Goal: Task Accomplishment & Management: Manage account settings

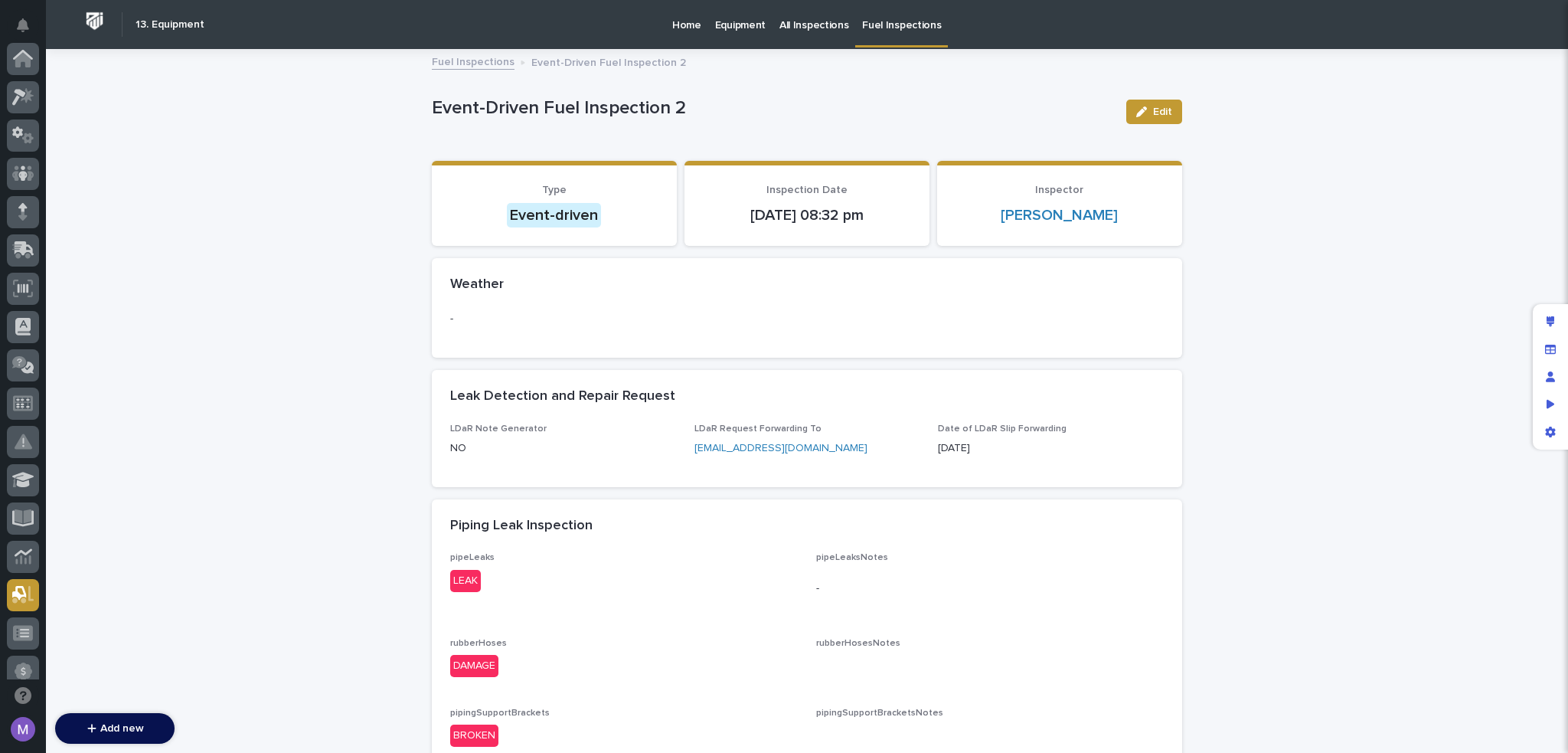
scroll to position [536, 0]
click at [1558, 318] on div "Edit layout" at bounding box center [1551, 322] width 28 height 28
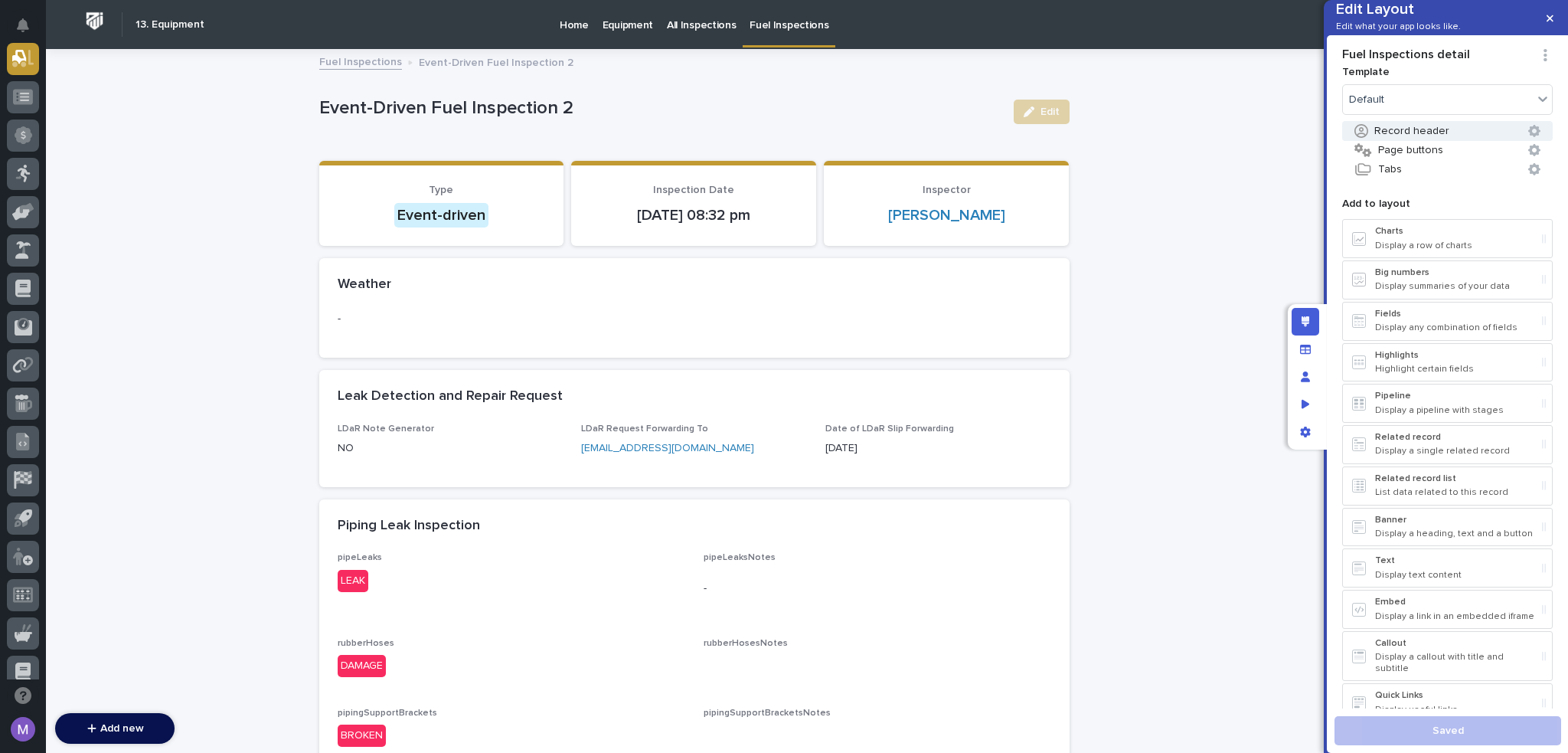
click at [1405, 141] on button "Record header" at bounding box center [1448, 130] width 211 height 20
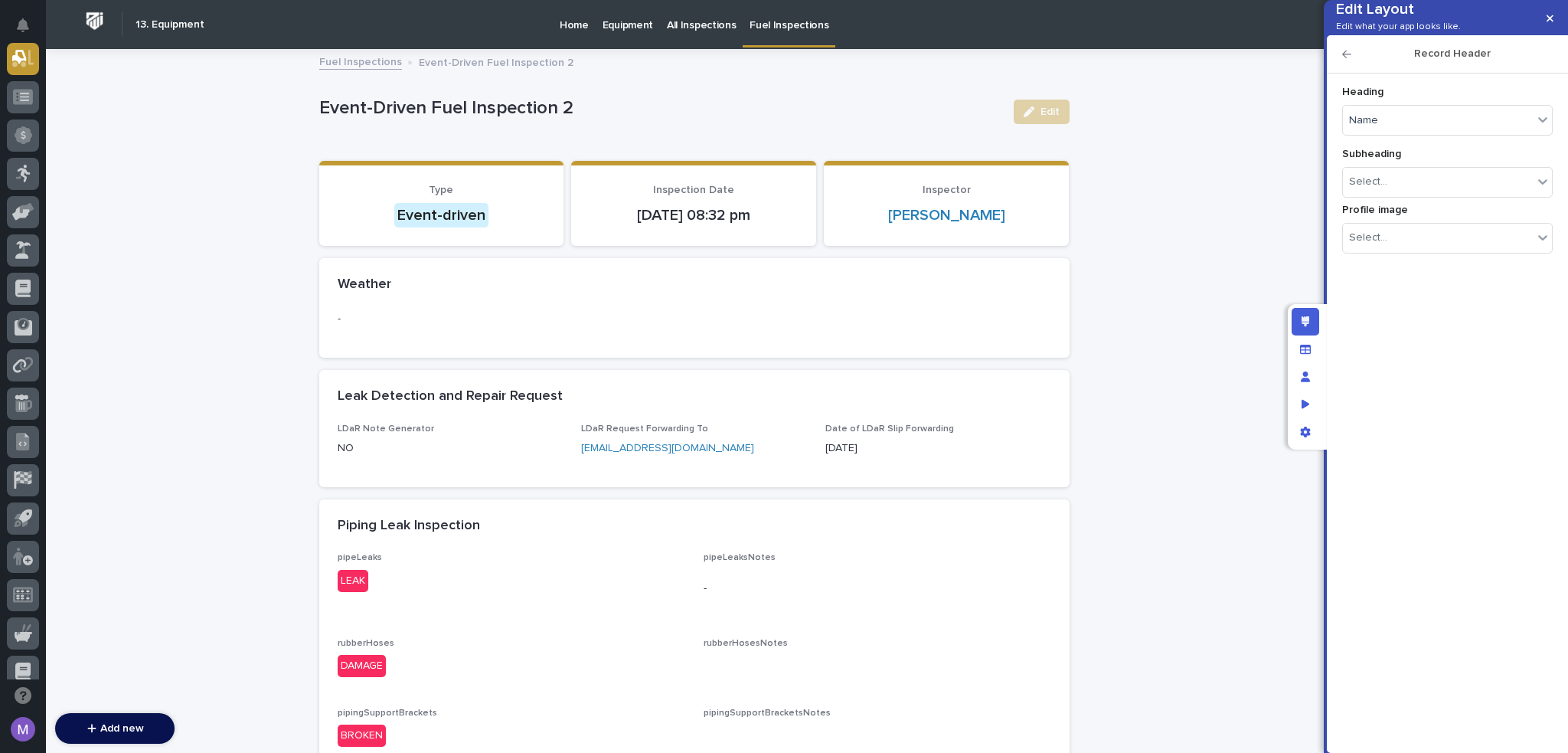
click at [1455, 160] on div "Heading Name Subheading Select... Profile image Select..." at bounding box center [1448, 169] width 211 height 191
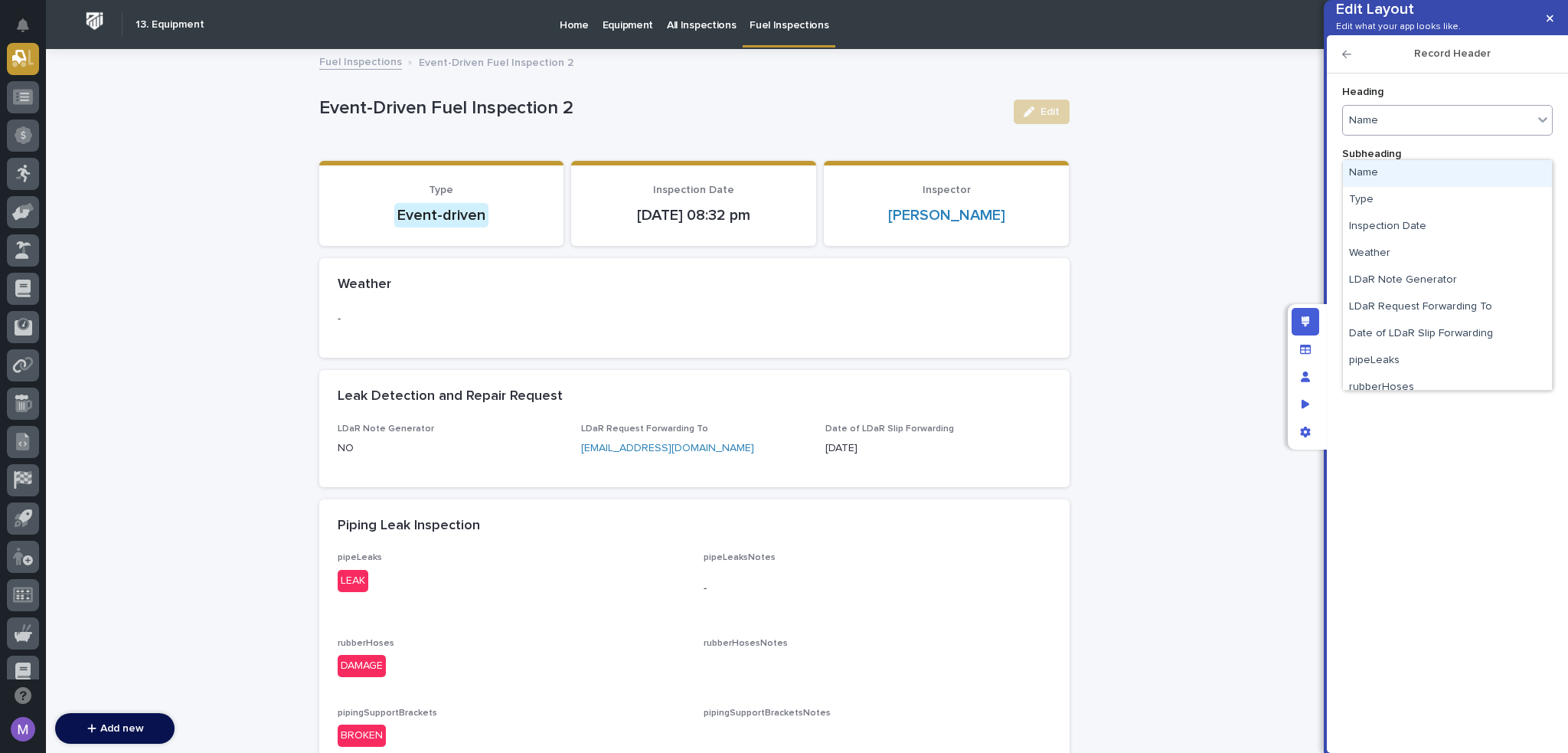
click at [1455, 132] on div "Name" at bounding box center [1438, 120] width 190 height 22
click at [1382, 127] on input "Heading option Name focused, 1 of 54. 54 results available. Use Up and Down to …" at bounding box center [1381, 121] width 2 height 13
click at [1448, 465] on div "Heading option twoCasesOfSorbentPads focused, 26 of 54. 54 results available. U…" at bounding box center [1447, 403] width 226 height 675
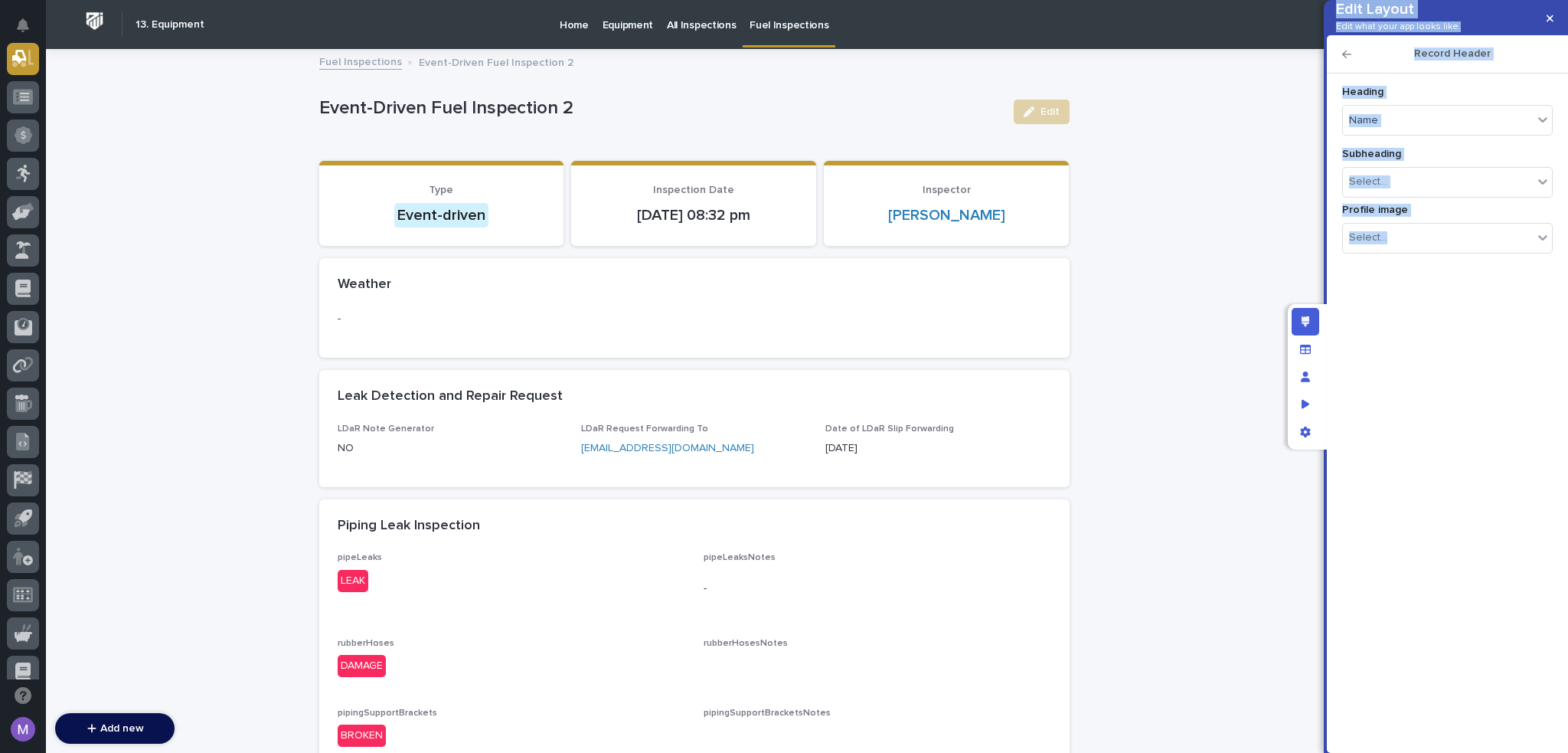
drag, startPoint x: 1311, startPoint y: 345, endPoint x: 1408, endPoint y: 422, distance: 123.8
click at [1408, 422] on div "Edit Layout Edit what your app looks like. Record Header Heading Name Subheadin…" at bounding box center [1410, 376] width 245 height 753
click at [1409, 413] on div "Heading Name Subheading Select... Profile image Select..." at bounding box center [1447, 403] width 226 height 675
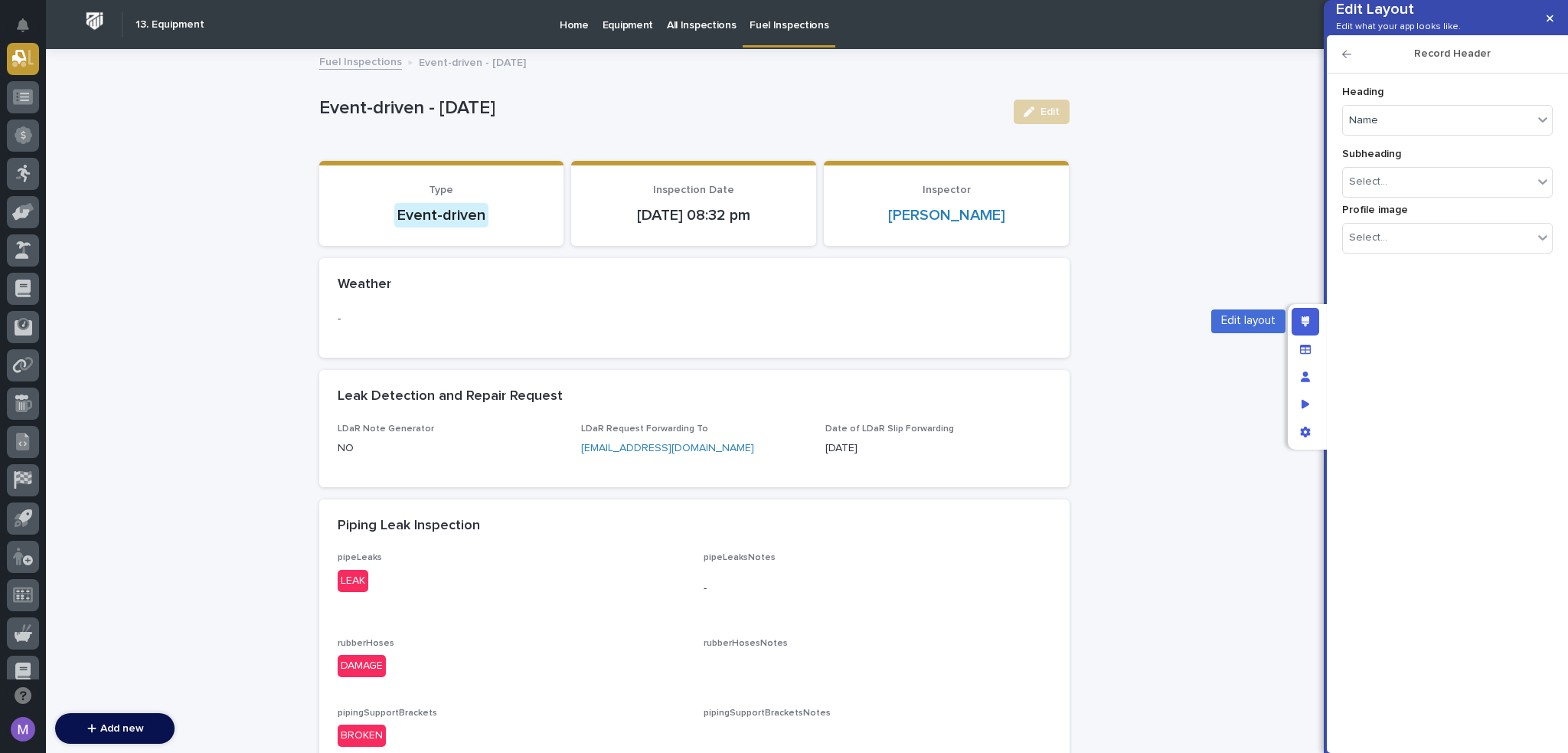
click at [1315, 327] on div "Edit layout" at bounding box center [1305, 322] width 28 height 28
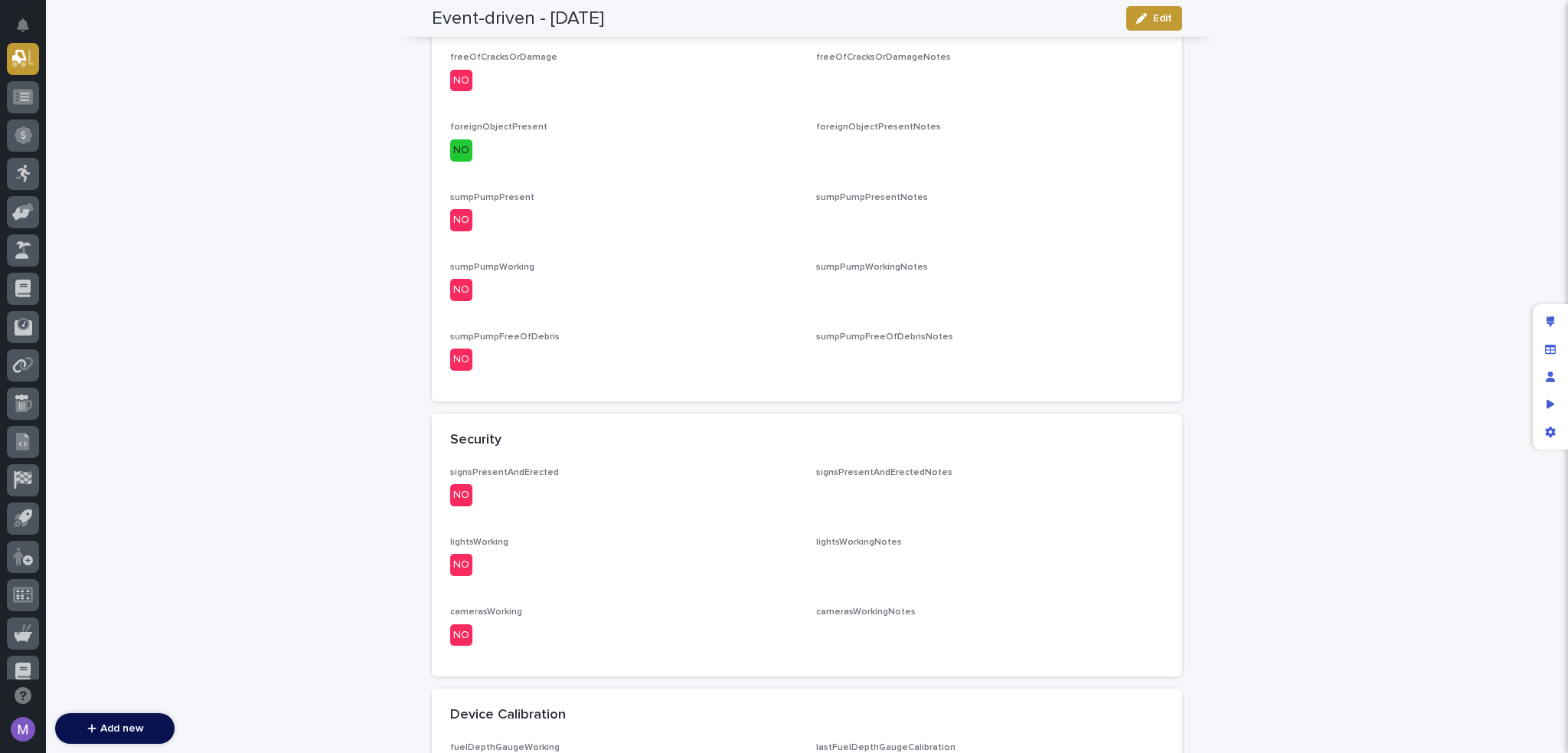
scroll to position [917, 0]
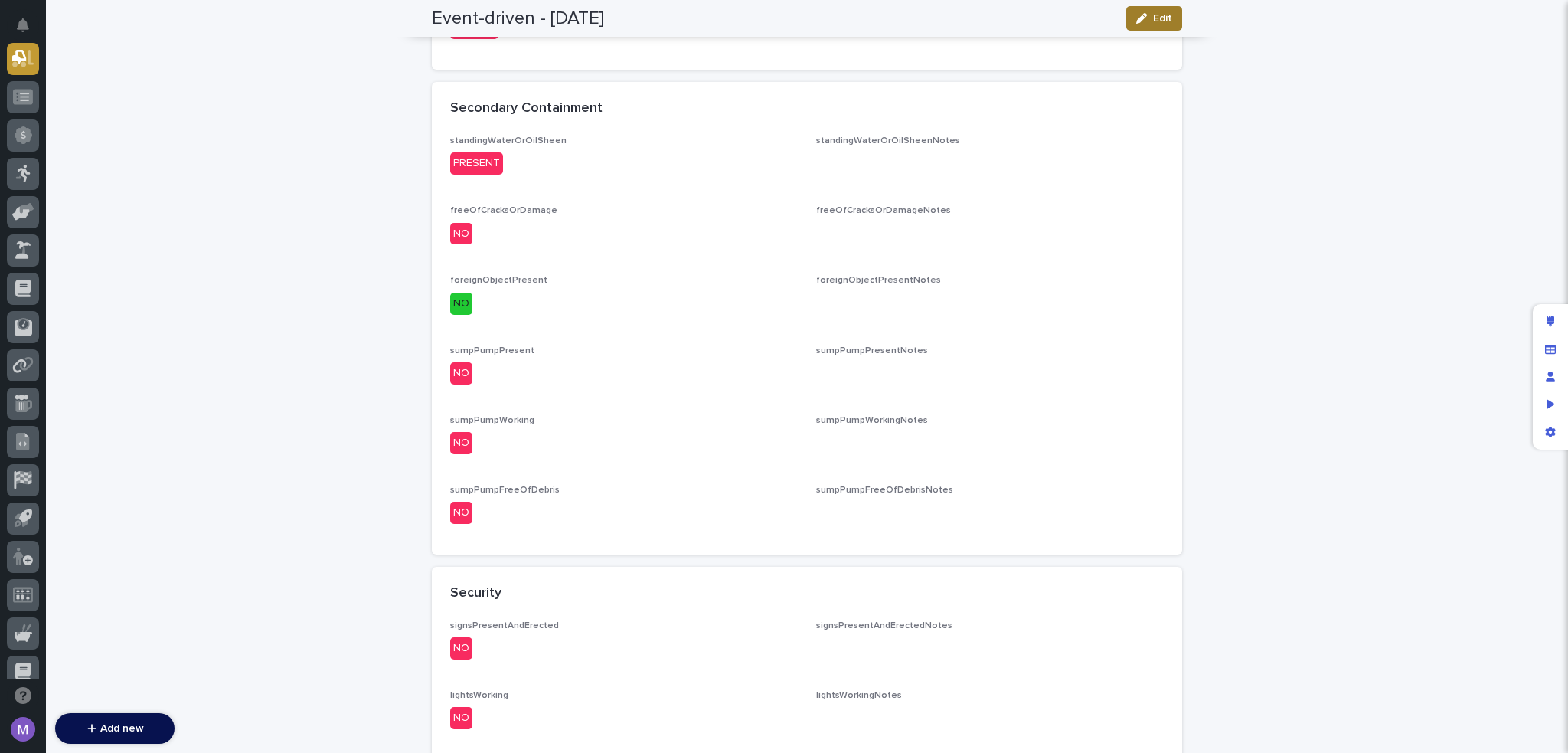
click at [1170, 27] on button "Edit" at bounding box center [1154, 19] width 56 height 24
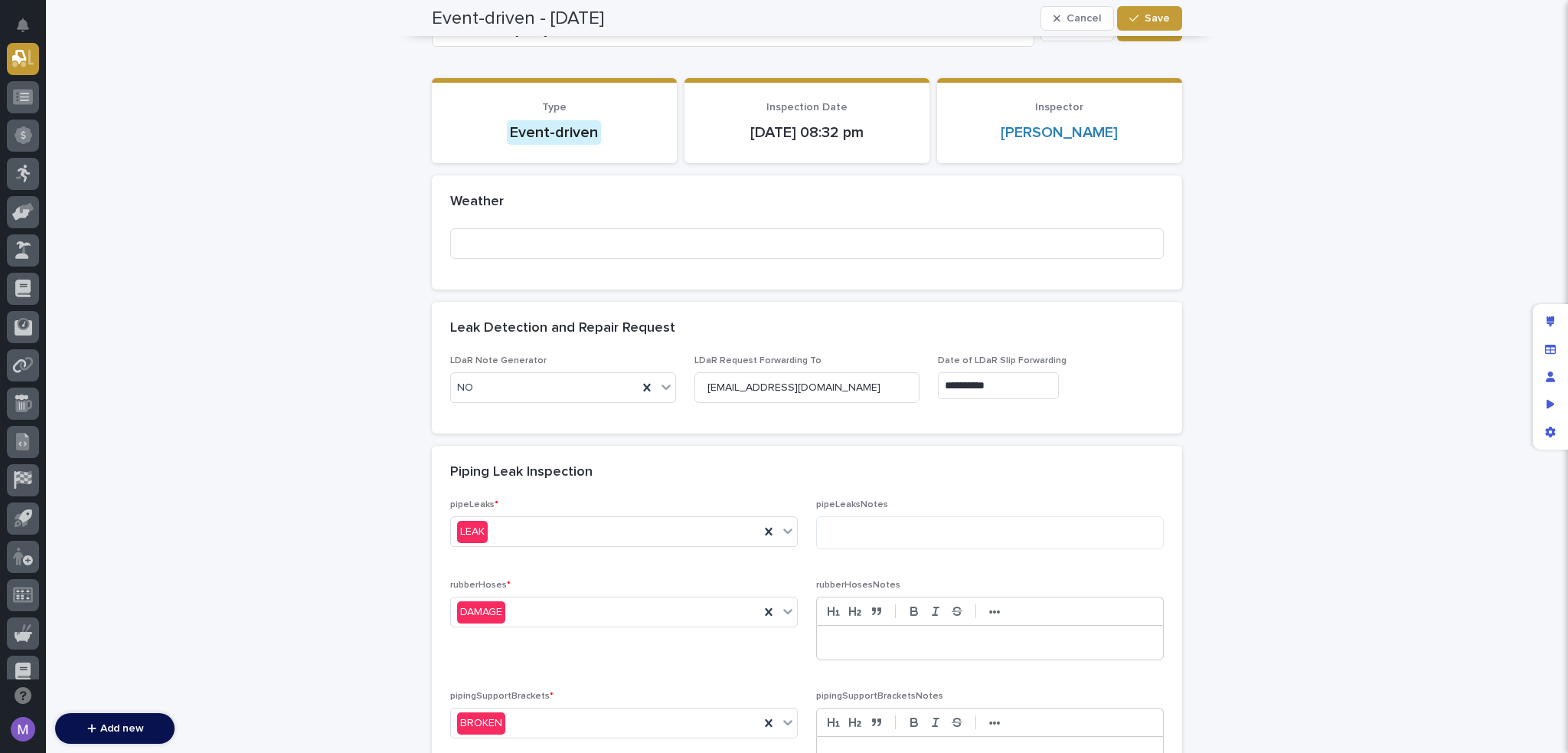
scroll to position [65, 0]
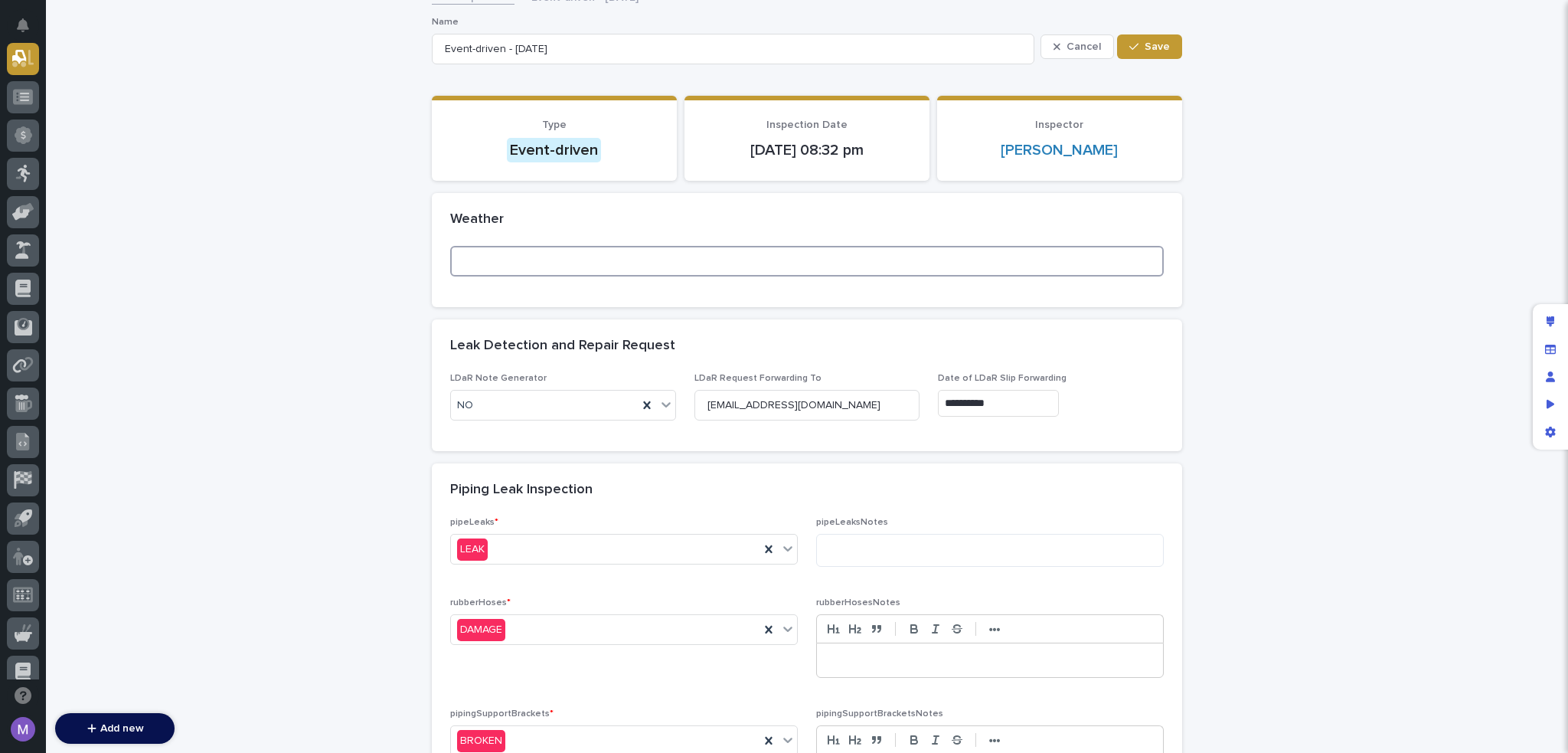
click at [558, 270] on input at bounding box center [807, 261] width 714 height 31
click at [1062, 45] on div "button" at bounding box center [1060, 46] width 13 height 11
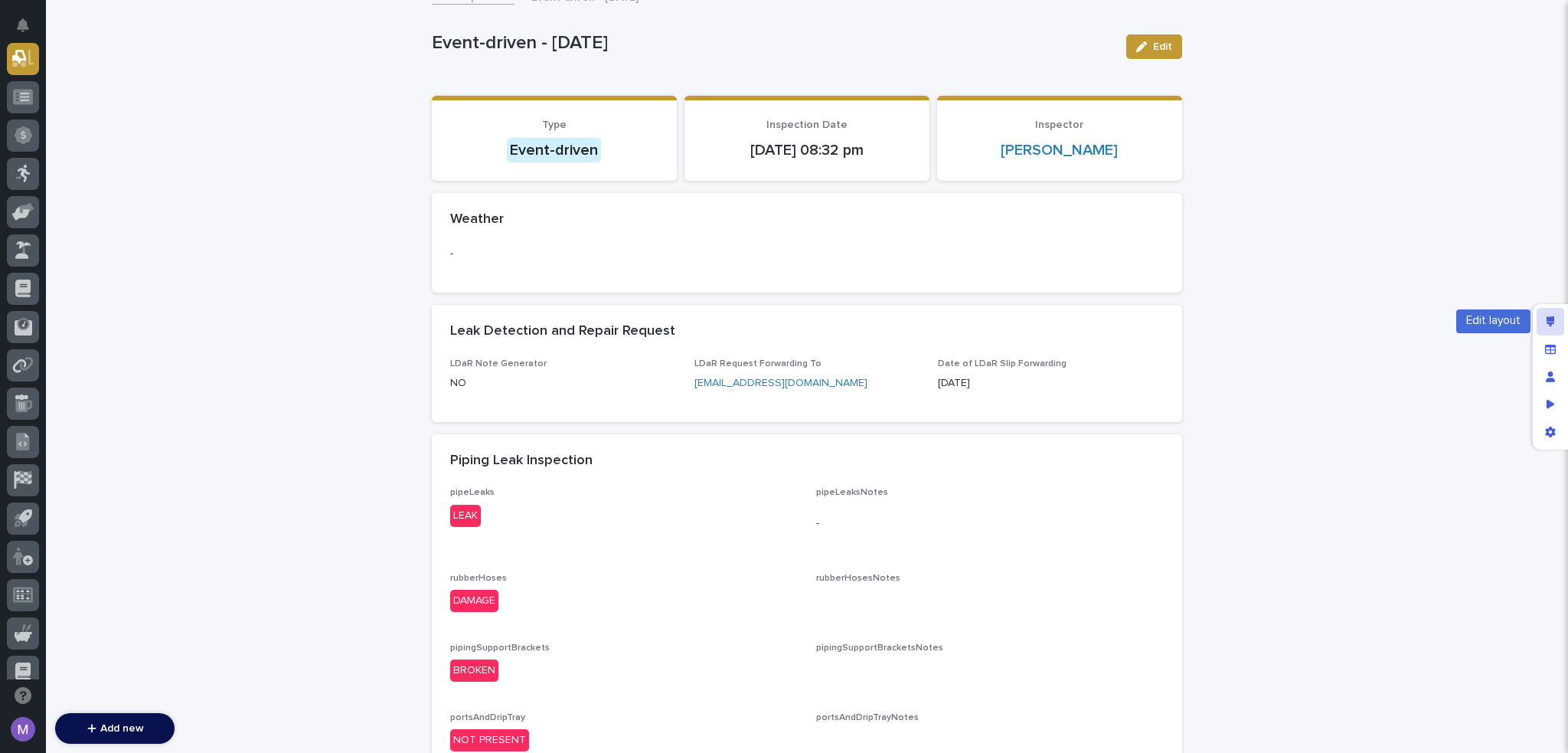
click at [1555, 333] on div "Edit layout" at bounding box center [1551, 322] width 28 height 28
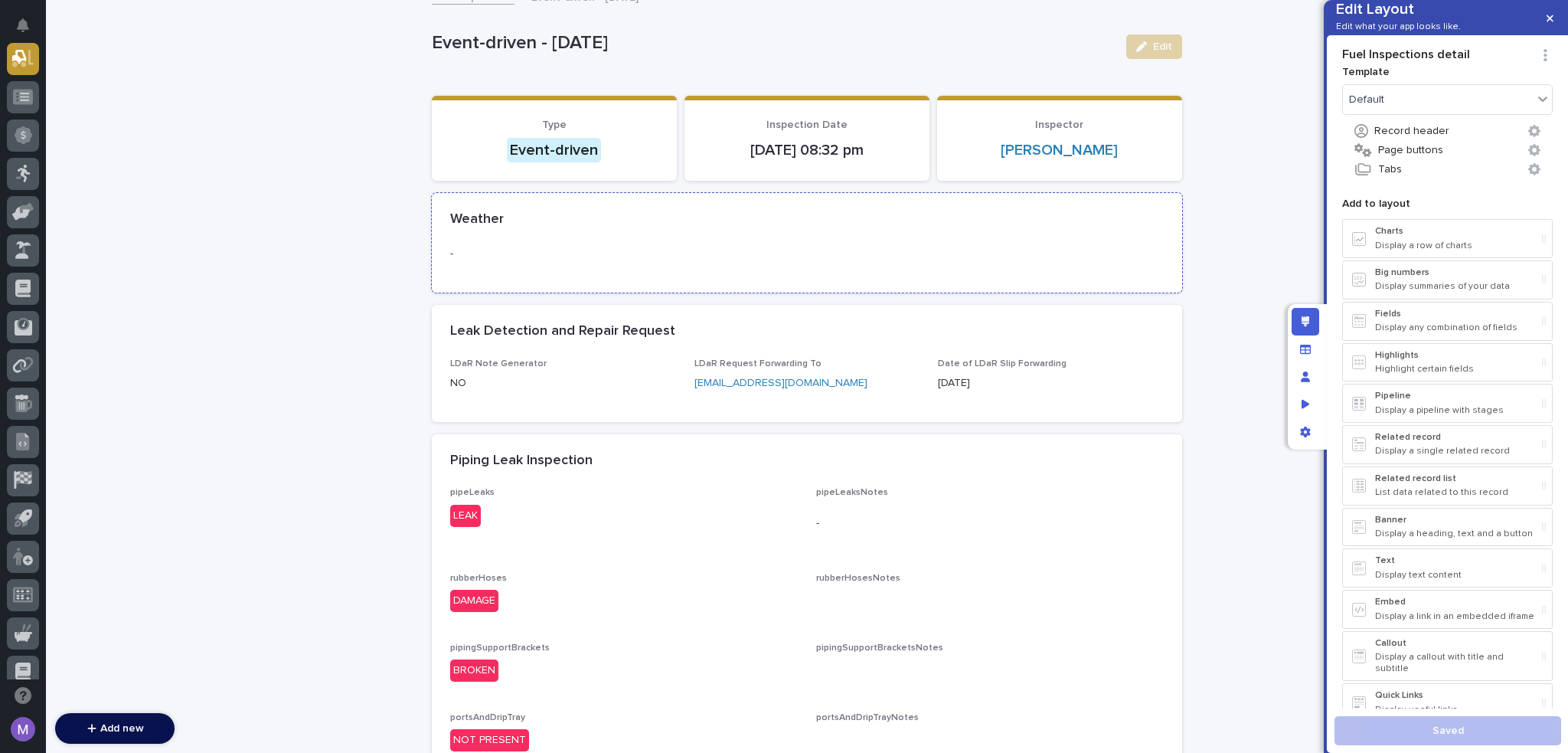
click at [583, 248] on p "-" at bounding box center [807, 254] width 714 height 16
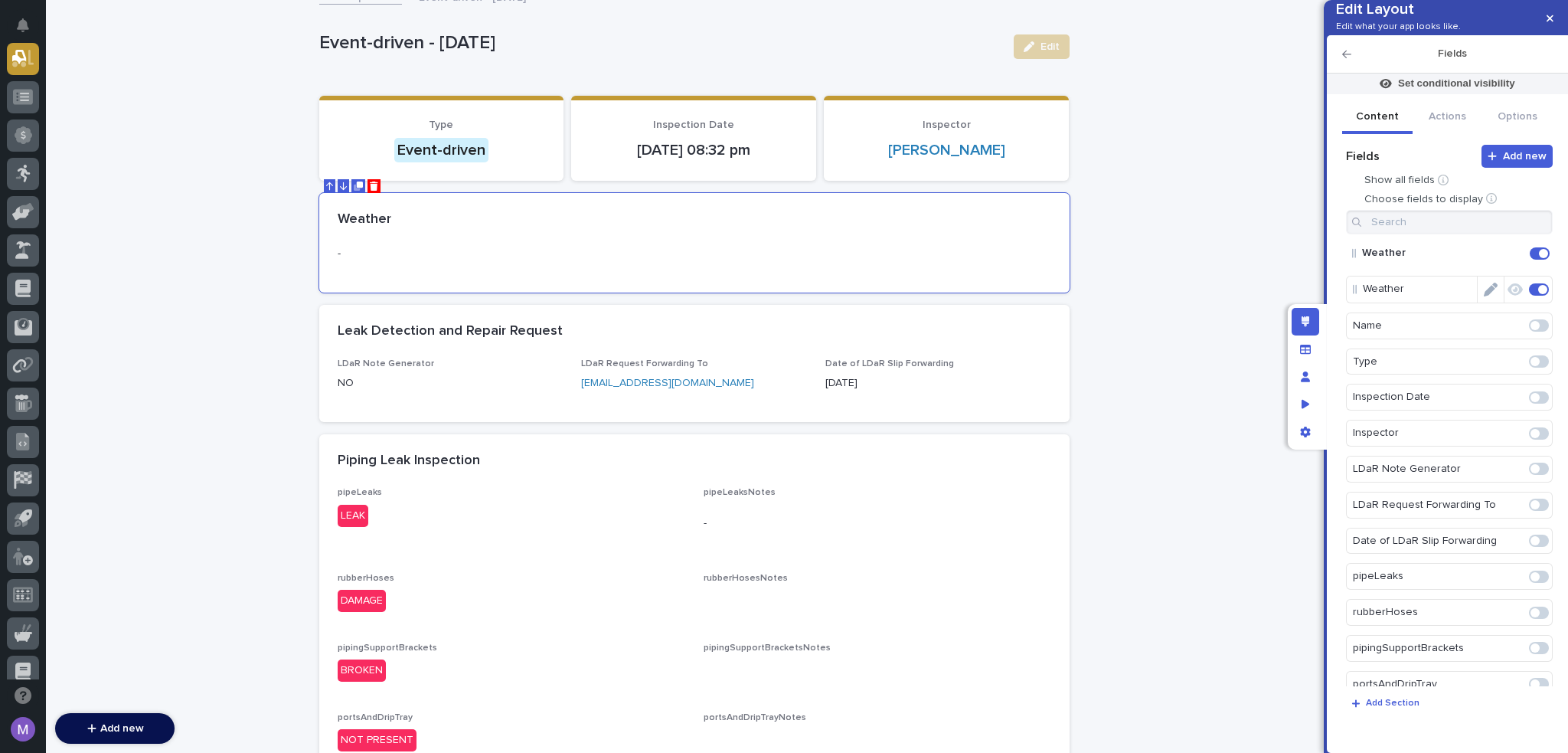
click at [1484, 297] on icon "Edit" at bounding box center [1490, 289] width 14 height 14
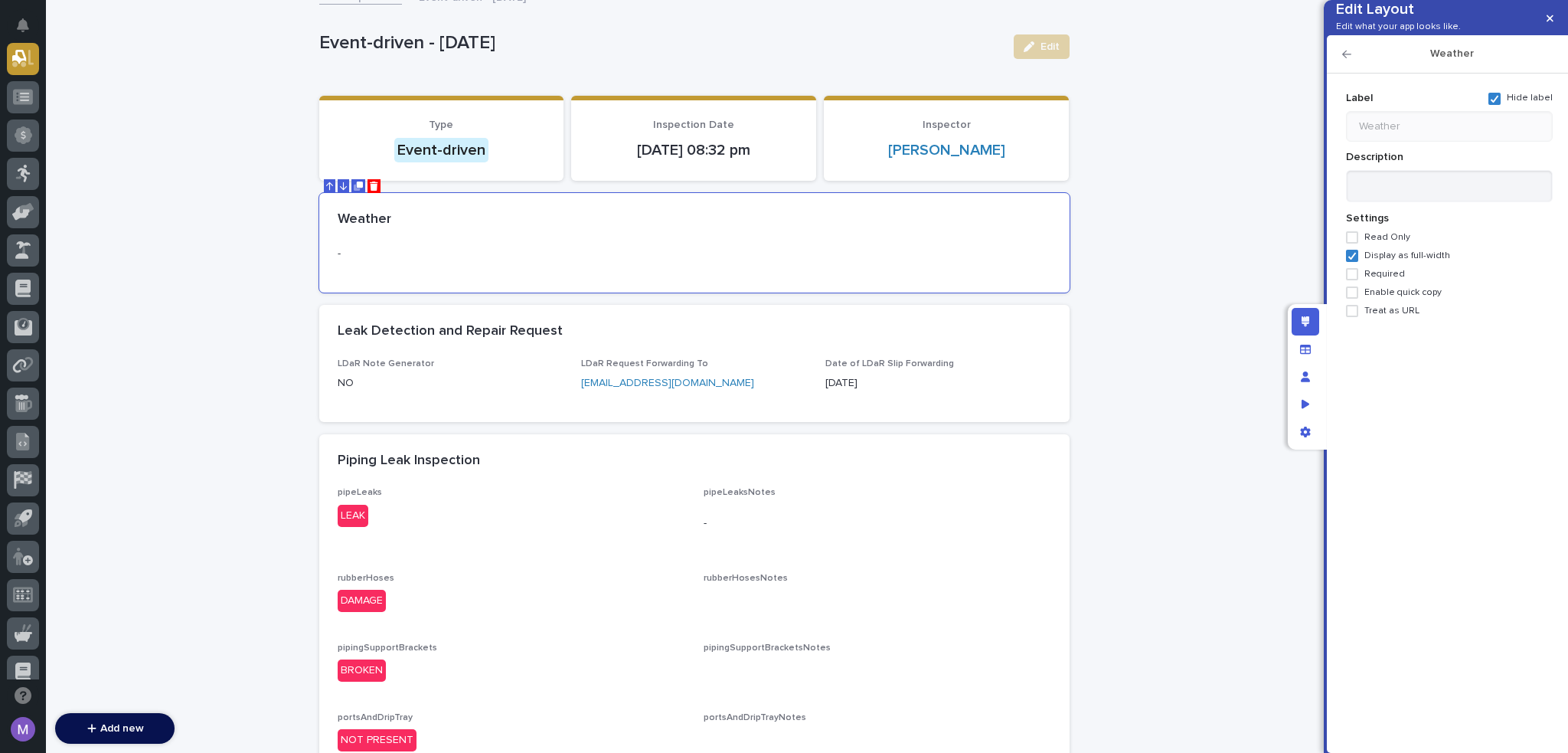
click at [1365, 280] on span "Required" at bounding box center [1385, 274] width 41 height 11
click at [1344, 60] on icon "button" at bounding box center [1347, 53] width 9 height 11
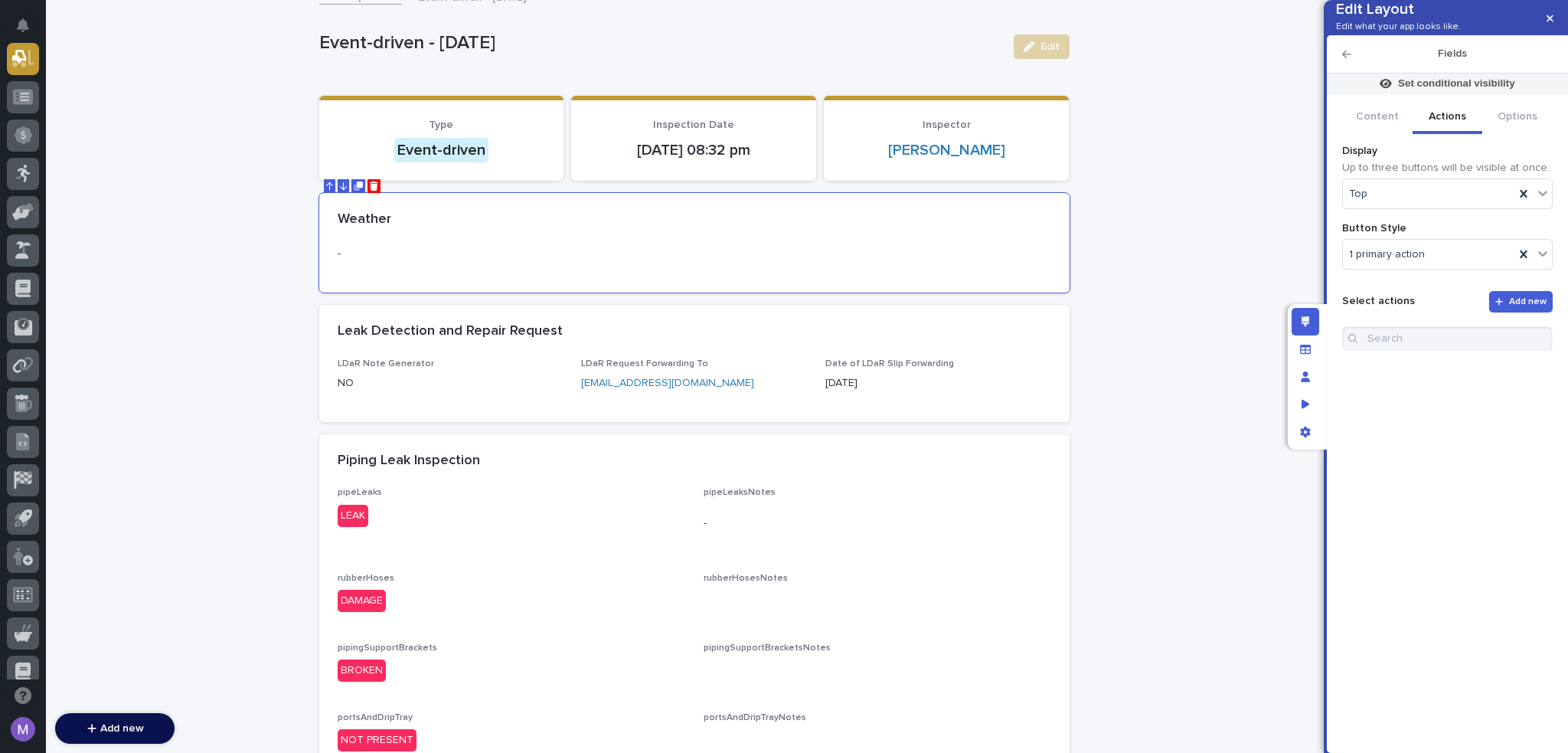
click at [1456, 134] on button "Actions" at bounding box center [1447, 118] width 70 height 32
click at [1526, 306] on span "Add new" at bounding box center [1528, 302] width 37 height 9
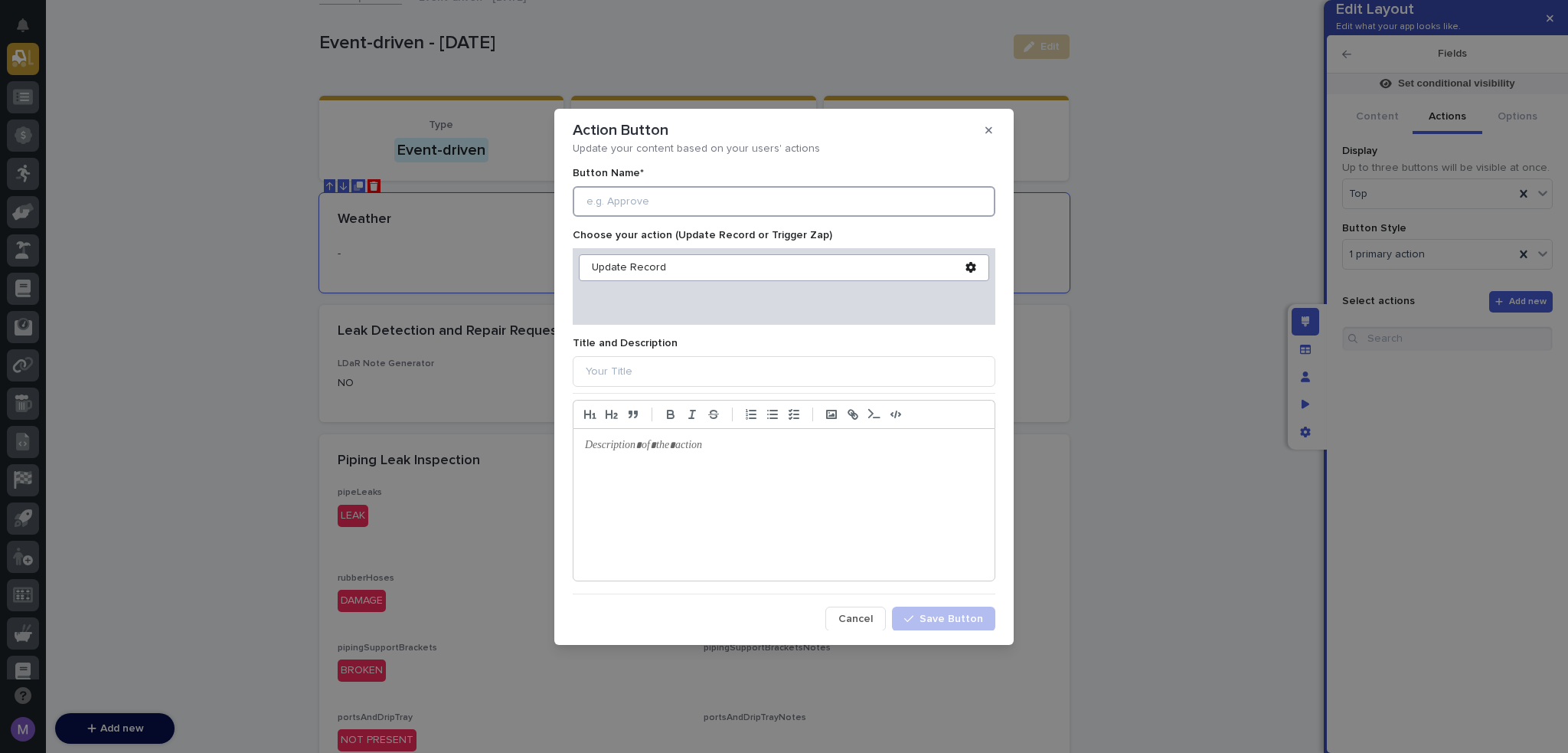
click at [821, 200] on input at bounding box center [784, 202] width 423 height 31
drag, startPoint x: 686, startPoint y: 197, endPoint x: 511, endPoint y: 204, distance: 175.1
click at [511, 204] on div "Action Button Update your content based on your users' actions Button Name* Mod…" at bounding box center [784, 376] width 1568 height 753
type input "Edit Details"
click at [634, 266] on div "Update Record" at bounding box center [778, 267] width 374 height 13
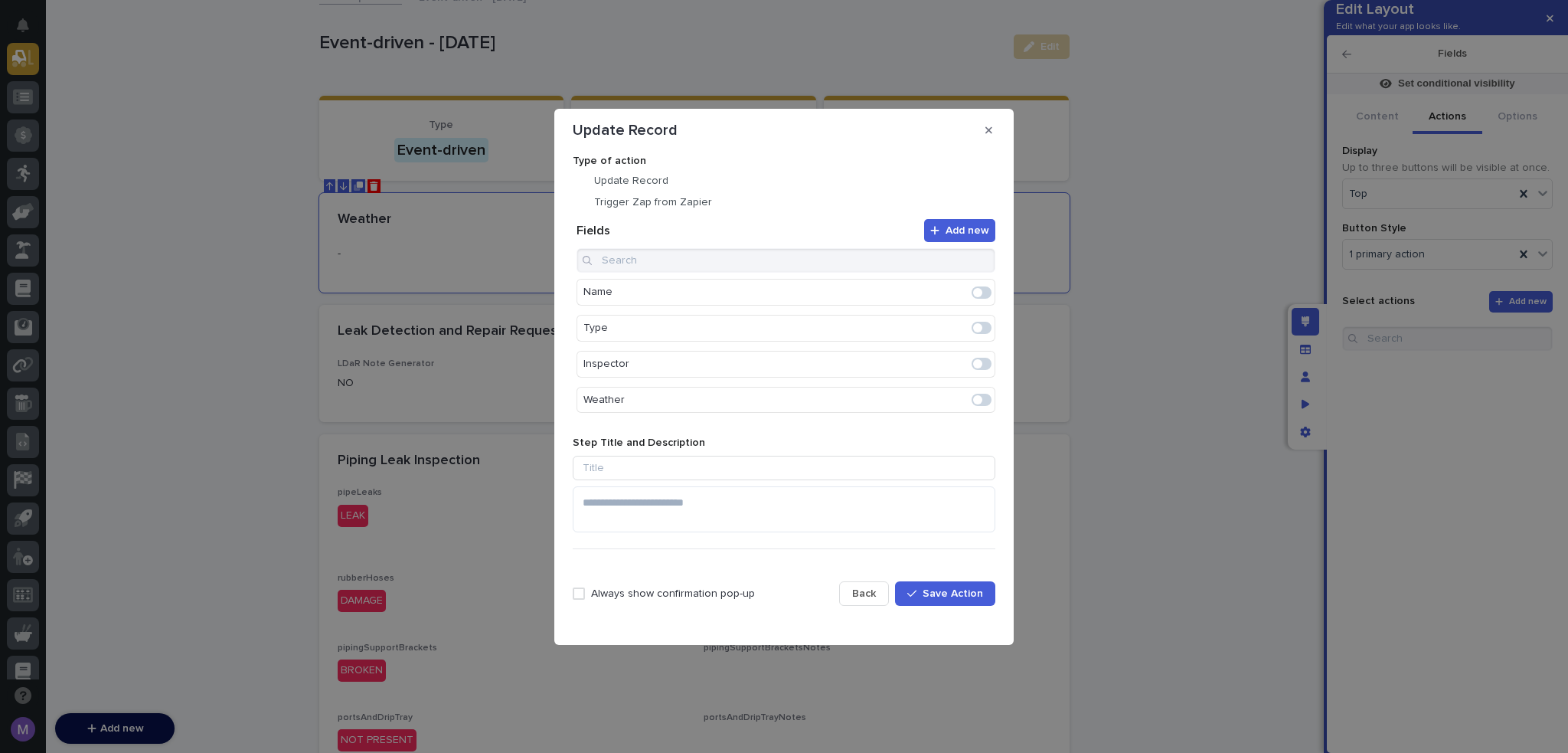
click at [979, 327] on span at bounding box center [981, 327] width 20 height 12
click at [980, 365] on span at bounding box center [981, 364] width 20 height 12
click at [650, 597] on p "Always show confirmation pop-up" at bounding box center [673, 594] width 164 height 13
click at [951, 593] on span "Save Action" at bounding box center [953, 593] width 61 height 11
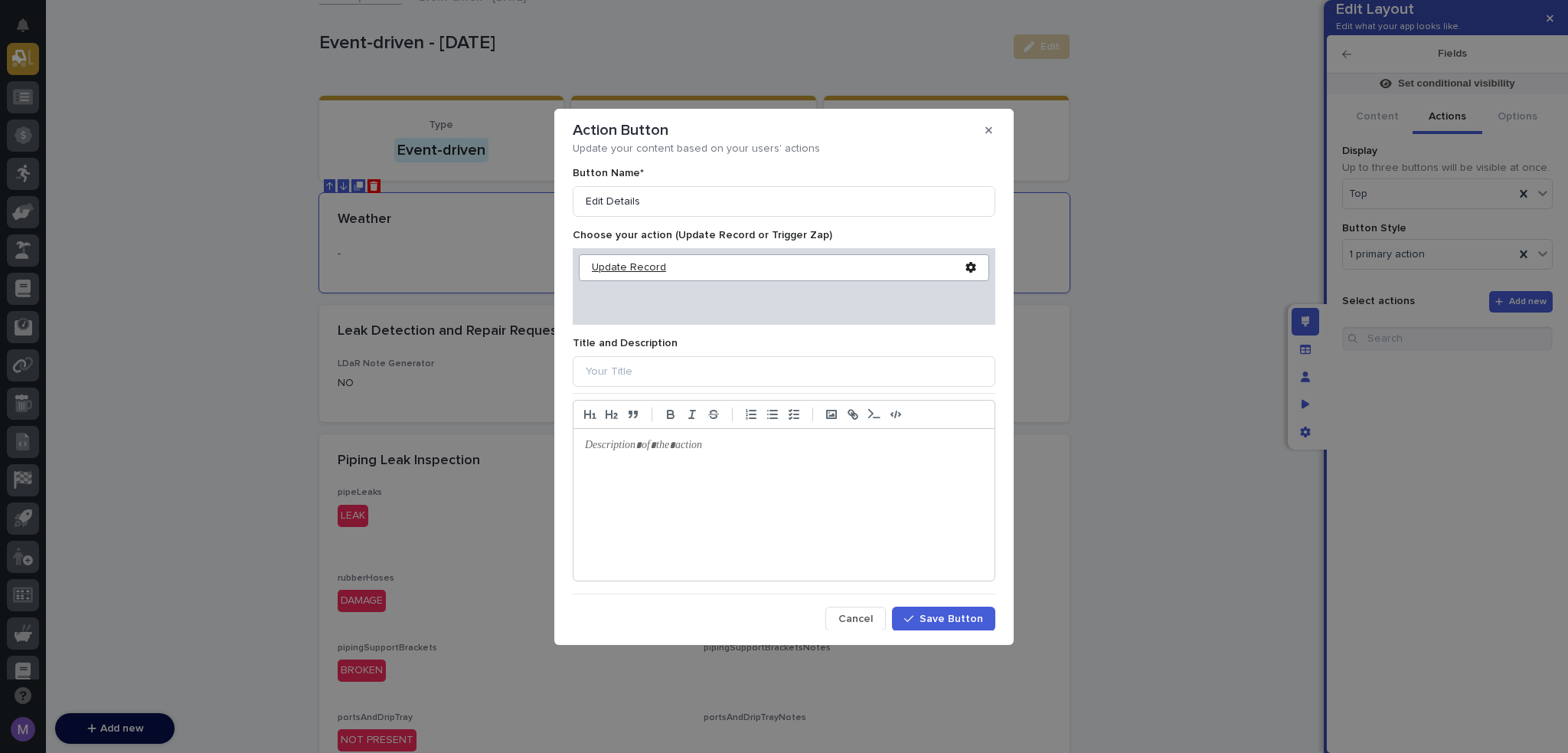
click at [636, 269] on div "Update Record" at bounding box center [778, 267] width 374 height 13
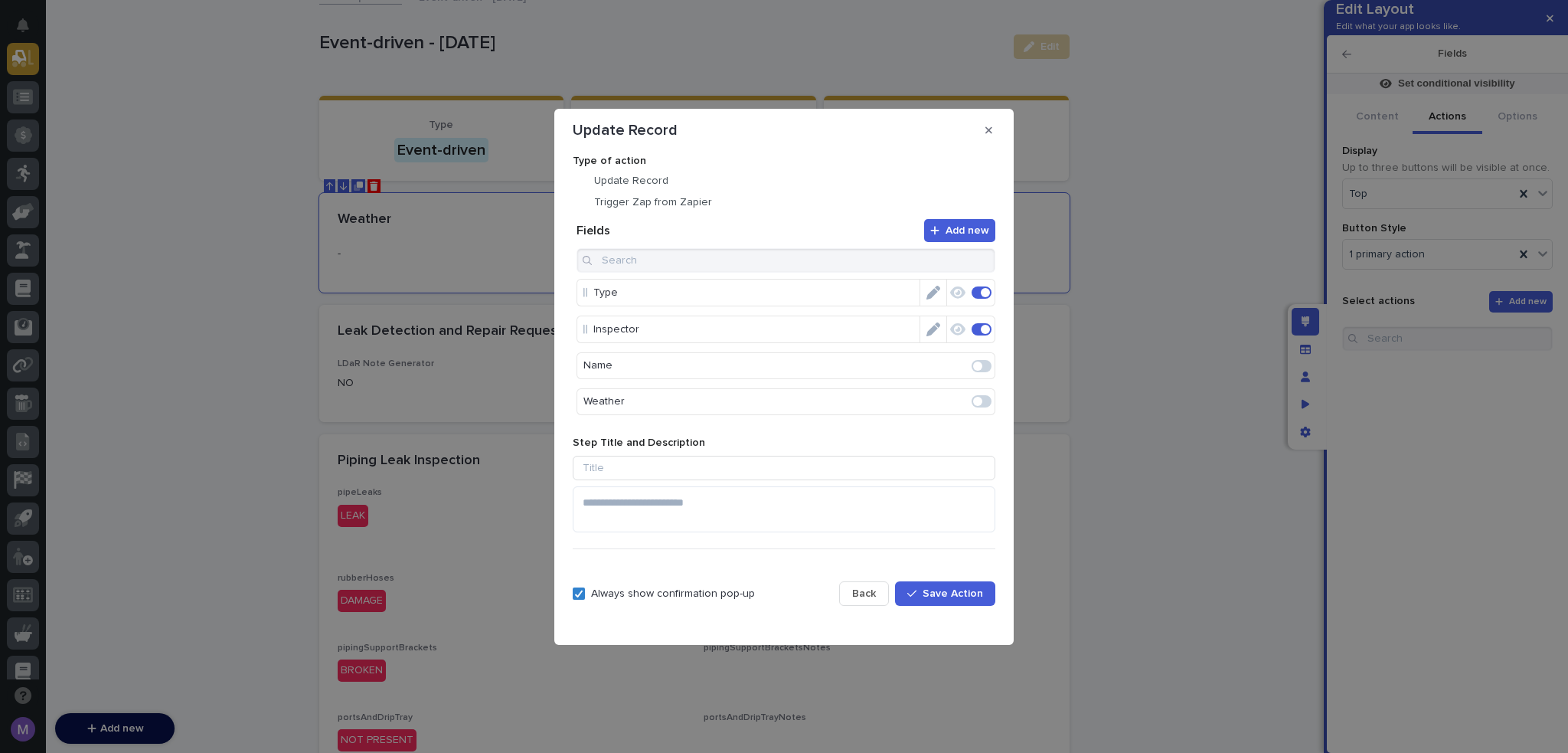
click at [926, 291] on icon "Edit" at bounding box center [933, 292] width 14 height 14
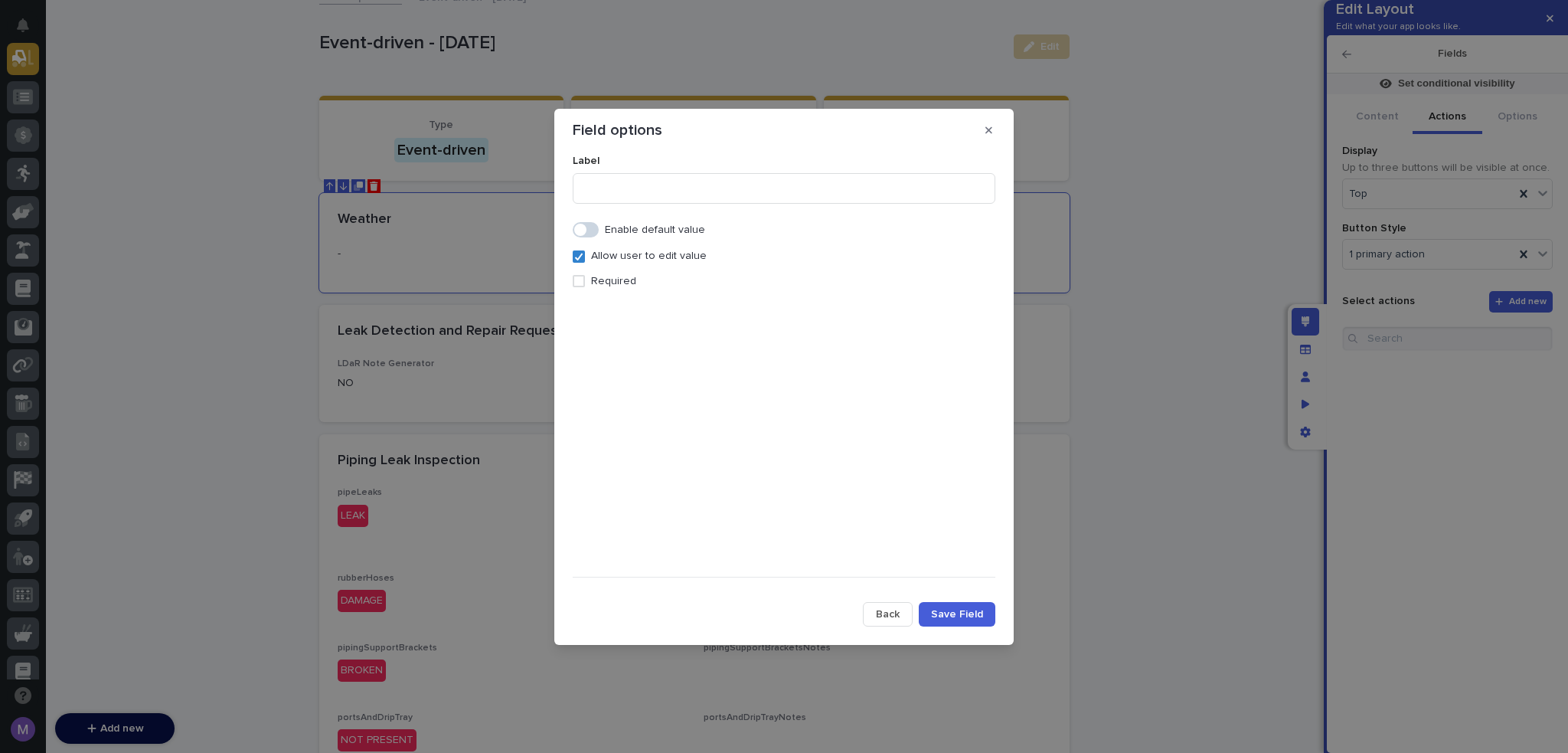
click at [595, 283] on p "Required" at bounding box center [614, 281] width 45 height 13
click at [953, 618] on span "Save Field" at bounding box center [957, 614] width 52 height 11
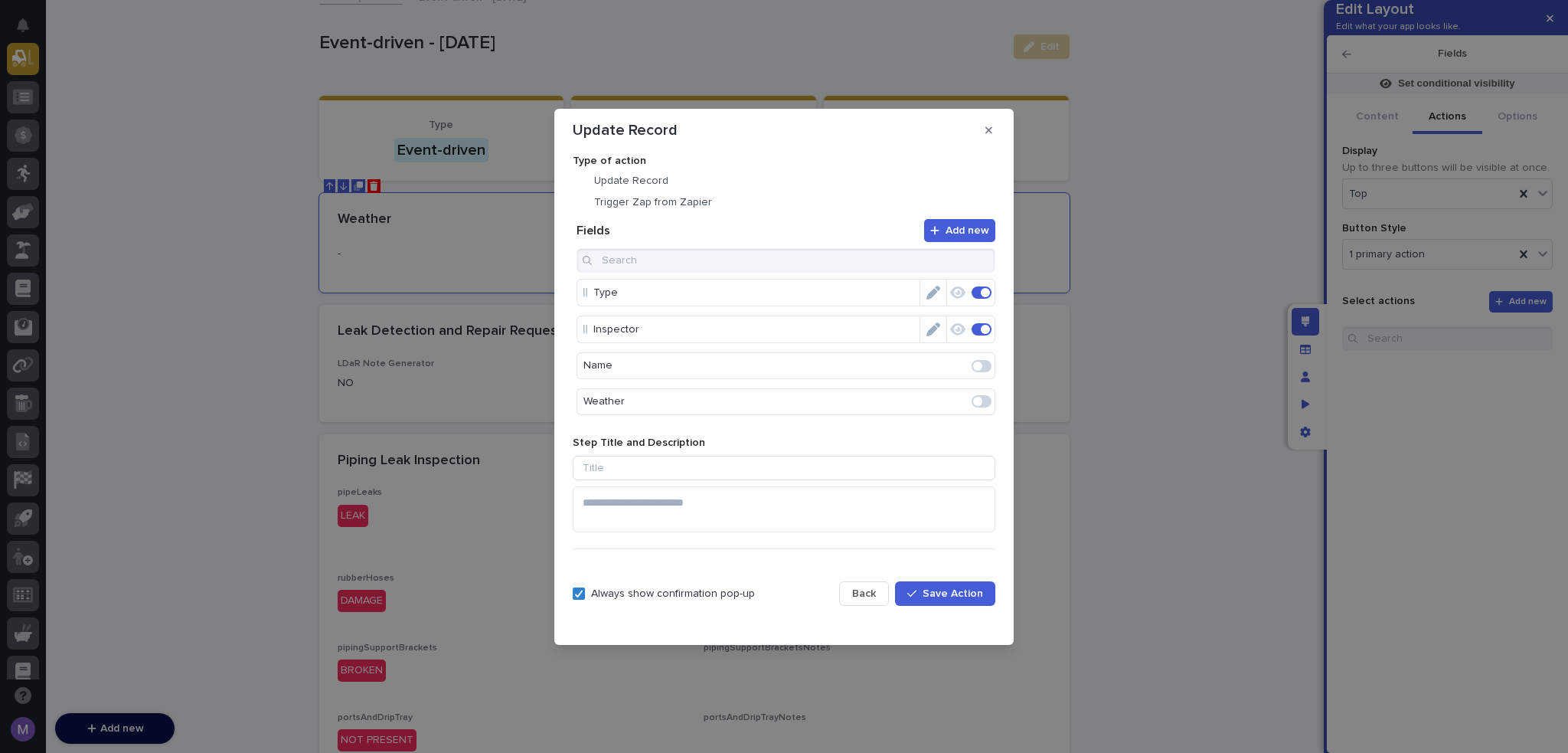
click at [927, 331] on icon "Edit" at bounding box center [933, 329] width 14 height 14
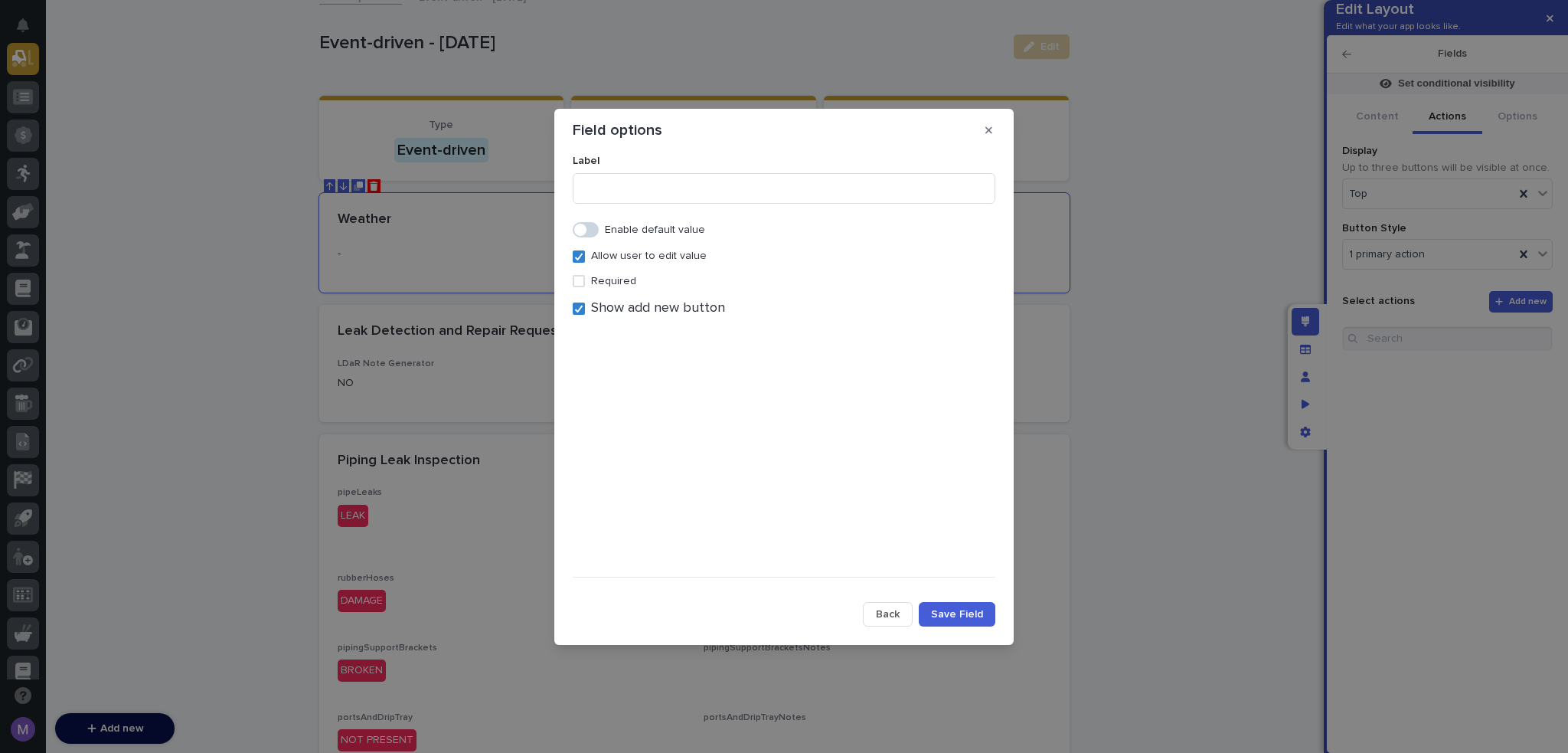
click at [592, 283] on p "Required" at bounding box center [614, 281] width 45 height 13
click at [643, 309] on span "Show add new button" at bounding box center [658, 308] width 134 height 17
click at [992, 611] on button "Save Field" at bounding box center [957, 614] width 76 height 24
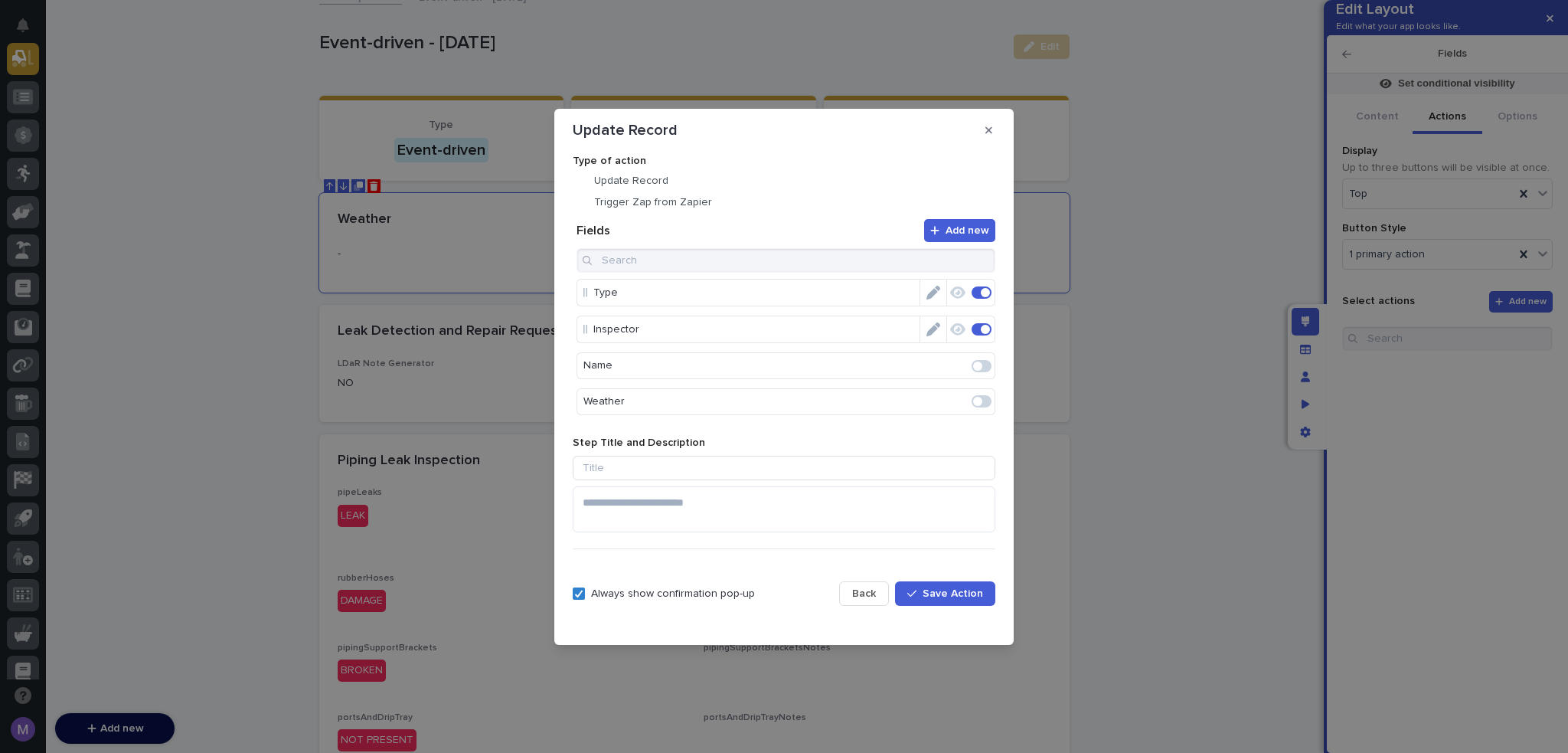
click at [968, 593] on span "Save Action" at bounding box center [953, 593] width 61 height 11
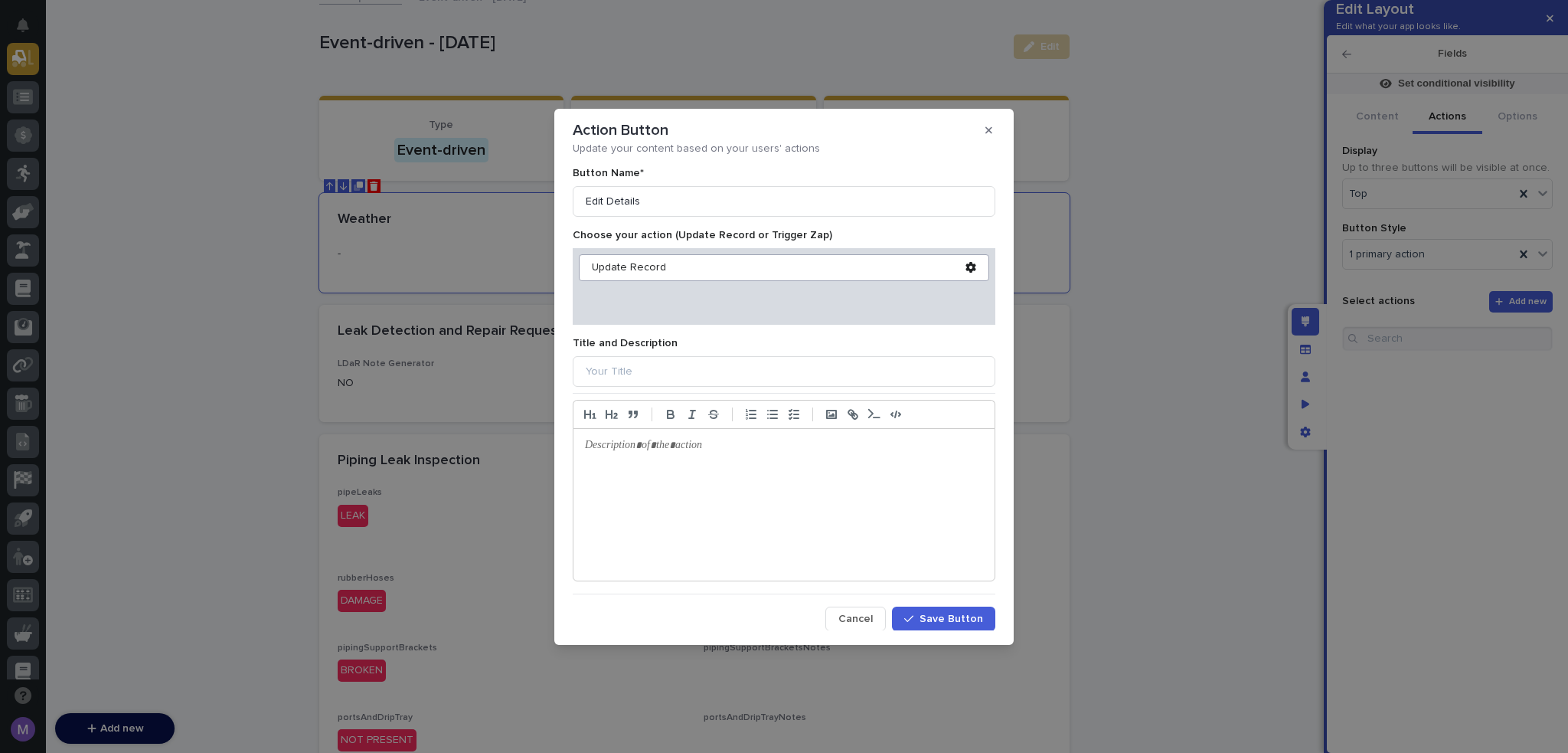
click at [965, 618] on span "Save Button" at bounding box center [951, 618] width 63 height 11
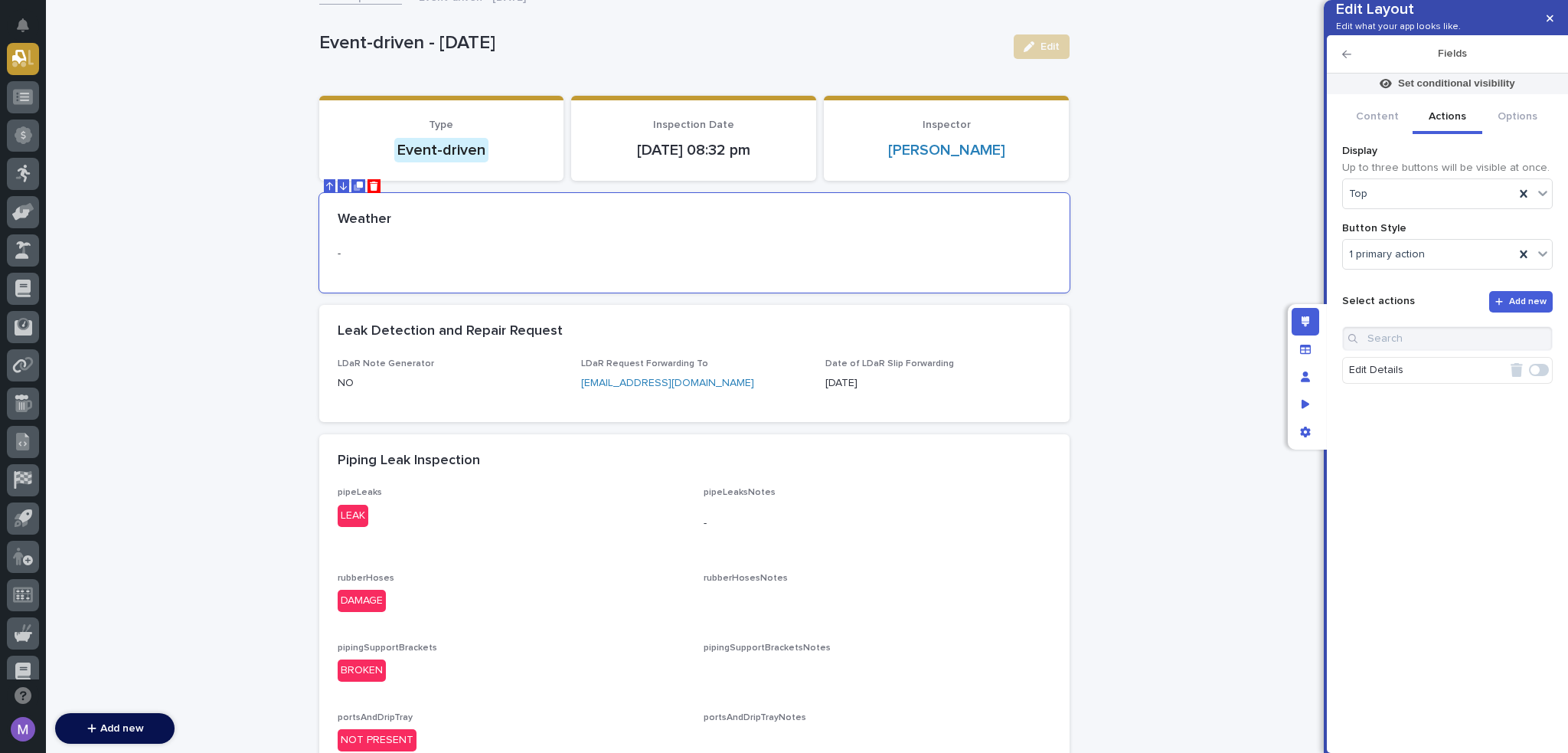
click at [1540, 376] on span at bounding box center [1539, 370] width 20 height 12
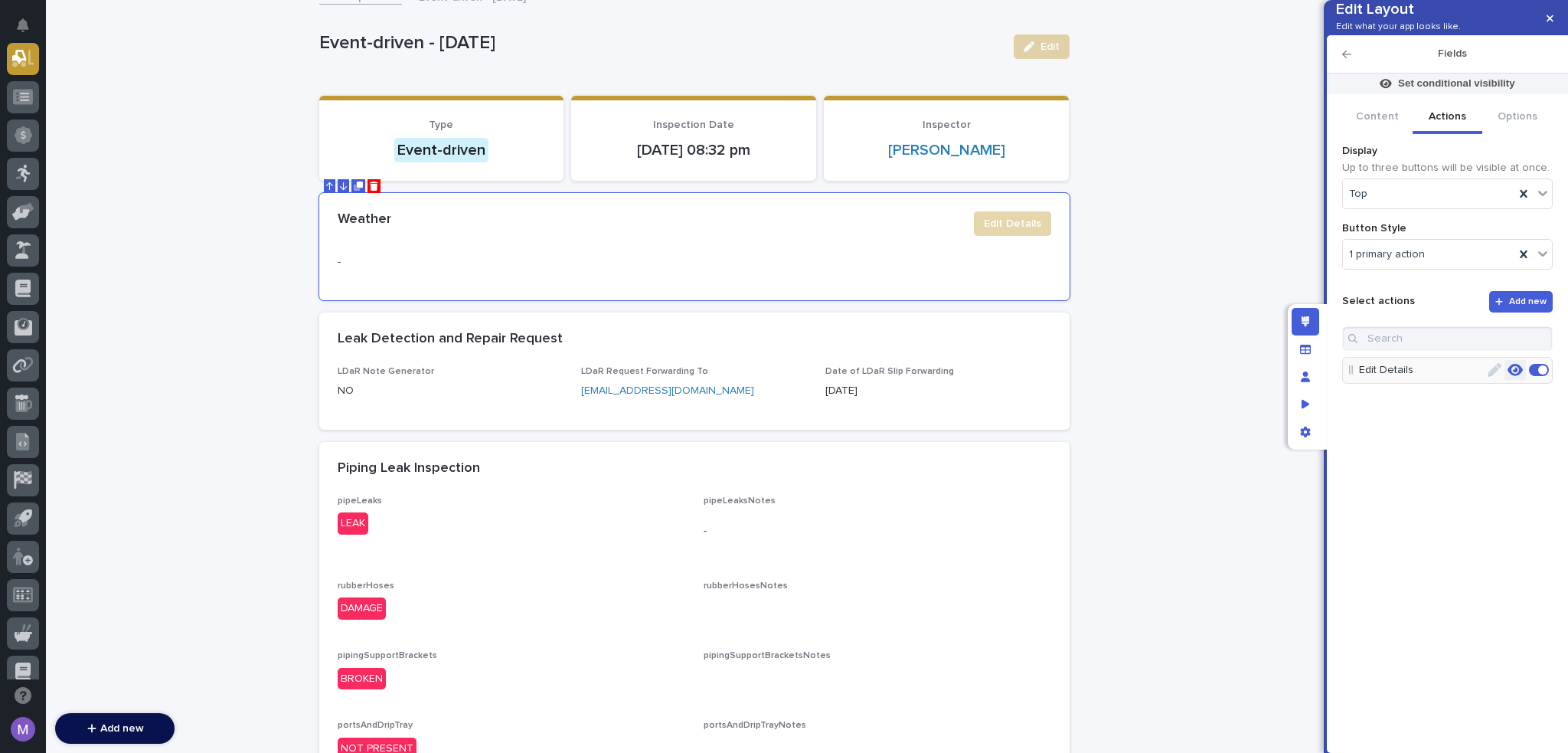
click at [1523, 380] on button "button" at bounding box center [1515, 370] width 21 height 20
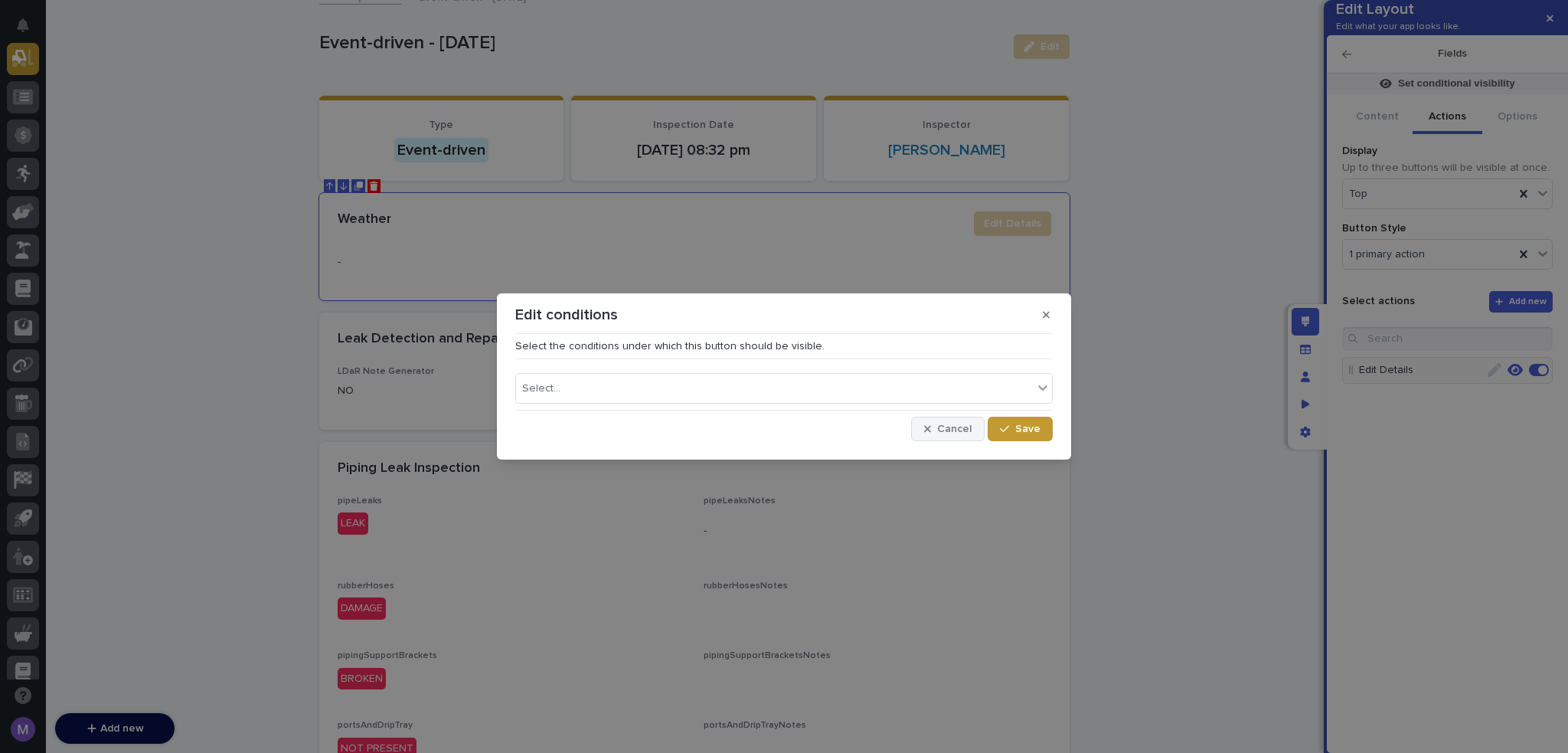
click at [972, 434] on span "Cancel" at bounding box center [955, 429] width 35 height 11
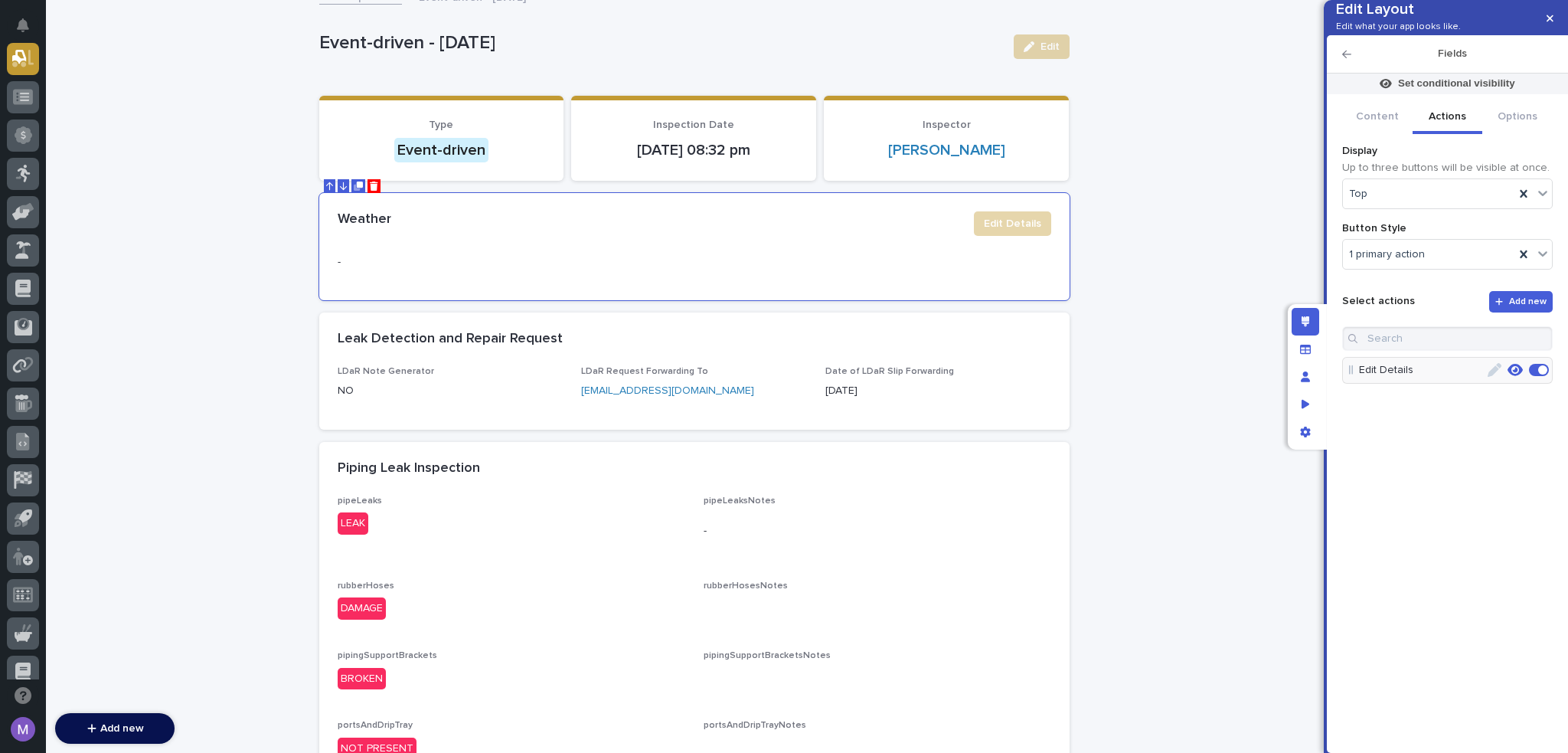
click at [1545, 376] on span at bounding box center [1539, 370] width 20 height 12
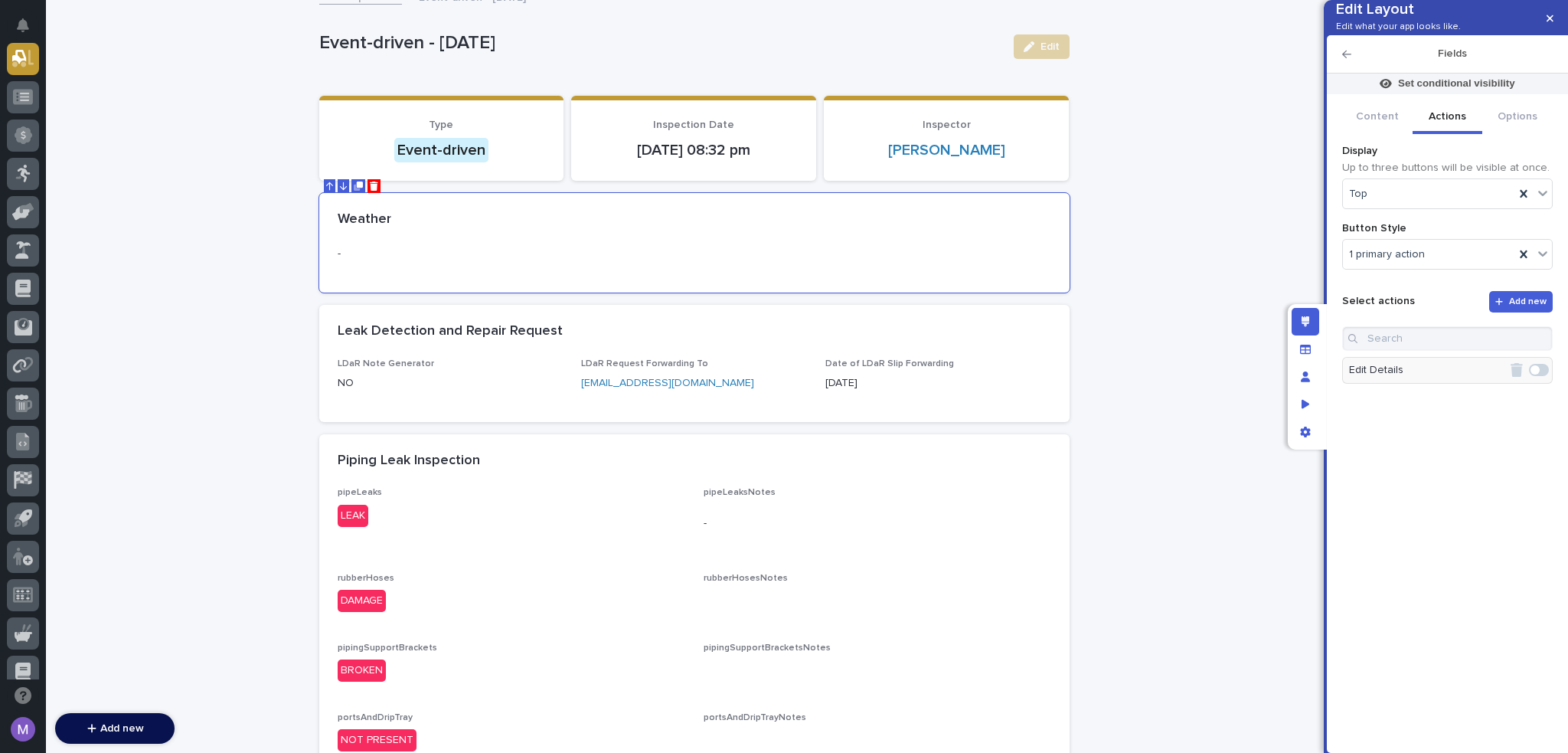
drag, startPoint x: 1338, startPoint y: 76, endPoint x: 1347, endPoint y: 76, distance: 9.0
click at [1339, 74] on div "Fields" at bounding box center [1448, 53] width 241 height 38
click at [1347, 60] on icon "button" at bounding box center [1347, 53] width 9 height 11
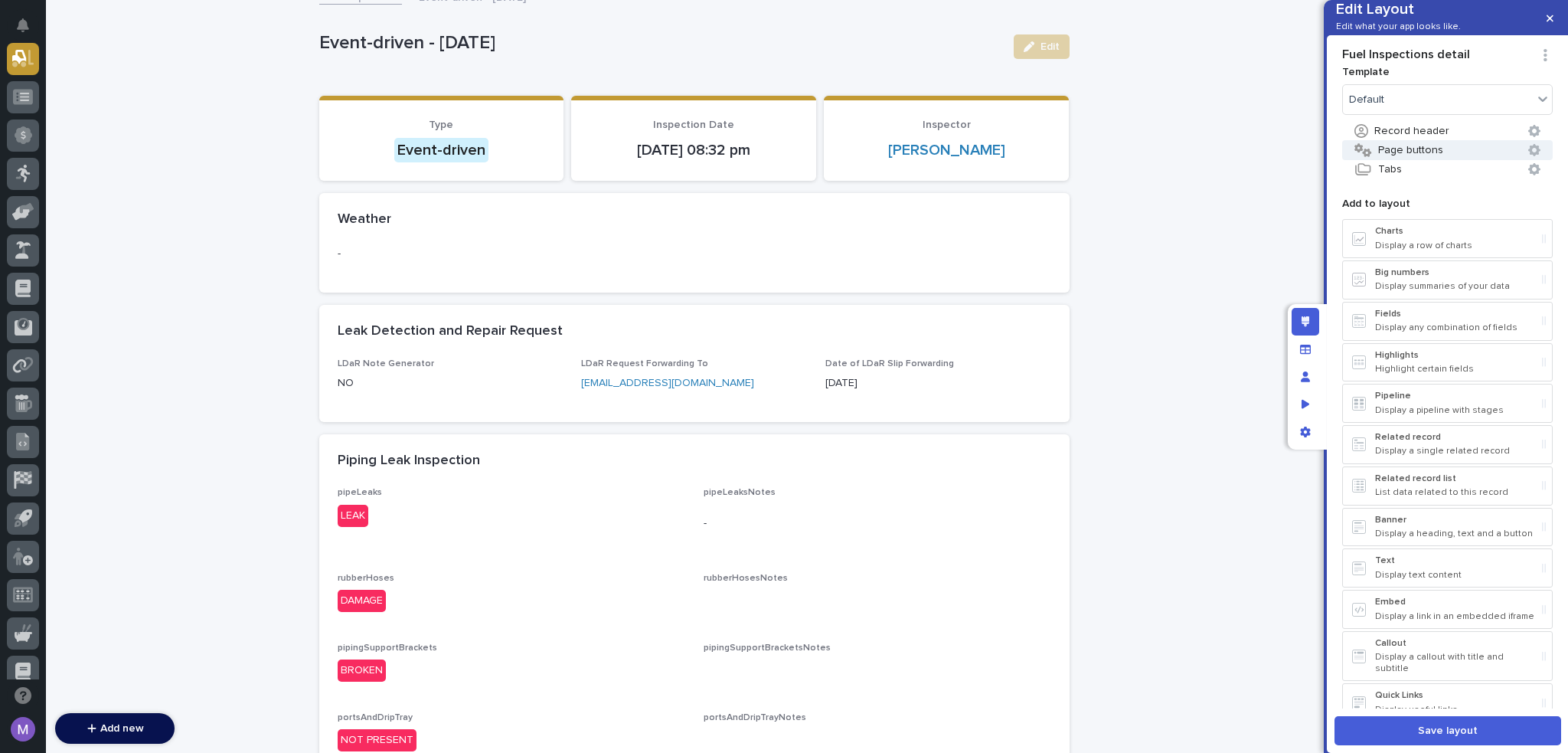
click at [1408, 160] on button "Page buttons" at bounding box center [1448, 150] width 211 height 20
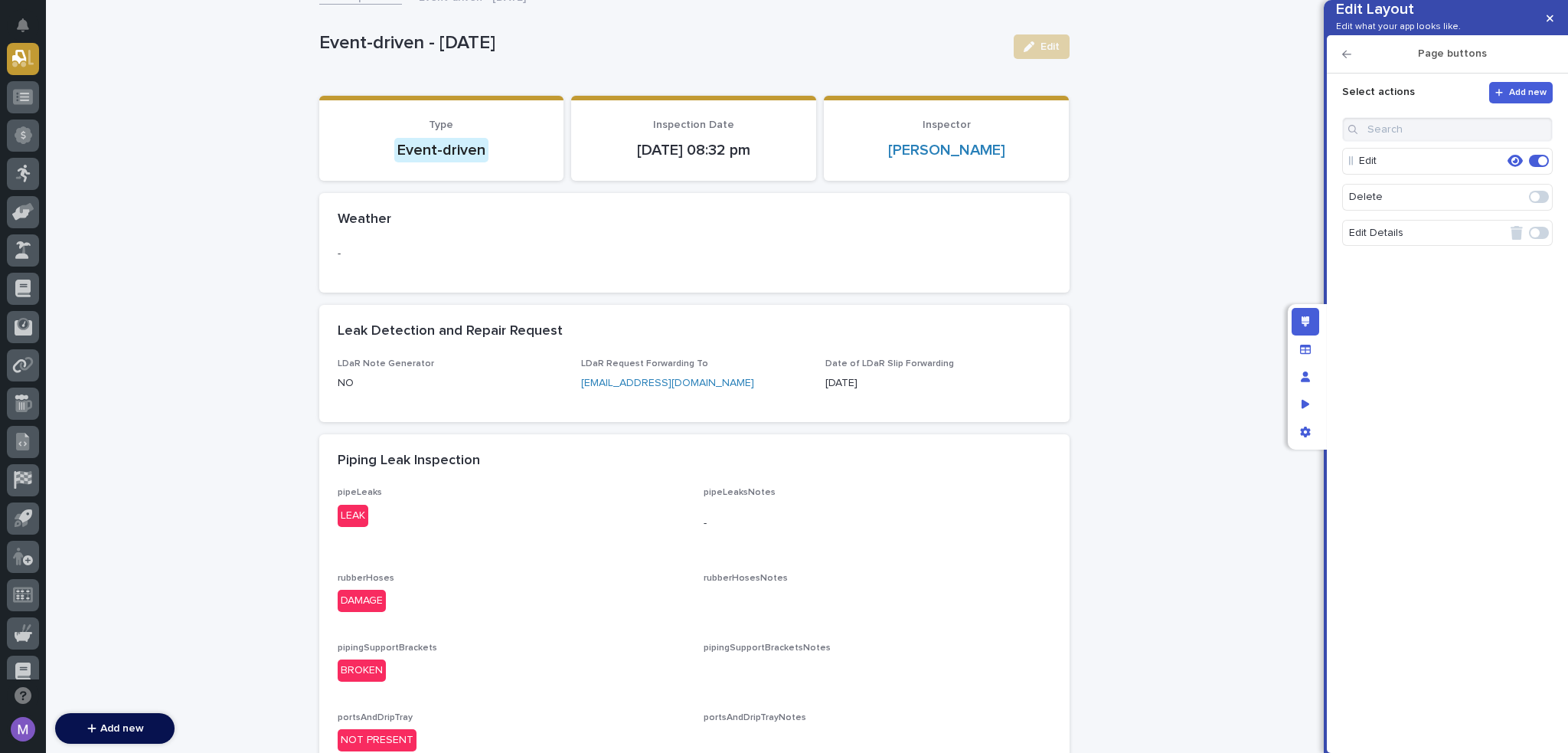
click at [1545, 239] on span at bounding box center [1539, 233] width 20 height 12
click at [1546, 239] on span at bounding box center [1539, 233] width 20 height 12
click at [1514, 240] on icon "button" at bounding box center [1515, 233] width 15 height 14
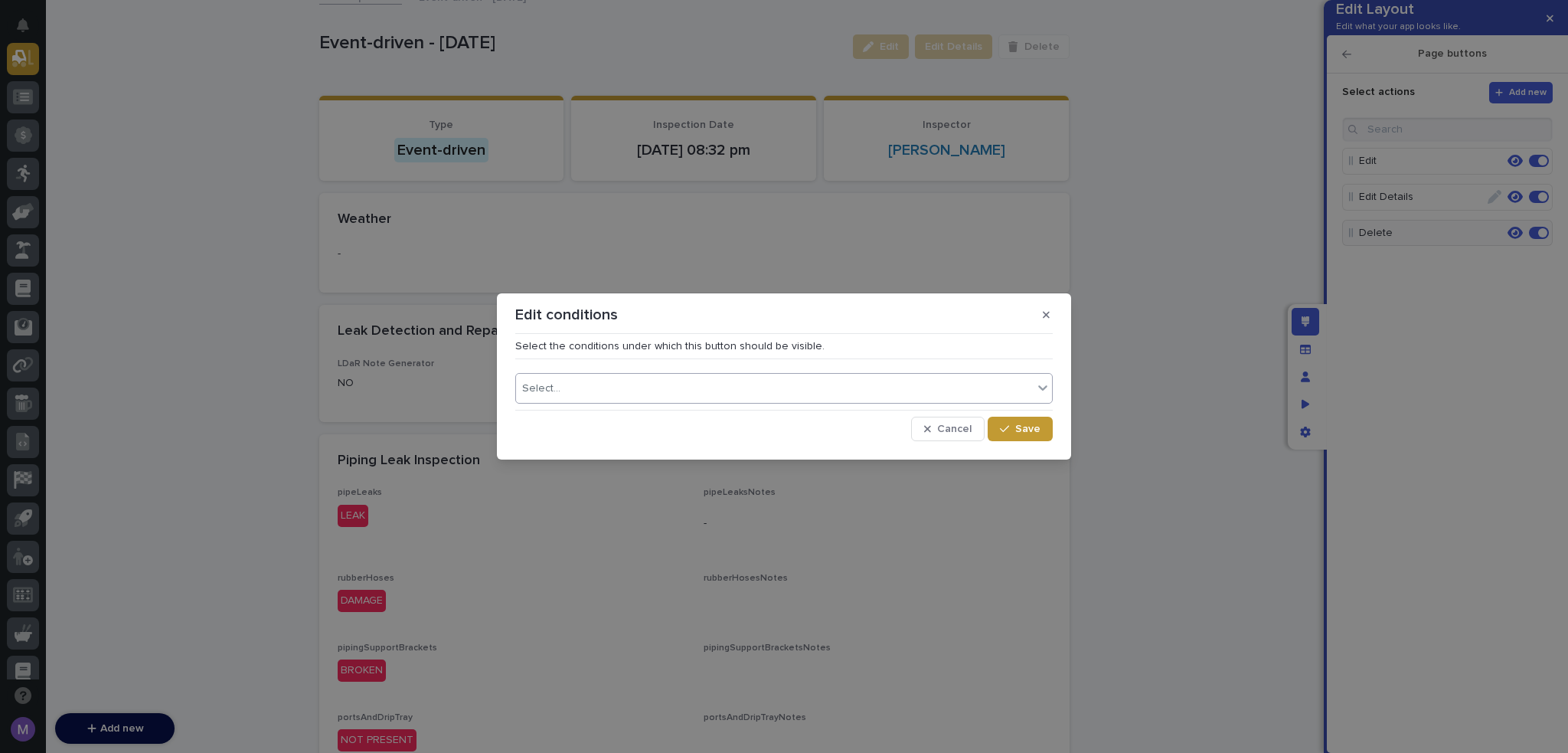
click at [771, 383] on div "Select..." at bounding box center [775, 388] width 517 height 22
click at [1041, 309] on button "button" at bounding box center [1046, 314] width 25 height 24
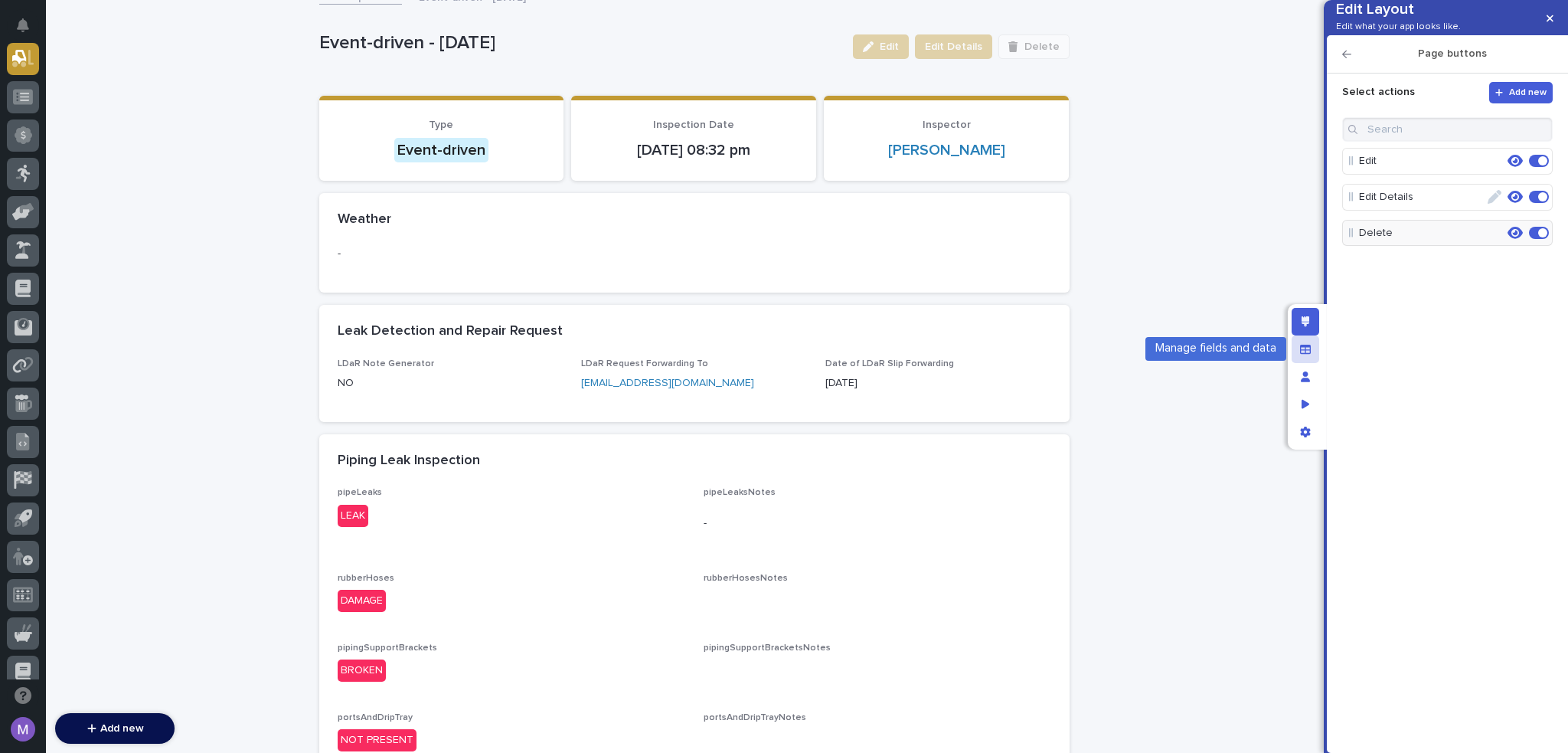
click at [1308, 344] on icon "Manage fields and data" at bounding box center [1305, 349] width 11 height 11
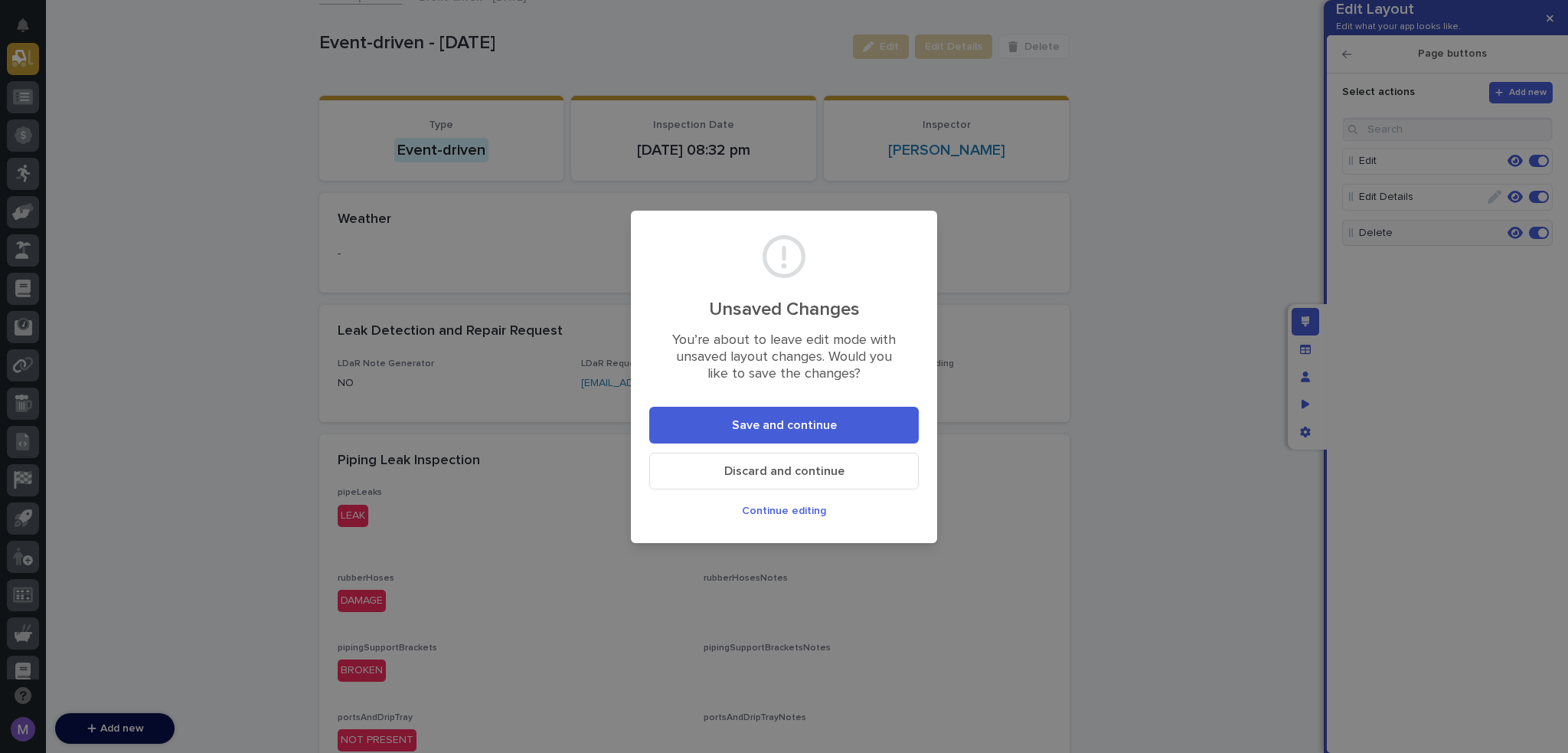
click at [749, 428] on span "Save and continue" at bounding box center [784, 425] width 105 height 12
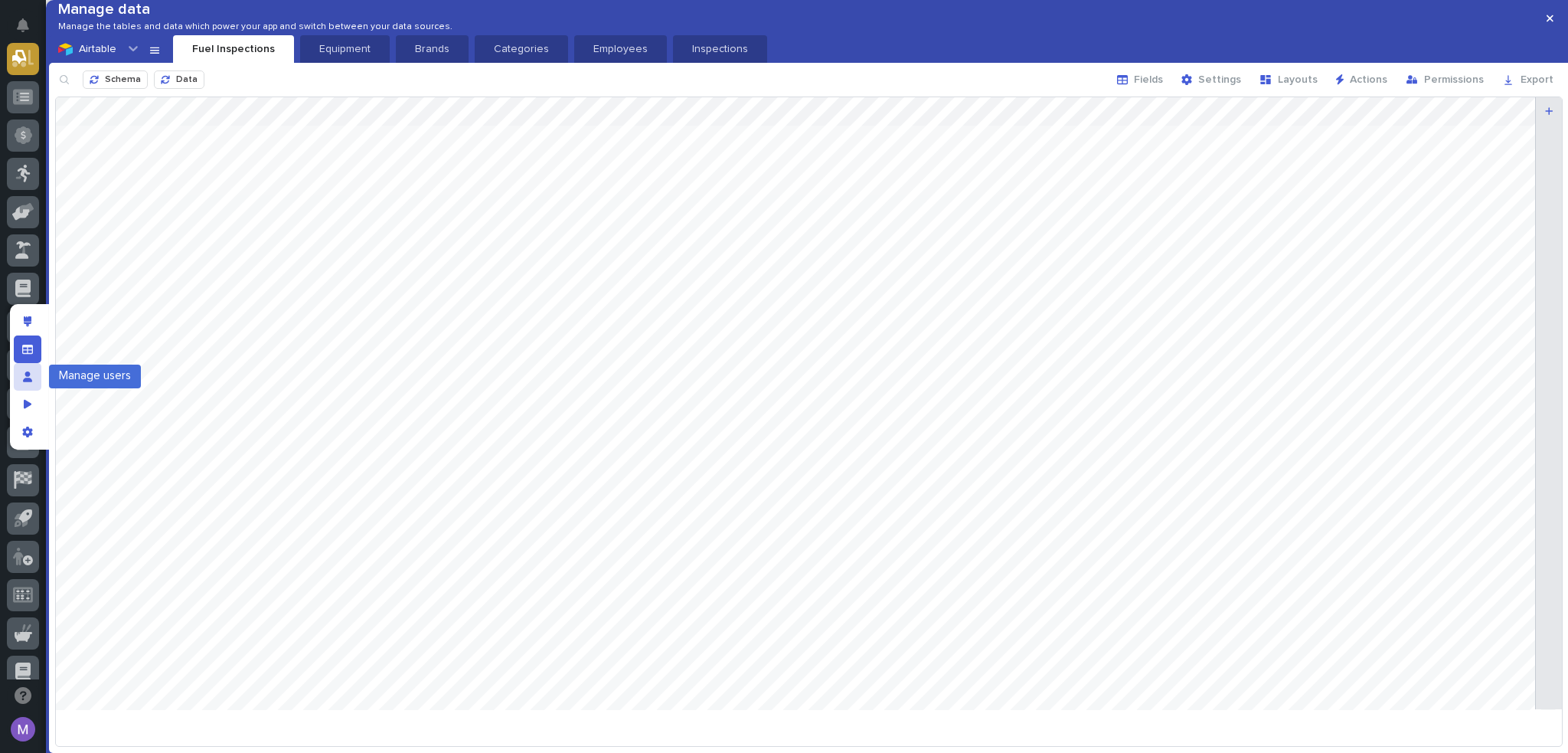
click at [28, 373] on icon "Manage users" at bounding box center [27, 376] width 9 height 11
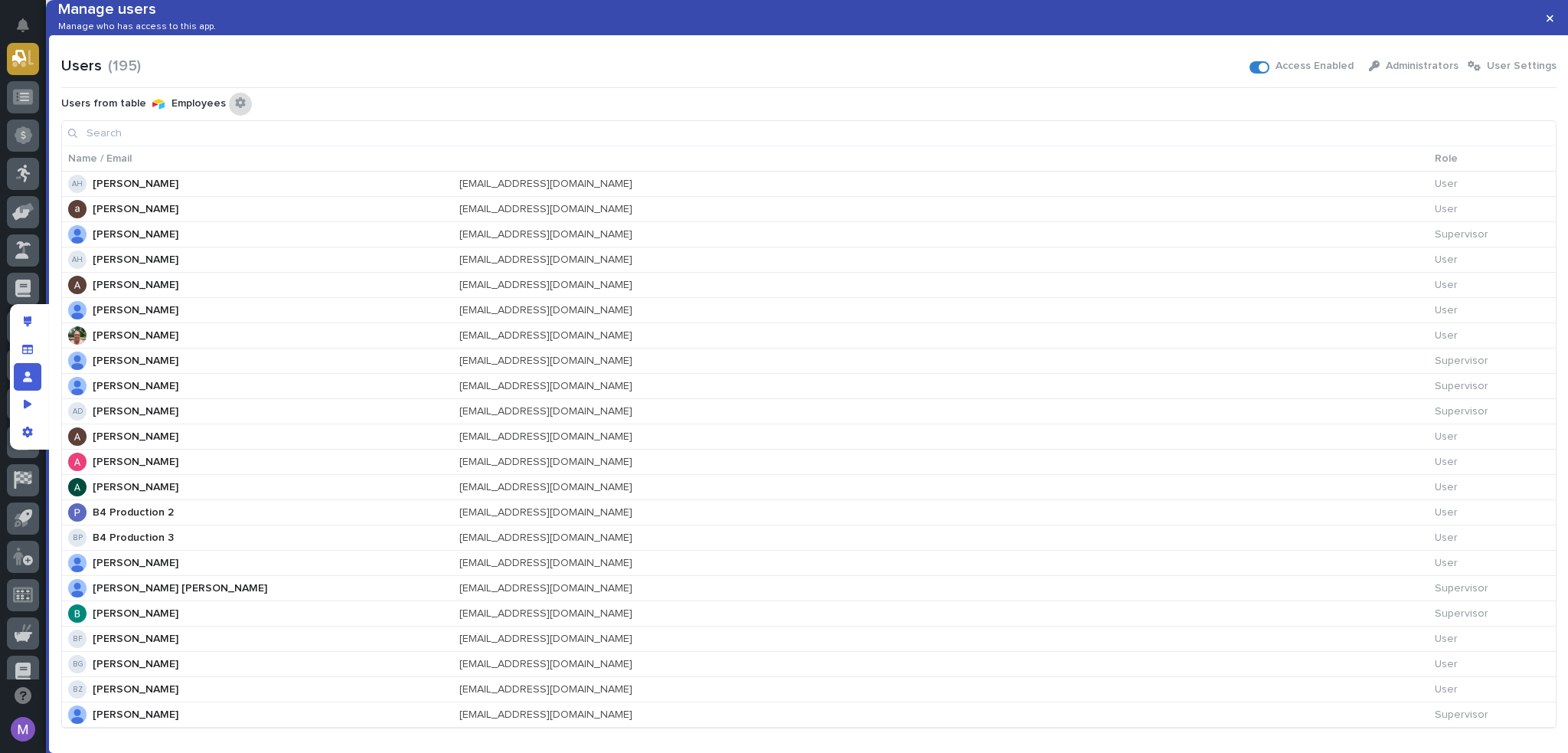
click at [235, 108] on icon "Configure connected user table" at bounding box center [240, 102] width 10 height 11
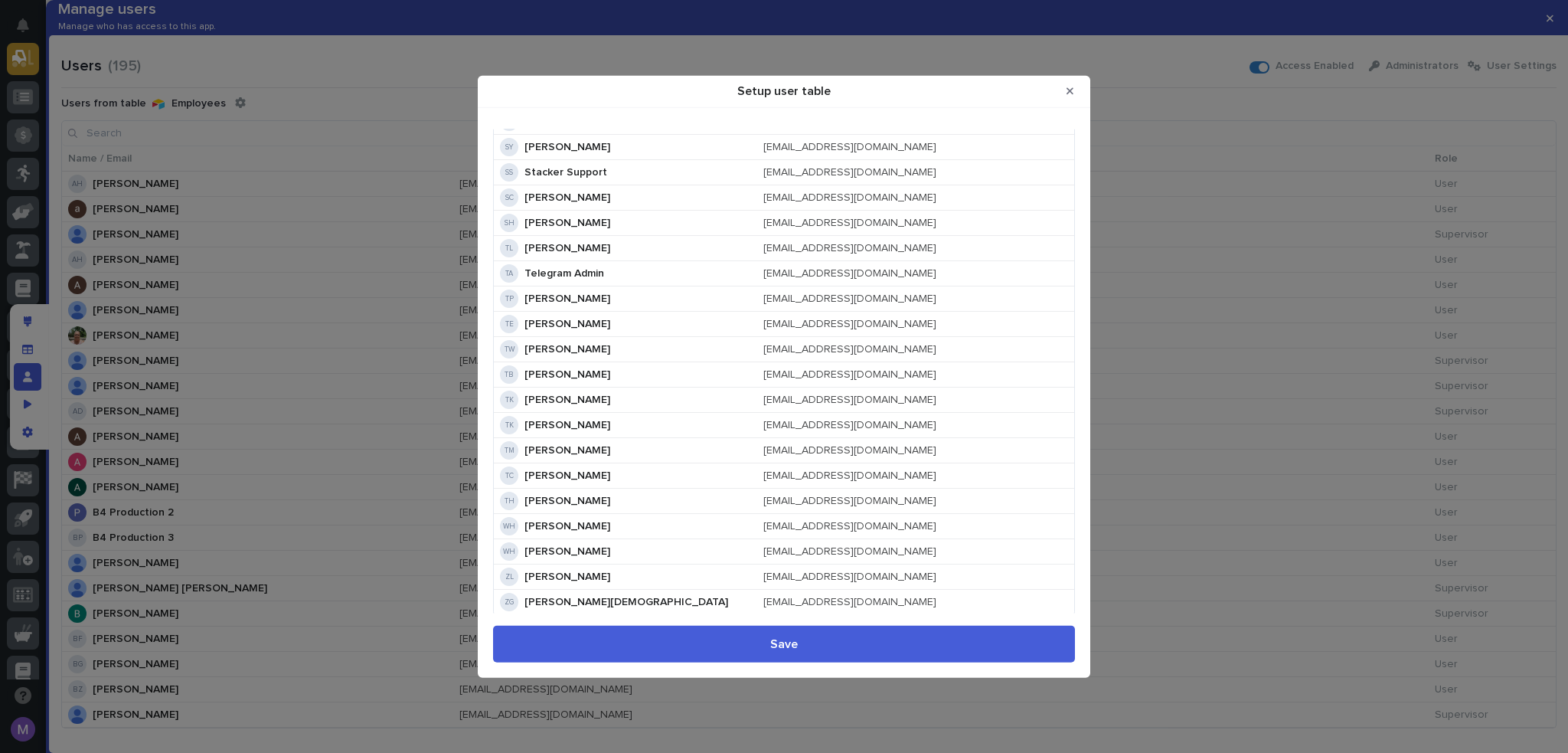
scroll to position [4166, 0]
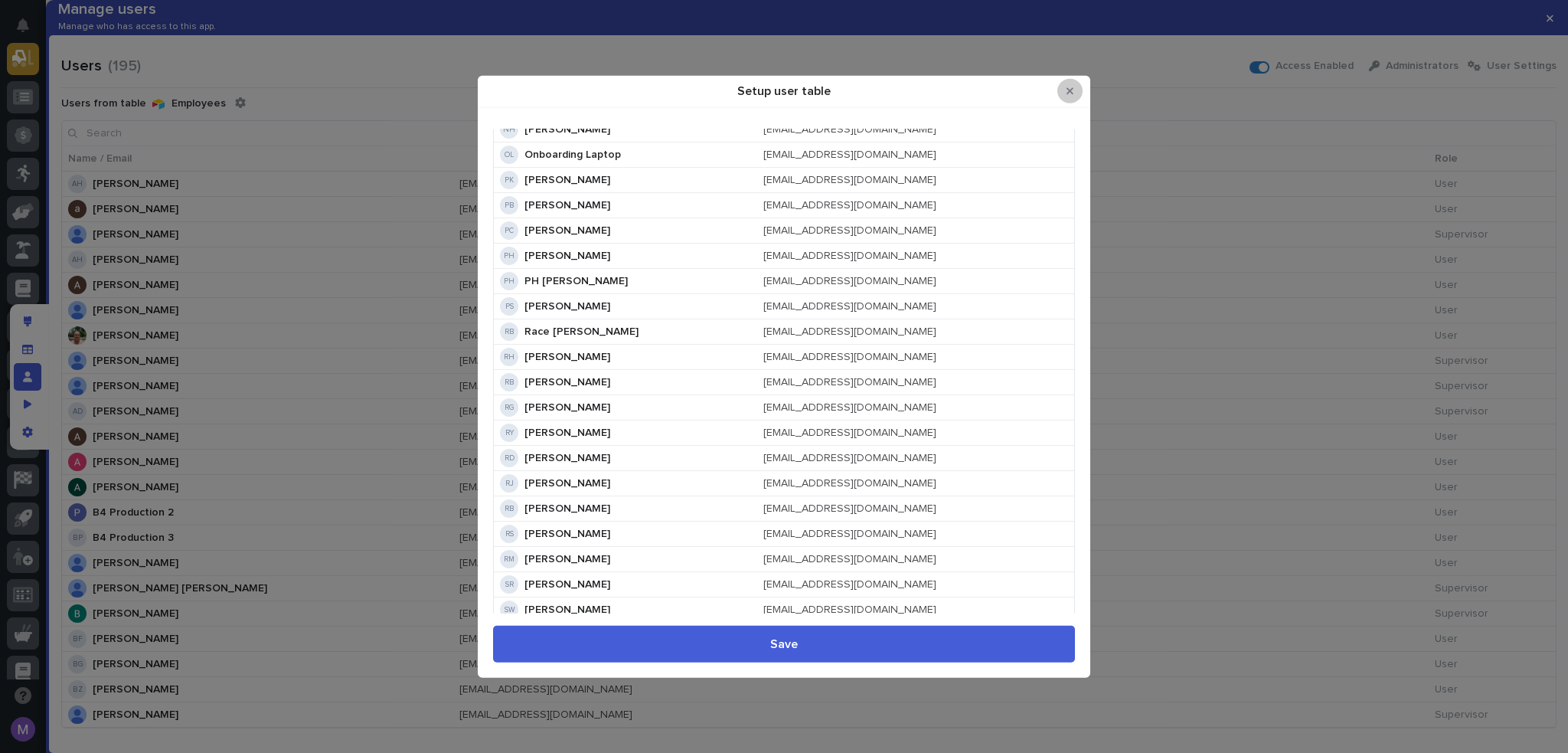
click at [1075, 94] on button "Close Modal" at bounding box center [1070, 91] width 25 height 24
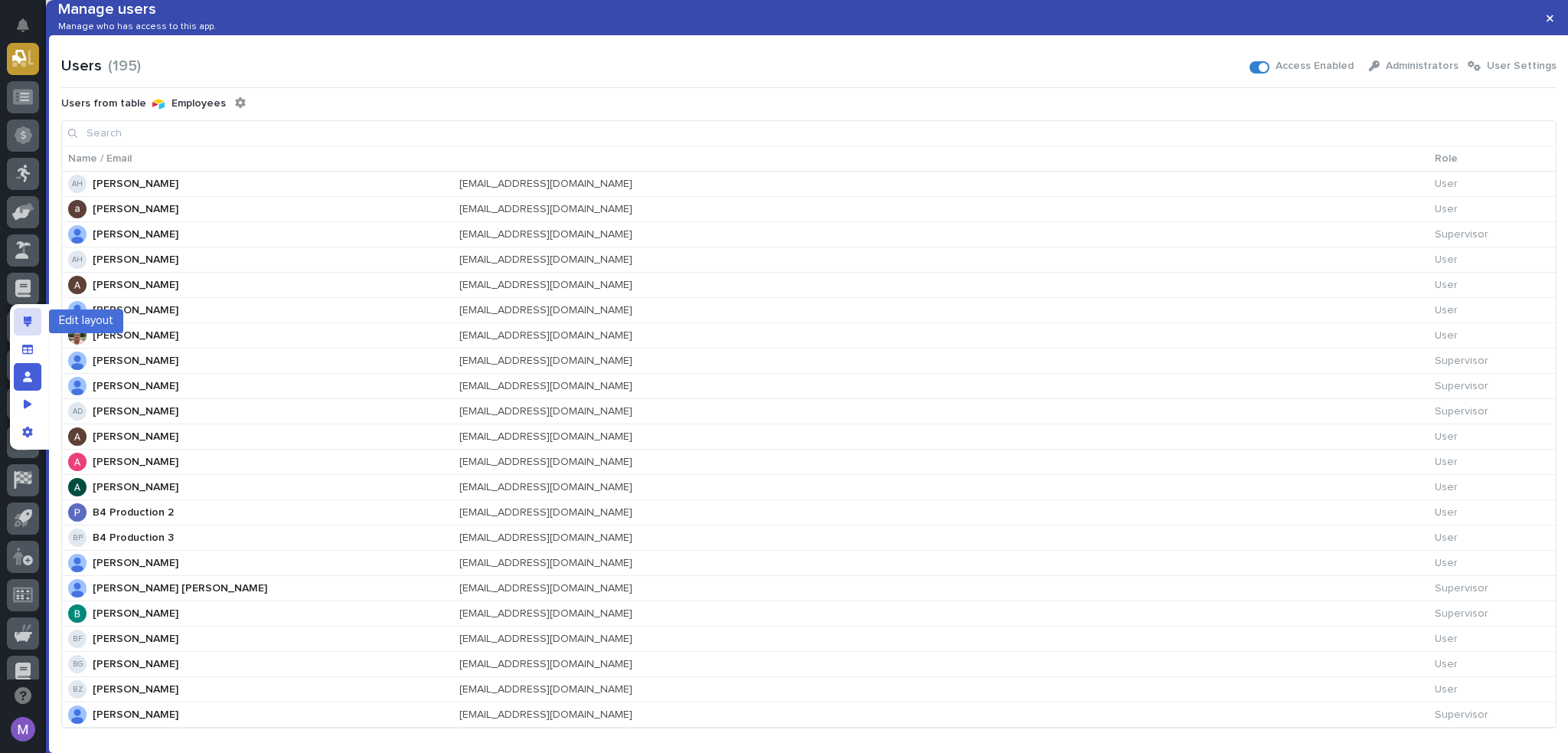
click at [35, 320] on div "Edit layout" at bounding box center [28, 322] width 28 height 28
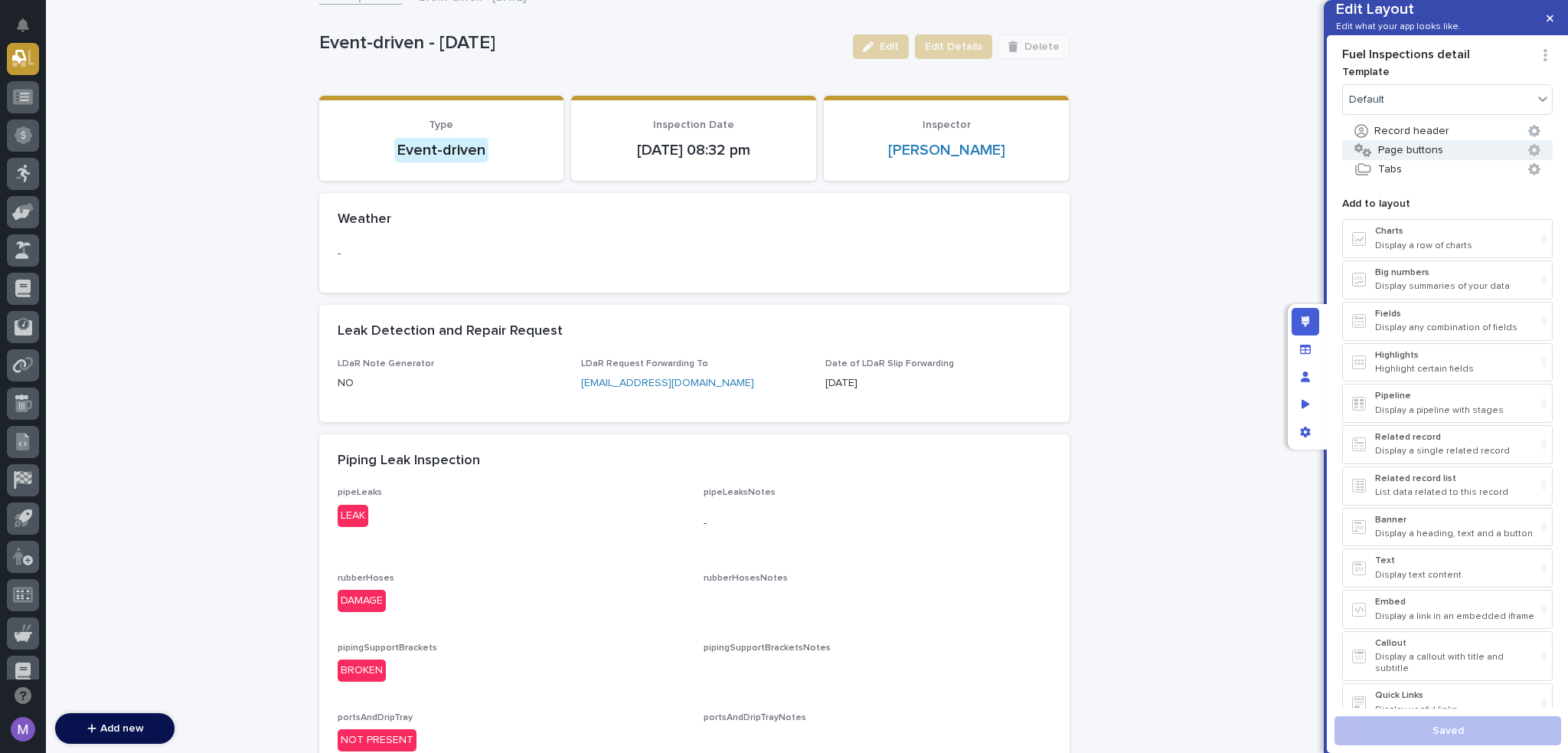
click at [1427, 160] on button "Page buttons" at bounding box center [1448, 150] width 211 height 20
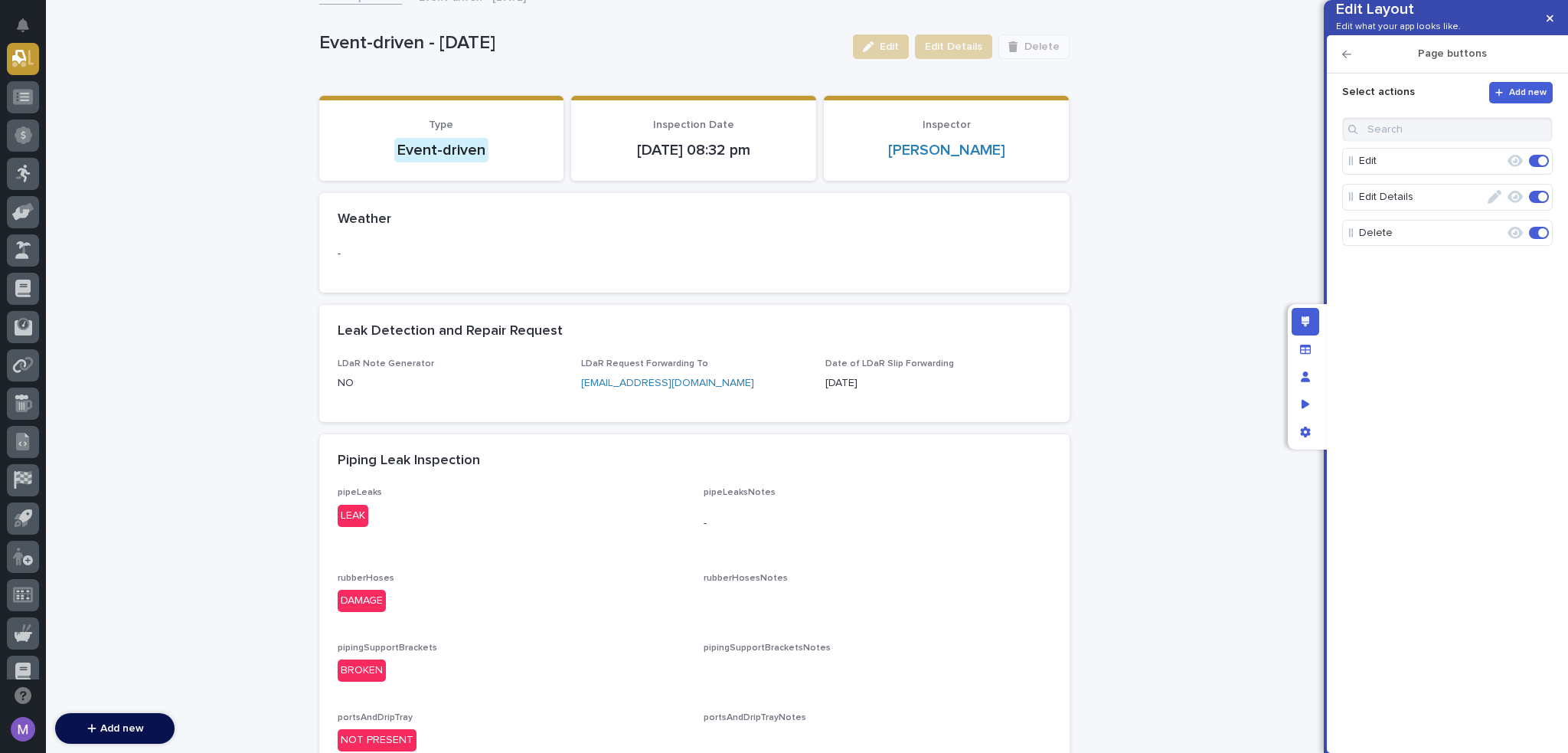
click at [1515, 203] on icon "button" at bounding box center [1515, 196] width 15 height 12
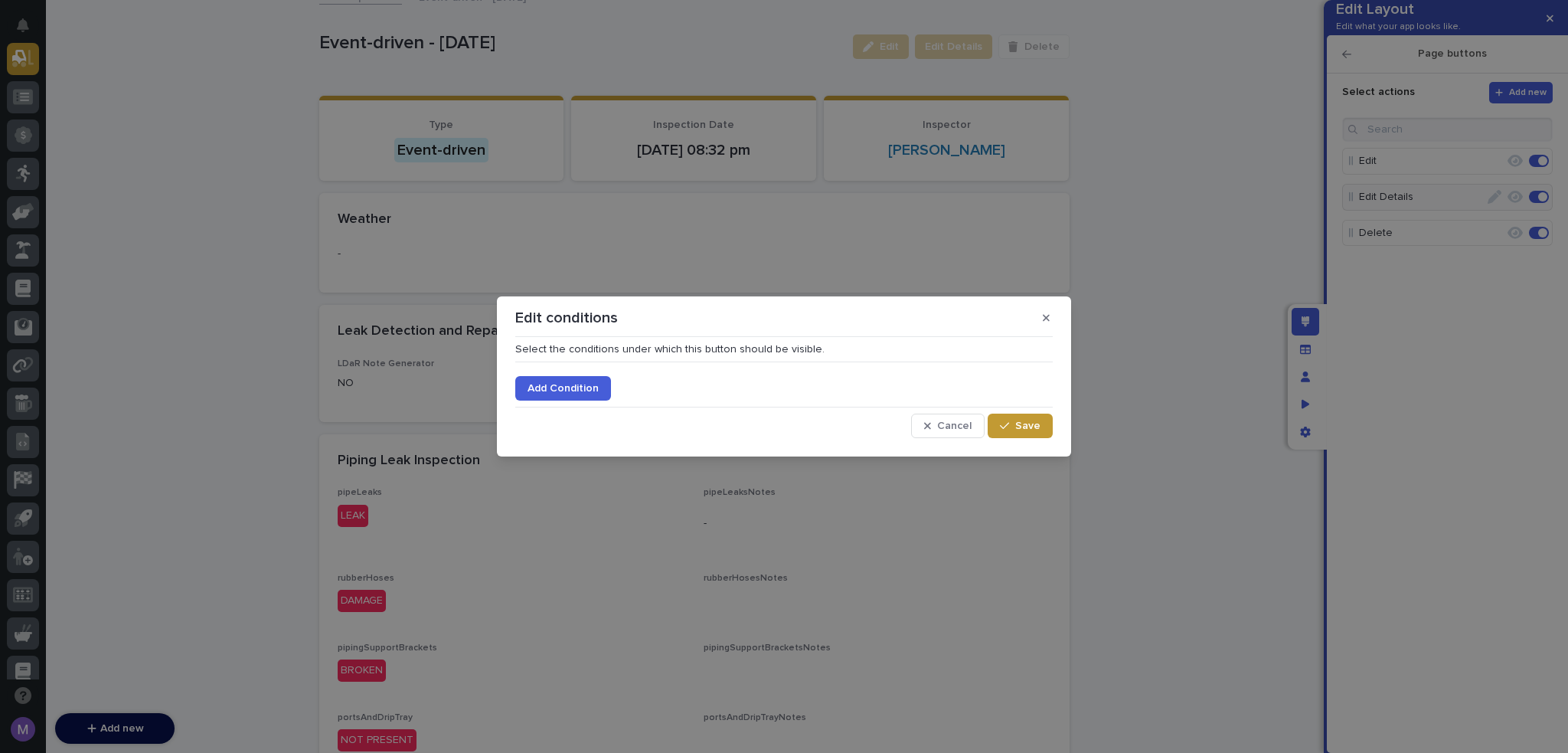
click at [585, 387] on span "Add Condition" at bounding box center [563, 387] width 71 height 11
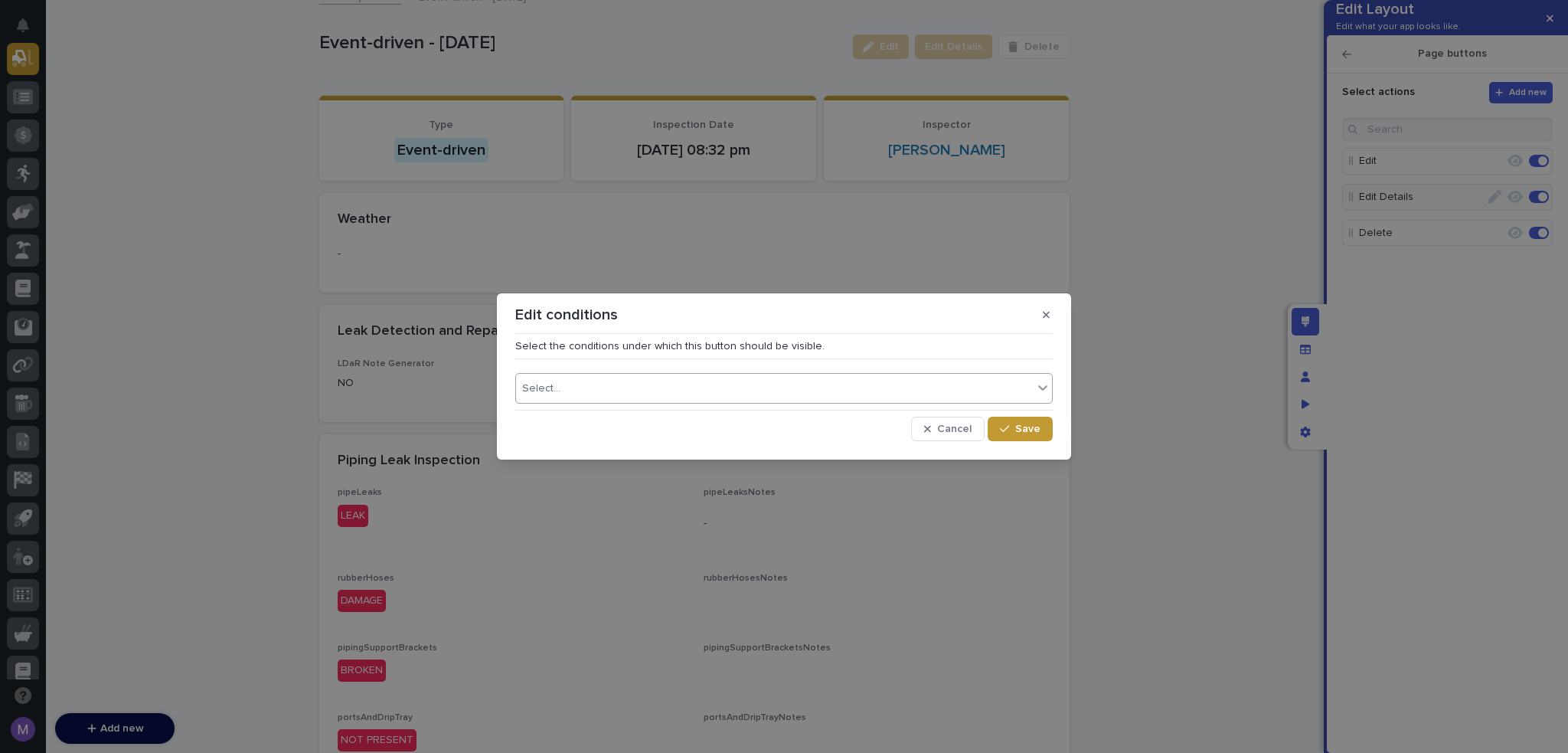
click at [582, 397] on div "Select..." at bounding box center [775, 388] width 517 height 22
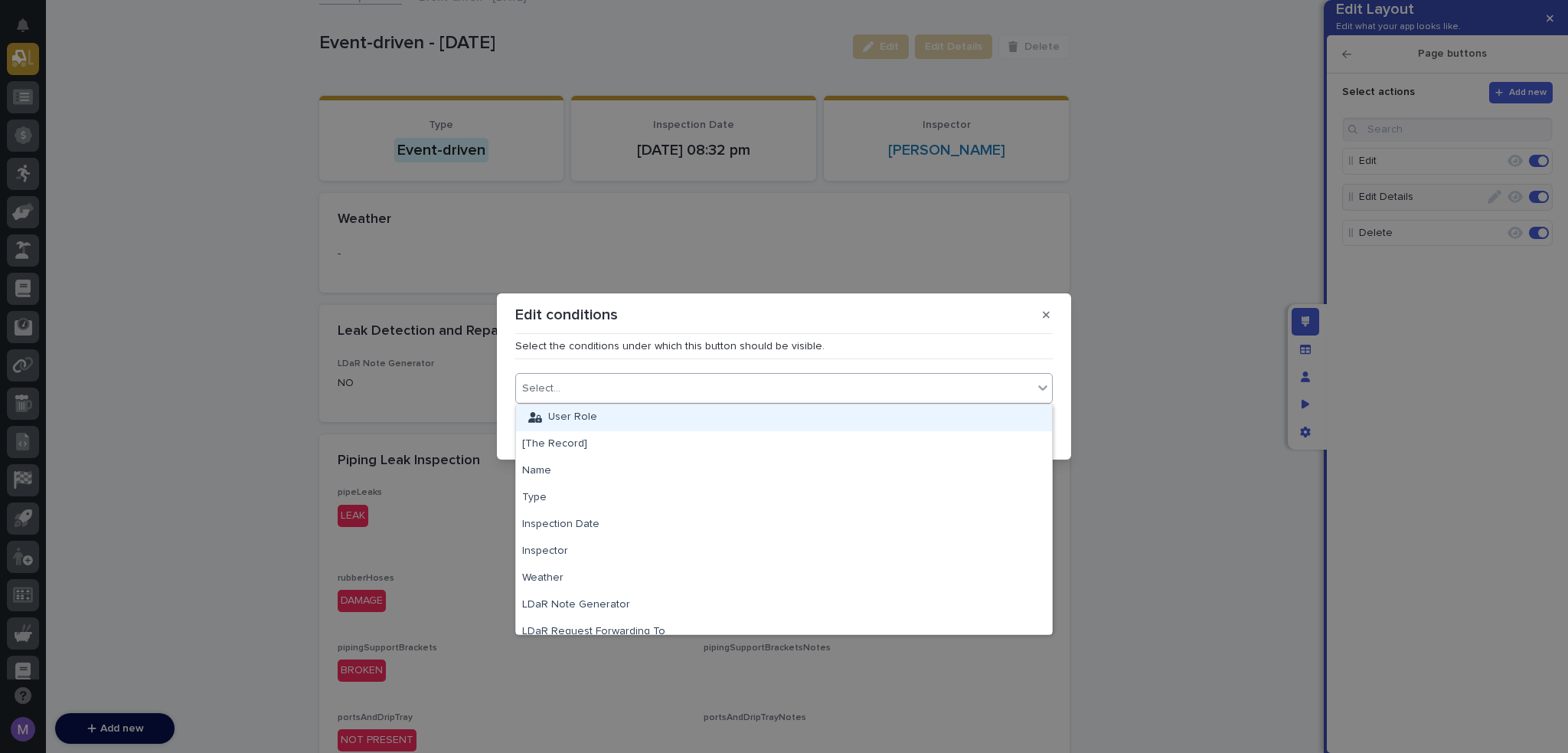
click at [573, 419] on div "User Role" at bounding box center [784, 417] width 536 height 27
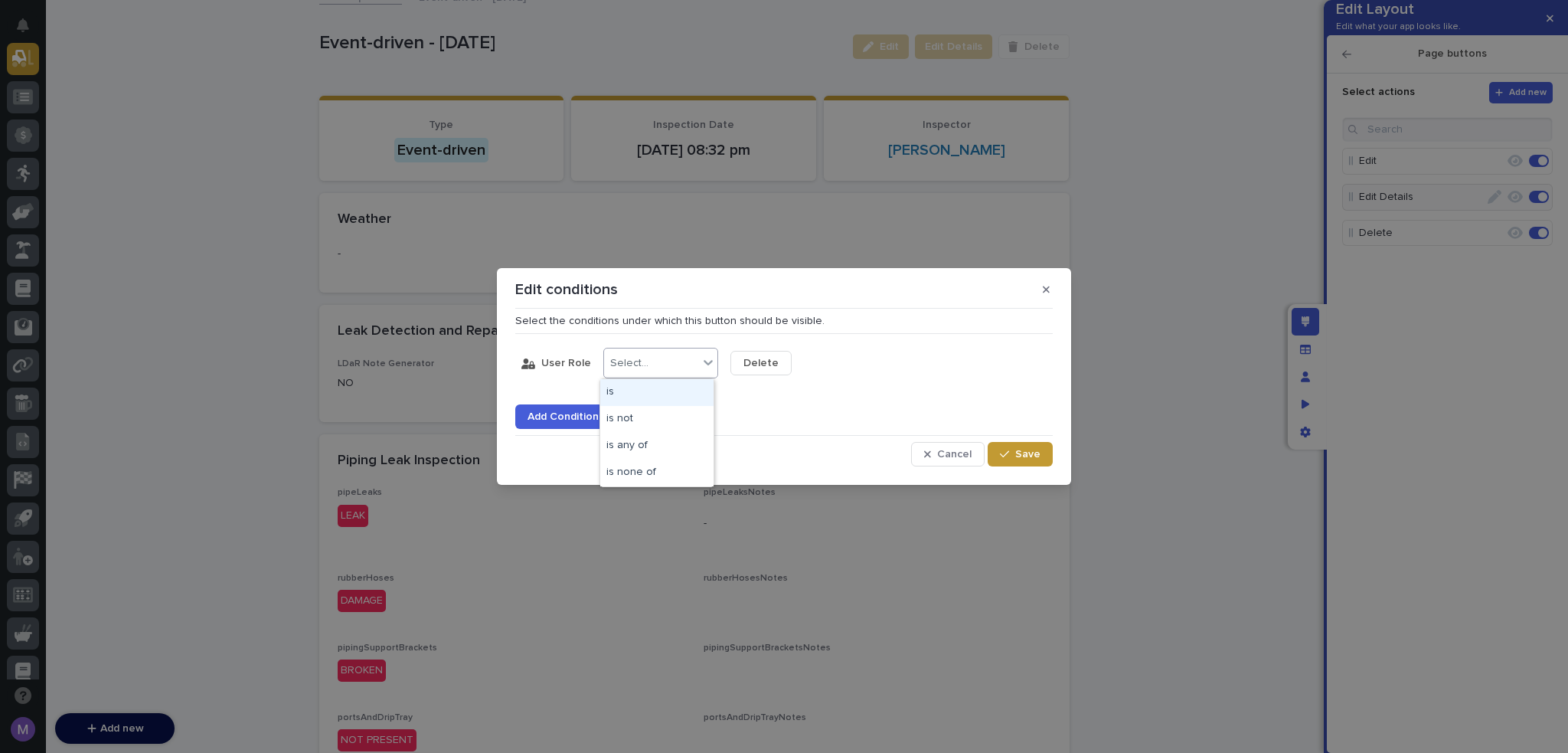
click at [636, 357] on div "Select..." at bounding box center [629, 363] width 38 height 13
click at [656, 440] on div "is any of" at bounding box center [657, 446] width 113 height 27
click at [748, 362] on div "Select..." at bounding box center [756, 363] width 38 height 13
click at [800, 400] on div "Supervisor" at bounding box center [784, 392] width 113 height 27
click at [800, 419] on div "Add Condition" at bounding box center [784, 407] width 537 height 43
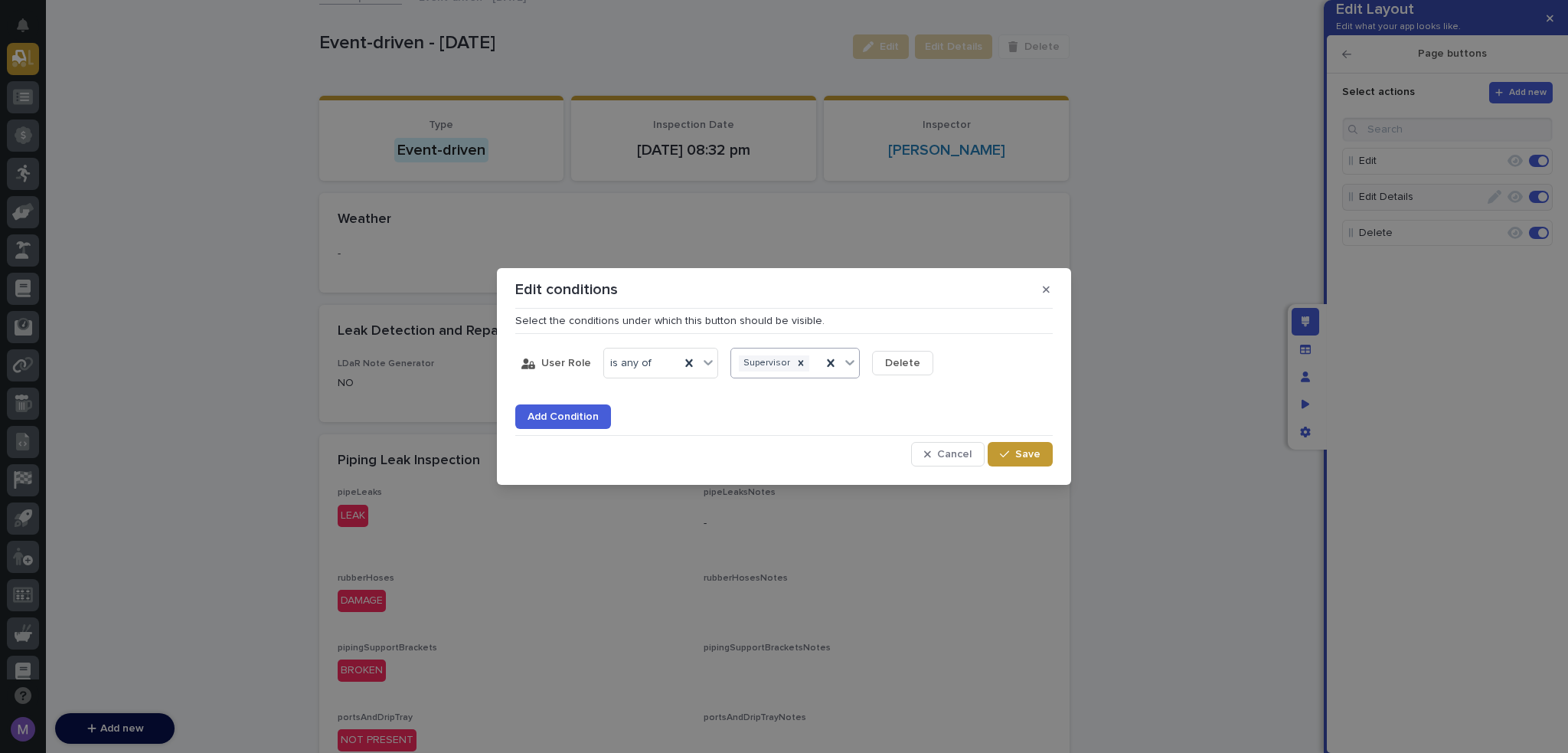
click at [803, 377] on div "Supervisor" at bounding box center [796, 363] width 130 height 31
click at [802, 395] on div "Admin" at bounding box center [789, 392] width 123 height 27
click at [1001, 454] on button "Save" at bounding box center [1020, 454] width 65 height 24
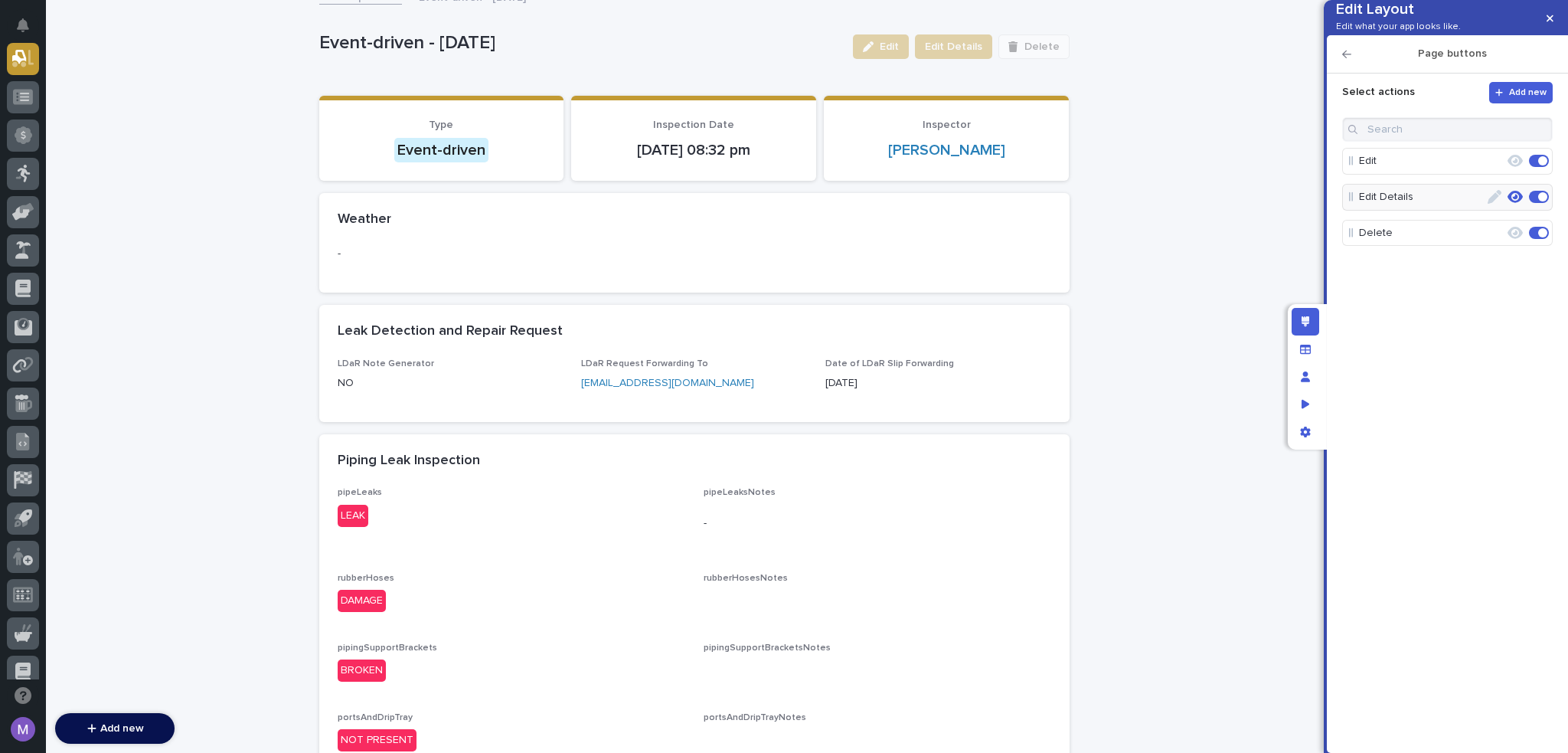
click at [1516, 203] on icon "button" at bounding box center [1515, 196] width 15 height 14
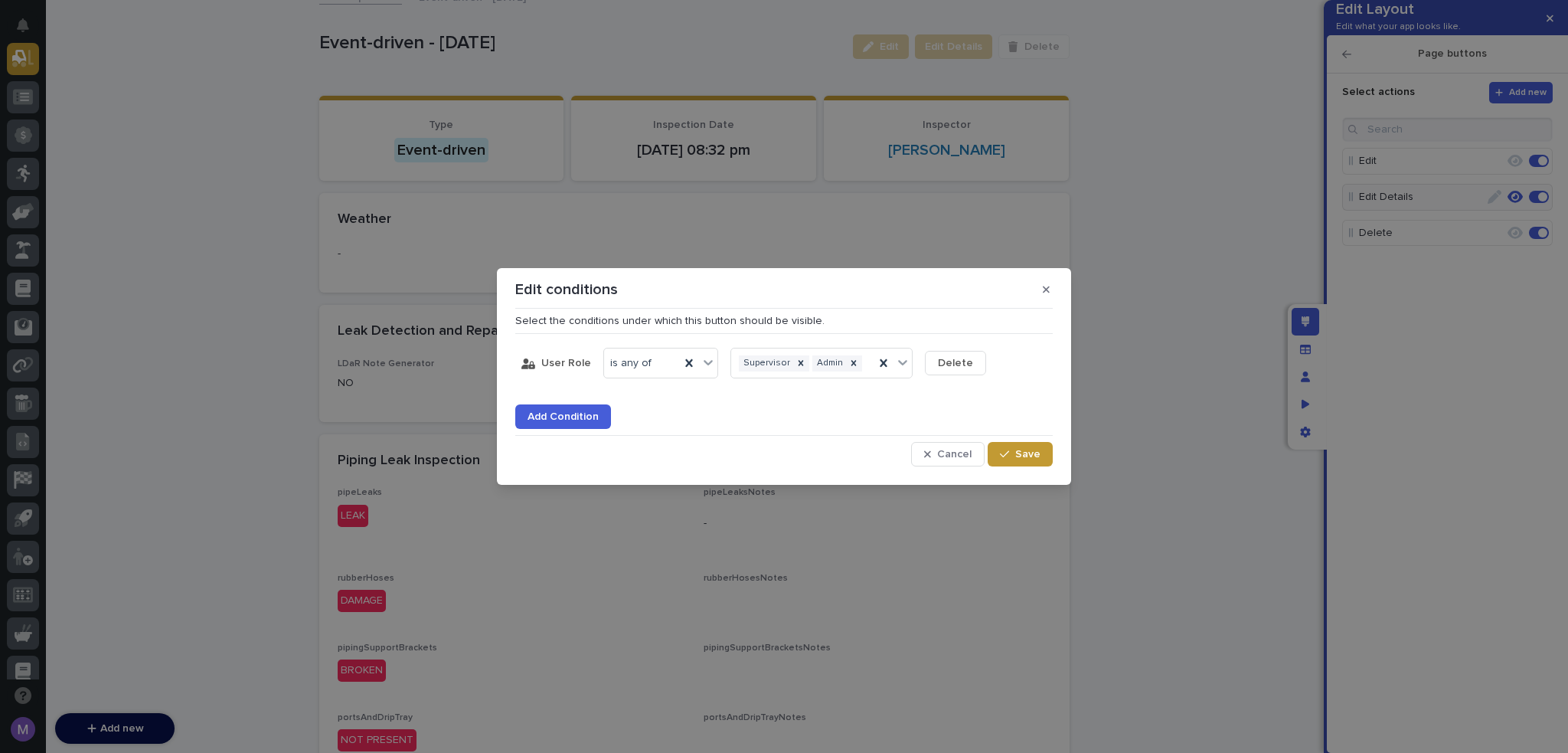
click at [943, 357] on span "Delete" at bounding box center [955, 362] width 35 height 11
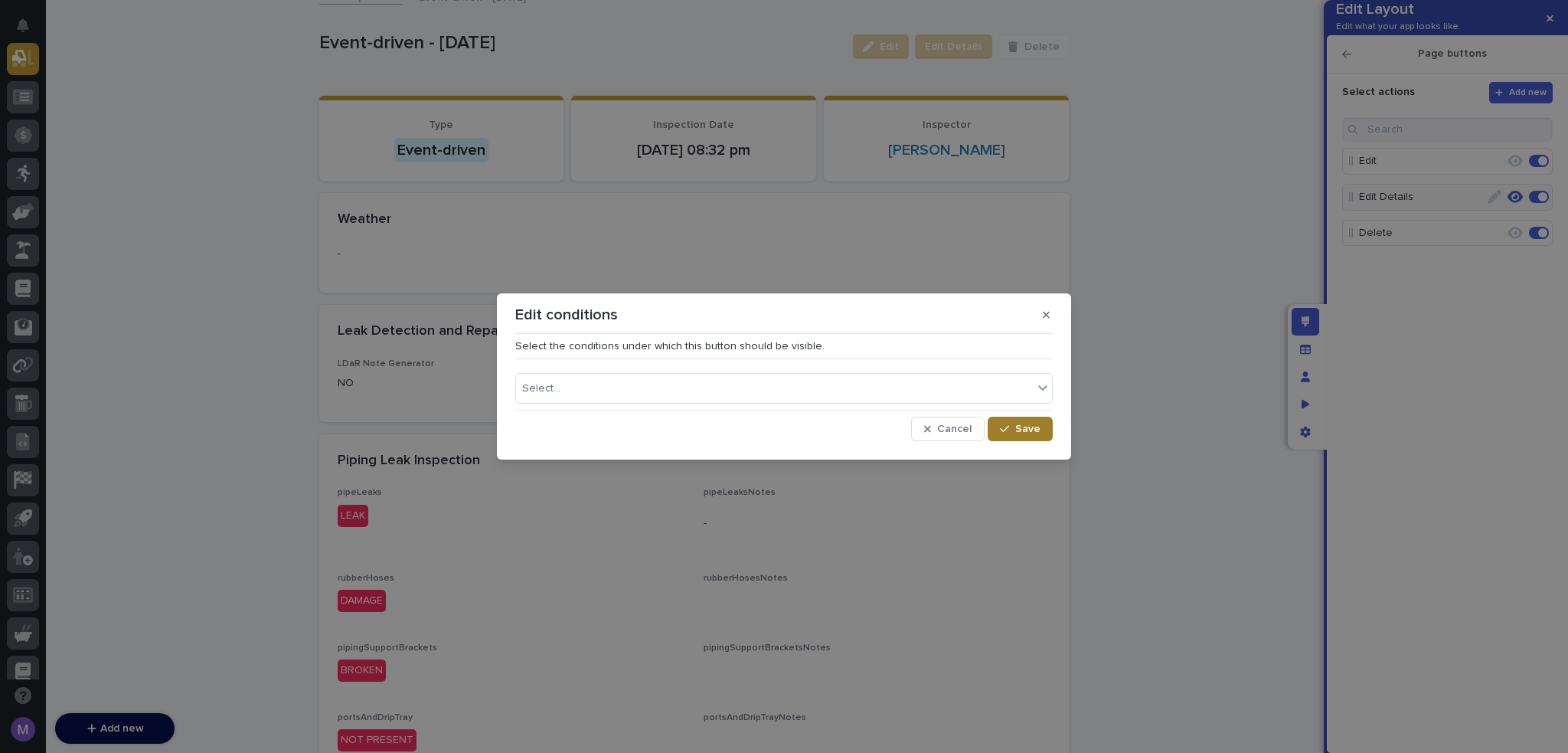
click at [1008, 425] on icon "button" at bounding box center [1004, 429] width 9 height 11
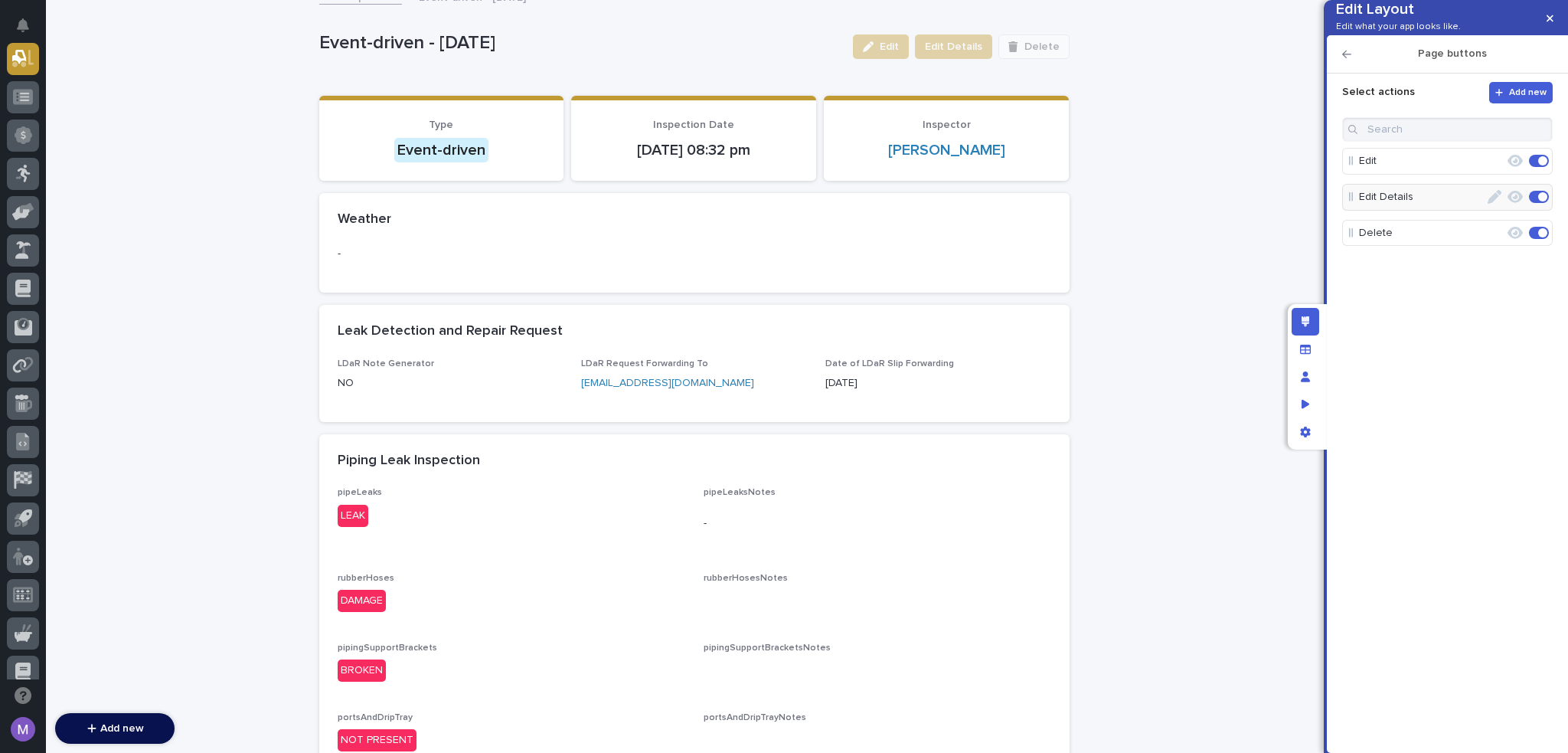
click at [1512, 240] on icon "button" at bounding box center [1515, 233] width 15 height 14
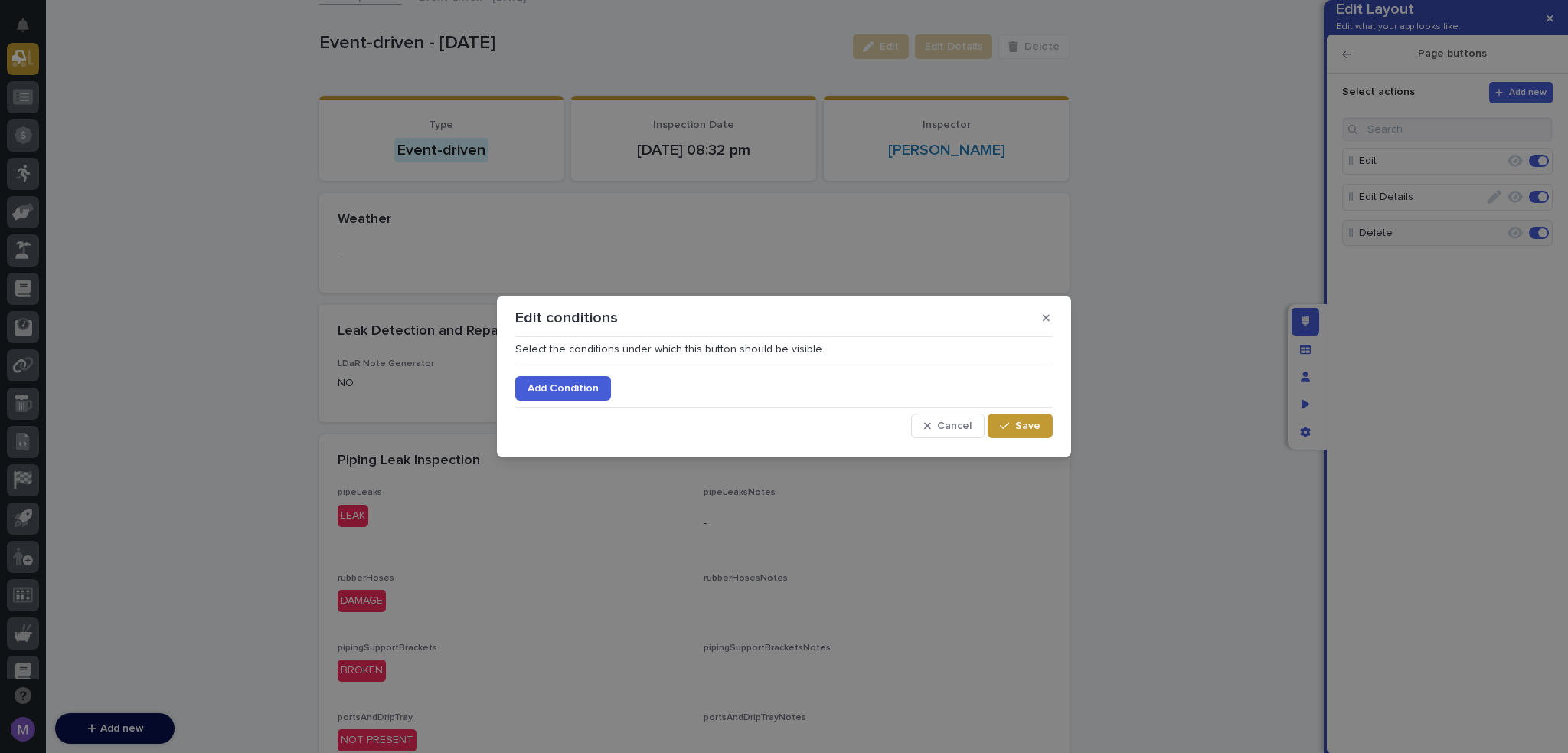
click at [587, 384] on span "Add Condition" at bounding box center [563, 387] width 71 height 11
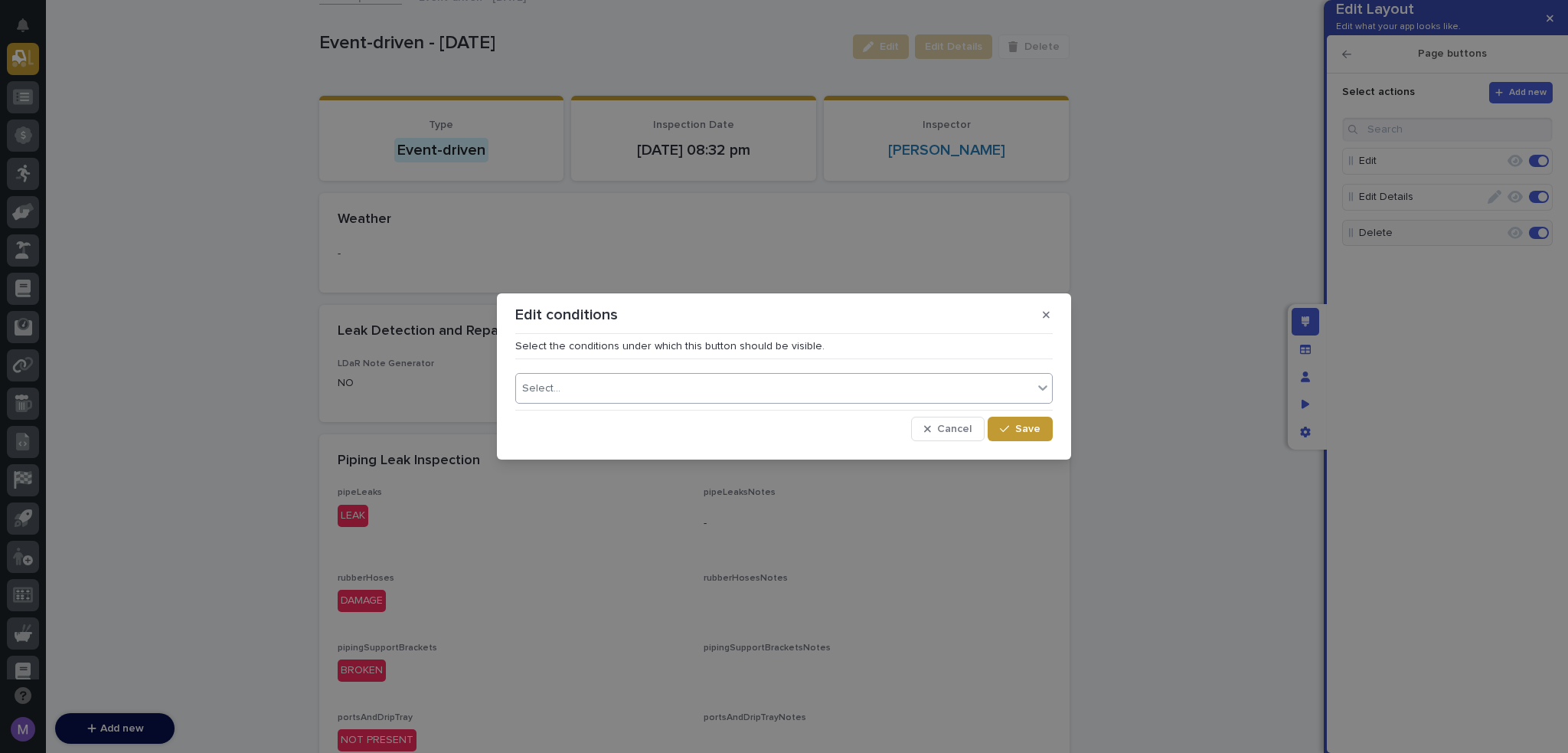
click at [598, 388] on div "Select..." at bounding box center [775, 388] width 517 height 22
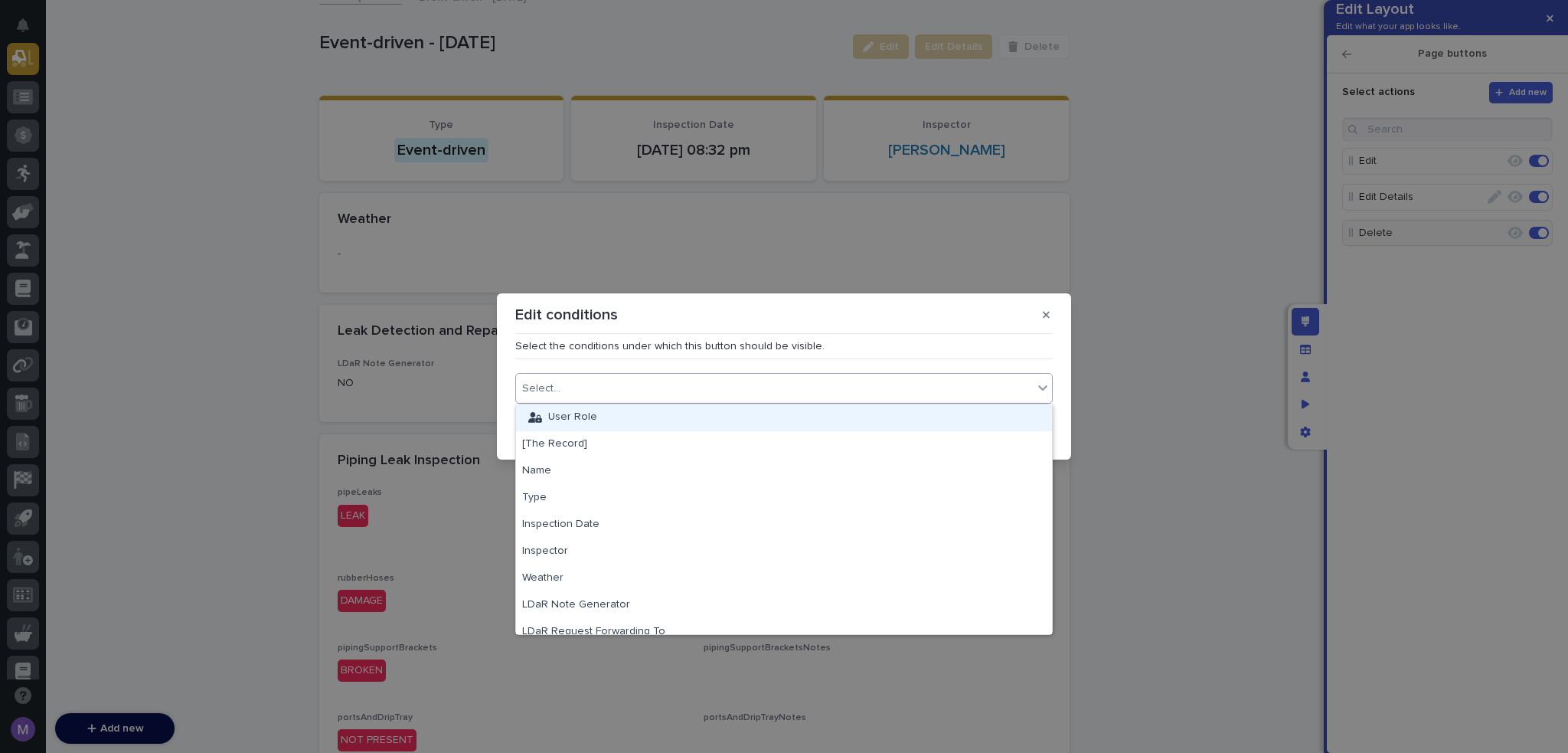
click at [576, 430] on div "User Role" at bounding box center [784, 417] width 536 height 27
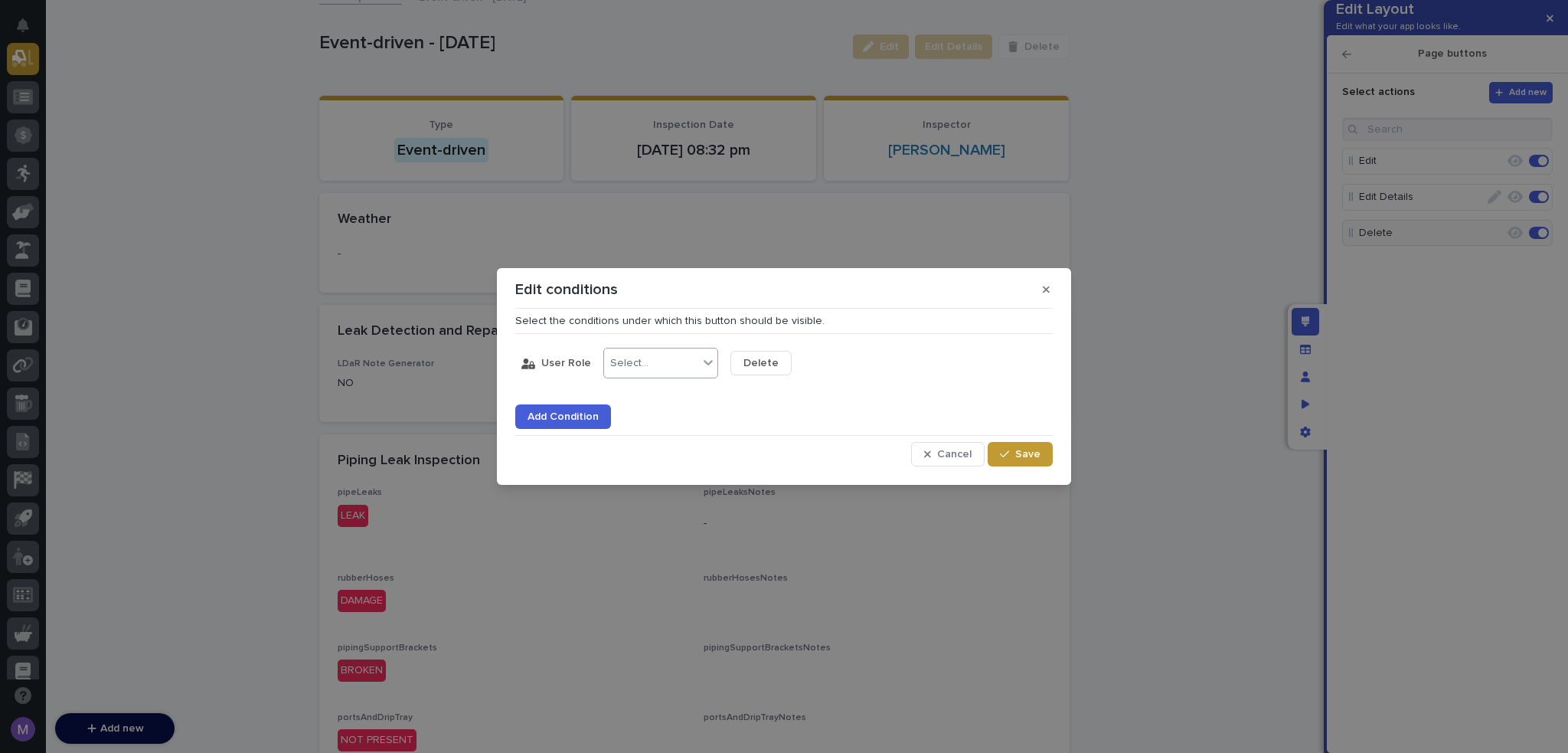
click at [642, 371] on div "Select..." at bounding box center [652, 363] width 94 height 22
click at [778, 365] on div "Select..." at bounding box center [778, 363] width 94 height 22
click at [802, 416] on div "Admin" at bounding box center [784, 419] width 113 height 27
click at [799, 368] on div "Admin" at bounding box center [769, 363] width 76 height 22
click at [1015, 456] on div "button" at bounding box center [1007, 454] width 15 height 11
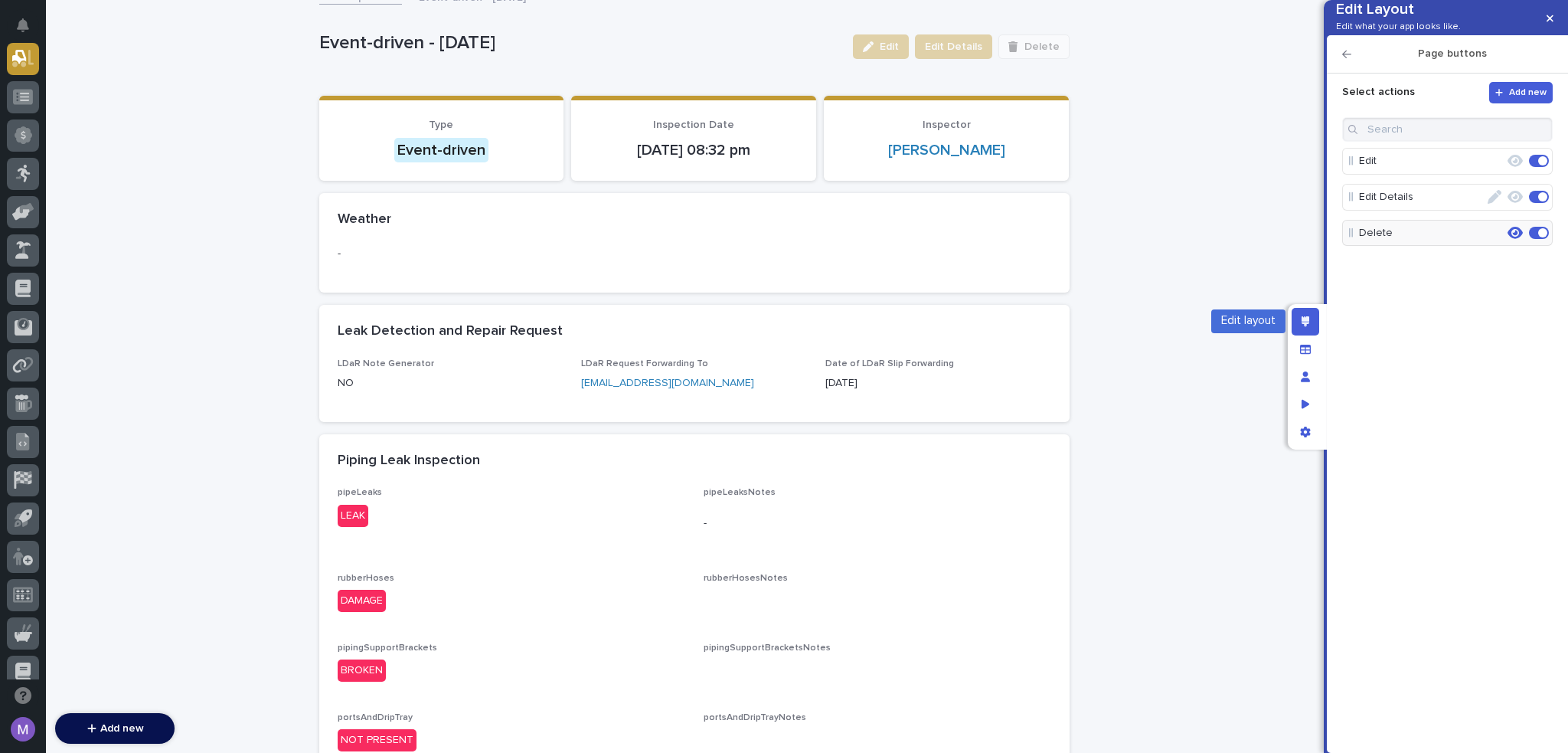
click at [1293, 324] on div "Edit layout" at bounding box center [1305, 322] width 28 height 28
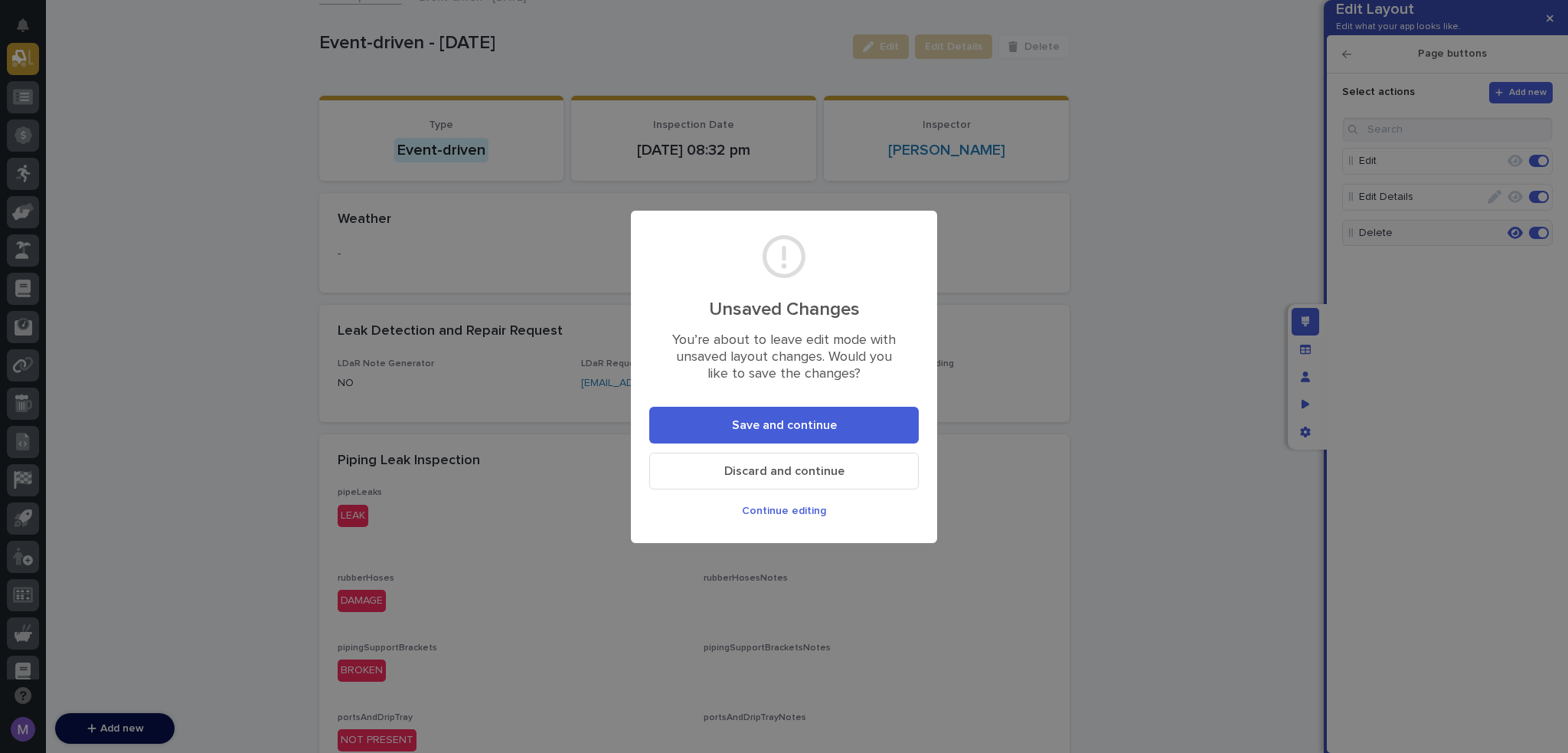
click at [835, 446] on footer "Save and continue Discard and continue Continue editing" at bounding box center [784, 469] width 270 height 126
click at [836, 438] on button "Save and continue" at bounding box center [784, 425] width 270 height 36
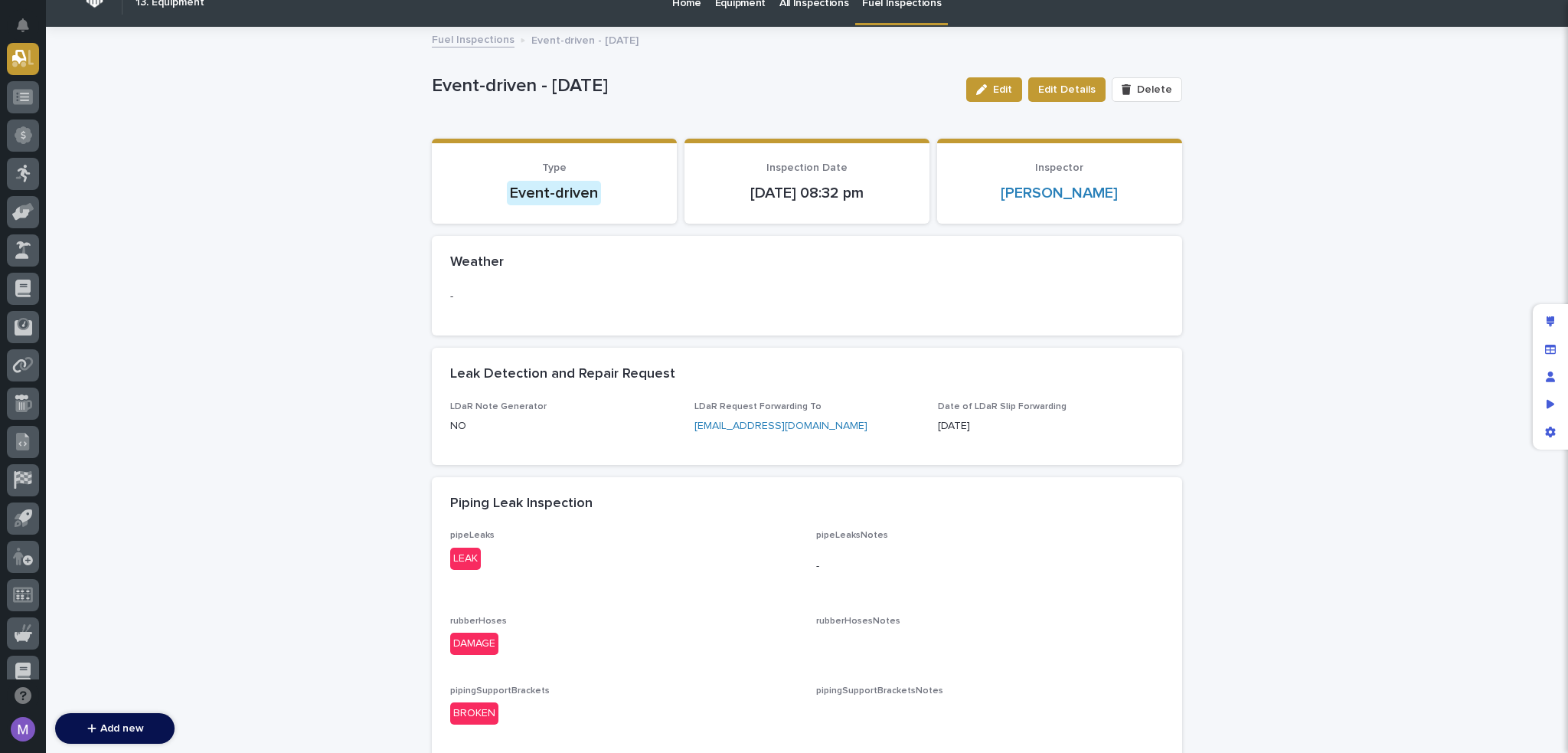
scroll to position [0, 0]
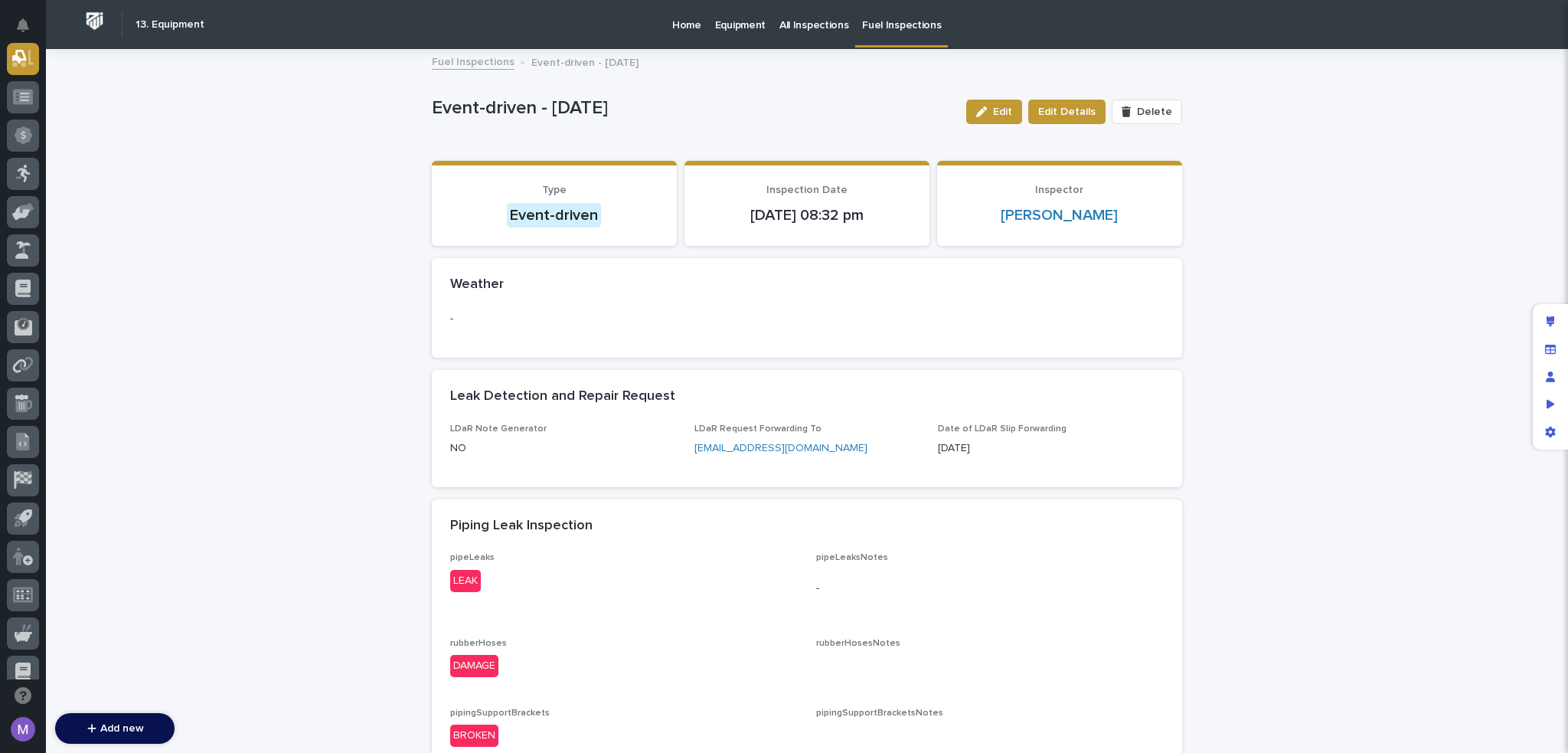
click at [493, 62] on link "Fuel Inspections" at bounding box center [473, 61] width 83 height 18
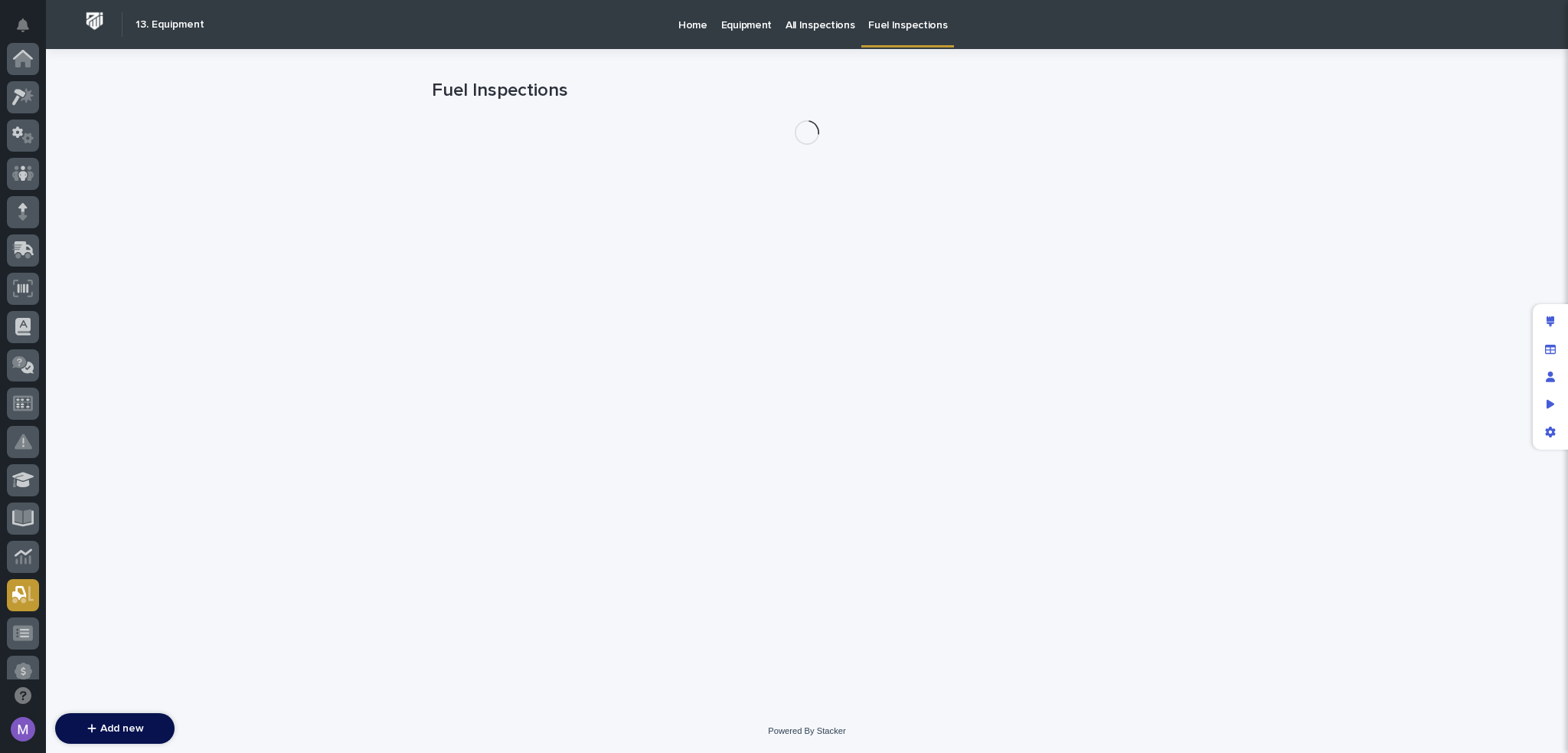
scroll to position [536, 0]
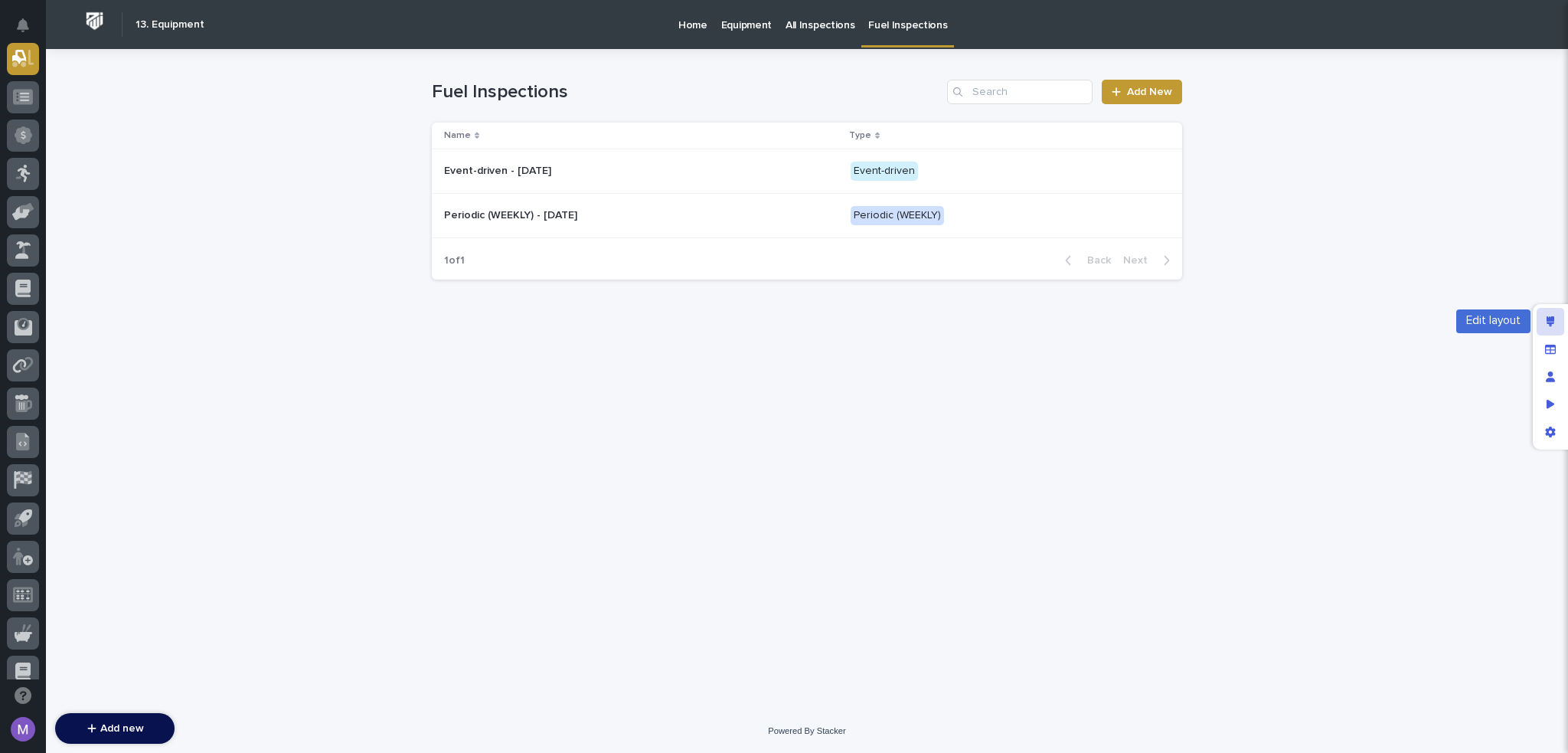
click at [1537, 318] on div "Edit layout" at bounding box center [1551, 322] width 28 height 28
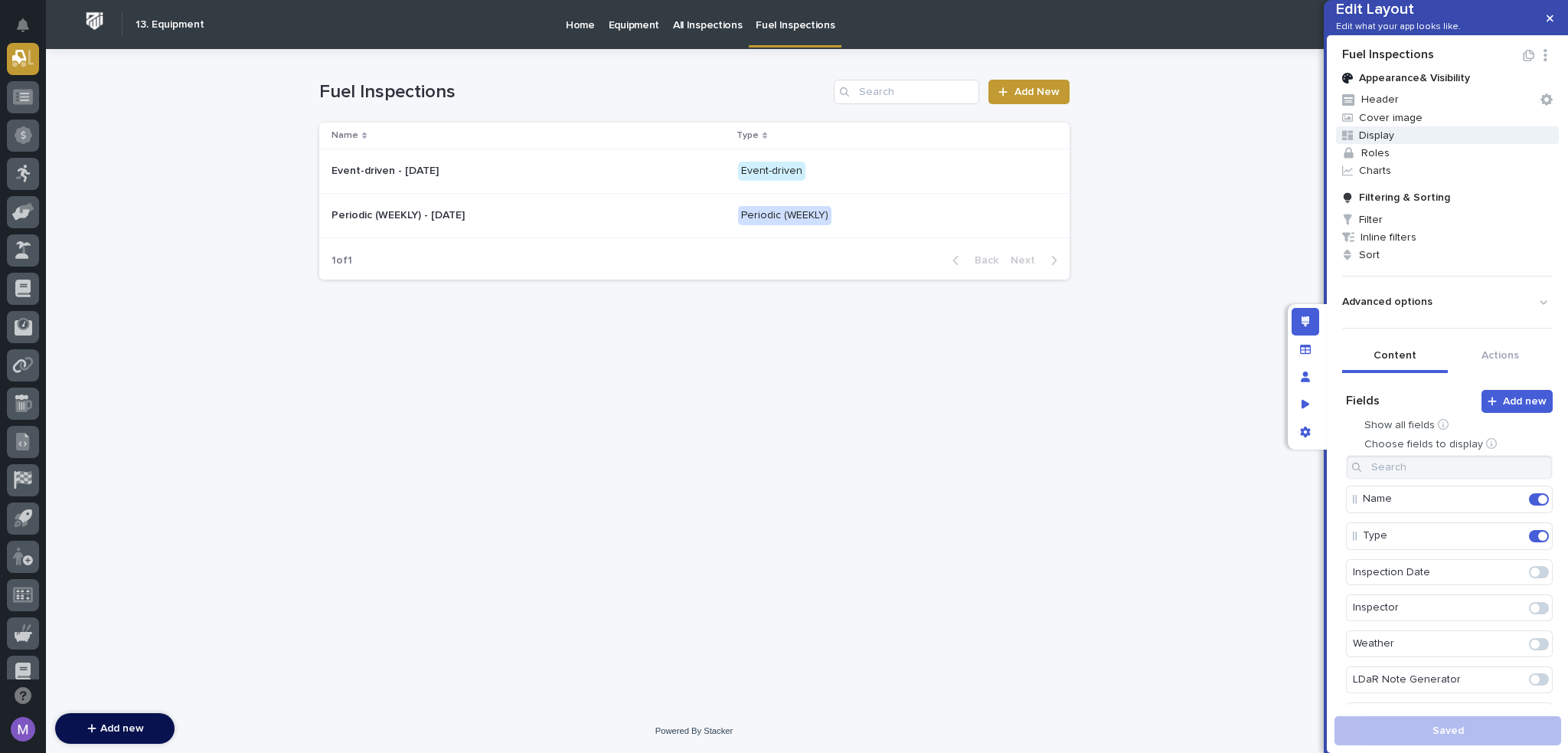
click at [1382, 144] on span "Display" at bounding box center [1447, 135] width 223 height 18
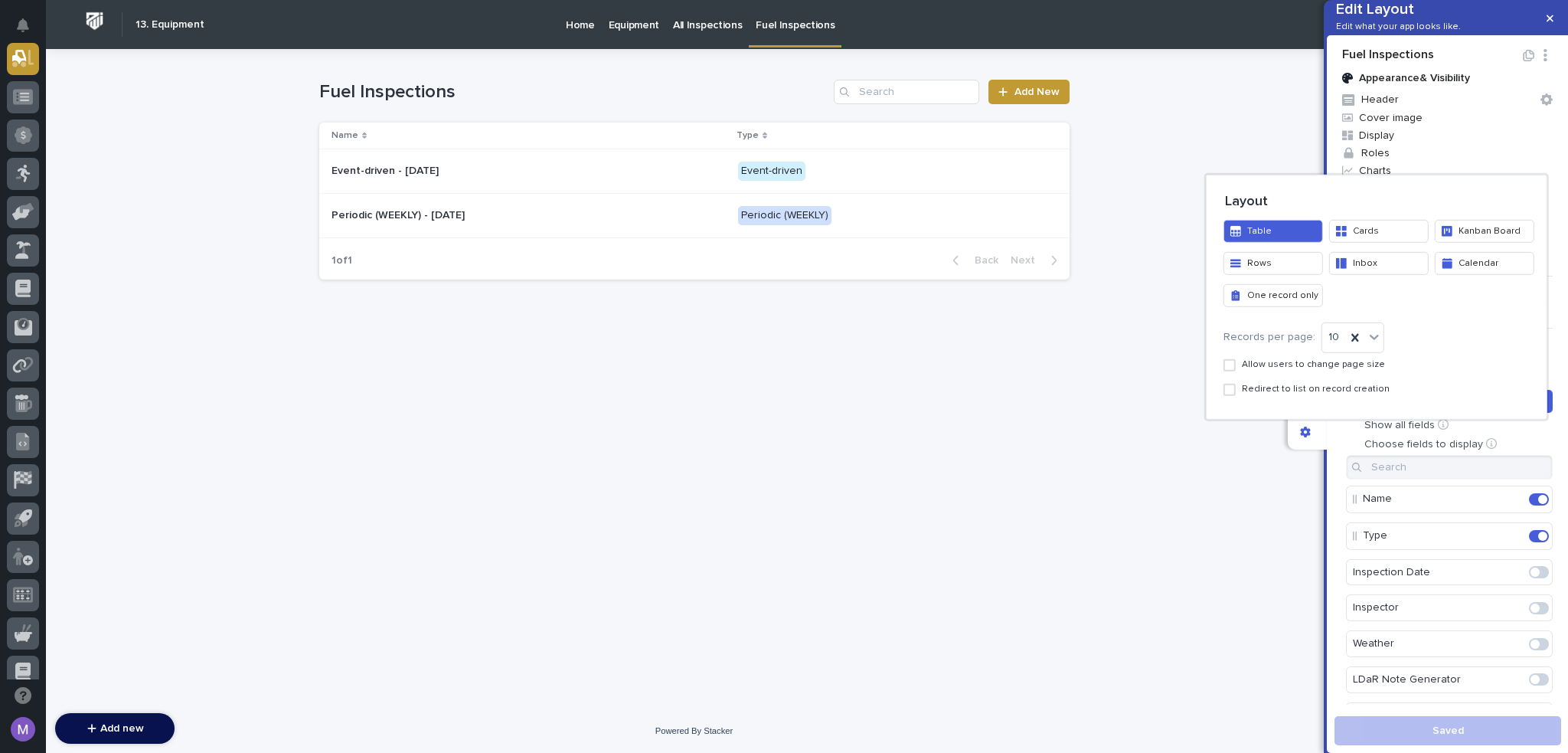
click at [1411, 262] on button "Inbox" at bounding box center [1378, 263] width 100 height 23
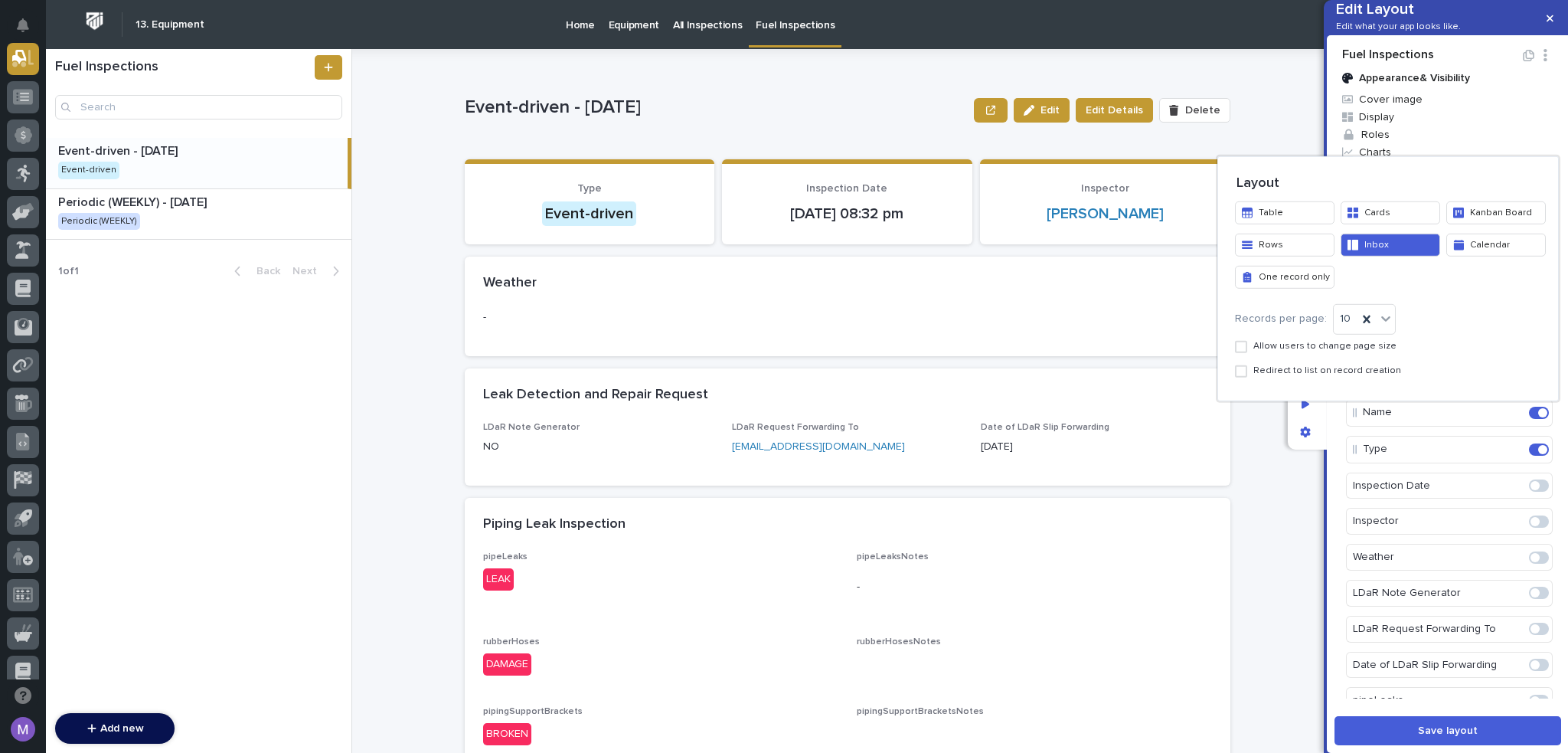
click at [1332, 465] on div at bounding box center [784, 376] width 1568 height 753
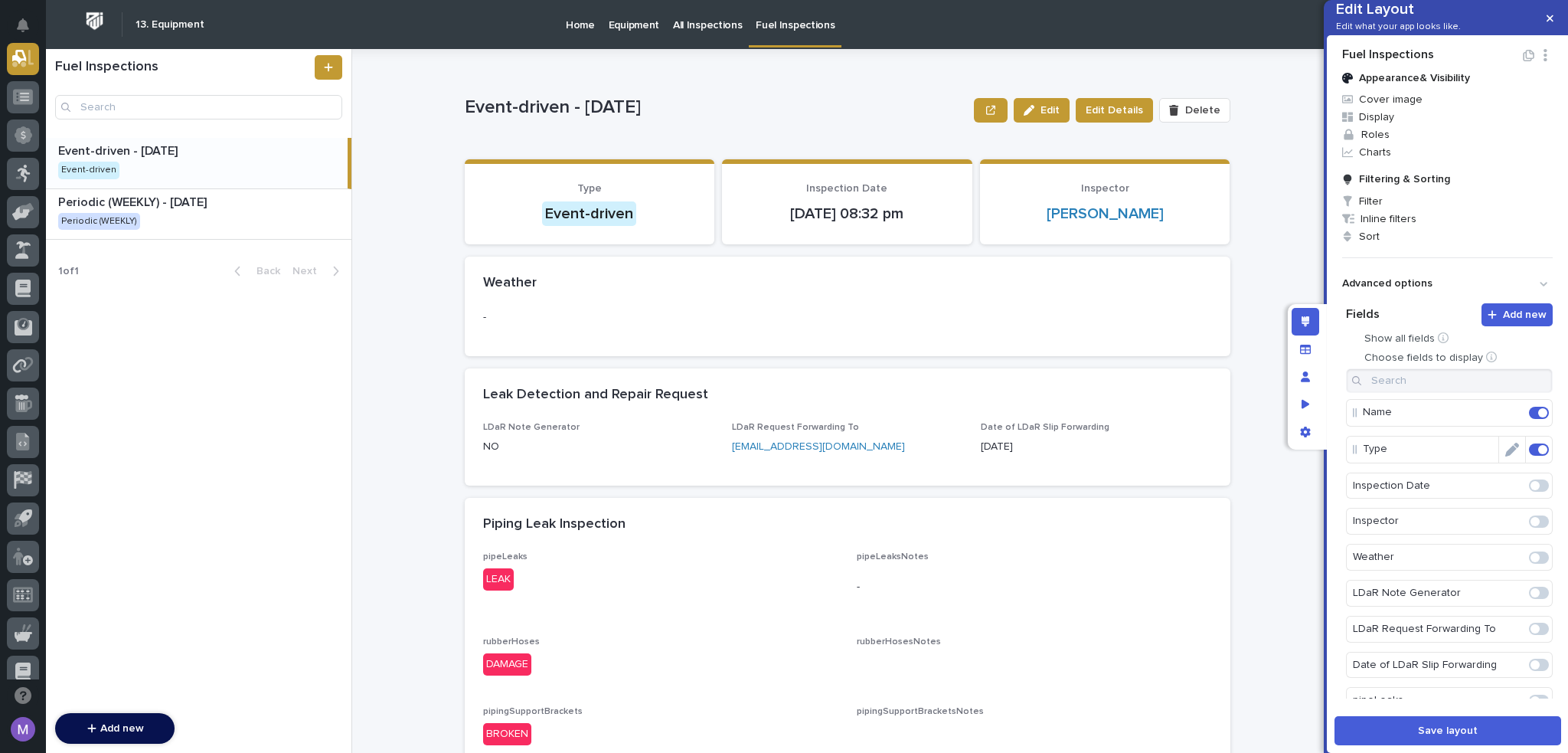
click at [1529, 456] on span at bounding box center [1539, 449] width 20 height 12
click at [1366, 228] on span "Inline filters" at bounding box center [1447, 219] width 223 height 18
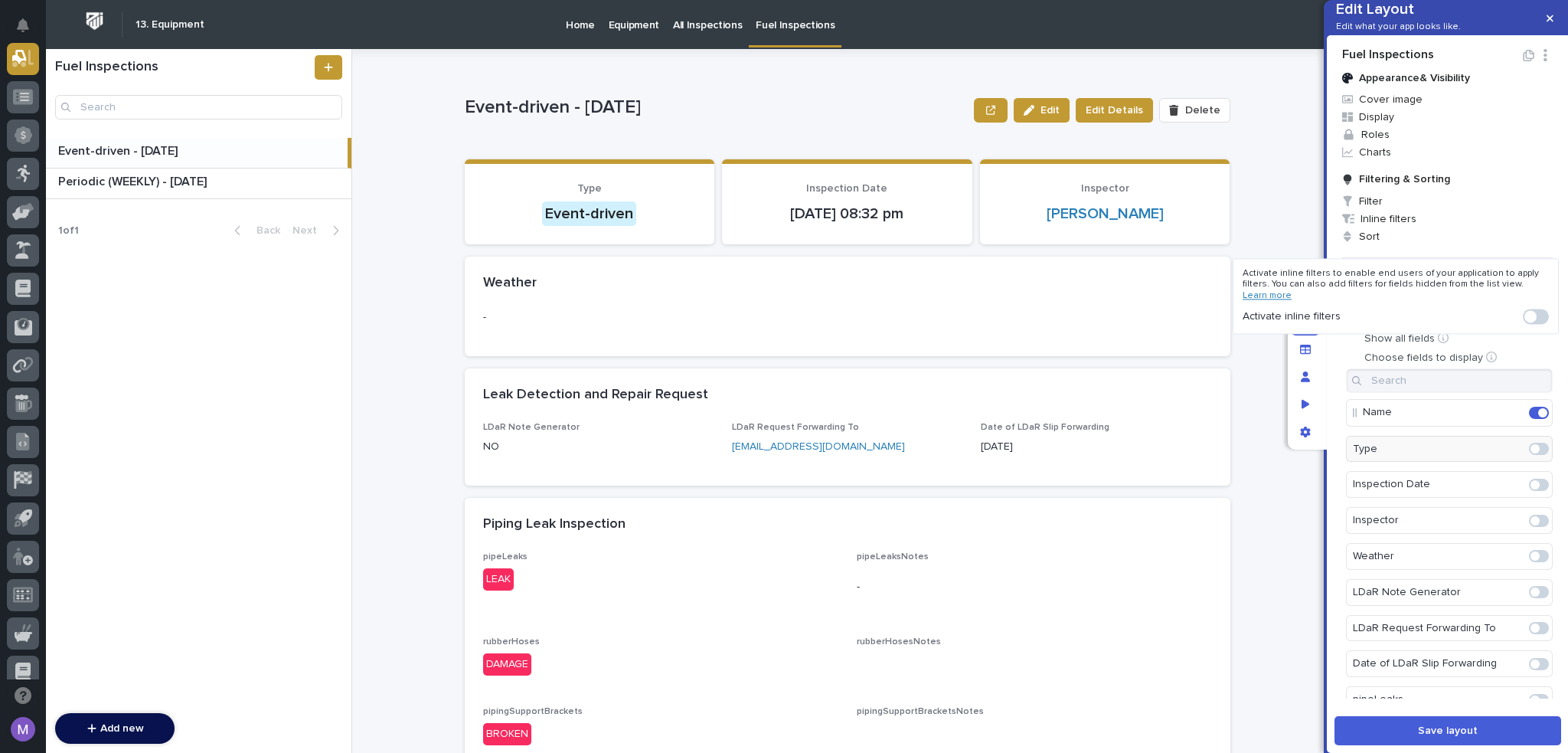
click at [1545, 314] on span at bounding box center [1536, 317] width 26 height 15
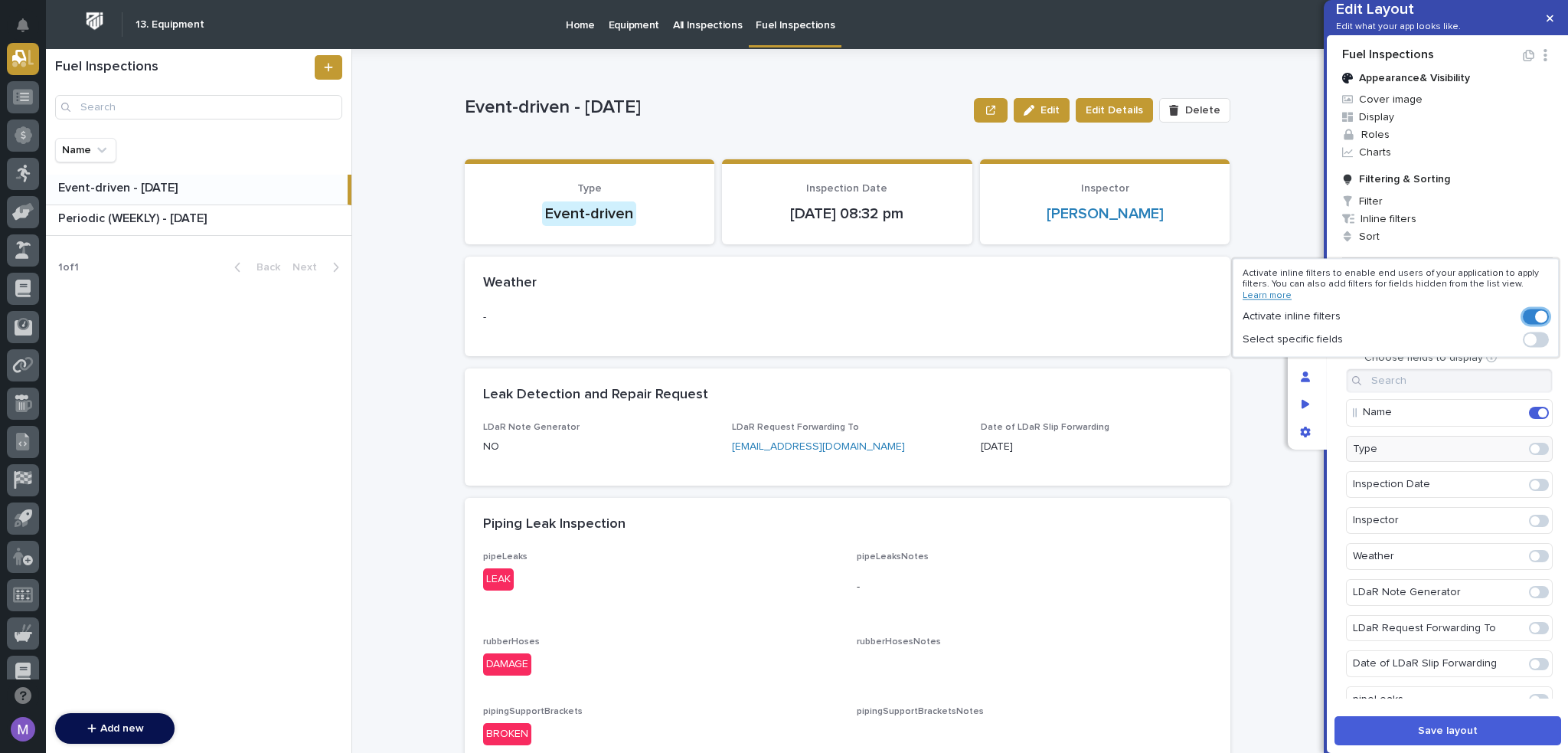
click at [1536, 340] on span at bounding box center [1530, 340] width 12 height 12
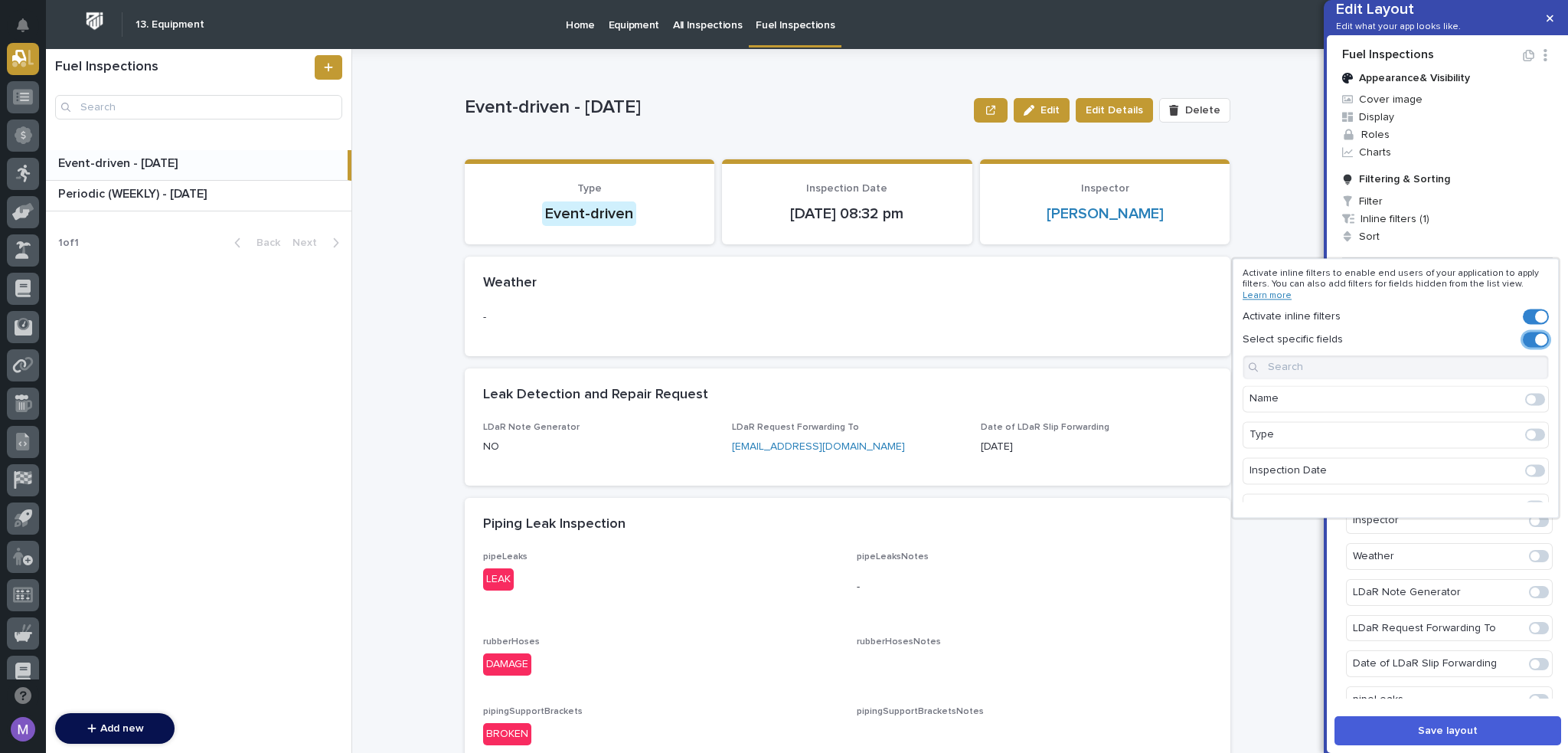
click at [1527, 435] on span at bounding box center [1531, 434] width 9 height 9
click at [1528, 476] on span at bounding box center [1535, 471] width 20 height 12
click at [1528, 429] on span at bounding box center [1535, 430] width 20 height 12
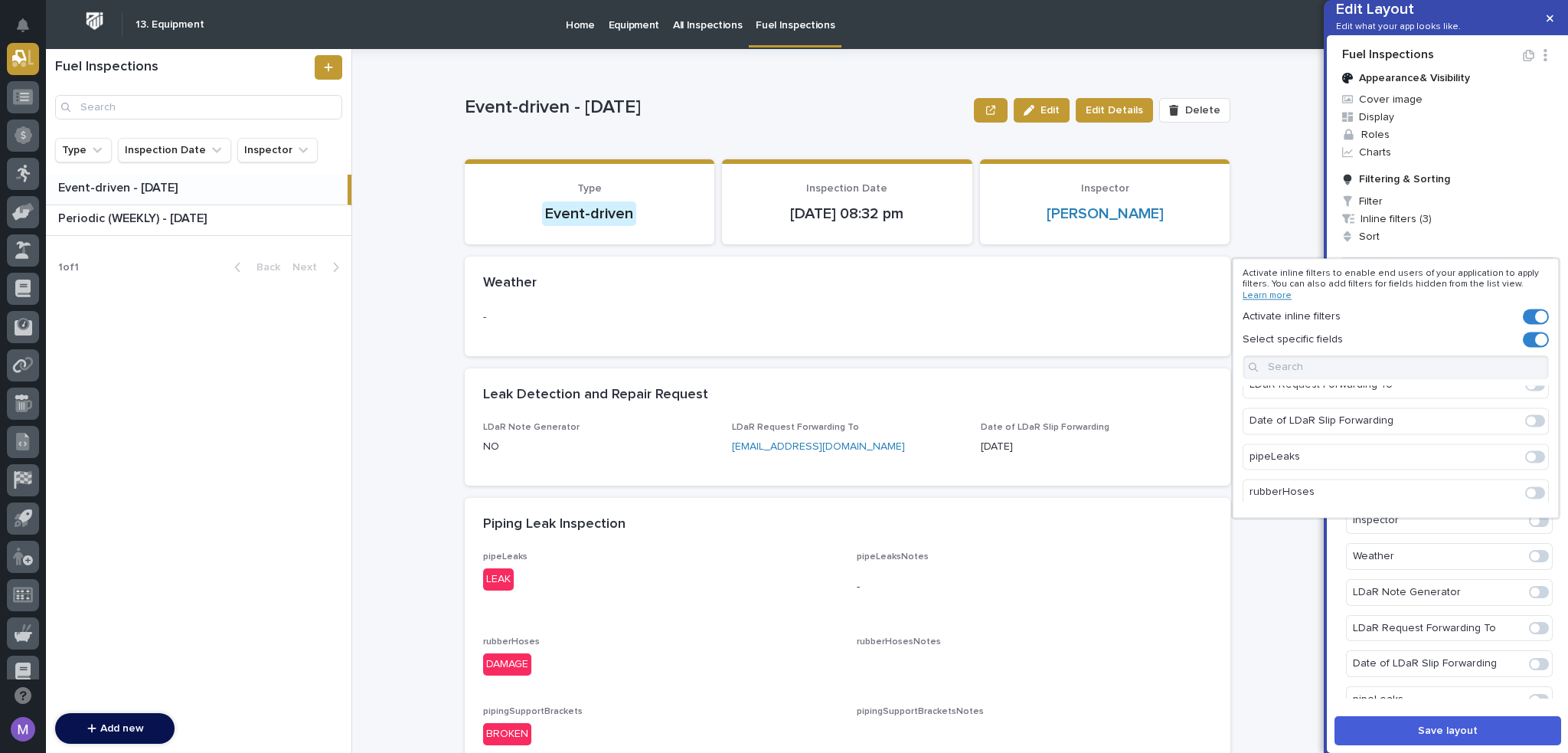
scroll to position [260, 0]
click at [379, 298] on div at bounding box center [784, 376] width 1568 height 753
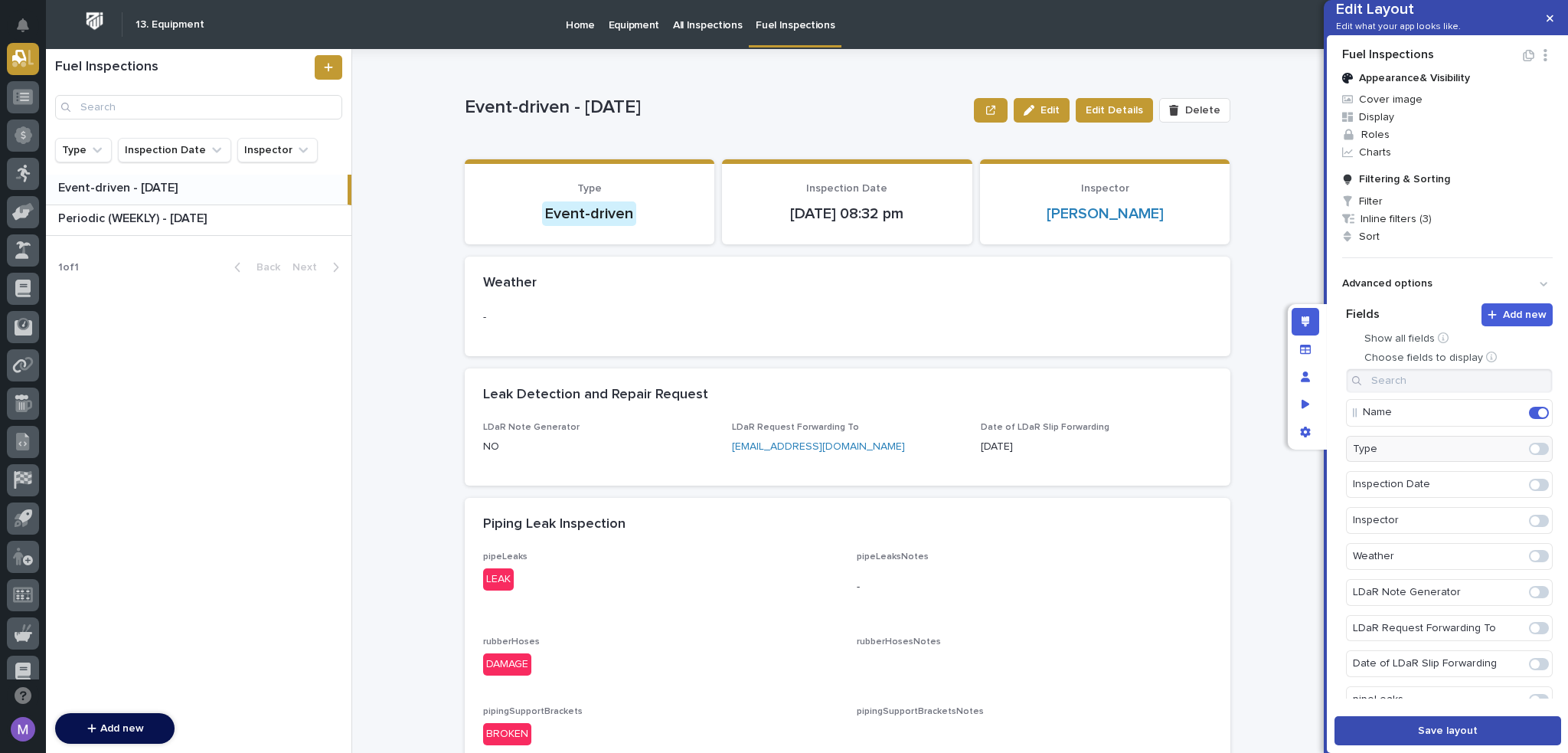
drag, startPoint x: 1425, startPoint y: 730, endPoint x: 1426, endPoint y: 721, distance: 9.1
click at [1425, 729] on span "Save layout" at bounding box center [1448, 730] width 60 height 11
click at [1533, 62] on icon "button" at bounding box center [1529, 55] width 11 height 11
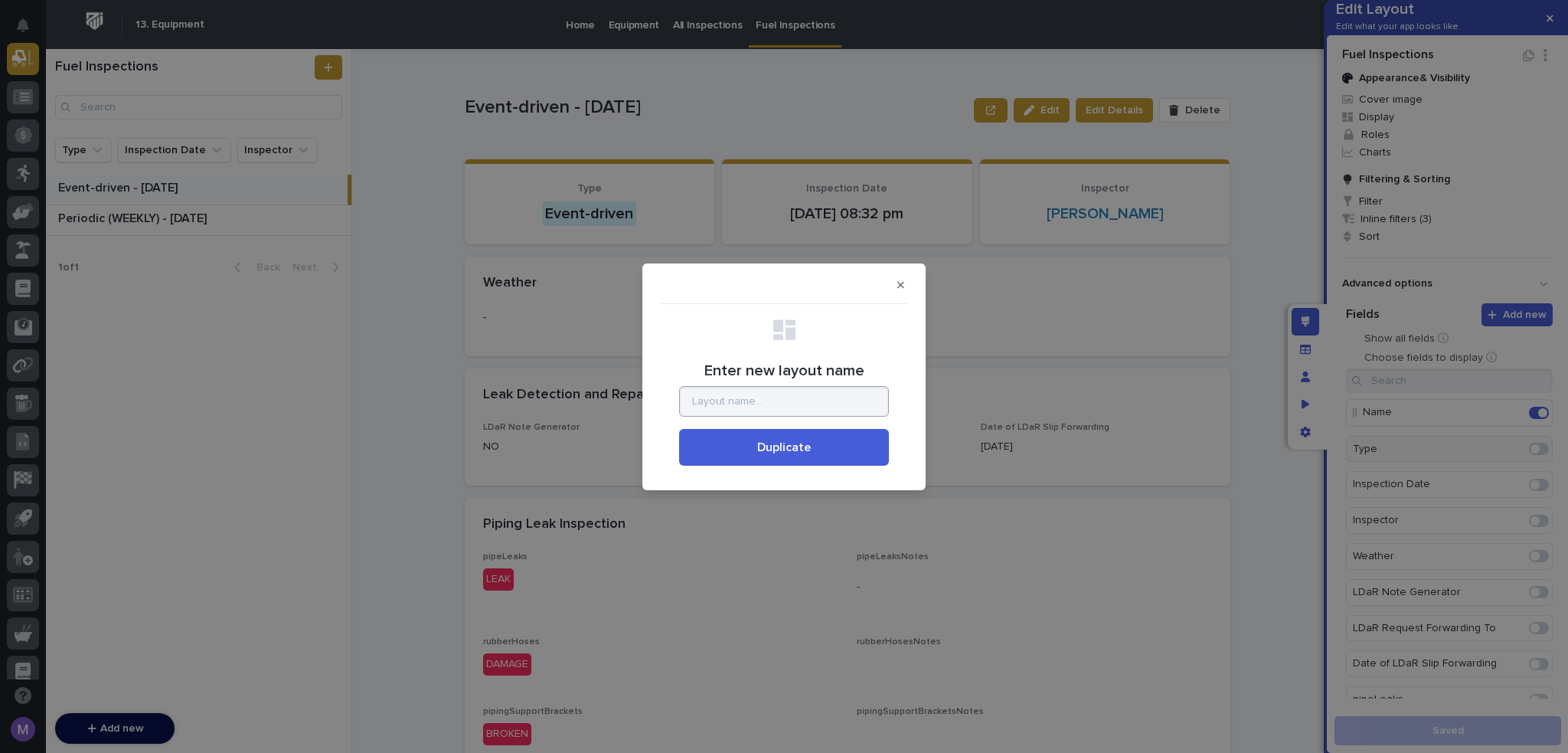
click at [845, 410] on input "Enter new layout name" at bounding box center [784, 401] width 210 height 31
type input "Tablet View"
click at [829, 452] on button "Duplicate" at bounding box center [784, 447] width 210 height 36
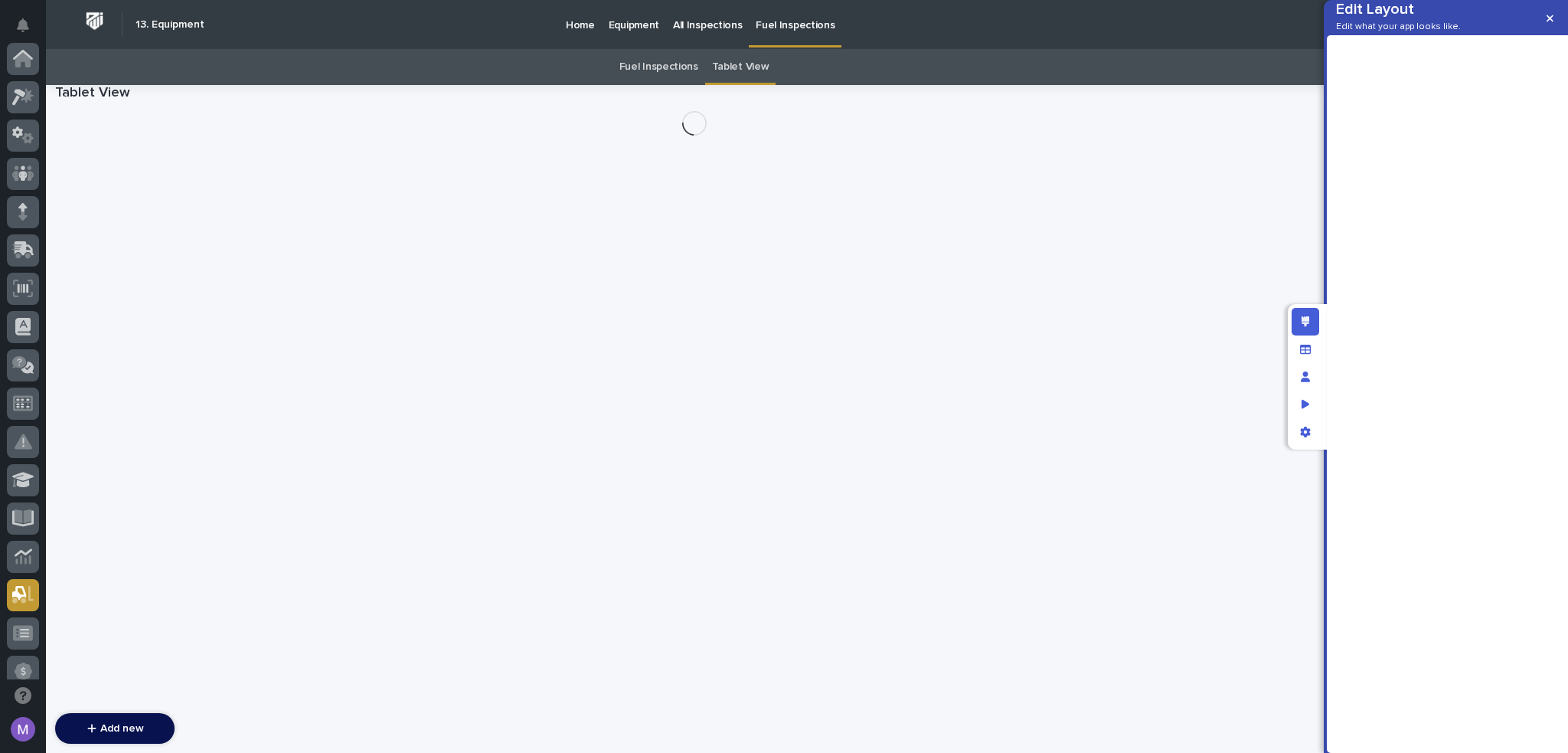
scroll to position [536, 0]
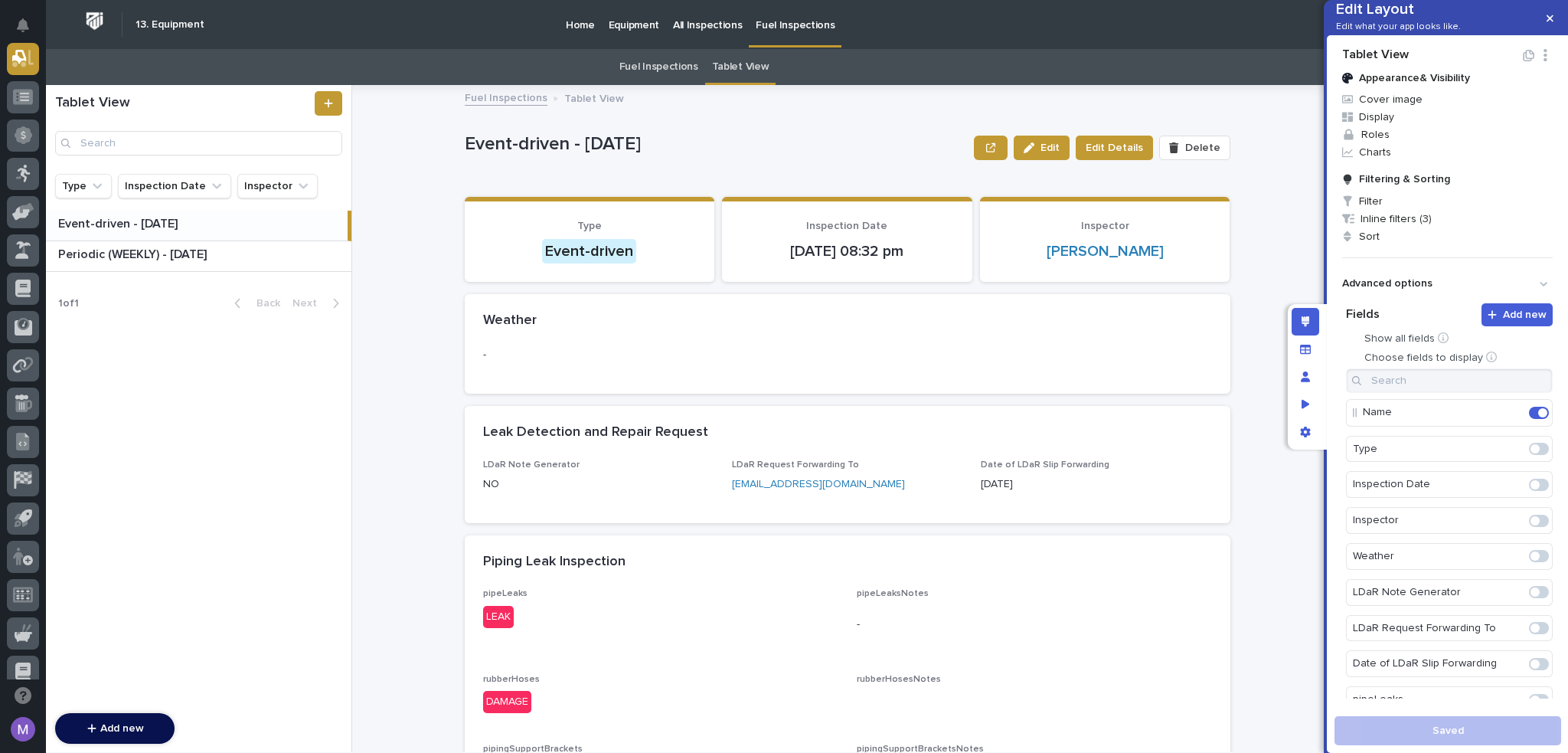
click at [634, 71] on link "Fuel Inspections" at bounding box center [658, 66] width 79 height 36
click at [1305, 427] on icon "App settings" at bounding box center [1305, 431] width 10 height 11
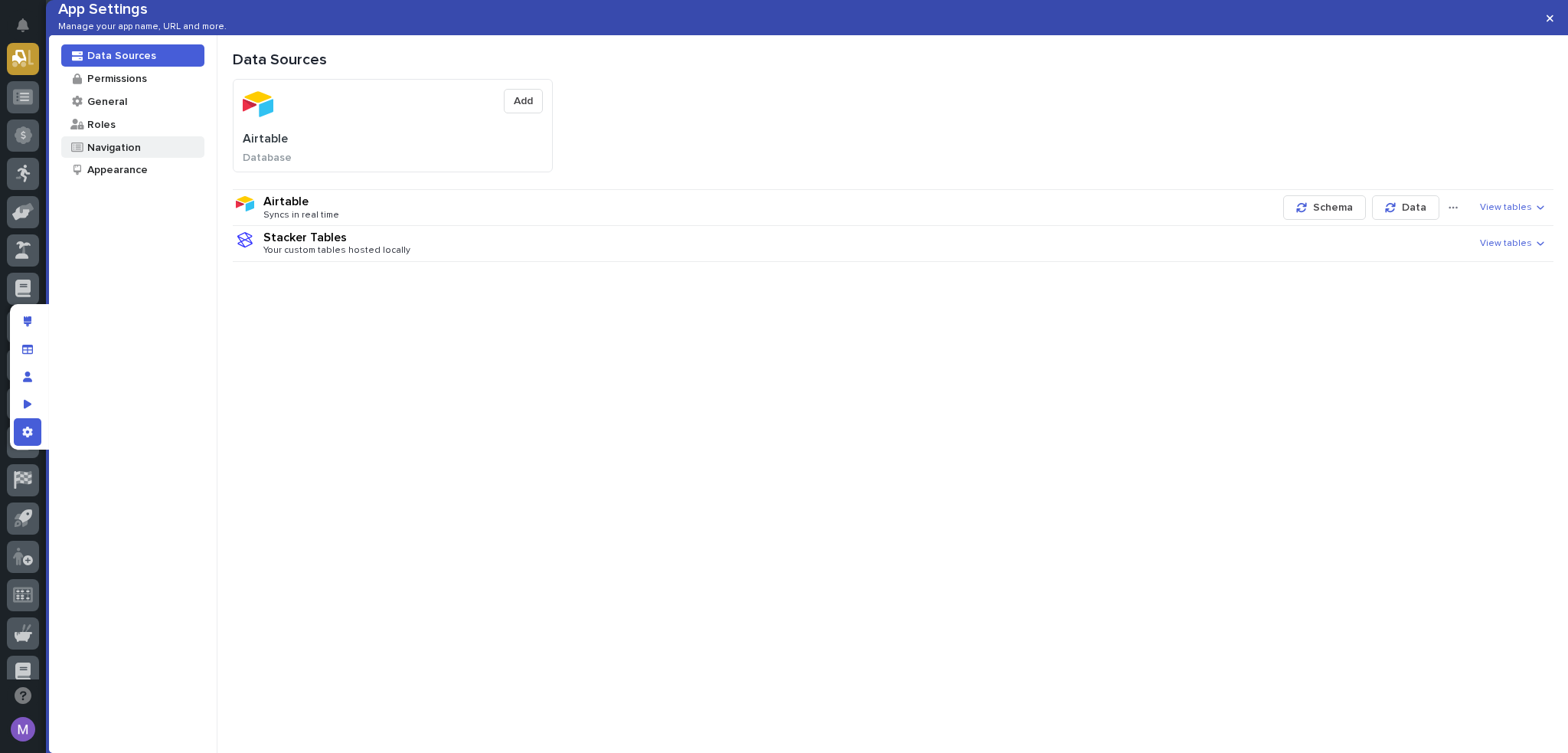
click at [128, 155] on div "Navigation" at bounding box center [113, 148] width 55 height 15
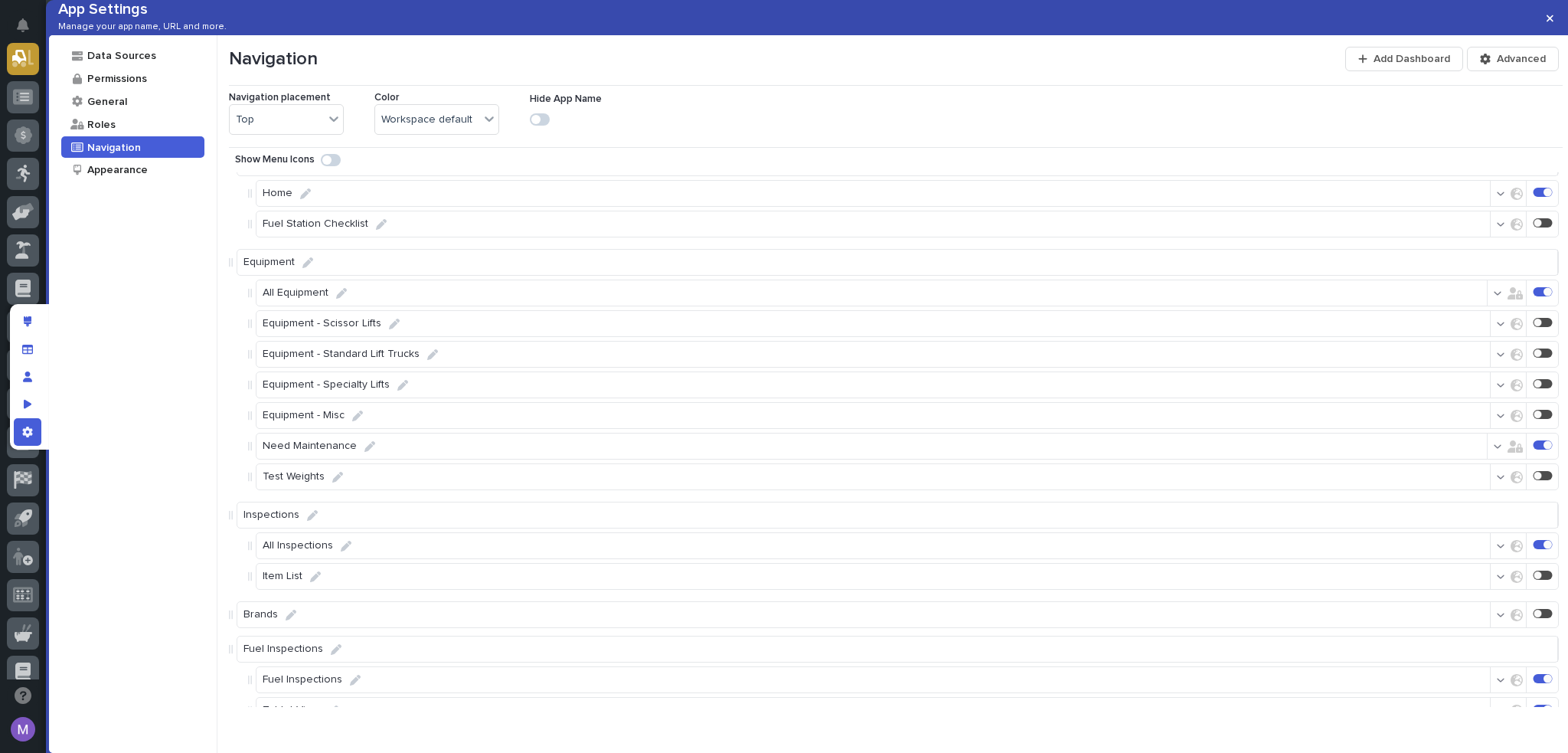
scroll to position [113, 0]
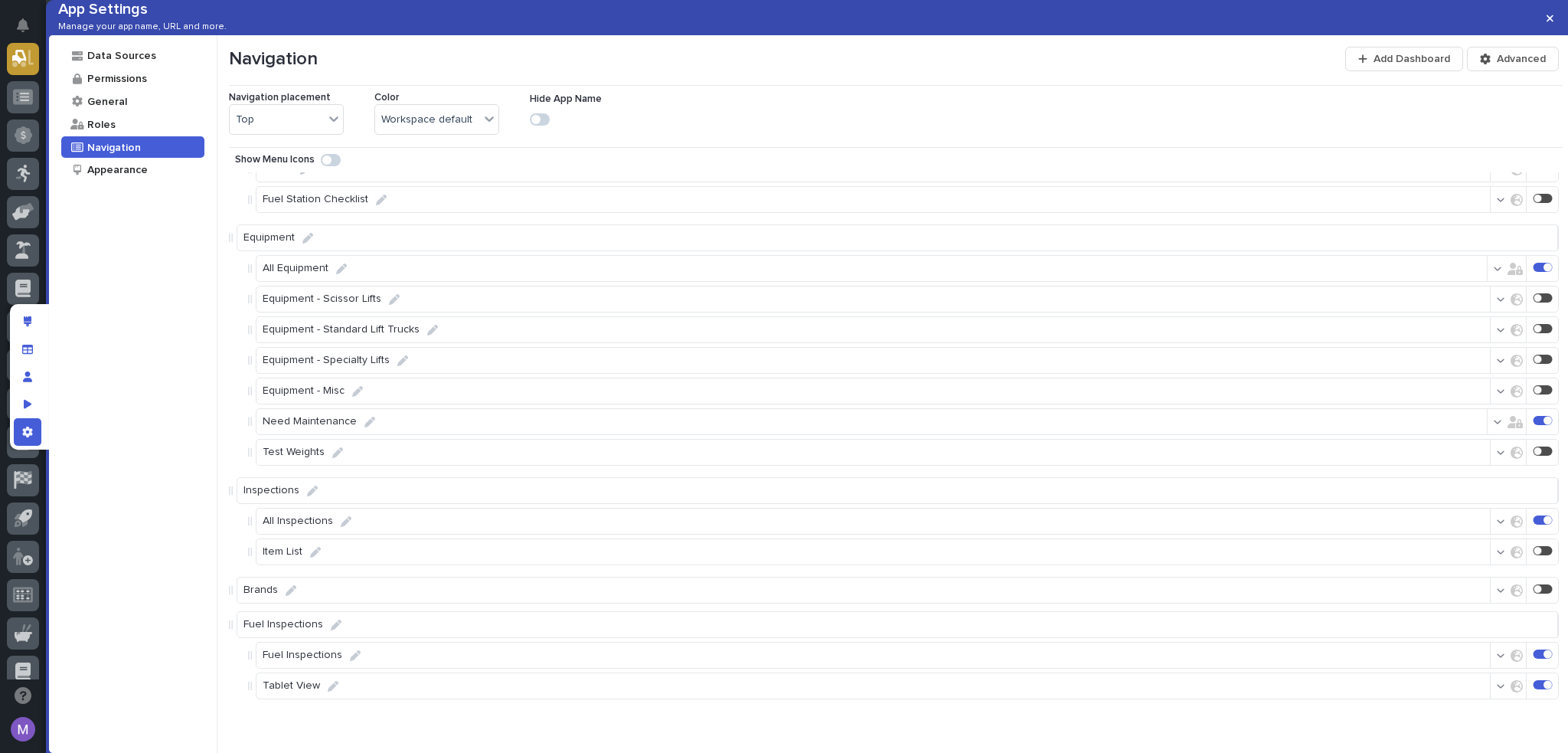
click at [1497, 657] on div "button" at bounding box center [1504, 655] width 15 height 11
click at [1371, 614] on div at bounding box center [1365, 612] width 15 height 15
click at [1379, 595] on icon at bounding box center [1378, 594] width 7 height 6
click at [1492, 725] on div "Navigation Add Dashboard Advanced Navigation placement Top Color Workspace defa…" at bounding box center [893, 393] width 1352 height 717
click at [1491, 691] on button "button" at bounding box center [1509, 687] width 49 height 24
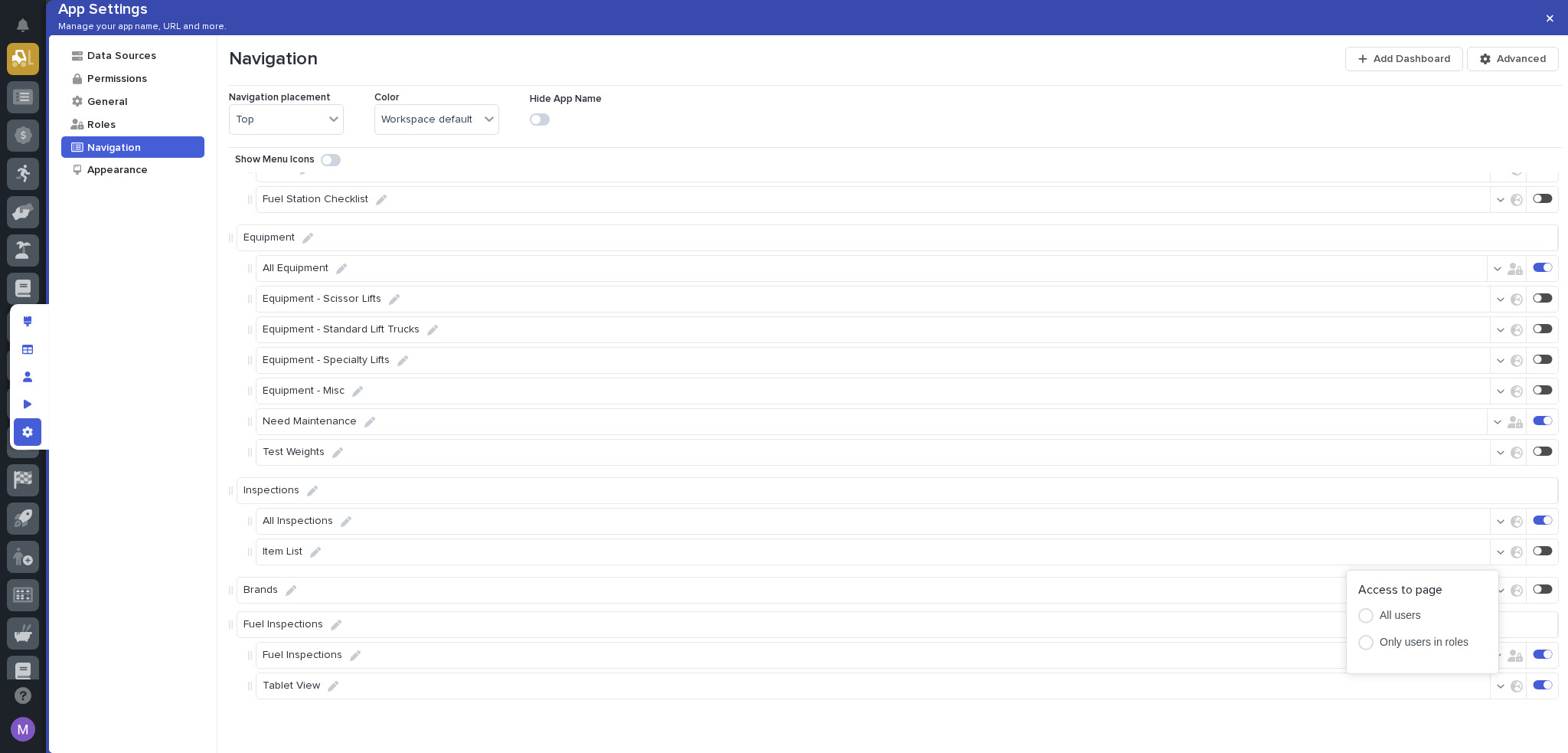
click at [1369, 640] on div at bounding box center [1365, 642] width 15 height 15
click at [1371, 543] on div at bounding box center [1365, 535] width 15 height 15
click at [1464, 717] on div "Navigation Add Dashboard Advanced Navigation placement Top Color Workspace defa…" at bounding box center [893, 393] width 1352 height 717
click at [40, 434] on div "App settings" at bounding box center [28, 432] width 28 height 28
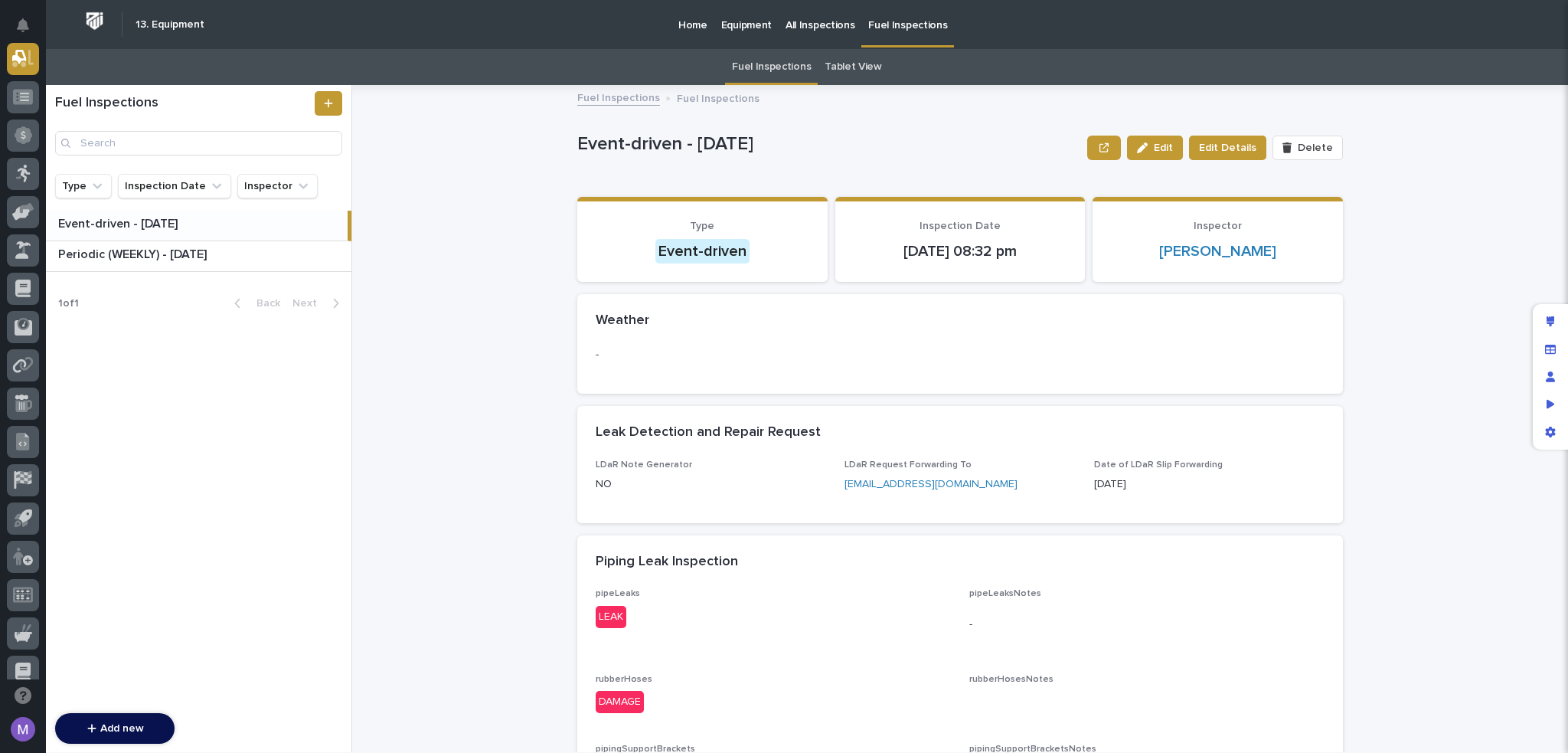
click at [455, 288] on div "Fuel Inspections Fuel Inspections Event-driven - 09/19/2025 Edit Edit Details D…" at bounding box center [969, 418] width 1198 height 667
click at [861, 71] on link "Tablet View" at bounding box center [853, 66] width 58 height 36
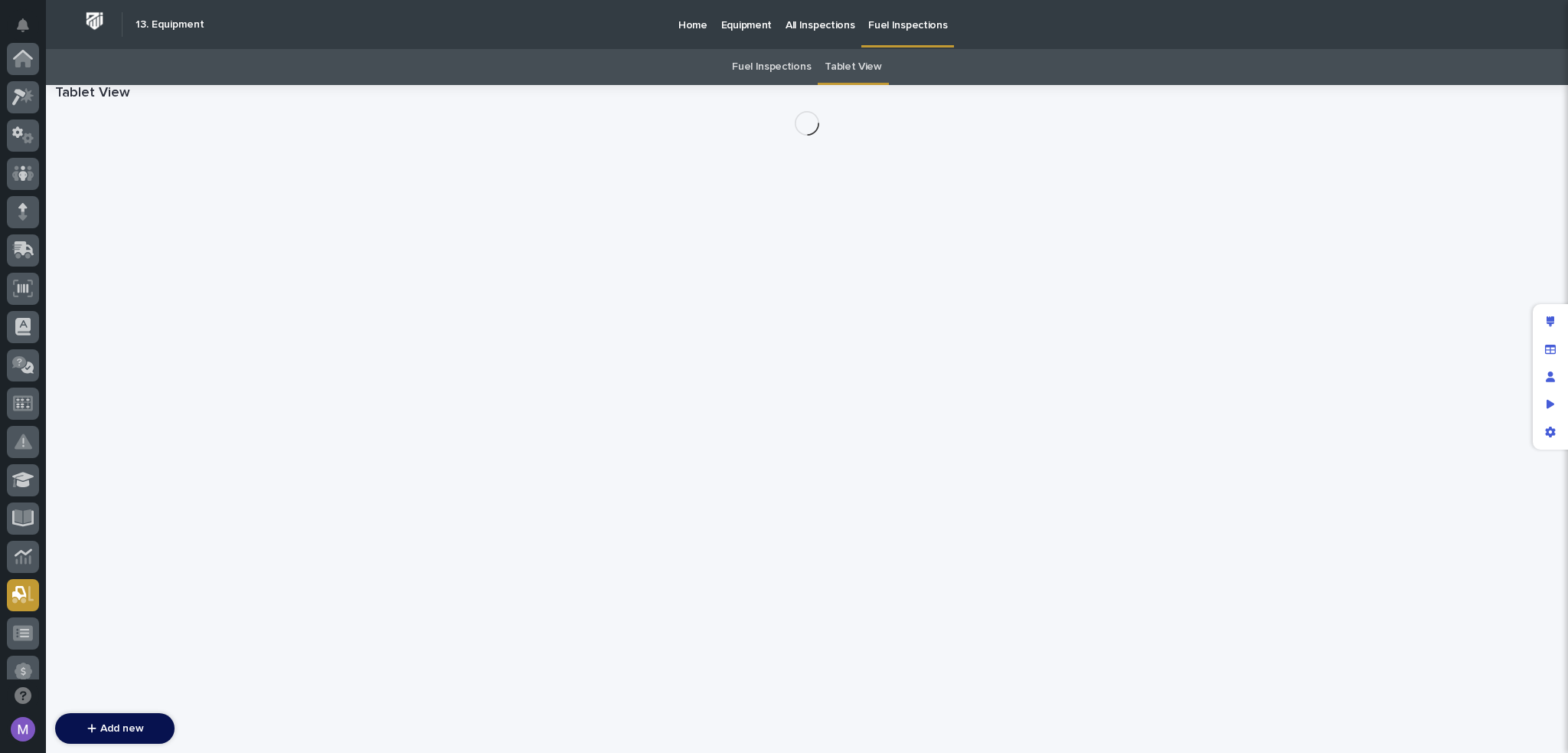
scroll to position [536, 0]
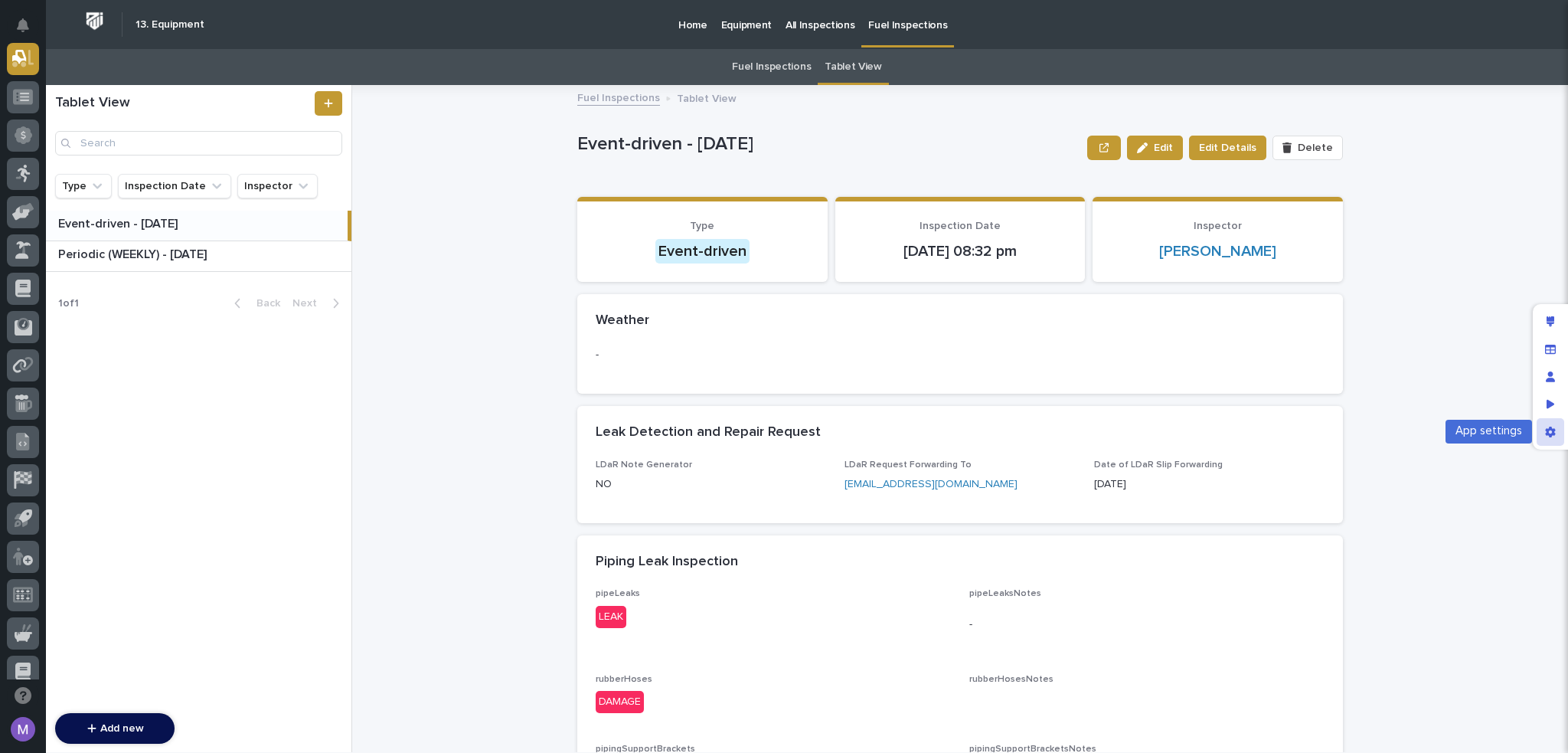
click at [1544, 429] on div "App settings" at bounding box center [1551, 432] width 28 height 28
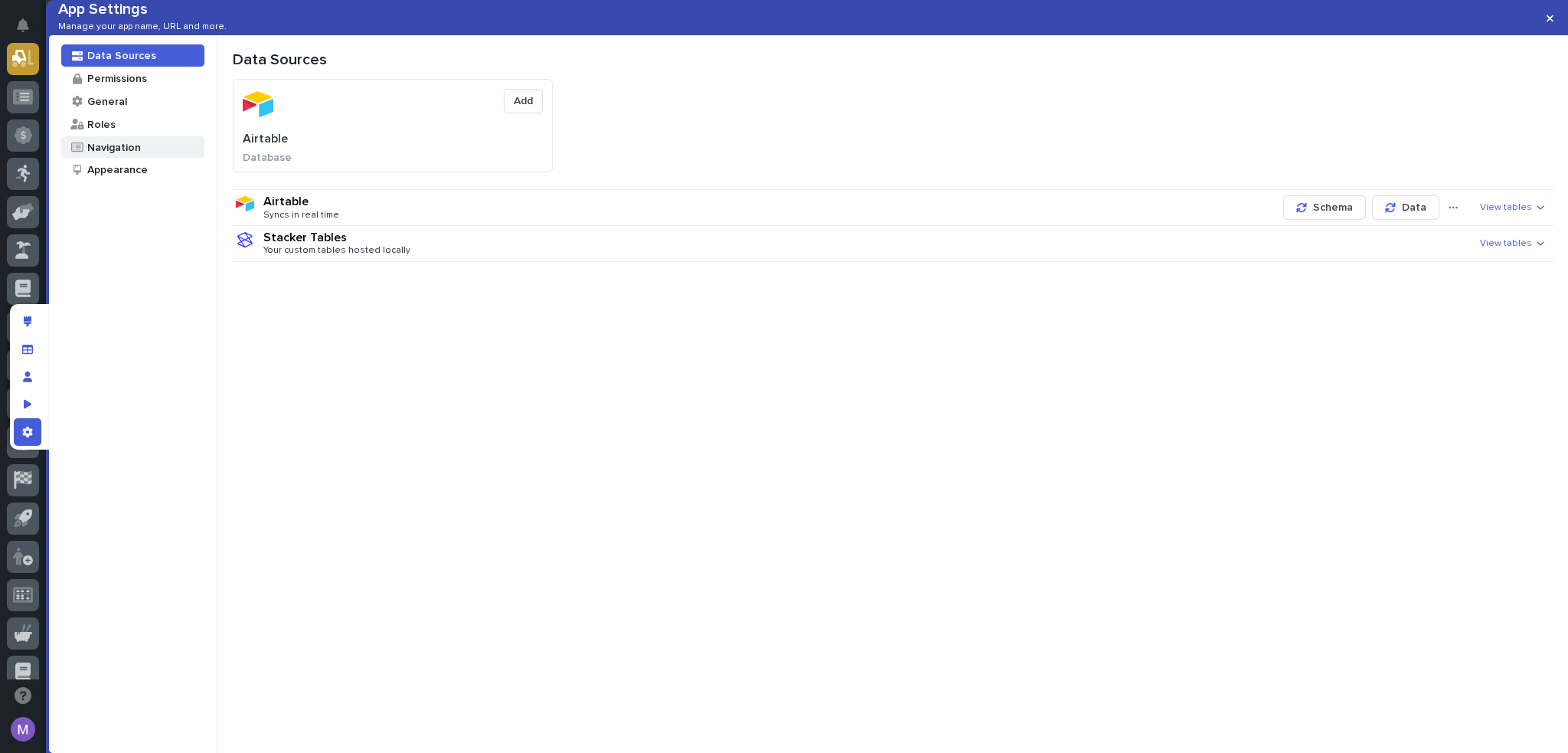
click at [147, 159] on div "Navigation" at bounding box center [133, 147] width 143 height 22
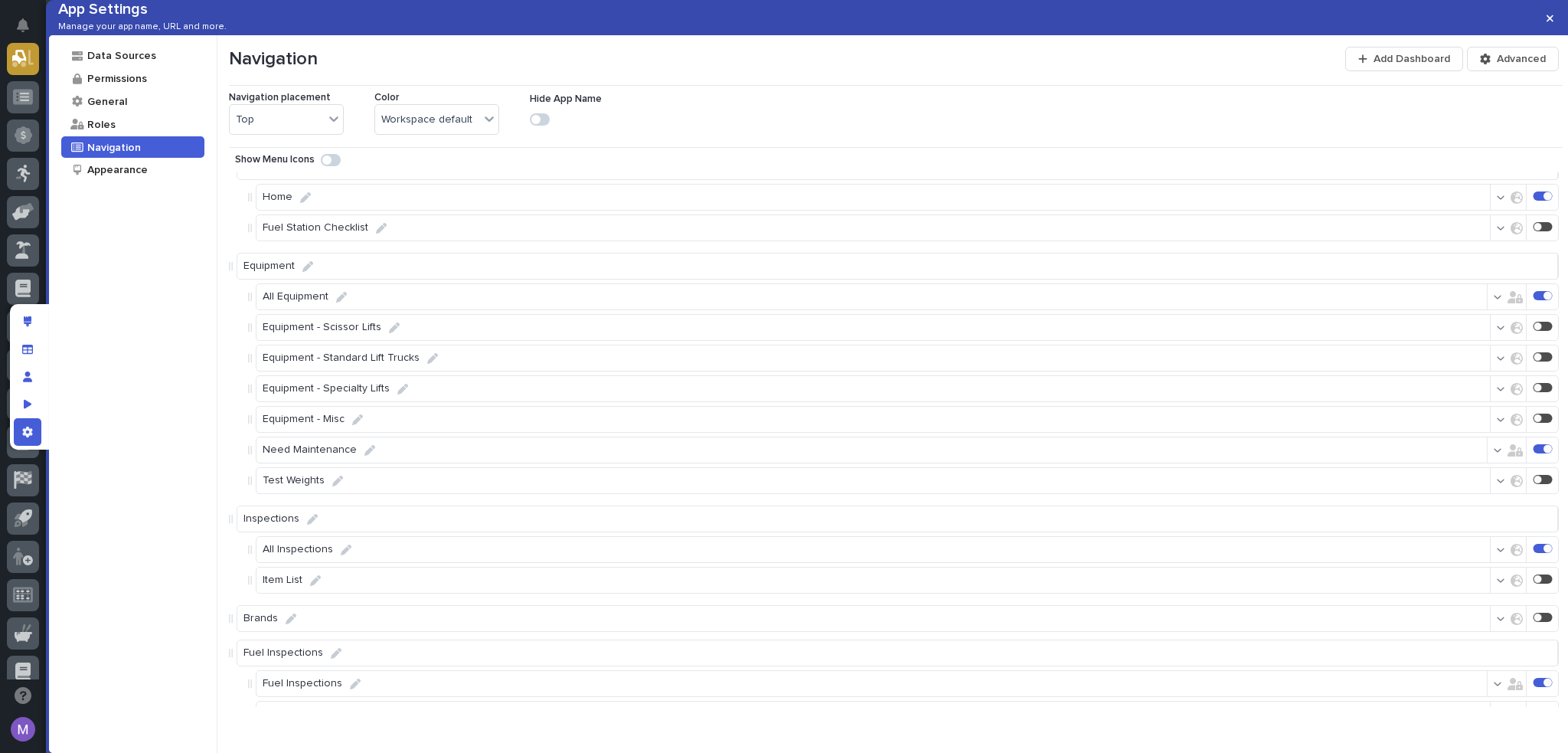
scroll to position [113, 0]
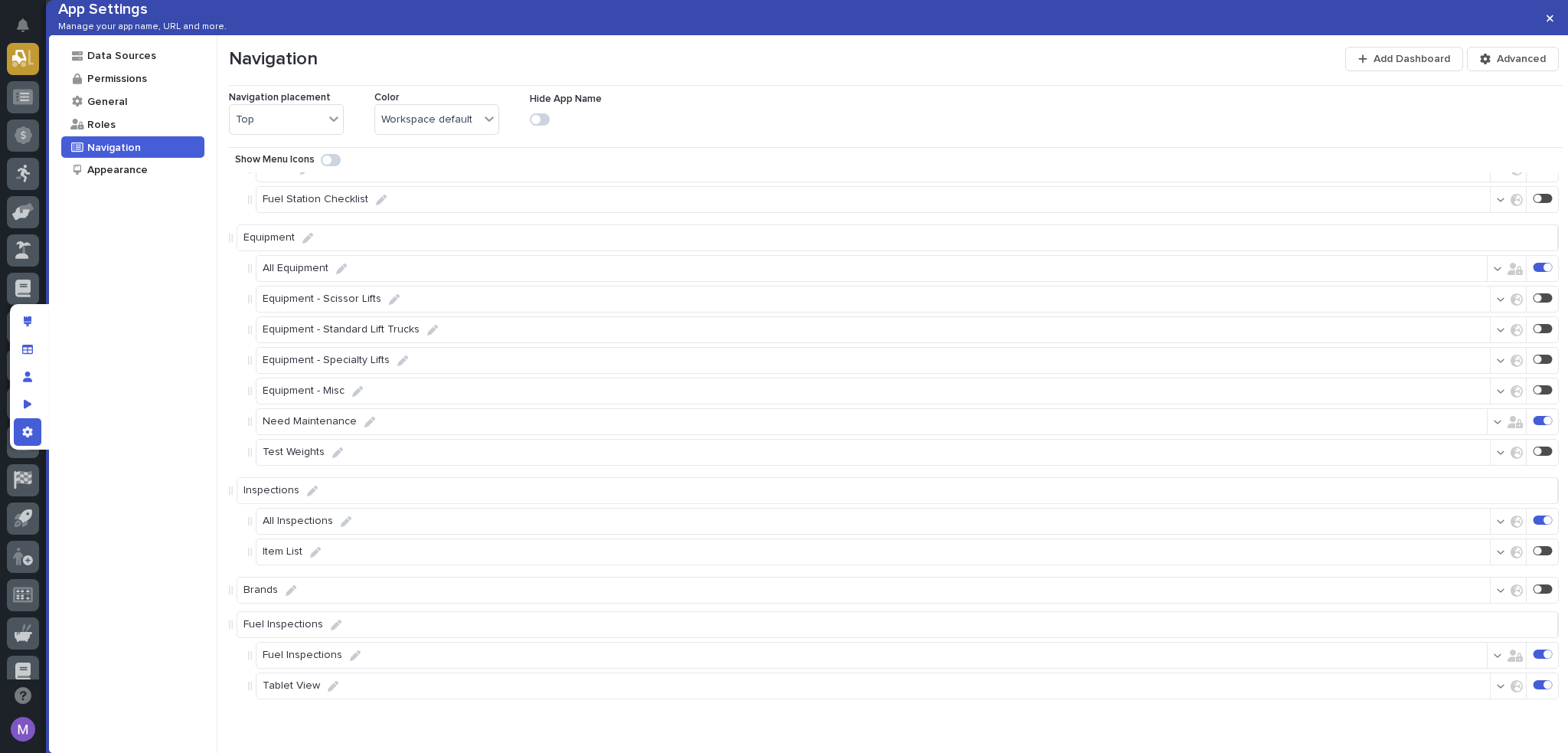
click at [1497, 687] on div "button" at bounding box center [1504, 686] width 15 height 11
click at [1483, 712] on div "Navigation Add Dashboard Advanced Navigation placement Top Color Workspace defa…" at bounding box center [893, 393] width 1352 height 717
click at [34, 329] on div "Edit layout" at bounding box center [28, 322] width 28 height 28
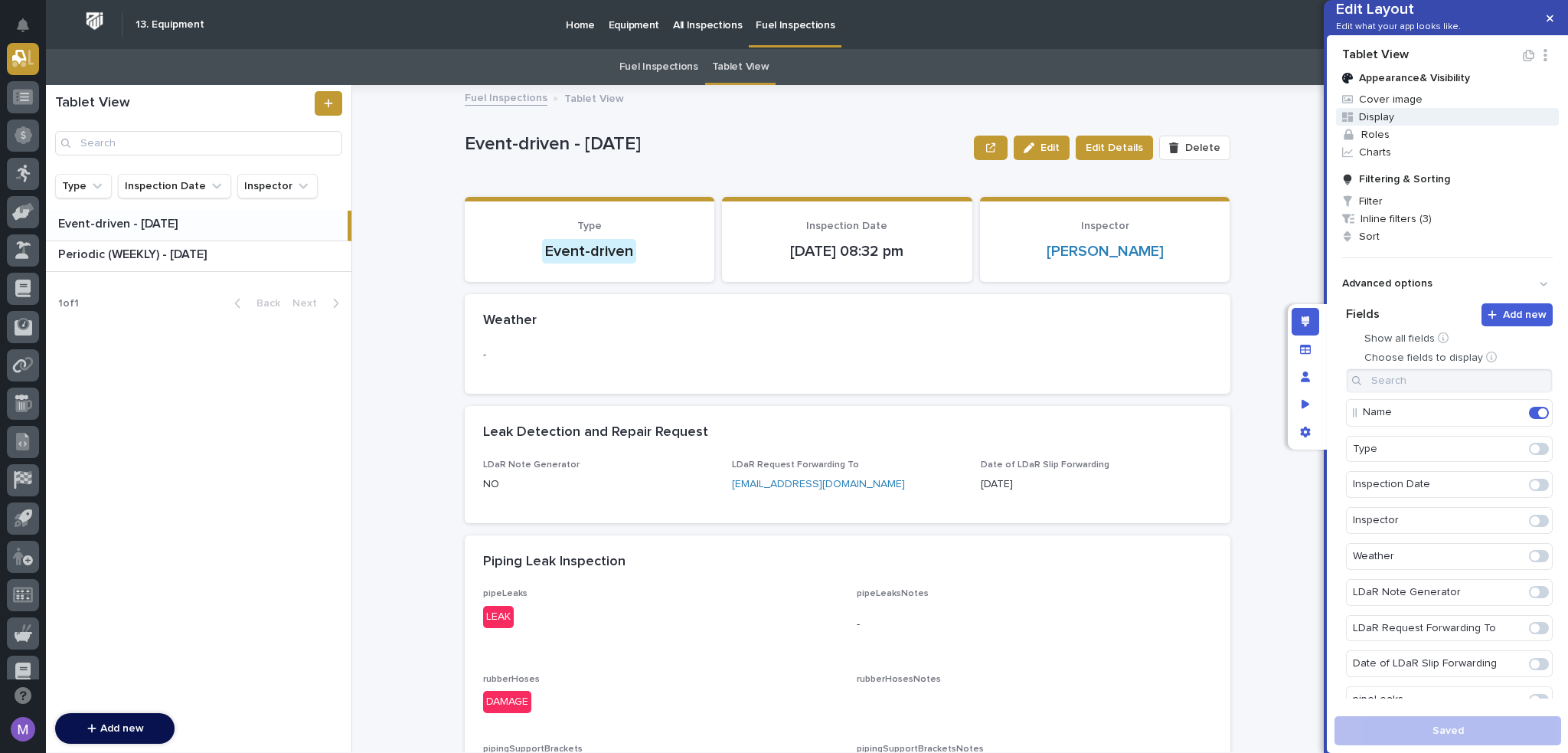
click at [1397, 126] on span "Display" at bounding box center [1447, 117] width 223 height 18
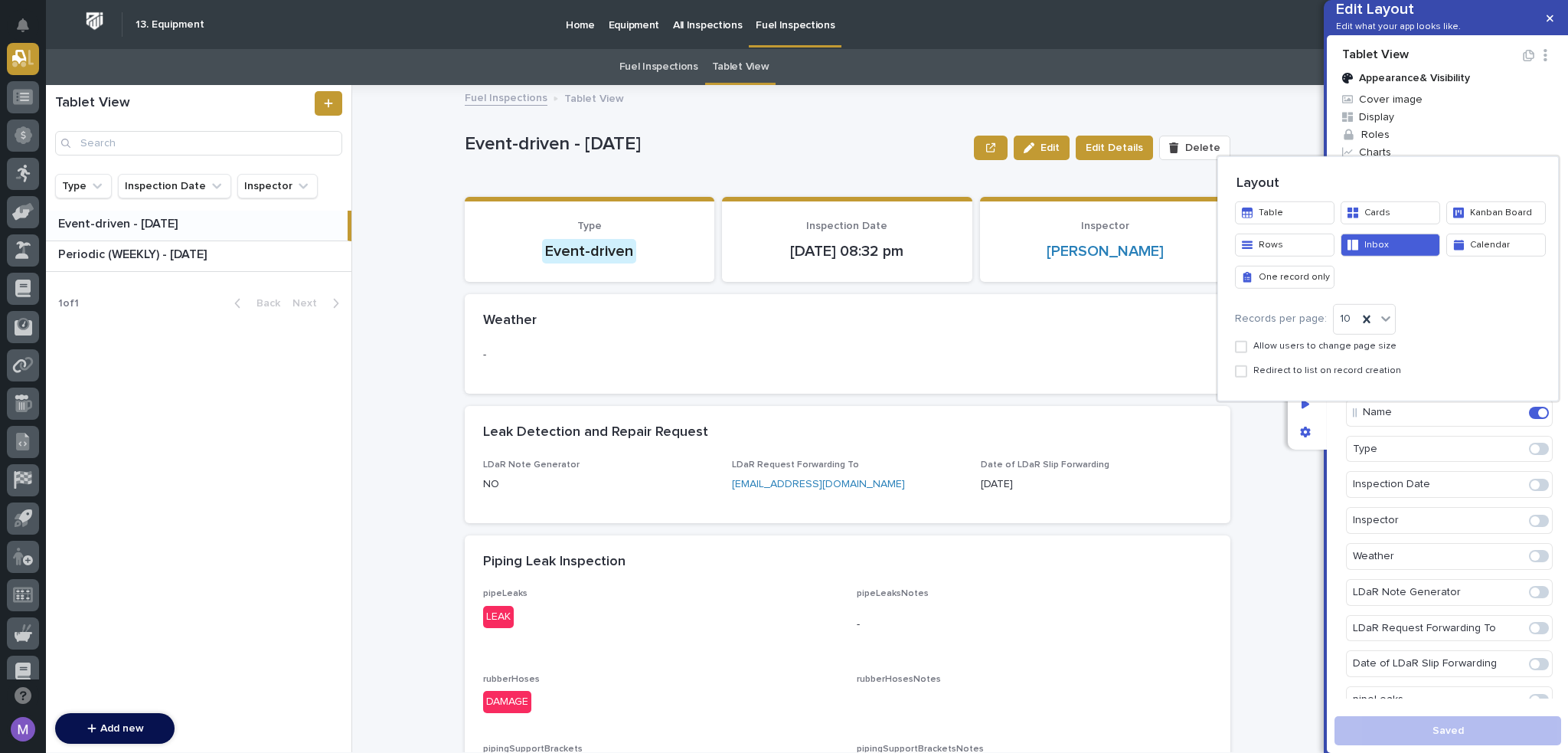
click at [1318, 252] on button "Rows" at bounding box center [1284, 244] width 100 height 23
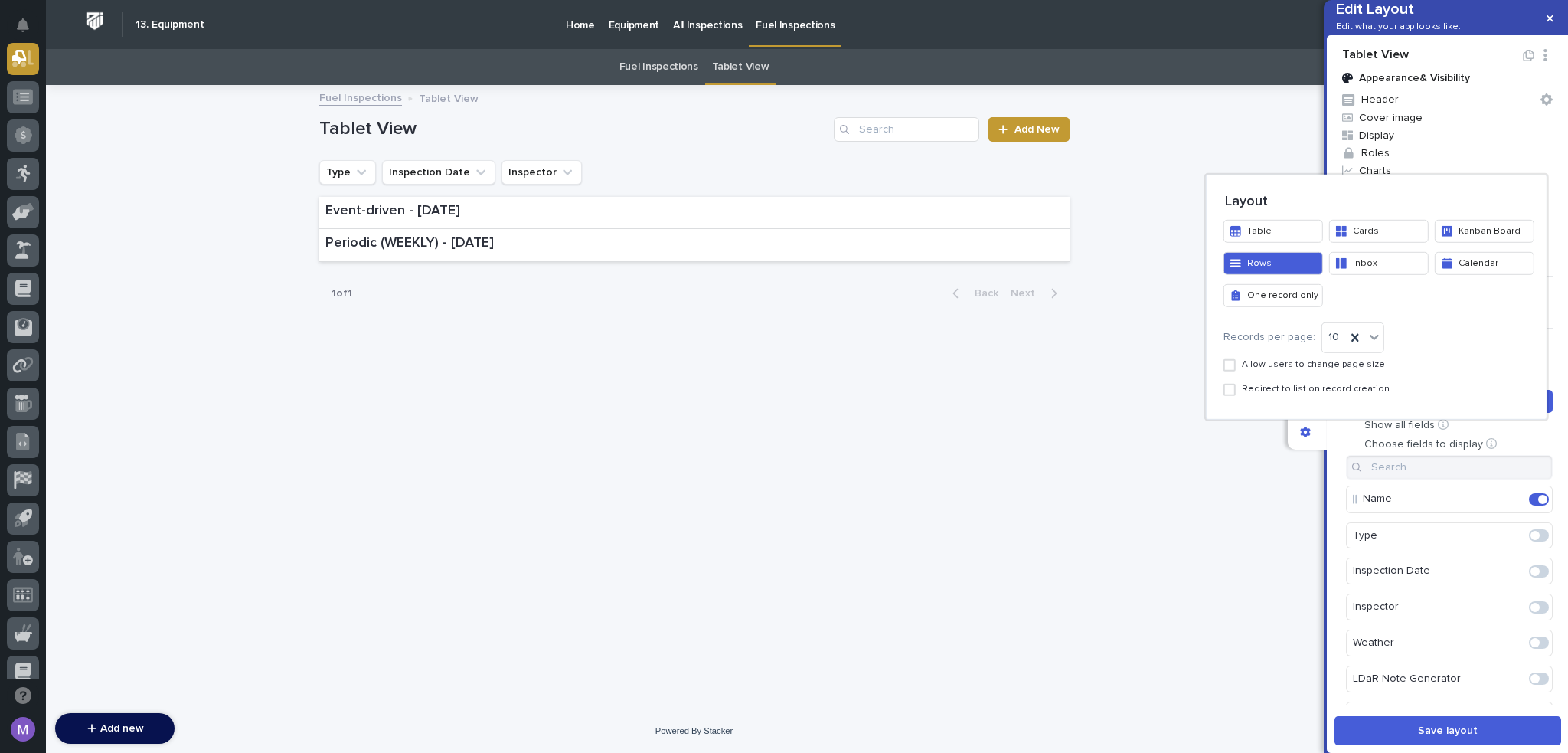
click at [1177, 605] on div at bounding box center [784, 376] width 1568 height 753
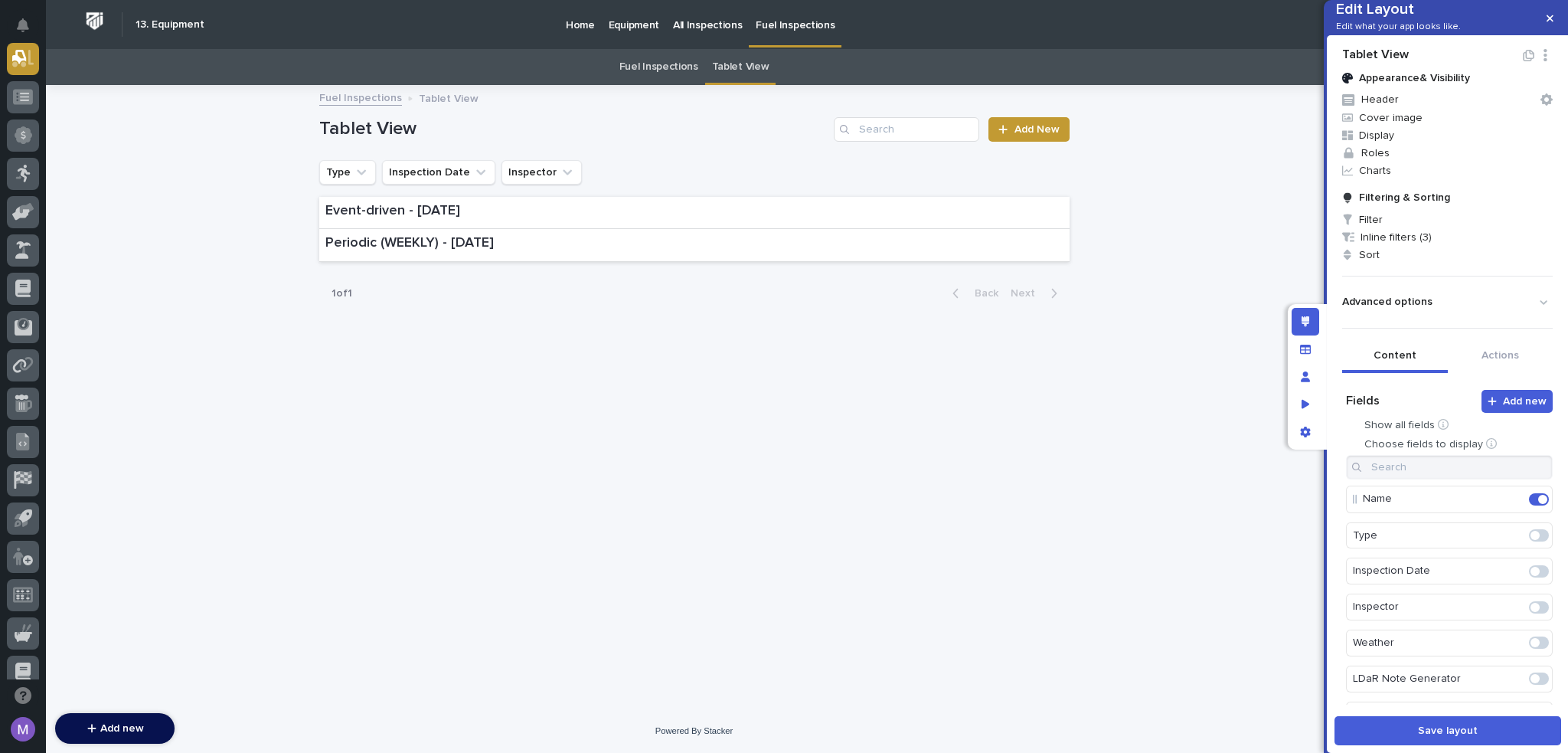
click at [1529, 614] on span at bounding box center [1539, 607] width 20 height 12
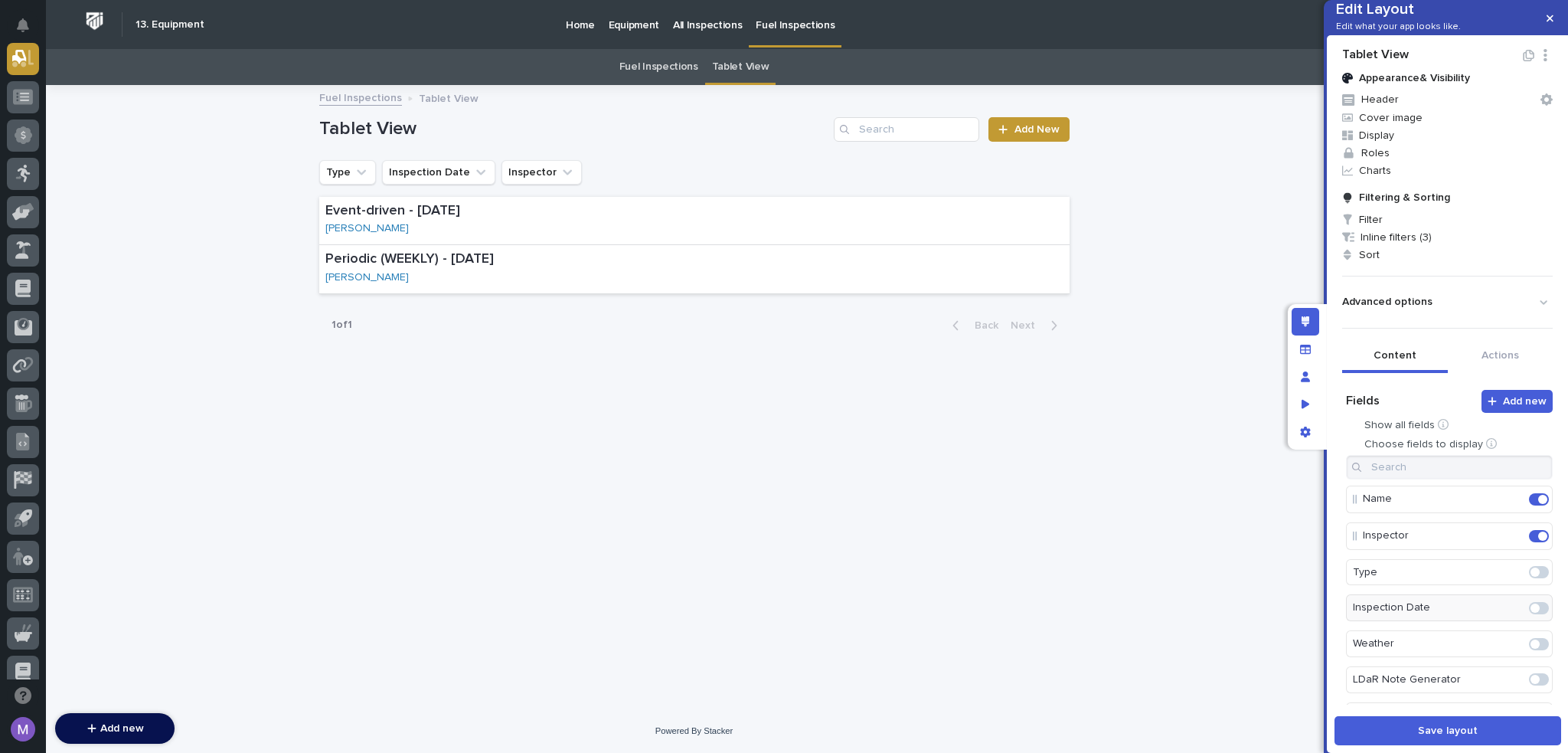
click at [1529, 650] on span at bounding box center [1539, 644] width 20 height 12
click at [1488, 373] on button "Actions" at bounding box center [1501, 357] width 105 height 32
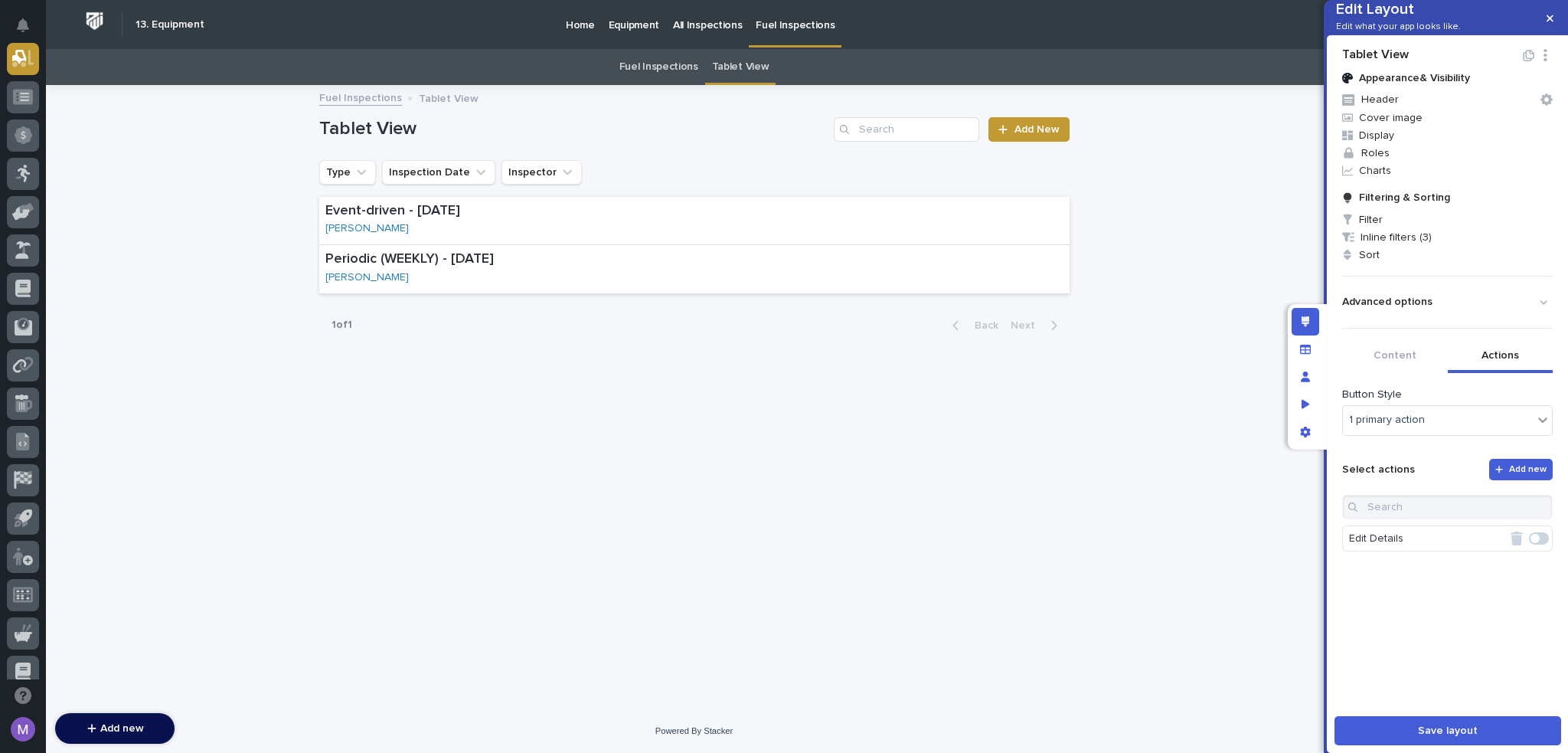
click at [1535, 545] on span at bounding box center [1539, 538] width 20 height 12
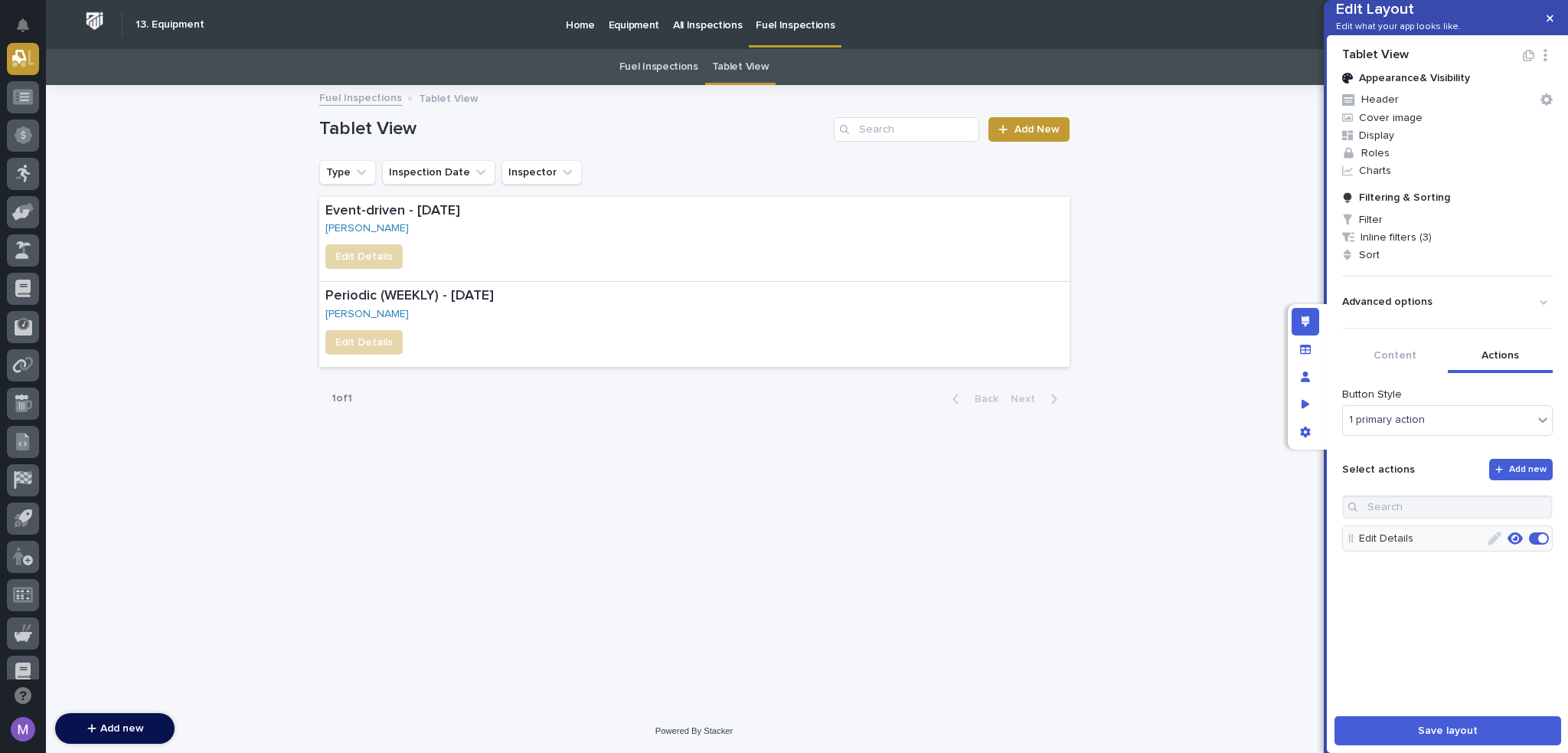
click at [1535, 545] on span at bounding box center [1539, 538] width 20 height 12
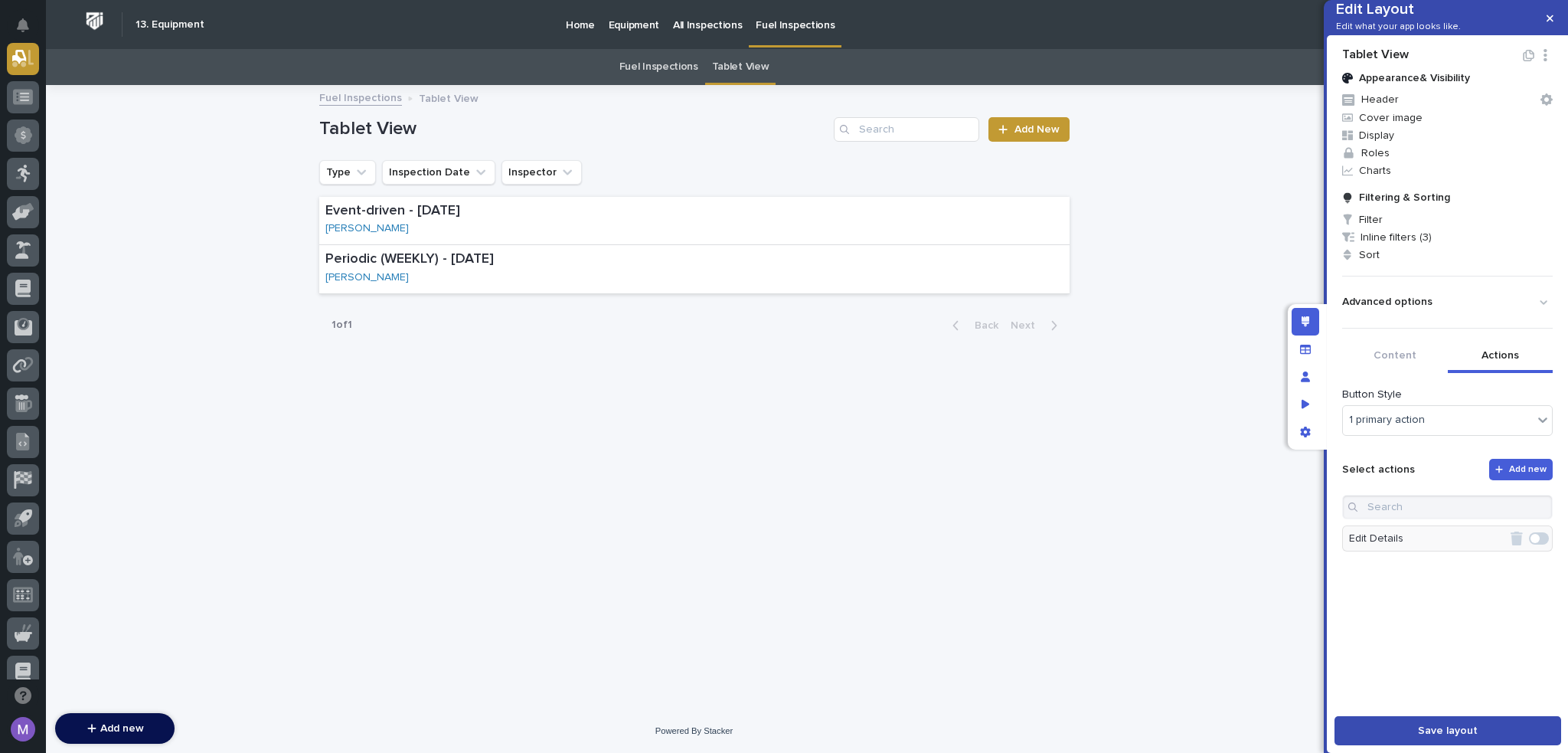
click at [1493, 729] on button "Save layout" at bounding box center [1448, 731] width 227 height 29
click at [1361, 229] on span "Filter" at bounding box center [1447, 220] width 223 height 18
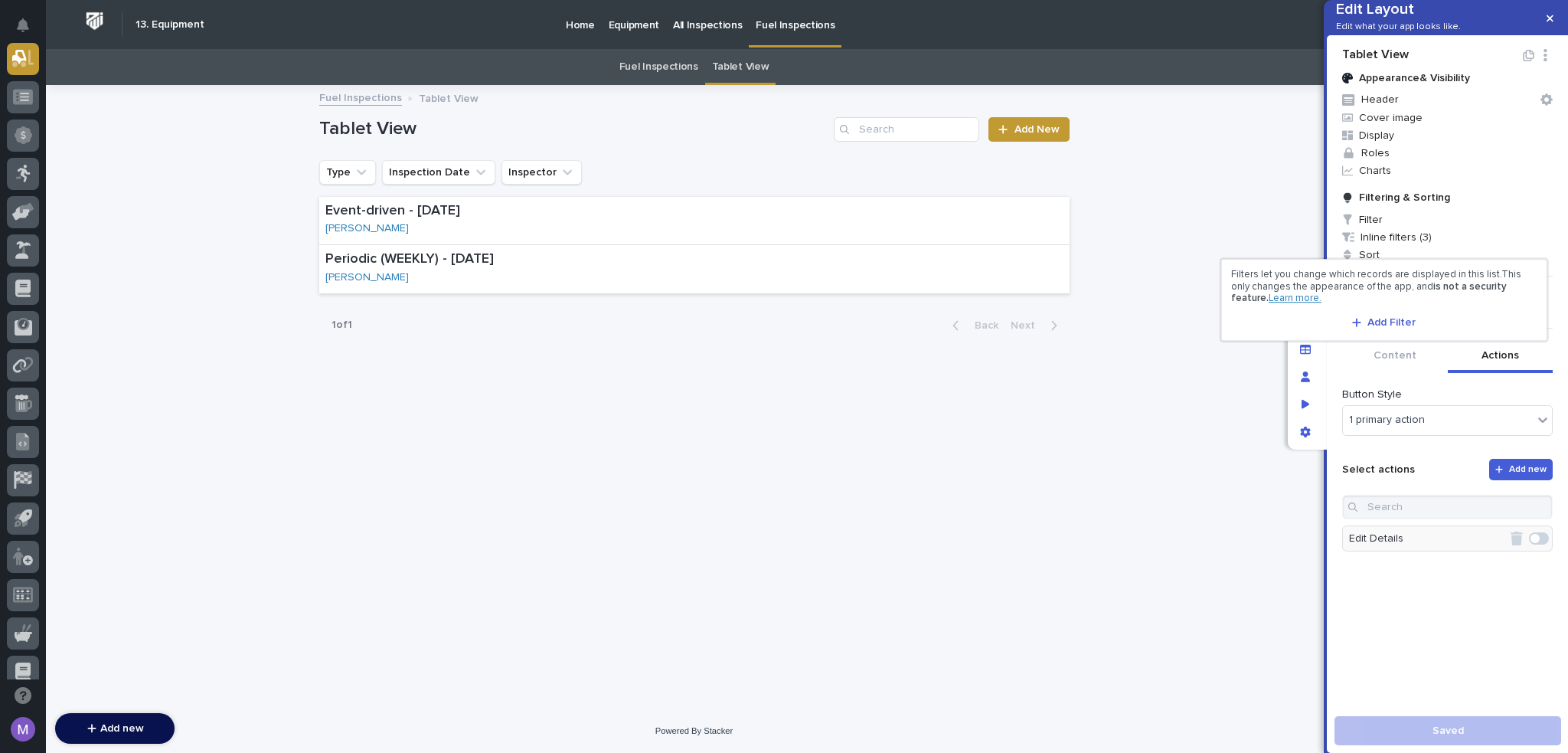
click at [1333, 350] on div at bounding box center [784, 376] width 1568 height 753
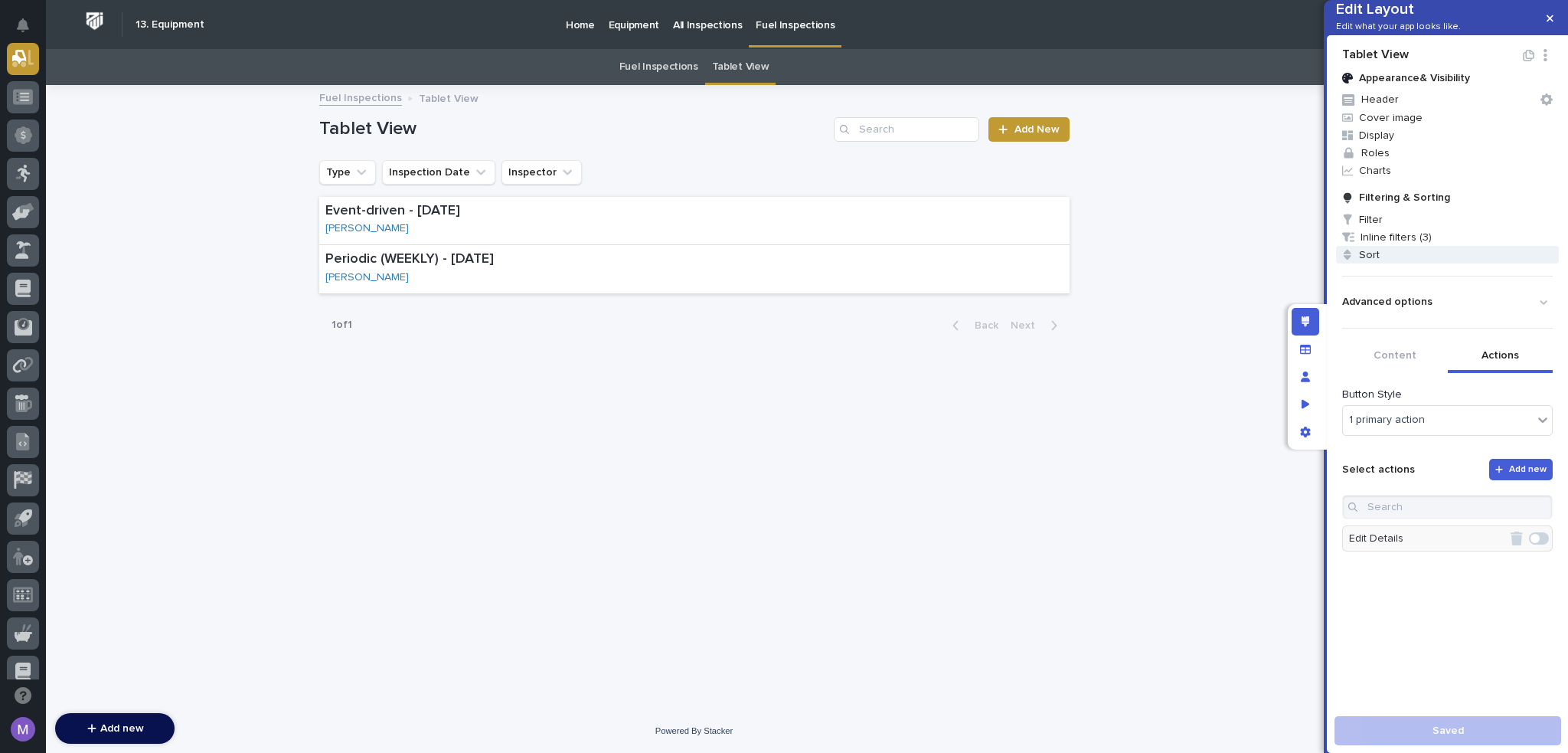
click at [1366, 263] on span "Sort" at bounding box center [1447, 255] width 223 height 18
click at [1361, 333] on div "Select..." at bounding box center [1365, 319] width 115 height 31
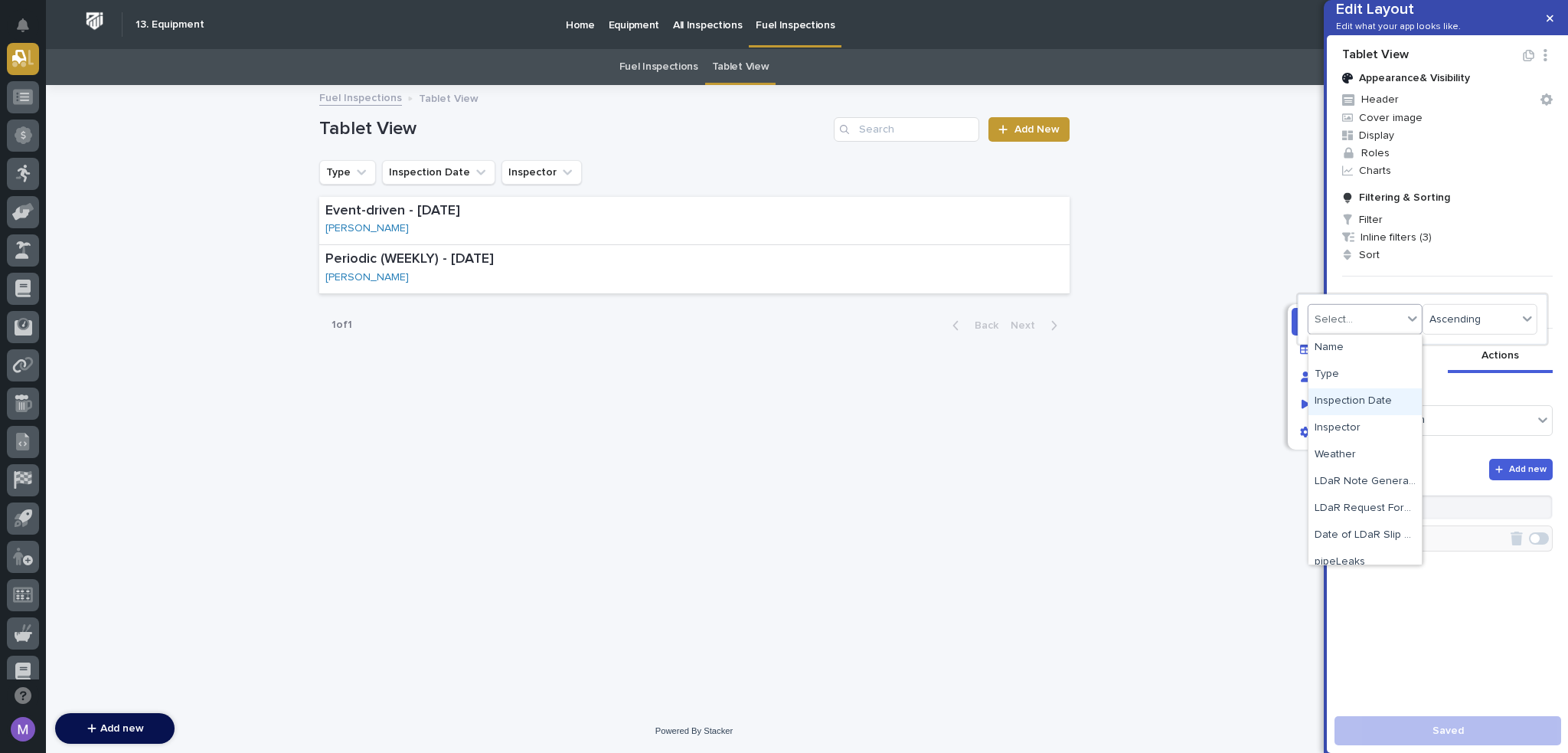
click at [1362, 394] on div "Inspection Date" at bounding box center [1365, 401] width 113 height 27
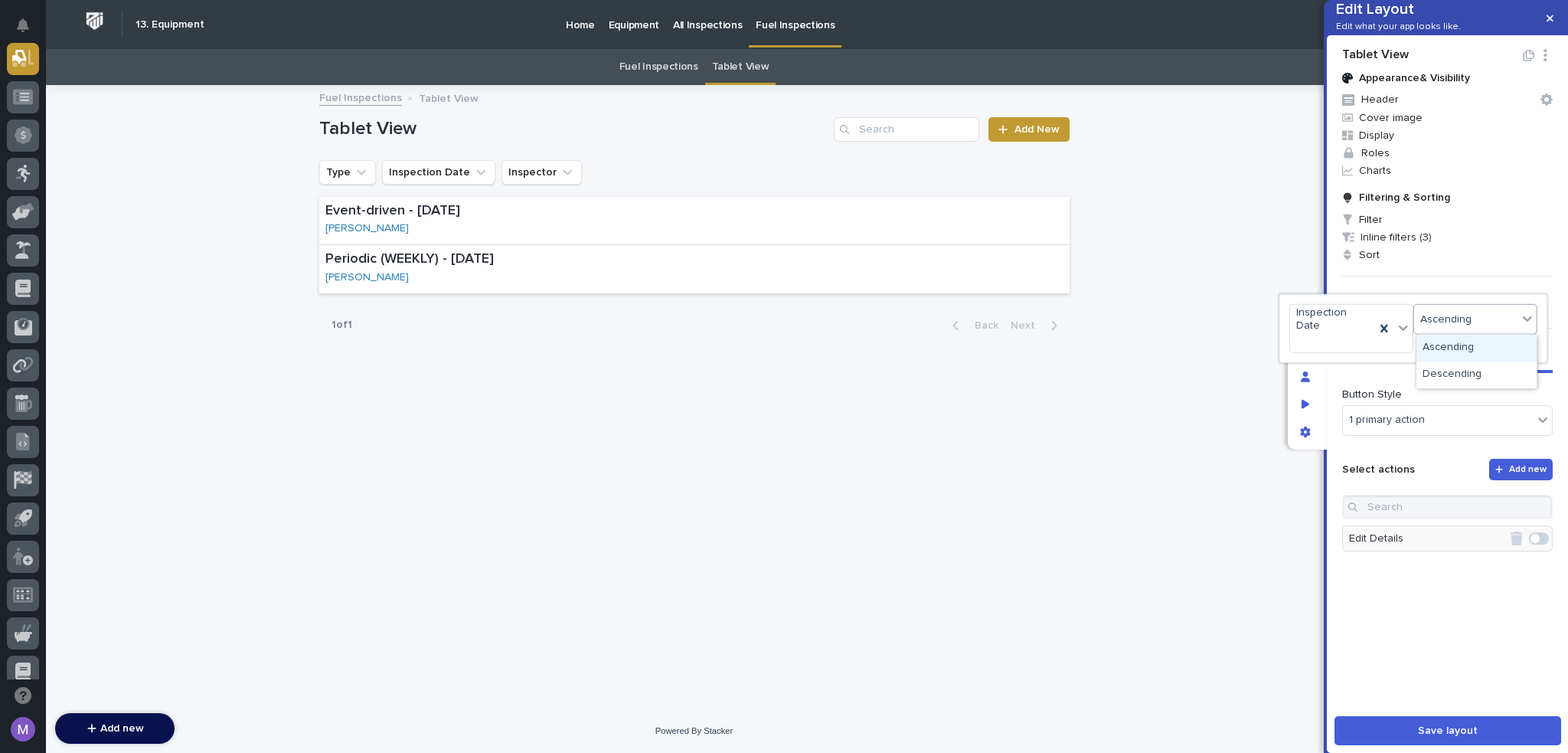
click at [1446, 309] on div "Ascending" at bounding box center [1466, 319] width 104 height 22
click at [1492, 326] on div "Ascending" at bounding box center [1466, 319] width 104 height 22
click at [1470, 373] on div "Descending" at bounding box center [1476, 374] width 120 height 27
click at [1440, 616] on div at bounding box center [784, 376] width 1568 height 753
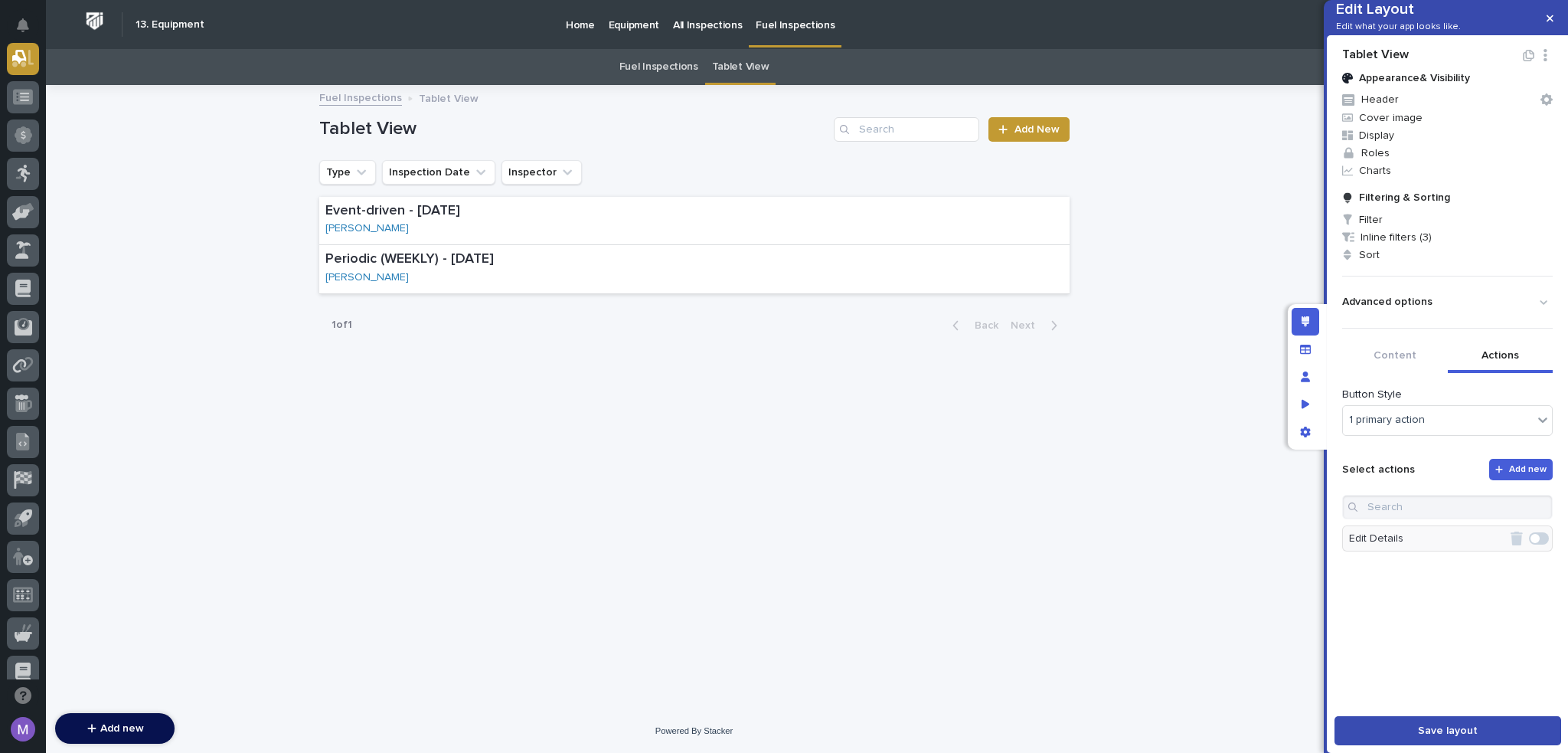
click at [1421, 730] on span "Save layout" at bounding box center [1448, 730] width 60 height 11
click at [656, 65] on link "Fuel Inspections" at bounding box center [658, 66] width 79 height 36
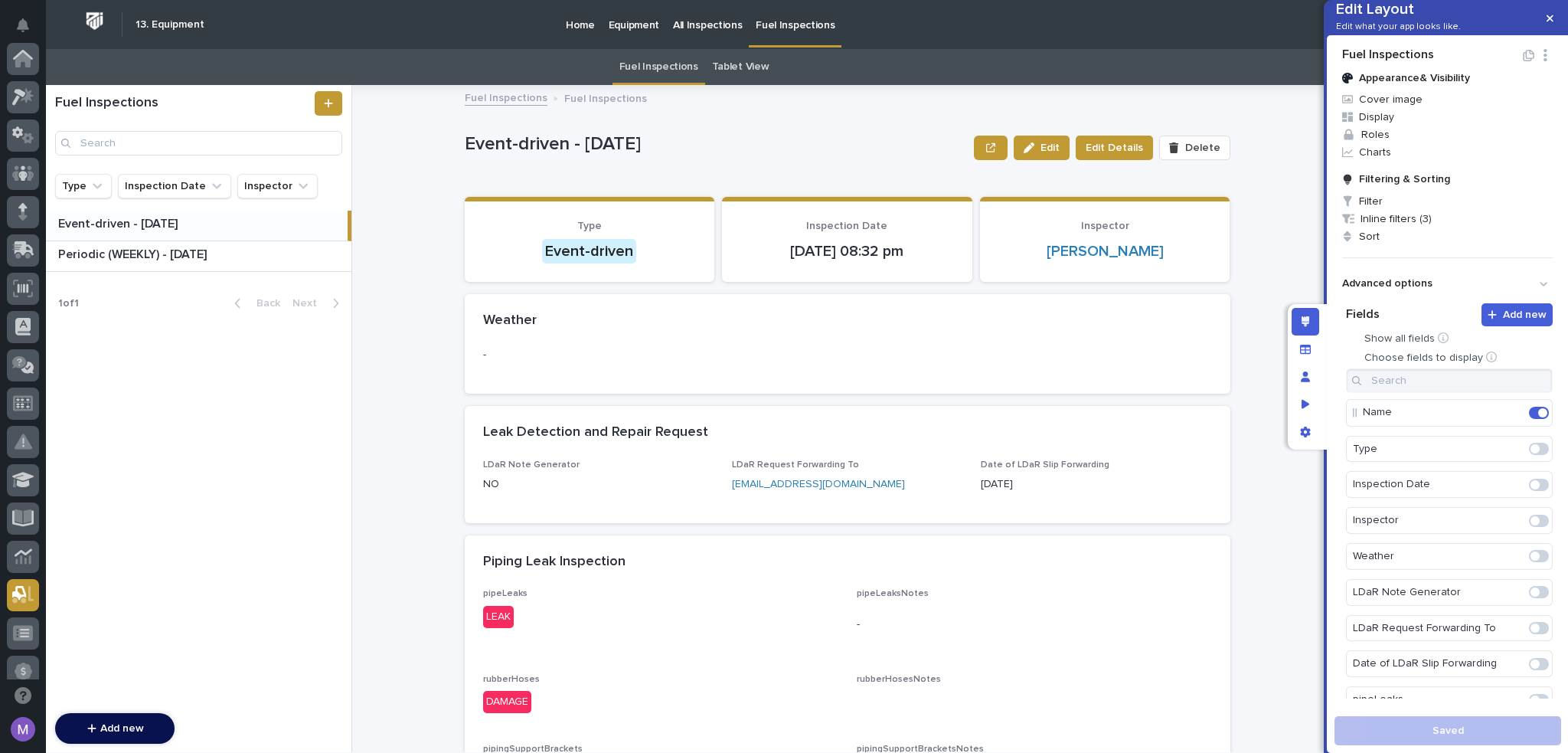
scroll to position [536, 0]
click at [1369, 245] on span "Sort" at bounding box center [1447, 237] width 223 height 18
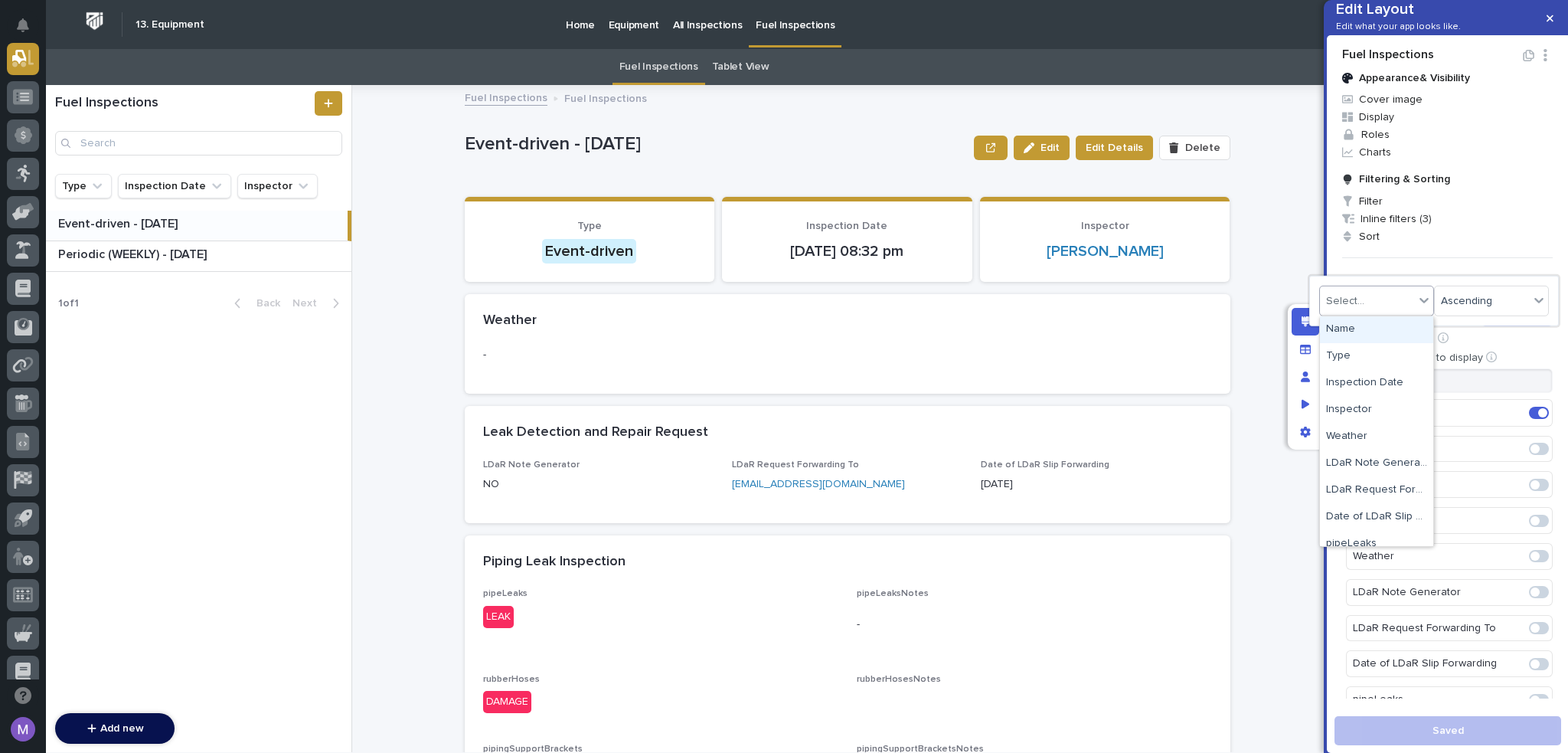
click at [1385, 297] on div "Select..." at bounding box center [1367, 300] width 94 height 22
click at [1385, 388] on div "Inspection Date" at bounding box center [1377, 383] width 113 height 27
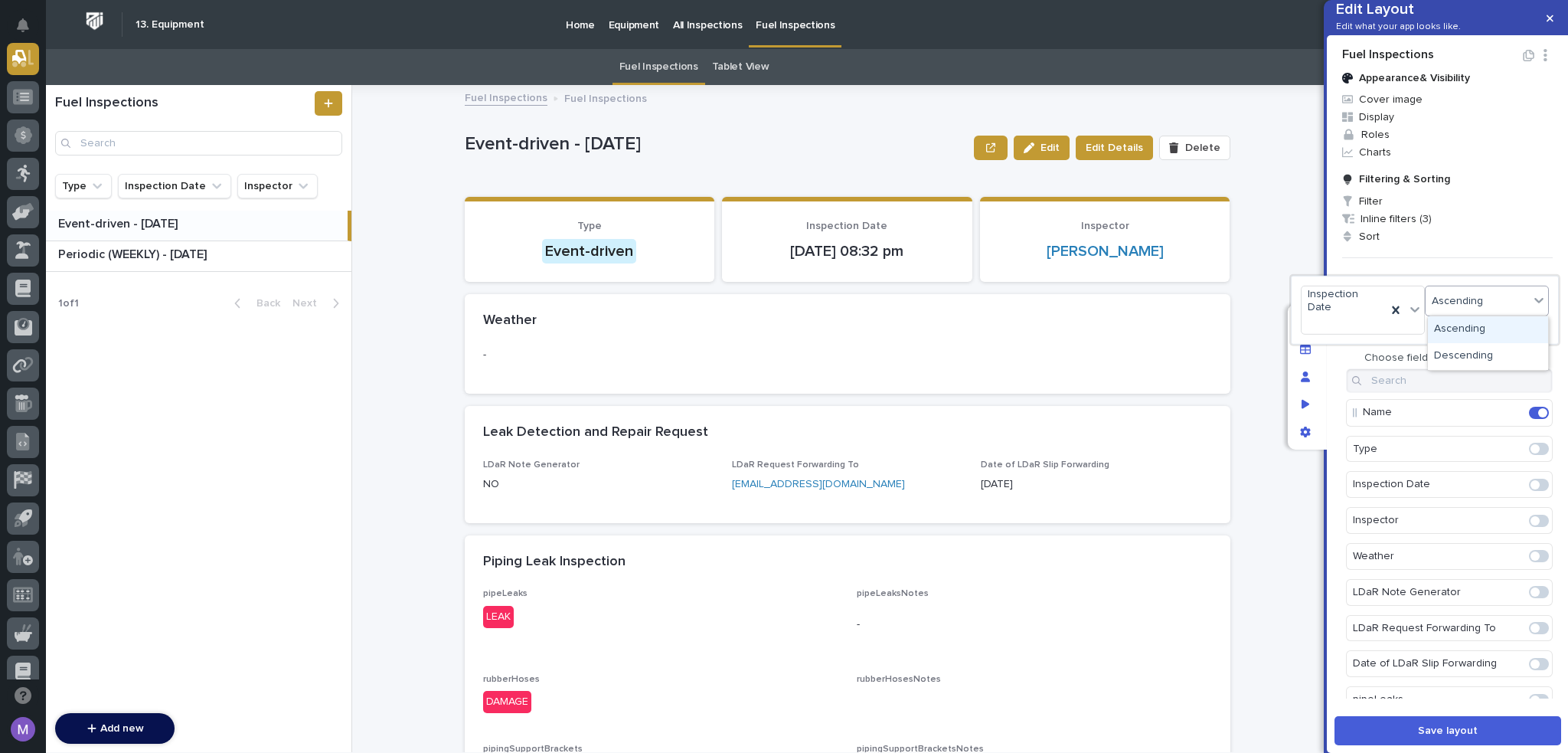
click at [1471, 312] on div "Ascending" at bounding box center [1487, 301] width 124 height 31
click at [1466, 357] on div "Descending" at bounding box center [1488, 356] width 120 height 27
click at [1329, 364] on div at bounding box center [784, 376] width 1568 height 753
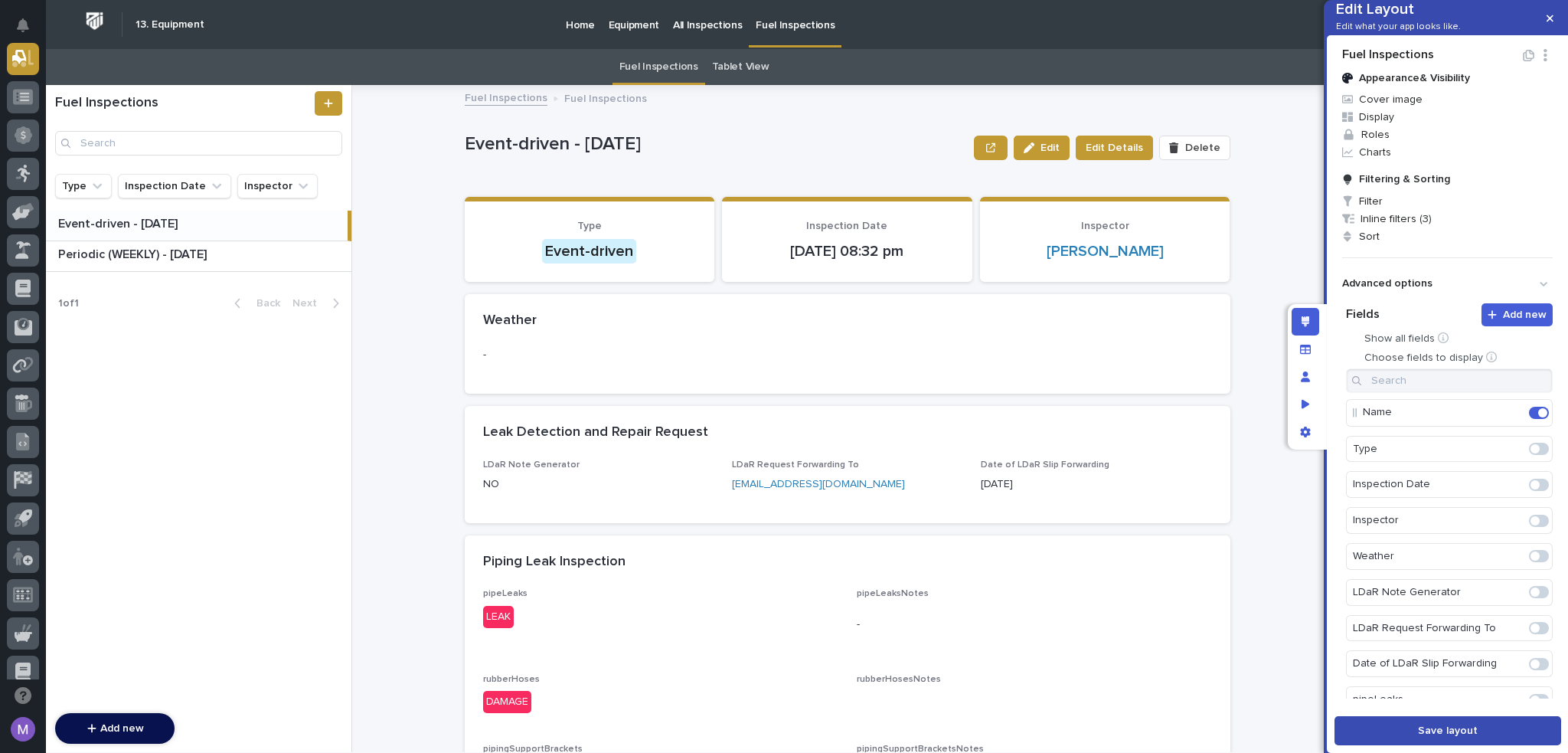
click at [1460, 734] on span "Save layout" at bounding box center [1448, 730] width 60 height 11
click at [757, 66] on link "Tablet View" at bounding box center [741, 66] width 58 height 36
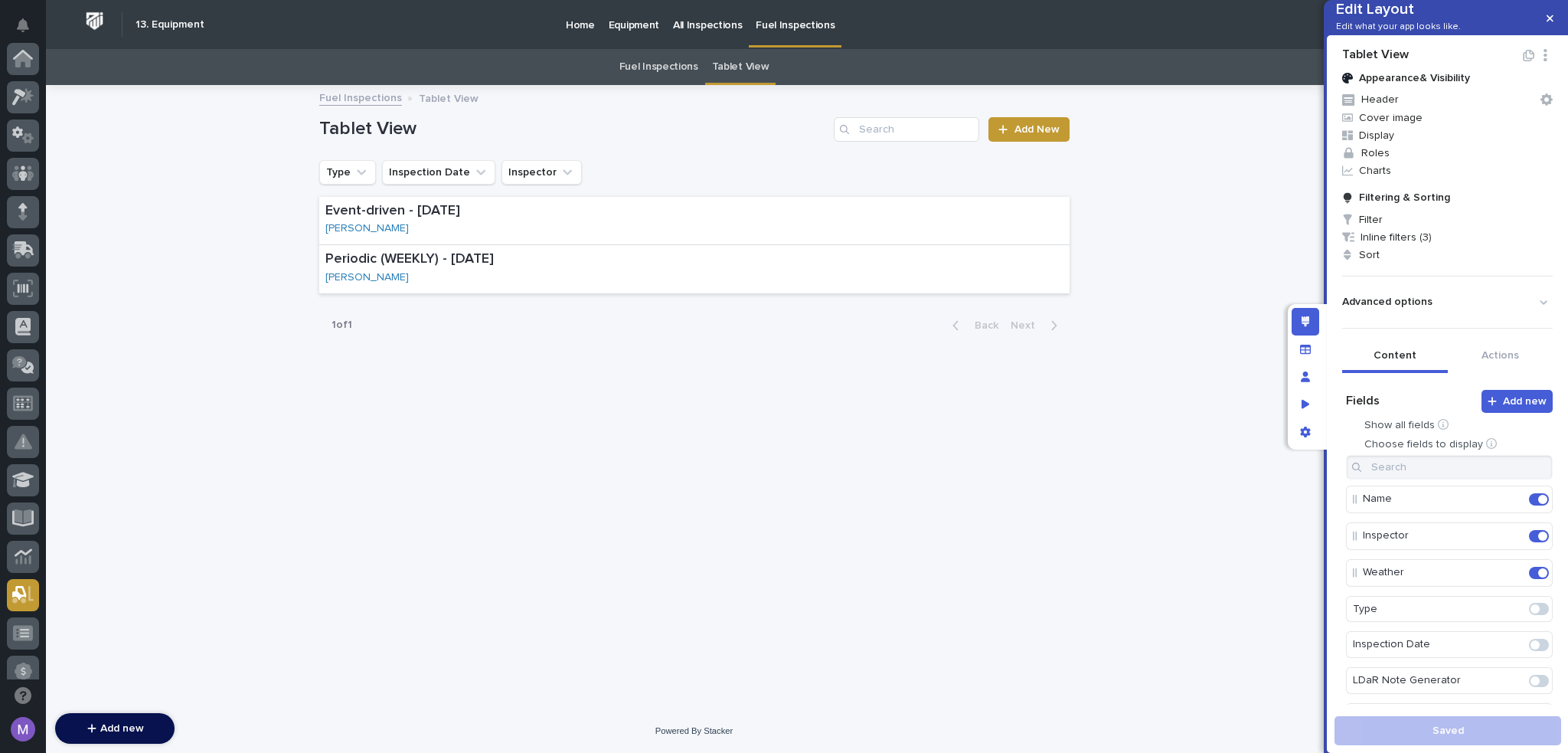
scroll to position [536, 0]
click at [1305, 432] on icon "App settings" at bounding box center [1305, 431] width 11 height 11
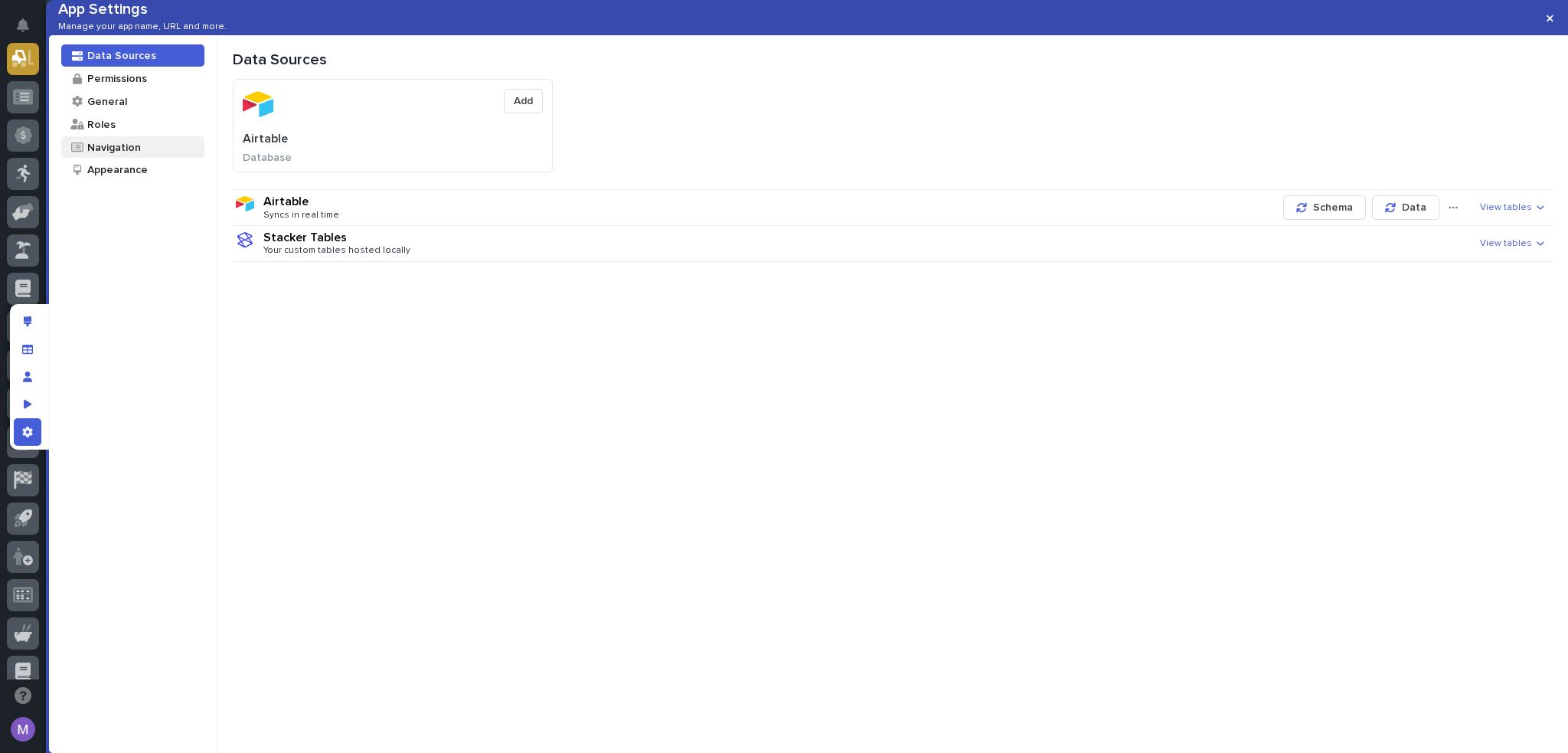
click at [151, 159] on div "Navigation" at bounding box center [133, 147] width 143 height 22
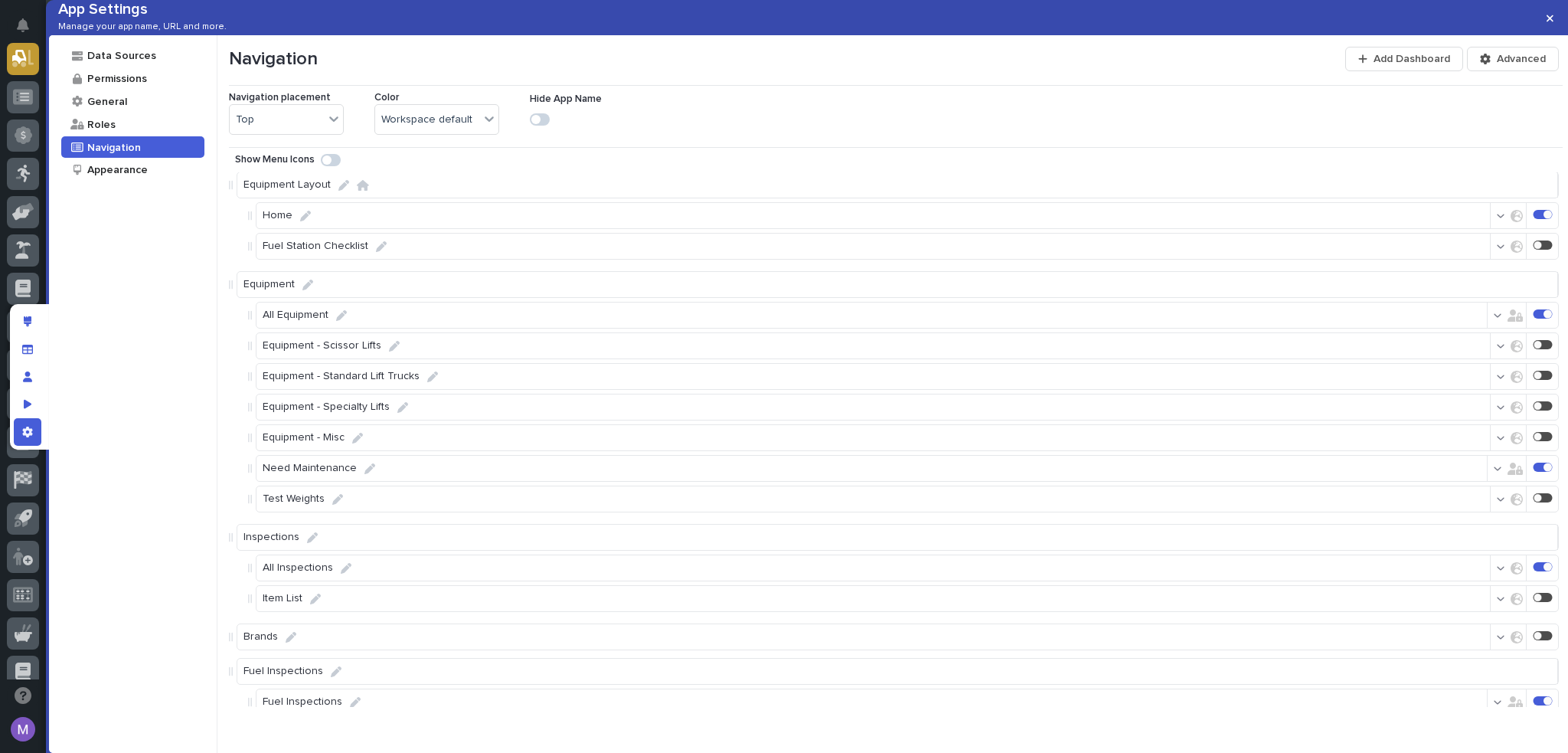
scroll to position [113, 0]
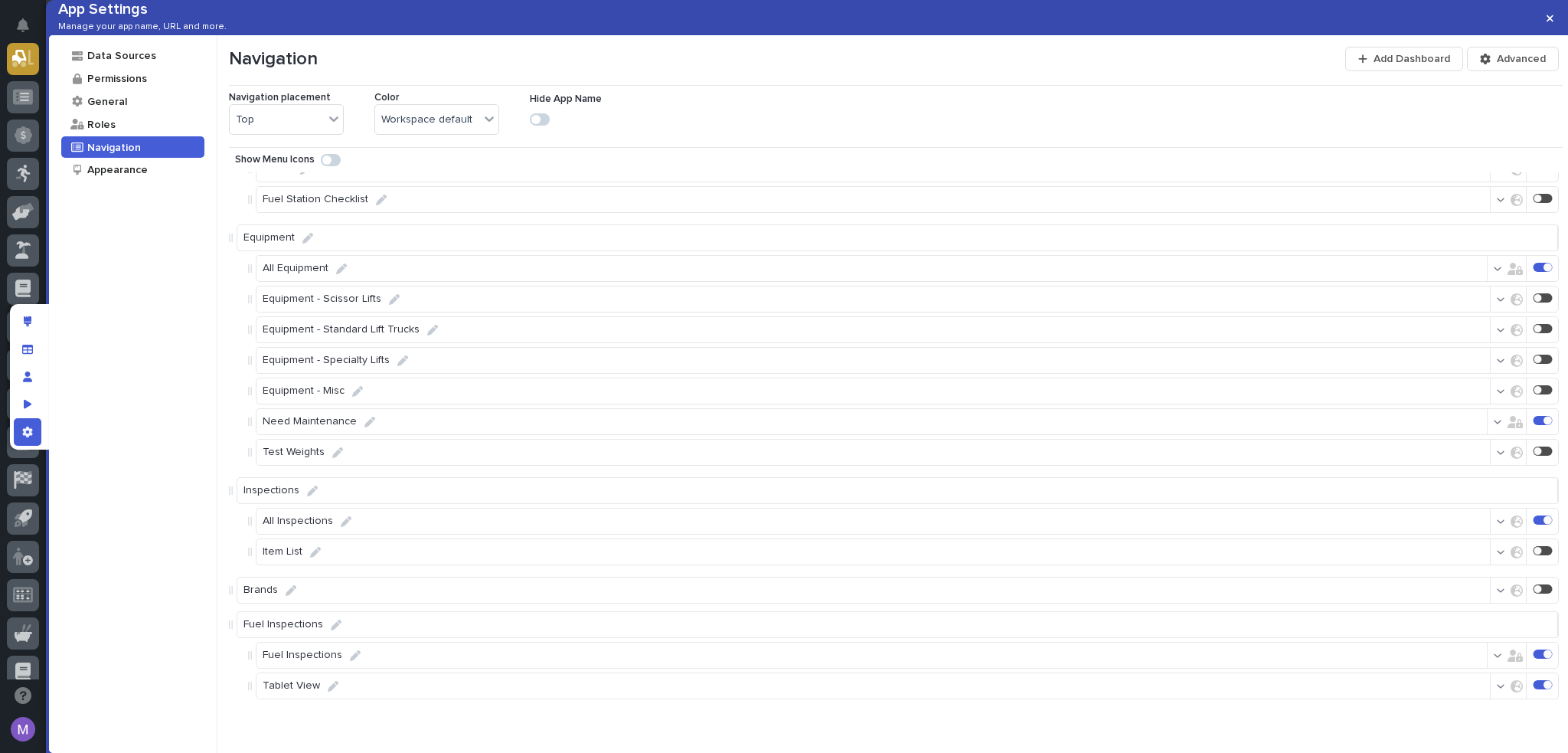
click at [327, 684] on icon at bounding box center [332, 686] width 11 height 11
click at [302, 690] on input "Fuel Inpections (Tablet View)" at bounding box center [322, 683] width 130 height 31
type input "Fuel Inspections (Tablet View)"
click at [443, 689] on p "Save" at bounding box center [435, 683] width 22 height 11
click at [28, 435] on icon "App settings" at bounding box center [27, 431] width 10 height 11
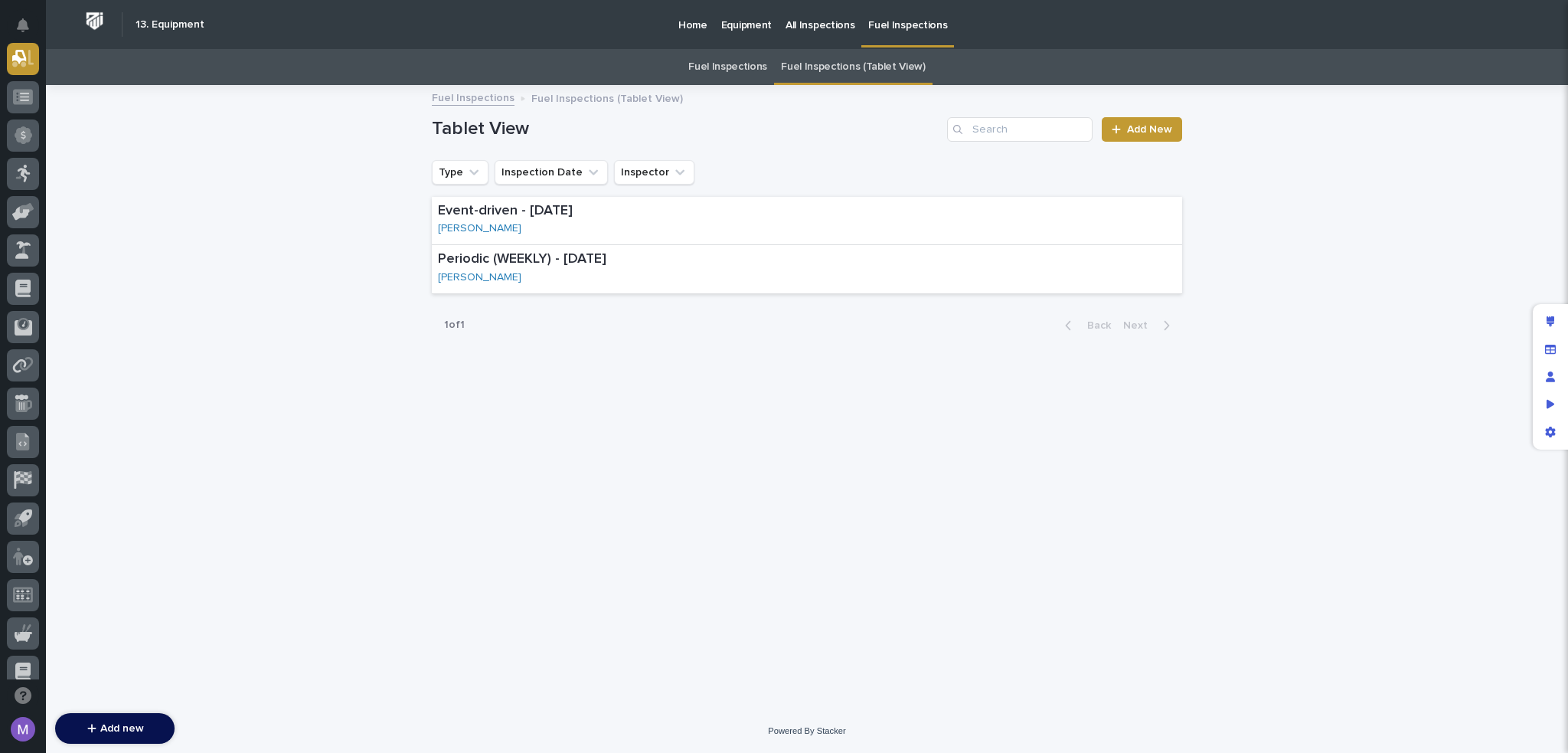
click at [719, 77] on link "Fuel Inspections" at bounding box center [728, 66] width 79 height 36
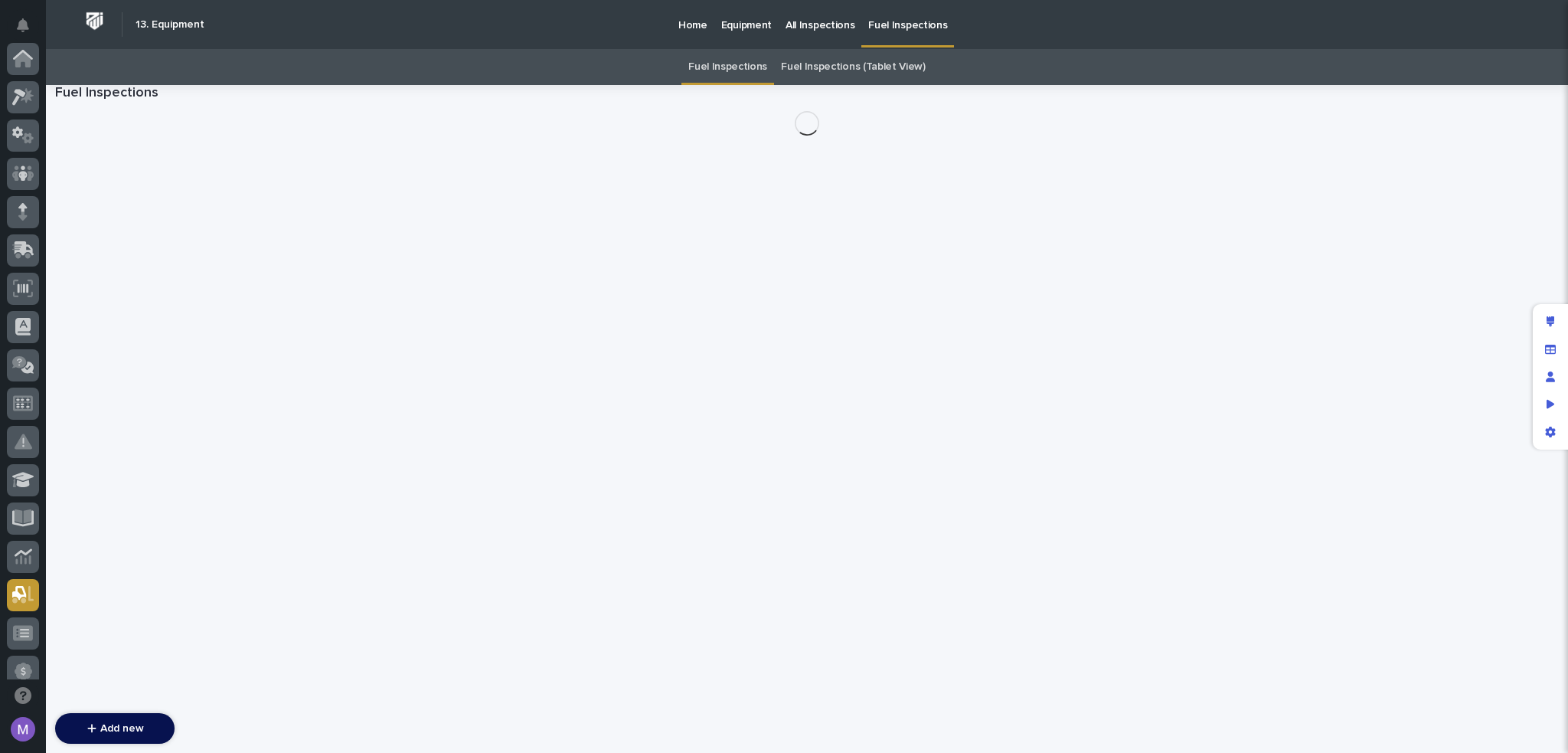
scroll to position [536, 0]
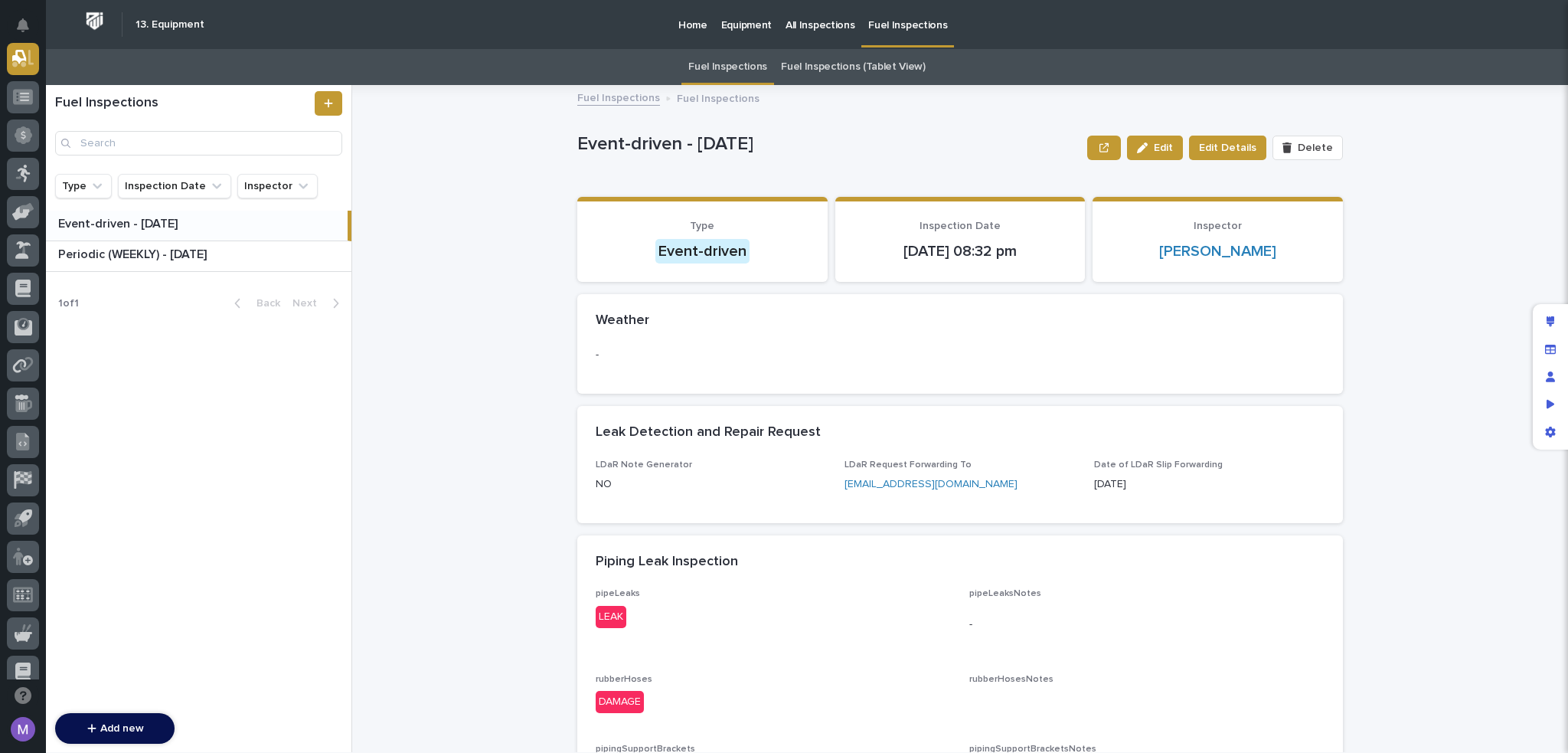
click at [857, 72] on link "Fuel Inspections (Tablet View)" at bounding box center [853, 66] width 145 height 36
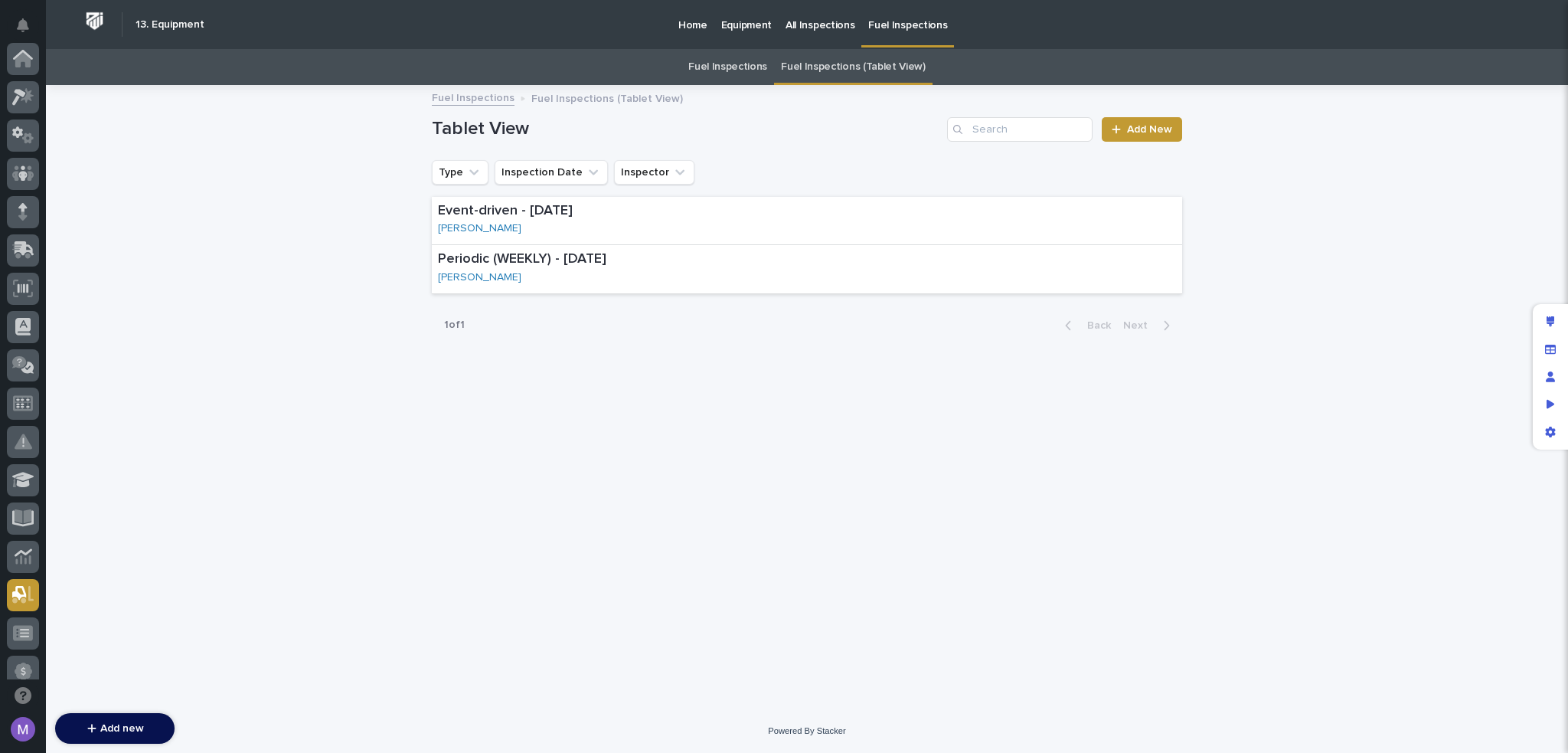
scroll to position [536, 0]
click at [715, 64] on link "Fuel Inspections" at bounding box center [728, 66] width 79 height 36
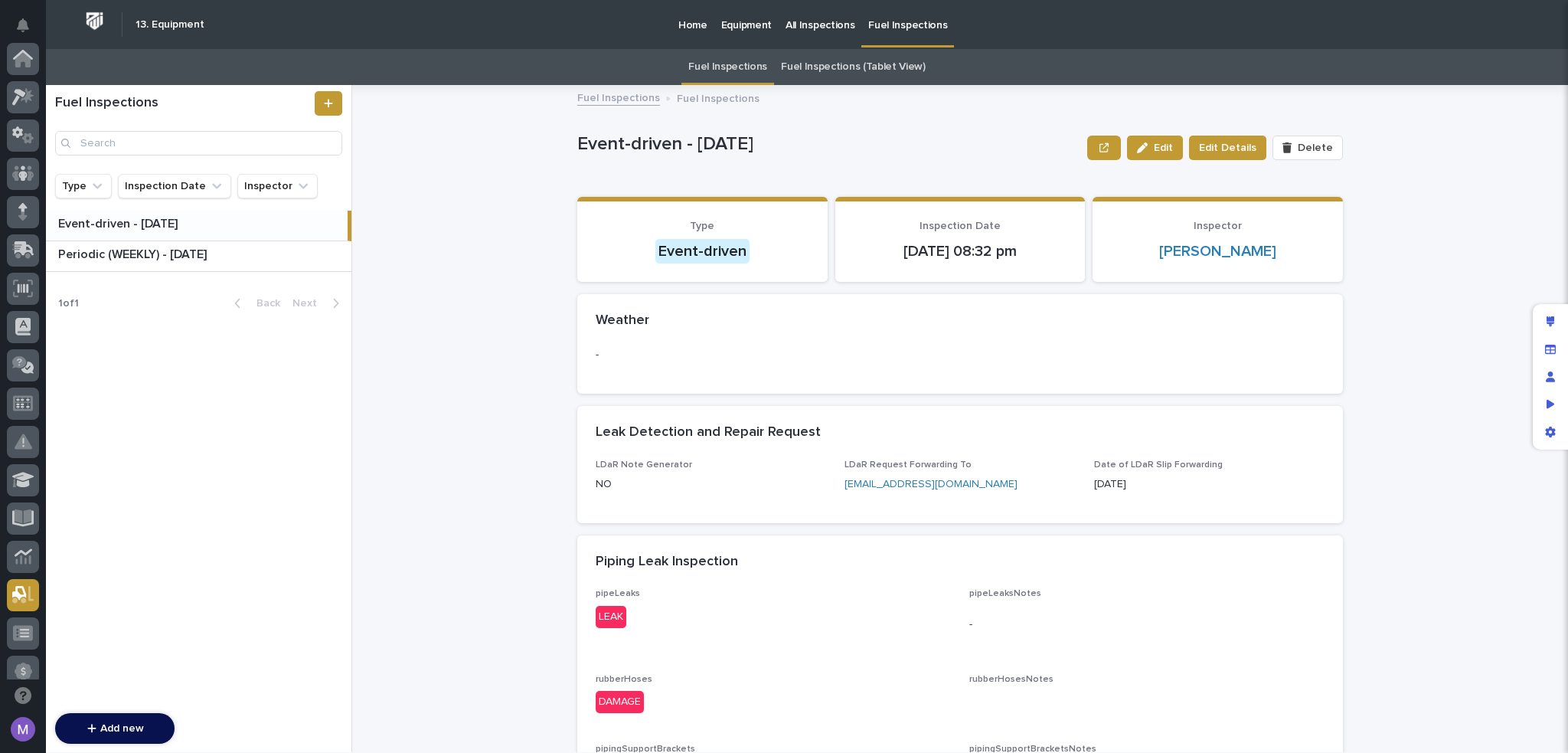
scroll to position [536, 0]
click at [803, 70] on link "Fuel Inspections (Tablet View)" at bounding box center [853, 66] width 145 height 36
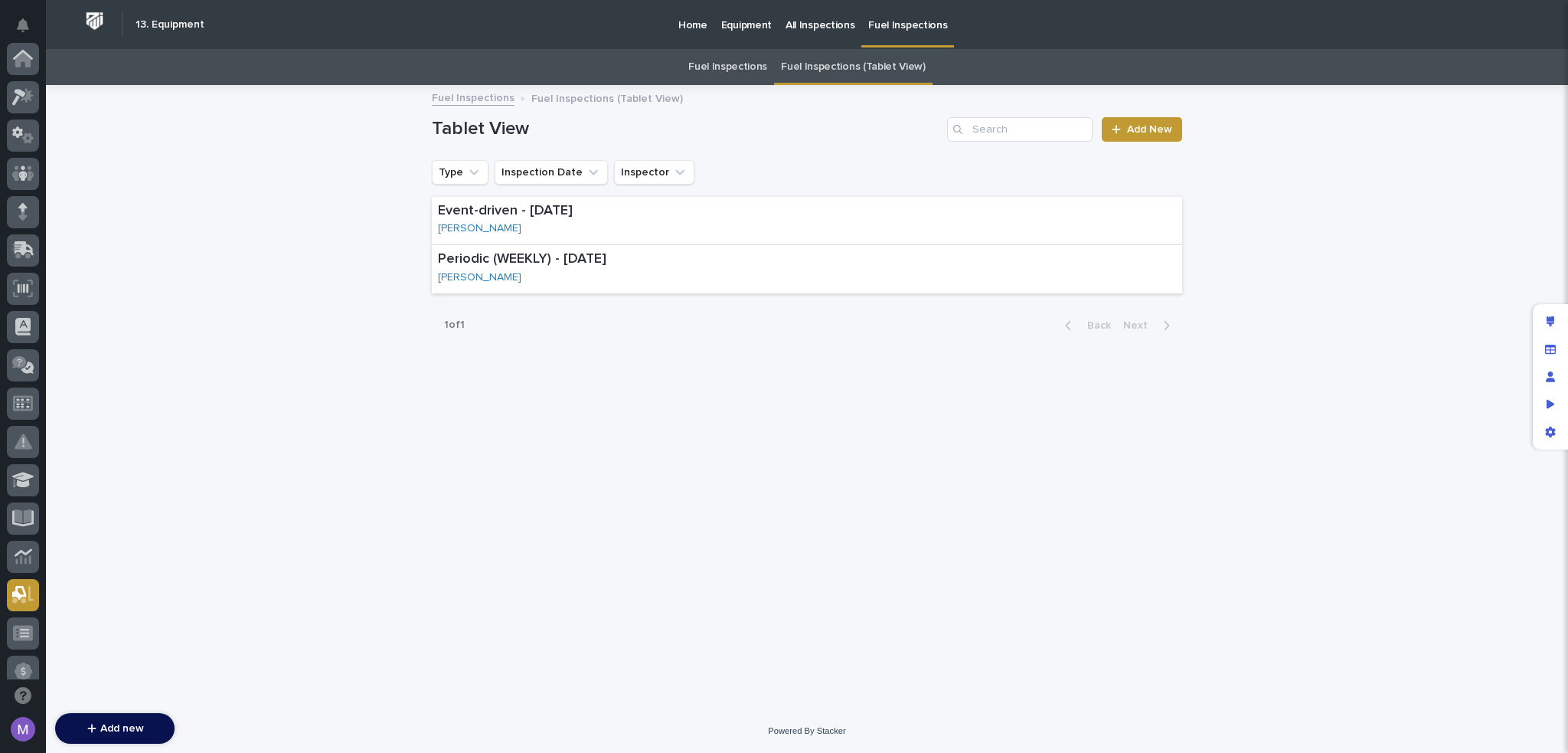
scroll to position [536, 0]
click at [723, 64] on link "Fuel Inspections" at bounding box center [728, 66] width 79 height 36
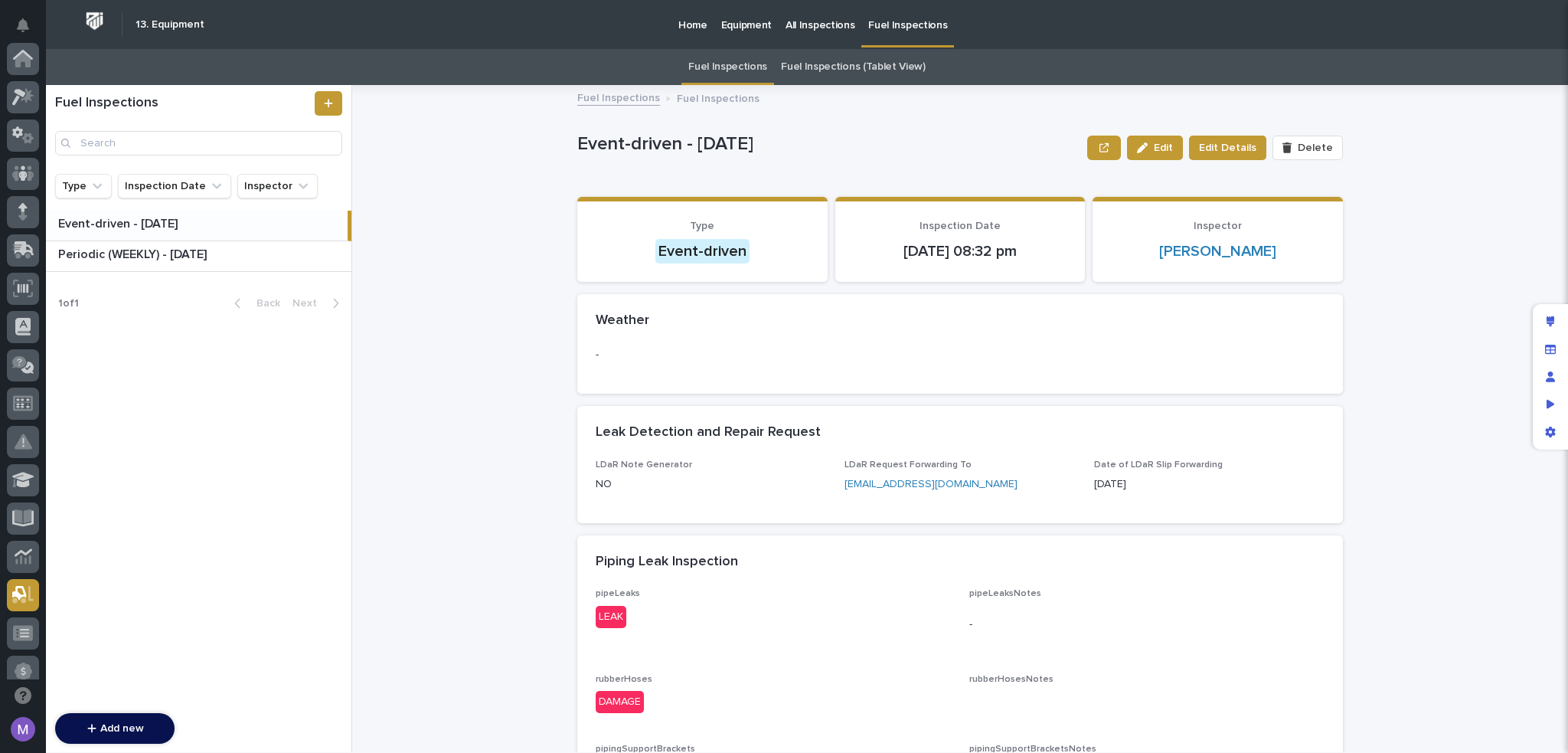
scroll to position [536, 0]
click at [854, 65] on link "Fuel Inspections (Tablet View)" at bounding box center [853, 66] width 145 height 36
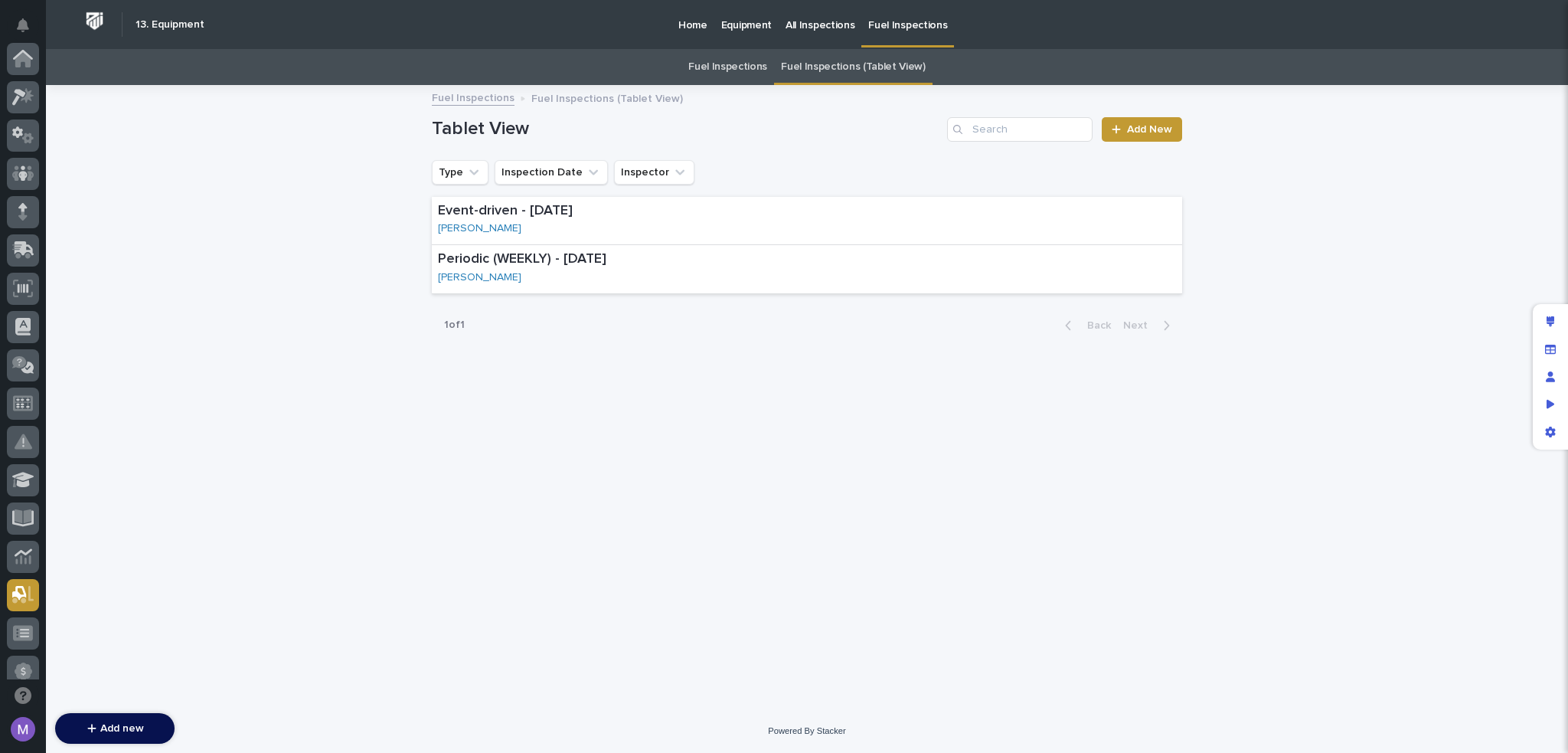
scroll to position [536, 0]
click at [717, 63] on link "Fuel Inspections" at bounding box center [728, 66] width 79 height 36
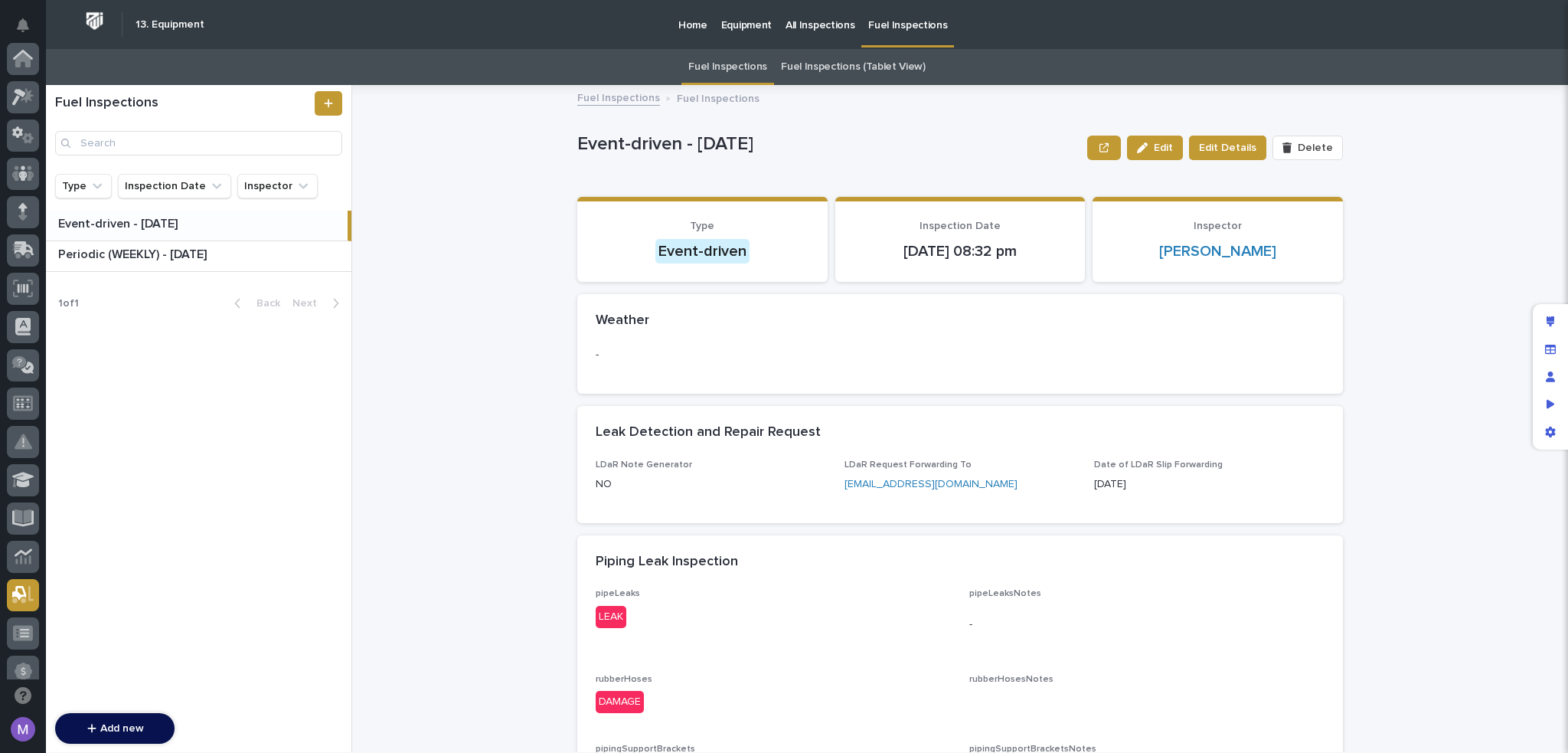
scroll to position [536, 0]
click at [817, 65] on link "Fuel Inspections (Tablet View)" at bounding box center [853, 66] width 145 height 36
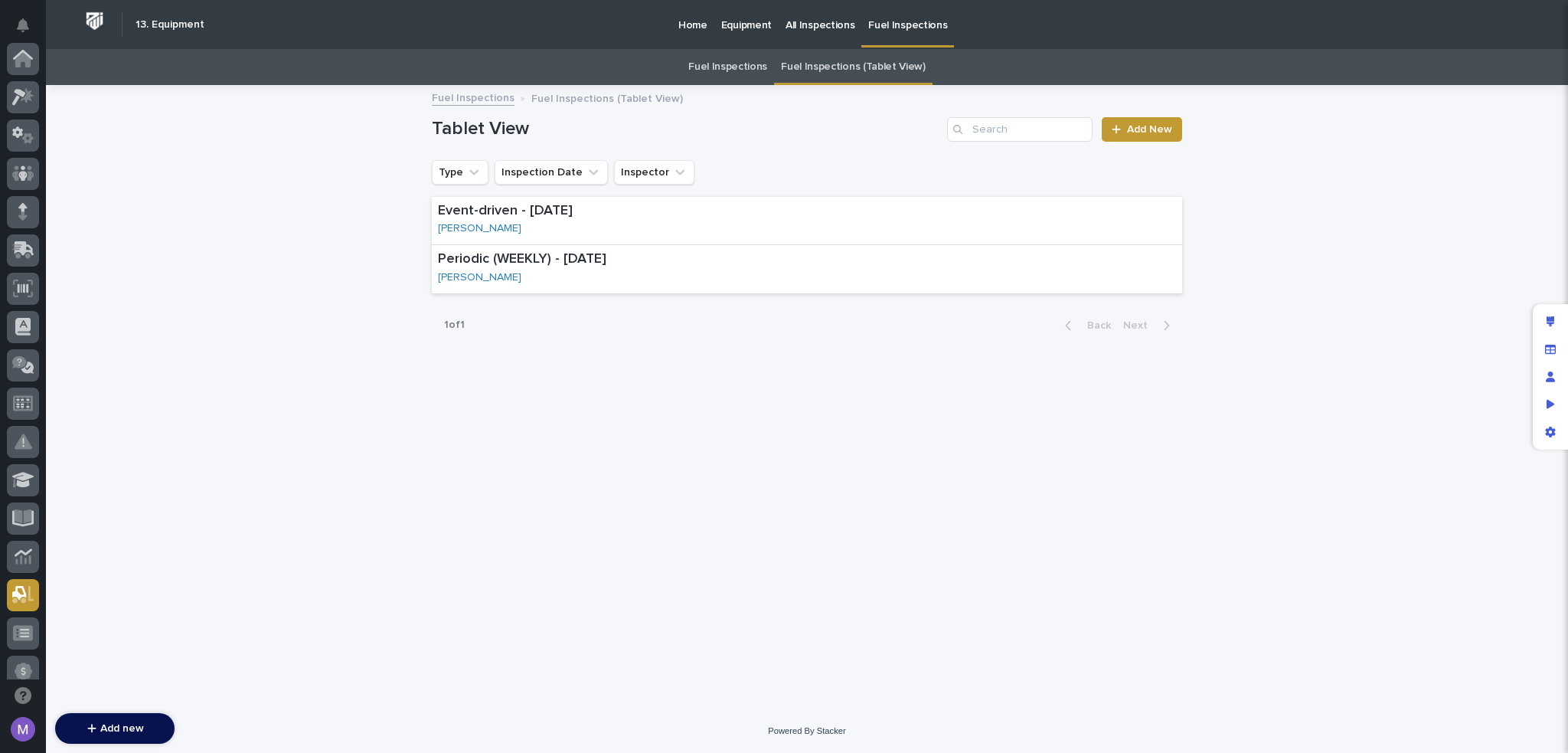
scroll to position [536, 0]
click at [1016, 212] on div "Event-driven - 09/19/2025 Austin Schwartz" at bounding box center [807, 221] width 750 height 49
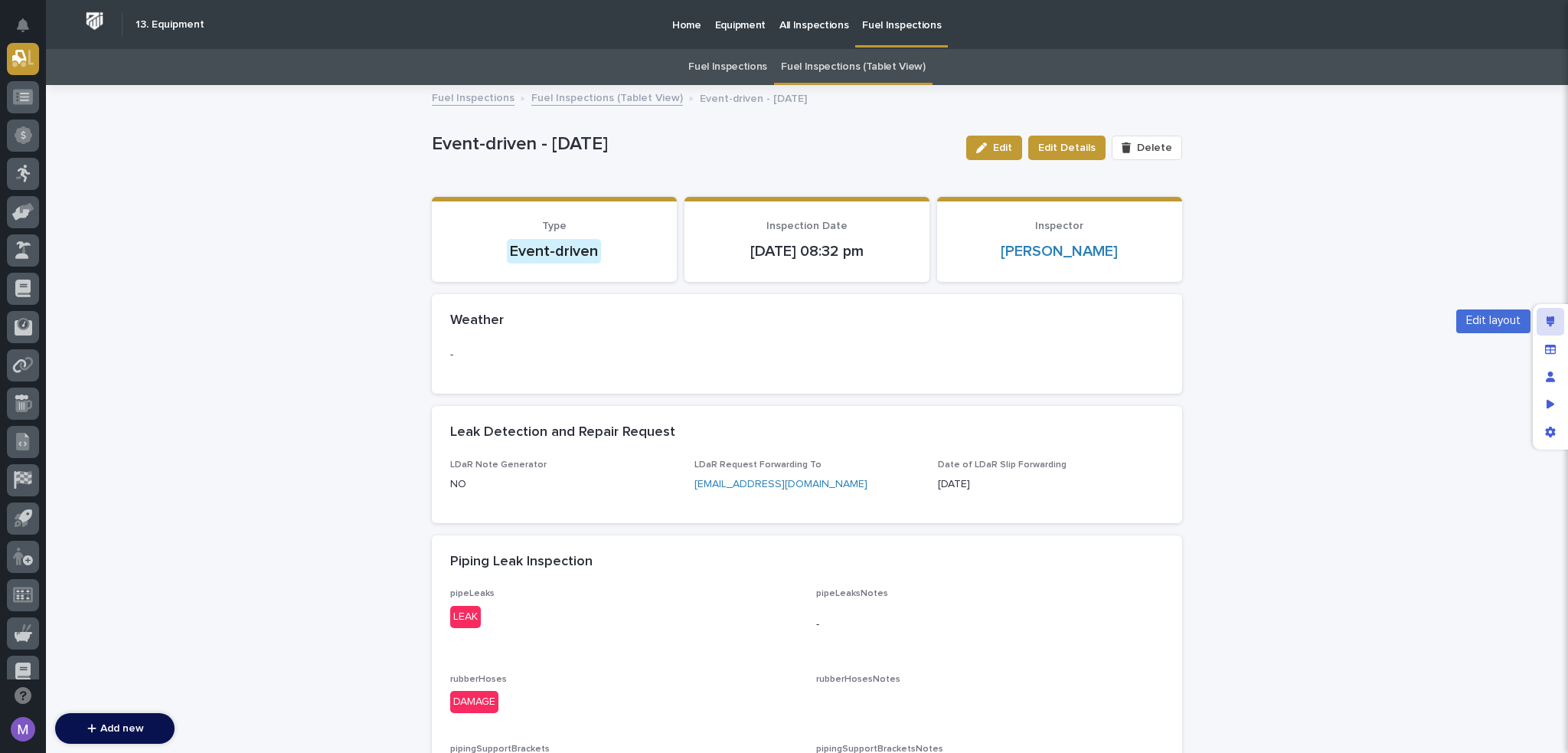
click at [1545, 312] on div "Edit layout" at bounding box center [1551, 322] width 28 height 28
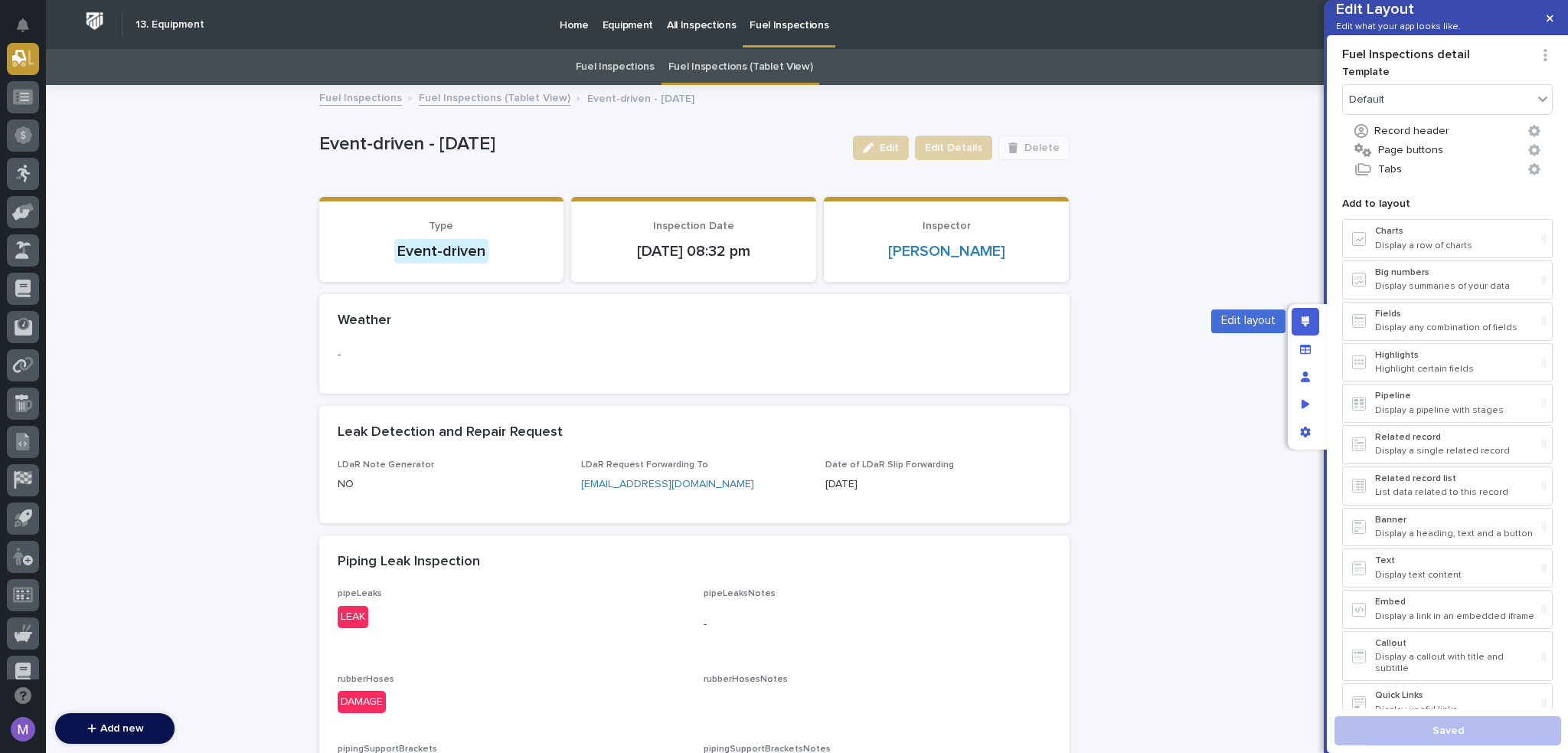
click at [1306, 319] on icon "Edit layout" at bounding box center [1305, 321] width 8 height 11
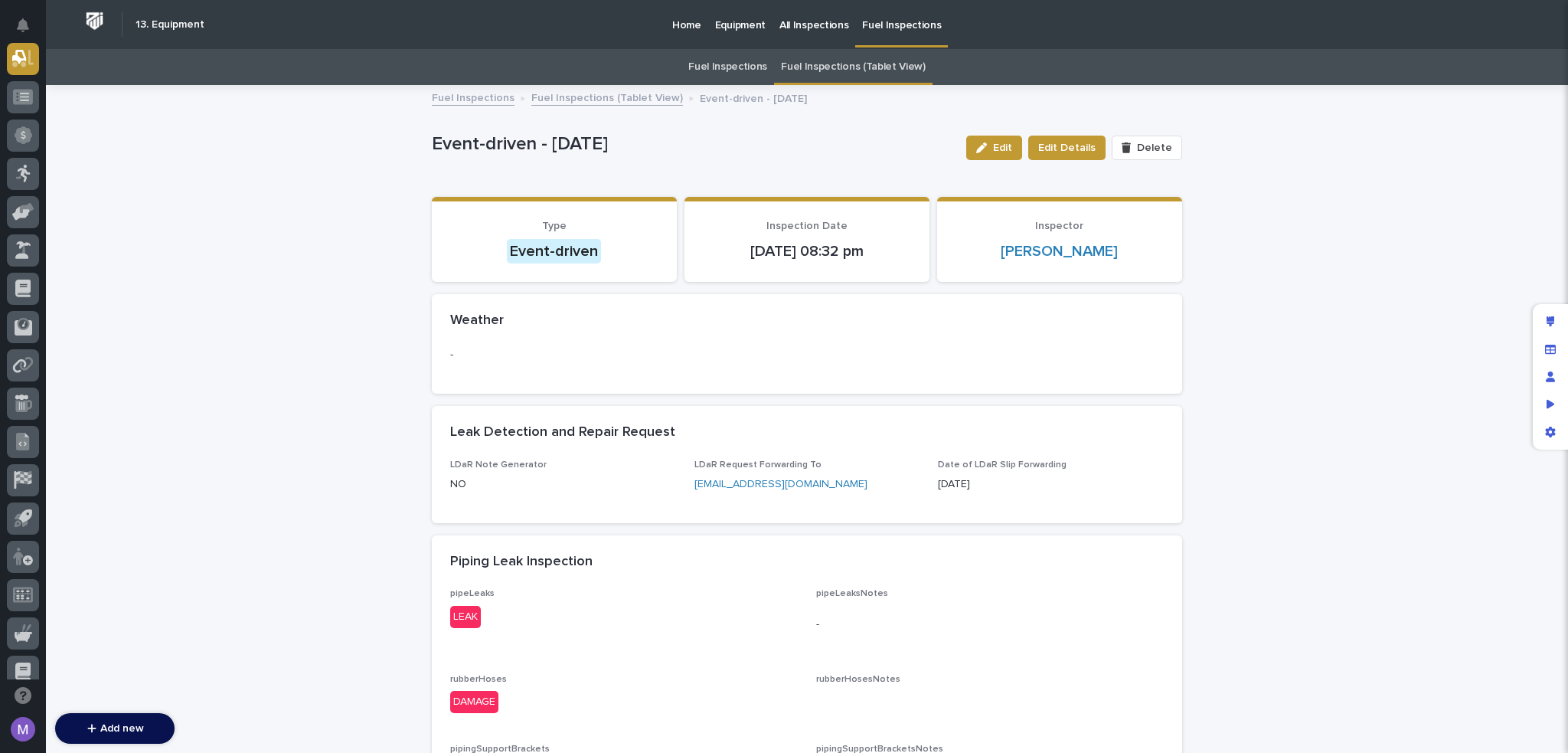
click at [626, 98] on link "Fuel Inspections (Tablet View)" at bounding box center [607, 97] width 152 height 18
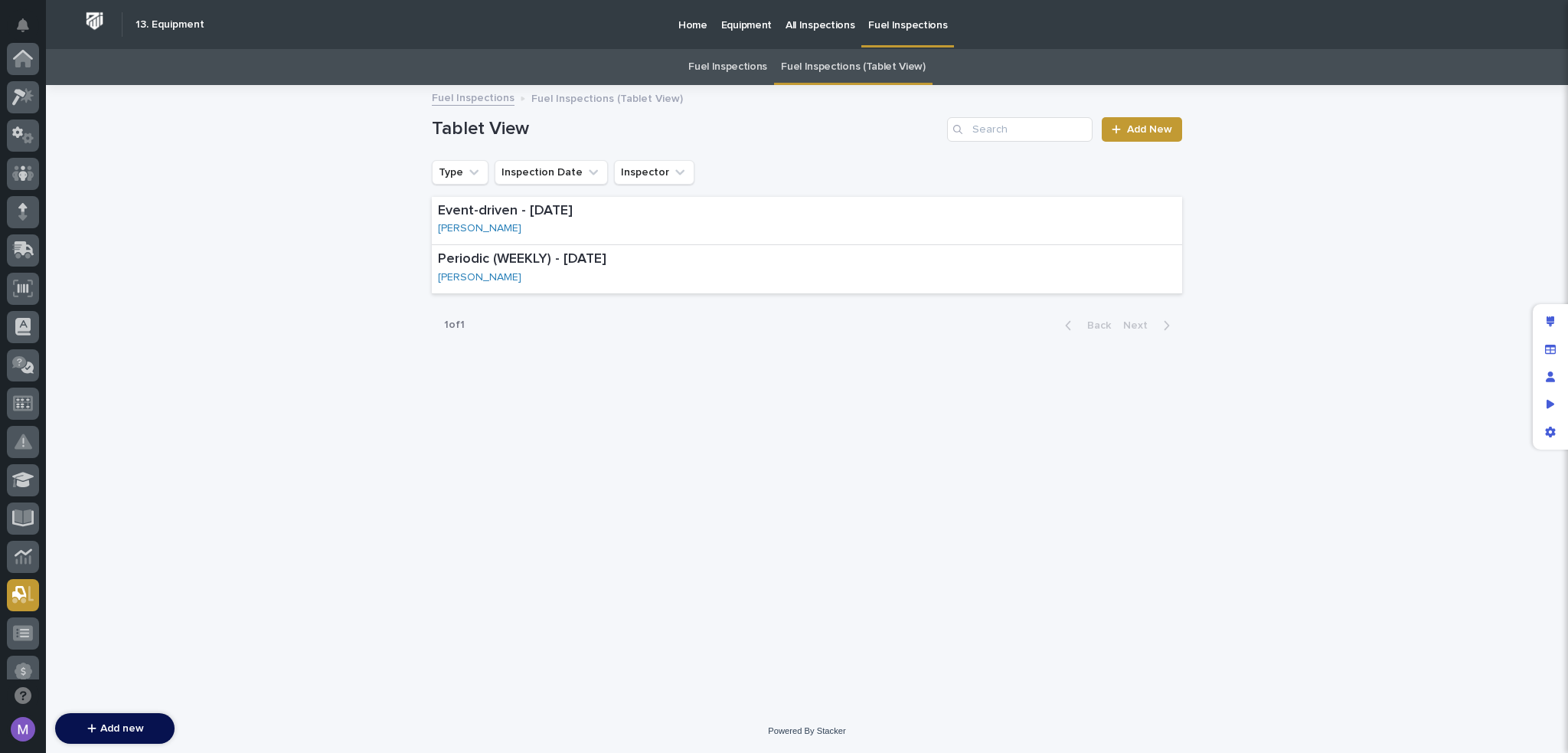
scroll to position [536, 0]
click at [750, 220] on div "Event-driven - 09/19/2025 Austin Schwartz" at bounding box center [807, 221] width 750 height 49
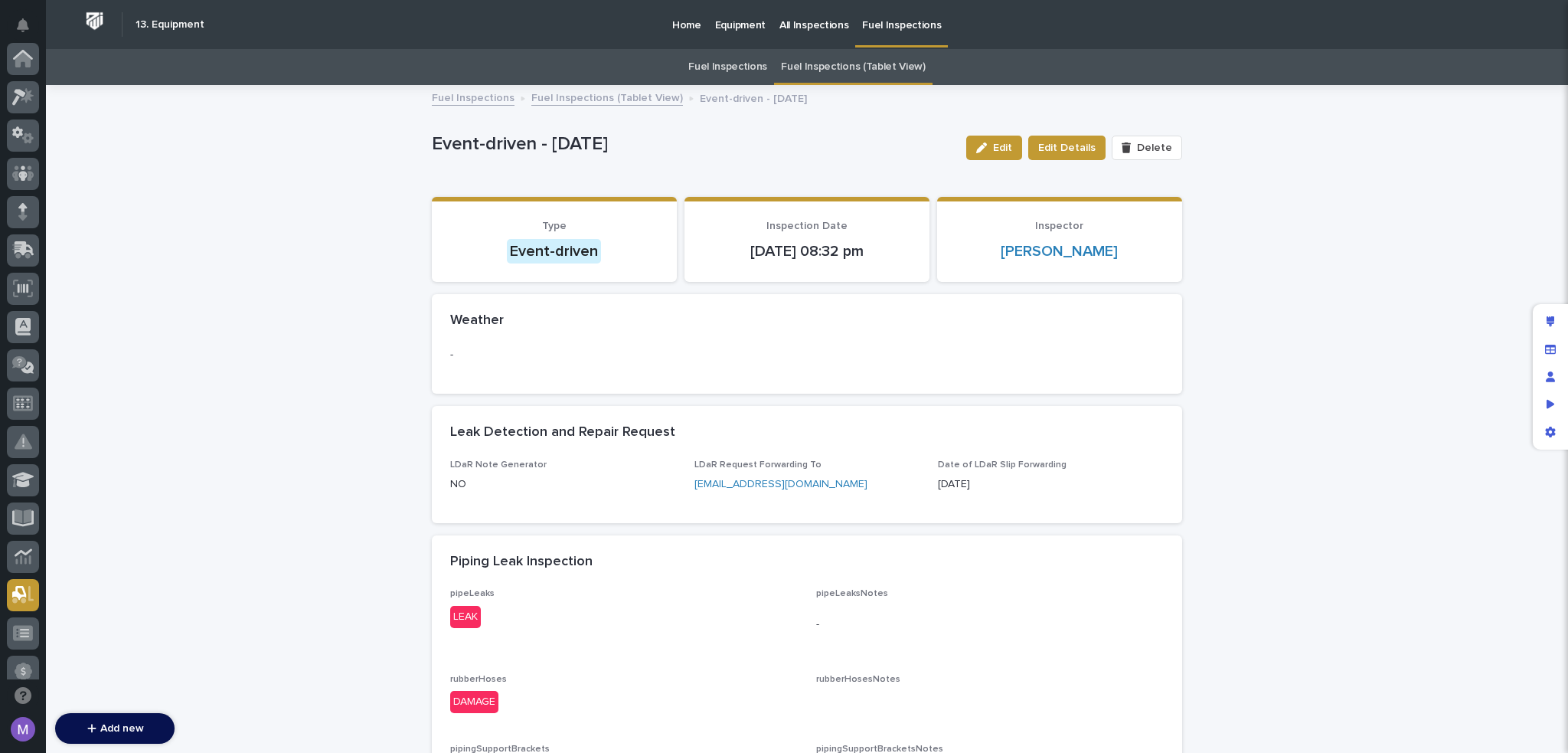
scroll to position [536, 0]
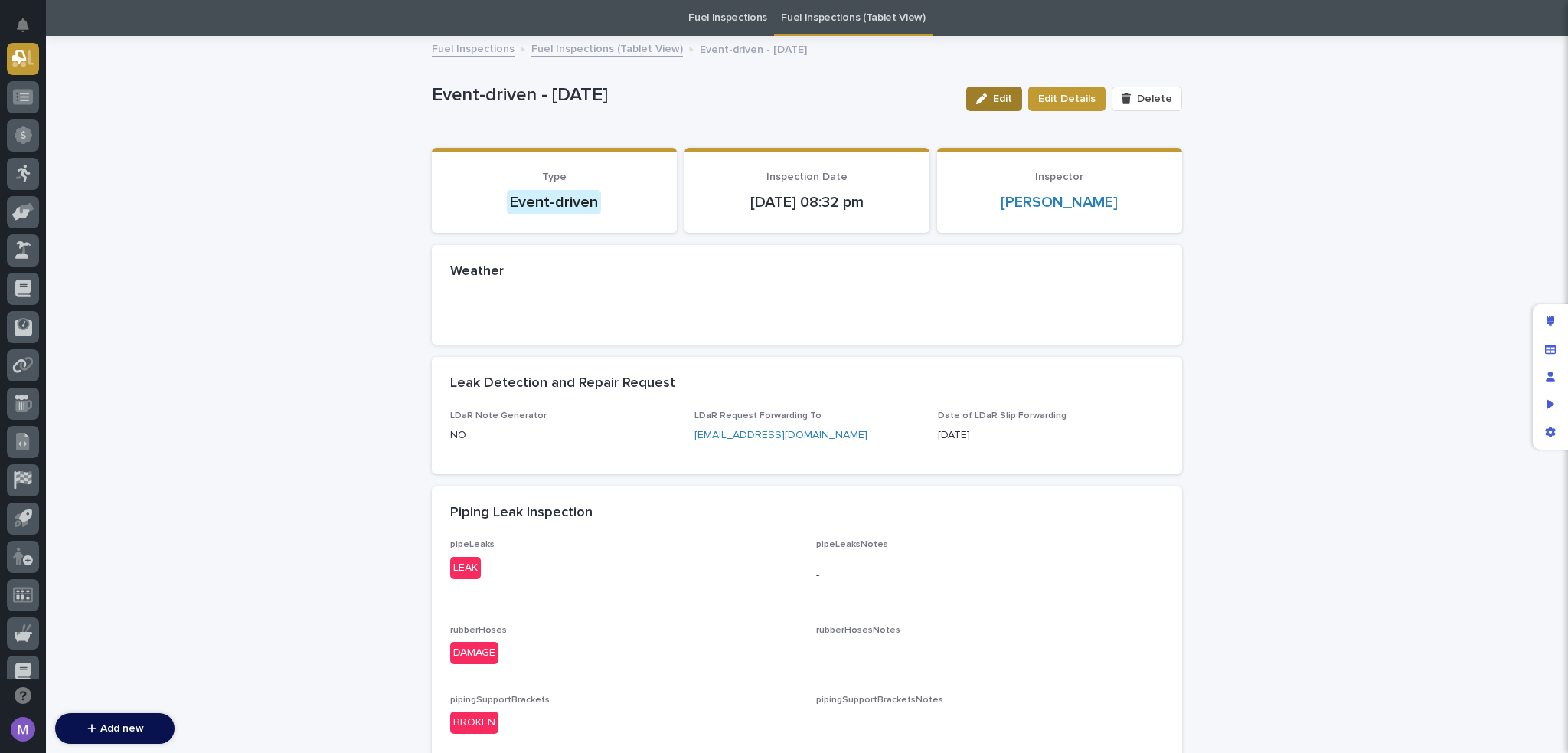
click at [1003, 107] on button "Edit" at bounding box center [994, 99] width 56 height 24
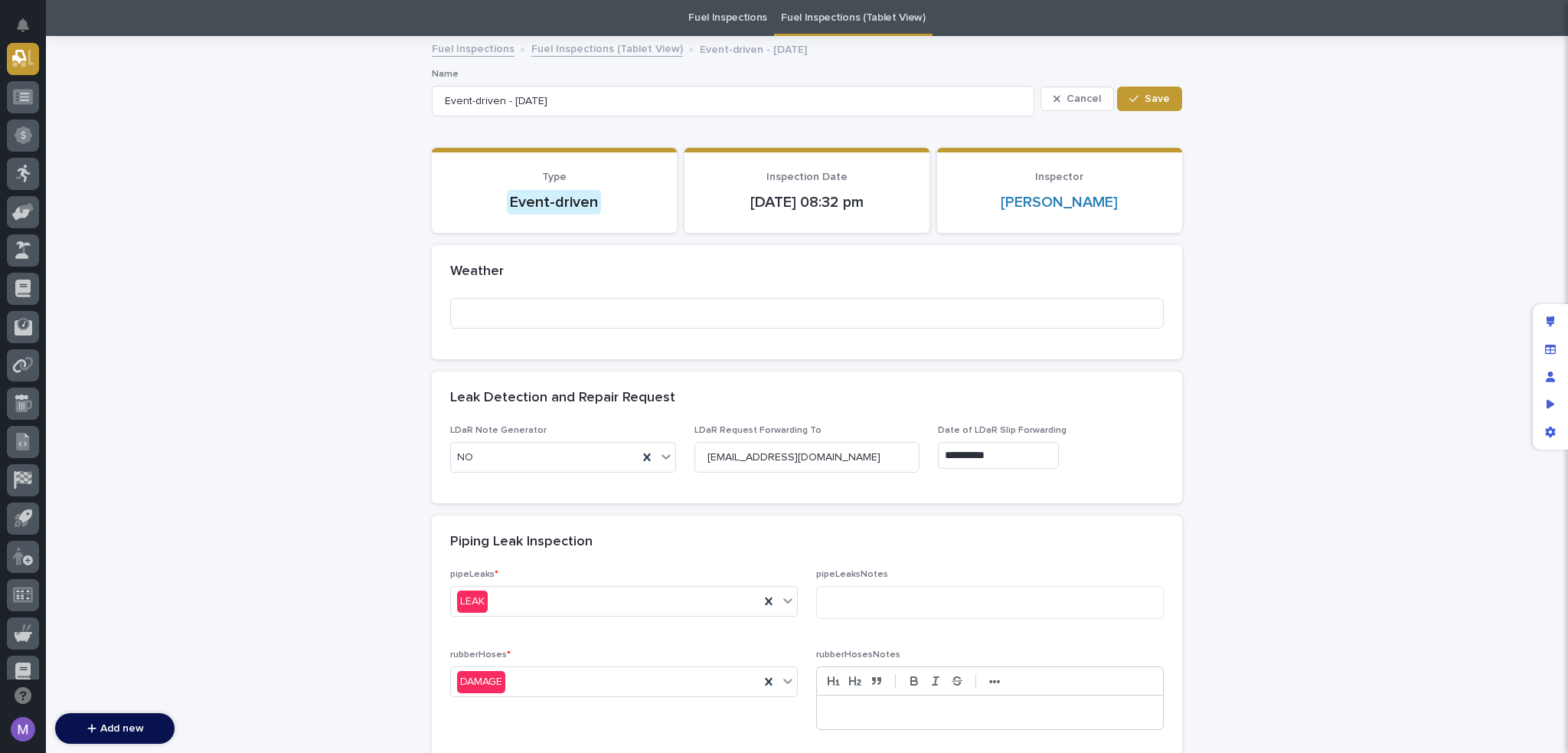
scroll to position [508, 0]
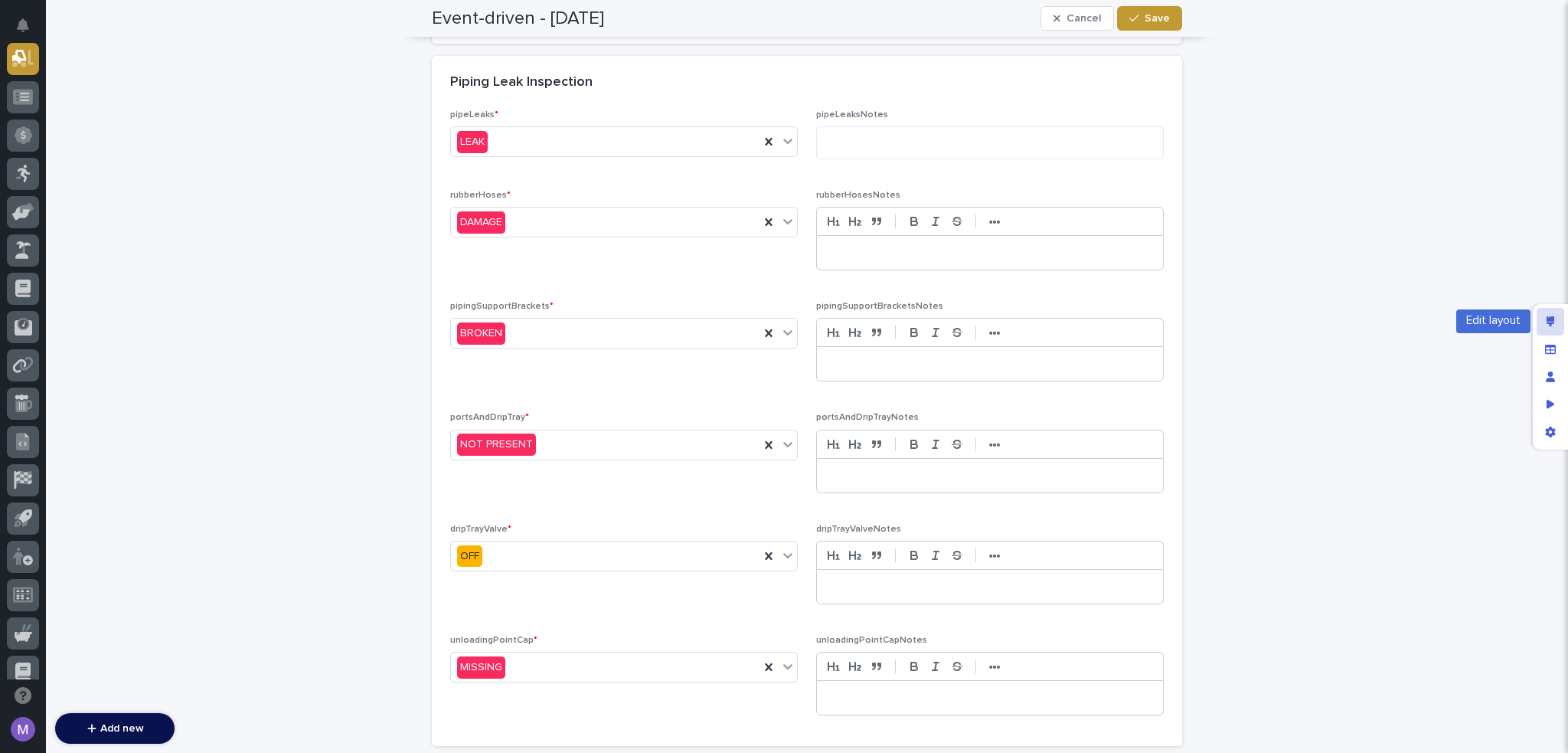
click at [1556, 322] on div "Edit layout" at bounding box center [1551, 322] width 28 height 28
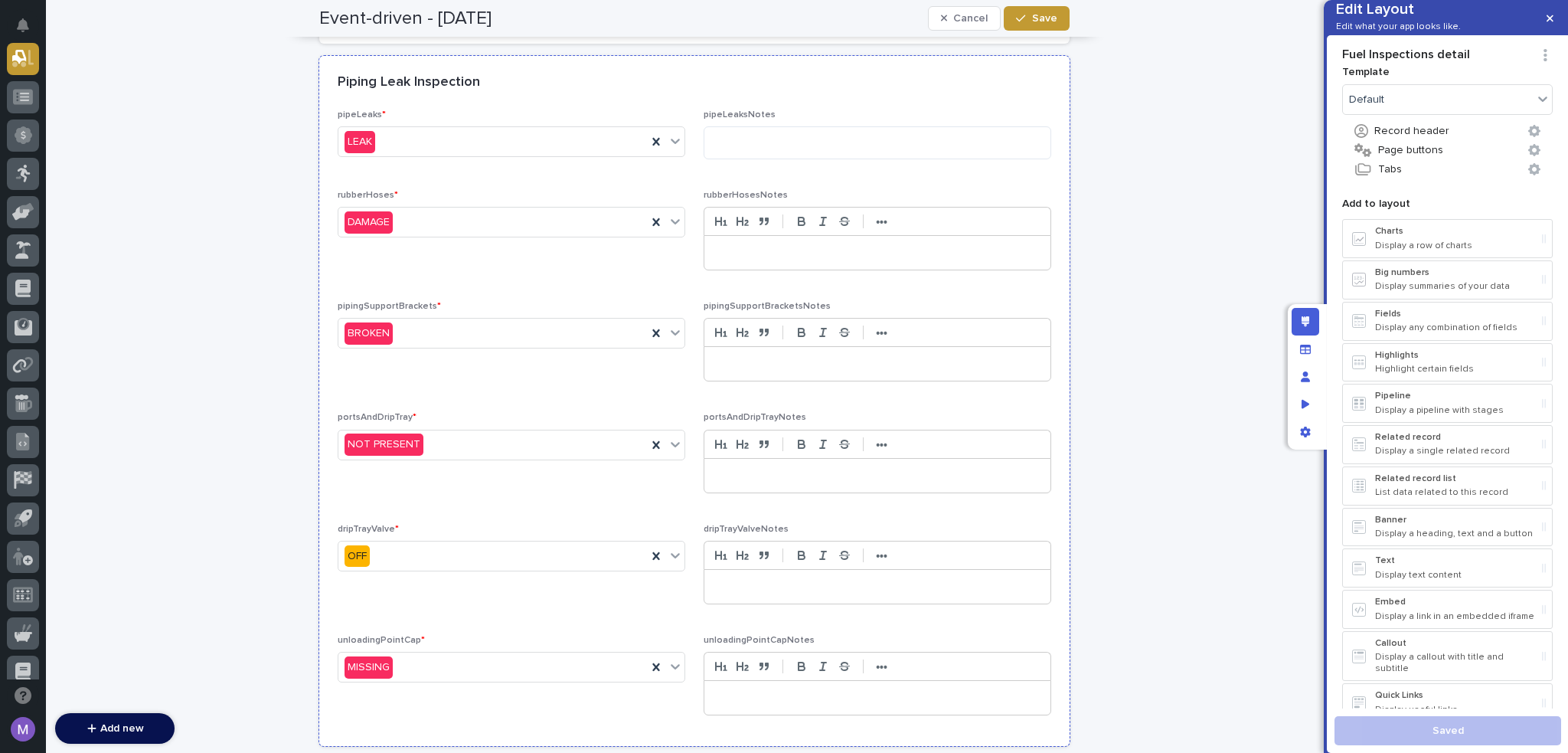
click at [912, 96] on div "Piping Leak Inspection" at bounding box center [694, 83] width 750 height 53
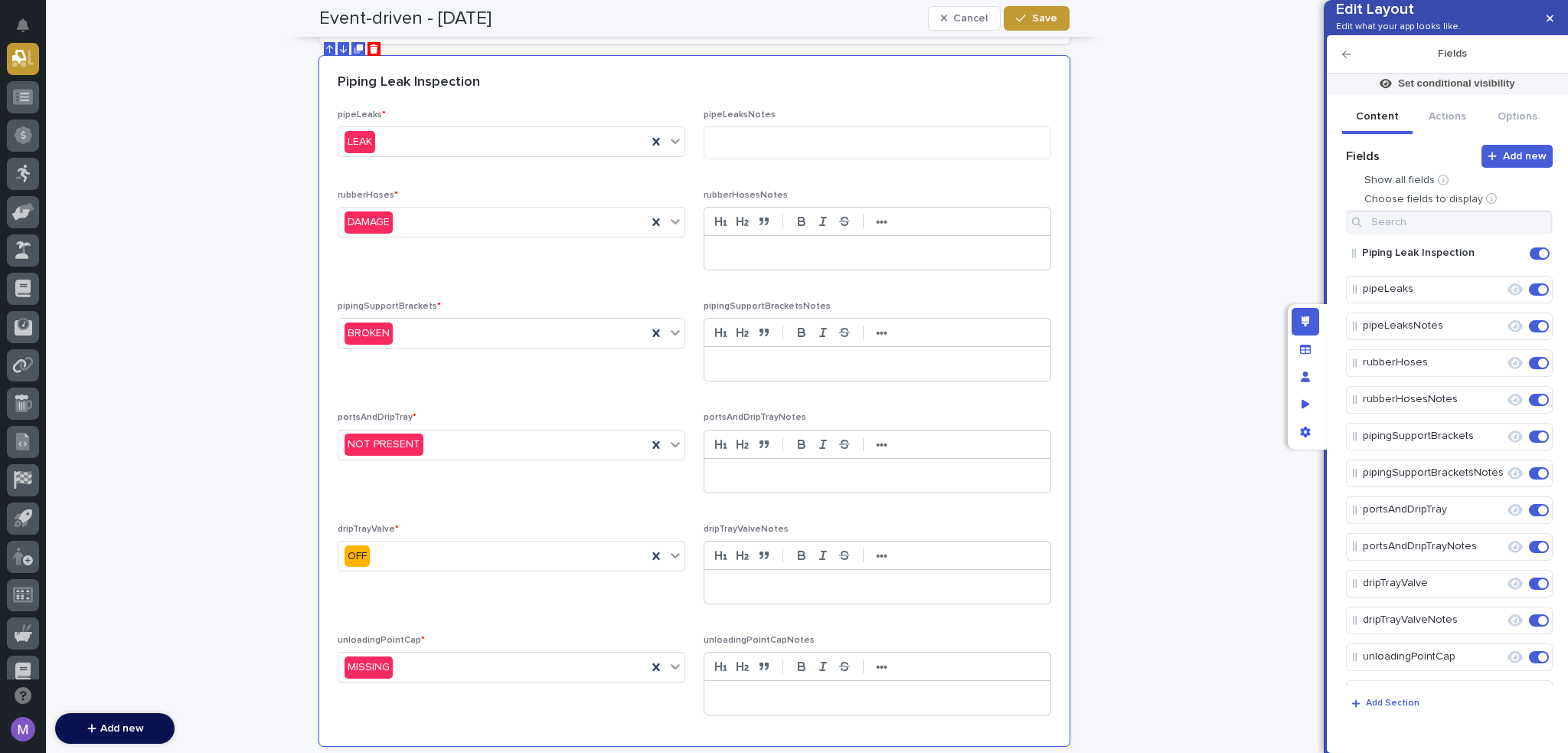
click at [1505, 333] on icon "Edit" at bounding box center [1505, 326] width 0 height 14
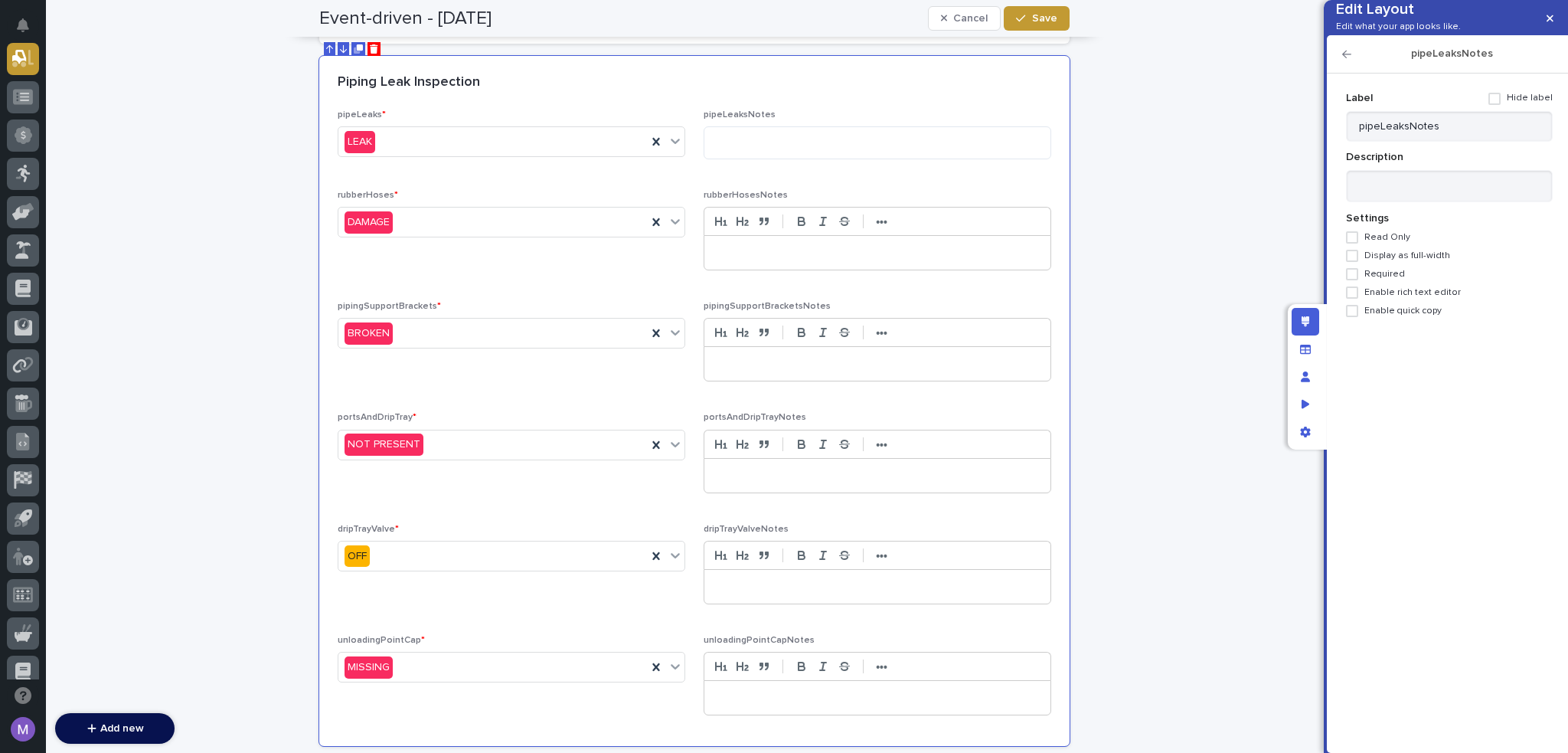
click at [1408, 298] on span "Enable rich text editor" at bounding box center [1412, 292] width 96 height 11
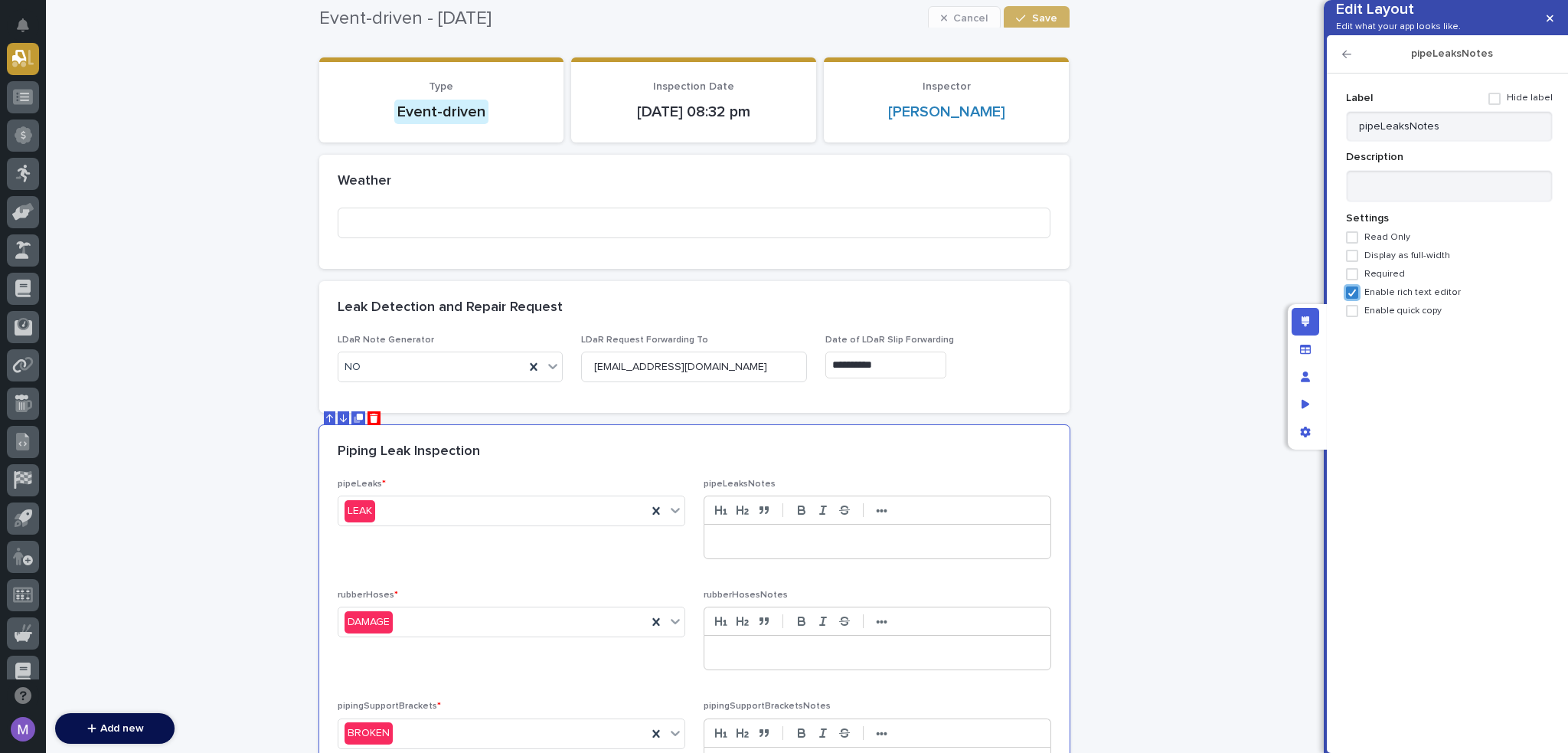
scroll to position [49, 0]
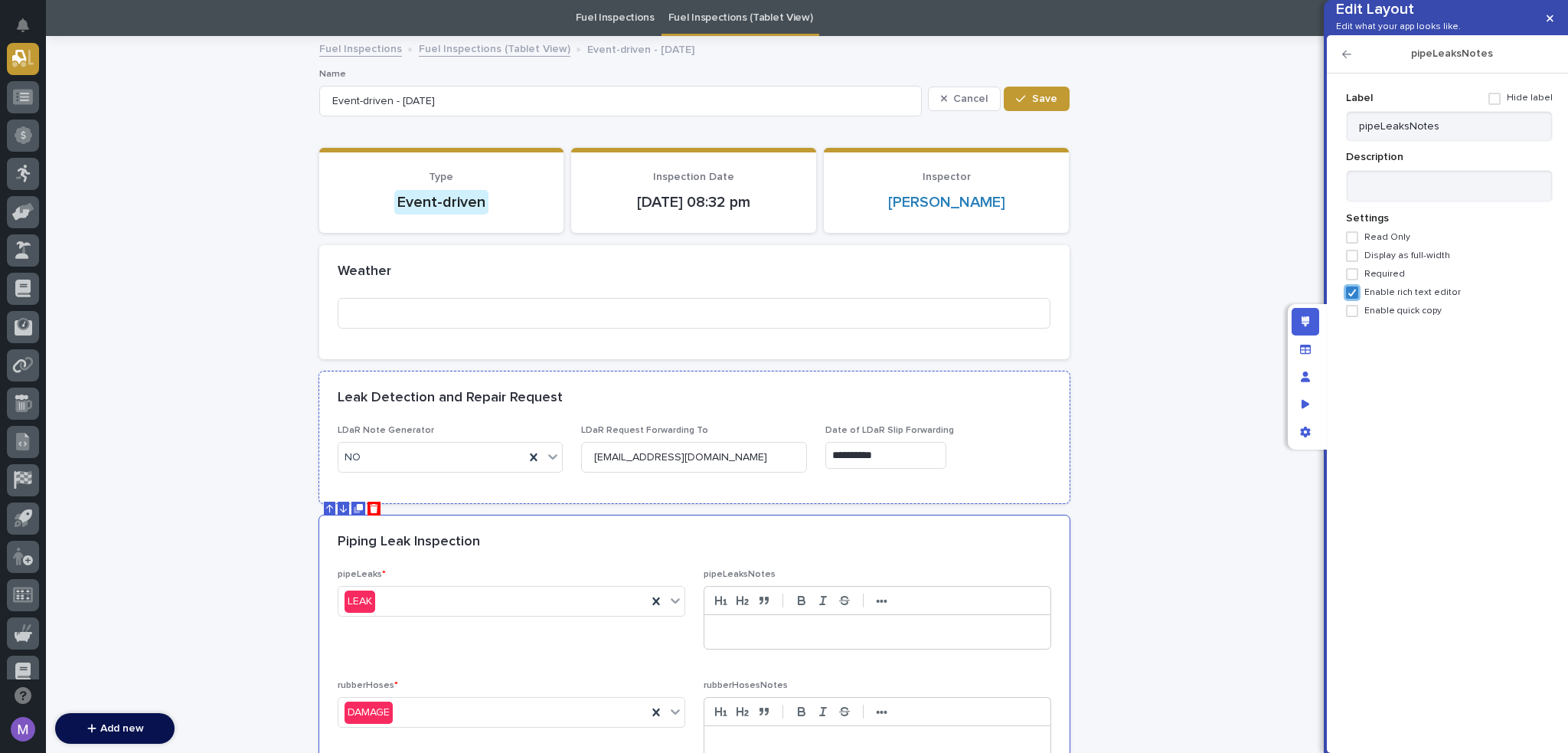
click at [777, 405] on div "Leak Detection and Repair Request" at bounding box center [691, 398] width 707 height 17
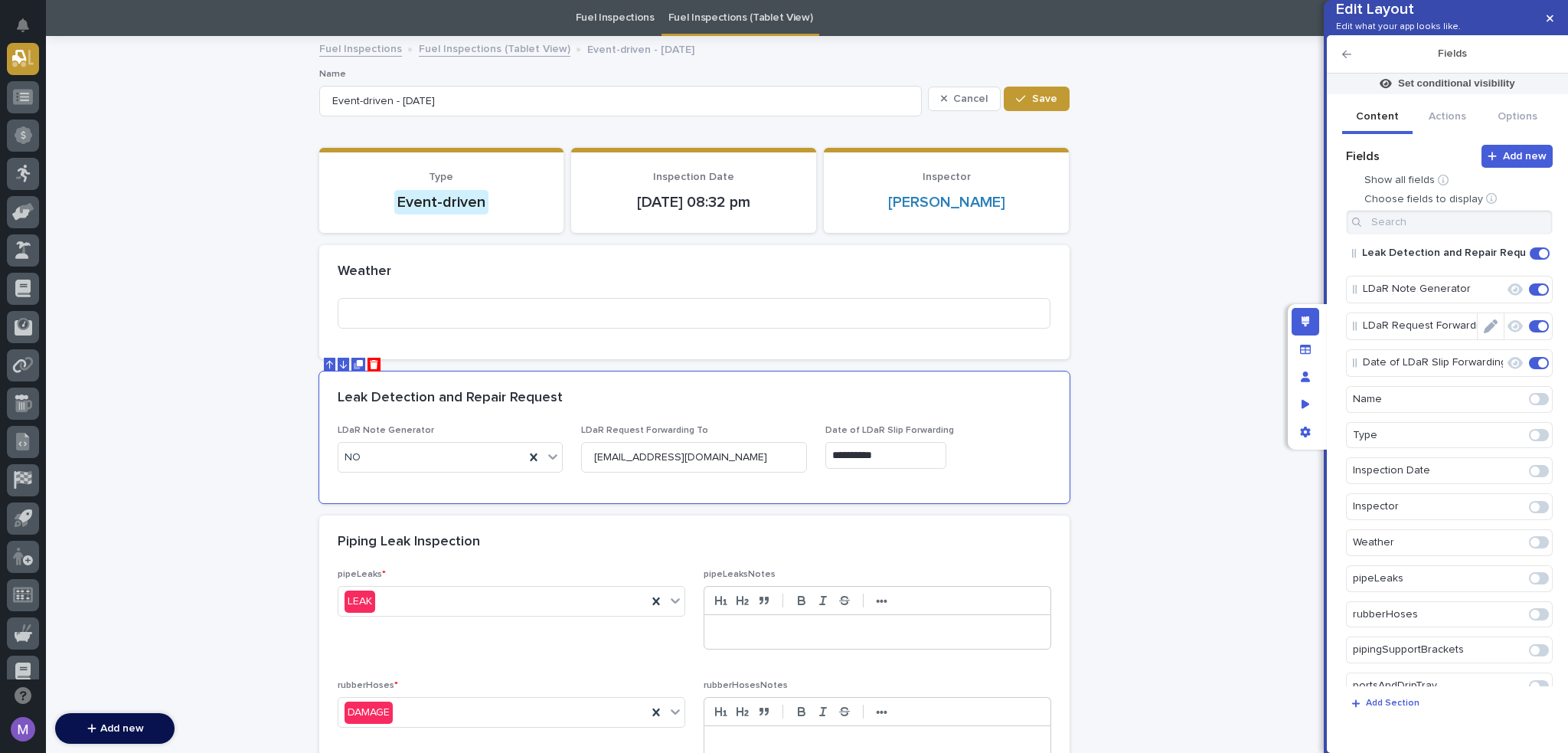
click at [1484, 333] on icon "Edit" at bounding box center [1490, 326] width 14 height 14
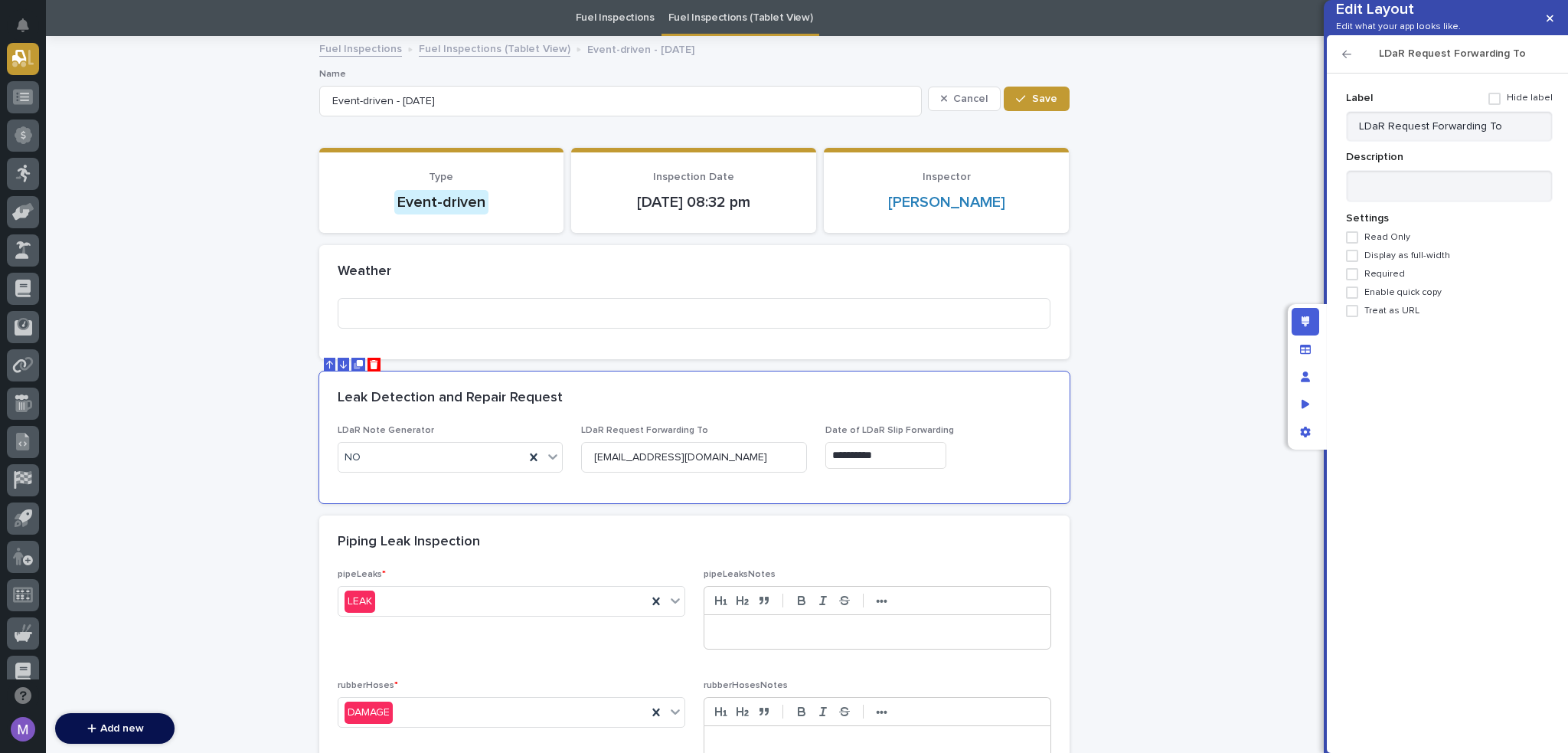
click at [1350, 280] on span at bounding box center [1352, 274] width 12 height 12
click at [1344, 60] on icon "button" at bounding box center [1347, 53] width 9 height 11
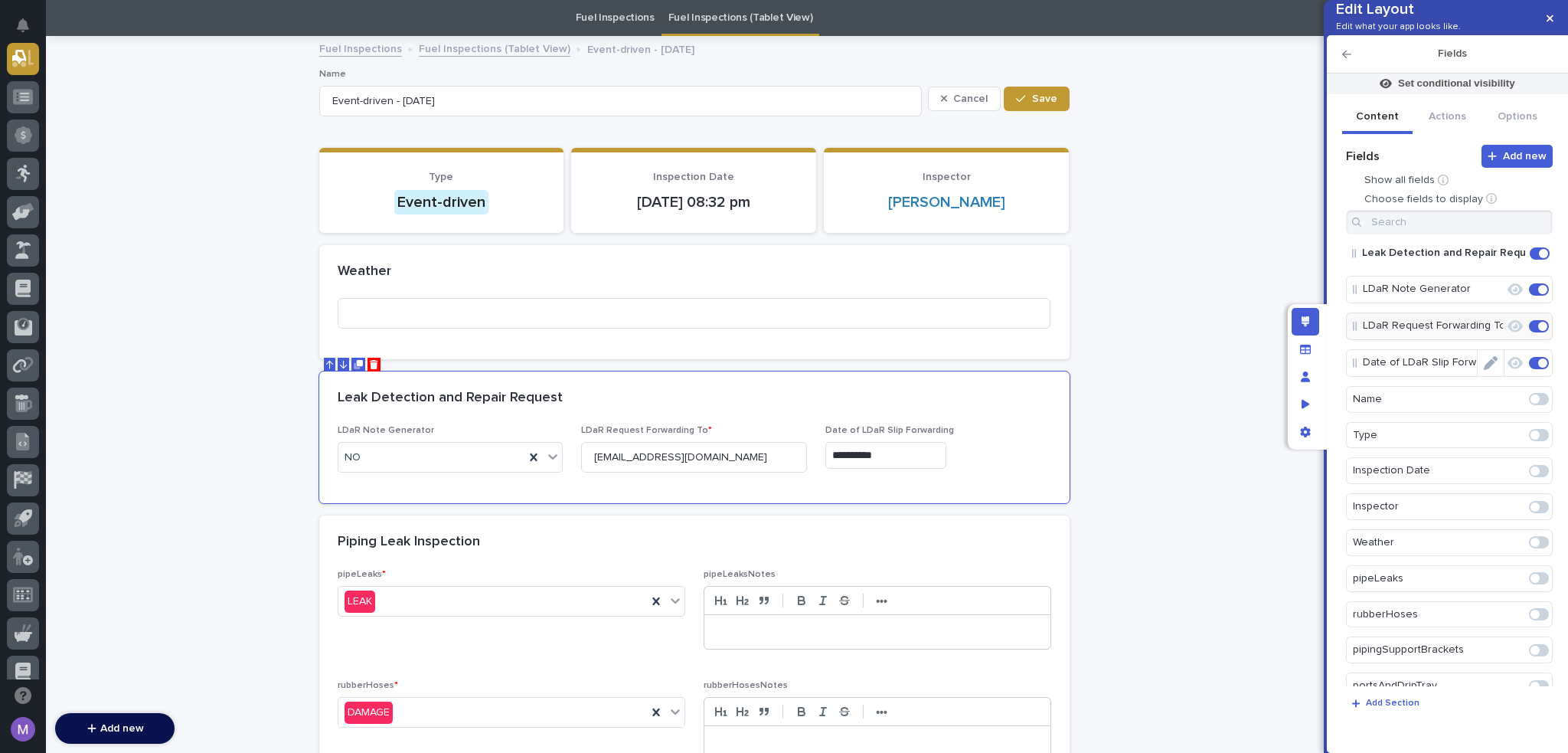
click at [1486, 370] on icon "Edit" at bounding box center [1490, 362] width 14 height 14
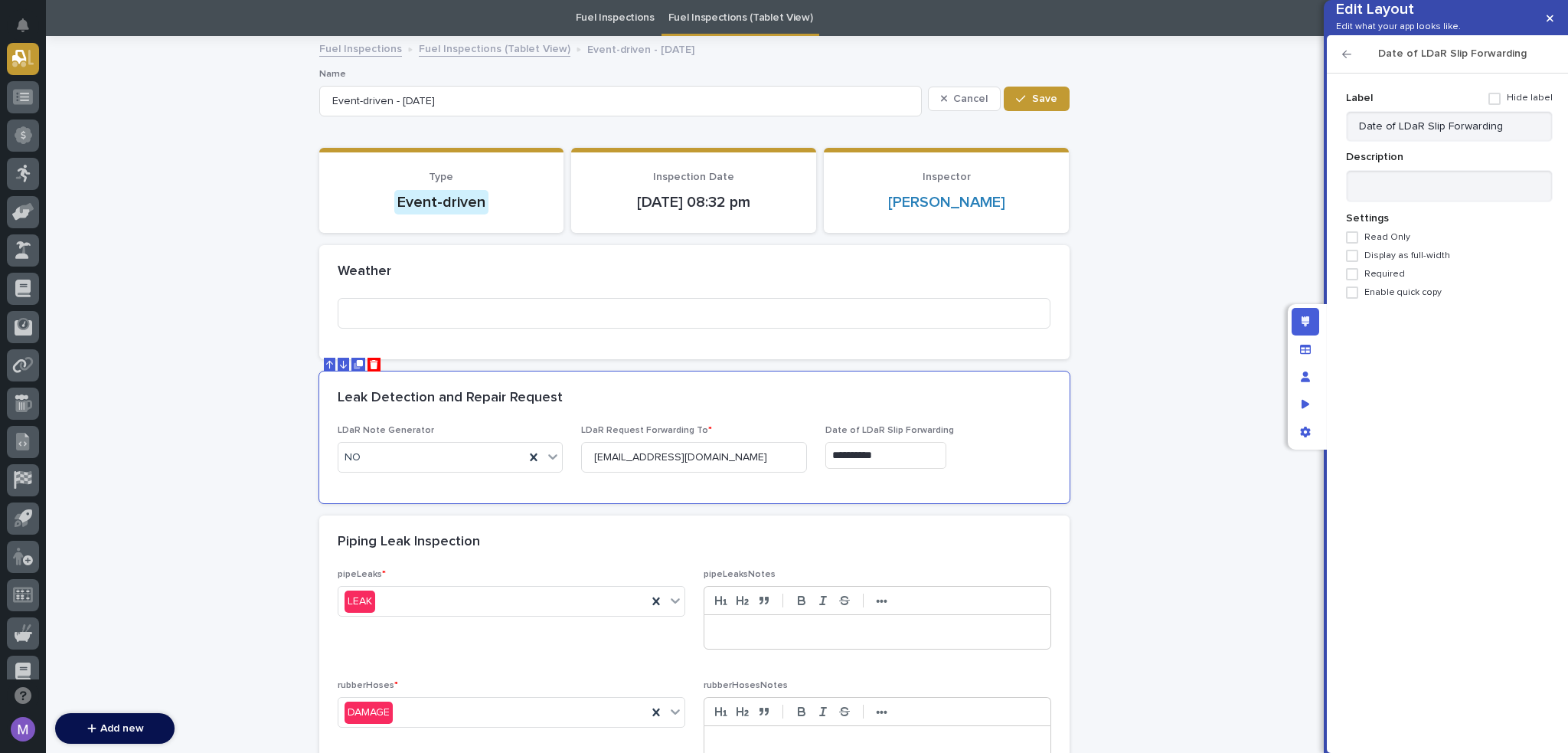
click at [1388, 280] on span "Required" at bounding box center [1385, 274] width 41 height 11
click at [1347, 60] on icon "button" at bounding box center [1347, 53] width 9 height 11
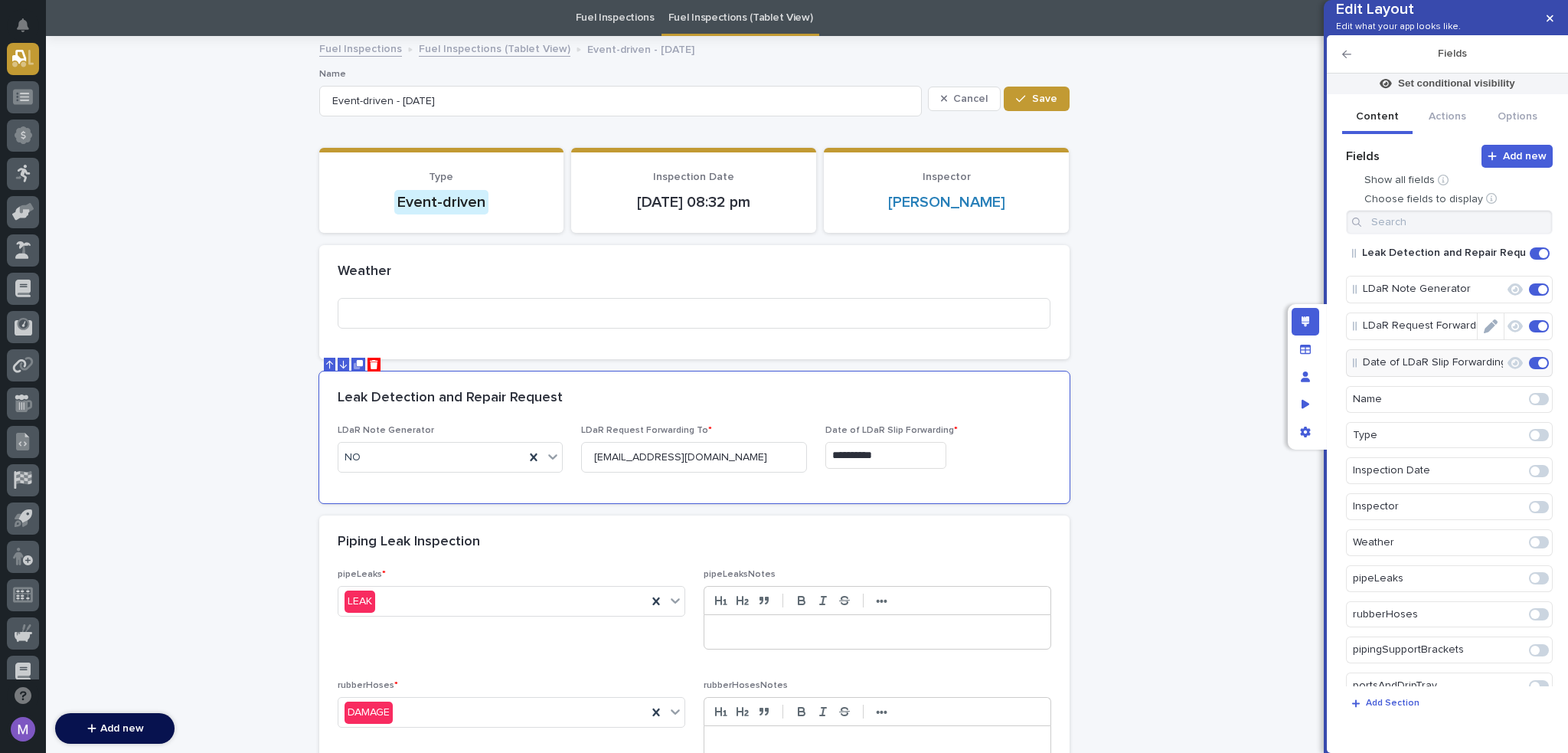
click at [1508, 332] on icon "button" at bounding box center [1515, 326] width 15 height 12
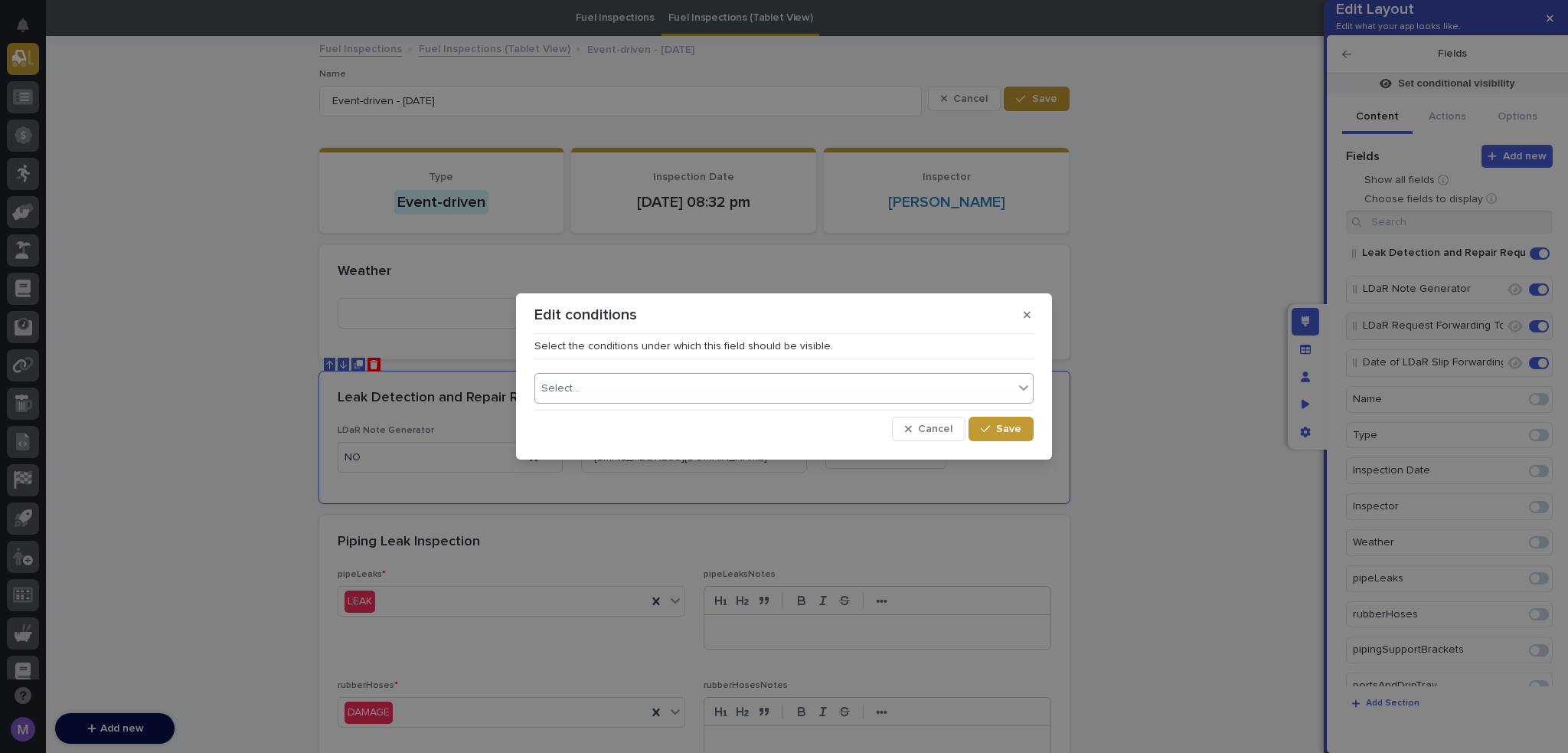
click at [827, 378] on div "Select..." at bounding box center [775, 388] width 479 height 22
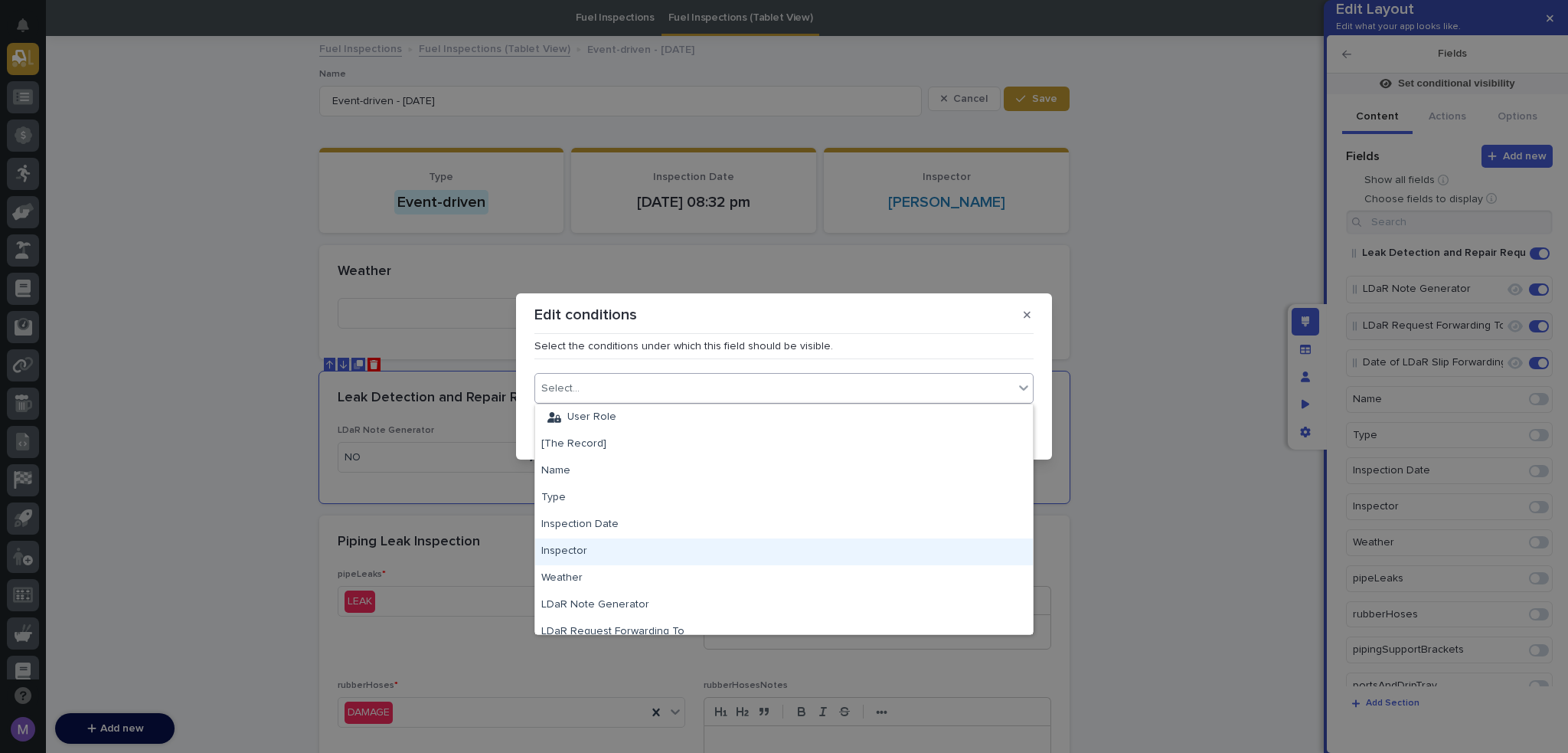
scroll to position [76, 0]
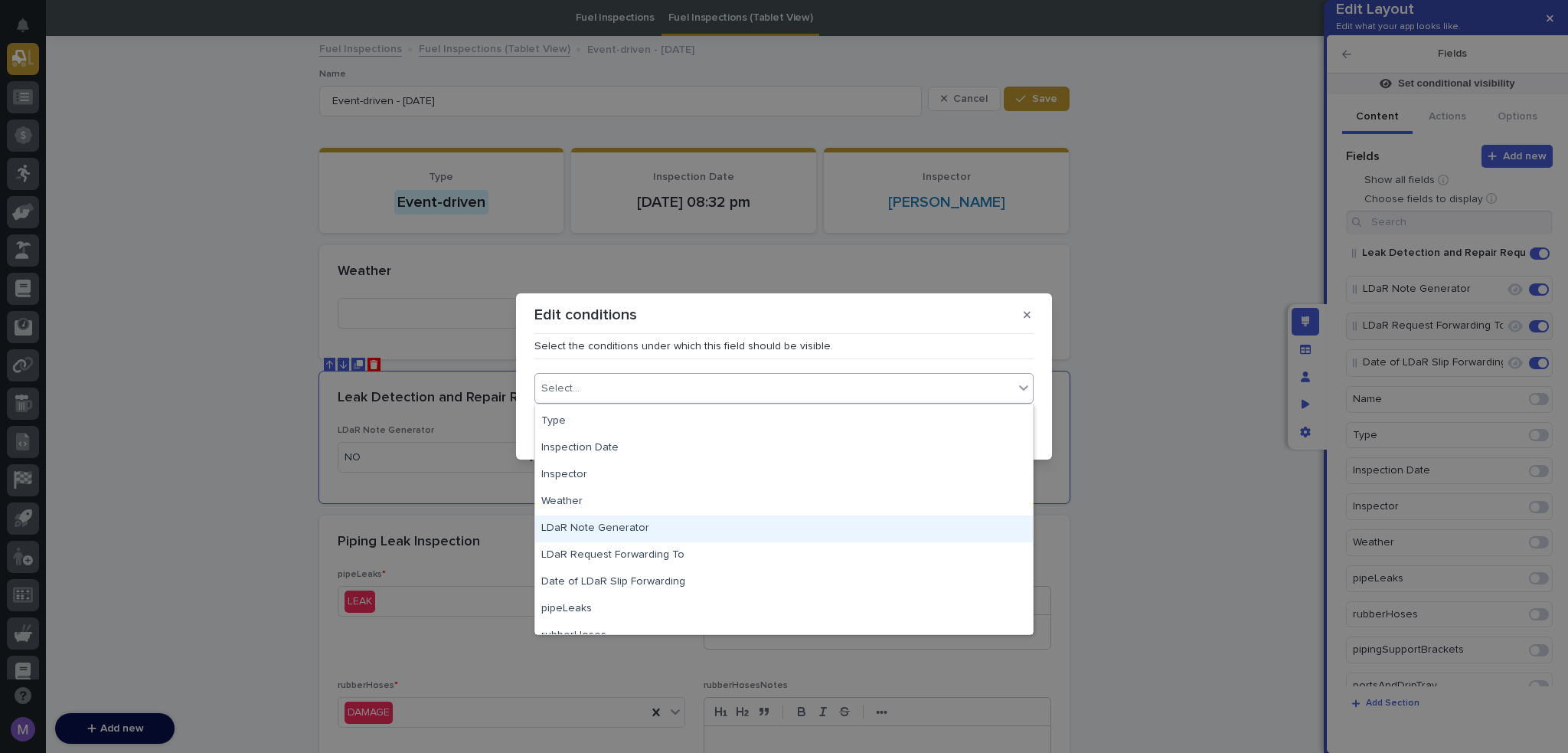
click at [657, 529] on div "LDaR Note Generator" at bounding box center [784, 528] width 498 height 27
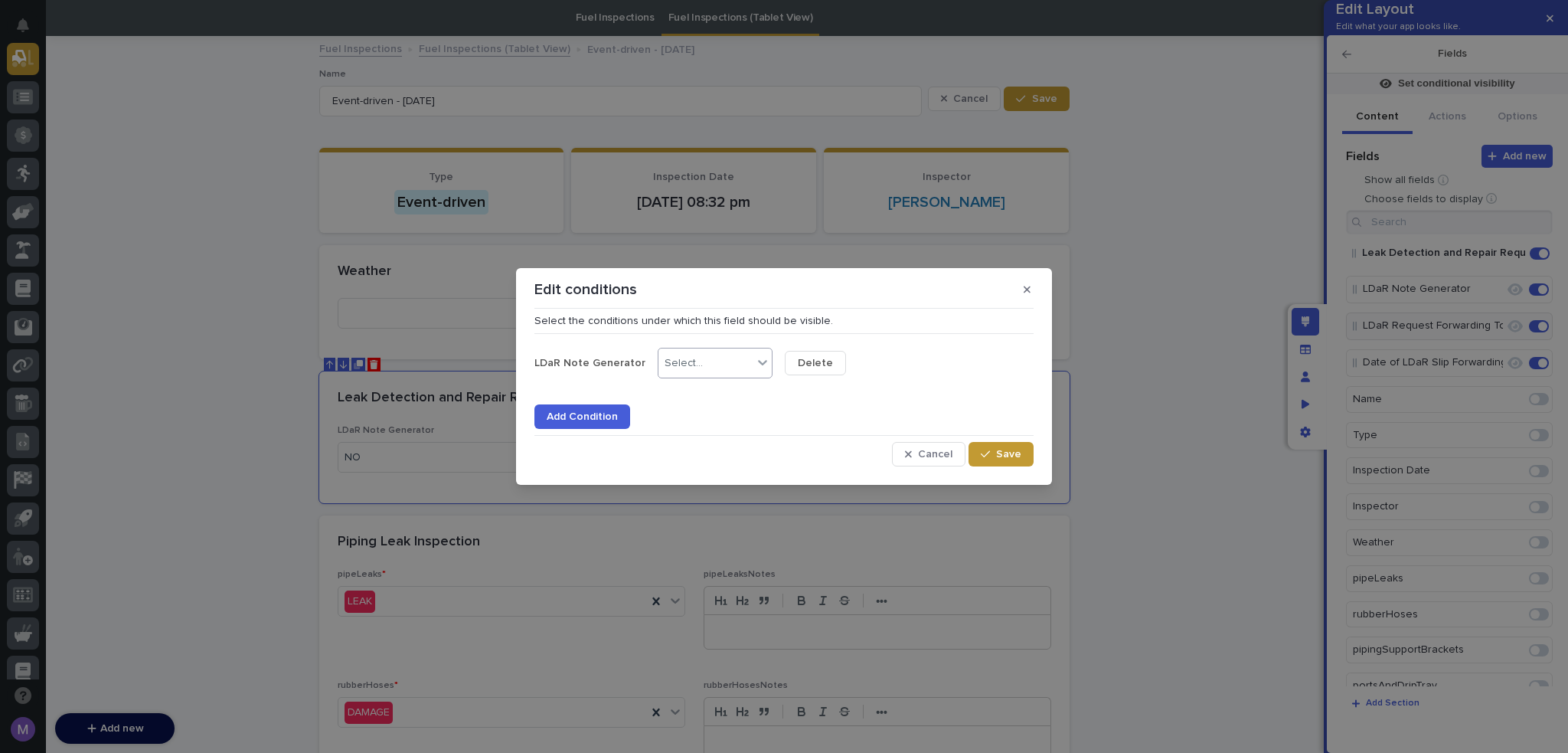
click at [697, 360] on div "Select..." at bounding box center [706, 363] width 94 height 22
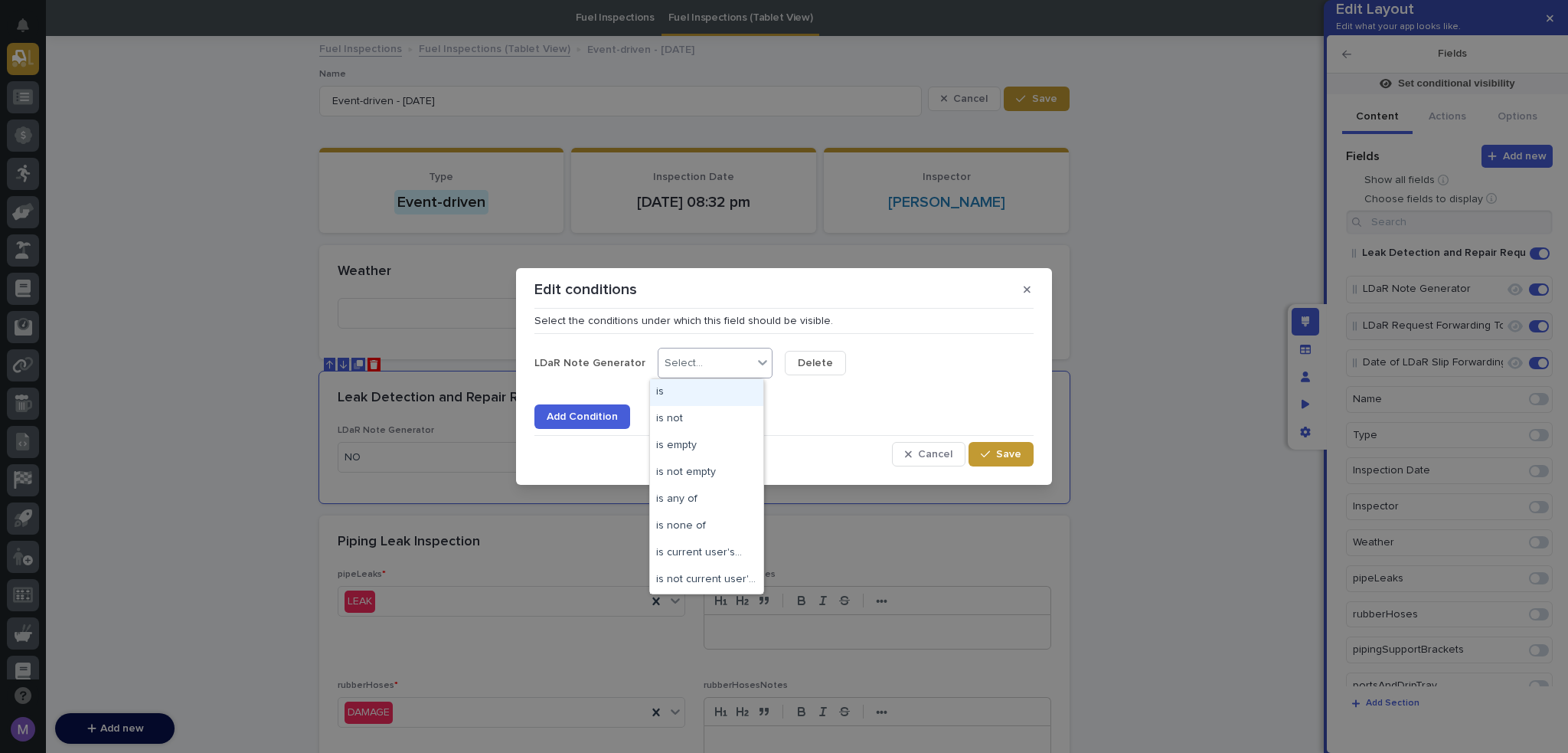
click at [700, 396] on div "is" at bounding box center [707, 392] width 113 height 27
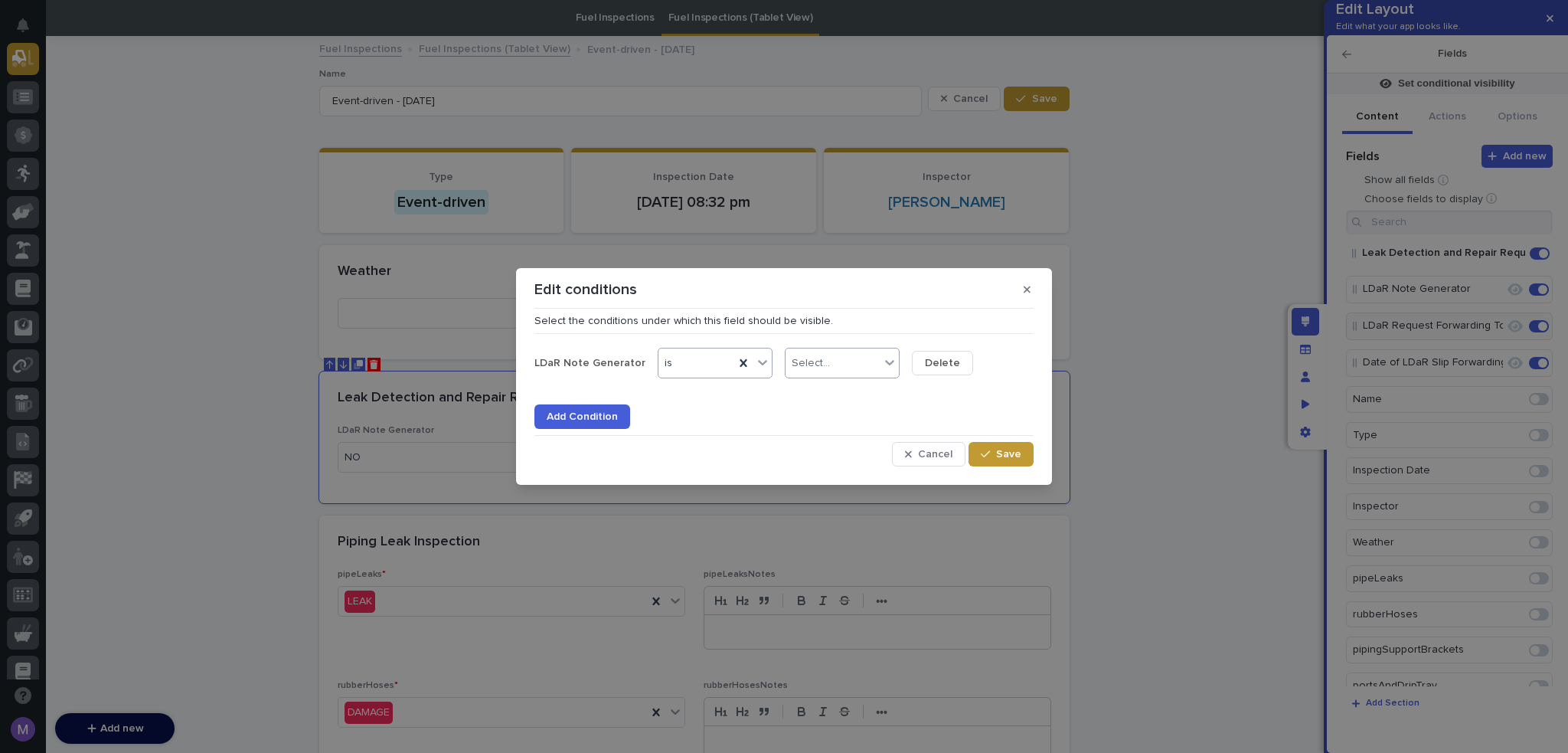
click at [813, 360] on div "Select..." at bounding box center [810, 363] width 38 height 13
click at [827, 396] on div "YES" at bounding box center [834, 392] width 113 height 27
click at [1007, 459] on span "Save" at bounding box center [1008, 454] width 25 height 11
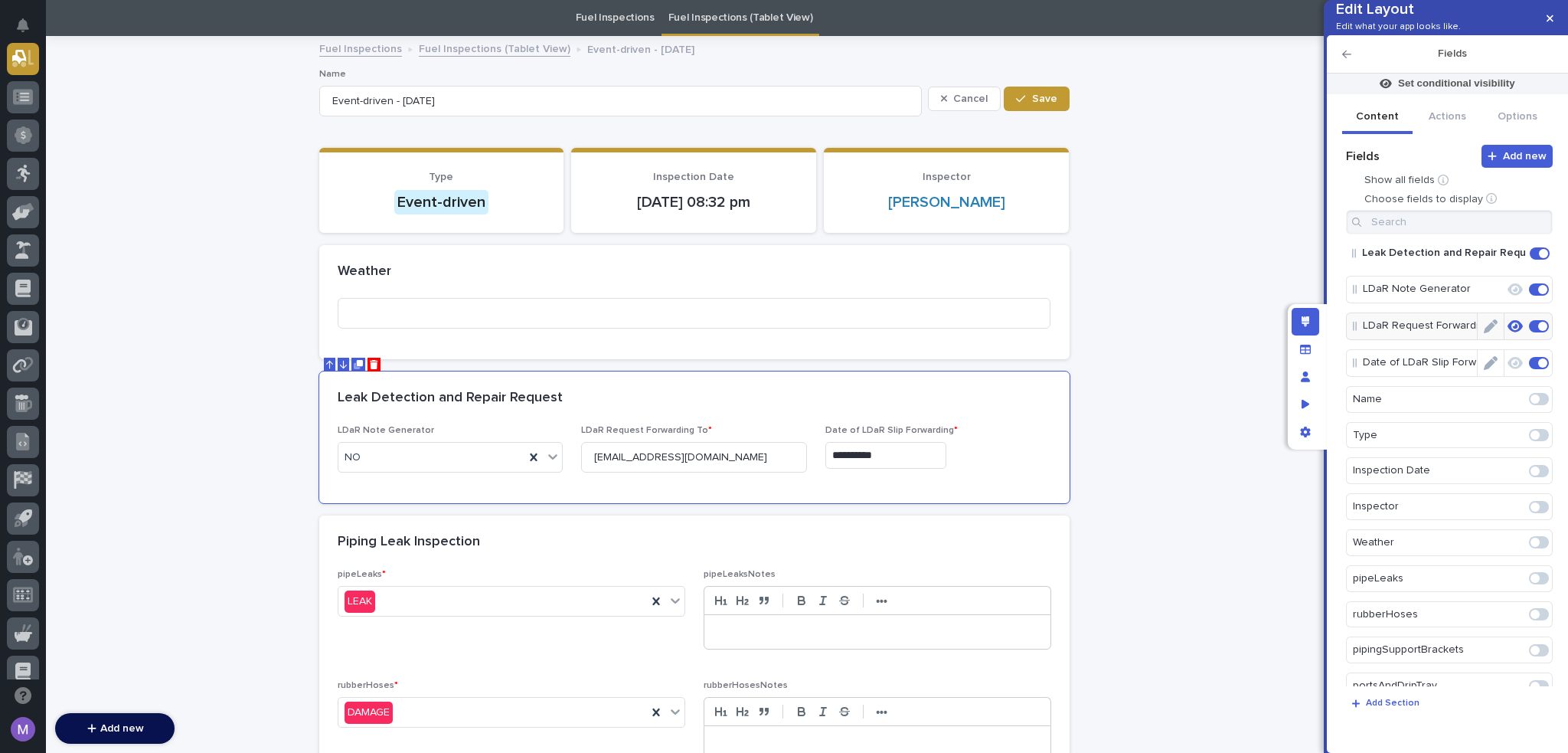
click at [1484, 370] on icon "Edit" at bounding box center [1490, 362] width 14 height 14
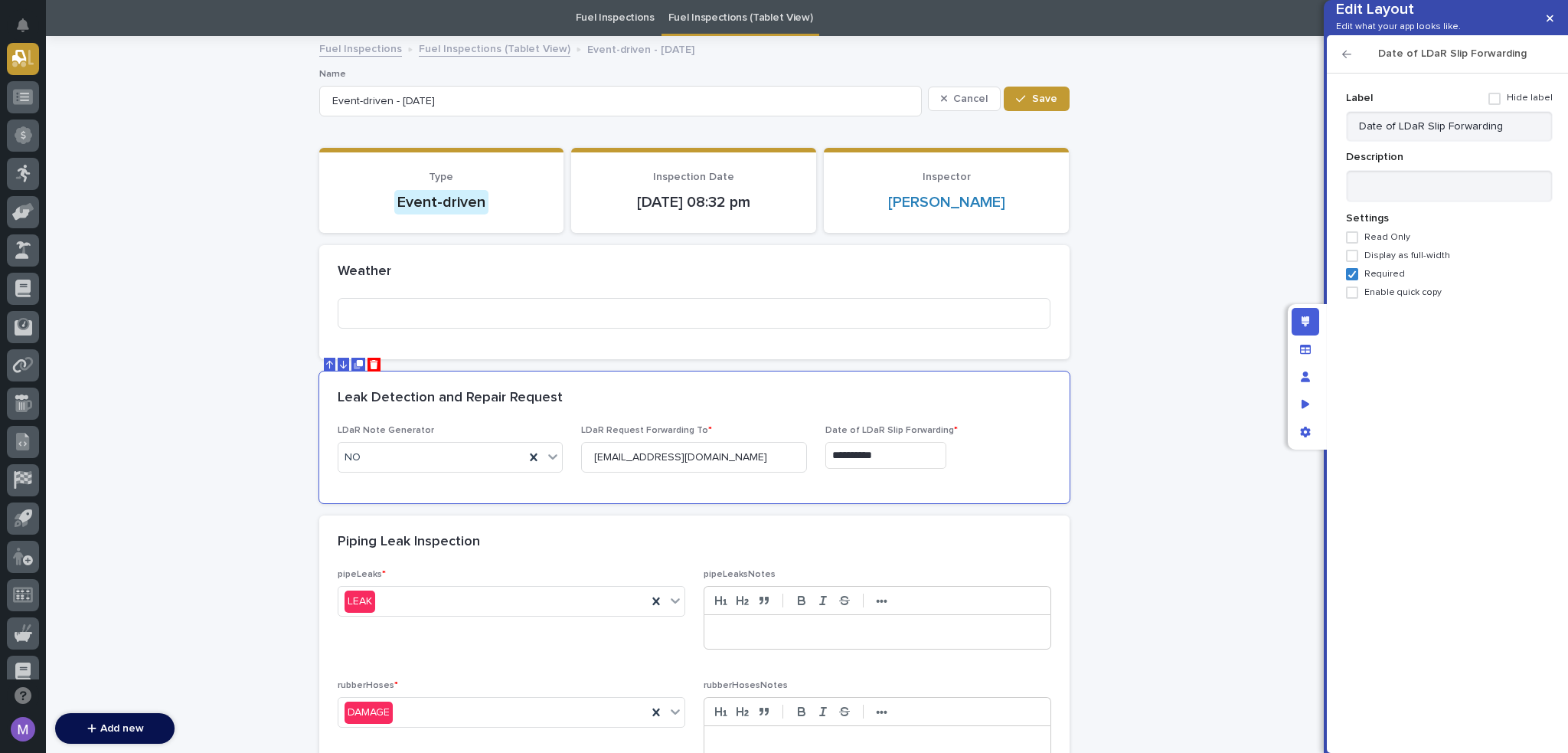
click at [1345, 73] on div "Date of LDaR Slip Forwarding" at bounding box center [1448, 53] width 241 height 38
click at [1346, 60] on icon "button" at bounding box center [1347, 53] width 9 height 11
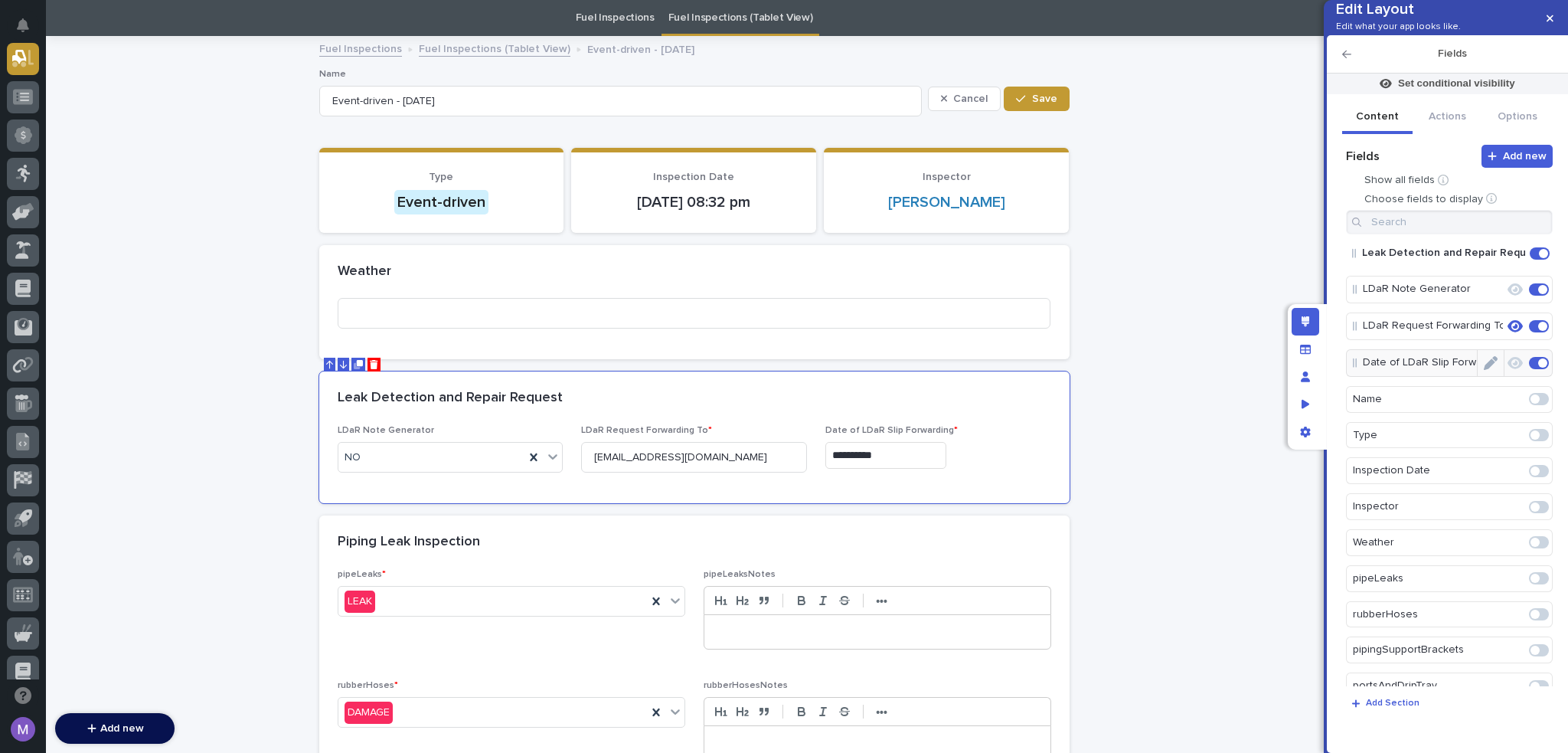
click at [1513, 369] on icon "button" at bounding box center [1515, 362] width 15 height 12
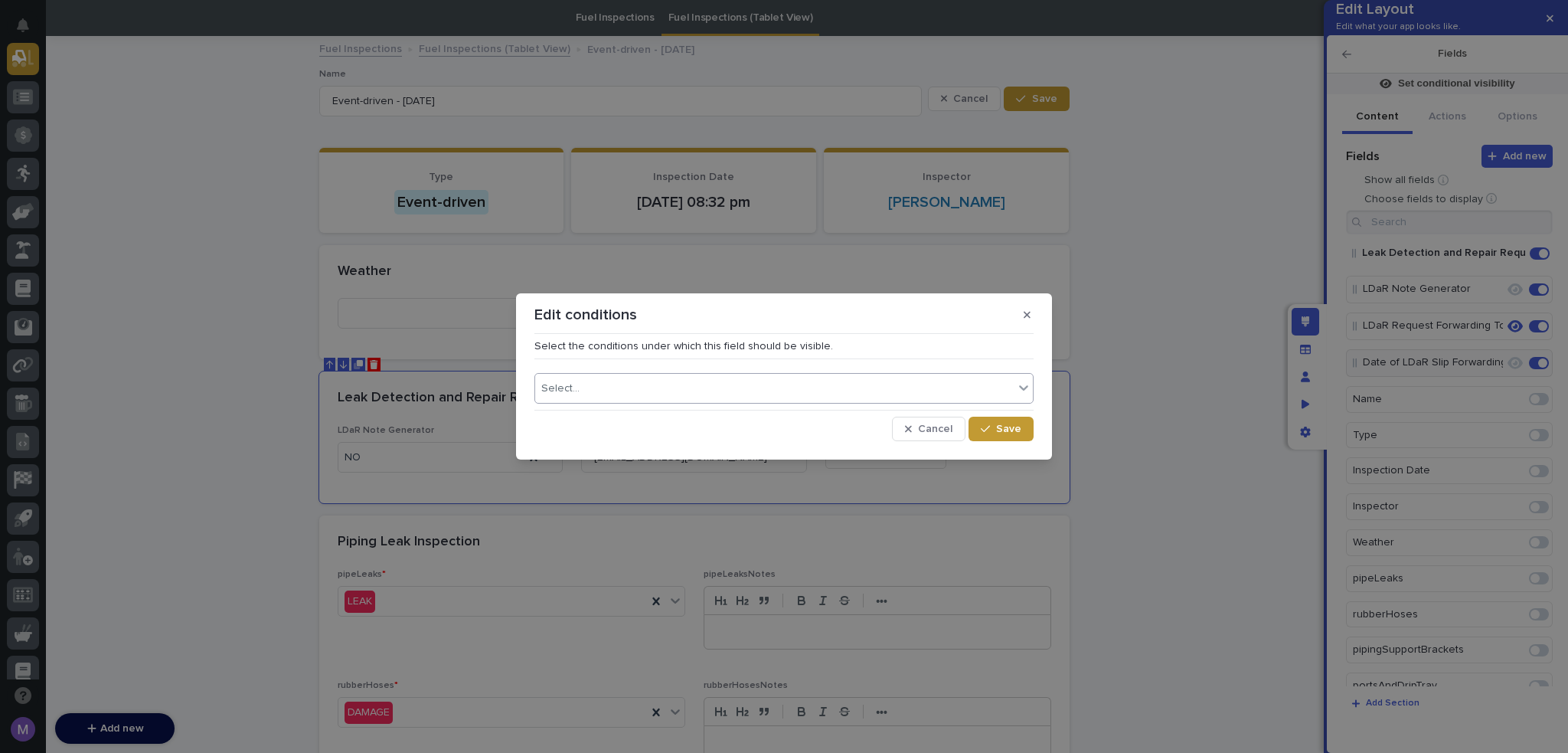
click at [617, 399] on div "Select..." at bounding box center [784, 388] width 499 height 31
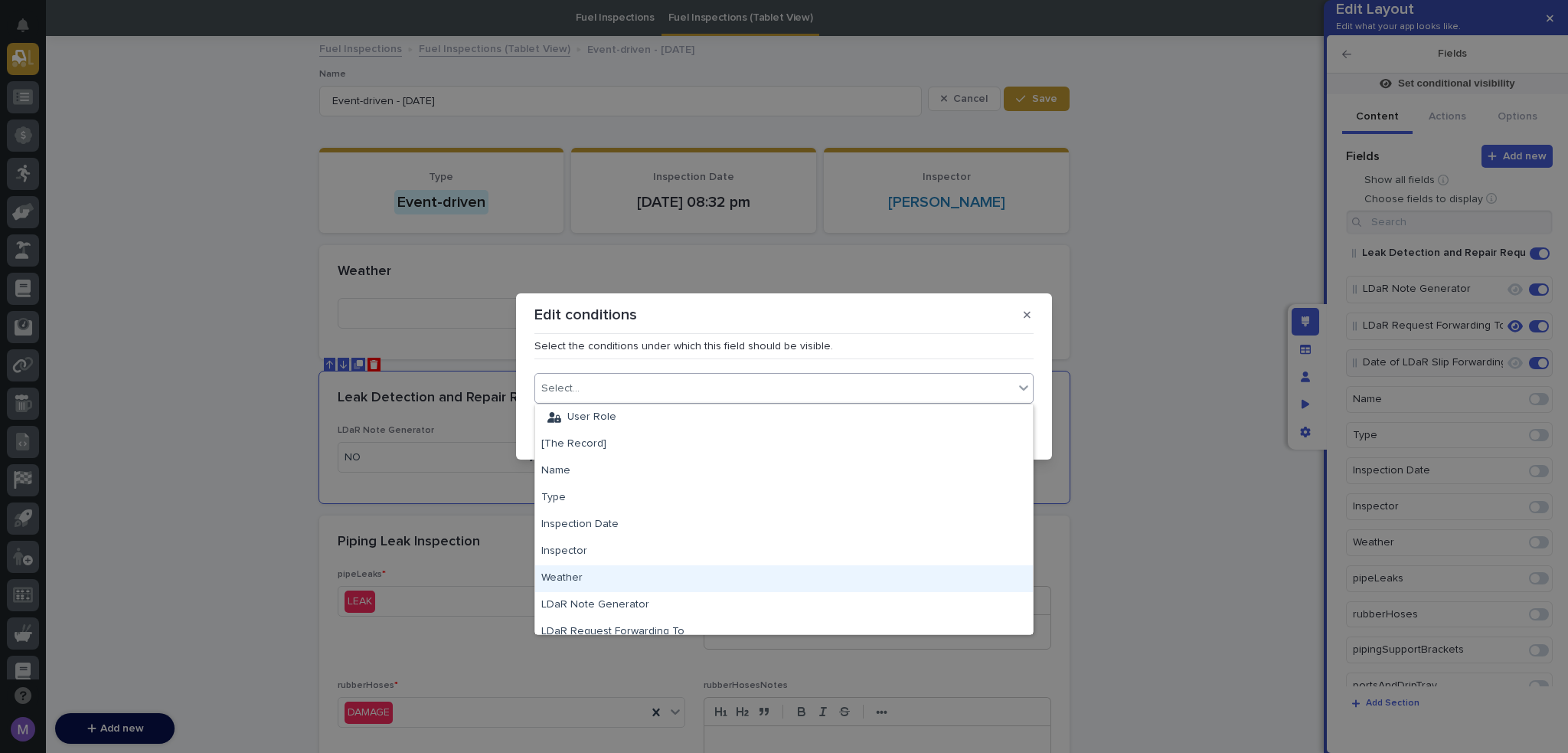
scroll to position [153, 0]
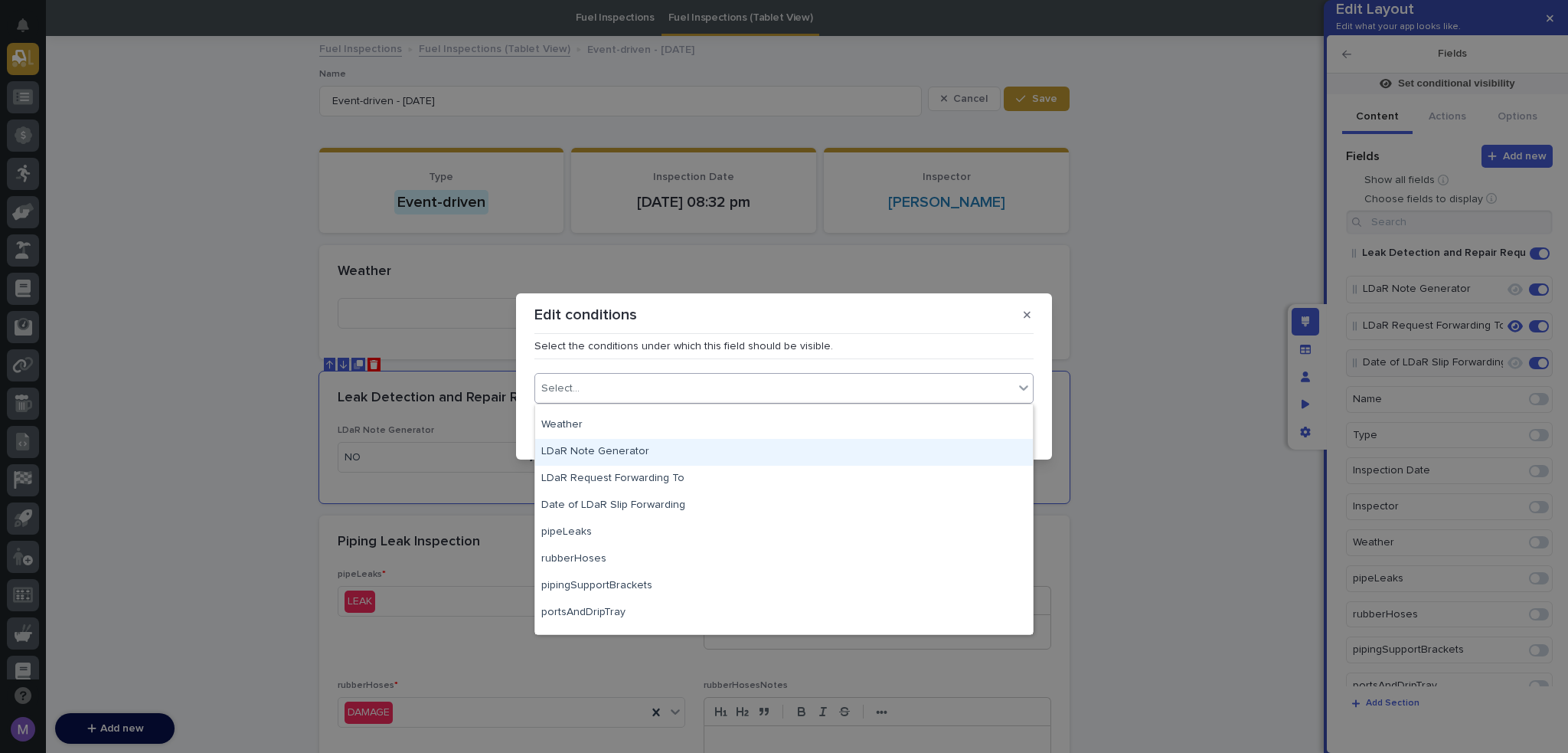
click at [646, 443] on div "LDaR Note Generator" at bounding box center [784, 451] width 498 height 27
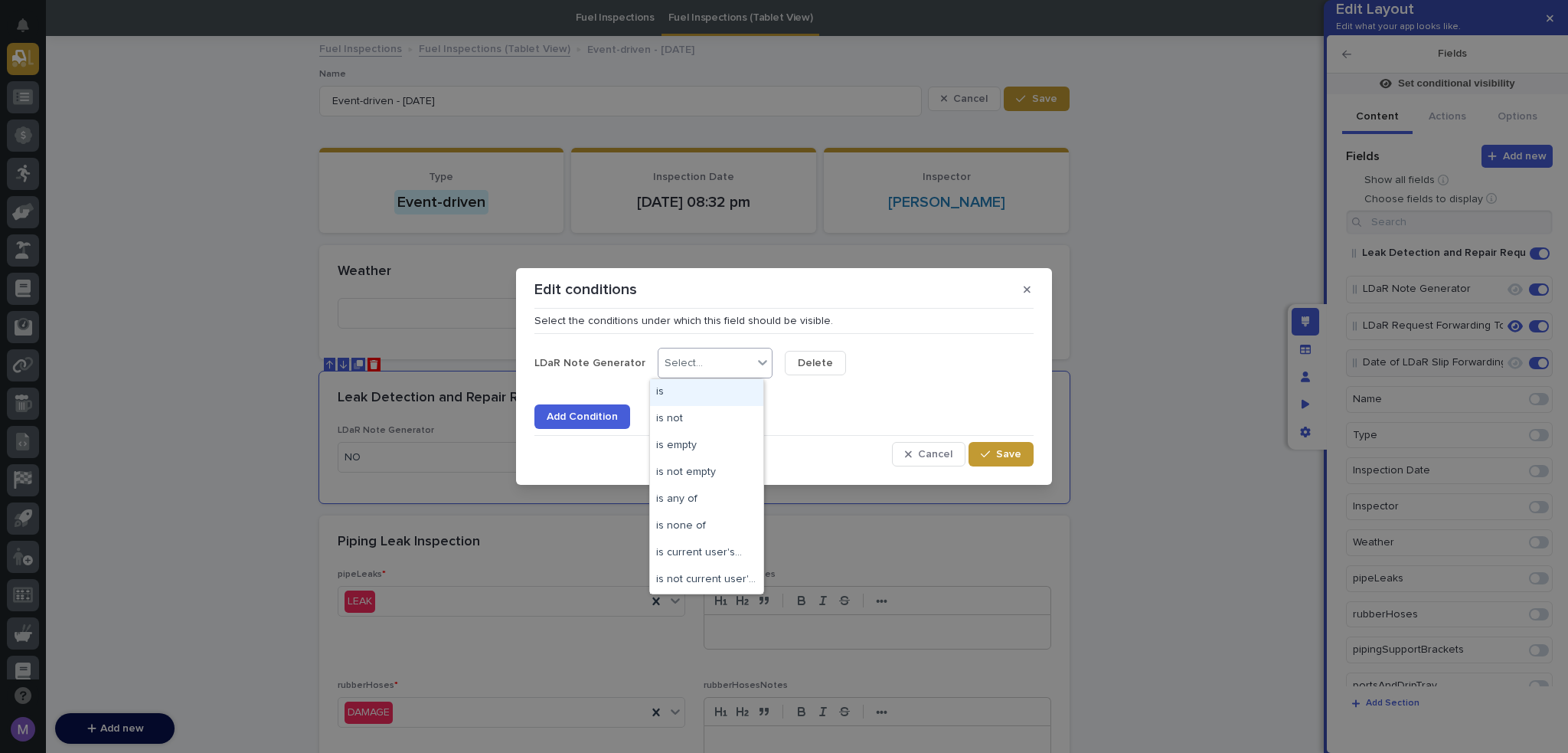
click at [692, 371] on div "Select..." at bounding box center [706, 363] width 94 height 22
click at [697, 392] on div "is" at bounding box center [707, 392] width 113 height 27
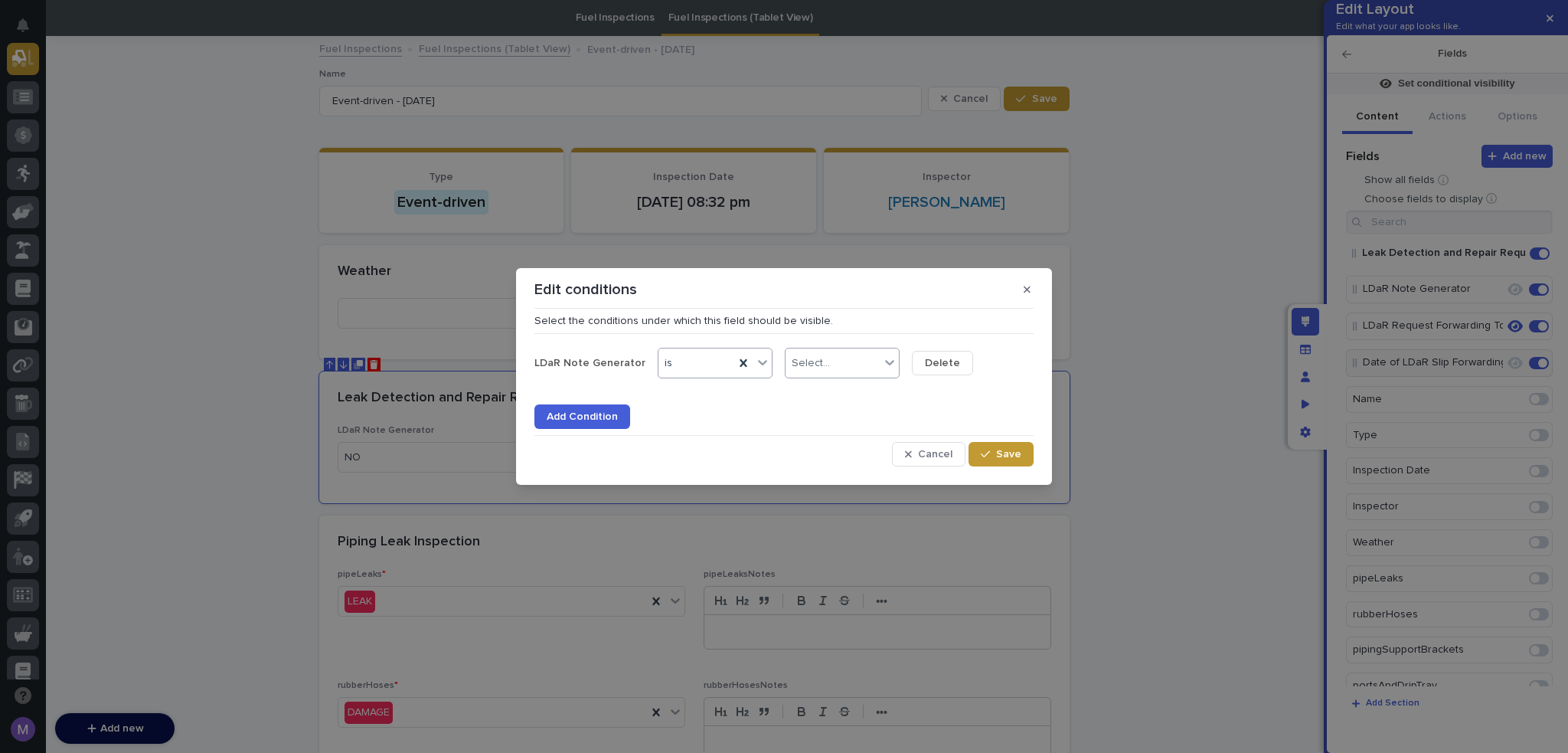
click at [824, 371] on div "Select..." at bounding box center [833, 363] width 94 height 22
click at [828, 391] on div "YES" at bounding box center [834, 392] width 113 height 27
click at [968, 438] on div "Select the conditions under which this field should be visible. LDaR Note Gener…" at bounding box center [784, 391] width 499 height 152
click at [977, 450] on button "Save" at bounding box center [1001, 454] width 65 height 24
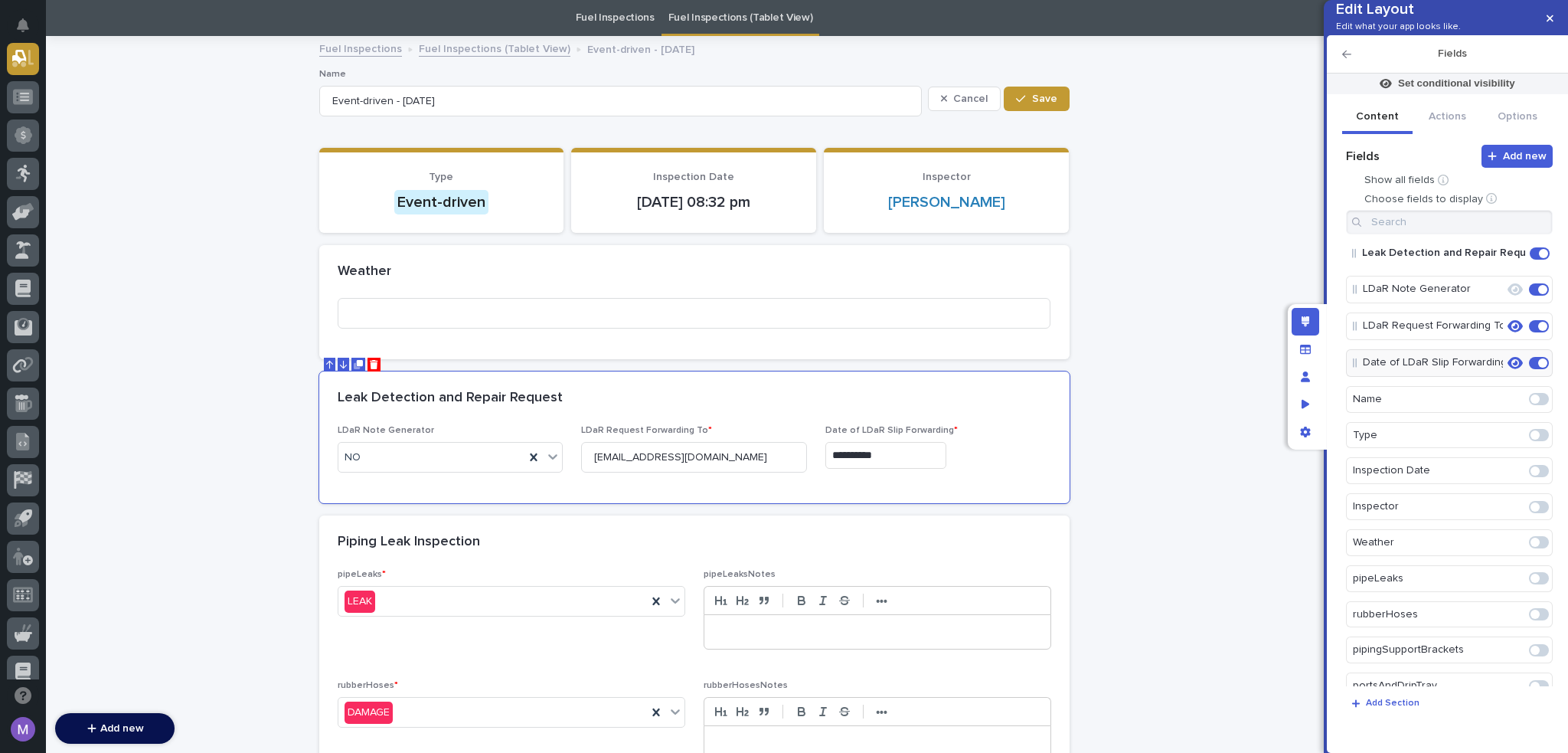
click at [1313, 321] on div "Edit layout" at bounding box center [1305, 322] width 28 height 28
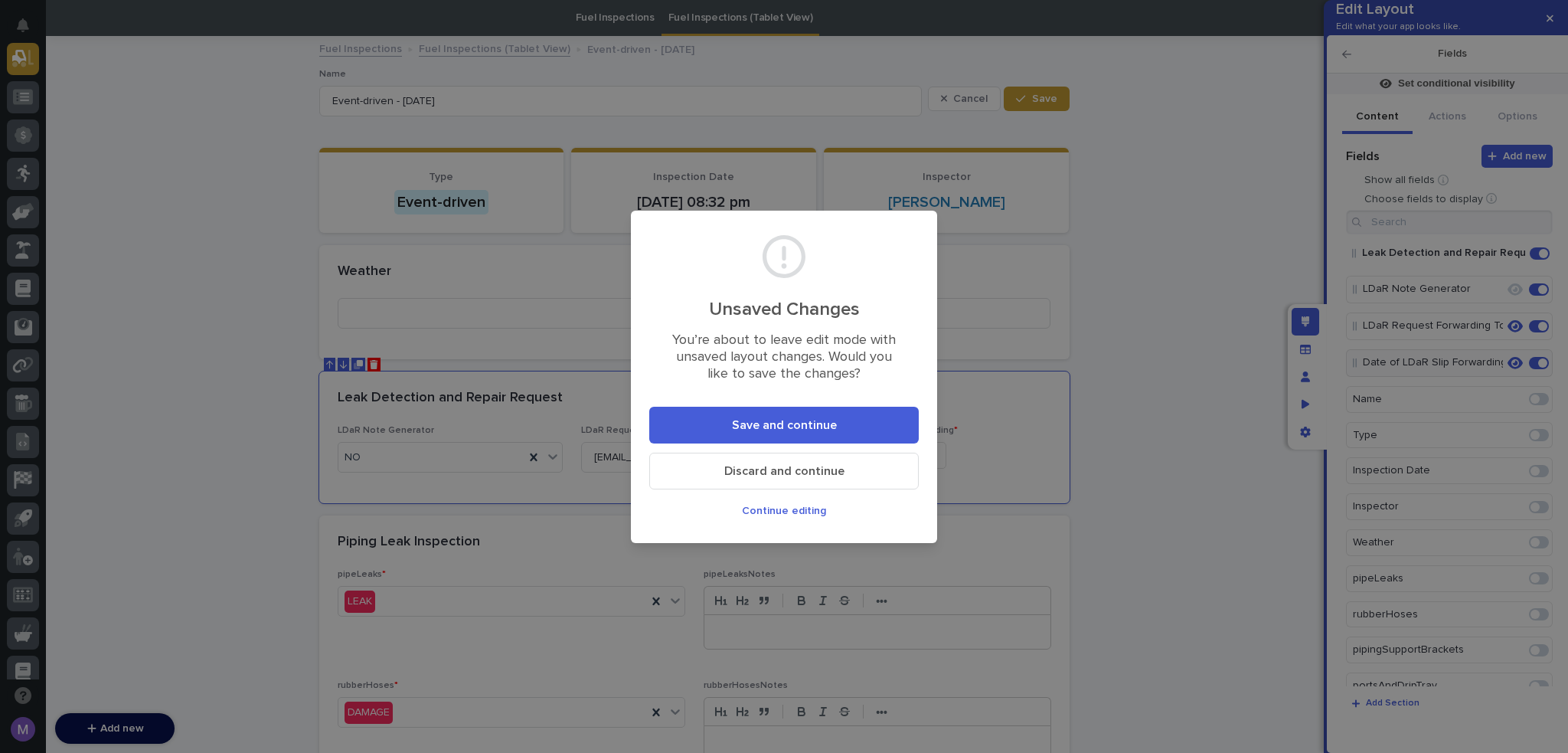
click at [756, 422] on span "Save and continue" at bounding box center [784, 425] width 105 height 12
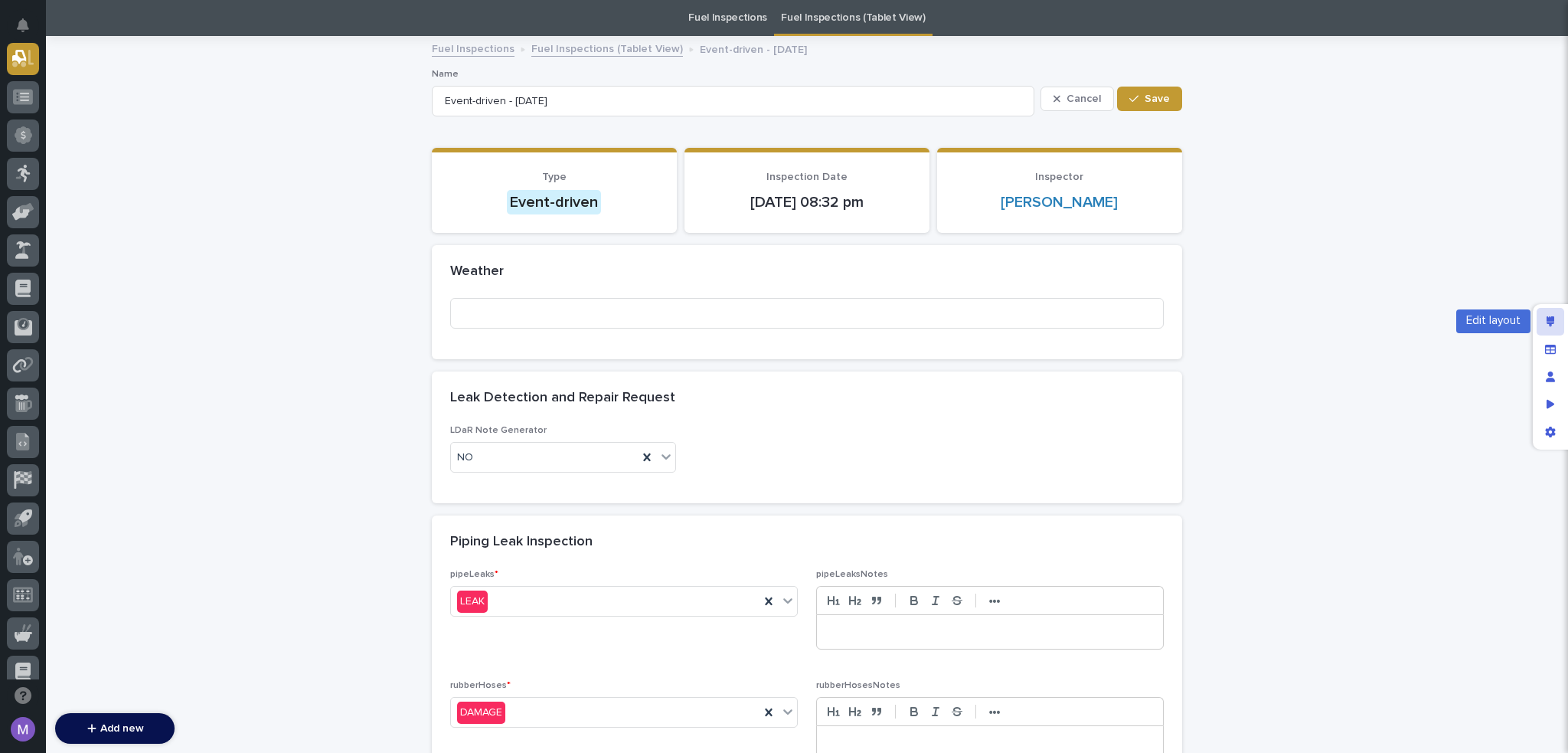
click at [1553, 323] on icon "Edit layout" at bounding box center [1551, 321] width 8 height 11
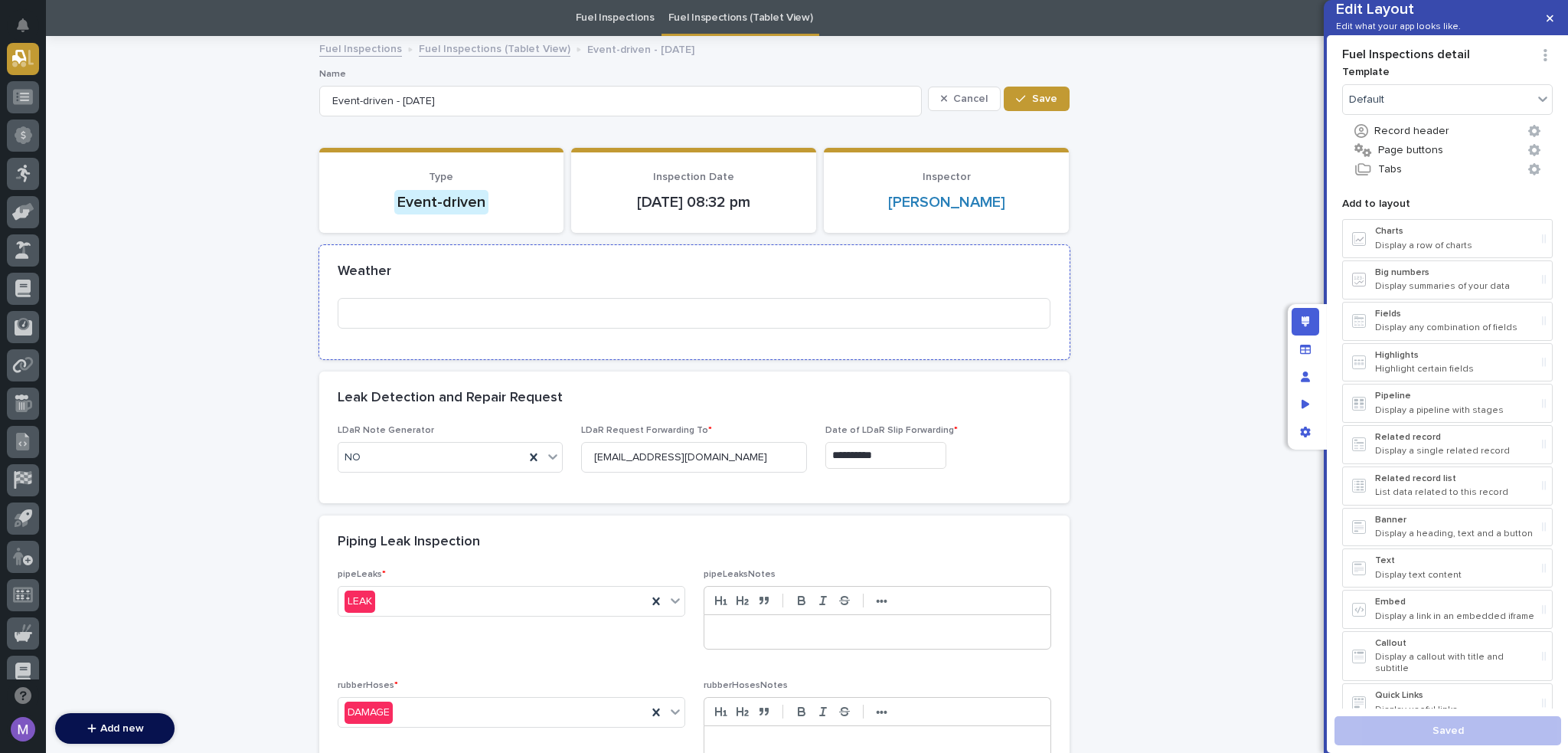
click at [681, 272] on div "Weather" at bounding box center [691, 272] width 707 height 17
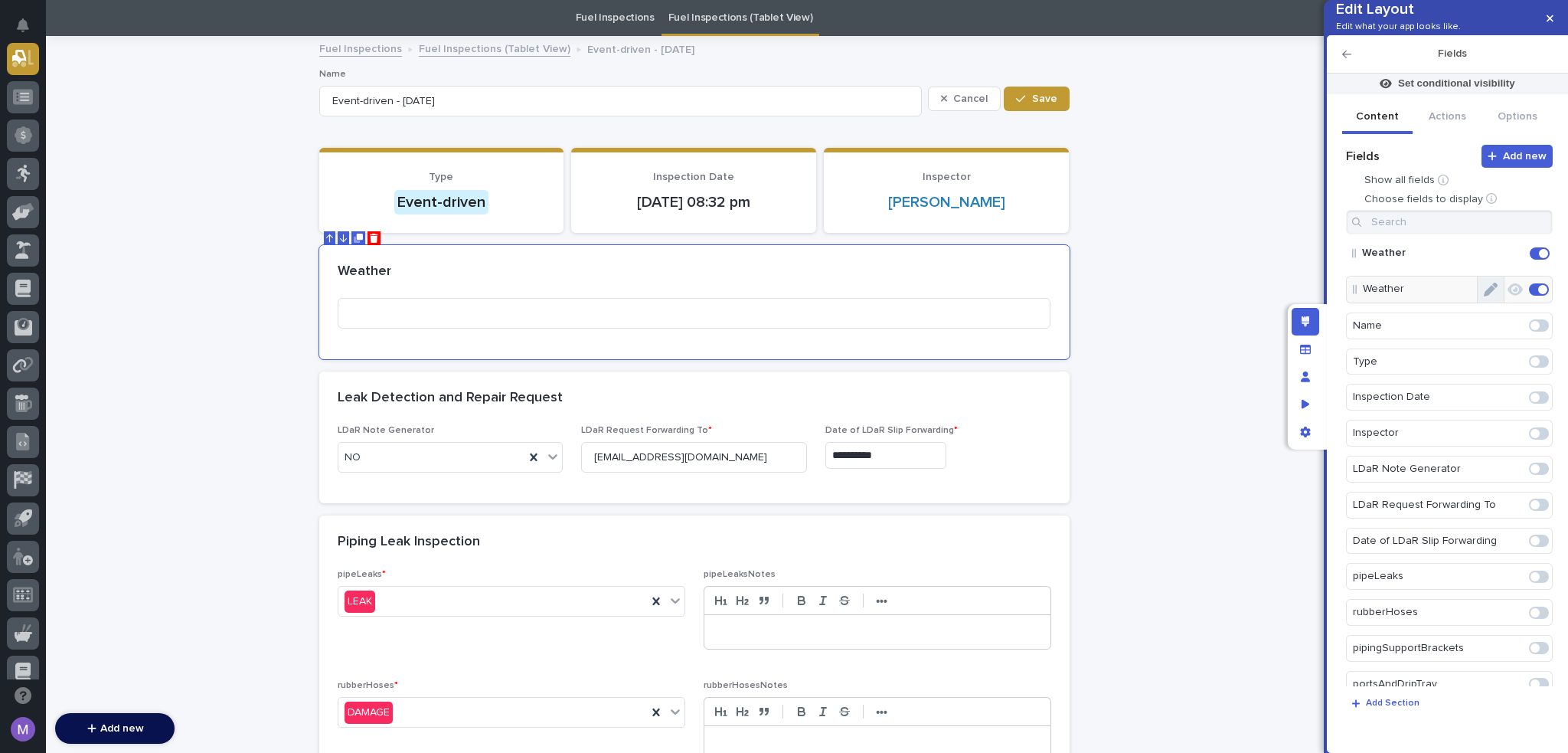
click at [1492, 302] on button "Edit" at bounding box center [1491, 289] width 26 height 26
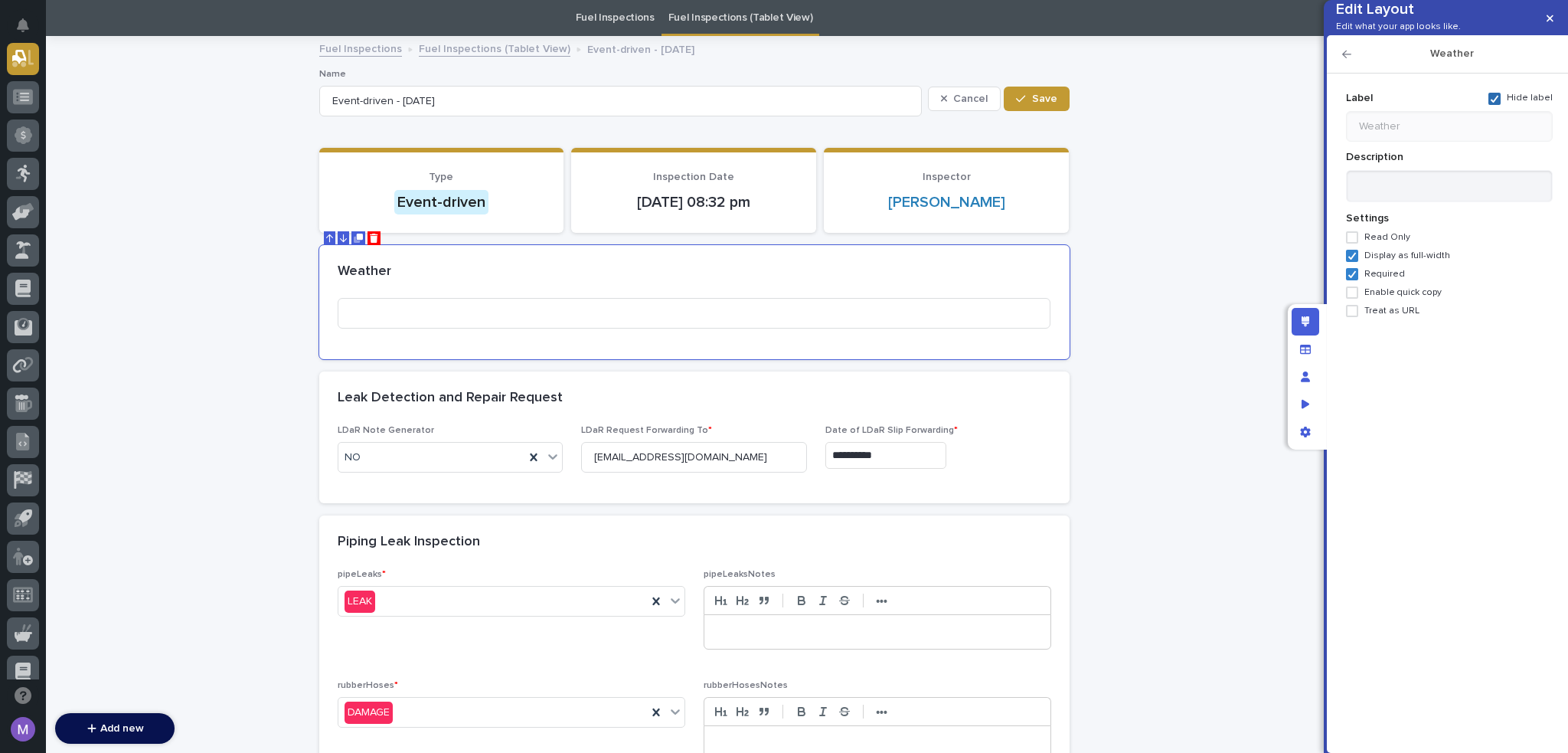
click at [1499, 103] on icon at bounding box center [1494, 98] width 9 height 7
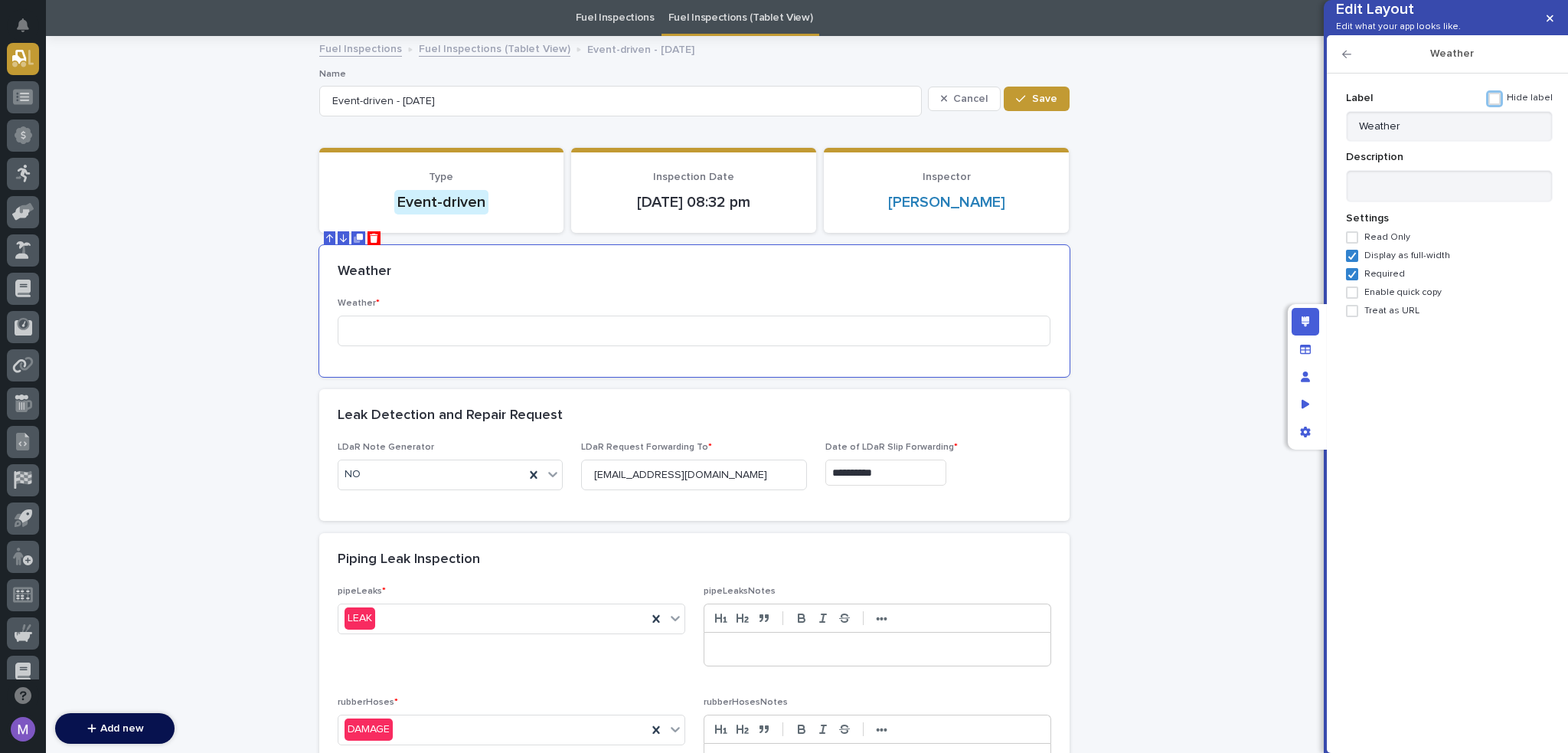
click at [1498, 105] on span at bounding box center [1494, 98] width 12 height 12
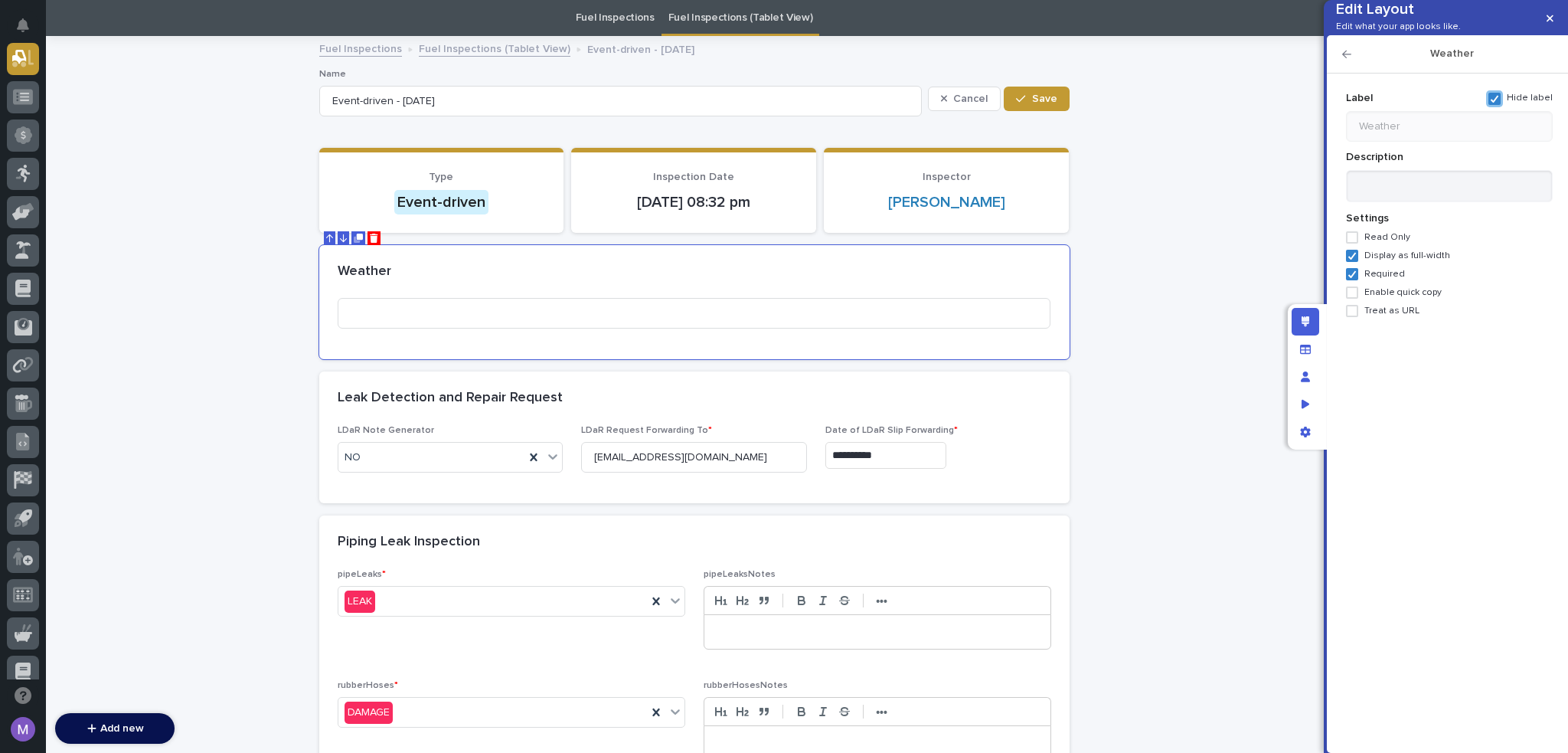
click at [1344, 60] on icon "button" at bounding box center [1347, 53] width 9 height 11
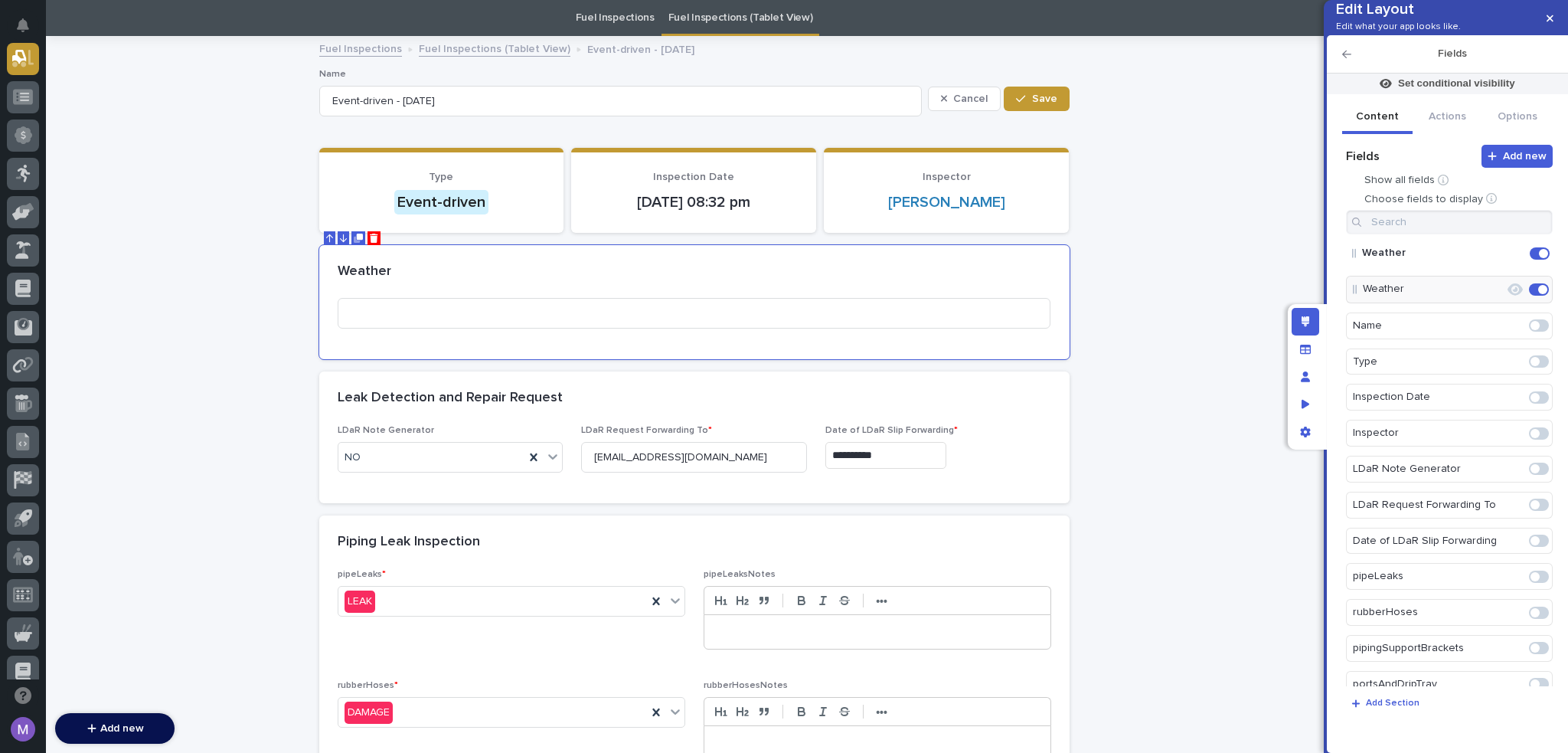
click at [1527, 260] on icon "Edit" at bounding box center [1527, 253] width 0 height 14
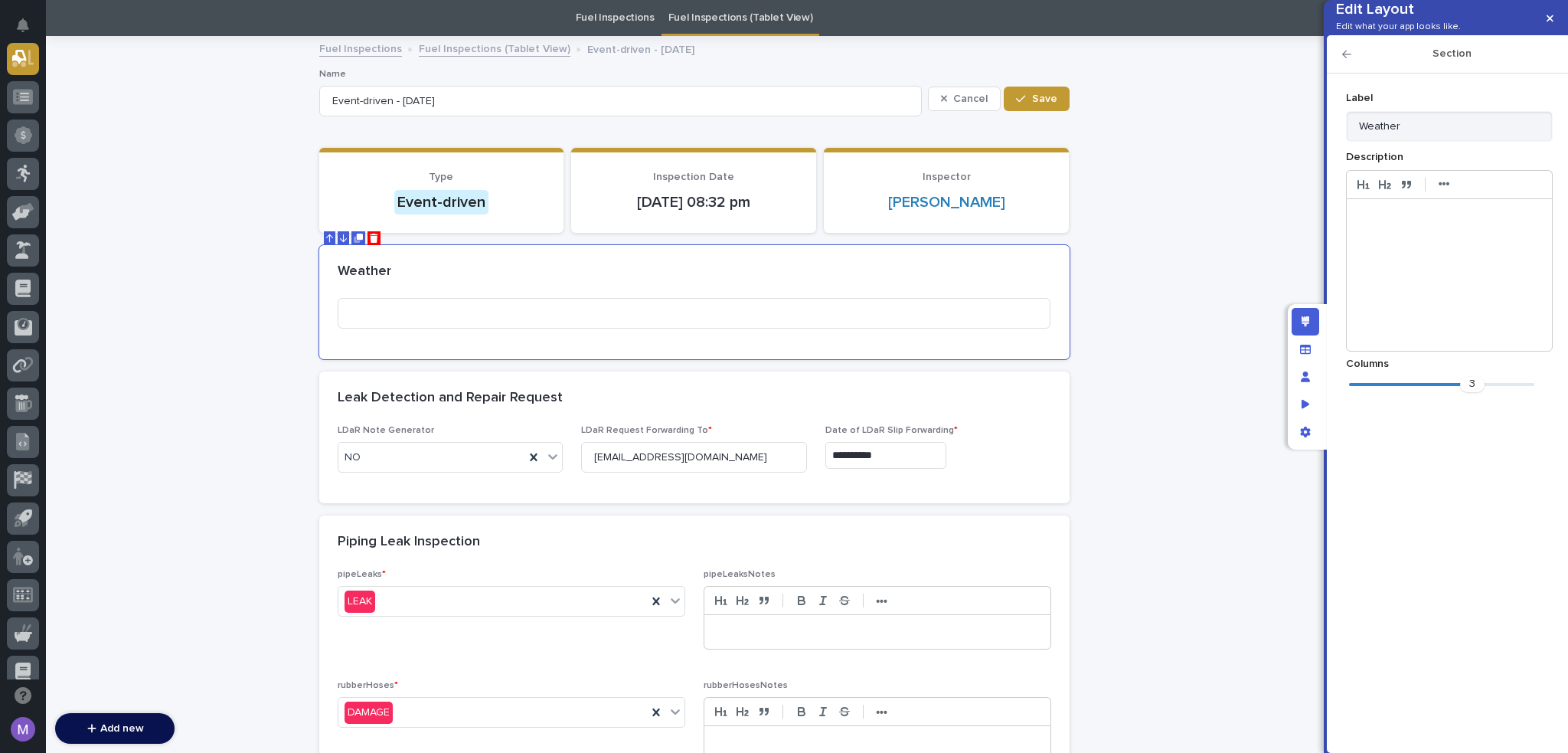
click at [1440, 105] on p "Label" at bounding box center [1449, 98] width 207 height 13
click at [1451, 142] on input "Weather" at bounding box center [1449, 126] width 207 height 31
type input "Weather*"
click at [1346, 60] on icon "button" at bounding box center [1347, 53] width 9 height 11
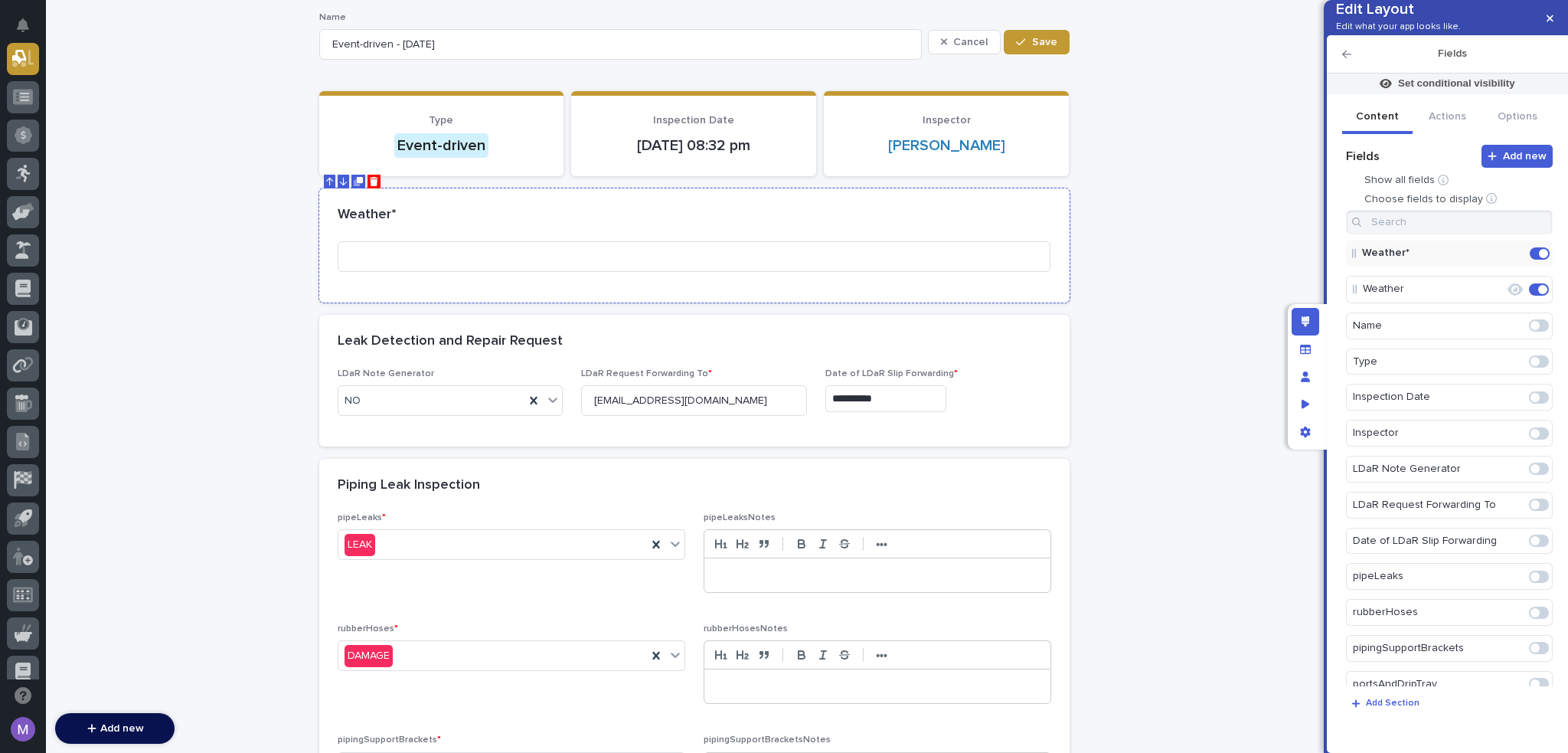
scroll to position [202, 0]
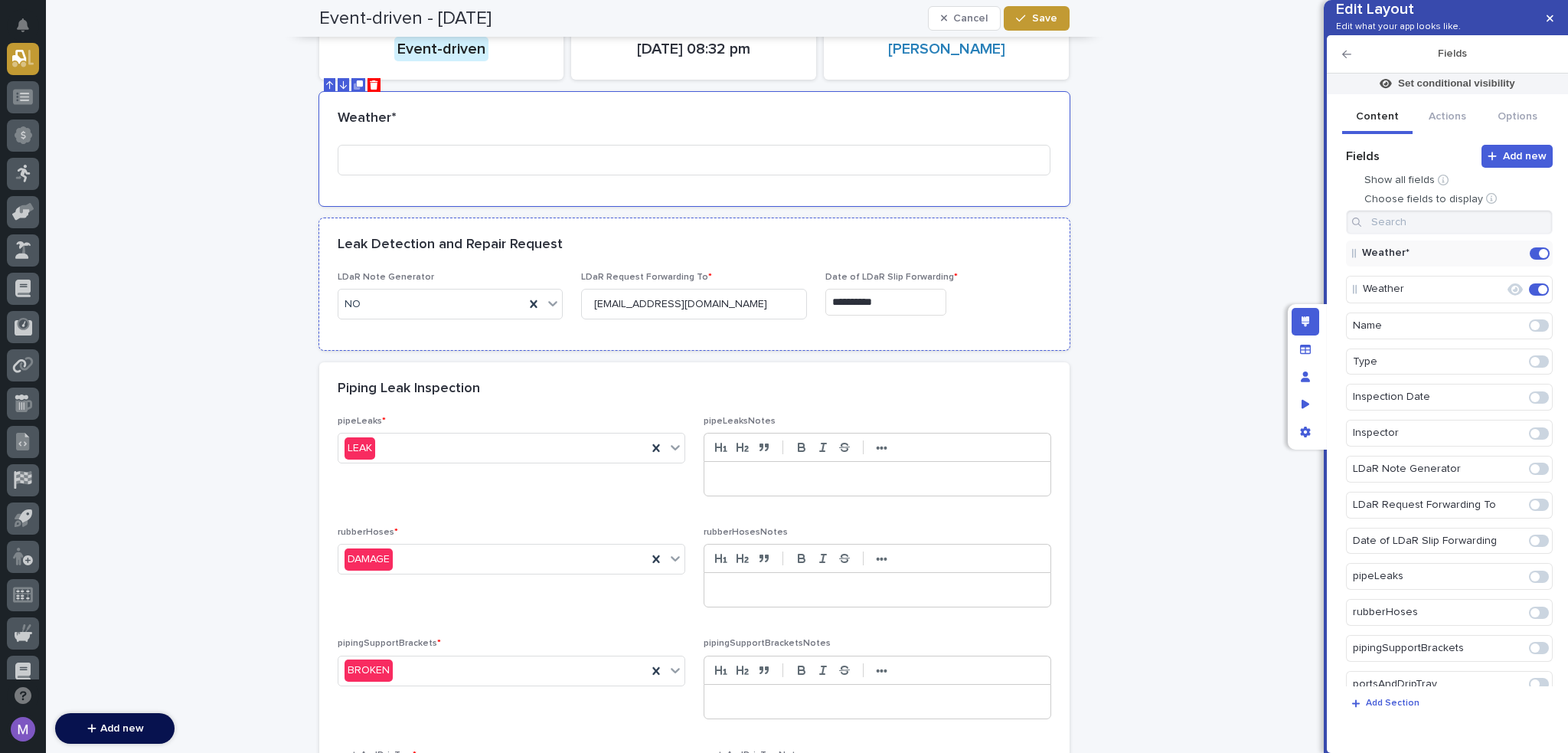
click at [778, 231] on div "Leak Detection and Repair Request" at bounding box center [694, 245] width 750 height 53
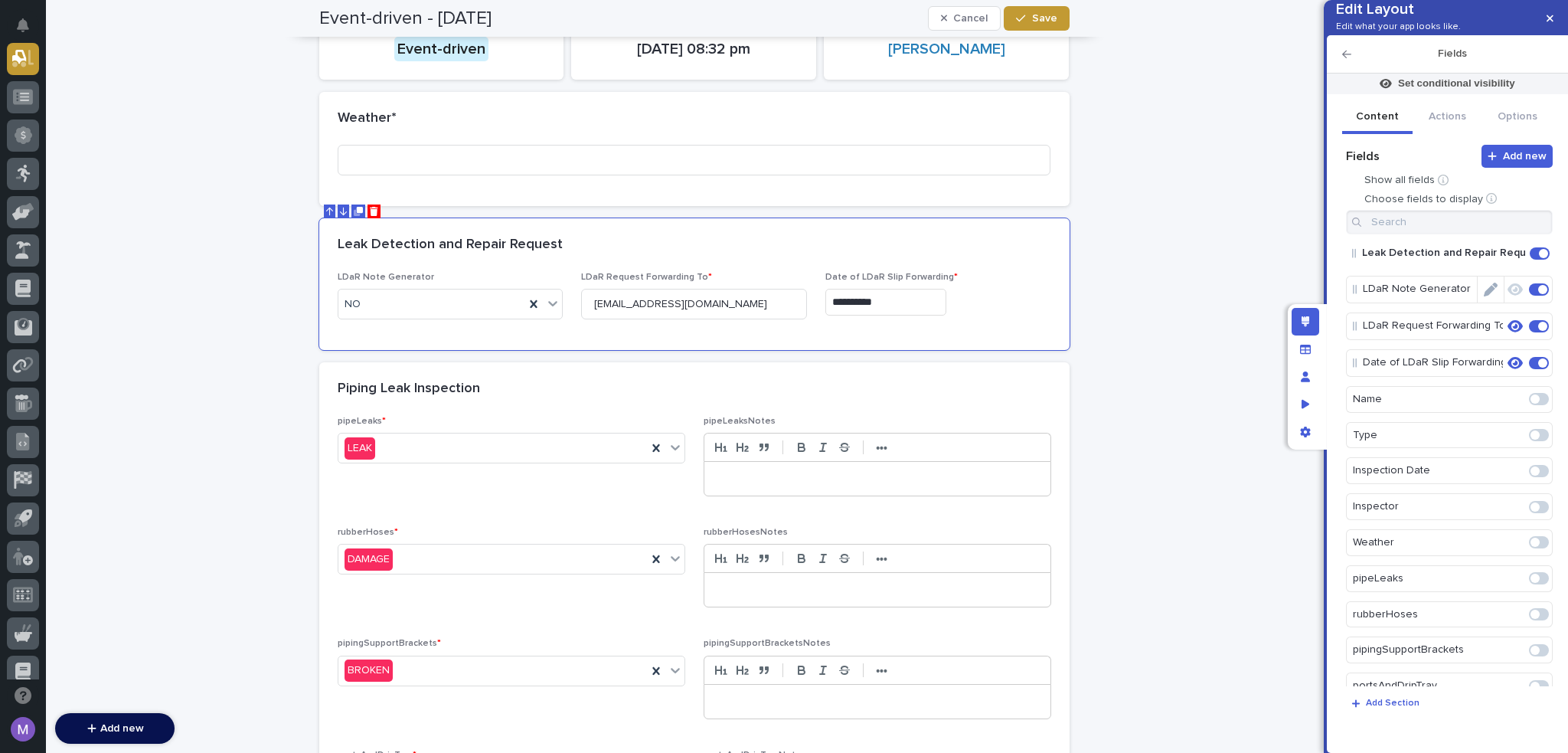
click at [1487, 297] on icon "Edit" at bounding box center [1490, 289] width 14 height 14
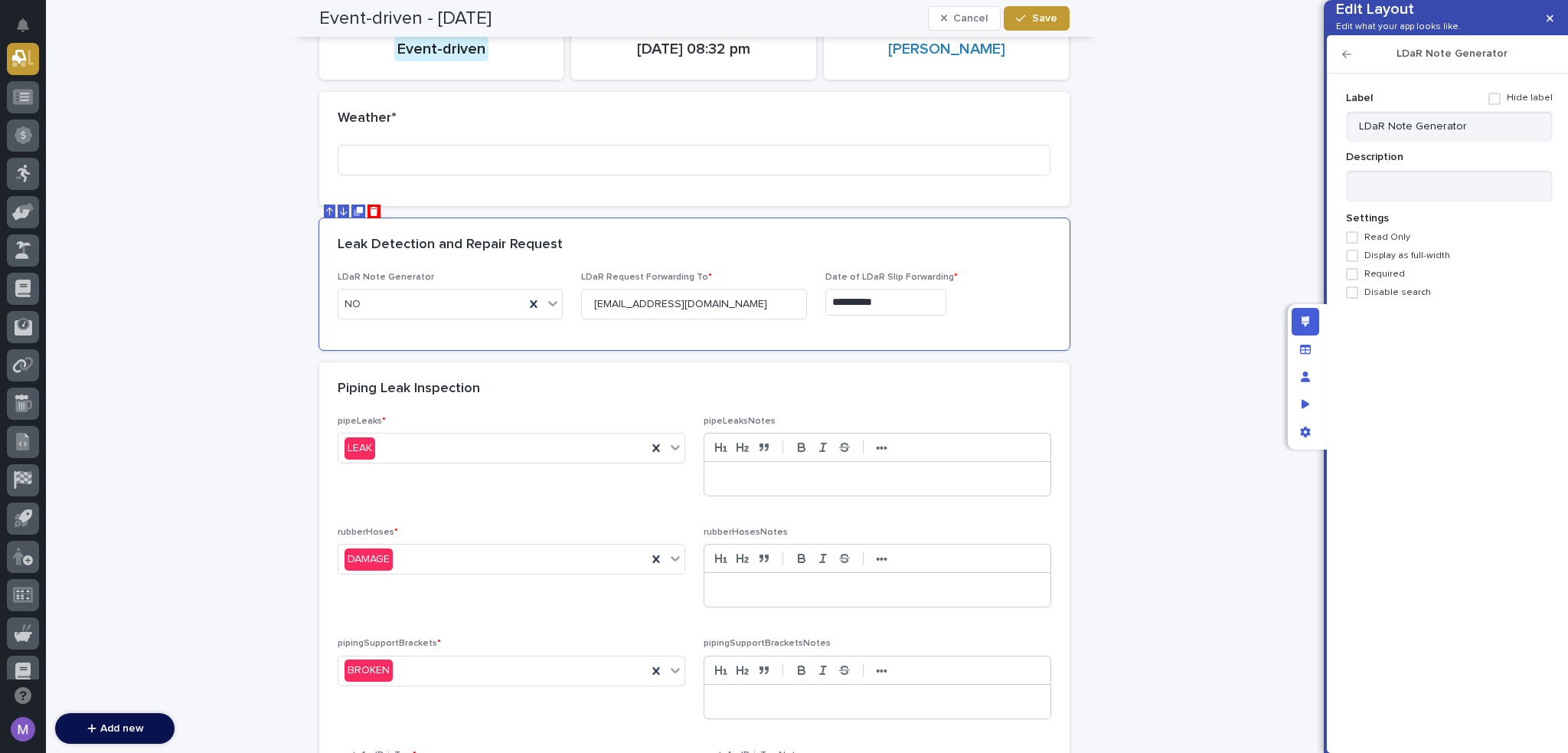
click at [1357, 280] on span at bounding box center [1352, 274] width 12 height 12
click at [1344, 58] on icon "button" at bounding box center [1347, 53] width 9 height 7
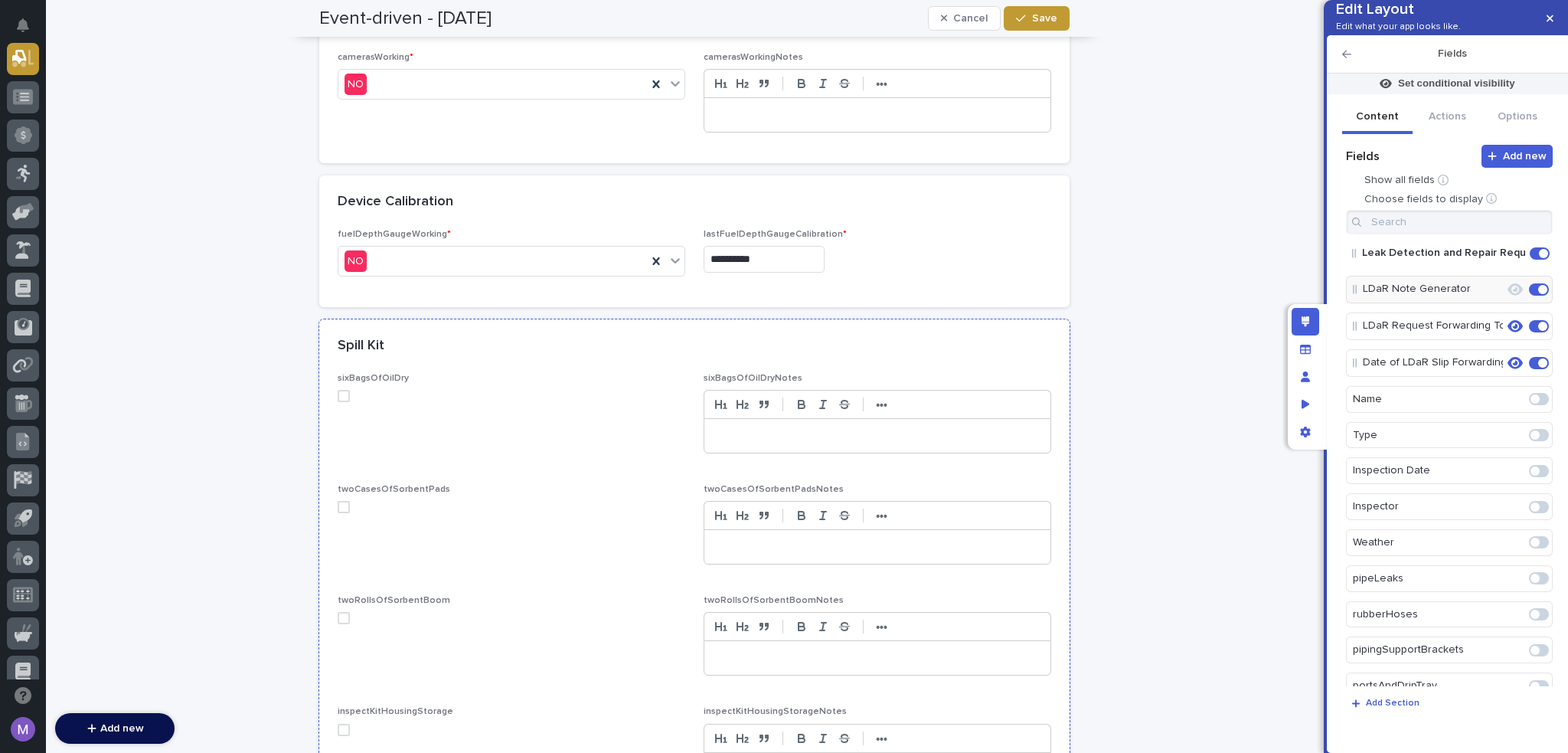
scroll to position [2270, 0]
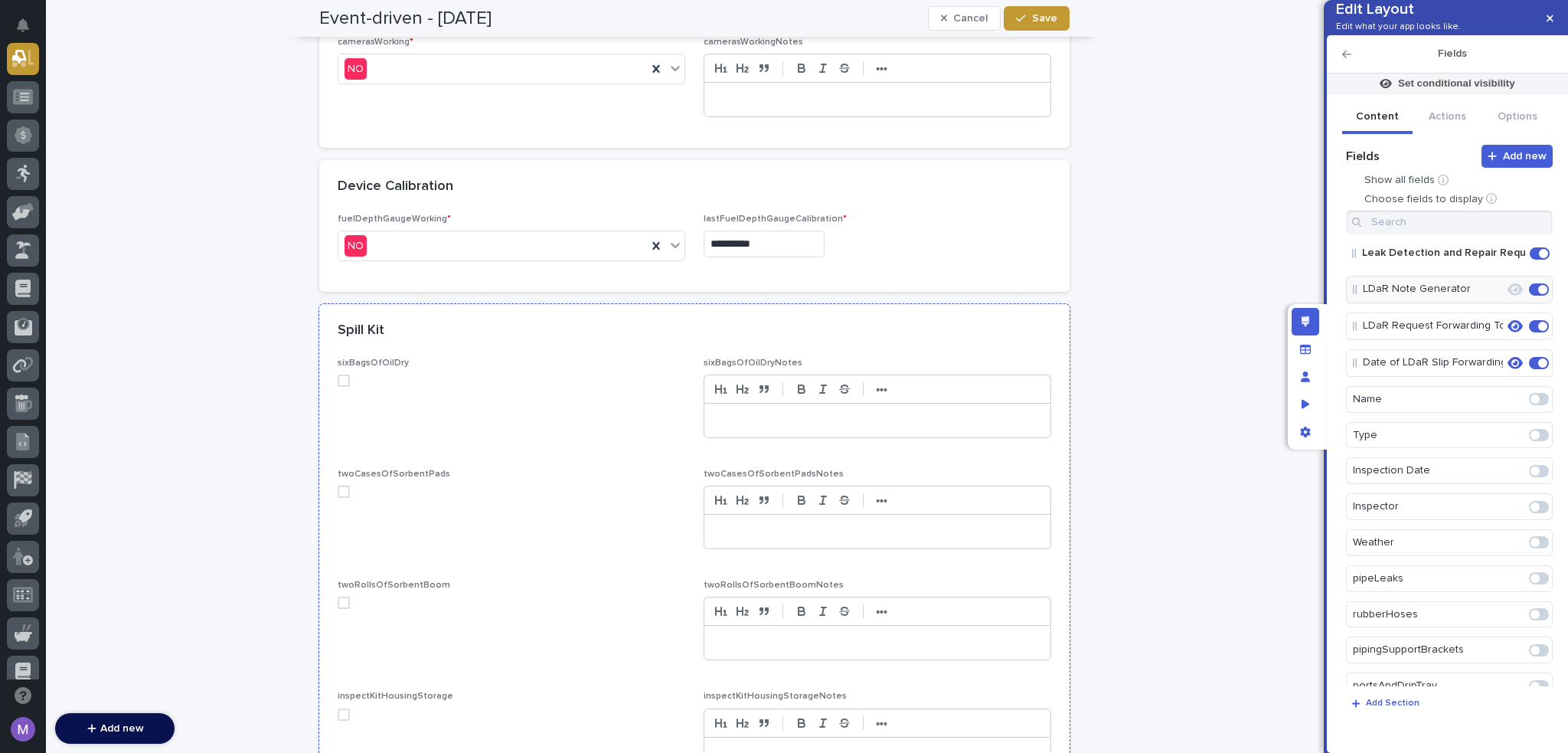
click at [691, 332] on div "Spill Kit" at bounding box center [694, 331] width 750 height 53
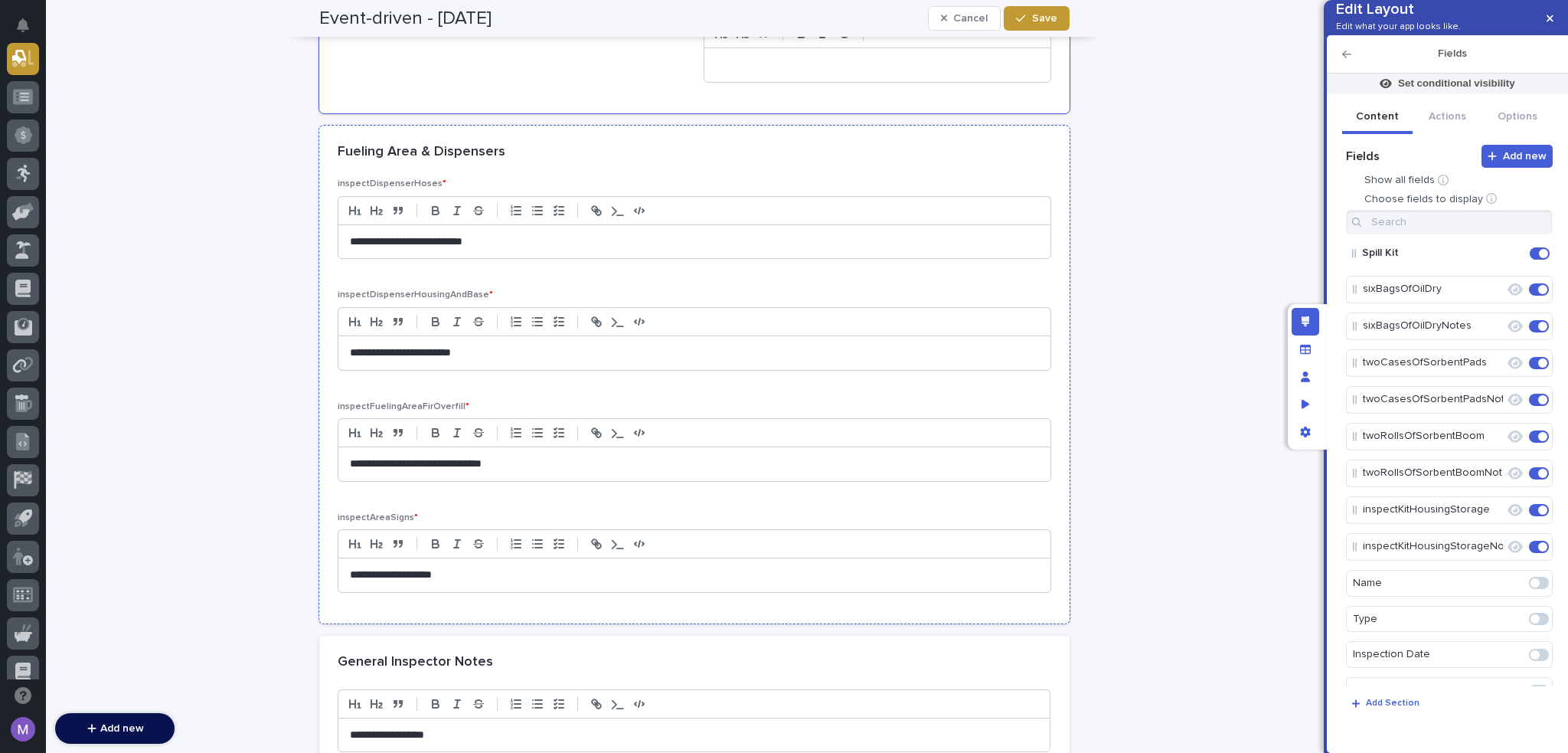
scroll to position [3111, 0]
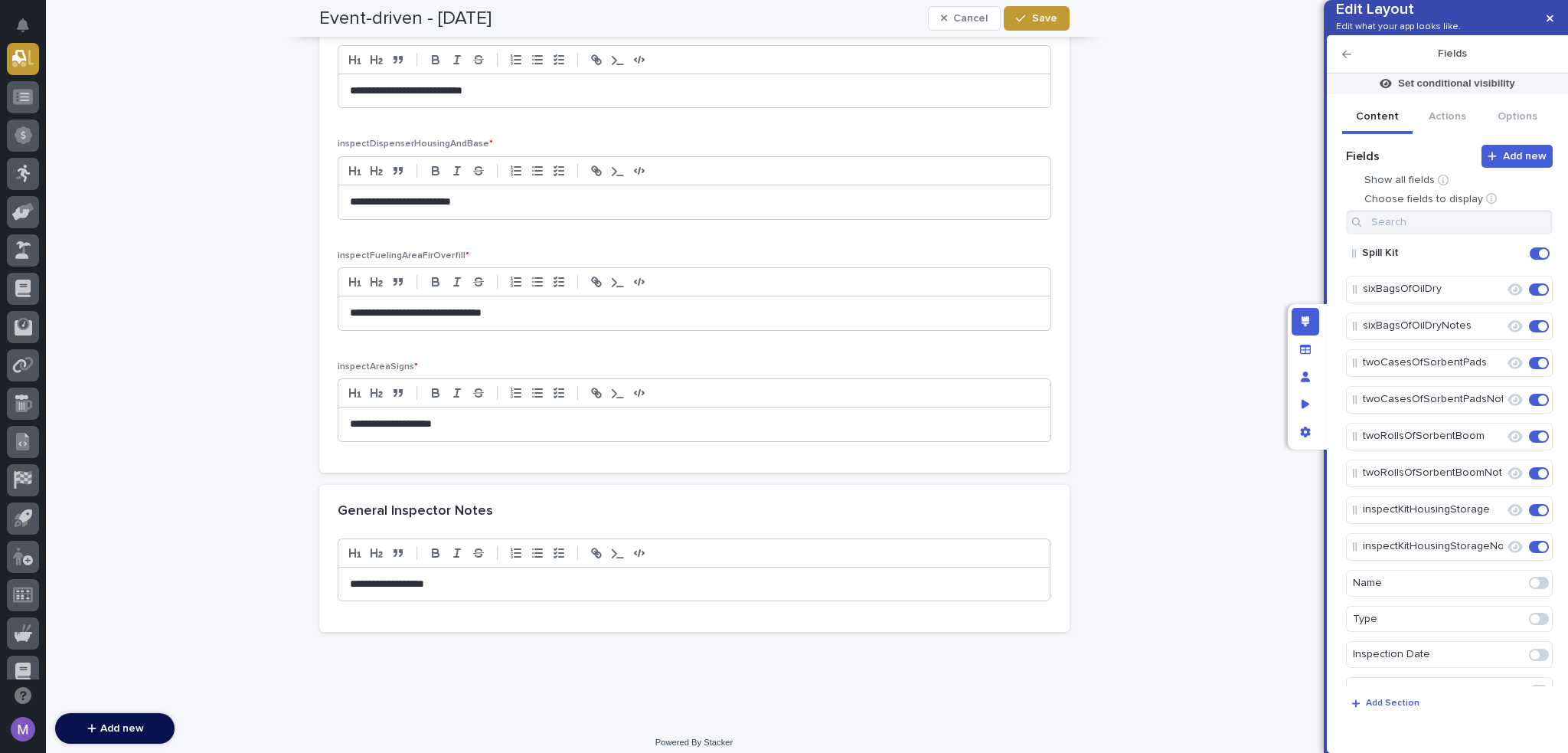
drag, startPoint x: 1036, startPoint y: 18, endPoint x: 1206, endPoint y: 118, distance: 197.2
click at [1036, 18] on span "Save" at bounding box center [1045, 18] width 25 height 11
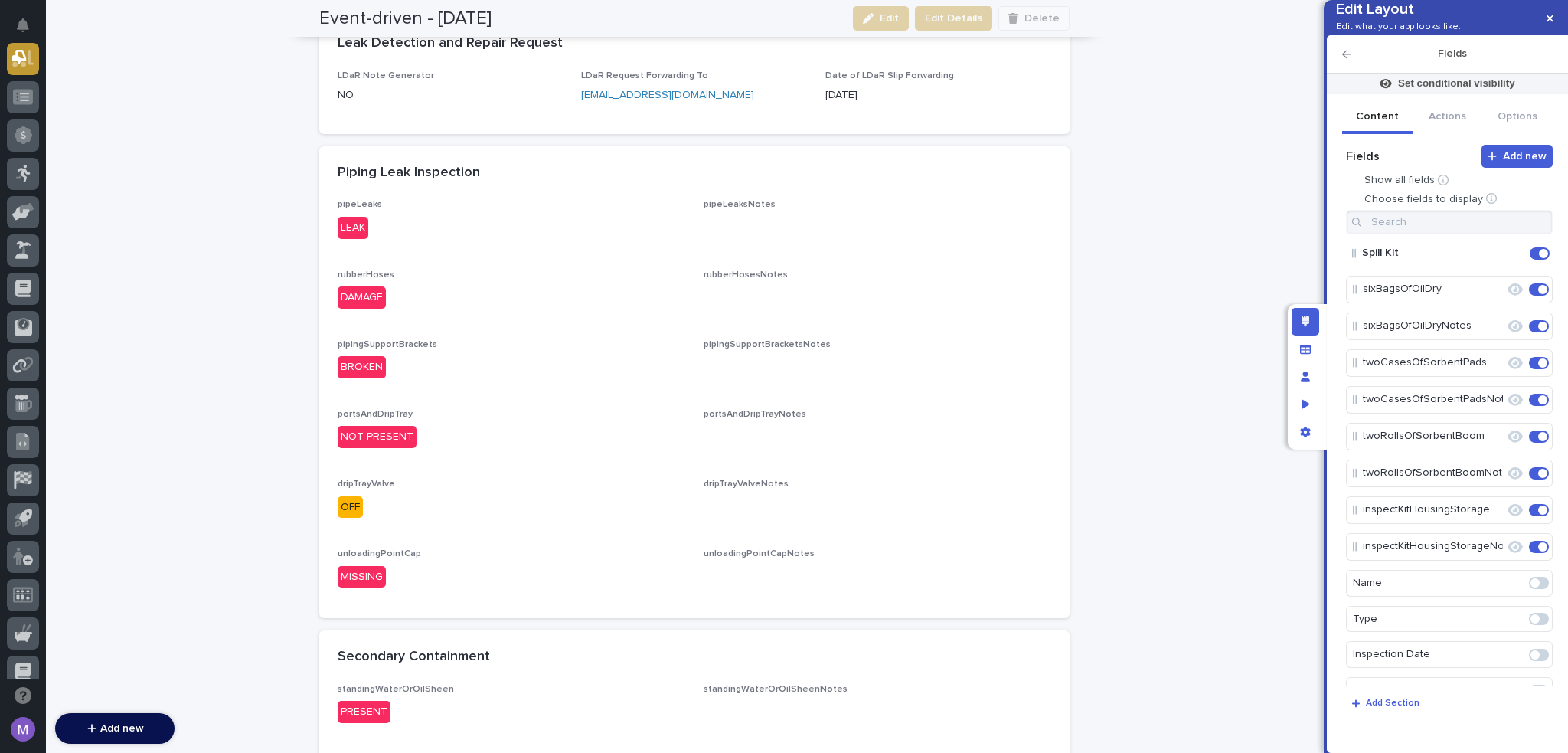
scroll to position [0, 0]
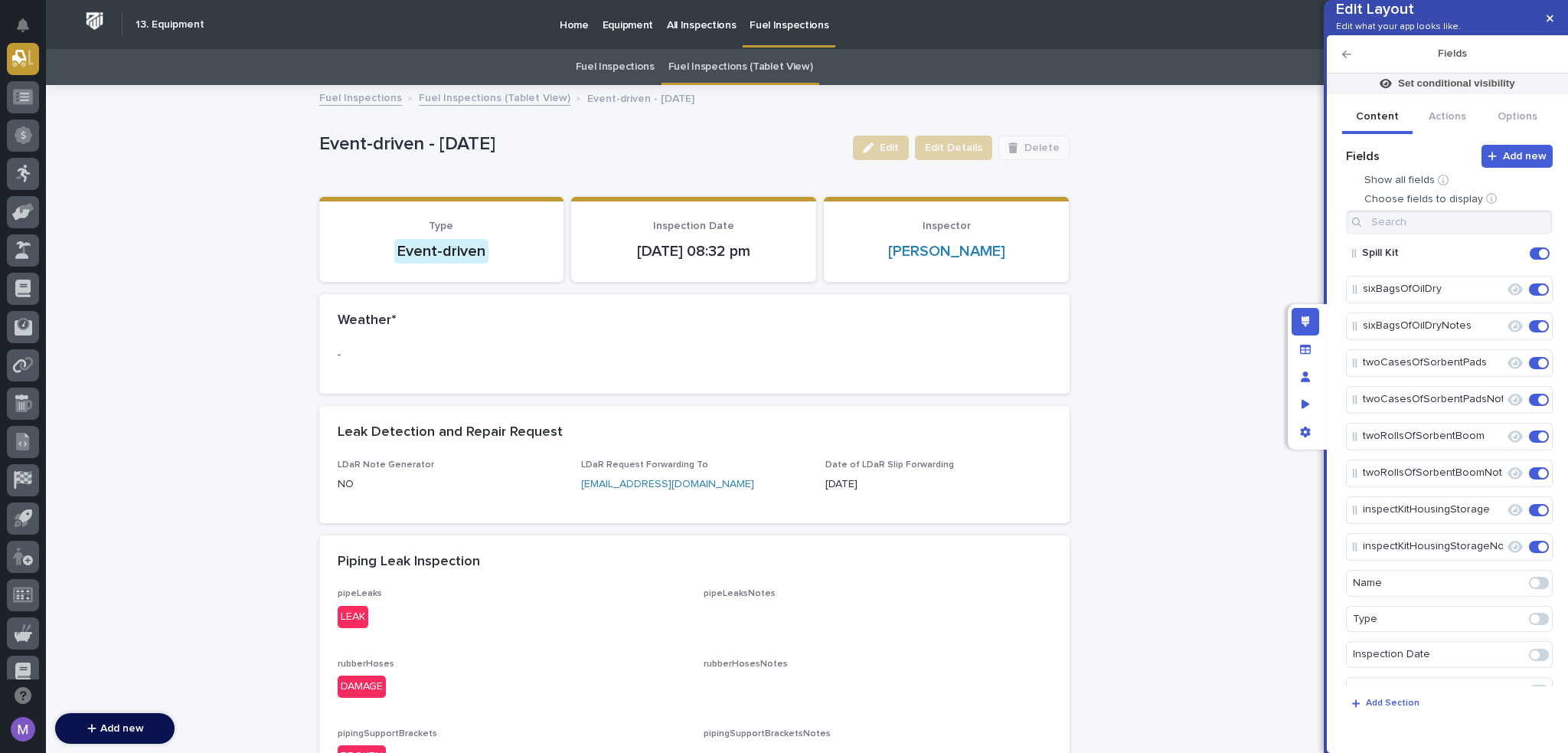
click at [605, 85] on div "Fuel Inspections Fuel Inspections (Tablet View) Event-driven - 09/19/2025" at bounding box center [694, 86] width 1297 height 2
click at [614, 69] on link "Fuel Inspections" at bounding box center [615, 66] width 79 height 36
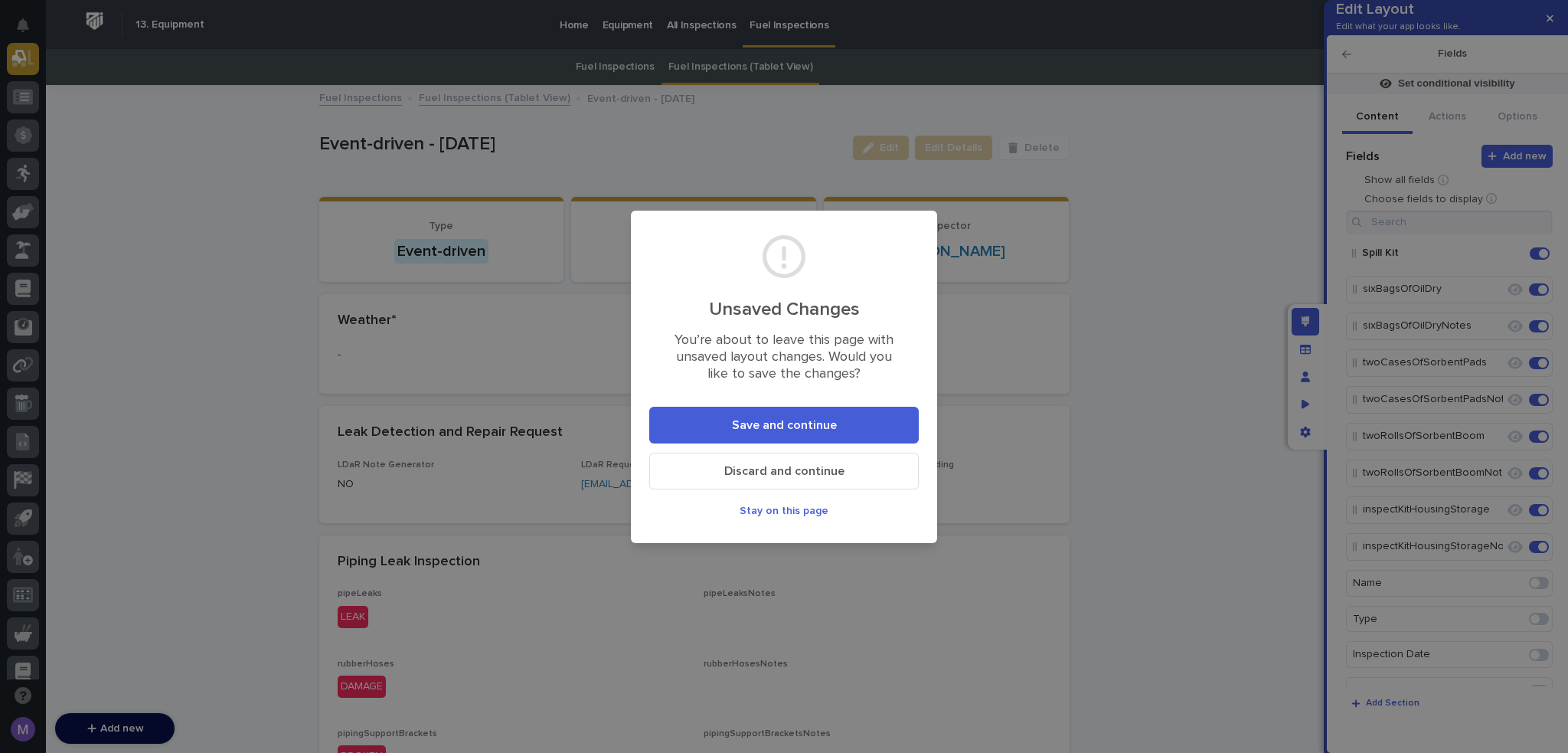
click at [852, 418] on button "Save and continue" at bounding box center [784, 425] width 270 height 36
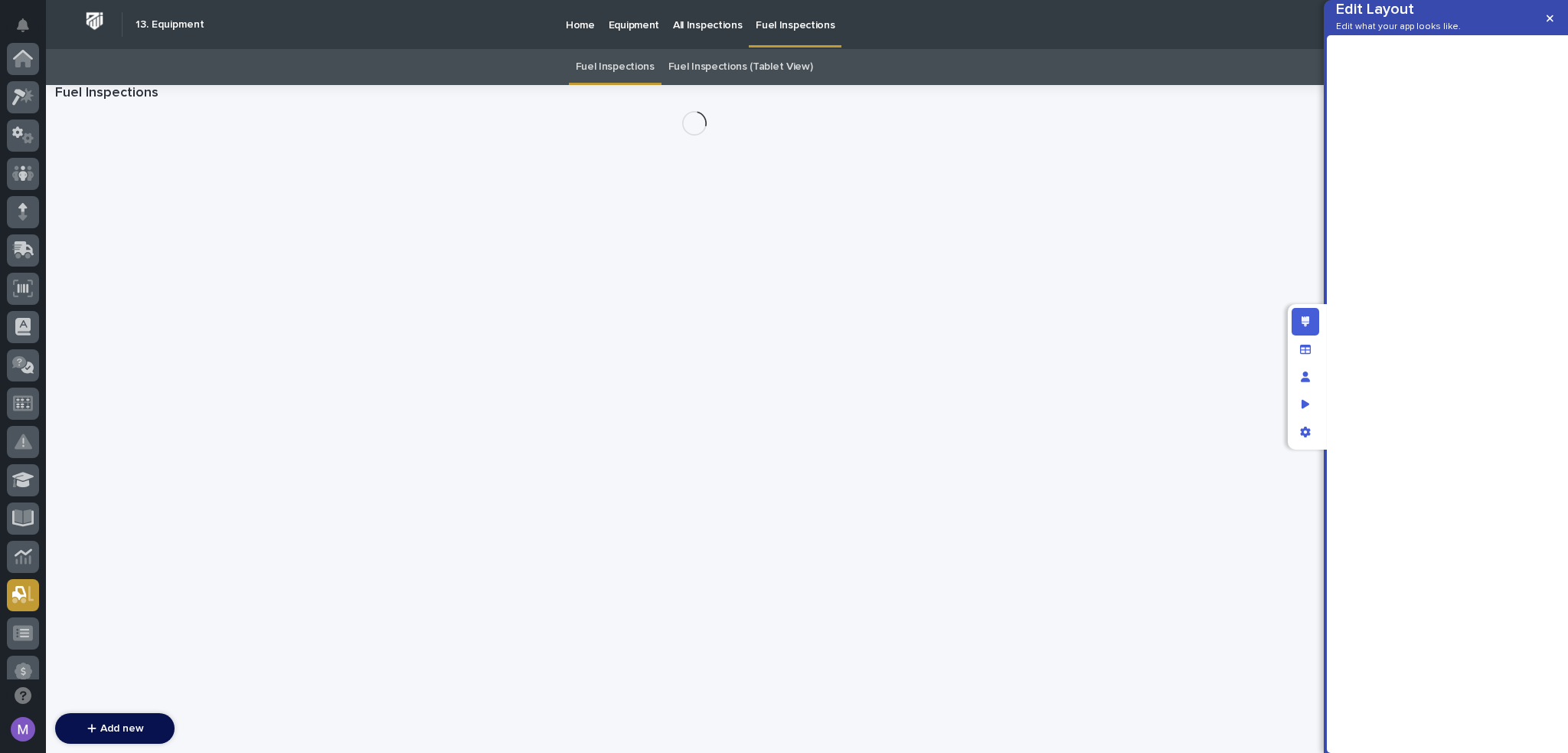
scroll to position [536, 0]
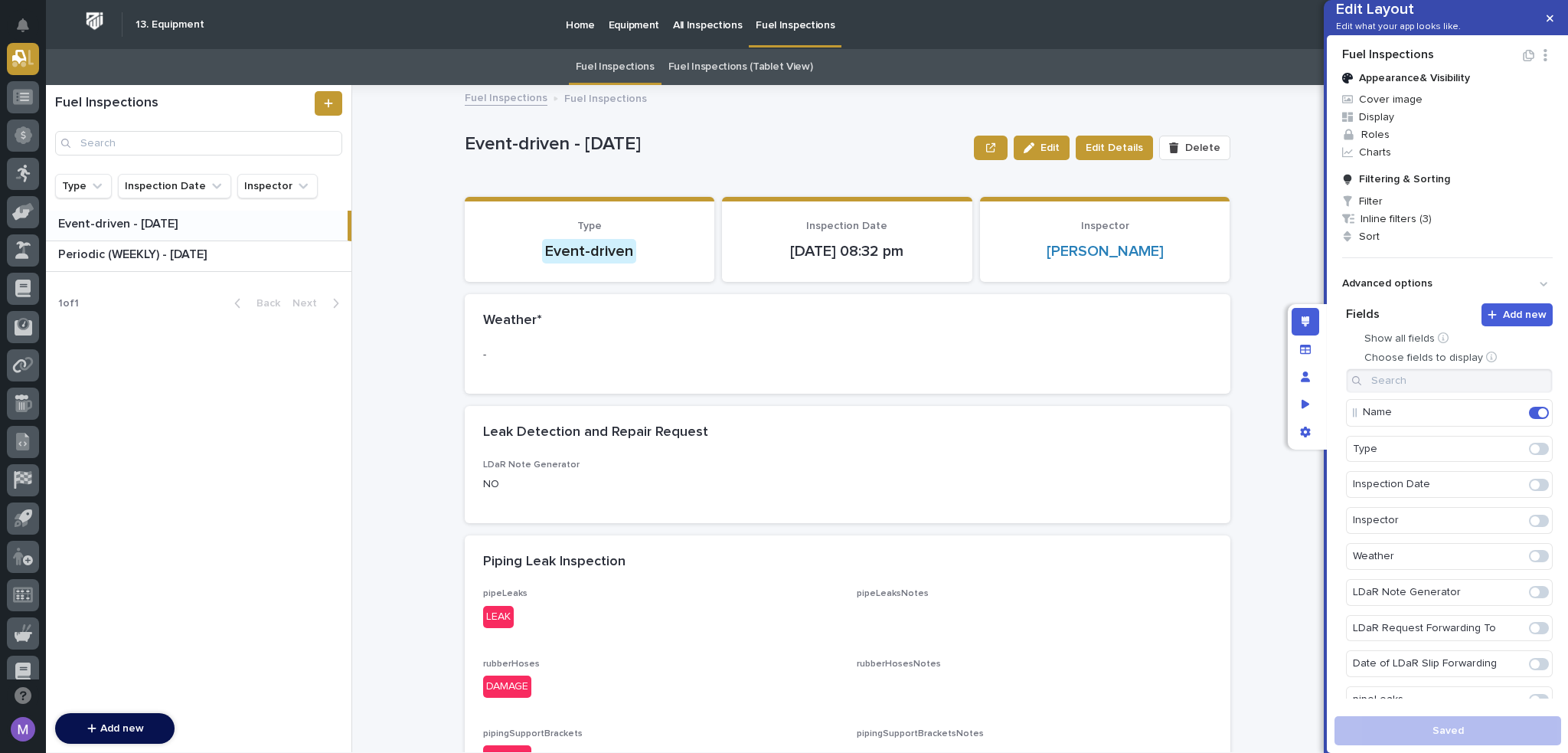
click at [761, 21] on p "Fuel Inspections" at bounding box center [795, 16] width 79 height 32
click at [619, 61] on link "Fuel Inspections" at bounding box center [615, 66] width 79 height 36
drag, startPoint x: 1057, startPoint y: 448, endPoint x: 1065, endPoint y: 439, distance: 12.0
click at [1057, 448] on div "Leak Detection and Repair Request" at bounding box center [848, 433] width 766 height 53
click at [999, 152] on button "button" at bounding box center [991, 148] width 34 height 24
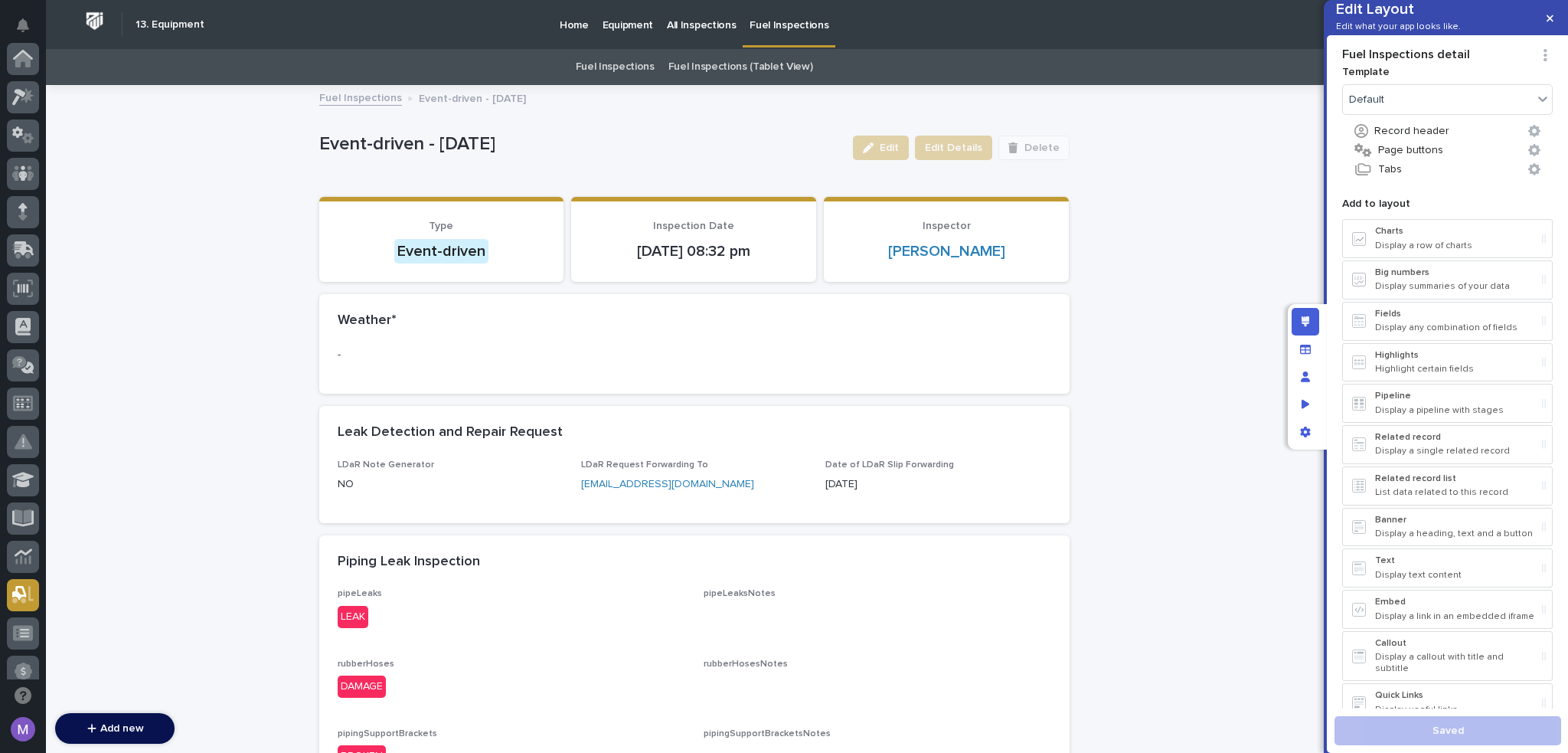
scroll to position [536, 0]
click at [707, 438] on div "Leak Detection and Repair Request" at bounding box center [691, 433] width 707 height 17
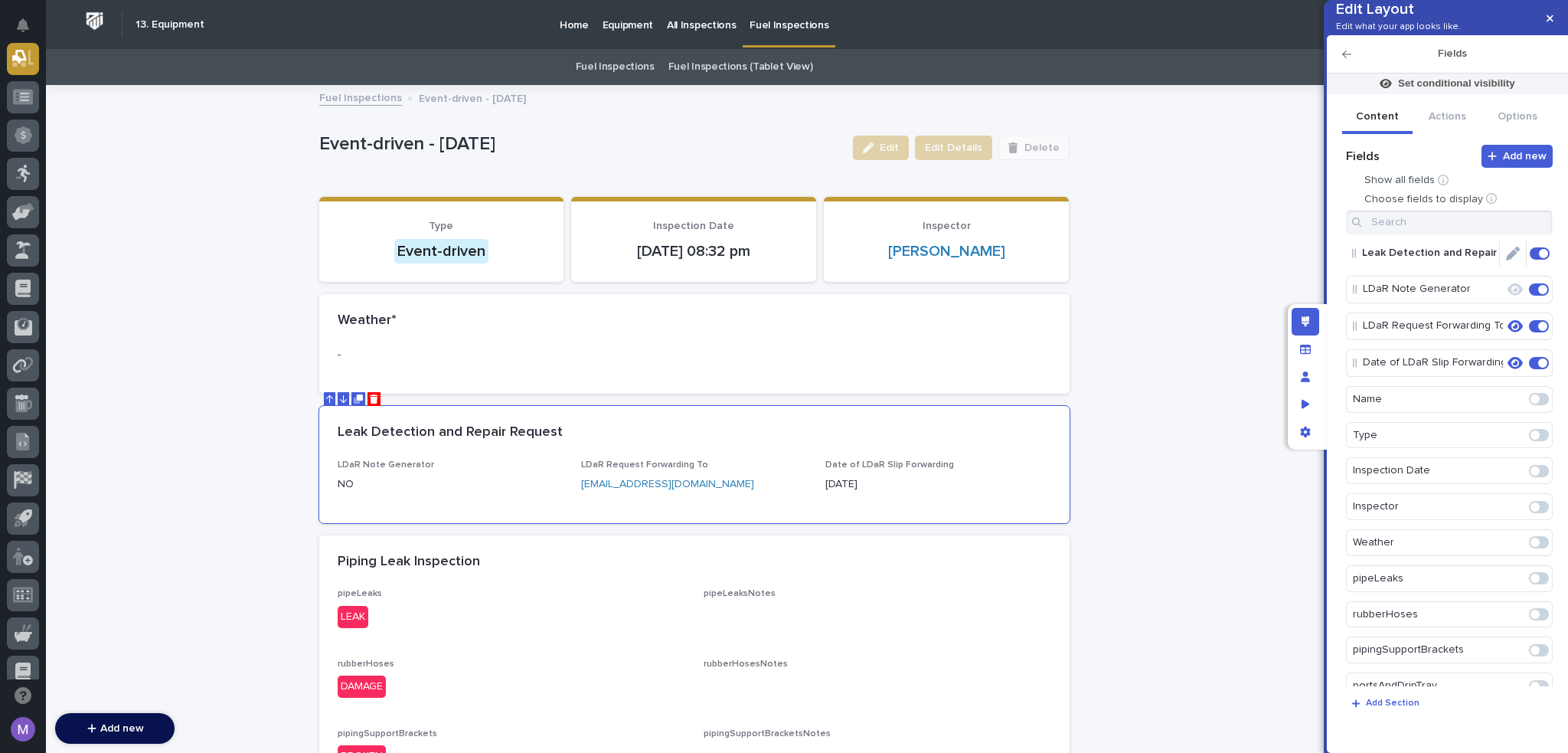
click at [1507, 260] on icon "Edit" at bounding box center [1513, 253] width 14 height 14
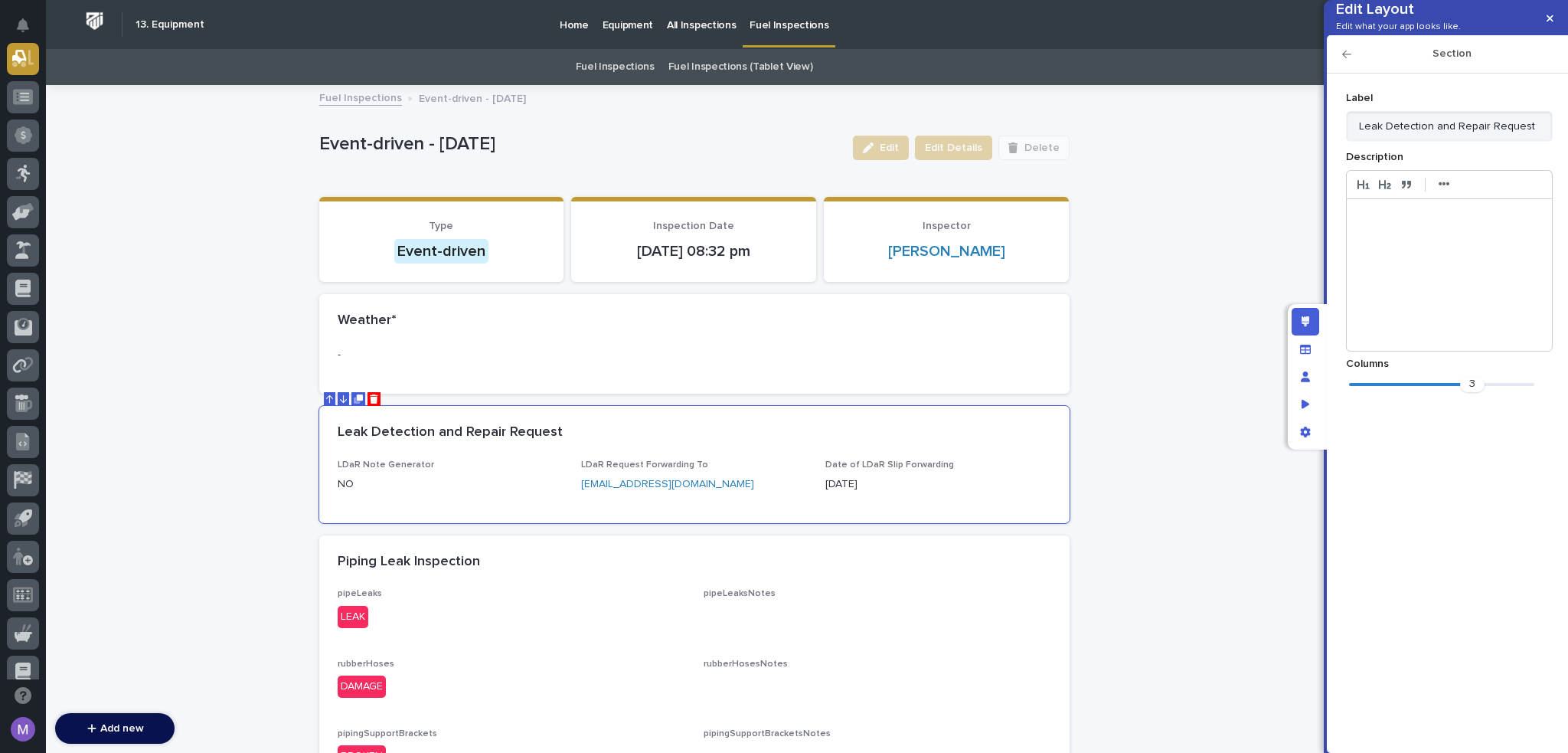
click at [785, 31] on p "Fuel Inspections" at bounding box center [788, 16] width 79 height 32
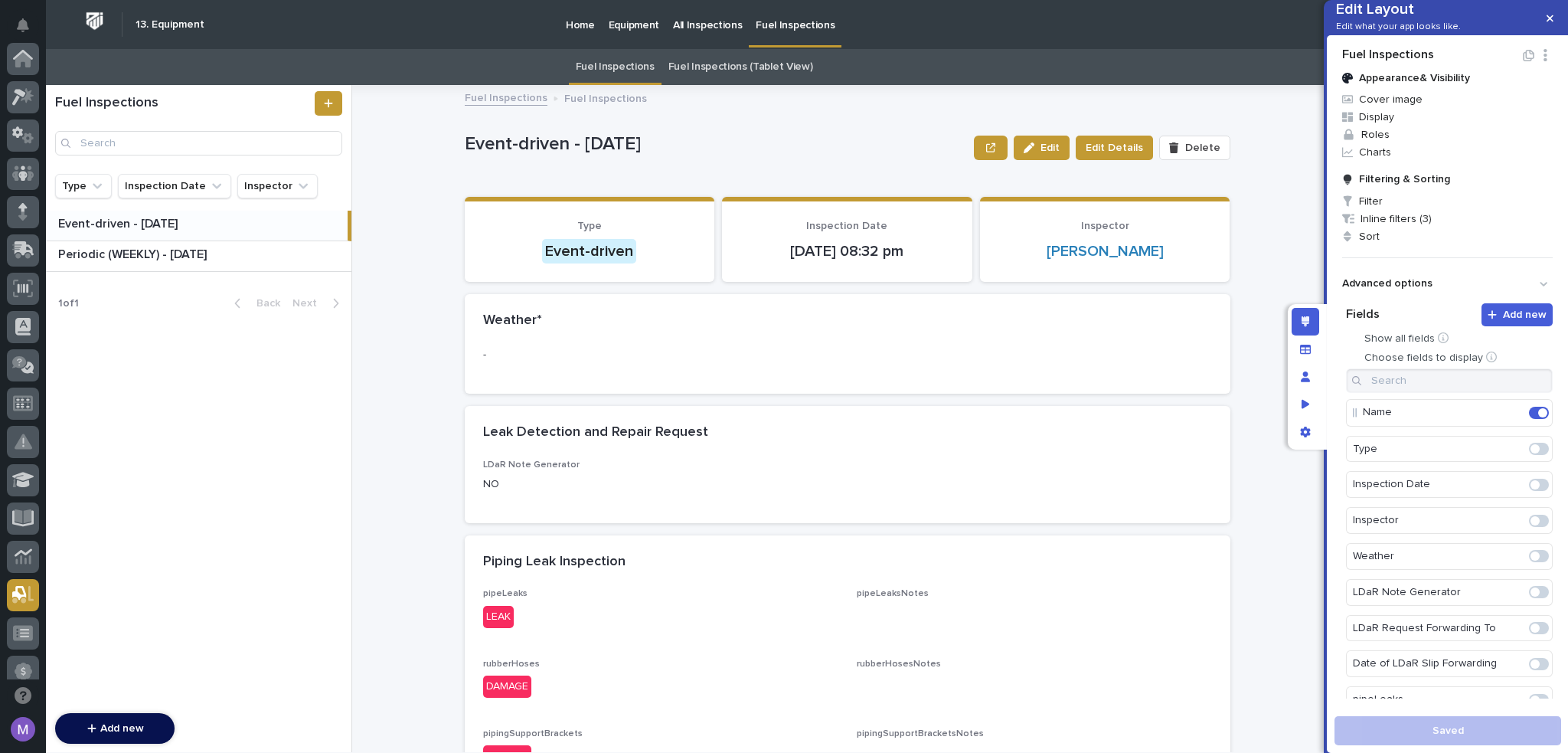
scroll to position [536, 0]
click at [331, 99] on icon at bounding box center [328, 103] width 9 height 11
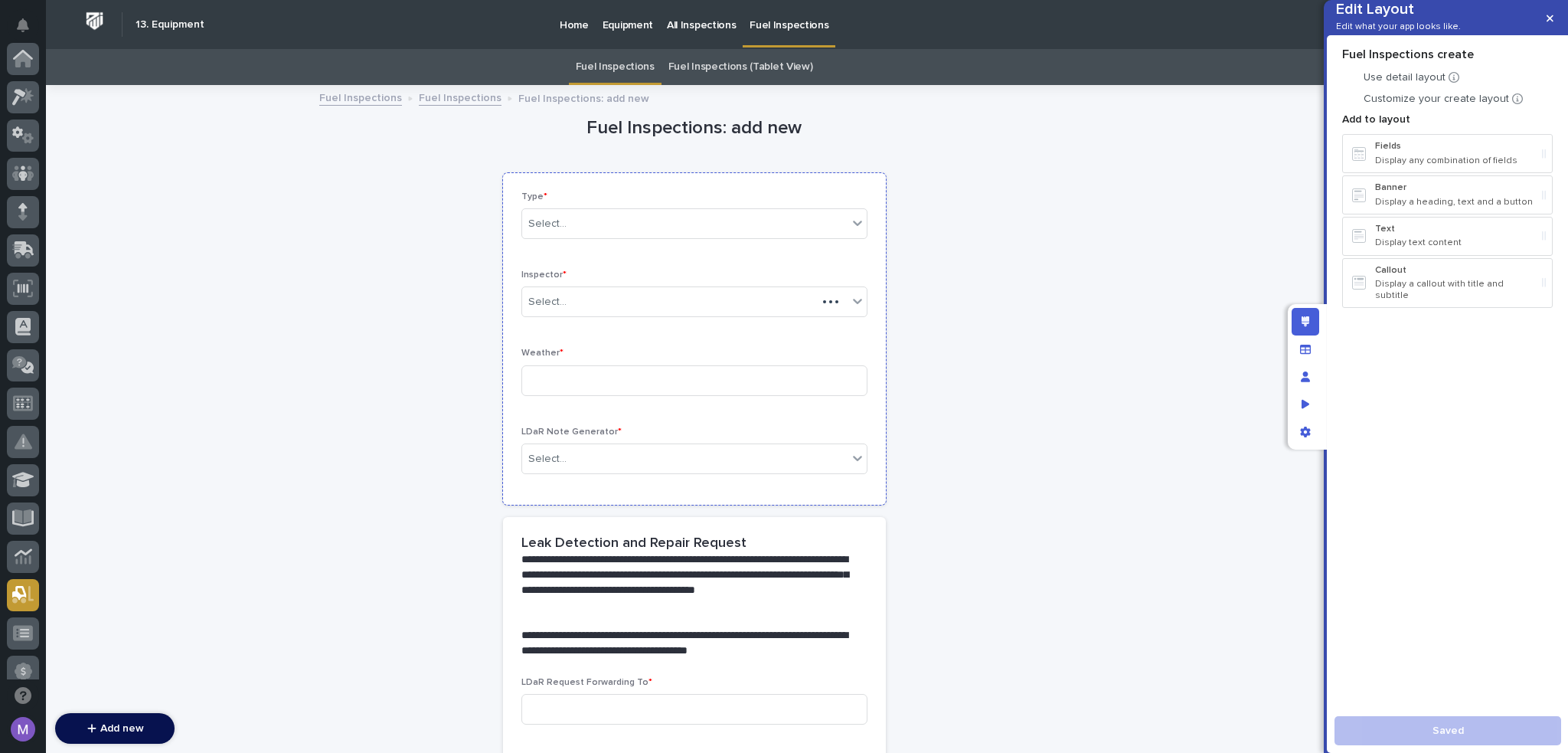
scroll to position [536, 0]
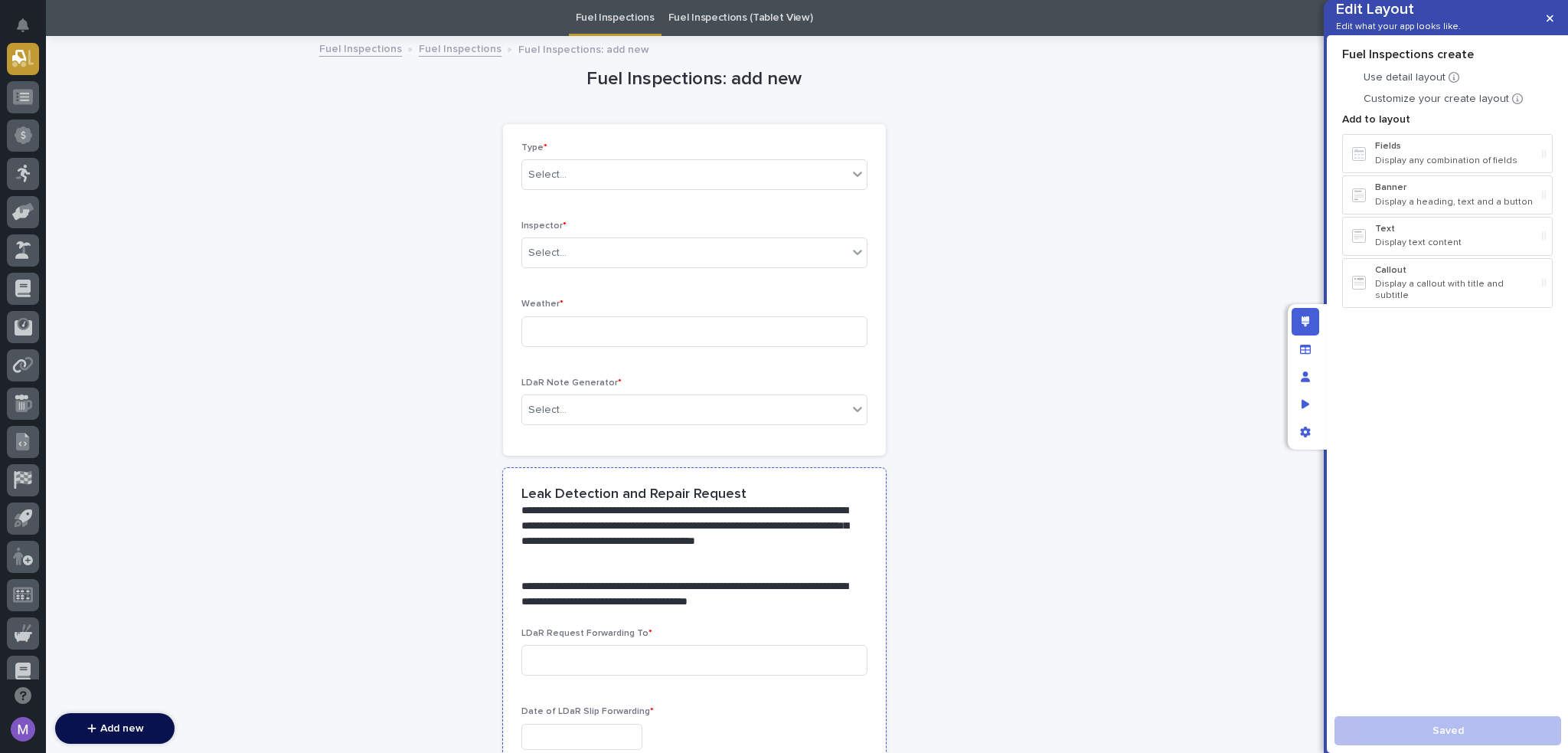
drag, startPoint x: 720, startPoint y: 528, endPoint x: 870, endPoint y: 522, distance: 150.1
click at [720, 528] on p "**********" at bounding box center [692, 534] width 340 height 62
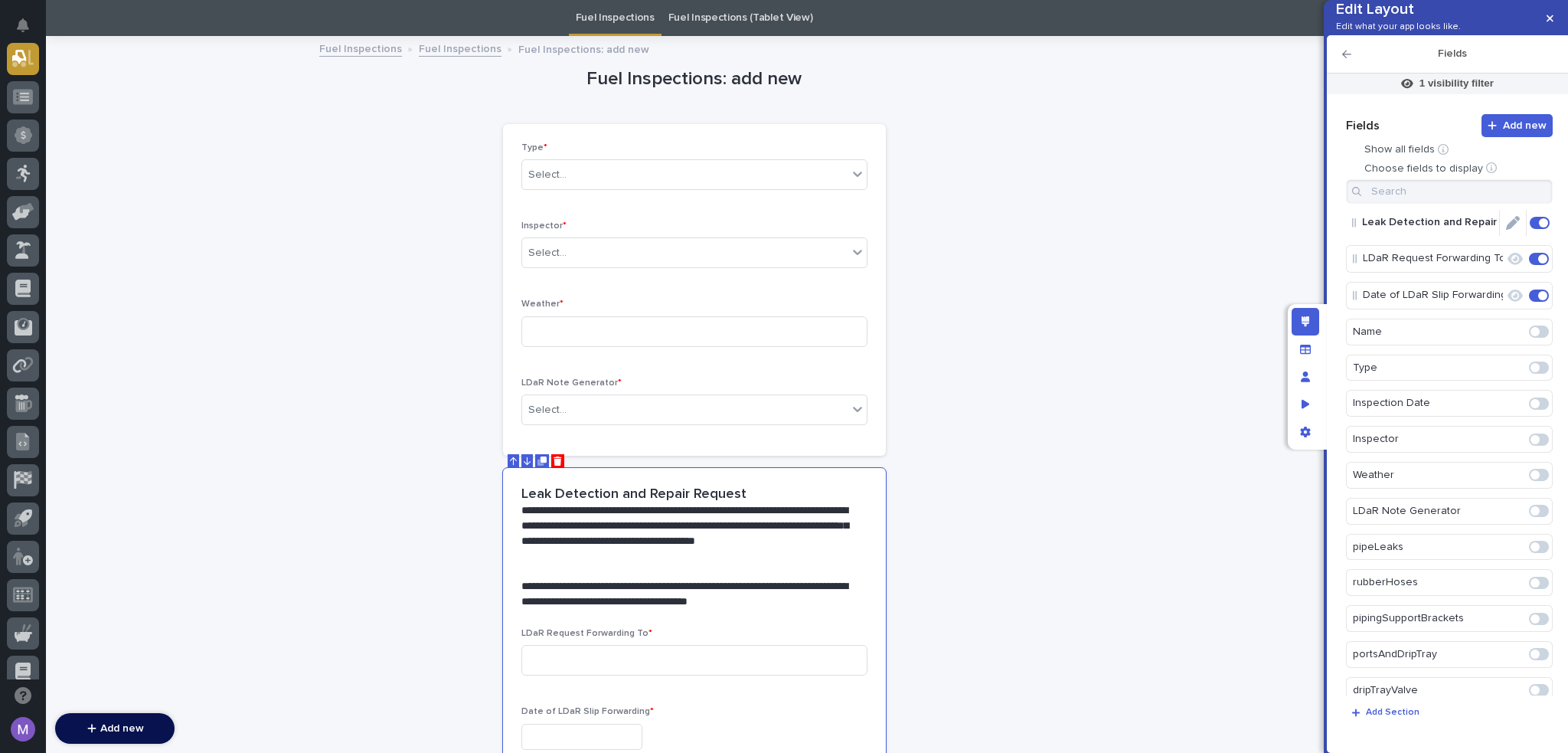
click at [1506, 229] on icon "Edit" at bounding box center [1513, 222] width 14 height 14
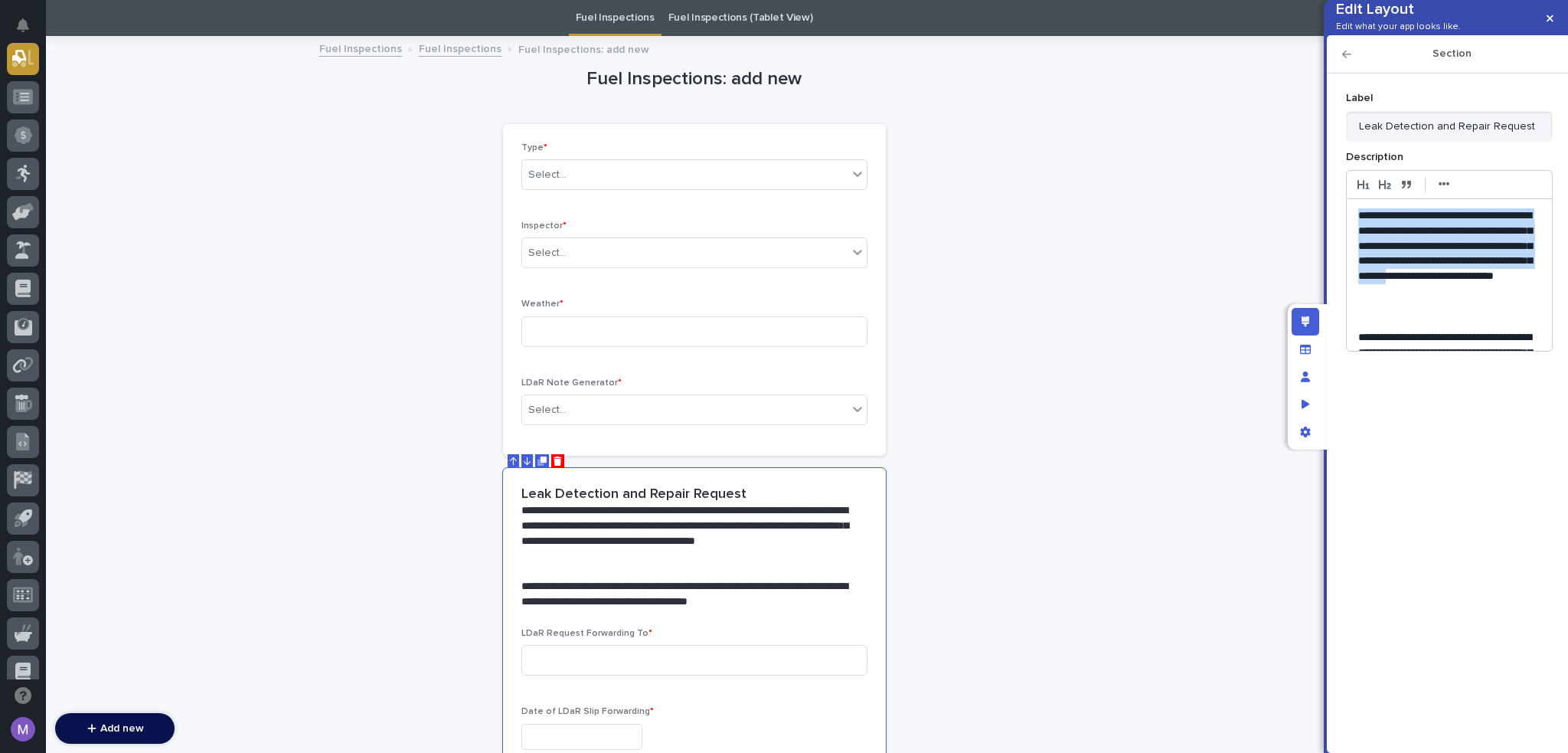
scroll to position [49, 0]
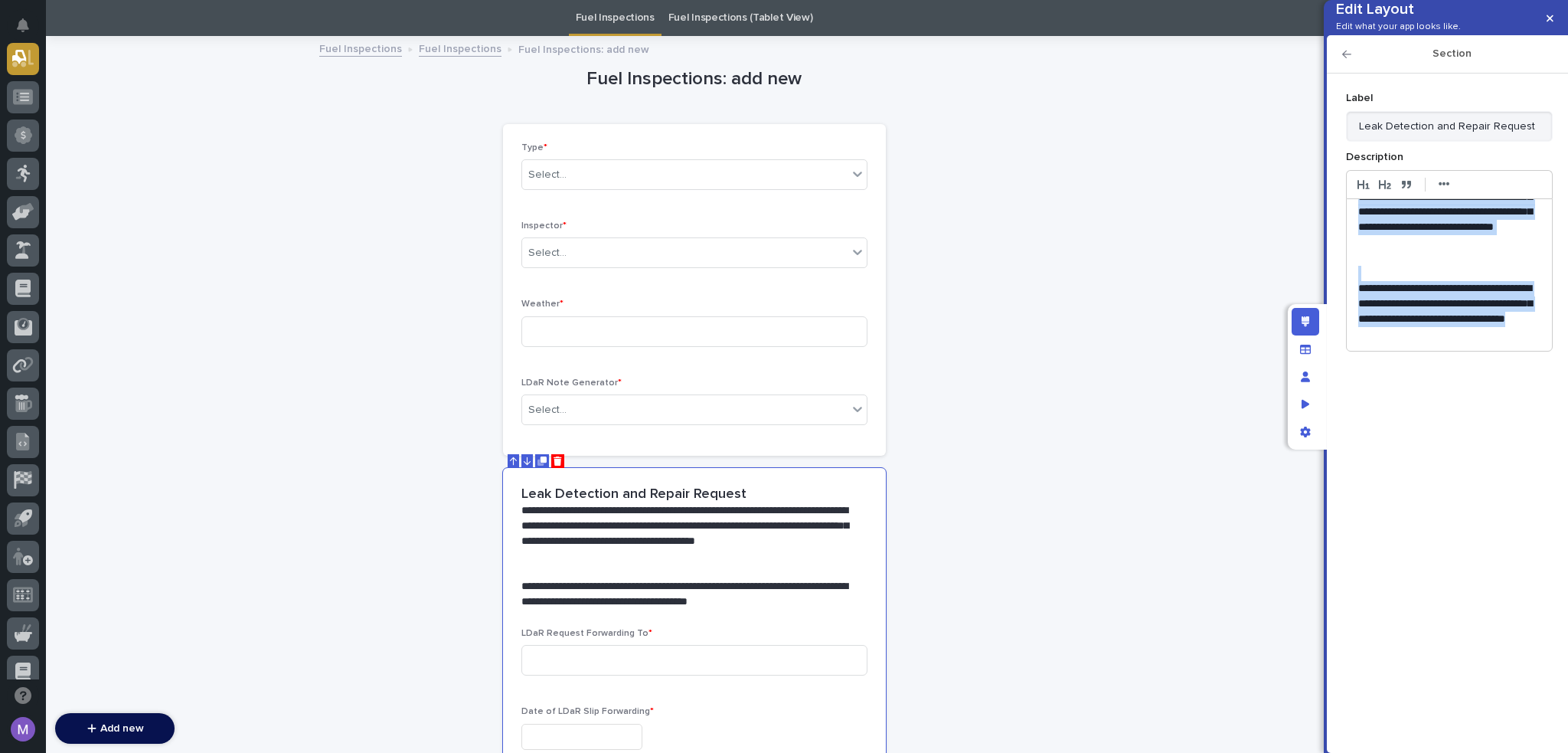
drag, startPoint x: 1357, startPoint y: 241, endPoint x: 1534, endPoint y: 378, distance: 223.8
click at [1534, 378] on div "Add new Fields Show all fields Choose fields to display Leak Detection and Repa…" at bounding box center [1448, 404] width 211 height 637
copy div "**********"
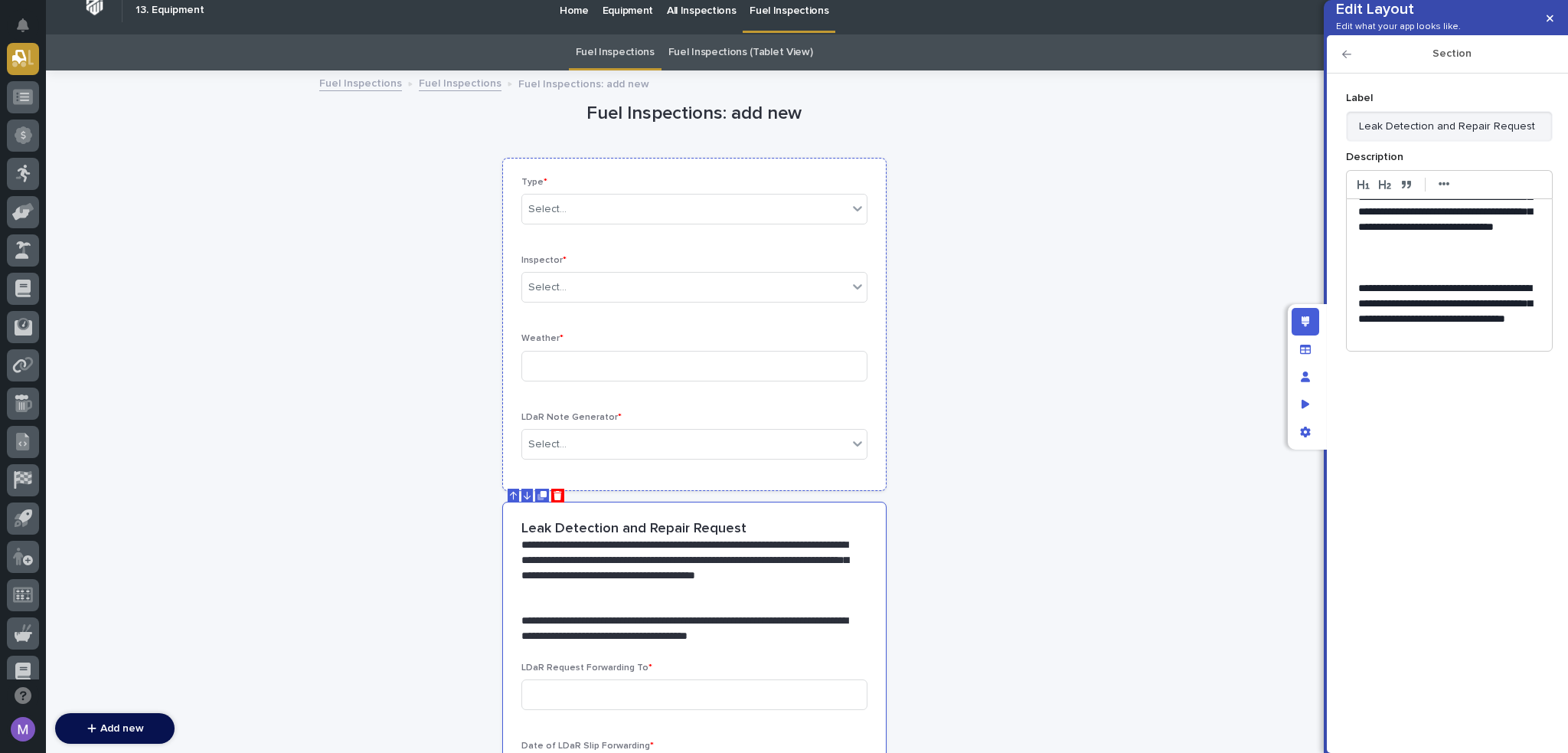
scroll to position [0, 0]
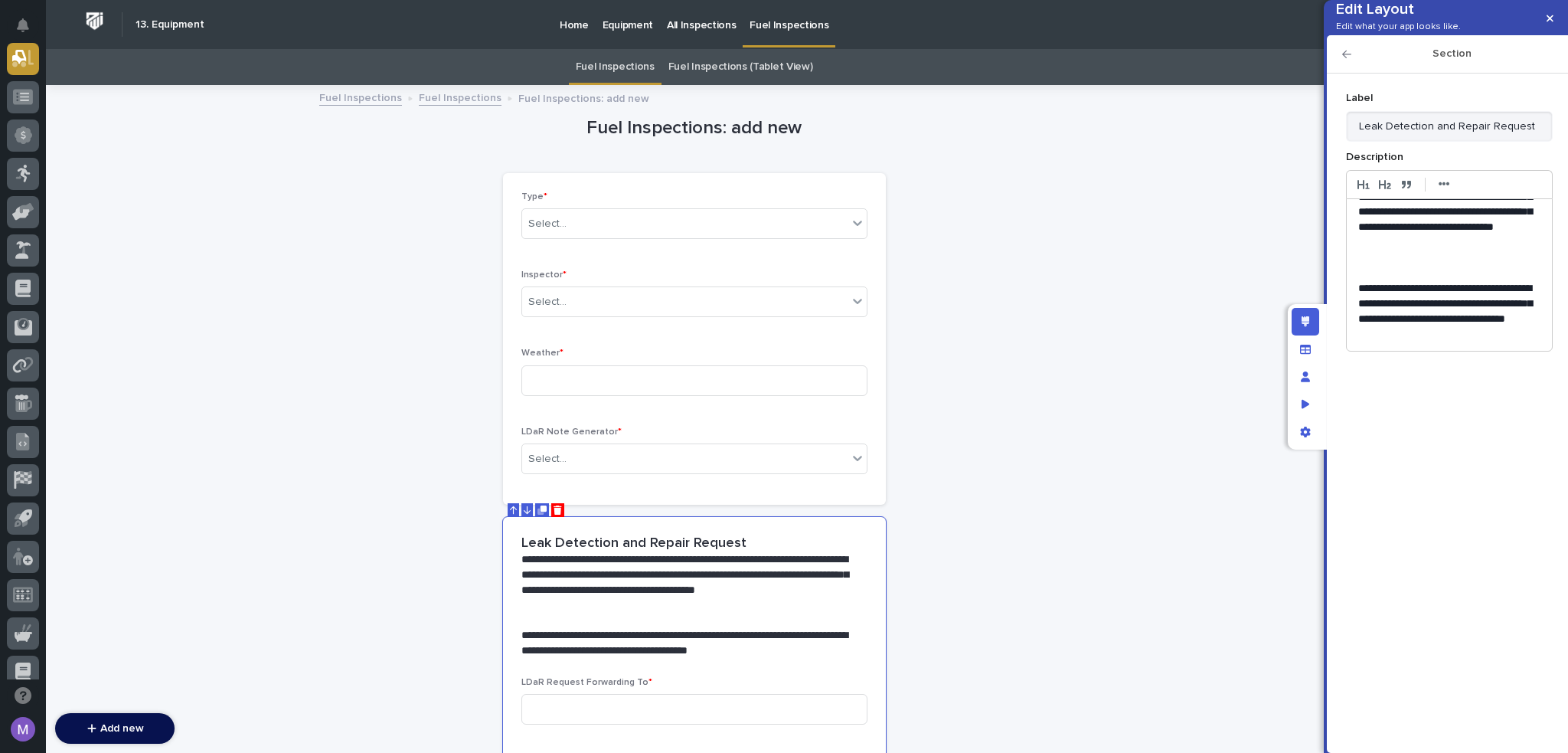
click at [735, 63] on link "Fuel Inspections (Tablet View)" at bounding box center [741, 66] width 145 height 36
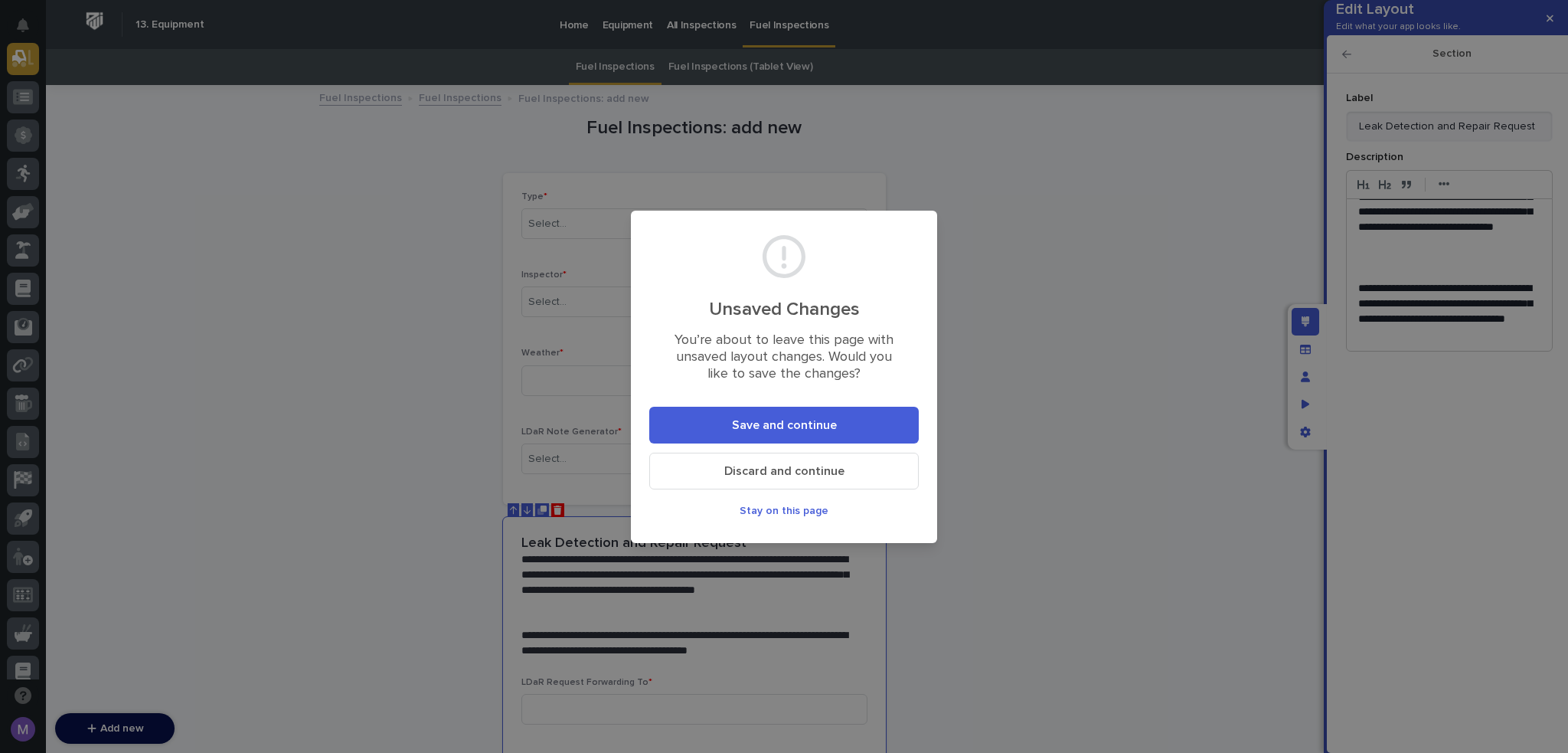
click at [801, 474] on span "Discard and continue" at bounding box center [784, 471] width 120 height 12
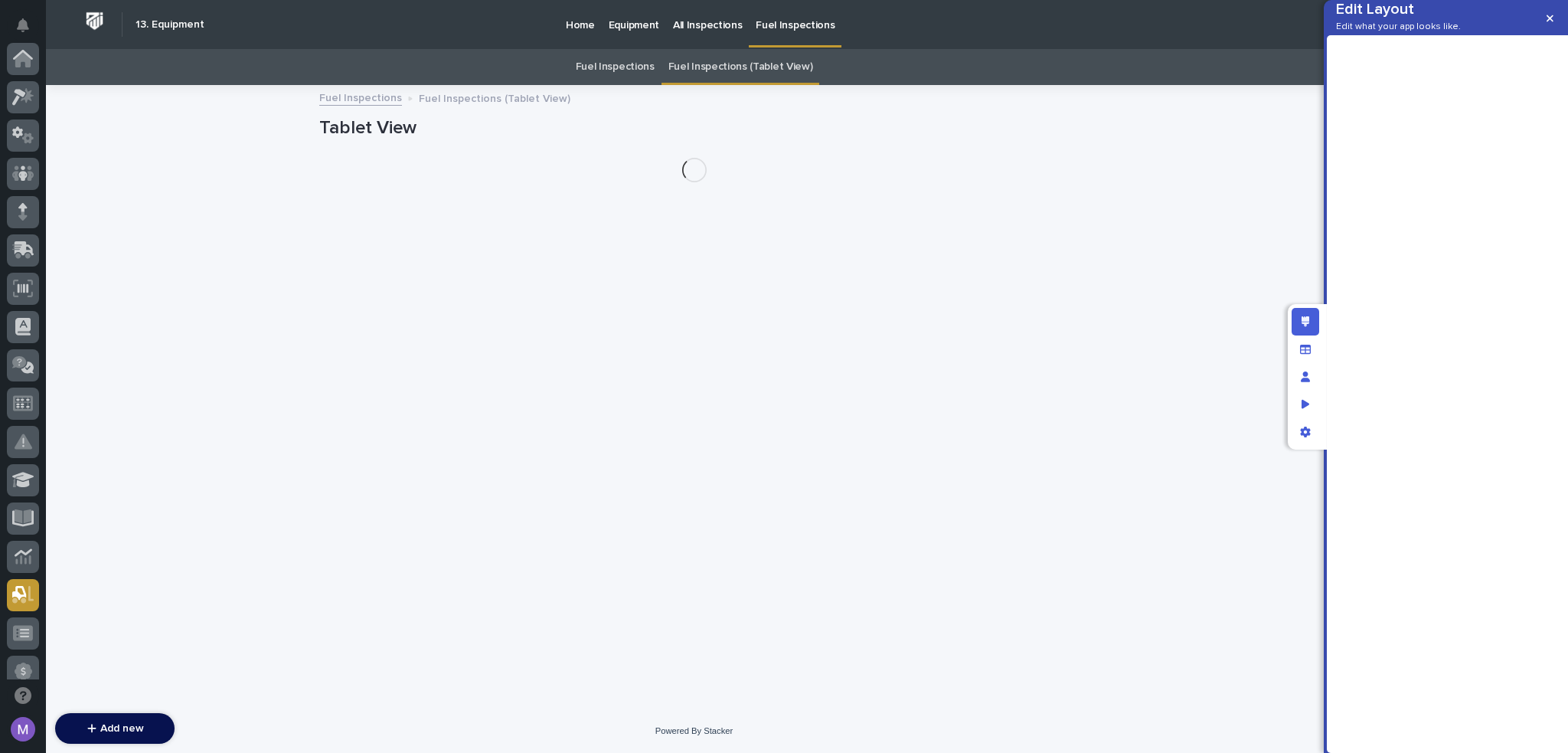
scroll to position [536, 0]
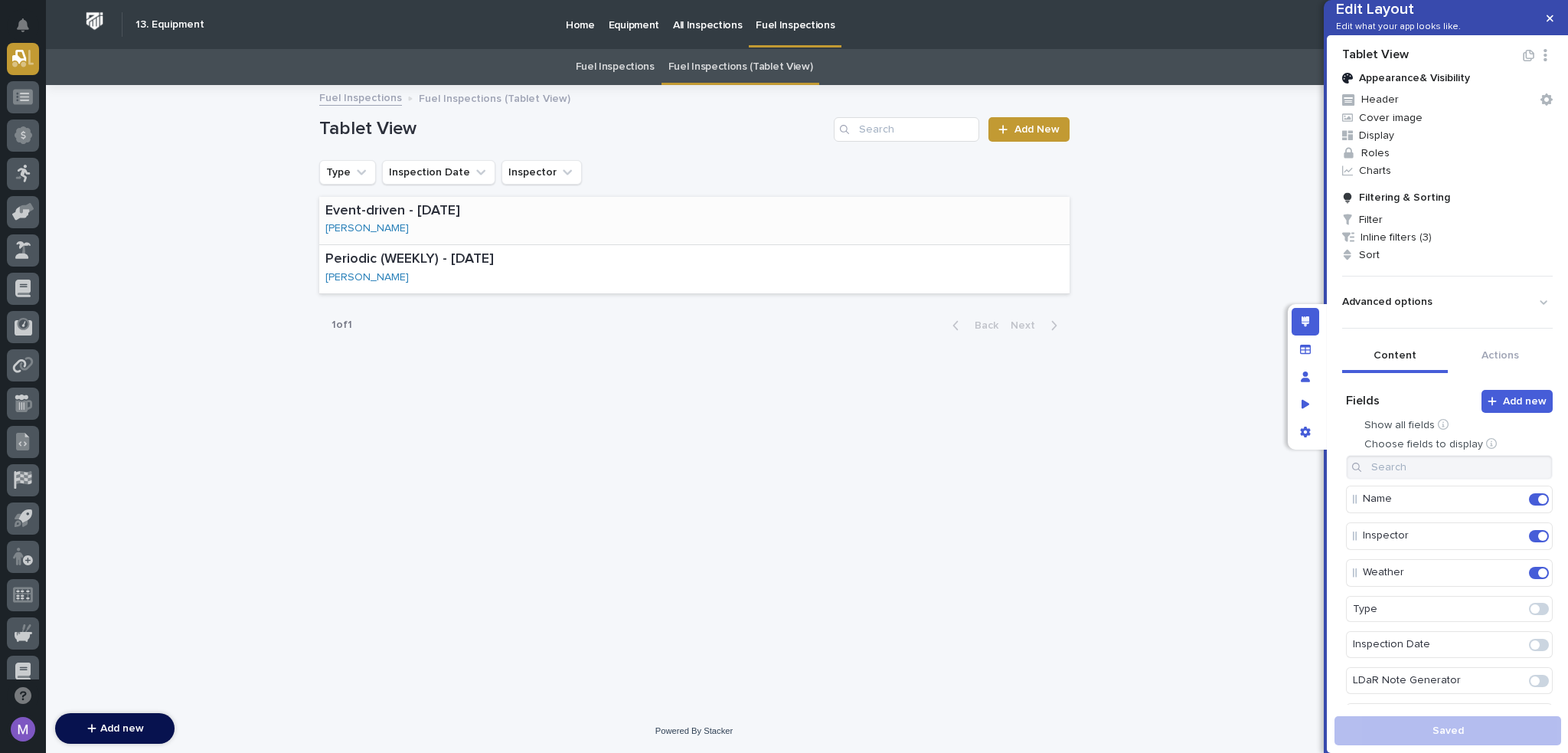
click at [592, 237] on div "Event-driven - 09/19/2025 Austin Schwartz" at bounding box center [694, 221] width 750 height 49
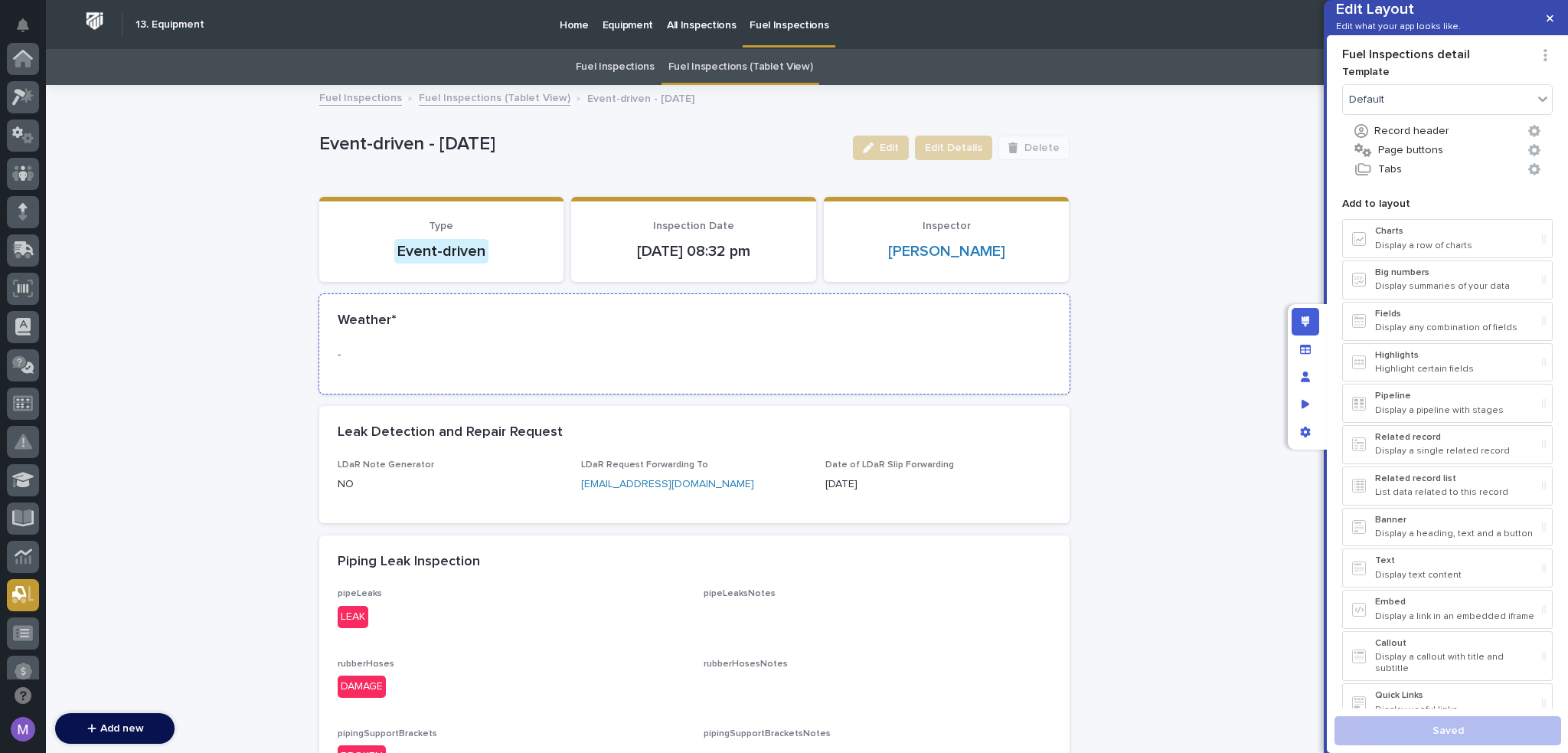
scroll to position [536, 0]
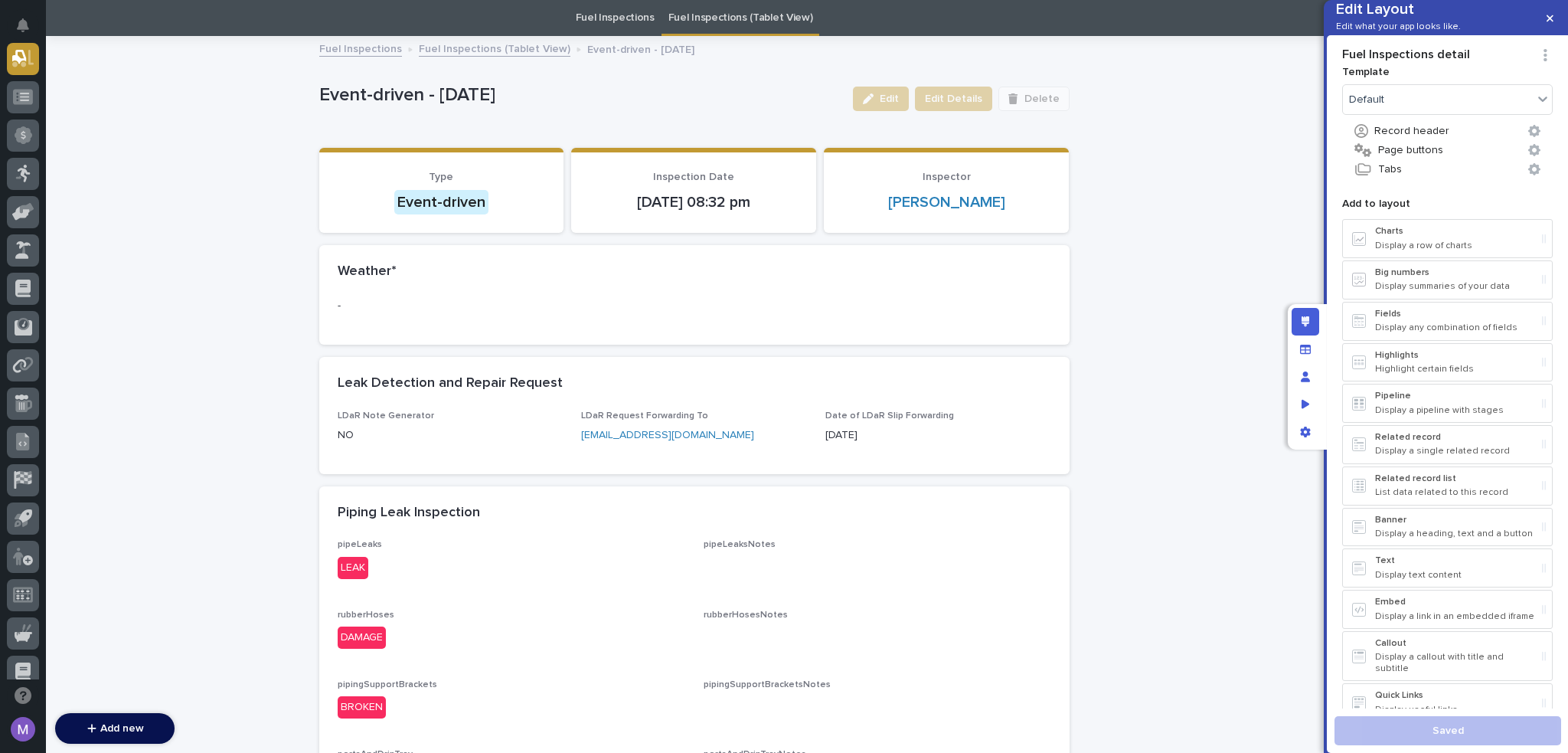
click at [564, 396] on div "Leak Detection and Repair Request" at bounding box center [694, 383] width 750 height 53
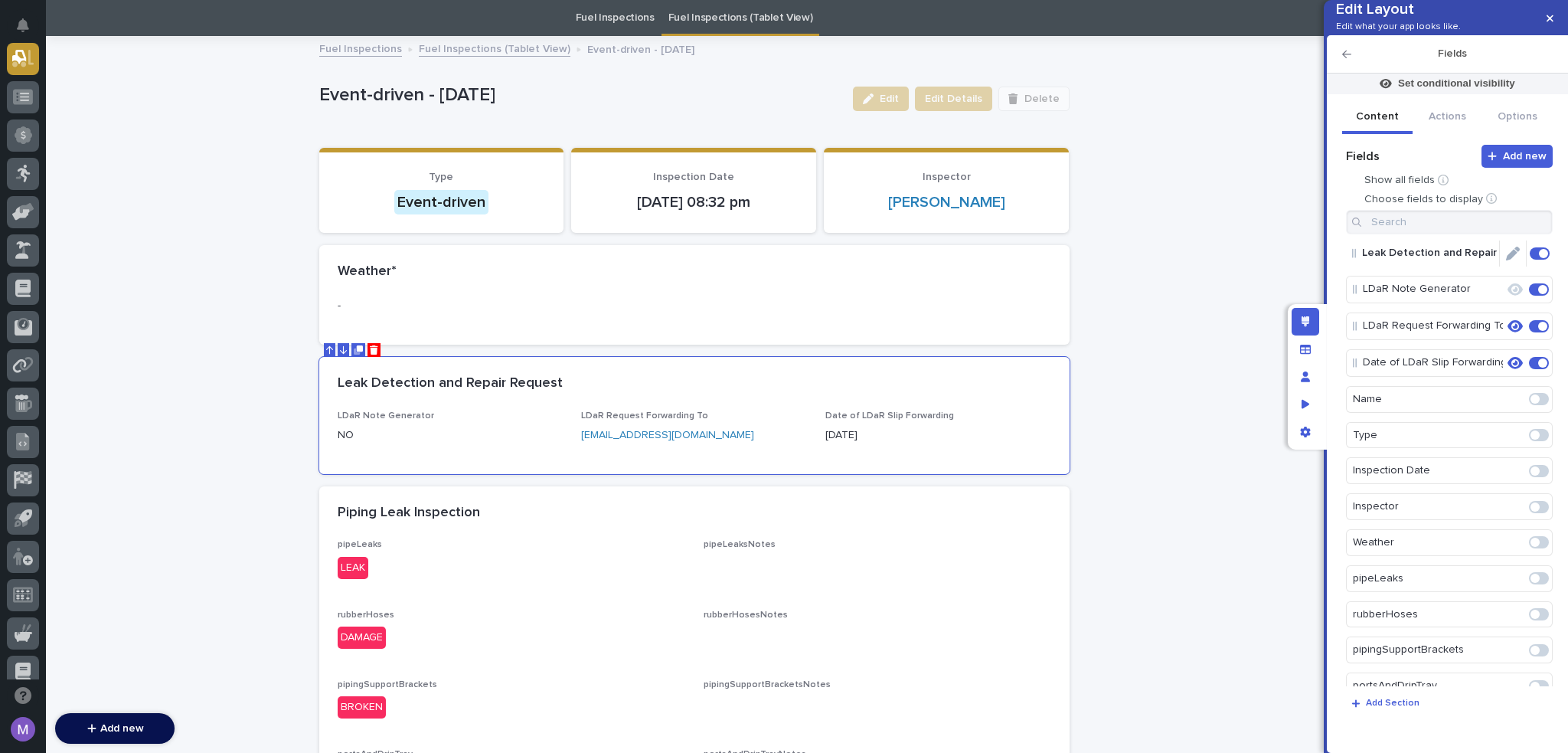
click at [1510, 260] on icon "Edit" at bounding box center [1513, 253] width 14 height 14
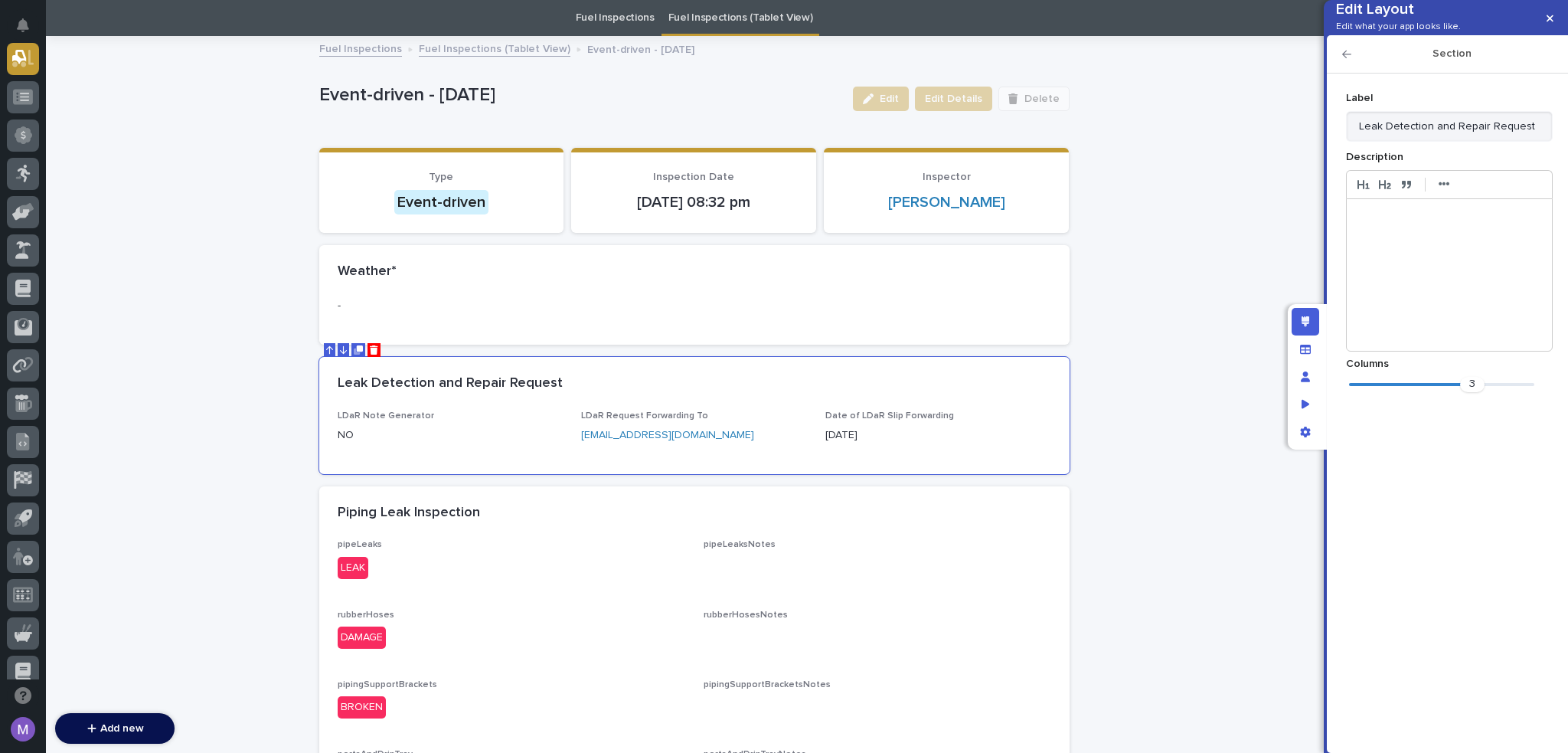
click at [1420, 265] on div at bounding box center [1449, 275] width 205 height 152
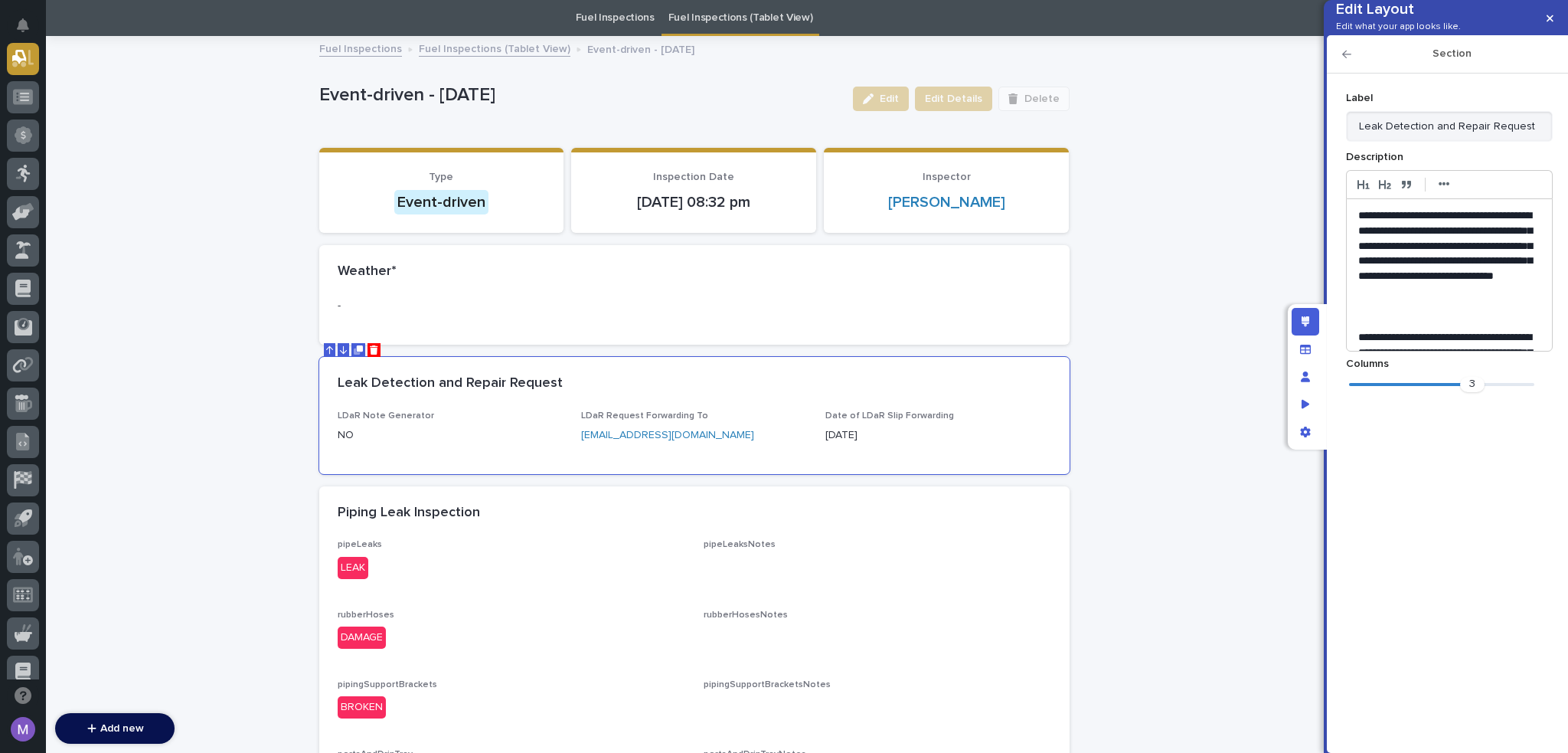
scroll to position [36, 0]
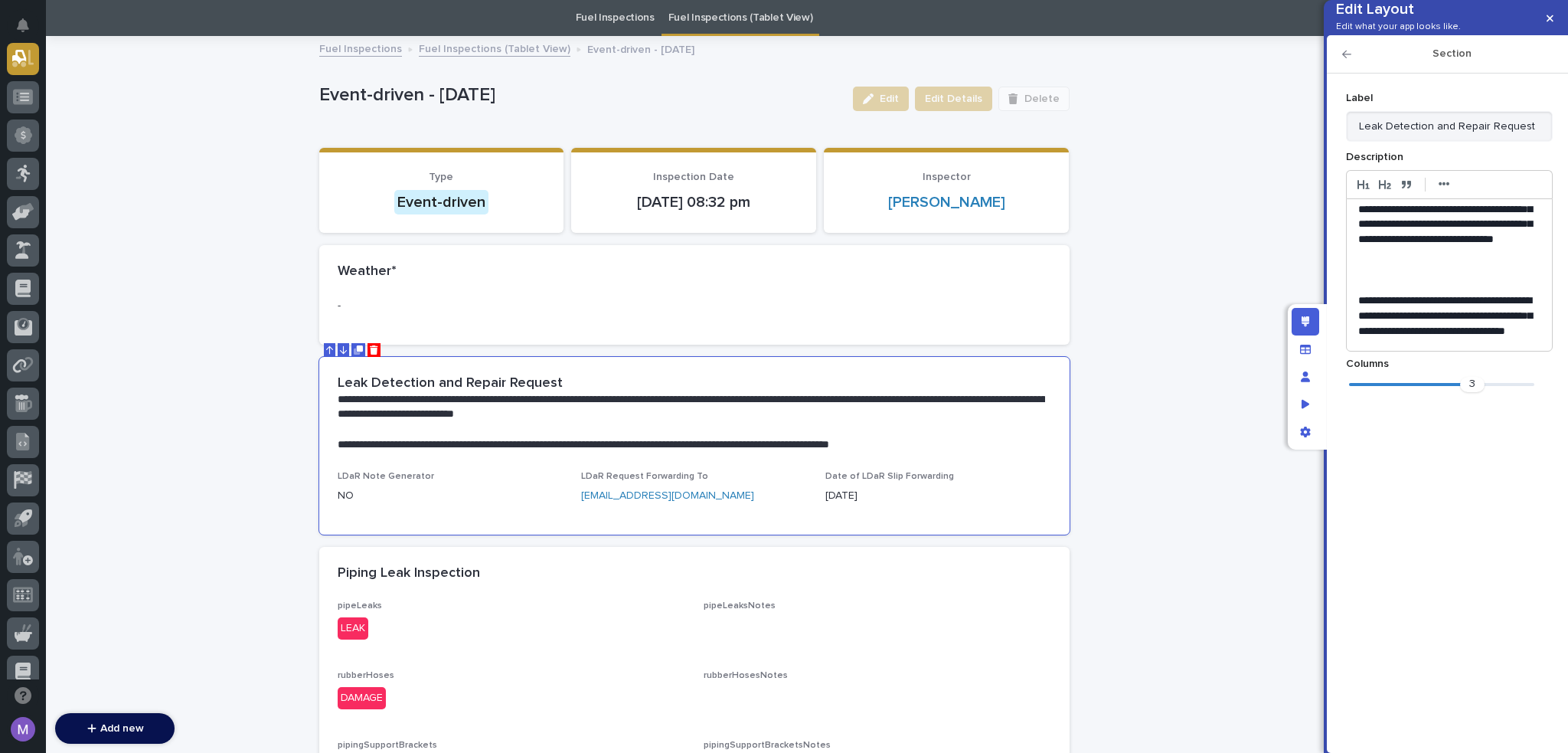
click at [1305, 324] on icon "Edit layout" at bounding box center [1305, 321] width 8 height 11
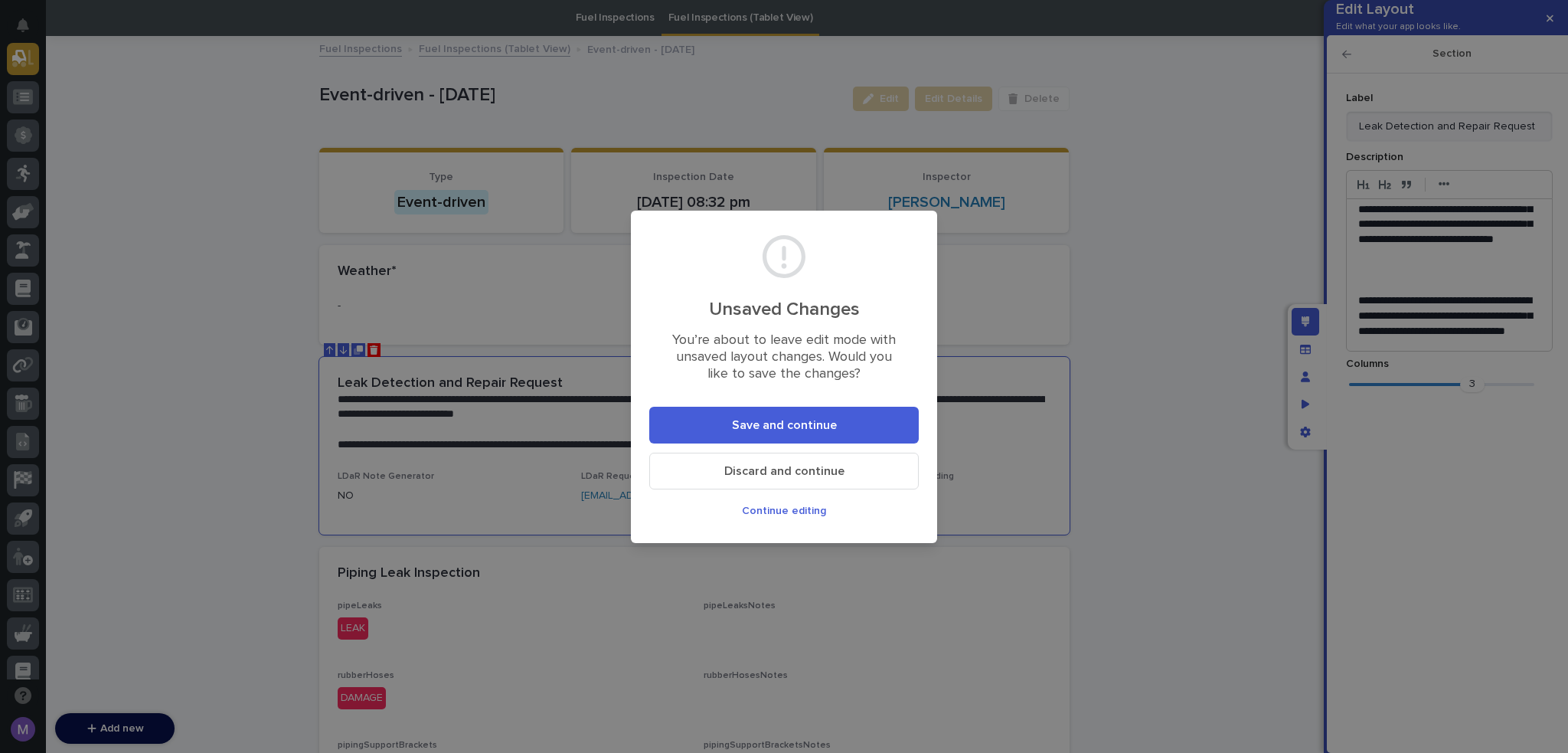
click at [725, 425] on button "Save and continue" at bounding box center [784, 425] width 270 height 36
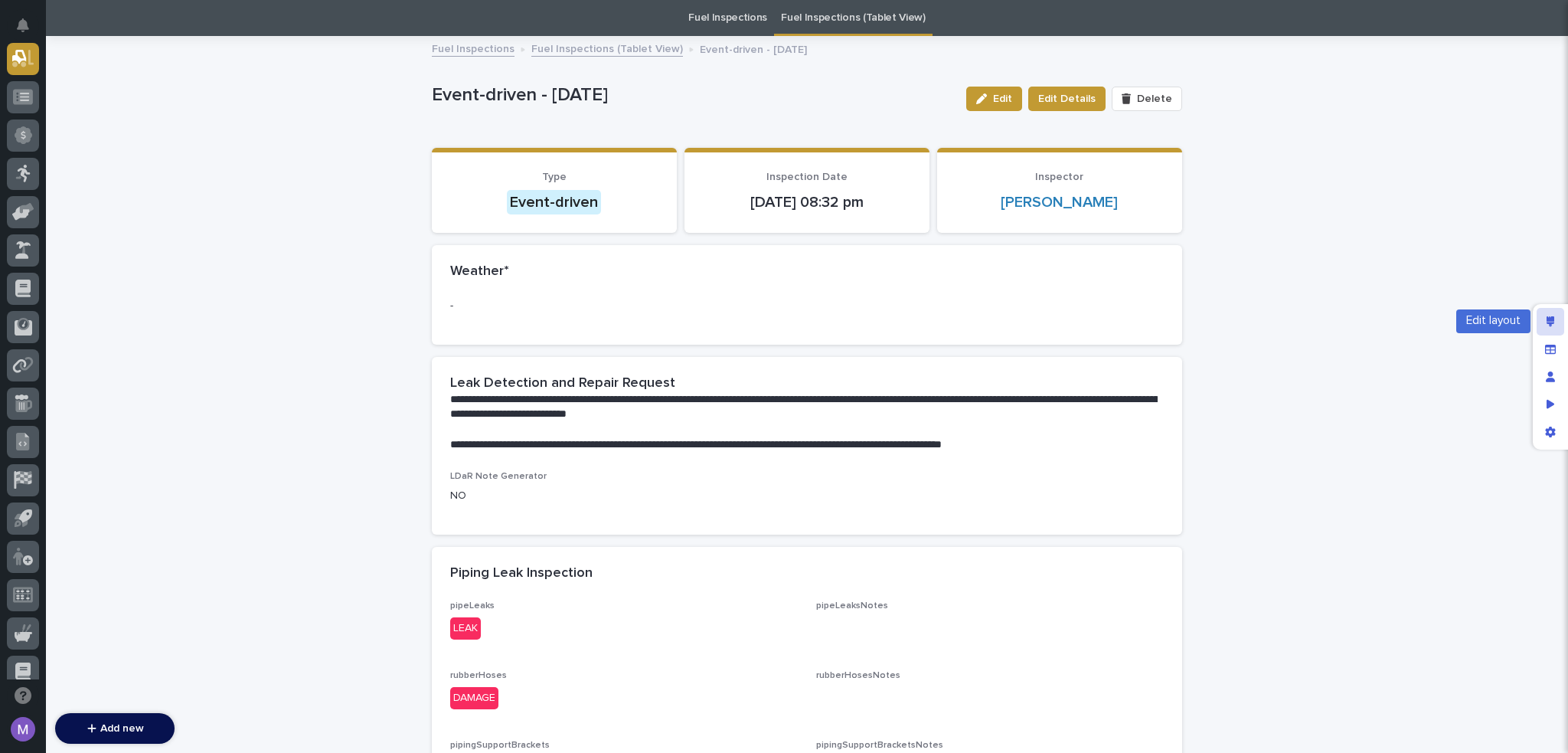
click at [1552, 329] on div "Edit layout" at bounding box center [1551, 322] width 28 height 28
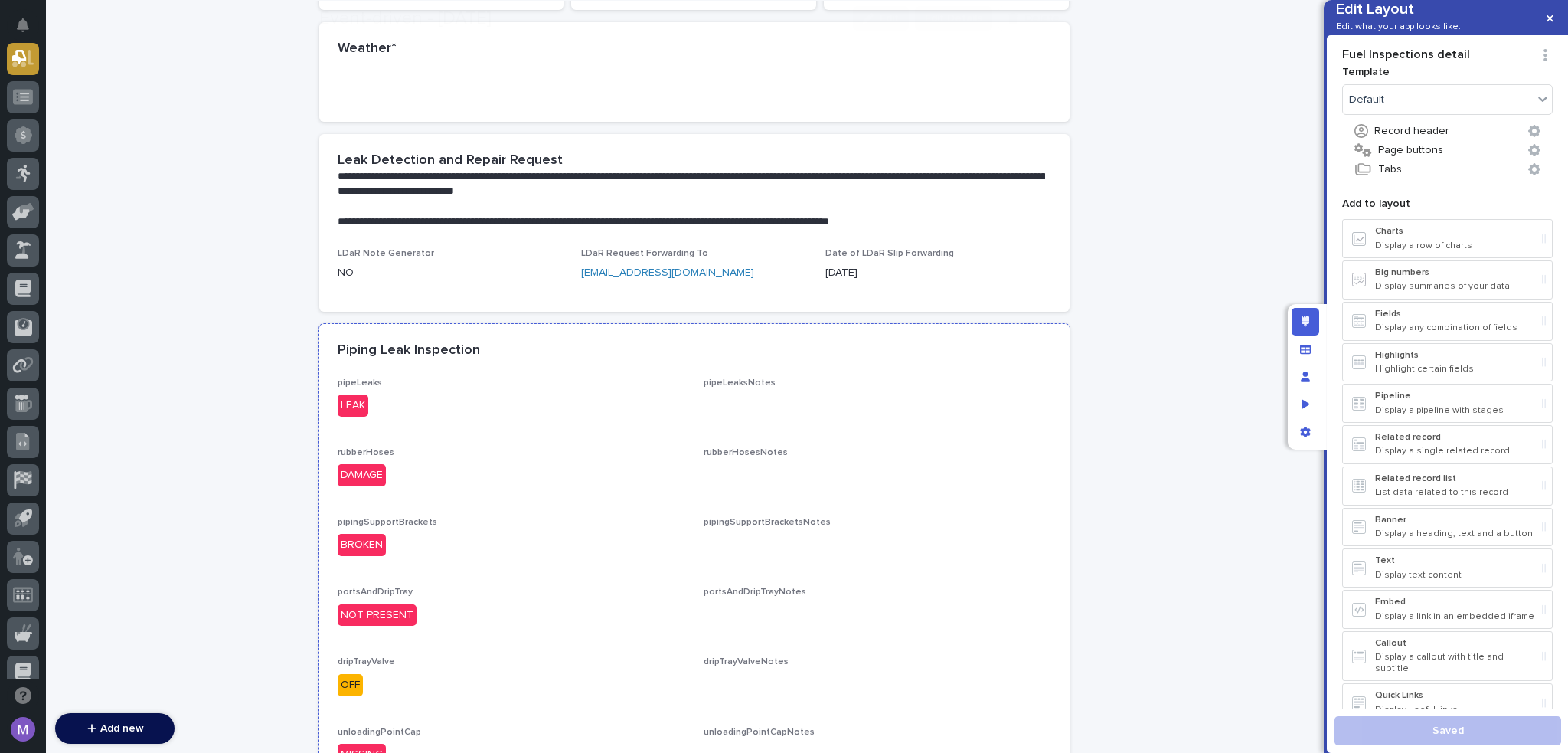
scroll to position [279, 0]
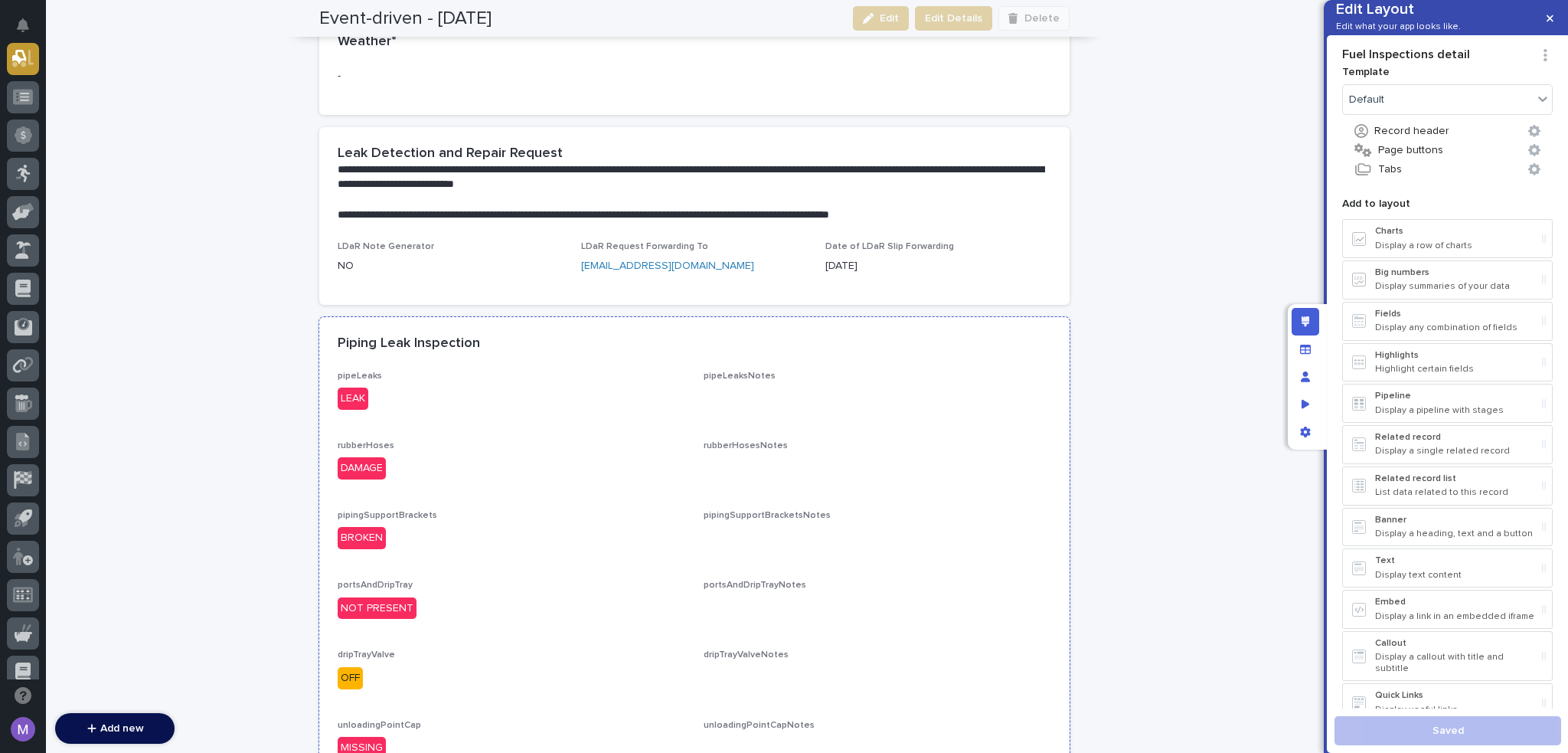
click at [529, 355] on div "Piping Leak Inspection" at bounding box center [694, 344] width 750 height 53
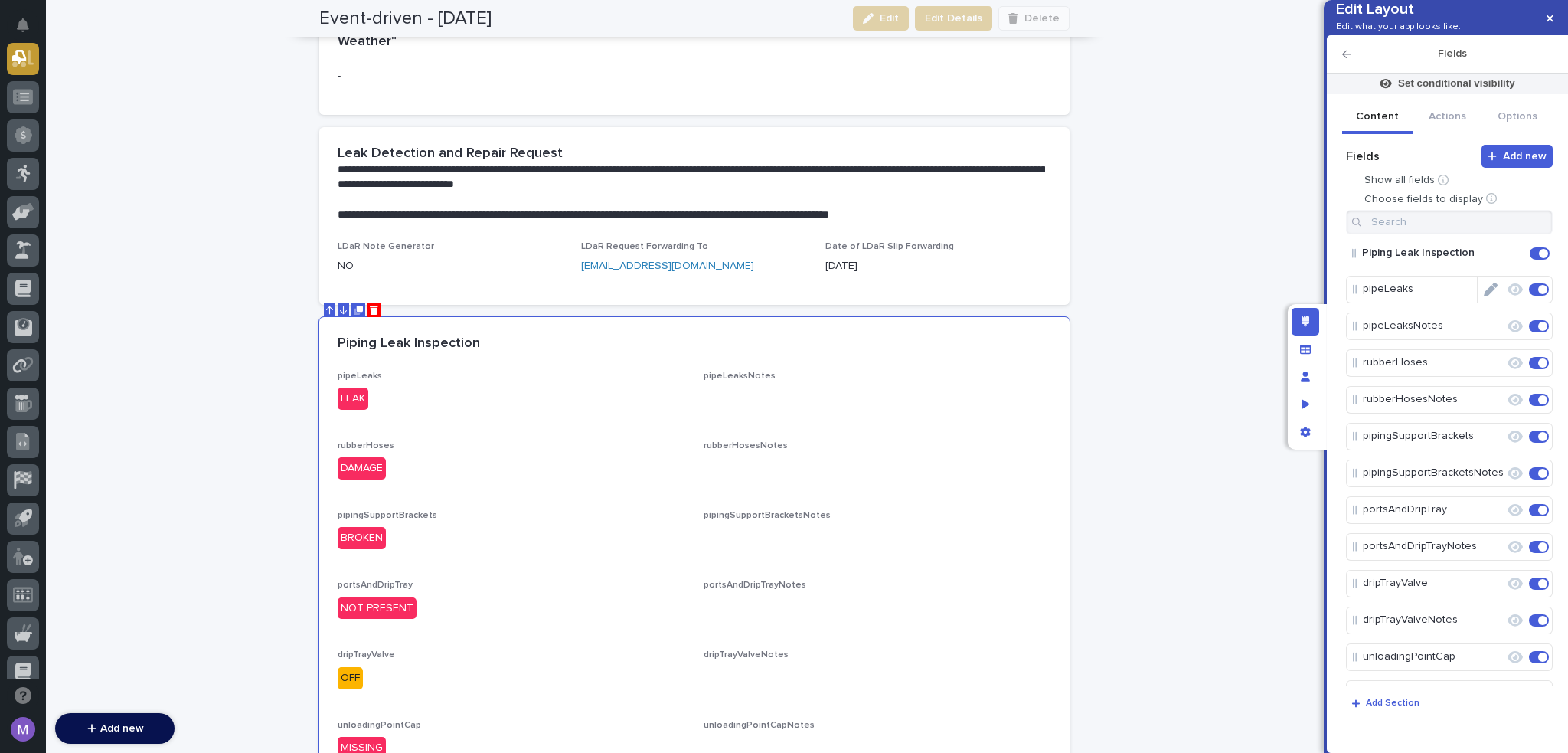
click at [1484, 297] on icon "Edit" at bounding box center [1490, 289] width 14 height 14
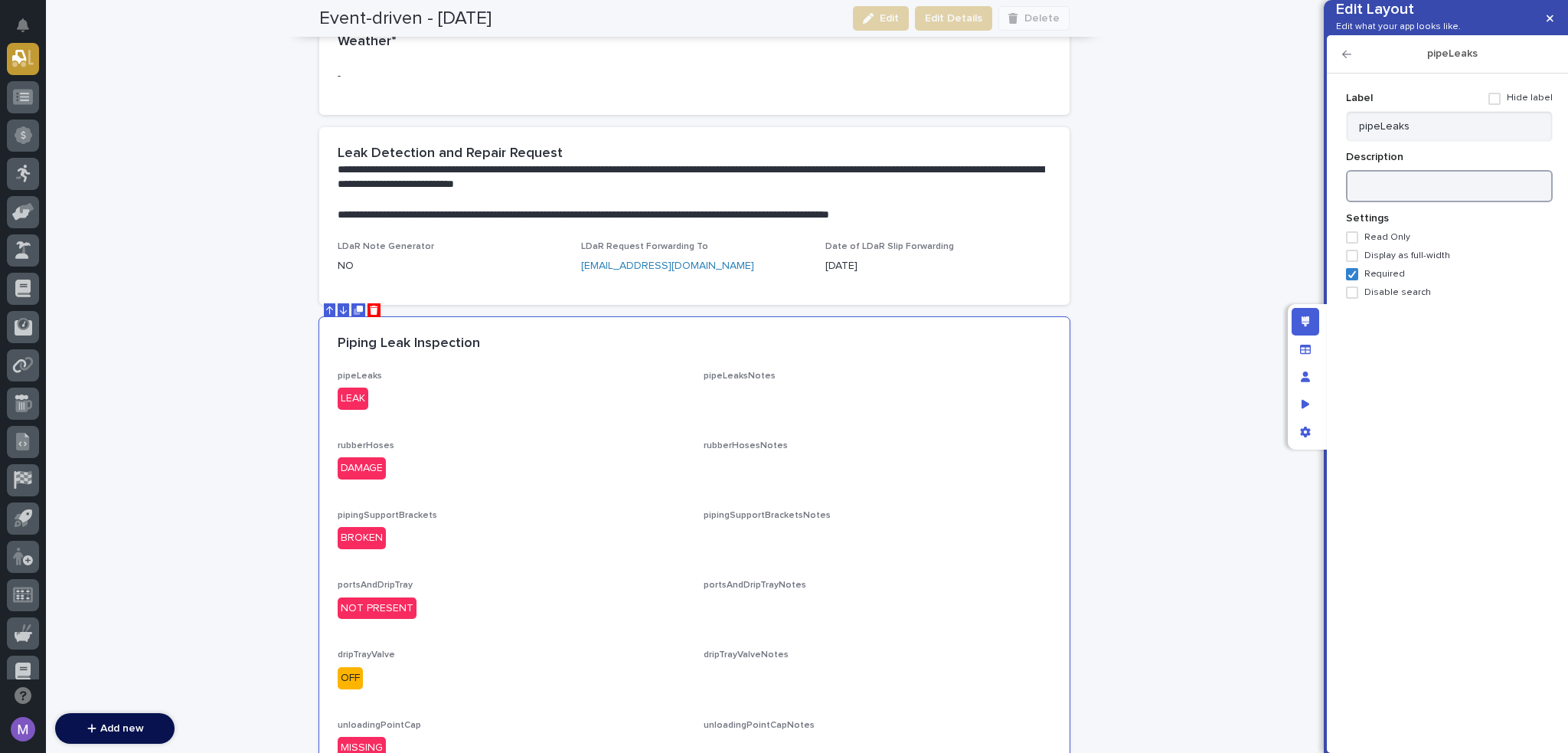
click at [1447, 203] on textarea at bounding box center [1449, 186] width 207 height 33
drag, startPoint x: 1422, startPoint y: 229, endPoint x: 1314, endPoint y: 191, distance: 114.5
click at [1314, 191] on div "Edit Layout Edit what your app looks like. pipeLeaks Add new Fields Show all fi…" at bounding box center [784, 376] width 1568 height 753
type textarea "**********"
click at [1448, 142] on input "pipeLeaks" at bounding box center [1449, 126] width 207 height 31
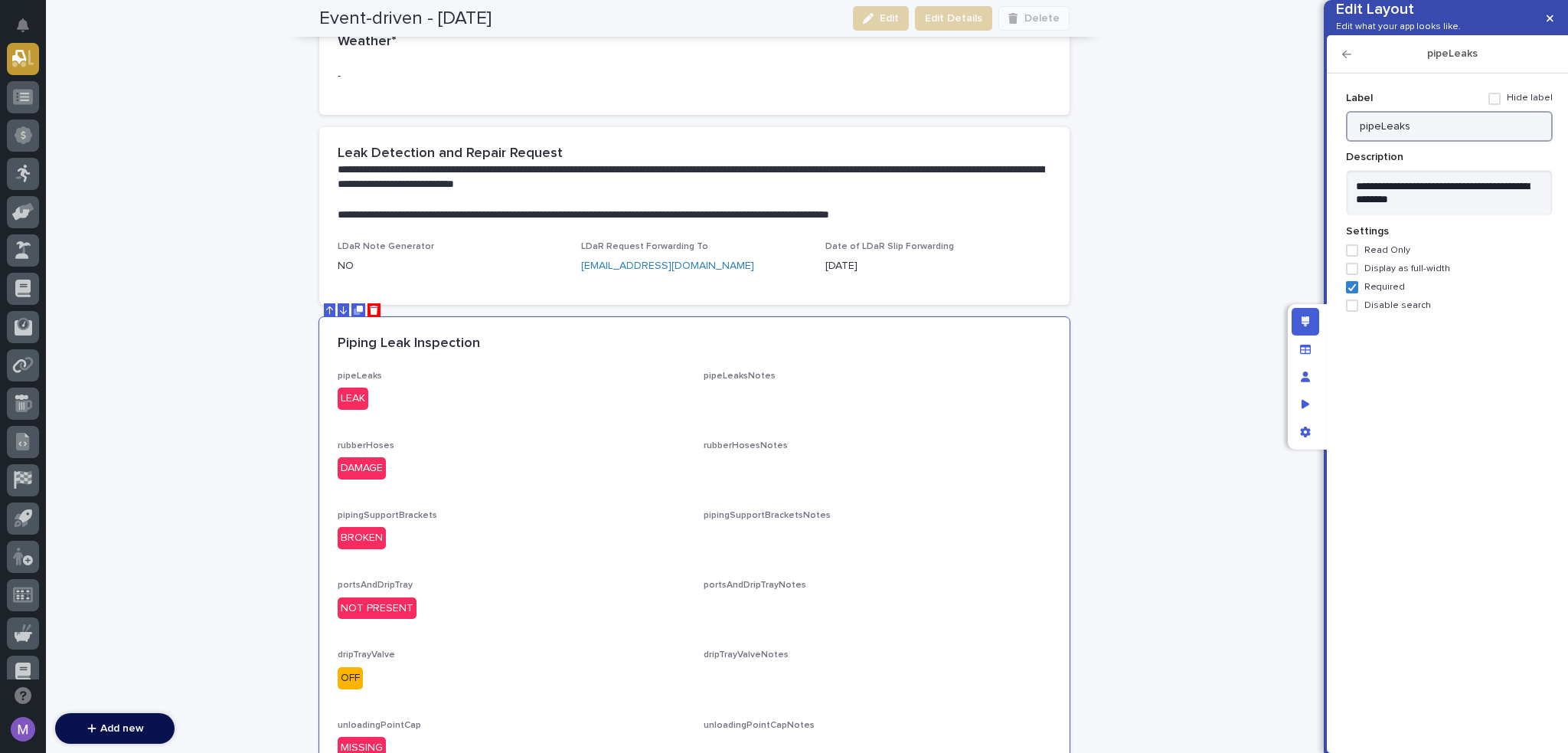
click at [1448, 142] on input "pipeLeaks" at bounding box center [1449, 126] width 207 height 31
paste input "Inspect all piping for signs of leak and near fitting"
type input "Inspect all piping for signs of leak and near fitting"
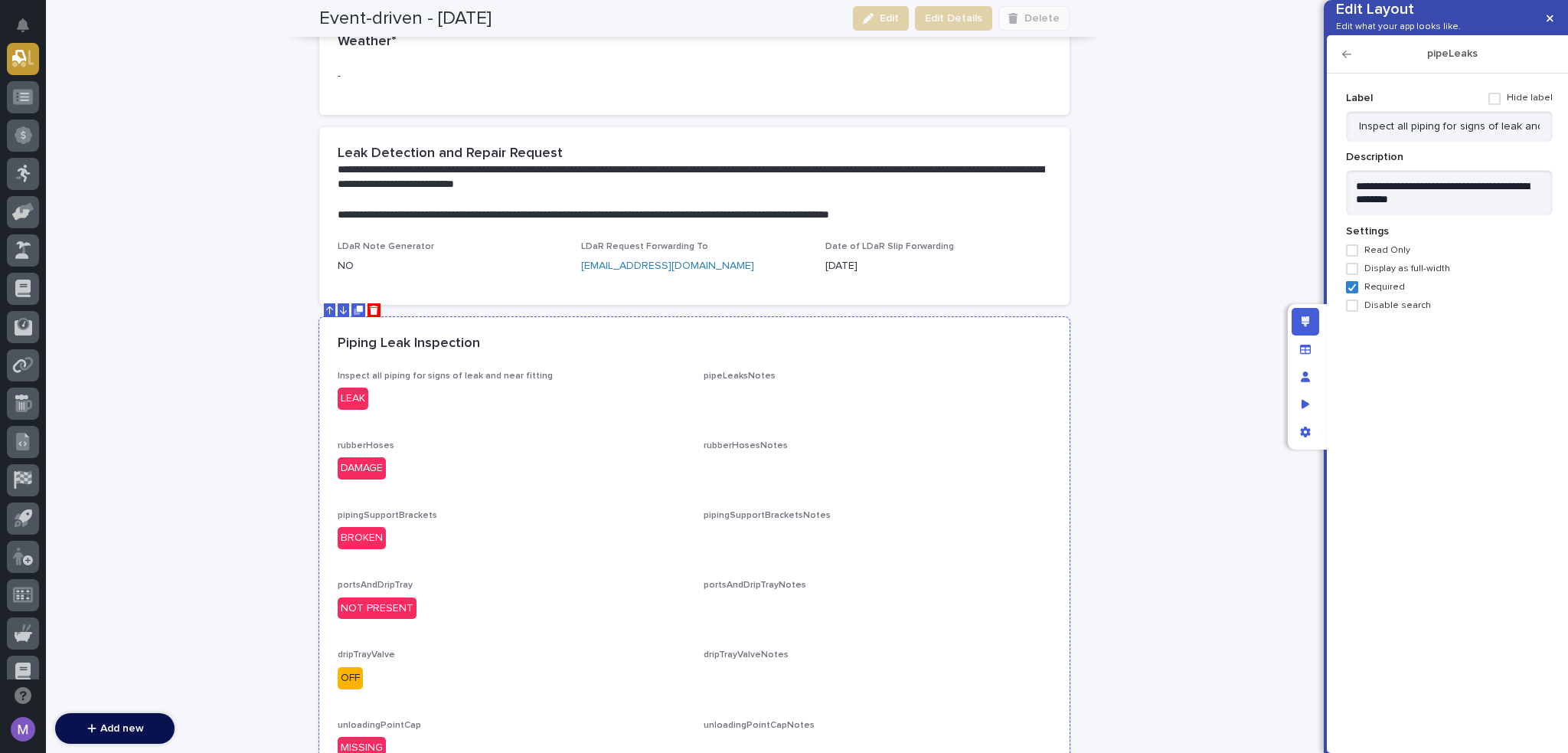
click at [643, 362] on div "Piping Leak Inspection" at bounding box center [694, 344] width 750 height 53
click at [1433, 216] on textarea "**********" at bounding box center [1449, 193] width 207 height 46
click at [1348, 60] on icon "button" at bounding box center [1347, 53] width 9 height 11
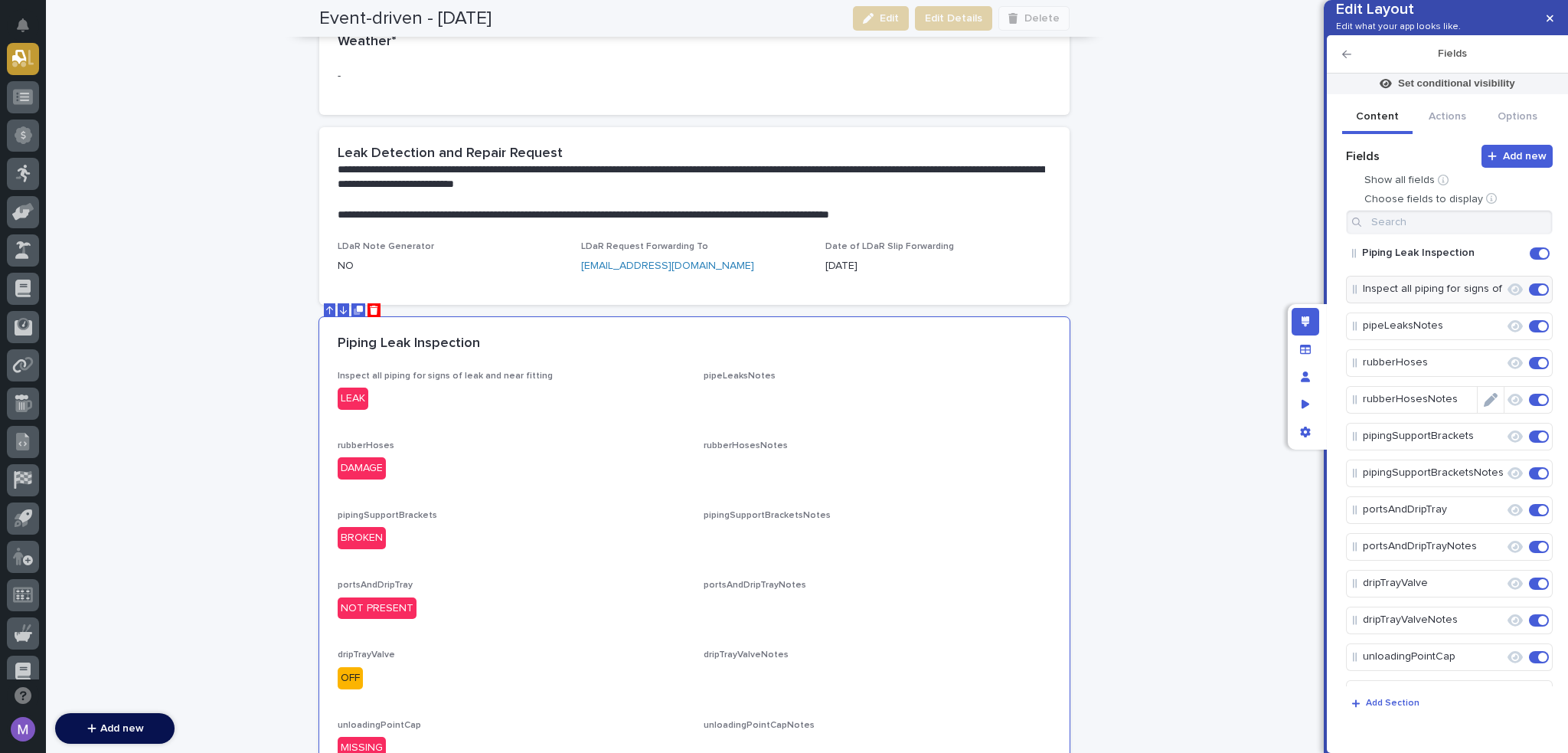
click at [1505, 333] on icon "Edit" at bounding box center [1505, 326] width 0 height 14
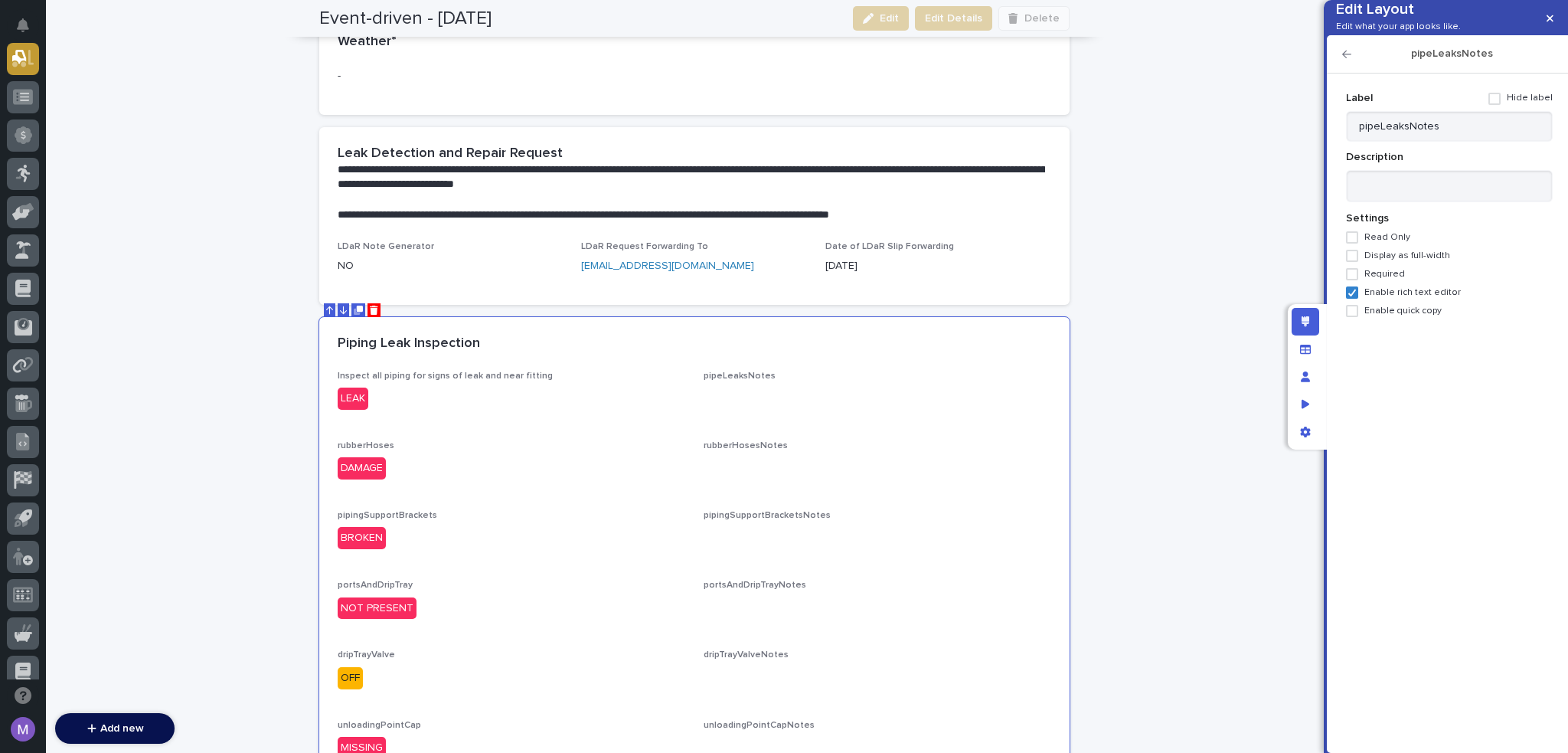
click at [1348, 60] on icon "button" at bounding box center [1347, 53] width 9 height 11
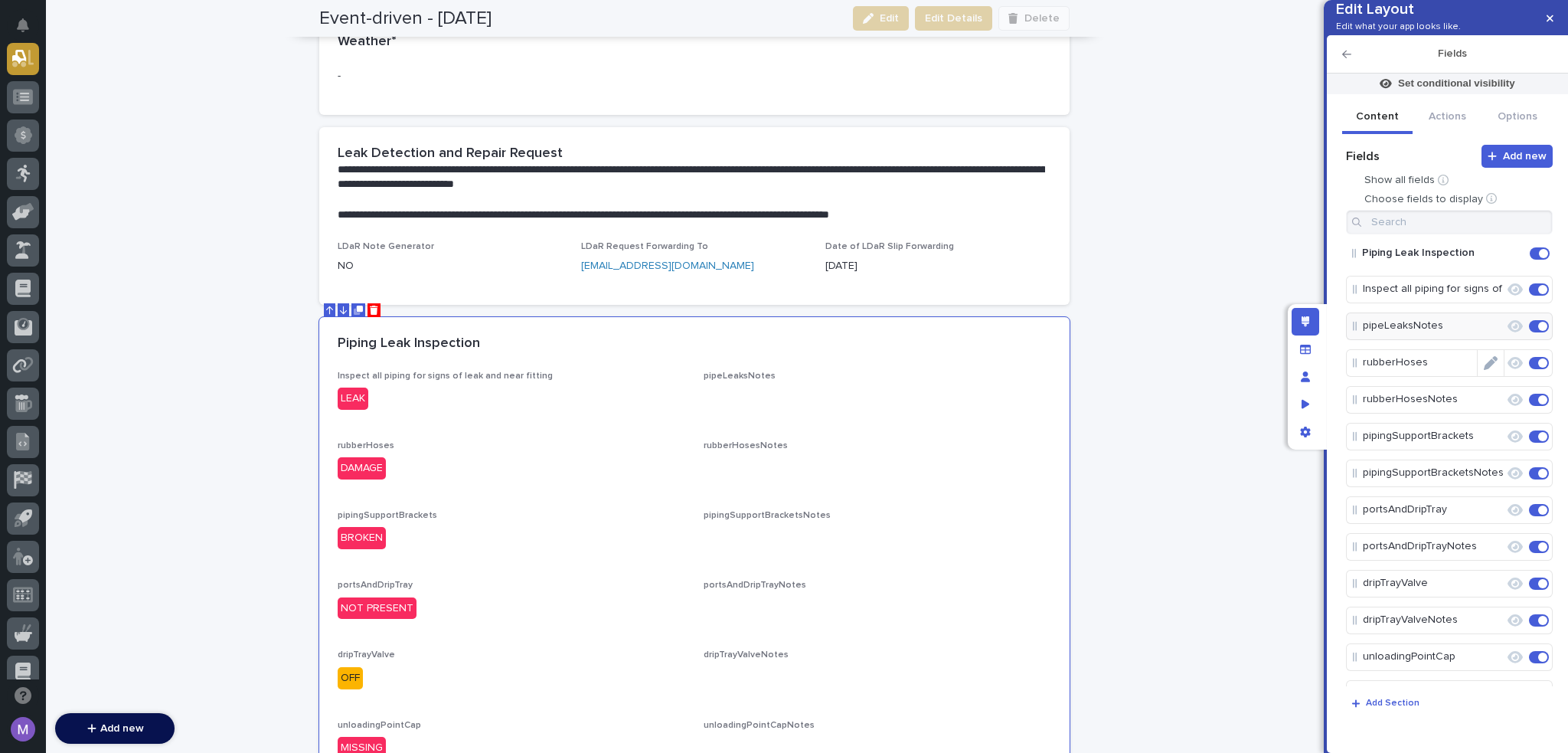
click at [1488, 370] on icon "Edit" at bounding box center [1490, 362] width 14 height 14
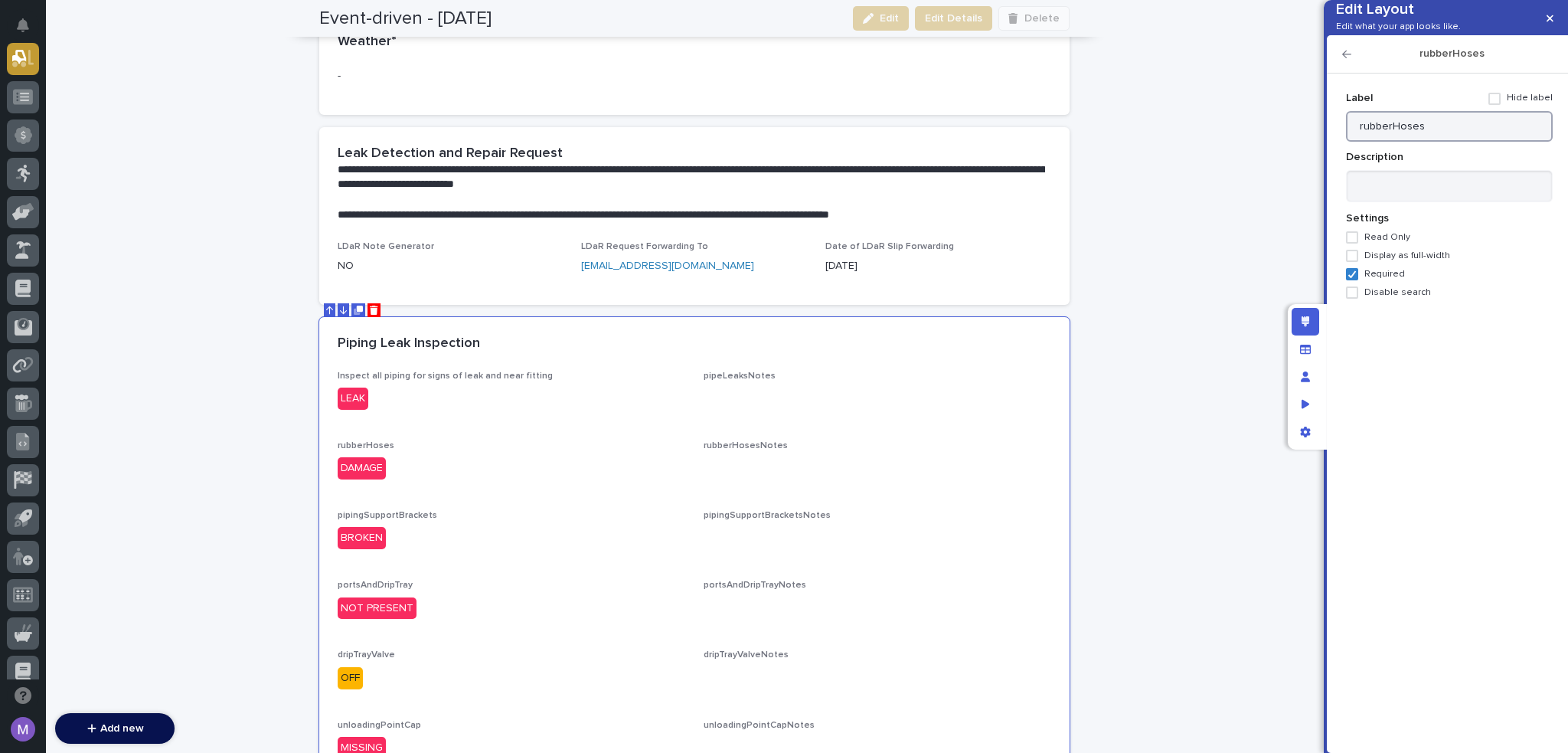
click at [1449, 142] on input "rubberHoses" at bounding box center [1449, 126] width 207 height 31
paste input "Inspect Rubber hoses of Fueling Pump"
type input "Inspect Rubber hoses of Fueling Pumps"
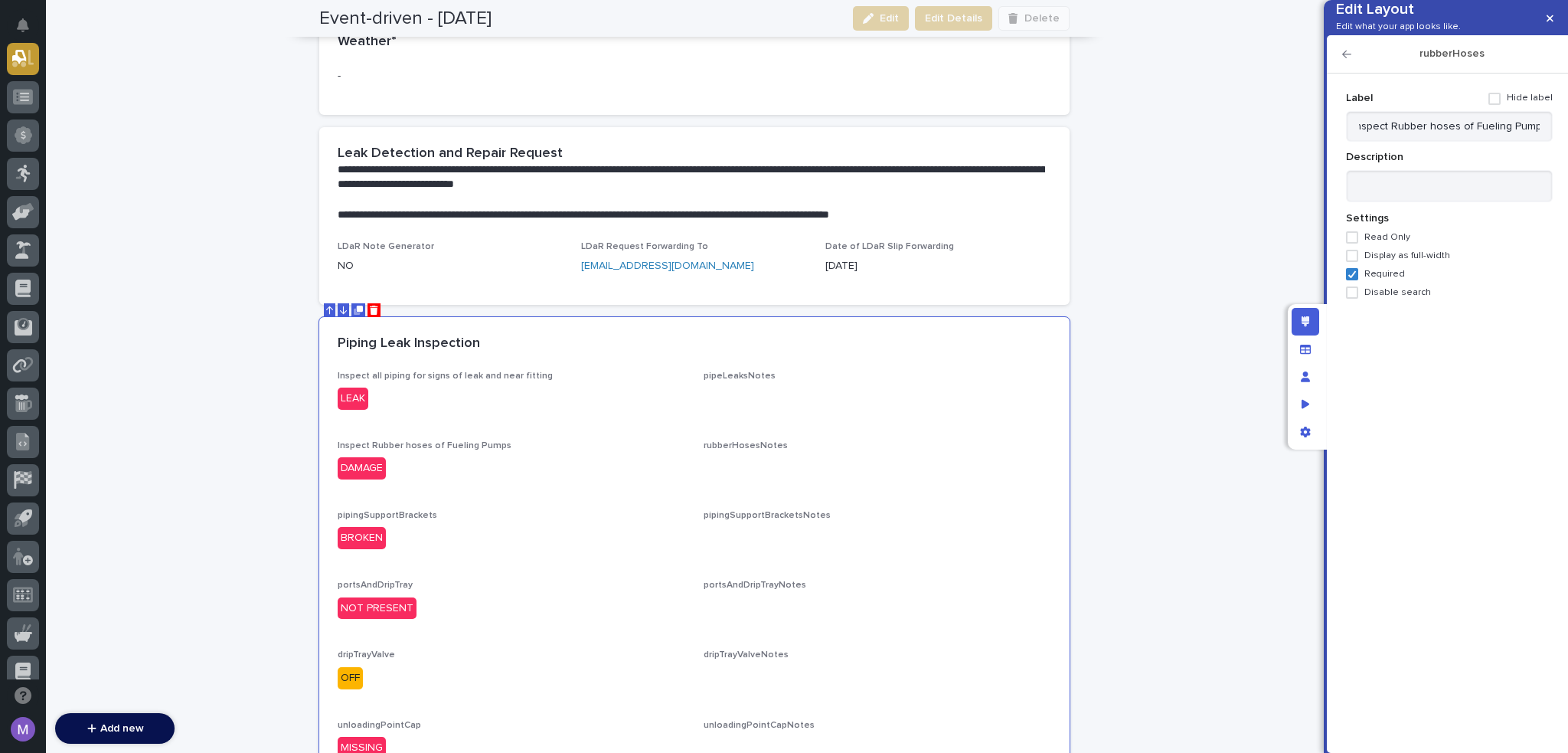
scroll to position [0, 0]
click at [1344, 58] on icon "button" at bounding box center [1347, 53] width 9 height 7
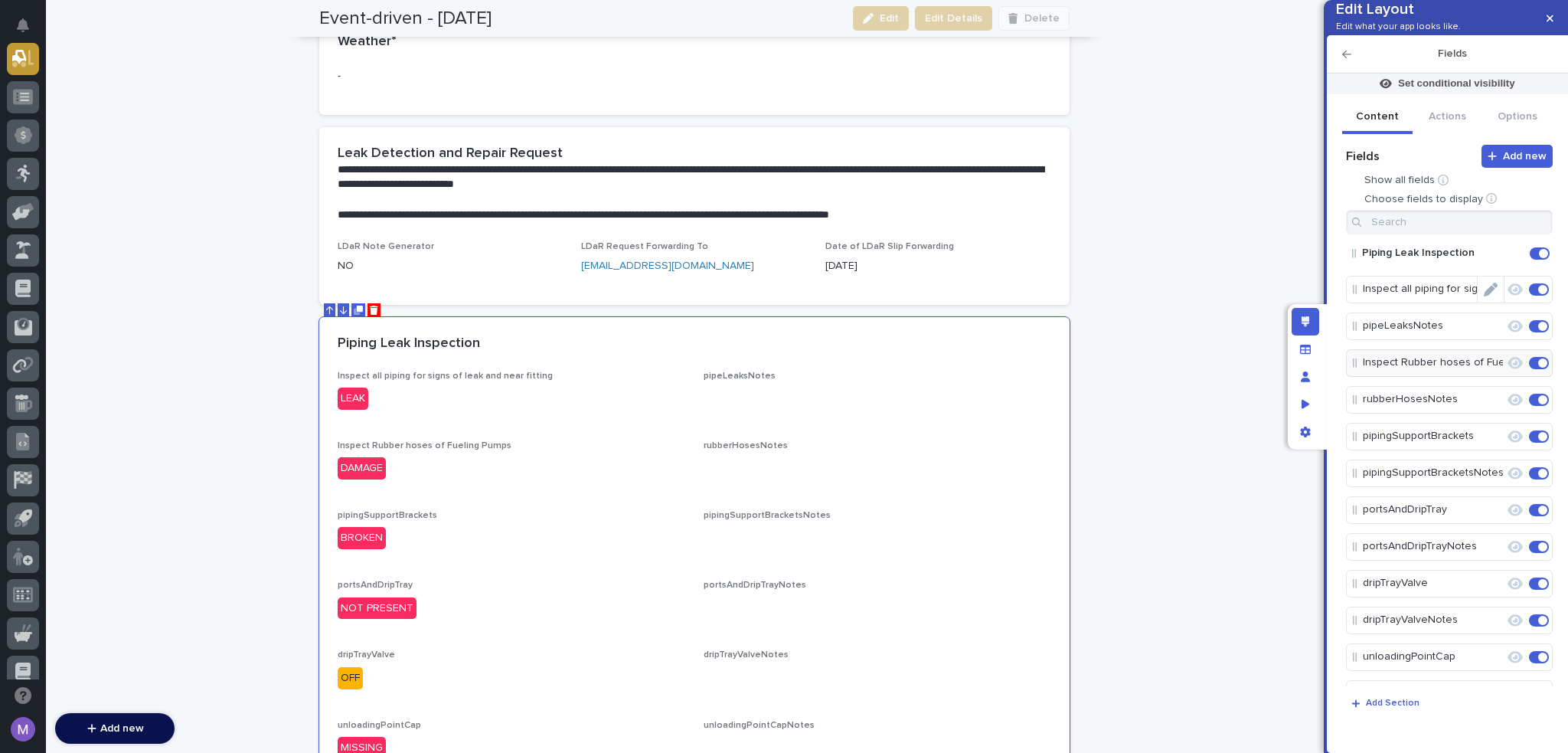
click at [1485, 297] on icon "Edit" at bounding box center [1490, 289] width 14 height 14
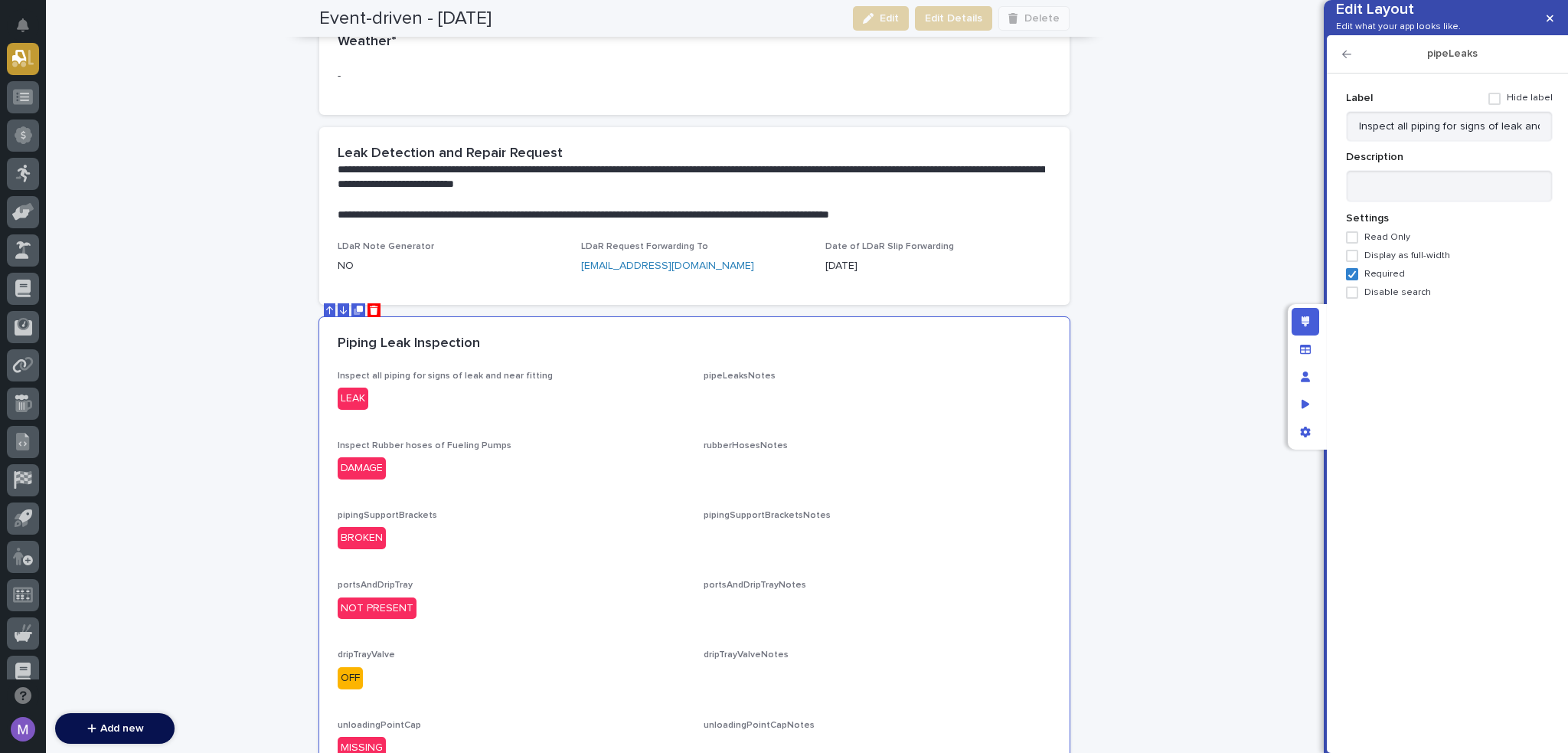
click at [1344, 60] on icon "button" at bounding box center [1347, 53] width 9 height 11
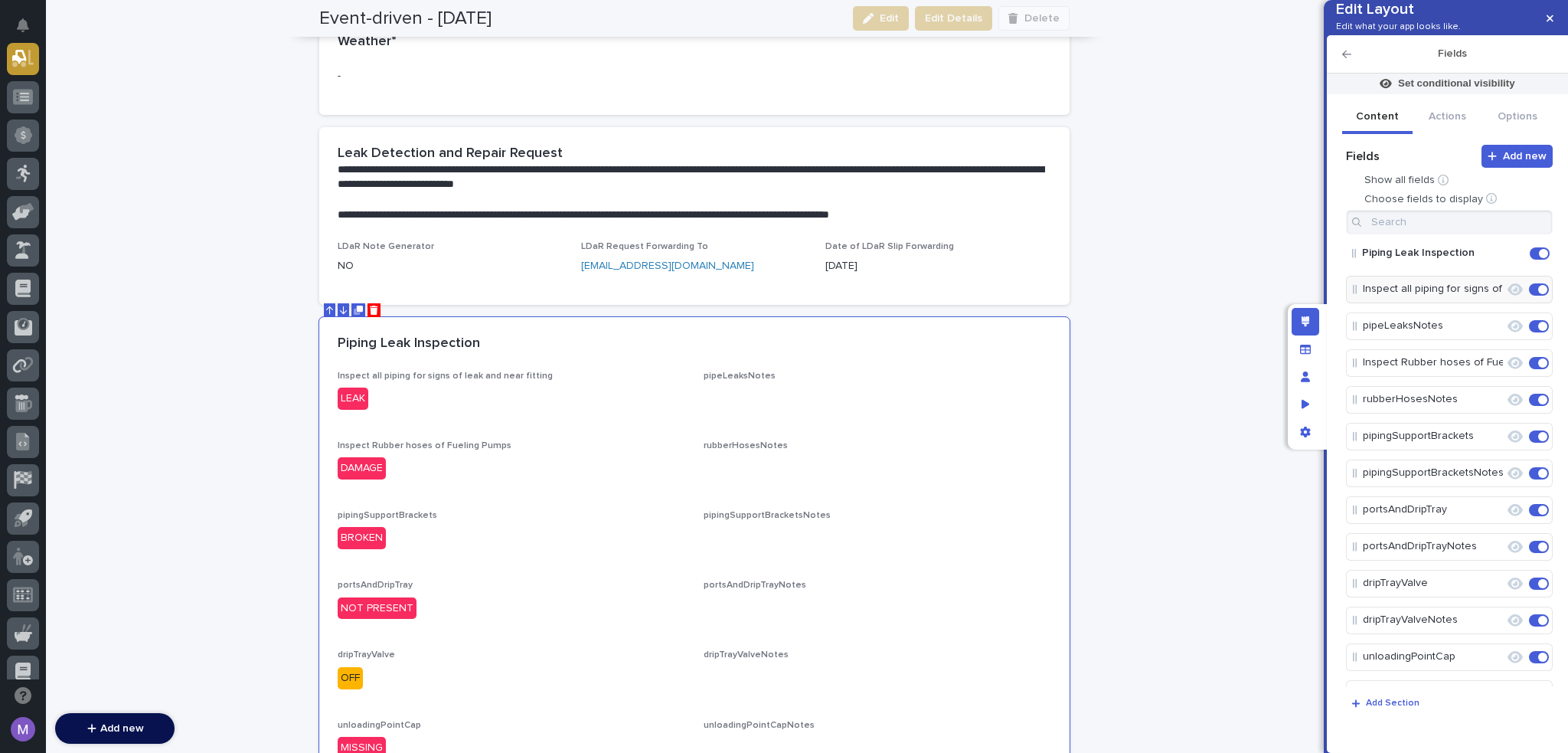
drag, startPoint x: 1485, startPoint y: 460, endPoint x: 1484, endPoint y: 452, distance: 8.1
click at [1505, 443] on icon "Edit" at bounding box center [1505, 436] width 0 height 14
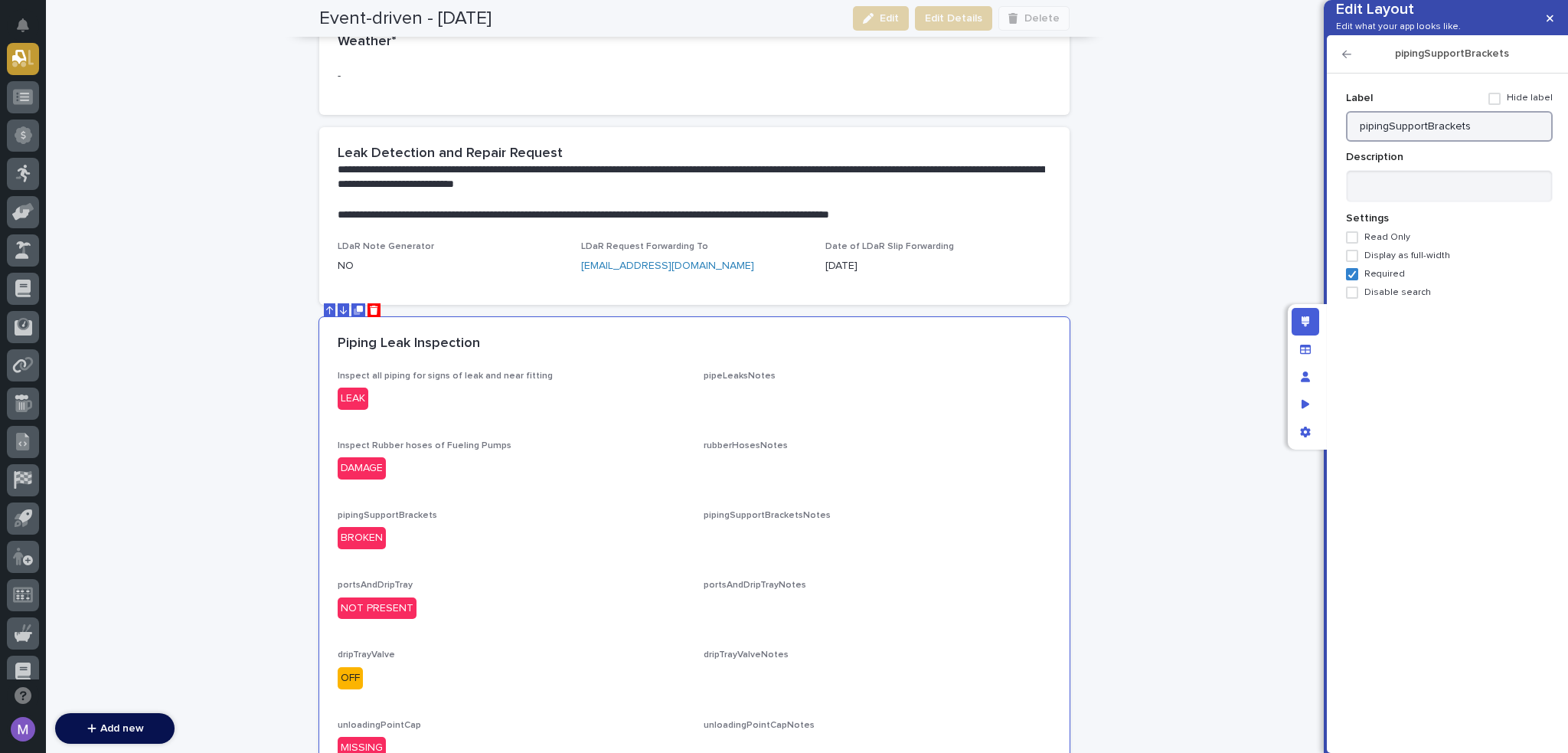
click at [1457, 142] on input "pipingSupportBrackets" at bounding box center [1449, 126] width 207 height 31
paste input "Inspect Piping Support and Bracketing"
type input "Inspect Piping Support and Bracketing"
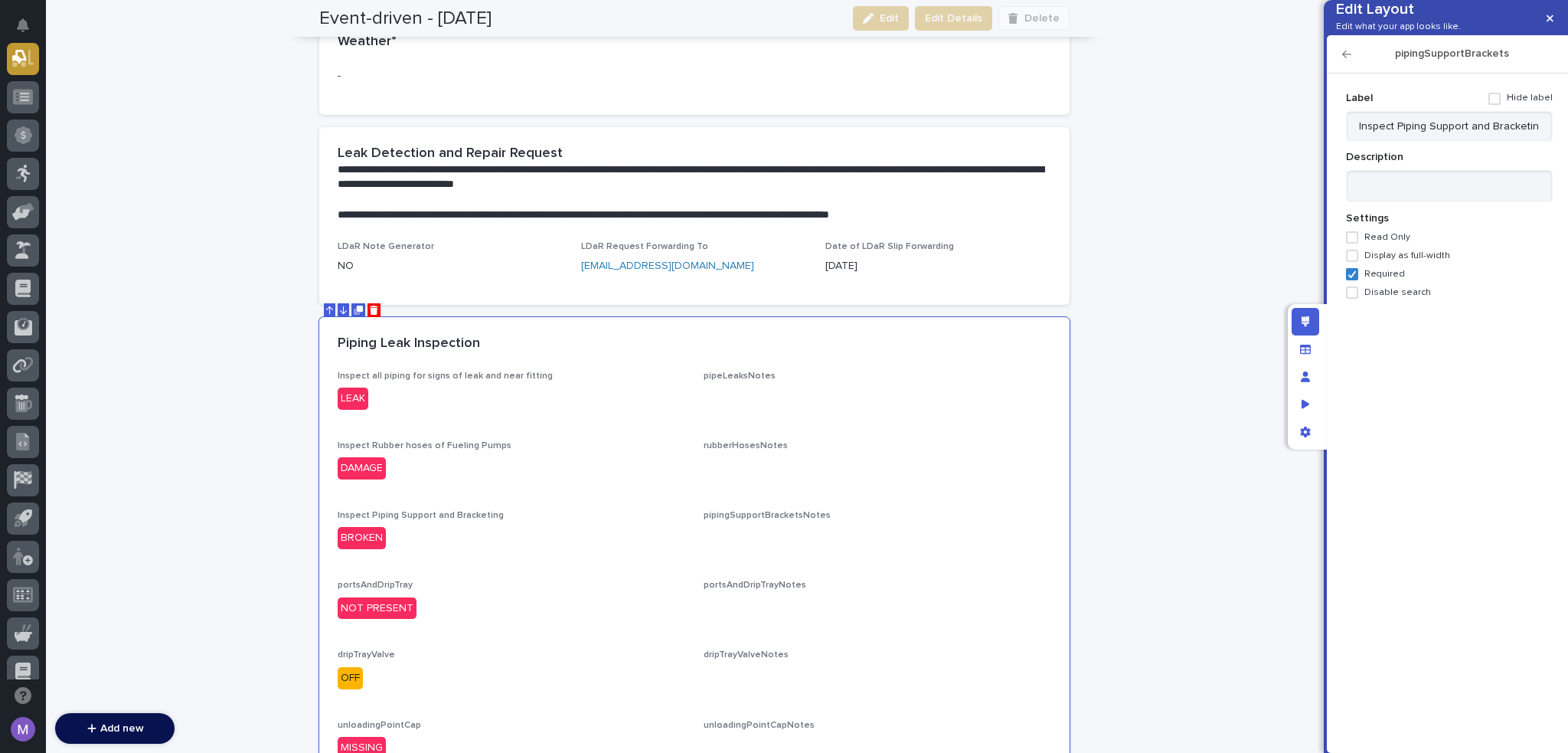
click at [1344, 60] on icon "button" at bounding box center [1347, 53] width 9 height 11
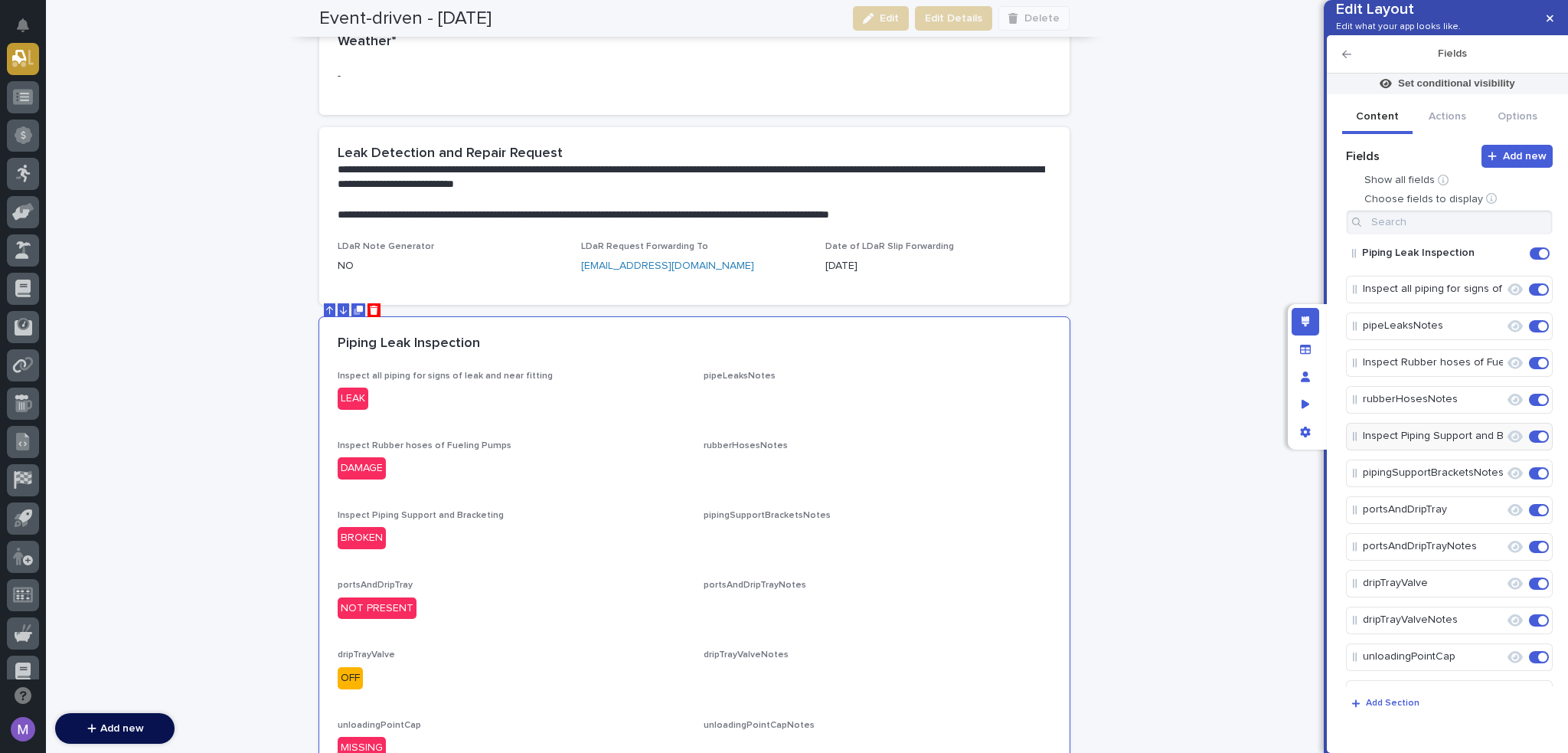
click at [1505, 517] on icon "Edit" at bounding box center [1505, 510] width 0 height 14
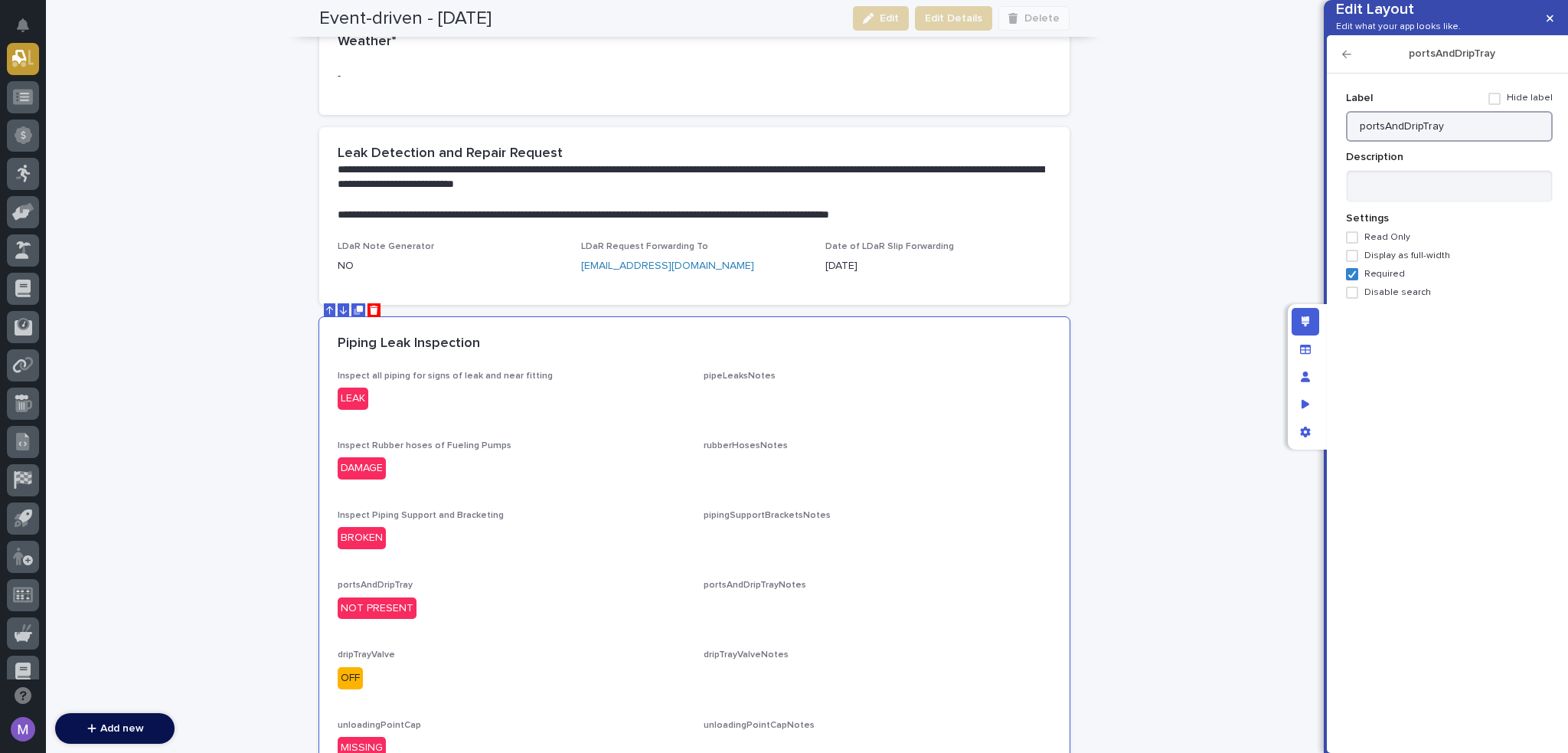
click at [1480, 142] on input "portsAndDripTray" at bounding box center [1449, 126] width 207 height 31
paste input "Inspect Fuel Loading/ Unloading Ports, Inspect Drip Tray for accumulation of fu…"
type input "Inspect Fuel Loading/ Unloading Ports, Inspect Drip Tray for accumulation of fu…"
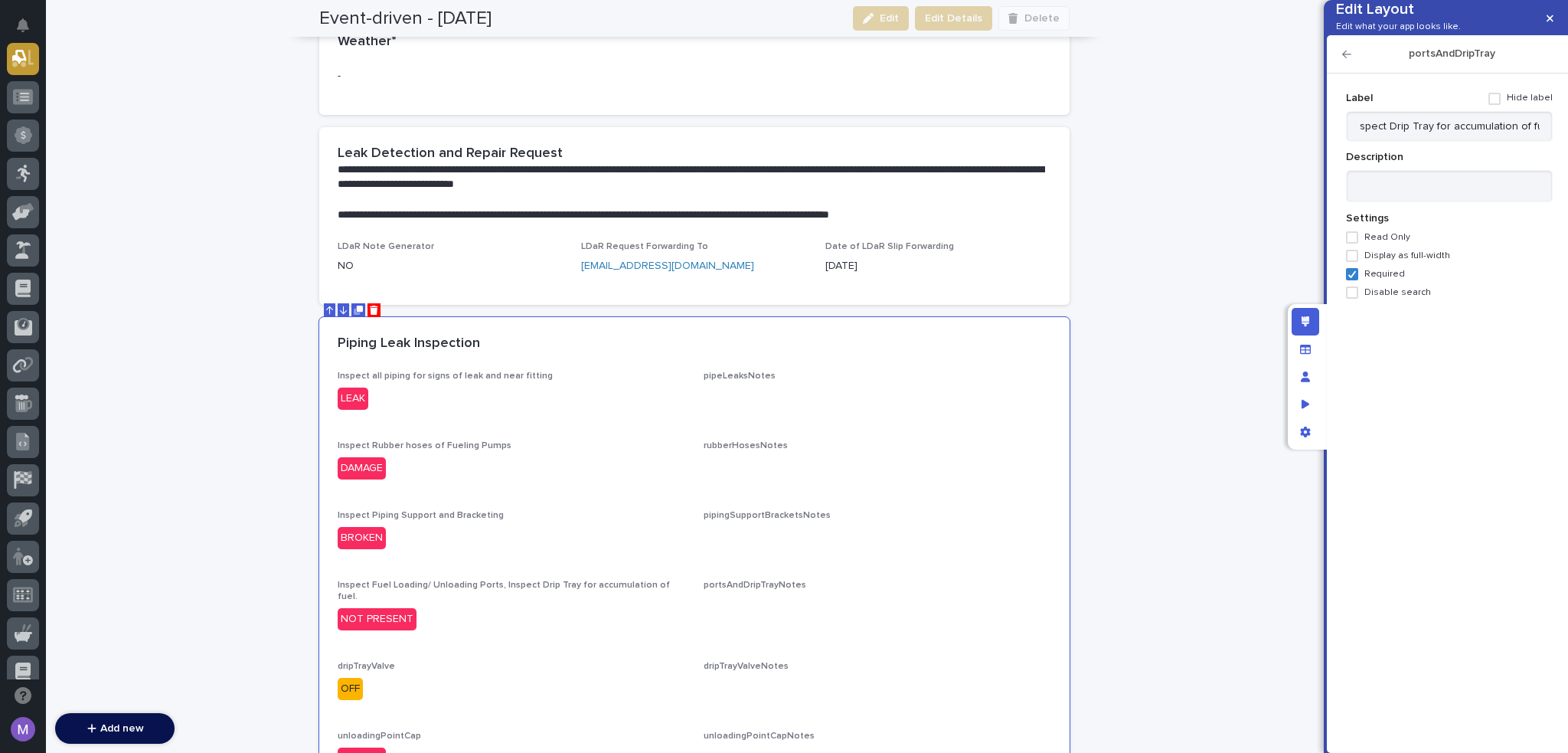
click at [1344, 60] on icon "button" at bounding box center [1347, 53] width 9 height 11
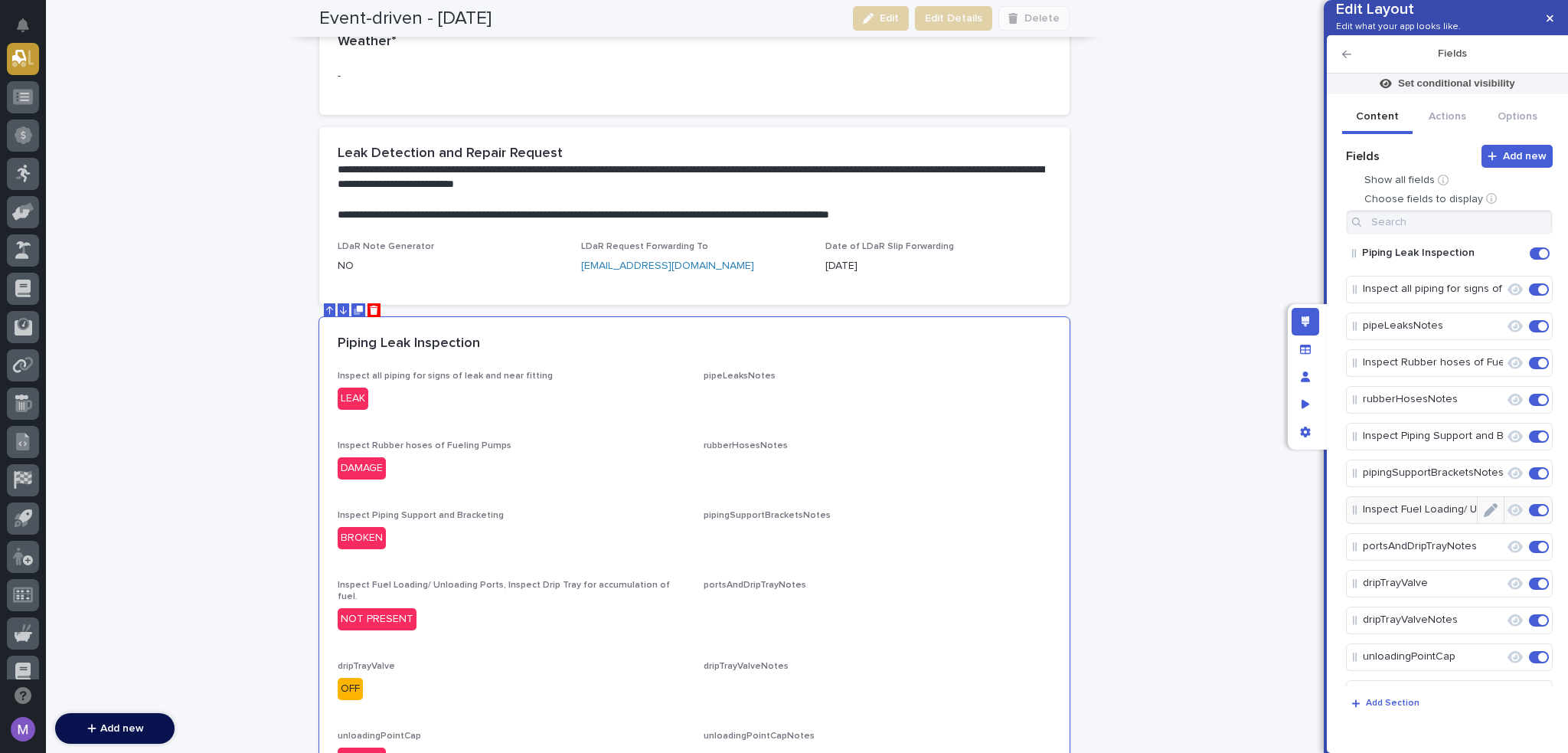
click at [1484, 517] on icon "Edit" at bounding box center [1490, 510] width 14 height 14
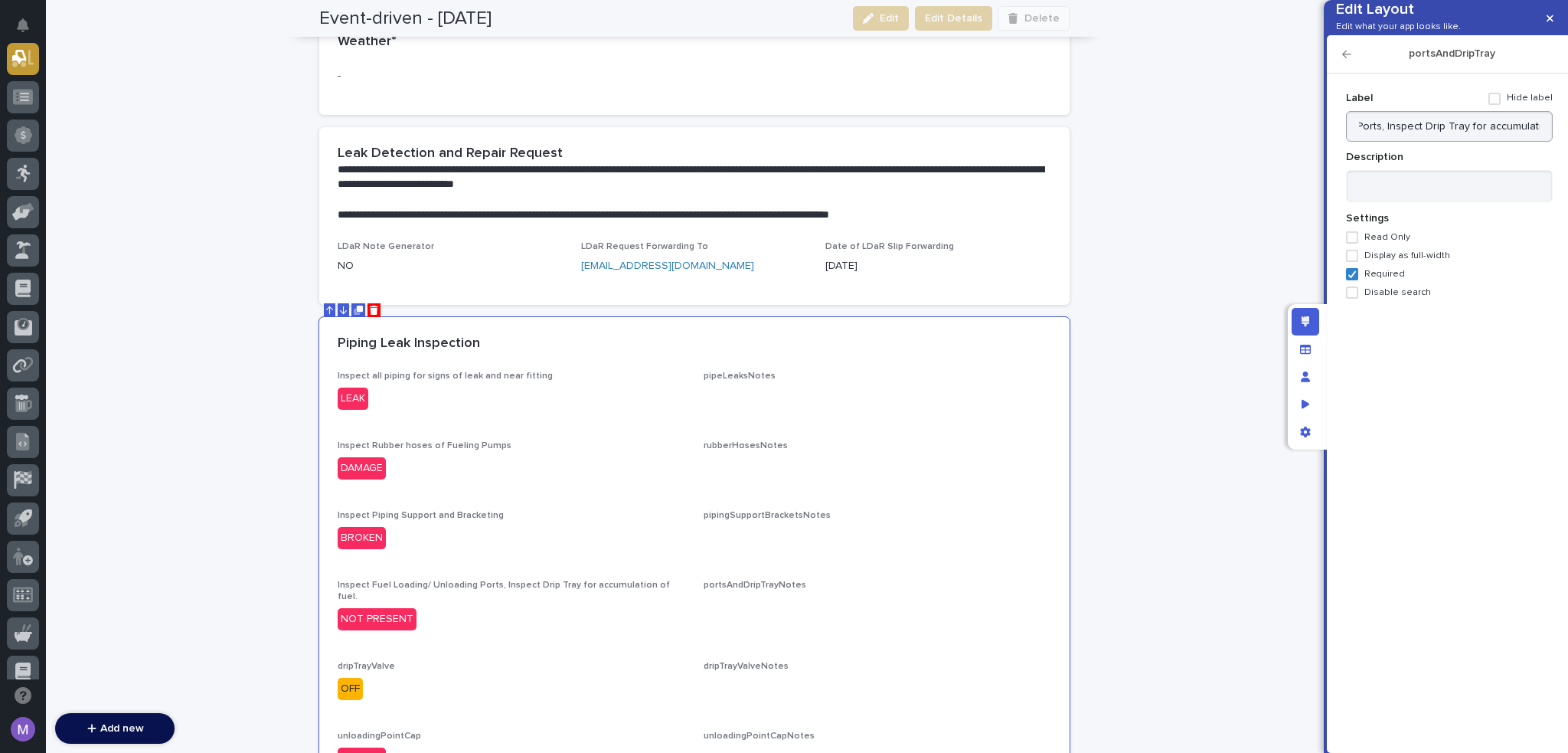
scroll to position [0, 196]
click at [1540, 142] on input "Inspect Fuel Loading/ Unloading Ports, Inspect Drip Tray for accumulation of fu…" at bounding box center [1449, 126] width 207 height 31
click at [1444, 111] on div "Label Hide label" at bounding box center [1449, 98] width 207 height 25
click at [1455, 142] on input "Inspect Fuel Loading/ Unloading Ports, Inspect Drip Tray for accumulation of fu…" at bounding box center [1449, 126] width 207 height 31
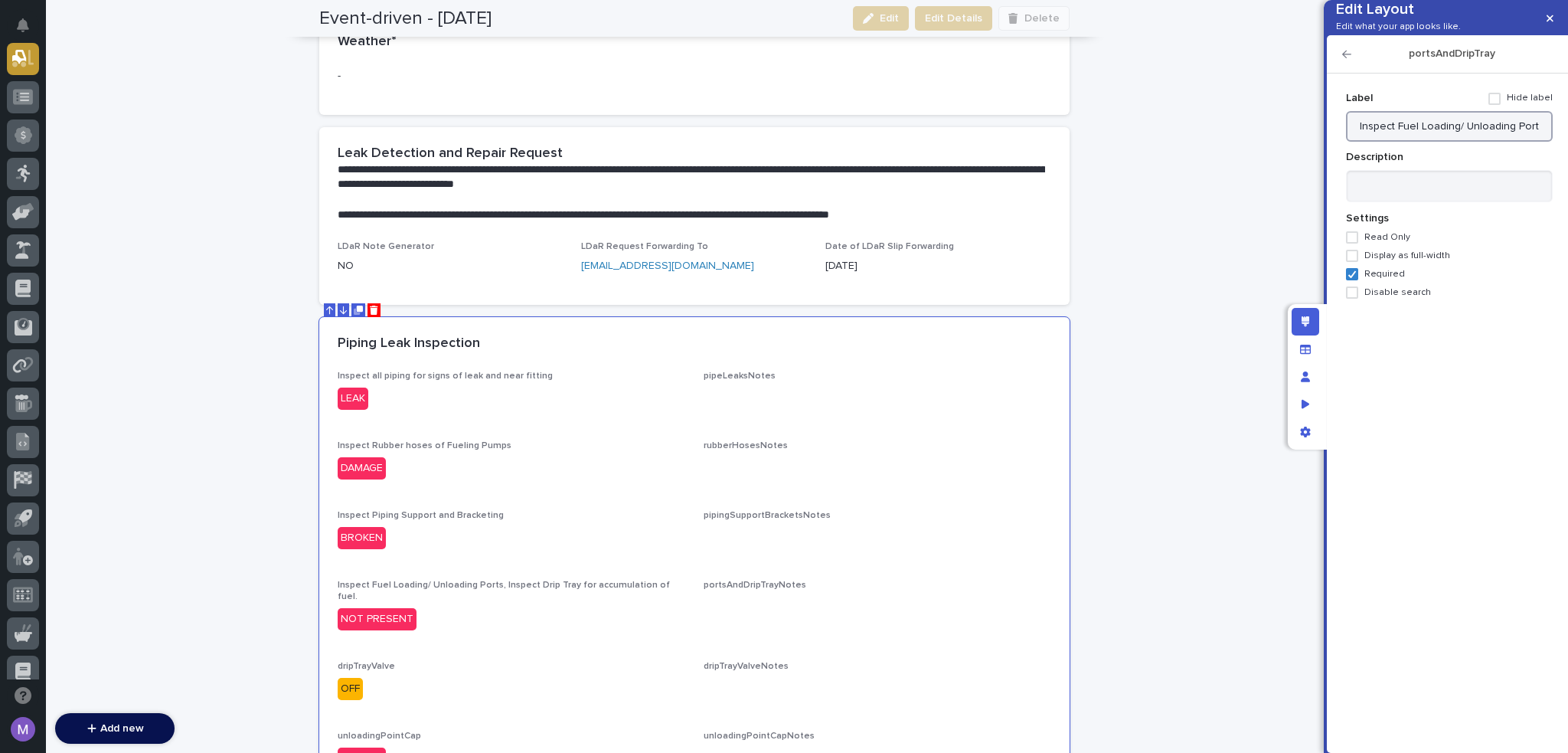
click at [1455, 142] on input "Inspect Fuel Loading/ Unloading Ports, Inspect Drip Tray for accumulation of fu…" at bounding box center [1449, 126] width 207 height 31
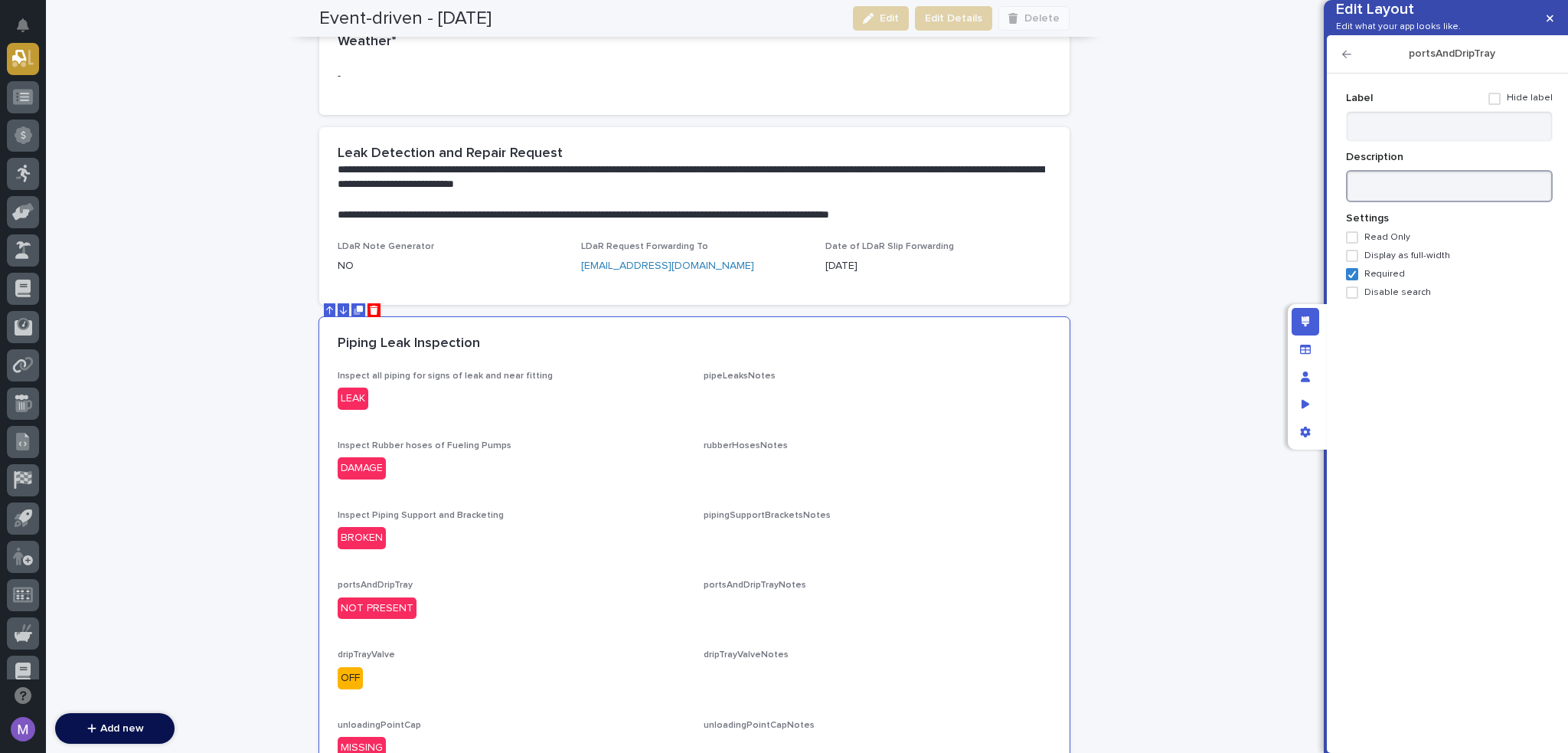
click at [1451, 203] on textarea at bounding box center [1449, 186] width 207 height 33
paste textarea "**********"
type textarea "**********"
click at [1346, 60] on icon "button" at bounding box center [1347, 53] width 9 height 11
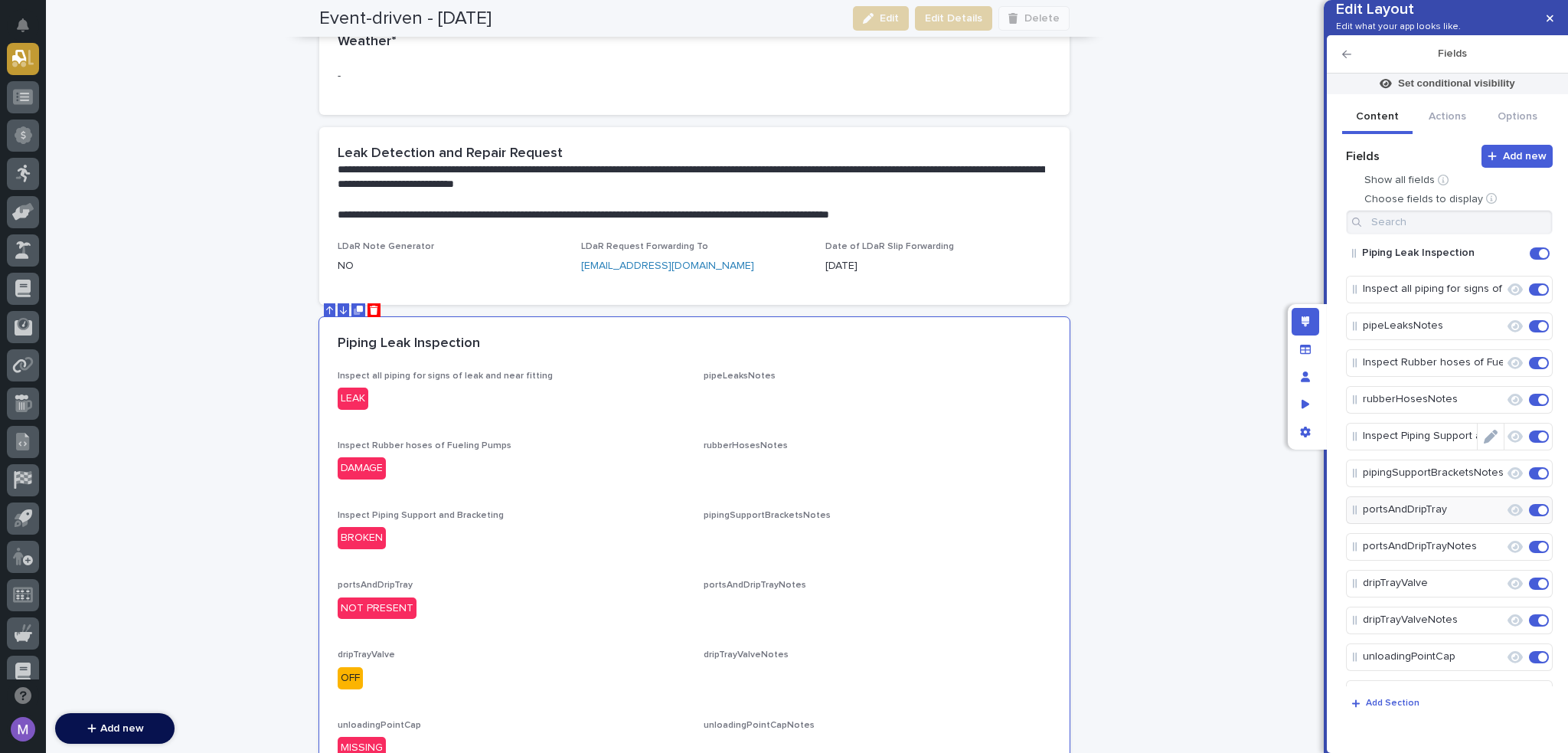
click at [1486, 443] on icon "Edit" at bounding box center [1490, 436] width 14 height 14
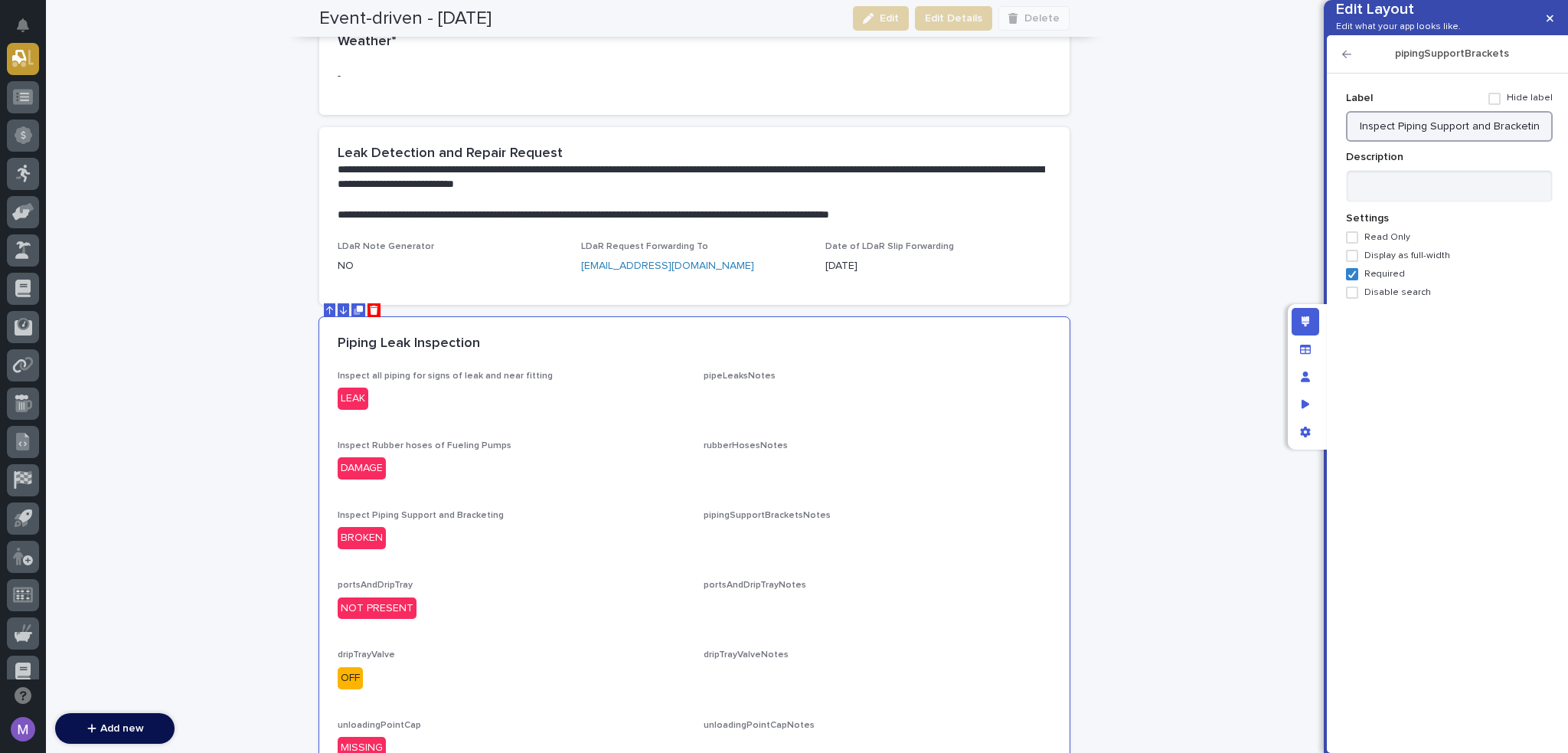
click at [1473, 142] on input "Inspect Piping Support and Bracketing" at bounding box center [1449, 126] width 207 height 31
click at [1476, 203] on textarea at bounding box center [1449, 186] width 207 height 33
paste textarea "**********"
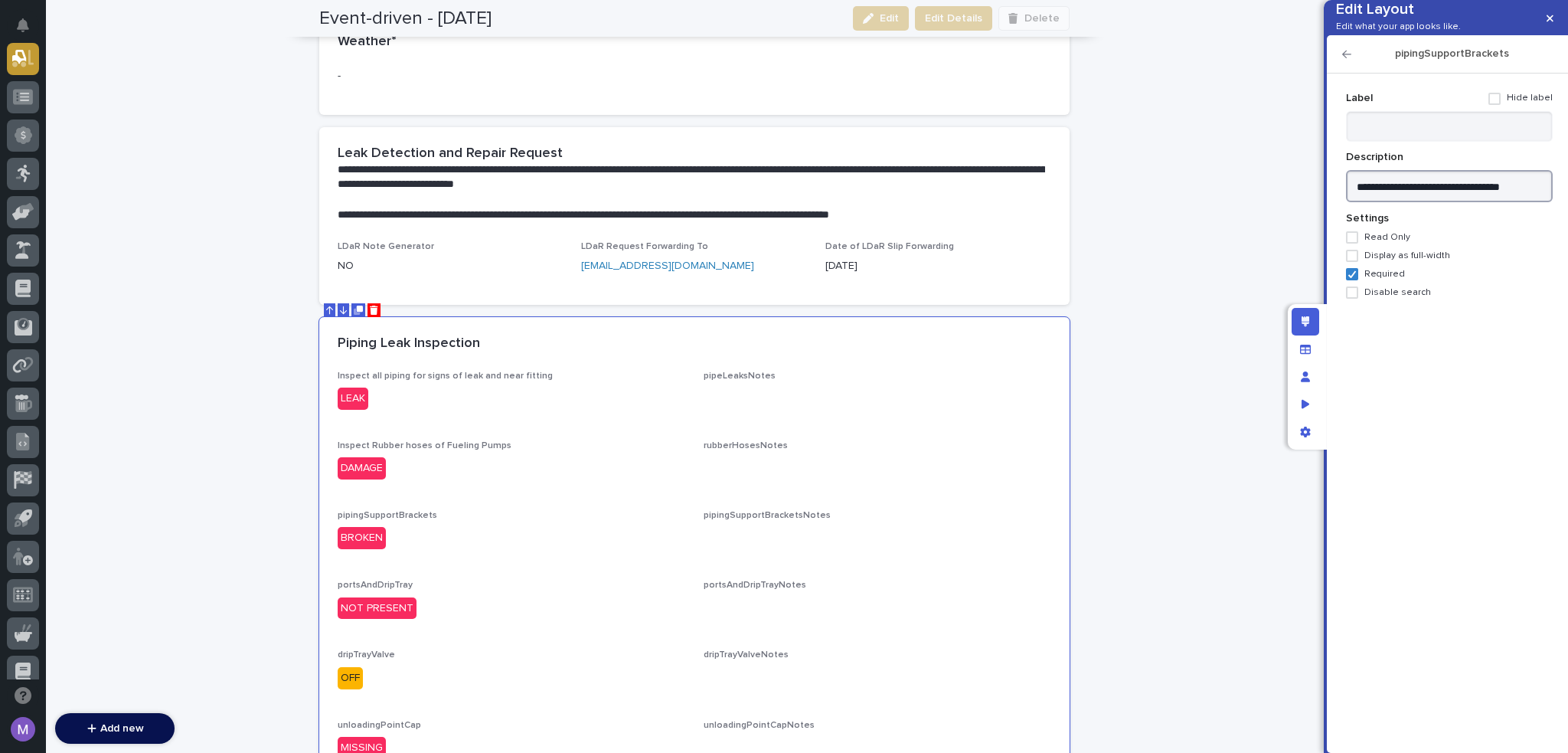
type textarea "**********"
click at [1346, 58] on icon "button" at bounding box center [1347, 53] width 9 height 7
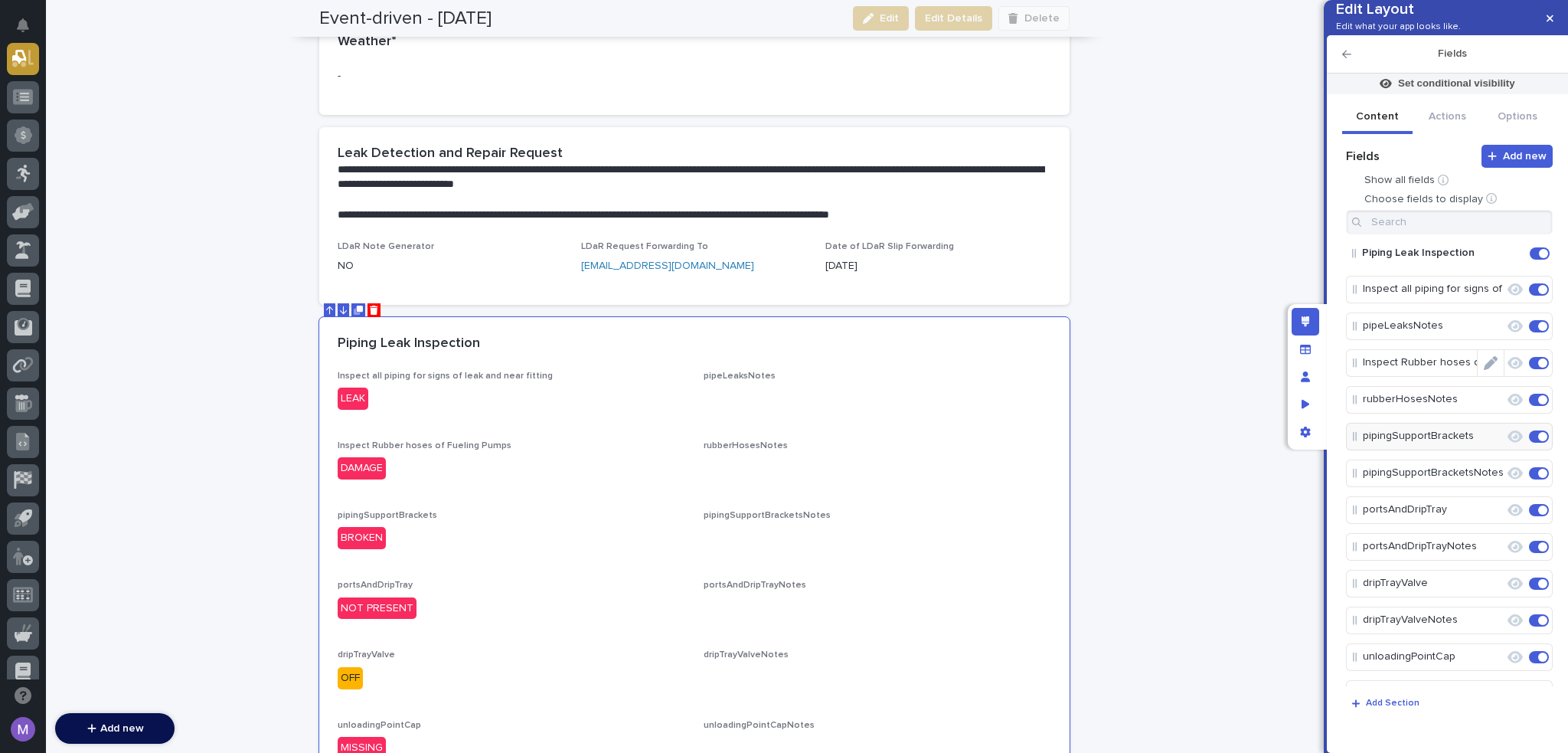
click at [1489, 370] on icon "Edit" at bounding box center [1490, 362] width 14 height 14
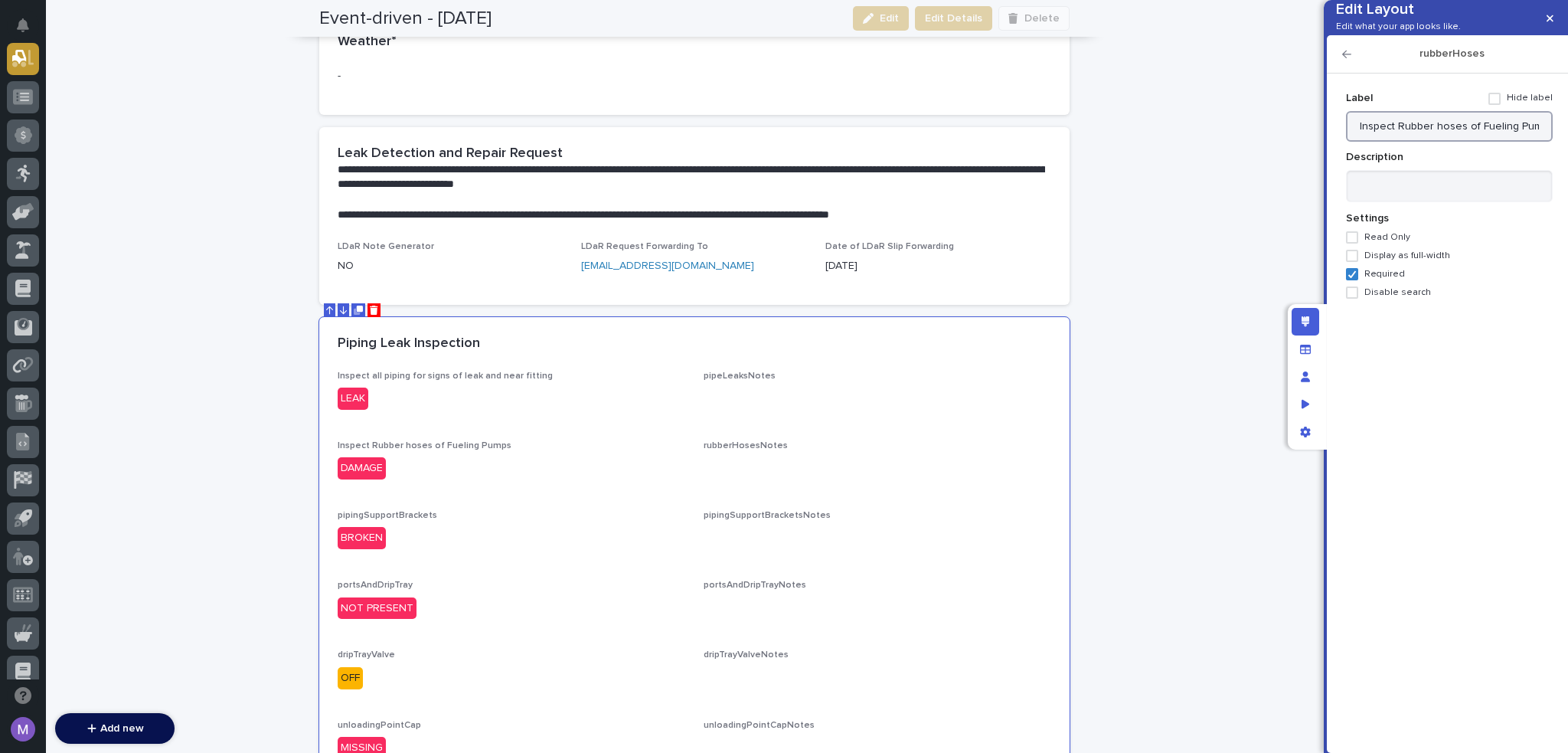
click at [1470, 142] on input "Inspect Rubber hoses of Fueling Pumps" at bounding box center [1449, 126] width 207 height 31
click at [1472, 203] on textarea at bounding box center [1449, 186] width 207 height 33
paste textarea "**********"
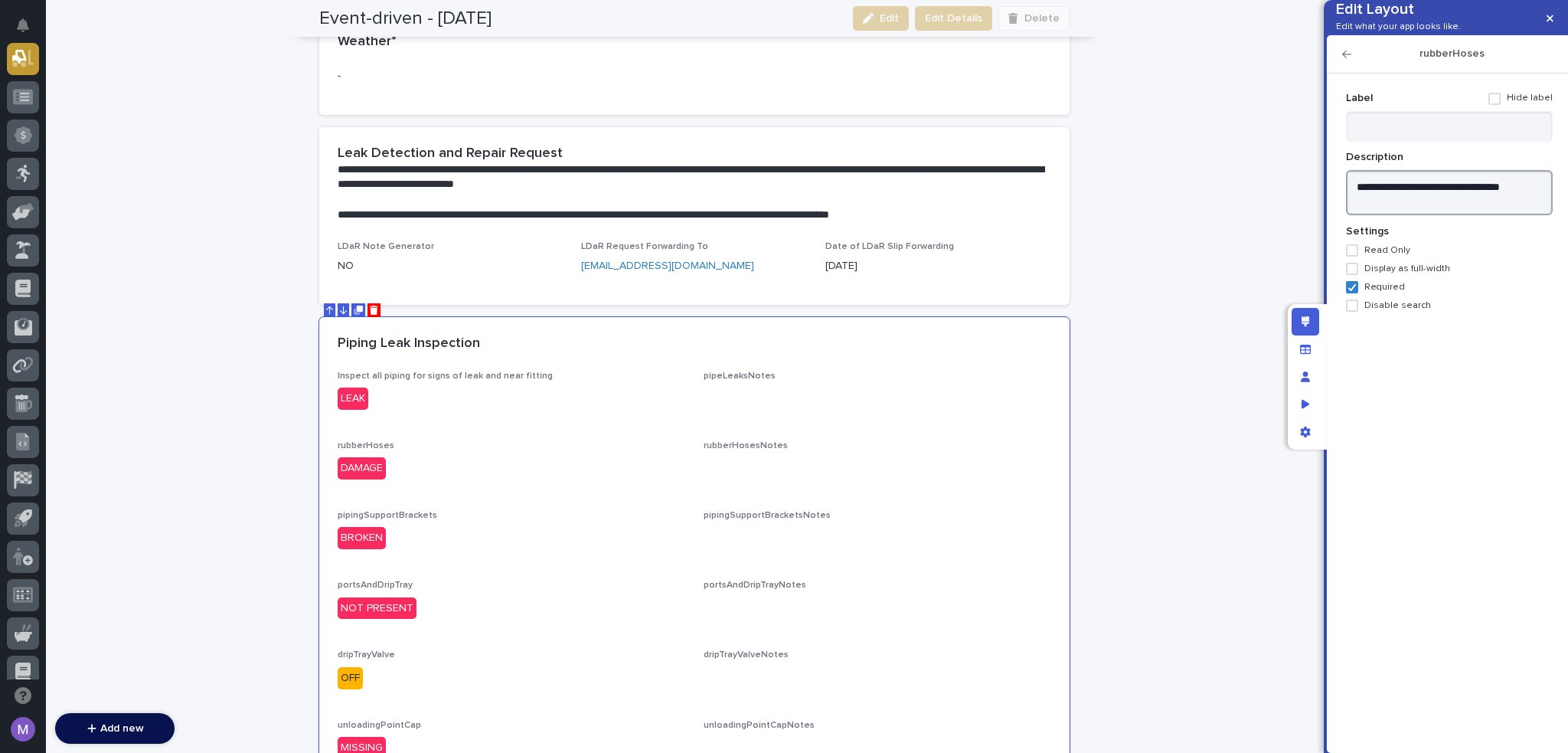
type textarea "**********"
click at [1346, 60] on icon "button" at bounding box center [1347, 53] width 9 height 11
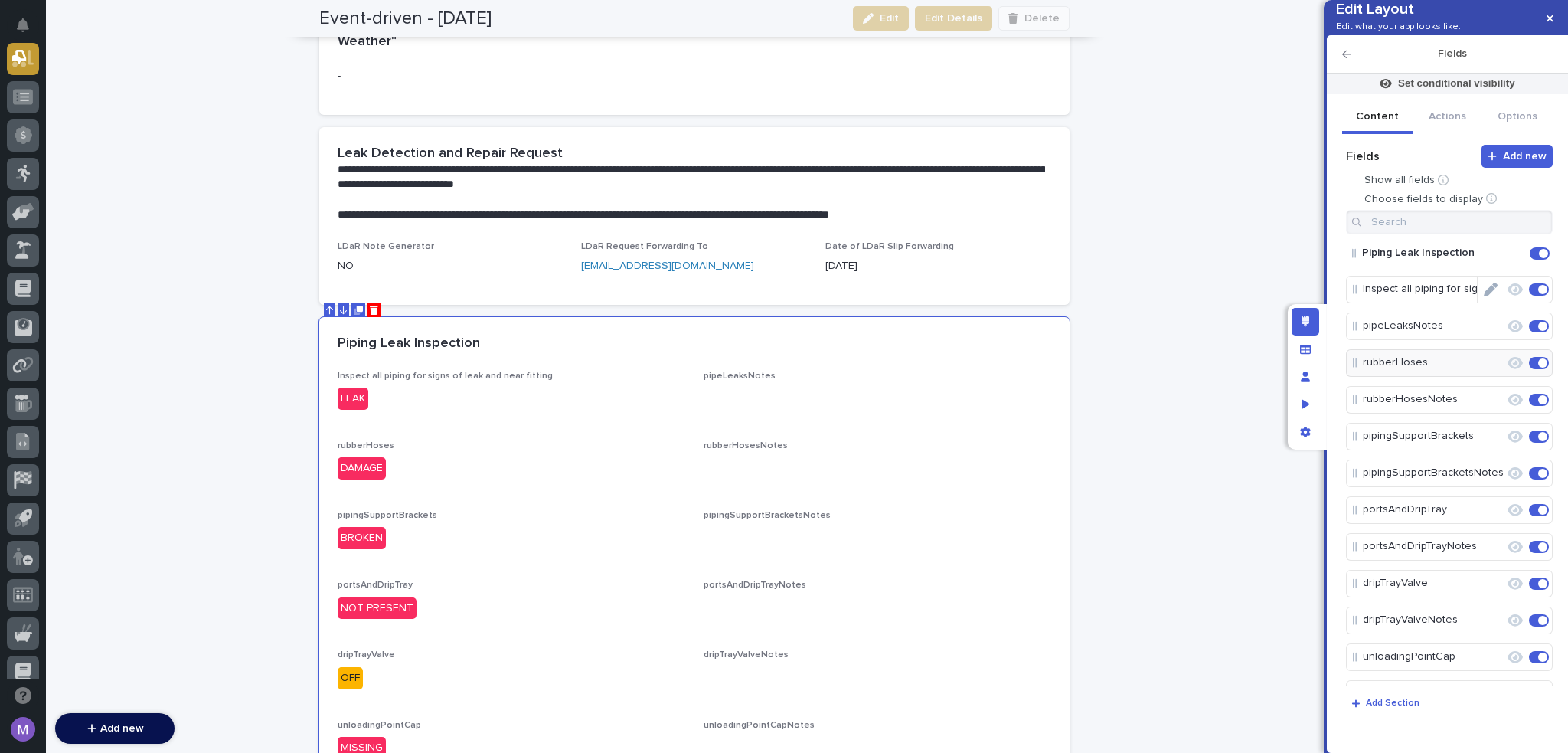
click at [1489, 297] on icon "Edit" at bounding box center [1490, 289] width 14 height 14
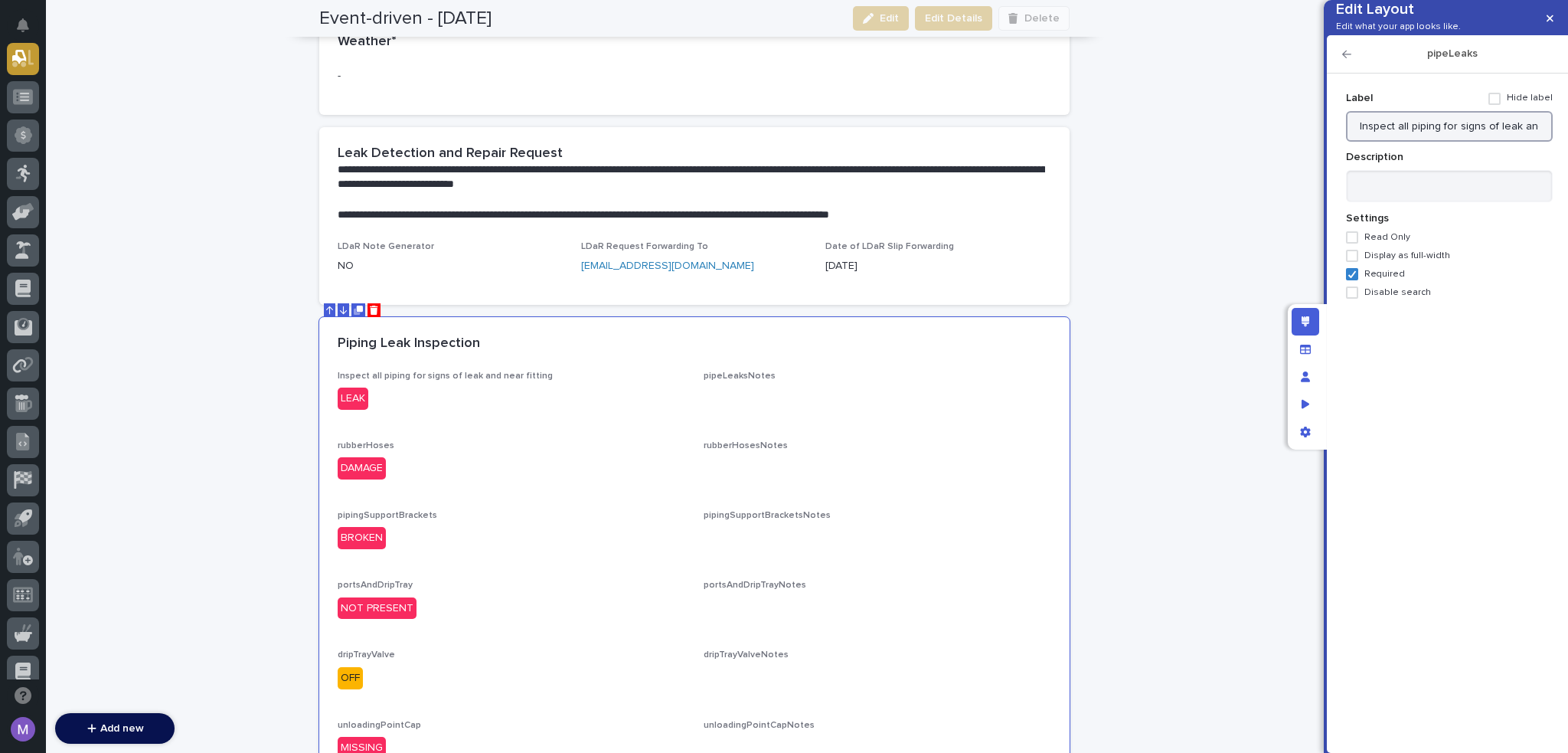
click at [1448, 142] on input "Inspect all piping for signs of leak and near fitting" at bounding box center [1449, 126] width 207 height 31
click at [1444, 203] on textarea at bounding box center [1449, 186] width 207 height 33
paste textarea "**********"
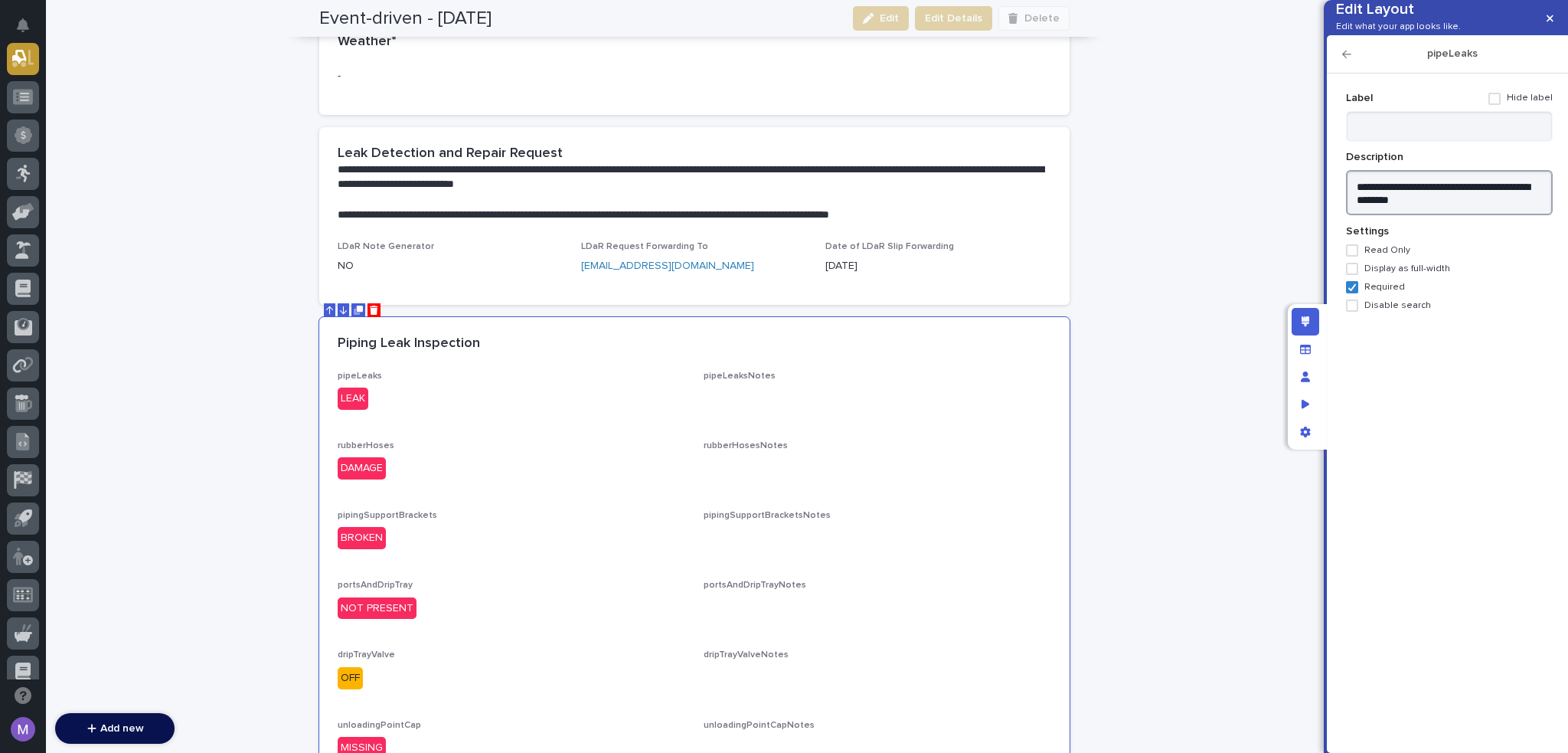
type textarea "**********"
click at [1343, 58] on icon "button" at bounding box center [1347, 53] width 9 height 7
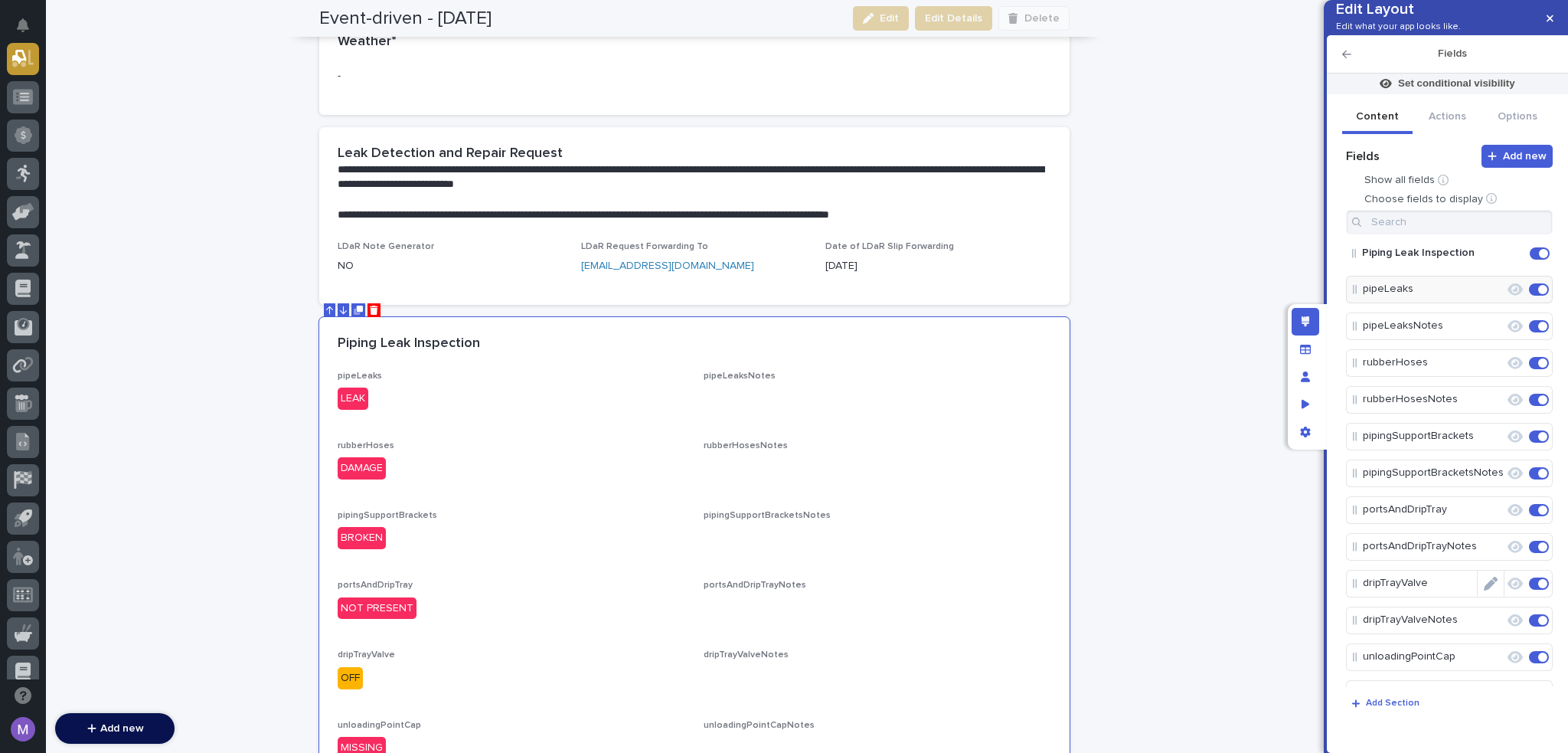
click at [1486, 591] on icon "Edit" at bounding box center [1490, 584] width 14 height 14
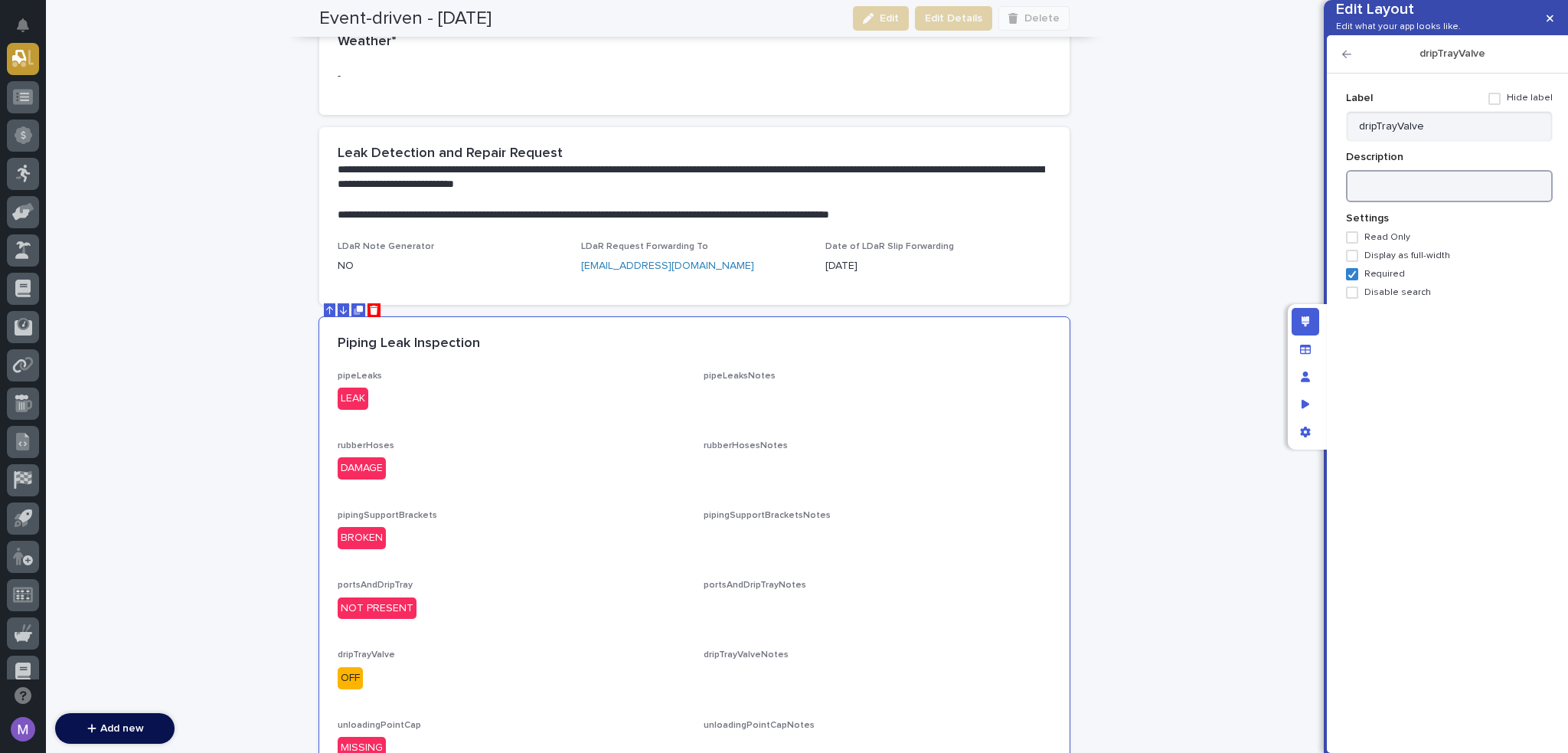
click at [1460, 203] on textarea at bounding box center [1449, 186] width 207 height 33
paste textarea "**********"
type textarea "**********"
click at [1348, 60] on icon "button" at bounding box center [1347, 53] width 9 height 11
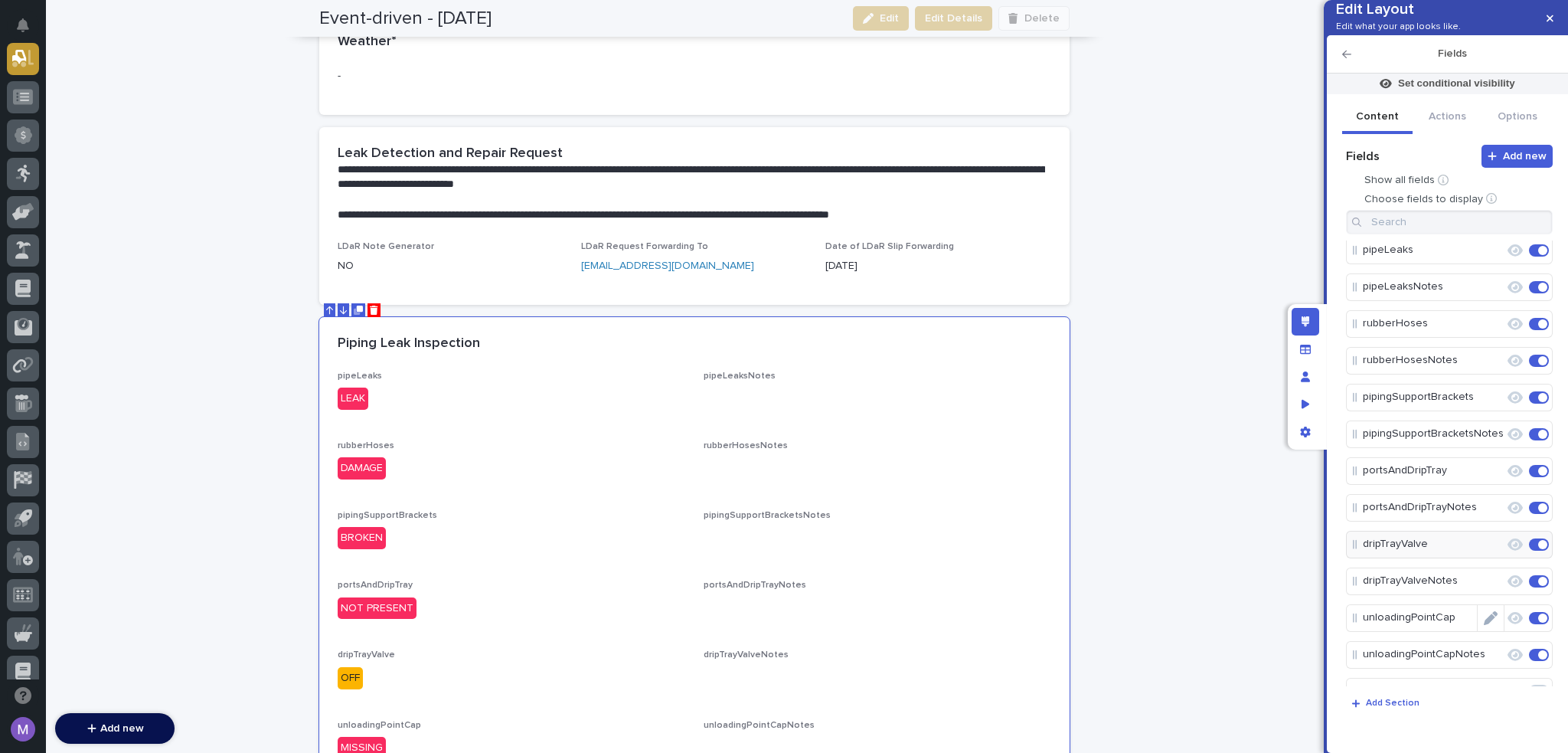
scroll to position [76, 0]
drag, startPoint x: 1480, startPoint y: 602, endPoint x: 1476, endPoint y: 581, distance: 21.4
click at [1505, 588] on icon "Edit" at bounding box center [1505, 580] width 0 height 14
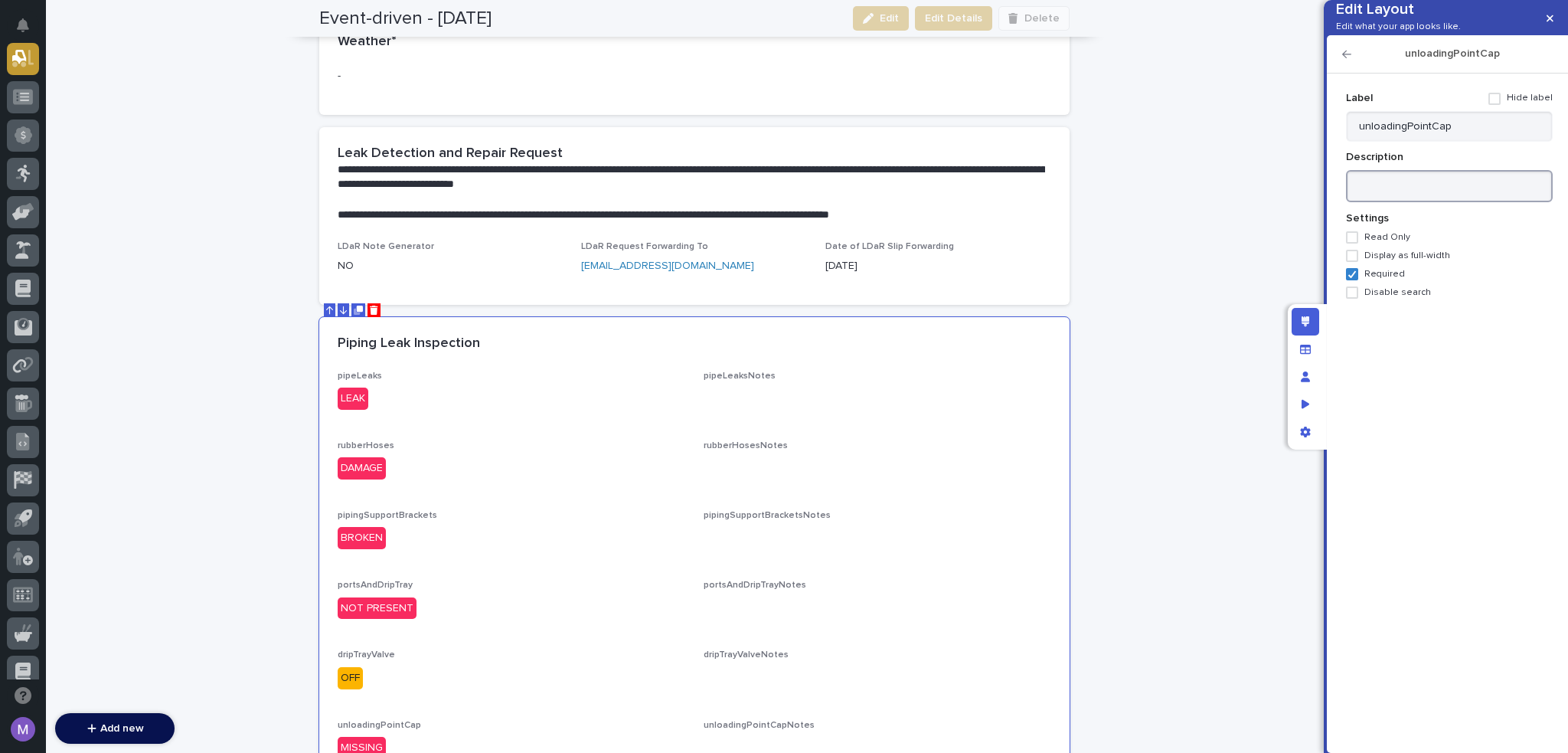
click at [1443, 203] on textarea at bounding box center [1449, 186] width 207 height 33
paste textarea "**********"
type textarea "**********"
click at [1348, 72] on div "unloadingPointCap" at bounding box center [1448, 53] width 241 height 38
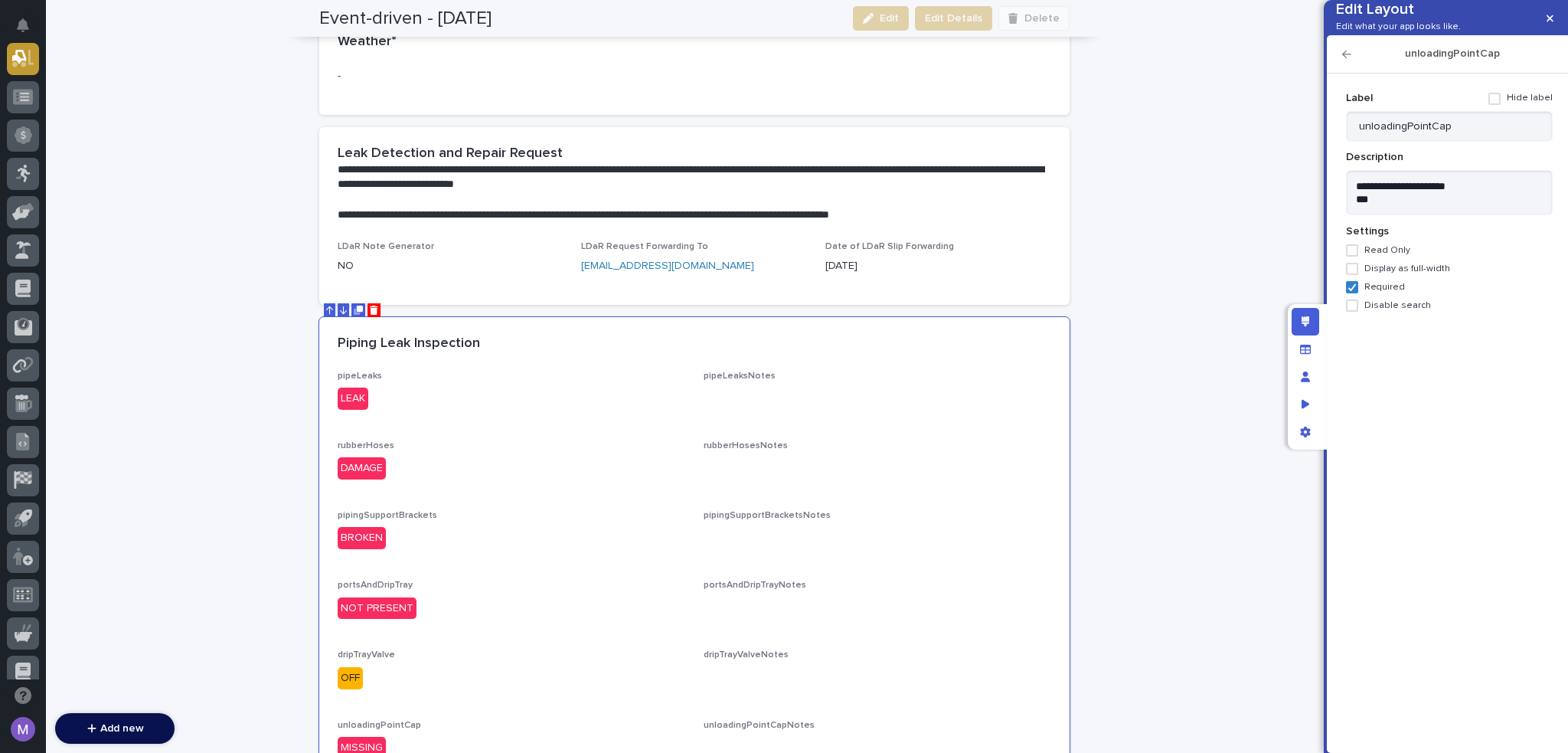
click at [1348, 60] on icon "button" at bounding box center [1347, 53] width 9 height 11
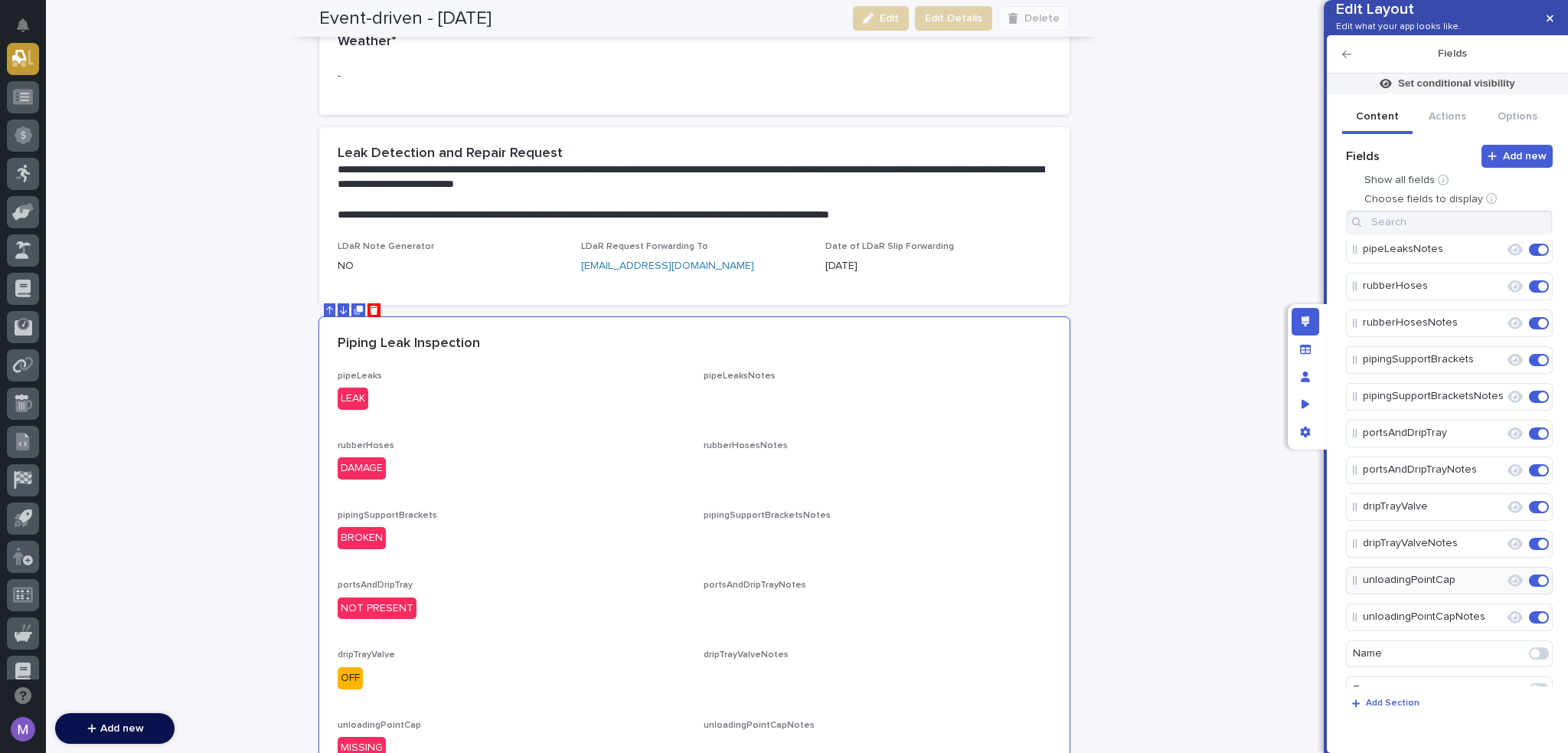
click at [1308, 312] on div "Edit layout" at bounding box center [1305, 322] width 28 height 28
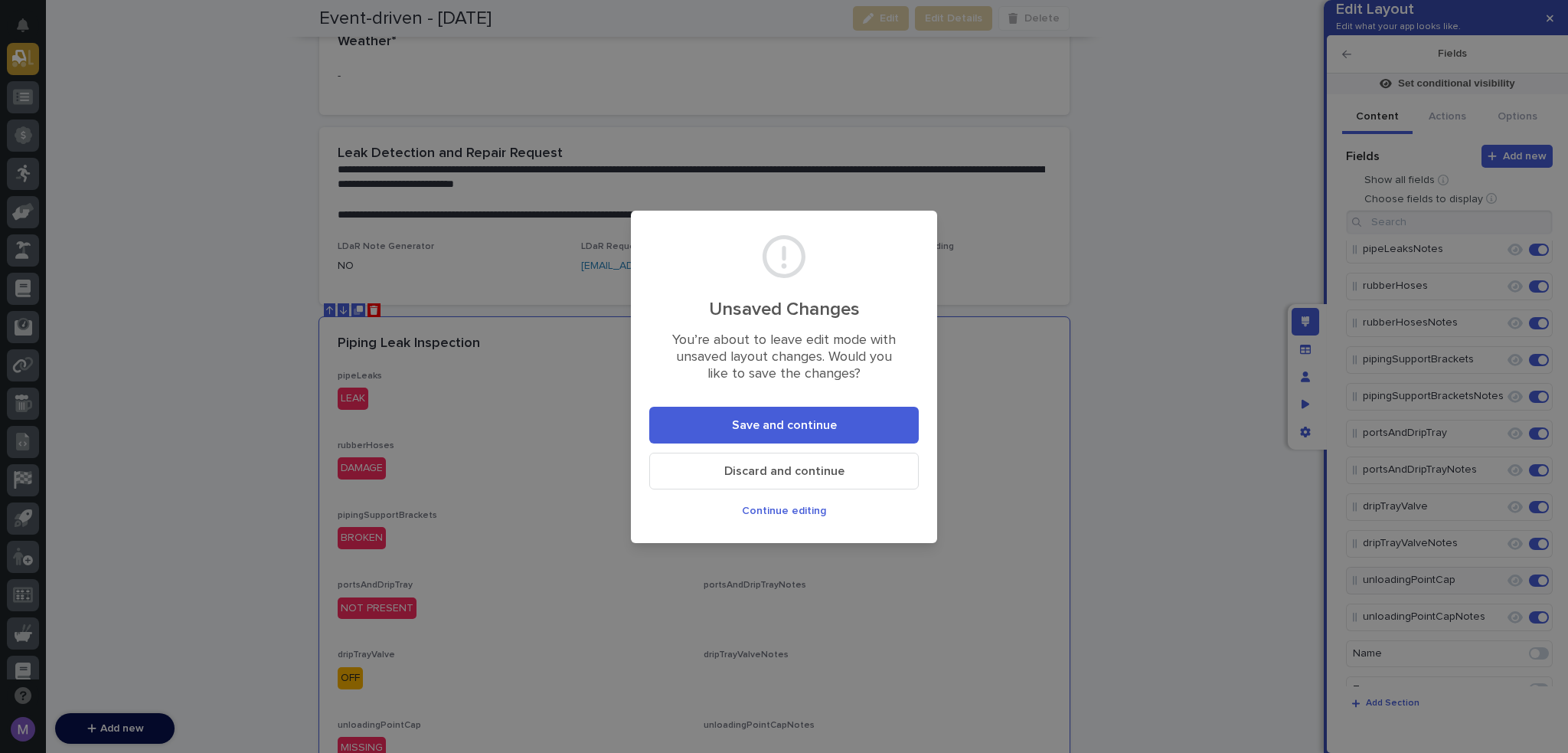
click at [873, 423] on button "Save and continue" at bounding box center [784, 425] width 270 height 36
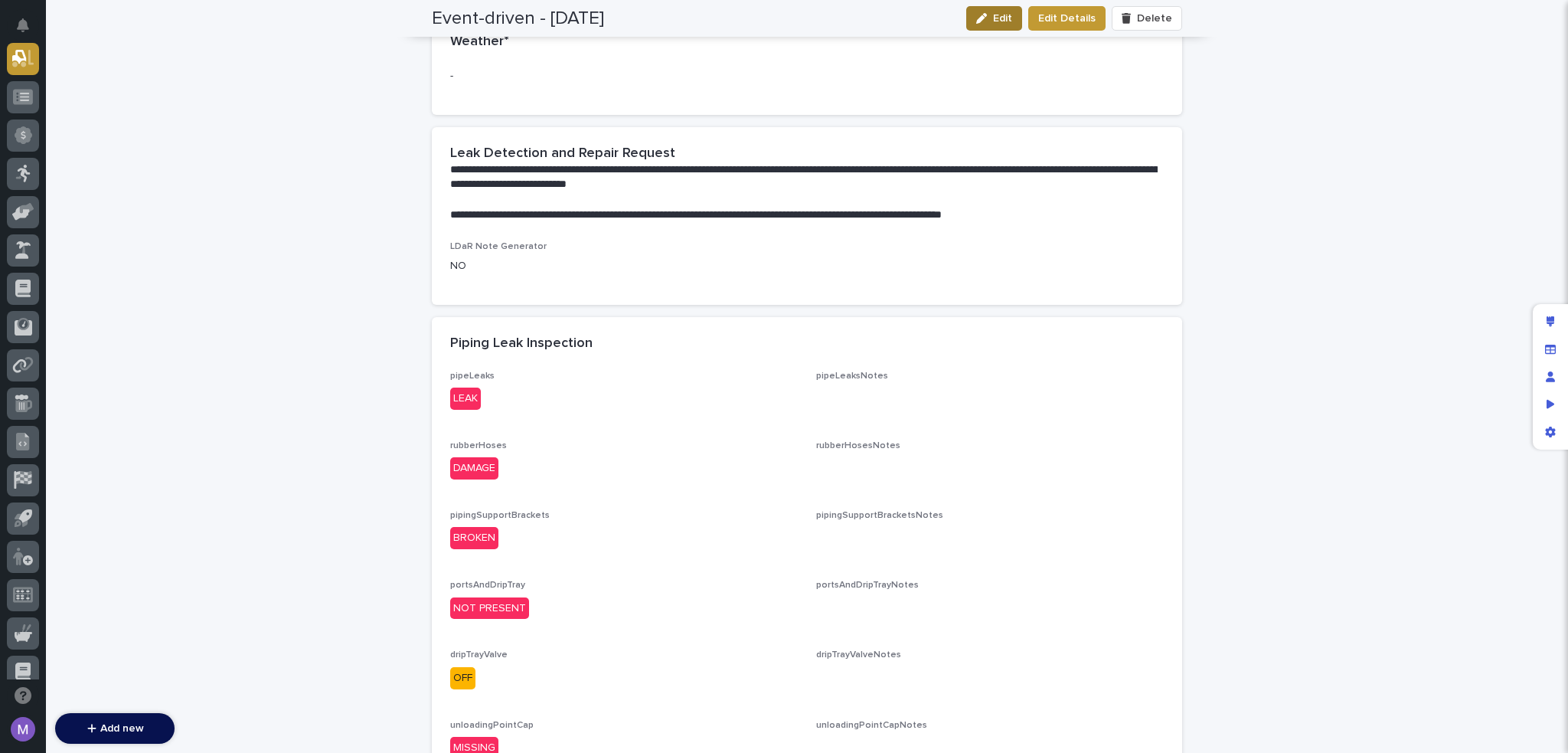
click at [1005, 19] on span "Edit" at bounding box center [1003, 18] width 19 height 11
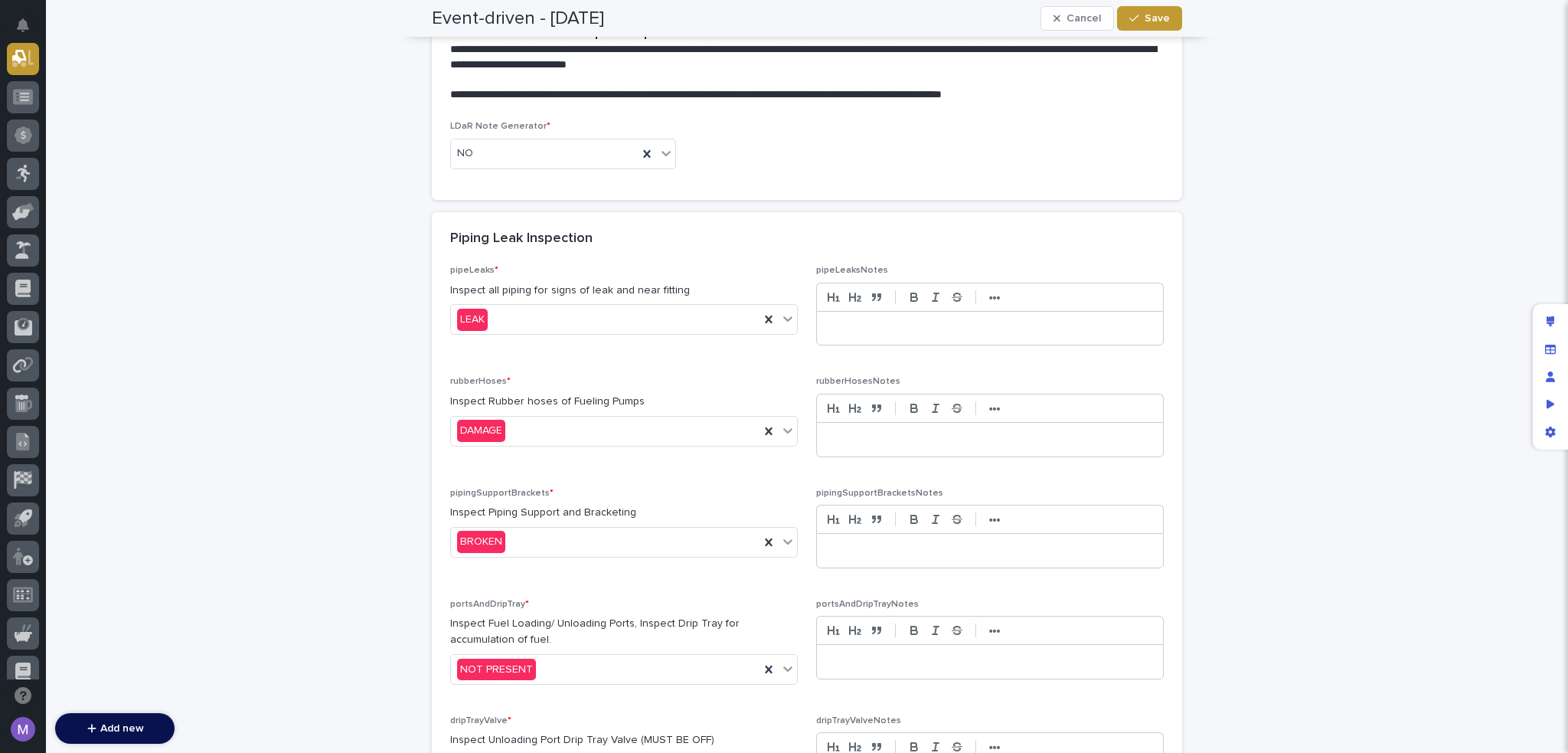
scroll to position [432, 0]
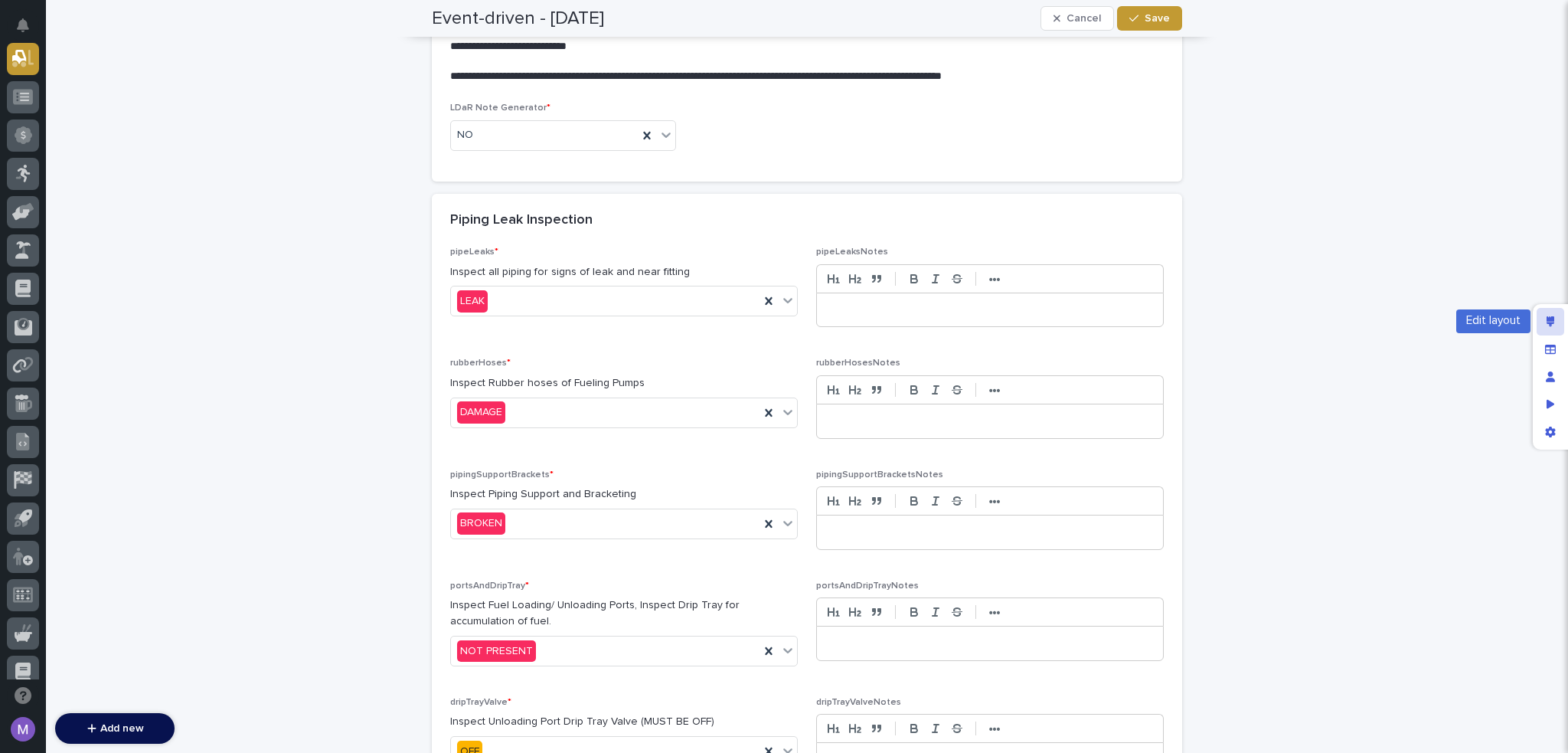
click at [1540, 314] on div "Edit layout" at bounding box center [1551, 322] width 28 height 28
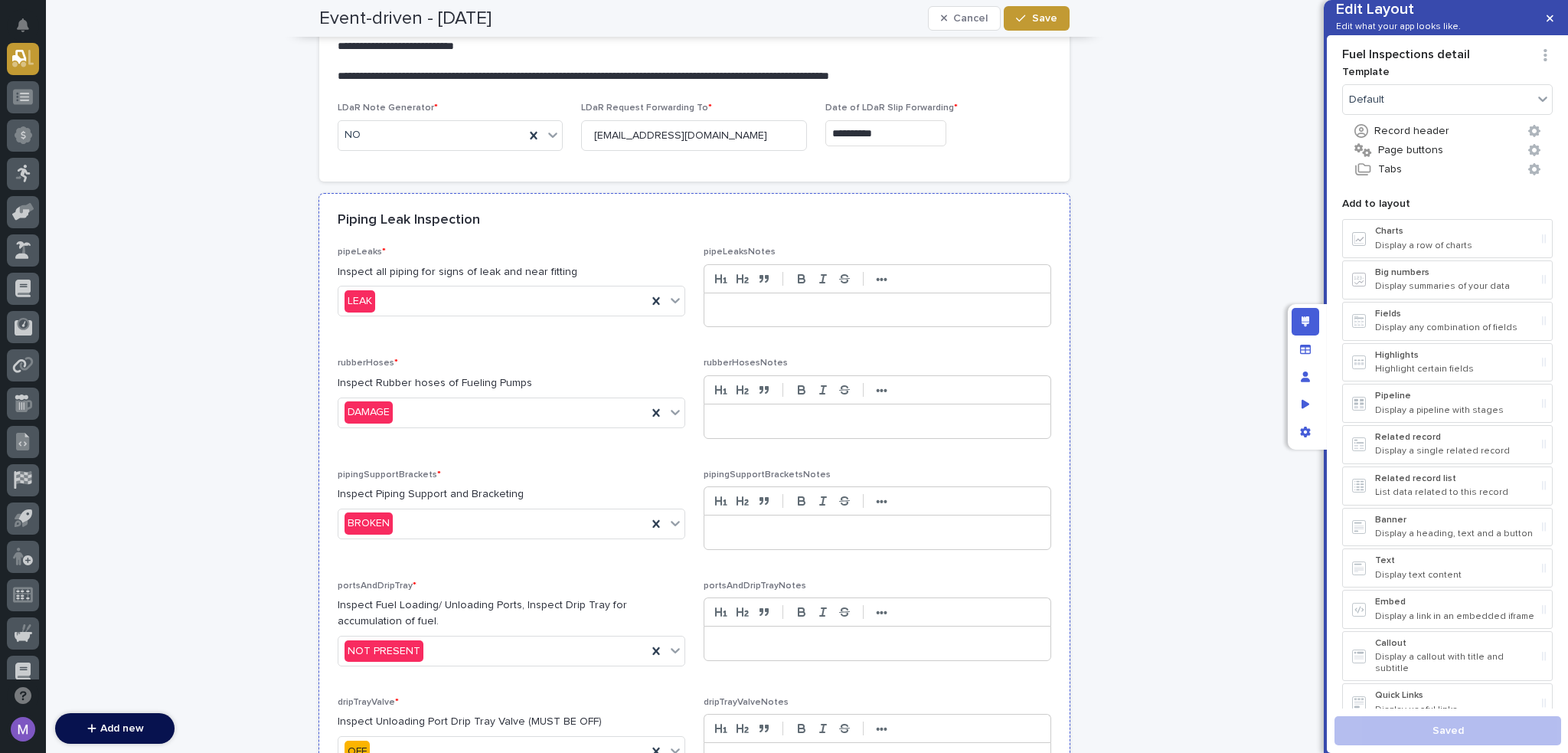
click at [743, 229] on div "Piping Leak Inspection" at bounding box center [694, 220] width 750 height 53
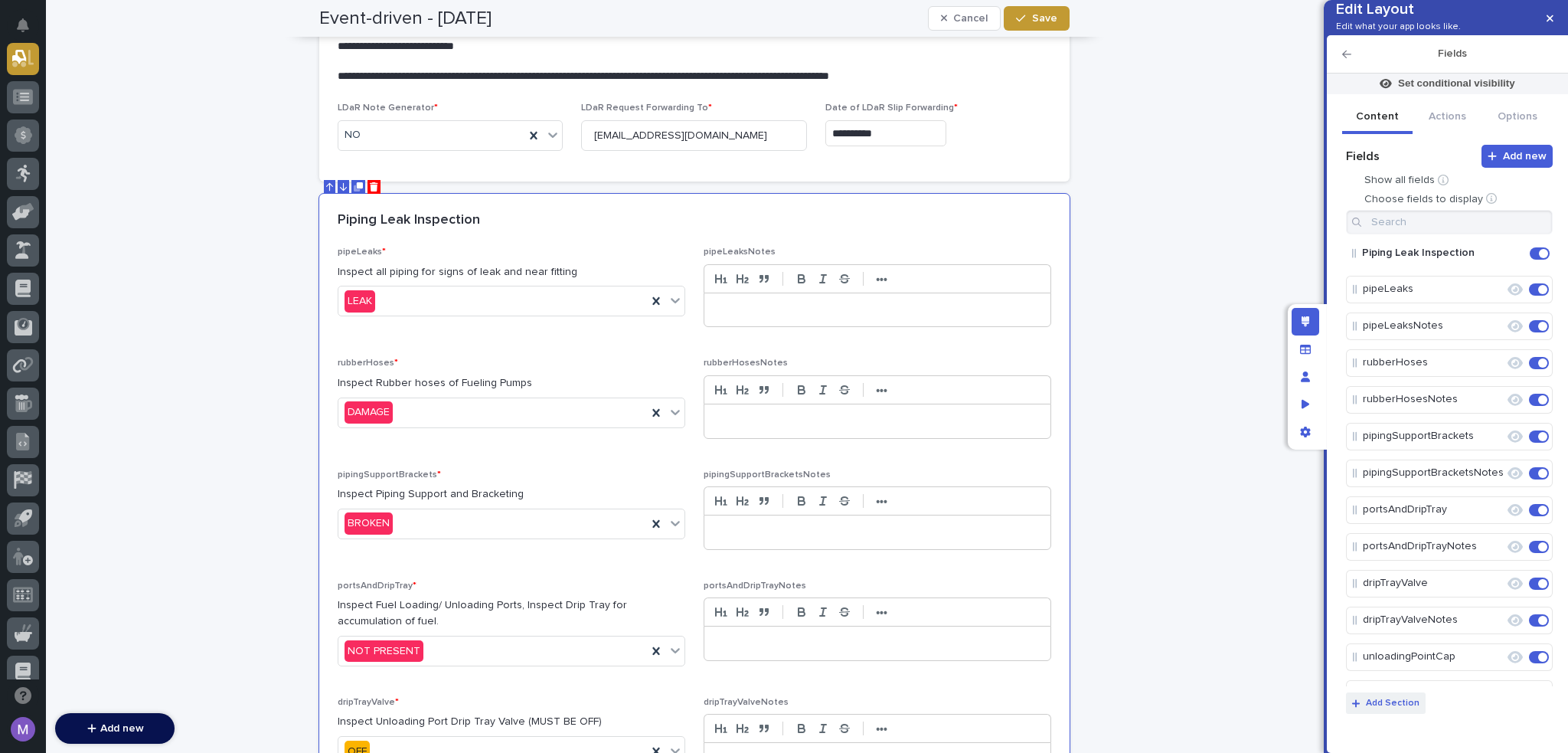
click at [1400, 707] on p "Add Section" at bounding box center [1393, 703] width 53 height 9
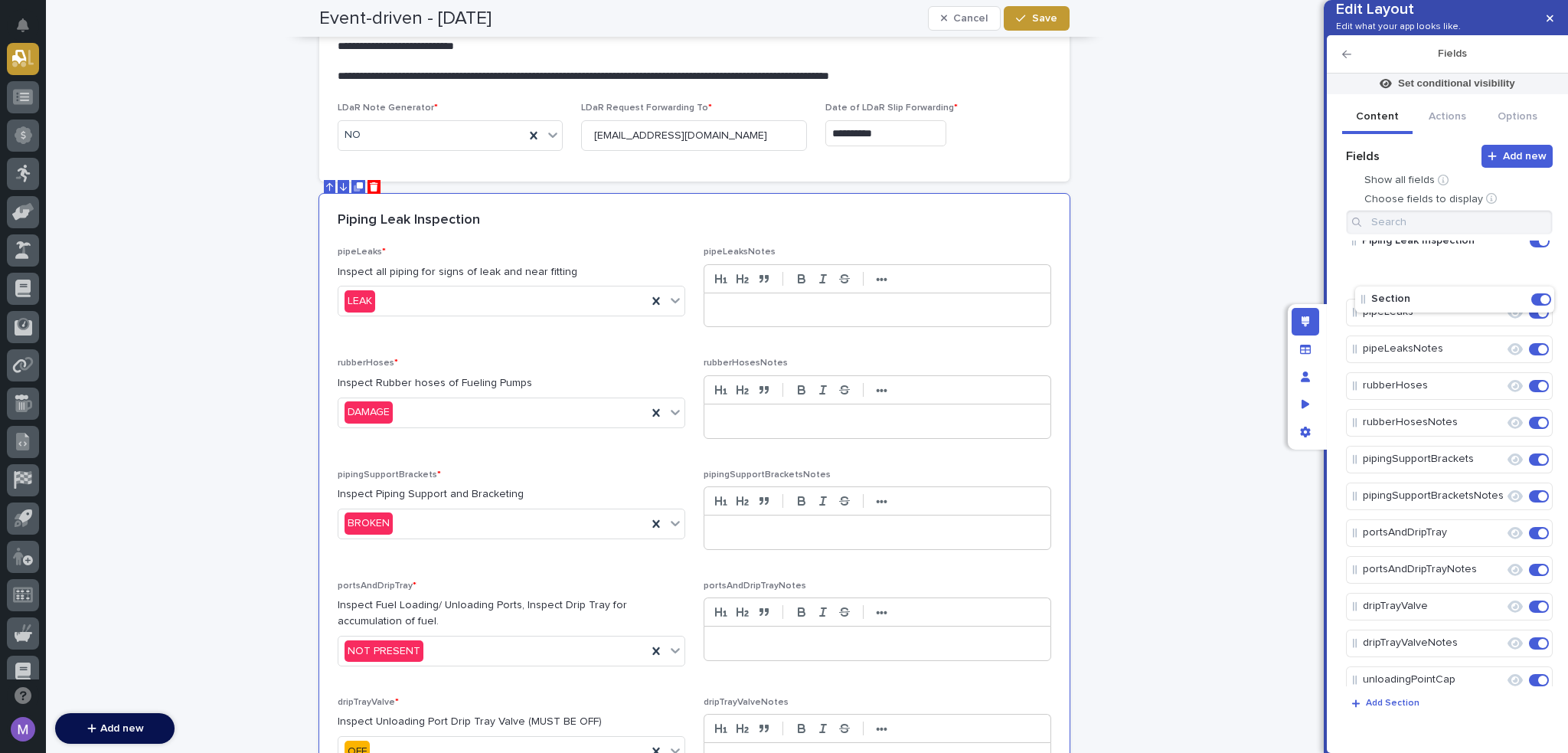
scroll to position [0, 0]
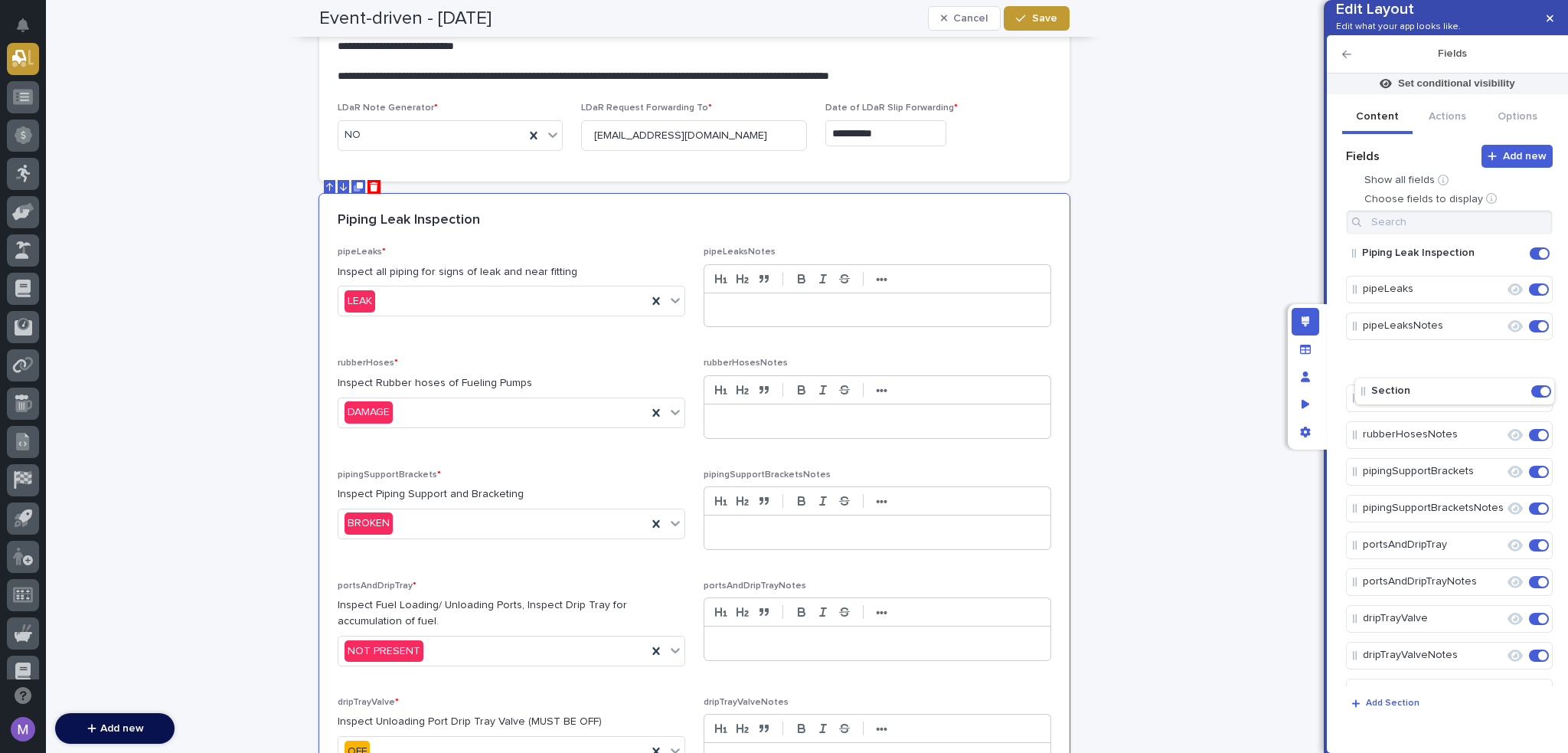
drag, startPoint x: 1393, startPoint y: 443, endPoint x: 1402, endPoint y: 391, distance: 52.8
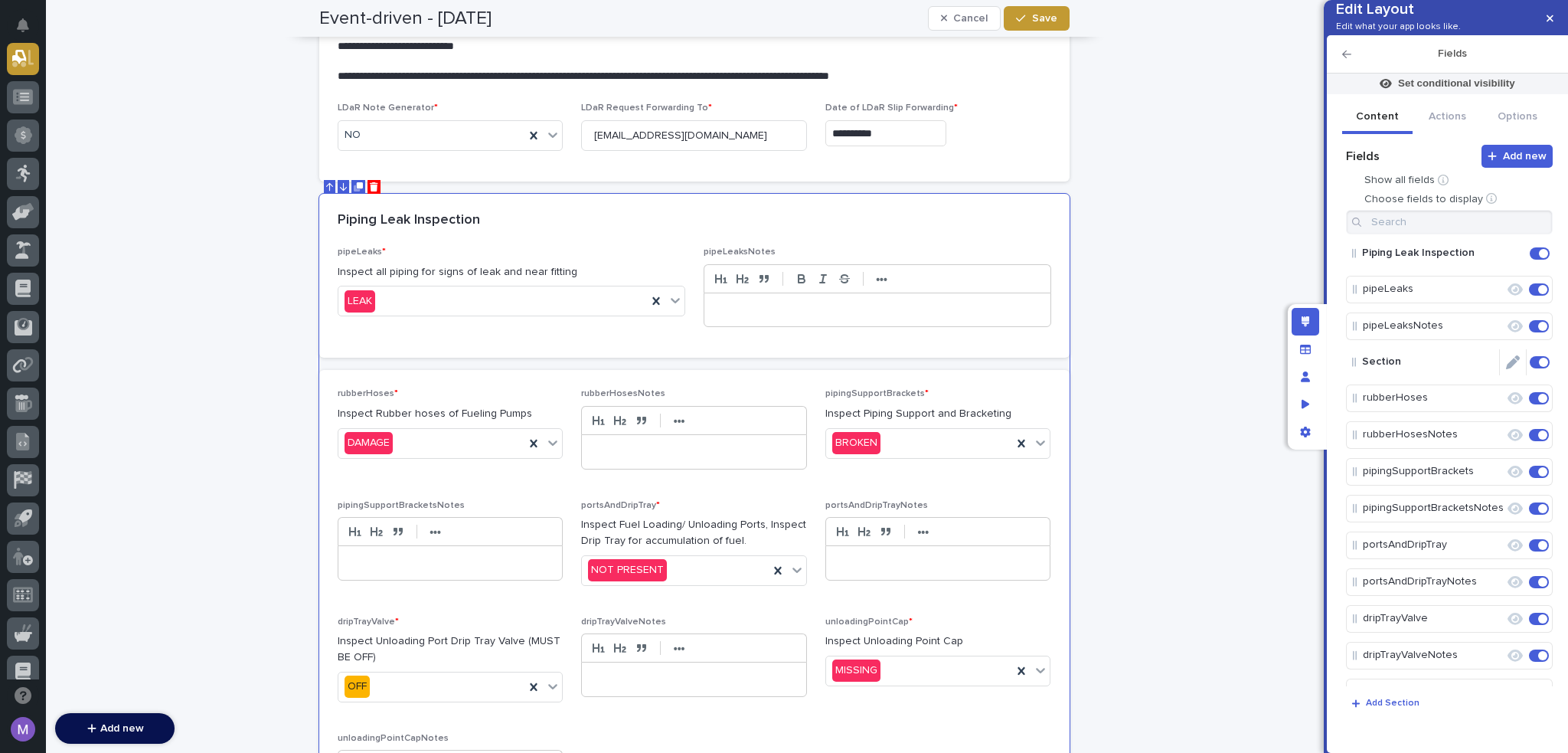
click at [1507, 369] on icon "Edit" at bounding box center [1513, 362] width 14 height 14
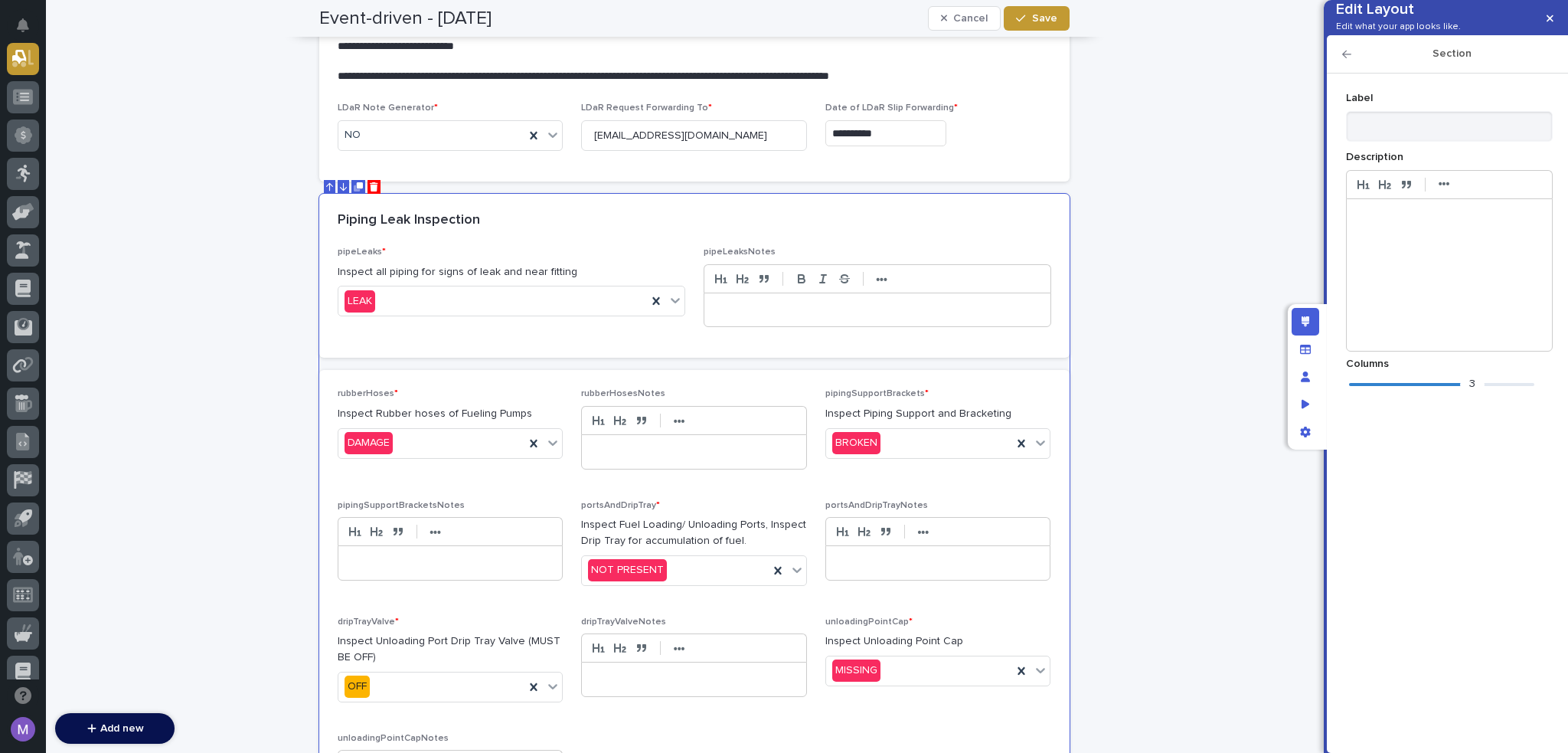
click at [1419, 392] on div "3" at bounding box center [1442, 384] width 186 height 15
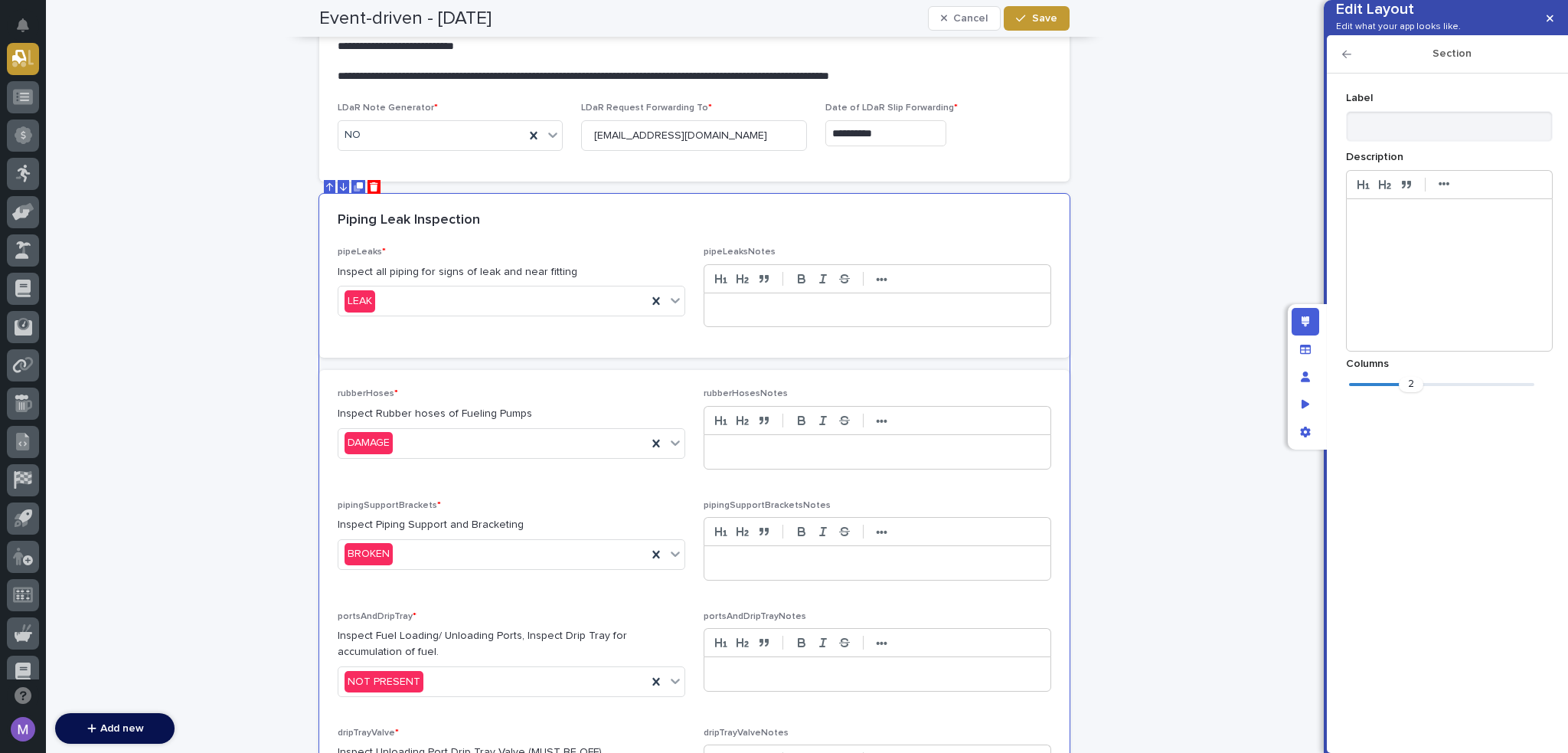
click at [1346, 60] on icon "button" at bounding box center [1347, 53] width 9 height 11
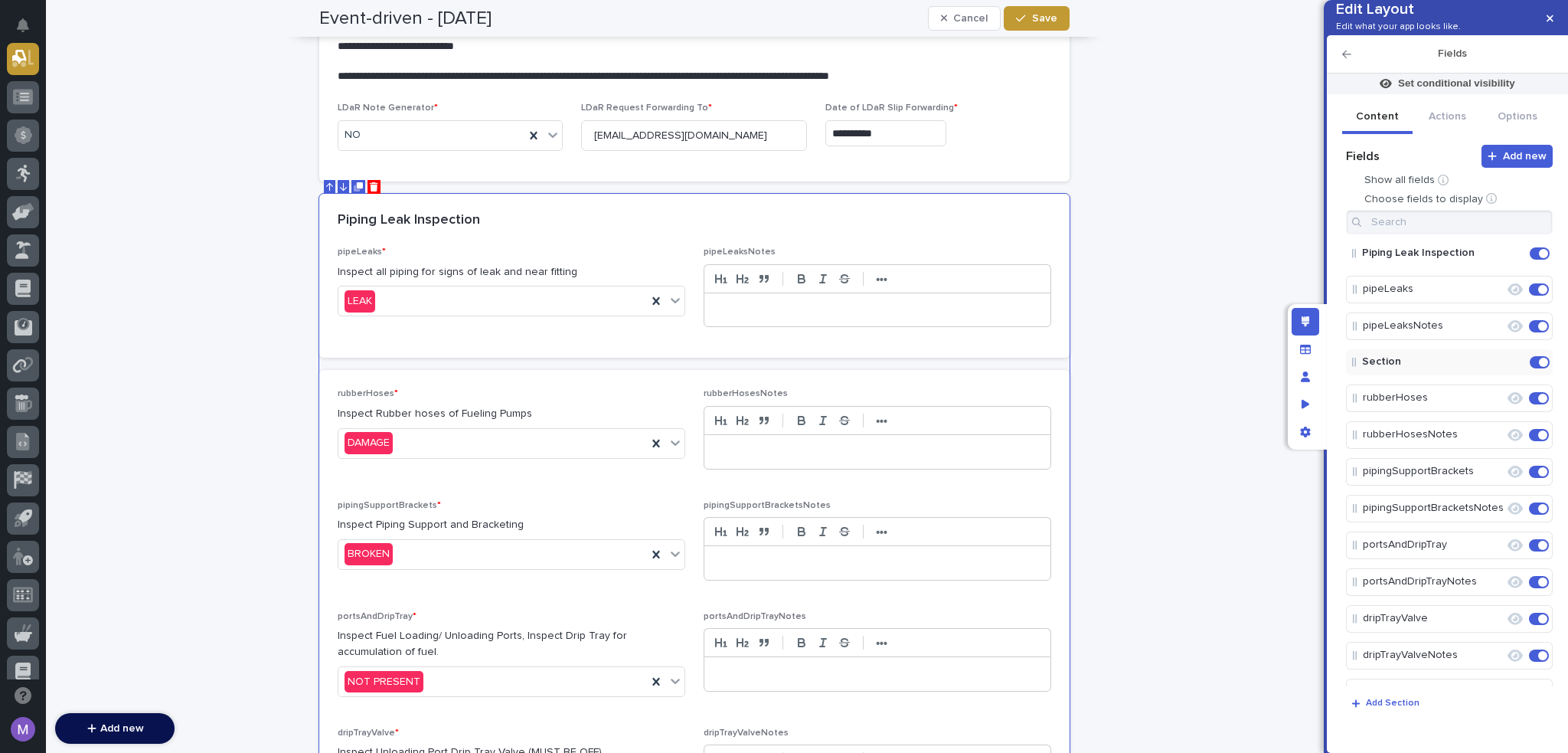
scroll to position [508, 0]
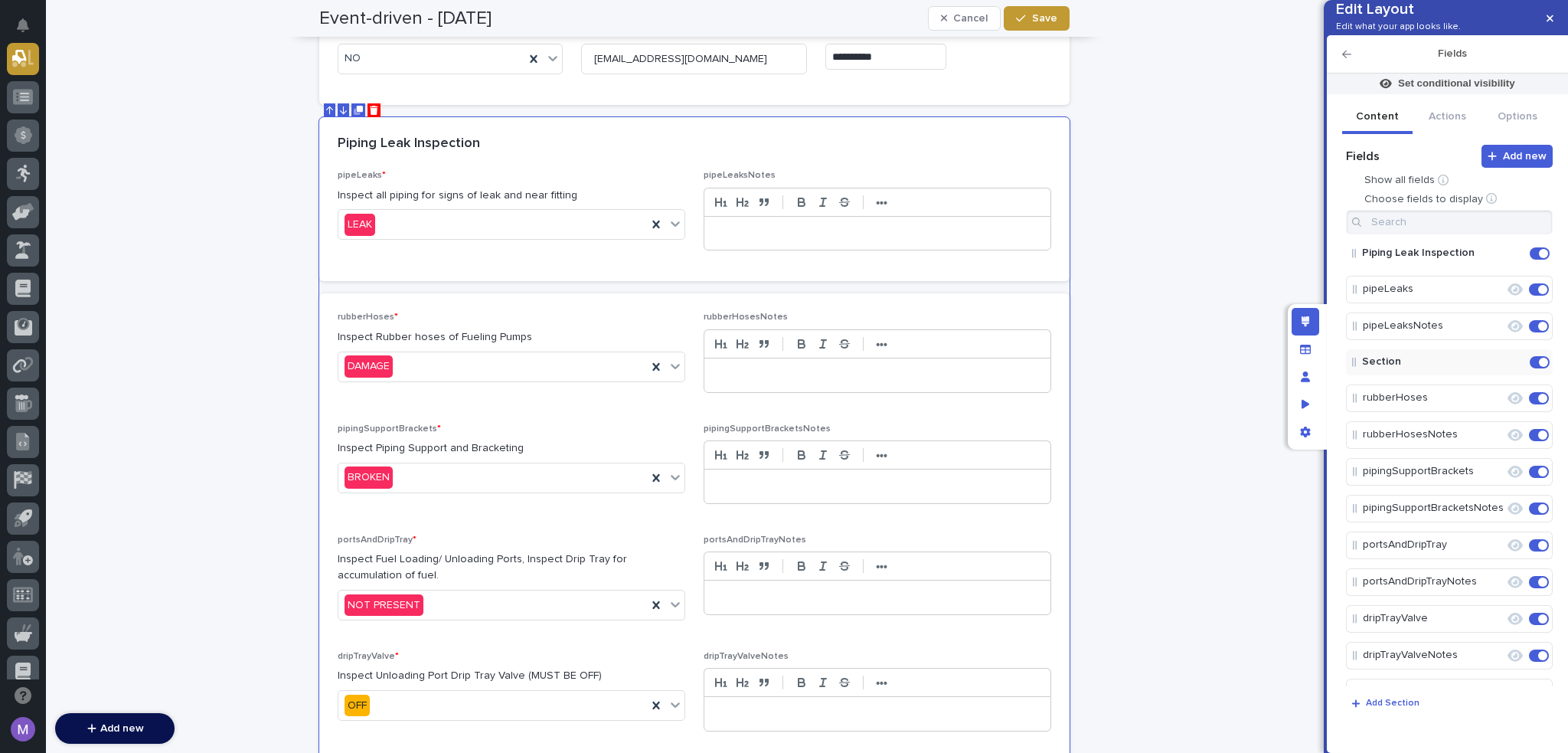
click at [1305, 314] on div "Edit layout" at bounding box center [1305, 322] width 28 height 28
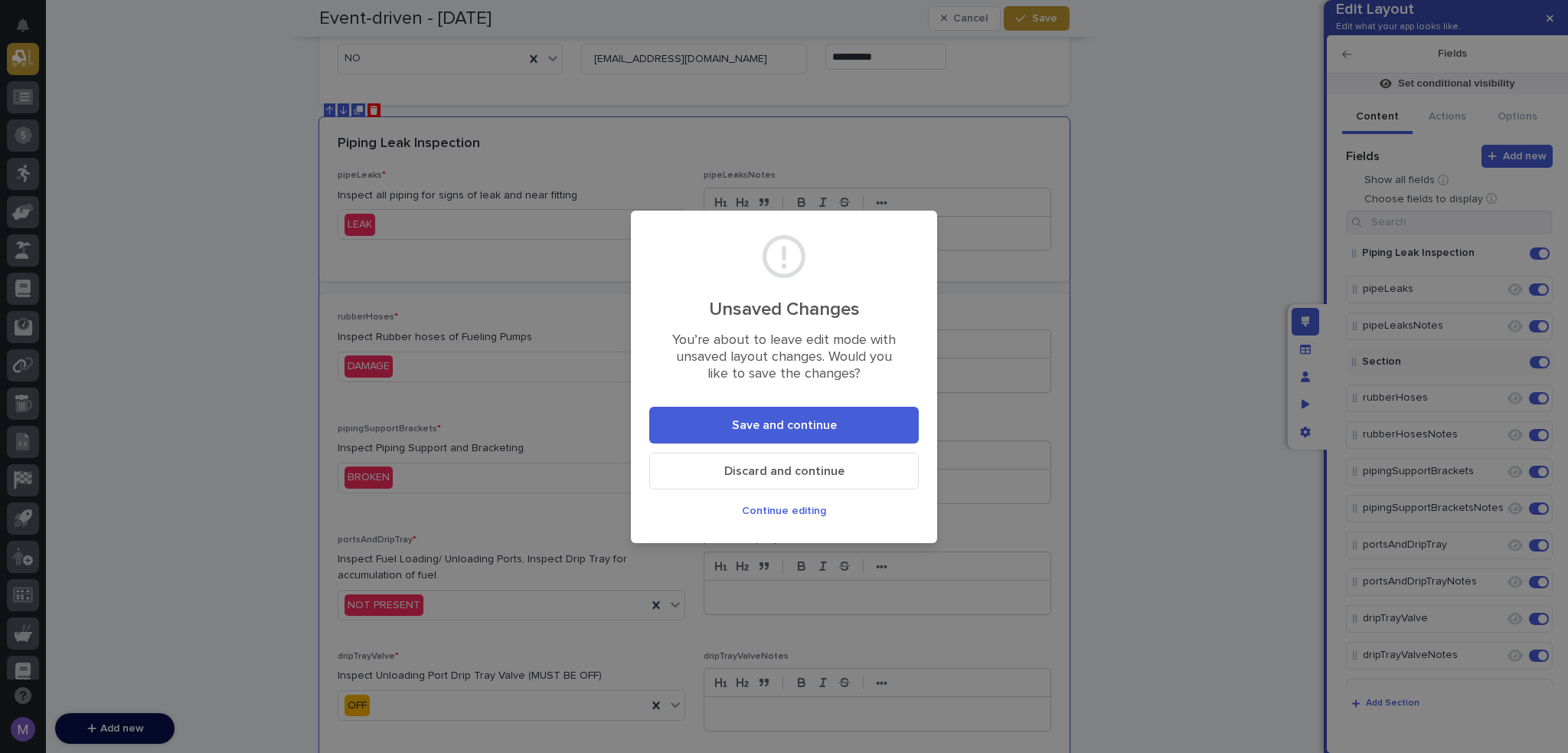
click at [857, 413] on button "Save and continue" at bounding box center [784, 425] width 270 height 36
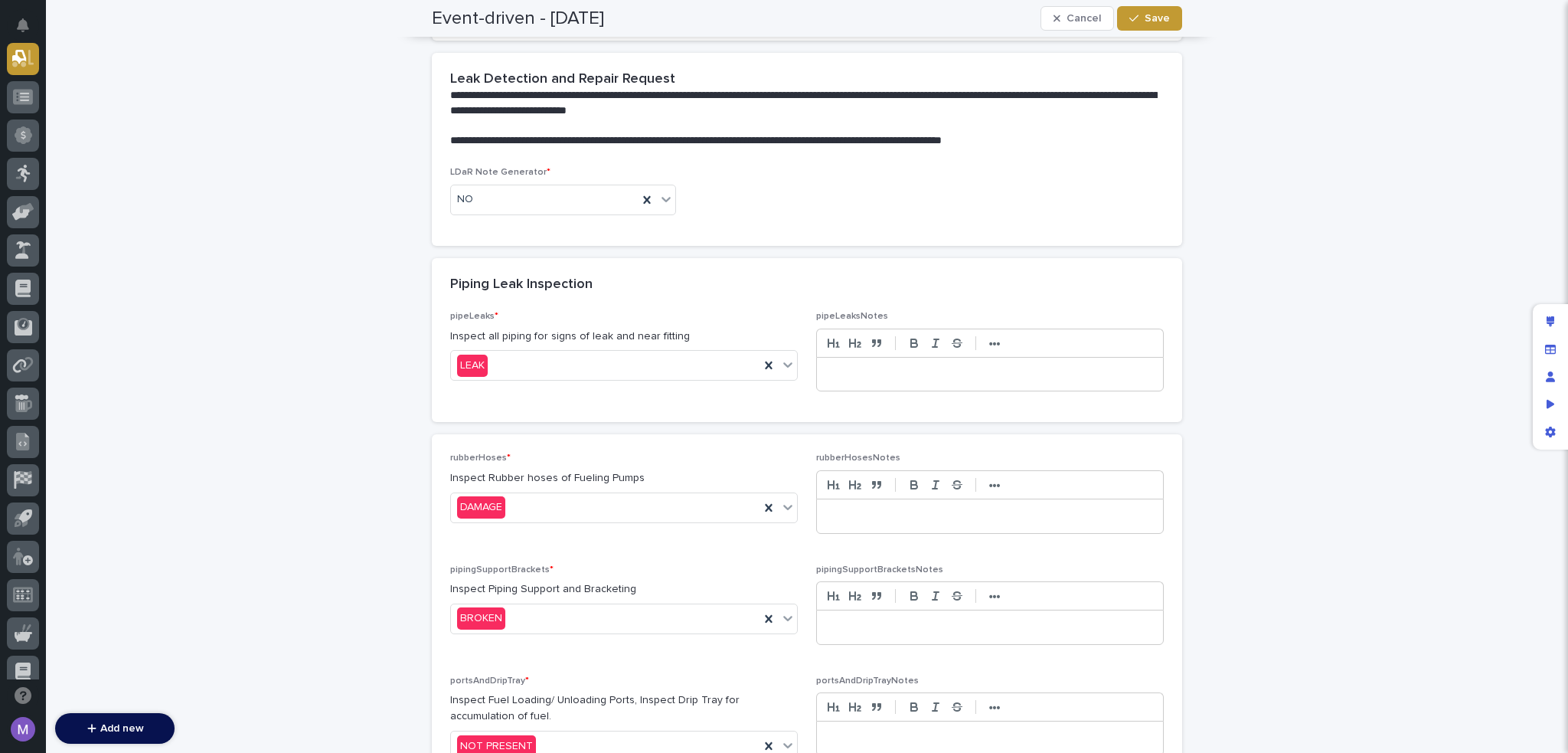
scroll to position [355, 0]
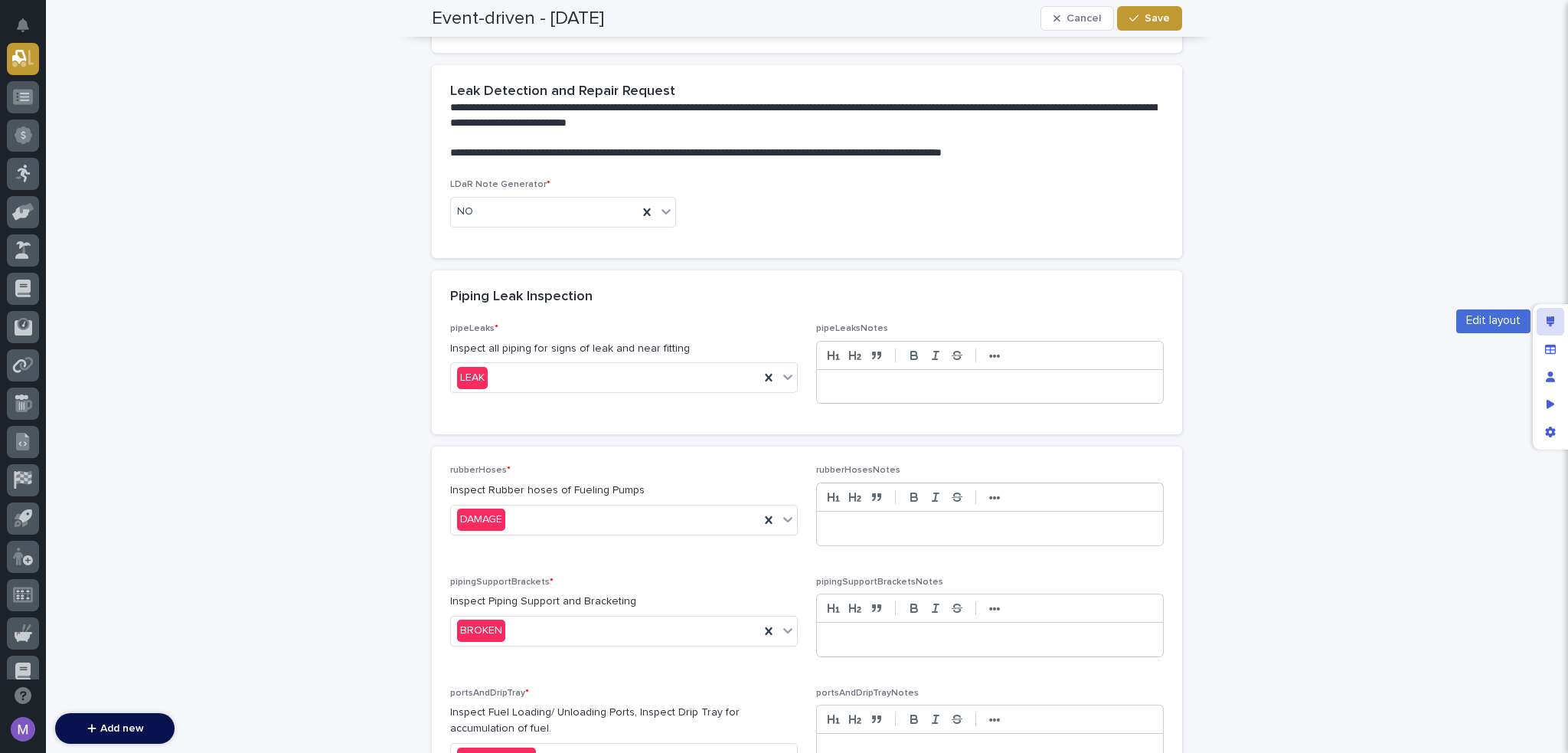
click at [1557, 327] on div "Edit layout" at bounding box center [1551, 322] width 28 height 28
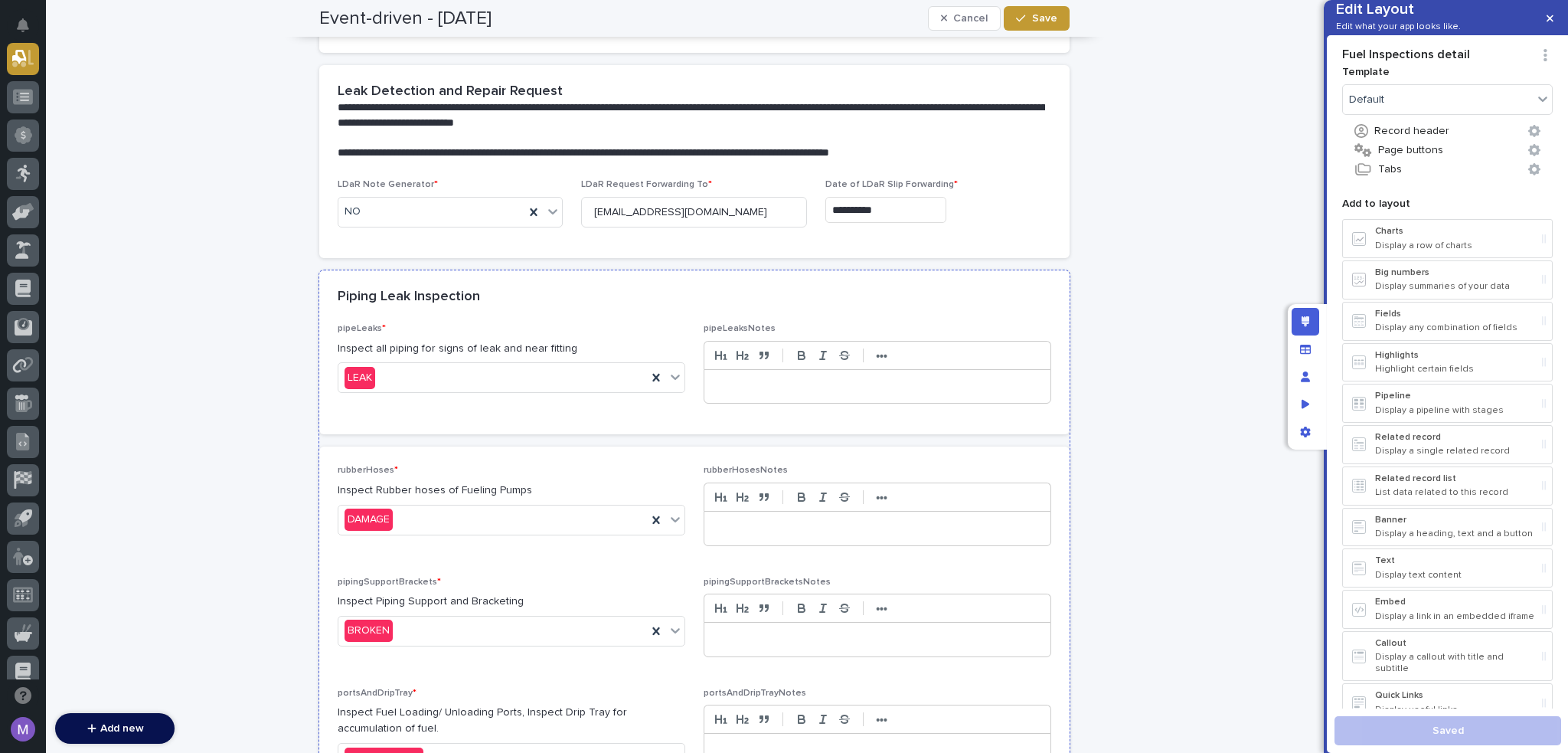
click at [955, 299] on div "Piping Leak Inspection" at bounding box center [691, 297] width 707 height 17
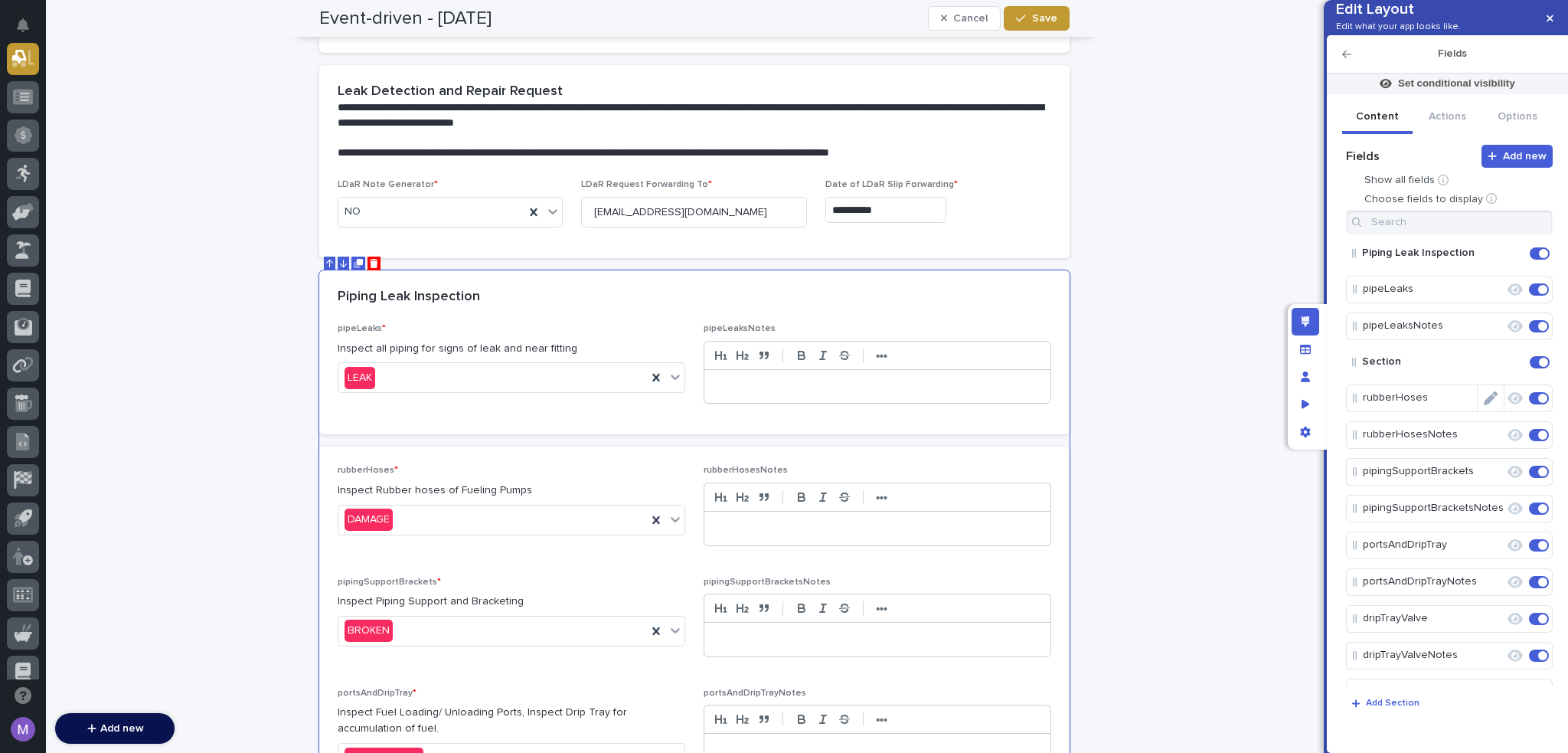
click at [1530, 369] on span at bounding box center [1540, 362] width 20 height 12
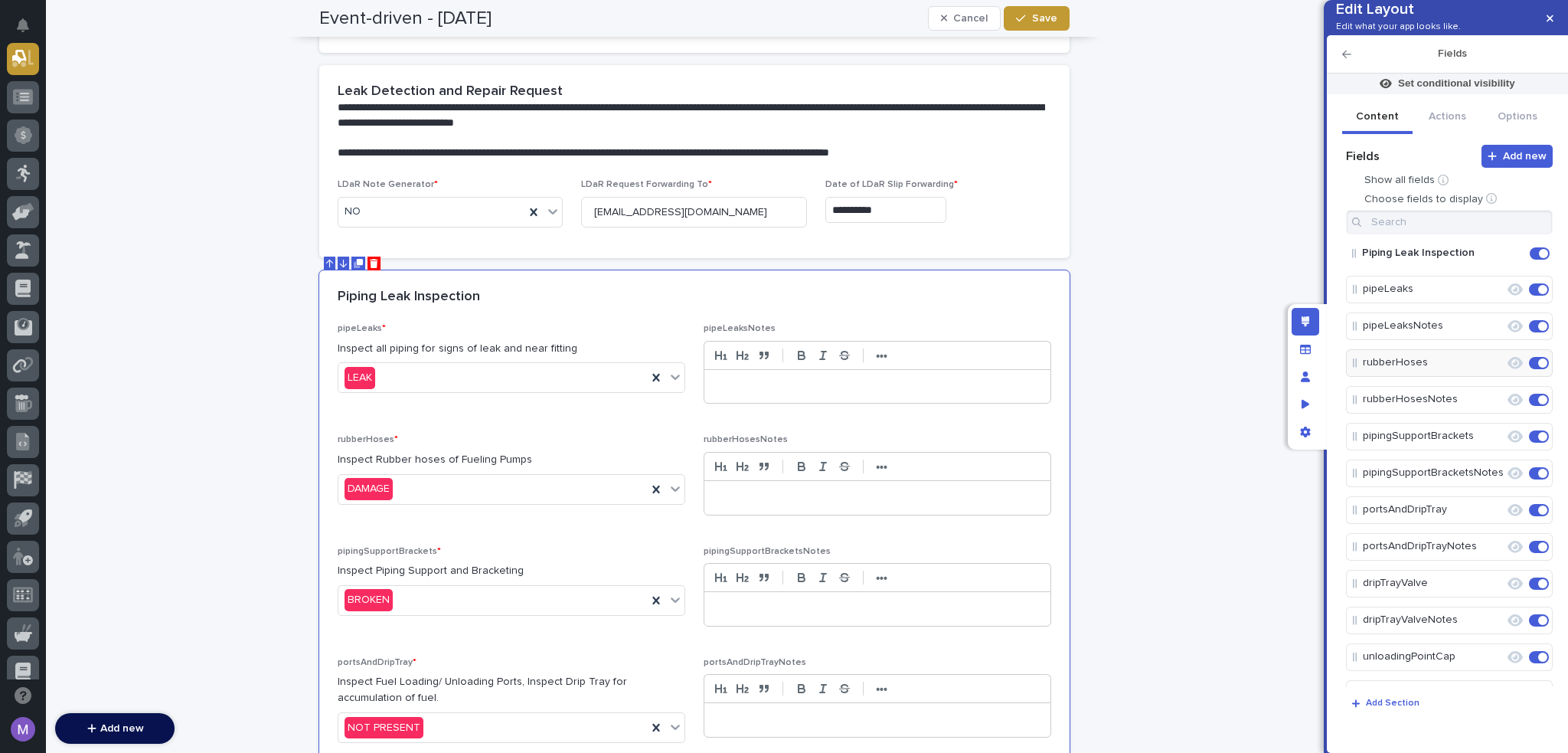
click at [1294, 314] on div "Edit layout" at bounding box center [1305, 322] width 28 height 28
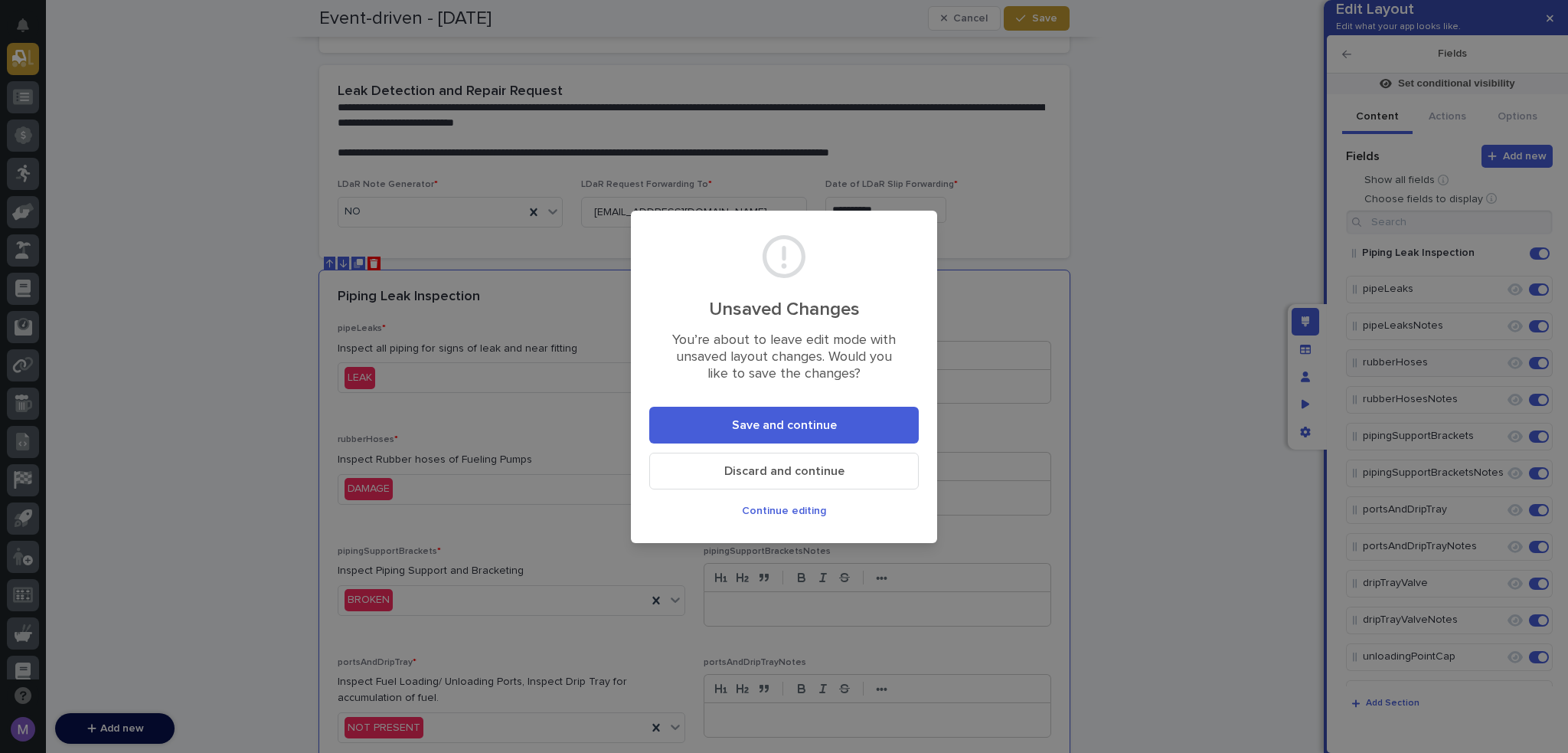
click at [801, 423] on span "Save and continue" at bounding box center [784, 425] width 105 height 12
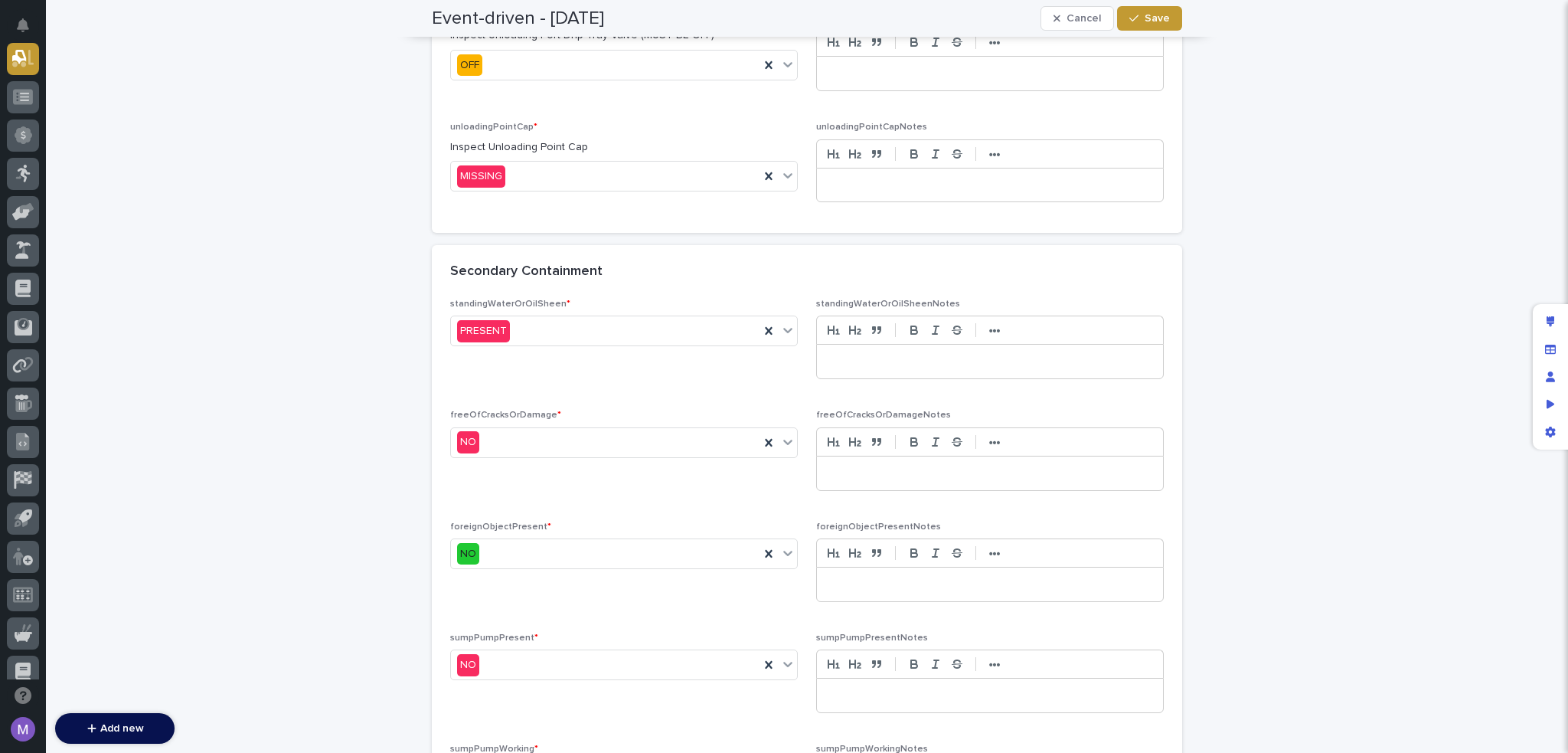
scroll to position [1121, 0]
click at [643, 281] on div "Secondary Containment" at bounding box center [807, 269] width 750 height 53
click at [1540, 320] on div "Edit layout" at bounding box center [1551, 322] width 28 height 28
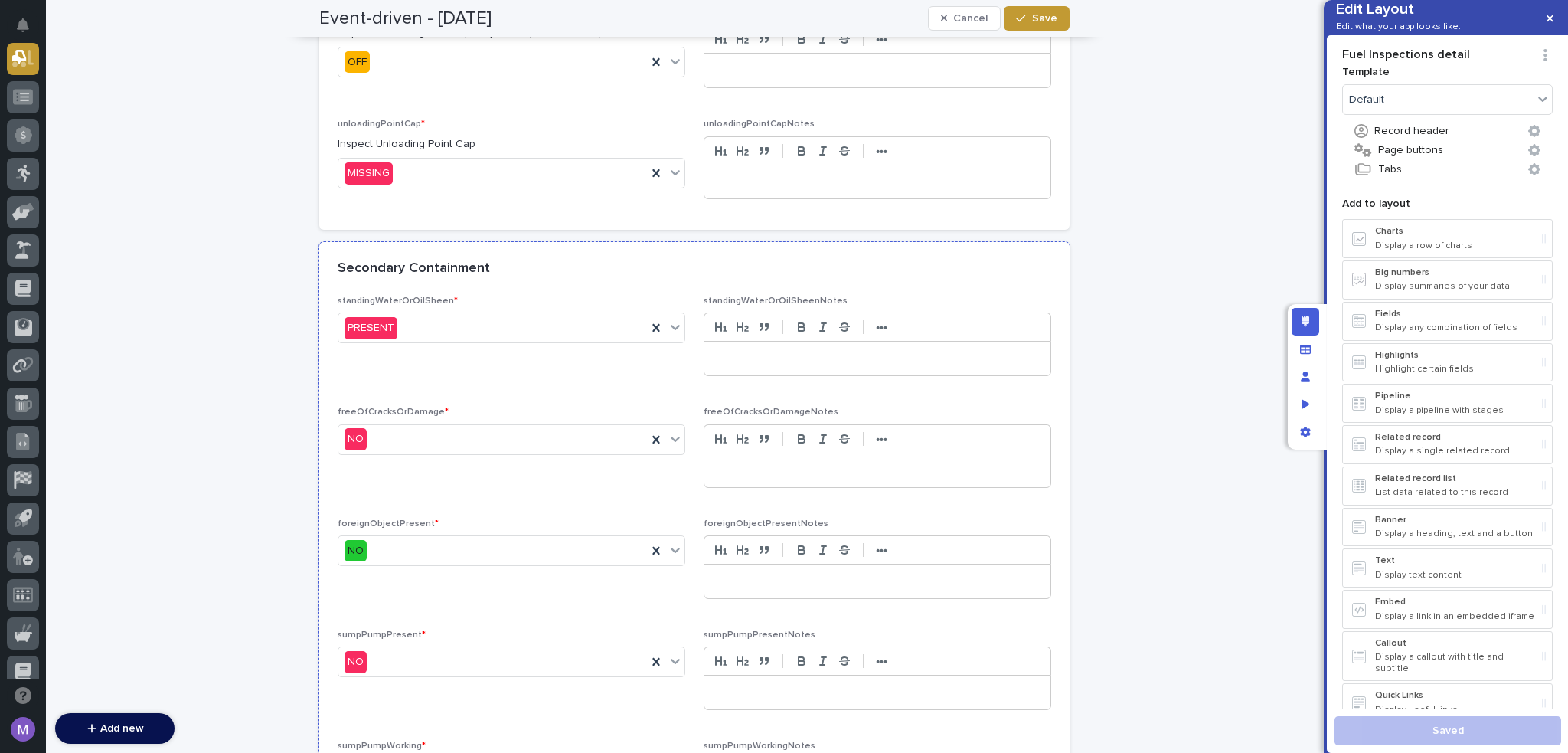
click at [565, 275] on div "Secondary Containment" at bounding box center [694, 269] width 750 height 53
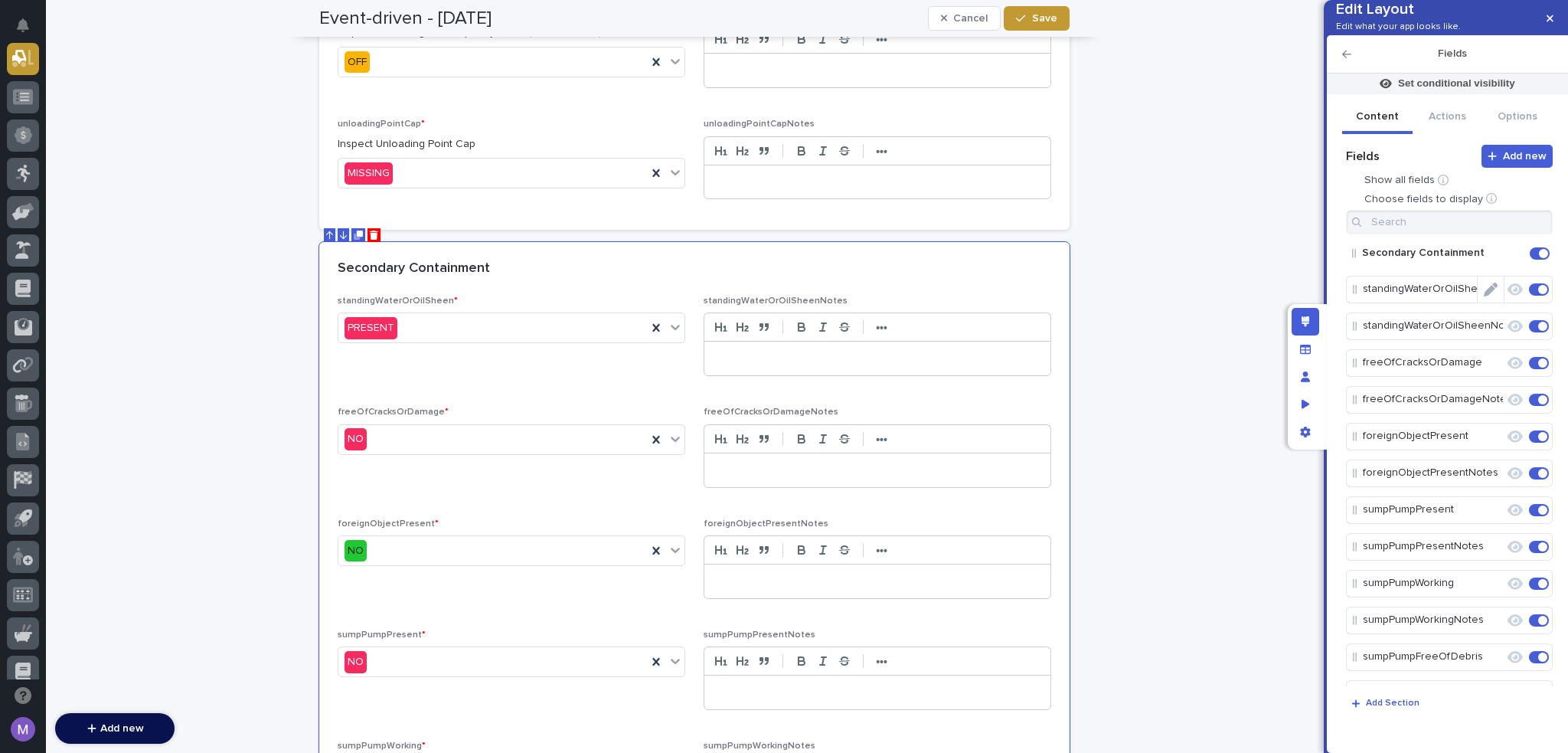
click at [1489, 297] on icon "Edit" at bounding box center [1490, 289] width 14 height 14
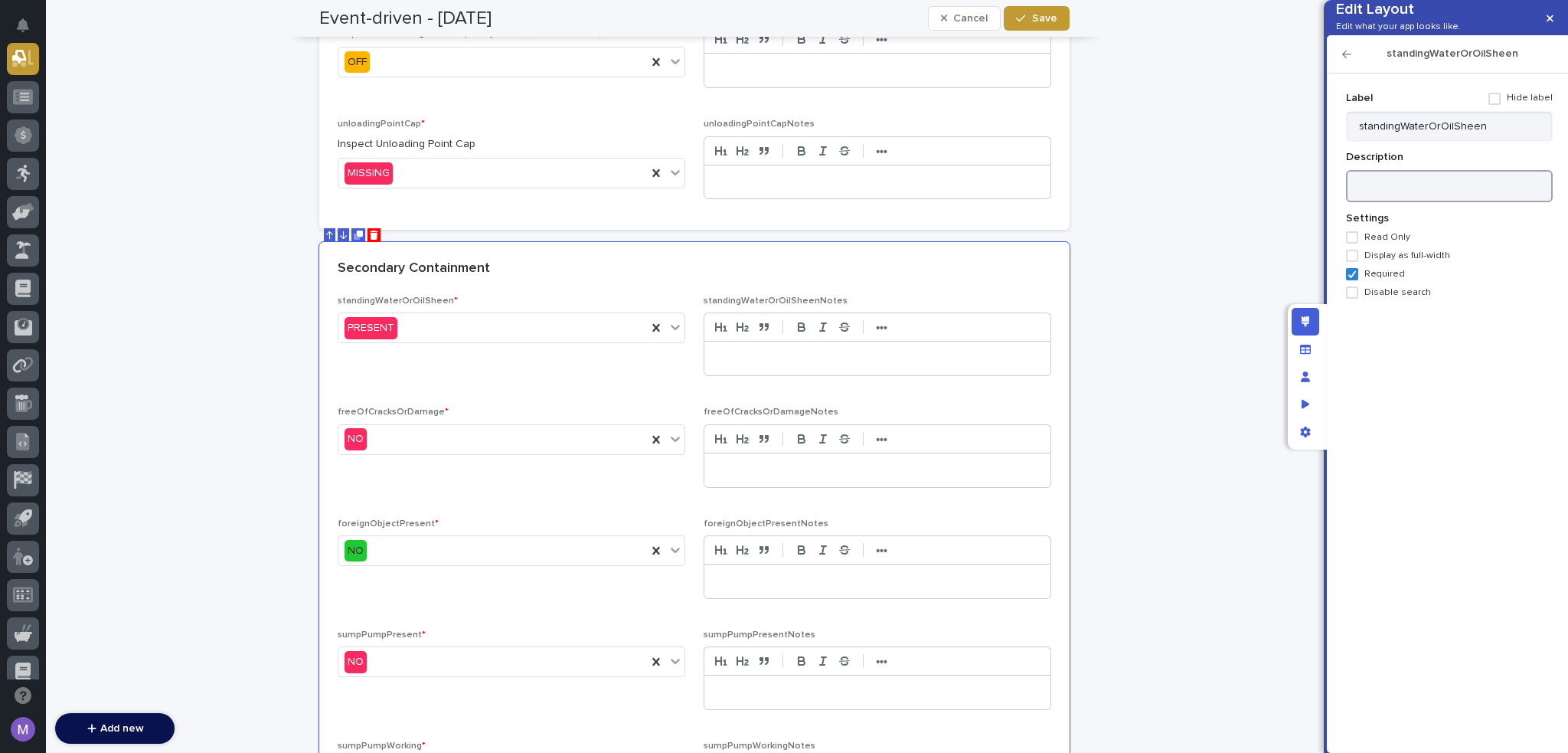
click at [1424, 203] on textarea at bounding box center [1449, 186] width 207 height 33
paste textarea "**********"
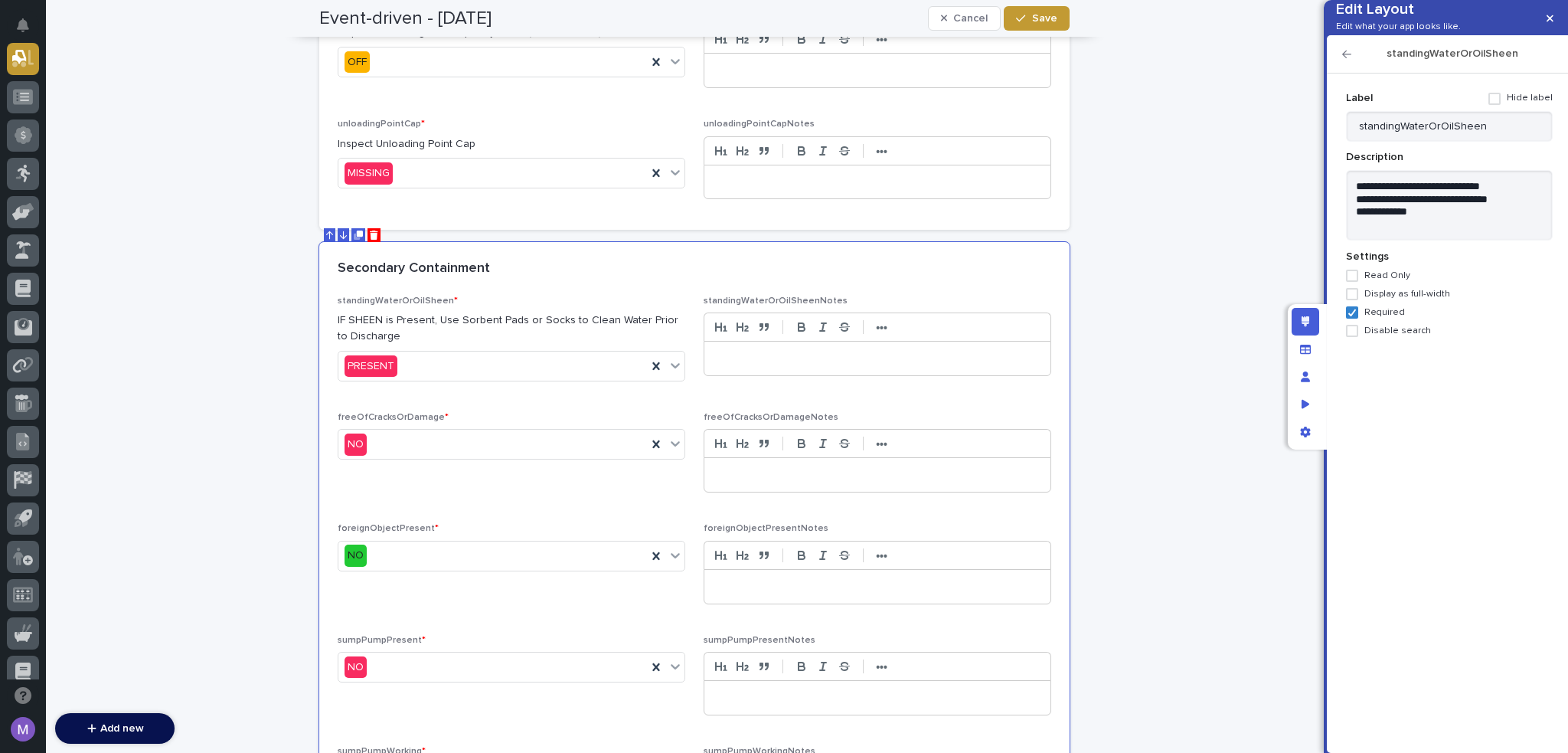
click at [1352, 61] on h2 "standingWaterOrOilSheen" at bounding box center [1452, 54] width 202 height 13
click at [1348, 60] on icon "button" at bounding box center [1347, 53] width 9 height 11
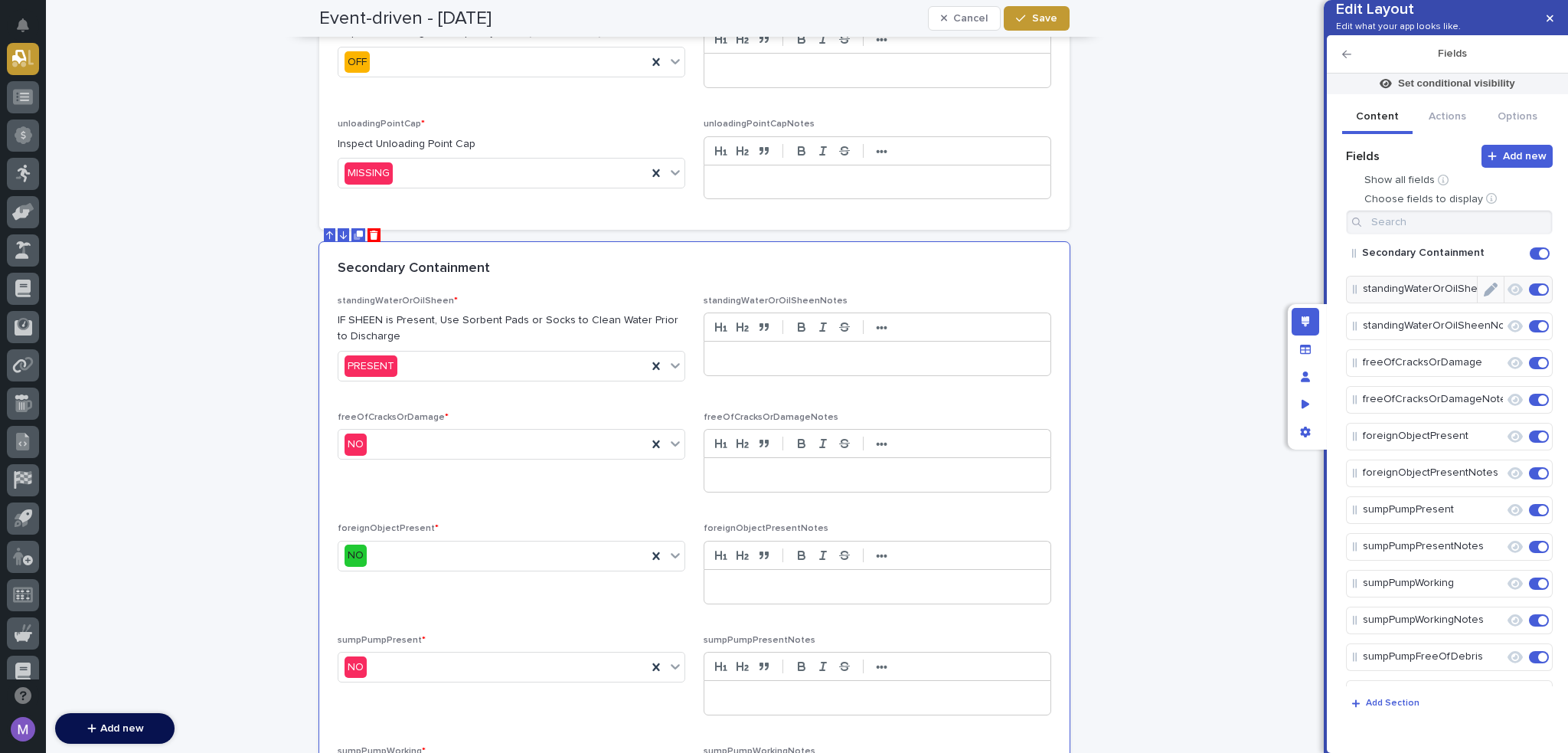
click at [1484, 297] on icon "Edit" at bounding box center [1490, 289] width 14 height 14
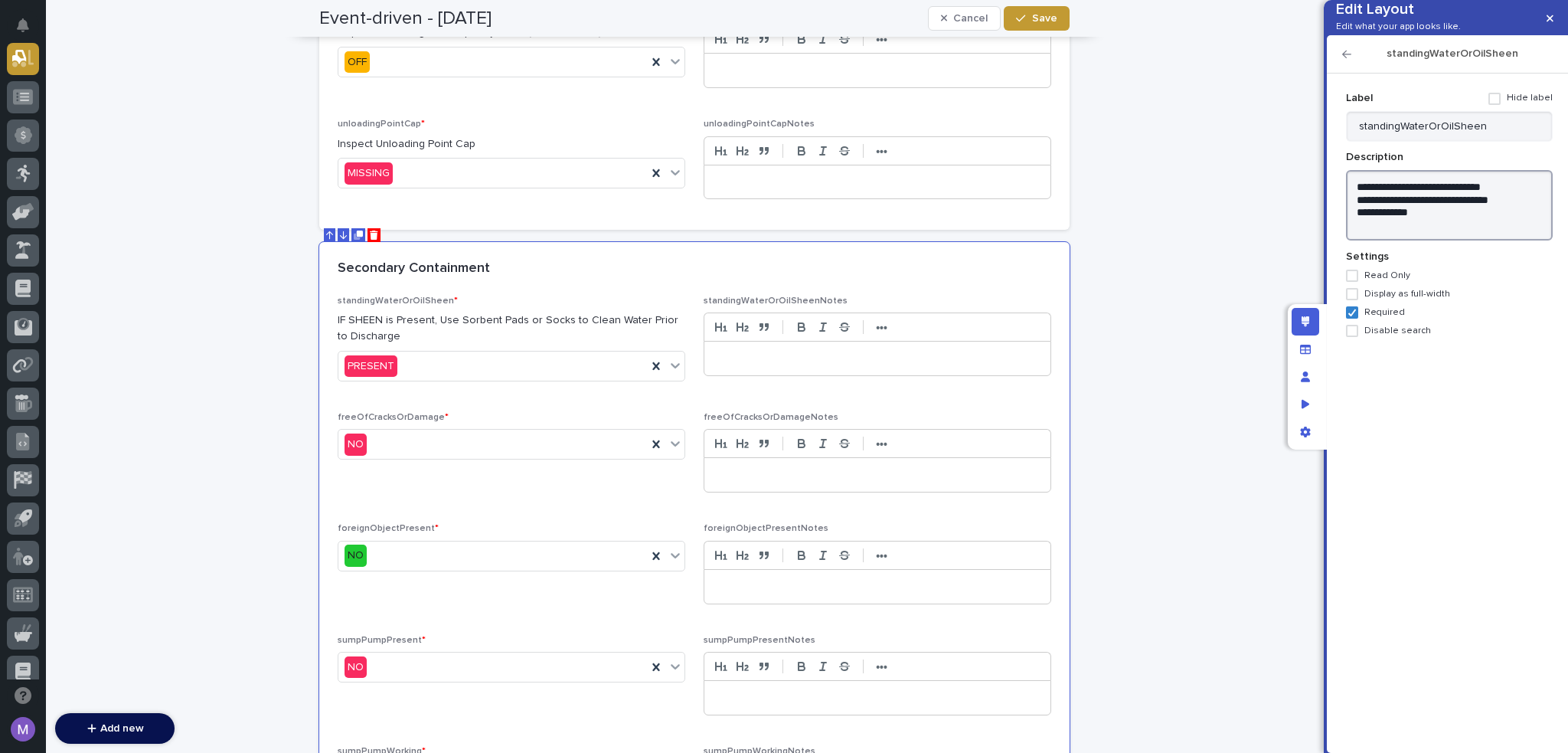
click at [1356, 208] on textarea "**********" at bounding box center [1449, 206] width 207 height 71
paste textarea "**********"
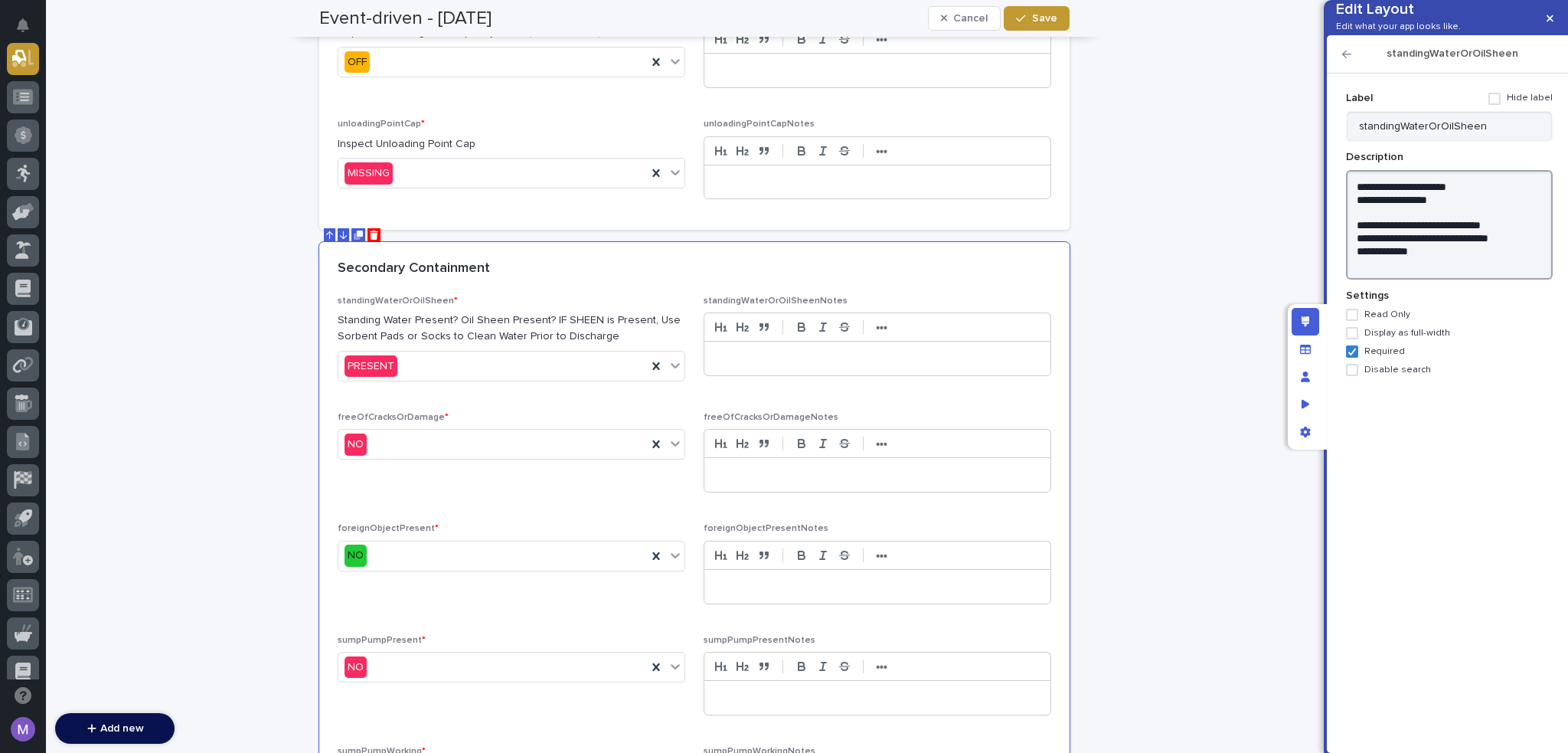
drag, startPoint x: 1459, startPoint y: 226, endPoint x: 1337, endPoint y: 199, distance: 125.0
click at [1337, 199] on div "Add new Fields Show all fields Choose fields to display Secondary Containment s…" at bounding box center [1447, 403] width 226 height 675
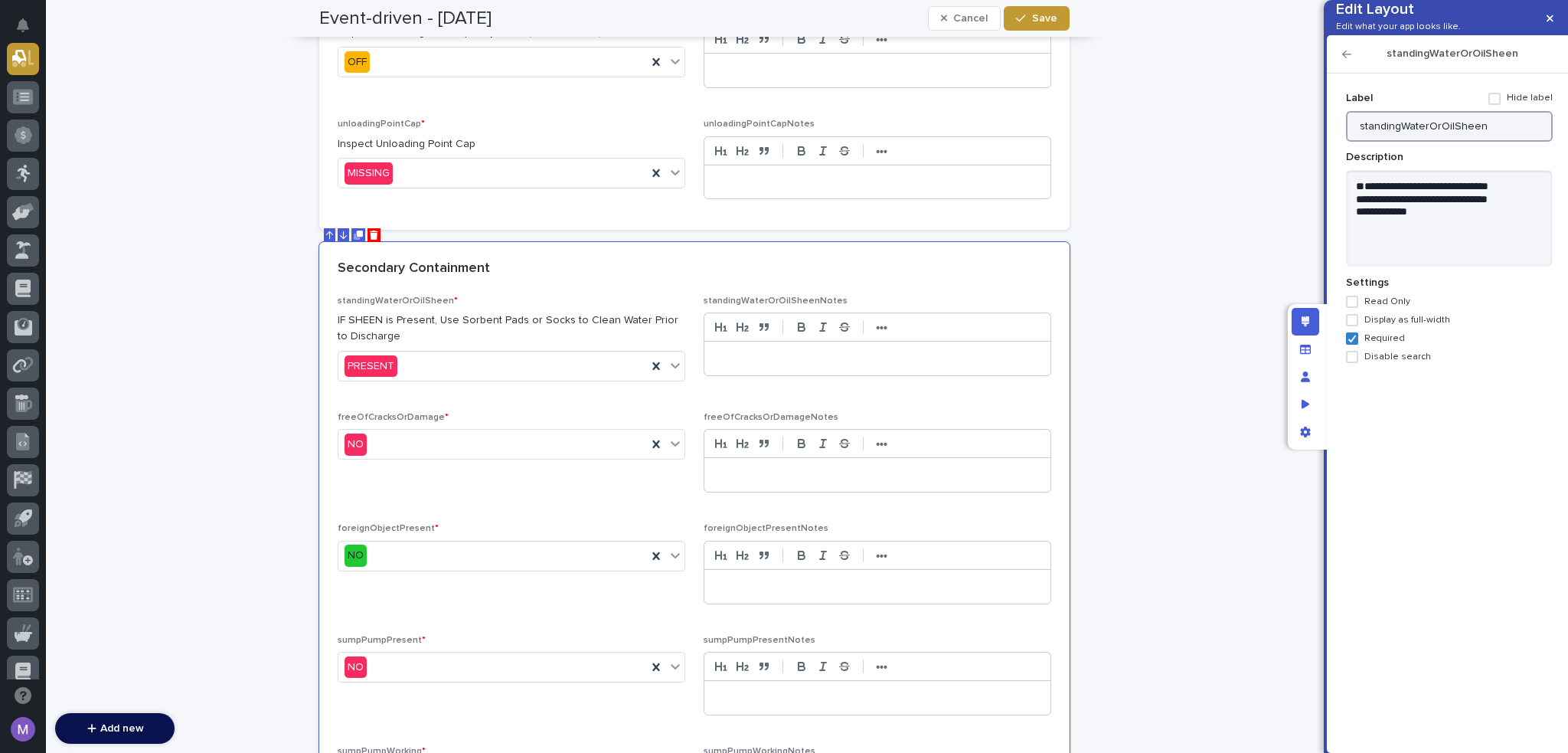
click at [1520, 142] on input "standingWaterOrOilSheen" at bounding box center [1449, 126] width 207 height 31
click at [1446, 193] on div "**********" at bounding box center [1449, 225] width 207 height 277
click at [1442, 203] on textarea "**********" at bounding box center [1449, 219] width 207 height 97
paste textarea "**********"
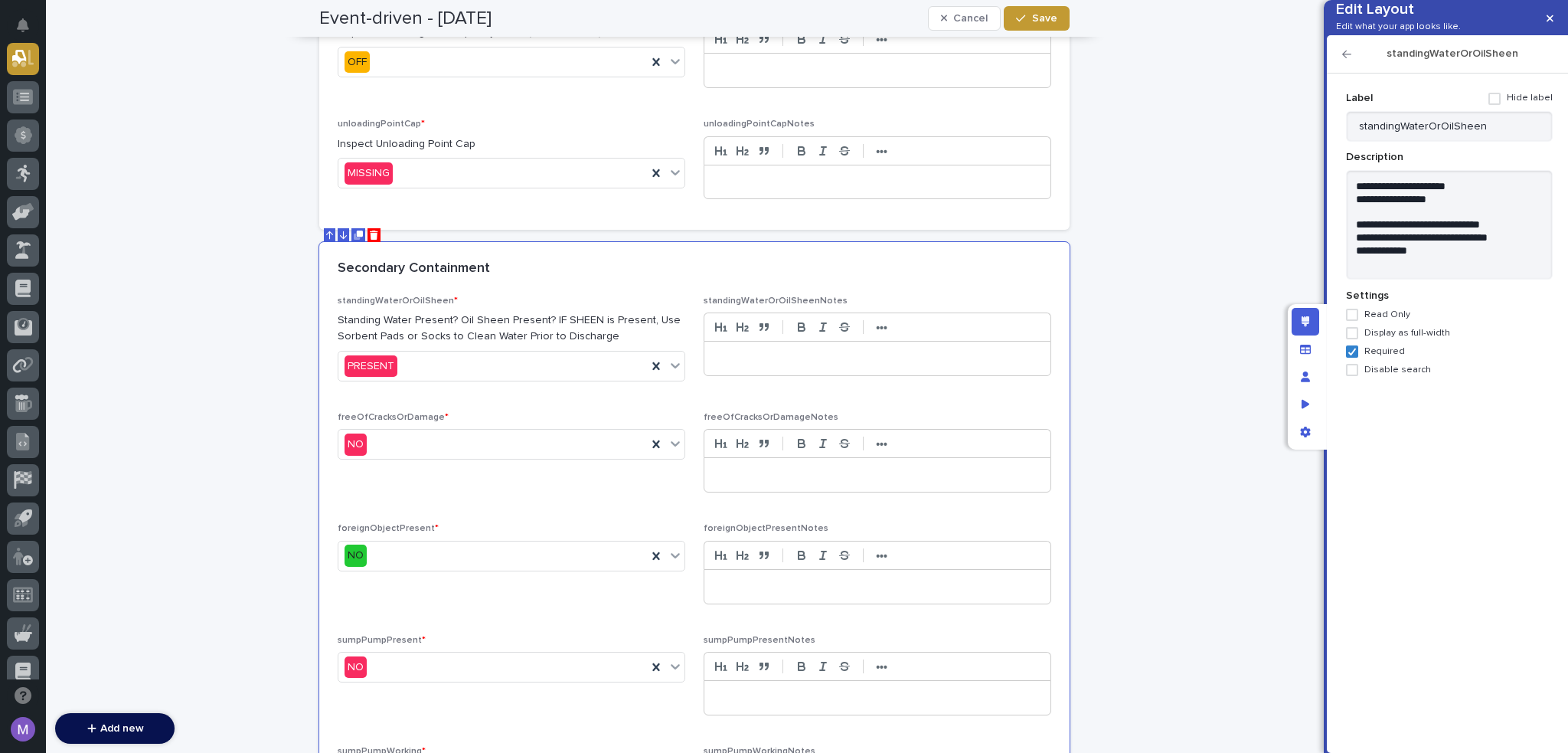
click at [1350, 60] on icon "button" at bounding box center [1347, 53] width 9 height 11
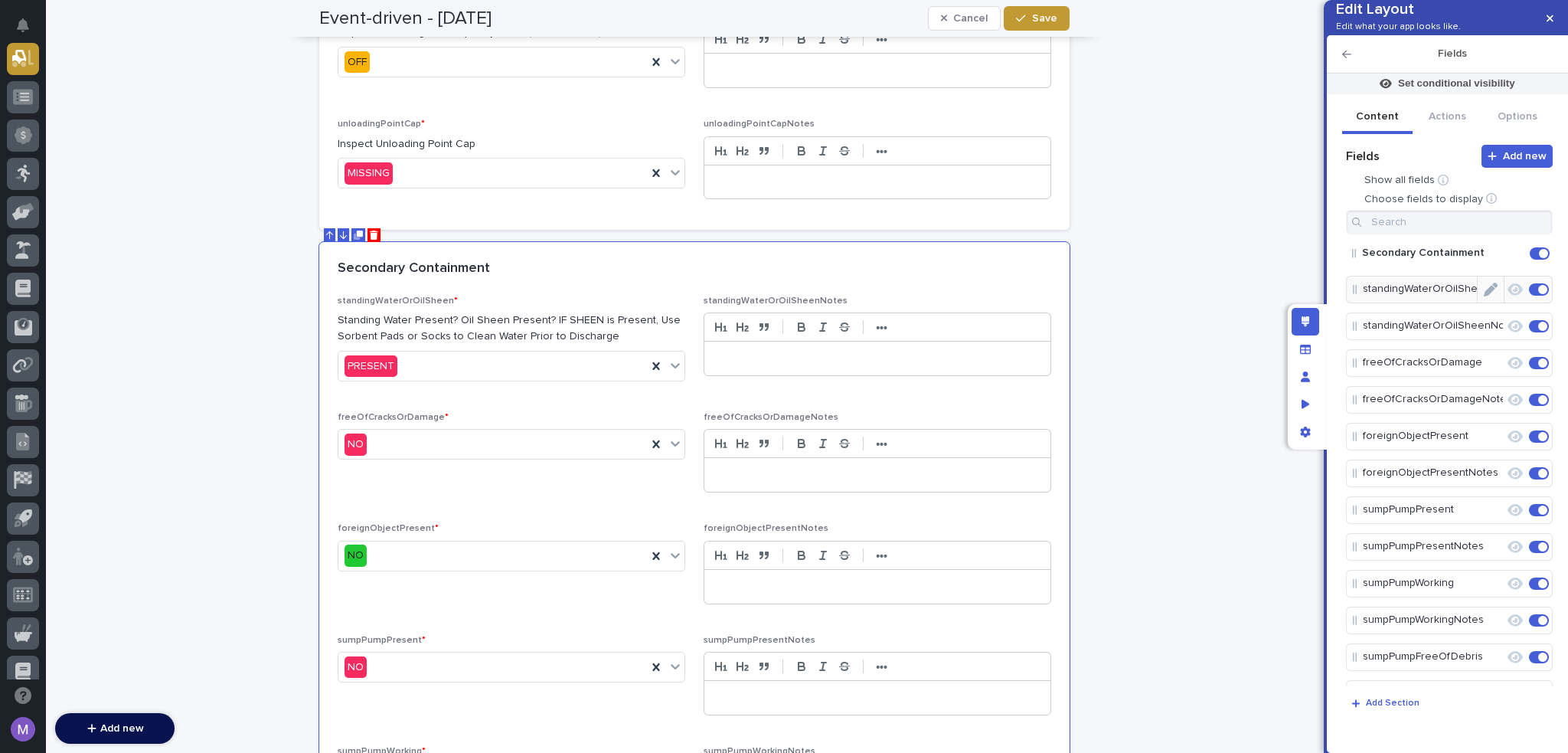
click at [1484, 297] on icon "Edit" at bounding box center [1490, 289] width 14 height 14
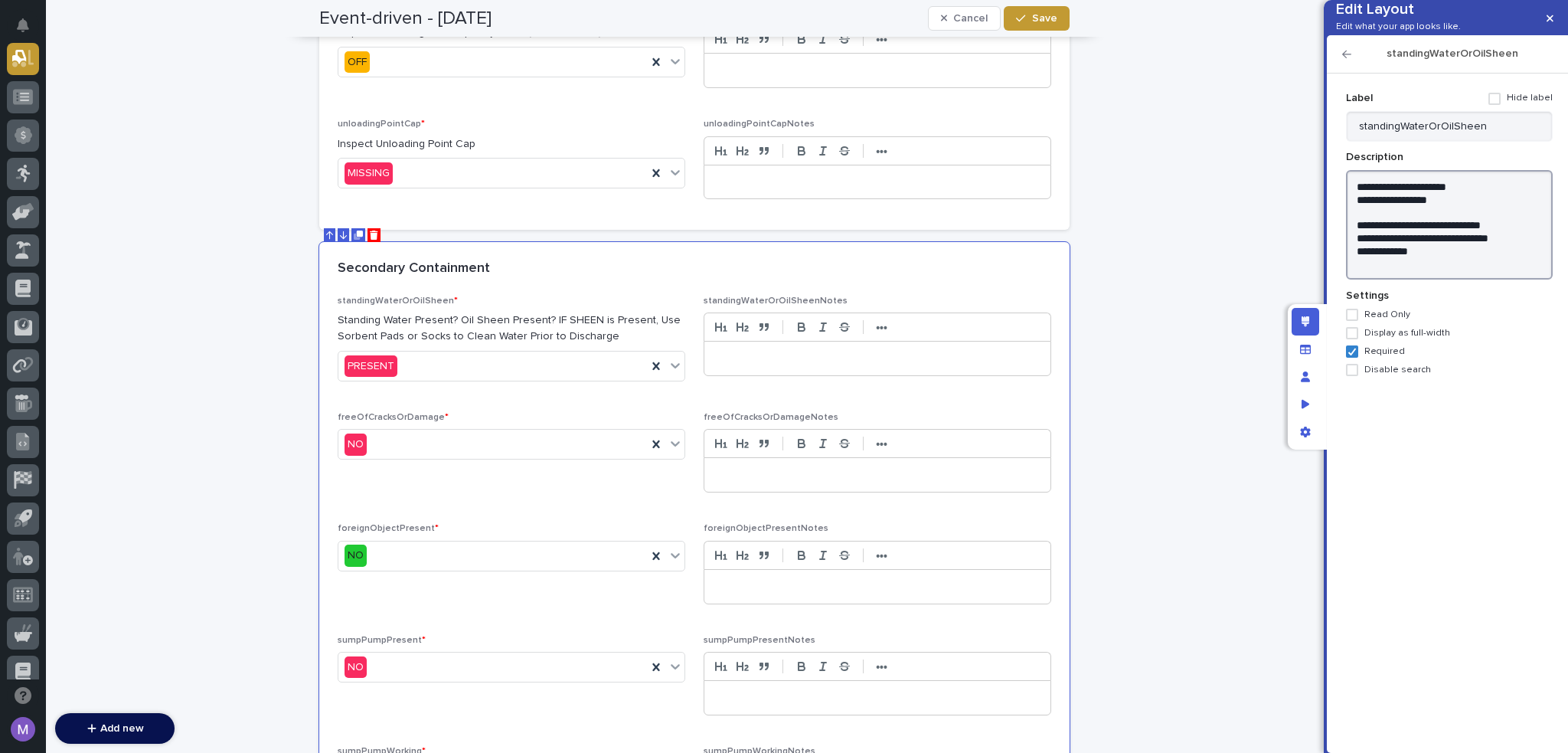
click at [1429, 236] on textarea "**********" at bounding box center [1449, 225] width 207 height 110
type textarea "**********"
click at [1350, 60] on icon "button" at bounding box center [1347, 53] width 9 height 11
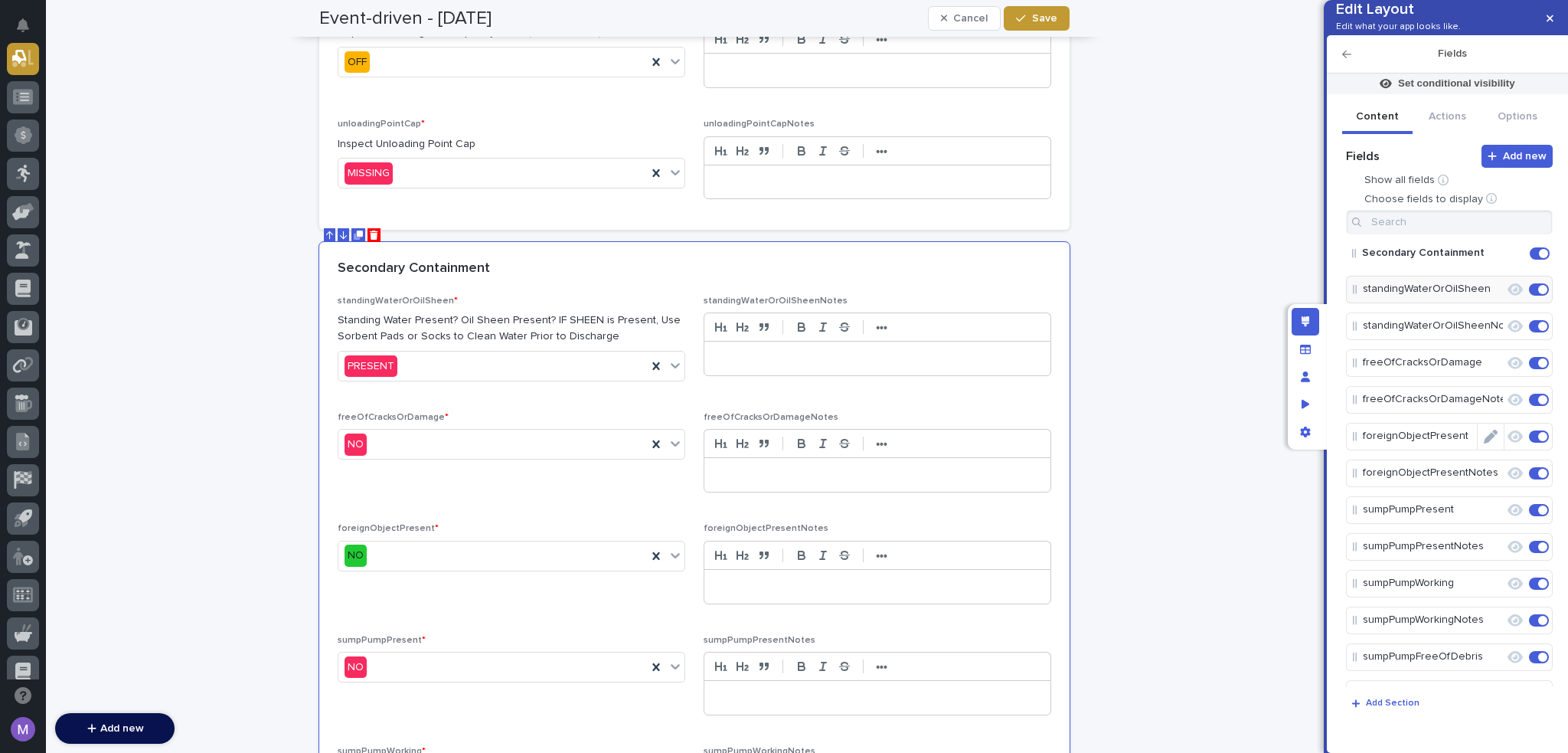
click at [1505, 370] on icon "Edit" at bounding box center [1505, 362] width 0 height 14
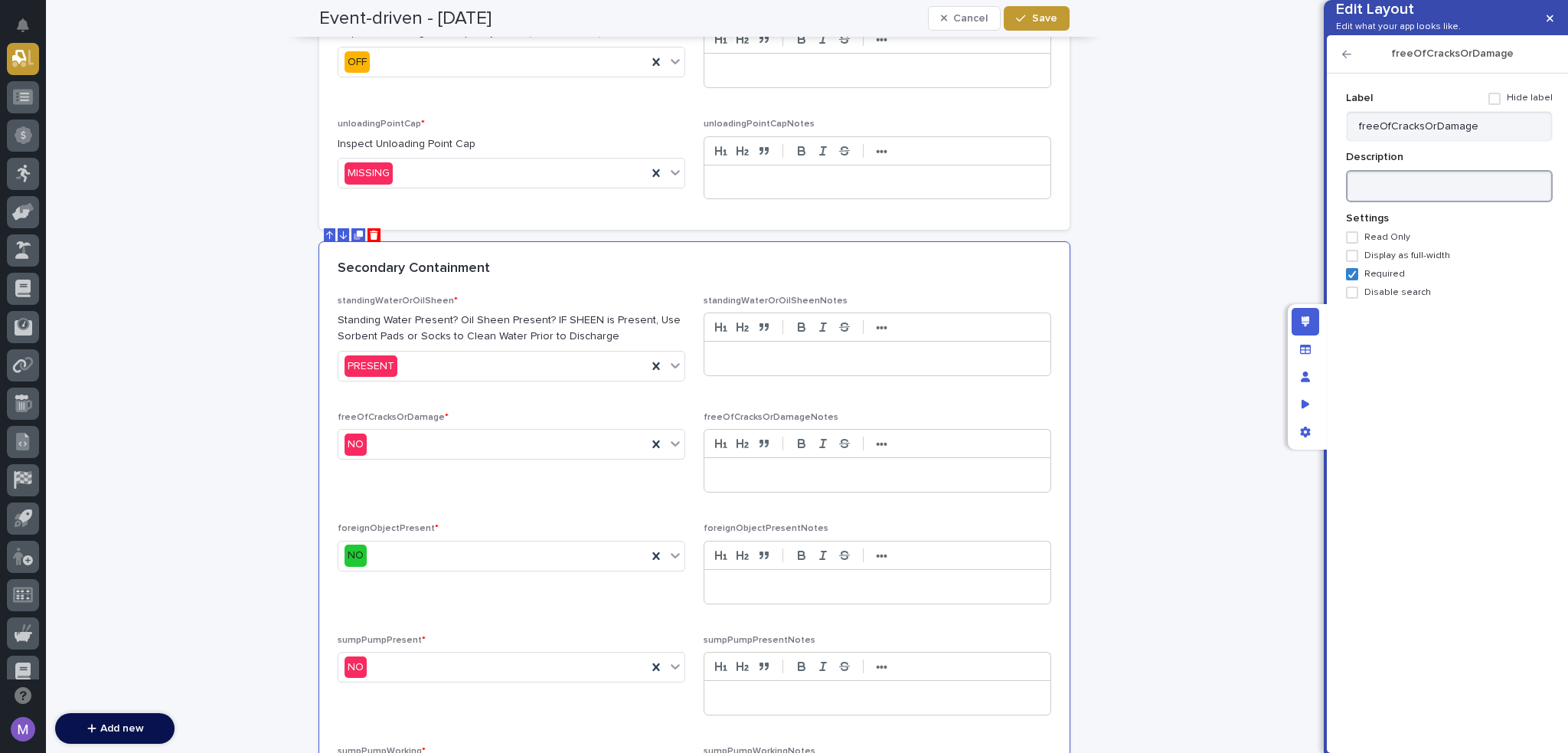
click at [1505, 203] on textarea at bounding box center [1449, 186] width 207 height 33
paste textarea "**********"
type textarea "**********"
click at [1346, 60] on icon "button" at bounding box center [1347, 53] width 9 height 11
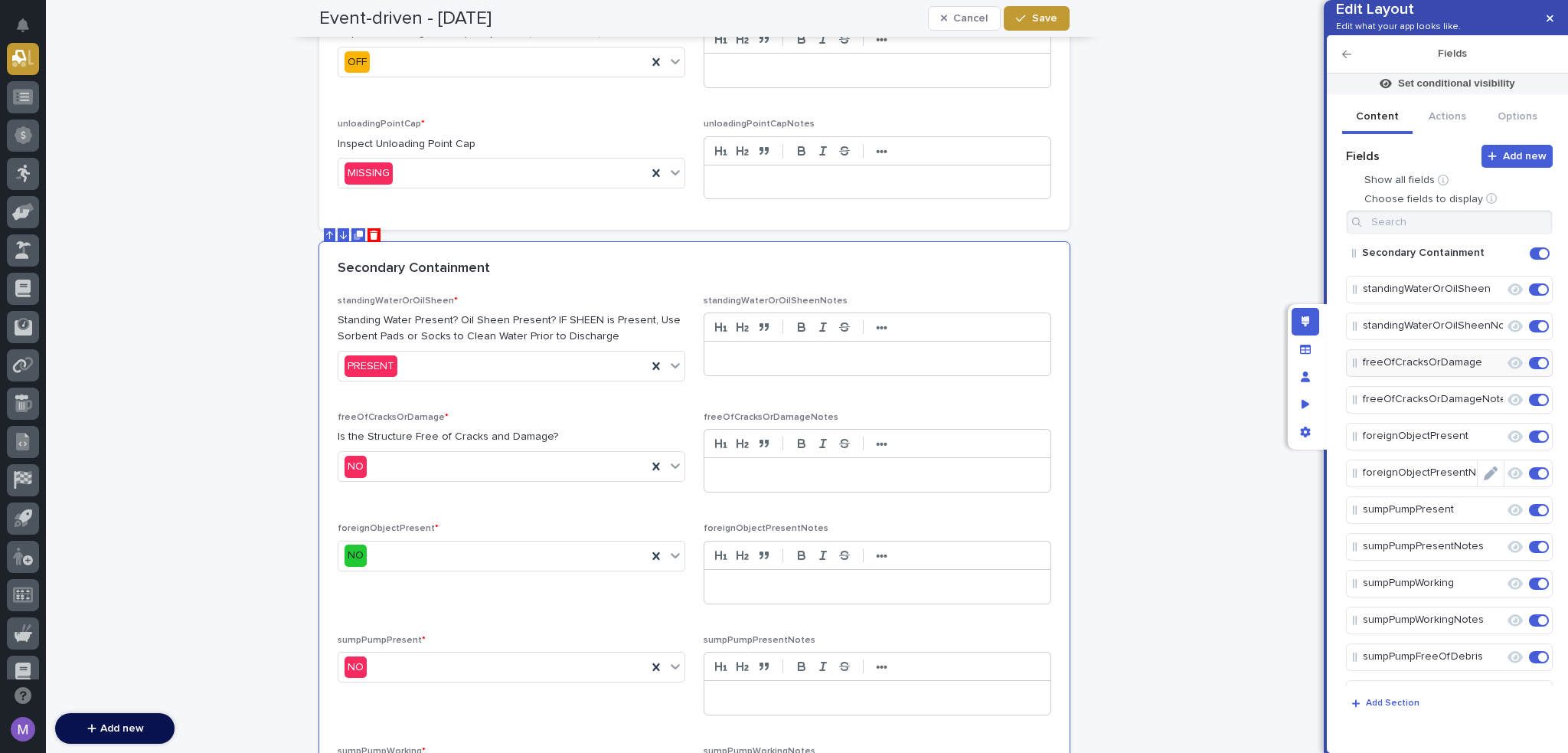
drag, startPoint x: 1485, startPoint y: 456, endPoint x: 1485, endPoint y: 447, distance: 9.0
click at [1505, 443] on icon "Edit" at bounding box center [1505, 436] width 0 height 14
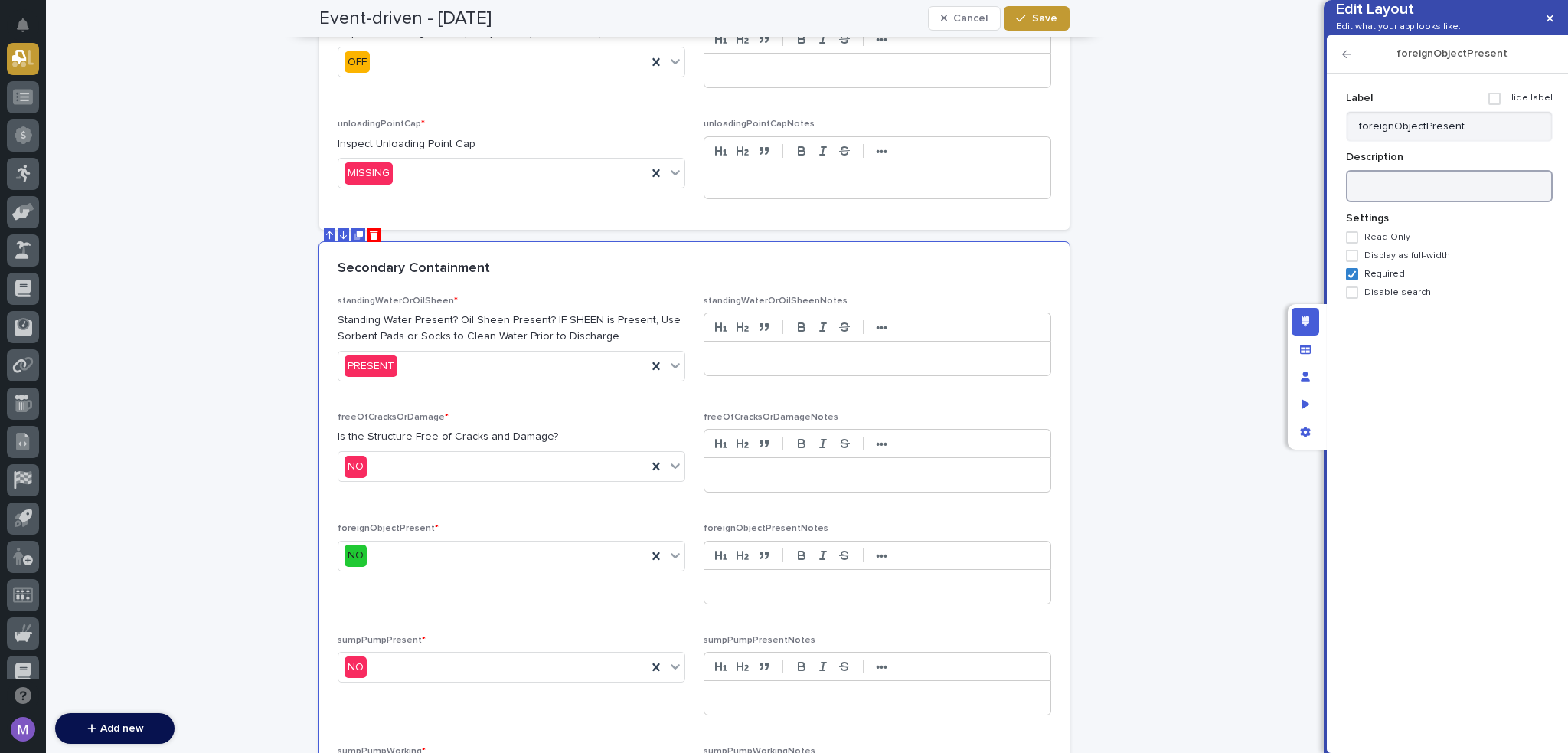
click at [1453, 203] on textarea at bounding box center [1449, 186] width 207 height 33
paste textarea "**********"
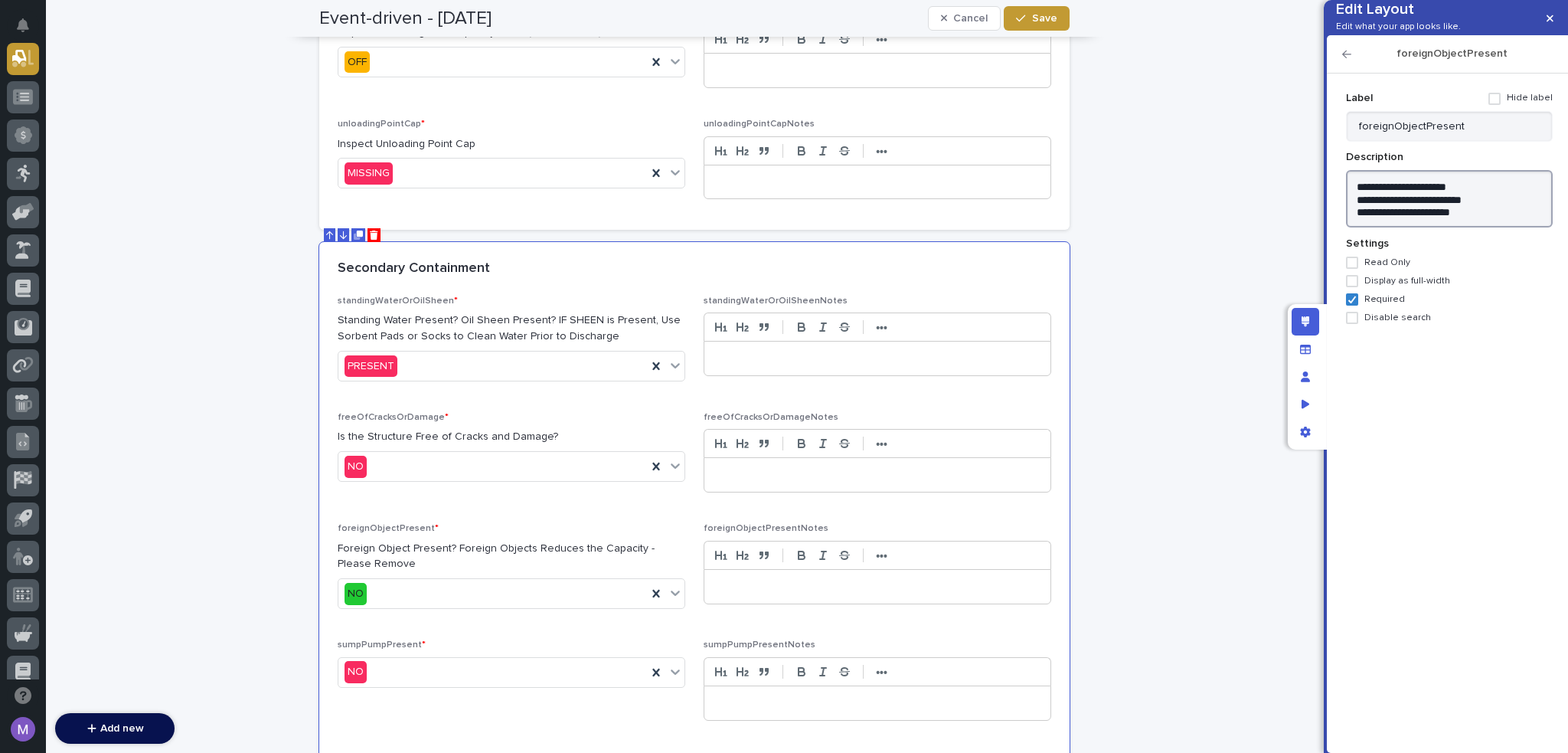
type textarea "**********"
click at [1349, 60] on icon "button" at bounding box center [1347, 53] width 9 height 11
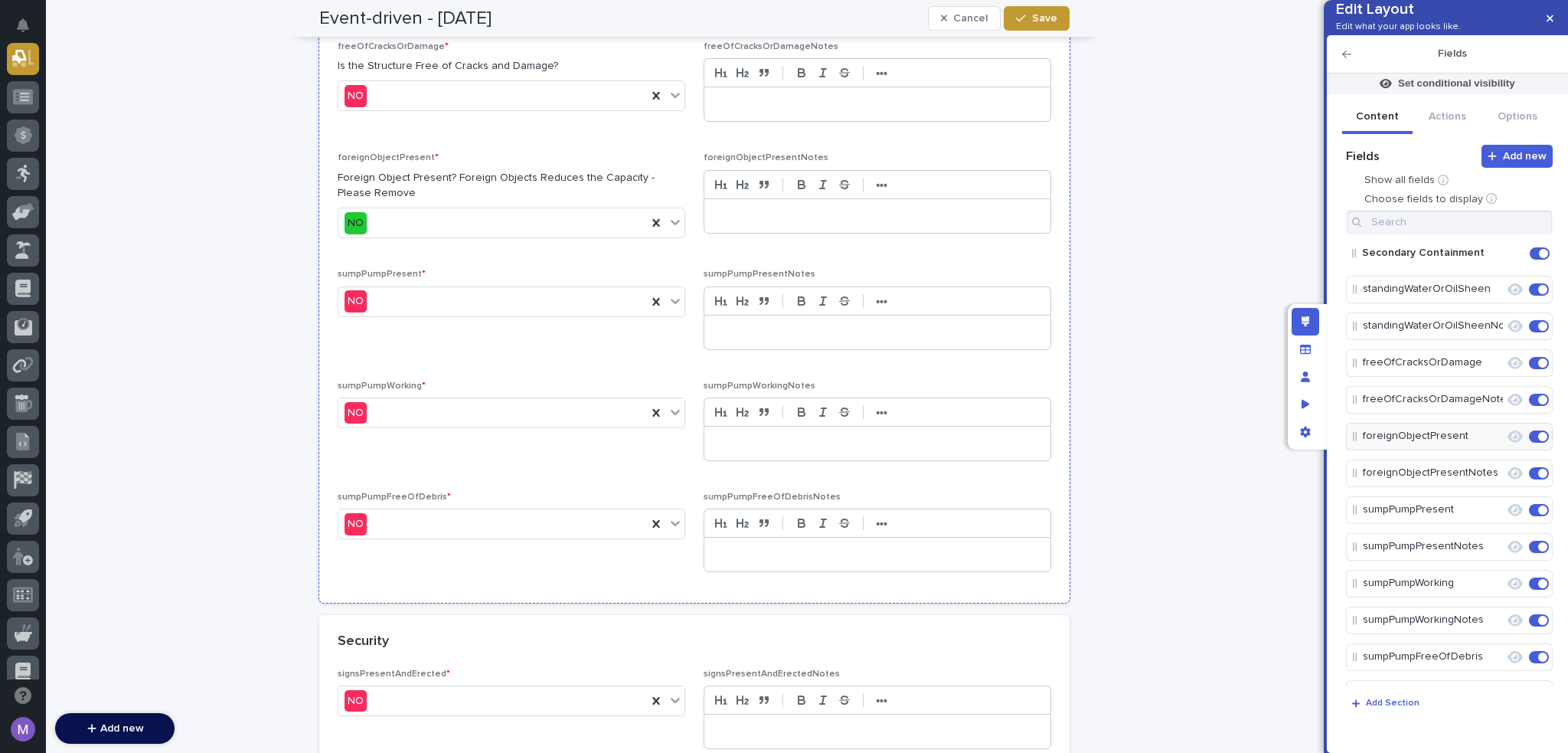
scroll to position [1504, 0]
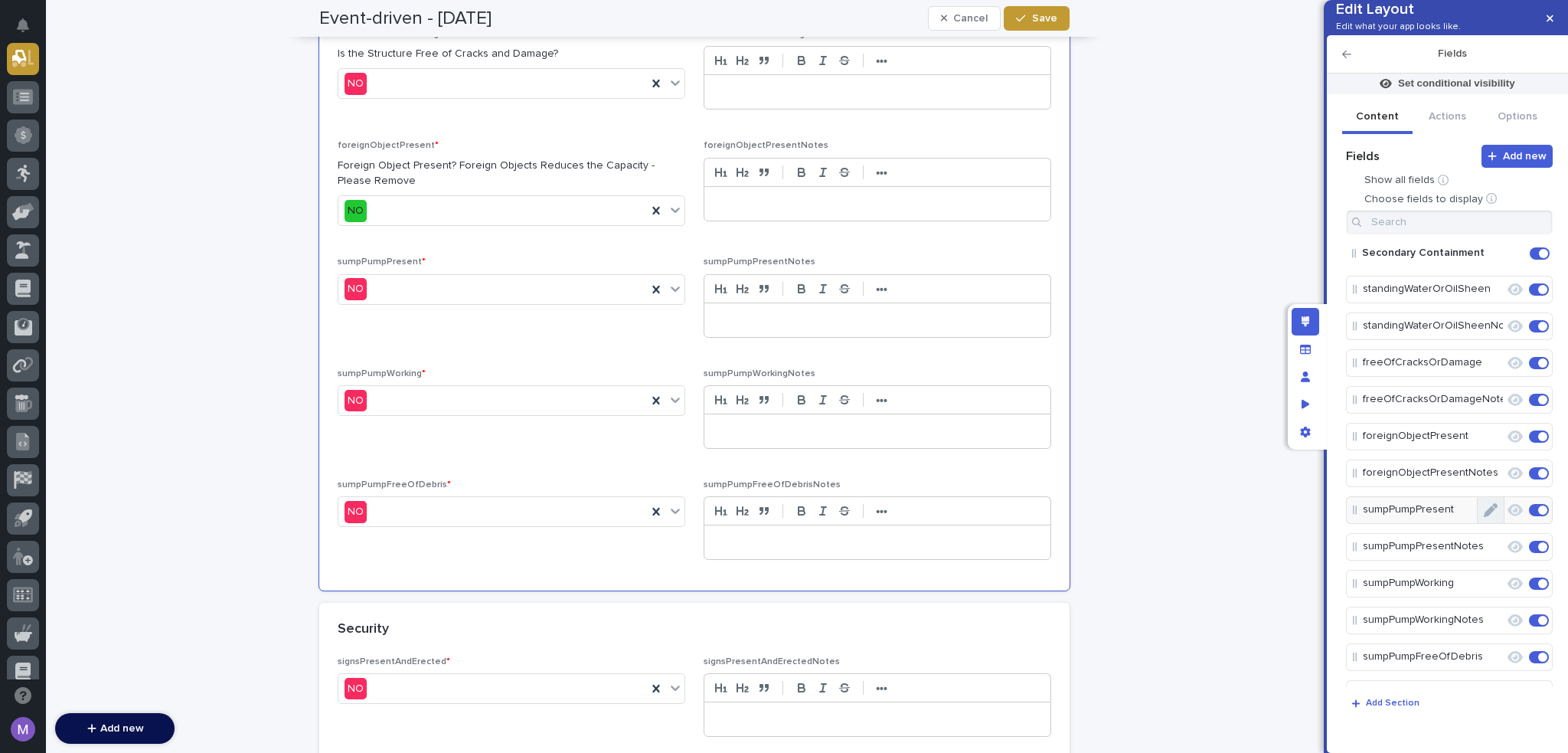
click at [1492, 523] on button "Edit" at bounding box center [1491, 510] width 26 height 26
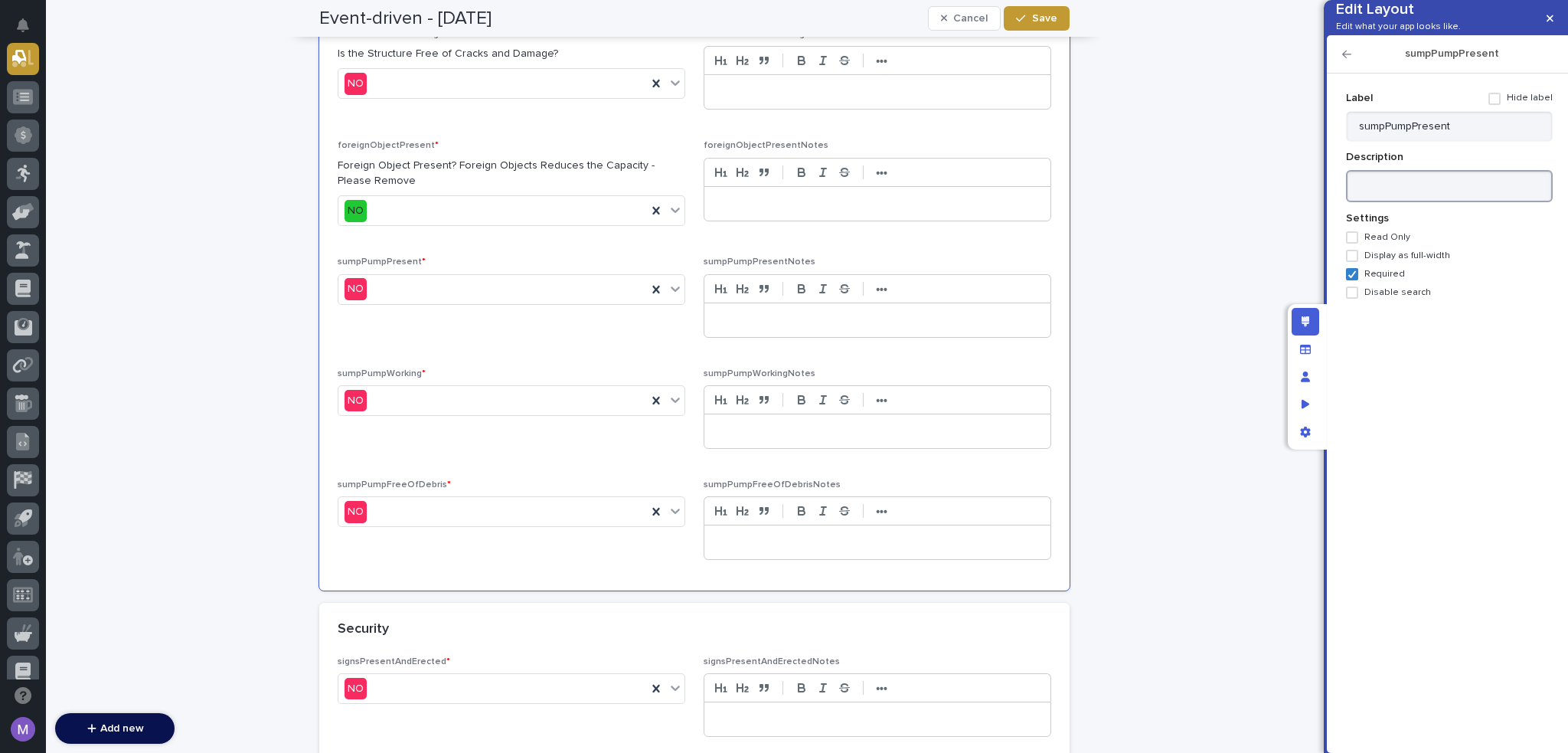
click at [1458, 203] on textarea at bounding box center [1449, 186] width 207 height 33
paste textarea "**********"
type textarea "**********"
click at [1343, 60] on icon "button" at bounding box center [1347, 53] width 9 height 11
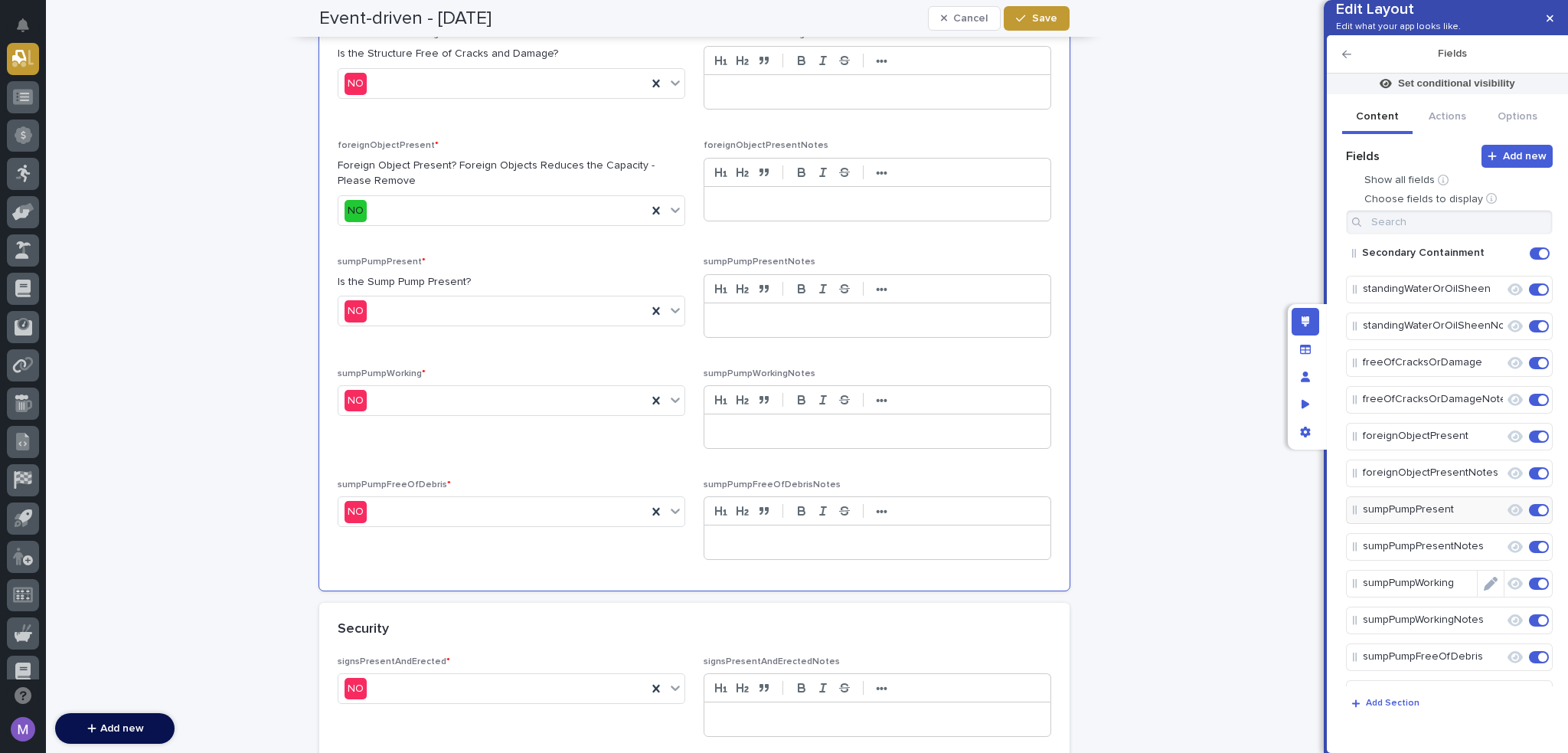
click at [1484, 591] on icon "Edit" at bounding box center [1490, 584] width 14 height 14
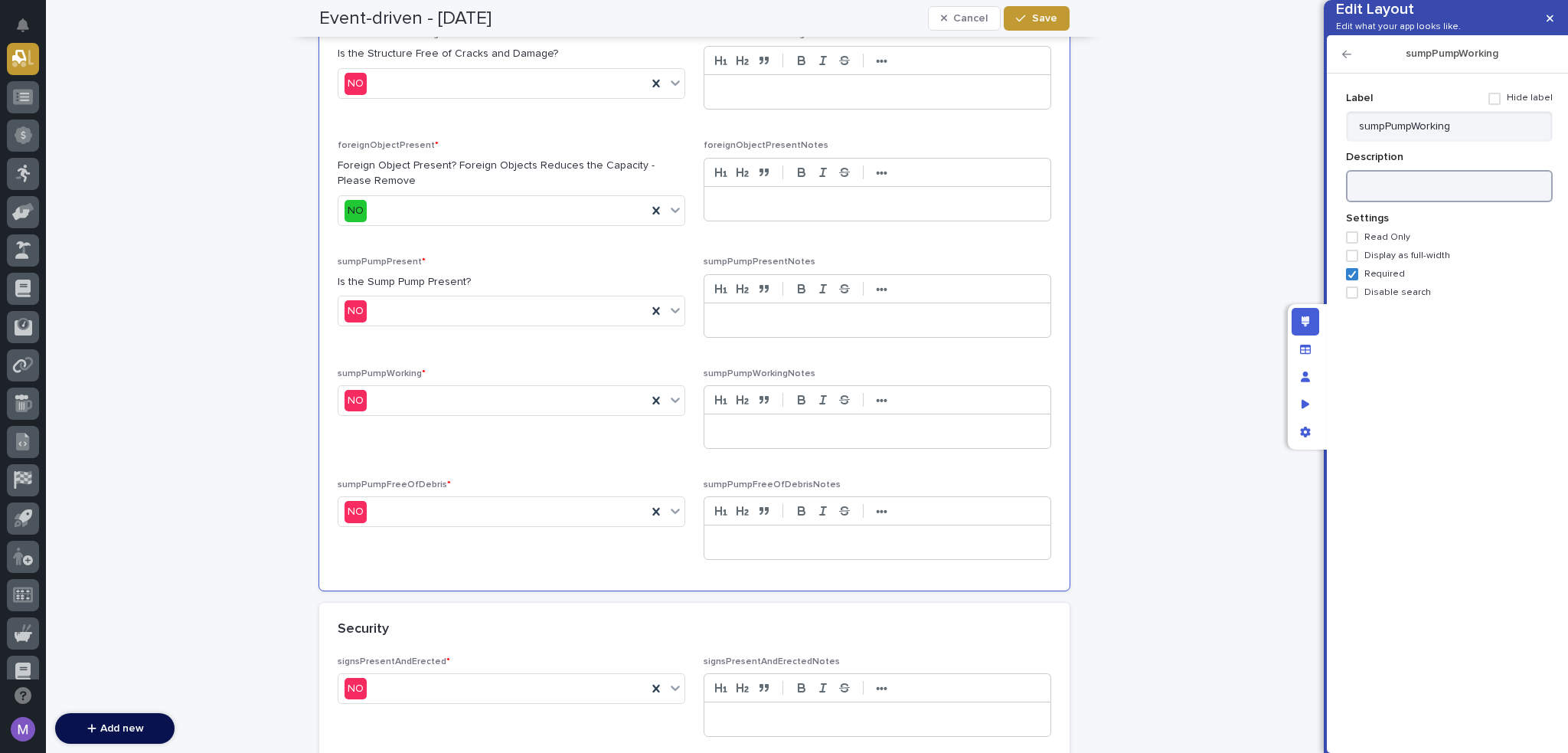
click at [1438, 199] on textarea at bounding box center [1449, 186] width 207 height 33
paste textarea "**********"
type textarea "**********"
click at [1345, 60] on icon "button" at bounding box center [1347, 53] width 9 height 11
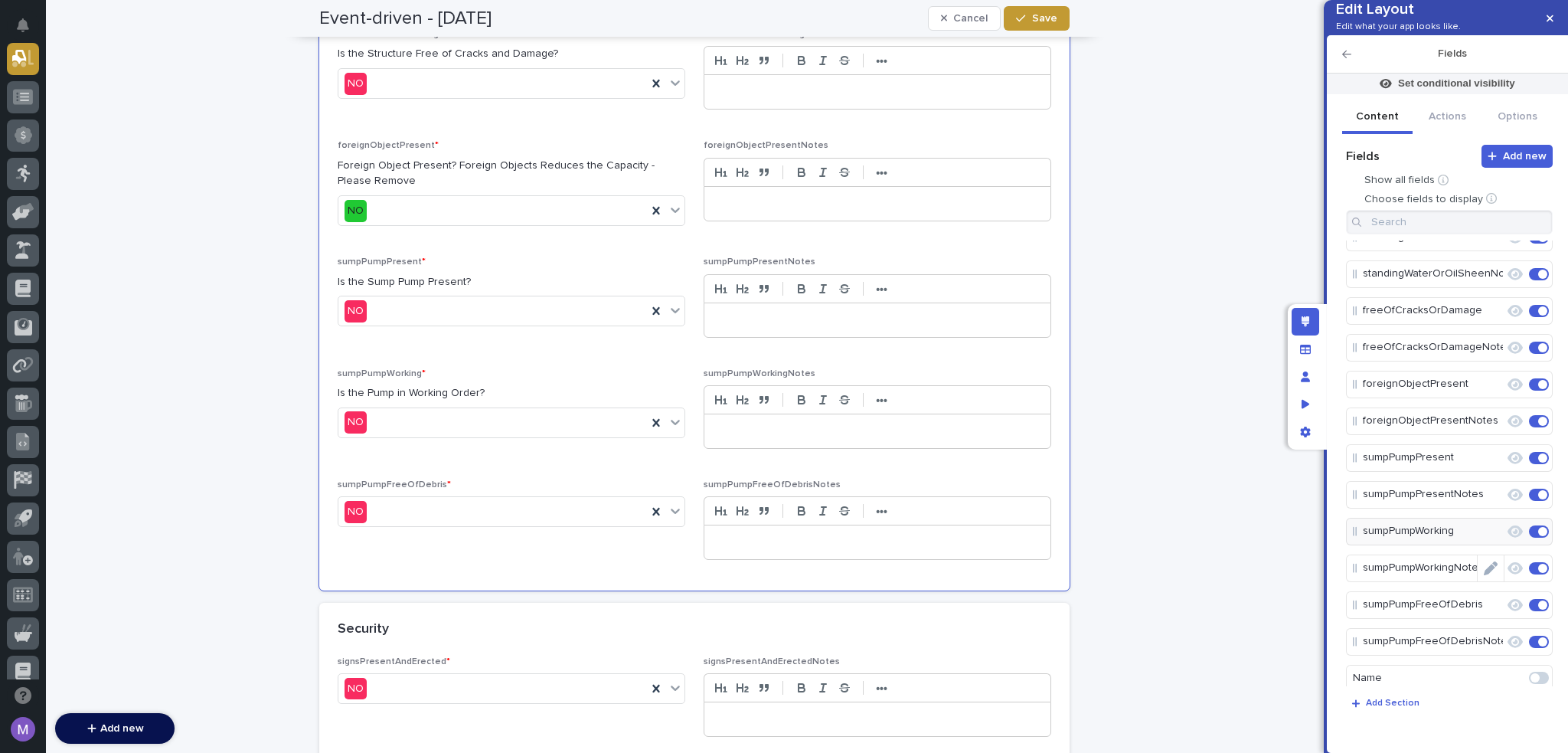
scroll to position [76, 0]
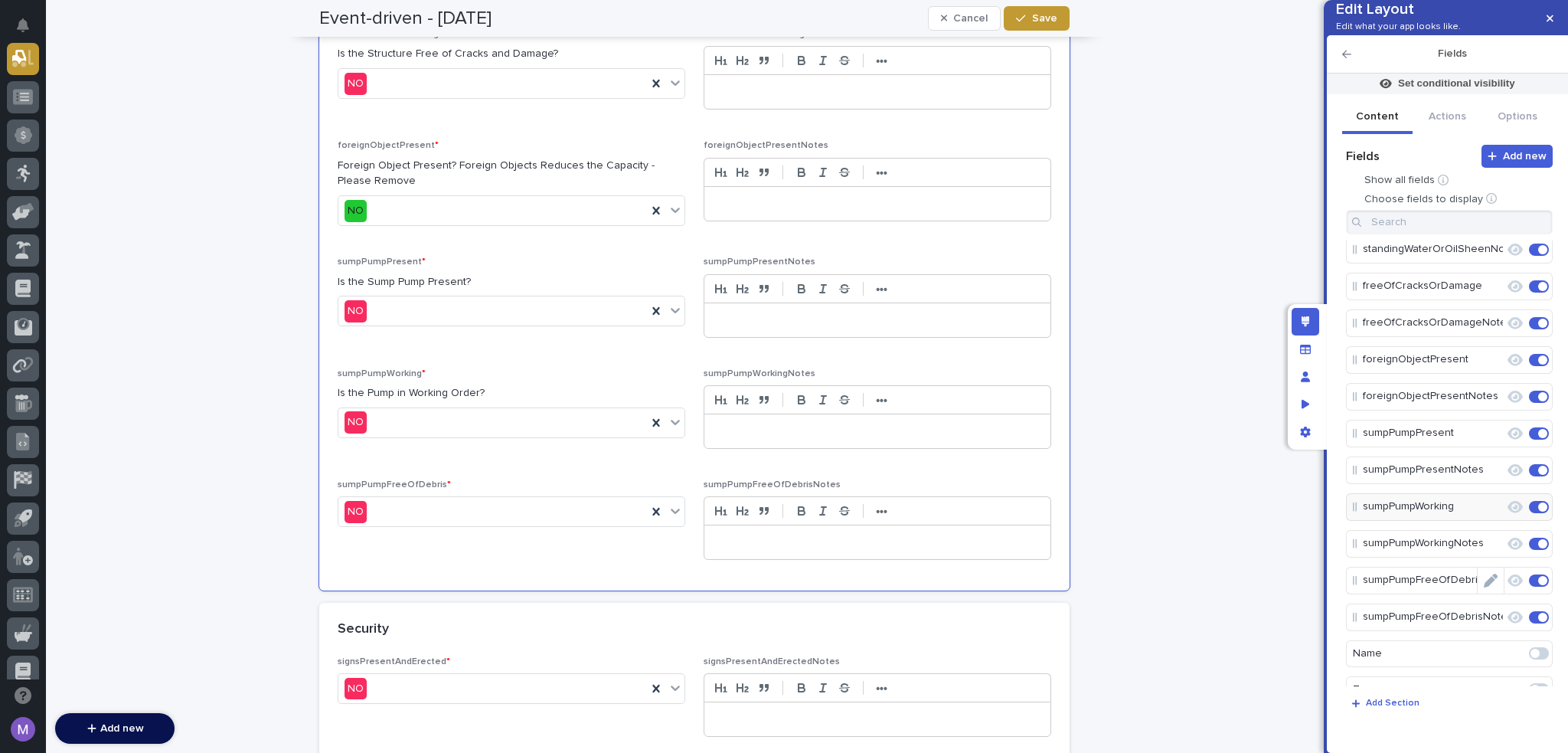
click at [1484, 588] on icon "Edit" at bounding box center [1490, 580] width 14 height 14
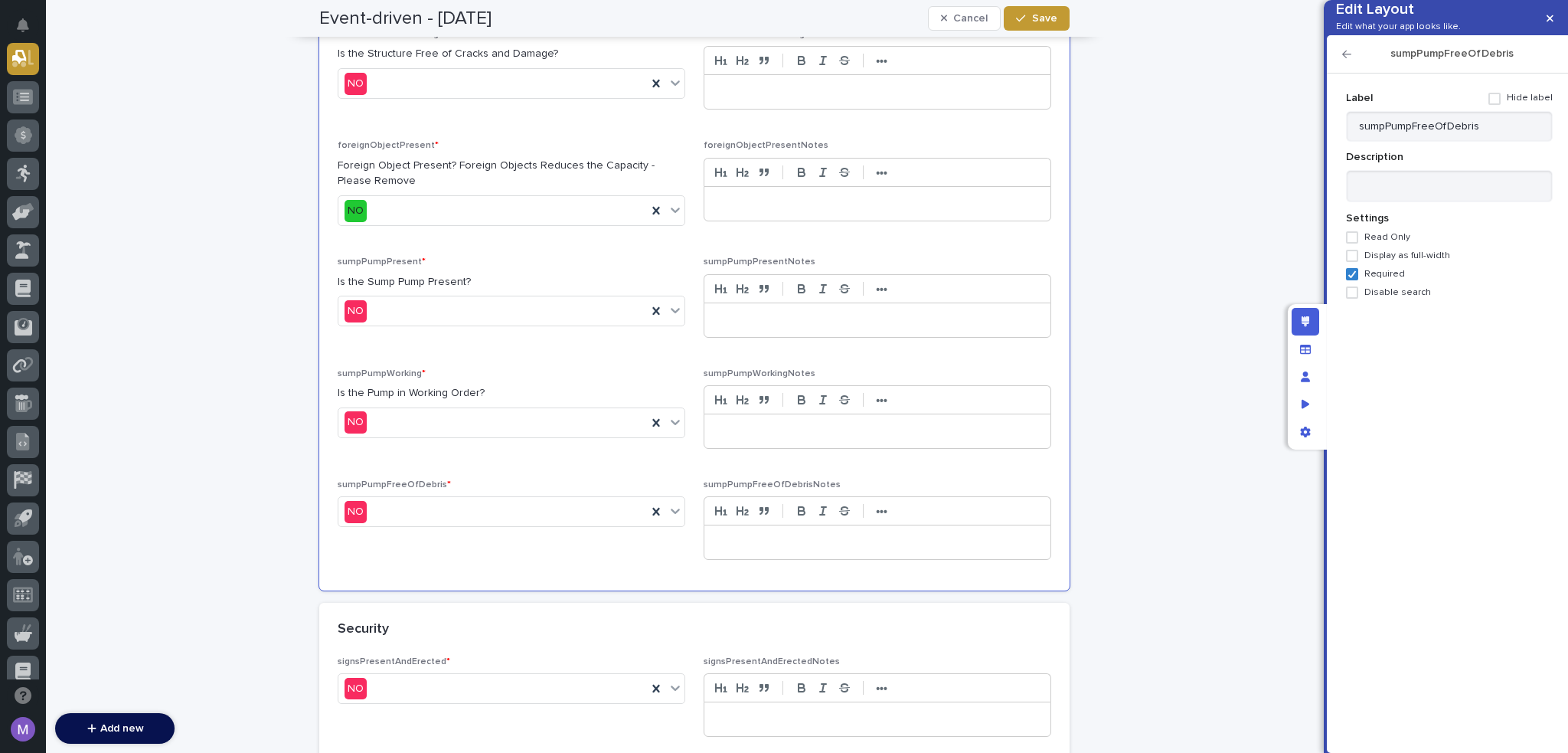
click at [1480, 190] on div "Label Hide label sumpPumpFreeOfDebris Description Settings Read Only Display as…" at bounding box center [1449, 192] width 207 height 213
click at [1481, 203] on textarea at bounding box center [1449, 186] width 207 height 33
paste textarea "**********"
type textarea "**********"
click at [1343, 58] on icon "button" at bounding box center [1347, 53] width 9 height 7
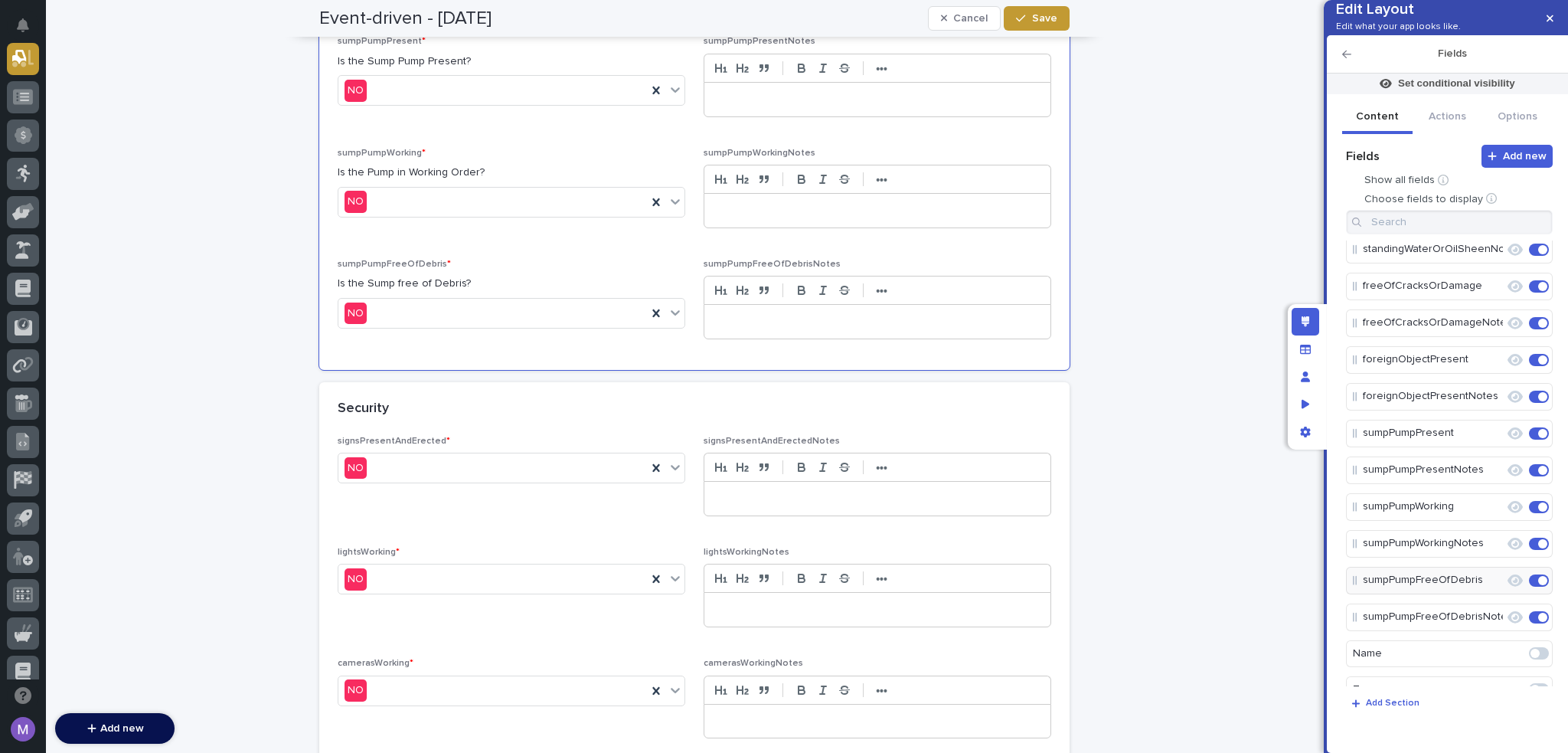
scroll to position [1811, 0]
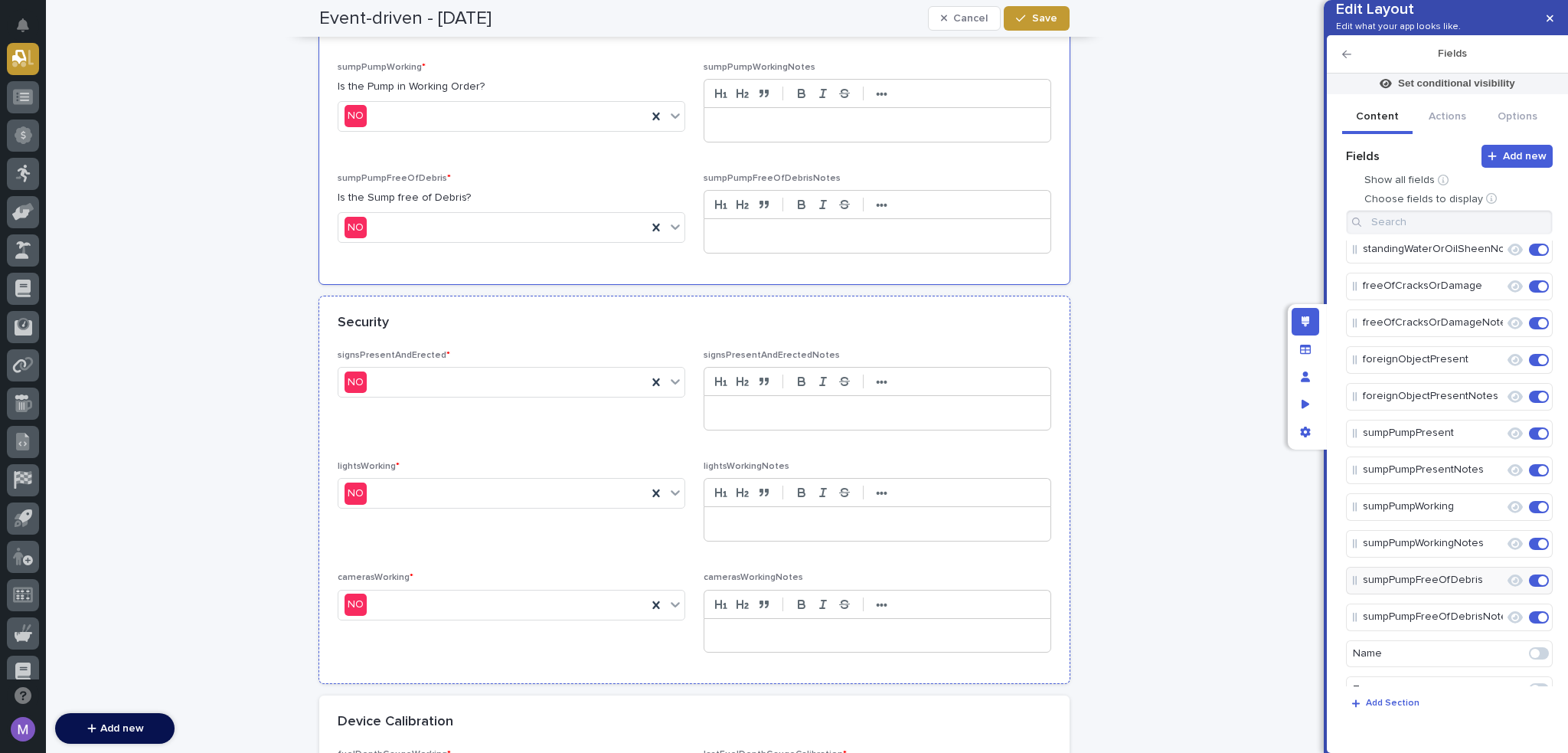
click at [583, 327] on div "Security" at bounding box center [694, 323] width 750 height 53
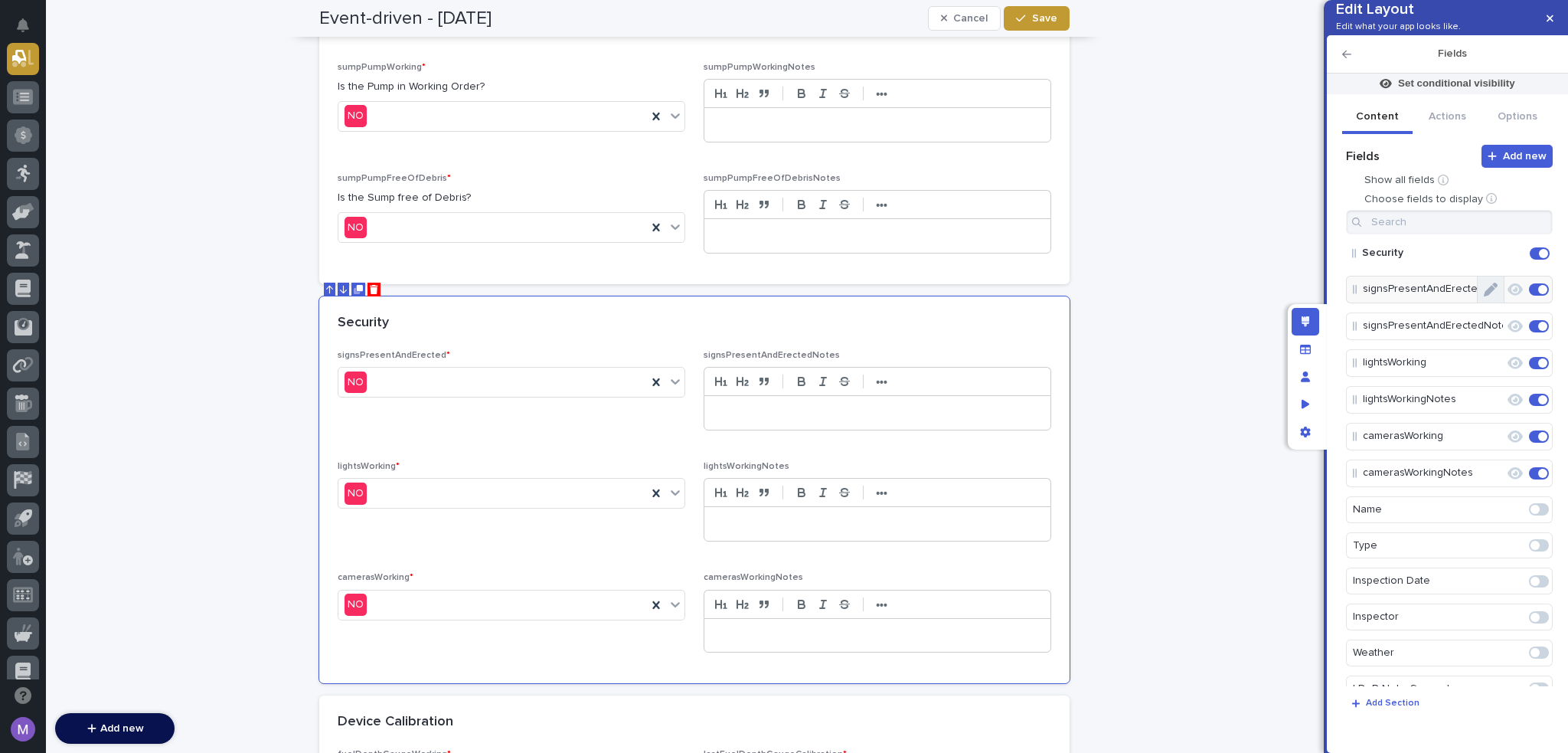
click at [1492, 302] on button "Edit" at bounding box center [1491, 289] width 26 height 26
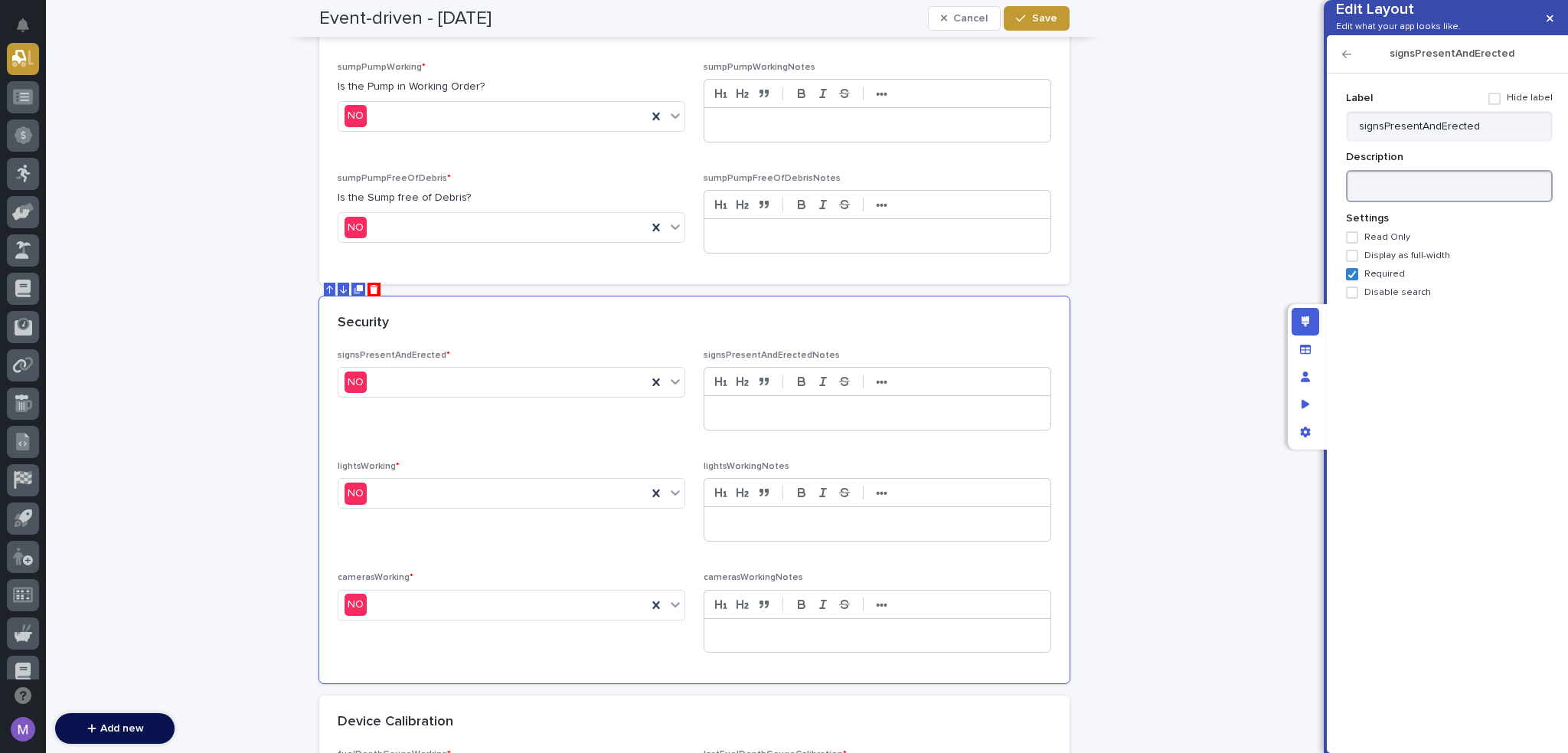
click at [1470, 203] on textarea at bounding box center [1449, 186] width 207 height 33
paste textarea "**********"
type textarea "**********"
drag, startPoint x: 1348, startPoint y: 76, endPoint x: 1351, endPoint y: 85, distance: 9.5
click at [1348, 60] on icon "button" at bounding box center [1347, 53] width 9 height 11
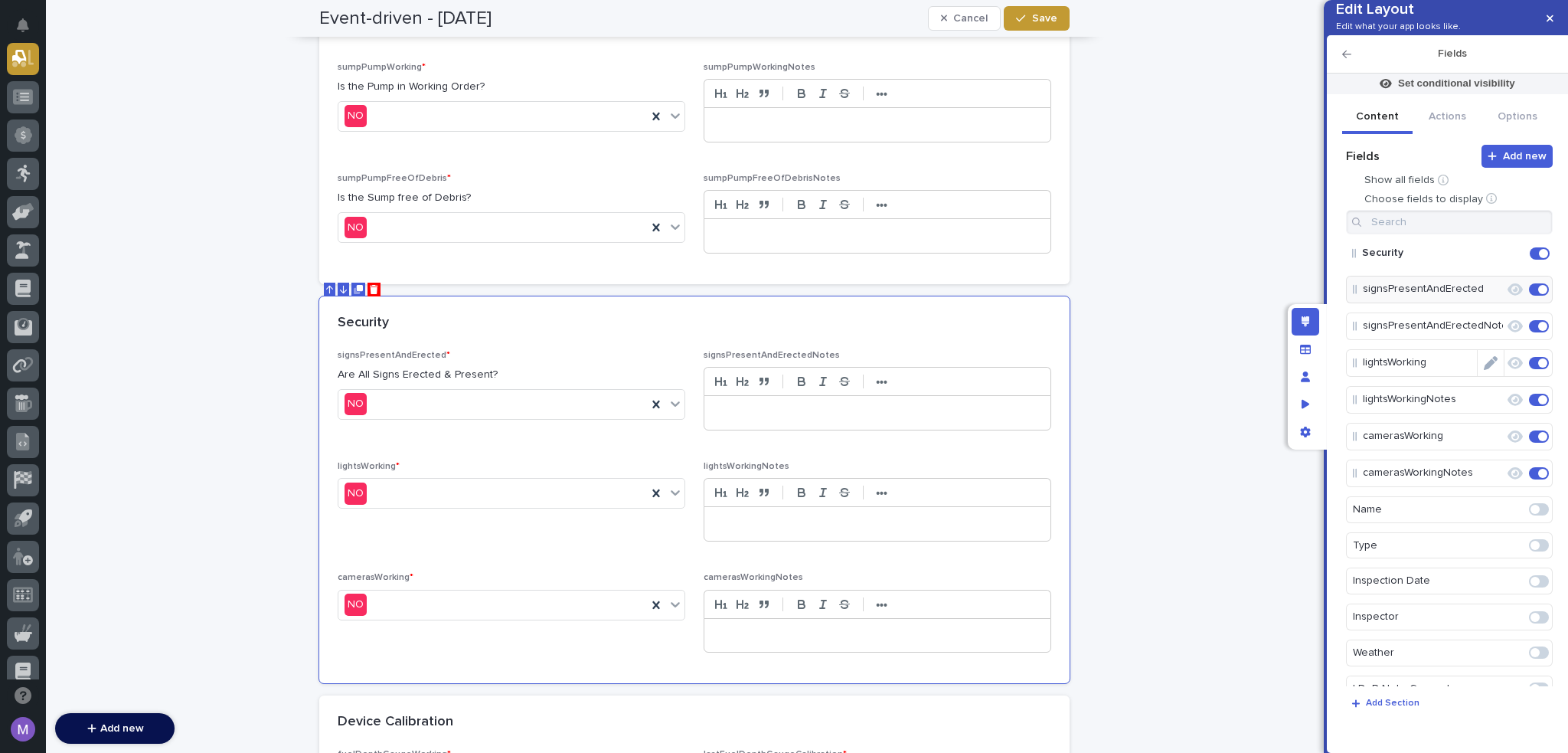
click at [1488, 370] on icon "Edit" at bounding box center [1490, 362] width 14 height 14
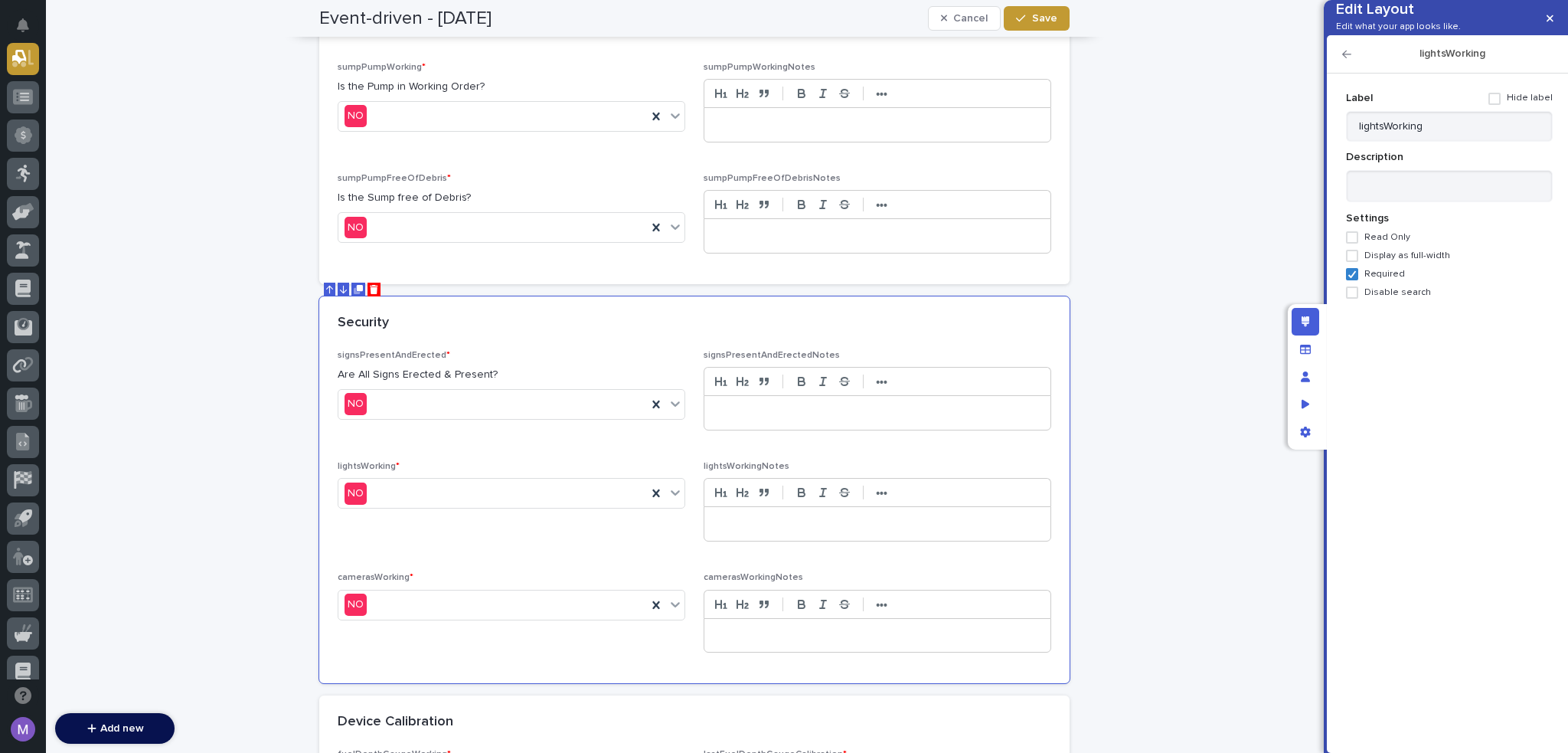
click at [1418, 188] on div "Label Hide label lightsWorking Description Settings Read Only Display as full-w…" at bounding box center [1449, 192] width 207 height 213
click at [1425, 203] on textarea at bounding box center [1449, 186] width 207 height 33
paste textarea "**********"
type textarea "**********"
click at [1349, 60] on icon "button" at bounding box center [1347, 53] width 9 height 11
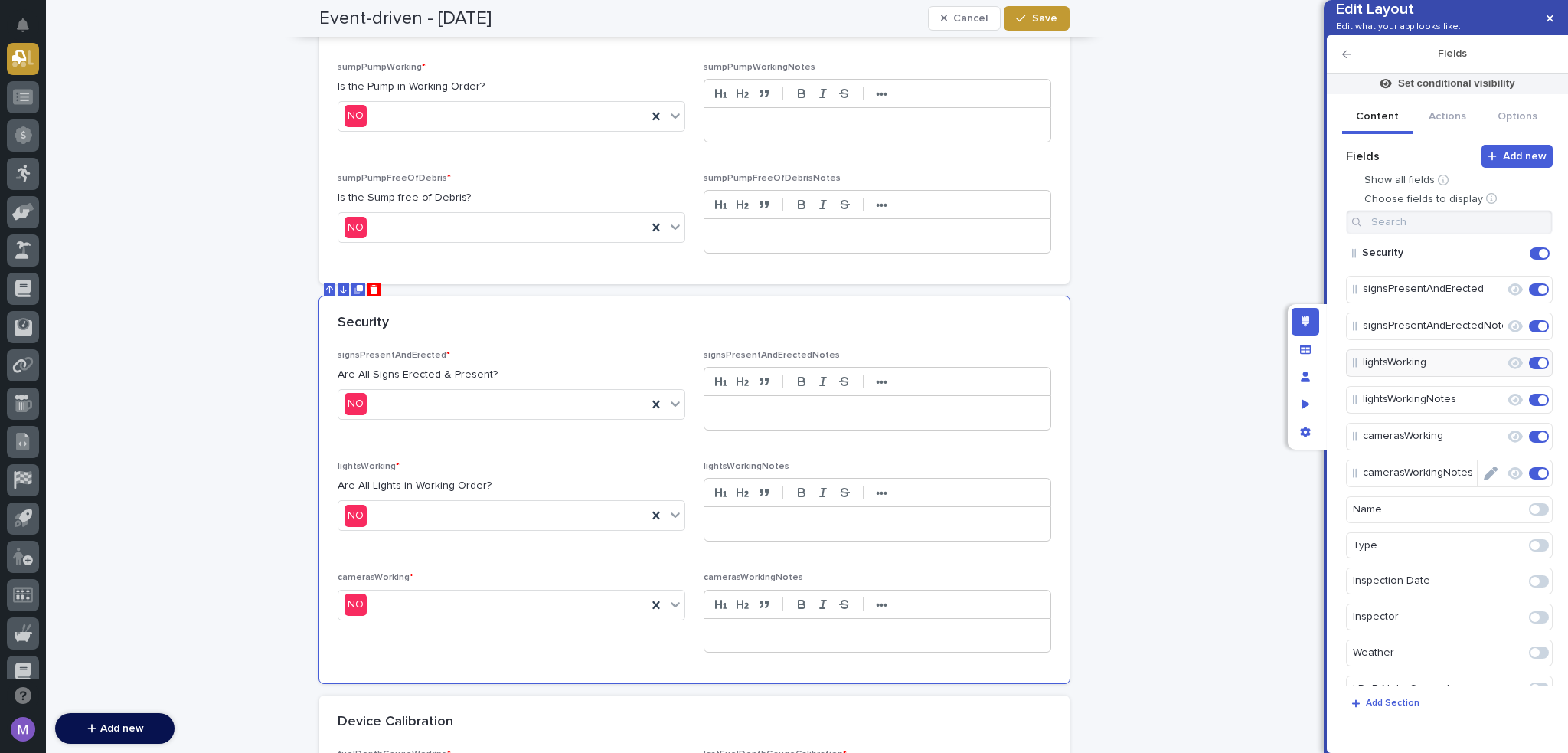
drag, startPoint x: 1485, startPoint y: 458, endPoint x: 1487, endPoint y: 425, distance: 33.1
click at [1505, 443] on icon "Edit" at bounding box center [1505, 436] width 0 height 14
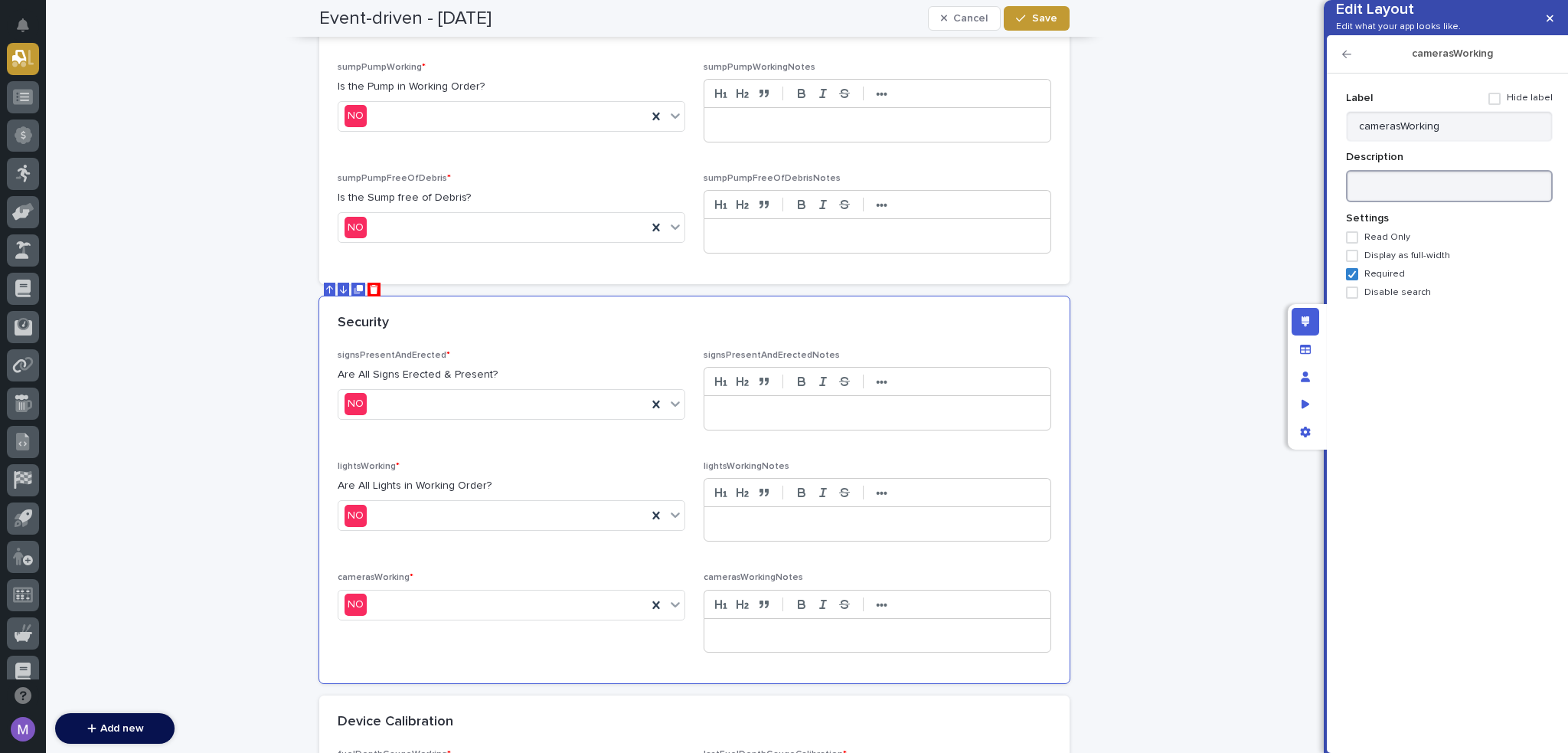
click at [1468, 203] on textarea at bounding box center [1449, 186] width 207 height 33
paste textarea "**********"
type textarea "**********"
click at [1349, 58] on icon "button" at bounding box center [1347, 53] width 9 height 7
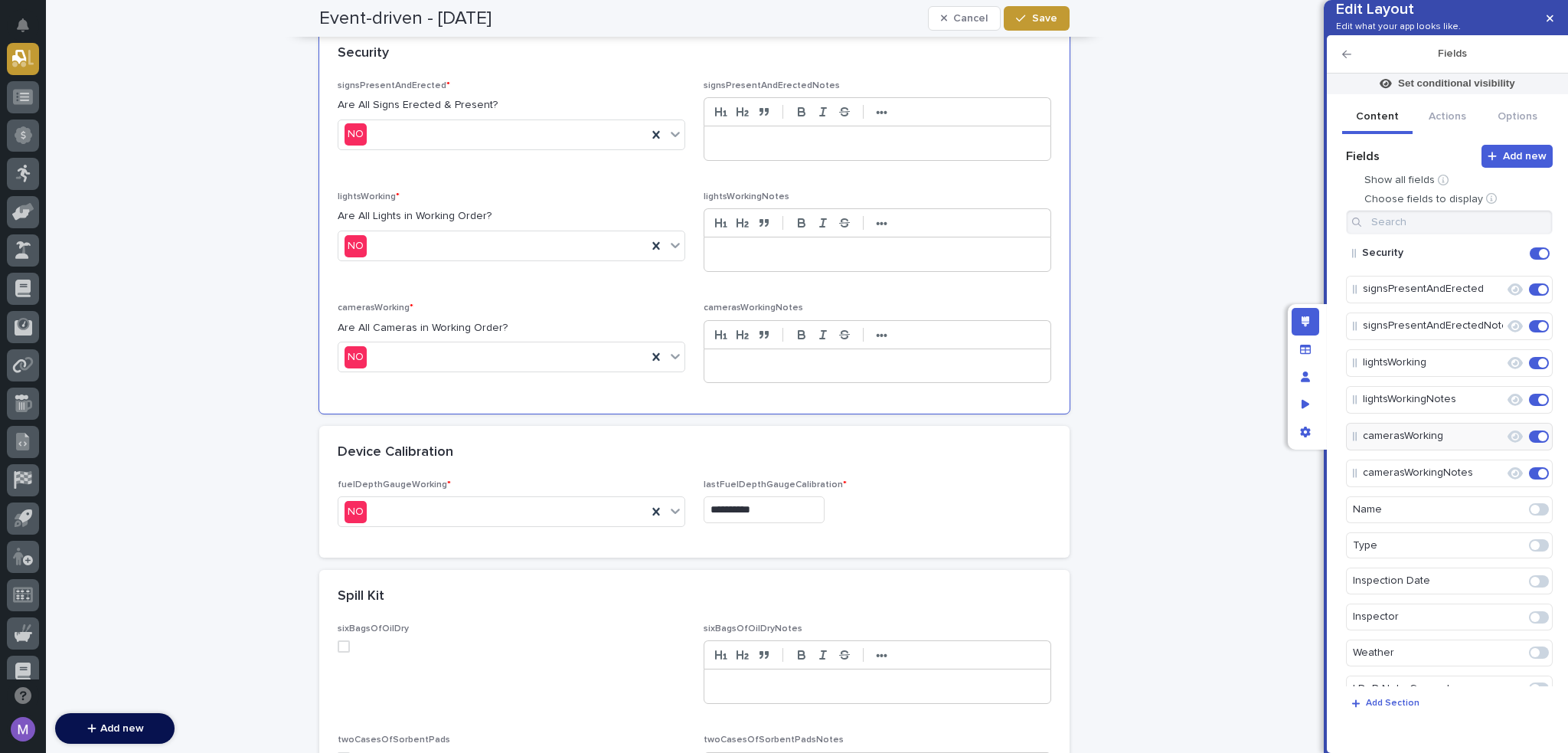
scroll to position [2117, 0]
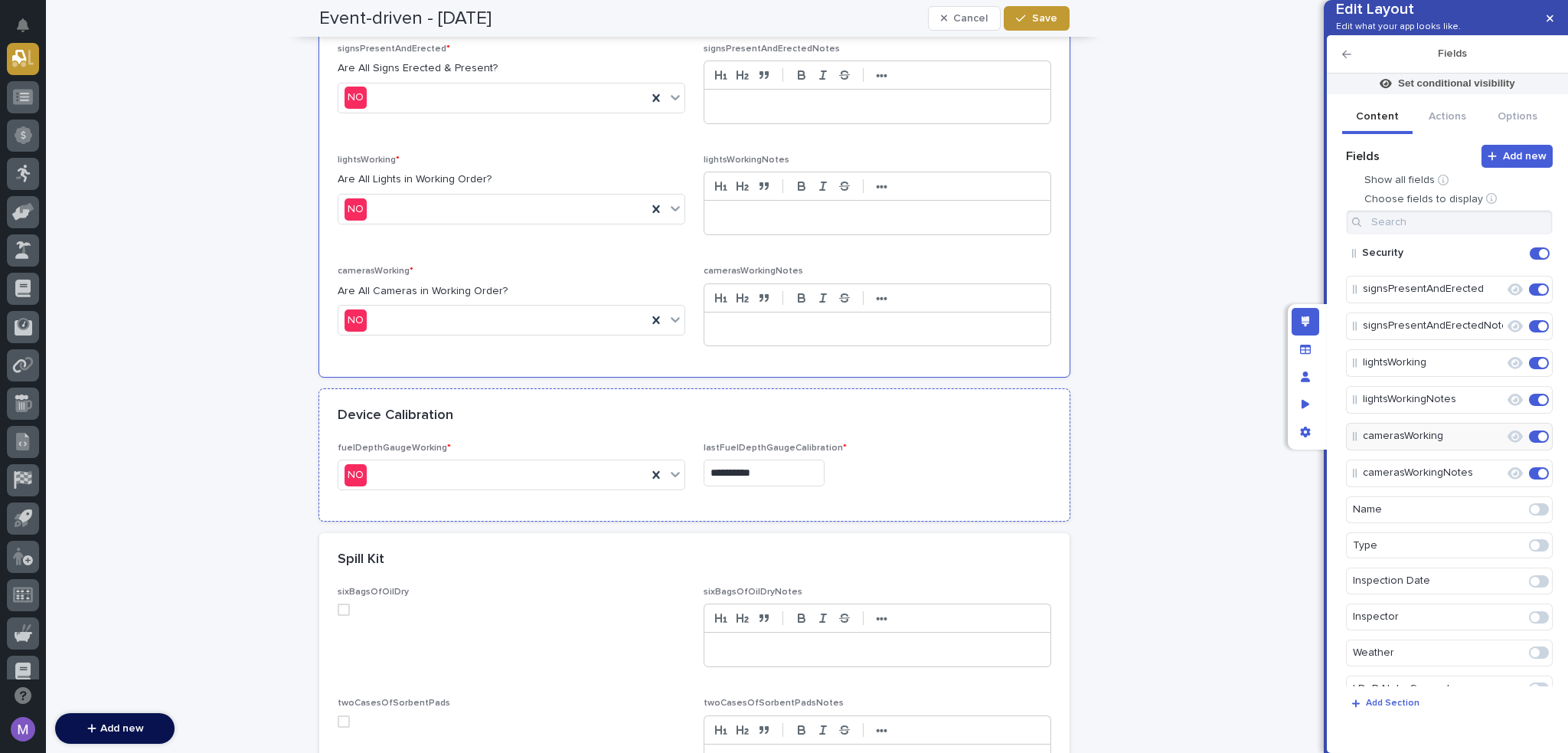
click at [615, 399] on div "Device Calibration" at bounding box center [694, 416] width 750 height 53
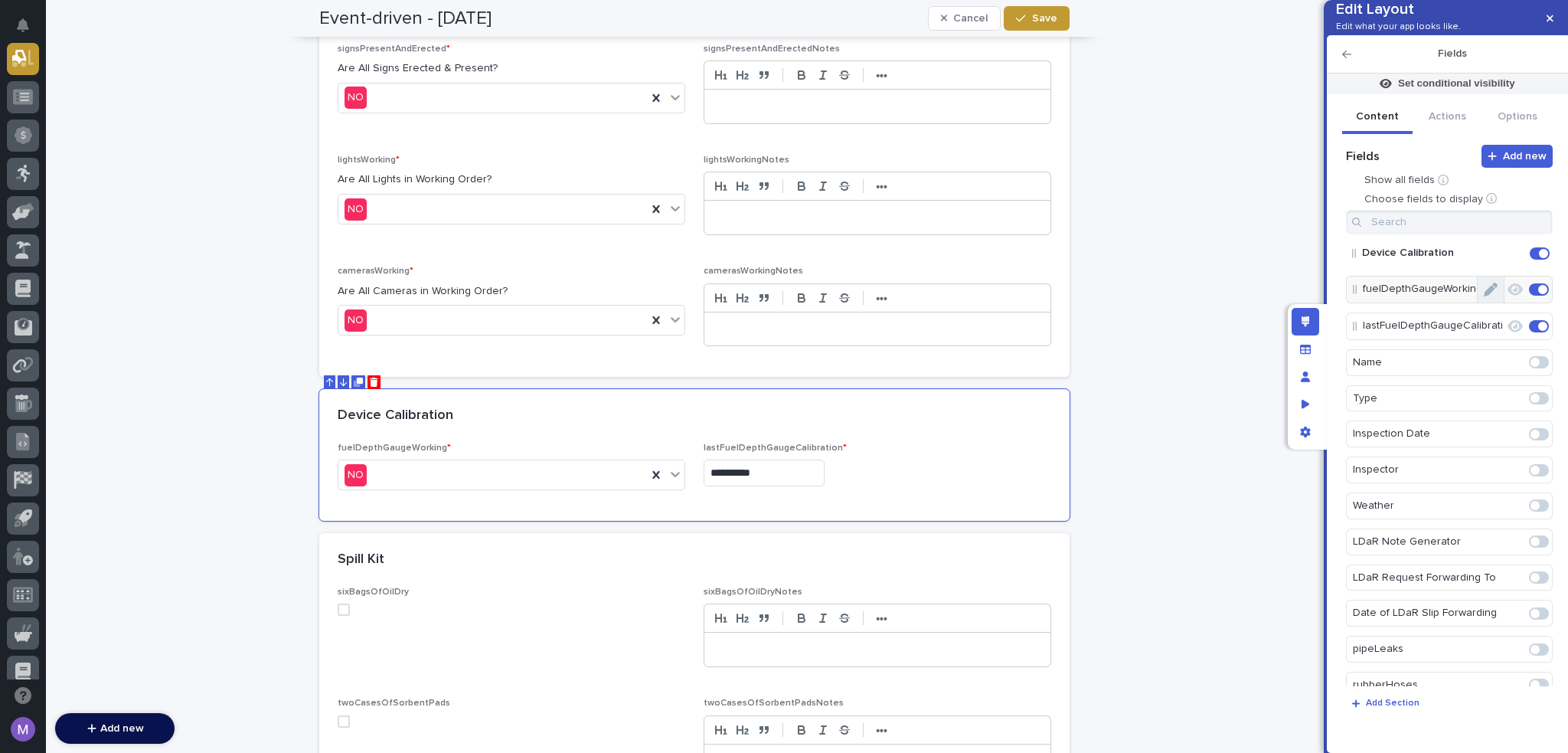
click at [1491, 302] on button "Edit" at bounding box center [1491, 289] width 26 height 26
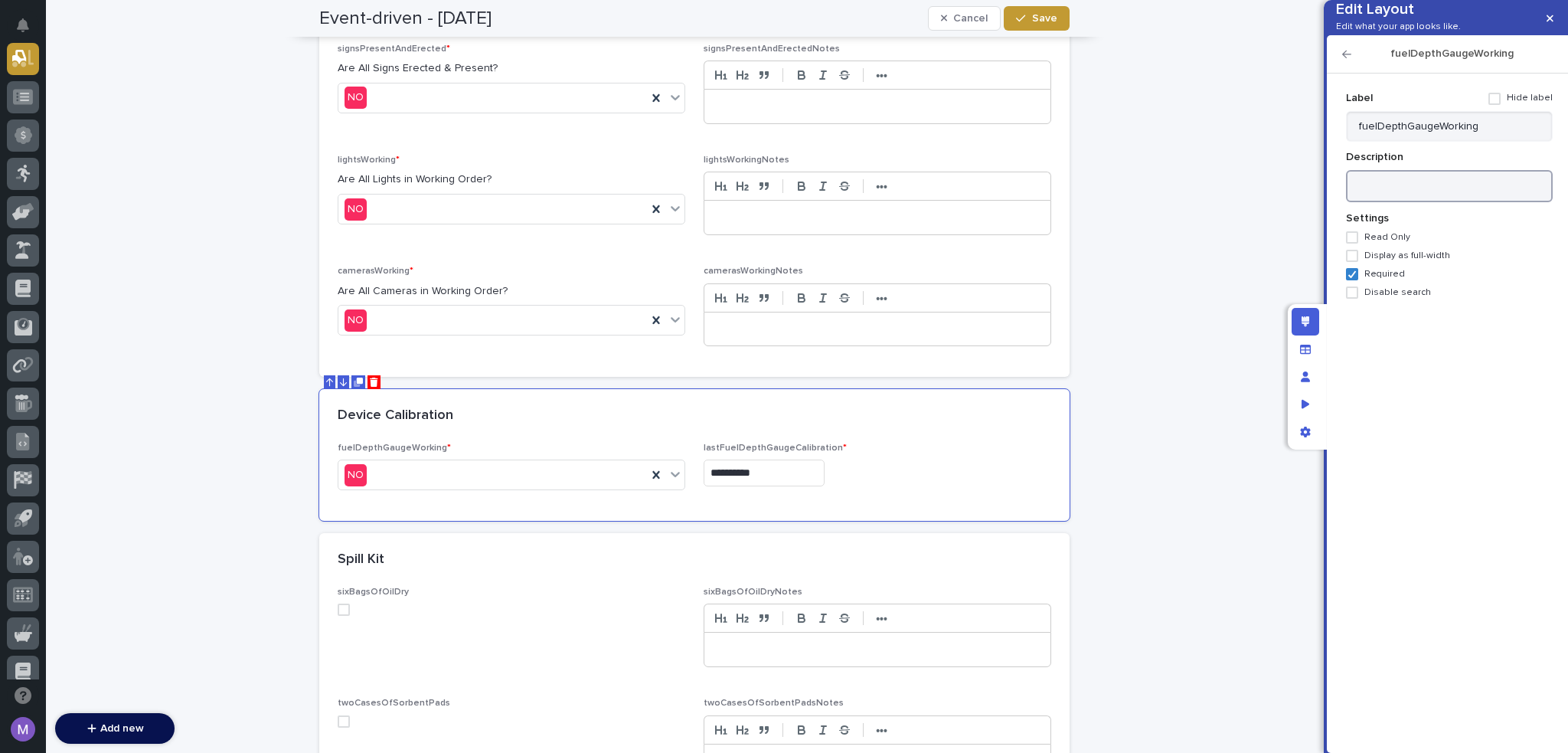
click at [1427, 203] on textarea at bounding box center [1449, 186] width 207 height 33
paste textarea "**********"
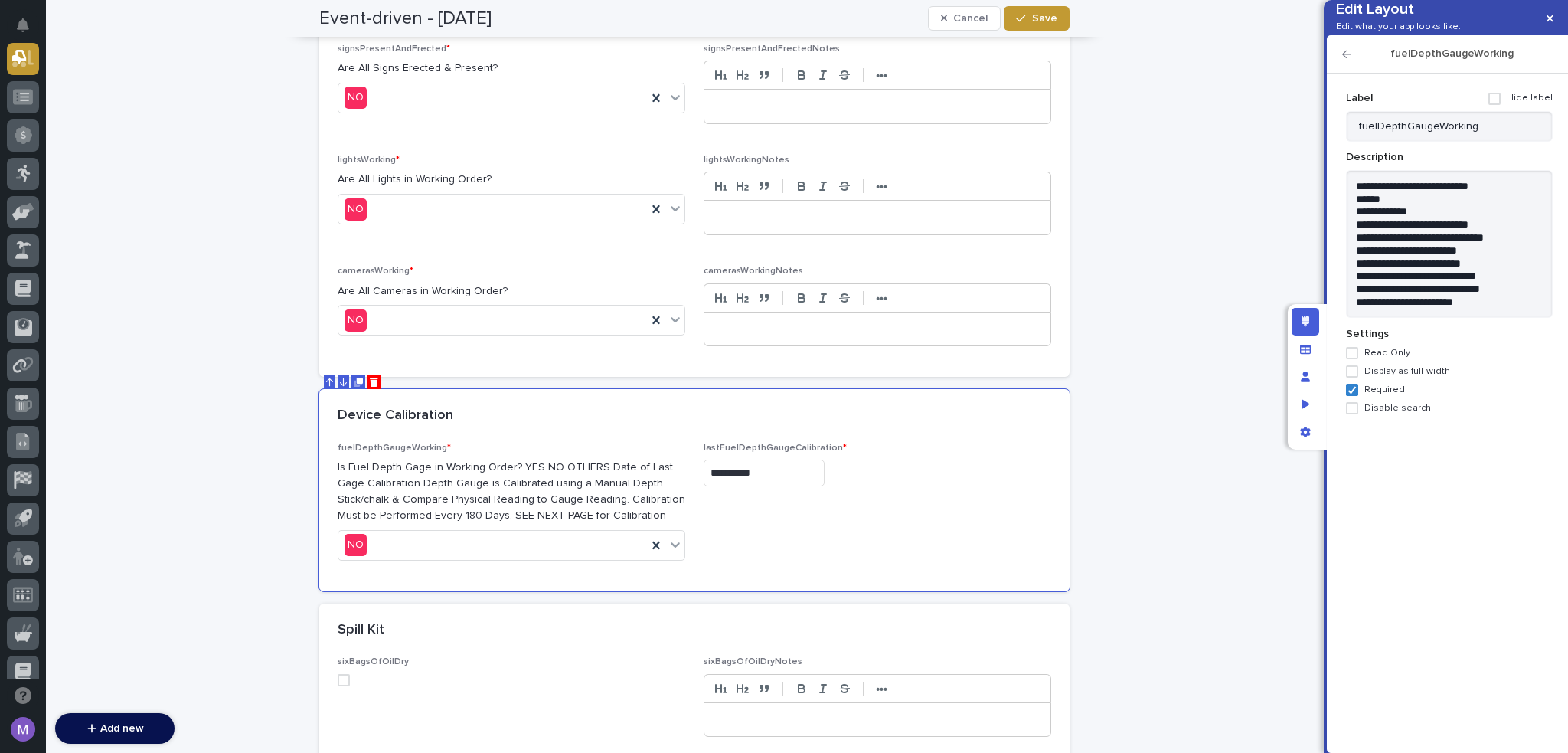
click at [1442, 562] on div "Add new Fields Show all fields Choose fields to display Device Calibration fuel…" at bounding box center [1448, 400] width 211 height 628
click at [1344, 72] on div "fuelDepthGaugeWorking" at bounding box center [1448, 53] width 241 height 38
click at [1345, 58] on icon "button" at bounding box center [1347, 53] width 9 height 7
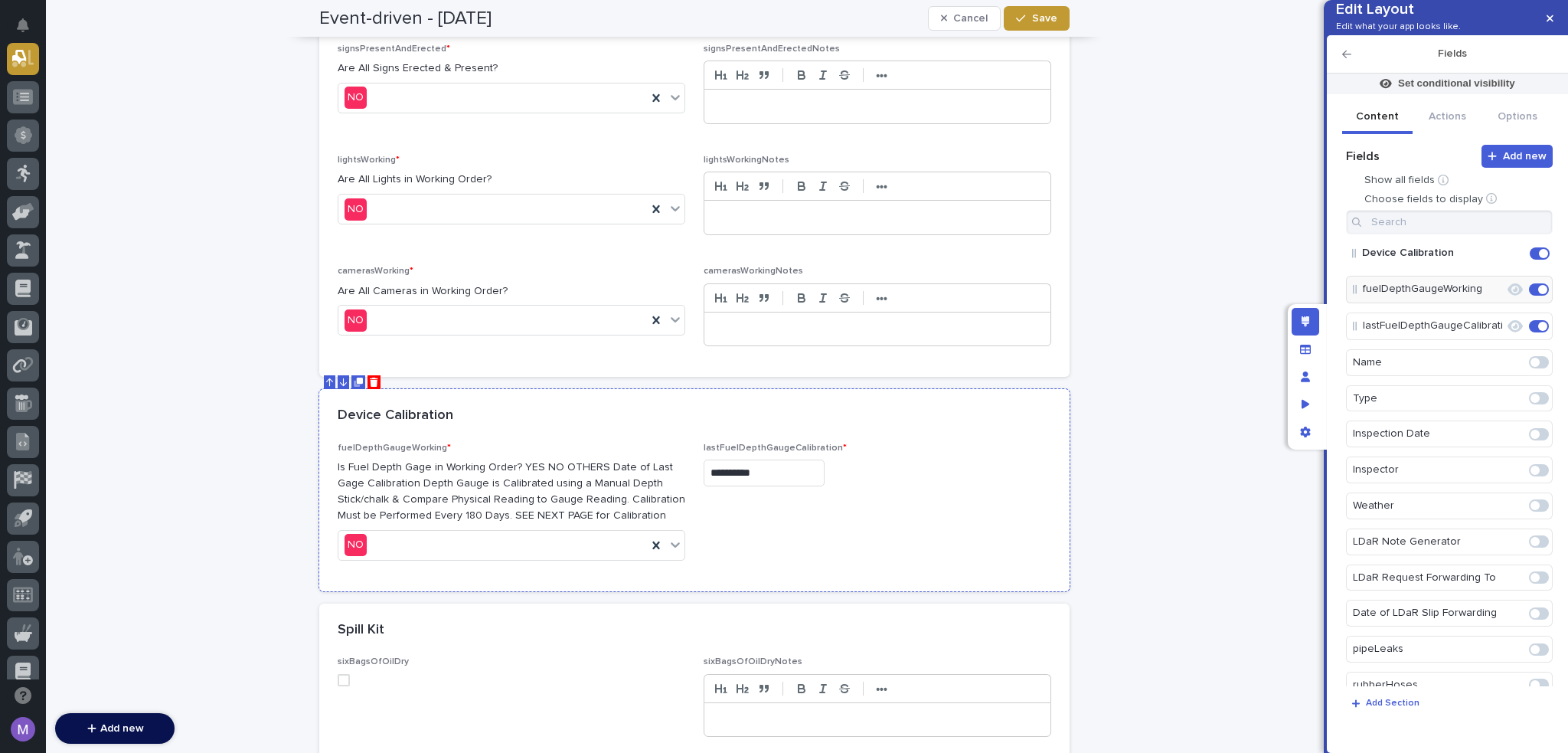
click at [627, 417] on div "Device Calibration" at bounding box center [694, 416] width 750 height 53
click at [1486, 297] on icon "Edit" at bounding box center [1490, 289] width 14 height 14
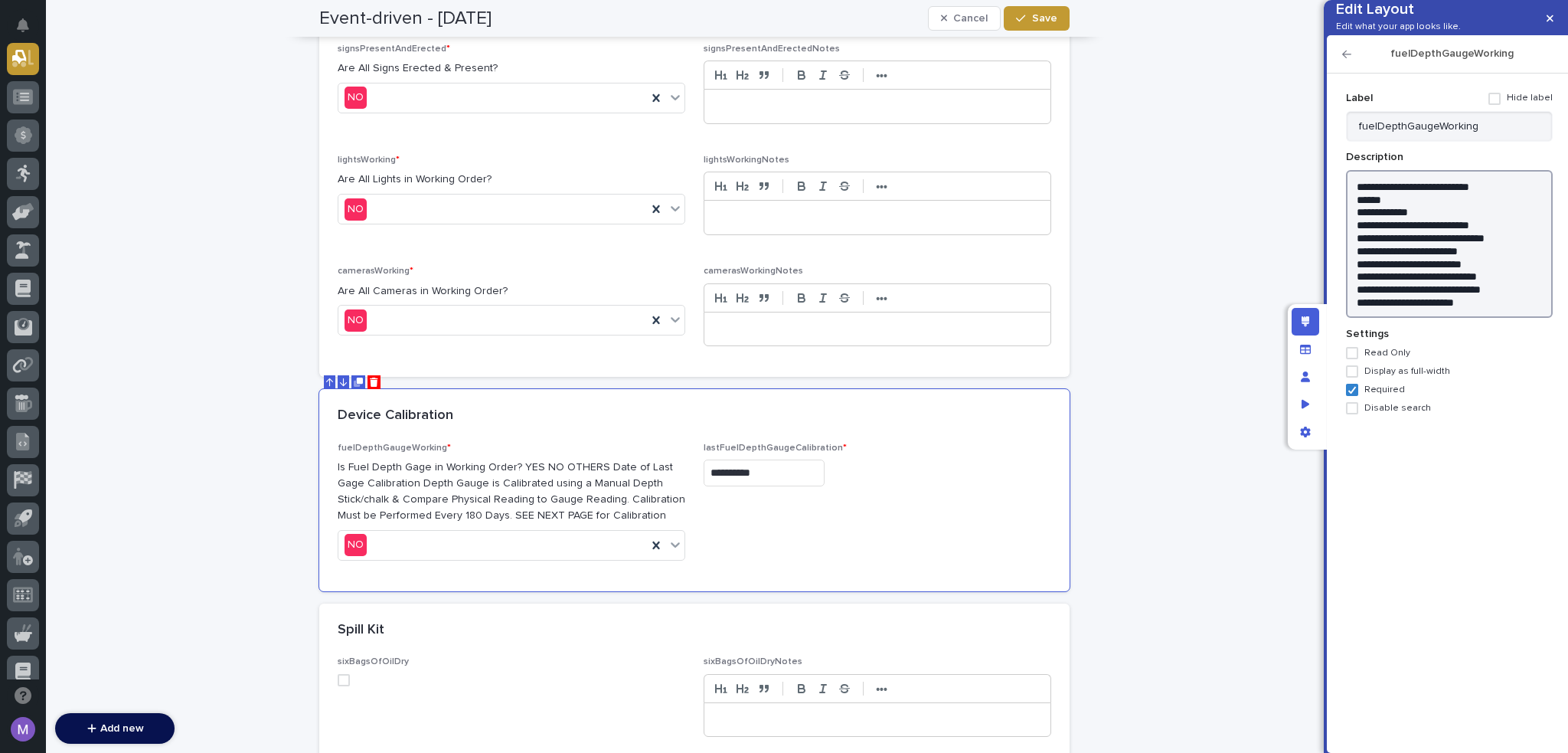
drag, startPoint x: 1505, startPoint y: 317, endPoint x: 1458, endPoint y: 289, distance: 54.7
click at [1504, 317] on textarea "**********" at bounding box center [1449, 244] width 207 height 148
drag, startPoint x: 1442, startPoint y: 233, endPoint x: 1406, endPoint y: 221, distance: 37.9
click at [1406, 221] on textarea "**********" at bounding box center [1449, 244] width 207 height 148
drag, startPoint x: 1399, startPoint y: 223, endPoint x: 1351, endPoint y: 208, distance: 50.3
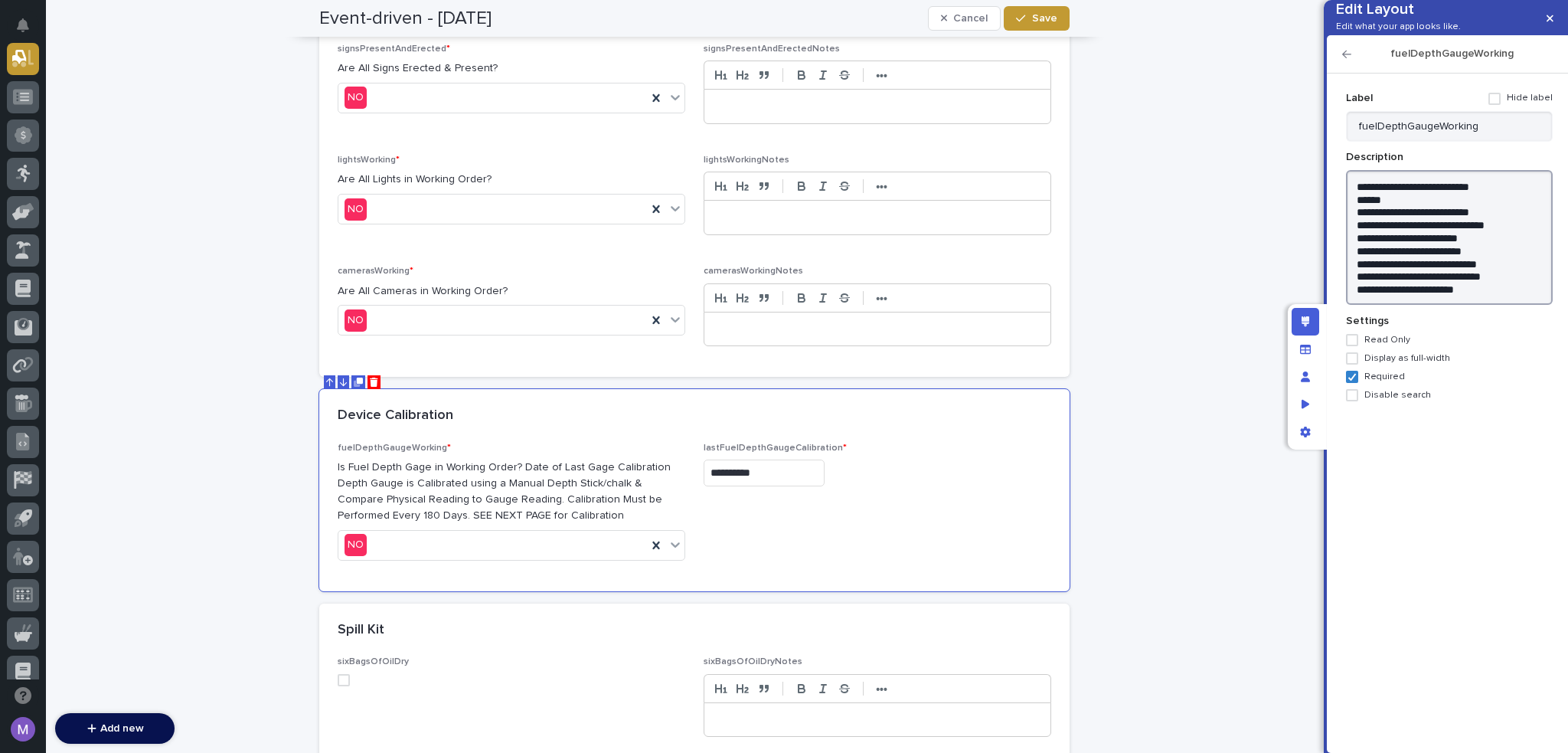
click at [1351, 208] on textarea "**********" at bounding box center [1449, 237] width 207 height 135
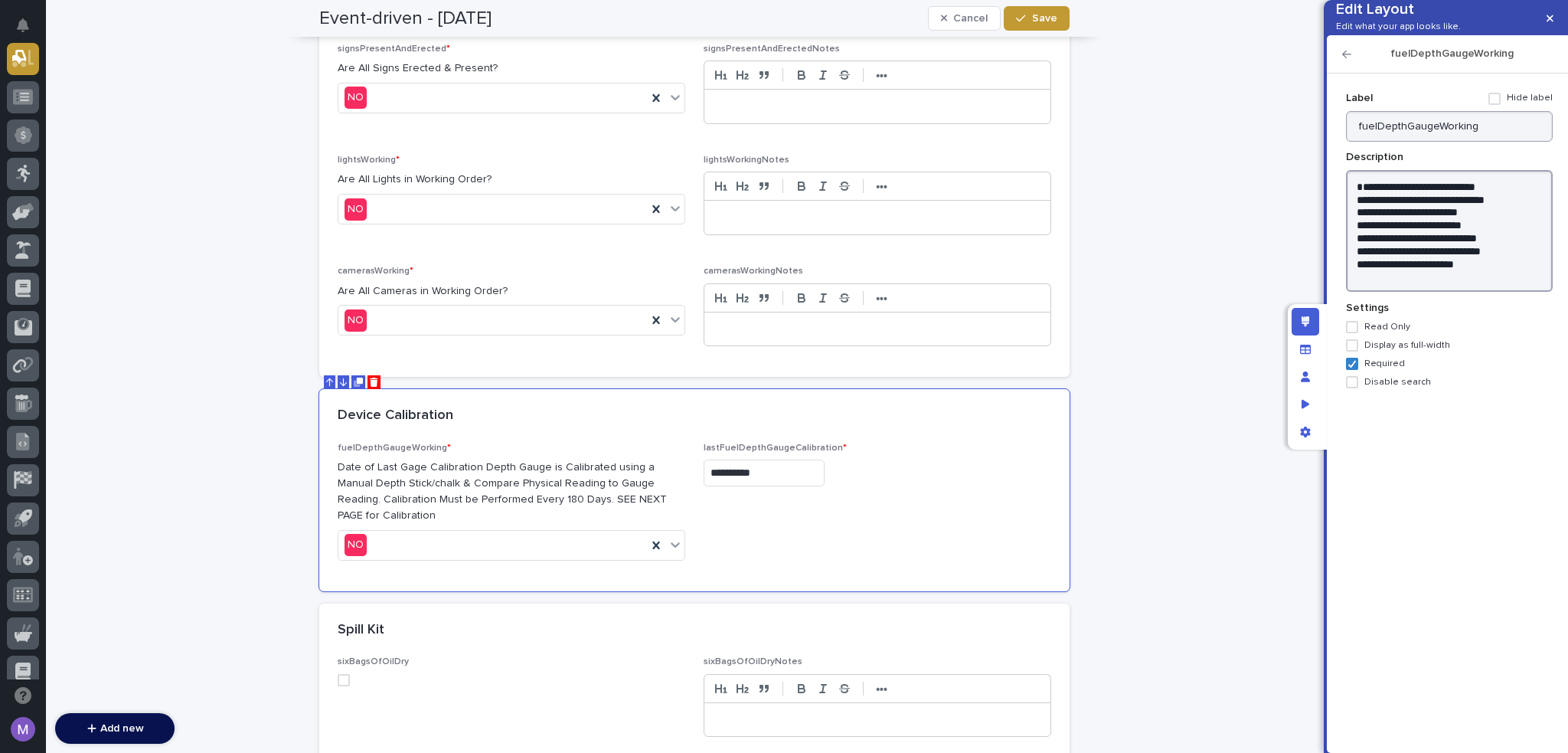
type textarea "**********"
click at [1472, 142] on input "fuelDepthGaugeWorking" at bounding box center [1449, 126] width 207 height 31
paste input "Is Fuel Depth Gage in Working Order?"
type input "Is Fuel Depth Gage in Working Order?"
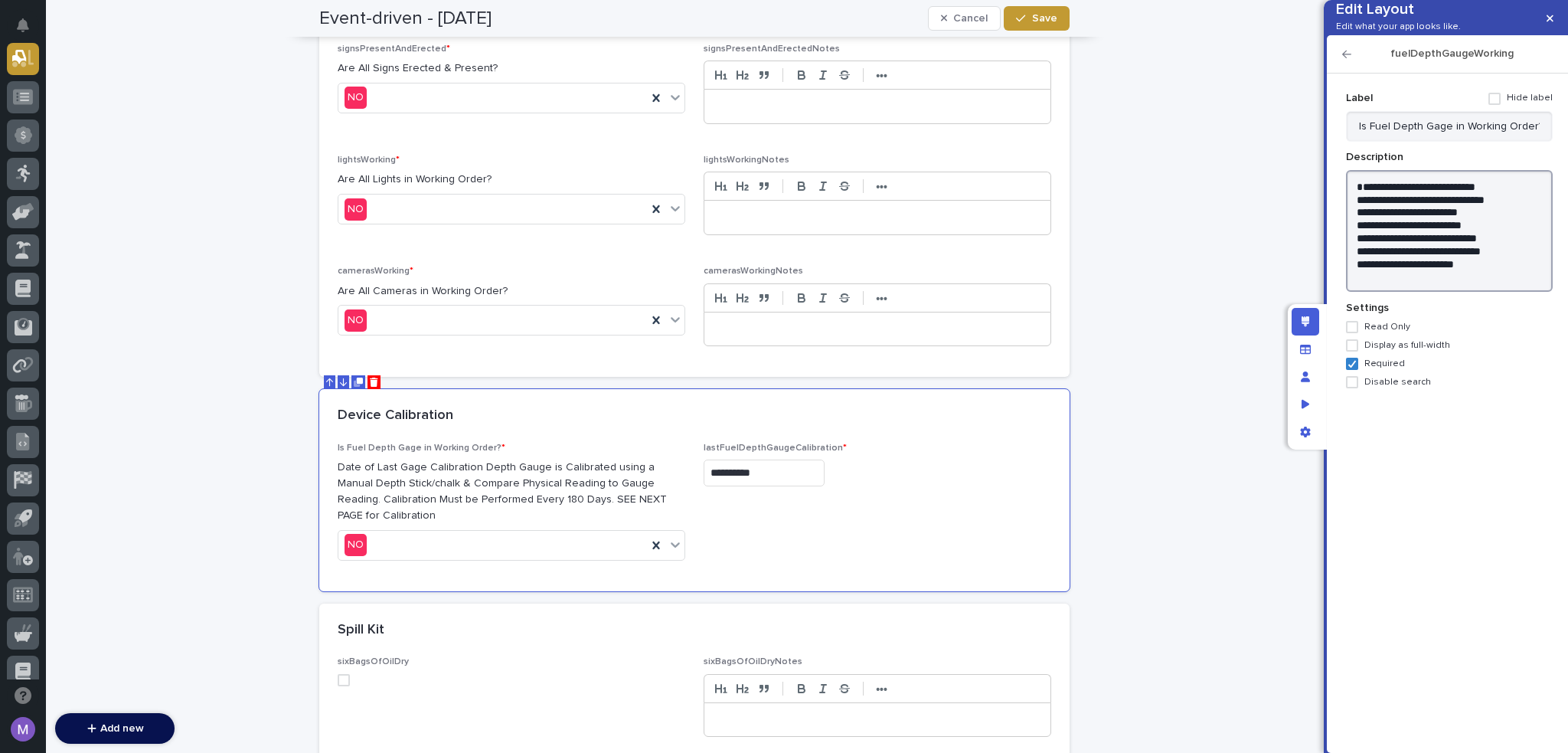
drag, startPoint x: 1496, startPoint y: 288, endPoint x: 1499, endPoint y: 303, distance: 15.3
click at [1499, 293] on textarea "**********" at bounding box center [1449, 231] width 207 height 122
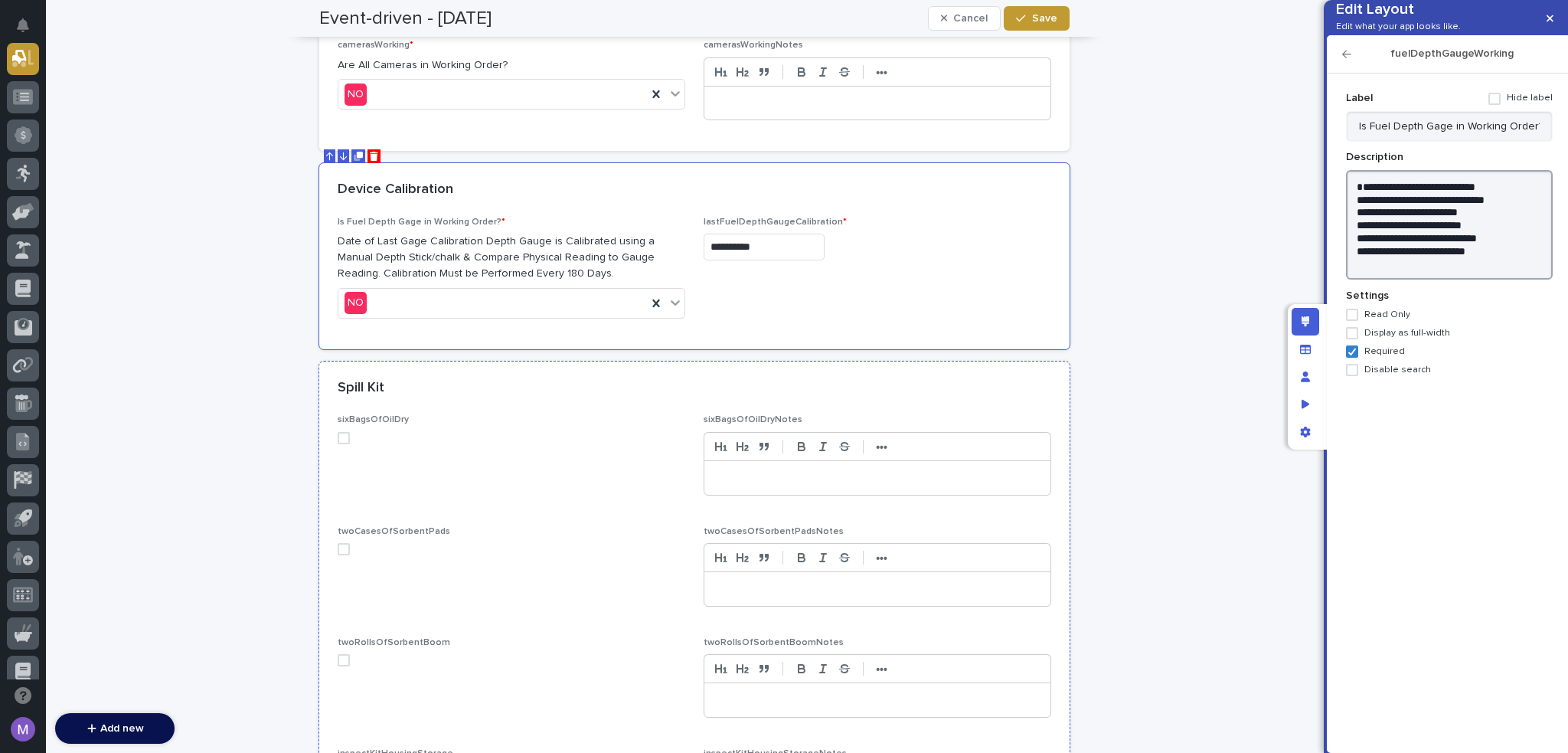
scroll to position [2347, 0]
type textarea "**********"
click at [512, 436] on div "sixBagsOfOilDry" at bounding box center [511, 431] width 348 height 41
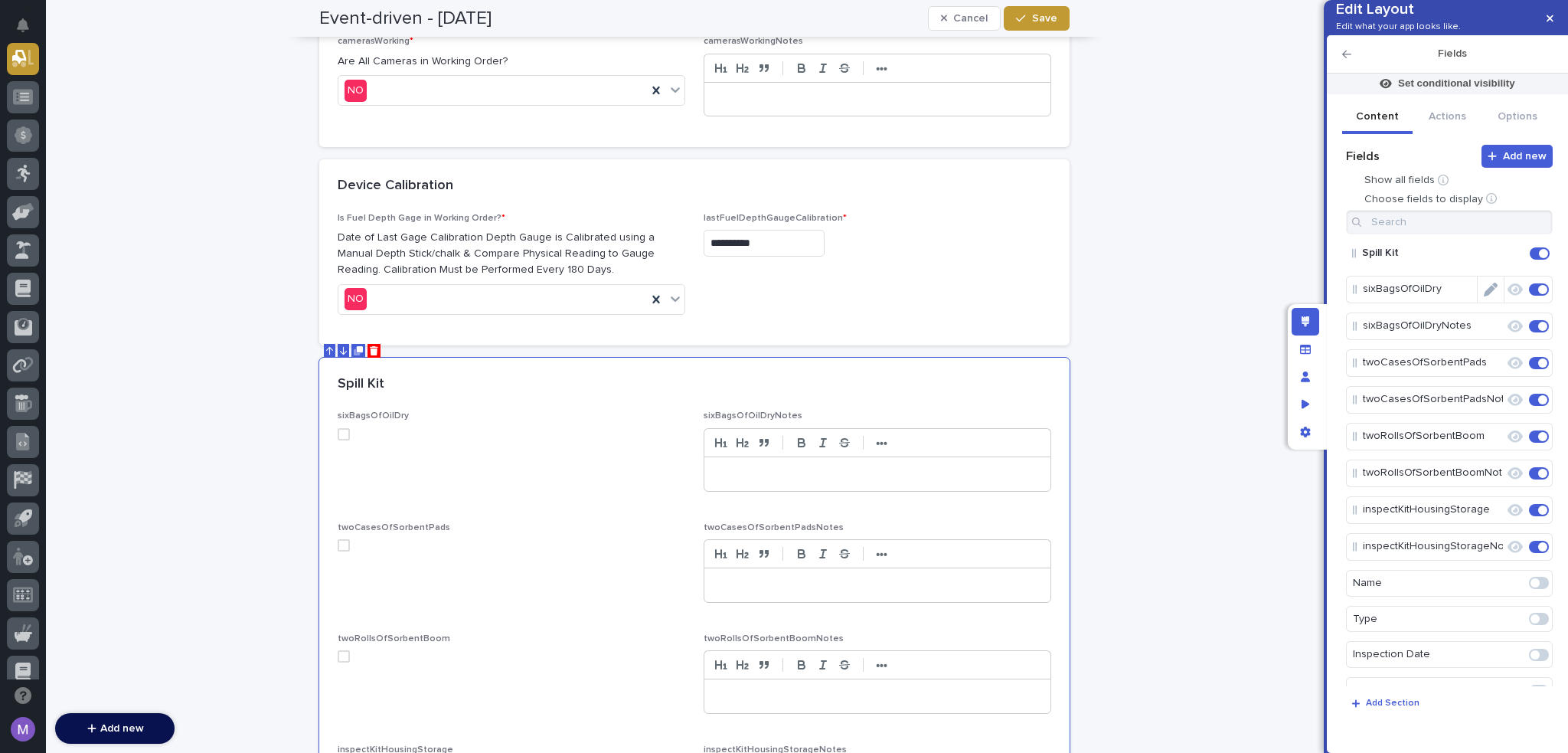
click at [1485, 297] on icon "Edit" at bounding box center [1490, 289] width 14 height 14
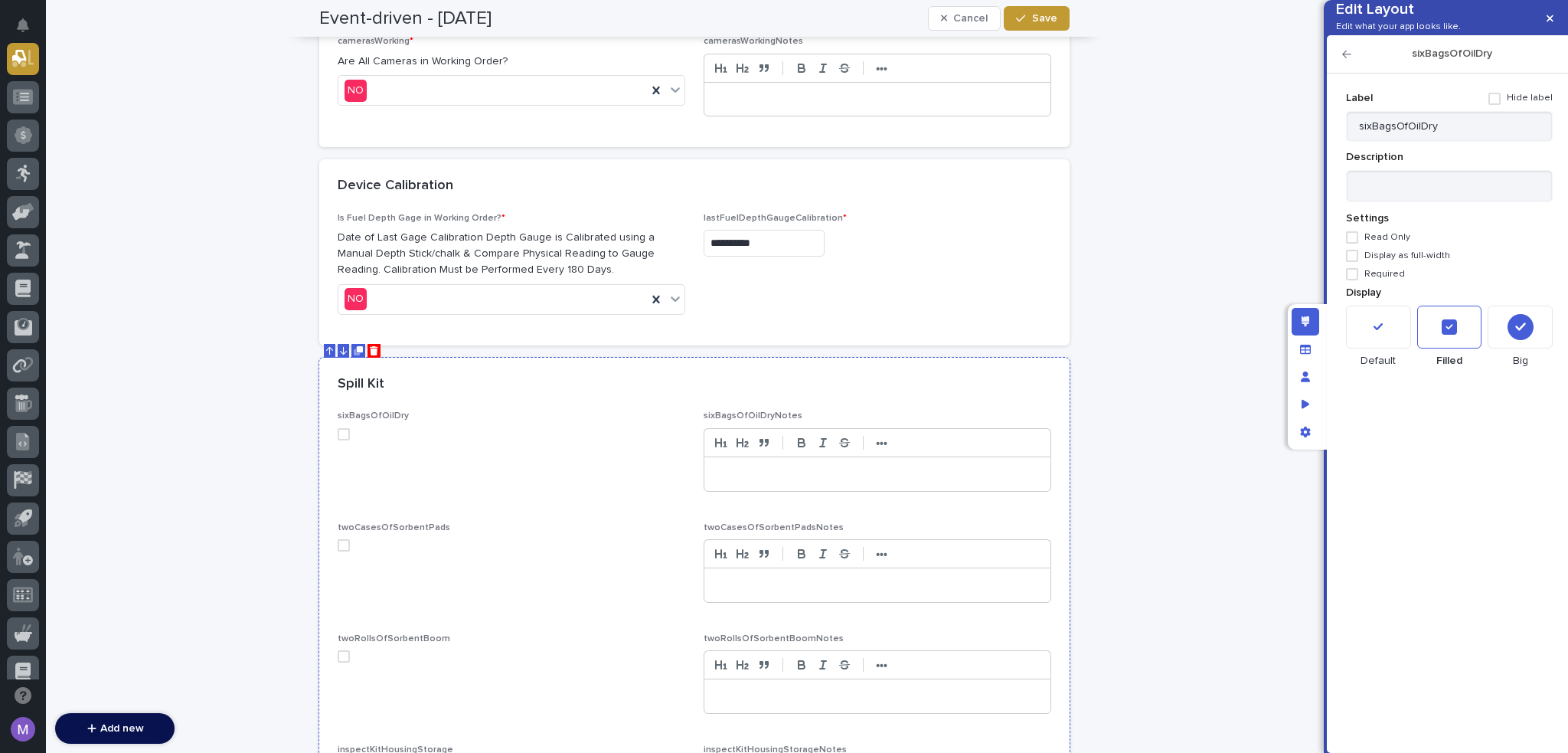
click at [542, 428] on label at bounding box center [511, 434] width 348 height 12
click at [1350, 58] on icon "button" at bounding box center [1347, 53] width 9 height 7
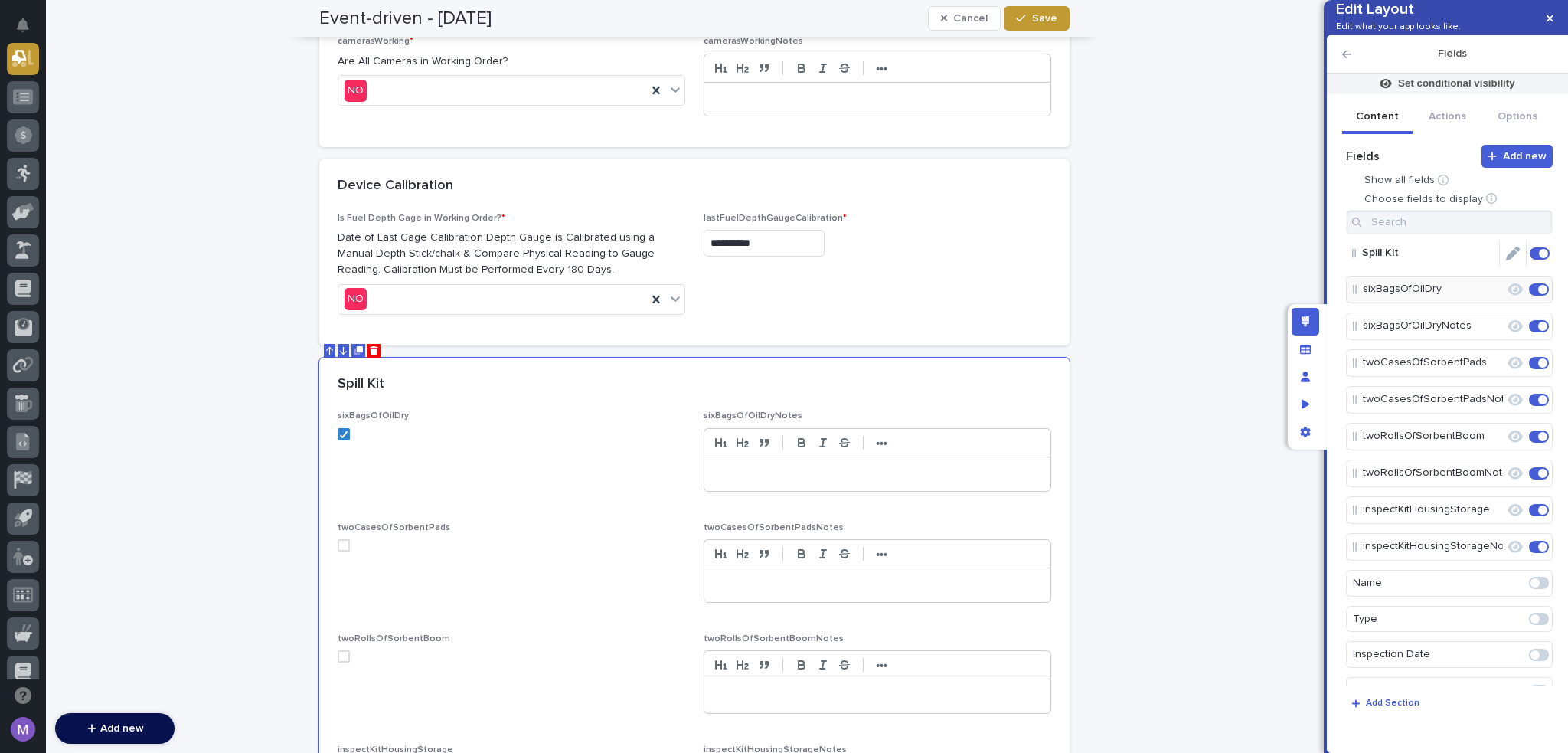
click at [1506, 260] on icon "Edit" at bounding box center [1513, 253] width 14 height 14
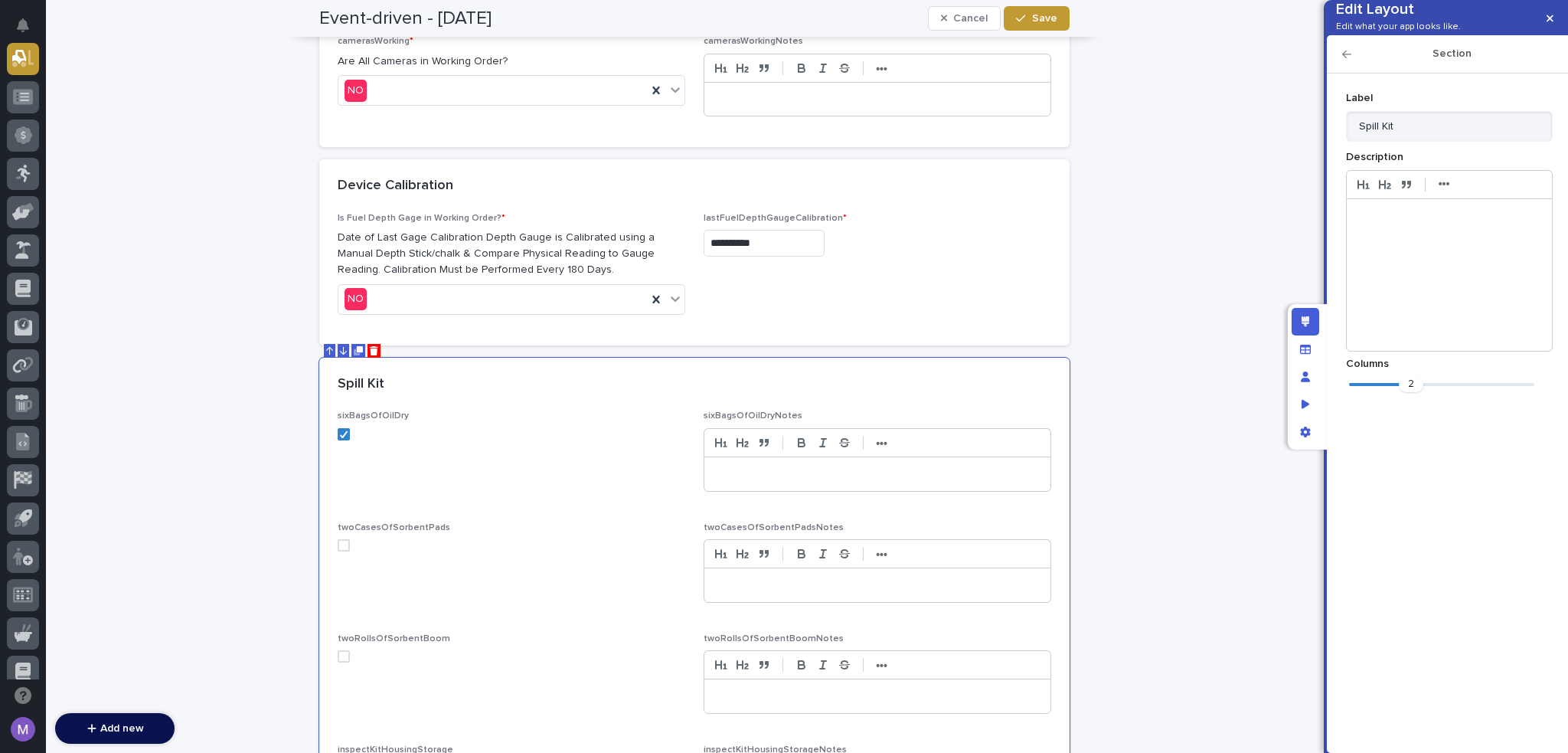
click at [1455, 224] on p at bounding box center [1449, 216] width 182 height 15
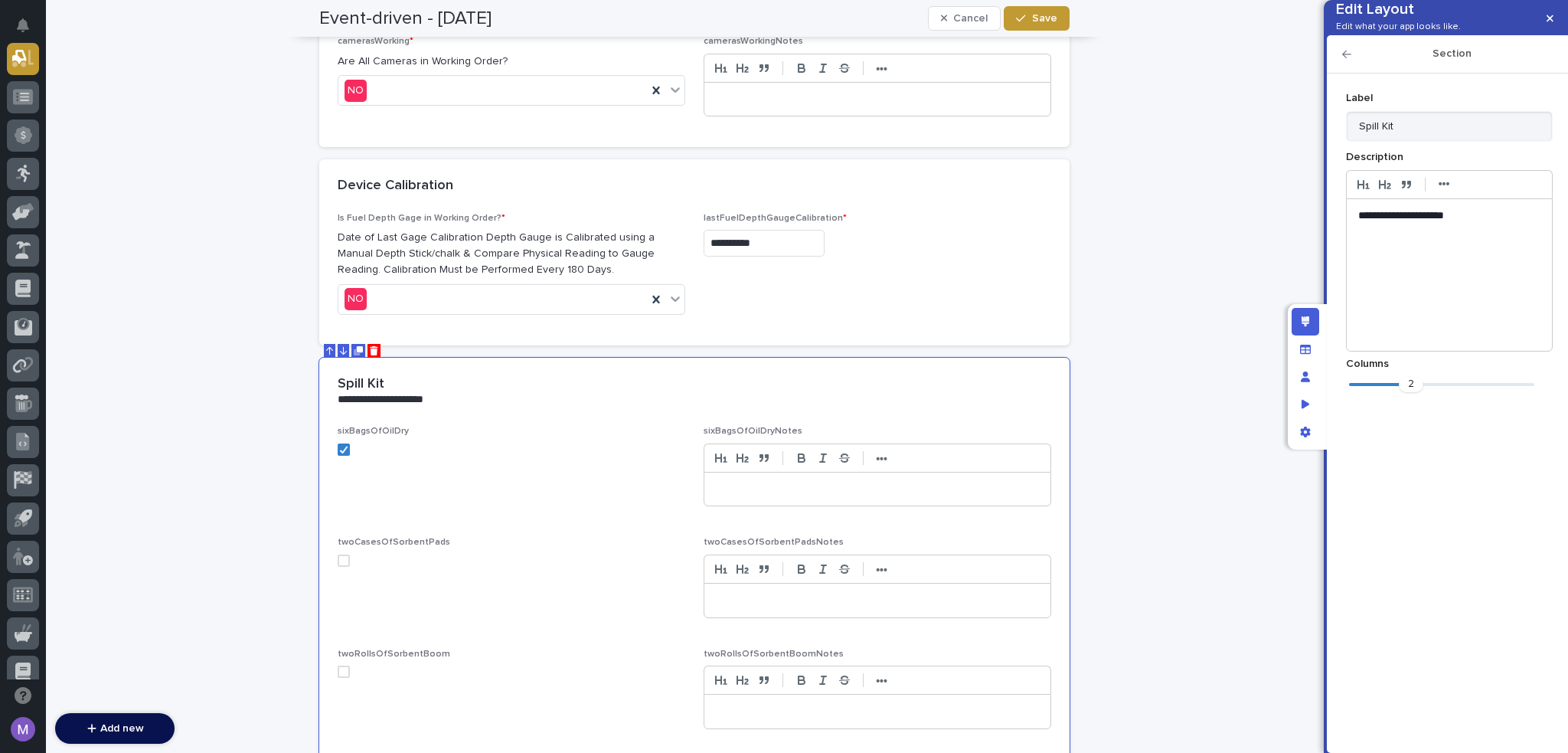
click at [1346, 60] on icon "button" at bounding box center [1347, 53] width 9 height 11
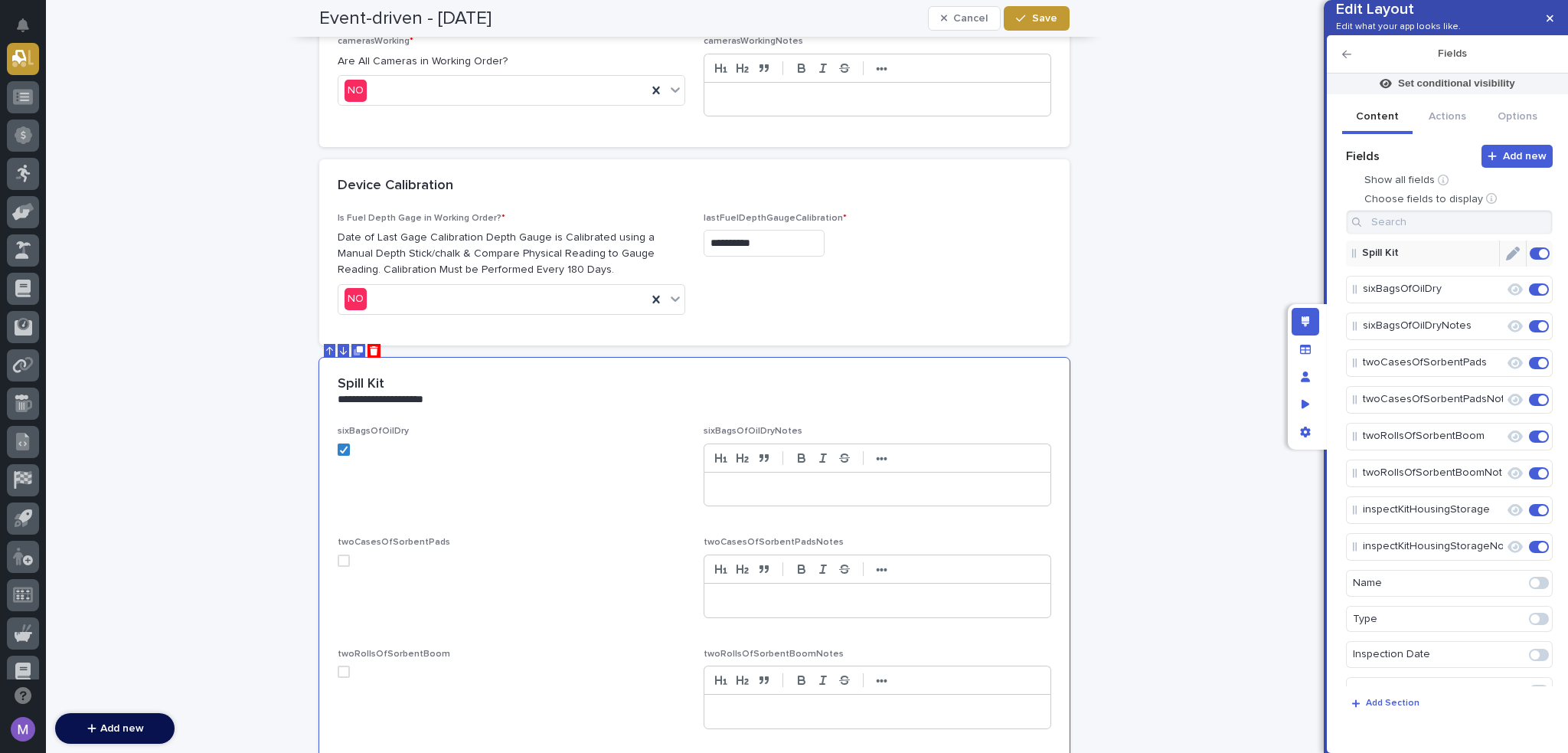
click at [1506, 260] on icon "Edit" at bounding box center [1513, 253] width 14 height 14
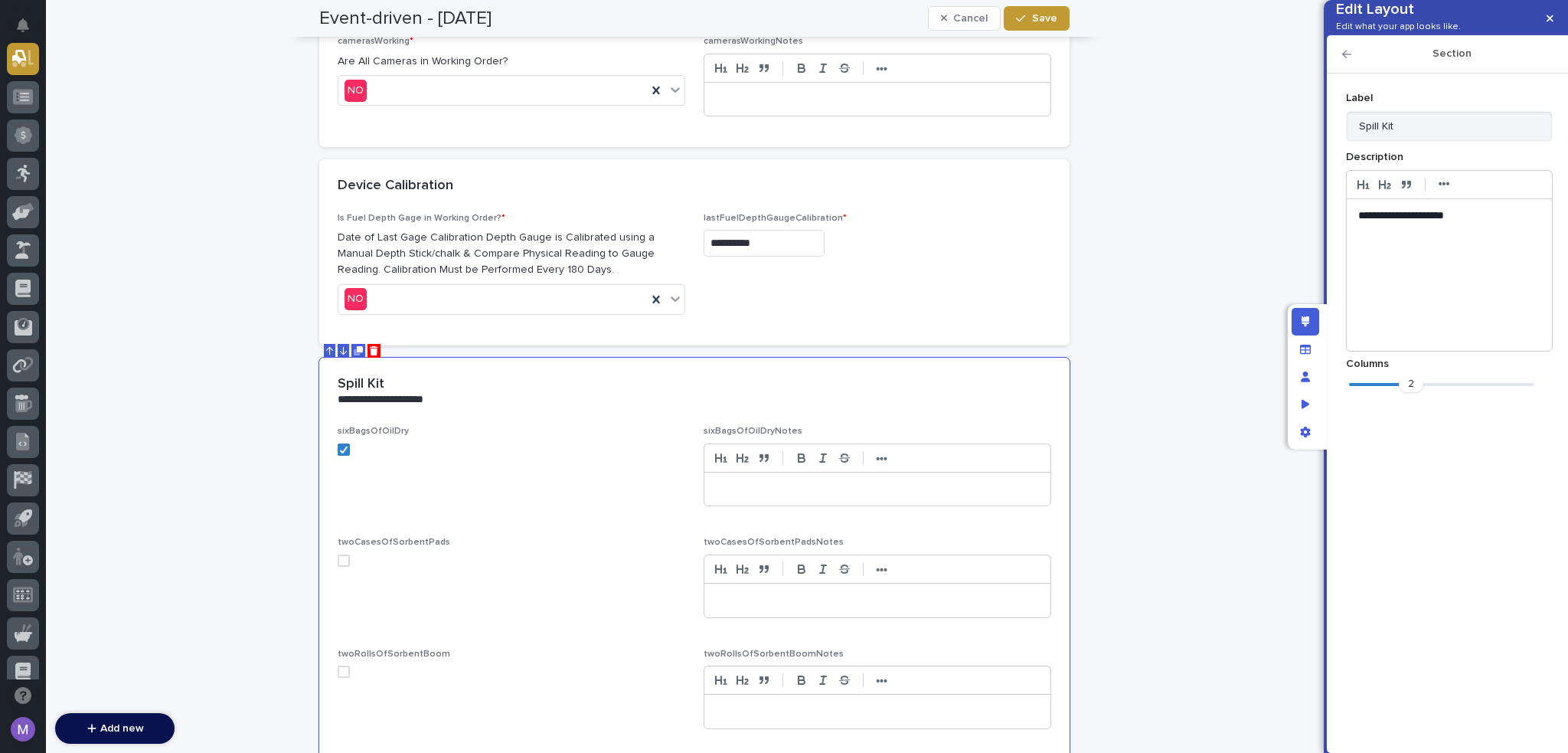
click at [1490, 230] on div "**********" at bounding box center [1449, 275] width 205 height 152
drag, startPoint x: 1335, startPoint y: 79, endPoint x: 1343, endPoint y: 78, distance: 8.1
click at [1339, 74] on div "Section" at bounding box center [1448, 53] width 241 height 38
click at [1343, 58] on icon "button" at bounding box center [1347, 53] width 9 height 7
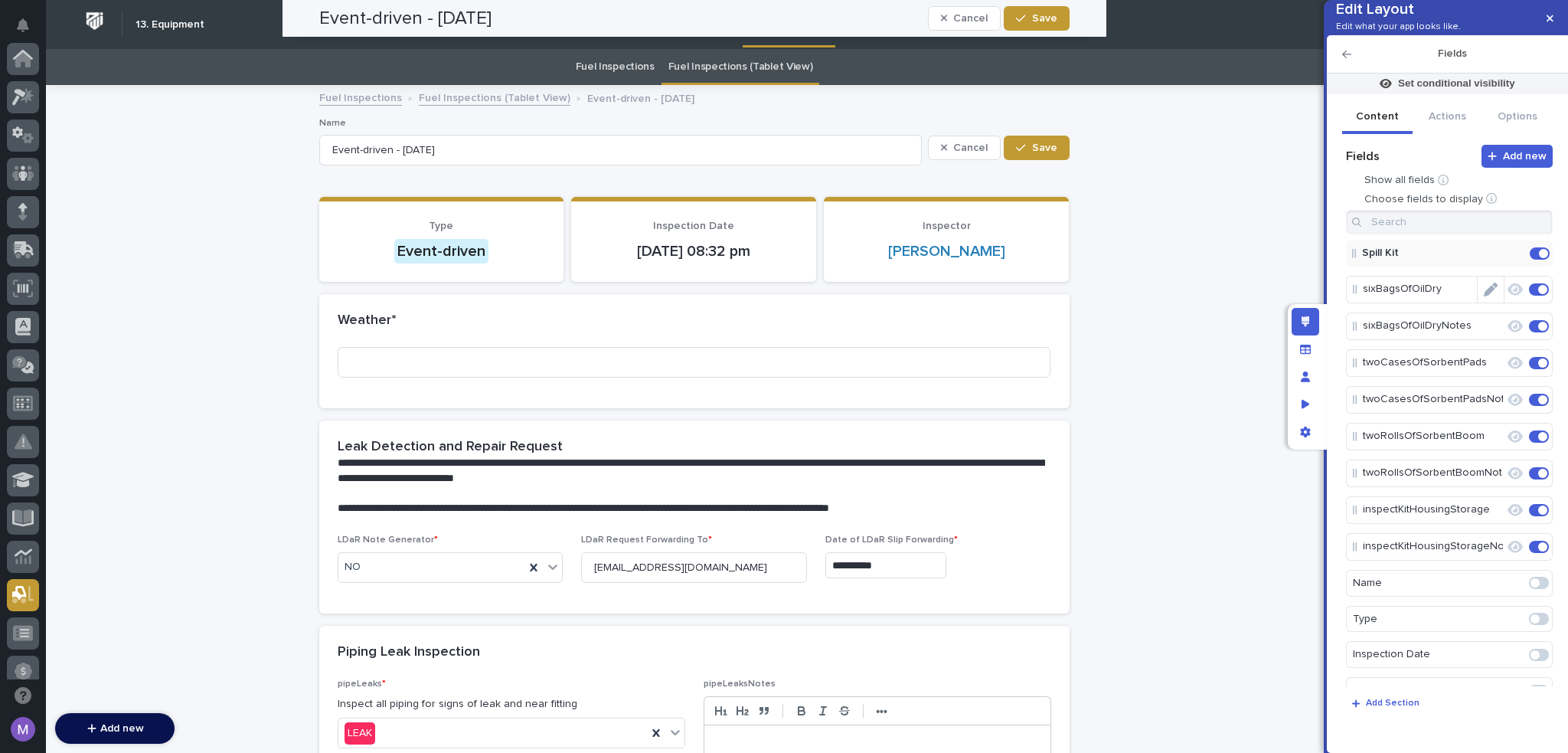
scroll to position [536, 0]
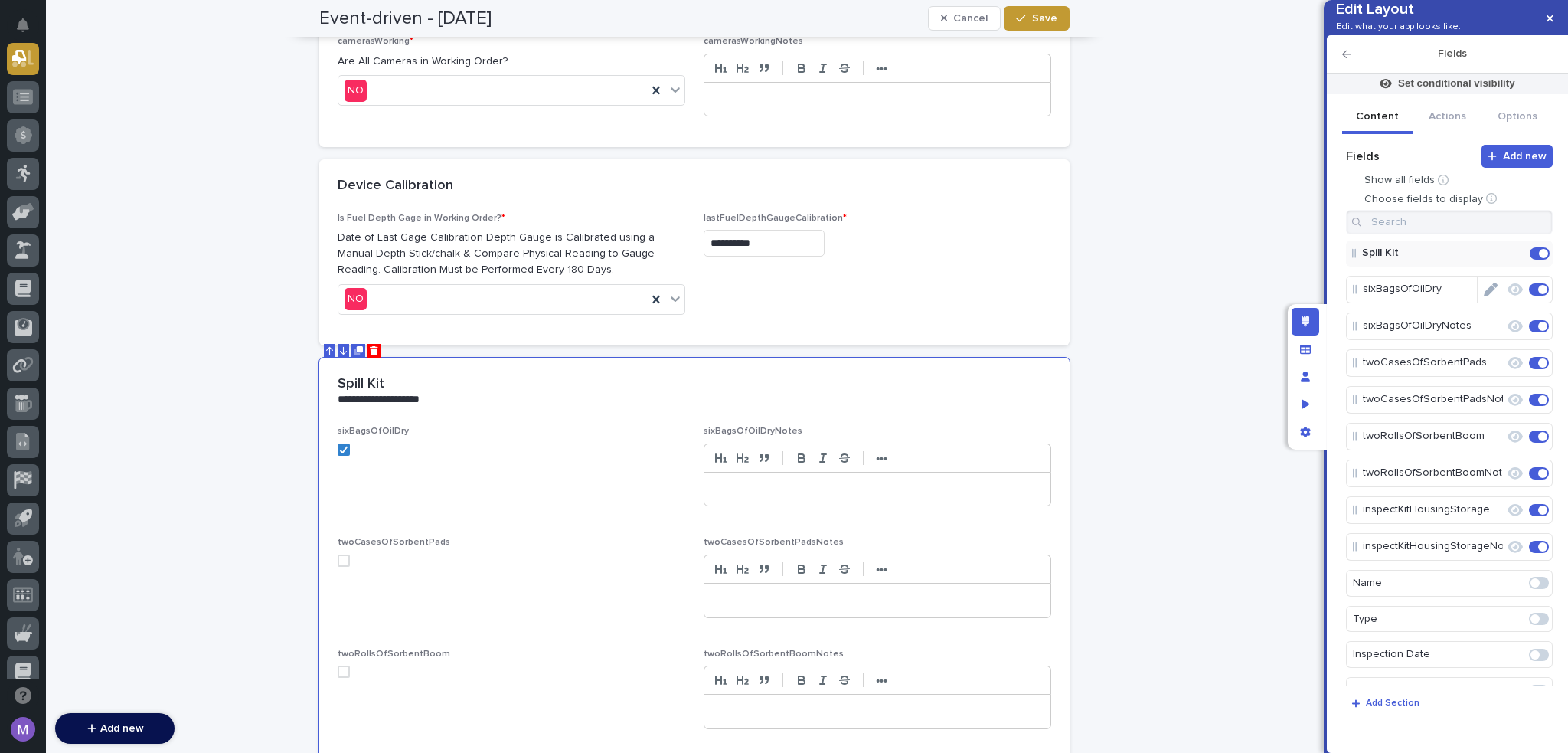
click at [1484, 297] on icon "Edit" at bounding box center [1490, 289] width 14 height 14
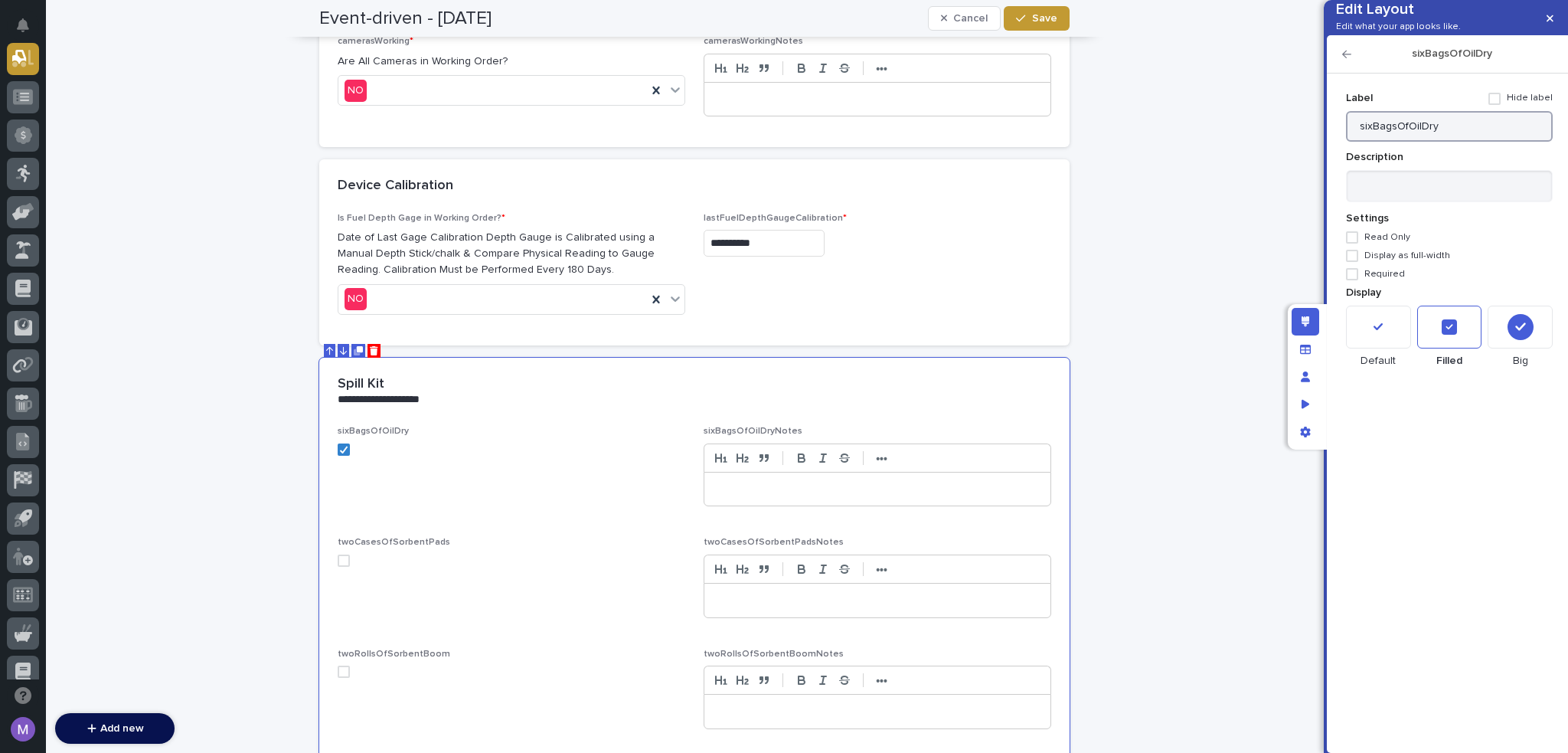
click at [1467, 142] on input "sixBagsOfOilDry" at bounding box center [1449, 126] width 207 height 31
click at [1394, 142] on input "(6) 50# Bags" at bounding box center [1449, 126] width 207 height 31
click at [1431, 142] on input "(6) 50lb Bags" at bounding box center [1449, 126] width 207 height 31
type input "(6) 50lb Bags of OIL DRY"
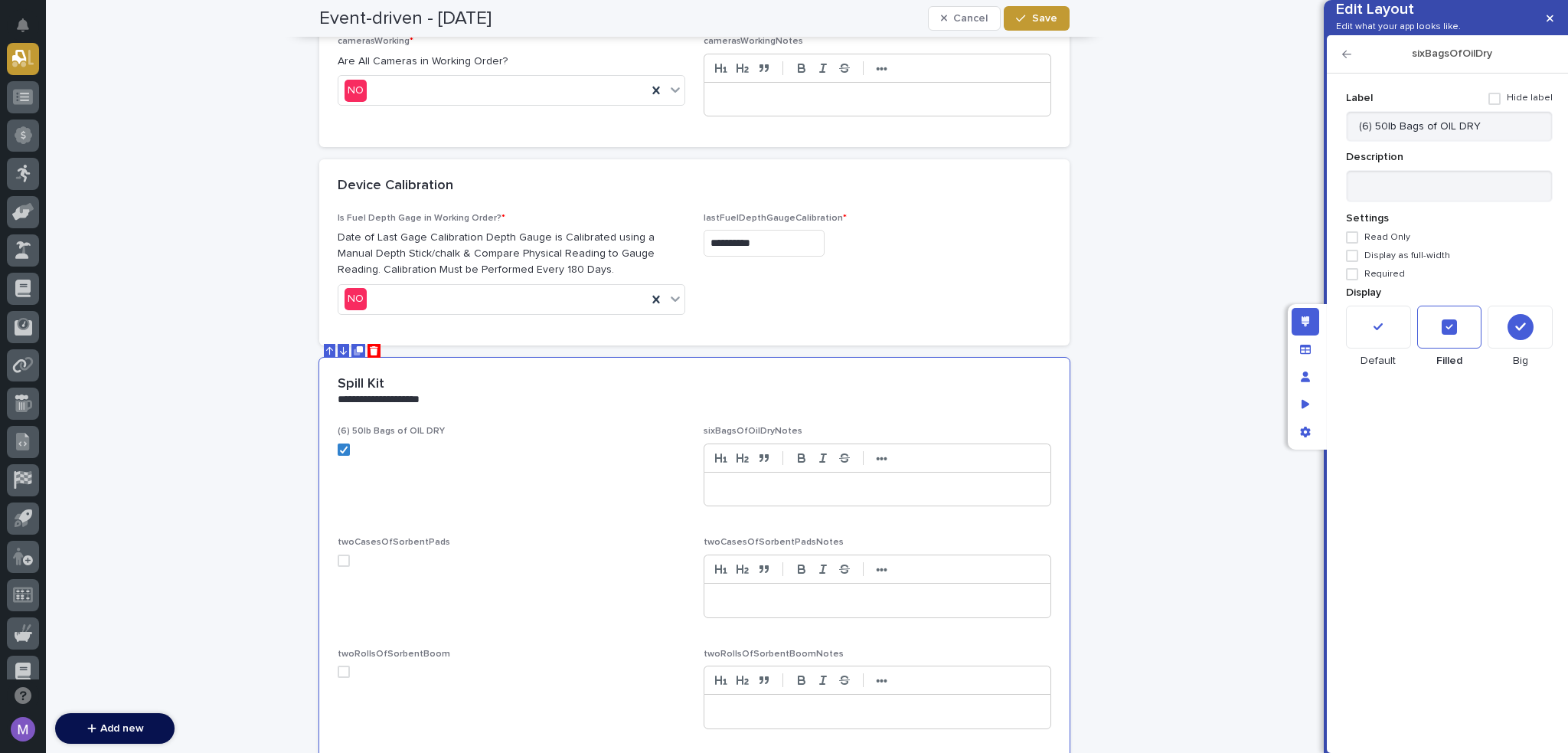
click at [1344, 60] on icon "button" at bounding box center [1347, 53] width 9 height 11
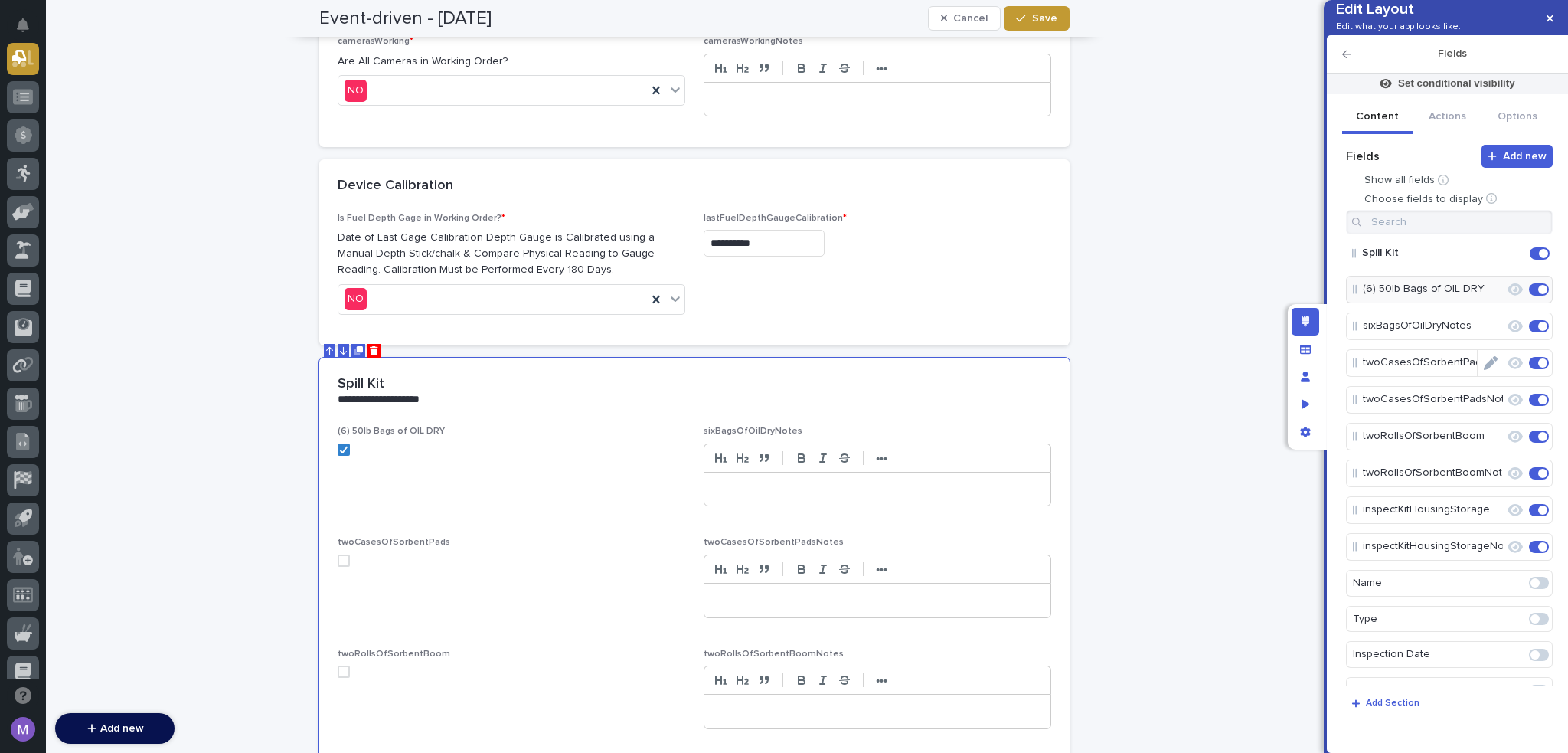
click at [1485, 370] on icon "Edit" at bounding box center [1490, 362] width 14 height 14
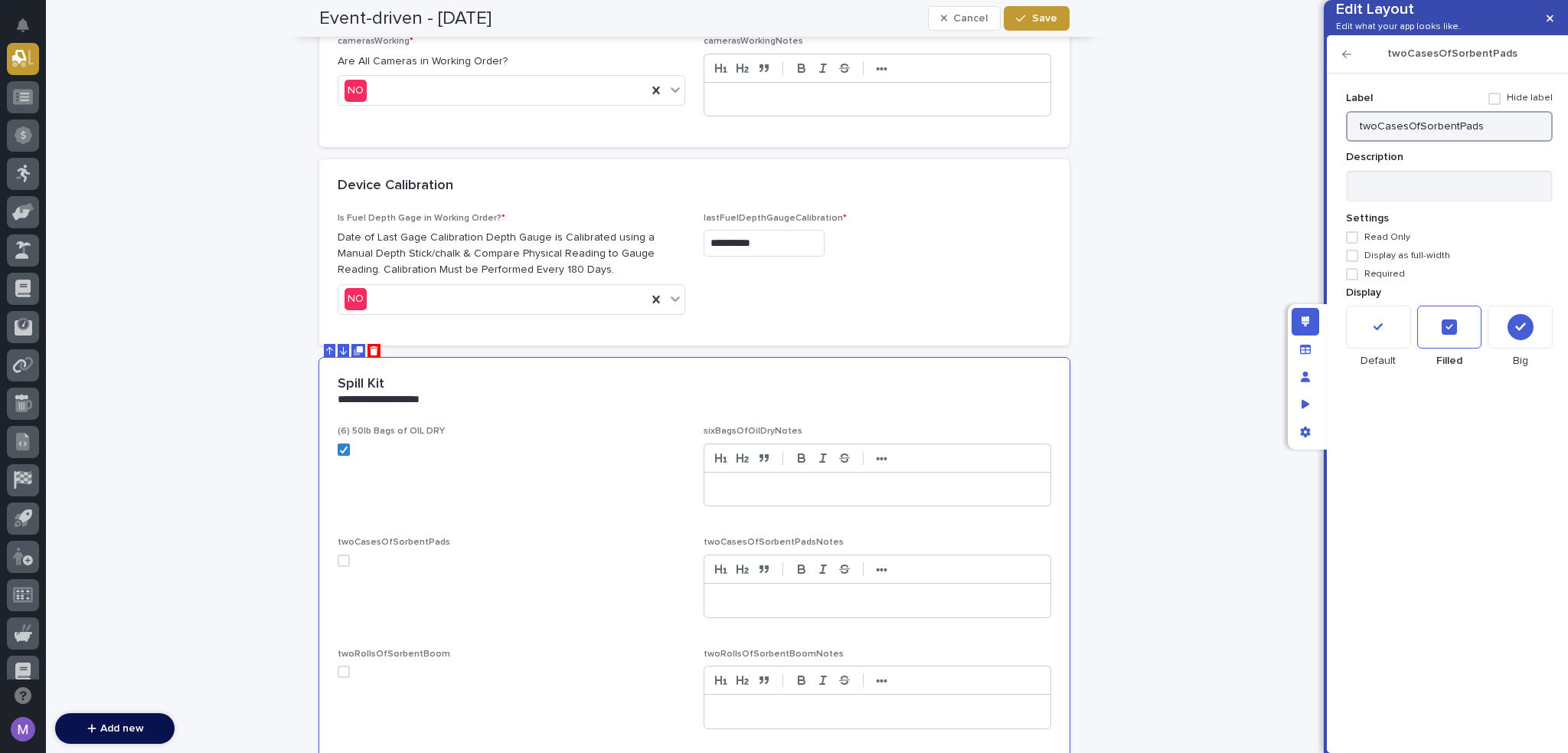
click at [1485, 139] on input "twoCasesOfSorbentPads" at bounding box center [1449, 126] width 207 height 31
type input "(2) Cases of Sorbent Pads"
click at [1349, 60] on icon "button" at bounding box center [1347, 53] width 9 height 11
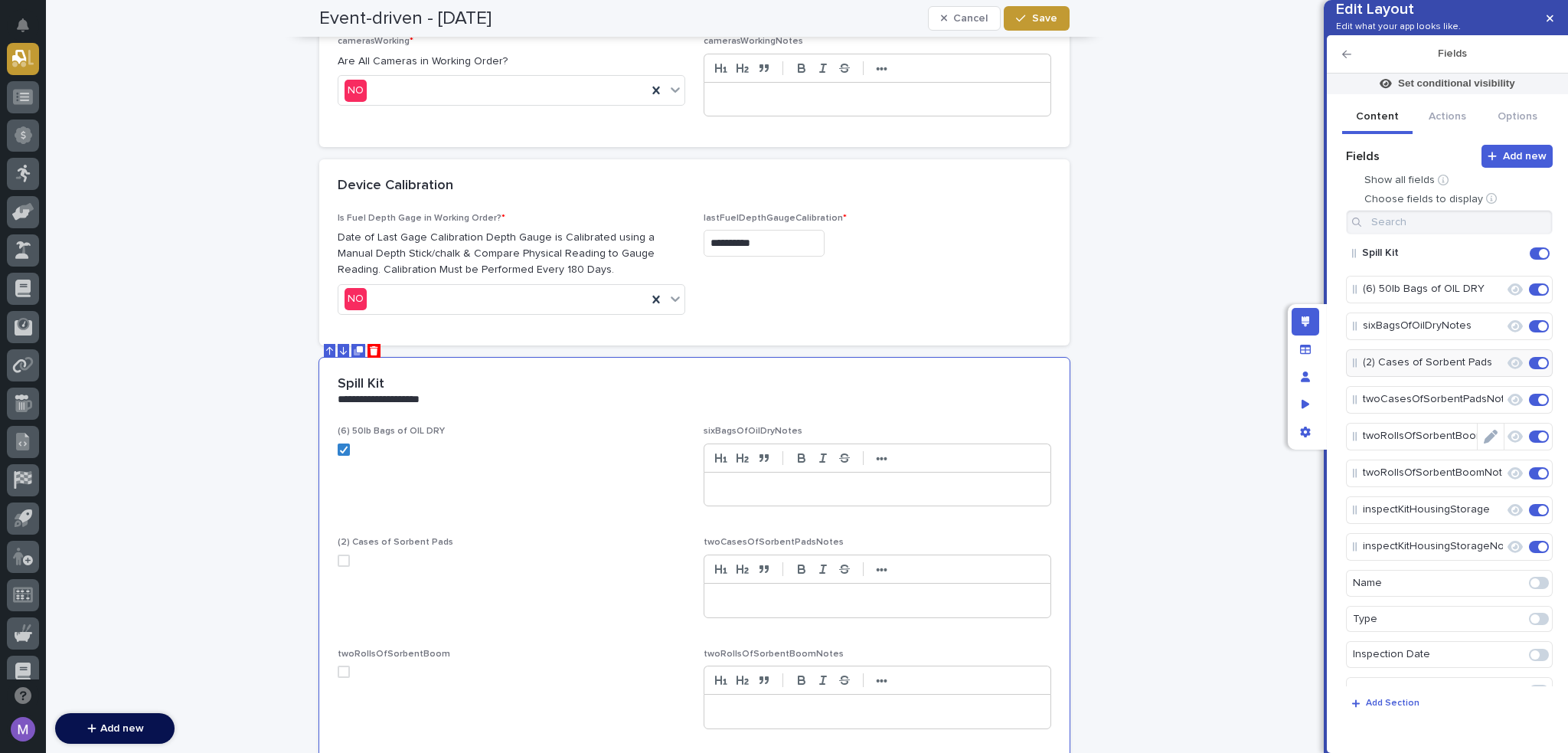
click at [1484, 443] on icon "Edit" at bounding box center [1490, 436] width 14 height 14
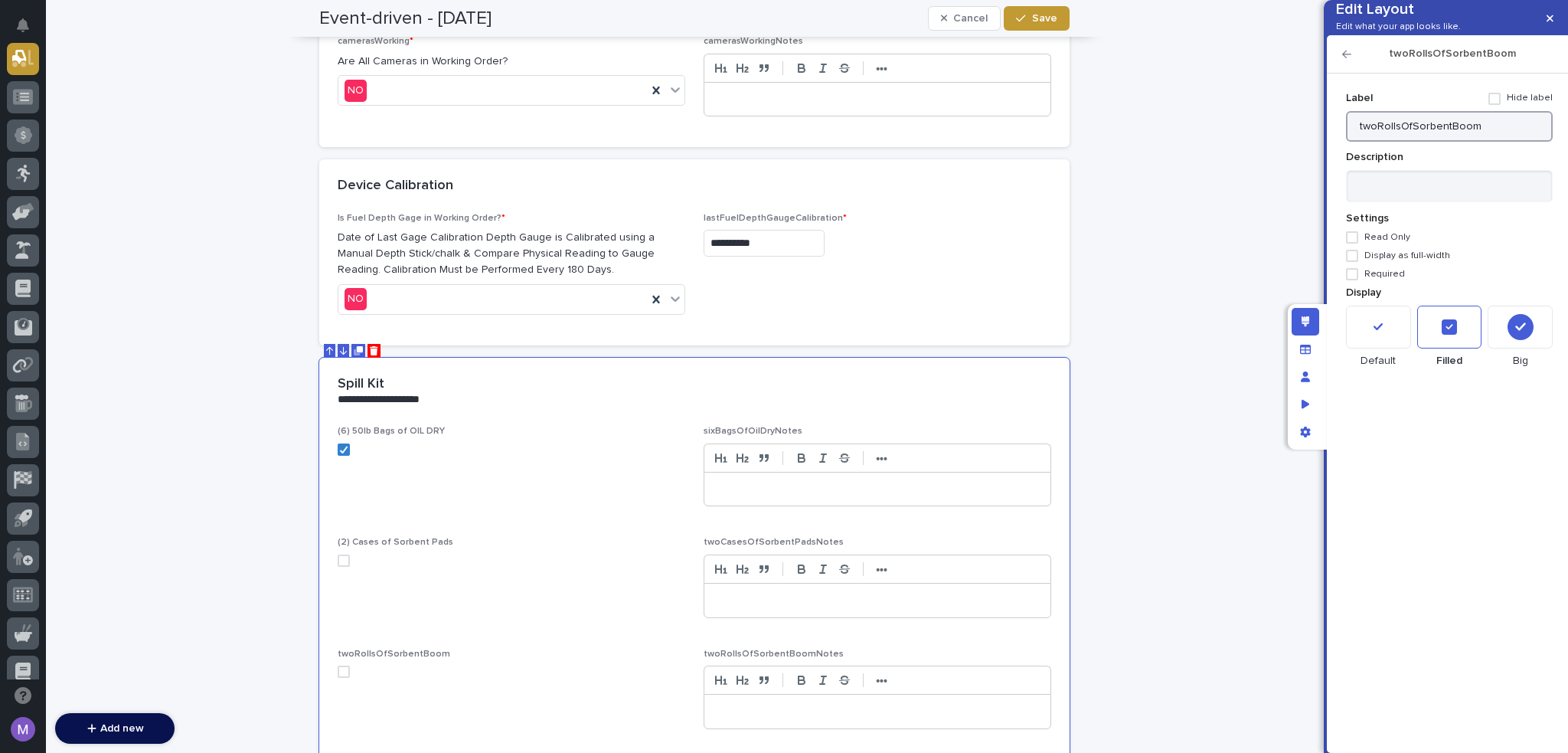
click at [1496, 142] on input "twoRollsOfSorbentBoom" at bounding box center [1449, 126] width 207 height 31
type input "(2) Rolls of Sorbent Boom"
click at [1349, 60] on icon "button" at bounding box center [1347, 53] width 9 height 11
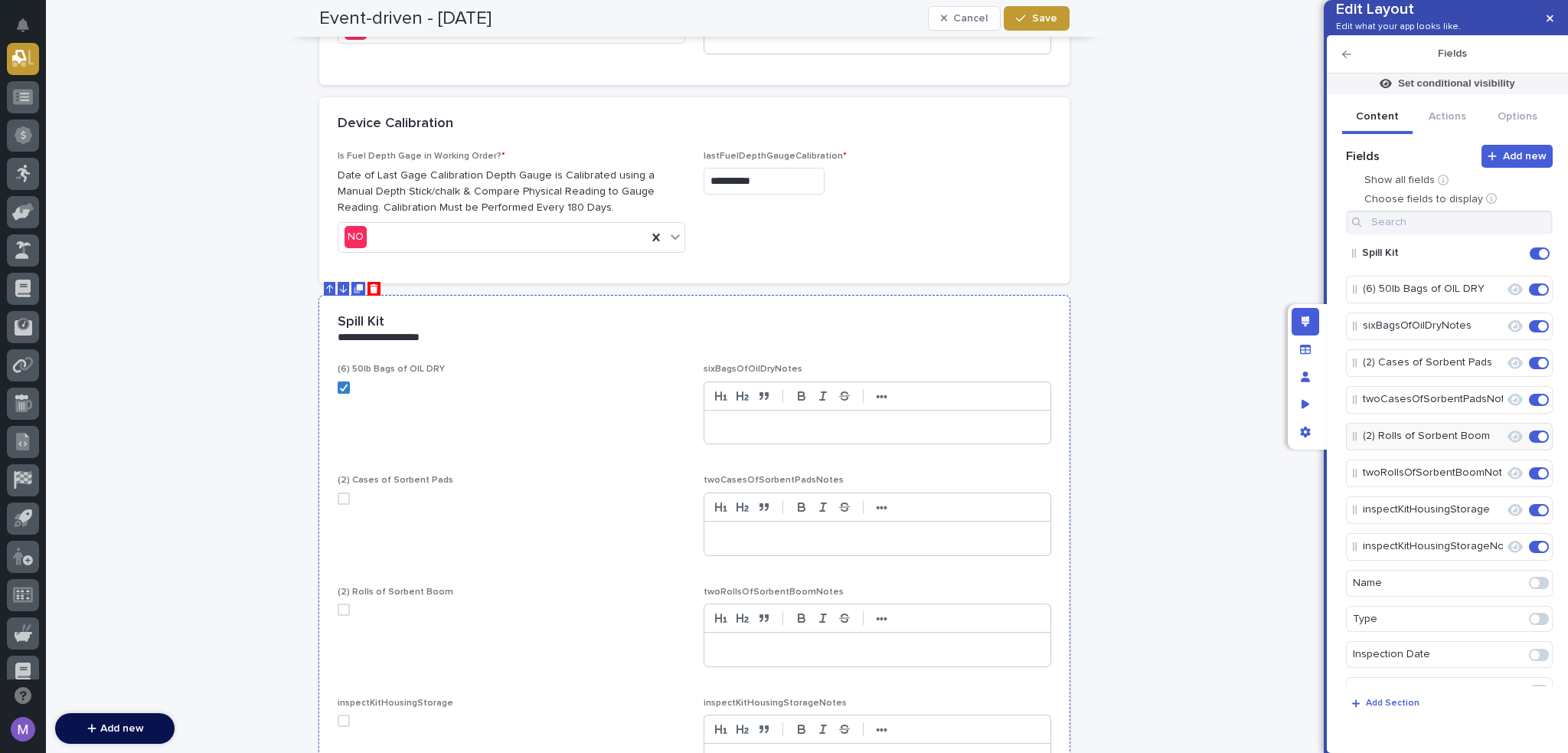
scroll to position [2500, 0]
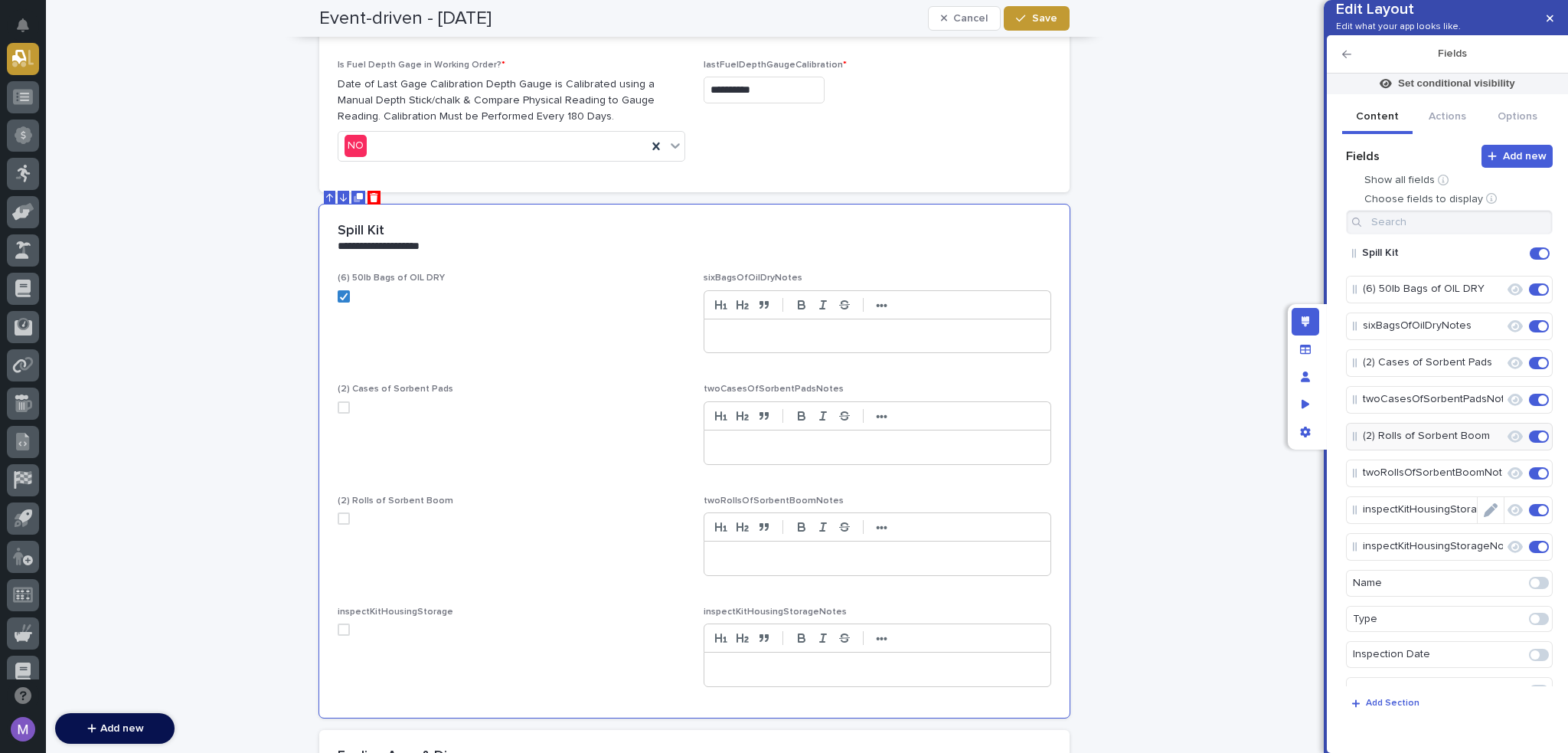
click at [1485, 517] on icon "Edit" at bounding box center [1490, 510] width 14 height 14
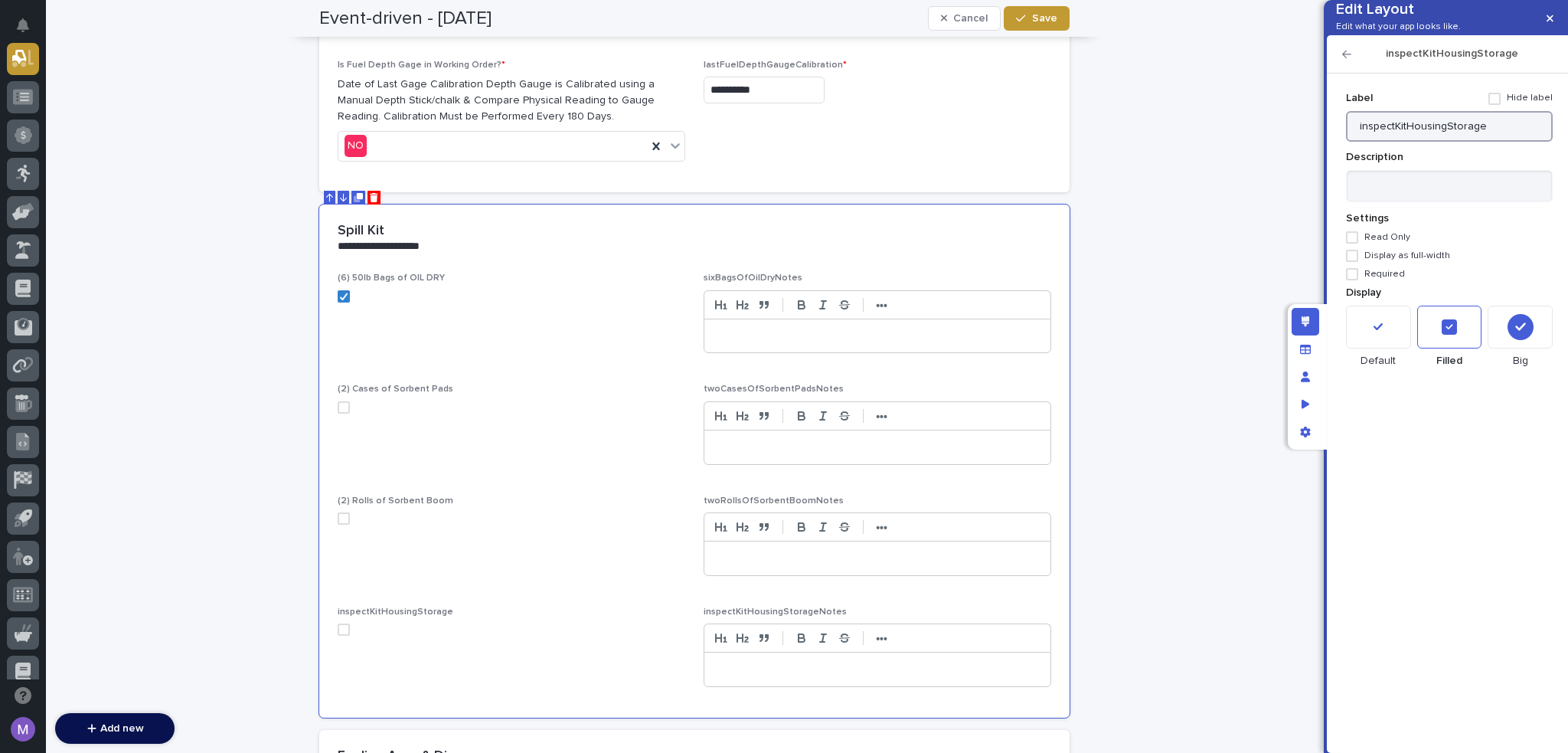
click at [1471, 142] on input "inspectKitHousingStorage" at bounding box center [1449, 126] width 207 height 31
click at [1466, 142] on input "Inspect Kit Housing / Storage" at bounding box center [1449, 126] width 207 height 31
click at [1454, 142] on input "Inspect Kit Housing /Storage" at bounding box center [1449, 126] width 207 height 31
type input "Inspect Kit Housing/Storage"
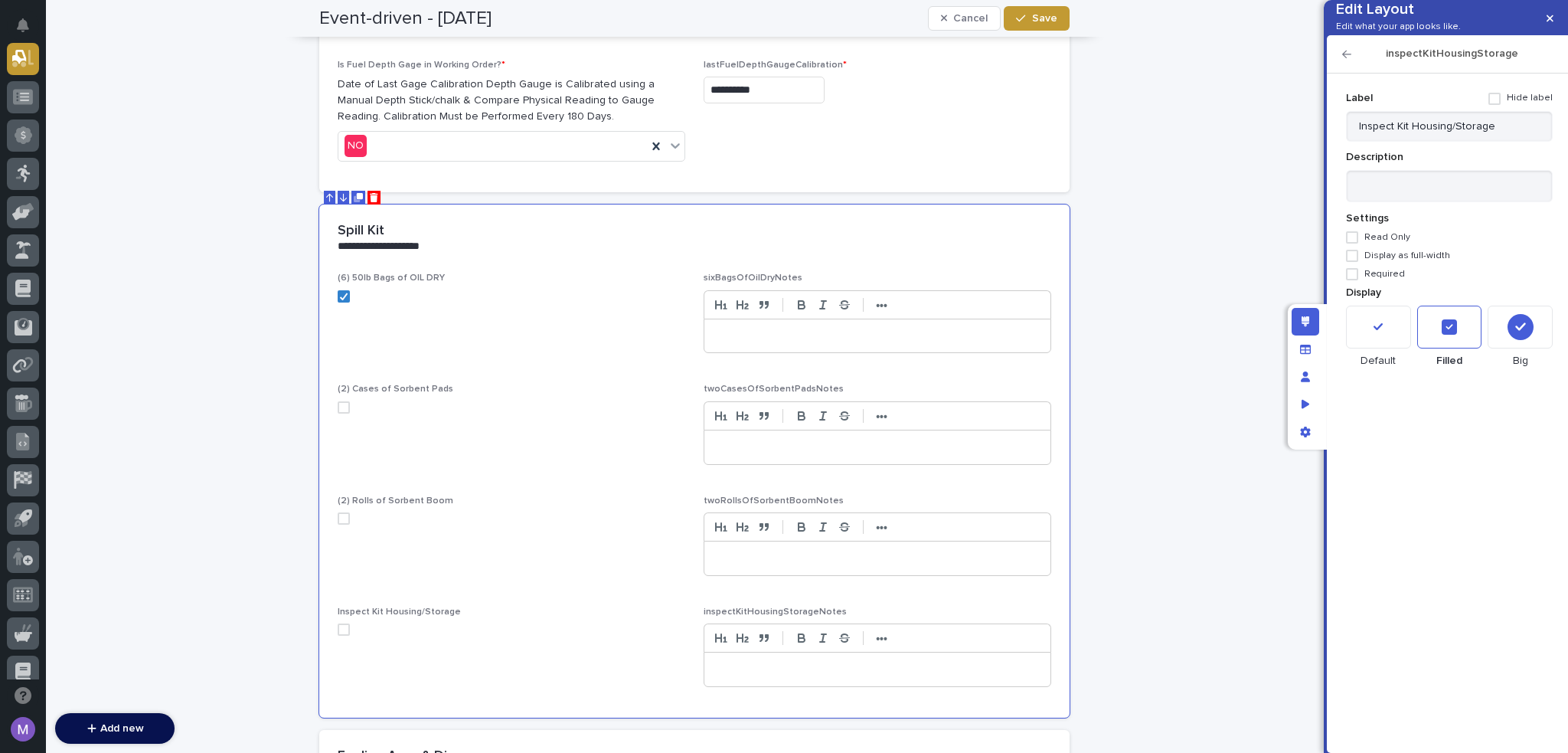
click at [1496, 225] on p "Settings" at bounding box center [1449, 219] width 207 height 13
click at [1348, 60] on icon "button" at bounding box center [1347, 53] width 9 height 11
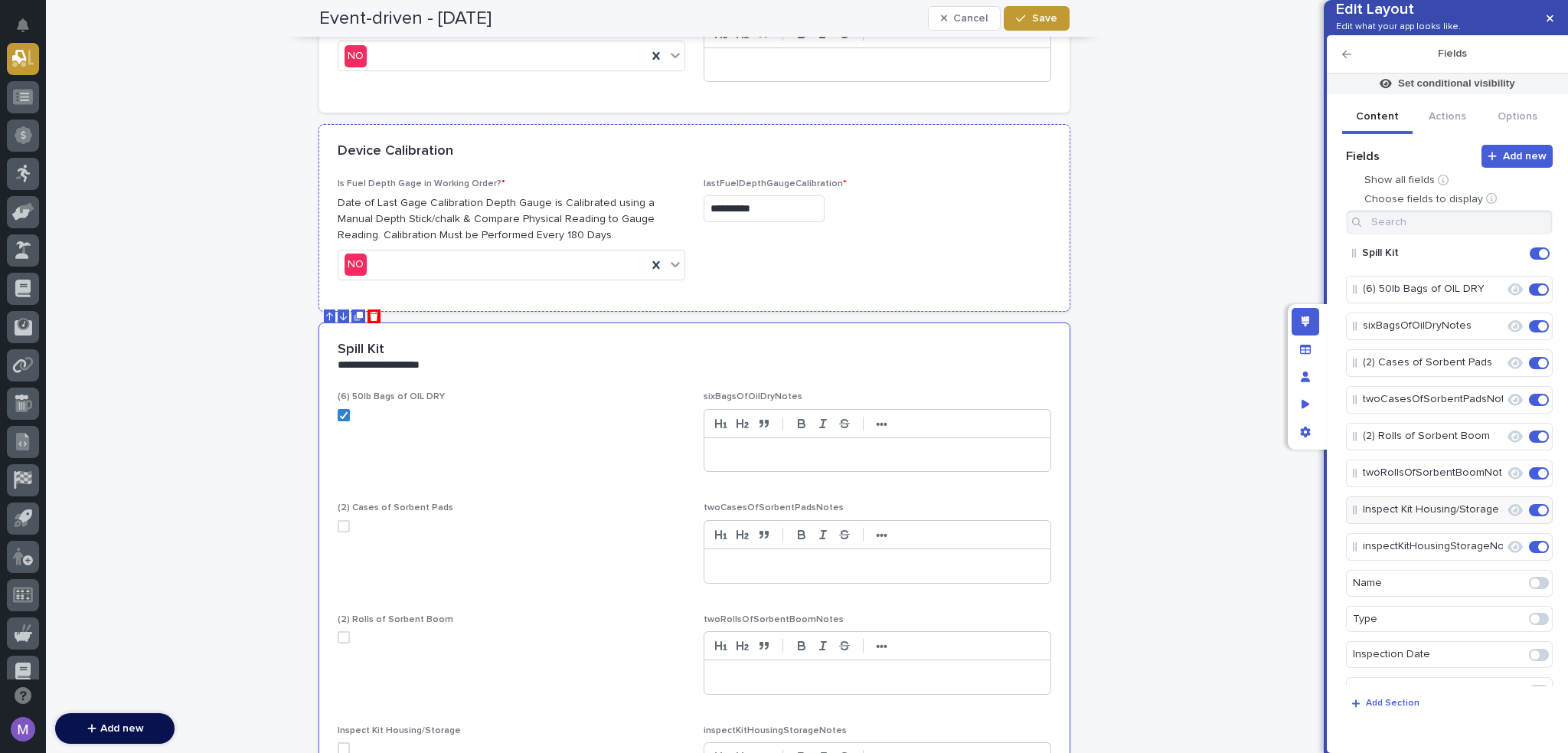
scroll to position [2270, 0]
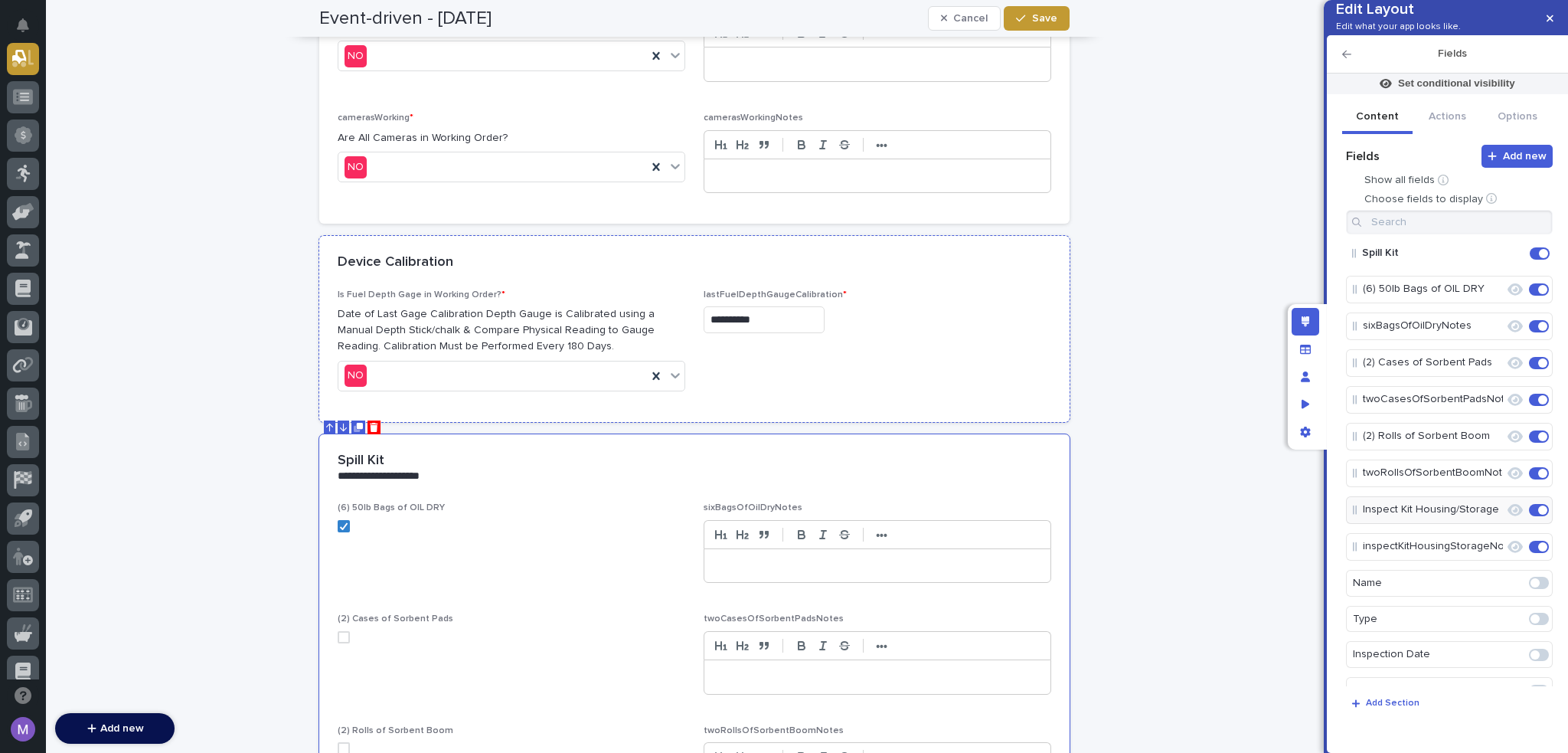
click at [624, 293] on p "Is Fuel Depth Gage in Working Order? *" at bounding box center [511, 294] width 348 height 11
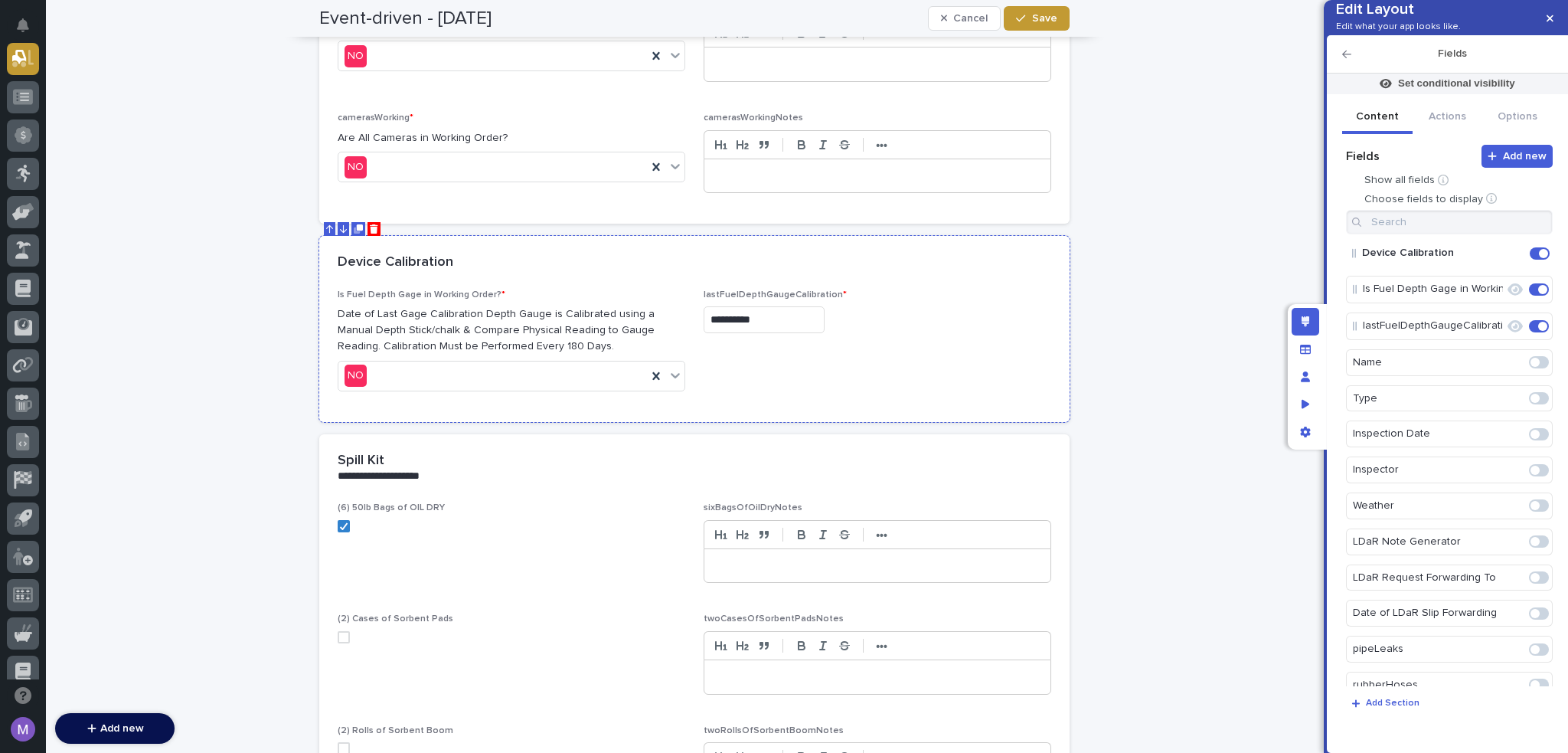
click at [879, 266] on div "Device Calibration" at bounding box center [694, 263] width 750 height 53
click at [1485, 333] on icon "Edit" at bounding box center [1490, 326] width 14 height 14
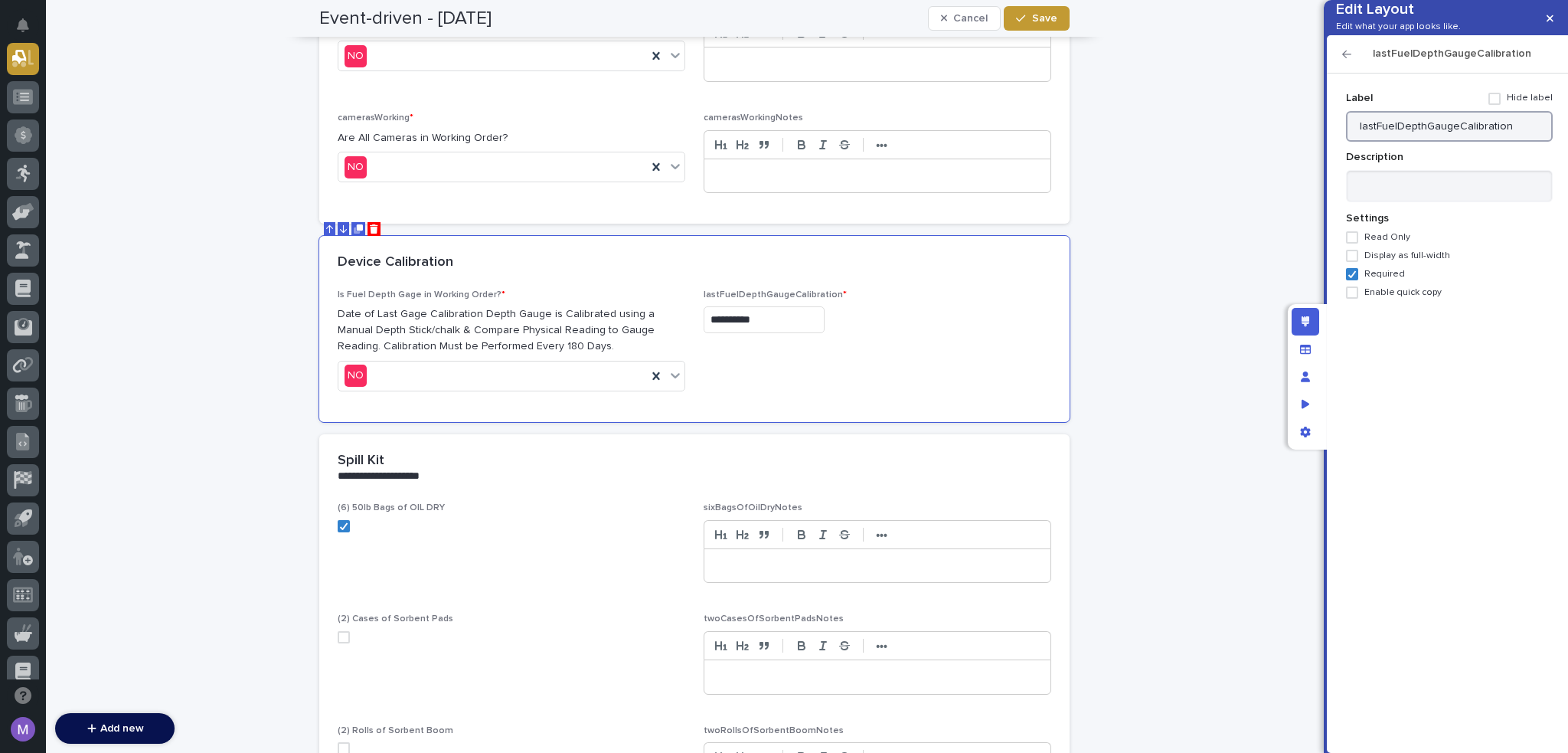
click at [1363, 142] on input "lastFuelDepthGaugeCalibration" at bounding box center [1449, 126] width 207 height 31
click at [1381, 142] on input "LastFuelDepthGaugeCalibration" at bounding box center [1449, 126] width 207 height 31
click at [1404, 142] on input "Last FuelDepthGaugeCalibration" at bounding box center [1449, 126] width 207 height 31
click at [1433, 142] on input "Last Fuel DepthGaugeCalibration" at bounding box center [1449, 126] width 207 height 31
click at [1468, 142] on input "Last Fuel Depth GaugeCalibration" at bounding box center [1449, 126] width 207 height 31
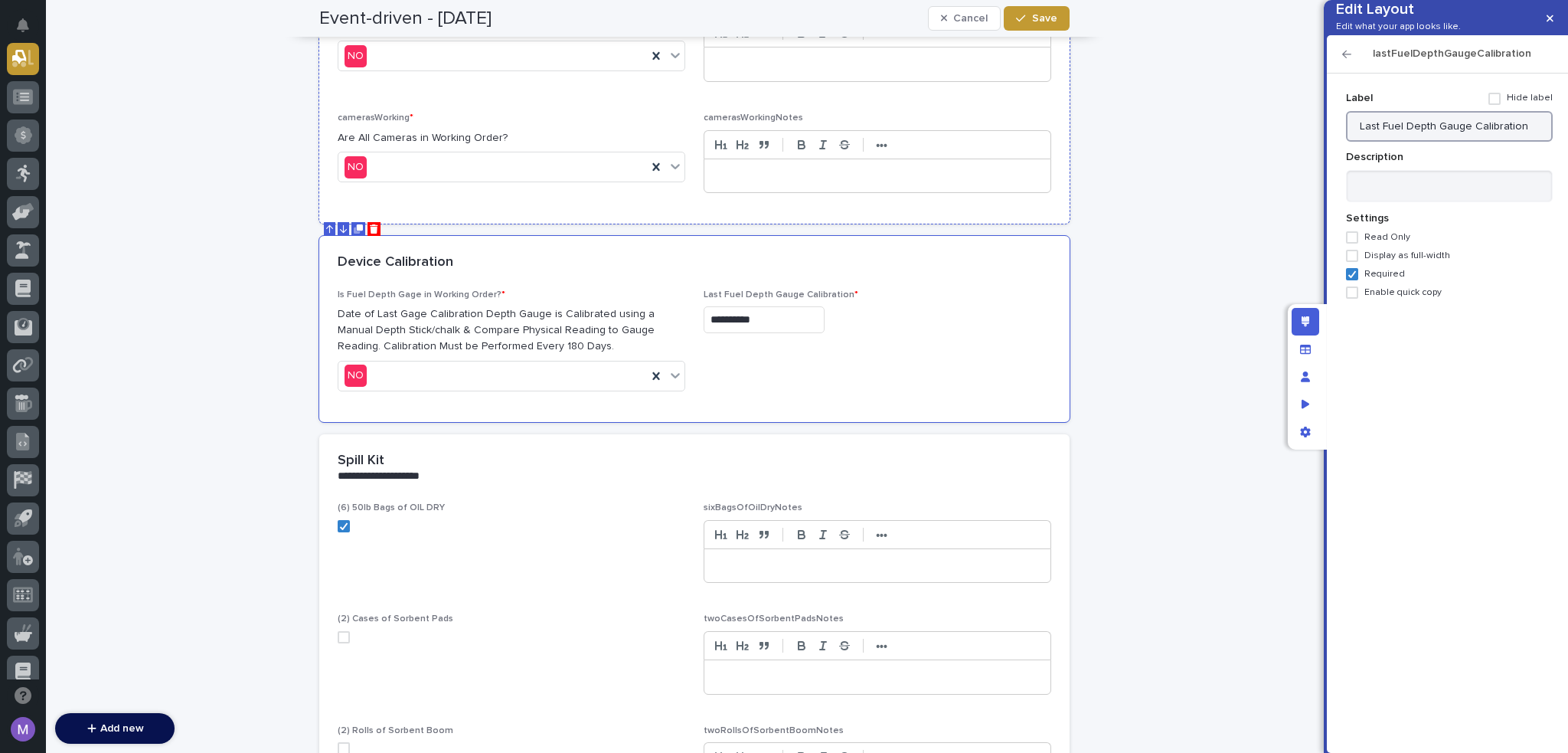
type input "Last Fuel Depth Gauge Calibration"
click at [647, 96] on div "signsPresentAndErected * Are All Signs Erected & Present? NO signsPresentAndEre…" at bounding box center [694, 48] width 714 height 315
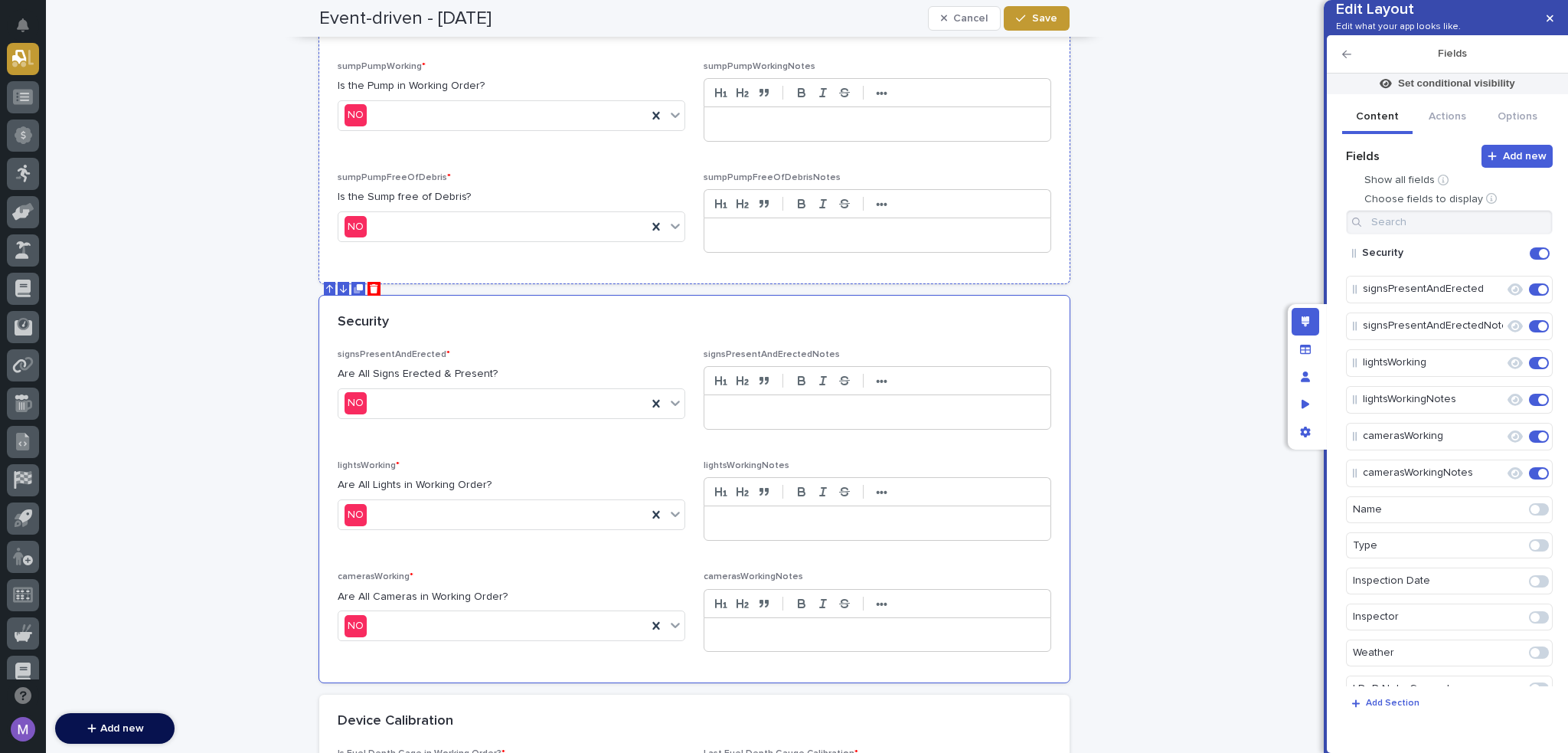
scroll to position [1811, 0]
click at [1484, 297] on icon "Edit" at bounding box center [1490, 289] width 14 height 14
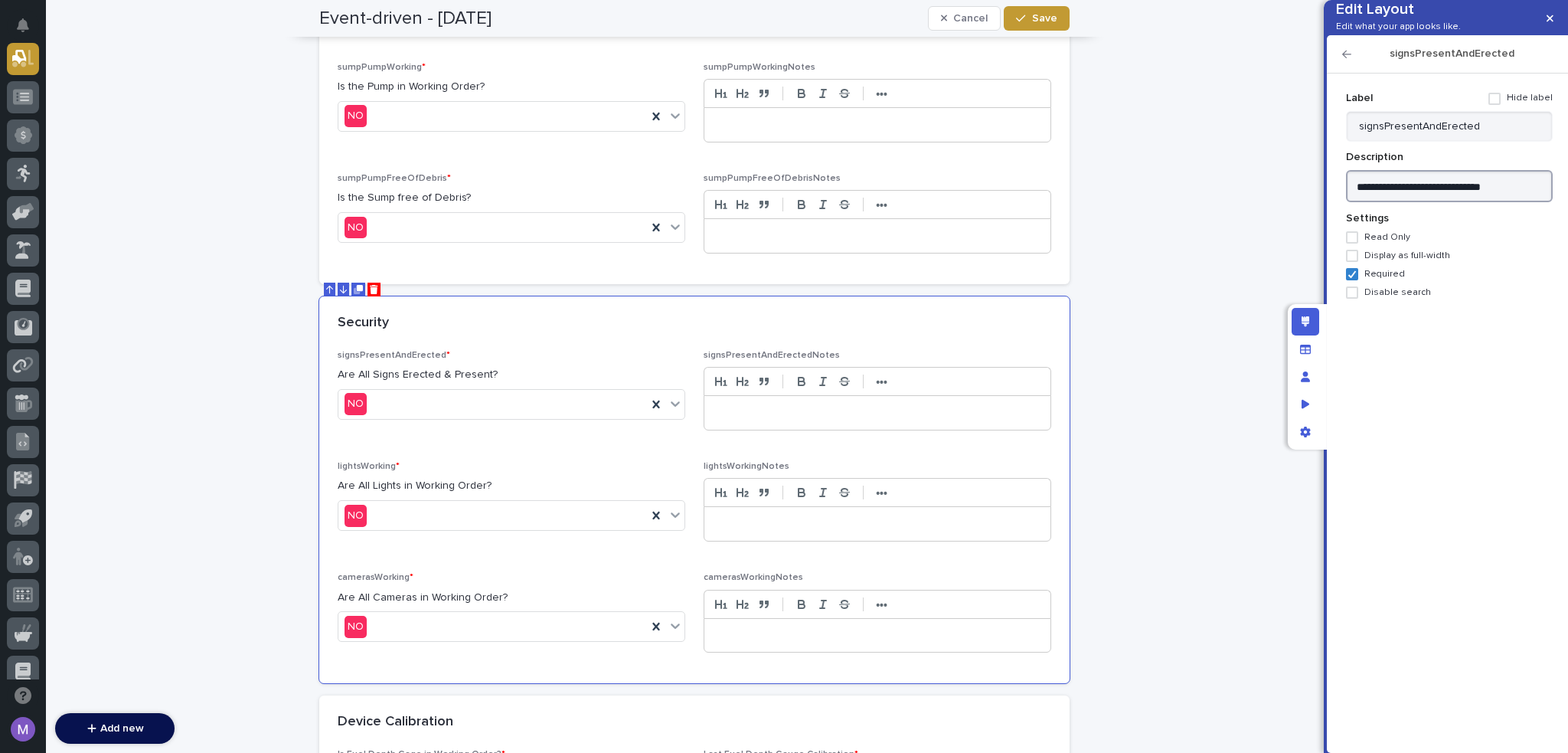
click at [1453, 203] on textarea "**********" at bounding box center [1449, 186] width 207 height 33
click at [1468, 142] on input "signsPresentAndErected" at bounding box center [1449, 126] width 207 height 31
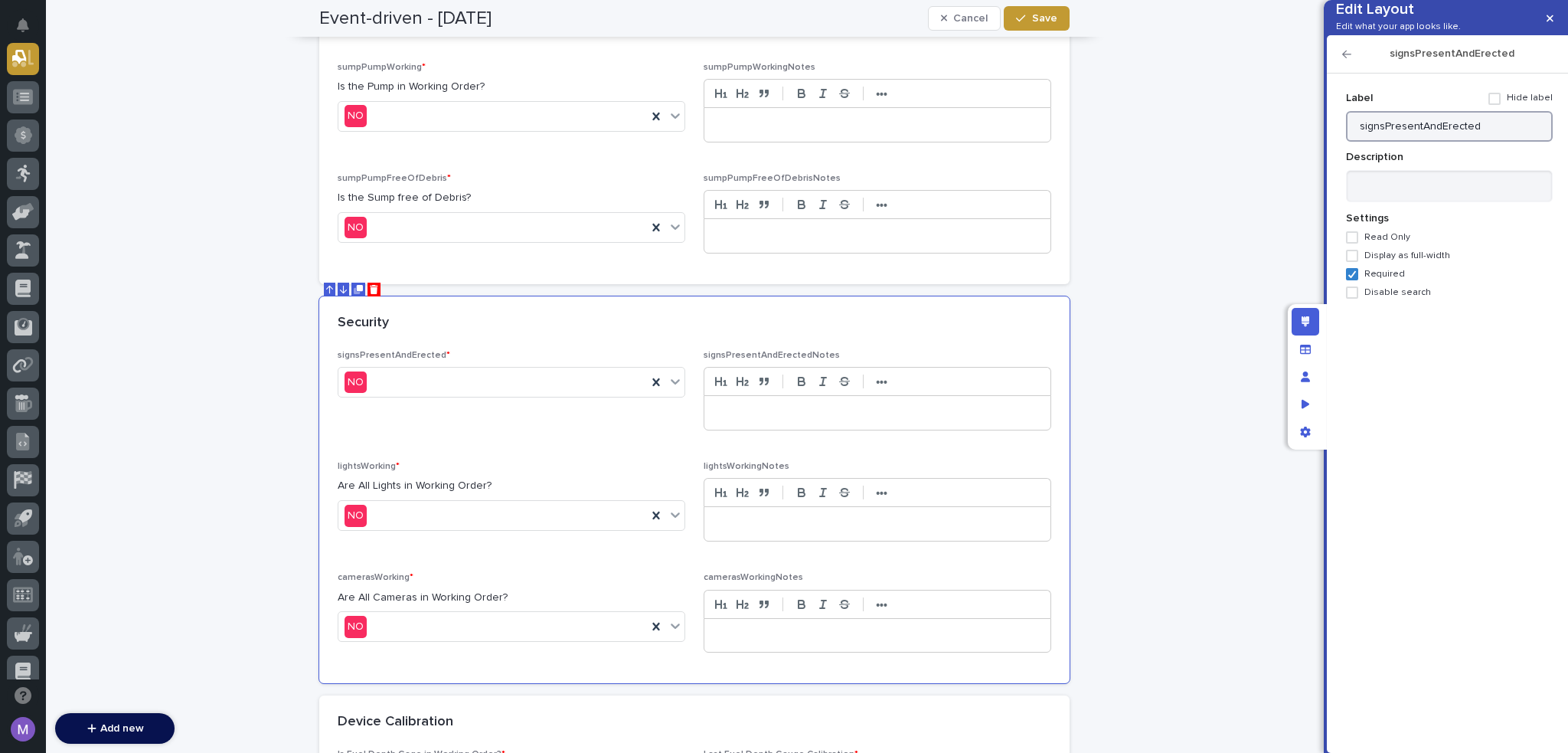
paste input "Are All Signs Erected & Present?"
drag, startPoint x: 1378, startPoint y: 149, endPoint x: 1325, endPoint y: 152, distance: 53.1
click at [1325, 152] on div "Edit Layout Edit what your app looks like. signsPresentAndErected Add new Field…" at bounding box center [1446, 376] width 245 height 753
click at [1501, 142] on input "All Signs Erected & Present?" at bounding box center [1449, 126] width 207 height 31
type input "All Signs Erected & Present"
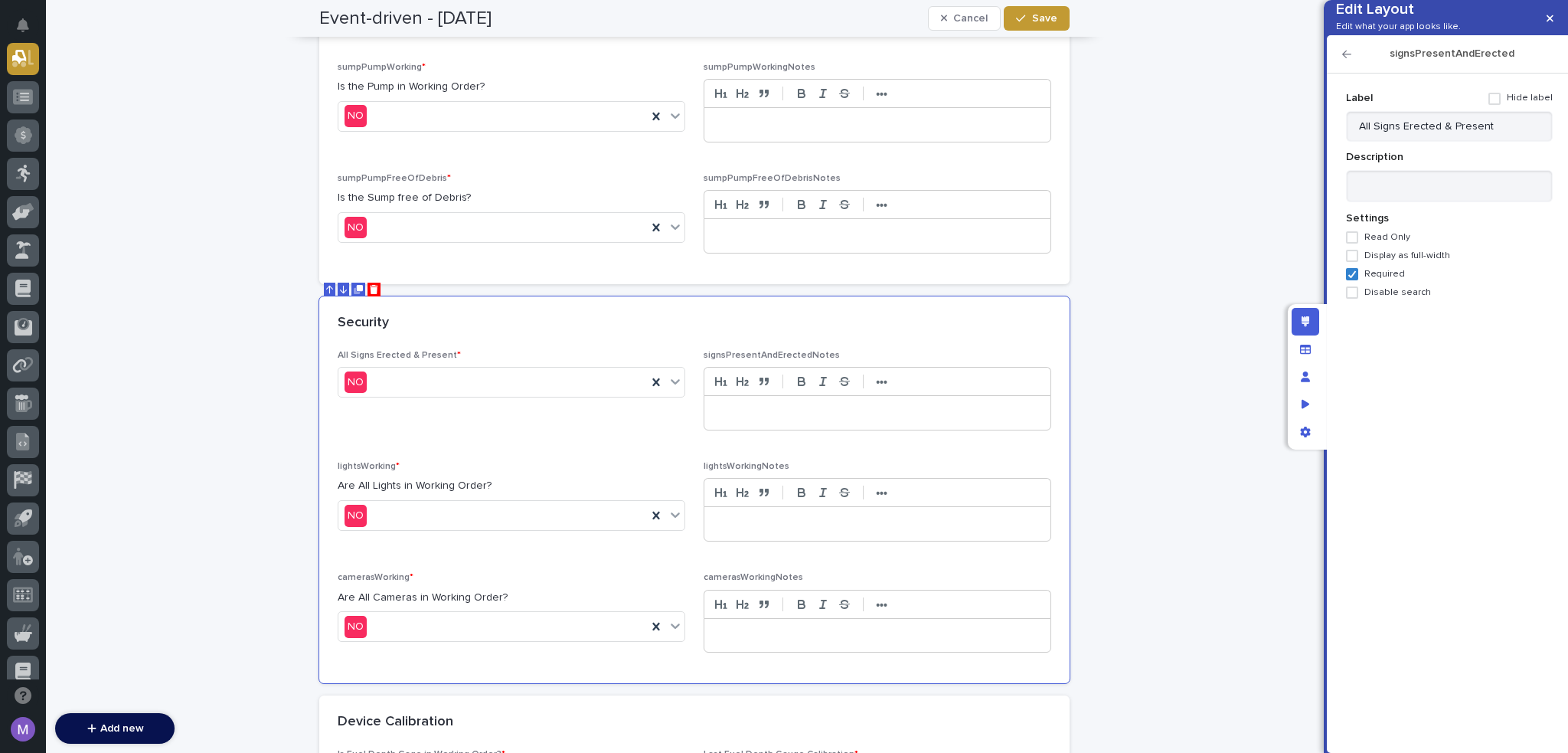
click at [1347, 60] on icon "button" at bounding box center [1347, 53] width 9 height 11
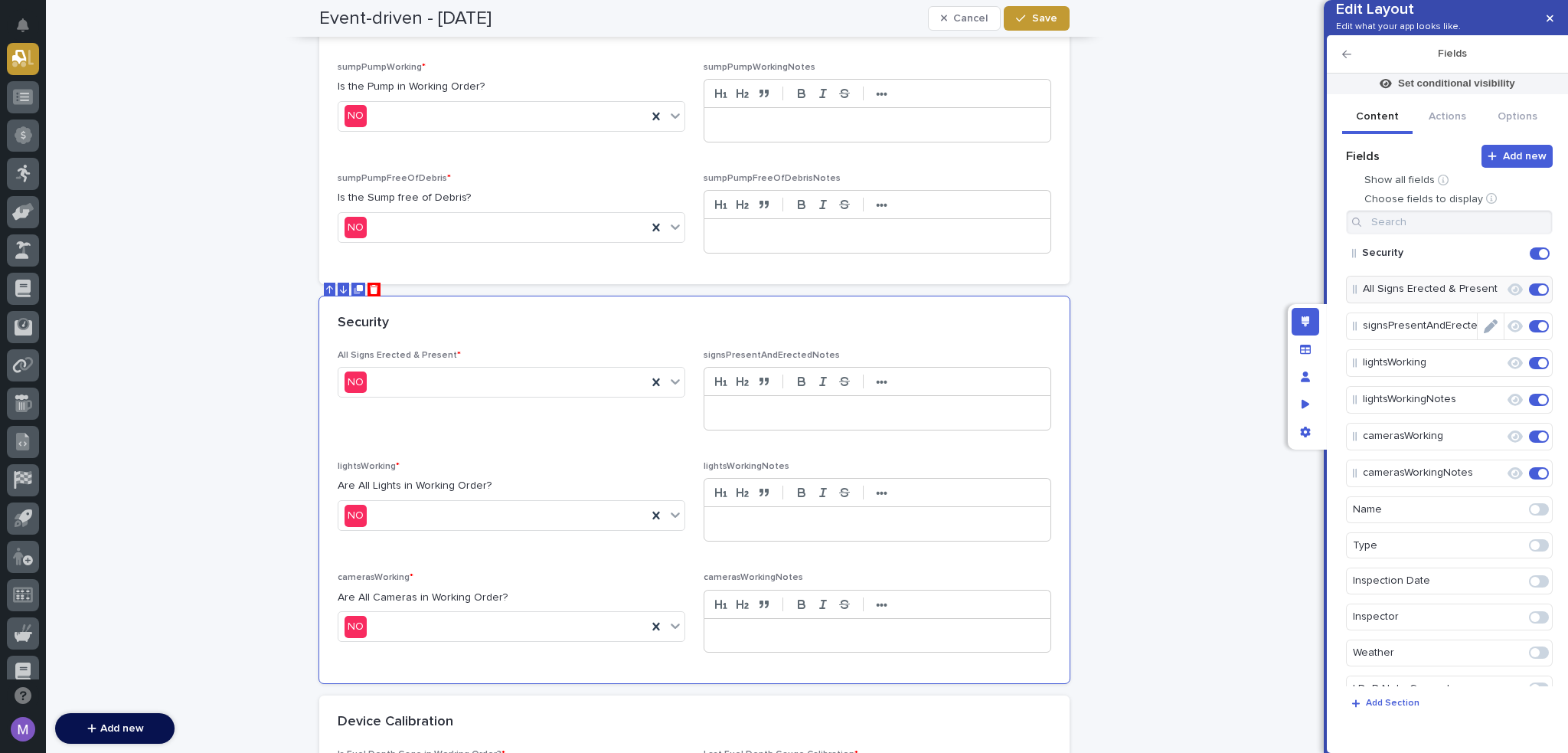
click at [1484, 333] on icon "Edit" at bounding box center [1490, 326] width 14 height 14
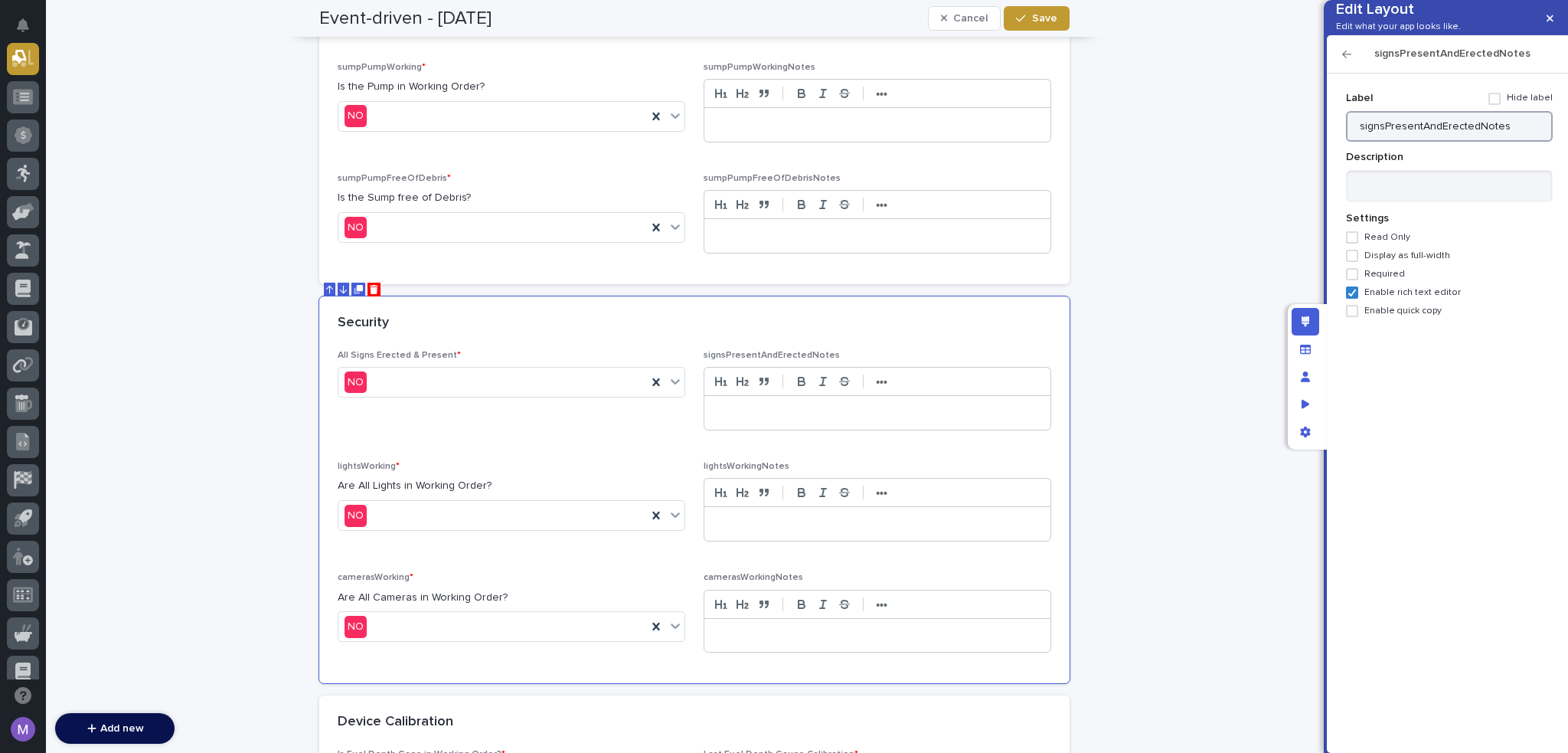
click at [1456, 142] on input "signsPresentAndErectedNotes" at bounding box center [1449, 126] width 207 height 31
click at [1351, 60] on icon "button" at bounding box center [1347, 53] width 9 height 11
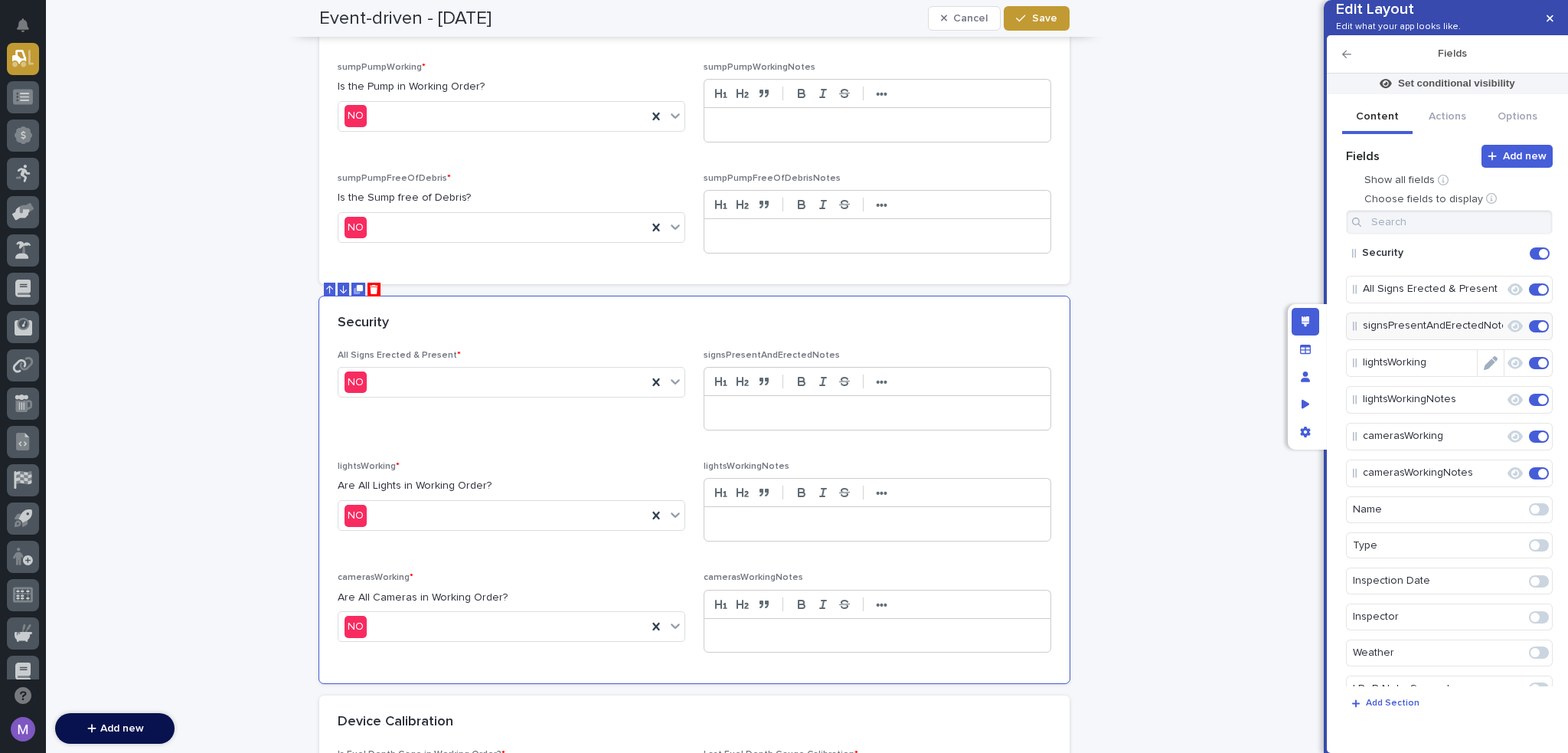
click at [1484, 370] on icon "Edit" at bounding box center [1490, 362] width 14 height 14
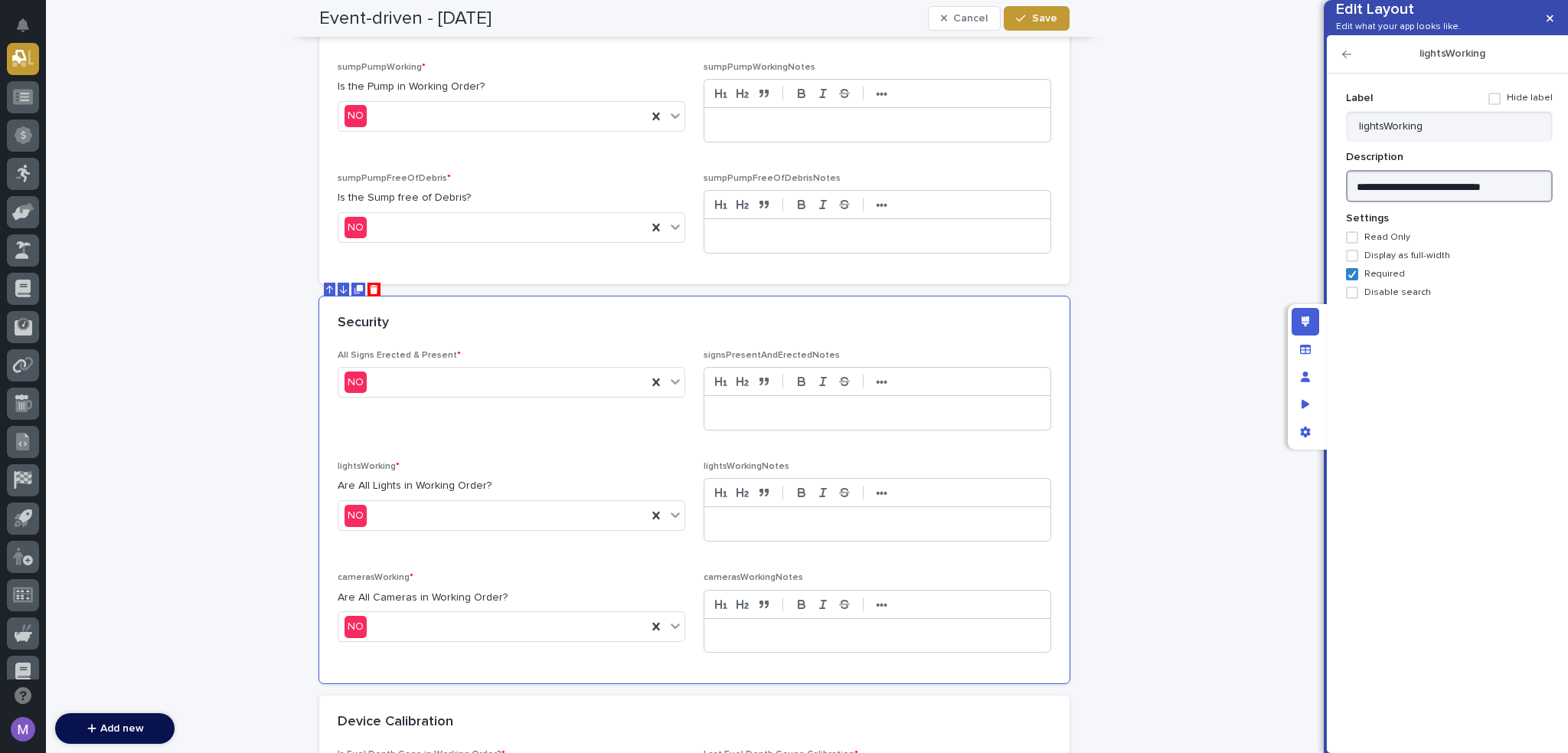
click at [1525, 203] on textarea "**********" at bounding box center [1449, 186] width 207 height 33
click at [1496, 142] on input "lightsWorking" at bounding box center [1449, 126] width 207 height 31
click at [1493, 142] on input "lightsWorking" at bounding box center [1449, 126] width 207 height 31
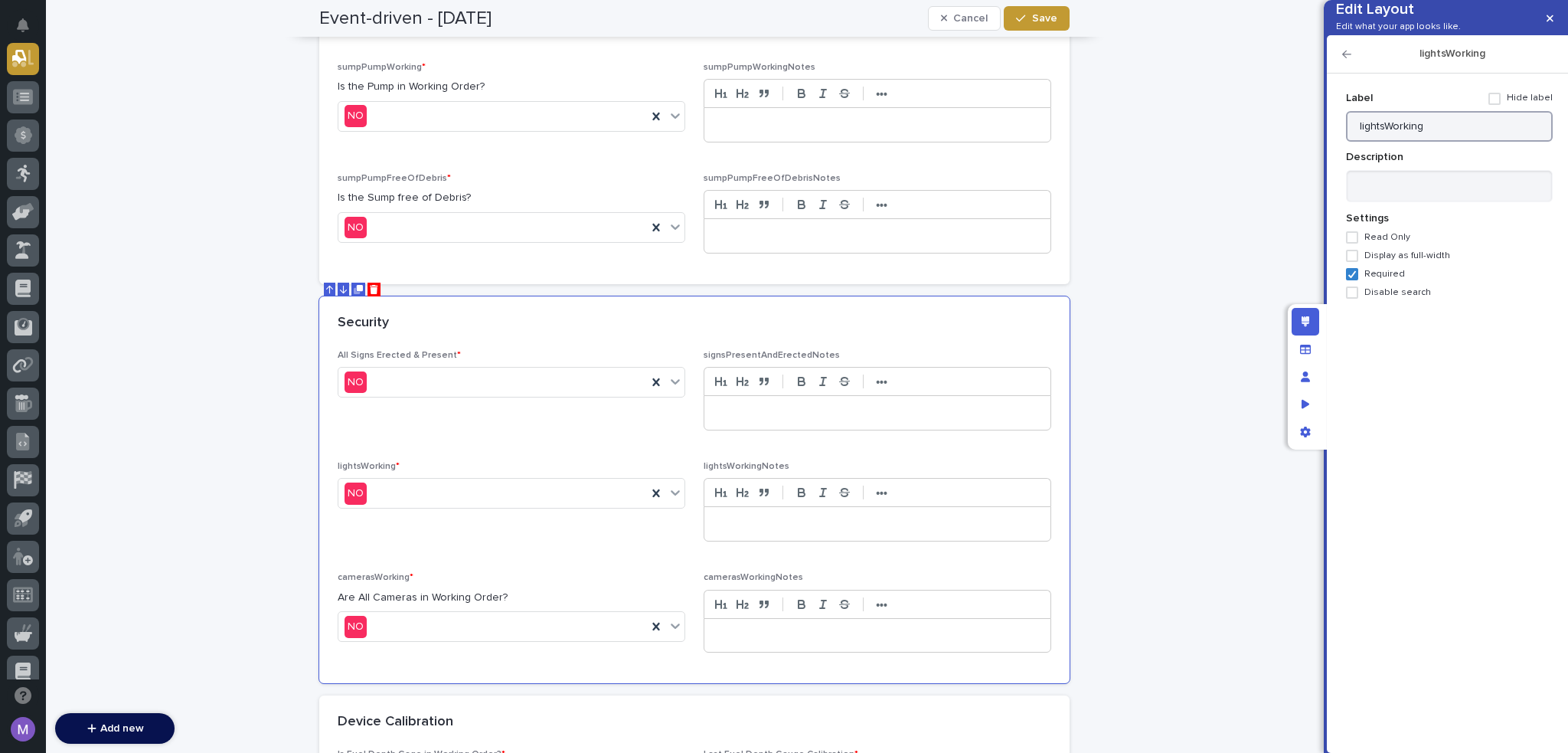
click at [1493, 142] on input "lightsWorking" at bounding box center [1449, 126] width 207 height 31
paste input "Are All Lights in Working Order?"
drag, startPoint x: 1378, startPoint y: 151, endPoint x: 1357, endPoint y: 152, distance: 21.0
click at [1357, 142] on input "Are All Lights in Working Order?" at bounding box center [1449, 126] width 207 height 31
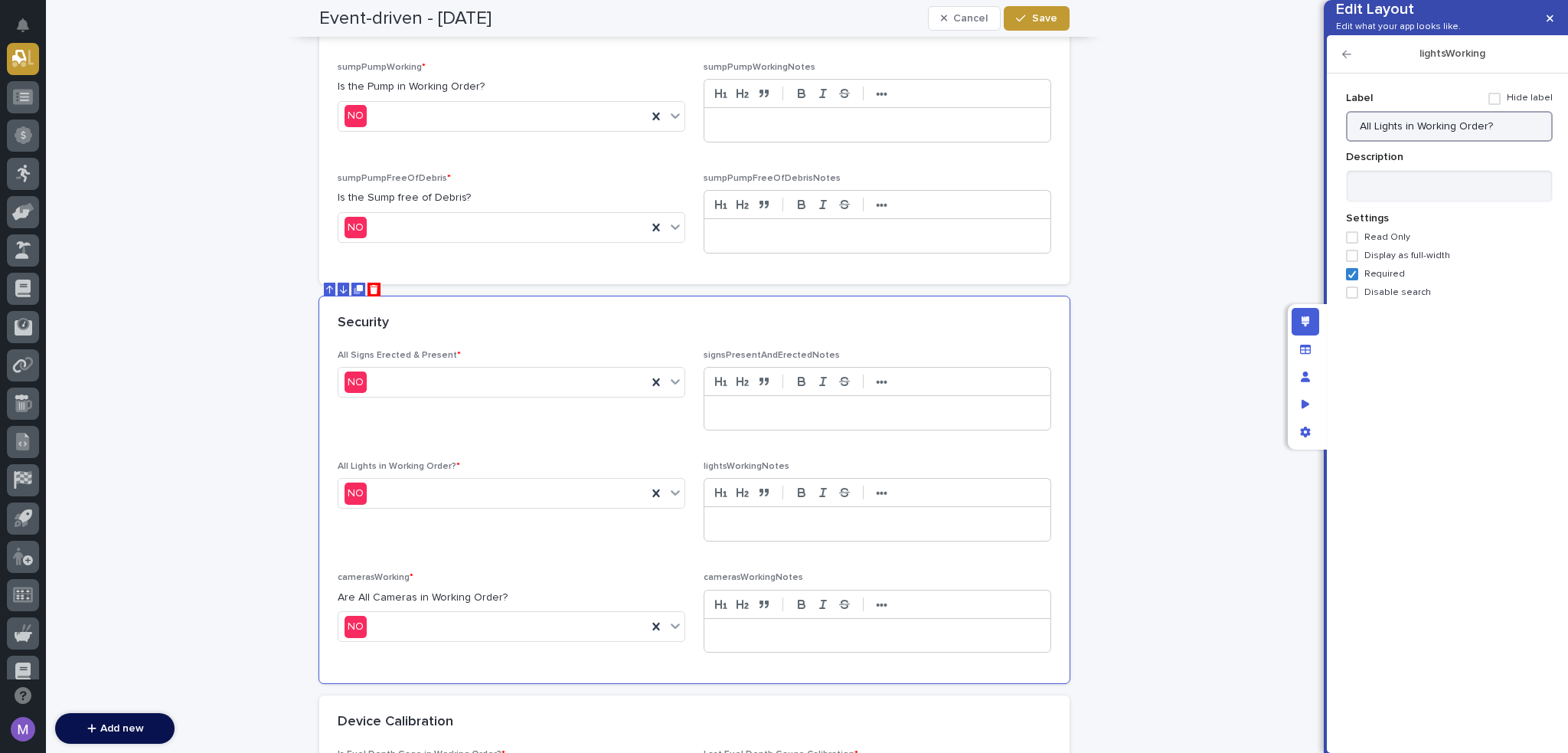
click at [1495, 142] on input "All Lights in Working Order?" at bounding box center [1449, 126] width 207 height 31
type input "All Lights in Working Order"
click at [1345, 58] on icon "button" at bounding box center [1347, 53] width 9 height 7
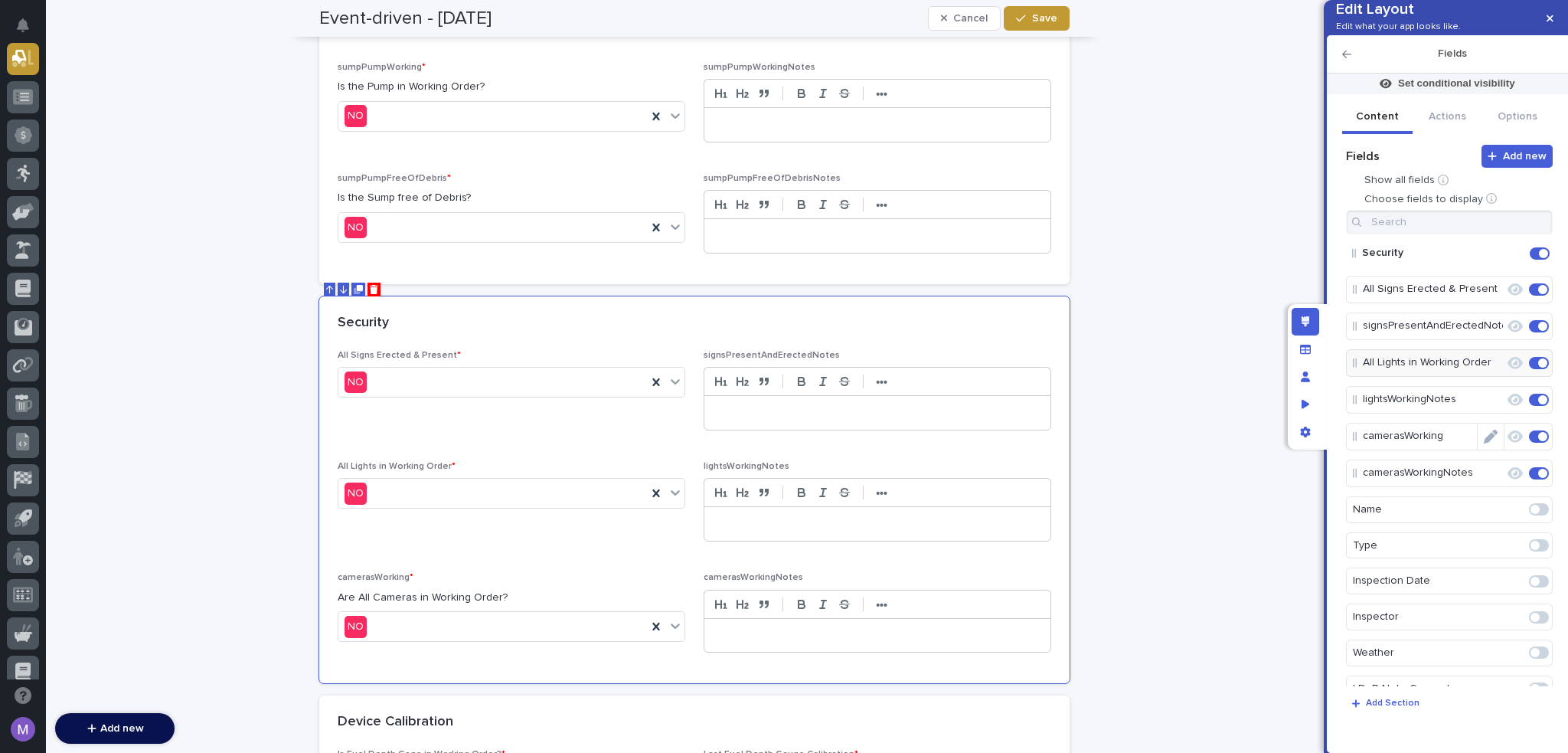
click at [1484, 443] on icon "Edit" at bounding box center [1490, 436] width 14 height 14
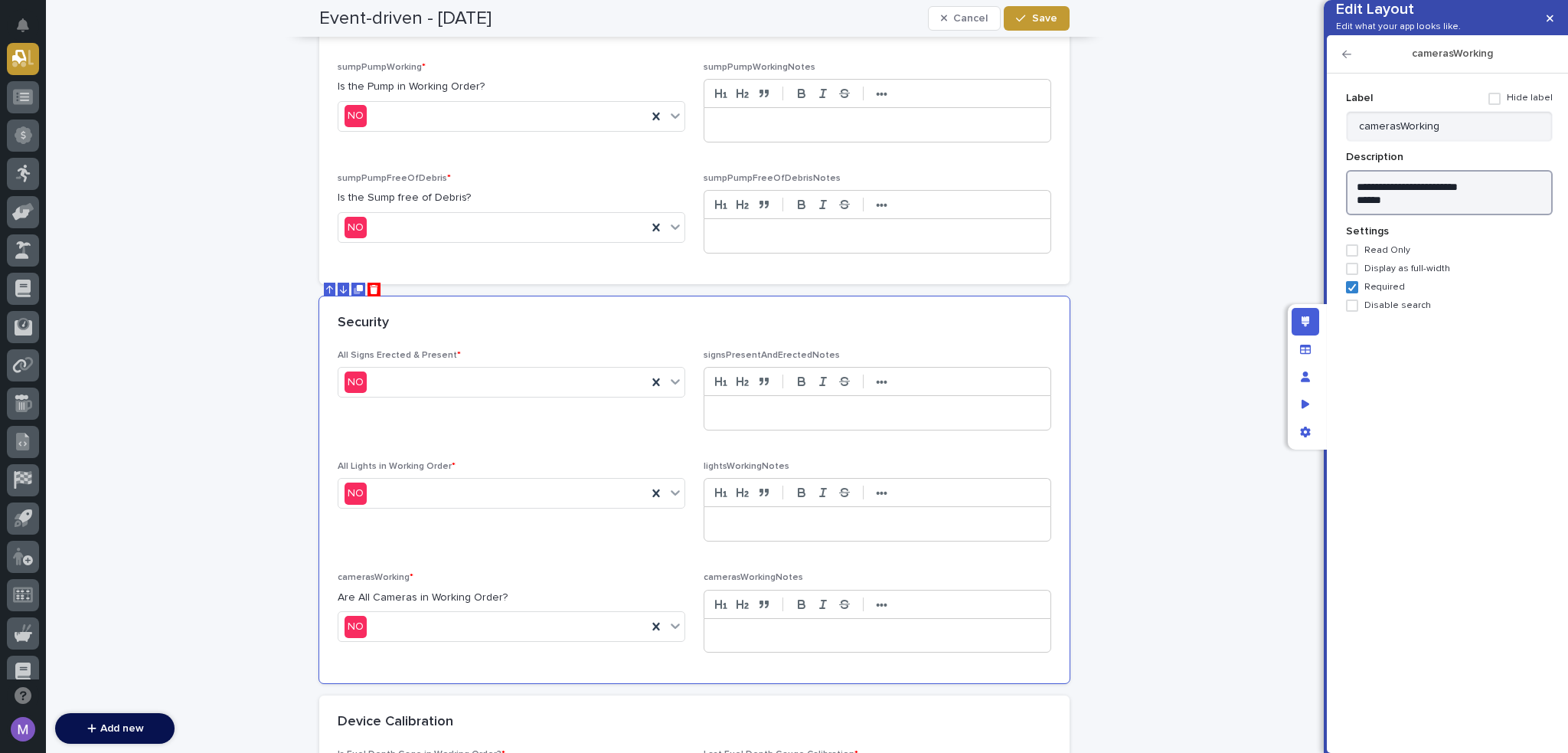
click at [1518, 216] on textarea "**********" at bounding box center [1449, 193] width 207 height 46
click at [1455, 142] on input "camerasWorking" at bounding box center [1449, 126] width 207 height 31
paste input "Are All Cameras in Working Order?"
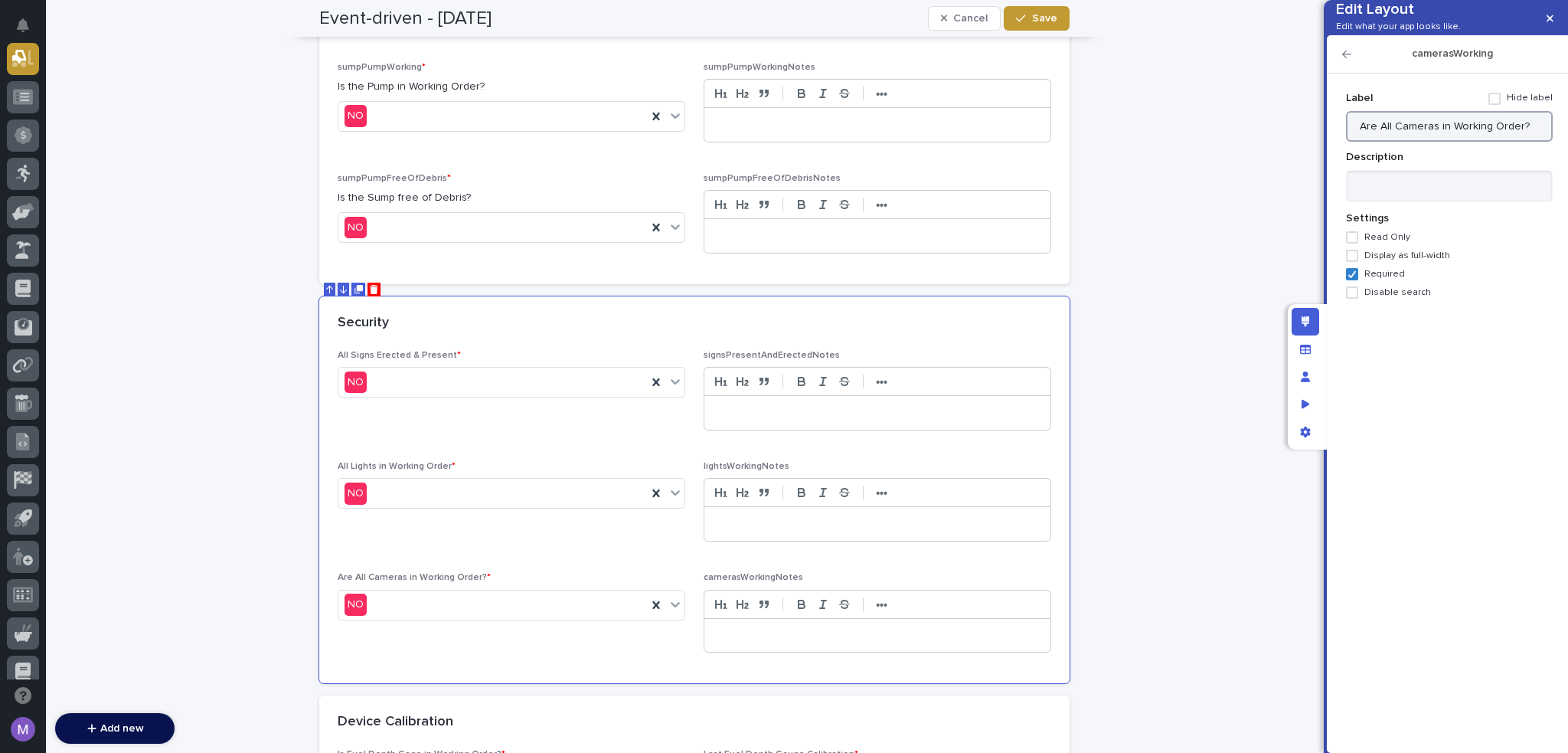
drag, startPoint x: 1379, startPoint y: 149, endPoint x: 1311, endPoint y: 146, distance: 68.1
click at [1311, 146] on div "Edit Layout Edit what your app looks like. camerasWorking Add new Fields Show a…" at bounding box center [784, 376] width 1568 height 753
click at [1510, 142] on input "All Cameras in Working Order?" at bounding box center [1449, 126] width 207 height 31
type input "All Cameras in Working Order"
click at [676, 321] on div "Security" at bounding box center [691, 323] width 707 height 17
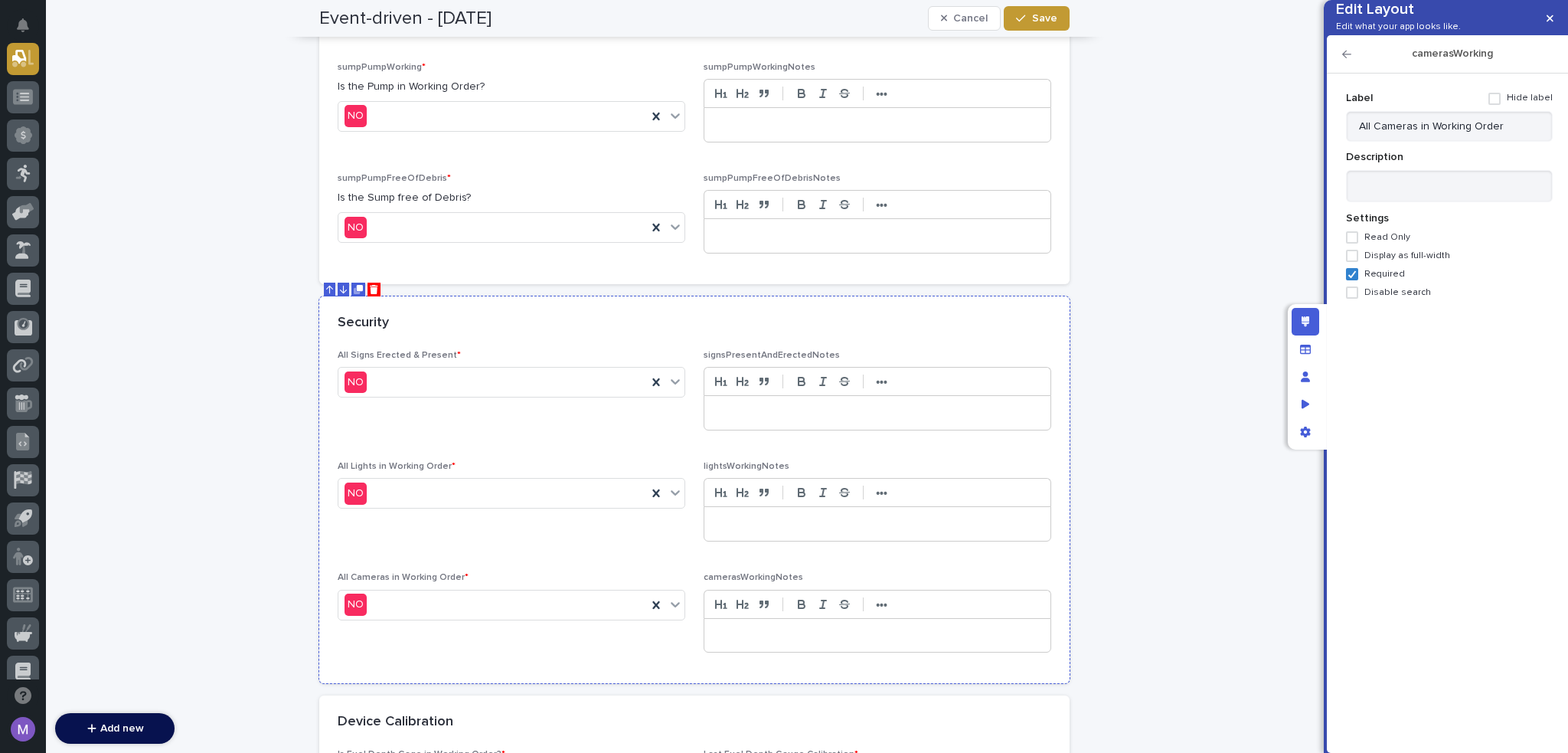
click at [880, 324] on div "Security" at bounding box center [691, 323] width 707 height 17
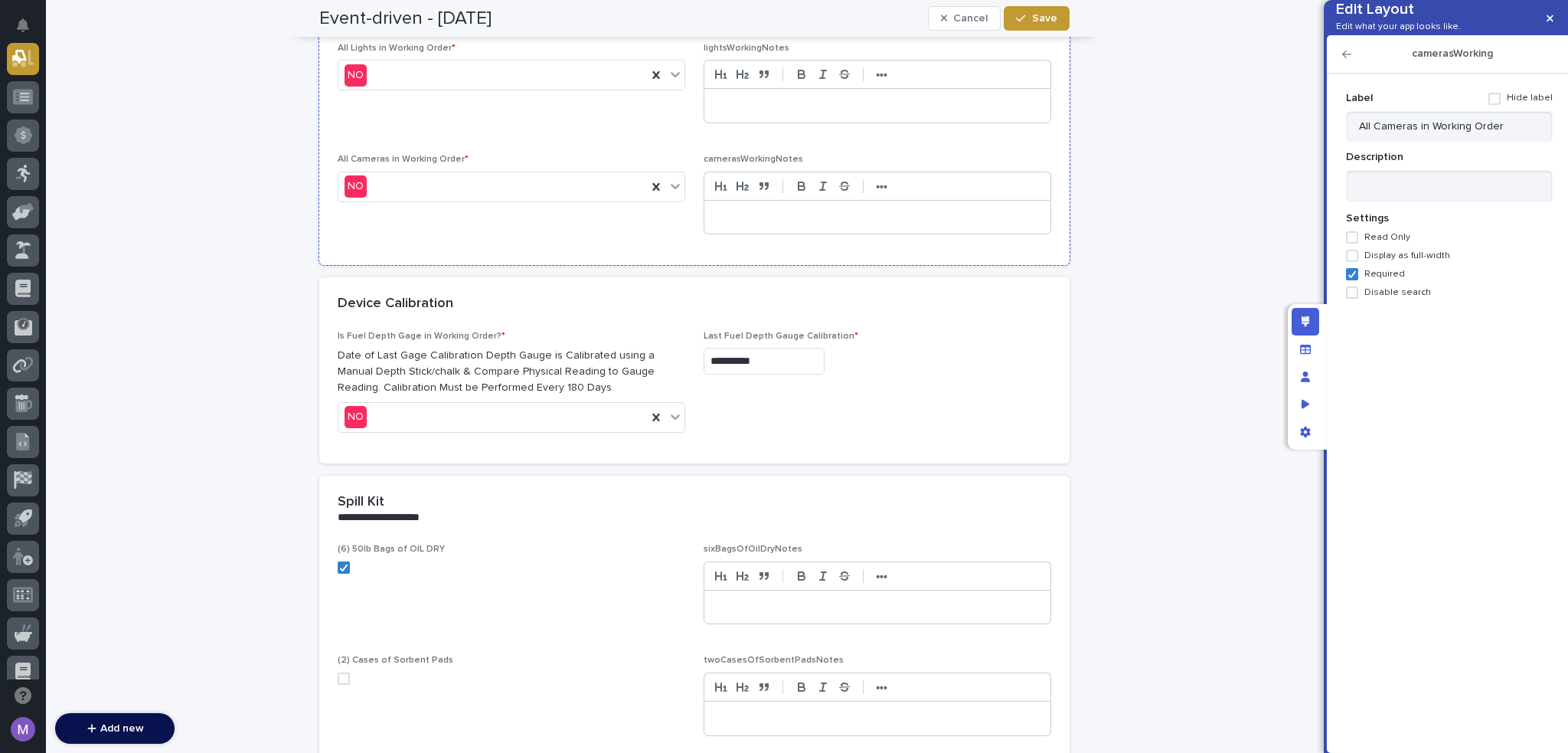
scroll to position [1964, 0]
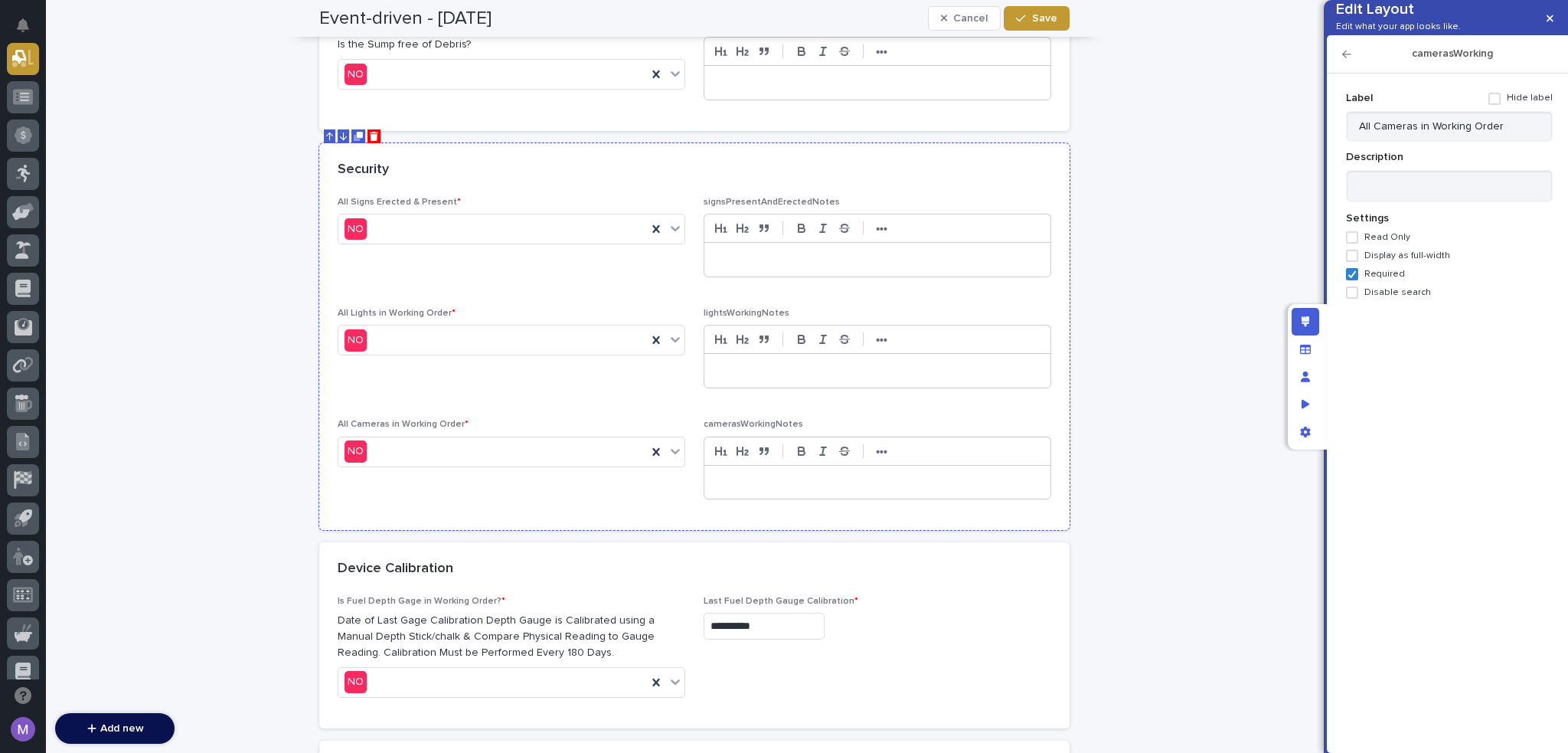
click at [716, 180] on div "Security" at bounding box center [694, 170] width 750 height 53
click at [1346, 60] on icon "button" at bounding box center [1347, 53] width 9 height 11
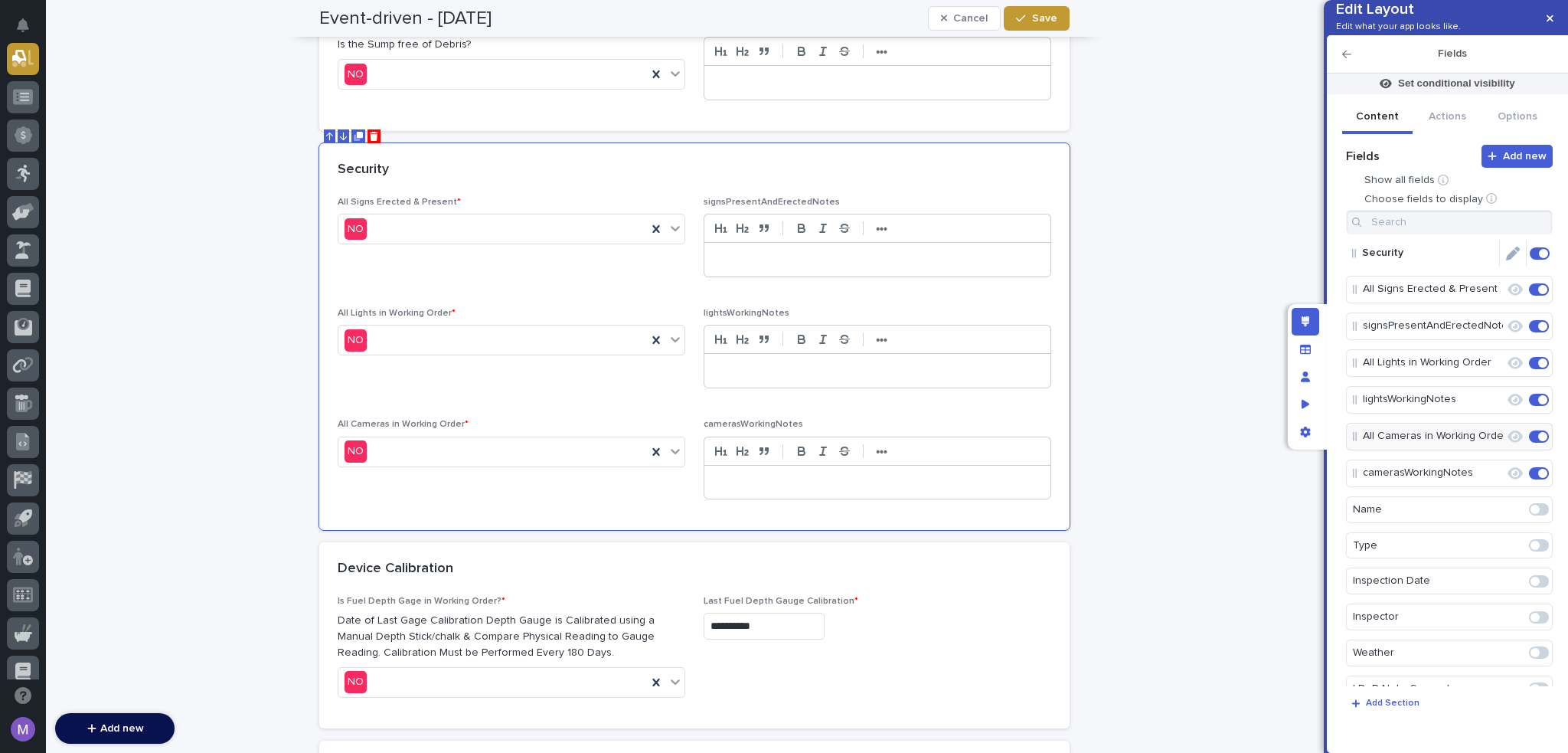
click at [1506, 260] on icon "Edit" at bounding box center [1513, 253] width 14 height 14
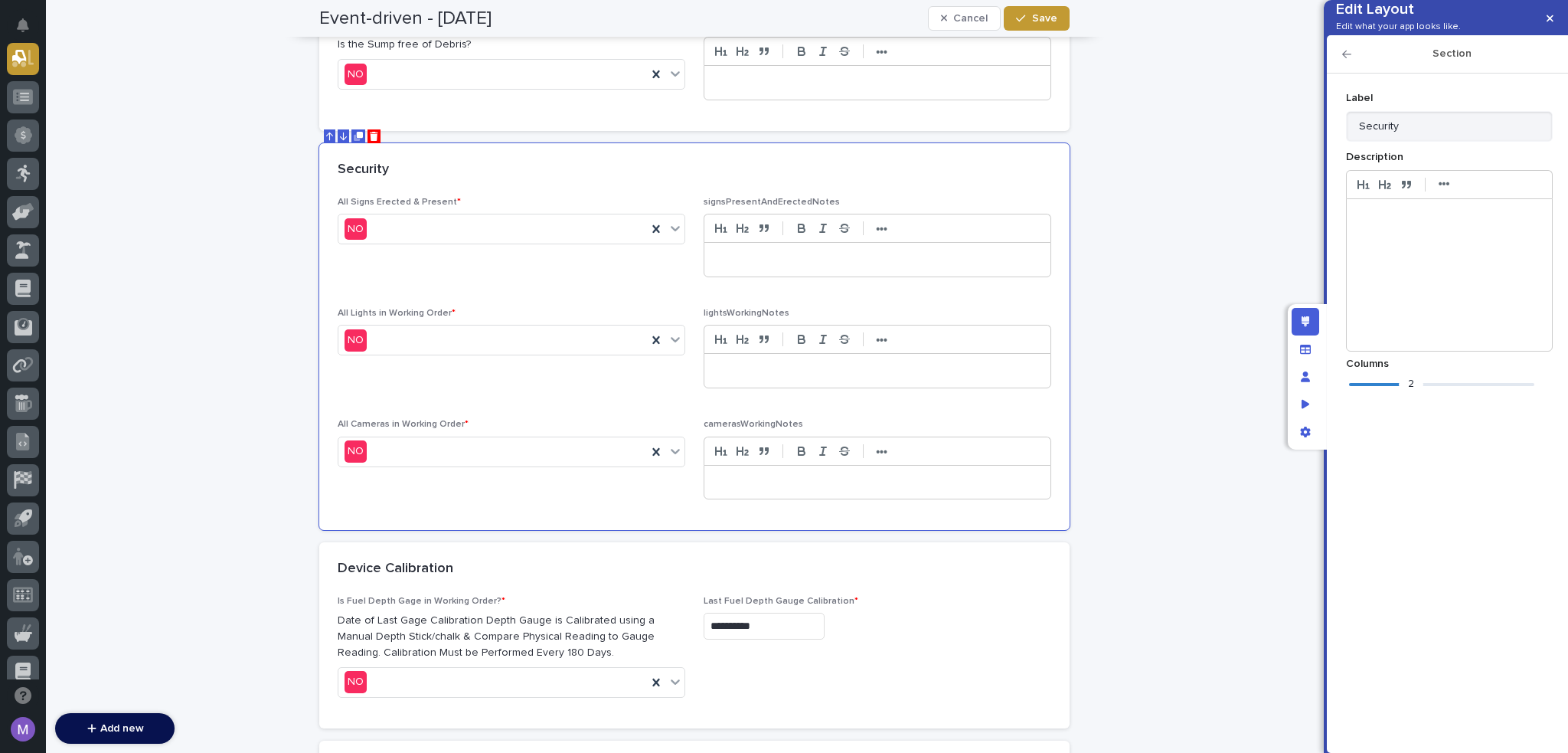
click at [1360, 392] on div "2" at bounding box center [1442, 384] width 186 height 15
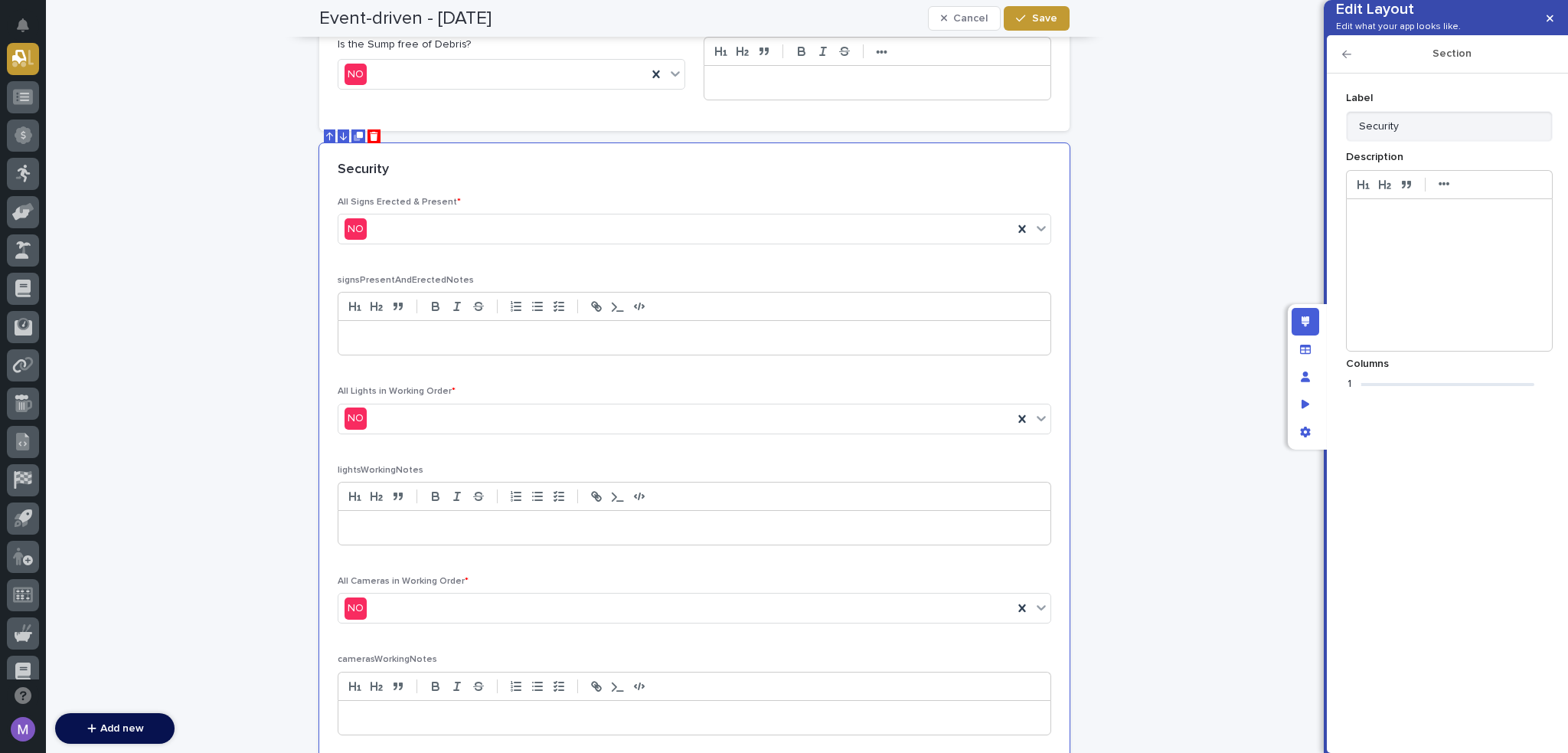
scroll to position [2081, 0]
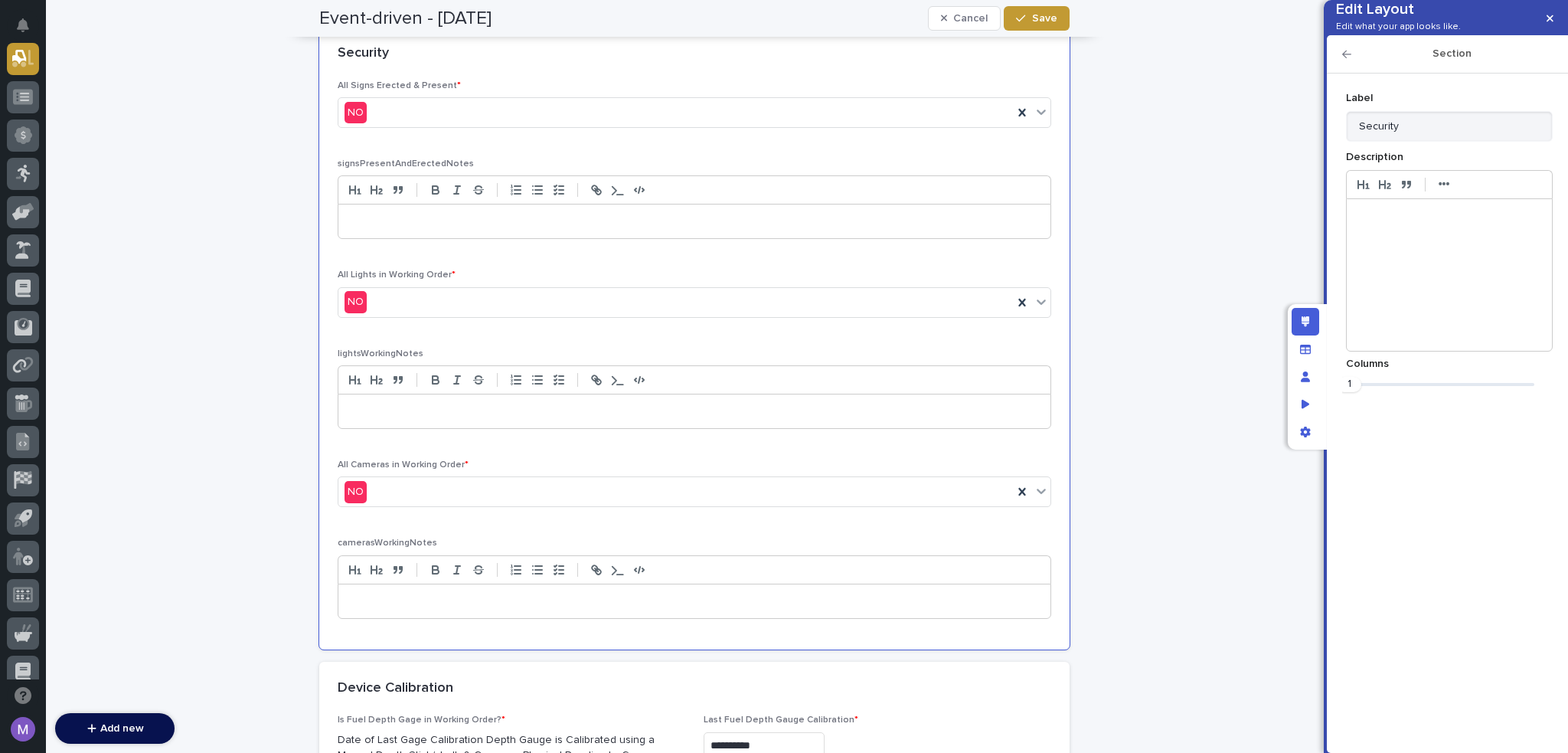
click at [1346, 60] on icon "button" at bounding box center [1347, 53] width 9 height 11
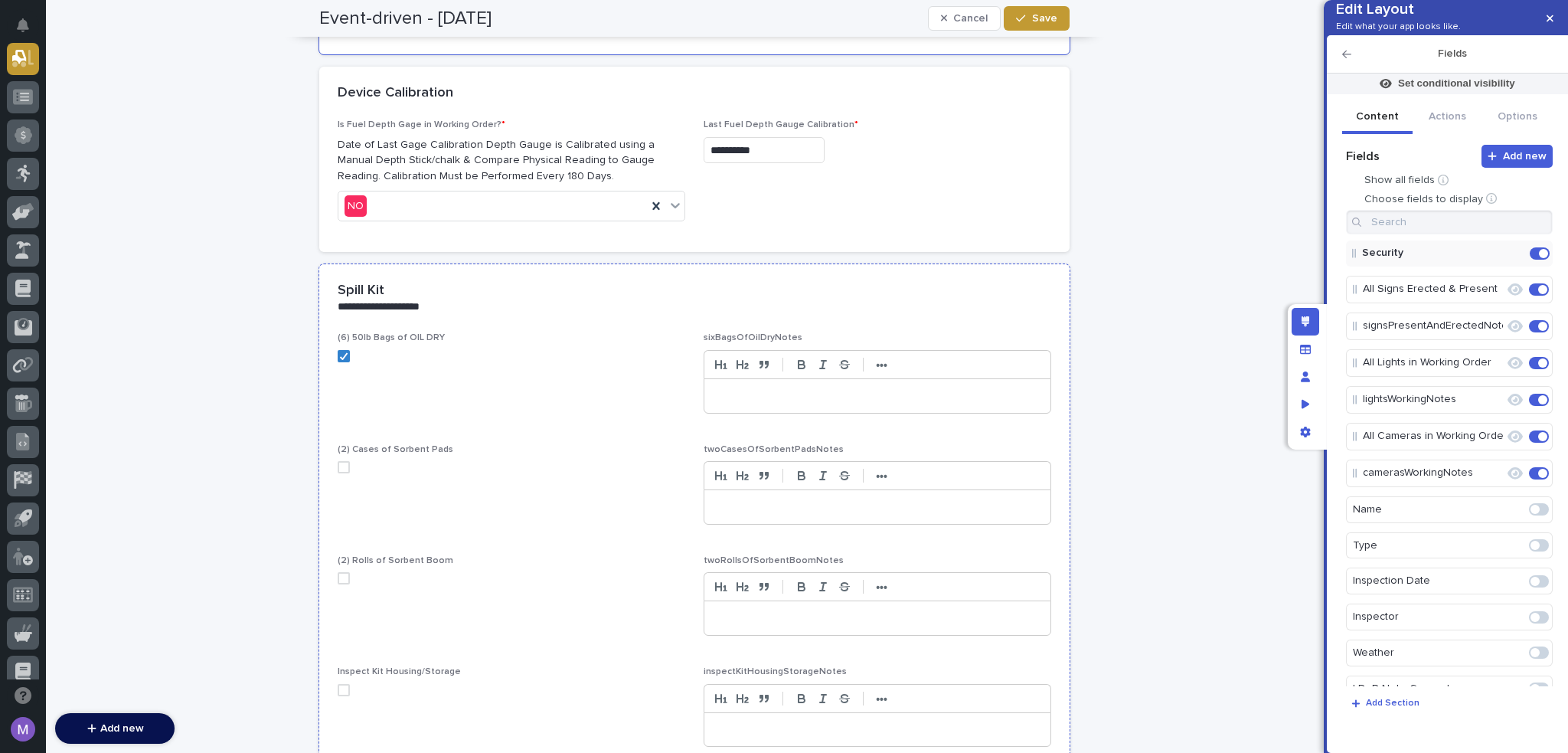
scroll to position [2693, 0]
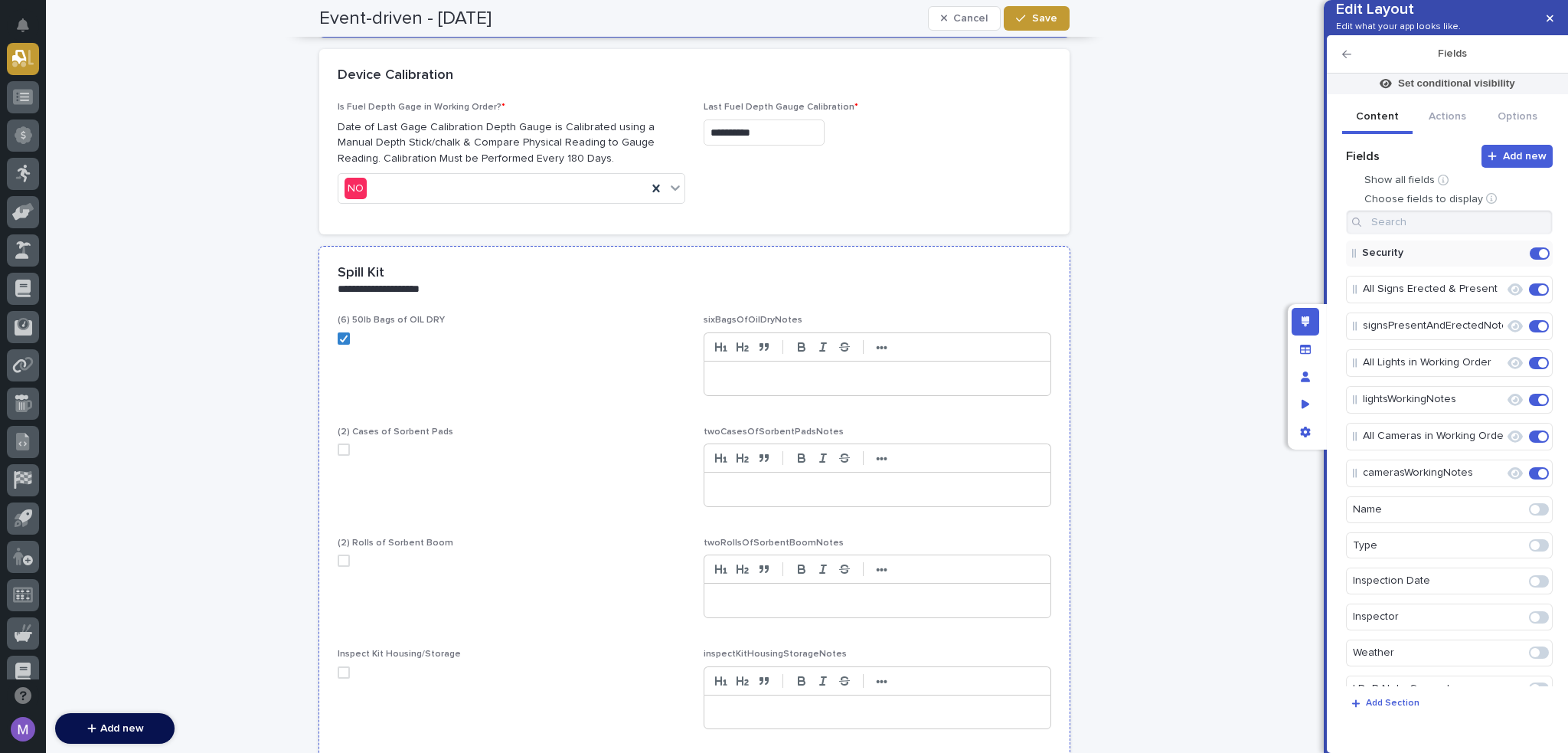
click at [905, 265] on div "**********" at bounding box center [691, 280] width 707 height 32
click at [1506, 260] on icon "Edit" at bounding box center [1513, 253] width 14 height 14
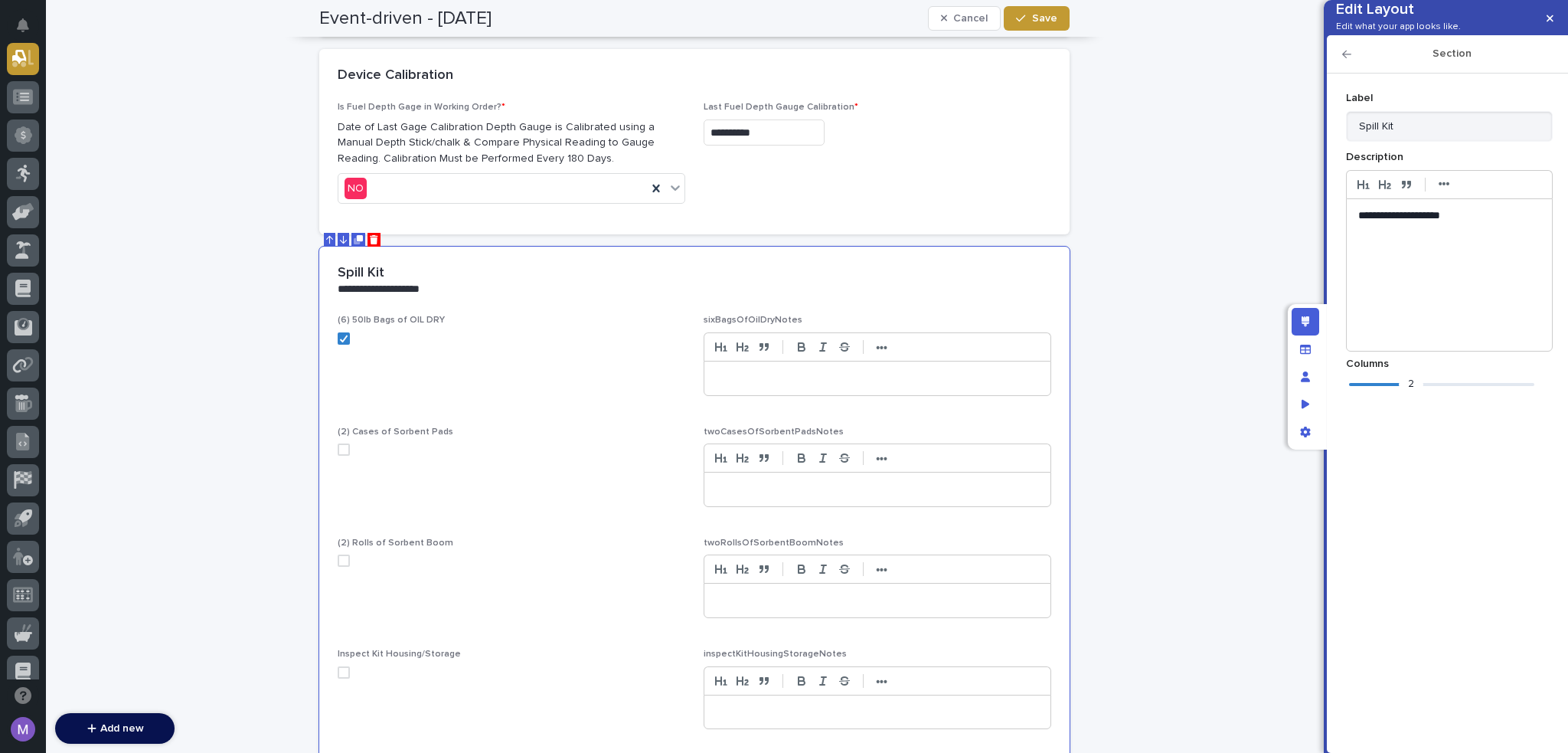
click at [1355, 392] on div "2" at bounding box center [1442, 384] width 186 height 15
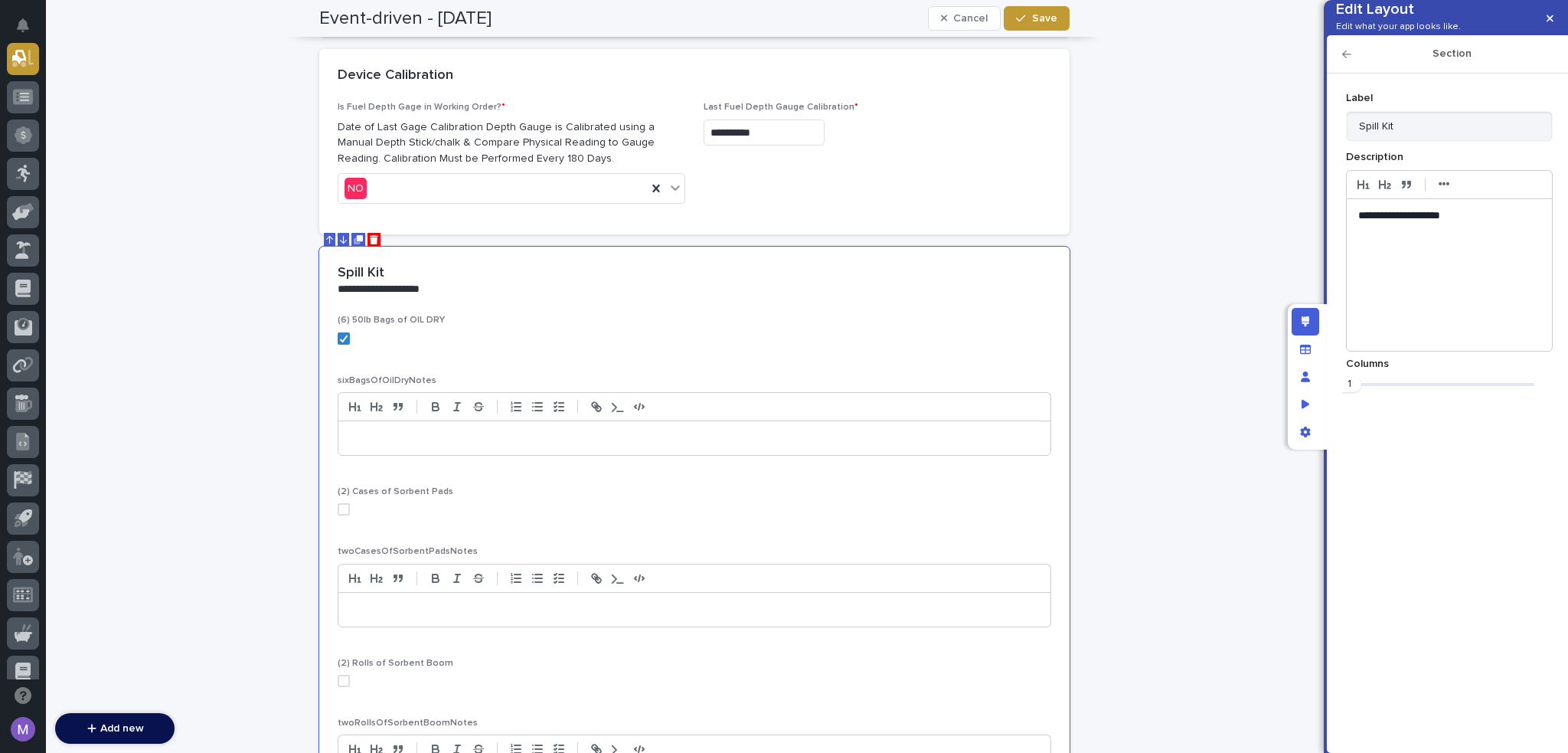
click at [1339, 74] on div "Section" at bounding box center [1448, 53] width 241 height 38
click at [1348, 60] on icon "button" at bounding box center [1347, 53] width 9 height 11
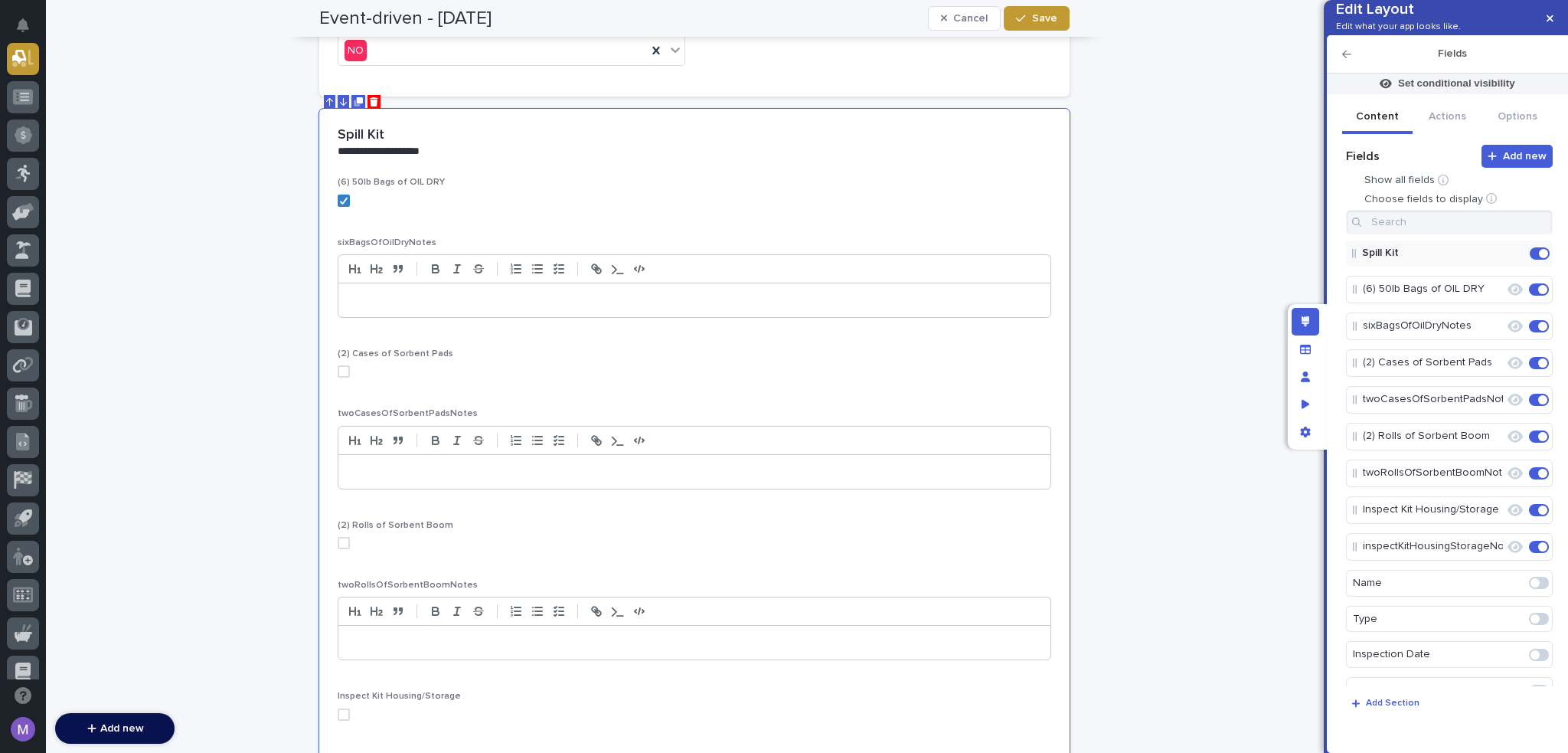
scroll to position [2847, 0]
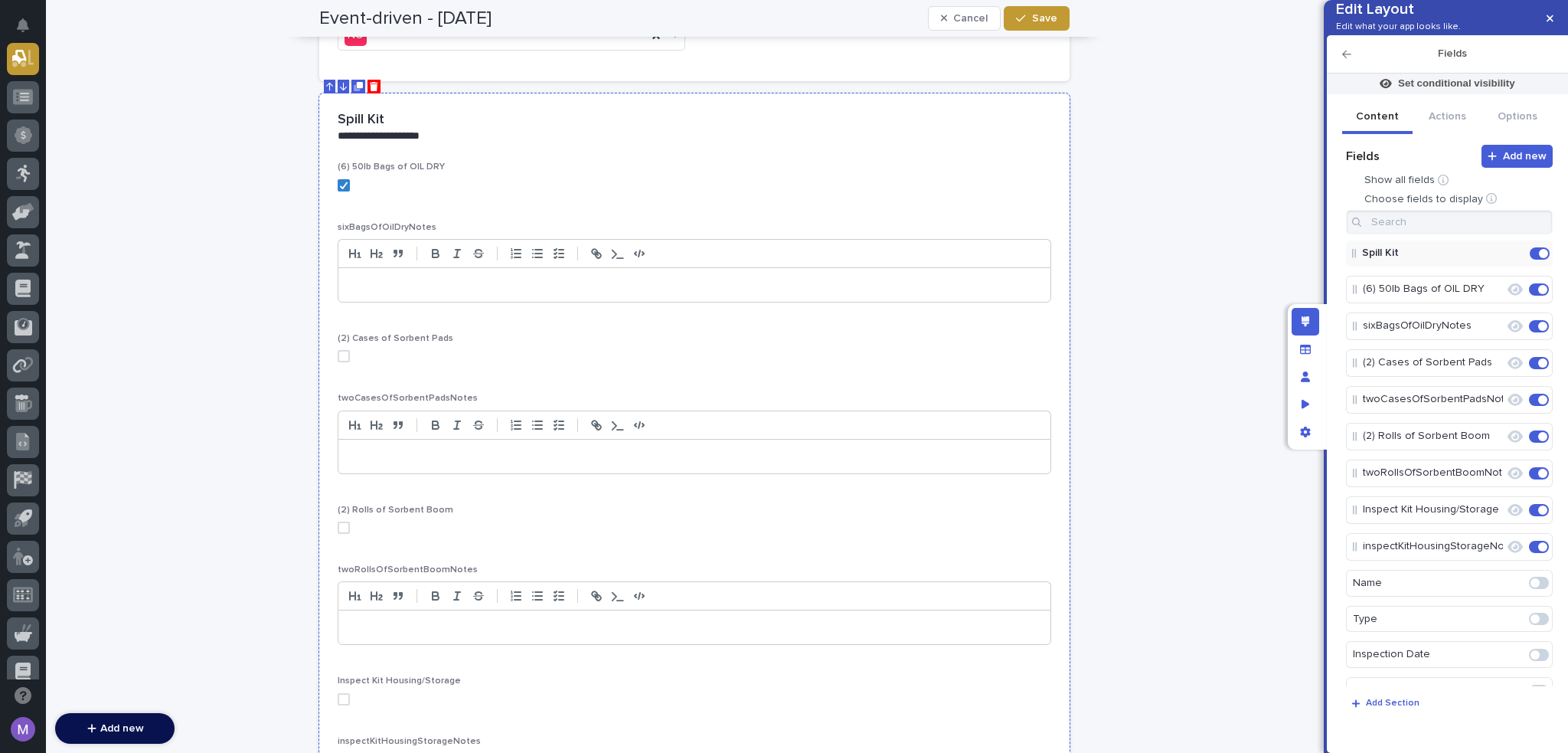
click at [1023, 132] on p "**********" at bounding box center [691, 136] width 707 height 15
click at [1456, 128] on button "Actions" at bounding box center [1447, 118] width 70 height 32
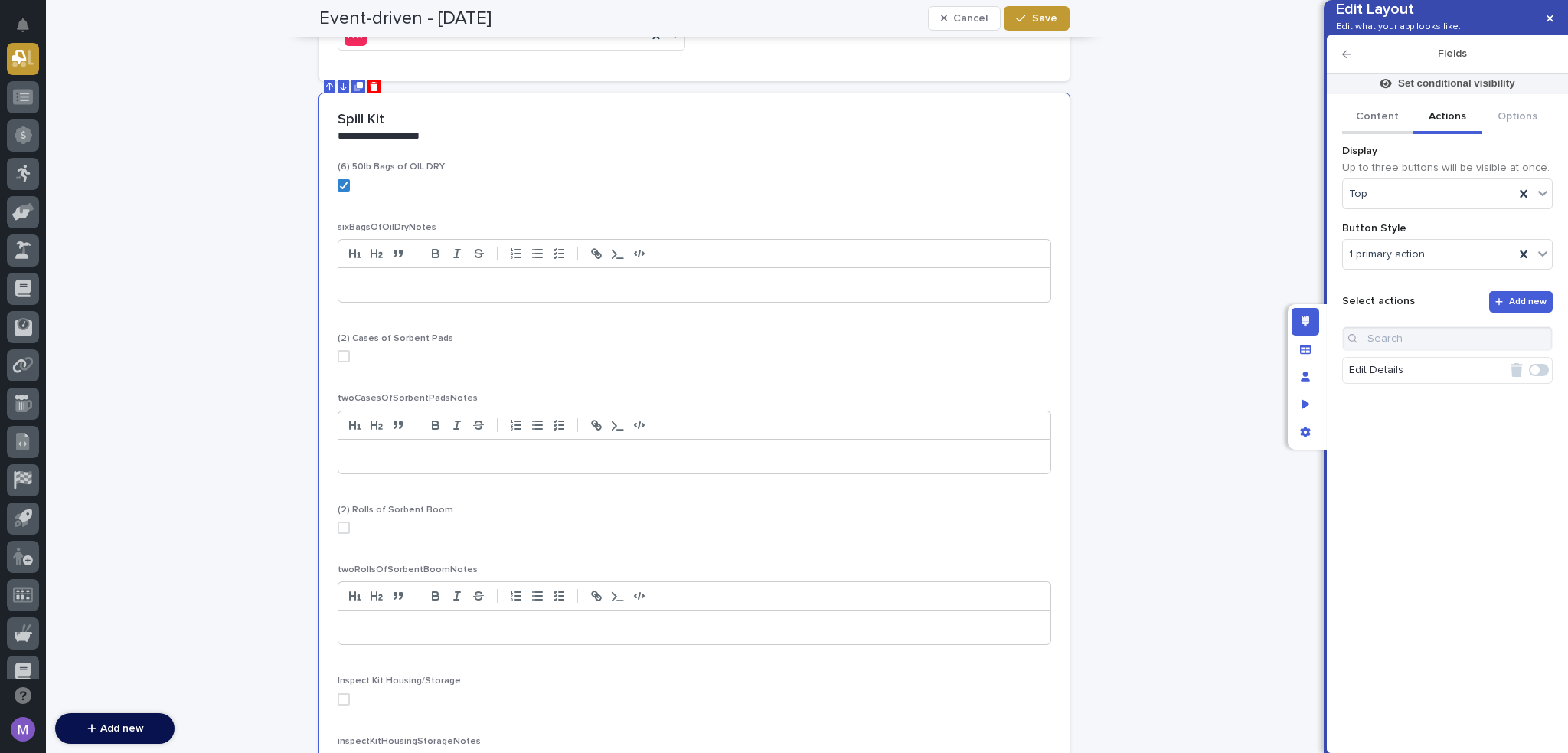
click at [1381, 134] on button "Content" at bounding box center [1378, 118] width 70 height 32
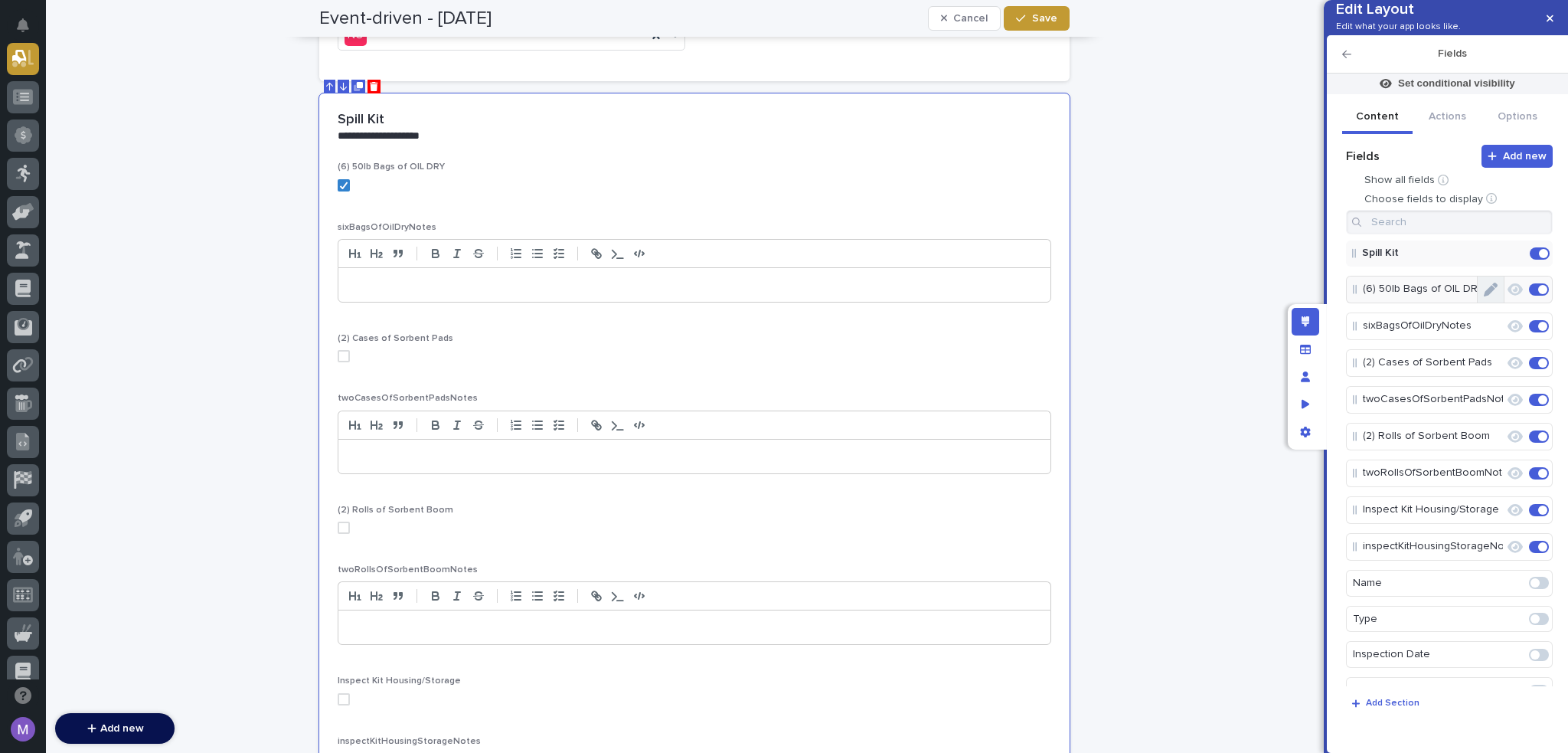
click at [1490, 302] on button "Edit" at bounding box center [1491, 289] width 26 height 26
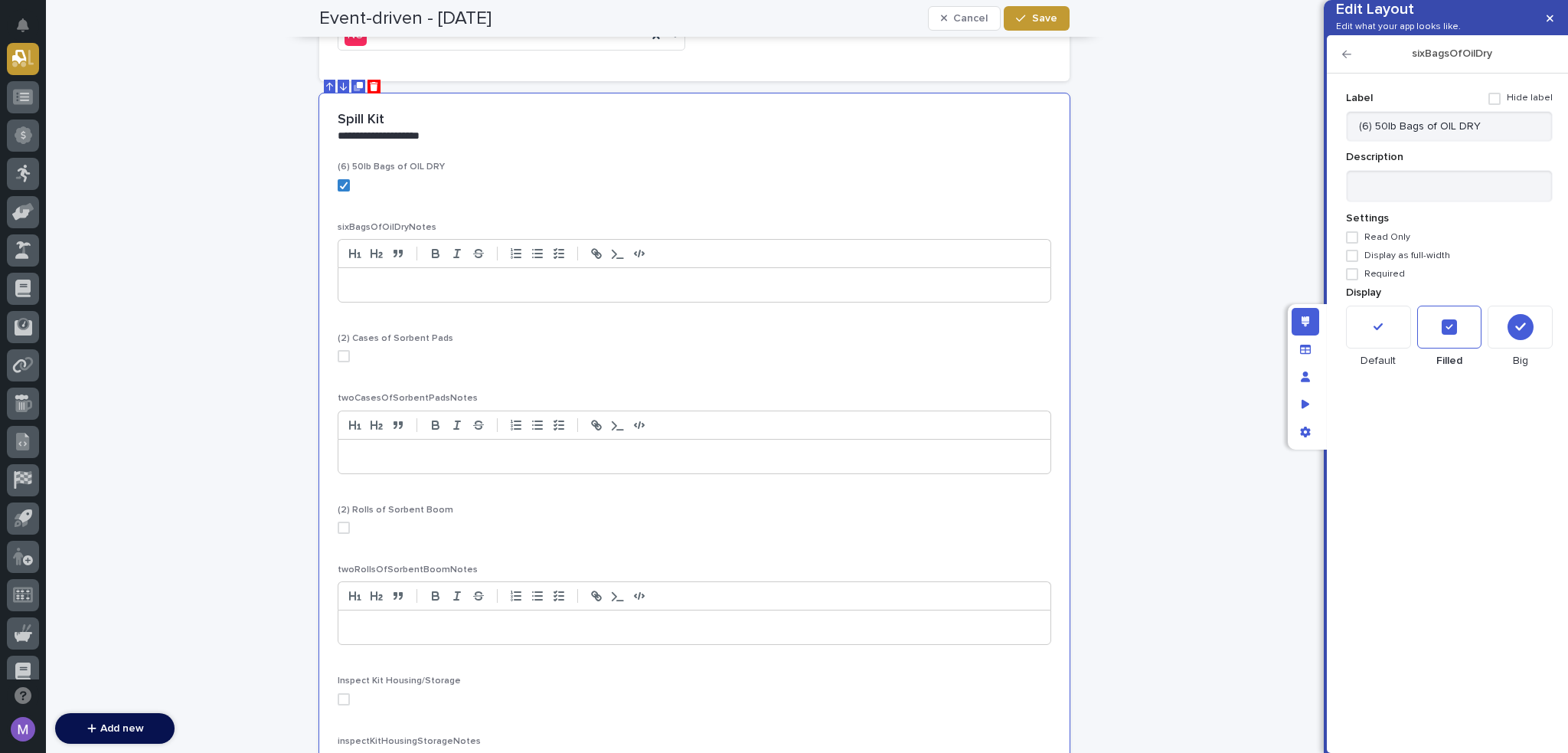
click at [1516, 340] on div at bounding box center [1521, 327] width 26 height 26
click at [1458, 349] on div at bounding box center [1450, 327] width 65 height 43
click at [1308, 310] on div "Edit layout" at bounding box center [1305, 322] width 28 height 28
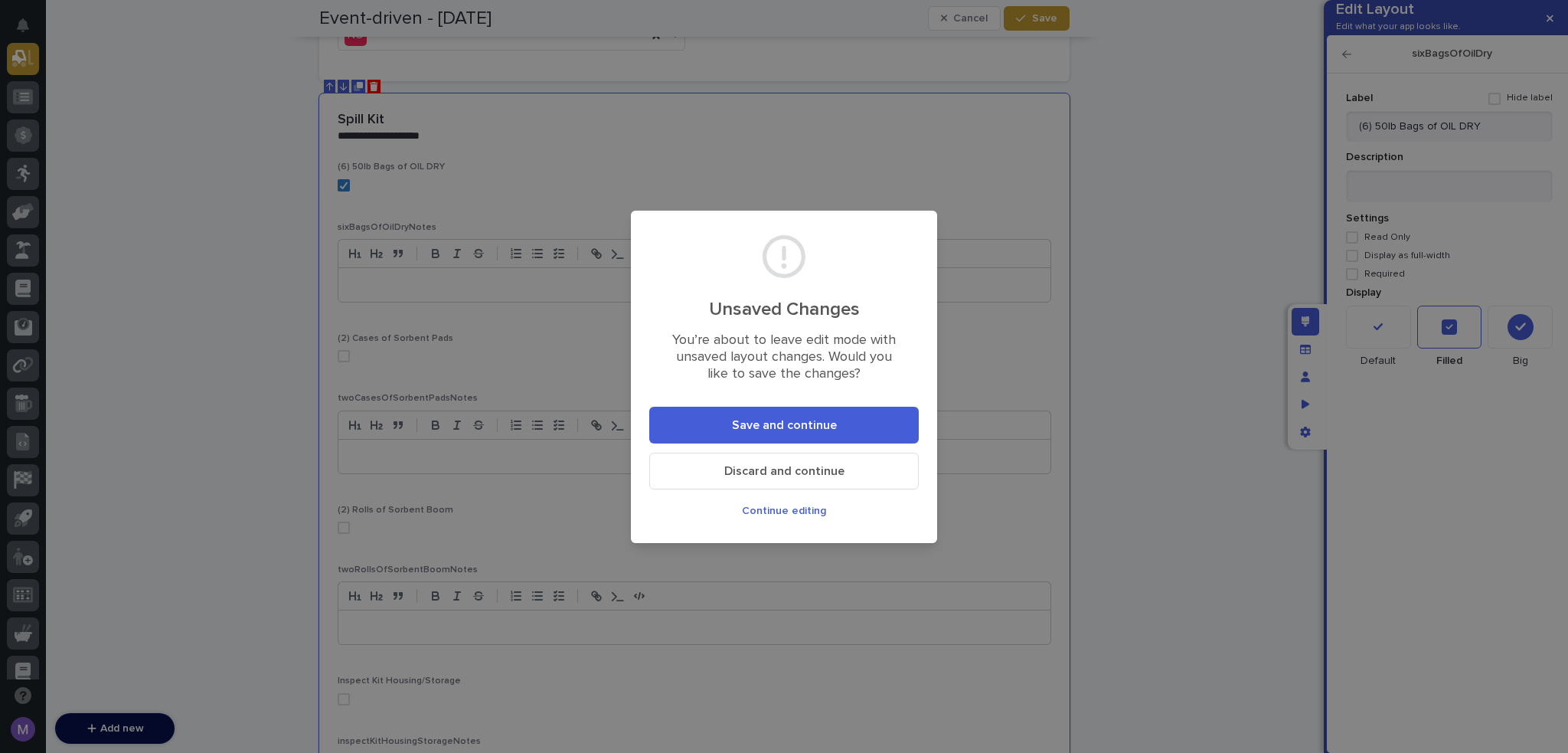
click at [805, 415] on button "Save and continue" at bounding box center [784, 425] width 270 height 36
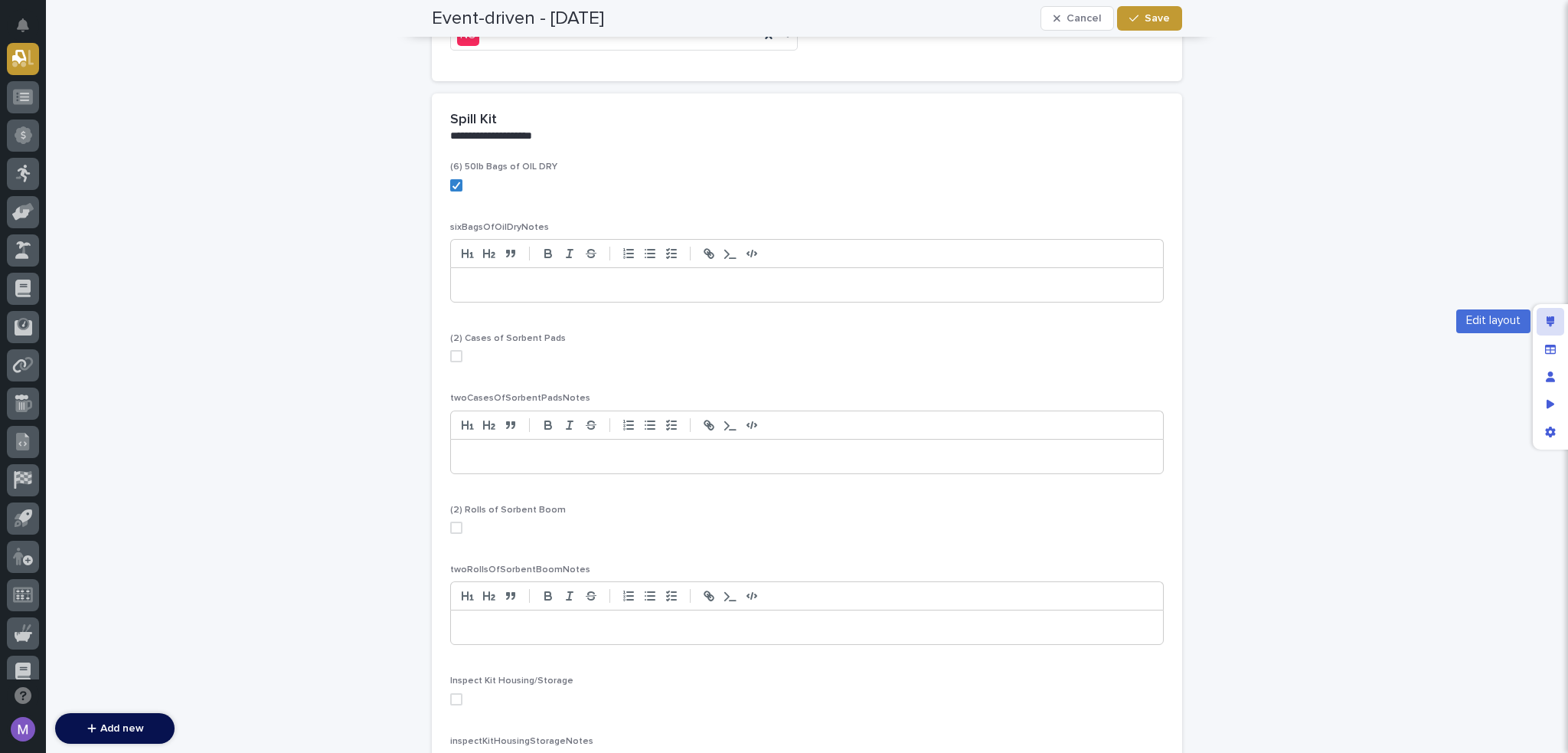
click at [1557, 319] on div "Edit layout" at bounding box center [1551, 322] width 28 height 28
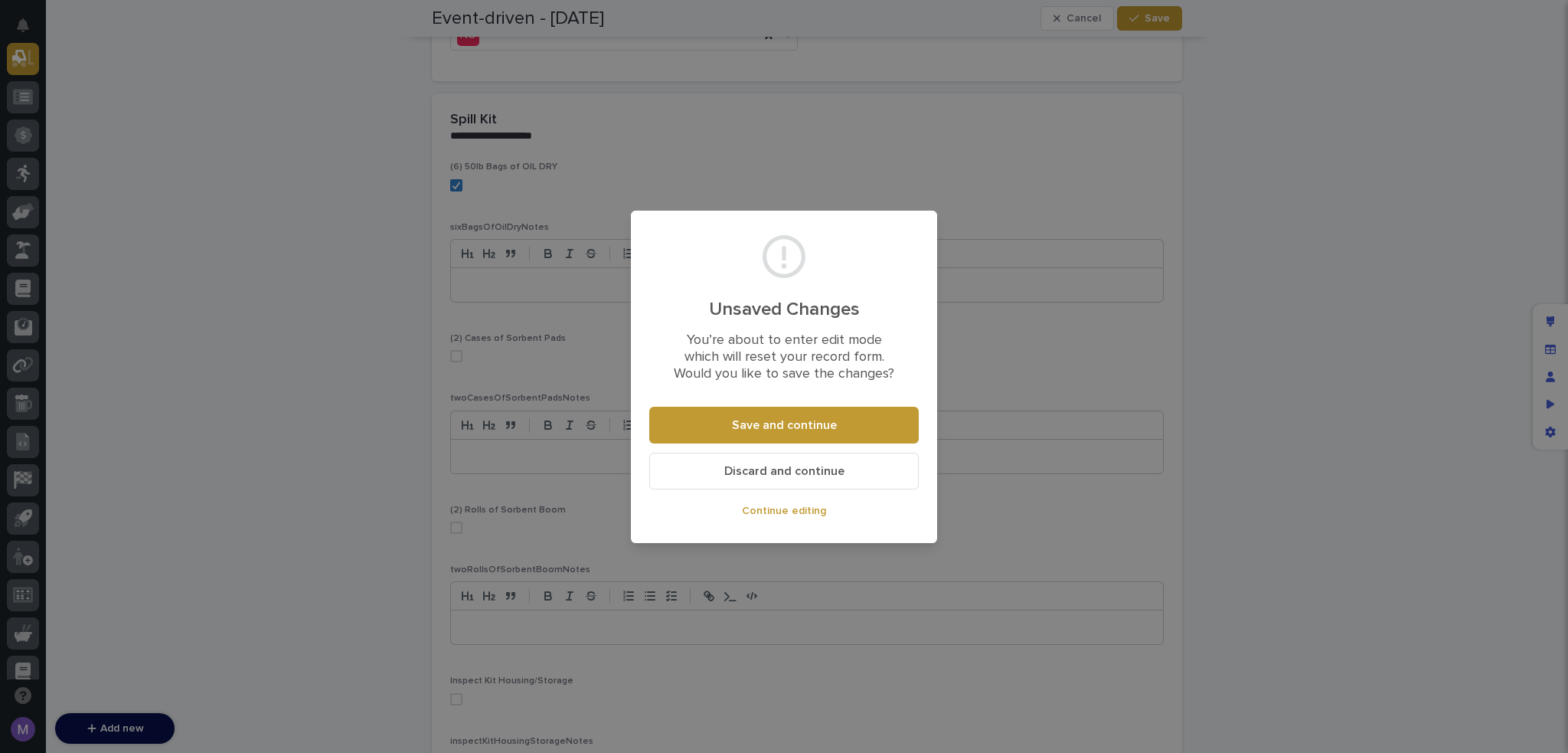
click at [787, 513] on span "Continue editing" at bounding box center [784, 511] width 84 height 11
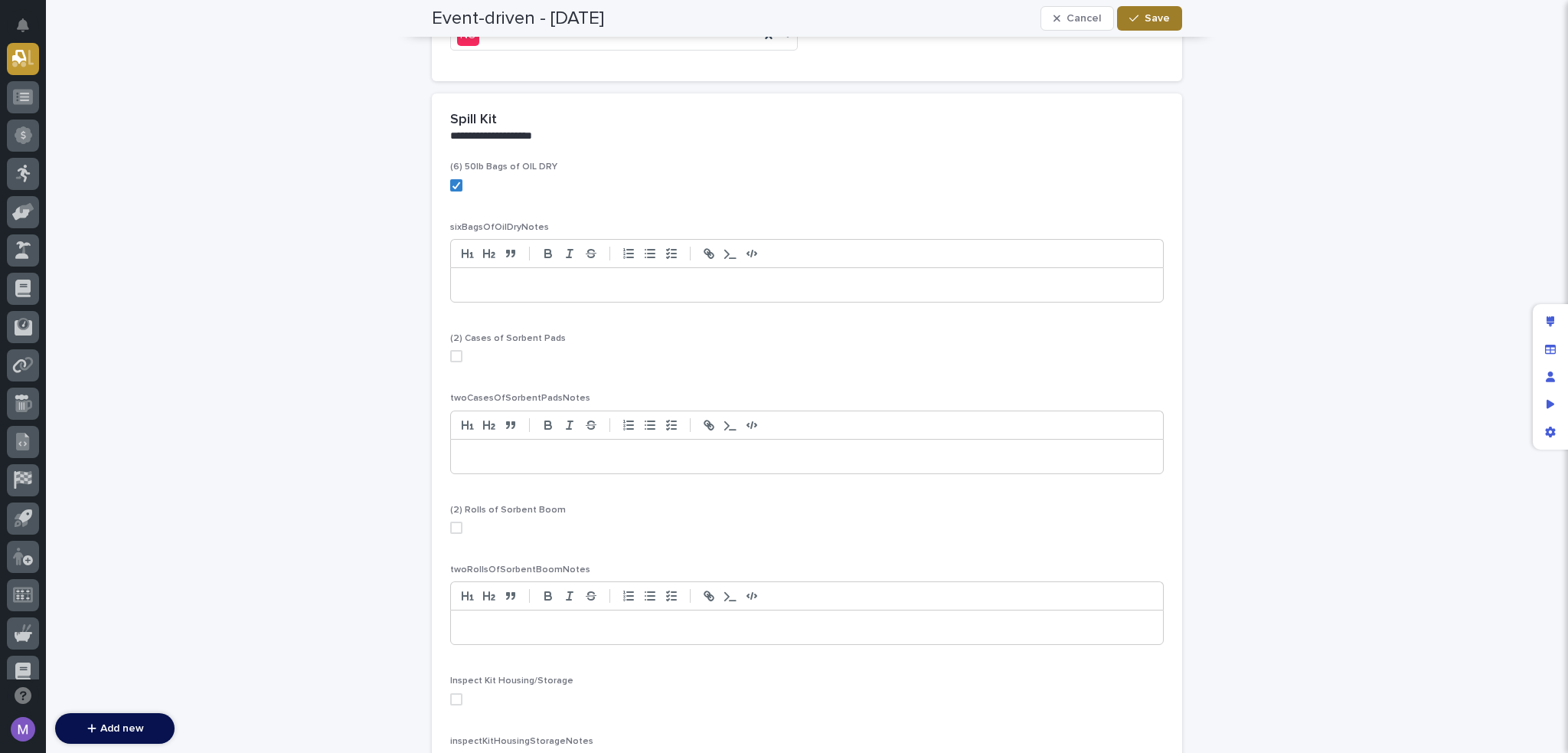
click at [1148, 19] on span "Save" at bounding box center [1157, 18] width 25 height 11
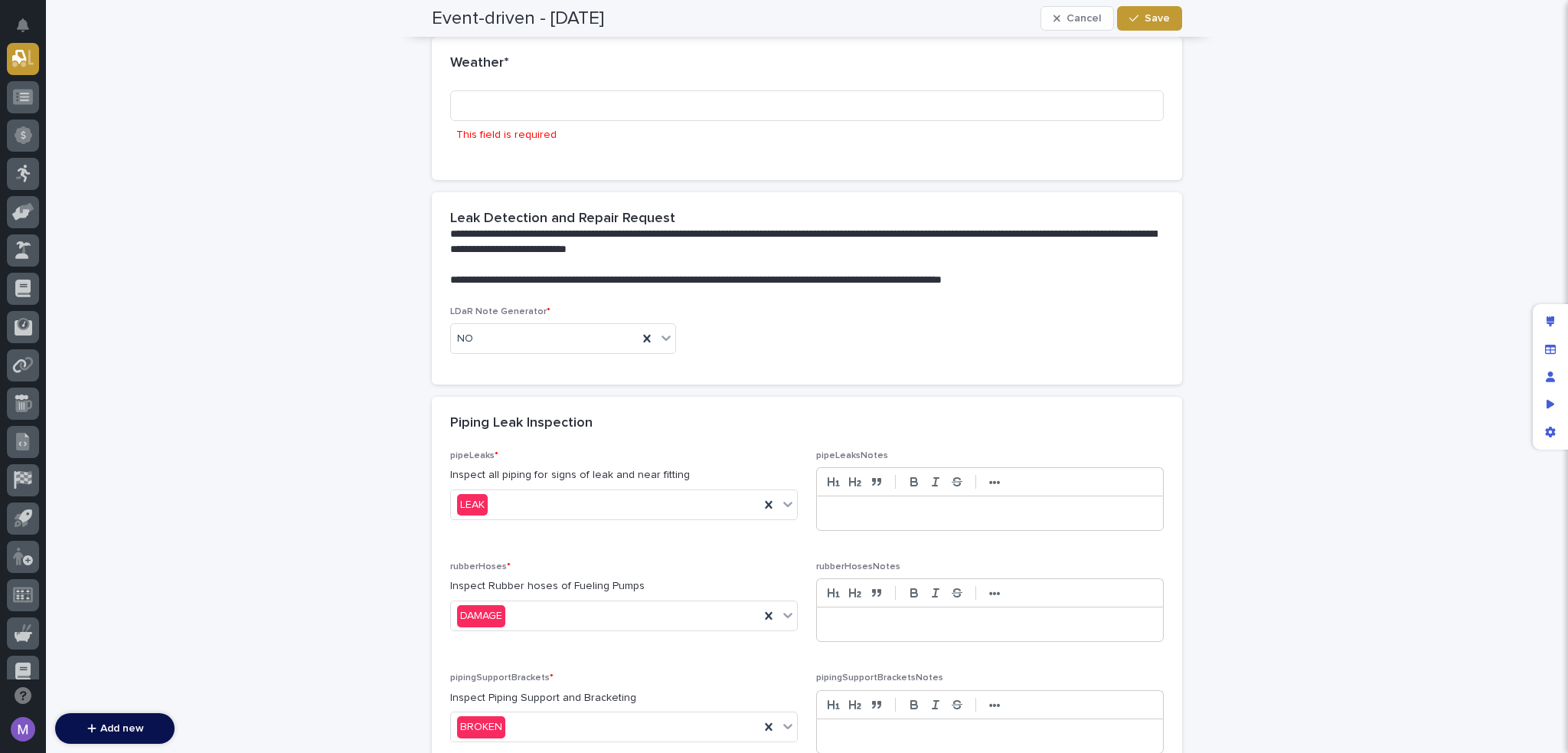
scroll to position [40, 0]
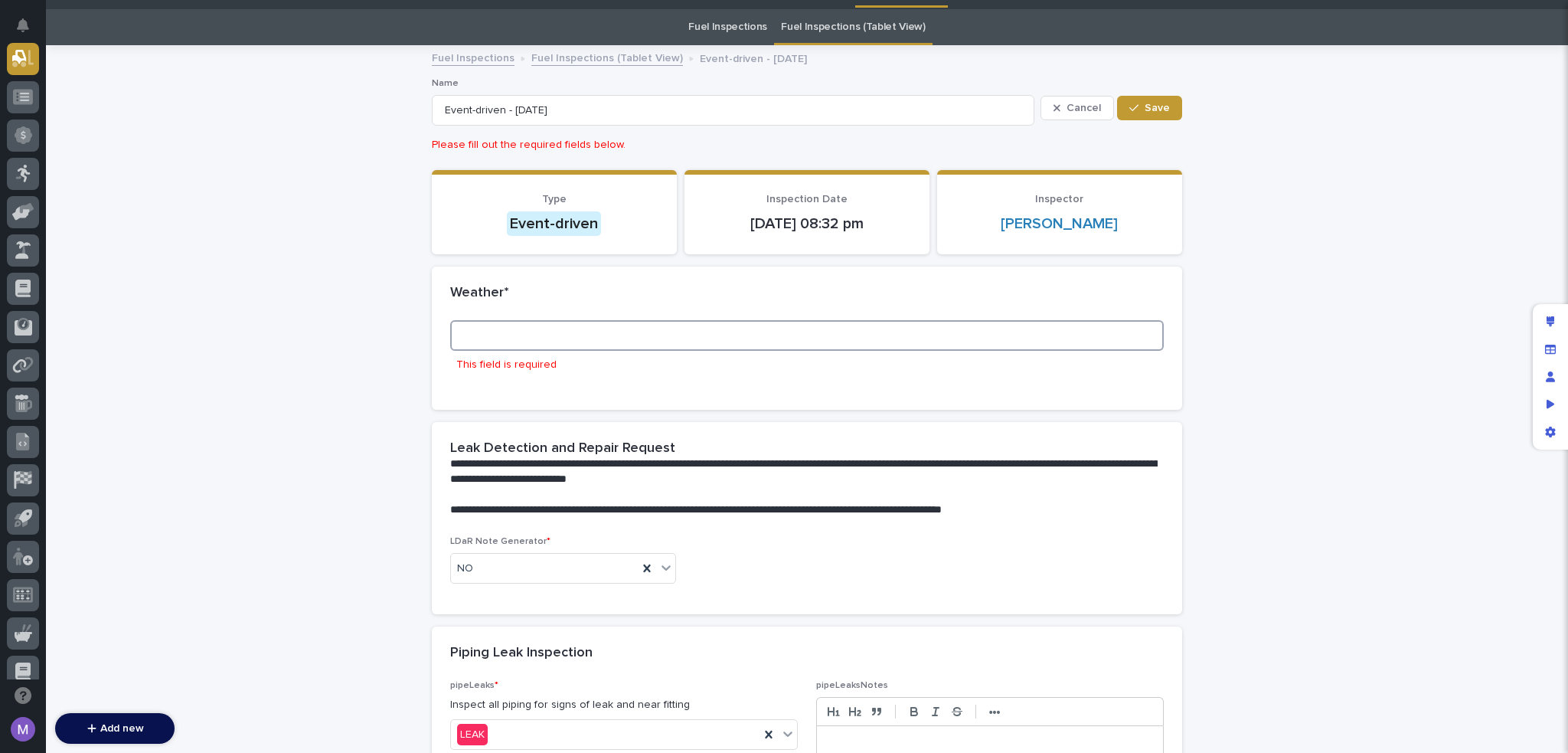
click at [669, 321] on input at bounding box center [807, 336] width 714 height 31
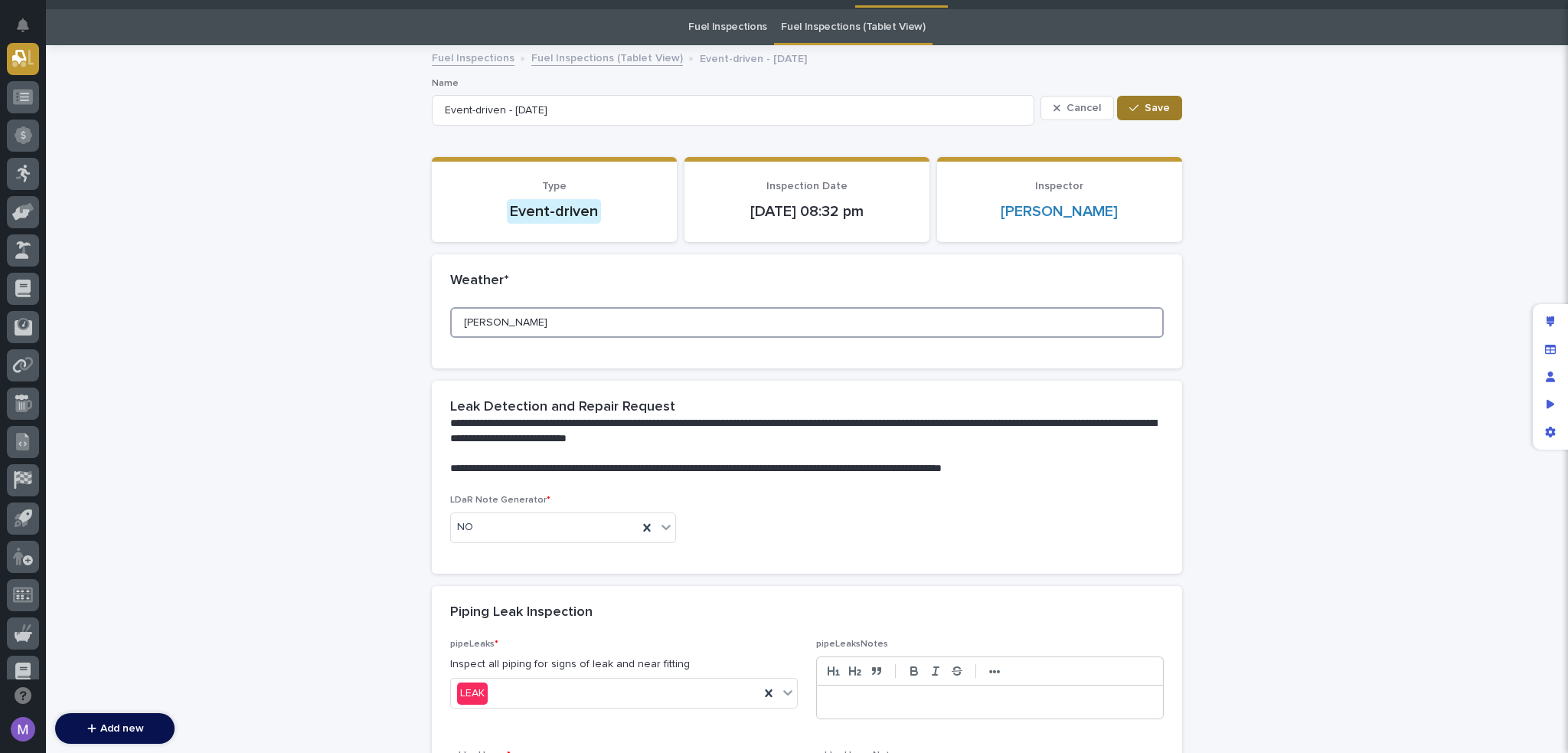
type input "wert"
click at [1148, 103] on span "Save" at bounding box center [1157, 108] width 25 height 11
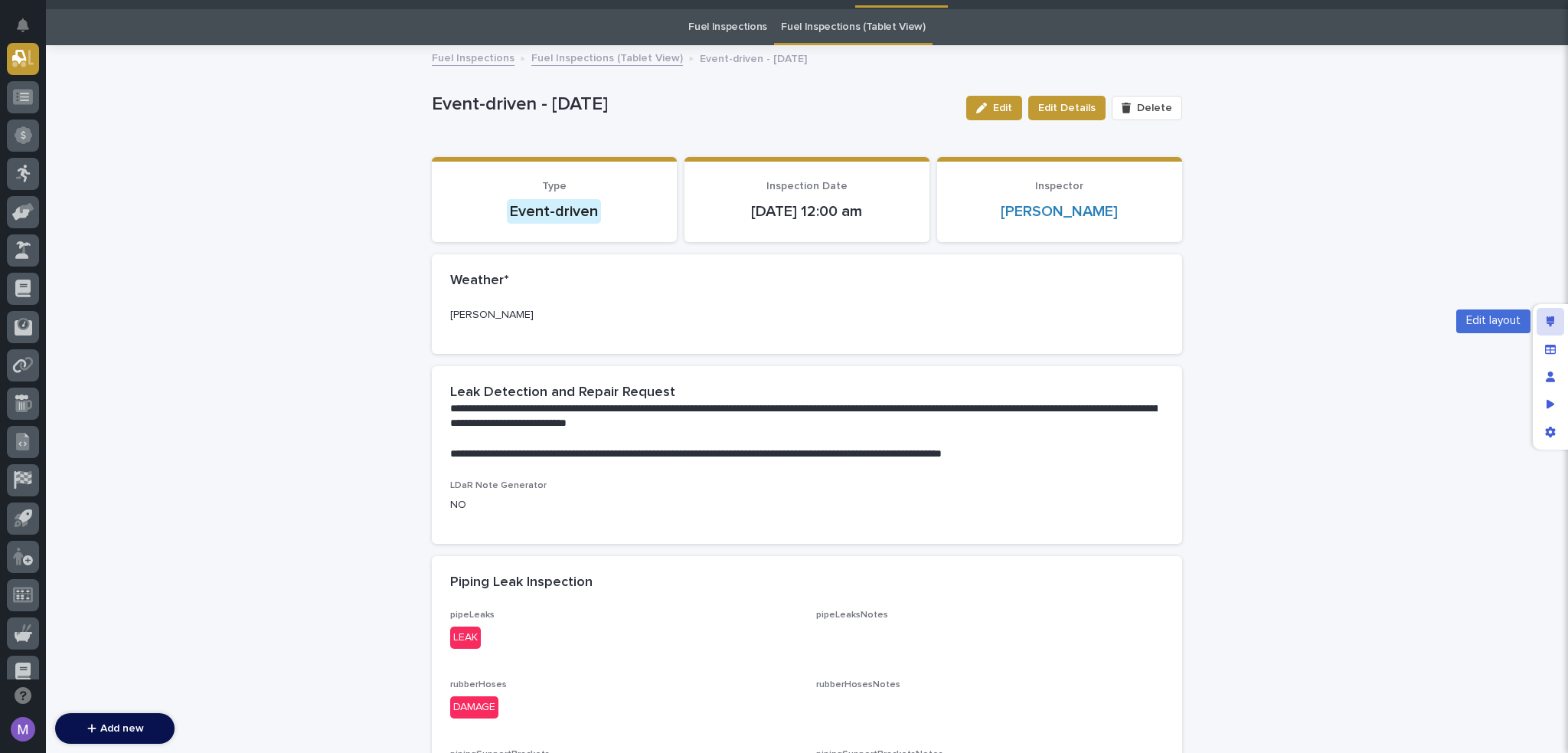
click at [1558, 317] on div "Edit layout" at bounding box center [1551, 322] width 28 height 28
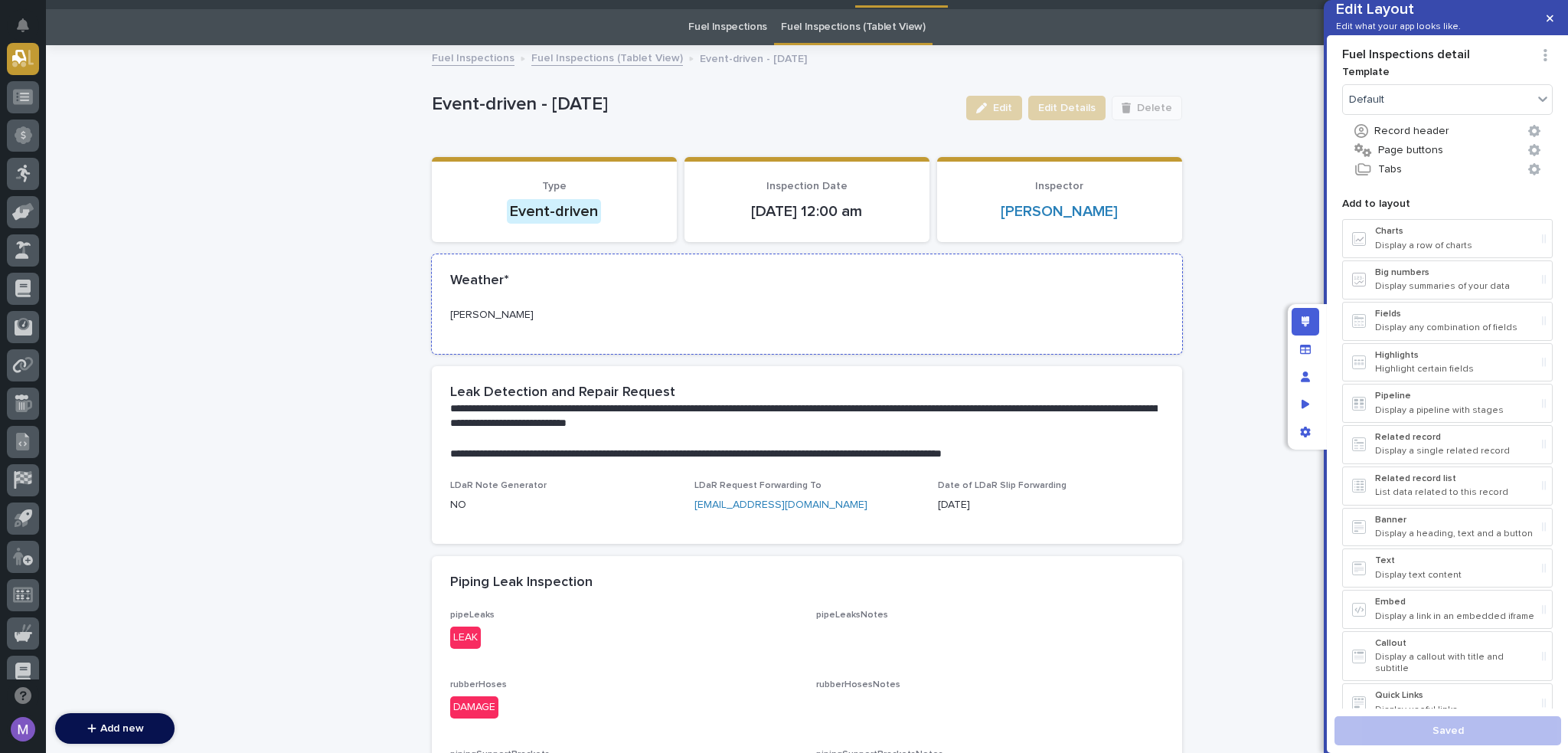
click at [873, 321] on p "wert" at bounding box center [807, 315] width 714 height 16
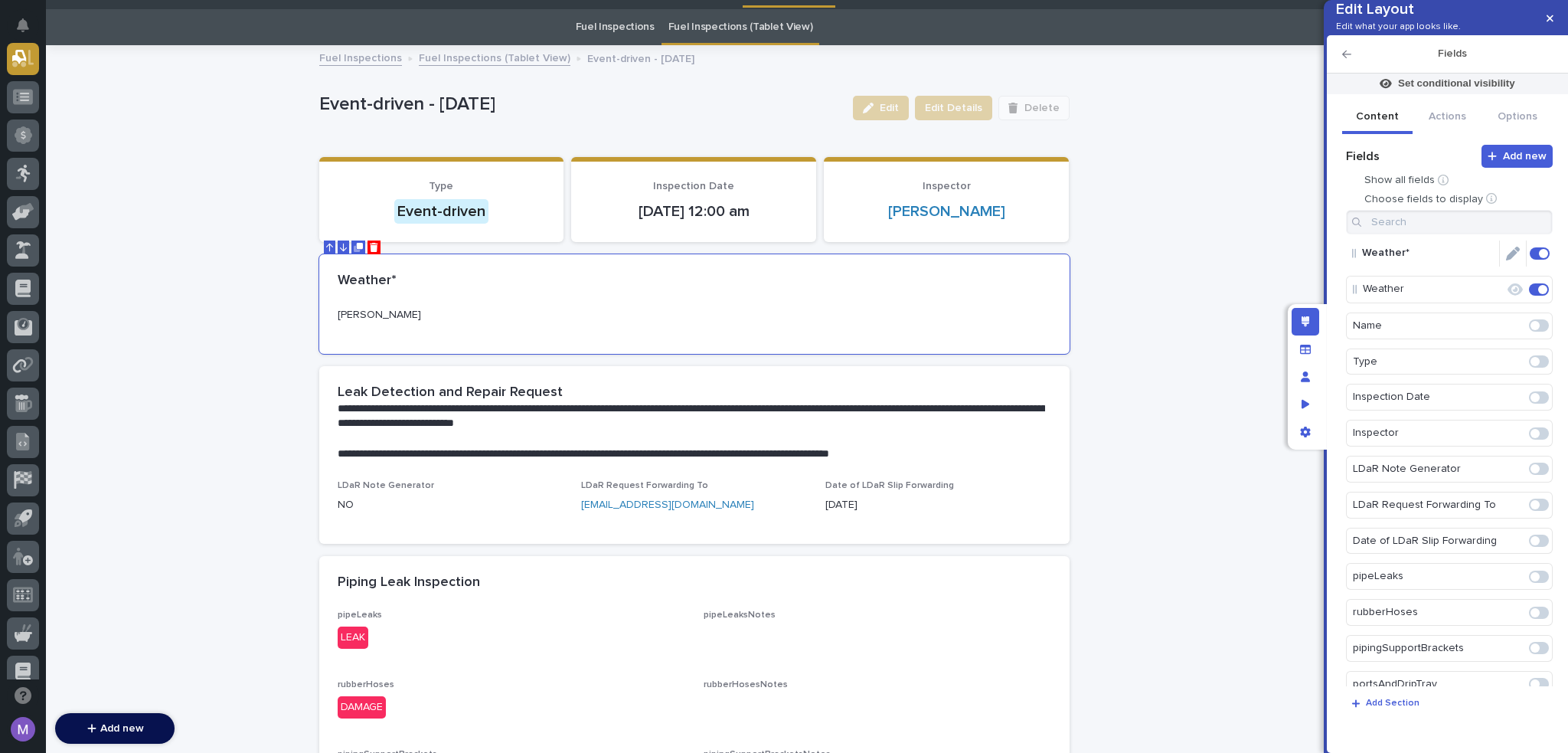
click at [1507, 260] on icon "Edit" at bounding box center [1513, 253] width 14 height 14
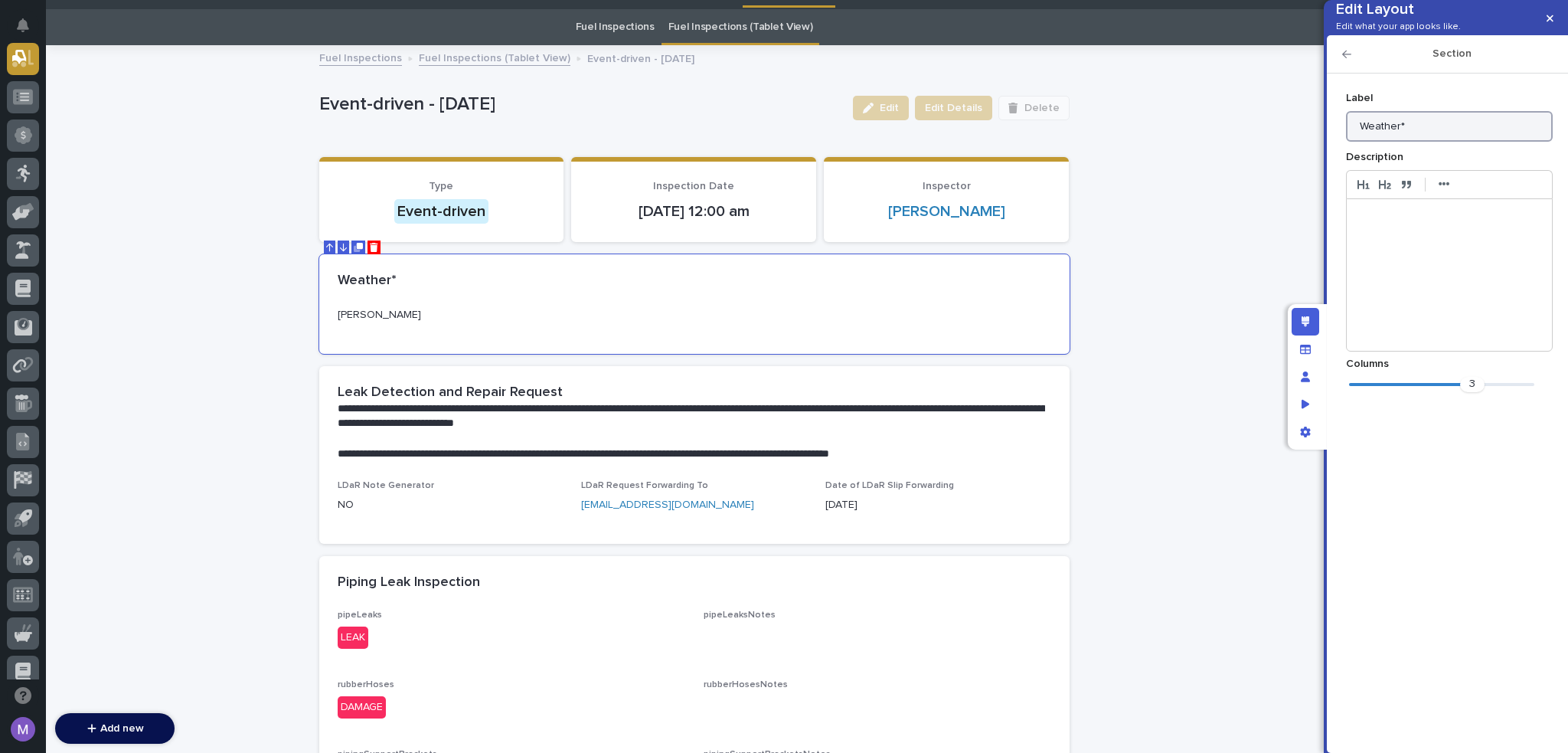
click at [1449, 140] on input "Weather*" at bounding box center [1449, 126] width 207 height 31
type input "Weather"
click at [1338, 73] on div "Section" at bounding box center [1448, 53] width 241 height 38
click at [1350, 74] on div "Section" at bounding box center [1448, 53] width 241 height 38
click at [1346, 60] on icon "button" at bounding box center [1347, 53] width 9 height 11
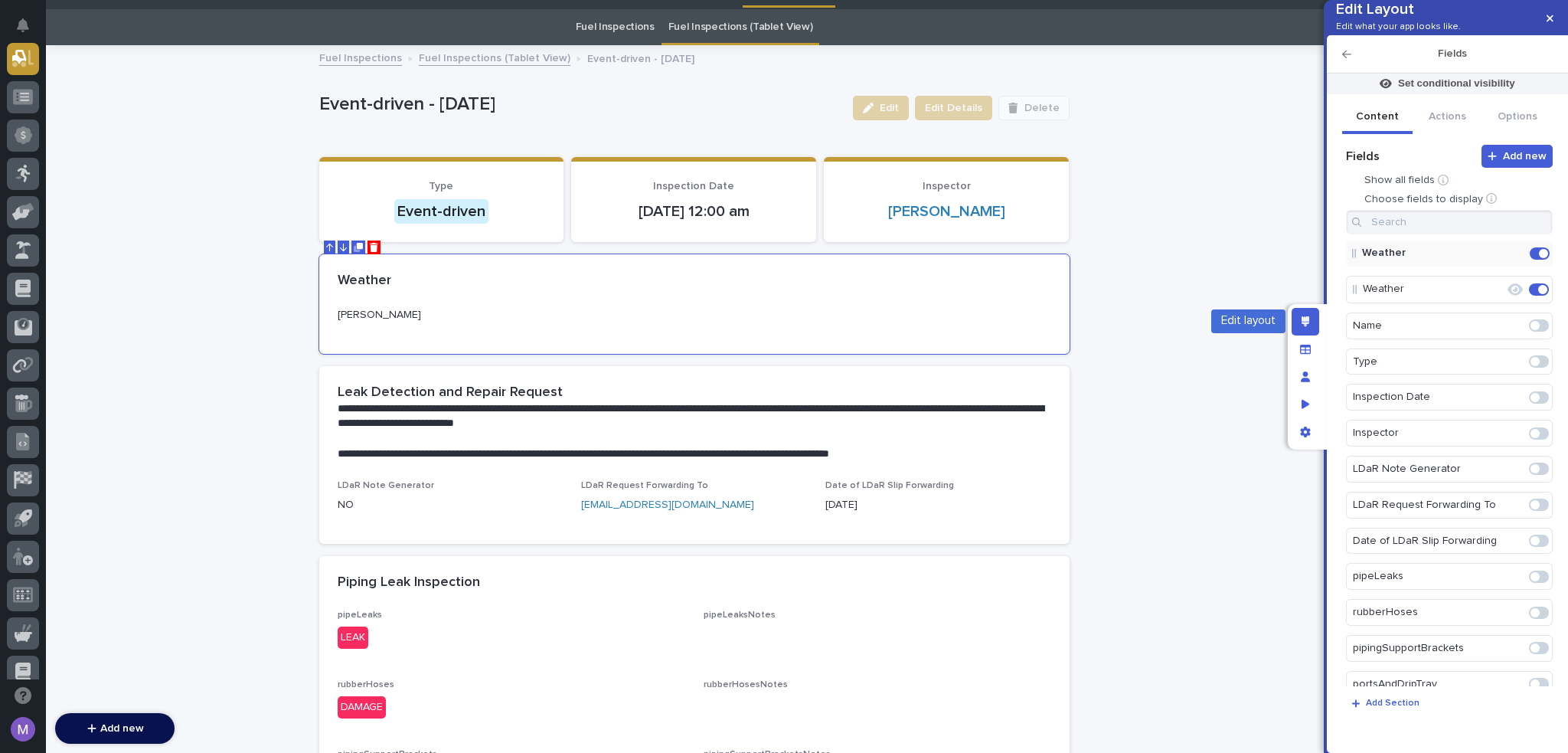
click at [1306, 324] on icon "Edit layout" at bounding box center [1305, 321] width 8 height 11
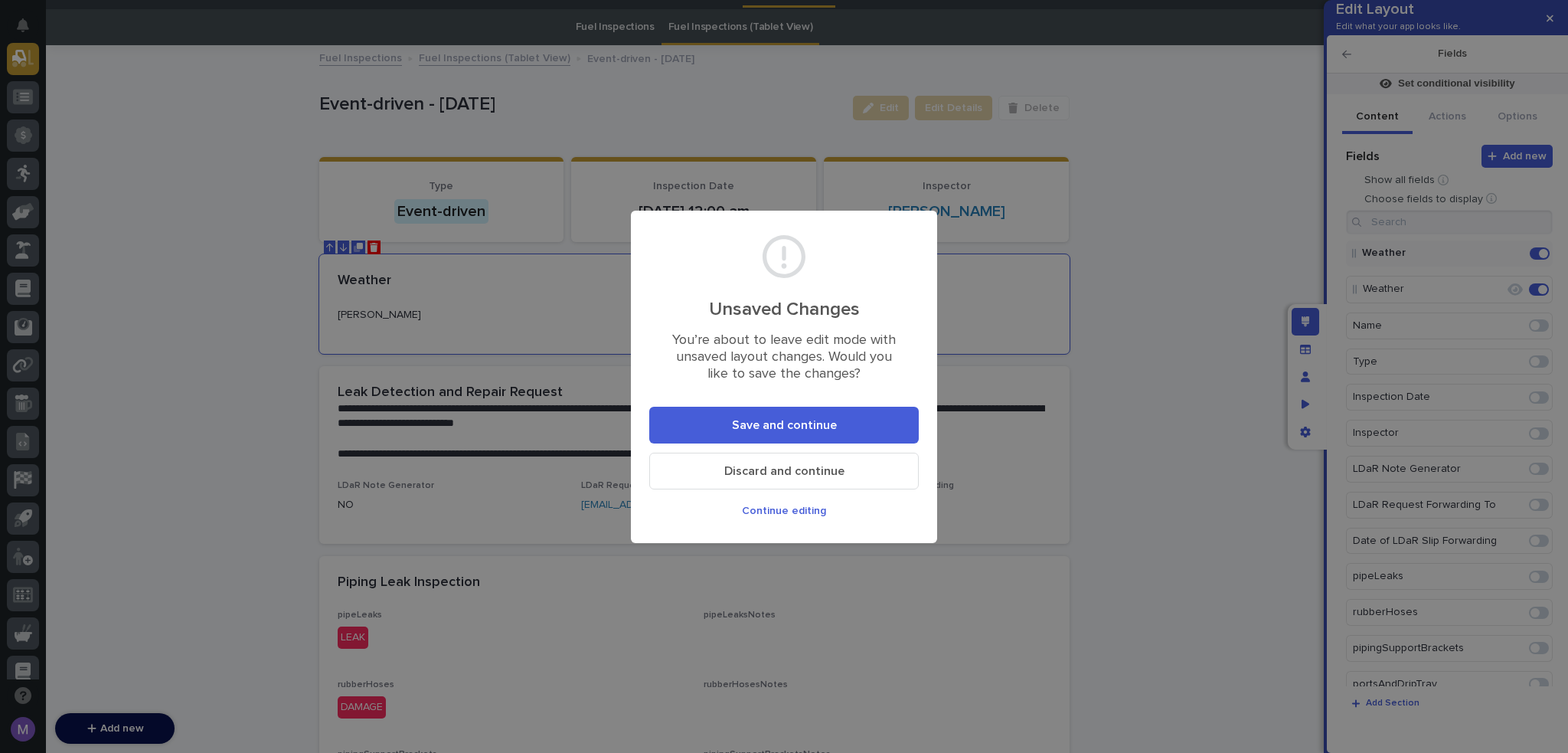
click at [777, 403] on section "Unsaved Changes You’re about to leave edit mode with unsaved layout changes. Wo…" at bounding box center [784, 377] width 306 height 332
click at [777, 413] on button "Save and continue" at bounding box center [784, 425] width 270 height 36
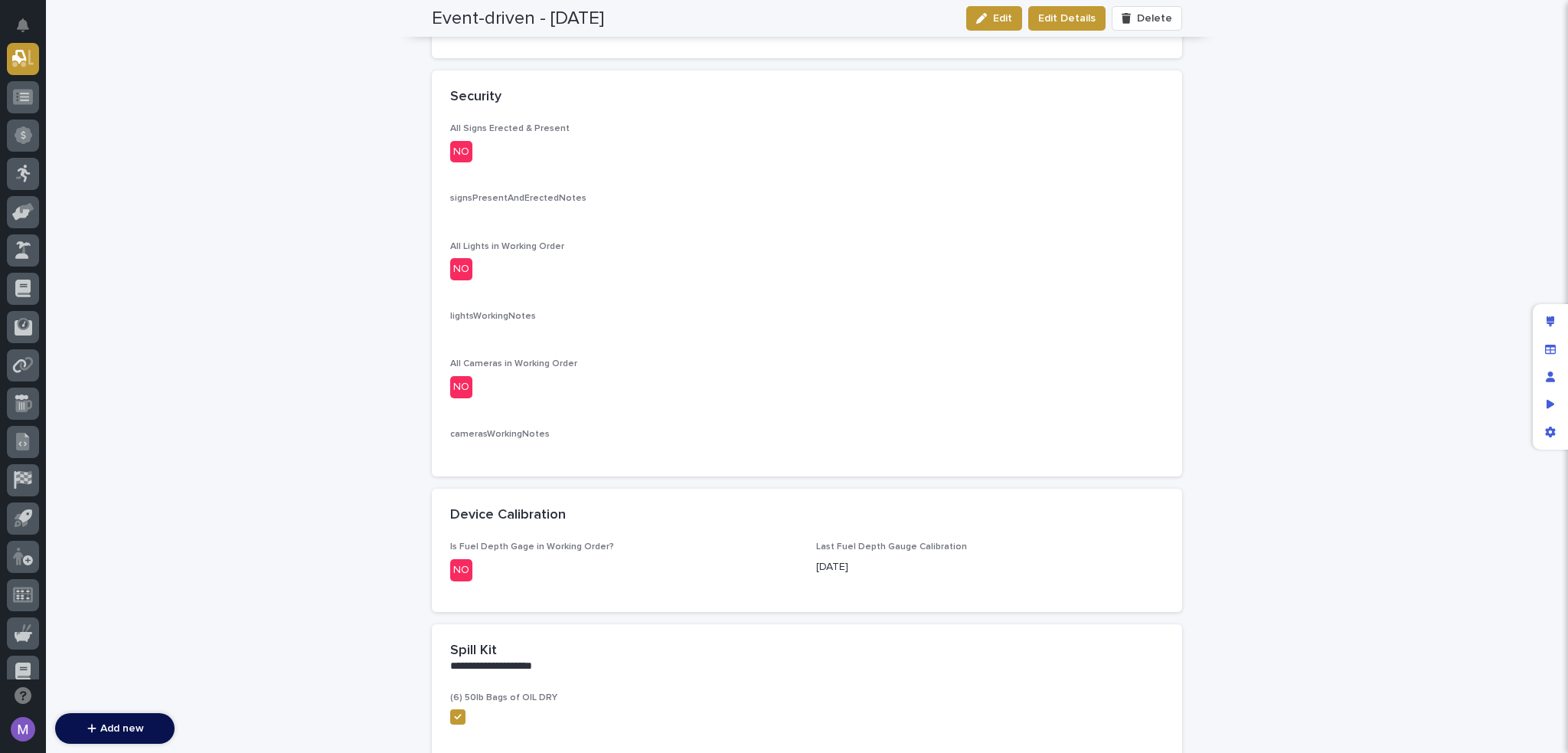
scroll to position [1955, 0]
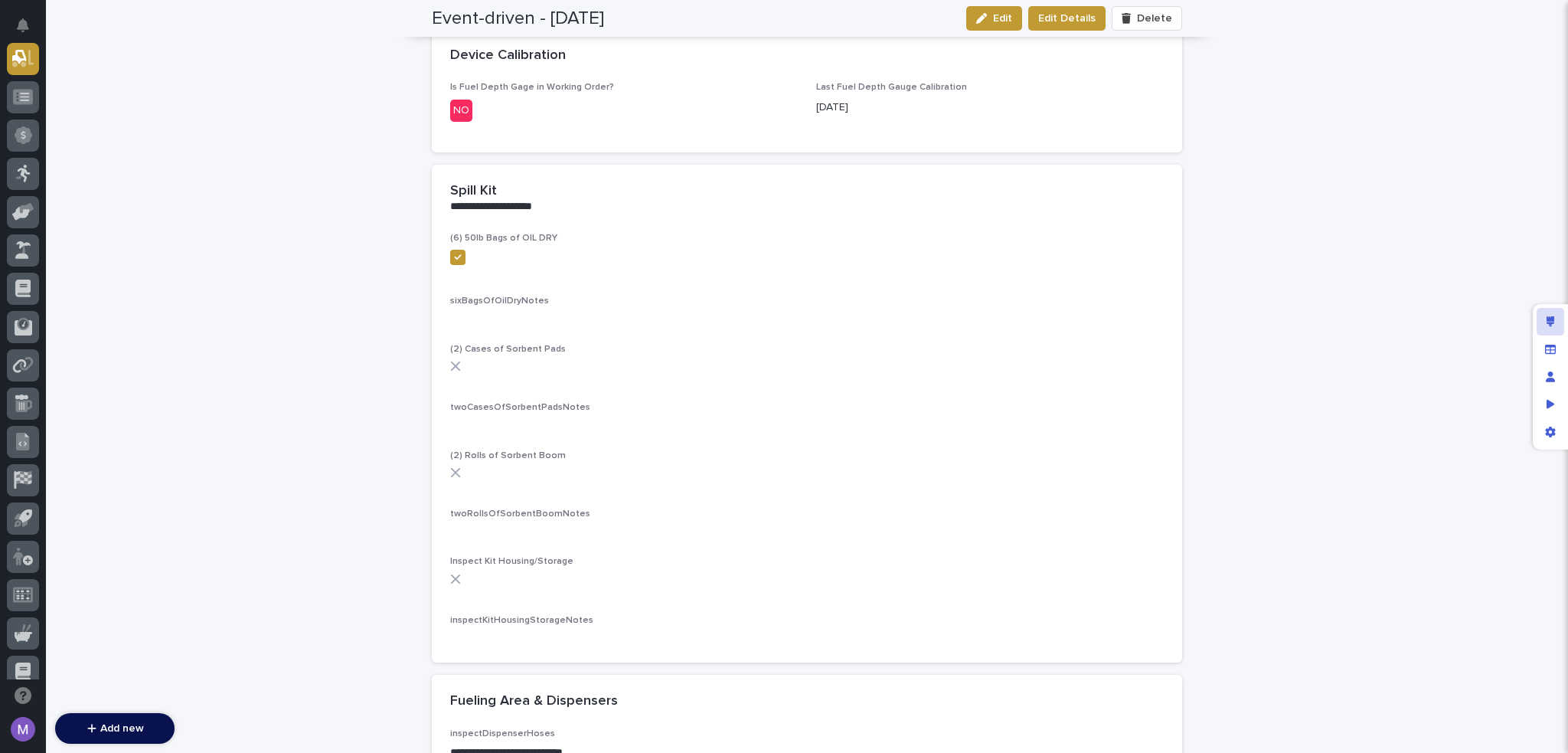
click at [1552, 318] on icon "Edit layout" at bounding box center [1551, 321] width 8 height 11
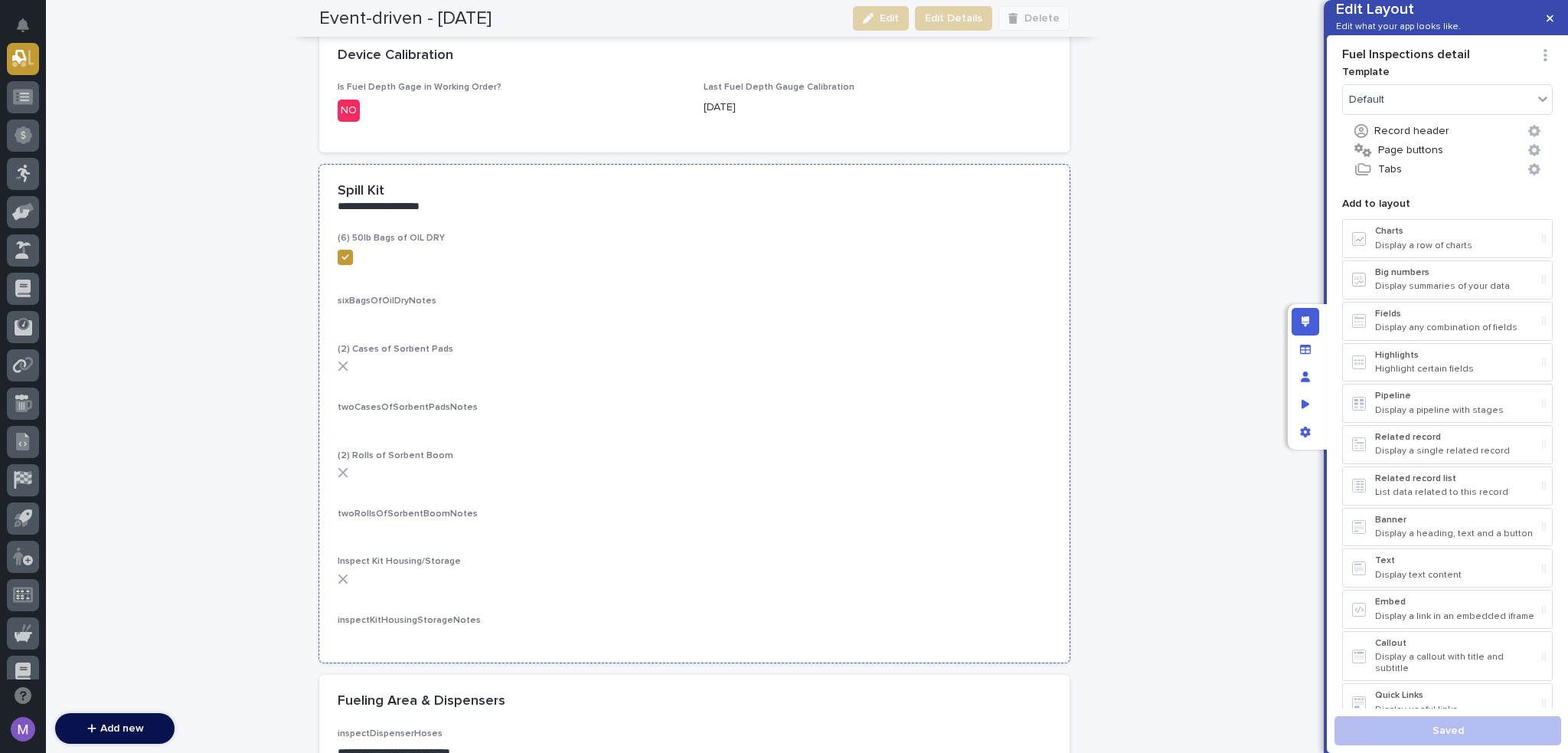
click at [842, 252] on div at bounding box center [694, 257] width 714 height 15
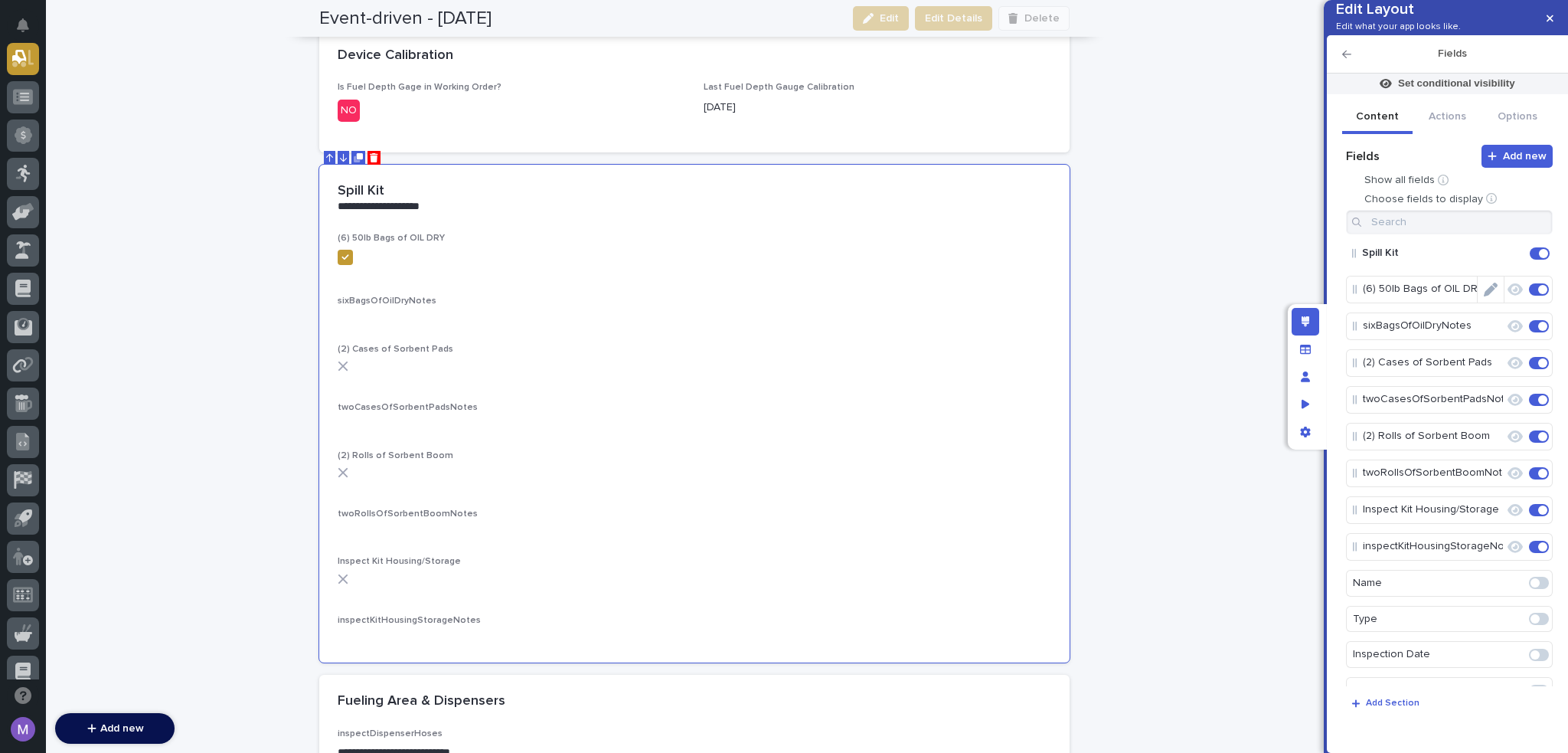
click at [1486, 297] on icon "Edit" at bounding box center [1490, 289] width 14 height 14
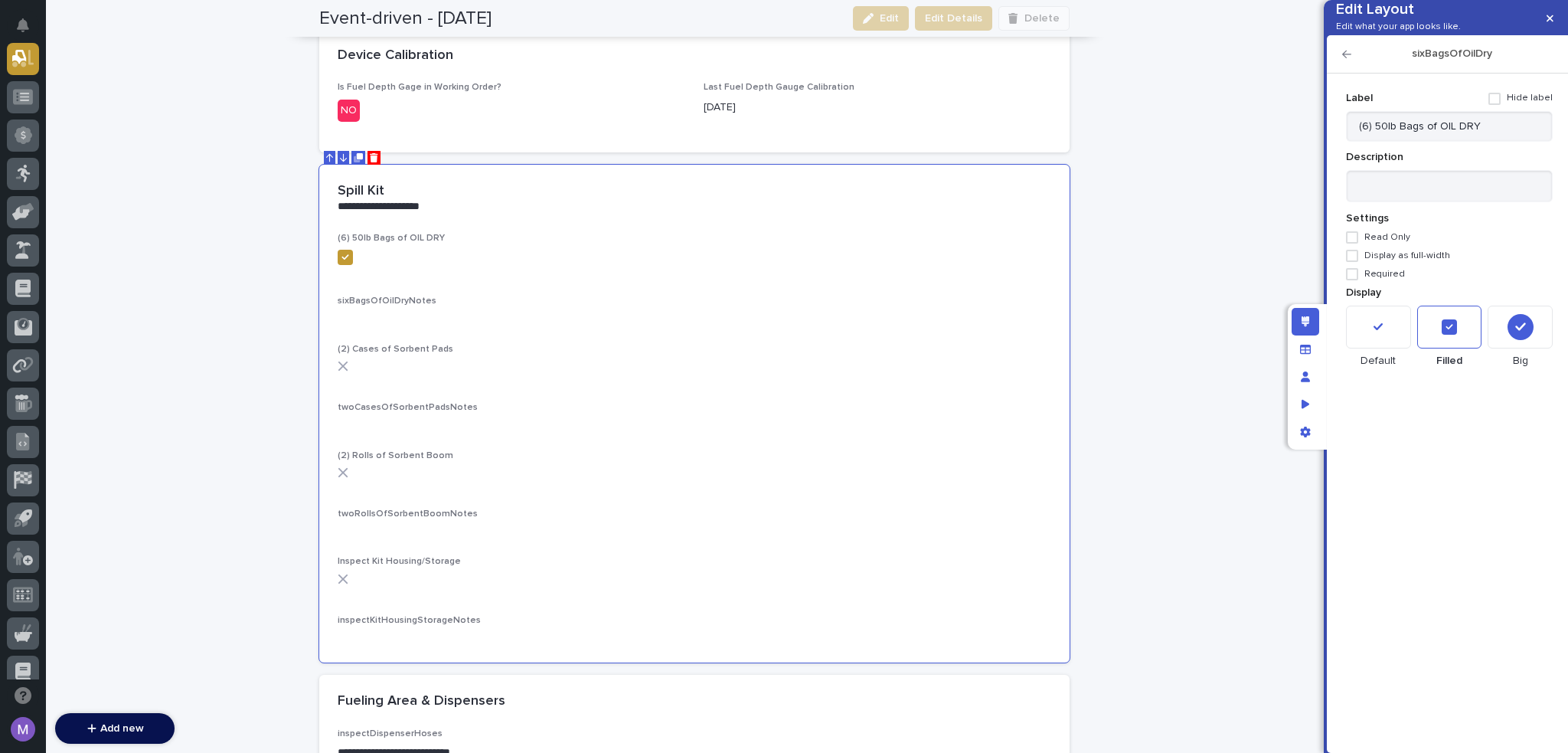
click at [1492, 349] on div at bounding box center [1520, 327] width 65 height 43
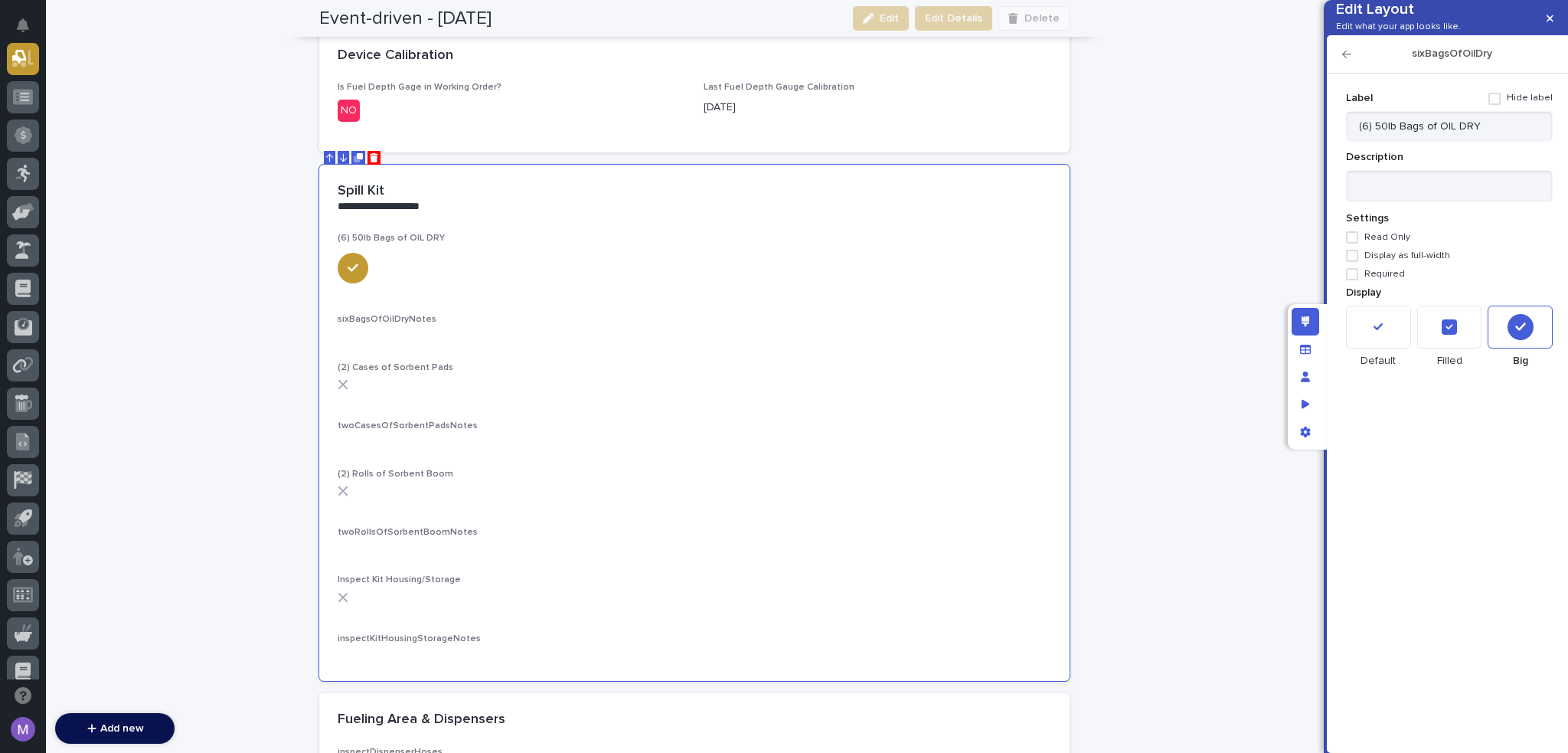
click at [1343, 60] on icon "button" at bounding box center [1347, 53] width 9 height 11
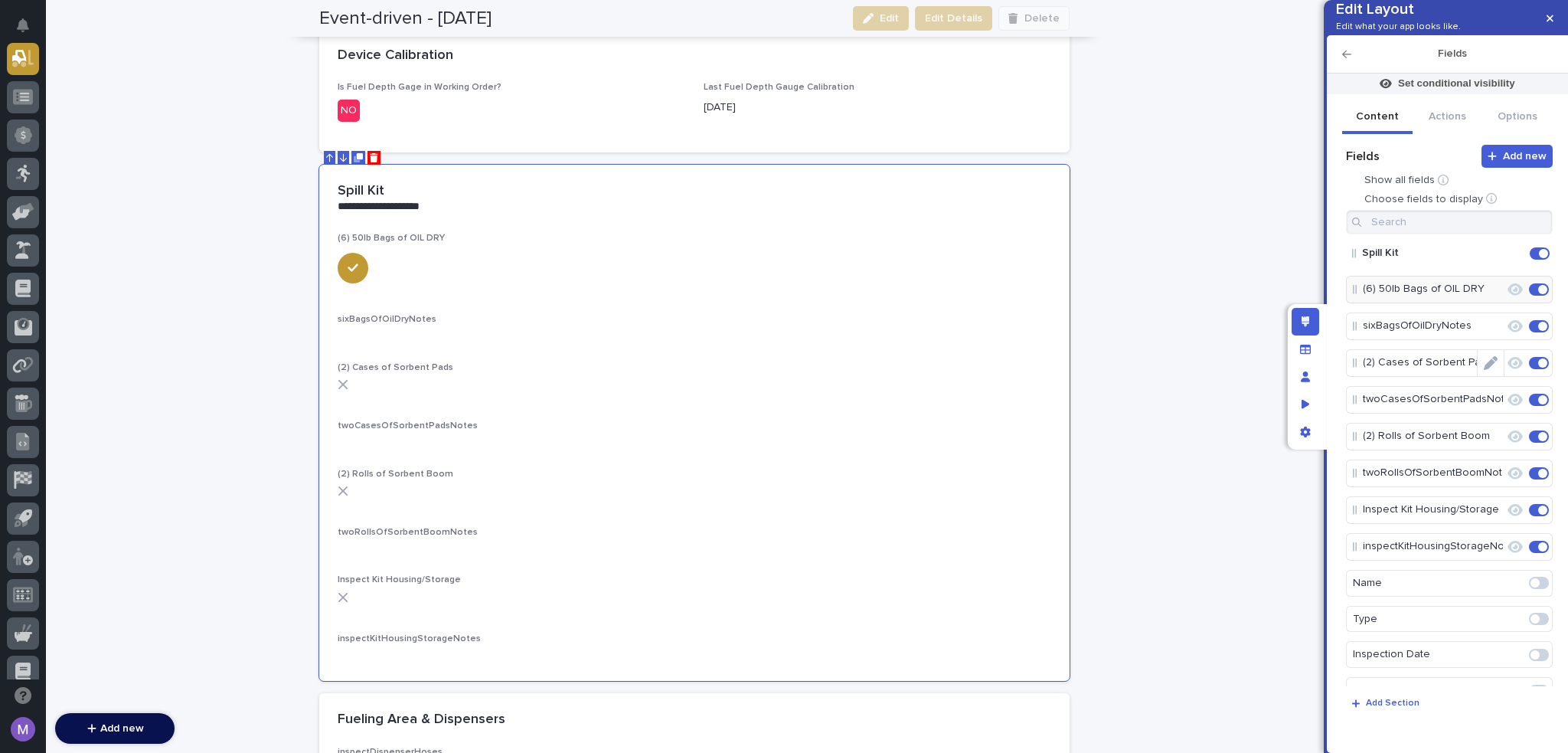
click at [1484, 370] on icon "Edit" at bounding box center [1490, 362] width 14 height 14
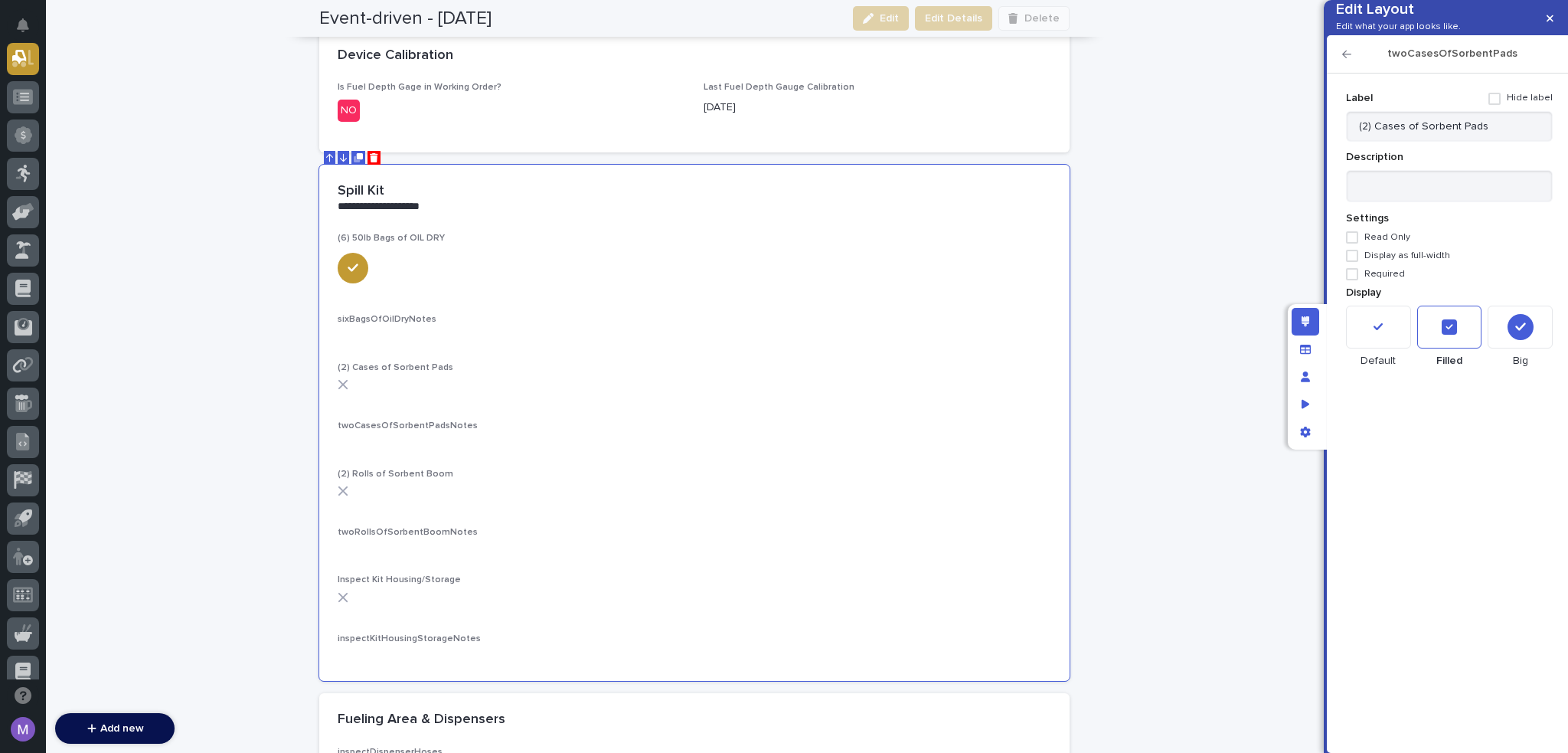
click at [1493, 349] on div at bounding box center [1520, 327] width 65 height 43
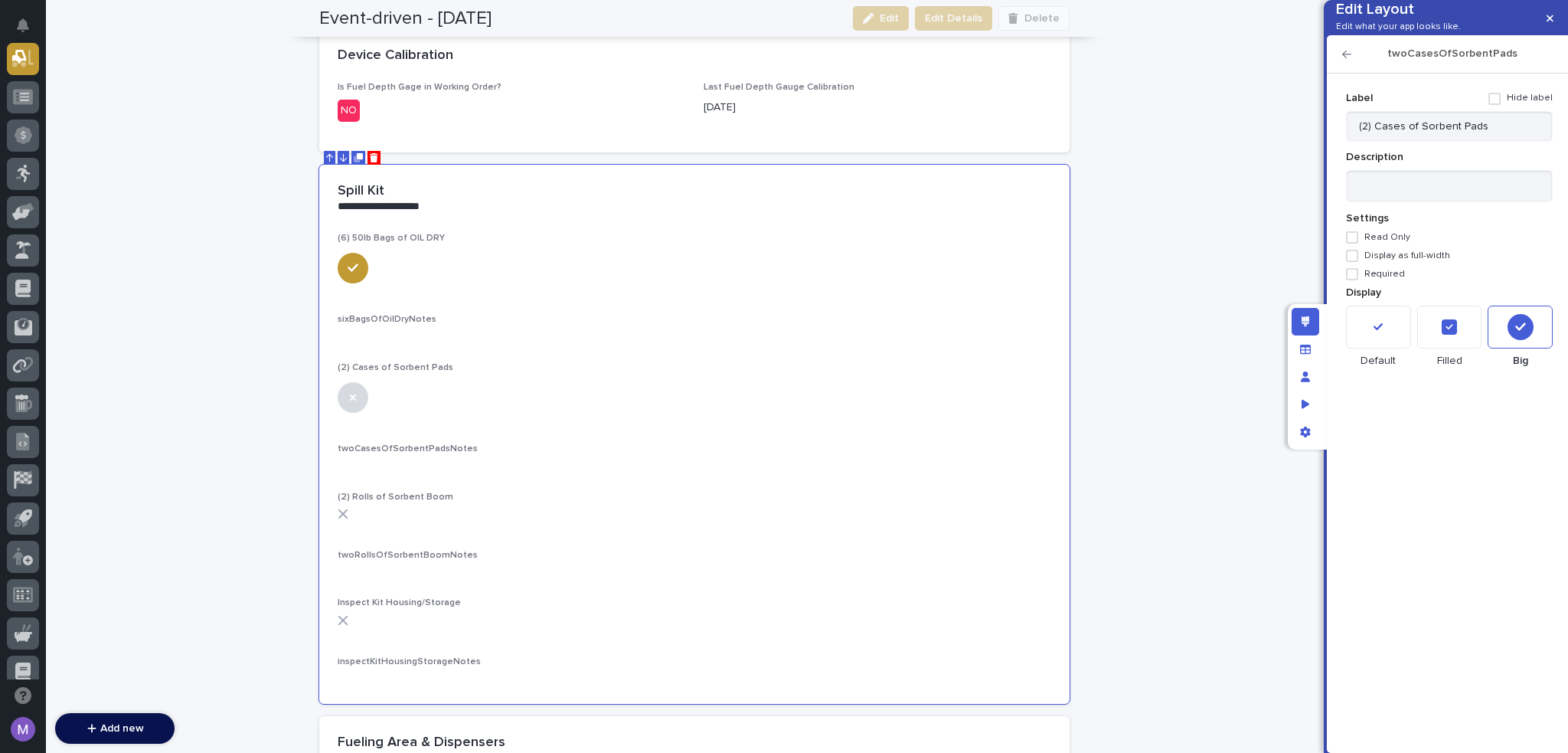
click at [1348, 58] on icon "button" at bounding box center [1347, 53] width 9 height 7
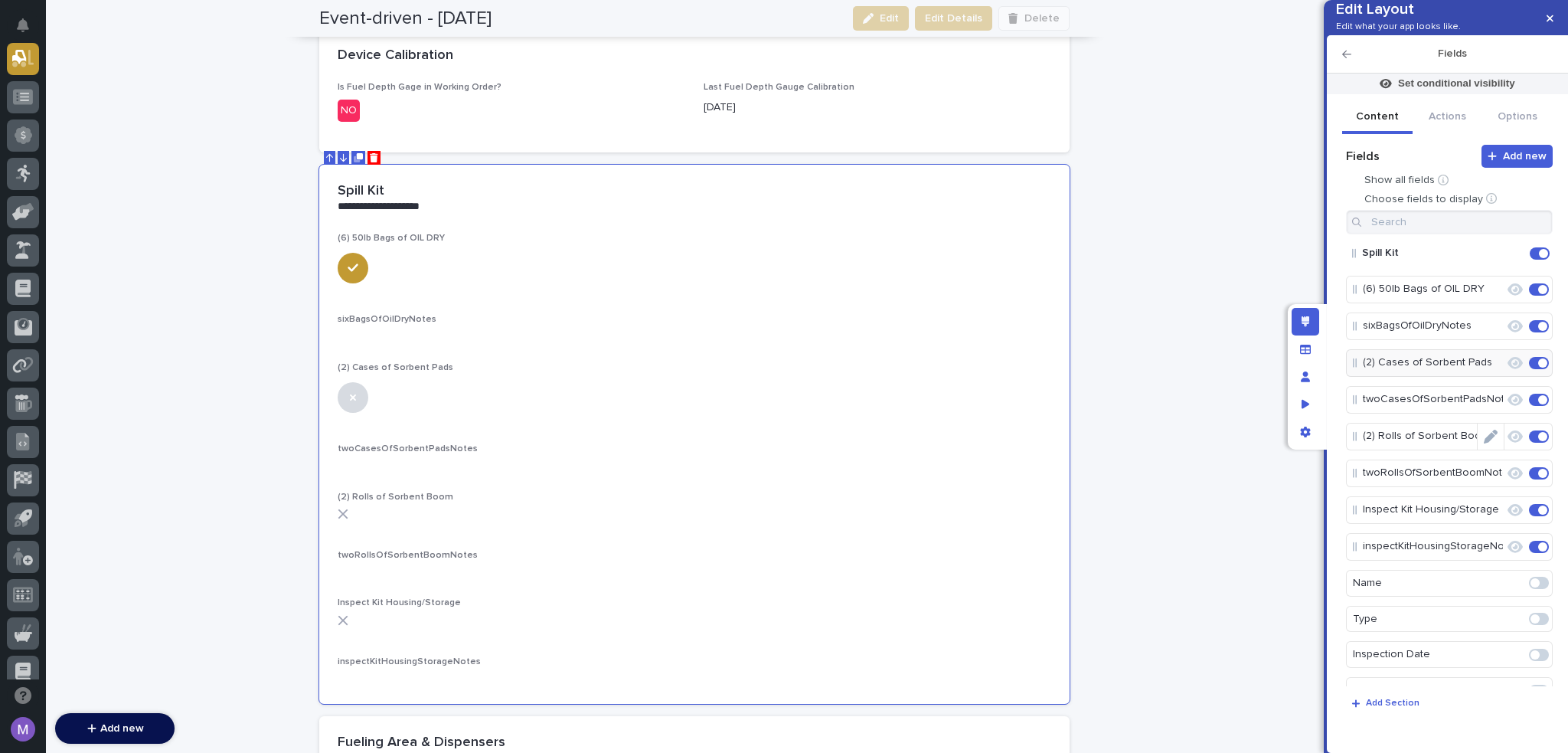
click at [1484, 443] on icon "Edit" at bounding box center [1490, 436] width 14 height 14
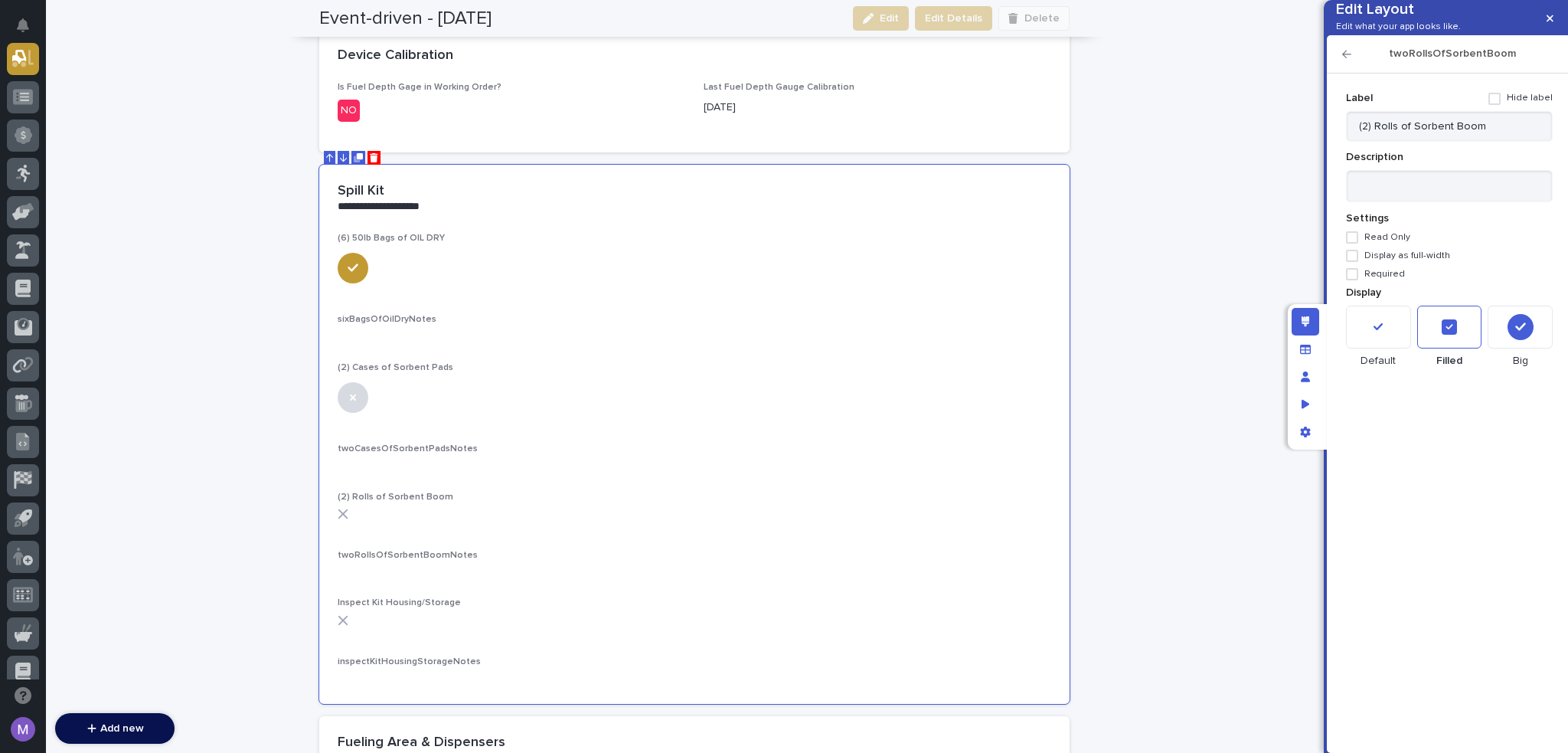
click at [1506, 349] on div at bounding box center [1520, 327] width 65 height 43
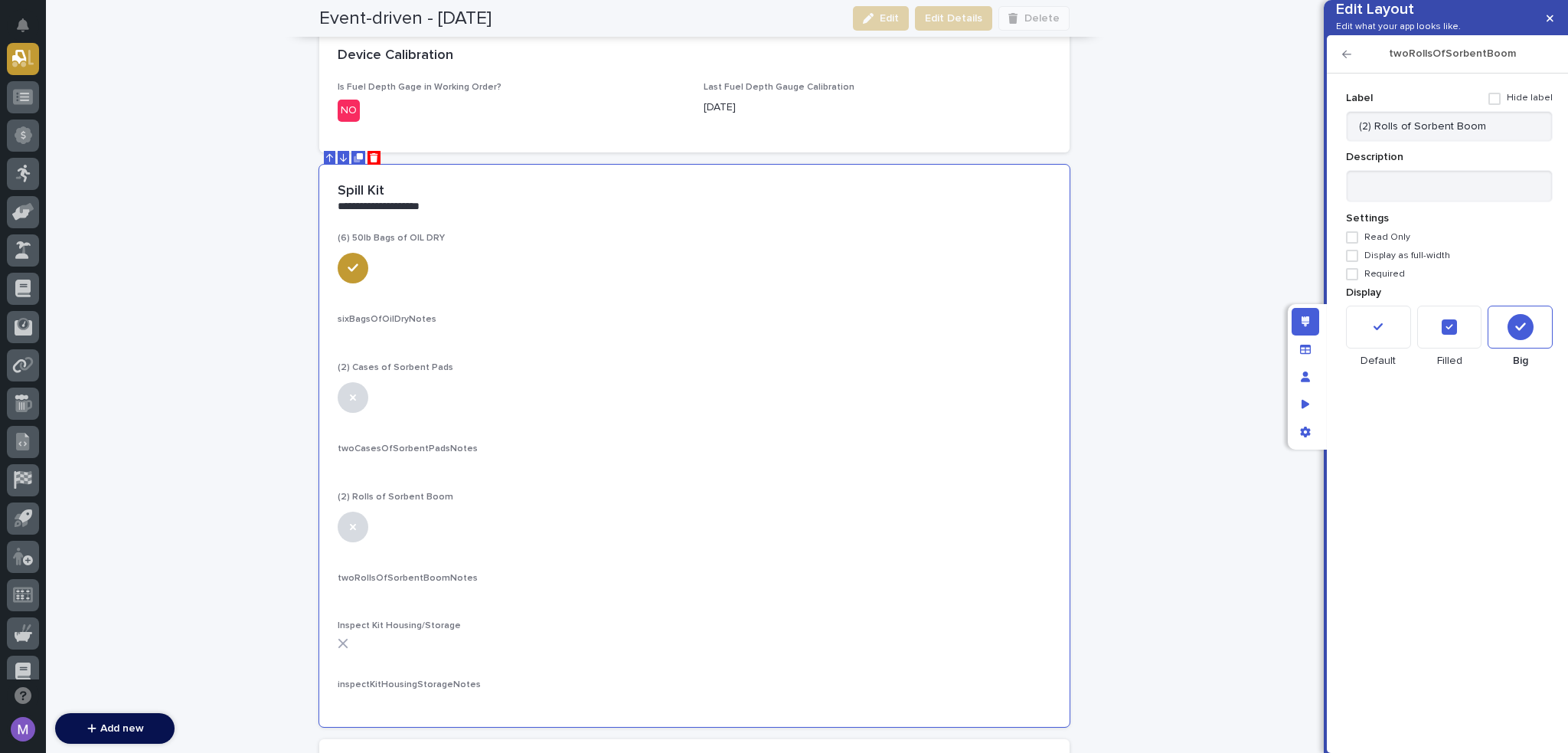
click at [1351, 60] on icon "button" at bounding box center [1347, 53] width 9 height 11
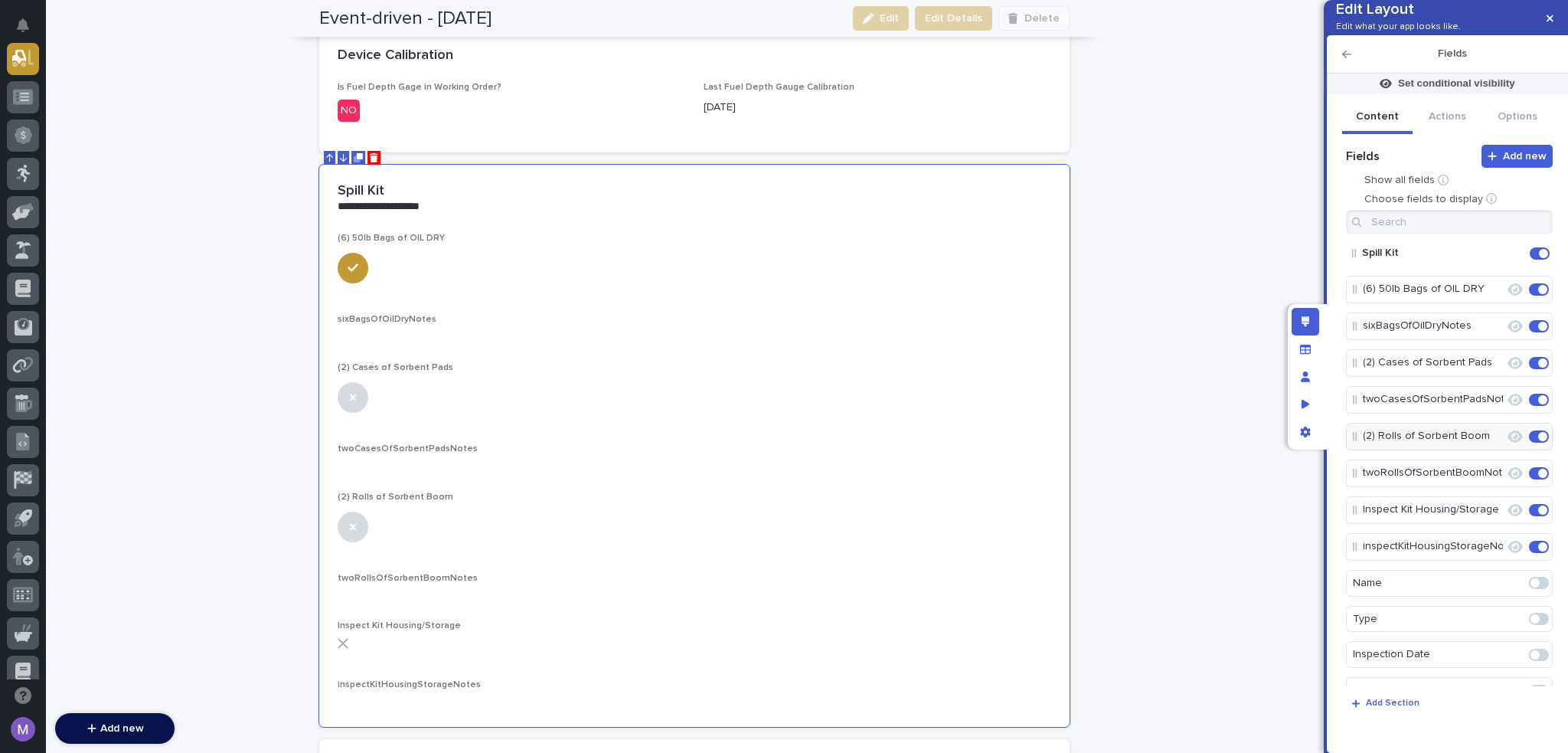
scroll to position [76, 0]
click at [1489, 440] on icon "Edit" at bounding box center [1490, 433] width 14 height 14
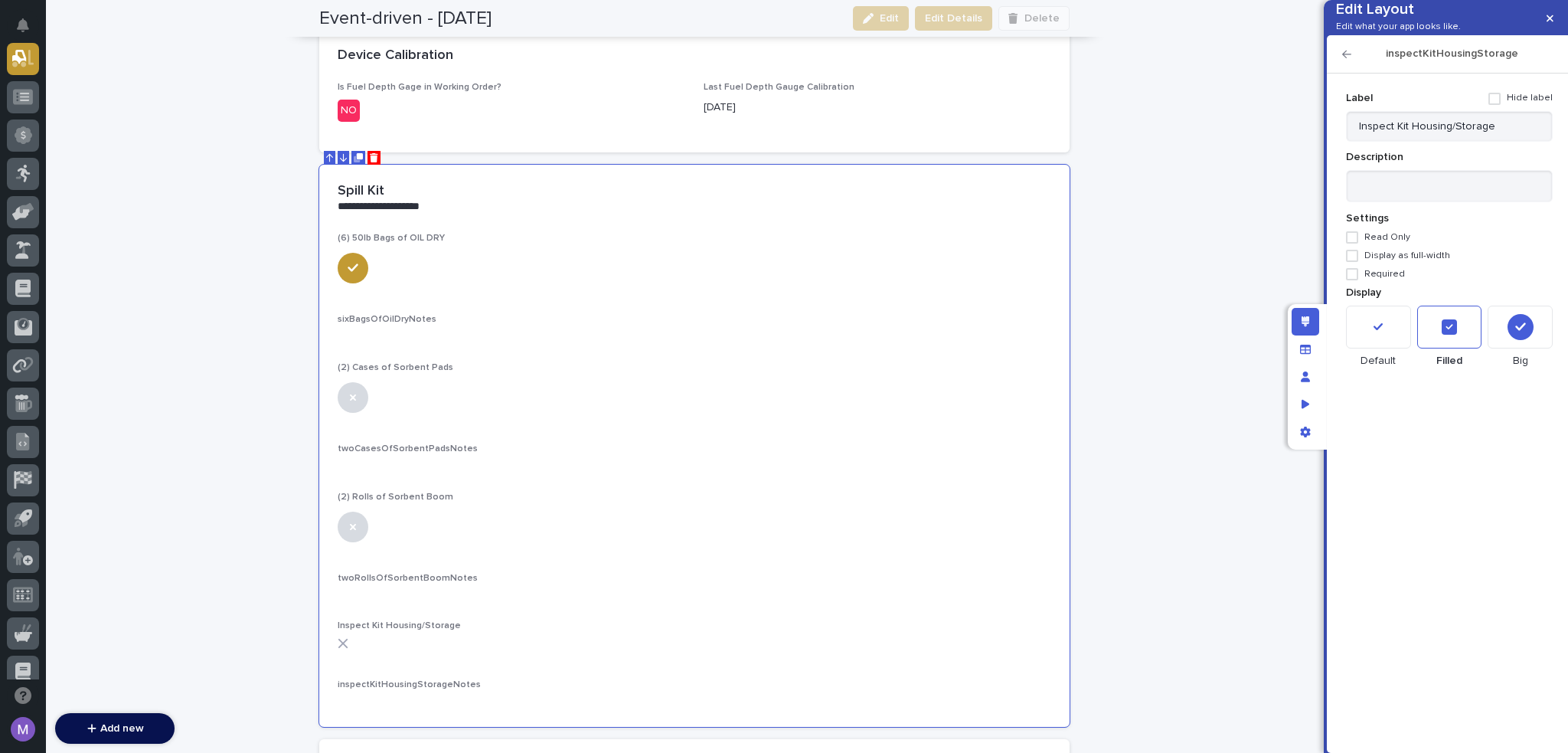
click at [1521, 334] on icon at bounding box center [1520, 327] width 14 height 14
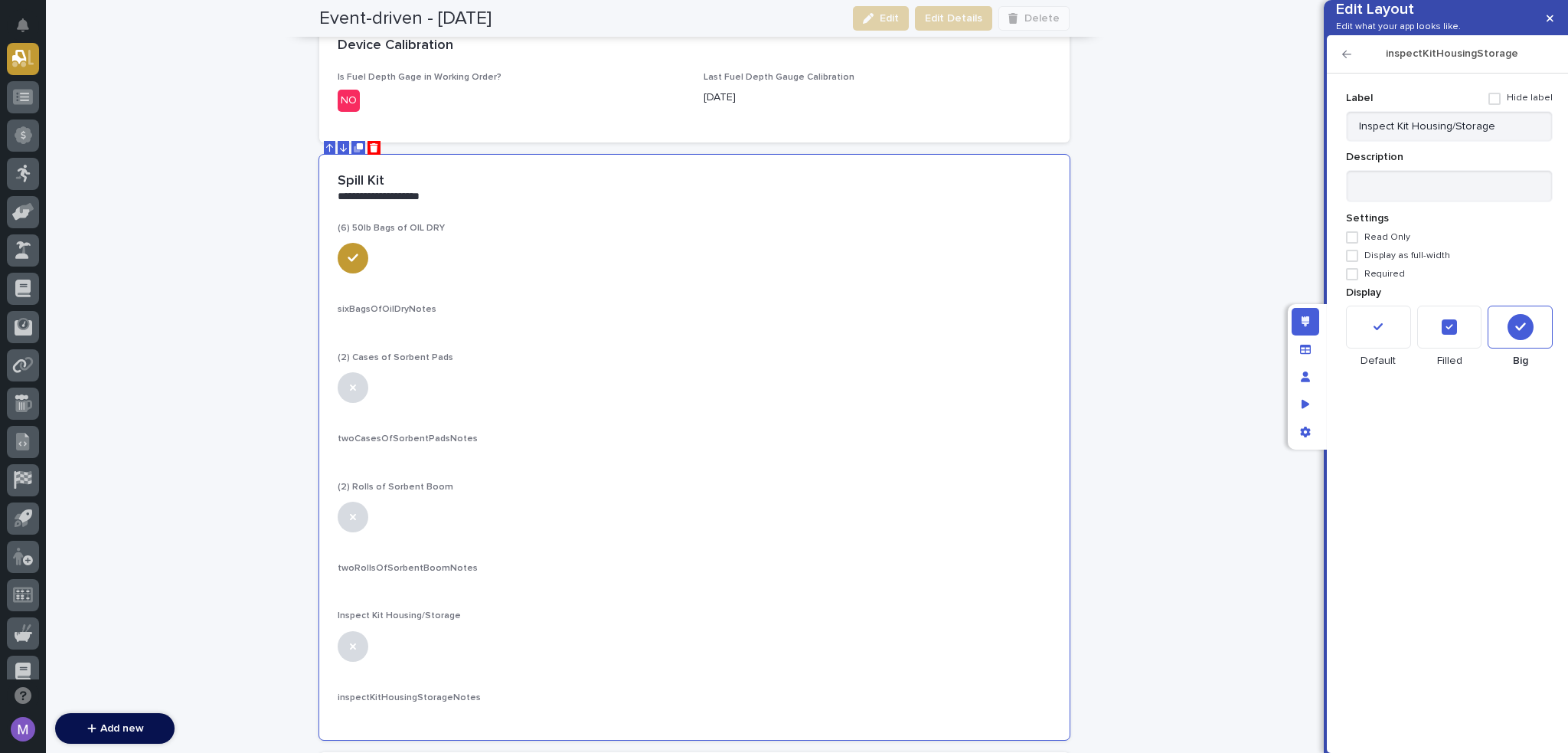
scroll to position [1955, 0]
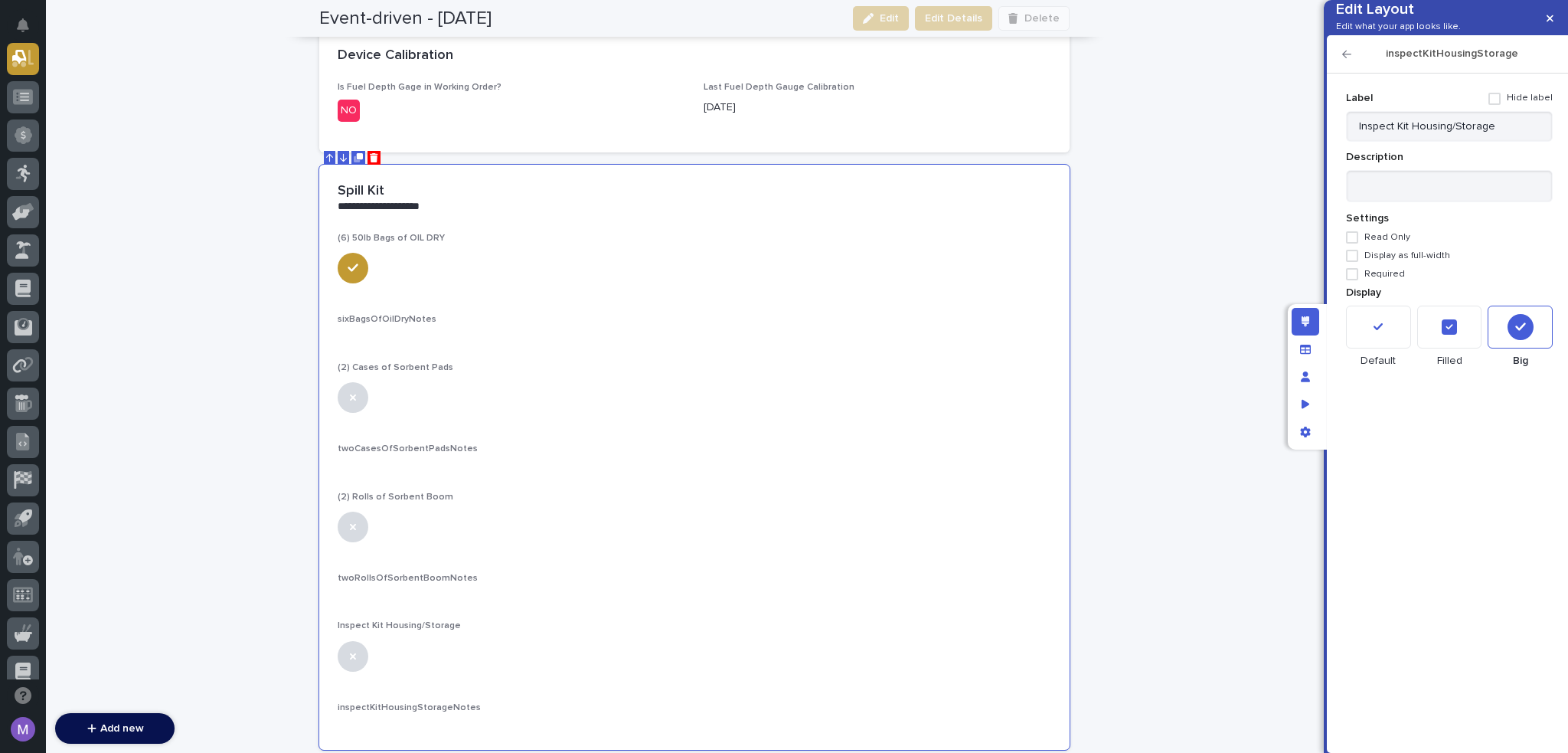
click at [1352, 61] on h2 "inspectKitHousingStorage" at bounding box center [1452, 54] width 202 height 13
click at [1348, 60] on icon "button" at bounding box center [1347, 53] width 9 height 11
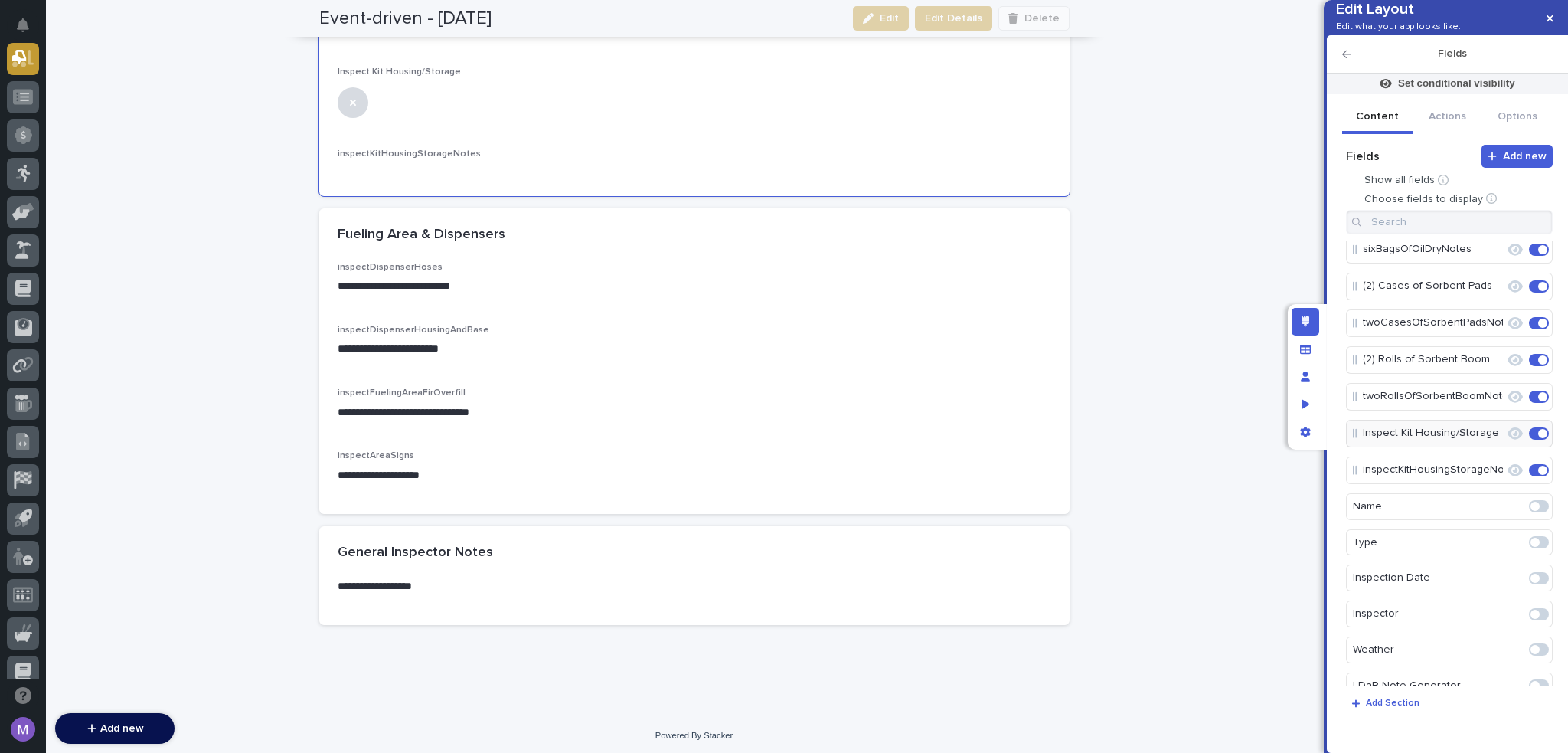
scroll to position [2513, 0]
click at [790, 298] on div "**********" at bounding box center [694, 280] width 714 height 45
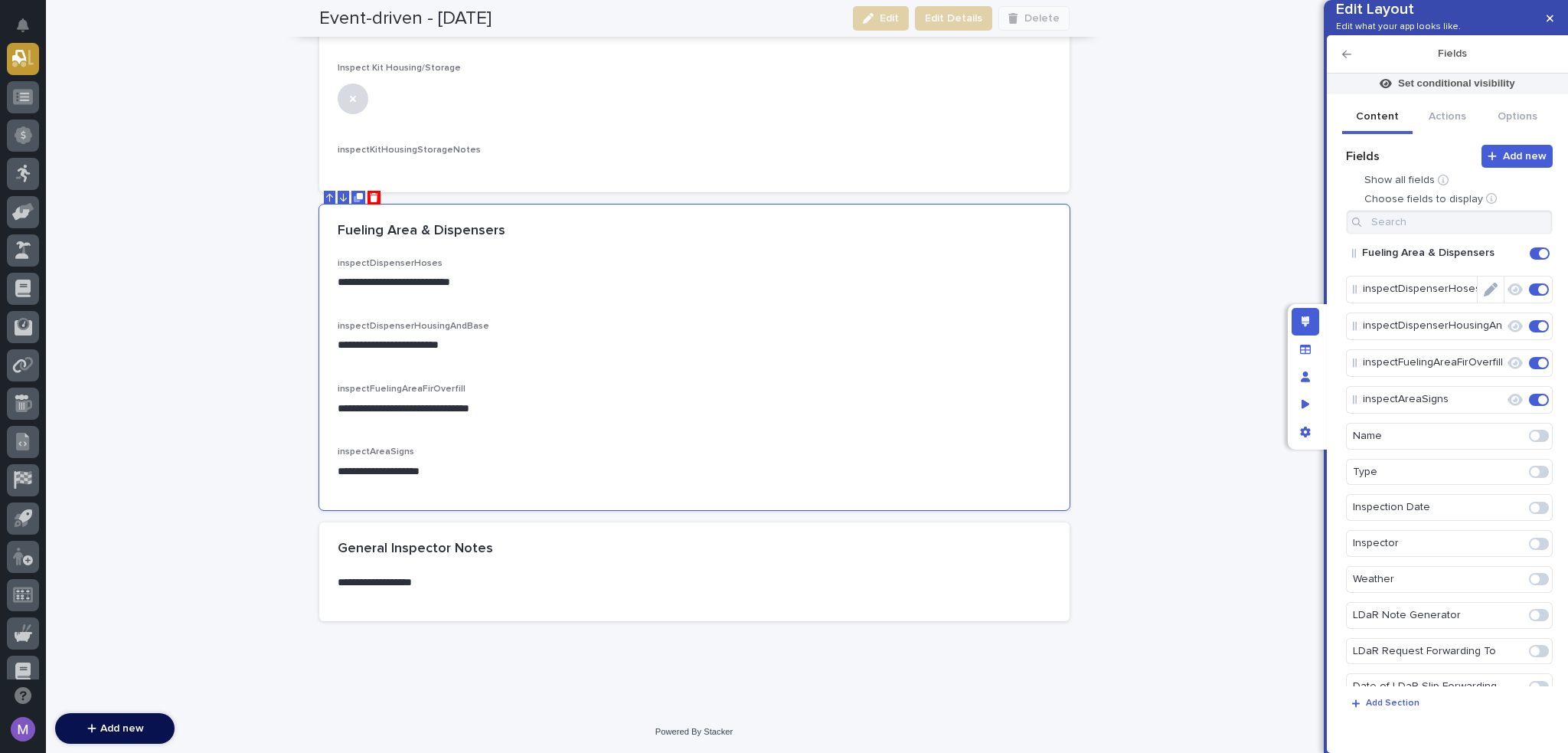
click at [1484, 297] on icon "Edit" at bounding box center [1490, 289] width 14 height 14
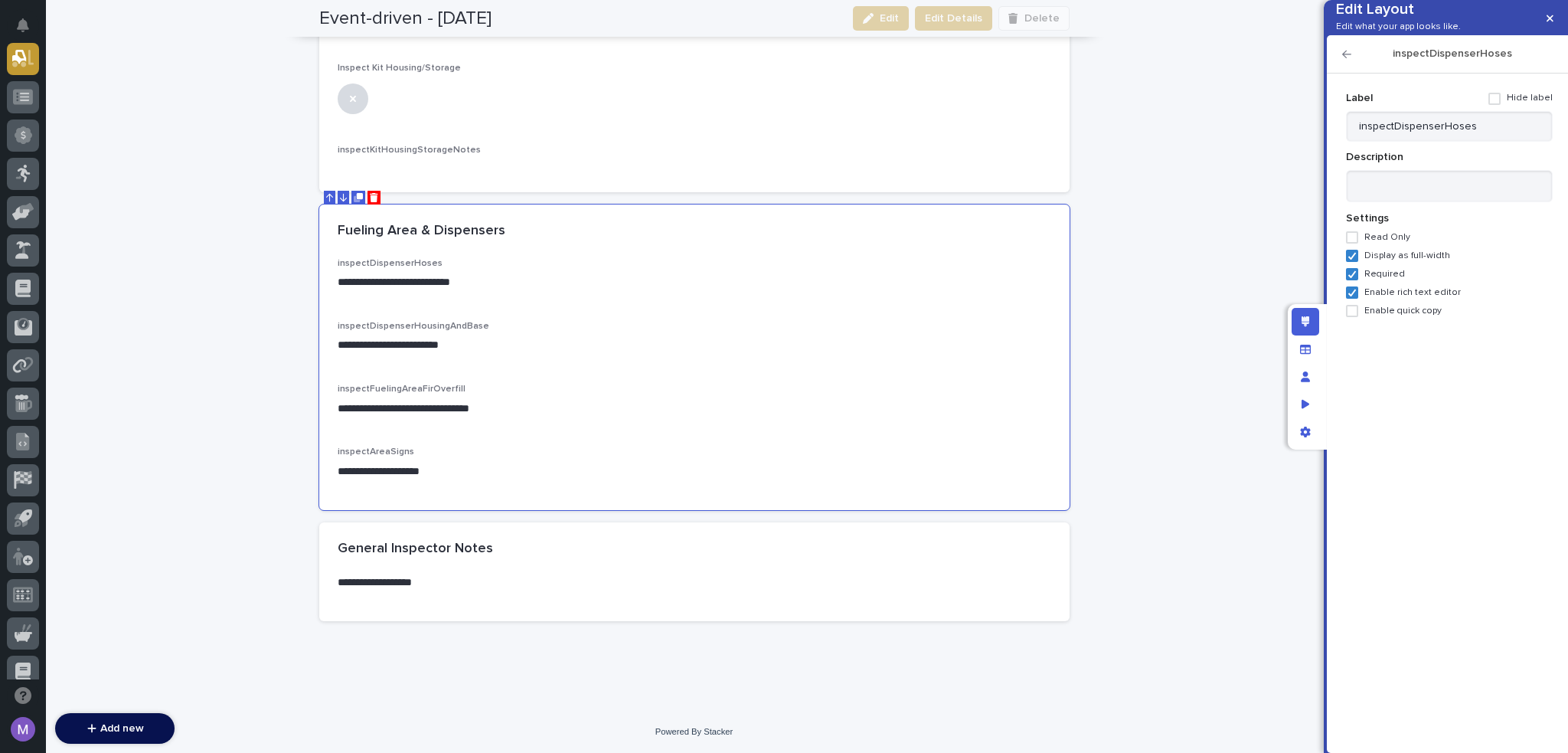
click at [1347, 60] on icon "button" at bounding box center [1347, 53] width 9 height 11
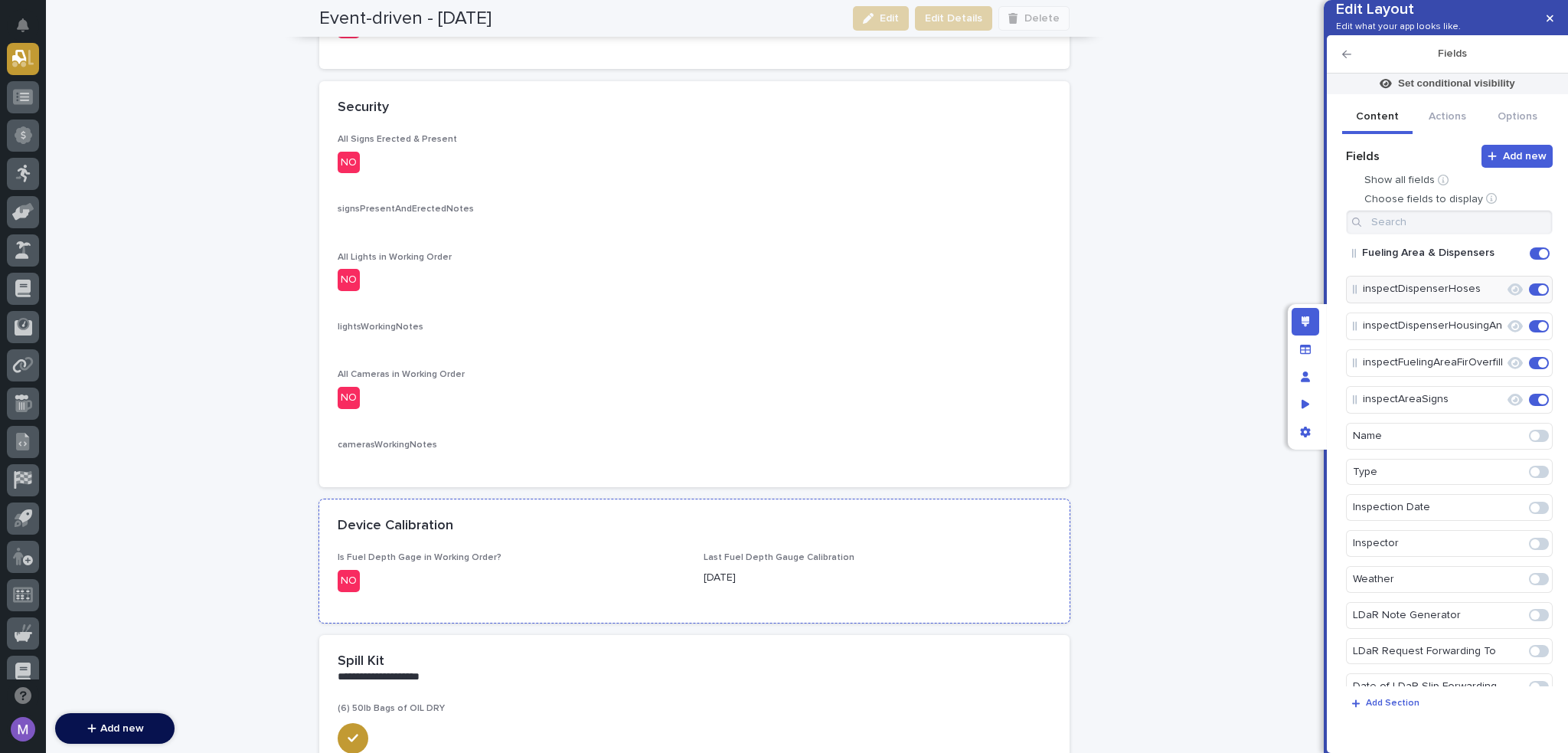
scroll to position [1517, 0]
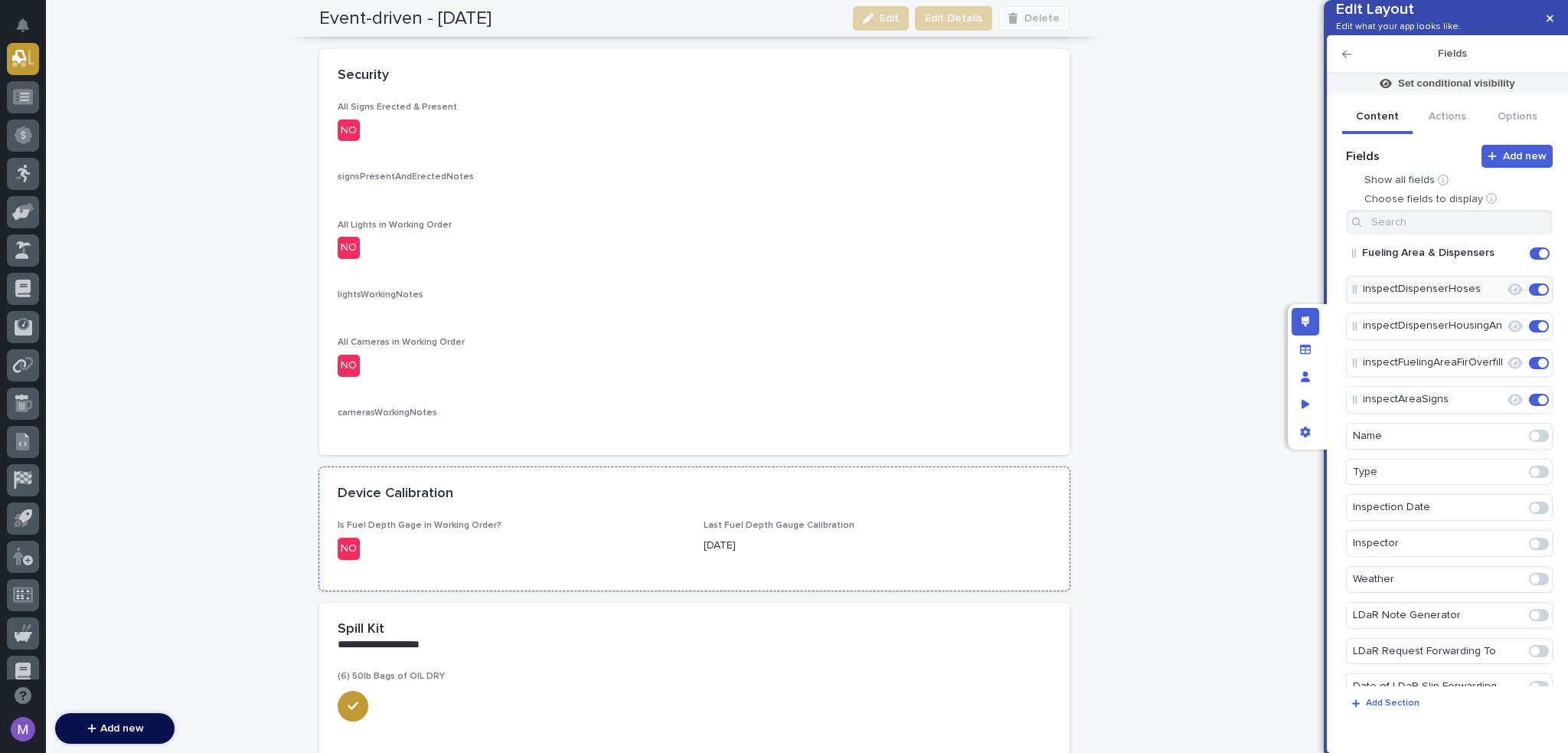
click at [848, 497] on div "Device Calibration" at bounding box center [691, 494] width 707 height 17
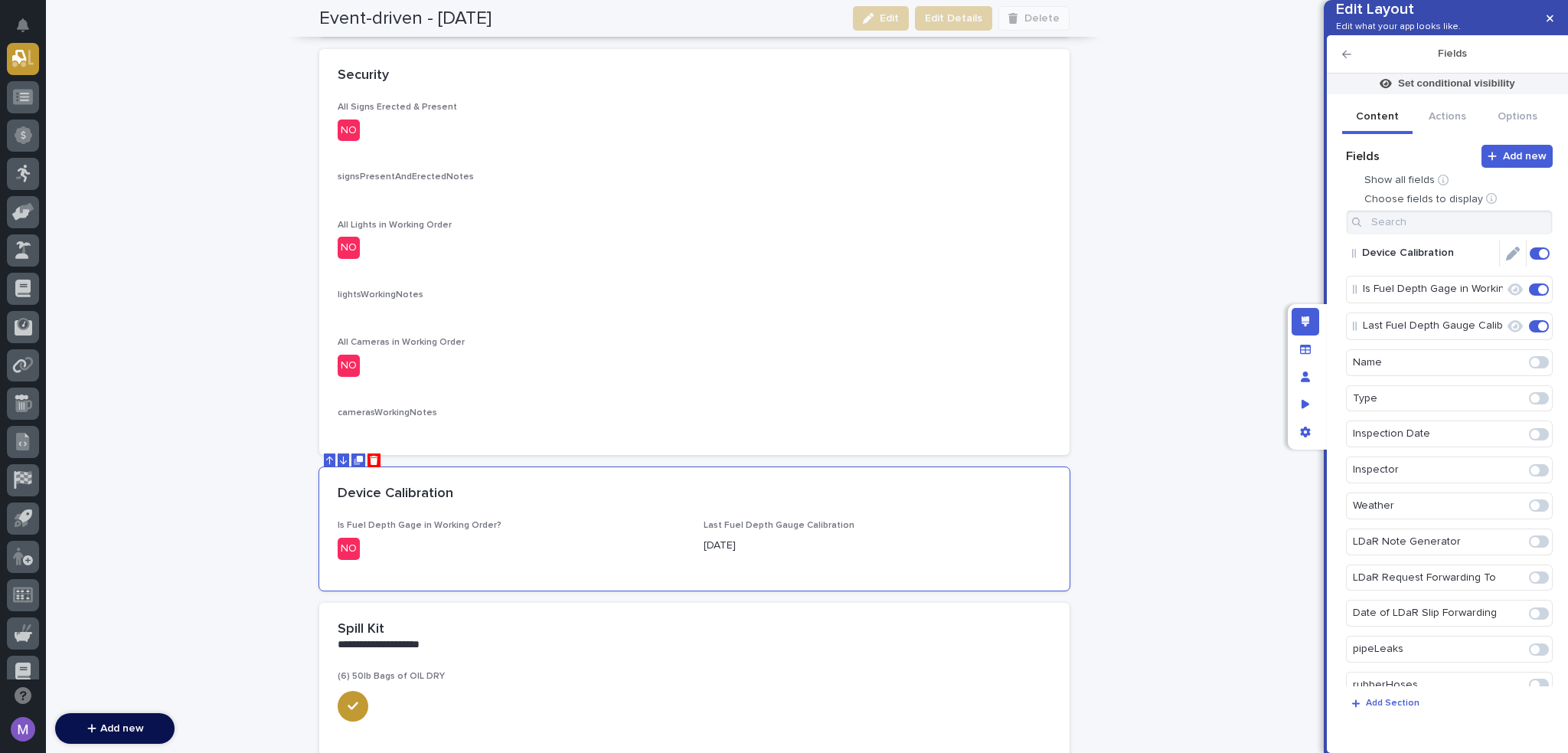
click at [1506, 260] on icon "Edit" at bounding box center [1513, 253] width 14 height 14
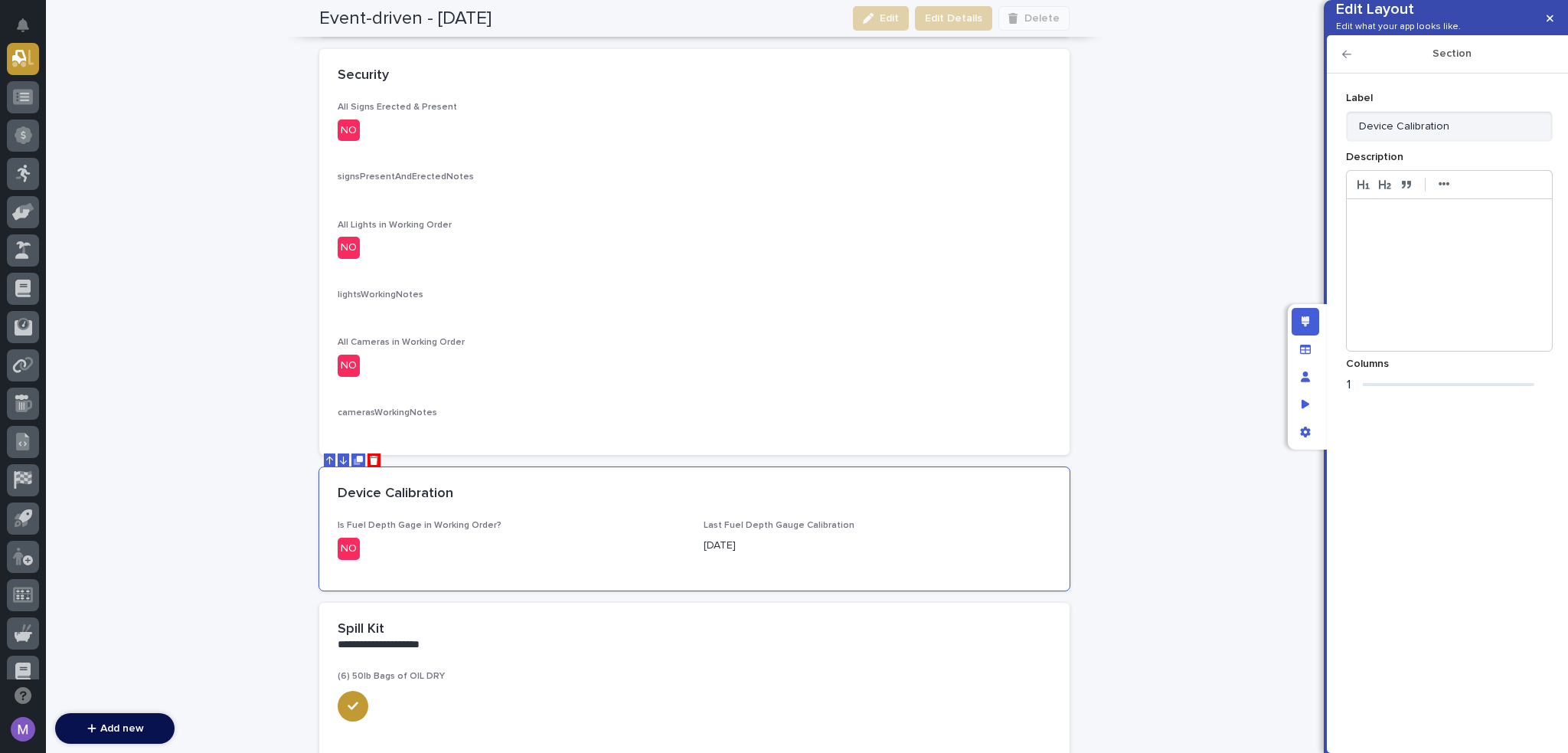
click at [1371, 386] on div at bounding box center [1442, 384] width 186 height 3
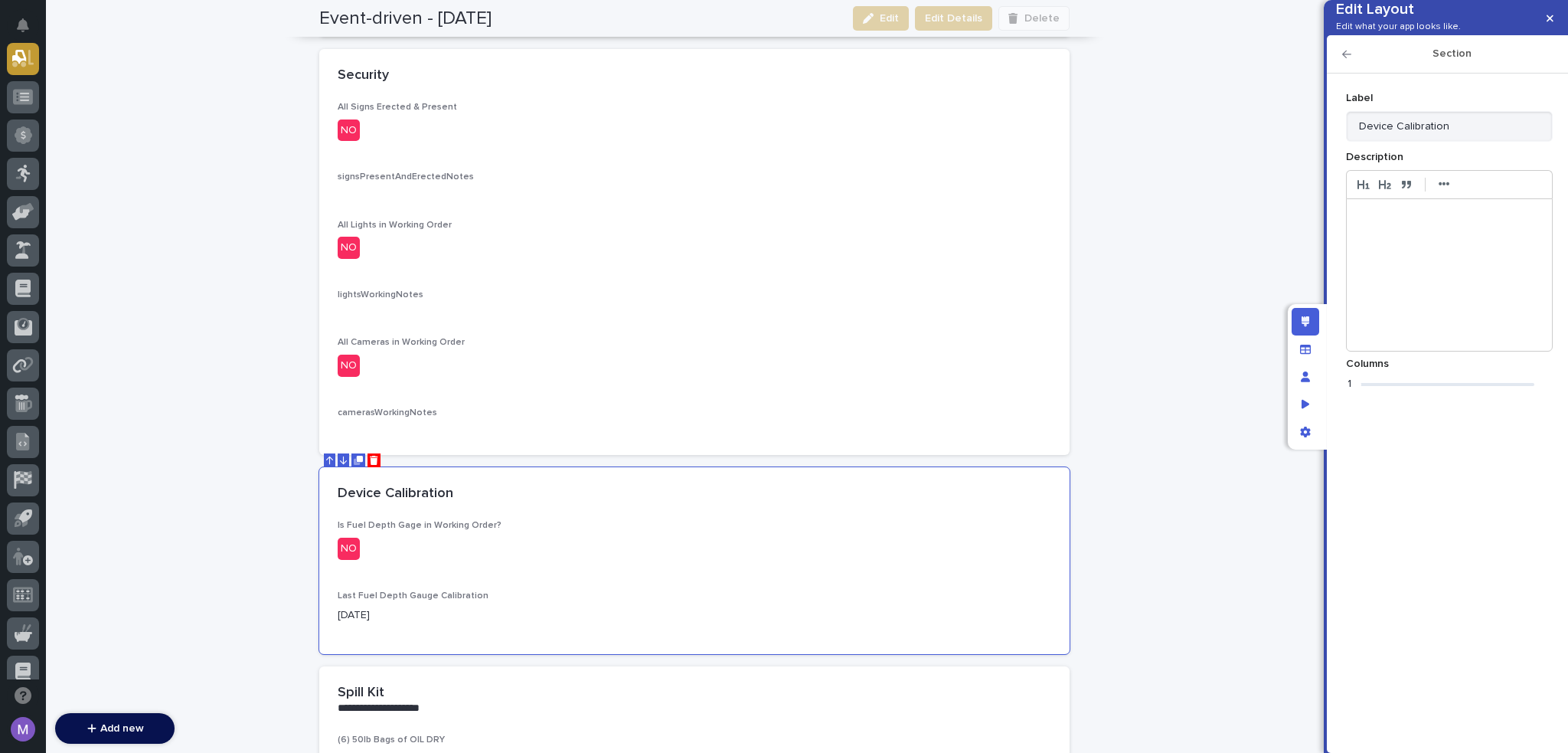
scroll to position [1549, 0]
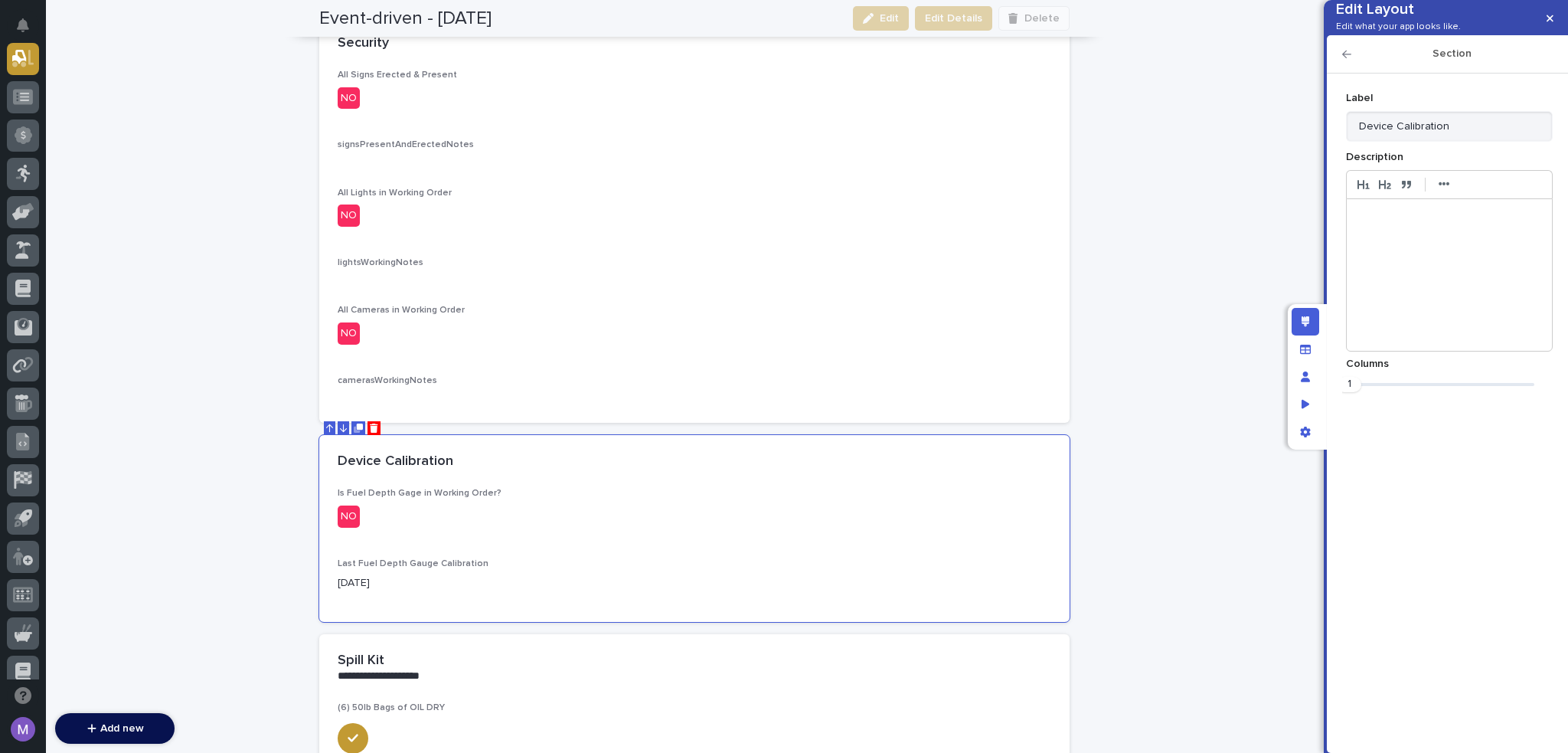
click at [1345, 60] on icon "button" at bounding box center [1347, 53] width 9 height 11
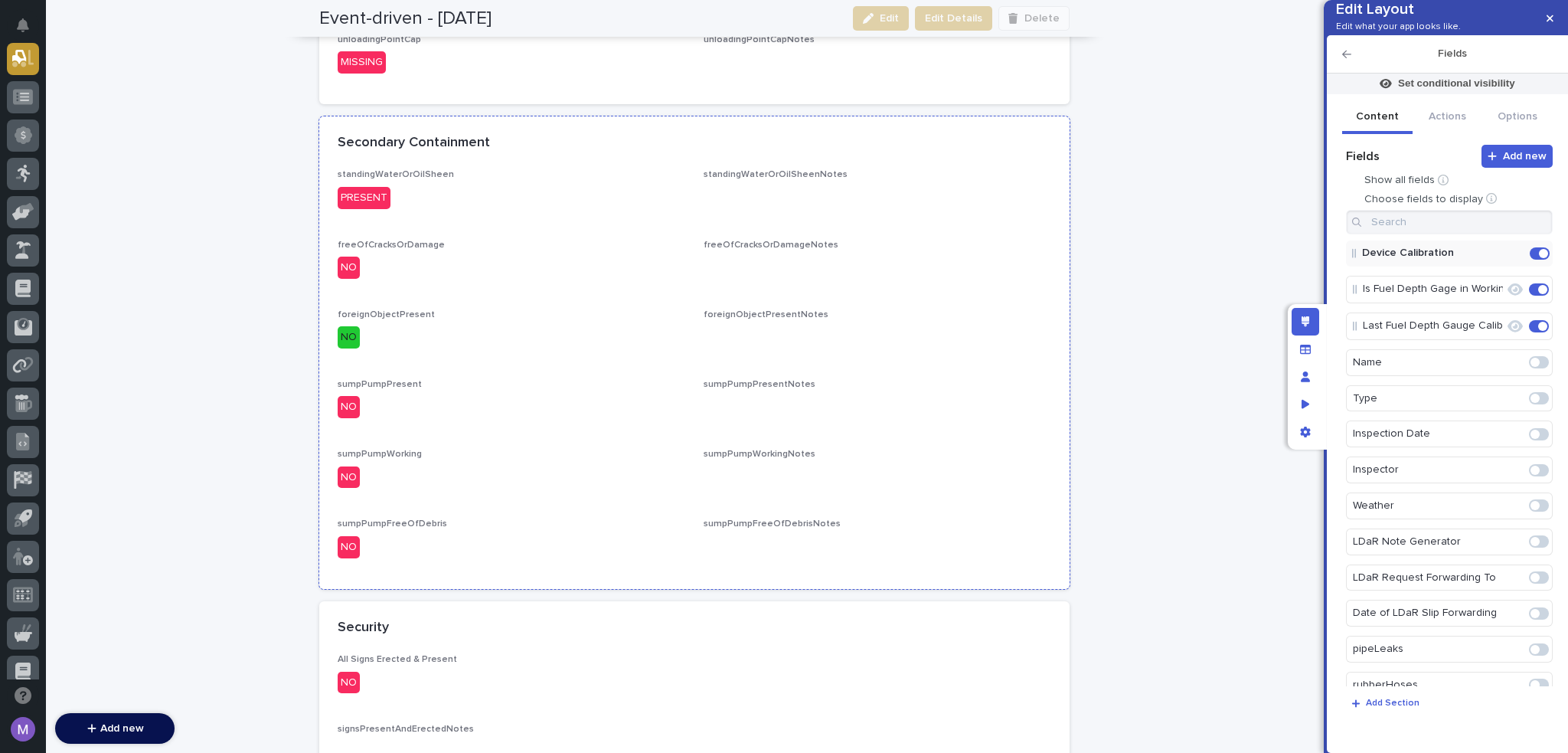
scroll to position [936, 0]
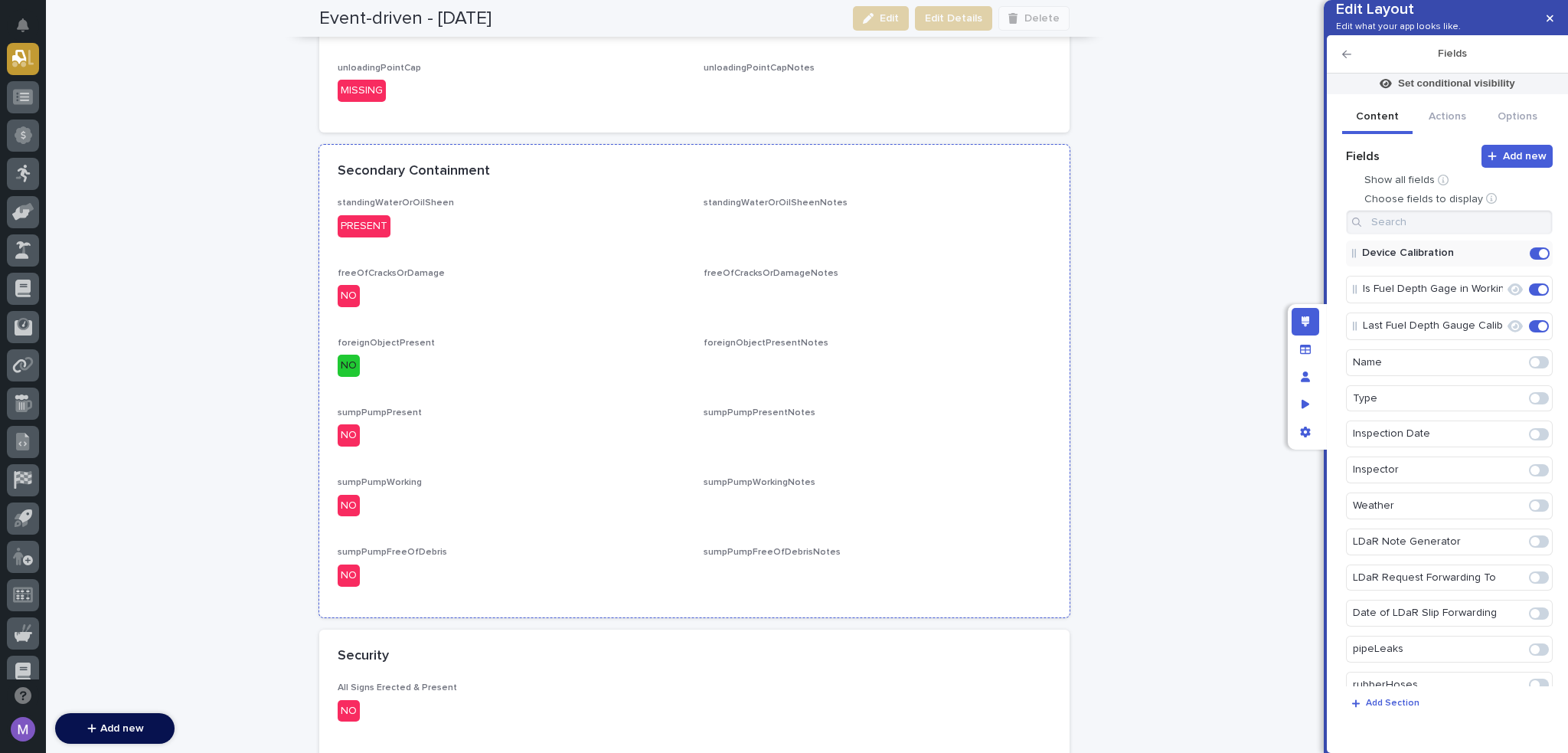
click at [954, 321] on div "standingWaterOrOilSheen PRESENT standingWaterOrOilSheenNotes ••• freeOfCracksOr…" at bounding box center [694, 398] width 714 height 400
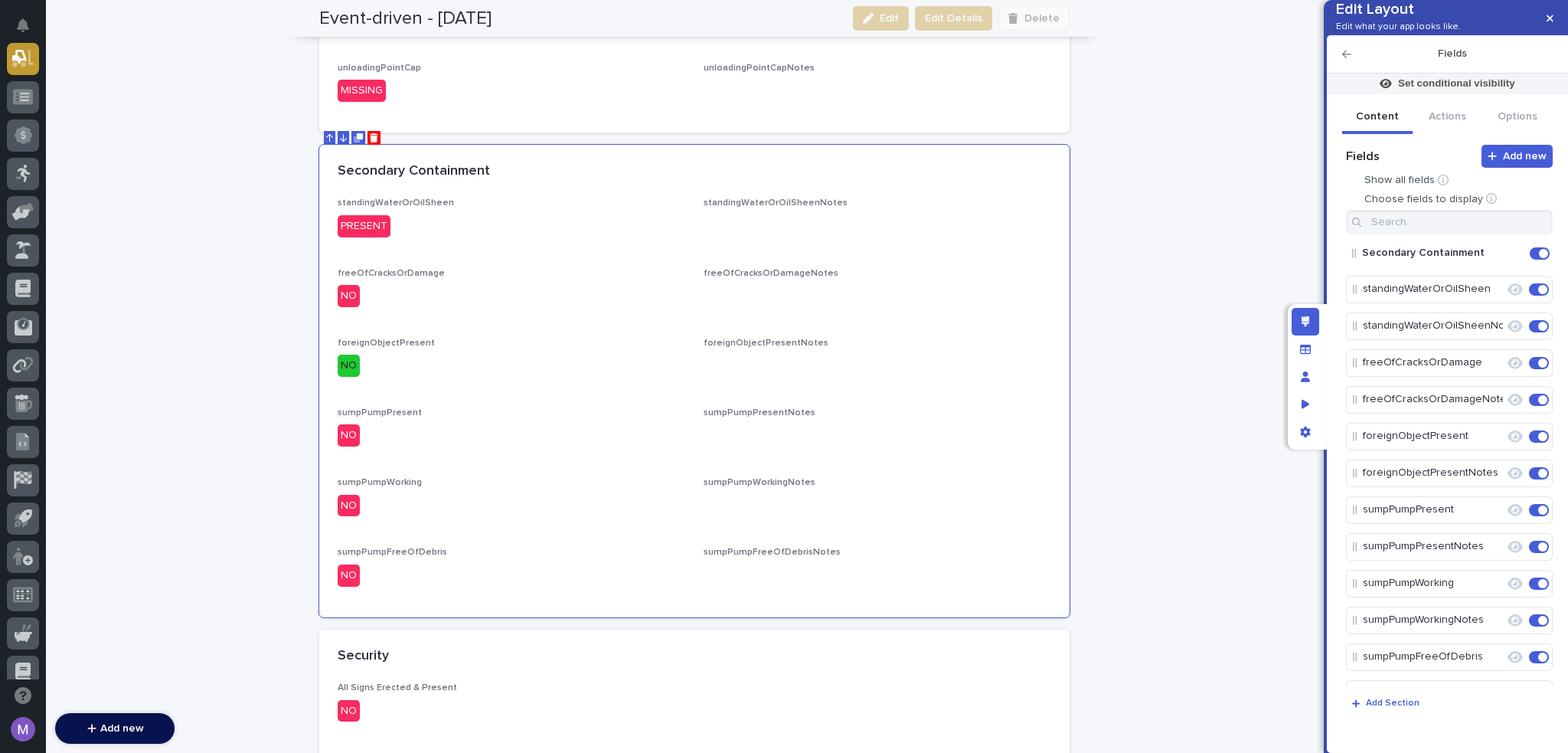
click at [1527, 260] on icon "Edit" at bounding box center [1527, 253] width 0 height 14
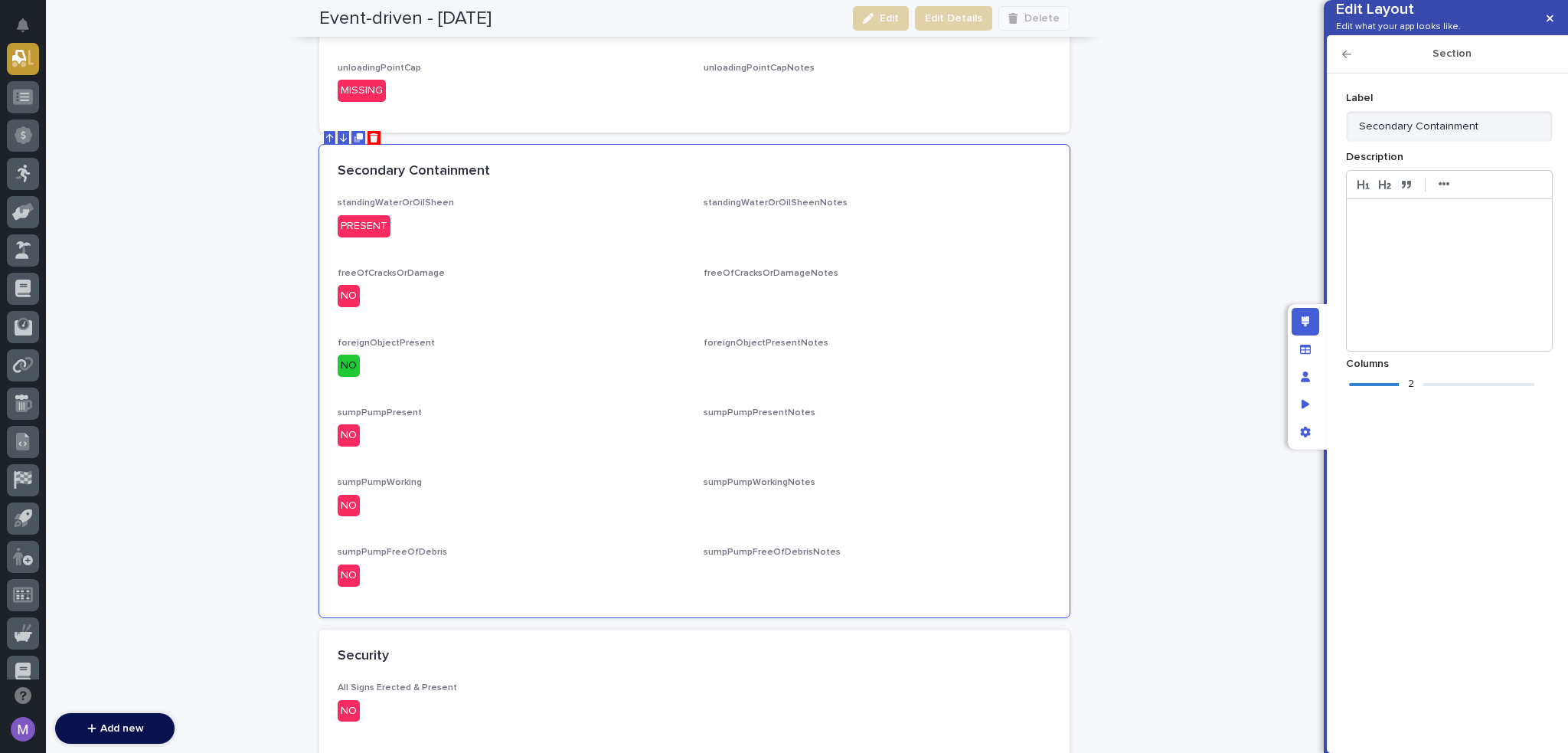
click at [1357, 392] on div "2" at bounding box center [1442, 384] width 186 height 15
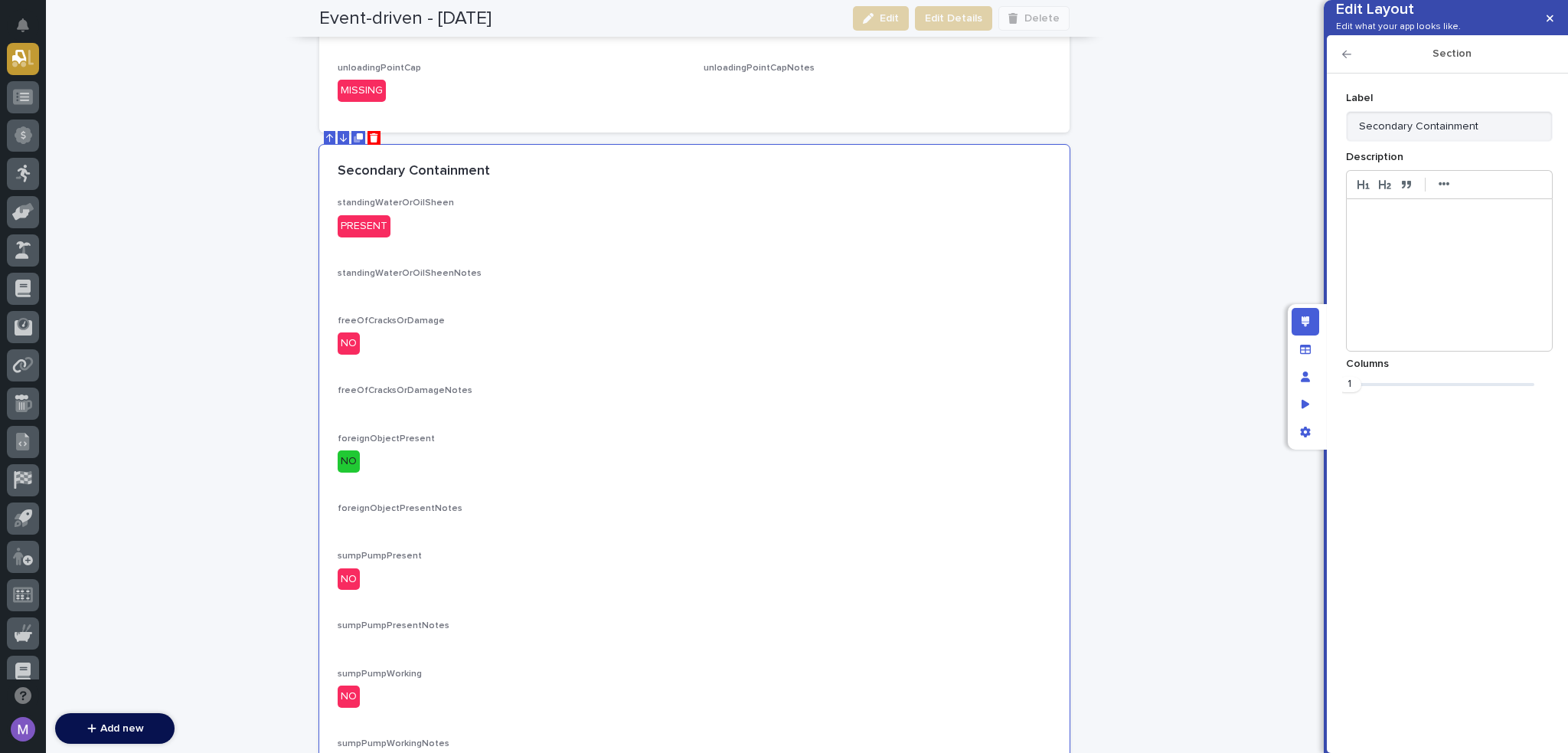
click at [1345, 60] on icon "button" at bounding box center [1347, 53] width 9 height 11
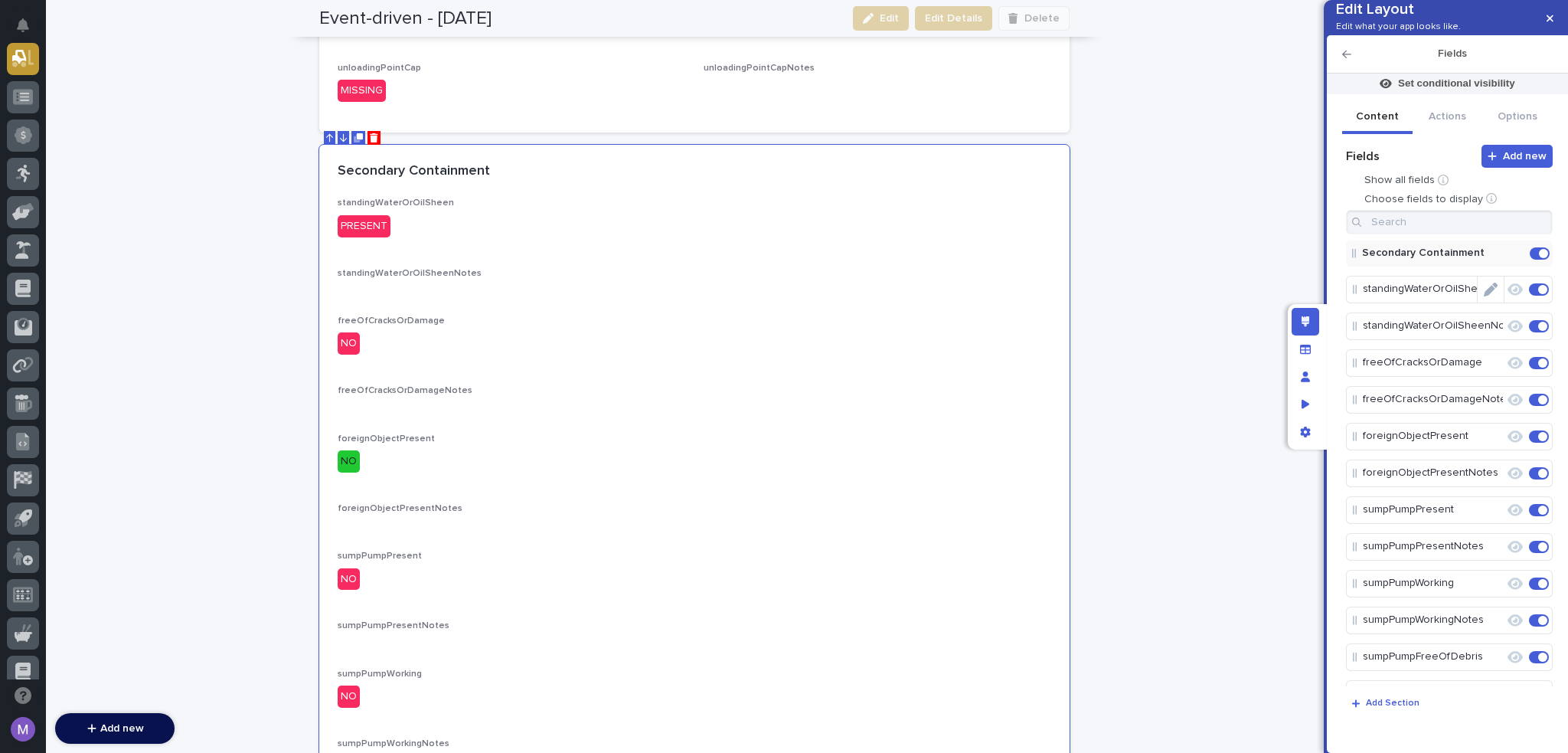
click at [1484, 297] on icon "Edit" at bounding box center [1490, 289] width 14 height 14
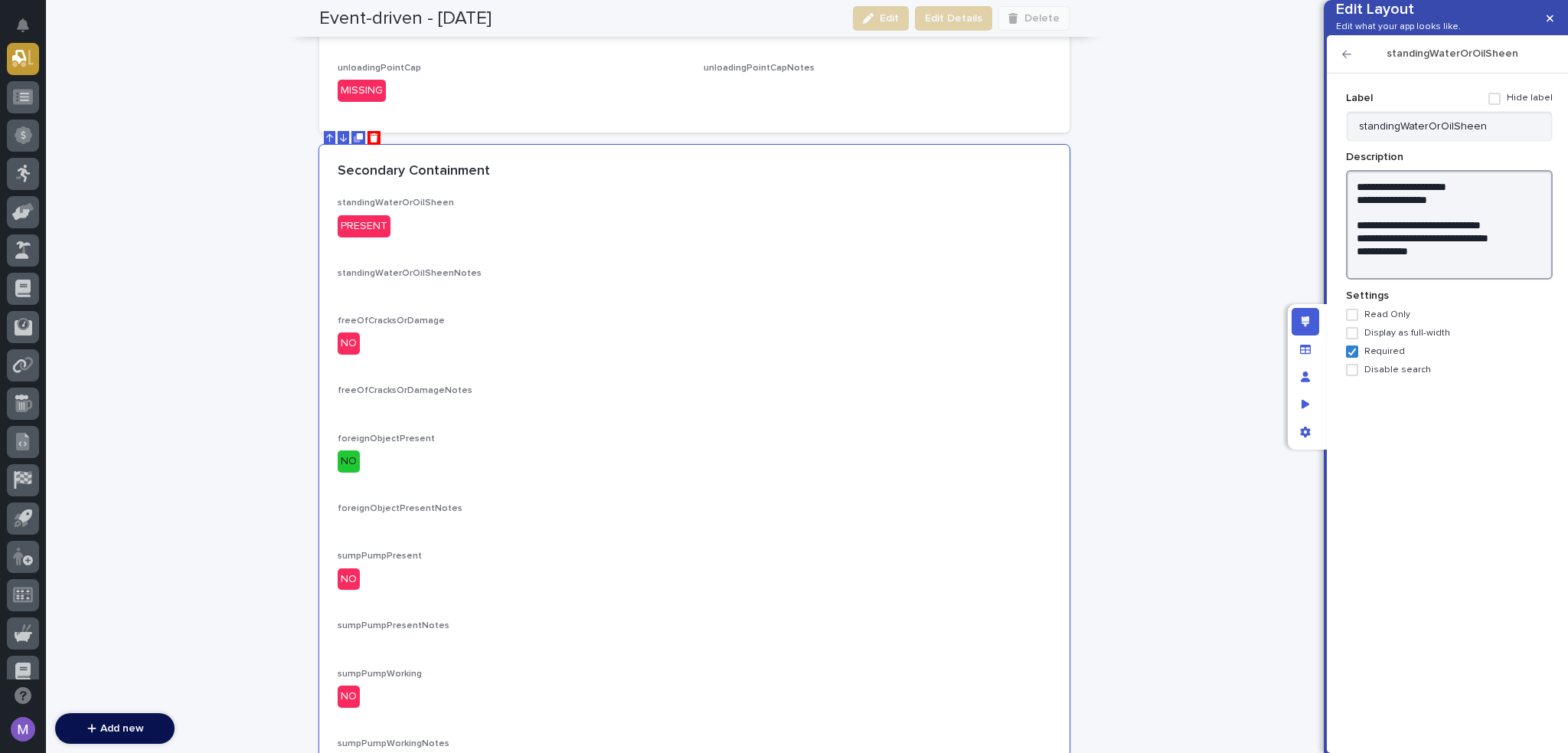
drag, startPoint x: 1355, startPoint y: 212, endPoint x: 1446, endPoint y: 225, distance: 91.9
click at [1446, 225] on textarea "**********" at bounding box center [1449, 225] width 207 height 110
type textarea "**********"
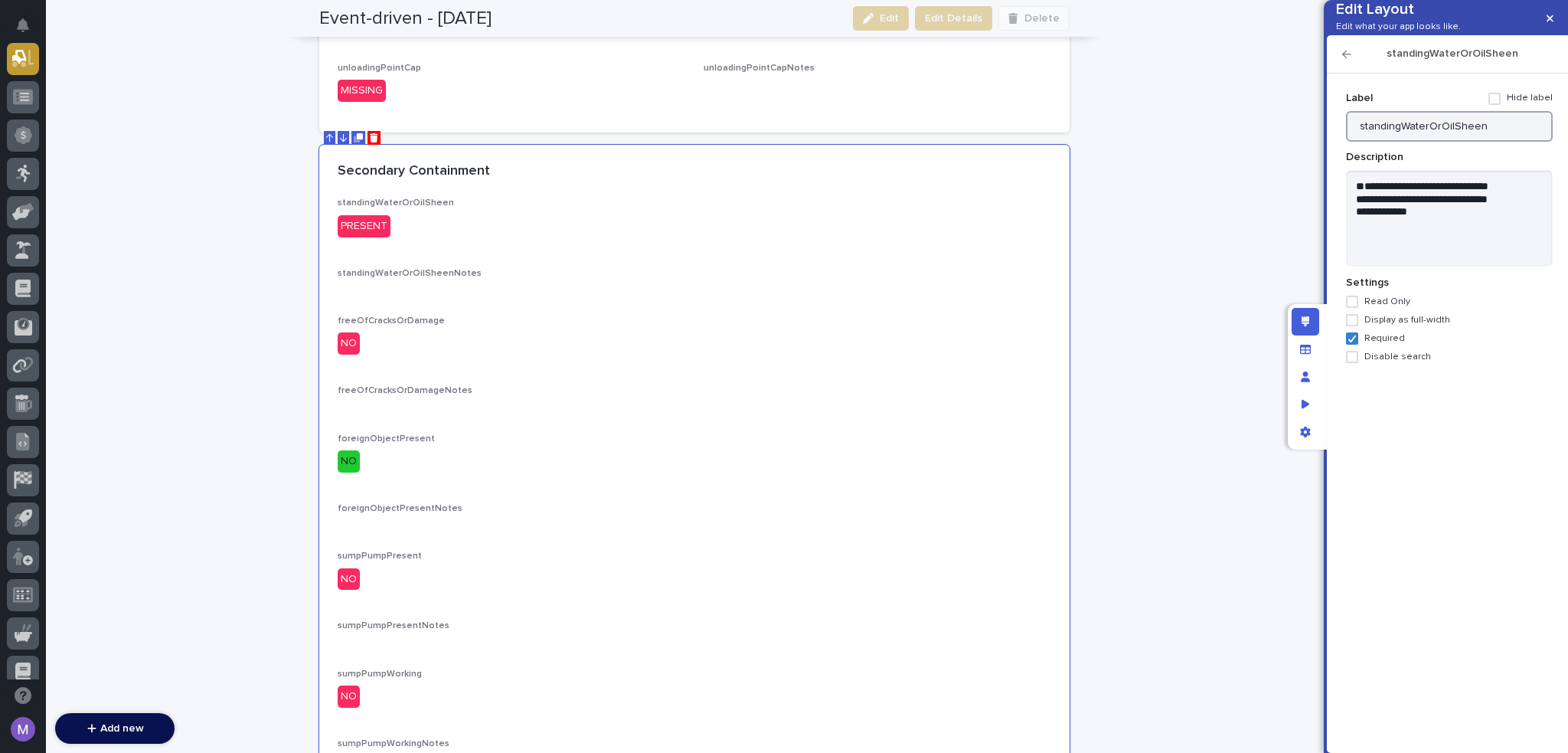
click at [1496, 142] on input "standingWaterOrOilSheen" at bounding box center [1449, 126] width 207 height 31
paste input "Standing Water Present? Oil Sheen Present?"
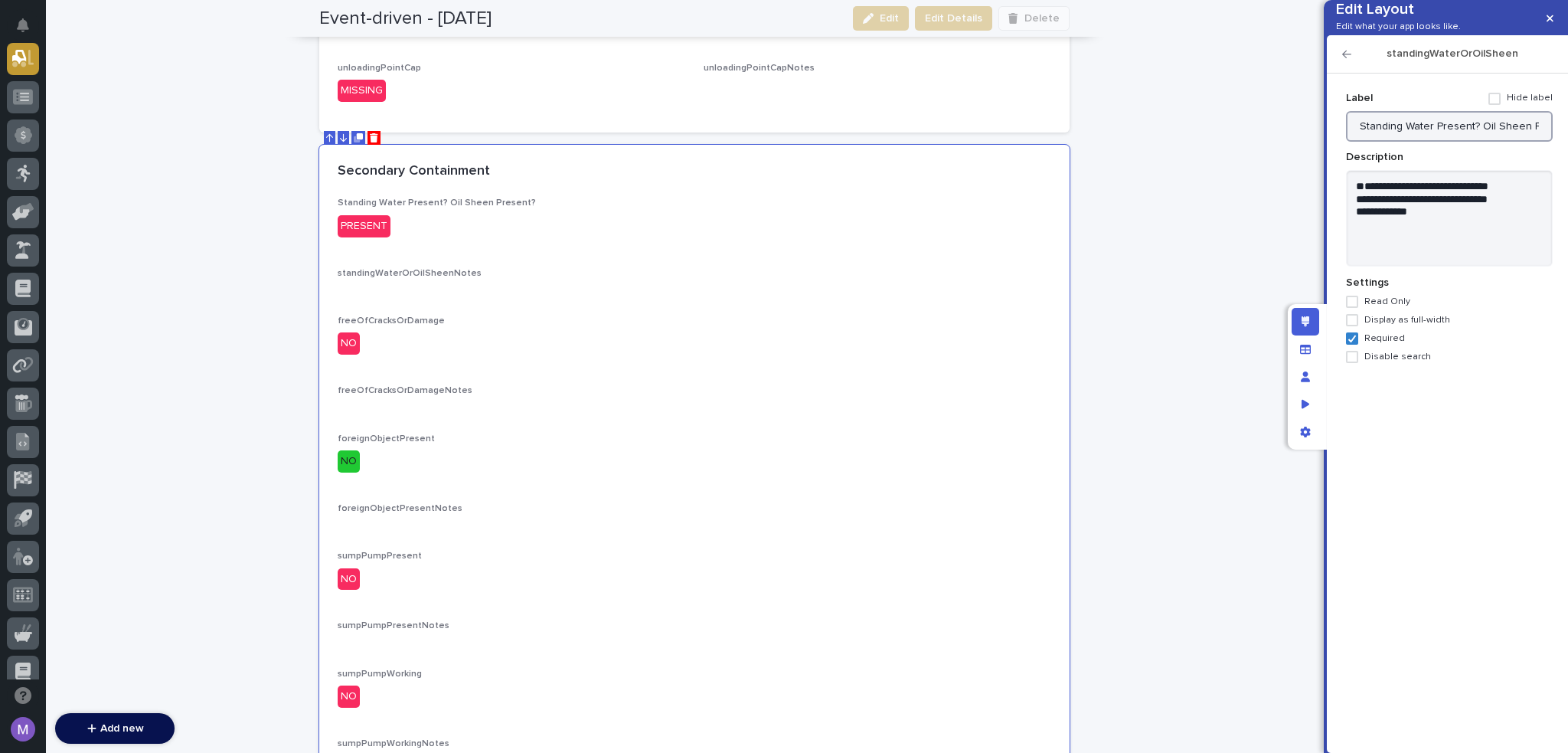
click at [1473, 142] on input "Standing Water Present? Oil Sheen Present?" at bounding box center [1449, 126] width 207 height 31
click at [1433, 142] on input "Standing Water Present? Oil Sheen Present?" at bounding box center [1449, 126] width 207 height 31
click at [1440, 142] on input "Standing Water OR Oil Sheen Present? Oil Sheen Present?" at bounding box center [1449, 126] width 207 height 31
click at [1446, 142] on input "Standing Water OR Oil Sheen Present? Oil Sheen Present?" at bounding box center [1449, 126] width 207 height 31
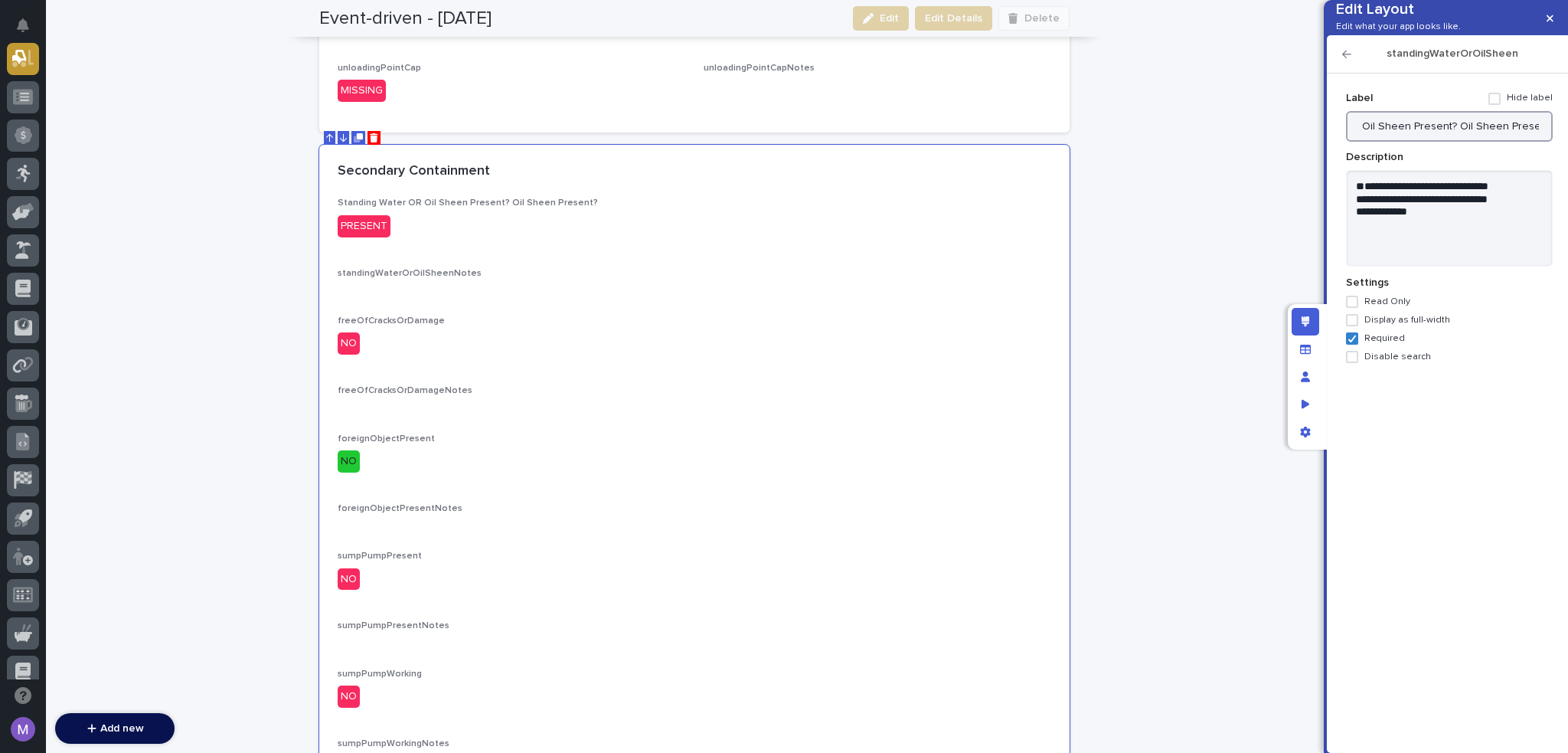
drag, startPoint x: 1442, startPoint y: 152, endPoint x: 1543, endPoint y: 118, distance: 106.6
click at [1543, 118] on div "**********" at bounding box center [1449, 225] width 207 height 277
type input "Standing Water OR Oil Sheen Present"
click at [1356, 235] on textarea "**********" at bounding box center [1449, 219] width 207 height 97
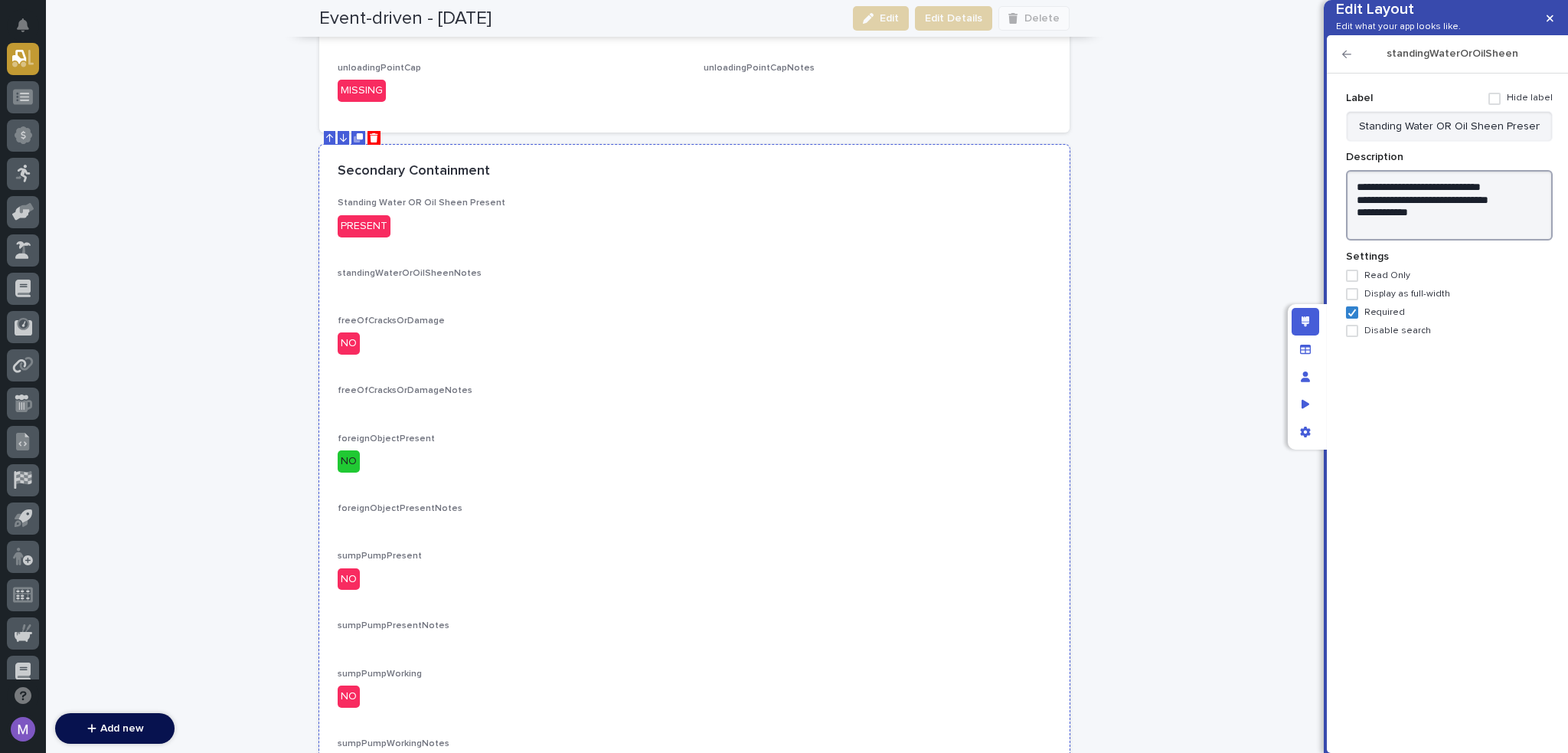
type textarea "**********"
click at [720, 280] on div "standingWaterOrOilSheenNotes •••" at bounding box center [694, 283] width 714 height 29
click at [1344, 58] on icon "button" at bounding box center [1347, 53] width 9 height 7
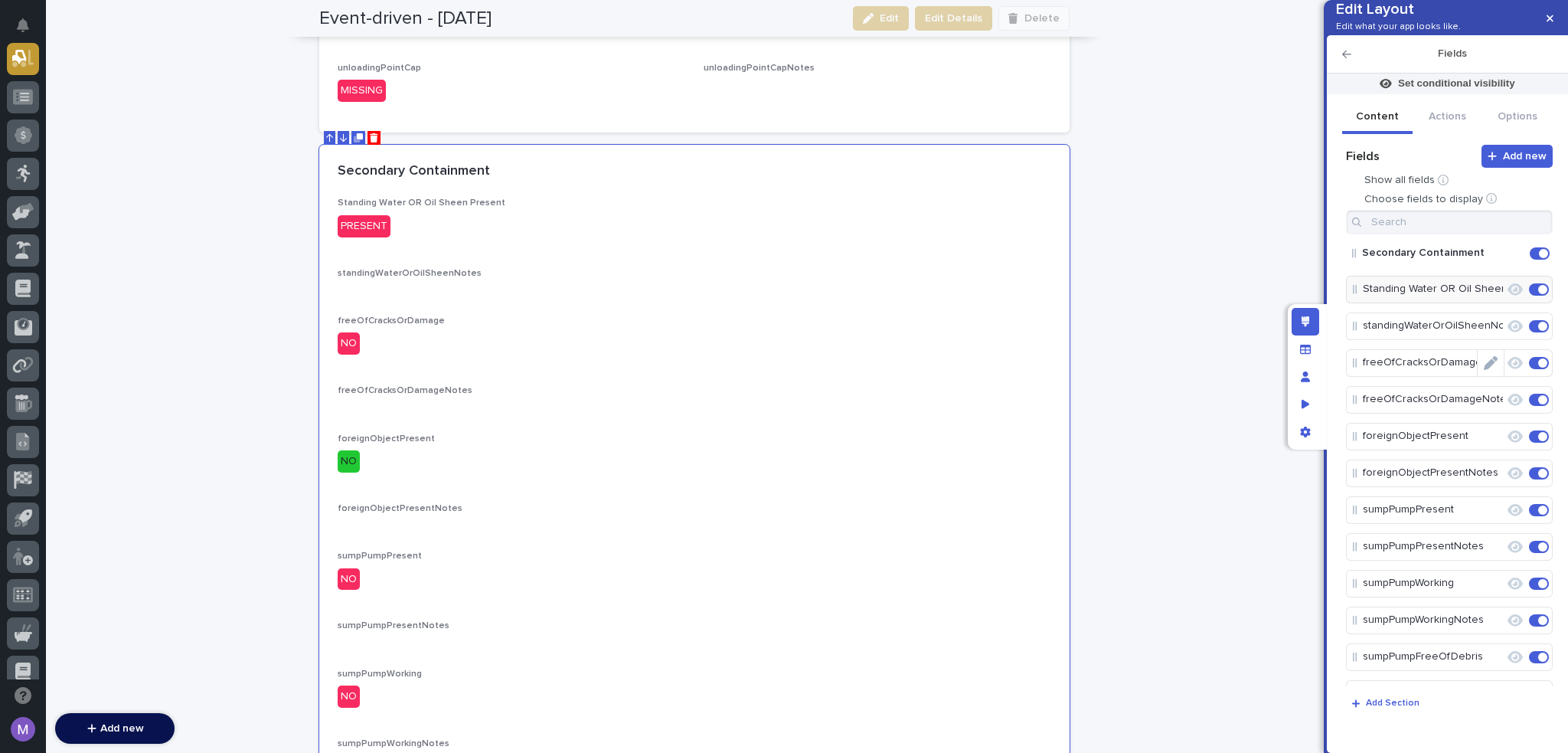
click at [1484, 370] on icon "Edit" at bounding box center [1490, 362] width 14 height 14
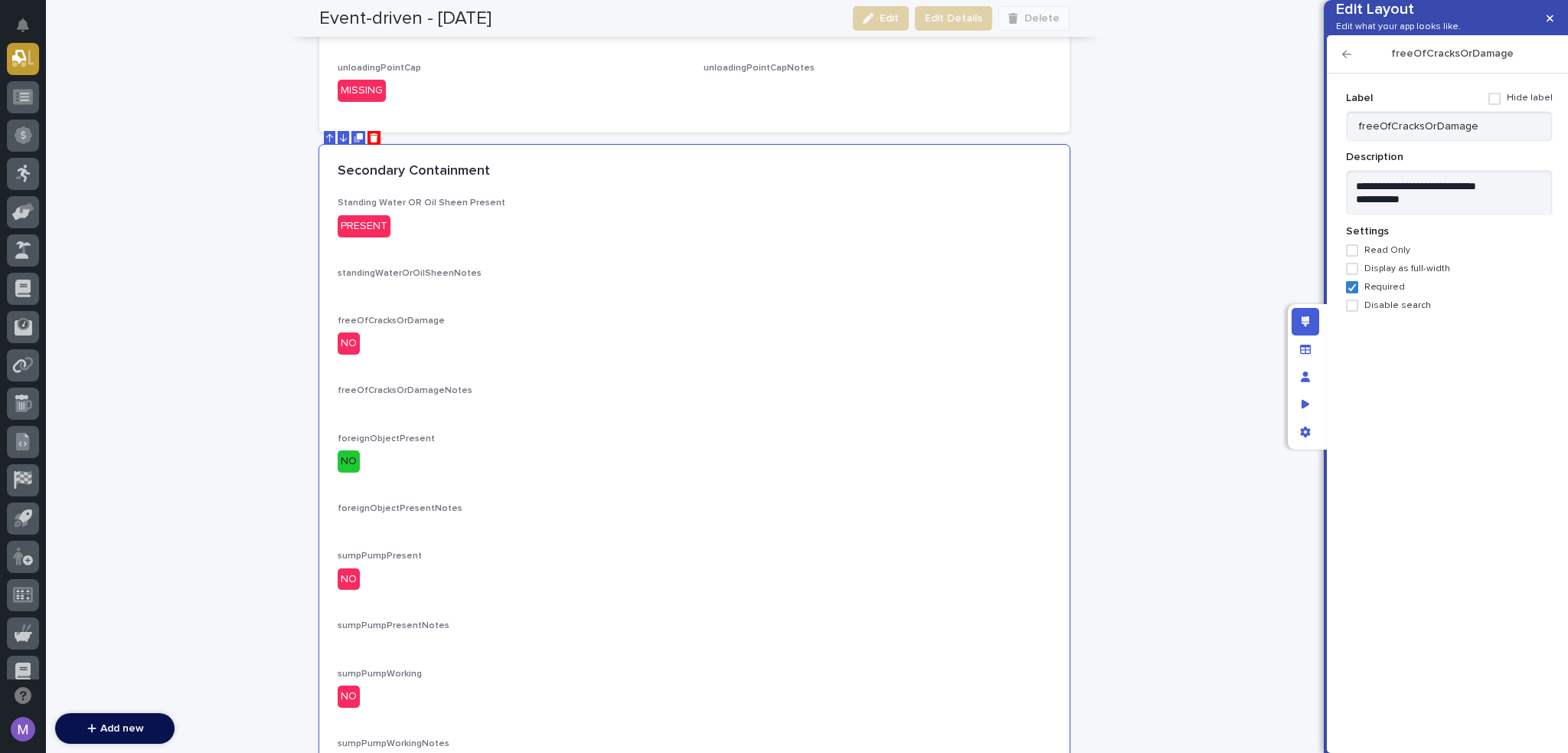
click at [1485, 243] on div "**********" at bounding box center [1449, 199] width 207 height 226
click at [1485, 216] on textarea "**********" at bounding box center [1449, 193] width 207 height 46
click at [1486, 142] on input "freeOfCracksOrDamage" at bounding box center [1449, 126] width 207 height 31
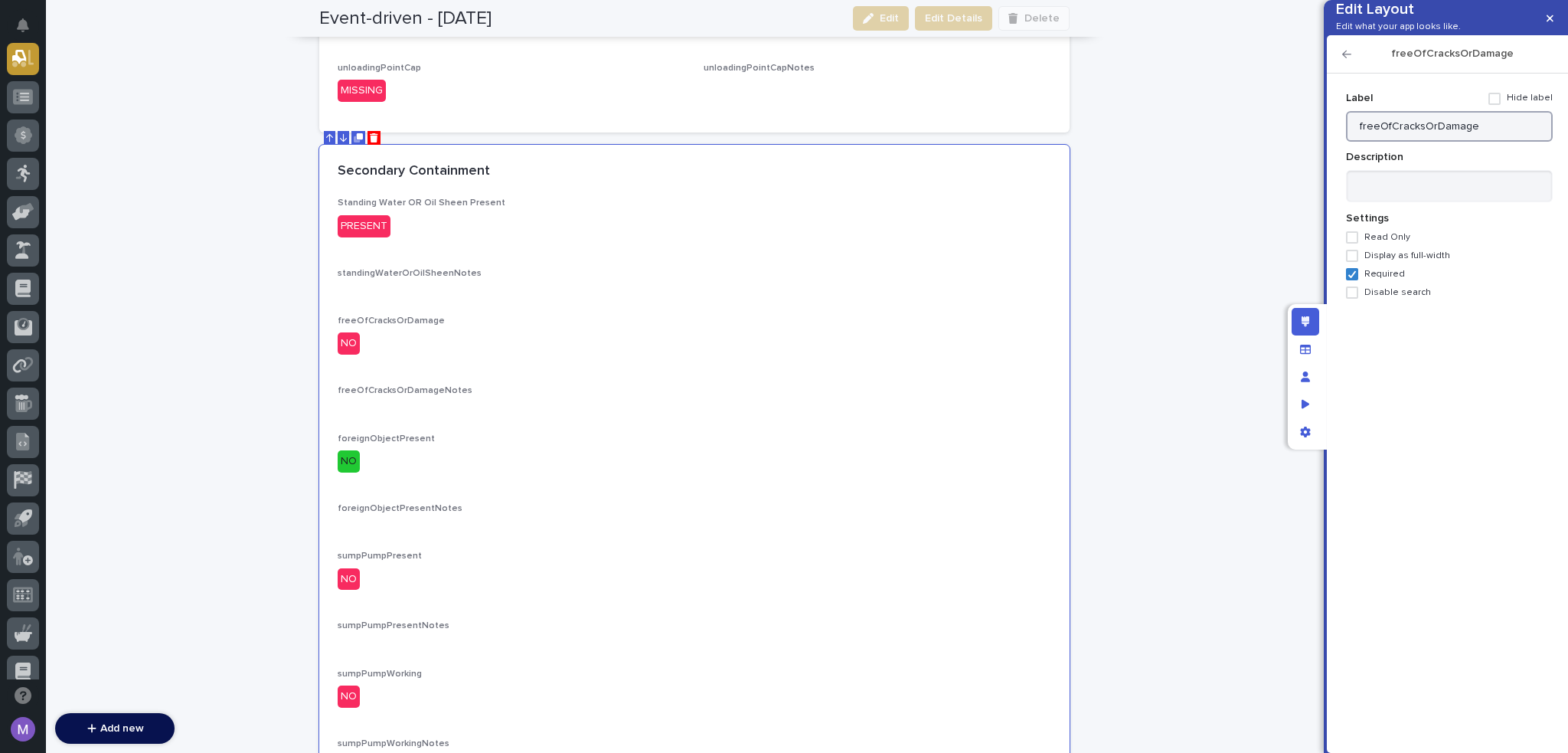
click at [1486, 142] on input "freeOfCracksOrDamage" at bounding box center [1449, 126] width 207 height 31
paste input "Is the Structure Free of Cracks and Damage?"
drag, startPoint x: 1388, startPoint y: 154, endPoint x: 1344, endPoint y: 156, distance: 44.0
click at [1344, 156] on div "Add new Fields Show all fields Choose fields to display Secondary Containment S…" at bounding box center [1448, 400] width 211 height 628
click at [1537, 142] on input "Structure Free of Cracks and Damage?" at bounding box center [1449, 126] width 207 height 31
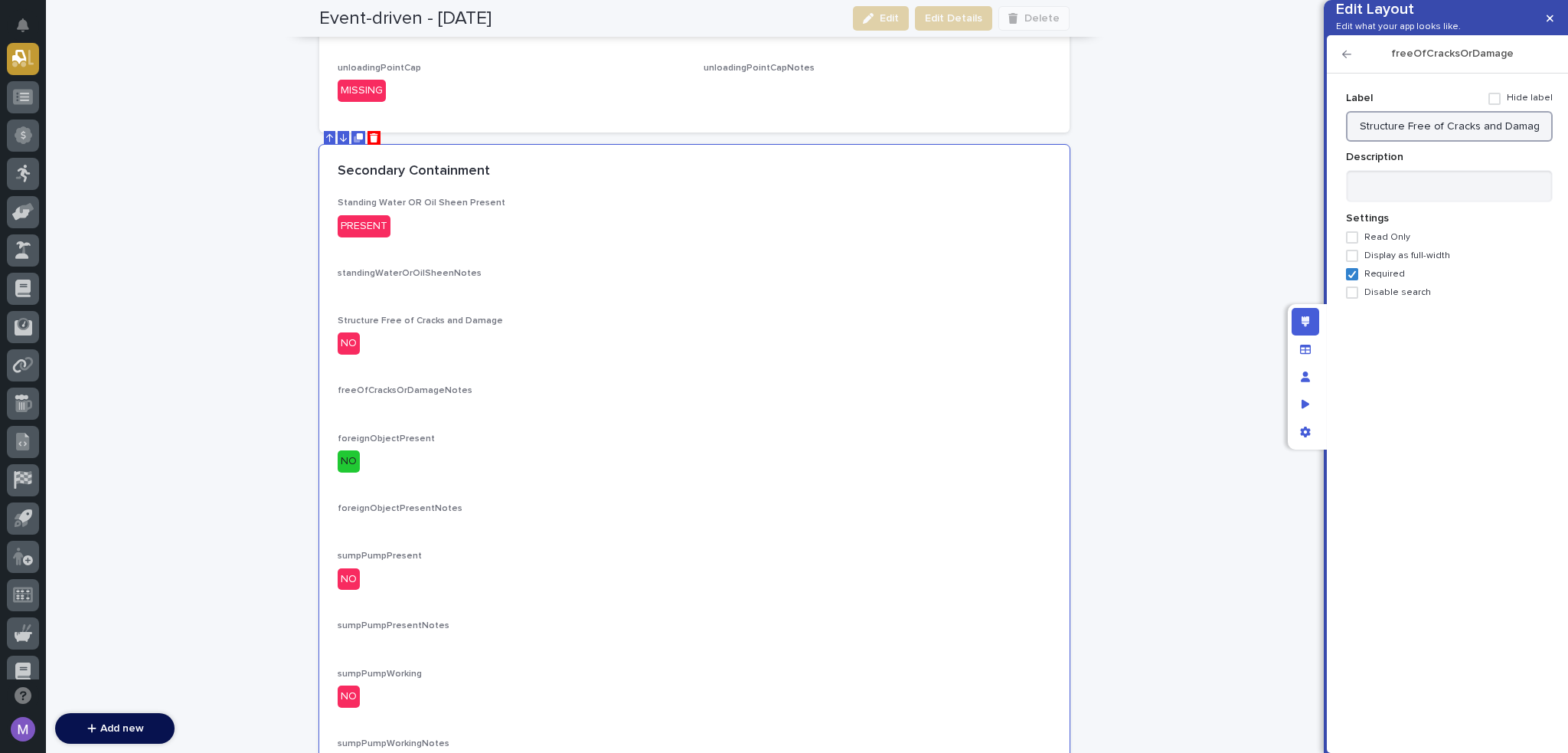
type input "Structure Free of Cracks and Damage"
click at [1345, 58] on icon "button" at bounding box center [1347, 53] width 9 height 7
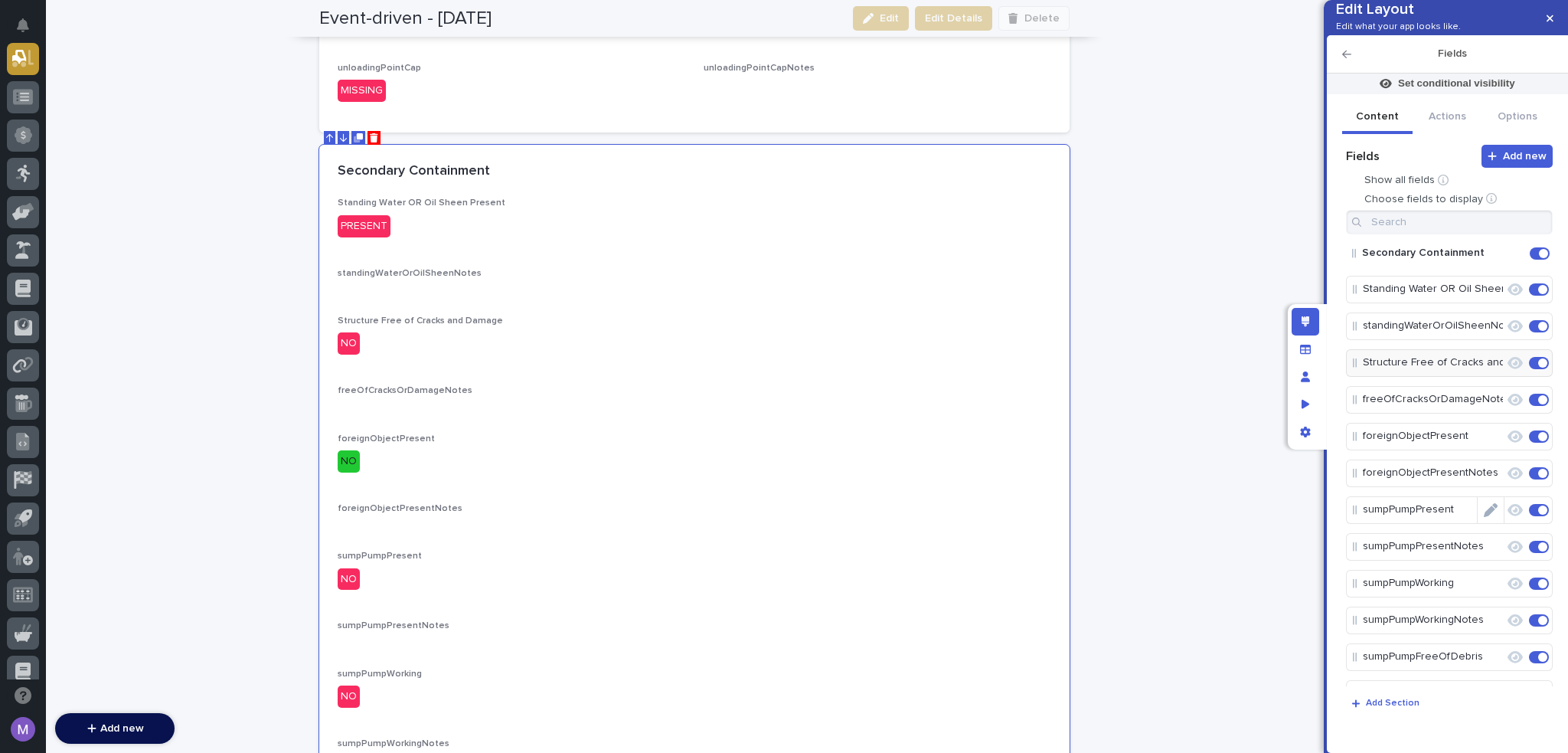
click at [1505, 443] on icon "Edit" at bounding box center [1505, 436] width 0 height 14
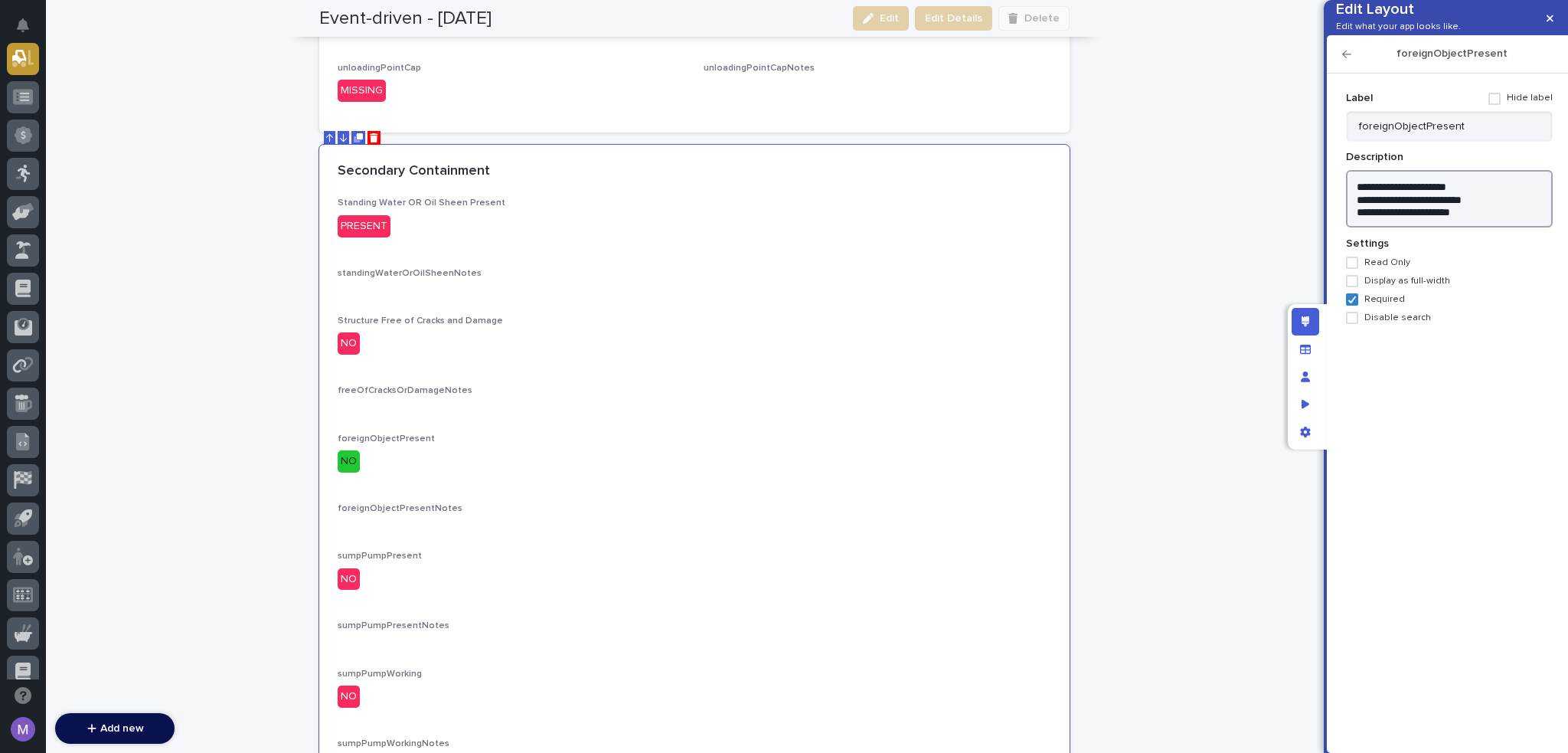
click at [1498, 229] on textarea "**********" at bounding box center [1449, 199] width 207 height 58
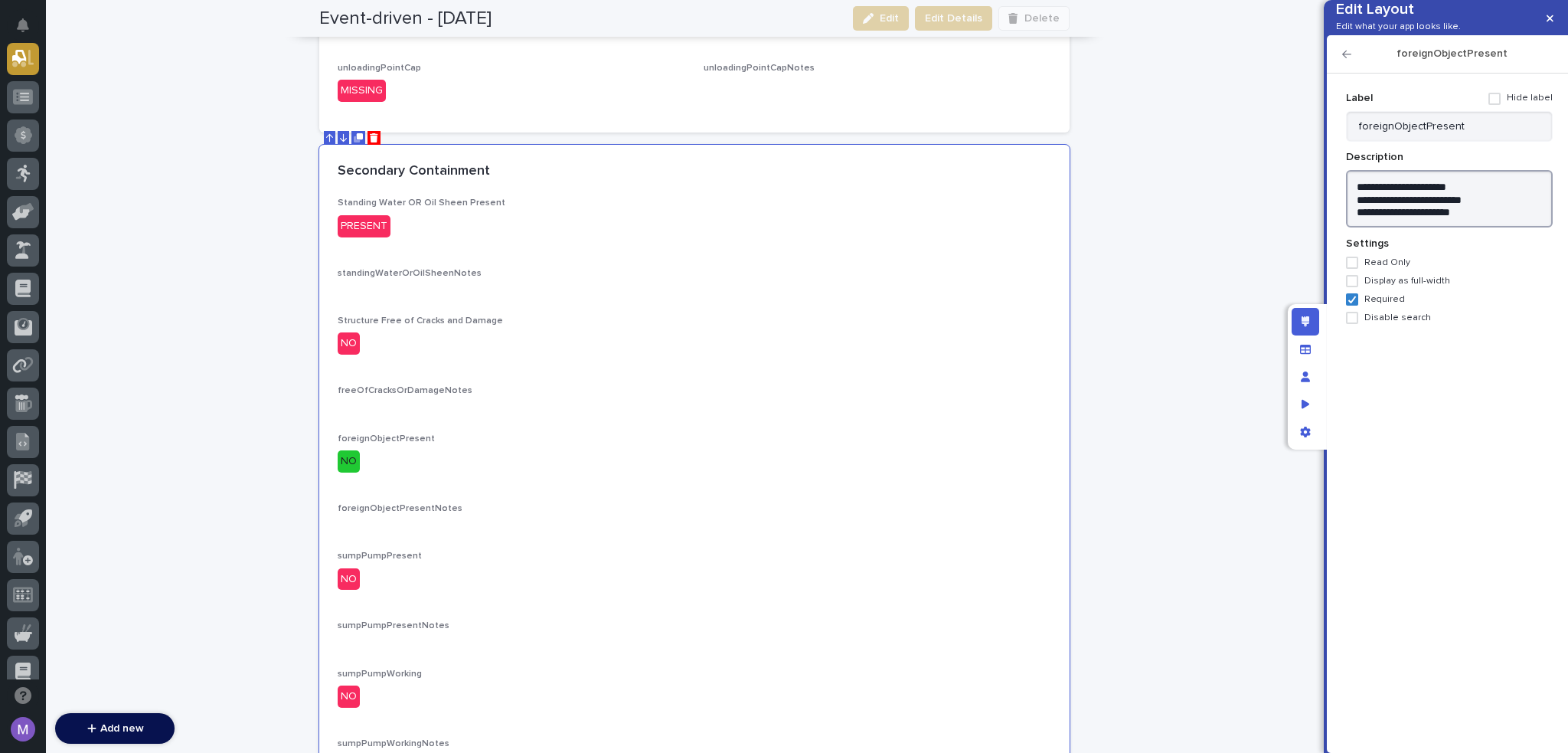
click at [1425, 229] on textarea "**********" at bounding box center [1449, 199] width 207 height 58
drag, startPoint x: 1475, startPoint y: 206, endPoint x: 1301, endPoint y: 199, distance: 174.1
click at [1301, 199] on div "Edit Layout Edit what your app looks like. foreignObjectPresent Add new Fields …" at bounding box center [784, 376] width 1568 height 753
type textarea "**********"
drag, startPoint x: 1468, startPoint y: 147, endPoint x: 1288, endPoint y: 147, distance: 180.0
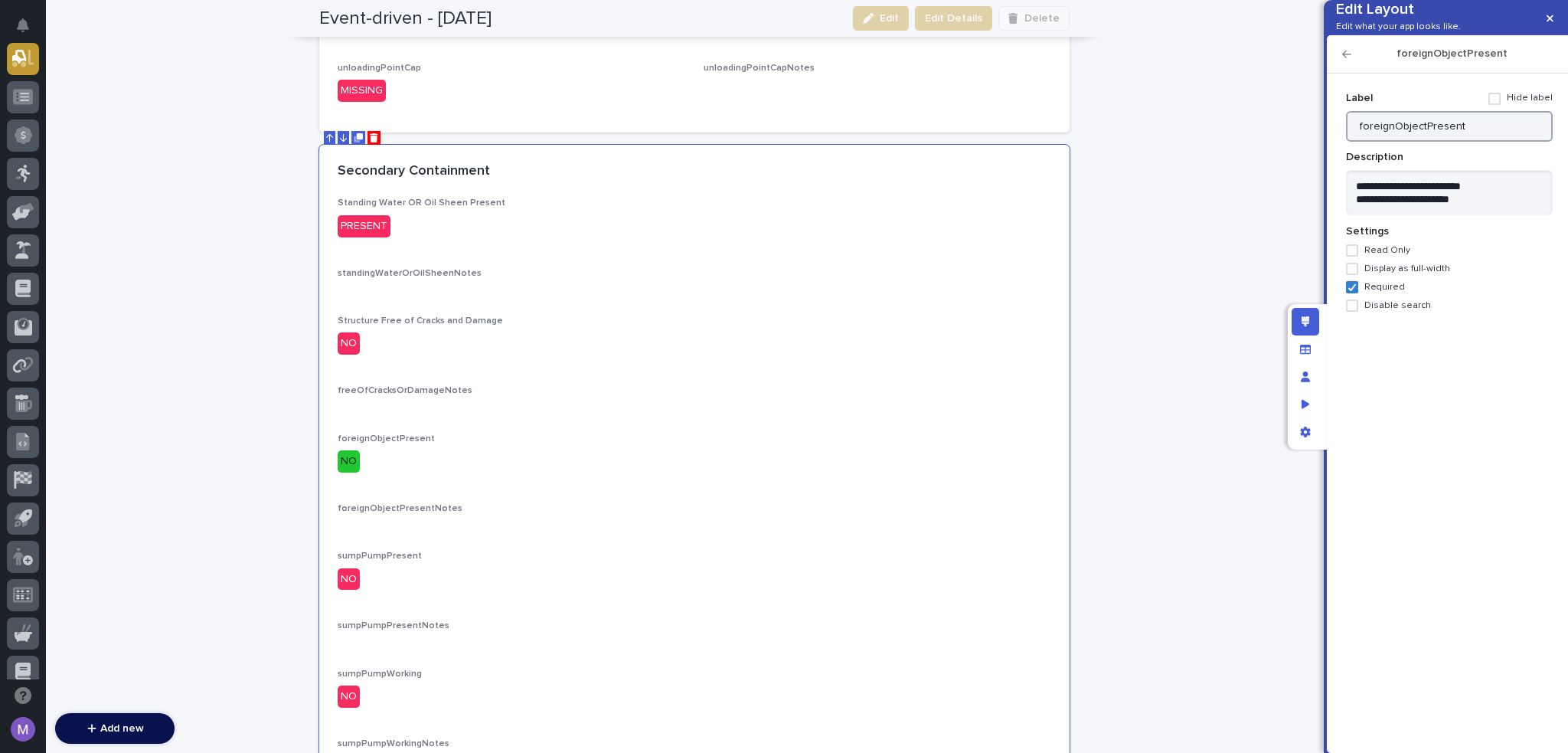
click at [1288, 147] on div "Edit Layout Edit what your app looks like. foreignObjectPresent Add new Fields …" at bounding box center [784, 376] width 1568 height 753
paste input "Foreign Object Present?"
click at [1501, 142] on input "Foreign Object Present?" at bounding box center [1449, 126] width 207 height 31
type input "Foreign Object Present"
click at [1344, 60] on icon "button" at bounding box center [1347, 53] width 9 height 11
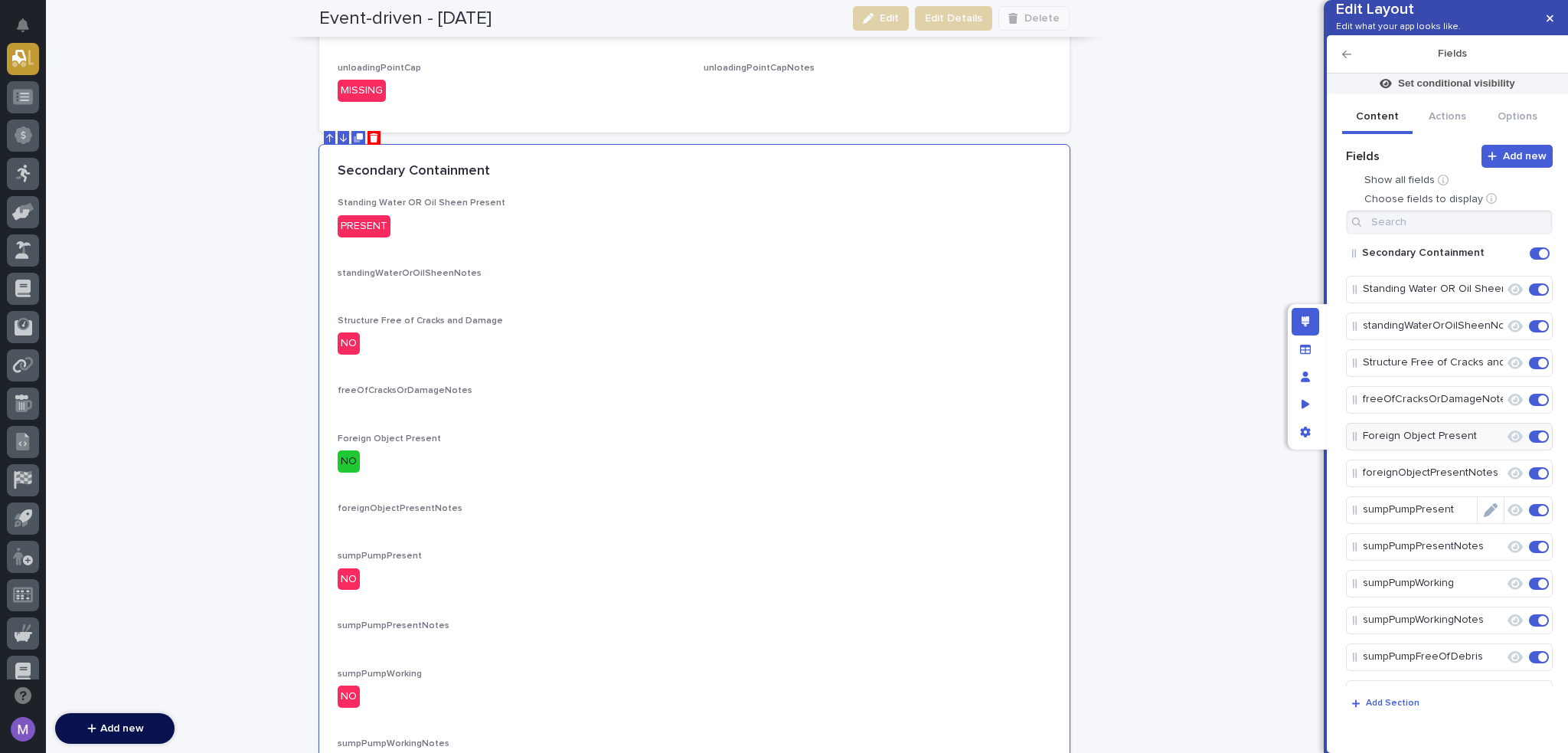
click at [1484, 517] on icon "Edit" at bounding box center [1490, 510] width 14 height 14
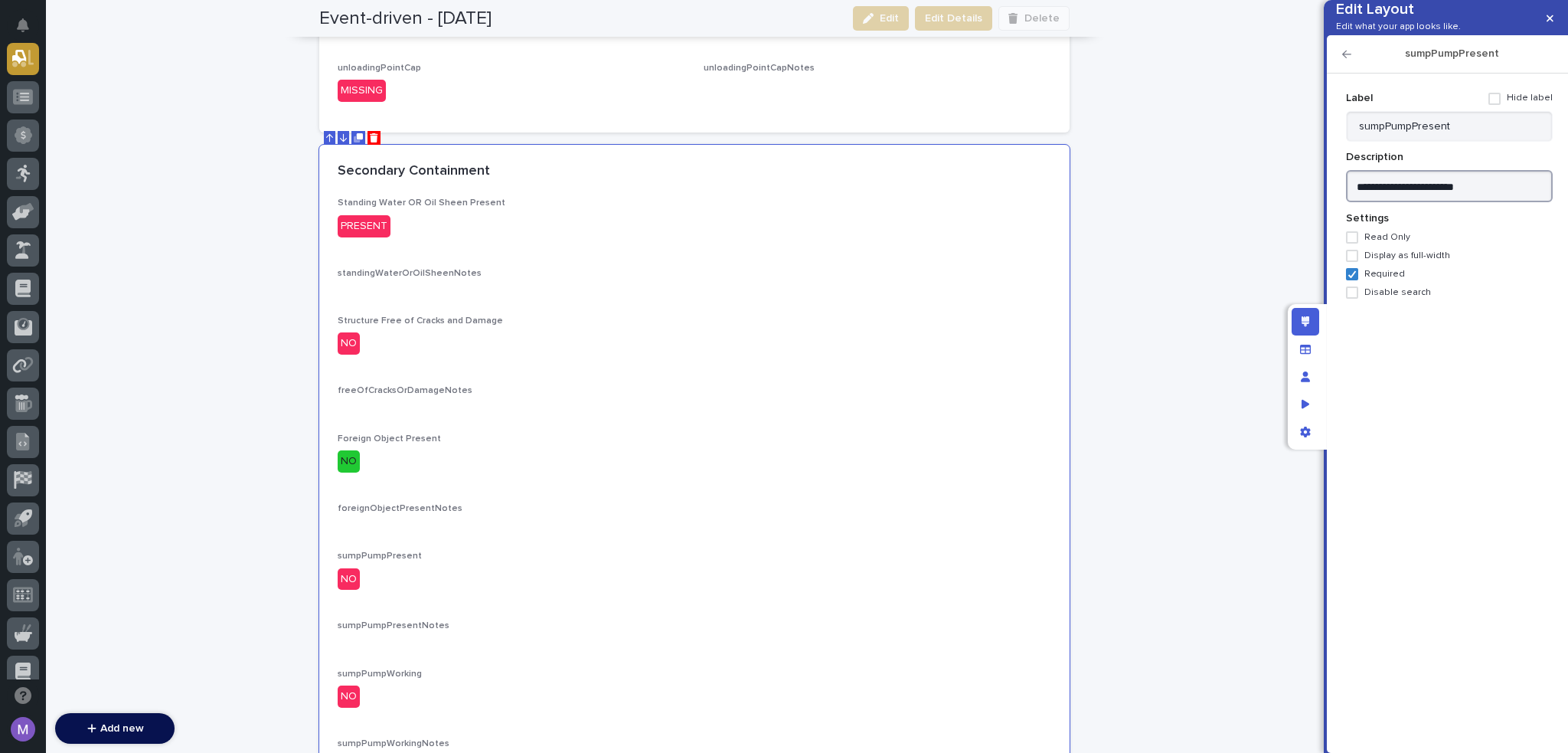
click at [1485, 203] on textarea "**********" at bounding box center [1449, 186] width 207 height 33
click at [1494, 142] on input "sumpPumpPresent" at bounding box center [1449, 126] width 207 height 31
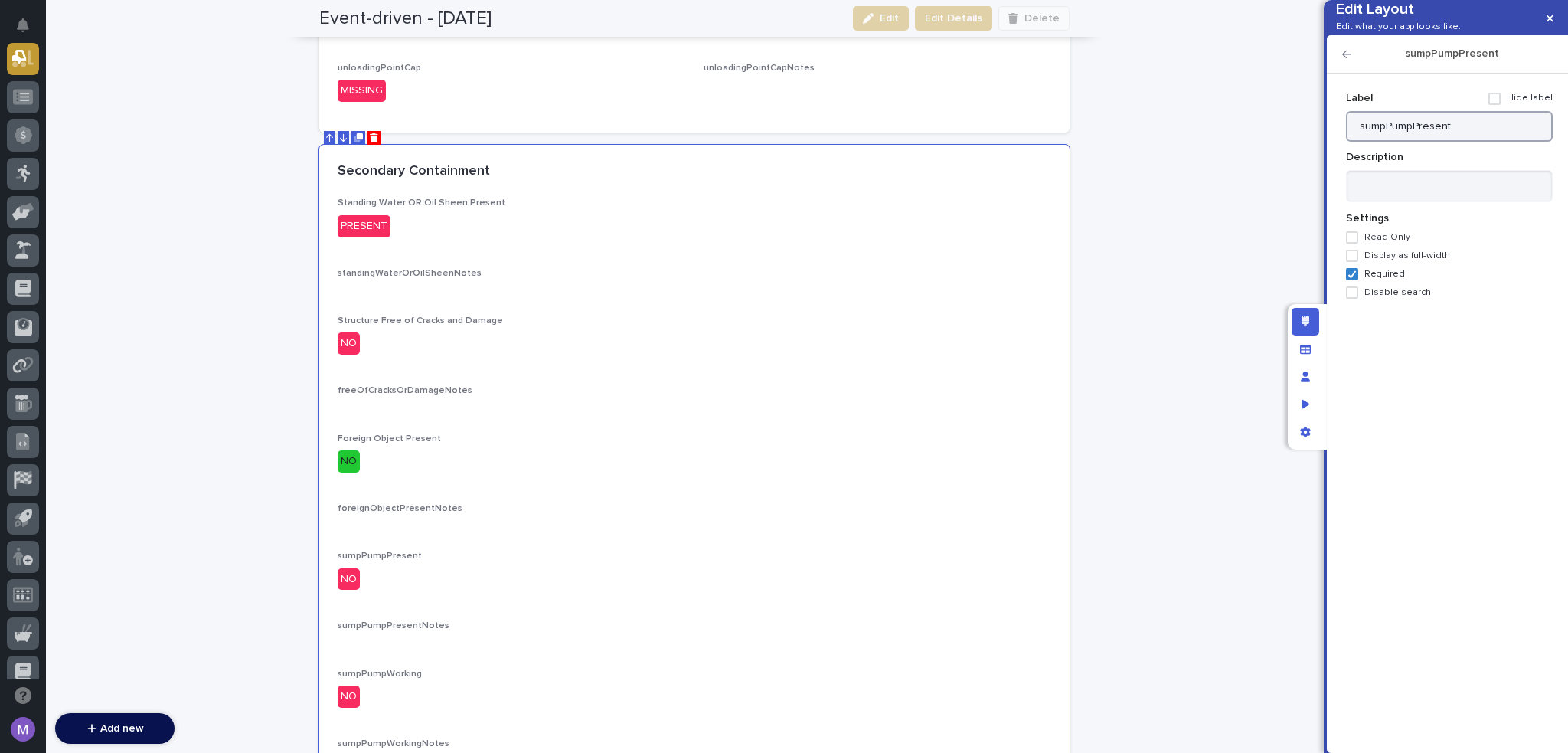
click at [1494, 142] on input "sumpPumpPresent" at bounding box center [1449, 126] width 207 height 31
paste input "Is the Sump Pump Present?"
drag, startPoint x: 1388, startPoint y: 152, endPoint x: 1325, endPoint y: 149, distance: 63.1
click at [1325, 149] on div "Edit Layout Edit what your app looks like. sumpPumpPresent Add new Fields Show …" at bounding box center [1446, 376] width 245 height 753
click at [1484, 142] on input "Sump Pump Present?" at bounding box center [1449, 126] width 207 height 31
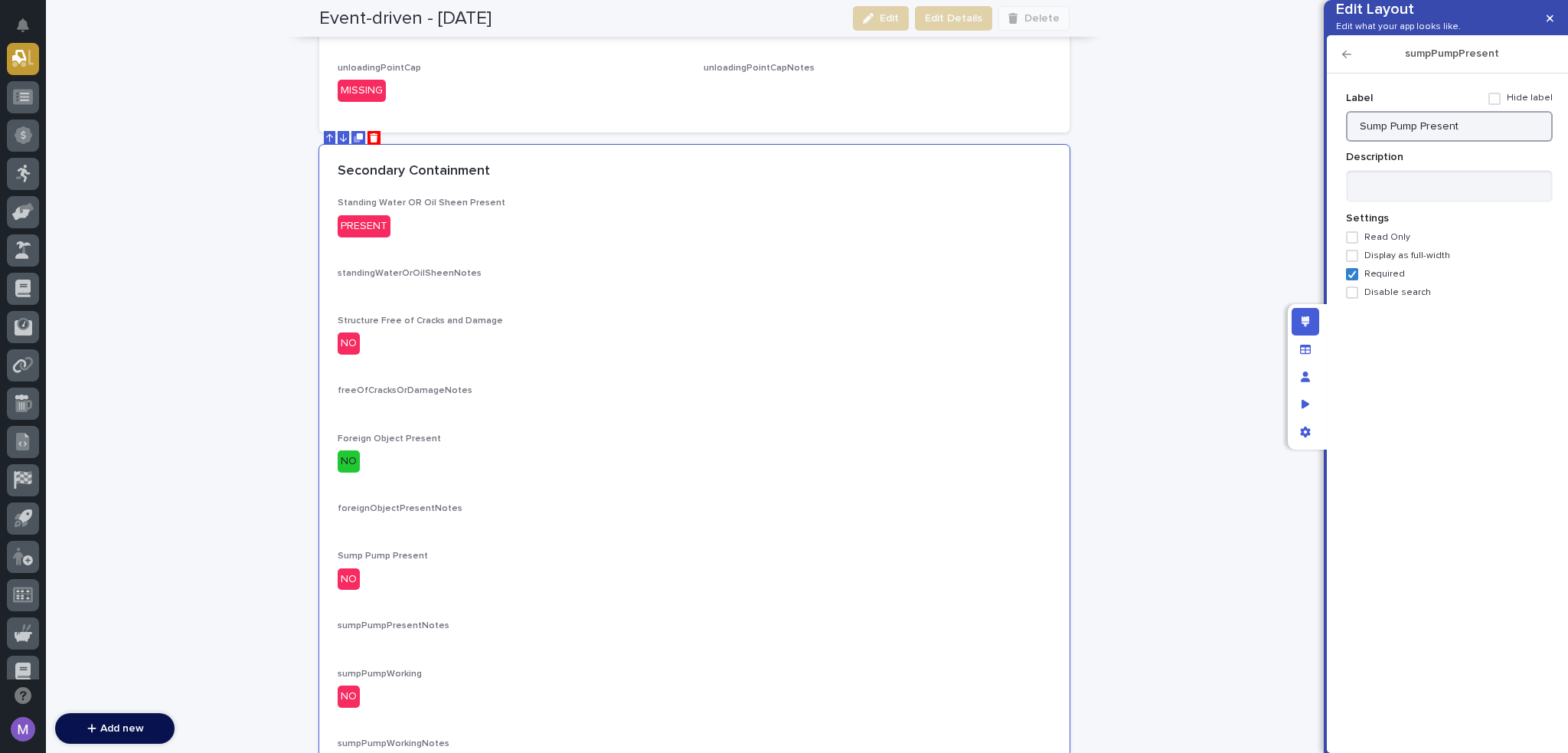
type input "Sump Pump Present"
click at [1343, 60] on icon "button" at bounding box center [1347, 53] width 9 height 11
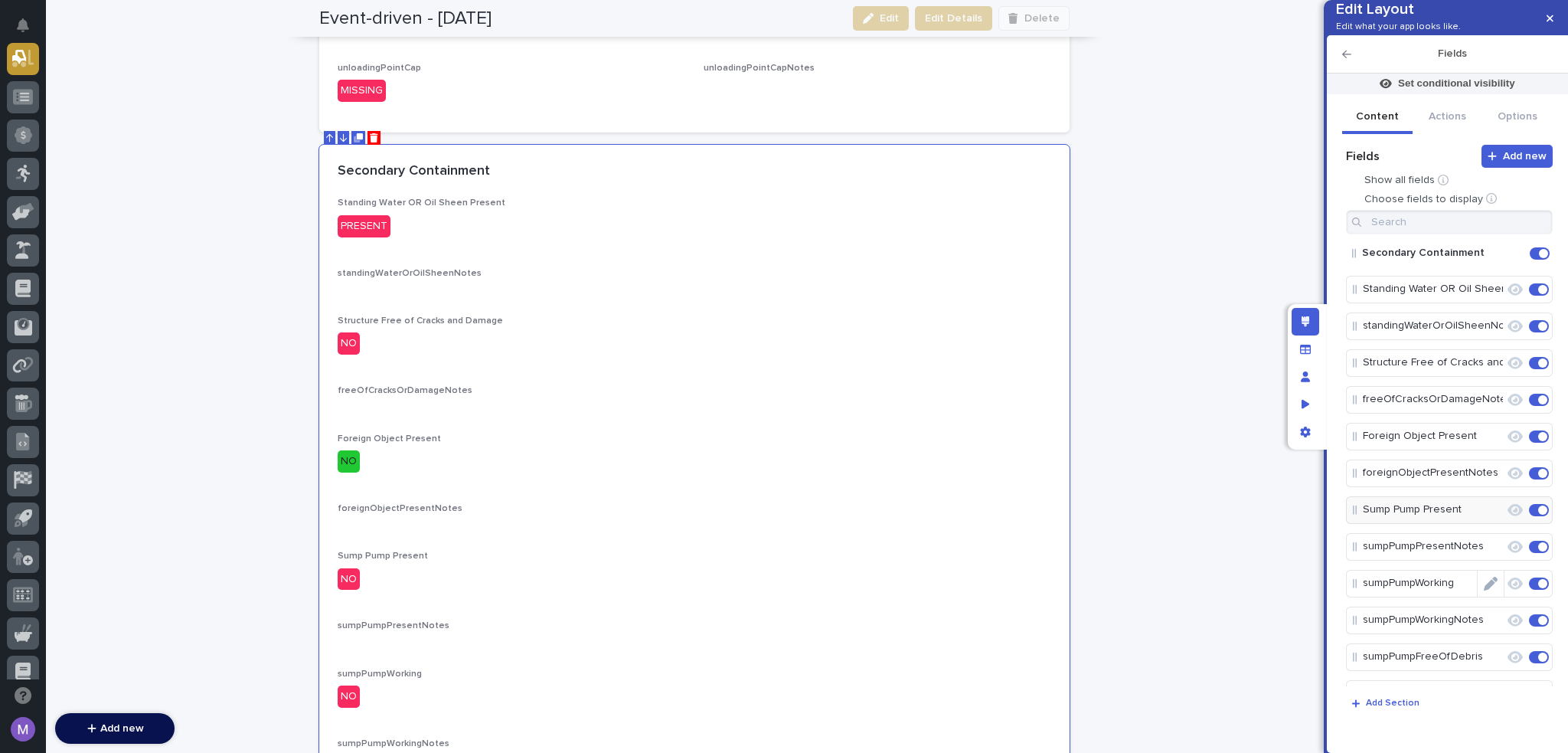
click at [1484, 591] on icon "Edit" at bounding box center [1490, 584] width 14 height 14
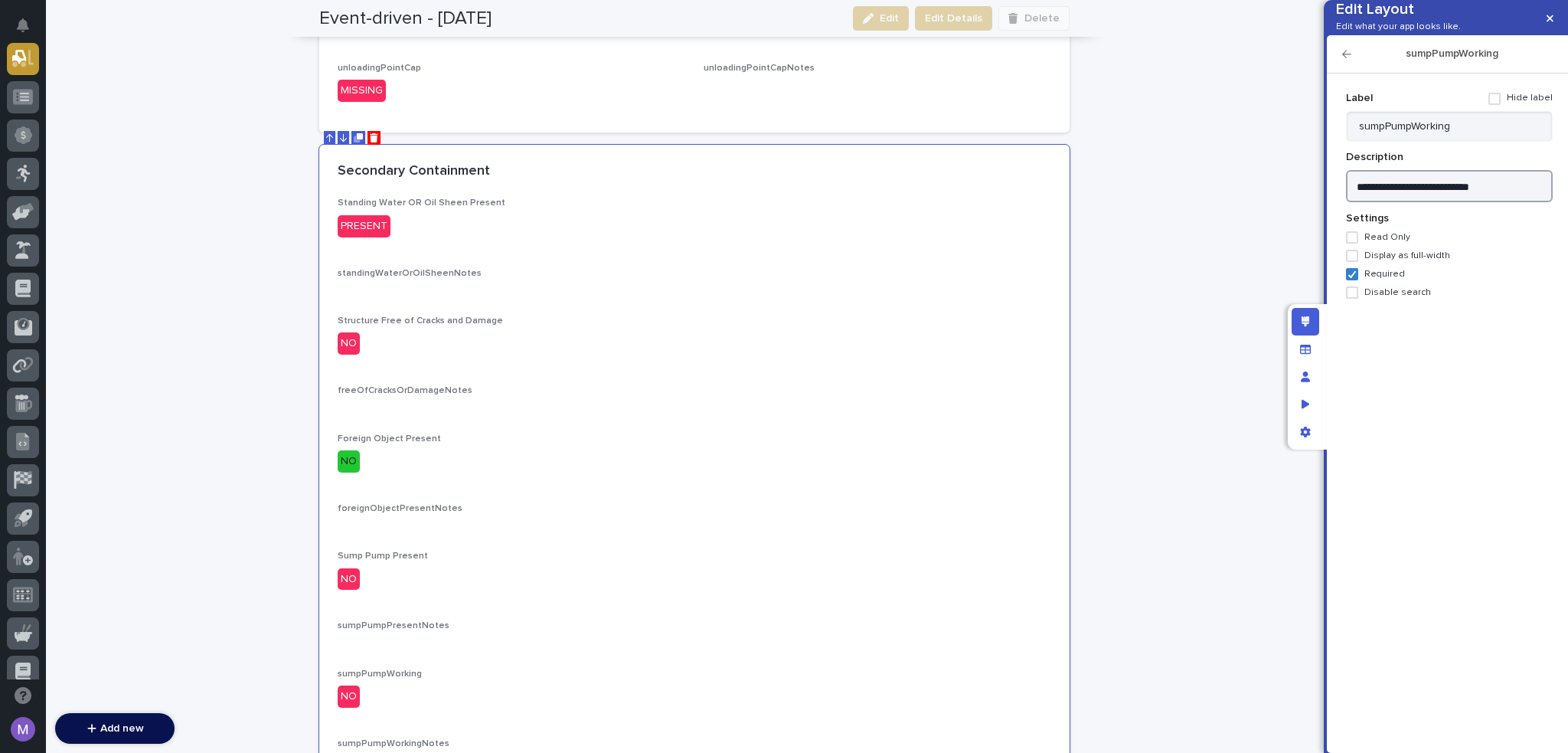
click at [1477, 203] on textarea "**********" at bounding box center [1449, 186] width 207 height 33
click at [1385, 142] on input "sumpPumpWorking" at bounding box center [1449, 126] width 207 height 31
click at [1416, 142] on input "sump PumpWorking" at bounding box center [1449, 126] width 207 height 31
click at [1365, 142] on input "sump Pump Working" at bounding box center [1449, 126] width 207 height 31
type input "Sump Pump Working"
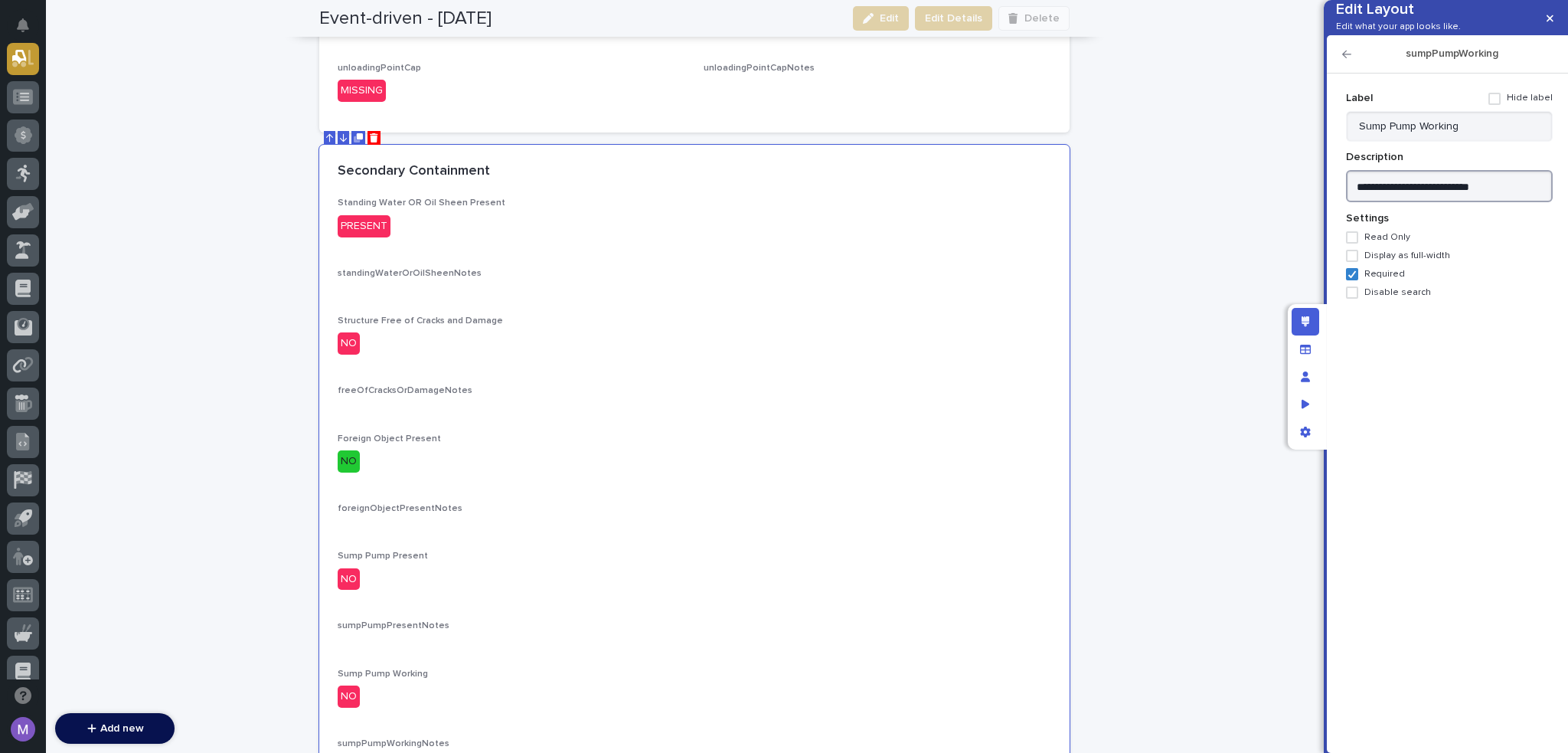
click at [1505, 203] on textarea "**********" at bounding box center [1449, 186] width 207 height 33
click at [1346, 60] on icon "button" at bounding box center [1347, 53] width 9 height 11
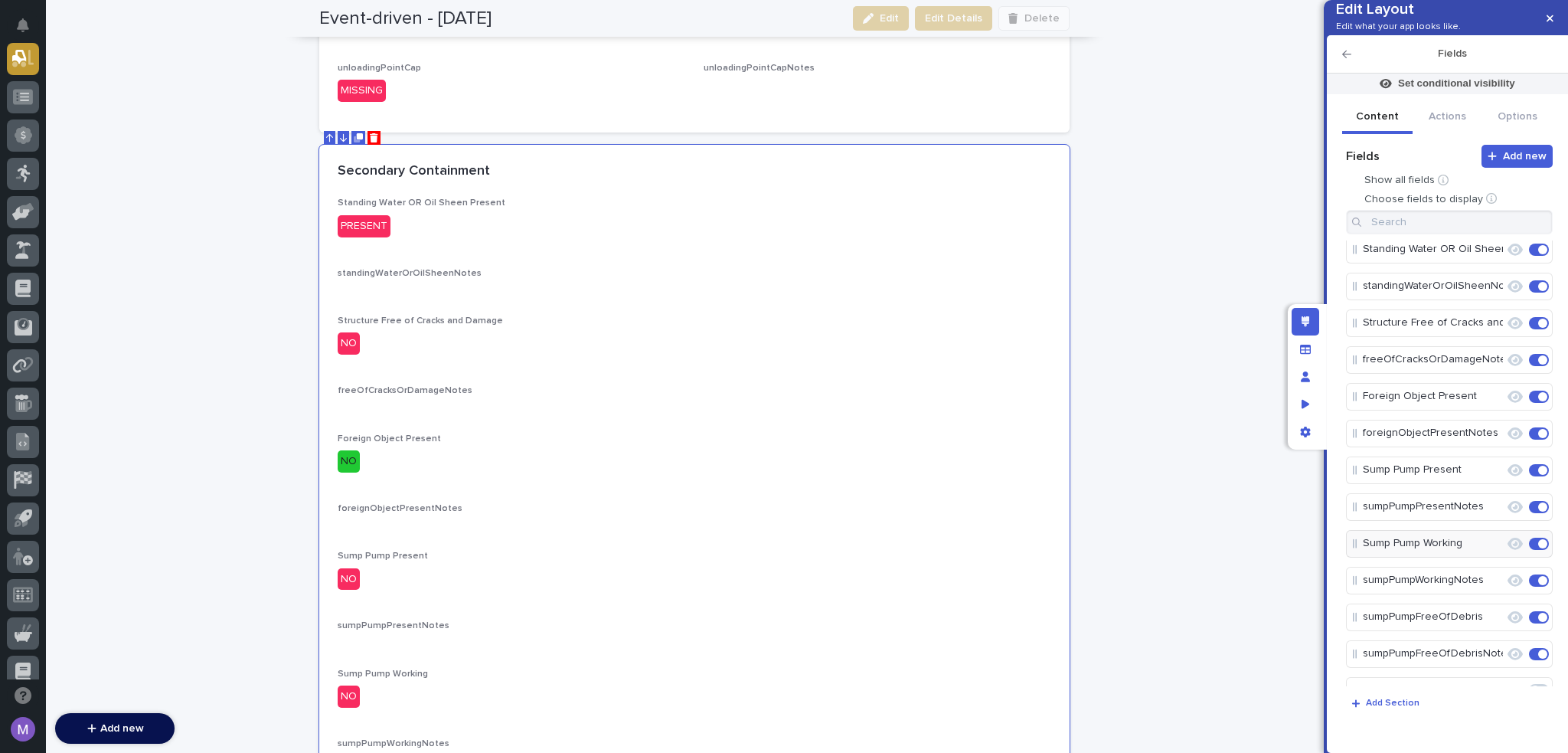
scroll to position [76, 0]
click at [1484, 588] on icon "Edit" at bounding box center [1490, 580] width 14 height 14
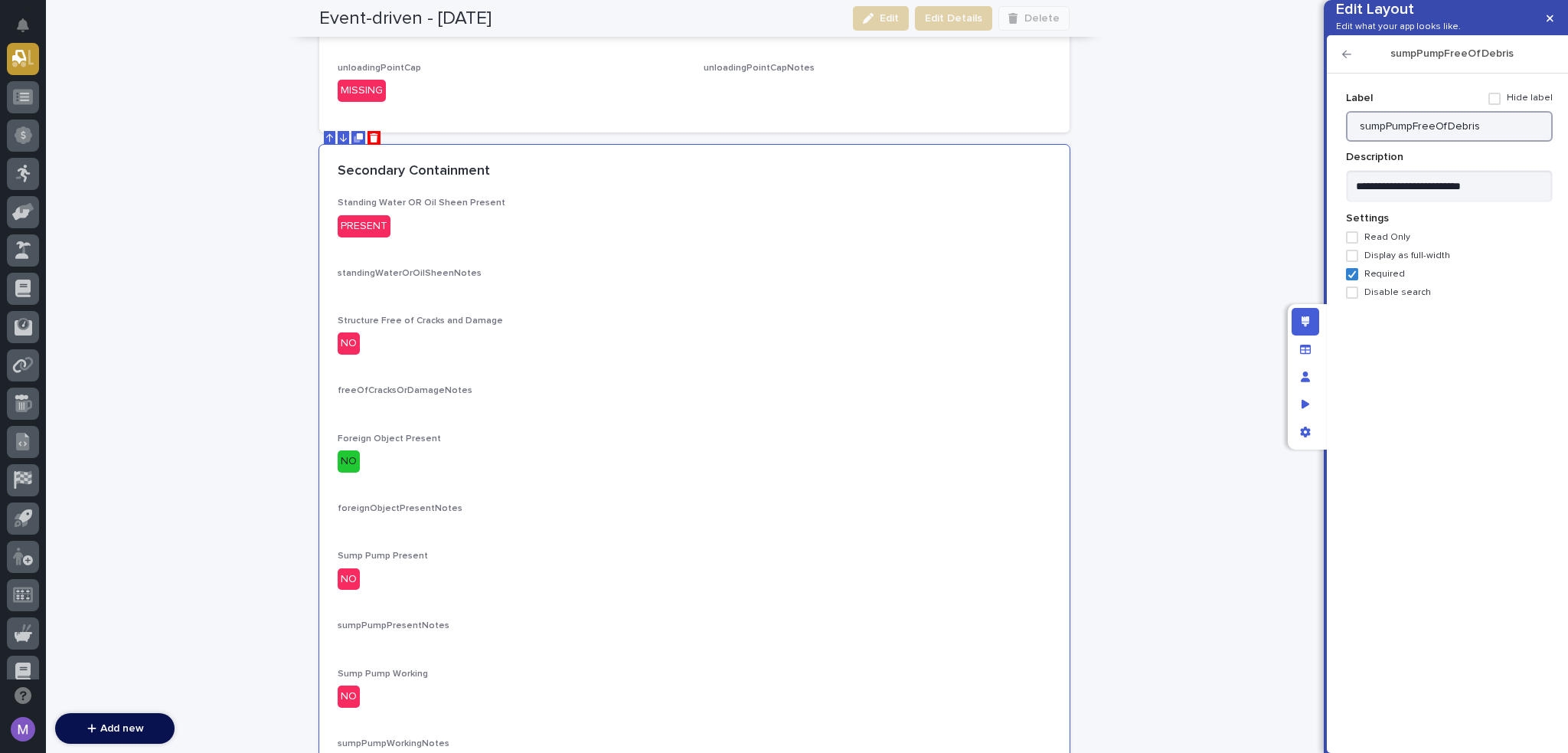
click at [1360, 142] on input "sumpPumpFreeOfDebris" at bounding box center [1449, 126] width 207 height 31
click at [1416, 142] on input "Sump PumpFreeOfDebris" at bounding box center [1449, 126] width 207 height 31
click at [1442, 142] on input "Sump Pump FreeOfDebris" at bounding box center [1449, 126] width 207 height 31
click at [1455, 142] on input "Sump Pump Free OfDebris" at bounding box center [1449, 126] width 207 height 31
type input "Sump Pump Free Of Debris"
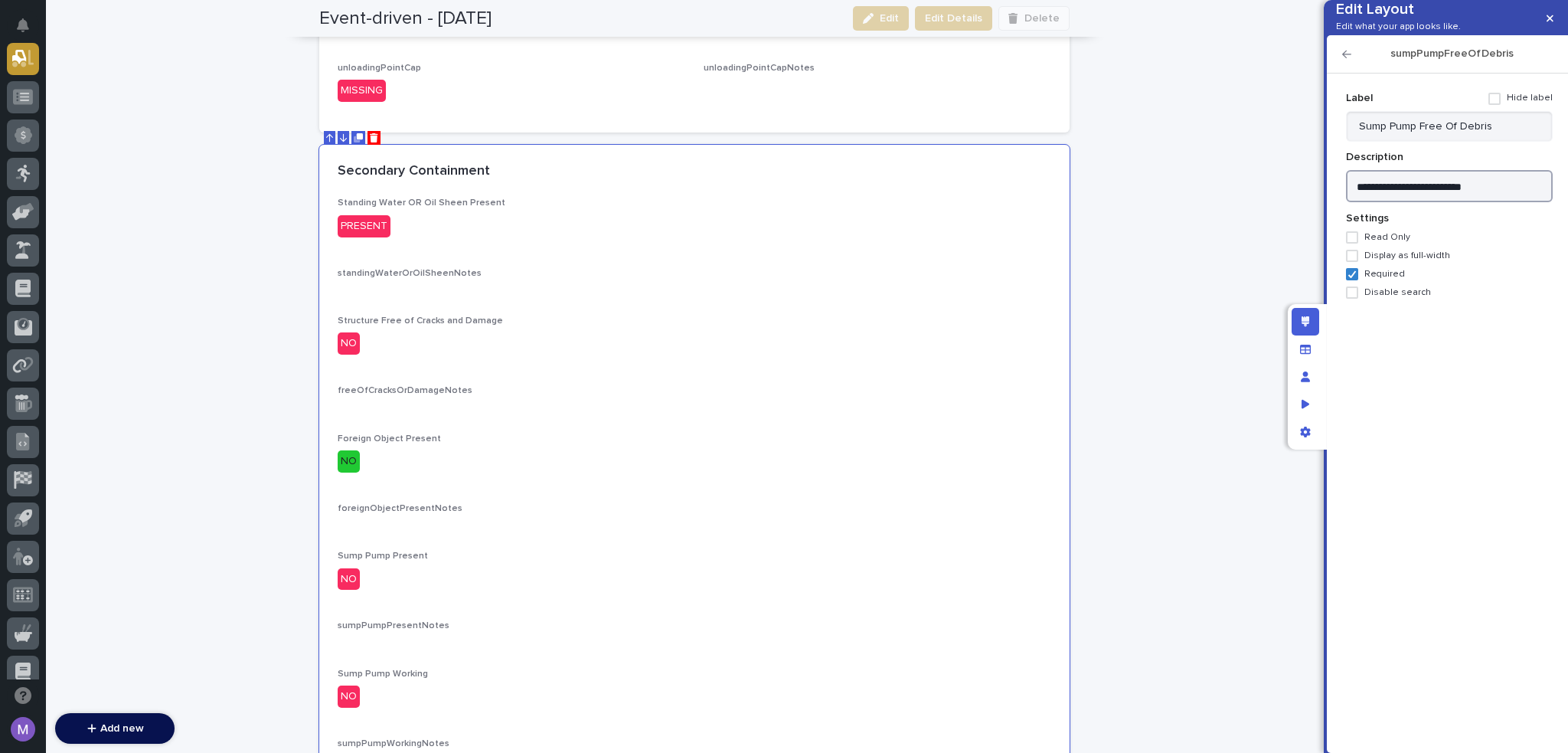
drag, startPoint x: 1506, startPoint y: 211, endPoint x: 1201, endPoint y: 222, distance: 305.2
click at [1201, 222] on div "Edit Layout Edit what your app looks like. sumpPumpFreeOfDebris Add new Fields …" at bounding box center [784, 376] width 1568 height 753
click at [1346, 58] on icon "button" at bounding box center [1347, 53] width 9 height 7
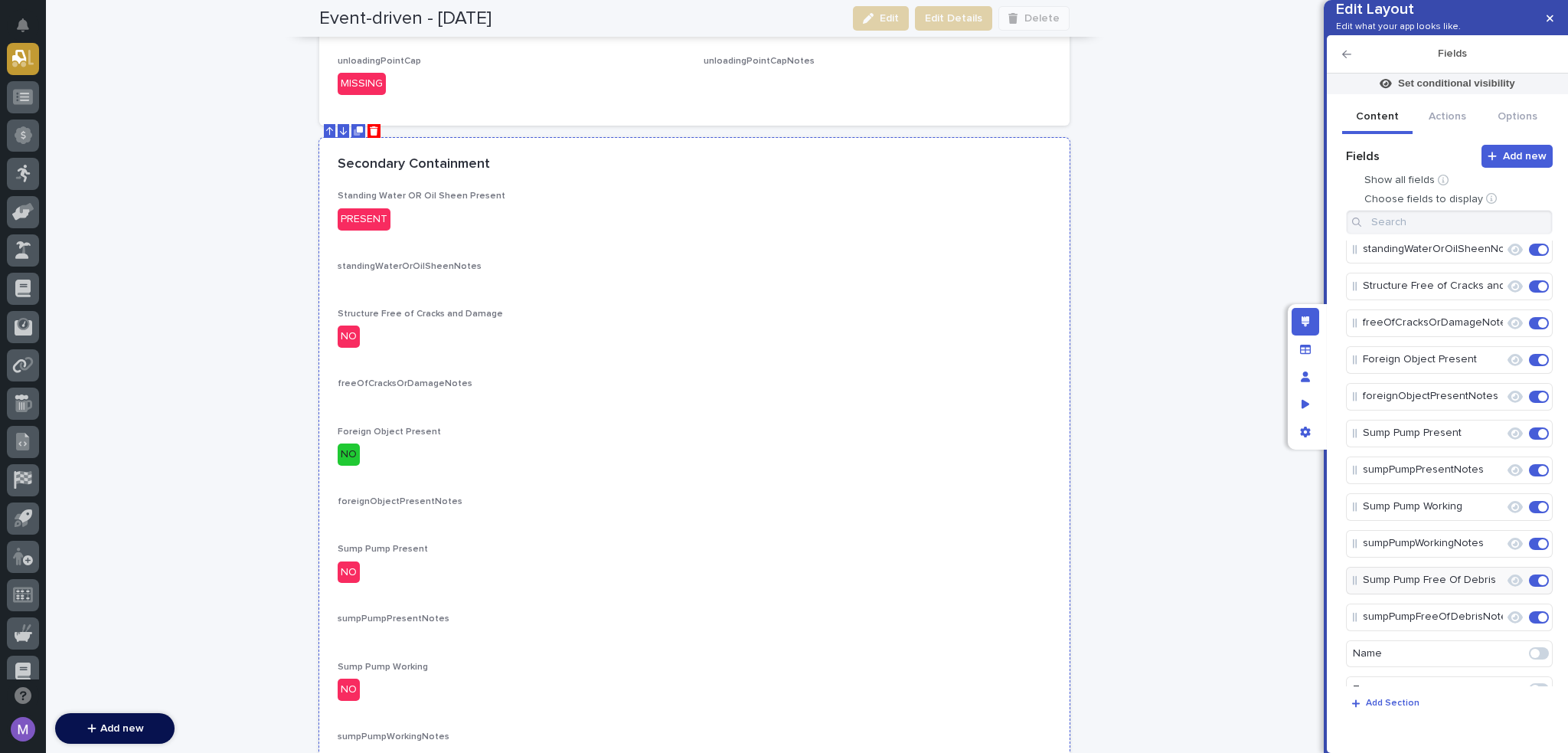
scroll to position [783, 0]
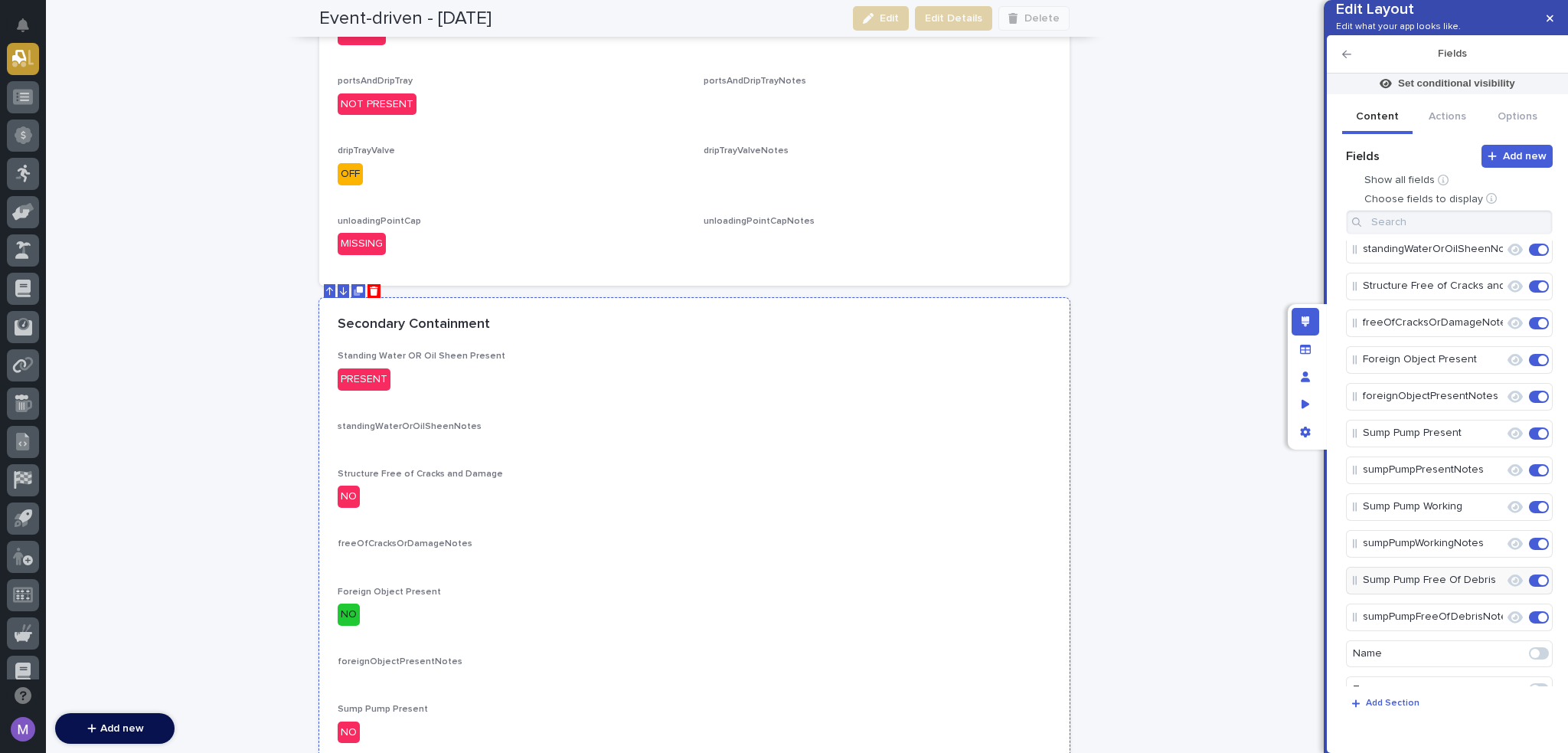
click at [745, 412] on div "Standing Water OR Oil Sheen Present PRESENT standingWaterOrOilSheenNotes ••• St…" at bounding box center [694, 695] width 714 height 687
click at [1484, 333] on icon "Edit" at bounding box center [1490, 326] width 14 height 14
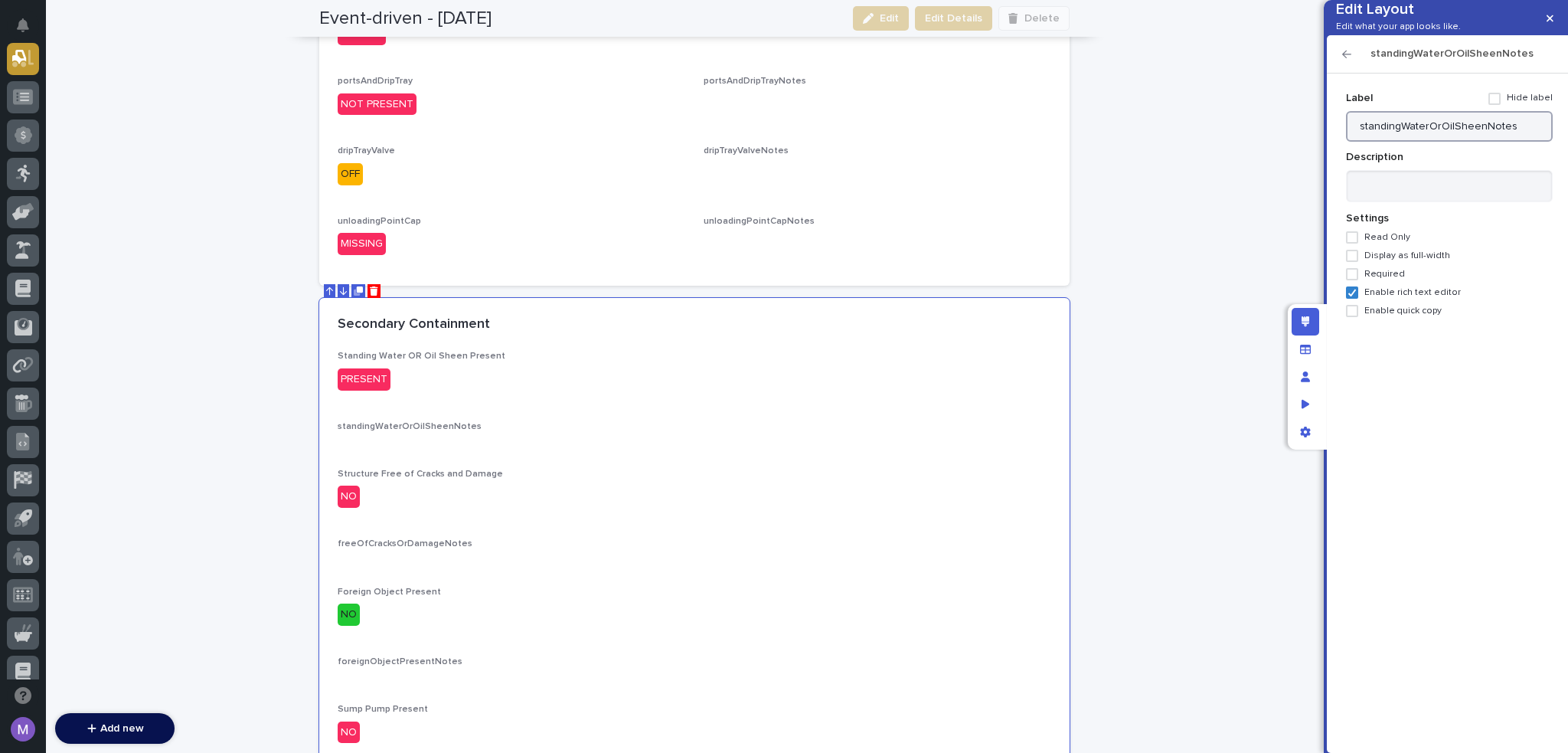
click at [1460, 142] on input "standingWaterOrOilSheenNotes" at bounding box center [1449, 126] width 207 height 31
drag, startPoint x: 1479, startPoint y: 151, endPoint x: 1422, endPoint y: 152, distance: 57.0
click at [1422, 142] on input "standingWaterOrOilSheenNotes" at bounding box center [1449, 126] width 207 height 31
drag, startPoint x: 1482, startPoint y: 152, endPoint x: 1331, endPoint y: 154, distance: 151.0
click at [1331, 154] on div "Add new Fields Show all fields Choose fields to display Secondary Containment S…" at bounding box center [1448, 413] width 241 height 679
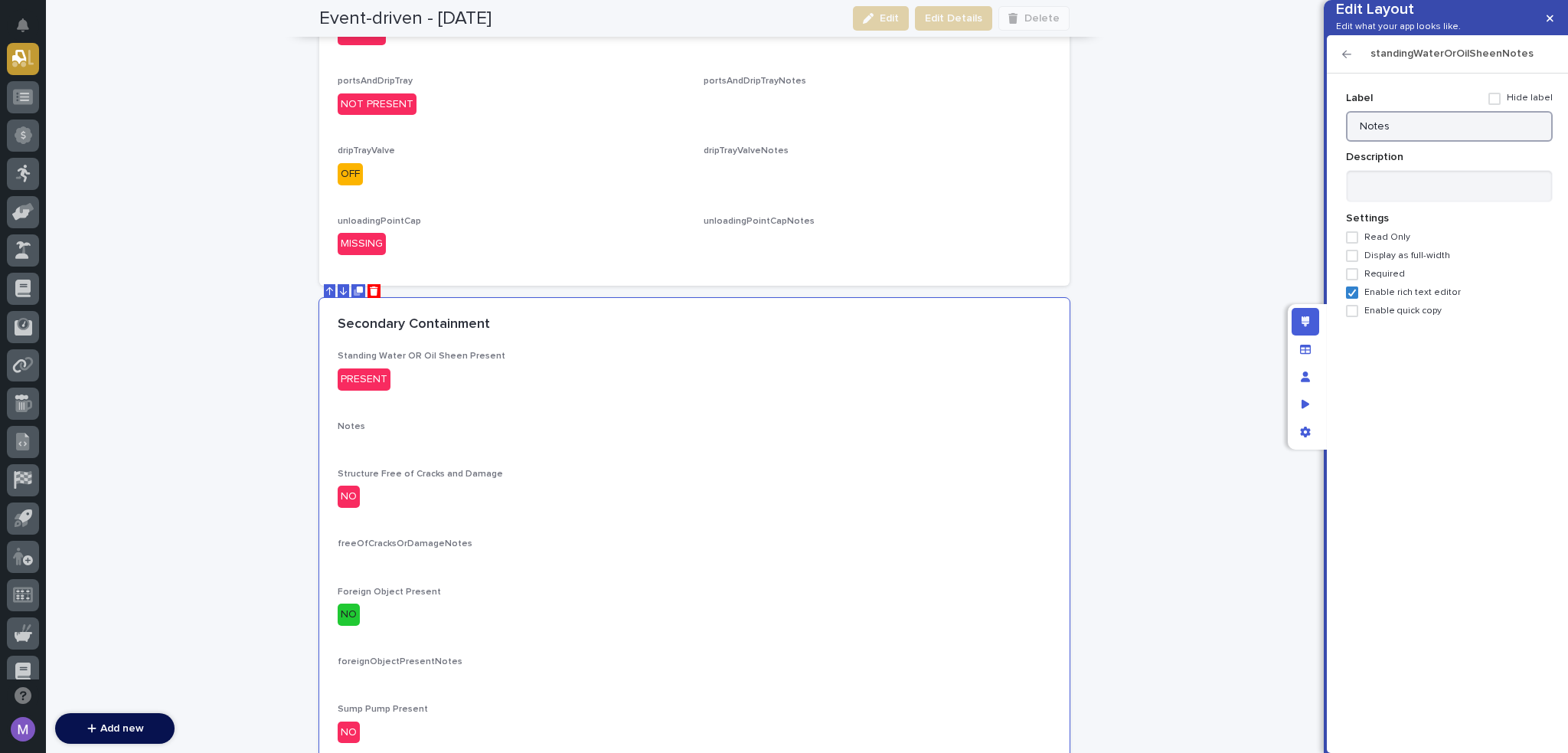
type input "Notes"
click at [1349, 60] on icon "button" at bounding box center [1347, 53] width 9 height 11
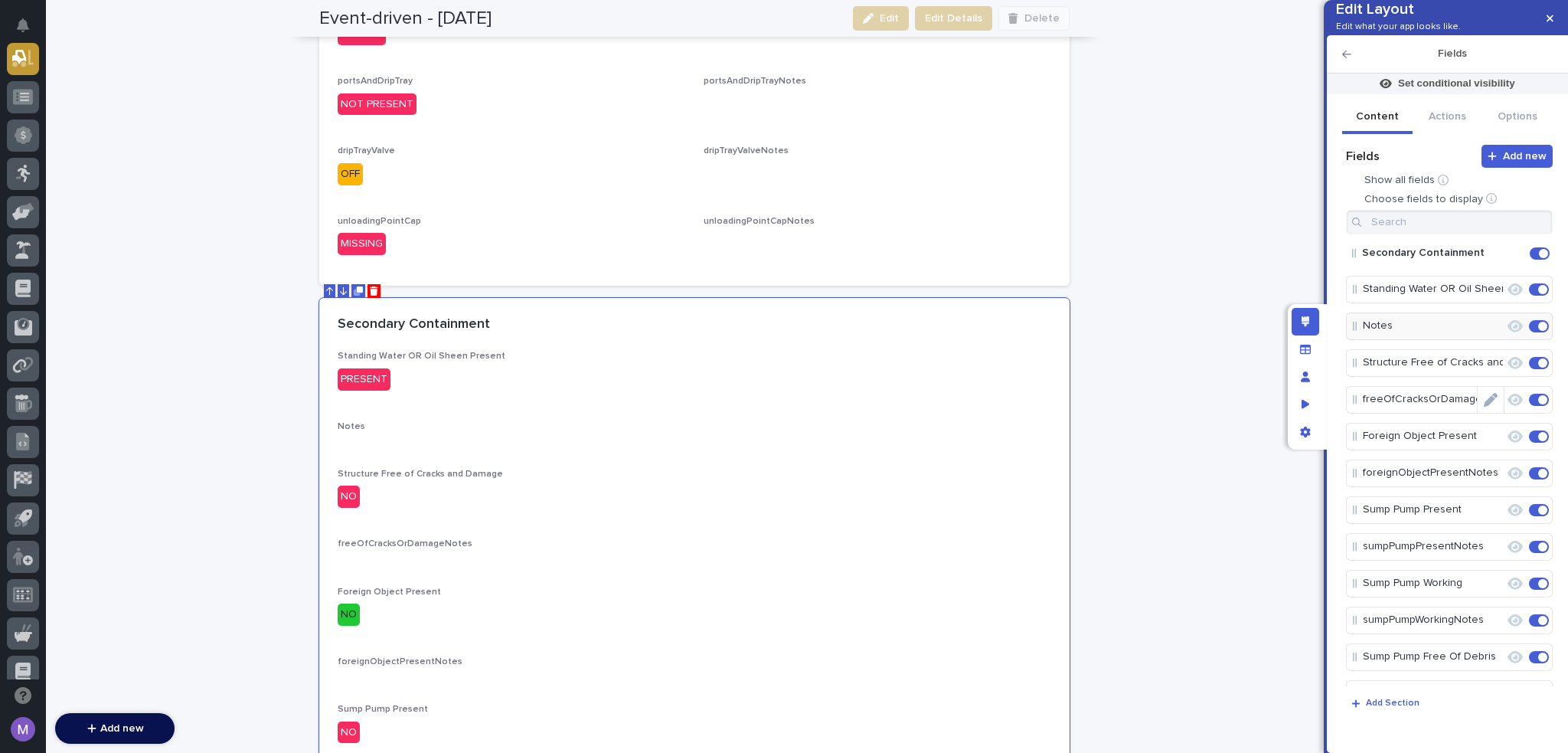
click at [1486, 407] on icon "Edit" at bounding box center [1490, 400] width 14 height 14
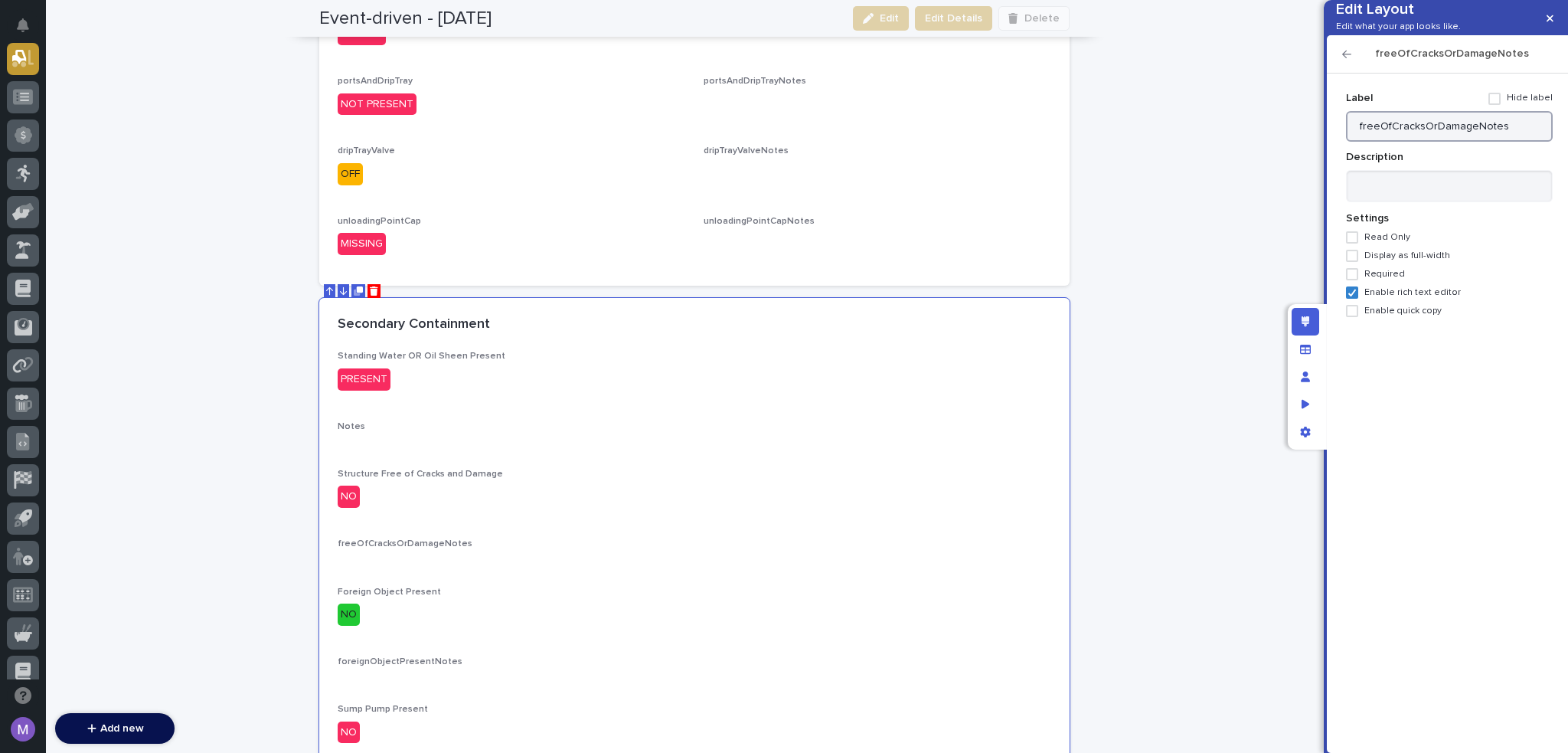
drag, startPoint x: 1516, startPoint y: 155, endPoint x: 1494, endPoint y: 155, distance: 22.0
click at [1400, 142] on input "freeOfCracksOrDamageNotes" at bounding box center [1449, 126] width 207 height 31
click at [1516, 142] on input "freeOfCracksOrDamageNotes" at bounding box center [1449, 126] width 207 height 31
drag, startPoint x: 1473, startPoint y: 150, endPoint x: 1324, endPoint y: 155, distance: 149.1
click at [1324, 155] on div "Edit Layout Edit what your app looks like. freeOfCracksOrDamageNotes Add new Fi…" at bounding box center [1446, 376] width 245 height 753
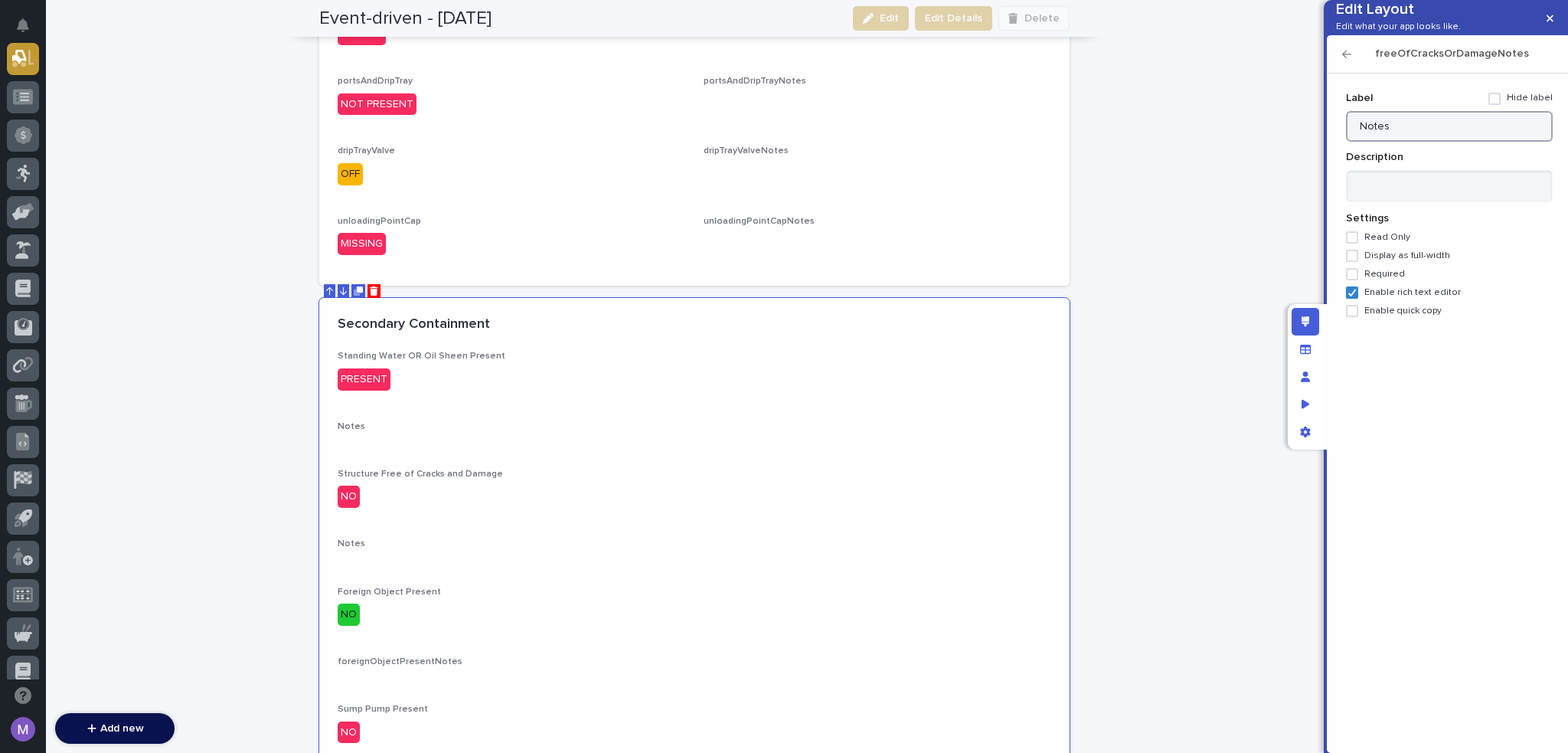
type input "Notes"
click at [1344, 60] on icon "button" at bounding box center [1347, 53] width 9 height 11
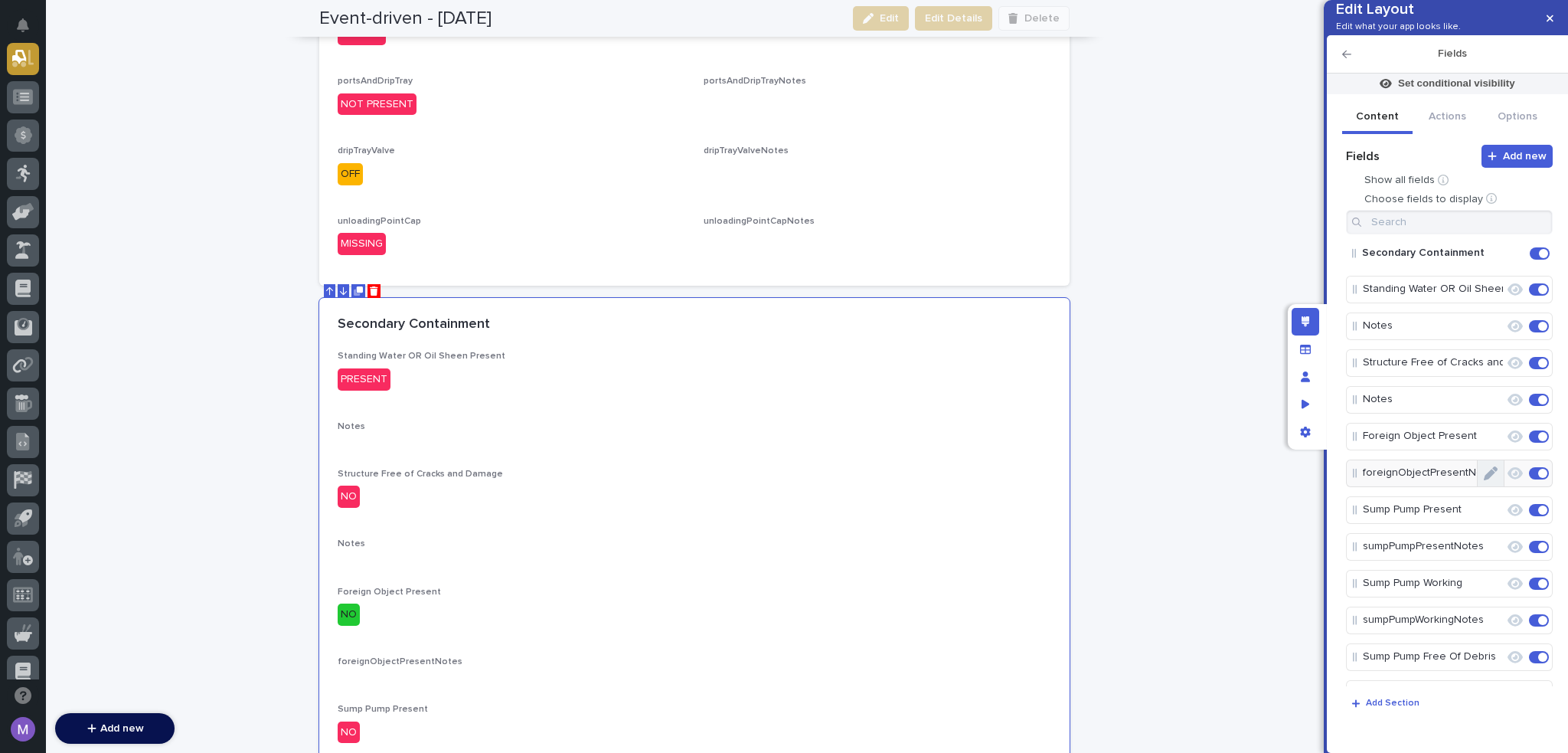
click at [1485, 486] on button "Edit" at bounding box center [1491, 473] width 26 height 26
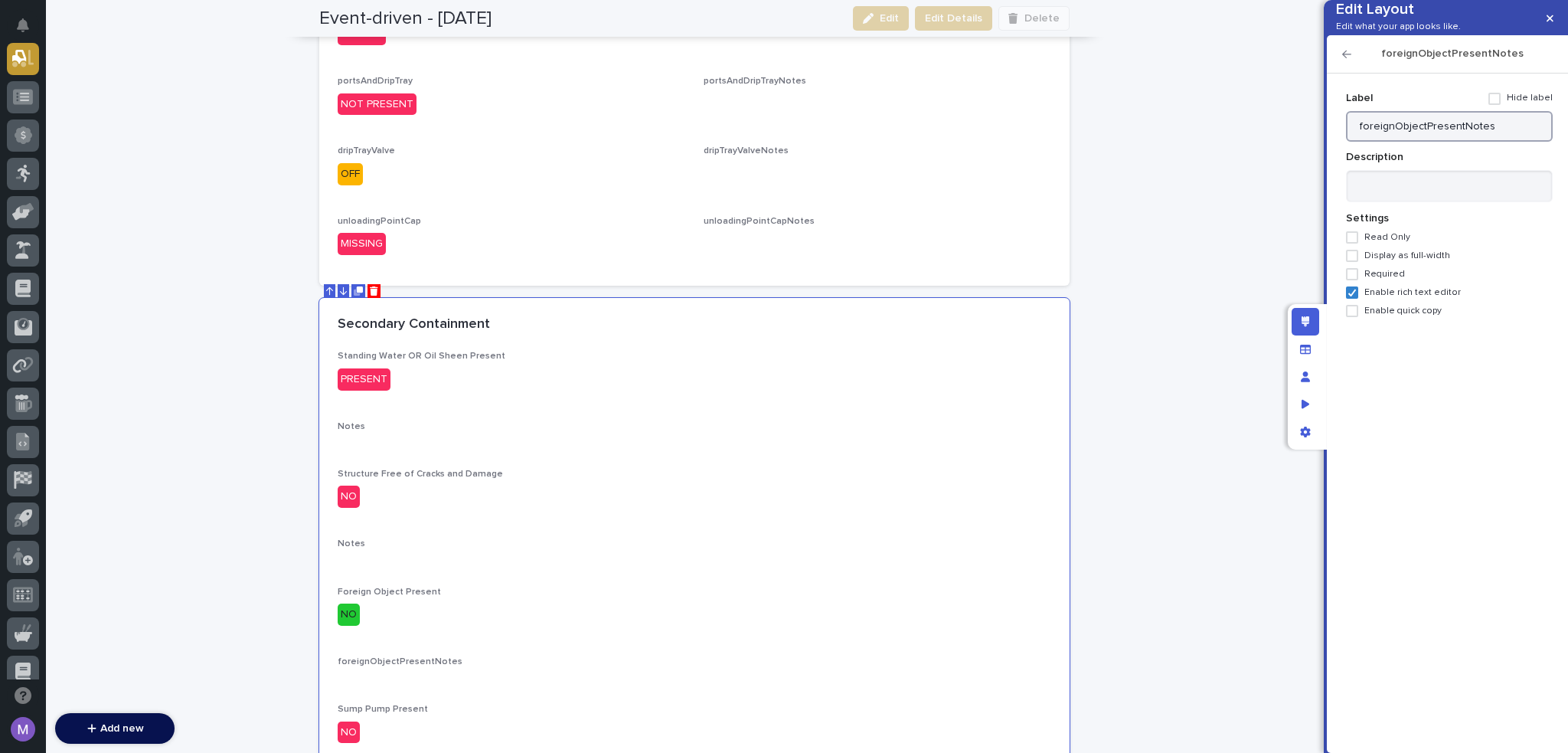
drag, startPoint x: 1458, startPoint y: 149, endPoint x: 1295, endPoint y: 144, distance: 163.1
click at [1295, 144] on div "Edit Layout Edit what your app looks like. foreignObjectPresentNotes Add new Fi…" at bounding box center [784, 376] width 1568 height 753
type input "Notes"
click at [1343, 60] on icon "button" at bounding box center [1347, 53] width 9 height 11
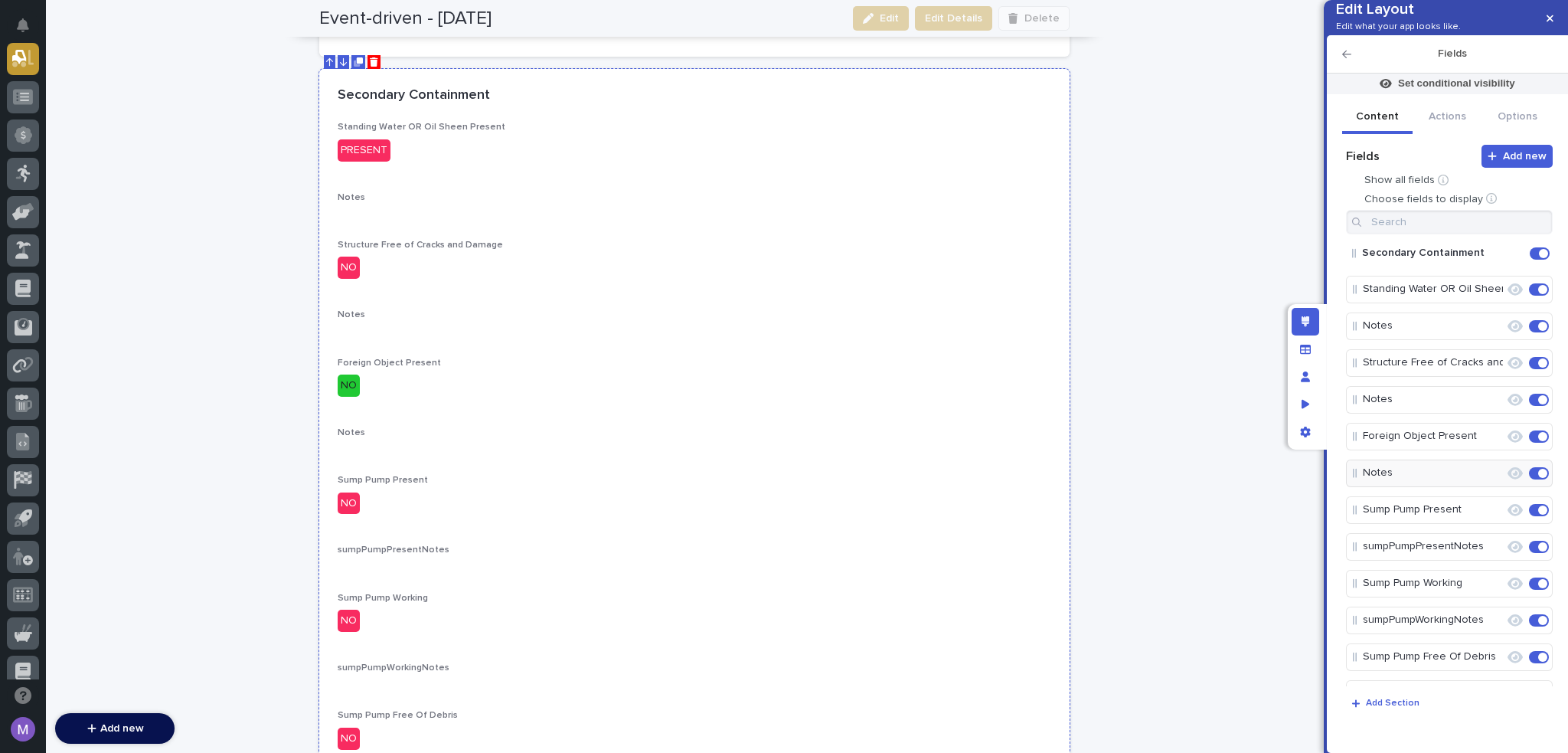
scroll to position [1012, 0]
click at [1485, 554] on icon "Edit" at bounding box center [1490, 546] width 14 height 14
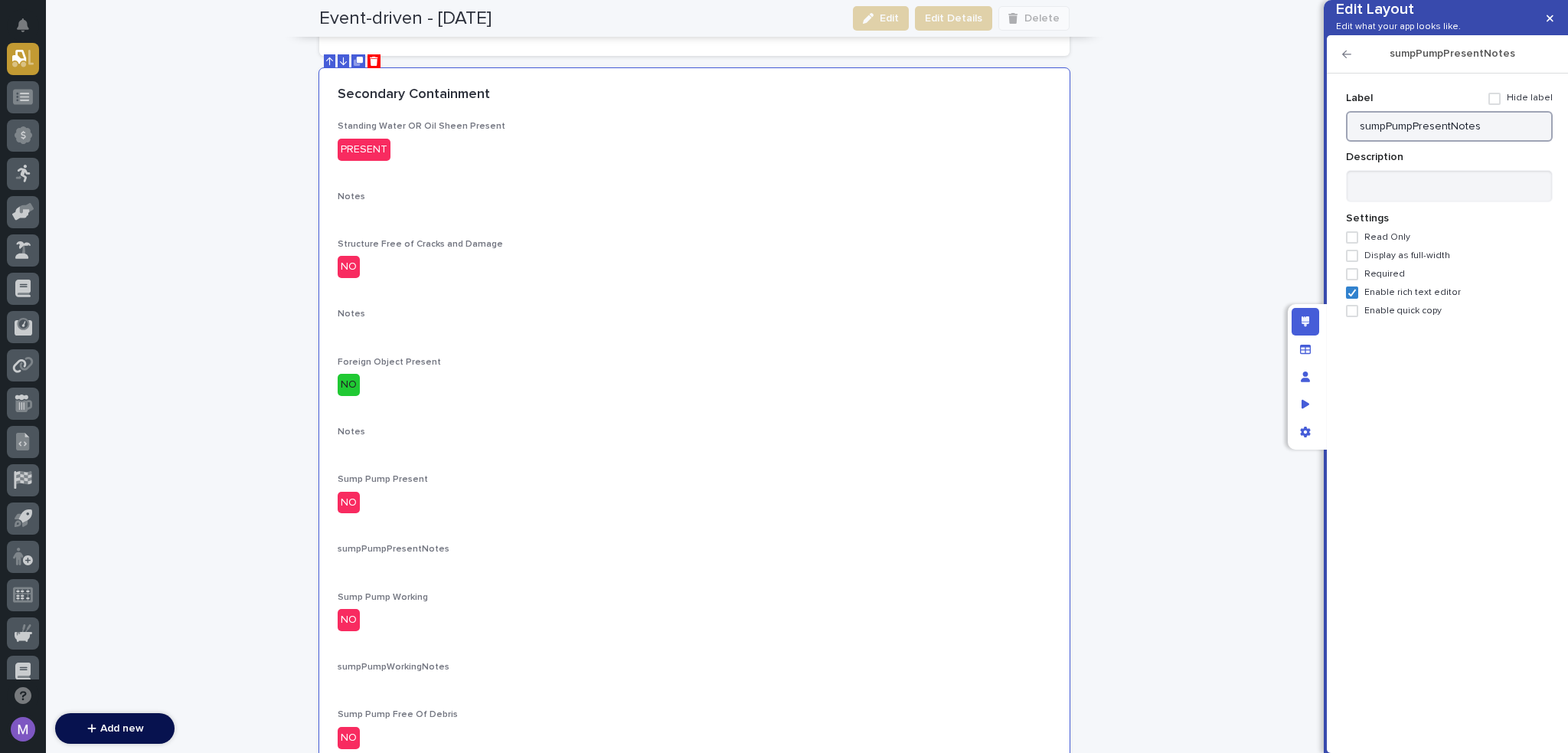
drag, startPoint x: 1446, startPoint y: 147, endPoint x: 1336, endPoint y: 144, distance: 110.0
click at [1336, 144] on div "Add new Fields Show all fields Choose fields to display Secondary Containment S…" at bounding box center [1447, 403] width 226 height 675
type input "Notes"
click at [1346, 60] on icon "button" at bounding box center [1347, 53] width 9 height 11
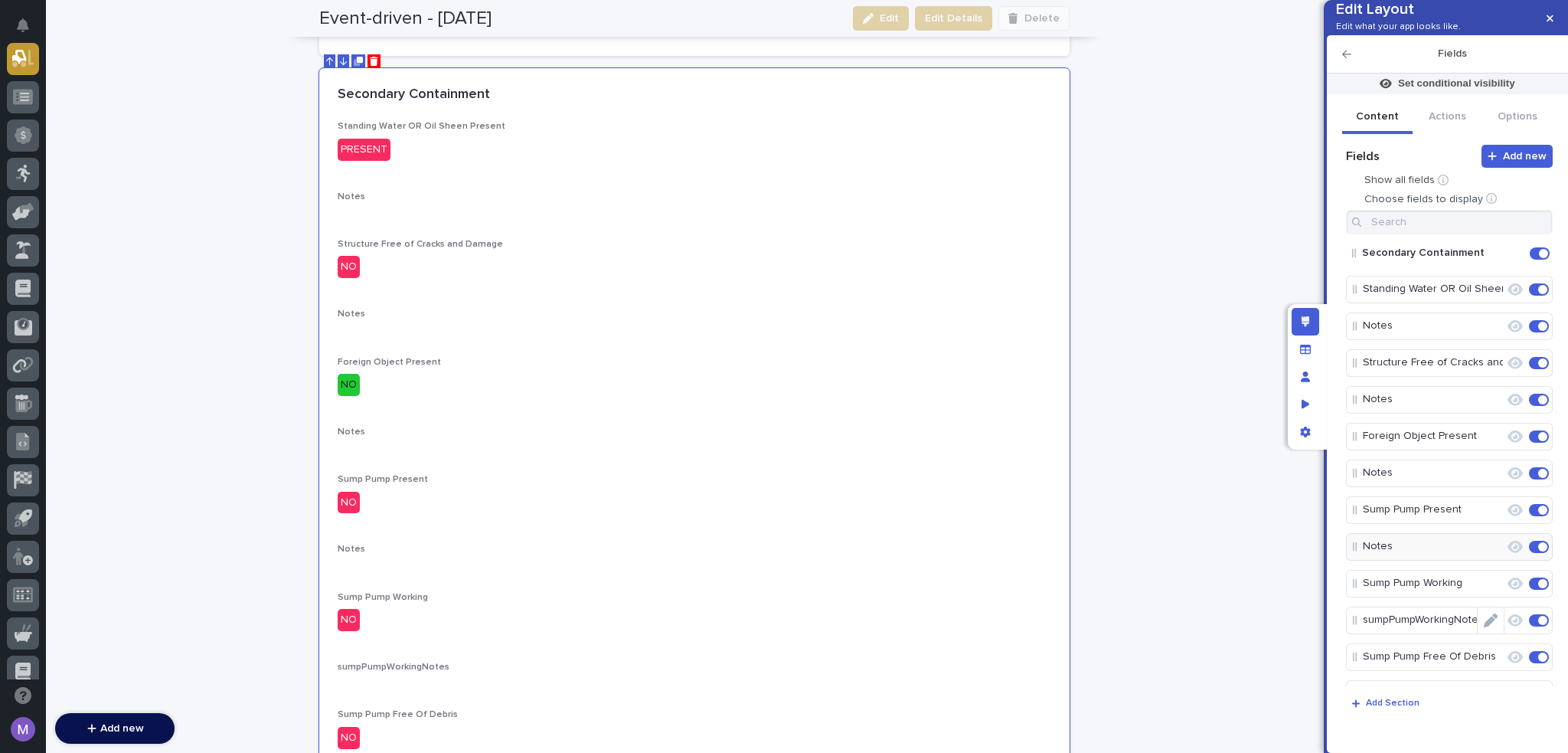
click at [1489, 627] on icon "Edit" at bounding box center [1490, 620] width 14 height 14
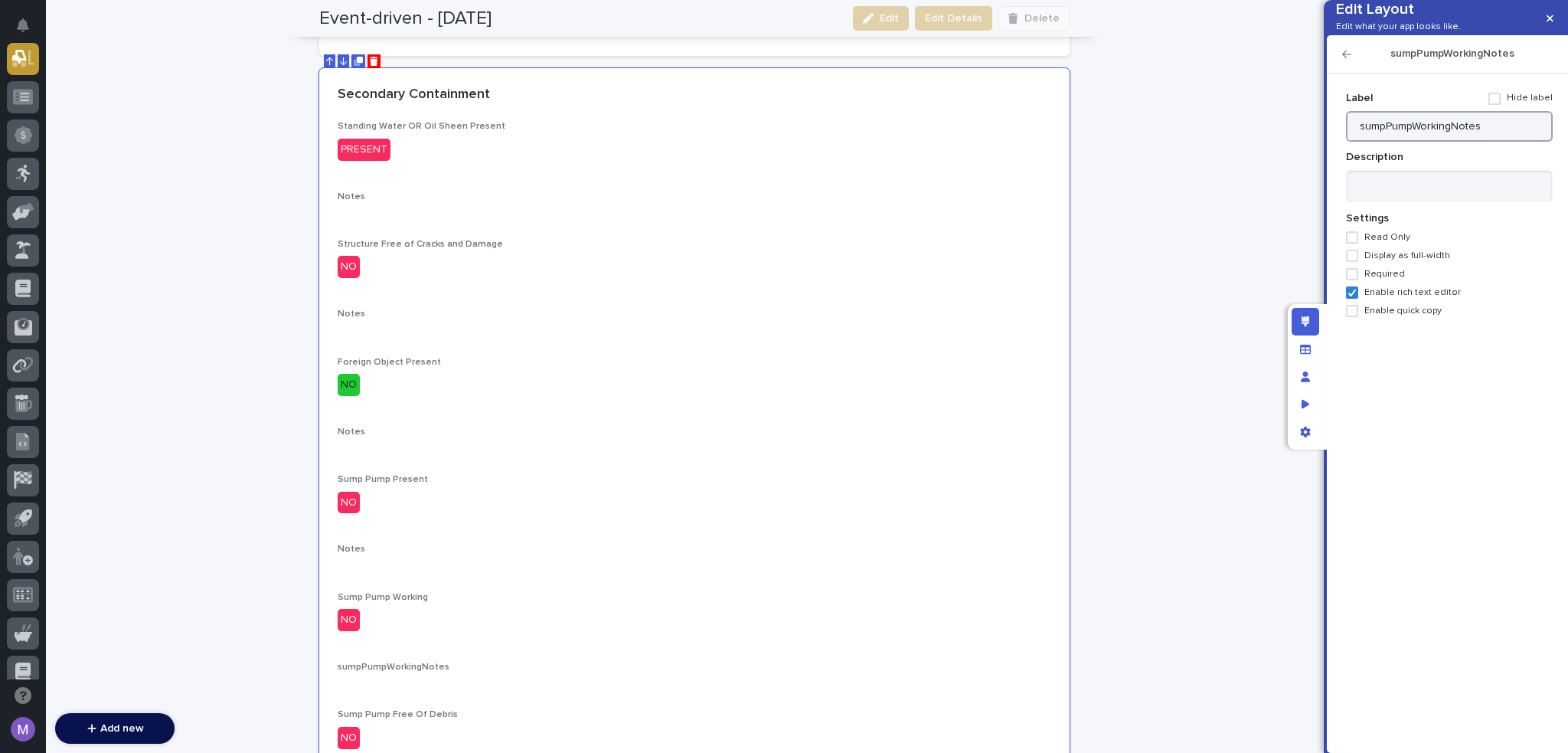
click at [1446, 142] on input "sumpPumpWorkingNotes" at bounding box center [1449, 126] width 207 height 31
click at [1446, 142] on input "sumpPumpWorkigNotes" at bounding box center [1449, 126] width 207 height 31
type input "Notes"
click at [1342, 71] on div "sumpPumpWorkingNotes" at bounding box center [1448, 53] width 241 height 38
click at [1346, 60] on icon "button" at bounding box center [1347, 53] width 9 height 11
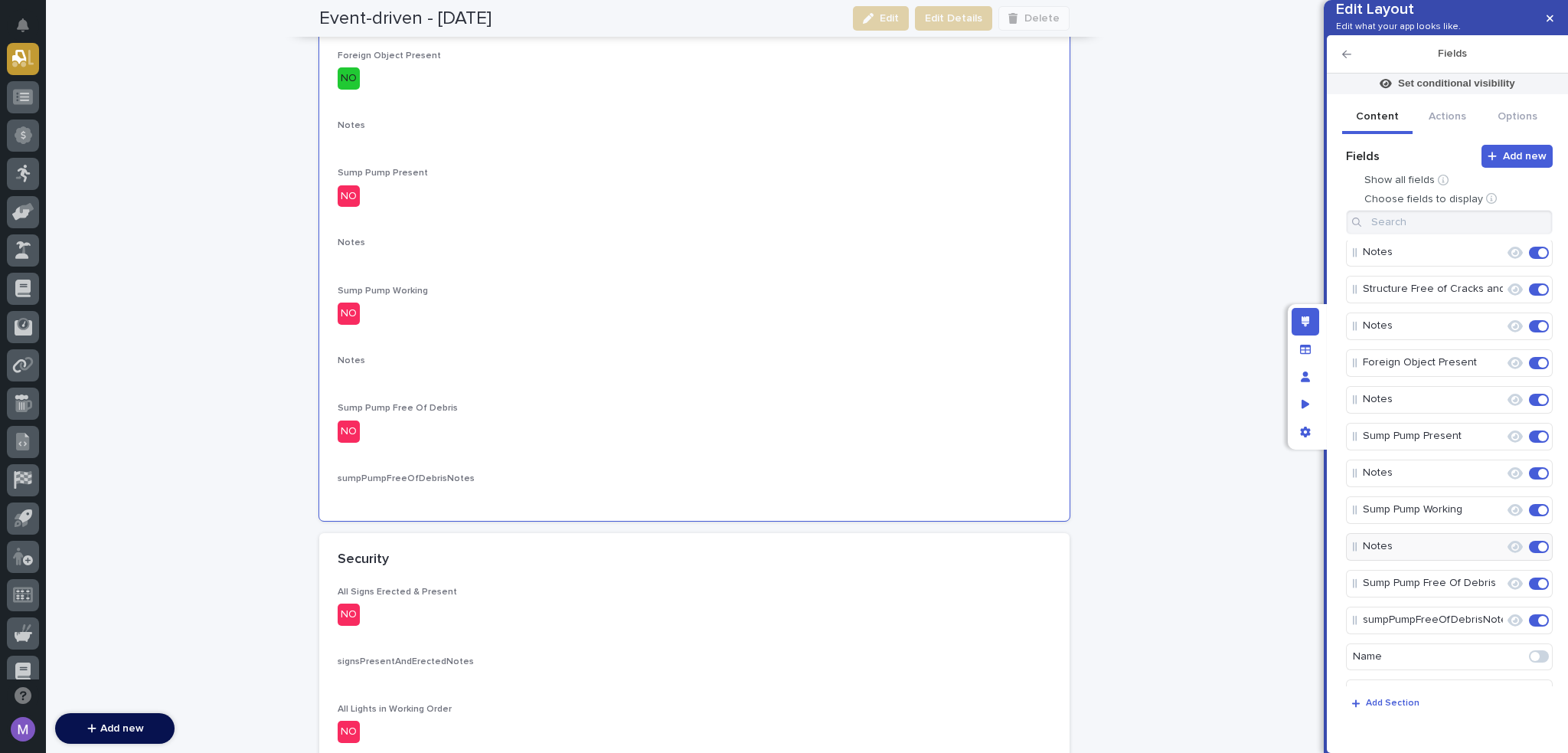
scroll to position [153, 0]
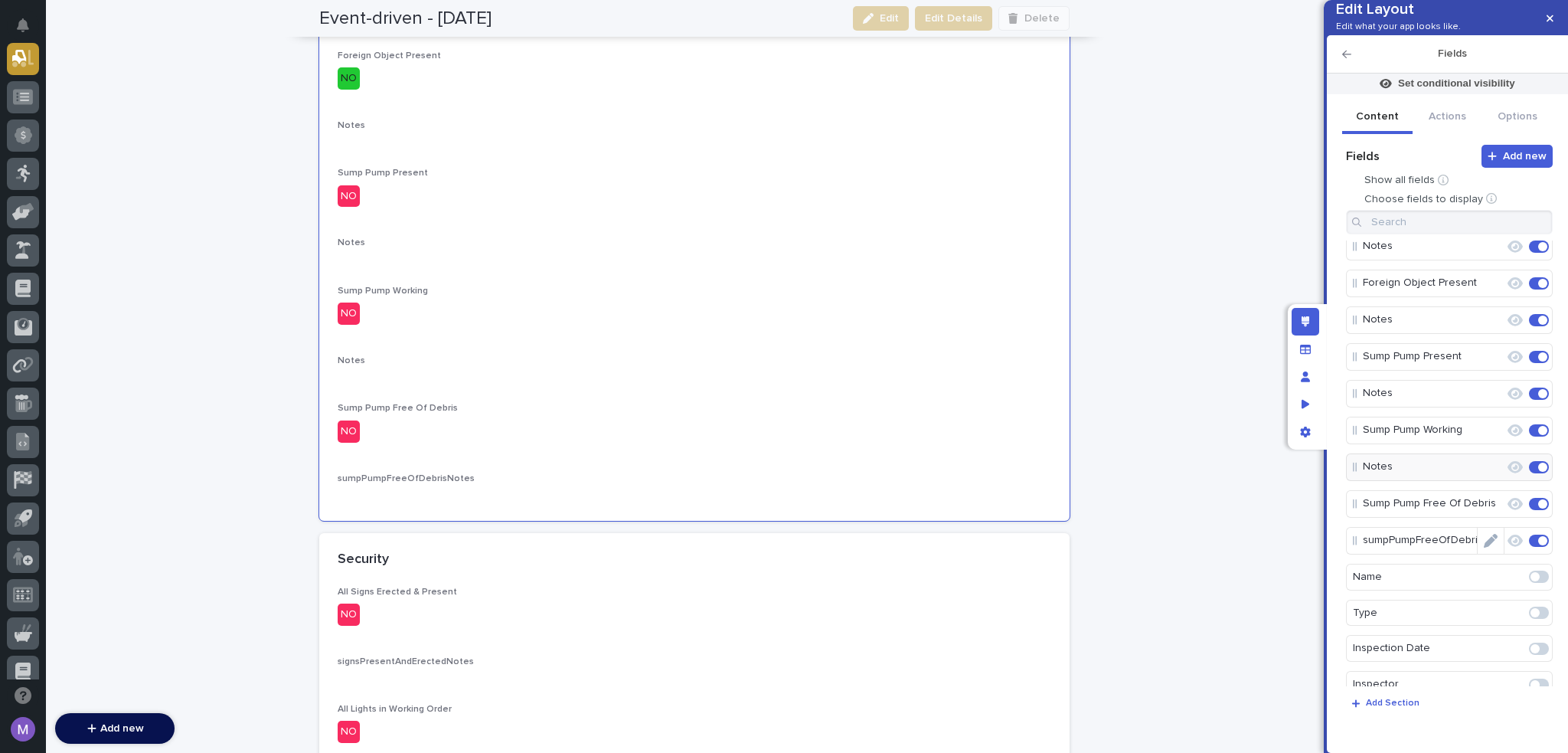
click at [1489, 548] on icon "Edit" at bounding box center [1490, 541] width 14 height 14
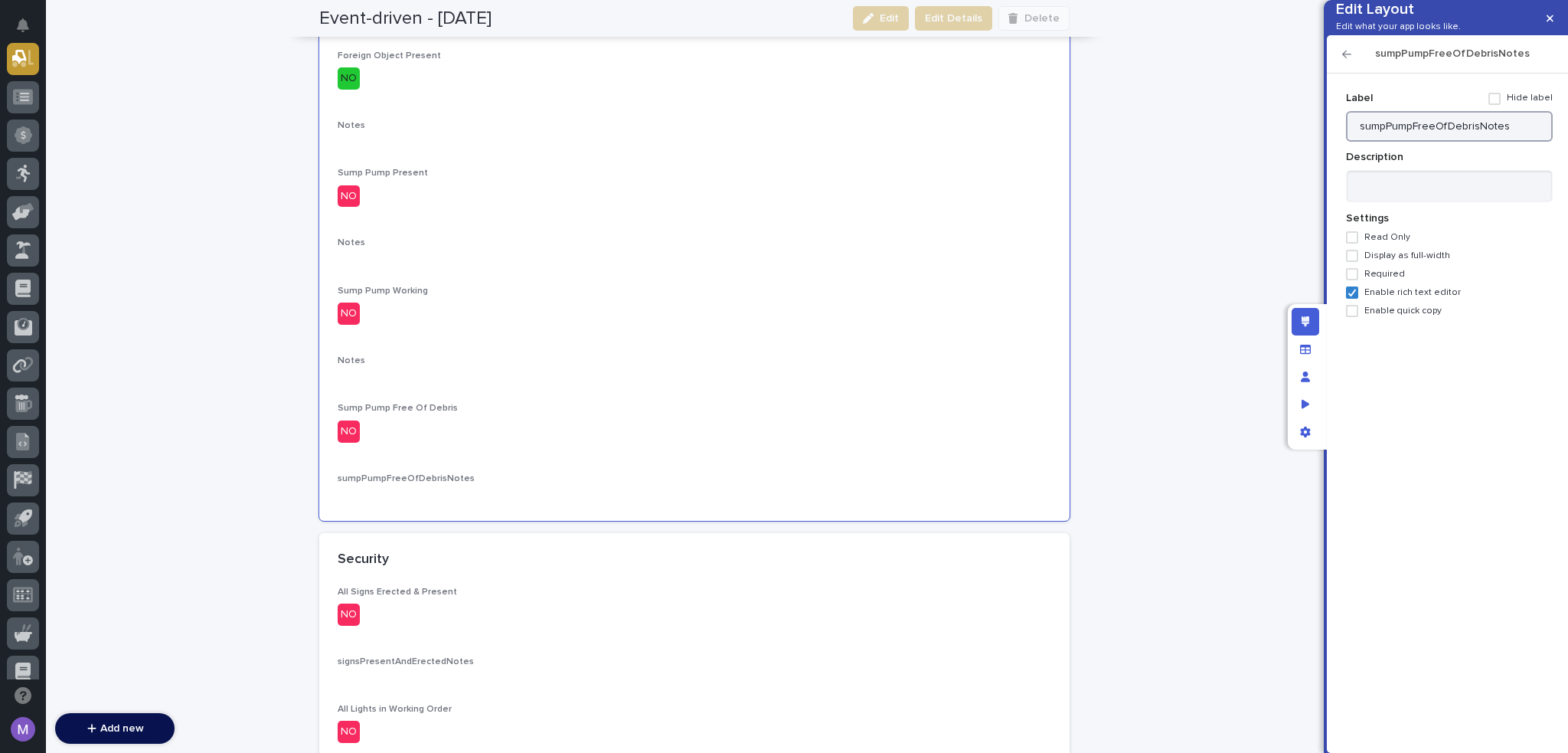
click at [1474, 142] on input "sumpPumpFreeOfDebrisNotes" at bounding box center [1449, 126] width 207 height 31
type input "Notes"
click at [1344, 58] on icon "button" at bounding box center [1347, 53] width 9 height 7
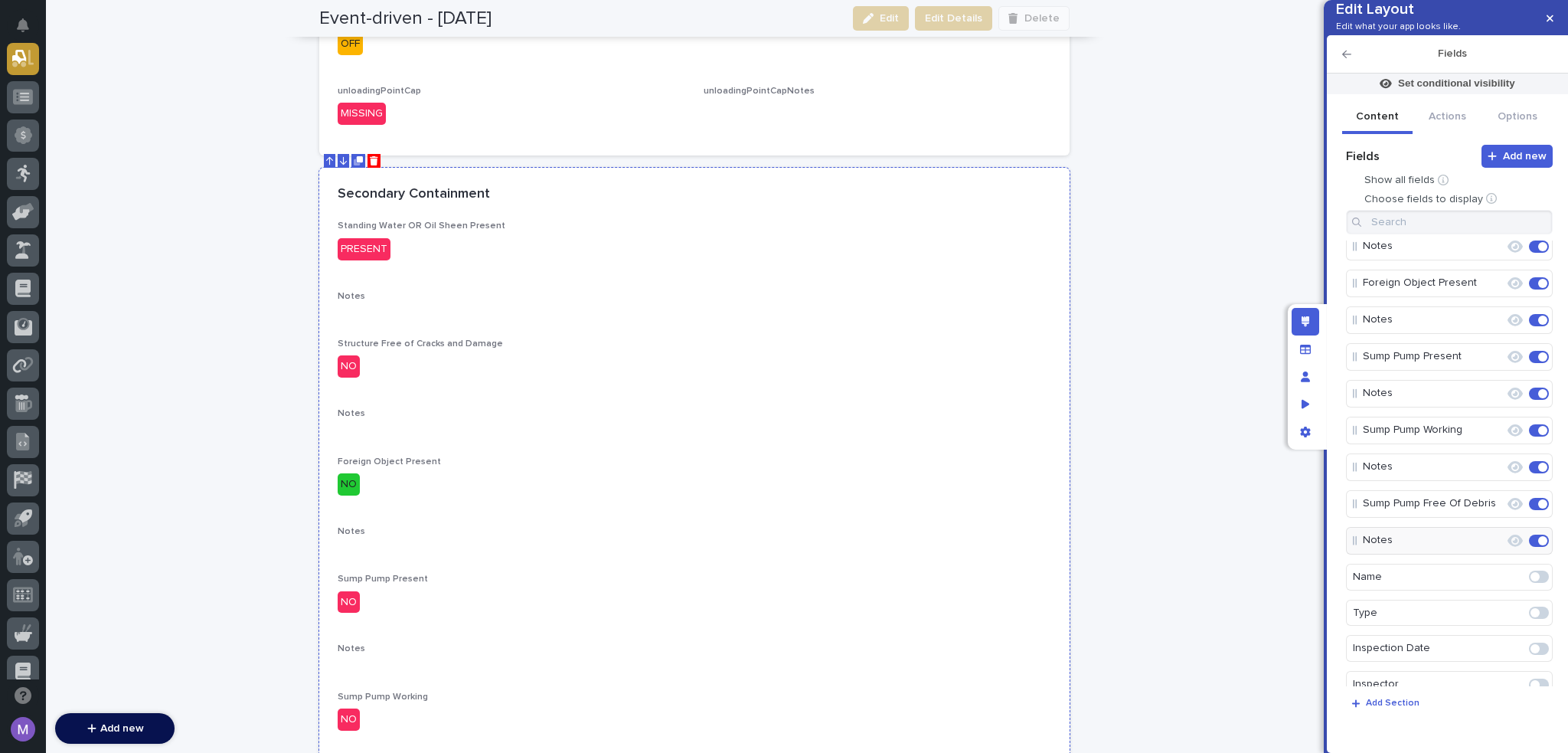
scroll to position [936, 0]
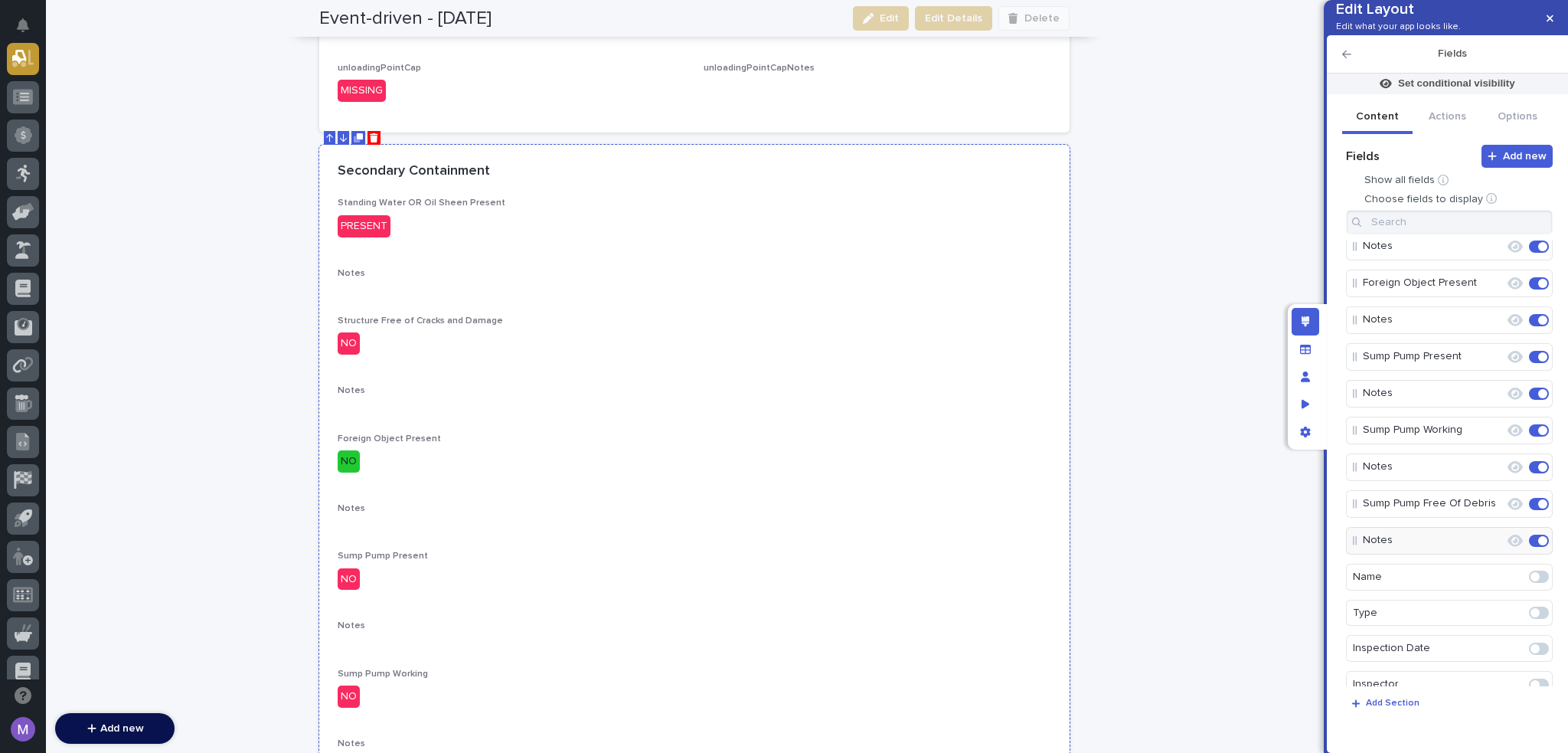
click at [859, 247] on div "Standing Water OR Oil Sheen Present PRESENT" at bounding box center [694, 223] width 714 height 51
click at [1412, 707] on p "Add Section" at bounding box center [1393, 703] width 53 height 9
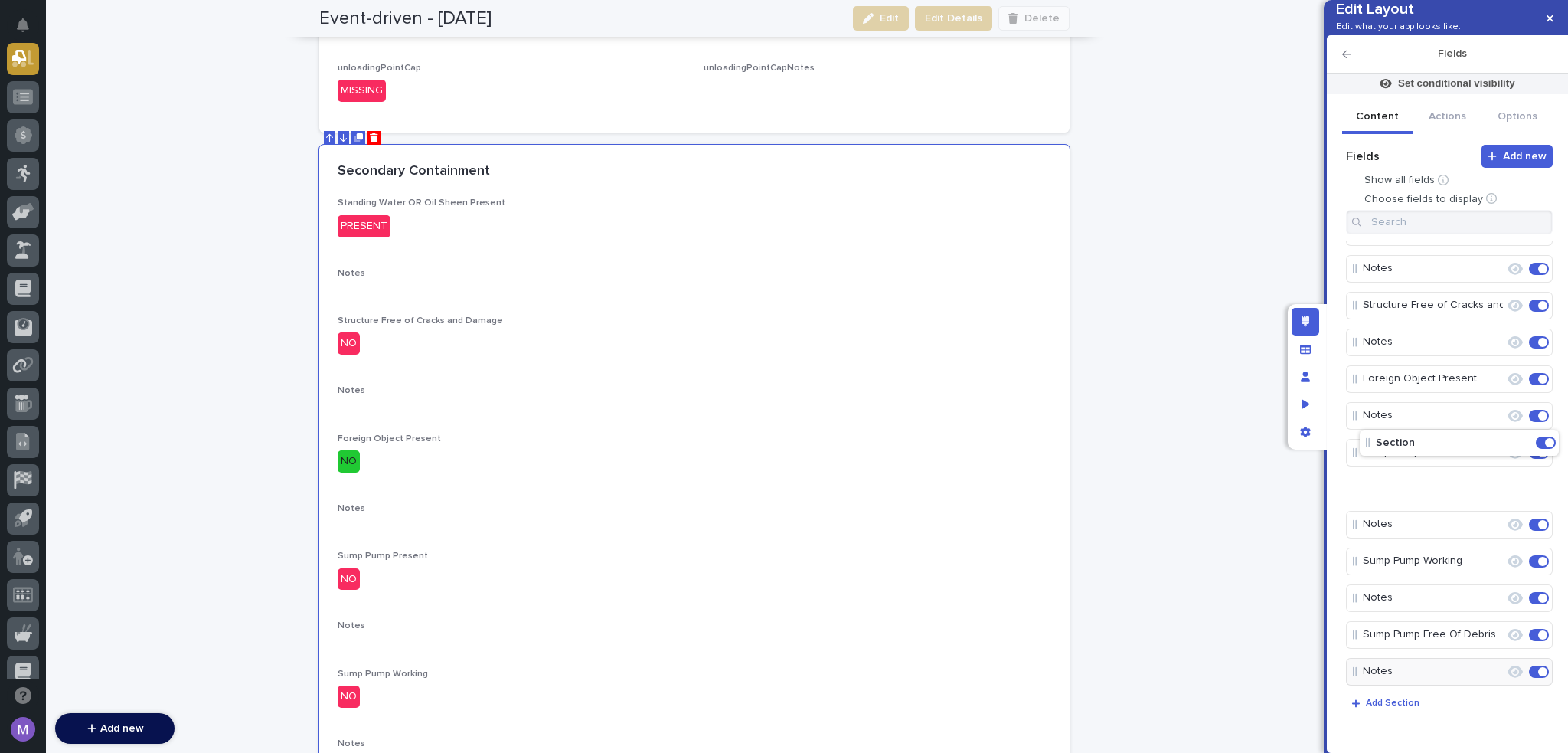
scroll to position [0, 0]
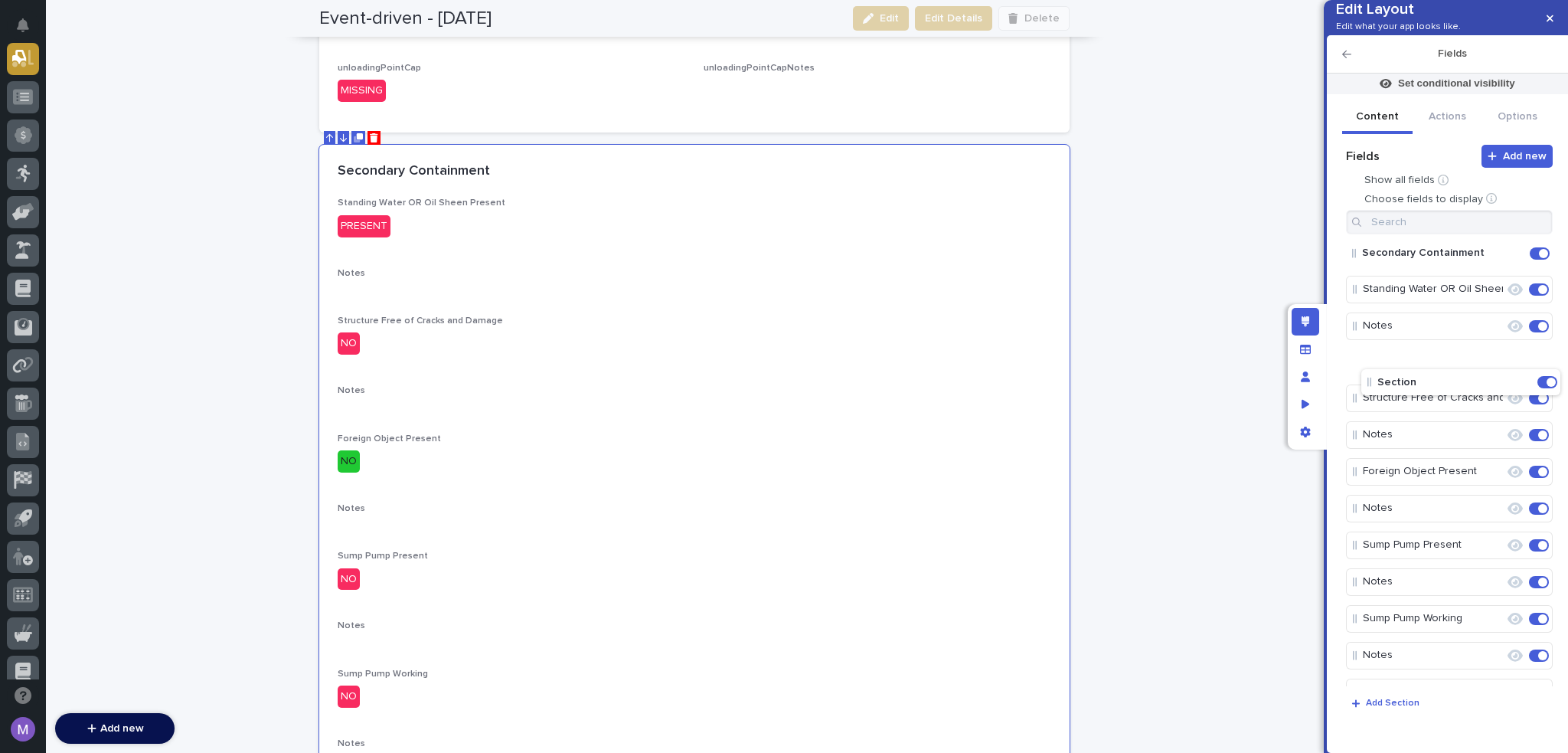
drag, startPoint x: 1423, startPoint y: 568, endPoint x: 1437, endPoint y: 383, distance: 185.5
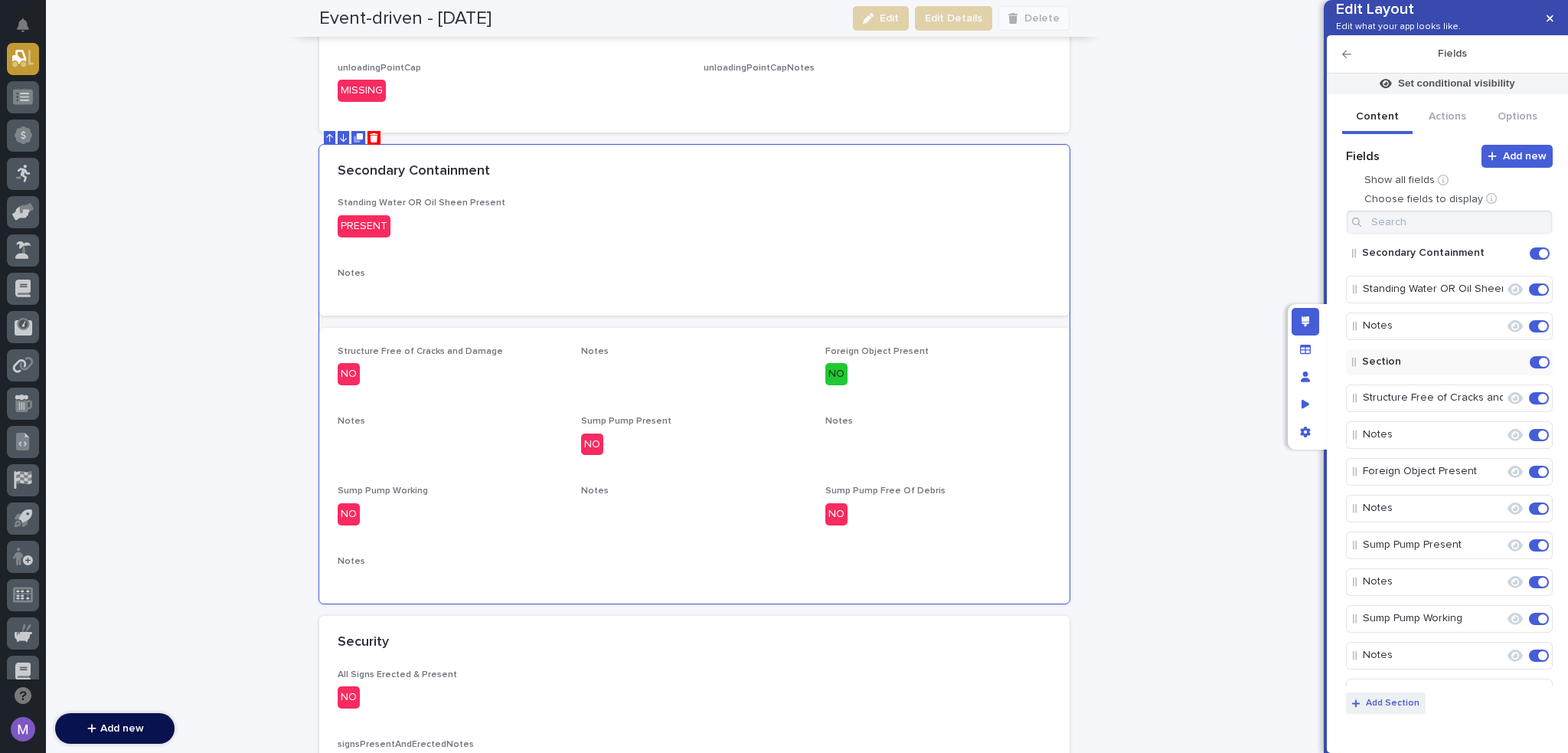
click at [1392, 706] on p "Add Section" at bounding box center [1393, 703] width 53 height 9
drag, startPoint x: 1392, startPoint y: 638, endPoint x: 1427, endPoint y: 493, distance: 149.2
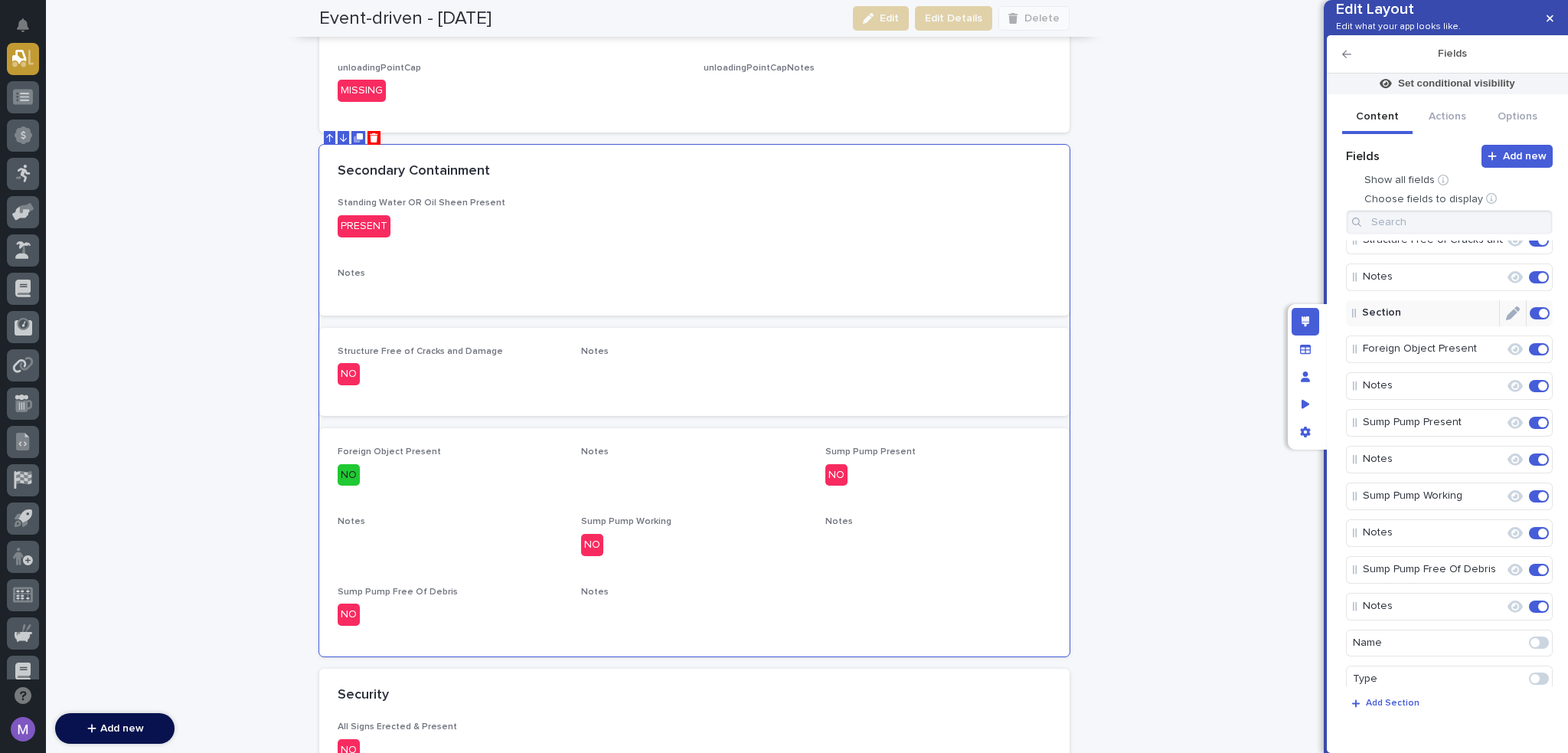
scroll to position [229, 0]
click at [1393, 707] on p "Add Section" at bounding box center [1393, 703] width 53 height 9
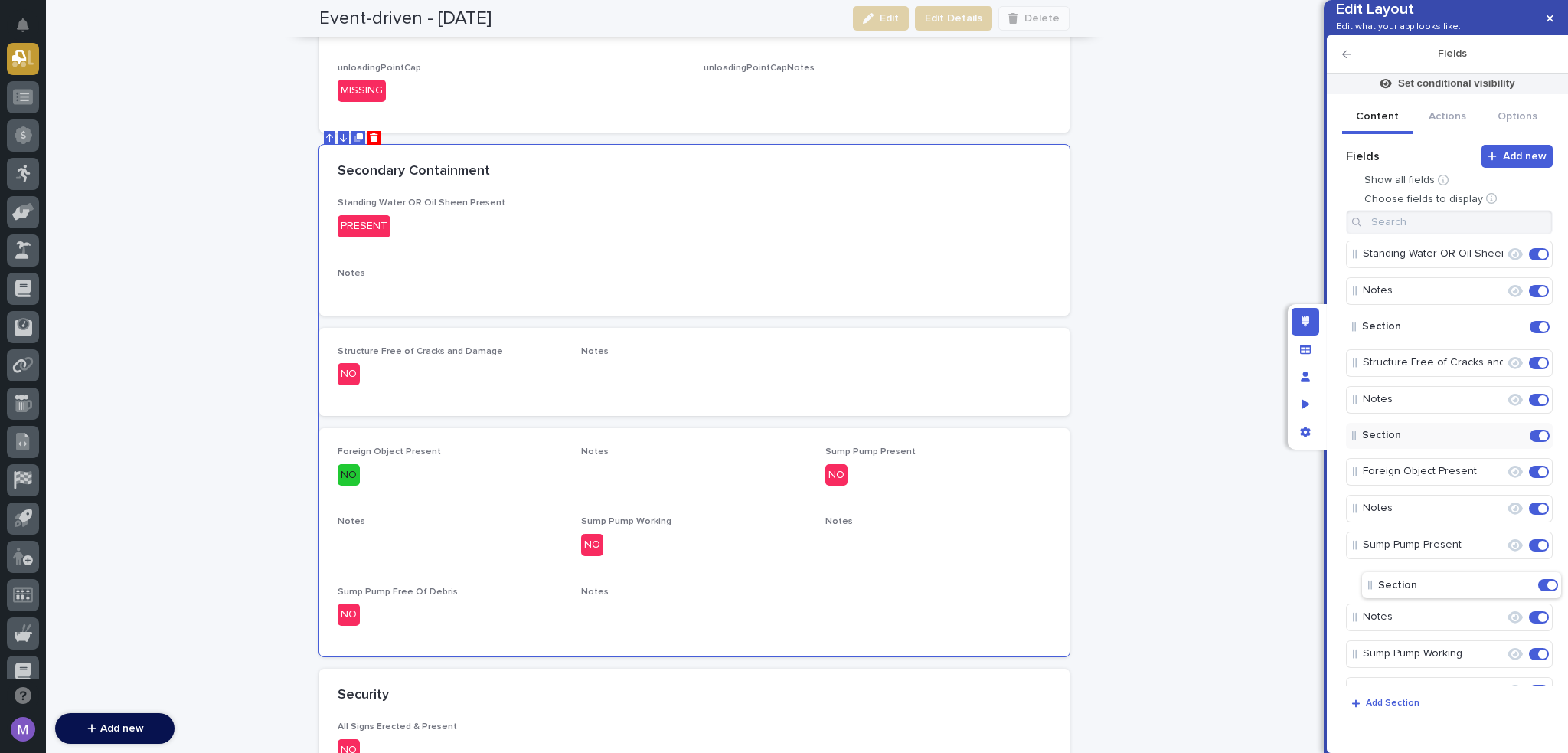
scroll to position [35, 0]
drag, startPoint x: 1410, startPoint y: 556, endPoint x: 1426, endPoint y: 557, distance: 16.0
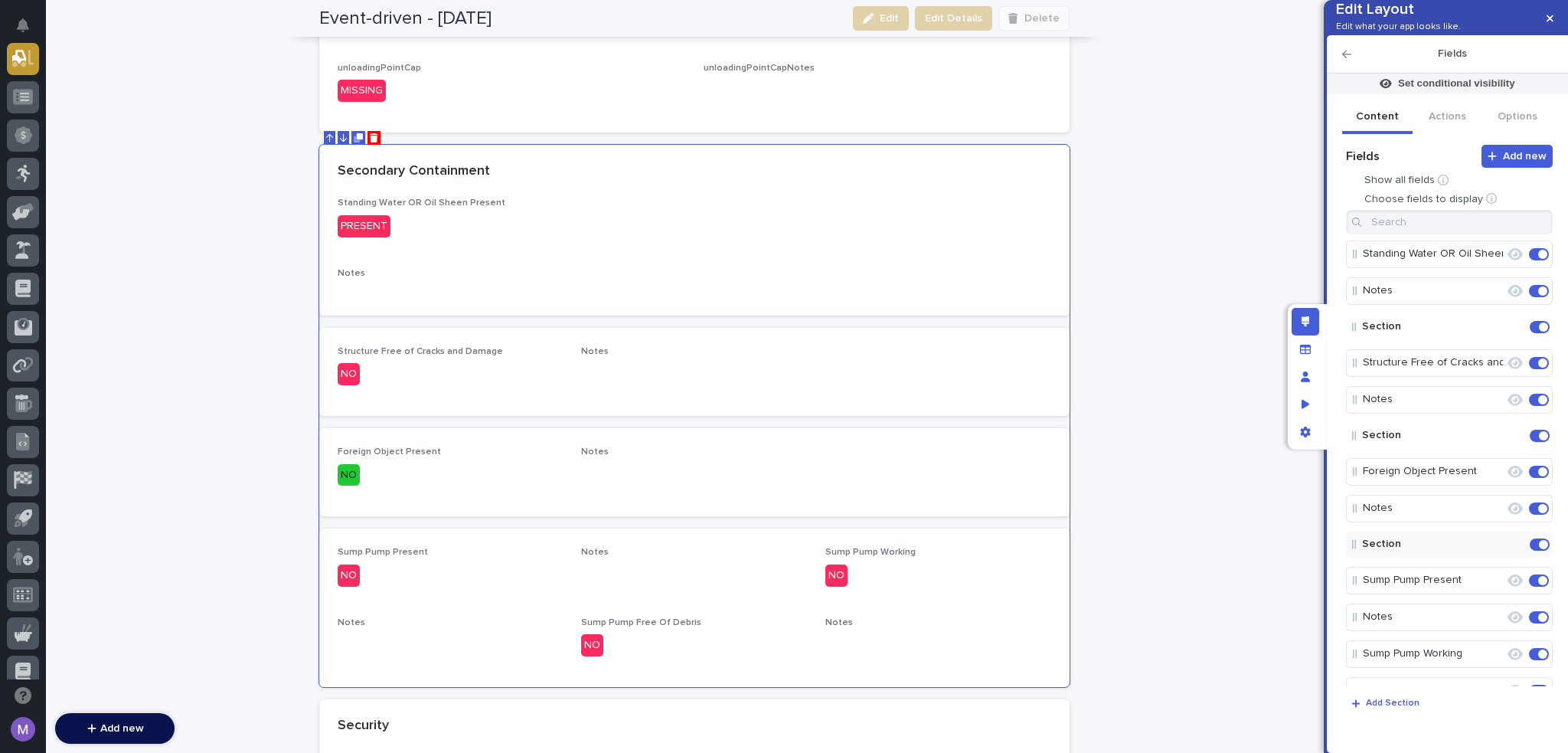
click at [1387, 700] on p "Add Section" at bounding box center [1393, 703] width 53 height 9
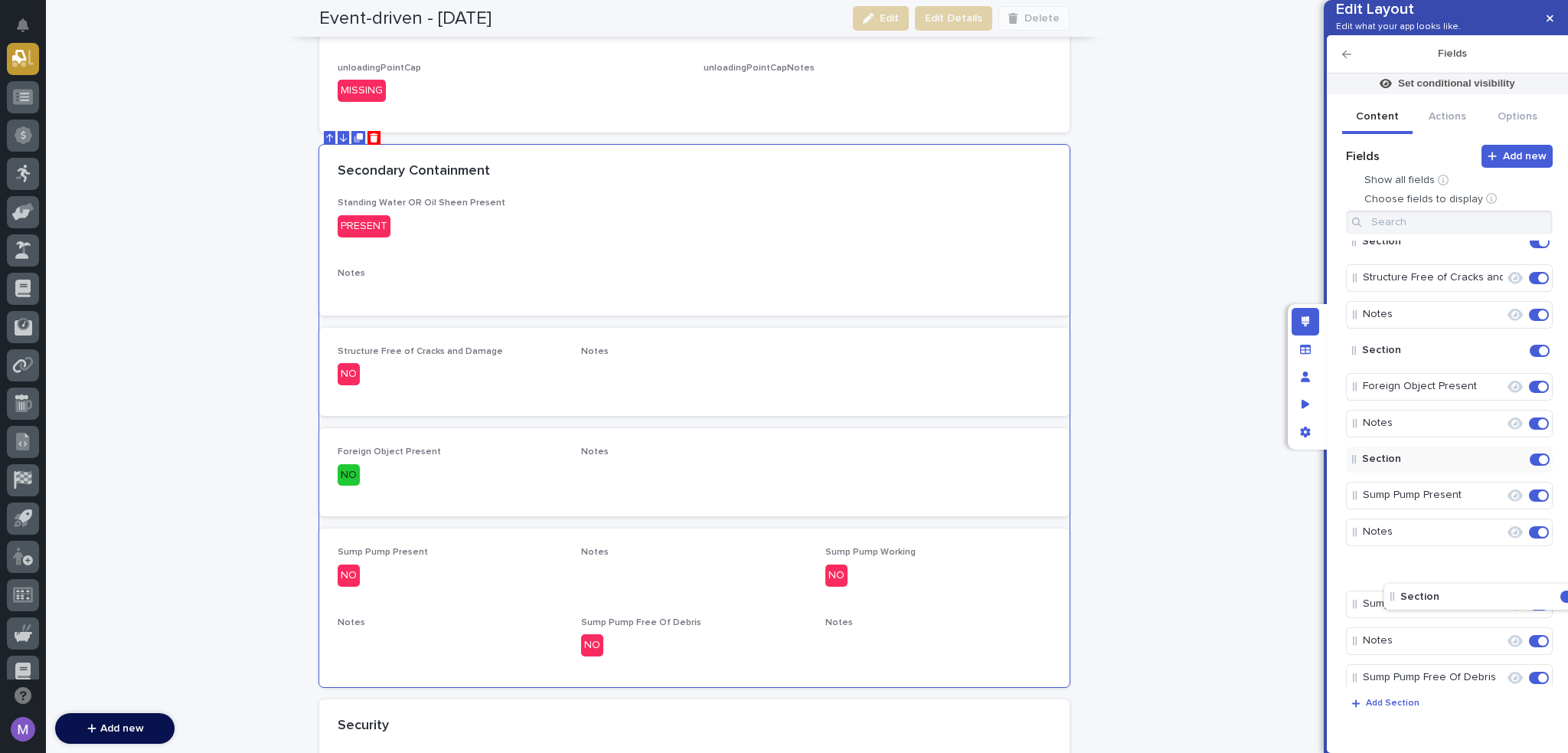
drag, startPoint x: 1396, startPoint y: 516, endPoint x: 1436, endPoint y: 593, distance: 86.8
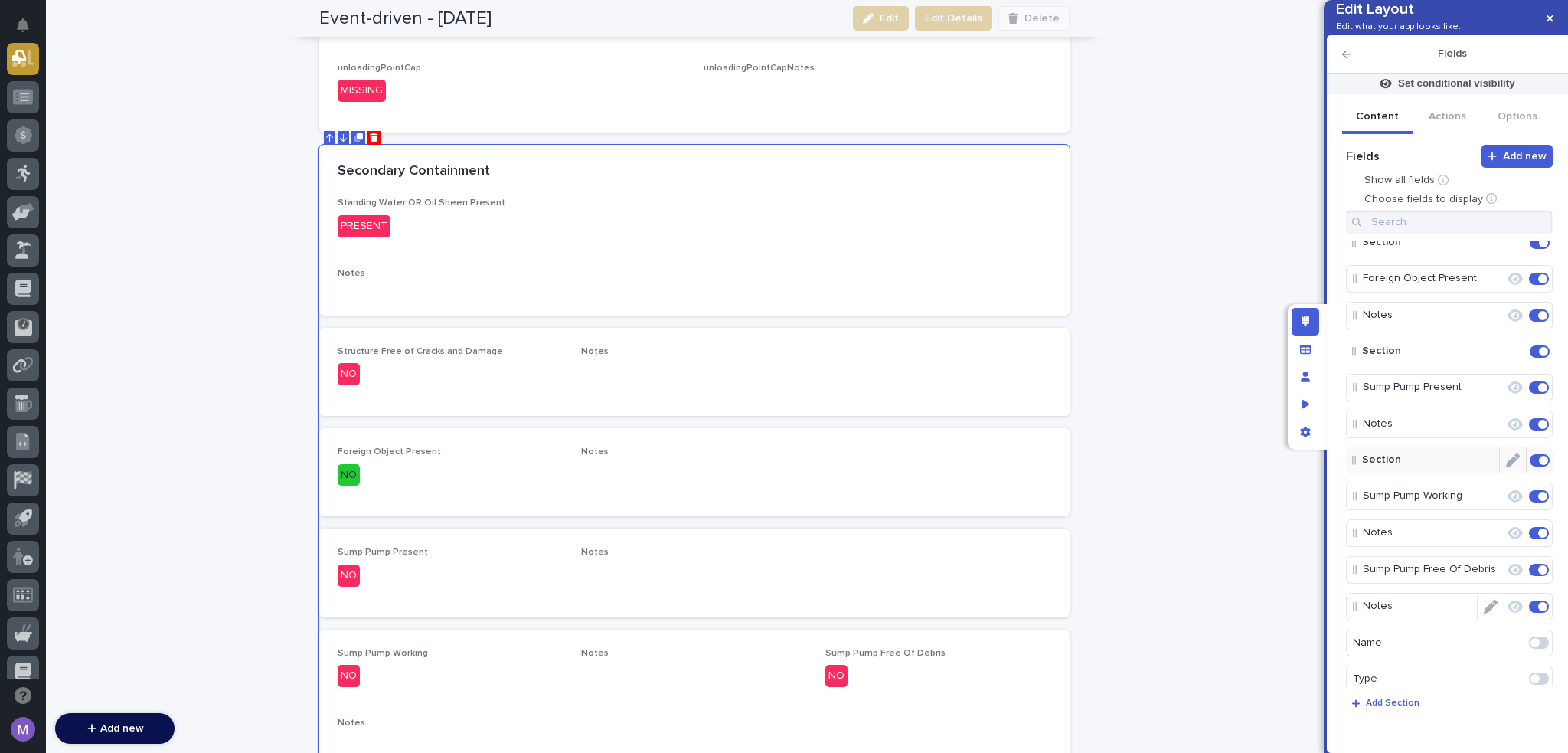
scroll to position [276, 0]
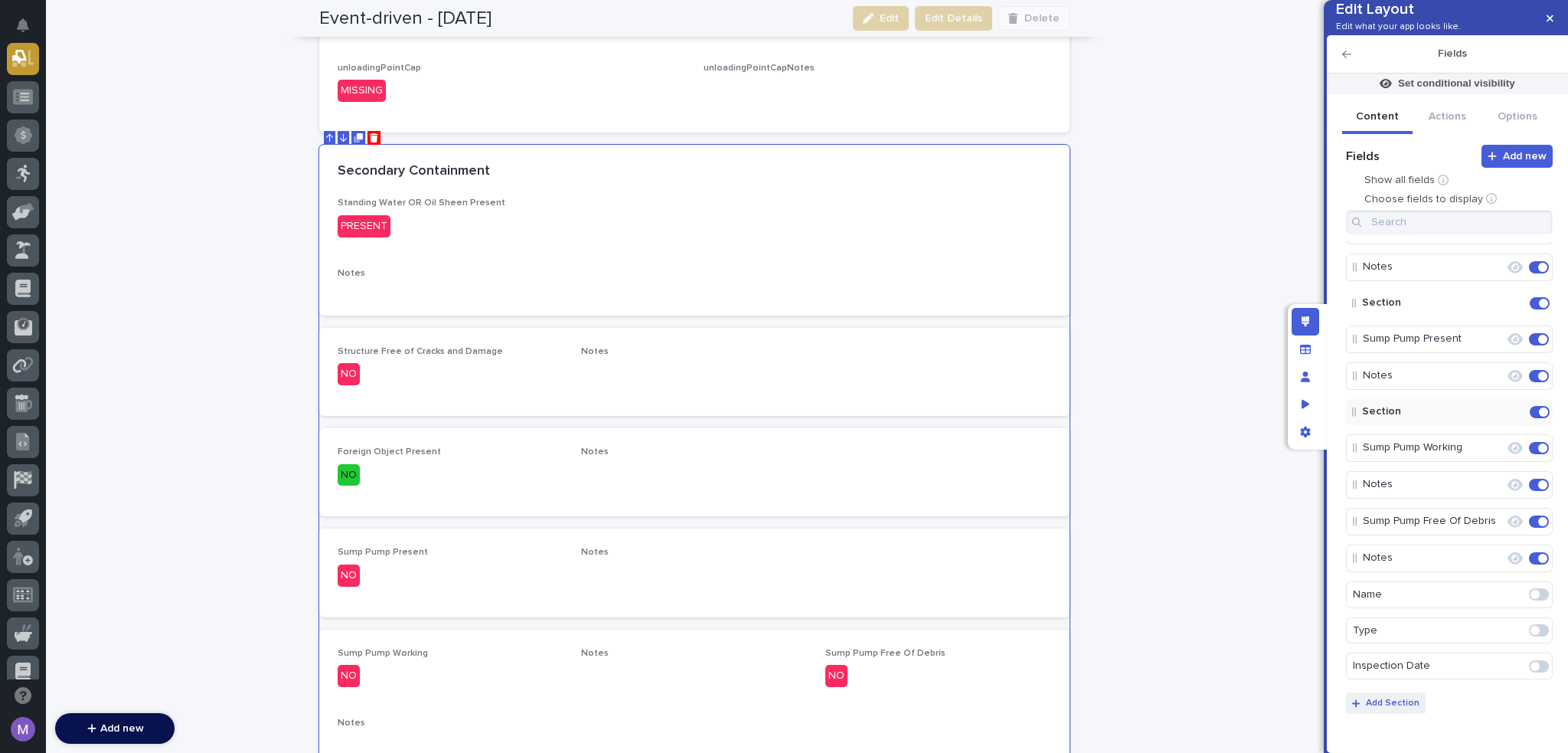
click at [1399, 699] on p "Add Section" at bounding box center [1393, 703] width 53 height 9
drag, startPoint x: 1401, startPoint y: 575, endPoint x: 1411, endPoint y: 514, distance: 61.8
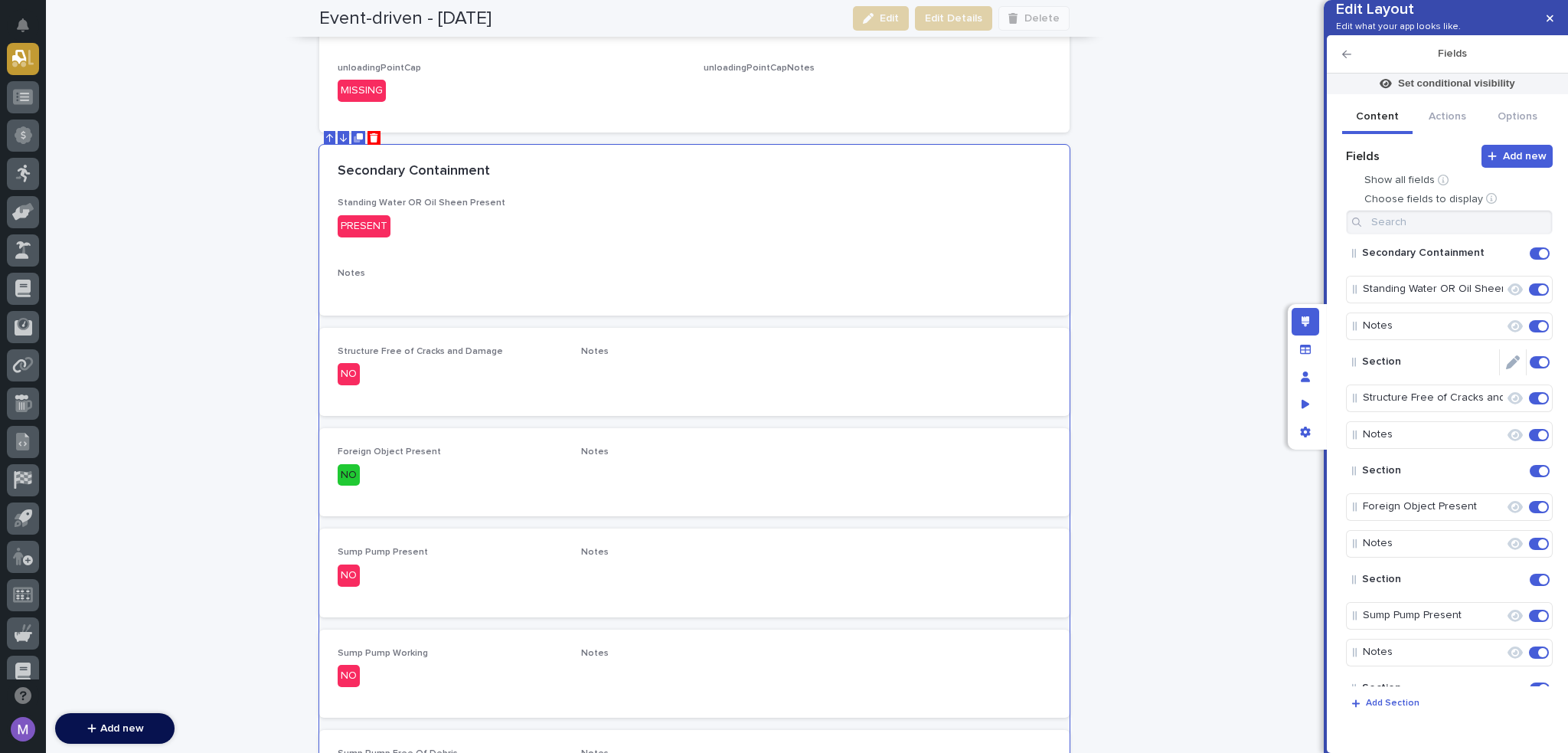
click at [1506, 369] on icon "Edit" at bounding box center [1513, 362] width 14 height 14
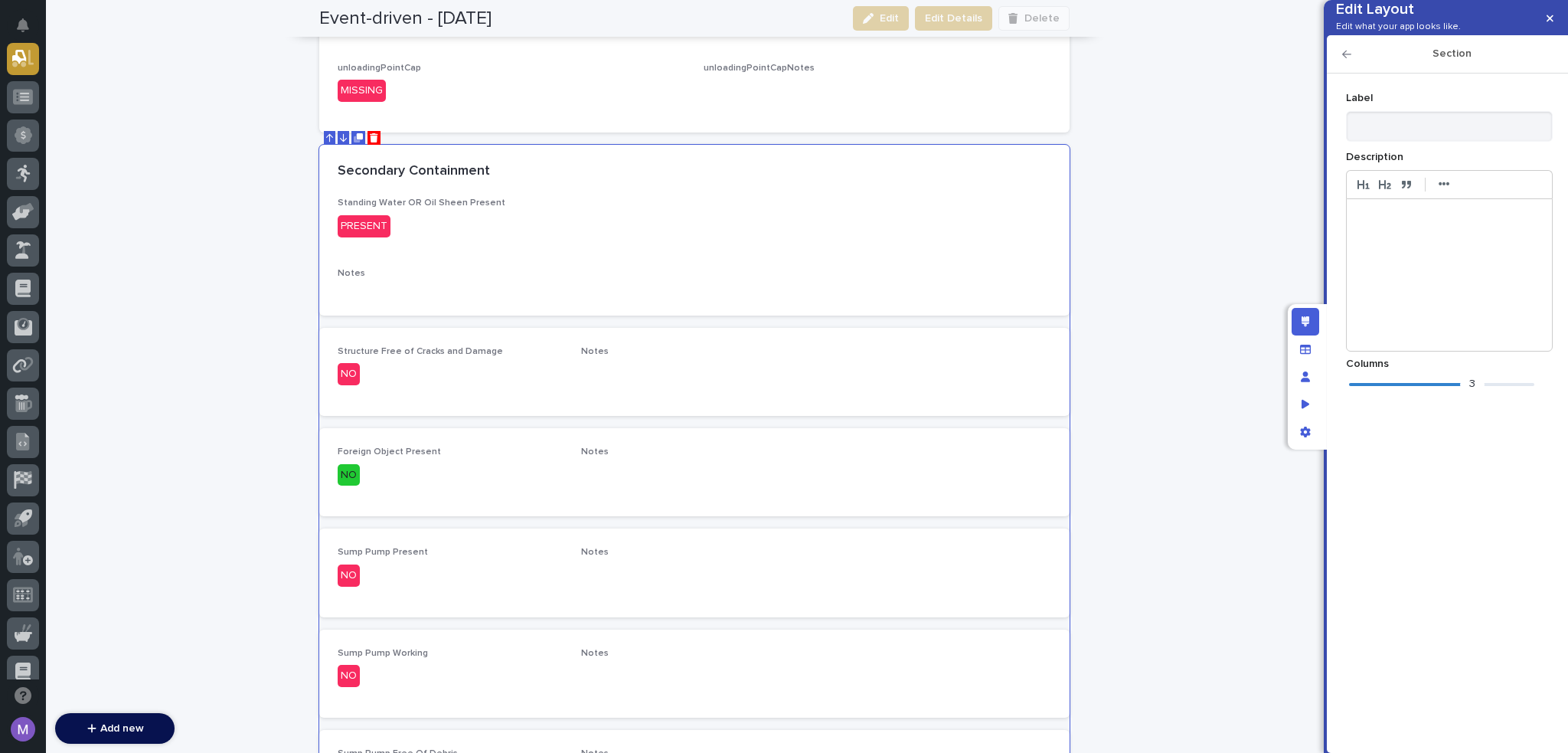
click at [1361, 392] on div "3" at bounding box center [1442, 384] width 186 height 15
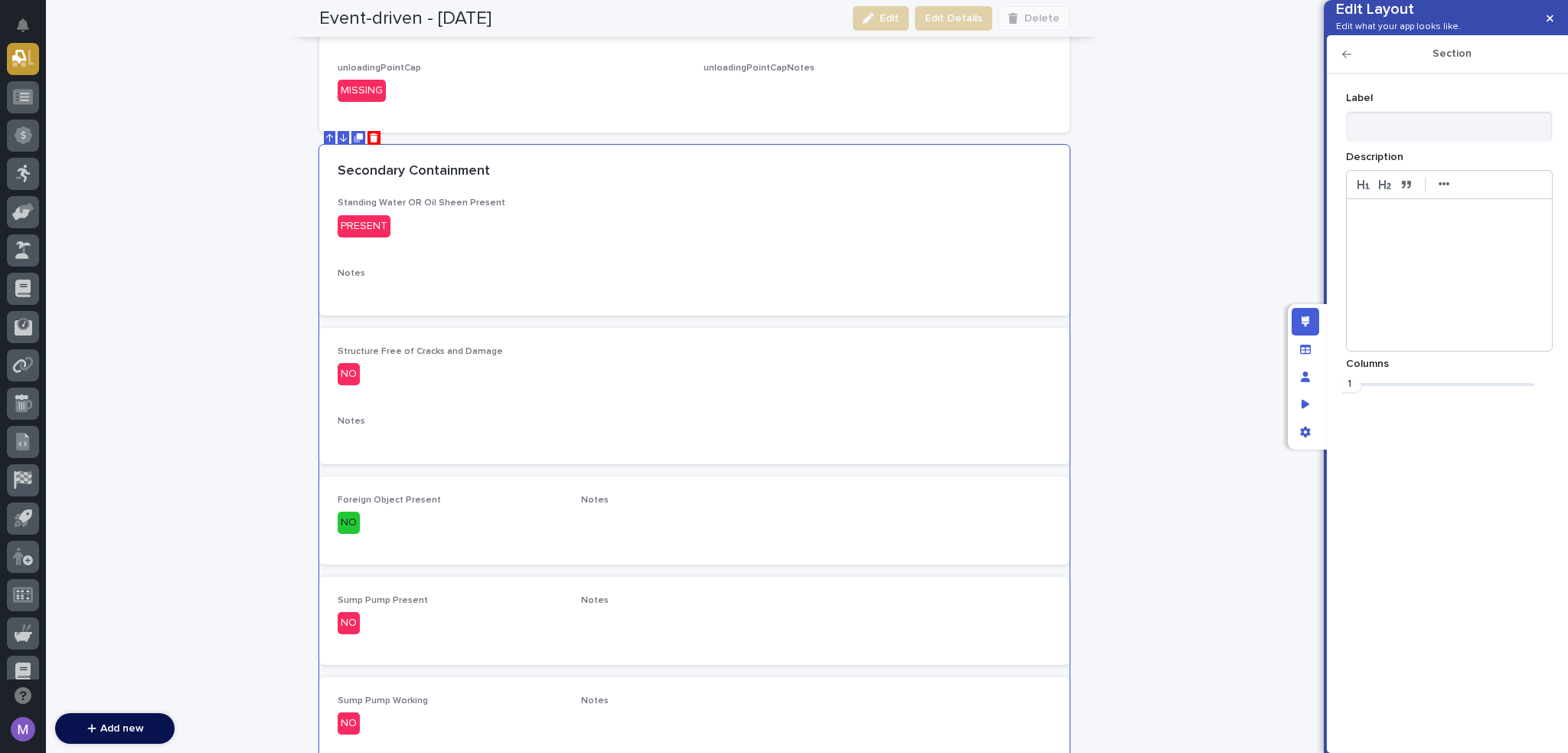
click at [1348, 60] on icon "button" at bounding box center [1347, 53] width 9 height 11
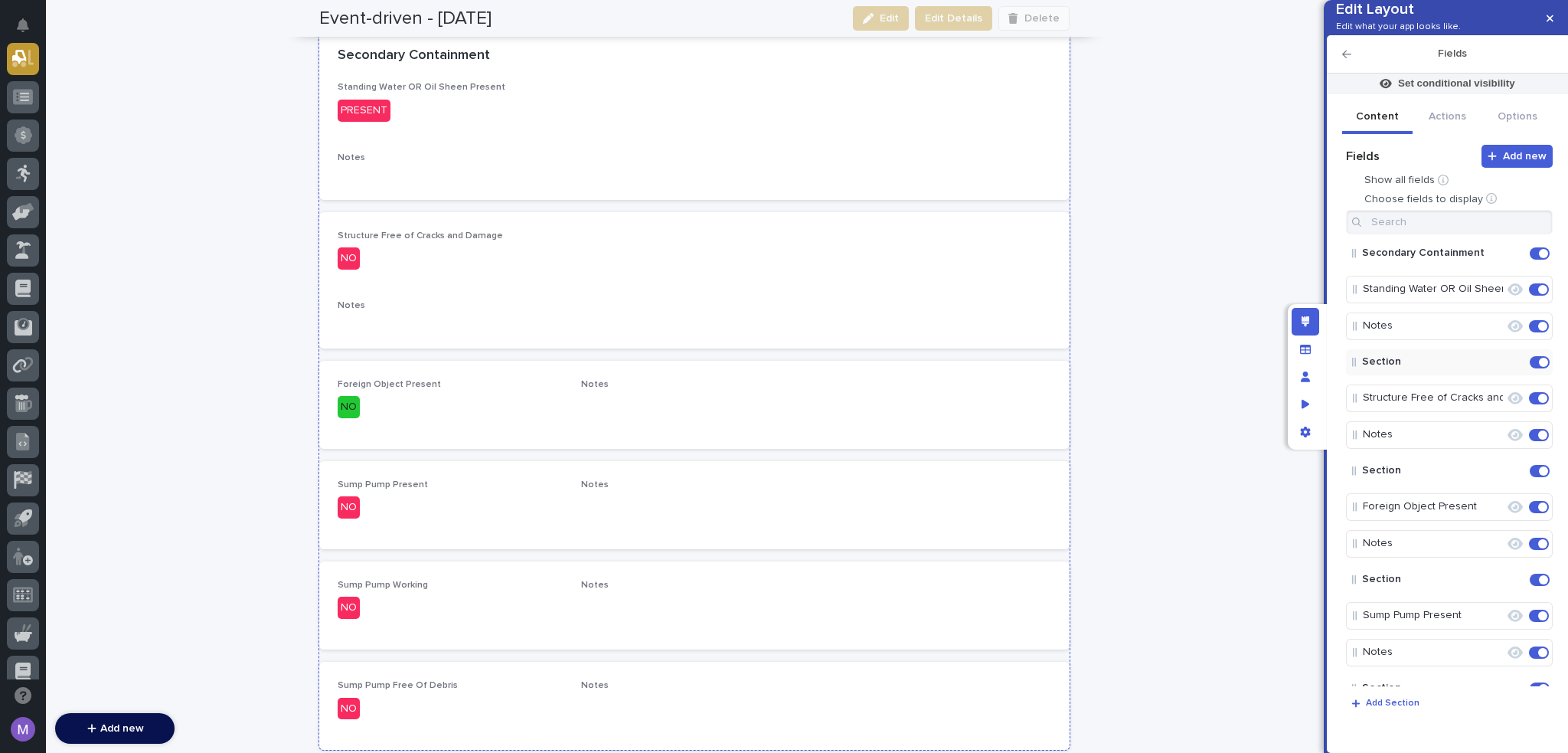
scroll to position [1089, 0]
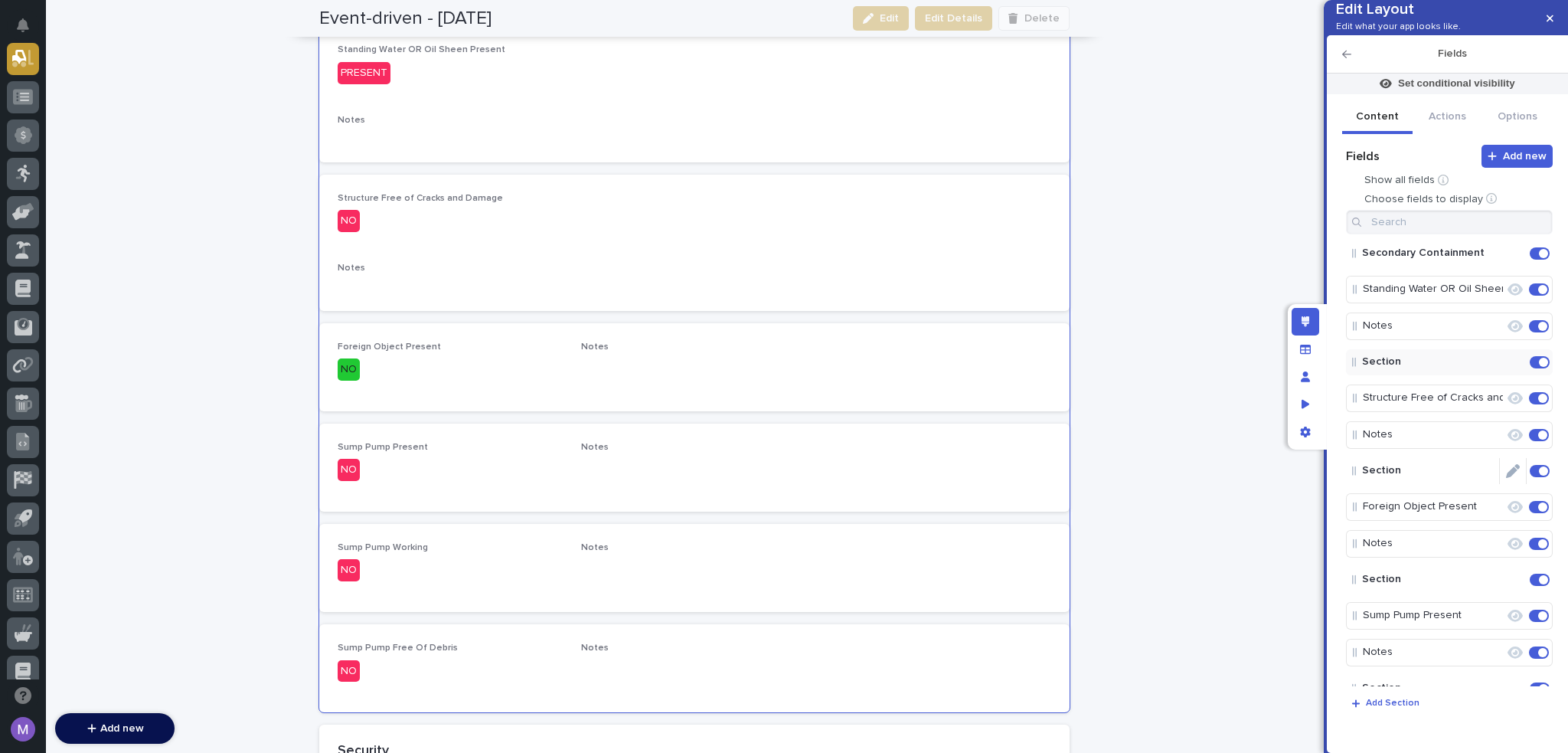
click at [1506, 478] on icon "Edit" at bounding box center [1513, 471] width 14 height 14
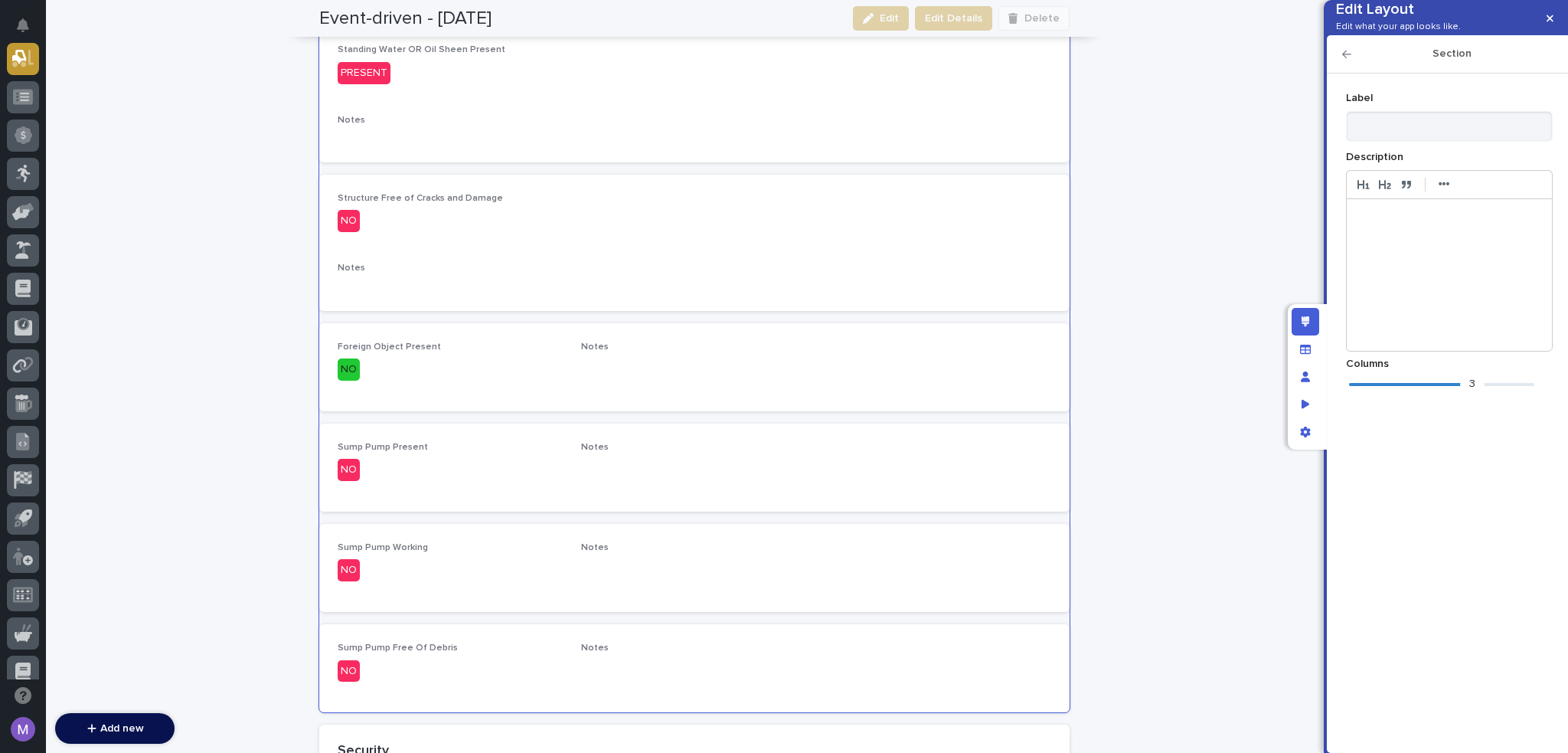
click at [1356, 392] on div "3" at bounding box center [1442, 384] width 186 height 15
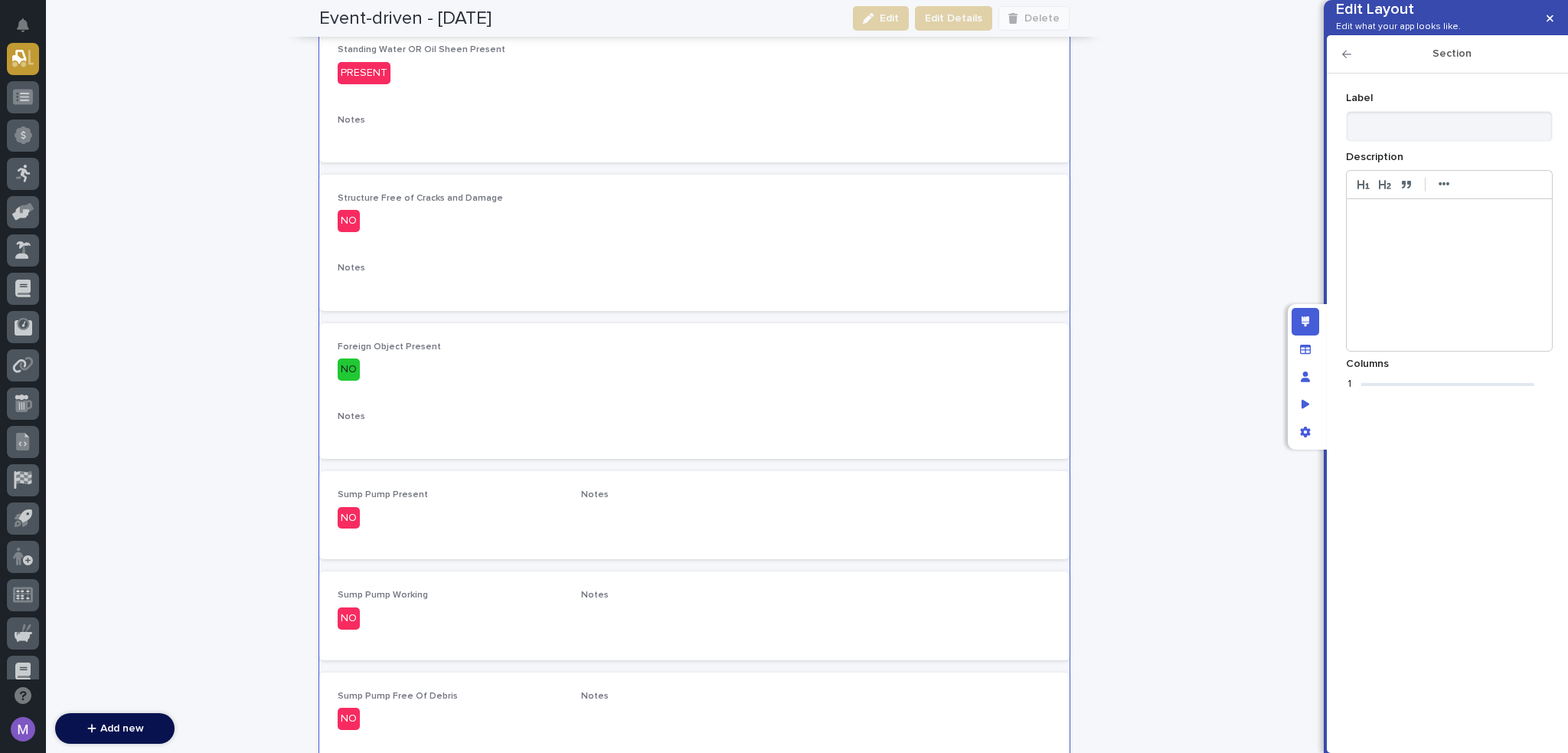
scroll to position [1113, 0]
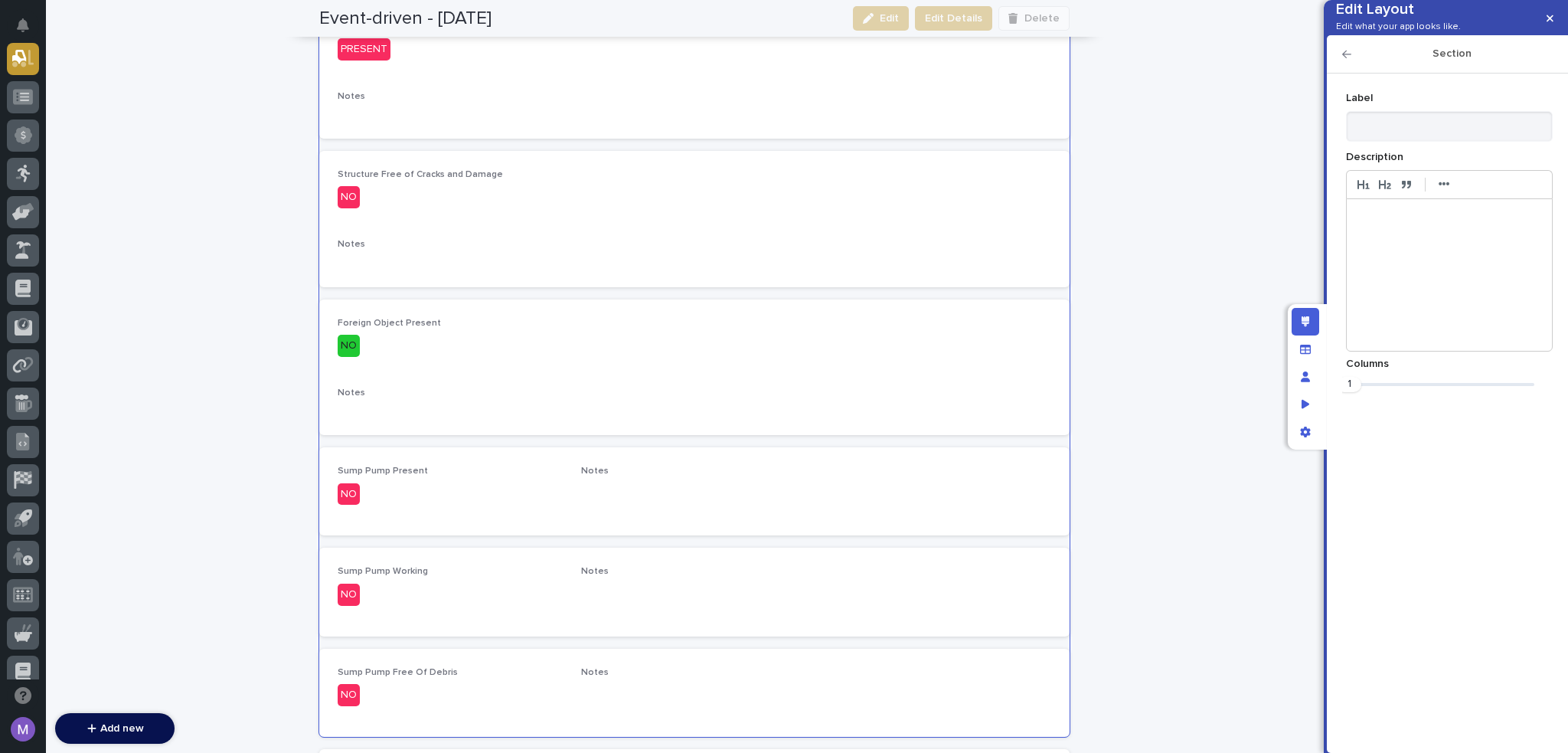
click at [1343, 60] on icon "button" at bounding box center [1347, 53] width 9 height 11
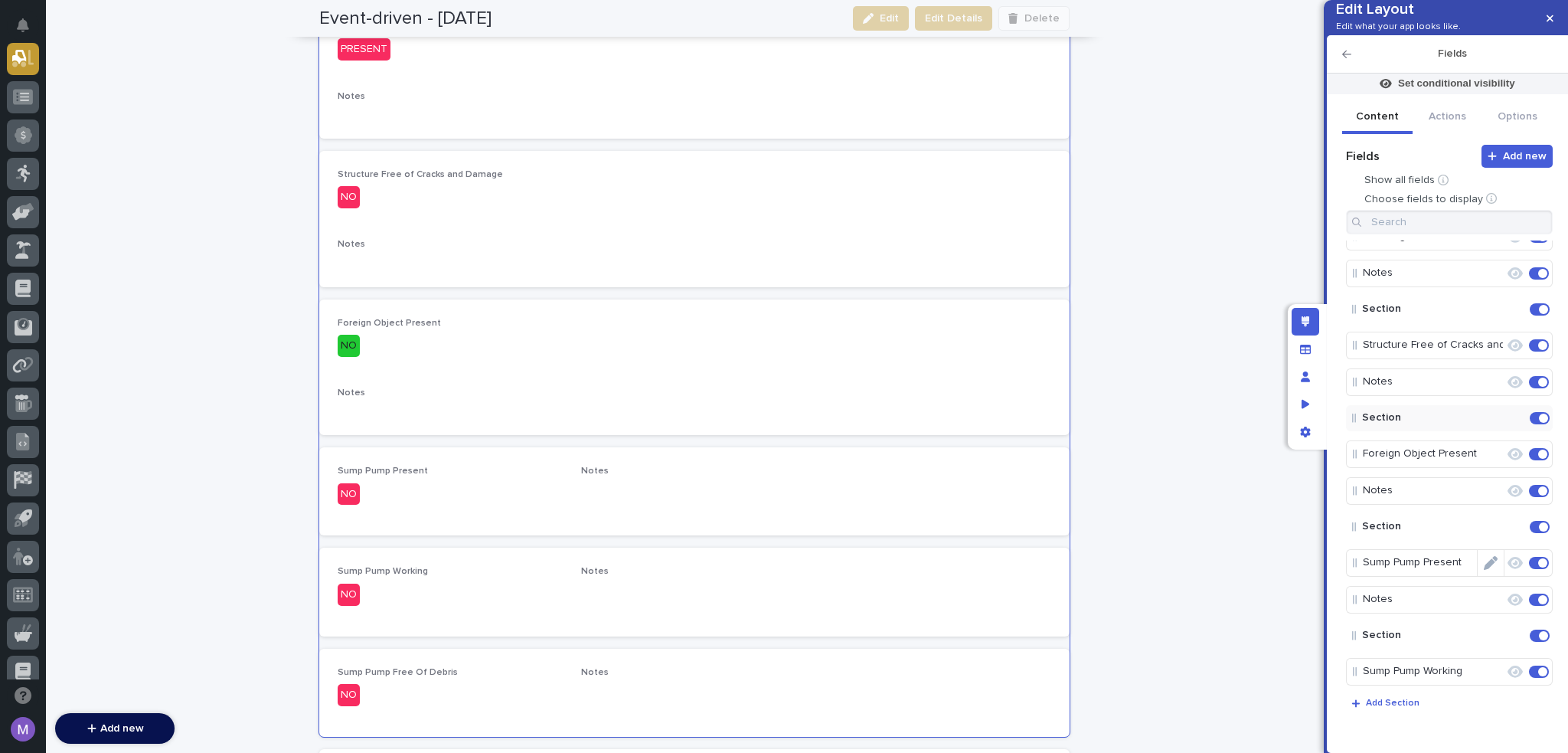
scroll to position [76, 0]
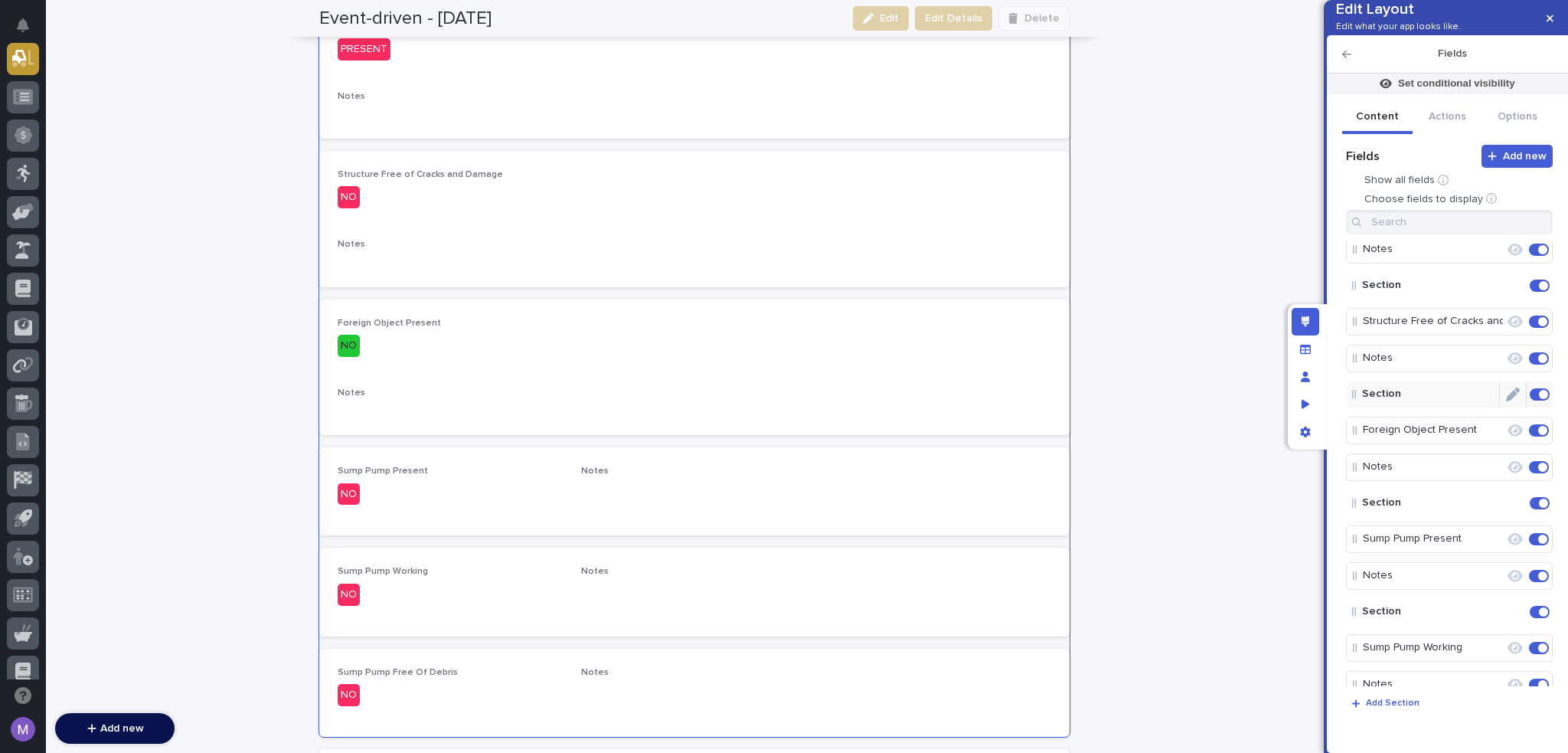
click at [1506, 401] on icon "Edit" at bounding box center [1513, 394] width 14 height 14
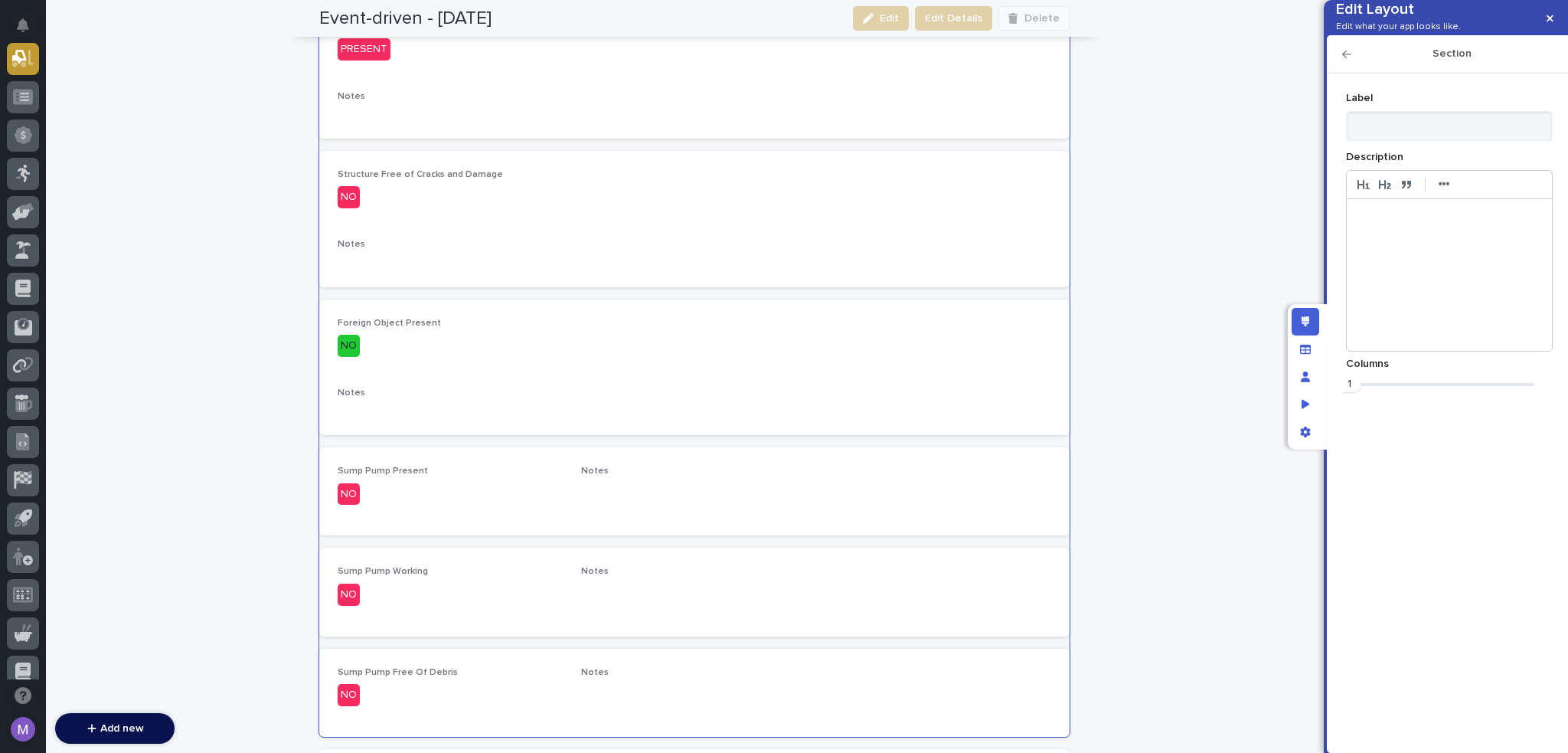
click at [1349, 60] on icon "button" at bounding box center [1347, 53] width 9 height 11
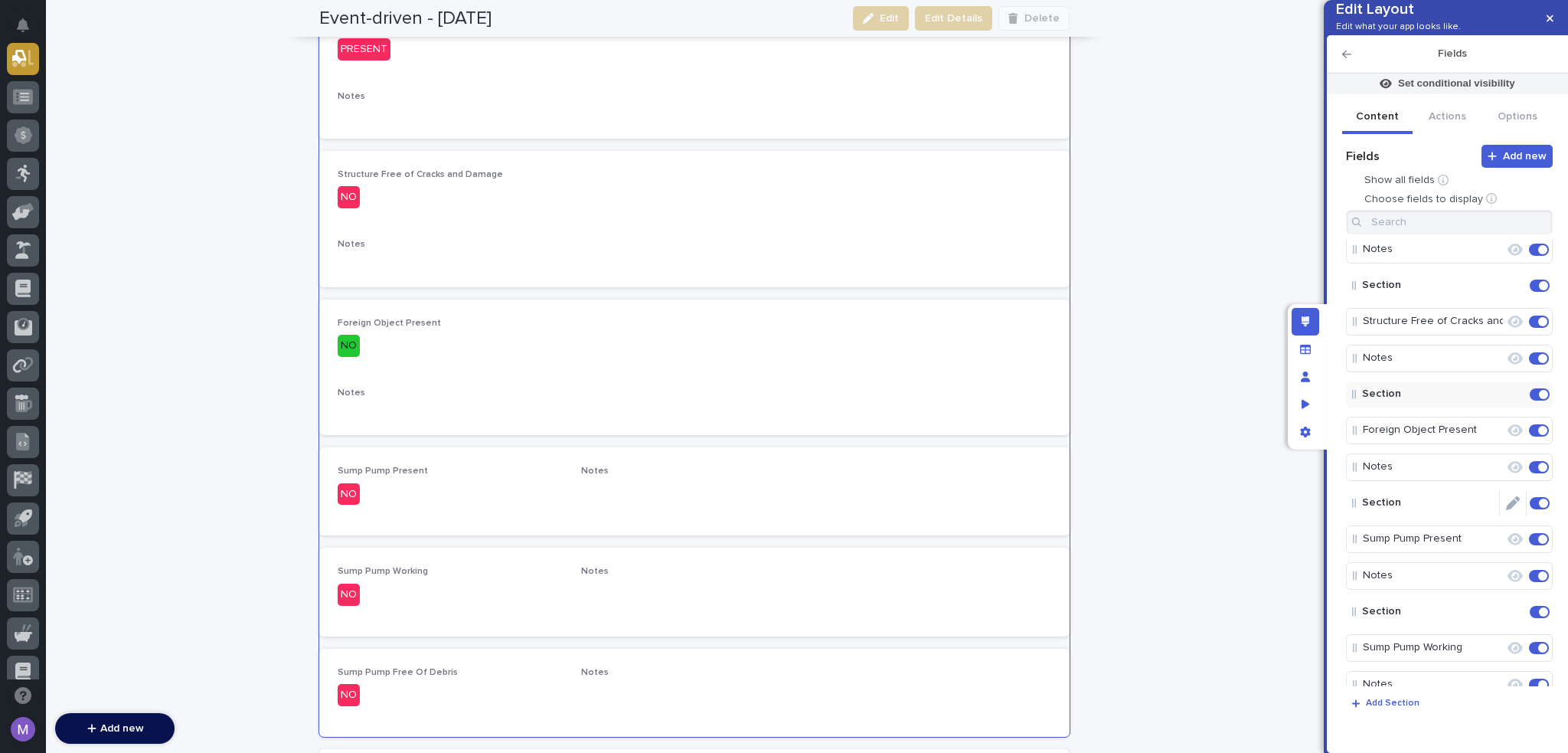
click at [1506, 510] on icon "Edit" at bounding box center [1513, 503] width 14 height 14
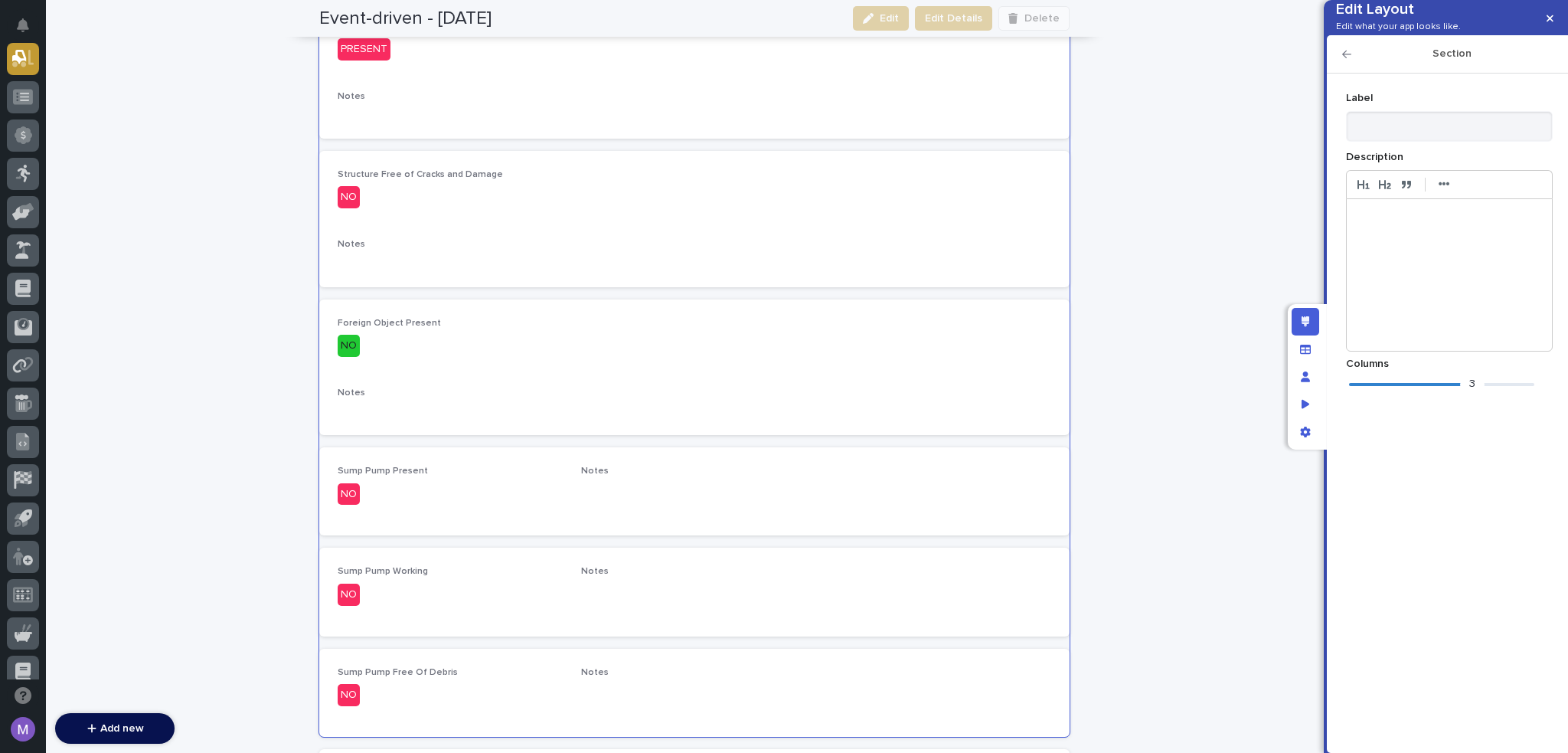
click at [1361, 392] on div "3" at bounding box center [1442, 384] width 186 height 15
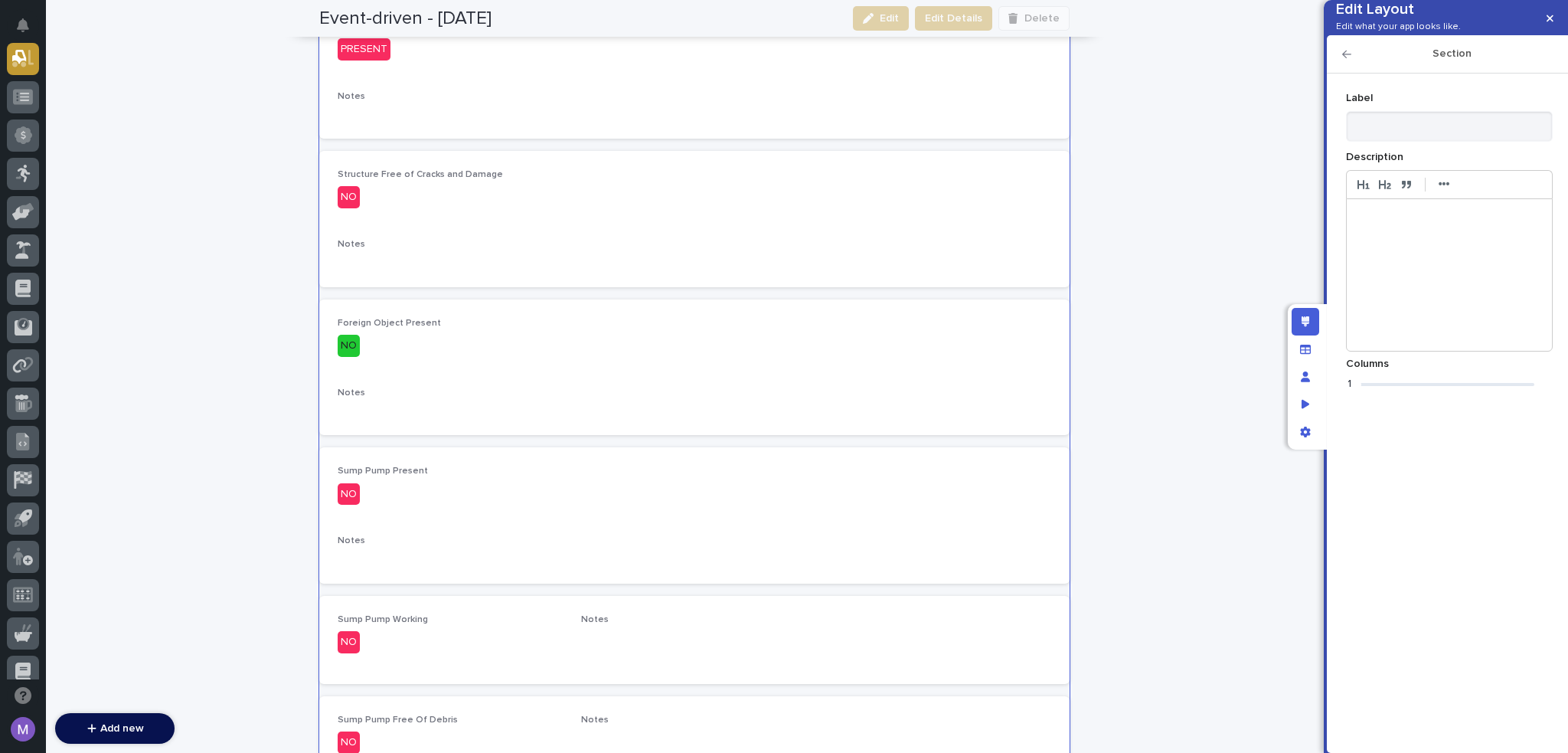
scroll to position [1136, 0]
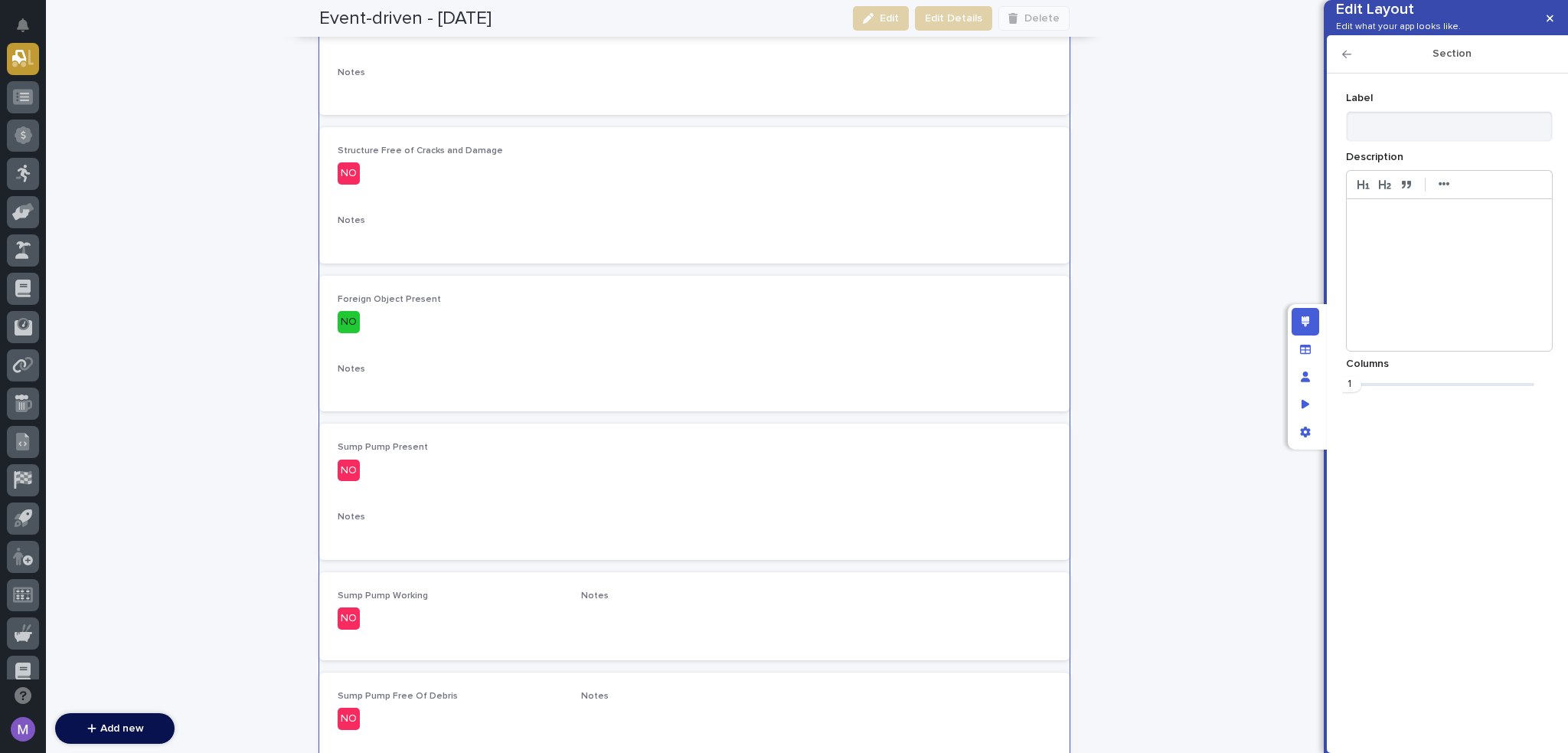
click at [1344, 58] on icon "button" at bounding box center [1347, 53] width 9 height 7
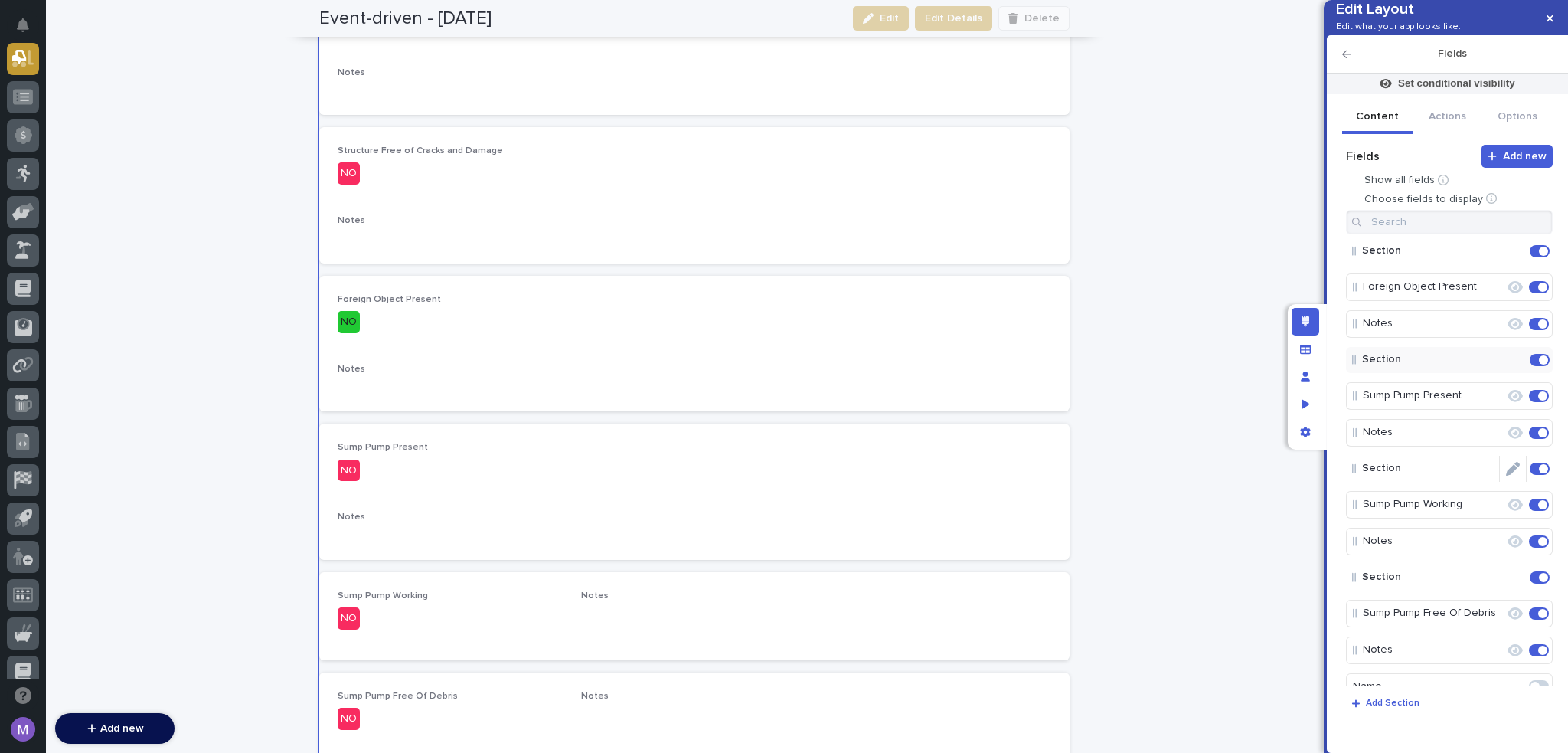
scroll to position [229, 0]
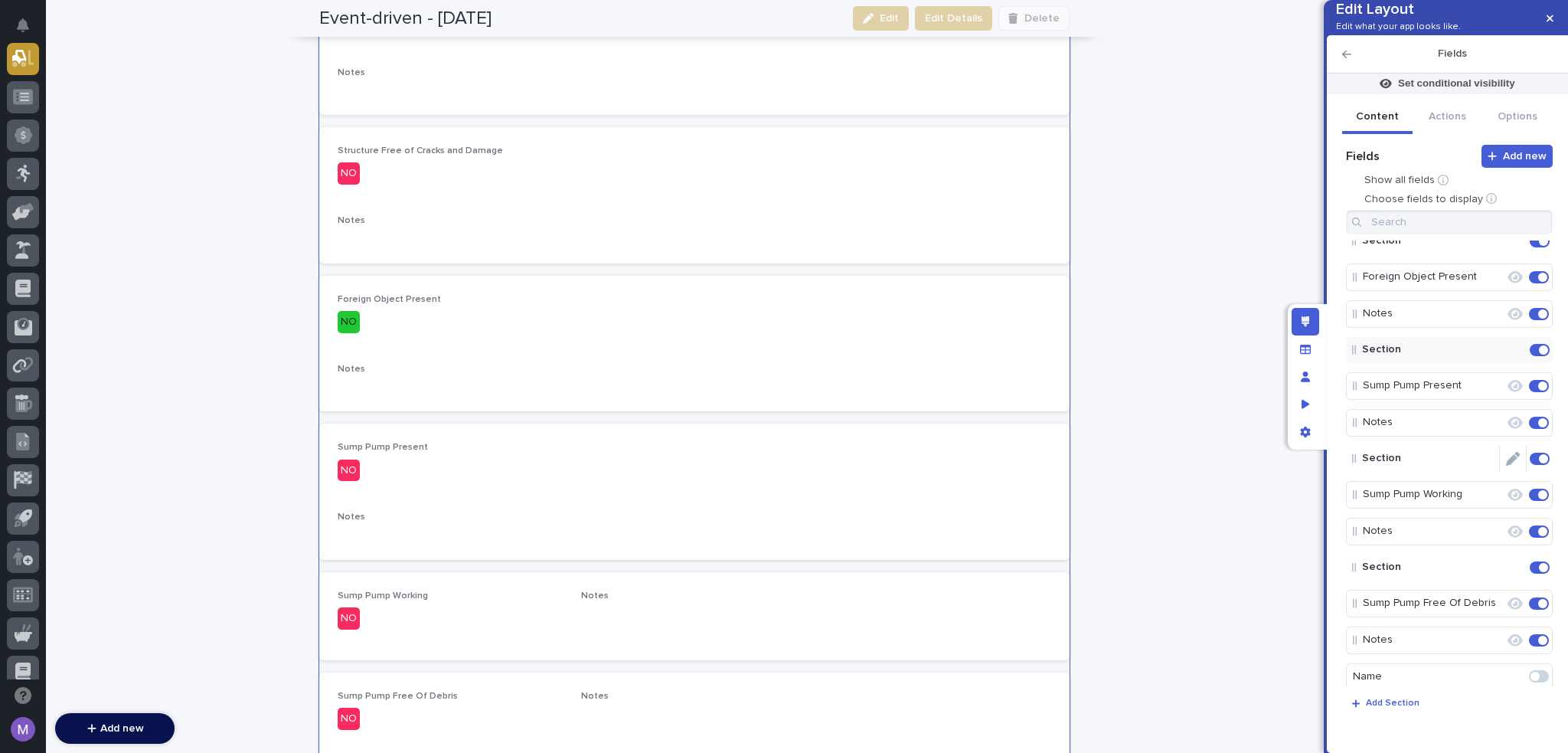
click at [1506, 466] on icon "Edit" at bounding box center [1513, 459] width 14 height 14
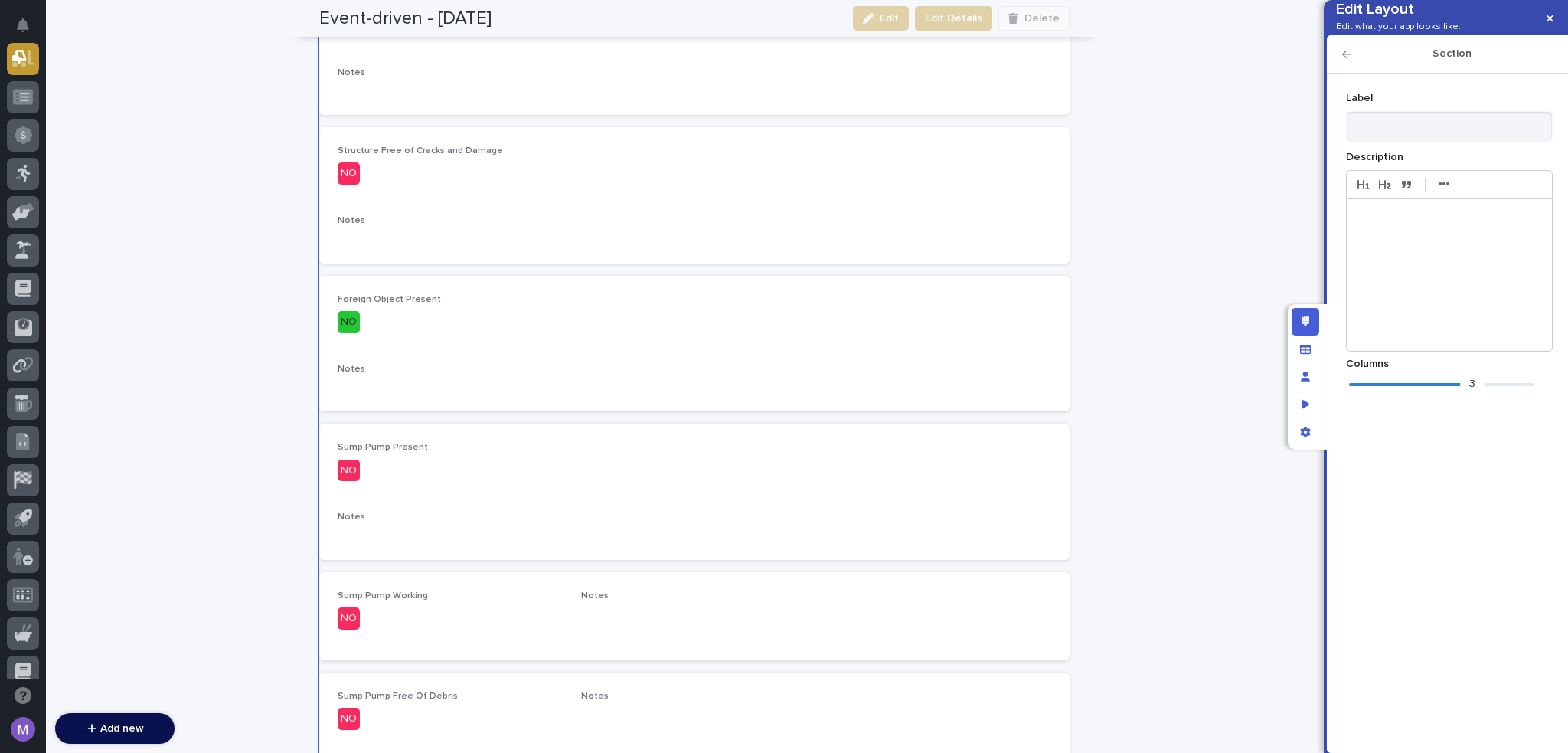
click at [1361, 392] on div "3" at bounding box center [1442, 384] width 186 height 15
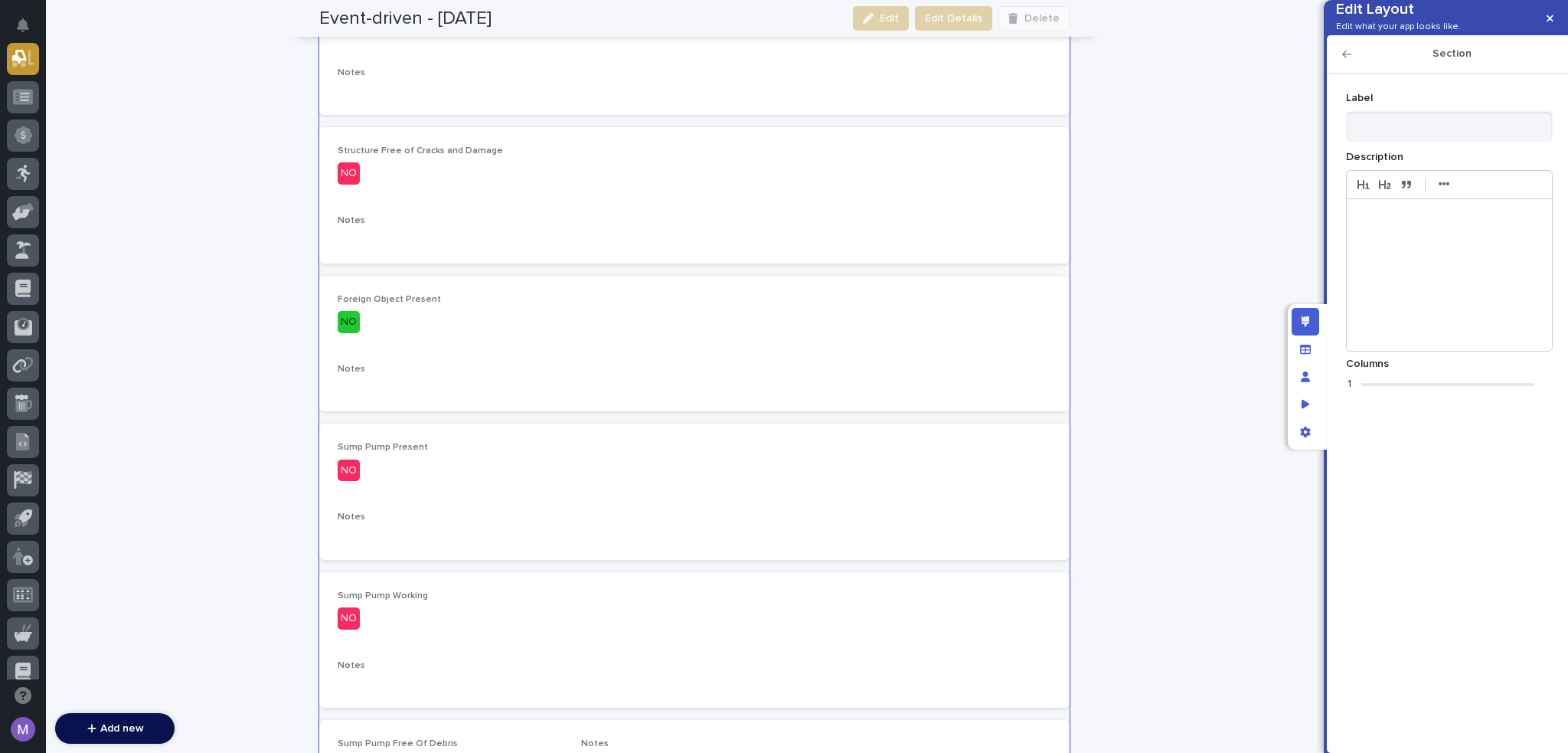
scroll to position [1162, 0]
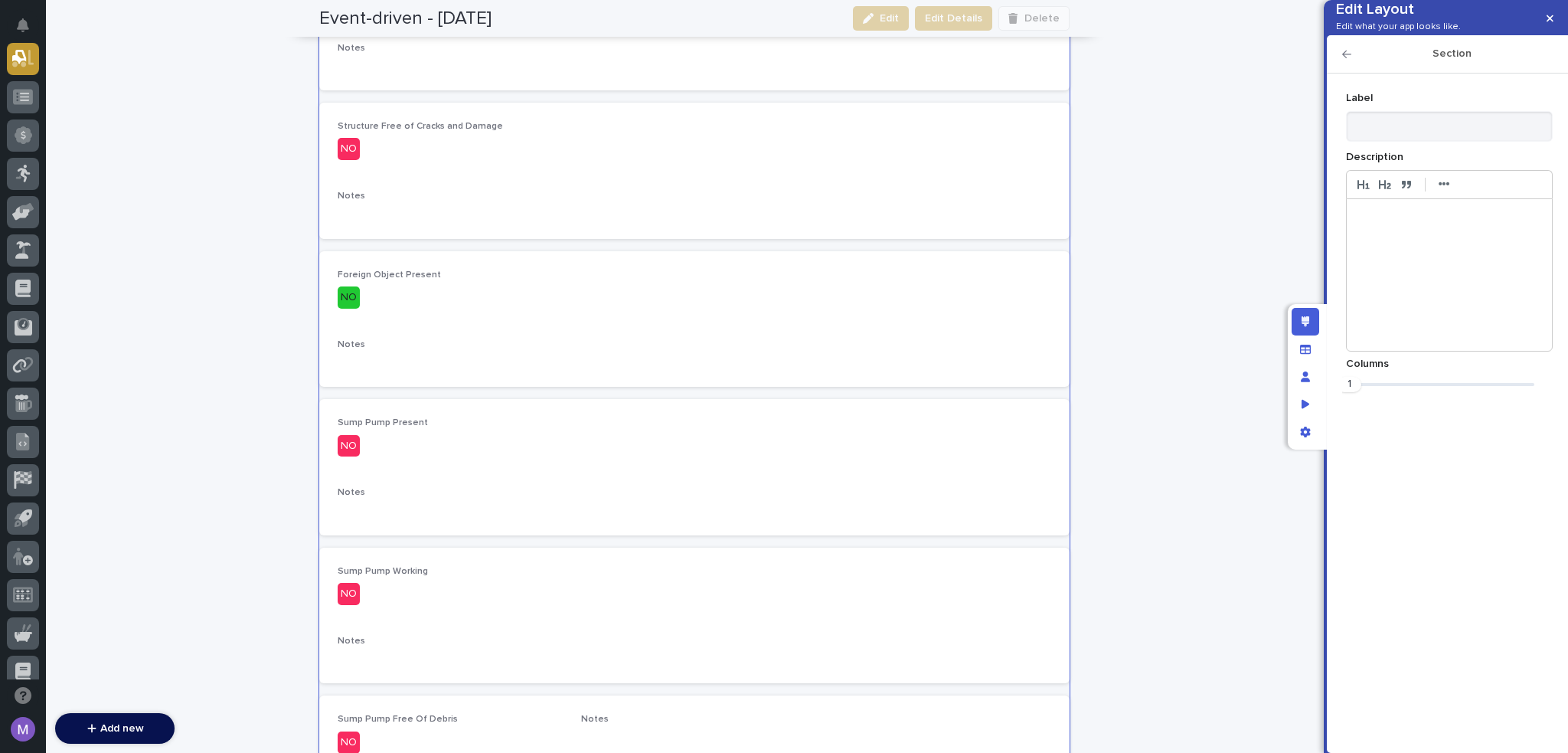
click at [1345, 60] on icon "button" at bounding box center [1347, 53] width 9 height 11
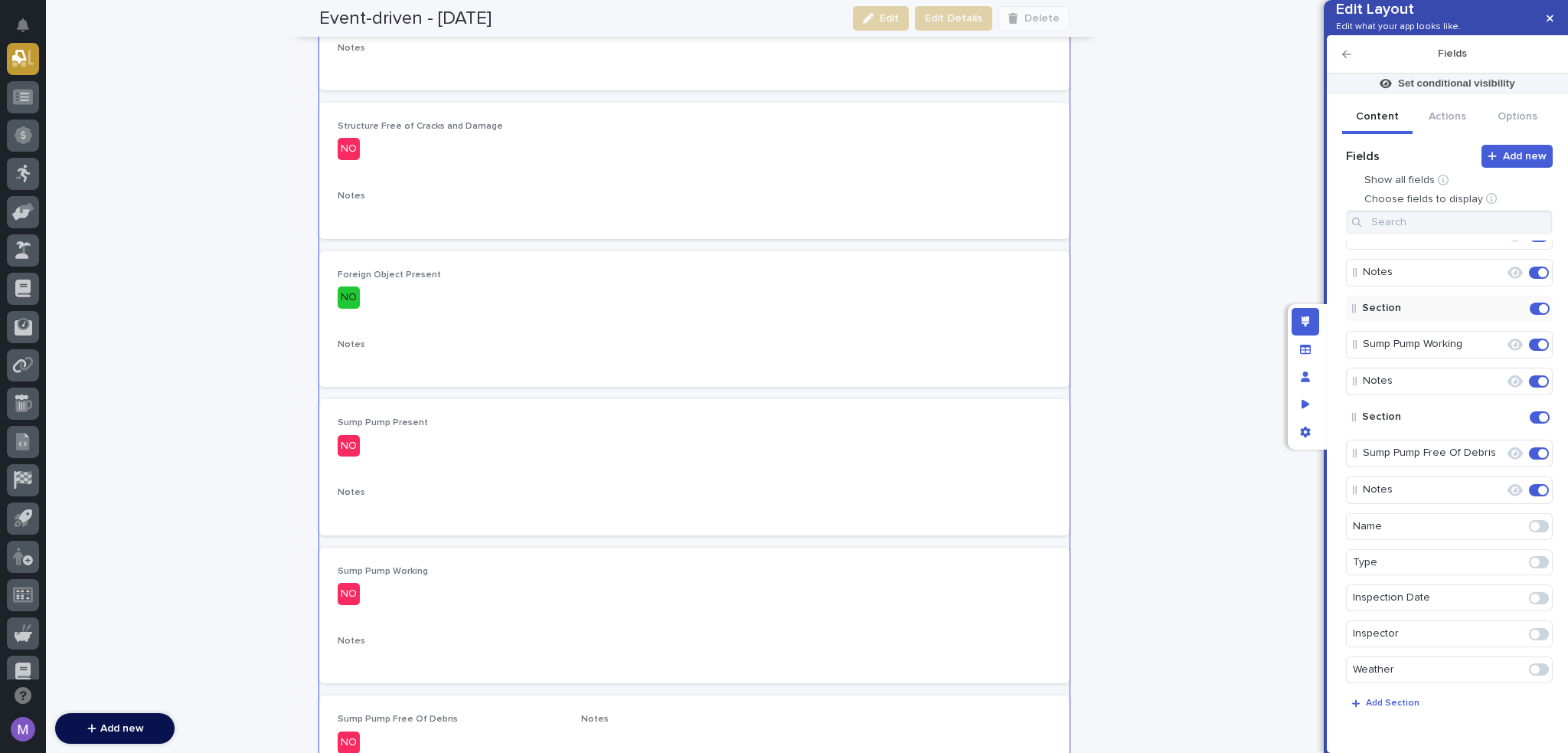
scroll to position [383, 0]
click at [1506, 421] on icon "Edit" at bounding box center [1513, 414] width 14 height 14
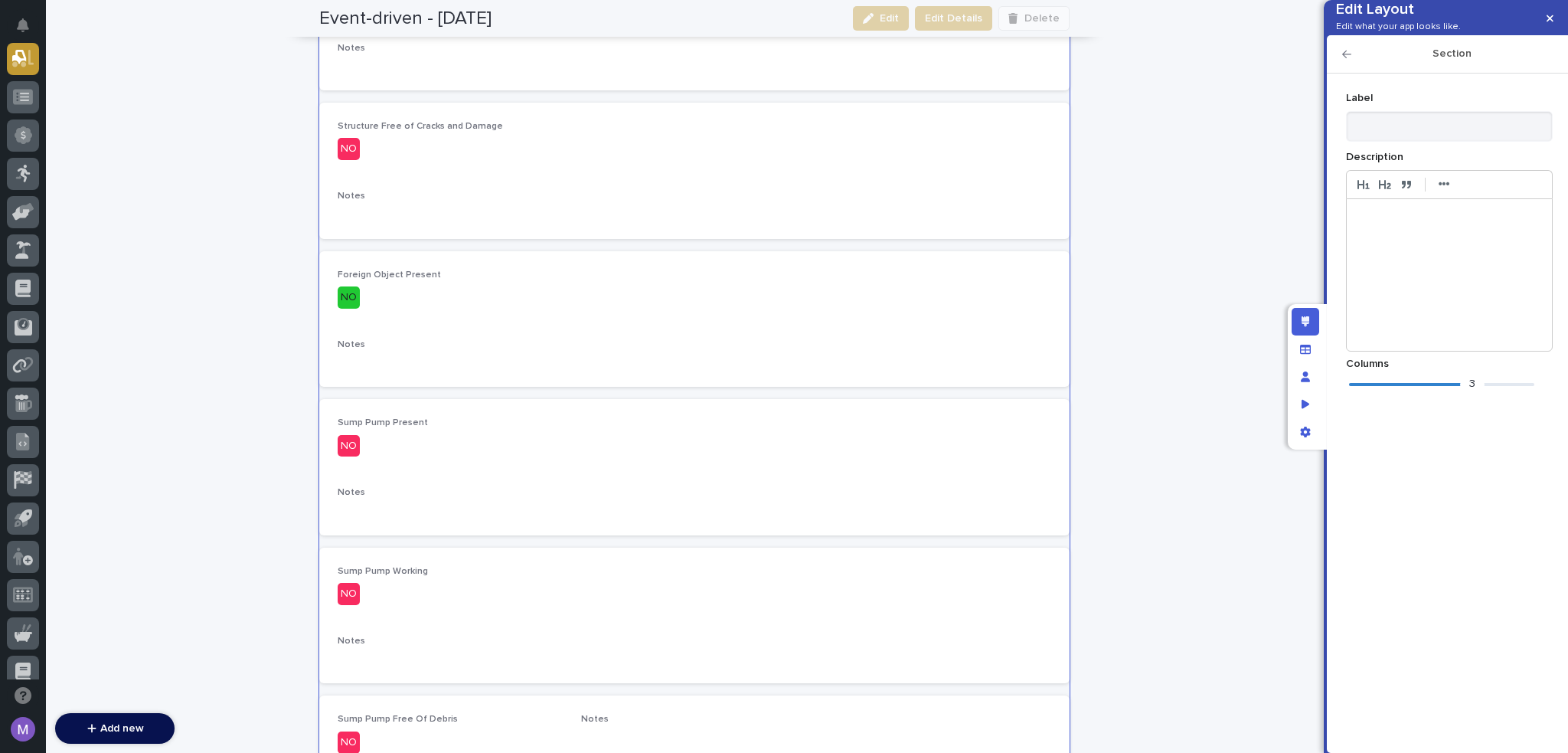
click at [1357, 392] on div "3" at bounding box center [1442, 384] width 186 height 15
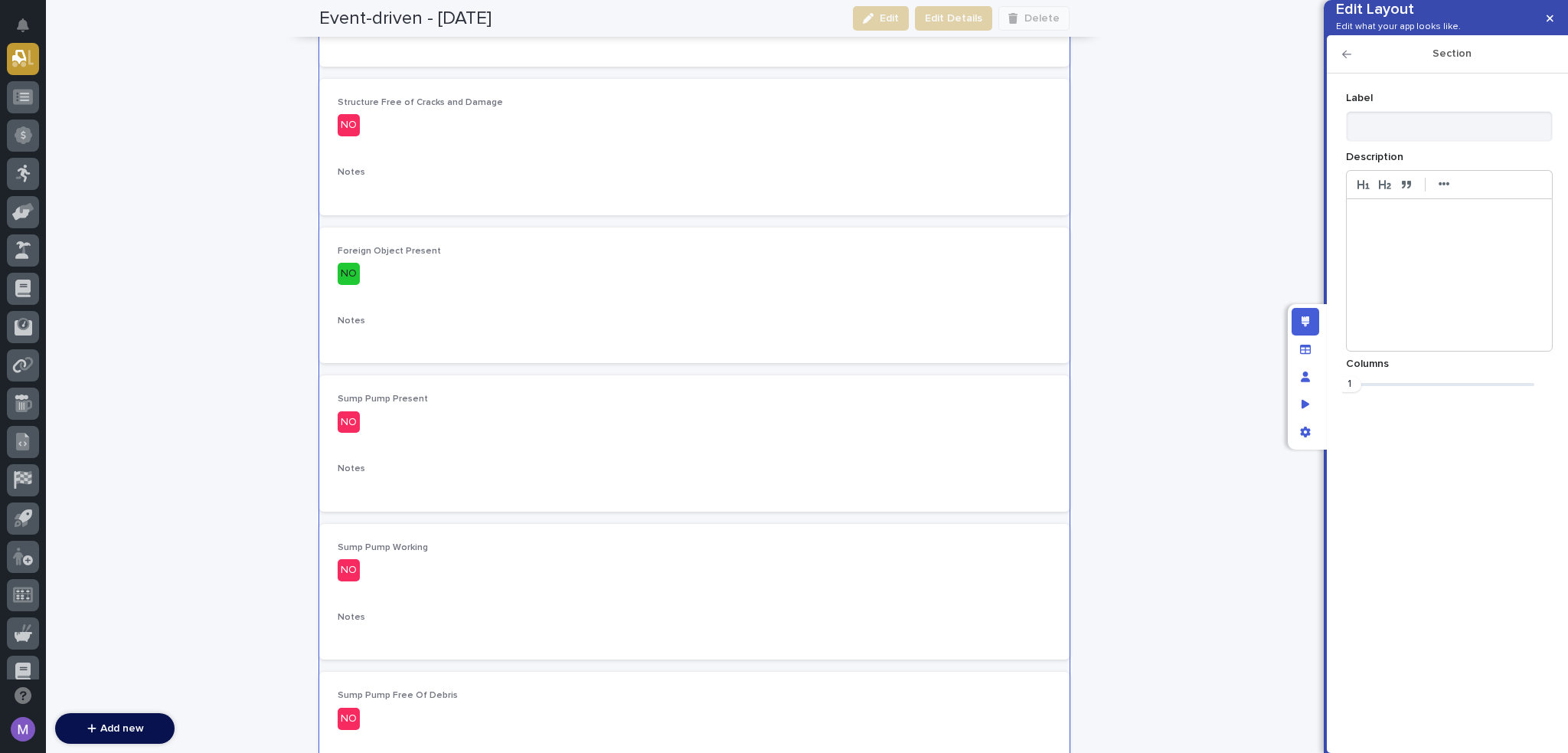
click at [1348, 60] on icon "button" at bounding box center [1347, 53] width 9 height 11
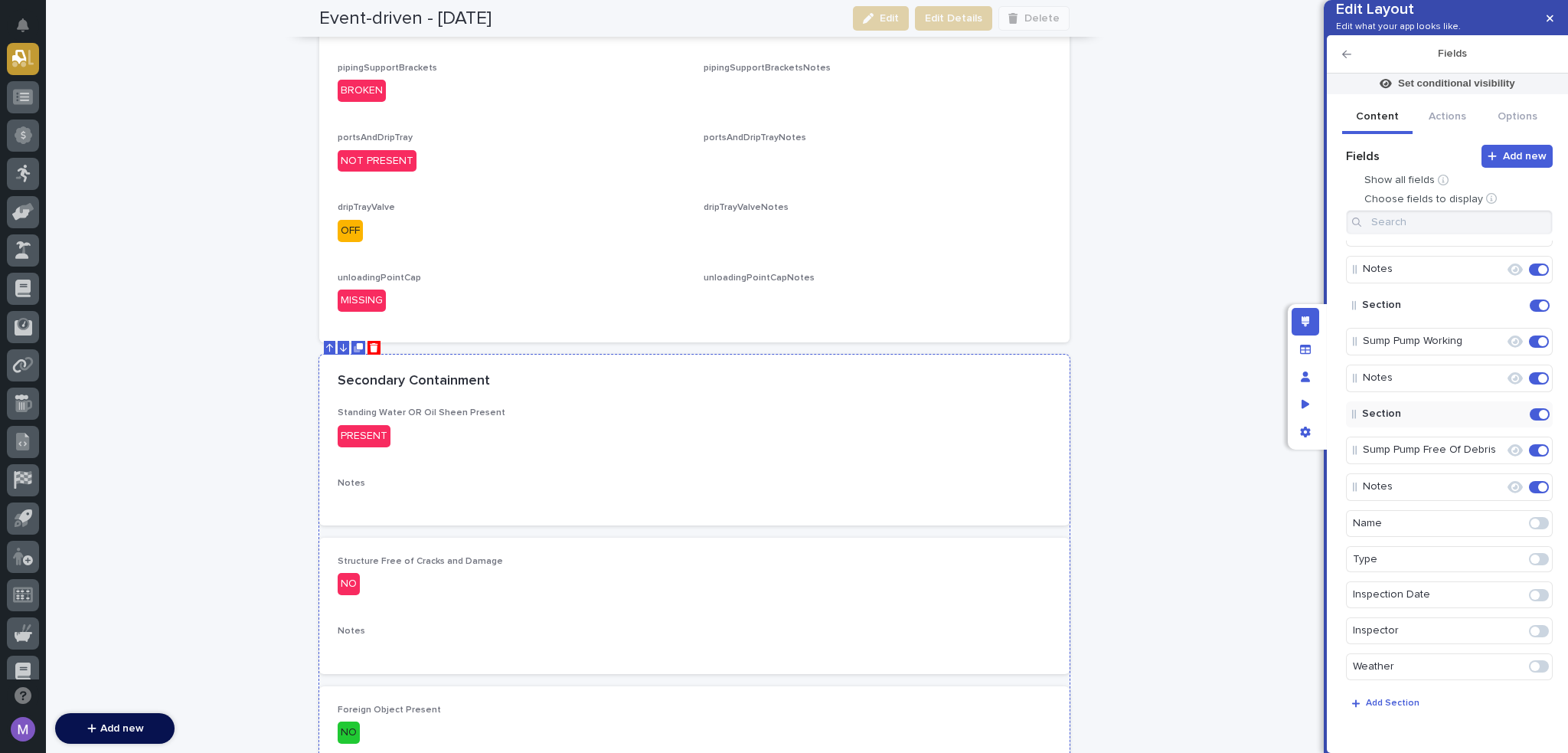
scroll to position [725, 0]
click at [1309, 320] on icon "Edit layout" at bounding box center [1305, 321] width 8 height 11
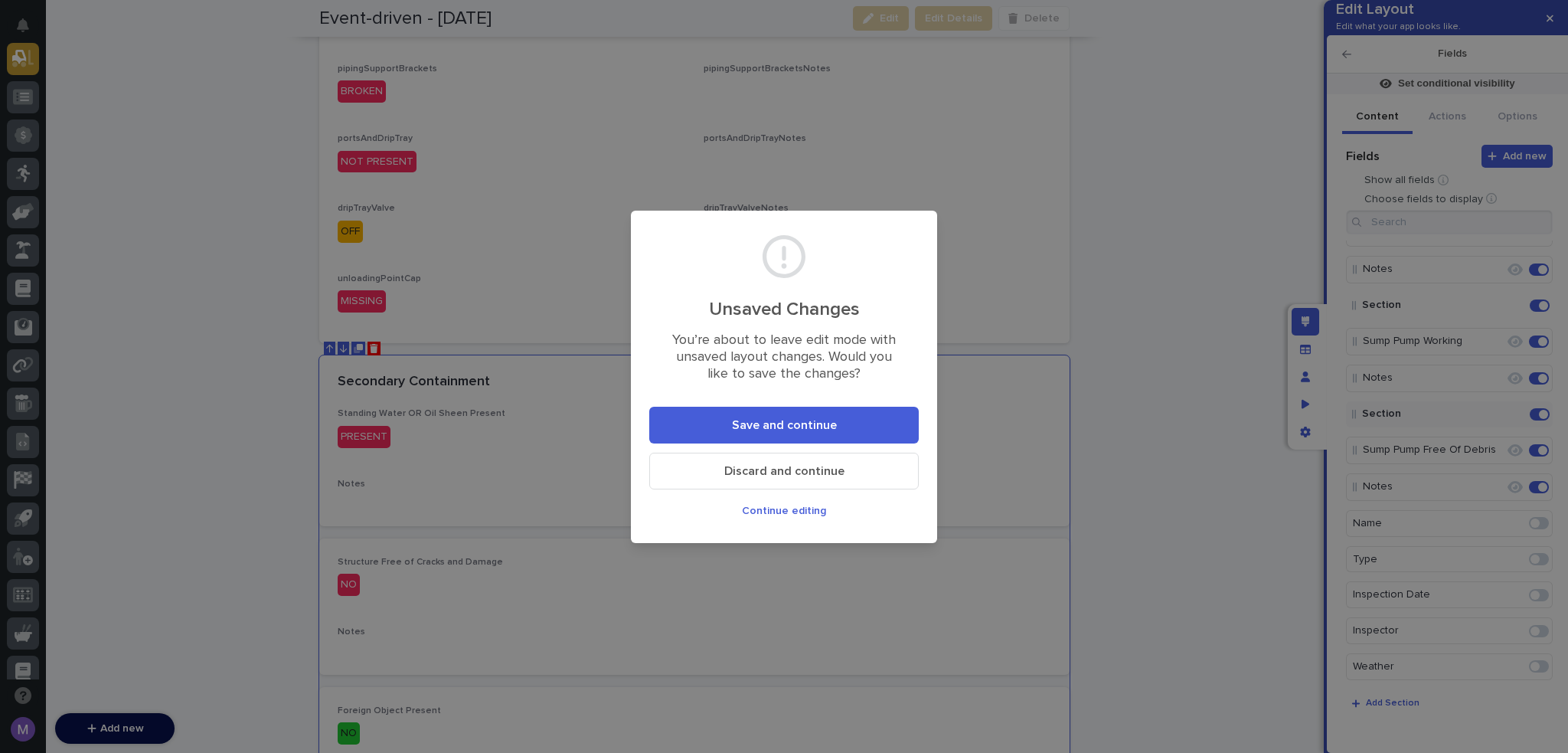
click at [742, 426] on span "Save and continue" at bounding box center [784, 425] width 105 height 12
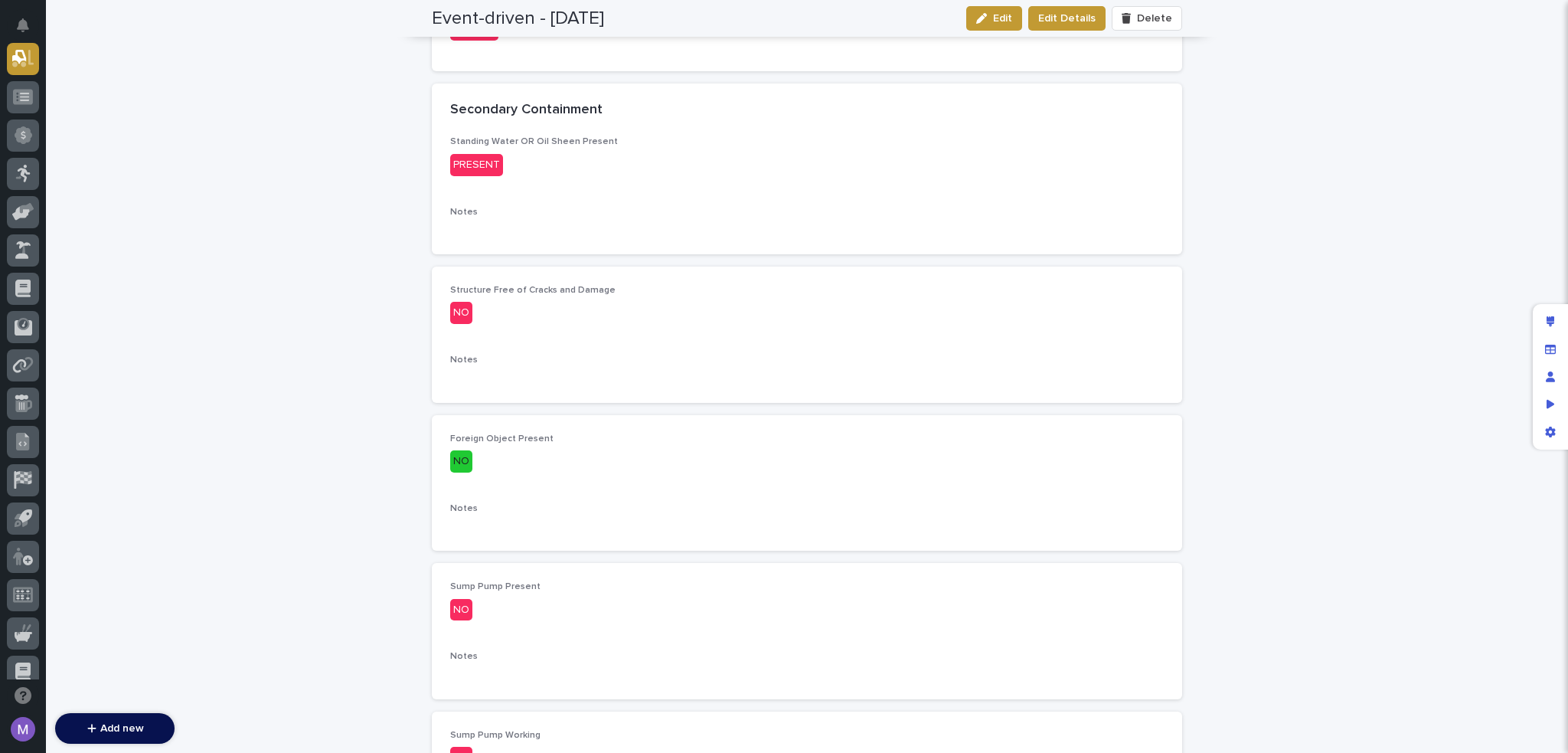
scroll to position [955, 0]
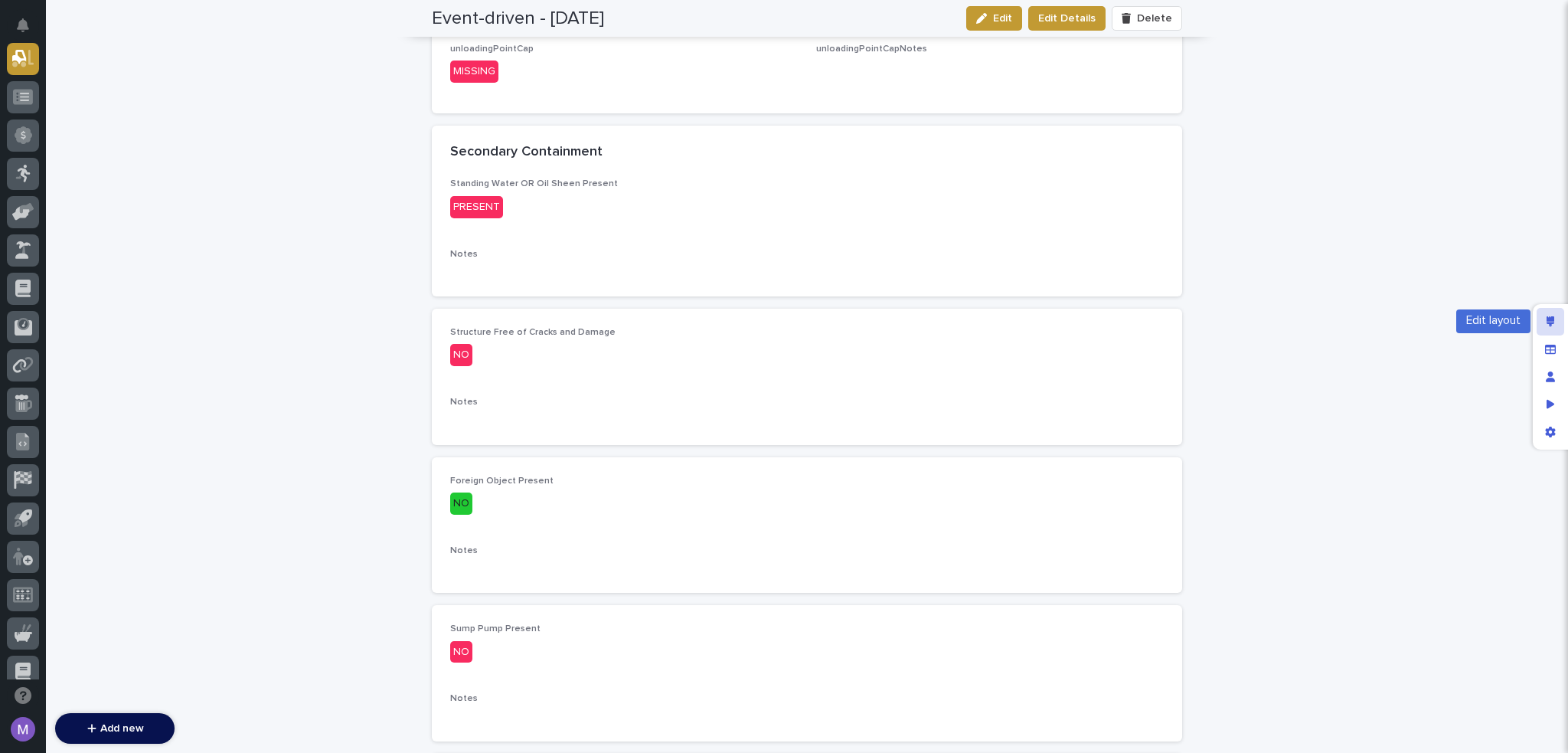
click at [1552, 318] on icon "Edit layout" at bounding box center [1551, 321] width 8 height 11
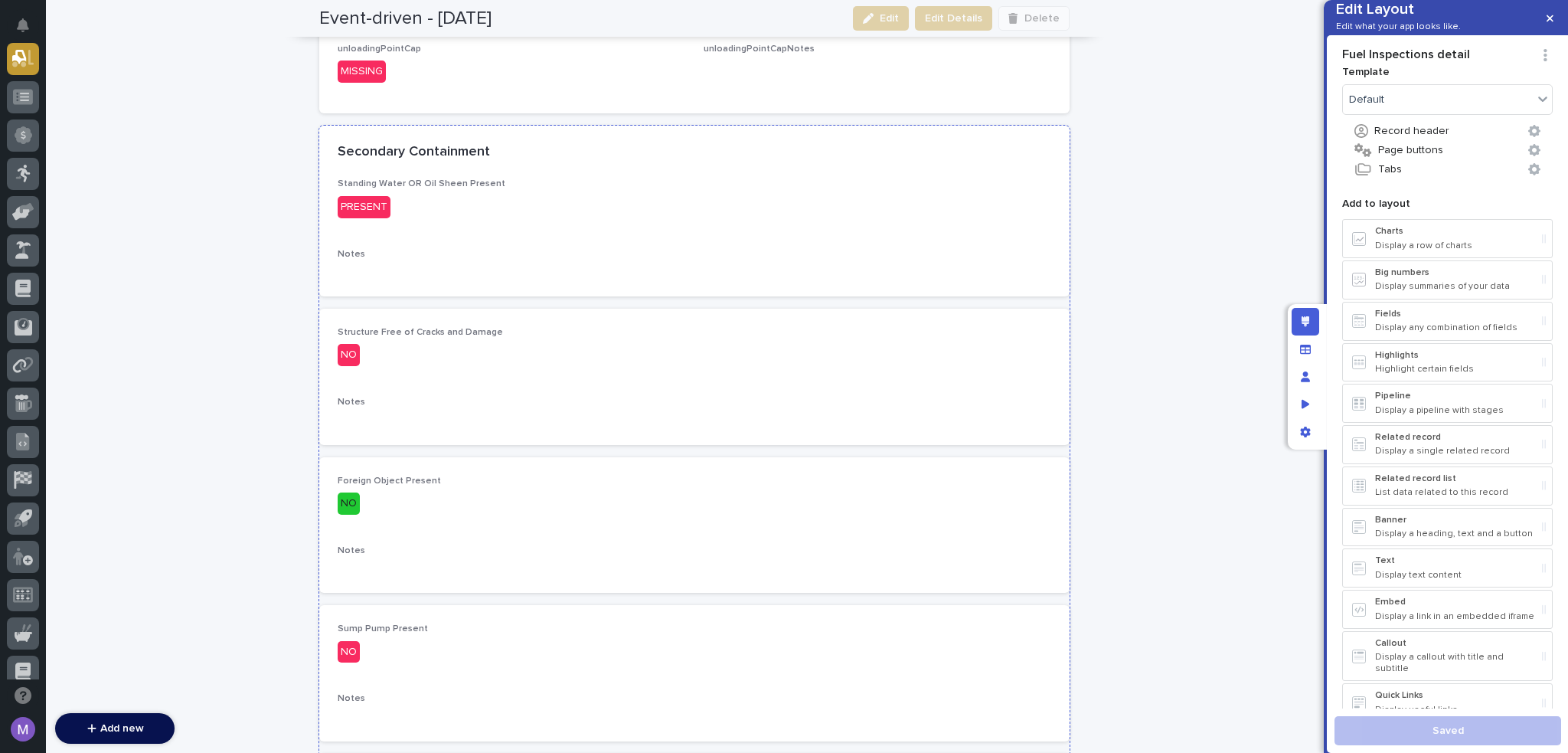
click at [861, 204] on p "PRESENT" at bounding box center [694, 207] width 714 height 22
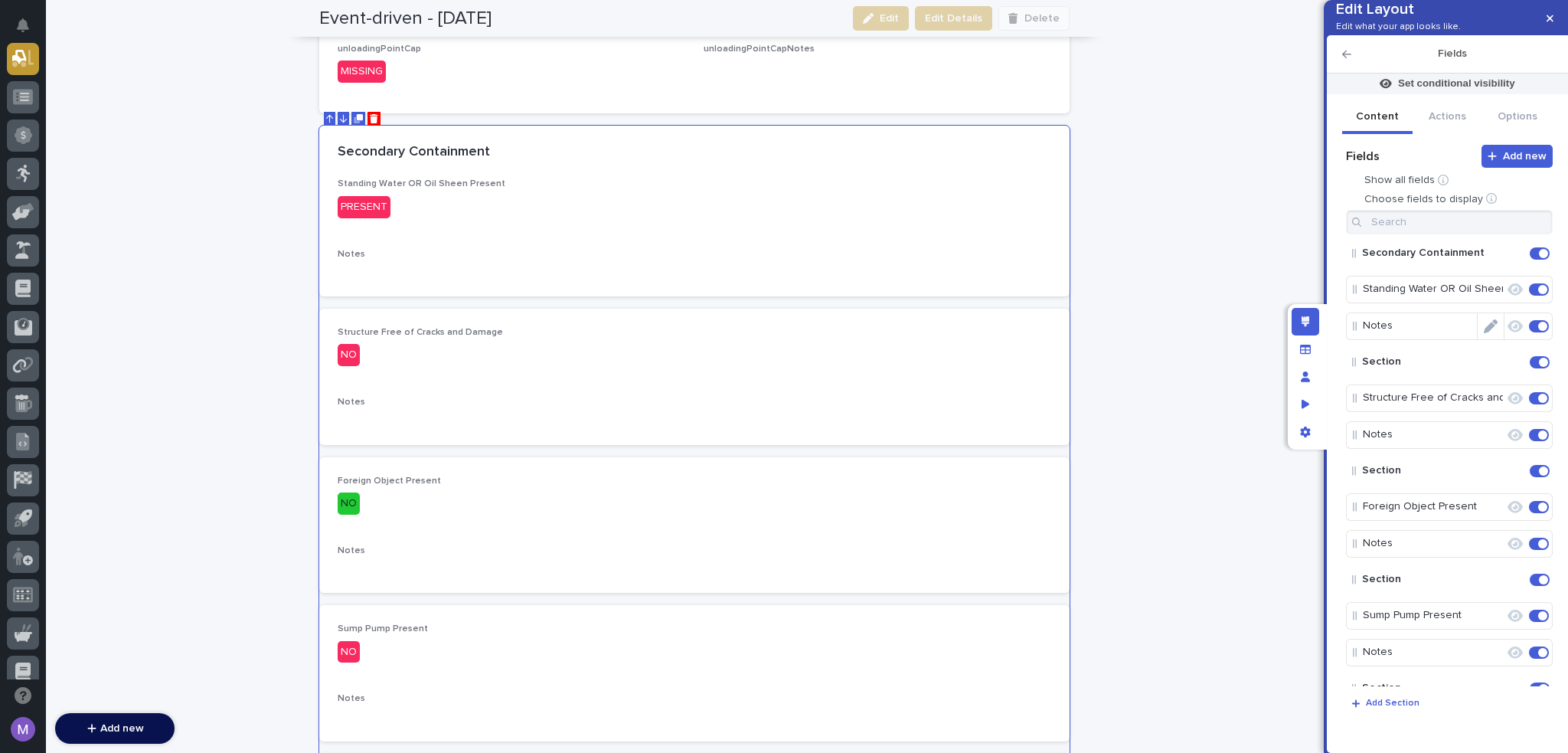
click at [1489, 333] on icon "Edit" at bounding box center [1490, 326] width 14 height 14
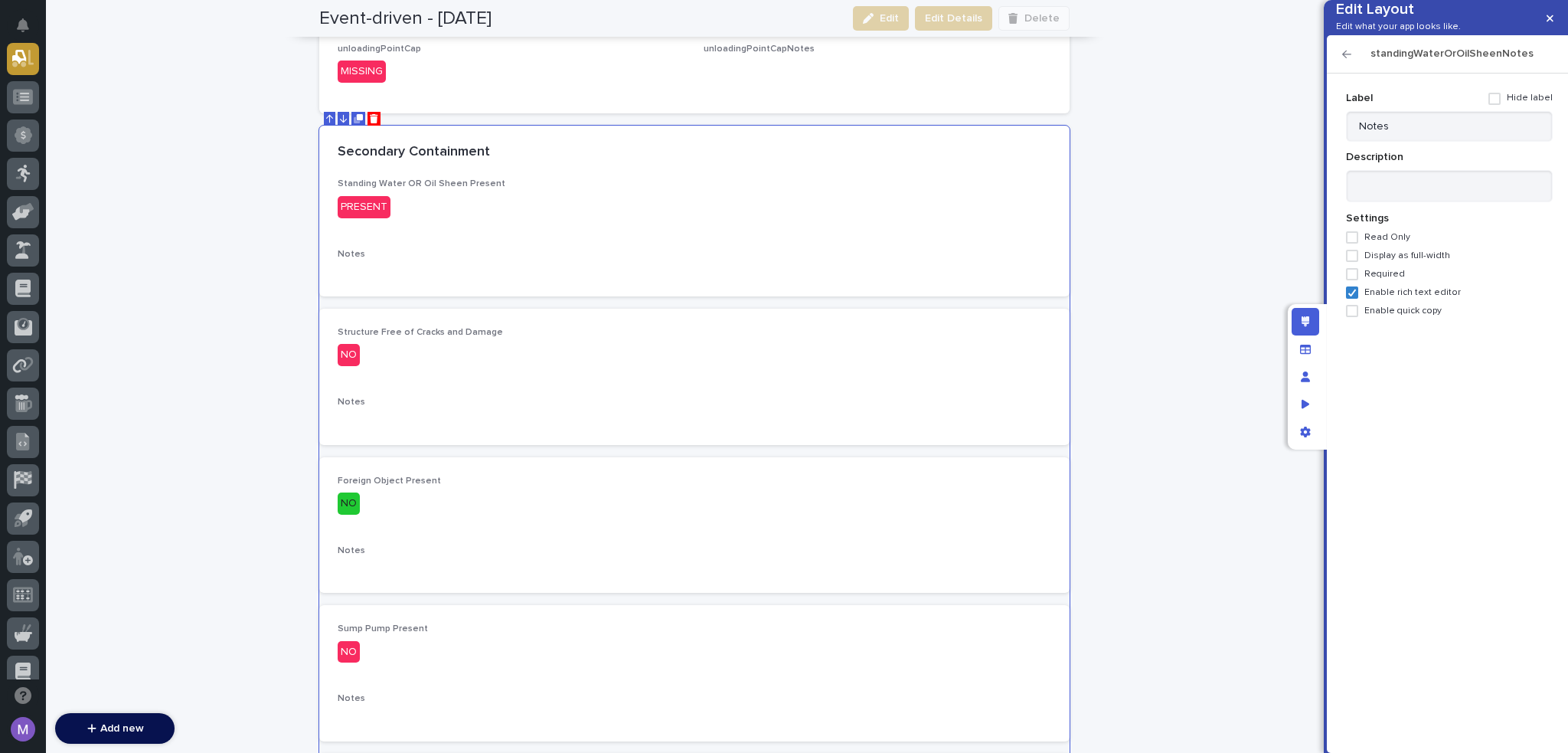
click at [1501, 105] on span at bounding box center [1494, 98] width 12 height 12
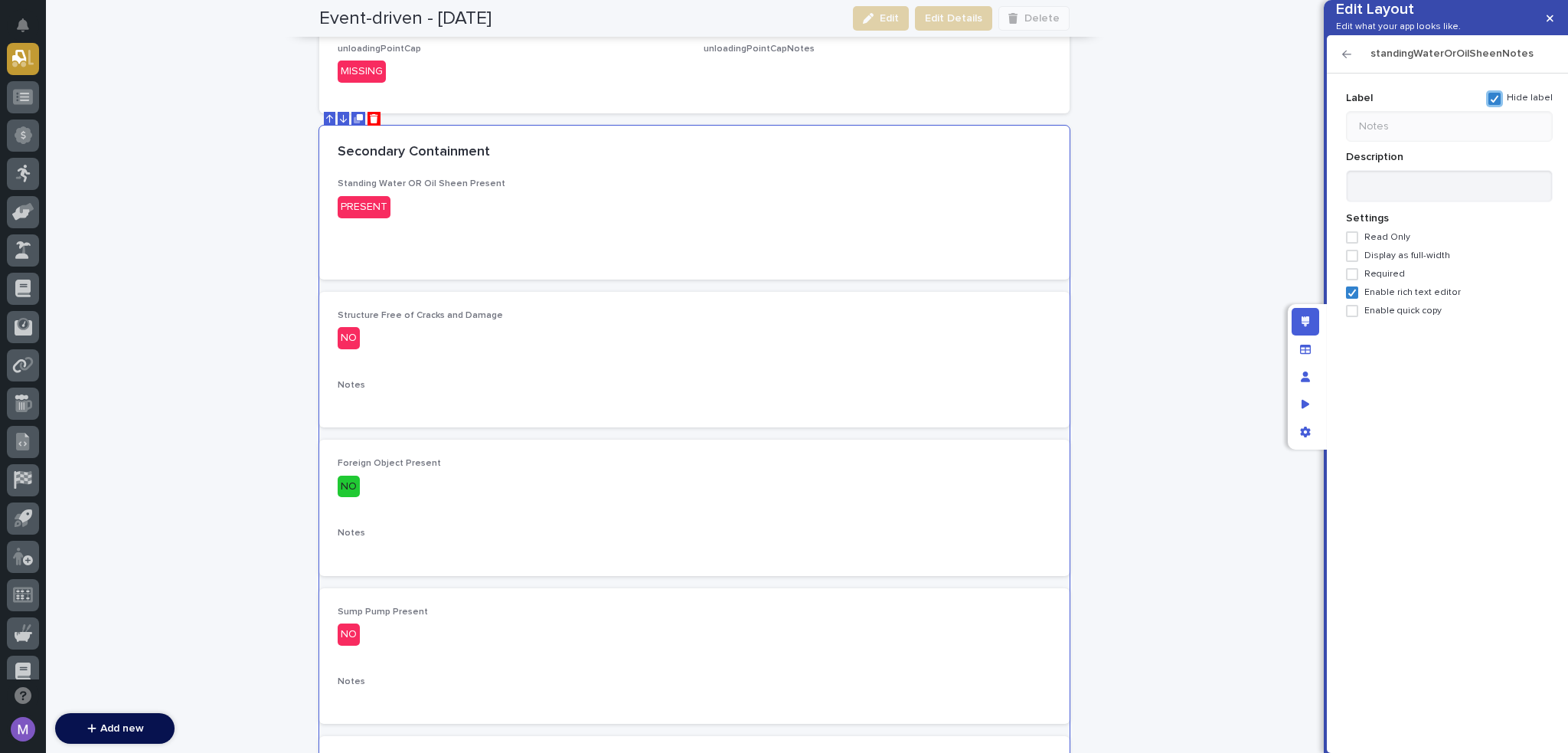
click at [1344, 58] on icon "button" at bounding box center [1347, 53] width 9 height 7
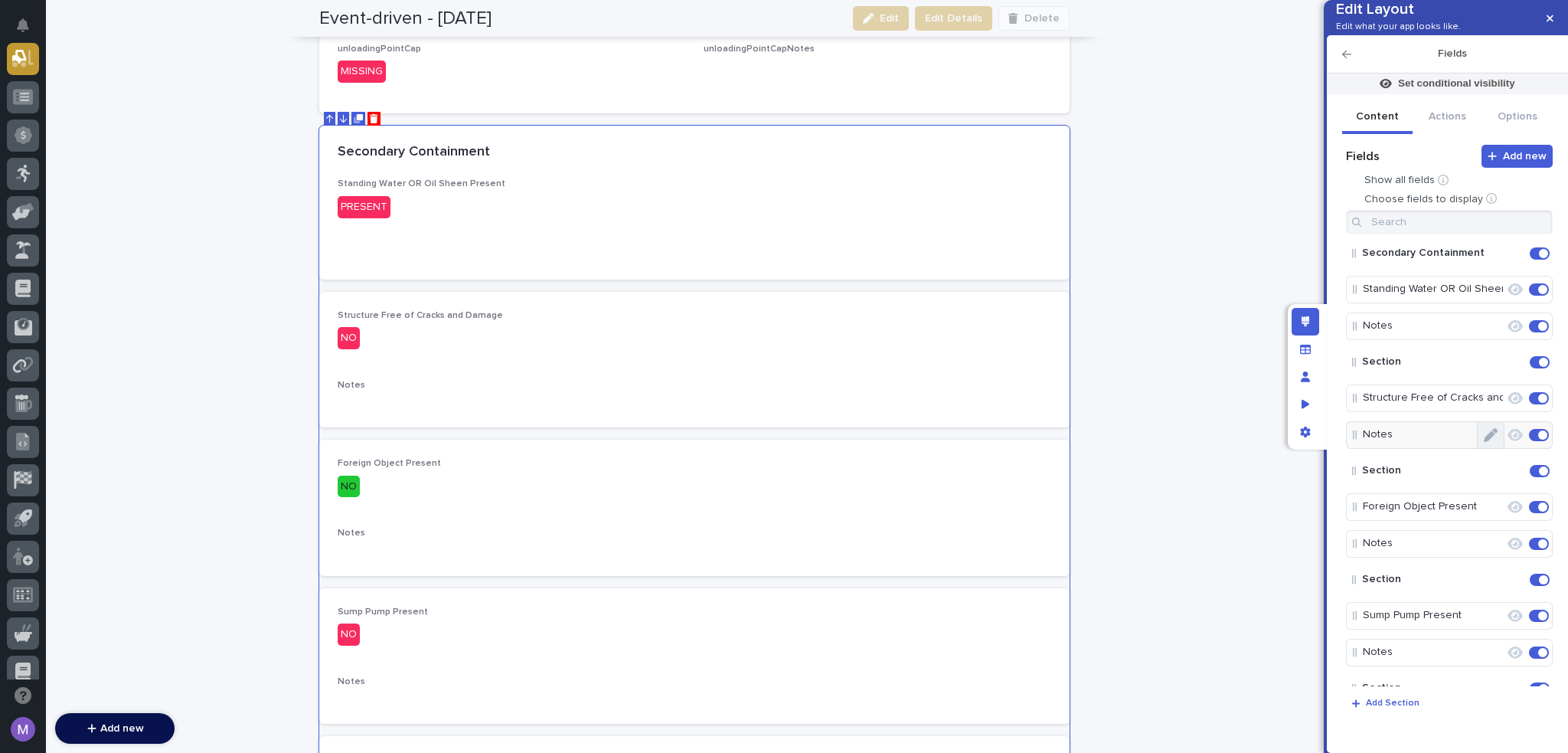
click at [1490, 448] on button "Edit" at bounding box center [1491, 435] width 26 height 26
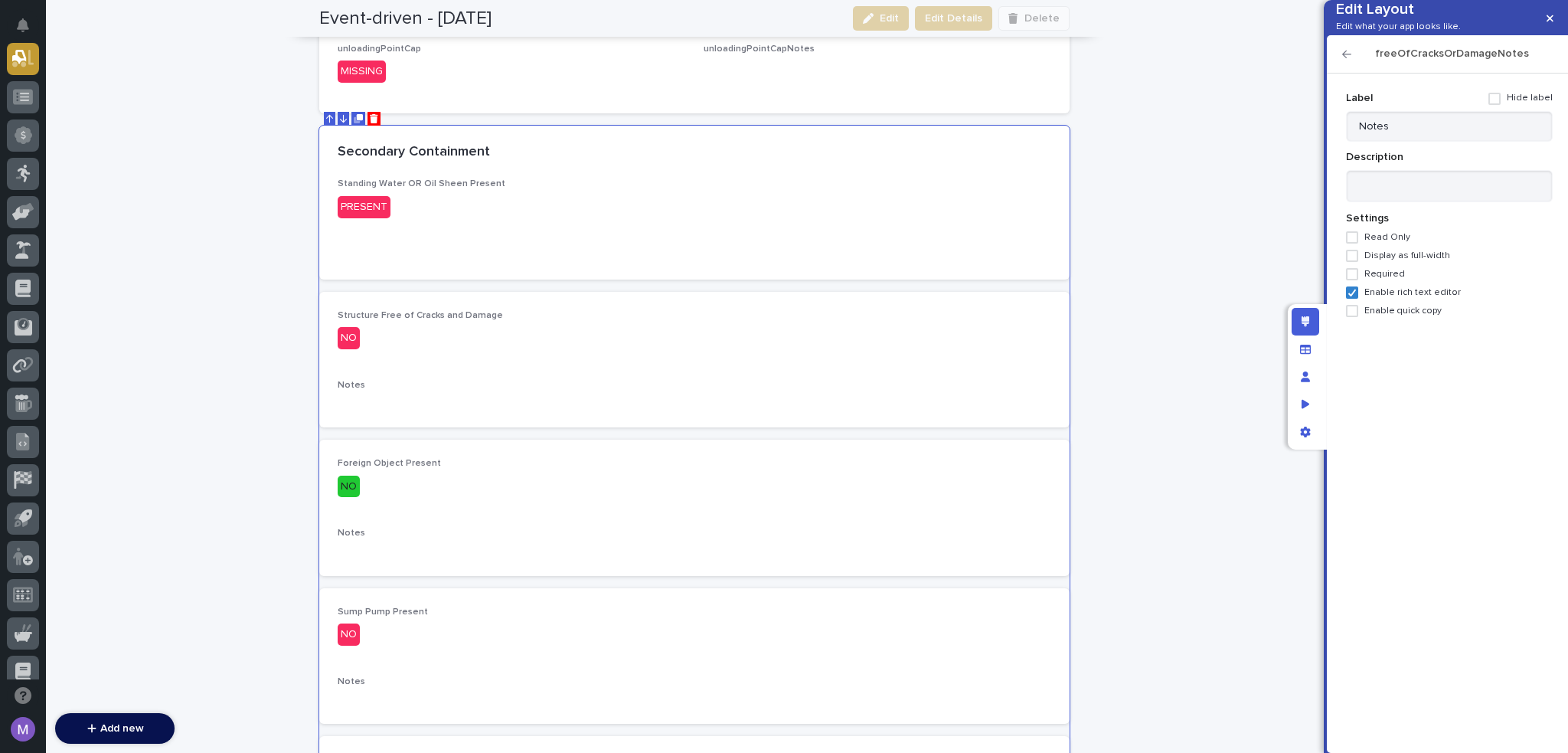
click at [1496, 105] on span at bounding box center [1494, 98] width 12 height 12
click at [1343, 60] on icon "button" at bounding box center [1347, 53] width 9 height 11
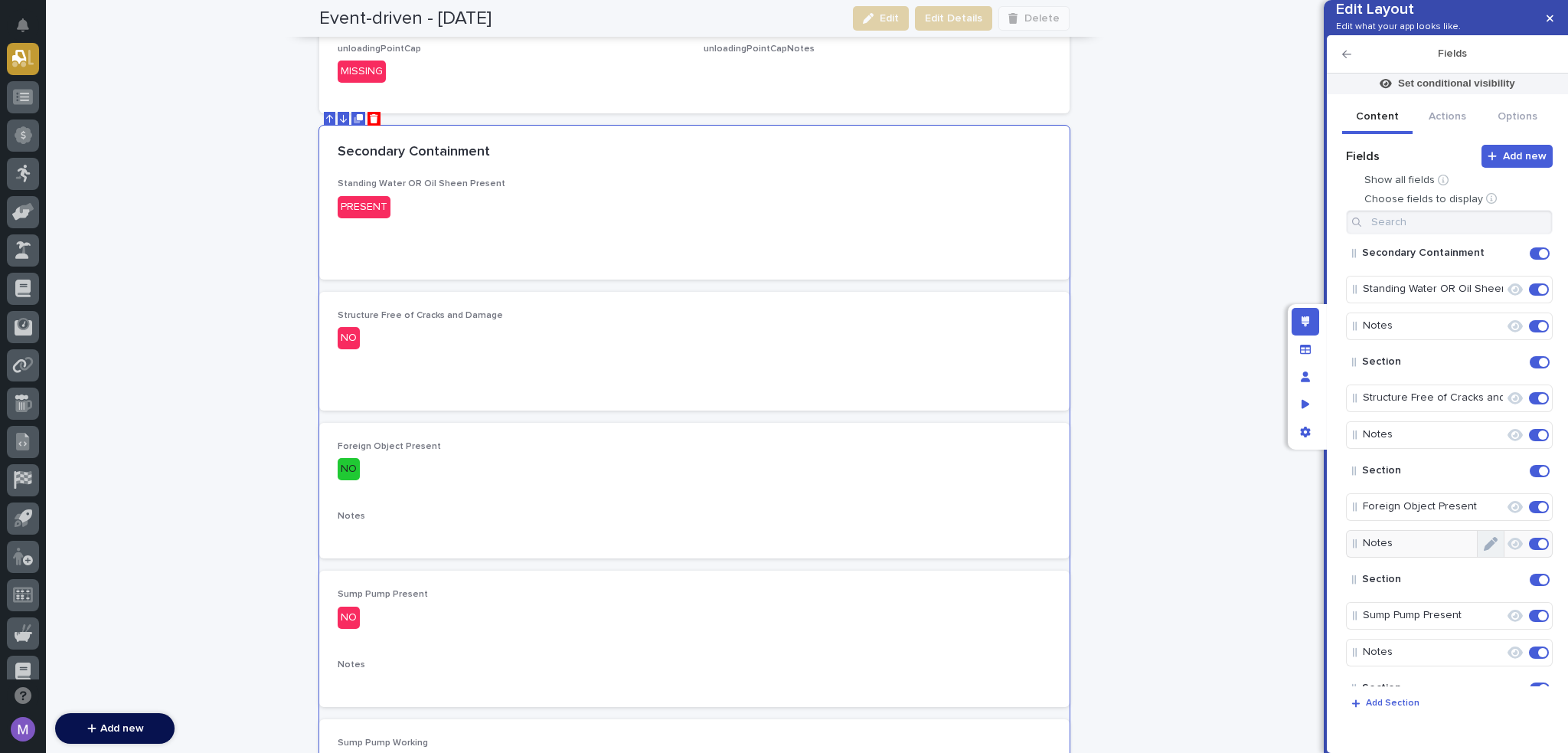
click at [1493, 557] on button "Edit" at bounding box center [1491, 544] width 26 height 26
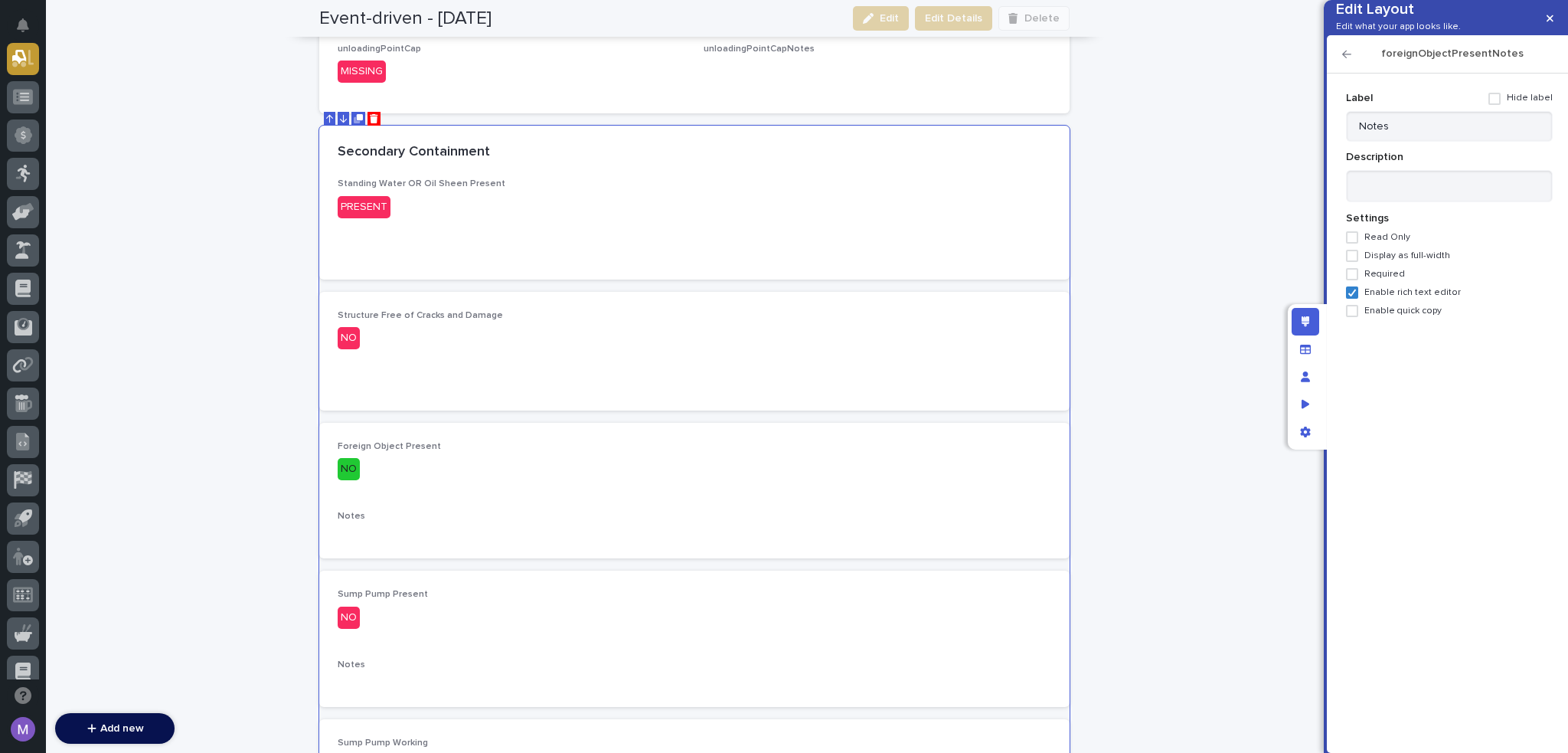
click at [1500, 105] on span at bounding box center [1494, 98] width 12 height 12
click at [1343, 58] on icon "button" at bounding box center [1347, 53] width 9 height 7
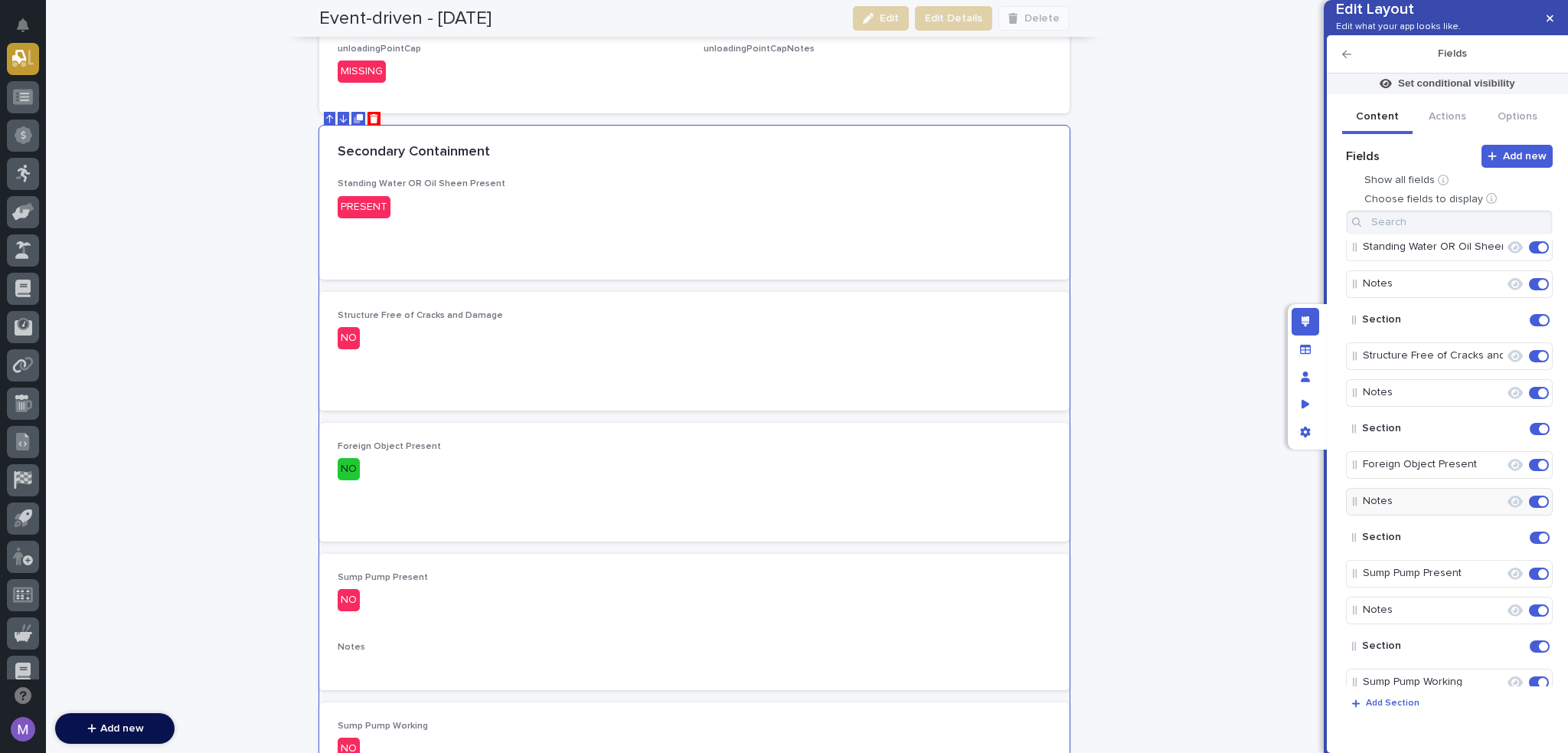
scroll to position [76, 0]
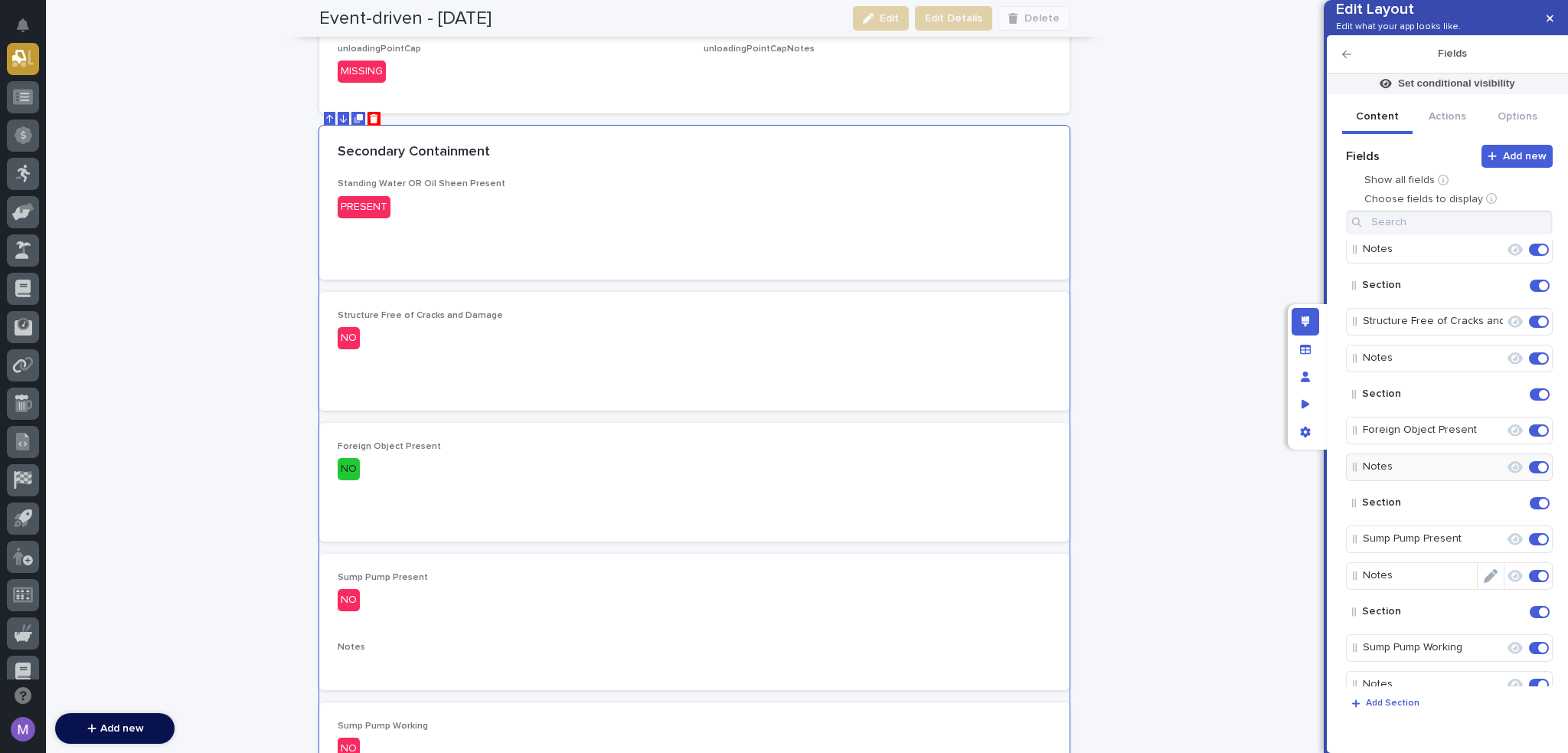
click at [1484, 583] on icon "Edit" at bounding box center [1490, 575] width 14 height 14
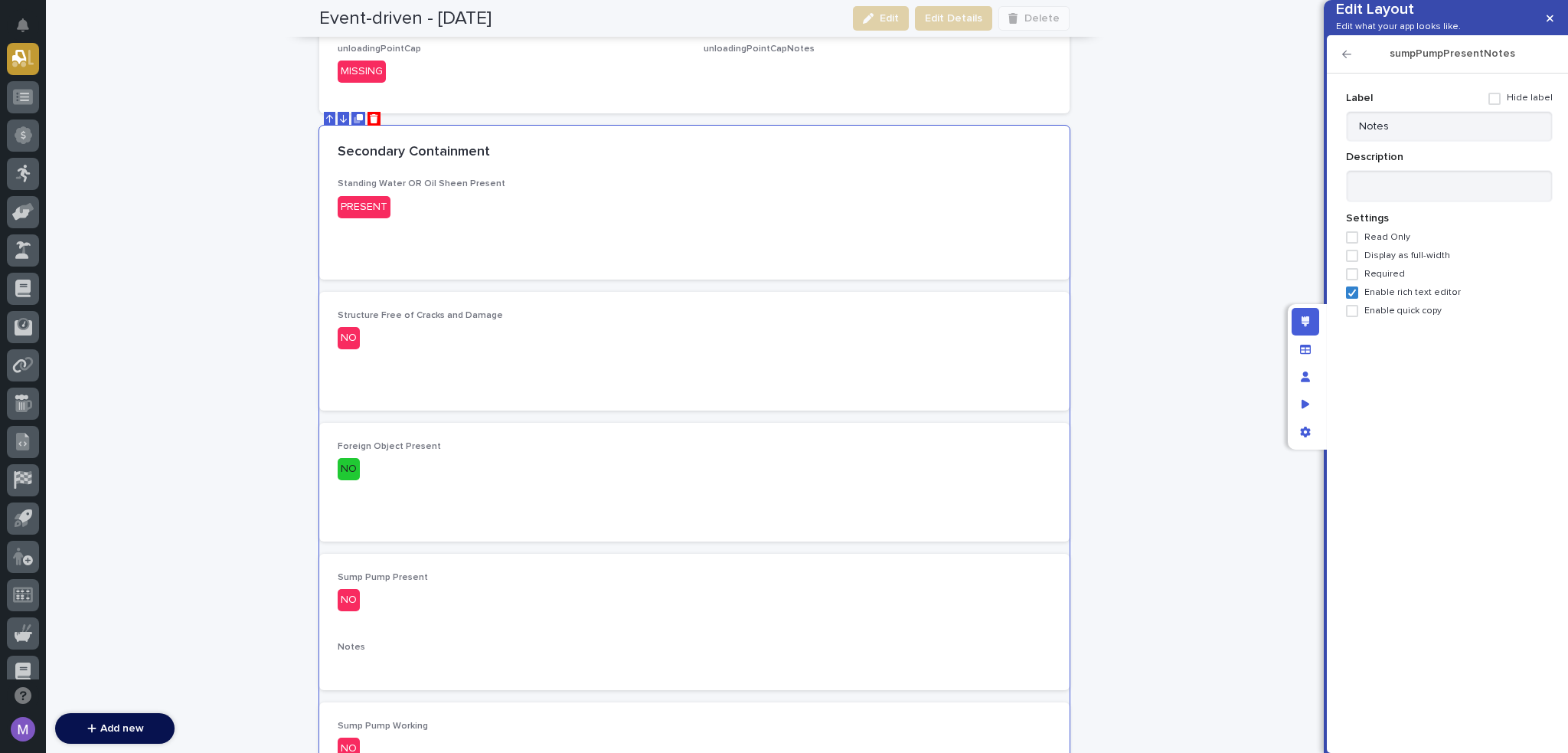
click at [1501, 105] on span at bounding box center [1494, 98] width 12 height 12
click at [1346, 60] on icon "button" at bounding box center [1347, 53] width 9 height 11
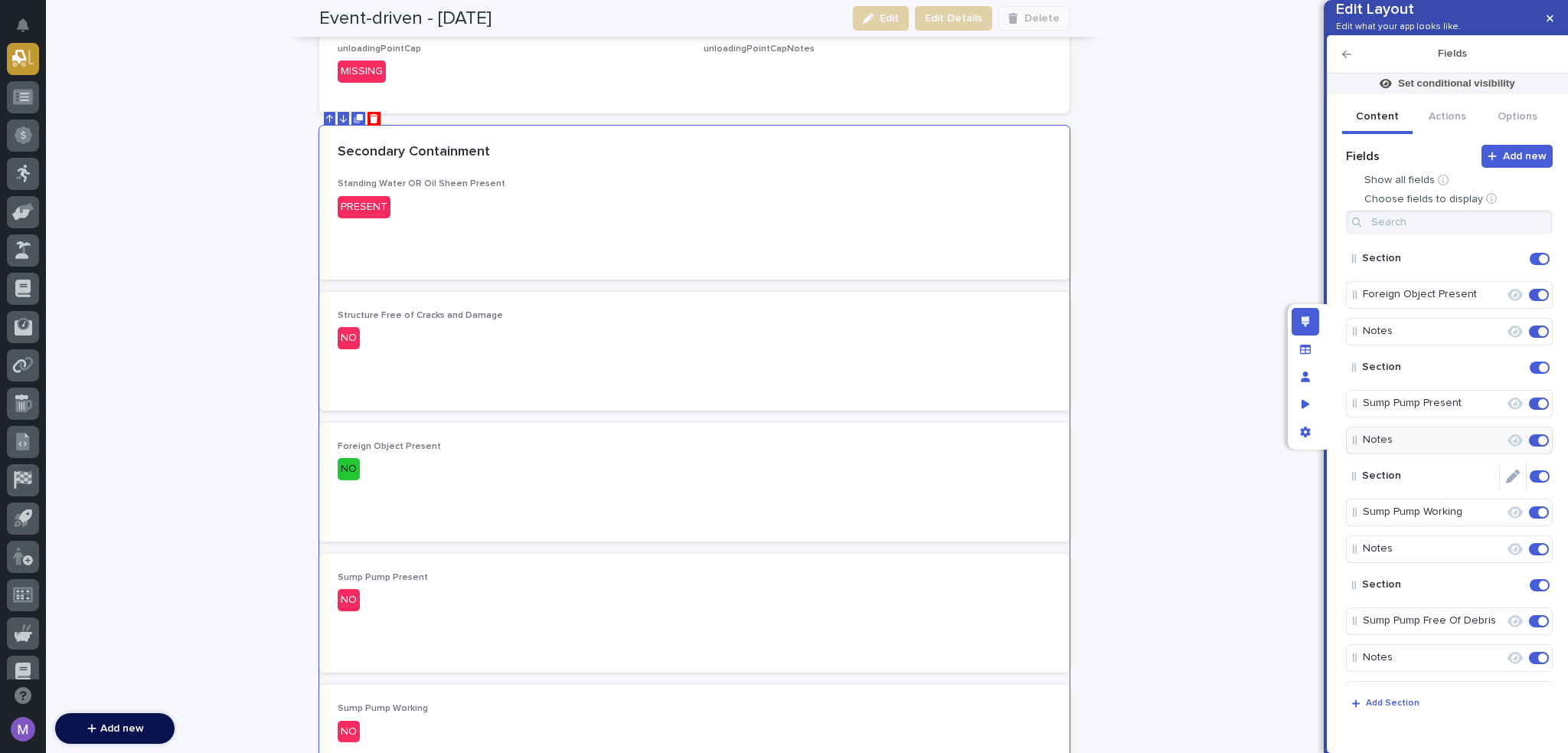
scroll to position [229, 0]
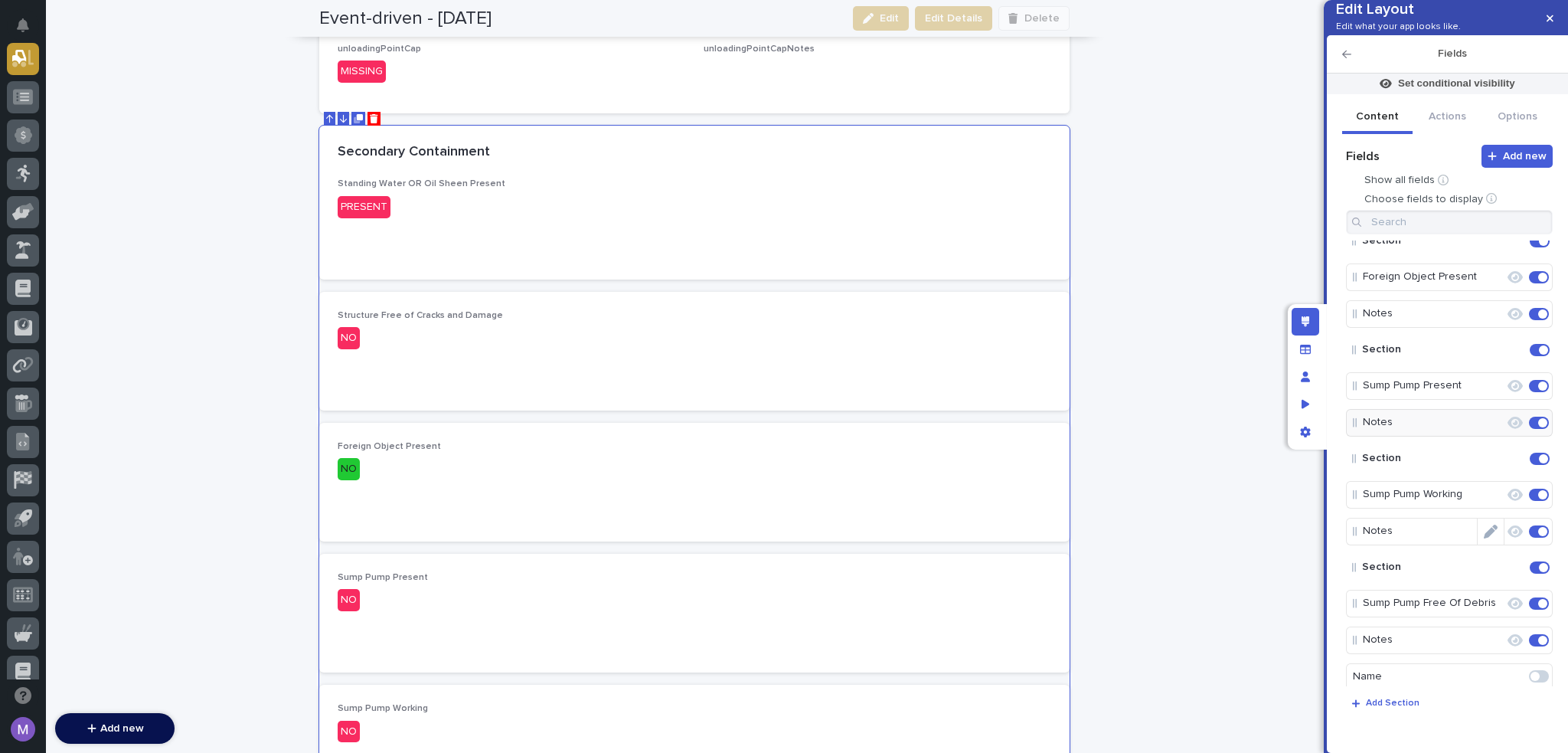
click at [1489, 538] on icon "Edit" at bounding box center [1490, 531] width 14 height 14
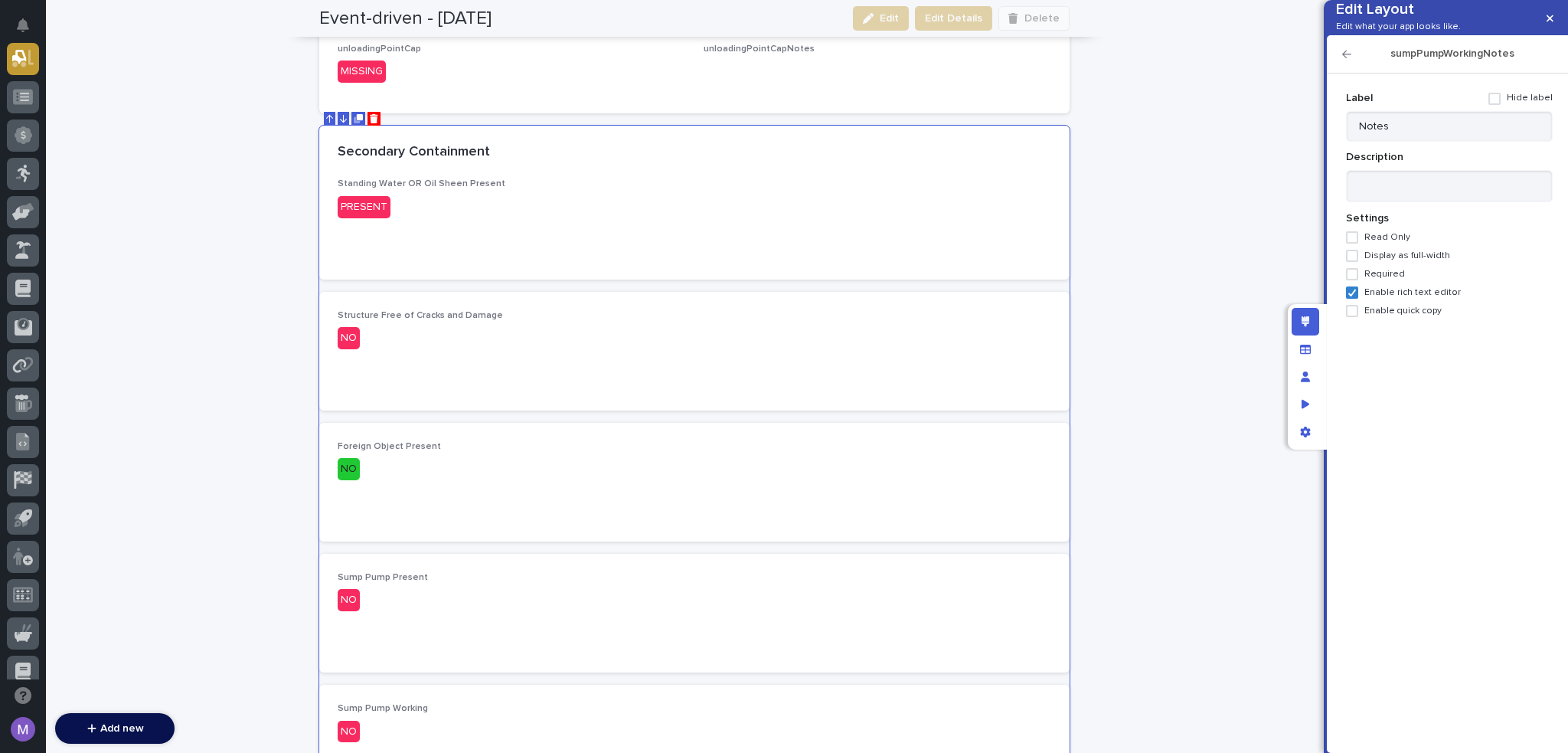
click at [1497, 105] on span at bounding box center [1494, 98] width 12 height 12
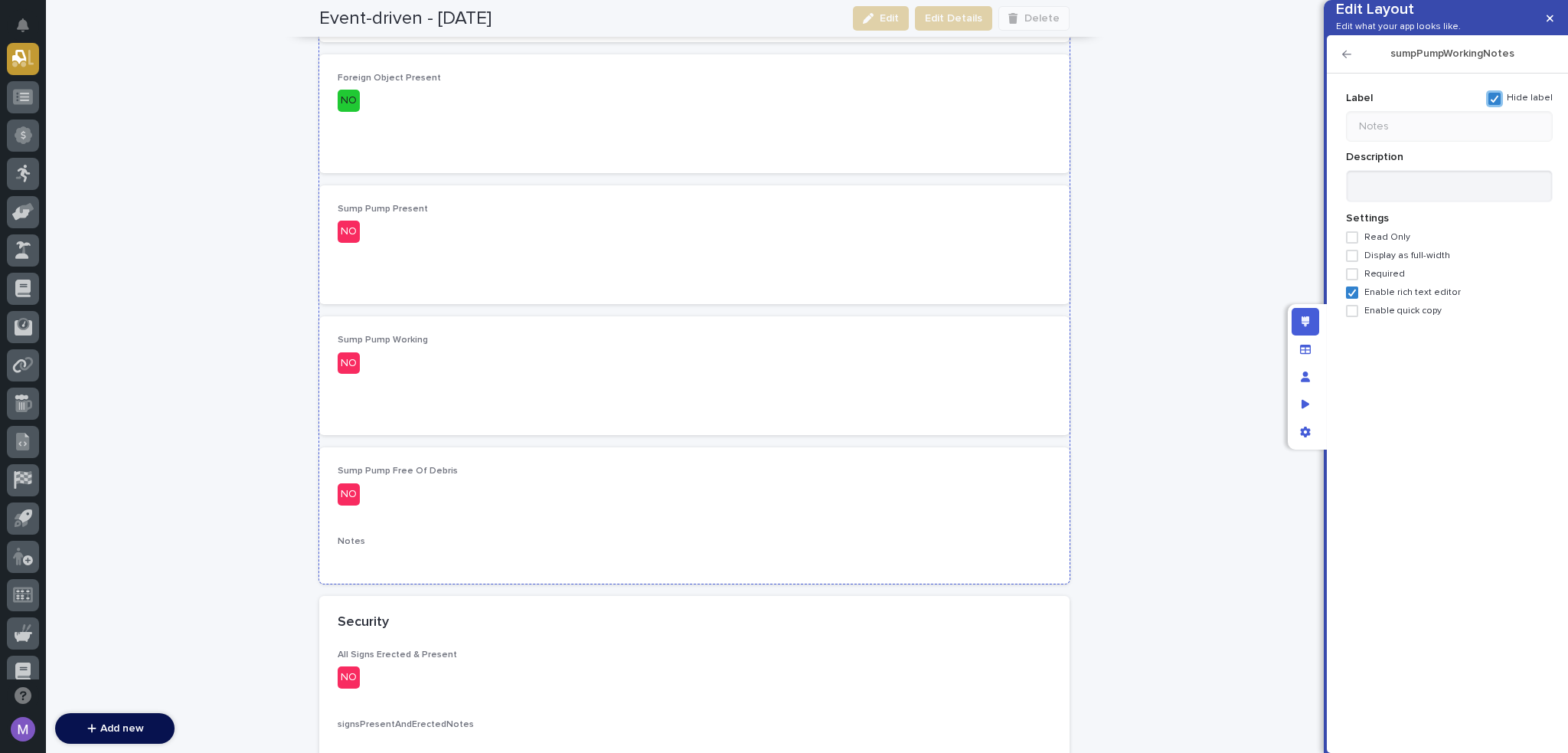
scroll to position [1338, 0]
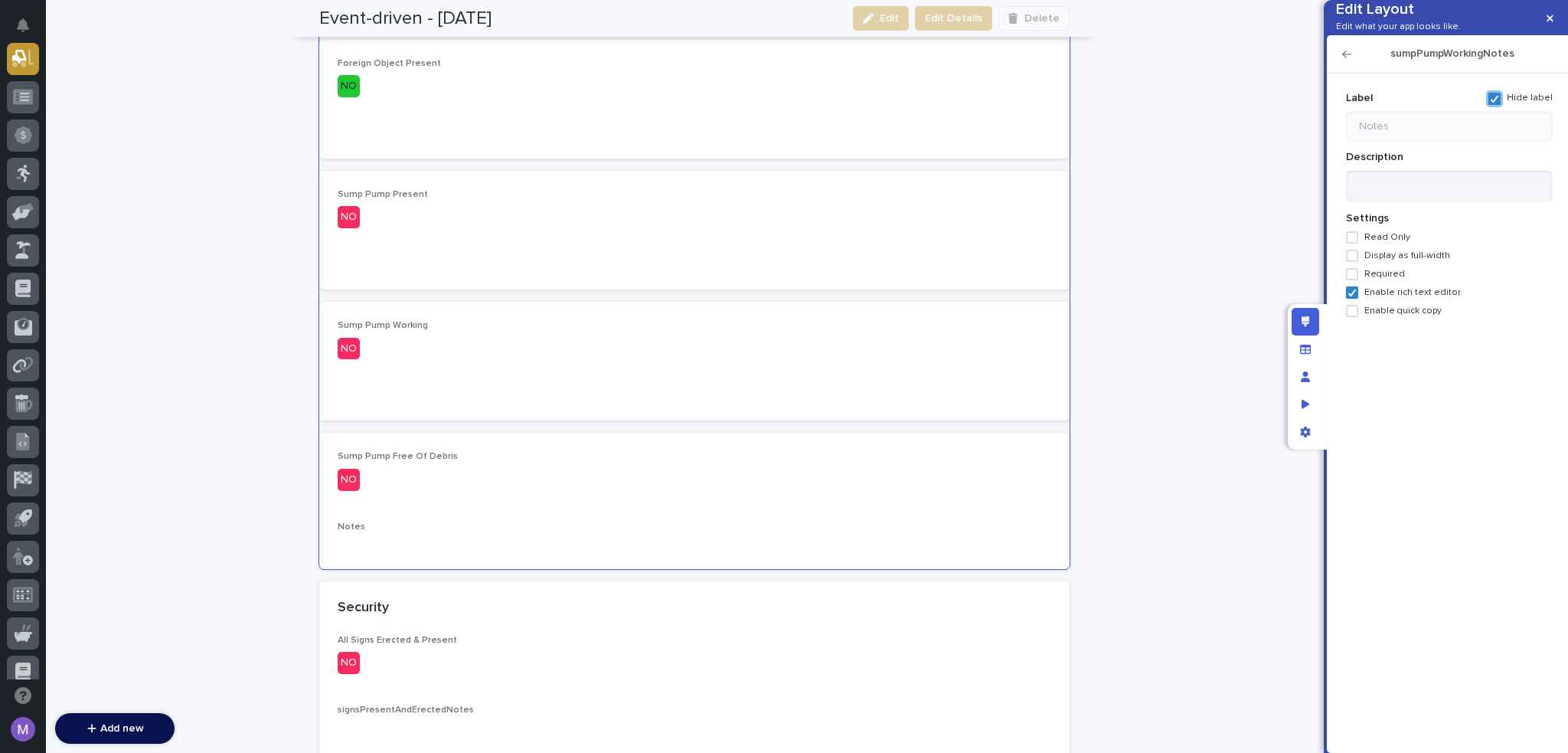
click at [1346, 58] on icon "button" at bounding box center [1347, 53] width 9 height 7
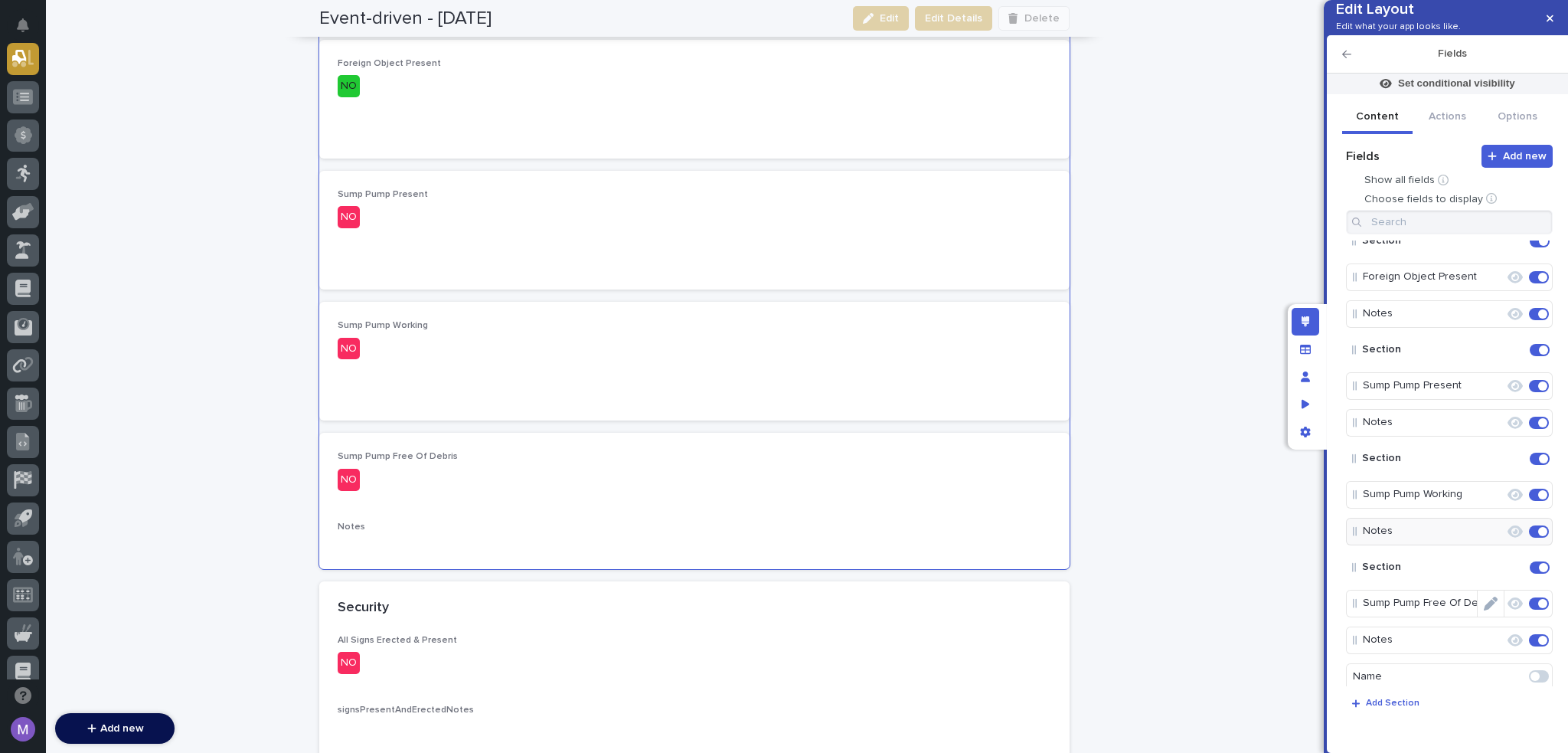
scroll to position [306, 0]
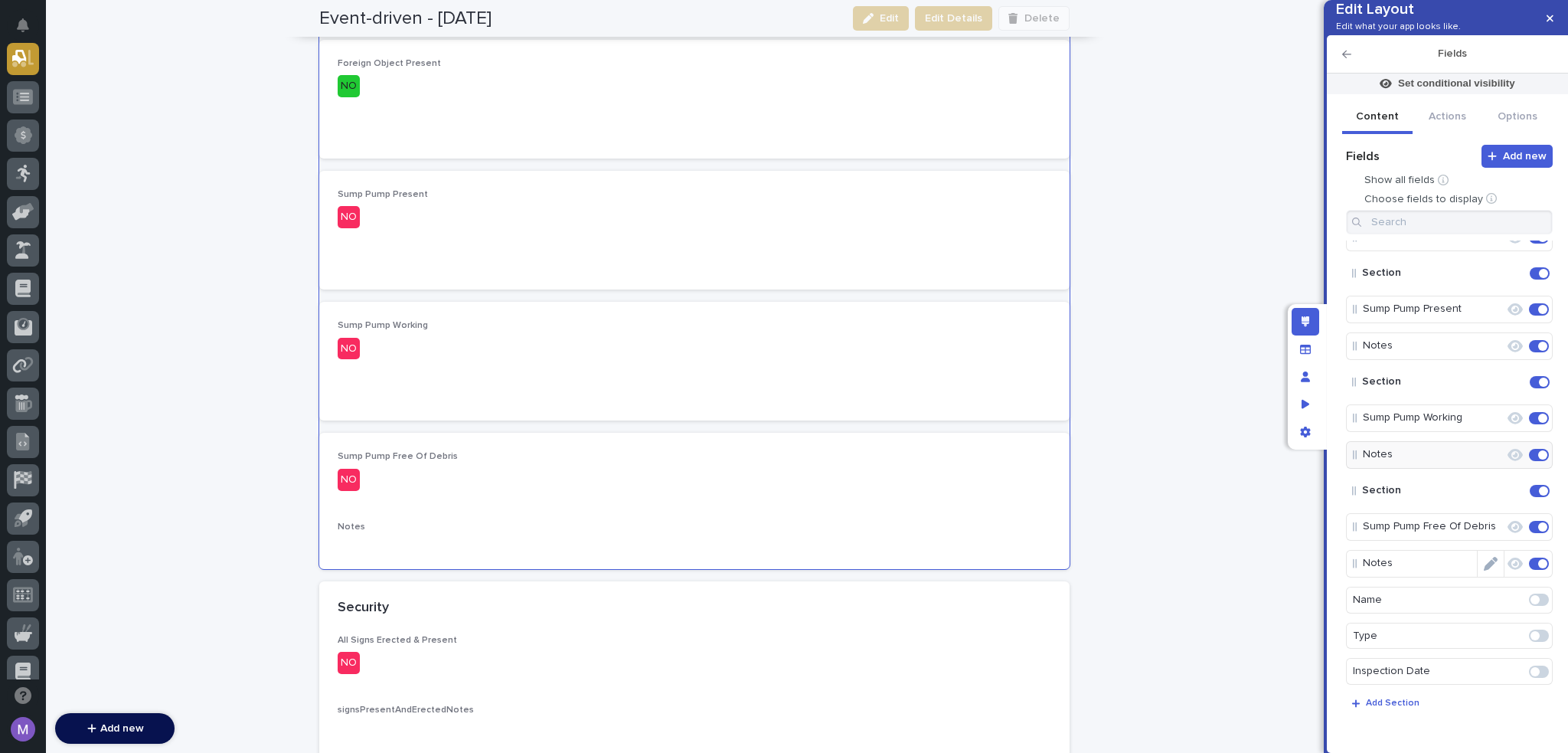
click at [1489, 571] on icon "Edit" at bounding box center [1490, 563] width 14 height 14
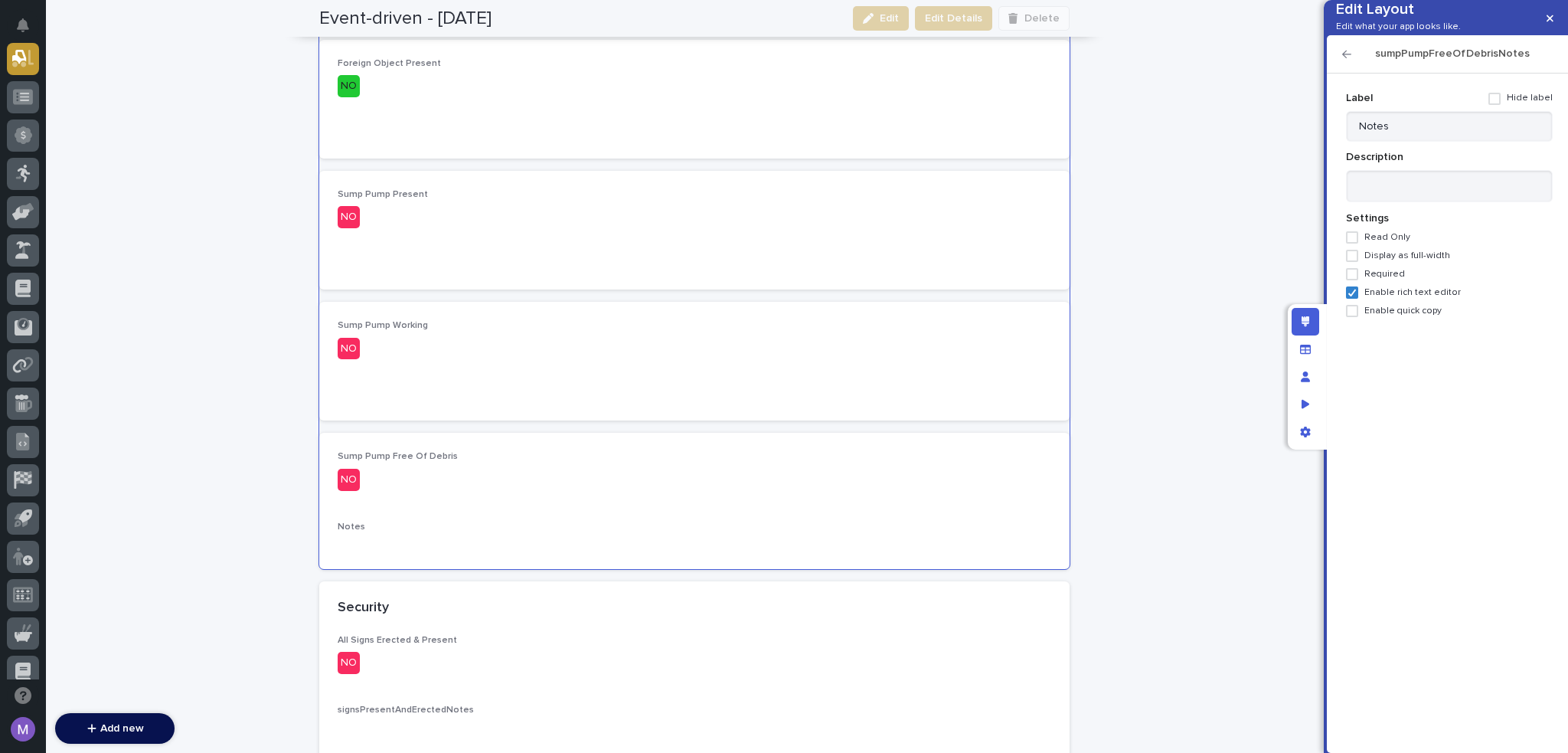
click at [1501, 105] on span at bounding box center [1494, 98] width 12 height 12
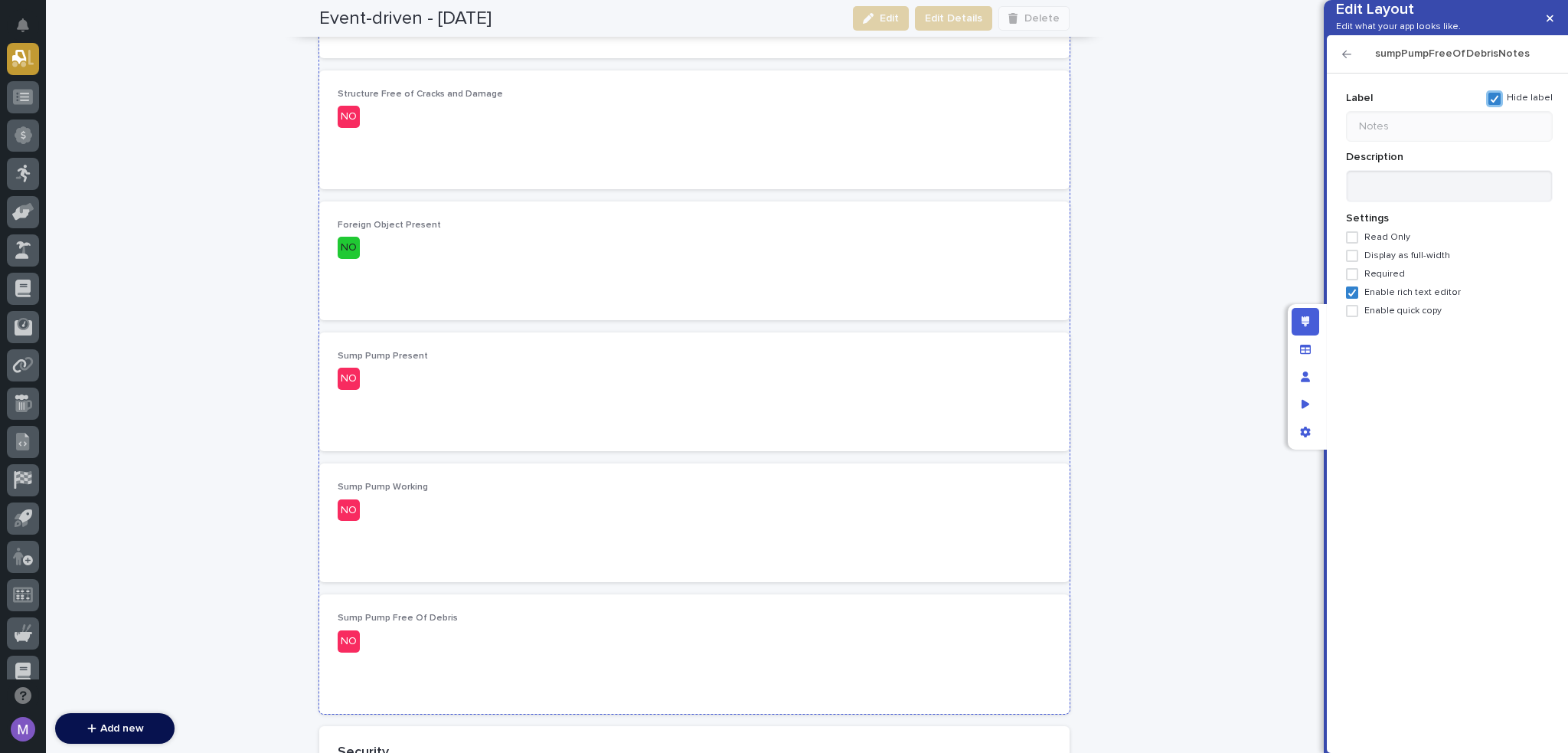
scroll to position [1100, 0]
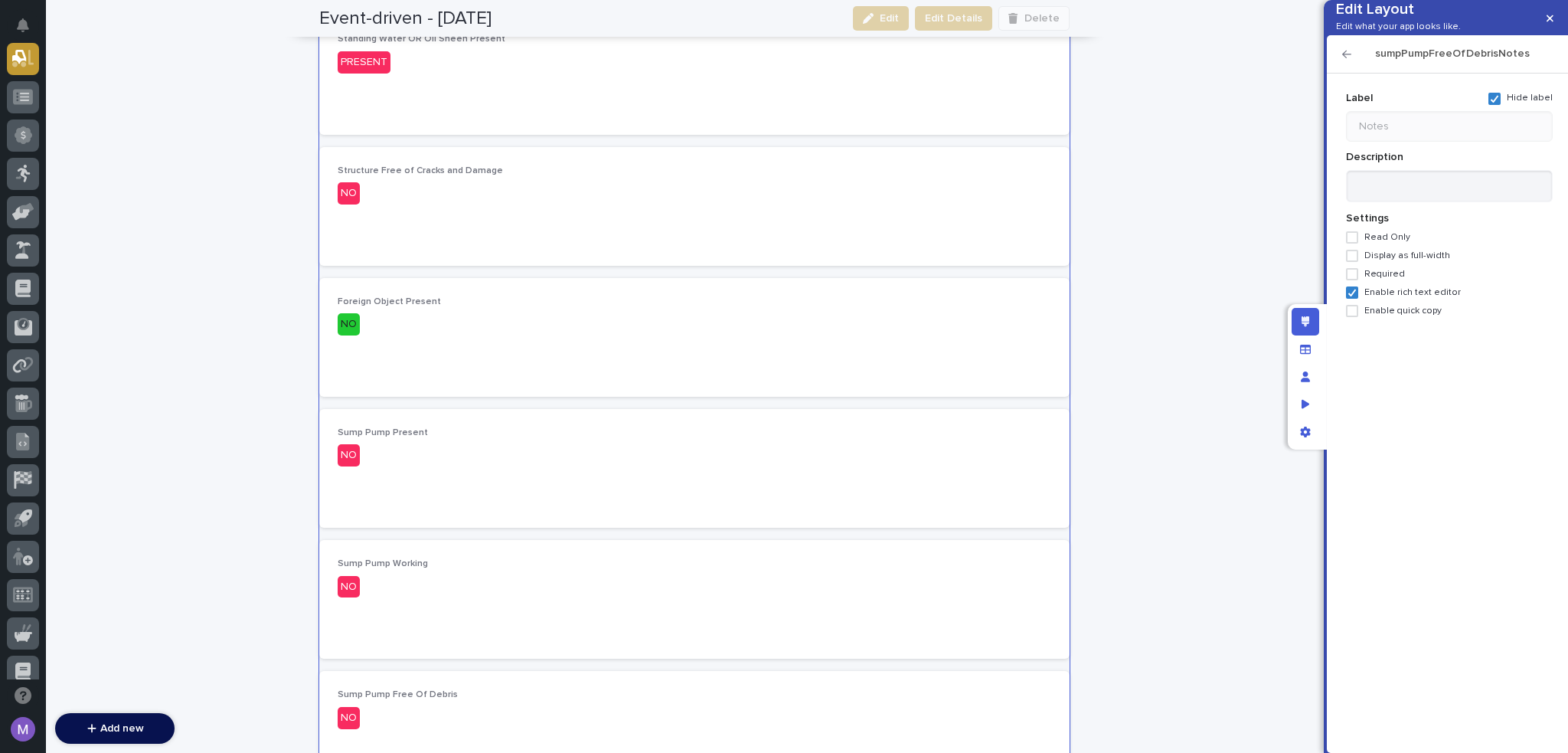
click at [1348, 60] on icon "button" at bounding box center [1347, 53] width 9 height 11
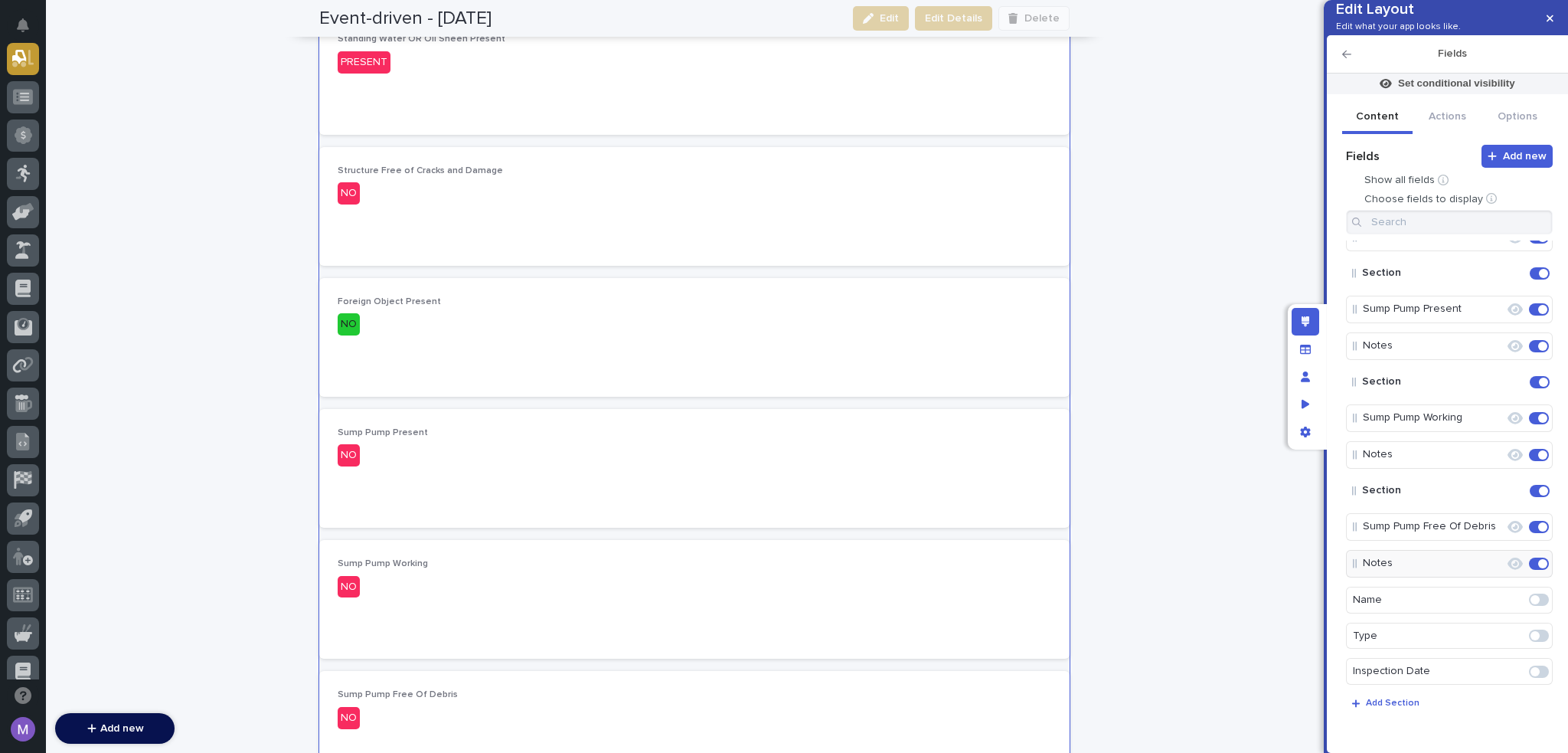
click at [1301, 319] on icon "Edit layout" at bounding box center [1305, 321] width 8 height 11
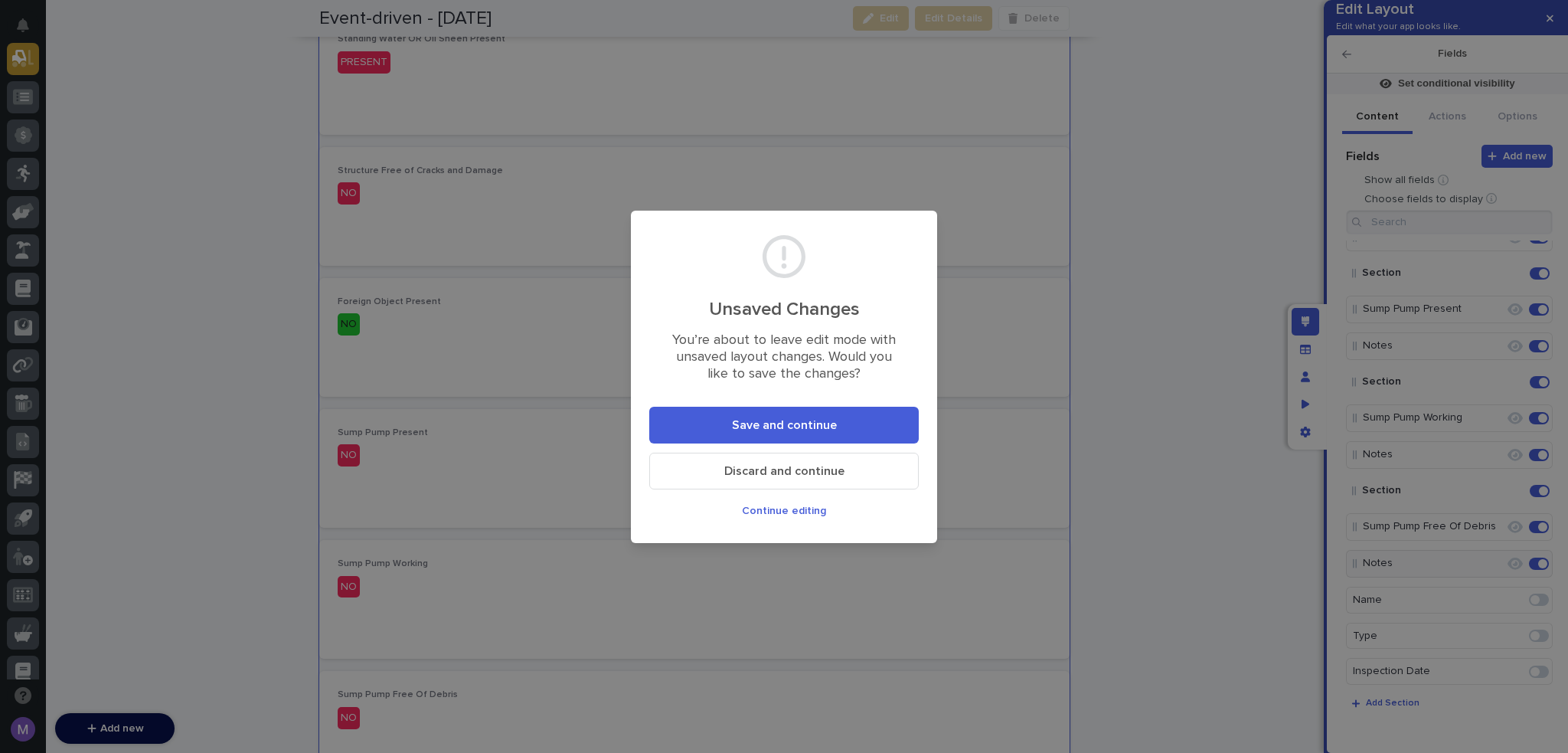
click at [844, 425] on button "Save and continue" at bounding box center [784, 425] width 270 height 36
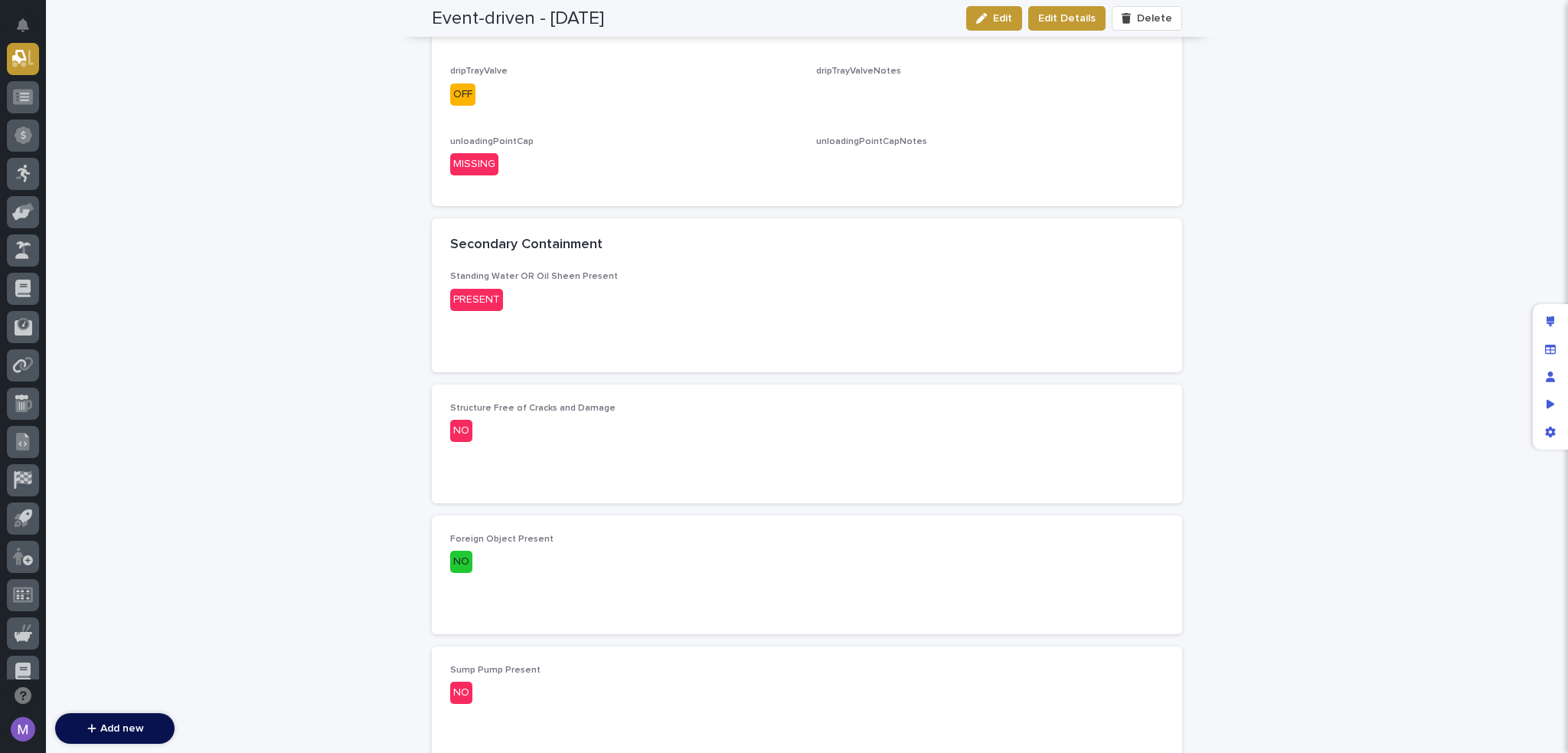
scroll to position [717, 0]
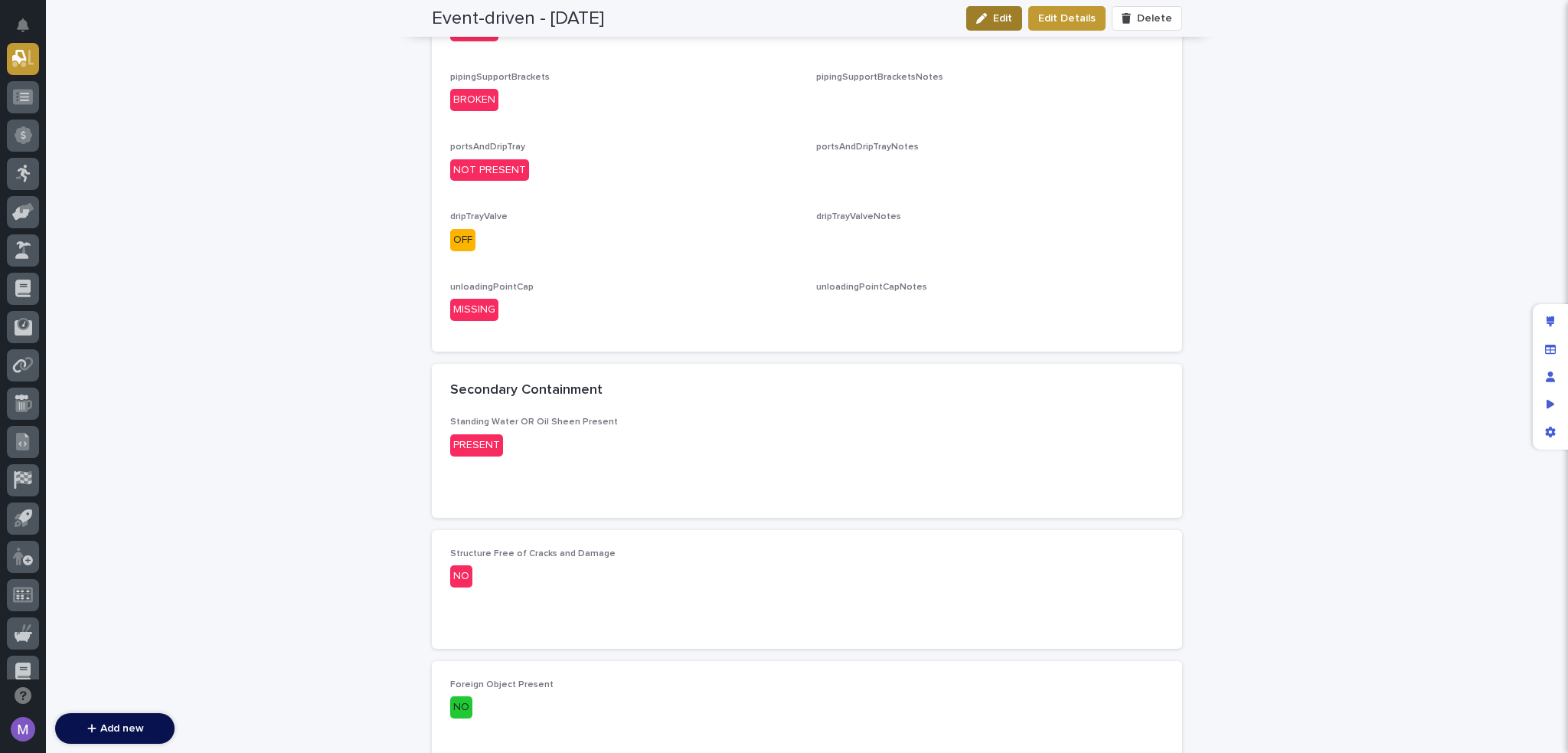
click at [1005, 15] on span "Edit" at bounding box center [1003, 18] width 19 height 11
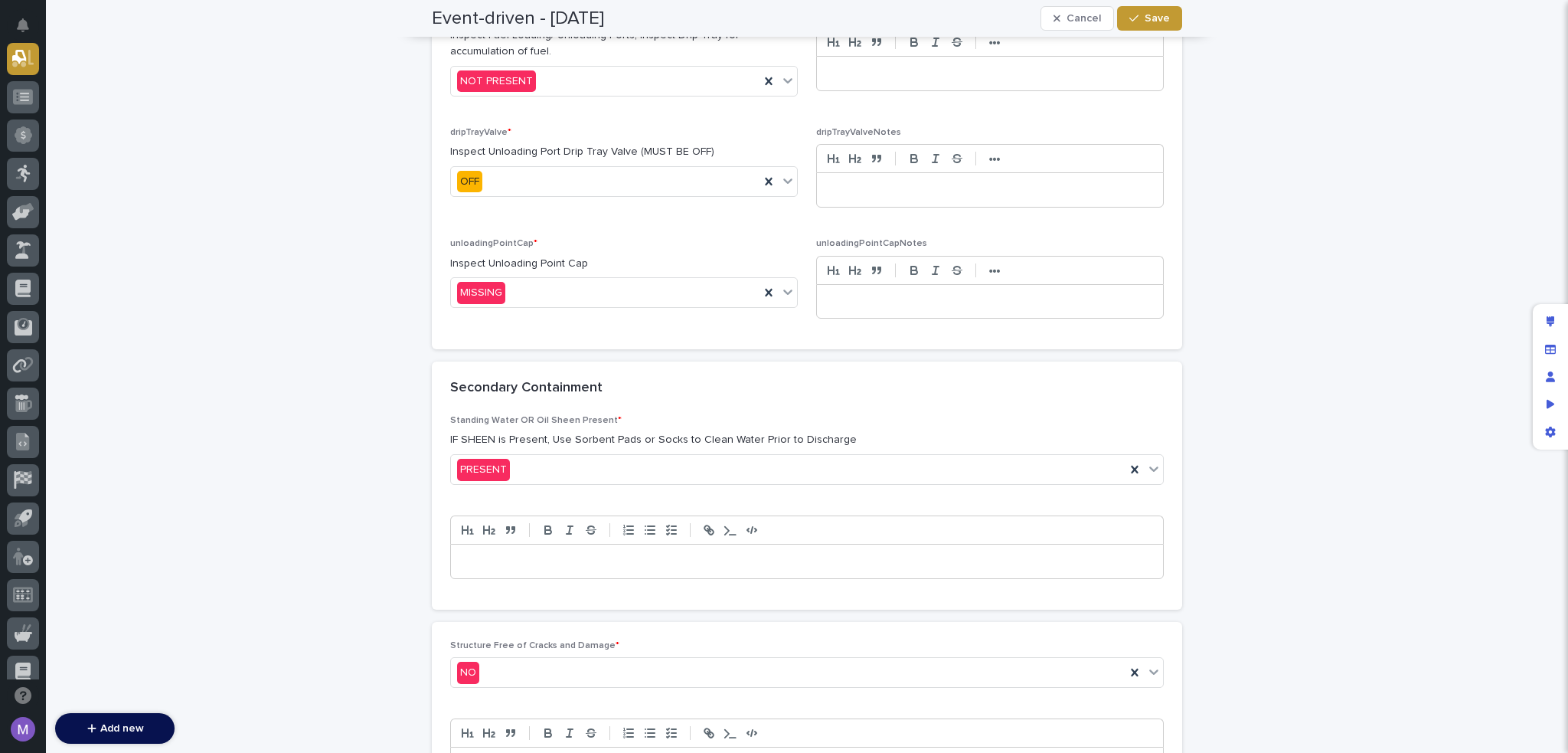
scroll to position [1176, 0]
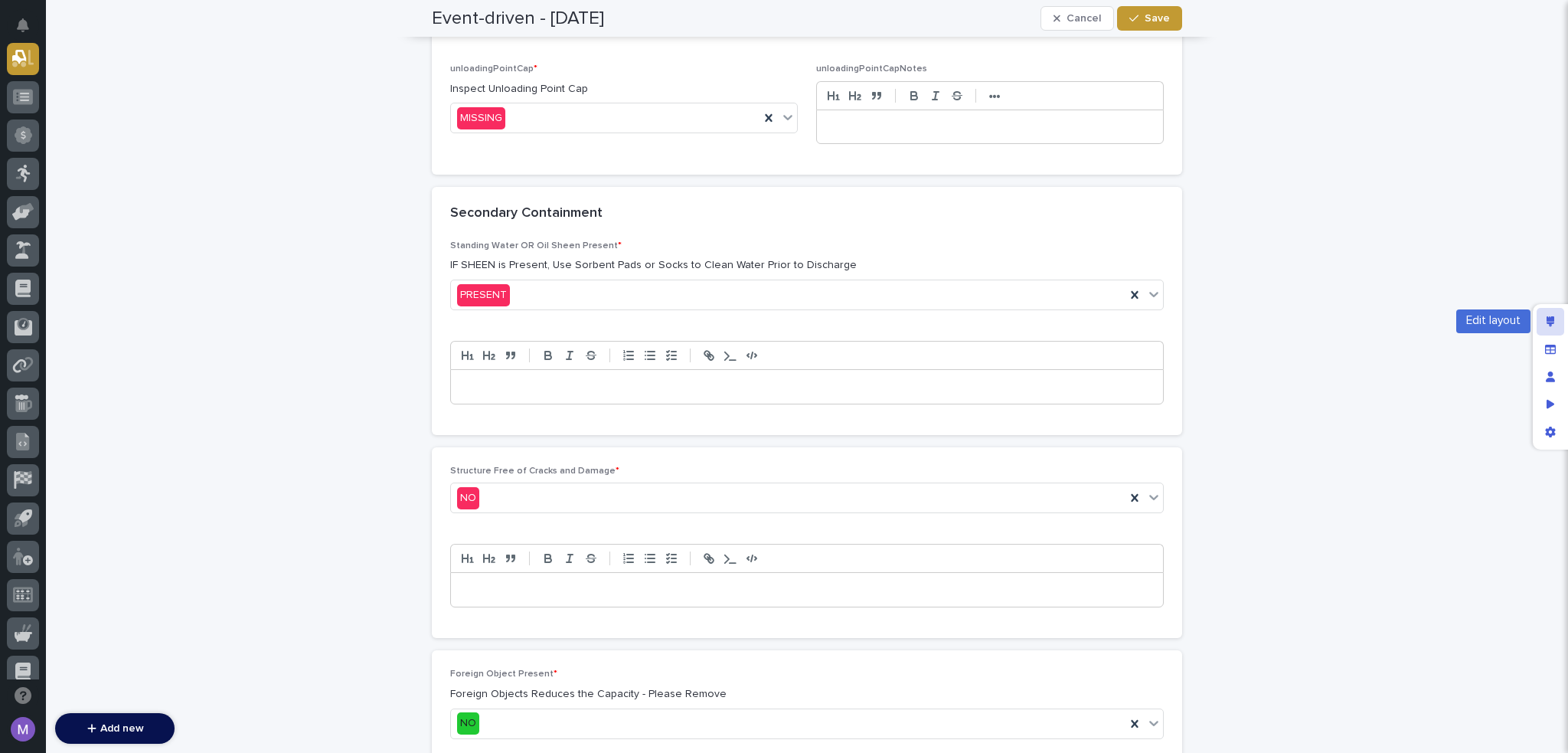
click at [1540, 318] on div "Edit layout" at bounding box center [1551, 322] width 28 height 28
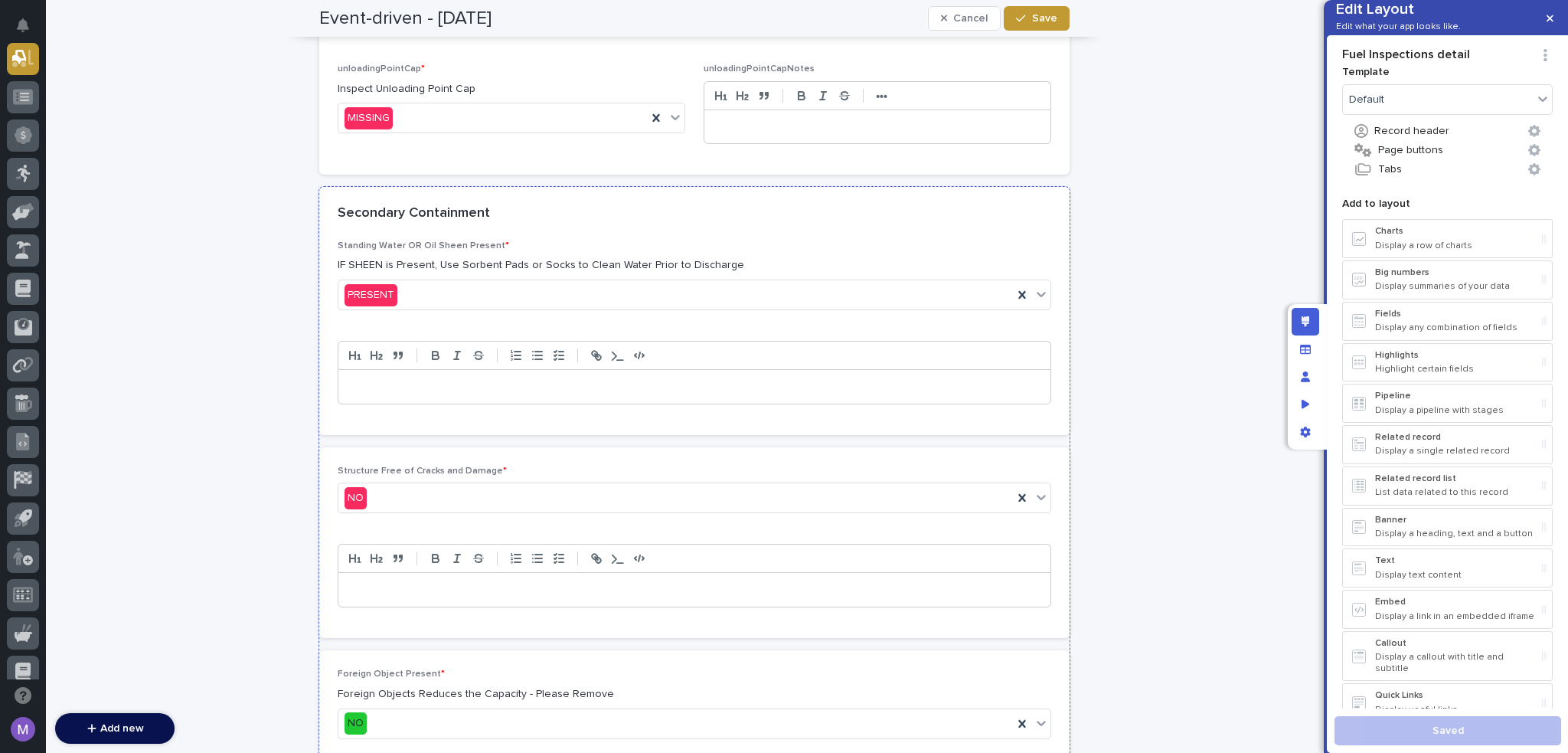
click at [768, 234] on div "Secondary Containment" at bounding box center [694, 214] width 750 height 53
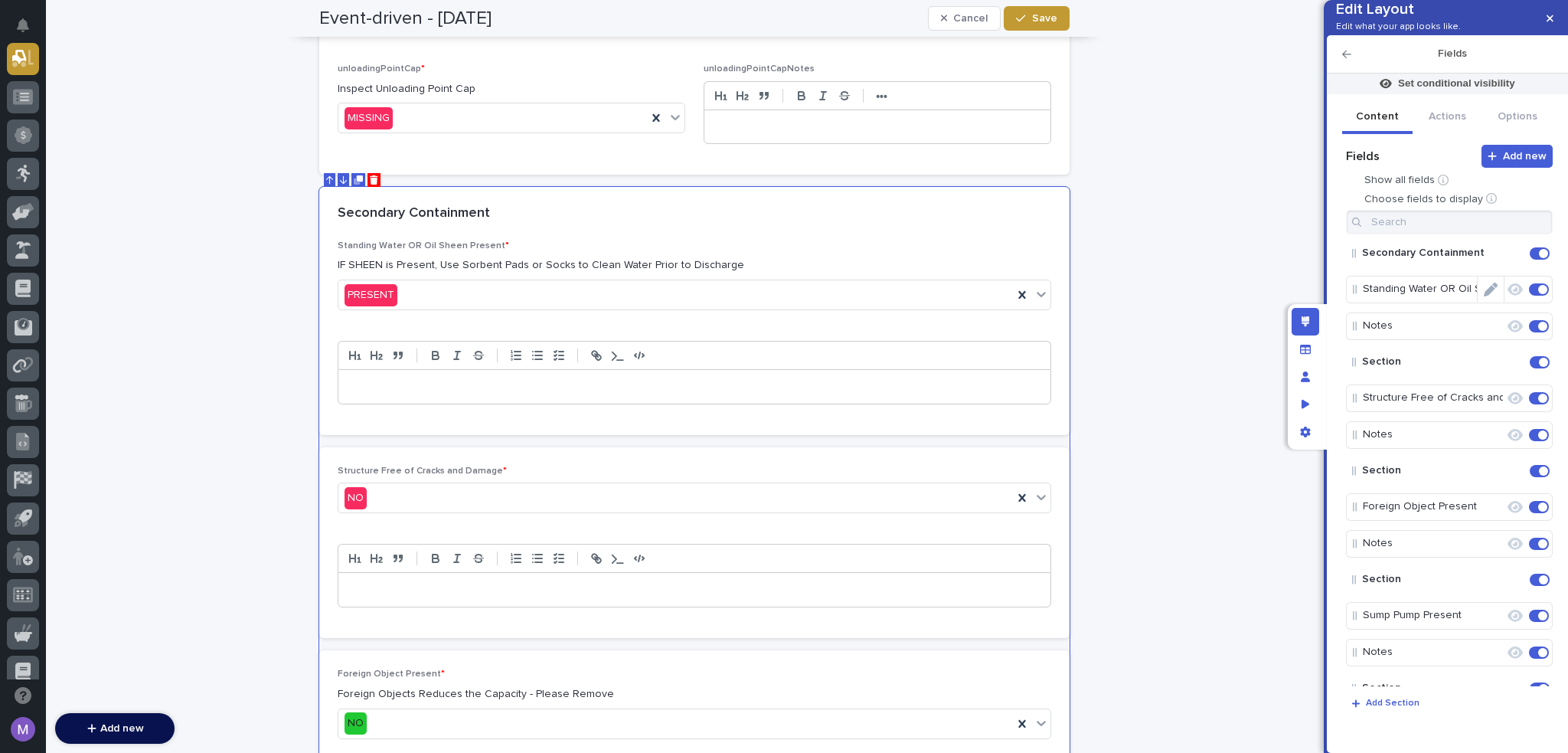
click at [1485, 297] on icon "Edit" at bounding box center [1490, 289] width 14 height 14
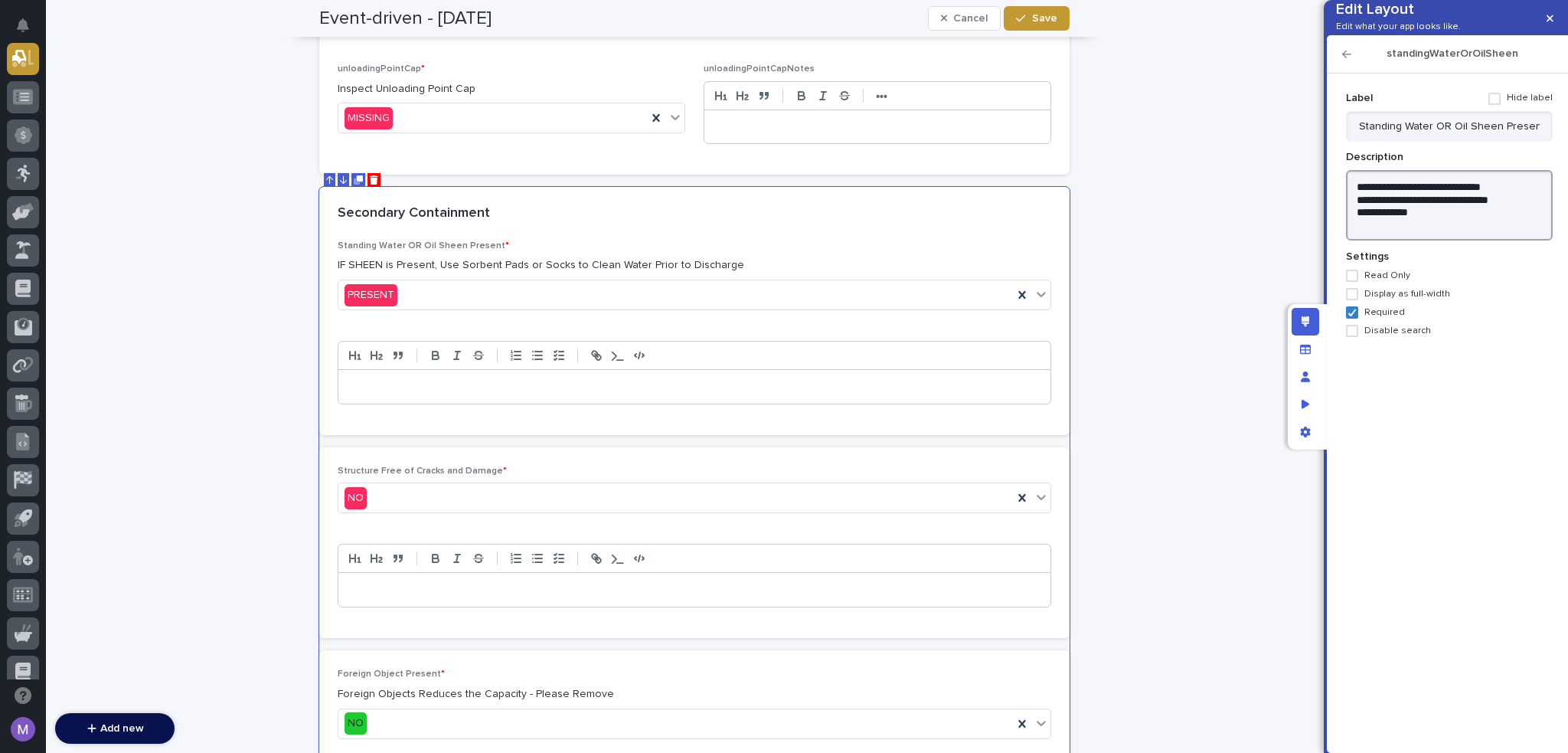
drag, startPoint x: 1360, startPoint y: 211, endPoint x: 1399, endPoint y: 208, distance: 39.1
click at [1399, 208] on textarea "**********" at bounding box center [1449, 206] width 207 height 71
click at [1413, 209] on textarea "**********" at bounding box center [1449, 206] width 207 height 71
click at [1452, 208] on textarea "**********" at bounding box center [1449, 206] width 207 height 71
click at [1440, 225] on textarea "**********" at bounding box center [1449, 206] width 207 height 71
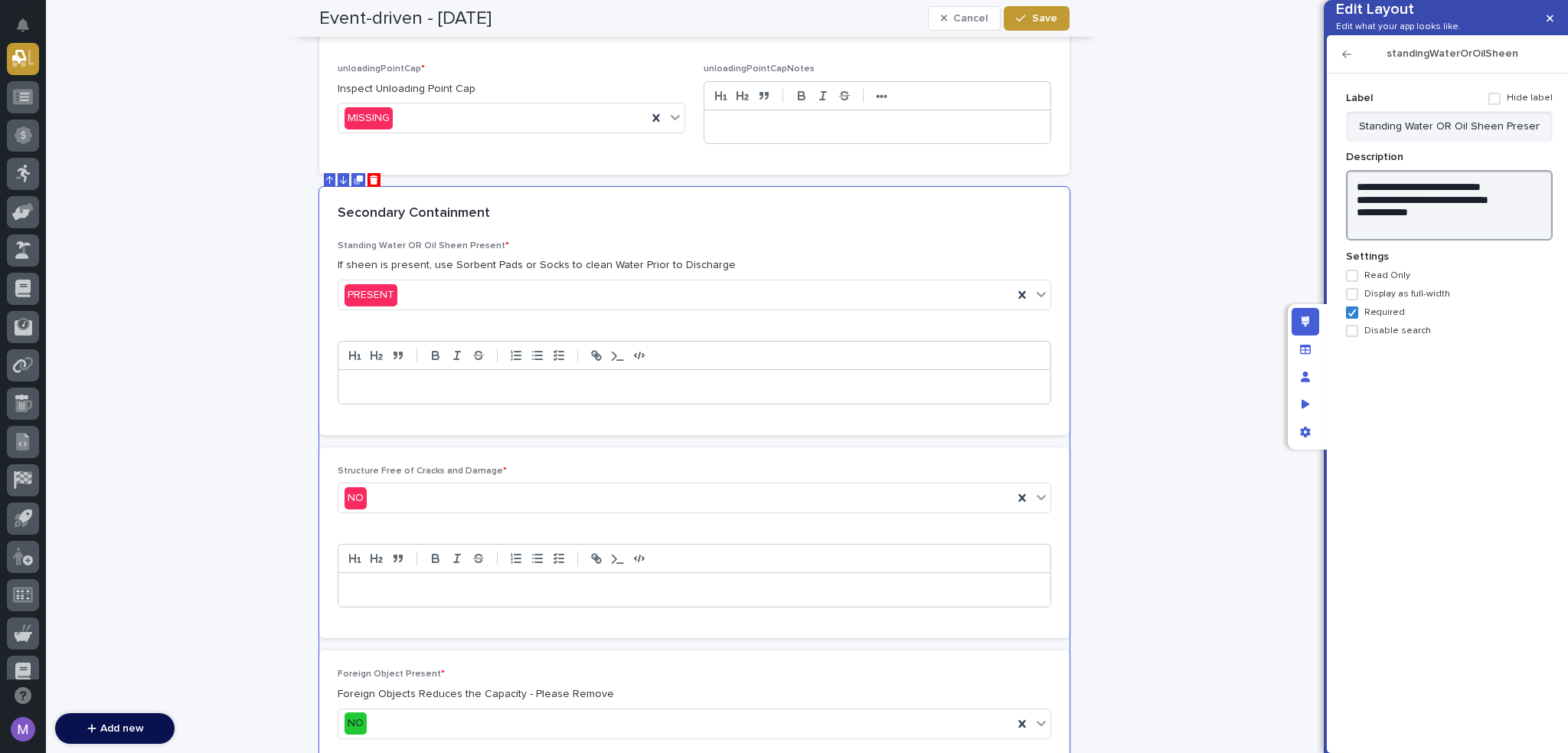
click at [1474, 223] on textarea "**********" at bounding box center [1449, 206] width 207 height 71
click at [1498, 222] on textarea "**********" at bounding box center [1449, 206] width 207 height 71
click at [1372, 235] on textarea "**********" at bounding box center [1449, 206] width 207 height 71
click at [1420, 238] on textarea "**********" at bounding box center [1449, 206] width 207 height 71
click at [1399, 220] on textarea "**********" at bounding box center [1449, 206] width 207 height 71
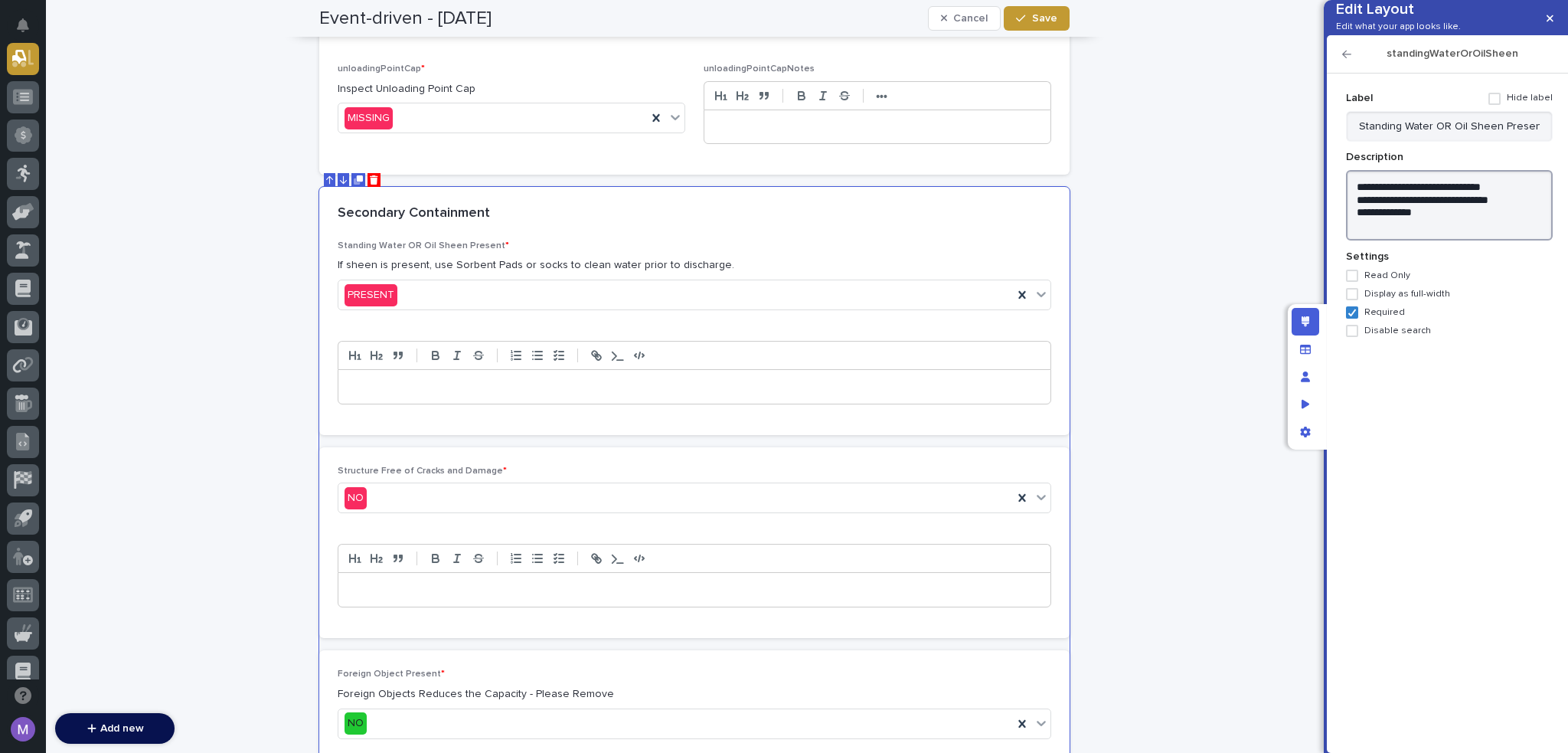
type textarea "**********"
click at [1351, 58] on icon "button" at bounding box center [1347, 53] width 9 height 7
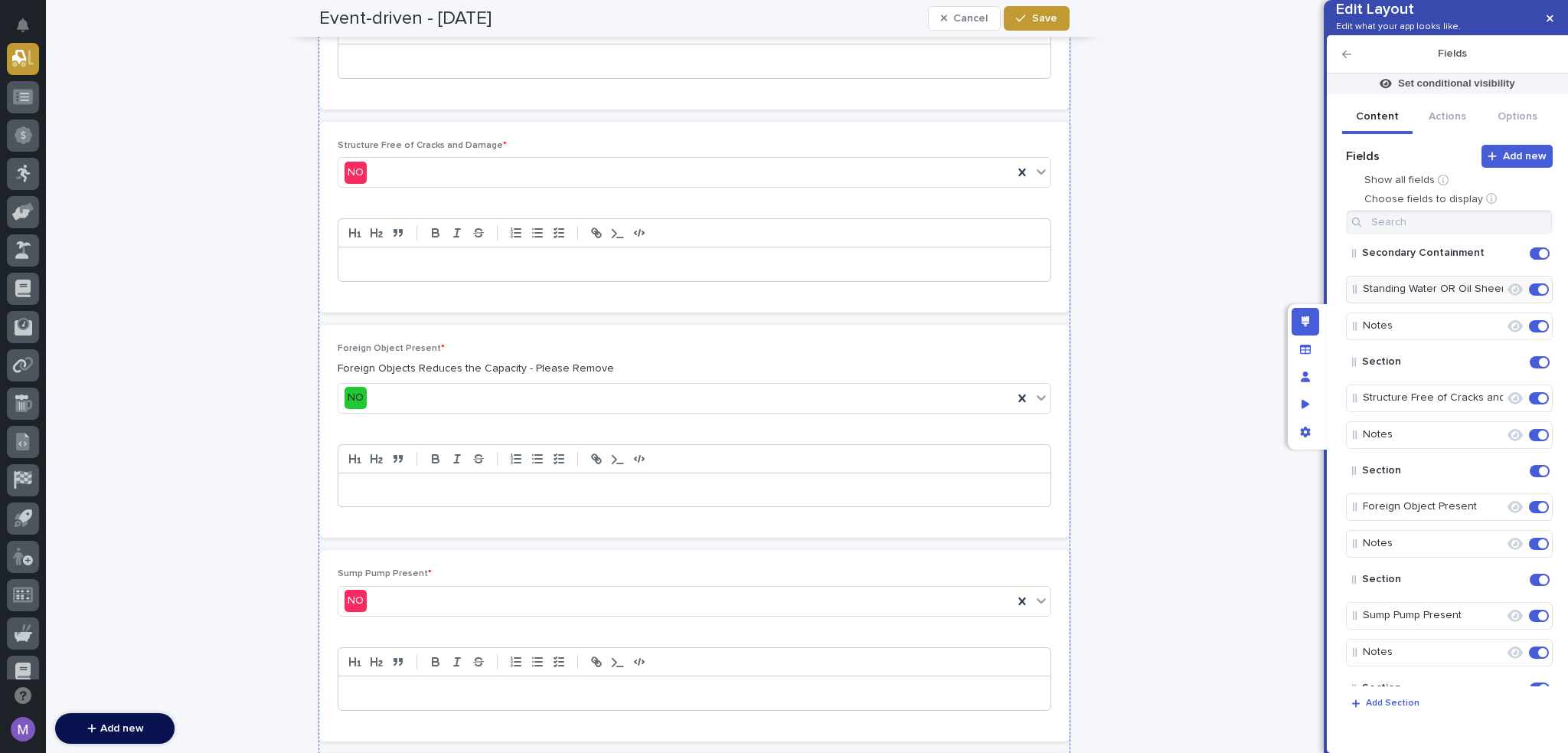
scroll to position [1789, 0]
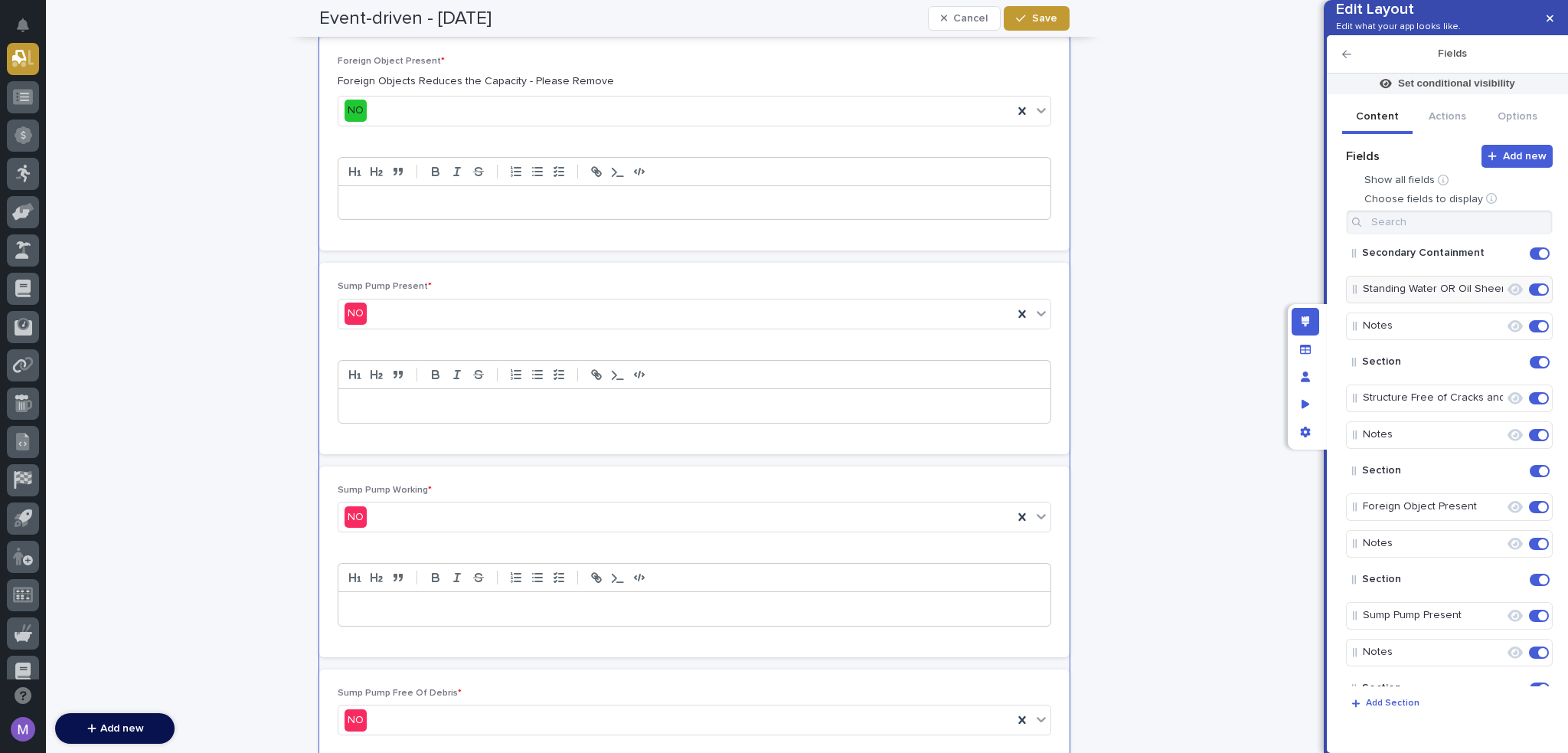
click at [1299, 326] on div "Edit layout" at bounding box center [1305, 322] width 28 height 28
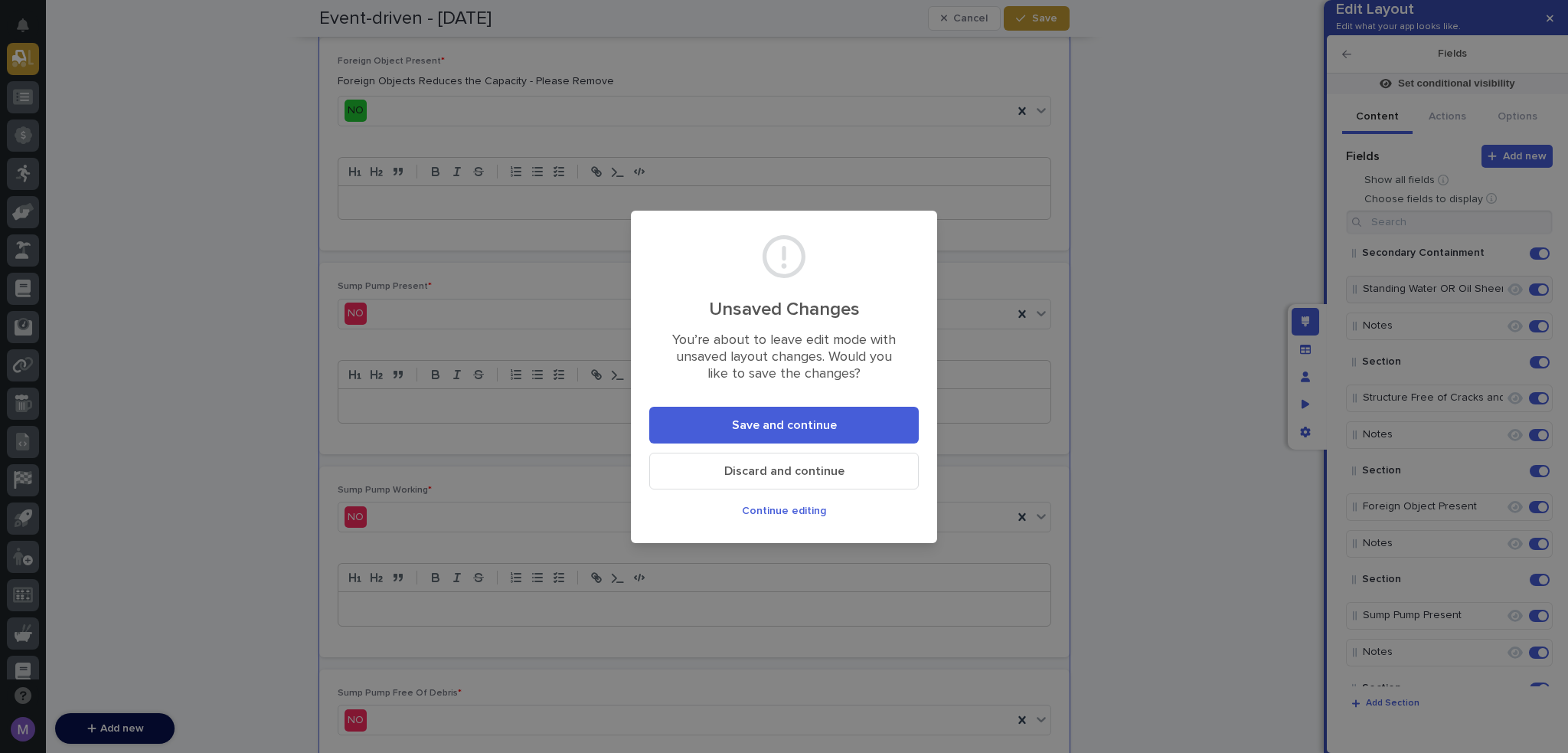
click at [868, 417] on button "Save and continue" at bounding box center [784, 425] width 270 height 36
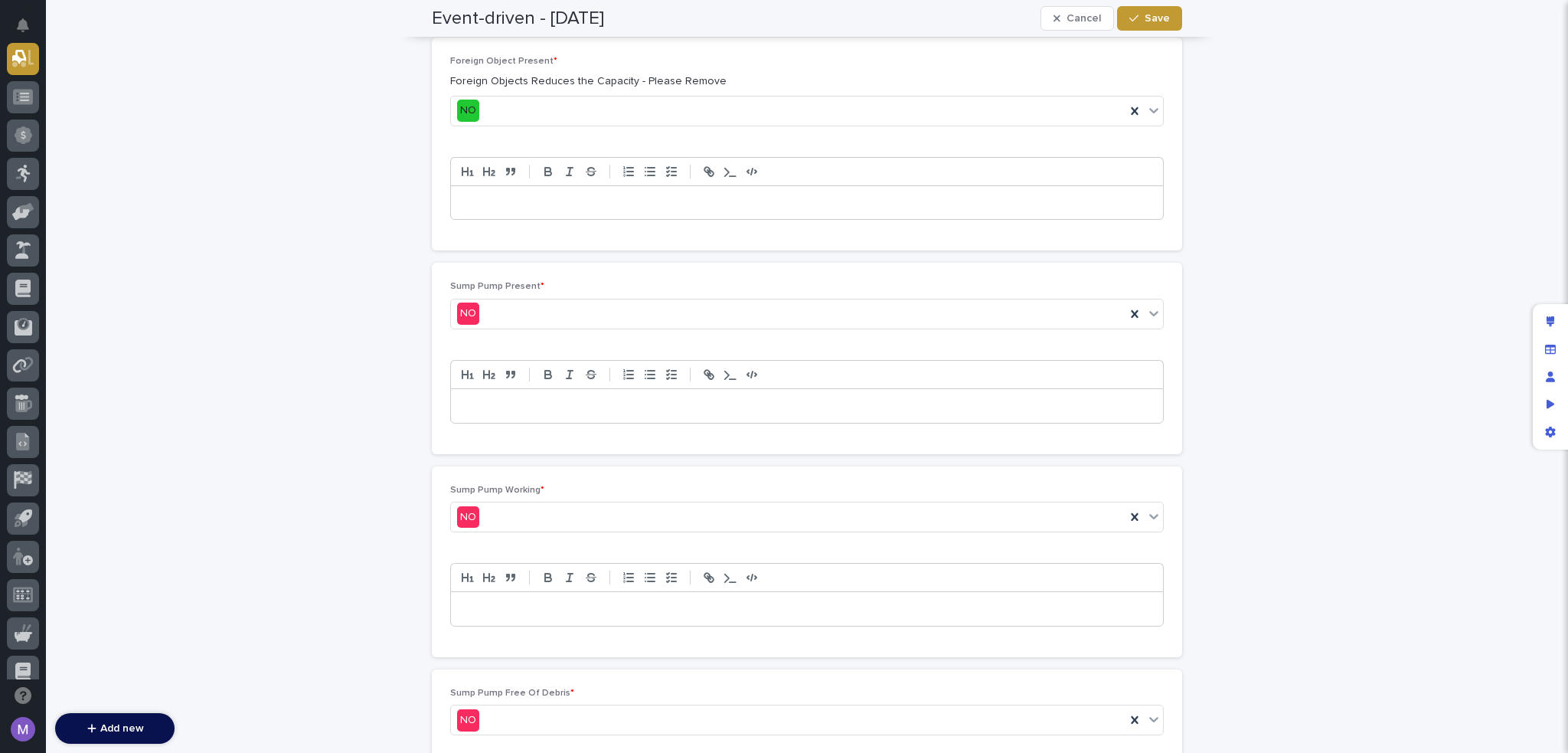
scroll to position [1713, 0]
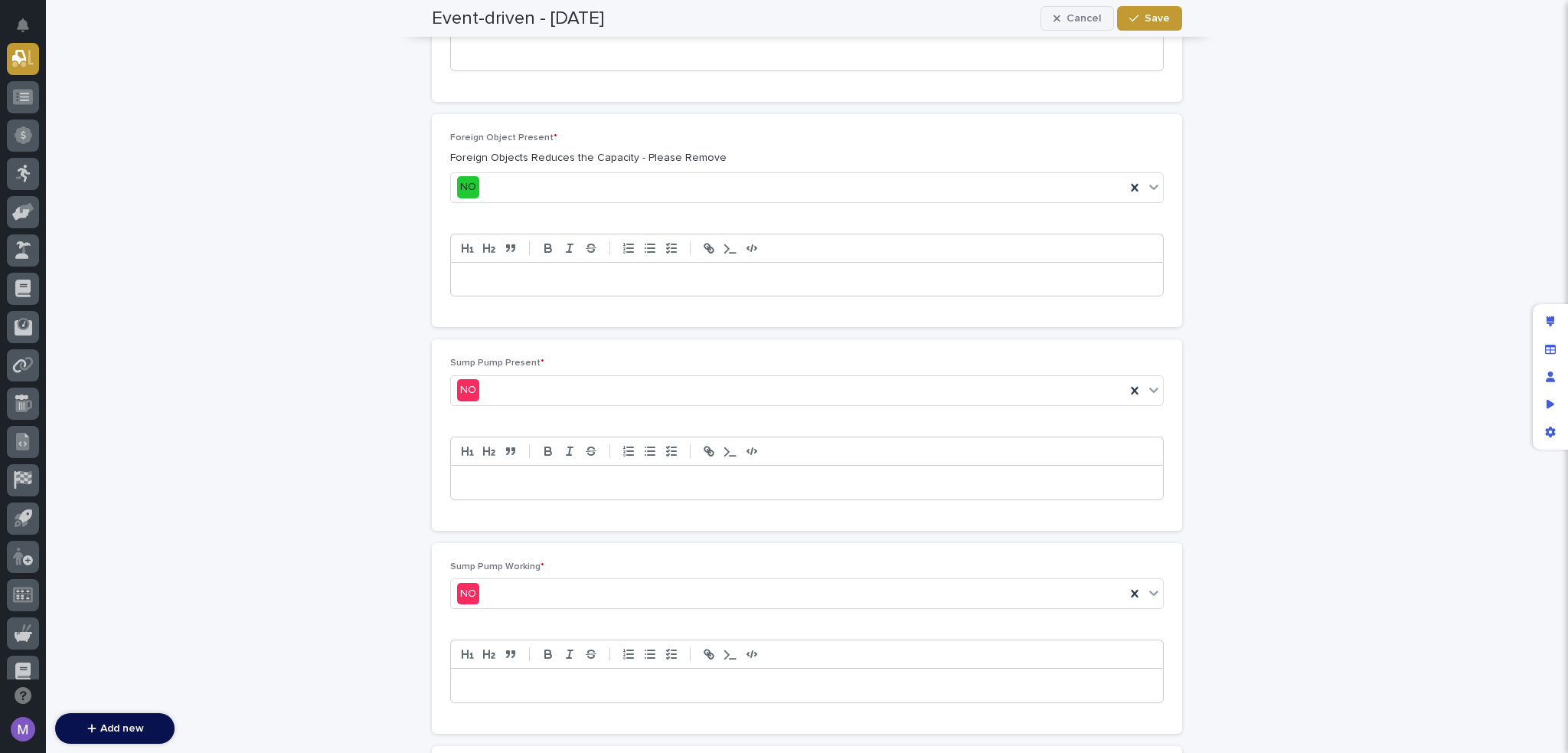
click at [1086, 27] on button "Cancel" at bounding box center [1077, 19] width 74 height 24
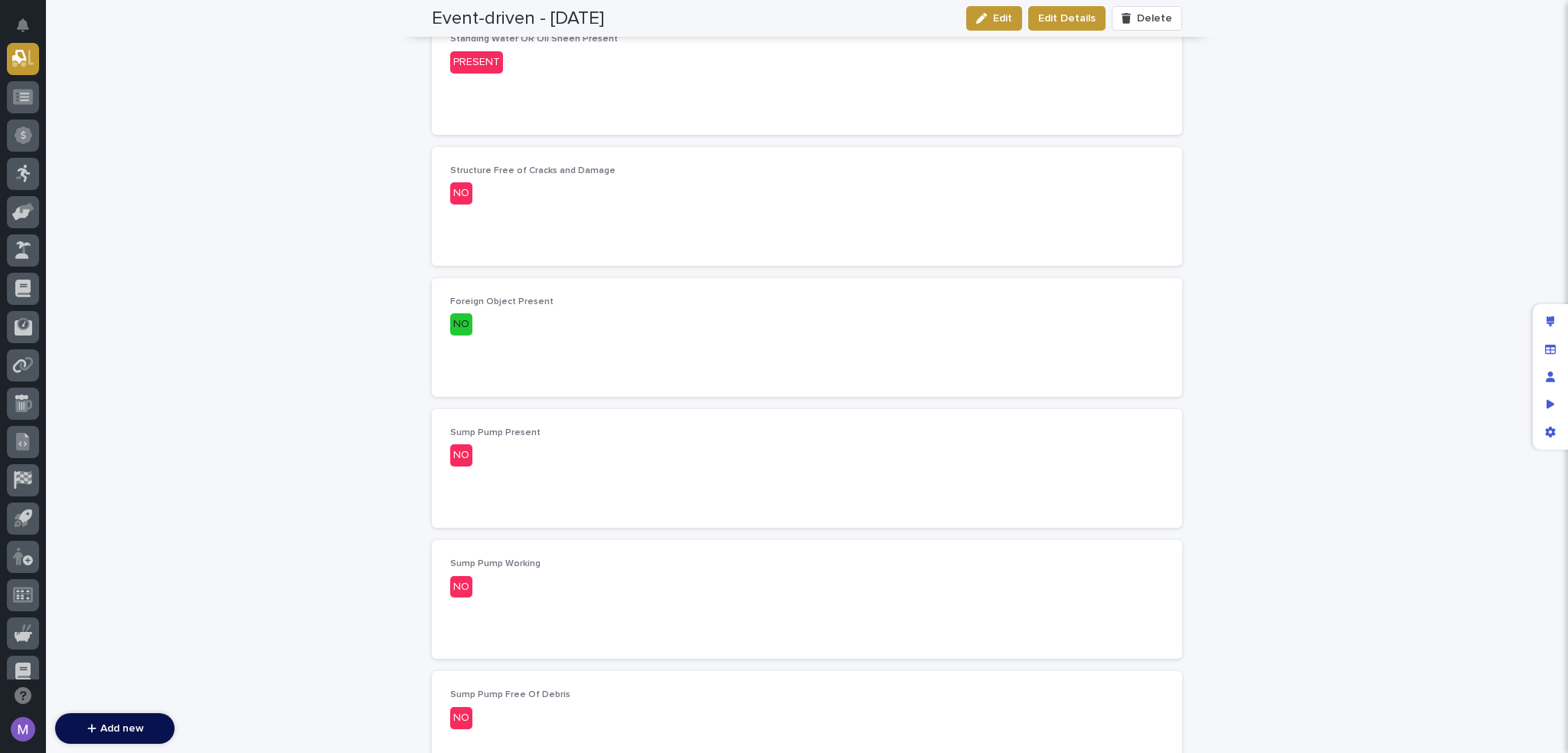
scroll to position [794, 0]
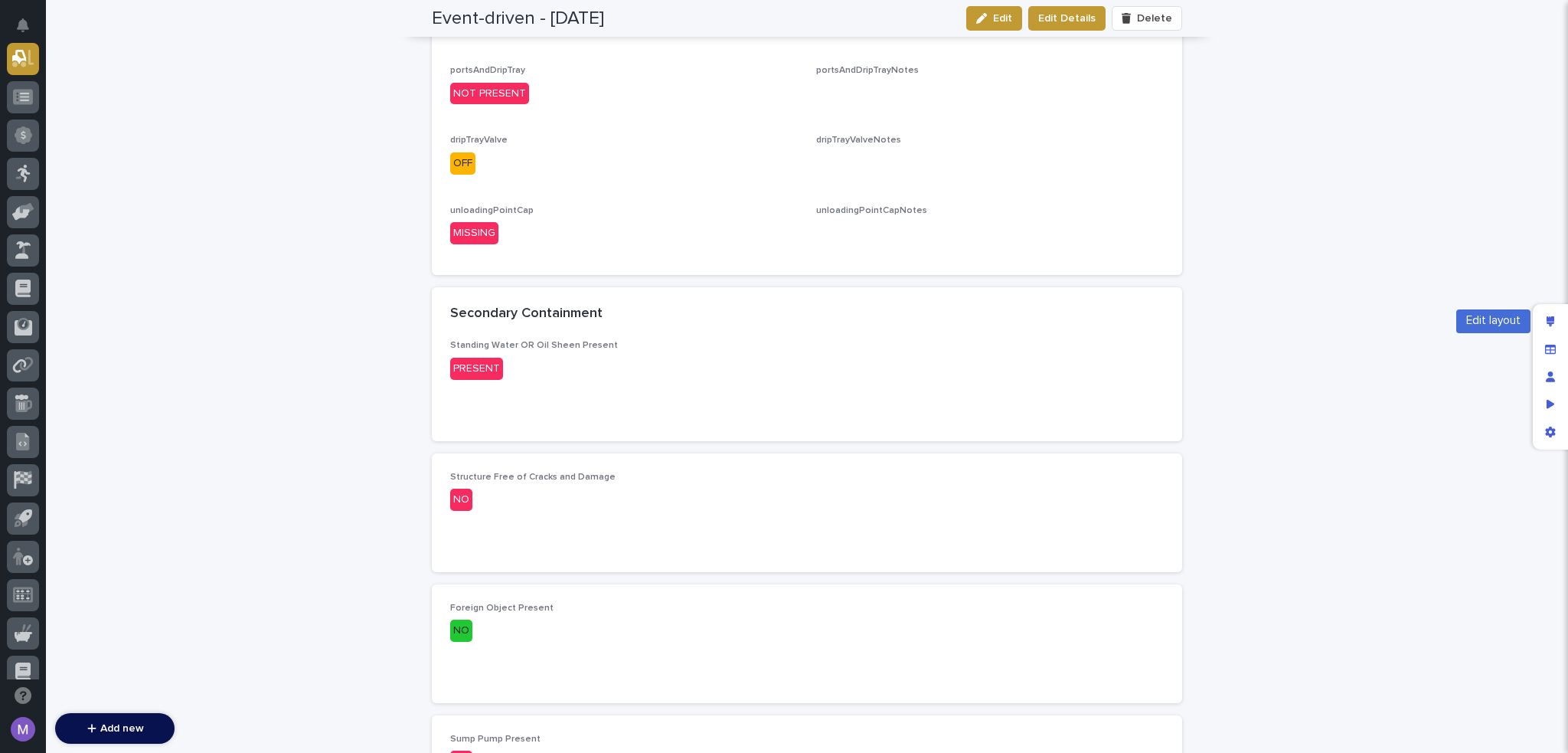
drag, startPoint x: 1546, startPoint y: 314, endPoint x: 1500, endPoint y: 318, distance: 46.2
click at [1546, 315] on div "Edit layout" at bounding box center [1551, 322] width 28 height 28
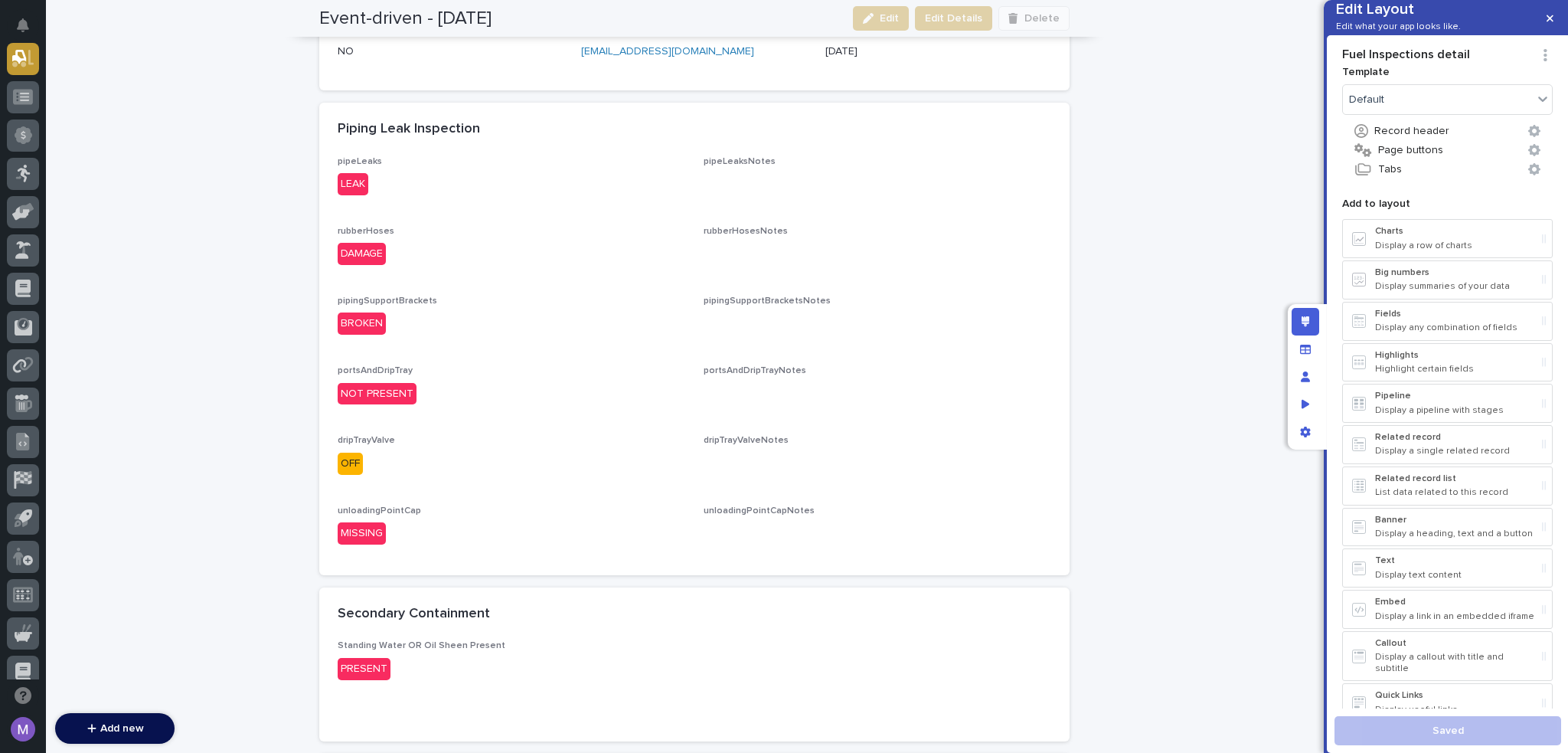
scroll to position [487, 0]
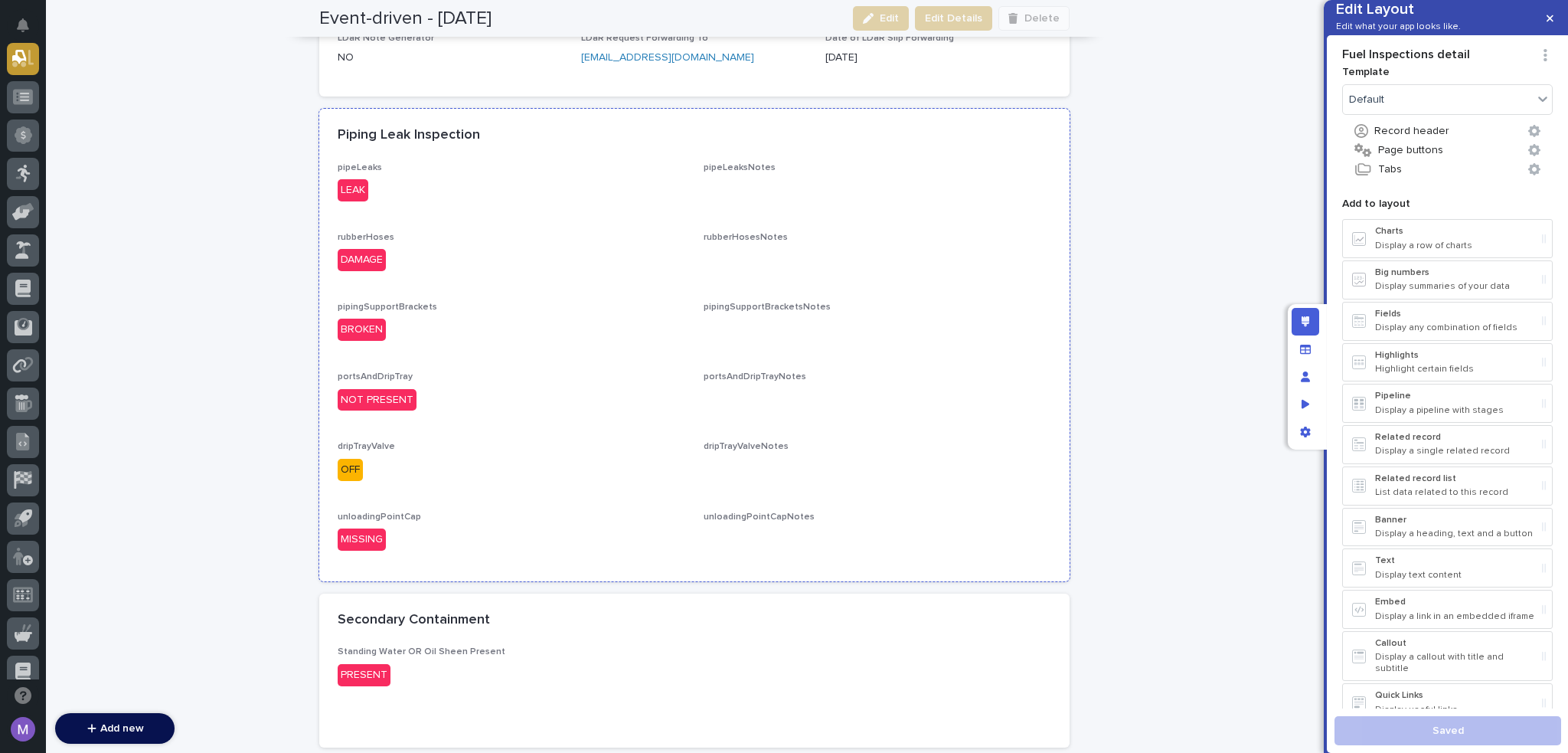
click at [1010, 363] on div "pipeLeaks LEAK pipeLeaksNotes ••• rubberHoses DAMAGE rubberHosesNotes ••• pipin…" at bounding box center [694, 362] width 714 height 400
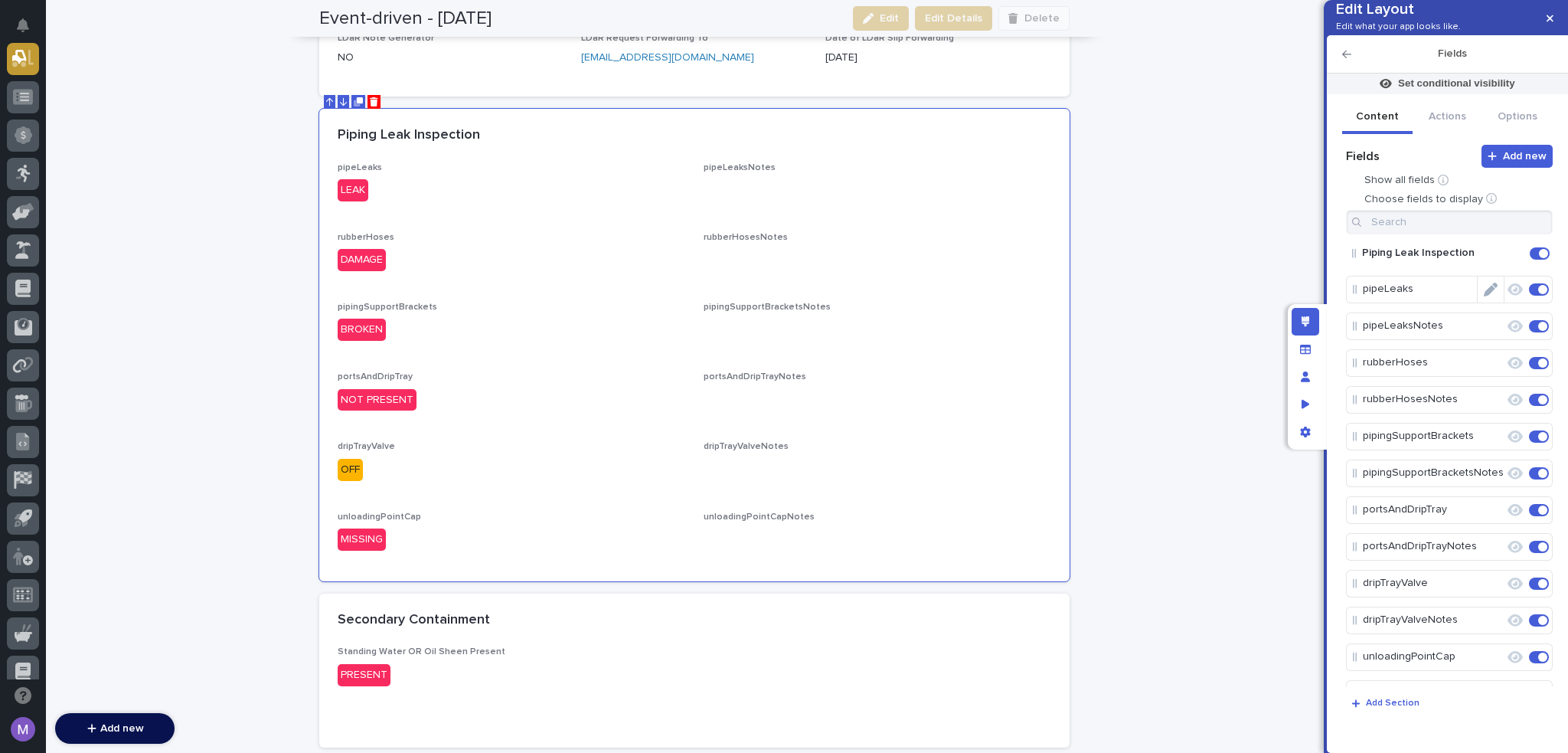
click at [1485, 297] on icon "Edit" at bounding box center [1490, 289] width 14 height 14
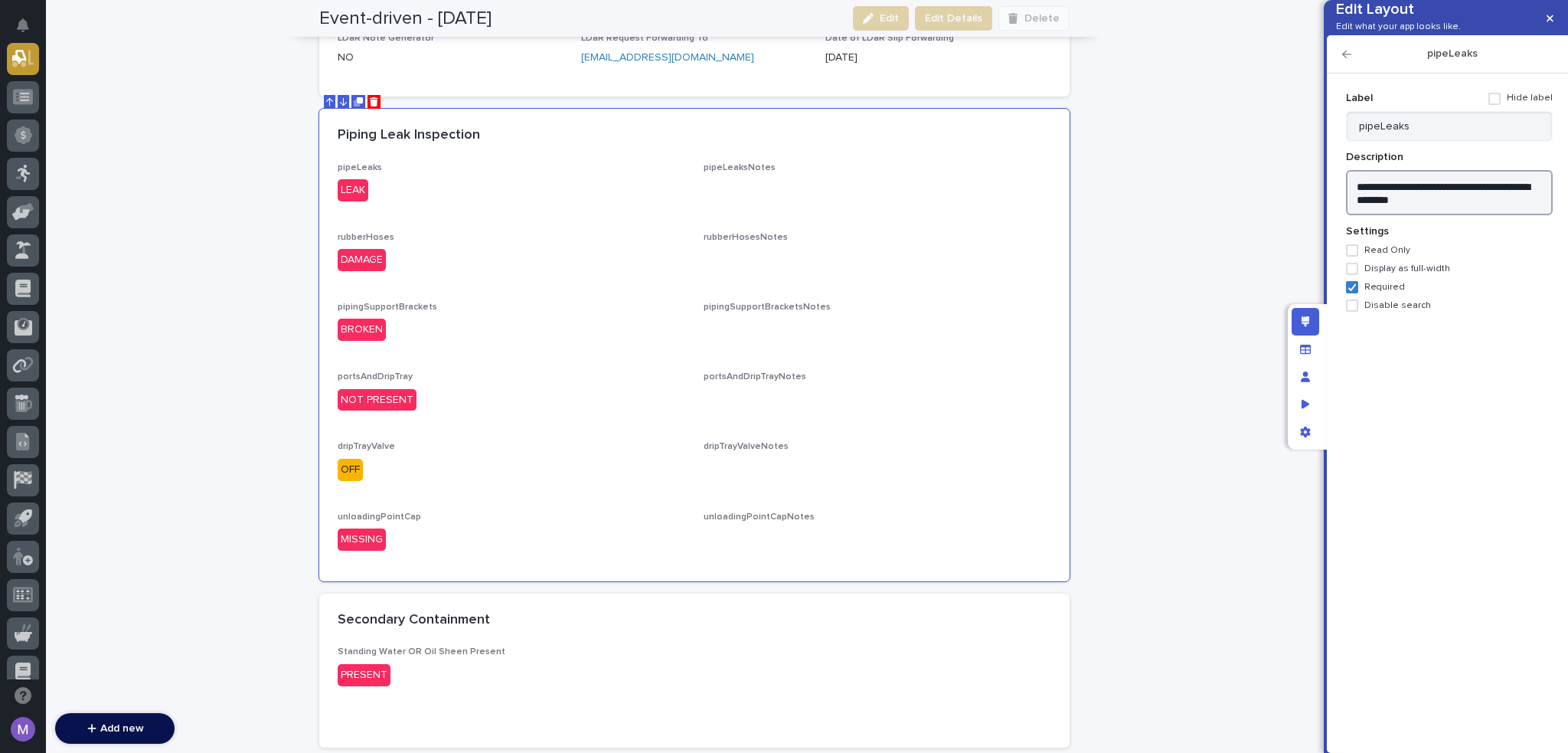
click at [1496, 216] on textarea "**********" at bounding box center [1449, 193] width 207 height 46
click at [1446, 142] on input "pipeLeaks" at bounding box center [1449, 126] width 207 height 31
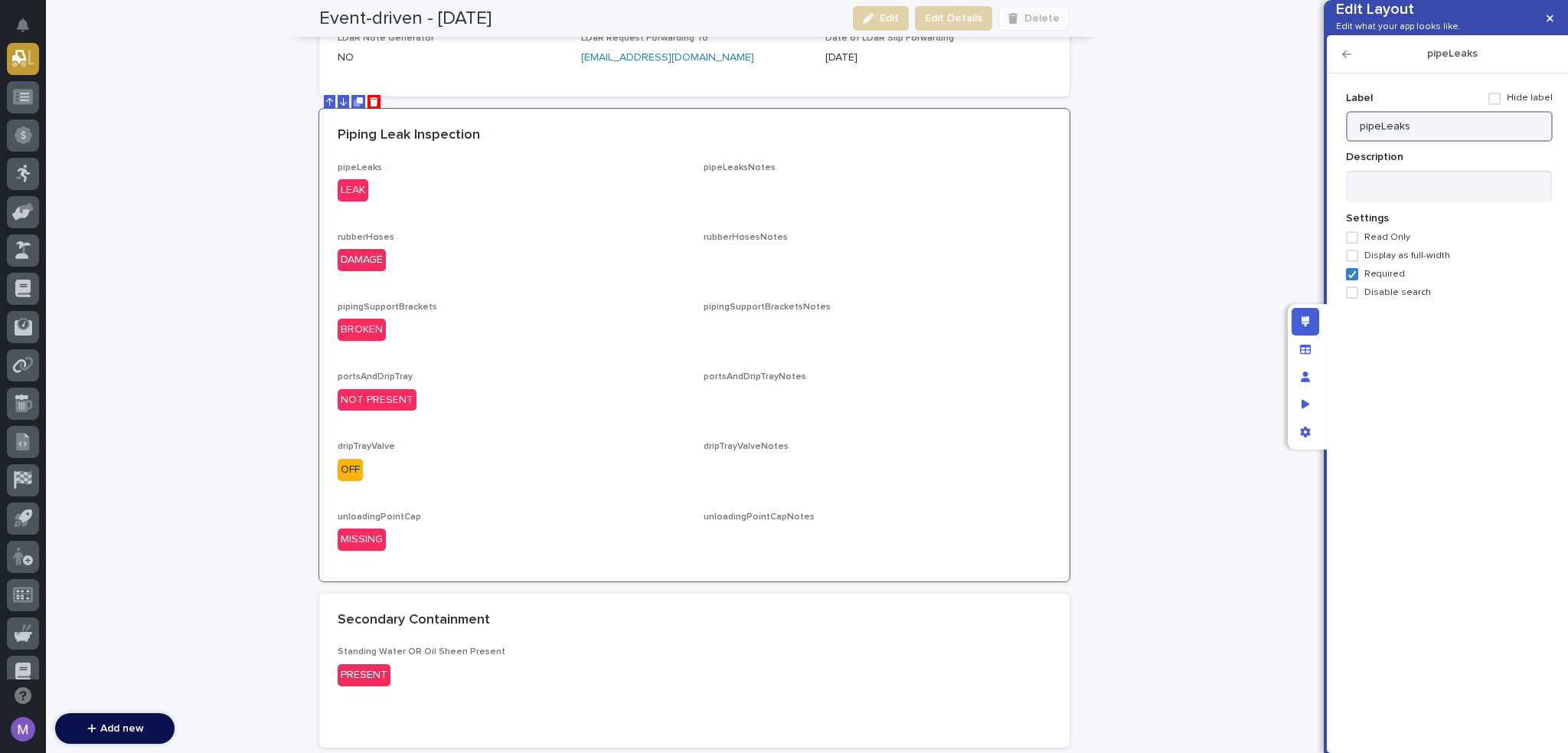
click at [1446, 142] on input "pipeLeaks" at bounding box center [1449, 126] width 207 height 31
paste input "Inspect all piping for signs of leak and near fitting"
drag, startPoint x: 1457, startPoint y: 149, endPoint x: 1335, endPoint y: 139, distance: 122.4
click at [1335, 139] on div "Add new Fields Show all fields Choose fields to display Piping Leak Inspection …" at bounding box center [1447, 403] width 226 height 675
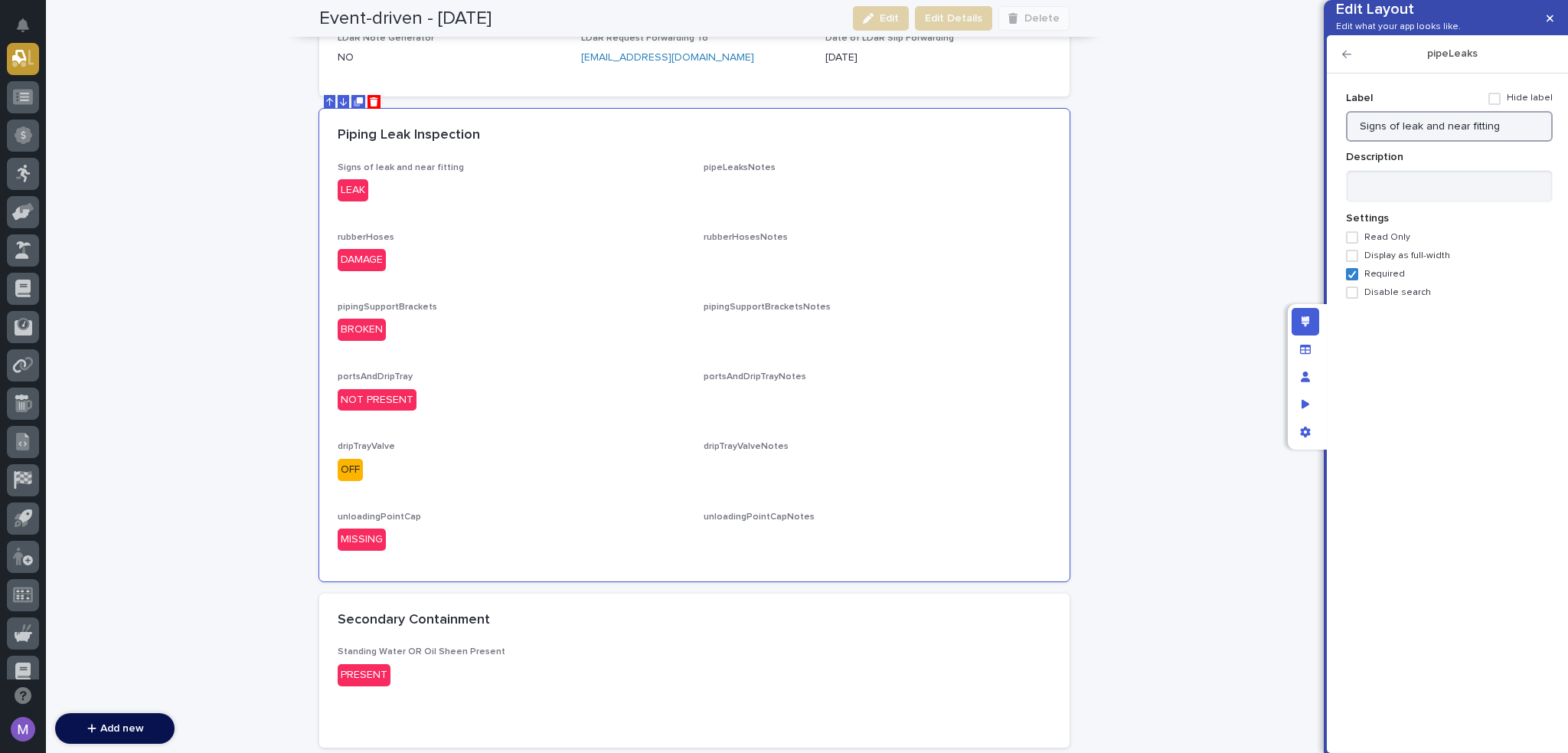
click at [1403, 142] on input "Signs of leak and near fitting" at bounding box center [1449, 126] width 207 height 31
click at [1449, 142] on input "Signs of Leak and near fitting" at bounding box center [1449, 126] width 207 height 31
click at [1474, 142] on input "Signs of Leak and Near fitting" at bounding box center [1449, 126] width 207 height 31
click at [1522, 142] on input "Signs of Leak and Near Fitting" at bounding box center [1449, 126] width 207 height 31
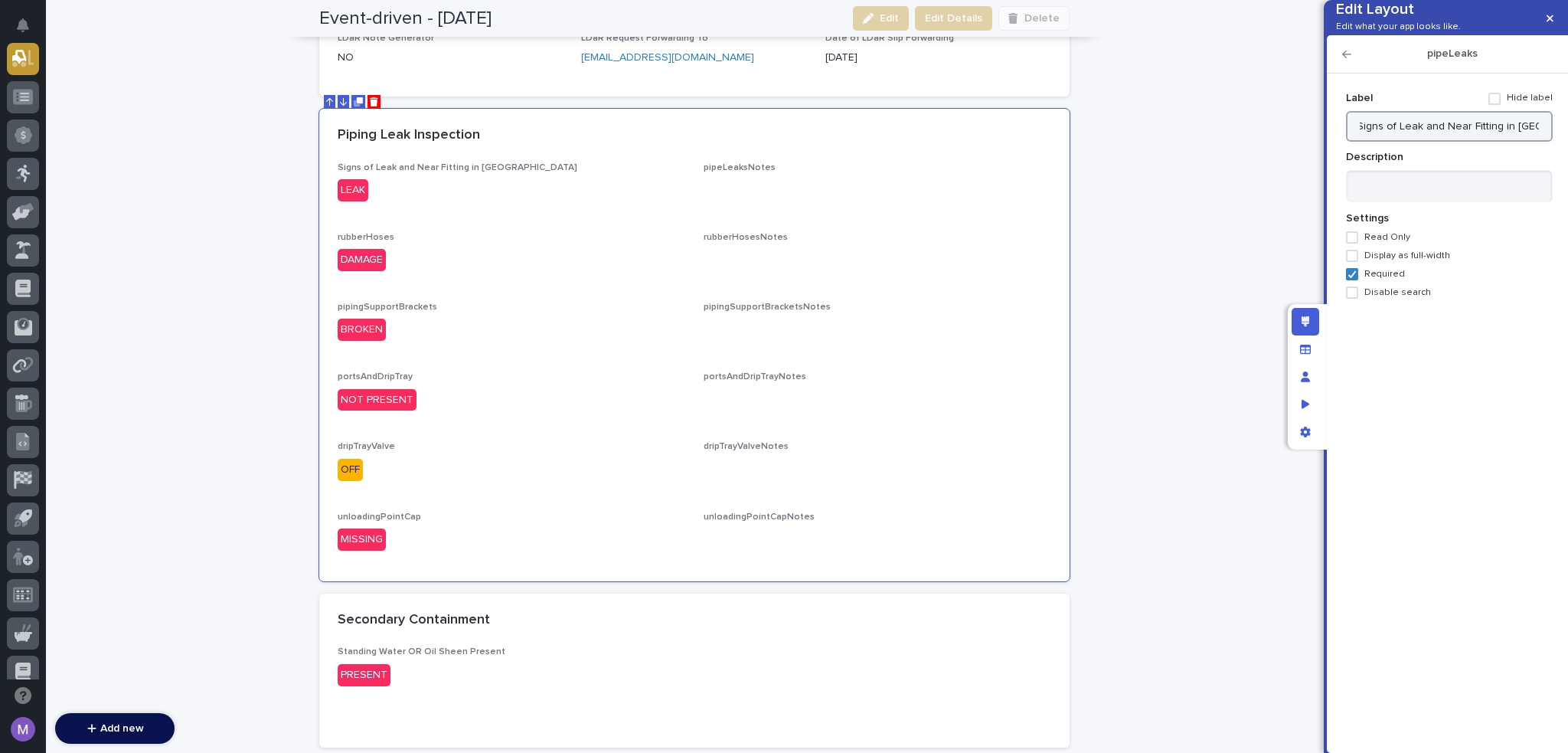
type input "Signs of Leak and Near Fitting in Piping"
click at [1349, 60] on icon "button" at bounding box center [1347, 53] width 9 height 11
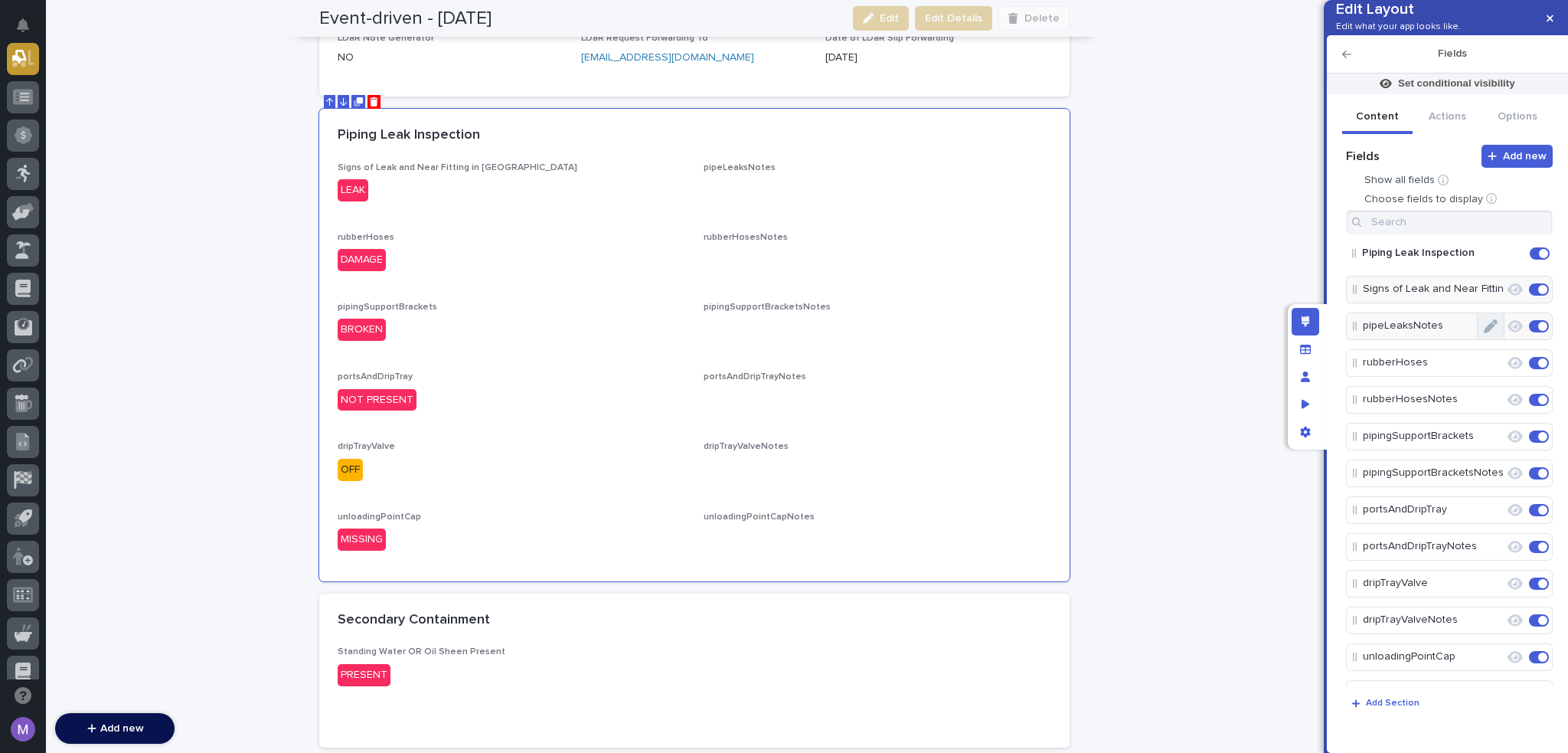
click at [1478, 340] on button "Edit" at bounding box center [1491, 326] width 26 height 26
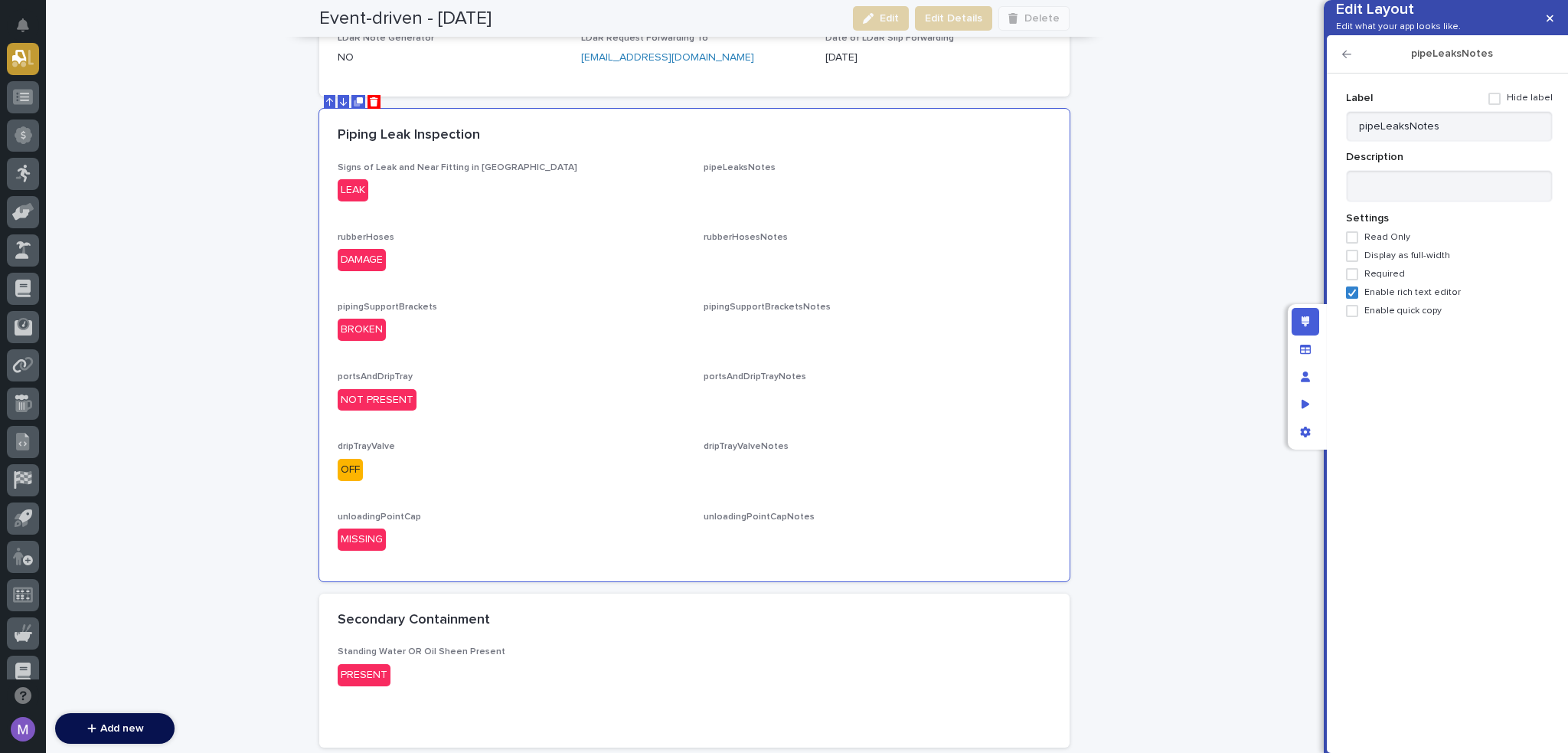
click at [1498, 105] on span at bounding box center [1494, 98] width 12 height 12
click at [1346, 58] on icon "button" at bounding box center [1347, 53] width 9 height 7
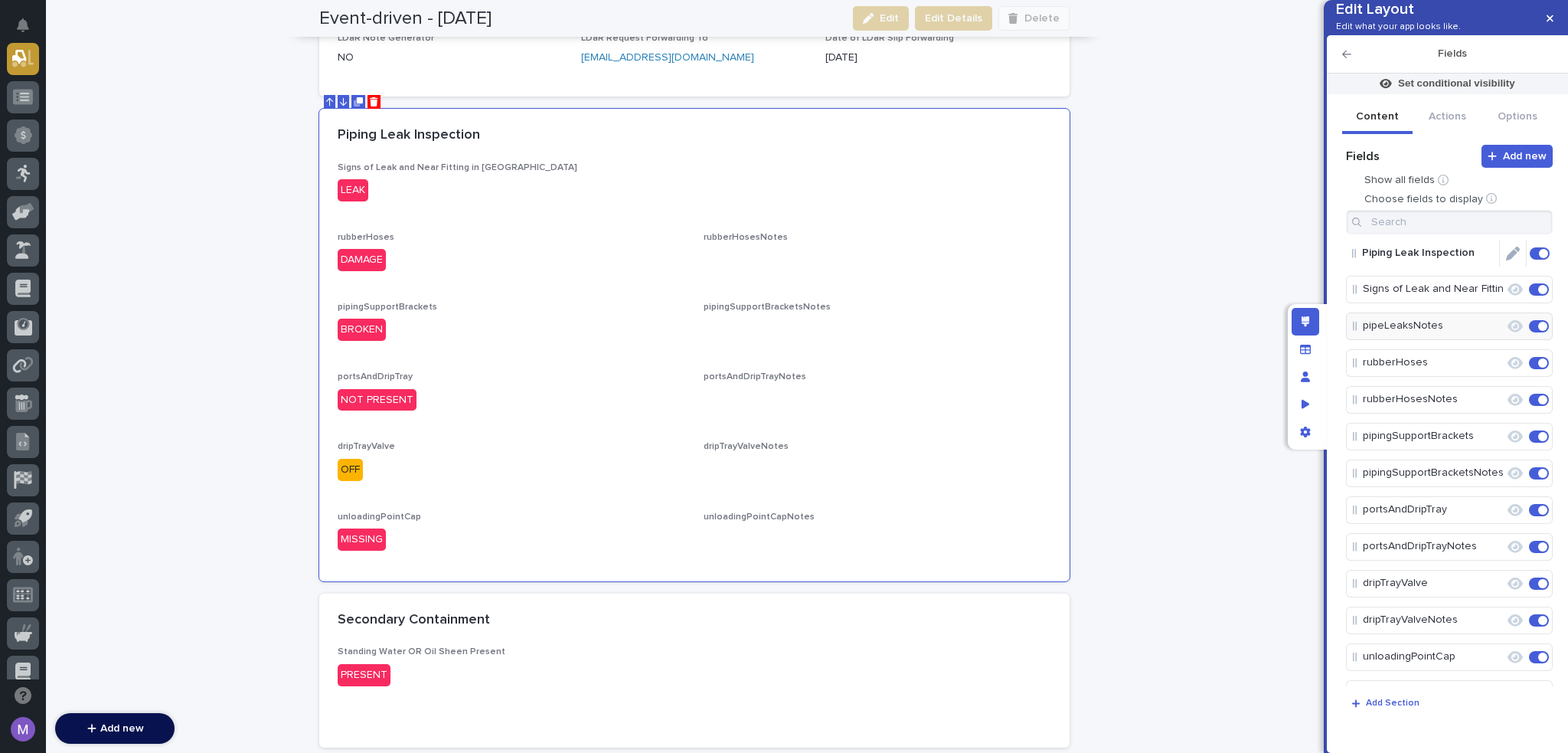
click at [1506, 260] on icon "Edit" at bounding box center [1513, 253] width 14 height 14
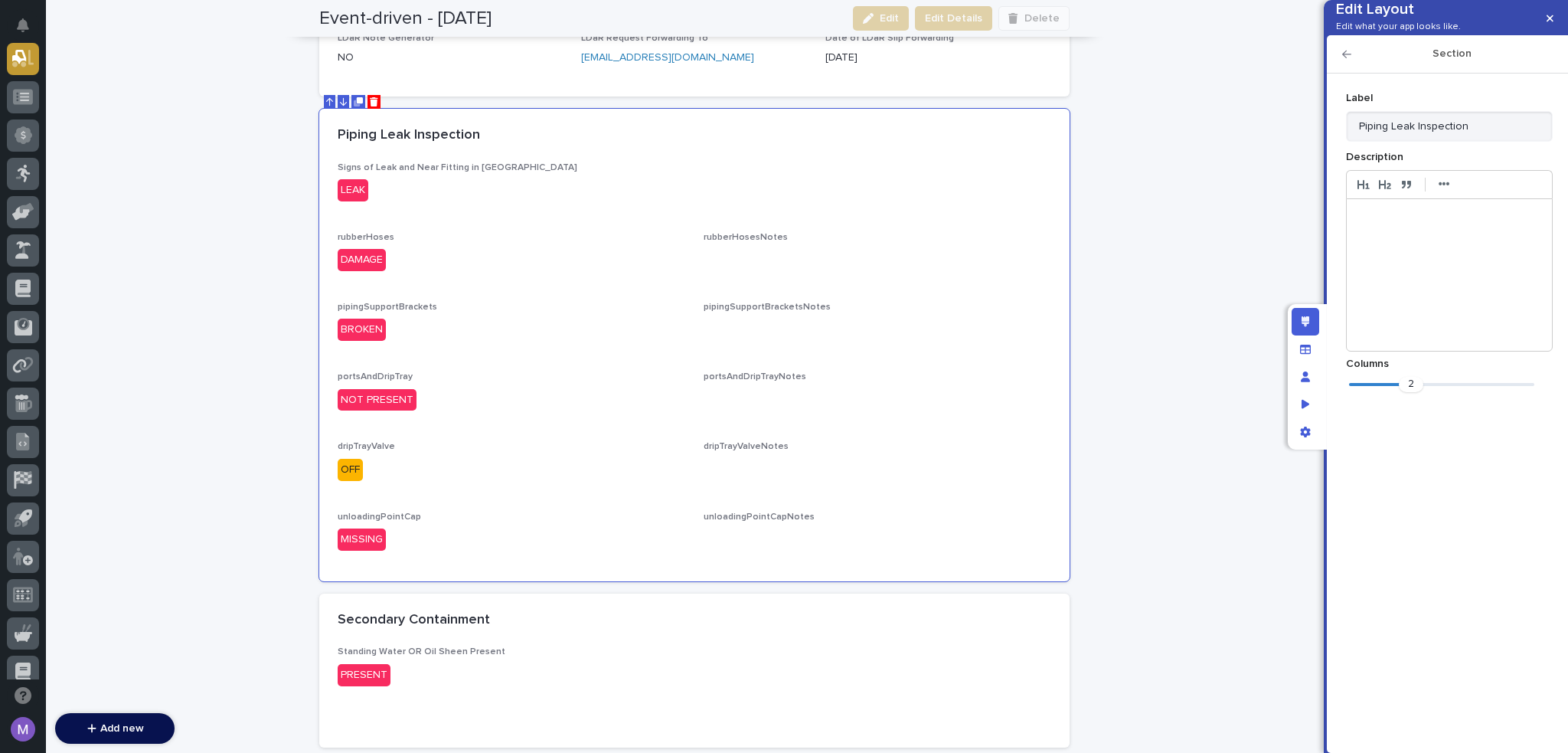
click at [1357, 396] on div "2" at bounding box center [1449, 387] width 207 height 19
click at [1357, 392] on div "1" at bounding box center [1442, 384] width 186 height 15
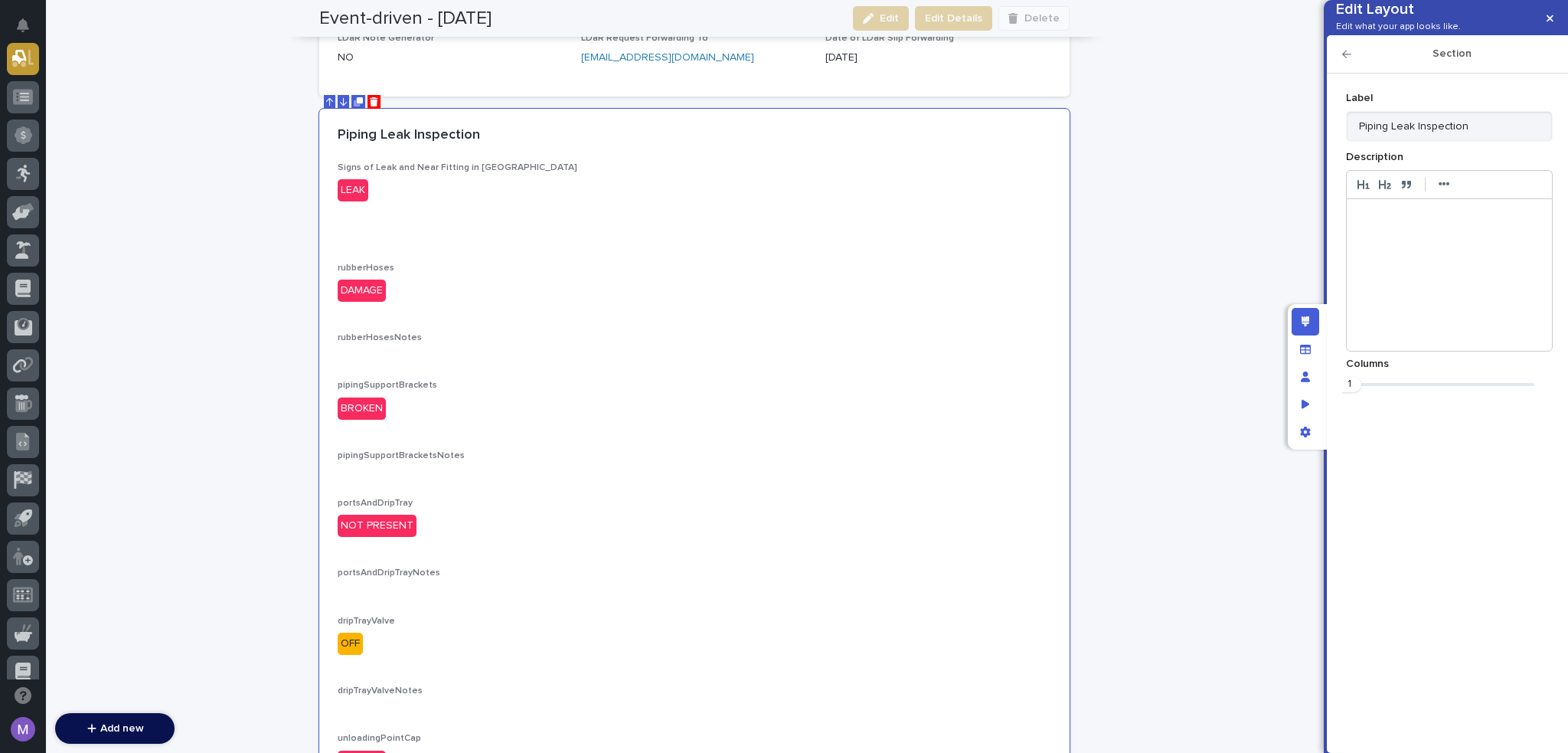
click at [1351, 60] on icon "button" at bounding box center [1347, 53] width 9 height 11
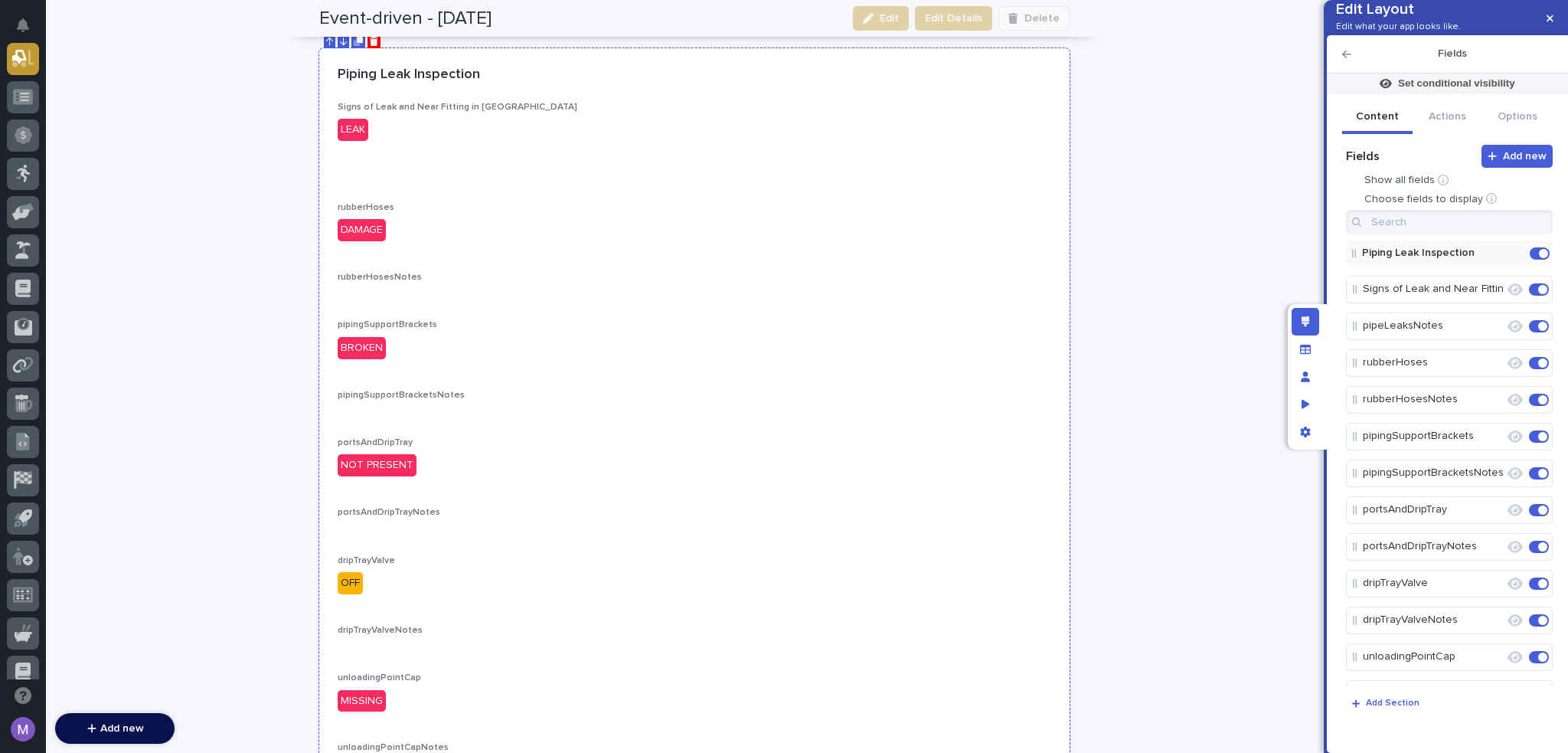
scroll to position [487, 0]
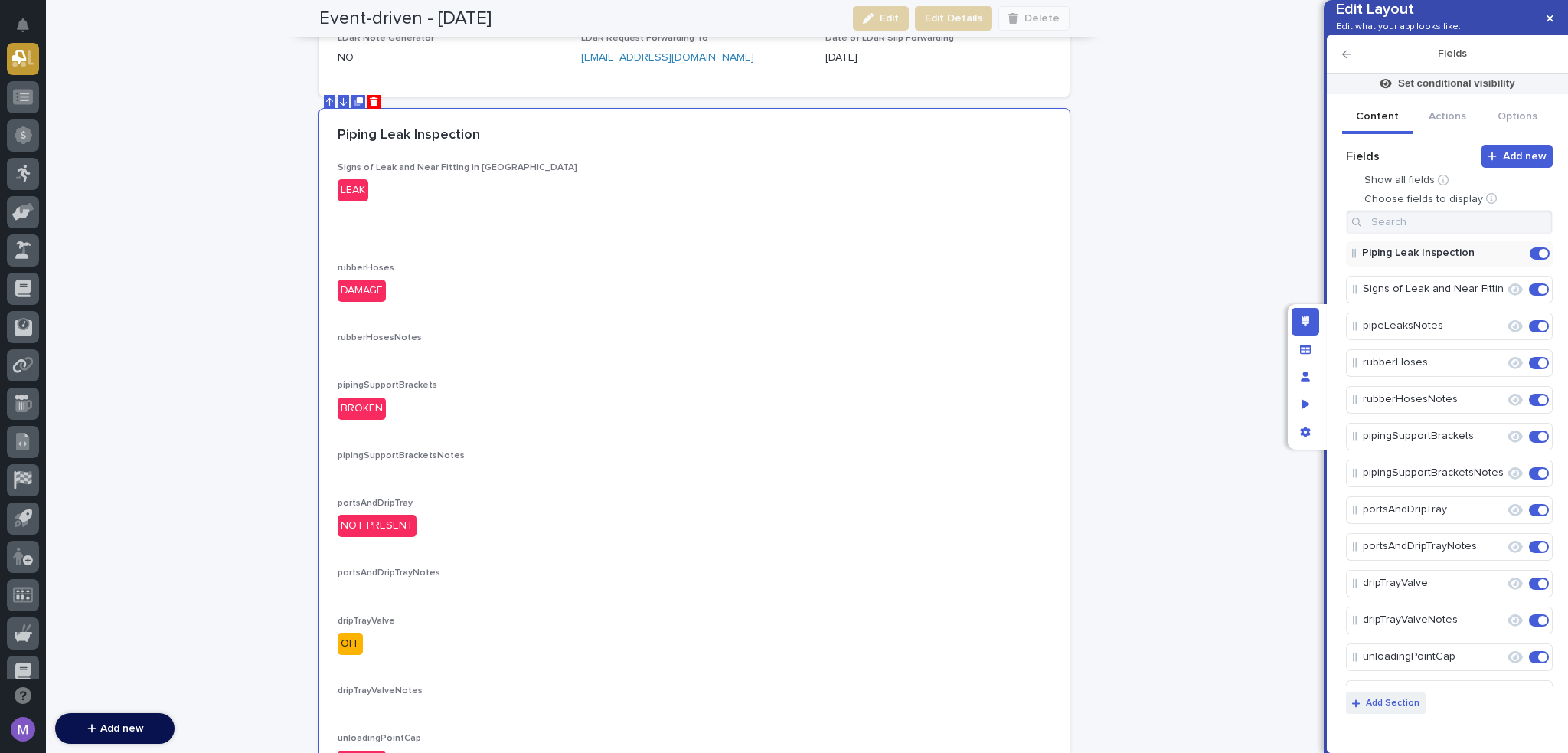
click at [1395, 710] on button "Add Section" at bounding box center [1386, 703] width 79 height 21
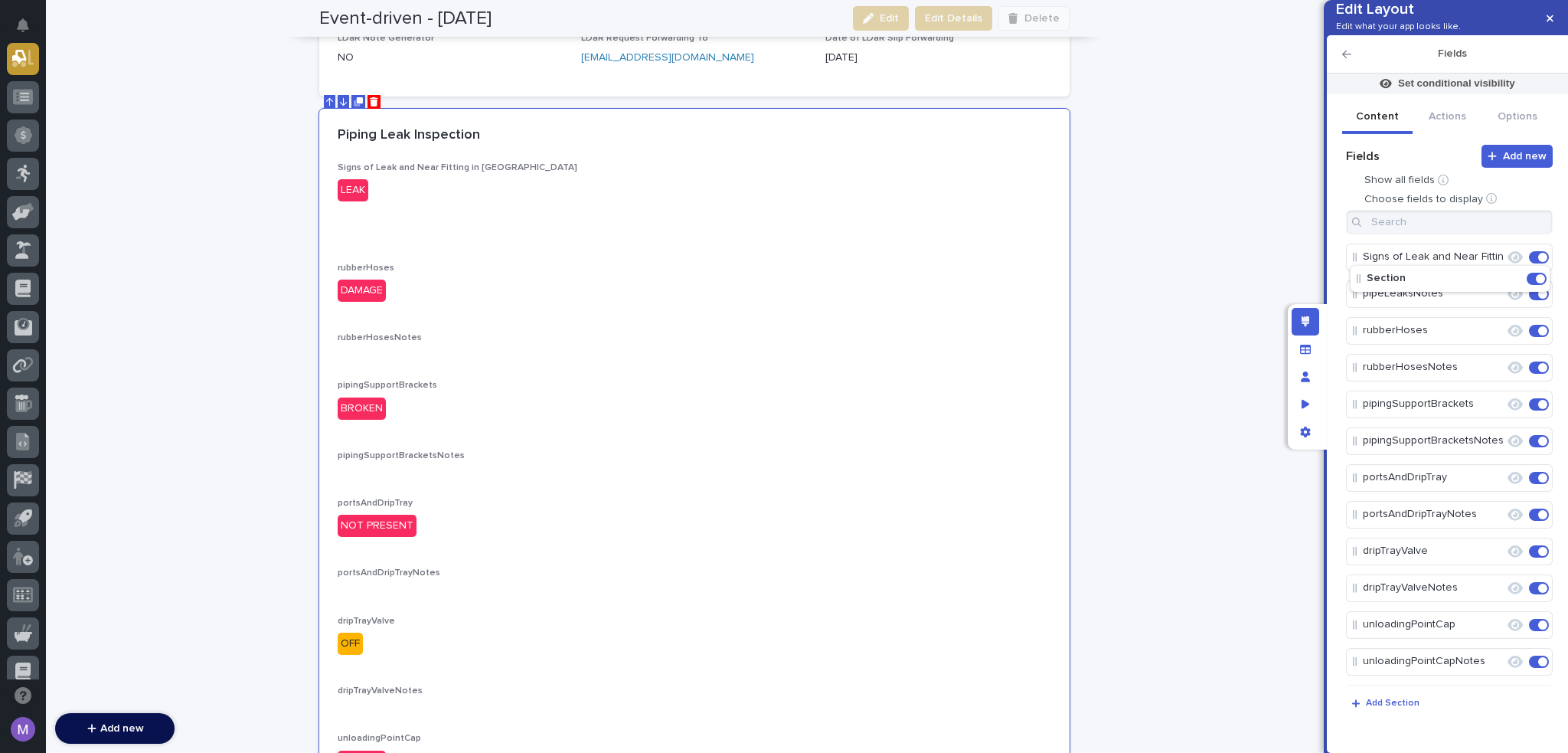
scroll to position [0, 0]
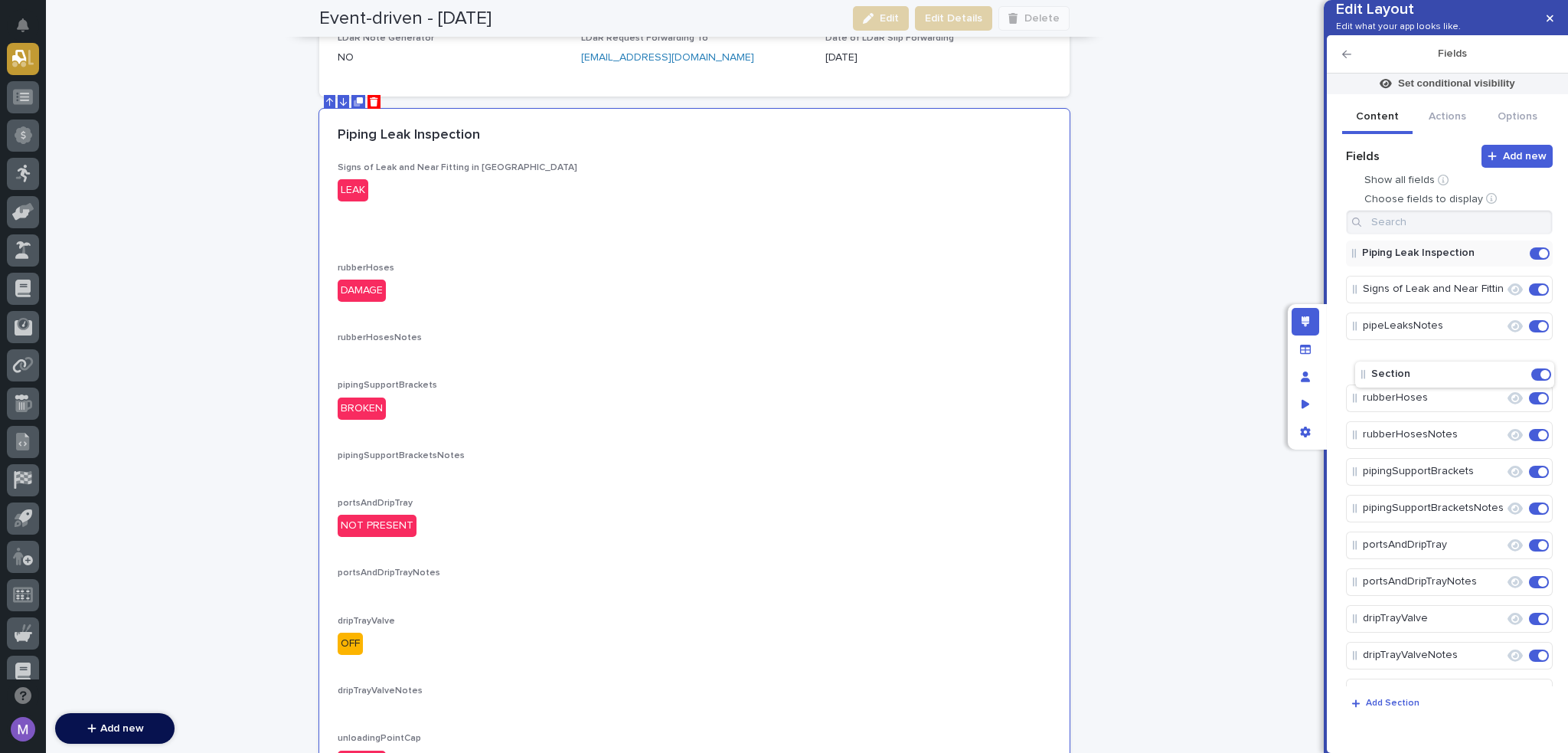
drag, startPoint x: 1412, startPoint y: 450, endPoint x: 1422, endPoint y: 370, distance: 80.6
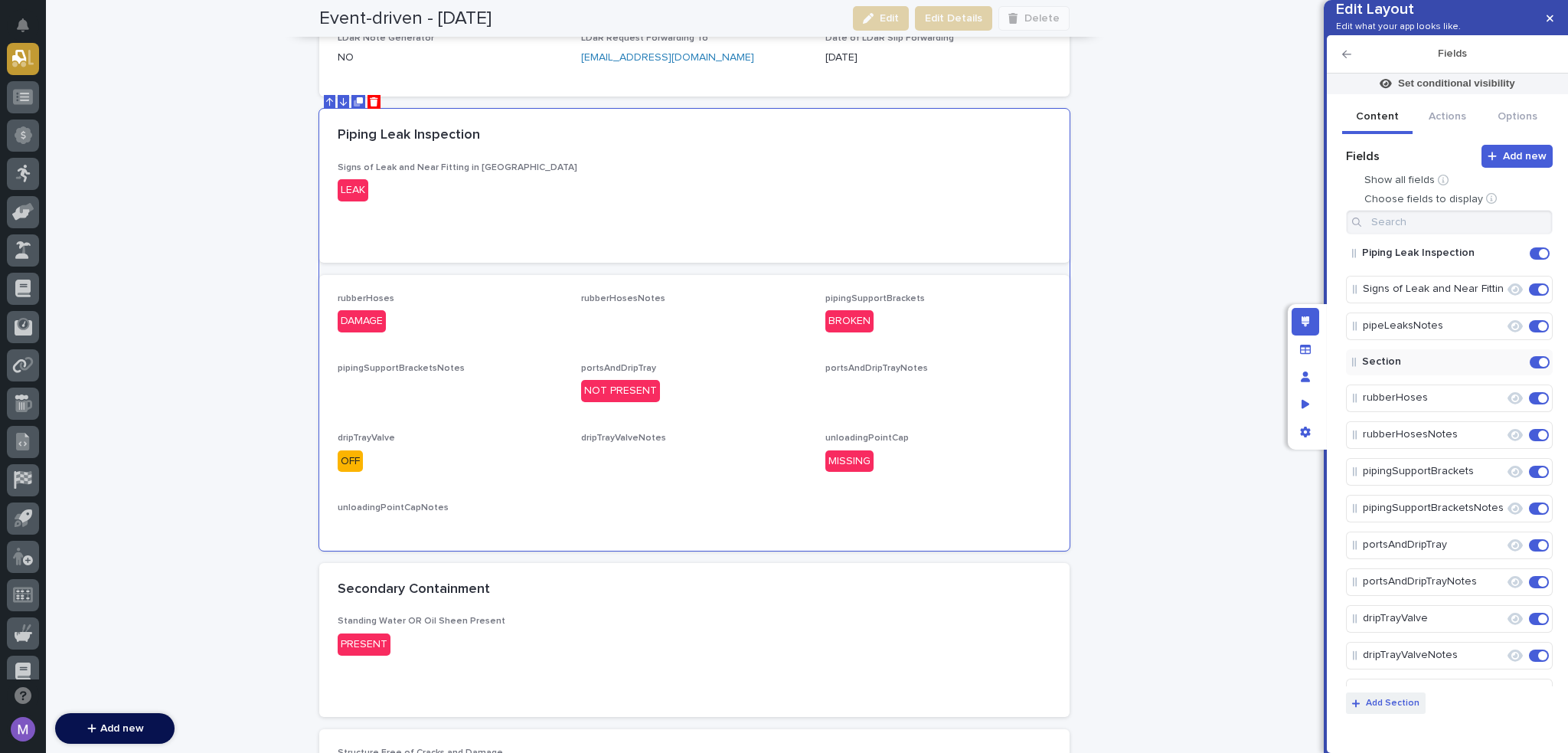
click at [1408, 703] on p "Add Section" at bounding box center [1393, 703] width 53 height 9
drag, startPoint x: 1399, startPoint y: 410, endPoint x: 1413, endPoint y: 494, distance: 85.2
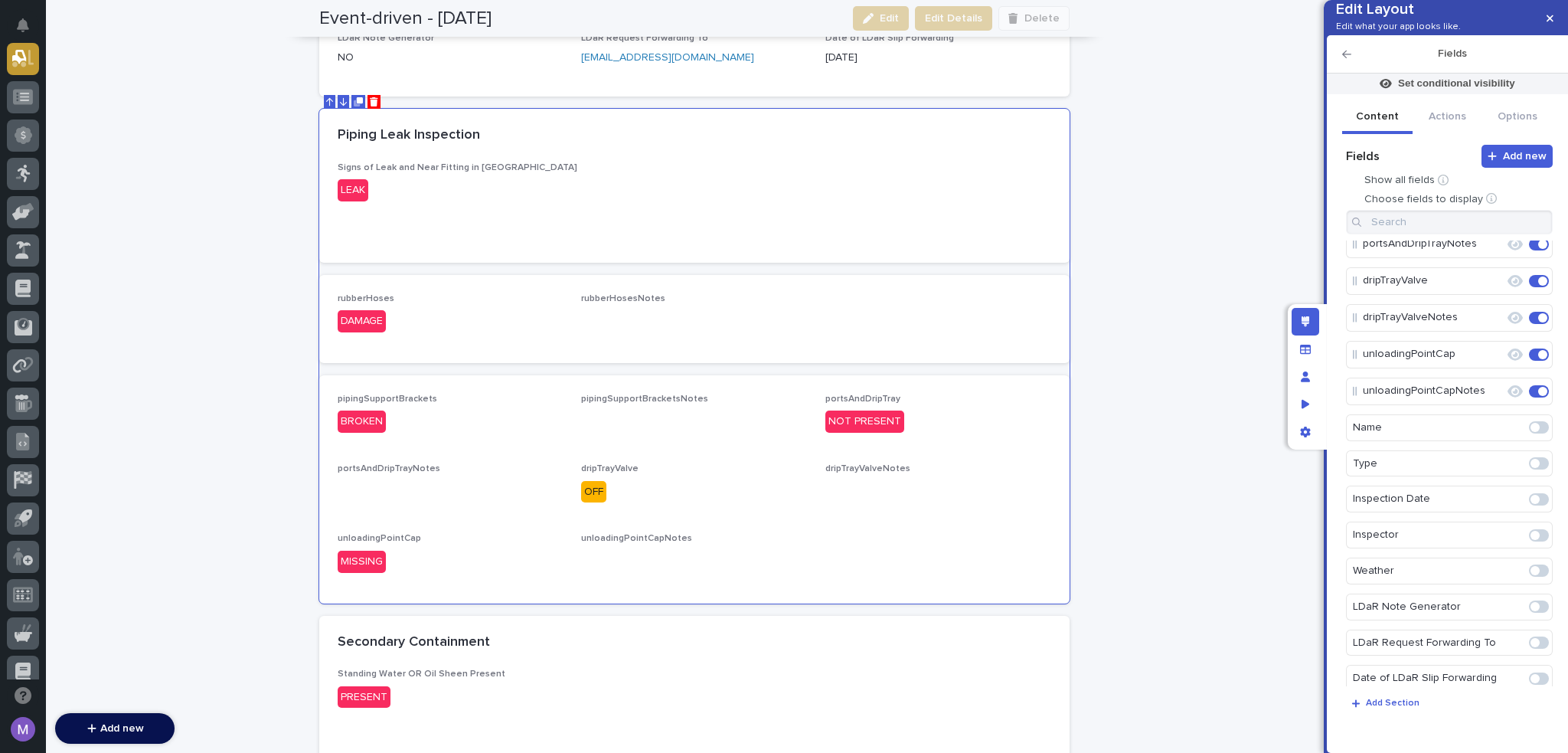
scroll to position [383, 0]
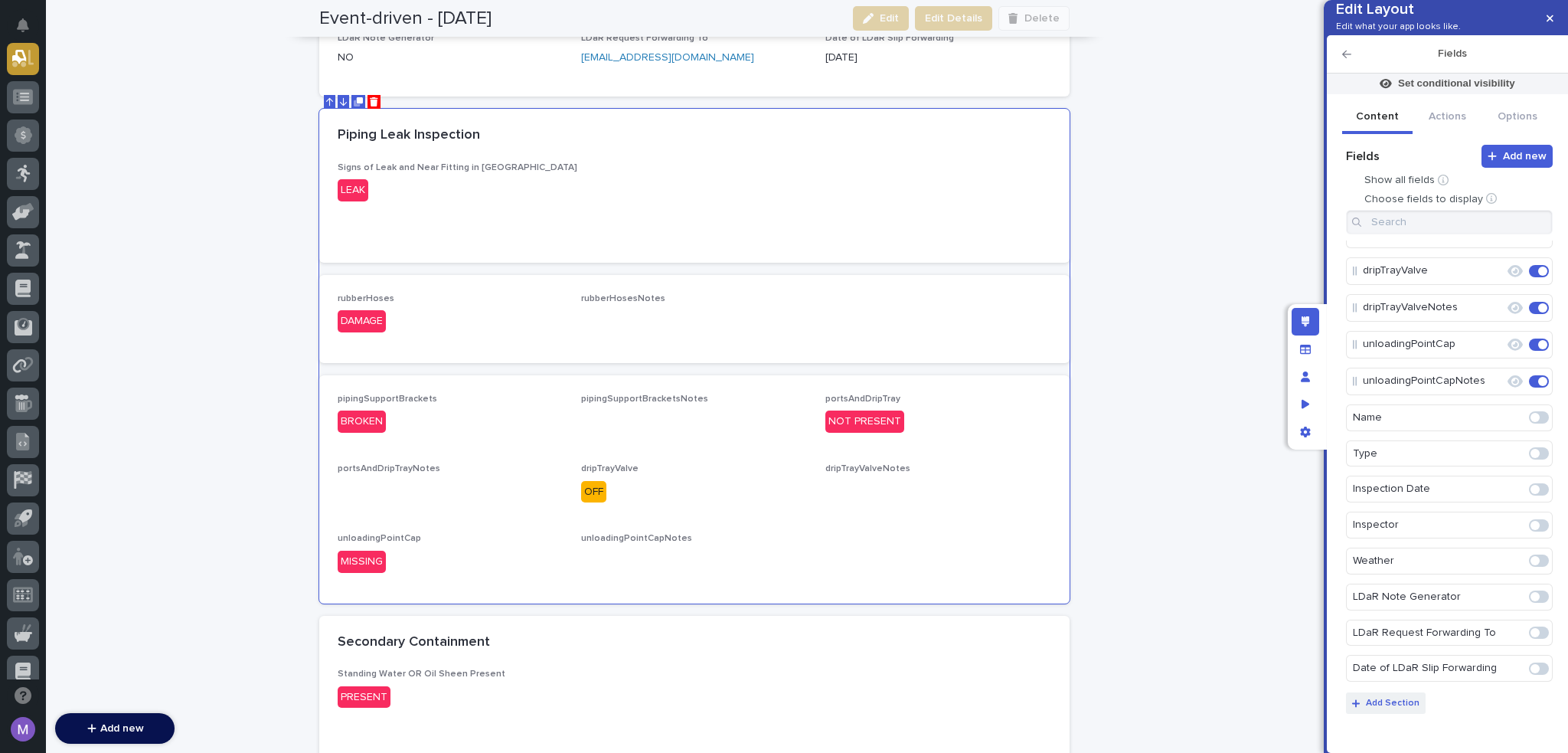
click at [1404, 695] on button "Add Section" at bounding box center [1386, 703] width 79 height 21
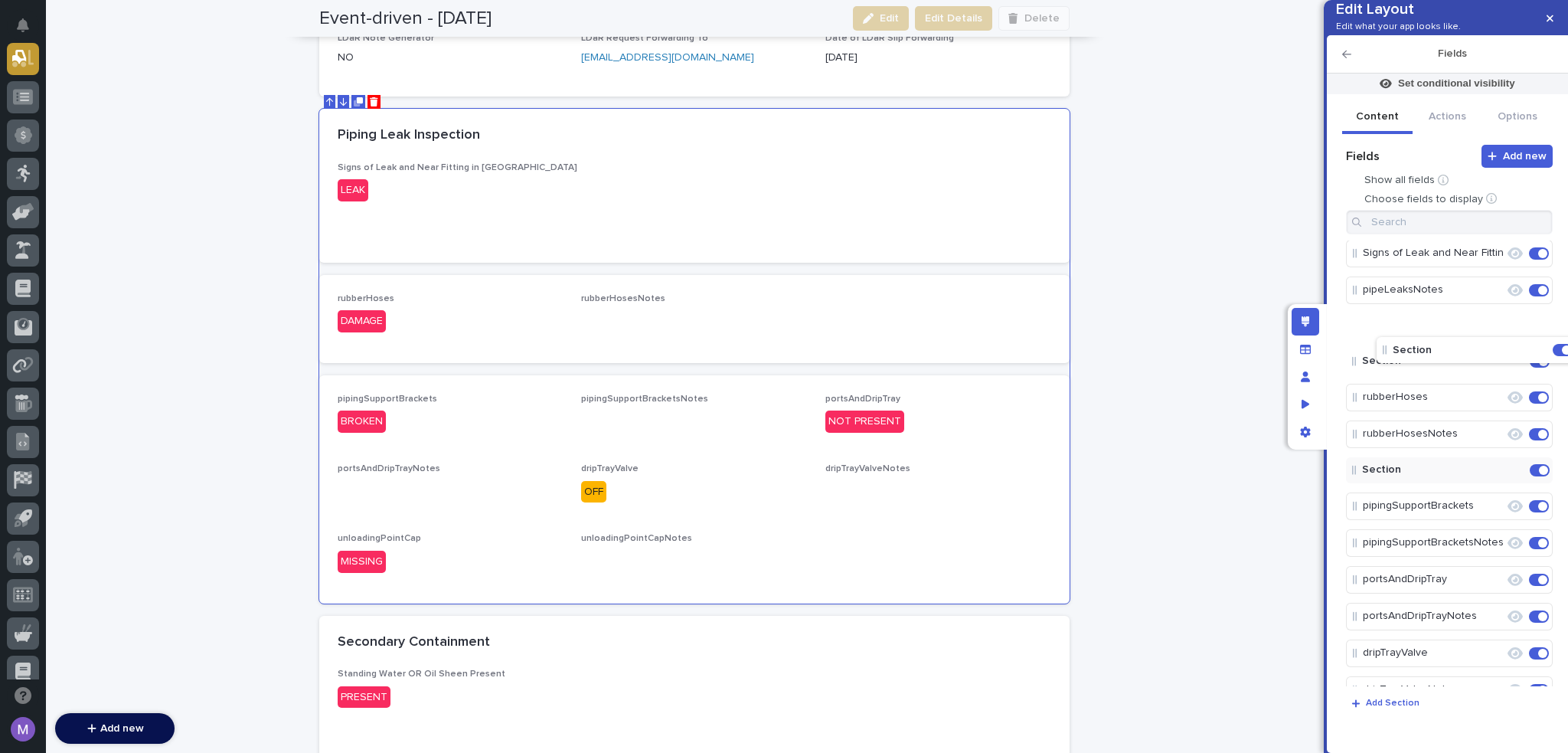
scroll to position [35, 0]
drag, startPoint x: 1415, startPoint y: 554, endPoint x: 1446, endPoint y: 551, distance: 31.1
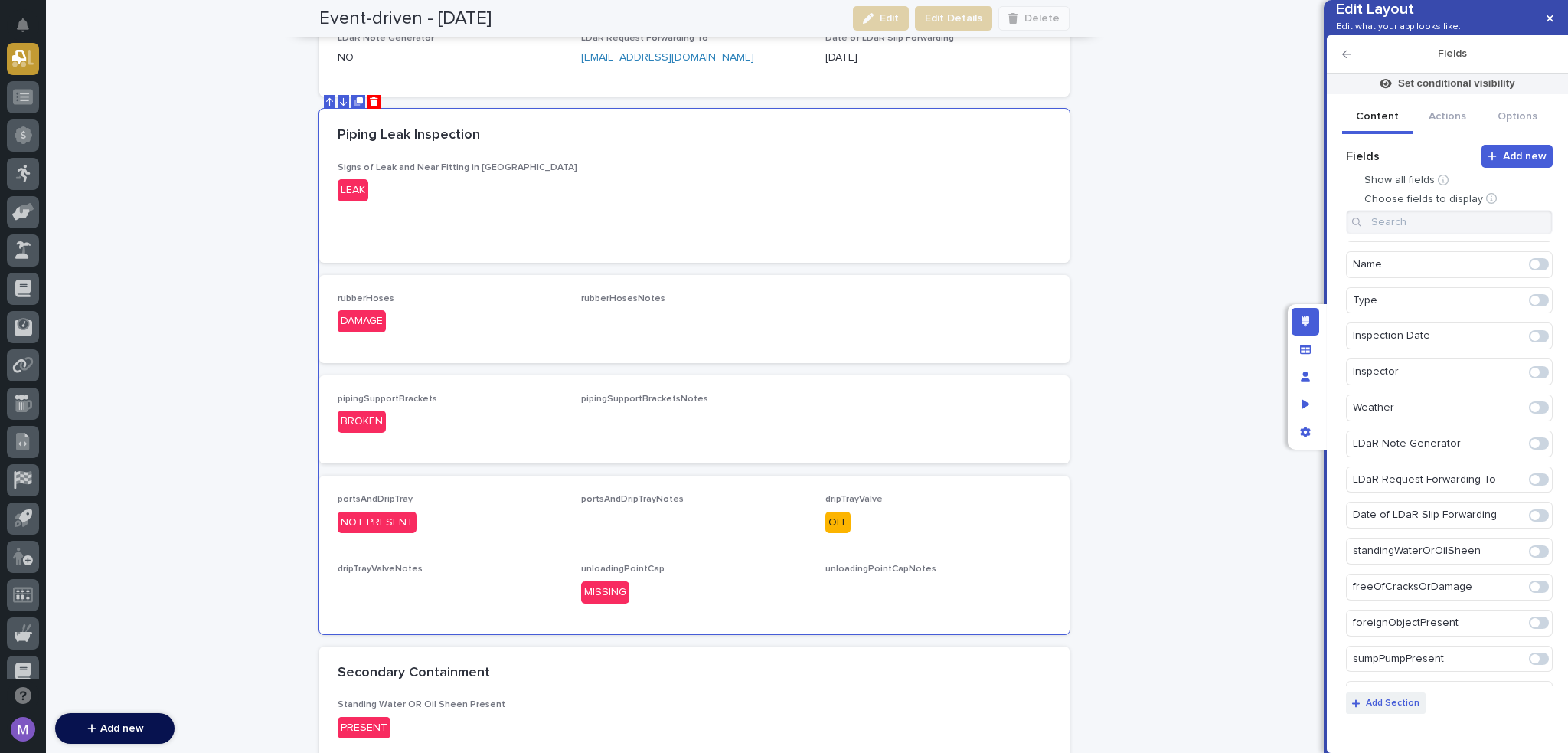
click at [1380, 703] on p "Add Section" at bounding box center [1393, 703] width 53 height 9
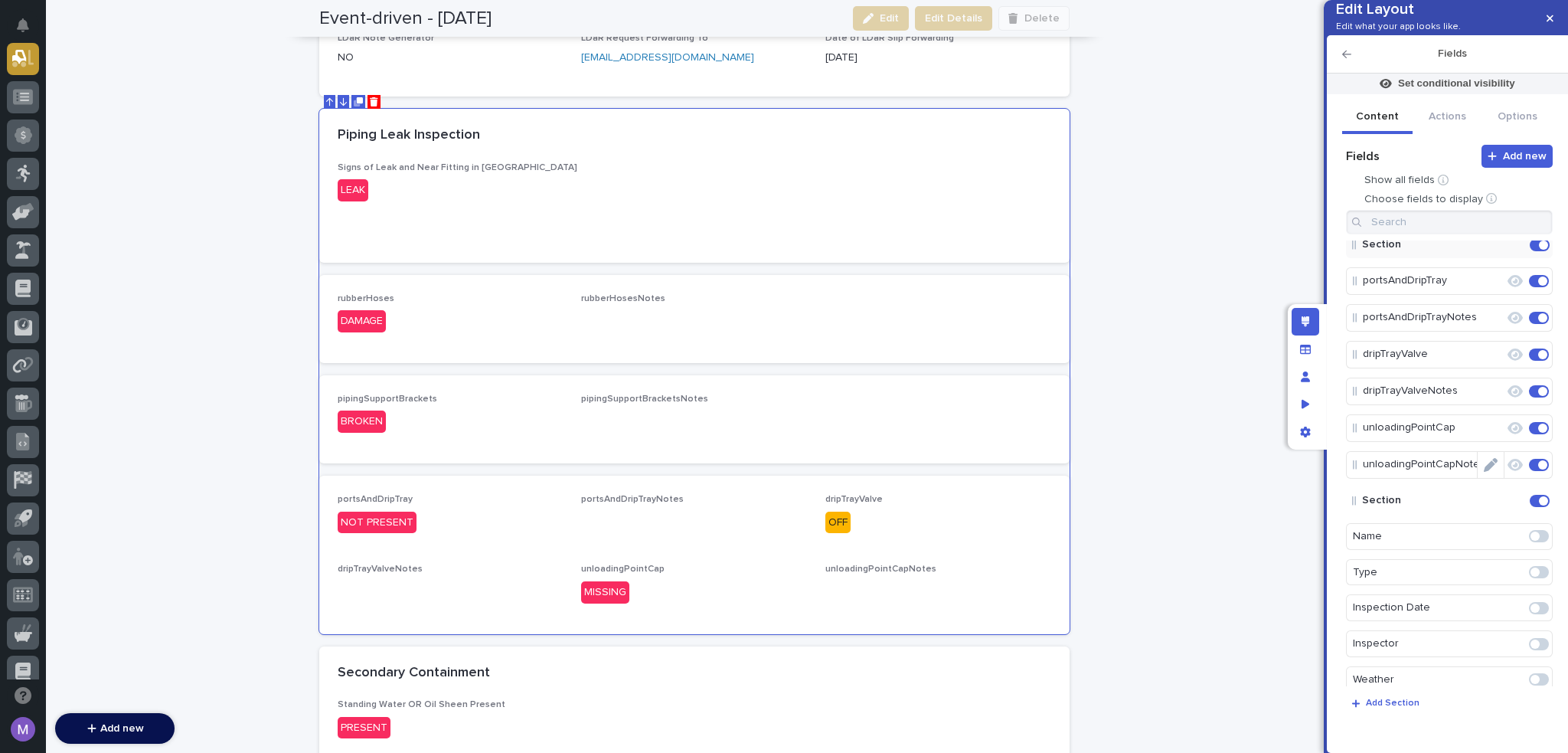
scroll to position [300, 0]
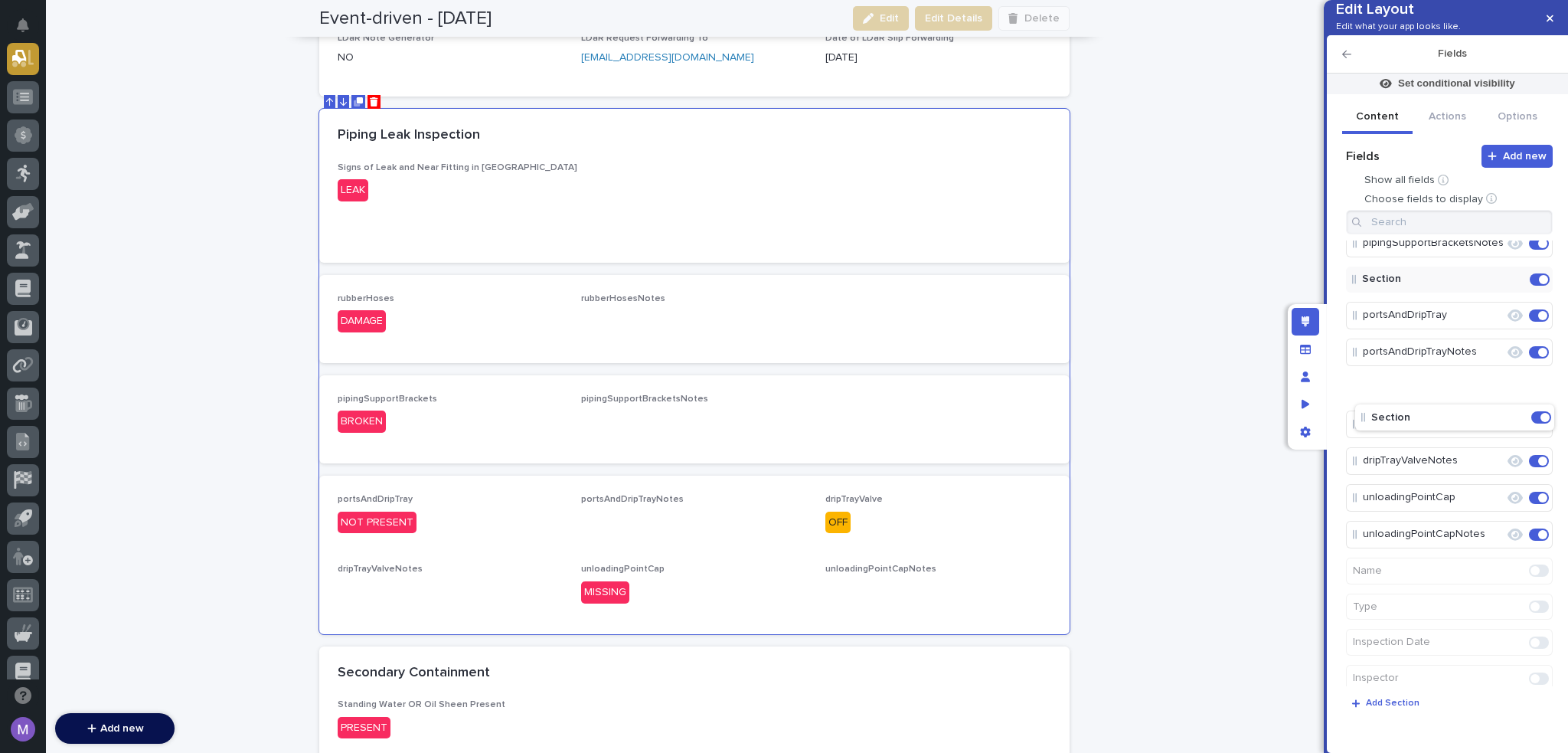
drag, startPoint x: 1414, startPoint y: 558, endPoint x: 1425, endPoint y: 414, distance: 144.4
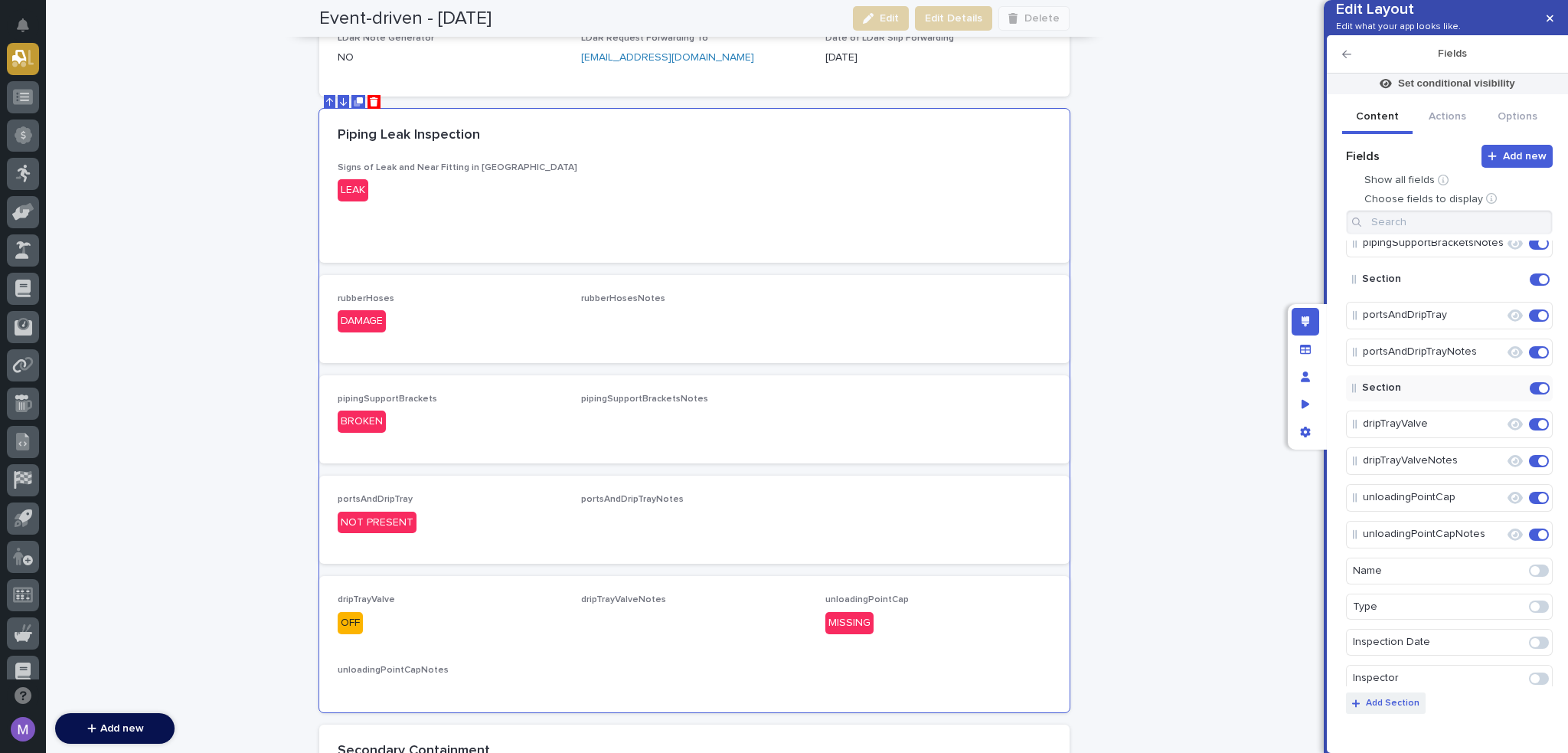
click at [1409, 703] on p "Add Section" at bounding box center [1393, 703] width 53 height 9
drag, startPoint x: 1406, startPoint y: 560, endPoint x: 1412, endPoint y: 482, distance: 78.2
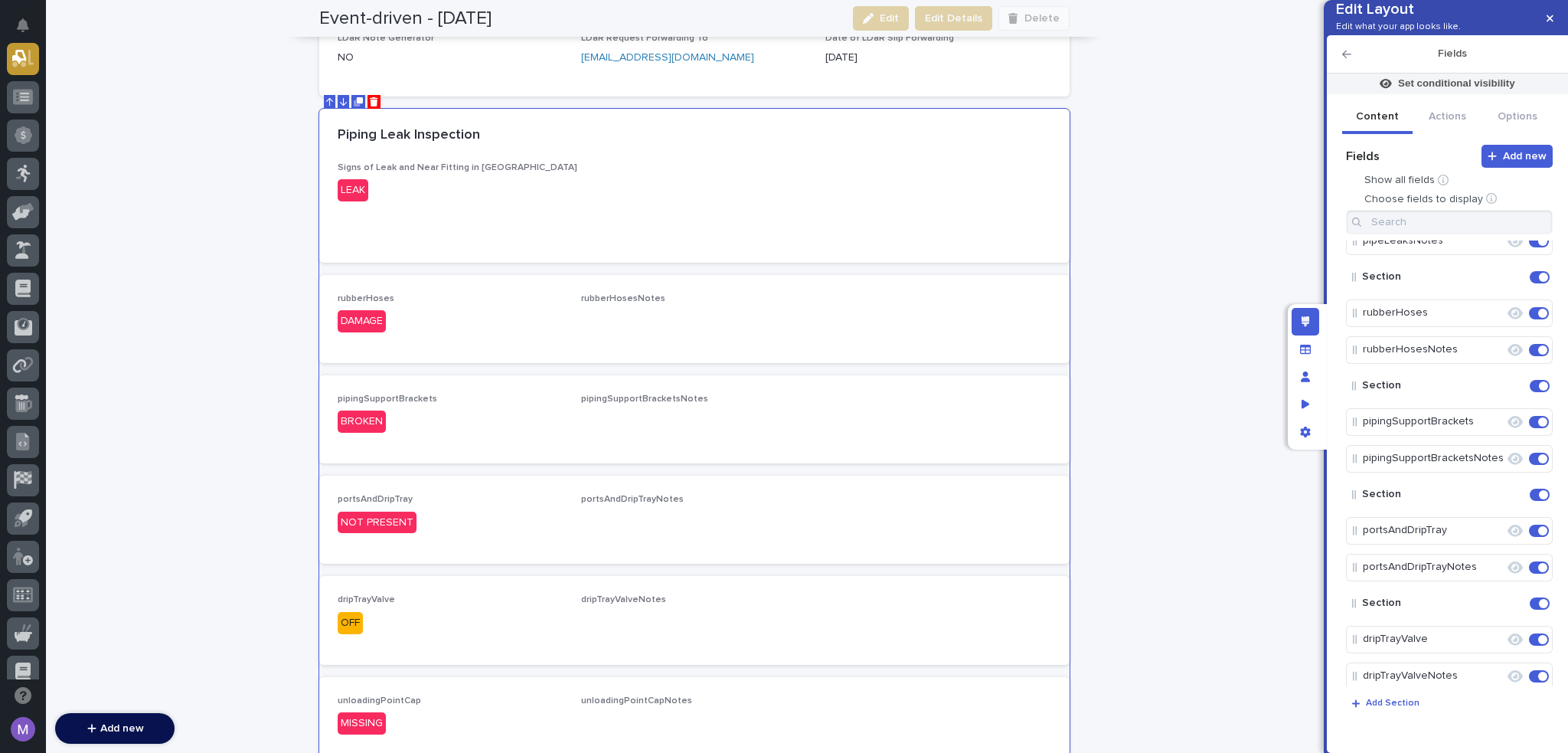
scroll to position [0, 0]
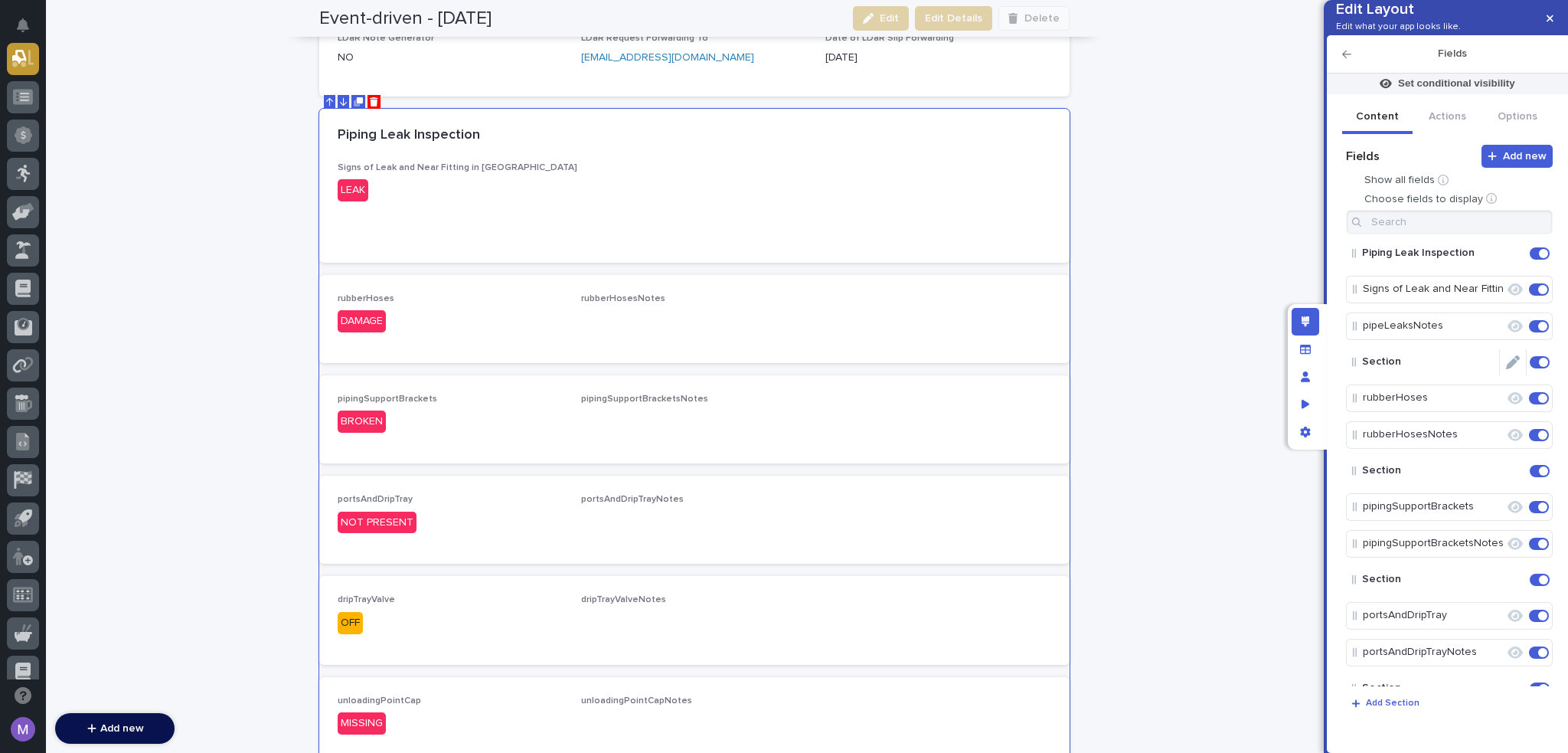
click at [1506, 369] on icon "Edit" at bounding box center [1513, 362] width 14 height 14
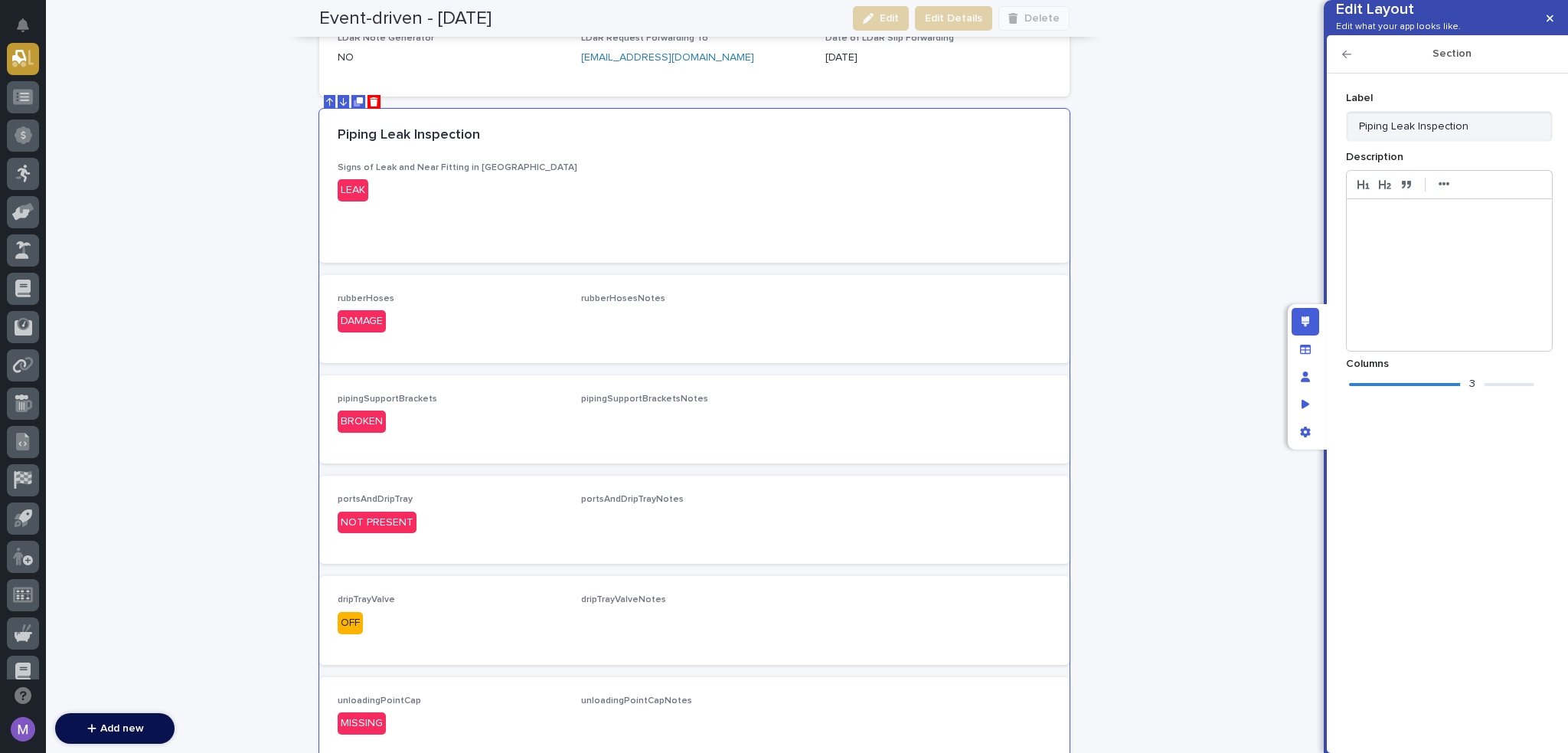
click at [1360, 392] on div "3" at bounding box center [1442, 384] width 186 height 15
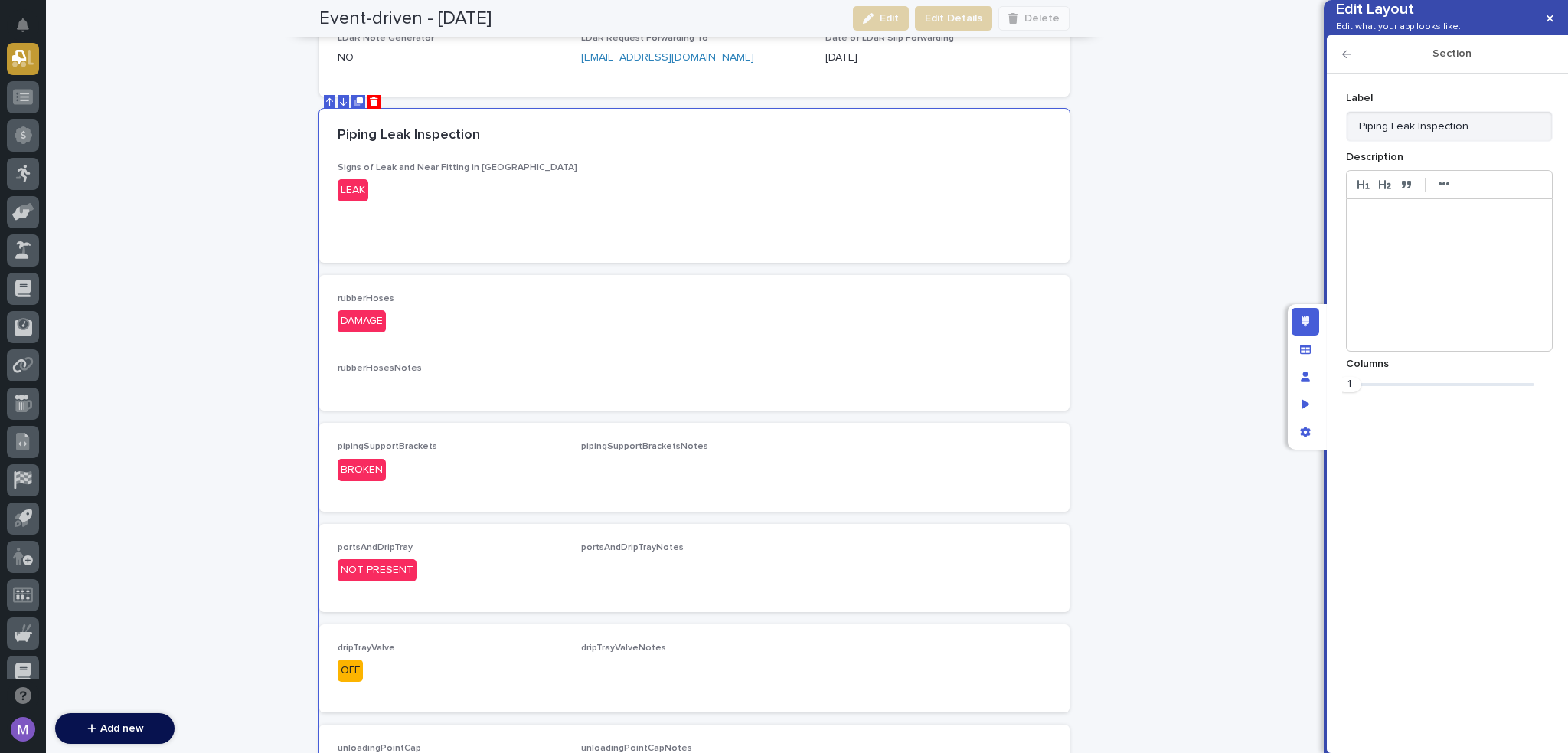
click at [1344, 60] on icon "button" at bounding box center [1347, 53] width 9 height 11
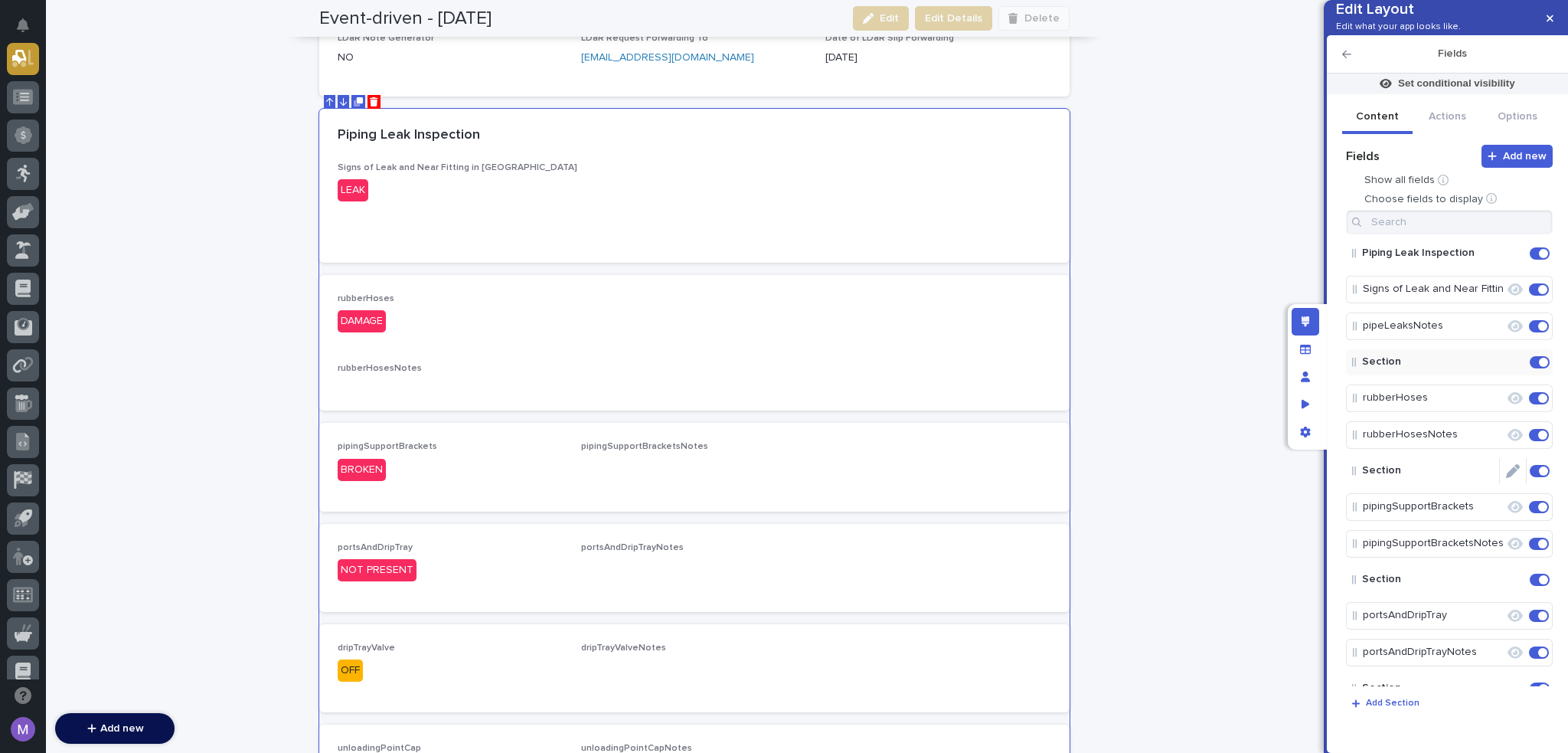
click at [1506, 478] on icon "Edit" at bounding box center [1513, 471] width 14 height 14
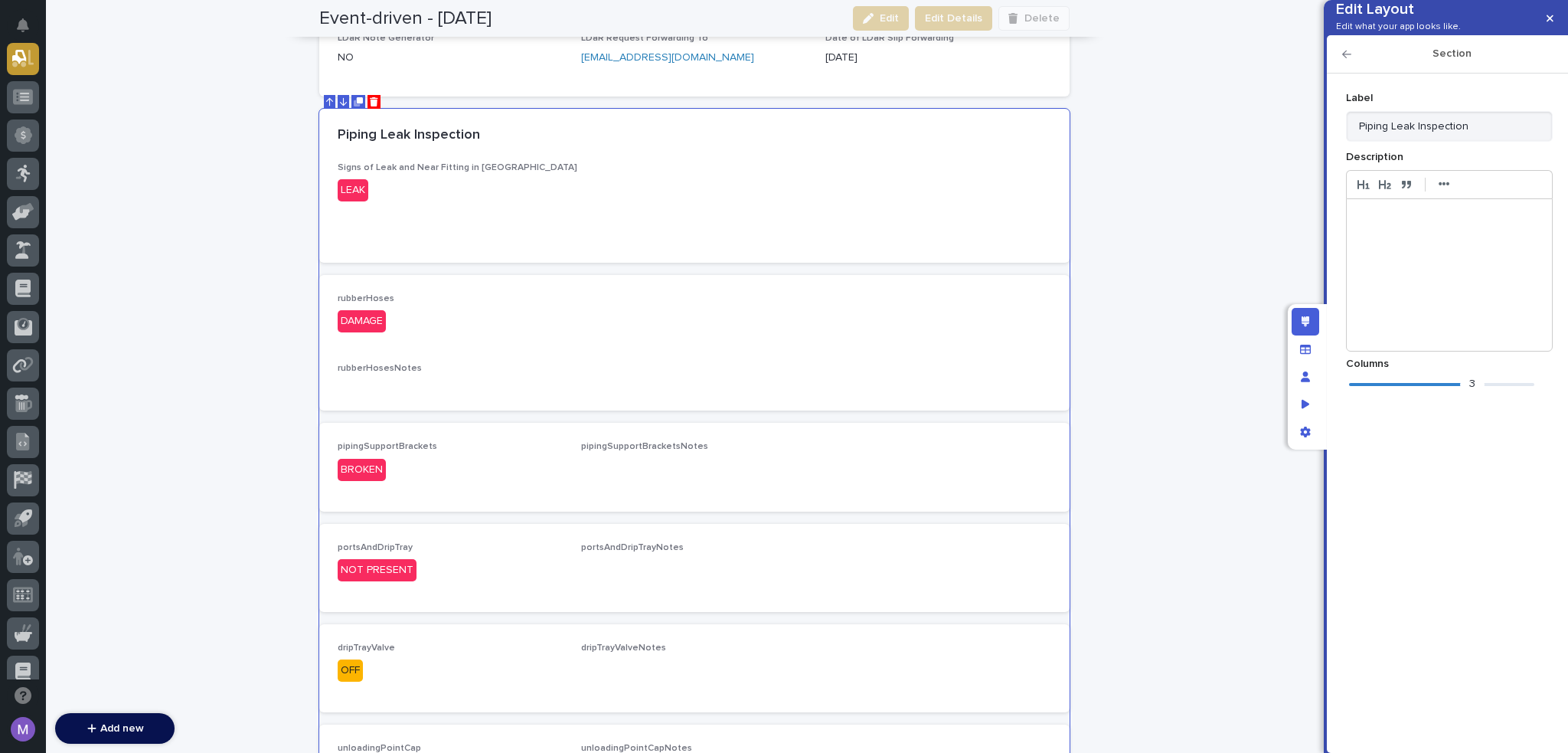
click at [1354, 392] on div "3" at bounding box center [1442, 384] width 186 height 15
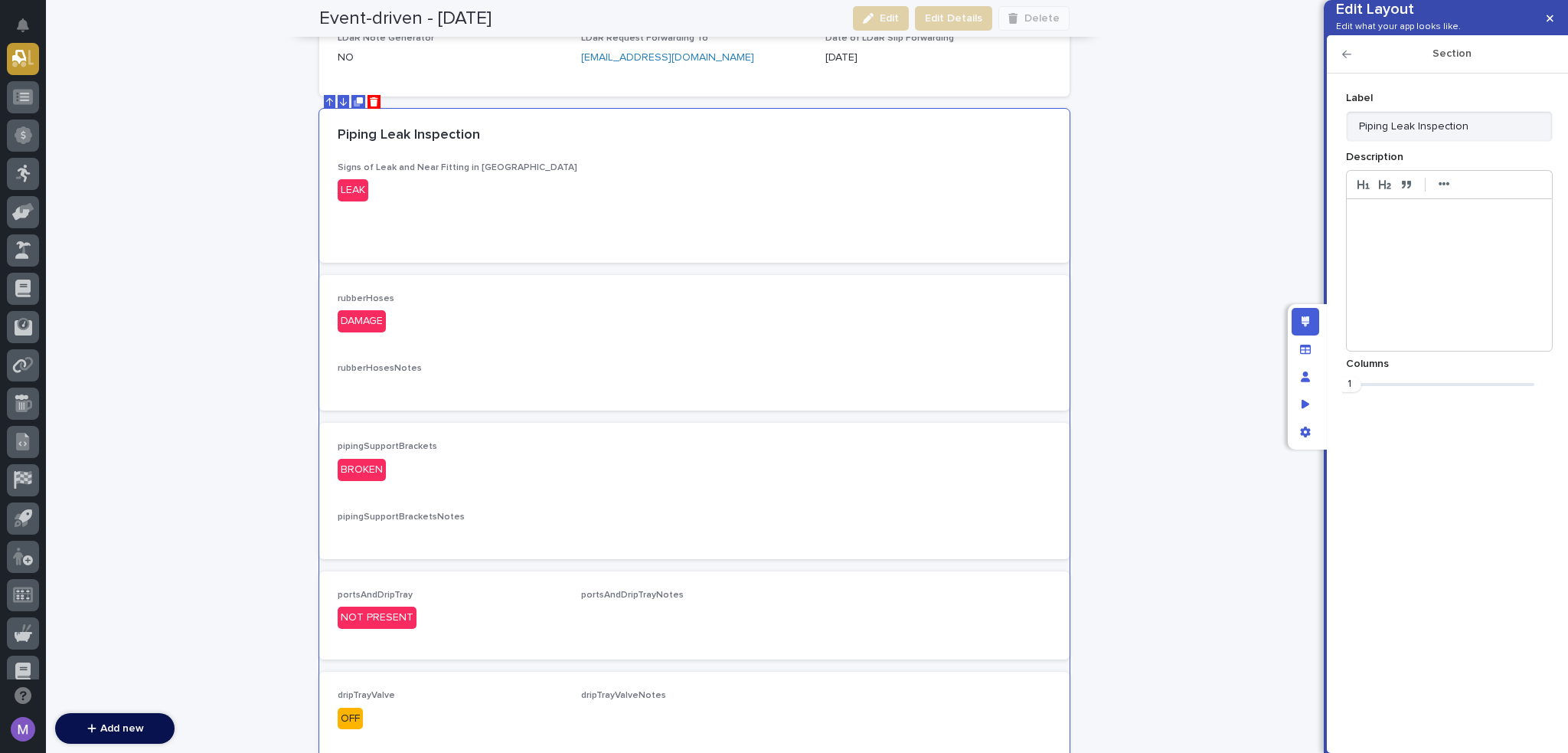
click at [1345, 58] on icon "button" at bounding box center [1347, 53] width 9 height 7
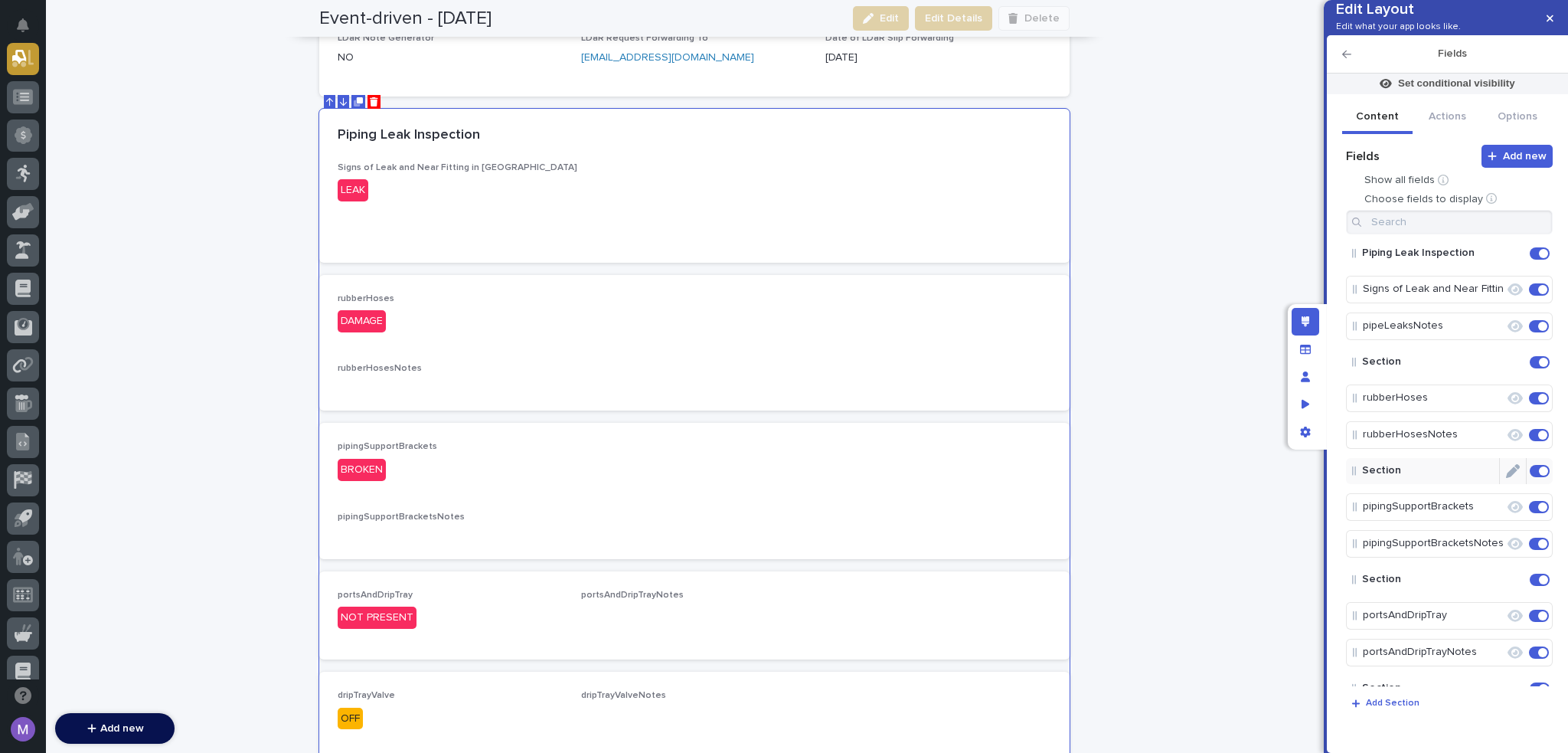
click at [1506, 478] on icon "Edit" at bounding box center [1513, 471] width 14 height 14
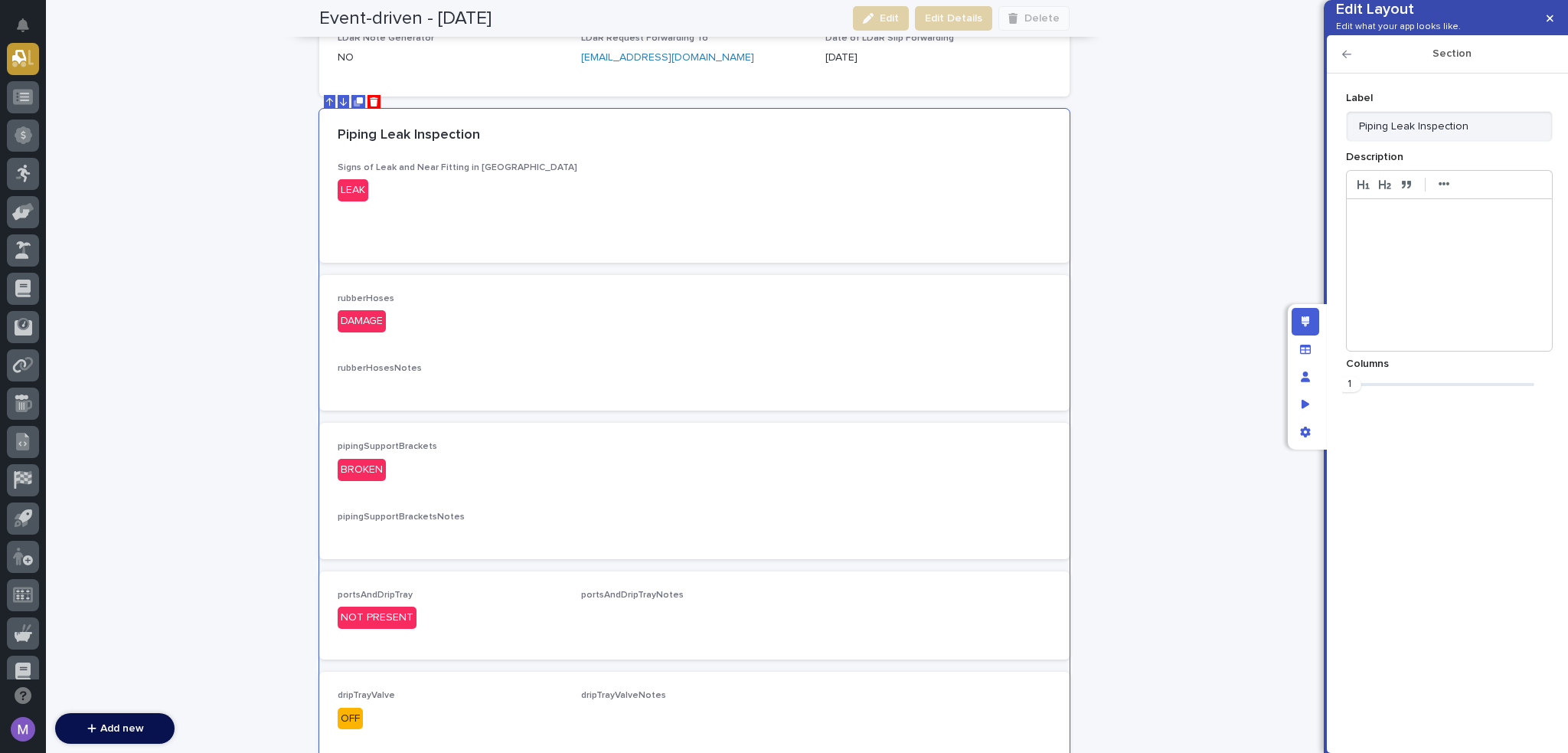
click at [1342, 74] on div "Section" at bounding box center [1448, 53] width 241 height 38
click at [1347, 60] on icon "button" at bounding box center [1347, 53] width 9 height 11
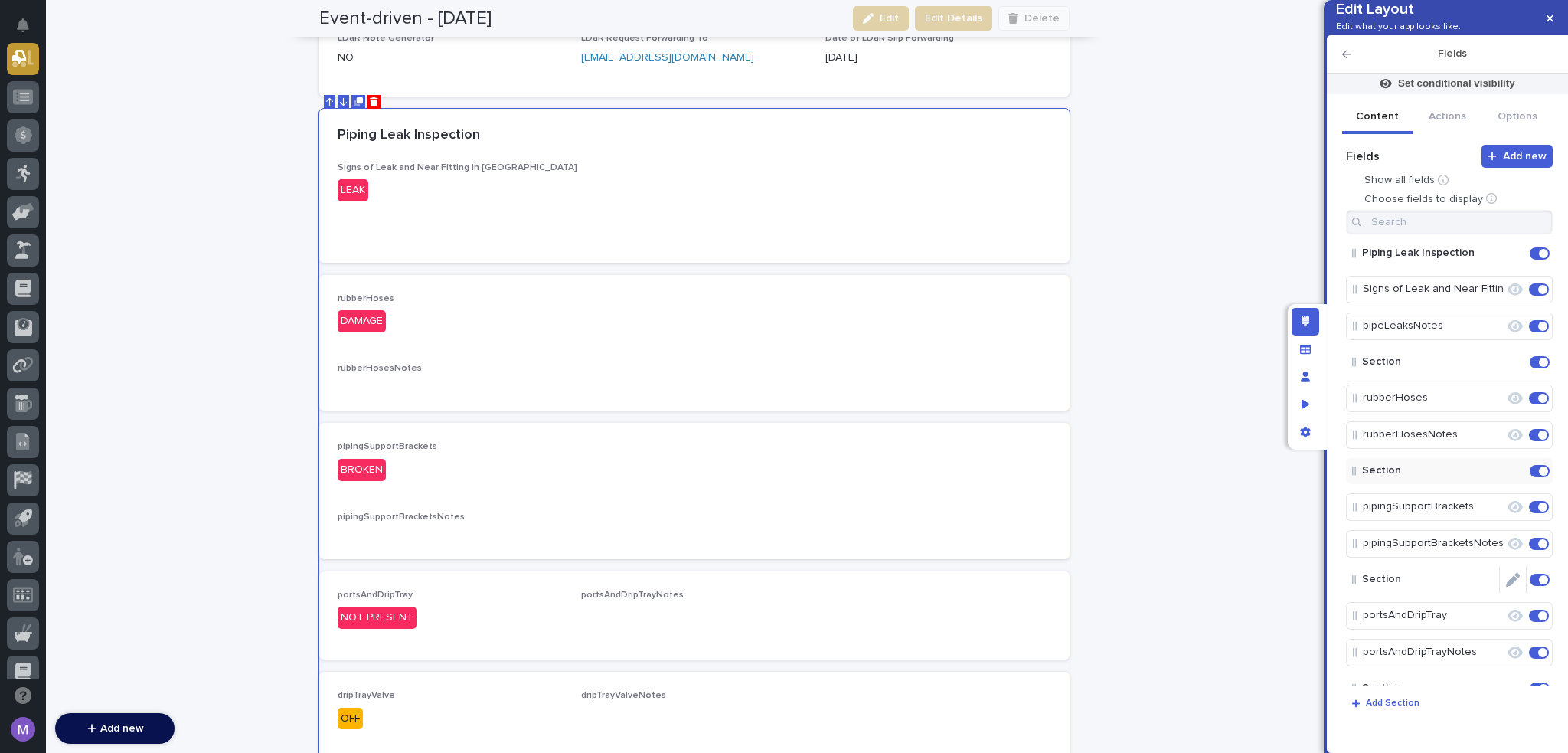
click at [1506, 587] on icon "Edit" at bounding box center [1513, 580] width 14 height 14
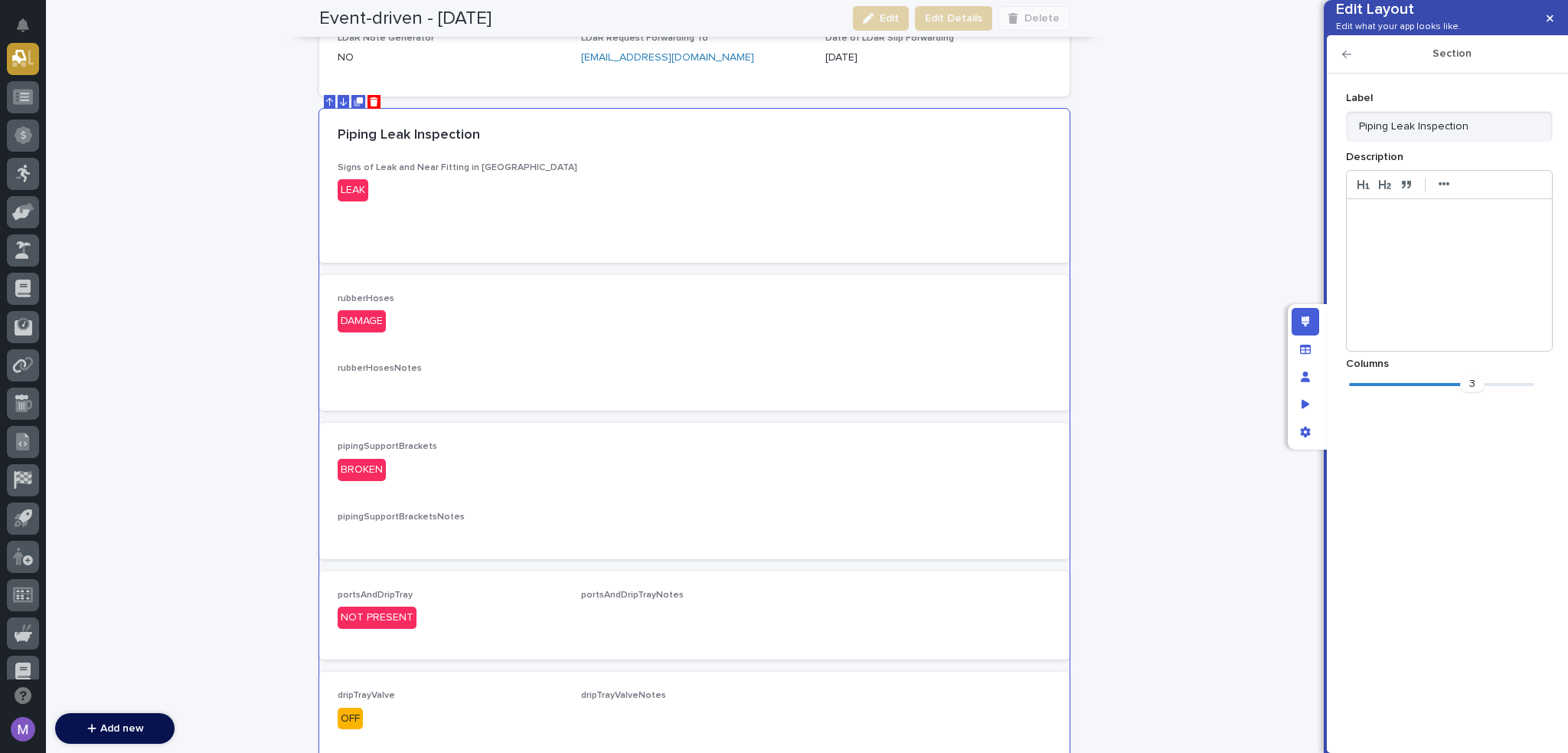
click at [1348, 396] on div "3" at bounding box center [1449, 387] width 207 height 19
click at [1351, 392] on div "3" at bounding box center [1442, 384] width 186 height 15
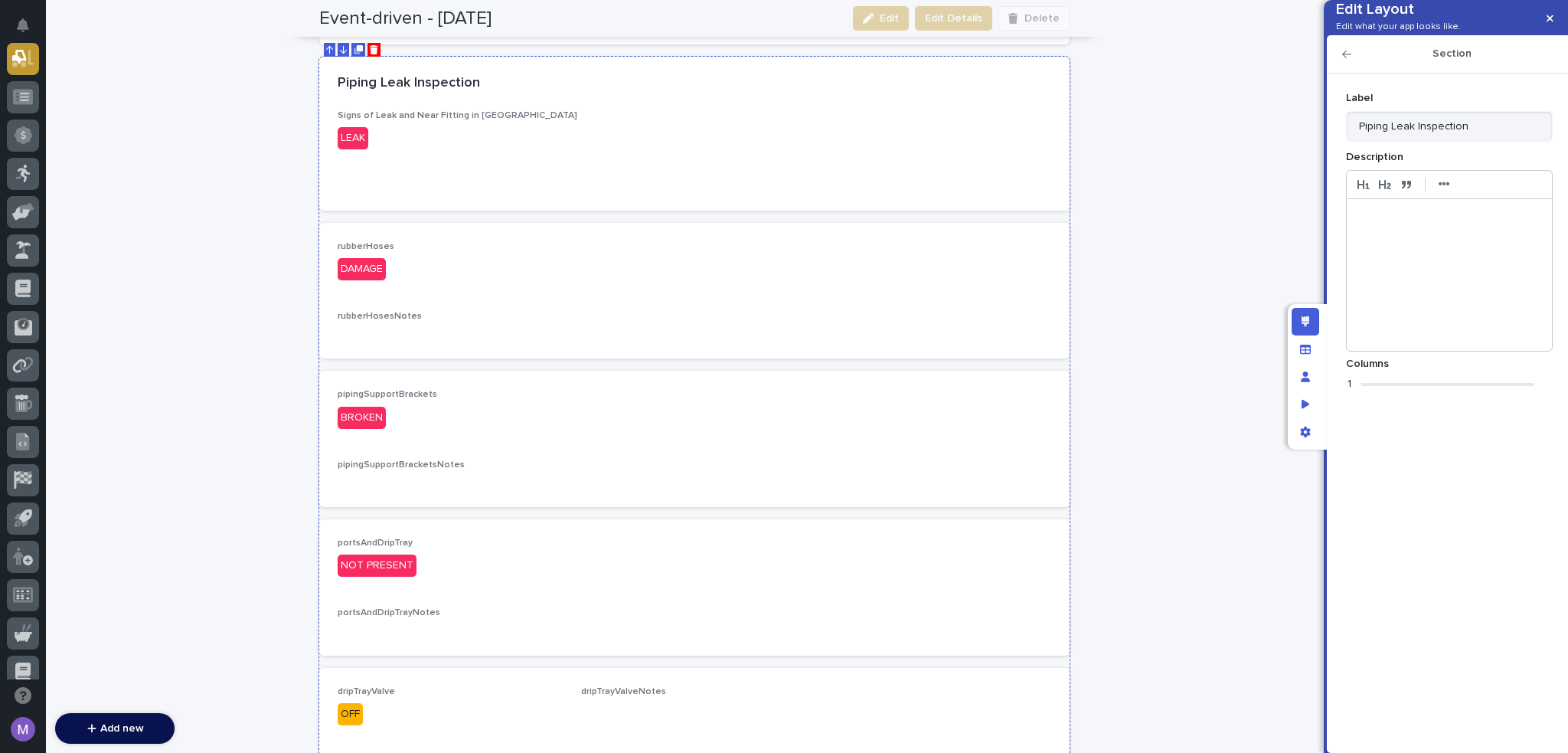
scroll to position [717, 0]
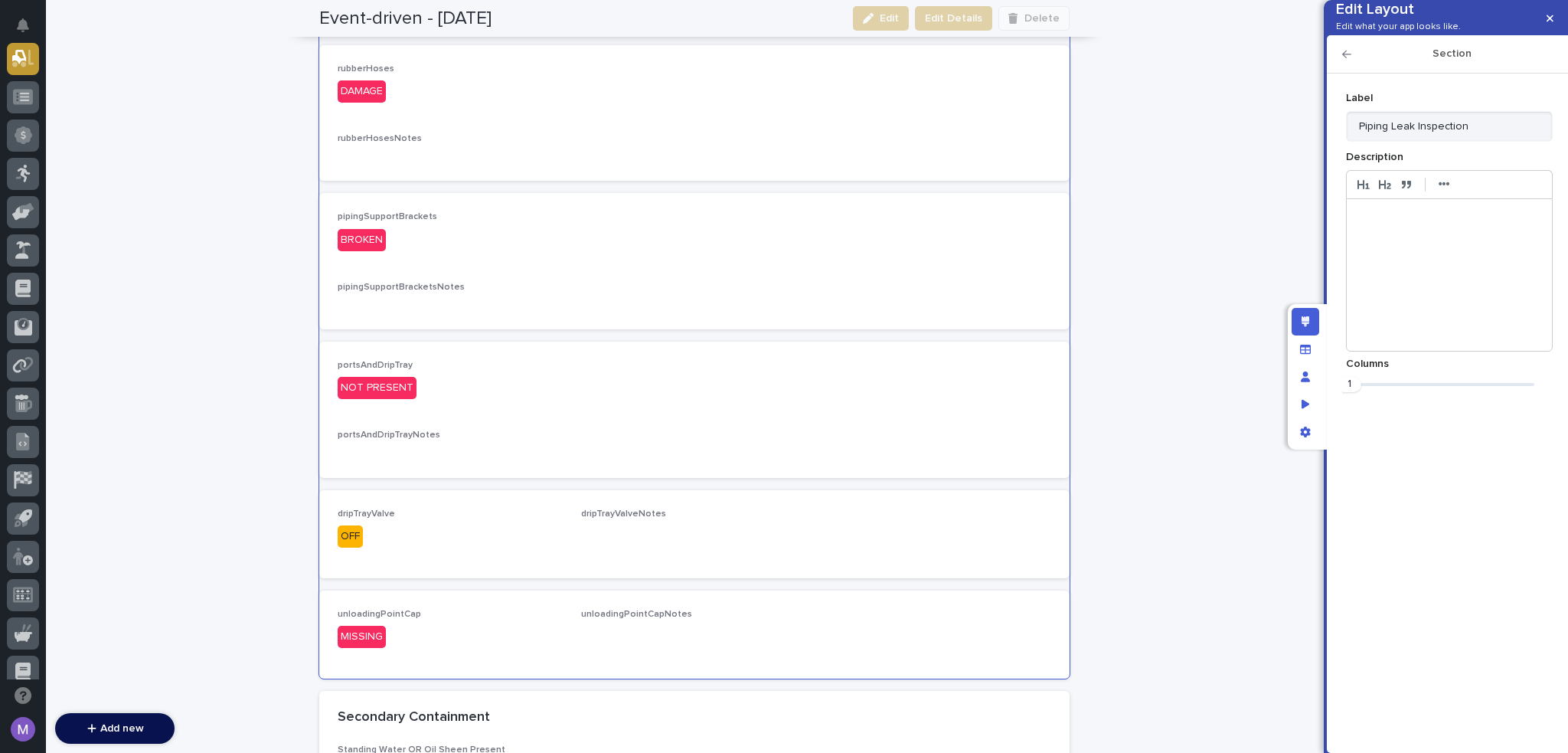
click at [1347, 73] on div "Section" at bounding box center [1448, 53] width 241 height 38
click at [1347, 60] on icon "button" at bounding box center [1347, 53] width 9 height 11
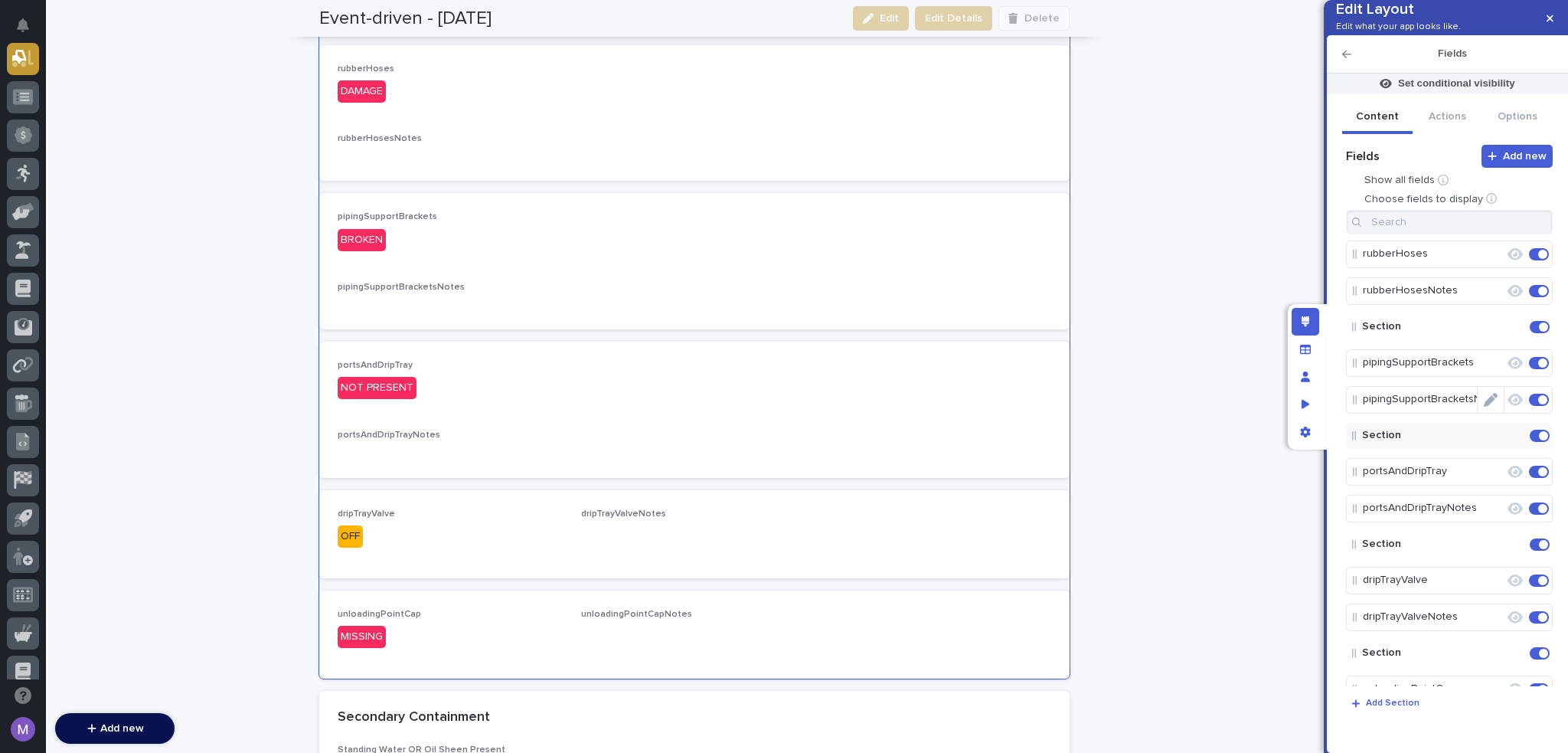
scroll to position [153, 0]
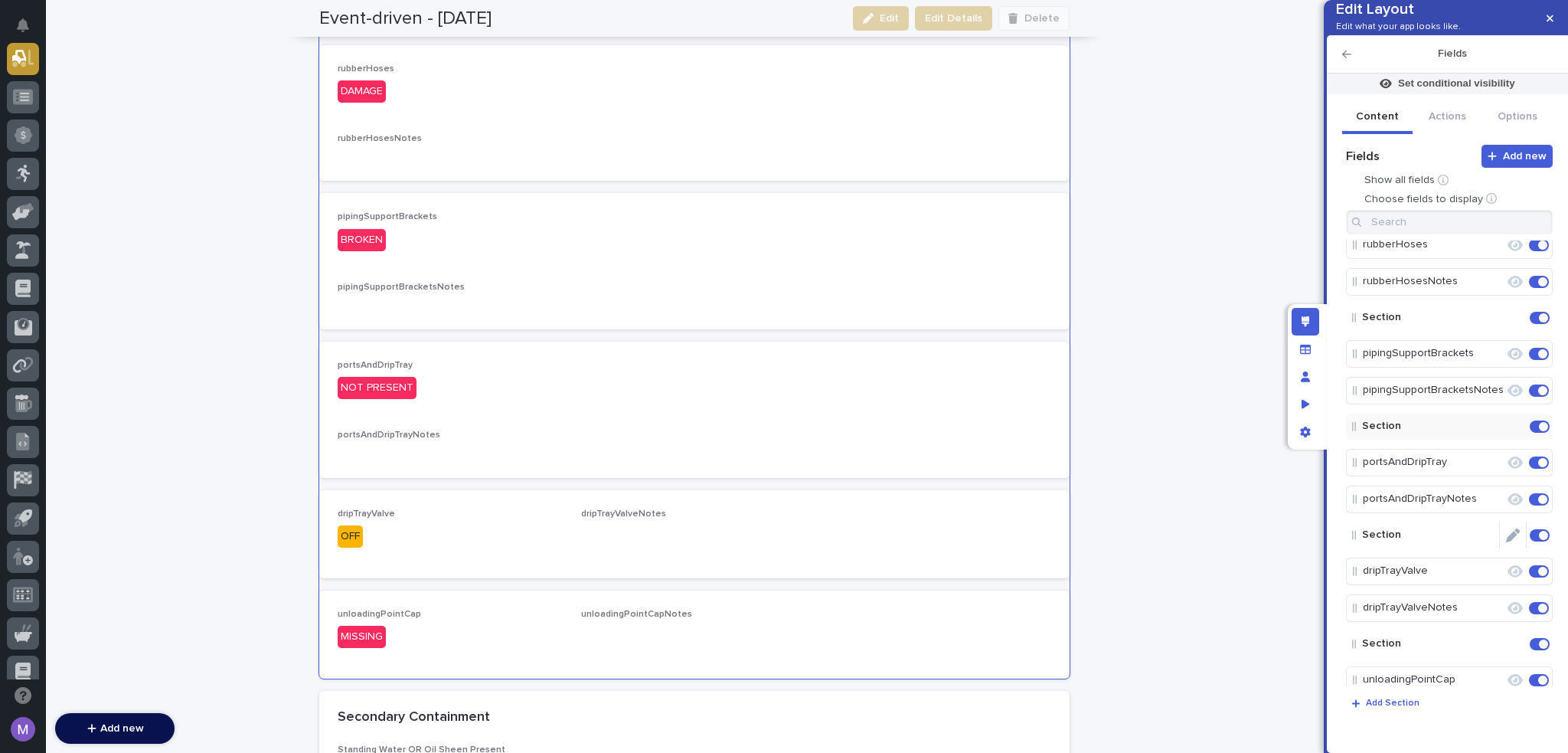
click at [1506, 542] on icon "Edit" at bounding box center [1513, 535] width 14 height 14
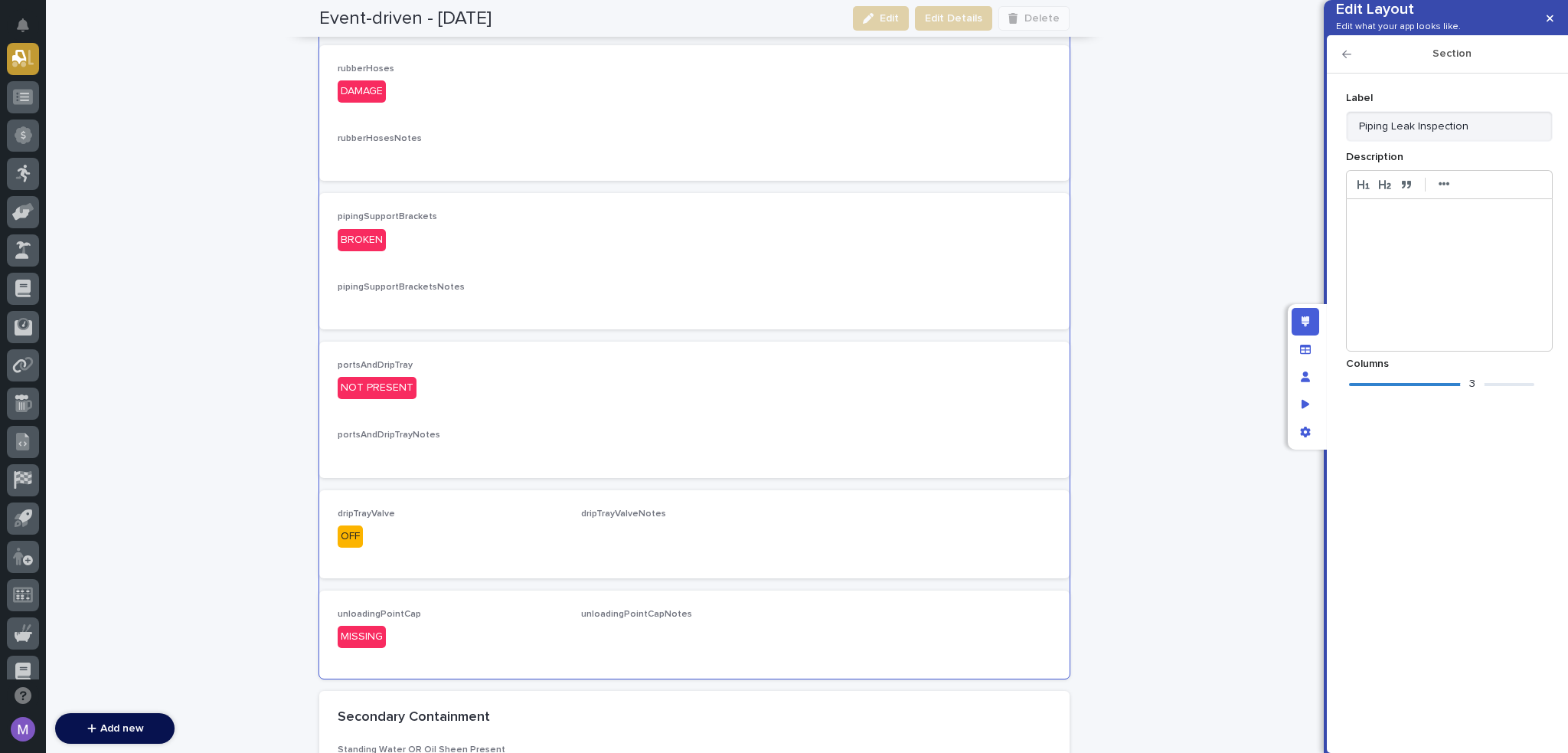
click at [1357, 392] on div "3" at bounding box center [1442, 384] width 186 height 15
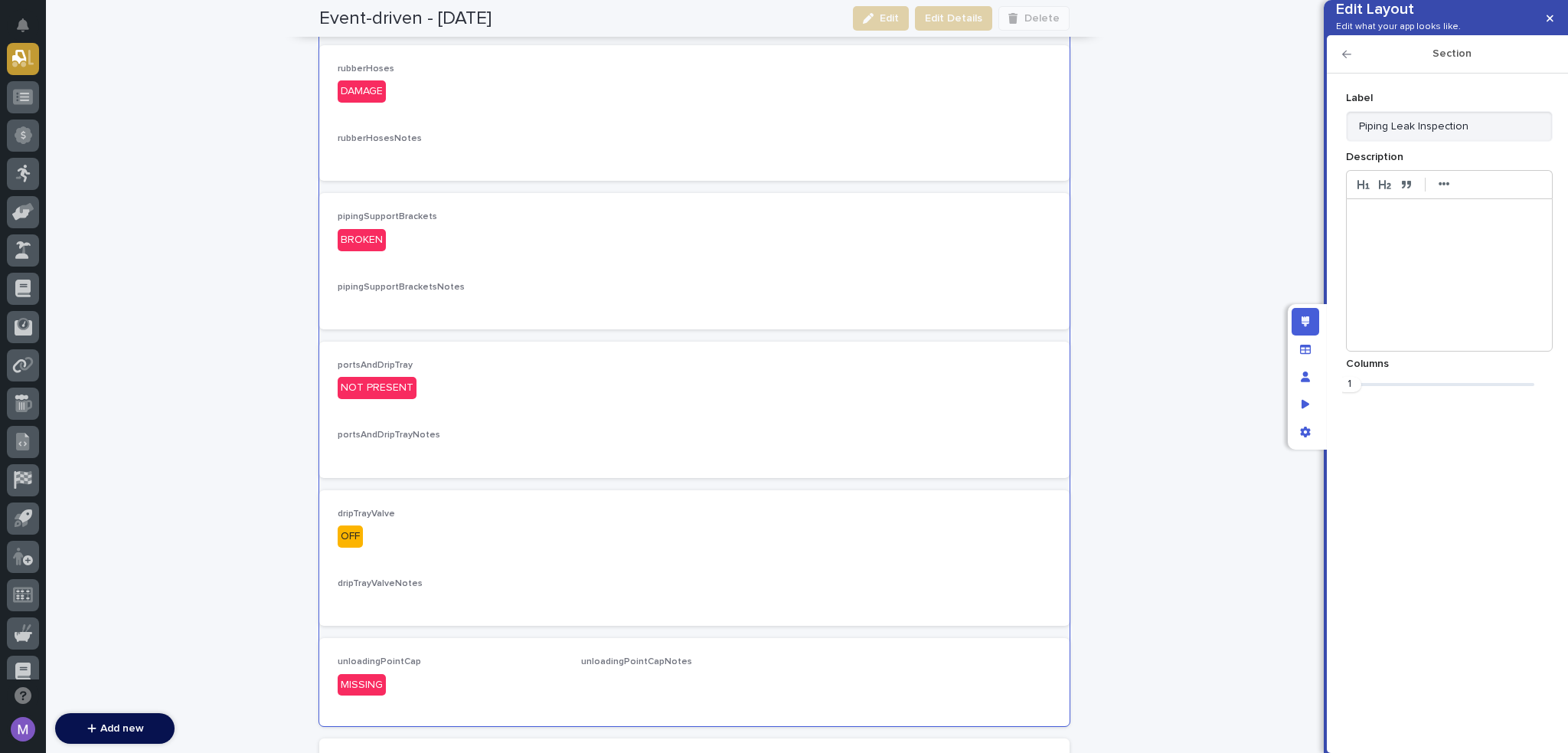
click at [1350, 60] on icon "button" at bounding box center [1347, 53] width 9 height 11
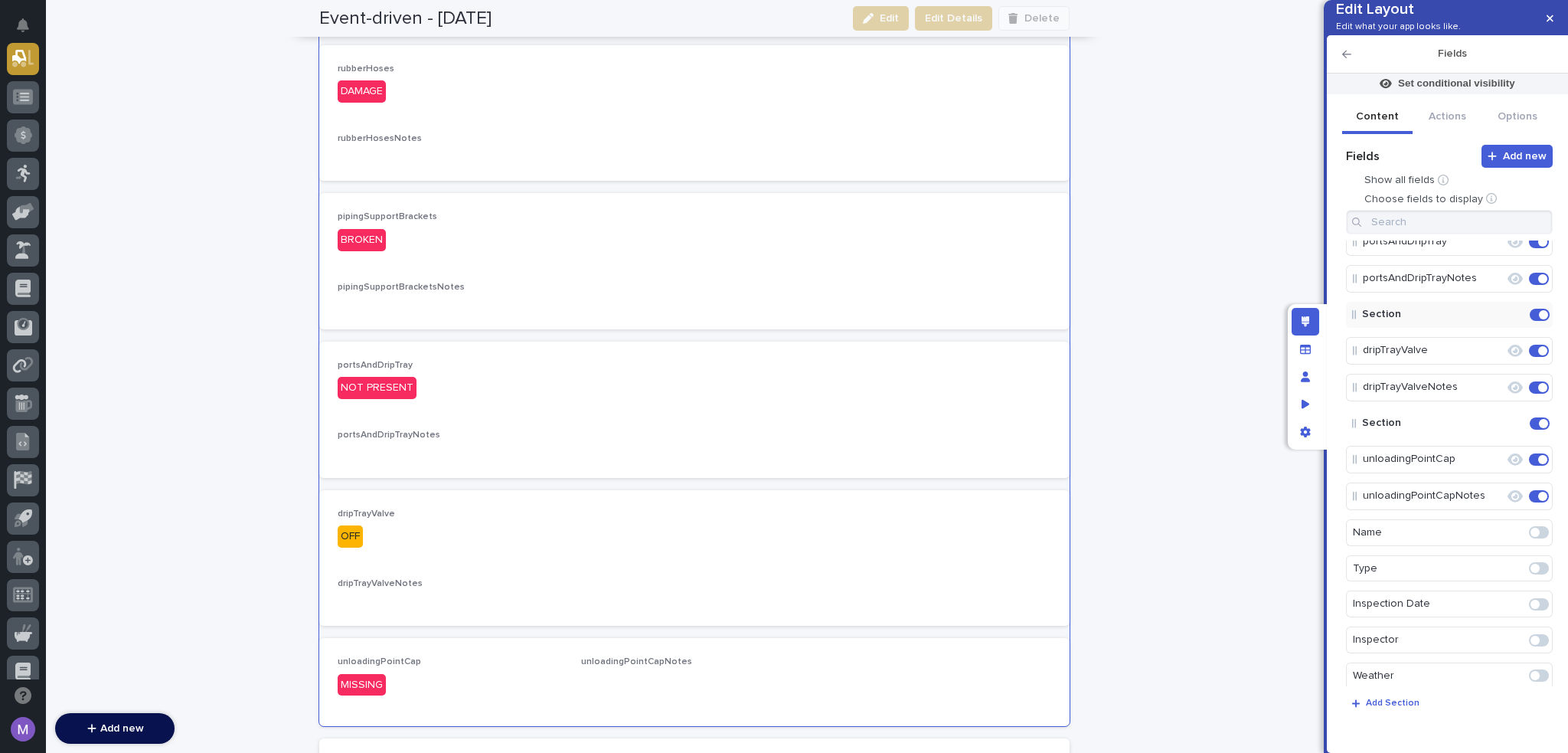
scroll to position [383, 0]
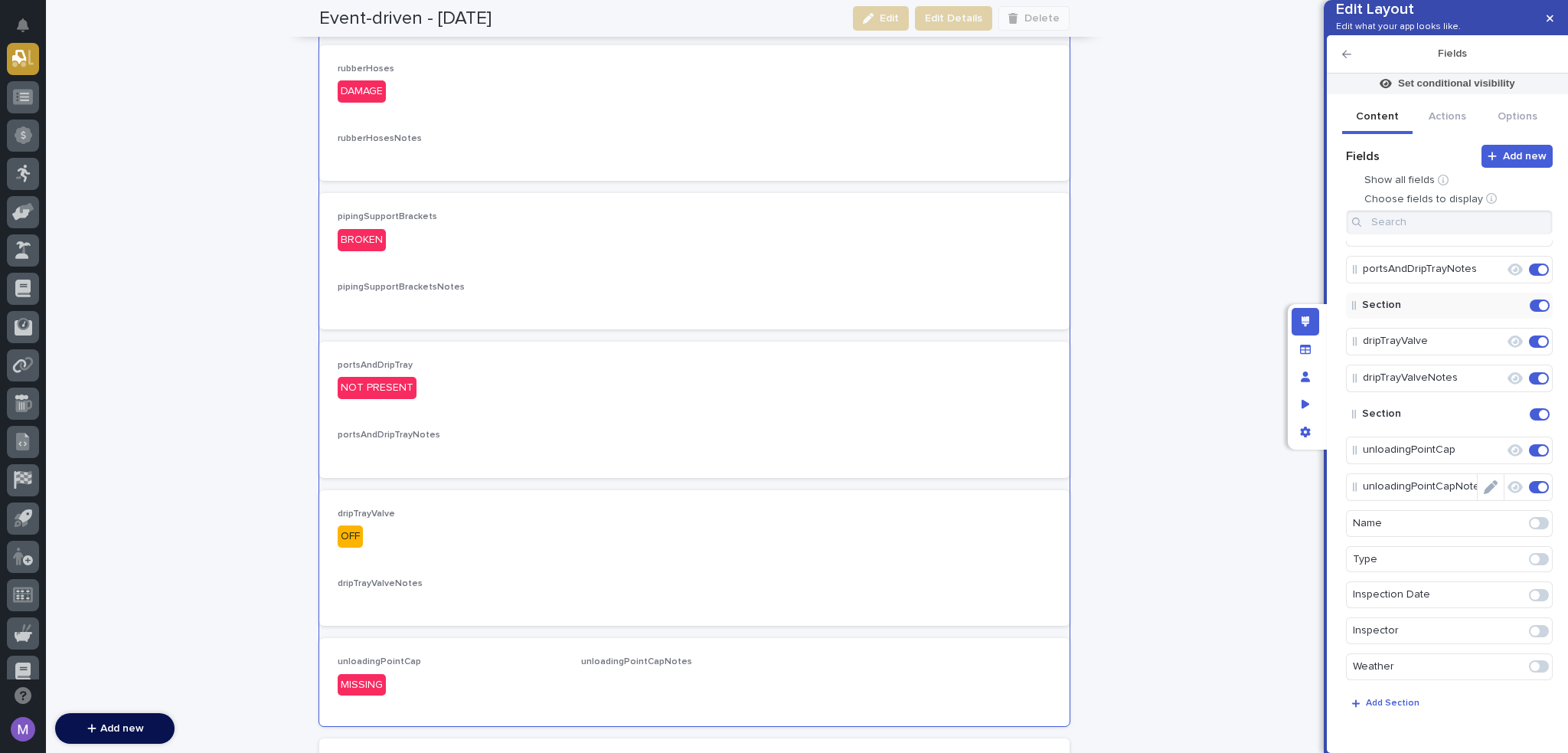
click at [1527, 421] on icon "Edit" at bounding box center [1527, 414] width 0 height 14
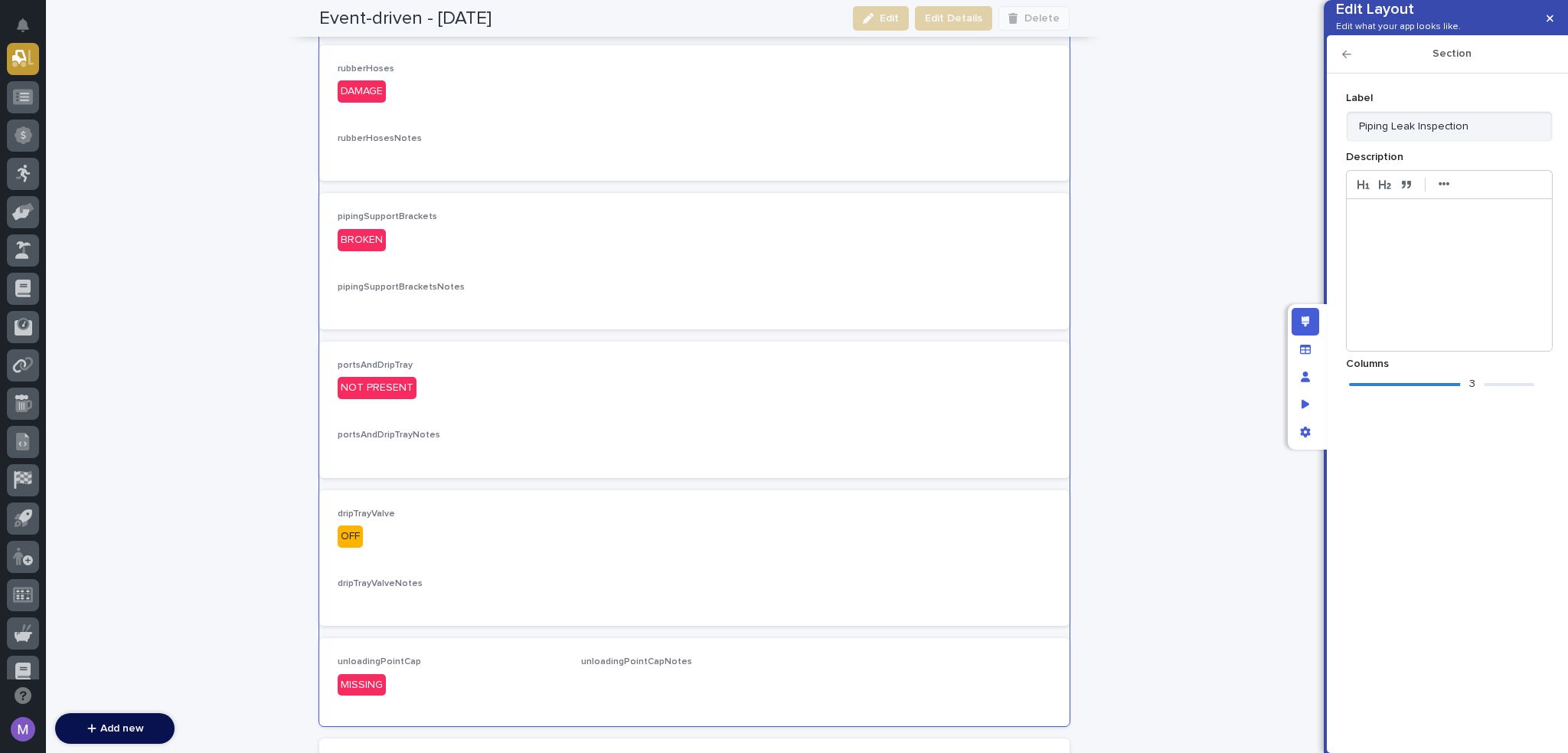
click at [1354, 392] on div "3" at bounding box center [1442, 384] width 186 height 15
click at [1352, 61] on h2 "Section" at bounding box center [1452, 54] width 202 height 13
click at [1348, 60] on icon "button" at bounding box center [1347, 53] width 9 height 11
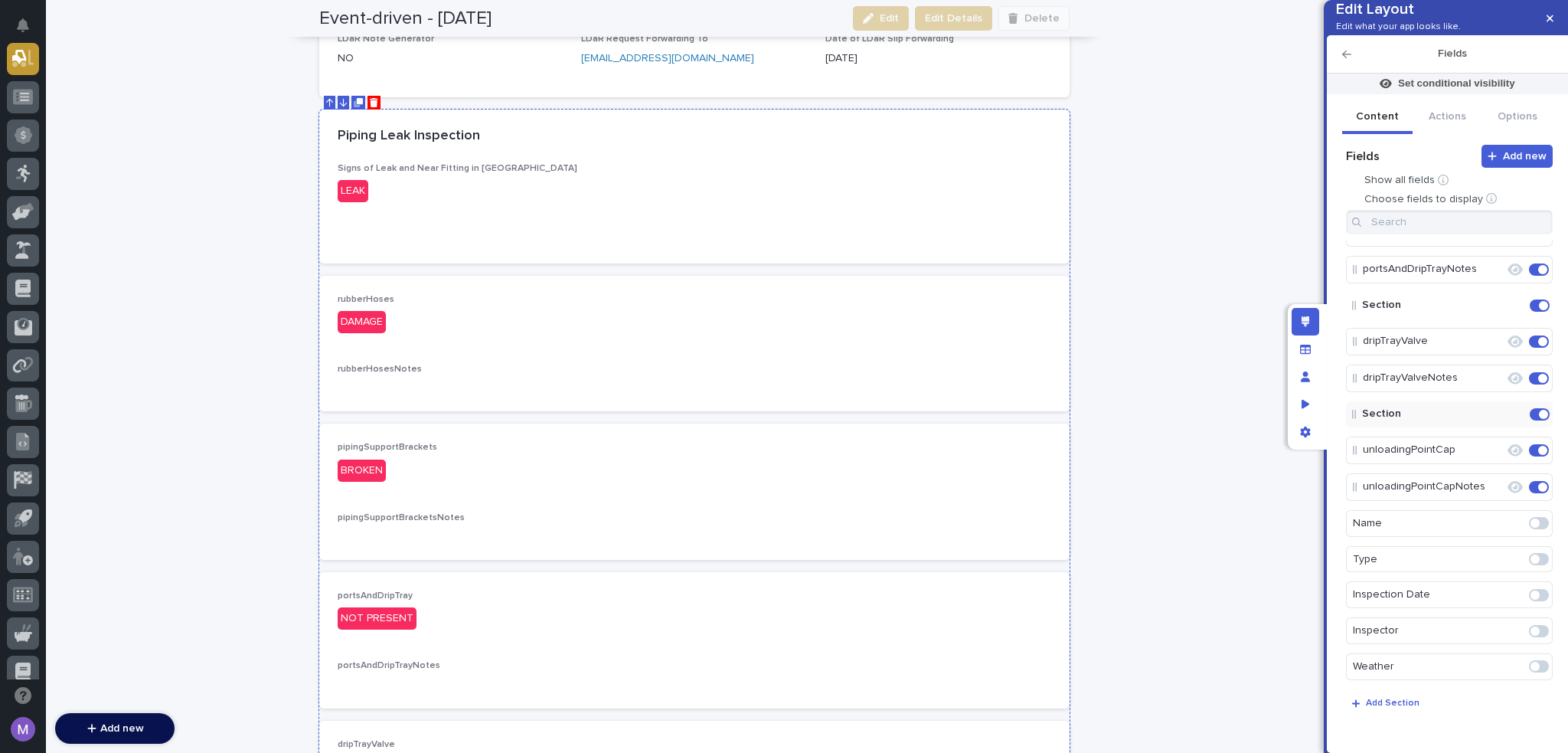
scroll to position [411, 0]
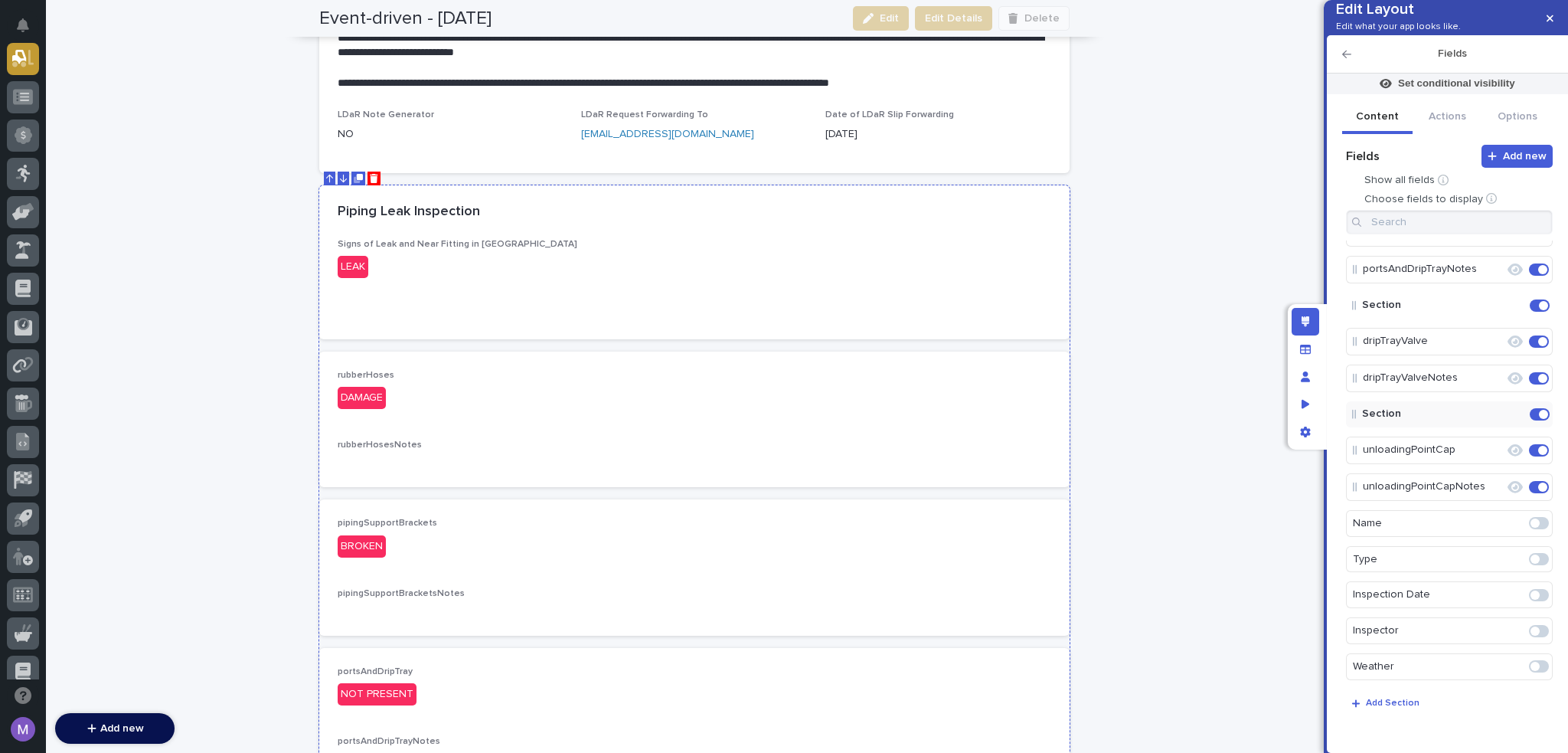
click at [874, 315] on div "•••" at bounding box center [694, 314] width 714 height 12
click at [951, 287] on div "Signs of Leak and Near Fitting in Piping LEAK" at bounding box center [694, 264] width 714 height 51
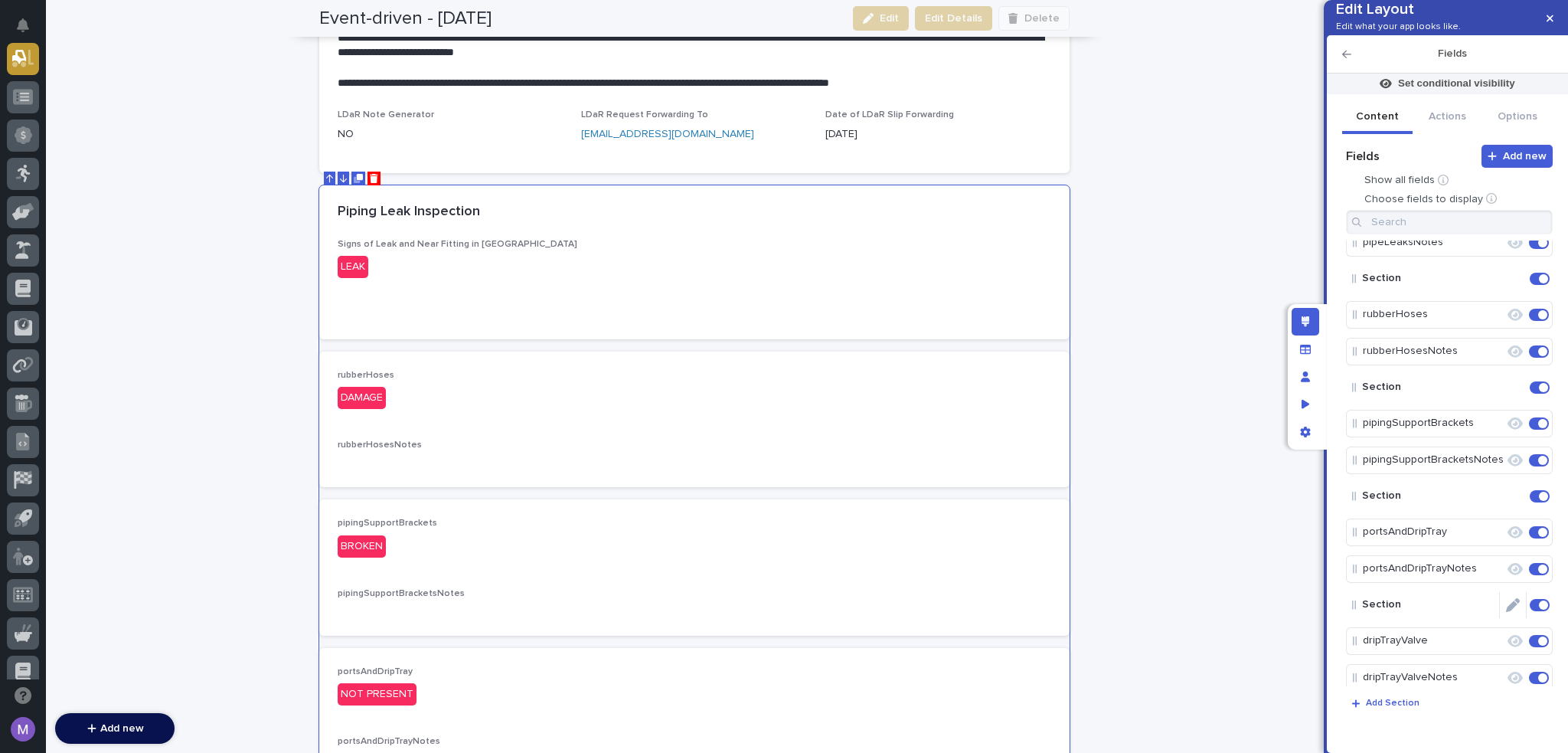
scroll to position [0, 0]
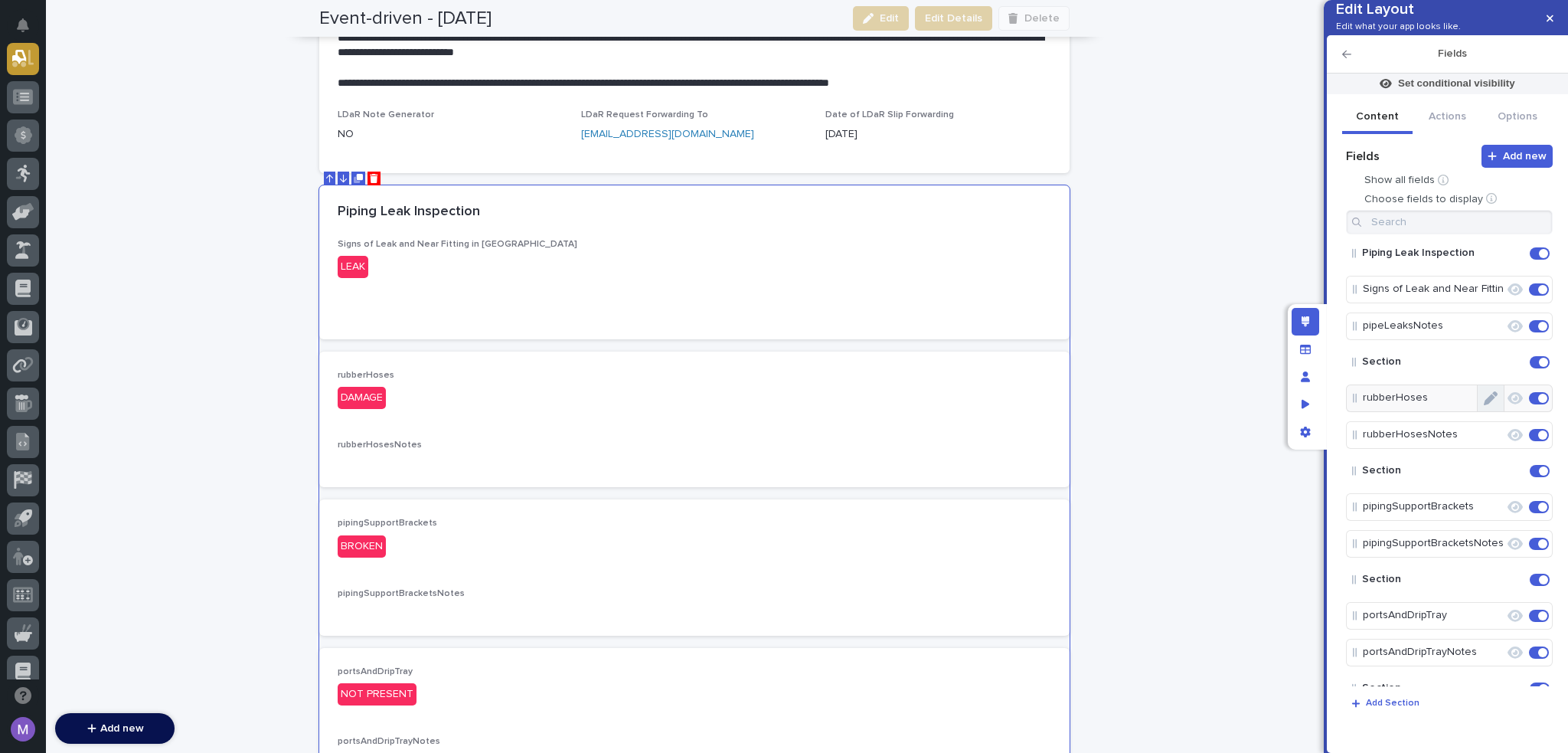
click at [1490, 411] on button "Edit" at bounding box center [1491, 398] width 26 height 26
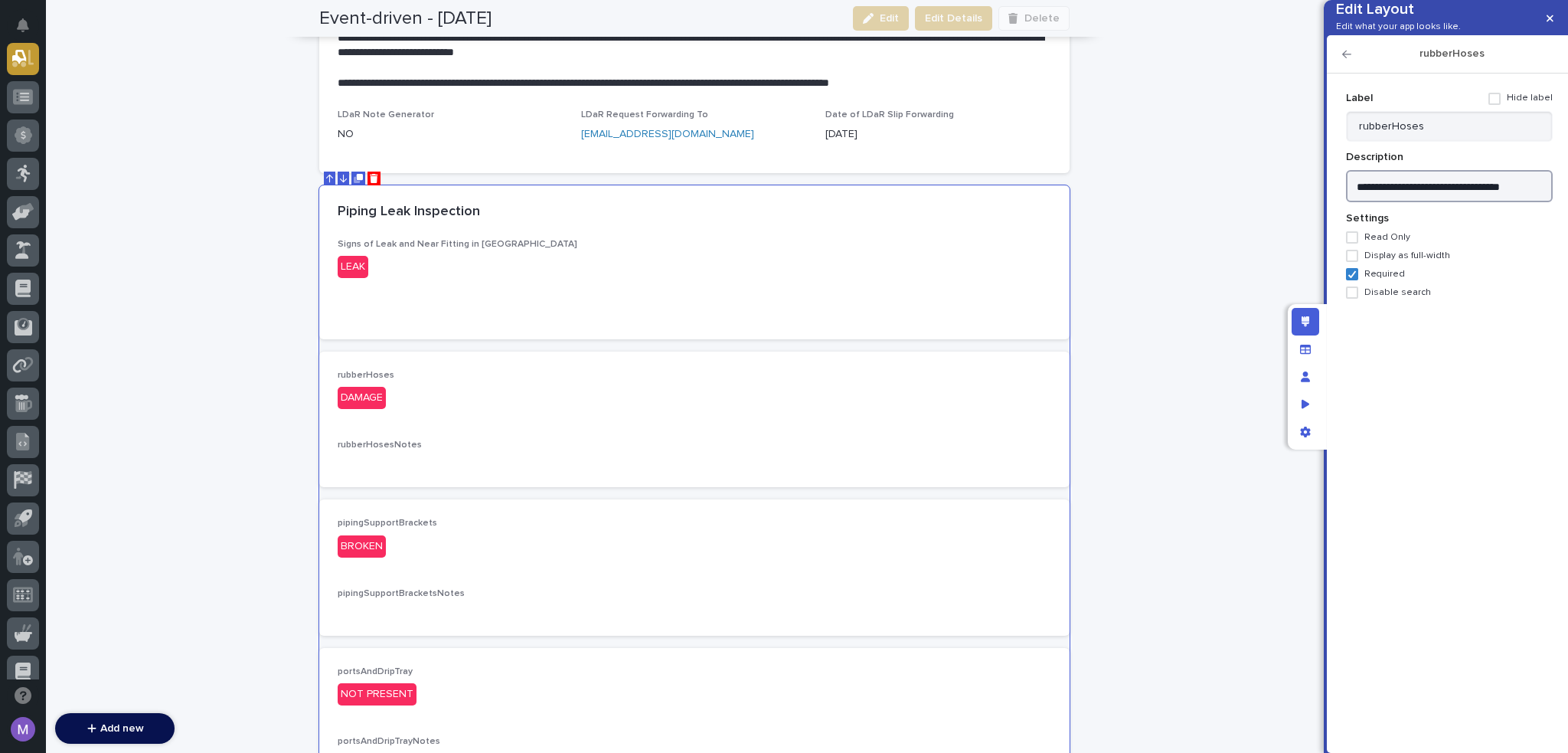
click at [1456, 203] on textarea "**********" at bounding box center [1449, 186] width 207 height 33
click at [1468, 111] on div "Label Hide label" at bounding box center [1449, 98] width 207 height 25
click at [1468, 142] on input "rubberHoses" at bounding box center [1449, 126] width 207 height 31
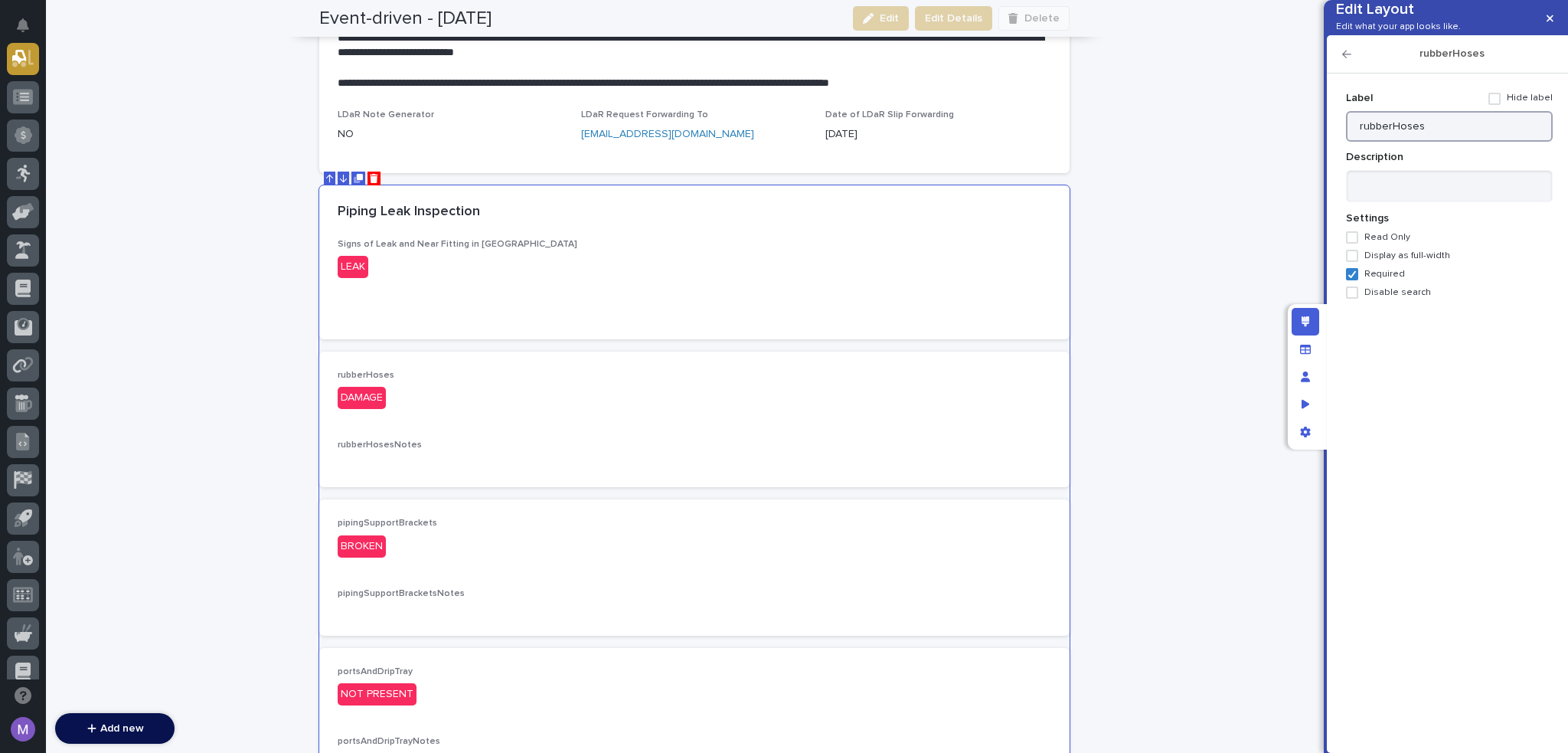
click at [1468, 142] on input "rubberHoses" at bounding box center [1449, 126] width 207 height 31
paste input "Inspect Rubber hoses of Fueling Pump"
drag, startPoint x: 1392, startPoint y: 149, endPoint x: 1332, endPoint y: 162, distance: 61.4
click at [1332, 162] on div "Add new Fields Show all fields Choose fields to display Piping Leak Inspection …" at bounding box center [1448, 413] width 241 height 679
click at [1403, 142] on input "Rubber hoses of Fueling Pumps" at bounding box center [1449, 126] width 207 height 31
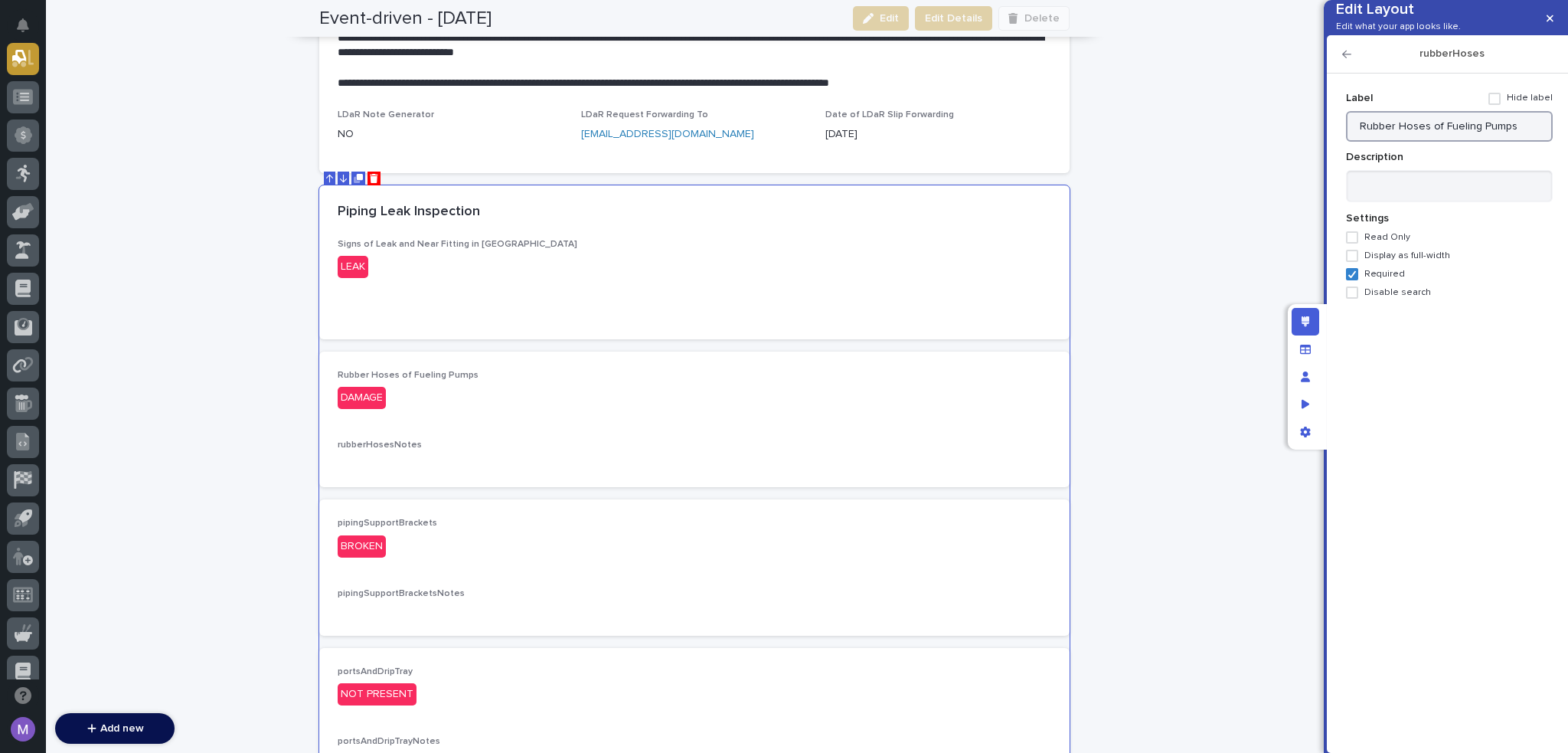
type input "Rubber Hoses of Fueling Pumps"
click at [1345, 60] on icon "button" at bounding box center [1347, 53] width 9 height 11
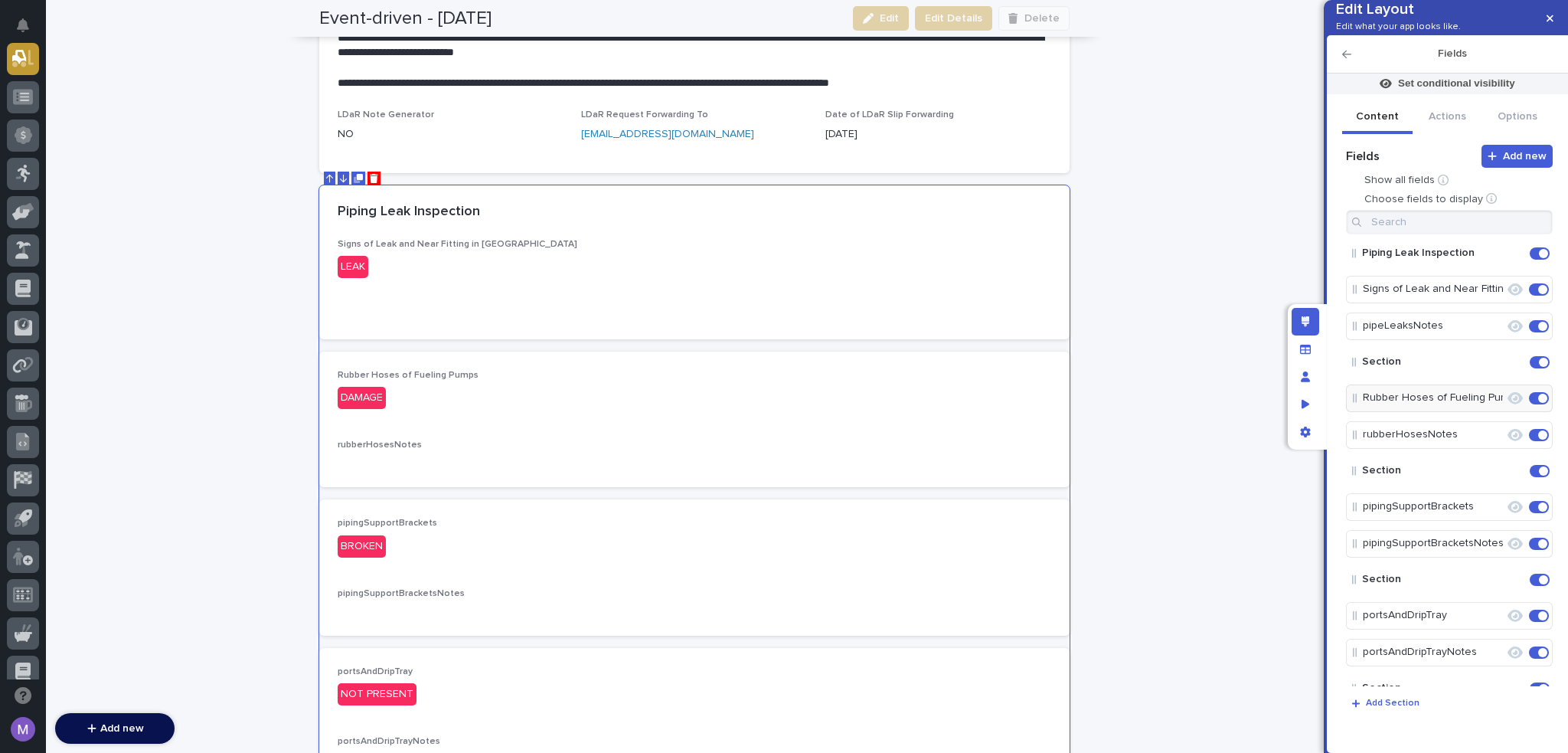
click at [1505, 442] on icon "Edit" at bounding box center [1505, 434] width 0 height 14
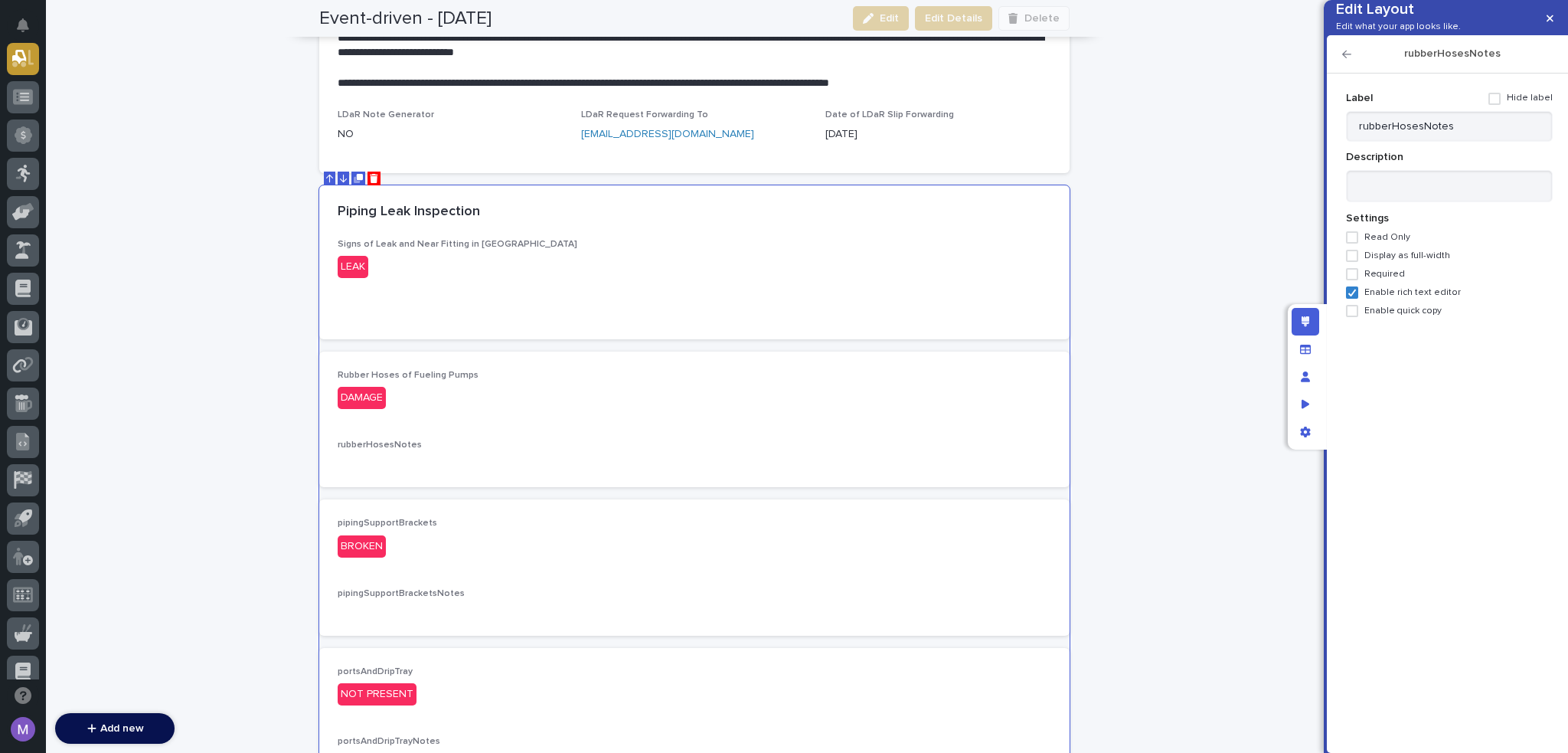
click at [1501, 105] on span at bounding box center [1494, 98] width 12 height 12
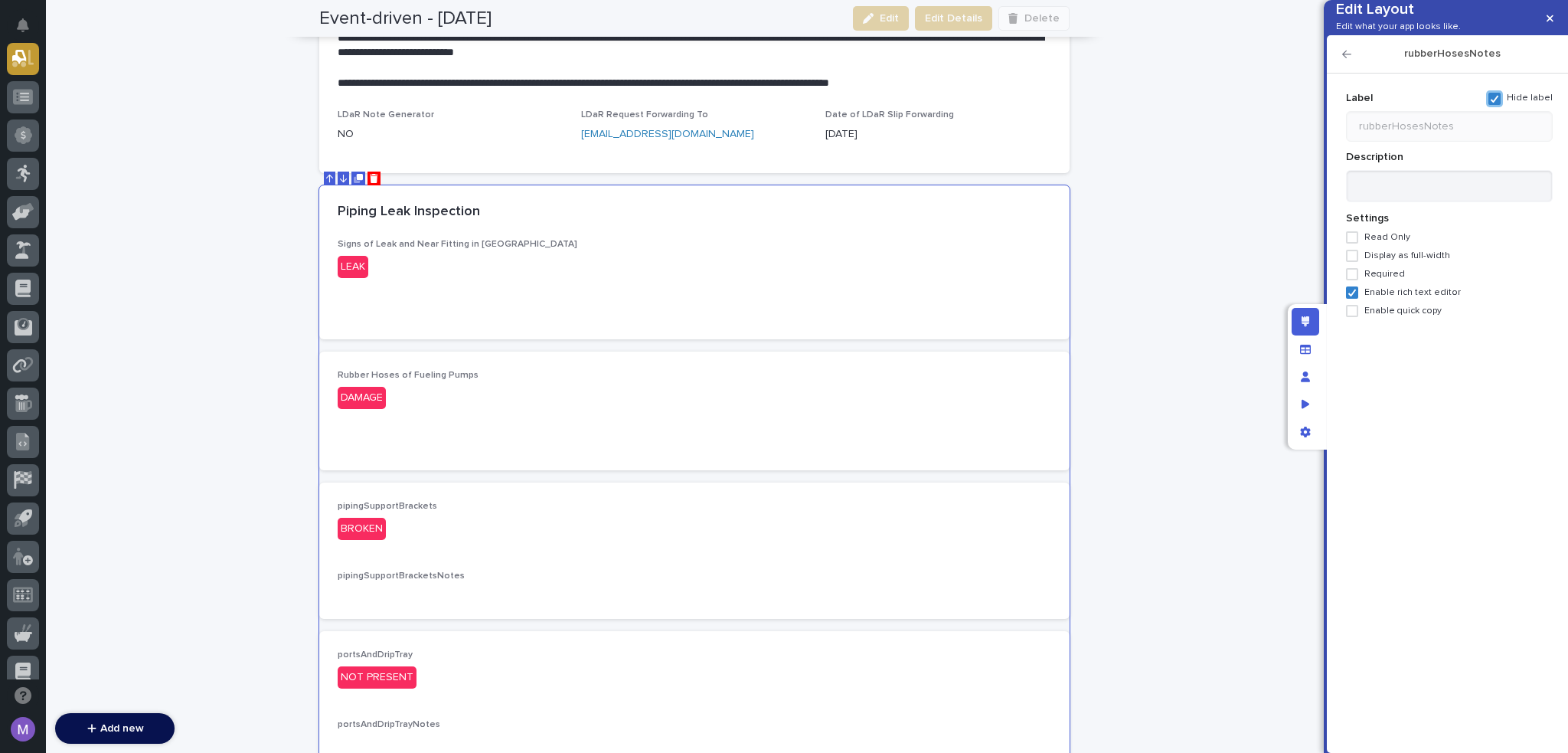
click at [1344, 60] on icon "button" at bounding box center [1347, 53] width 9 height 11
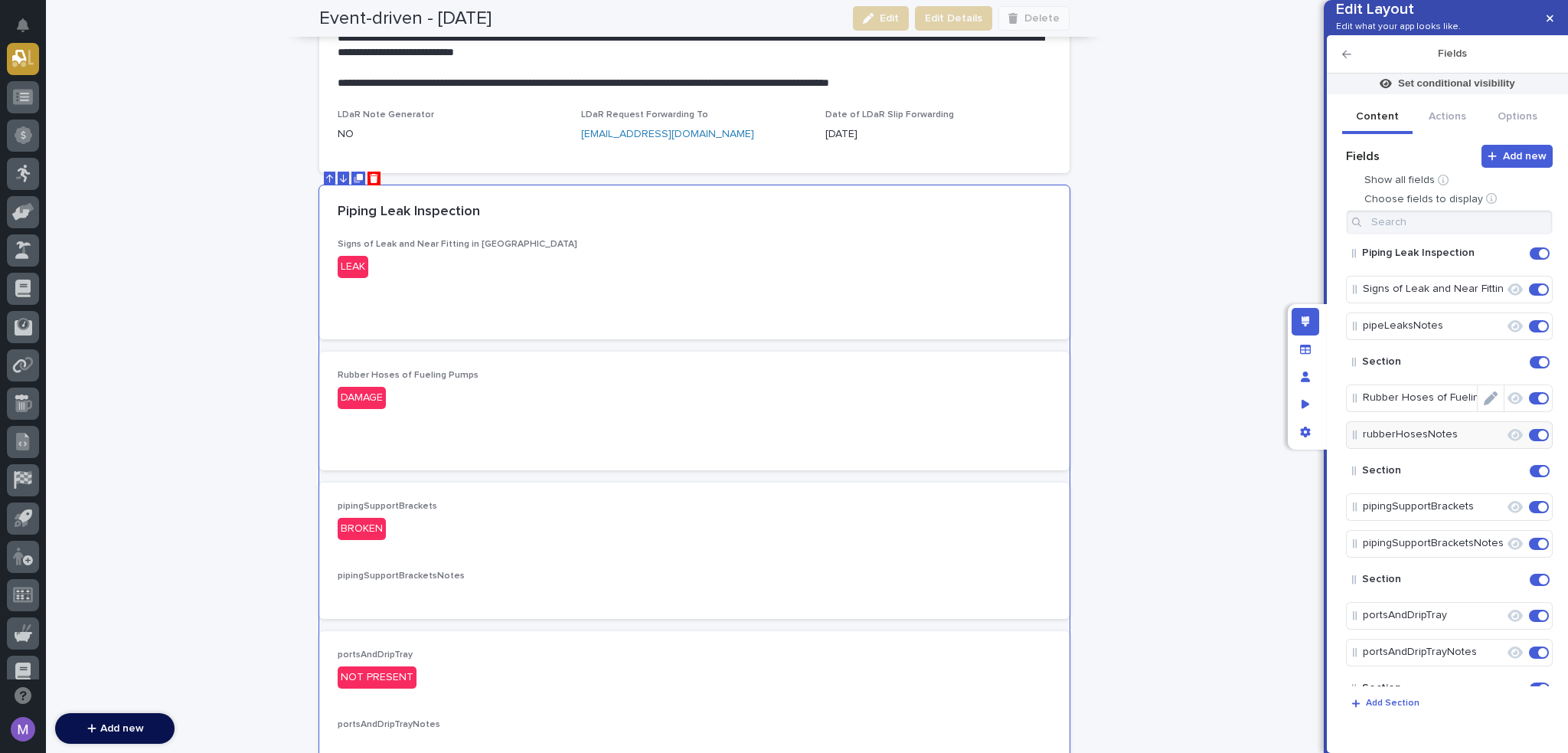
click at [1487, 405] on icon "Edit" at bounding box center [1490, 398] width 14 height 14
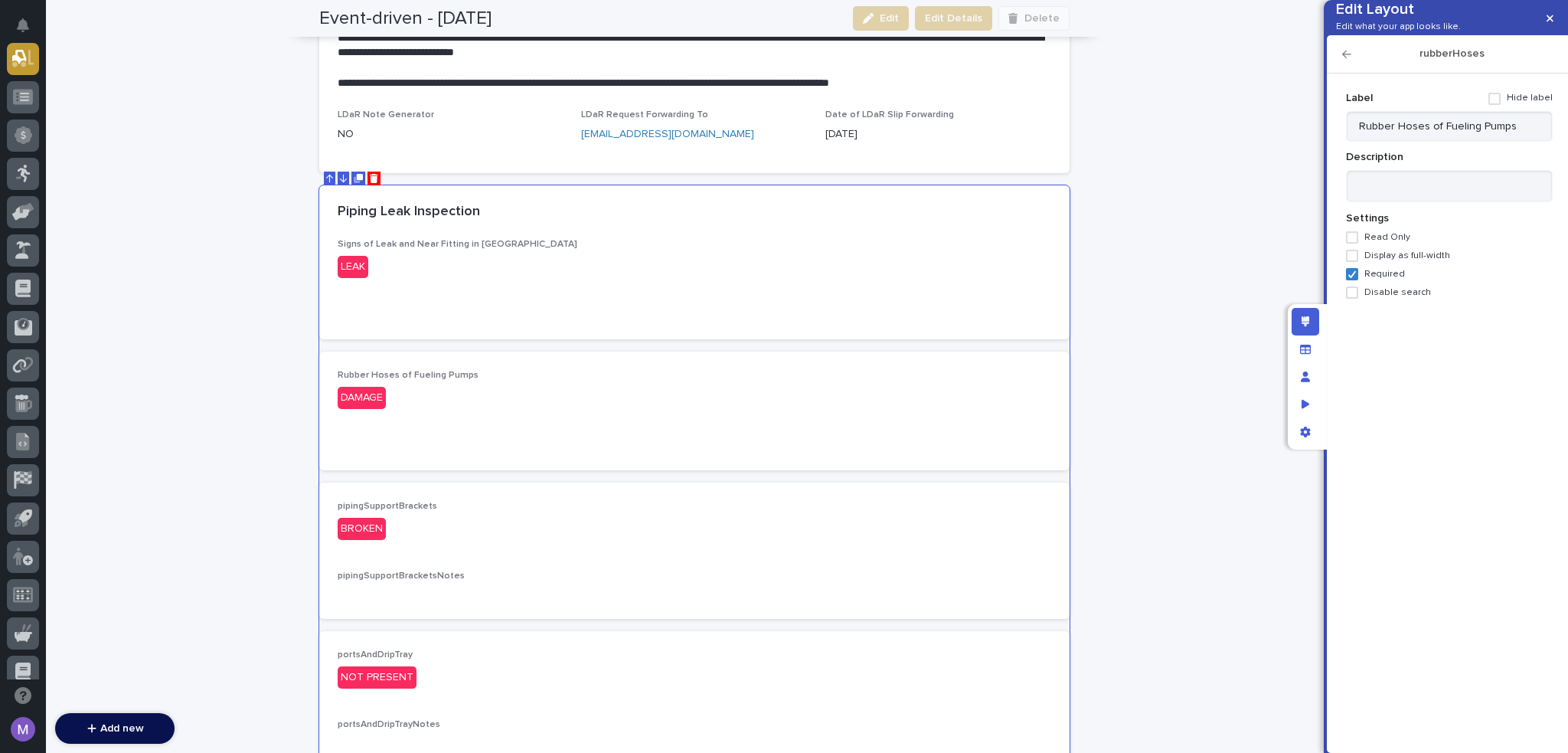
click at [1348, 58] on icon "button" at bounding box center [1347, 53] width 9 height 7
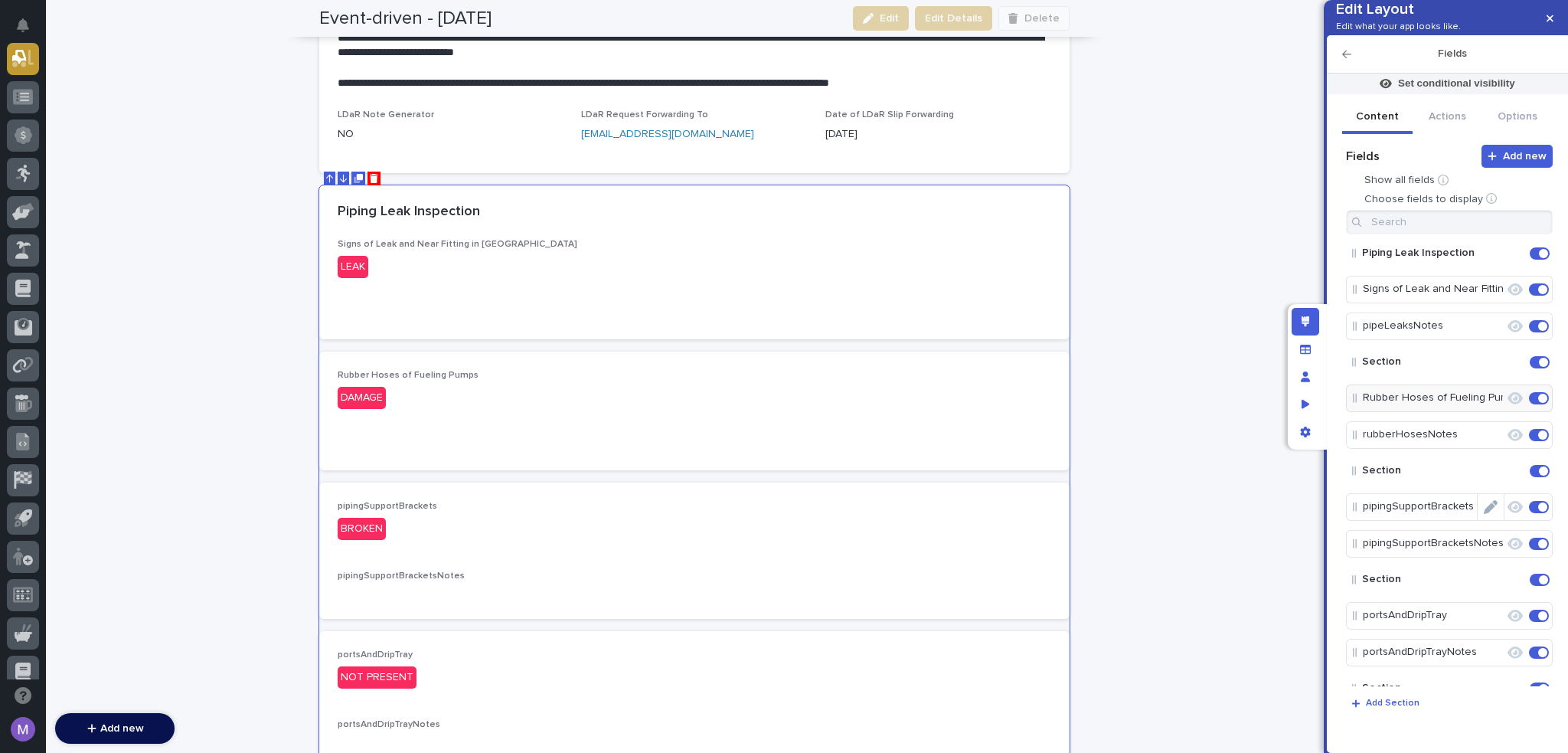
click at [1484, 514] on icon "Edit" at bounding box center [1490, 507] width 14 height 14
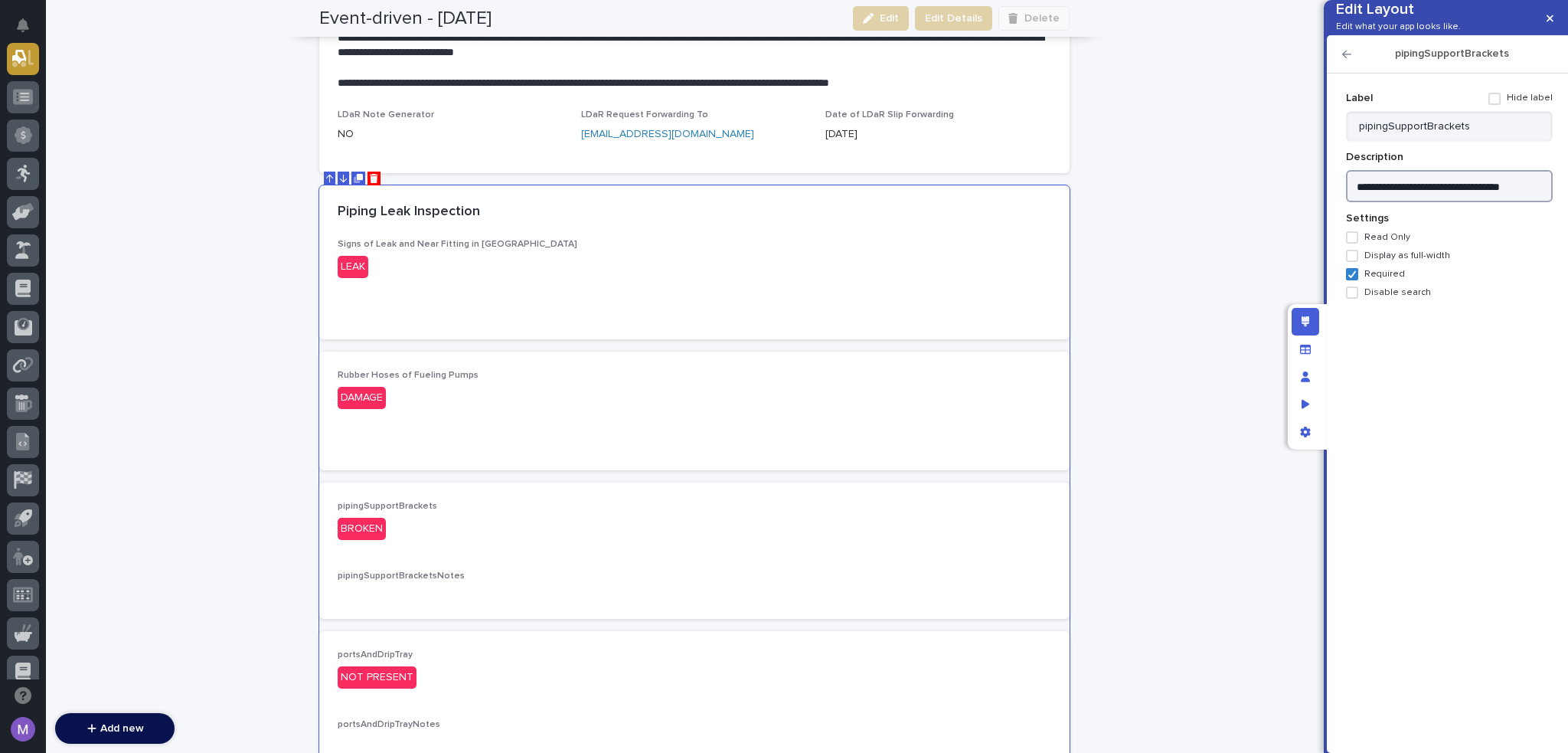
click at [1483, 203] on textarea "**********" at bounding box center [1449, 186] width 207 height 33
click at [1494, 142] on input "pipingSupportBrackets" at bounding box center [1449, 126] width 207 height 31
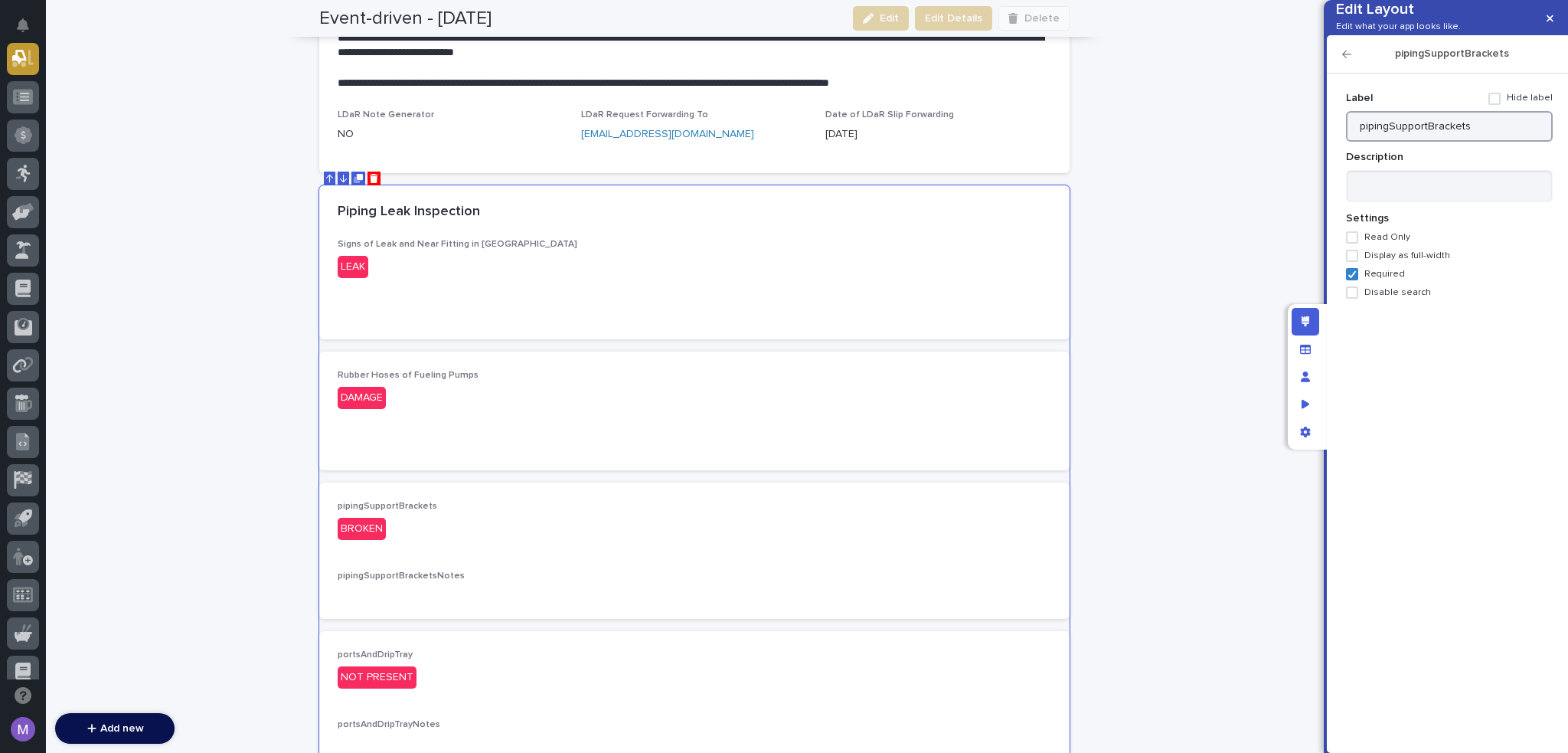
click at [1494, 142] on input "pipingSupportBrackets" at bounding box center [1449, 126] width 207 height 31
paste input "Inspect Piping Support and Bracketing"
drag, startPoint x: 1399, startPoint y: 152, endPoint x: 1340, endPoint y: 152, distance: 59.0
click at [1340, 152] on div "Add new Fields Show all fields Choose fields to display Piping Leak Inspection …" at bounding box center [1447, 403] width 226 height 675
type input "Piping Support and Bracketing"
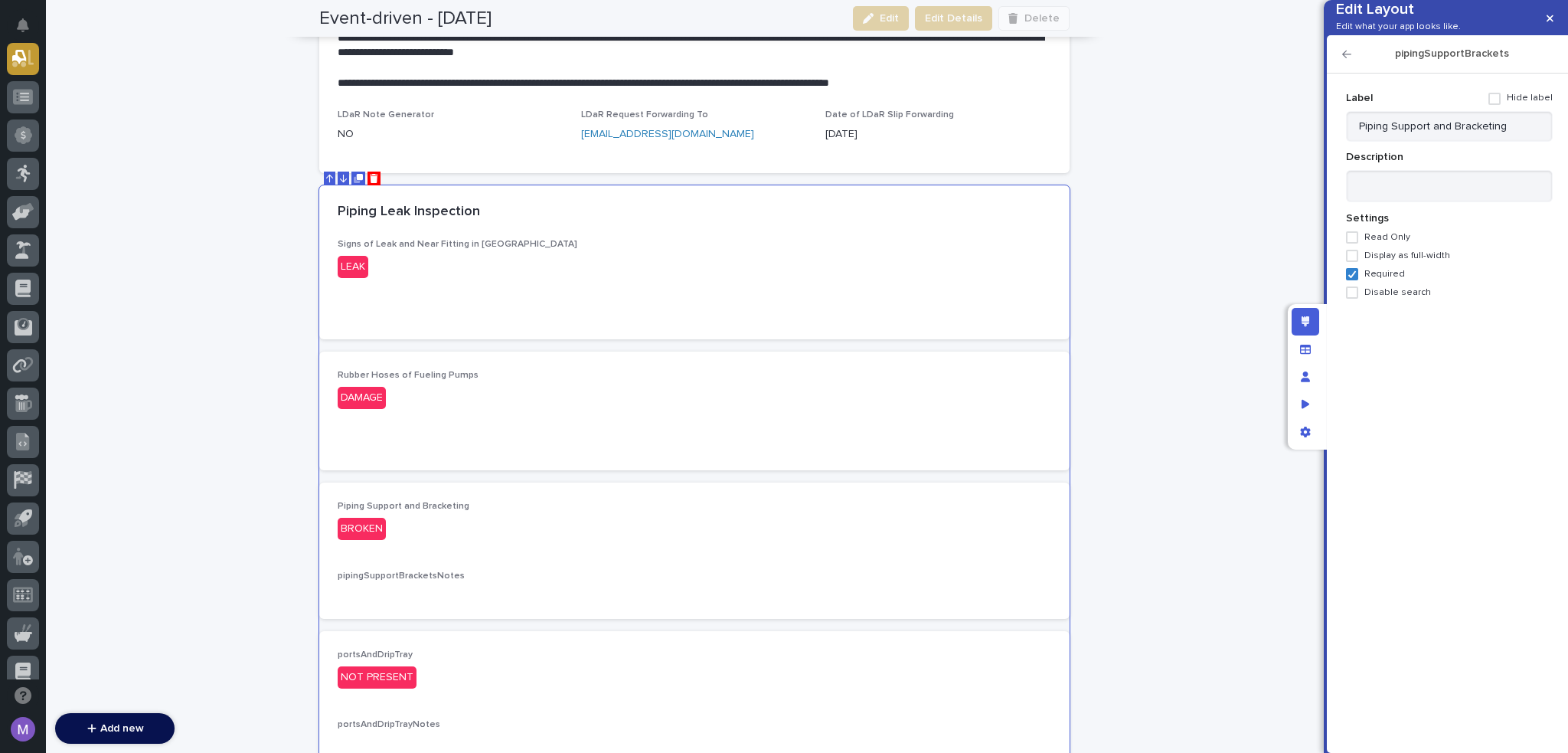
click at [1351, 73] on div "pipingSupportBrackets" at bounding box center [1448, 53] width 241 height 38
click at [1348, 58] on icon "button" at bounding box center [1347, 53] width 9 height 7
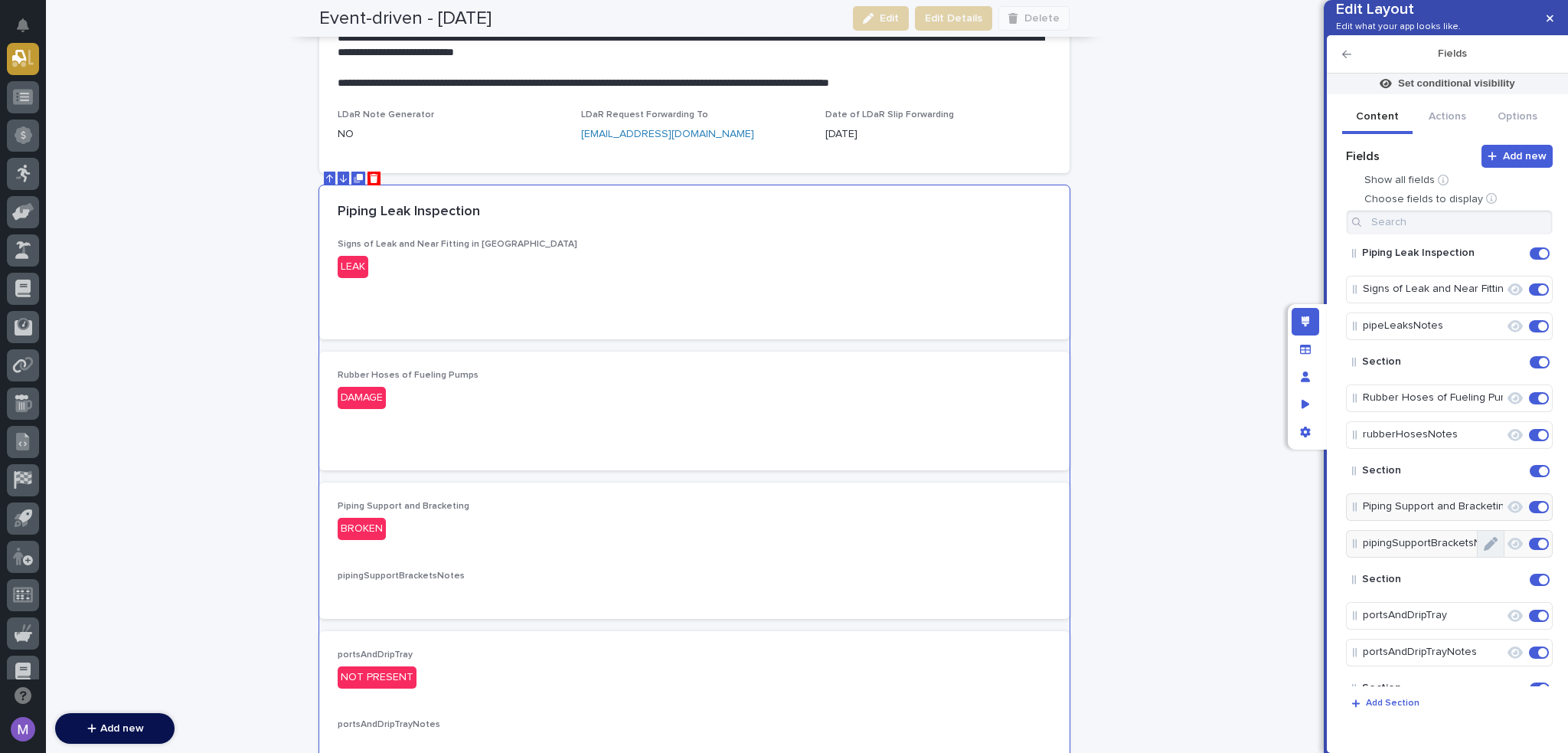
click at [1493, 557] on button "Edit" at bounding box center [1491, 544] width 26 height 26
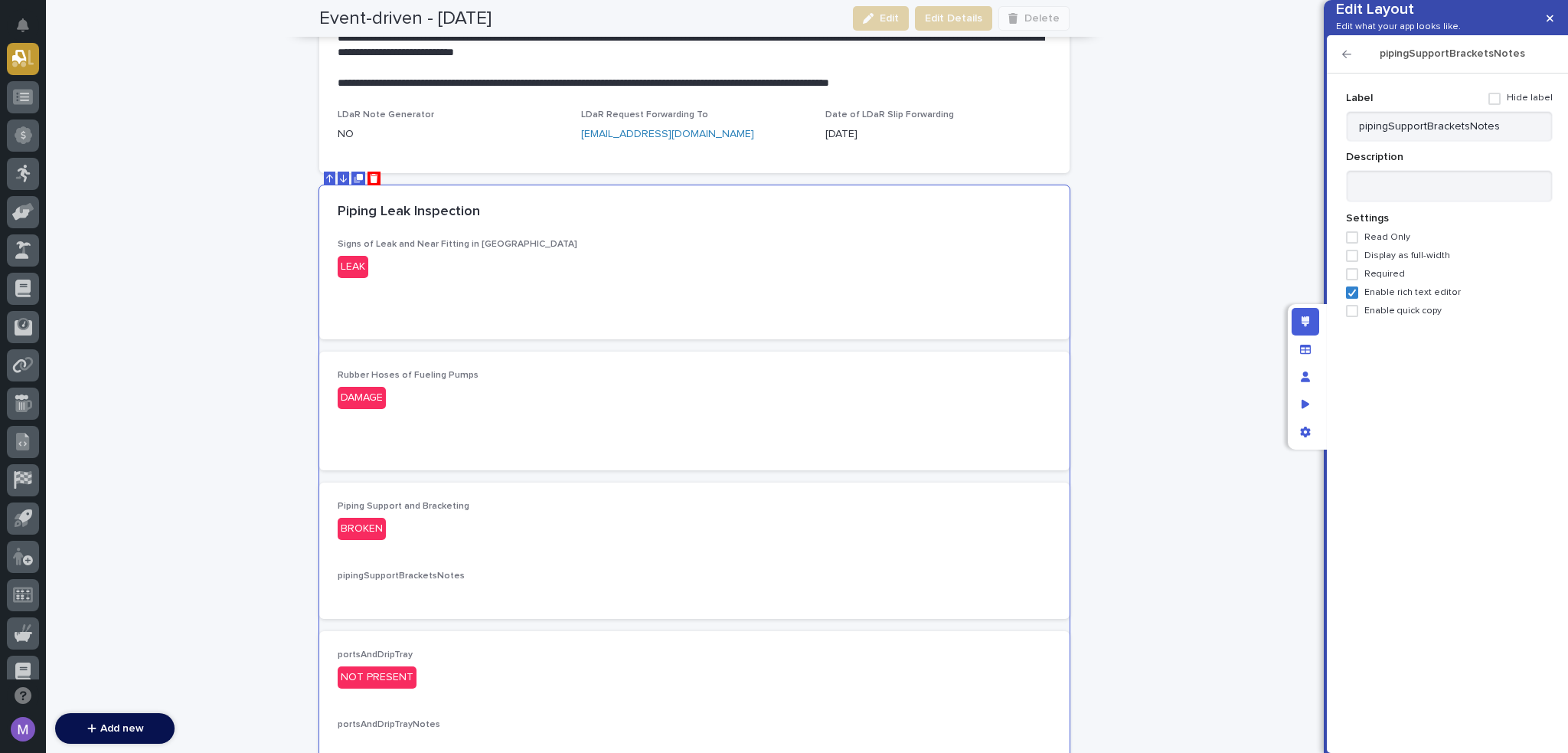
click at [1501, 105] on span at bounding box center [1494, 98] width 12 height 12
click at [1344, 60] on icon "button" at bounding box center [1347, 53] width 9 height 11
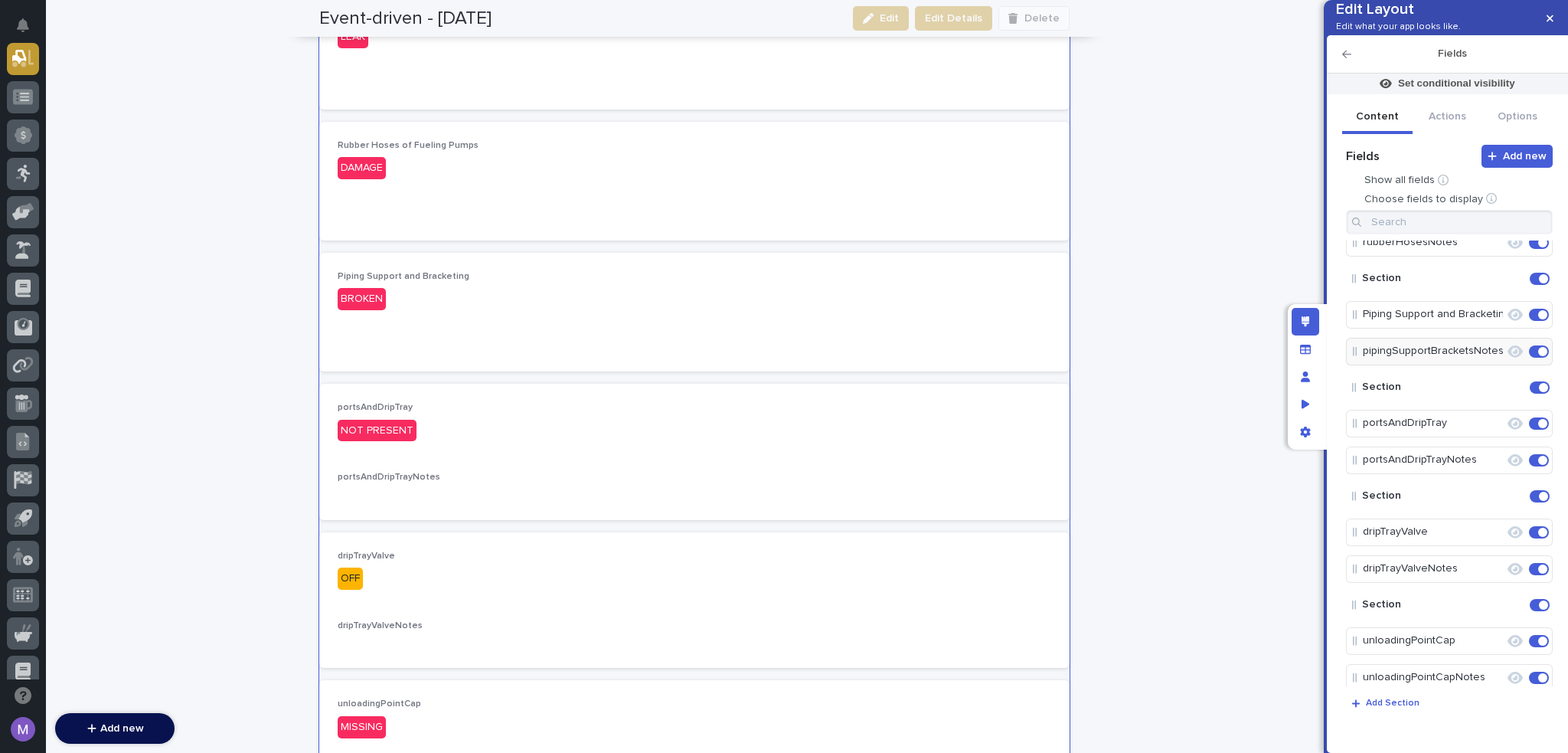
scroll to position [229, 0]
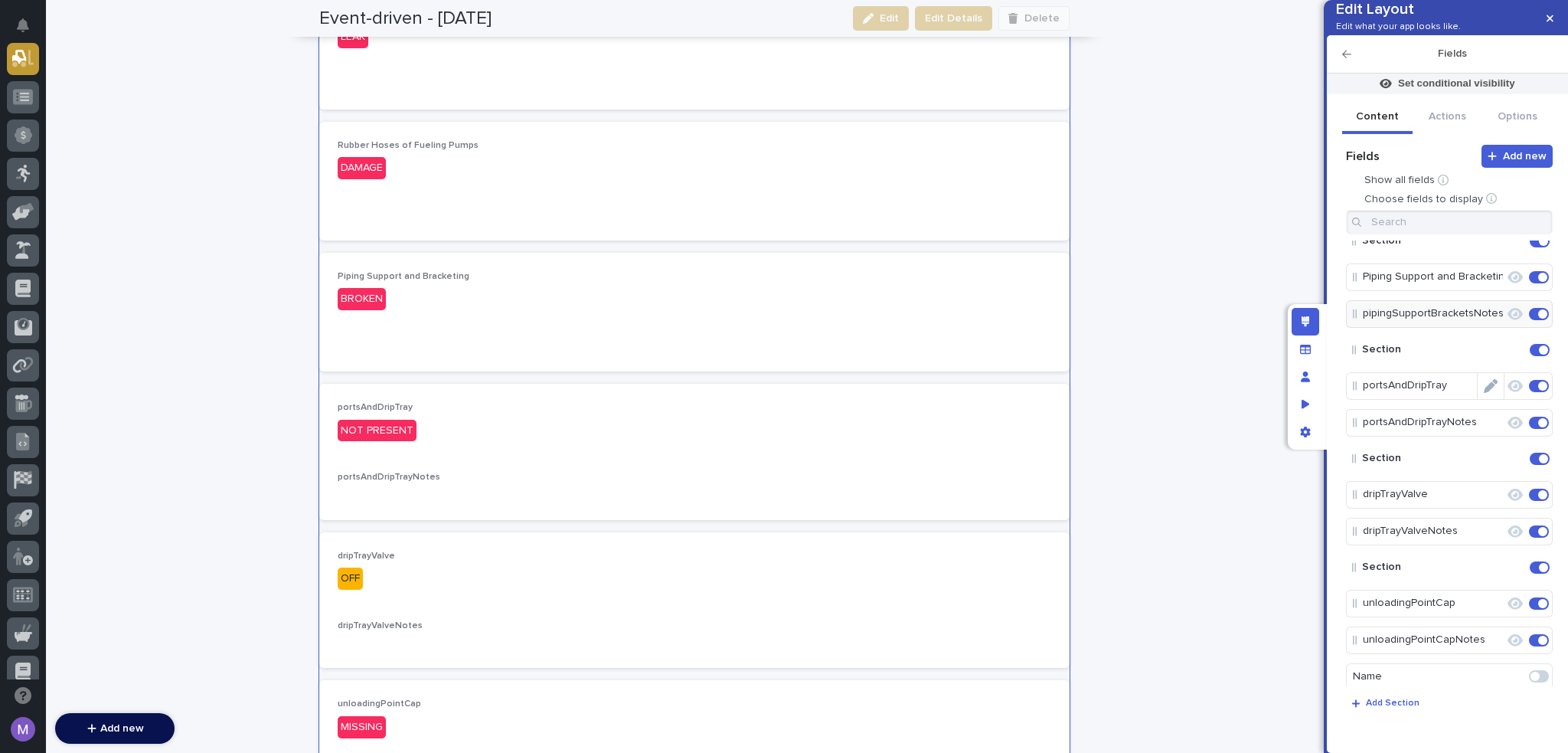
click at [1485, 393] on icon "Edit" at bounding box center [1490, 386] width 14 height 14
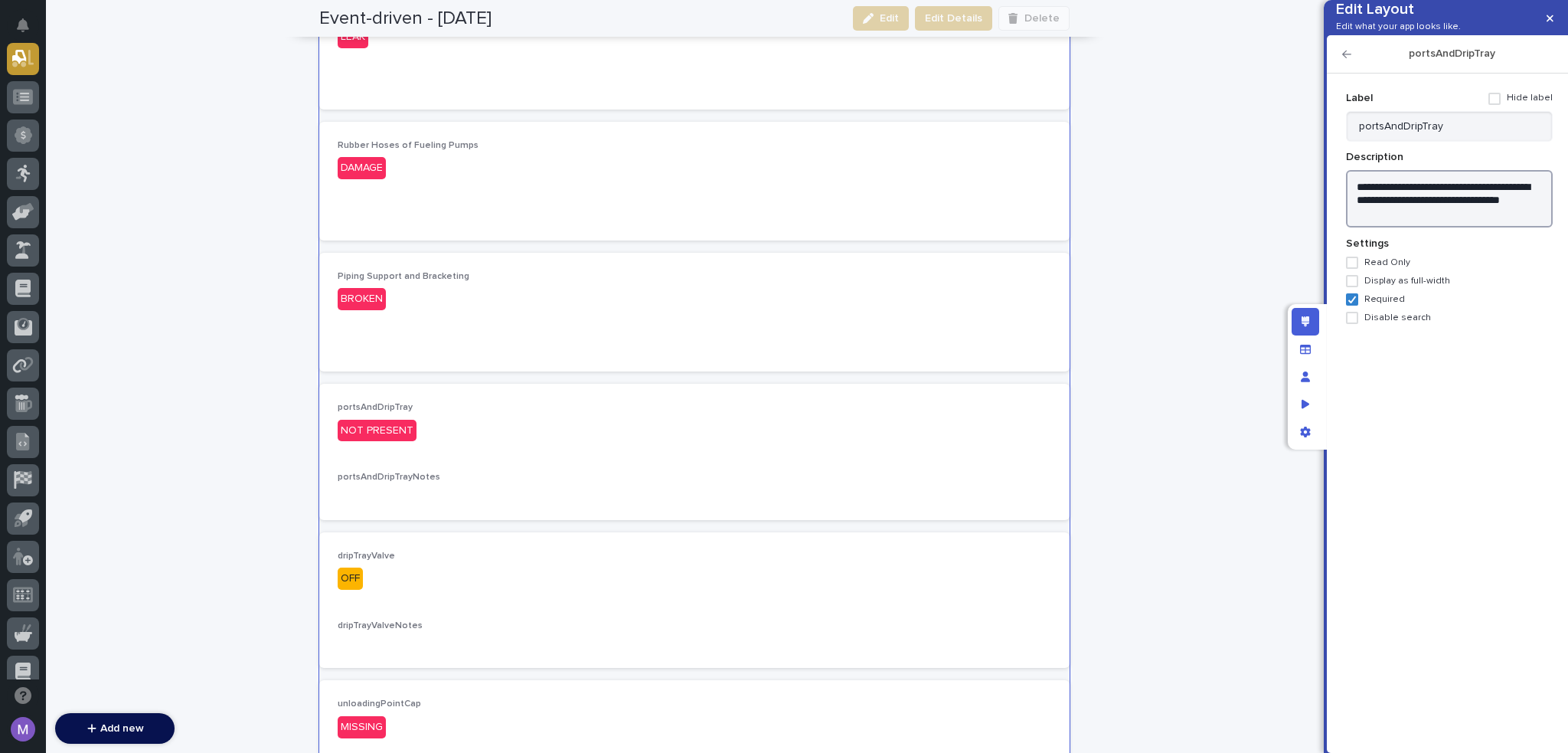
click at [1455, 229] on textarea "**********" at bounding box center [1449, 199] width 207 height 58
drag, startPoint x: 1395, startPoint y: 212, endPoint x: 1328, endPoint y: 209, distance: 67.1
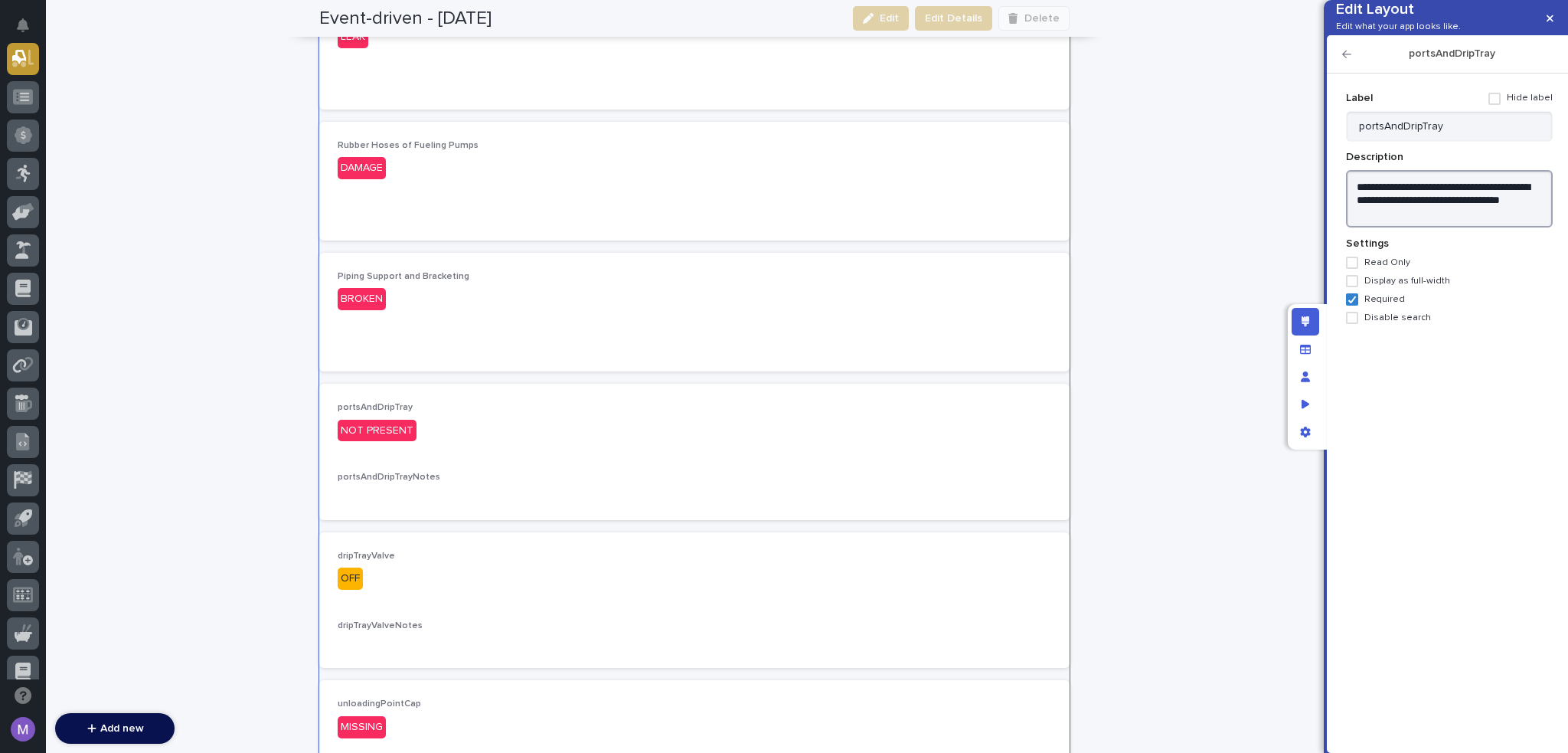
click at [1328, 209] on div "Add new Fields Show all fields Choose fields to display Piping Leak Inspection …" at bounding box center [1448, 413] width 241 height 679
click at [1418, 212] on textarea "**********" at bounding box center [1449, 193] width 207 height 46
click at [1415, 212] on textarea "**********" at bounding box center [1449, 199] width 207 height 58
drag, startPoint x: 1503, startPoint y: 209, endPoint x: 1357, endPoint y: 232, distance: 147.8
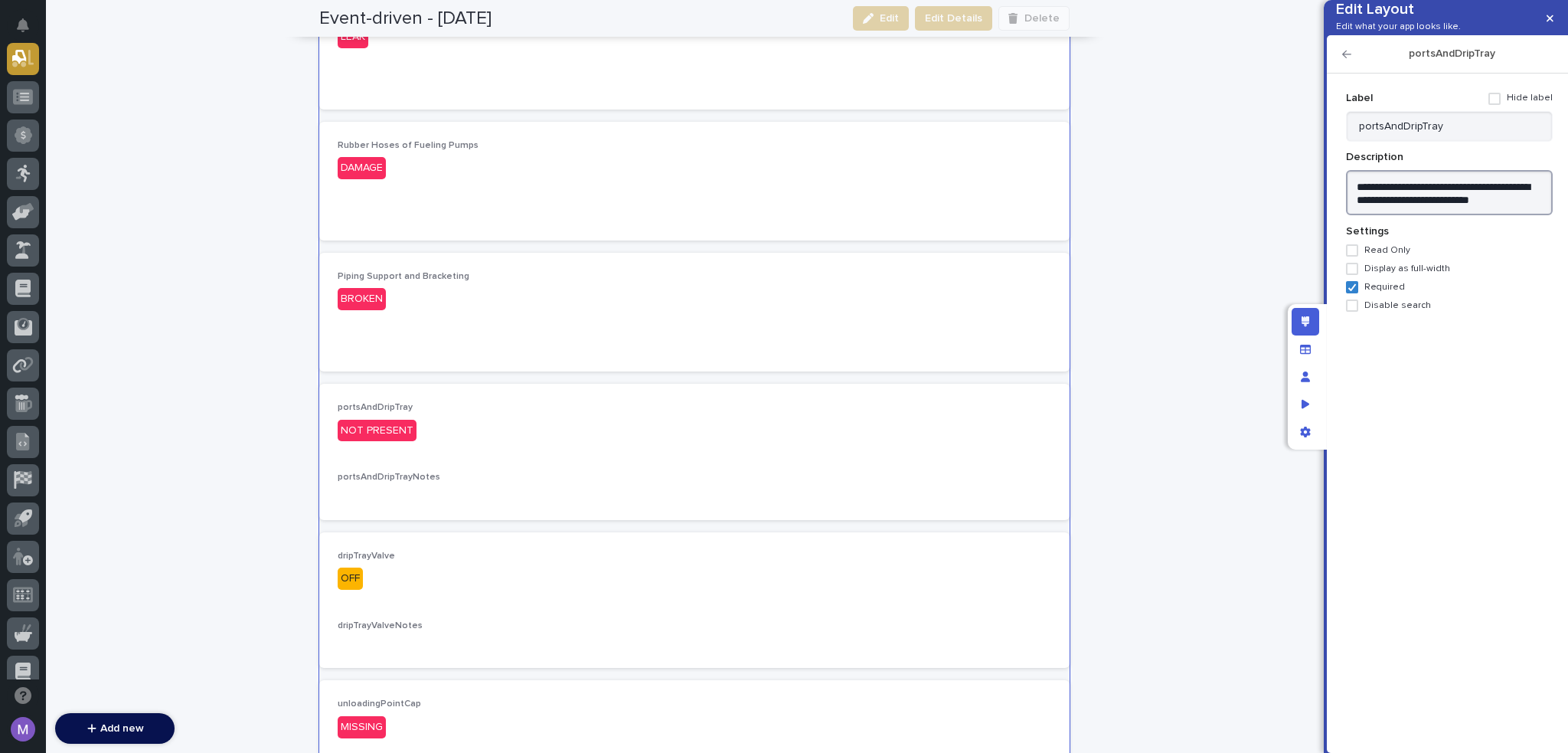
click at [1357, 216] on textarea "**********" at bounding box center [1449, 193] width 207 height 46
drag, startPoint x: 1378, startPoint y: 225, endPoint x: 1518, endPoint y: 228, distance: 140.0
click at [1518, 216] on textarea "**********" at bounding box center [1449, 193] width 207 height 46
type textarea "**********"
drag, startPoint x: 1395, startPoint y: 228, endPoint x: 1291, endPoint y: 189, distance: 111.1
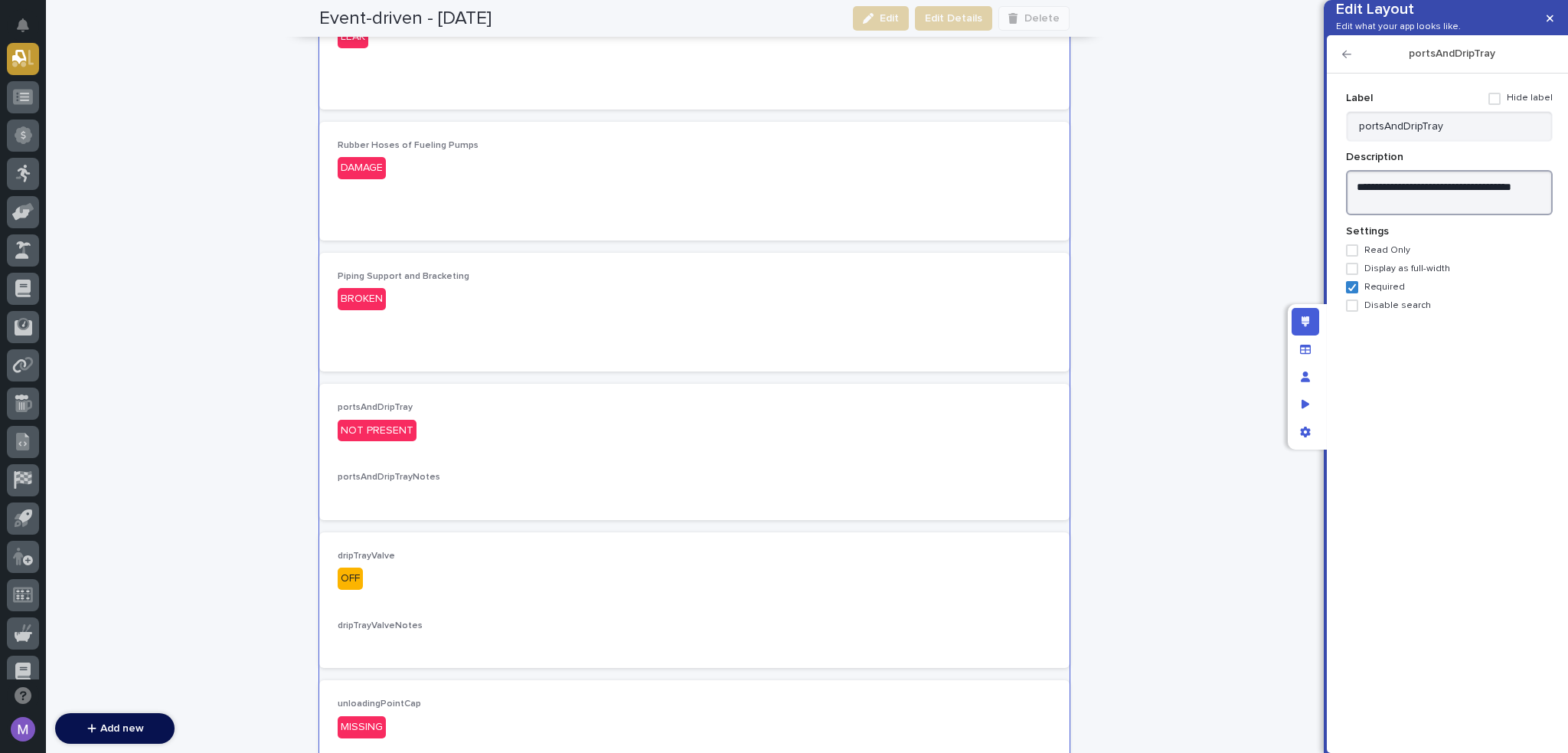
click at [1291, 189] on div "Edit Layout Edit what your app looks like. portsAndDripTray Add new Fields Show…" at bounding box center [784, 376] width 1568 height 753
click at [1433, 142] on input "portsAndDripTray" at bounding box center [1449, 126] width 207 height 31
paste input "Fuel Loading, Unloading Ports, Drip"
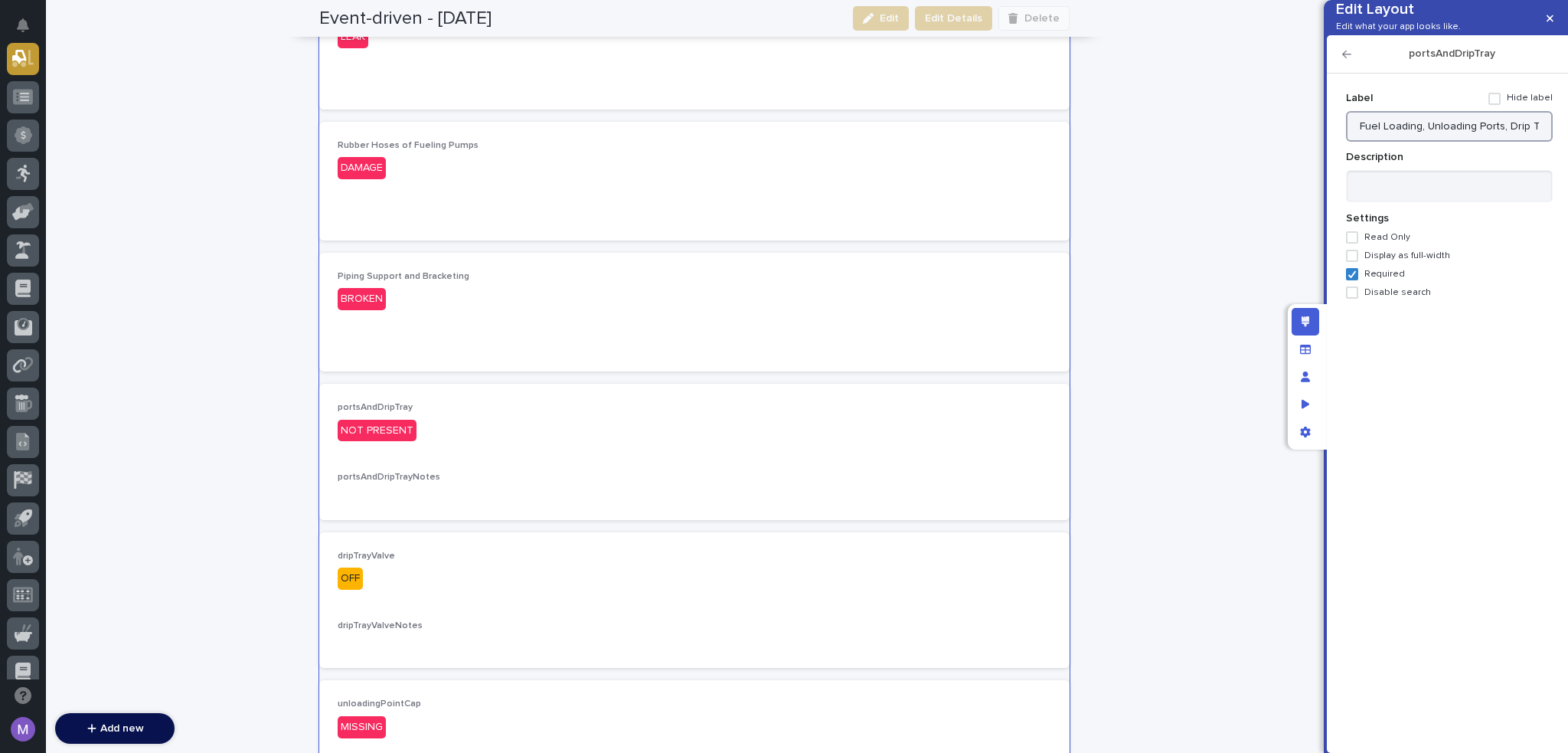
scroll to position [0, 7]
type input "Fuel Loading, Unloading Ports, Drip Tray"
click at [1440, 203] on textarea at bounding box center [1449, 186] width 207 height 33
type textarea "**********"
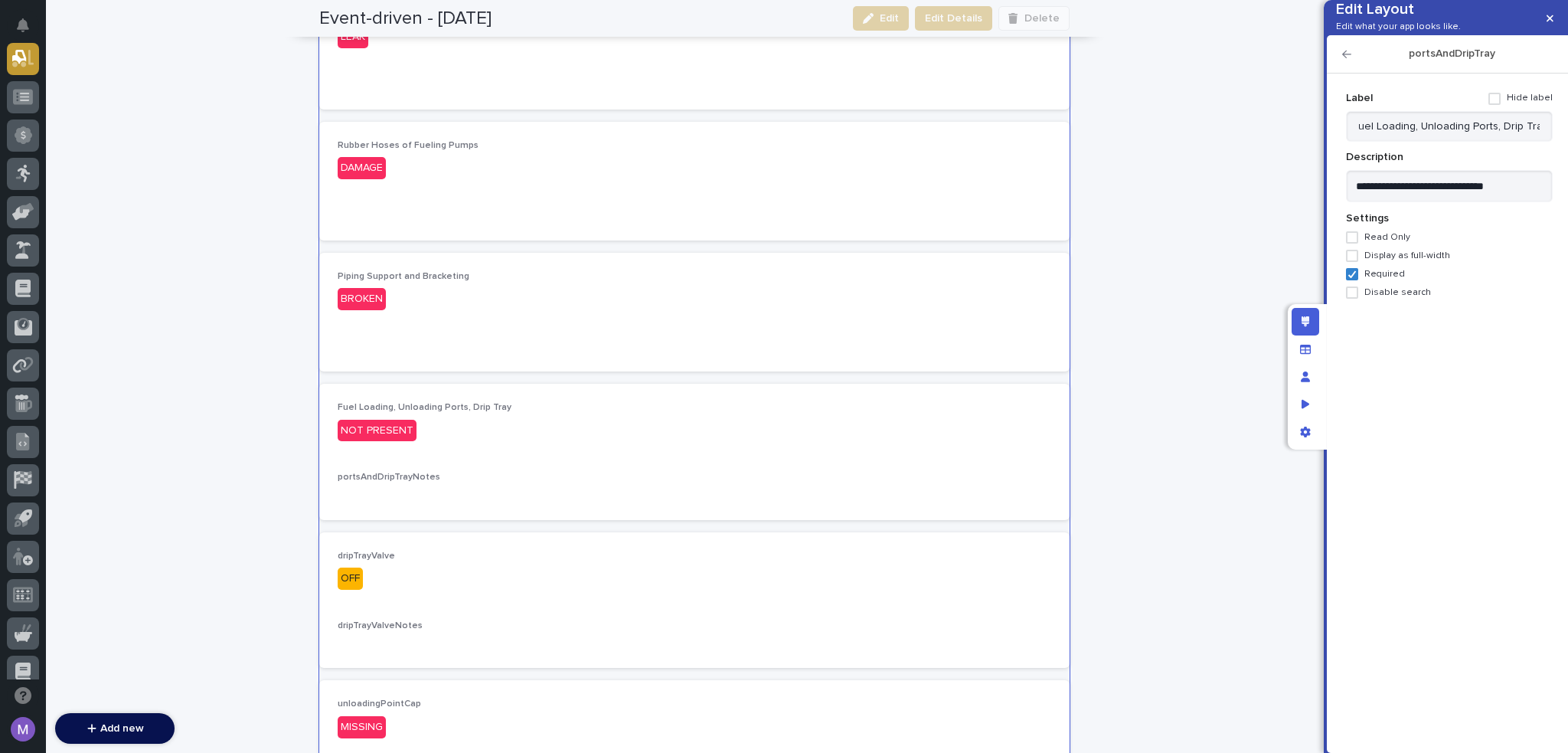
click at [1348, 58] on icon "button" at bounding box center [1347, 53] width 9 height 7
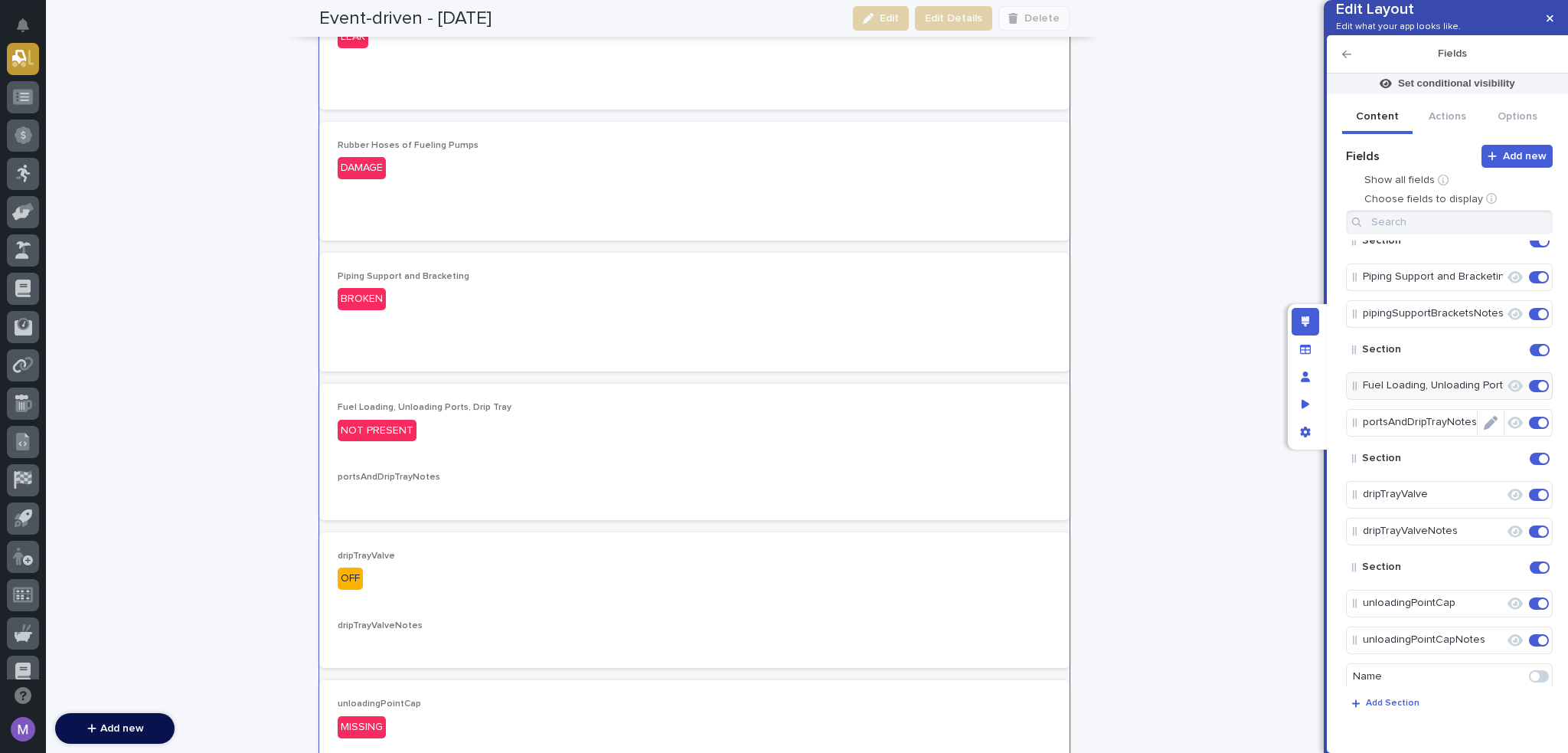
click at [1489, 430] on icon "Edit" at bounding box center [1490, 422] width 14 height 14
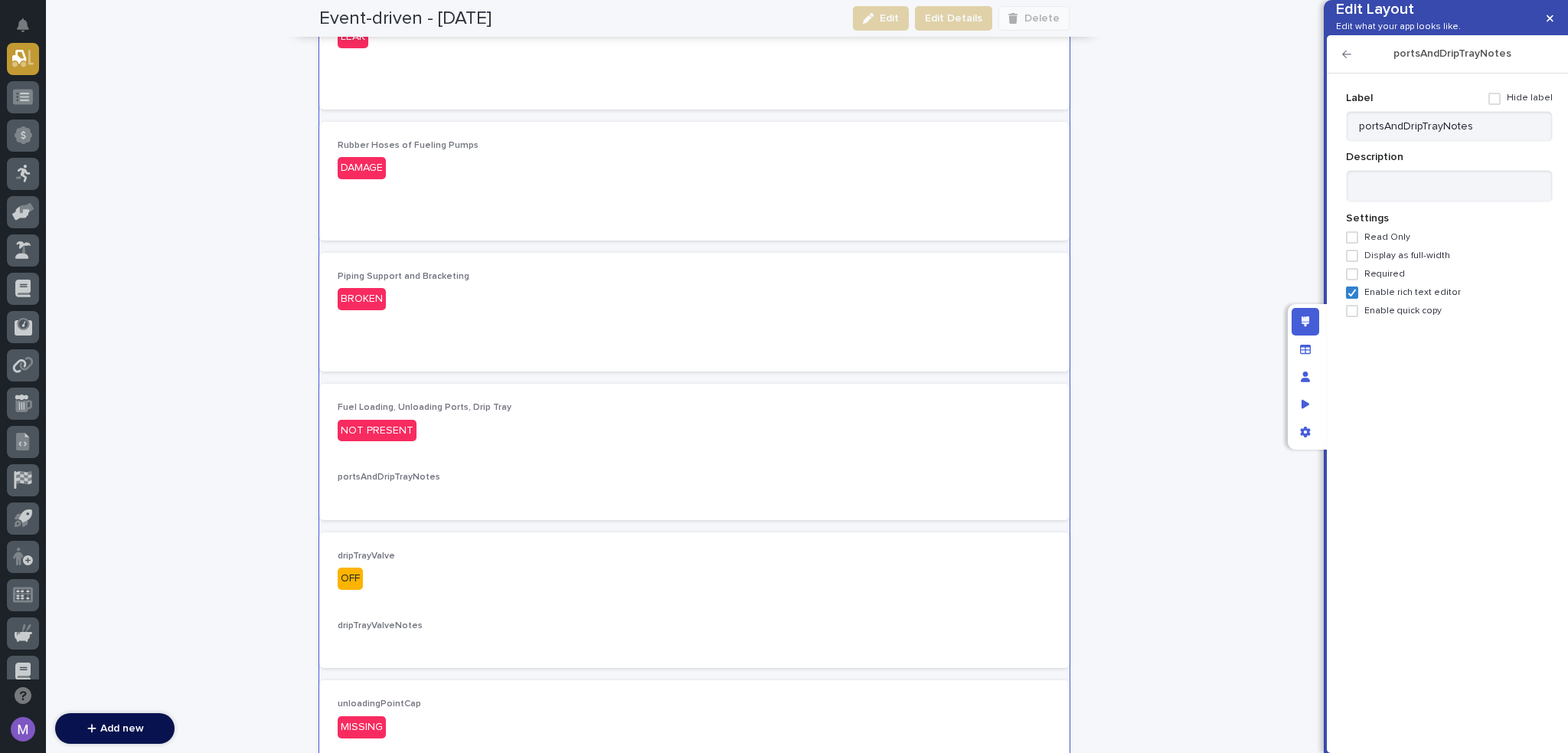
click at [1501, 105] on span at bounding box center [1494, 98] width 12 height 12
click at [1344, 60] on icon "button" at bounding box center [1347, 53] width 9 height 11
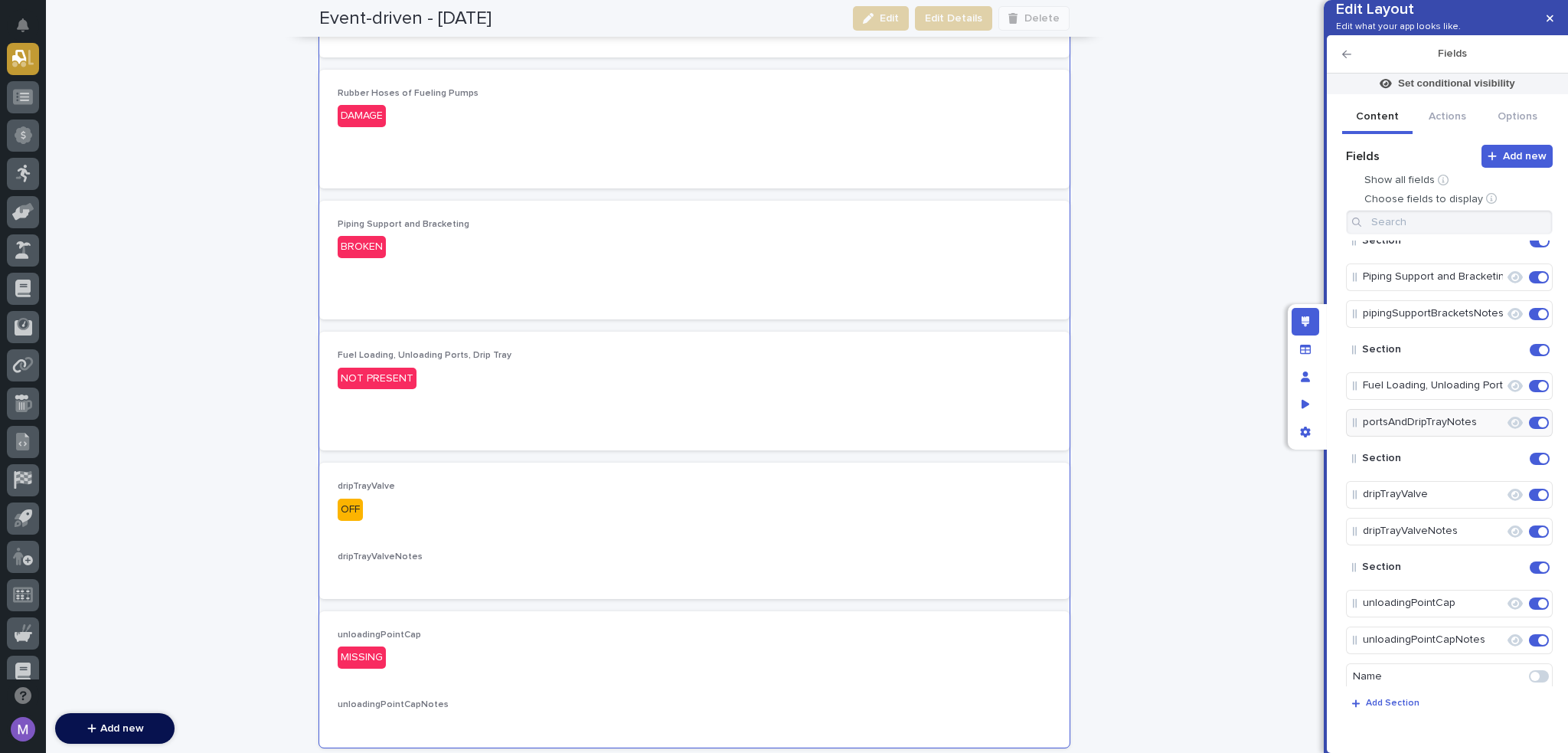
scroll to position [794, 0]
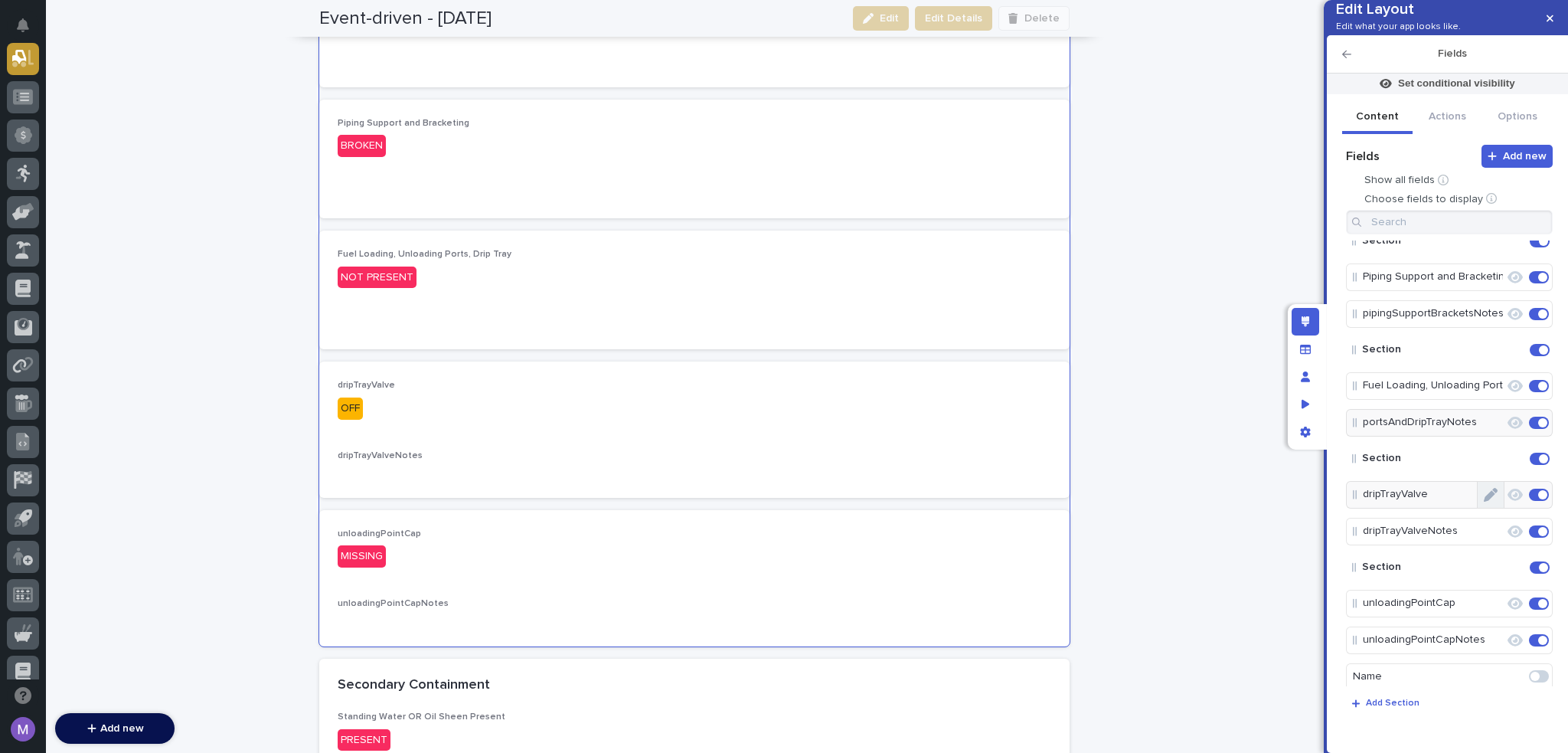
click at [1490, 508] on button "Edit" at bounding box center [1491, 494] width 26 height 26
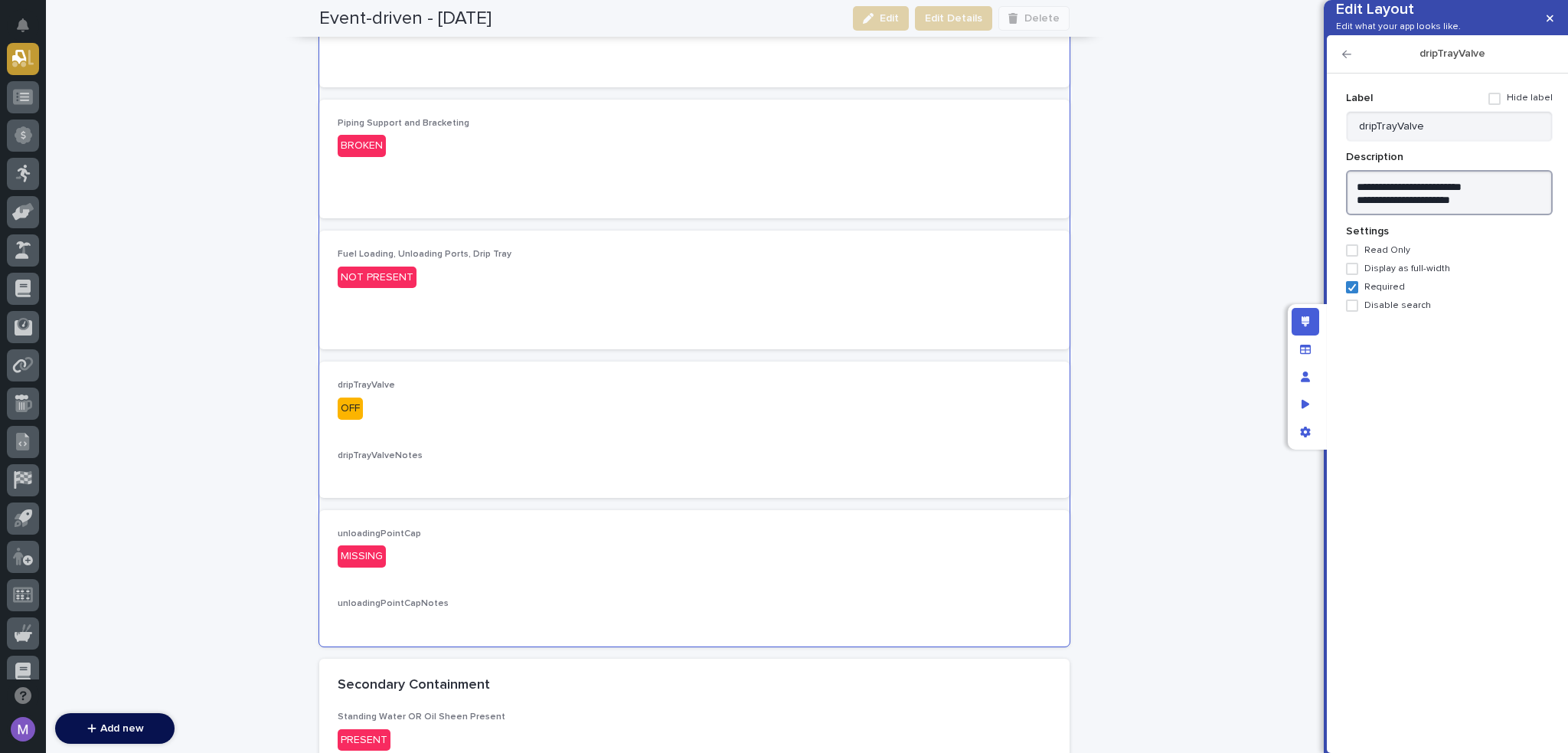
drag, startPoint x: 1392, startPoint y: 205, endPoint x: 1404, endPoint y: 227, distance: 25.1
click at [1404, 216] on textarea "**********" at bounding box center [1449, 193] width 207 height 46
type textarea "**********"
click at [1433, 142] on input "dripTrayValve" at bounding box center [1449, 126] width 207 height 31
click at [1433, 142] on input "dripTrayValve" at bounding box center [1449, 126] width 207 height 31
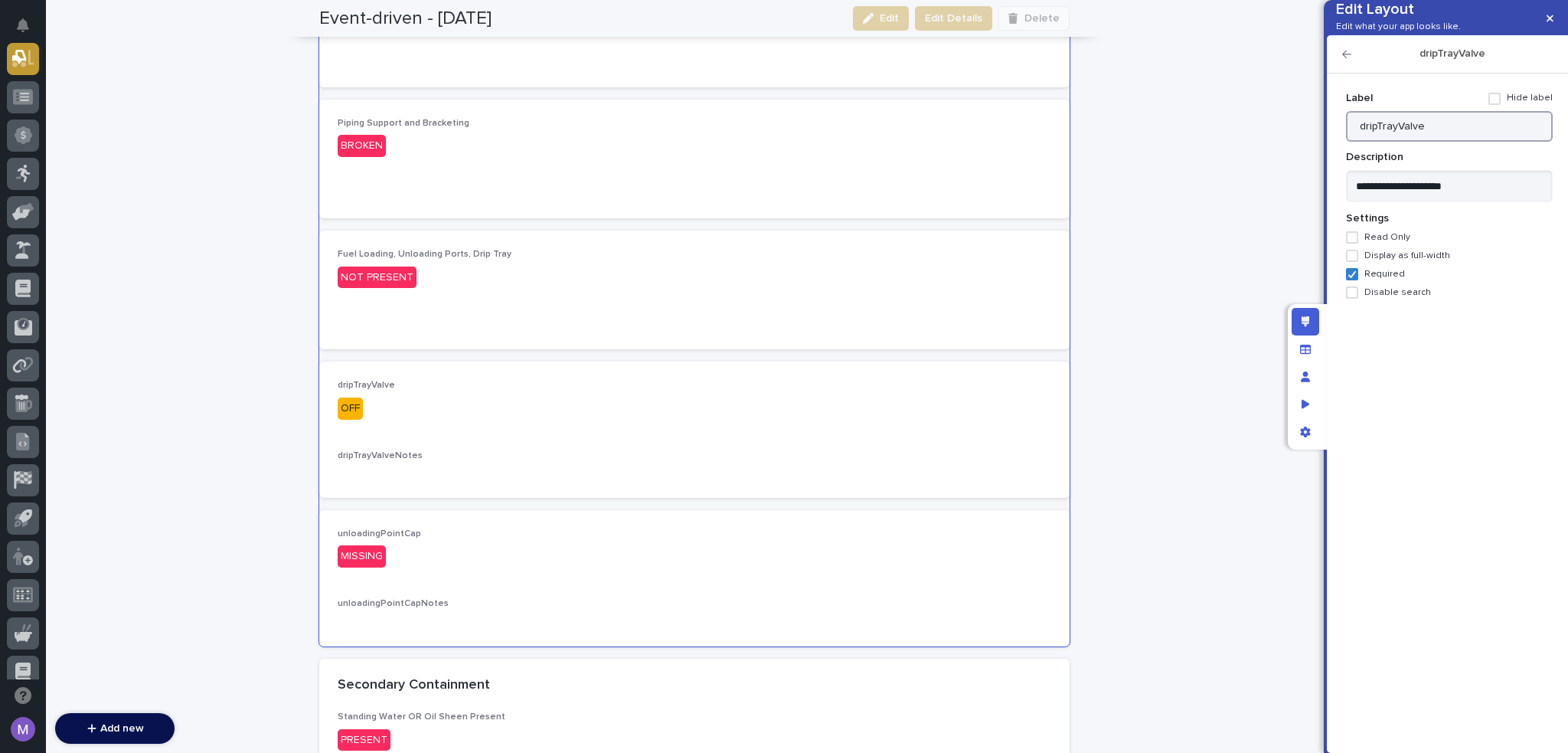
click at [1433, 142] on input "dripTrayValve" at bounding box center [1449, 126] width 207 height 31
paste input "Unloading Port Drip Tray"
type input "Unloading Port Drip Tray Valve"
drag, startPoint x: 1399, startPoint y: 208, endPoint x: 1305, endPoint y: 205, distance: 94.0
click at [1305, 205] on div "Edit Layout Edit what your app looks like. dripTrayValve Add new Fields Show al…" at bounding box center [784, 376] width 1568 height 753
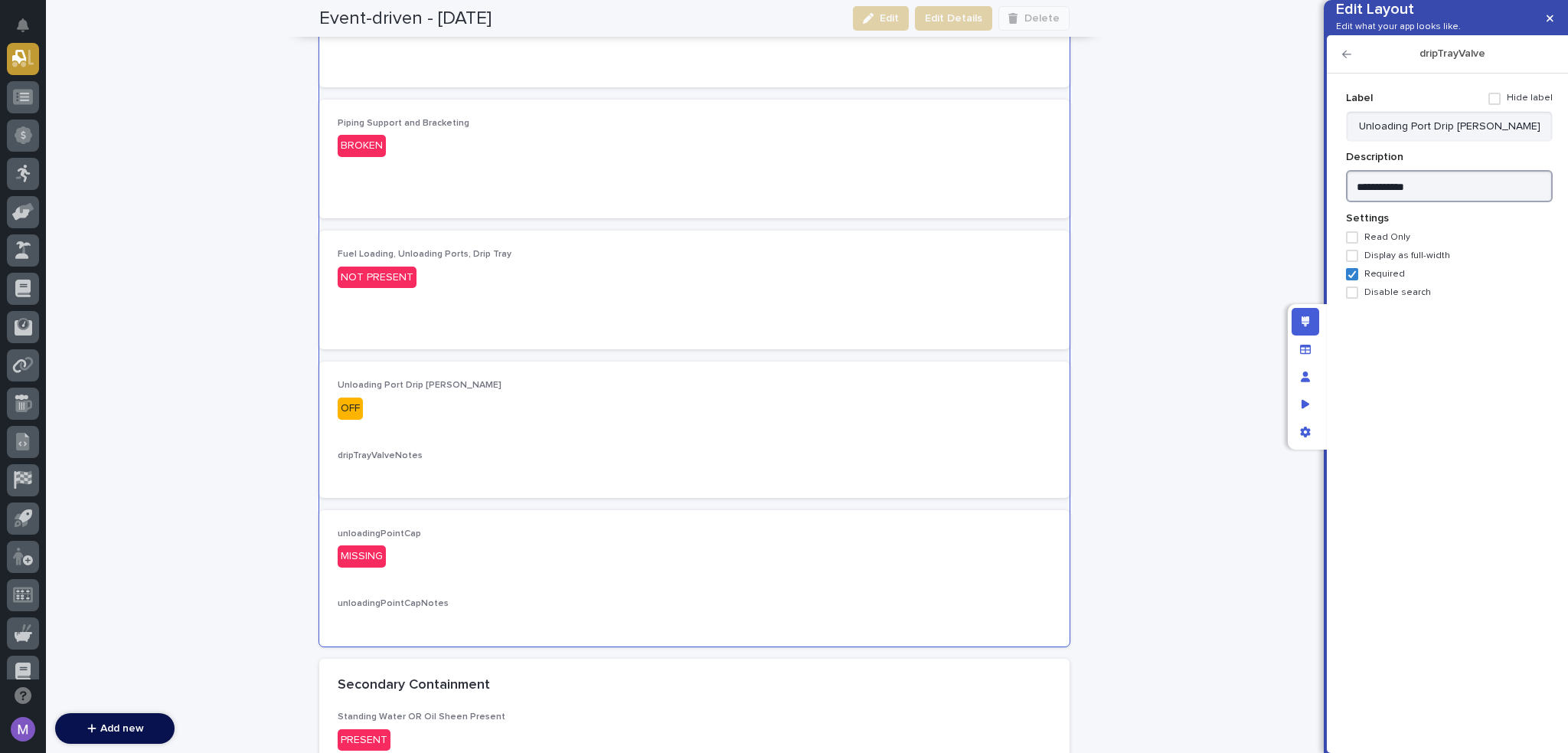
click at [1436, 203] on textarea "**********" at bounding box center [1449, 186] width 207 height 33
drag, startPoint x: 1424, startPoint y: 209, endPoint x: 1284, endPoint y: 205, distance: 140.1
click at [1284, 205] on div "Edit Layout Edit what your app looks like. dripTrayValve Add new Fields Show al…" at bounding box center [784, 376] width 1568 height 753
type textarea "**********"
click at [1348, 60] on icon "button" at bounding box center [1347, 53] width 9 height 11
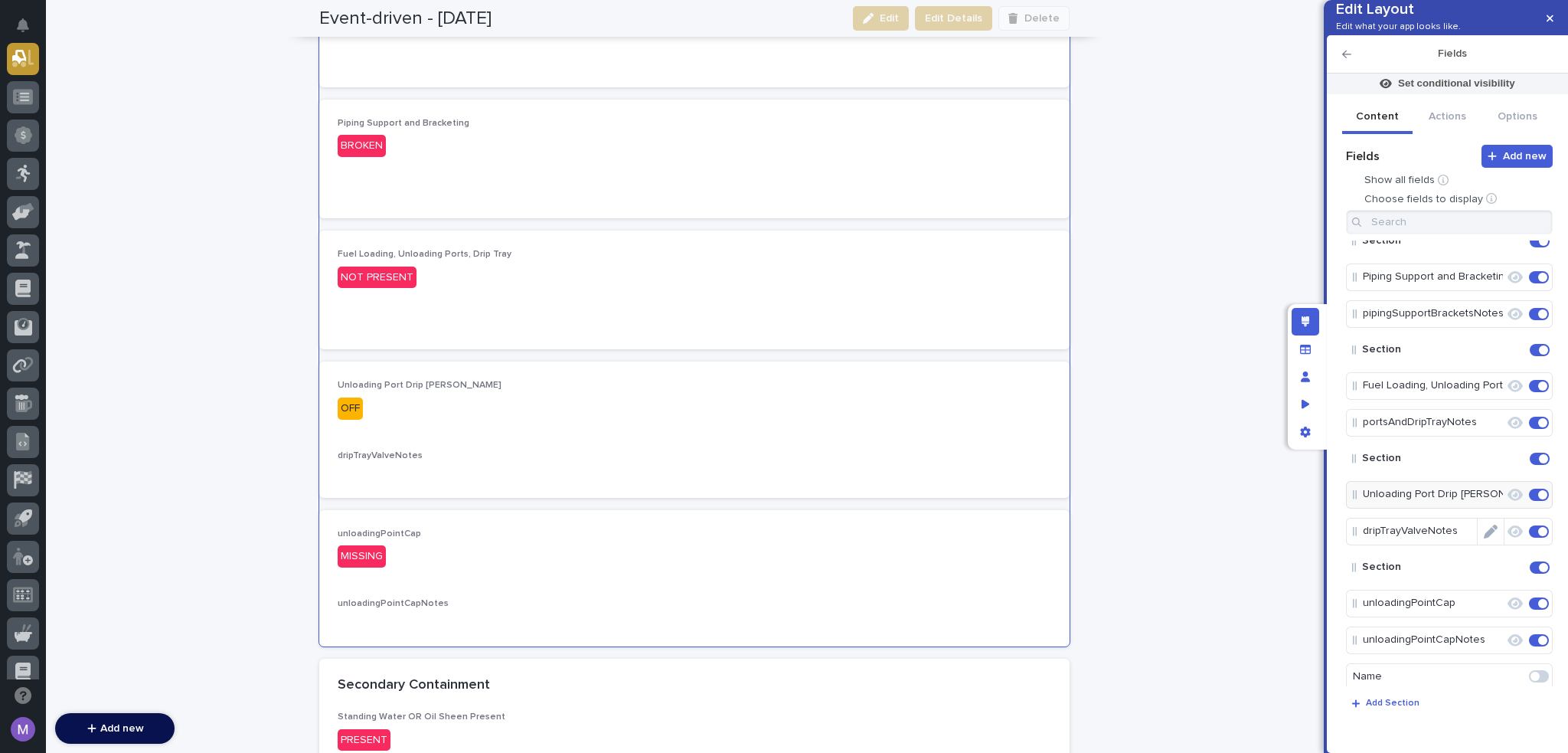
click at [1489, 538] on icon "Edit" at bounding box center [1490, 531] width 14 height 14
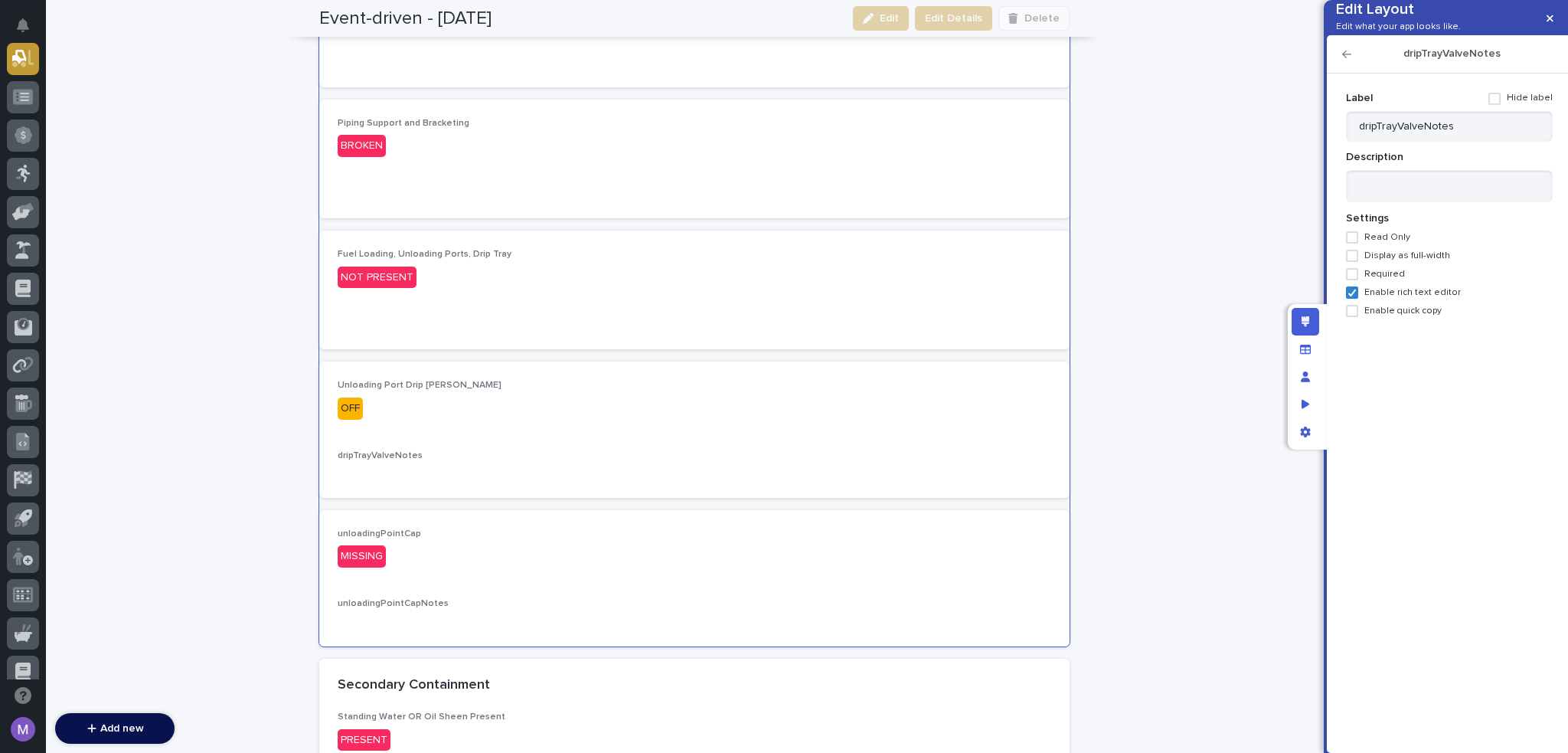
click at [1497, 105] on span at bounding box center [1494, 98] width 12 height 12
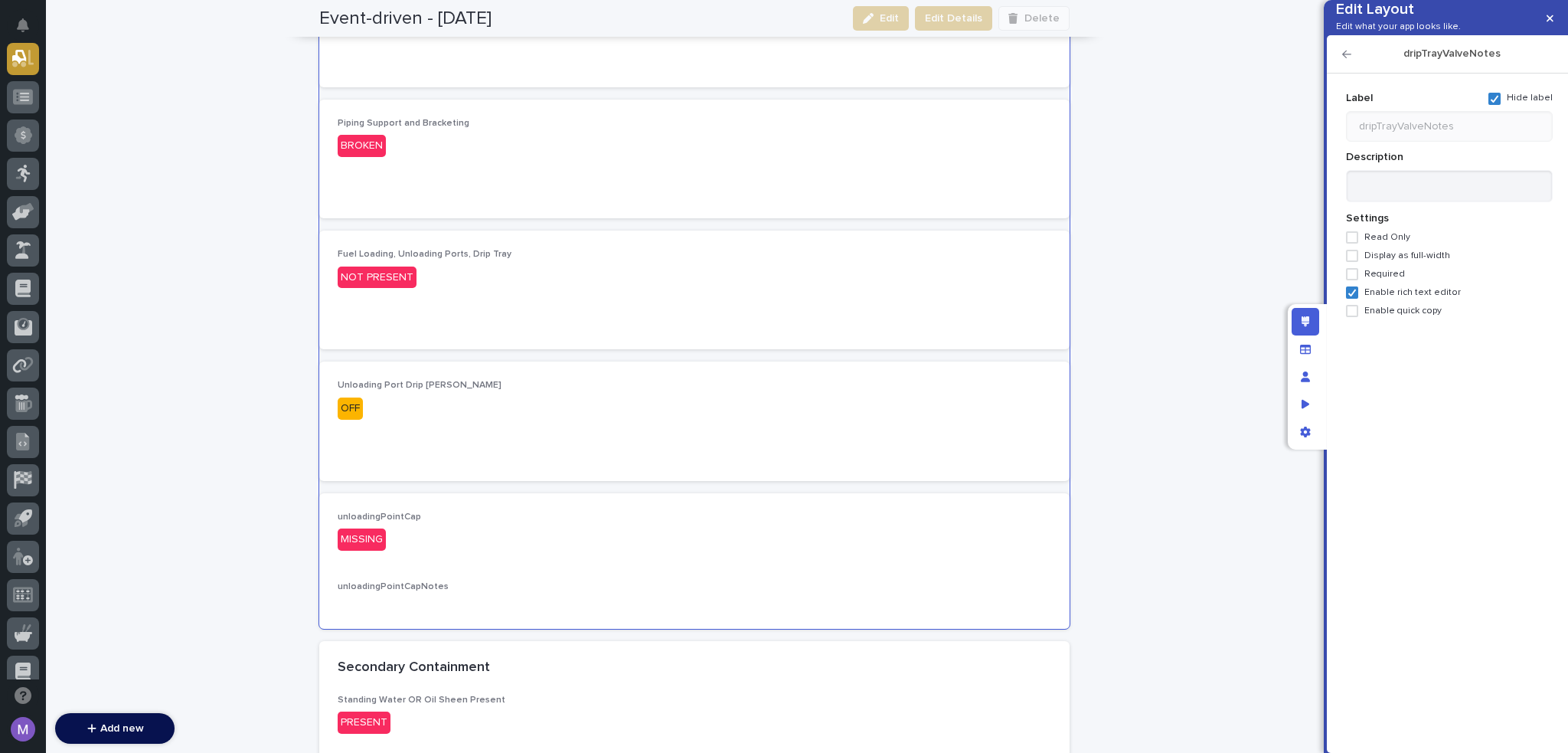
click at [1348, 60] on icon "button" at bounding box center [1347, 53] width 9 height 11
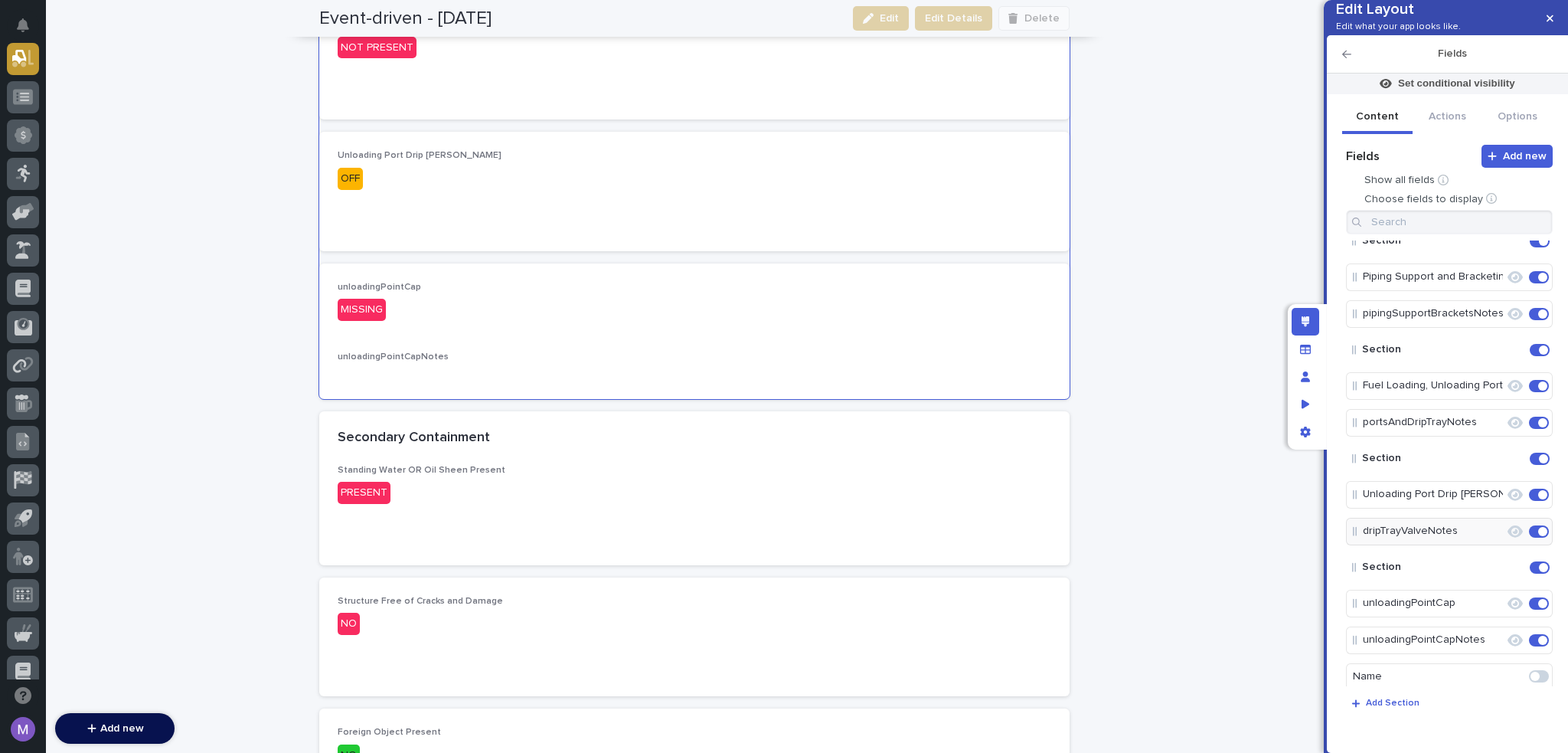
scroll to position [306, 0]
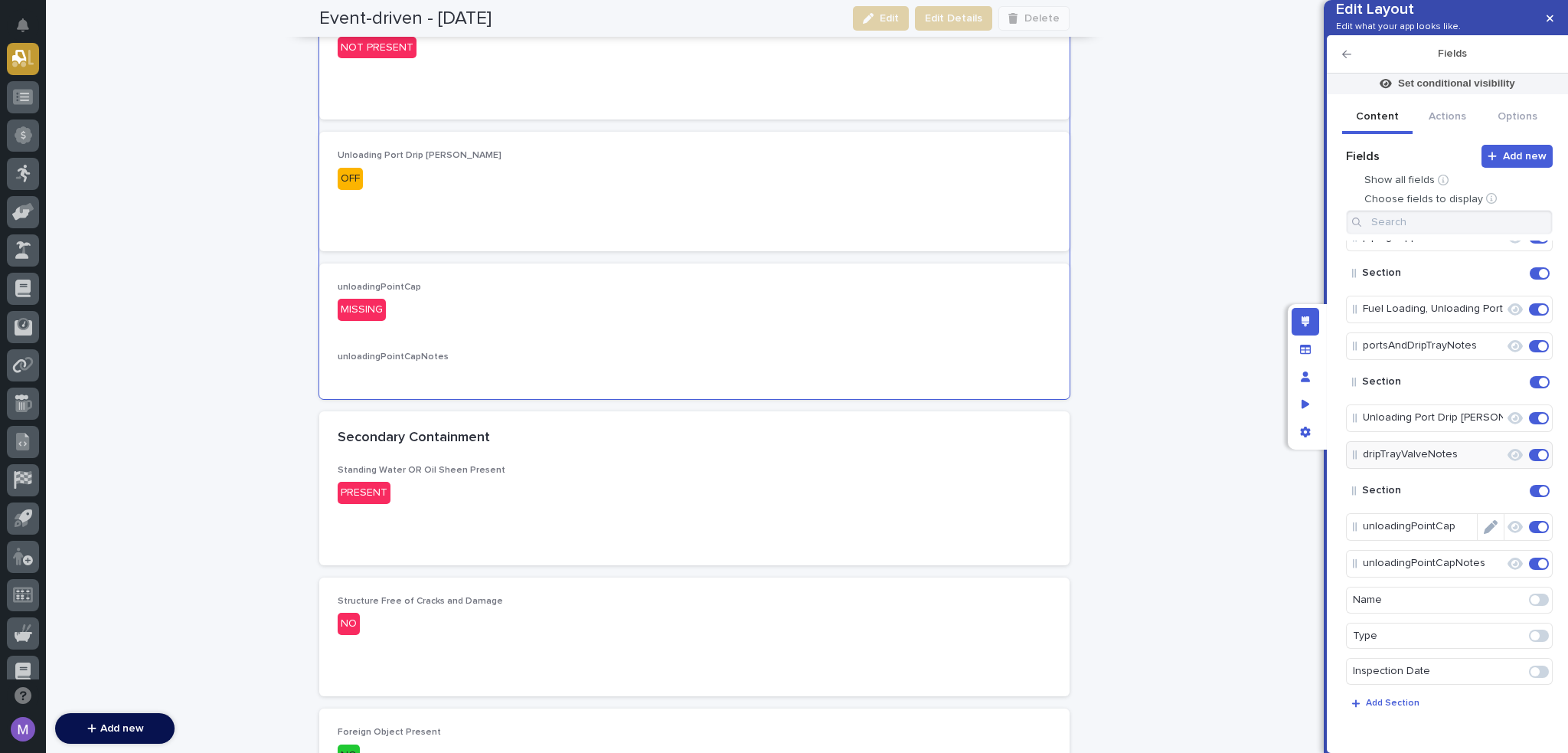
click at [1488, 534] on icon "Edit" at bounding box center [1490, 527] width 14 height 14
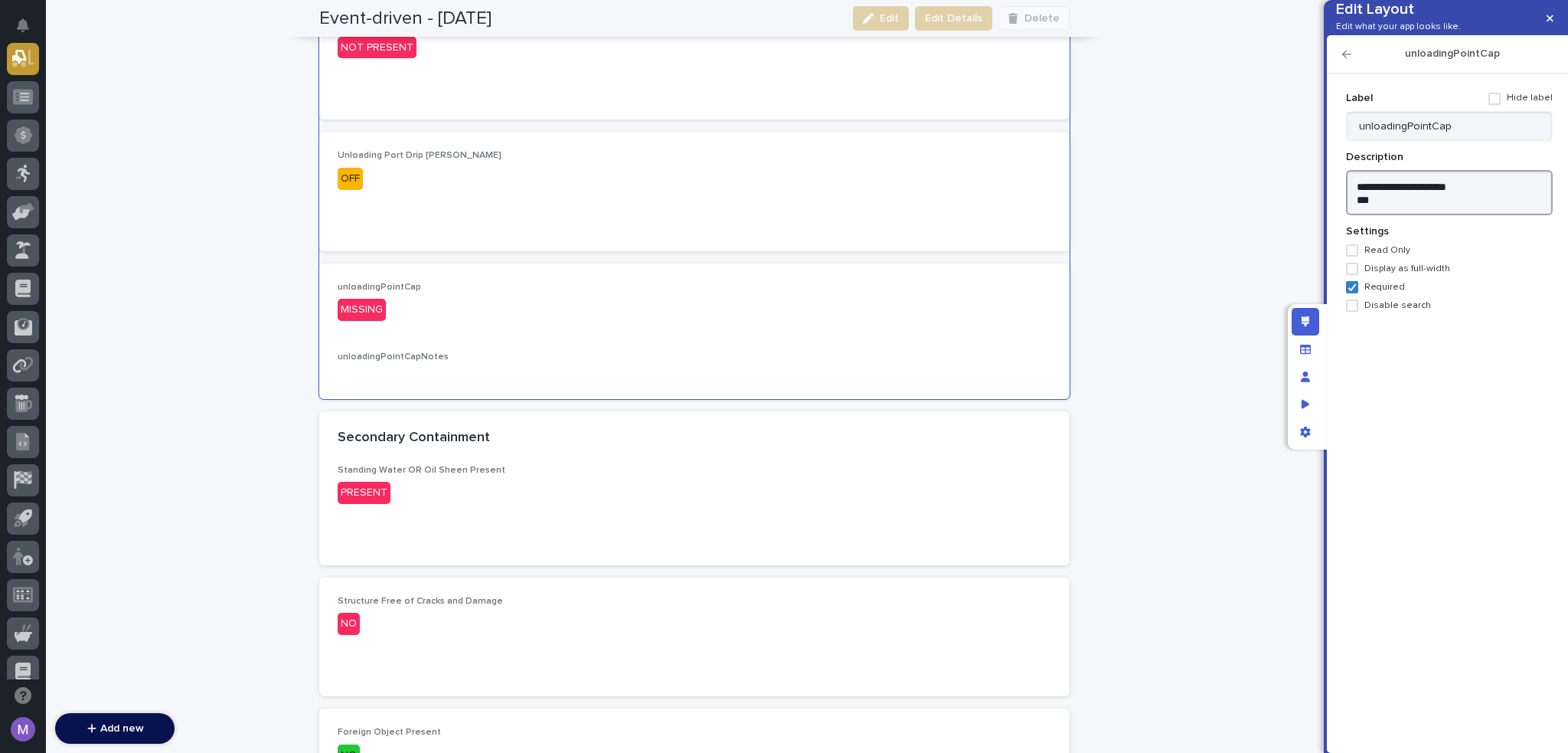
drag, startPoint x: 1391, startPoint y: 211, endPoint x: 1412, endPoint y: 233, distance: 30.4
click at [1412, 216] on textarea "**********" at bounding box center [1449, 193] width 207 height 46
click at [1416, 215] on textarea "**********" at bounding box center [1449, 193] width 207 height 46
drag, startPoint x: 1399, startPoint y: 229, endPoint x: 1392, endPoint y: 206, distance: 24.0
click at [1392, 206] on textarea "**********" at bounding box center [1449, 193] width 207 height 46
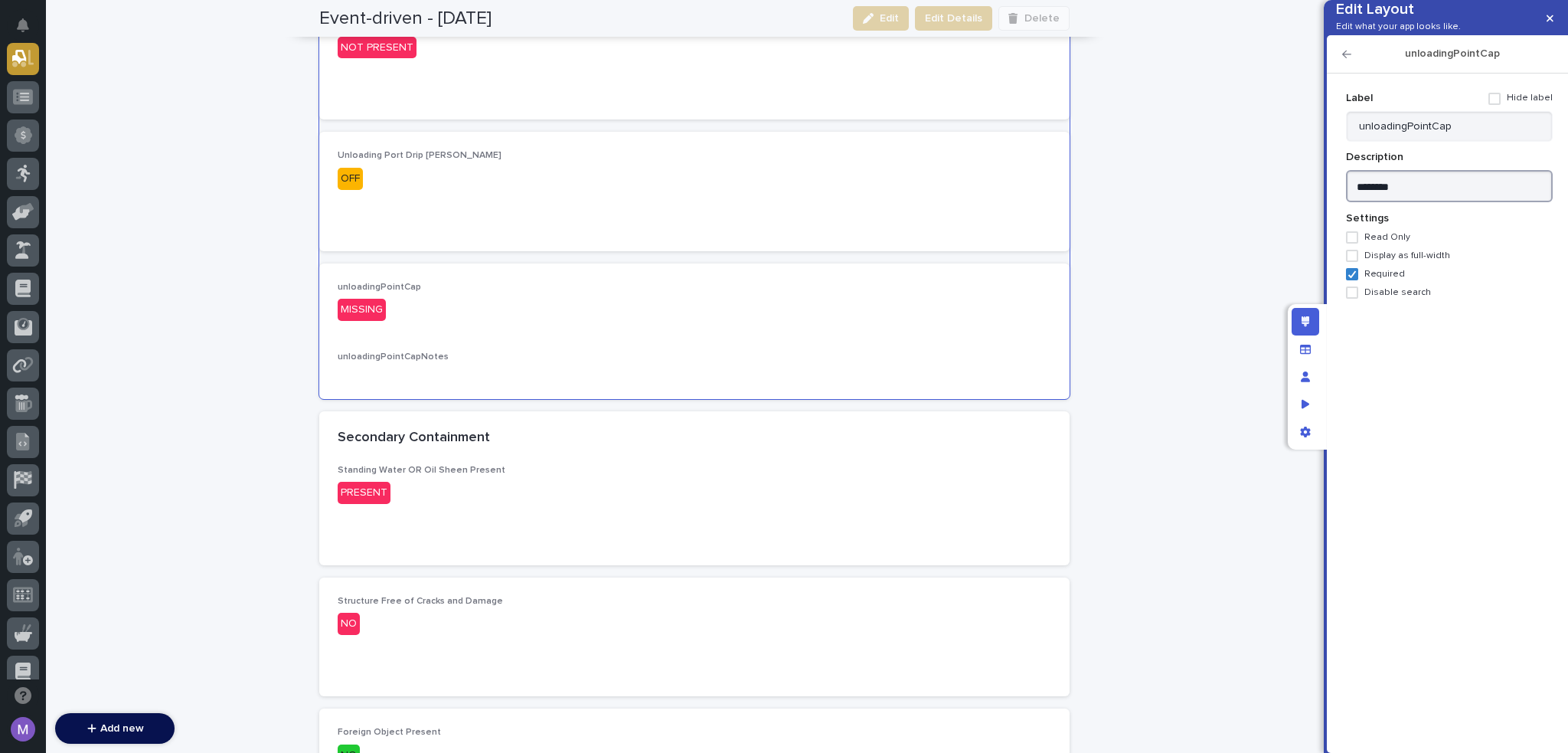
type textarea "*******"
click at [1458, 111] on div "Label Hide label" at bounding box center [1449, 98] width 207 height 25
click at [1462, 142] on input "unloadingPointCap" at bounding box center [1449, 126] width 207 height 31
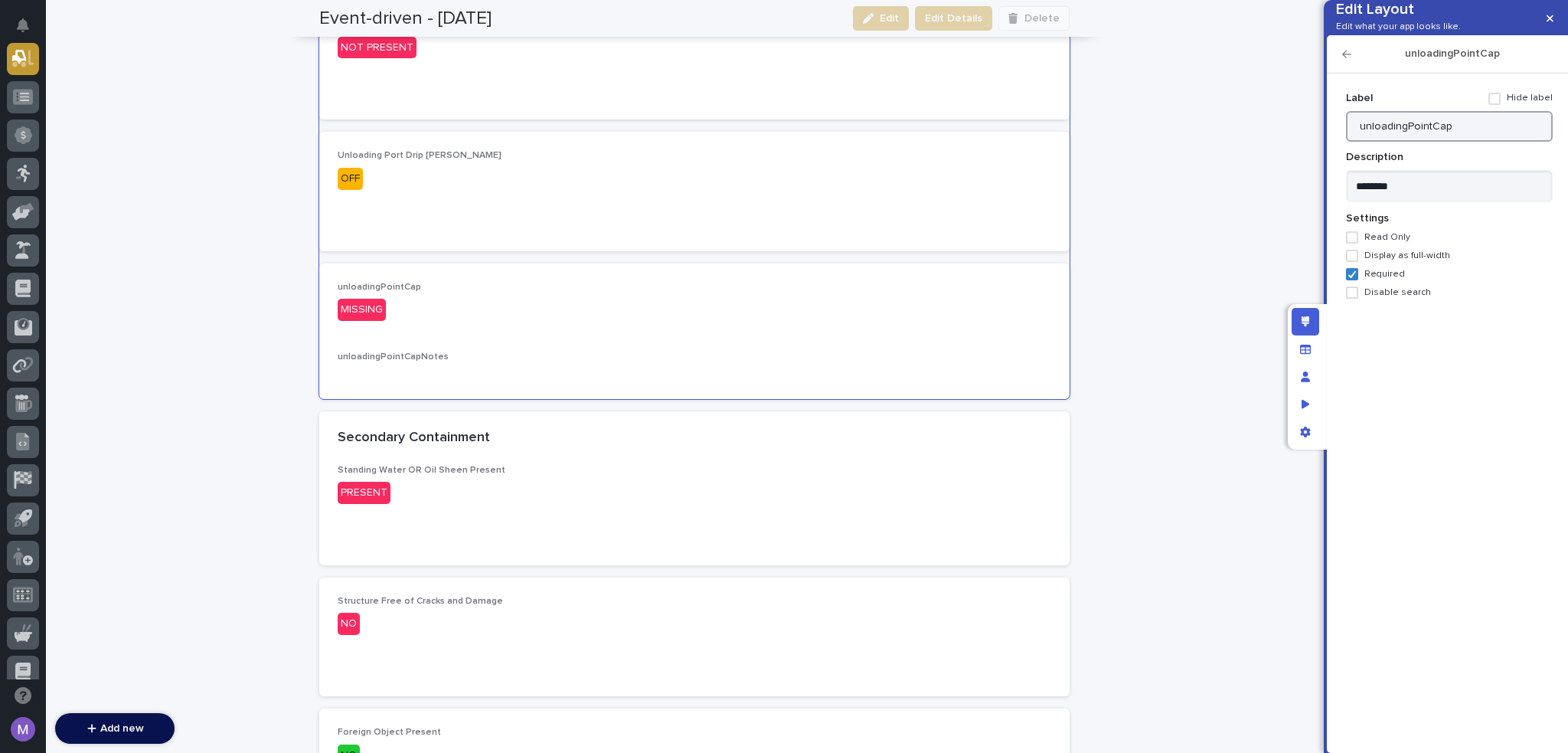
click at [1462, 142] on input "unloadingPointCap" at bounding box center [1449, 126] width 207 height 31
paste input "Unloading Point"
type input "Unloading Point Cap"
click at [1461, 203] on textarea "*******" at bounding box center [1449, 186] width 207 height 33
type textarea "*"
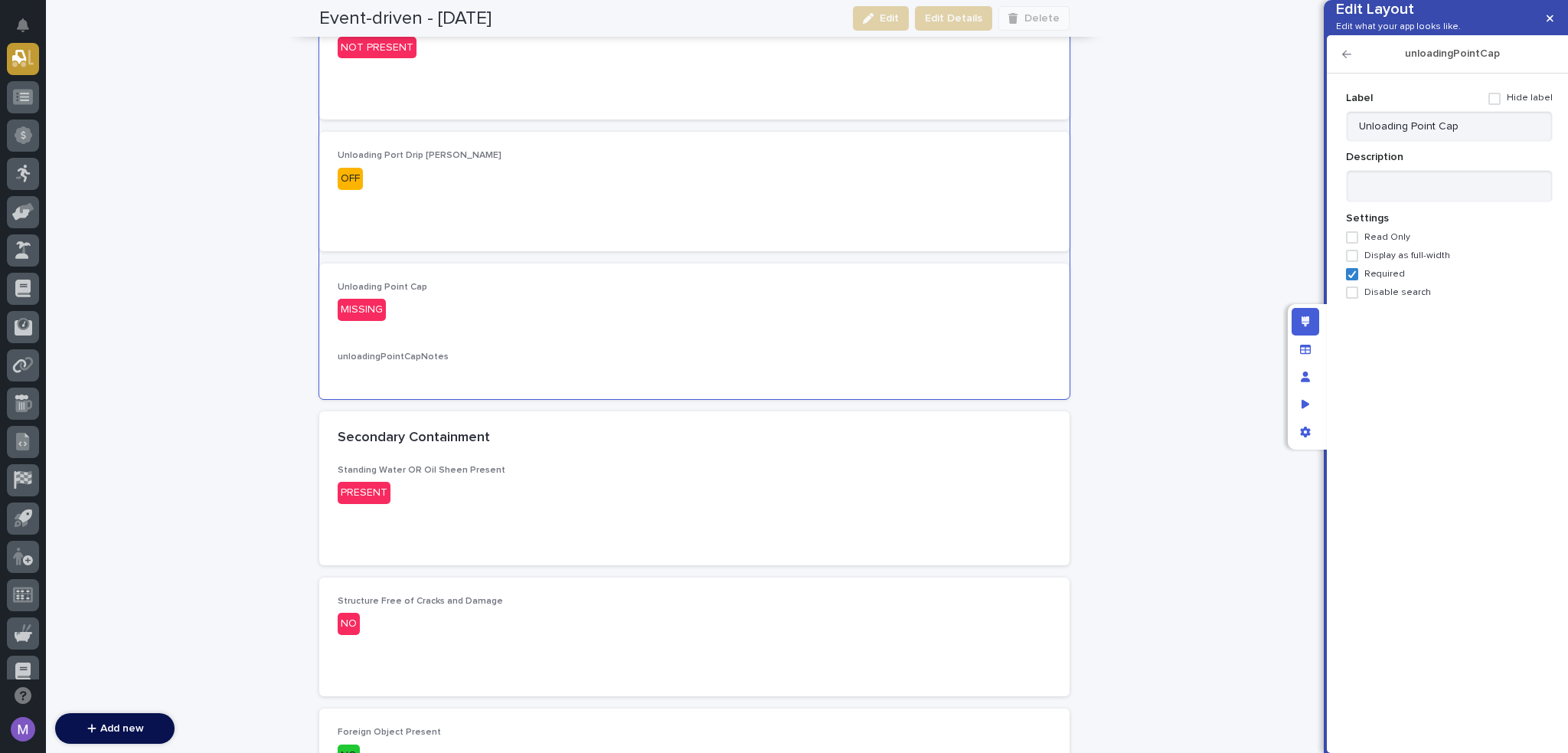
click at [1349, 60] on icon "button" at bounding box center [1347, 53] width 9 height 11
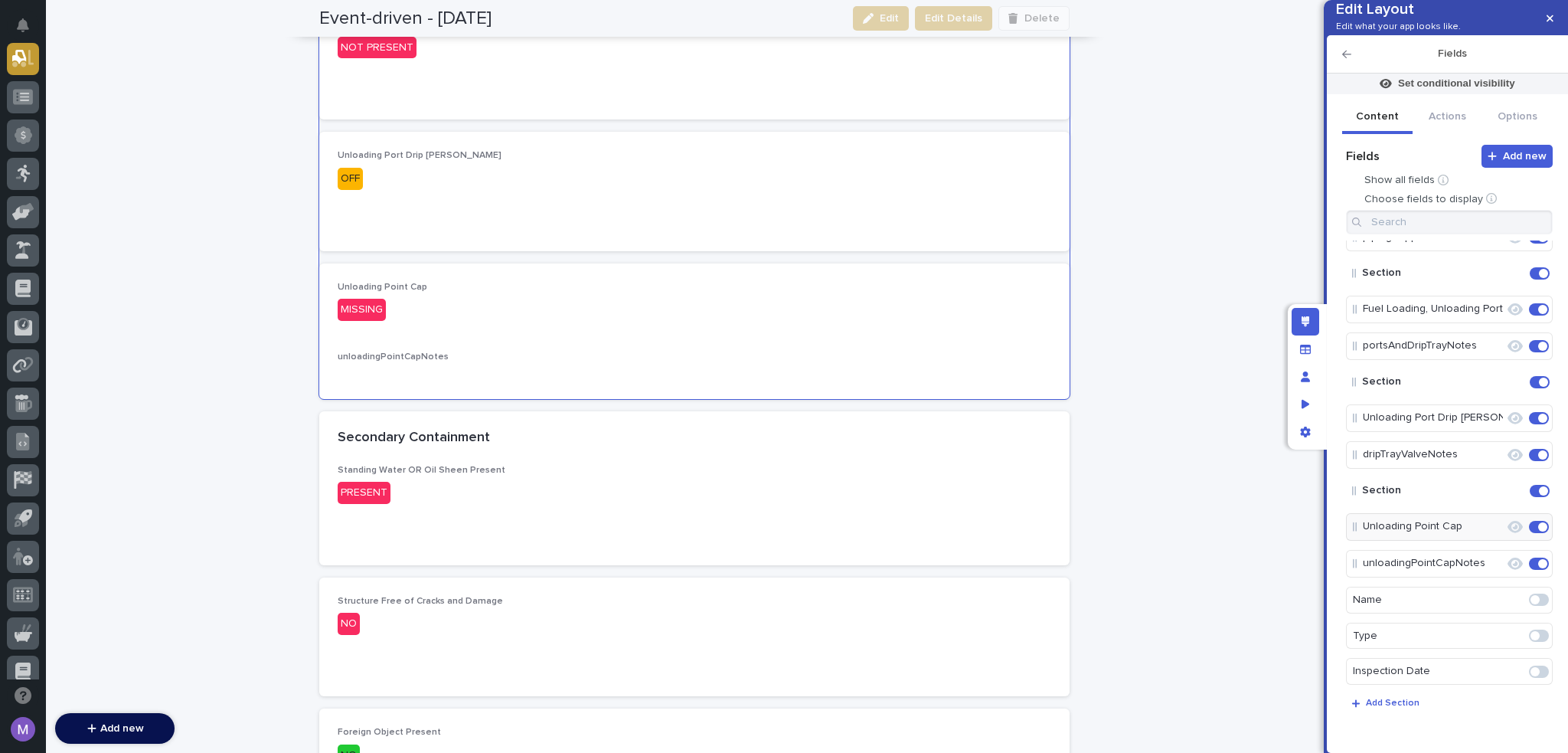
click at [1346, 60] on icon "button" at bounding box center [1347, 53] width 9 height 11
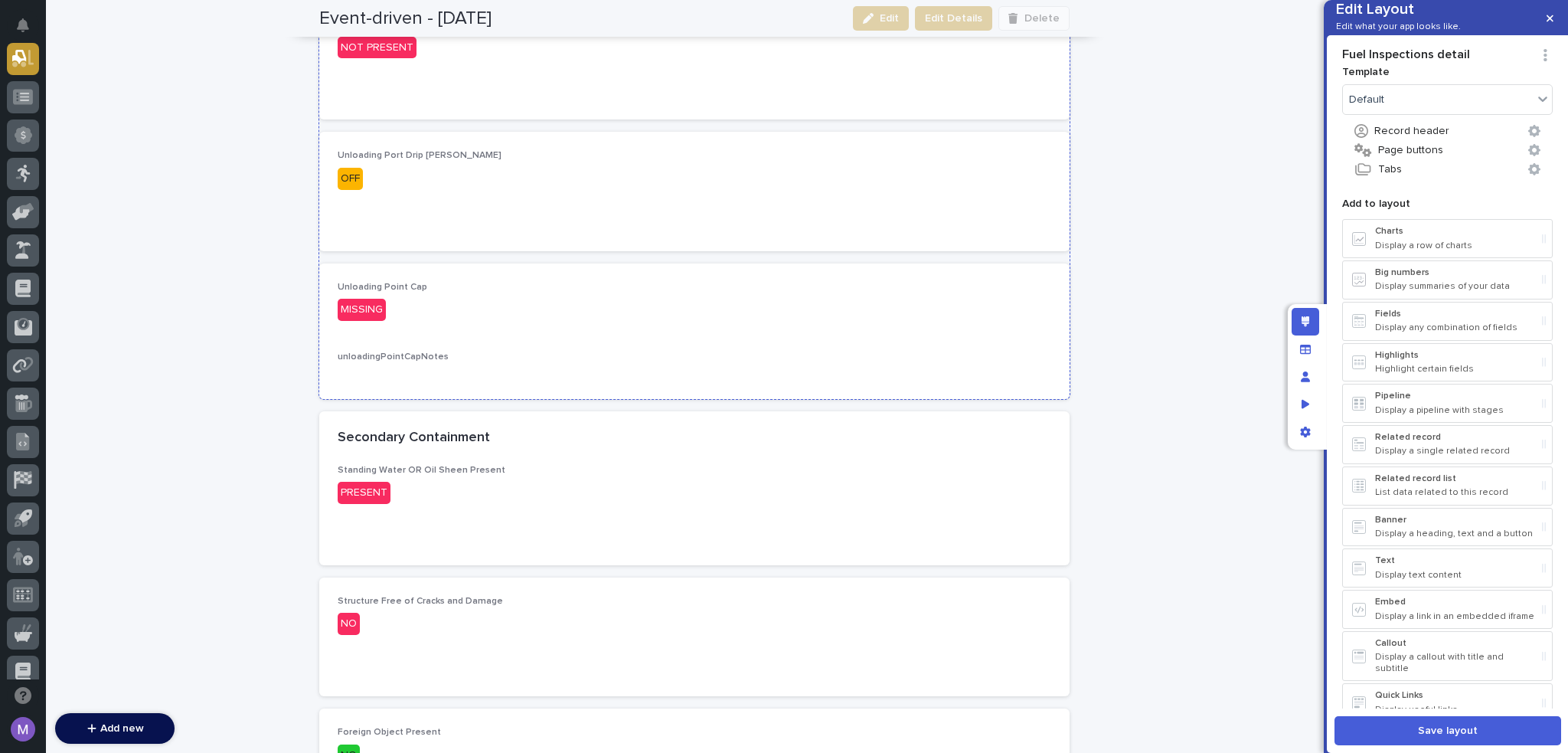
click at [818, 346] on div "Unloading Point Cap MISSING unloadingPointCapNotes •••" at bounding box center [694, 332] width 714 height 100
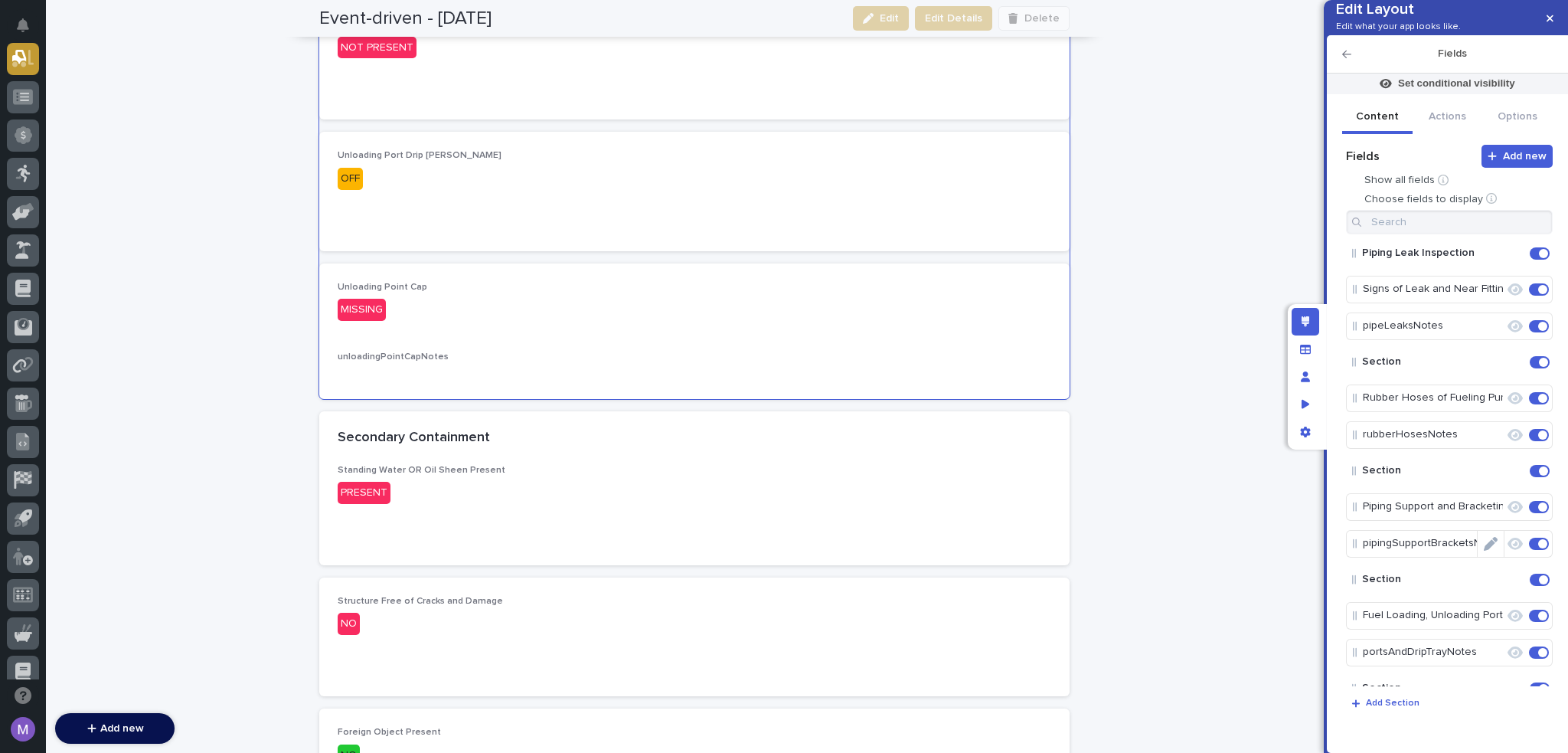
scroll to position [383, 0]
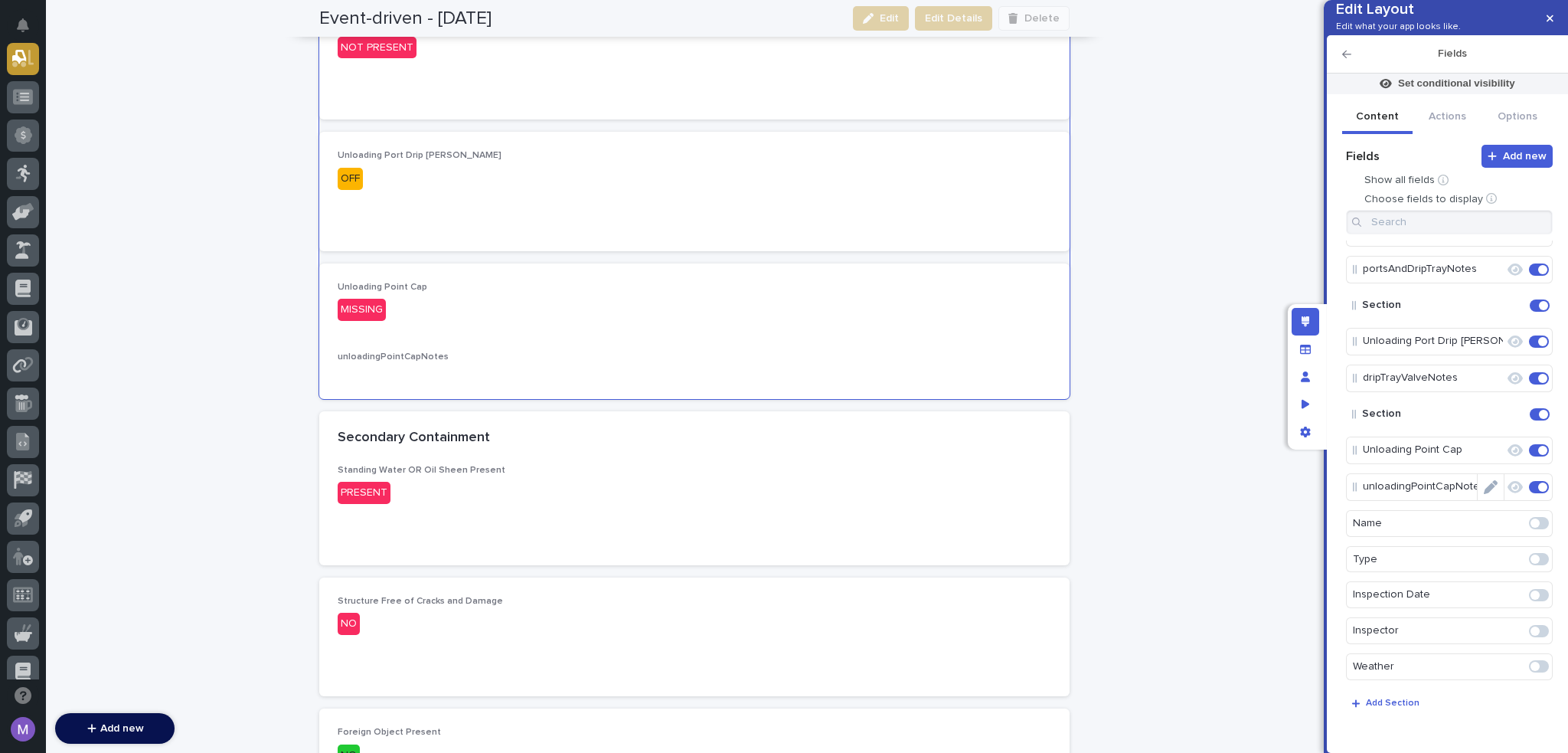
click at [1484, 494] on icon "Edit" at bounding box center [1490, 486] width 14 height 14
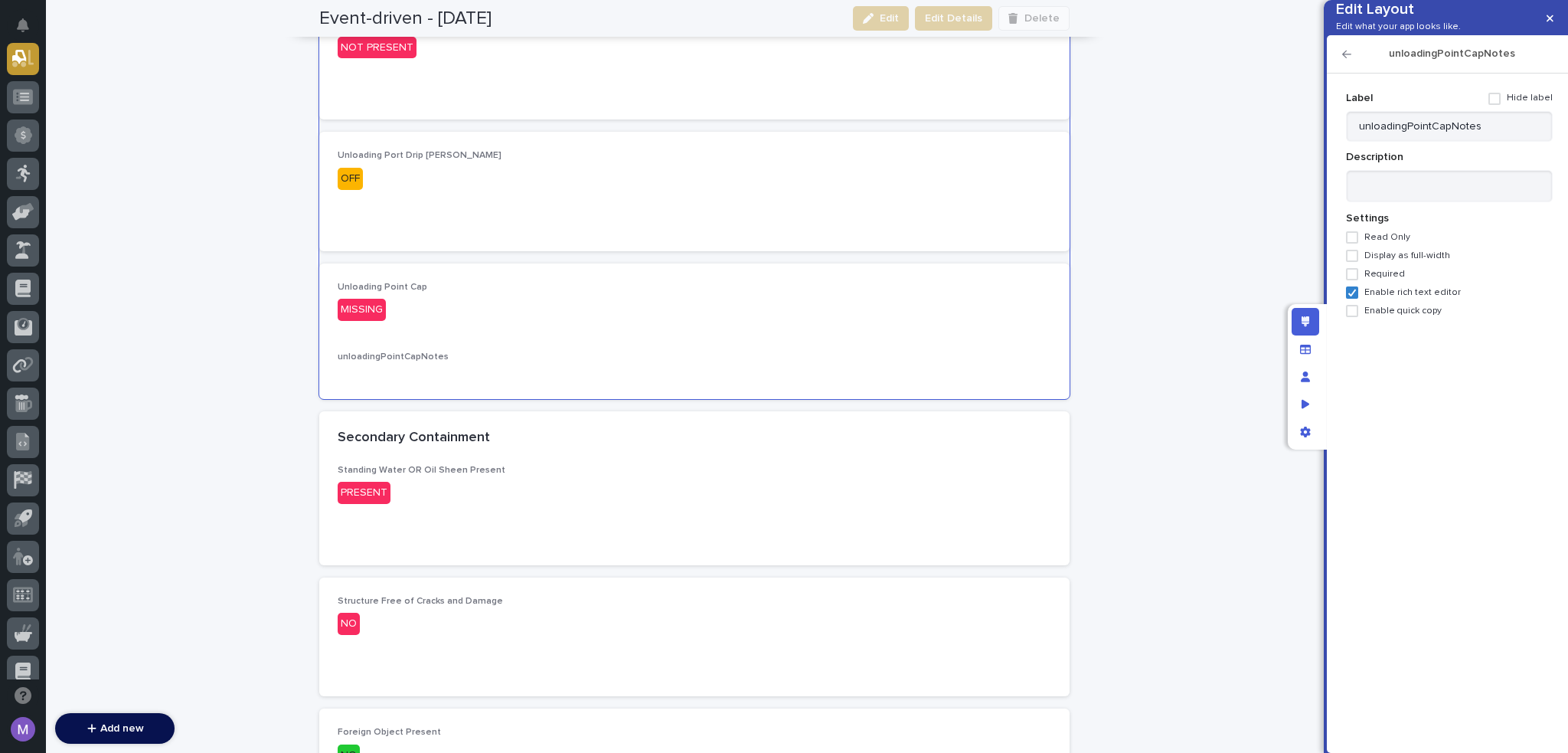
click at [1500, 105] on span at bounding box center [1494, 98] width 12 height 12
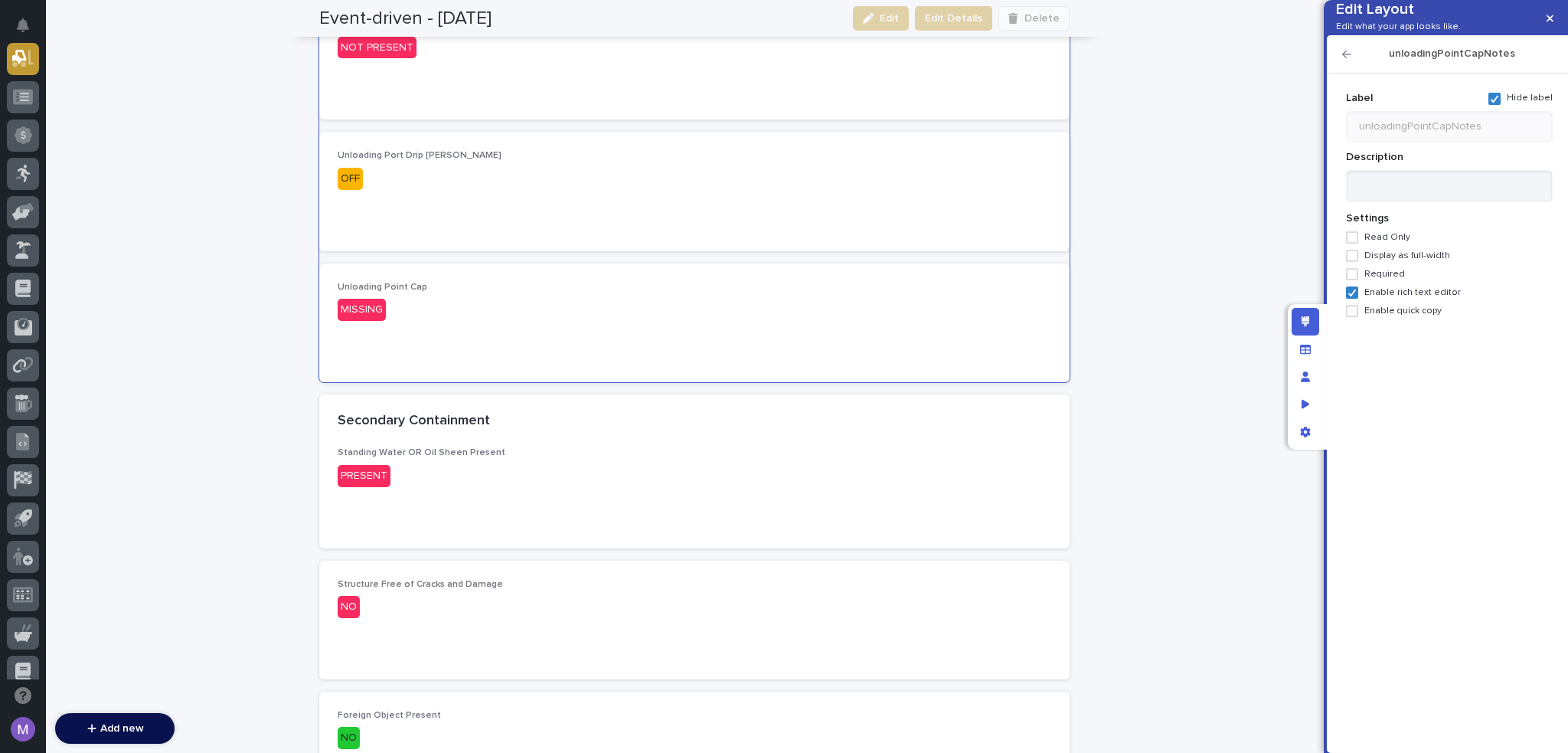
click at [1344, 58] on icon "button" at bounding box center [1347, 53] width 9 height 7
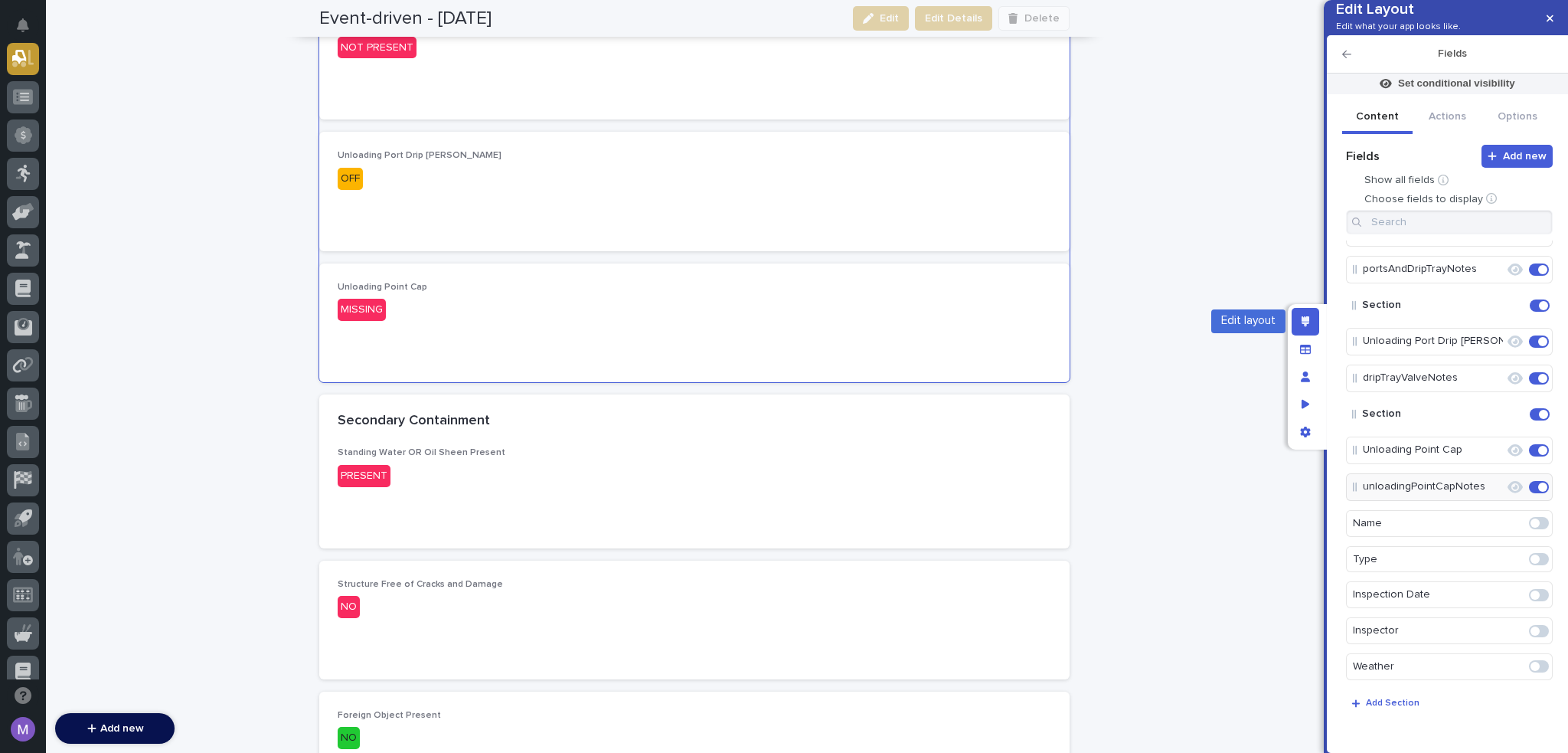
click at [1311, 321] on div "Edit layout" at bounding box center [1305, 322] width 28 height 28
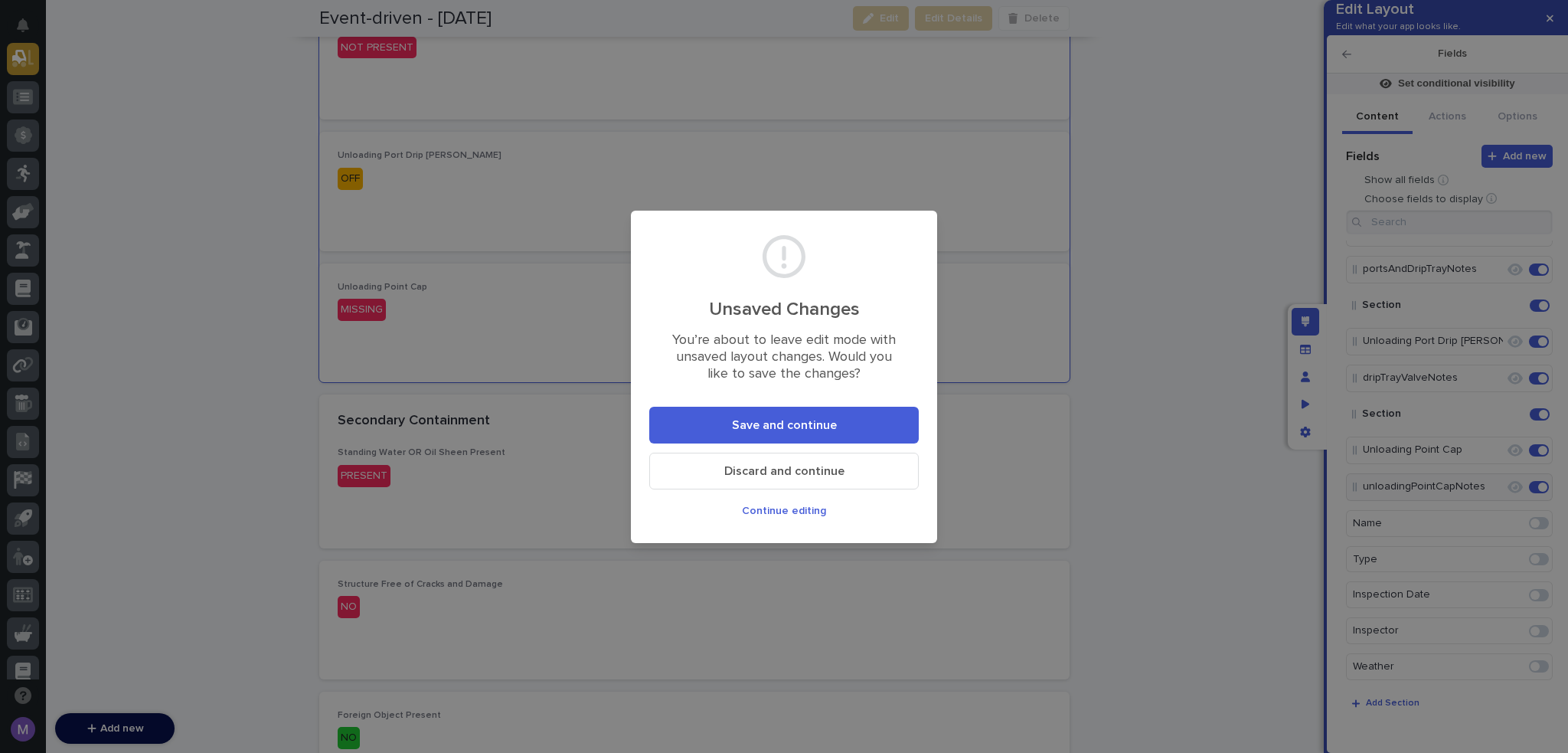
click at [869, 437] on button "Save and continue" at bounding box center [784, 425] width 270 height 36
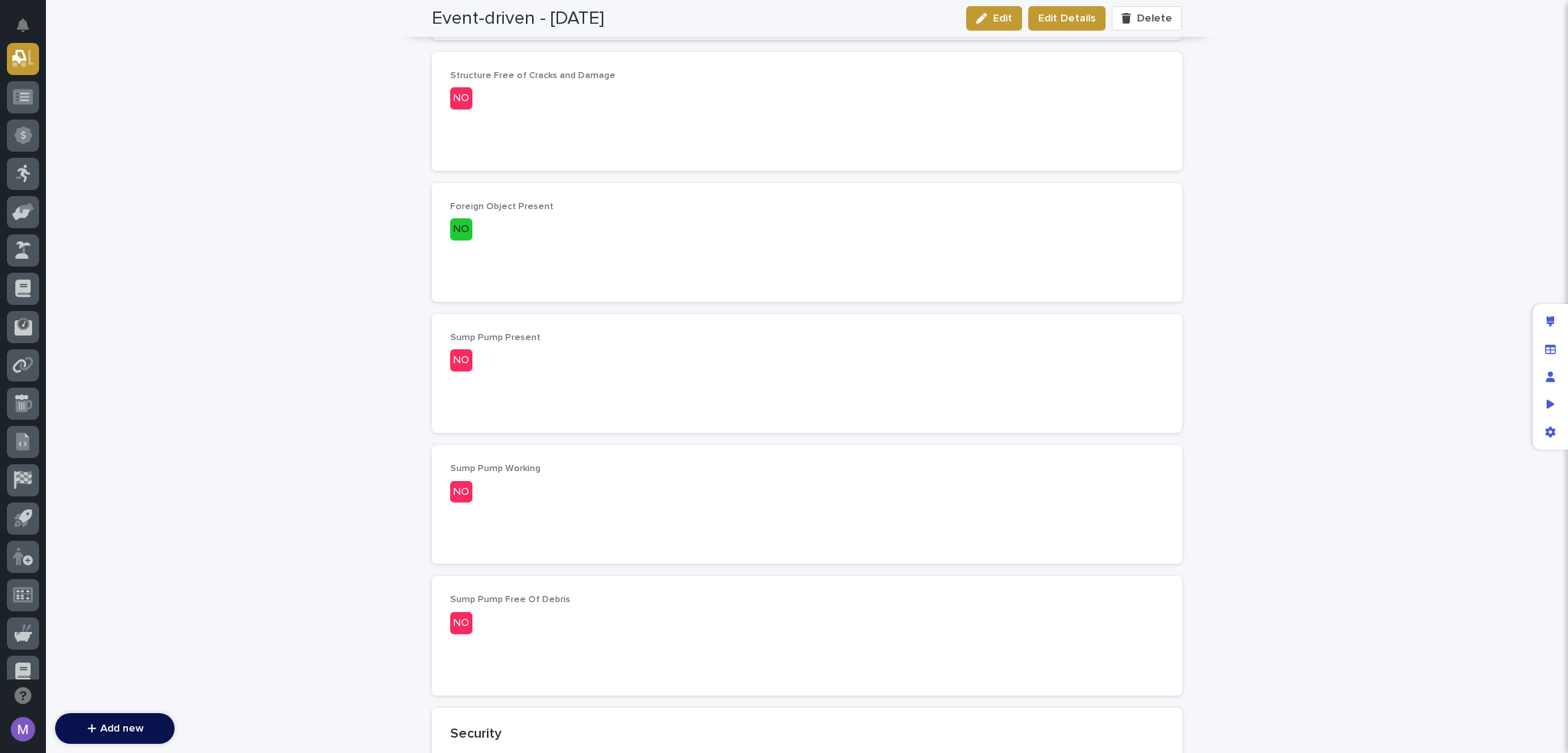
scroll to position [1915, 0]
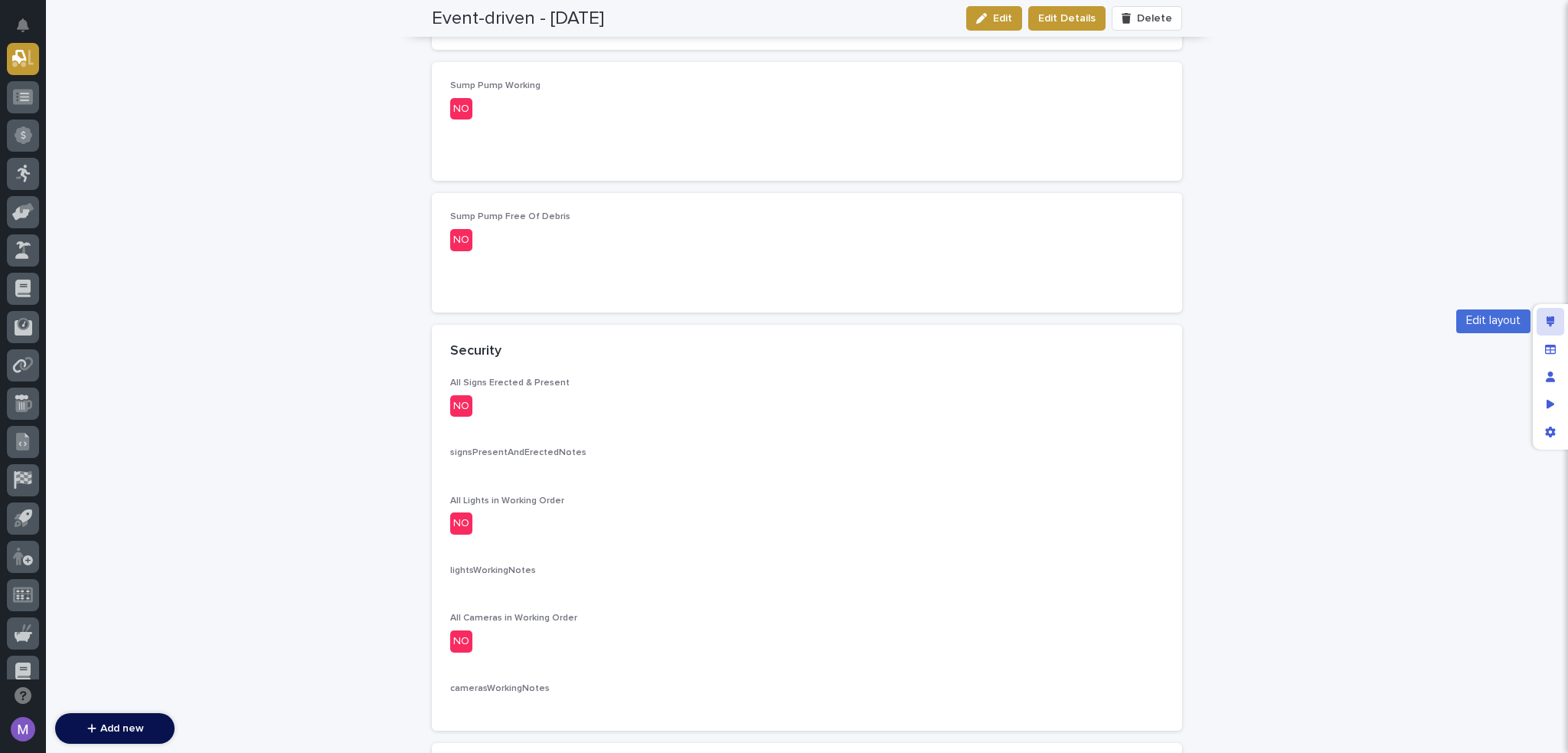
click at [1548, 323] on icon "Edit layout" at bounding box center [1551, 321] width 8 height 11
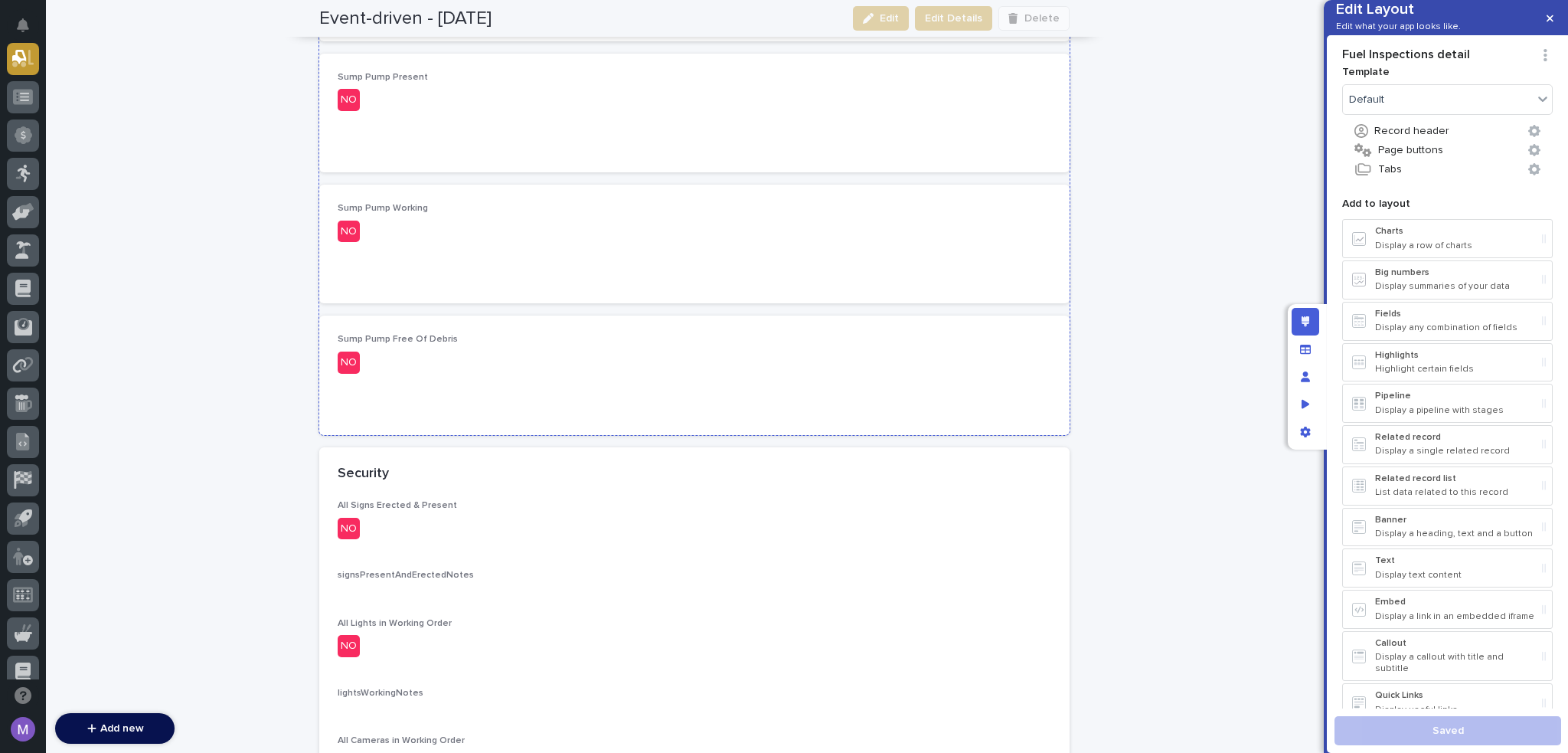
scroll to position [2068, 0]
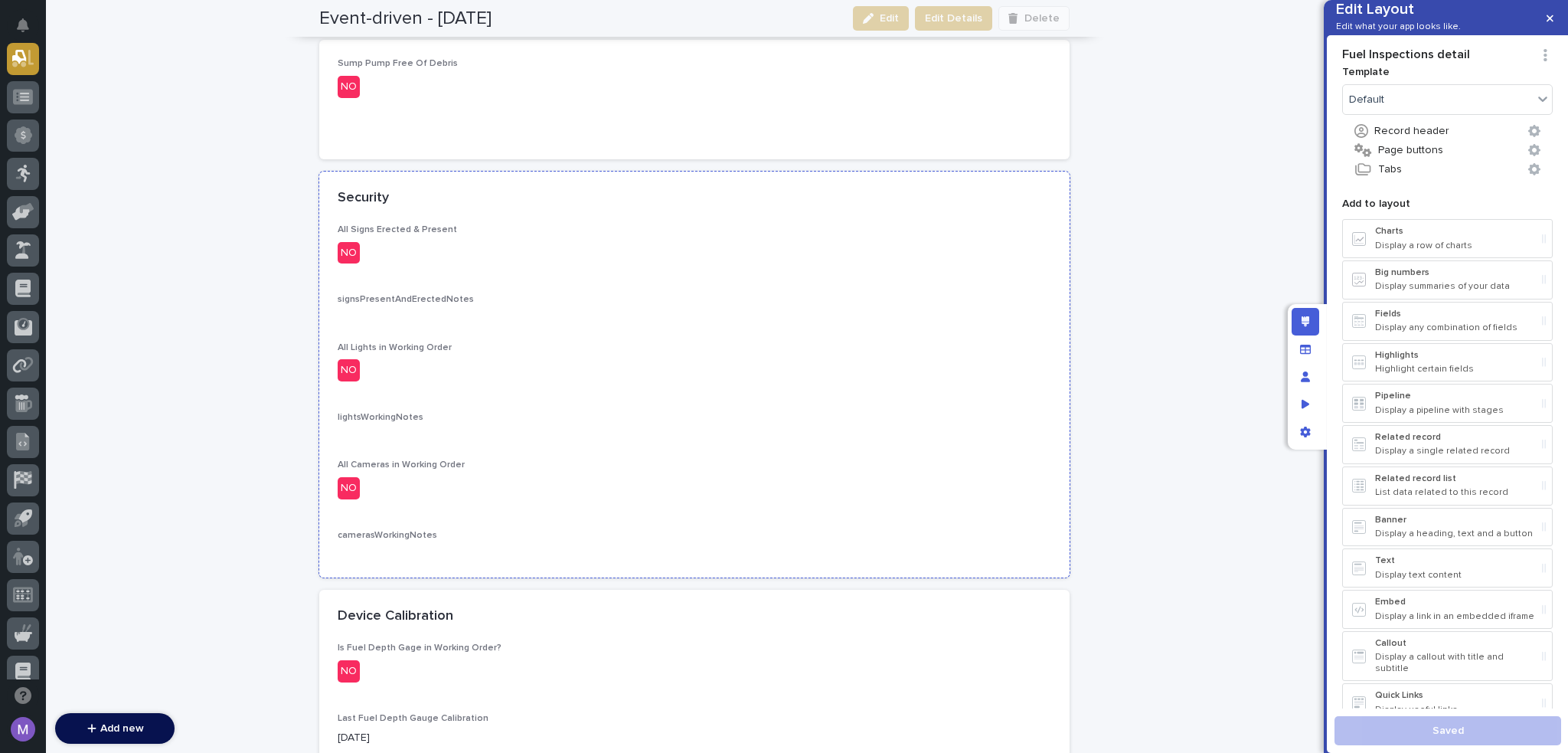
click at [669, 327] on div "All Signs Erected & Present NO signsPresentAndErectedNotes ••• All Lights in Wo…" at bounding box center [694, 391] width 714 height 335
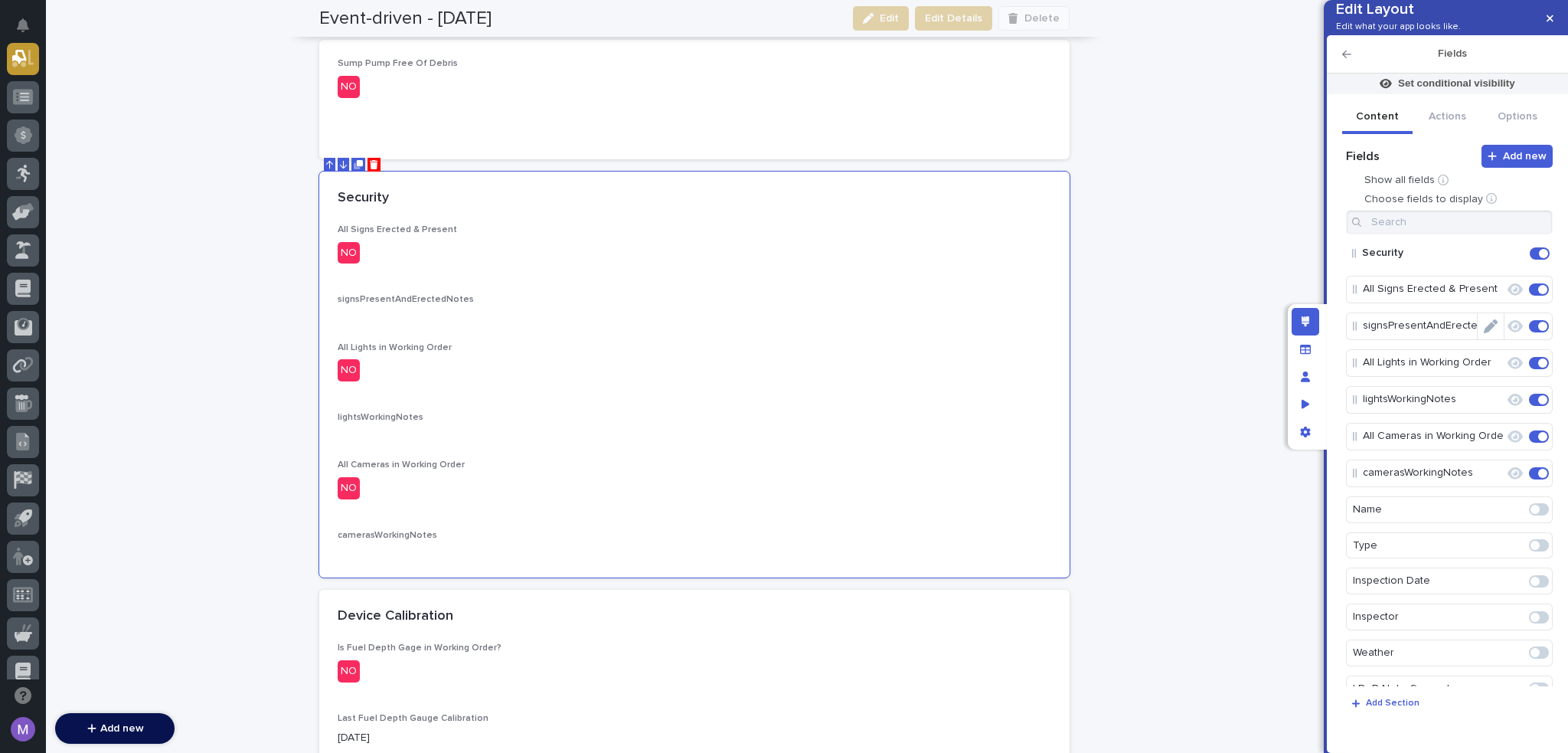
click at [1485, 333] on icon "Edit" at bounding box center [1490, 326] width 14 height 14
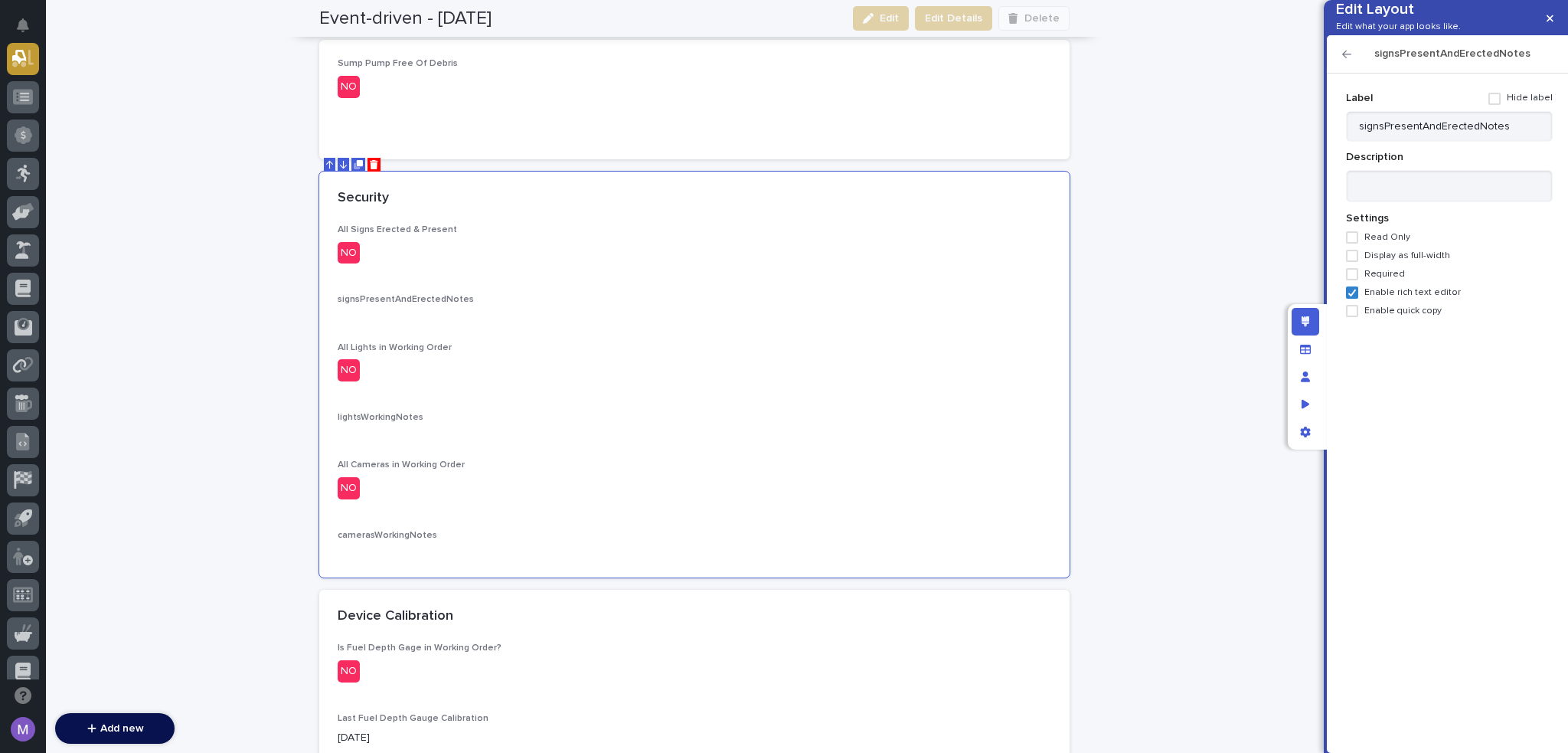
click at [1507, 105] on label "Hide label" at bounding box center [1520, 98] width 64 height 12
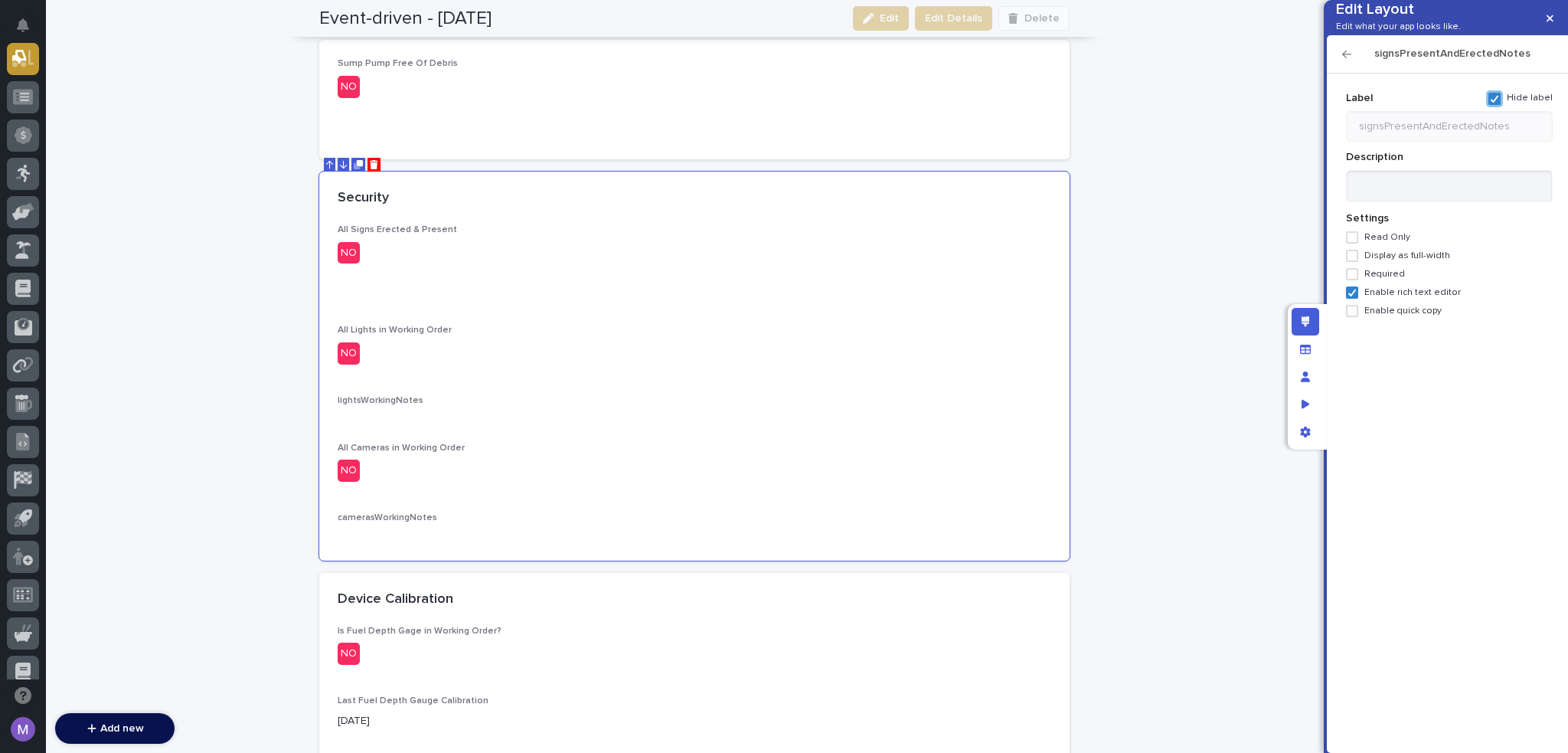
click at [1348, 60] on icon "button" at bounding box center [1347, 53] width 9 height 11
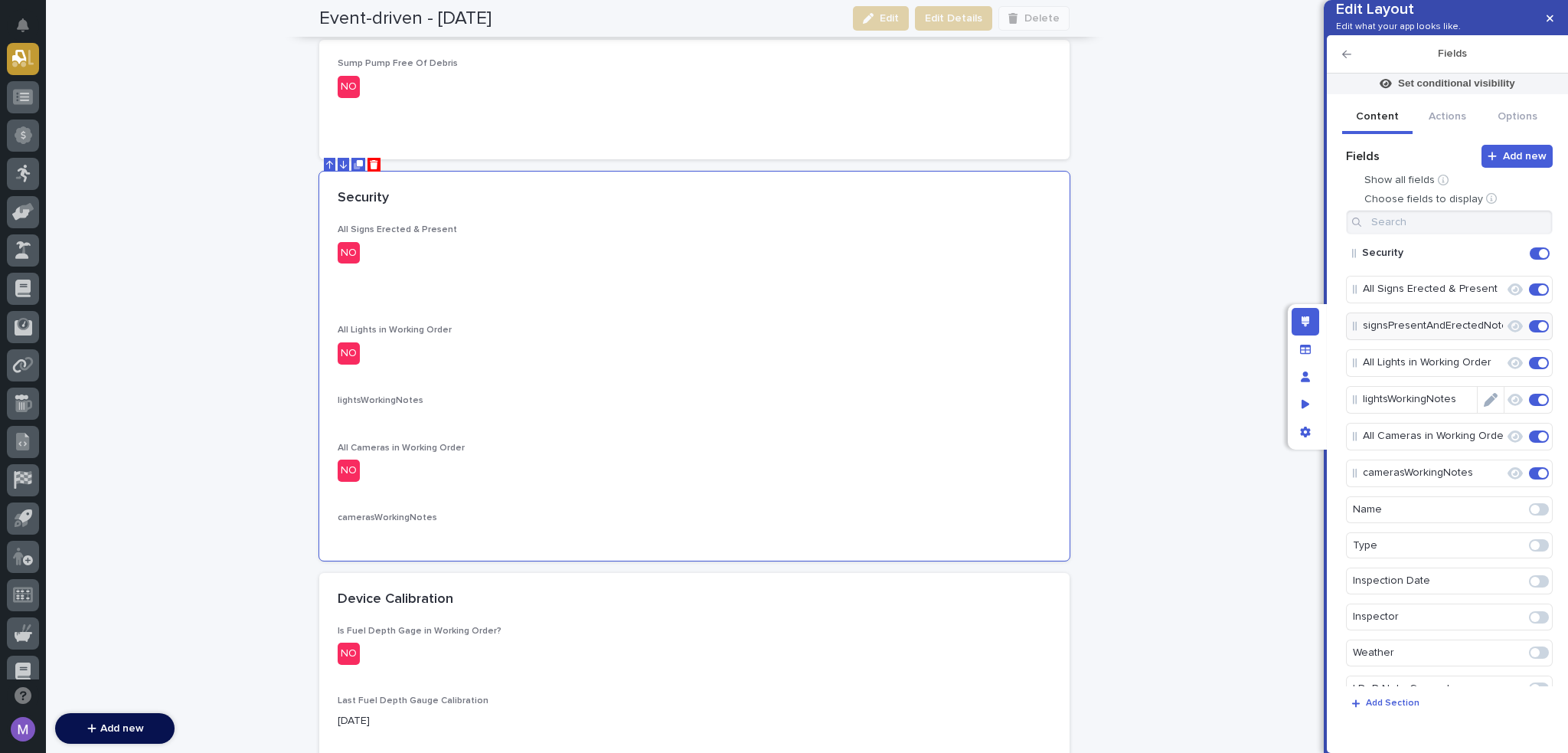
click at [1484, 407] on icon "Edit" at bounding box center [1490, 400] width 14 height 14
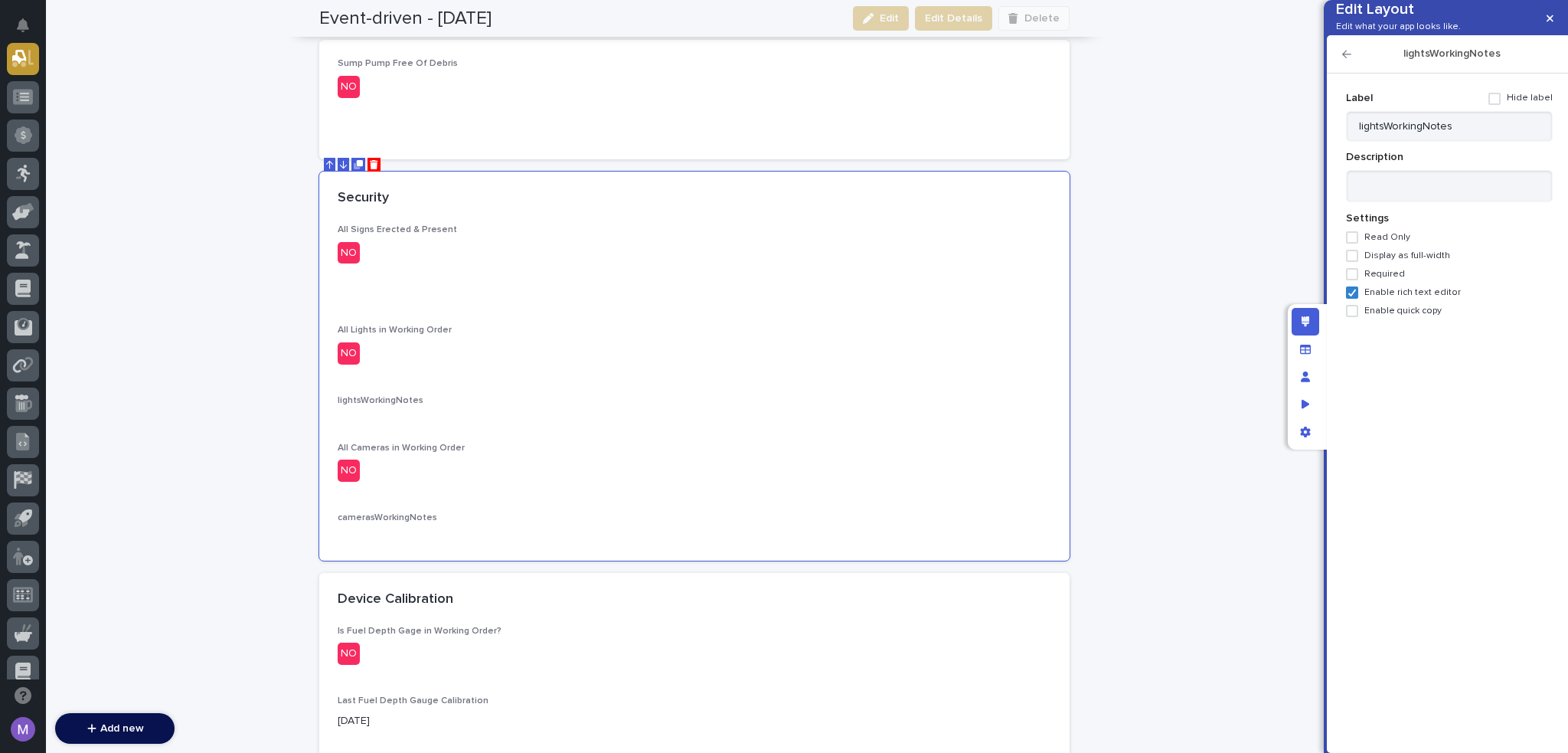
click at [1500, 105] on span at bounding box center [1494, 98] width 12 height 12
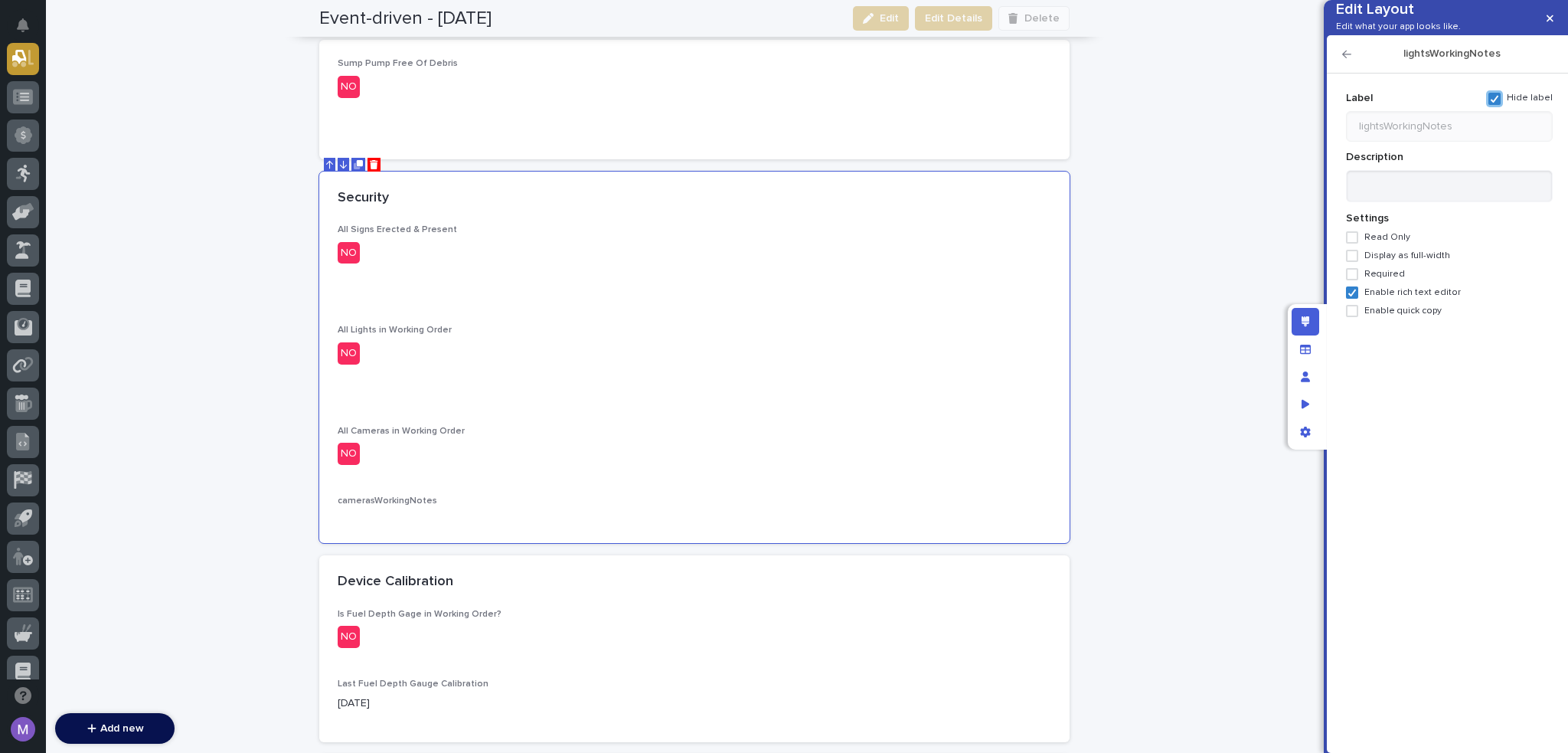
click at [1345, 58] on icon "button" at bounding box center [1347, 53] width 9 height 7
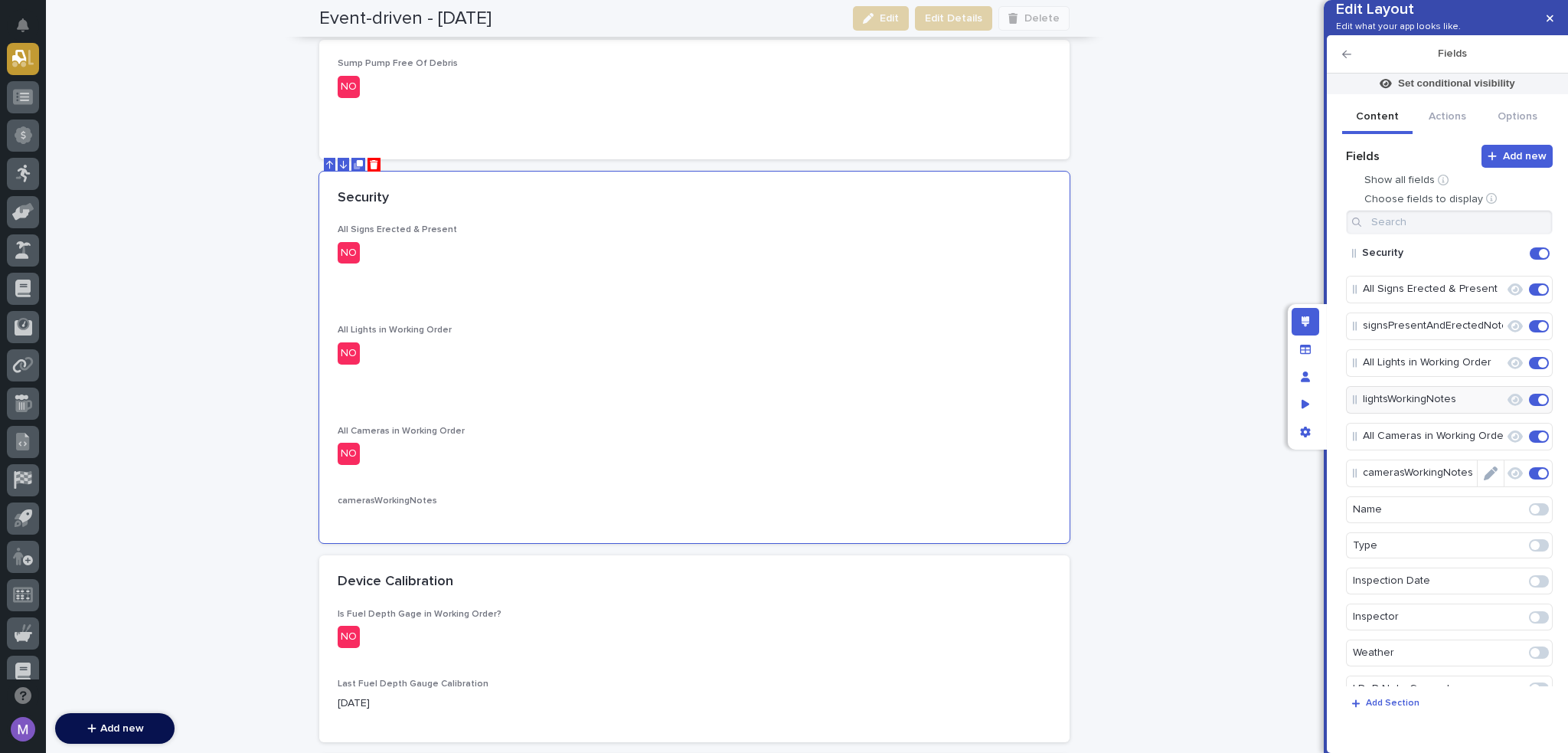
click at [1489, 480] on icon "Edit" at bounding box center [1490, 473] width 14 height 14
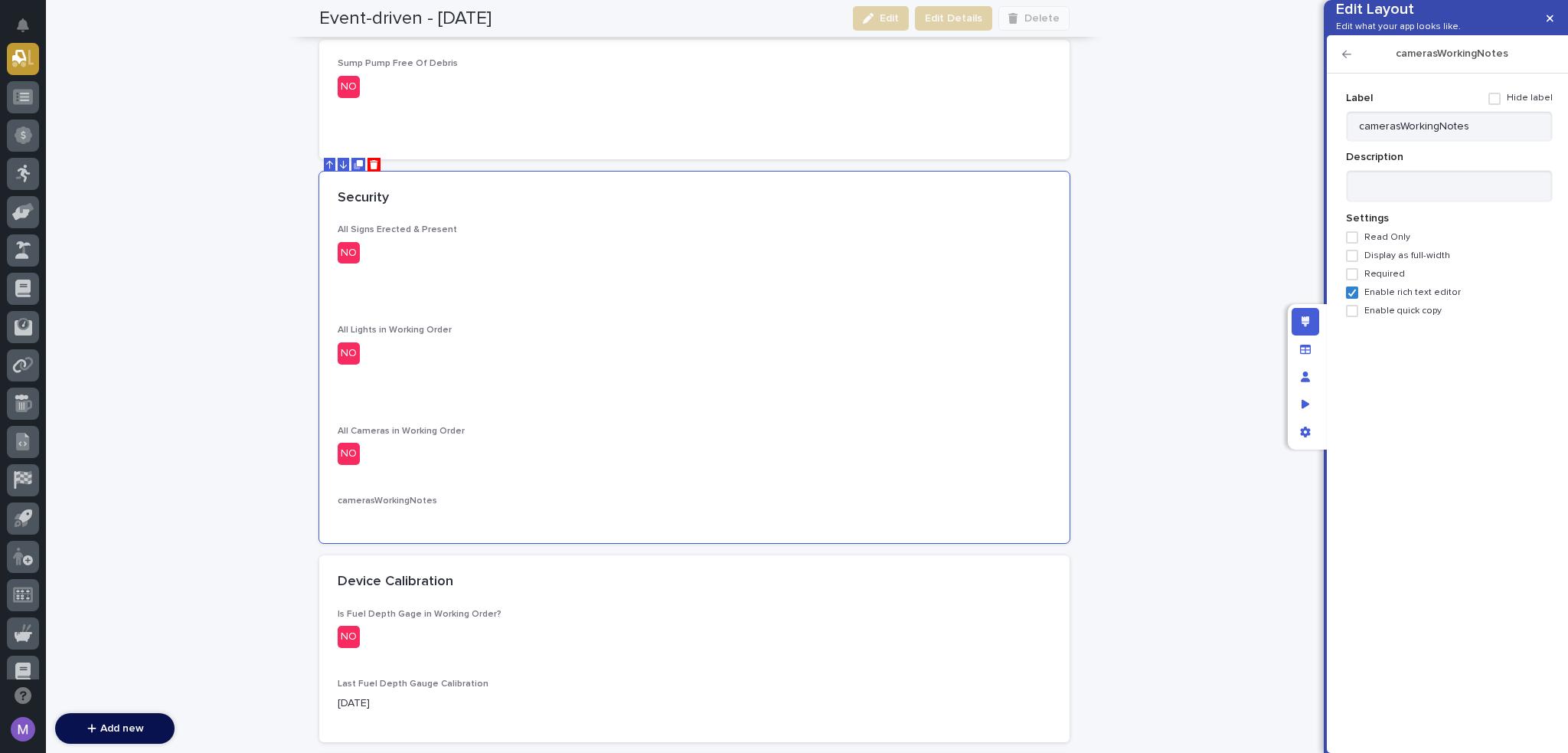
click at [1495, 105] on span at bounding box center [1494, 98] width 12 height 12
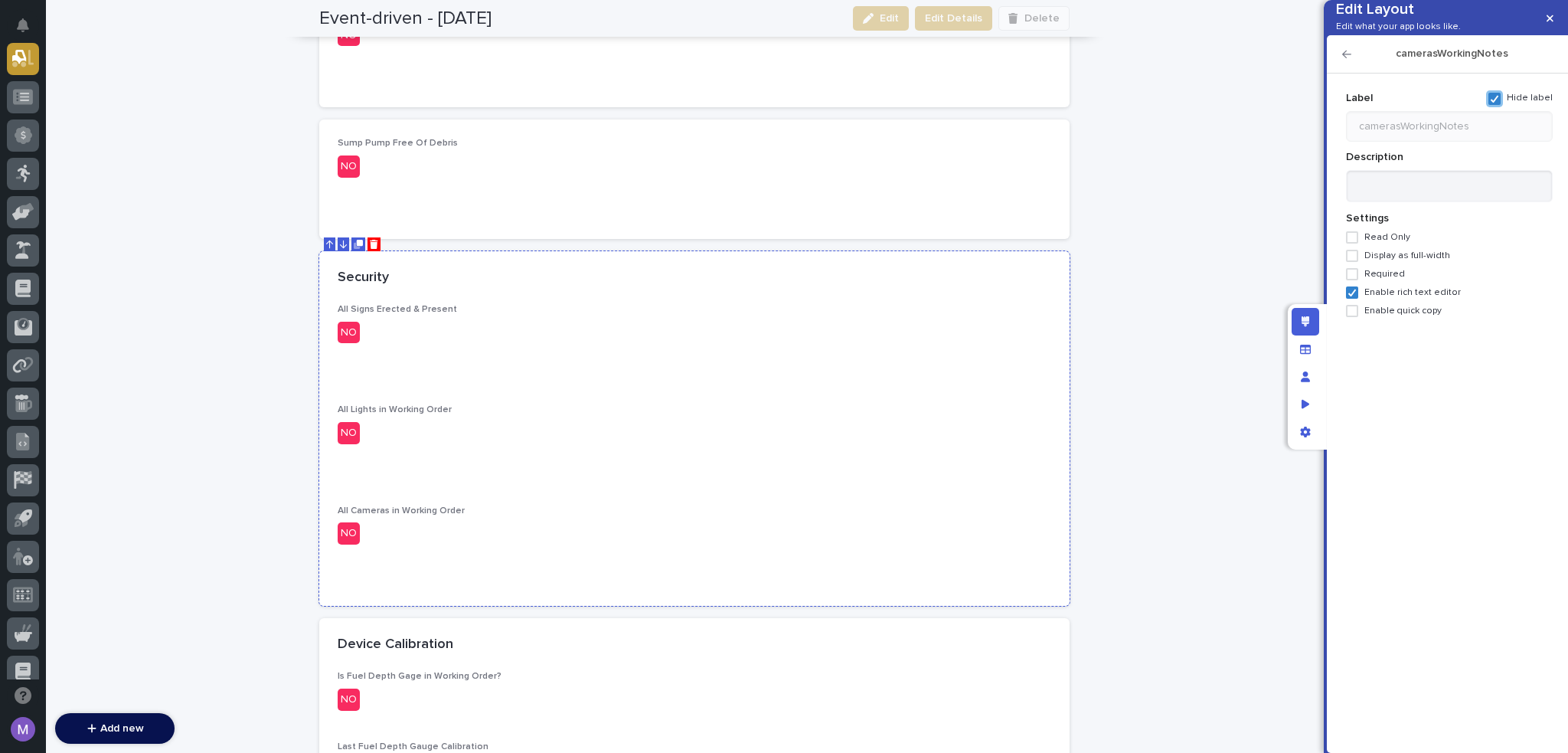
scroll to position [1992, 0]
click at [822, 349] on div "All Signs Erected & Present NO" at bounding box center [694, 326] width 714 height 51
click at [1343, 60] on icon "button" at bounding box center [1347, 53] width 9 height 11
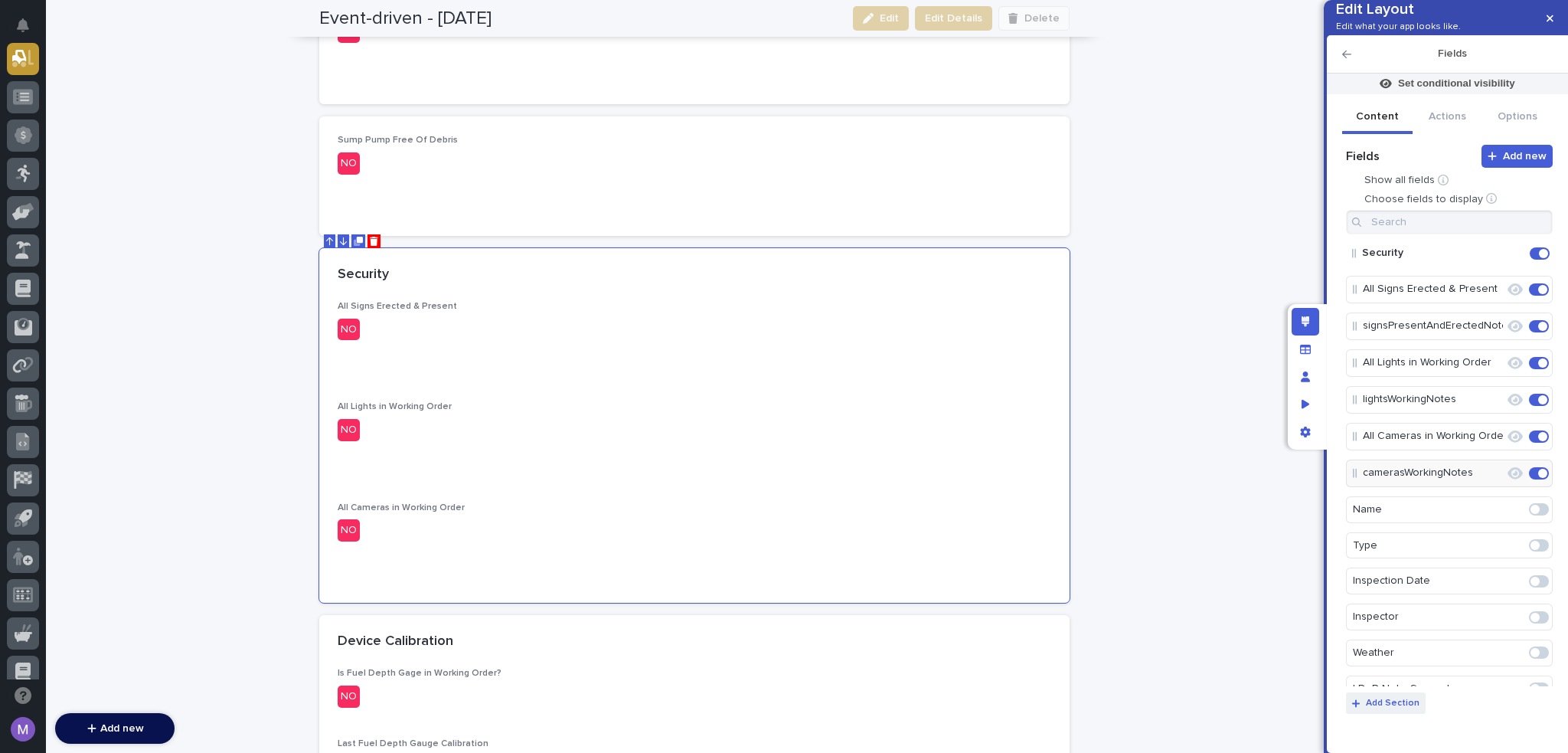
click at [1409, 701] on p "Add Section" at bounding box center [1393, 703] width 53 height 9
click at [1407, 705] on p "Add Section" at bounding box center [1393, 703] width 53 height 9
click at [1509, 516] on icon "Edit" at bounding box center [1513, 509] width 14 height 14
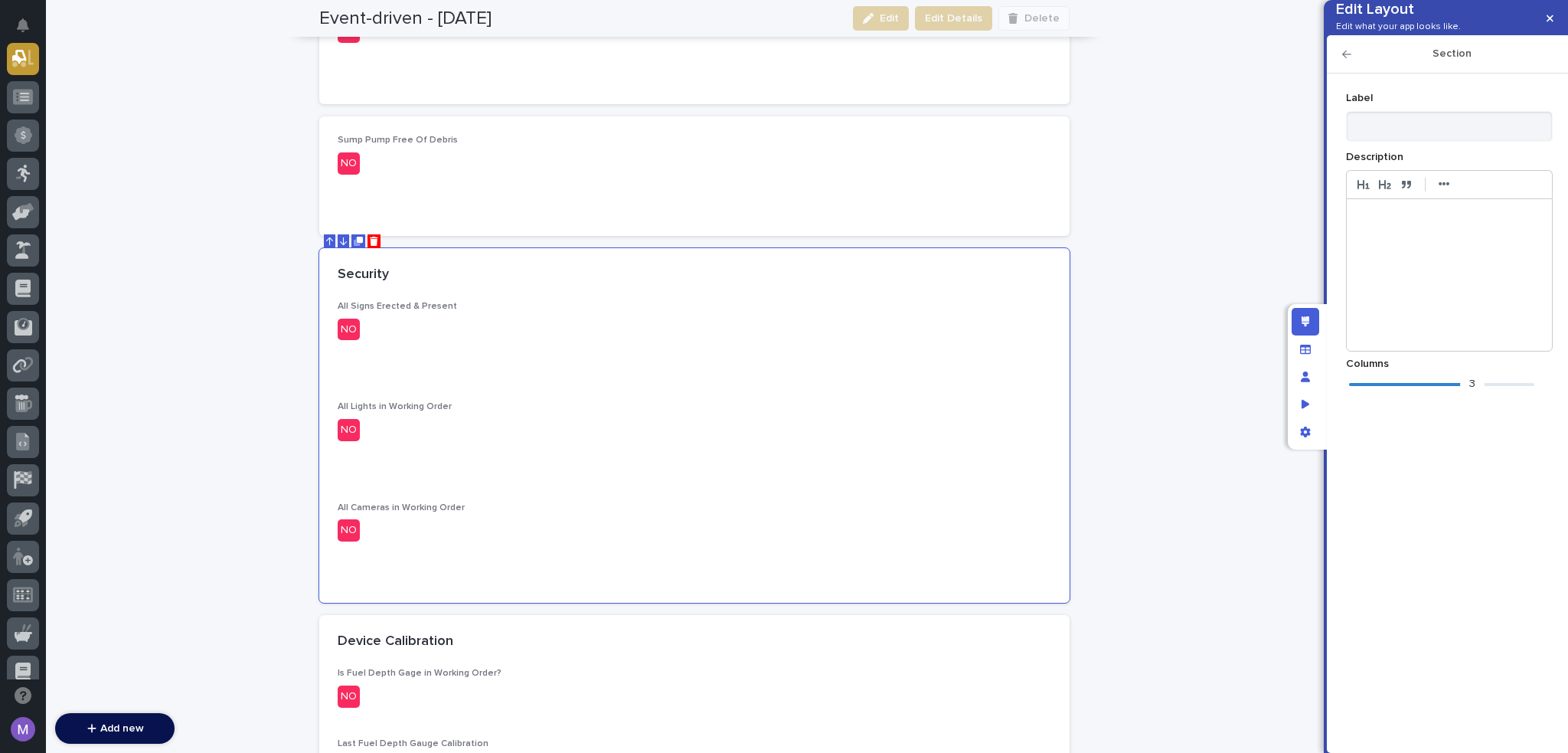
click at [1371, 386] on div at bounding box center [1442, 384] width 186 height 3
click at [1347, 60] on icon "button" at bounding box center [1347, 53] width 9 height 11
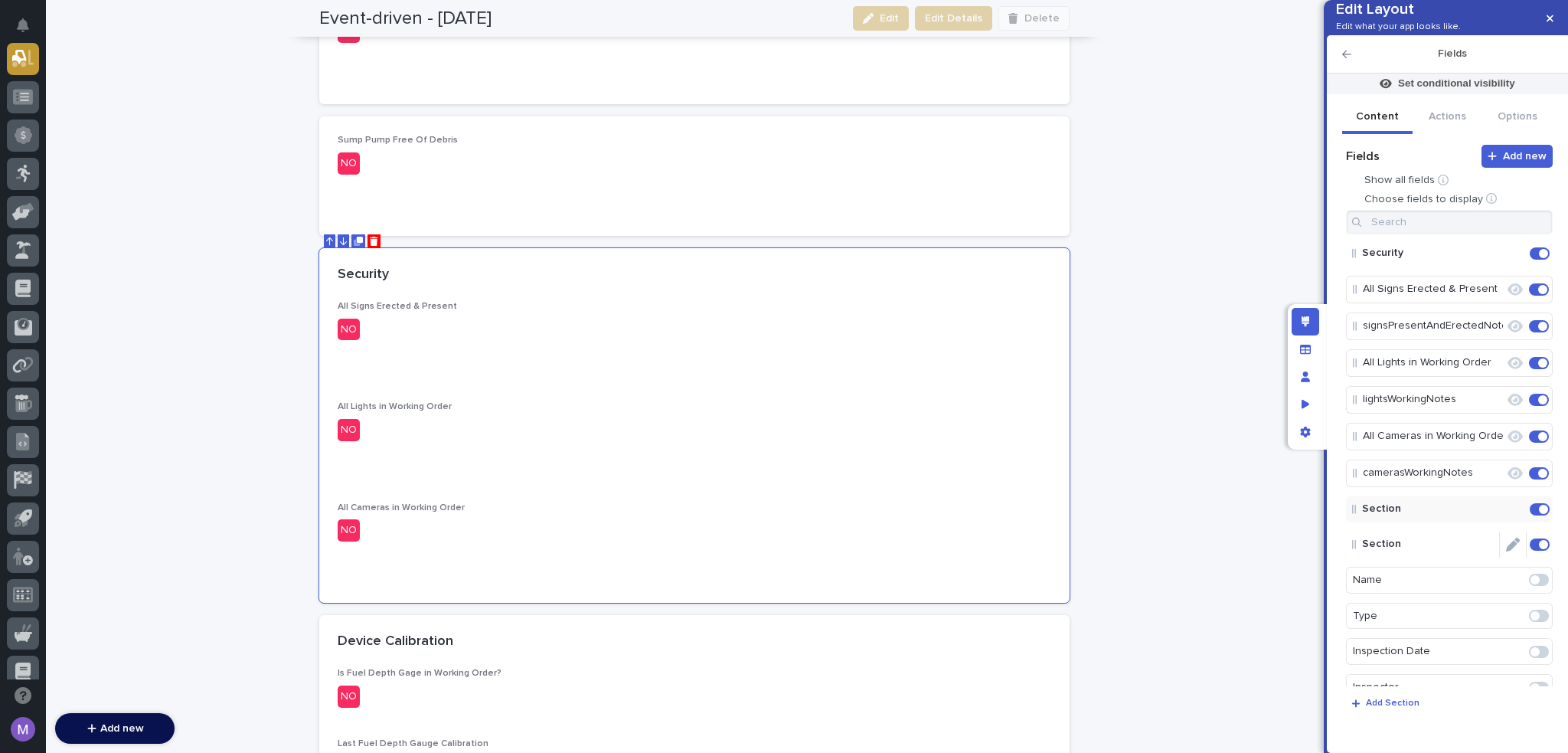
click at [1506, 551] on icon "Edit" at bounding box center [1513, 544] width 14 height 14
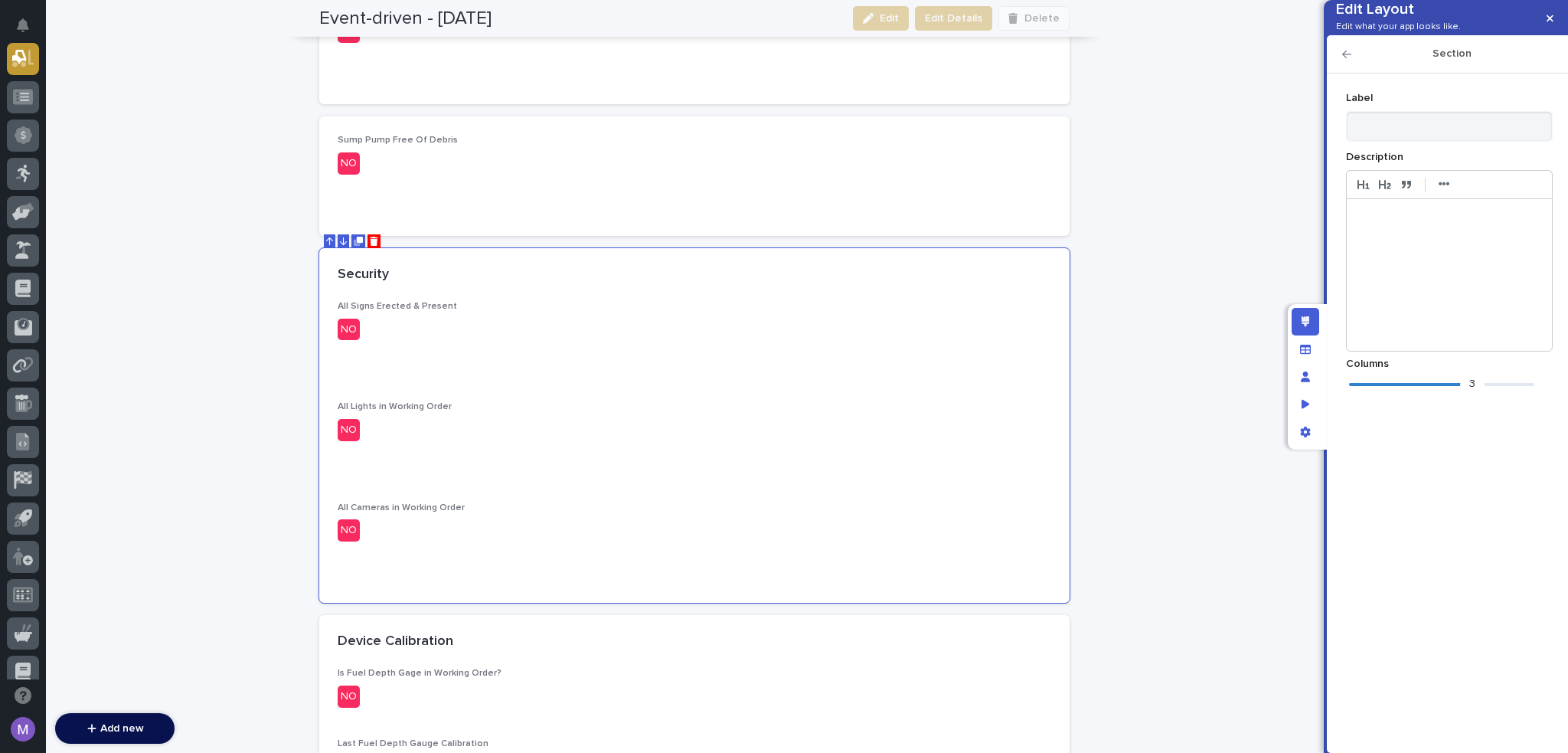
click at [1359, 392] on div "3" at bounding box center [1442, 384] width 186 height 15
click at [1351, 60] on icon "button" at bounding box center [1347, 53] width 9 height 11
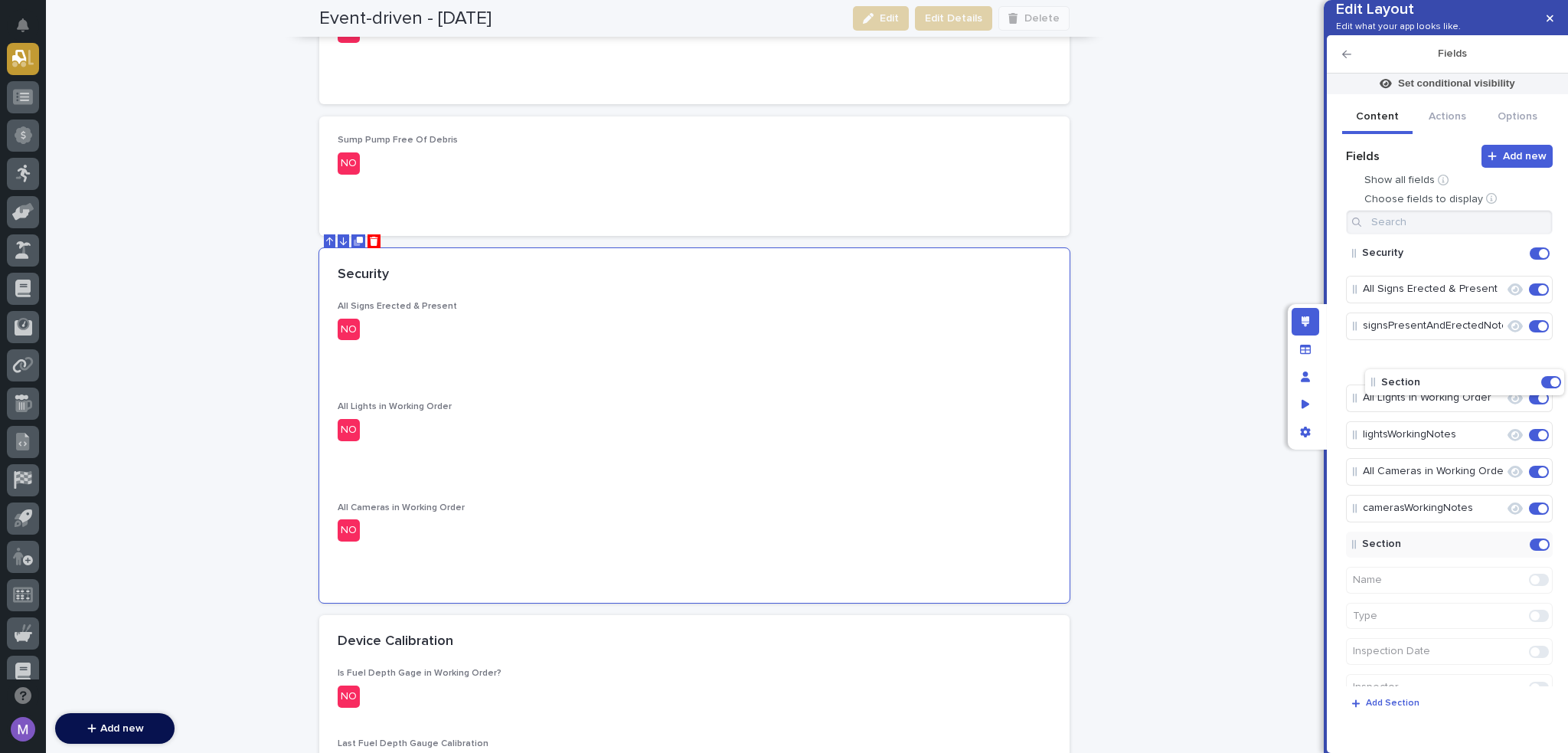
drag, startPoint x: 1399, startPoint y: 538, endPoint x: 1419, endPoint y: 384, distance: 155.3
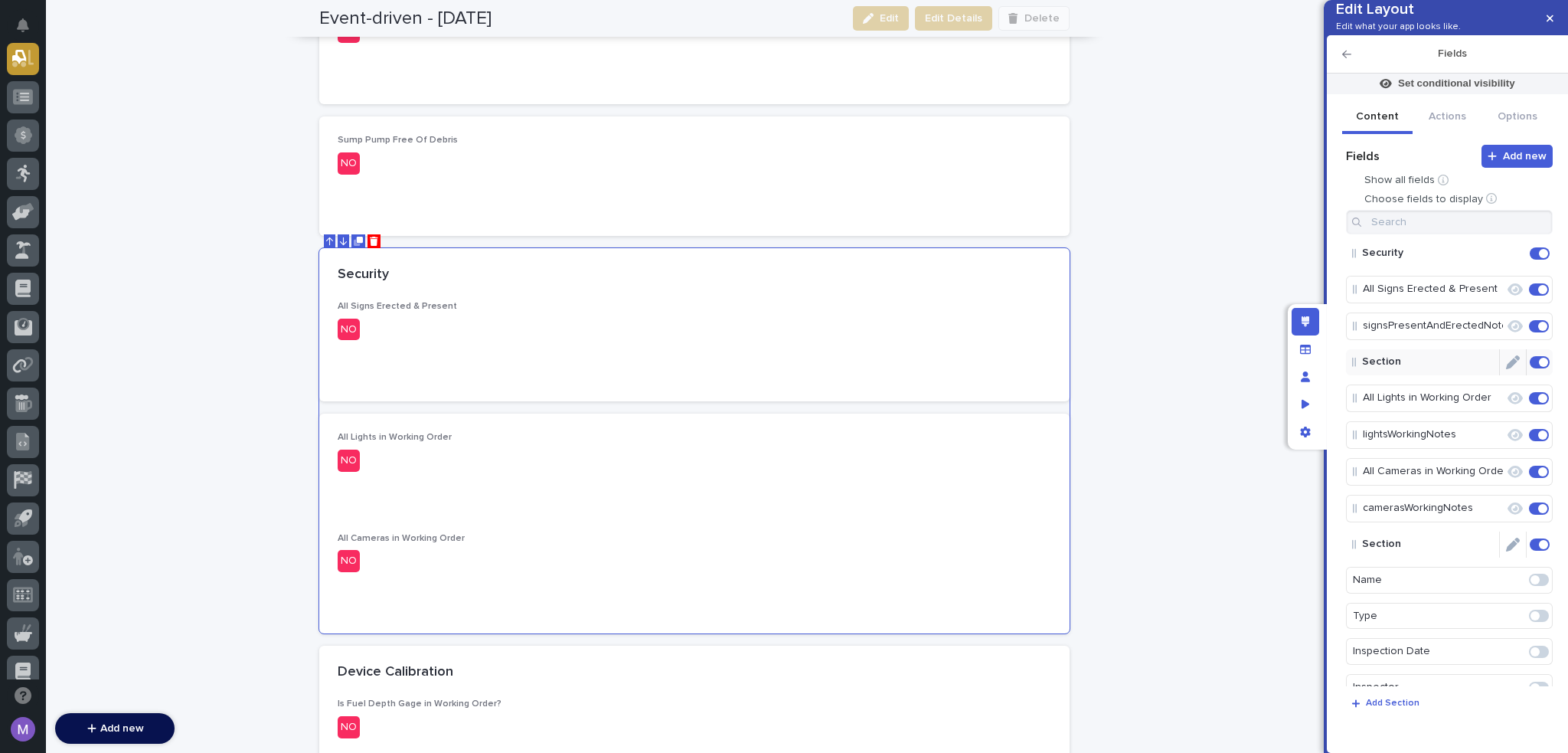
scroll to position [2007, 0]
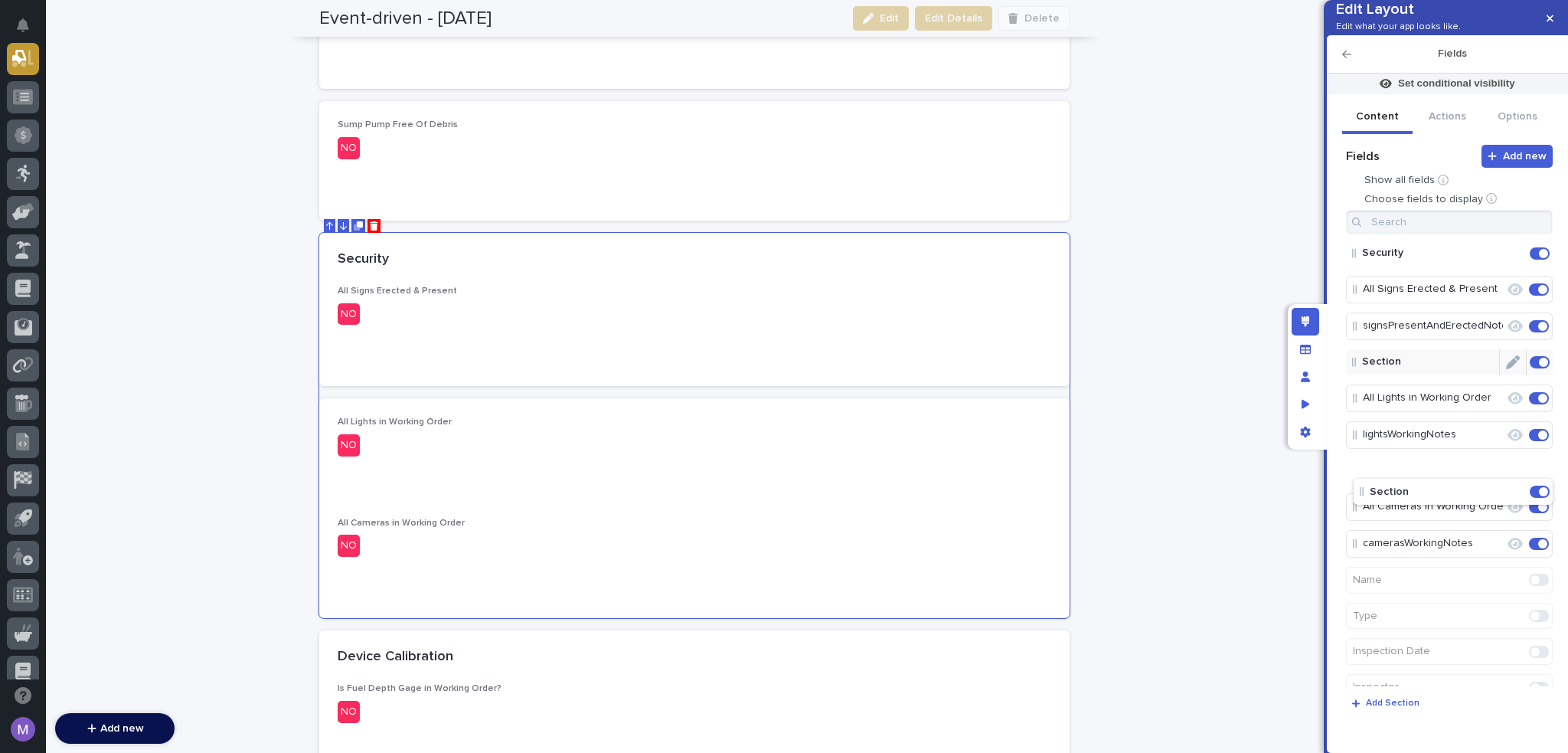
drag, startPoint x: 1386, startPoint y: 569, endPoint x: 1396, endPoint y: 480, distance: 89.6
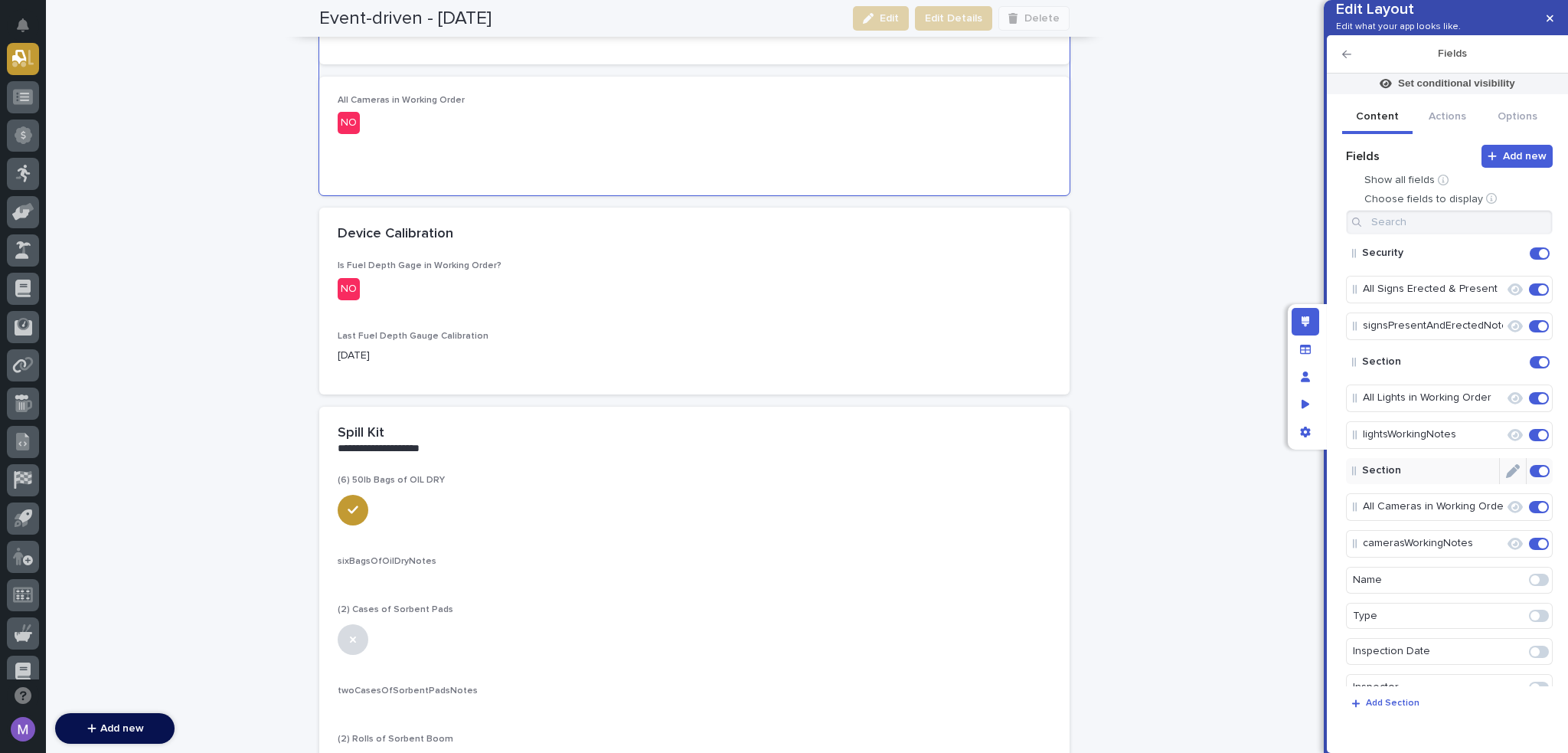
scroll to position [2482, 0]
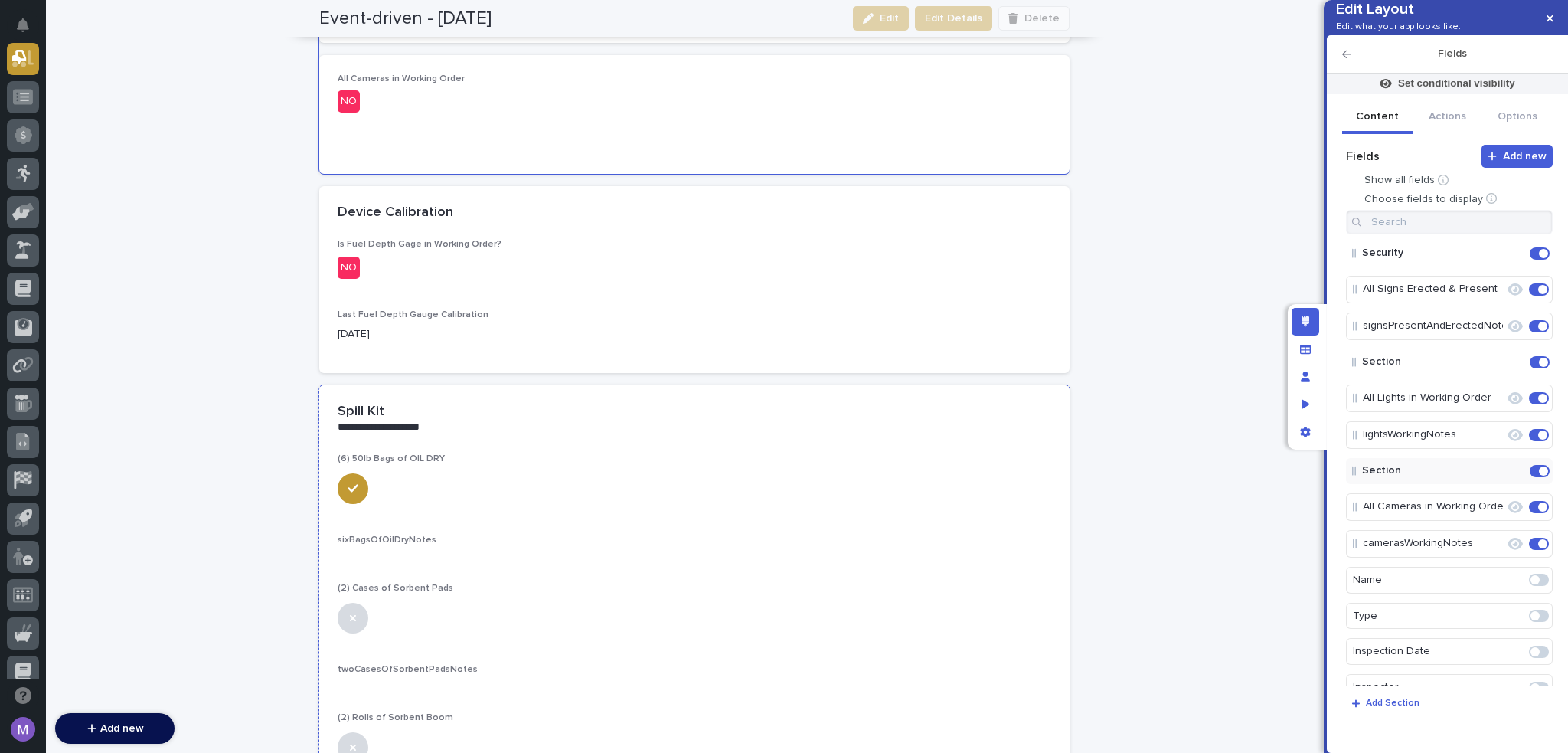
click at [707, 493] on div at bounding box center [694, 487] width 714 height 34
click at [1378, 699] on p "Add Section" at bounding box center [1393, 703] width 53 height 9
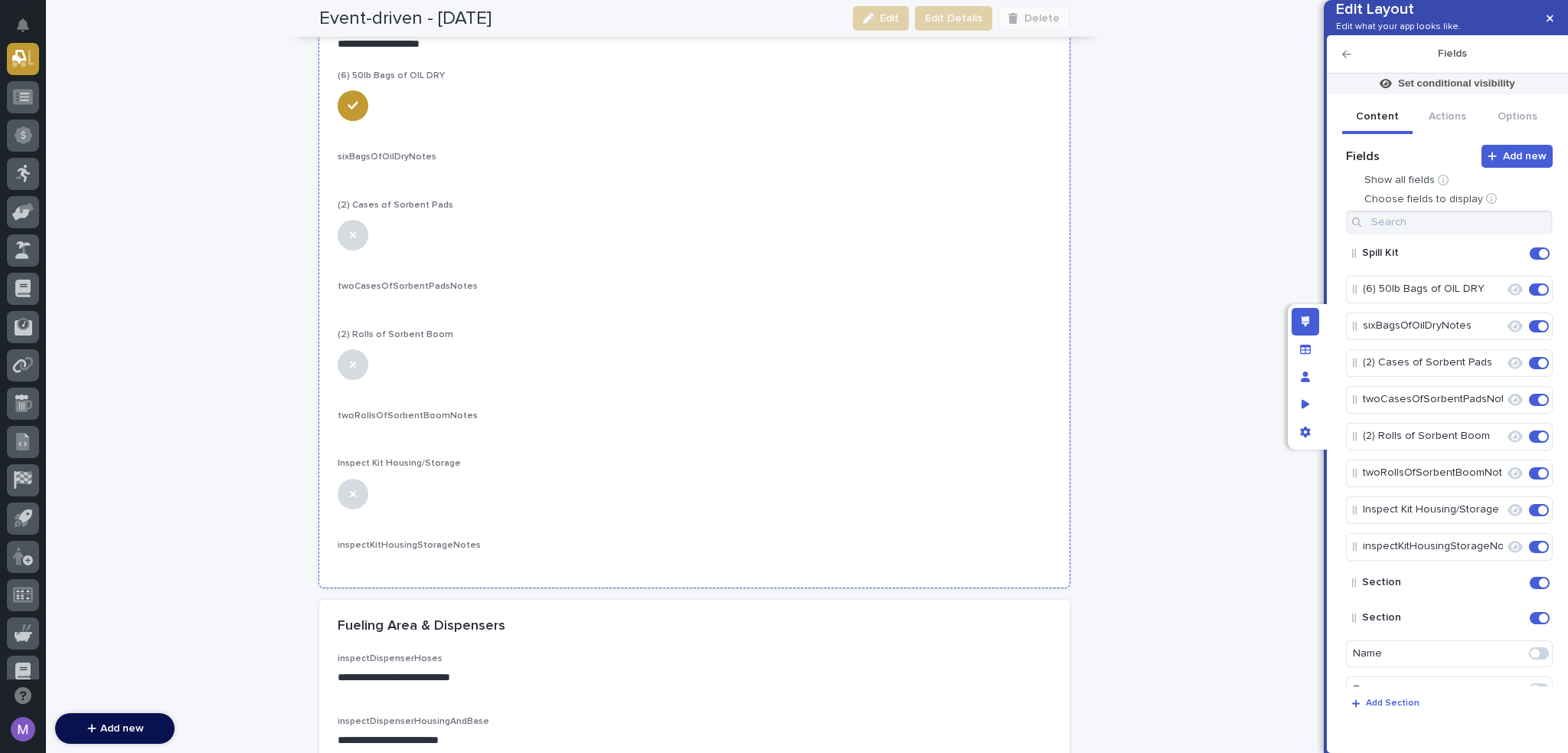
scroll to position [2788, 0]
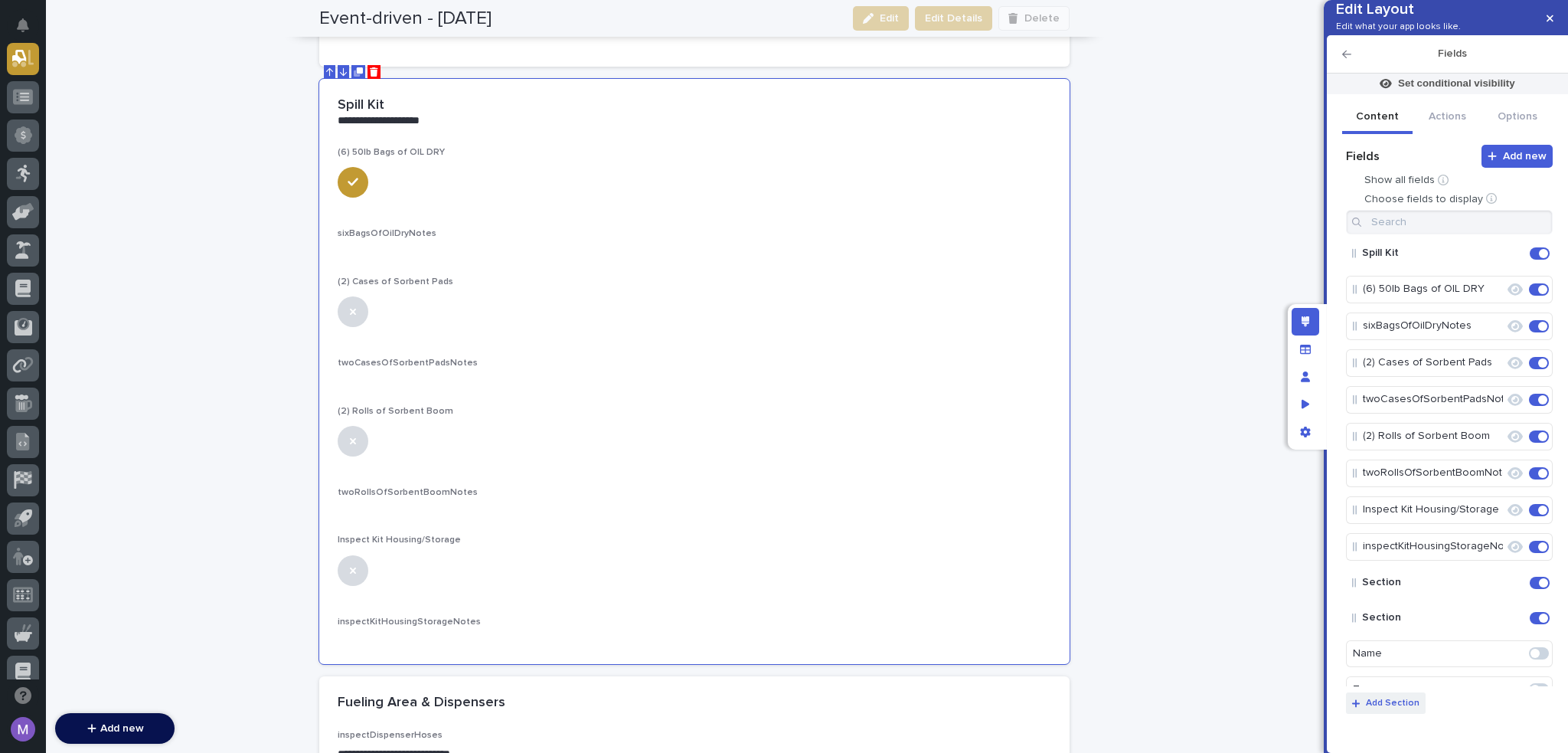
click at [1397, 699] on p "Add Section" at bounding box center [1393, 703] width 53 height 9
drag, startPoint x: 1510, startPoint y: 603, endPoint x: 1498, endPoint y: 551, distance: 53.4
click at [1510, 590] on icon "Edit" at bounding box center [1513, 583] width 14 height 14
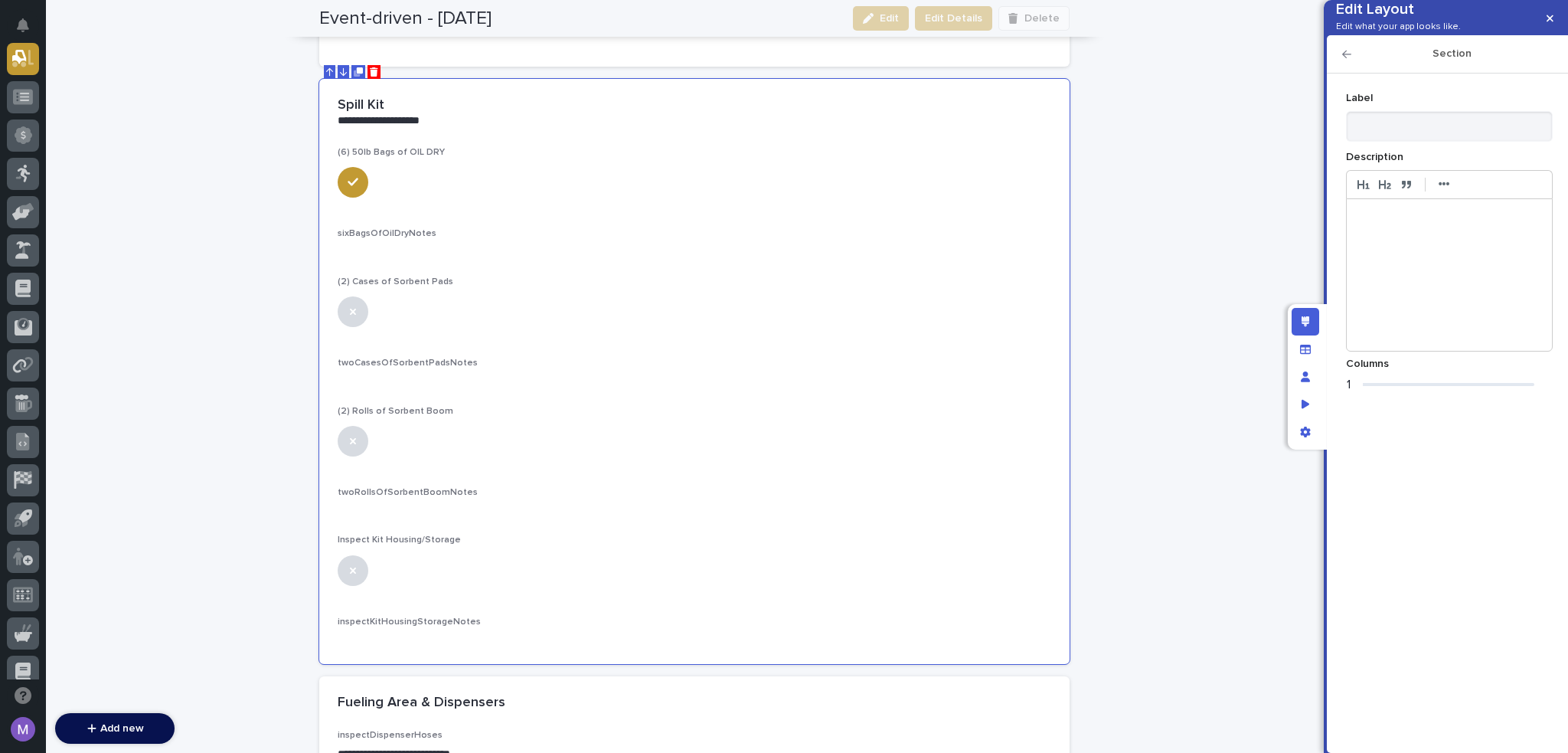
click at [1349, 392] on div "1" at bounding box center [1442, 384] width 186 height 15
click at [1348, 60] on icon "button" at bounding box center [1347, 53] width 9 height 11
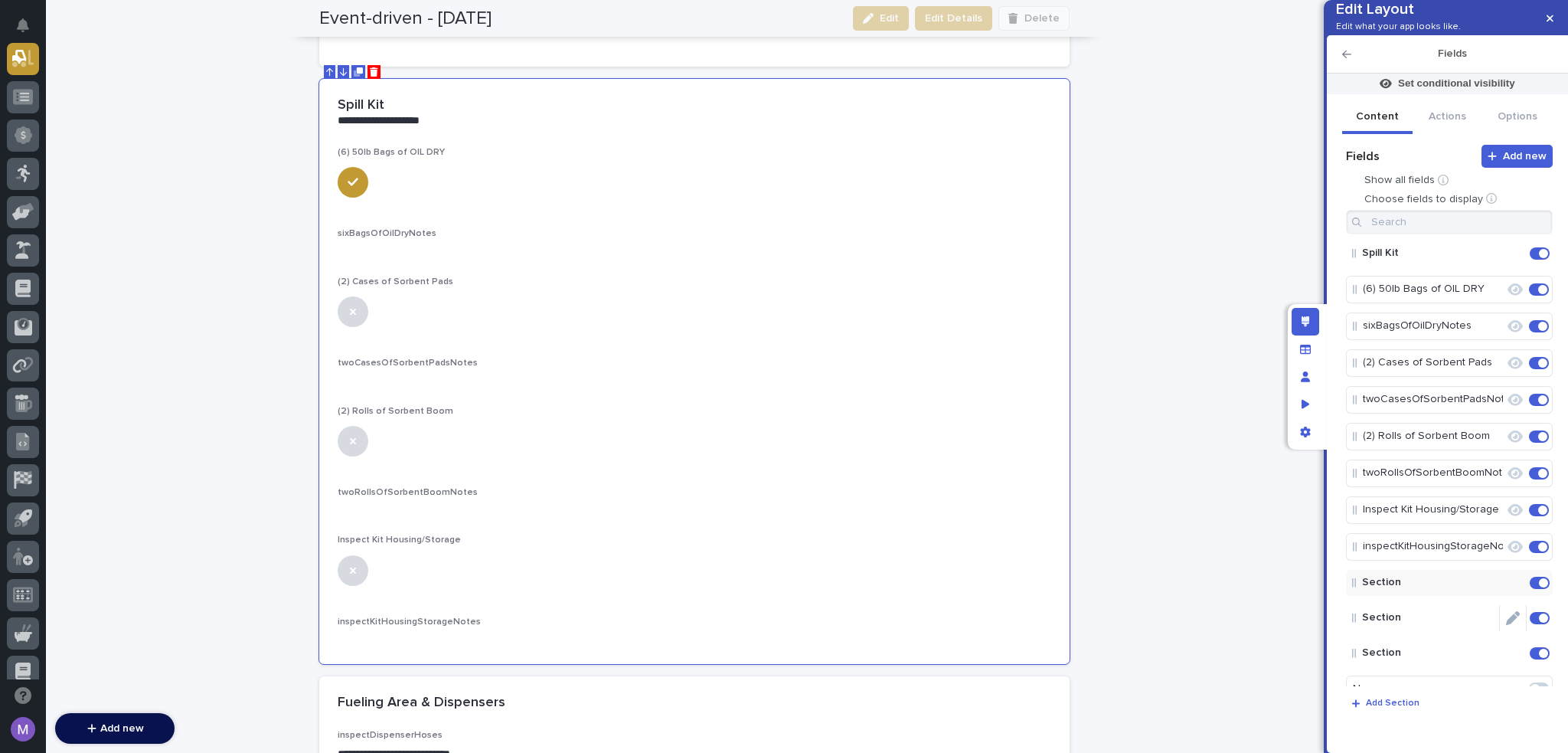
click at [1507, 625] on icon "Edit" at bounding box center [1513, 618] width 14 height 14
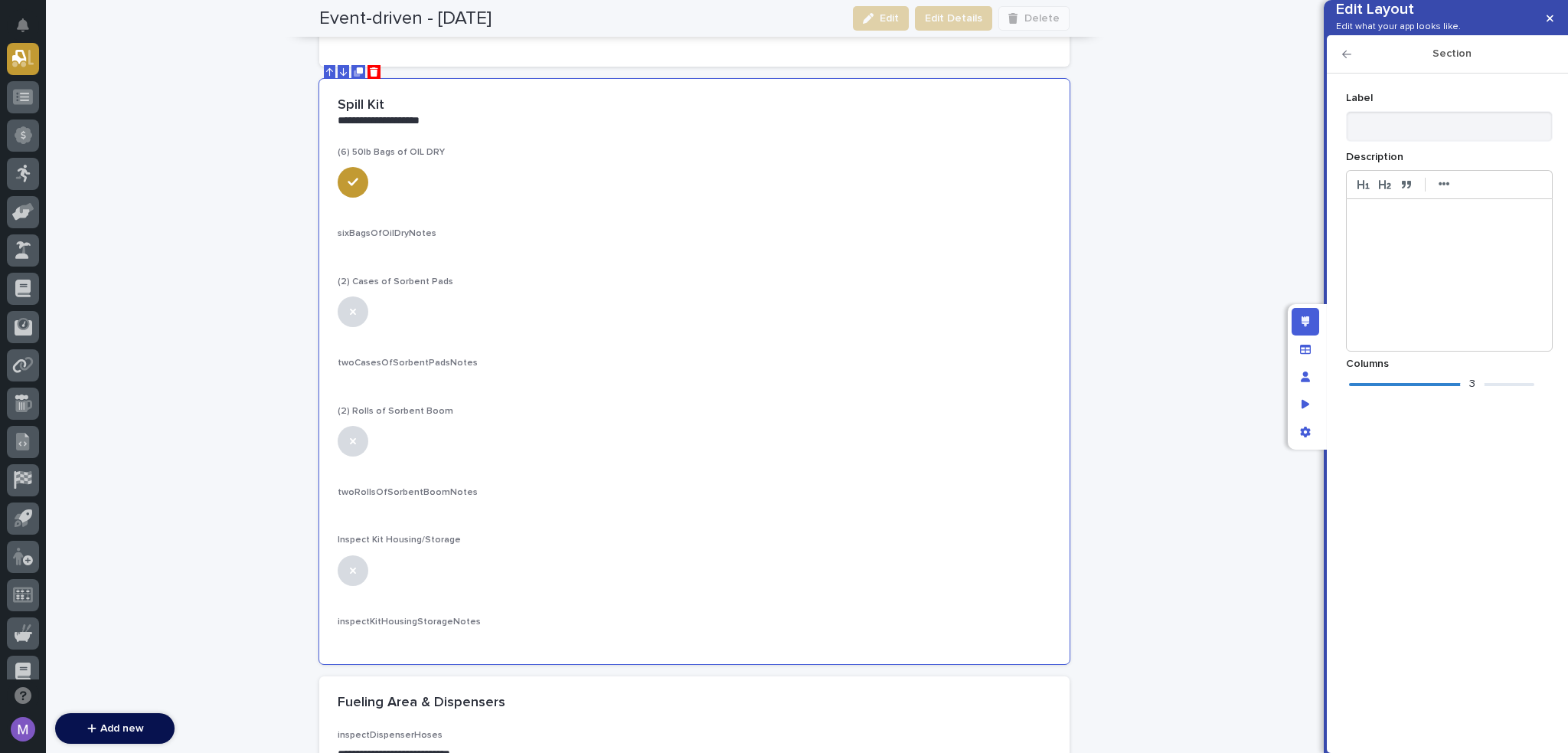
click at [1363, 386] on div at bounding box center [1442, 384] width 186 height 3
click at [1351, 60] on icon "button" at bounding box center [1347, 53] width 9 height 11
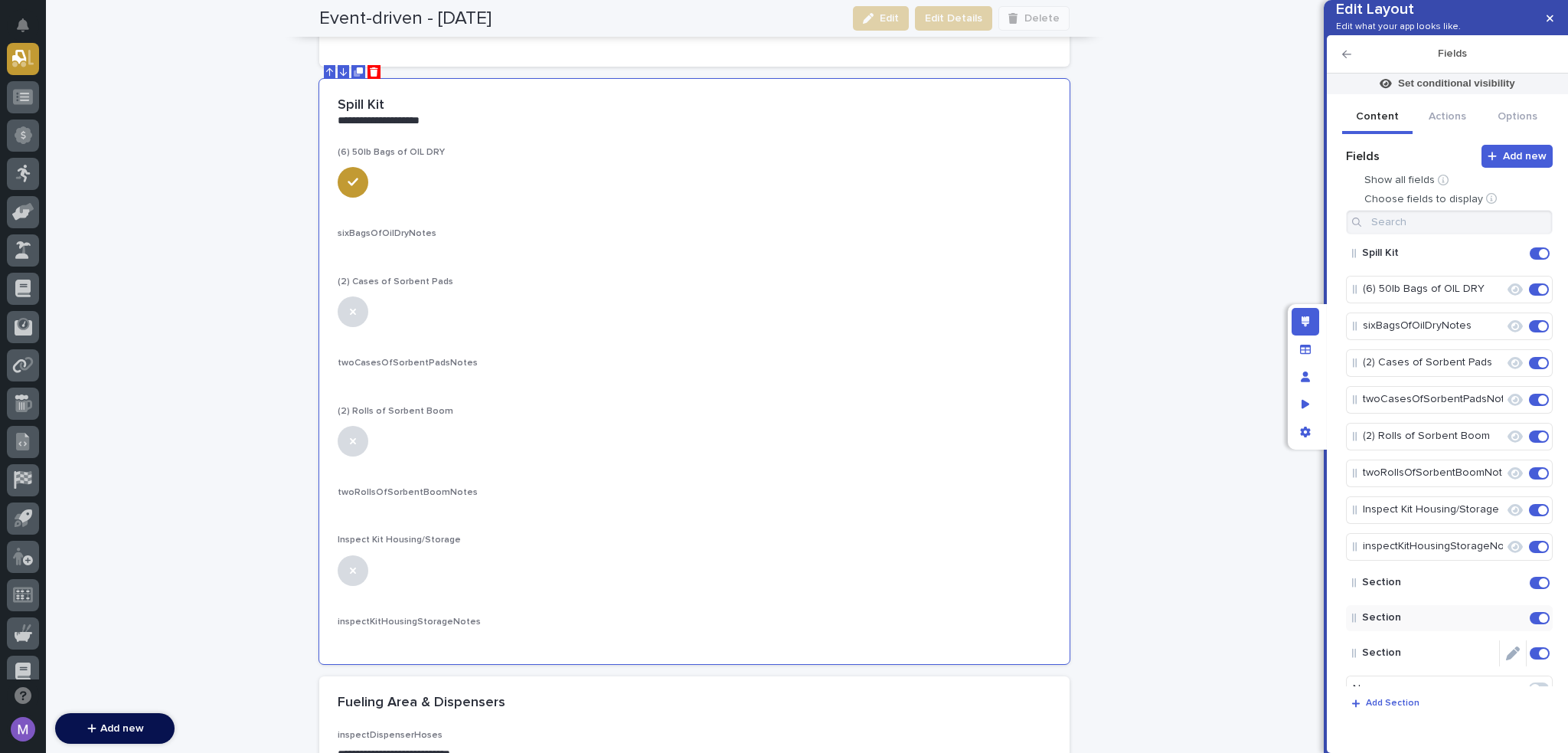
click at [1506, 661] on icon "Edit" at bounding box center [1513, 653] width 14 height 14
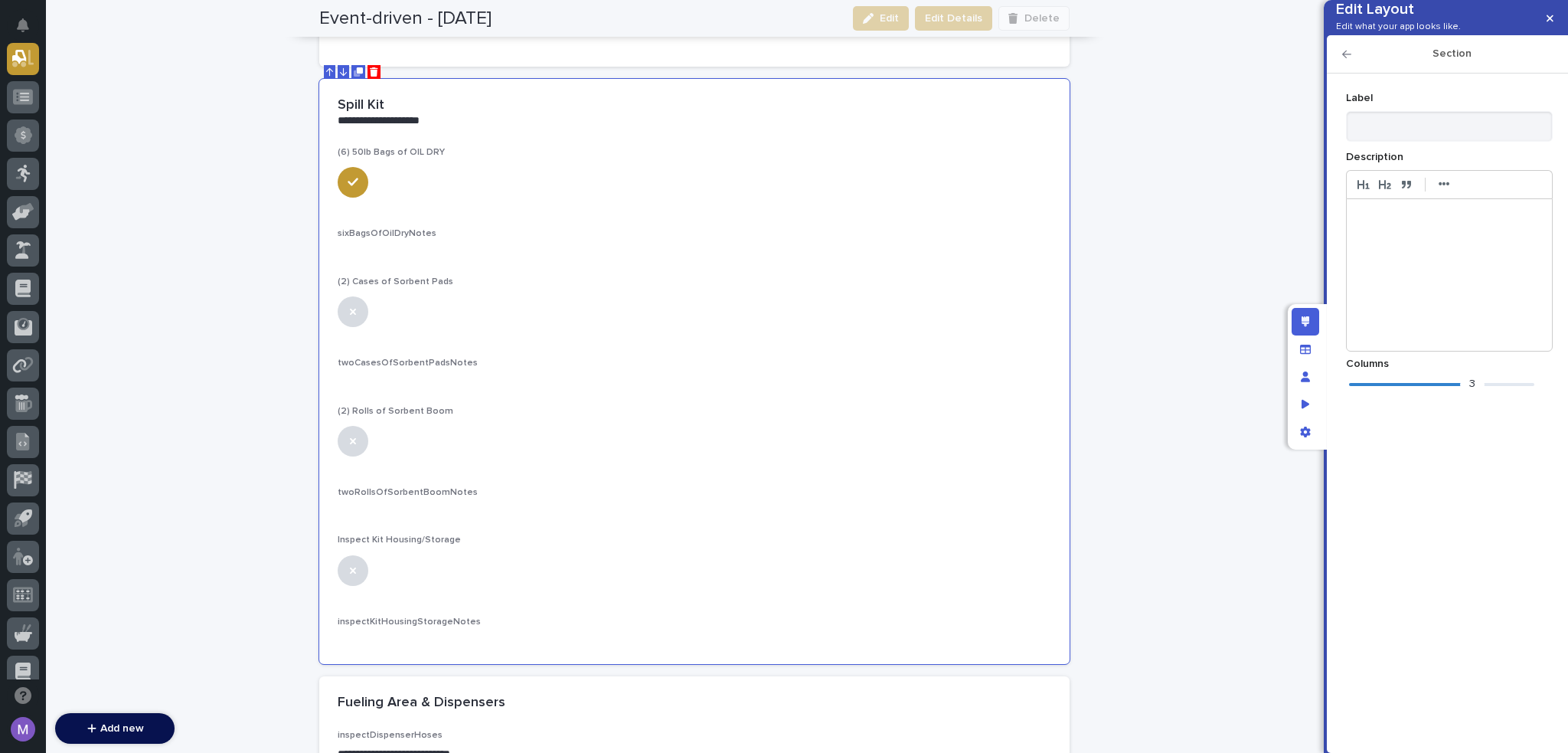
scroll to position [2, 0]
click at [1357, 392] on div "3" at bounding box center [1442, 384] width 186 height 15
click at [1345, 60] on icon "button" at bounding box center [1347, 53] width 9 height 11
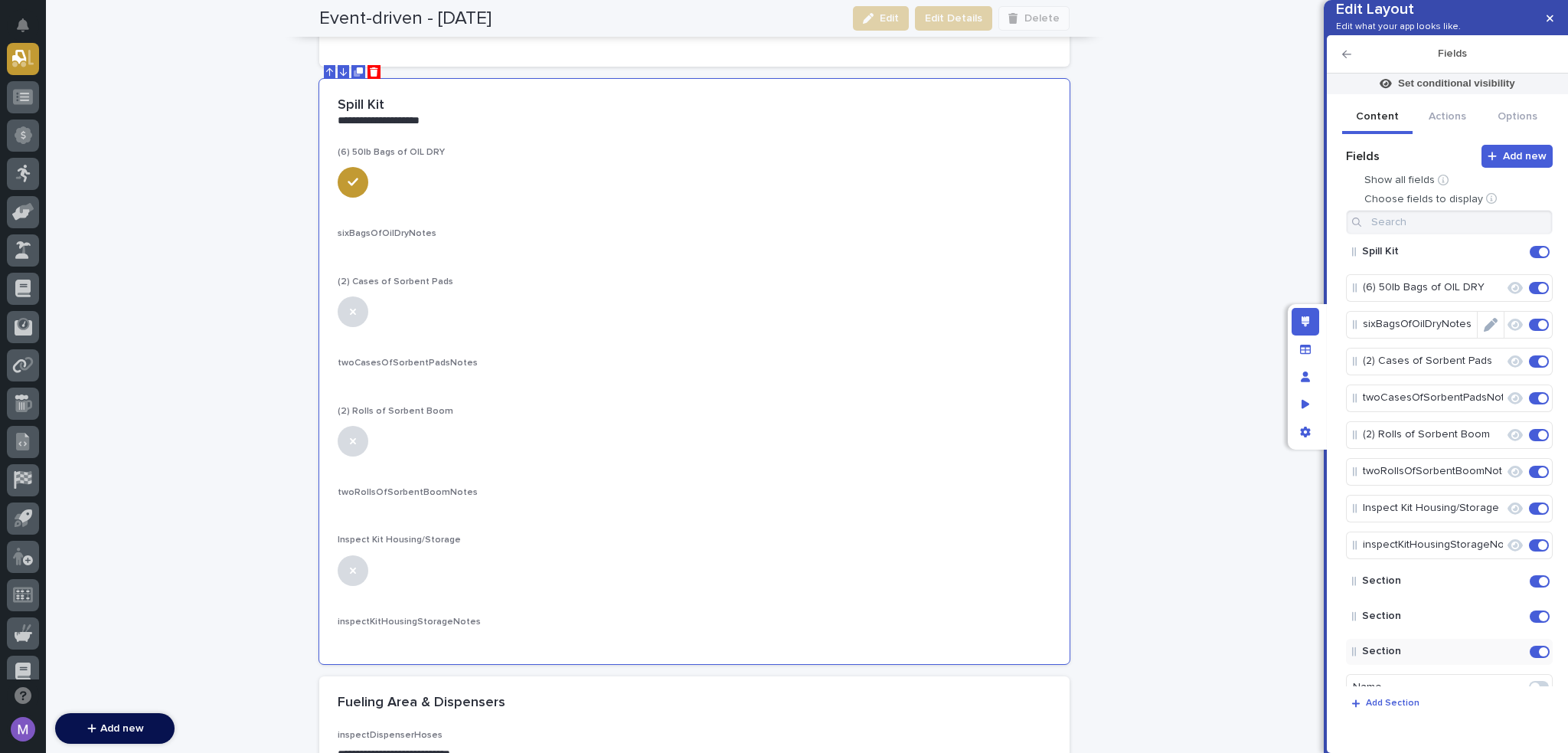
click at [1486, 332] on icon "Edit" at bounding box center [1490, 324] width 14 height 14
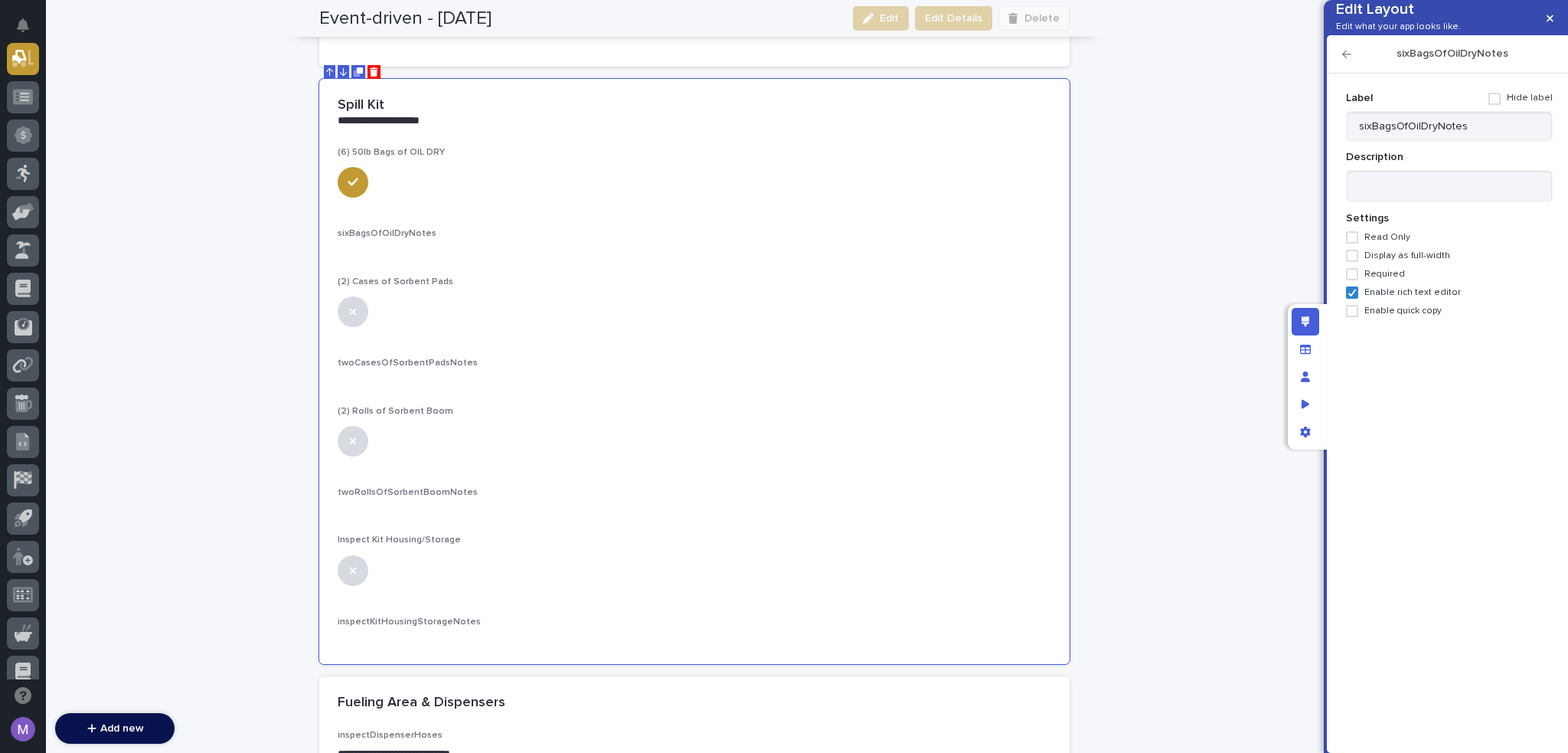
click at [1501, 105] on span at bounding box center [1494, 98] width 12 height 12
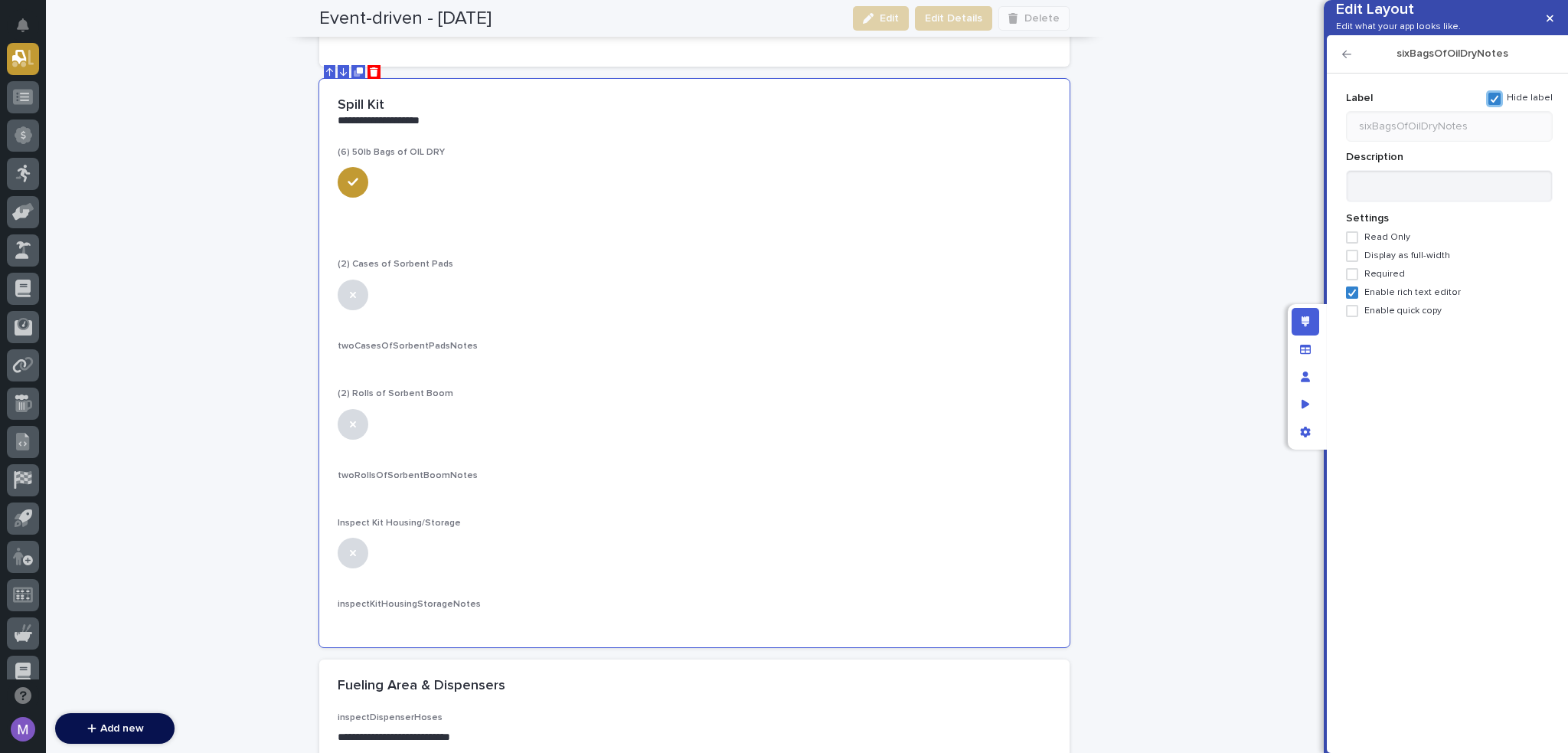
click at [1346, 60] on icon "button" at bounding box center [1347, 53] width 9 height 11
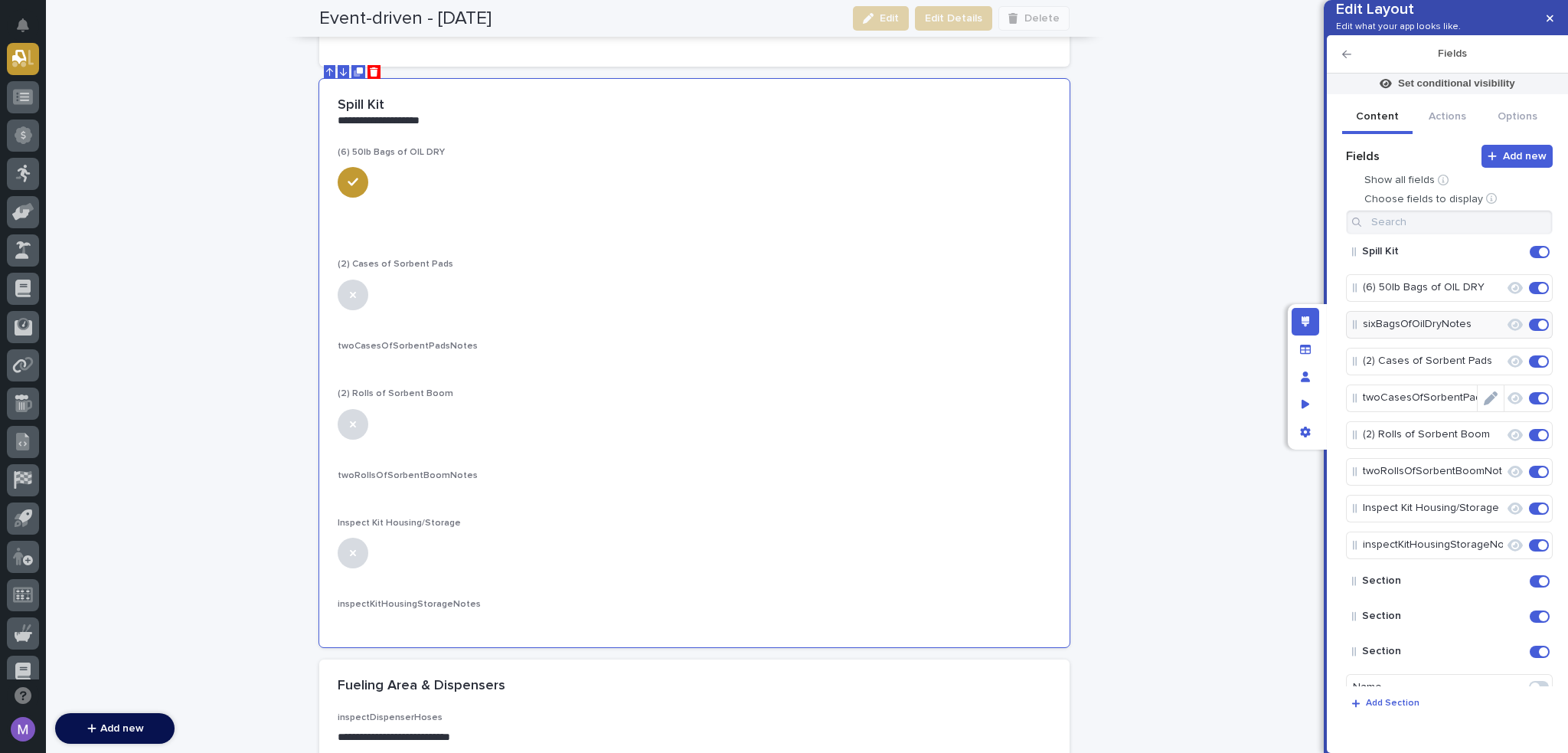
click at [1485, 405] on icon "Edit" at bounding box center [1490, 398] width 14 height 14
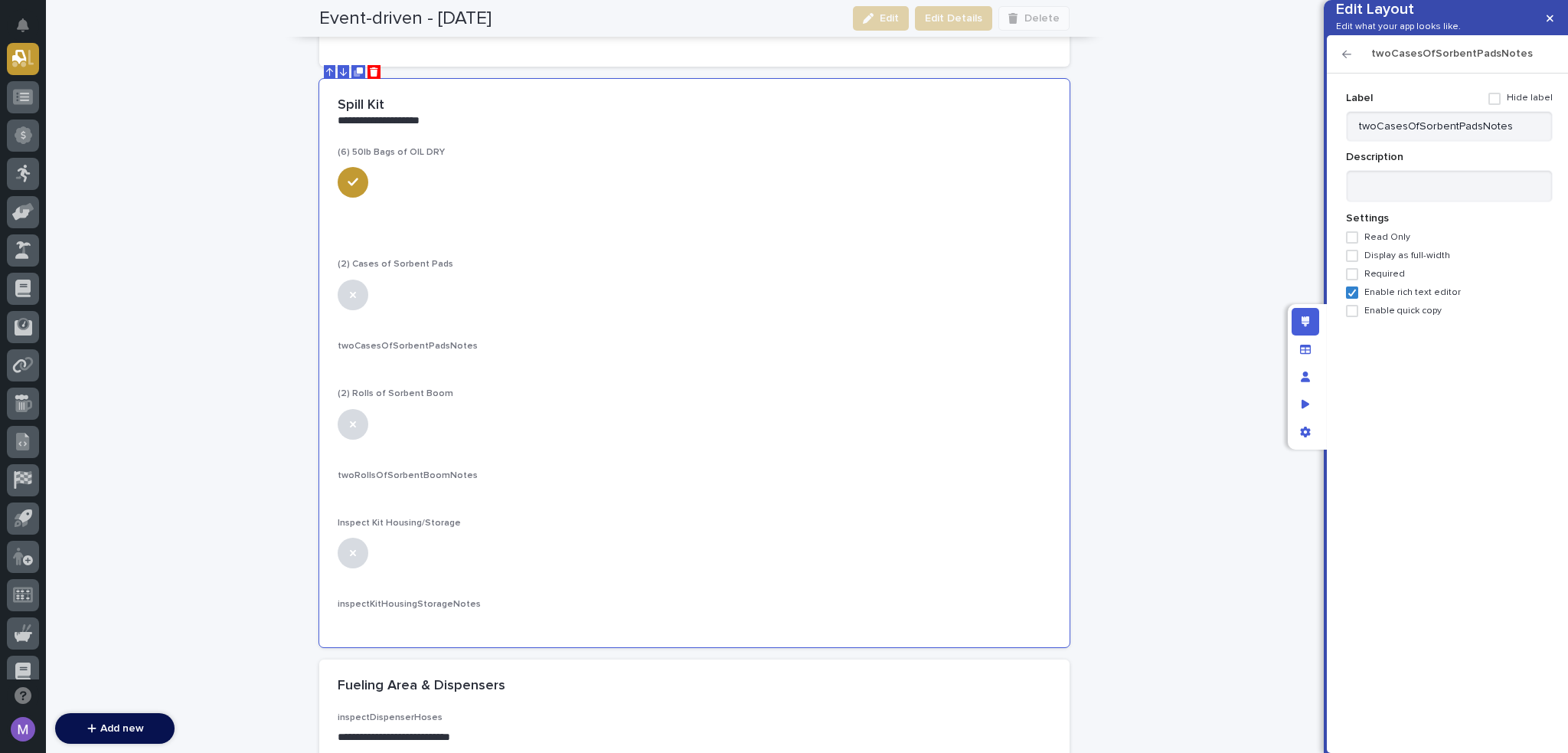
click at [1497, 105] on span at bounding box center [1494, 98] width 12 height 12
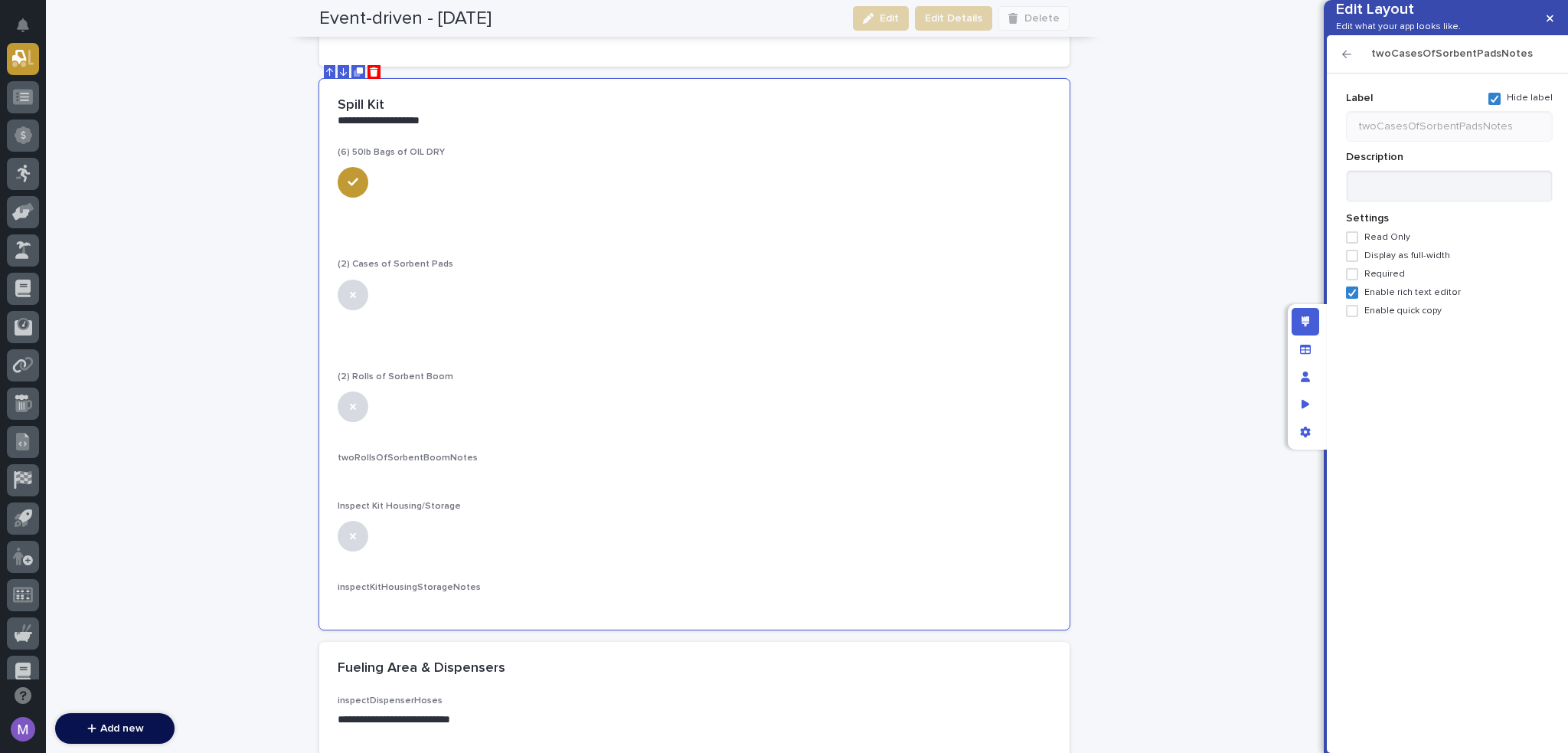
click at [1343, 60] on icon "button" at bounding box center [1347, 53] width 9 height 11
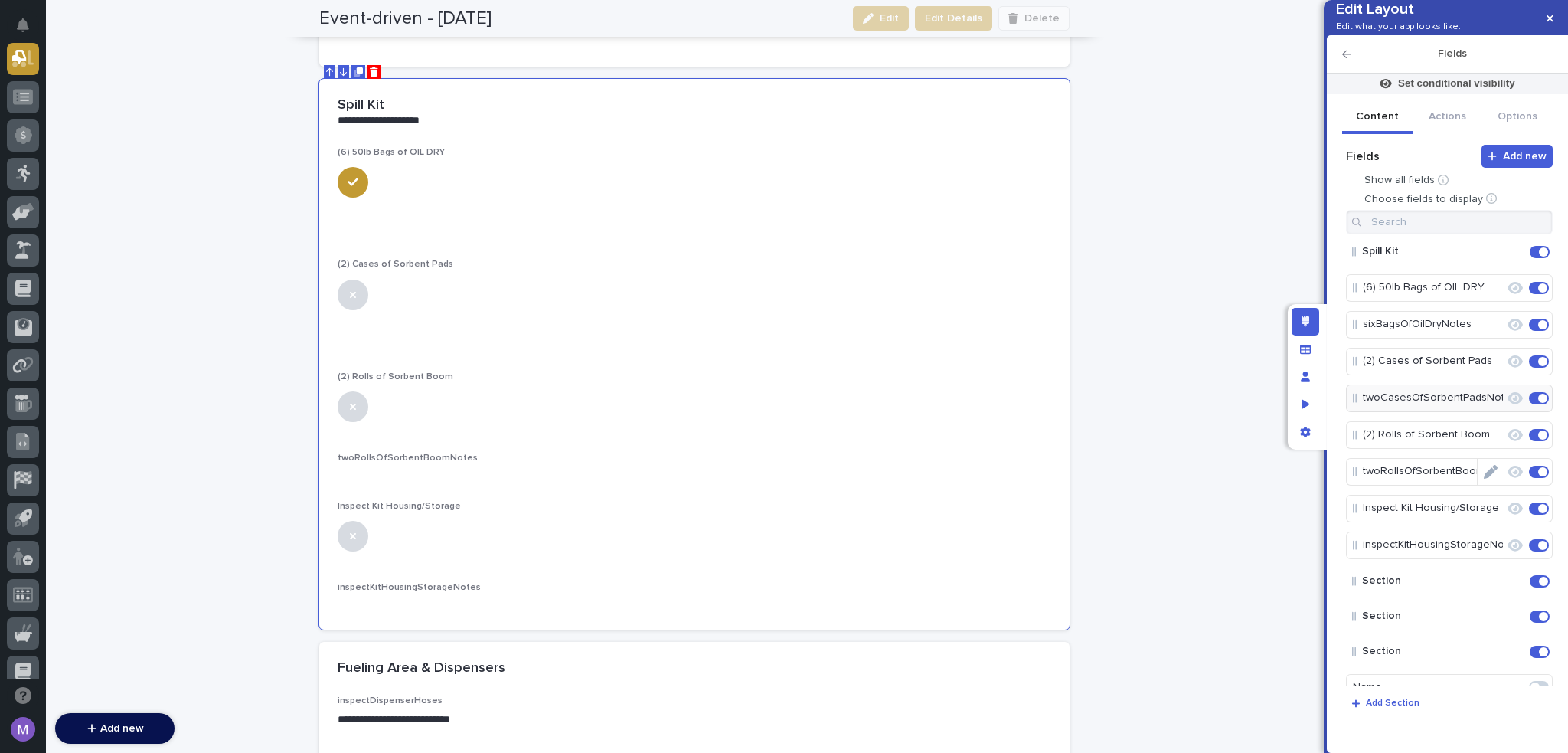
click at [1485, 479] on icon "Edit" at bounding box center [1490, 472] width 14 height 14
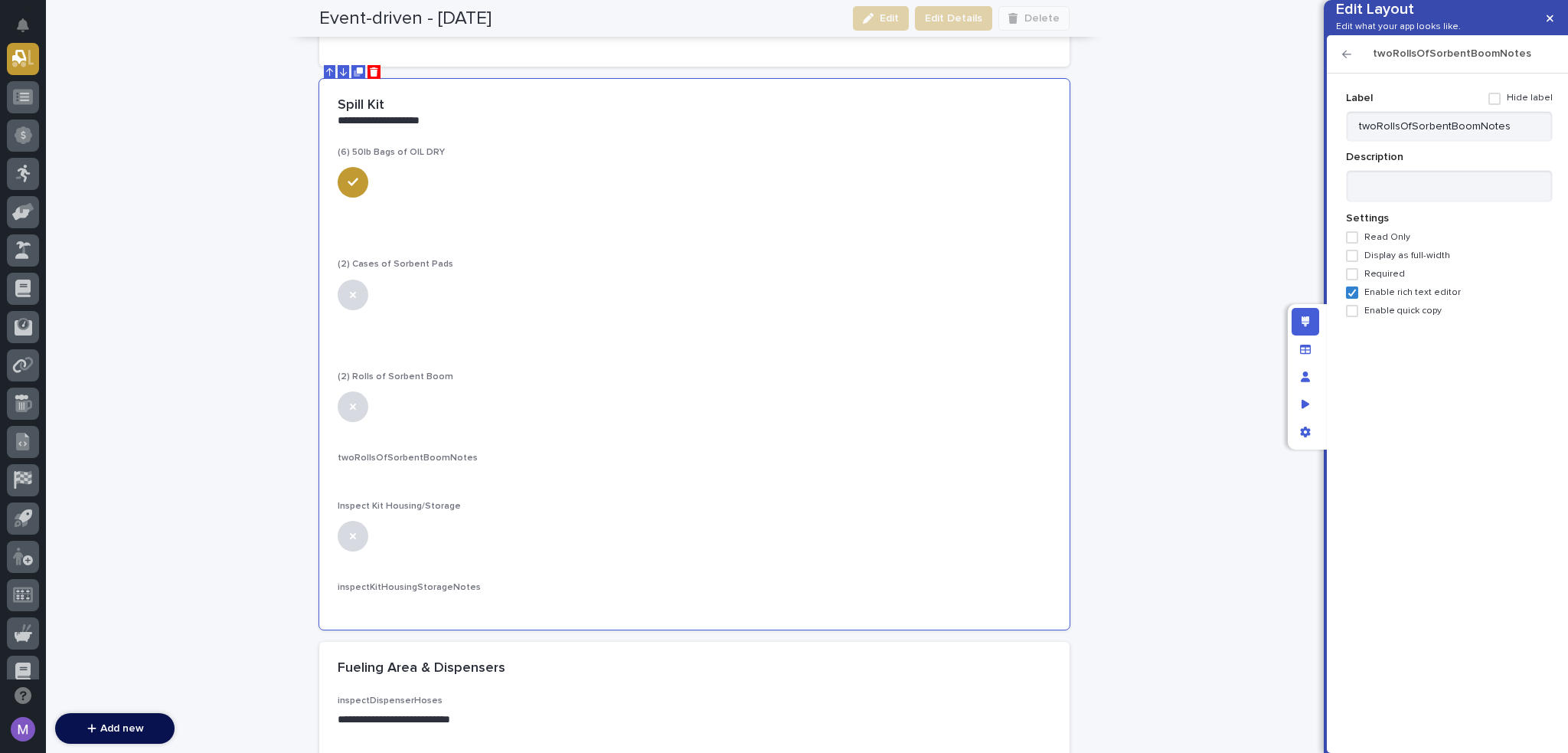
click at [1501, 105] on span at bounding box center [1494, 98] width 12 height 12
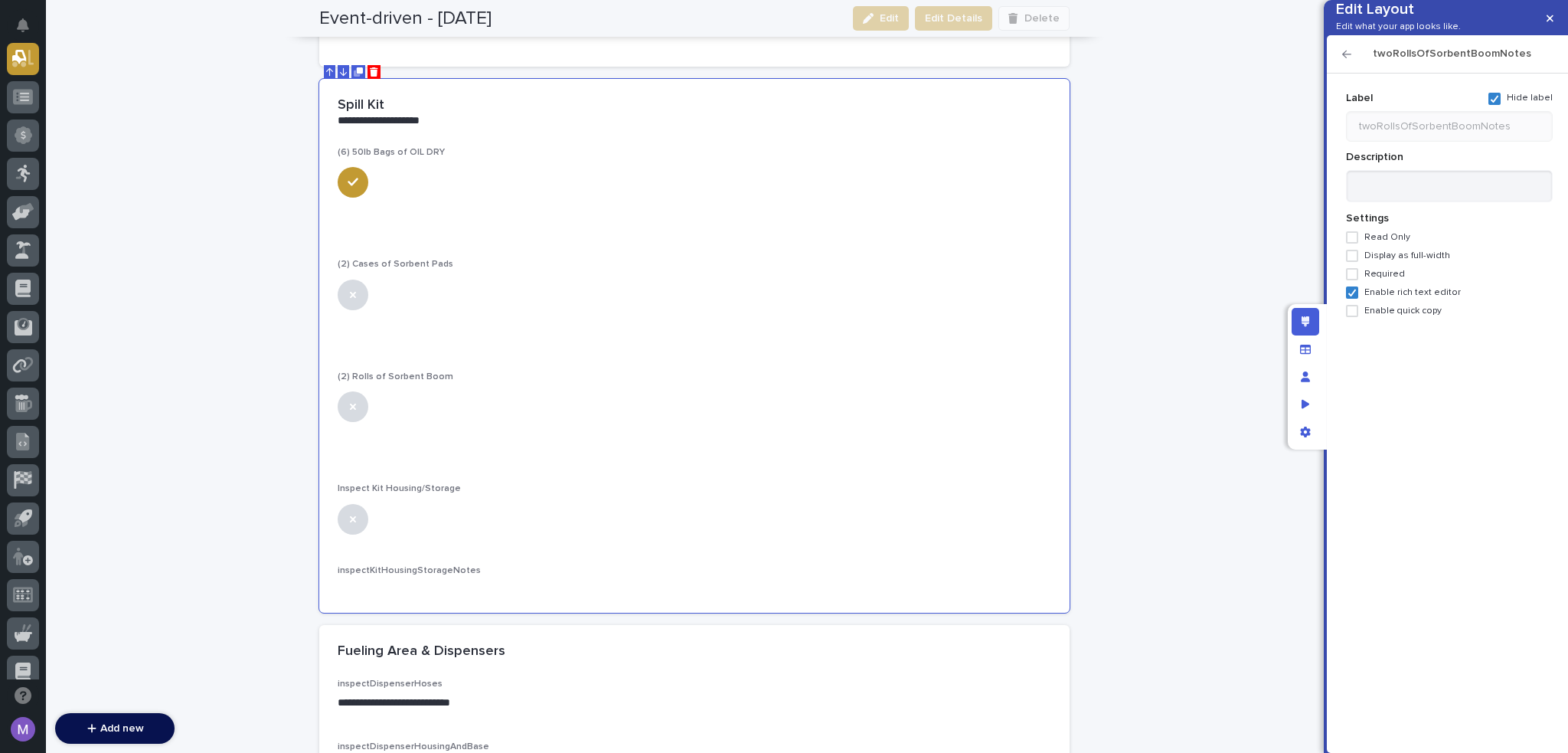
click at [1339, 74] on div "twoRollsOfSorbentBoomNotes" at bounding box center [1448, 53] width 241 height 38
click at [1348, 60] on icon "button" at bounding box center [1347, 53] width 9 height 11
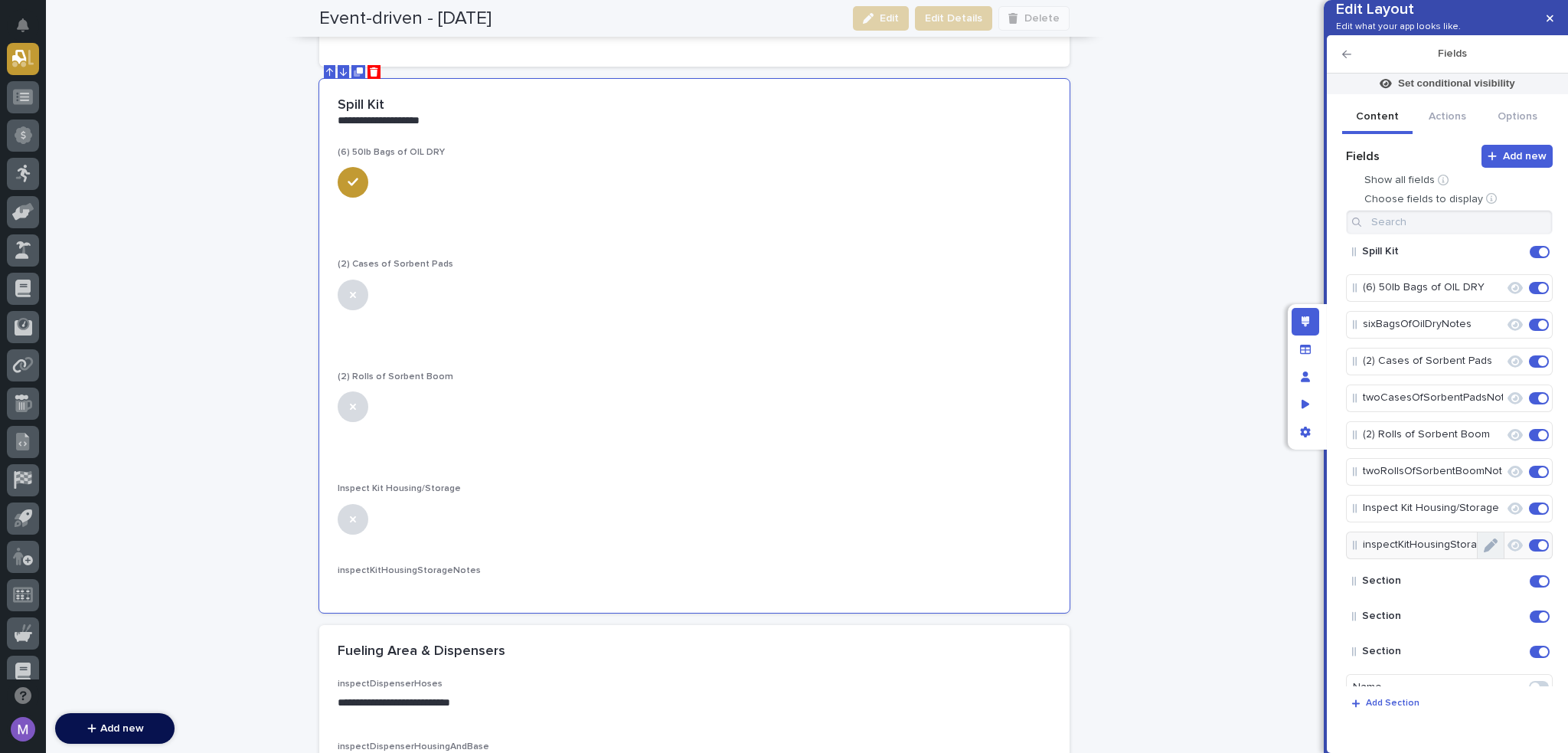
drag, startPoint x: 1488, startPoint y: 575, endPoint x: 1499, endPoint y: 413, distance: 162.4
click at [1488, 558] on button "Edit" at bounding box center [1491, 545] width 26 height 26
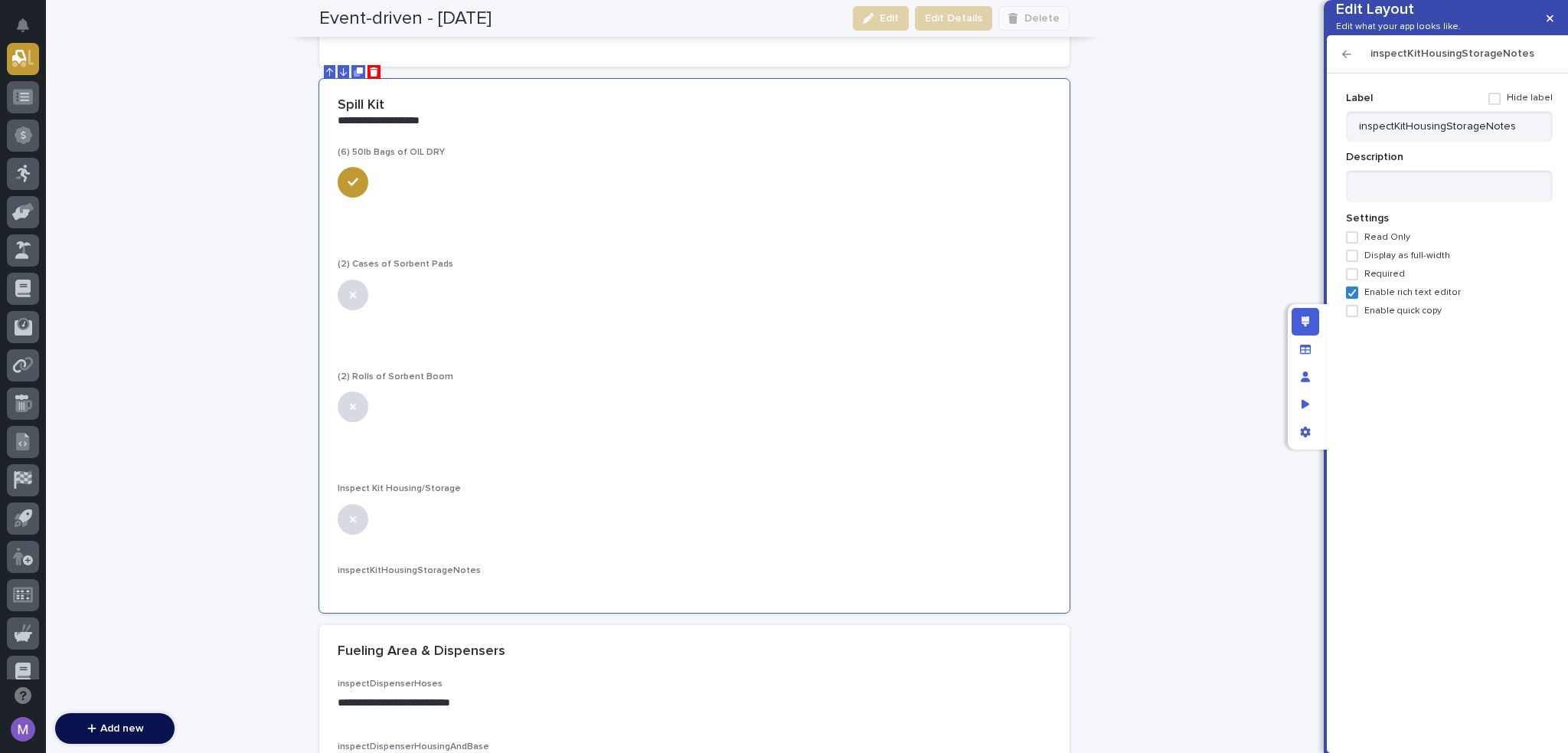
click at [1500, 105] on span at bounding box center [1494, 98] width 12 height 12
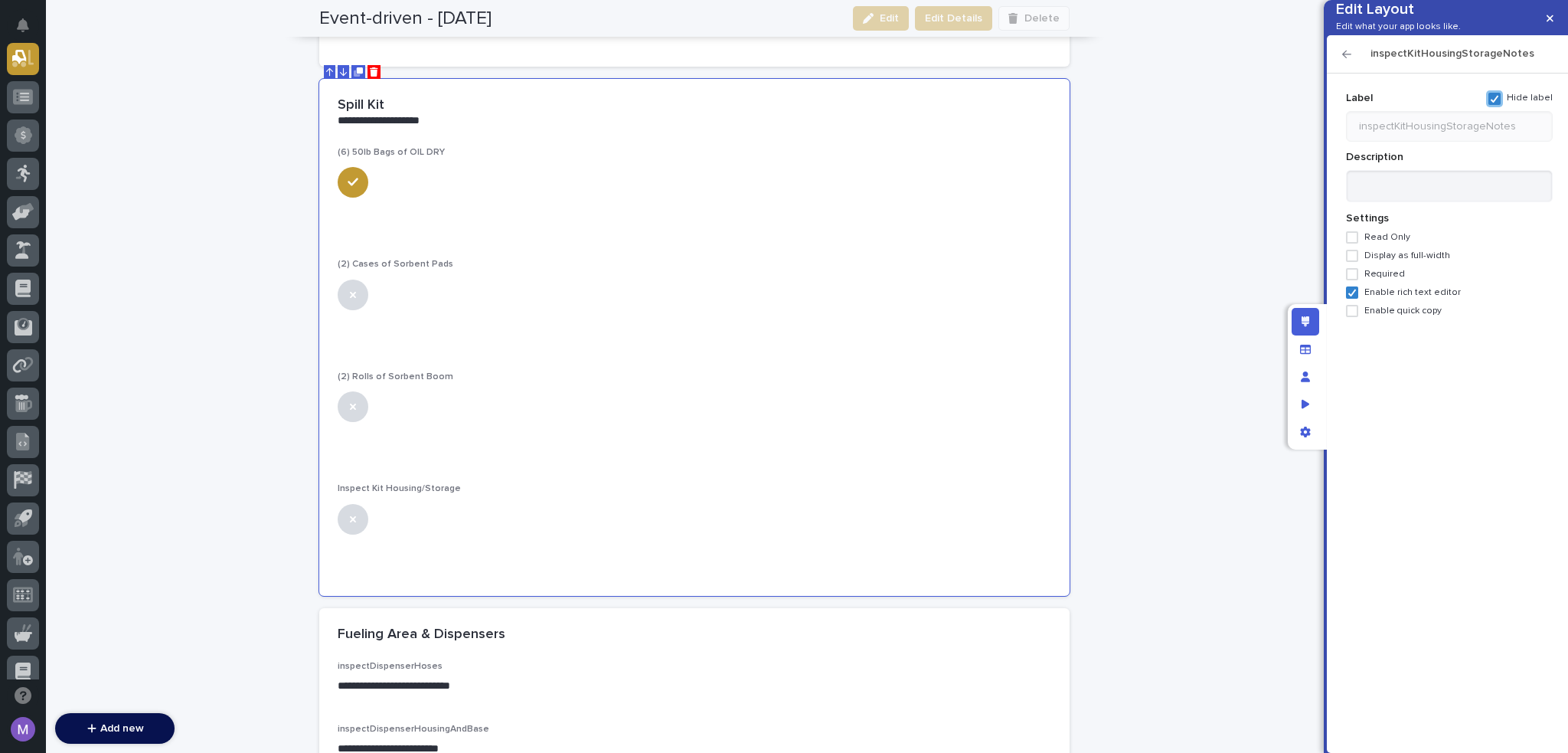
click at [1350, 60] on icon "button" at bounding box center [1347, 53] width 9 height 11
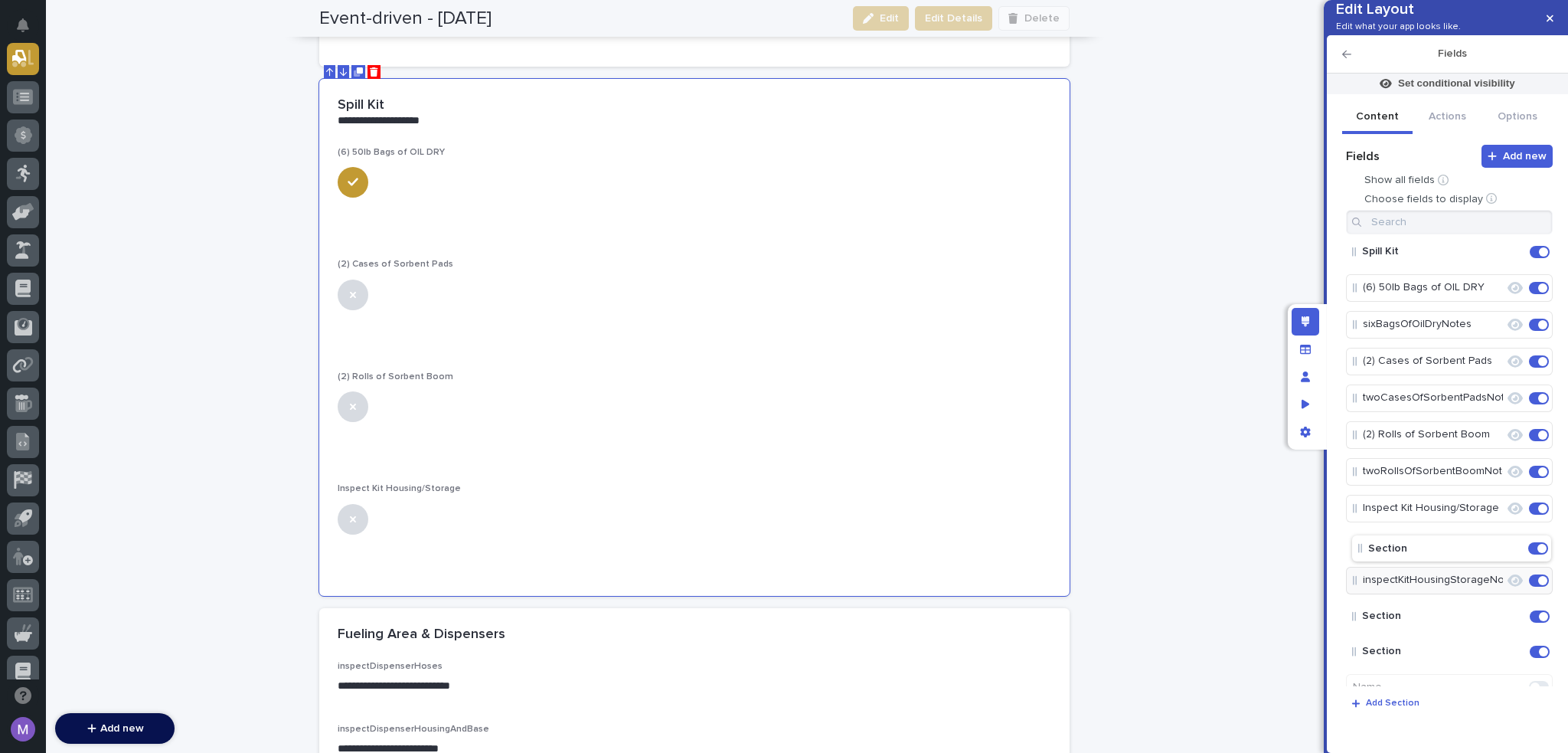
scroll to position [3, 0]
drag, startPoint x: 1389, startPoint y: 605, endPoint x: 1422, endPoint y: 376, distance: 231.4
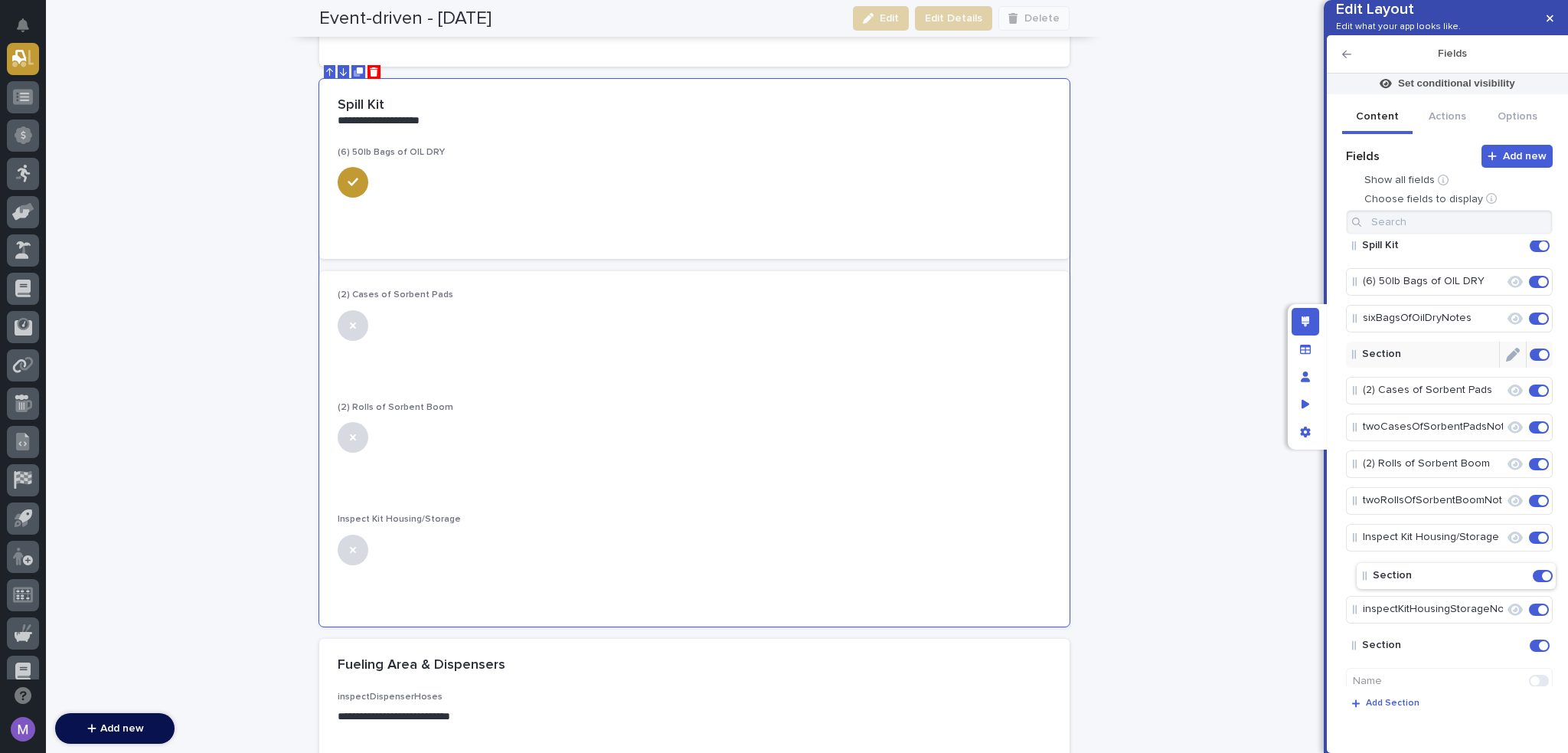
scroll to position [10, 0]
drag, startPoint x: 1372, startPoint y: 631, endPoint x: 1392, endPoint y: 473, distance: 159.3
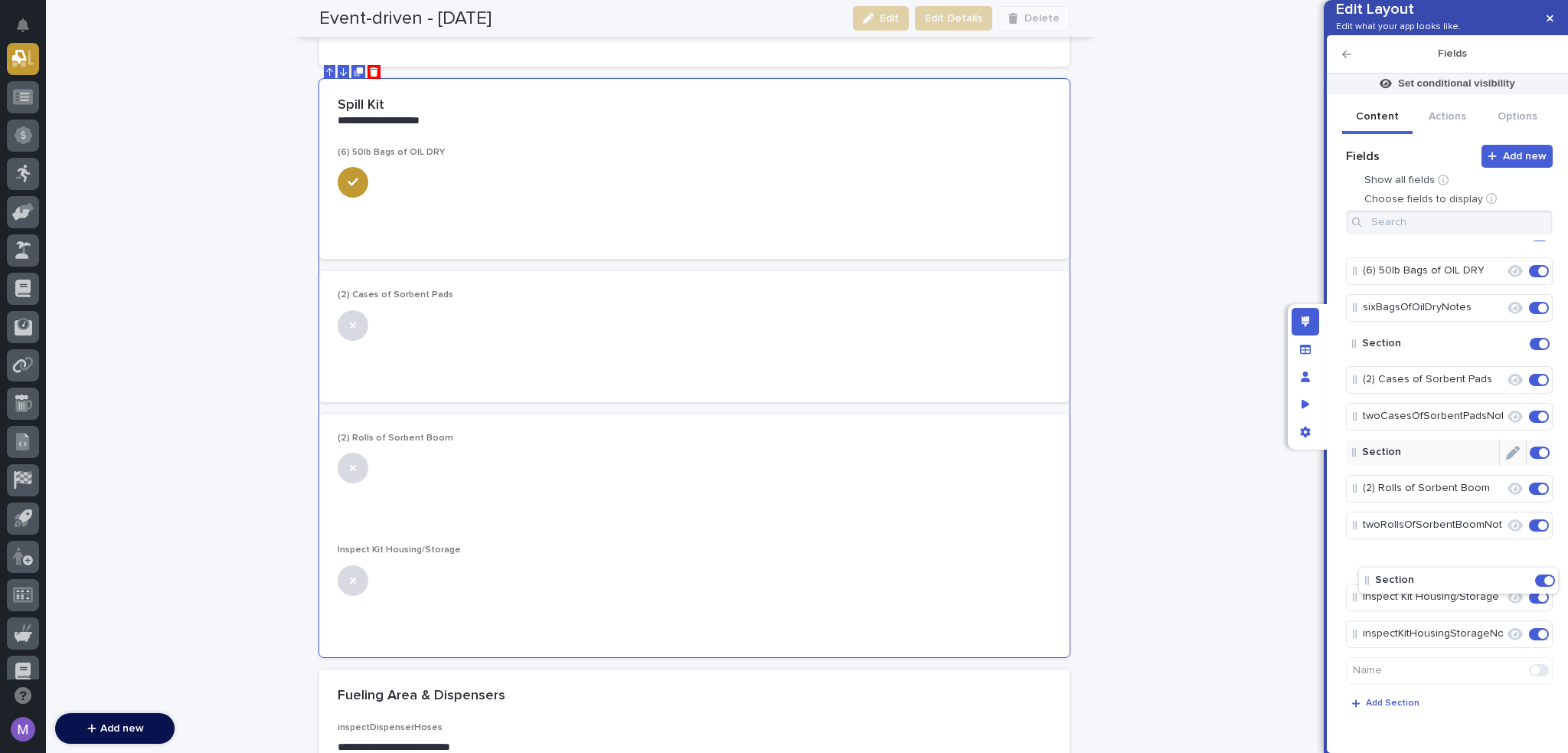
scroll to position [21, 0]
drag, startPoint x: 1381, startPoint y: 674, endPoint x: 1395, endPoint y: 579, distance: 96.0
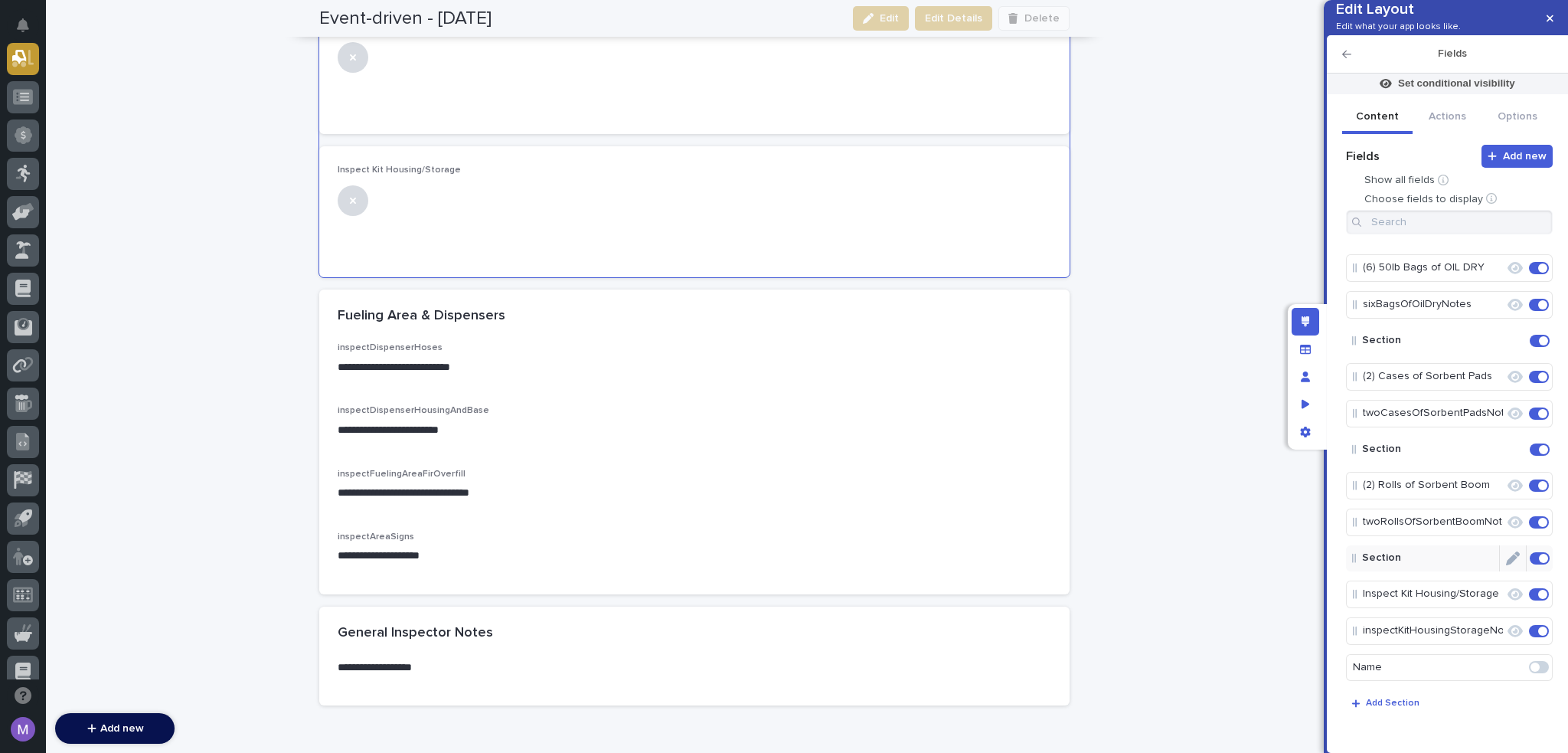
scroll to position [3248, 0]
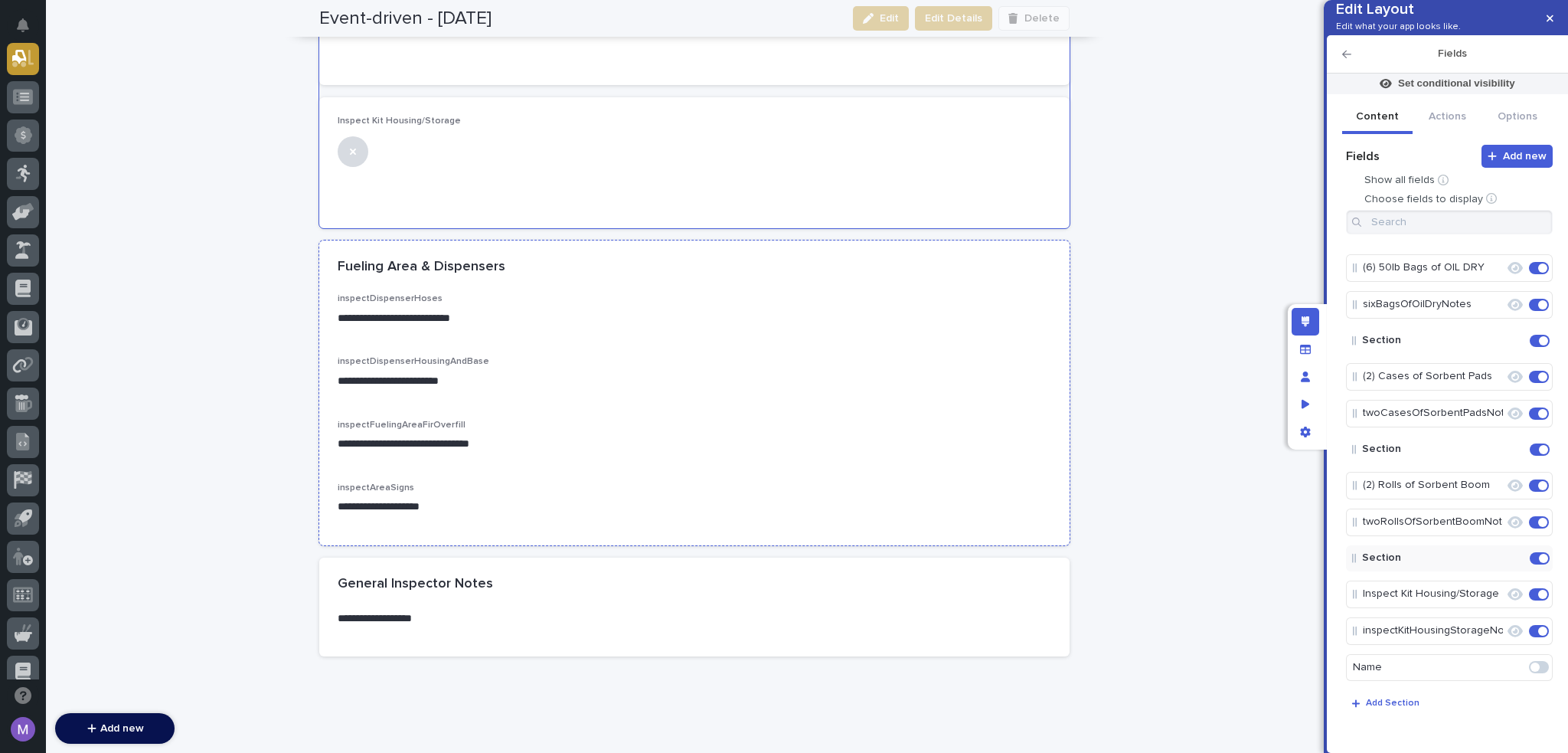
click at [773, 391] on div "**********" at bounding box center [694, 378] width 714 height 45
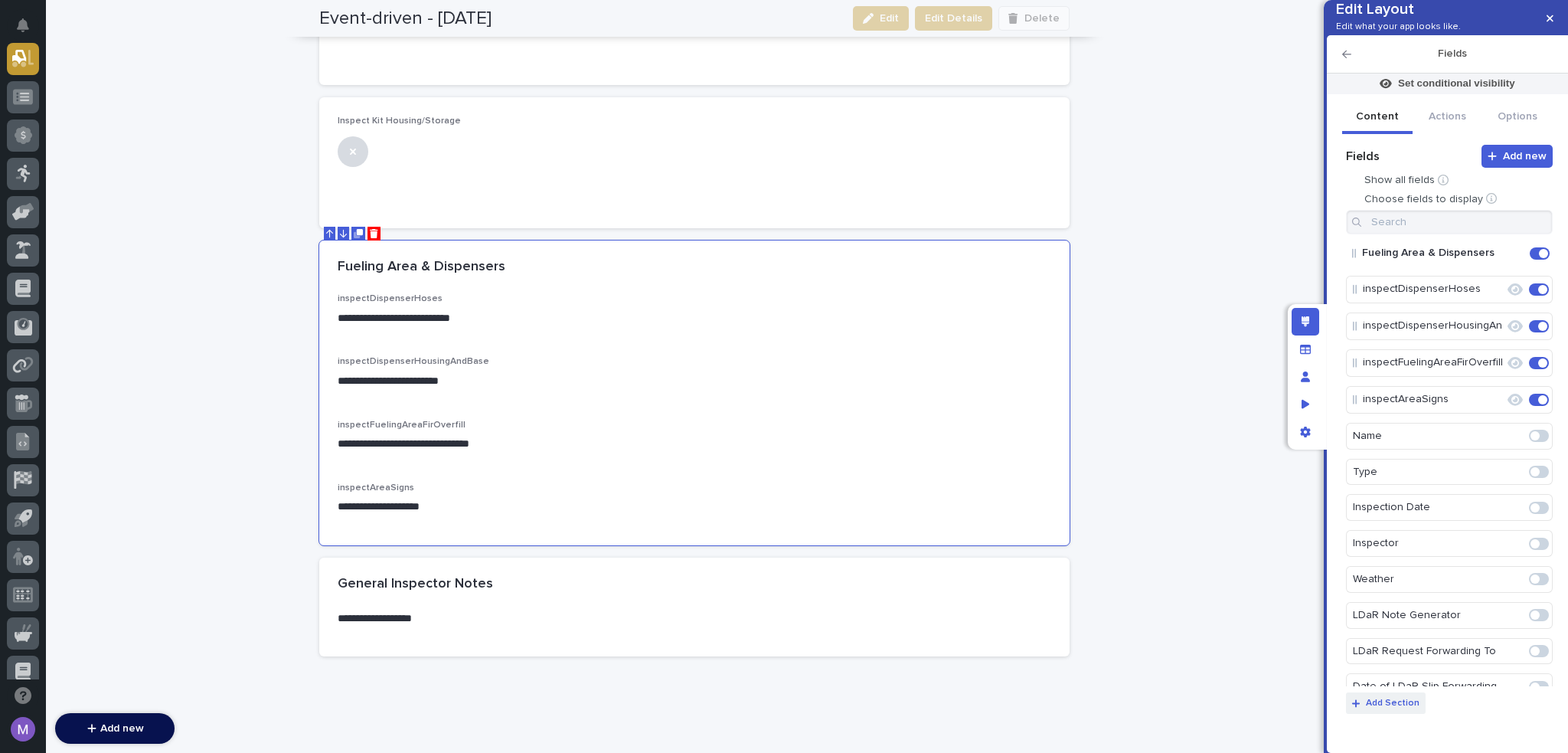
click at [1399, 699] on p "Add Section" at bounding box center [1393, 703] width 53 height 9
click at [1527, 443] on icon "Edit" at bounding box center [1527, 435] width 0 height 14
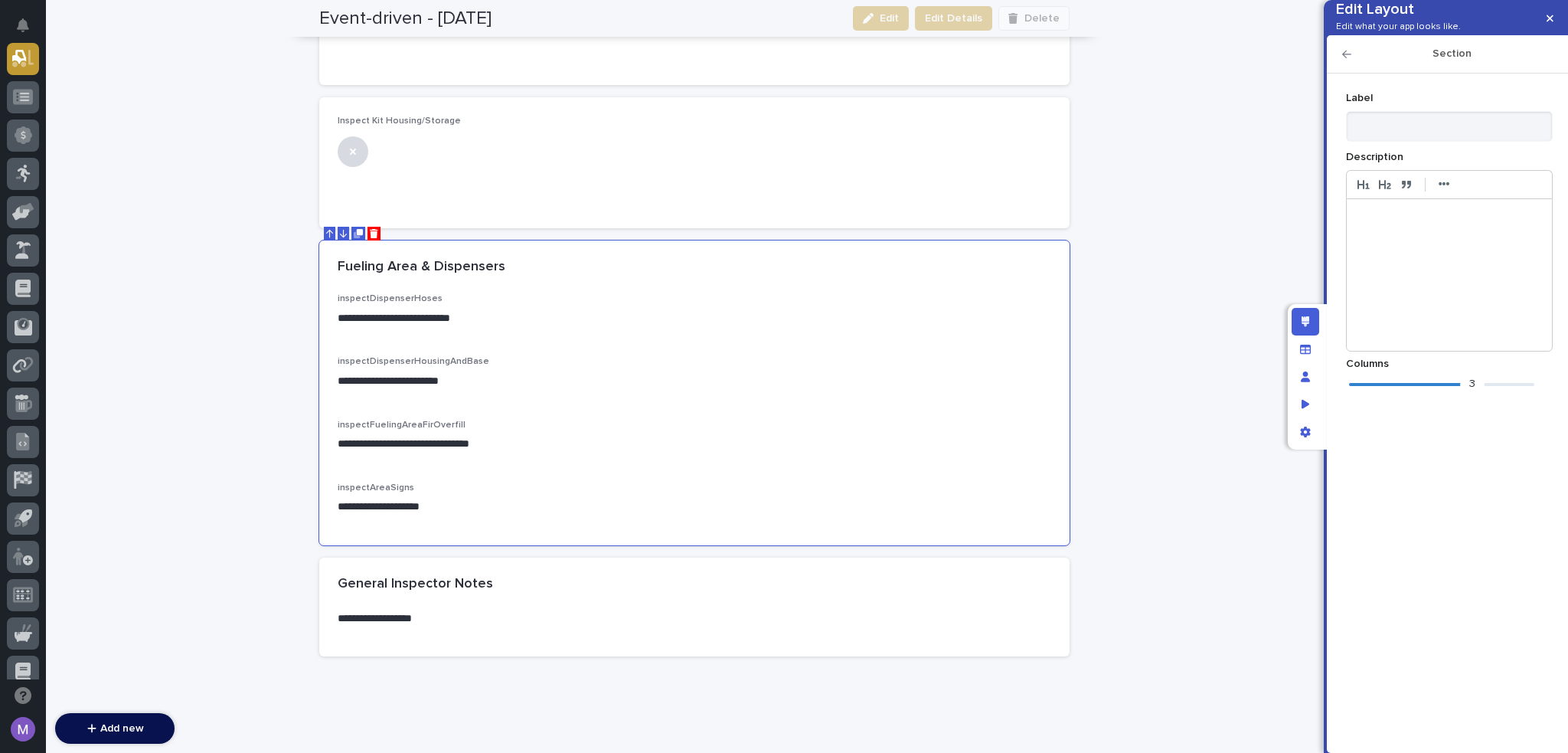
click at [1355, 392] on div "3" at bounding box center [1442, 384] width 186 height 15
click at [1349, 58] on icon "button" at bounding box center [1347, 53] width 9 height 7
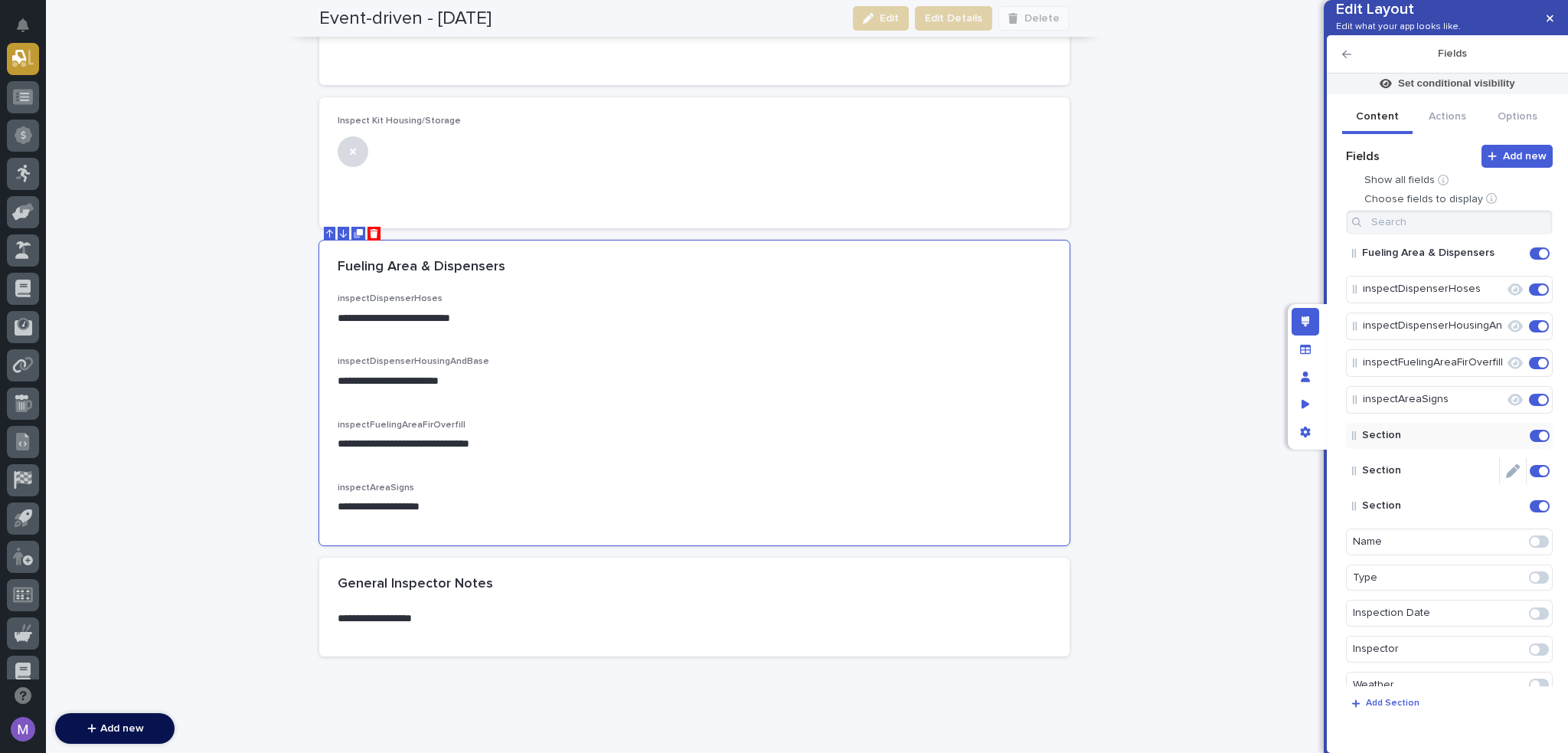
click at [1506, 478] on icon "Edit" at bounding box center [1513, 471] width 14 height 14
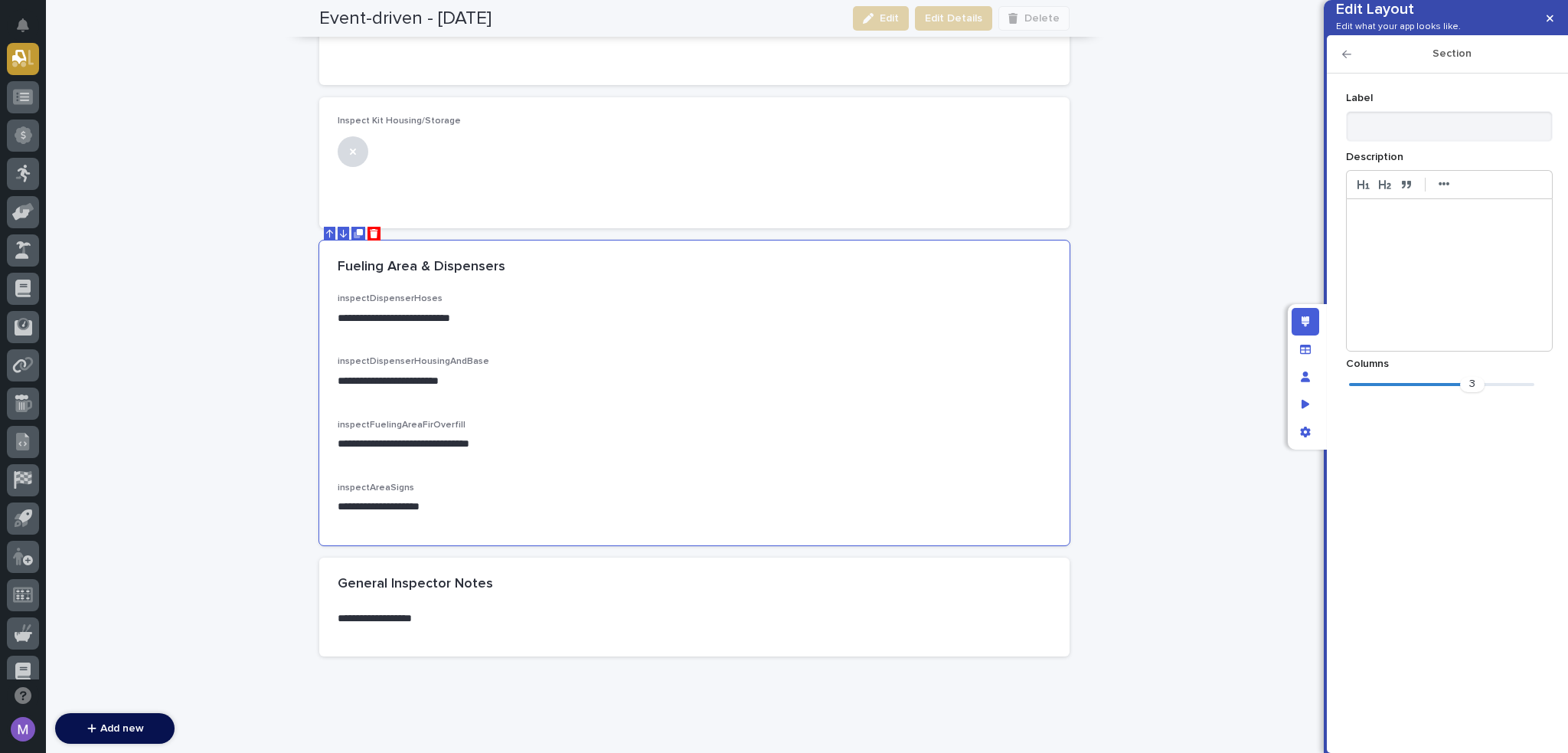
click at [1346, 396] on div "3" at bounding box center [1449, 387] width 207 height 19
click at [1354, 392] on div "1" at bounding box center [1442, 384] width 186 height 15
click at [1344, 58] on icon "button" at bounding box center [1347, 53] width 9 height 7
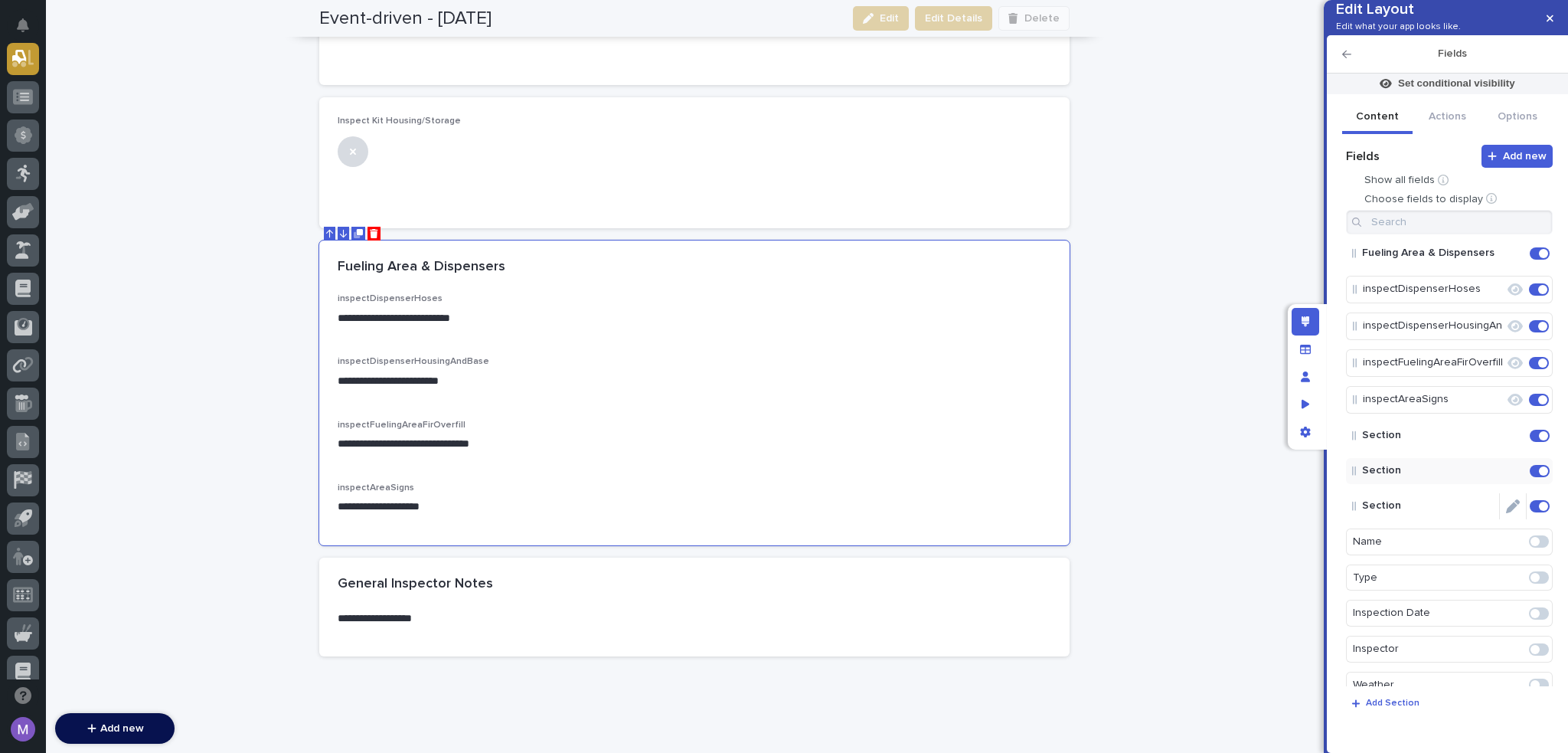
click at [1506, 513] on icon "Edit" at bounding box center [1513, 506] width 14 height 14
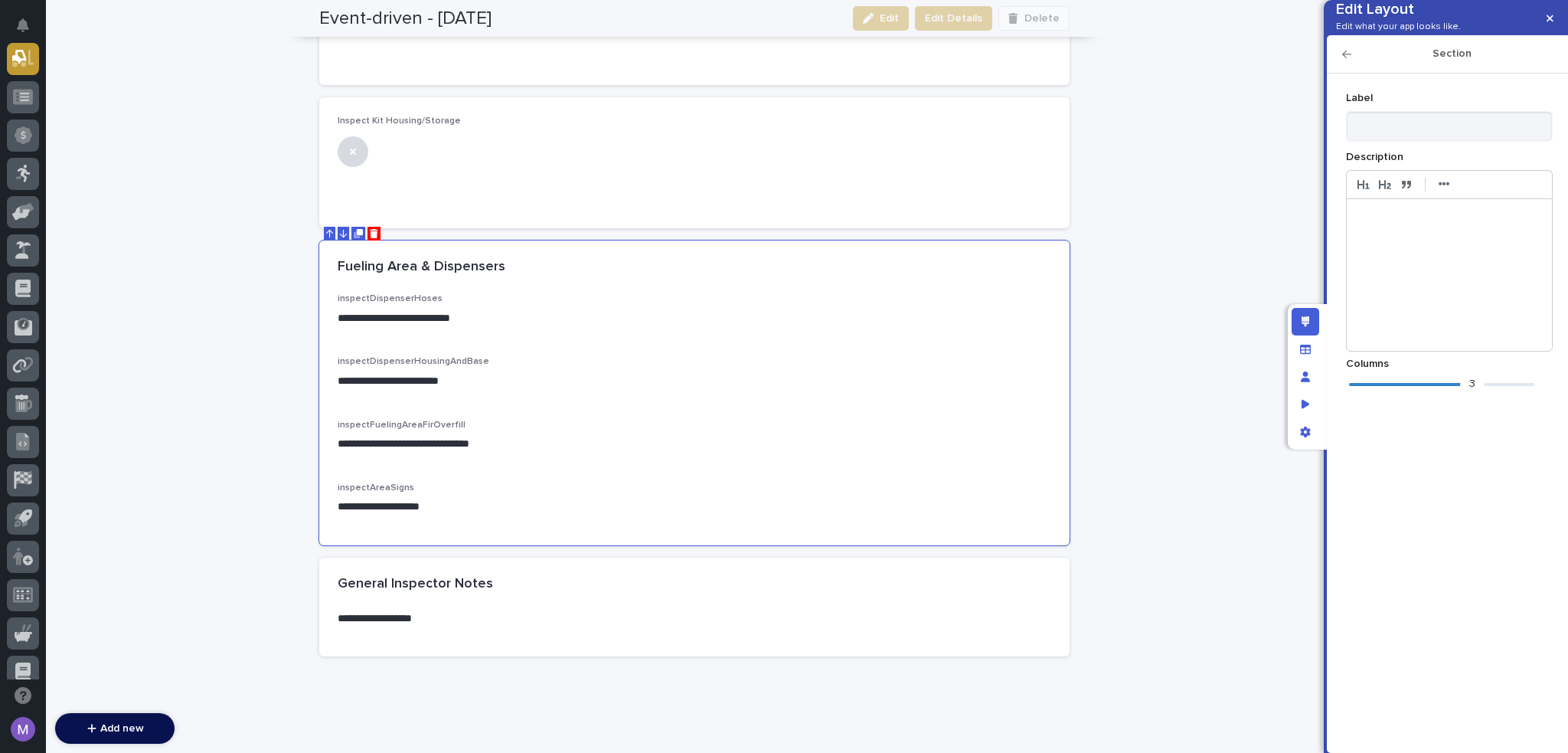
click at [1358, 392] on div "3" at bounding box center [1442, 384] width 186 height 15
click at [1348, 60] on icon "button" at bounding box center [1347, 53] width 9 height 11
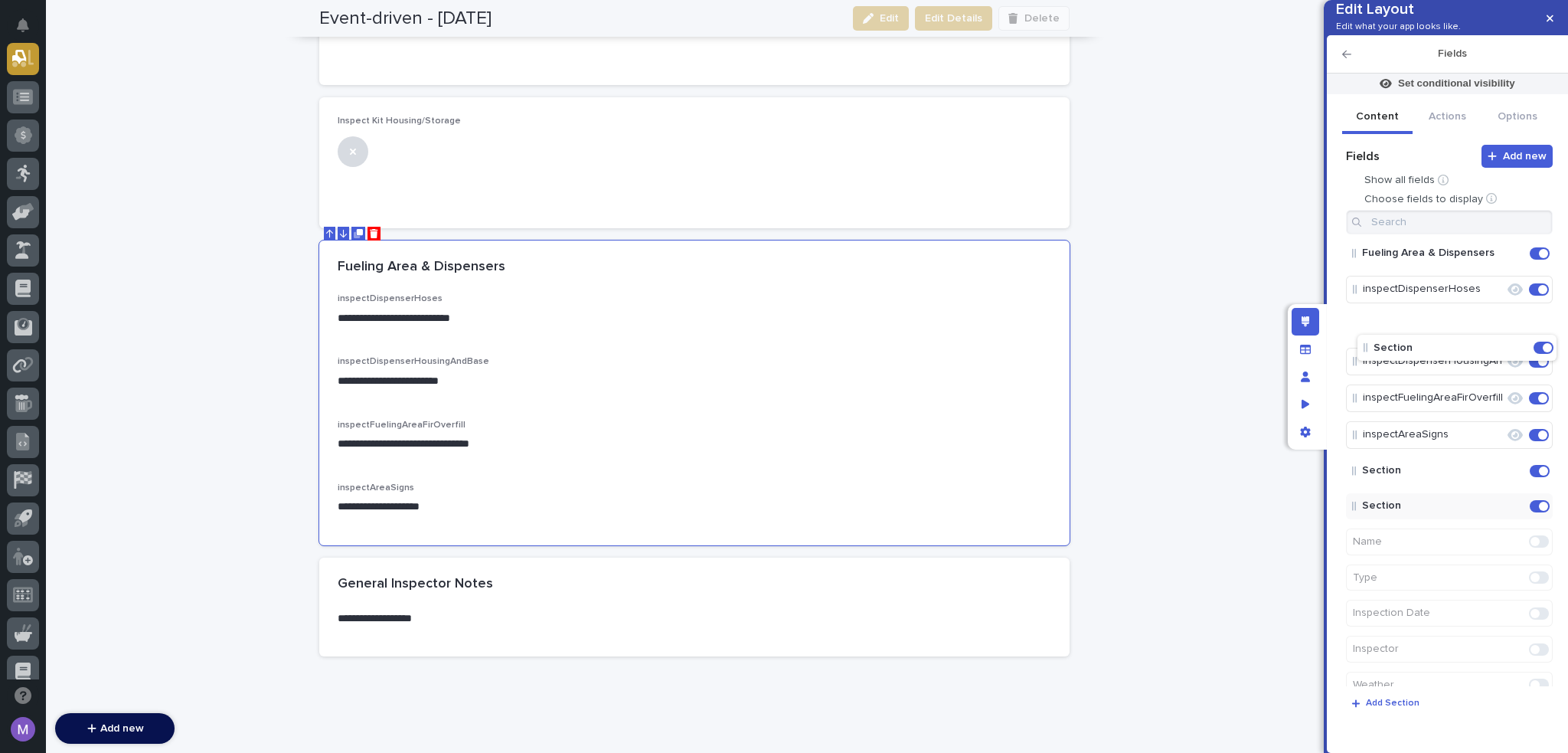
drag, startPoint x: 1410, startPoint y: 448, endPoint x: 1421, endPoint y: 327, distance: 121.5
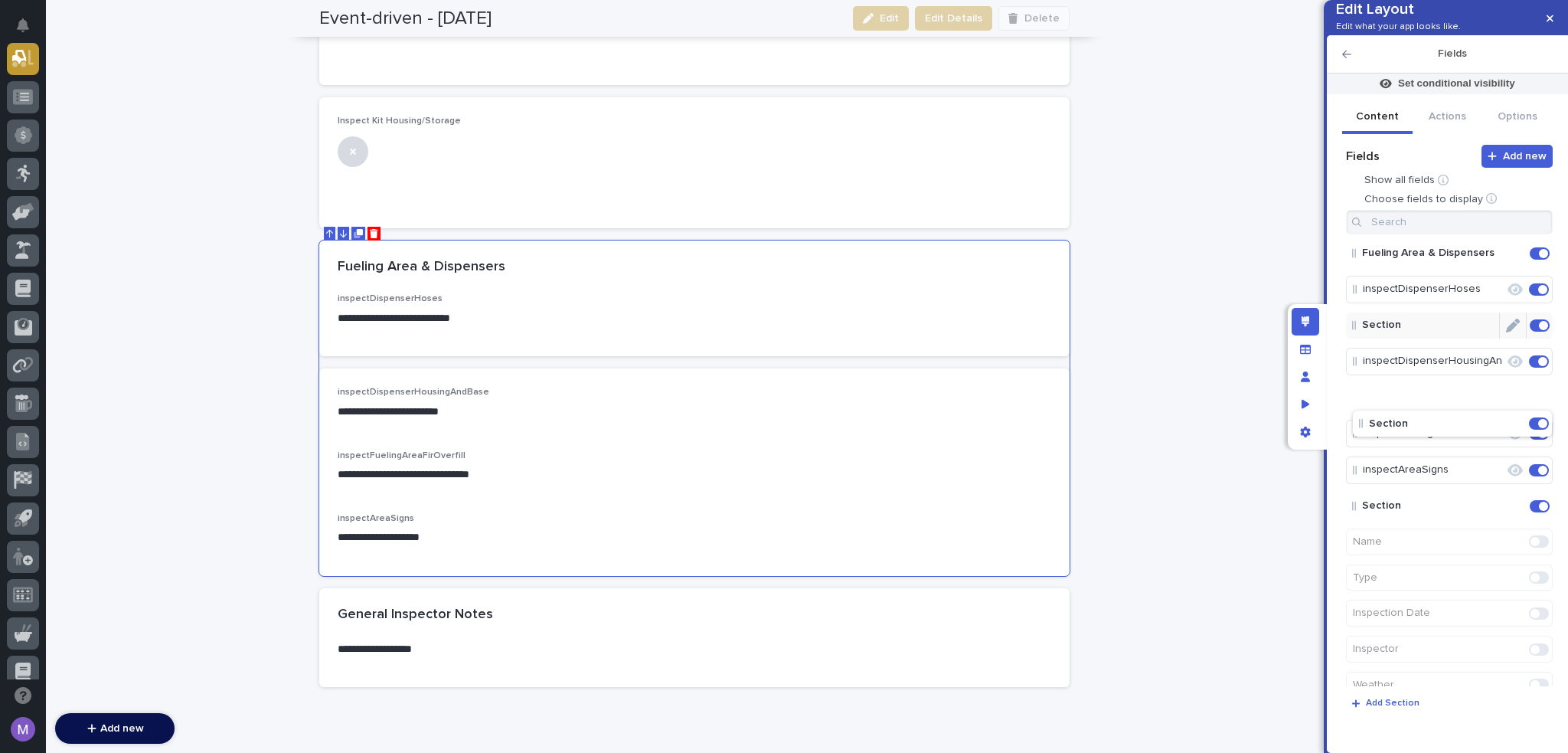
drag, startPoint x: 1402, startPoint y: 490, endPoint x: 1409, endPoint y: 409, distance: 81.3
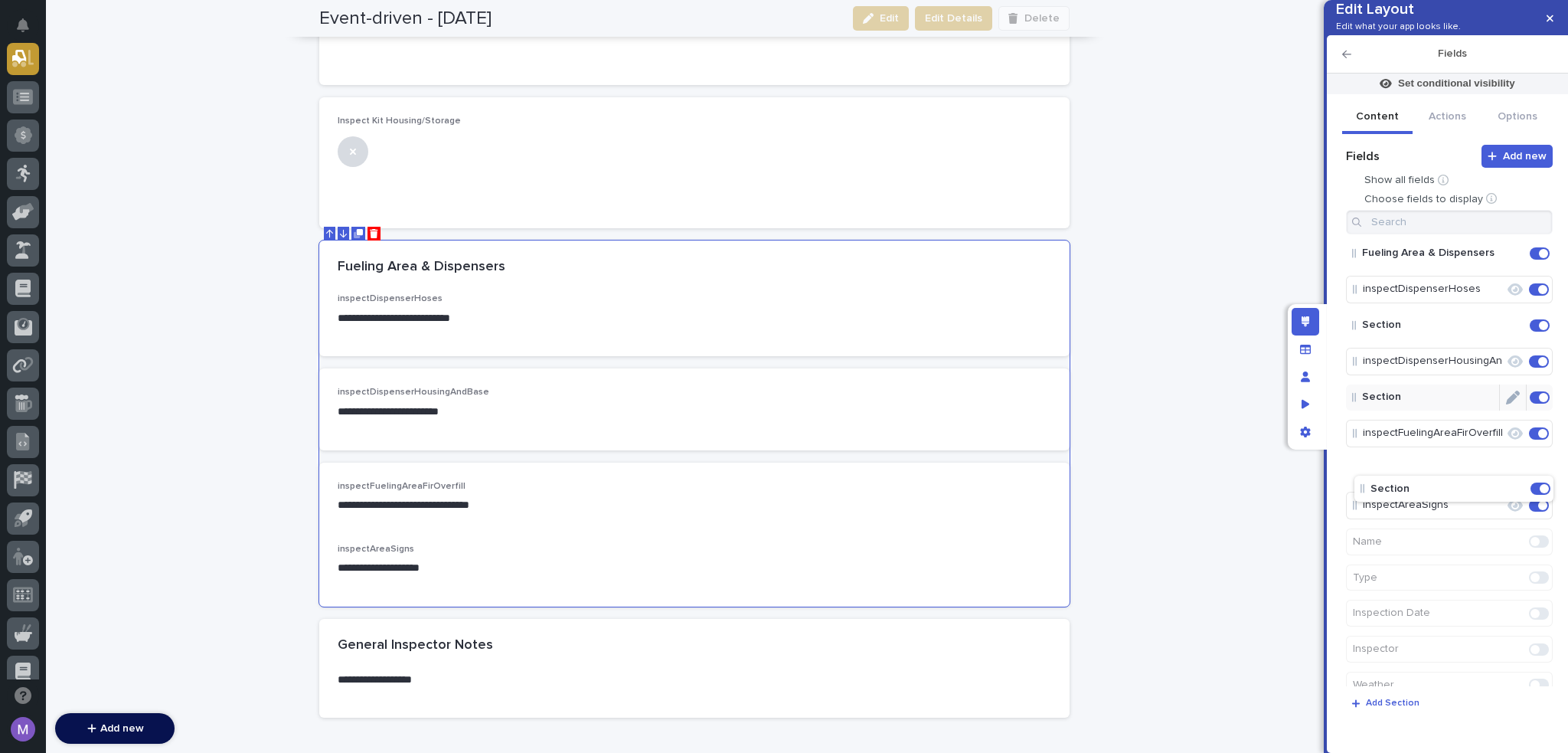
drag, startPoint x: 1398, startPoint y: 533, endPoint x: 1406, endPoint y: 480, distance: 53.6
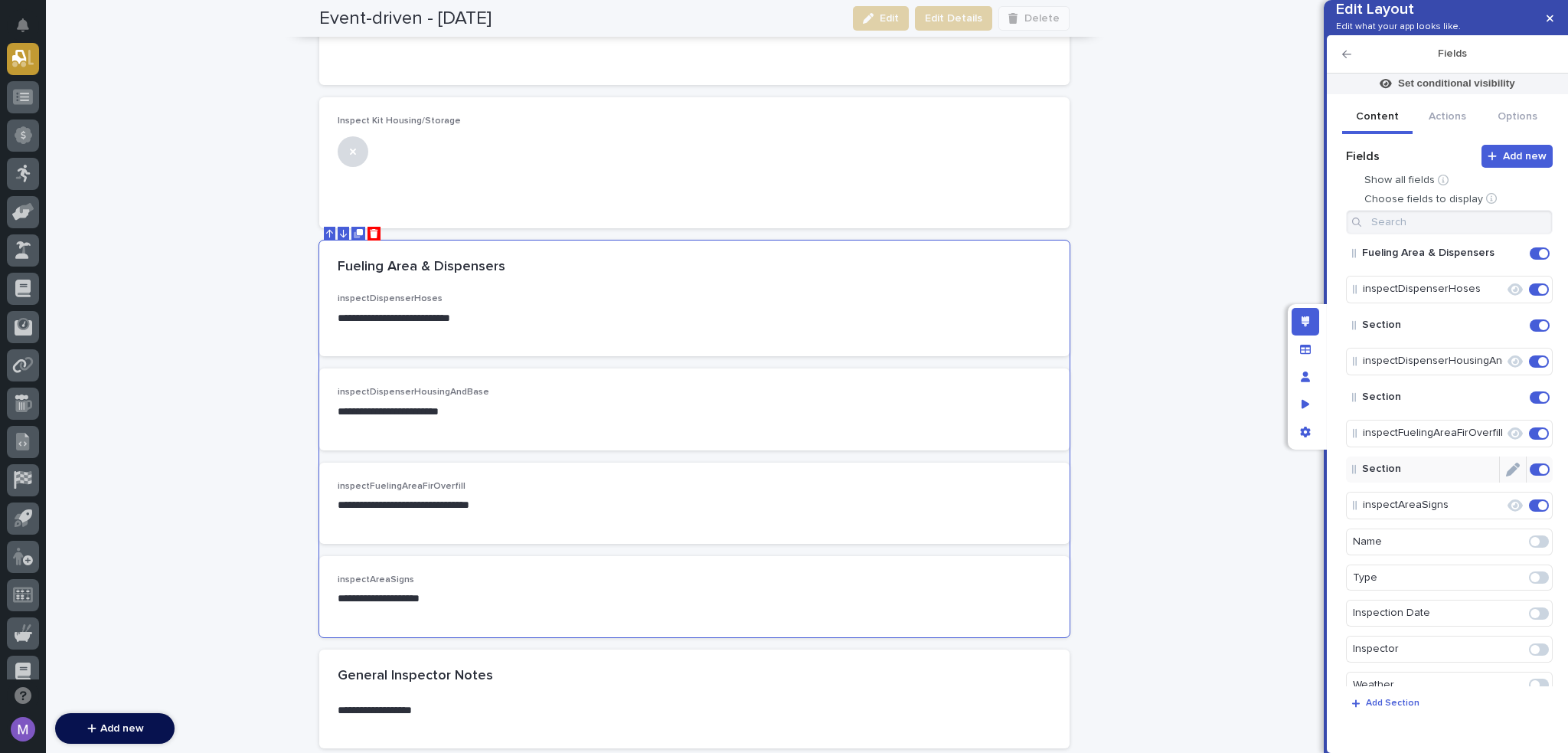
click at [1505, 297] on icon "Edit" at bounding box center [1505, 289] width 0 height 14
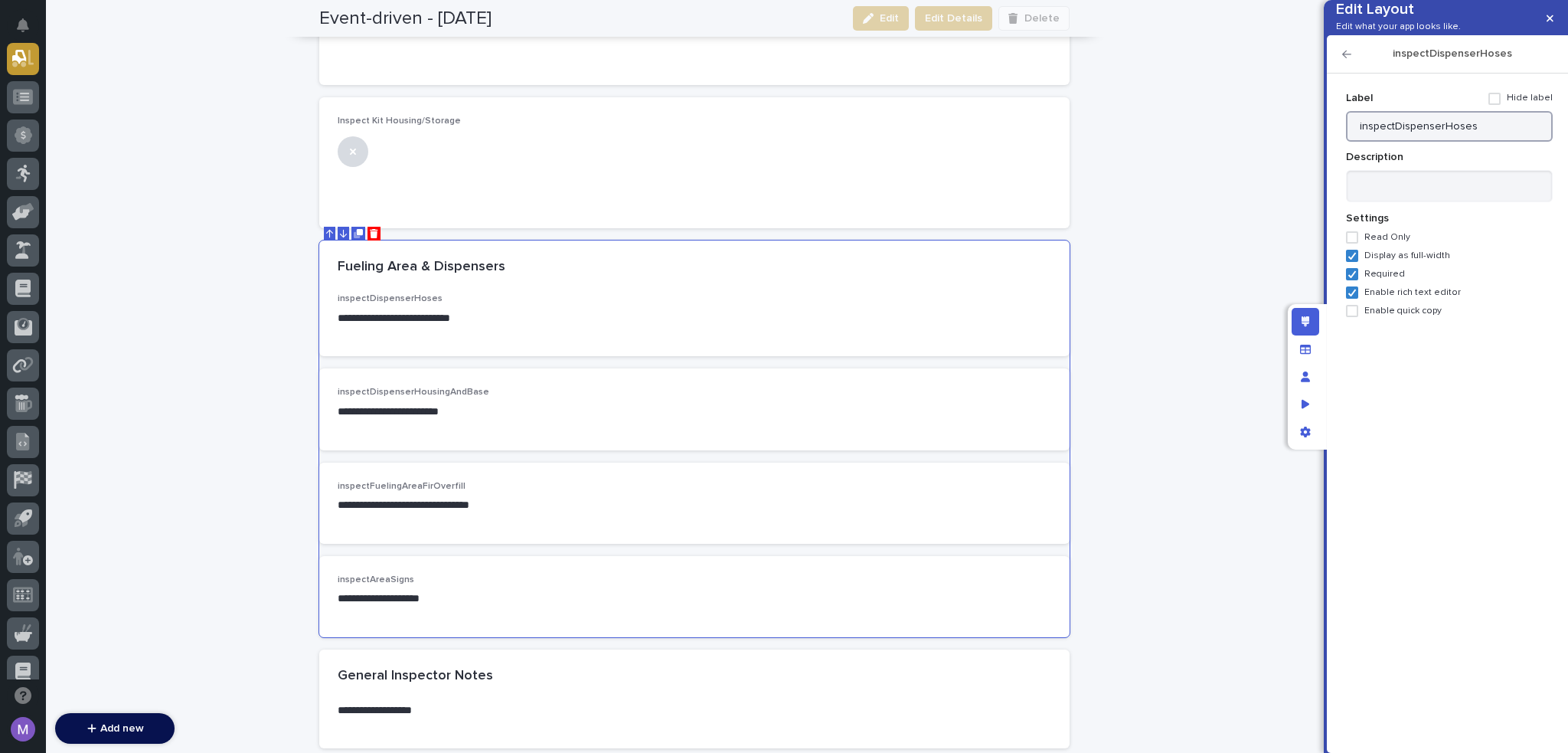
click at [1508, 142] on input "inspectDispenserHoses" at bounding box center [1449, 126] width 207 height 31
paste input "Inspect Dispensers"
type input "Inspect Dispensers Hoses"
click at [1426, 203] on textarea at bounding box center [1449, 186] width 207 height 33
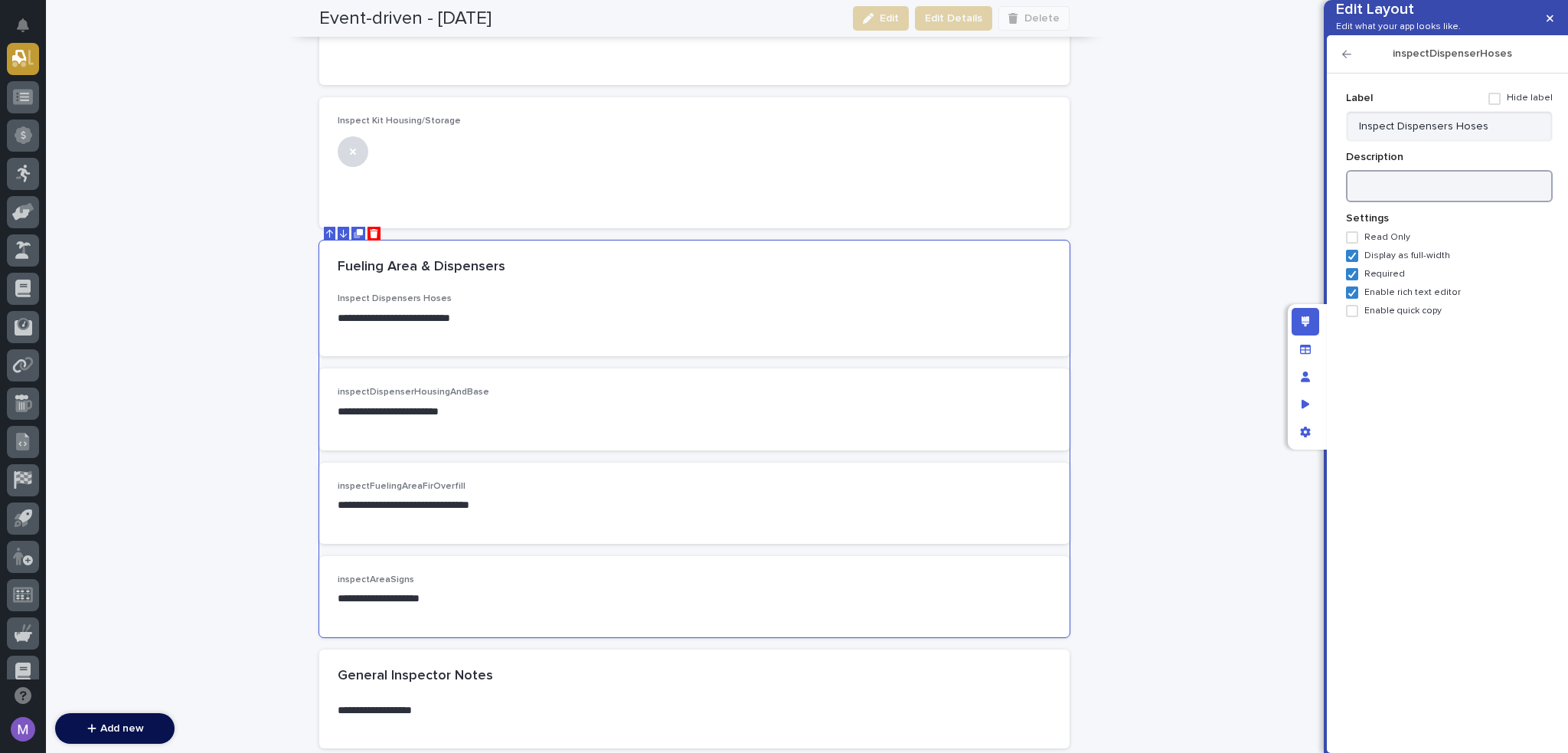
paste textarea "**********"
type textarea "**********"
click at [1342, 74] on div "inspectDispenserHoses" at bounding box center [1448, 53] width 241 height 38
click at [1346, 60] on icon "button" at bounding box center [1347, 53] width 9 height 11
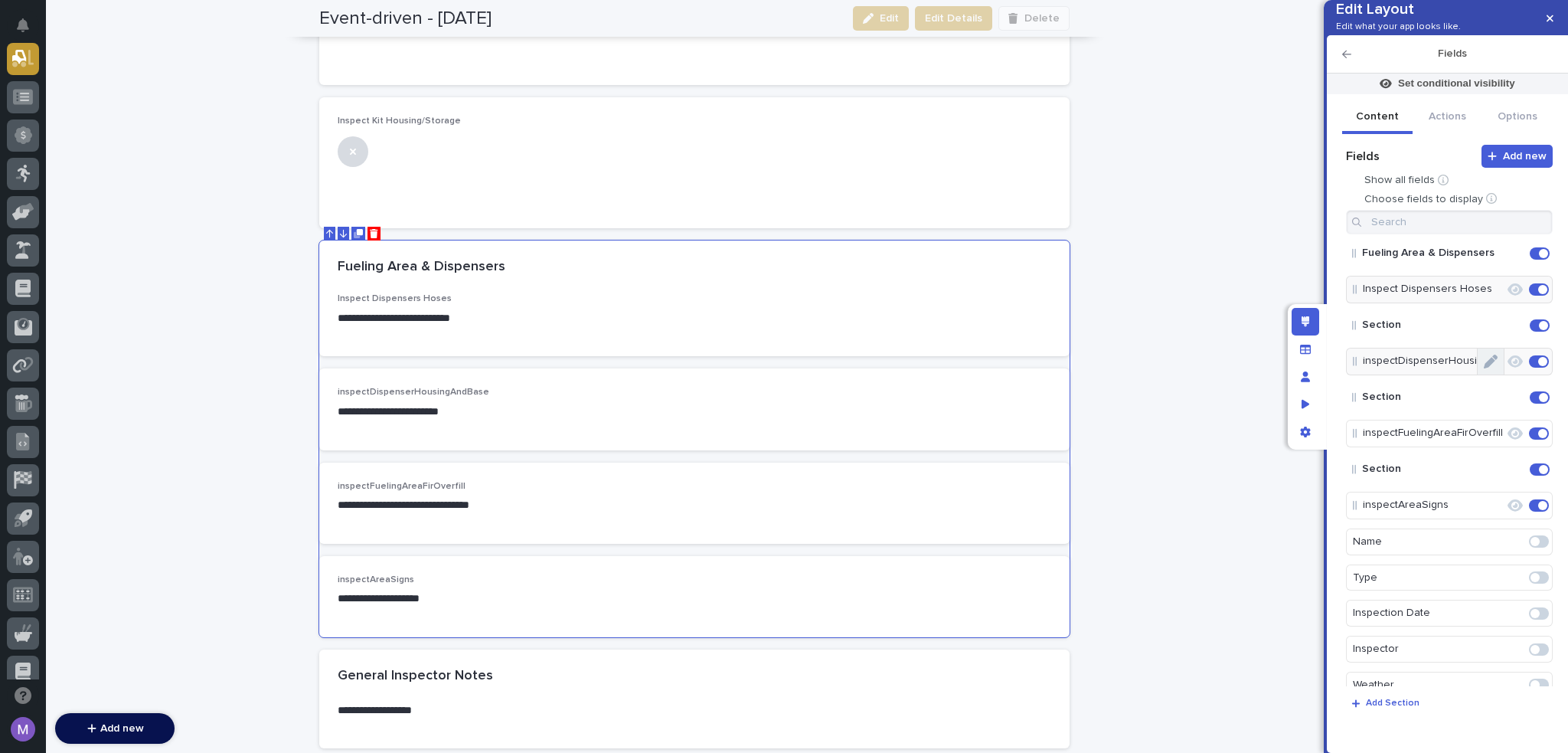
click at [1492, 374] on button "Edit" at bounding box center [1491, 362] width 26 height 26
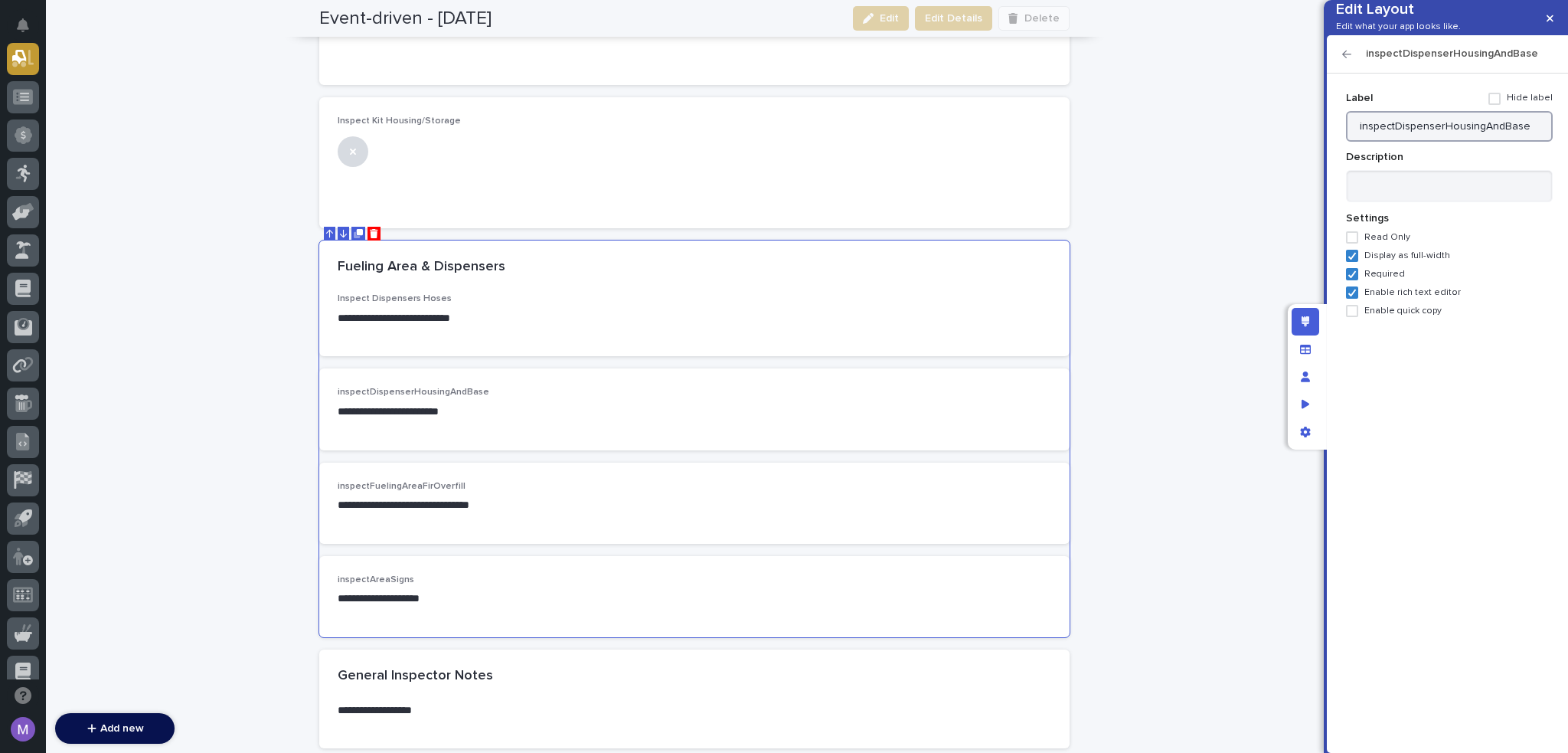
click at [1466, 142] on input "inspectDispenserHousingAndBase" at bounding box center [1449, 126] width 207 height 31
paste input "Inspect Dispenser Housing &"
type input "Inspect Dispenser Housing & Base"
click at [1398, 203] on textarea at bounding box center [1449, 186] width 207 height 33
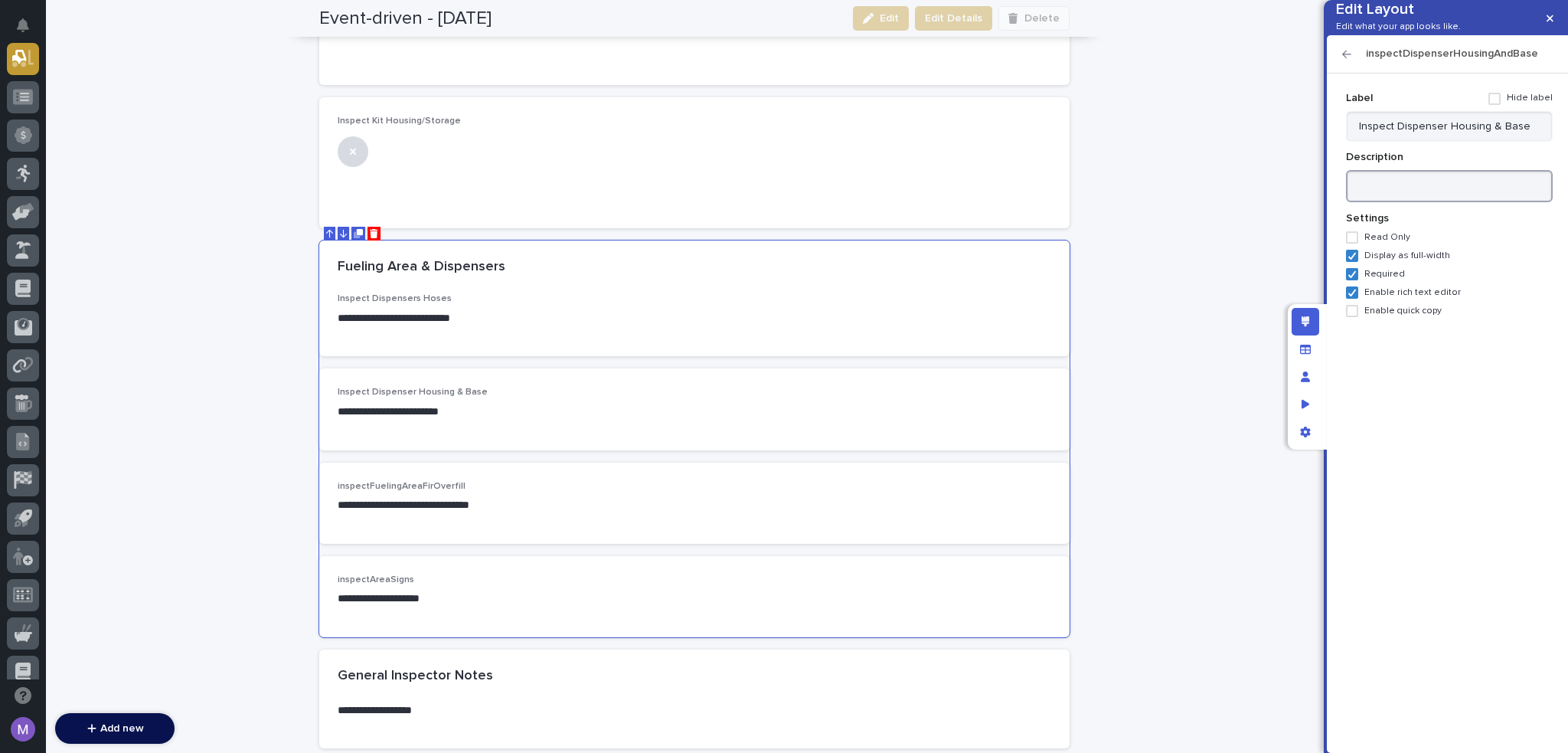
paste textarea "**********"
type textarea "**********"
click at [1351, 58] on icon "button" at bounding box center [1347, 53] width 9 height 7
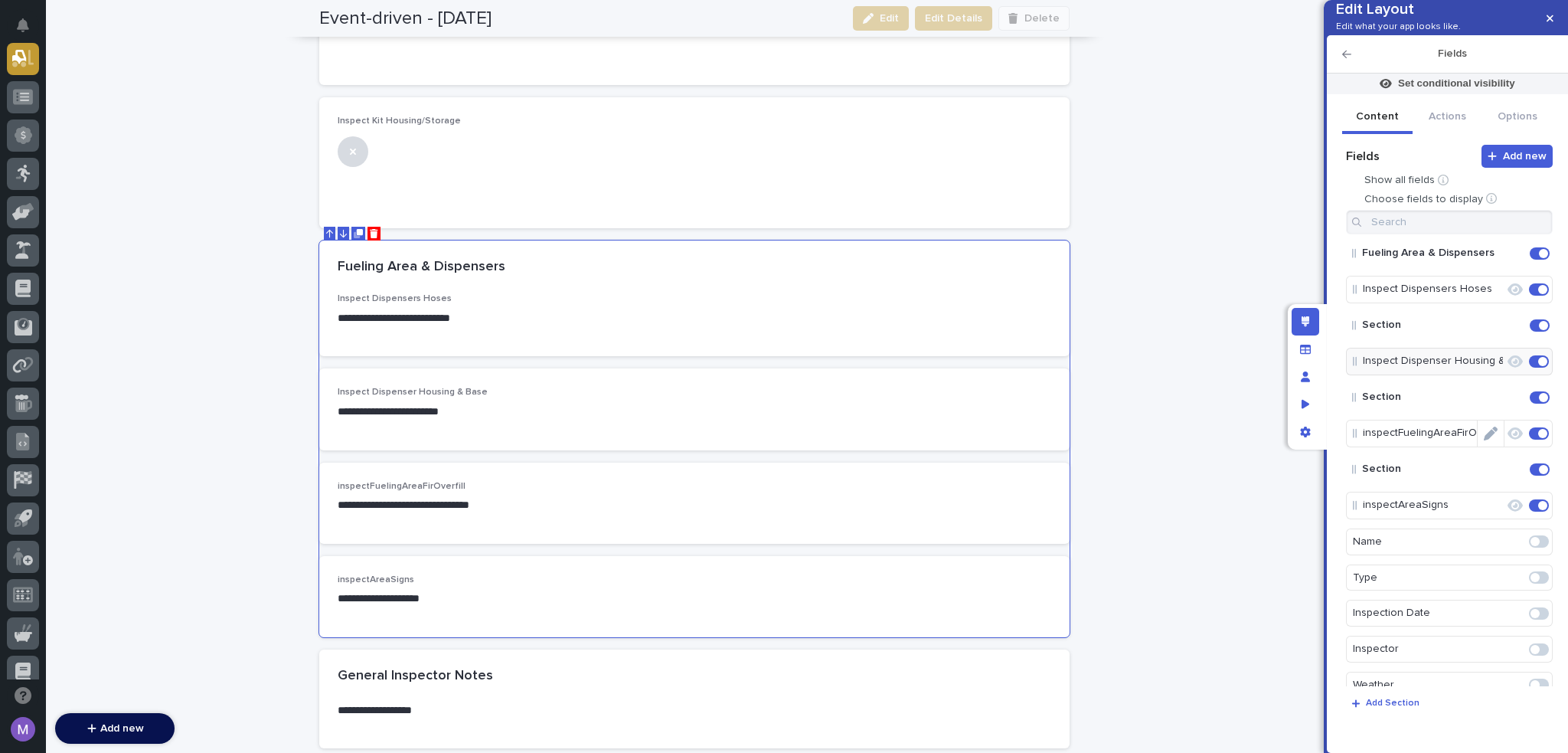
click at [1485, 440] on icon "Edit" at bounding box center [1490, 433] width 14 height 14
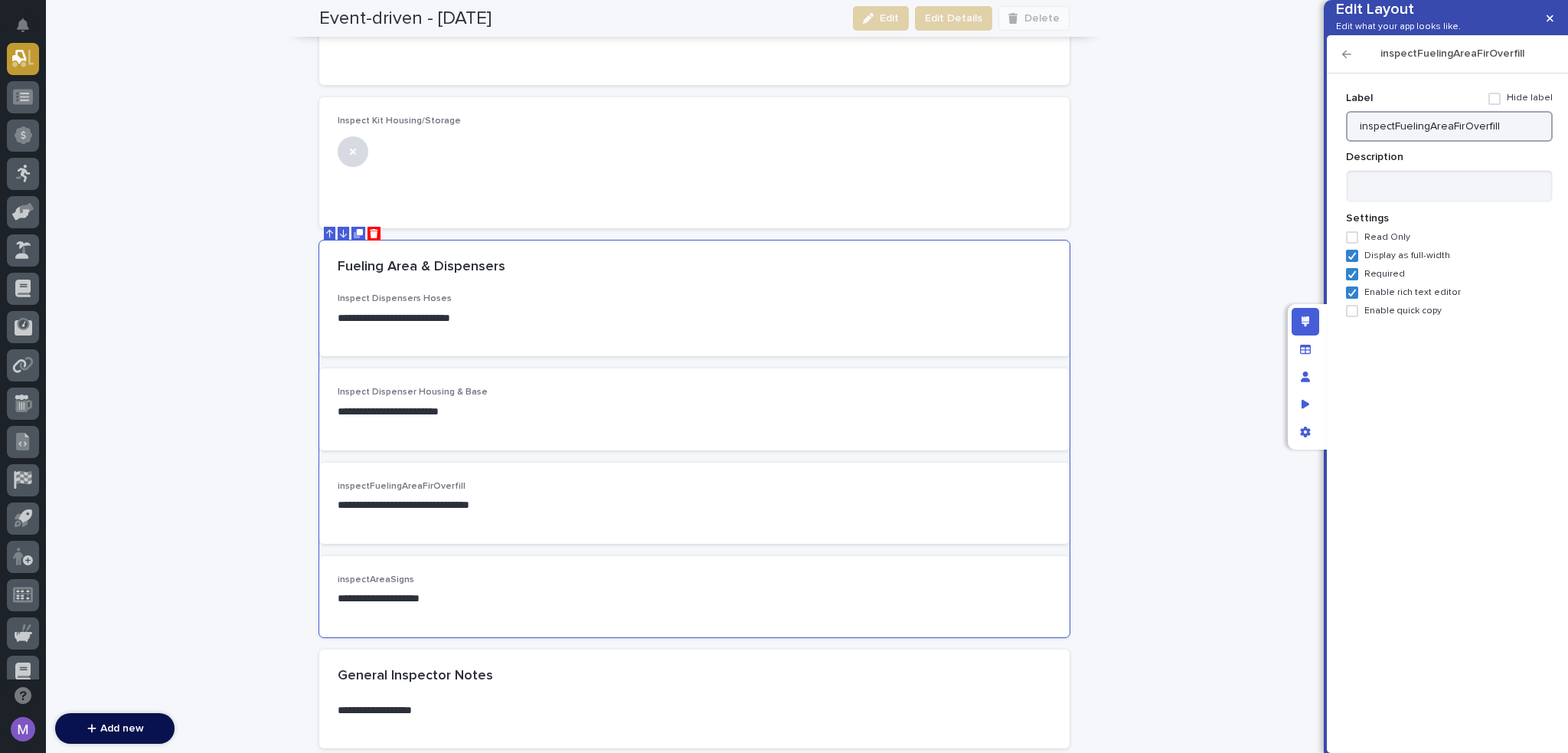
click at [1523, 138] on input "inspectFuelingAreaFirOverfill" at bounding box center [1449, 126] width 207 height 31
click at [1523, 139] on input "inspectFuelingAreaFirOverfill" at bounding box center [1449, 126] width 207 height 31
paste input "Inspect Fueling Area for"
type input "Inspect Fueling Area for Overfill"
click at [1418, 202] on textarea at bounding box center [1449, 186] width 207 height 33
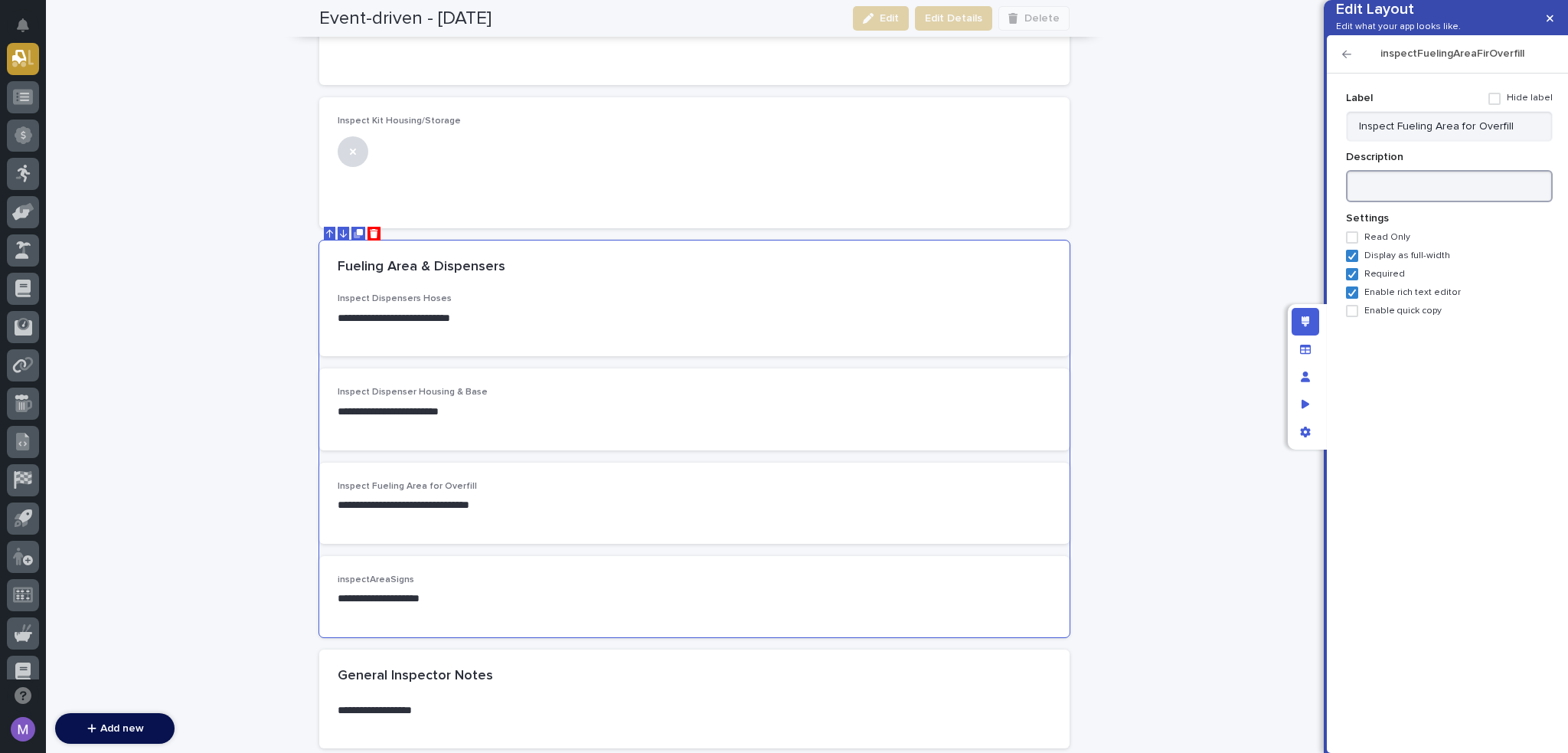
paste textarea "**********"
type textarea "**********"
click at [1345, 58] on icon "button" at bounding box center [1347, 53] width 9 height 7
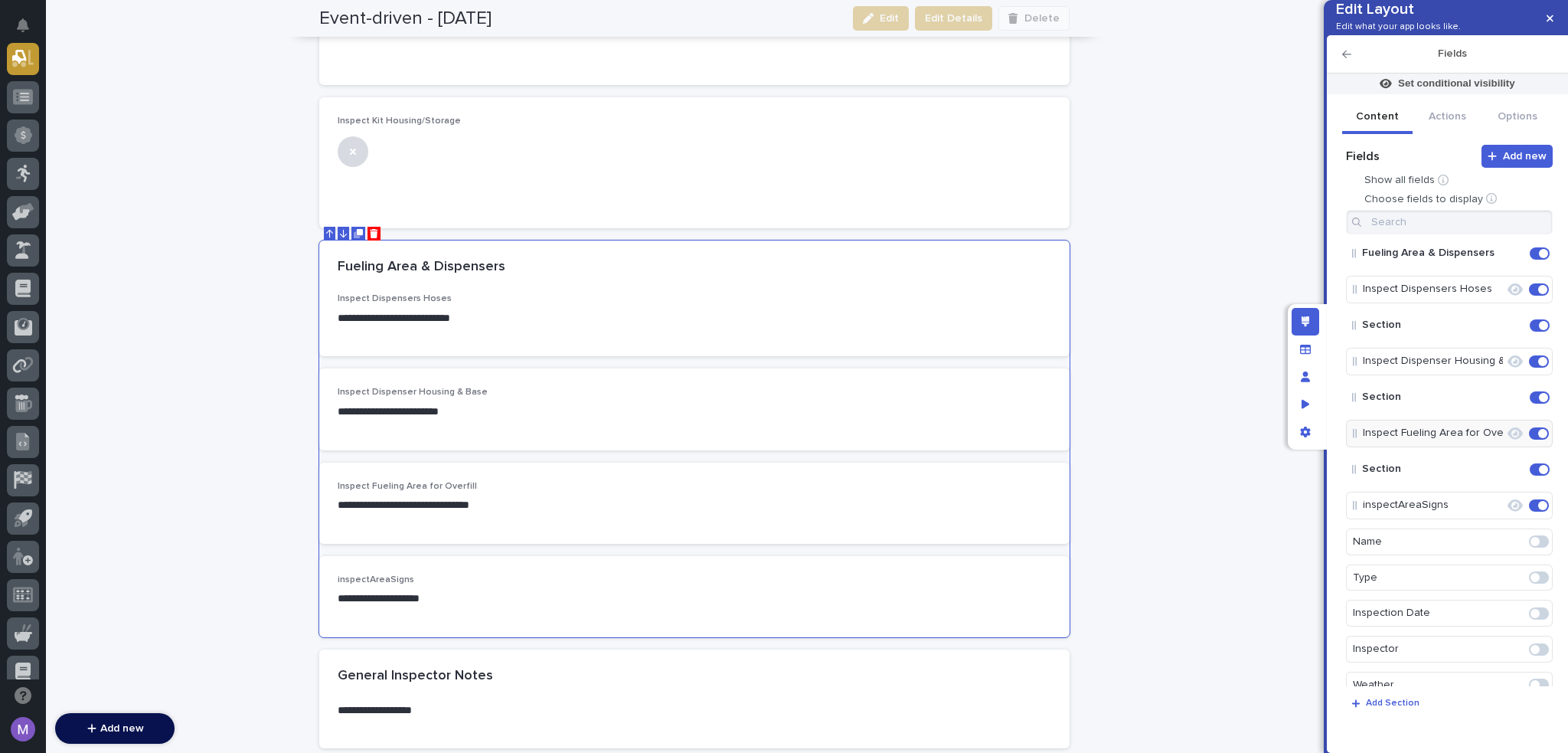
drag, startPoint x: 1486, startPoint y: 534, endPoint x: 1487, endPoint y: 526, distance: 8.1
click at [1505, 512] on icon "Edit" at bounding box center [1505, 505] width 0 height 14
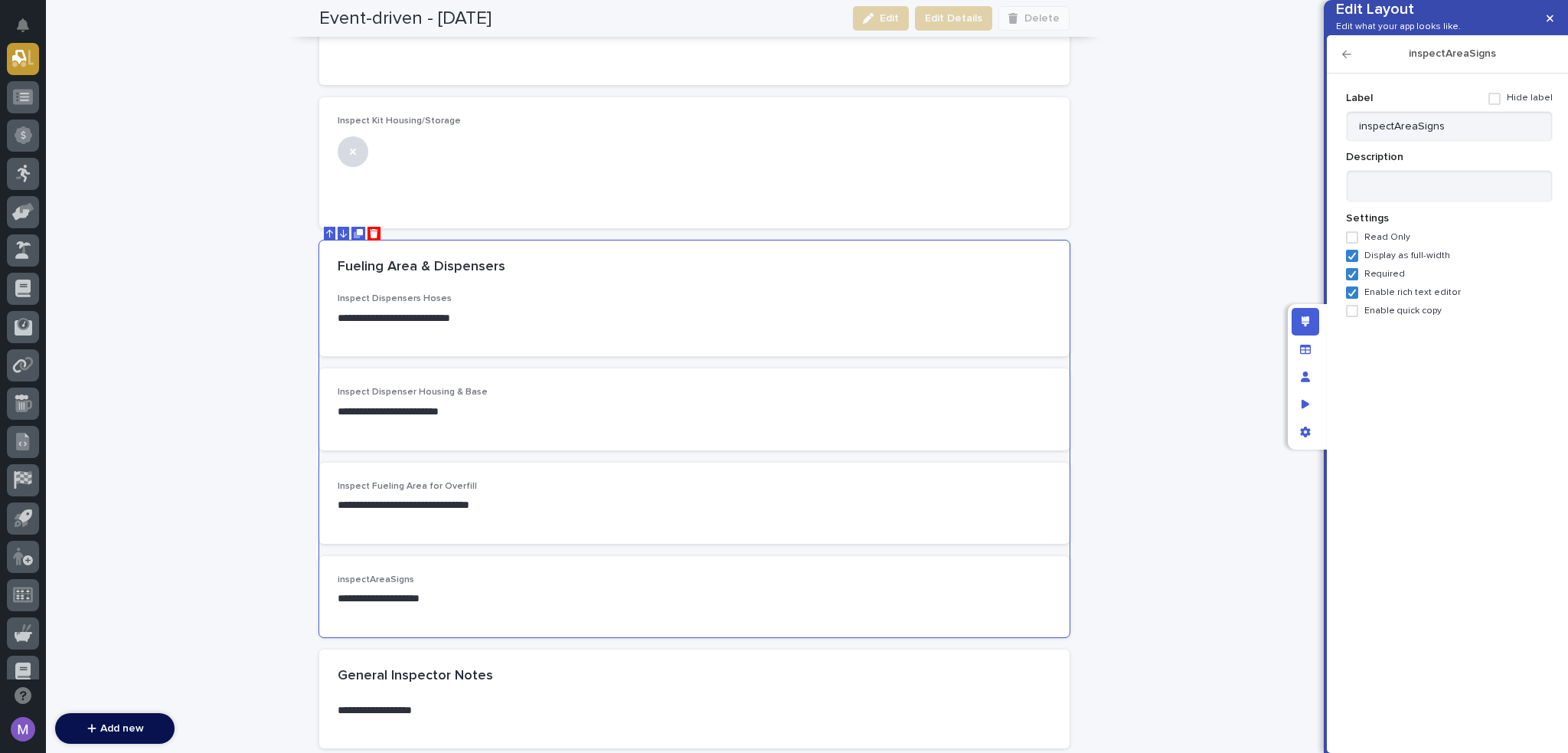
click at [1489, 111] on div "Label Hide label" at bounding box center [1449, 98] width 207 height 25
click at [1489, 142] on input "inspectAreaSigns" at bounding box center [1449, 126] width 207 height 31
paste input "Inspect Area Signs"
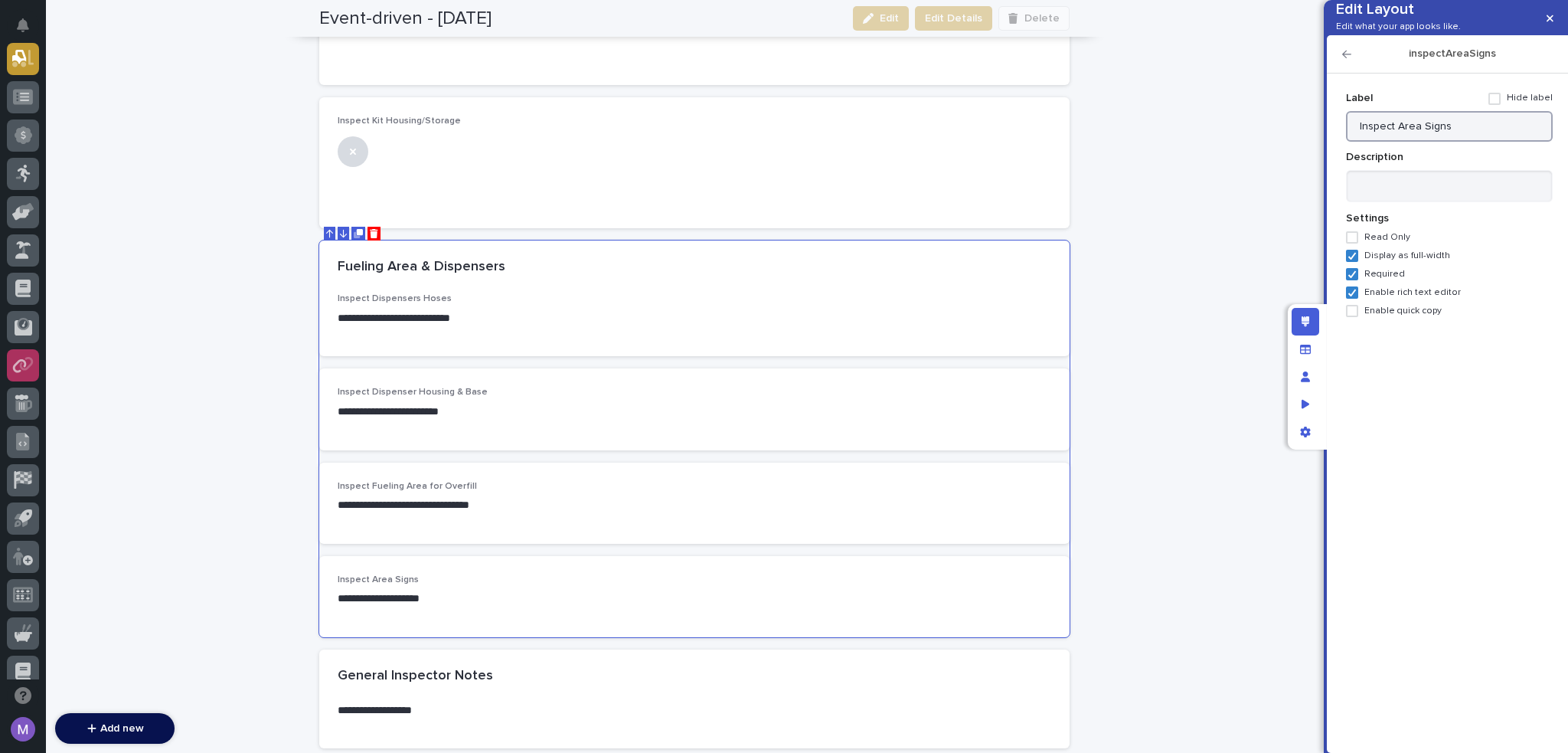
type input "Inspect Area Signs"
click at [1462, 203] on textarea at bounding box center [1449, 186] width 207 height 33
paste textarea "**********"
type textarea "**********"
click at [1343, 58] on icon "button" at bounding box center [1347, 53] width 9 height 7
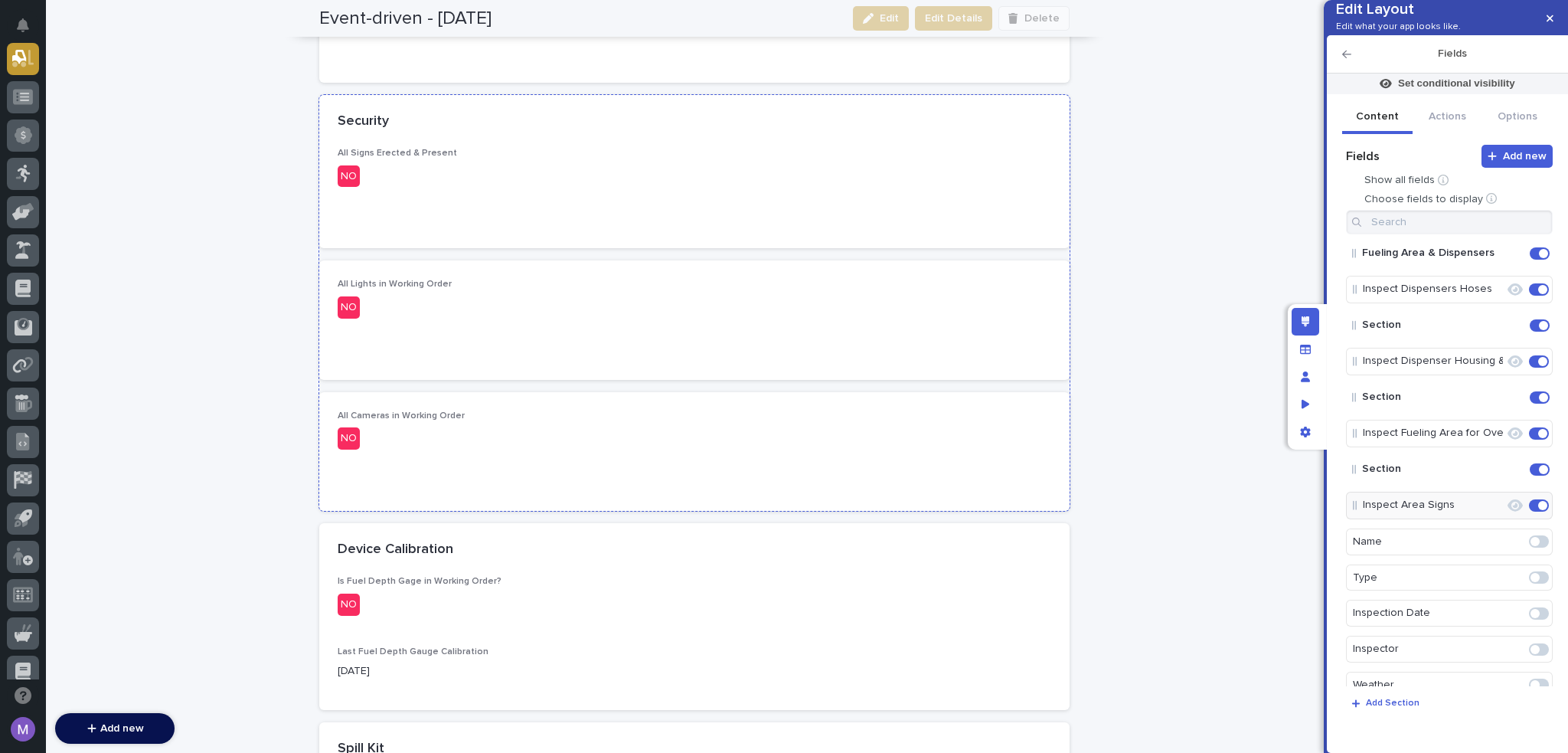
scroll to position [2451, 0]
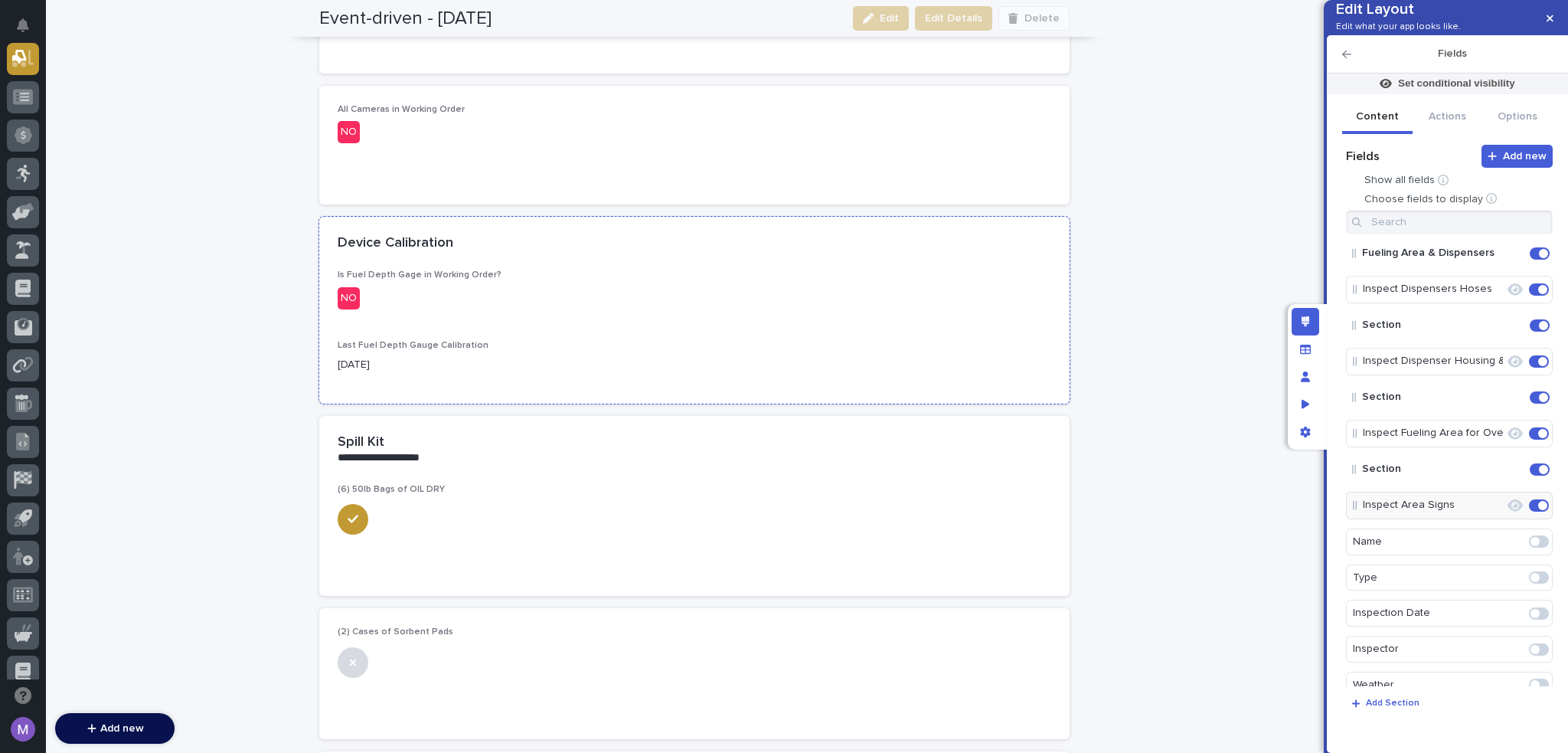
click at [763, 349] on p "Last Fuel Depth Gauge Calibration" at bounding box center [694, 345] width 714 height 11
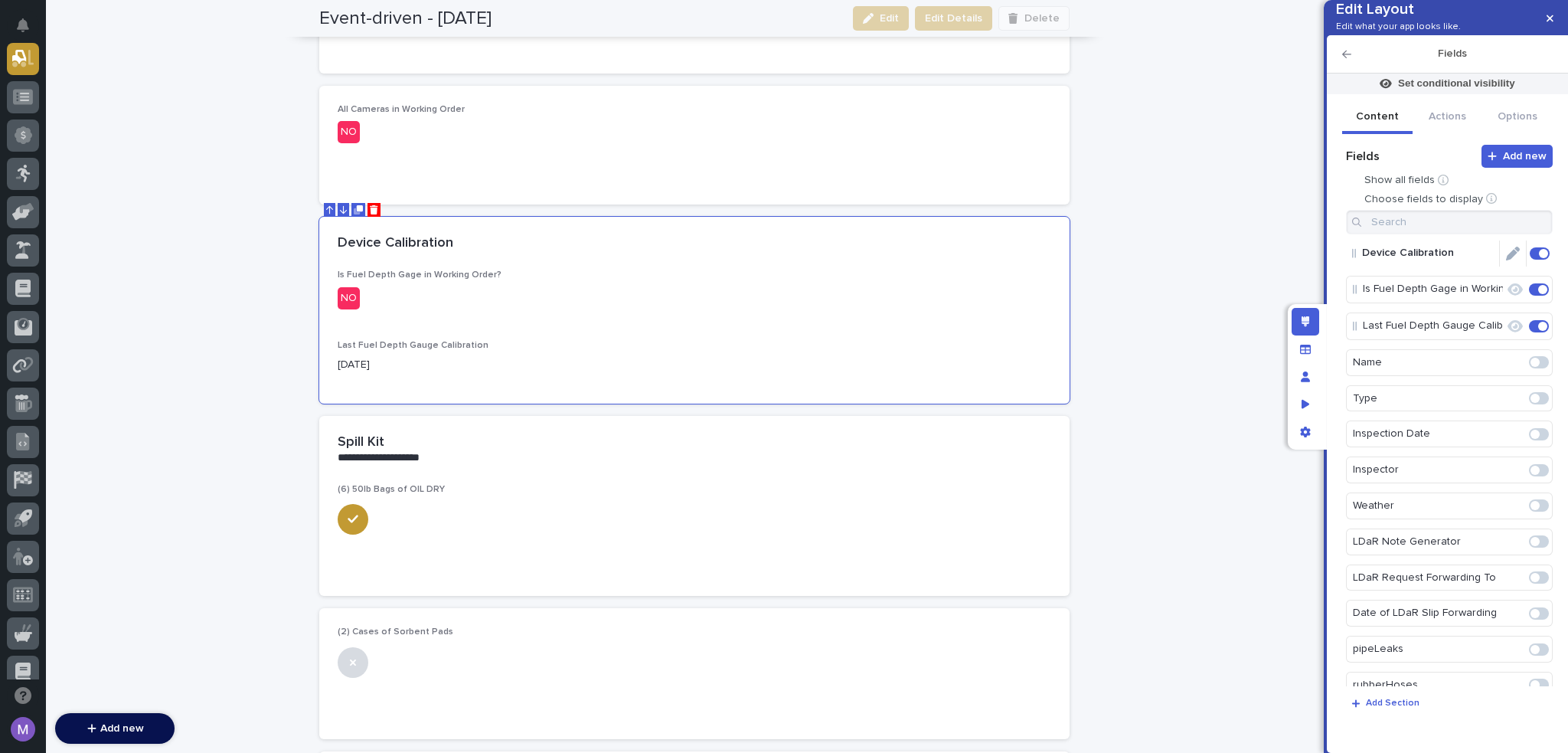
click at [1510, 260] on icon "Edit" at bounding box center [1513, 253] width 14 height 14
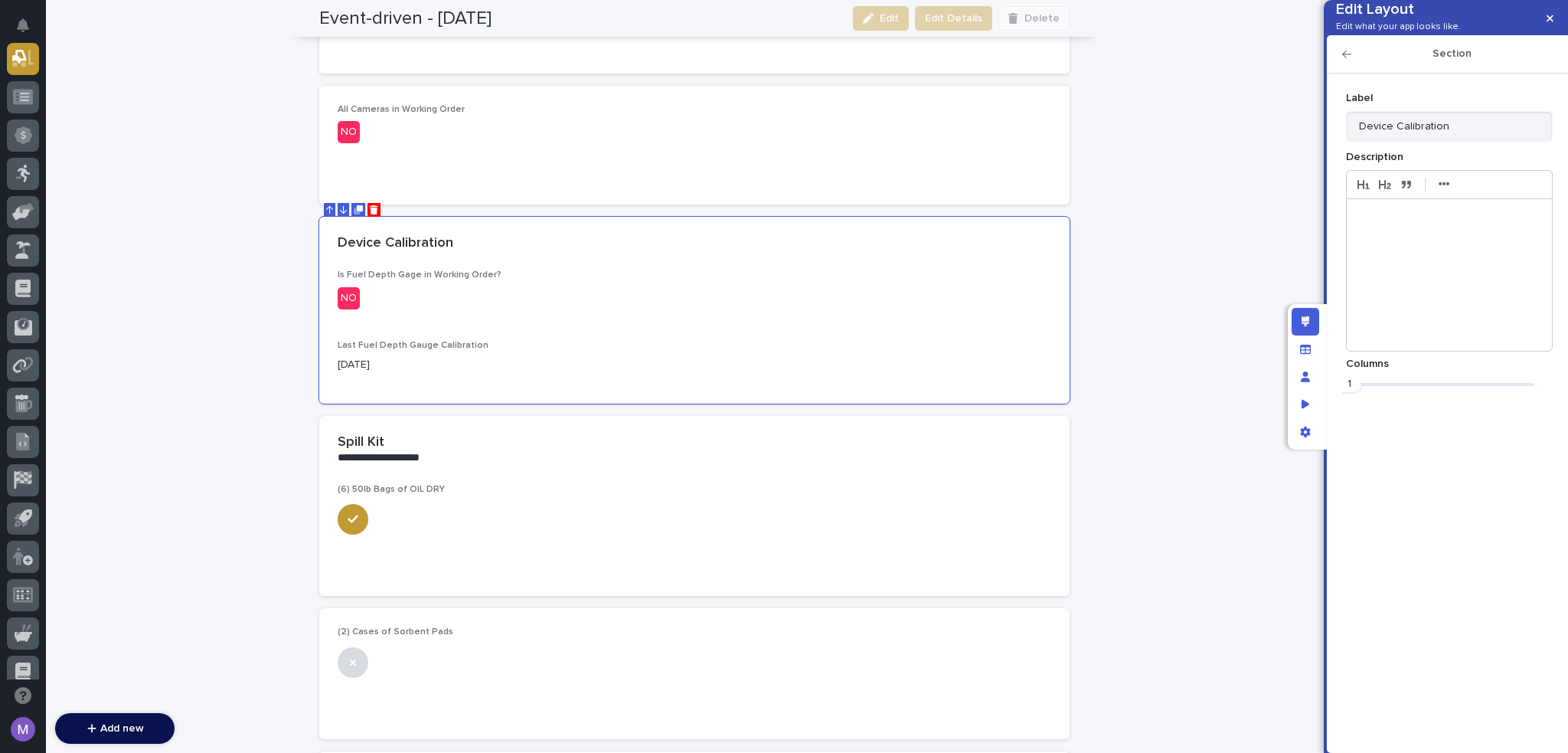
click at [1443, 250] on div at bounding box center [1449, 275] width 205 height 152
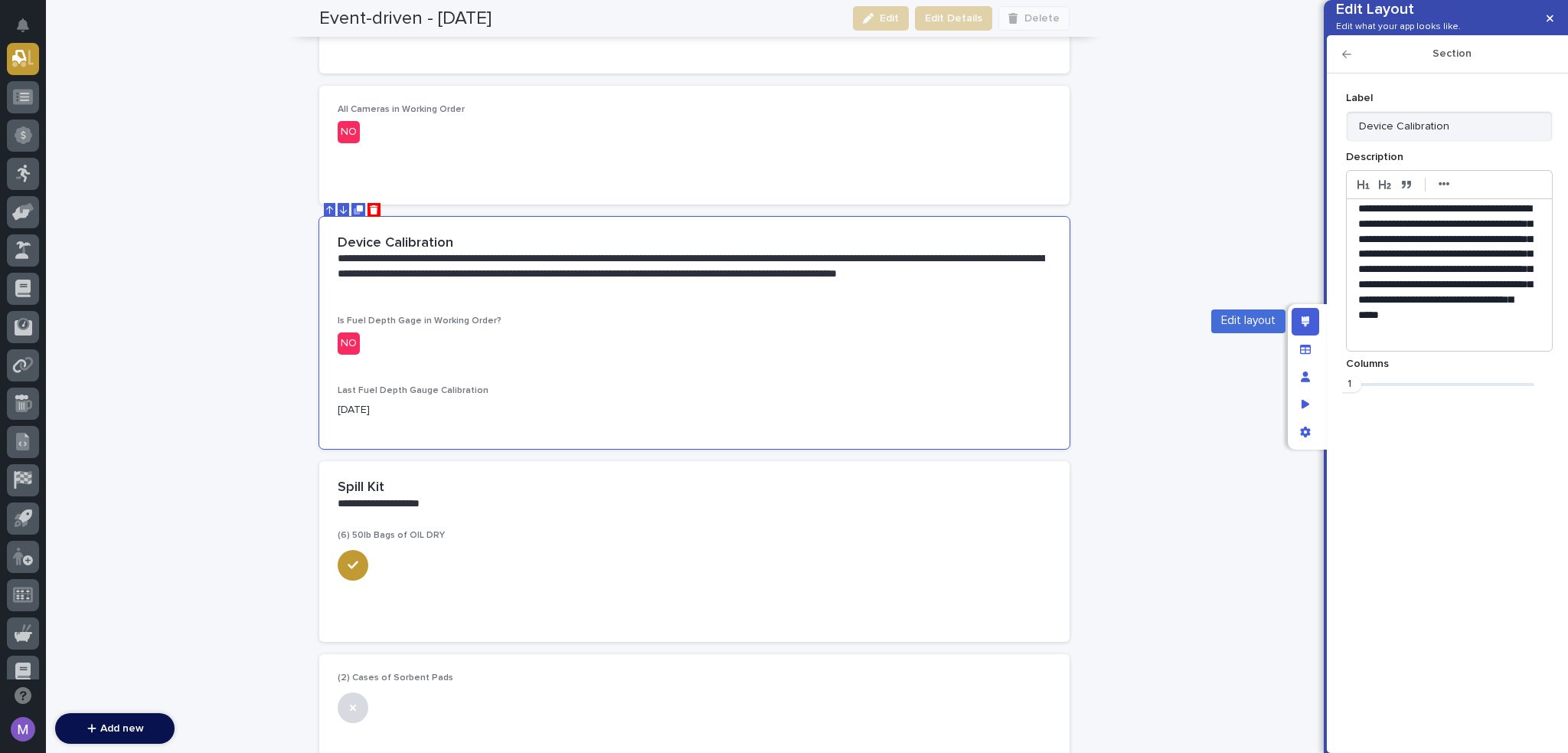
click at [1301, 316] on icon "Edit layout" at bounding box center [1305, 321] width 8 height 11
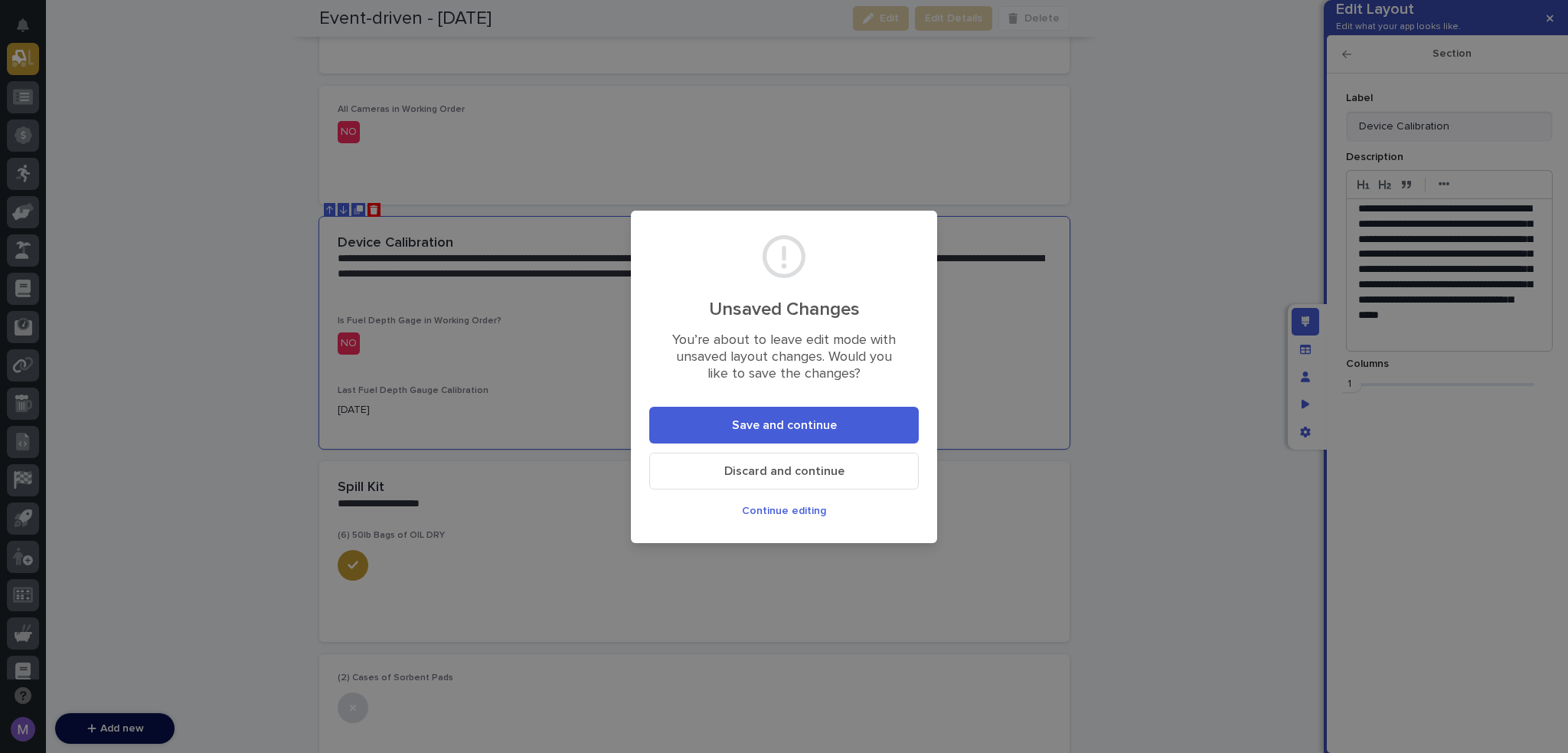
click at [832, 434] on button "Save and continue" at bounding box center [784, 425] width 270 height 36
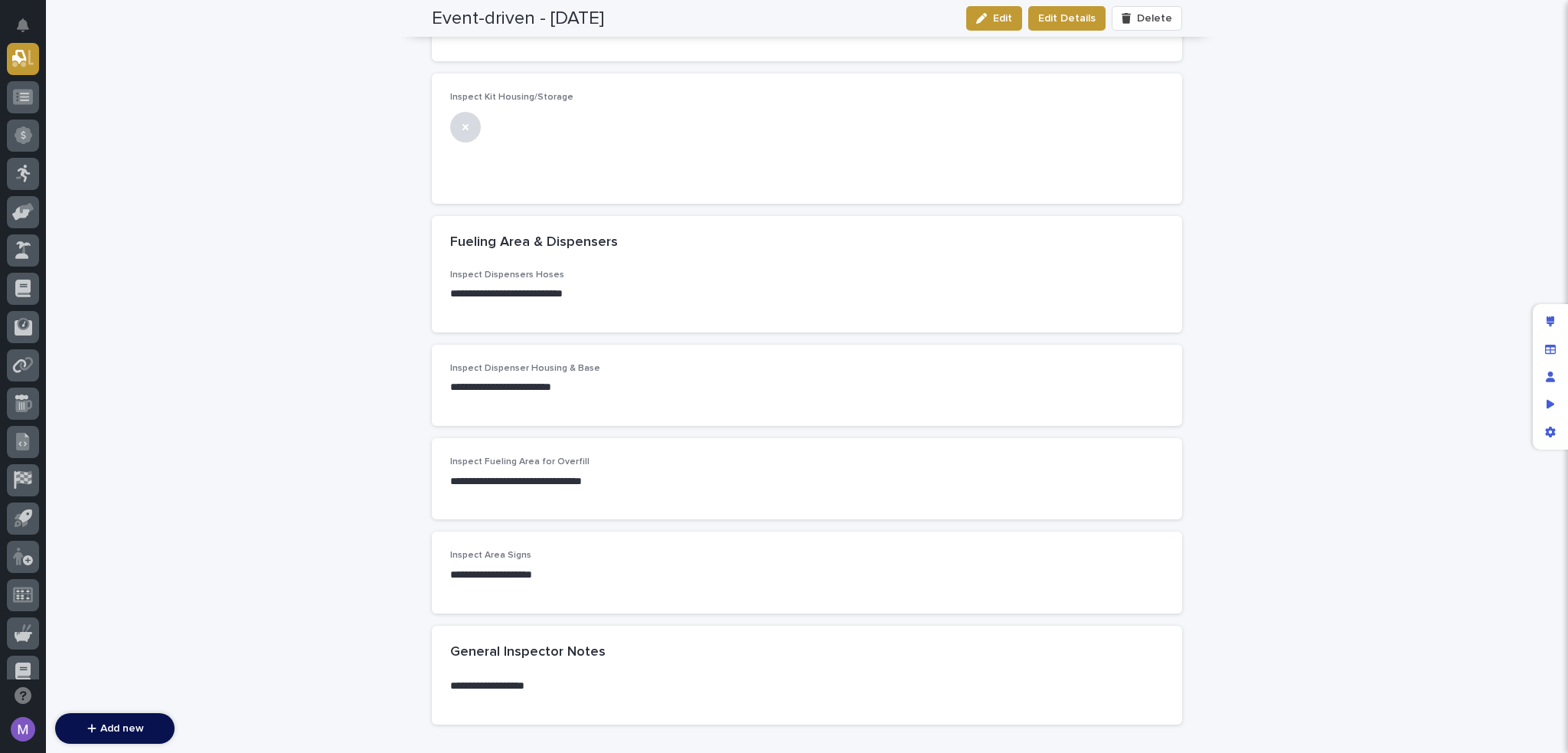
scroll to position [3421, 0]
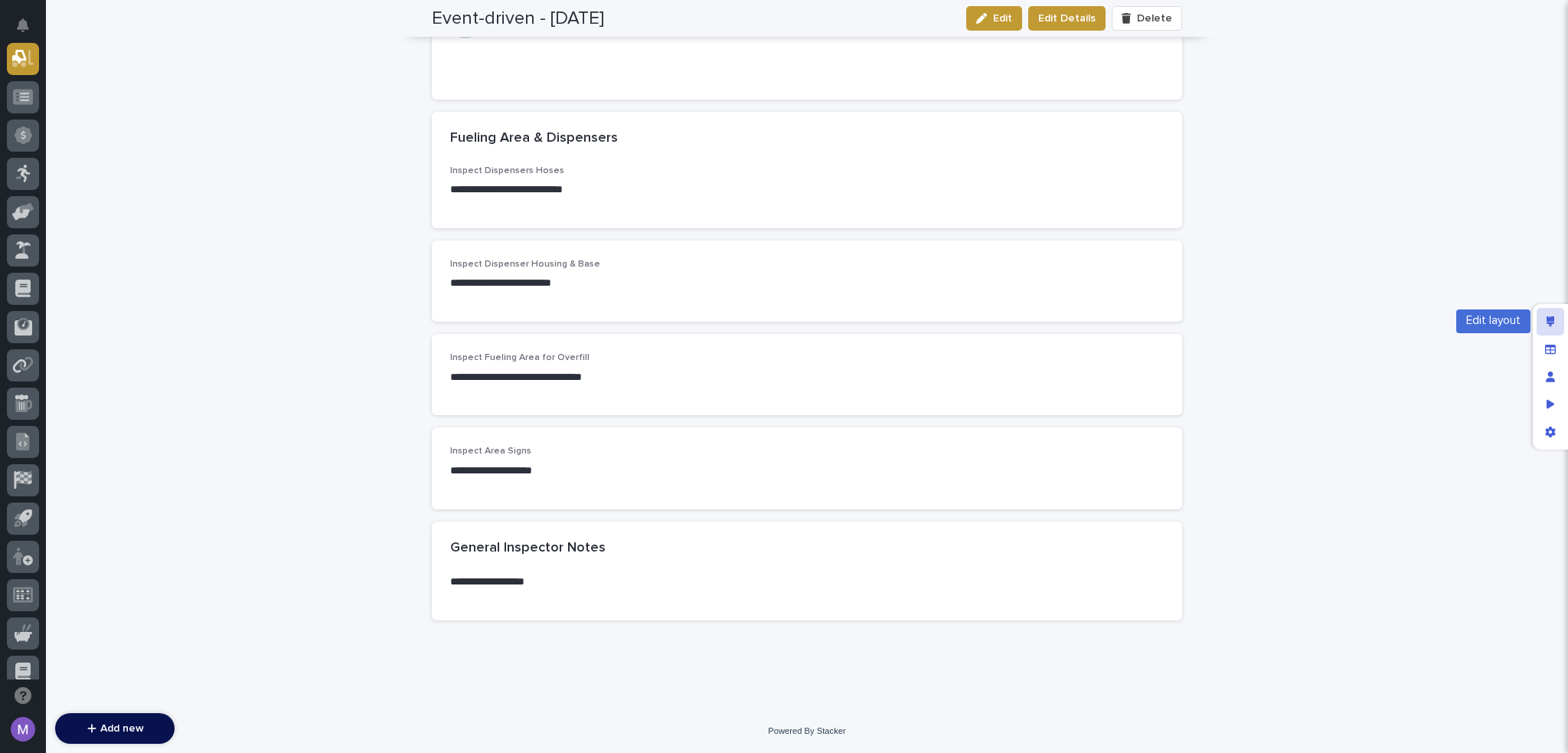
click at [1544, 320] on div "Edit layout" at bounding box center [1551, 322] width 28 height 28
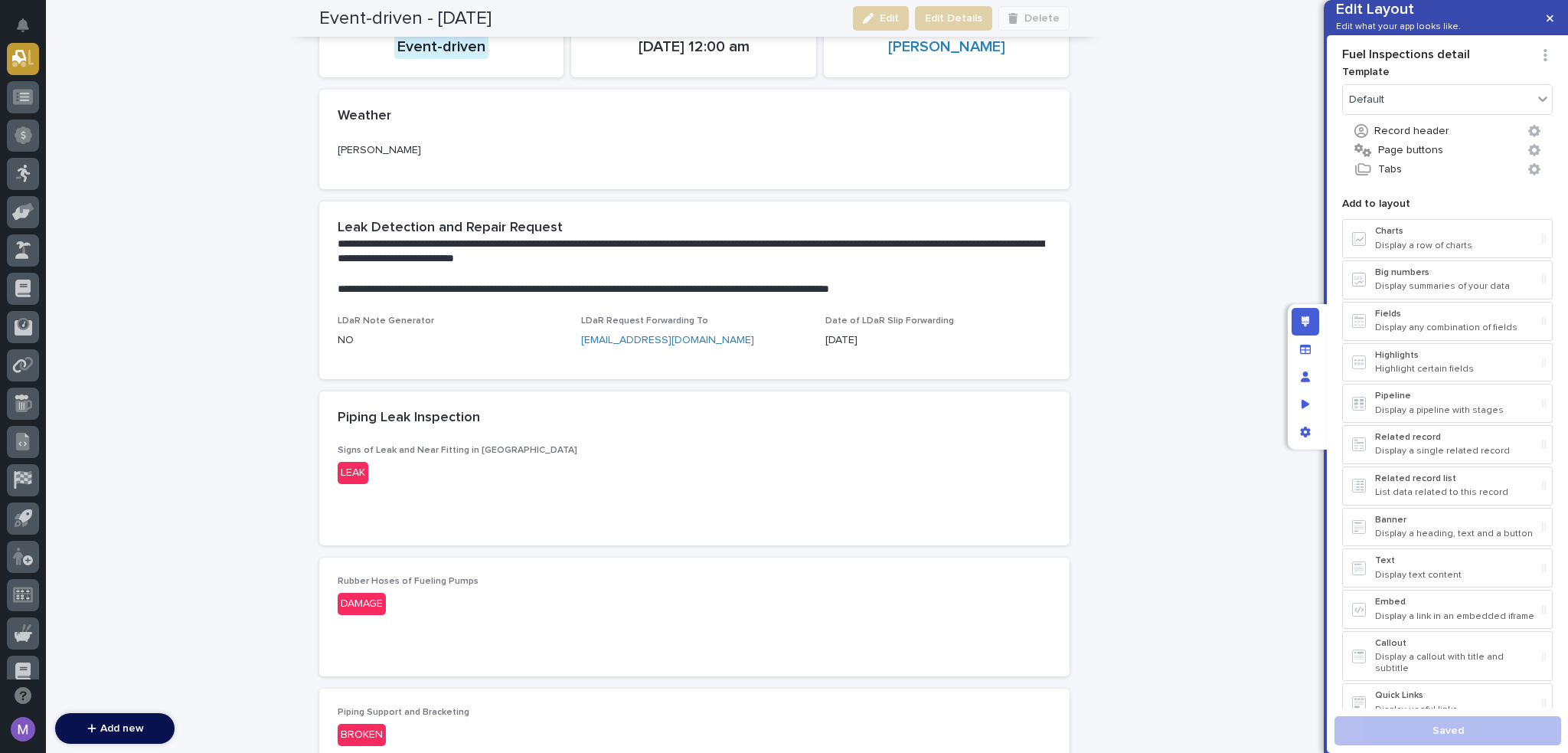
scroll to position [0, 0]
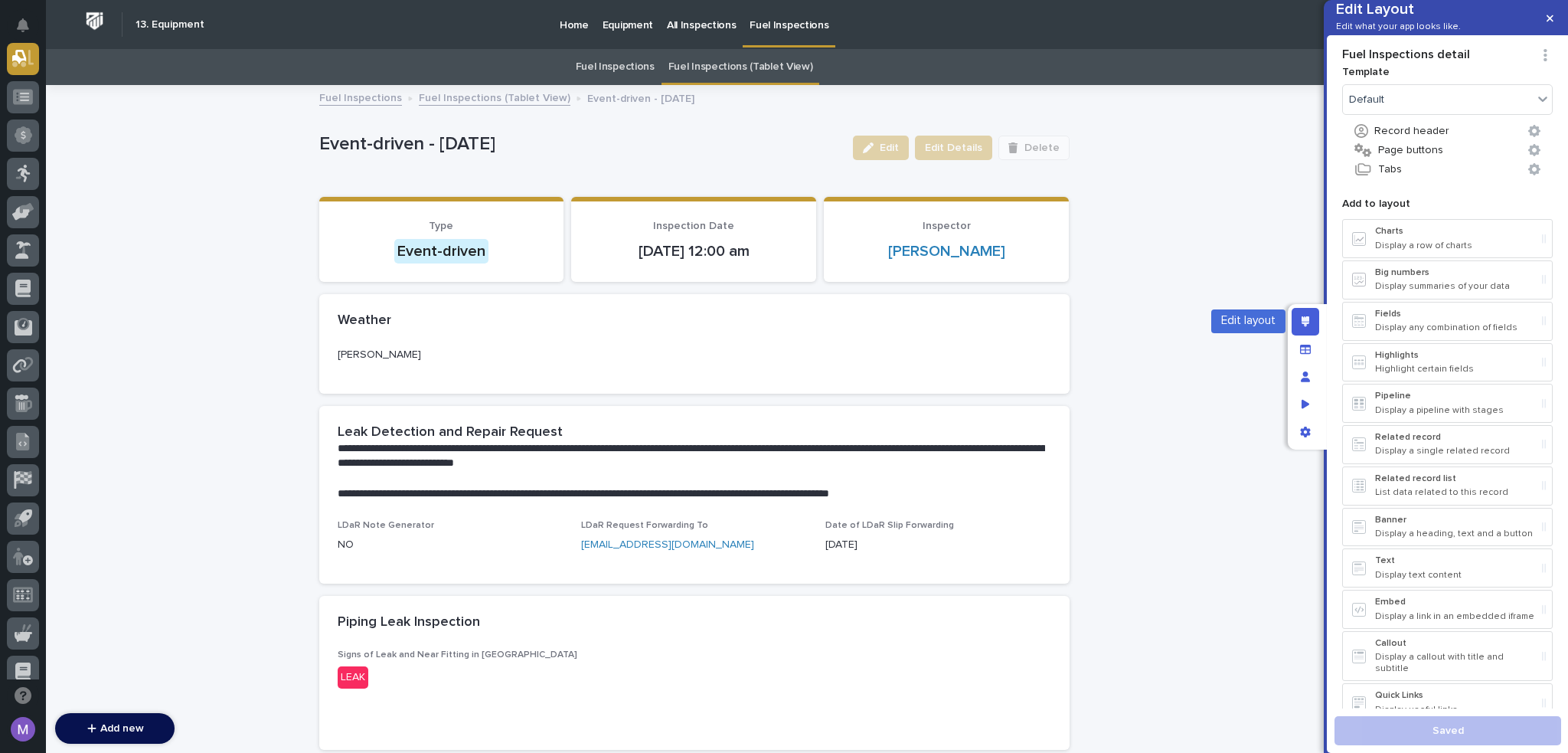
click at [1304, 319] on icon "Edit layout" at bounding box center [1305, 321] width 8 height 11
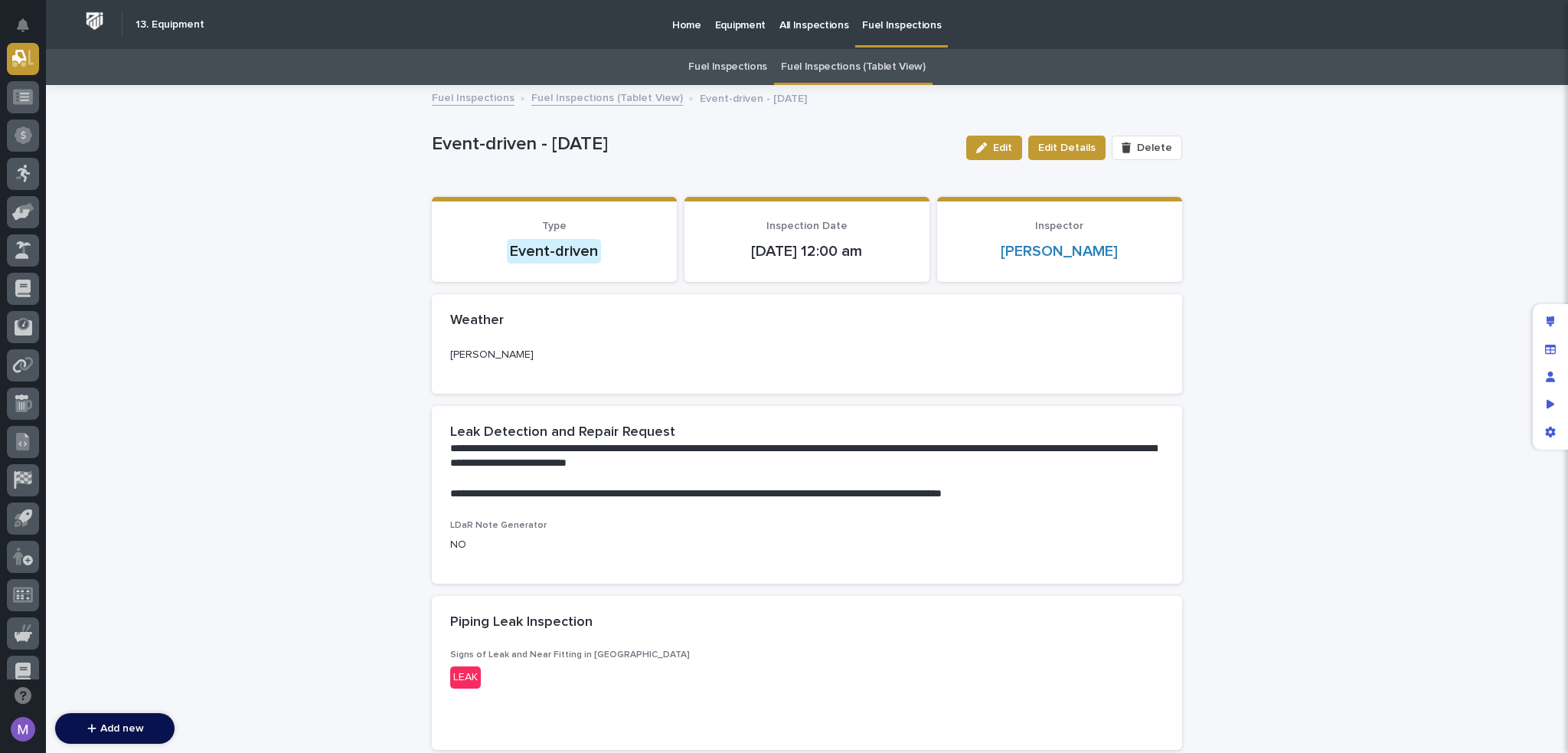
click at [831, 71] on link "Fuel Inspections (Tablet View)" at bounding box center [853, 66] width 145 height 36
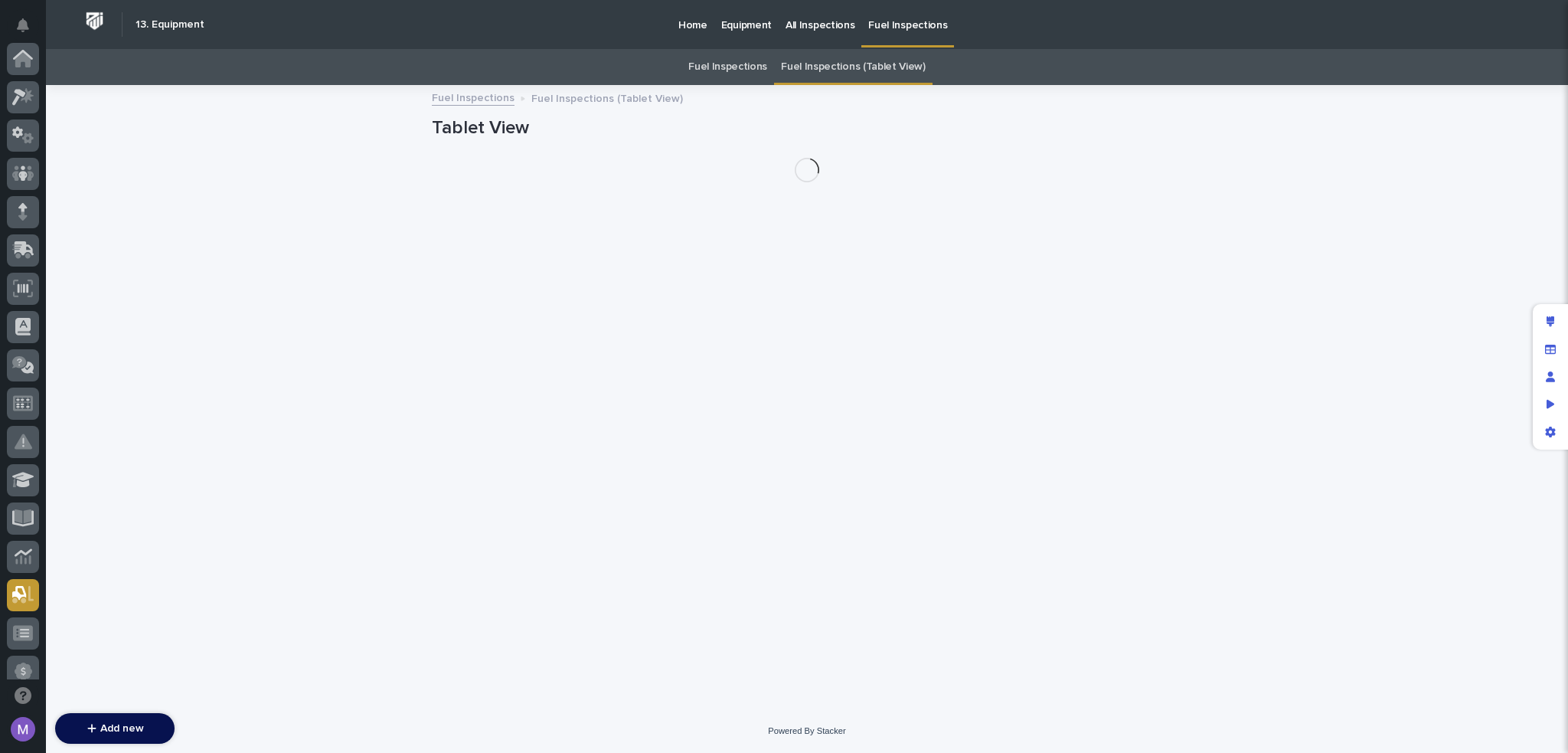
scroll to position [536, 0]
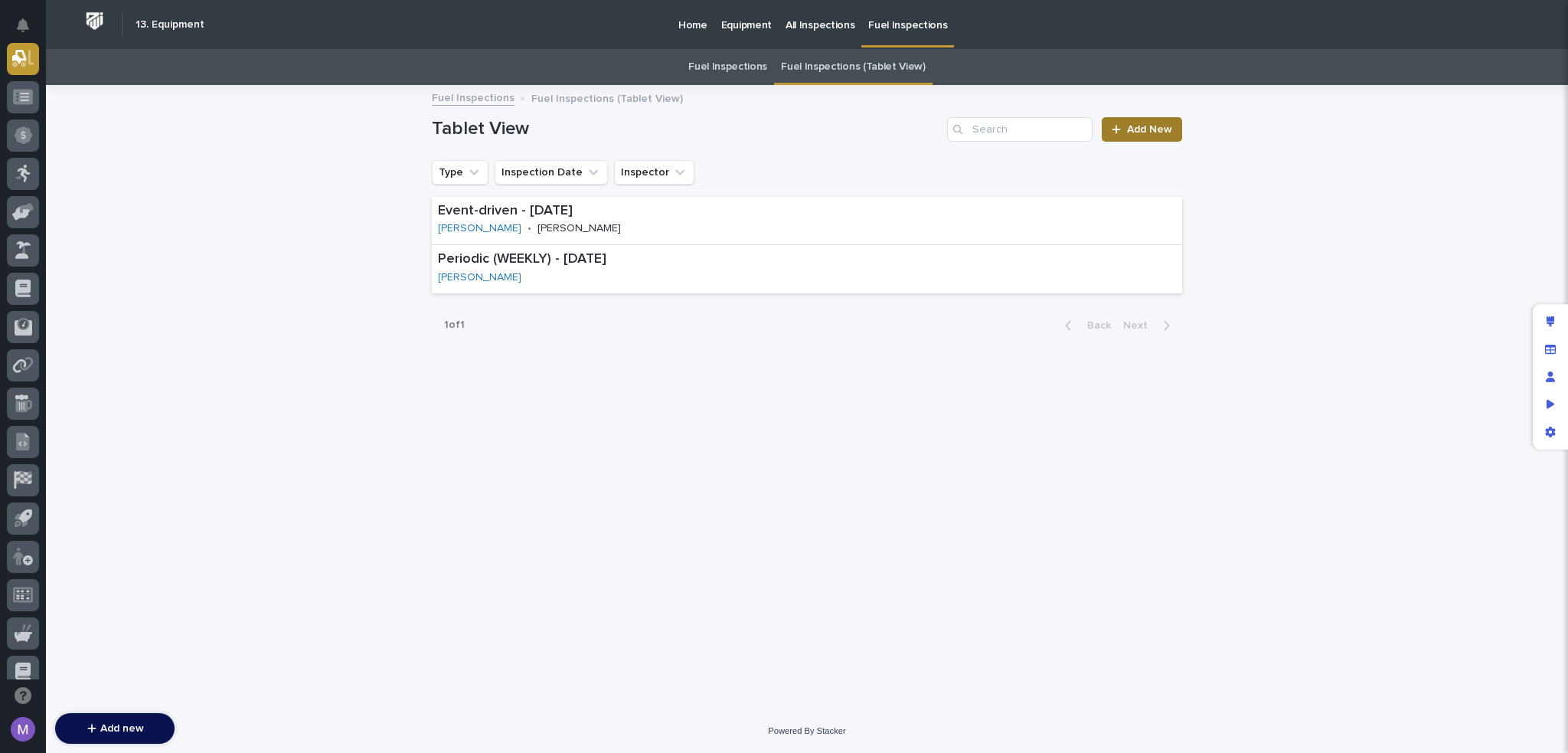
click at [1152, 139] on link "Add New" at bounding box center [1142, 130] width 80 height 24
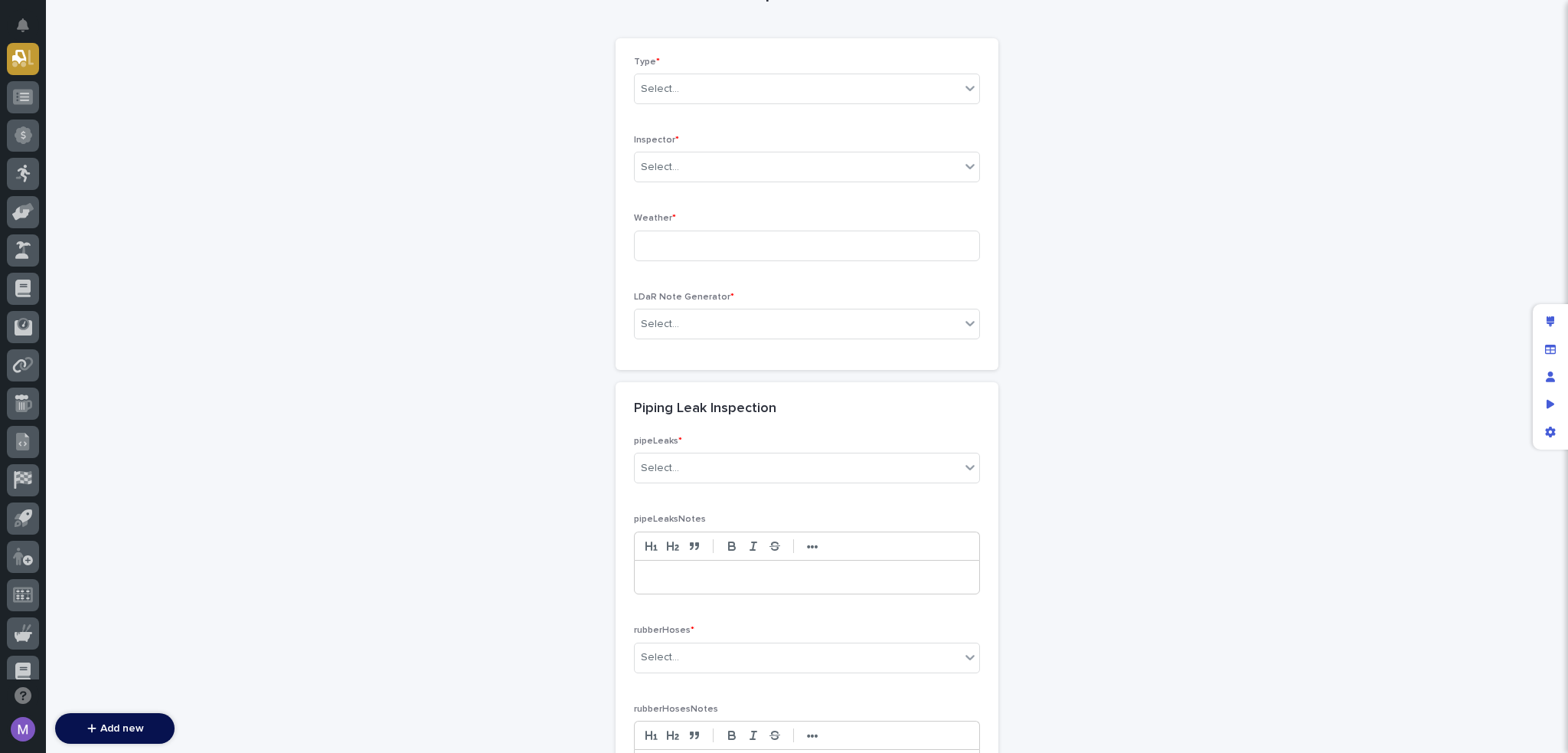
scroll to position [153, 0]
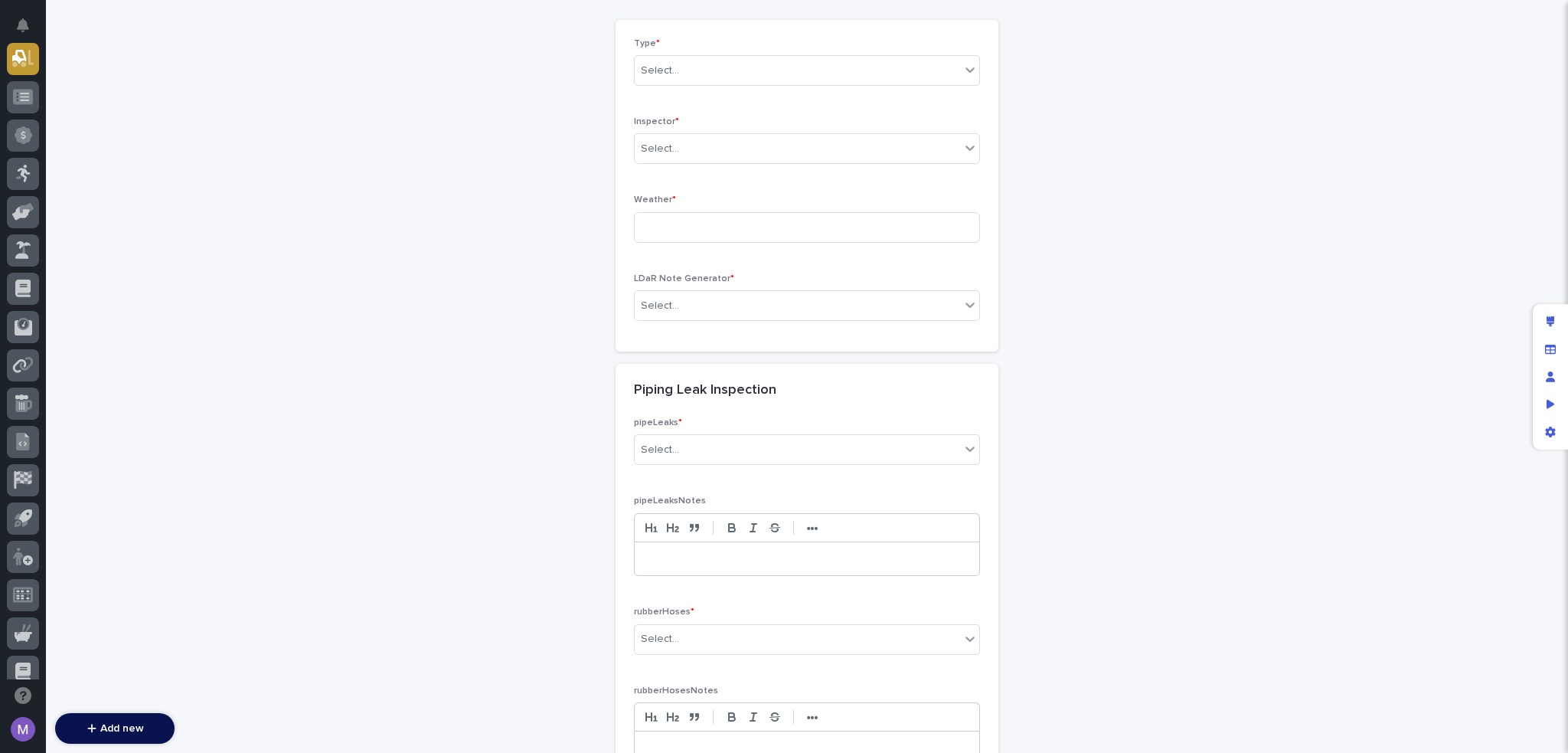
click at [789, 388] on div "Piping Leak Inspection" at bounding box center [804, 391] width 340 height 17
click at [805, 392] on div "Piping Leak Inspection" at bounding box center [804, 391] width 340 height 17
click at [1554, 323] on div "Edit layout" at bounding box center [1551, 322] width 28 height 28
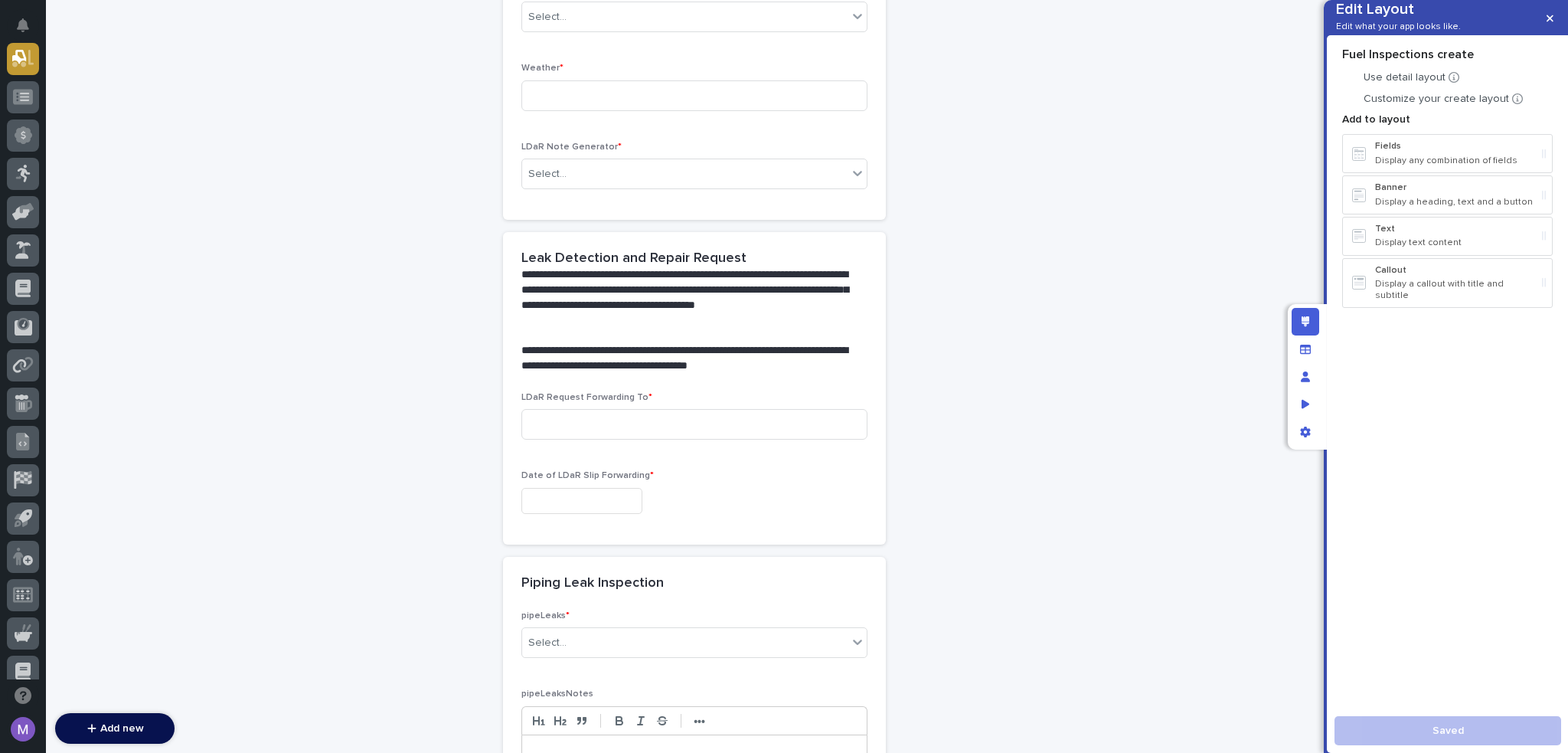
scroll to position [460, 0]
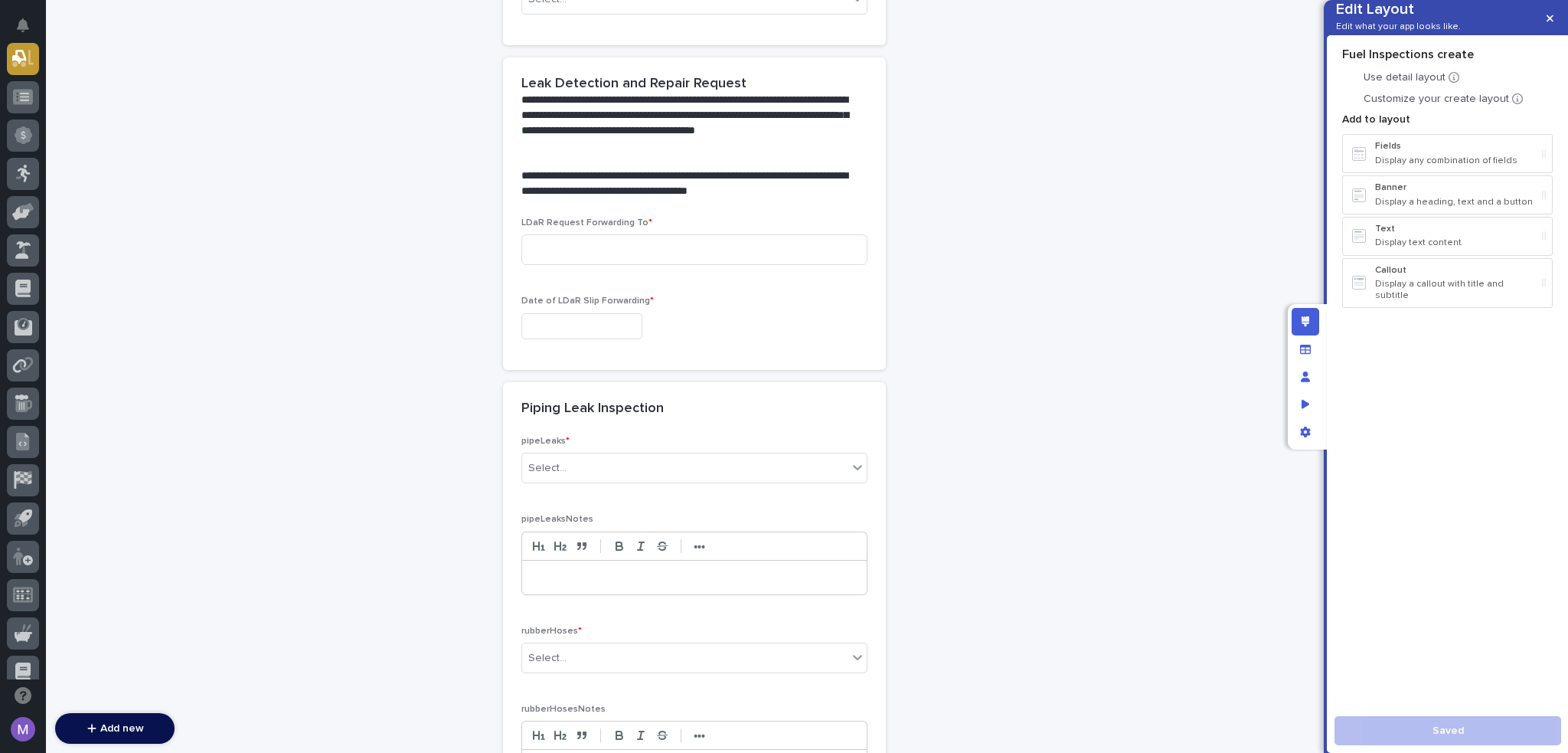
click at [708, 422] on div "Piping Leak Inspection" at bounding box center [694, 409] width 382 height 53
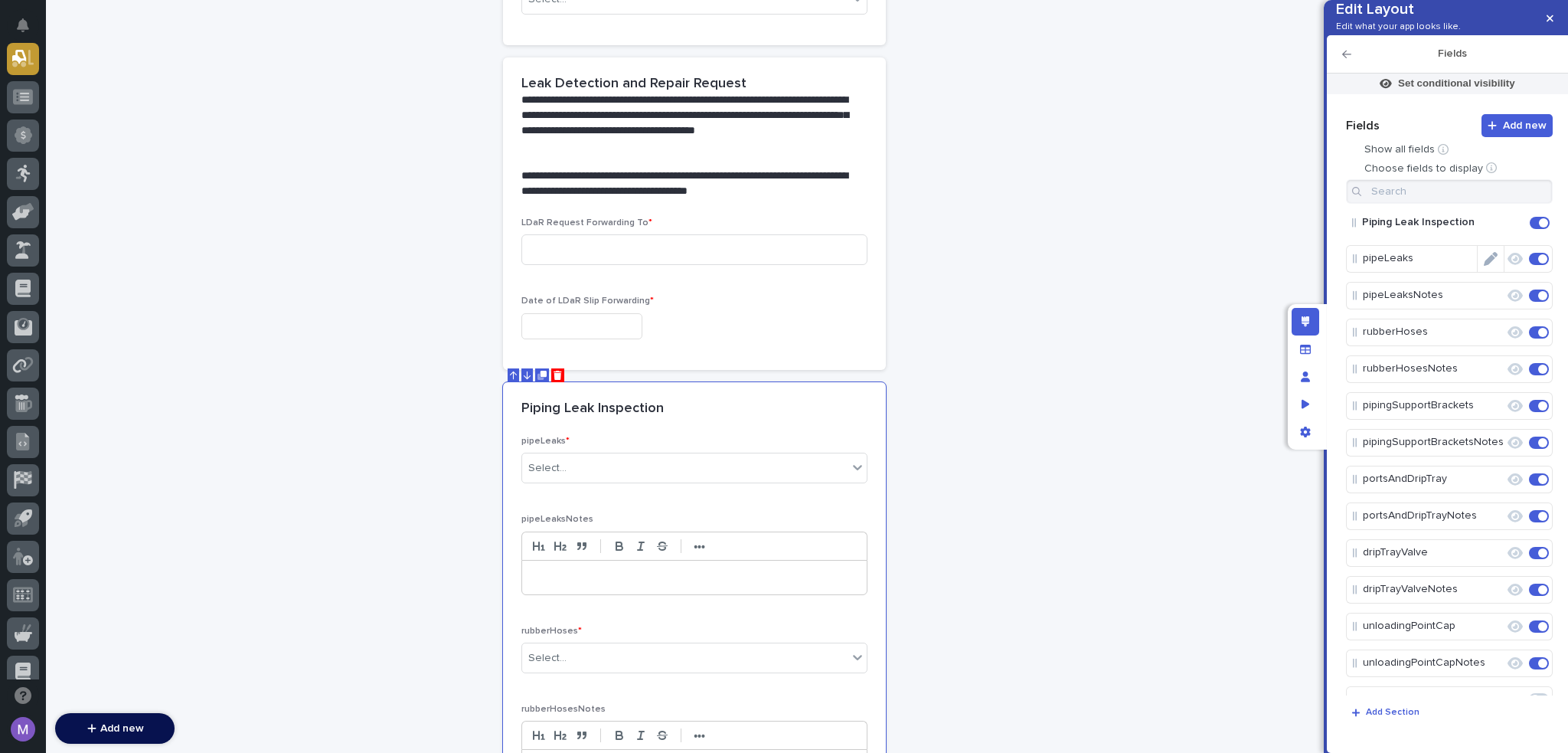
click at [1484, 266] on icon "Edit" at bounding box center [1490, 259] width 14 height 14
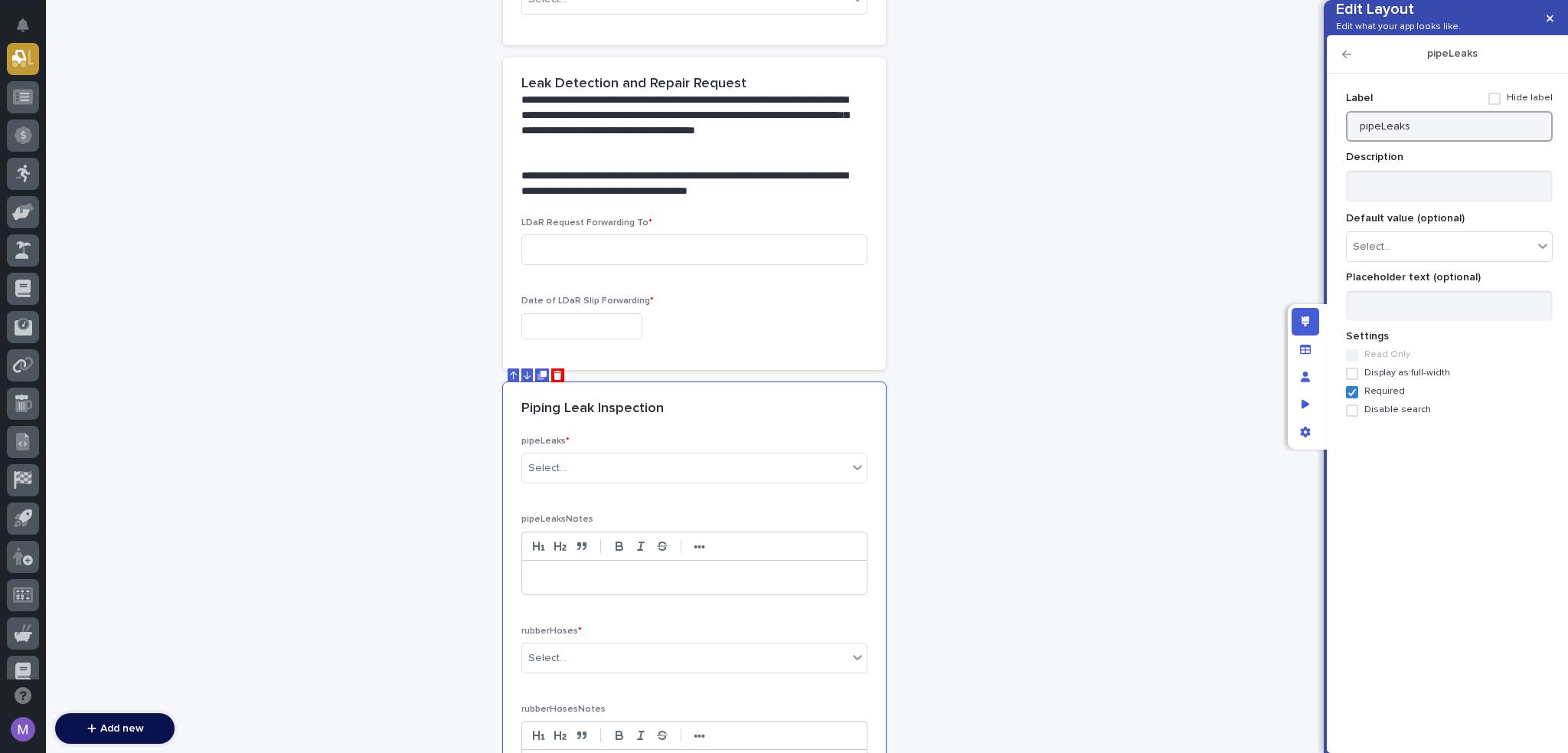
click at [1478, 142] on input "pipeLeaks" at bounding box center [1449, 126] width 207 height 31
paste input "Signs of Leak and Near Fitting in Piping"
type input "Signs of Leak and Near Fitting in Piping"
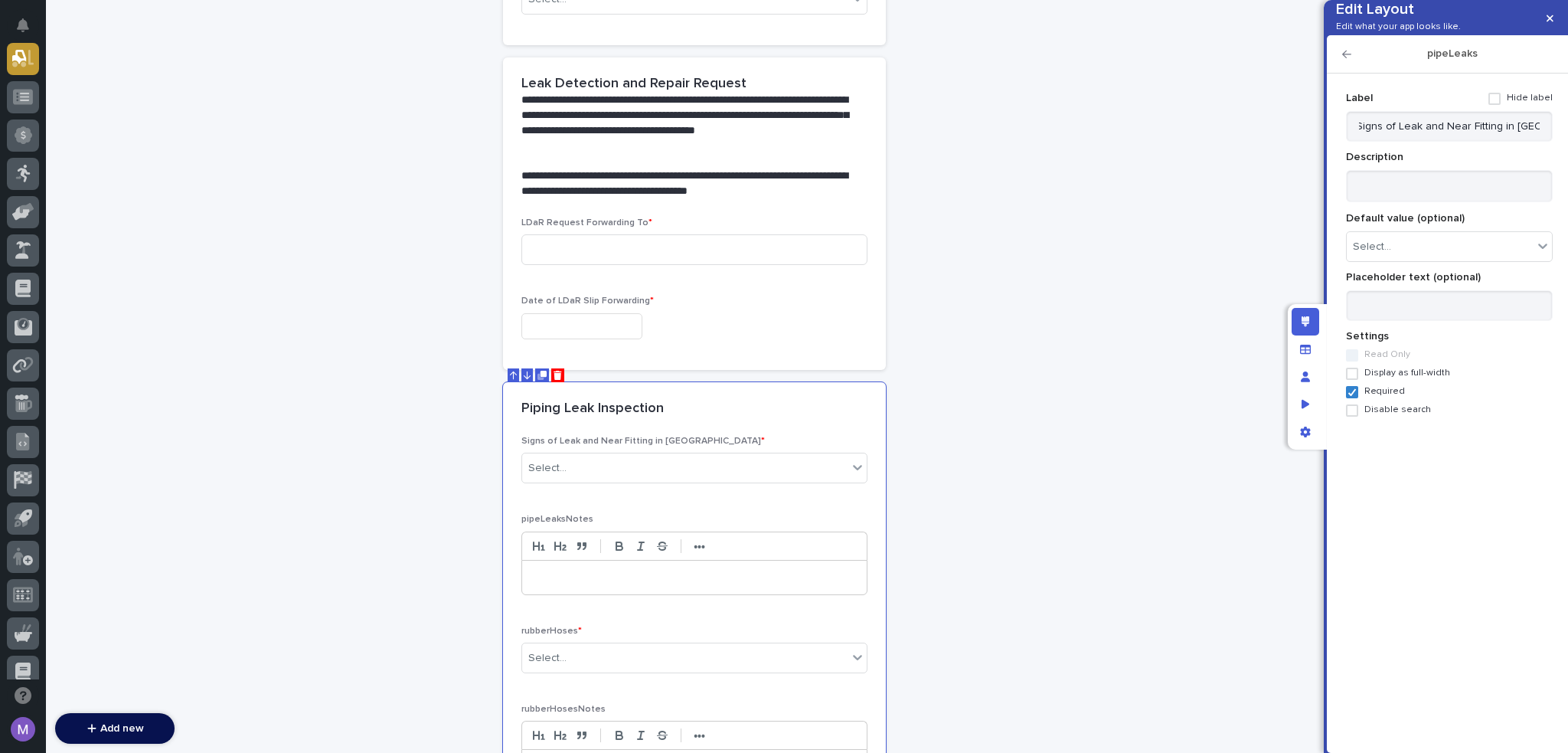
click at [1345, 60] on icon "button" at bounding box center [1347, 53] width 9 height 11
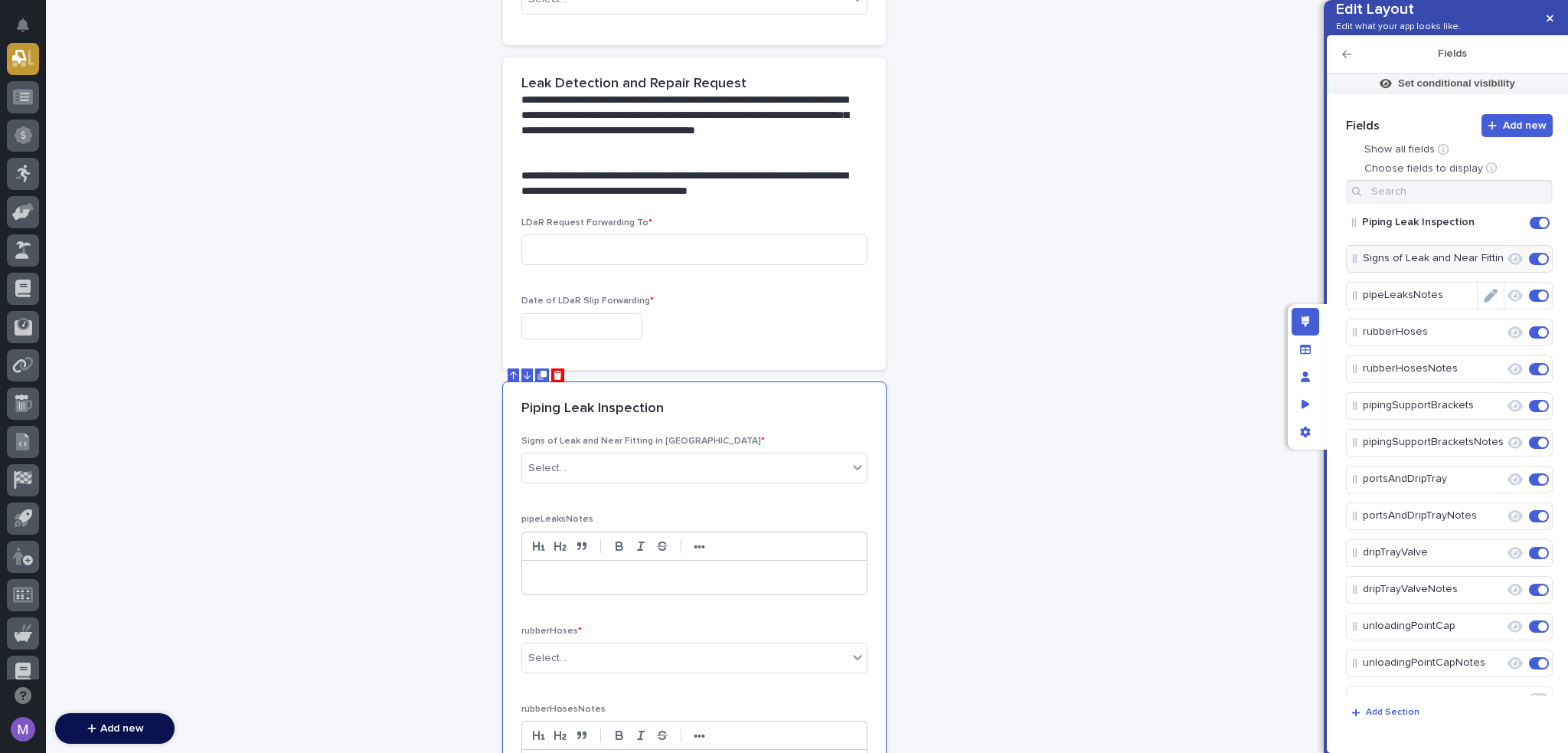
click at [1489, 302] on icon "Edit" at bounding box center [1490, 295] width 14 height 14
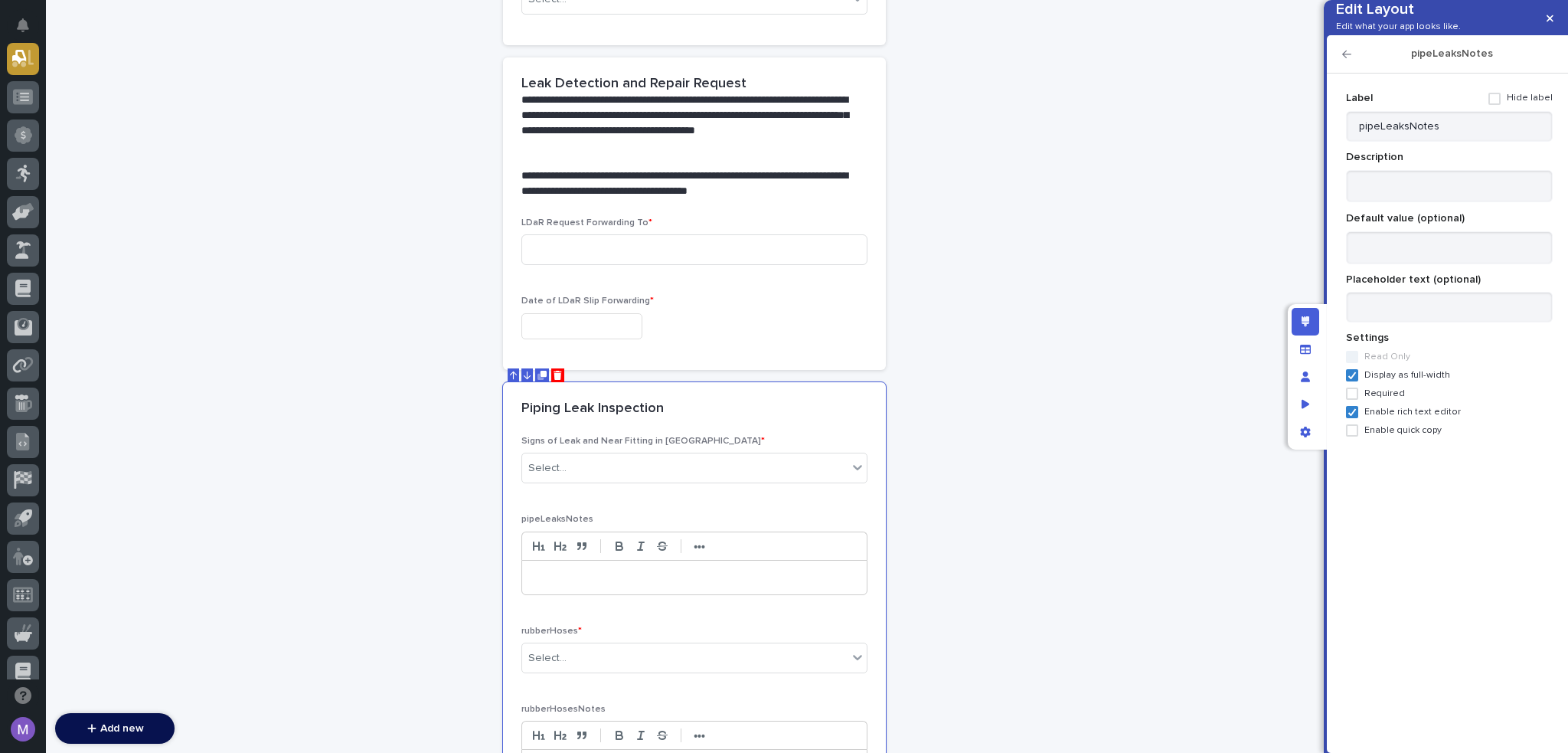
click at [1501, 105] on span at bounding box center [1494, 98] width 12 height 12
click at [1347, 60] on icon "button" at bounding box center [1347, 53] width 9 height 11
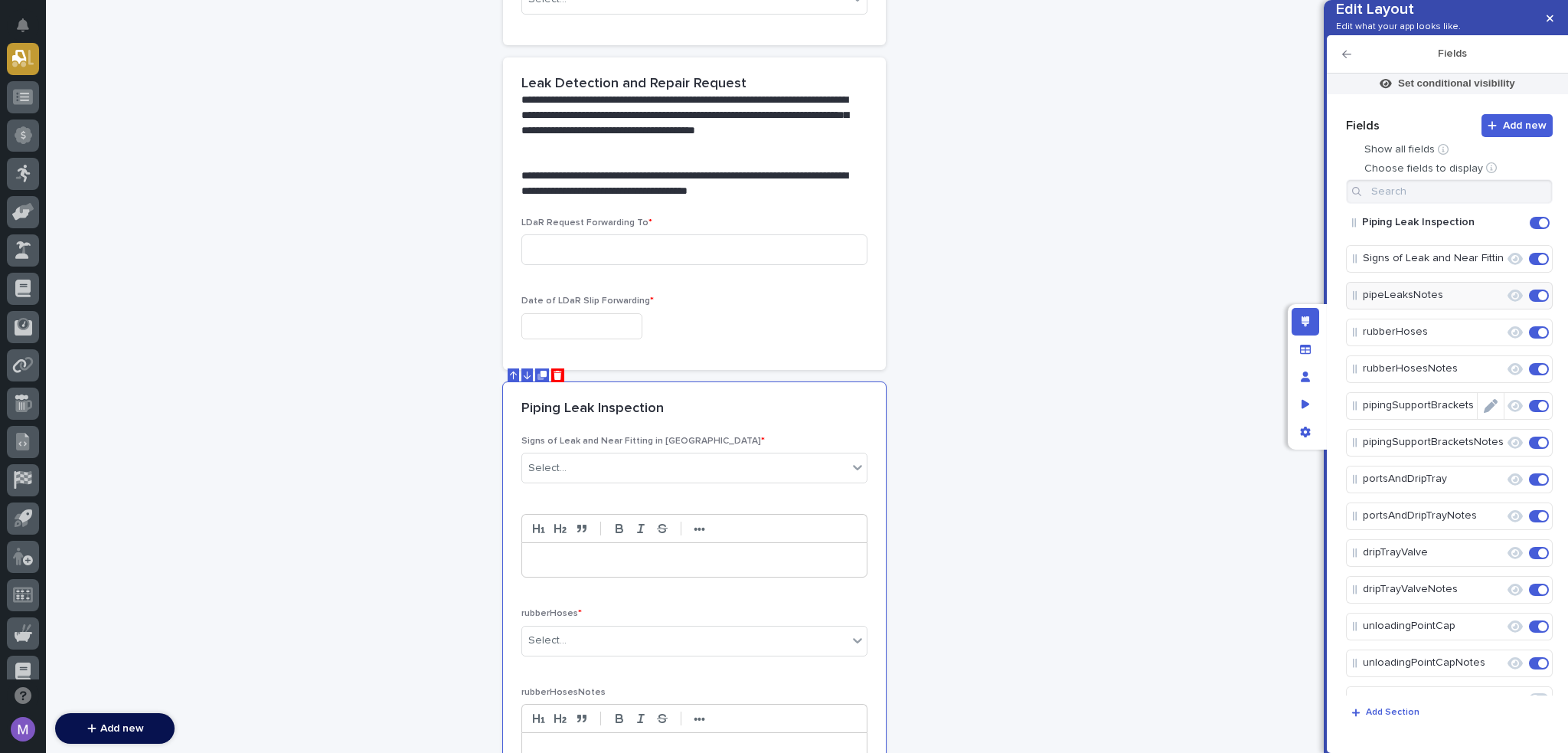
click at [1505, 376] on icon "Edit" at bounding box center [1505, 369] width 0 height 14
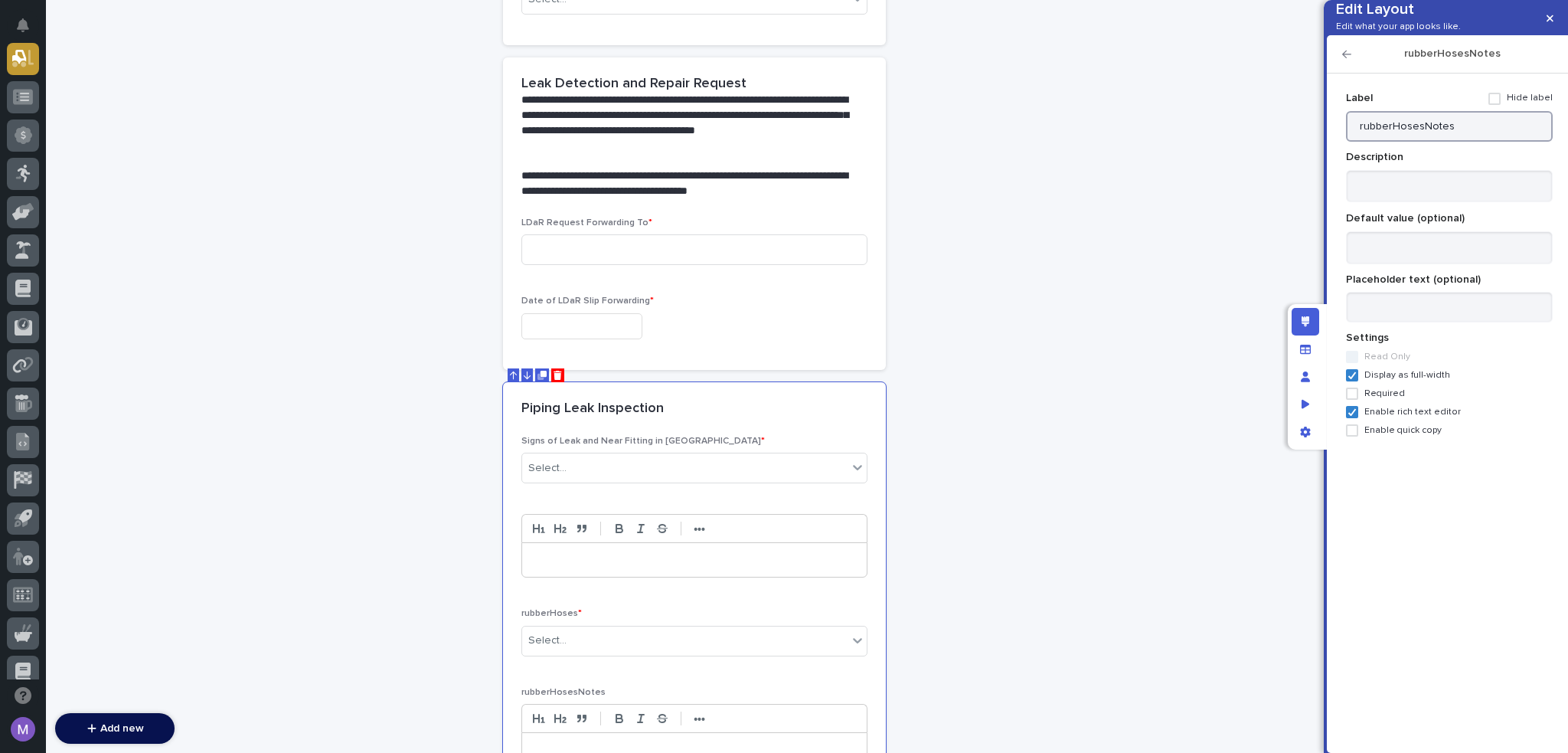
click at [1489, 142] on input "rubberHosesNotes" at bounding box center [1449, 126] width 207 height 31
paste input "Rubber Hoses of Fueling Pumps"
click at [1393, 142] on input "rubberHosesNotesRubber Hoses of Fueling Pumps" at bounding box center [1449, 126] width 207 height 31
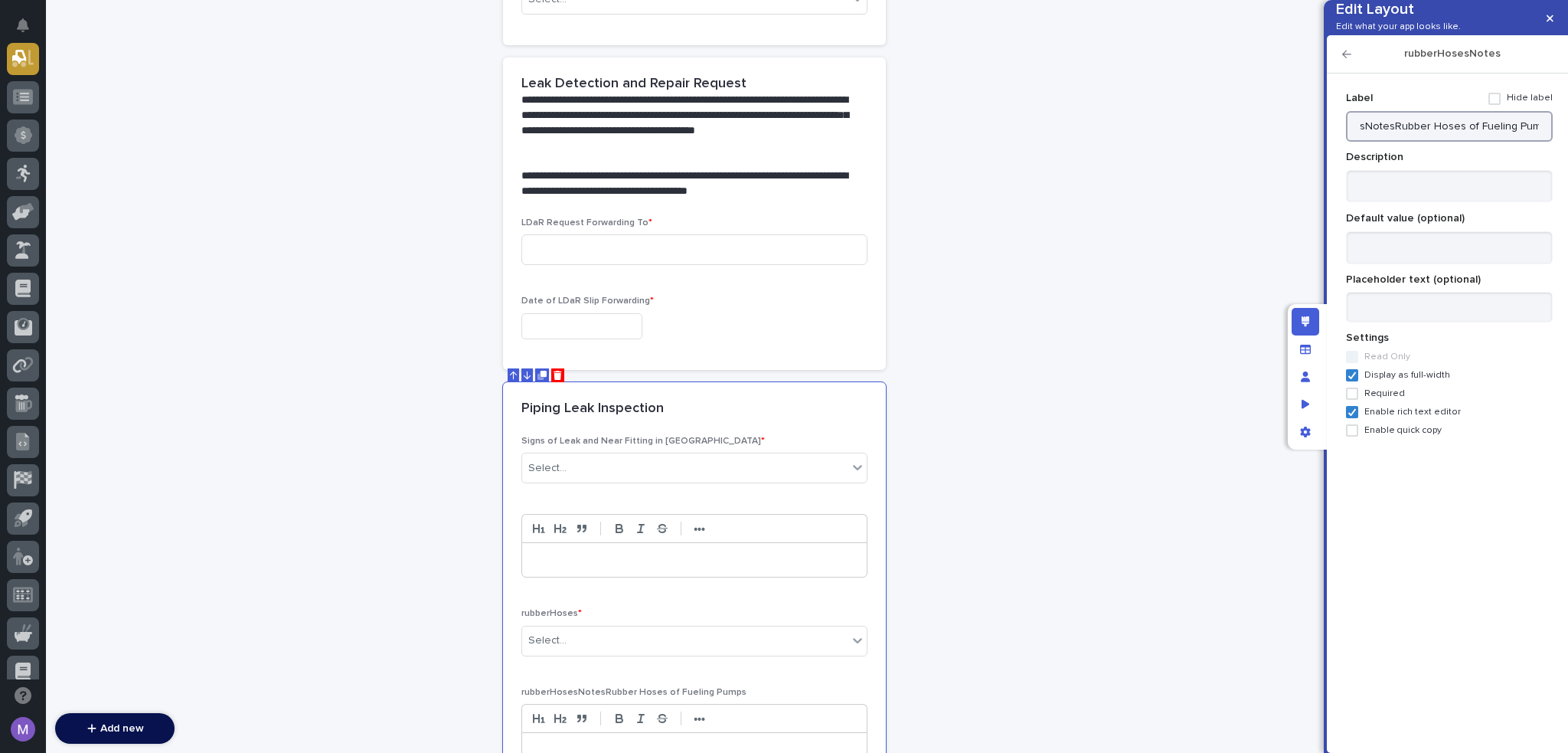
click at [1393, 142] on input "rubberHosesNotesRubber Hoses of Fueling Pumps" at bounding box center [1449, 126] width 207 height 31
paste input
type input "Rubber Hoses of Fueling Pumps"
click at [1343, 60] on icon "button" at bounding box center [1347, 53] width 9 height 11
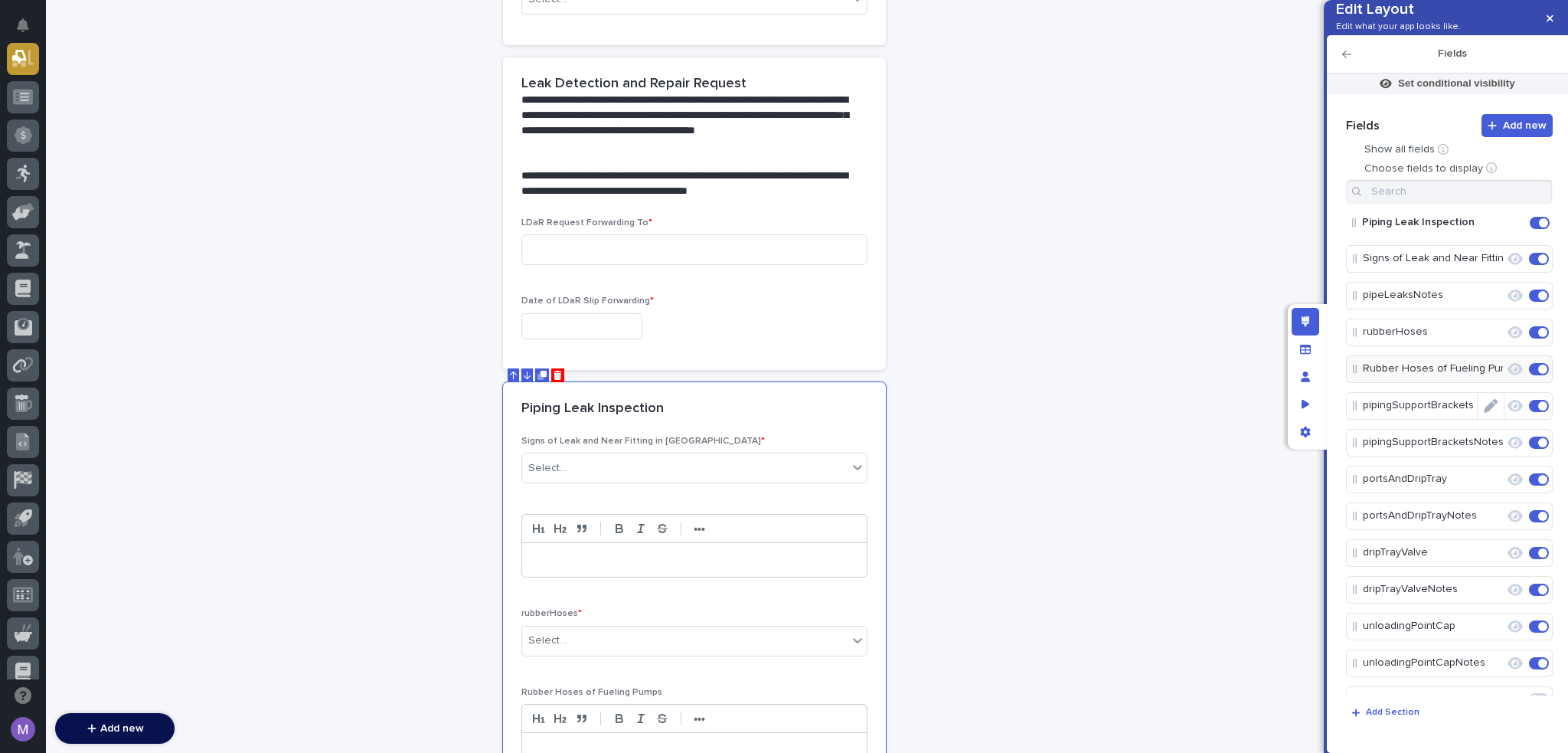
click at [1485, 413] on icon "Edit" at bounding box center [1490, 405] width 14 height 14
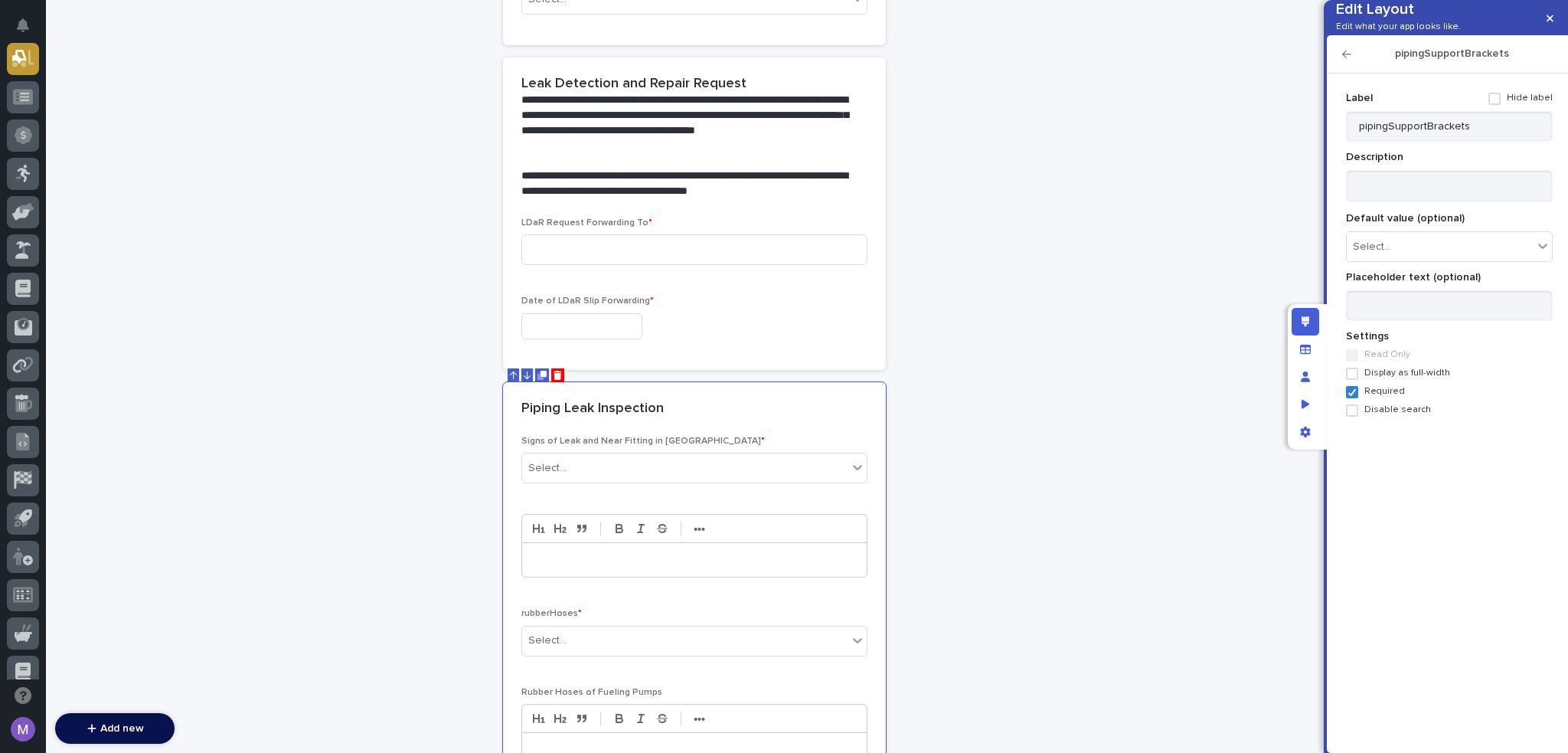
click at [1501, 105] on span at bounding box center [1494, 98] width 12 height 12
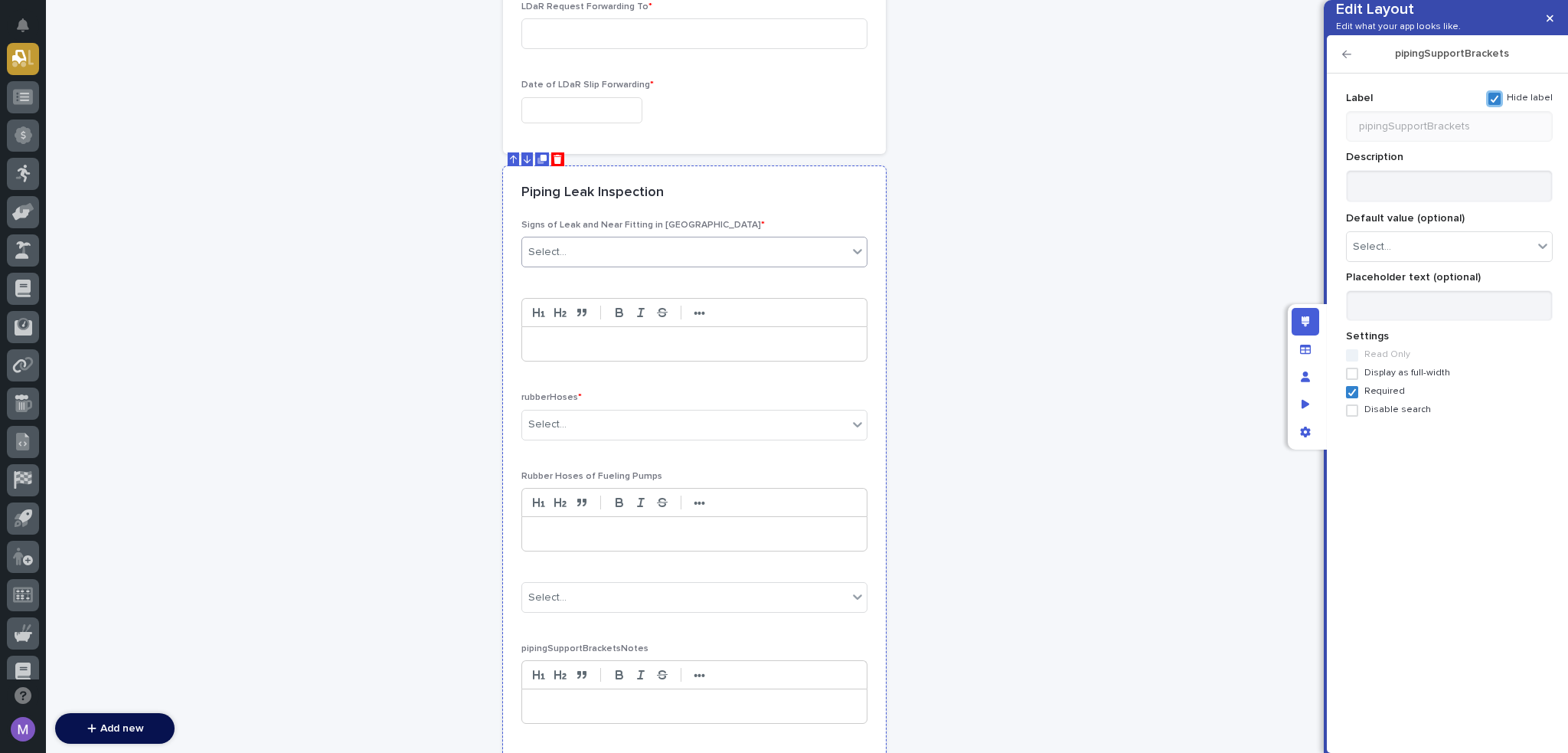
scroll to position [689, 0]
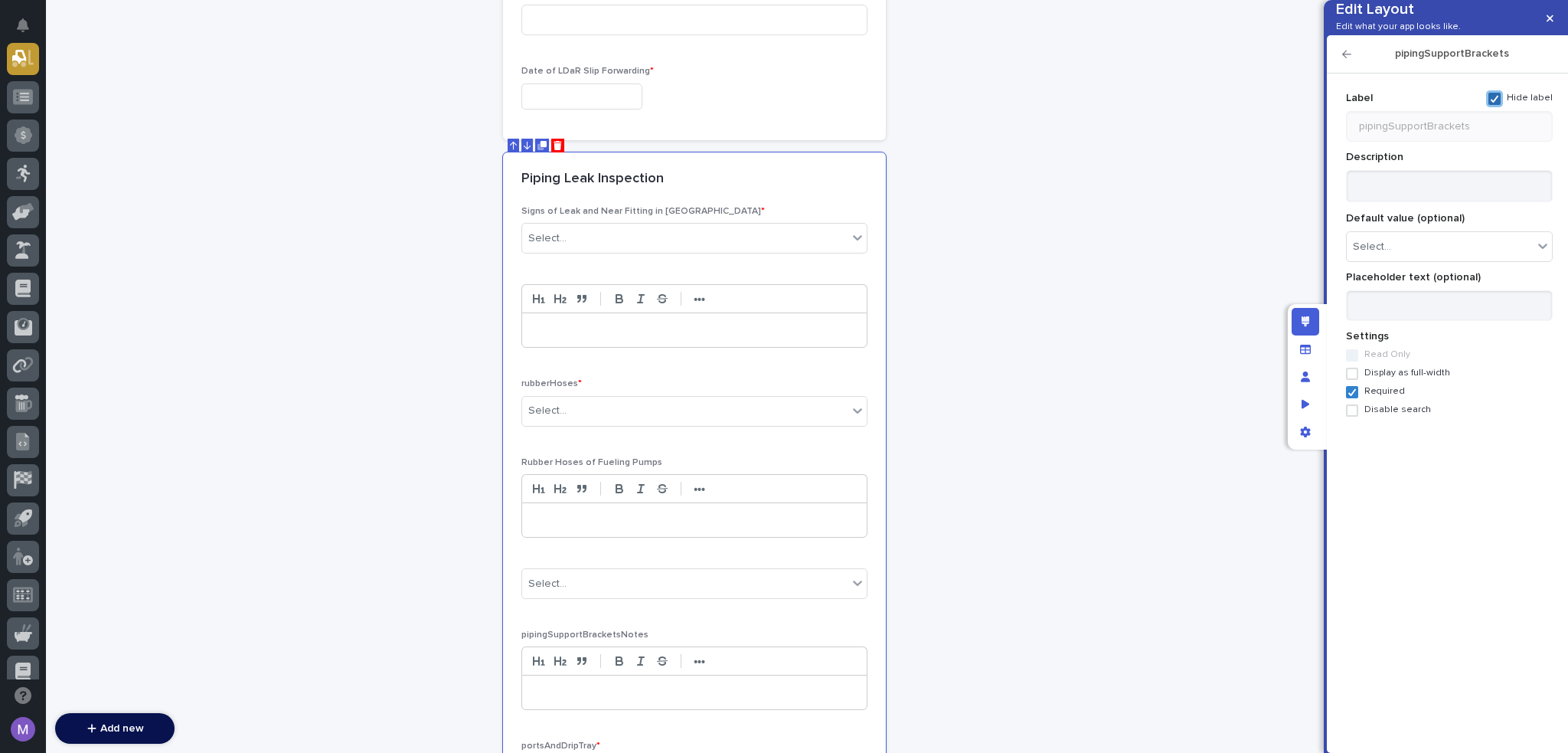
click at [1496, 103] on icon at bounding box center [1494, 98] width 9 height 7
click at [1348, 58] on icon "button" at bounding box center [1347, 53] width 9 height 7
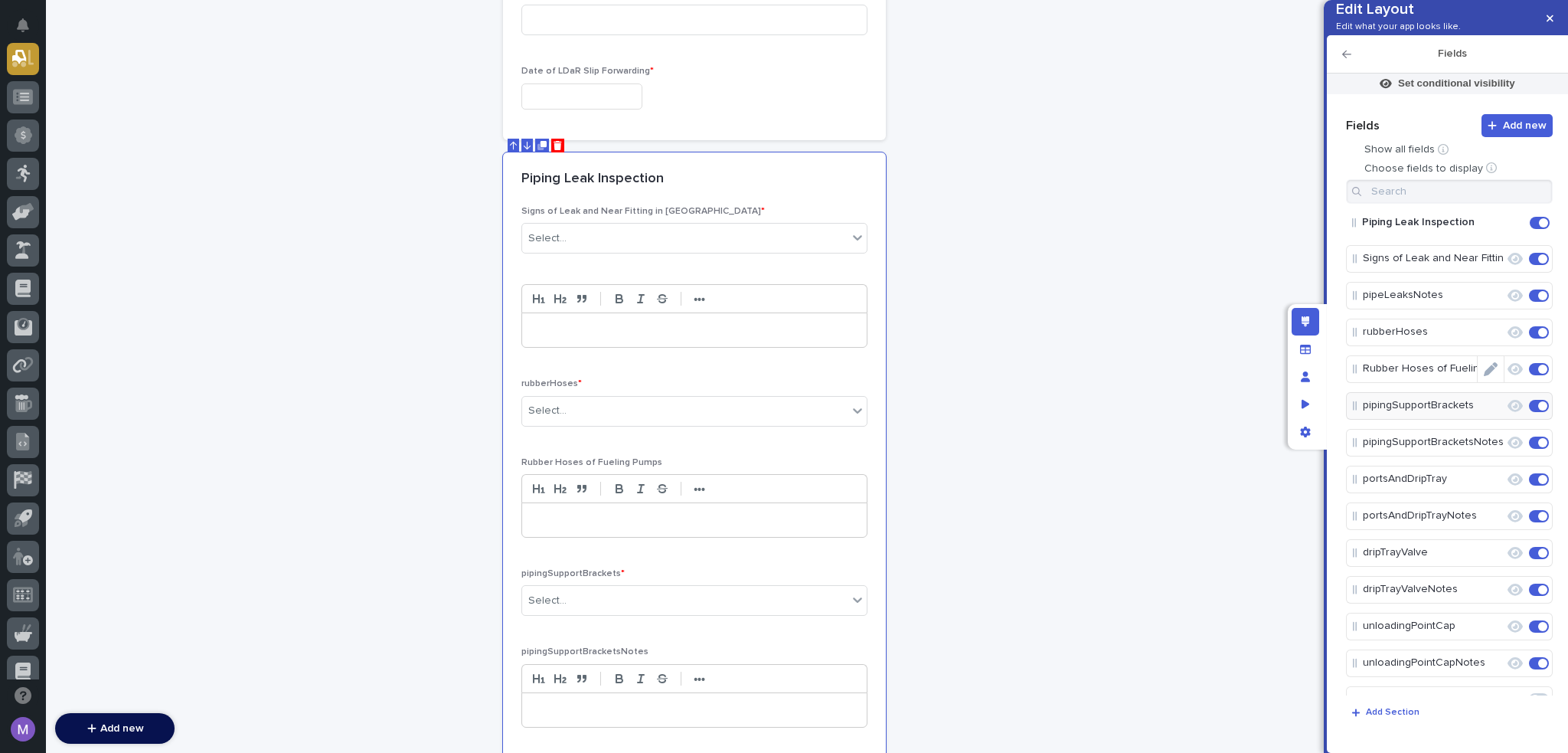
click at [1484, 376] on icon "Edit" at bounding box center [1490, 369] width 14 height 14
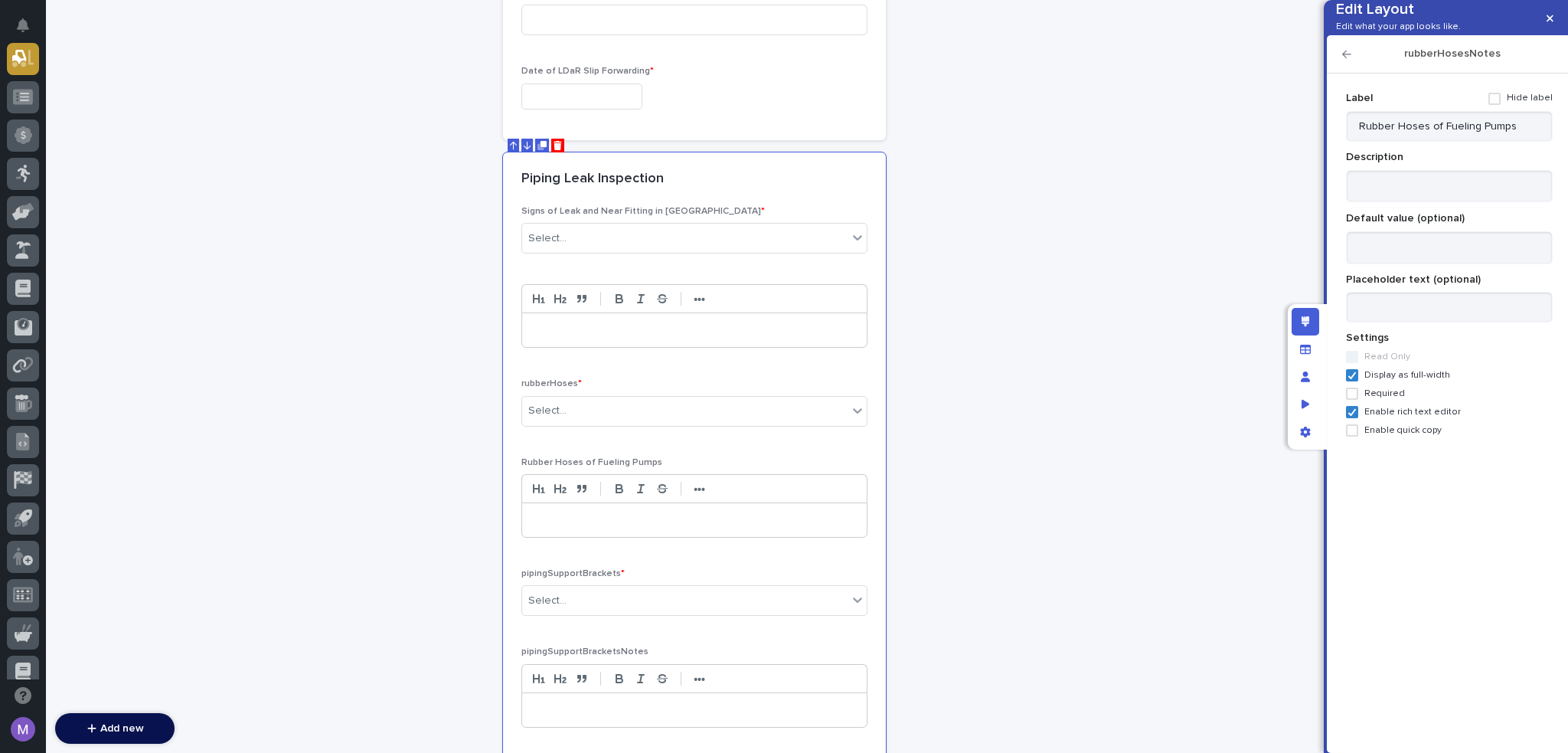
click at [1501, 105] on span at bounding box center [1494, 98] width 12 height 12
click at [1350, 58] on icon "button" at bounding box center [1347, 53] width 9 height 7
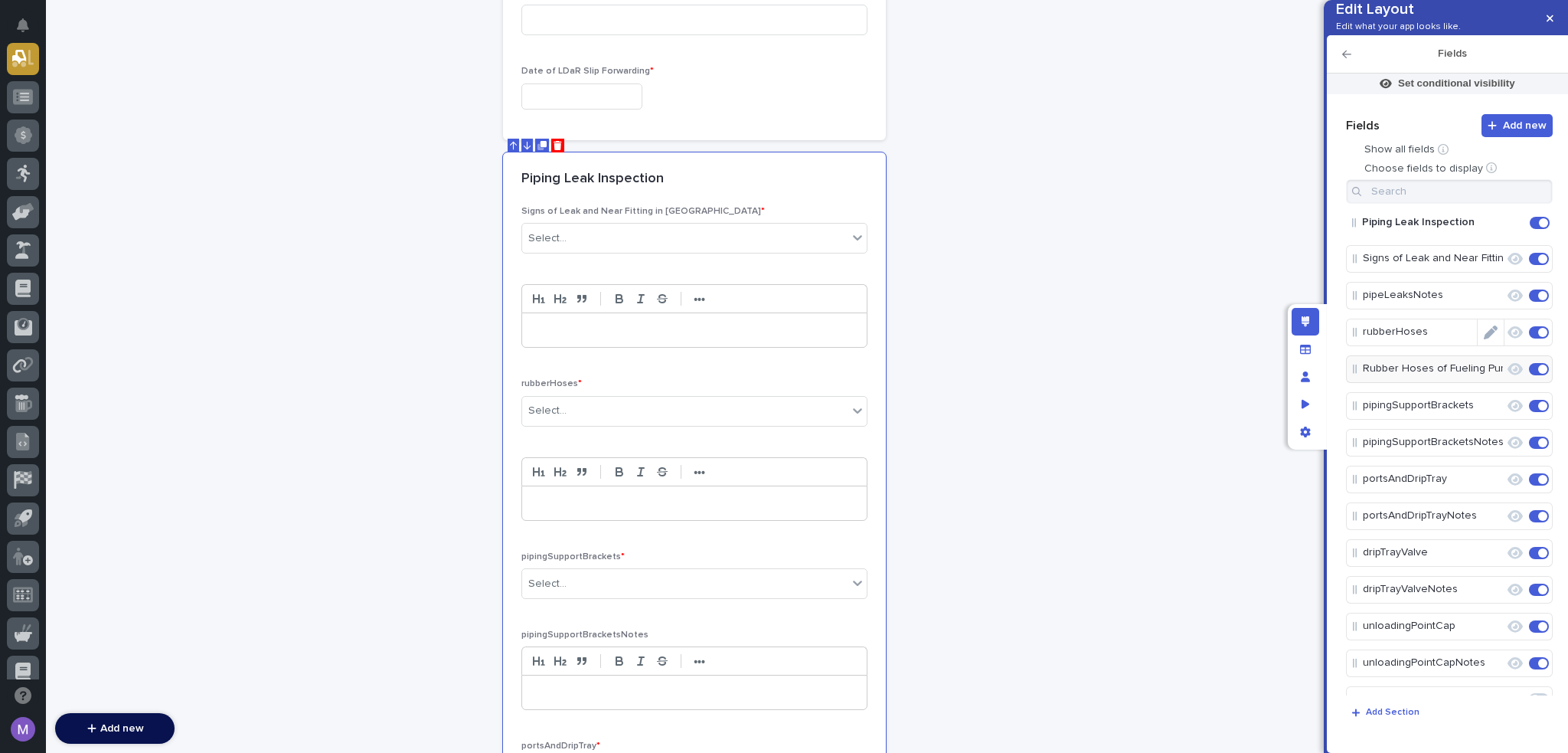
click at [1484, 340] on icon "Edit" at bounding box center [1490, 332] width 14 height 14
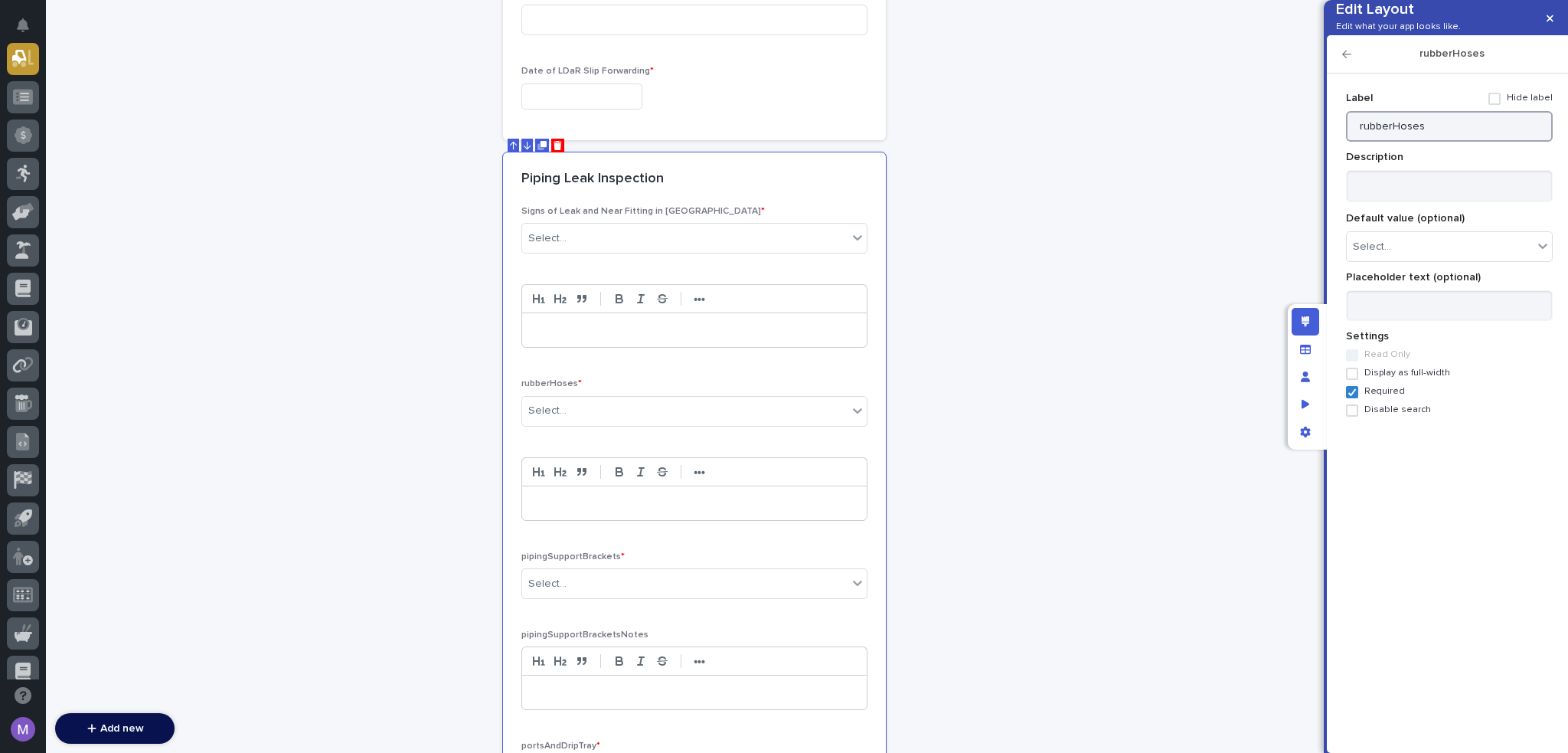
click at [1395, 142] on input "rubberHoses" at bounding box center [1449, 126] width 207 height 31
paste input "Rubber Hoses of Fueling Pump"
type input "Rubber Hoses of Fueling Pumps"
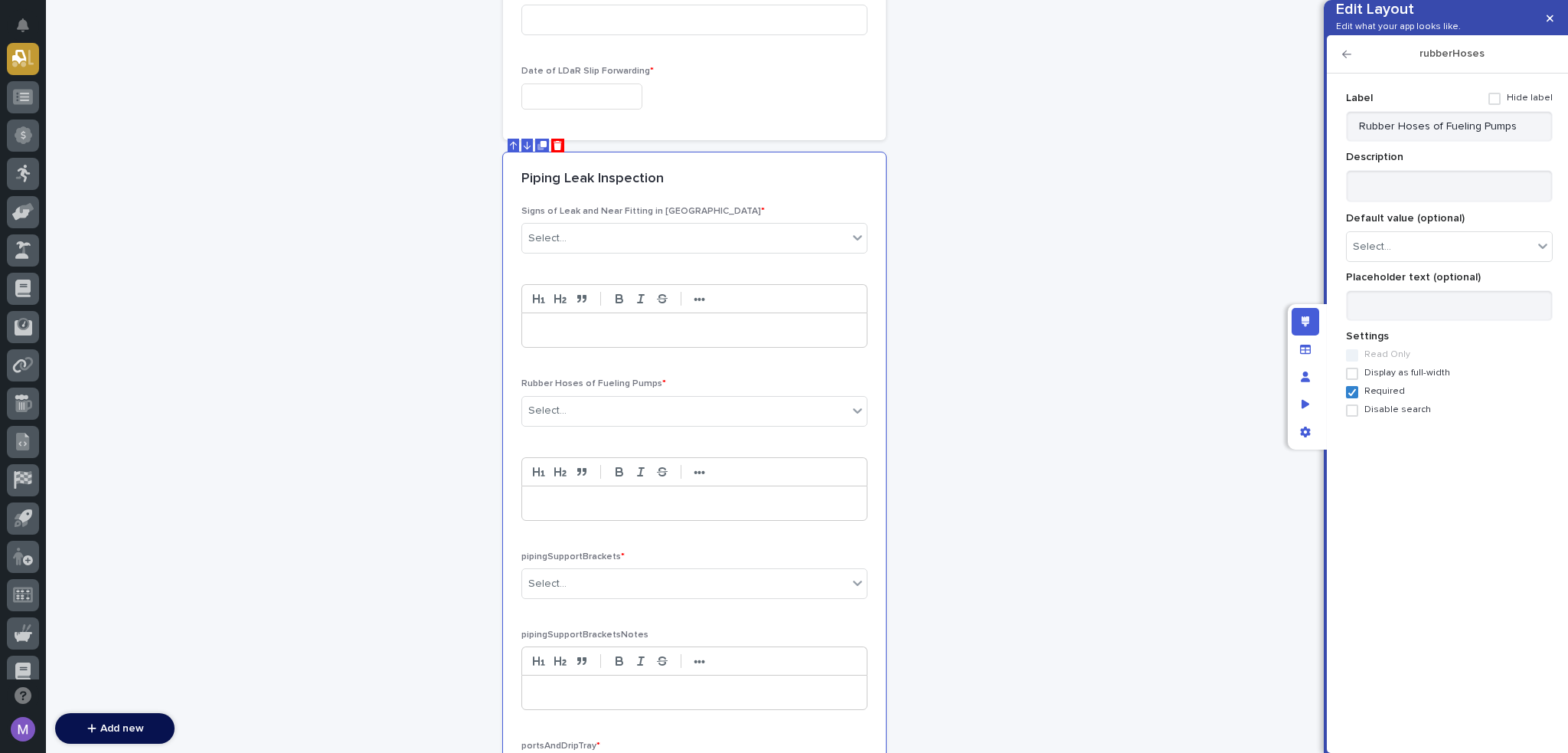
click at [1348, 60] on icon "button" at bounding box center [1347, 53] width 9 height 11
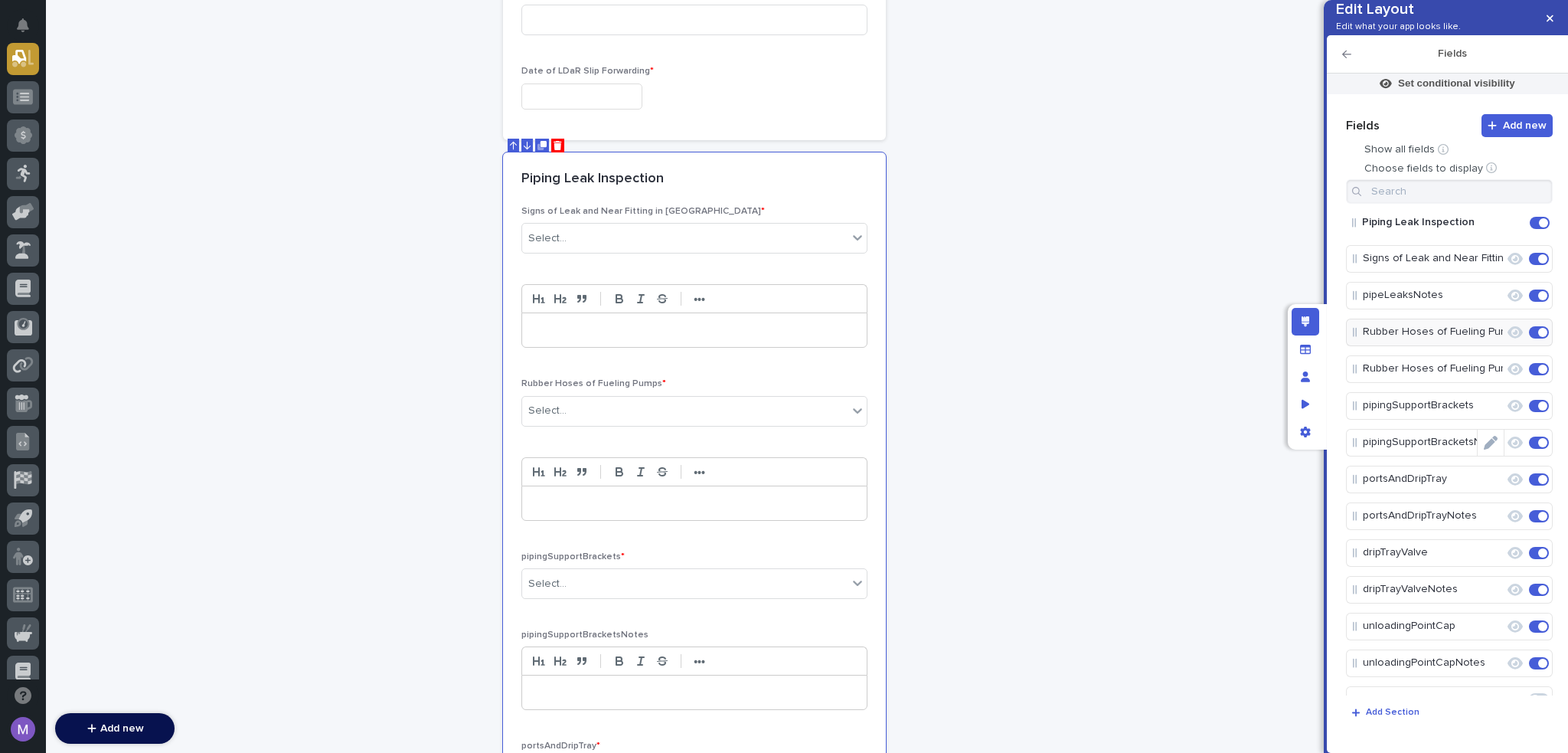
click at [1487, 450] on icon "Edit" at bounding box center [1490, 443] width 14 height 14
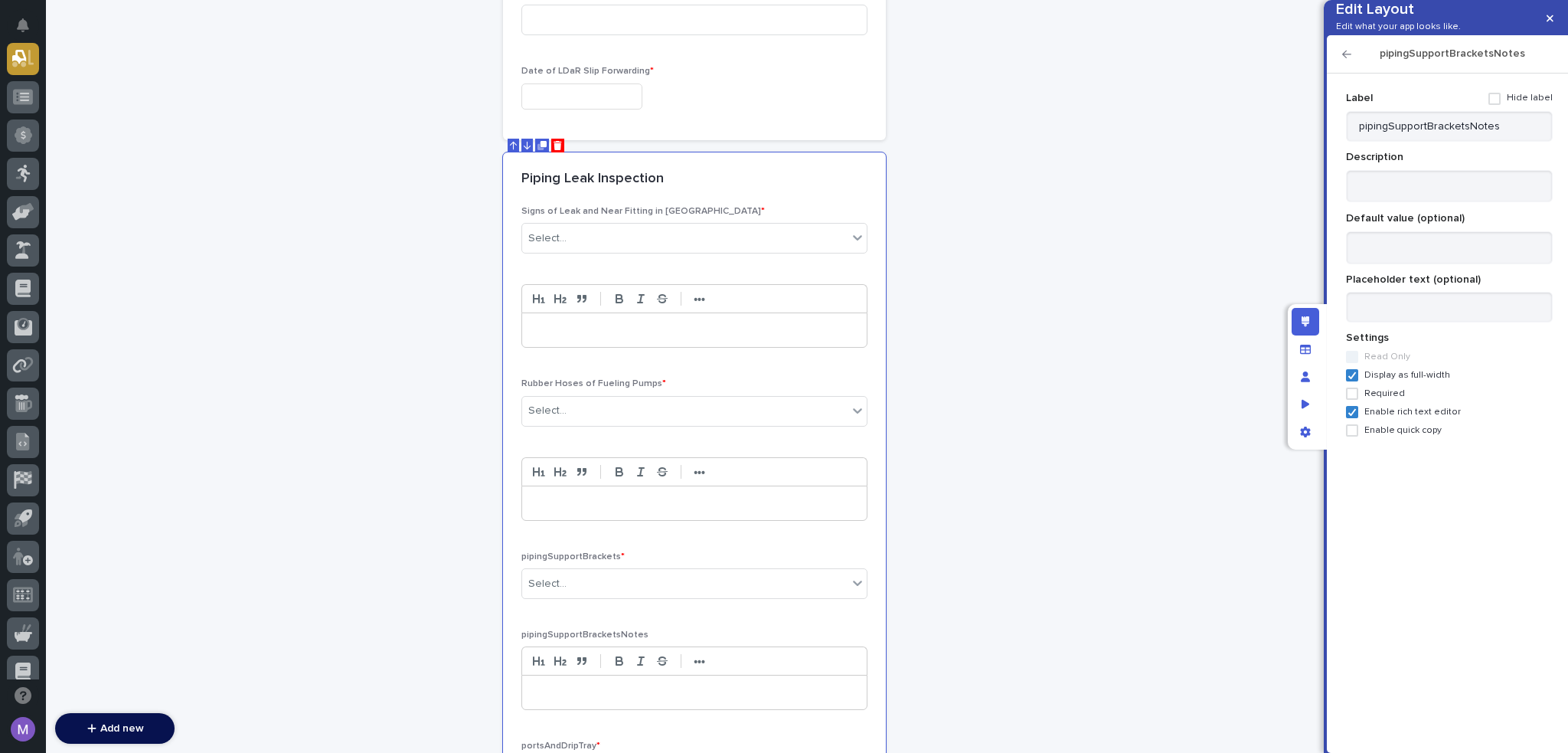
click at [1495, 105] on span at bounding box center [1494, 98] width 12 height 12
click at [1343, 58] on icon "button" at bounding box center [1347, 53] width 9 height 7
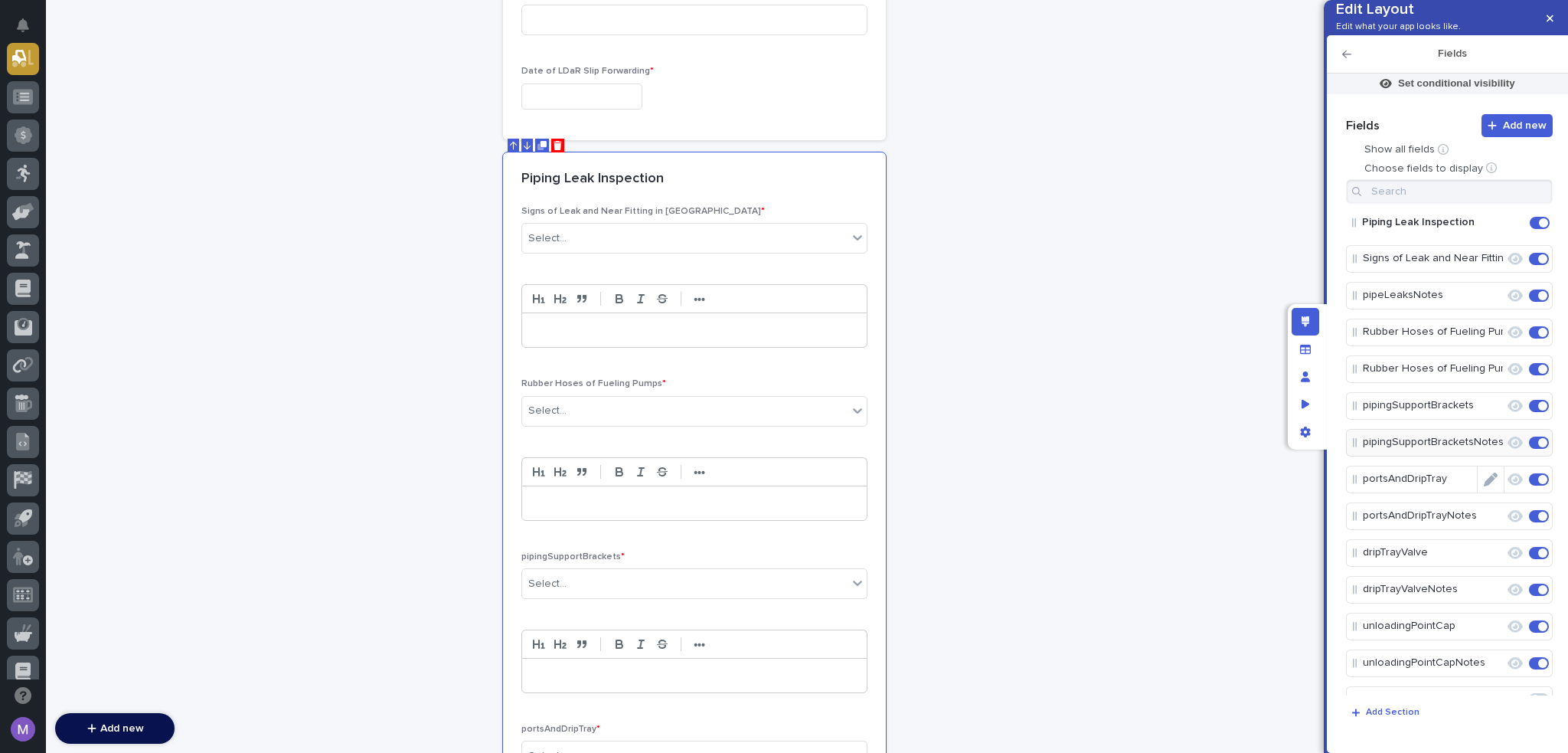
drag, startPoint x: 1484, startPoint y: 541, endPoint x: 1480, endPoint y: 468, distance: 73.1
click at [1505, 523] on icon "Edit" at bounding box center [1505, 516] width 0 height 14
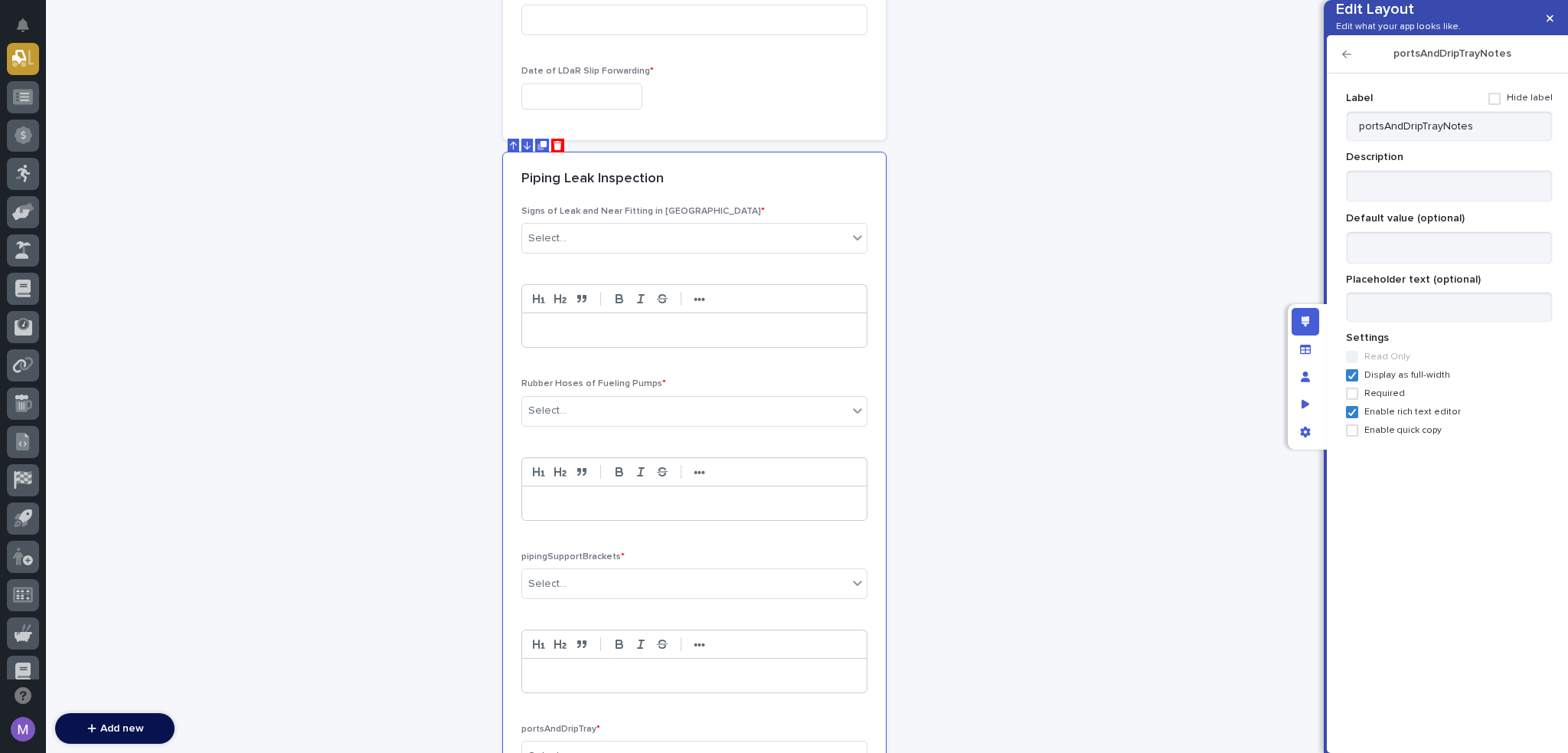
click at [1499, 105] on span at bounding box center [1494, 98] width 12 height 12
click at [1341, 74] on div "portsAndDripTrayNotes" at bounding box center [1448, 53] width 241 height 38
click at [1345, 58] on icon "button" at bounding box center [1347, 53] width 9 height 7
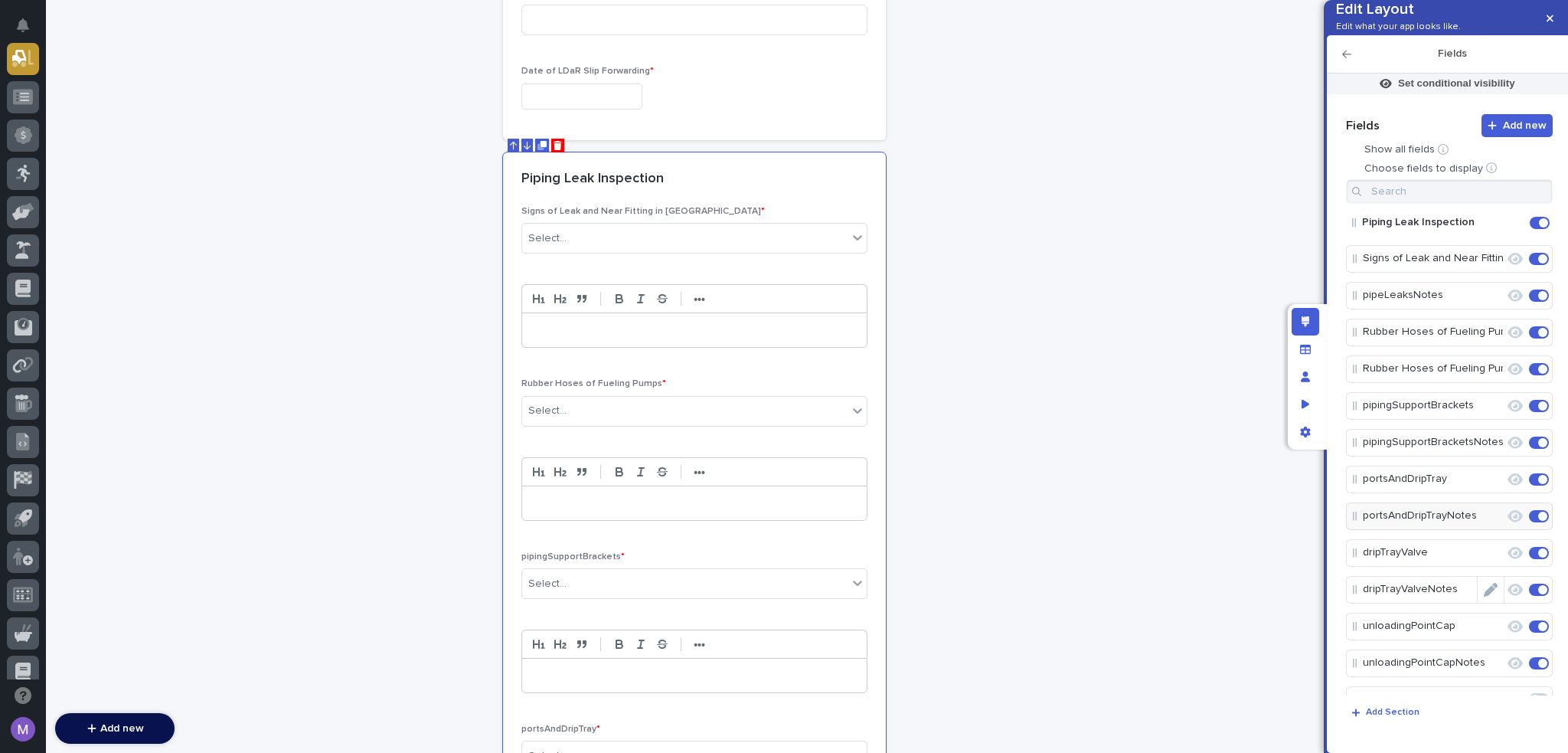
click at [1484, 597] on icon "Edit" at bounding box center [1490, 589] width 14 height 14
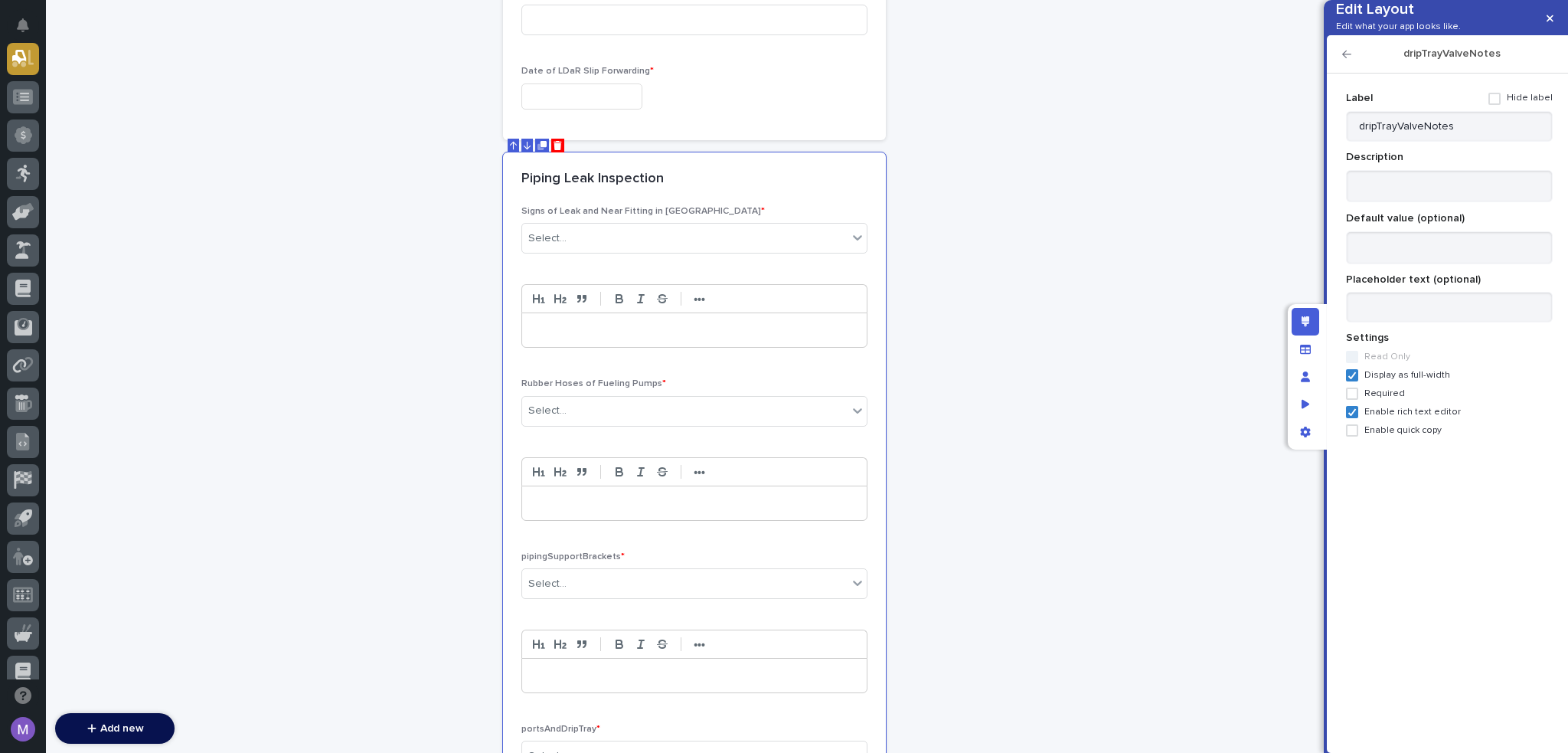
click at [1495, 105] on span at bounding box center [1494, 98] width 12 height 12
click at [1348, 60] on icon "button" at bounding box center [1347, 53] width 9 height 11
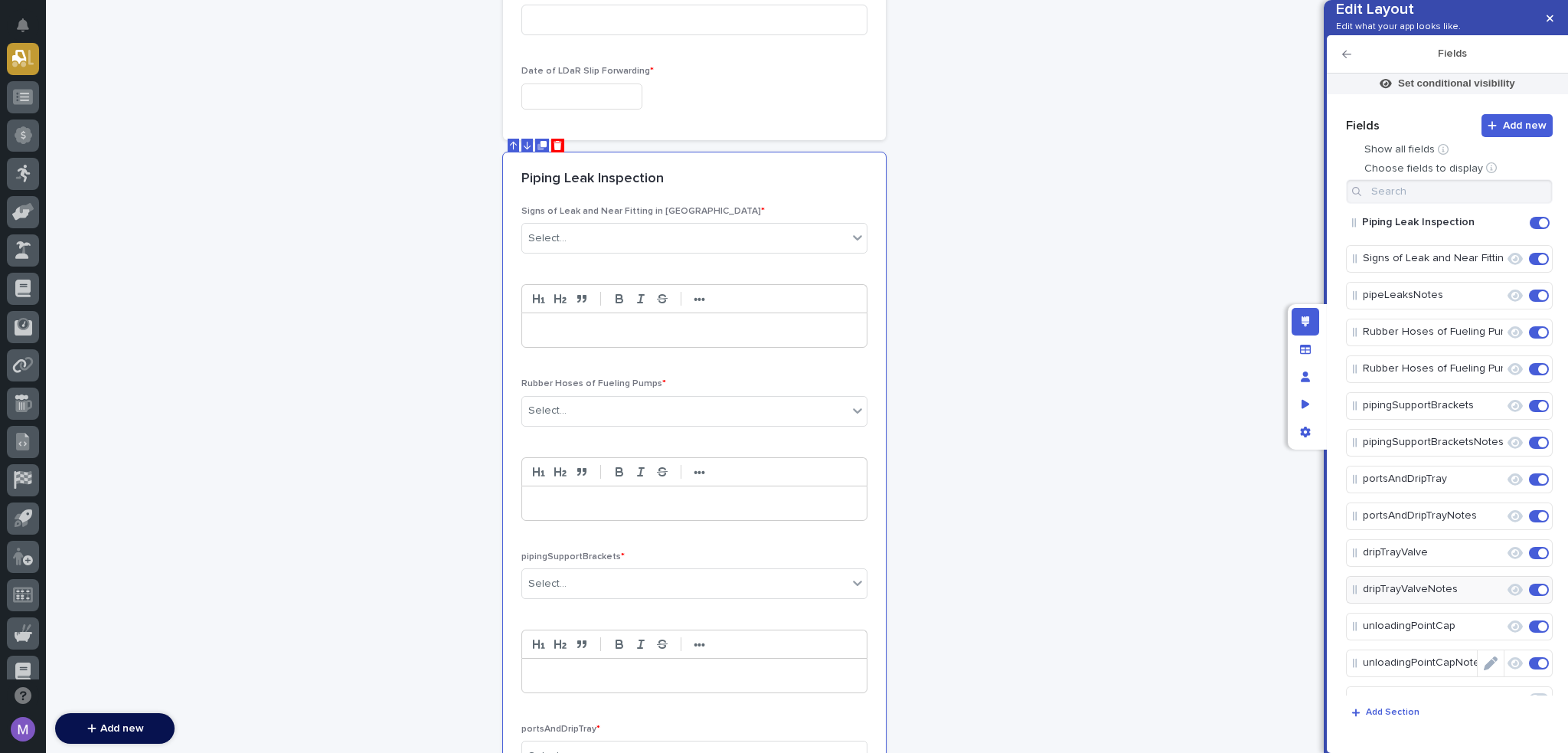
scroll to position [76, 0]
click at [1484, 593] on icon "Edit" at bounding box center [1490, 586] width 14 height 14
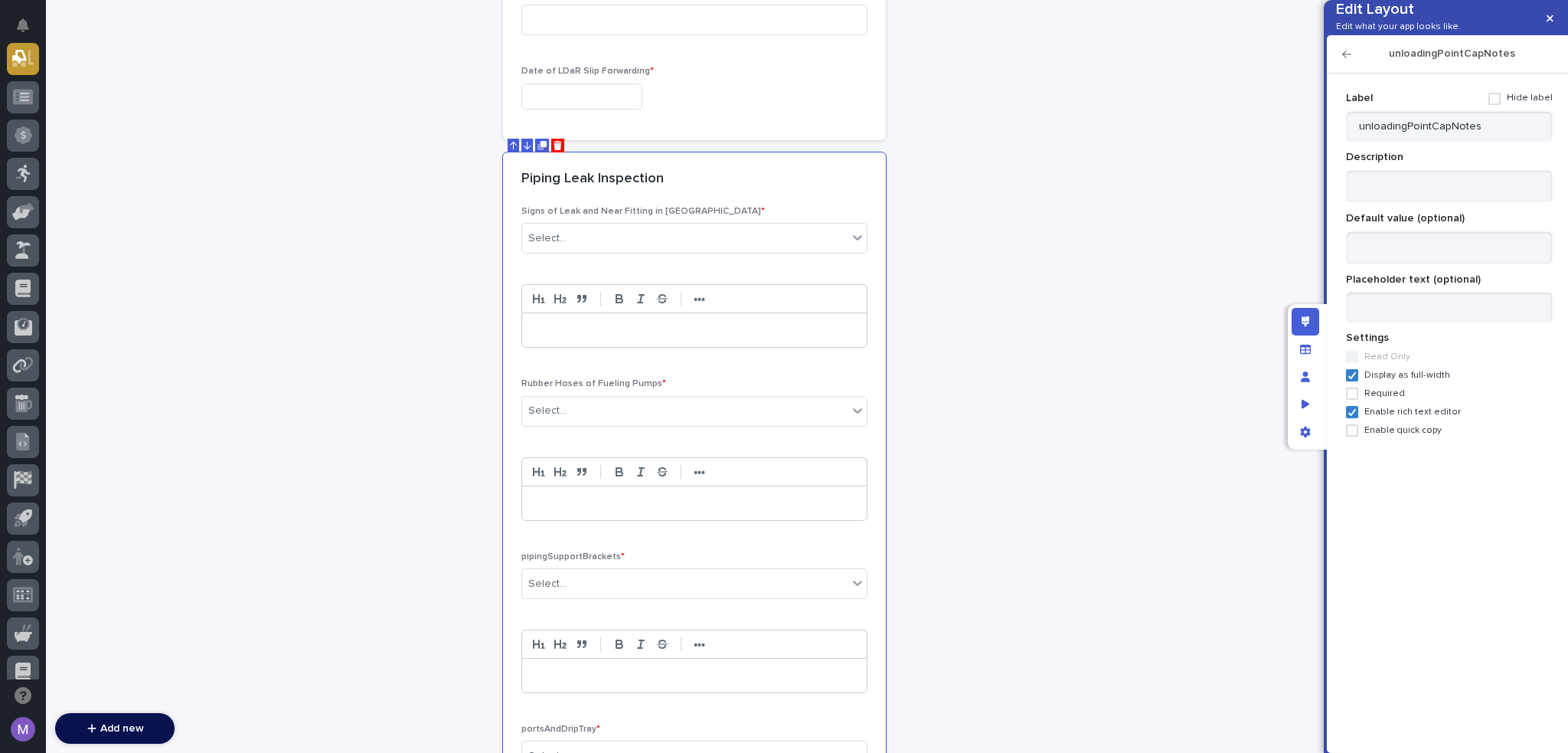
click at [1501, 111] on div "Label Hide label" at bounding box center [1449, 98] width 207 height 25
click at [1498, 105] on span at bounding box center [1494, 98] width 12 height 12
click at [1344, 60] on icon "button" at bounding box center [1347, 53] width 9 height 11
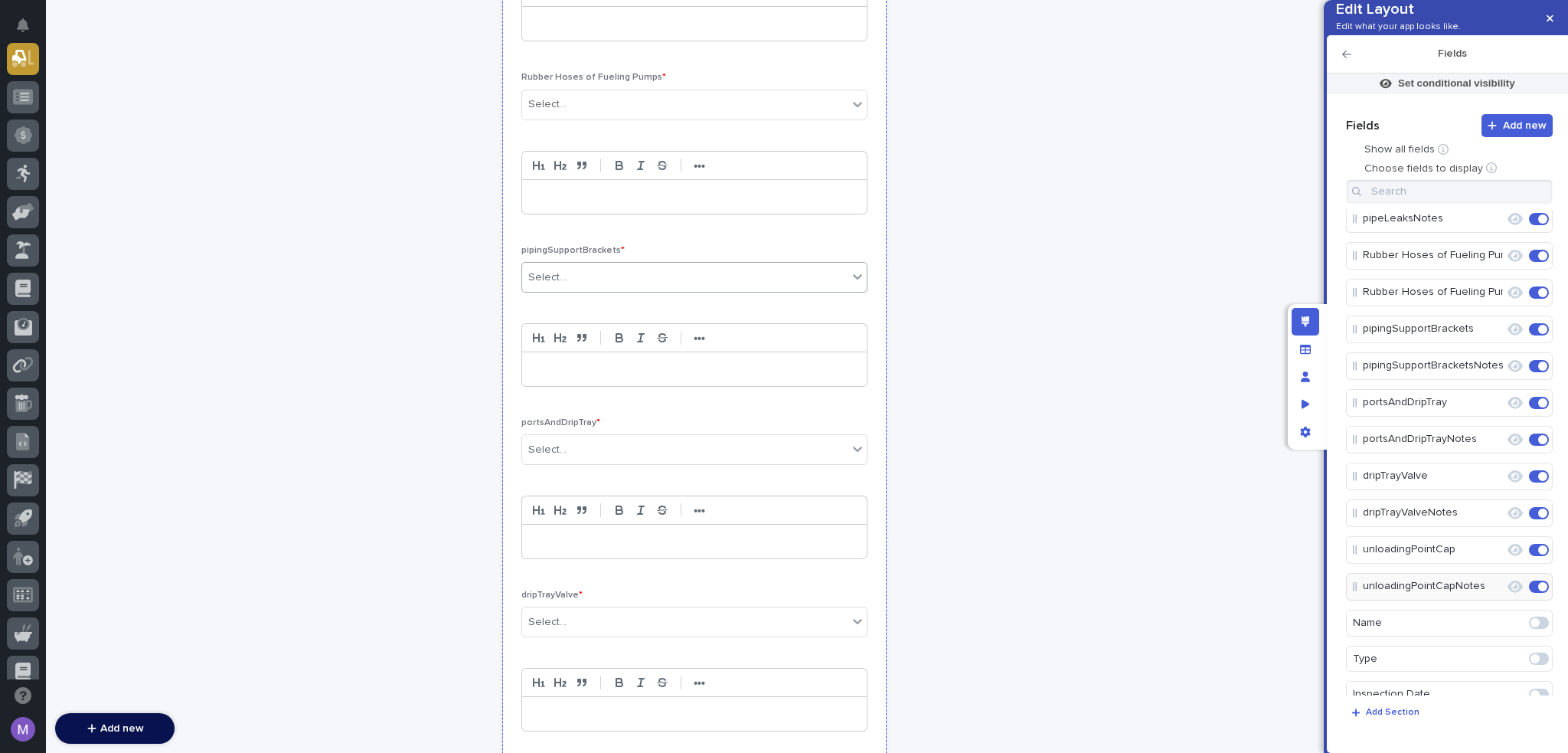
scroll to position [842, 0]
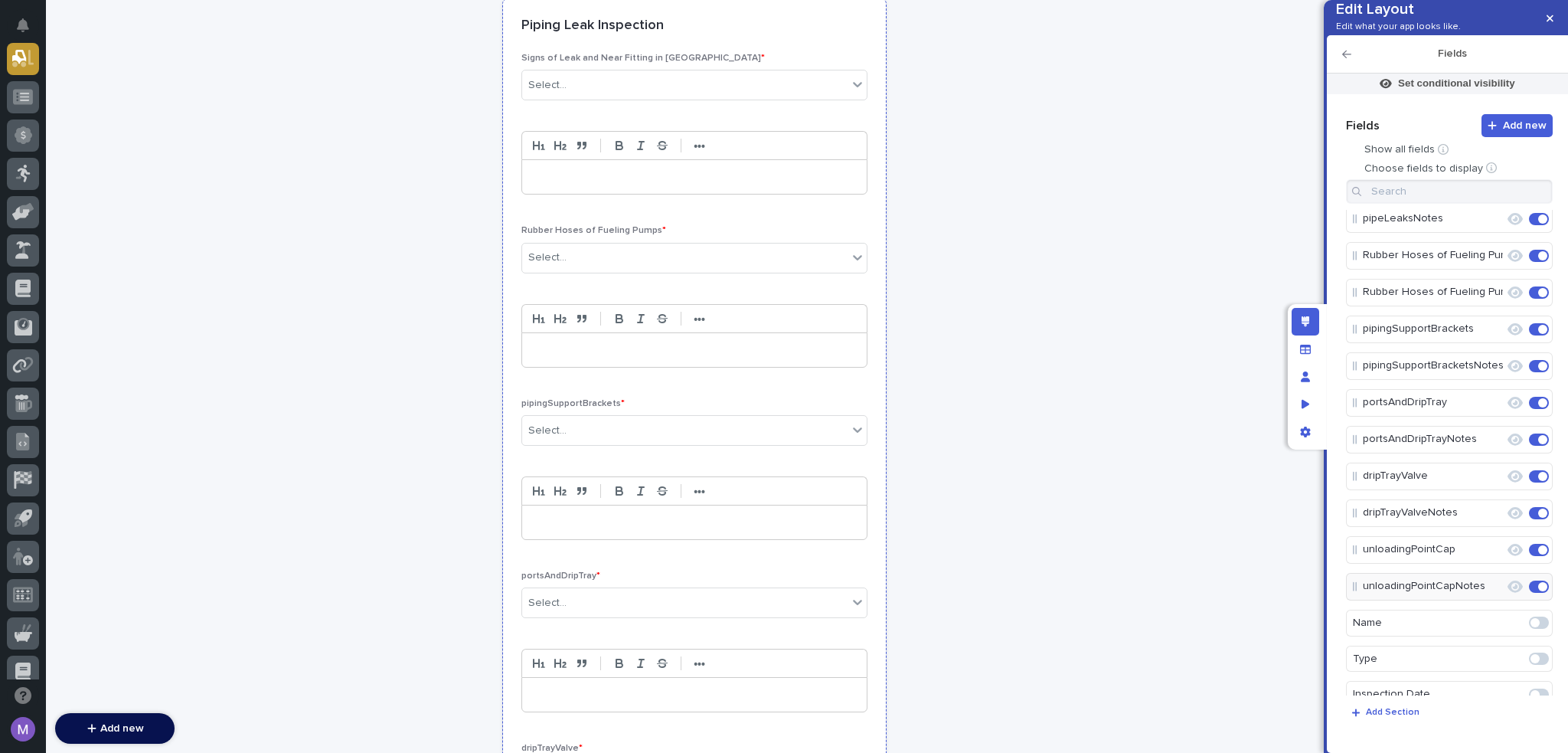
click at [708, 380] on div "Signs of Leak and Near Fitting in Piping * Select... ••• Rubber Hoses of Fuelin…" at bounding box center [694, 561] width 346 height 1017
click at [1491, 342] on button "Edit" at bounding box center [1491, 329] width 26 height 26
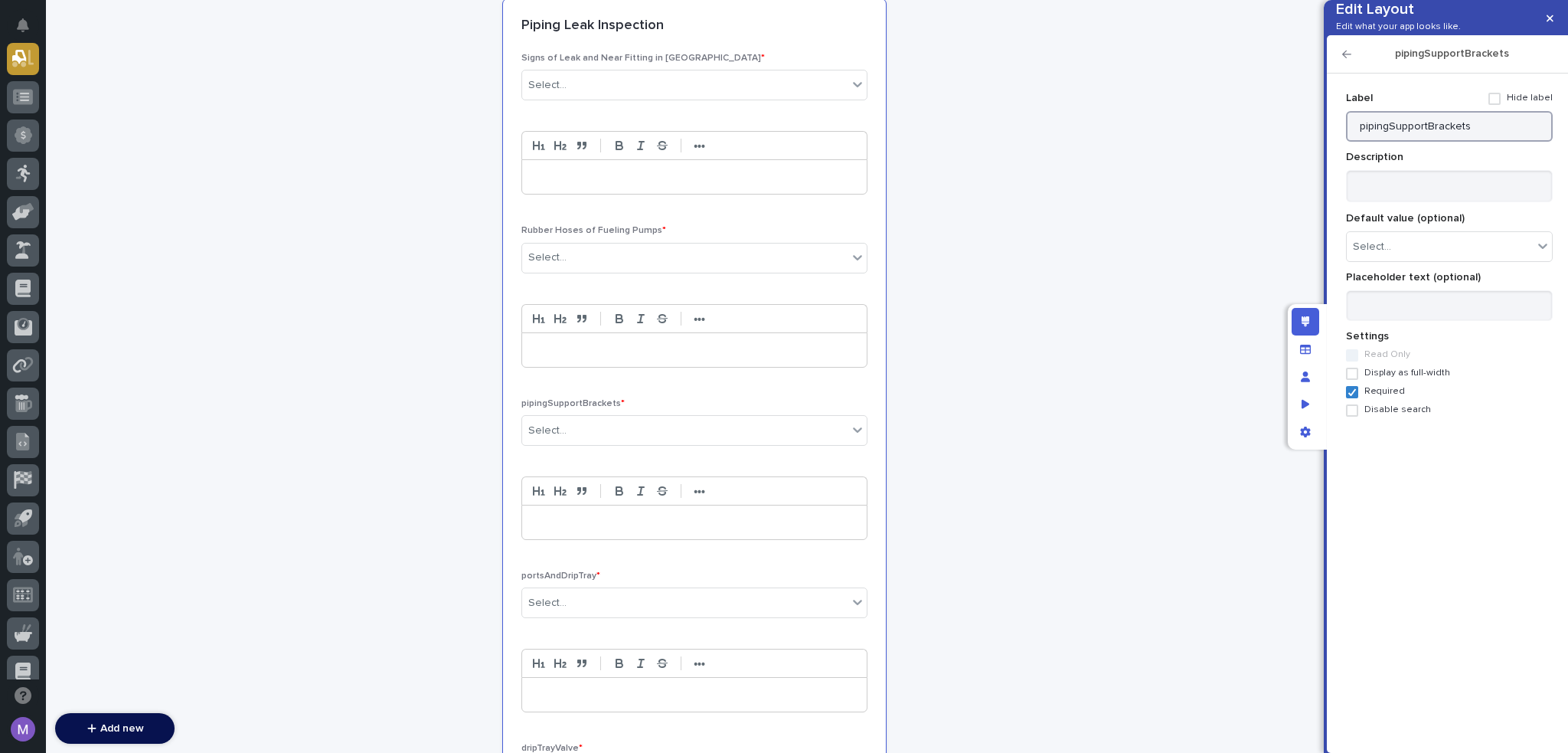
click at [1475, 142] on input "pipingSupportBrackets" at bounding box center [1449, 126] width 207 height 31
paste input "Piping Support and Bracketing"
type input "Piping Support and Bracketing"
click at [1348, 60] on icon "button" at bounding box center [1347, 53] width 9 height 11
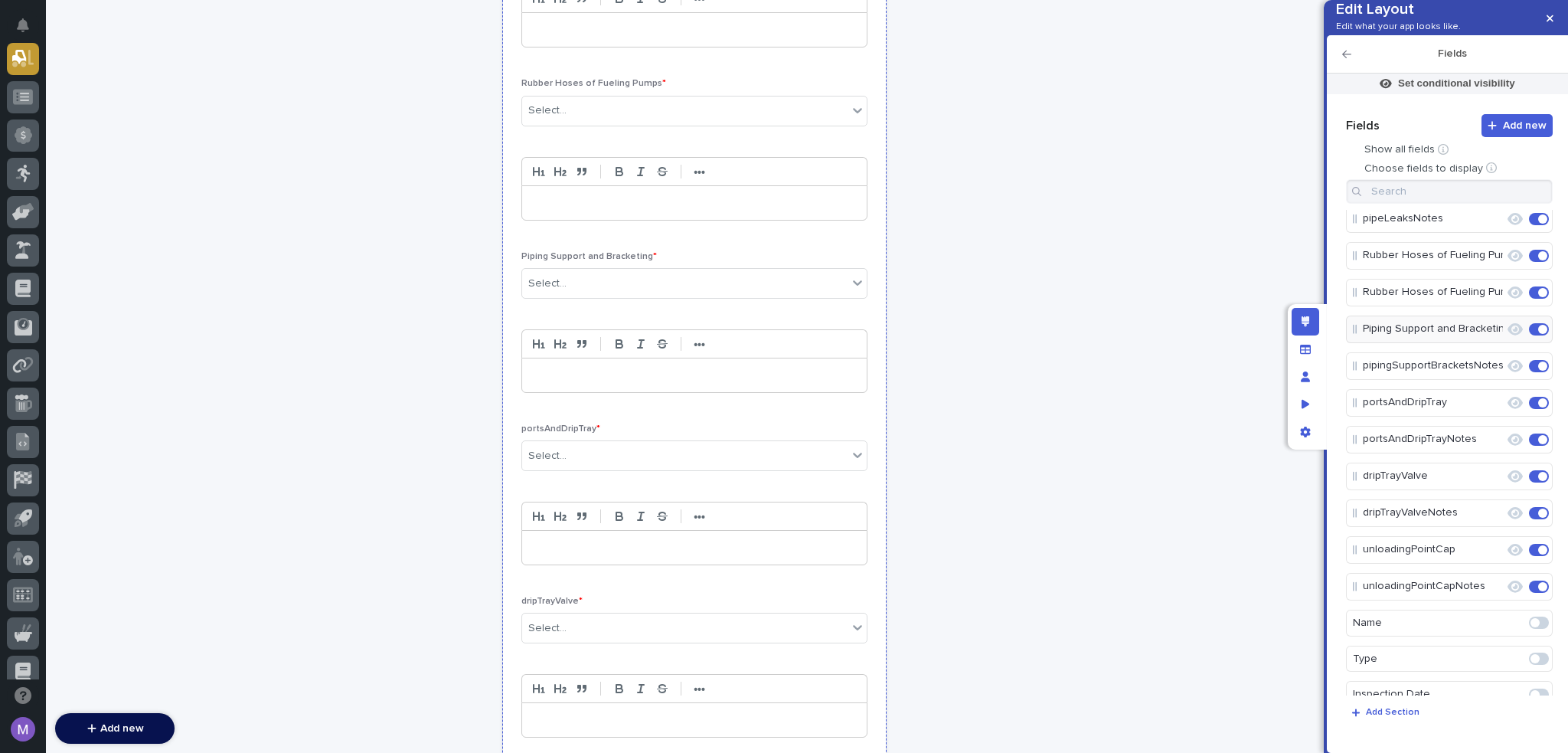
scroll to position [995, 0]
click at [1505, 413] on button "button" at bounding box center [1515, 403] width 21 height 20
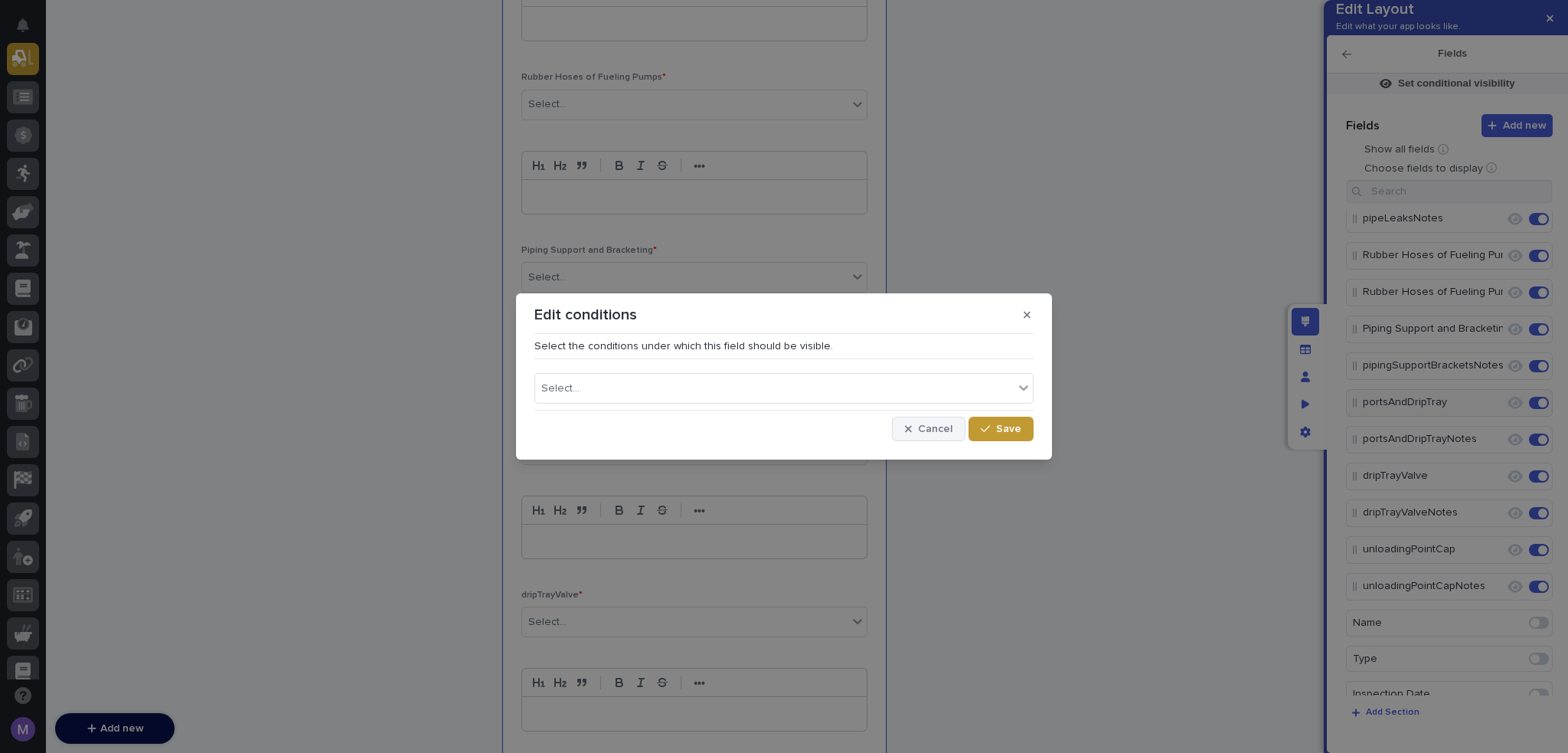
click at [941, 432] on span "Cancel" at bounding box center [935, 429] width 35 height 11
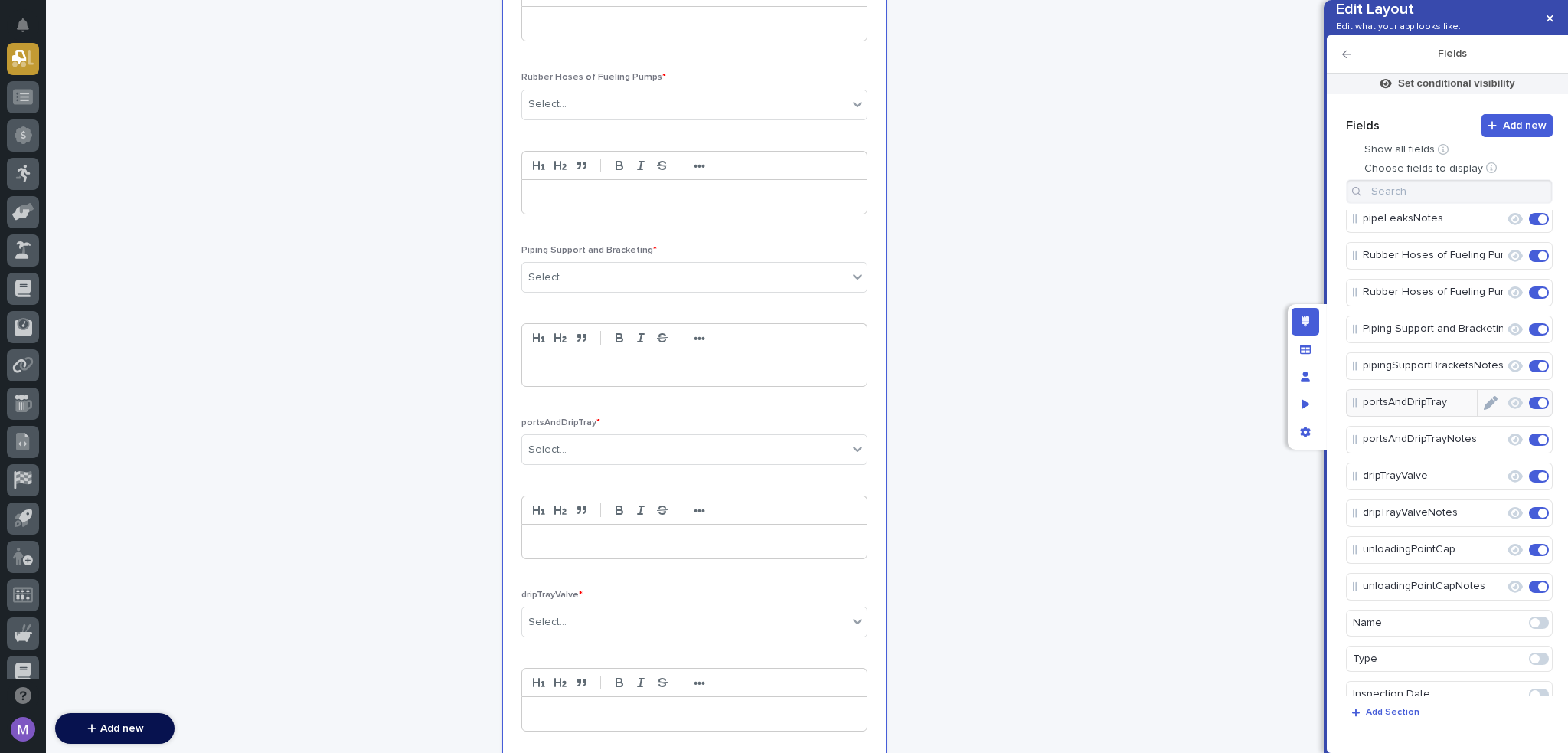
click at [1484, 410] on icon "Edit" at bounding box center [1490, 403] width 14 height 14
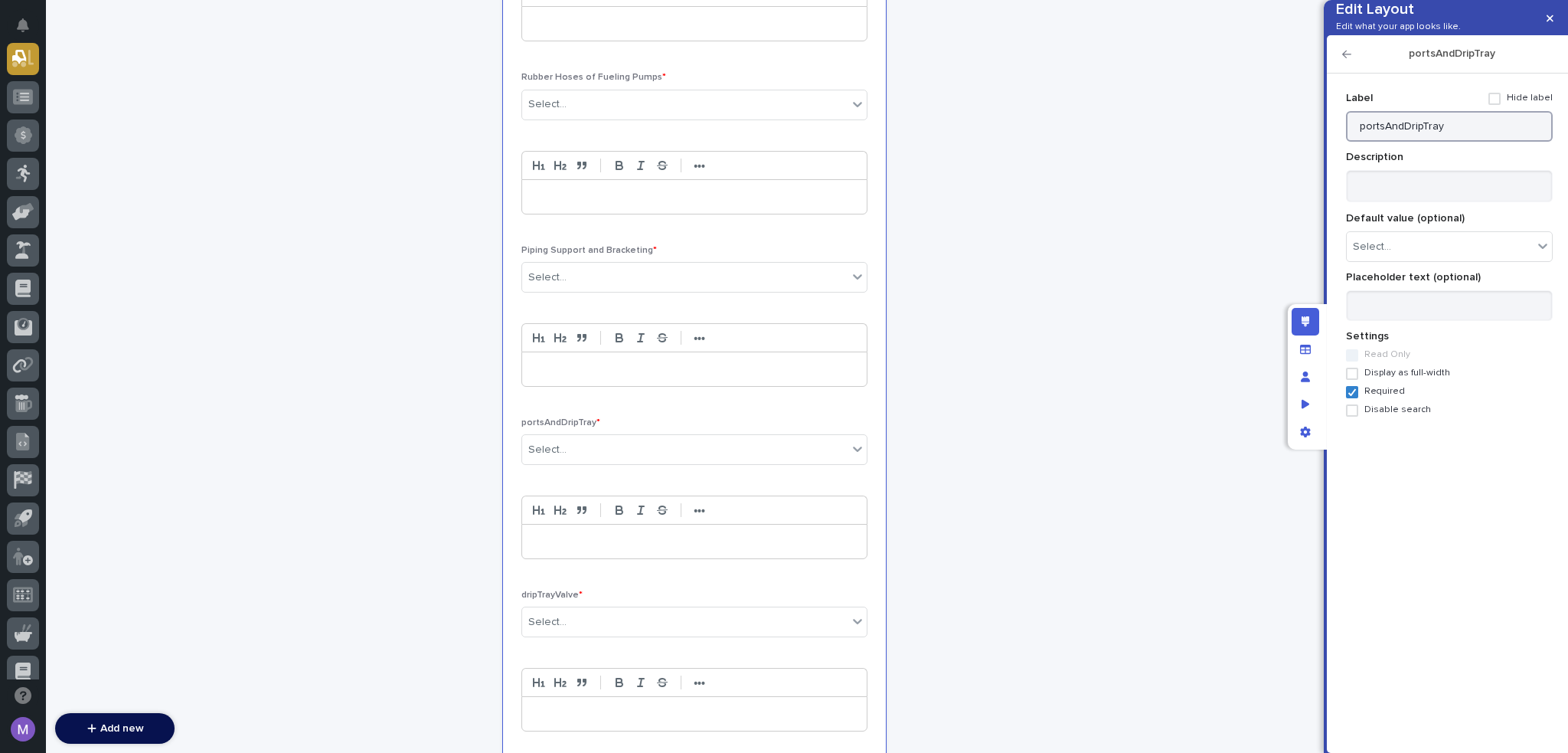
click at [1485, 142] on input "portsAndDripTray" at bounding box center [1449, 126] width 207 height 31
paste input "Fuel Loading, Unloading Ports, Drip"
type input "Fuel Loading, Unloading Ports, Drip Tray"
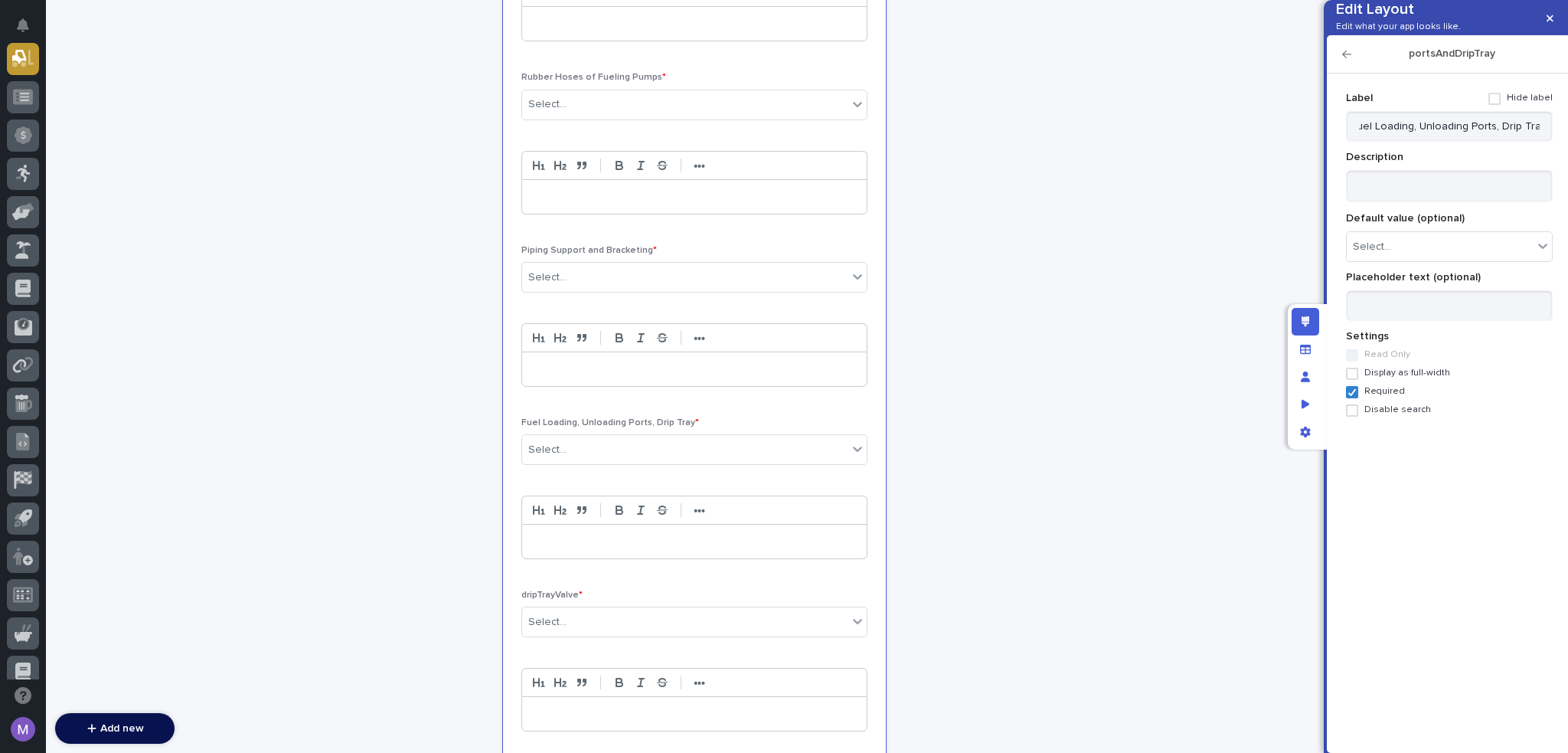
scroll to position [0, 0]
click at [1433, 203] on textarea at bounding box center [1449, 186] width 207 height 33
paste textarea "**********"
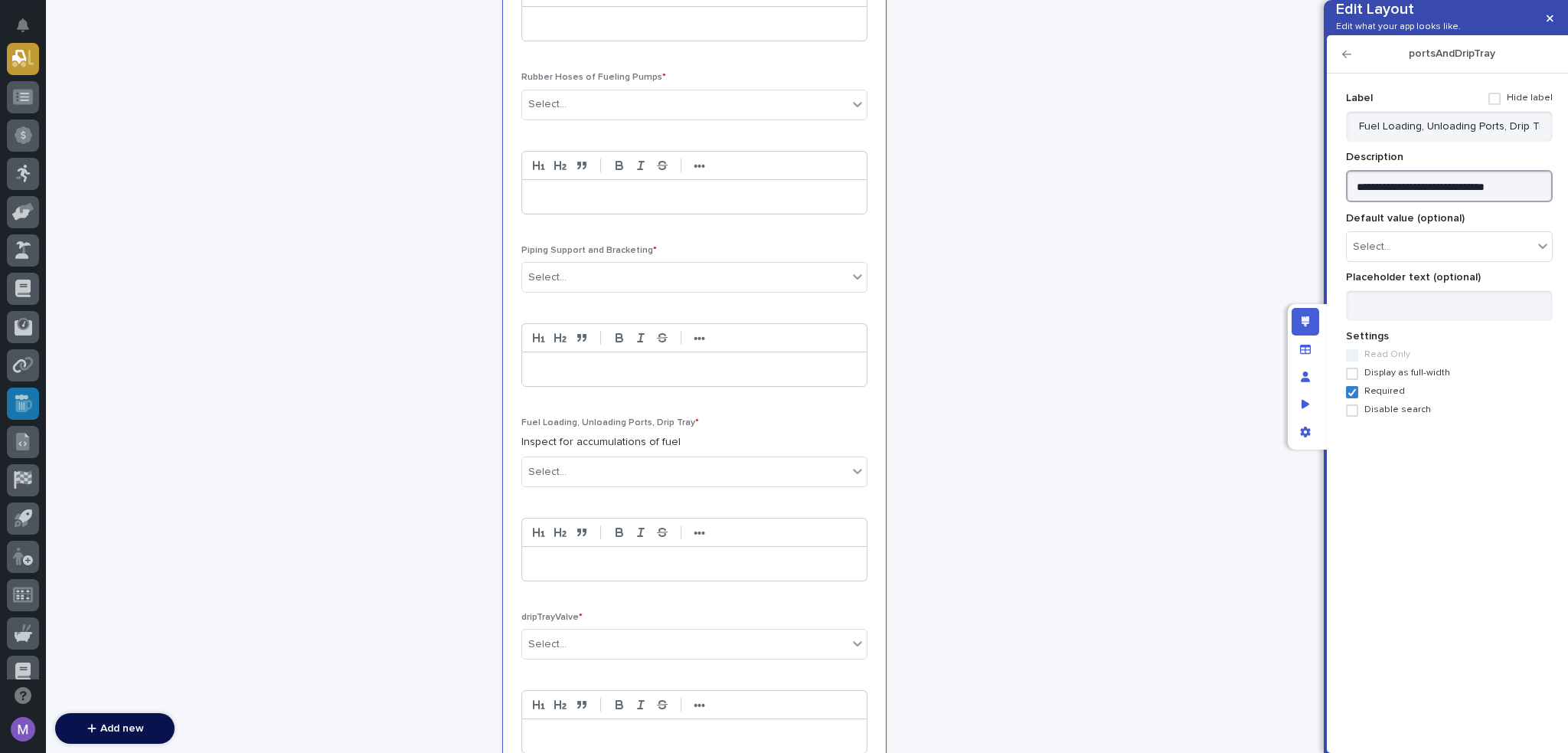
type textarea "**********"
drag, startPoint x: 1344, startPoint y: 80, endPoint x: 1394, endPoint y: 140, distance: 78.1
click at [1344, 60] on icon "button" at bounding box center [1347, 53] width 9 height 11
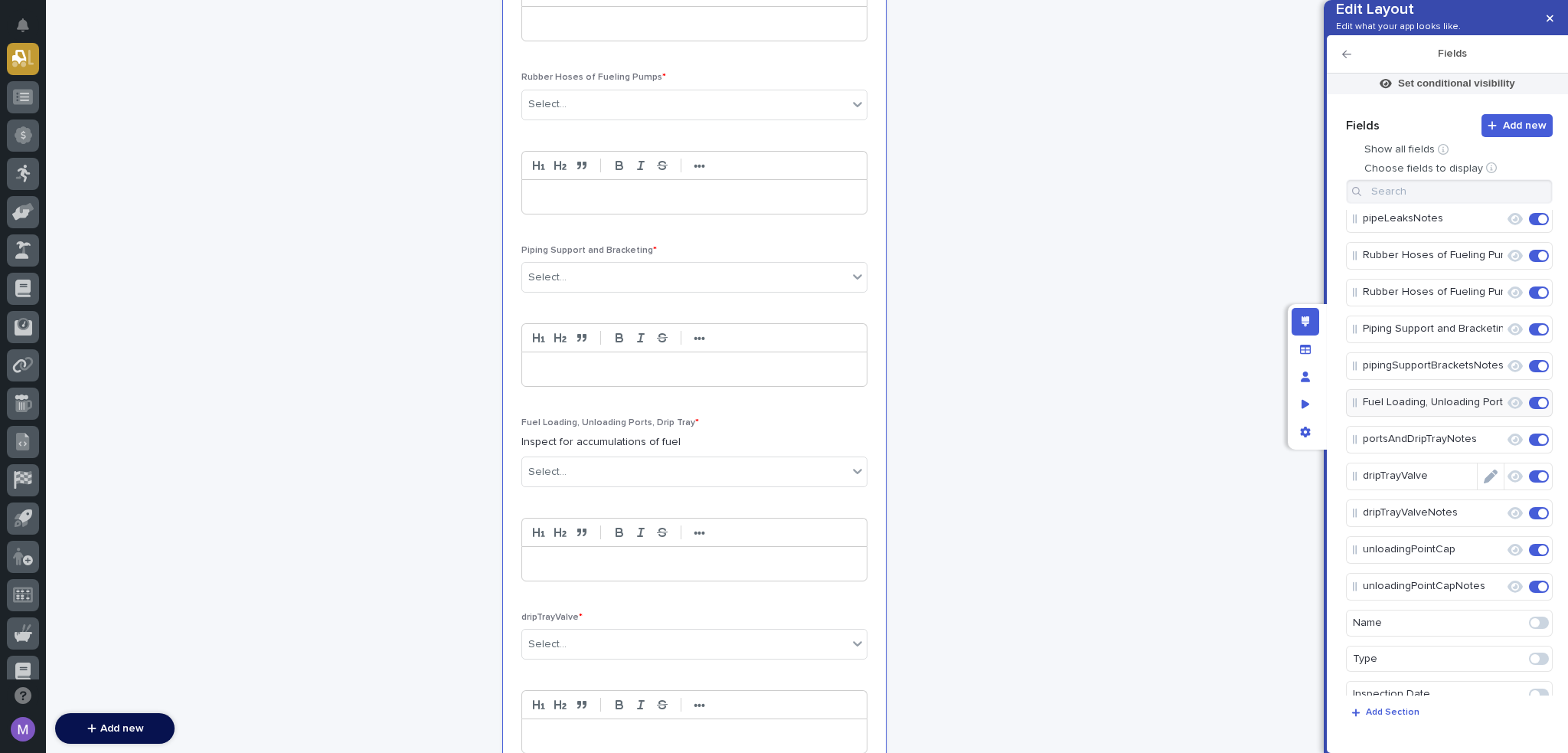
click at [1484, 483] on icon "Edit" at bounding box center [1490, 476] width 14 height 14
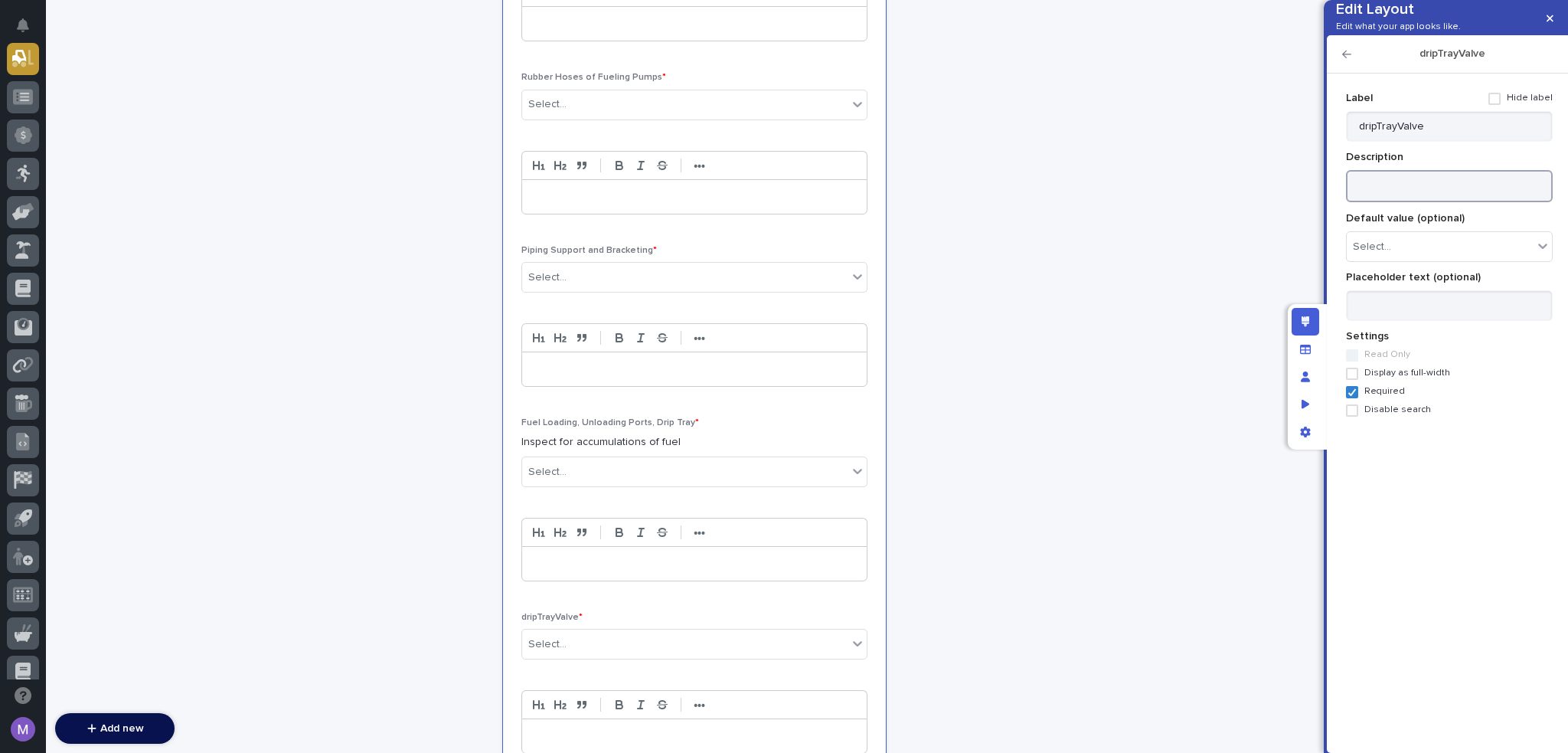
click at [1409, 203] on textarea at bounding box center [1449, 186] width 207 height 33
paste textarea "**********"
type textarea "**********"
click at [1446, 142] on input "dripTrayValve" at bounding box center [1449, 126] width 207 height 31
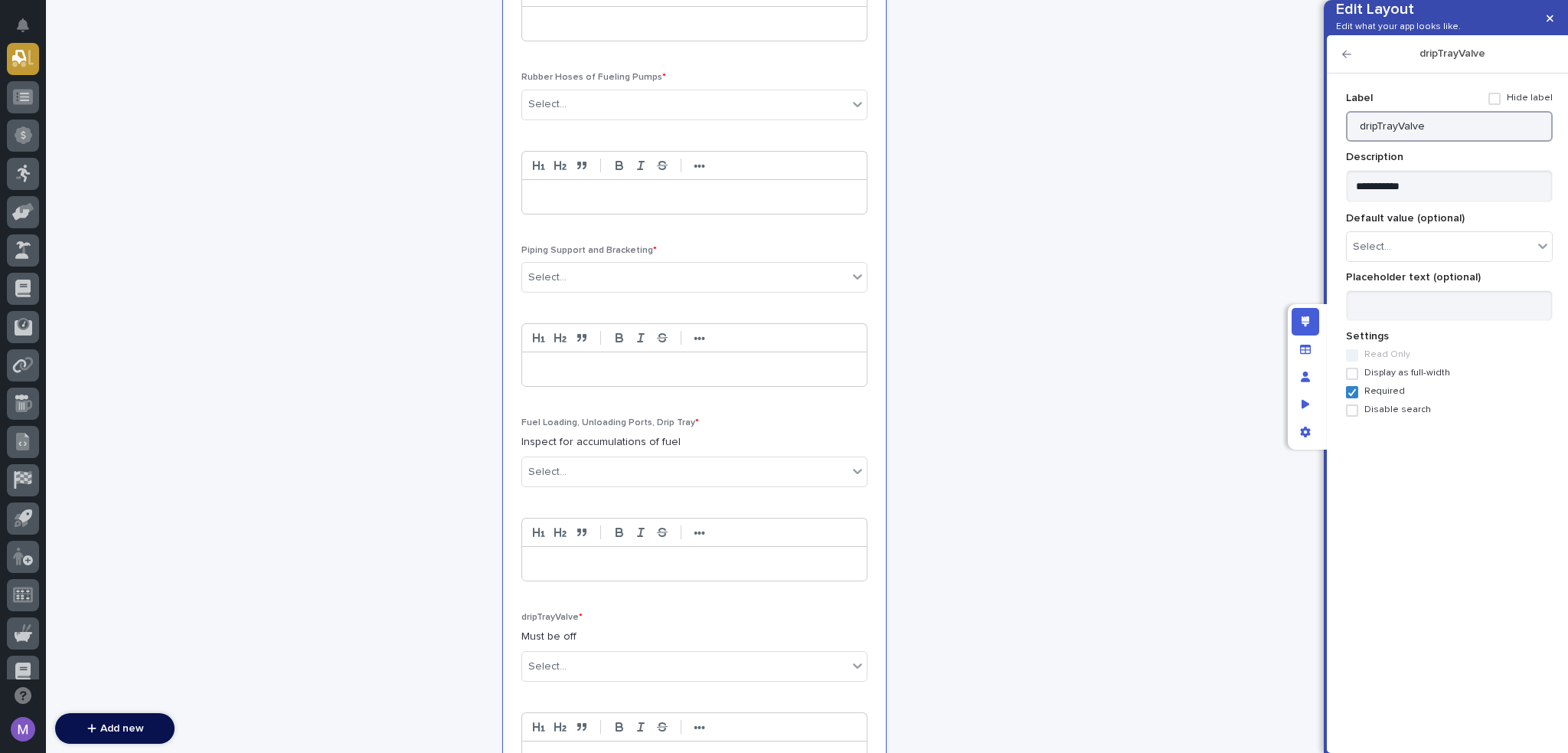
paste input "Unloading Port Drip Tray Valve*"
type input "Unloading Port Drip Tray Valve"
click at [1346, 60] on icon "button" at bounding box center [1347, 53] width 9 height 11
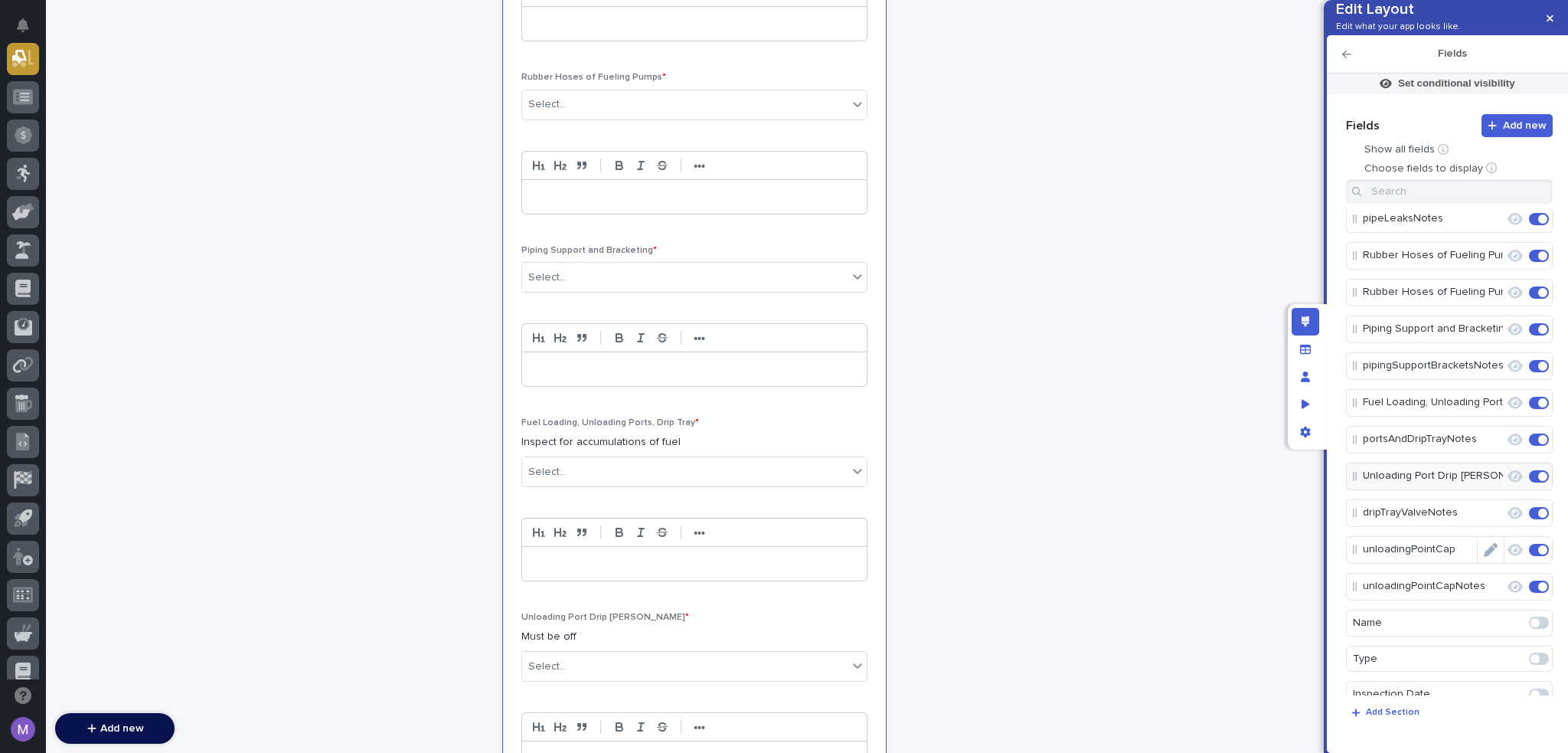
click at [1484, 557] on icon "Edit" at bounding box center [1490, 550] width 14 height 14
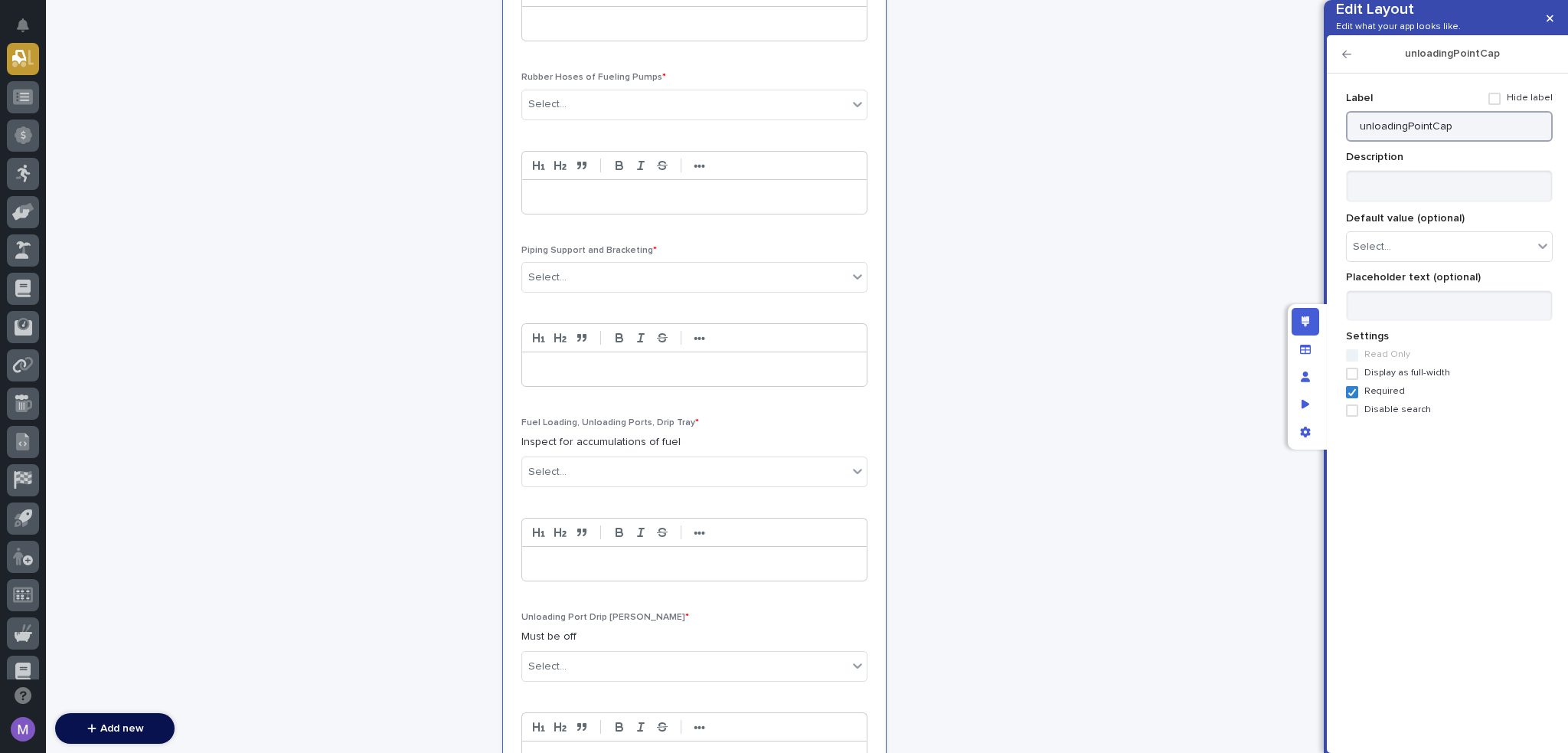
click at [1501, 142] on input "unloadingPointCap" at bounding box center [1449, 126] width 207 height 31
paste input "Unloading Point"
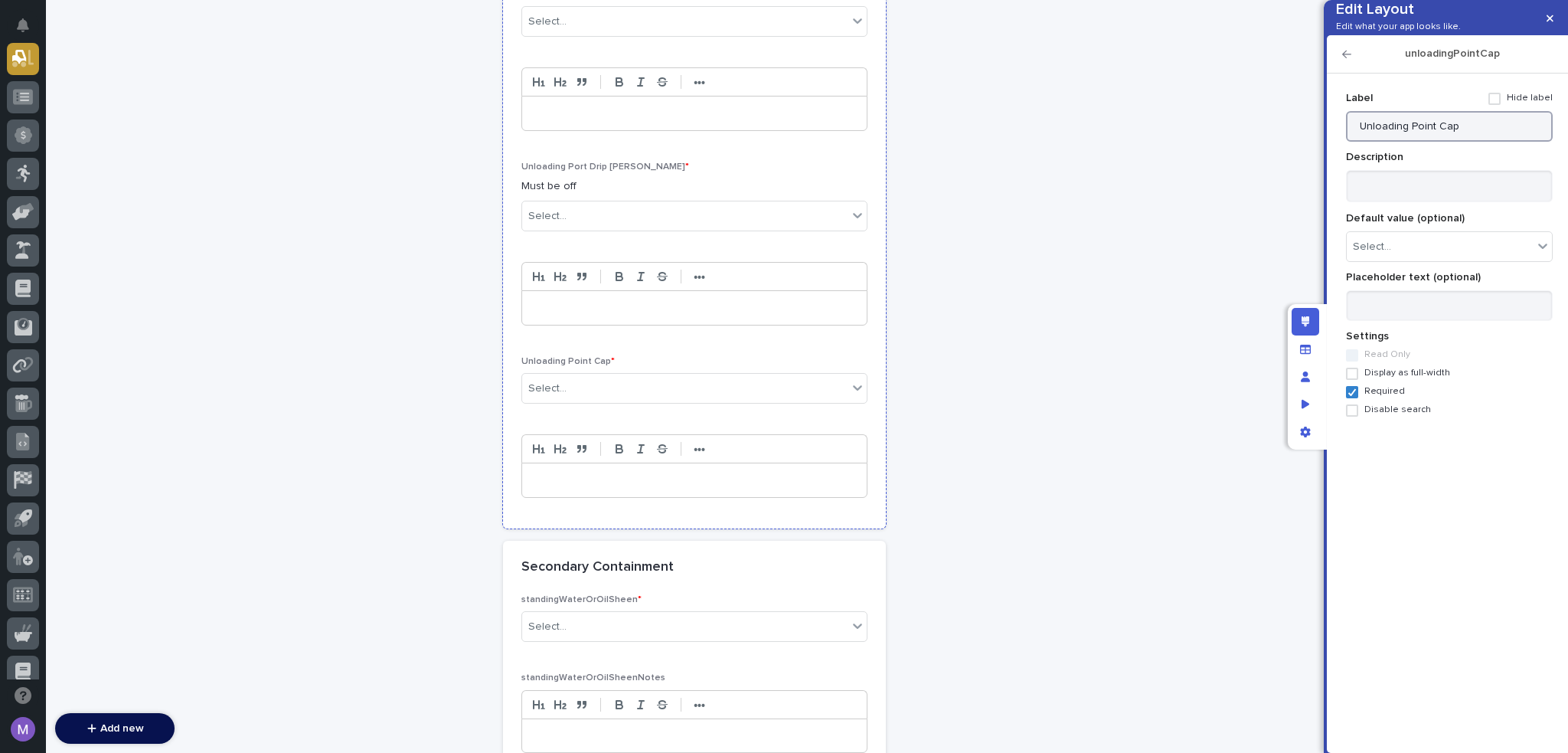
scroll to position [1455, 0]
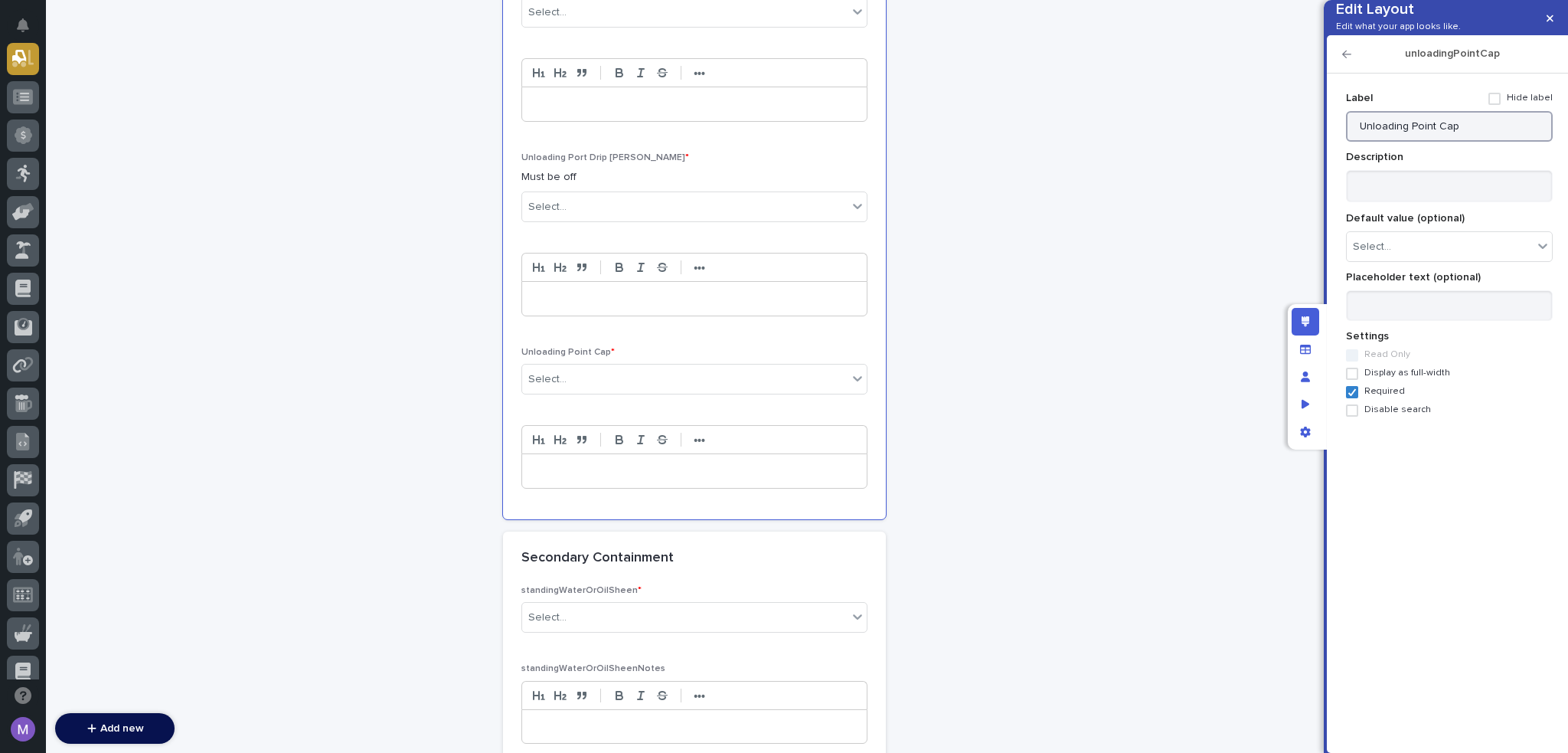
type input "Unloading Point Cap"
click at [1348, 60] on icon "button" at bounding box center [1347, 53] width 9 height 11
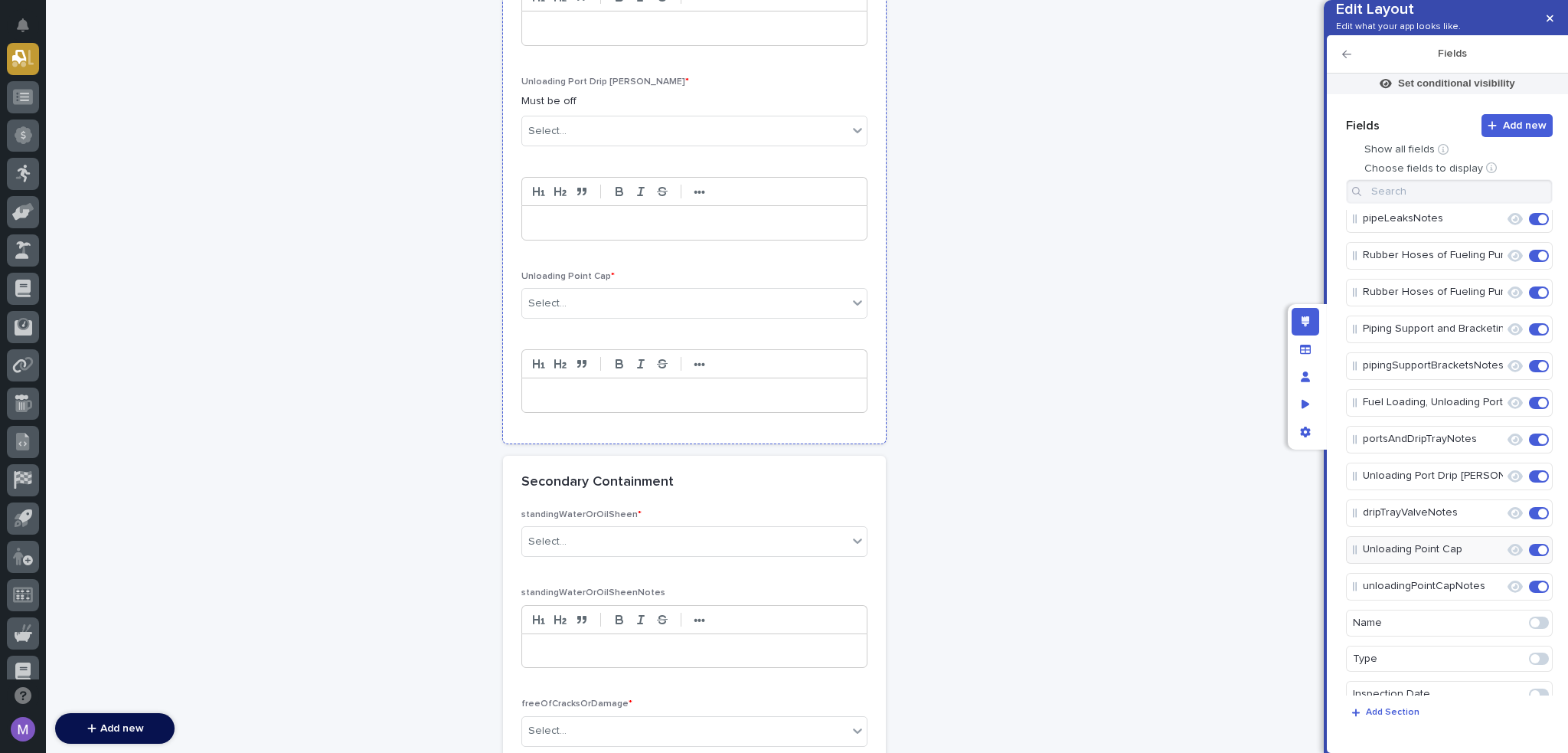
scroll to position [1532, 0]
click at [741, 473] on div "Secondary Containment" at bounding box center [692, 481] width 340 height 17
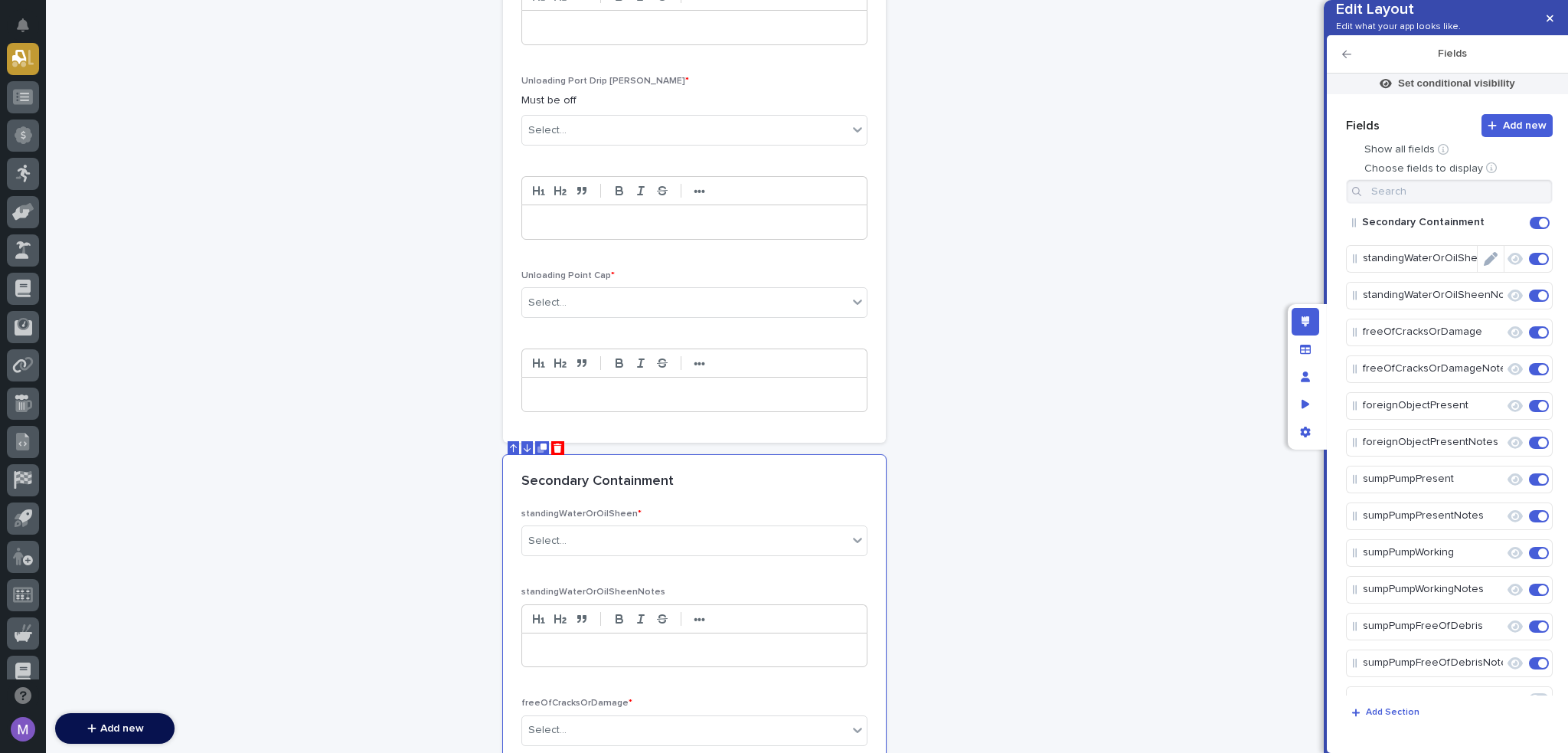
click at [1484, 266] on icon "Edit" at bounding box center [1490, 259] width 14 height 14
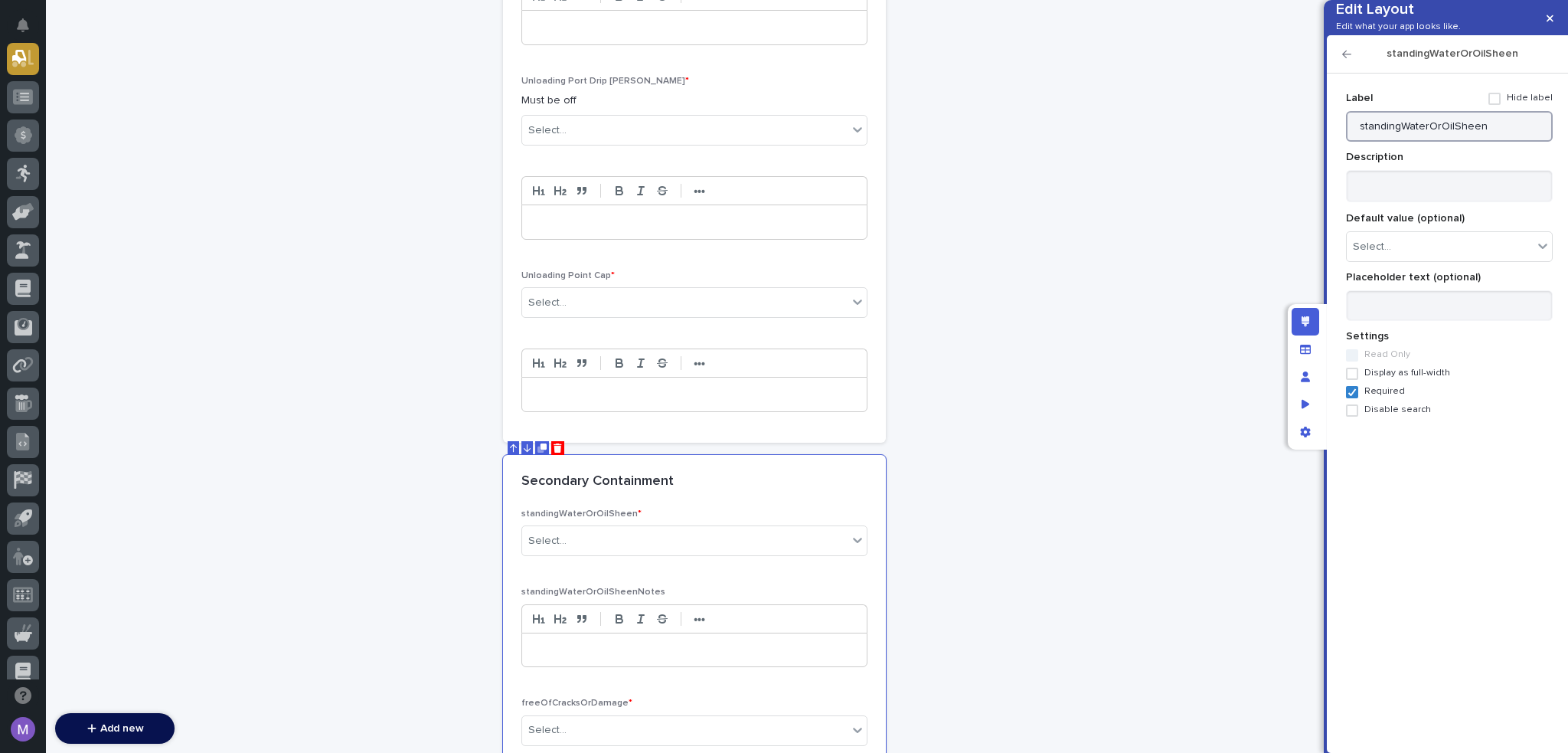
click at [1487, 140] on input "standingWaterOrOilSheen" at bounding box center [1449, 126] width 207 height 31
paste input "Standing Water OR Oil Sheen Present"
type input "Standing Water OR Oil Sheen Present"
click at [1412, 203] on textarea at bounding box center [1449, 186] width 207 height 33
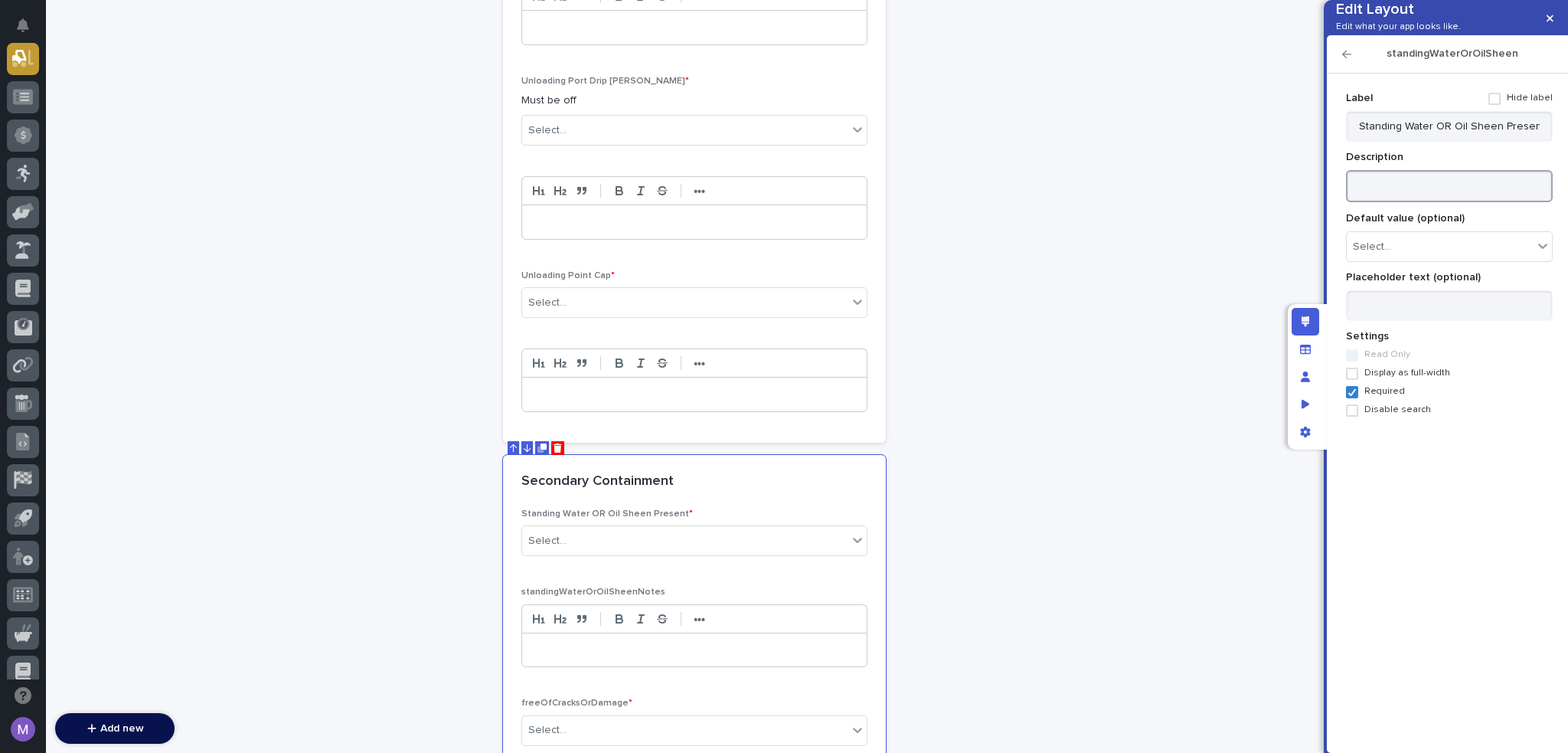
paste textarea "**********"
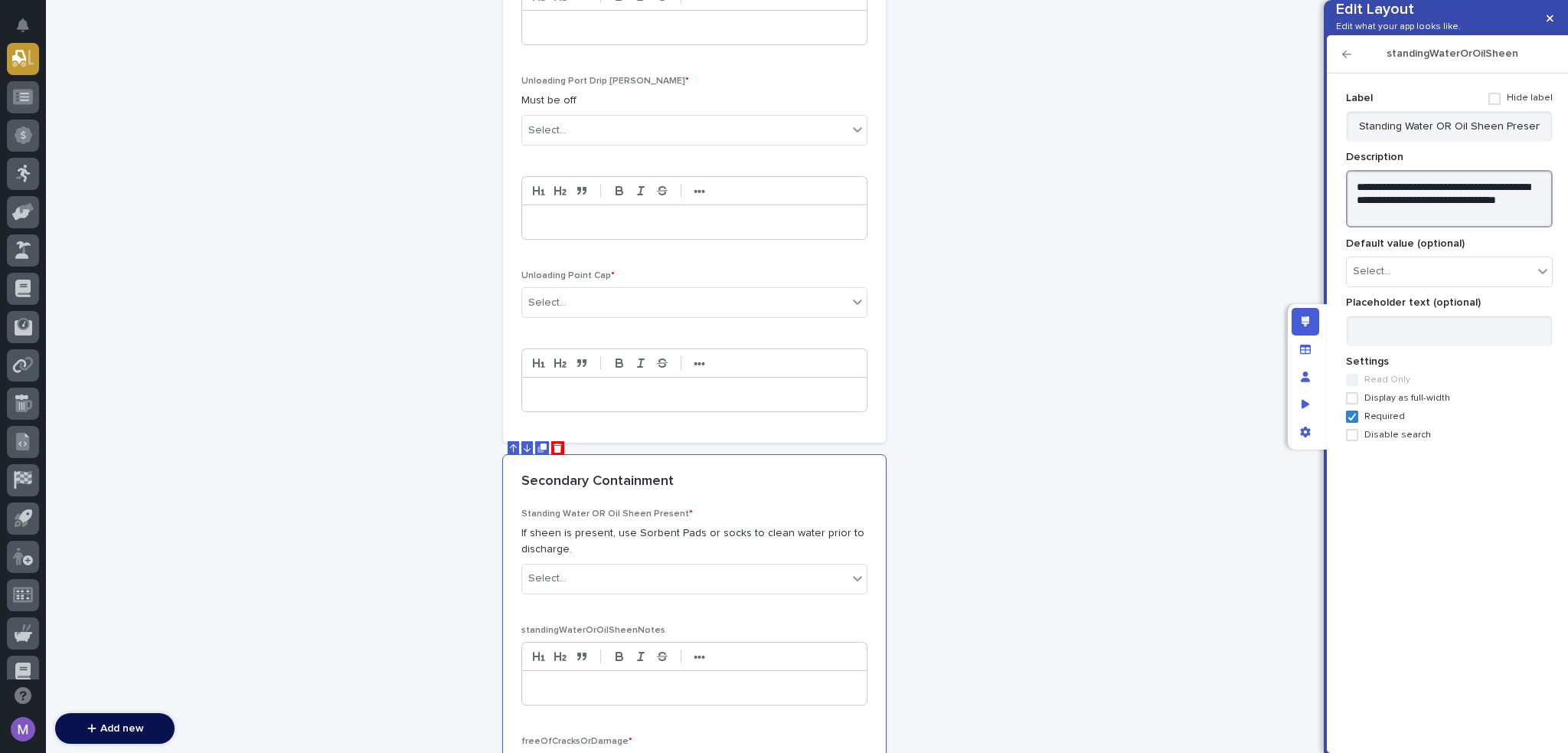
type textarea "**********"
click at [1348, 58] on icon "button" at bounding box center [1347, 53] width 9 height 7
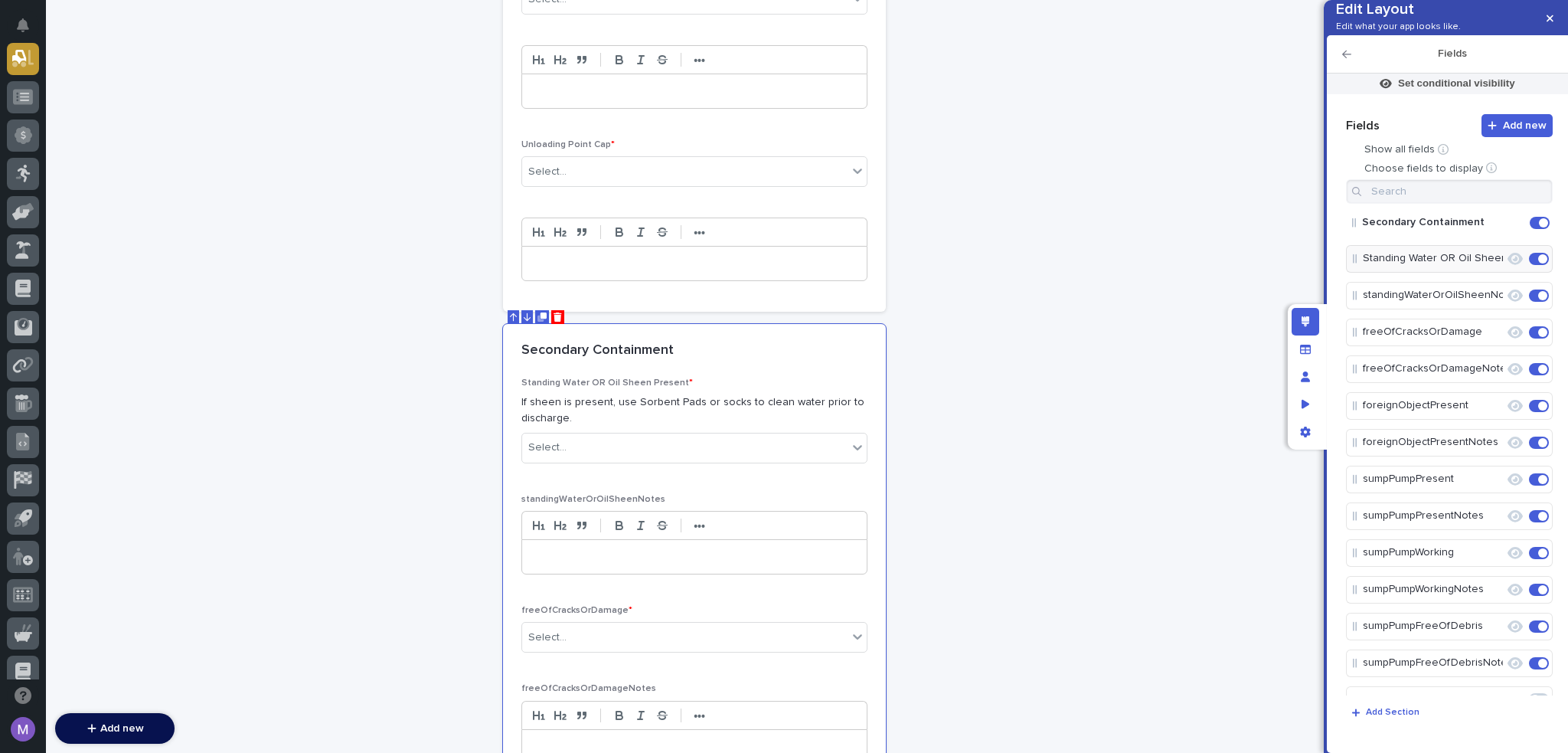
scroll to position [1685, 0]
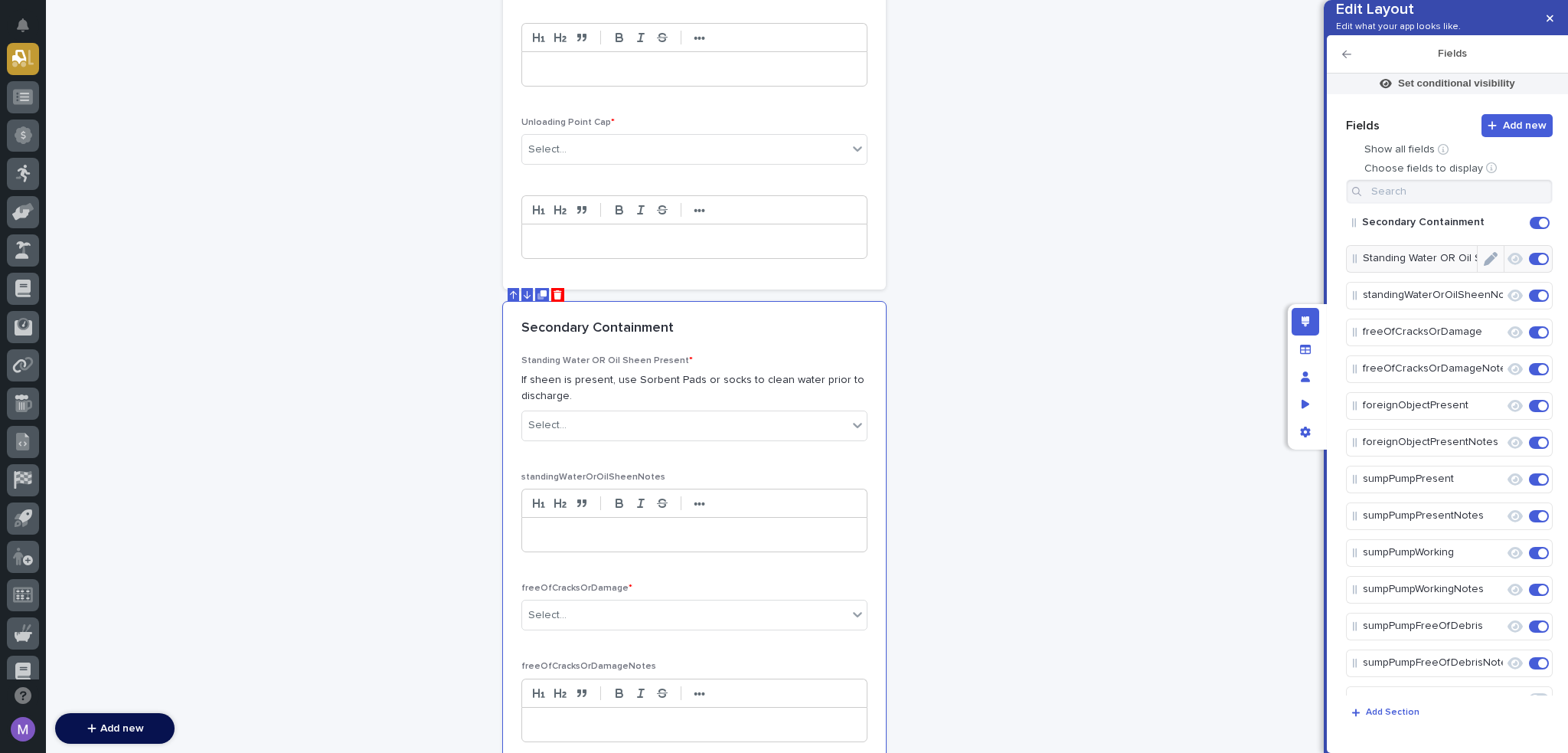
click at [1505, 302] on icon "Edit" at bounding box center [1505, 295] width 0 height 14
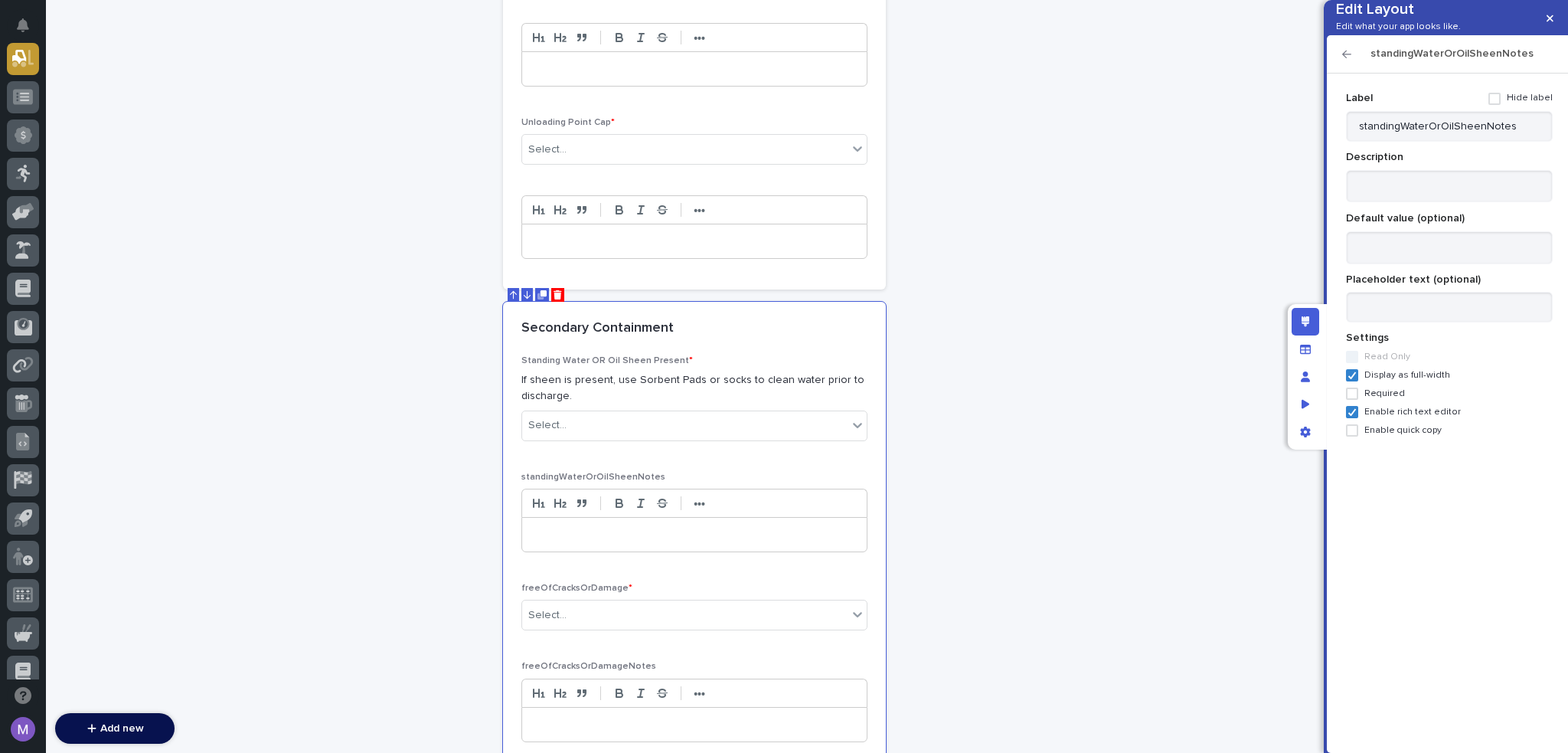
click at [1498, 105] on span at bounding box center [1494, 98] width 12 height 12
click at [1350, 58] on icon "button" at bounding box center [1347, 53] width 9 height 7
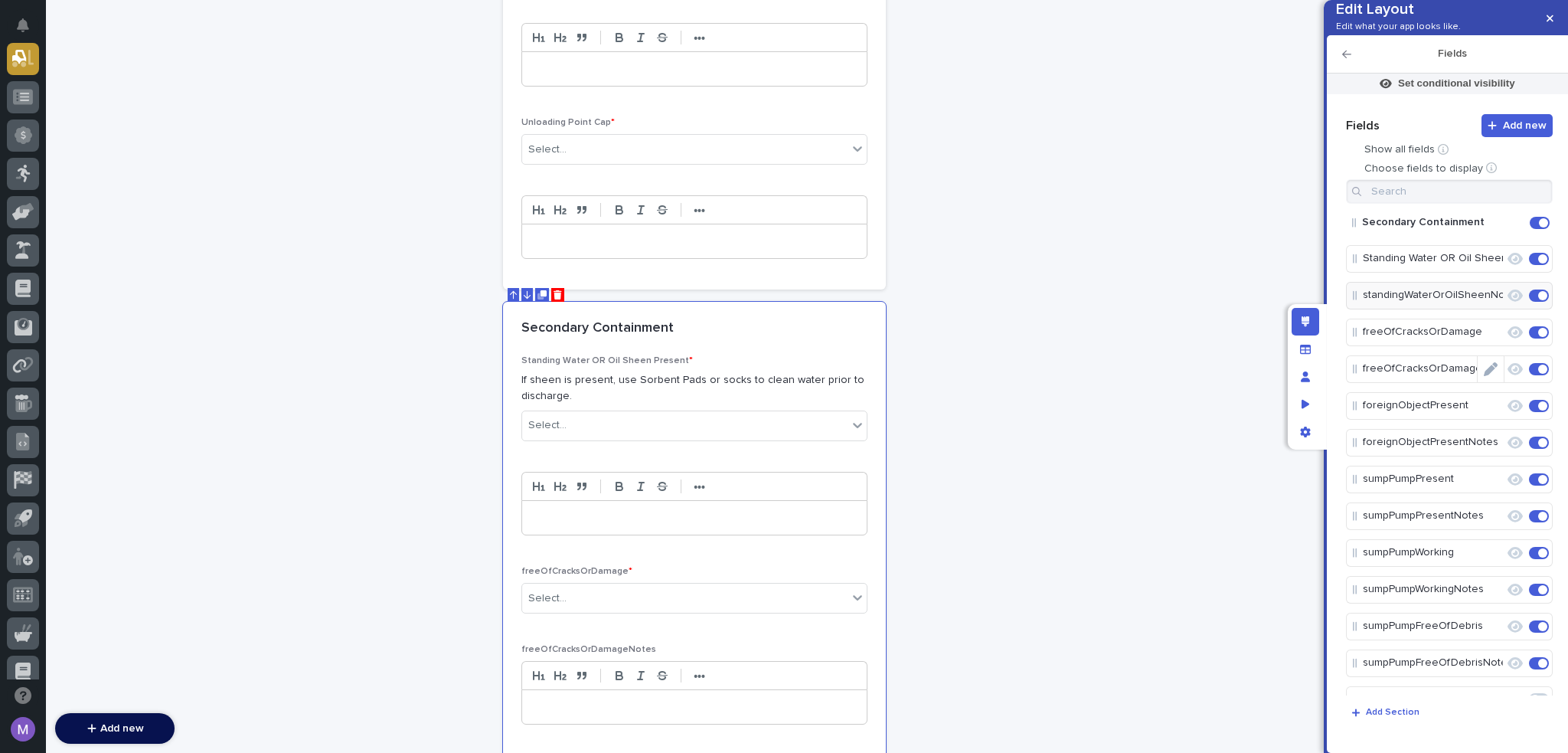
click at [1489, 376] on icon "Edit" at bounding box center [1490, 369] width 14 height 14
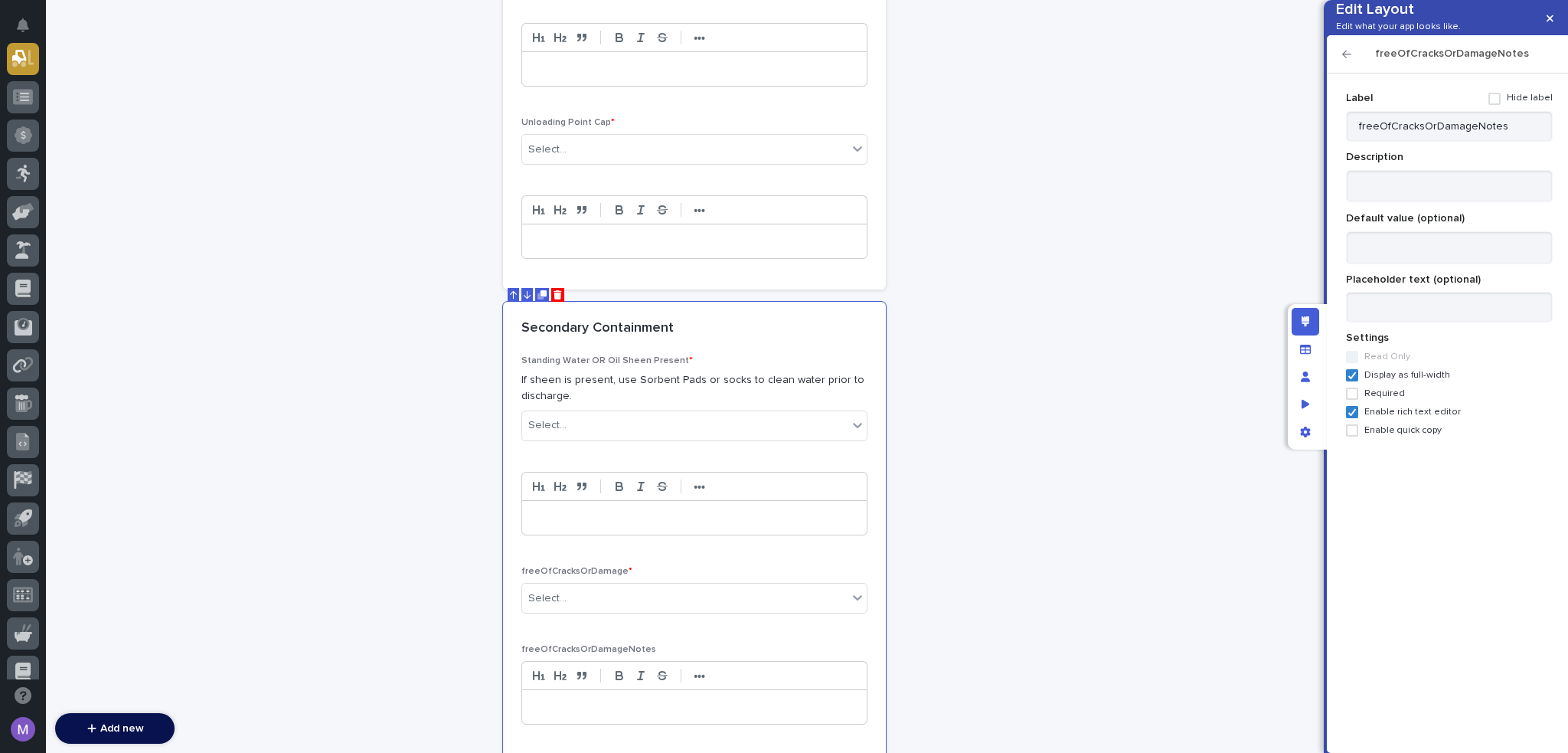
click at [1501, 105] on span at bounding box center [1494, 98] width 12 height 12
click at [1350, 60] on icon "button" at bounding box center [1347, 53] width 9 height 11
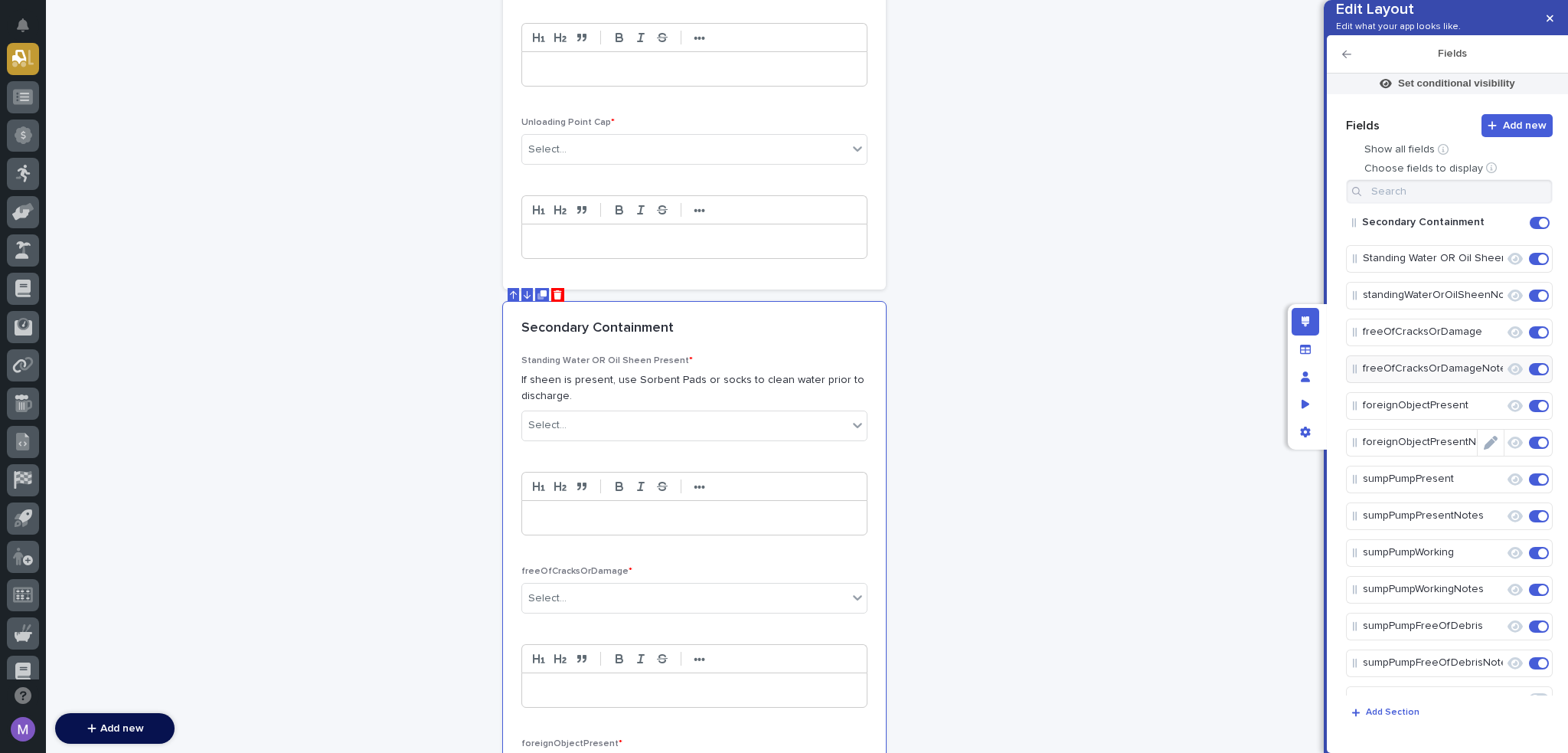
click at [1484, 450] on icon "Edit" at bounding box center [1490, 443] width 14 height 14
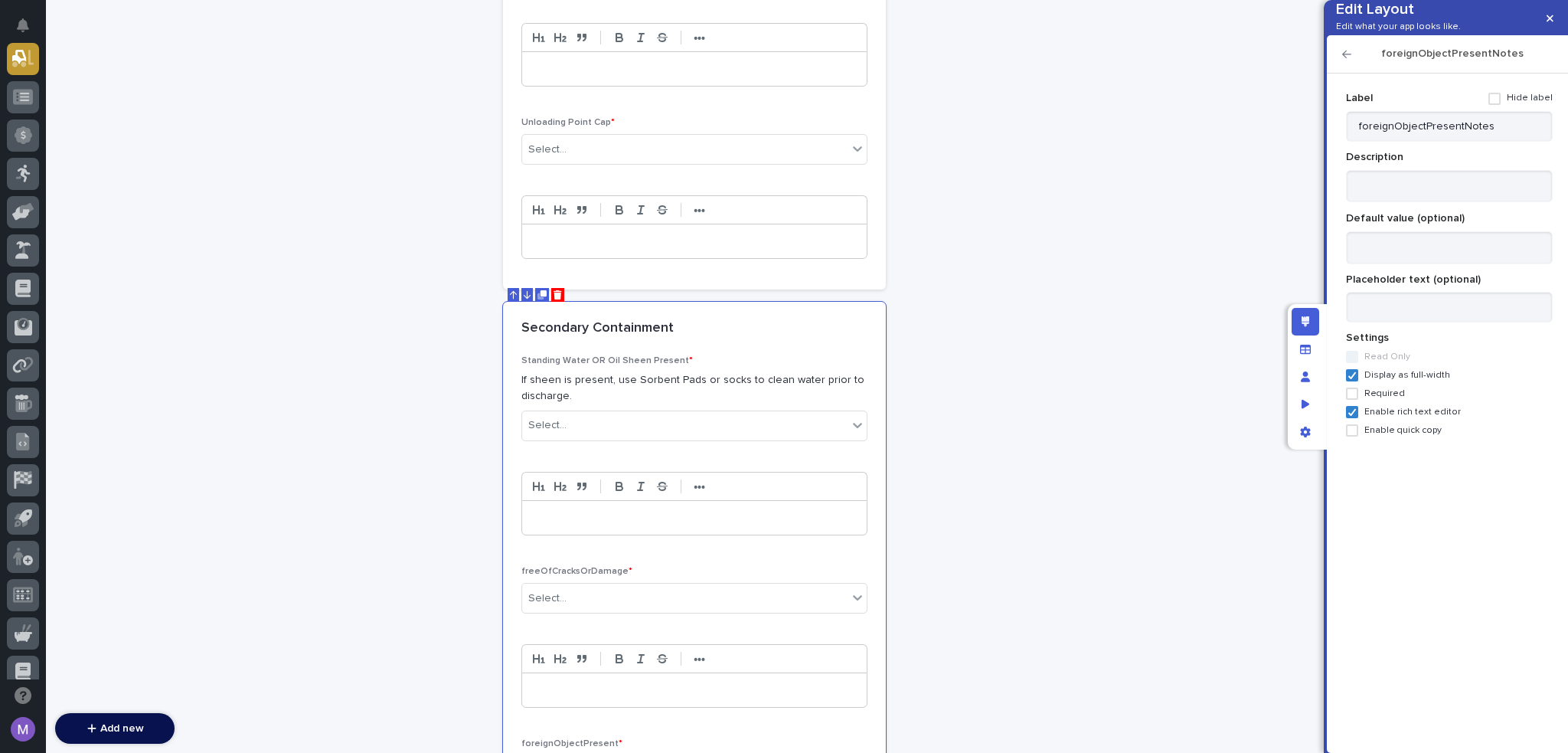
click at [1501, 105] on span at bounding box center [1494, 98] width 12 height 12
click at [1343, 60] on icon "button" at bounding box center [1347, 53] width 9 height 11
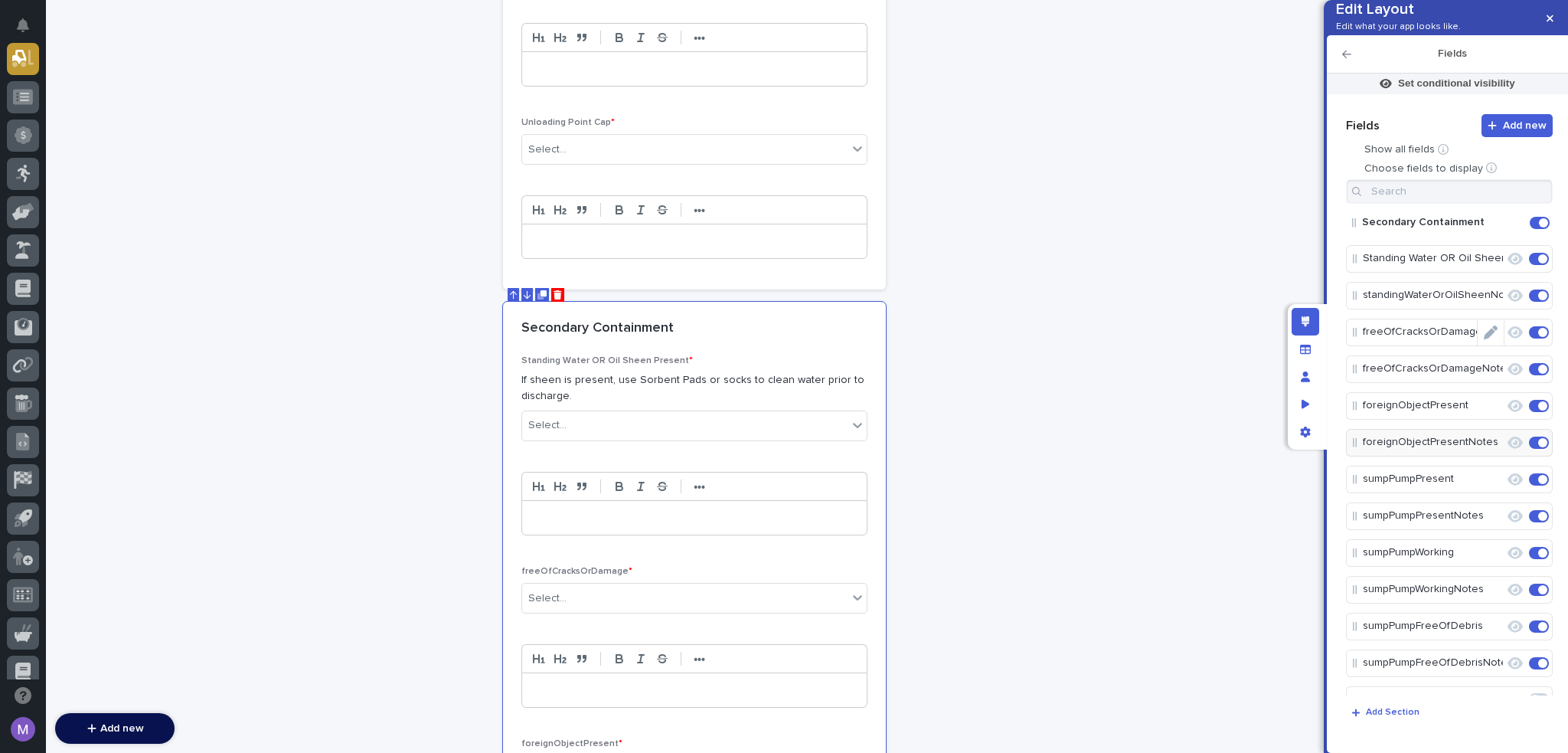
click at [1484, 340] on icon "Edit" at bounding box center [1490, 332] width 14 height 14
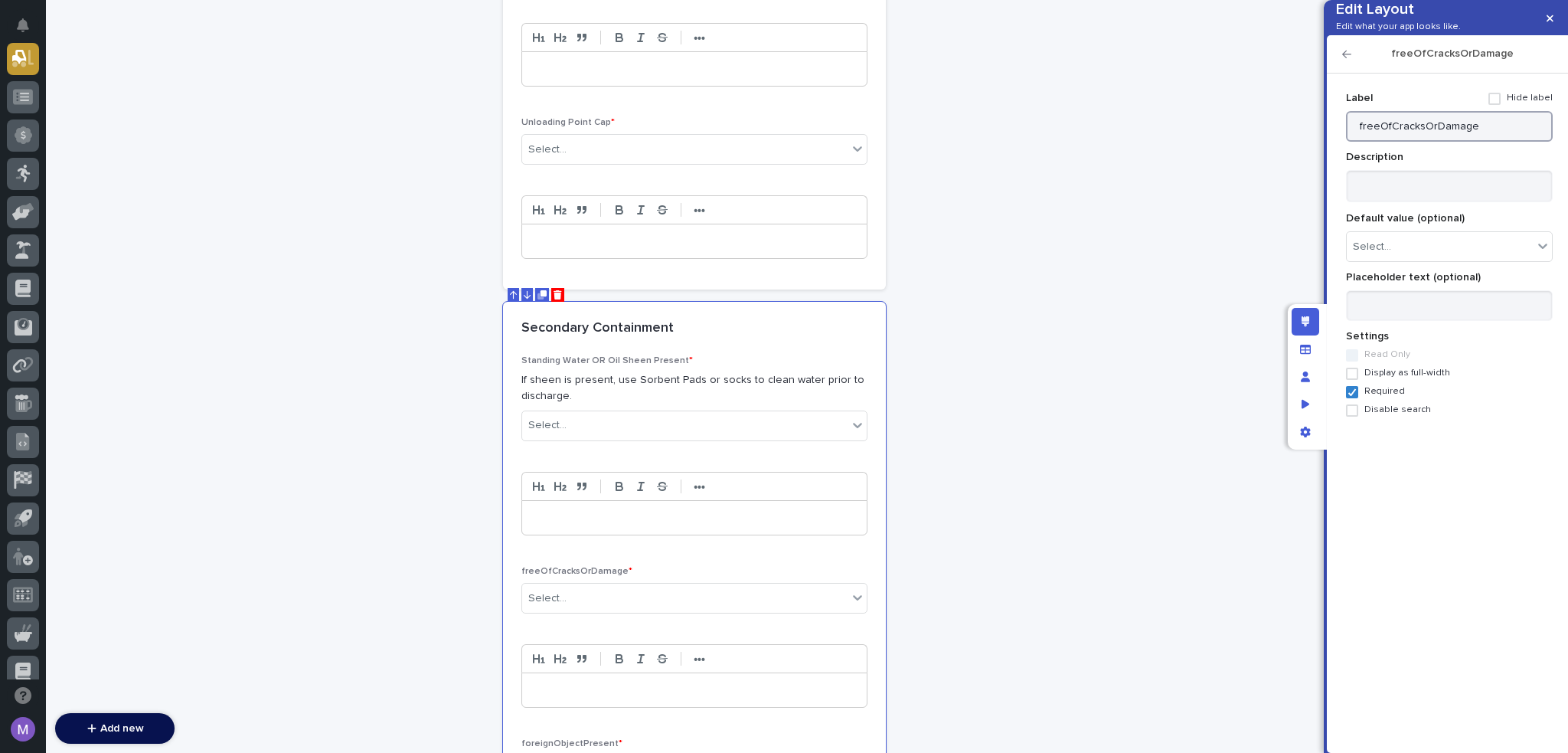
click at [1473, 142] on input "freeOfCracksOrDamage" at bounding box center [1449, 126] width 207 height 31
paste input "Structure Free of Cracks and"
type input "Structure Free of Cracks and Damage"
click at [1346, 60] on icon "button" at bounding box center [1347, 53] width 9 height 11
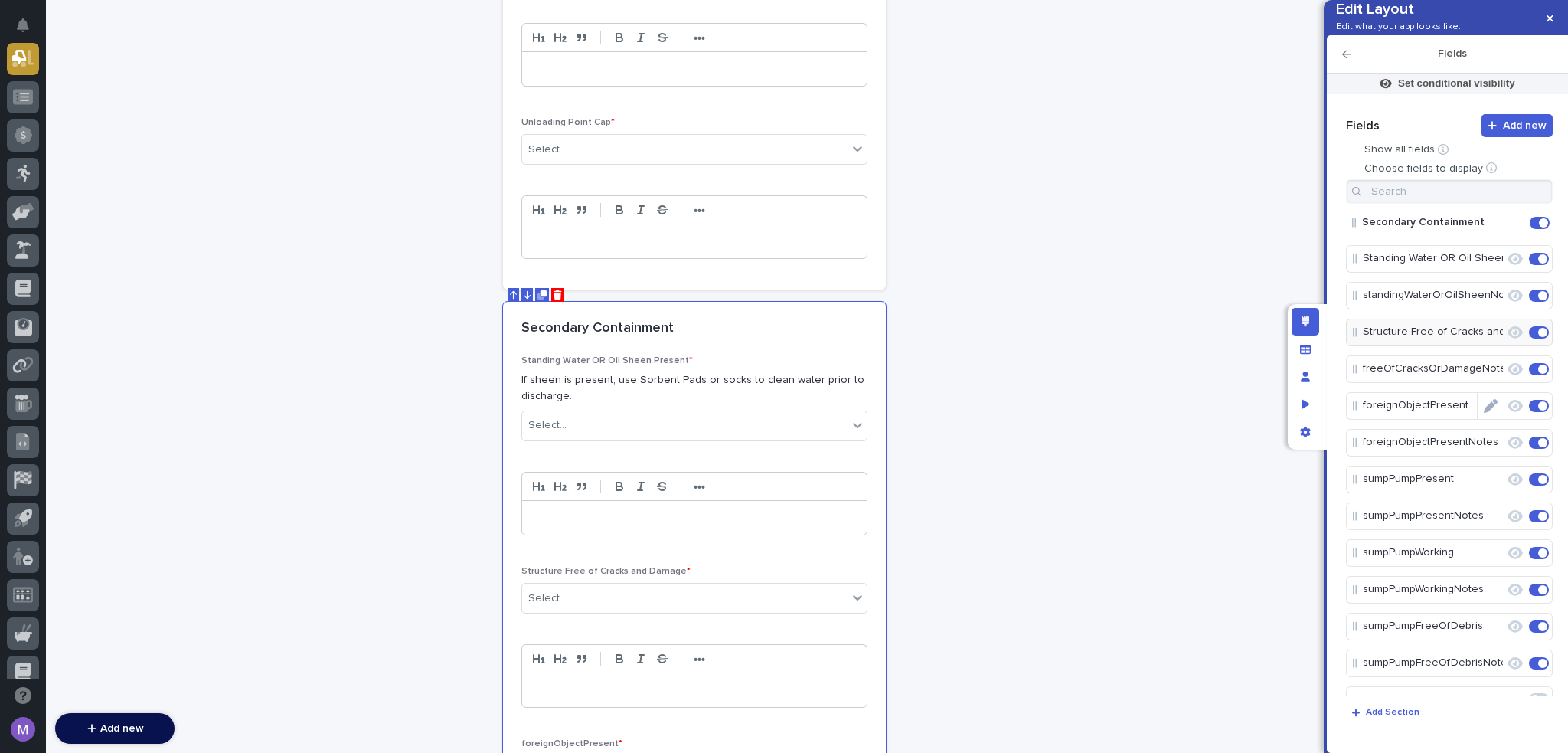
click at [1487, 413] on icon "Edit" at bounding box center [1490, 405] width 14 height 14
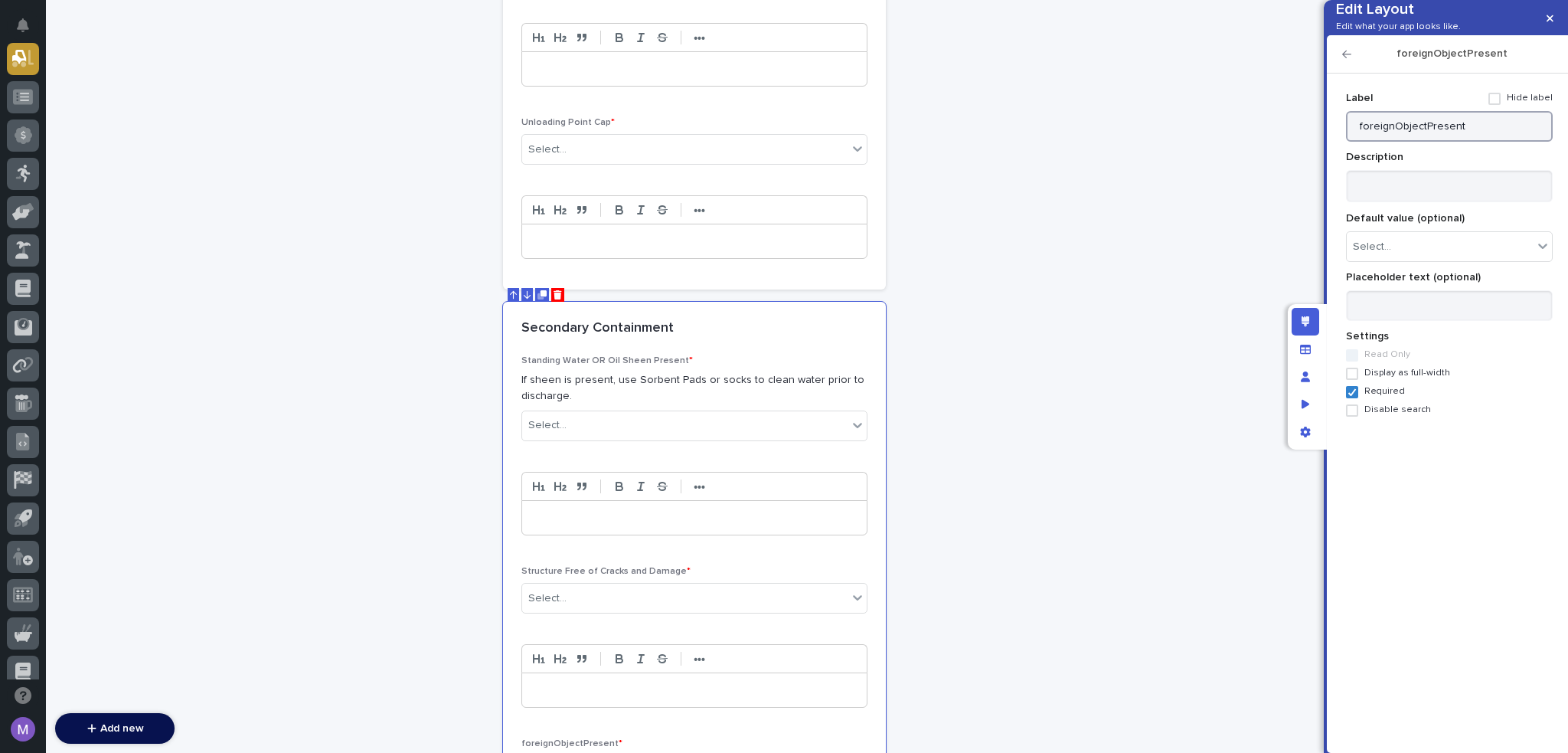
click at [1482, 142] on input "foreignObjectPresent" at bounding box center [1449, 126] width 207 height 31
paste input "Foreign Object"
type input "Foreign Object Present"
click at [1405, 202] on textarea at bounding box center [1449, 186] width 207 height 33
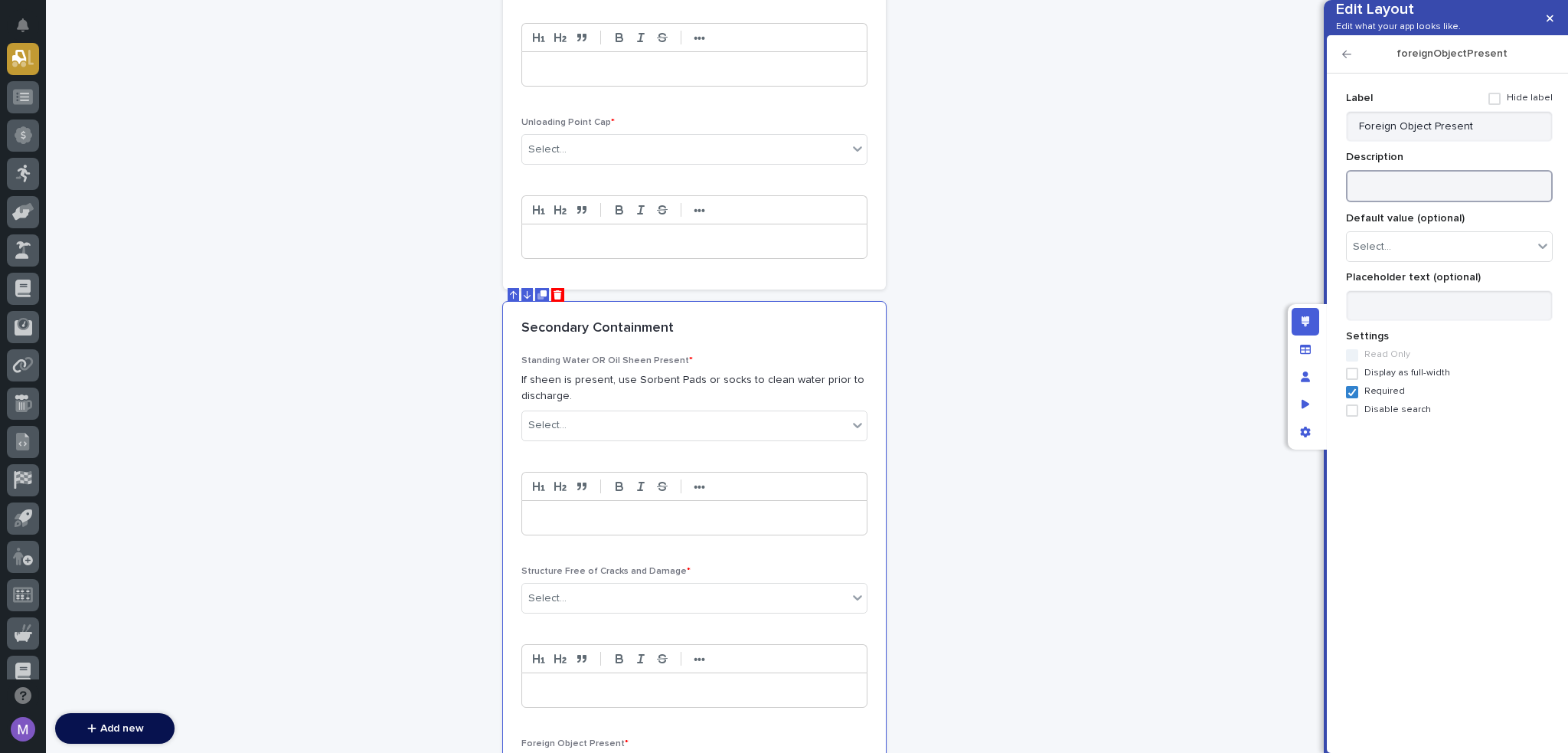
paste textarea "**********"
type textarea "**********"
drag, startPoint x: 1346, startPoint y: 76, endPoint x: 1354, endPoint y: 85, distance: 12.0
click at [1346, 60] on icon "button" at bounding box center [1347, 53] width 9 height 11
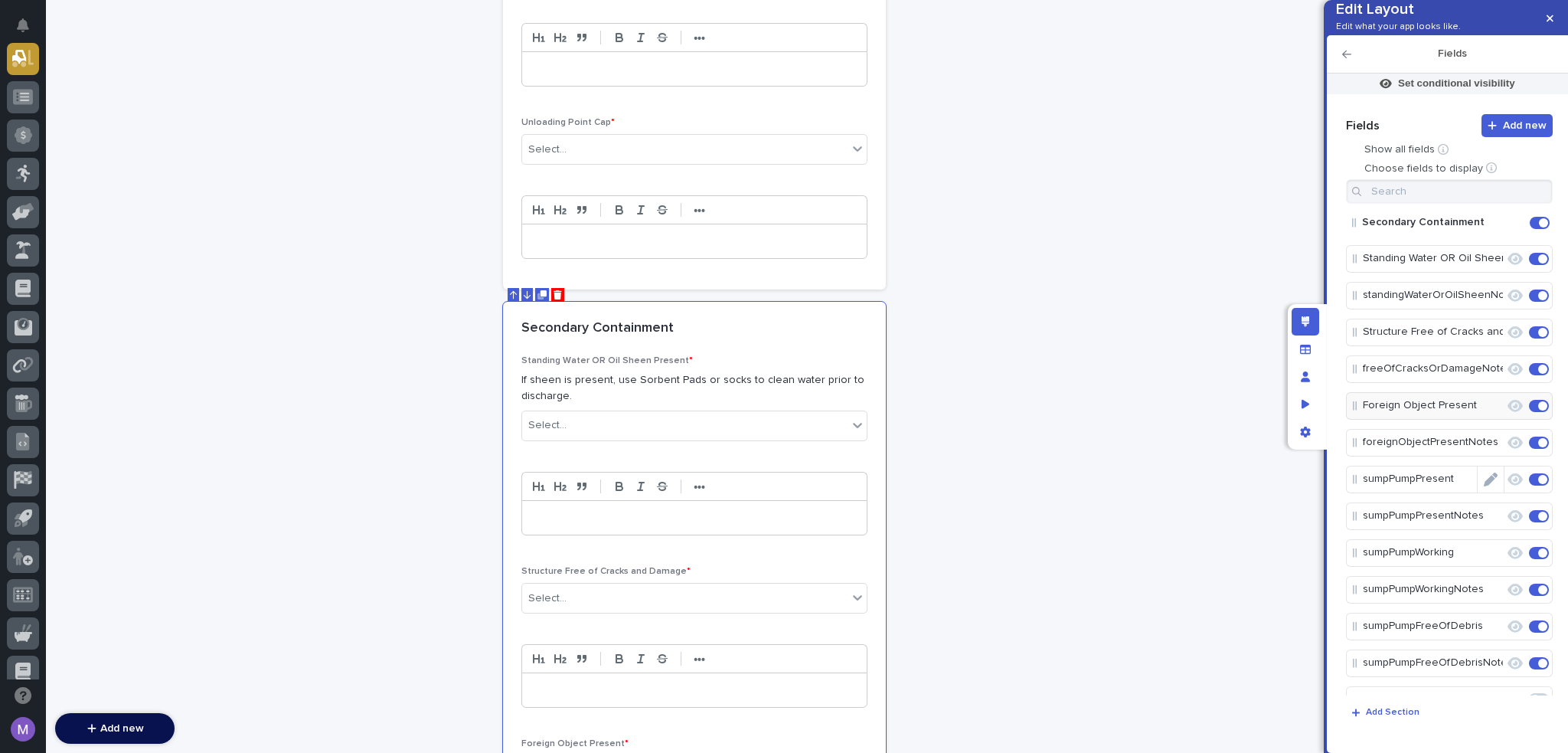
click at [1484, 486] on icon "Edit" at bounding box center [1490, 479] width 14 height 14
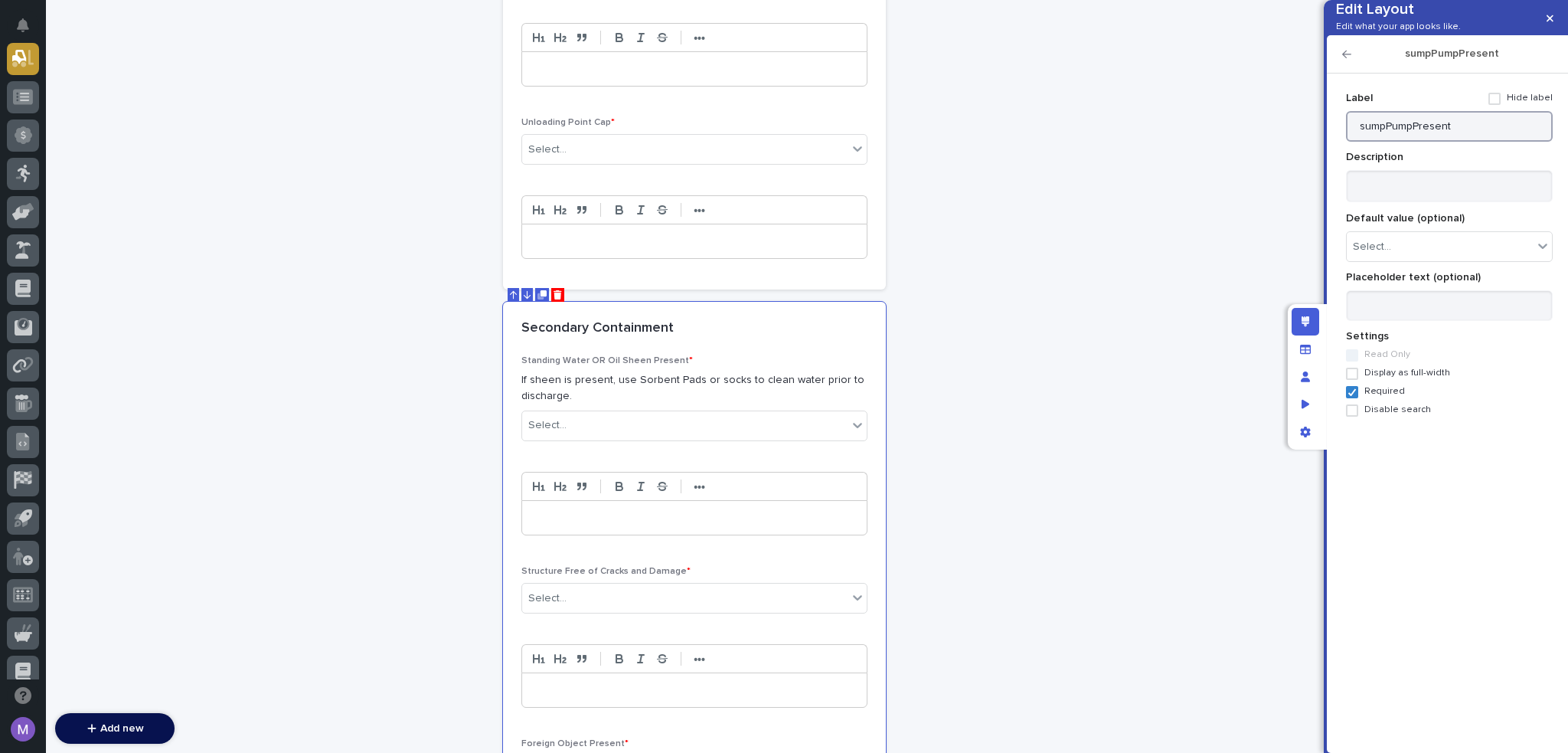
click at [1483, 142] on input "sumpPumpPresent" at bounding box center [1449, 126] width 207 height 31
click at [1482, 142] on input "sumpPumpPresent" at bounding box center [1449, 126] width 207 height 31
paste input "Sump Pump"
type input "Sump Pump Present"
click at [1340, 74] on div "sumpPumpPresent" at bounding box center [1448, 53] width 241 height 38
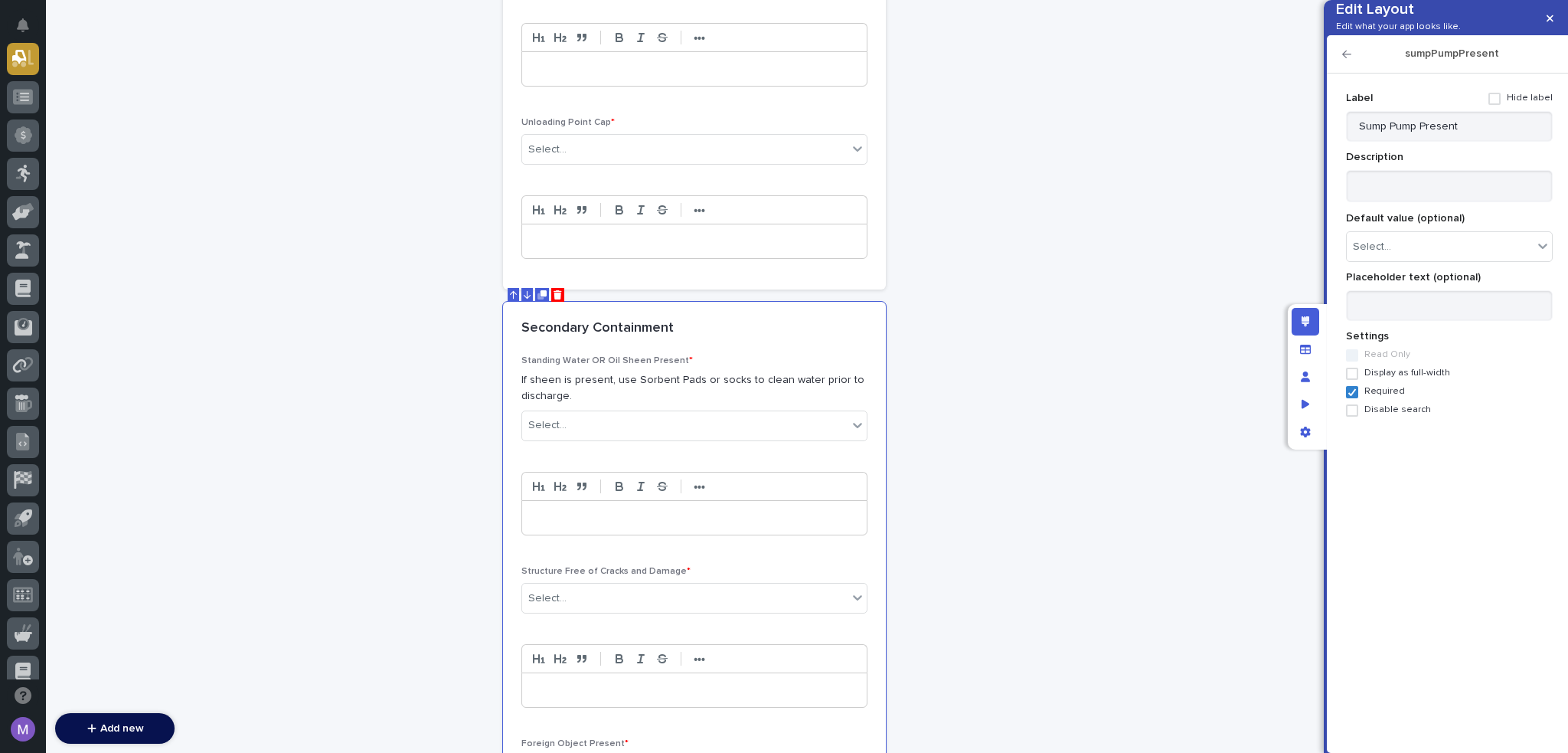
click at [1348, 60] on icon "button" at bounding box center [1347, 53] width 9 height 11
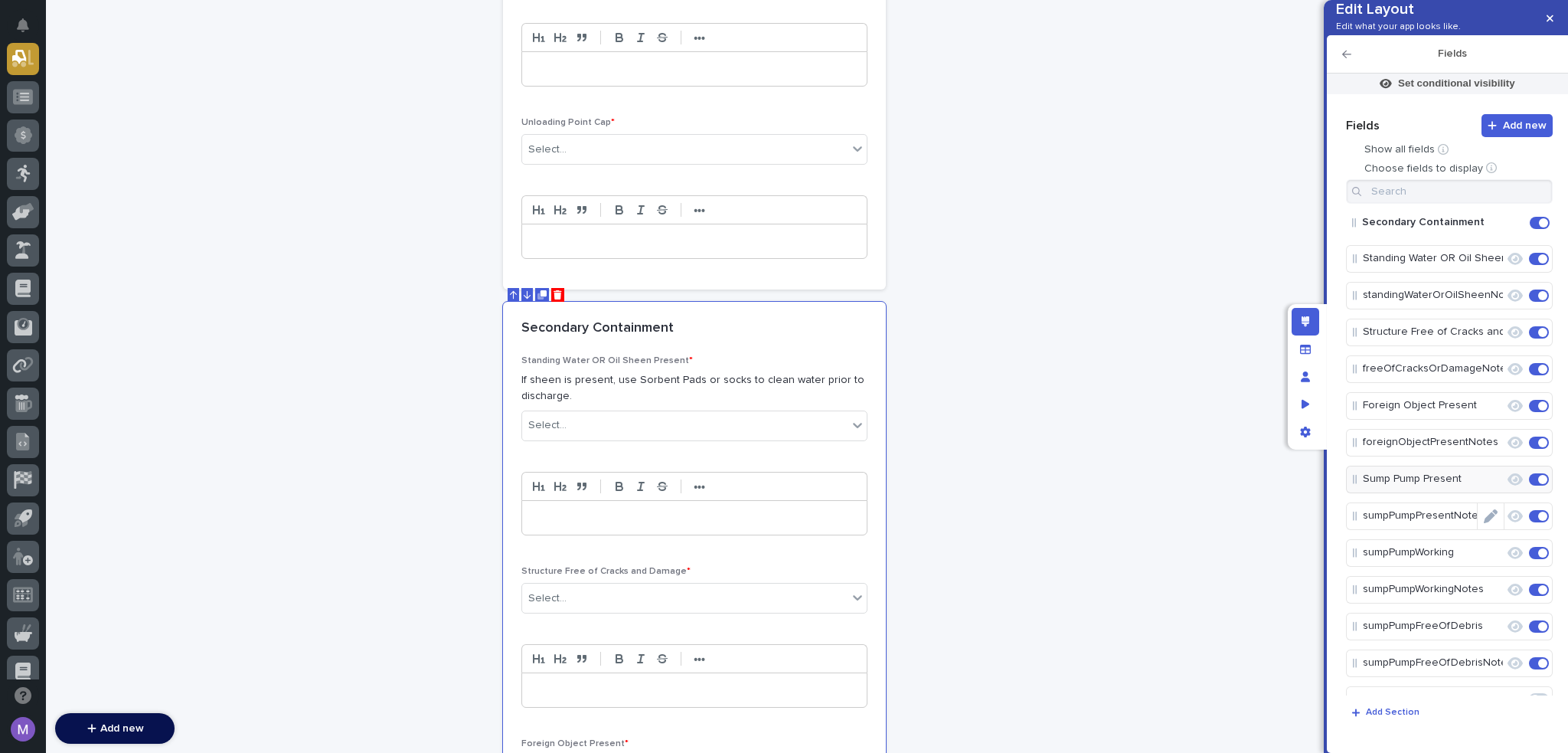
click at [1485, 523] on icon "Edit" at bounding box center [1490, 516] width 14 height 14
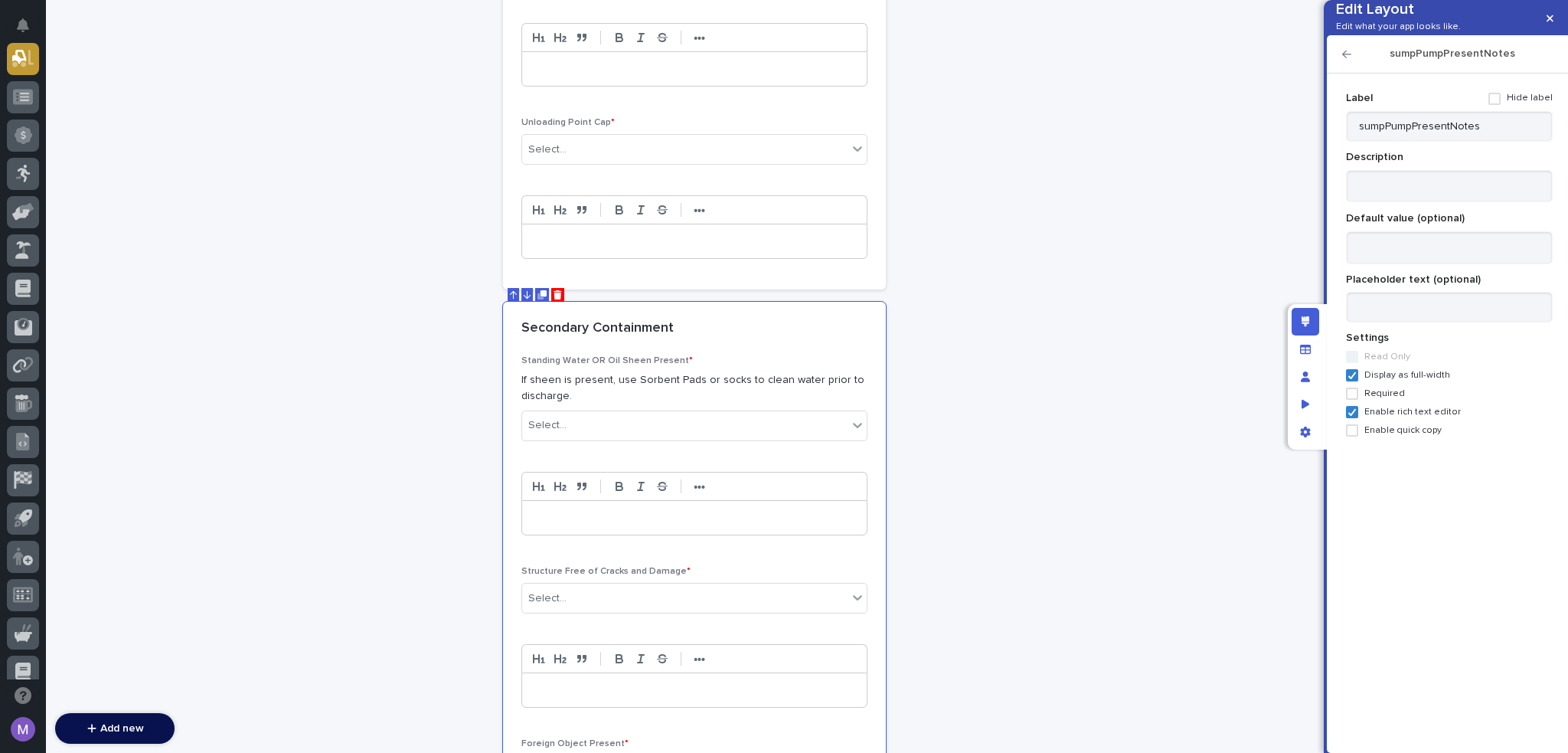
click at [1501, 105] on span at bounding box center [1494, 98] width 12 height 12
click at [1350, 60] on icon "button" at bounding box center [1347, 53] width 9 height 11
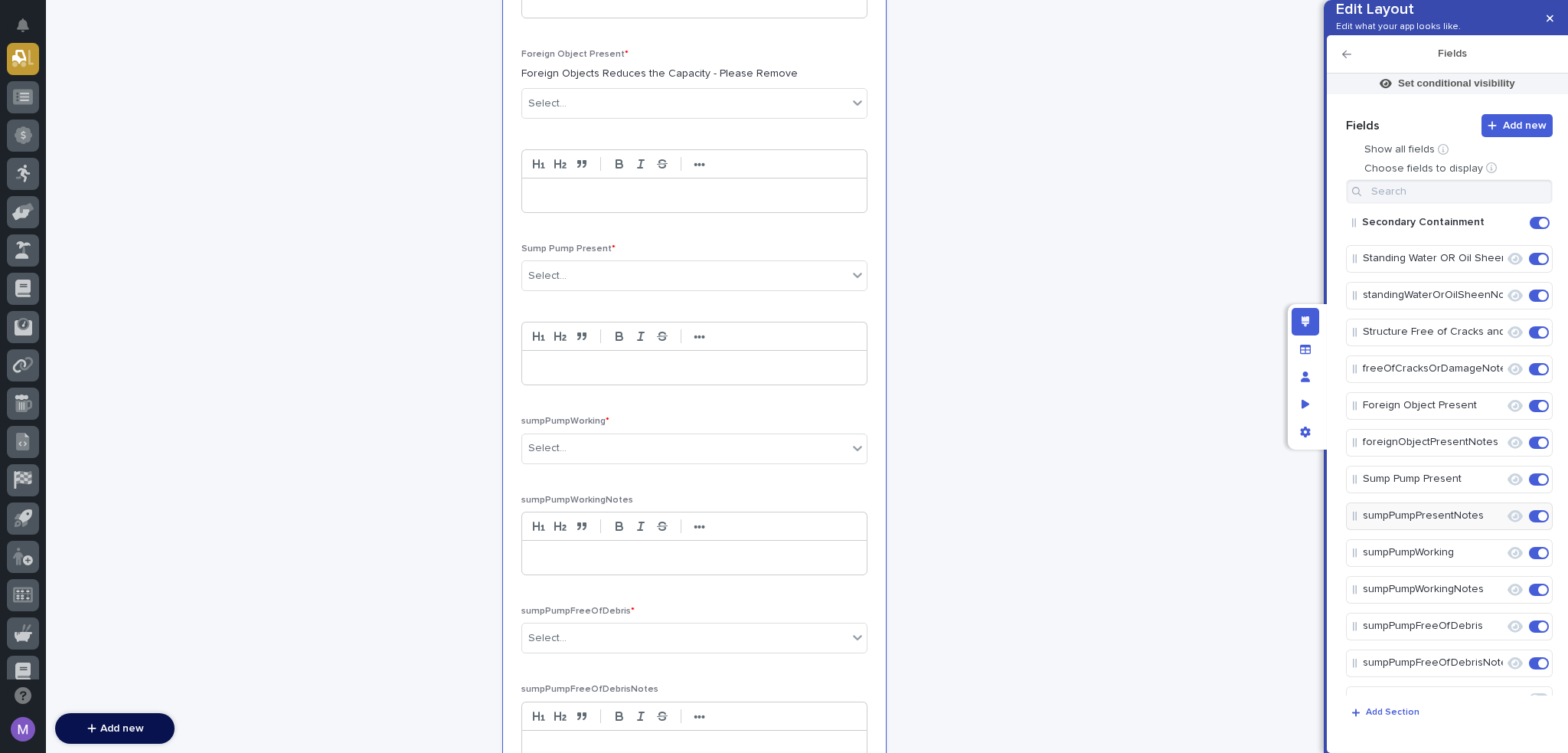
scroll to position [2451, 0]
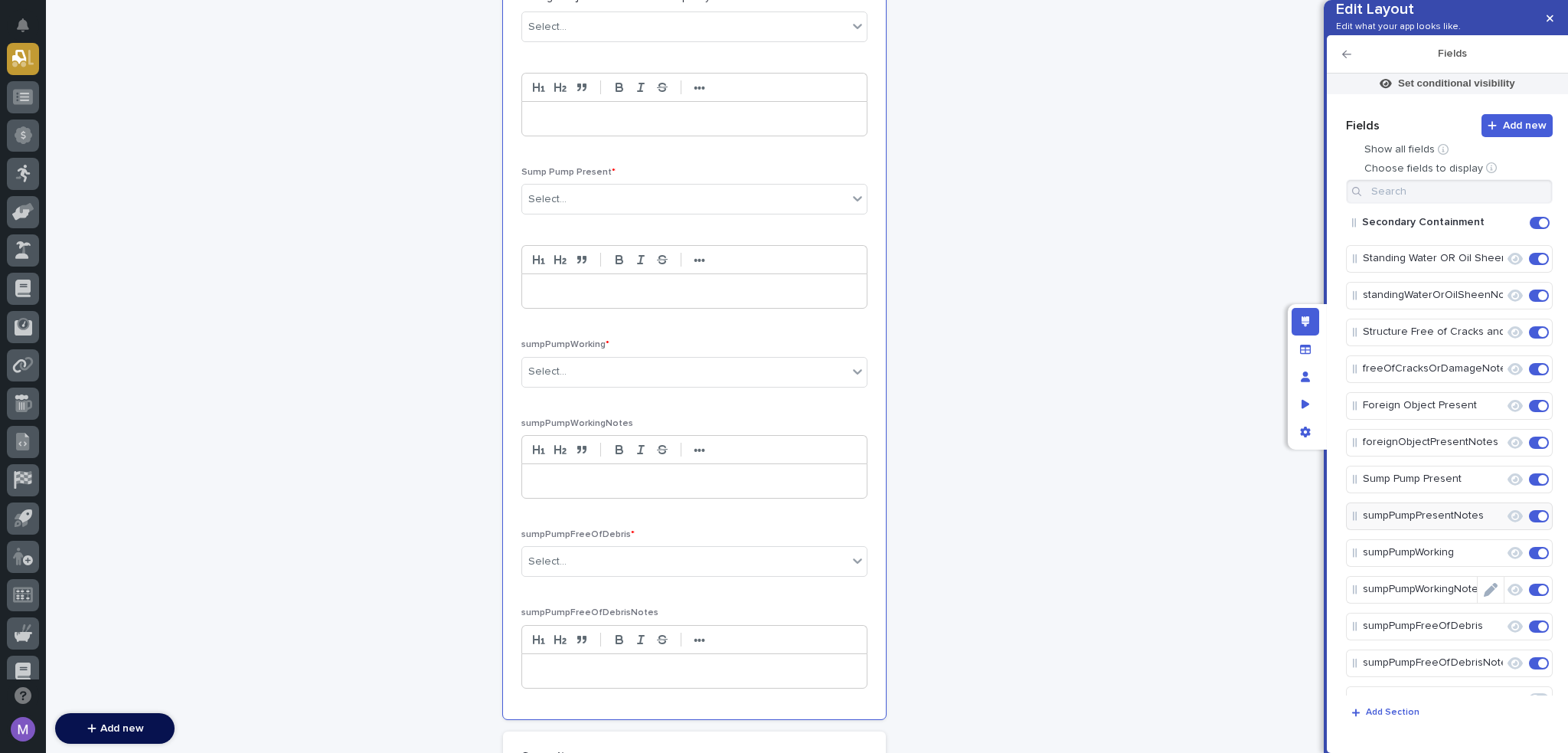
click at [1484, 597] on icon "Edit" at bounding box center [1490, 589] width 14 height 14
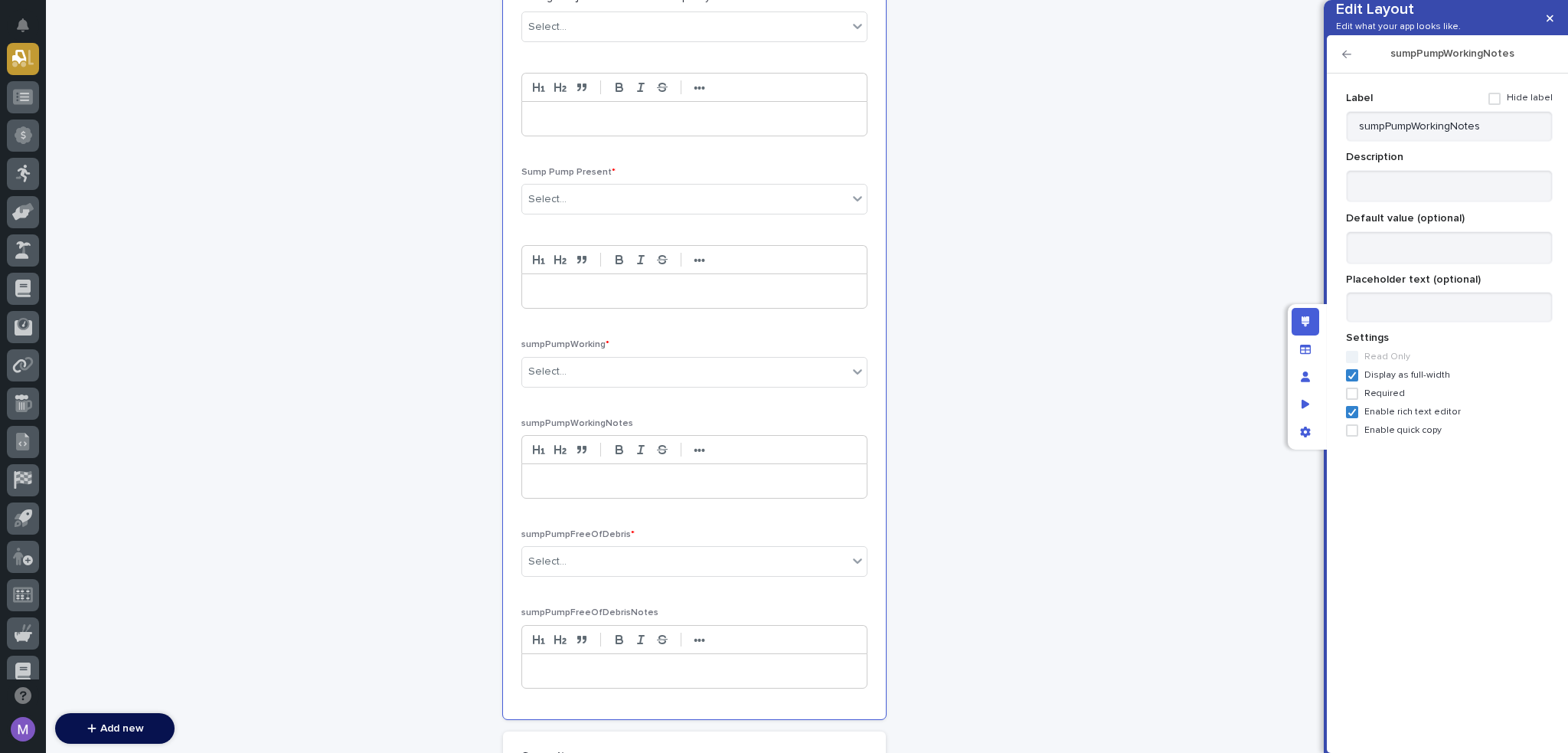
drag, startPoint x: 1501, startPoint y: 126, endPoint x: 1489, endPoint y: 114, distance: 17.0
click at [1500, 105] on span at bounding box center [1494, 98] width 12 height 12
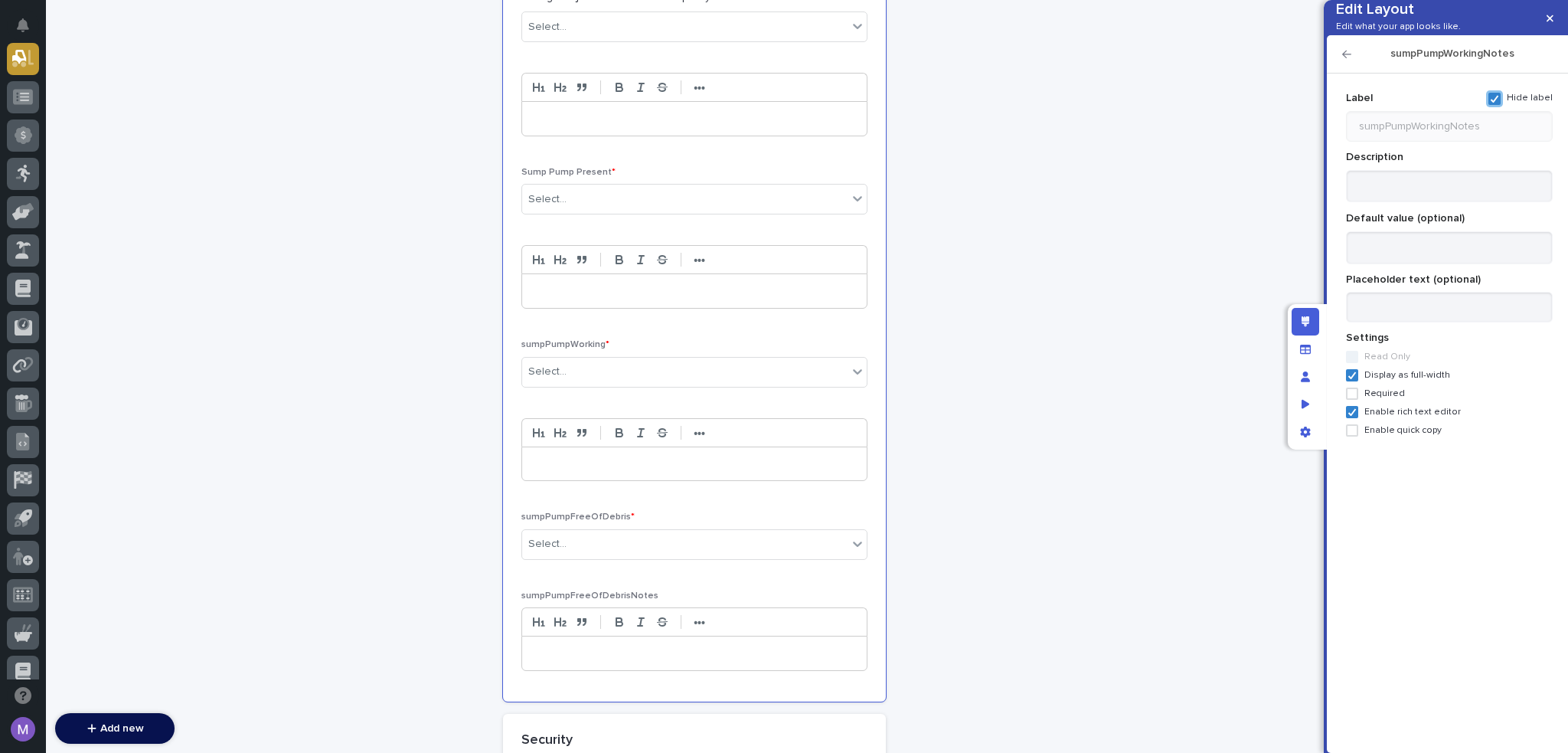
scroll to position [2442, 0]
click at [1350, 60] on icon "button" at bounding box center [1347, 53] width 9 height 11
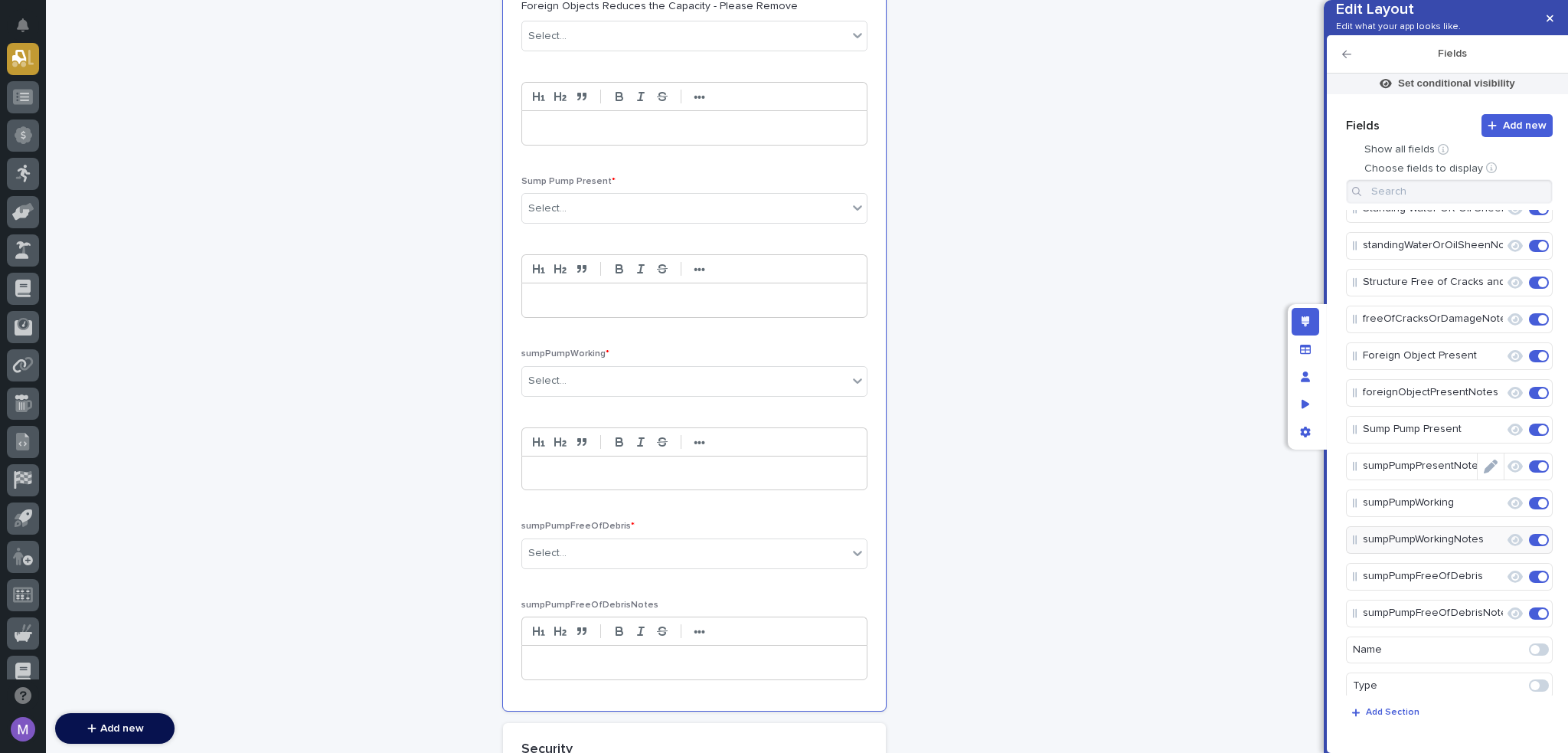
scroll to position [76, 0]
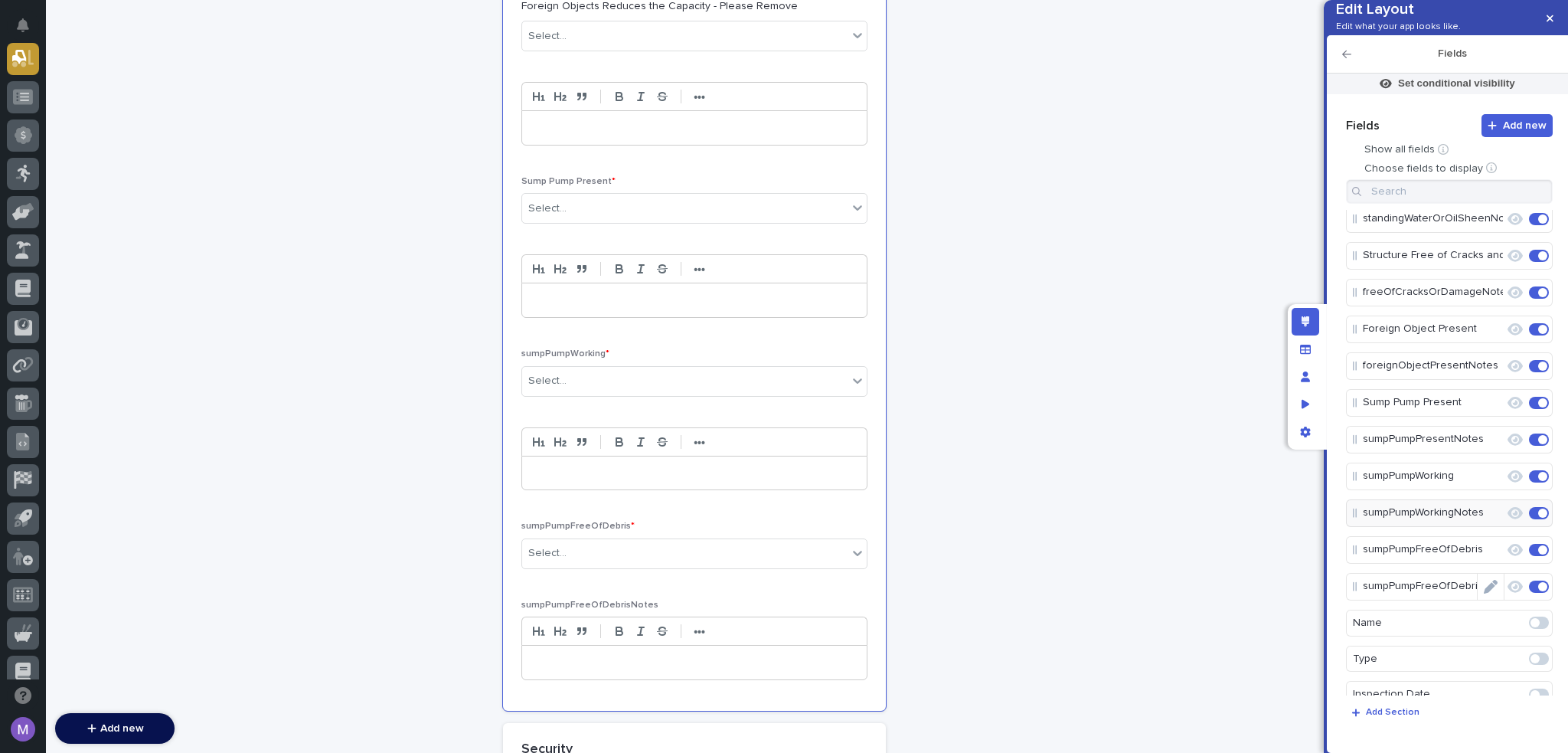
click at [1489, 593] on icon "Edit" at bounding box center [1490, 586] width 14 height 14
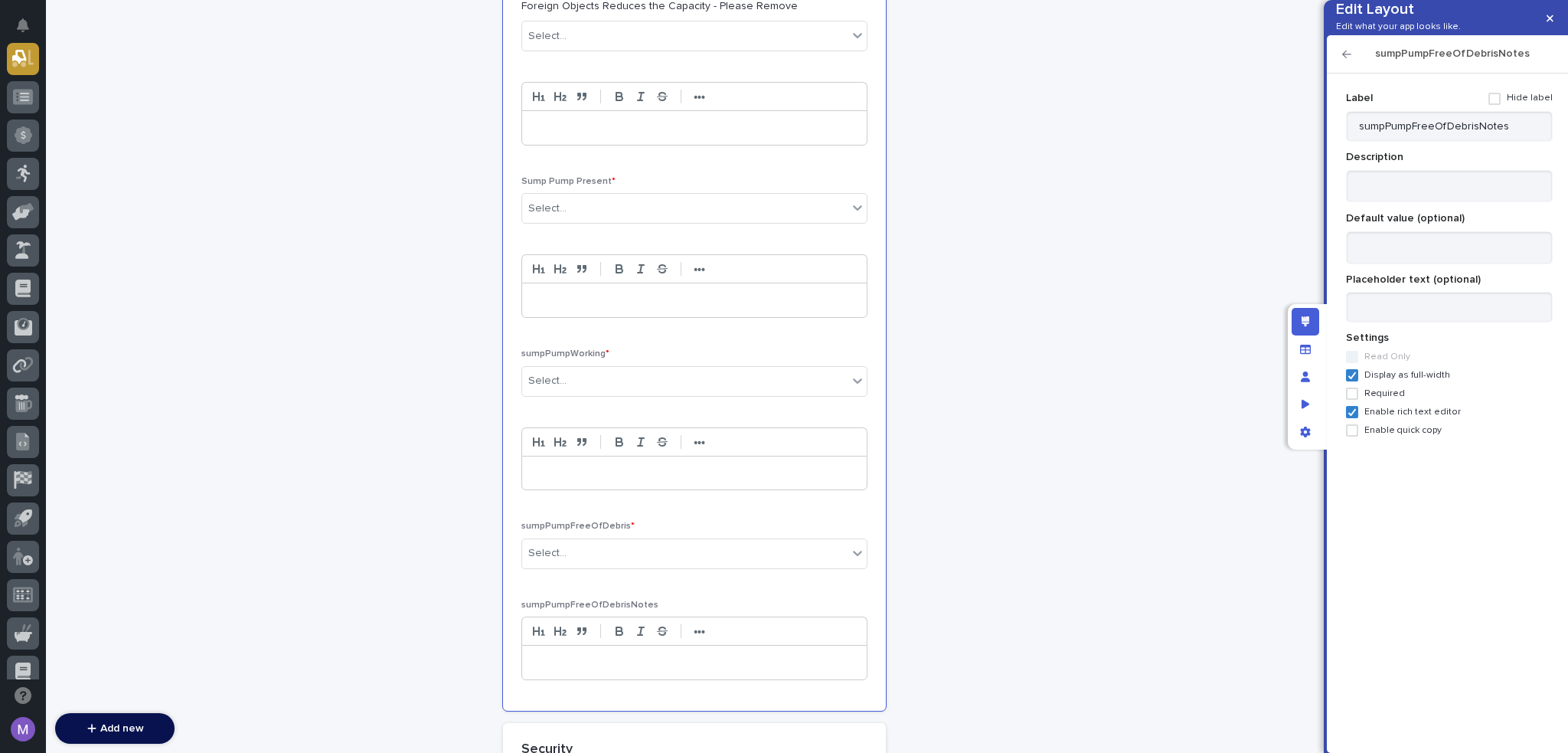
click at [1498, 111] on div "Label Hide label" at bounding box center [1449, 98] width 207 height 25
click at [1498, 105] on span at bounding box center [1494, 98] width 12 height 12
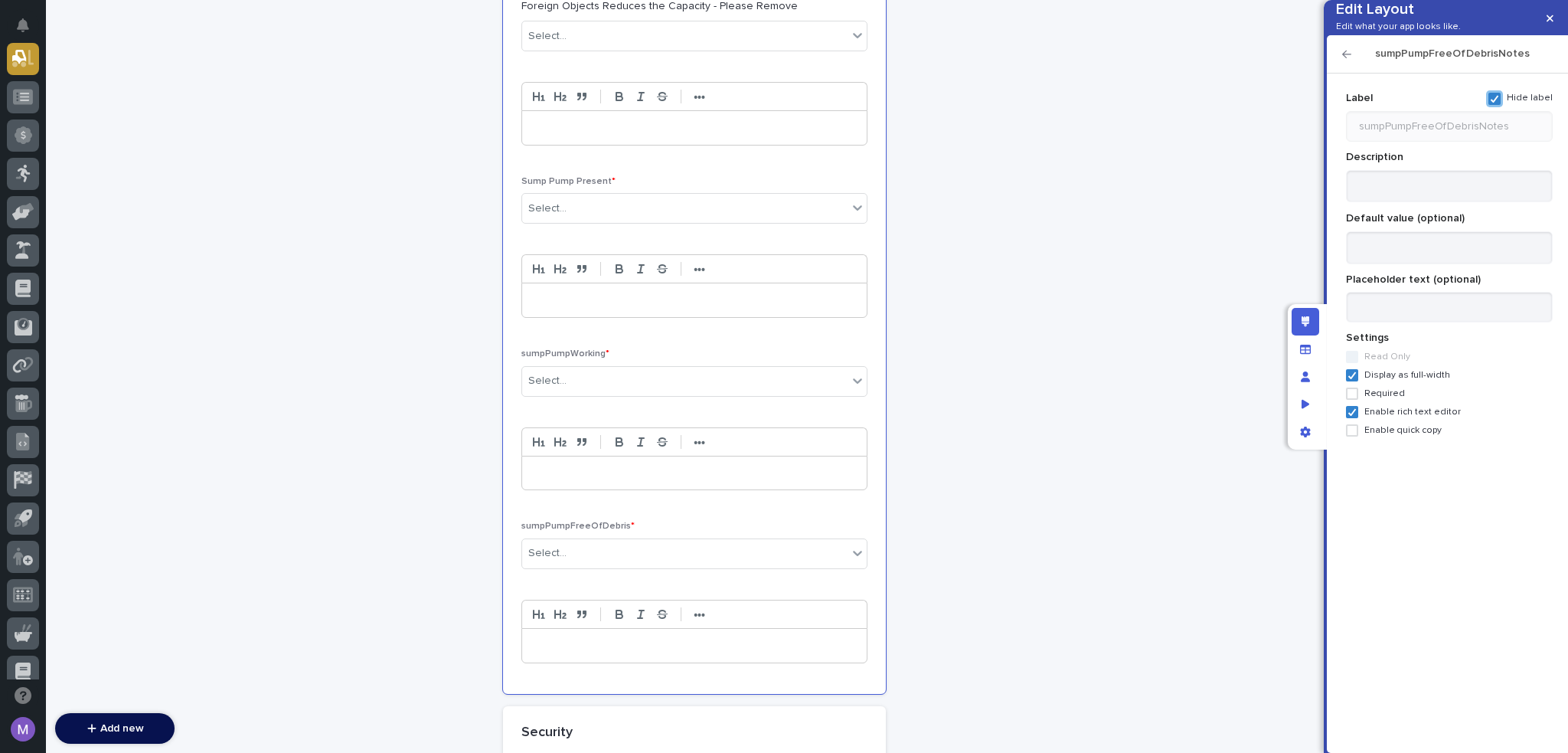
scroll to position [2433, 0]
click at [1348, 60] on icon "button" at bounding box center [1347, 53] width 9 height 11
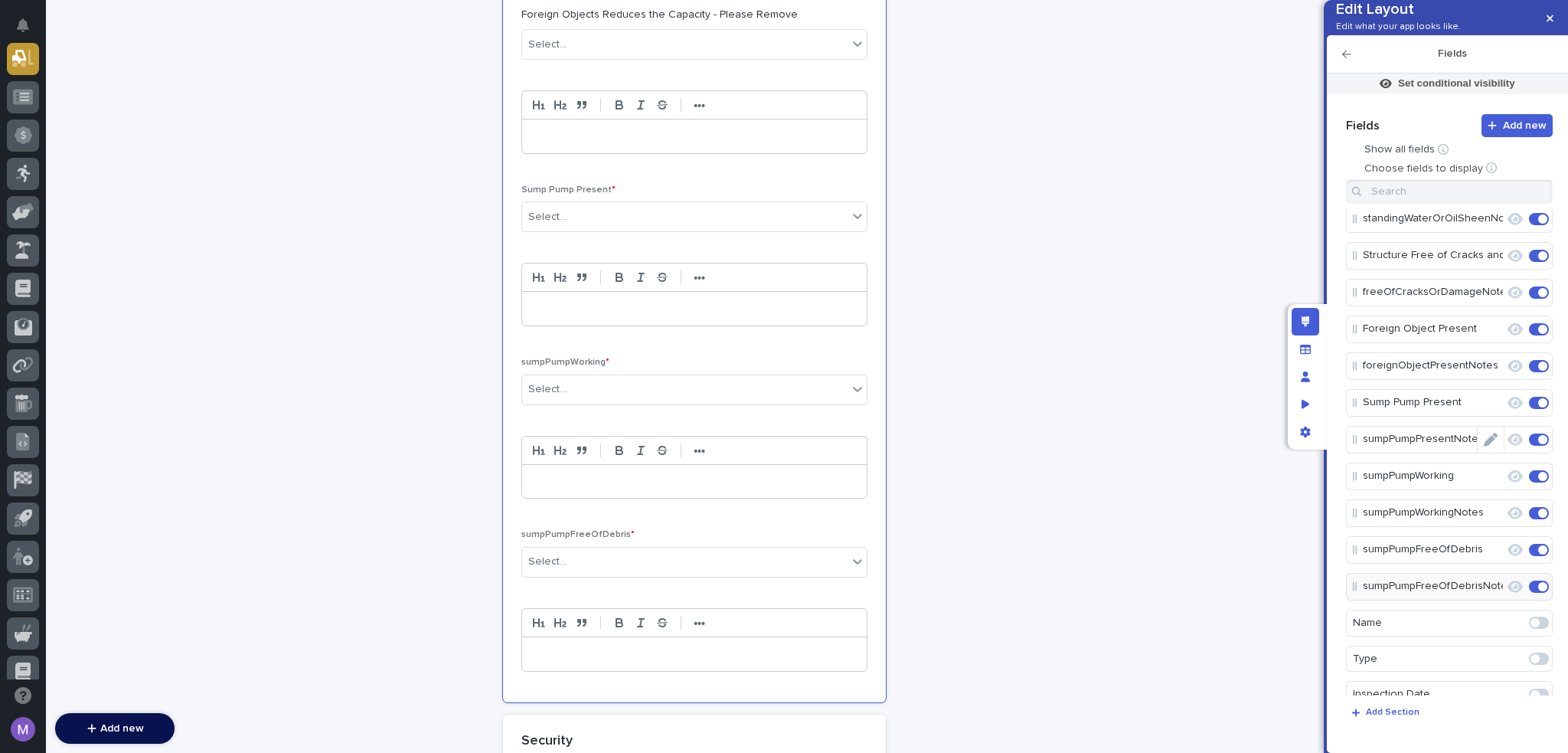
drag, startPoint x: 1486, startPoint y: 497, endPoint x: 1485, endPoint y: 429, distance: 68.0
click at [1505, 483] on icon "Edit" at bounding box center [1505, 476] width 0 height 14
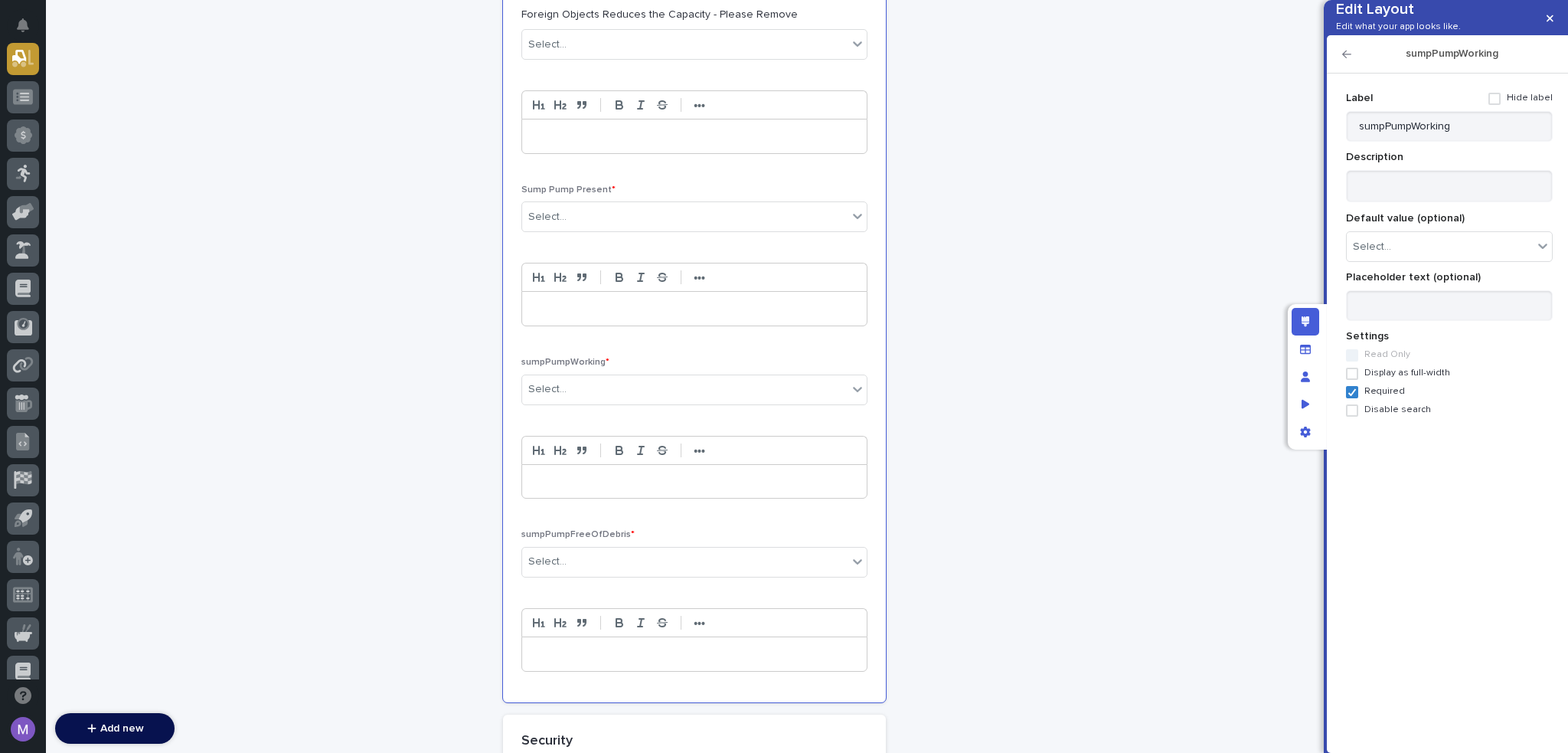
click at [1498, 111] on div "Label Hide label" at bounding box center [1449, 98] width 207 height 25
drag, startPoint x: 1498, startPoint y: 132, endPoint x: 1491, endPoint y: 146, distance: 15.7
click at [1498, 111] on div "Label Hide label" at bounding box center [1449, 98] width 207 height 25
click at [1491, 142] on input "sumpPumpWorking" at bounding box center [1449, 126] width 207 height 31
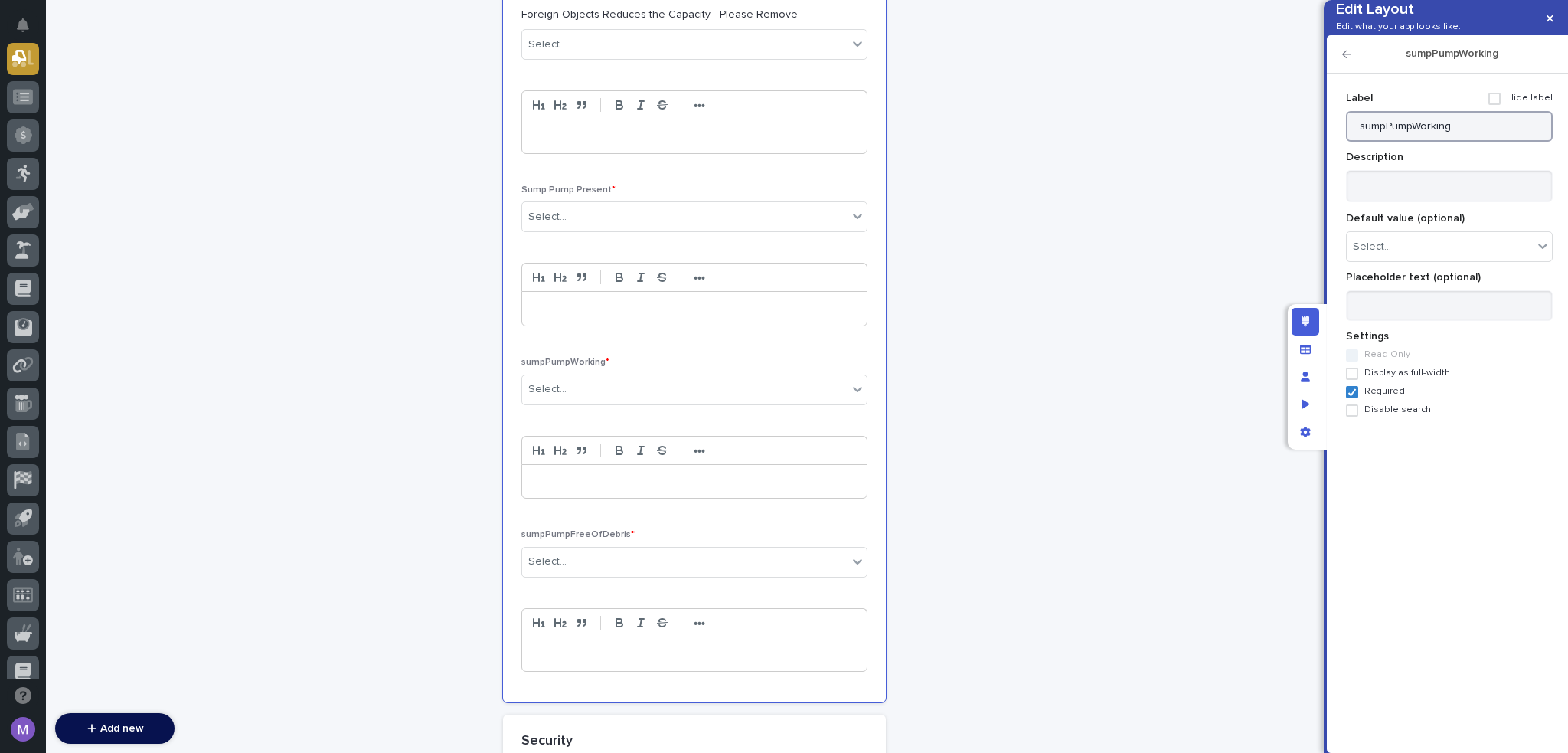
paste input "Sump Pump"
type input "Sump Pump Working"
click at [1345, 60] on icon "button" at bounding box center [1347, 53] width 9 height 11
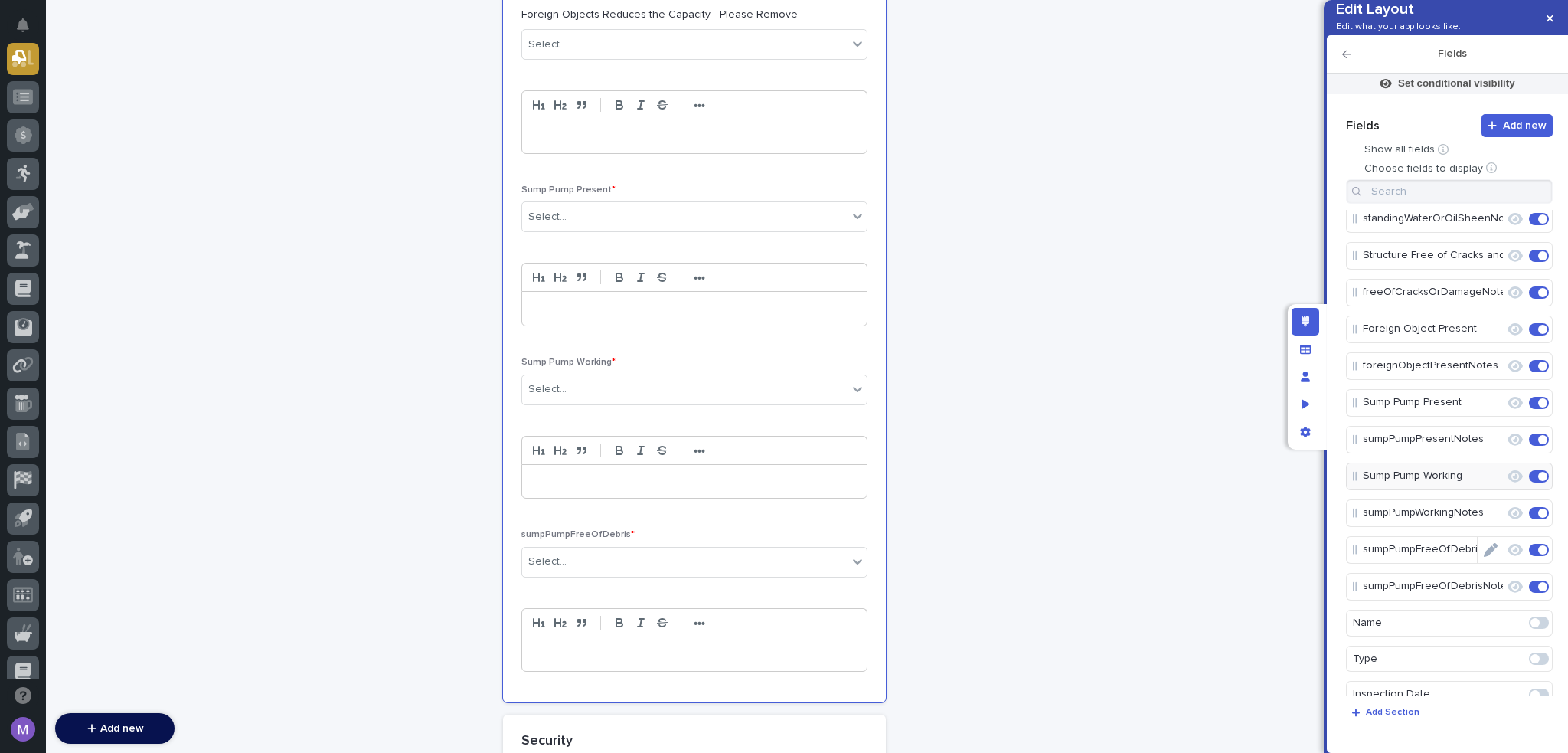
click at [1488, 557] on icon "Edit" at bounding box center [1490, 550] width 14 height 14
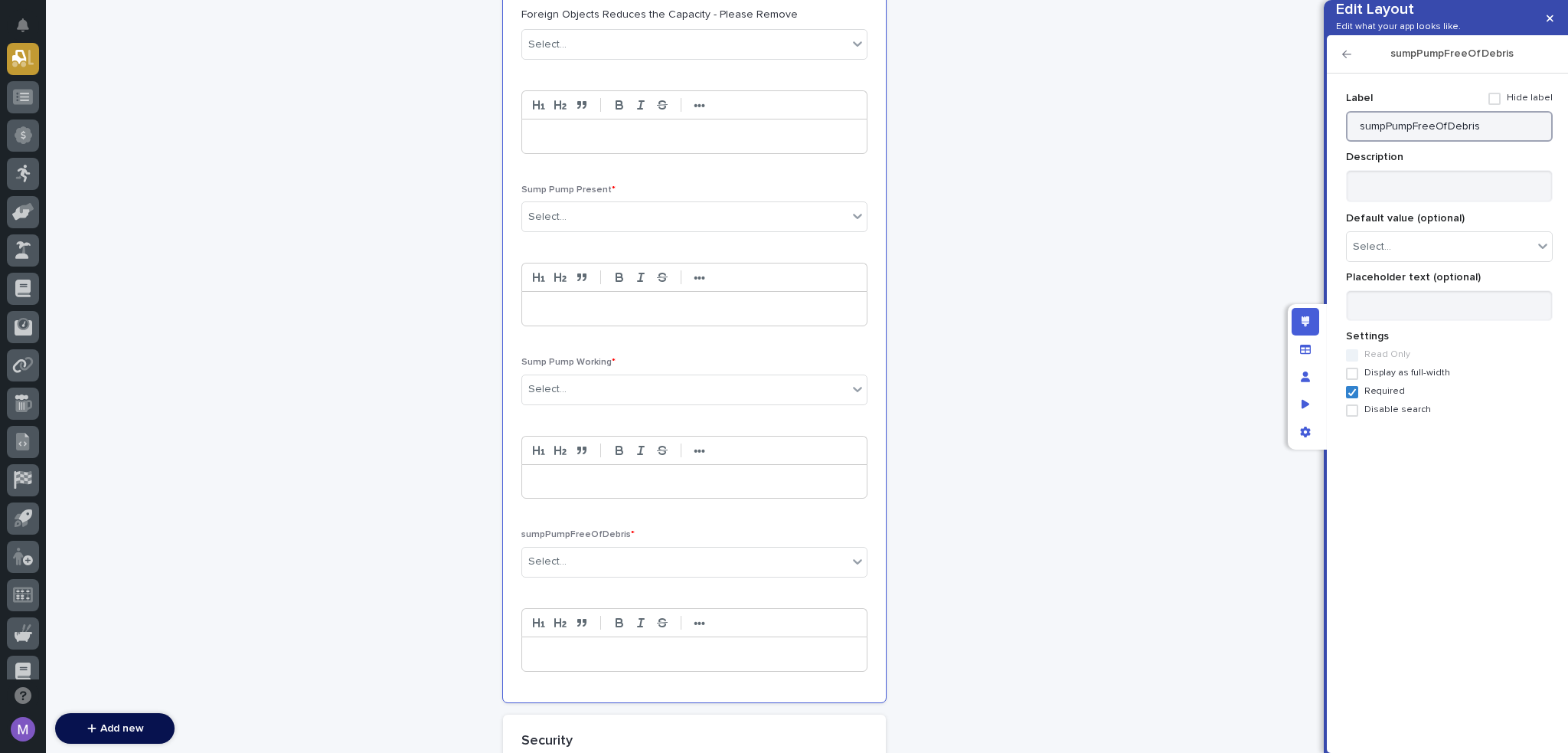
click at [1443, 142] on input "sumpPumpFreeOfDebris" at bounding box center [1449, 126] width 207 height 31
paste input "Sump Pump Free Of"
type input "Sump Pump Free Of Debris"
click at [1341, 74] on div "sumpPumpFreeOfDebris" at bounding box center [1448, 53] width 241 height 38
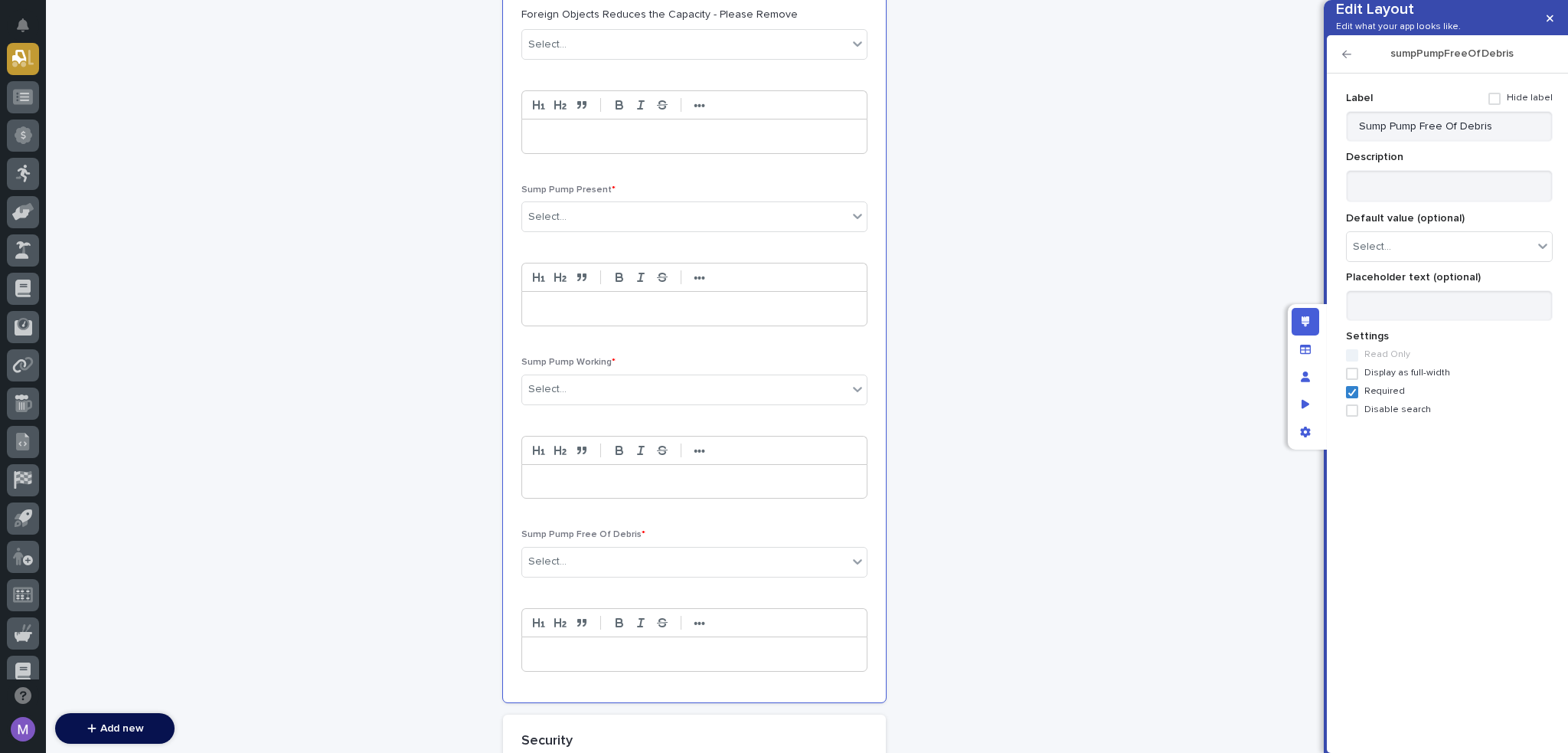
click at [1344, 58] on icon "button" at bounding box center [1347, 53] width 9 height 7
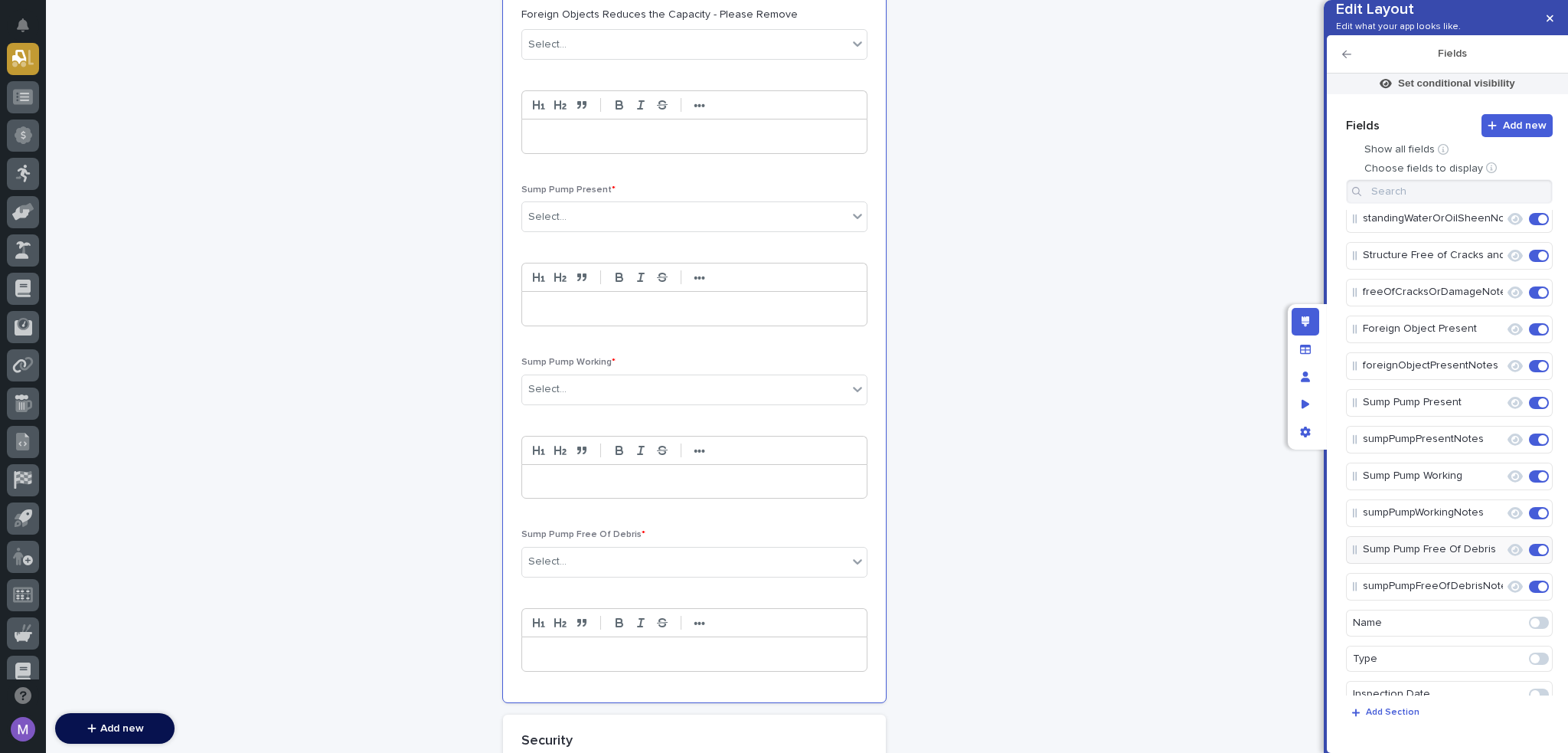
click at [1133, 275] on div "**********" at bounding box center [694, 371] width 1297 height 5436
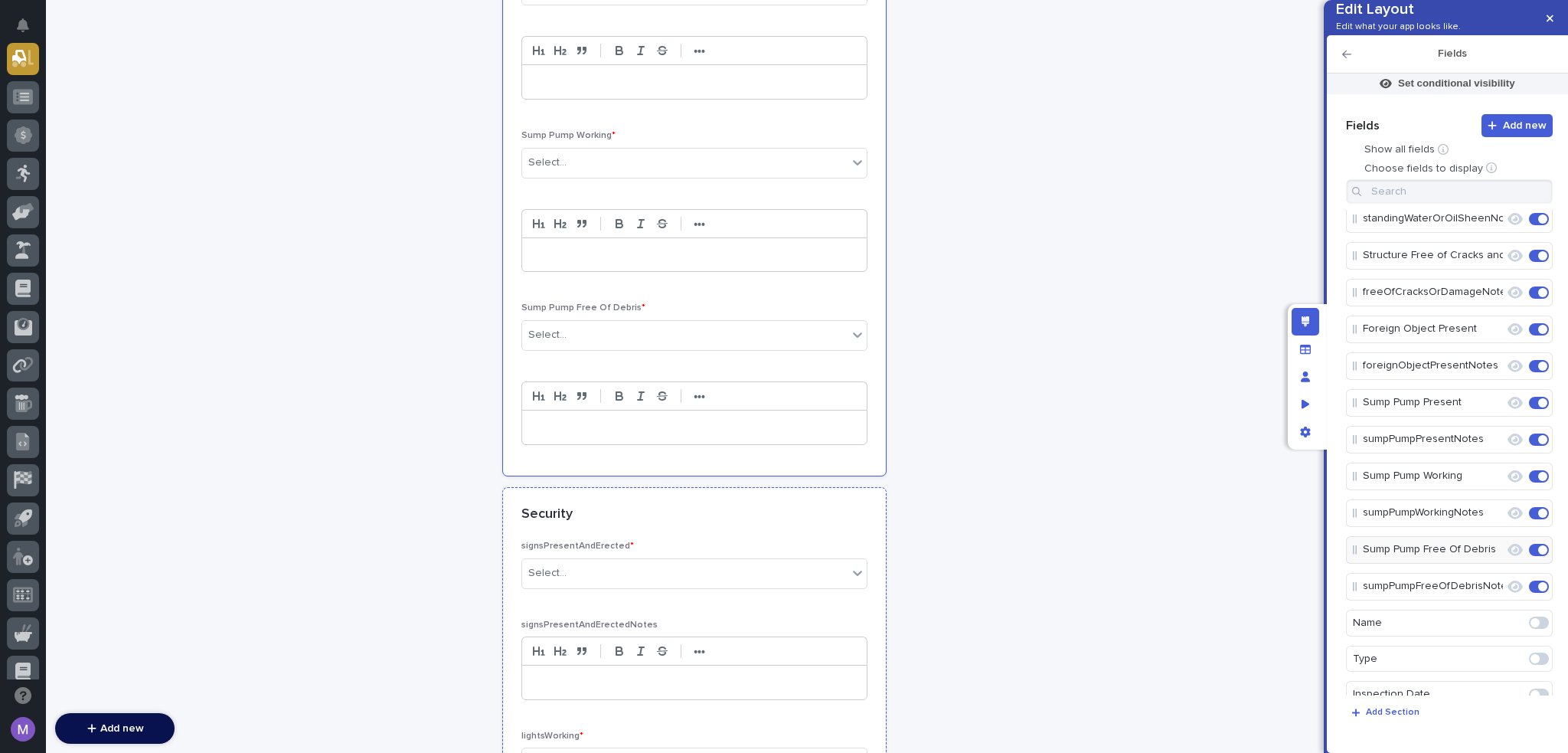
scroll to position [2817, 0]
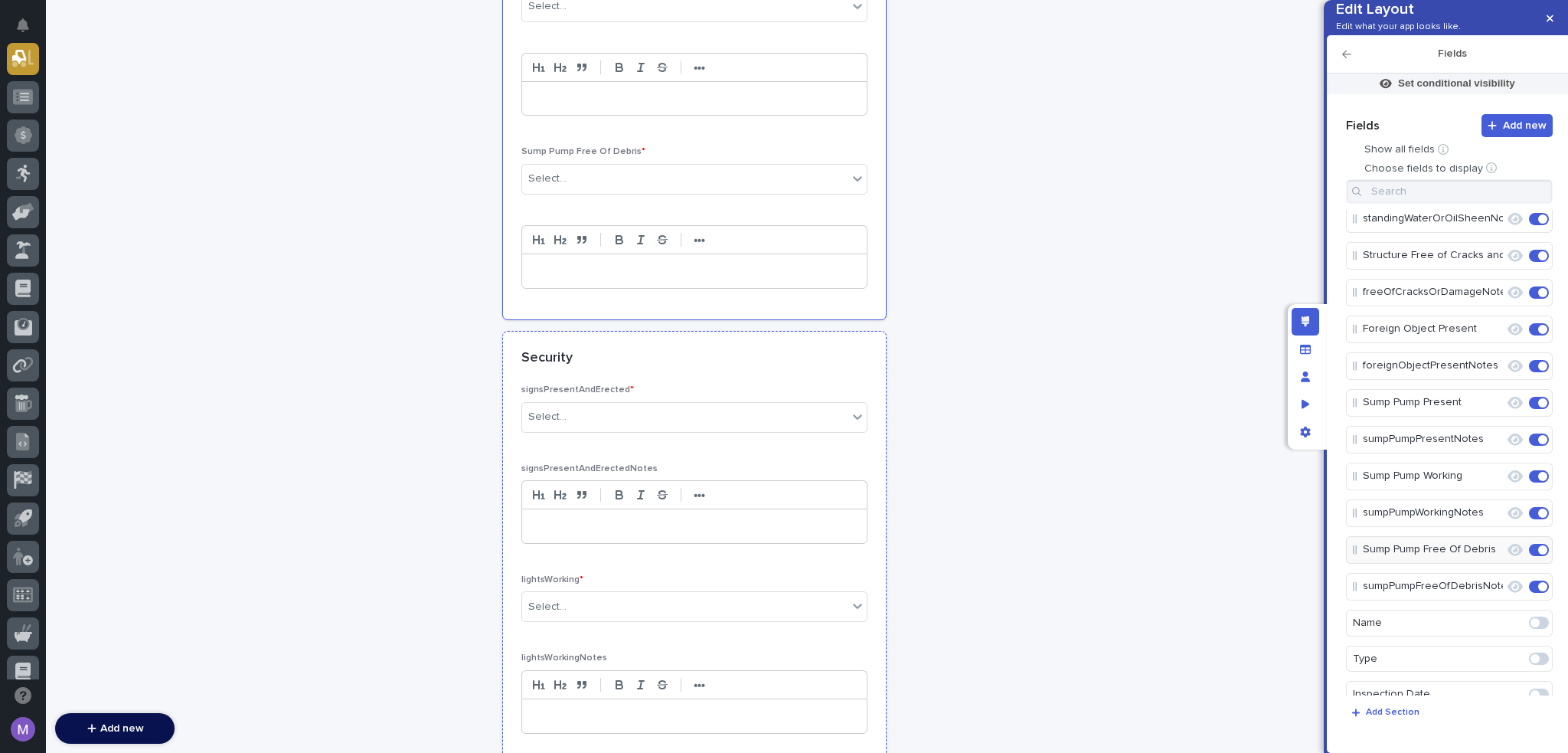
click at [793, 357] on div "Security" at bounding box center [694, 358] width 382 height 53
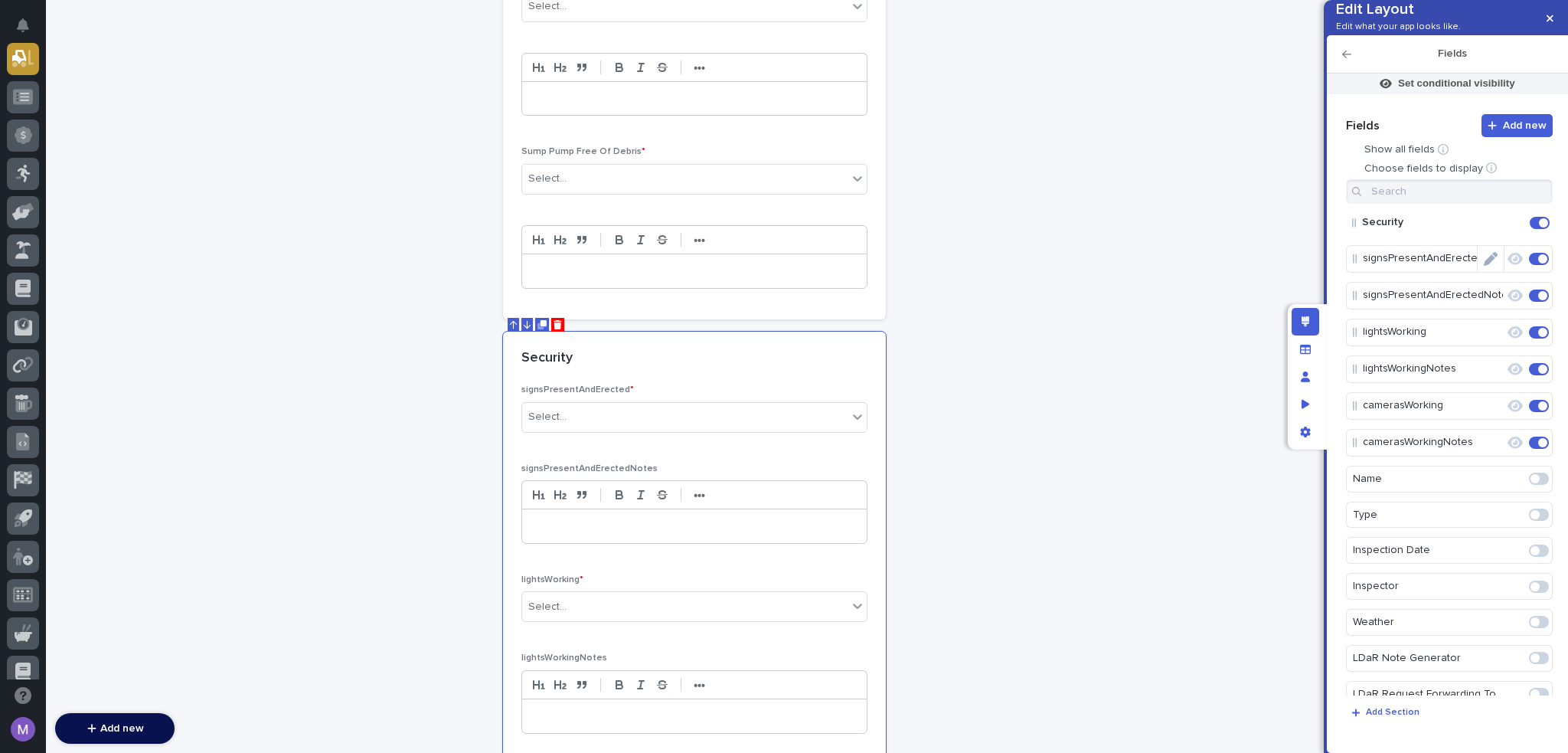
click at [1486, 266] on icon "Edit" at bounding box center [1490, 259] width 14 height 14
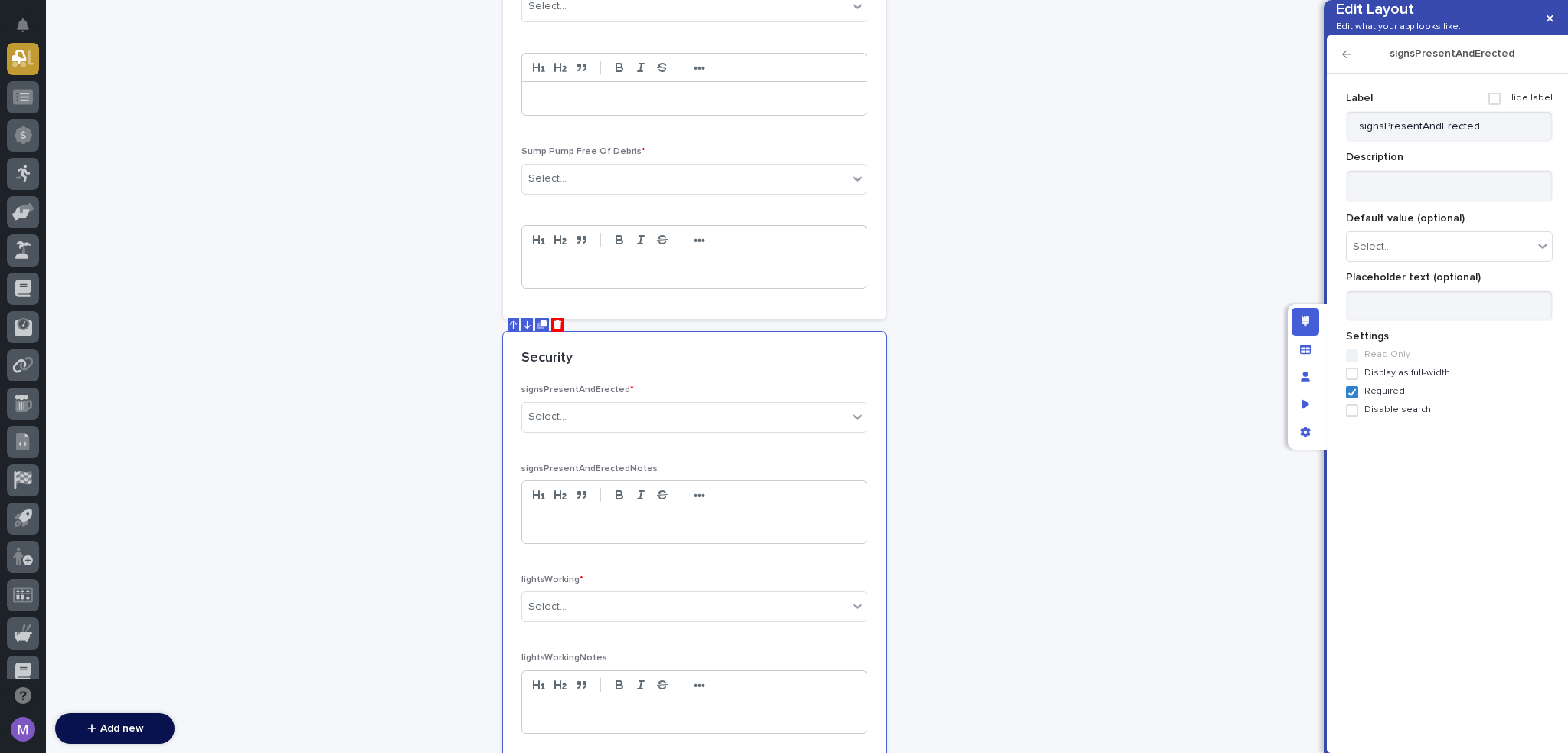
click at [1468, 105] on p "Label" at bounding box center [1417, 98] width 143 height 13
click at [1474, 142] on input "signsPresentAndErected" at bounding box center [1449, 126] width 207 height 31
paste input "All Signs Erected & Present"
type input "All Signs Erected & Present"
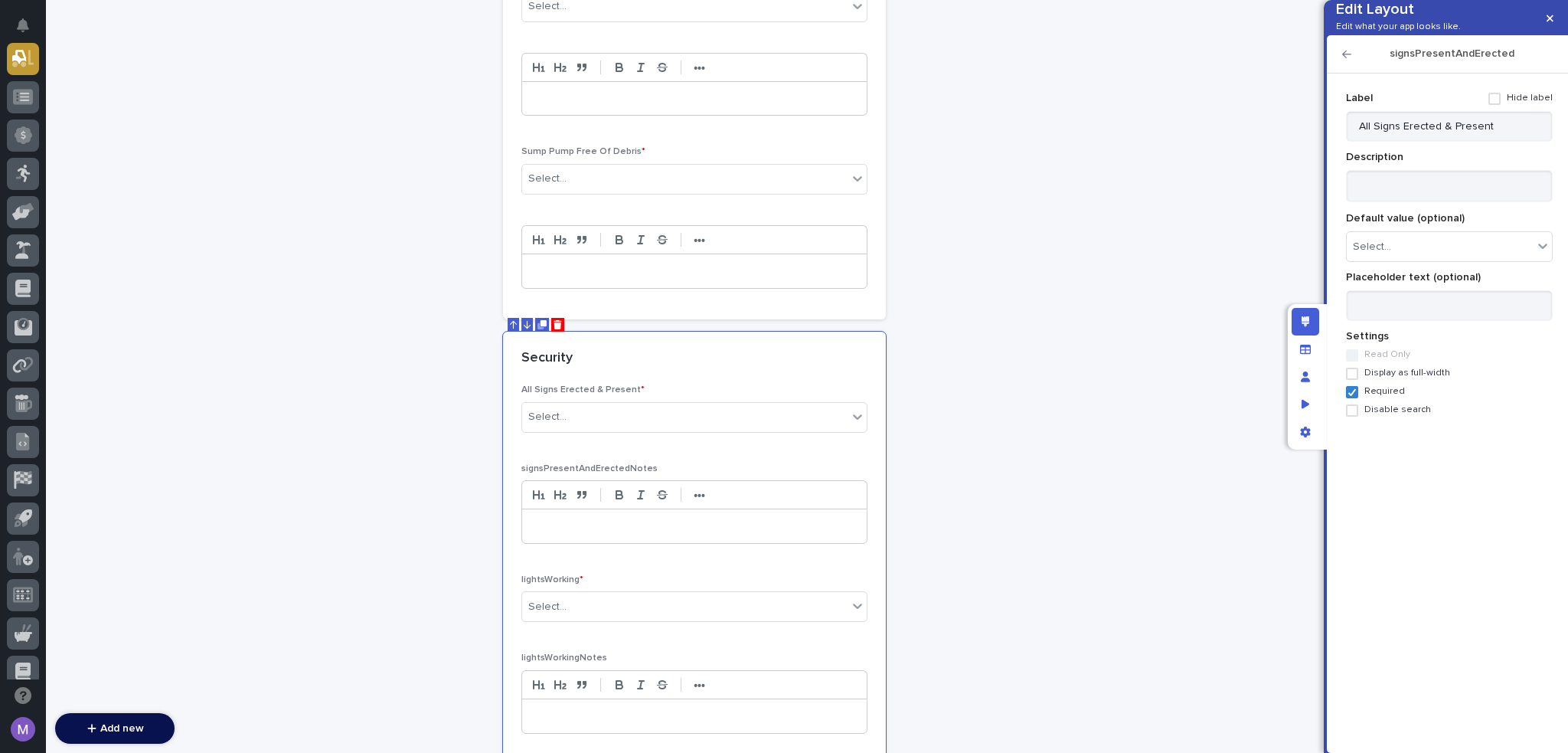
click at [1344, 58] on icon "button" at bounding box center [1347, 53] width 9 height 7
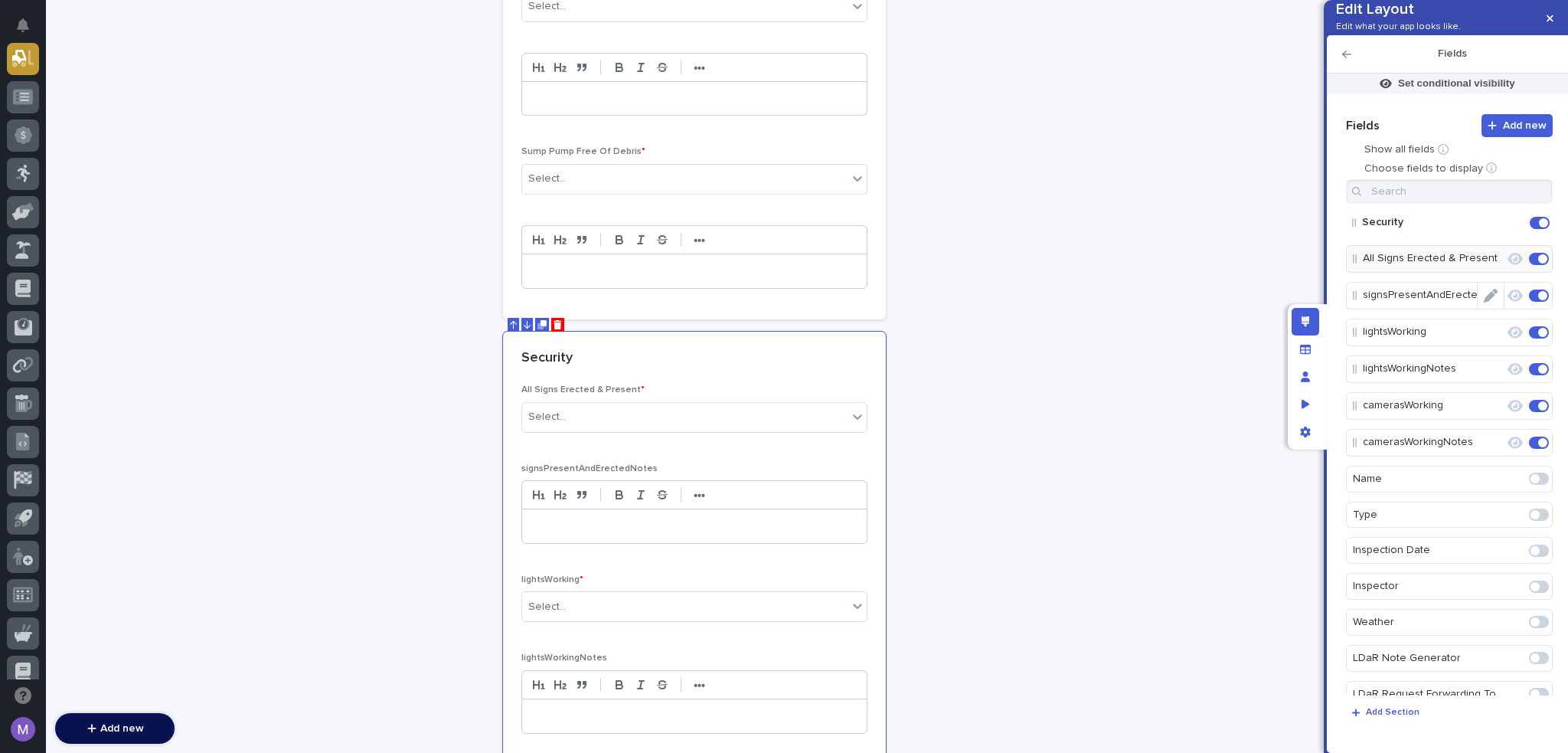
click at [1485, 302] on icon "Edit" at bounding box center [1490, 295] width 14 height 14
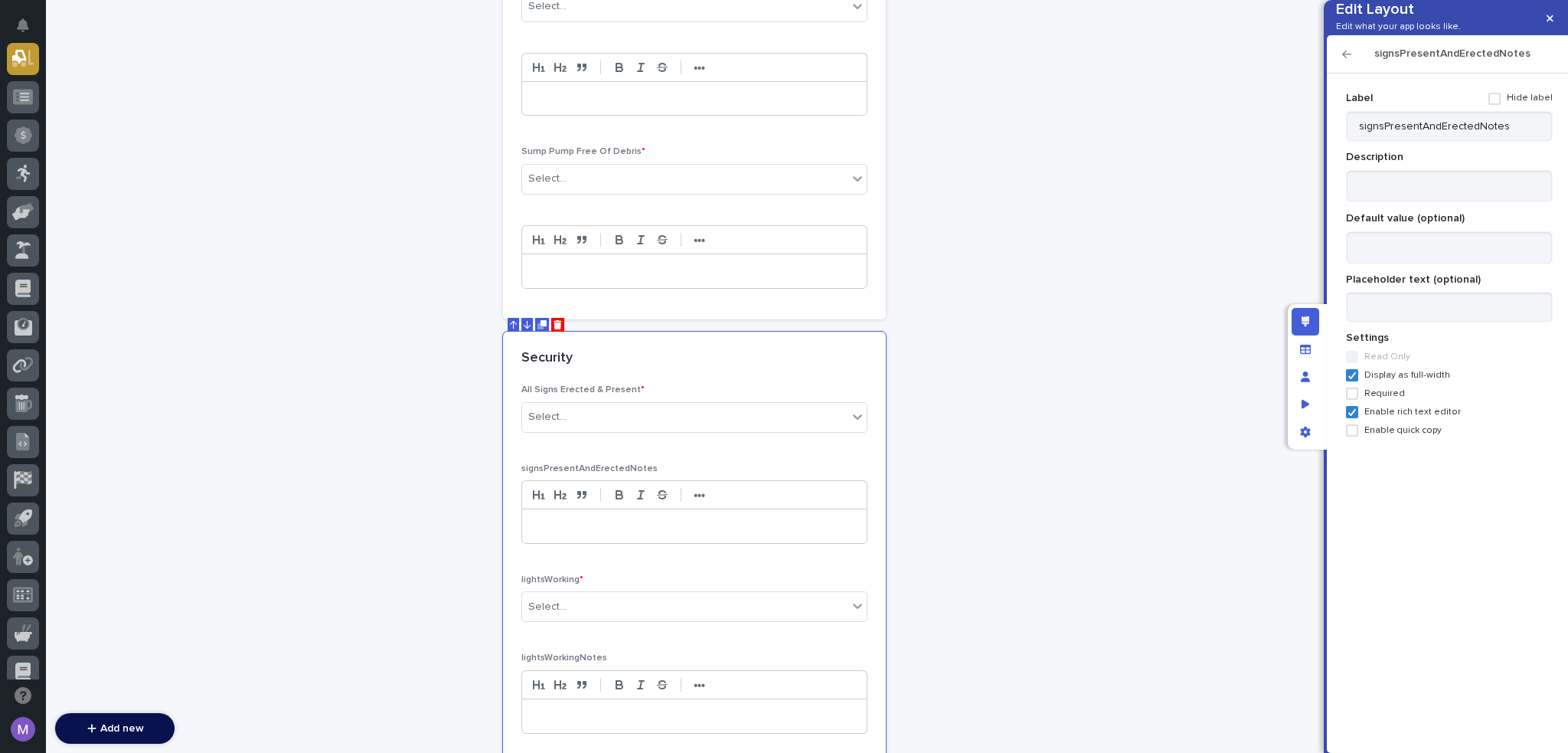
click at [1494, 105] on span at bounding box center [1494, 98] width 12 height 12
click at [1348, 58] on icon "button" at bounding box center [1347, 53] width 9 height 7
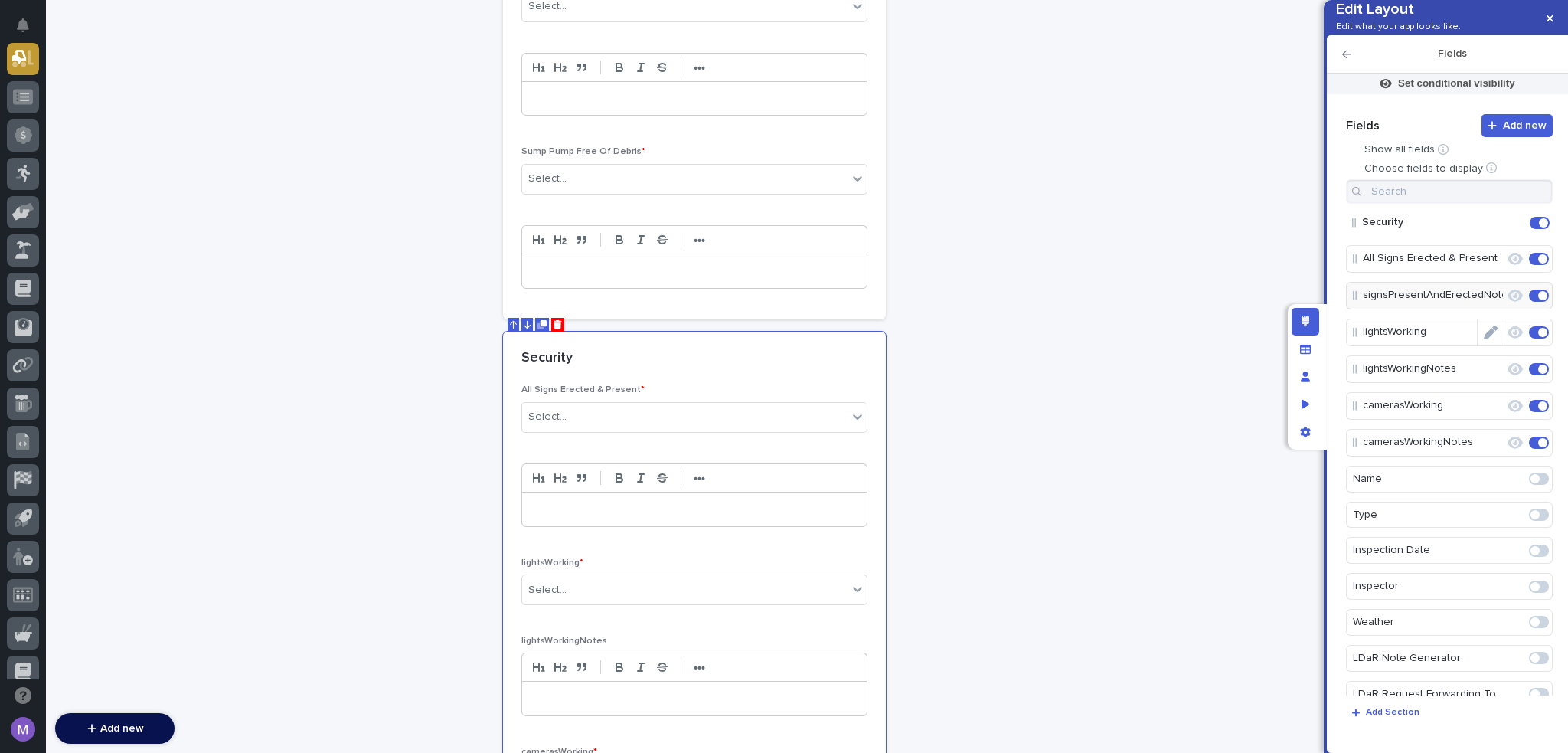
drag, startPoint x: 1485, startPoint y: 391, endPoint x: 1486, endPoint y: 321, distance: 70.0
click at [1505, 376] on icon "Edit" at bounding box center [1505, 369] width 0 height 14
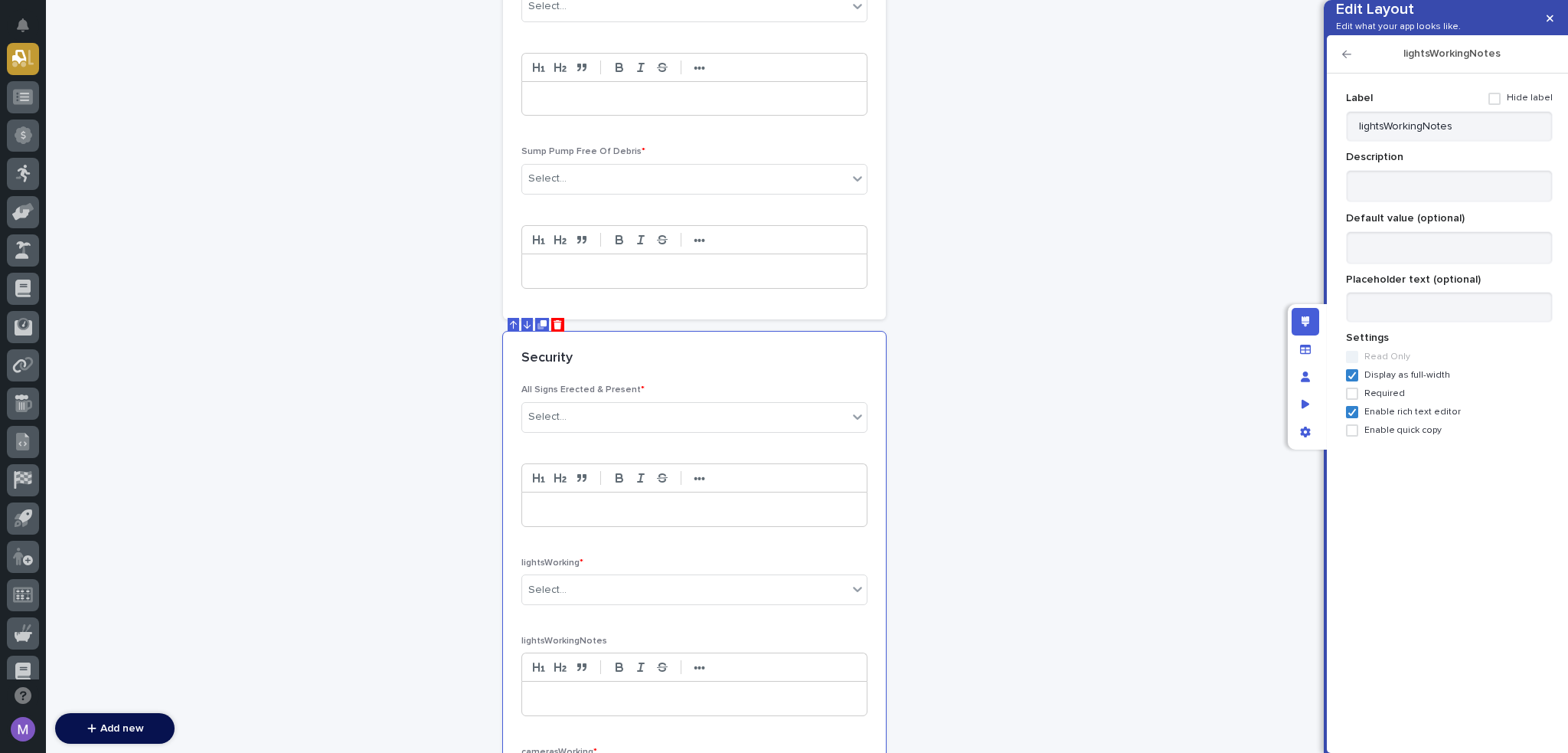
click at [1501, 105] on span at bounding box center [1494, 98] width 12 height 12
click at [1352, 61] on h2 "lightsWorkingNotes" at bounding box center [1452, 54] width 202 height 13
click at [1347, 60] on icon "button" at bounding box center [1347, 53] width 9 height 11
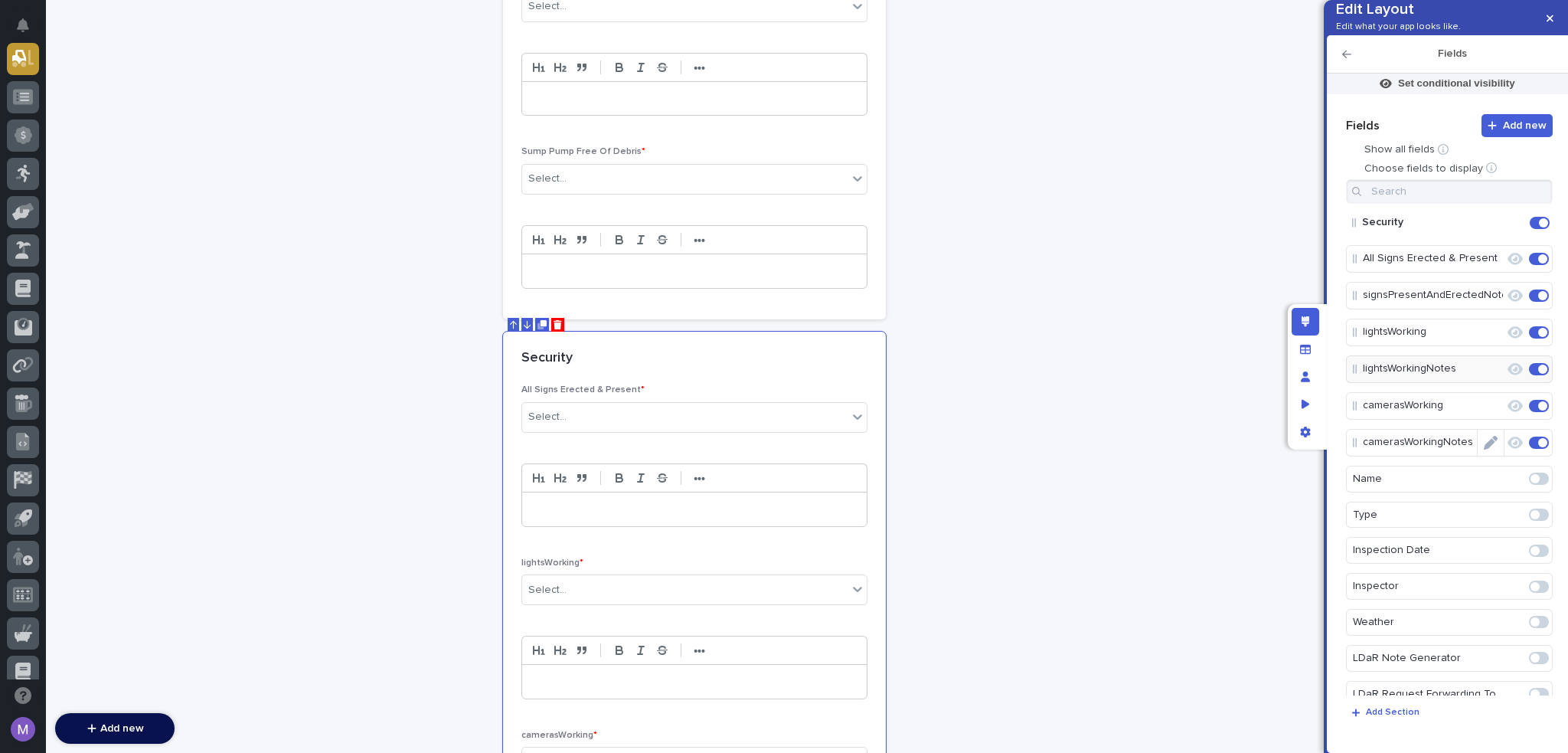
click at [1485, 450] on icon "Edit" at bounding box center [1490, 443] width 14 height 14
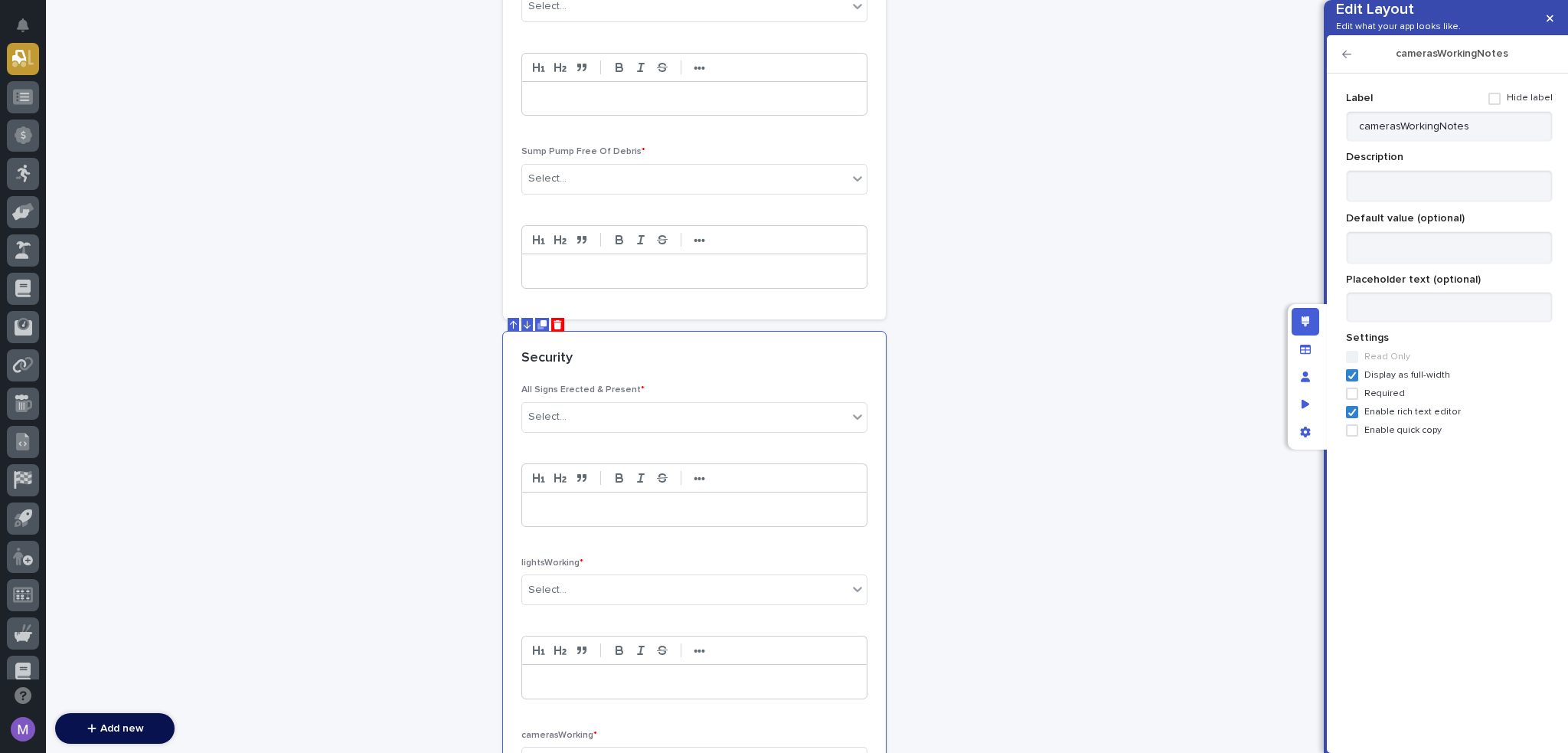
click at [1501, 105] on span at bounding box center [1494, 98] width 12 height 12
click at [1339, 74] on div "camerasWorkingNotes" at bounding box center [1448, 53] width 241 height 38
click at [1344, 58] on icon "button" at bounding box center [1347, 53] width 9 height 7
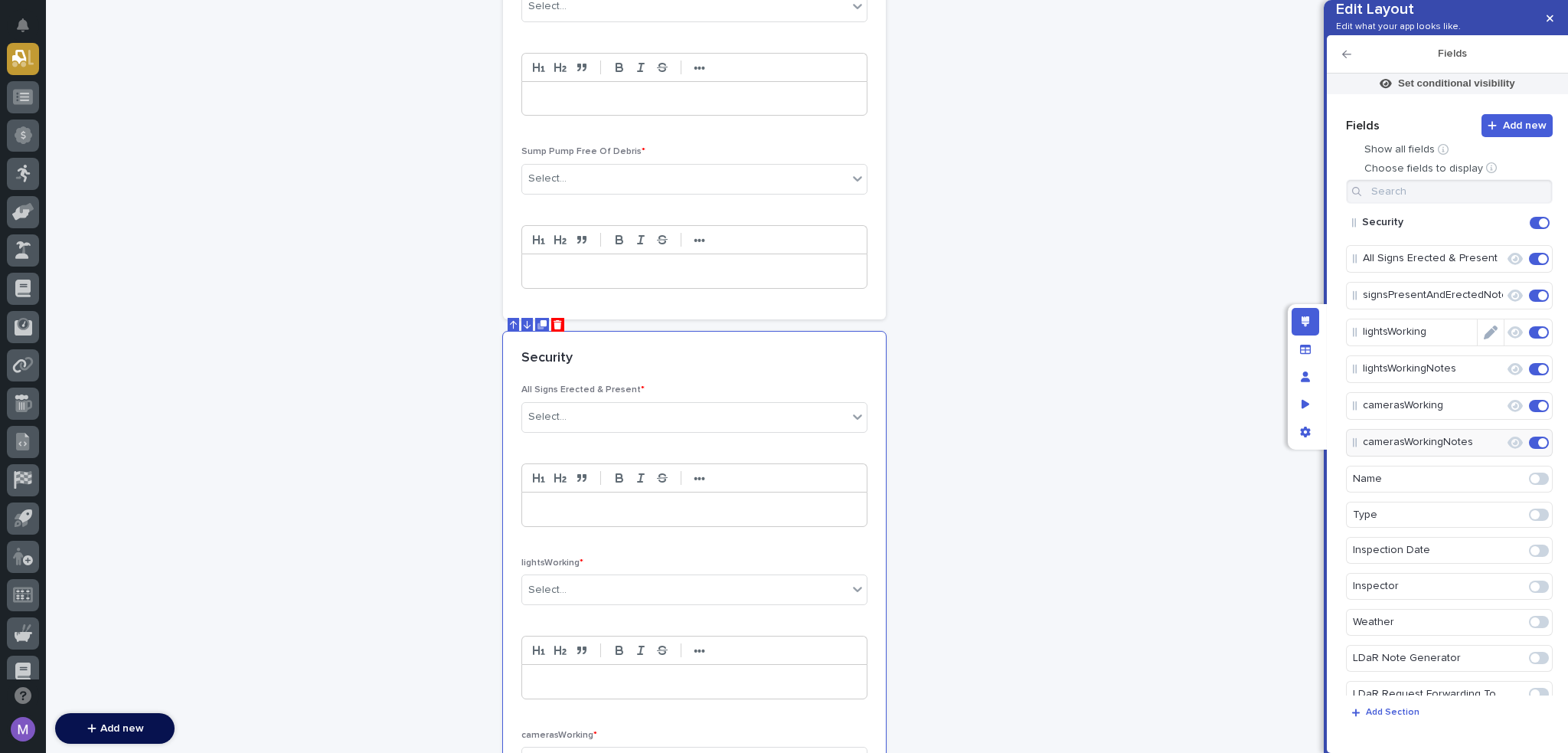
click at [1486, 340] on icon "Edit" at bounding box center [1490, 332] width 14 height 14
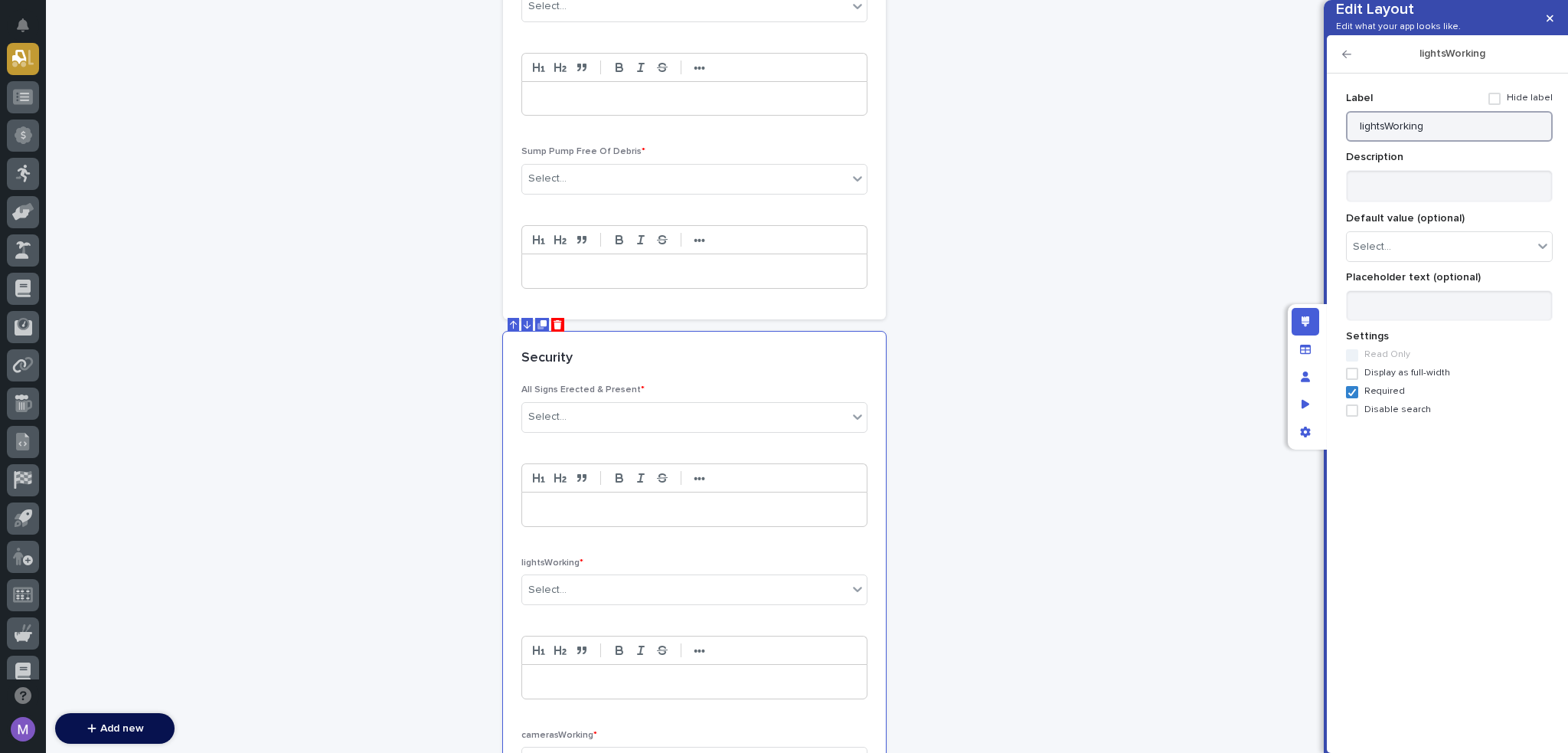
click at [1470, 142] on input "lightsWorking" at bounding box center [1449, 126] width 207 height 31
paste input "All Lights in Working Order"
type input "All Lights in Working Order"
click at [1344, 72] on div "lightsWorking" at bounding box center [1448, 53] width 241 height 38
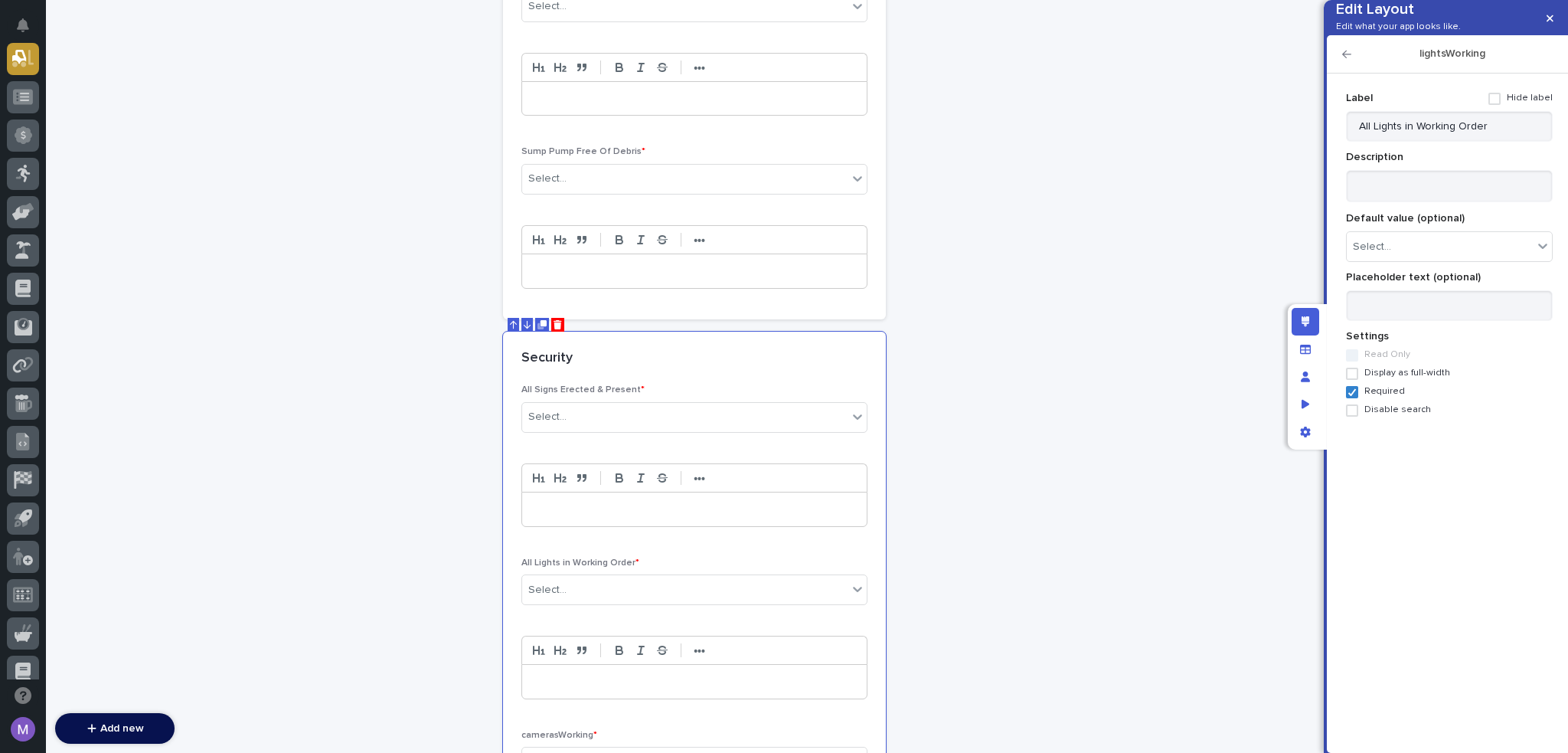
click at [1344, 58] on icon "button" at bounding box center [1347, 53] width 9 height 7
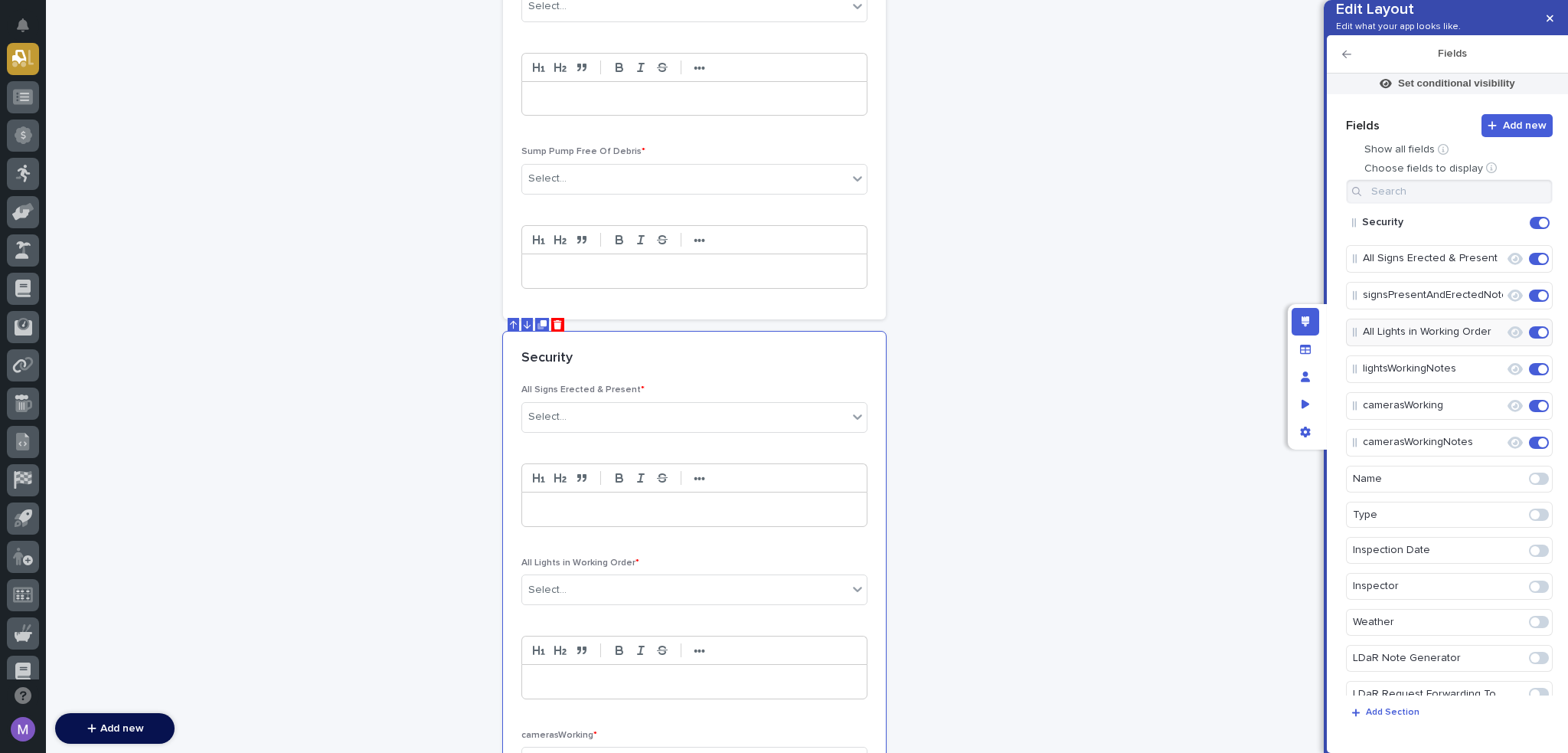
drag, startPoint x: 1485, startPoint y: 429, endPoint x: 1473, endPoint y: 415, distance: 18.4
click at [1505, 413] on icon "Edit" at bounding box center [1505, 405] width 0 height 14
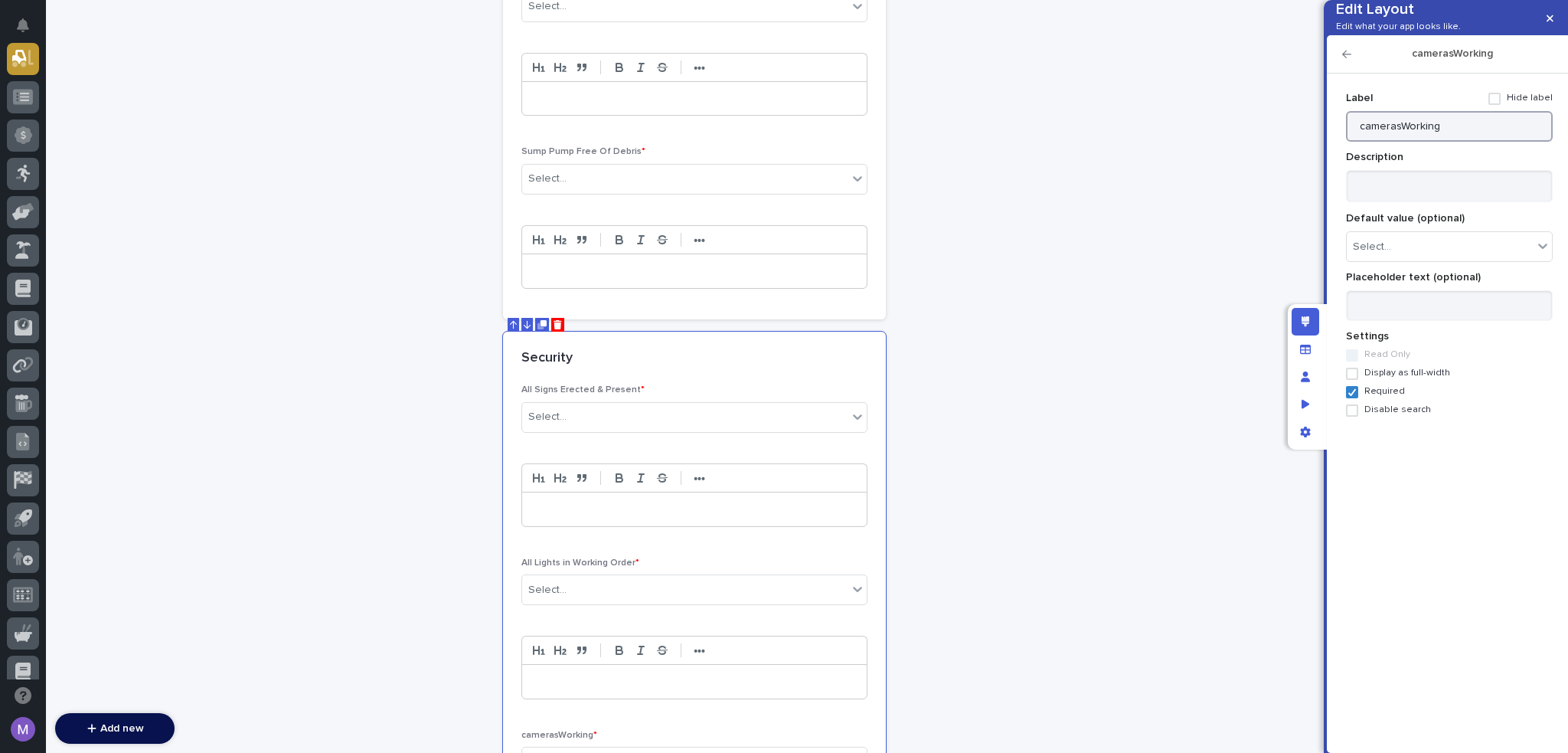
click at [1436, 142] on input "camerasWorking" at bounding box center [1449, 126] width 207 height 31
paste input "All Cameras in Working Order"
type input "All Cameras in Working Order"
click at [1351, 58] on icon "button" at bounding box center [1347, 53] width 9 height 7
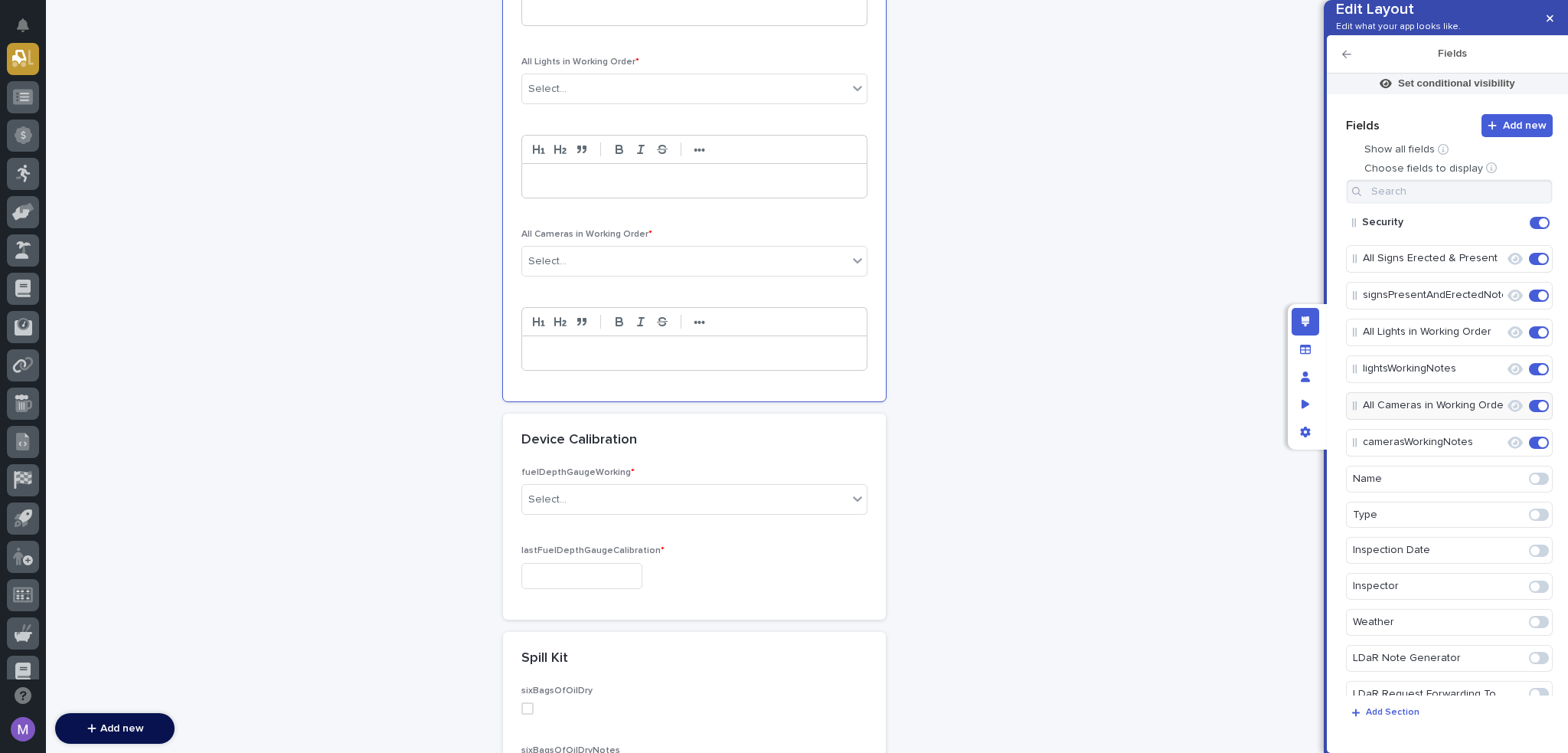
scroll to position [3352, 0]
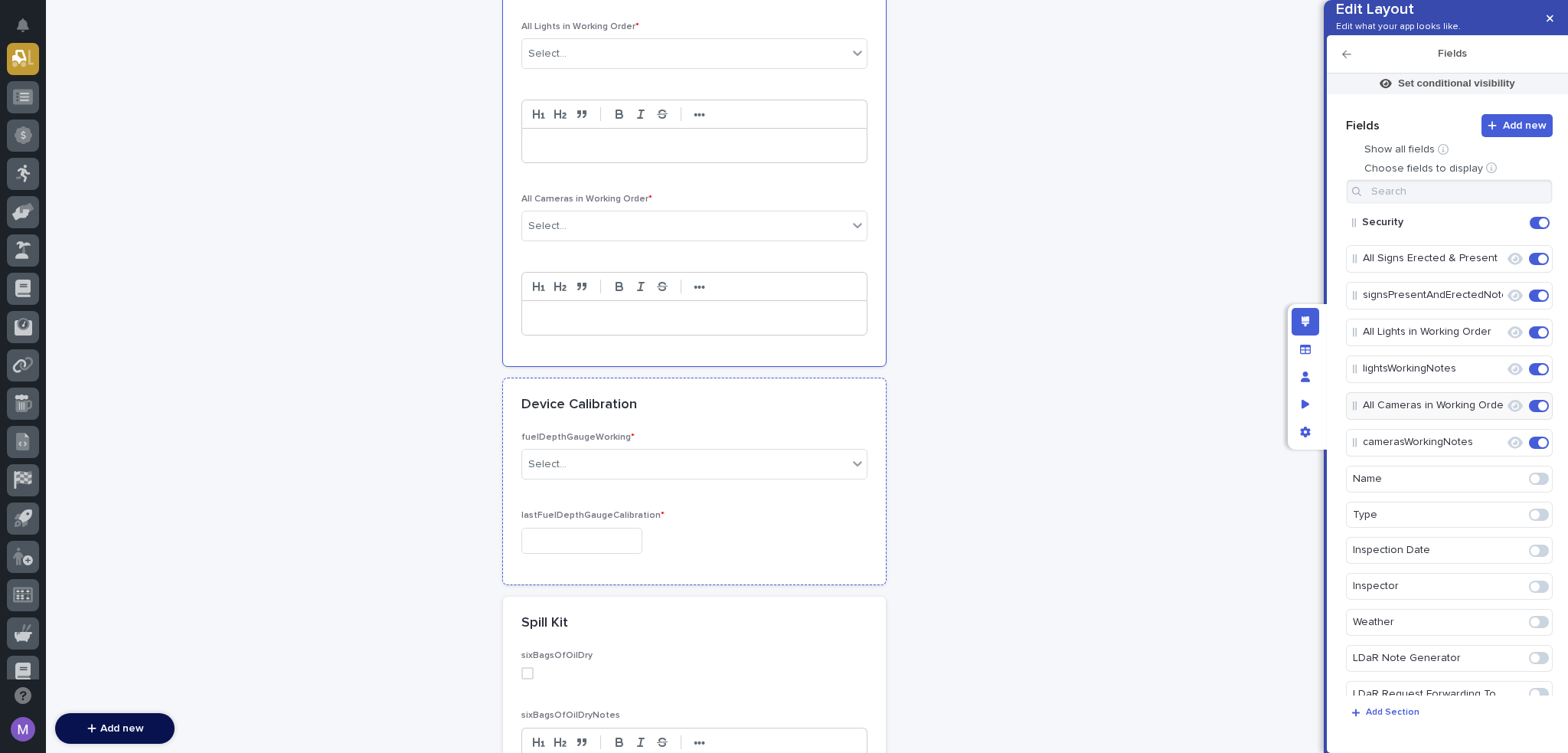
click at [776, 400] on div "Device Calibration" at bounding box center [694, 405] width 382 height 53
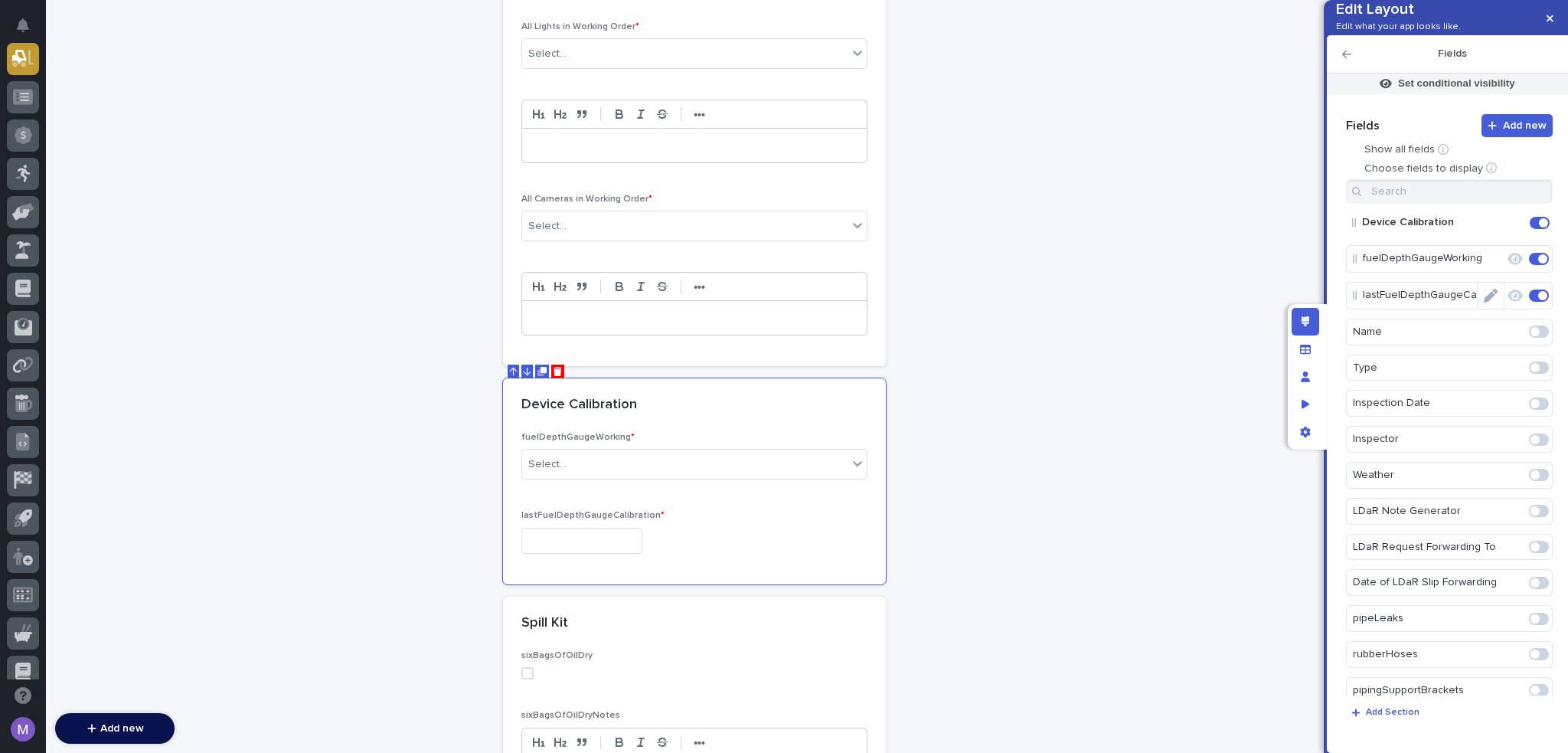
click at [1505, 266] on icon "Edit" at bounding box center [1505, 259] width 0 height 14
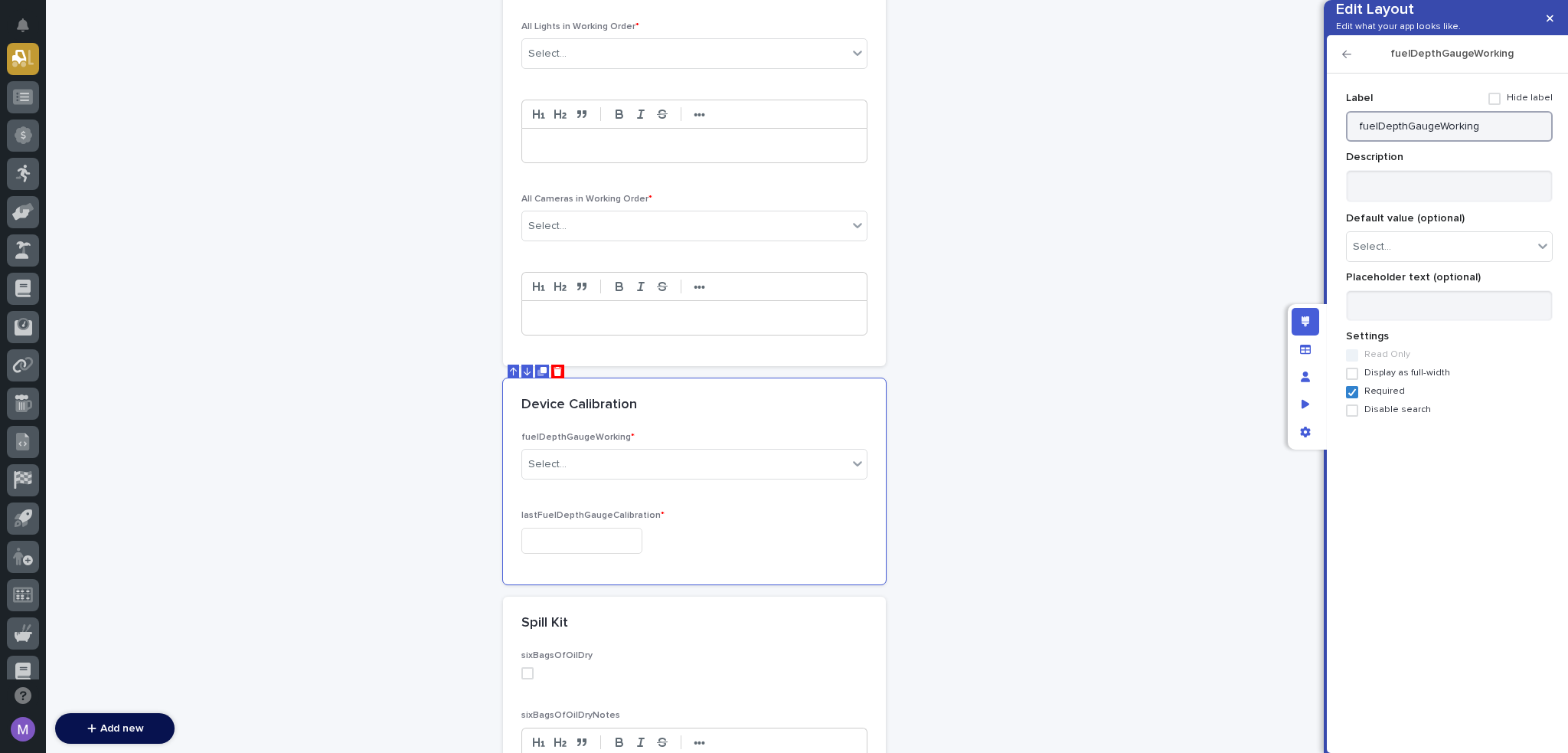
click at [1450, 142] on input "fuelDepthGaugeWorking" at bounding box center [1449, 126] width 207 height 31
paste input "Is Fuel Depth Gage in Working Order?"
click at [1369, 142] on input "Is Fuel Depth Gage in Working Order?" at bounding box center [1449, 126] width 207 height 31
click at [1430, 142] on input "Fuel Depth Gage in Working Order?" at bounding box center [1449, 126] width 207 height 31
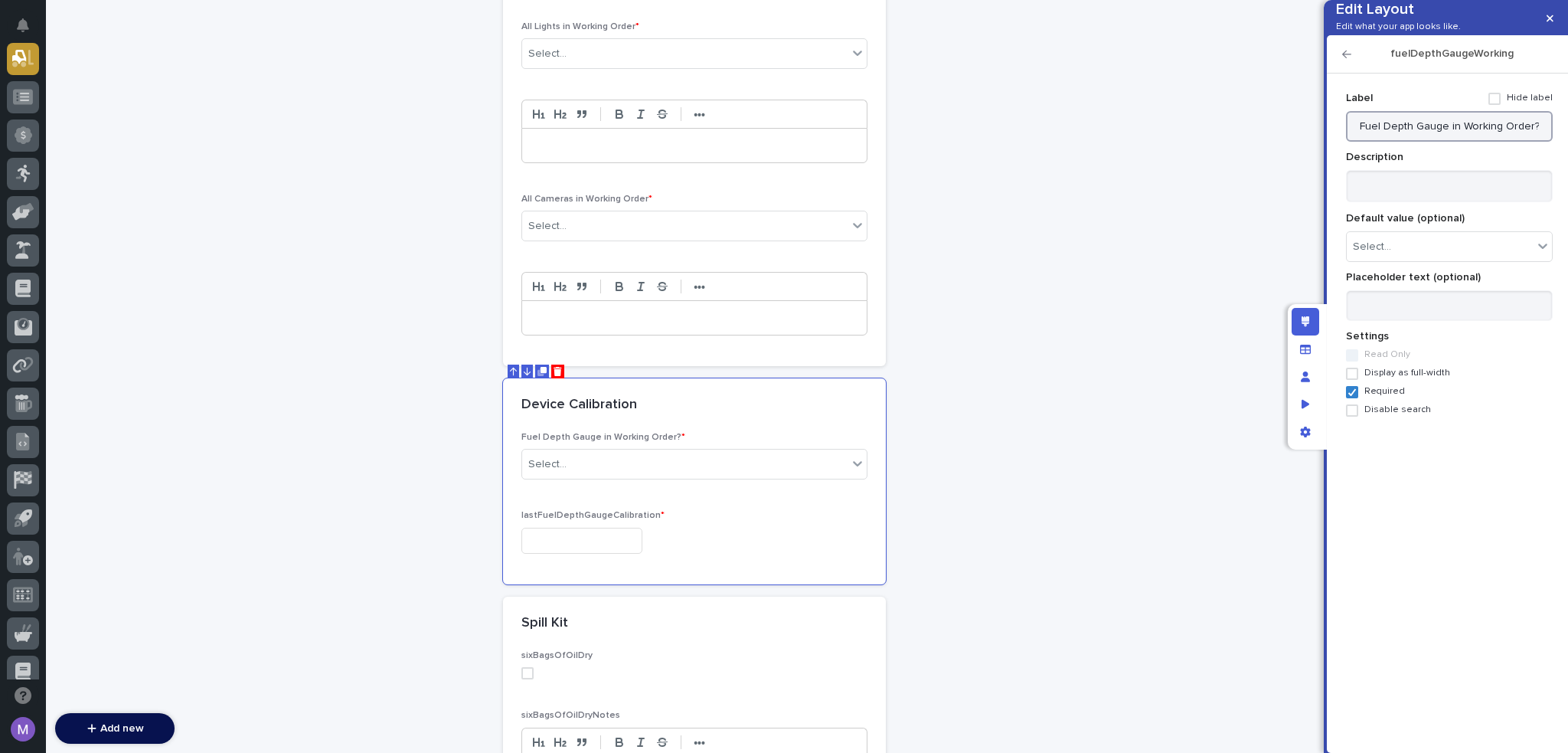
click at [1543, 142] on input "Fuel Depth Gauge in Working Order?" at bounding box center [1449, 126] width 207 height 31
type input "Fuel Depth Gauge in Working Order"
click at [1498, 203] on textarea at bounding box center [1449, 186] width 207 height 33
paste textarea "**********"
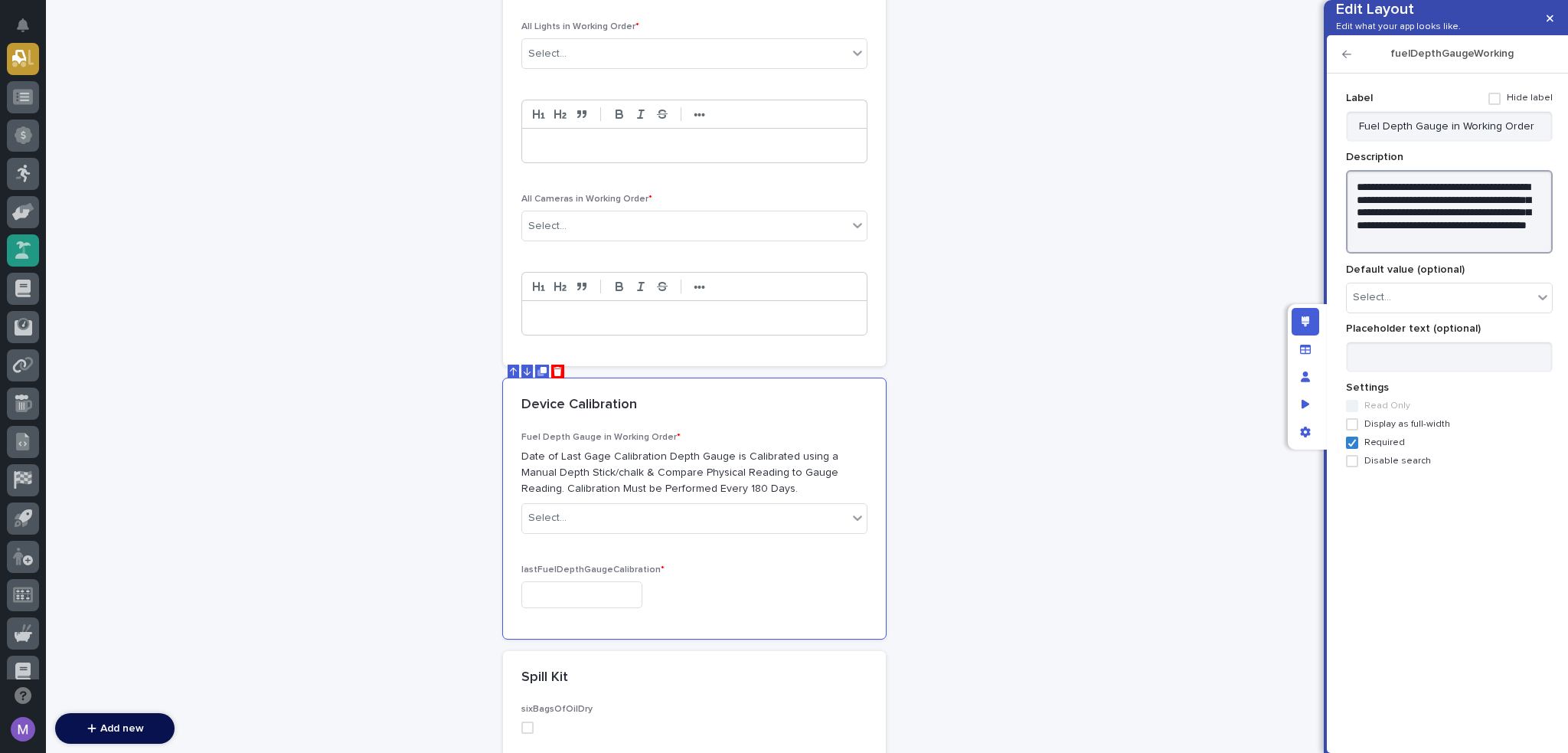
type textarea "**********"
click at [784, 449] on p "Date of Last Gage Calibration Depth Gauge is Calibrated using a Manual Depth St…" at bounding box center [694, 473] width 346 height 48
drag, startPoint x: 1516, startPoint y: 260, endPoint x: 1502, endPoint y: 253, distance: 15.7
click at [1495, 255] on textarea "**********" at bounding box center [1449, 212] width 207 height 84
click at [1534, 255] on textarea "**********" at bounding box center [1449, 212] width 207 height 84
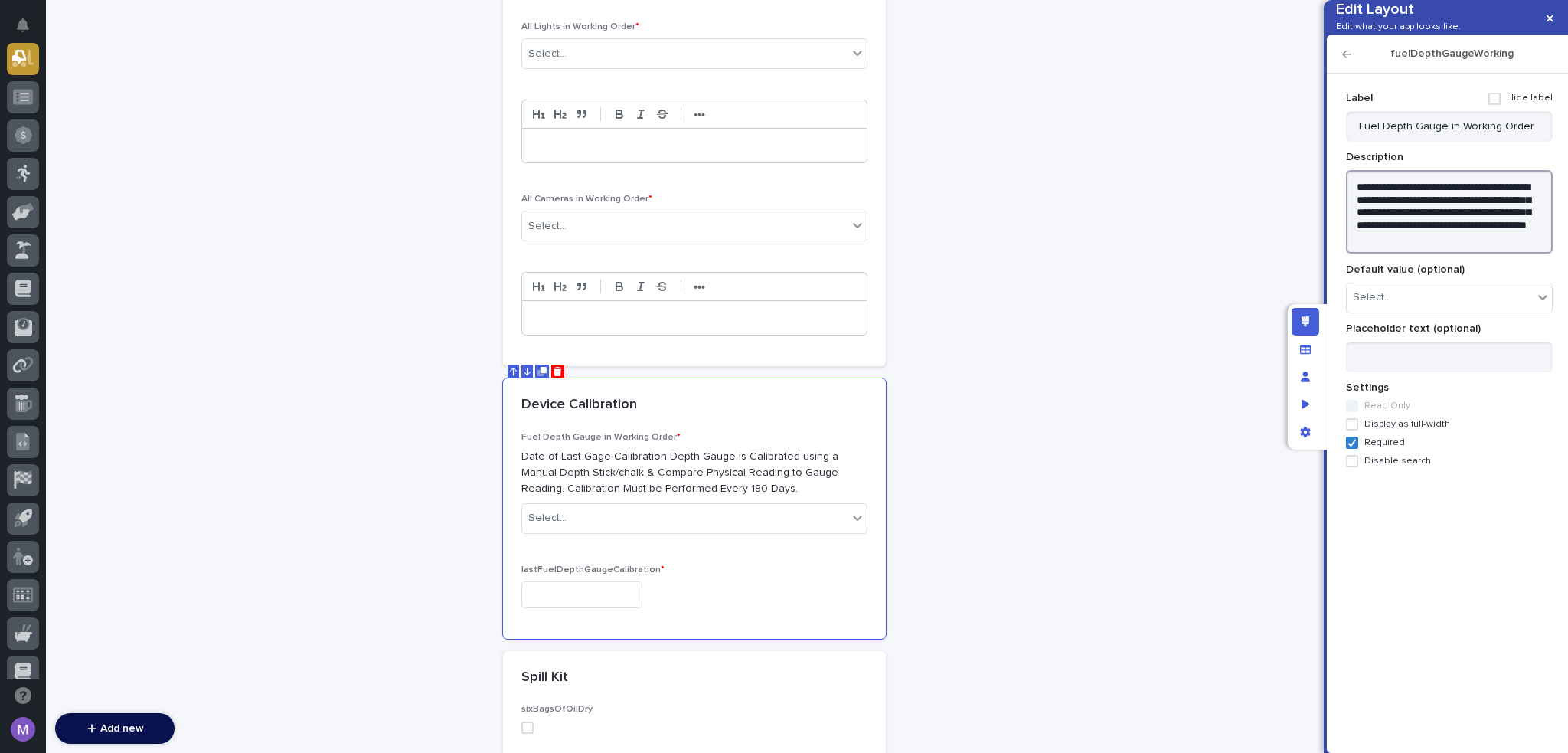
drag, startPoint x: 1523, startPoint y: 264, endPoint x: 1338, endPoint y: 200, distance: 195.8
click at [1338, 200] on div "Add new Fields Show all fields Choose fields to display Device Calibration Fuel…" at bounding box center [1447, 403] width 226 height 675
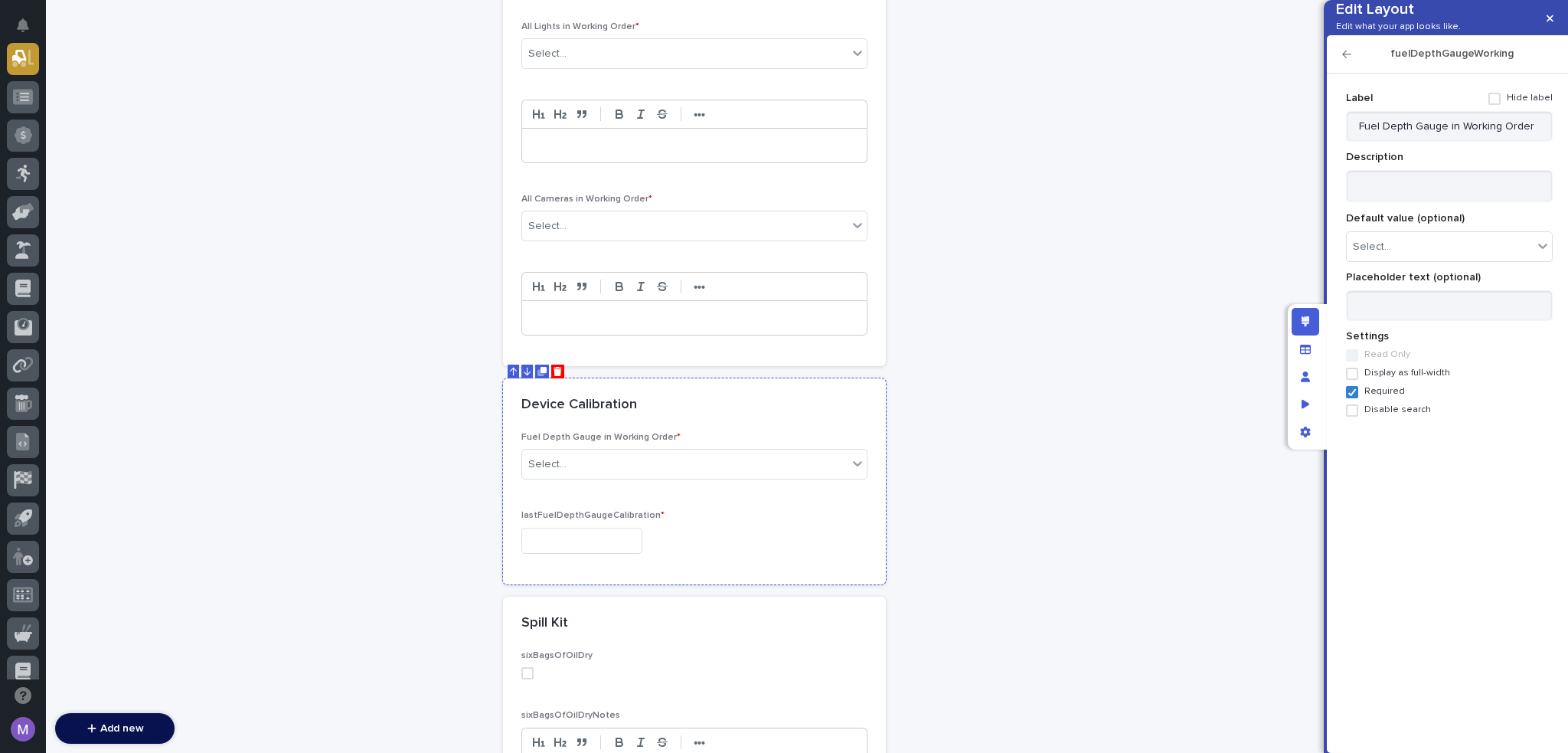
click at [723, 528] on div at bounding box center [694, 541] width 346 height 27
click at [1348, 60] on icon "button" at bounding box center [1347, 53] width 9 height 11
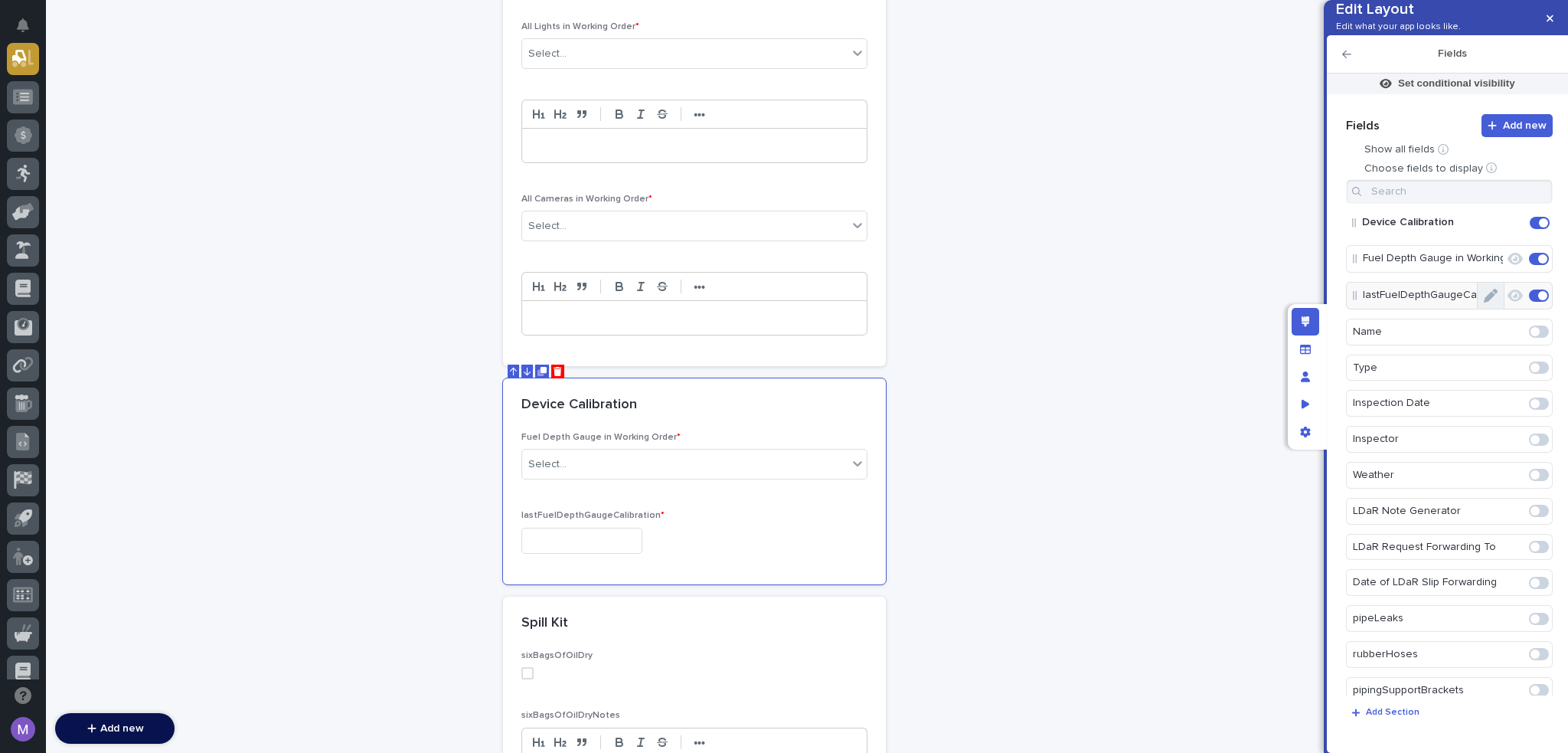
click at [1495, 309] on button "Edit" at bounding box center [1491, 296] width 26 height 26
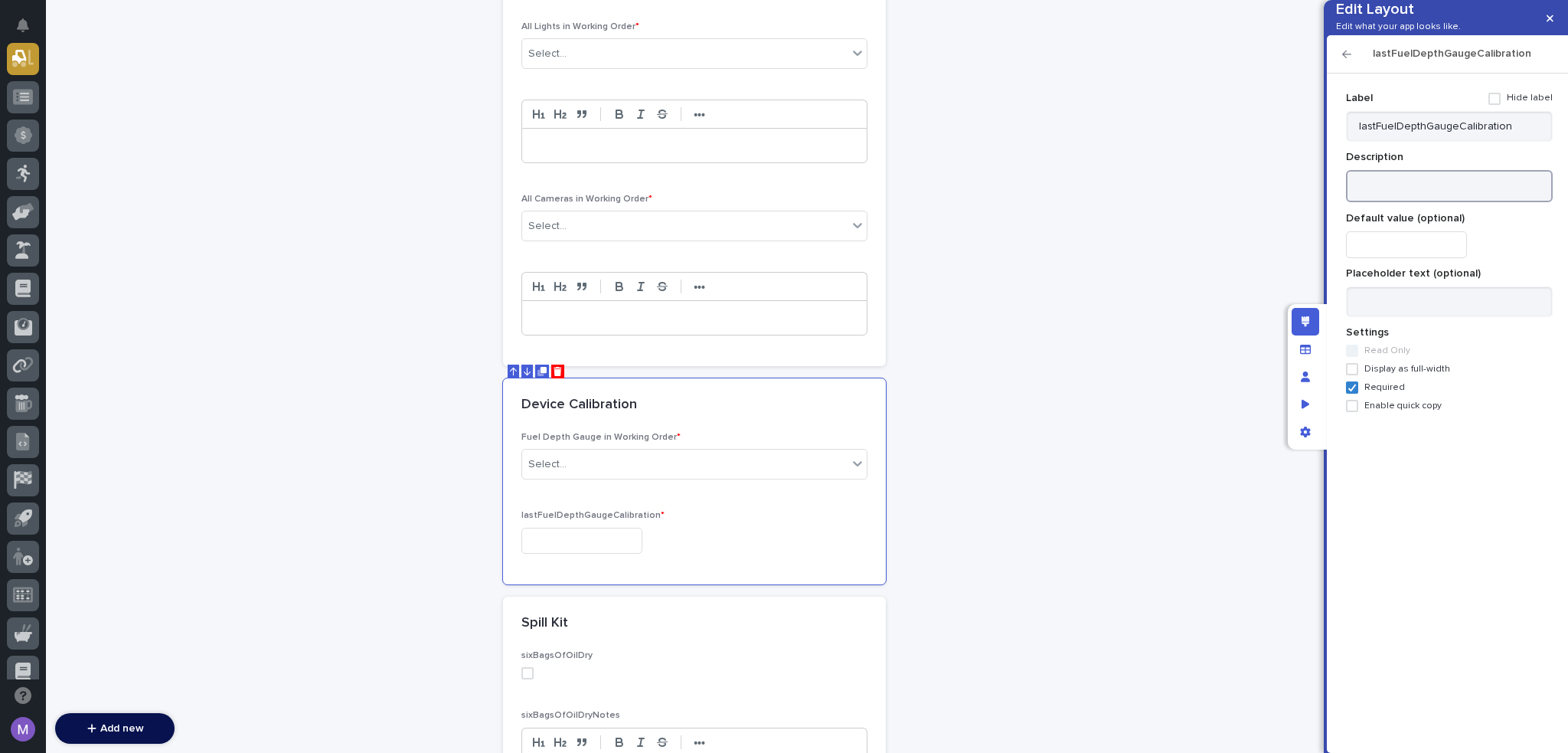
click at [1449, 203] on textarea at bounding box center [1449, 186] width 207 height 33
paste textarea "**********"
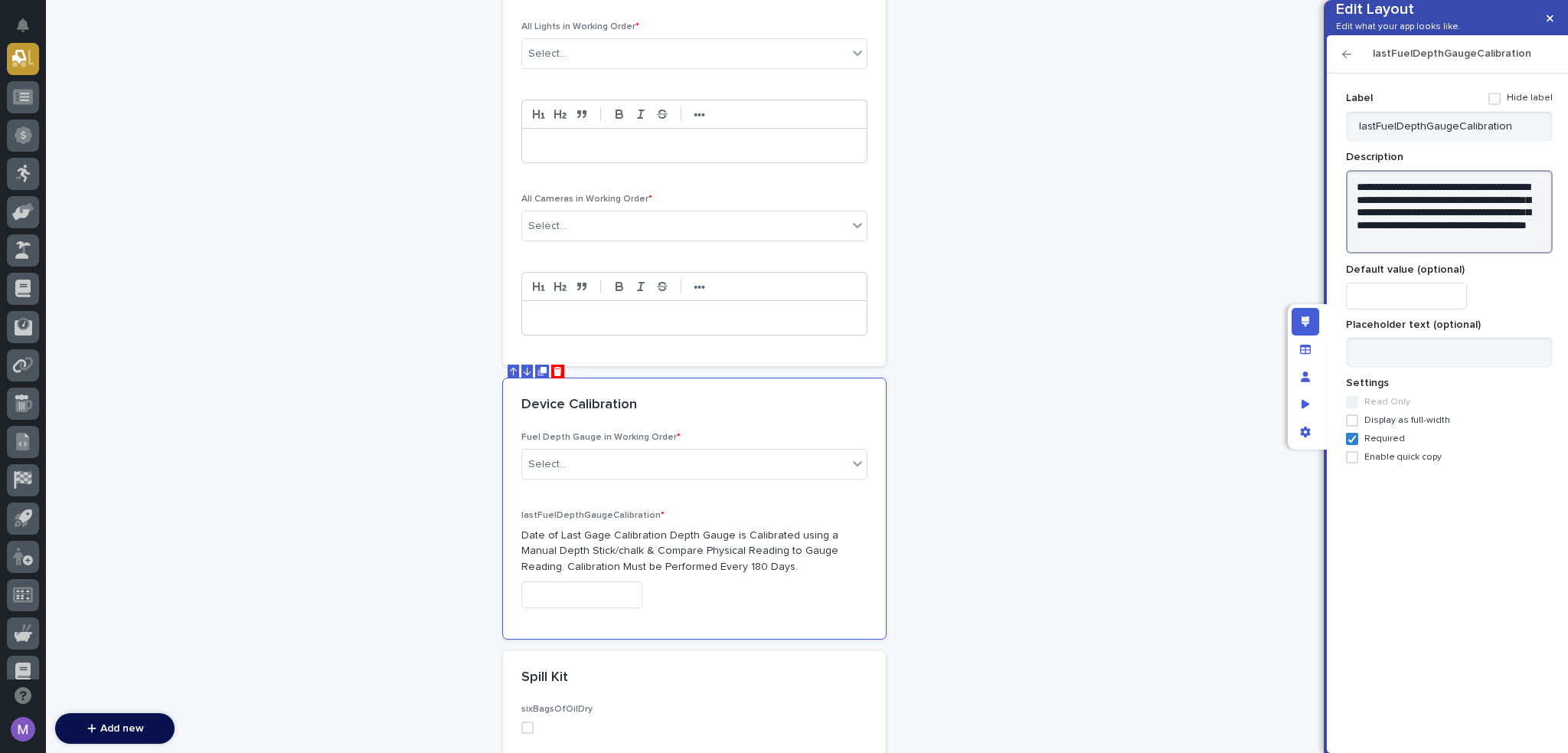
type textarea "**********"
drag, startPoint x: 1346, startPoint y: 77, endPoint x: 1275, endPoint y: 130, distance: 88.6
click at [1346, 60] on icon "button" at bounding box center [1347, 53] width 9 height 11
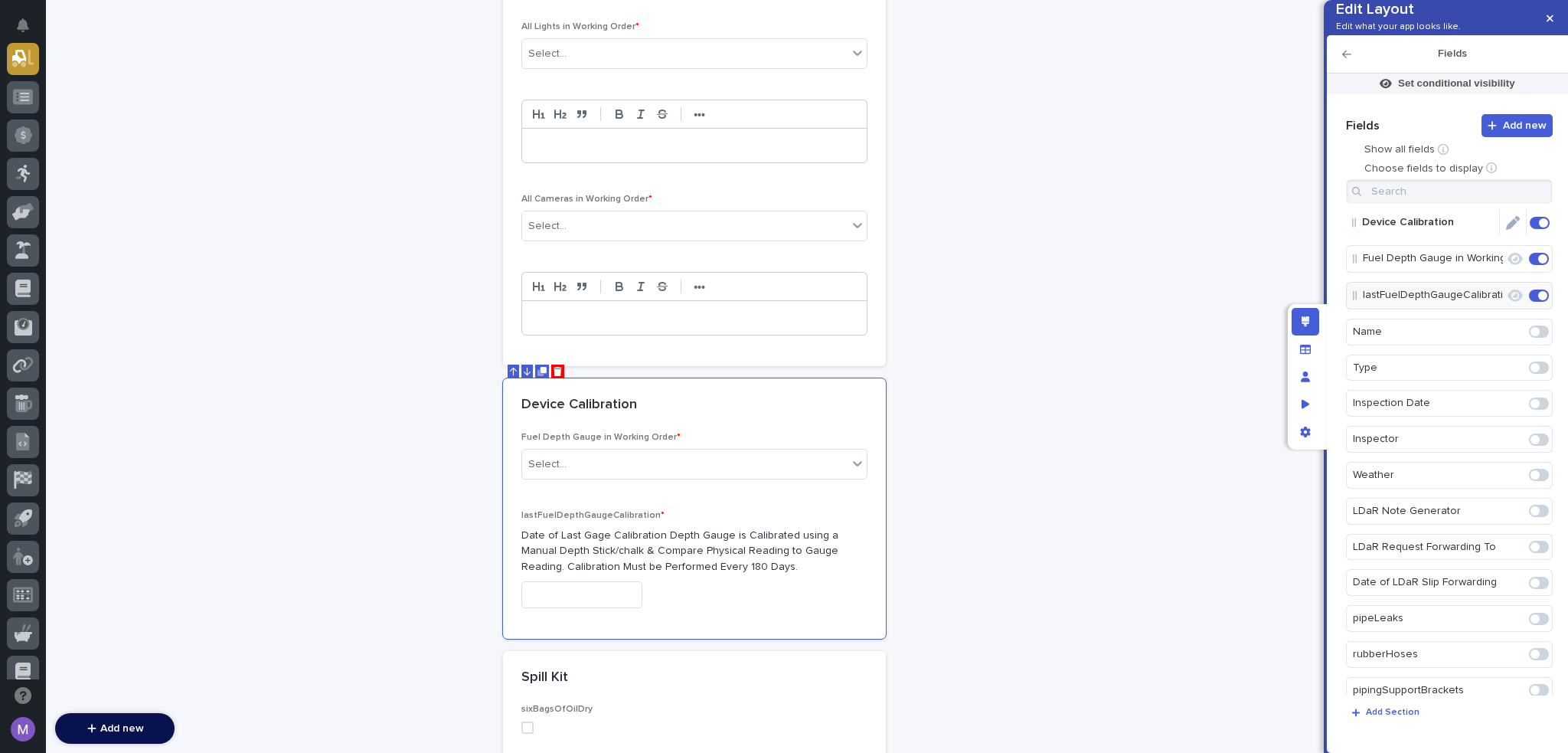
click at [1506, 229] on icon "Edit" at bounding box center [1513, 222] width 14 height 14
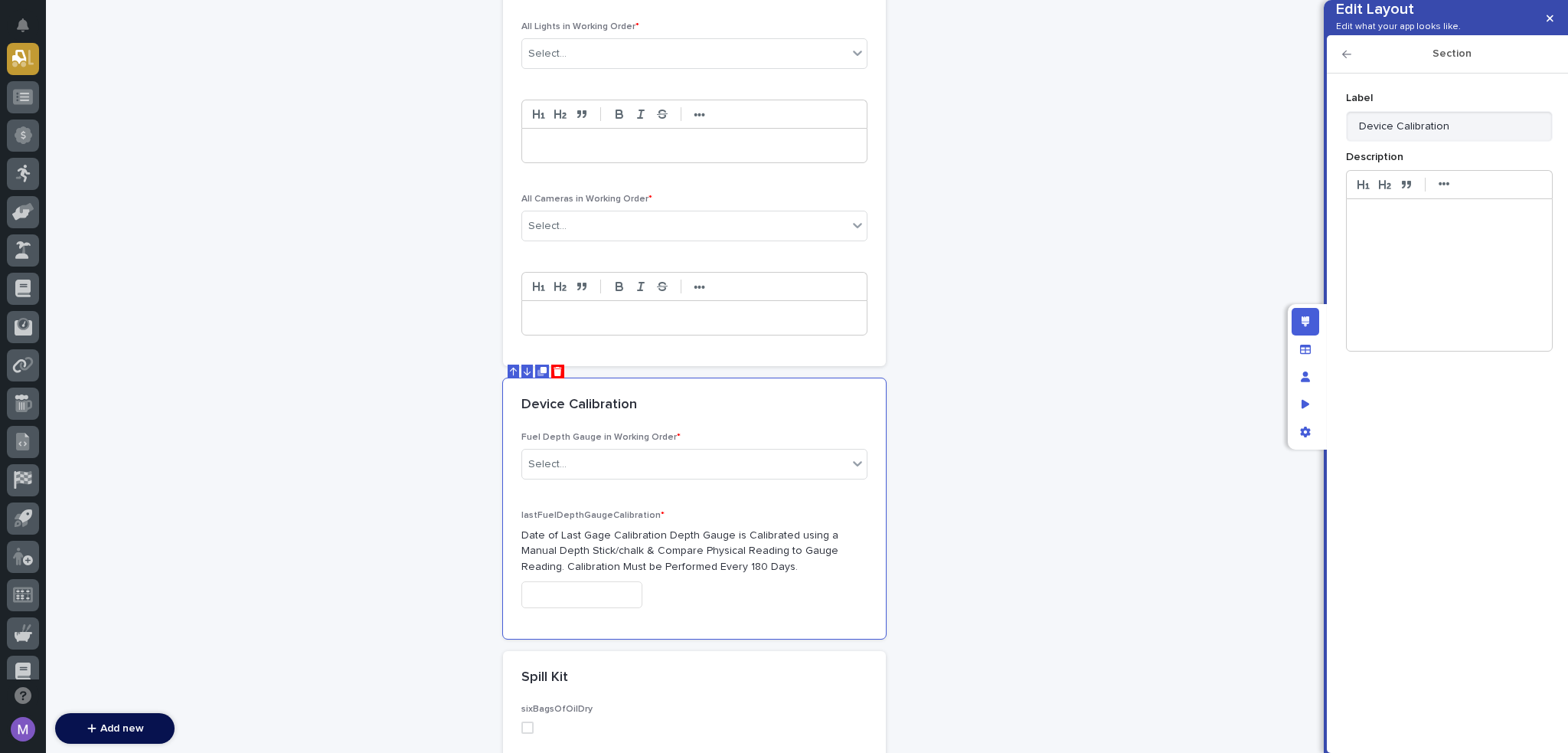
click at [1434, 224] on p at bounding box center [1449, 216] width 182 height 15
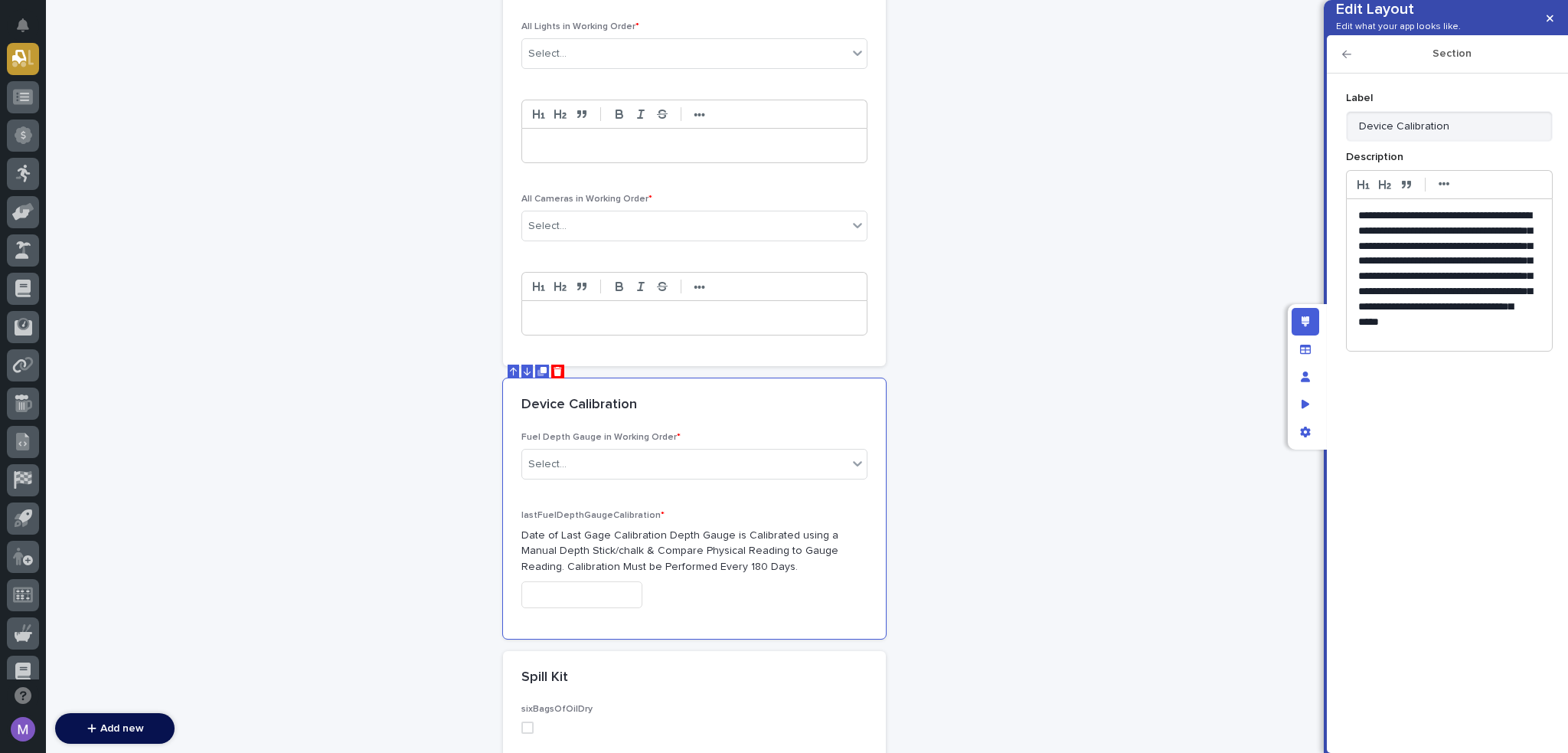
scroll to position [7, 0]
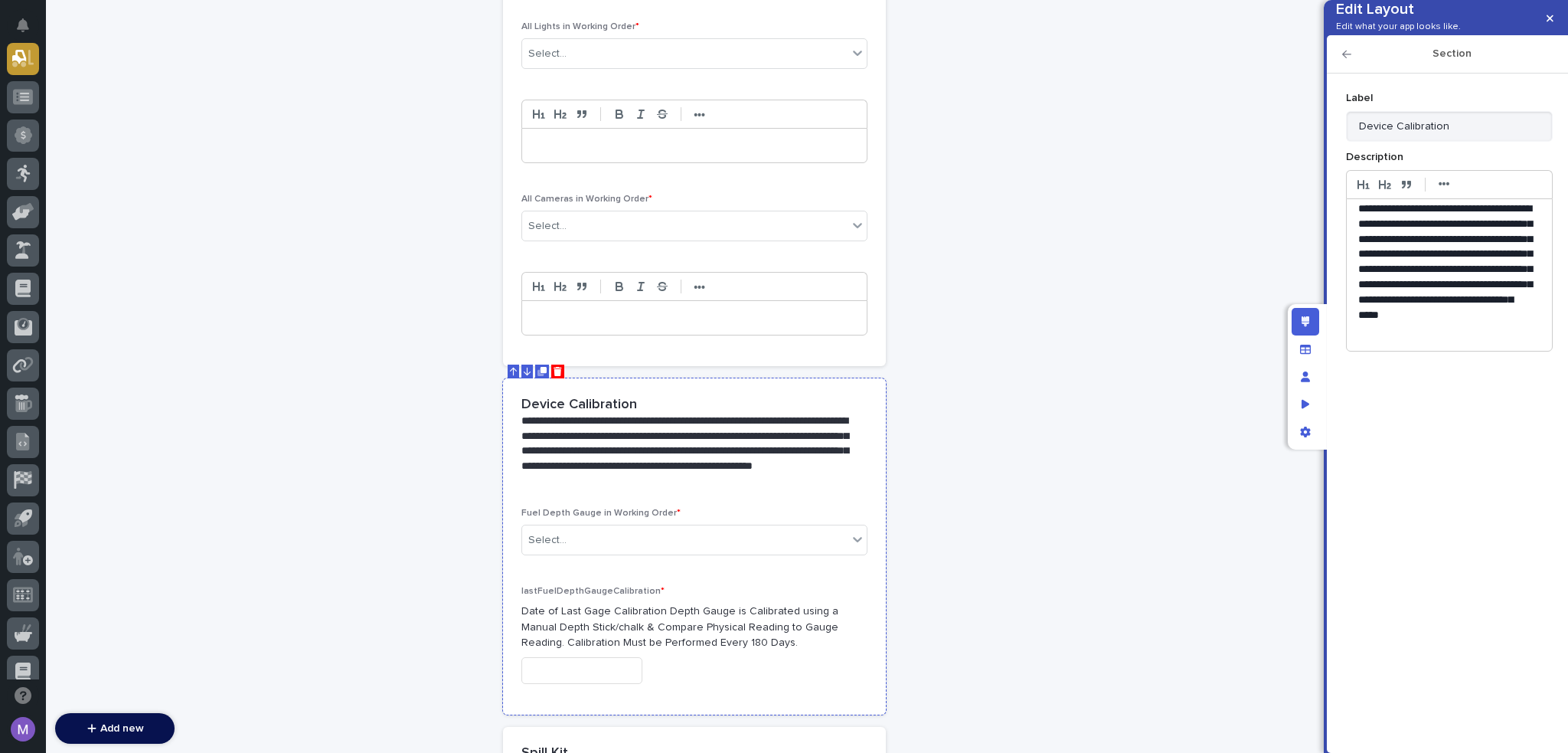
click at [801, 568] on div "Fuel Depth Gauge in Working Order * Select... lastFuelDepthGaugeCalibration * D…" at bounding box center [694, 602] width 346 height 188
click at [775, 434] on p "**********" at bounding box center [692, 451] width 340 height 76
click at [1343, 60] on icon "button" at bounding box center [1347, 53] width 9 height 11
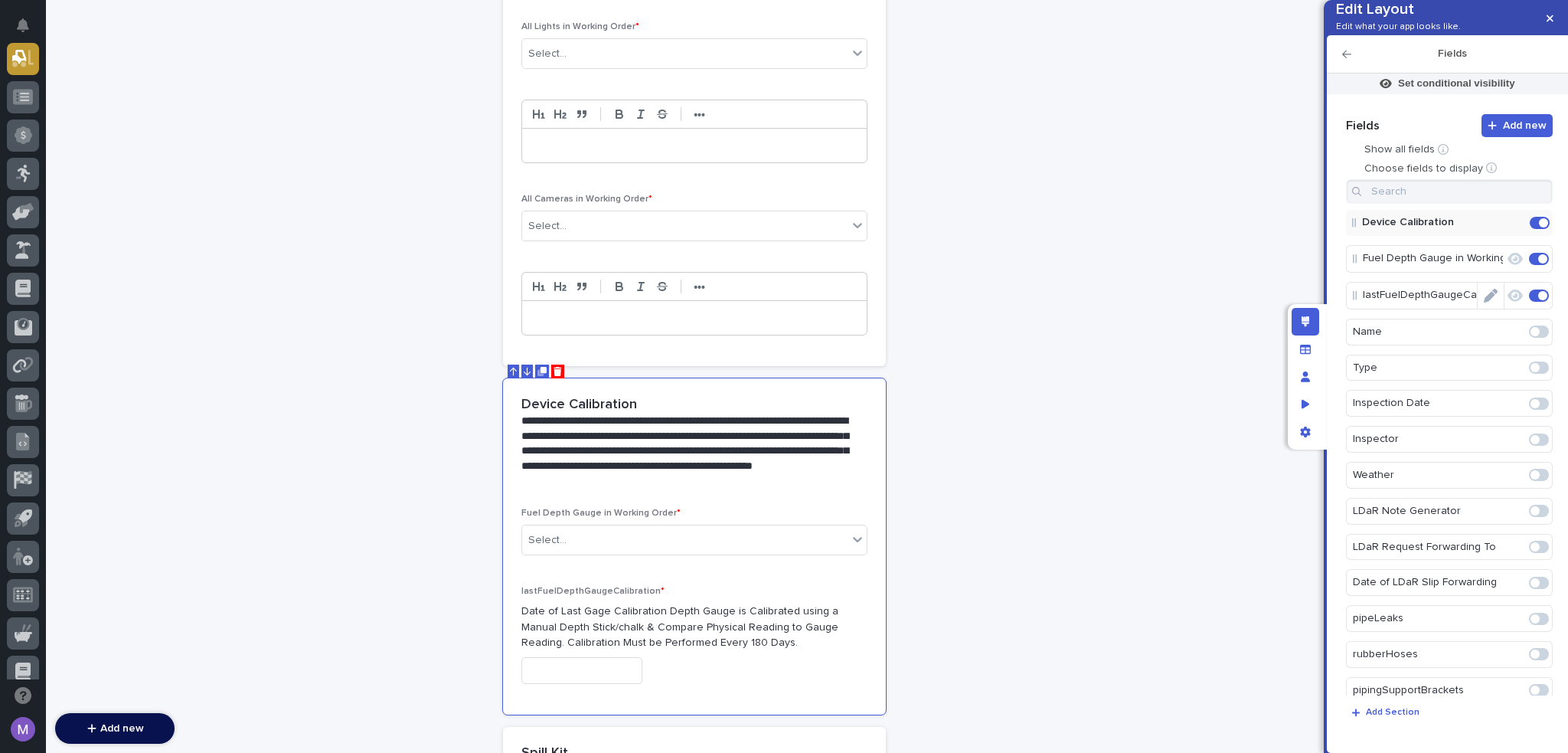
click at [1484, 302] on icon "Edit" at bounding box center [1490, 295] width 14 height 14
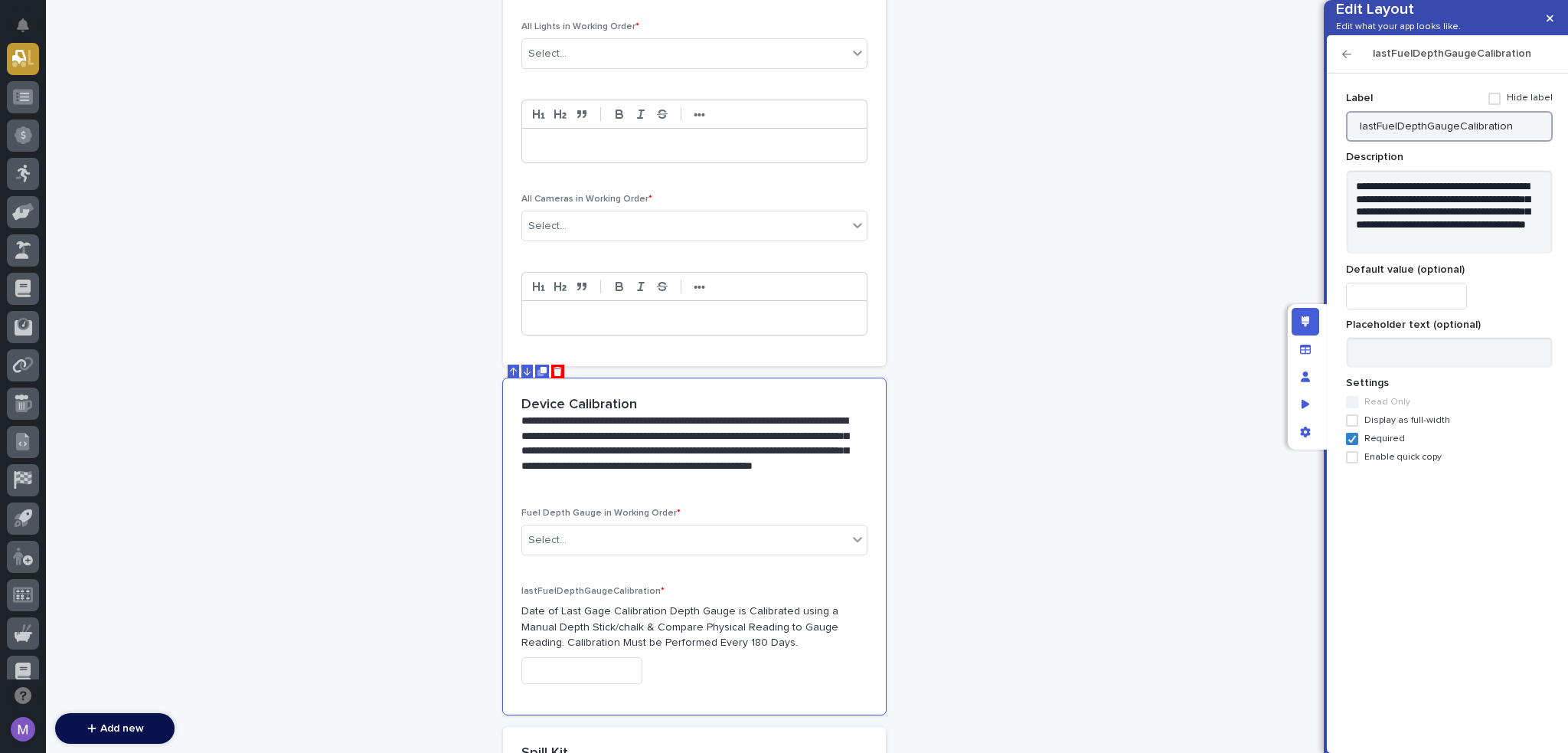
click at [1510, 142] on input "lastFuelDepthGaugeCalibration" at bounding box center [1449, 126] width 207 height 31
paste input "Last Fuel Depth Gauge"
type input "Last Fuel Depth Gauge Calibration"
click at [1344, 60] on icon "button" at bounding box center [1347, 53] width 9 height 11
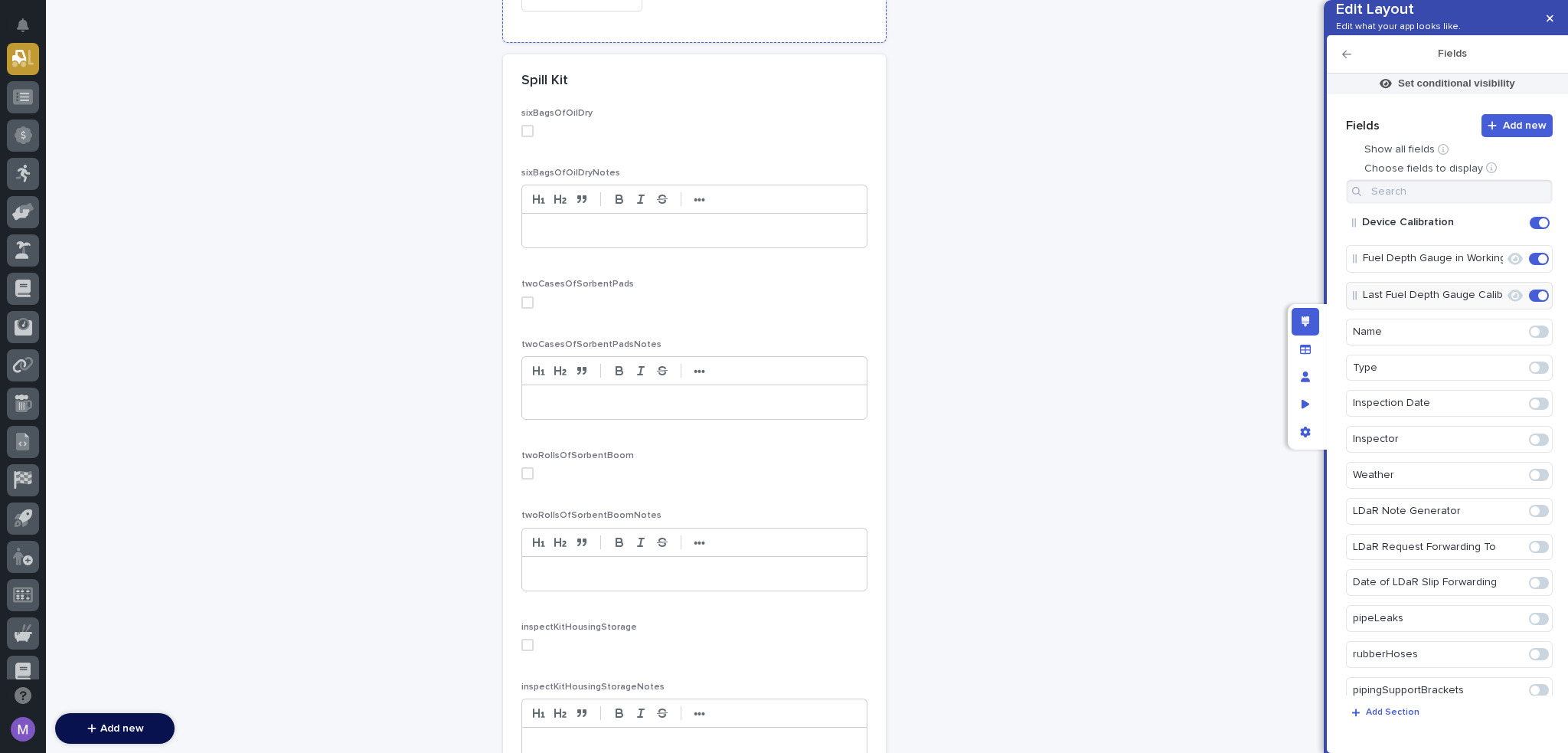
scroll to position [4042, 0]
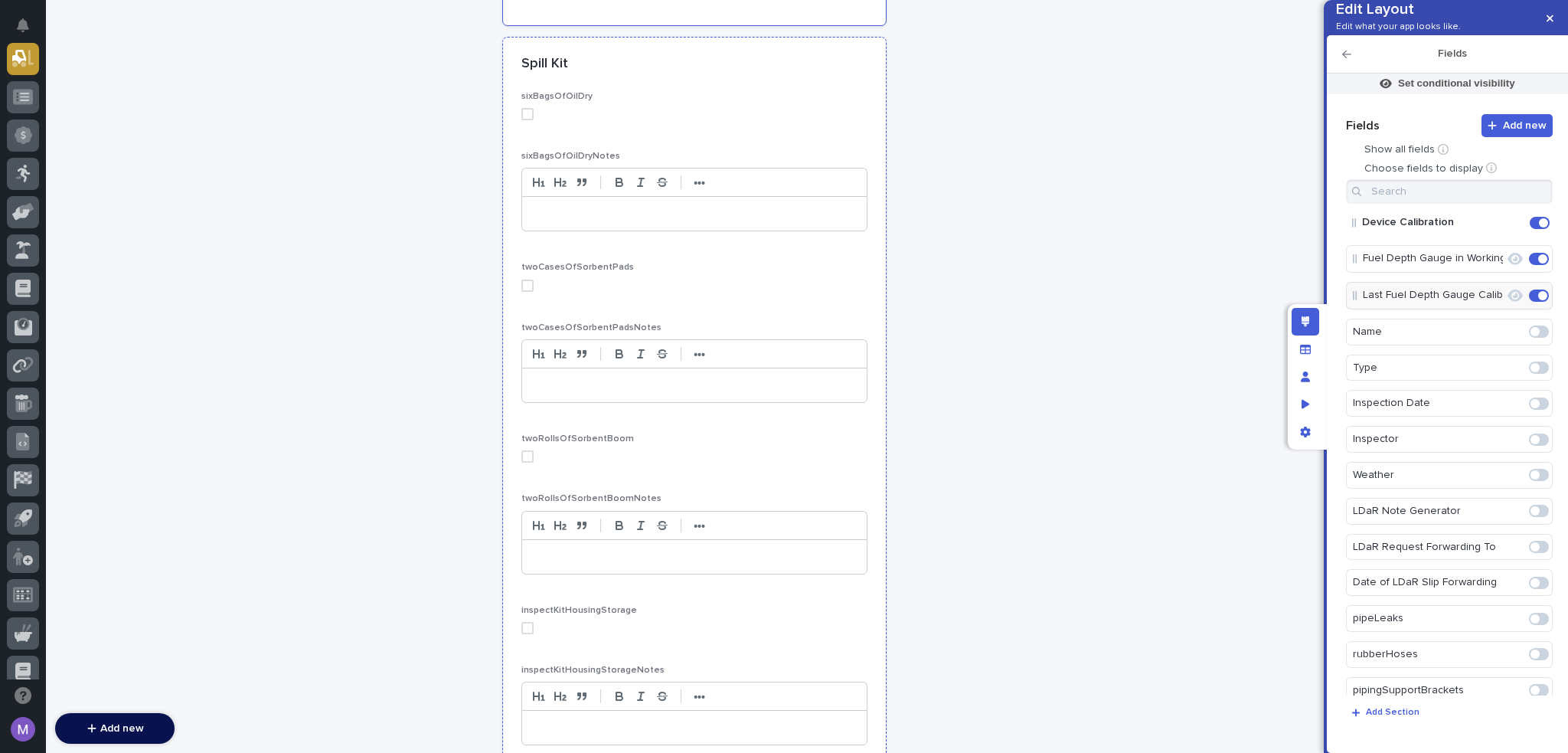
drag, startPoint x: 696, startPoint y: 79, endPoint x: 801, endPoint y: 102, distance: 107.5
click at [696, 91] on p "sixBagsOfOilDry" at bounding box center [694, 96] width 346 height 11
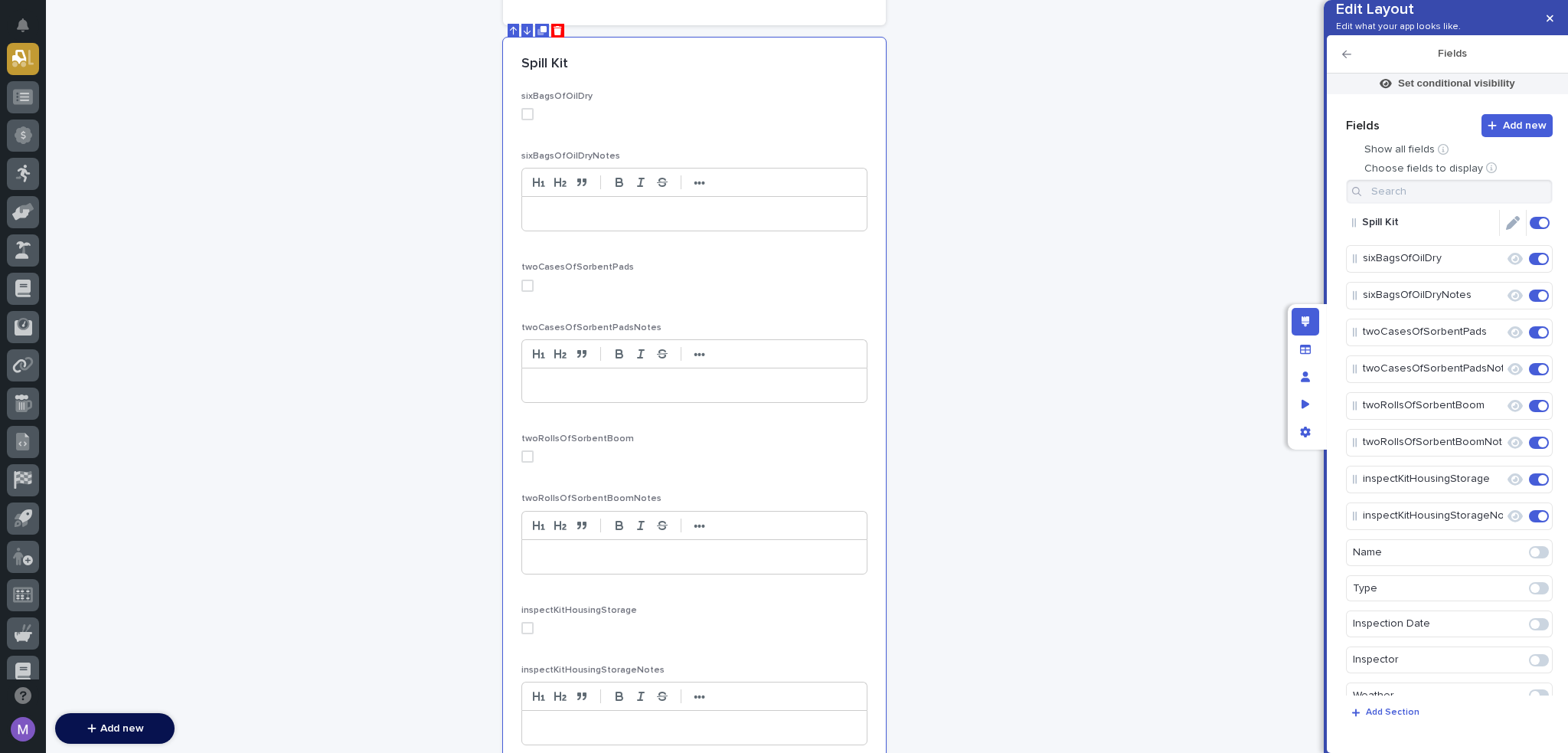
click at [1510, 229] on icon "Edit" at bounding box center [1513, 222] width 14 height 14
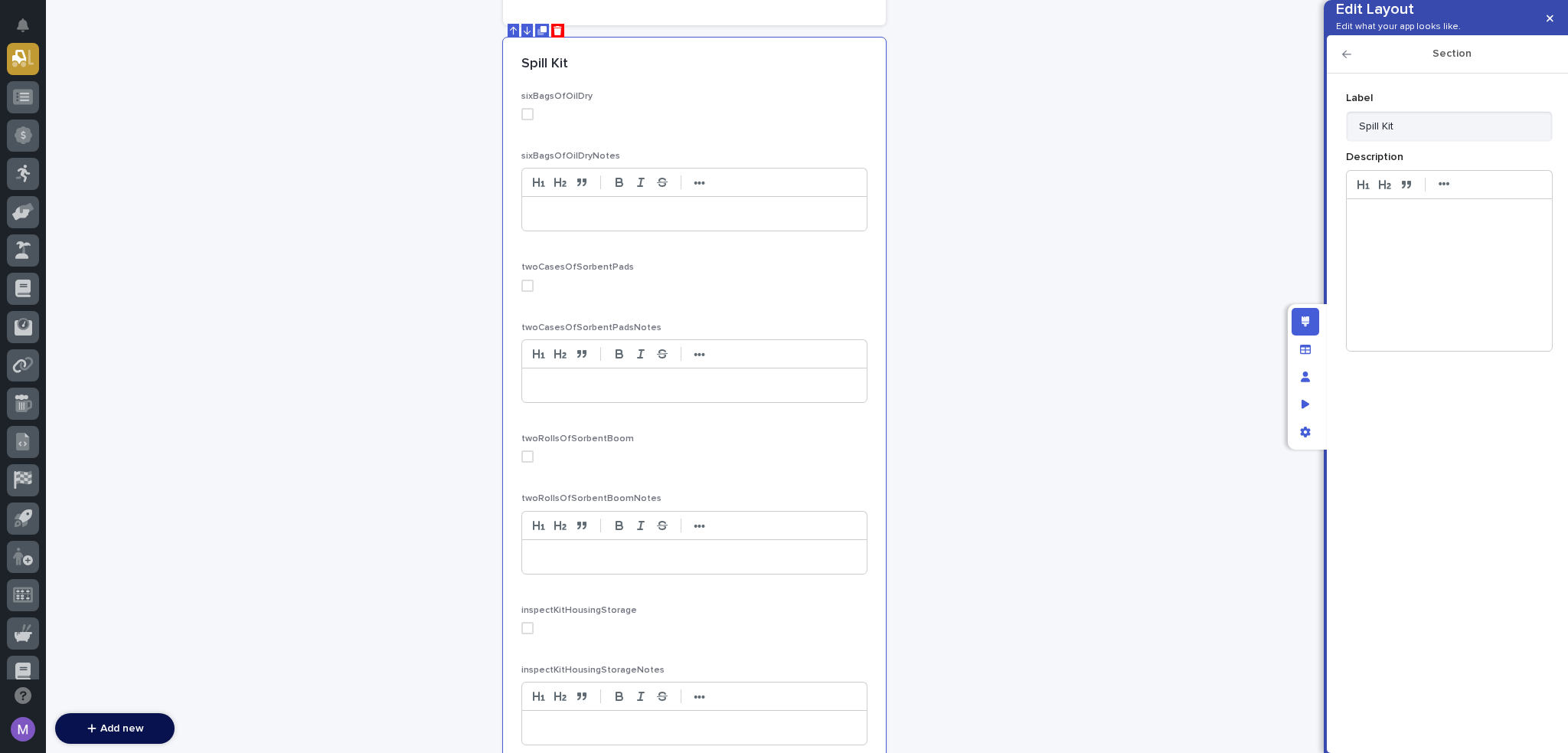
click at [1443, 251] on div at bounding box center [1449, 275] width 205 height 152
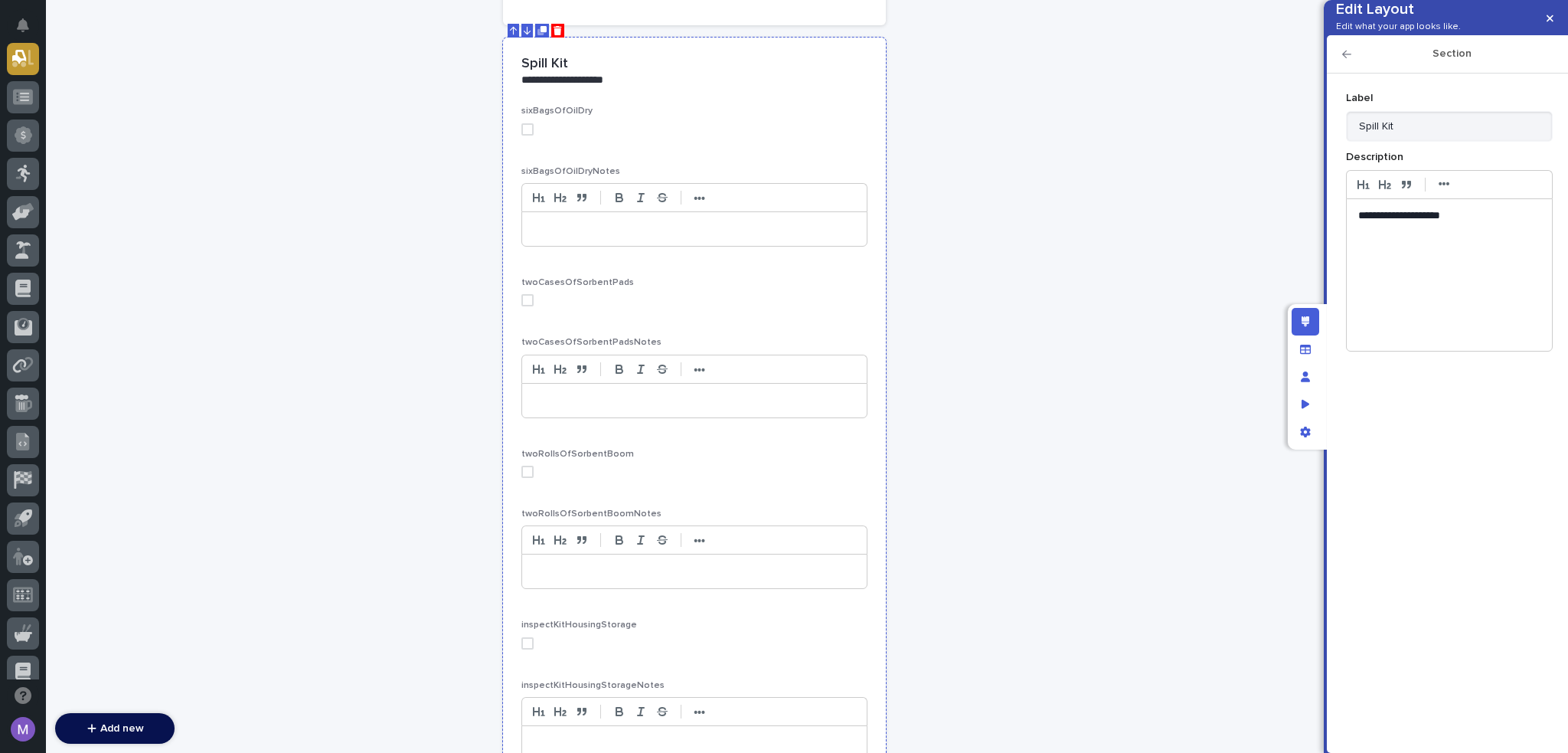
drag, startPoint x: 800, startPoint y: 68, endPoint x: 816, endPoint y: 70, distance: 16.1
click at [800, 73] on p "**********" at bounding box center [692, 80] width 340 height 15
click at [1344, 58] on icon "button" at bounding box center [1347, 53] width 9 height 7
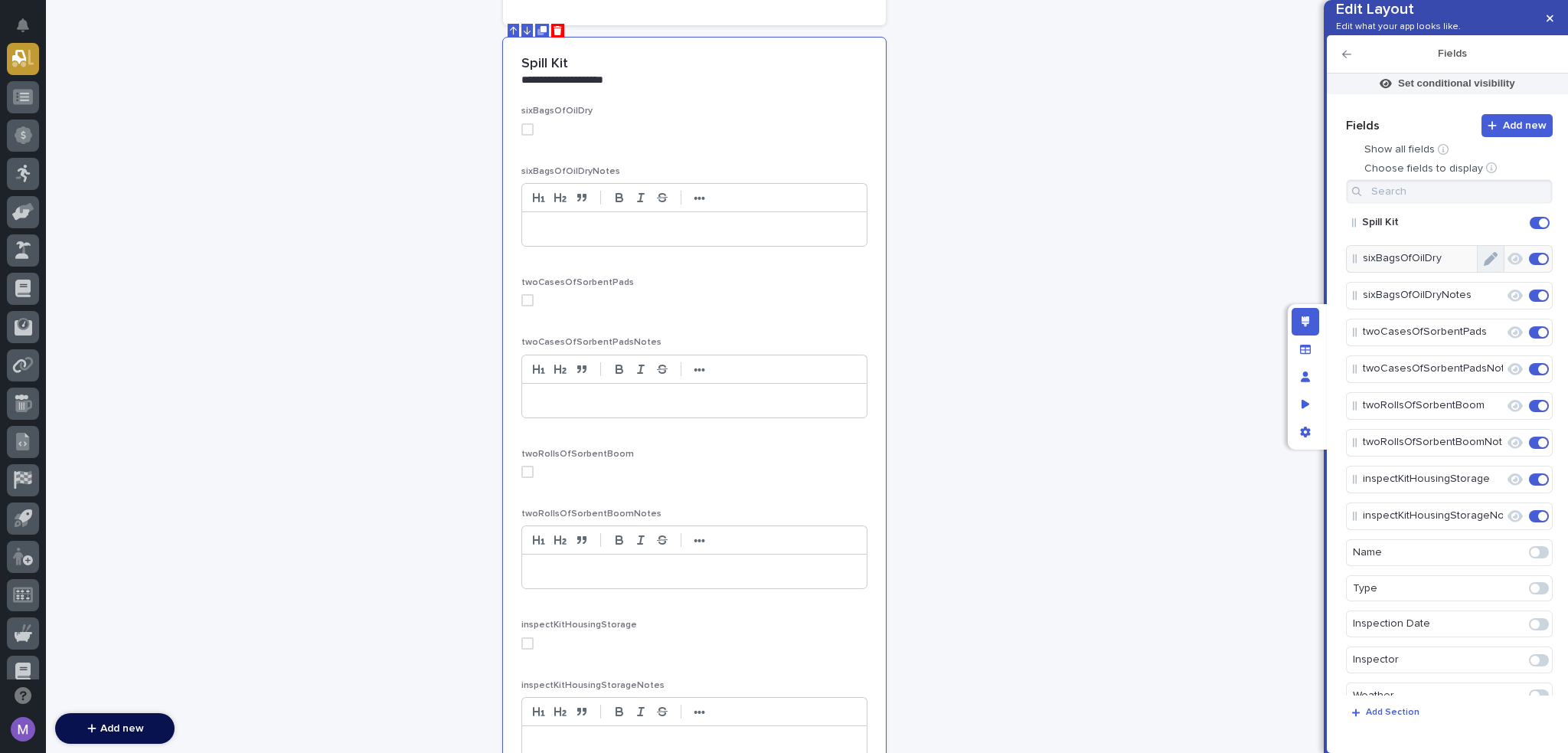
click at [1485, 272] on button "Edit" at bounding box center [1491, 259] width 26 height 26
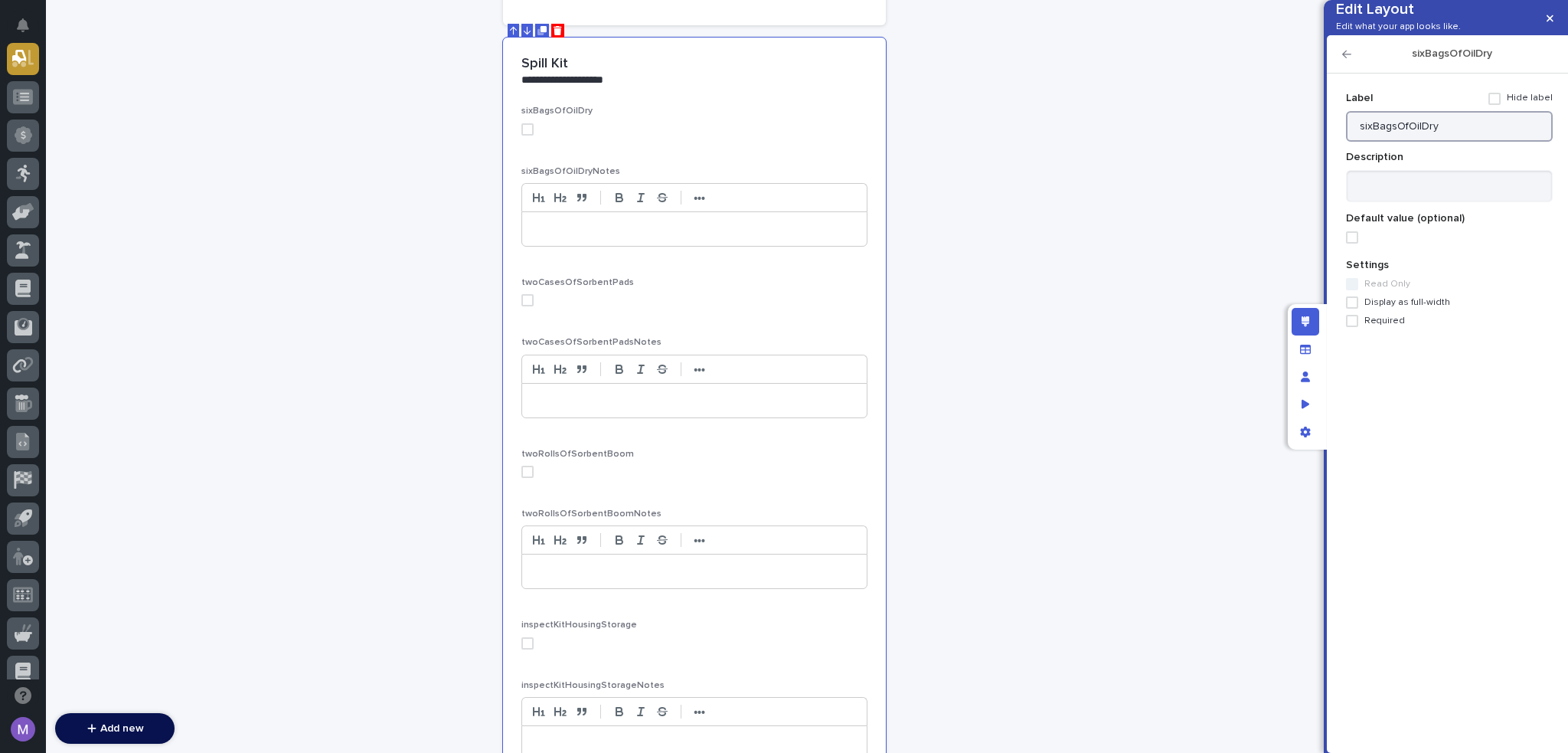
click at [1493, 135] on input "sixBagsOfOilDry" at bounding box center [1449, 126] width 207 height 31
paste input "(6) 50lb Bags of OIL DRY"
type input "(6) 50lb Bags of OIL DRY"
click at [1346, 60] on icon "button" at bounding box center [1347, 53] width 9 height 11
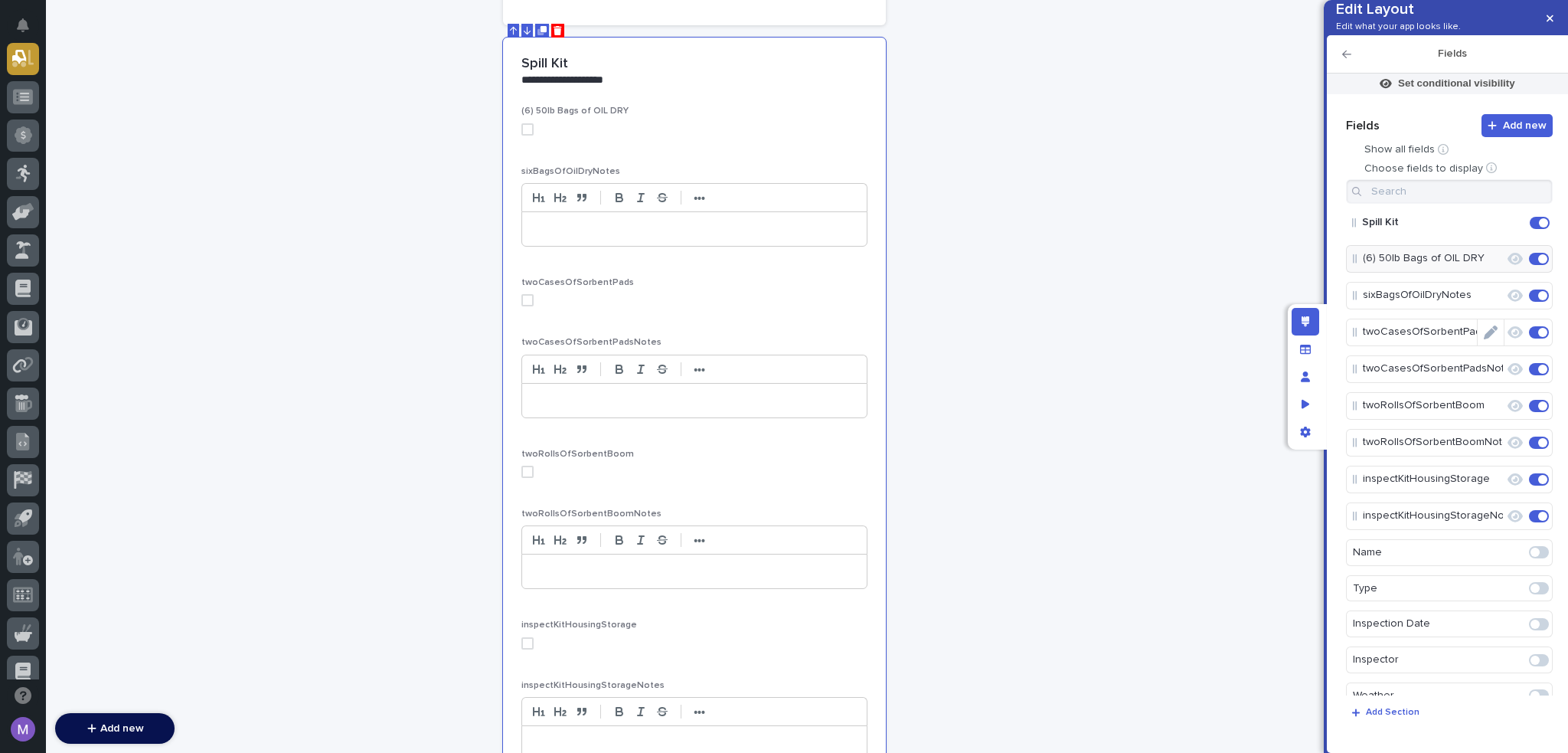
click at [1487, 340] on icon "Edit" at bounding box center [1490, 332] width 14 height 14
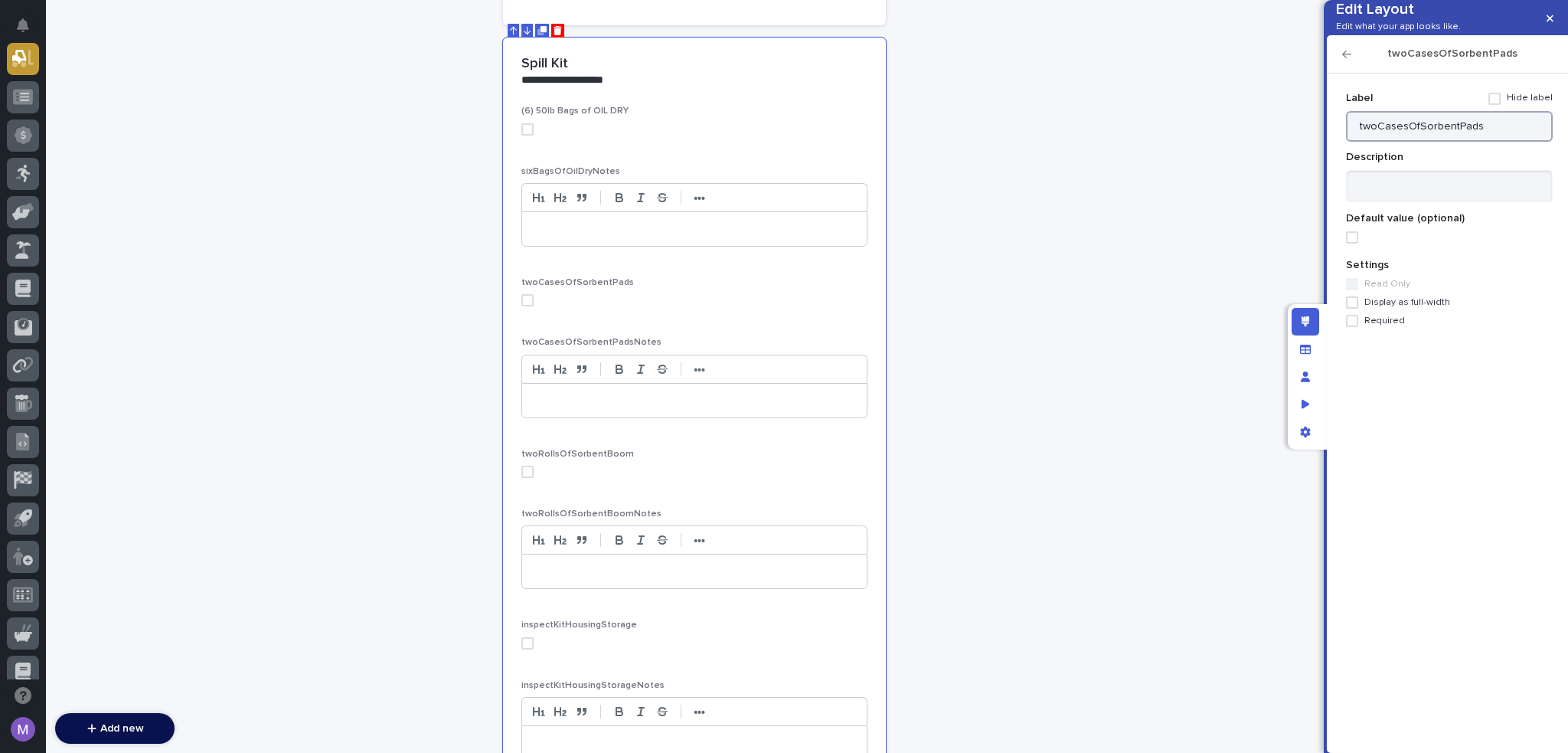
click at [1485, 142] on input "twoCasesOfSorbentPads" at bounding box center [1449, 126] width 207 height 31
paste input "(2) Cases of Sorbent"
type input "(2) Cases of Sorbent Pads"
drag, startPoint x: 1348, startPoint y: 76, endPoint x: 1355, endPoint y: 118, distance: 42.6
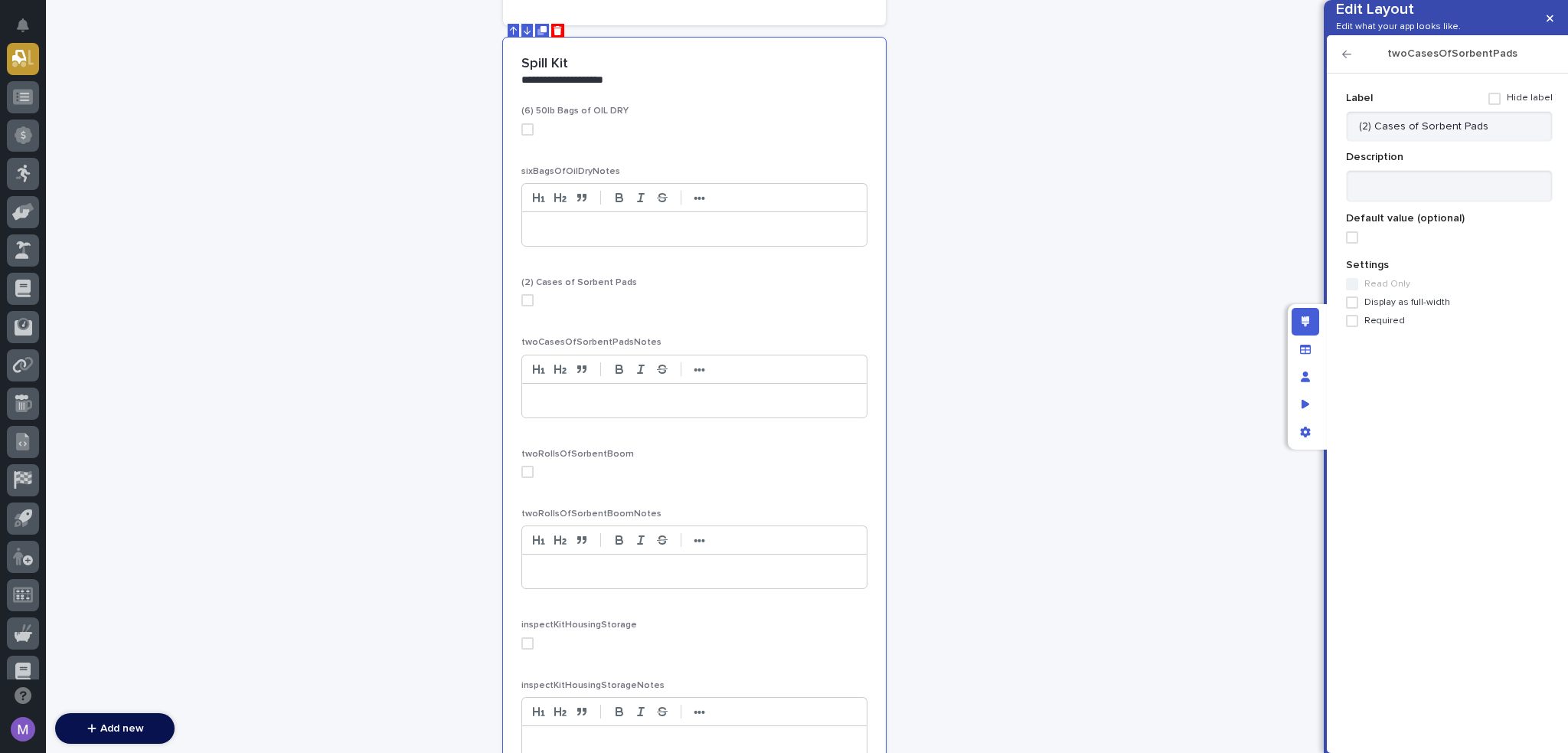
click at [1348, 60] on icon "button" at bounding box center [1347, 53] width 9 height 11
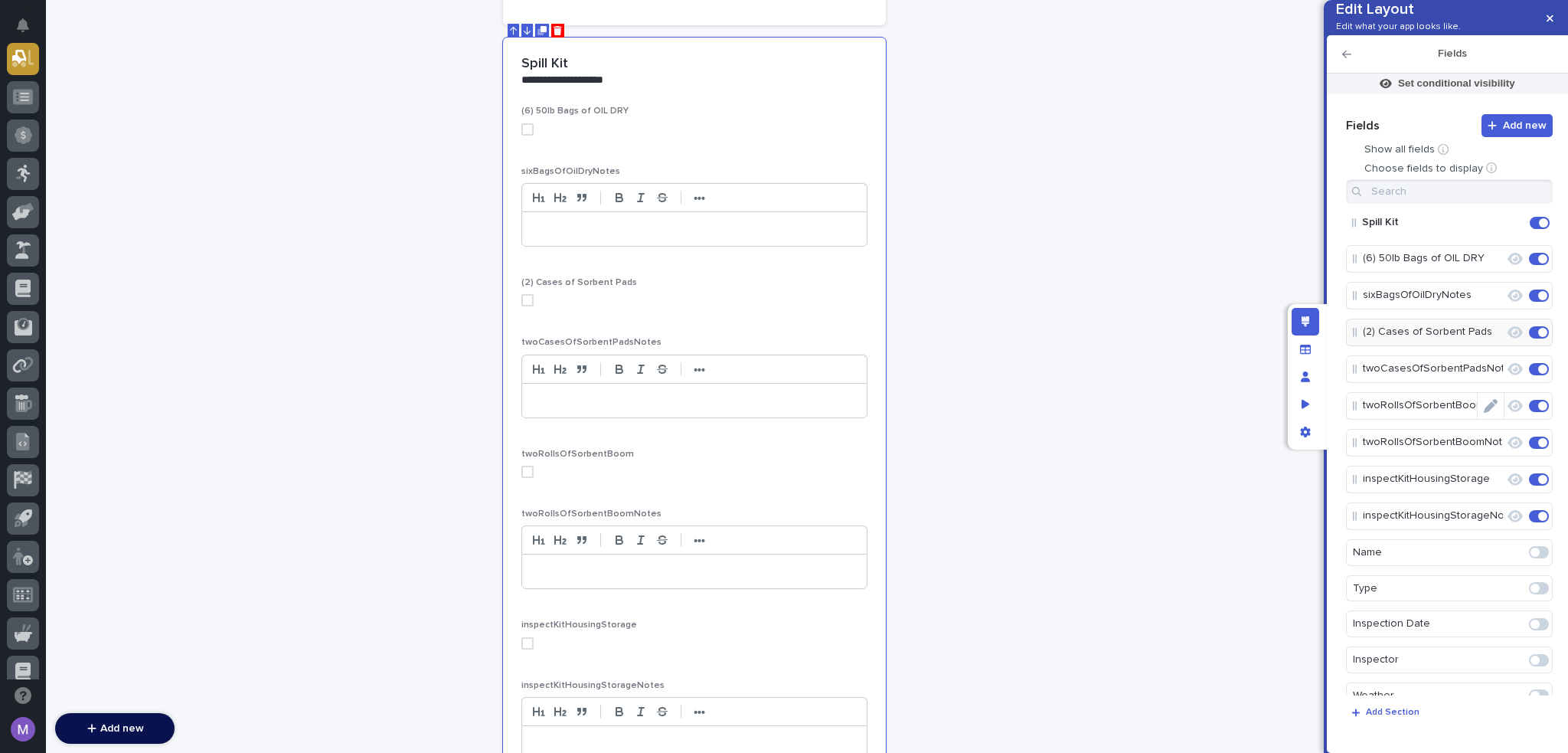
click at [1484, 413] on icon "Edit" at bounding box center [1490, 405] width 14 height 14
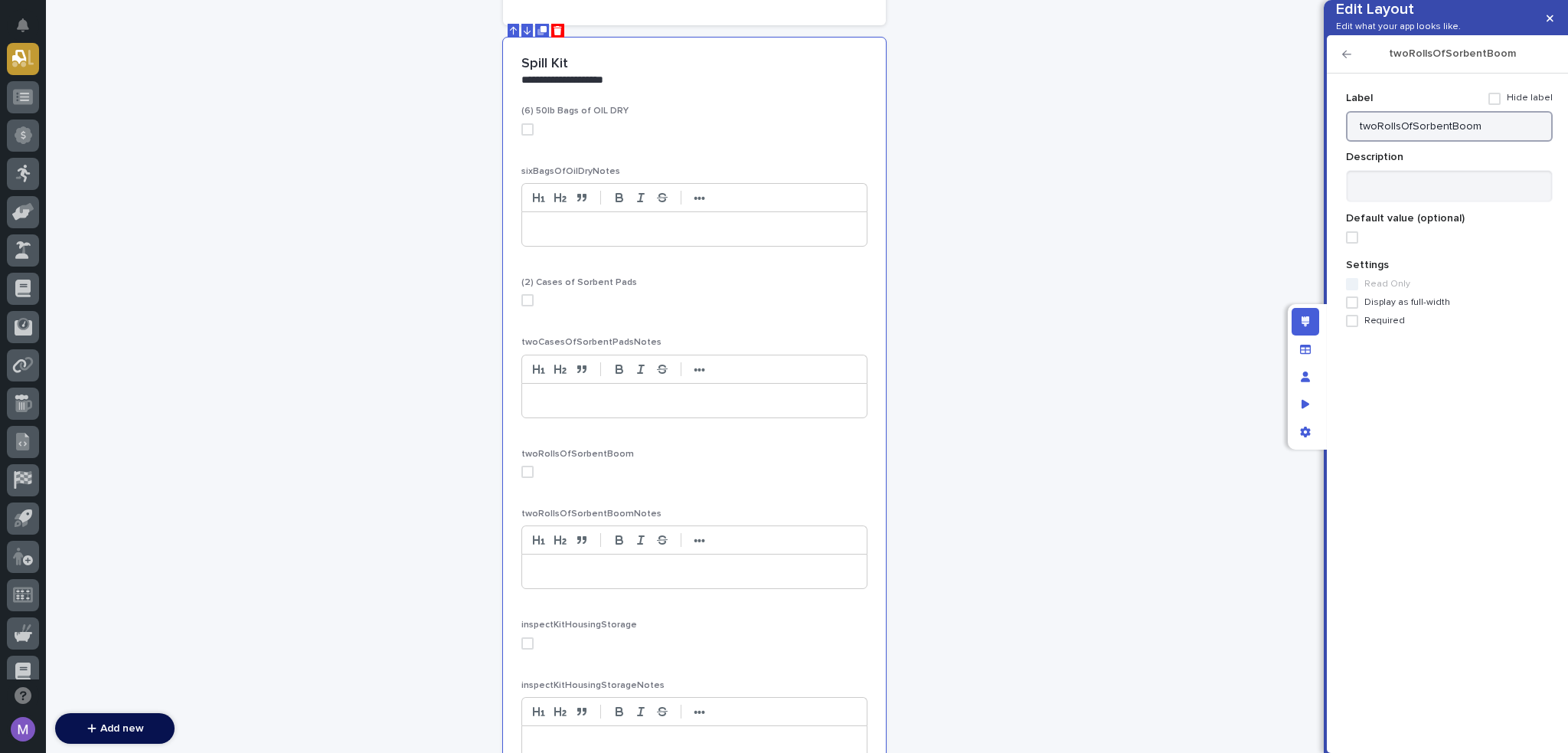
click at [1507, 142] on input "twoRollsOfSorbentBoom" at bounding box center [1449, 126] width 207 height 31
paste input "(2) Rolls of Sorbent"
type input "(2) Rolls of Sorbent Boom"
click at [1347, 60] on icon "button" at bounding box center [1347, 53] width 9 height 11
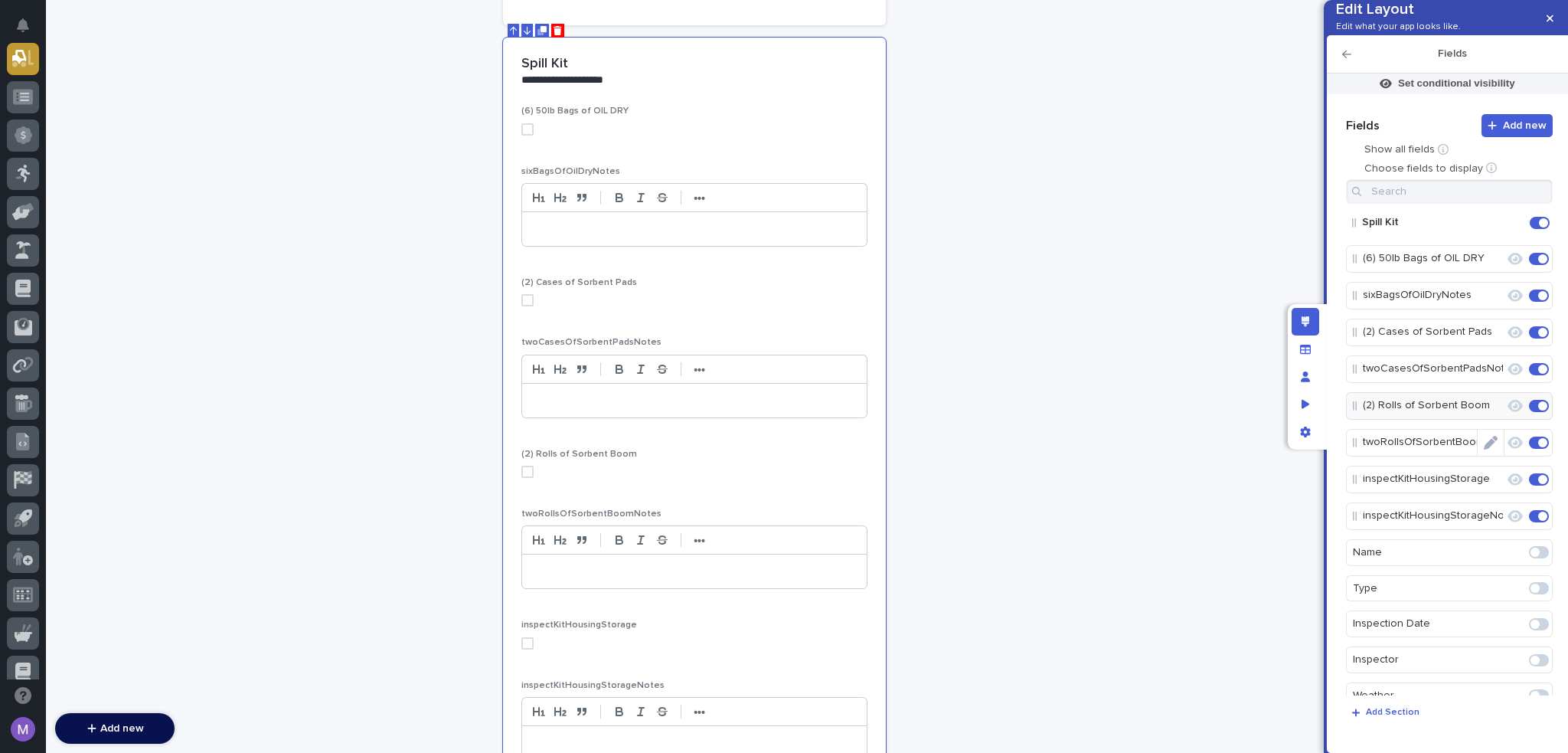
click at [1505, 486] on icon "Edit" at bounding box center [1505, 479] width 0 height 14
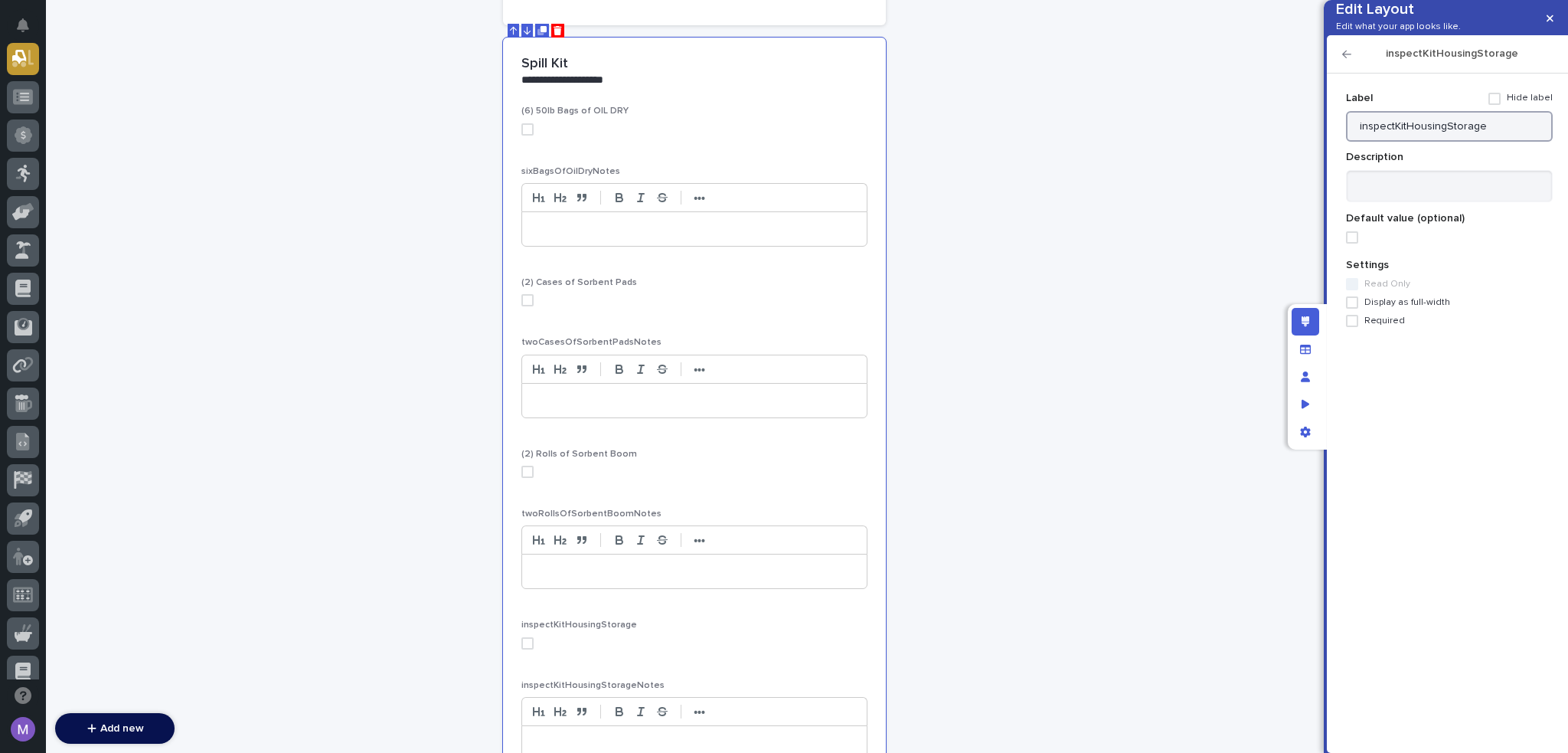
click at [1486, 142] on input "inspectKitHousingStorage" at bounding box center [1449, 126] width 207 height 31
paste input "Inspect Kit Housing/"
type input "Inspect Kit Housing/Storage"
click at [1348, 60] on icon "button" at bounding box center [1347, 53] width 9 height 11
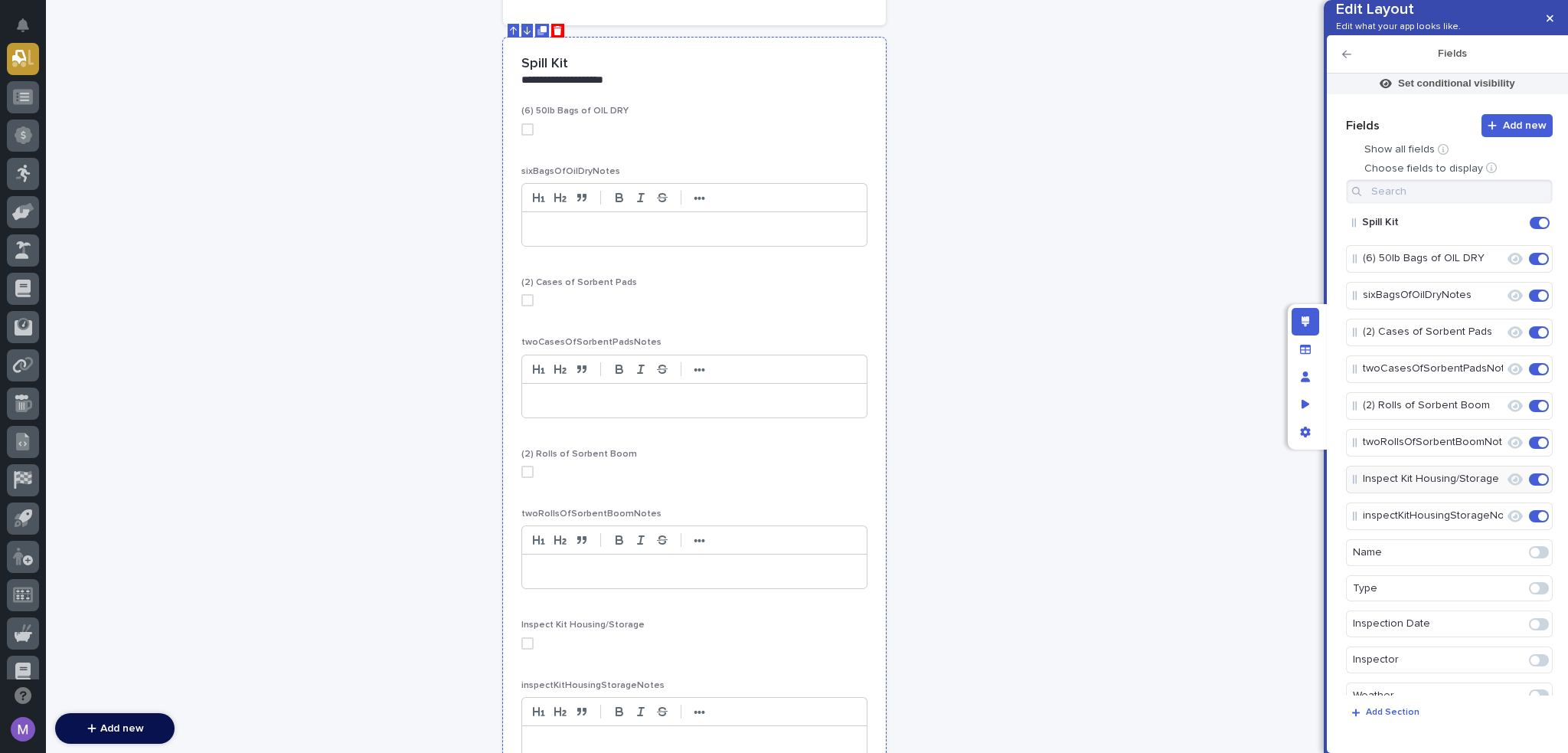
click at [805, 146] on div "(6) 50lb Bags of OIL DRY sixBagsOfOilDryNotes ••• (2) Cases of Sorbent Pads two…" at bounding box center [694, 439] width 346 height 667
click at [1494, 309] on button "Edit" at bounding box center [1491, 296] width 26 height 26
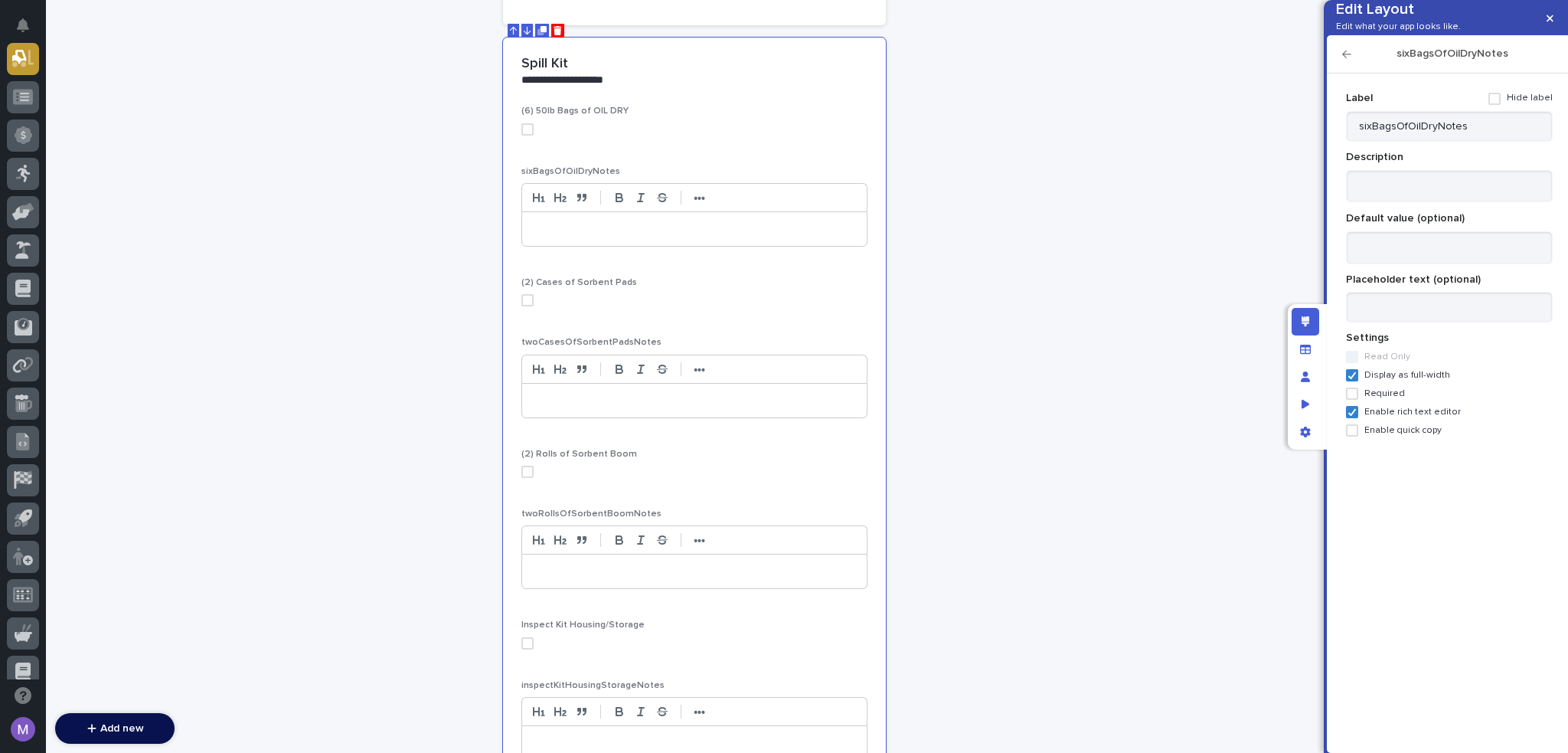
click at [1501, 105] on span at bounding box center [1494, 98] width 12 height 12
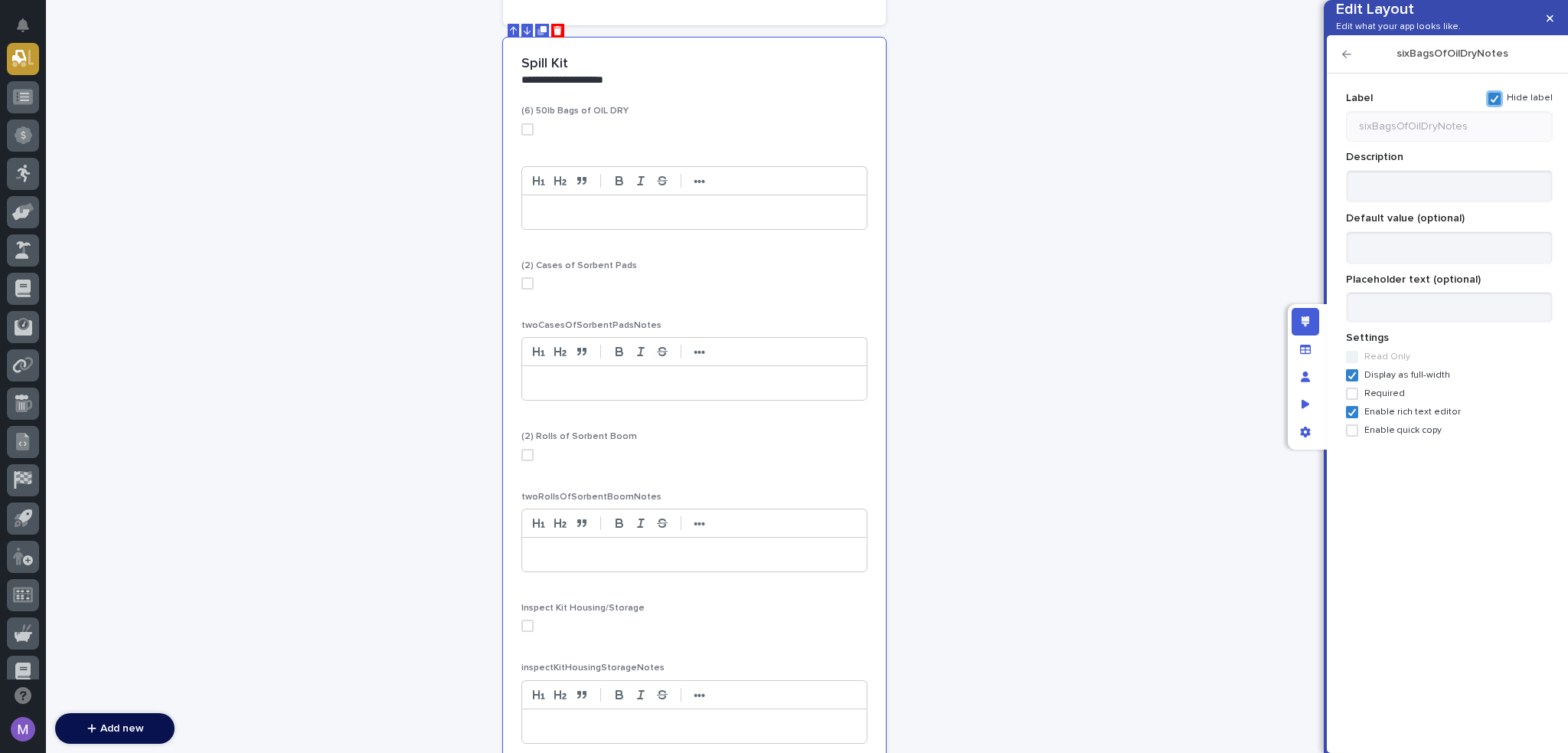
click at [1344, 58] on icon "button" at bounding box center [1347, 53] width 9 height 7
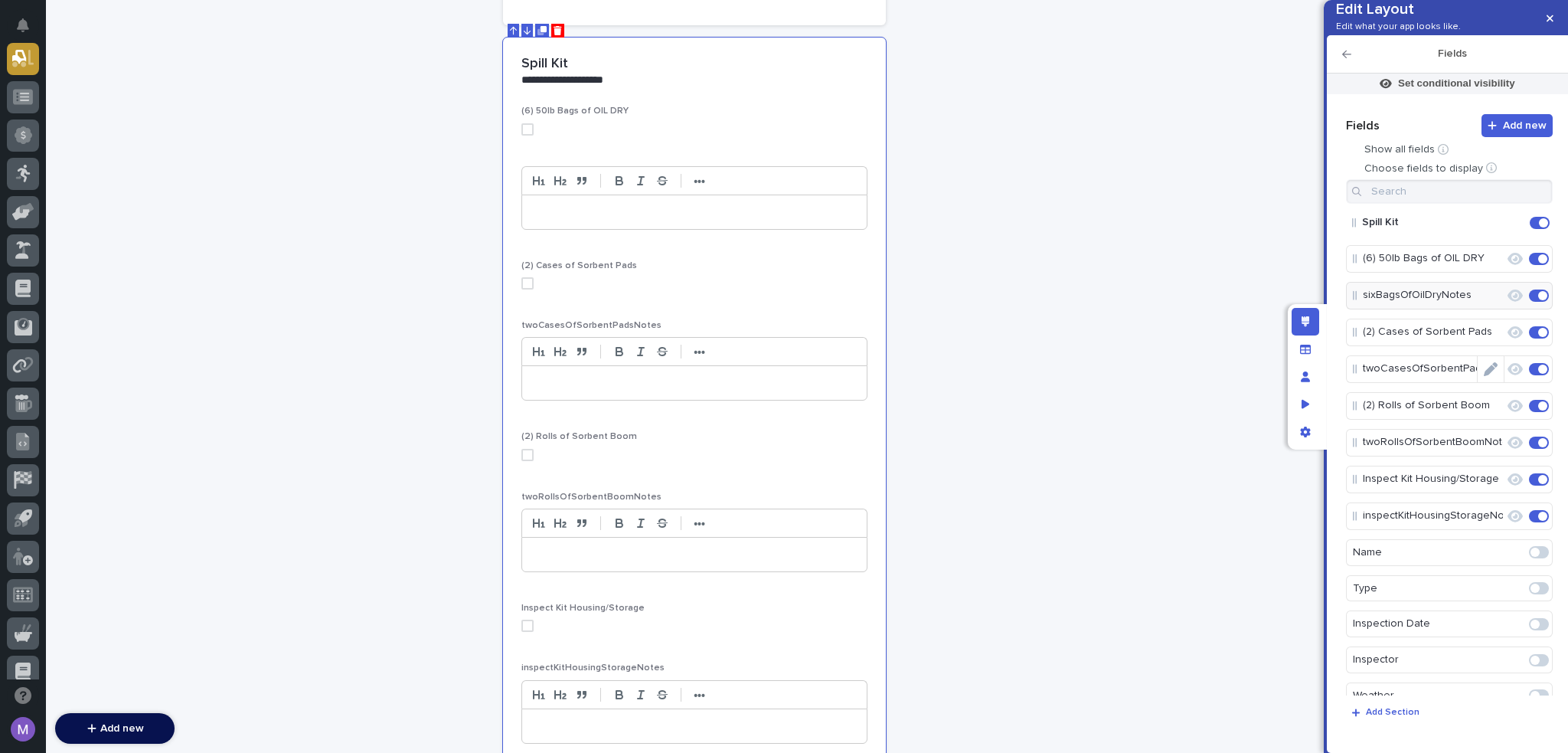
click at [1489, 376] on icon "Edit" at bounding box center [1490, 369] width 14 height 14
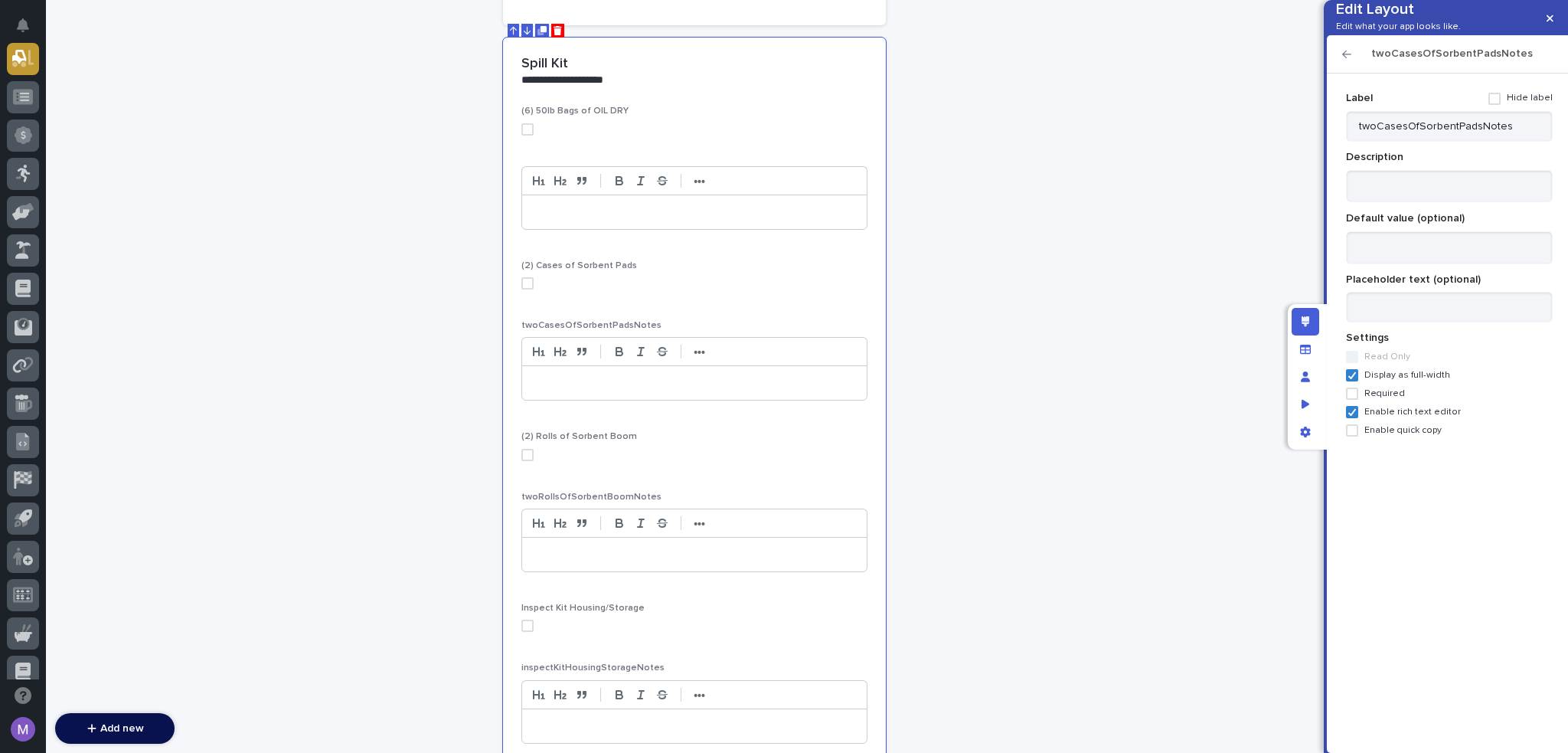
drag, startPoint x: 1498, startPoint y: 125, endPoint x: 1479, endPoint y: 123, distance: 19.1
click at [1498, 105] on span at bounding box center [1494, 98] width 12 height 12
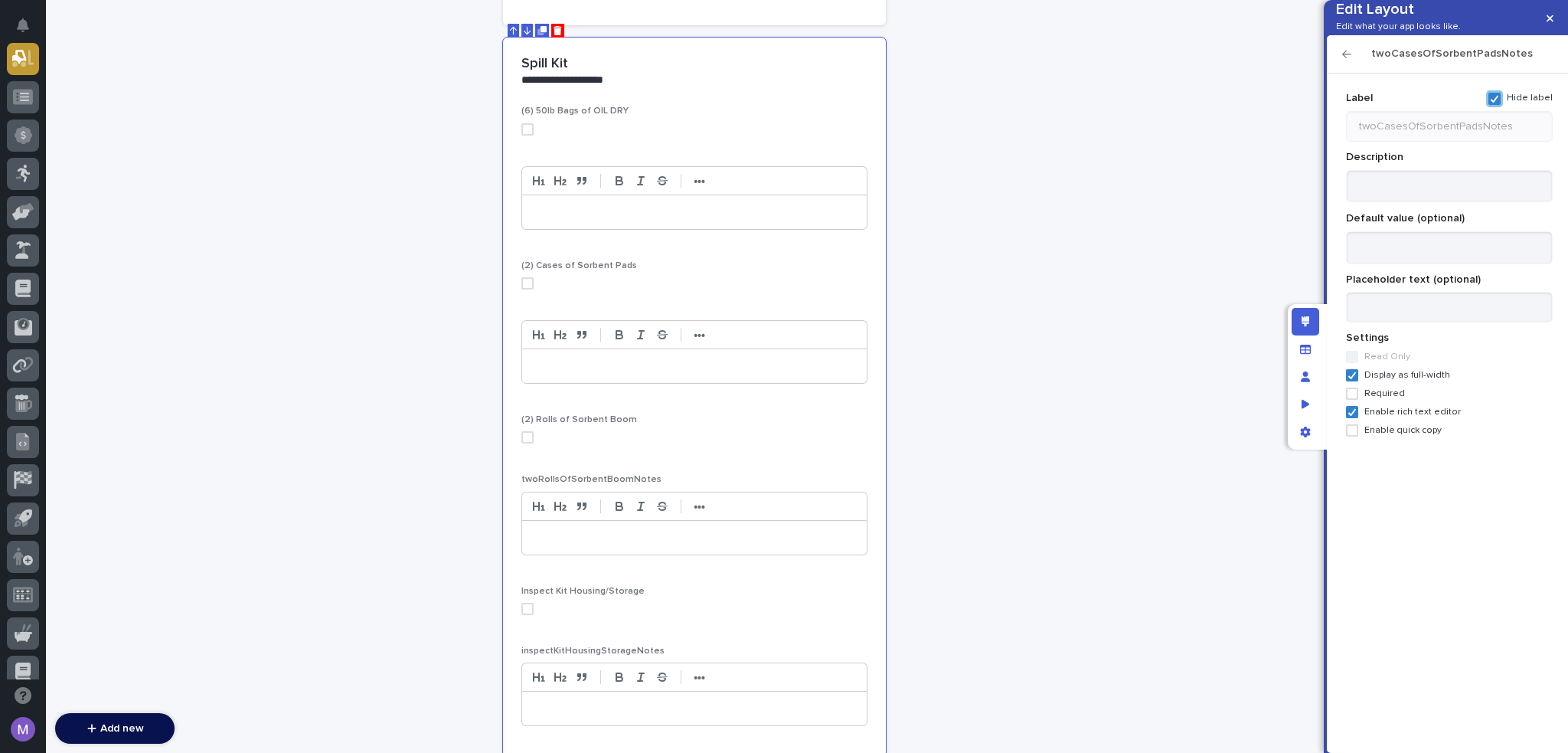
click at [1347, 58] on icon "button" at bounding box center [1347, 53] width 9 height 7
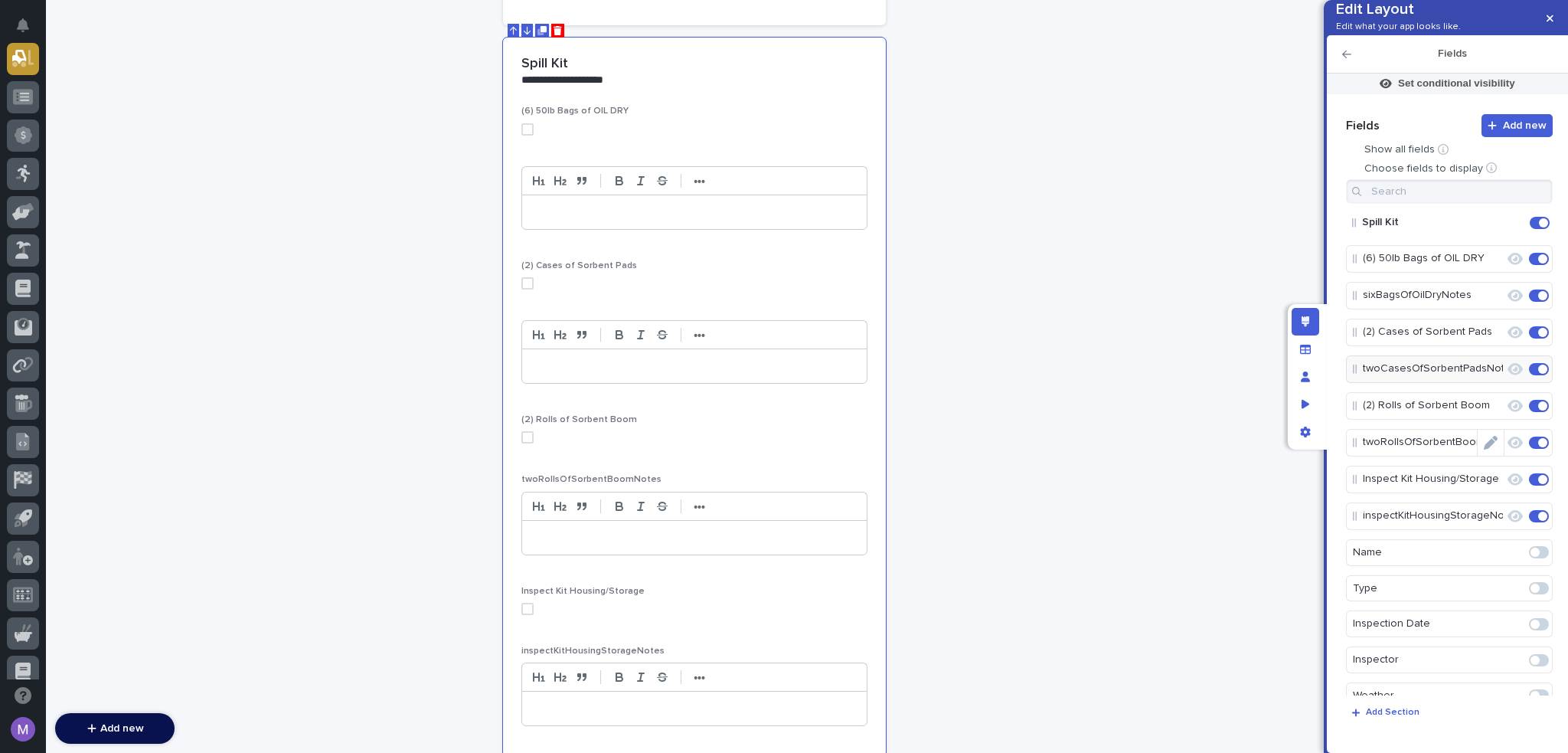
click at [1484, 450] on icon "Edit" at bounding box center [1490, 443] width 14 height 14
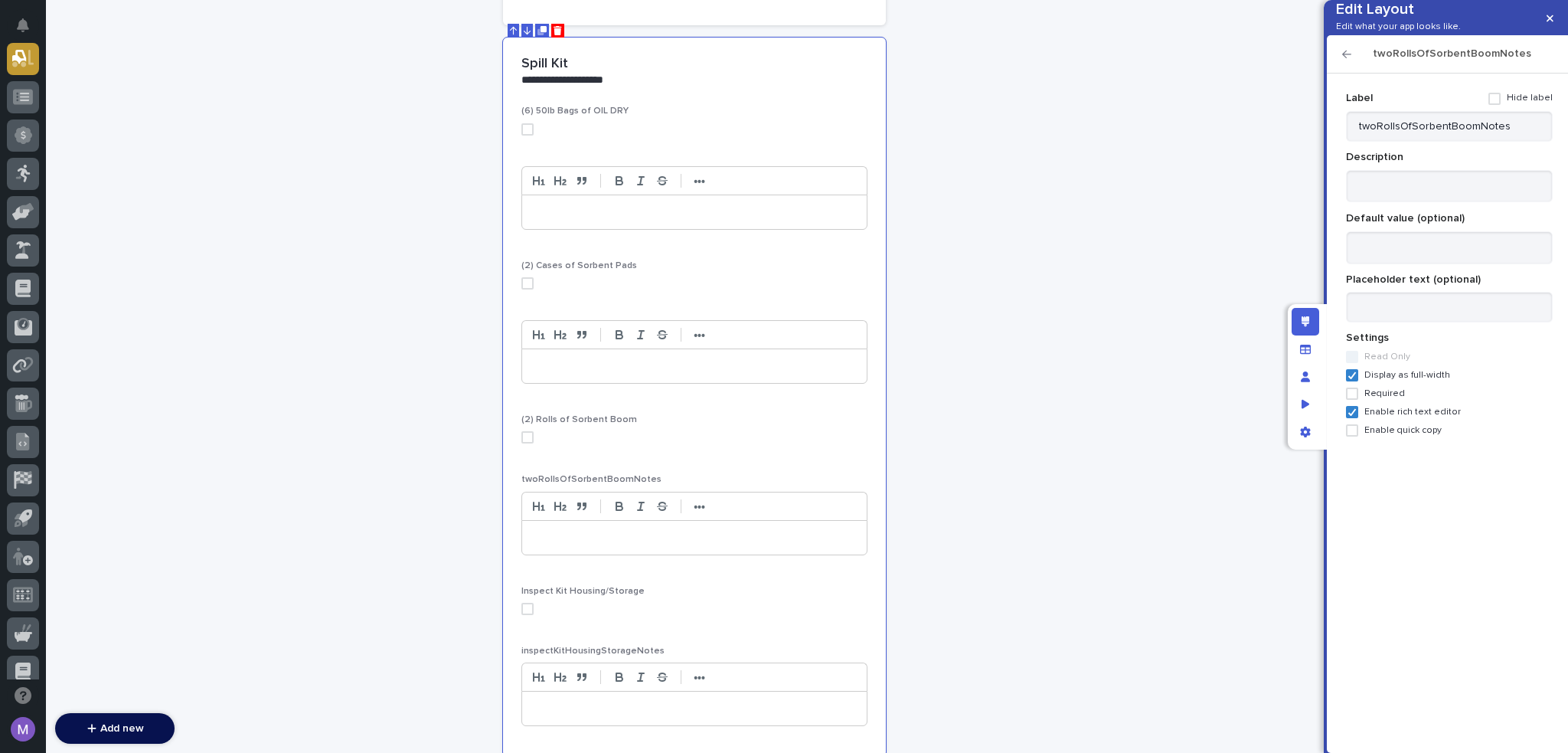
click at [1501, 105] on span at bounding box center [1494, 98] width 12 height 12
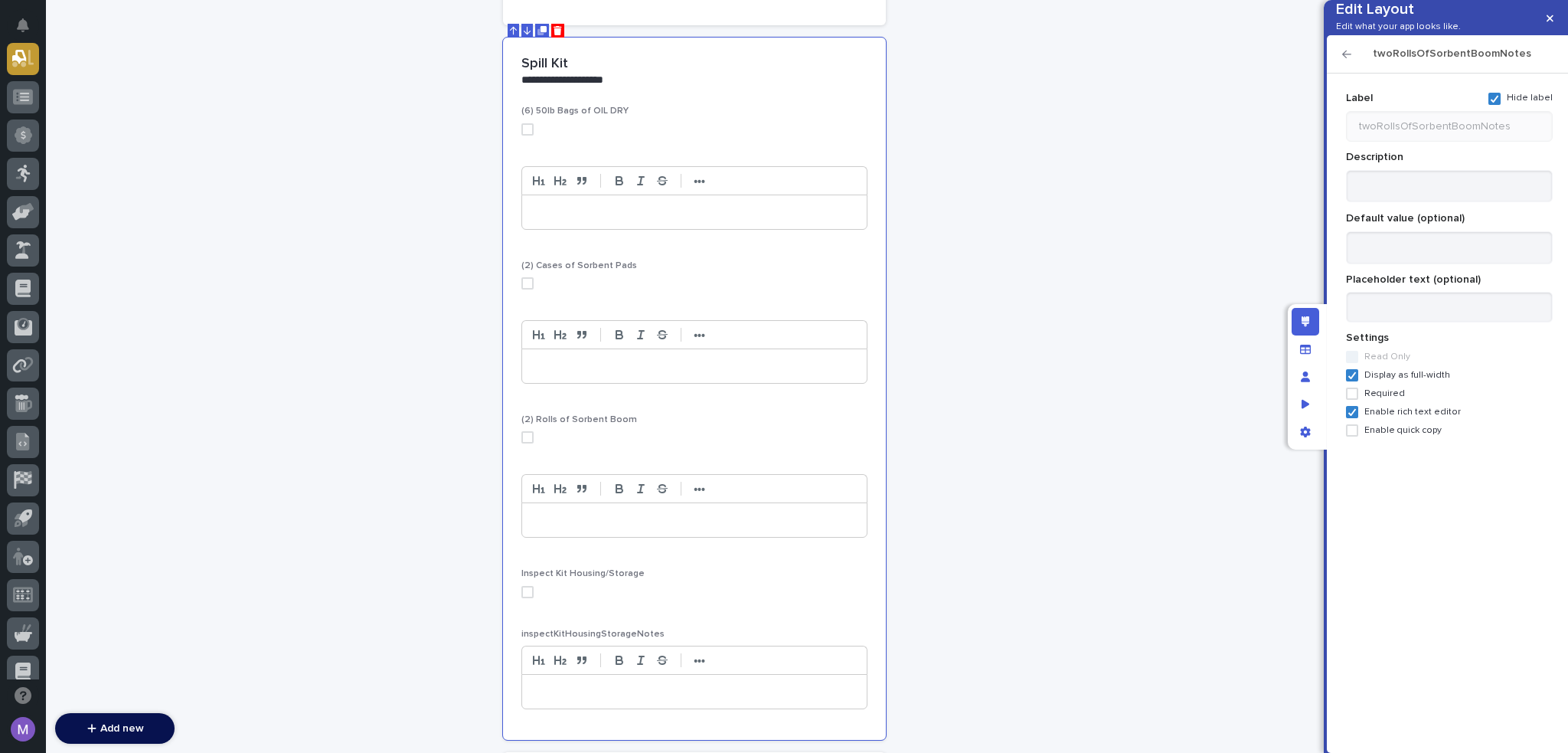
click at [1348, 60] on icon "button" at bounding box center [1347, 53] width 9 height 11
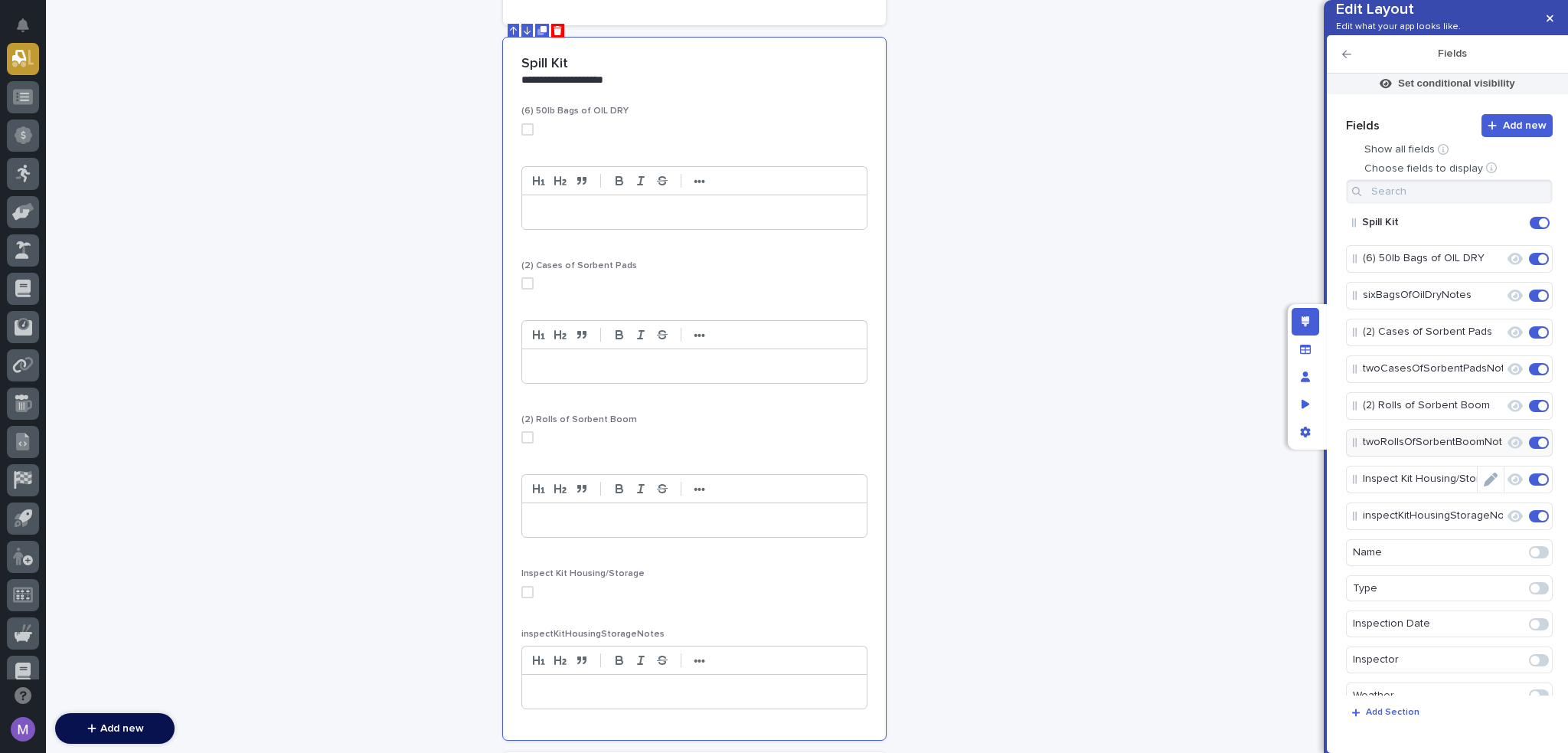
click at [1505, 523] on icon "Edit" at bounding box center [1505, 516] width 0 height 14
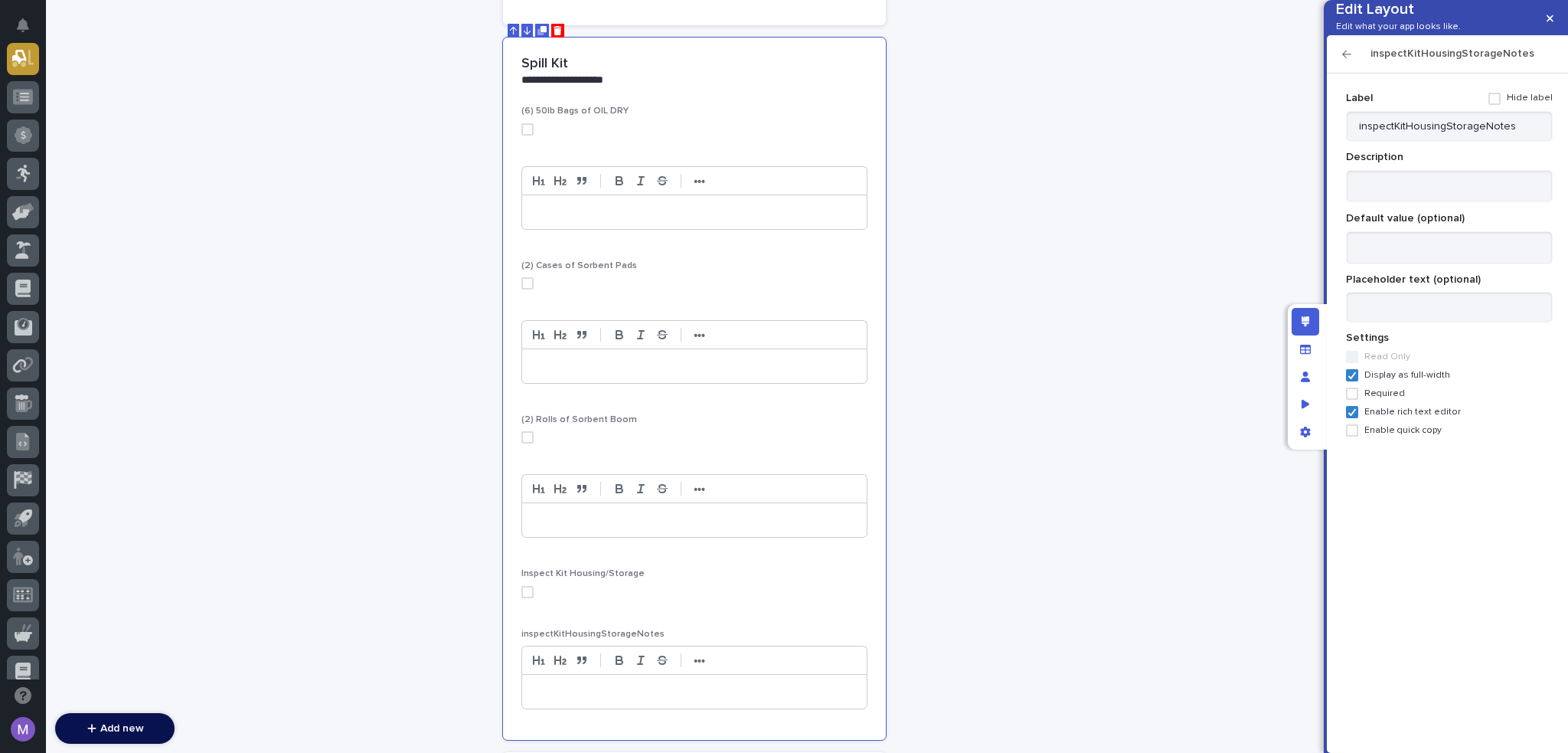
click at [1501, 105] on span at bounding box center [1494, 98] width 12 height 12
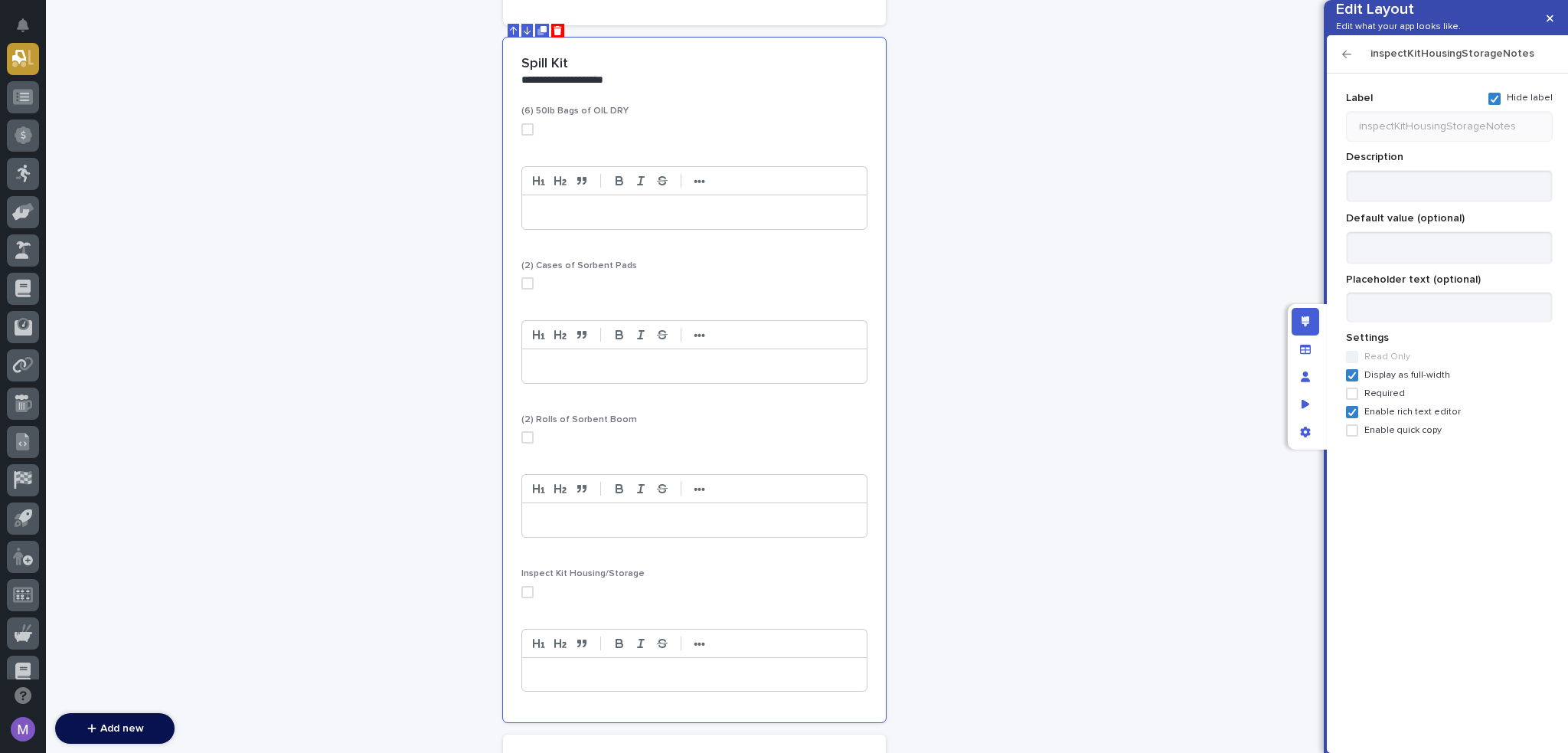
click at [1347, 58] on icon "button" at bounding box center [1347, 53] width 9 height 7
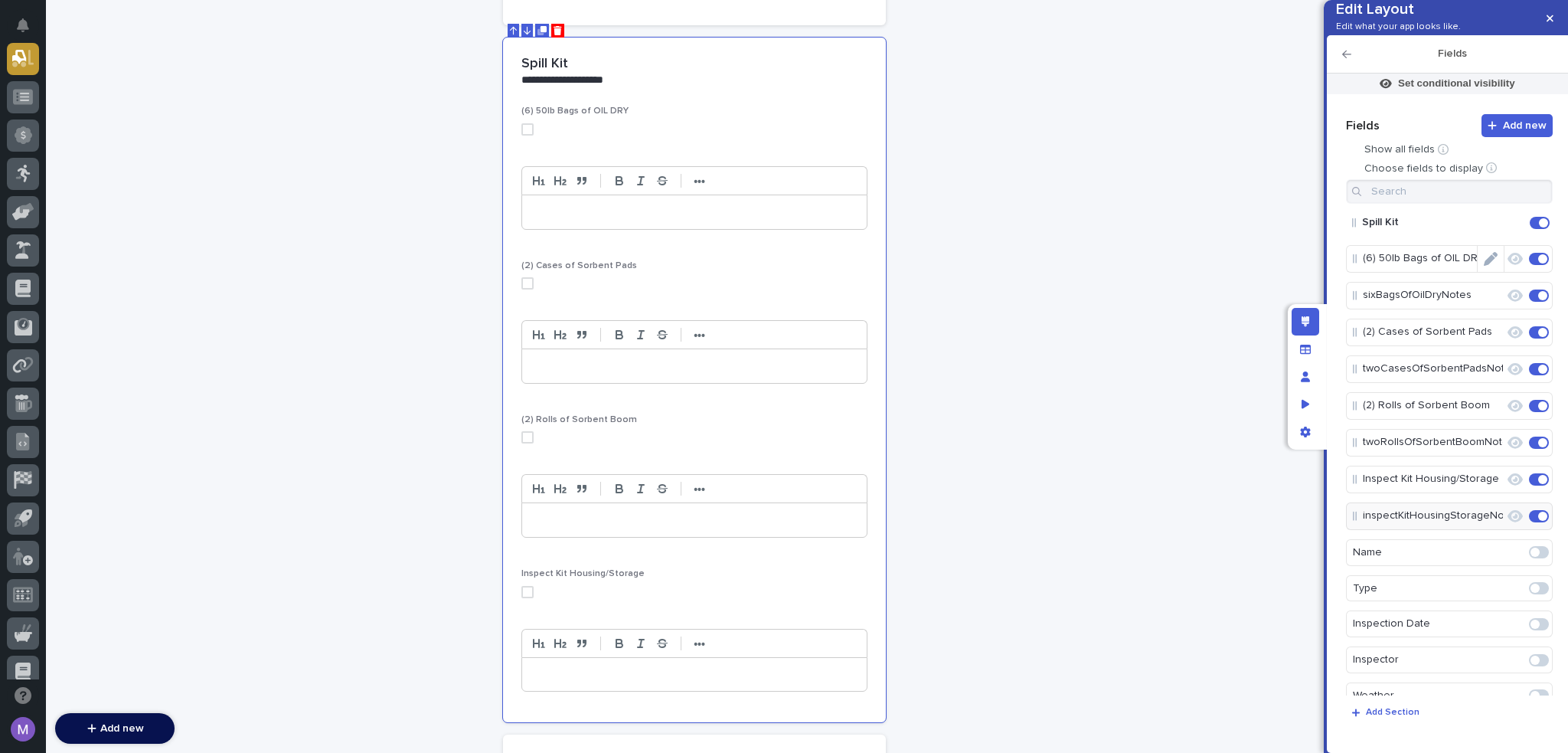
click at [1484, 266] on icon "Edit" at bounding box center [1490, 259] width 14 height 14
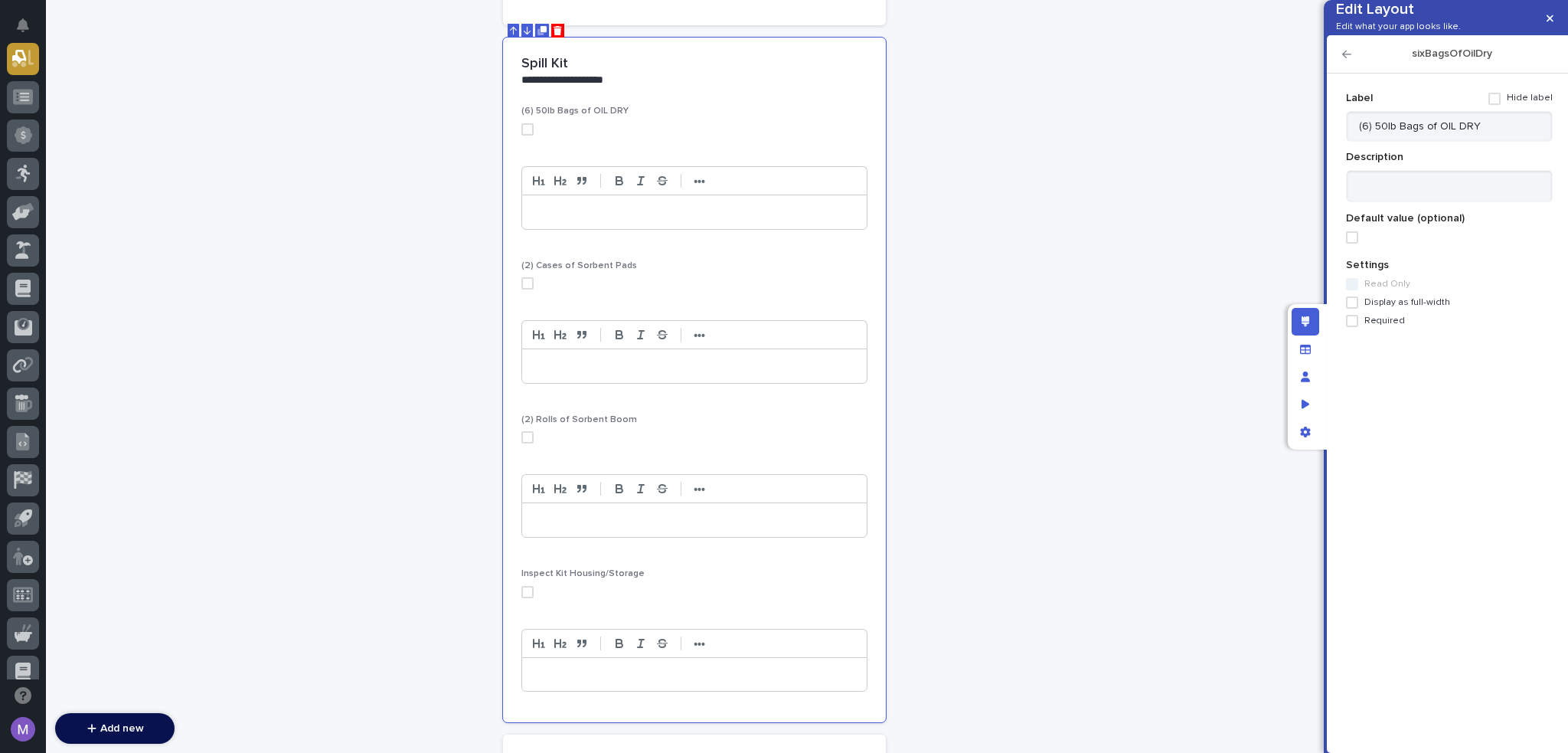
click at [1350, 70] on div "sixBagsOfOilDry" at bounding box center [1448, 53] width 241 height 38
click at [1349, 60] on icon "button" at bounding box center [1347, 53] width 9 height 11
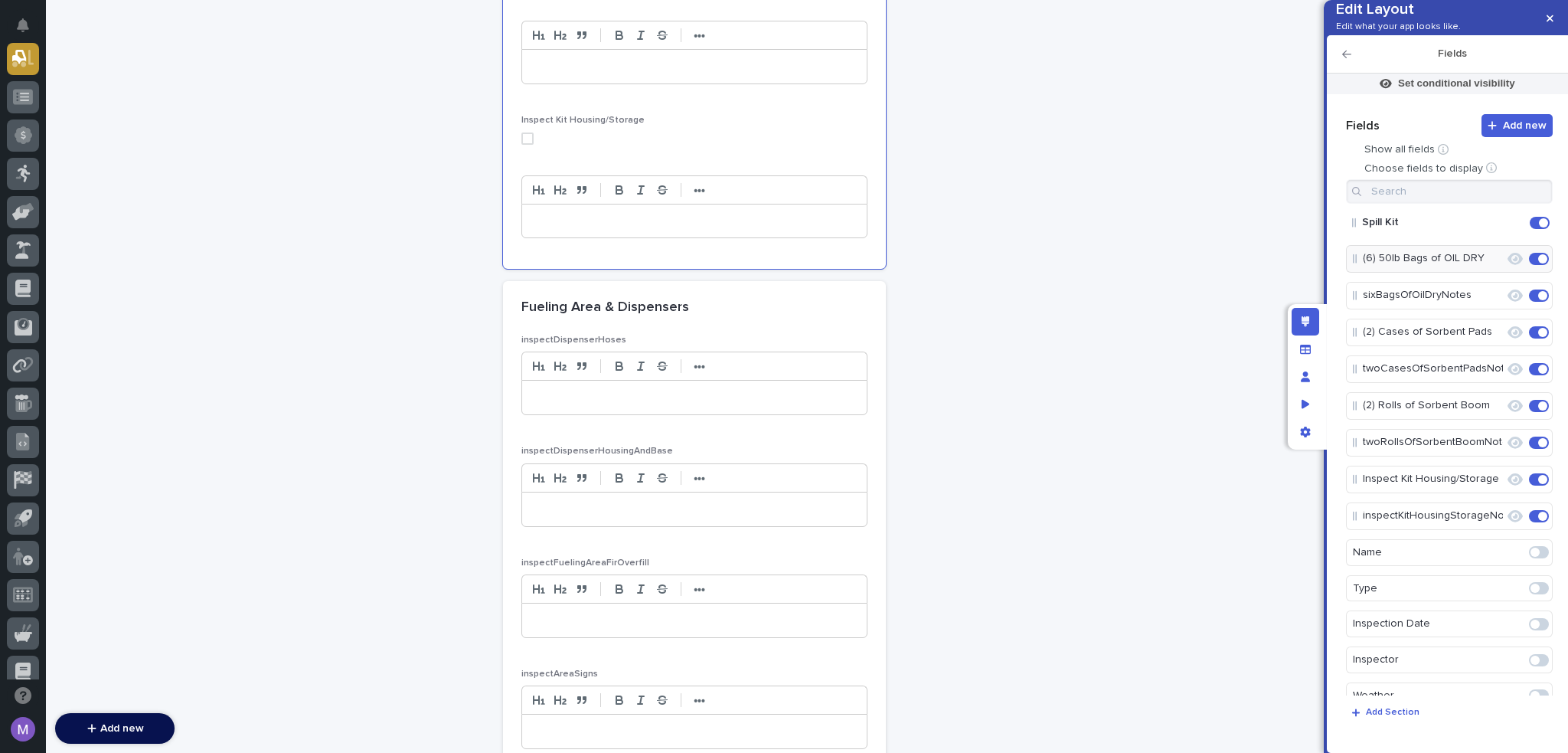
scroll to position [4502, 0]
click at [758, 307] on div "Fueling Area & Dispensers" at bounding box center [694, 302] width 382 height 53
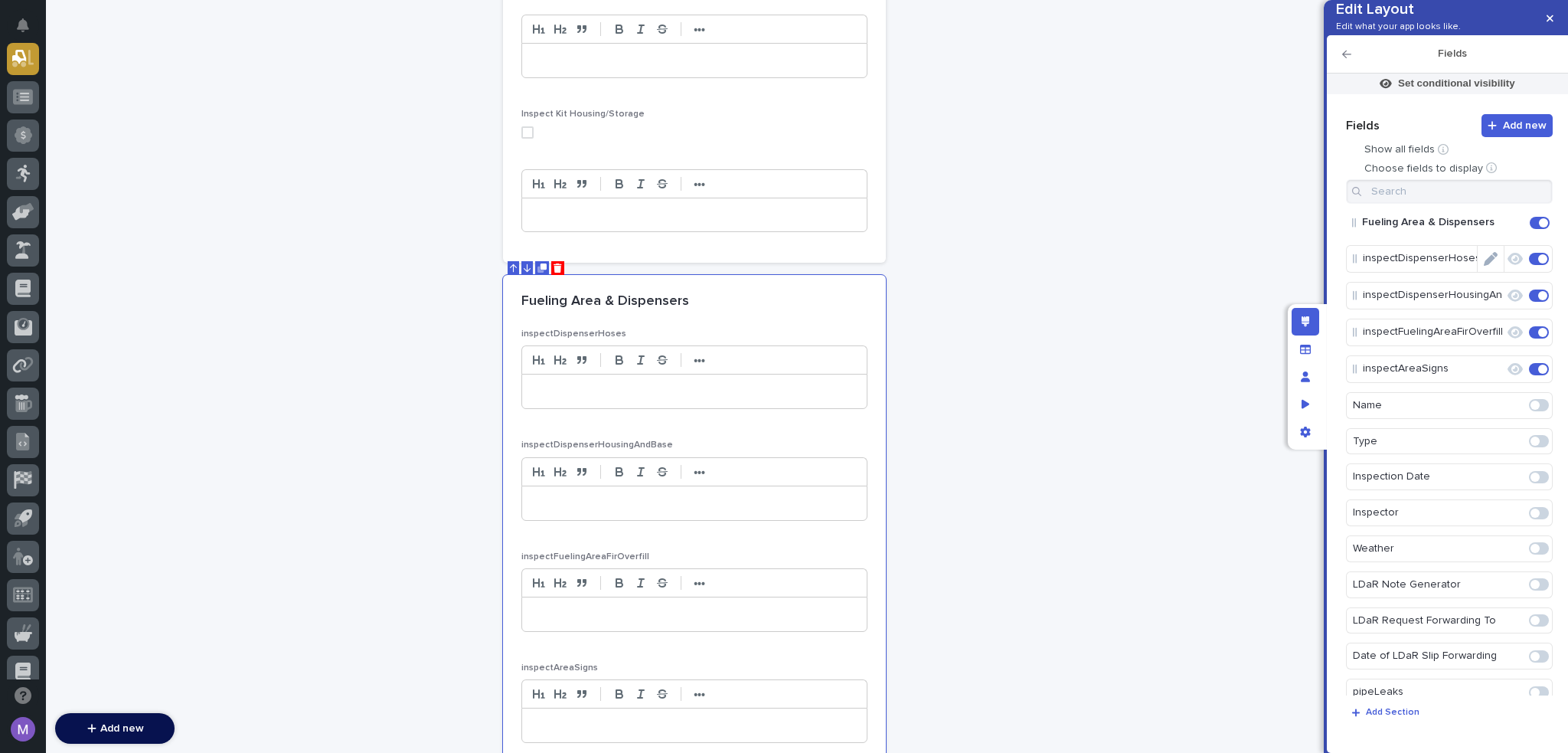
click at [1484, 266] on icon "Edit" at bounding box center [1490, 259] width 14 height 14
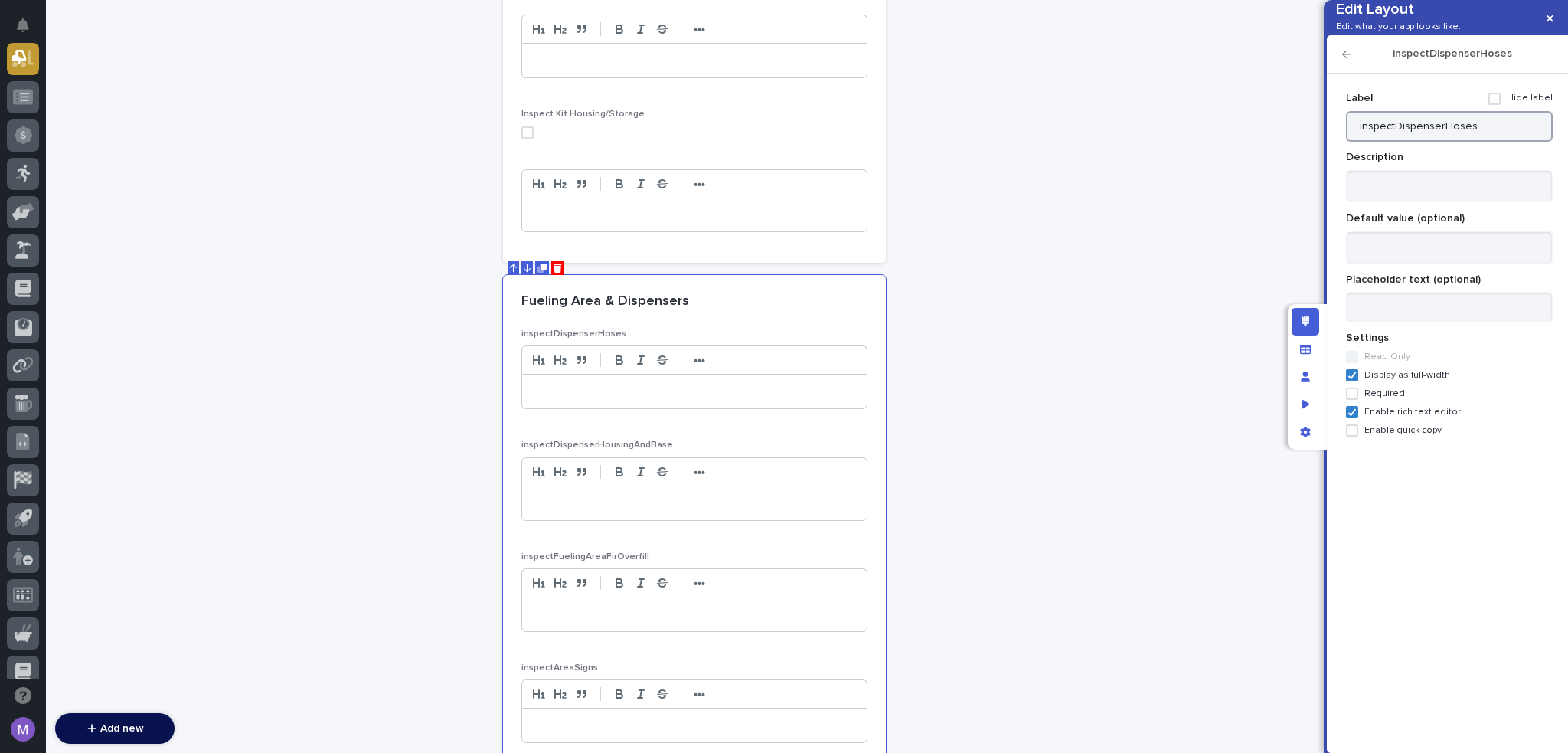
click at [1473, 142] on input "inspectDispenserHoses" at bounding box center [1449, 126] width 207 height 31
paste input "Inspect Dispensers"
type input "Inspect Dispensers Hoses"
click at [1417, 203] on textarea at bounding box center [1449, 186] width 207 height 33
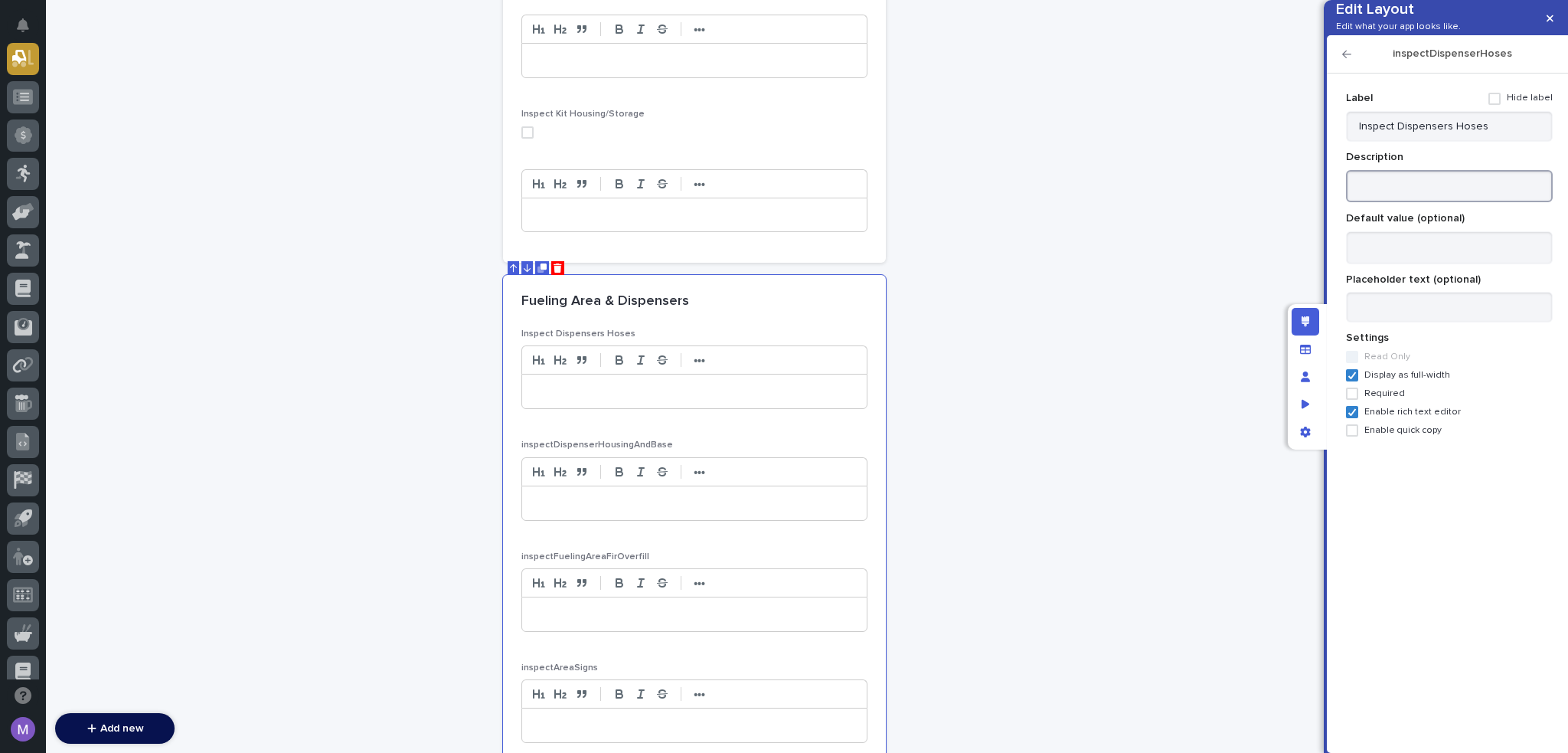
paste textarea "**********"
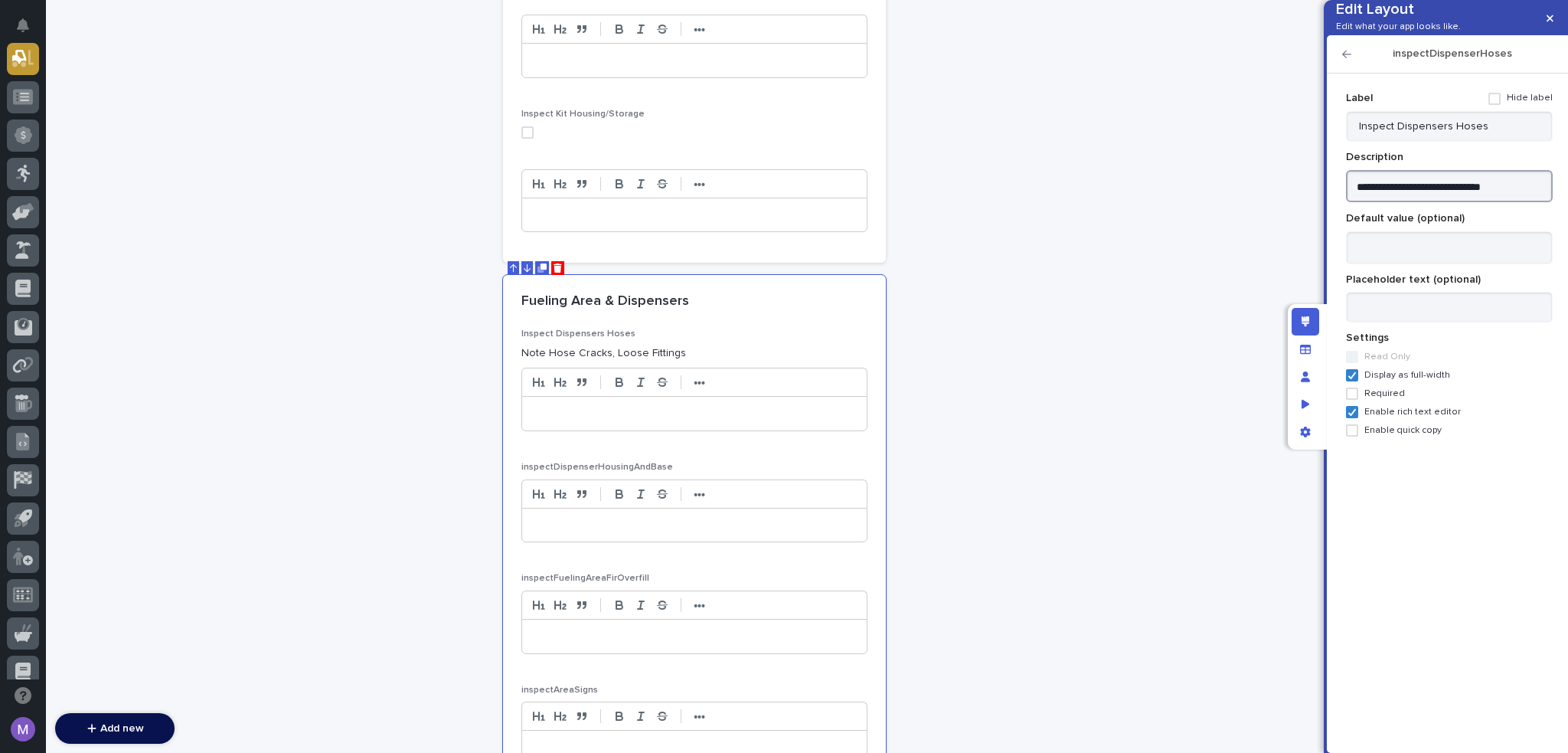
type textarea "**********"
click at [1347, 60] on icon "button" at bounding box center [1347, 53] width 9 height 11
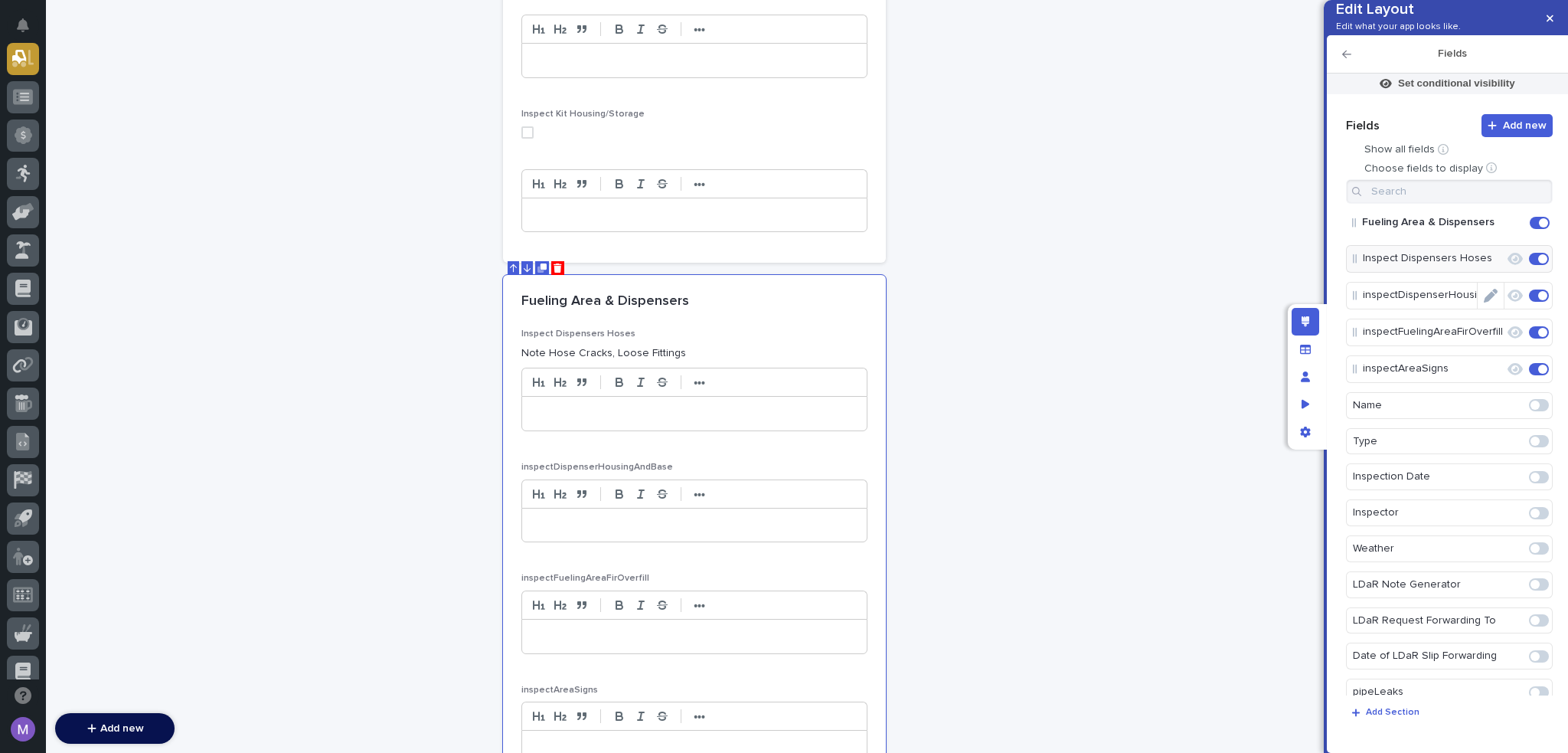
click at [1487, 302] on icon "Edit" at bounding box center [1490, 295] width 14 height 14
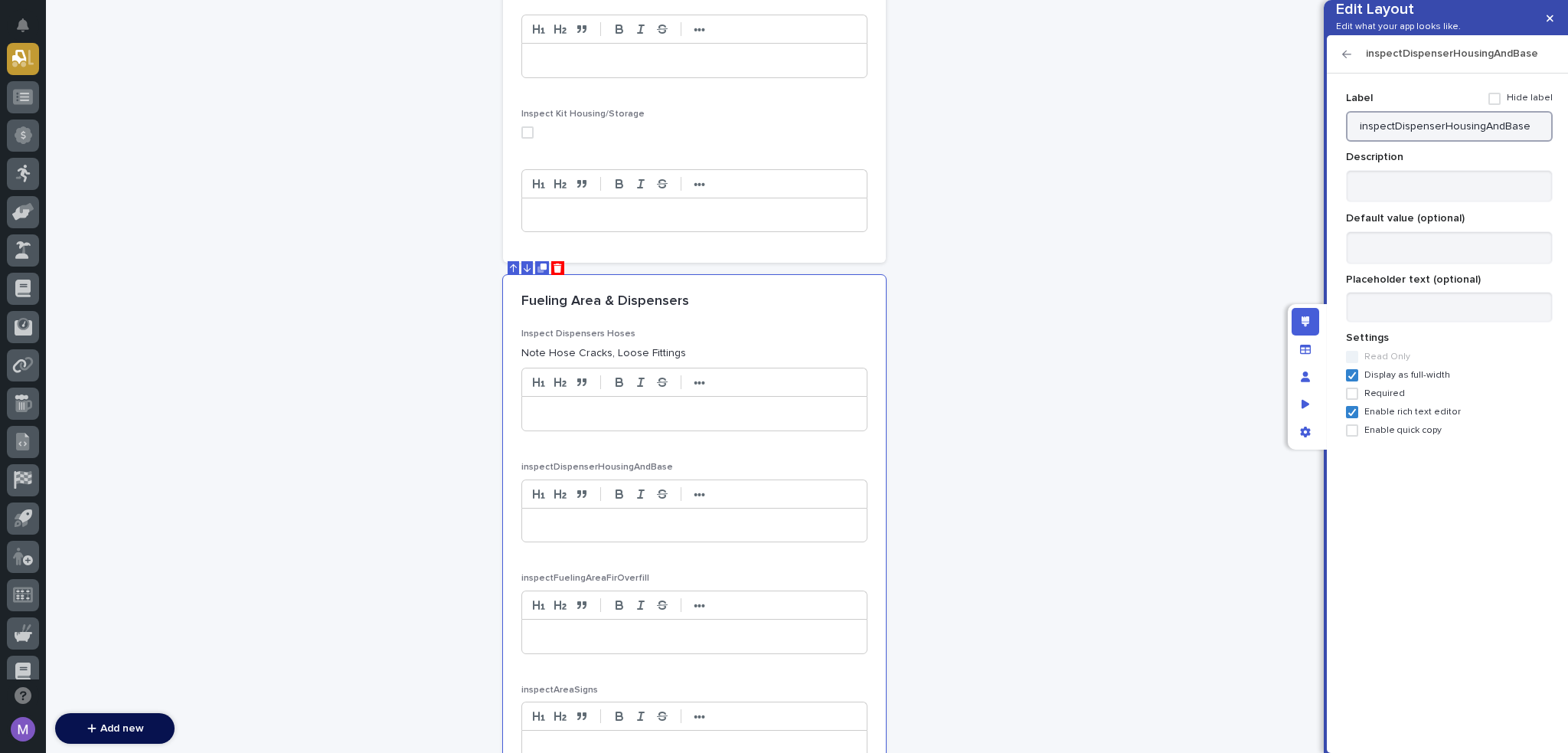
click at [1473, 142] on input "inspectDispenserHousingAndBase" at bounding box center [1449, 126] width 207 height 31
paste input "Inspect Dispenser Housing &"
type input "Inspect Dispenser Housing & Base"
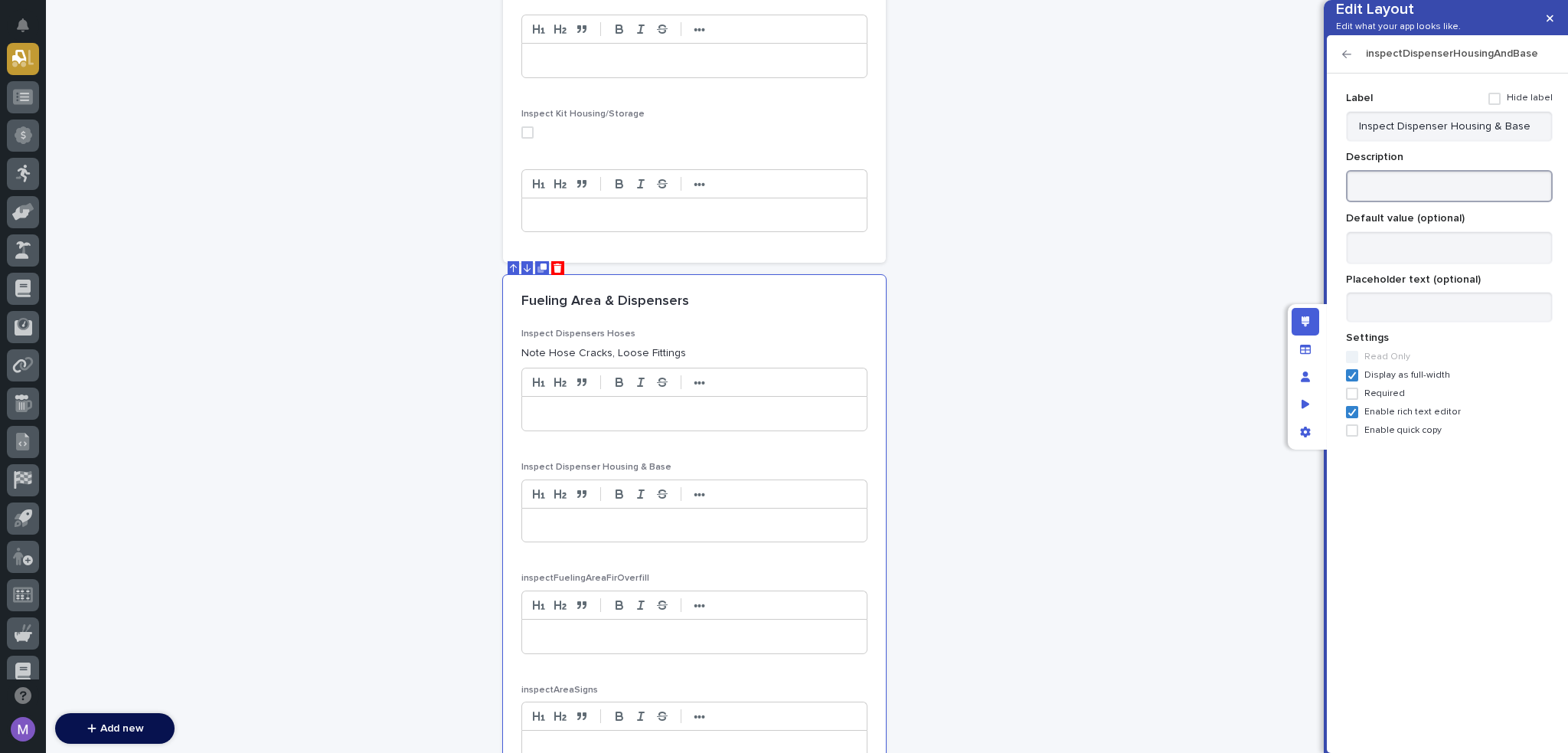
click at [1465, 203] on textarea at bounding box center [1449, 186] width 207 height 33
paste textarea "**********"
type textarea "**********"
click at [1346, 60] on icon "button" at bounding box center [1347, 53] width 9 height 11
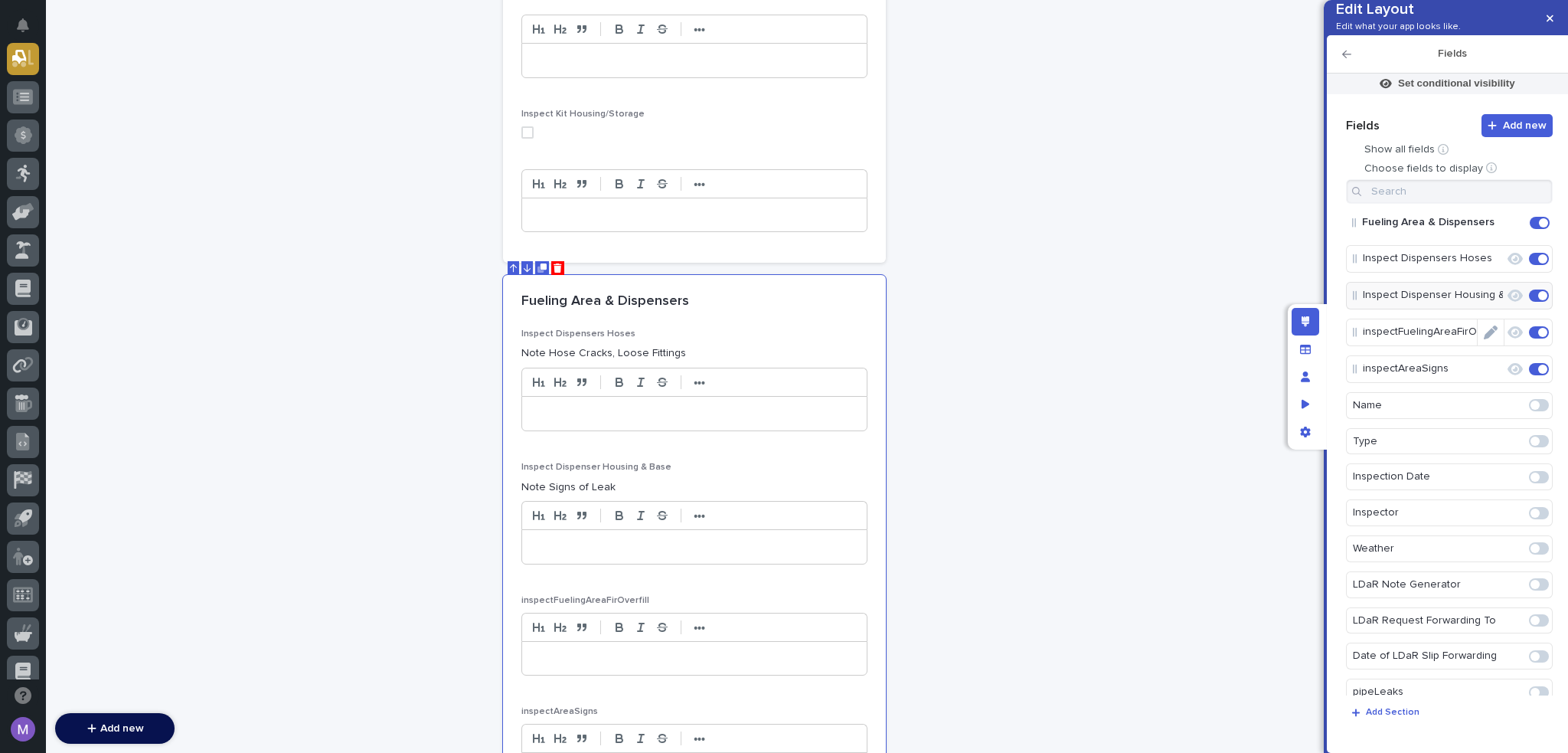
click at [1489, 340] on icon "Edit" at bounding box center [1490, 332] width 14 height 14
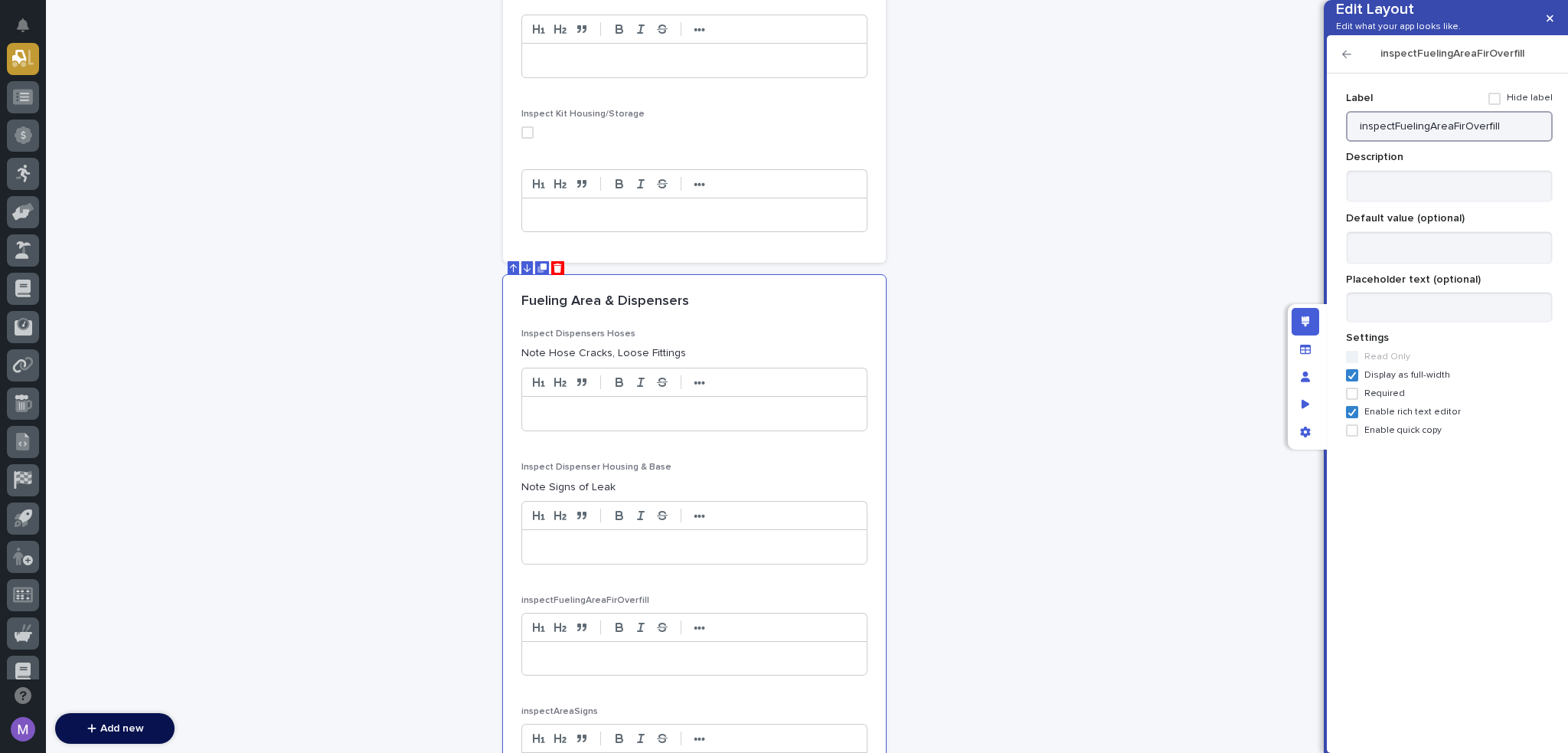
click at [1453, 142] on input "inspectFuelingAreaFirOverfill" at bounding box center [1449, 126] width 207 height 31
click at [1464, 142] on input "inspectFuelingAreaFirOverfill" at bounding box center [1449, 126] width 207 height 31
click at [1470, 142] on input "inspectFuelingAreaFirOverfill" at bounding box center [1449, 126] width 207 height 31
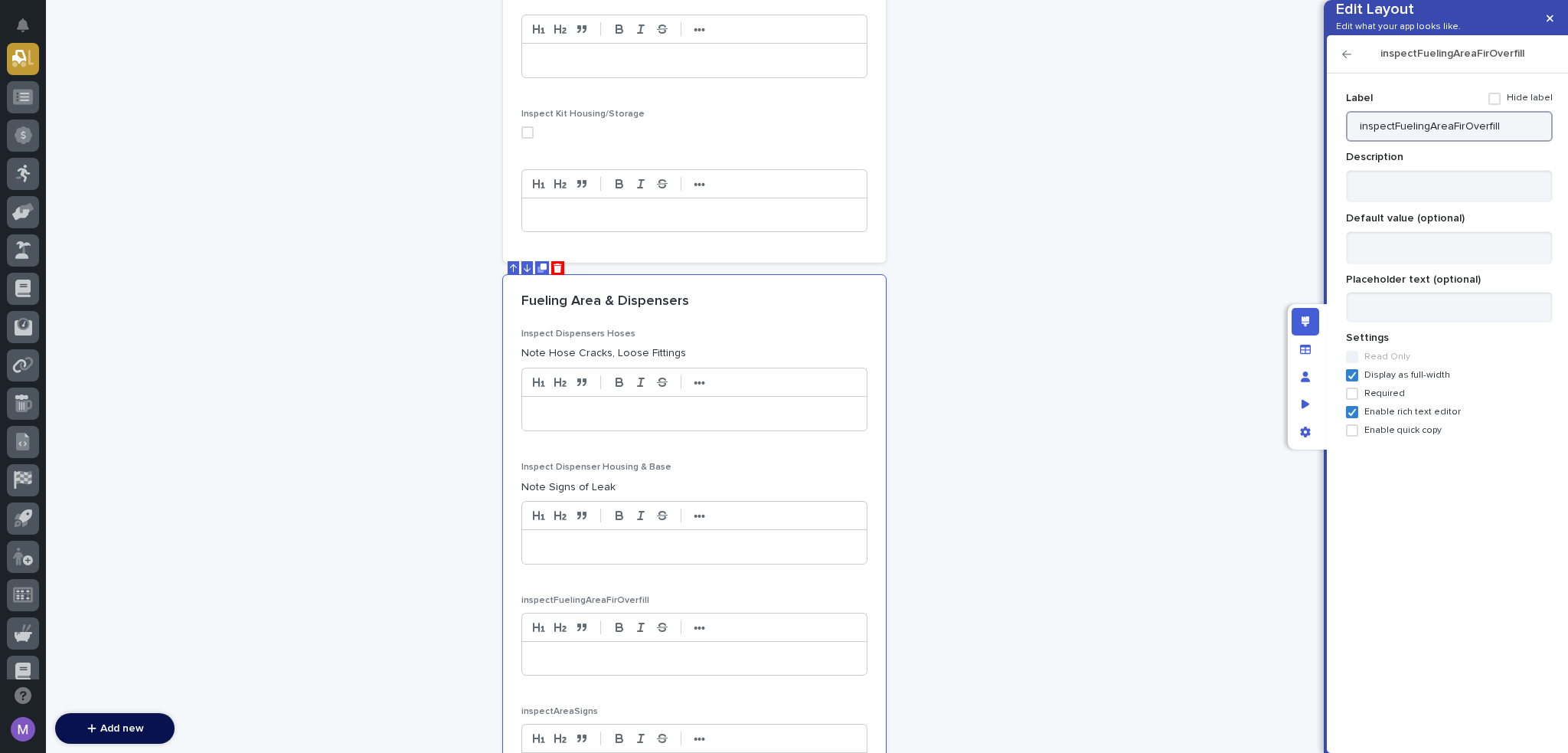
paste input "Inspect Fueling Area for"
type input "Inspect Fueling Area for Overfill"
click at [1349, 60] on icon "button" at bounding box center [1347, 53] width 9 height 11
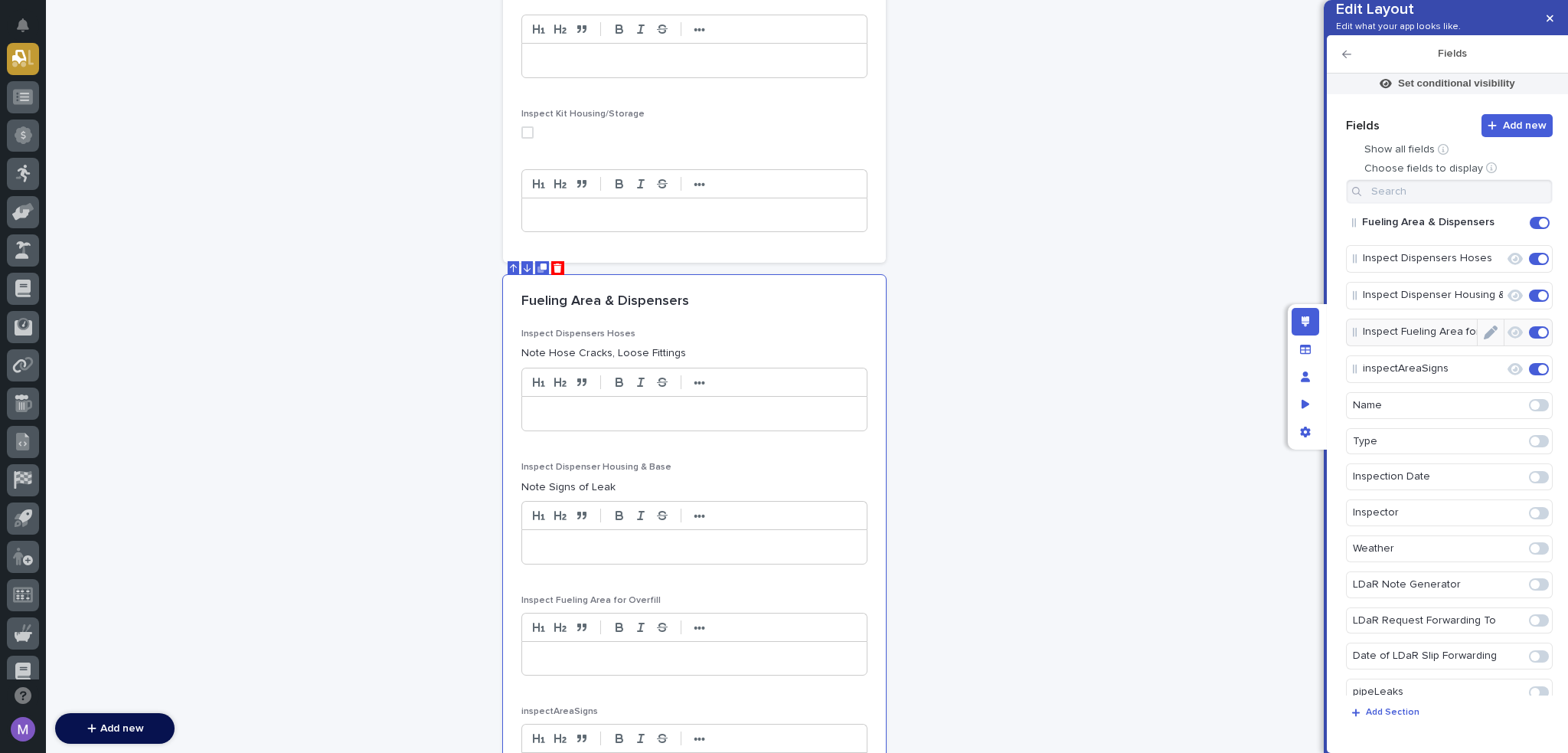
click at [1484, 340] on icon "Edit" at bounding box center [1490, 332] width 14 height 14
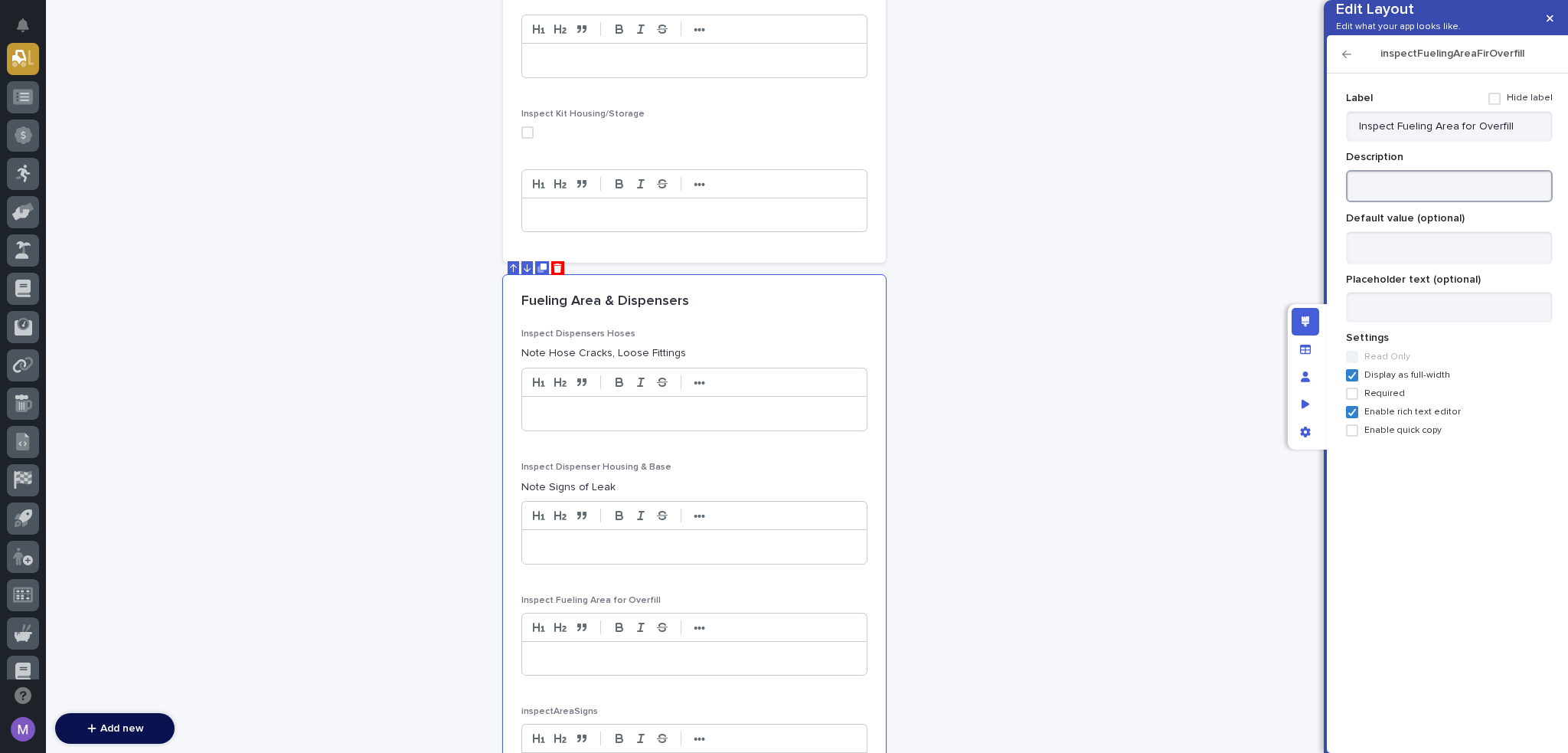
click at [1459, 203] on textarea at bounding box center [1449, 186] width 207 height 33
paste textarea "**********"
type textarea "**********"
click at [1346, 60] on icon "button" at bounding box center [1347, 53] width 9 height 11
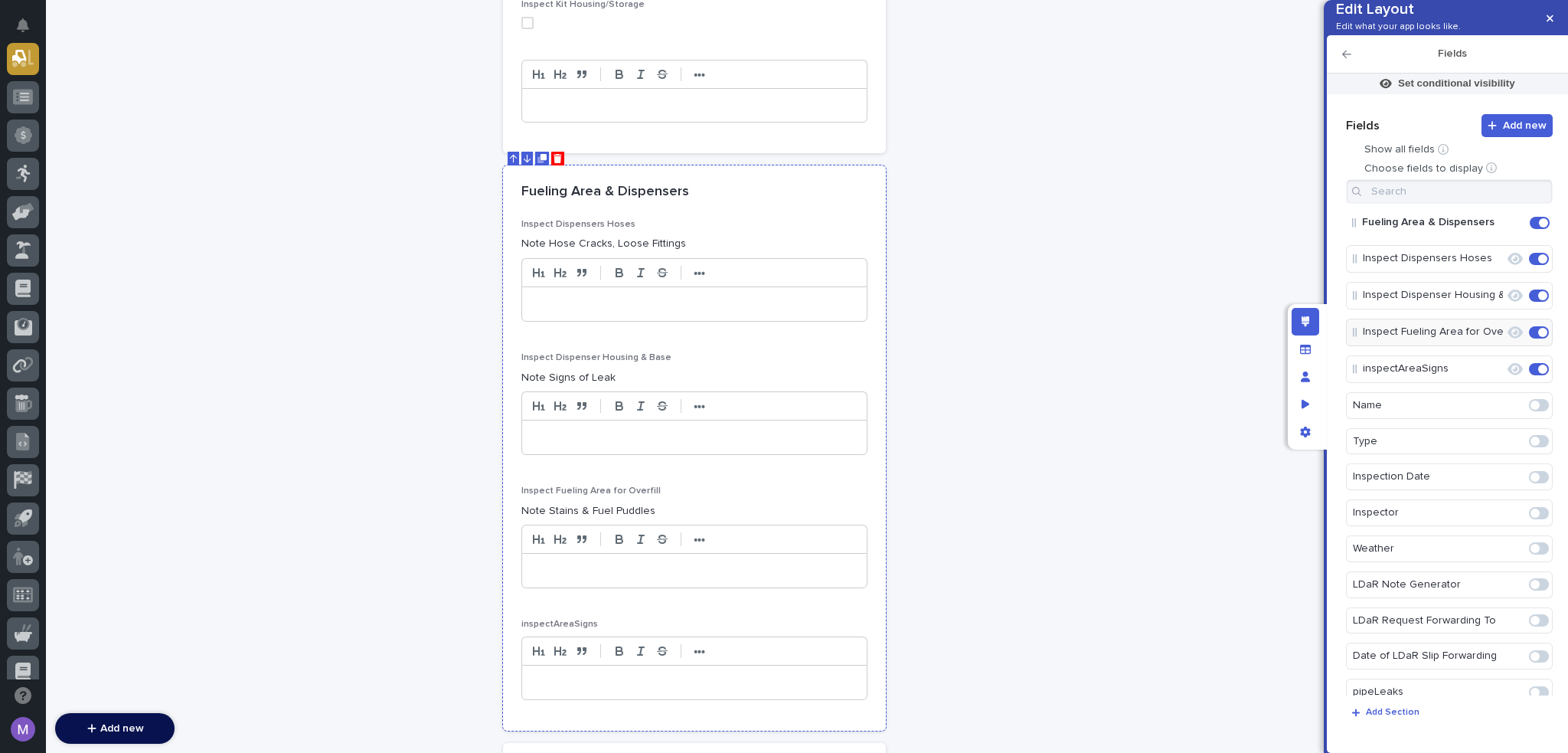
scroll to position [4731, 0]
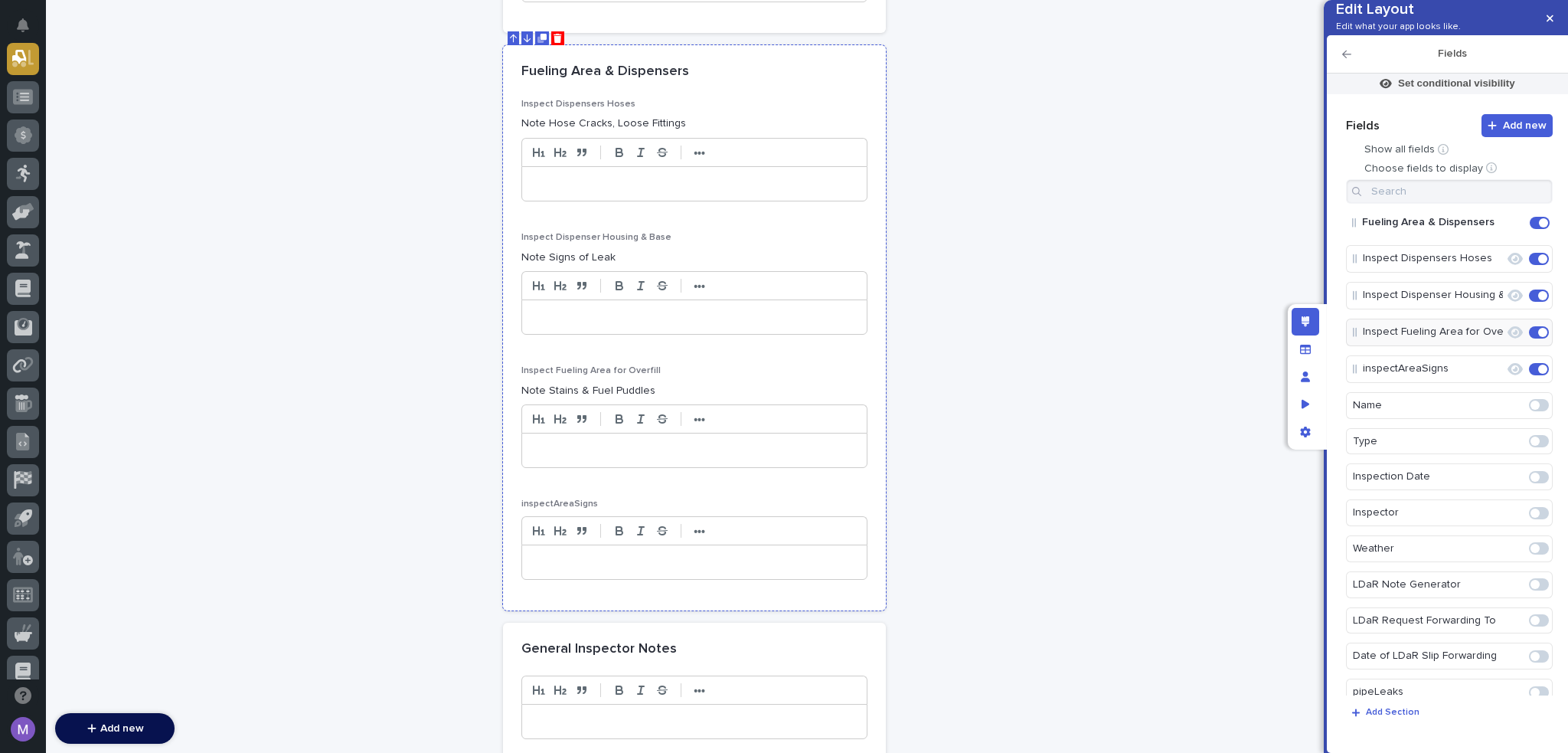
click at [804, 433] on div at bounding box center [694, 450] width 346 height 35
click at [1489, 376] on icon "Edit" at bounding box center [1490, 369] width 14 height 14
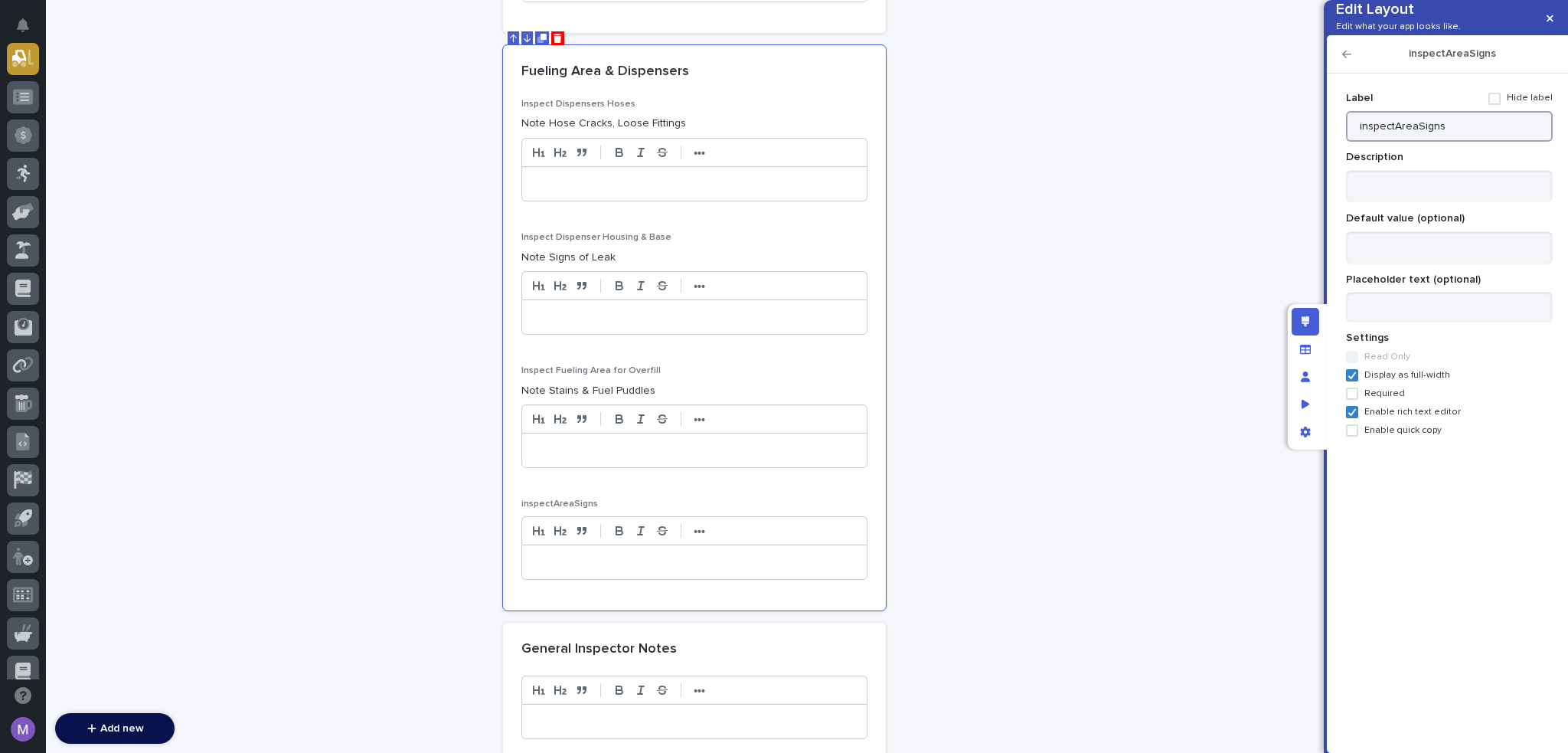
click at [1483, 137] on input "inspectAreaSigns" at bounding box center [1449, 126] width 207 height 31
paste input "Inspect Area"
type input "Inspect Area Signs"
click at [1477, 203] on textarea at bounding box center [1449, 186] width 207 height 33
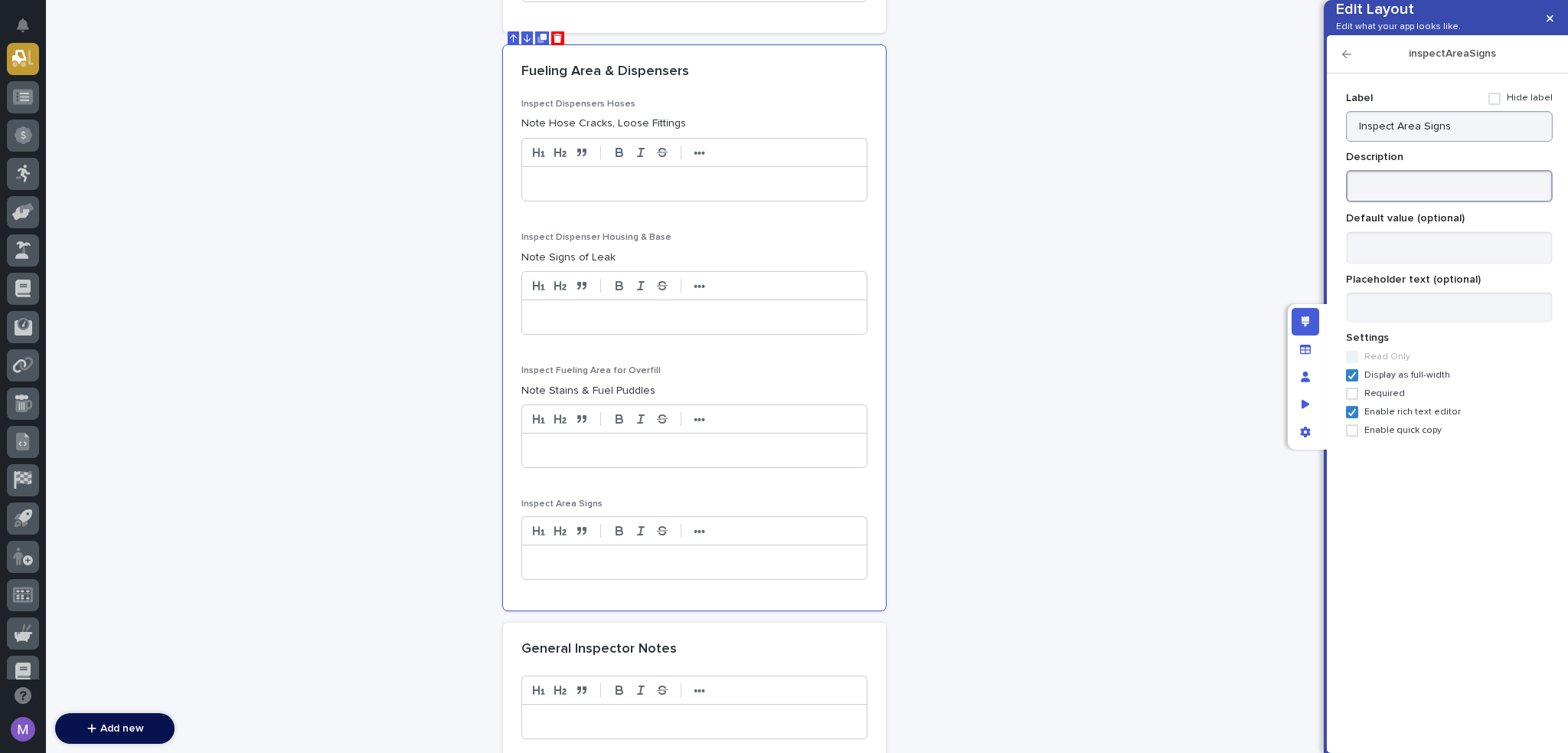
paste textarea "**********"
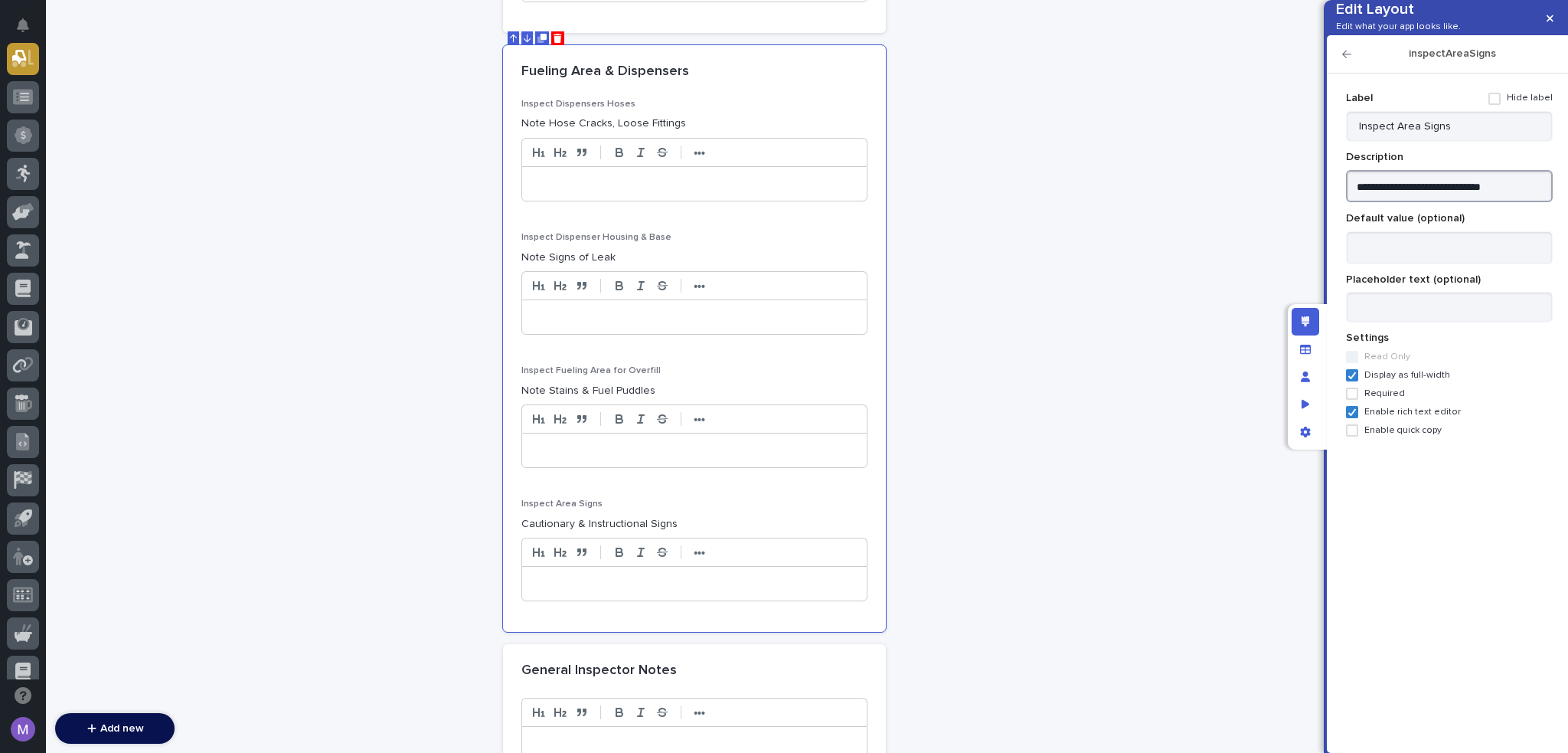
type textarea "**********"
click at [1343, 58] on icon "button" at bounding box center [1347, 53] width 9 height 7
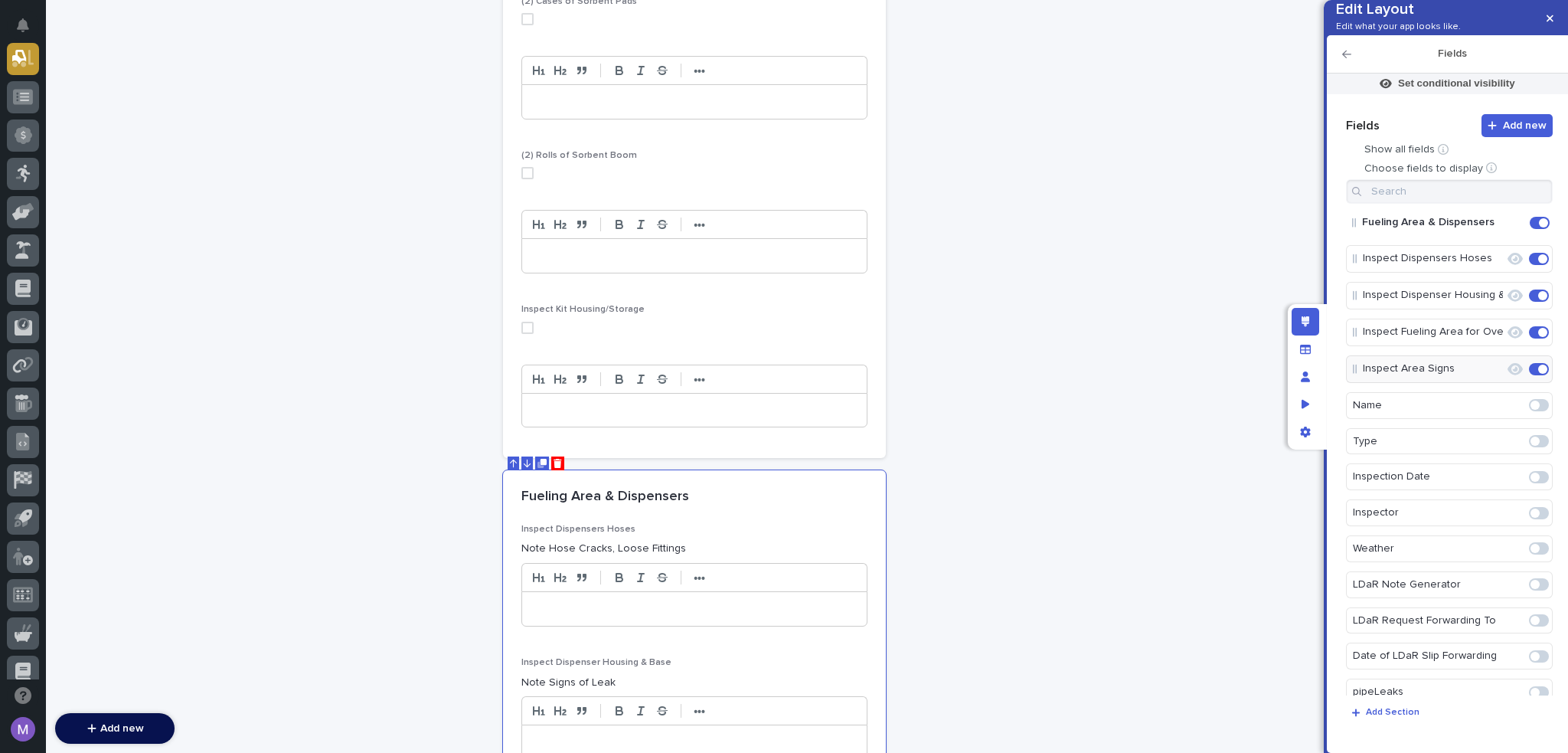
scroll to position [4296, 0]
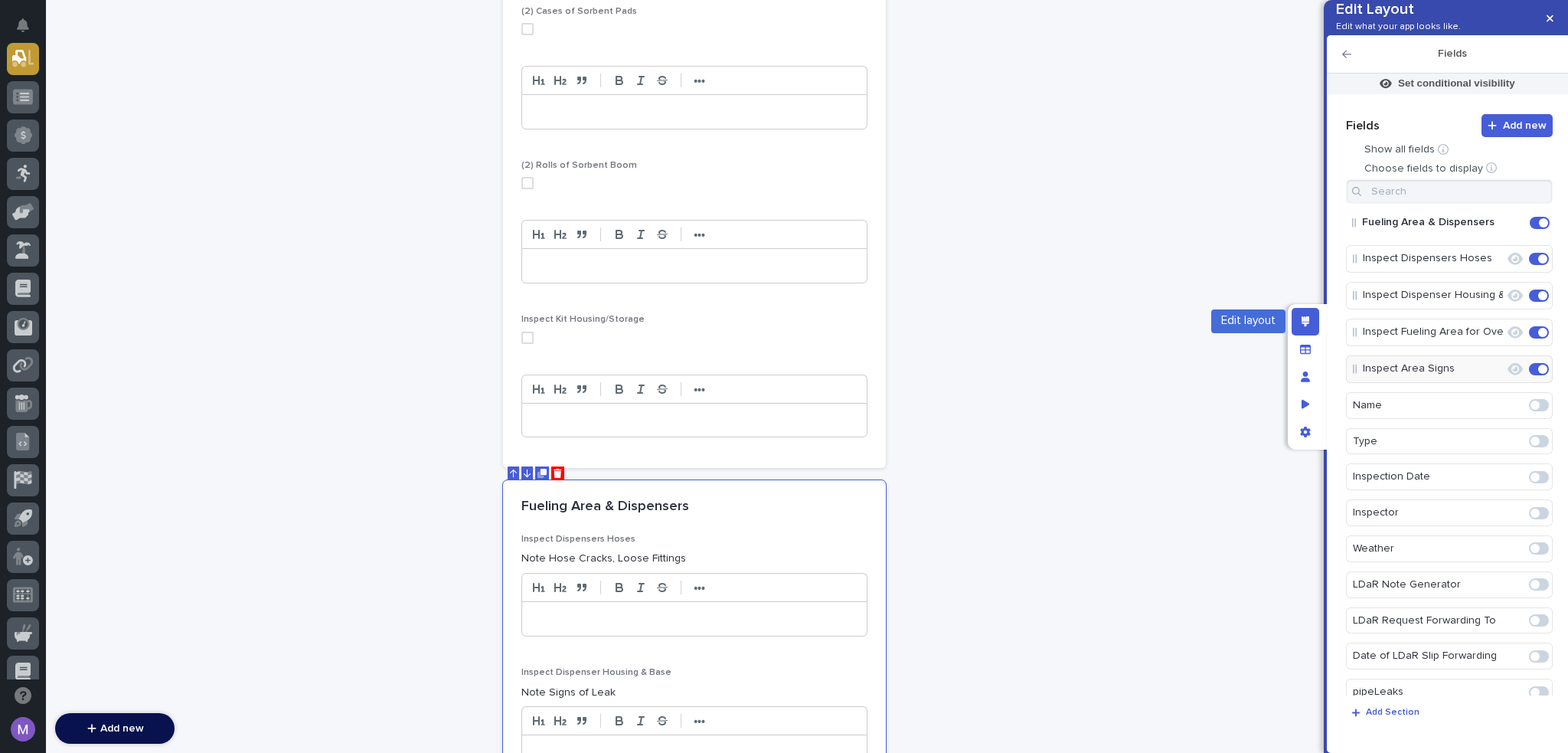
click at [1301, 316] on icon "Edit layout" at bounding box center [1305, 321] width 8 height 11
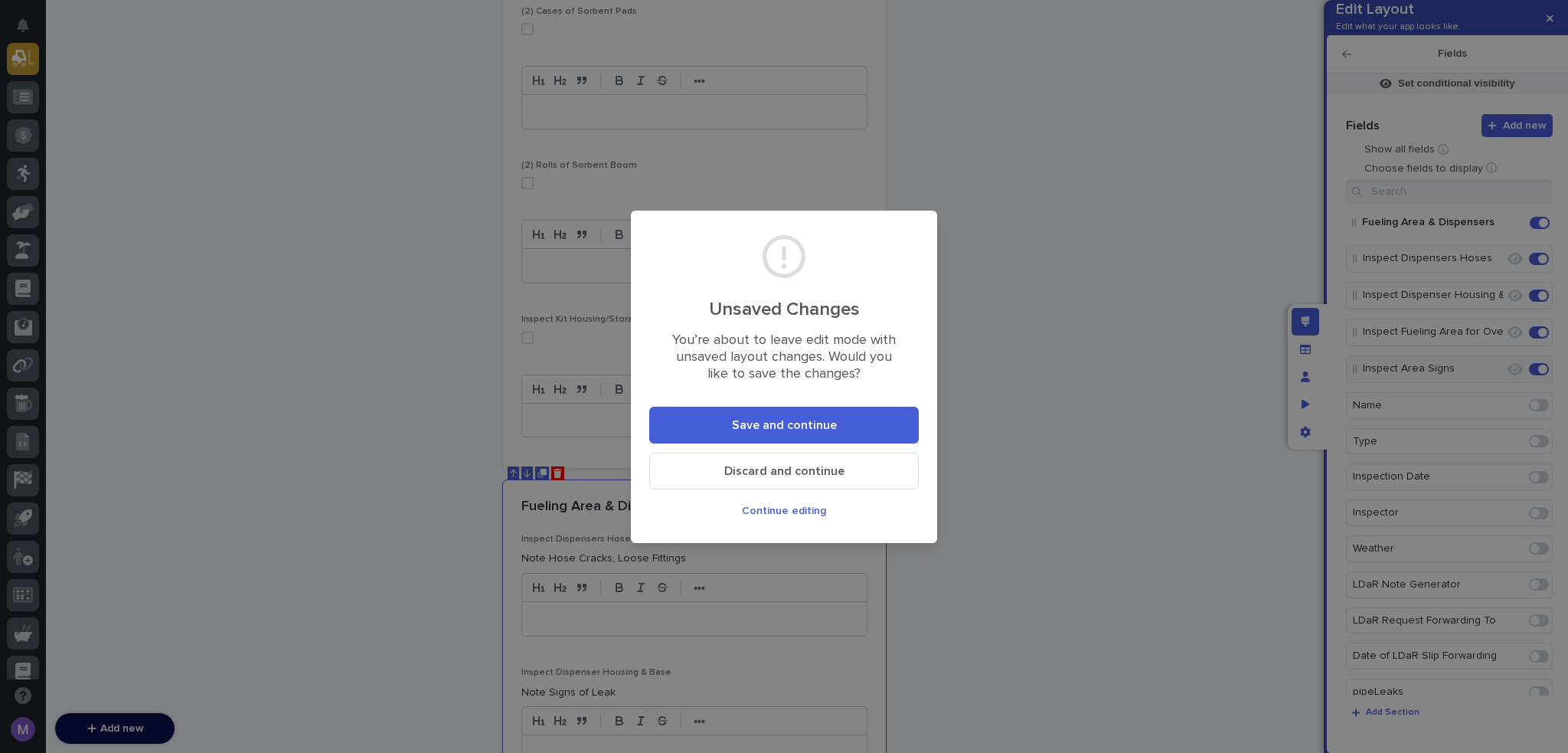
click at [715, 409] on button "Save and continue" at bounding box center [784, 425] width 270 height 36
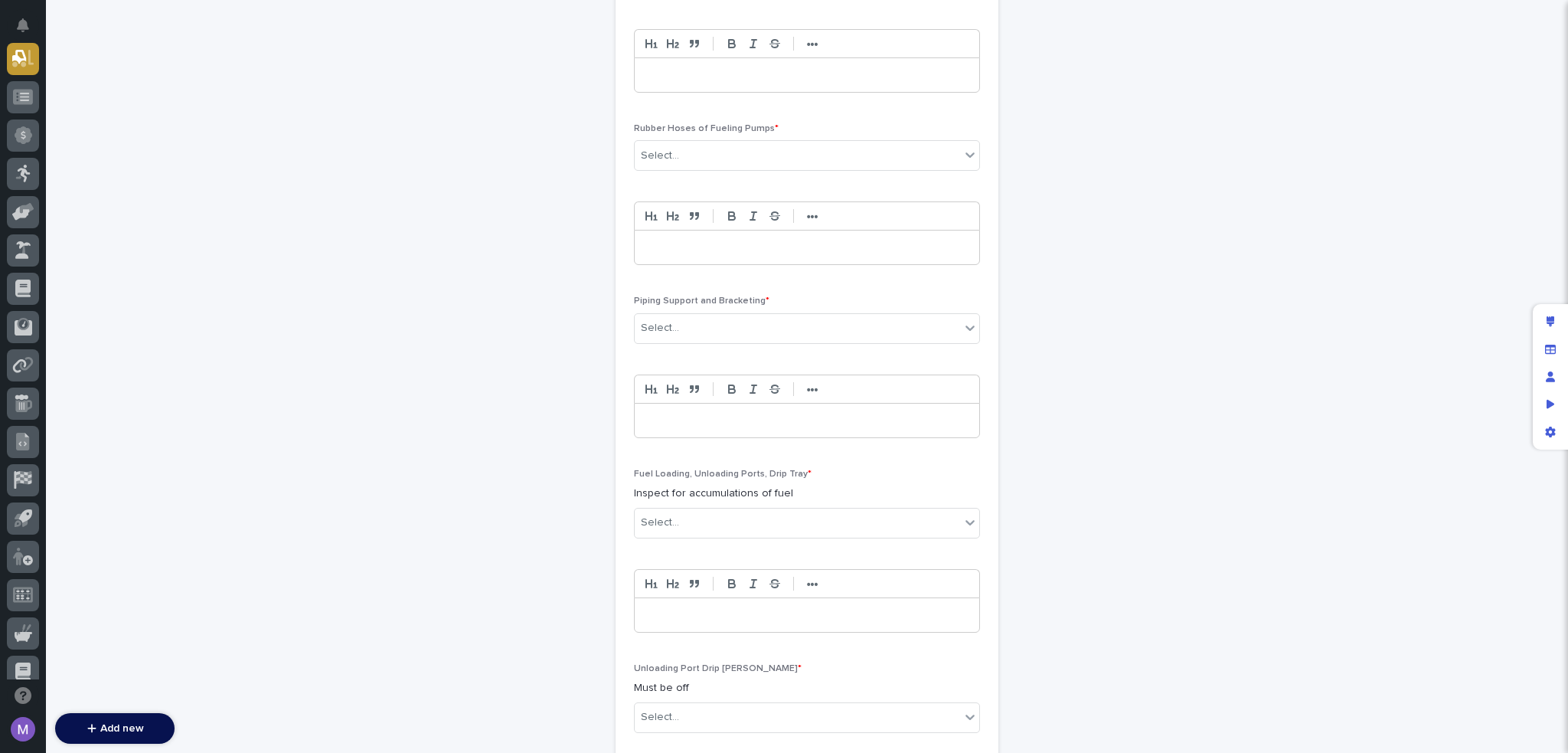
scroll to position [7, 0]
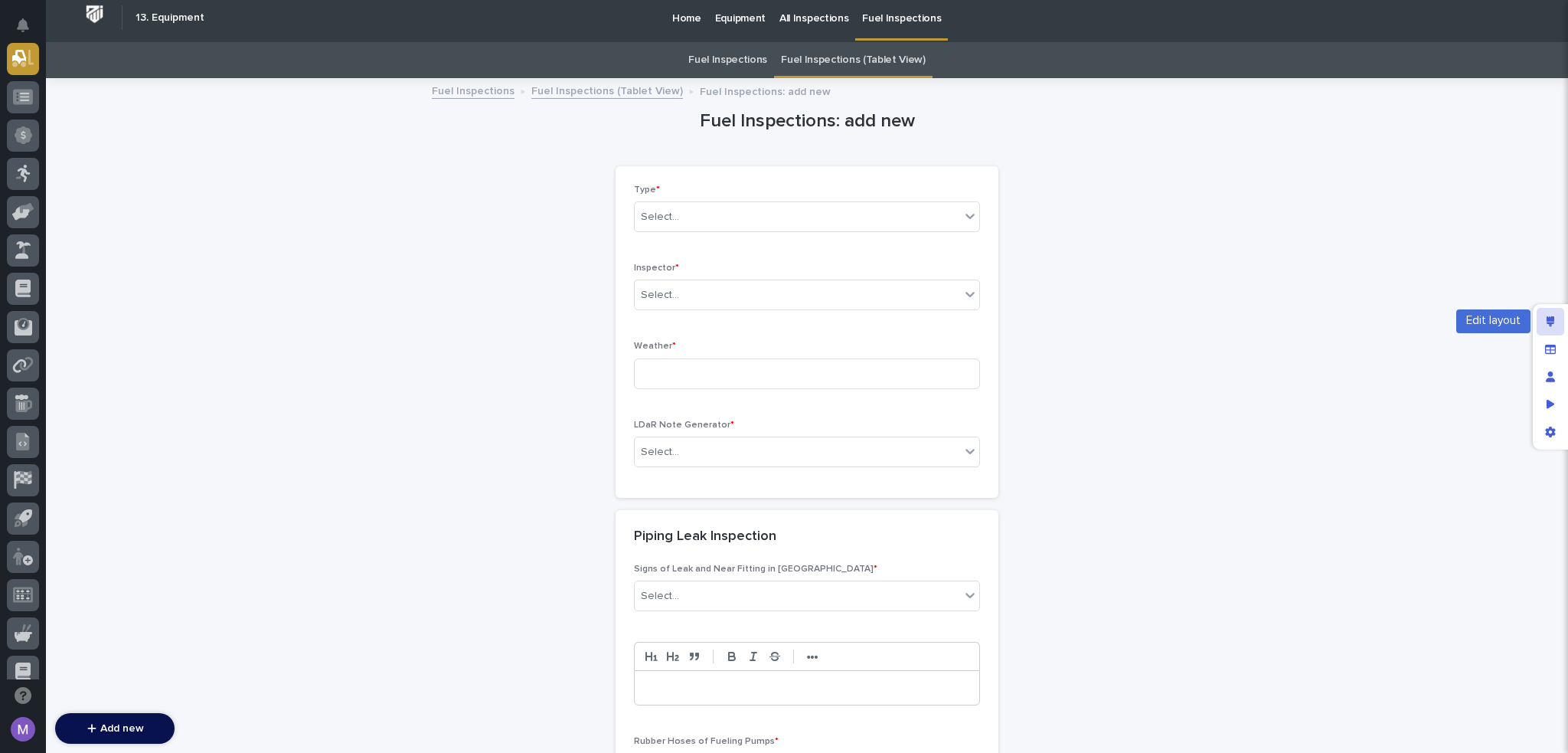
click at [1549, 319] on icon "Edit layout" at bounding box center [1551, 321] width 8 height 11
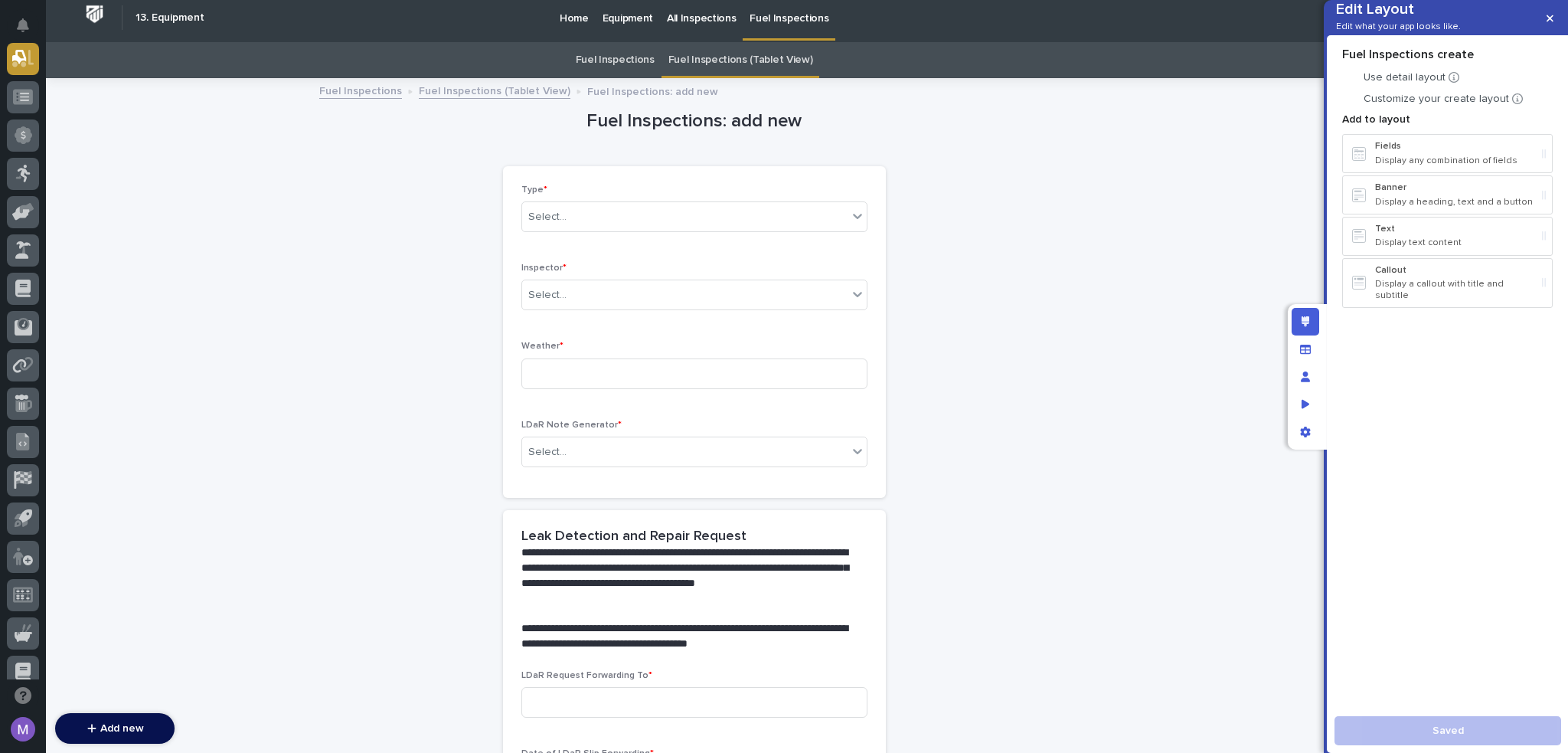
click at [804, 119] on div "**********" at bounding box center [694, 121] width 382 height 22
click at [776, 116] on div "**********" at bounding box center [694, 121] width 382 height 22
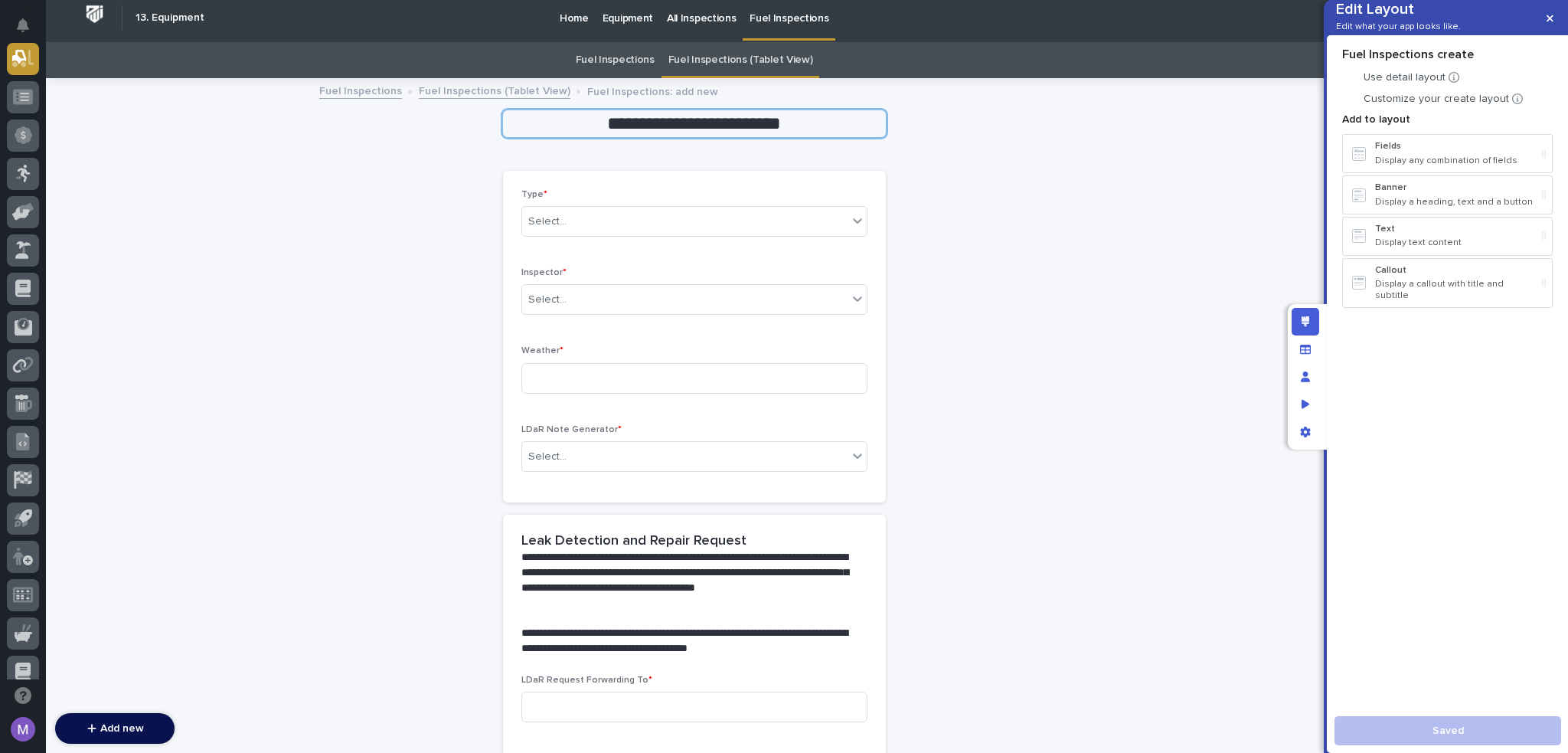
click at [776, 116] on input "**********" at bounding box center [694, 123] width 382 height 27
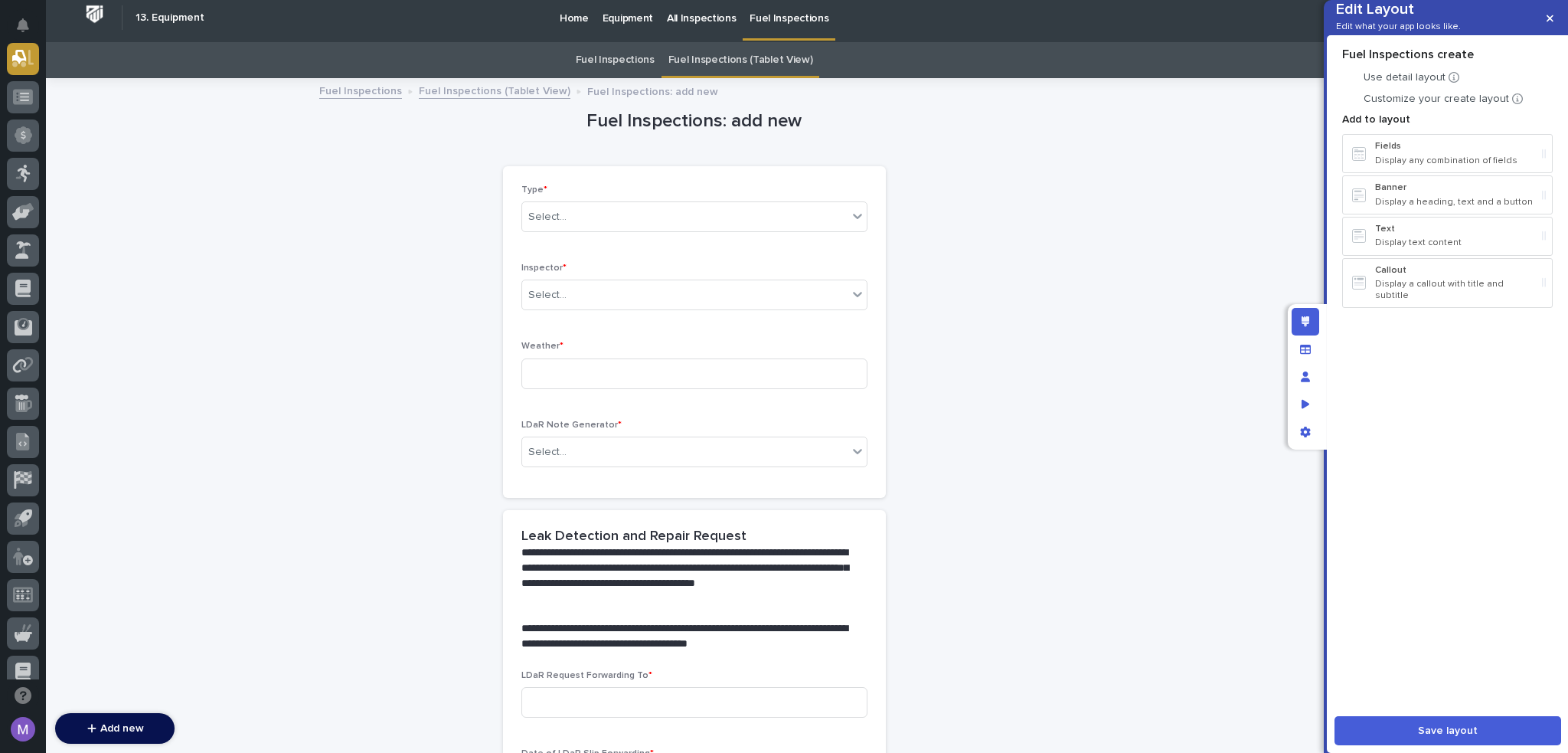
click at [733, 110] on div "**********" at bounding box center [694, 121] width 382 height 22
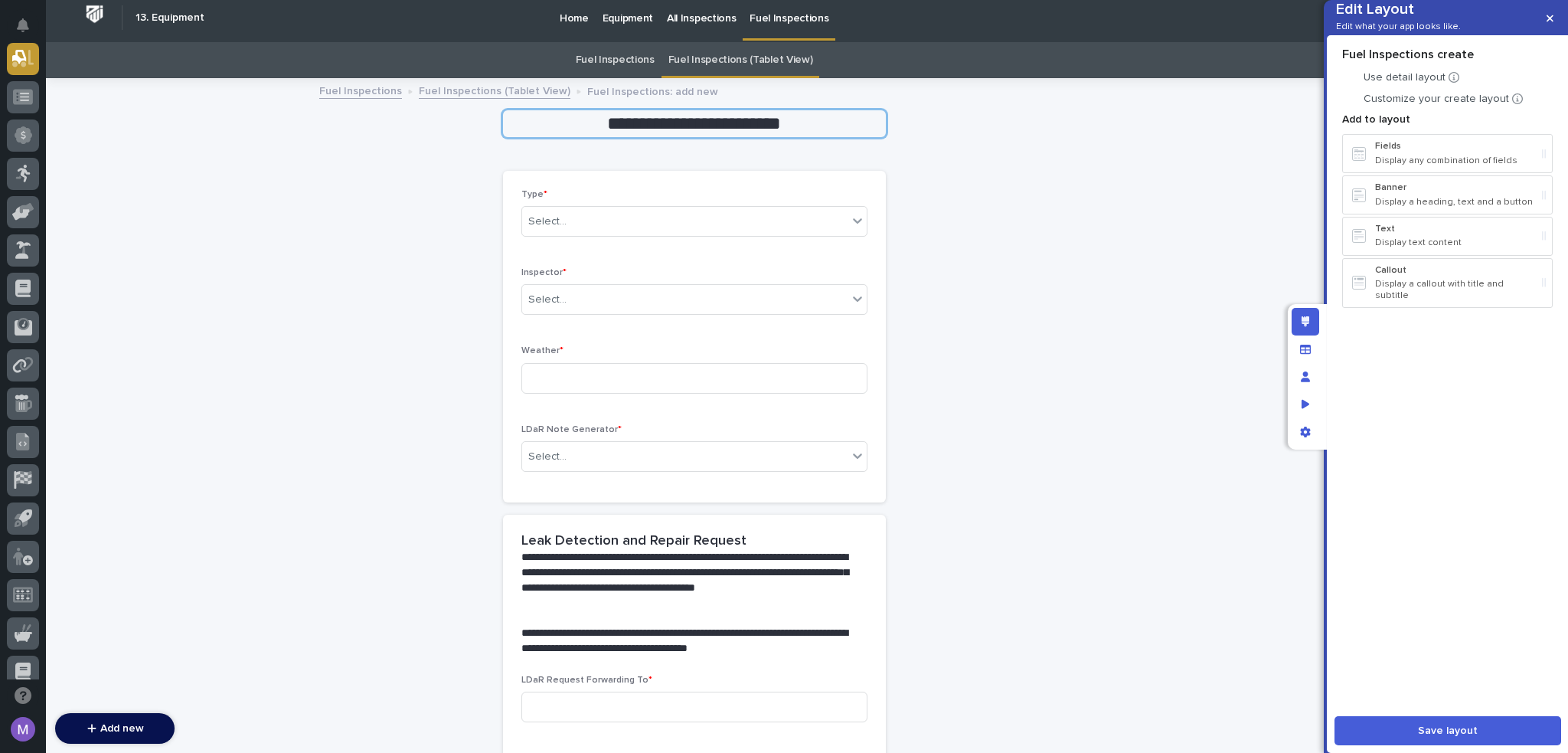
click at [768, 125] on input "**********" at bounding box center [694, 123] width 382 height 27
drag, startPoint x: 713, startPoint y: 126, endPoint x: 805, endPoint y: 122, distance: 92.1
click at [805, 122] on input "**********" at bounding box center [694, 123] width 382 height 27
click at [625, 125] on input "**********" at bounding box center [694, 123] width 382 height 27
type input "**********"
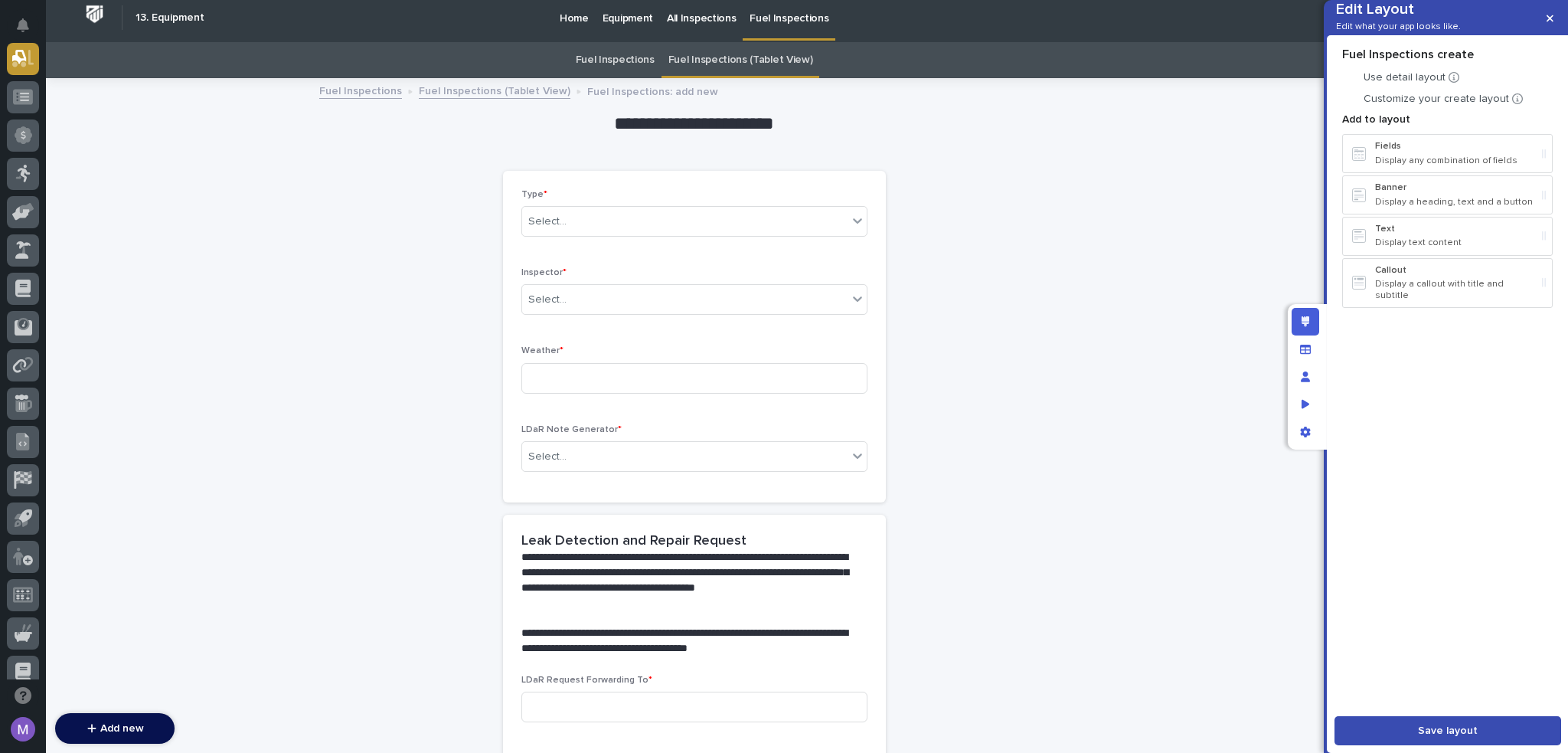
drag, startPoint x: 1440, startPoint y: 723, endPoint x: 1303, endPoint y: 469, distance: 288.6
click at [1440, 723] on button "Save layout" at bounding box center [1448, 731] width 227 height 29
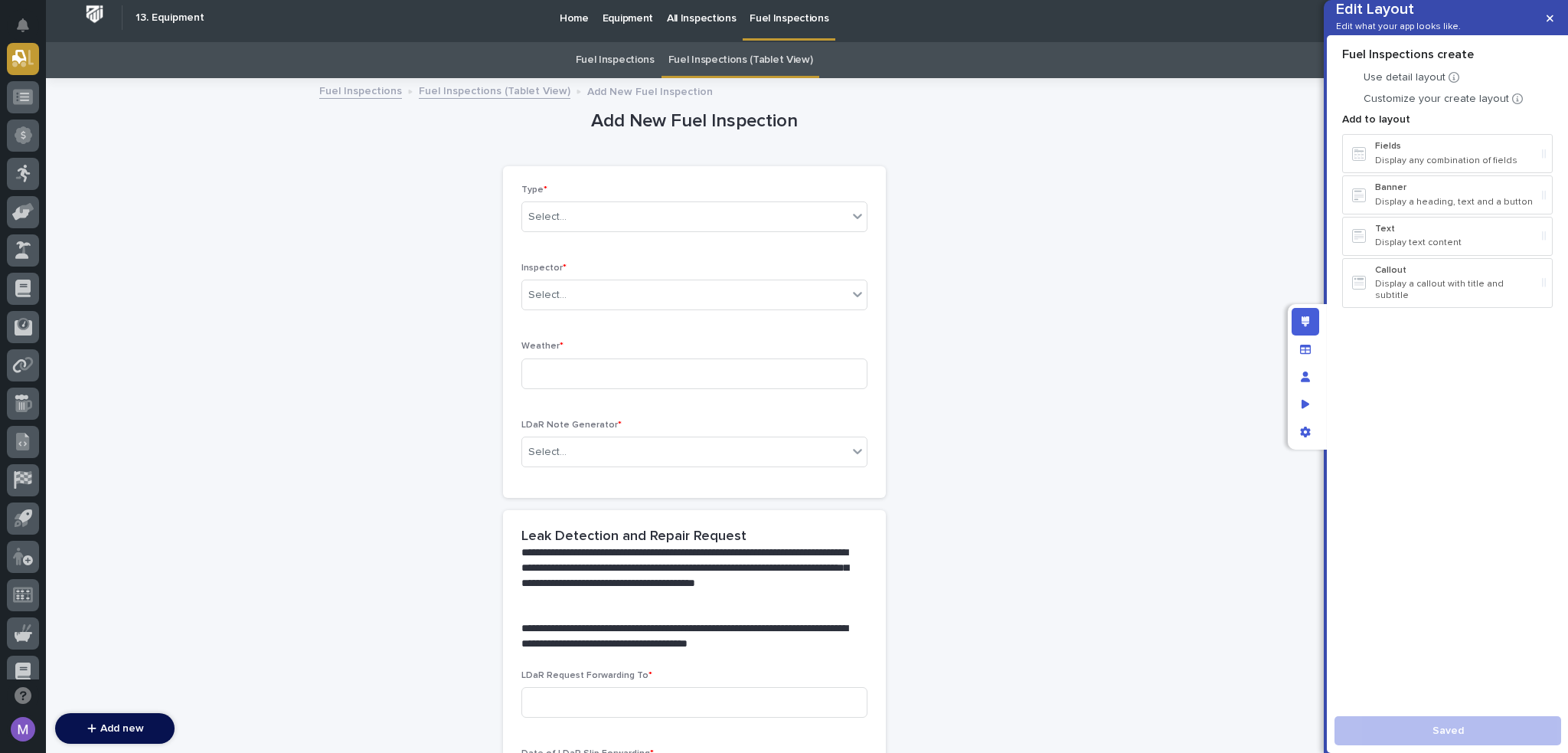
click at [1301, 318] on icon "Edit layout" at bounding box center [1305, 321] width 8 height 11
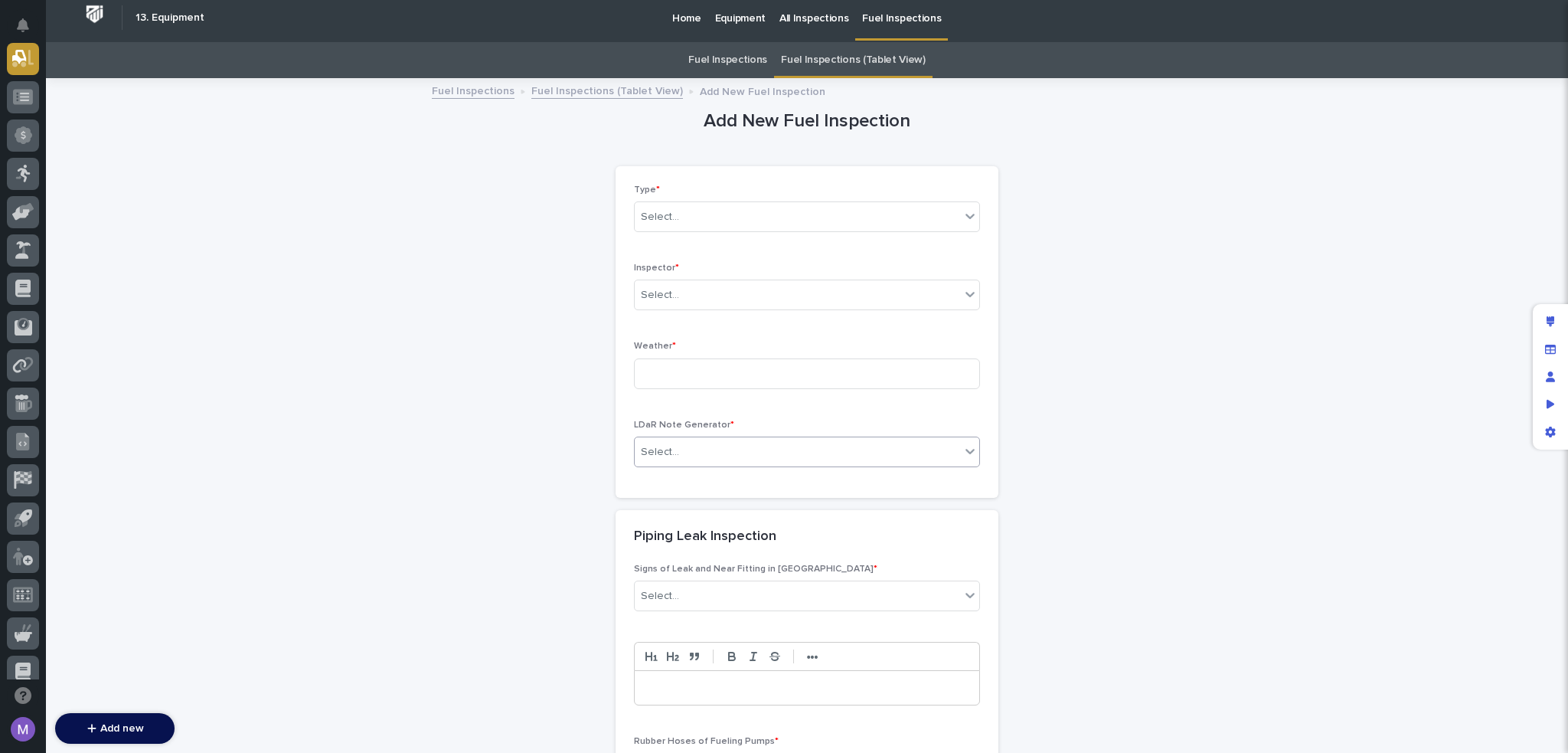
click at [739, 456] on div "Select..." at bounding box center [797, 451] width 326 height 25
click at [727, 481] on div "YES" at bounding box center [801, 479] width 344 height 27
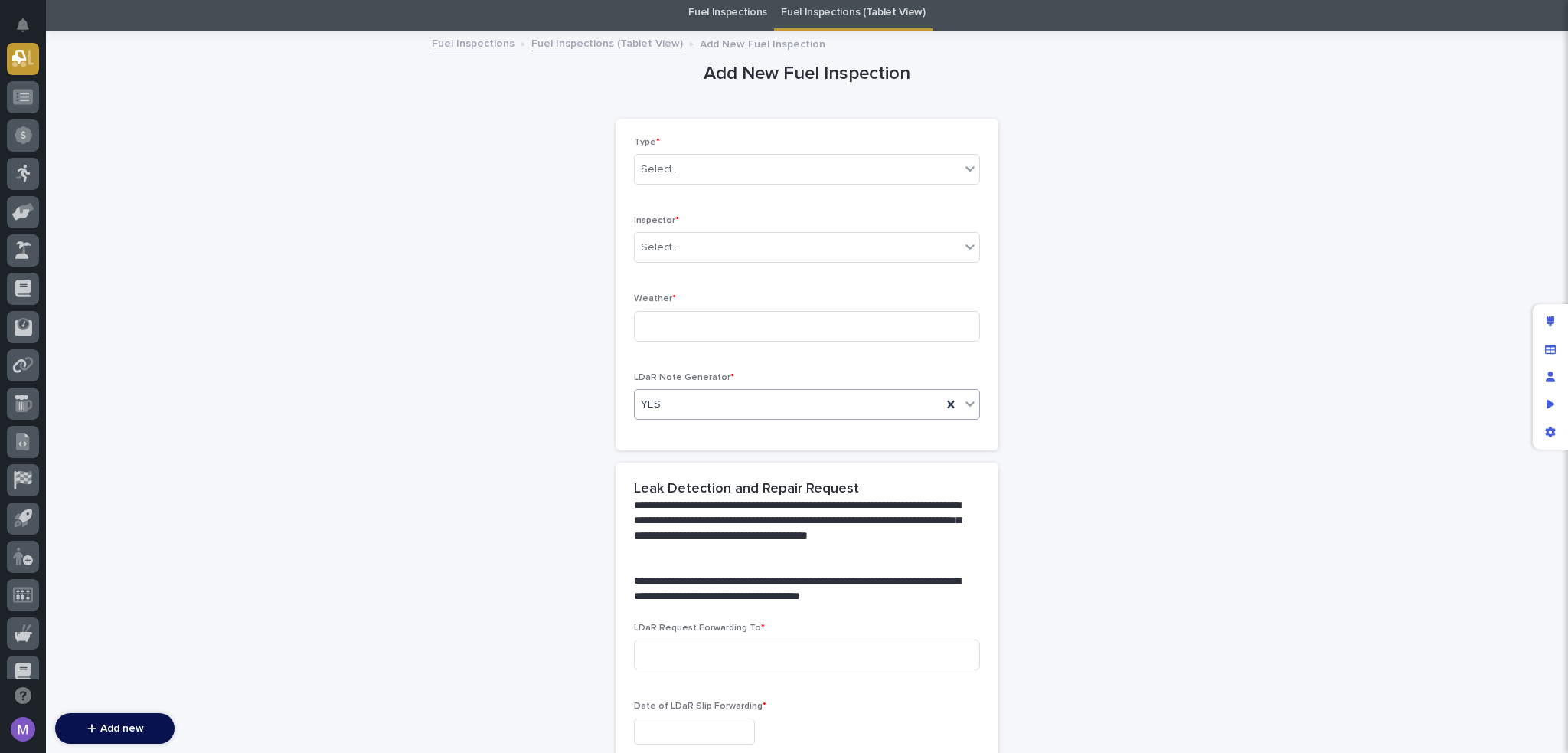
scroll to position [313, 0]
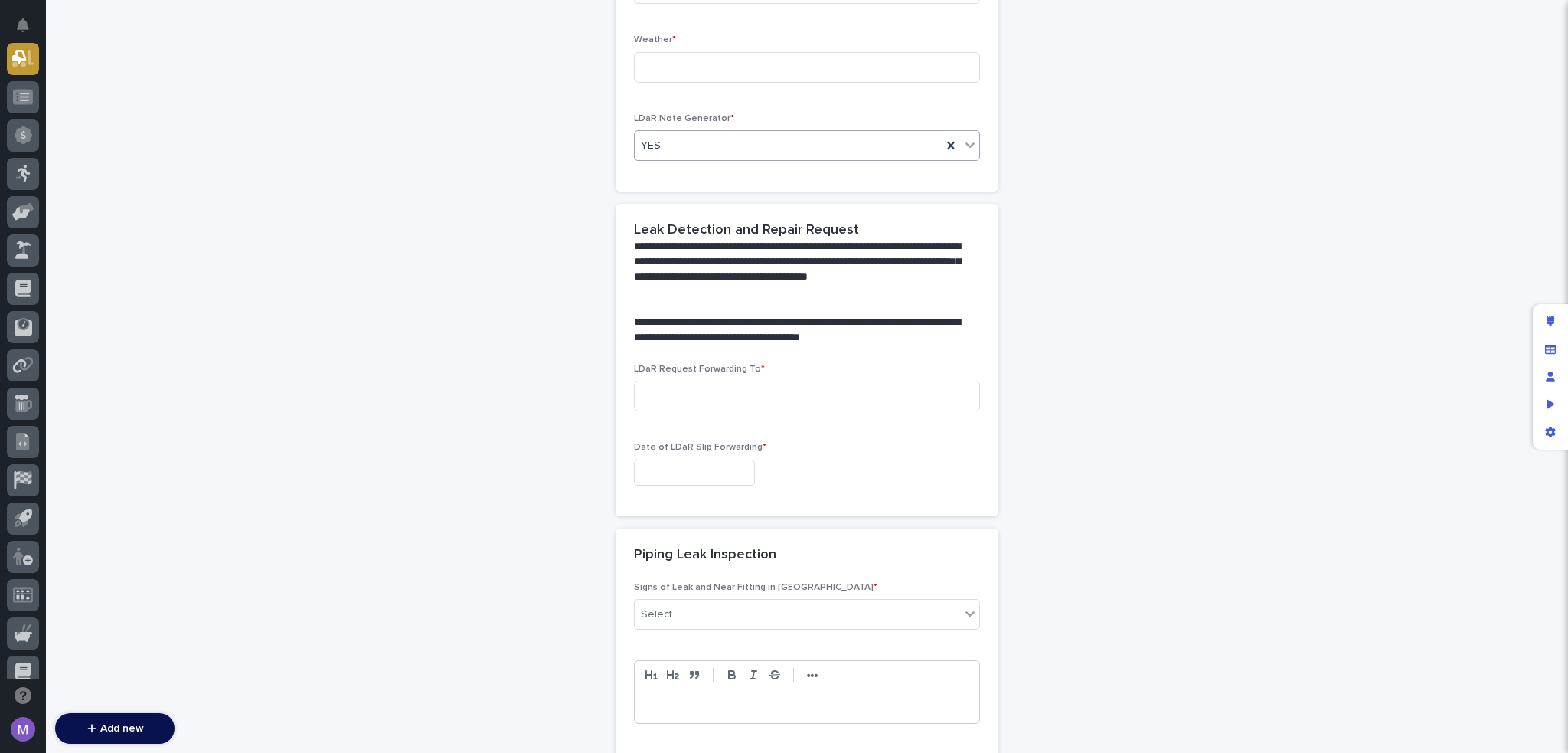
click at [951, 143] on icon at bounding box center [951, 145] width 15 height 15
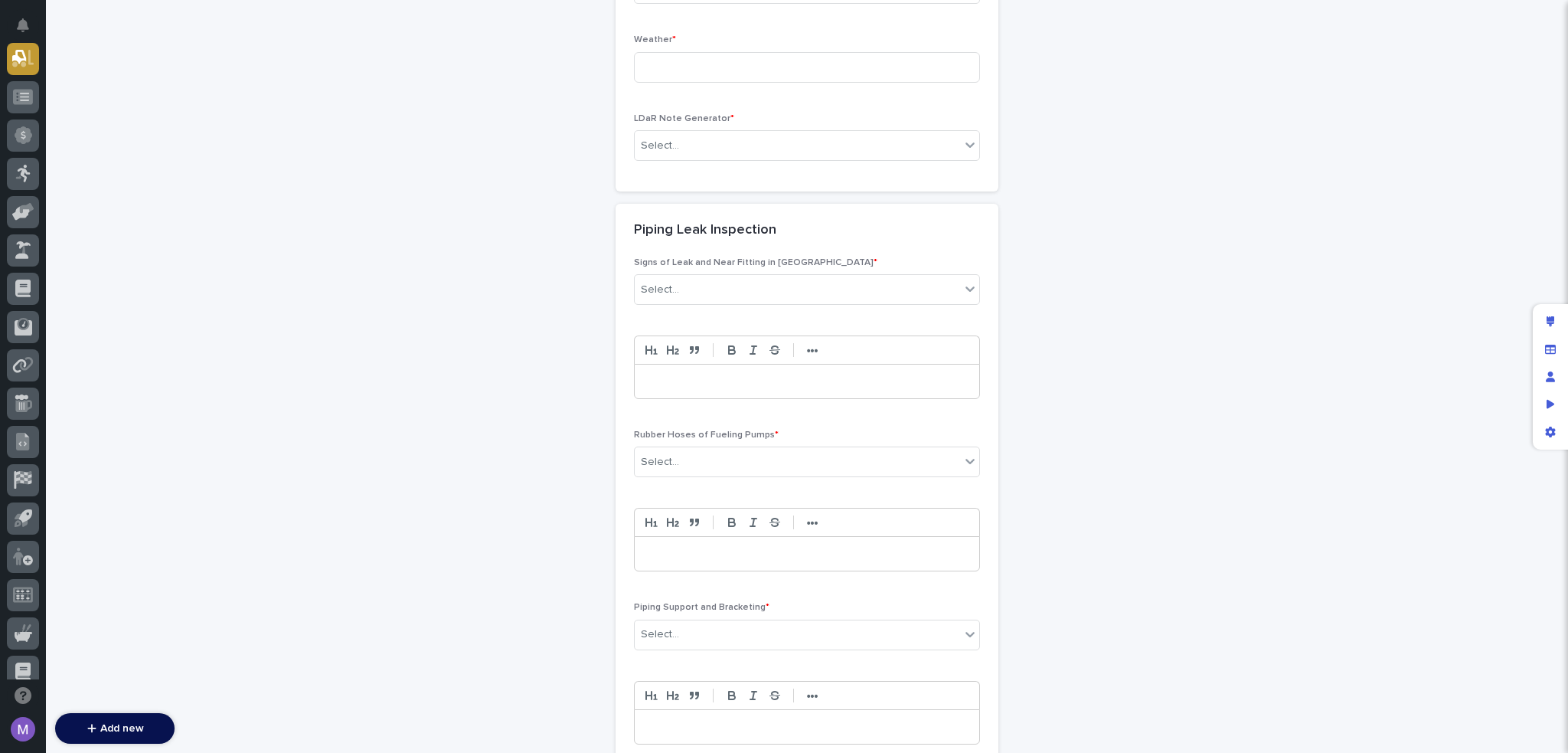
drag, startPoint x: 1292, startPoint y: 186, endPoint x: 1284, endPoint y: 190, distance: 8.9
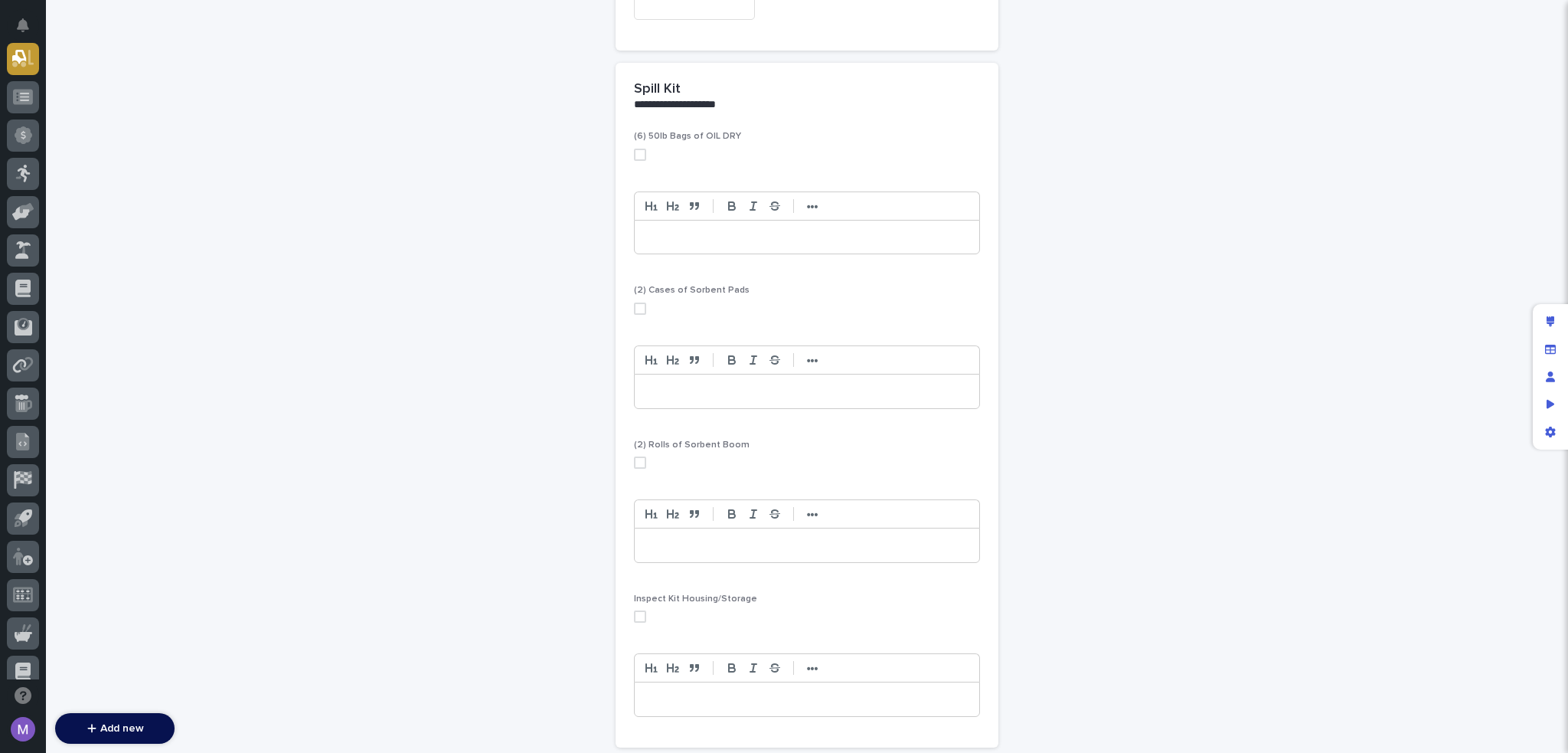
scroll to position [3666, 0]
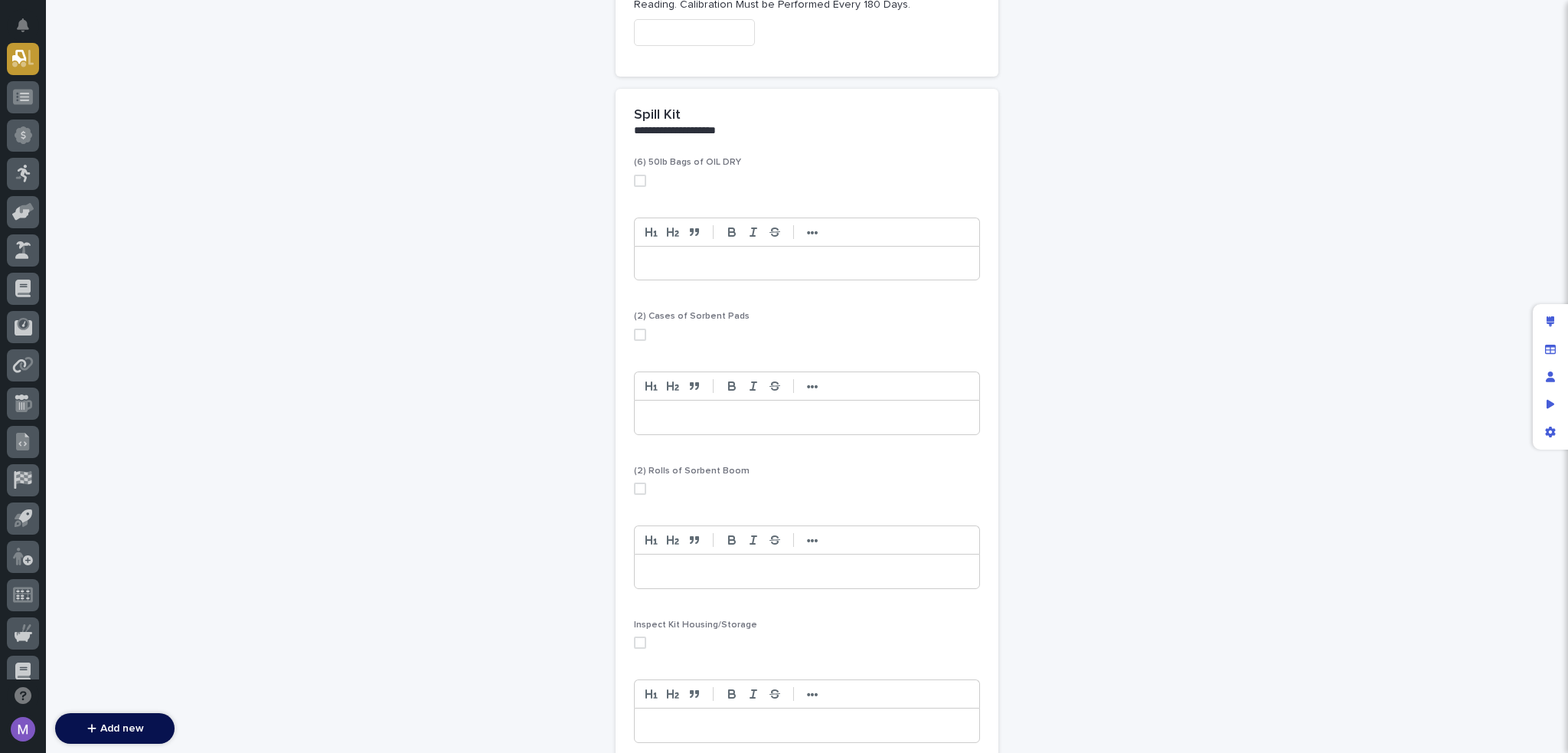
click at [724, 410] on p at bounding box center [807, 417] width 322 height 15
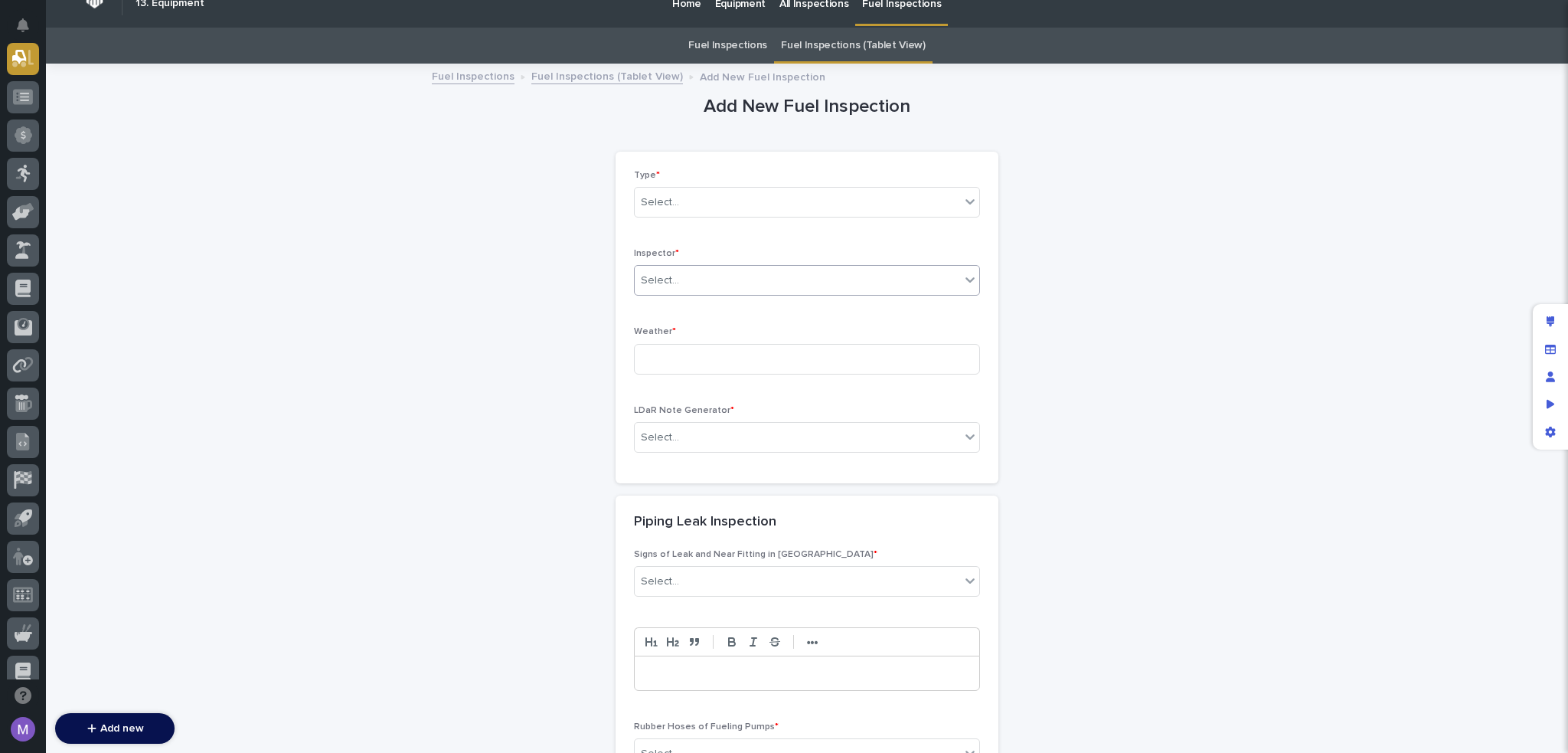
scroll to position [0, 0]
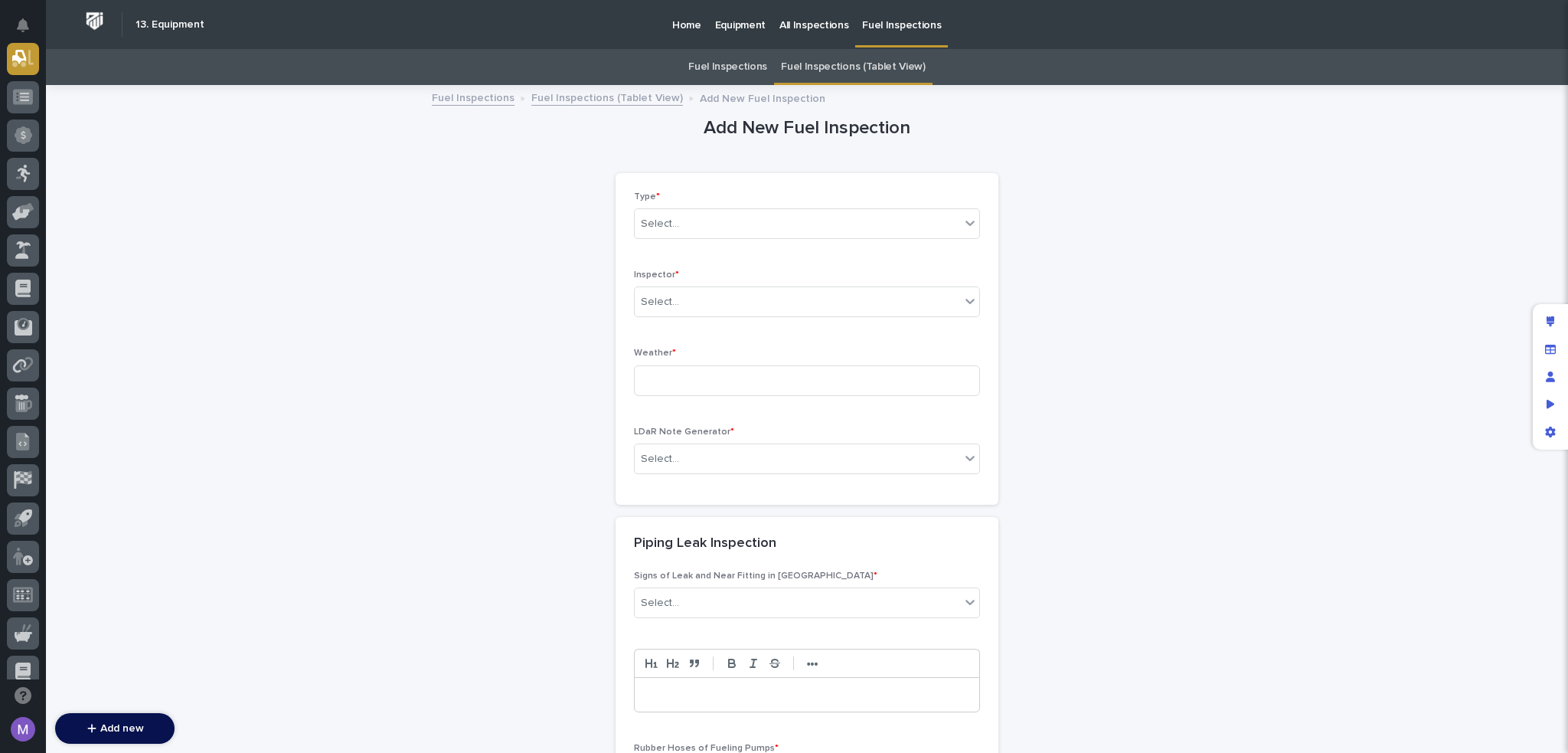
click at [727, 62] on link "Fuel Inspections" at bounding box center [728, 66] width 79 height 36
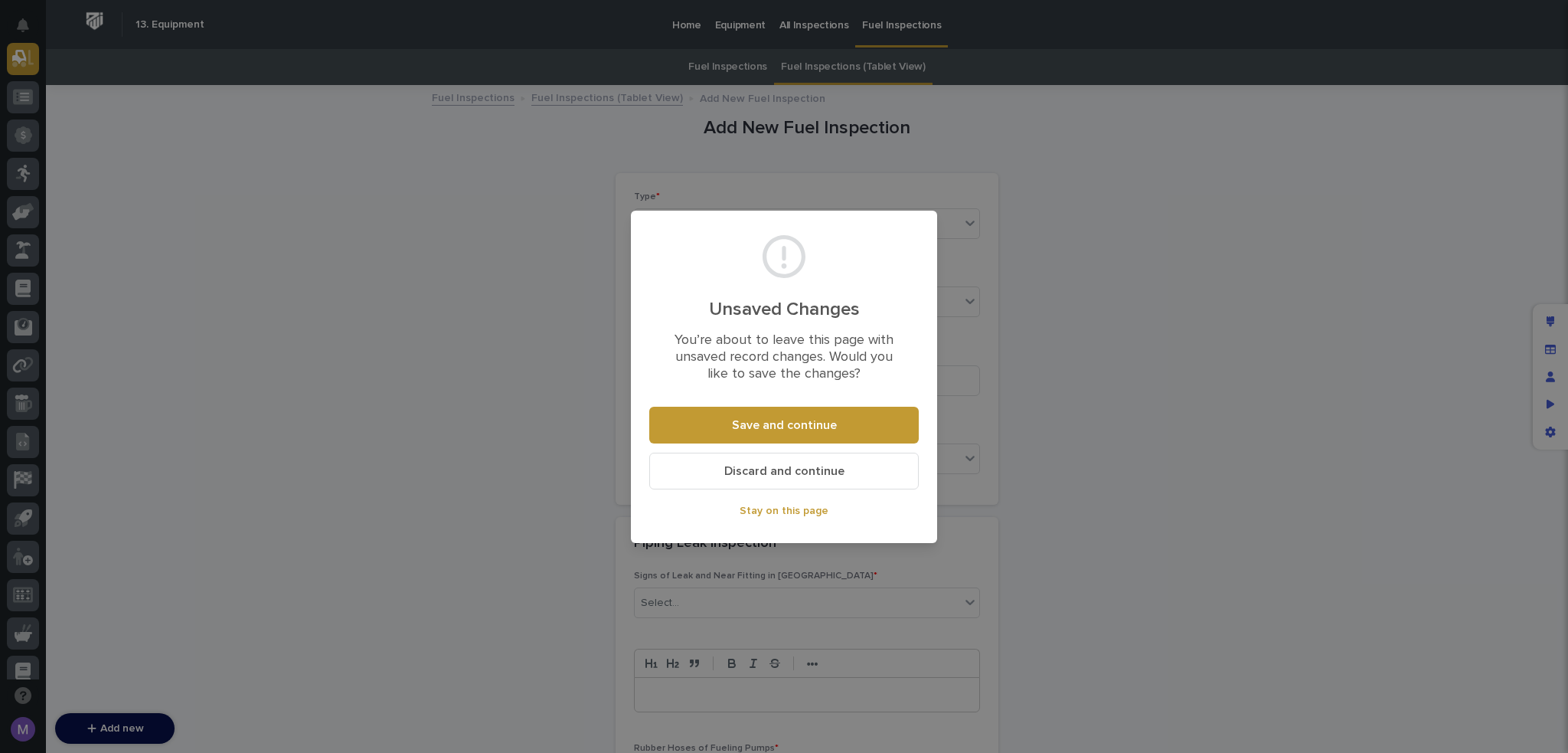
click at [791, 465] on span "Discard and continue" at bounding box center [784, 471] width 120 height 12
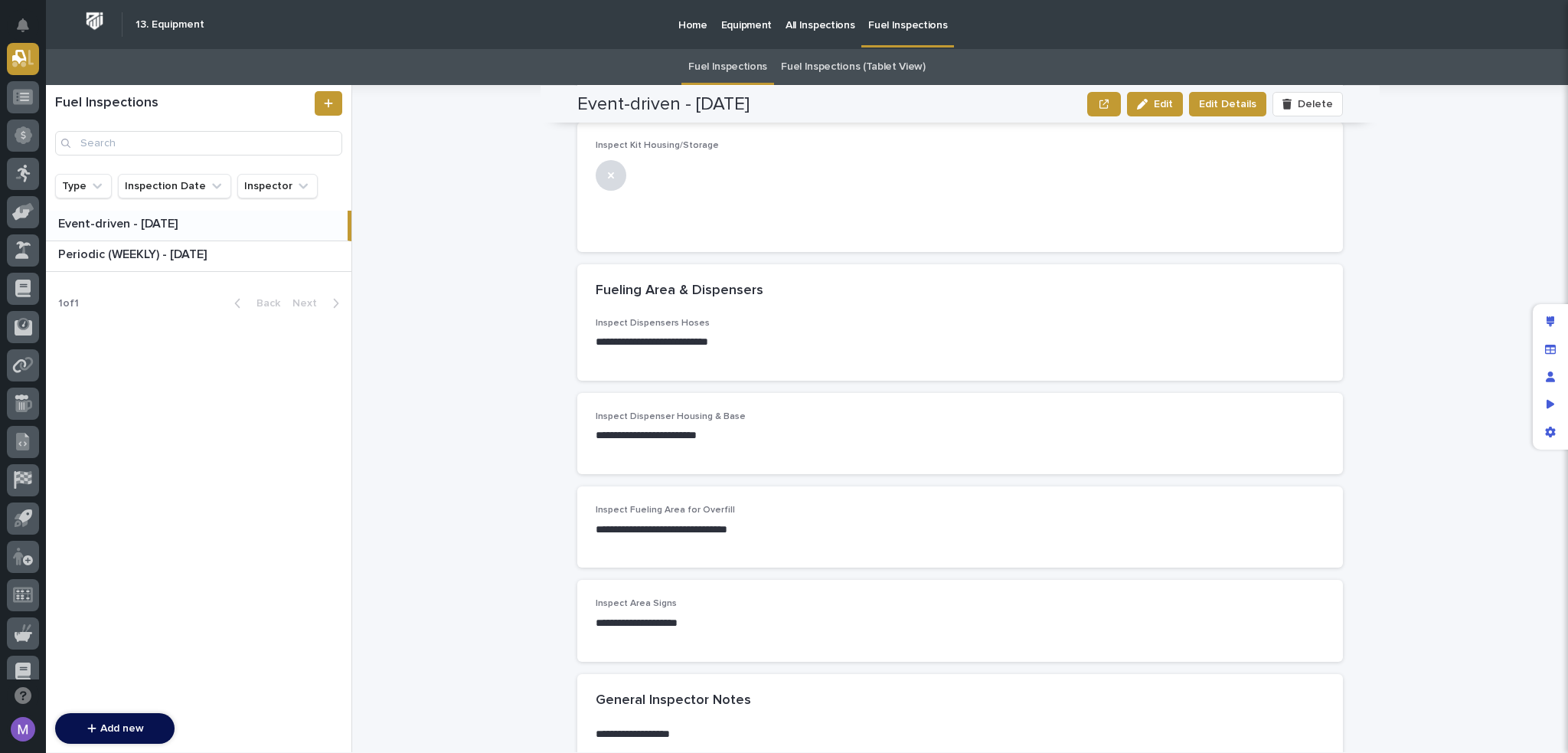
scroll to position [3346, 0]
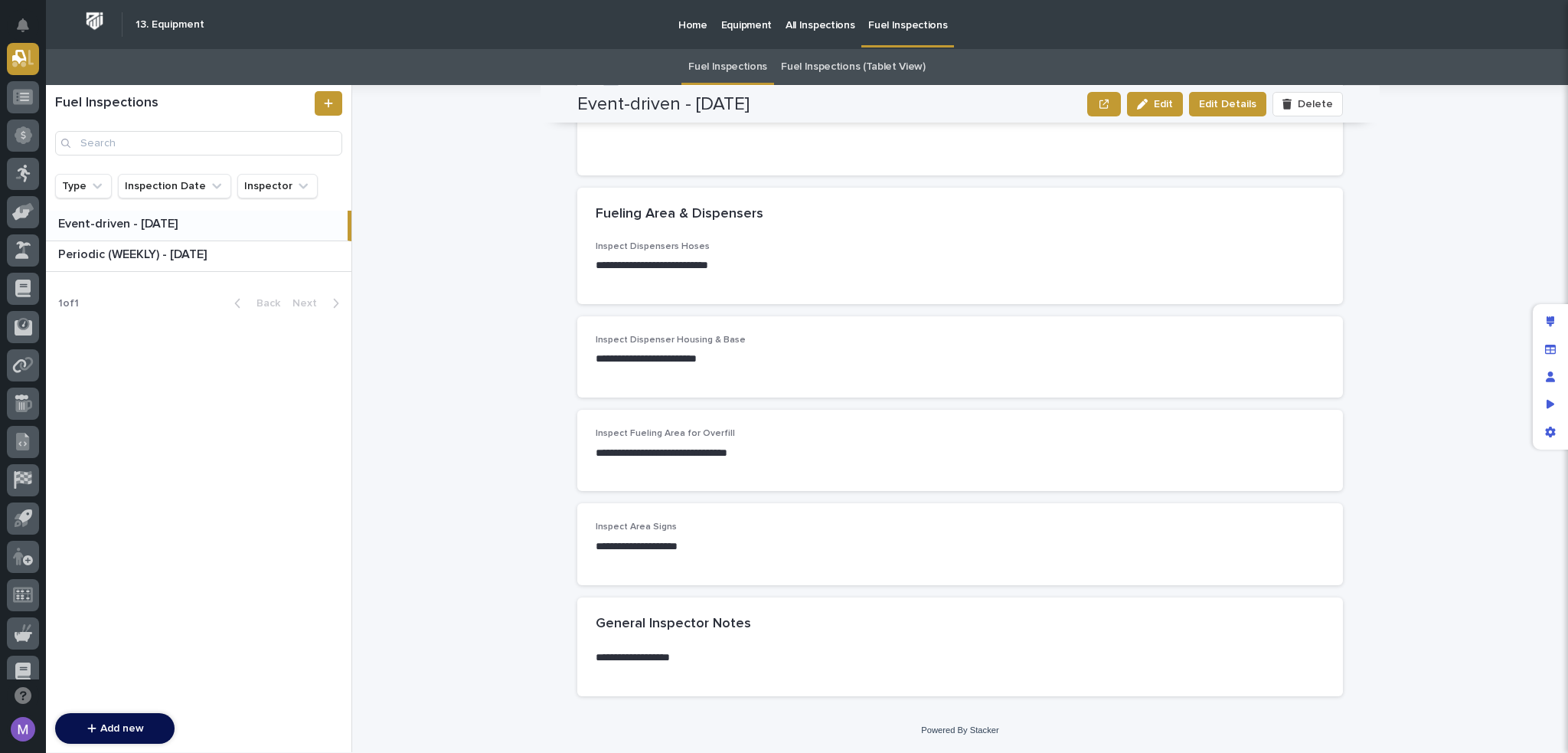
click at [910, 36] on link "Fuel Inspections" at bounding box center [908, 23] width 92 height 45
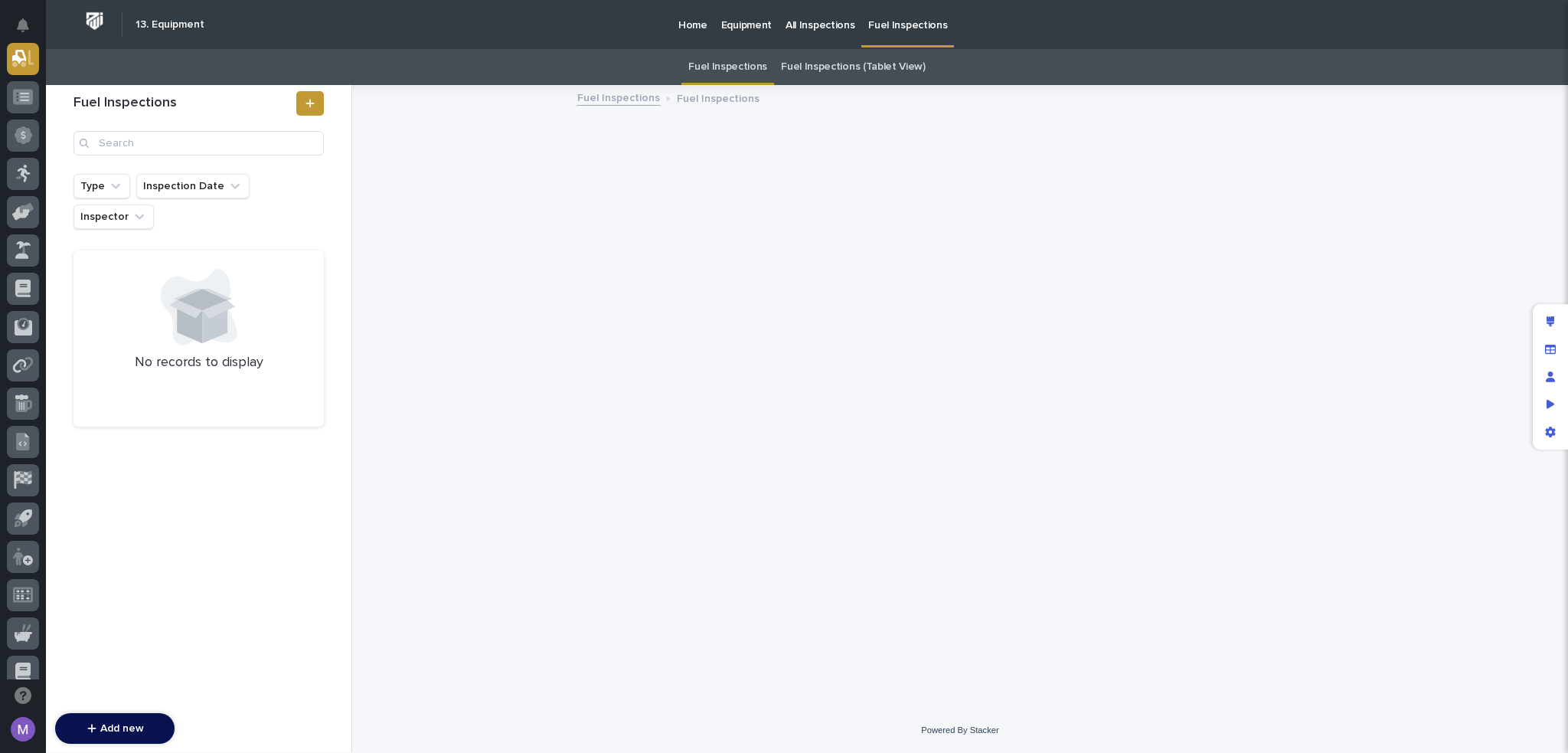
click at [310, 85] on div "Fuel Inspections" at bounding box center [199, 130] width 269 height 89
click at [310, 103] on icon at bounding box center [310, 103] width 8 height 8
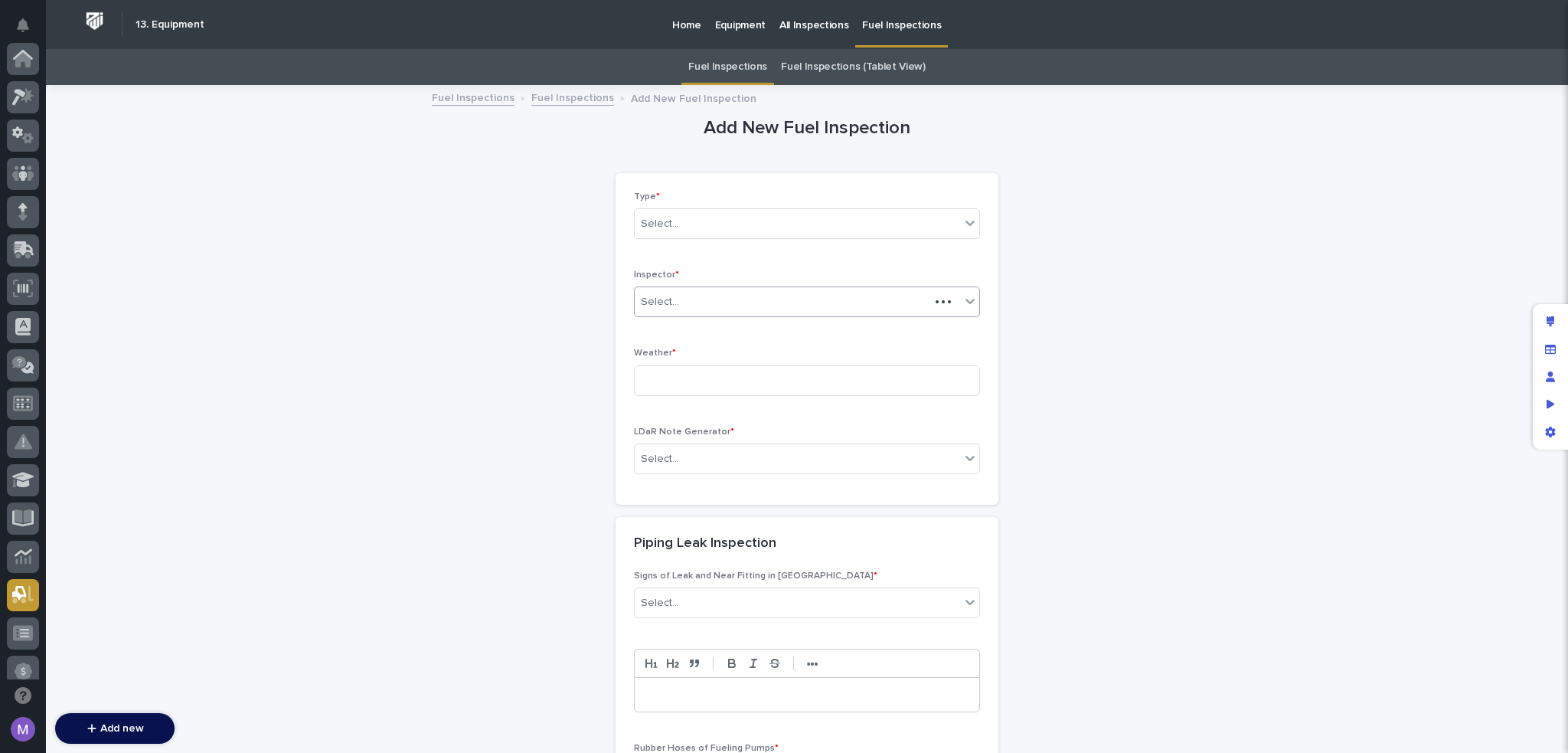
scroll to position [536, 0]
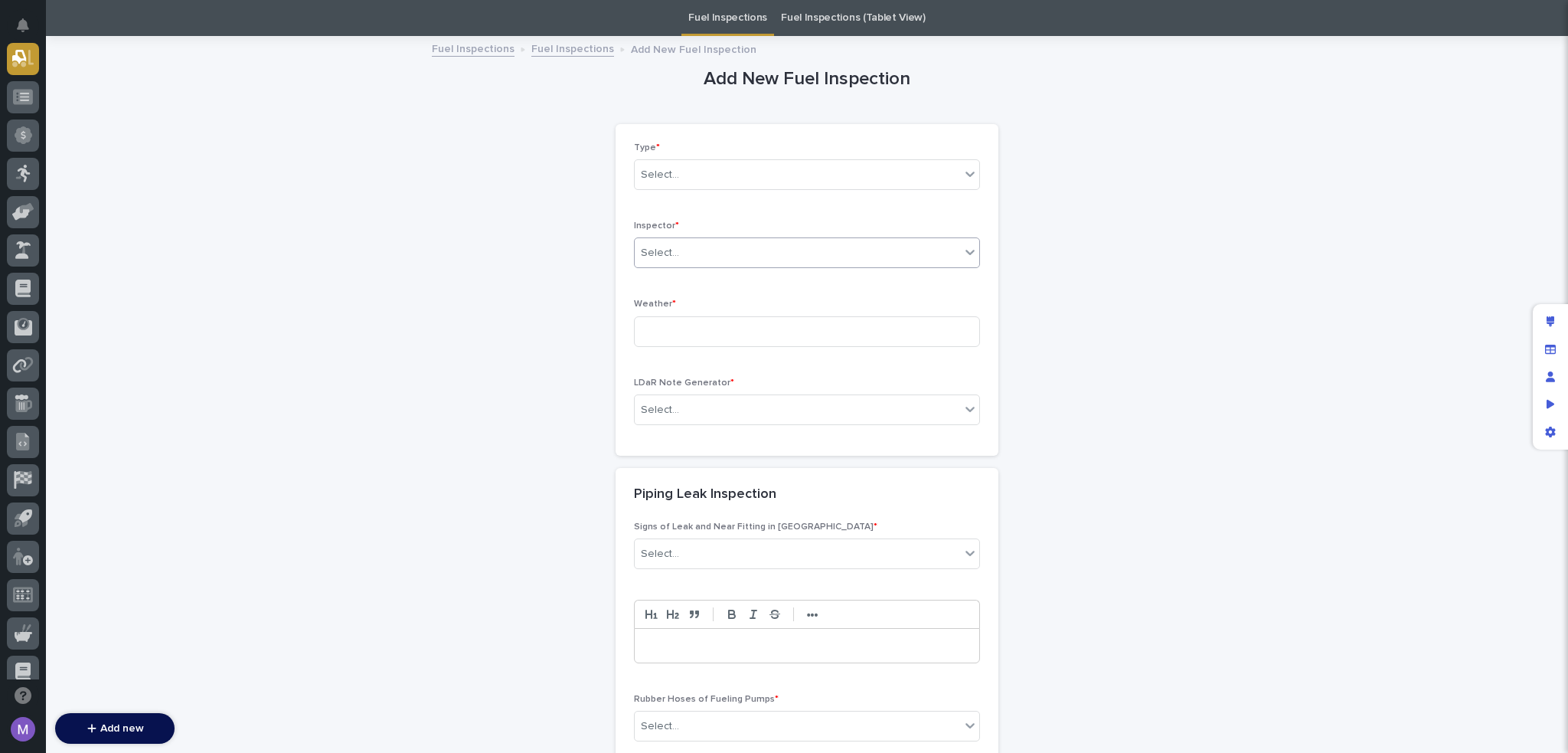
click at [766, 244] on div "Select..." at bounding box center [797, 253] width 326 height 25
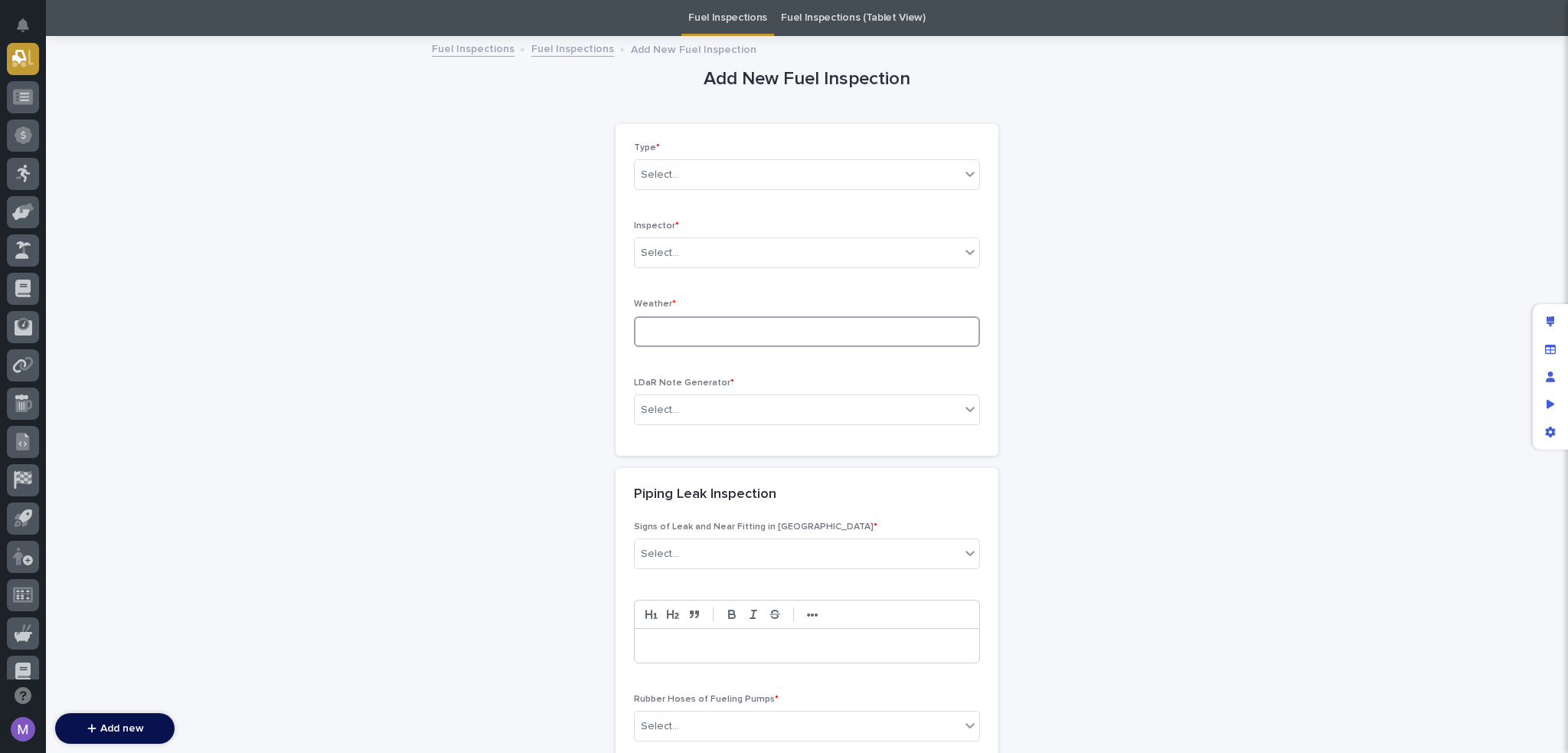
click at [767, 332] on input at bounding box center [806, 332] width 346 height 31
click at [934, 289] on div "Type * Select... Inspector * Select... Weather * LDaR Note Generator * Select..." at bounding box center [806, 290] width 346 height 296
click at [787, 405] on div "Select..." at bounding box center [797, 409] width 326 height 25
click at [882, 372] on div "Type * Select... Inspector * Select... Weather * LDaR Note Generator * Select..." at bounding box center [806, 290] width 346 height 296
click at [559, 53] on link "Fuel Inspections" at bounding box center [573, 48] width 83 height 18
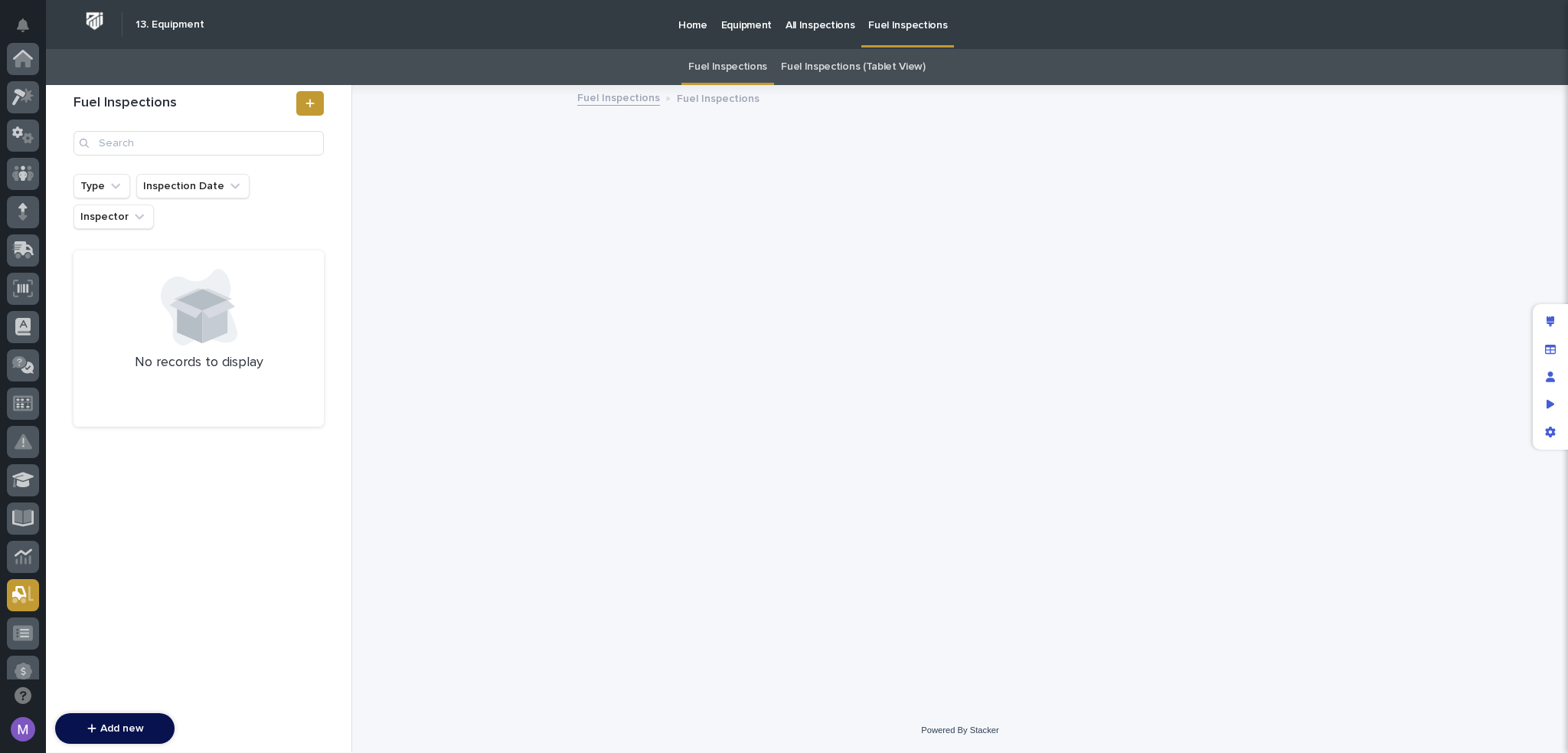
scroll to position [536, 0]
click at [307, 106] on icon at bounding box center [310, 103] width 9 height 11
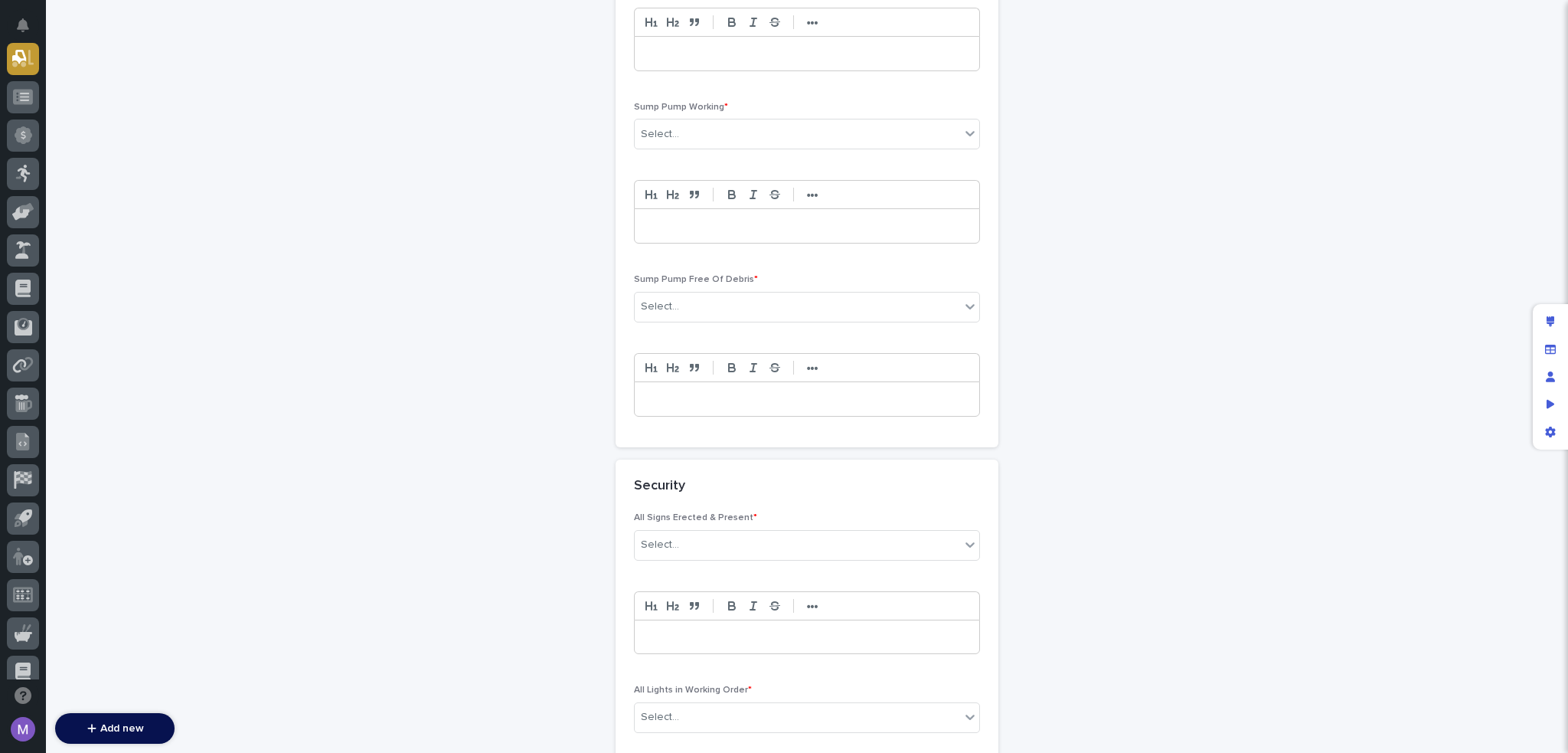
scroll to position [1904, 0]
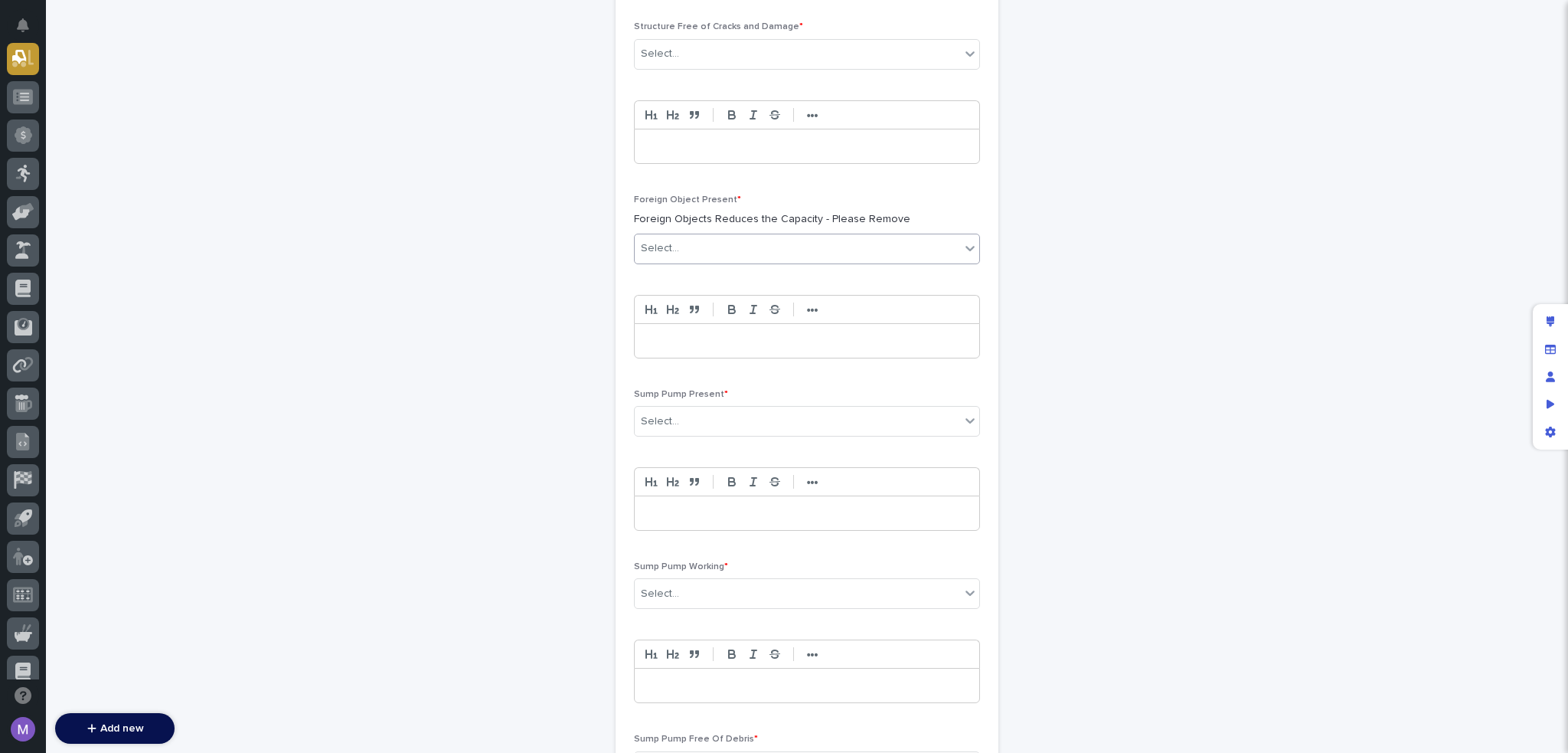
click at [725, 244] on div "Select..." at bounding box center [797, 248] width 326 height 25
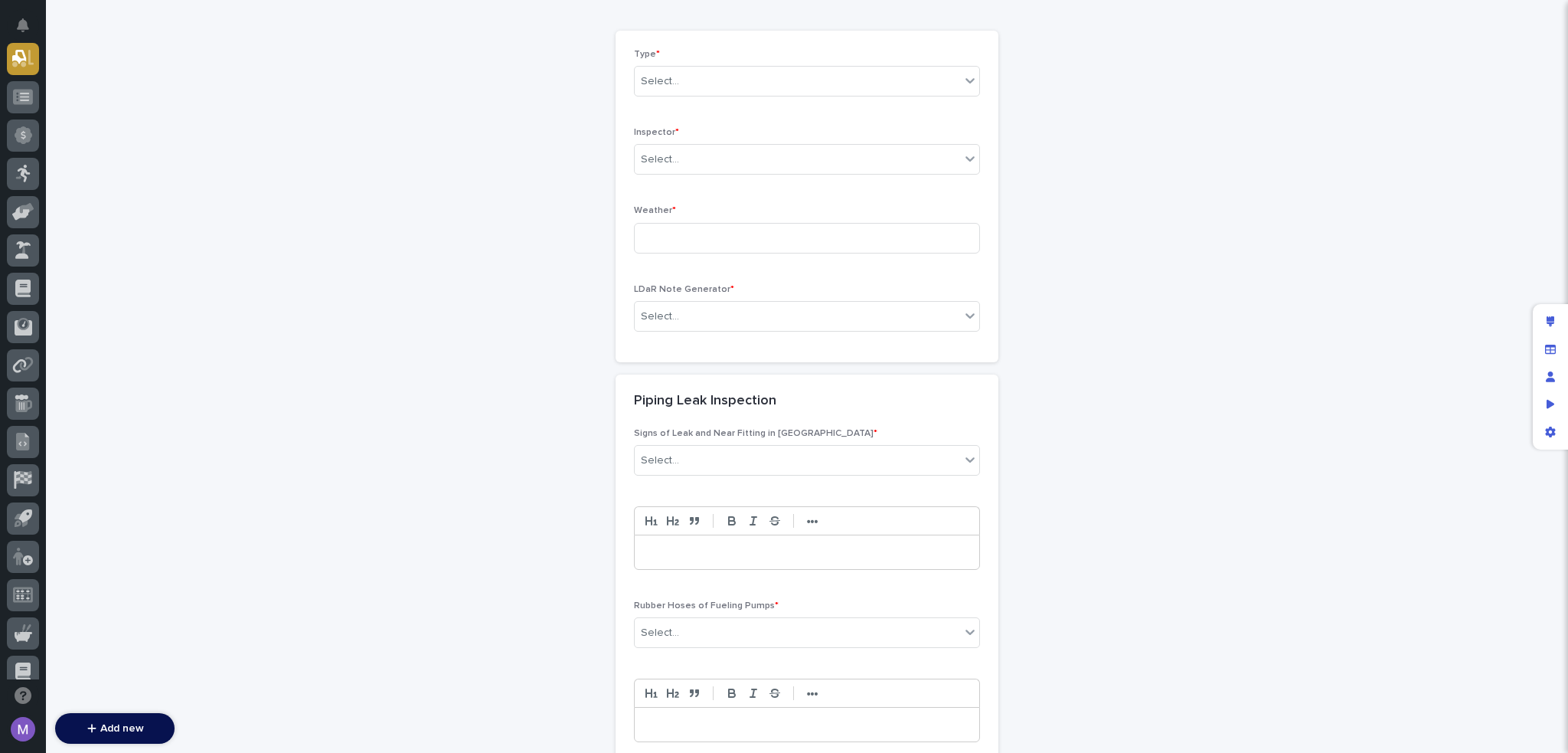
scroll to position [0, 0]
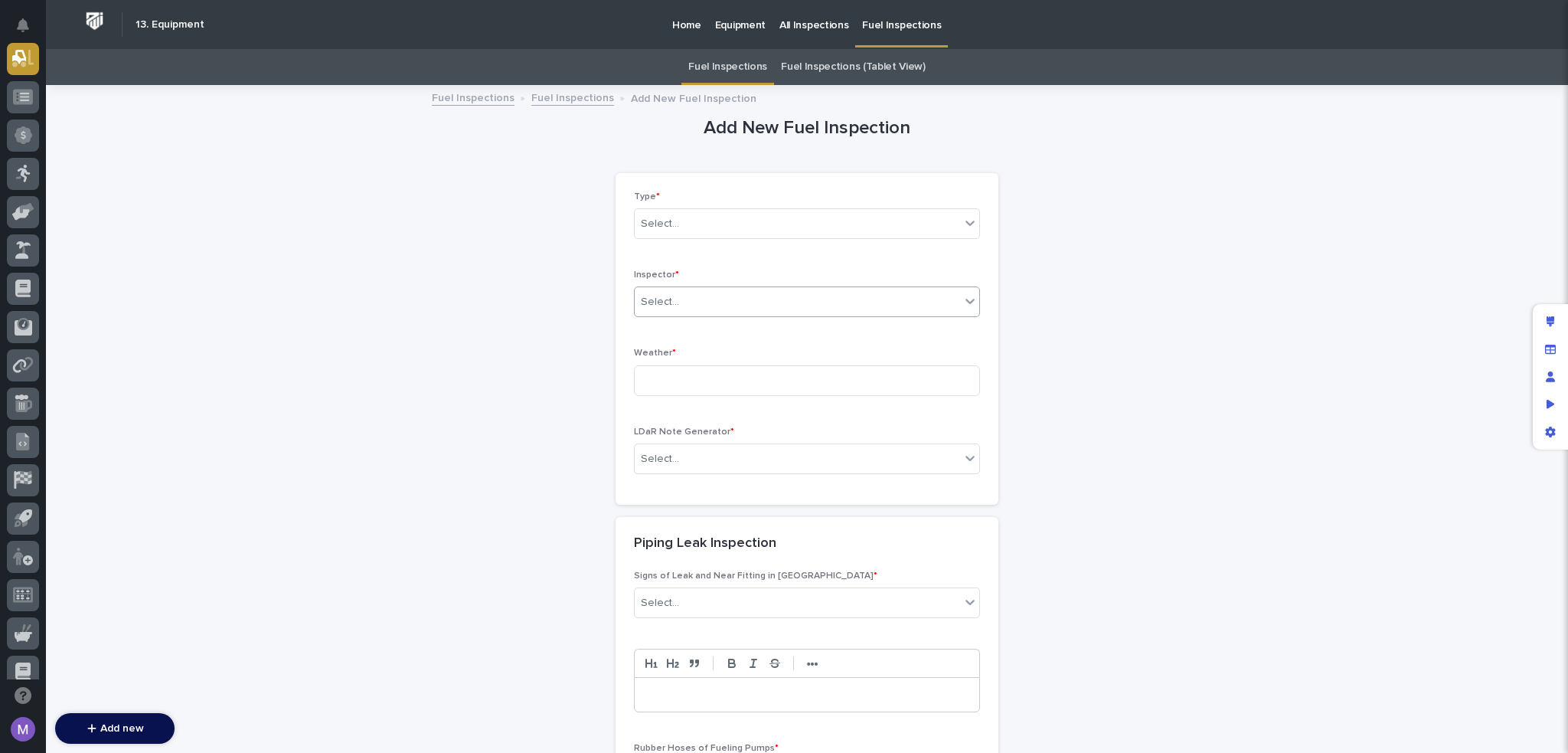
click at [899, 305] on div "Select..." at bounding box center [797, 302] width 326 height 25
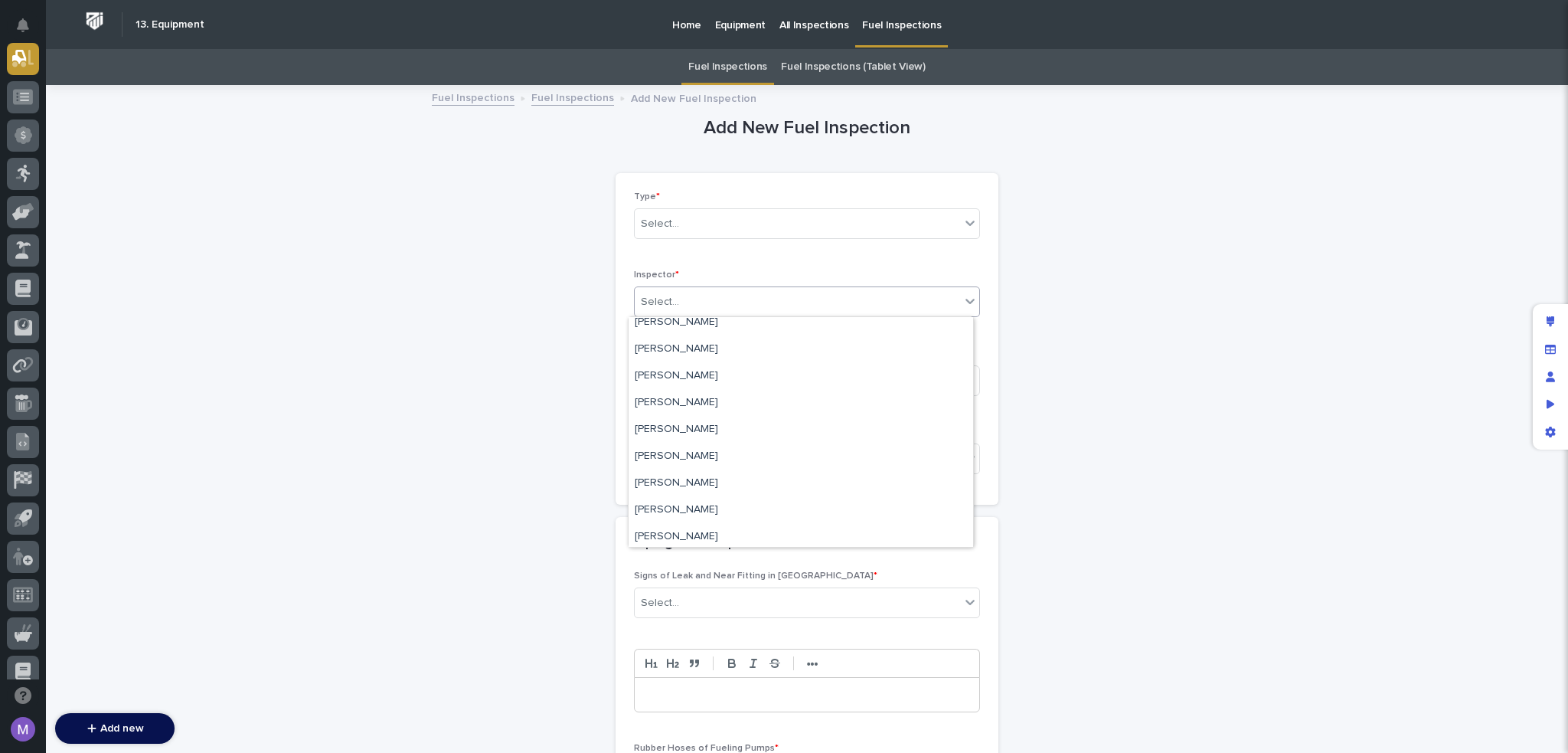
scroll to position [7598, 0]
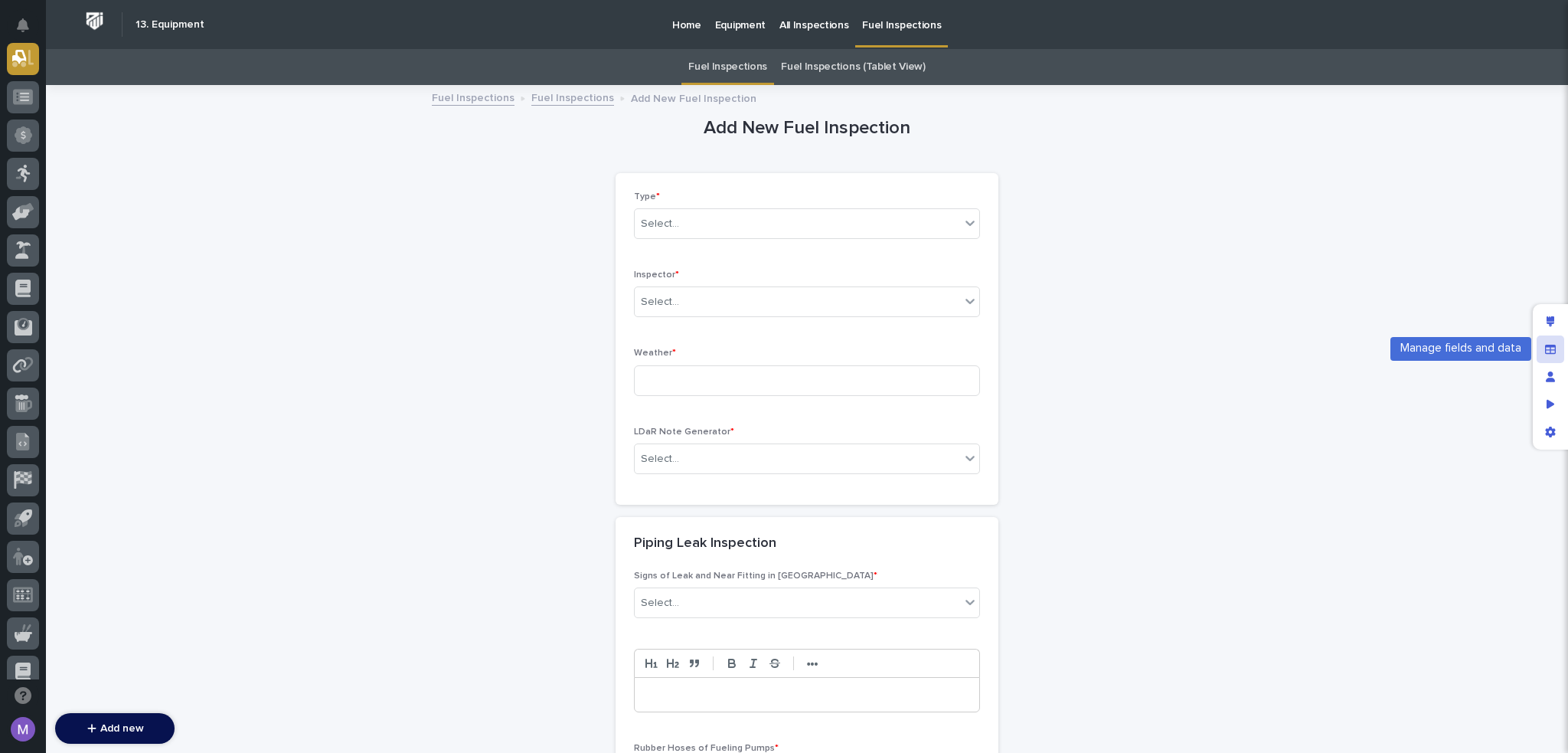
click at [1544, 348] on div "Manage fields and data" at bounding box center [1551, 349] width 28 height 28
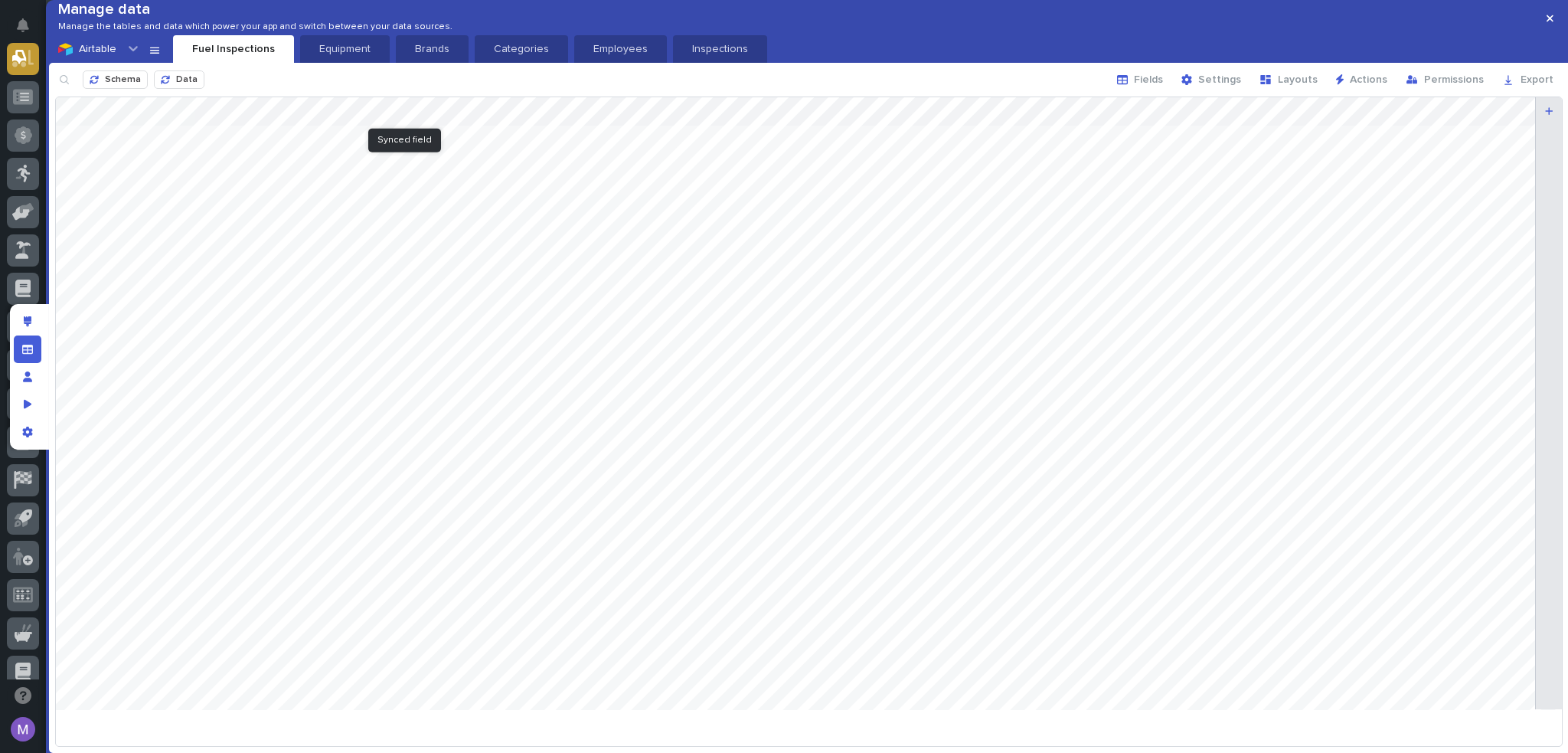
click at [441, 134] on div at bounding box center [809, 409] width 1506 height 624
click at [381, 268] on label "Limit the records which can be selected" at bounding box center [468, 270] width 198 height 12
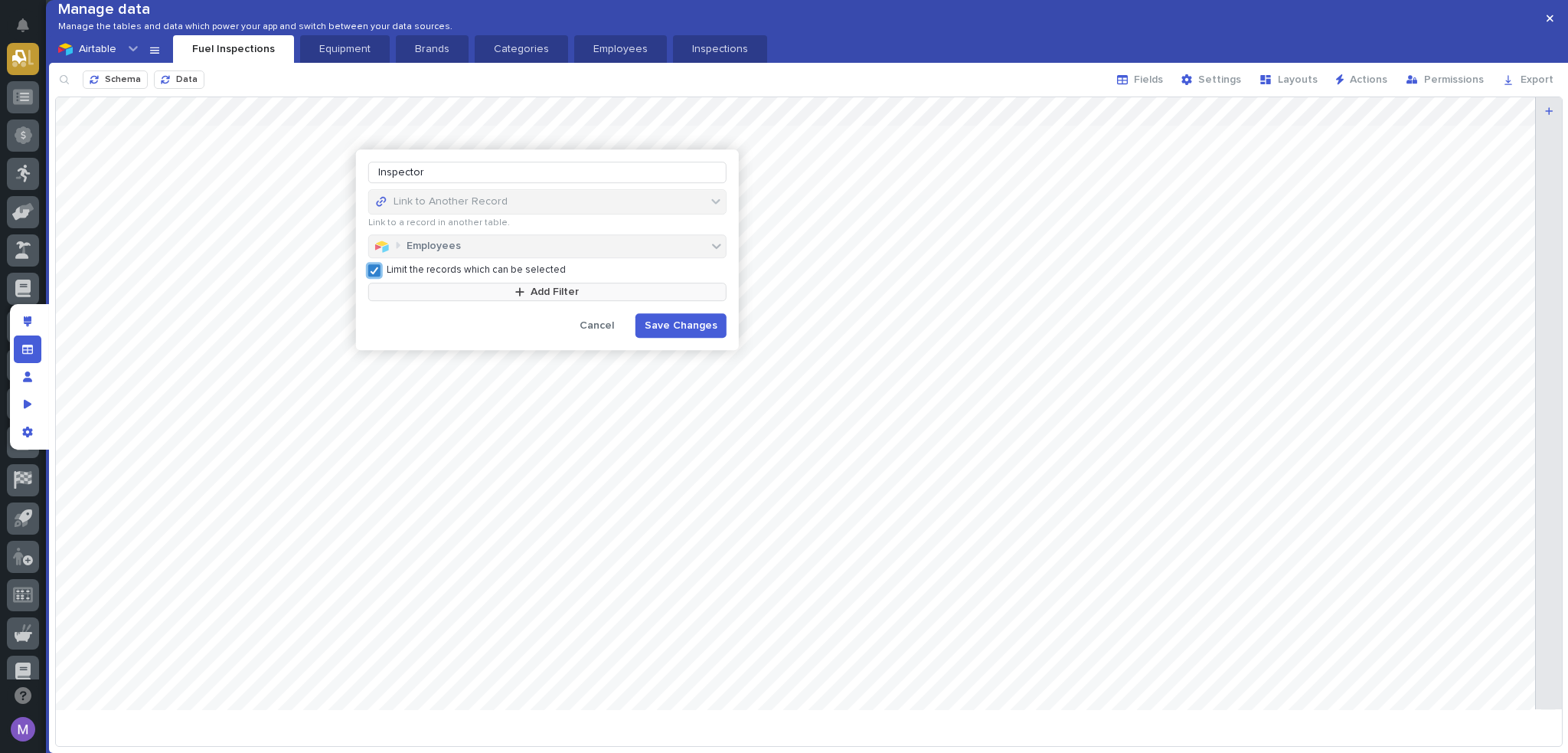
click at [391, 291] on button "Add Filter" at bounding box center [548, 292] width 358 height 19
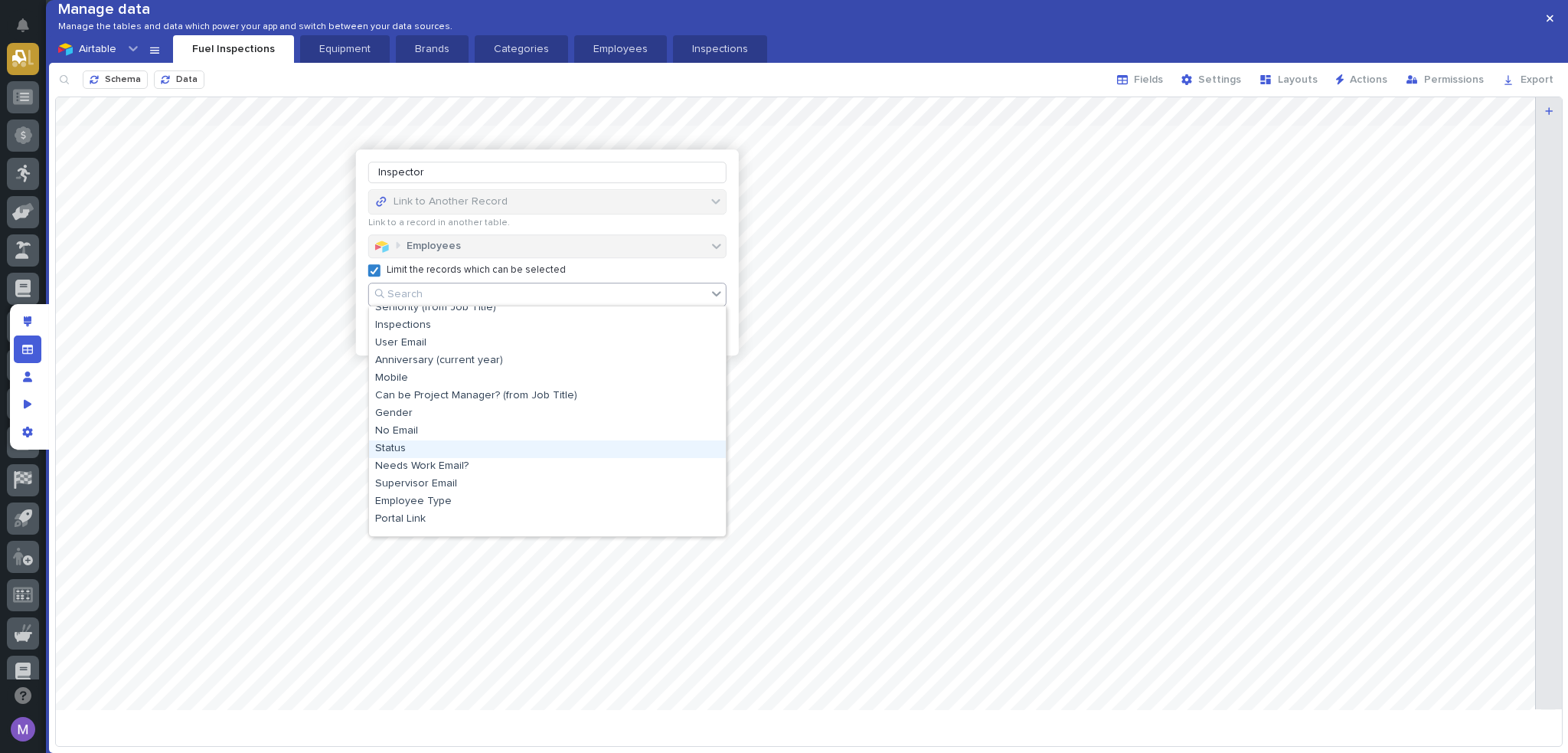
scroll to position [229, 0]
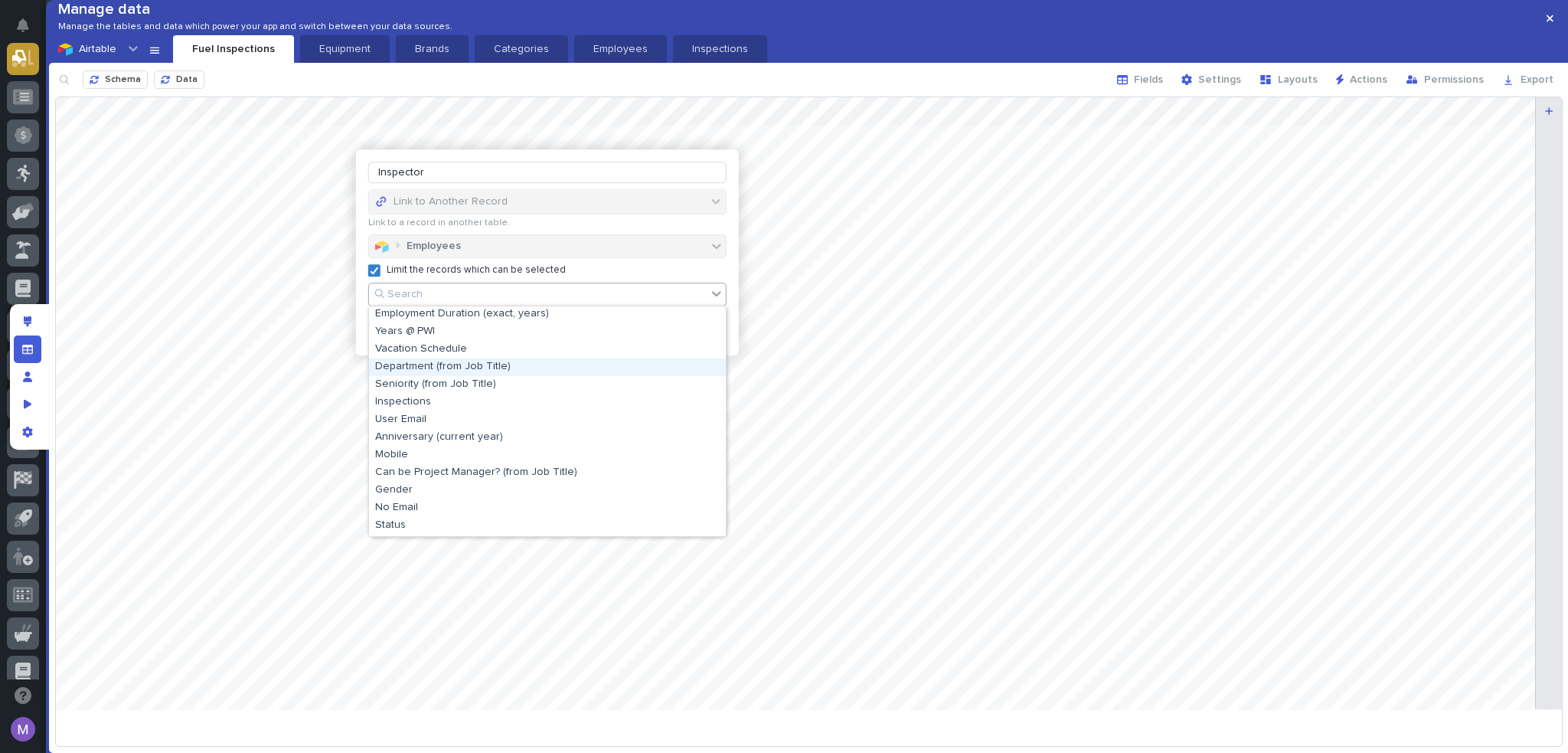
click at [454, 362] on div "Department (from Job Title)" at bounding box center [547, 367] width 357 height 18
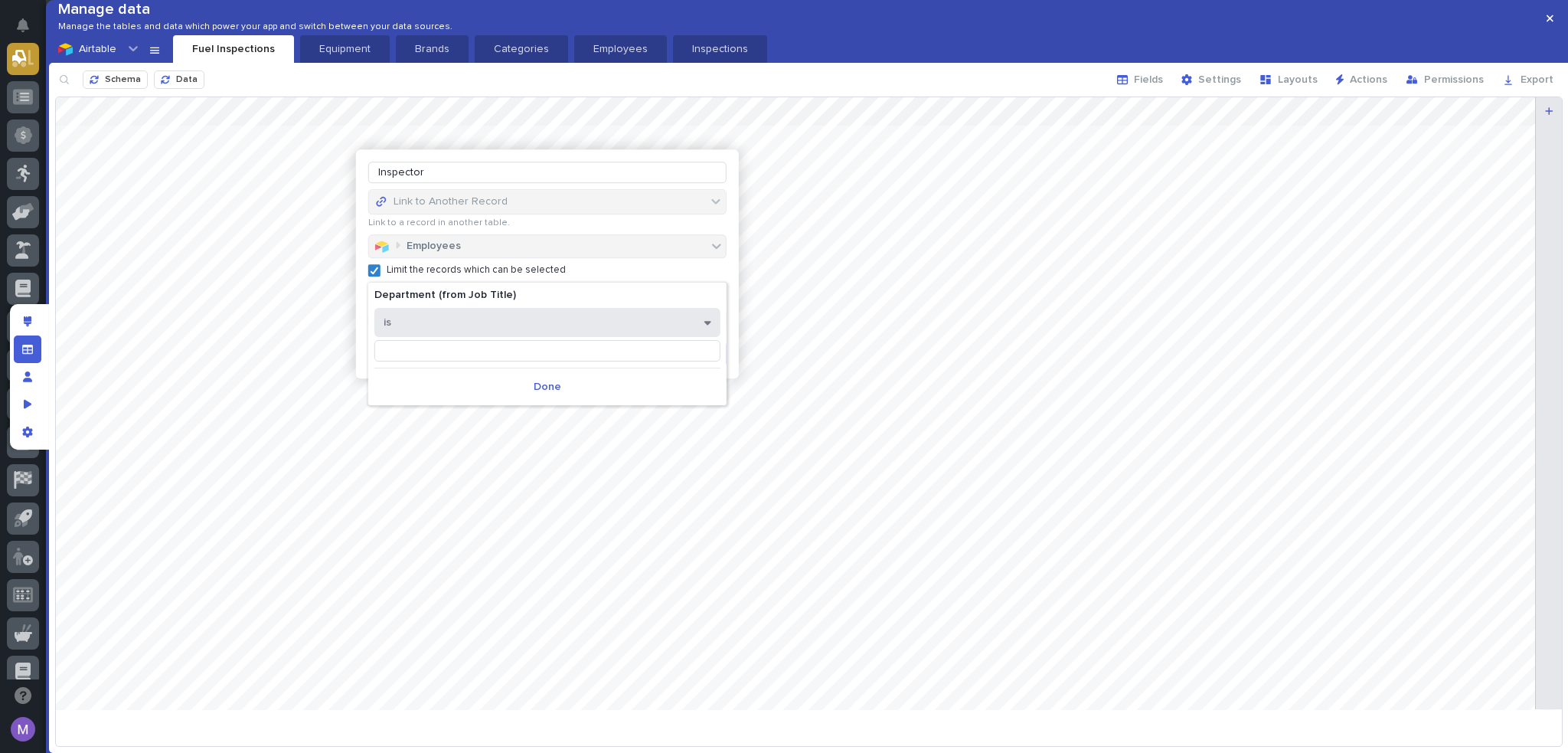
click at [463, 327] on button "is" at bounding box center [547, 323] width 346 height 29
click at [411, 355] on div "is" at bounding box center [547, 349] width 344 height 27
click at [417, 357] on input at bounding box center [547, 351] width 346 height 21
click at [438, 336] on button "is" at bounding box center [547, 323] width 346 height 29
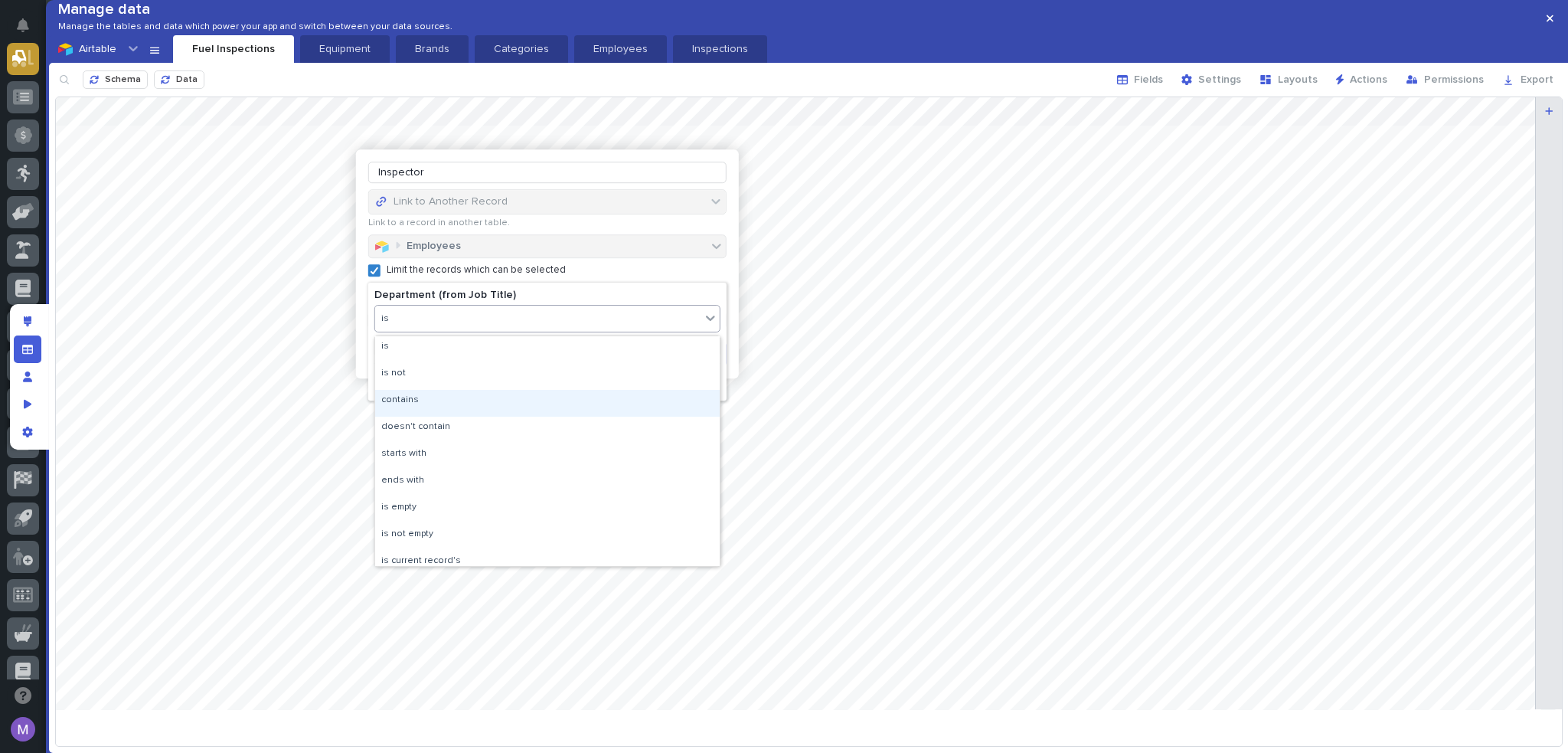
click at [428, 400] on div "contains" at bounding box center [547, 403] width 344 height 27
click at [452, 340] on input at bounding box center [547, 351] width 346 height 21
click at [452, 349] on input at bounding box center [547, 351] width 346 height 21
click at [492, 319] on button "contains" at bounding box center [547, 323] width 346 height 29
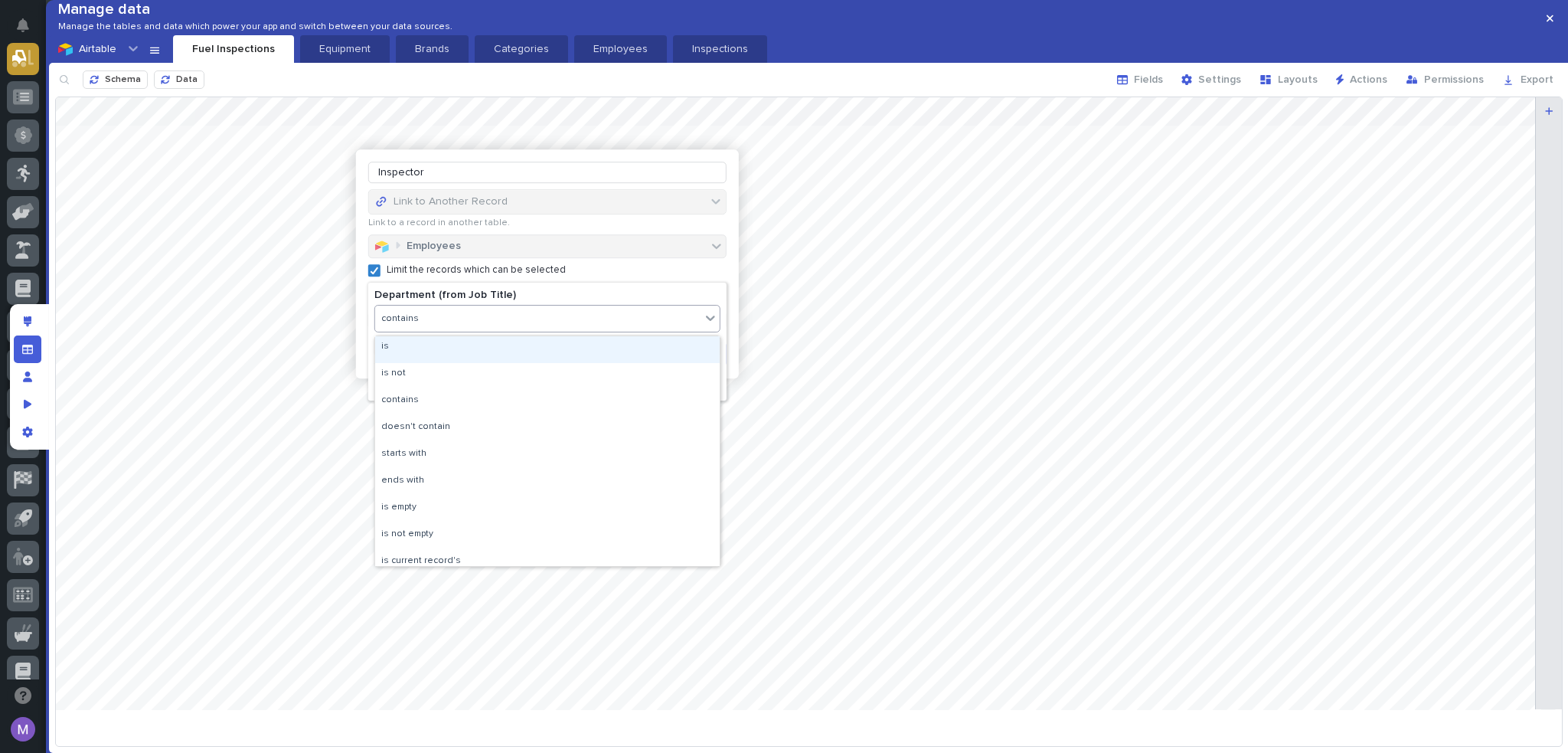
click at [468, 344] on div "is" at bounding box center [547, 349] width 344 height 27
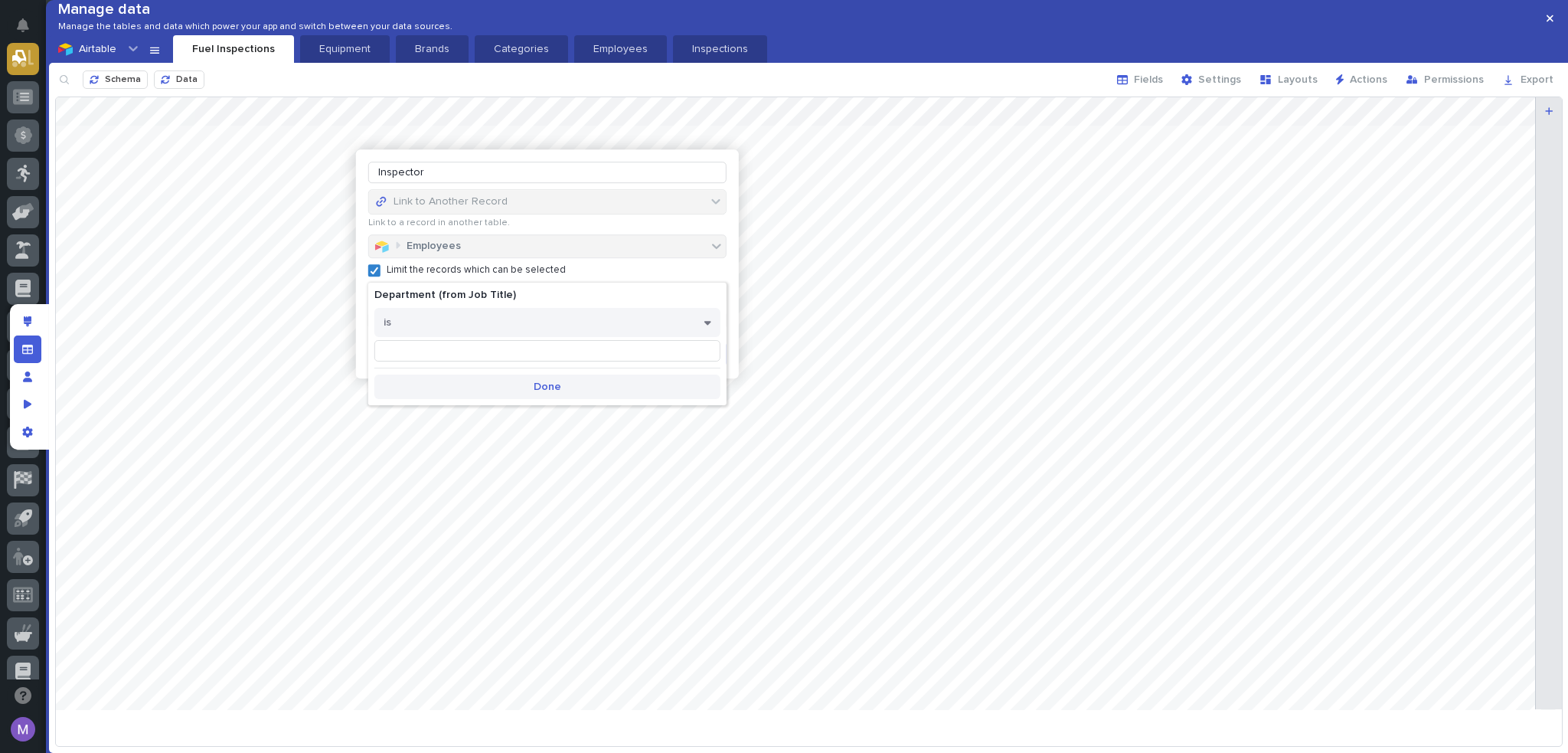
click at [561, 395] on button "Done" at bounding box center [547, 387] width 346 height 24
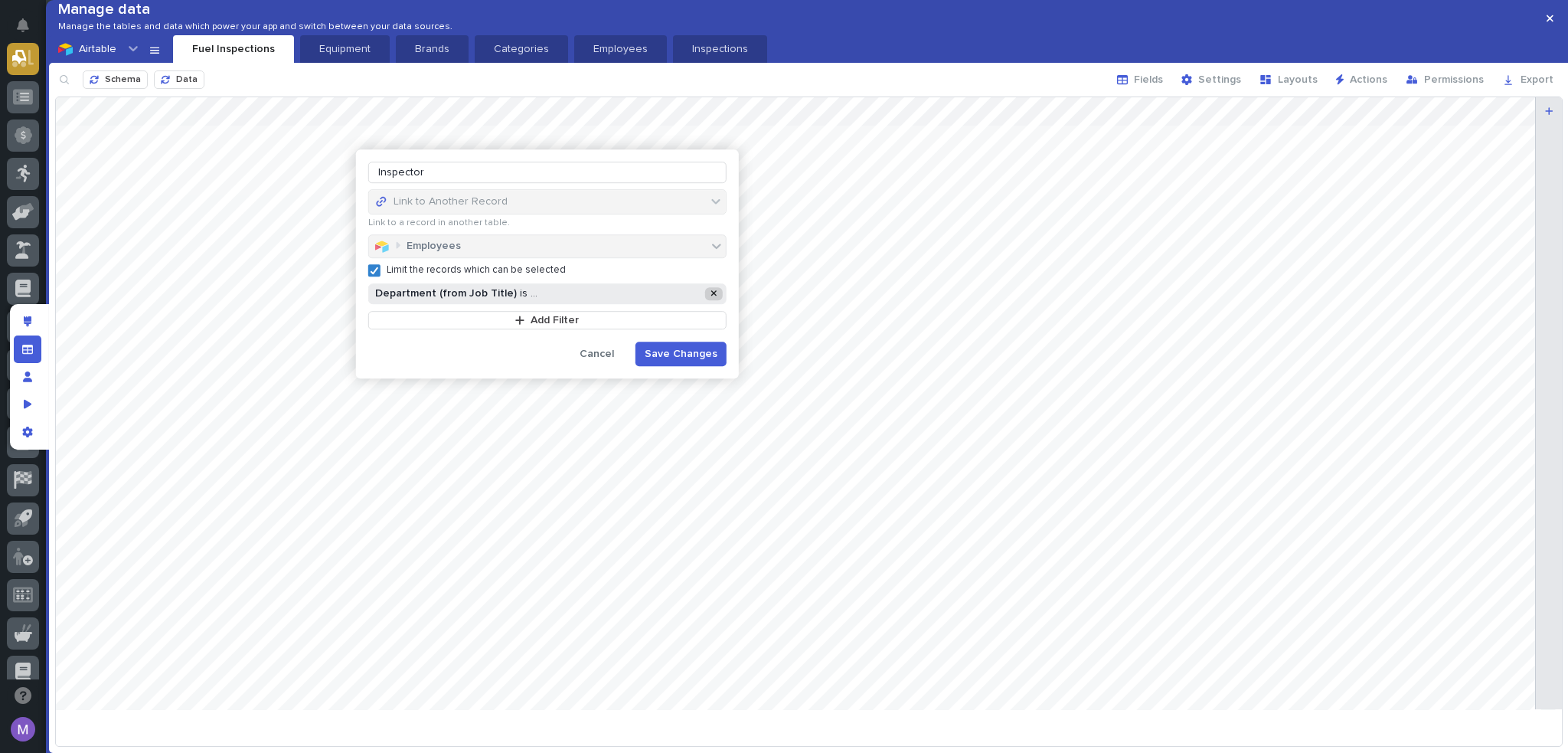
click at [713, 289] on icon at bounding box center [714, 293] width 6 height 9
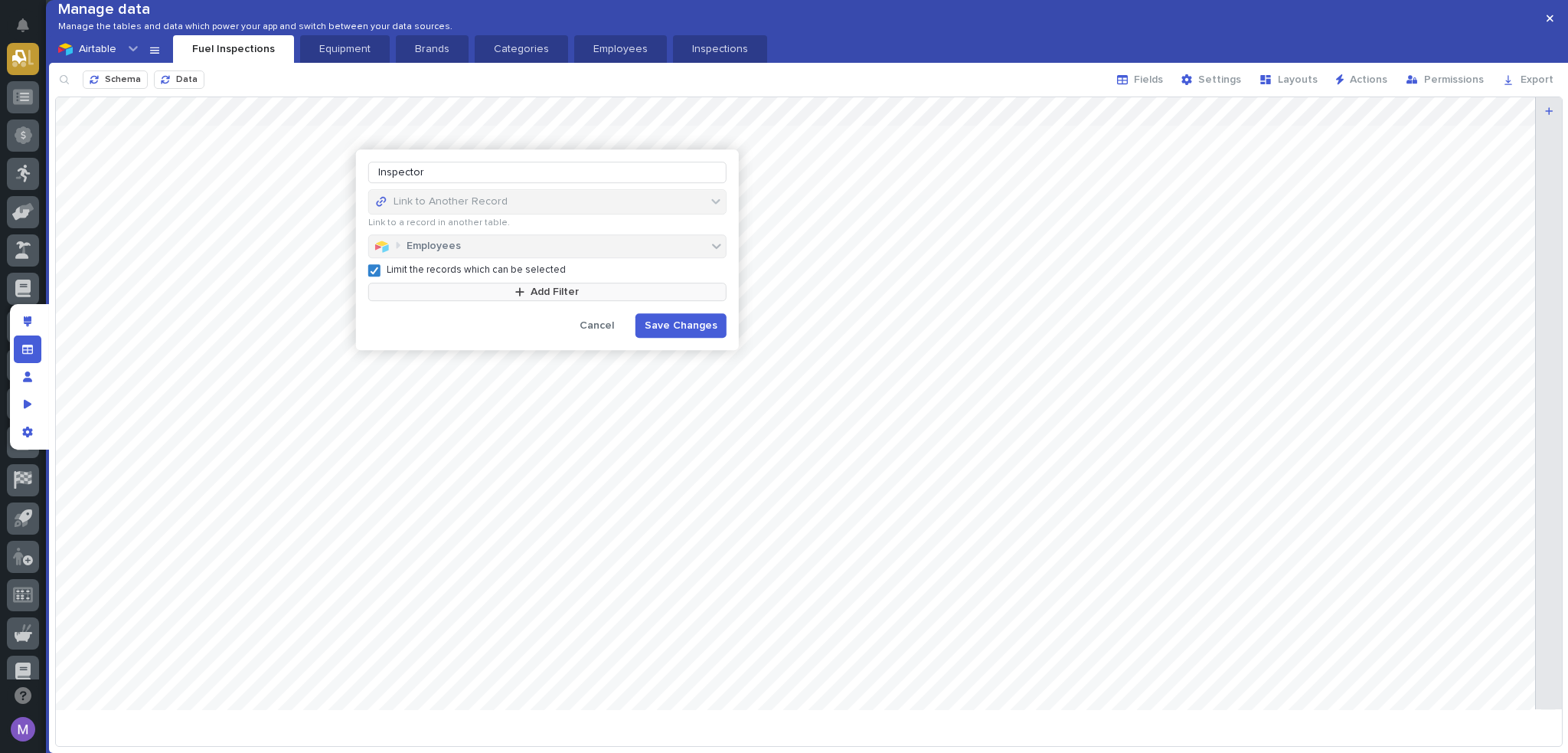
click at [545, 299] on button "Add Filter" at bounding box center [548, 292] width 358 height 19
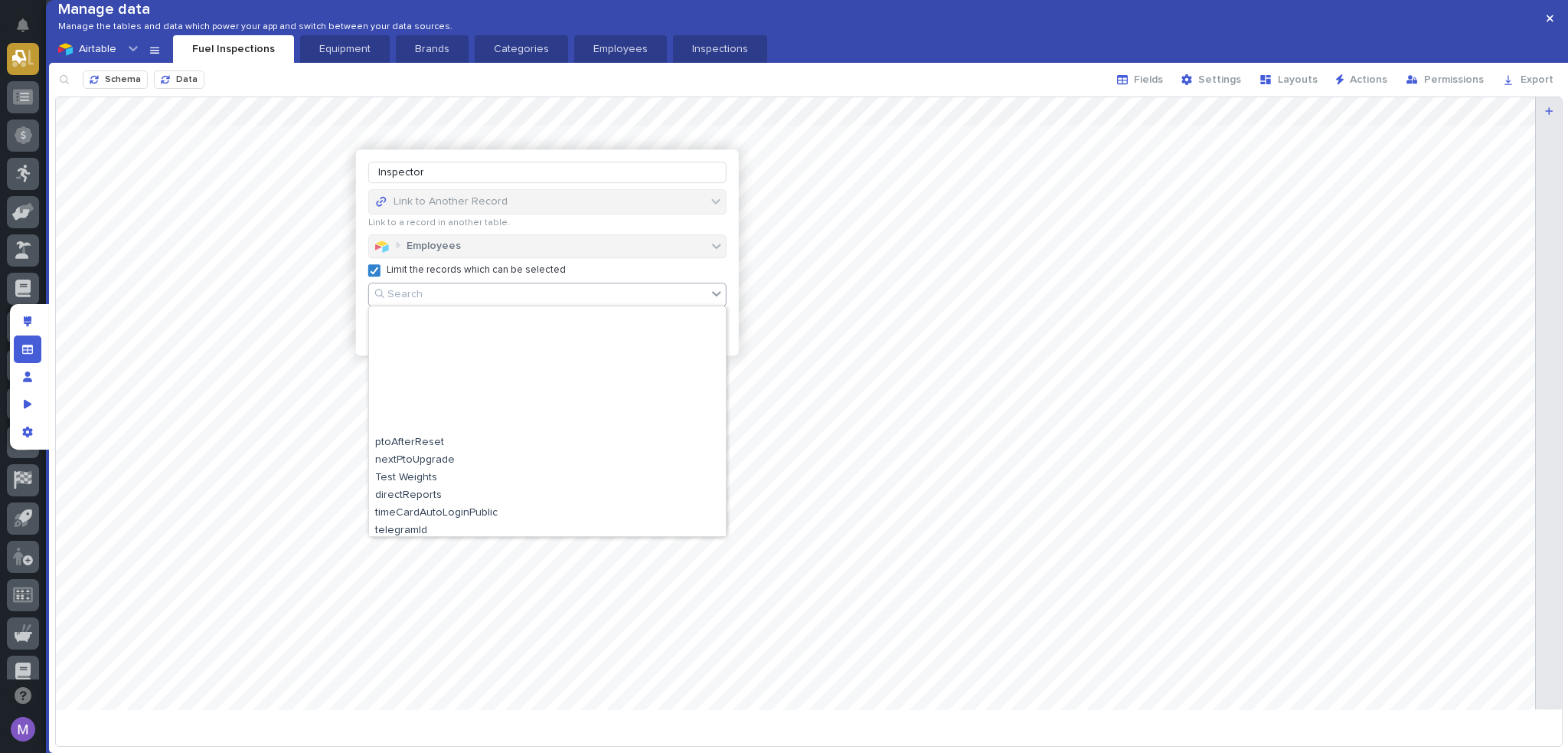
scroll to position [766, 0]
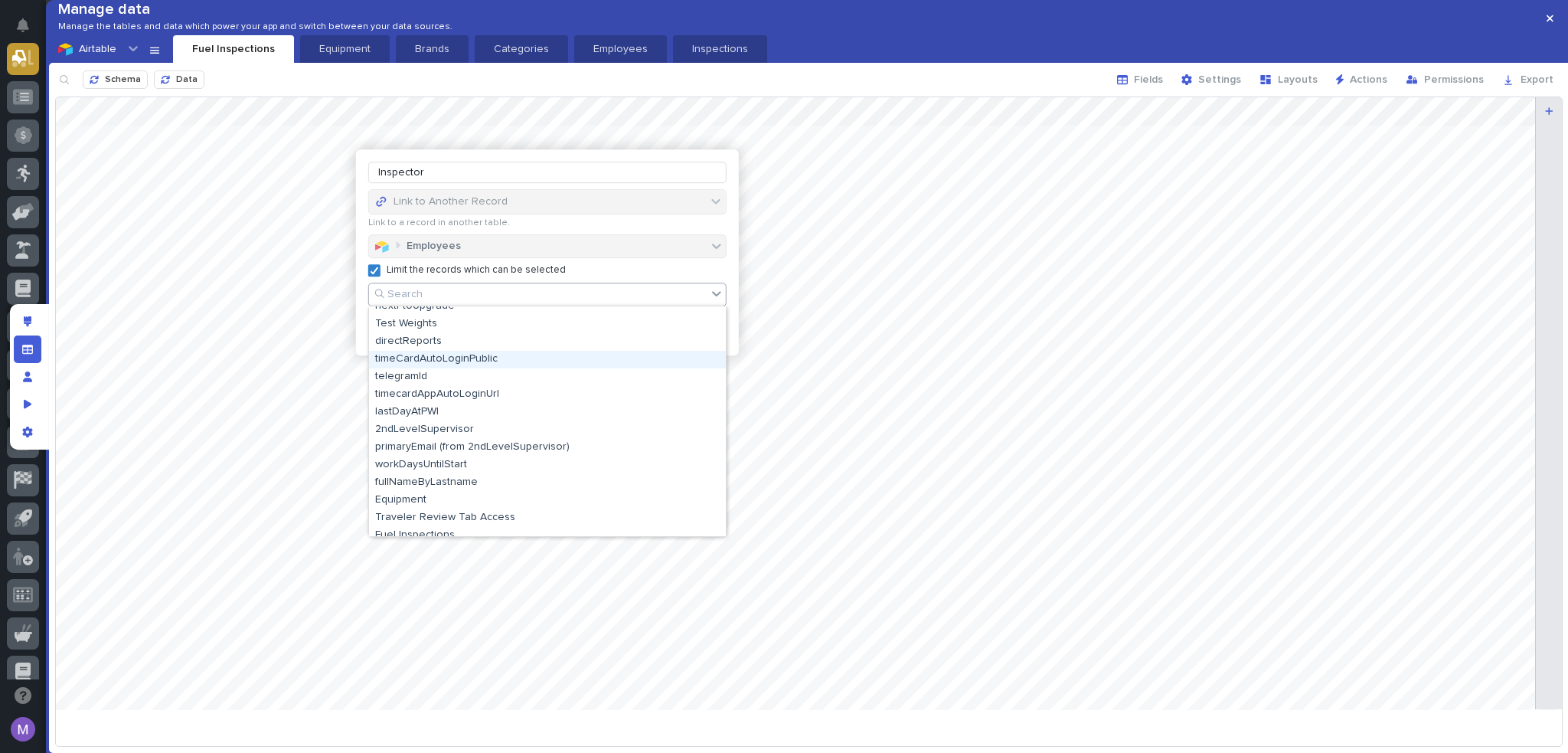
click at [833, 349] on div at bounding box center [809, 409] width 1506 height 624
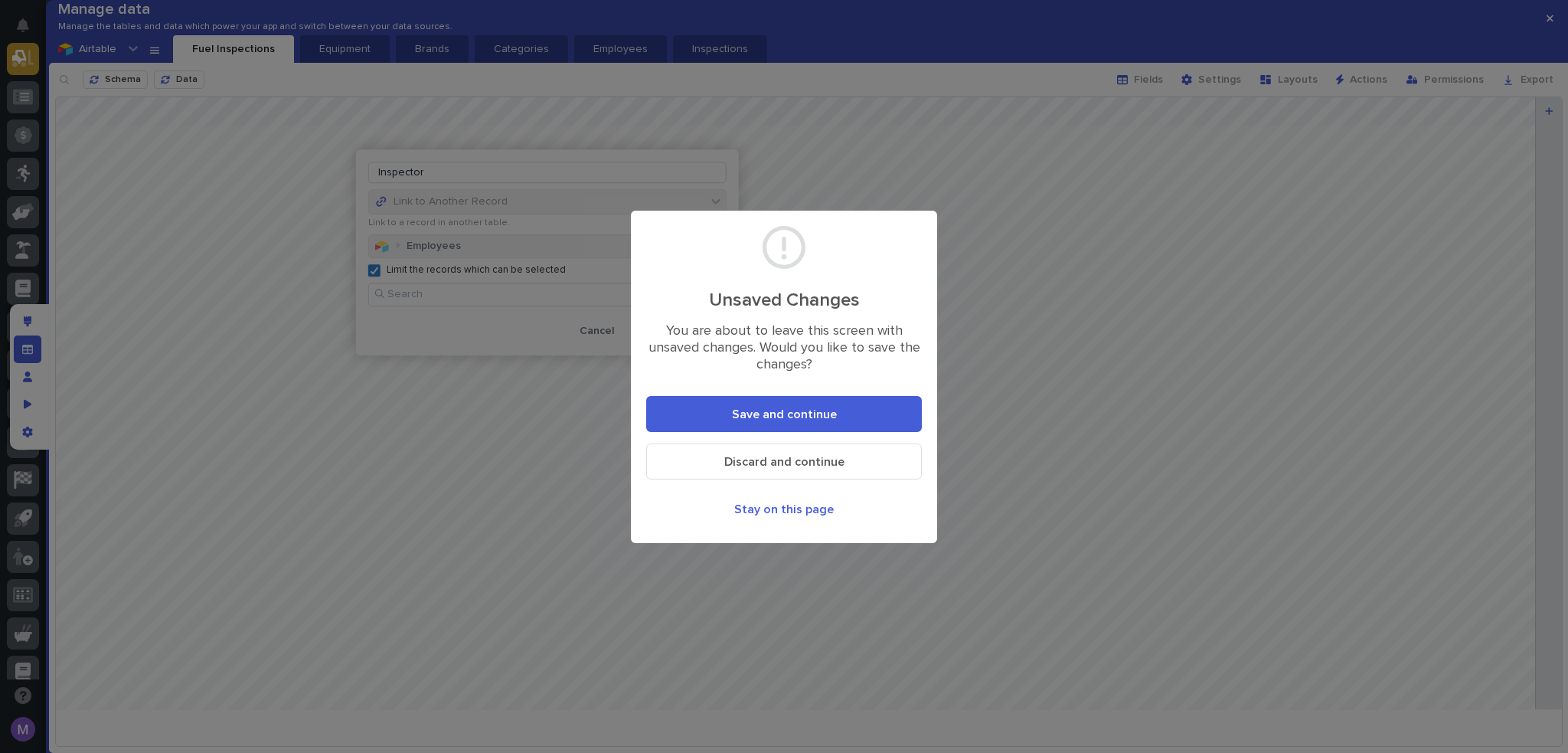
click at [743, 452] on button "Discard and continue" at bounding box center [784, 461] width 276 height 36
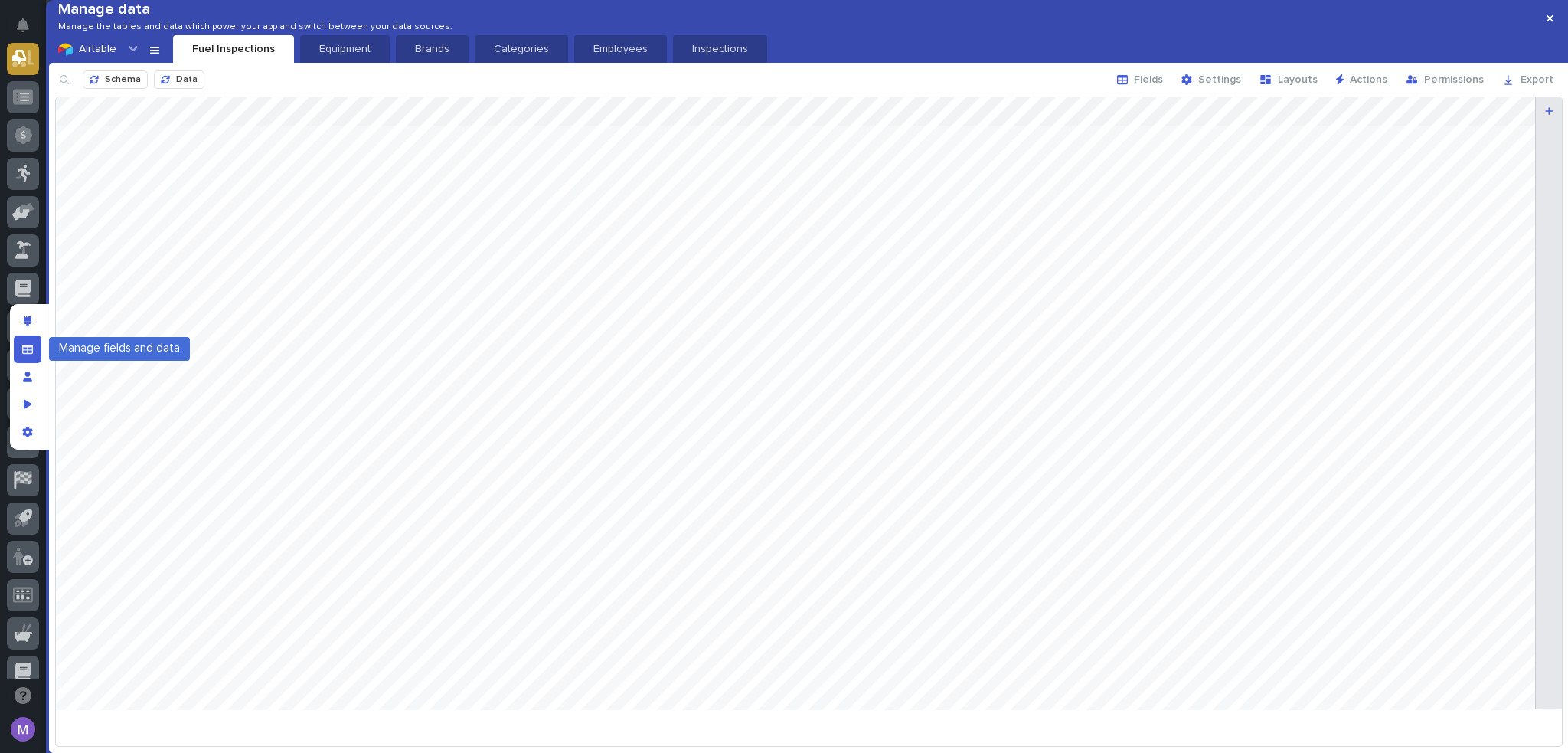
click at [36, 361] on div "Manage fields and data" at bounding box center [28, 349] width 28 height 28
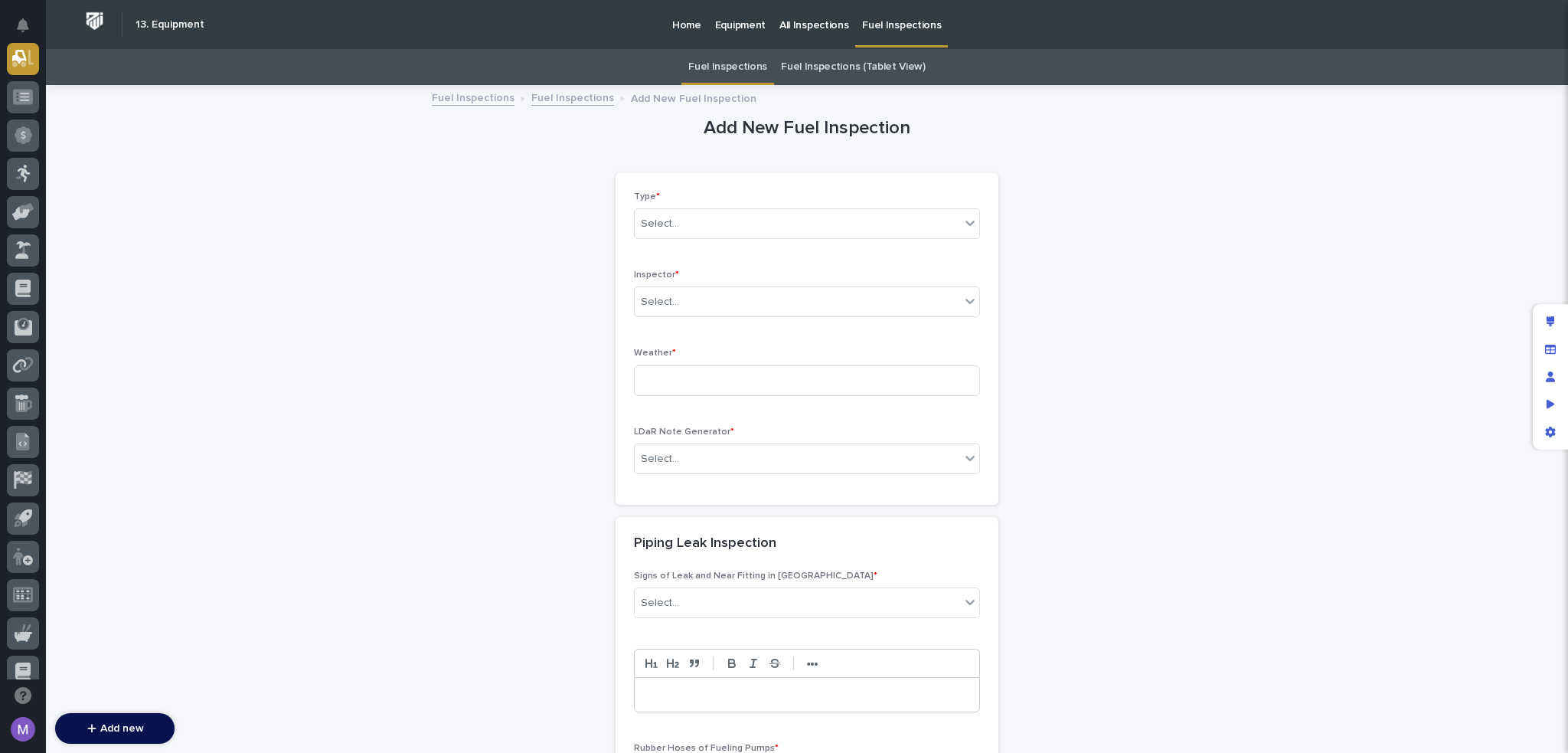
click at [565, 96] on link "Fuel Inspections" at bounding box center [573, 97] width 83 height 18
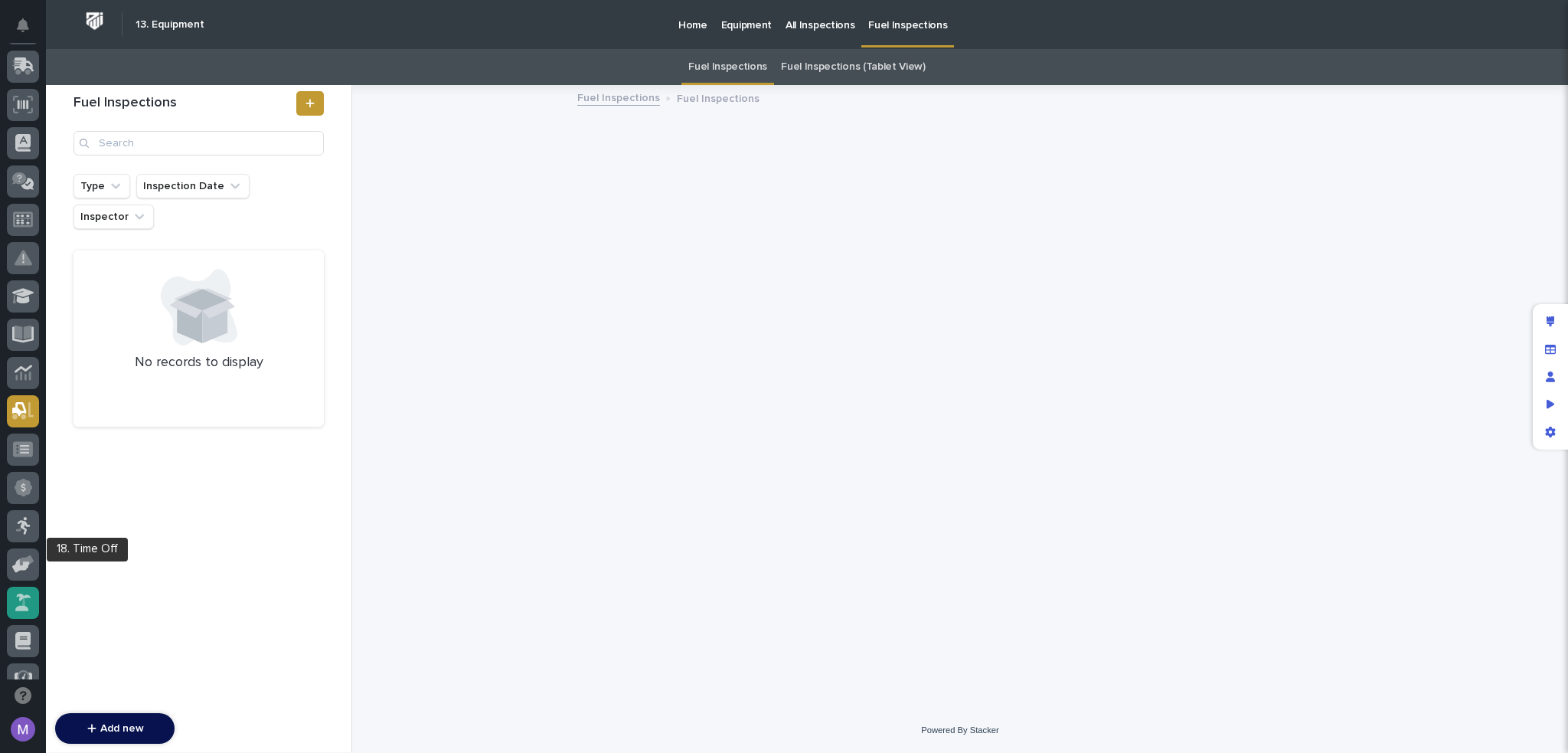
scroll to position [167, 0]
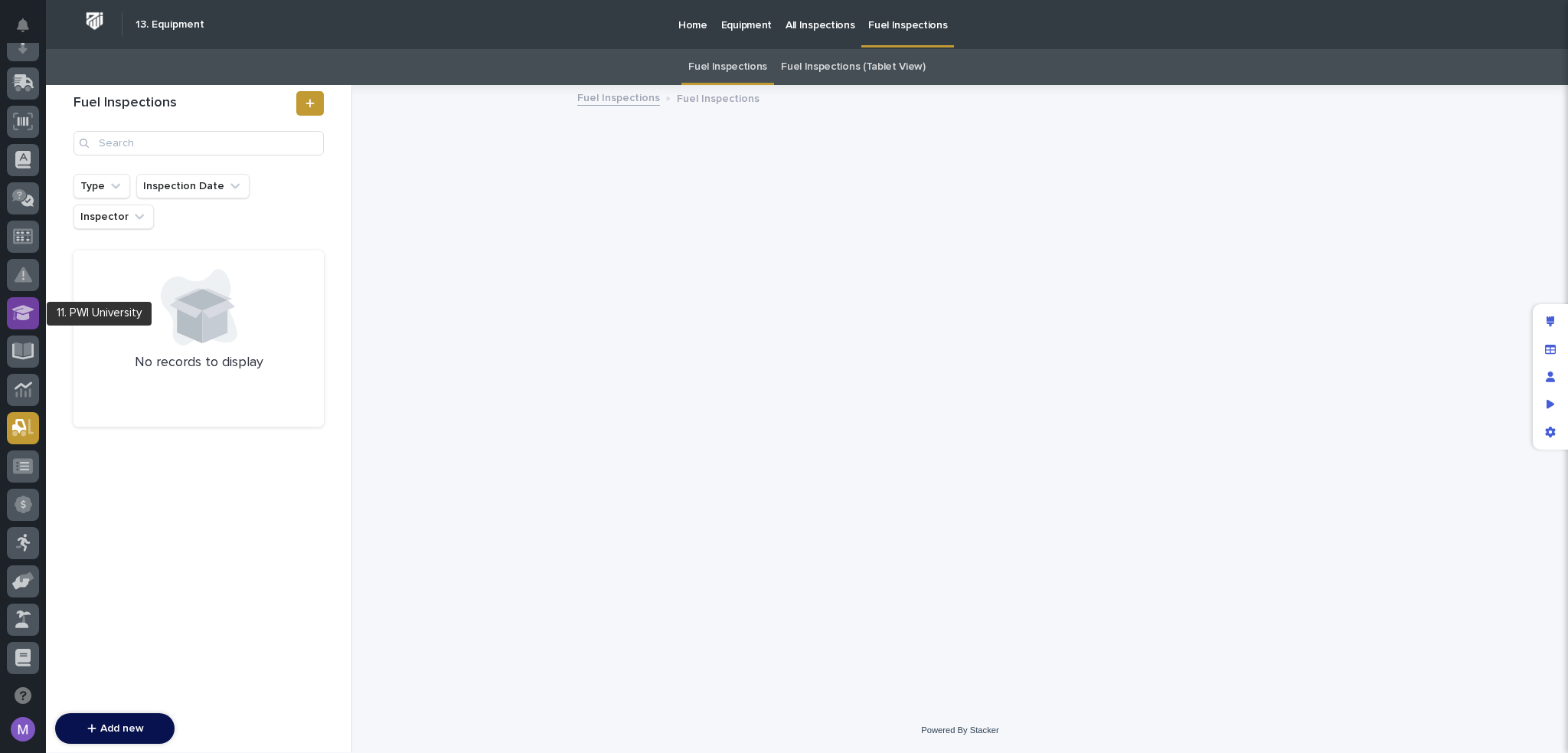
click at [23, 321] on div at bounding box center [23, 314] width 32 height 32
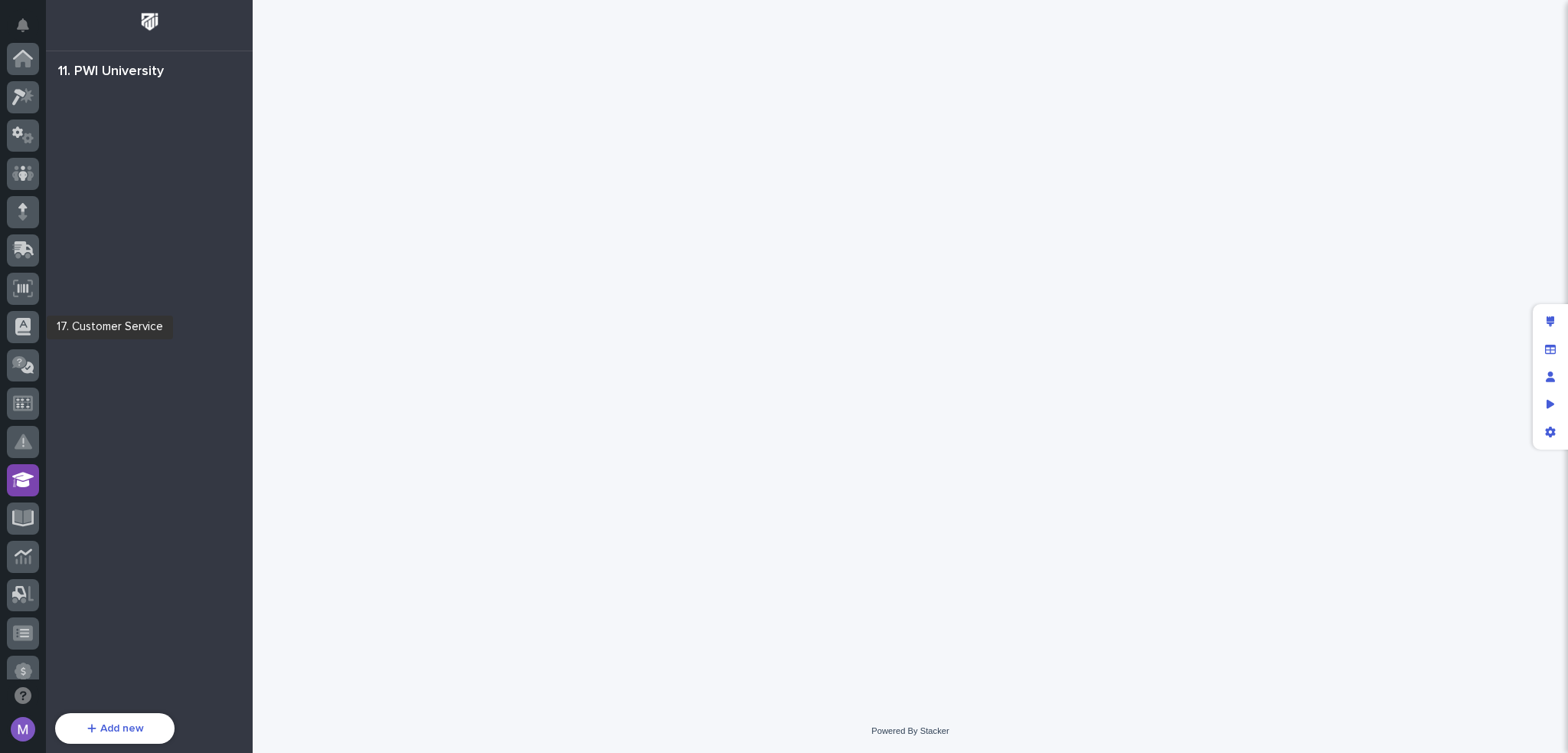
scroll to position [421, 0]
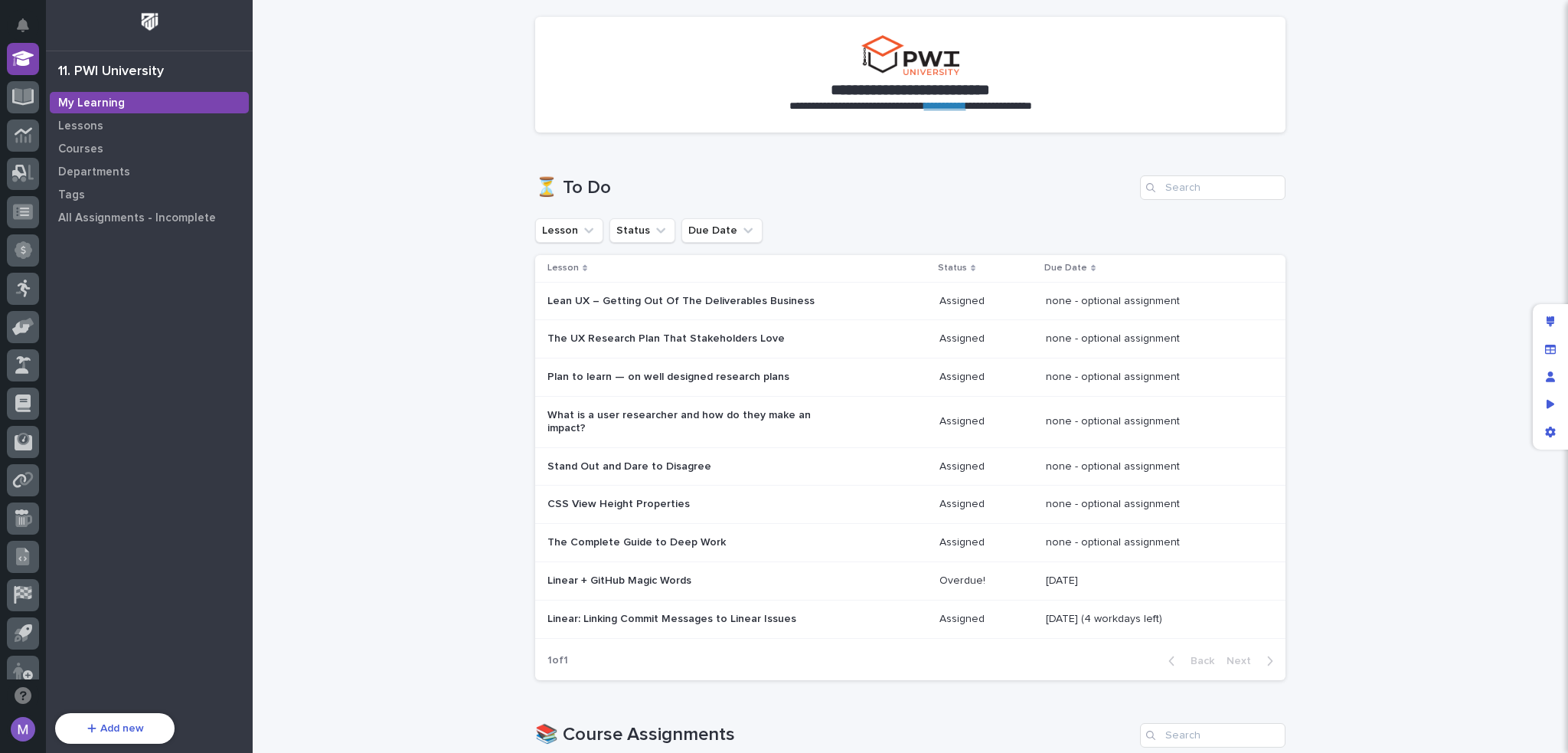
scroll to position [153, 0]
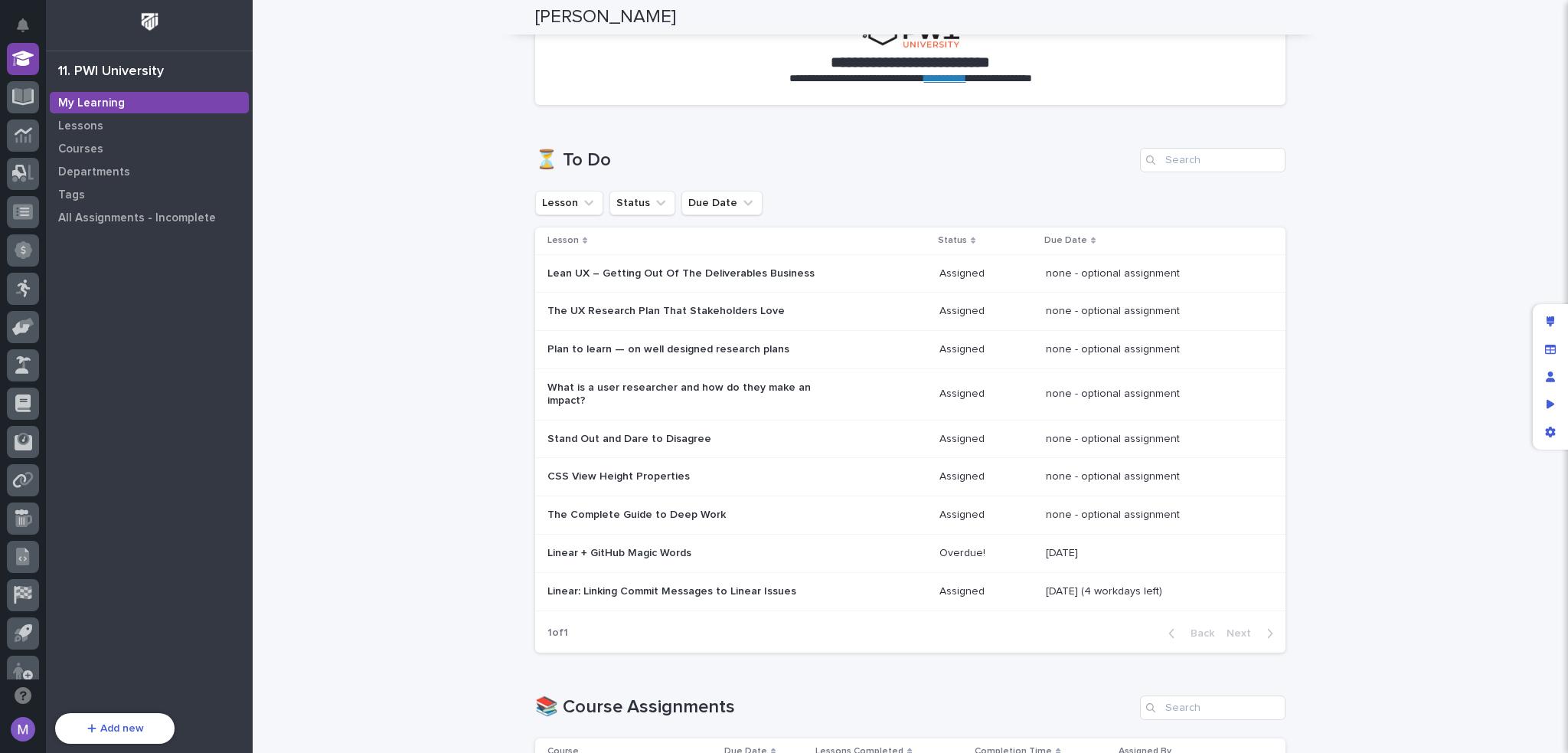
click at [1148, 584] on p "September 26 (4 workdays left)" at bounding box center [1105, 590] width 119 height 16
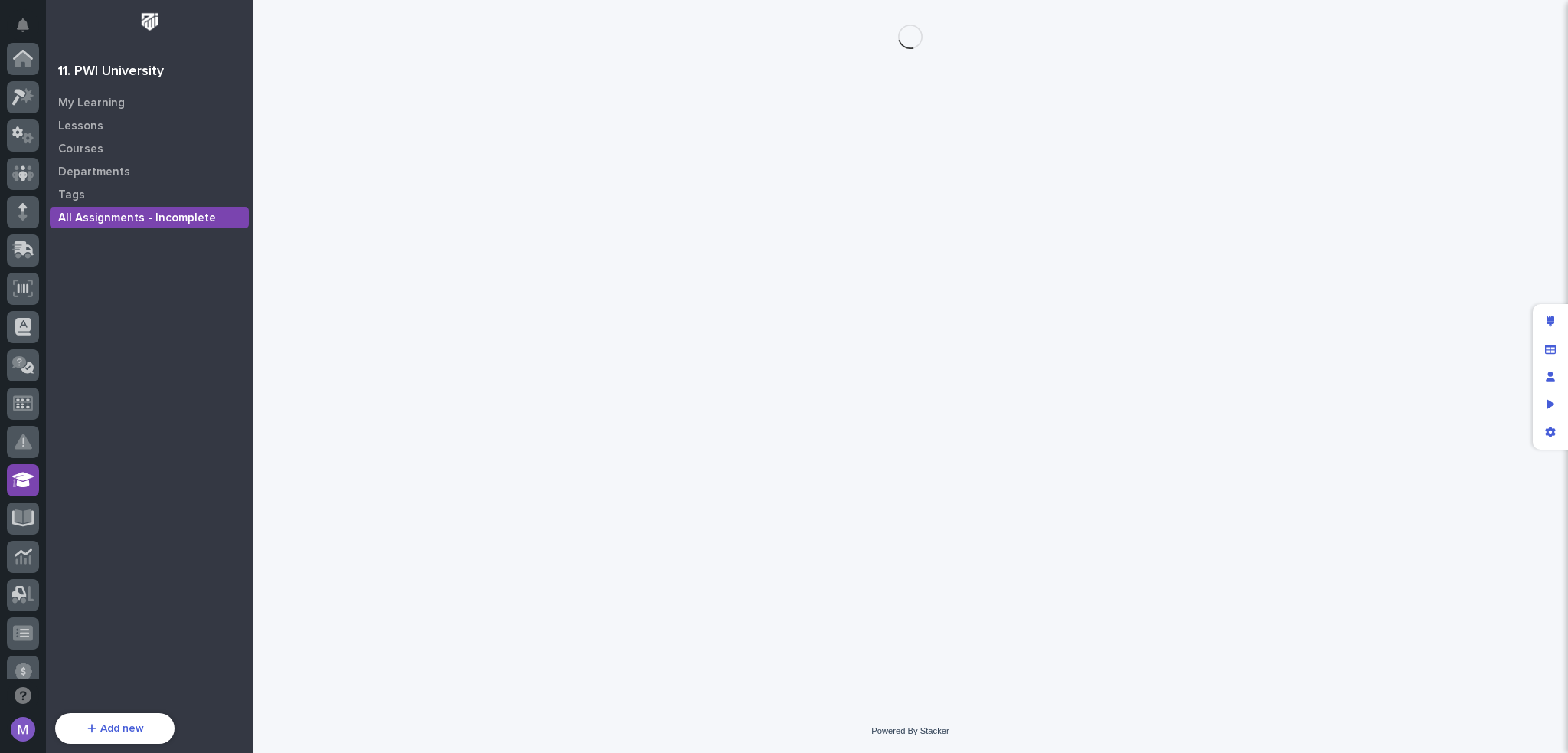
scroll to position [421, 0]
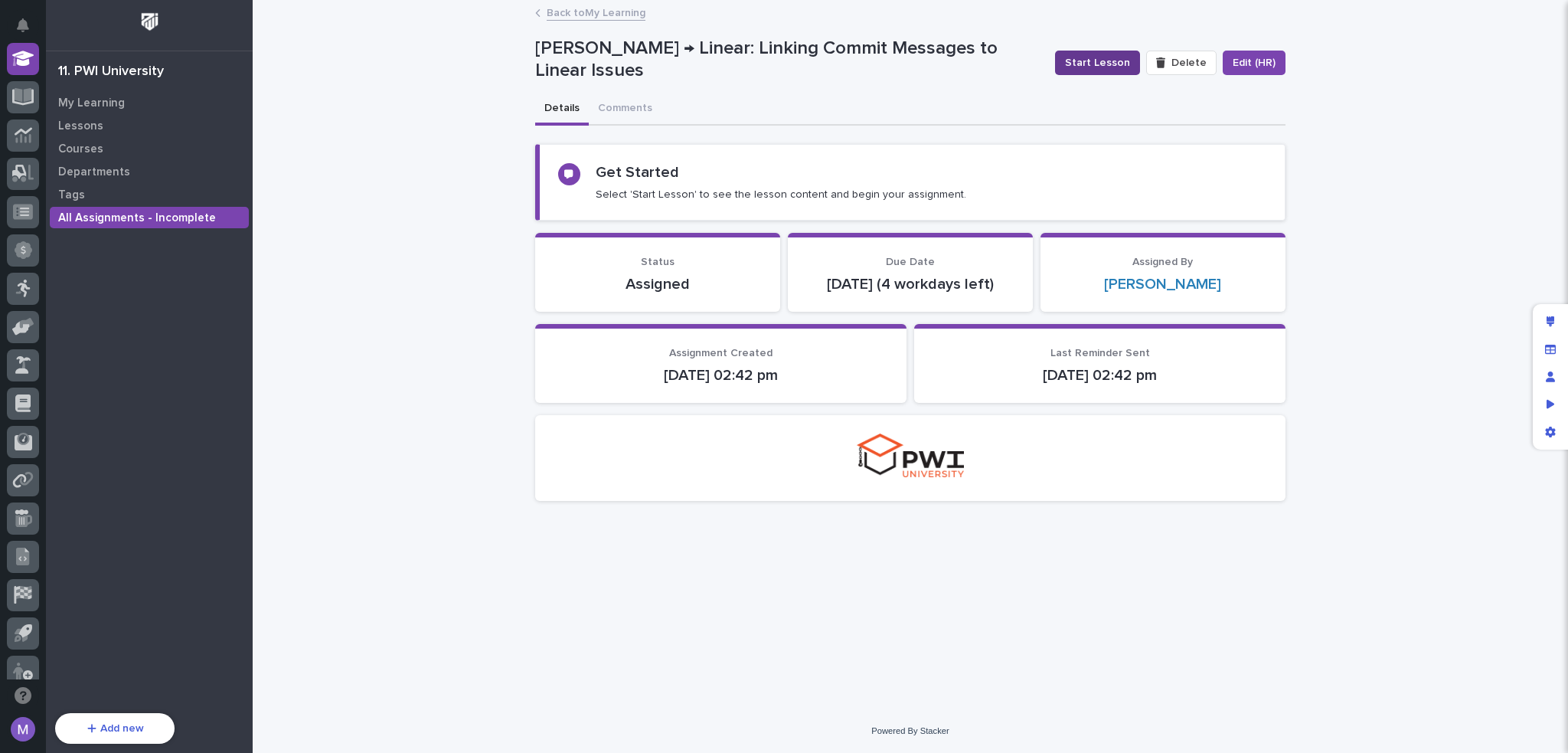
click at [1102, 58] on span "Start Lesson" at bounding box center [1097, 62] width 65 height 15
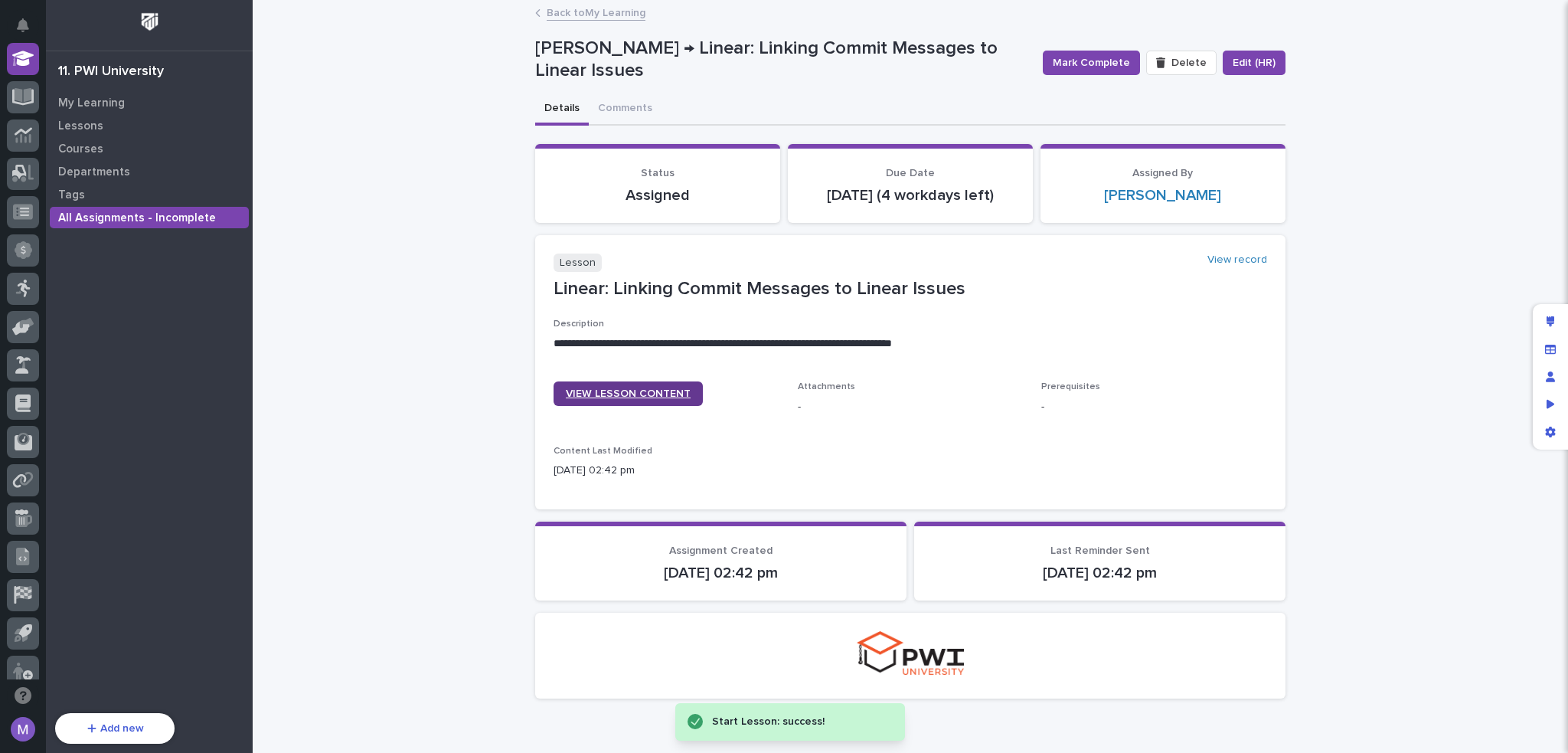
click at [652, 399] on span "VIEW LESSON CONTENT" at bounding box center [628, 393] width 125 height 11
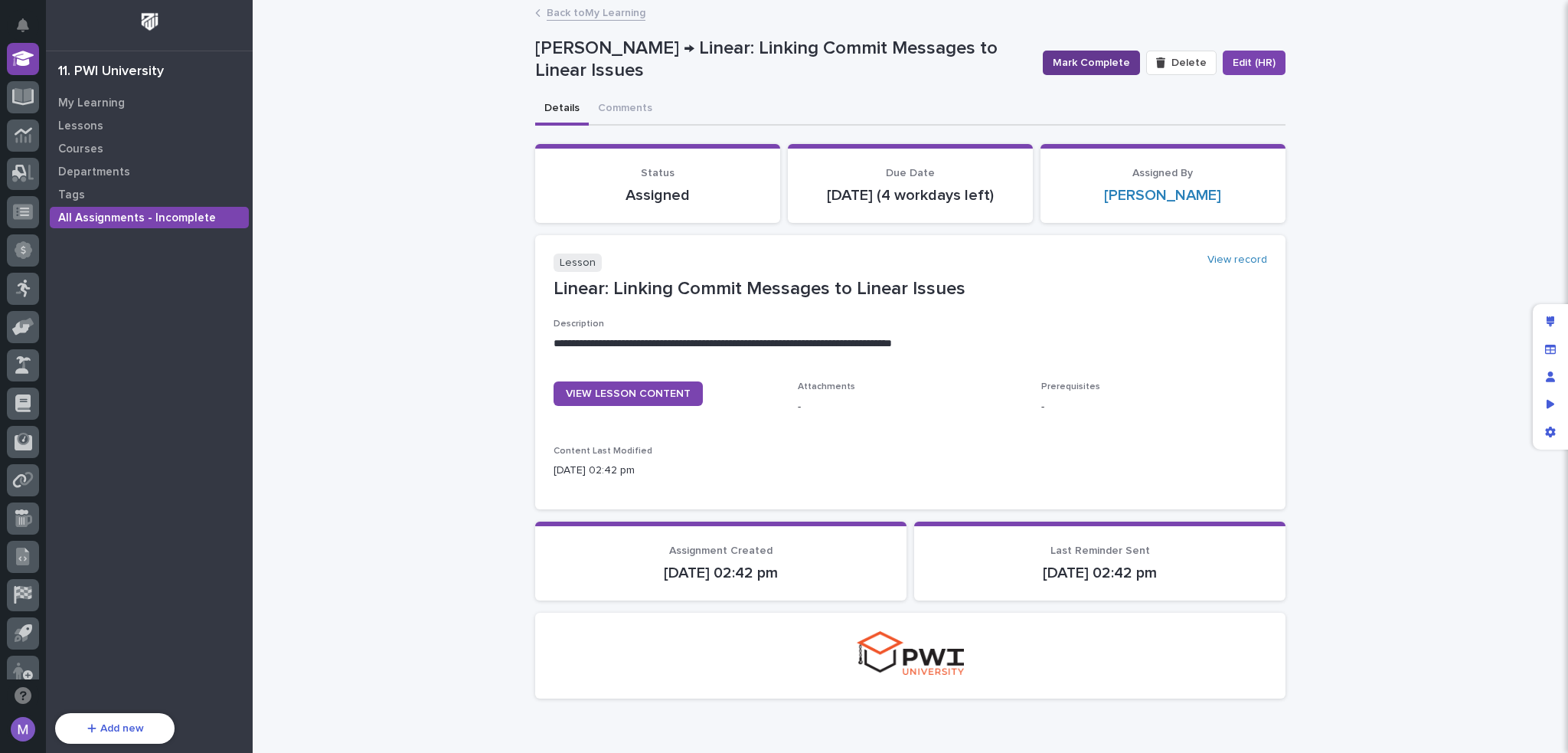
click at [1102, 72] on button "Mark Complete" at bounding box center [1092, 62] width 97 height 24
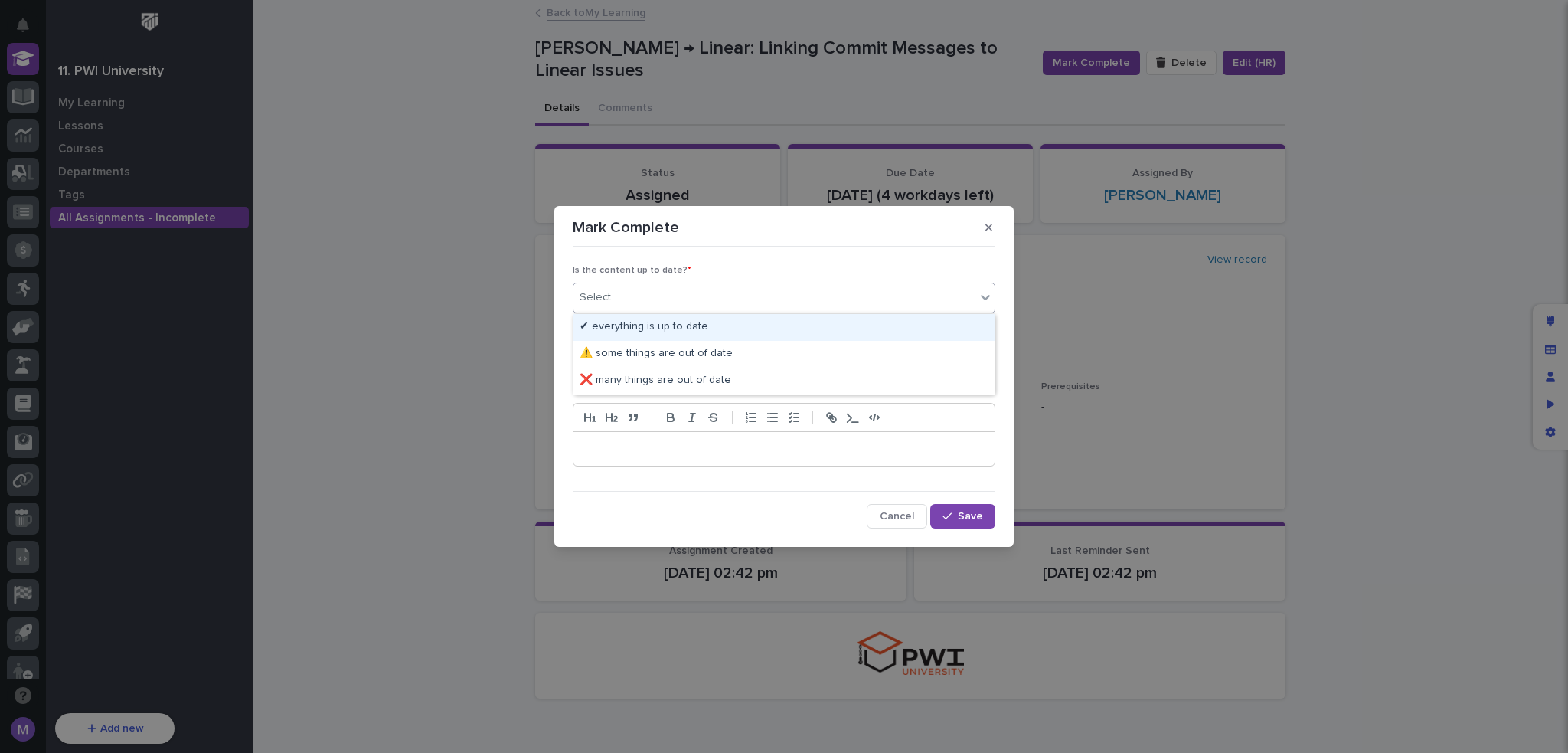
click at [761, 306] on div "Select..." at bounding box center [775, 297] width 402 height 25
click at [727, 334] on div "✔ everything is up to date" at bounding box center [784, 327] width 421 height 27
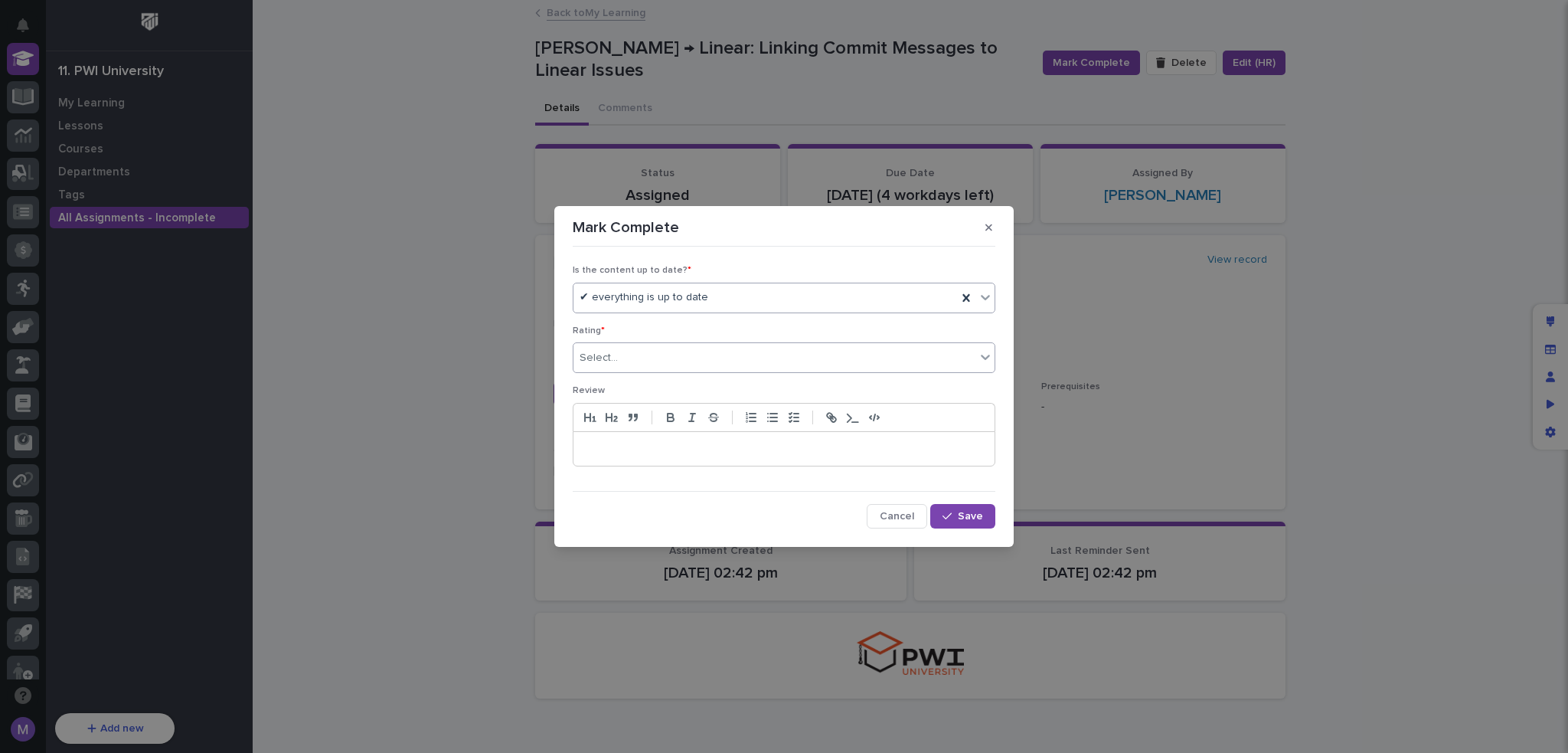
click at [720, 355] on div "Select..." at bounding box center [775, 357] width 402 height 25
click at [672, 411] on div "⭐⭐⭐⭐" at bounding box center [784, 413] width 421 height 27
click at [955, 518] on div "button" at bounding box center [950, 516] width 15 height 11
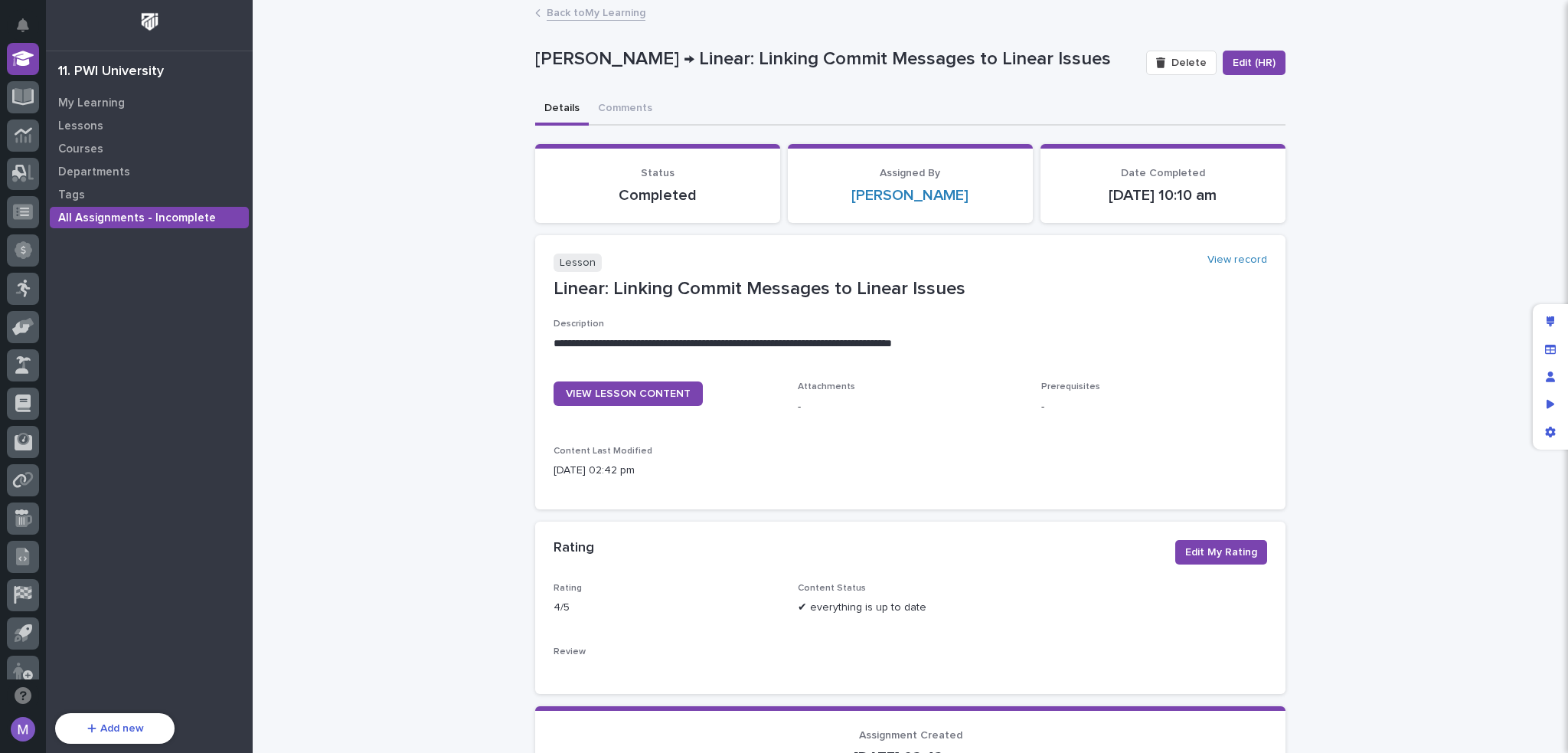
click at [101, 221] on p "All Assignments - Incomplete" at bounding box center [137, 218] width 158 height 14
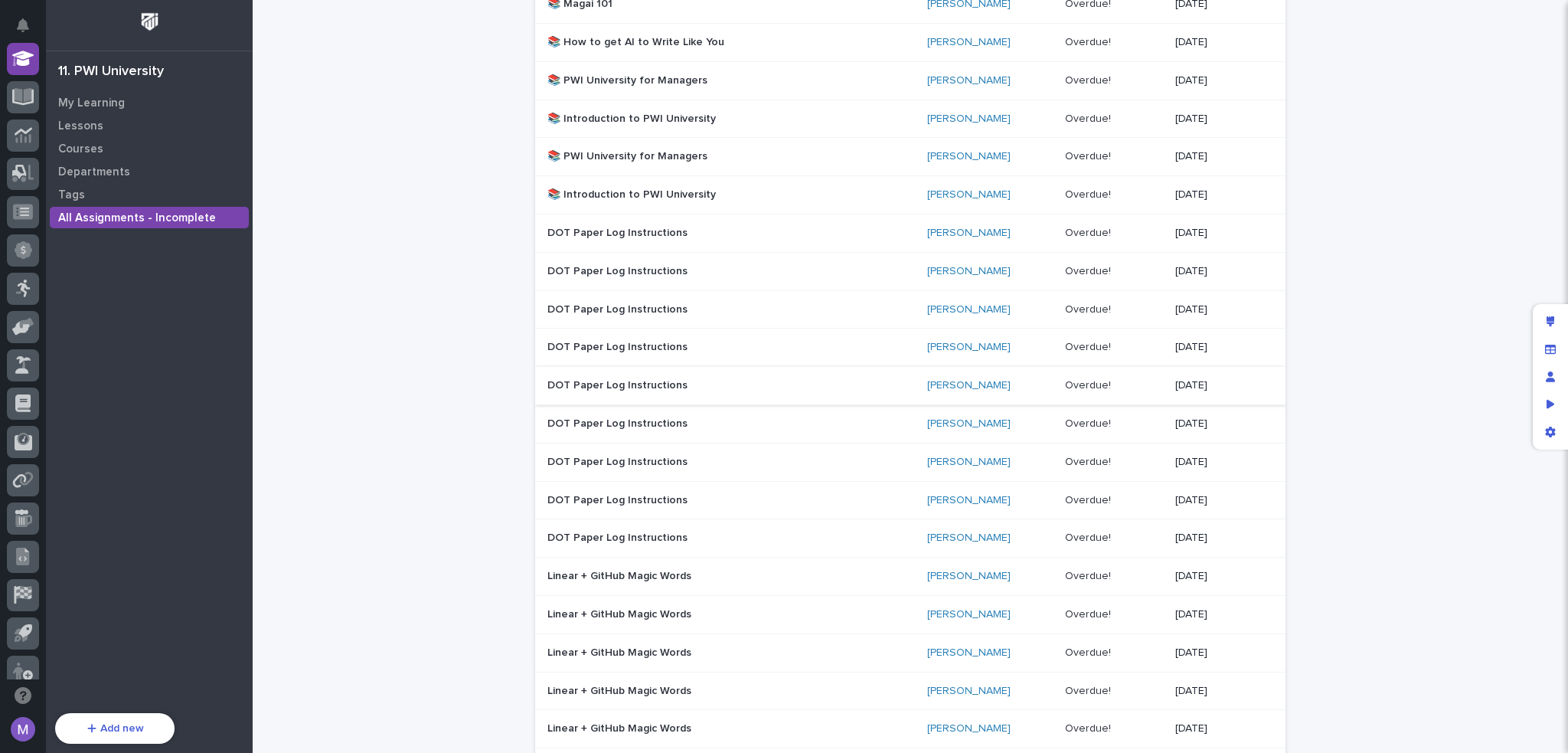
scroll to position [460, 0]
click at [772, 534] on p "Linear + GitHub Magic Words" at bounding box center [681, 541] width 268 height 13
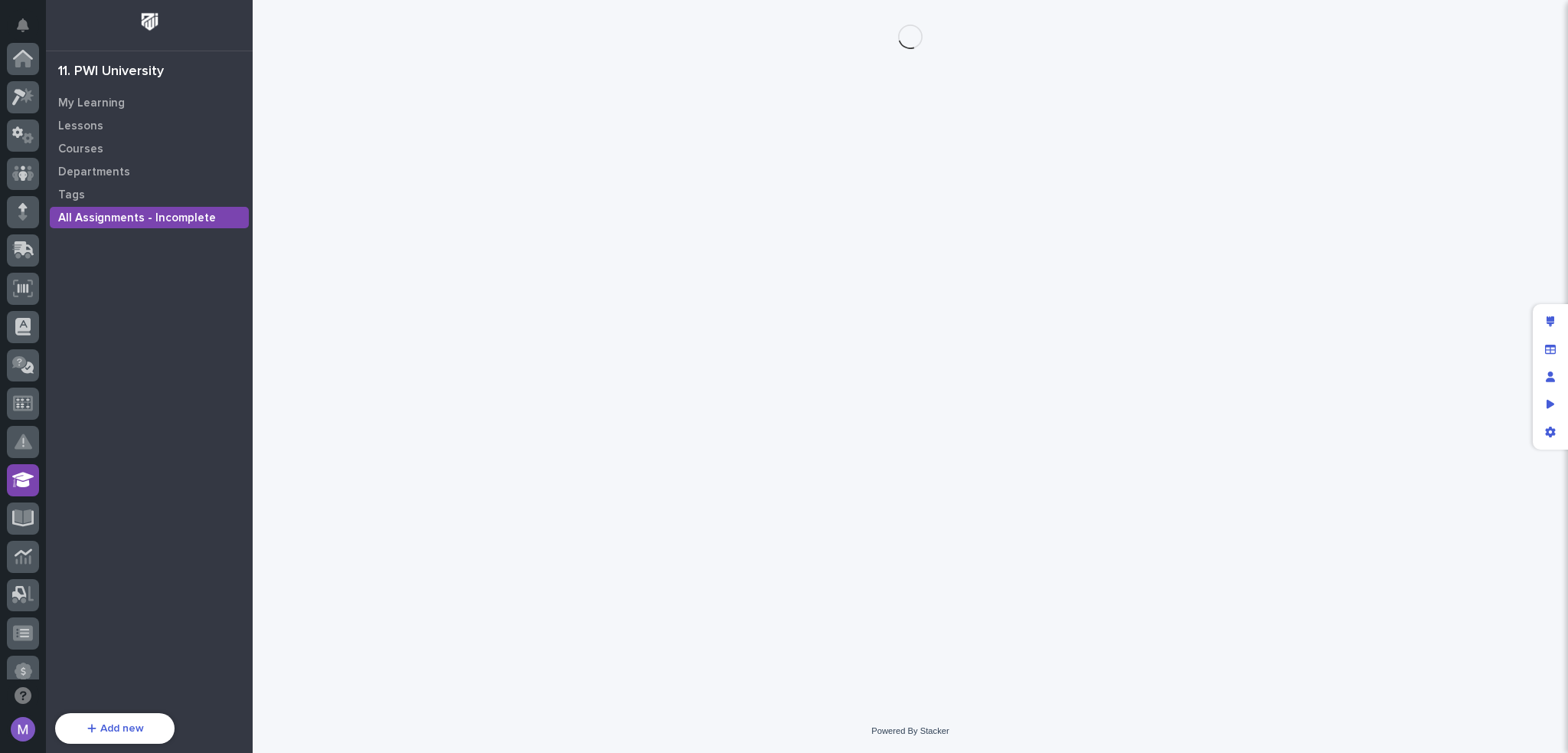
scroll to position [421, 0]
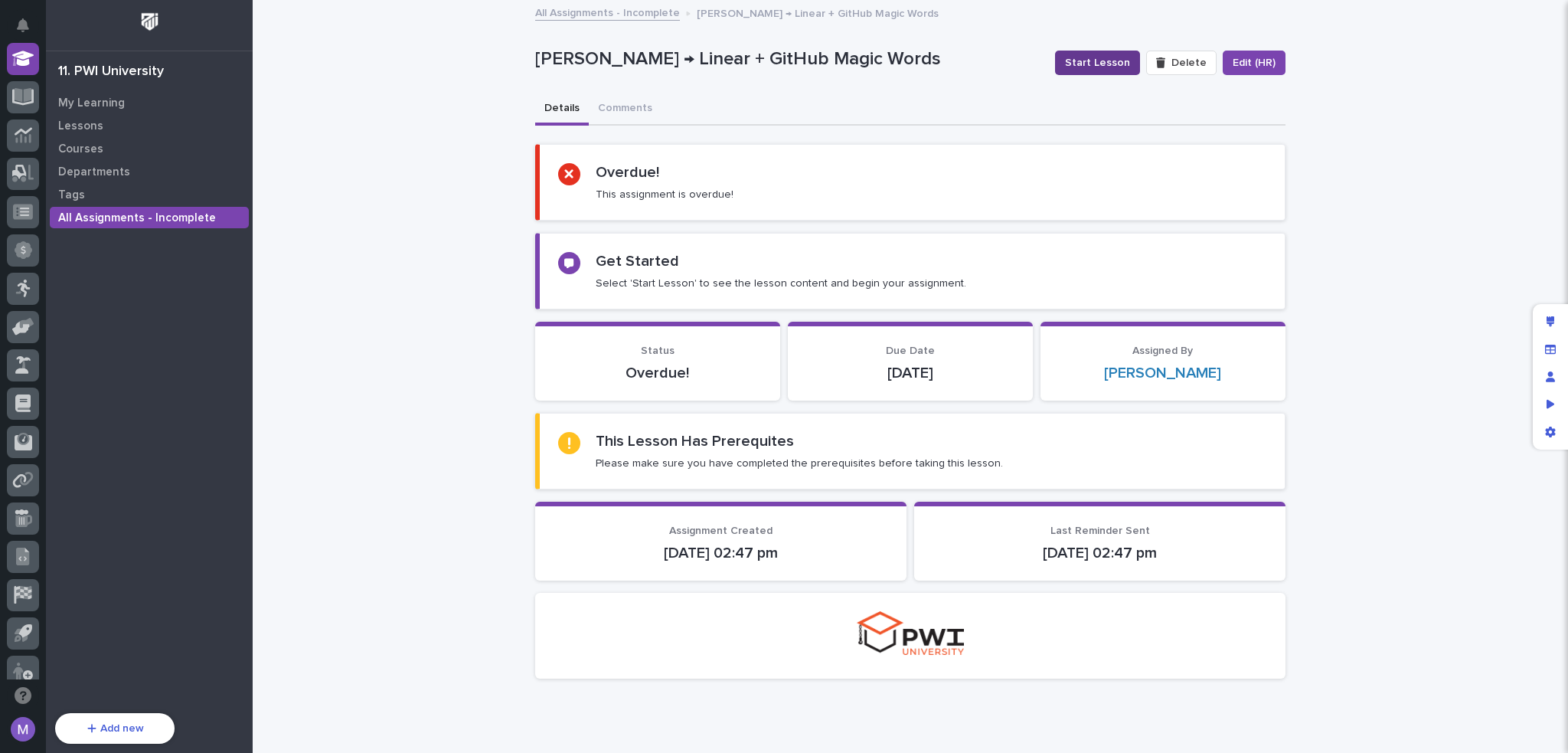
click at [1120, 62] on span "Start Lesson" at bounding box center [1097, 62] width 65 height 15
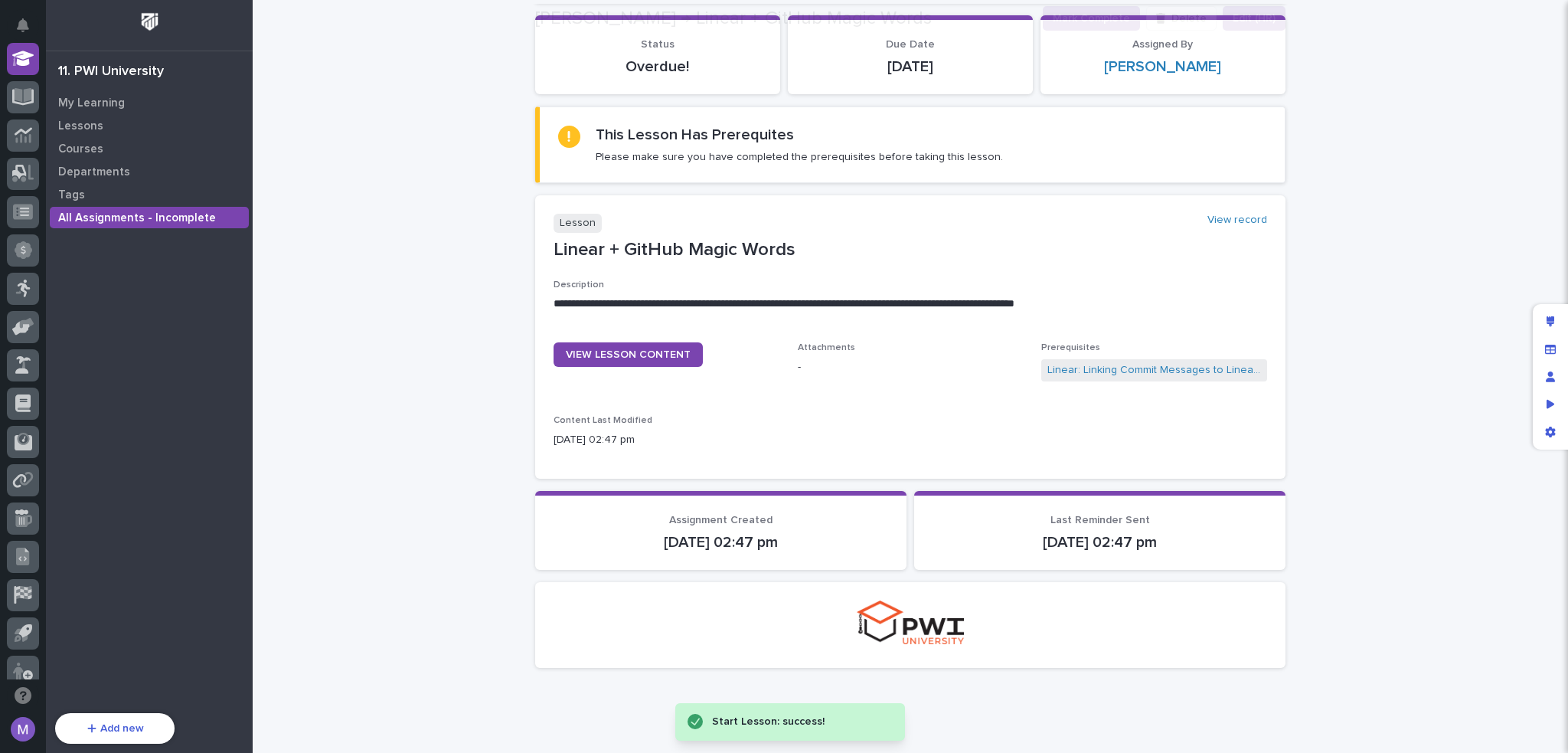
scroll to position [229, 0]
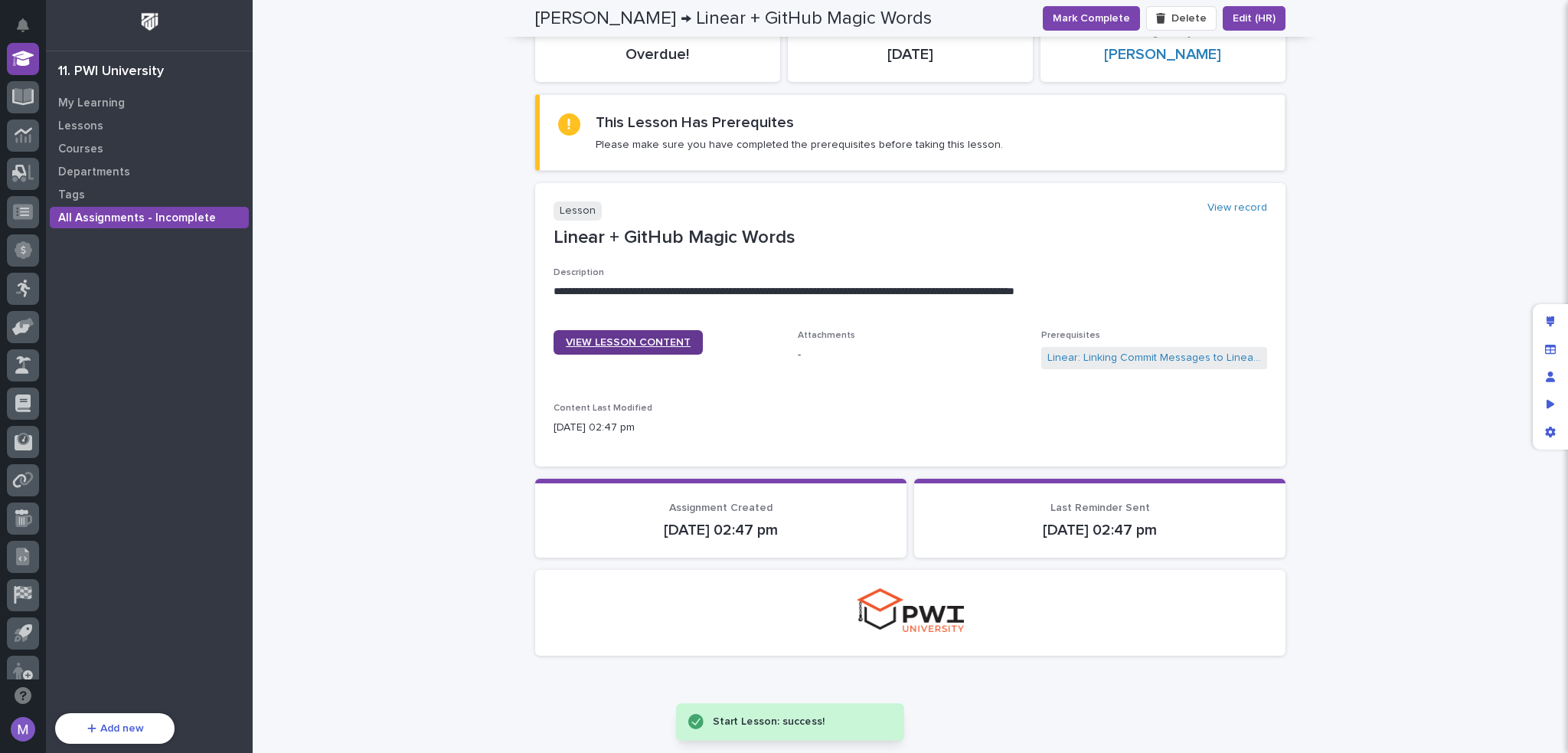
click at [646, 342] on span "VIEW LESSON CONTENT" at bounding box center [628, 342] width 125 height 11
click at [86, 103] on p "My Learning" at bounding box center [92, 103] width 66 height 14
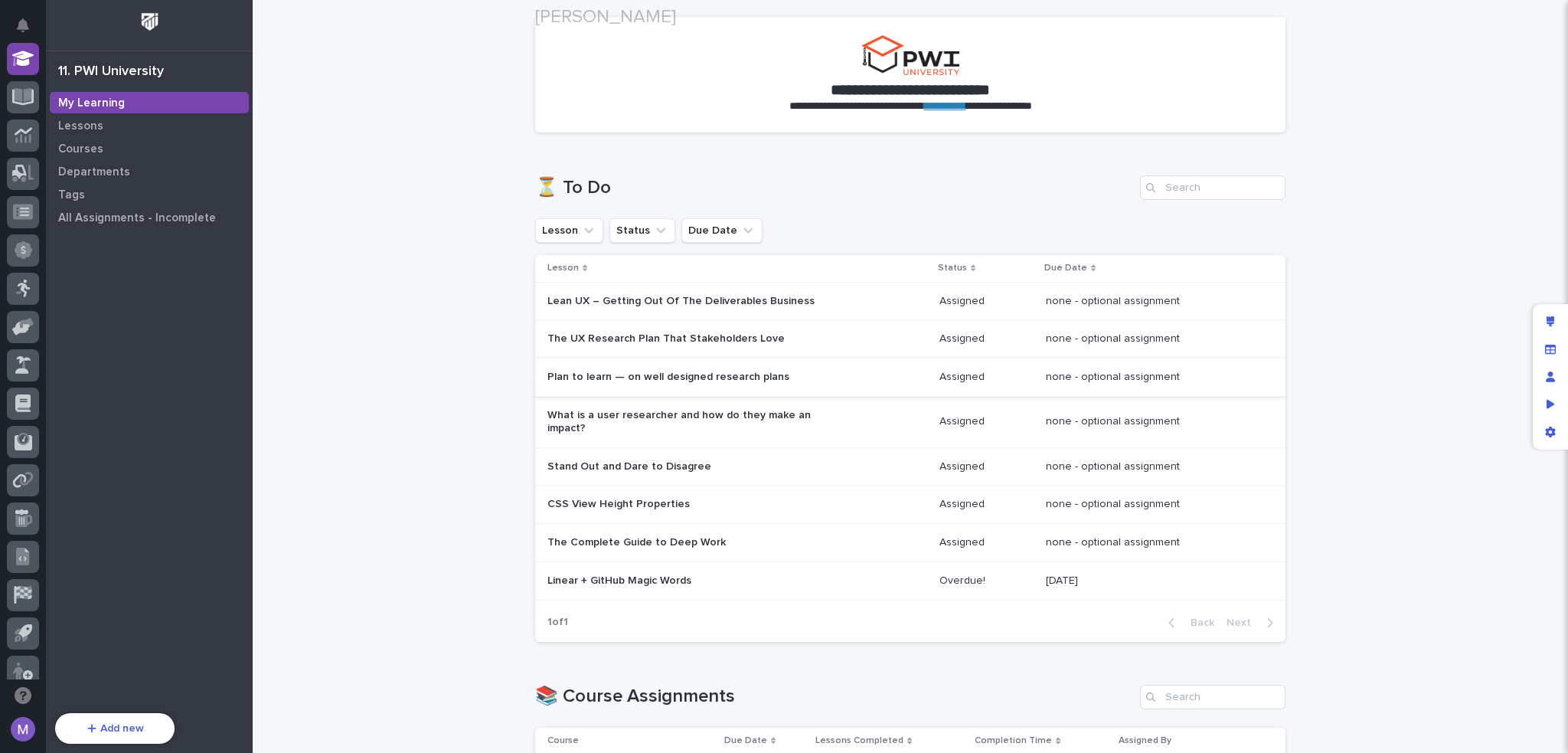
scroll to position [153, 0]
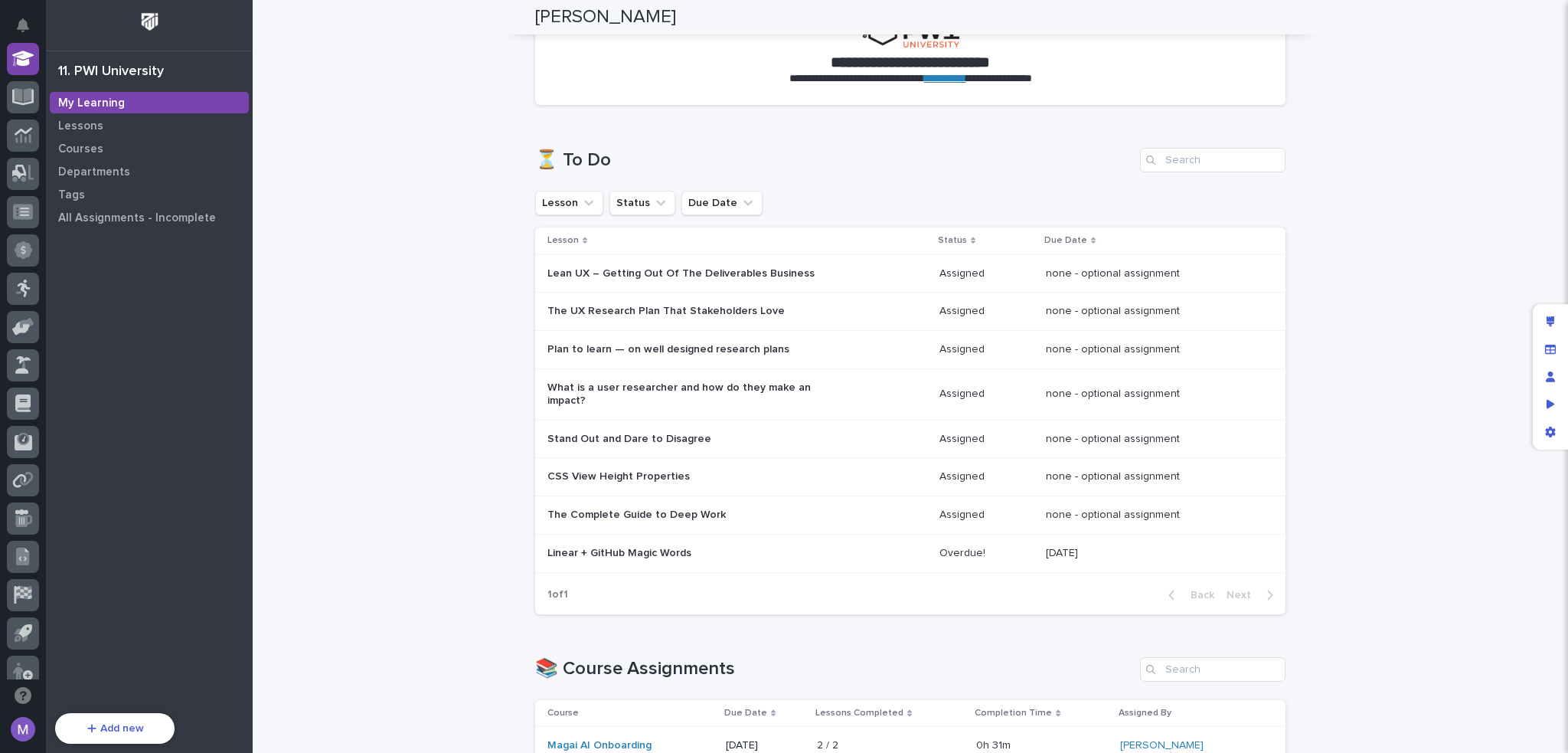
click at [822, 526] on td "The Complete Guide to Deep Work" at bounding box center [734, 515] width 398 height 38
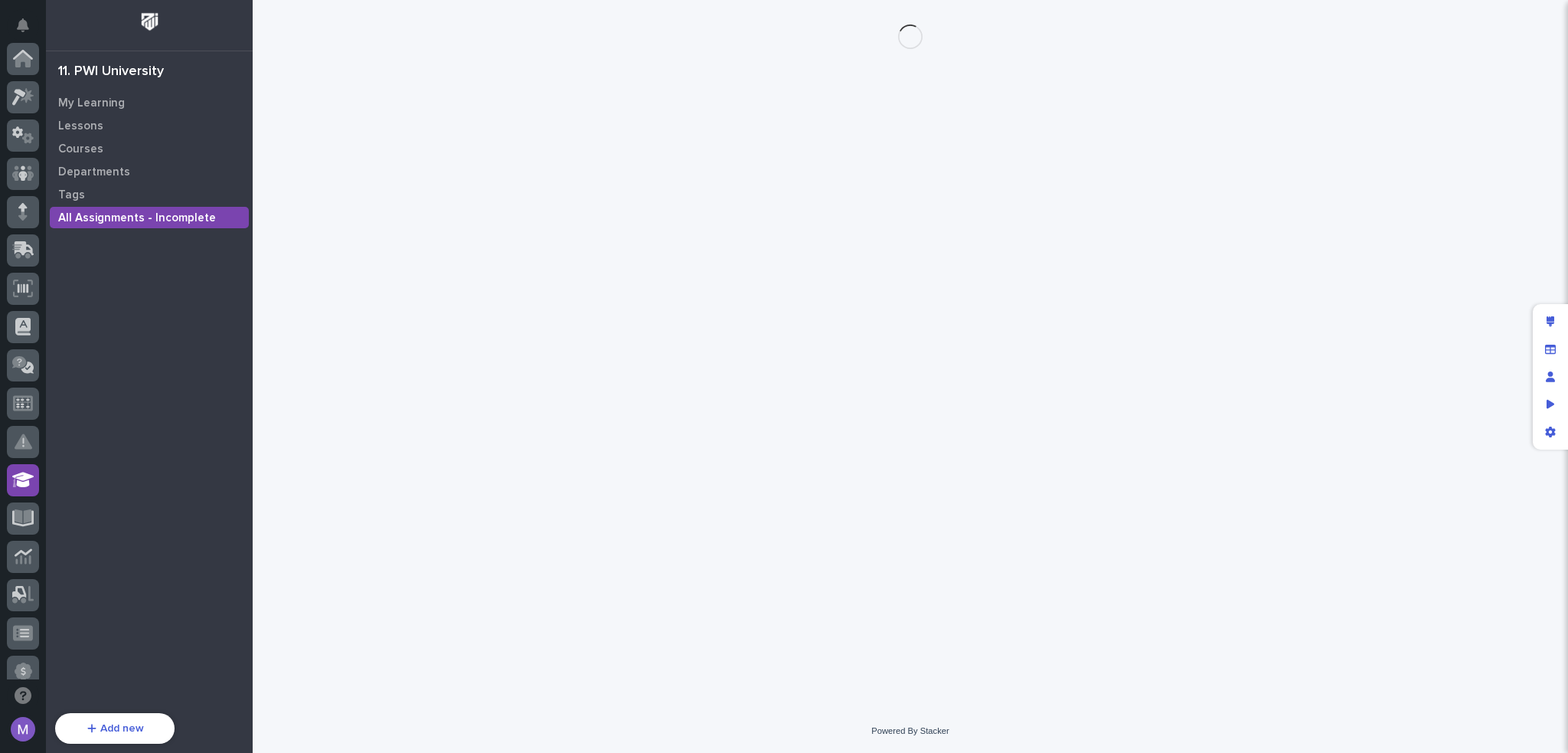
scroll to position [421, 0]
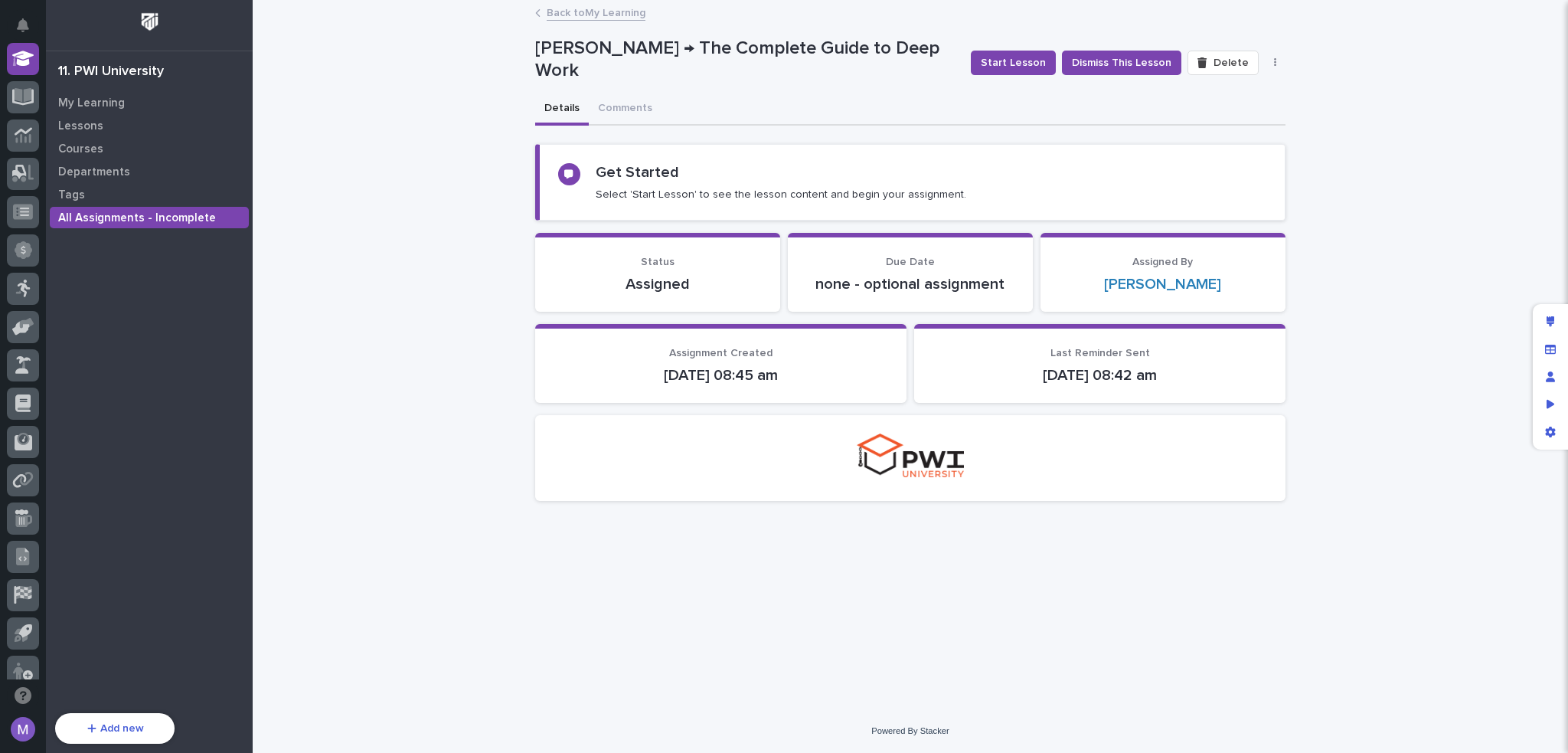
click at [582, 11] on link "Back to My Learning" at bounding box center [596, 12] width 99 height 18
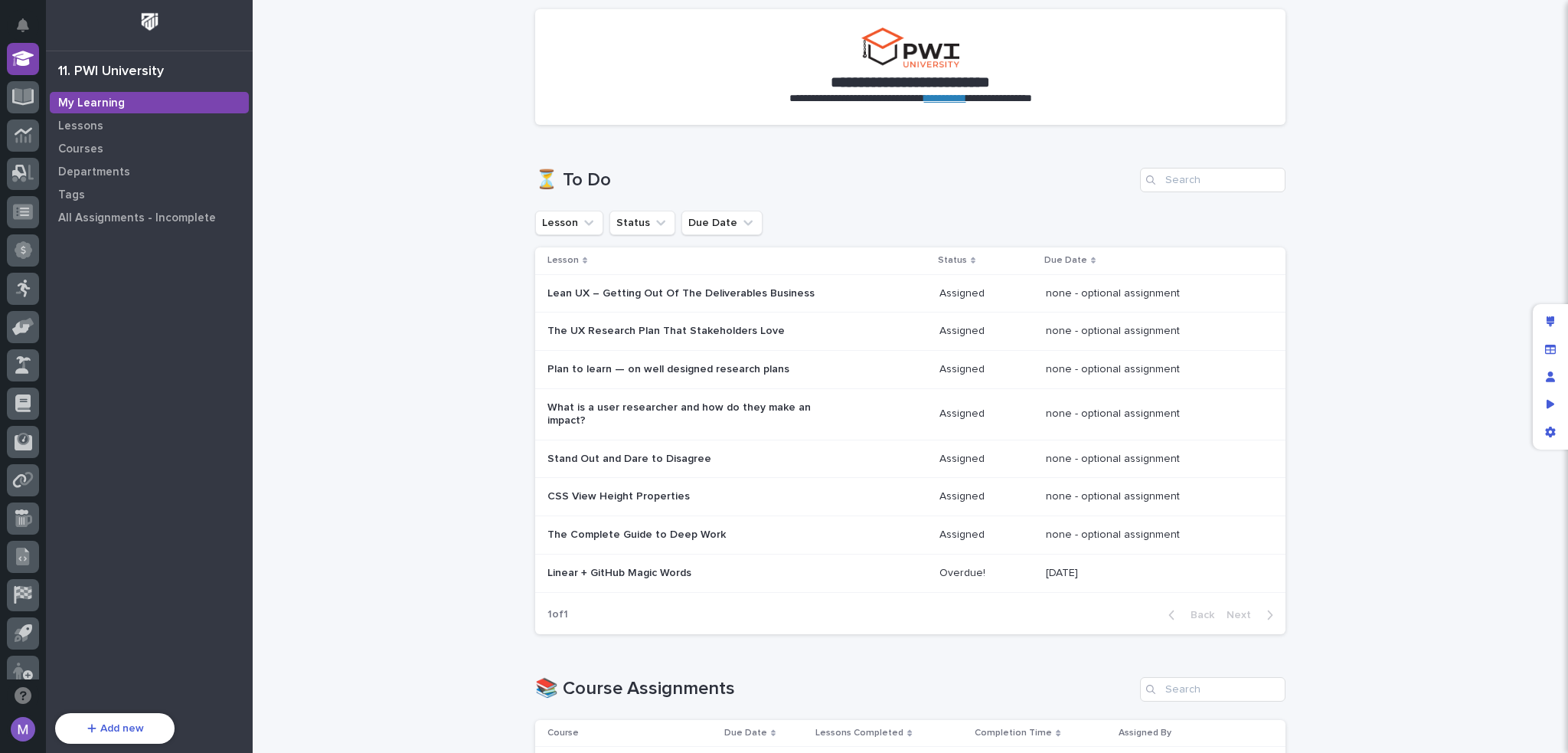
scroll to position [229, 0]
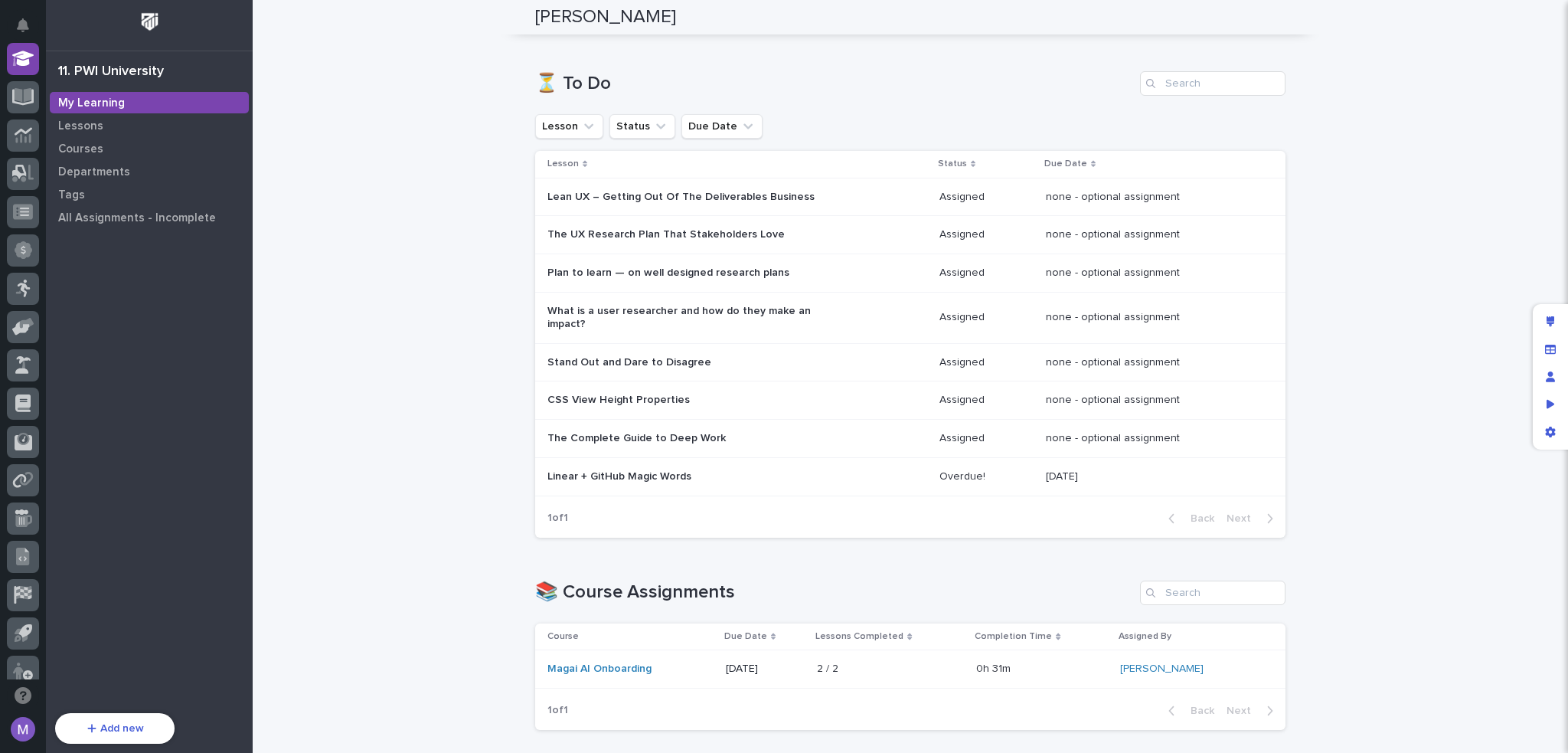
click at [834, 464] on div "Linear + GitHub Magic Words" at bounding box center [737, 477] width 380 height 25
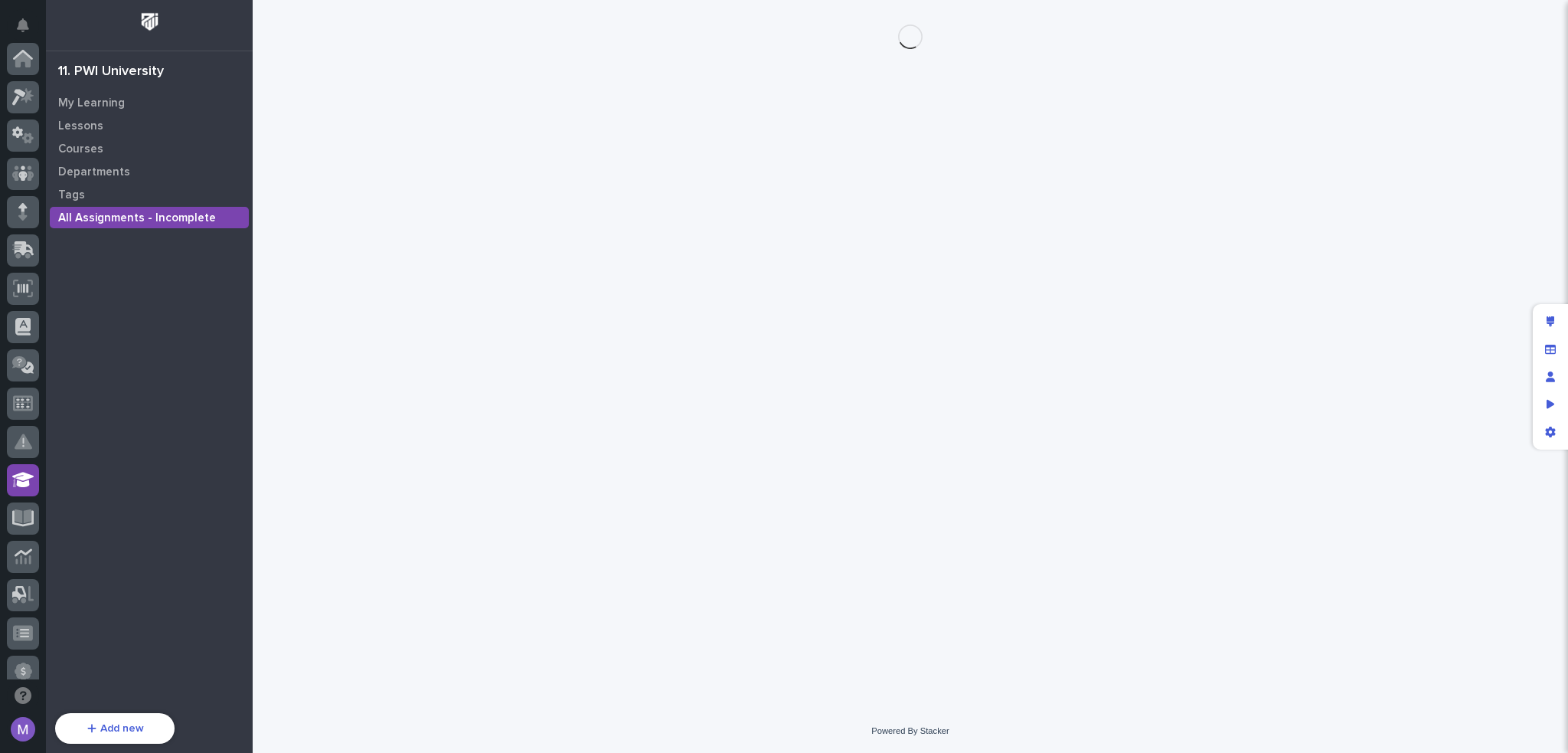
scroll to position [421, 0]
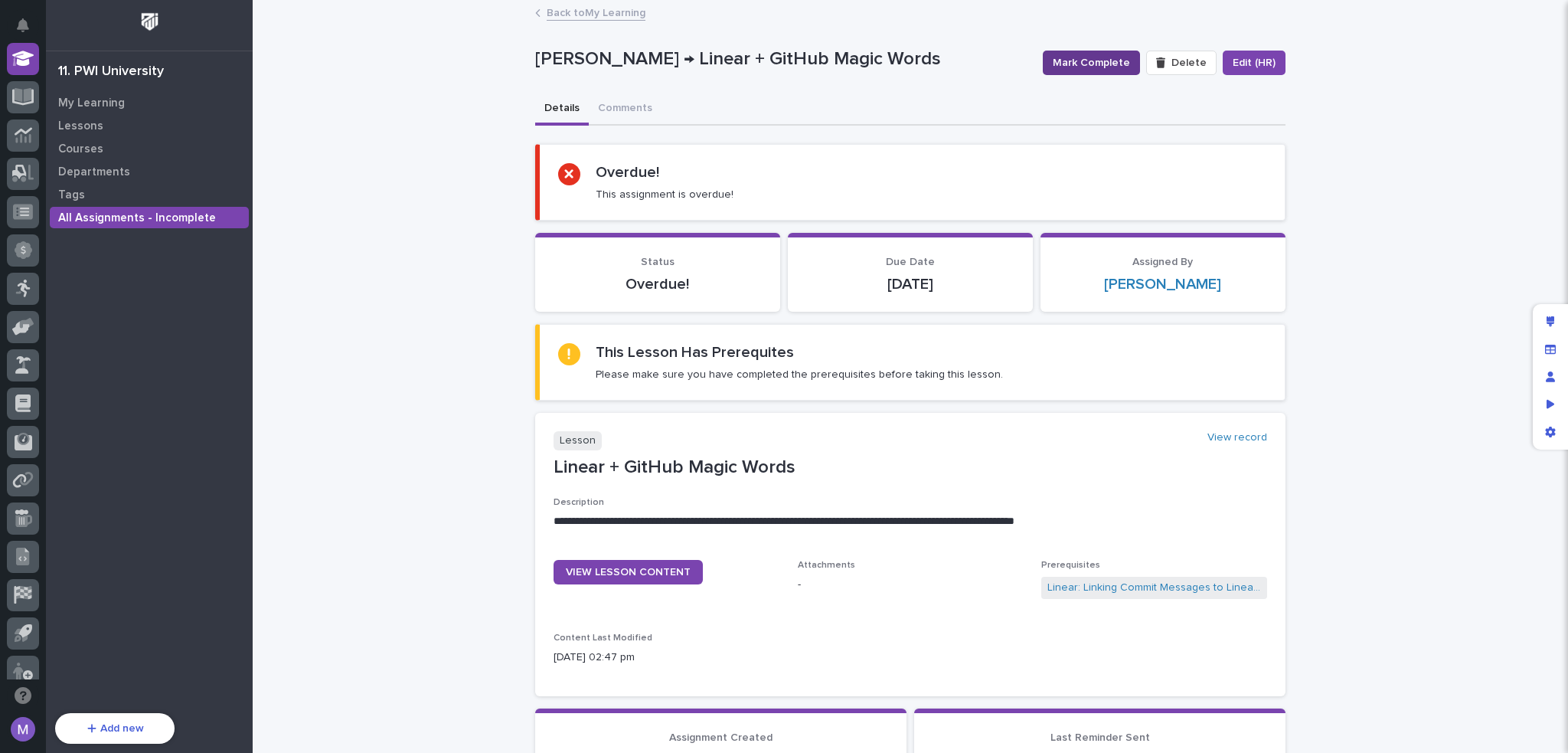
click at [1104, 58] on span "Mark Complete" at bounding box center [1091, 62] width 77 height 15
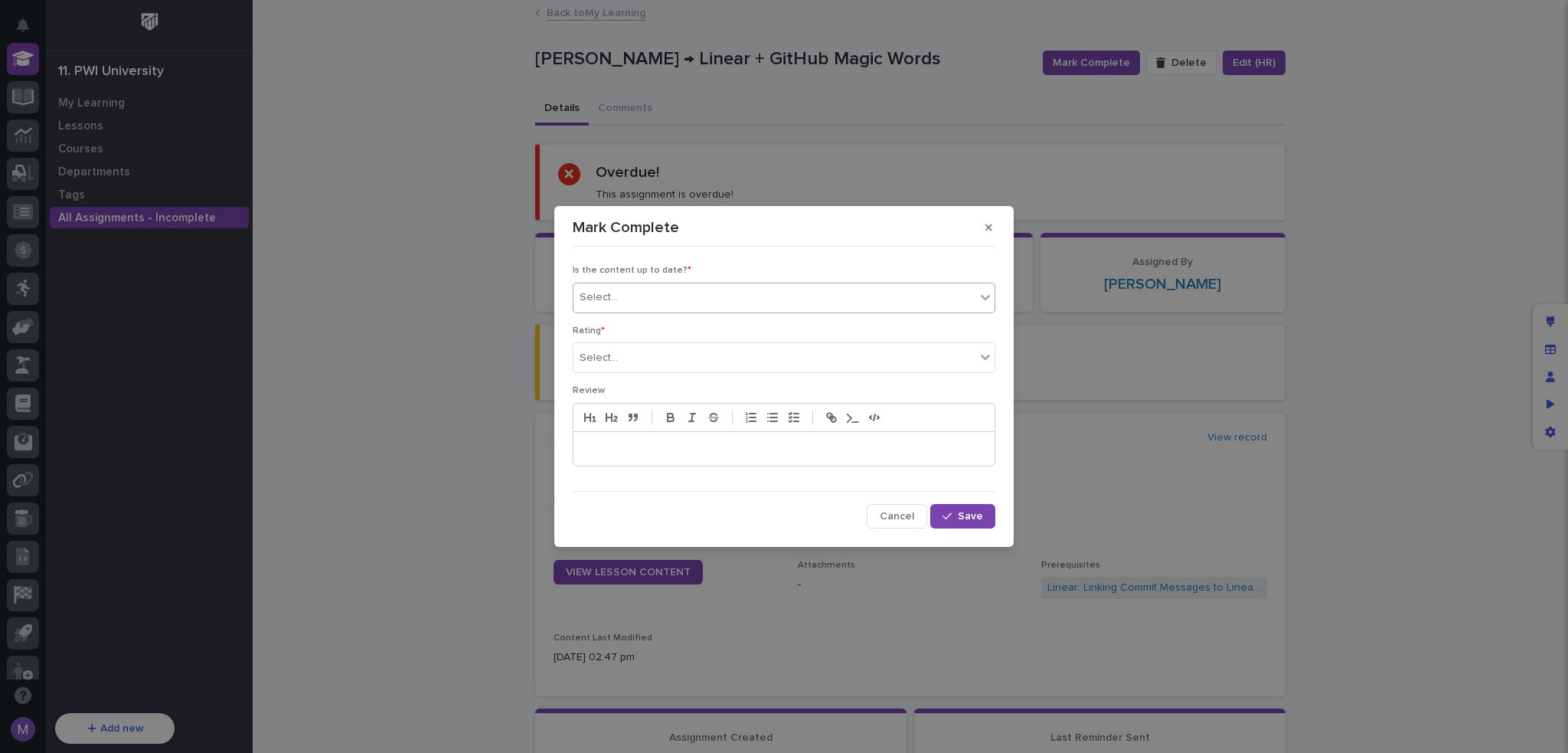
click at [761, 299] on div "Select..." at bounding box center [775, 297] width 402 height 25
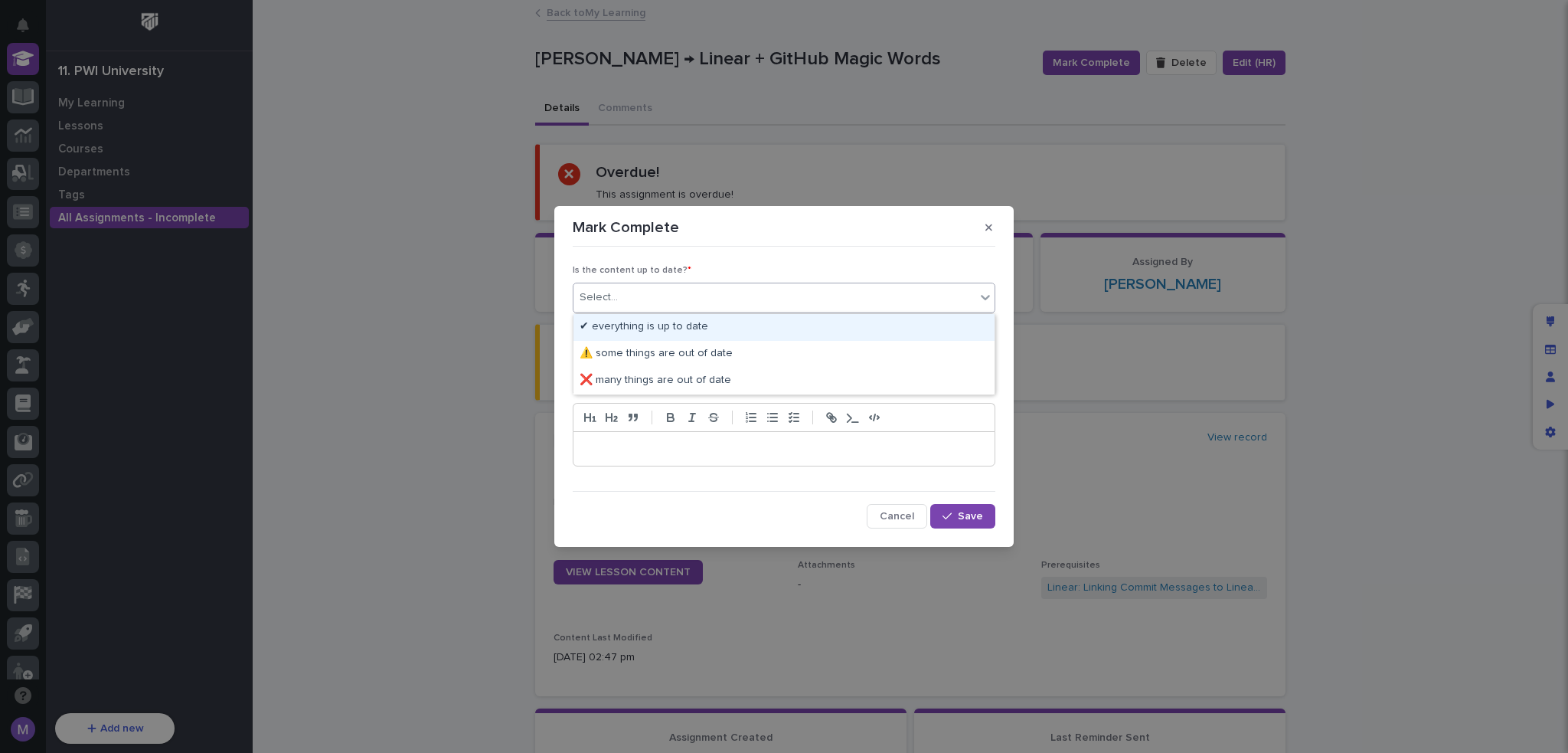
click at [677, 323] on div "✔ everything is up to date" at bounding box center [784, 327] width 421 height 27
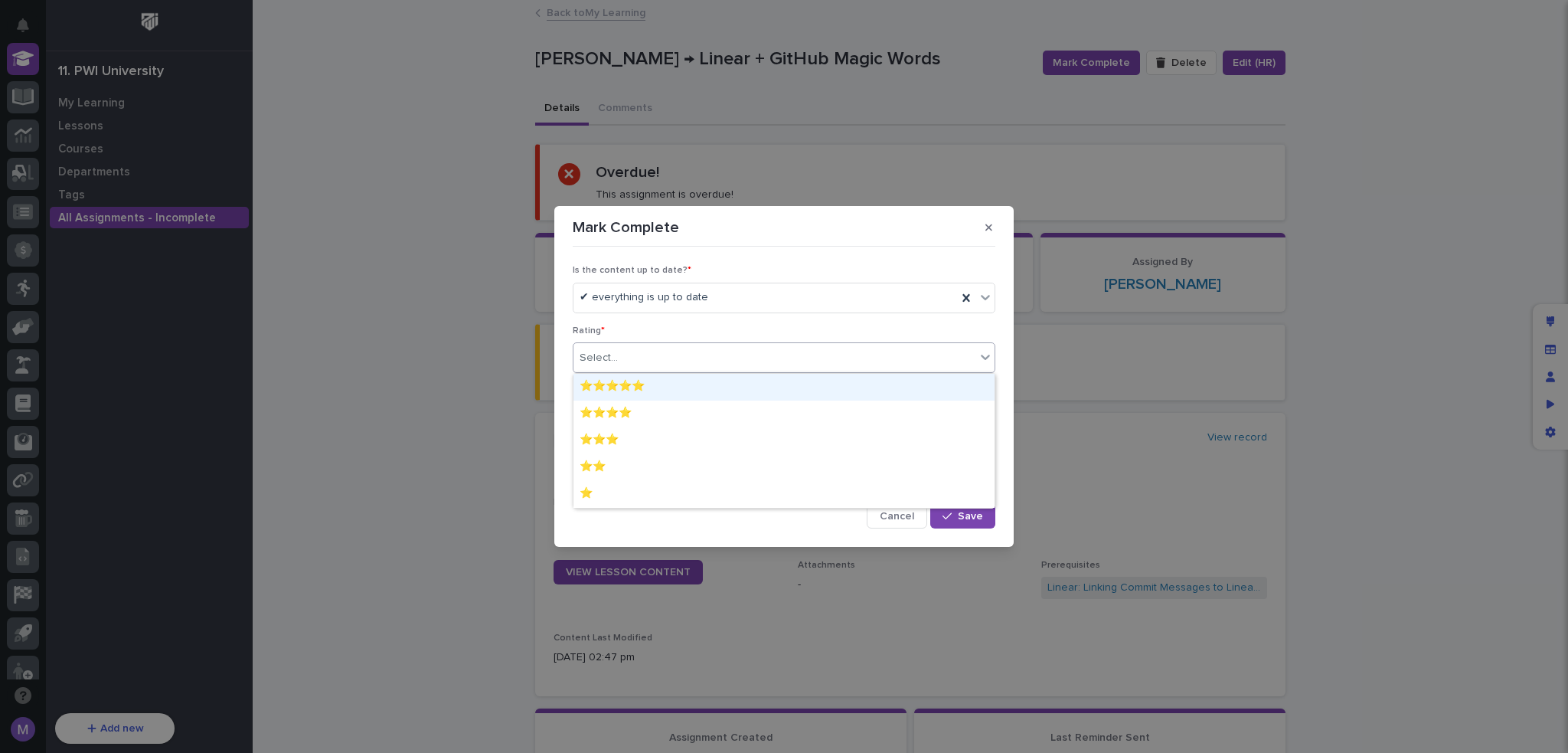
click at [659, 360] on div "Select..." at bounding box center [775, 357] width 402 height 25
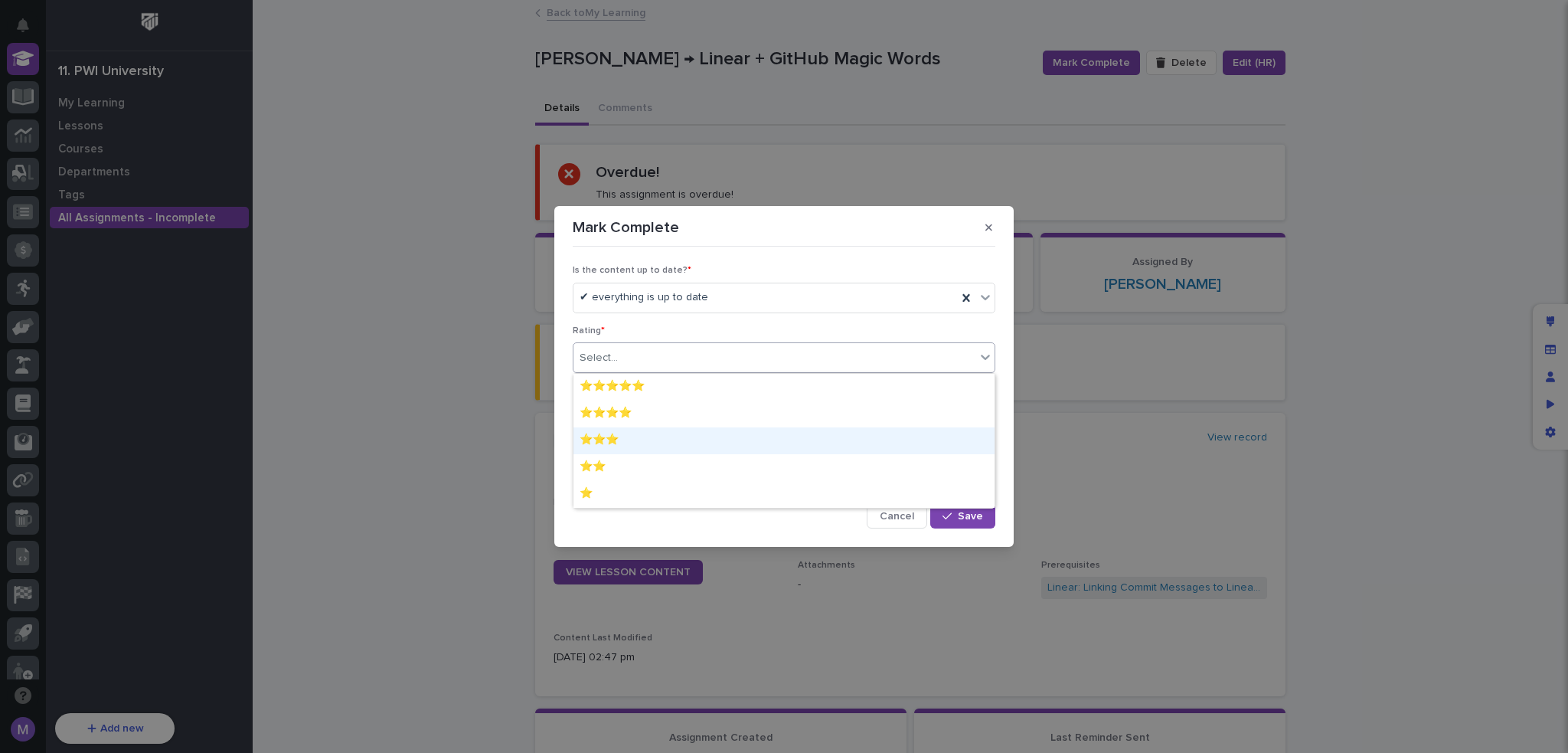
click at [634, 447] on div "⭐⭐⭐" at bounding box center [784, 440] width 421 height 27
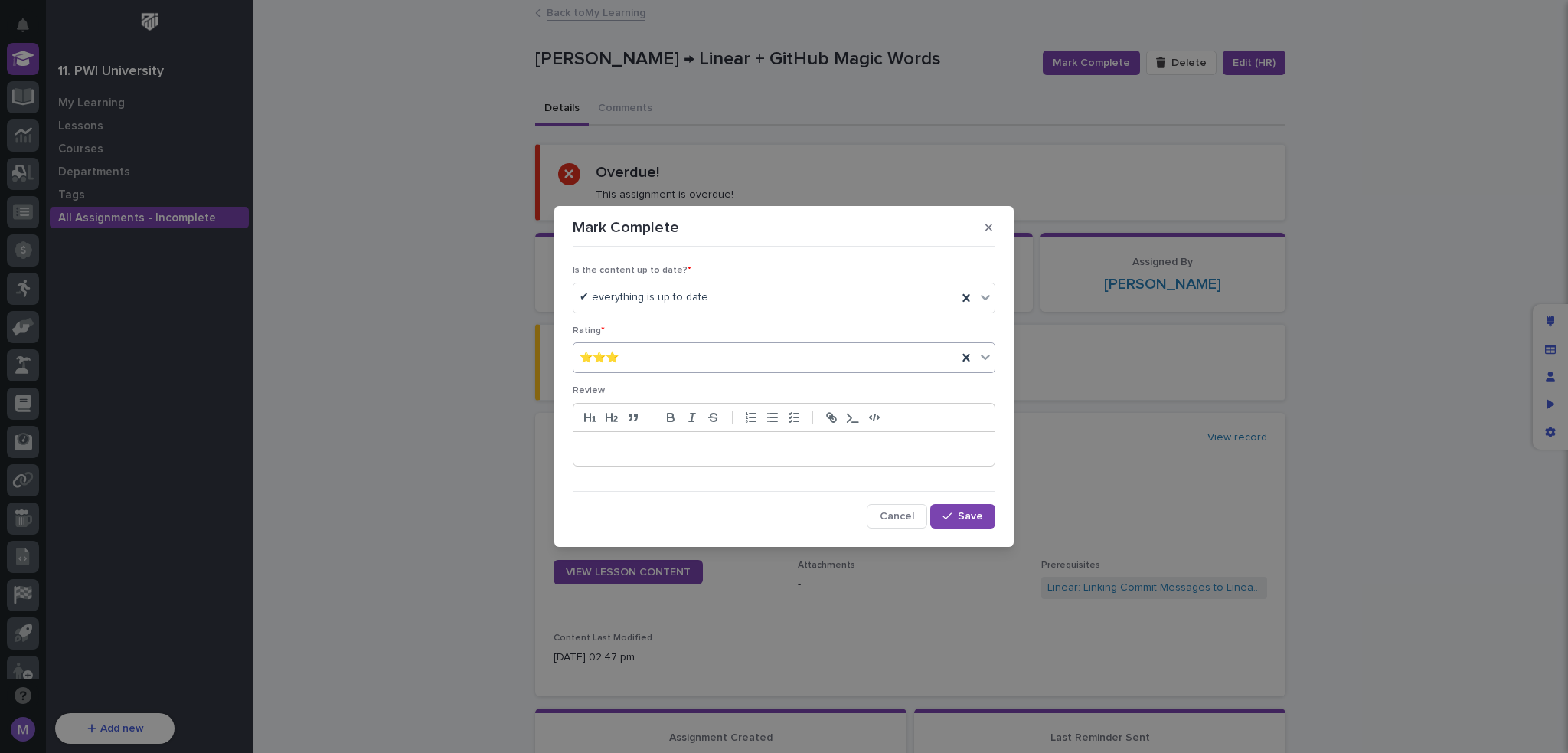
click at [634, 446] on p at bounding box center [784, 448] width 398 height 15
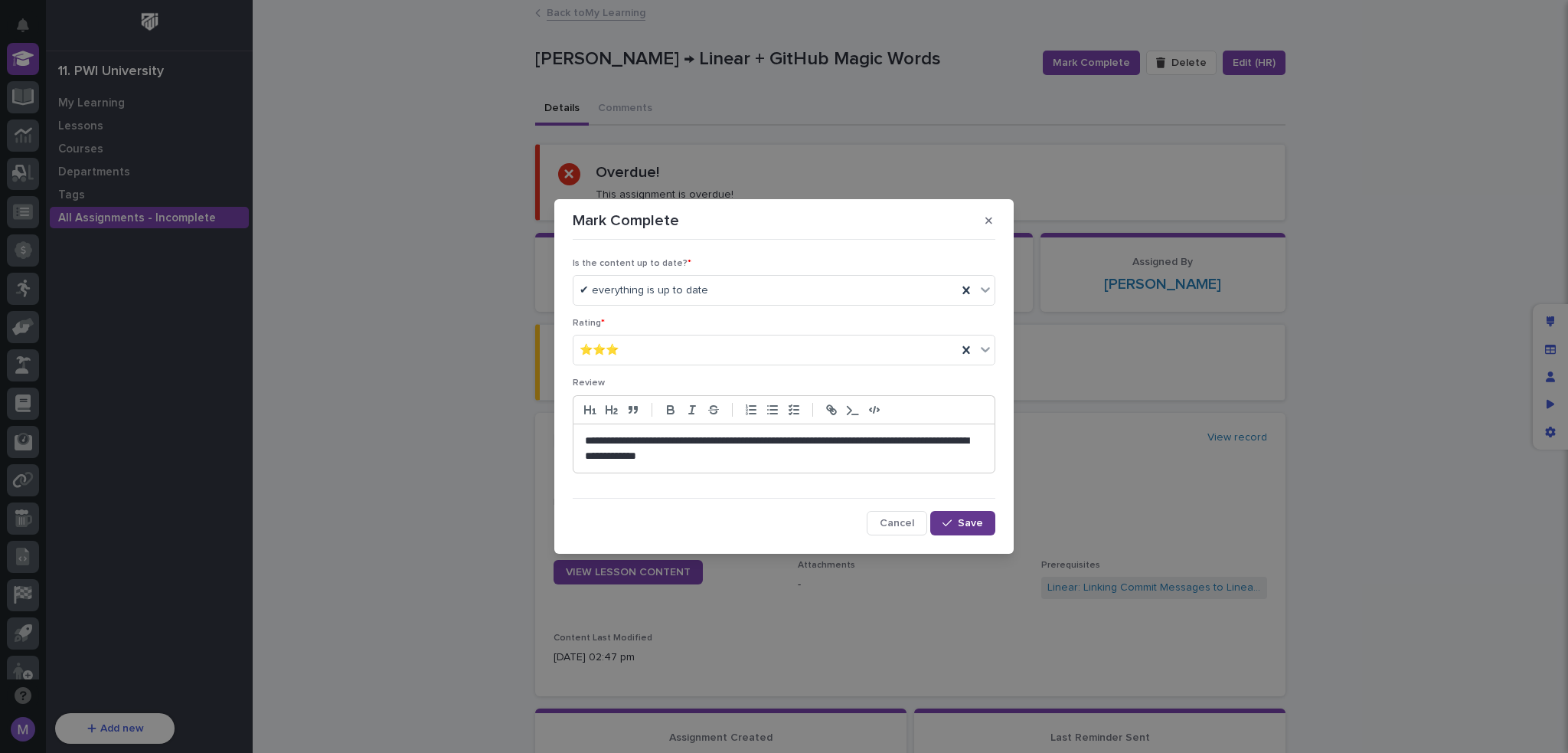
click at [981, 526] on span "Save" at bounding box center [970, 523] width 25 height 11
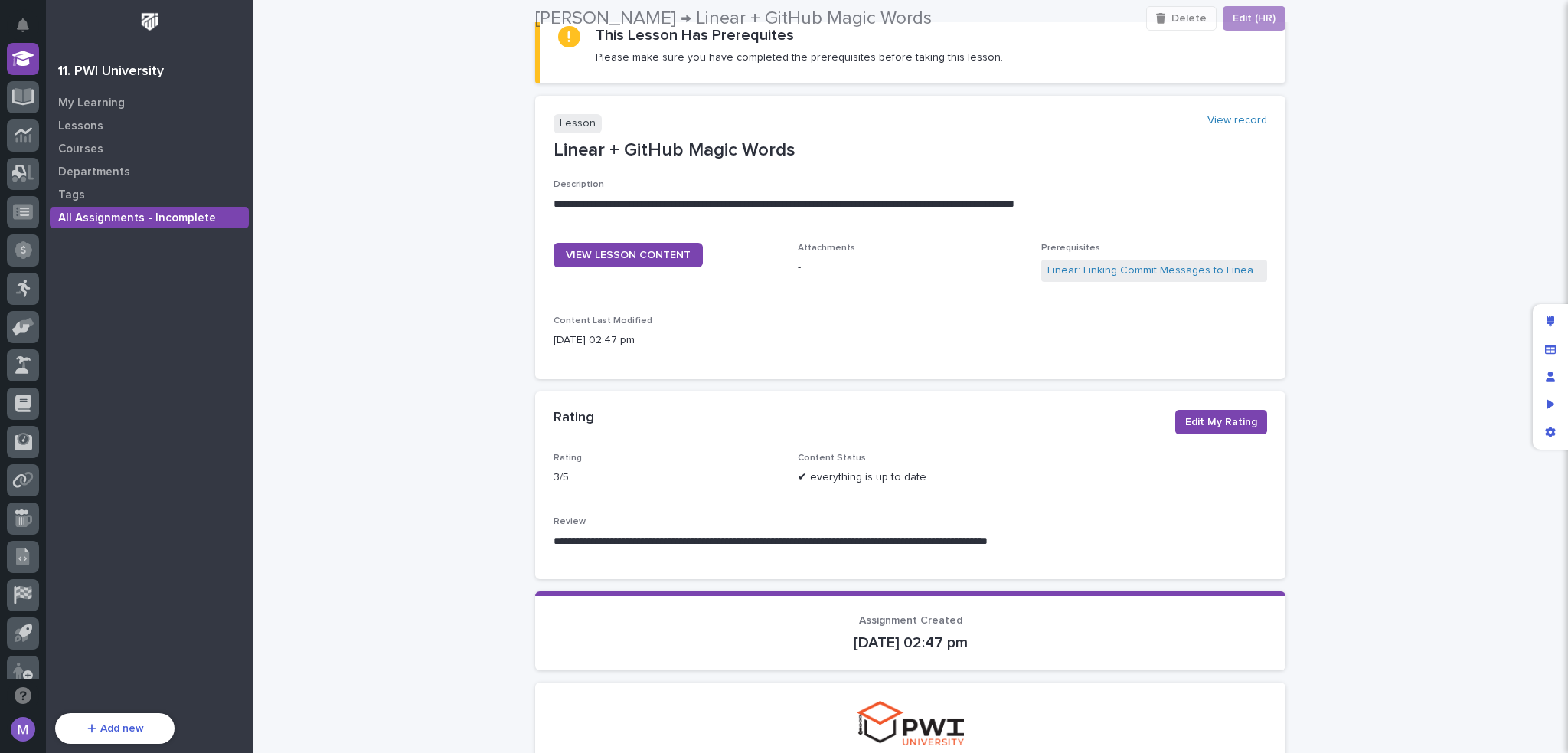
scroll to position [229, 0]
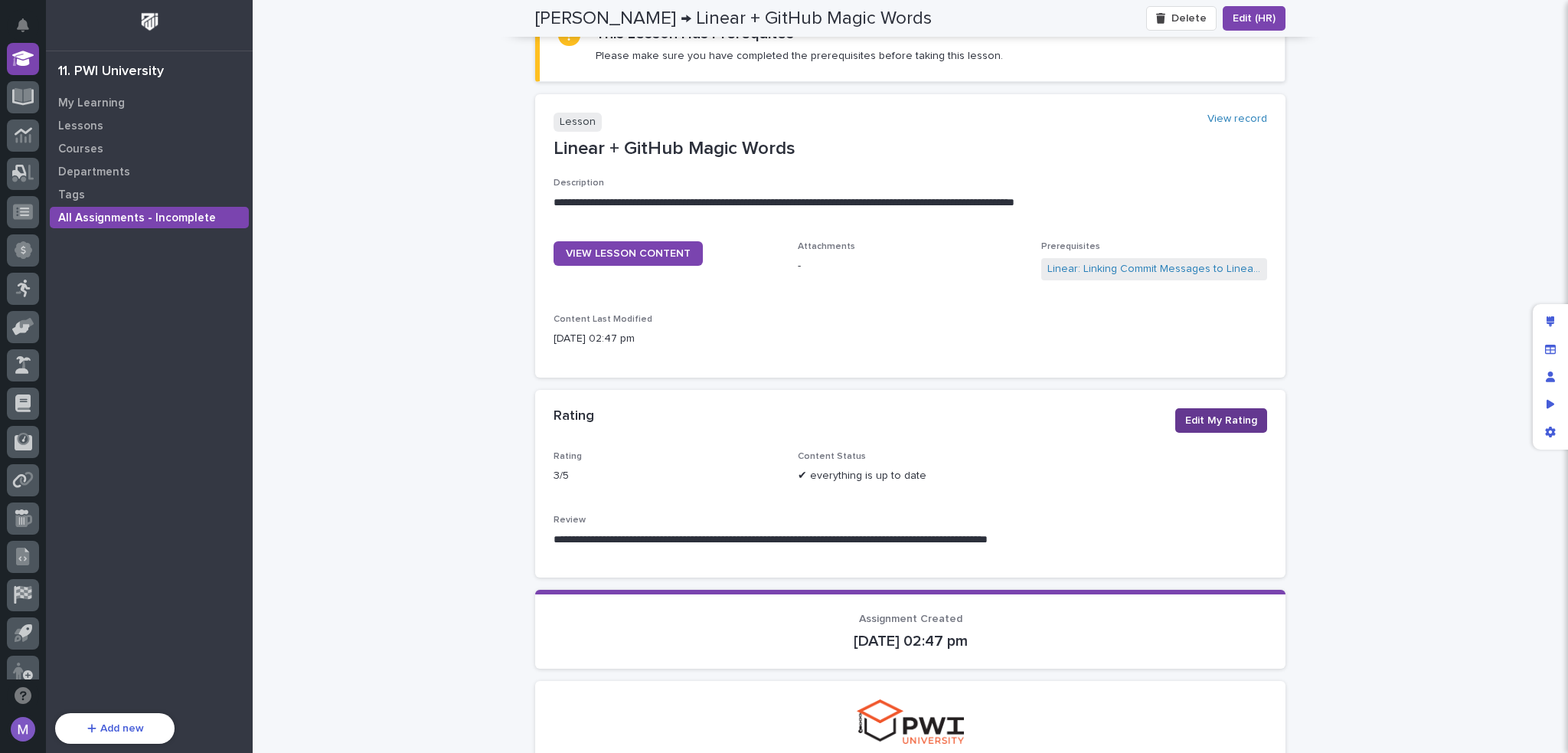
click at [1216, 426] on span "Edit My Rating" at bounding box center [1221, 420] width 72 height 15
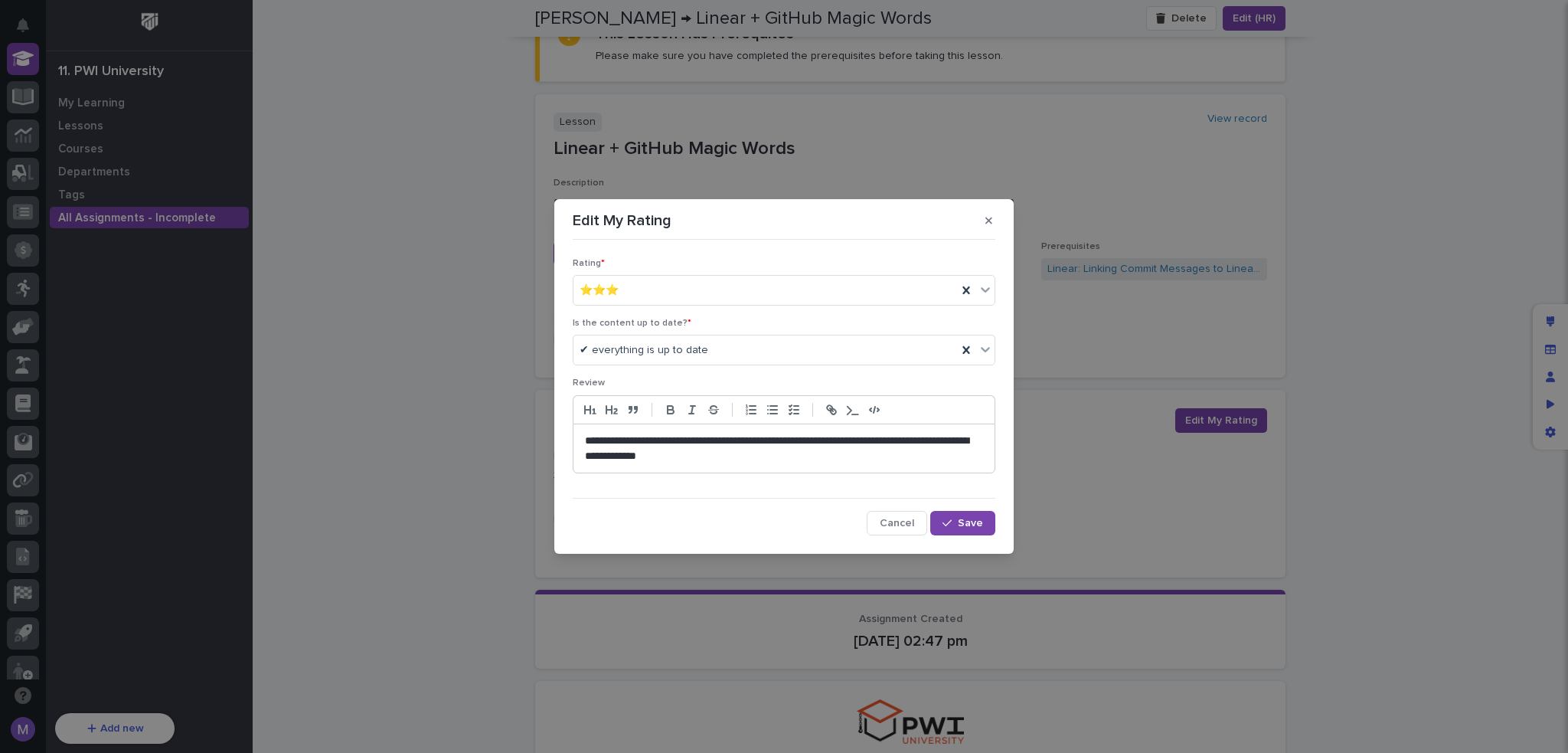
click at [652, 440] on p "**********" at bounding box center [784, 449] width 398 height 31
click at [660, 443] on p "**********" at bounding box center [784, 449] width 398 height 31
click at [667, 443] on p "**********" at bounding box center [784, 449] width 398 height 31
click at [958, 520] on div "button" at bounding box center [950, 523] width 15 height 11
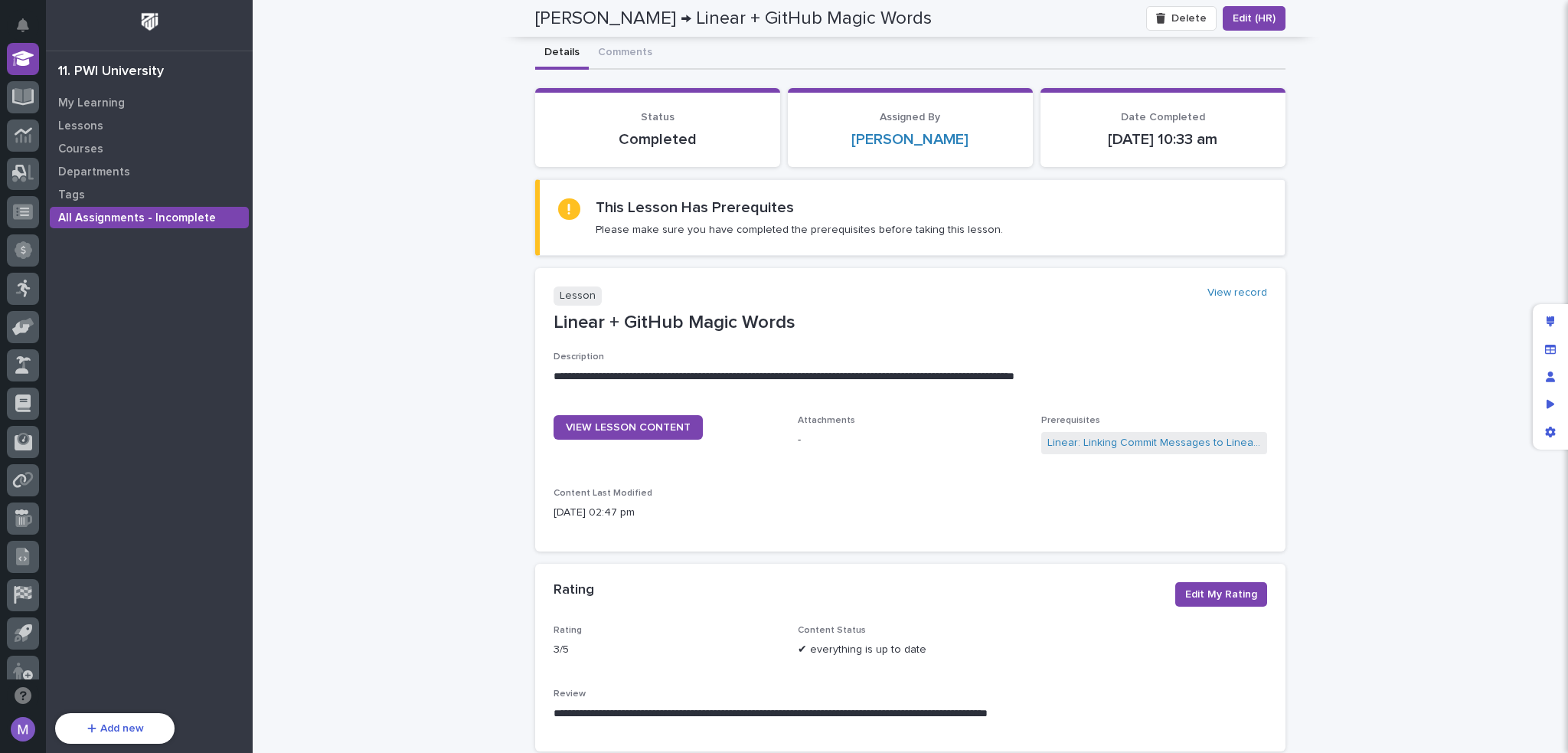
scroll to position [0, 0]
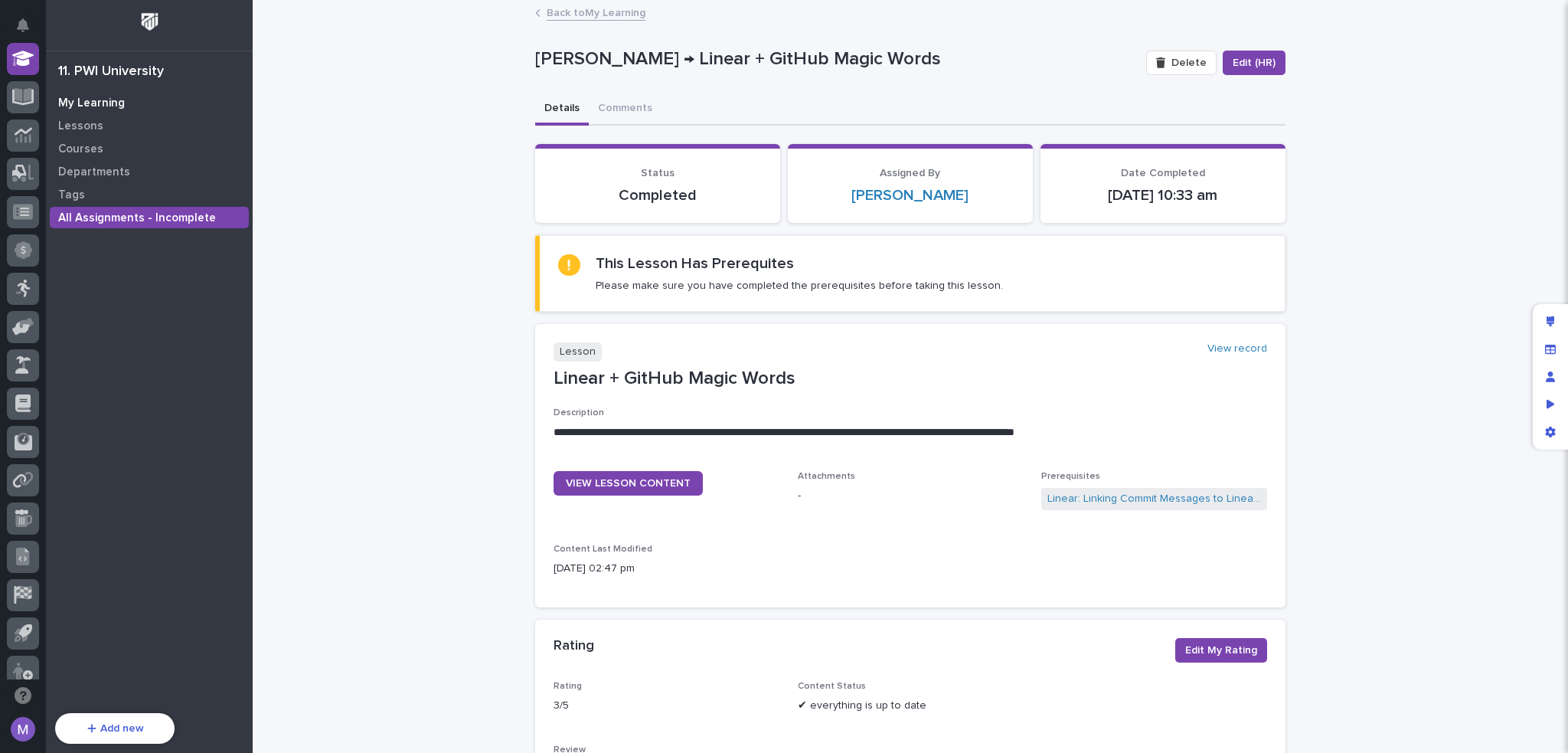
click at [108, 101] on p "My Learning" at bounding box center [92, 103] width 66 height 14
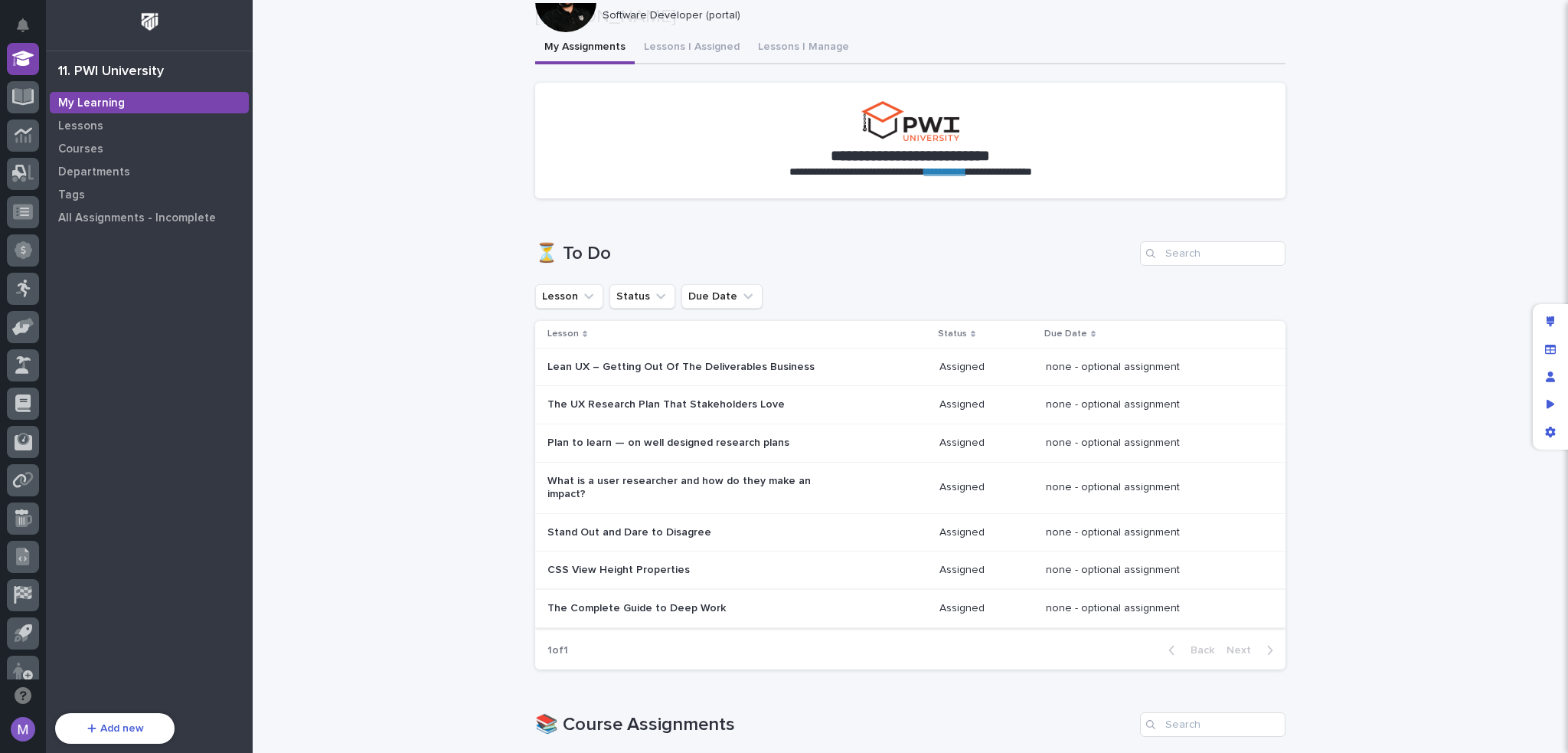
scroll to position [153, 0]
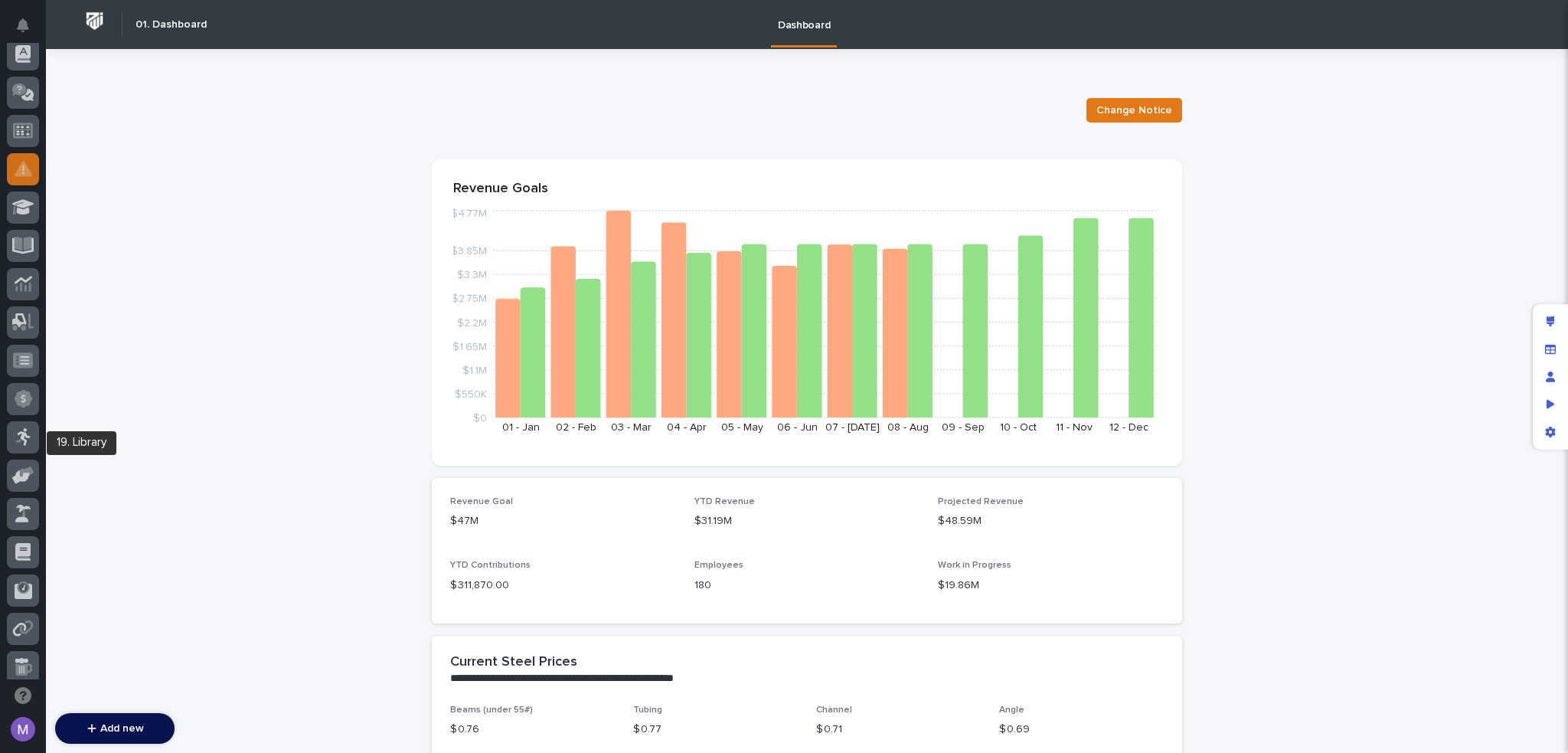
scroll to position [383, 0]
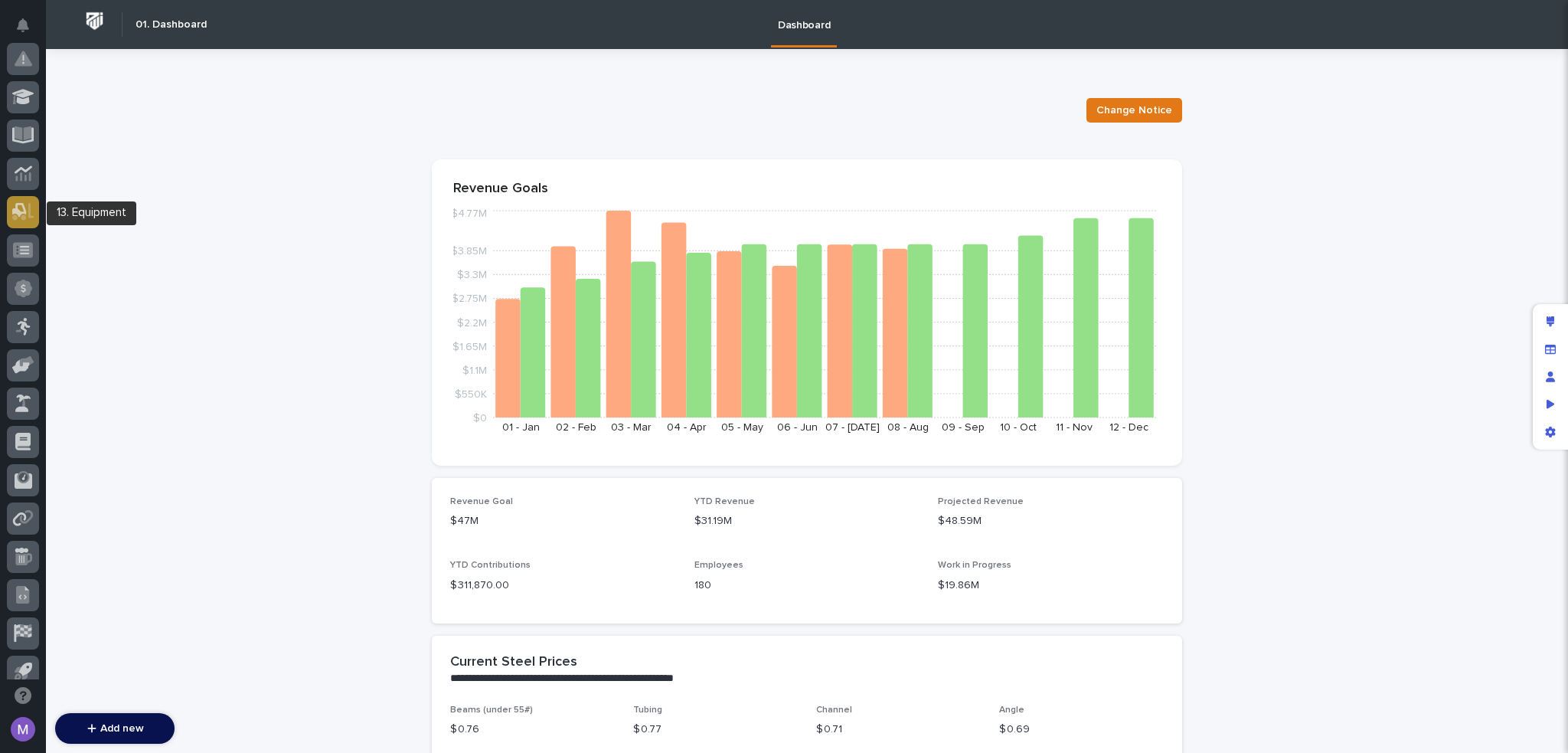
click at [21, 225] on div at bounding box center [23, 212] width 32 height 32
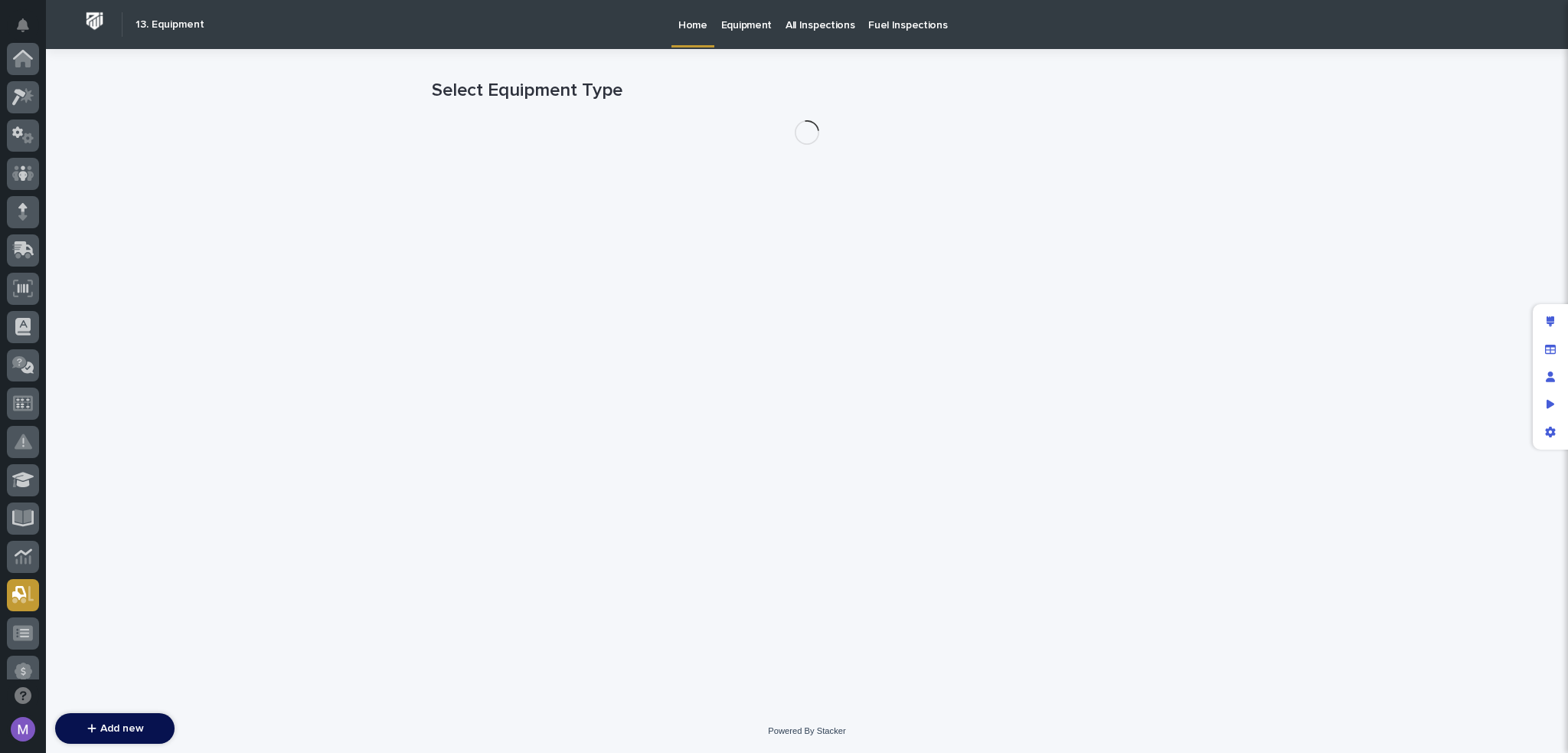
scroll to position [536, 0]
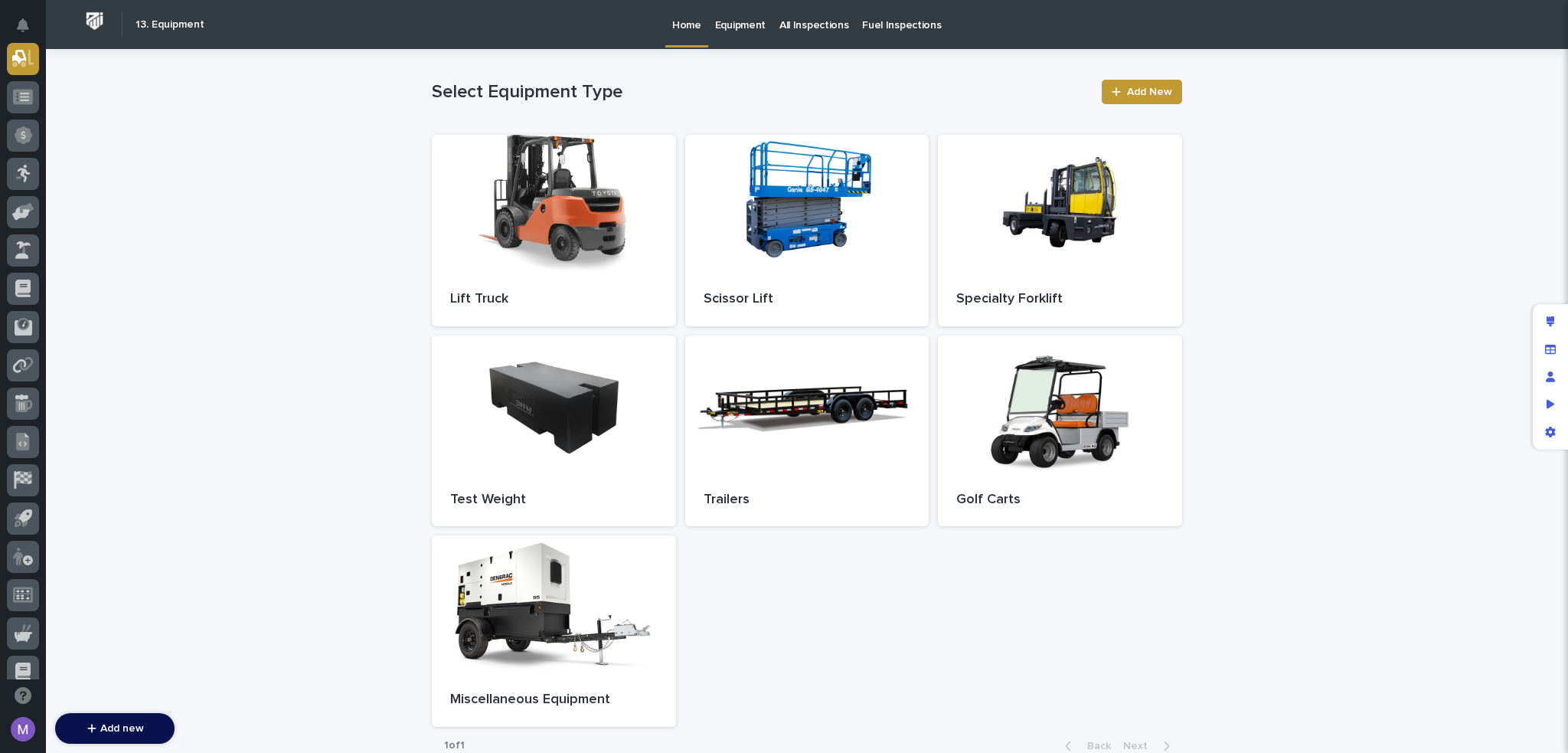
click at [862, 22] on p "Fuel Inspections" at bounding box center [901, 16] width 79 height 32
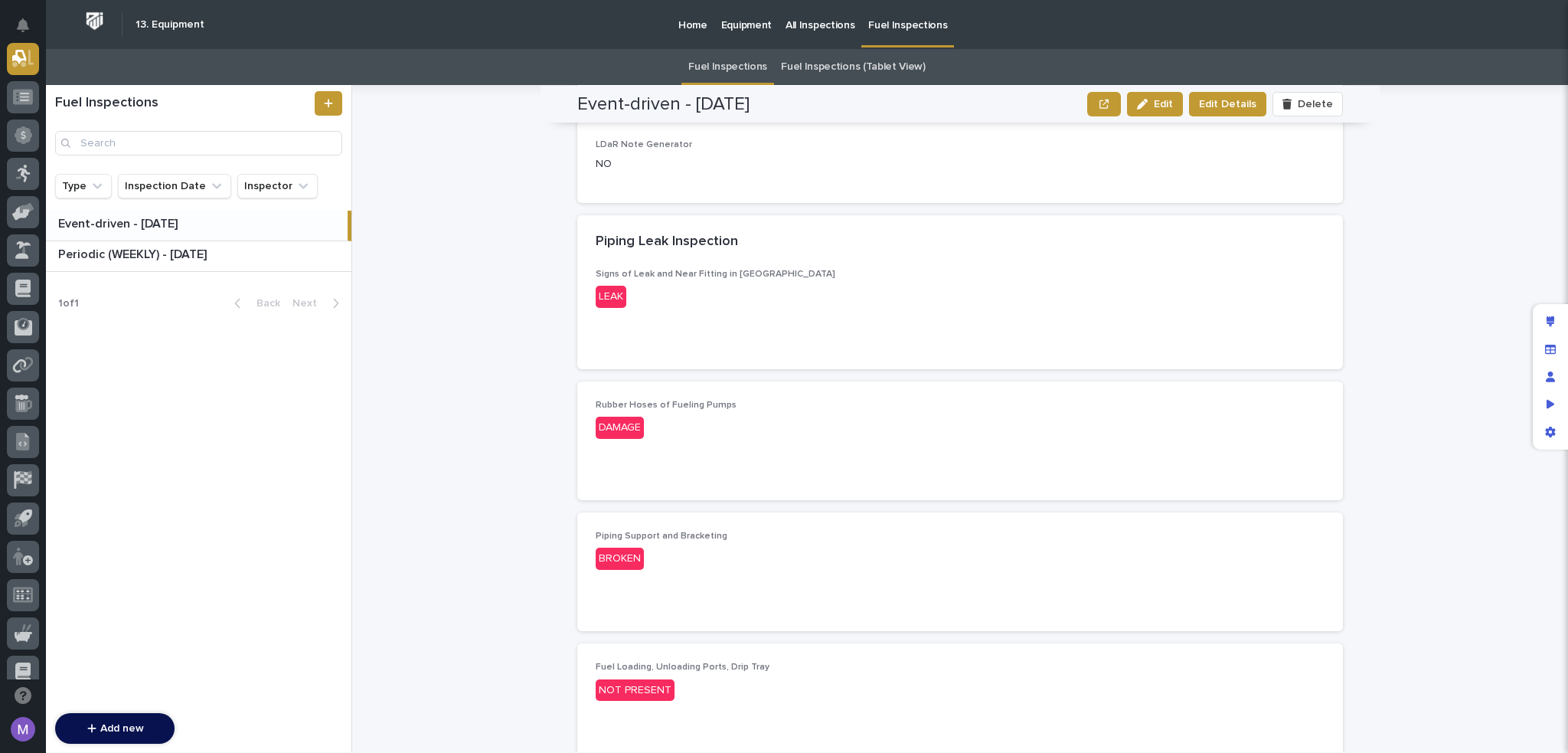
scroll to position [383, 0]
drag, startPoint x: 587, startPoint y: 272, endPoint x: 740, endPoint y: 272, distance: 153.0
click at [740, 272] on div "Signs of Leak and Near Fitting in Piping LEAK •••" at bounding box center [960, 317] width 766 height 101
click at [1564, 323] on div "Edit layout" at bounding box center [1551, 322] width 28 height 28
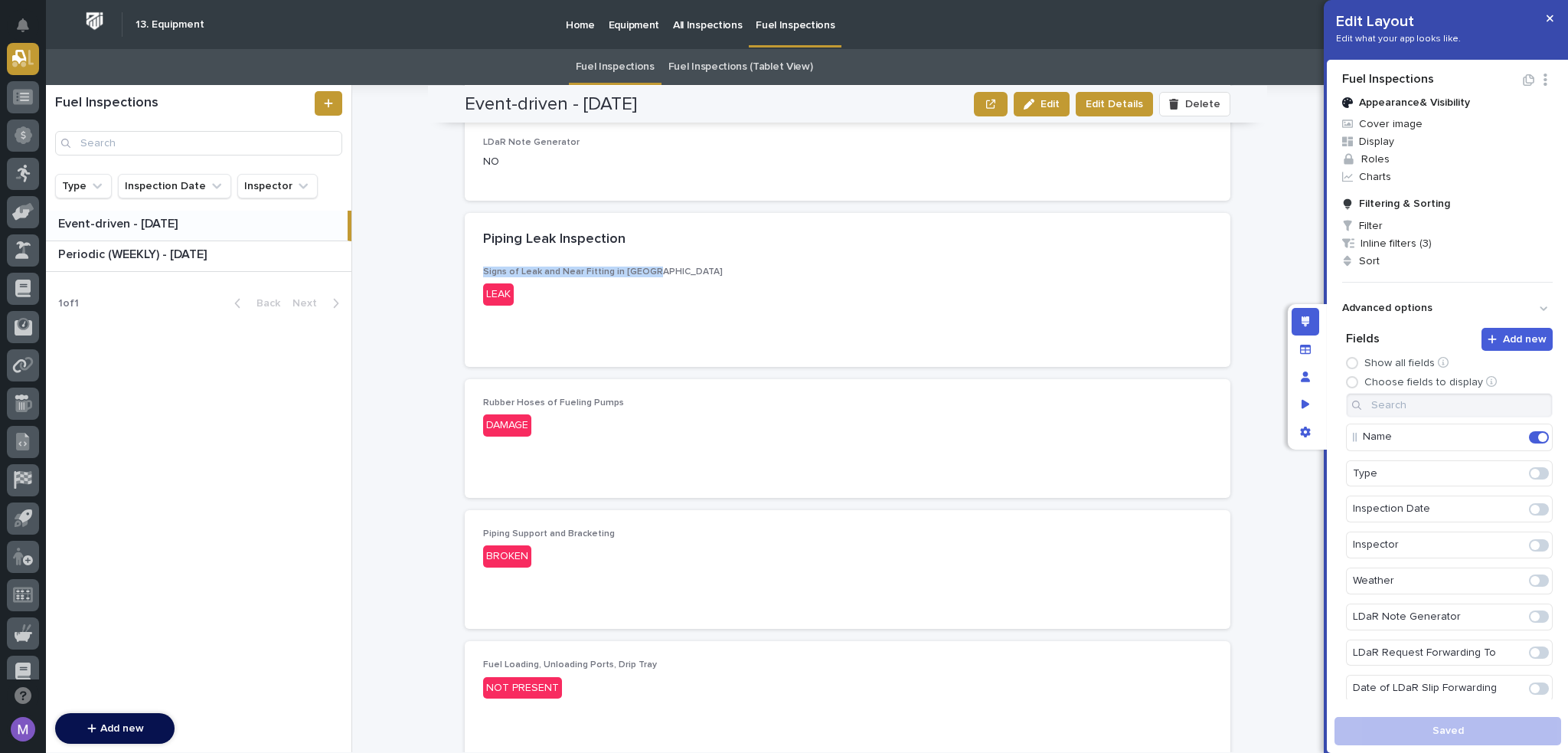
drag, startPoint x: 643, startPoint y: 269, endPoint x: 442, endPoint y: 275, distance: 201.1
click at [442, 275] on div "**********" at bounding box center [856, 418] width 972 height 667
copy span "Signs of Leak and Near Fitting in Piping"
drag, startPoint x: 648, startPoint y: 398, endPoint x: 460, endPoint y: 399, distance: 188.0
click at [465, 399] on div "Rubber Hoses of Fueling Pumps DAMAGE •••" at bounding box center [848, 439] width 766 height 118
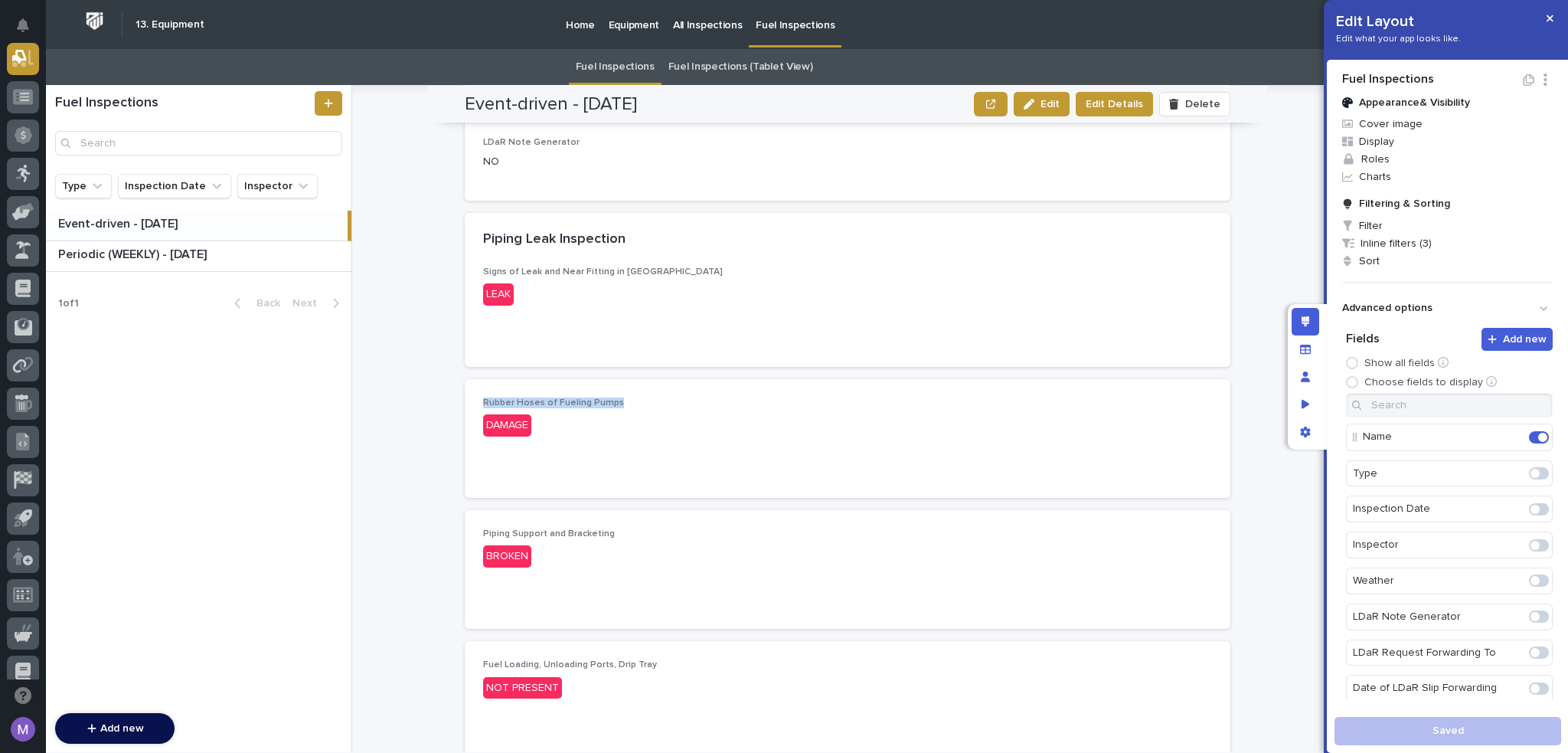
copy span "Rubber Hoses of Fueling Pumps"
drag, startPoint x: 606, startPoint y: 533, endPoint x: 465, endPoint y: 538, distance: 141.1
click at [465, 538] on div "Piping Support and Bracketing BROKEN •••" at bounding box center [848, 569] width 766 height 118
copy span "Piping Support and Bracketing"
drag, startPoint x: 664, startPoint y: 661, endPoint x: 446, endPoint y: 643, distance: 218.7
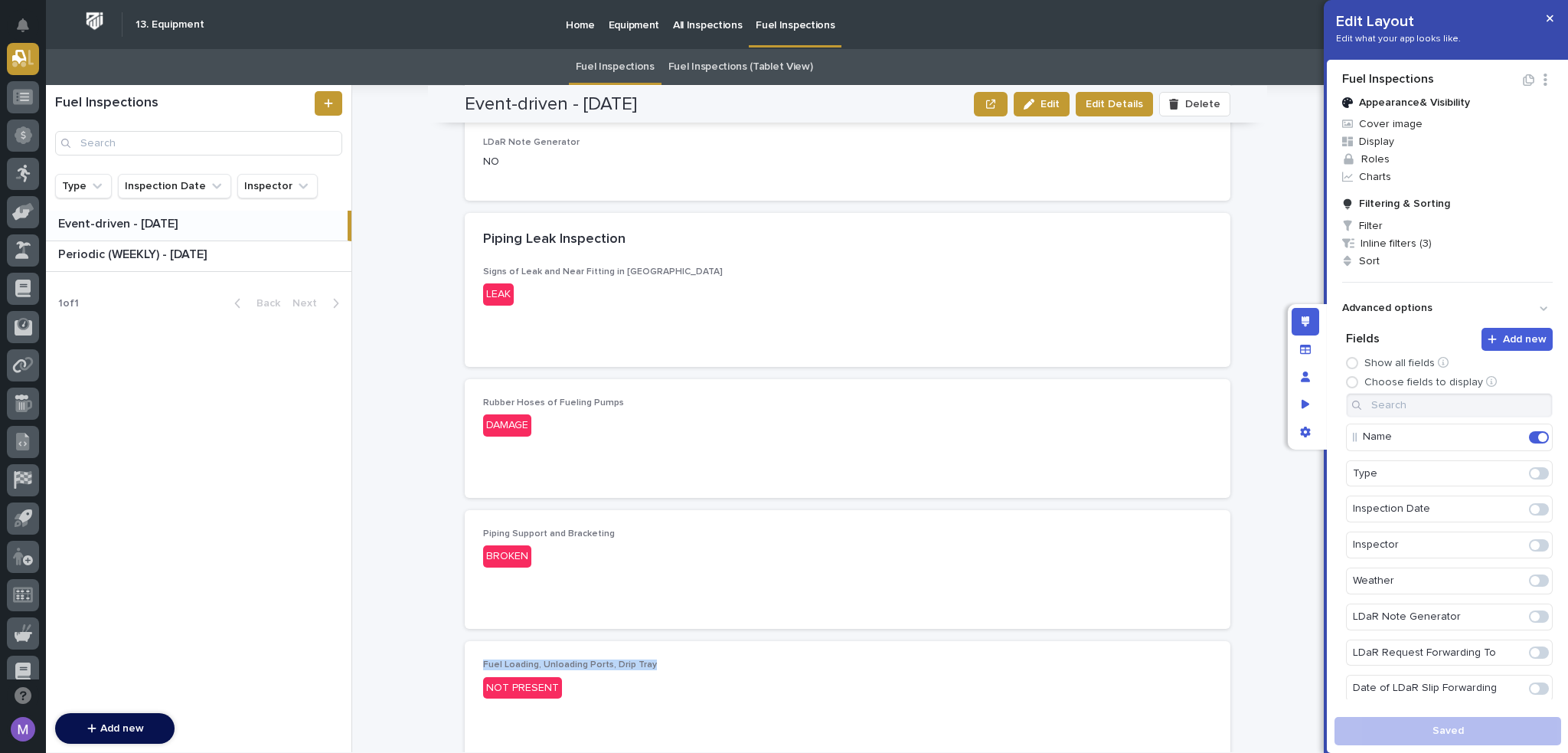
click at [446, 643] on div "**********" at bounding box center [856, 418] width 972 height 667
copy span "Fuel Loading, Unloading Ports, Drip Tray"
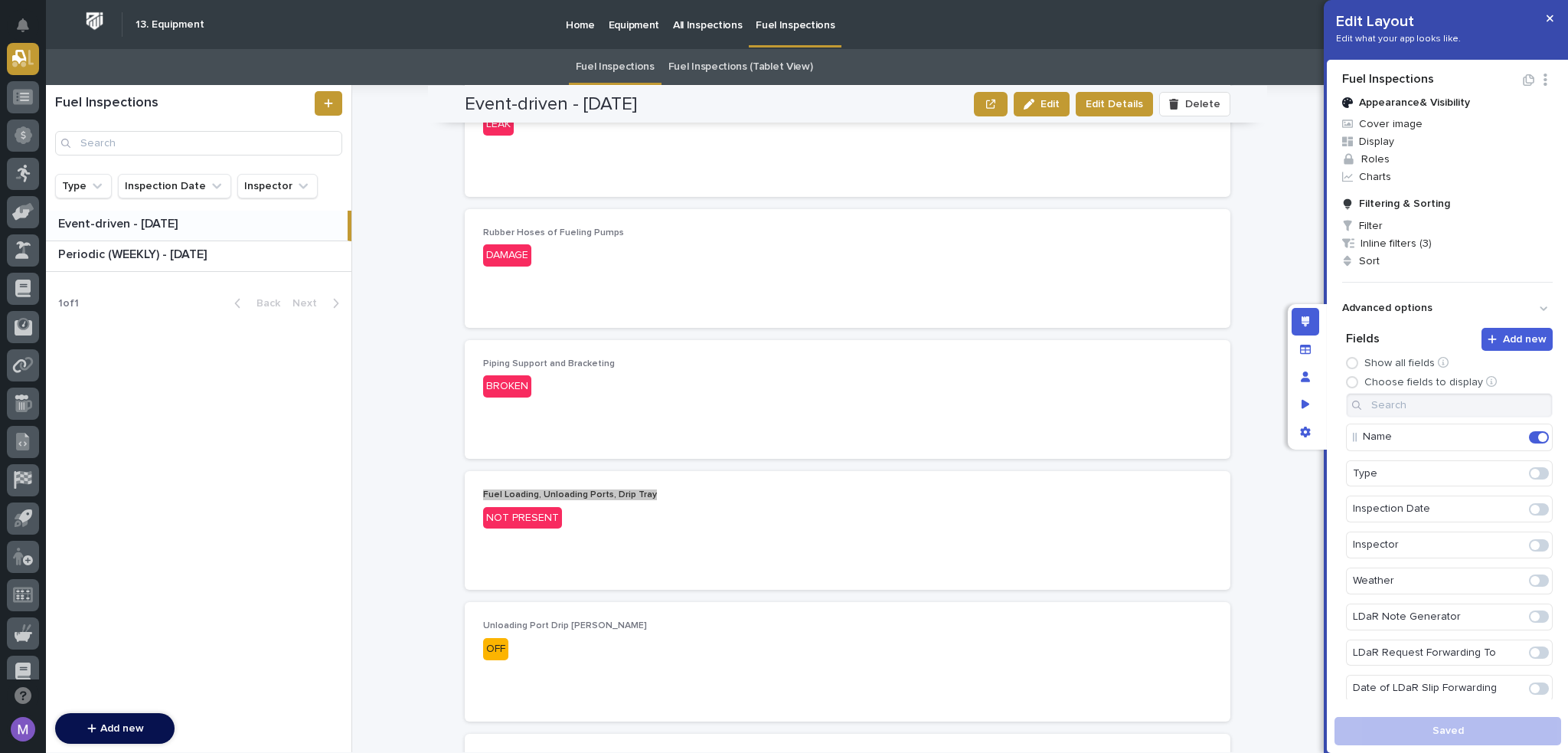
scroll to position [689, 0]
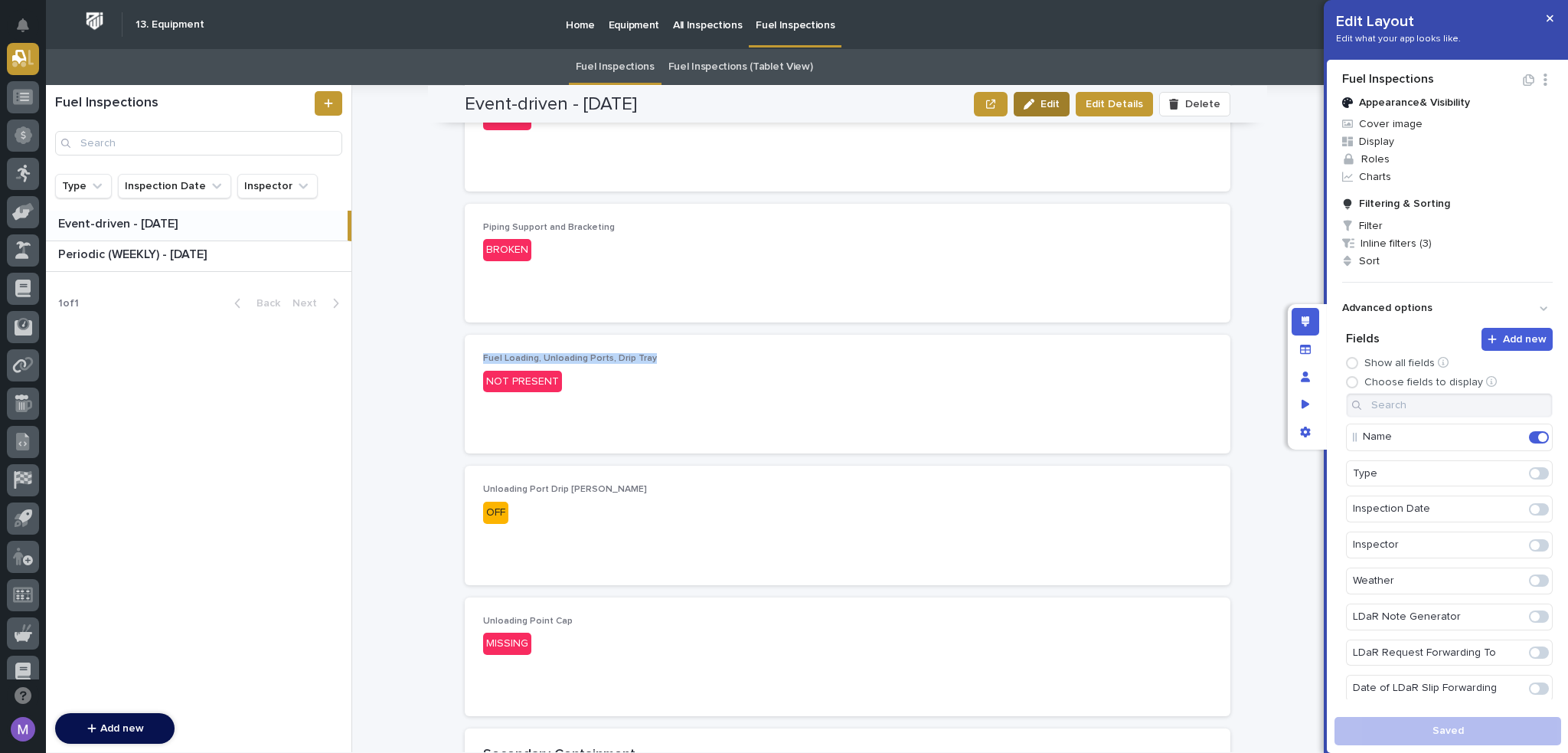
click at [1051, 101] on span "Edit" at bounding box center [1050, 104] width 19 height 11
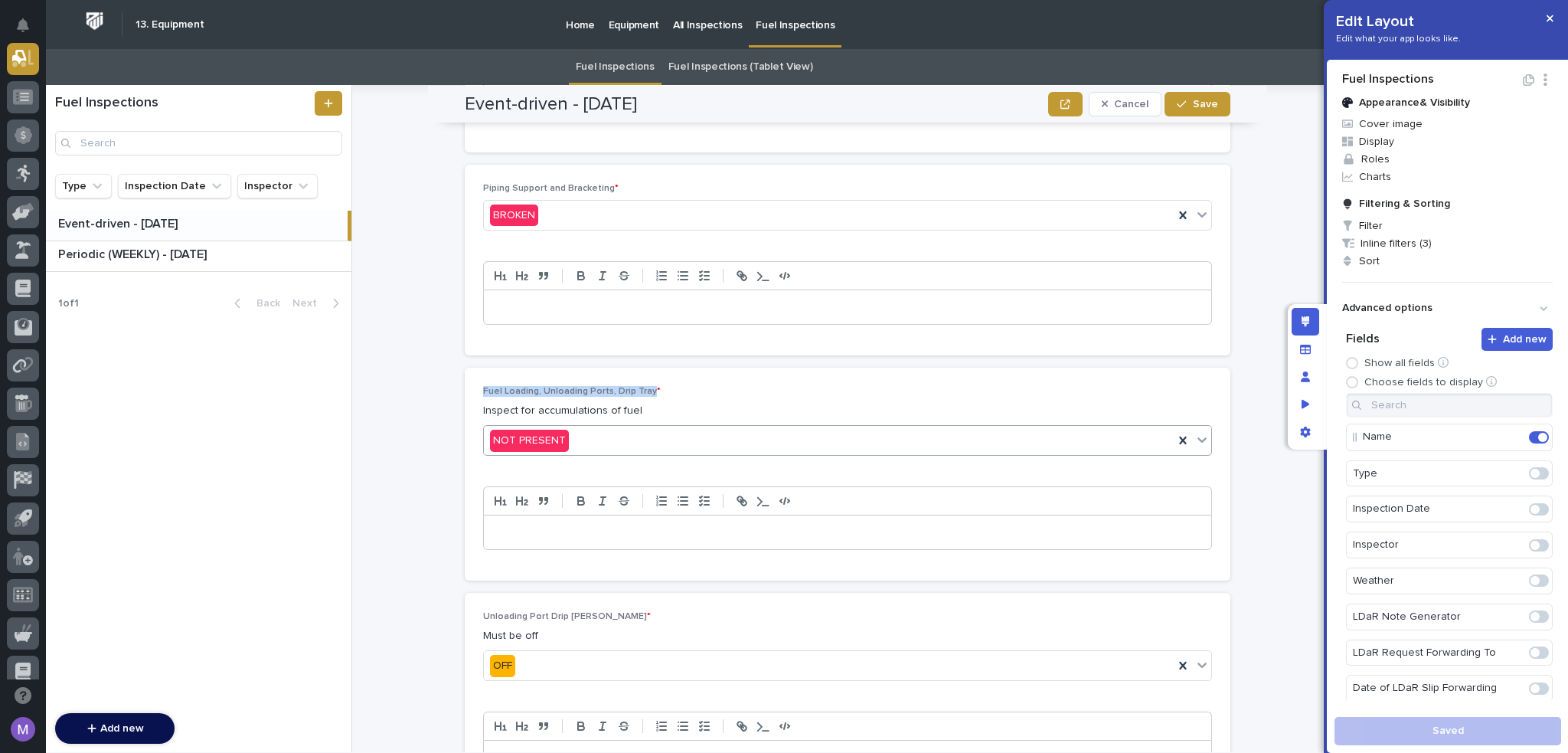
scroll to position [919, 0]
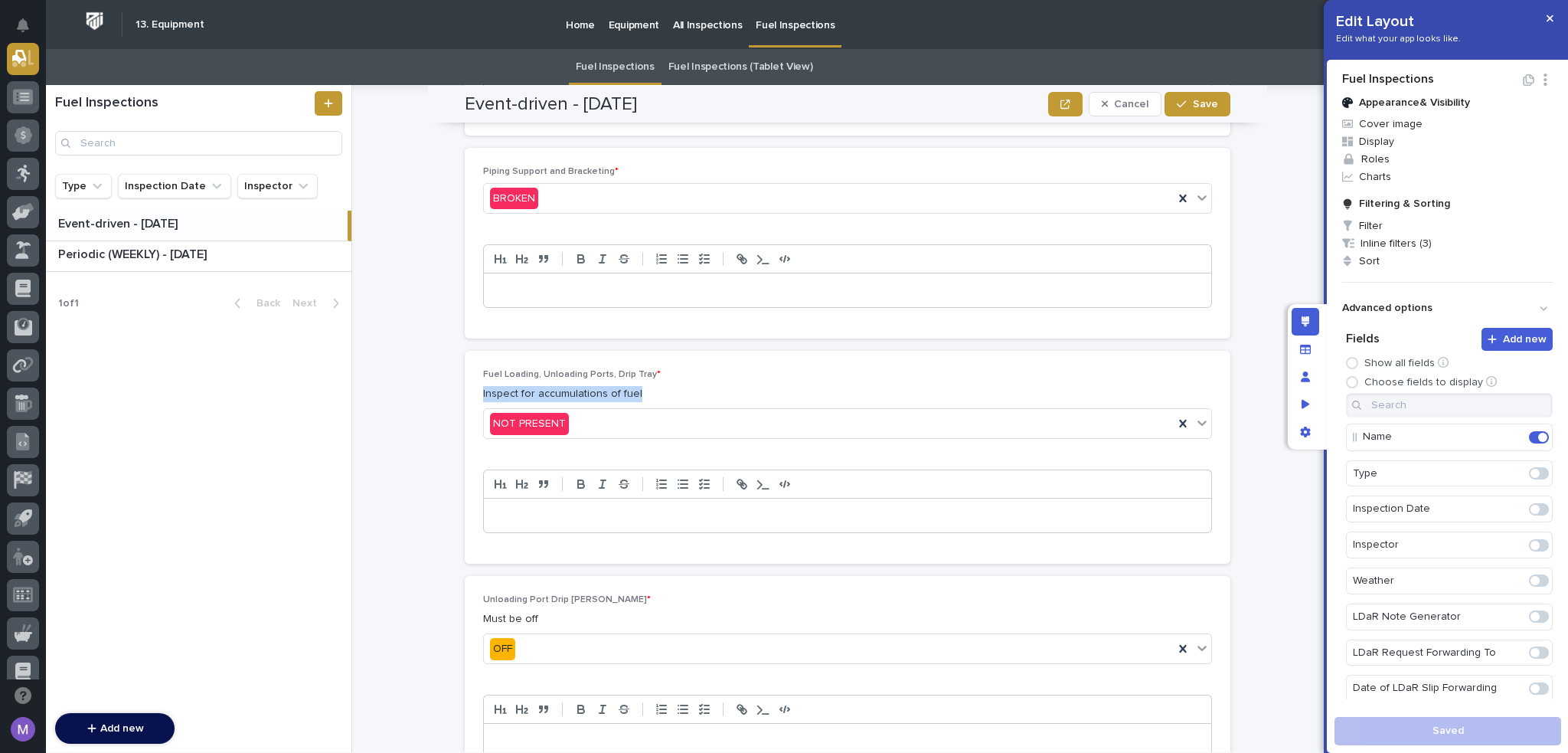
drag, startPoint x: 638, startPoint y: 386, endPoint x: 468, endPoint y: 396, distance: 170.3
click at [468, 396] on div "Fuel Loading, Unloading Ports, Drip Tray * Inspect for accumulations of fuel NO…" at bounding box center [848, 457] width 766 height 213
copy p "Inspect for accumulations of fuel"
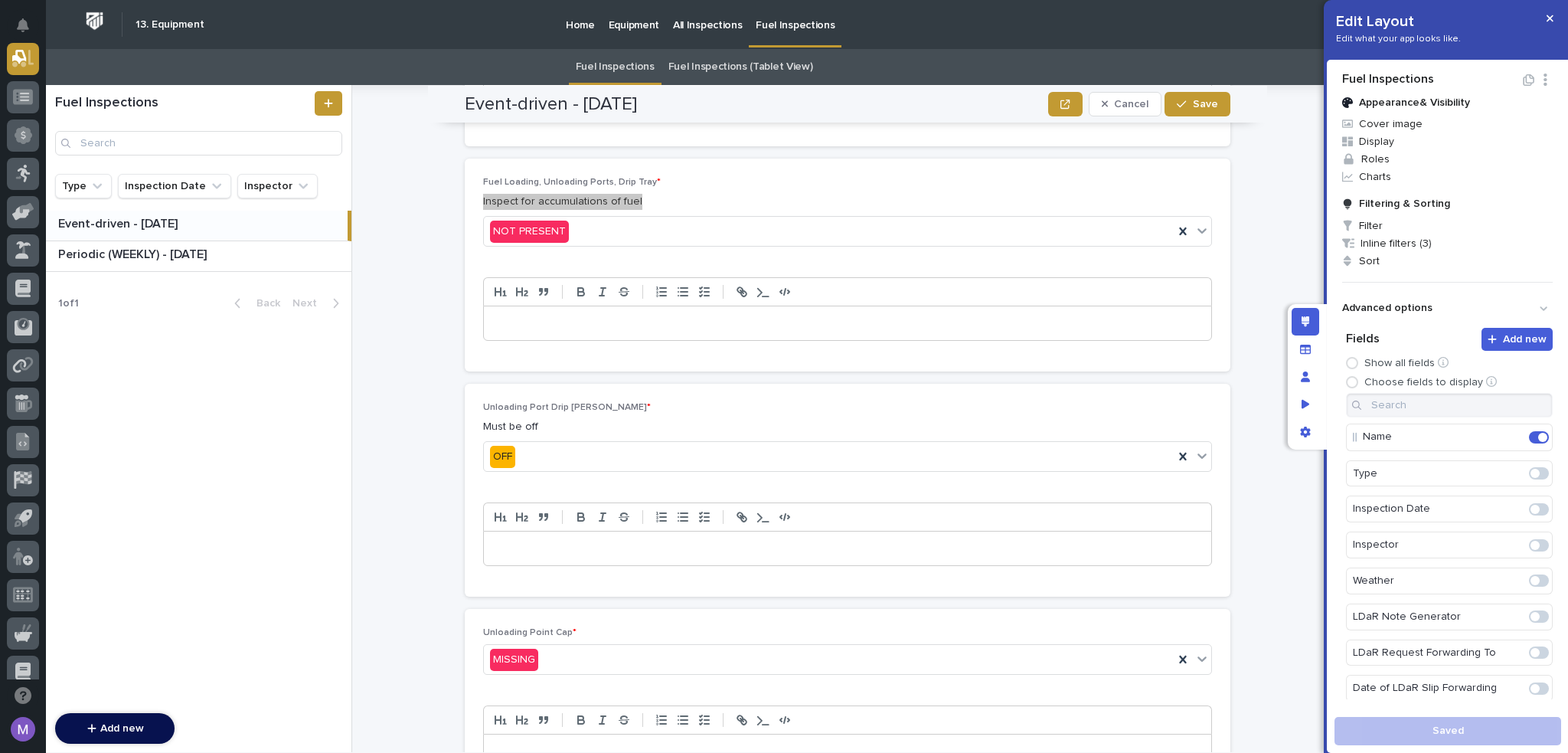
scroll to position [1149, 0]
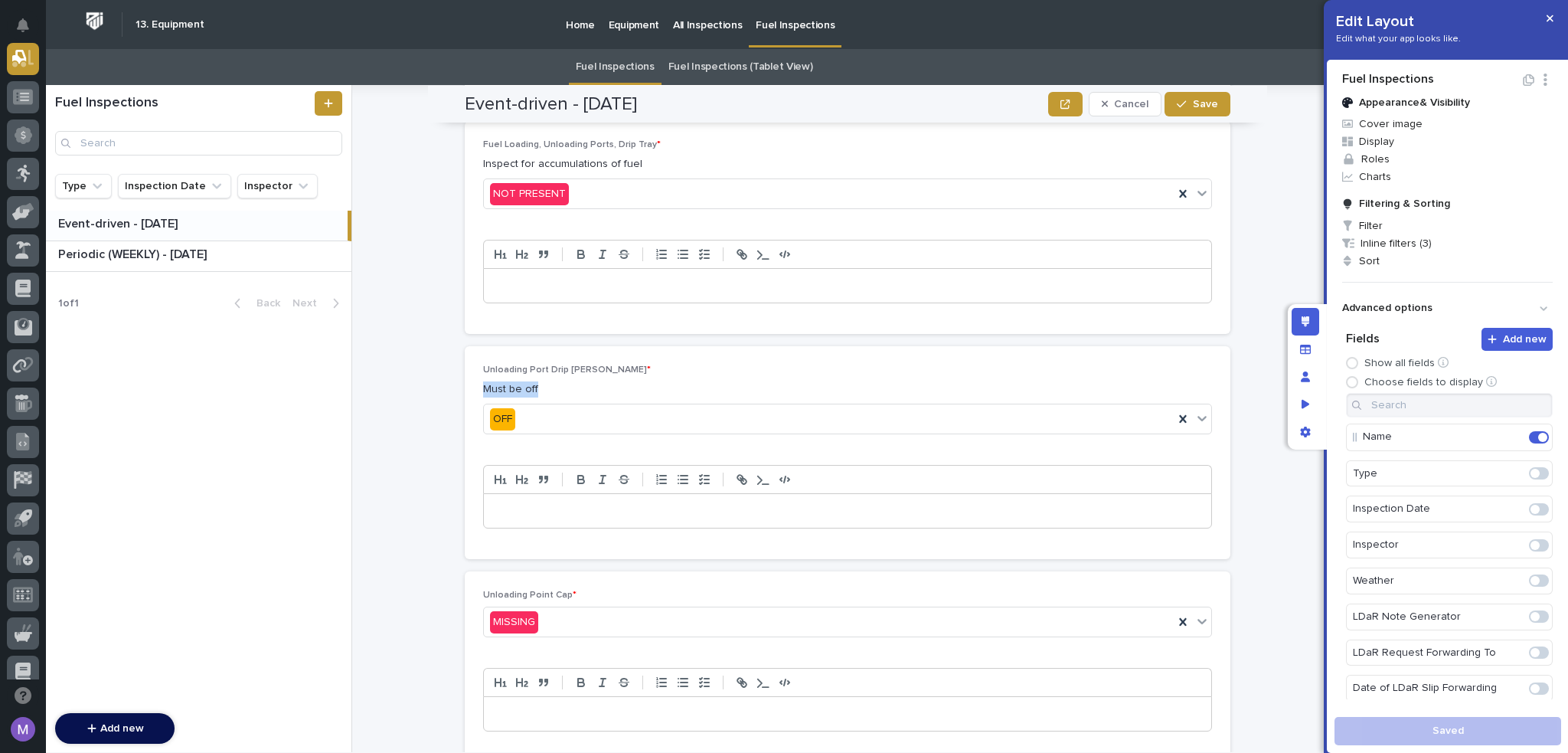
drag, startPoint x: 542, startPoint y: 383, endPoint x: 455, endPoint y: 379, distance: 87.1
click at [455, 379] on div "**********" at bounding box center [856, 418] width 972 height 667
copy p "Must be off"
drag, startPoint x: 574, startPoint y: 355, endPoint x: 459, endPoint y: 357, distance: 115.0
click at [465, 357] on div "Unloading Port Drip Tray Valve * Must be off OFF" at bounding box center [848, 452] width 766 height 213
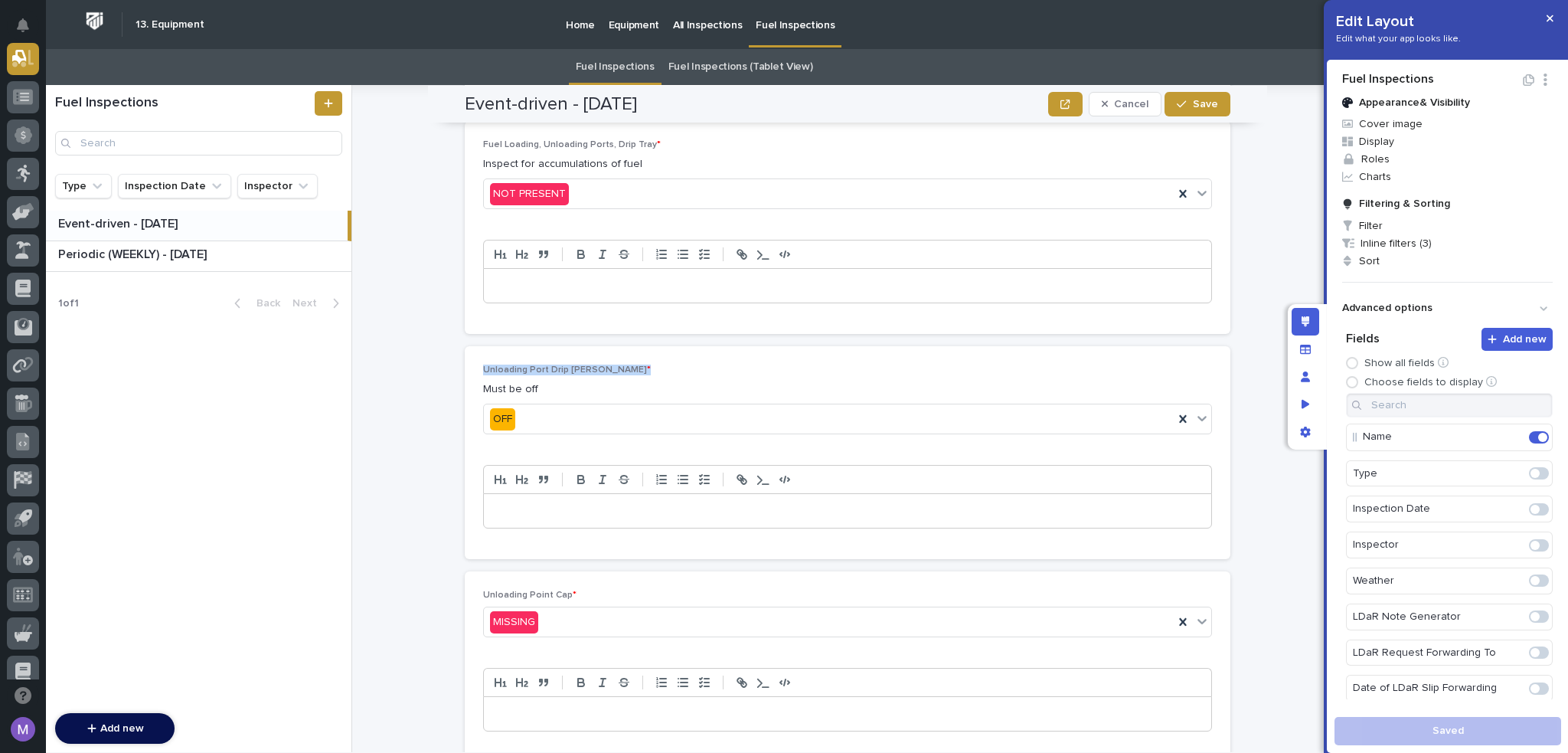
copy span "Unloading Port Drip Tray Valve *"
drag, startPoint x: 479, startPoint y: 591, endPoint x: 559, endPoint y: 588, distance: 80.1
click at [559, 591] on span "Unloading Point Cap *" at bounding box center [529, 595] width 93 height 9
copy span "Unloading Point Cap"
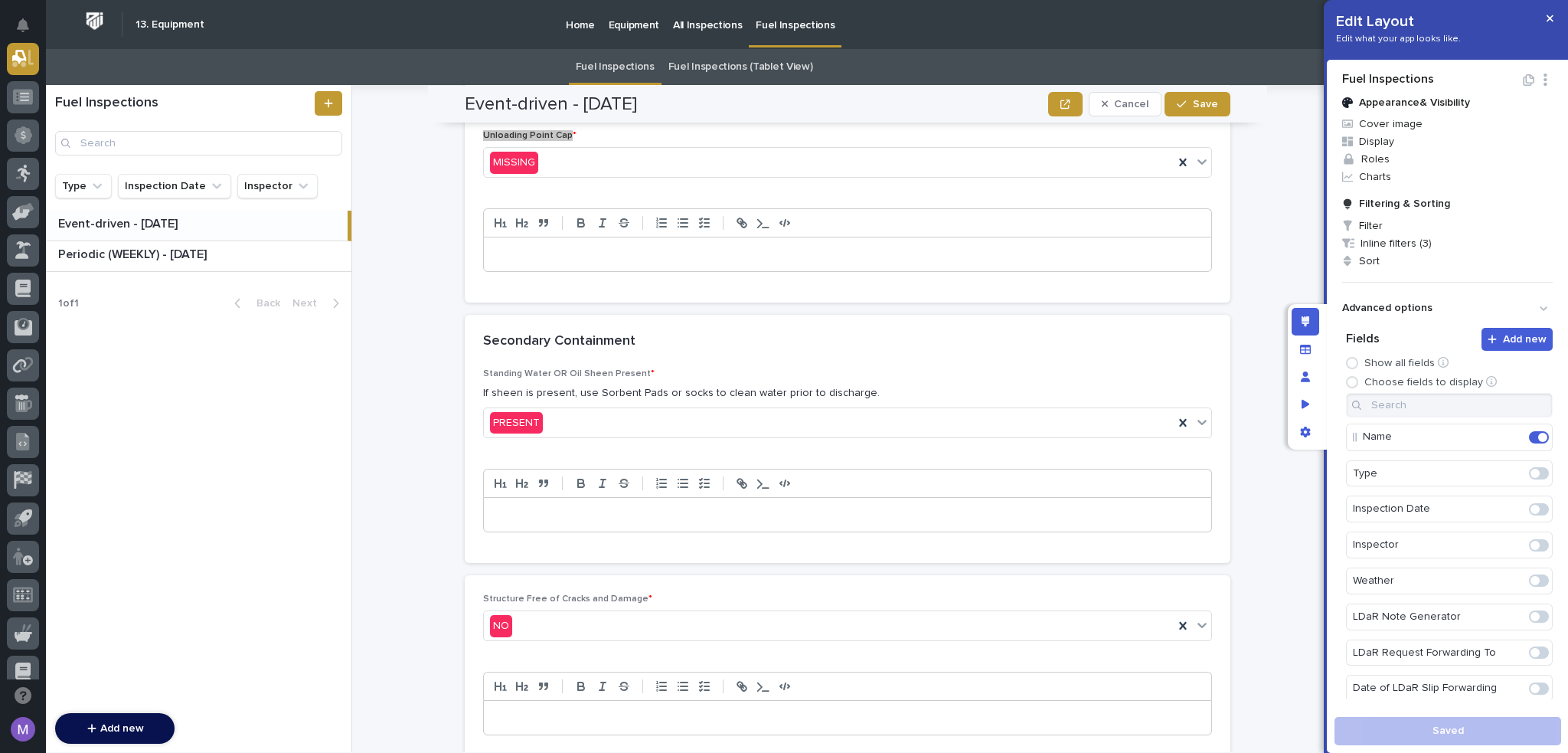
scroll to position [1761, 0]
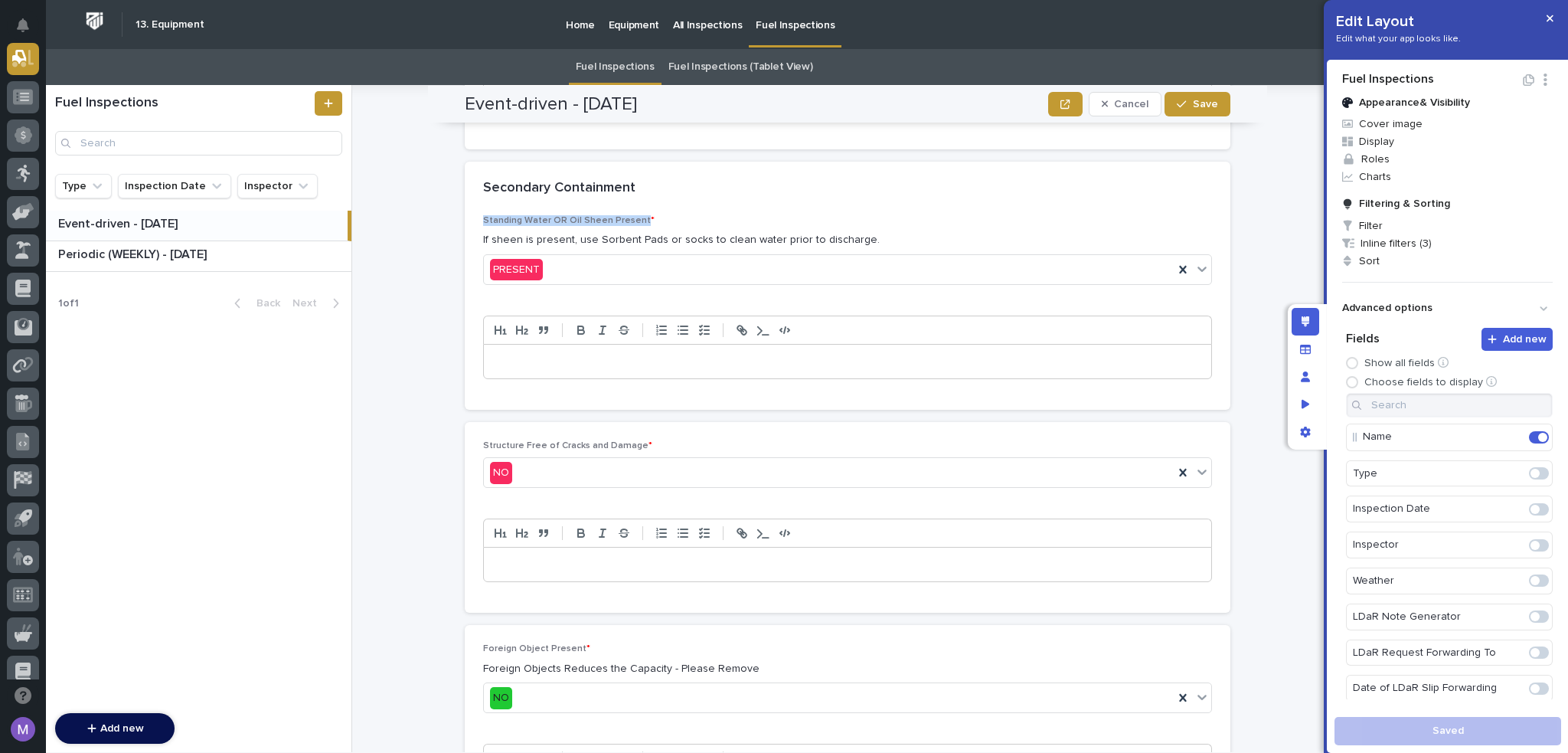
drag, startPoint x: 631, startPoint y: 216, endPoint x: 462, endPoint y: 214, distance: 169.0
click at [465, 216] on div "Standing Water OR Oil Sheen Present * If sheen is present, use Sorbent Pads or …" at bounding box center [848, 313] width 766 height 195
copy span "Standing Water OR Oil Sheen Present"
drag, startPoint x: 855, startPoint y: 232, endPoint x: 429, endPoint y: 240, distance: 426.1
click at [429, 240] on div "**********" at bounding box center [856, 418] width 972 height 667
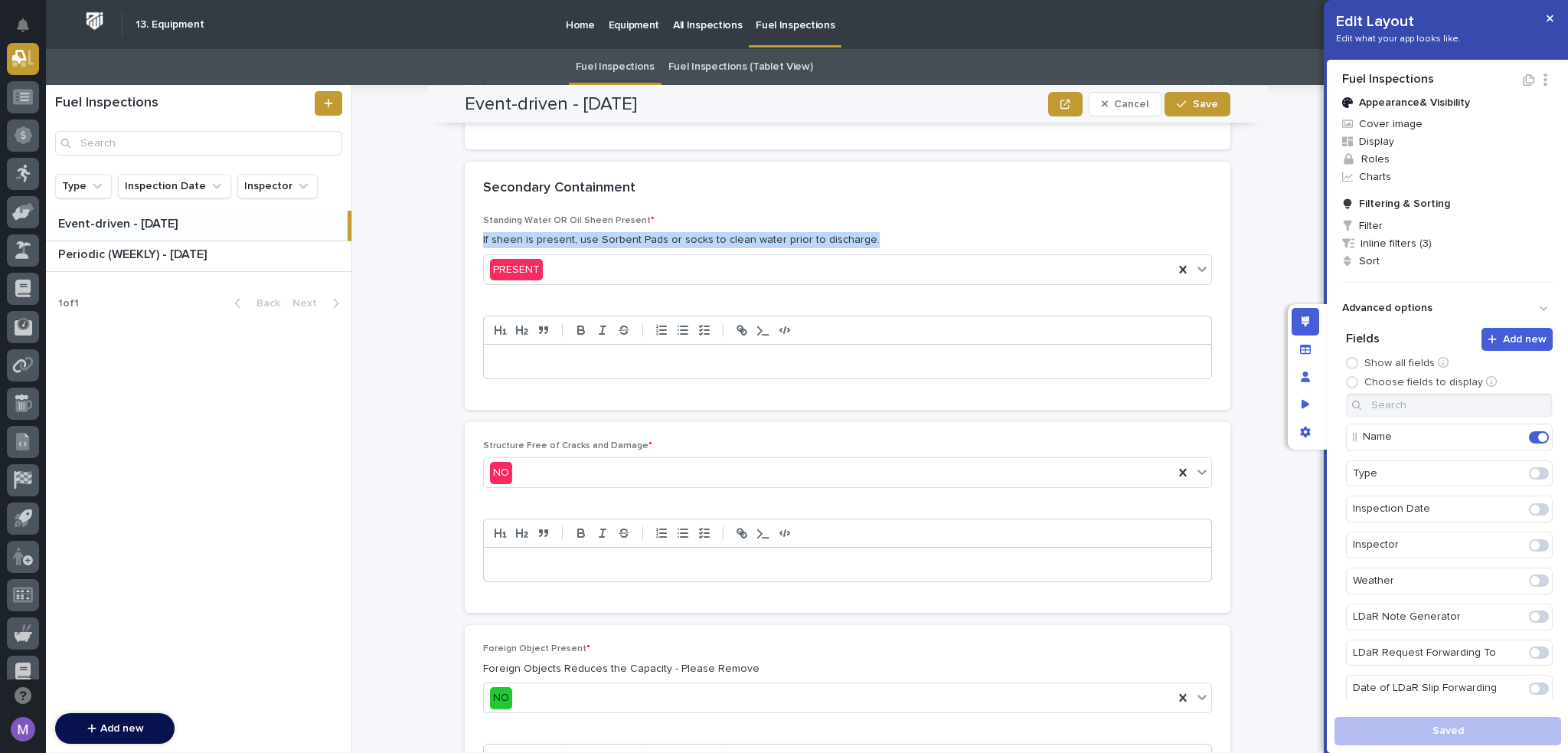
copy p "If sheen is present, use Sorbent Pads or socks to clean water prior to discharg…"
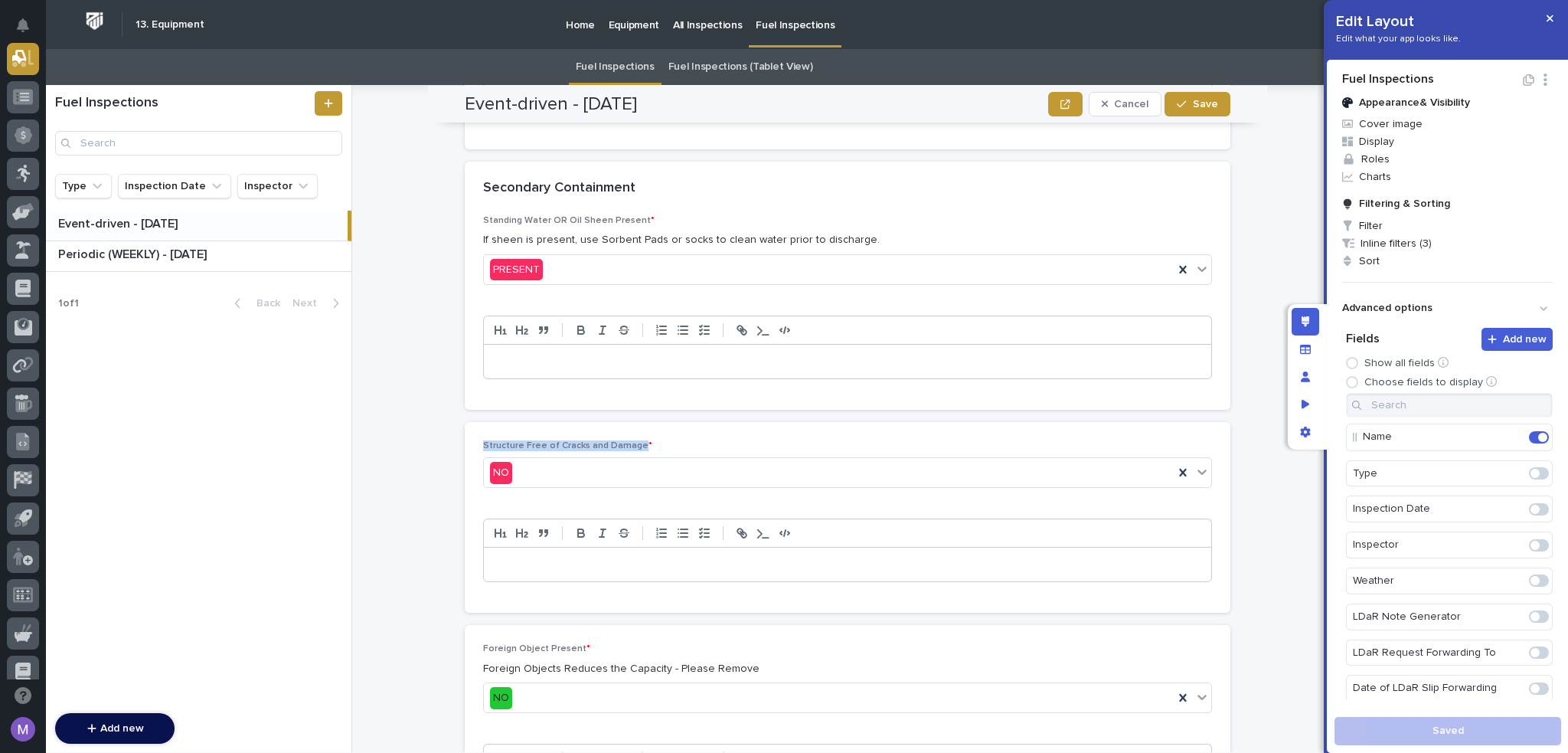
drag, startPoint x: 472, startPoint y: 439, endPoint x: 631, endPoint y: 434, distance: 159.1
click at [631, 434] on div "Structure Free of Cracks and Damage * NO" at bounding box center [848, 517] width 766 height 190
drag, startPoint x: 575, startPoint y: 646, endPoint x: 535, endPoint y: 645, distance: 40.0
click at [535, 645] on p "Foreign Object Present *" at bounding box center [848, 648] width 729 height 11
drag, startPoint x: 501, startPoint y: 645, endPoint x: 476, endPoint y: 646, distance: 25.0
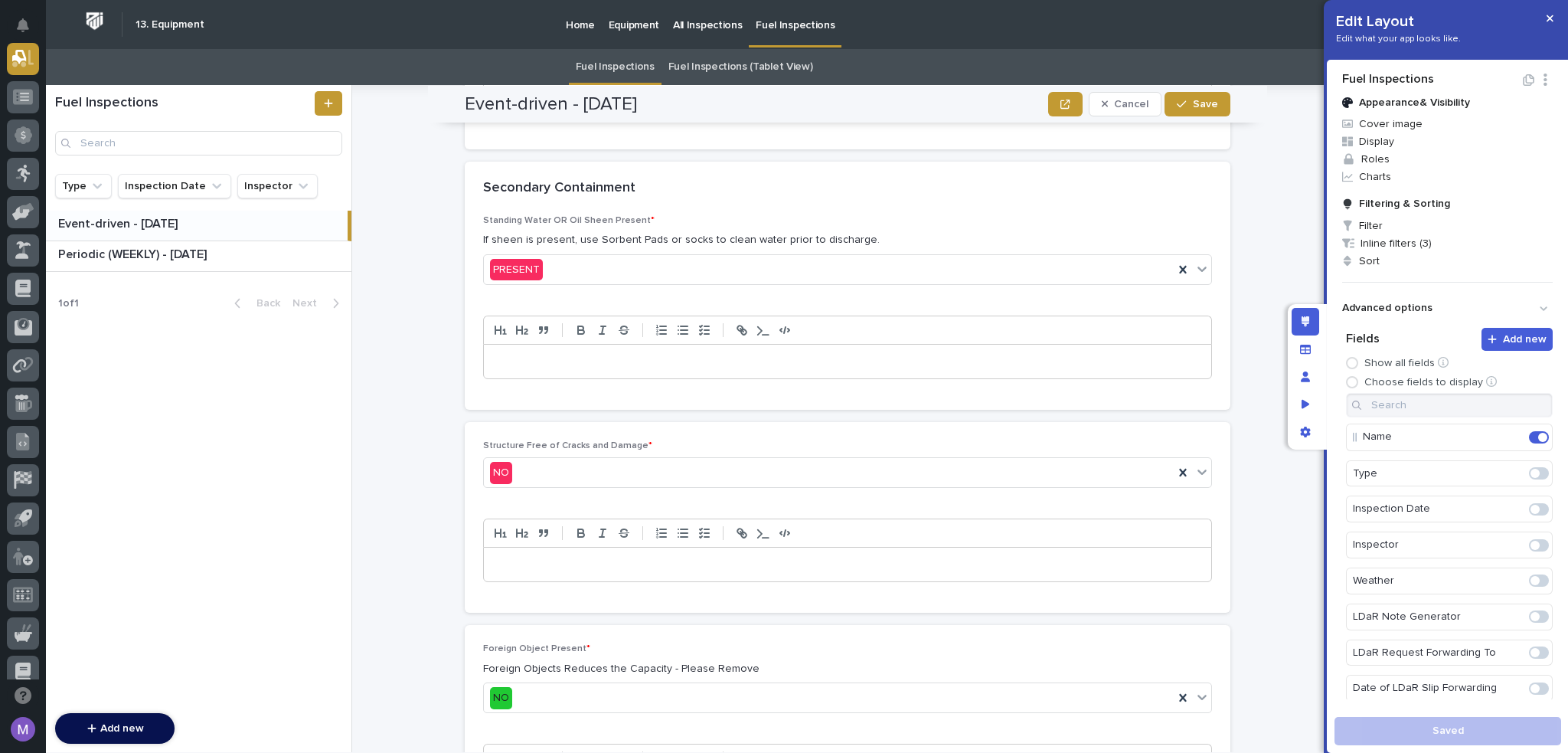
click at [497, 645] on span "Foreign Object Present *" at bounding box center [536, 648] width 107 height 9
drag, startPoint x: 472, startPoint y: 646, endPoint x: 571, endPoint y: 646, distance: 99.0
click at [571, 646] on div "Foreign Object Present * Foreign Objects Reduces the Capacity - Please Remove NO" at bounding box center [848, 731] width 766 height 213
drag, startPoint x: 471, startPoint y: 658, endPoint x: 772, endPoint y: 649, distance: 301.1
click at [772, 649] on div "Foreign Object Present * Foreign Objects Reduces the Capacity - Please Remove NO" at bounding box center [848, 731] width 766 height 213
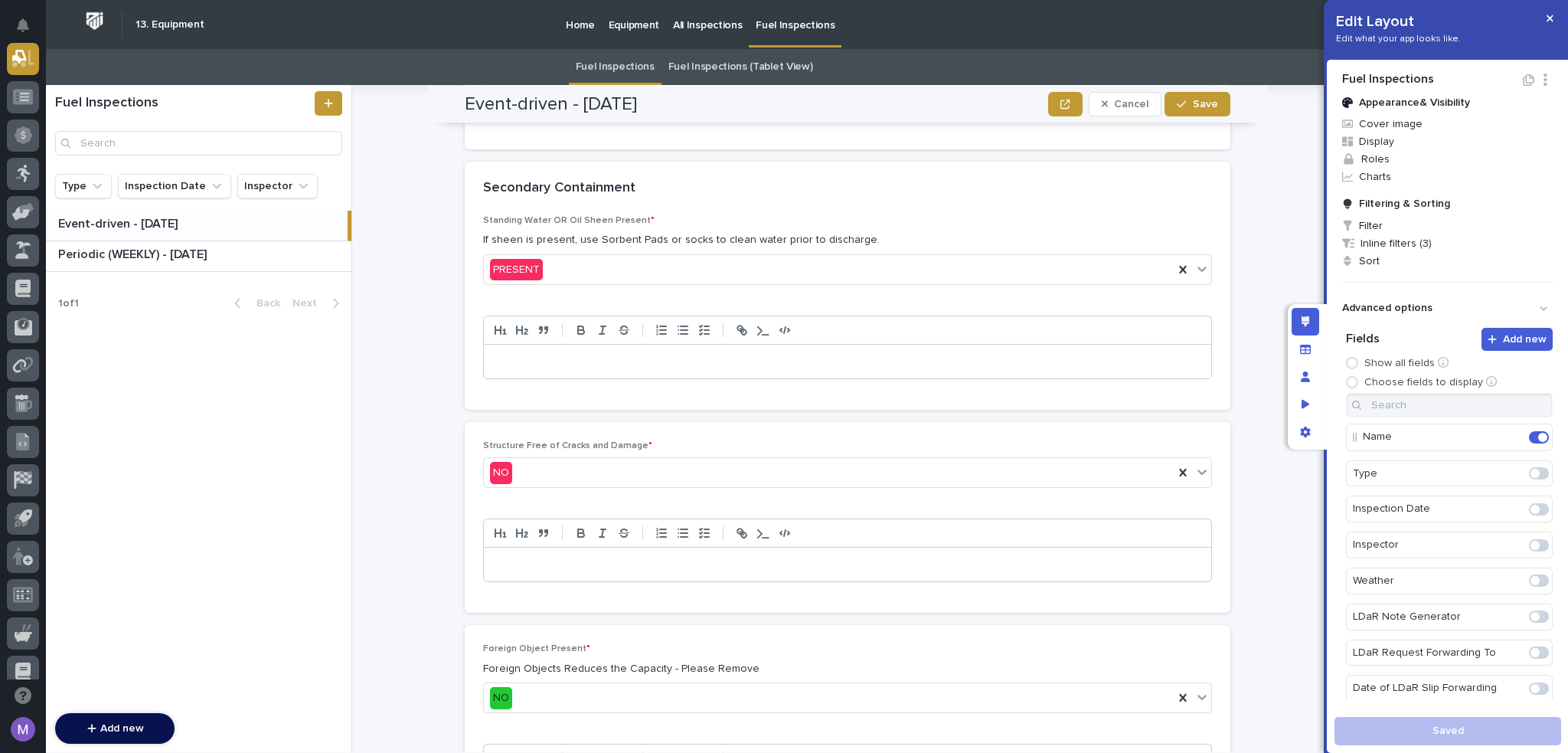
click at [772, 649] on div "Foreign Object Present * Foreign Objects Reduces the Capacity - Please Remove NO" at bounding box center [848, 684] width 729 height 82
drag, startPoint x: 766, startPoint y: 658, endPoint x: 474, endPoint y: 667, distance: 292.1
click at [474, 667] on div "Foreign Object Present * Foreign Objects Reduces the Capacity - Please Remove NO" at bounding box center [848, 731] width 766 height 213
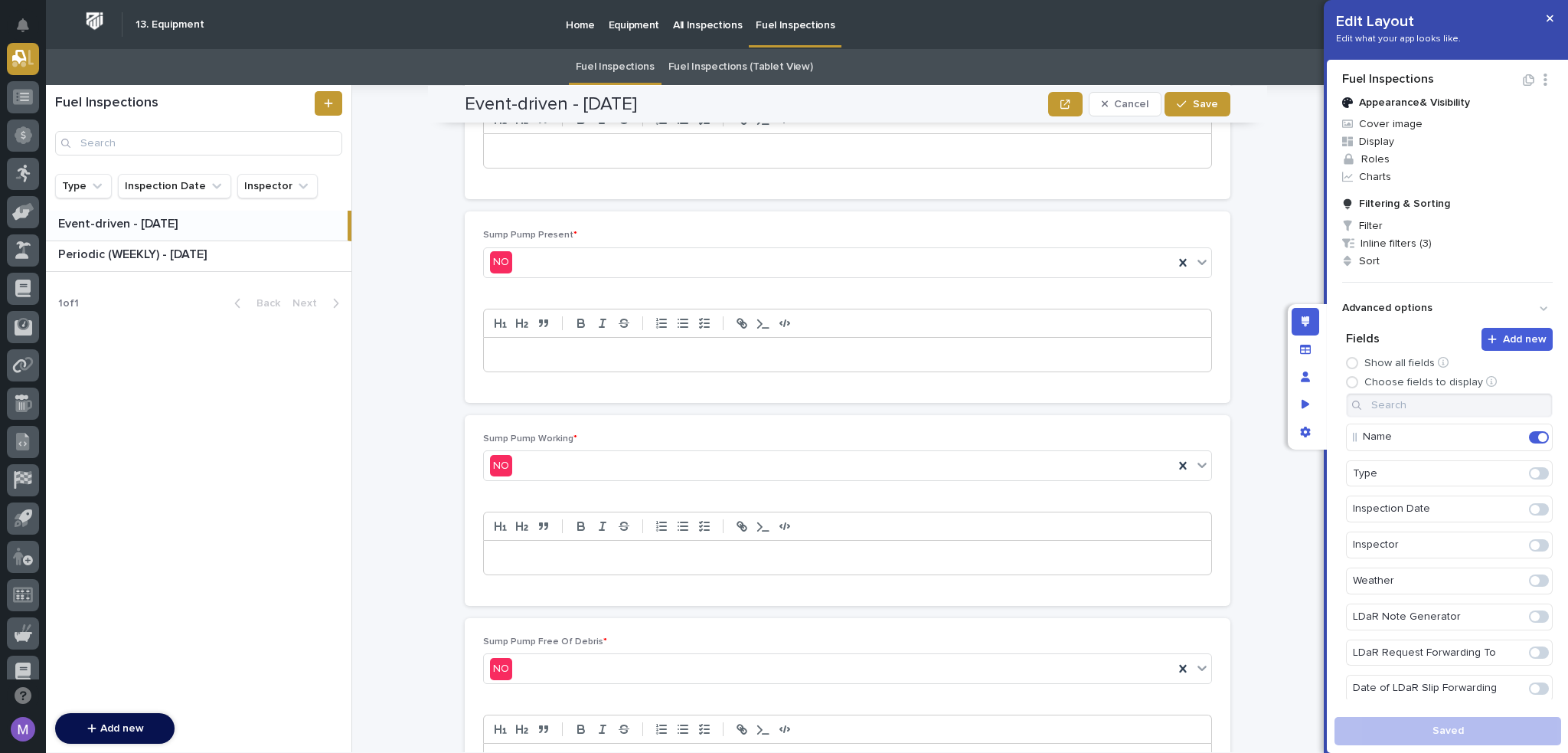
scroll to position [2451, 0]
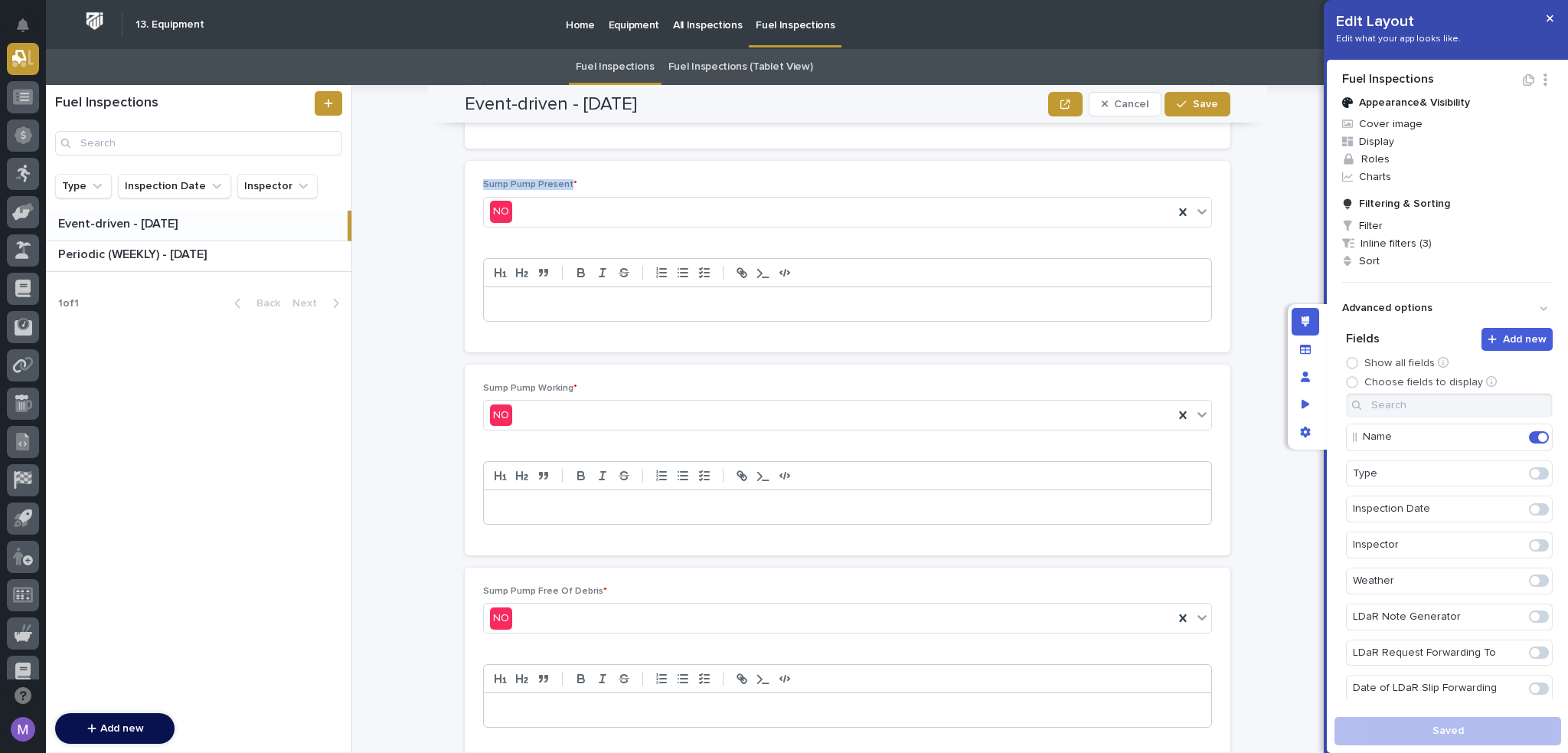
drag, startPoint x: 472, startPoint y: 175, endPoint x: 560, endPoint y: 180, distance: 88.1
click at [560, 180] on div "Sump Pump Present * NO" at bounding box center [848, 255] width 766 height 190
drag, startPoint x: 472, startPoint y: 379, endPoint x: 562, endPoint y: 383, distance: 90.1
click at [562, 383] on div "Sump Pump Working * NO" at bounding box center [848, 460] width 766 height 190
drag, startPoint x: 480, startPoint y: 578, endPoint x: 591, endPoint y: 572, distance: 111.2
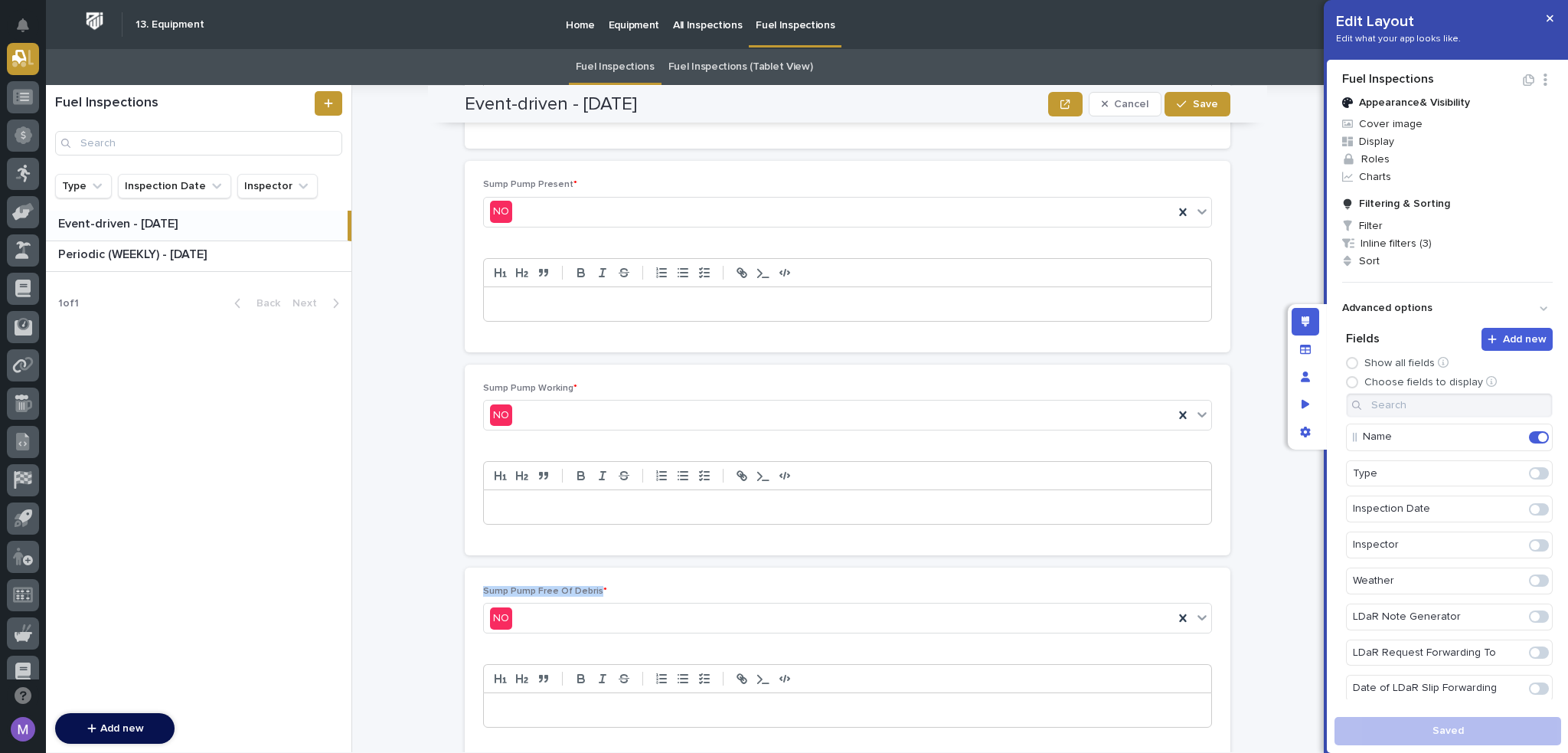
click at [591, 572] on div "Sump Pump Free Of Debris * NO" at bounding box center [848, 662] width 766 height 190
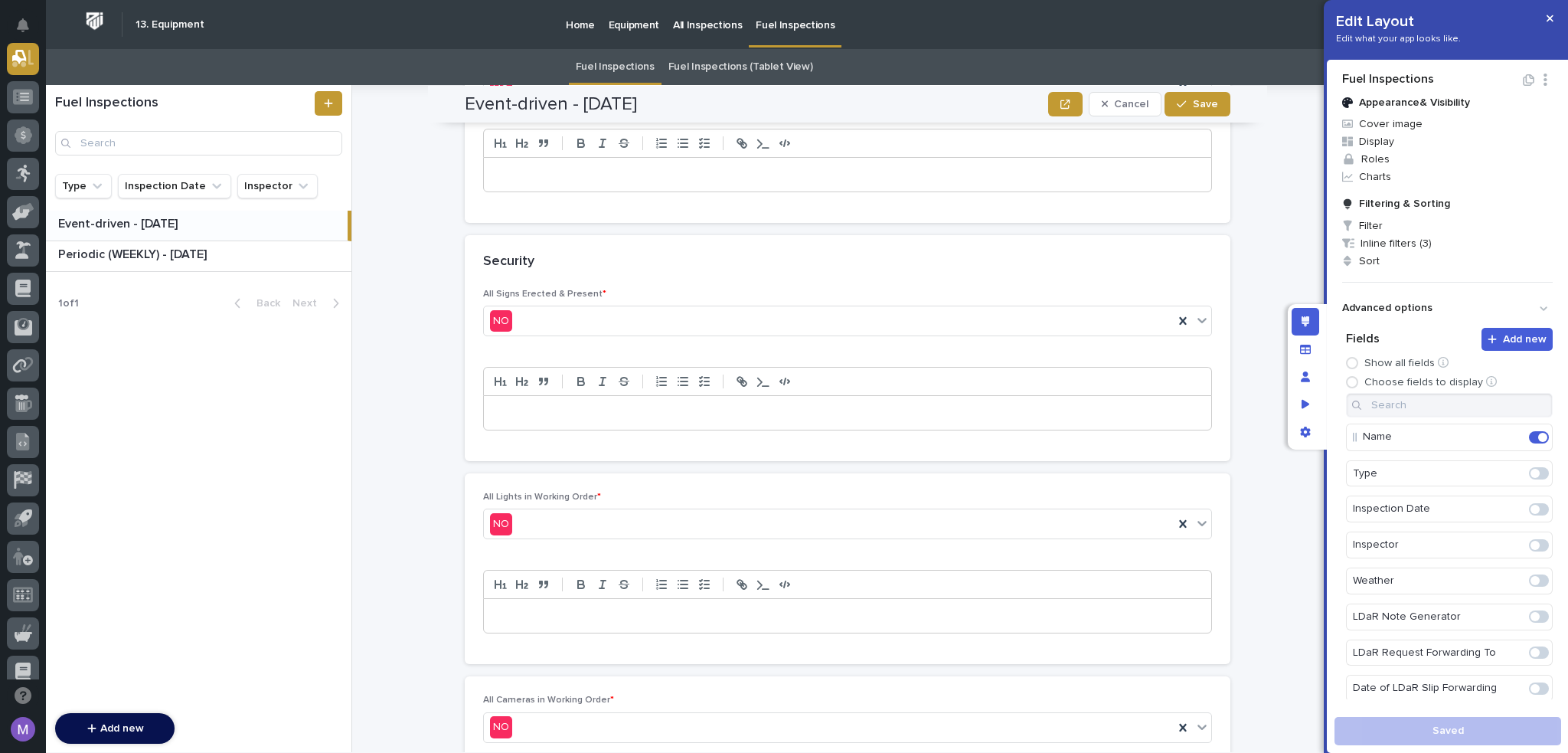
scroll to position [2987, 0]
drag, startPoint x: 476, startPoint y: 282, endPoint x: 588, endPoint y: 285, distance: 112.0
click at [588, 288] on div "All Signs Erected & Present * NO" at bounding box center [848, 374] width 766 height 173
drag, startPoint x: 476, startPoint y: 486, endPoint x: 587, endPoint y: 485, distance: 111.0
click at [587, 485] on div "All Lights in Working Order * NO" at bounding box center [848, 567] width 766 height 190
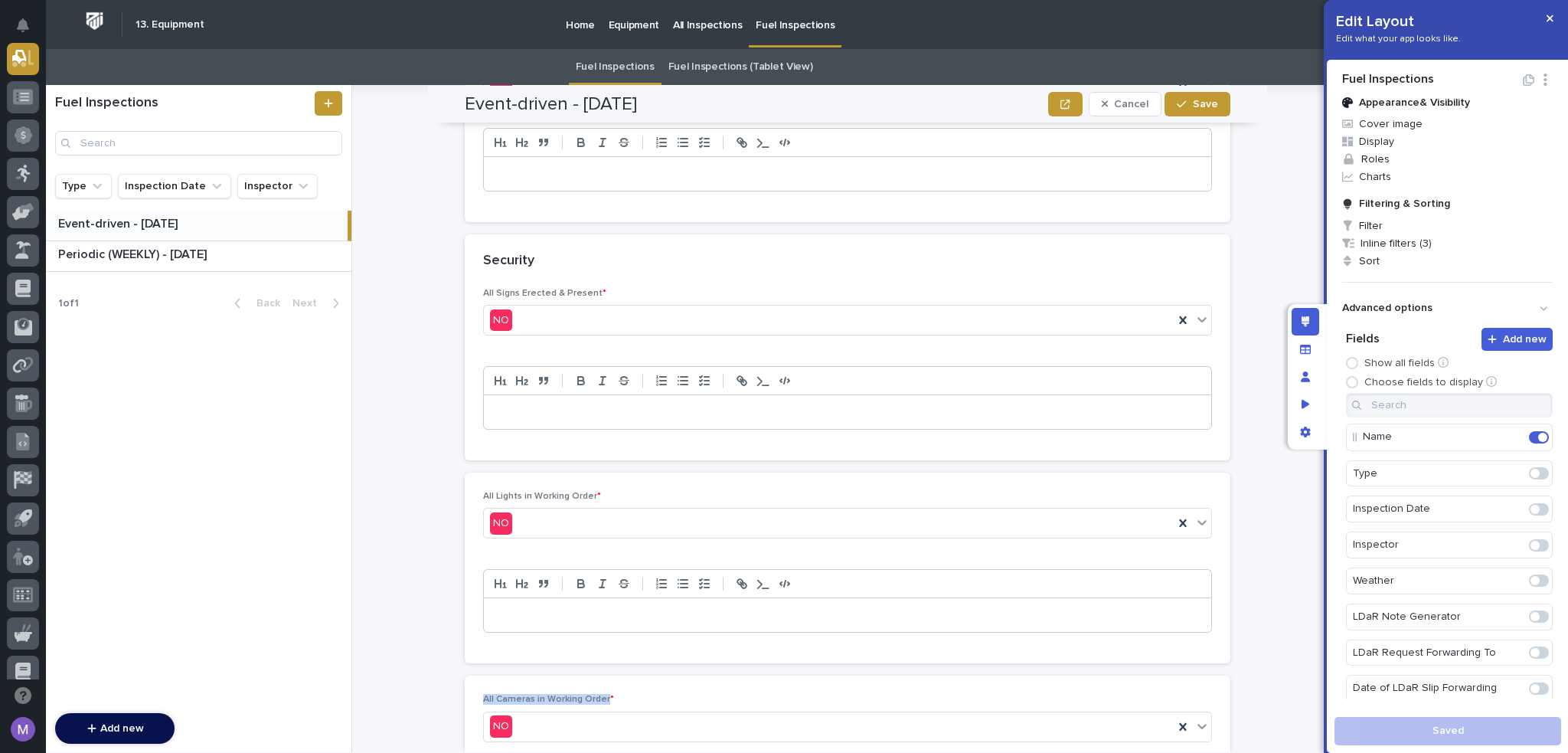
drag, startPoint x: 478, startPoint y: 690, endPoint x: 597, endPoint y: 686, distance: 119.1
click at [597, 695] on span "All Cameras in Working Order *" at bounding box center [549, 699] width 131 height 9
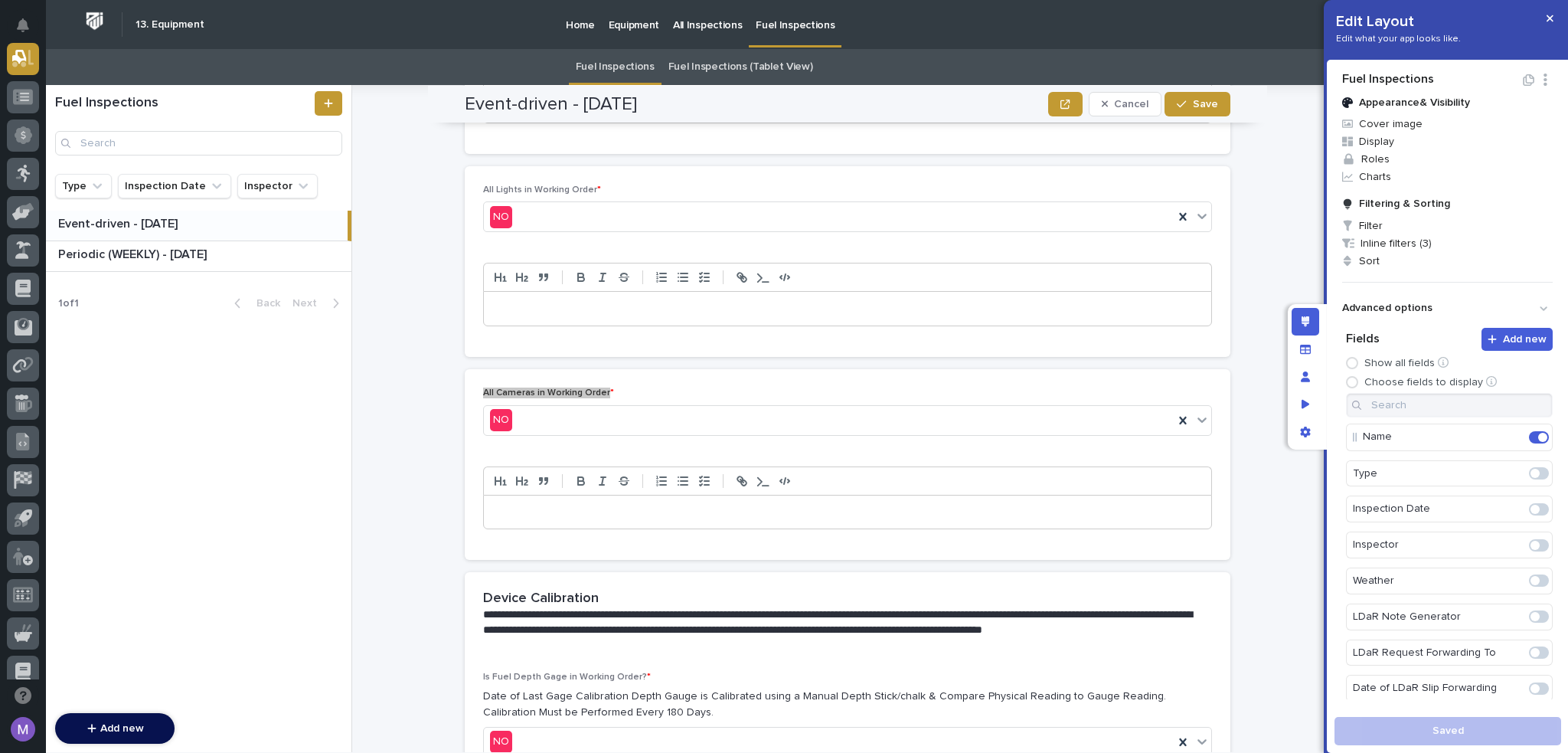
scroll to position [3523, 0]
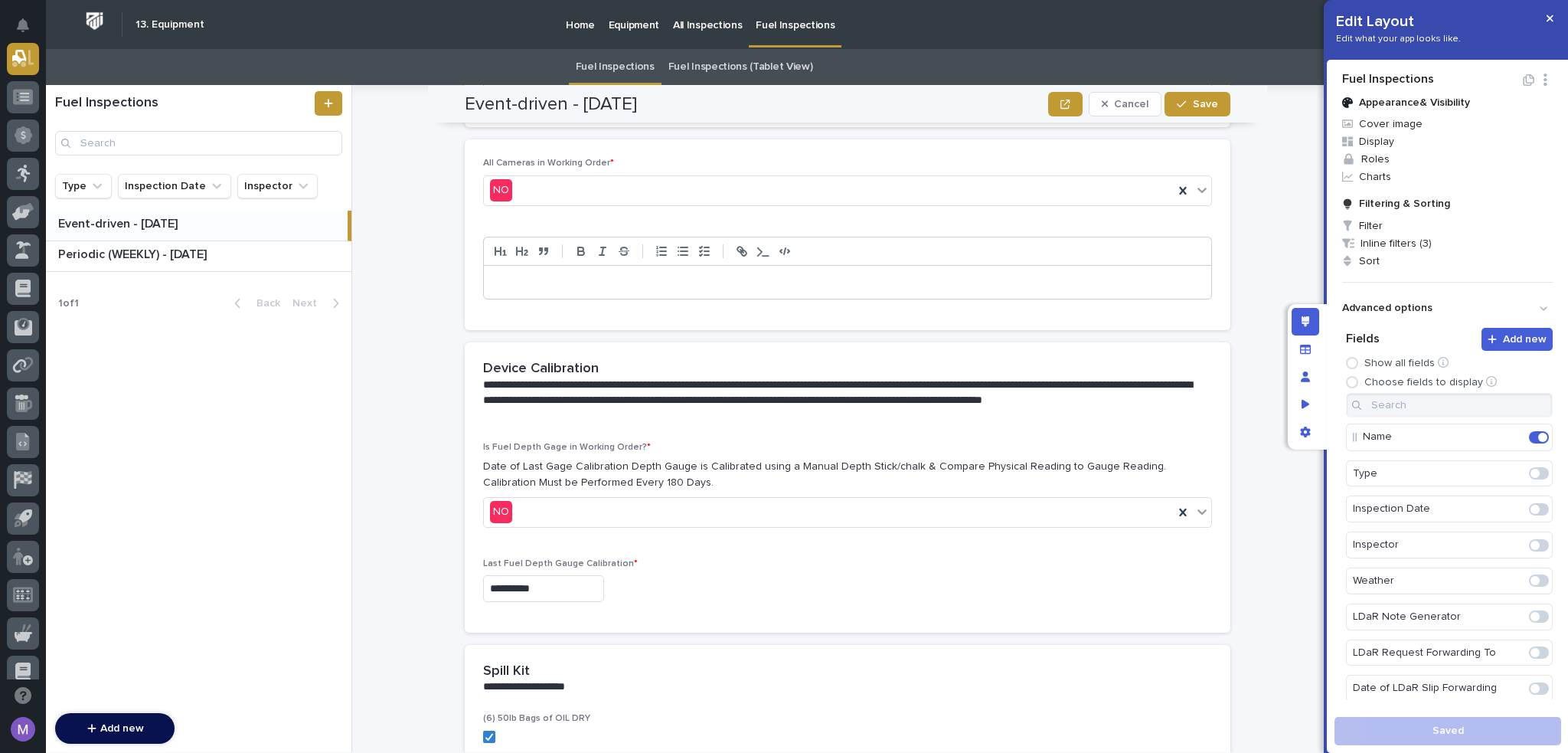
click at [602, 342] on div "**********" at bounding box center [848, 391] width 766 height 99
drag, startPoint x: 478, startPoint y: 369, endPoint x: 520, endPoint y: 383, distance: 44.3
click at [520, 383] on p "**********" at bounding box center [844, 400] width 723 height 46
click at [472, 452] on div "**********" at bounding box center [848, 537] width 766 height 190
drag, startPoint x: 473, startPoint y: 434, endPoint x: 631, endPoint y: 432, distance: 158.0
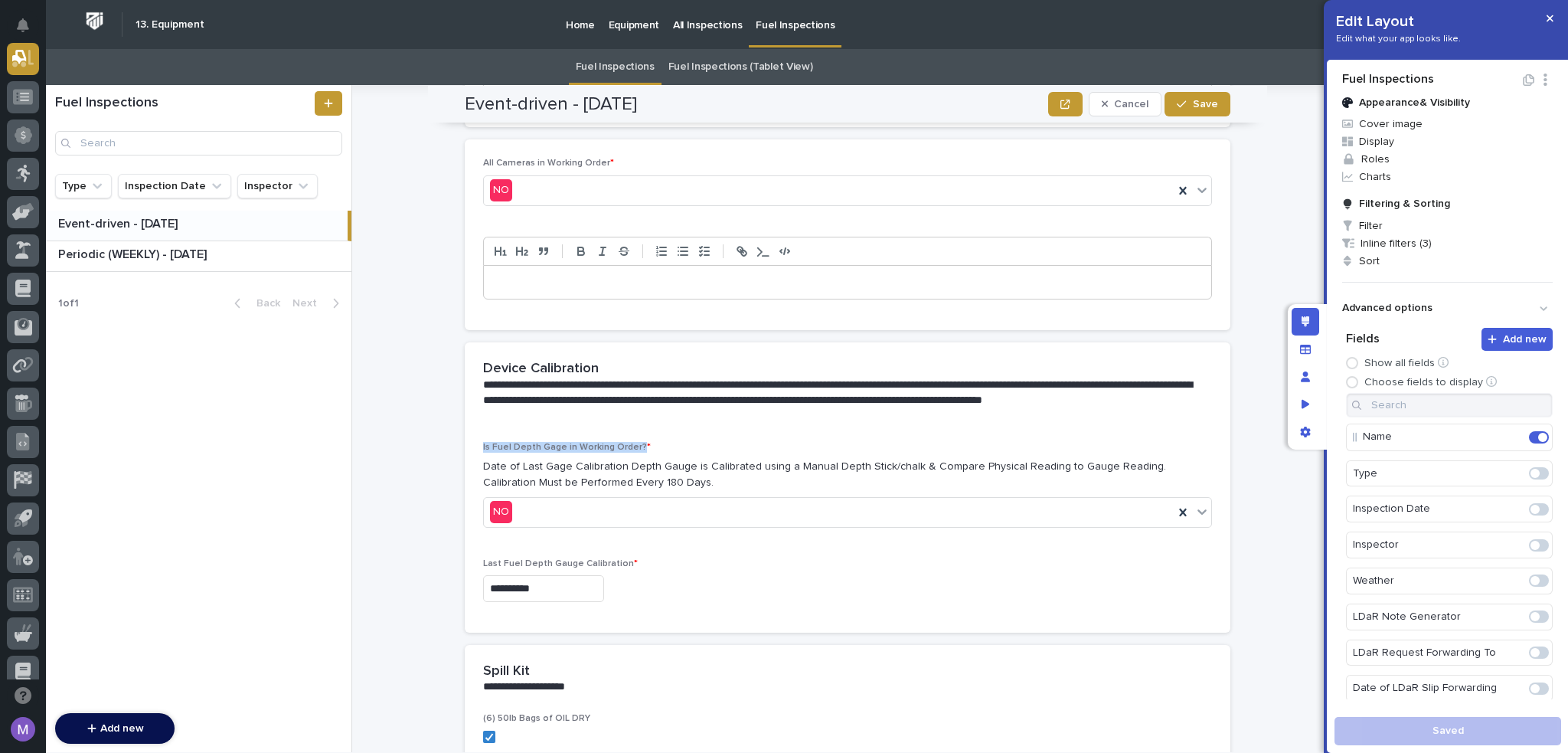
click at [631, 442] on div "**********" at bounding box center [848, 537] width 766 height 190
drag, startPoint x: 478, startPoint y: 452, endPoint x: 643, endPoint y: 466, distance: 165.6
click at [643, 466] on div "**********" at bounding box center [848, 537] width 766 height 190
click at [1113, 396] on p "**********" at bounding box center [844, 400] width 723 height 46
click at [1169, 378] on p "**********" at bounding box center [844, 400] width 723 height 46
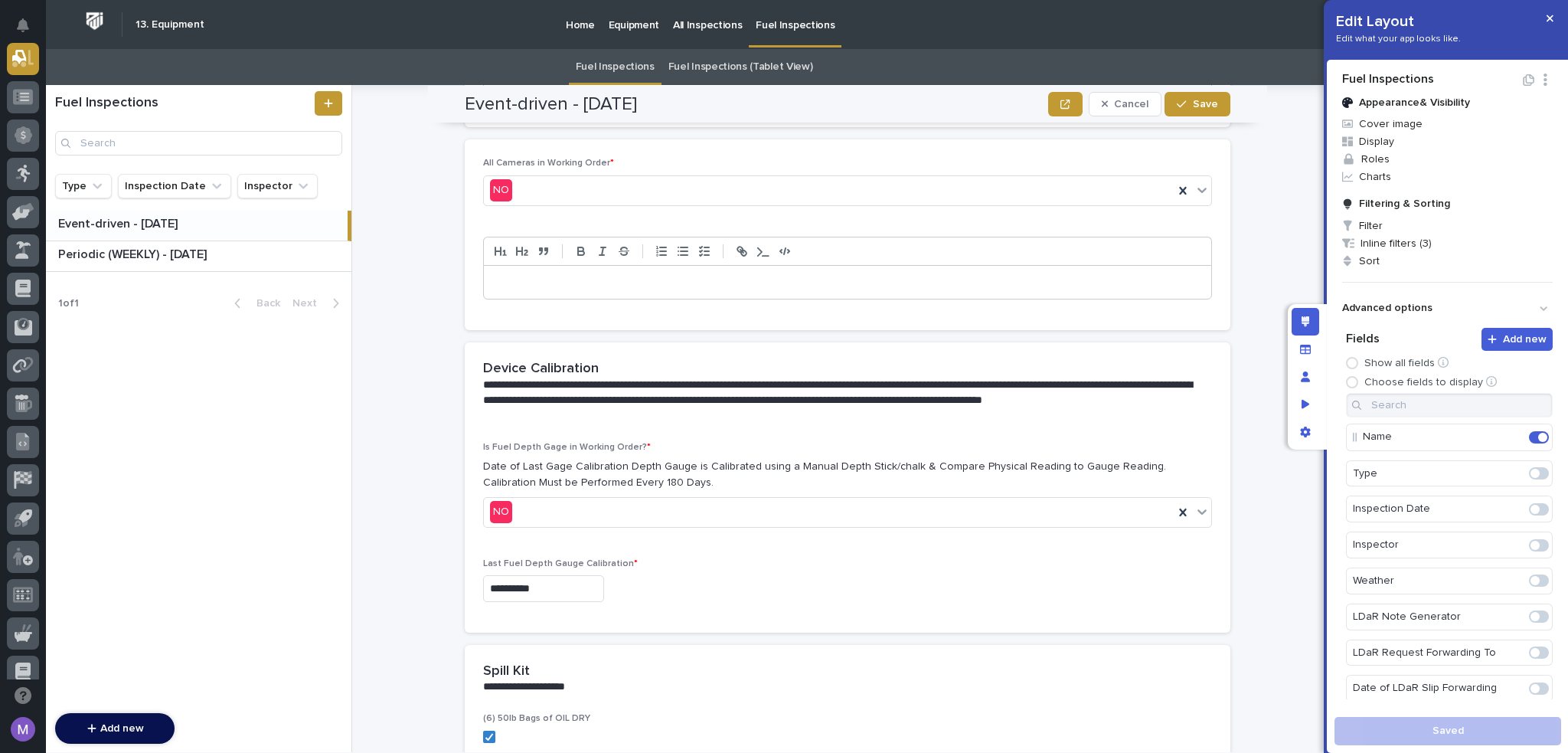
click at [1091, 395] on p "**********" at bounding box center [844, 400] width 723 height 46
click at [1063, 109] on icon "button" at bounding box center [1065, 104] width 9 height 11
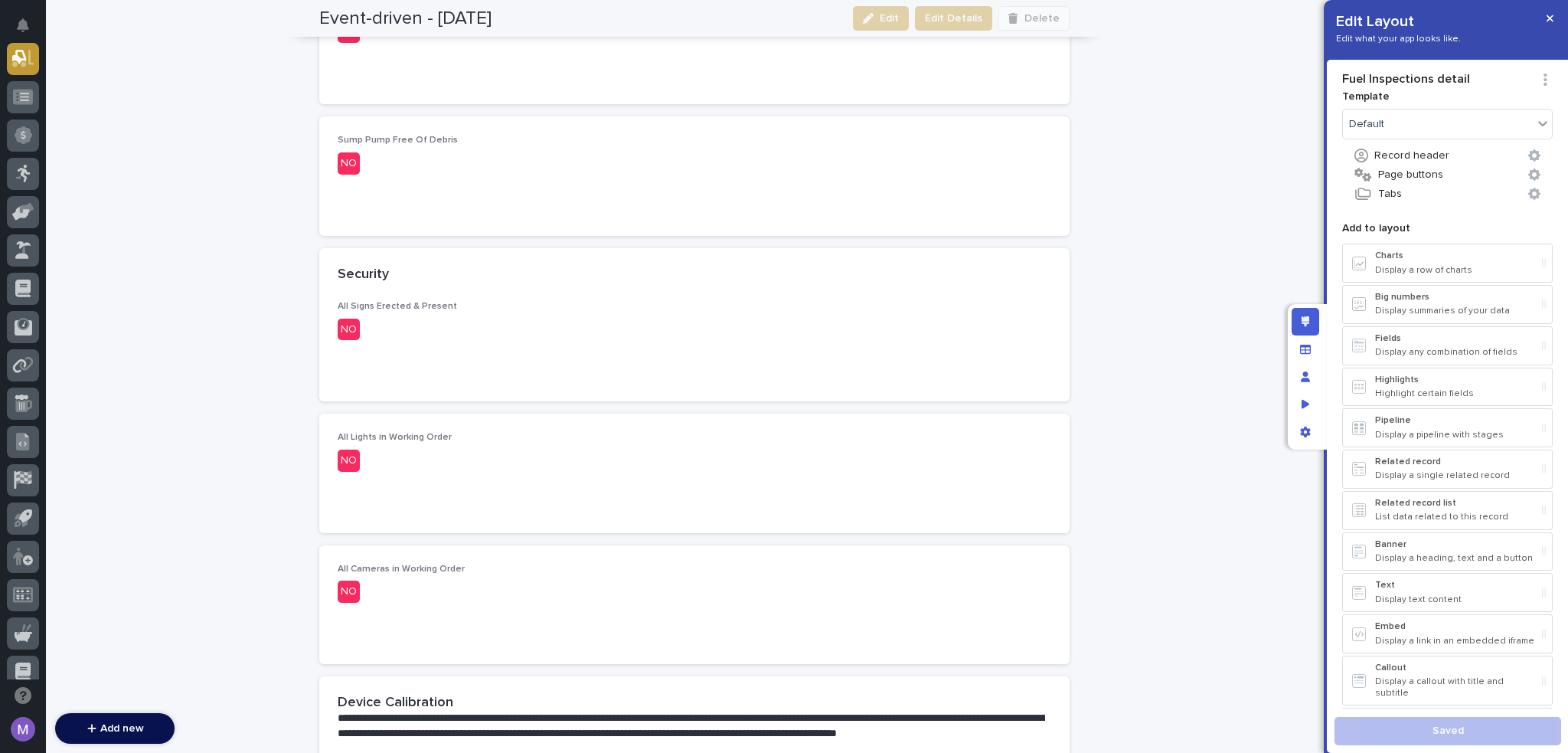
scroll to position [2451, 0]
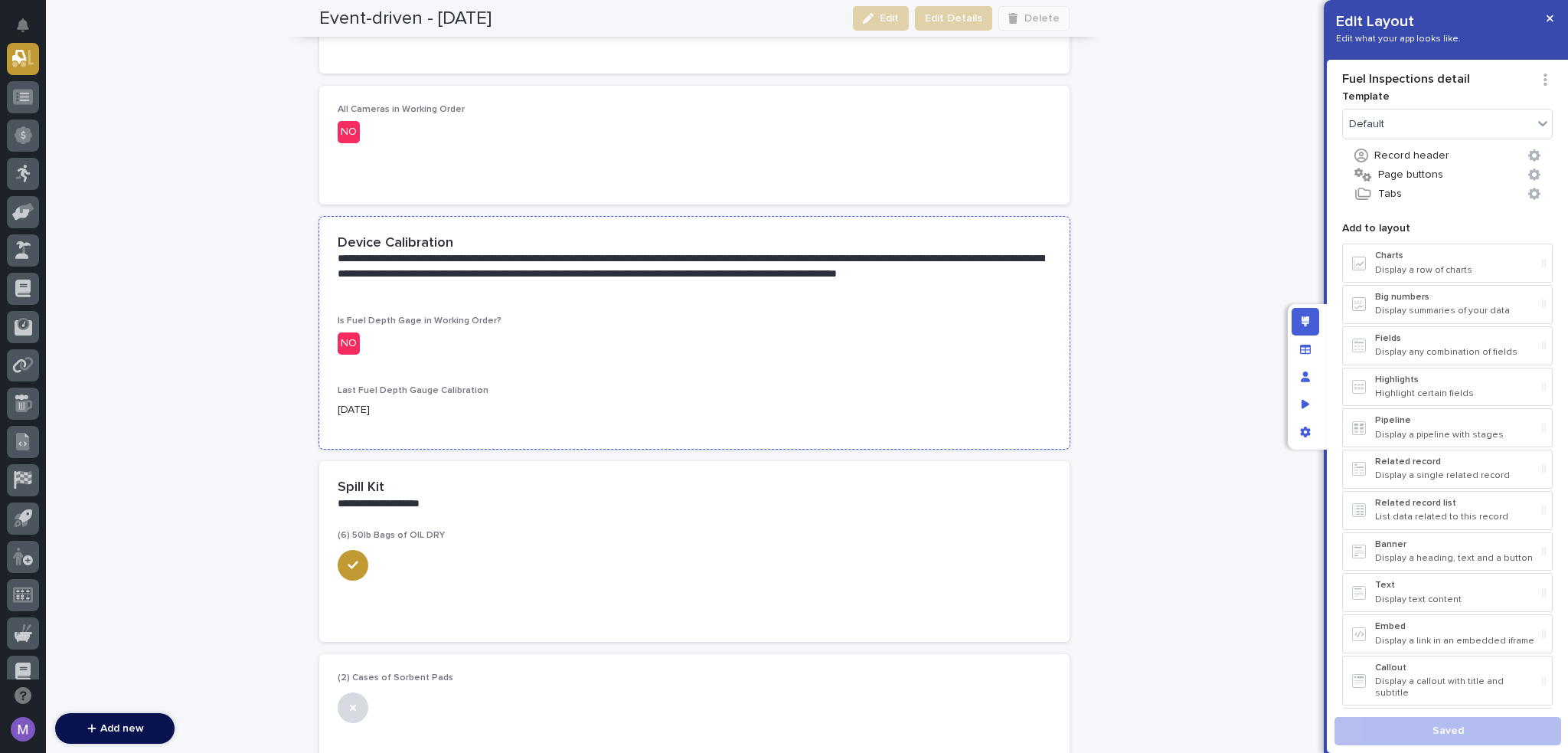
click at [860, 340] on p "NO" at bounding box center [694, 343] width 714 height 22
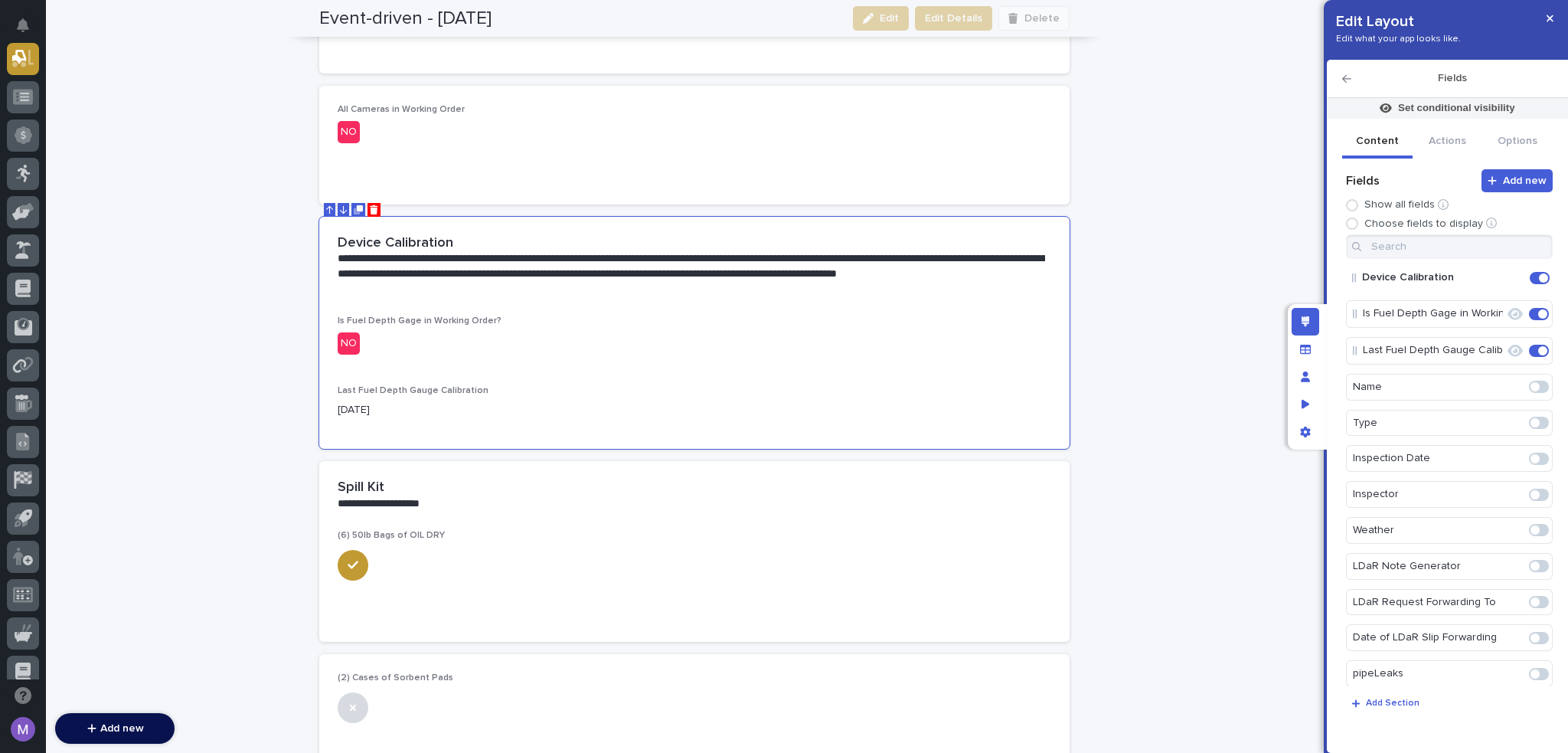
click at [1311, 325] on div "Edit layout" at bounding box center [1305, 322] width 28 height 28
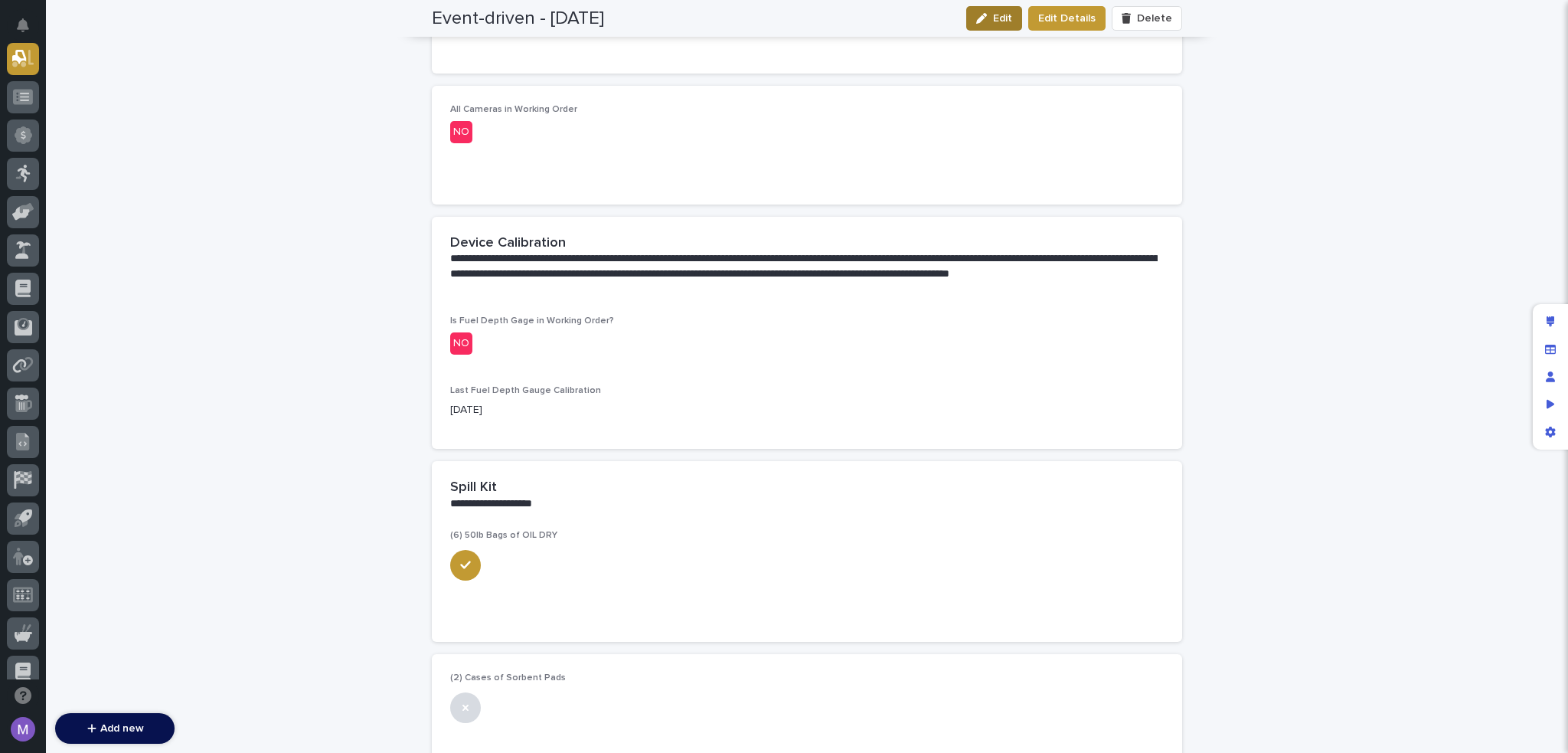
click at [1012, 25] on button "Edit" at bounding box center [994, 19] width 56 height 24
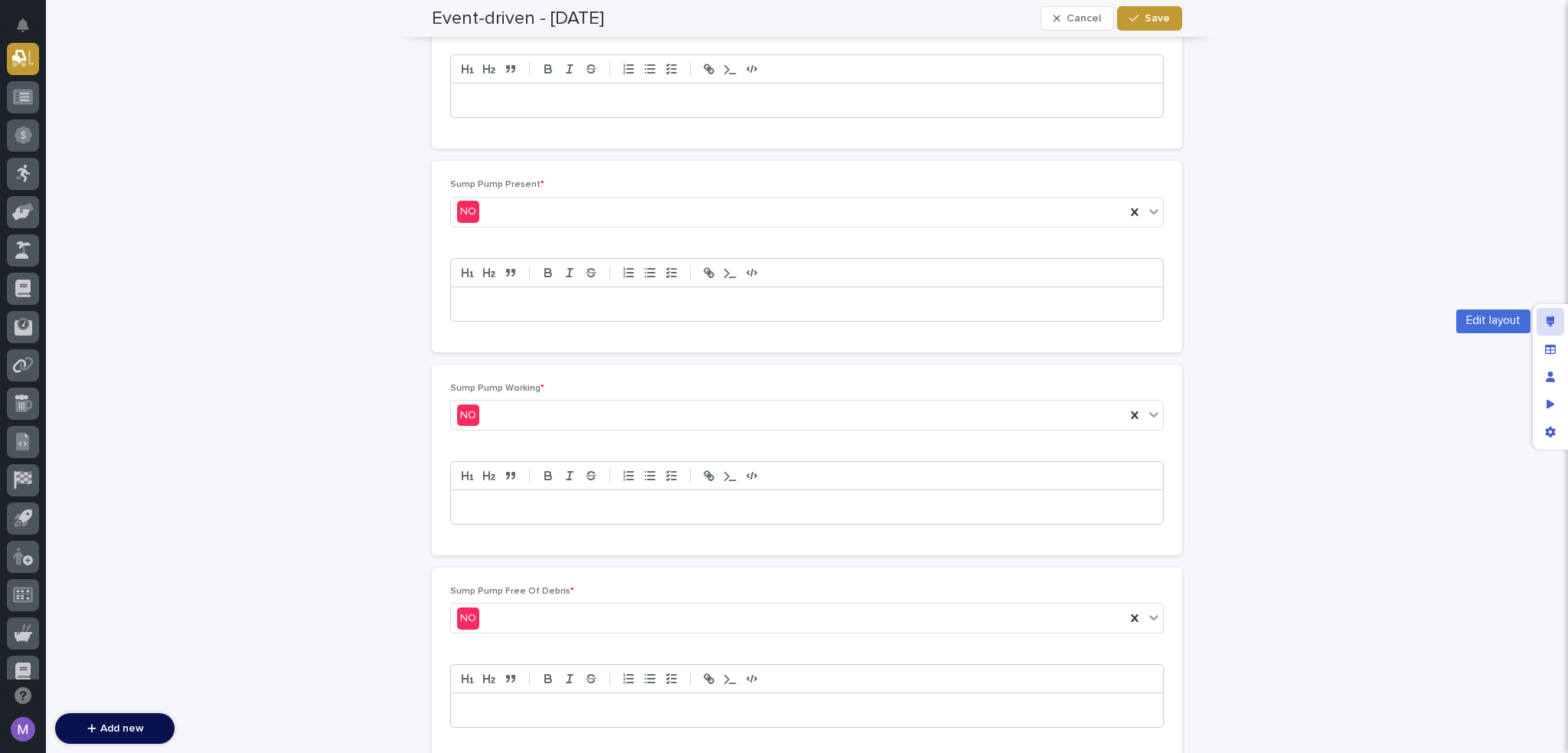
click at [1553, 314] on div "Edit layout" at bounding box center [1551, 322] width 28 height 28
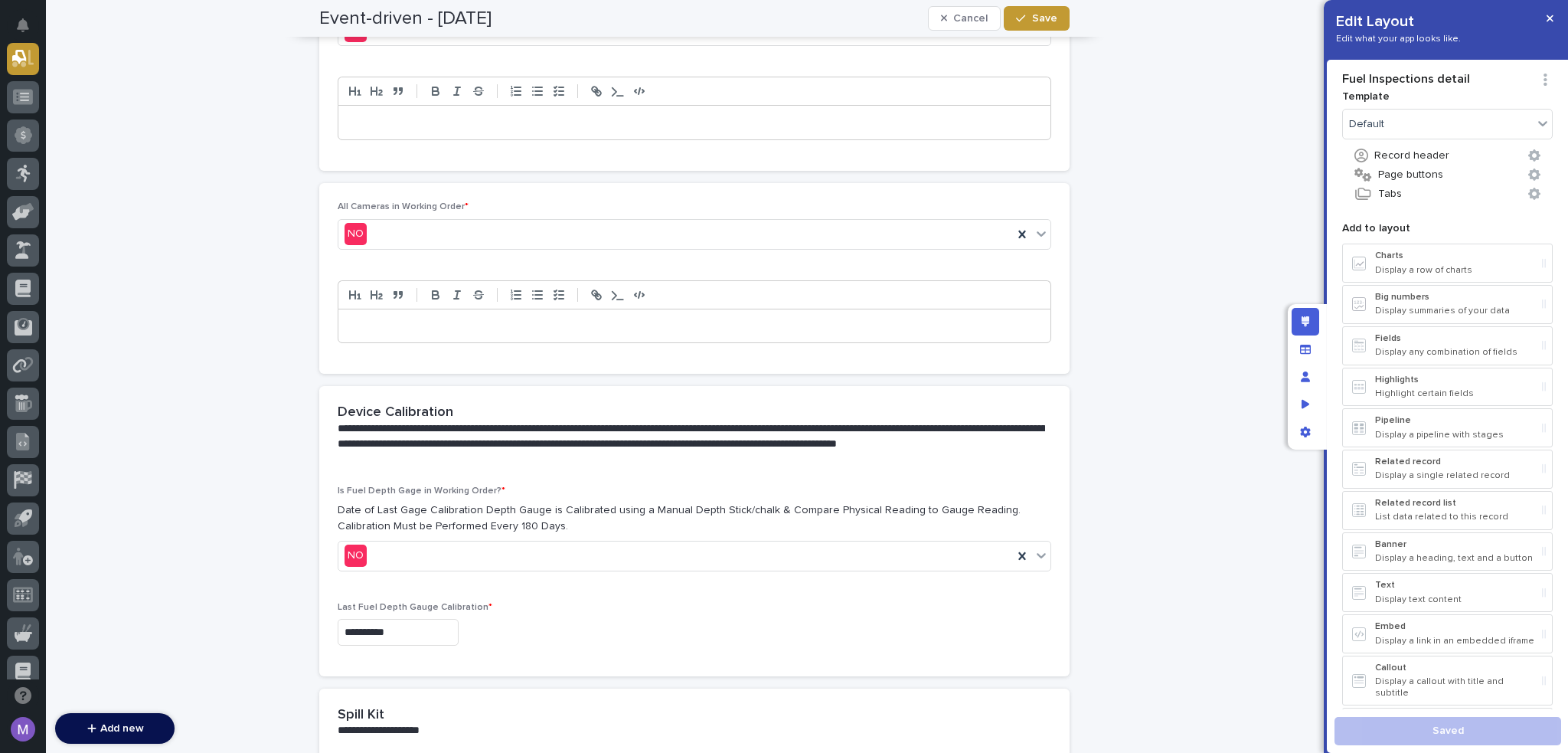
scroll to position [3600, 0]
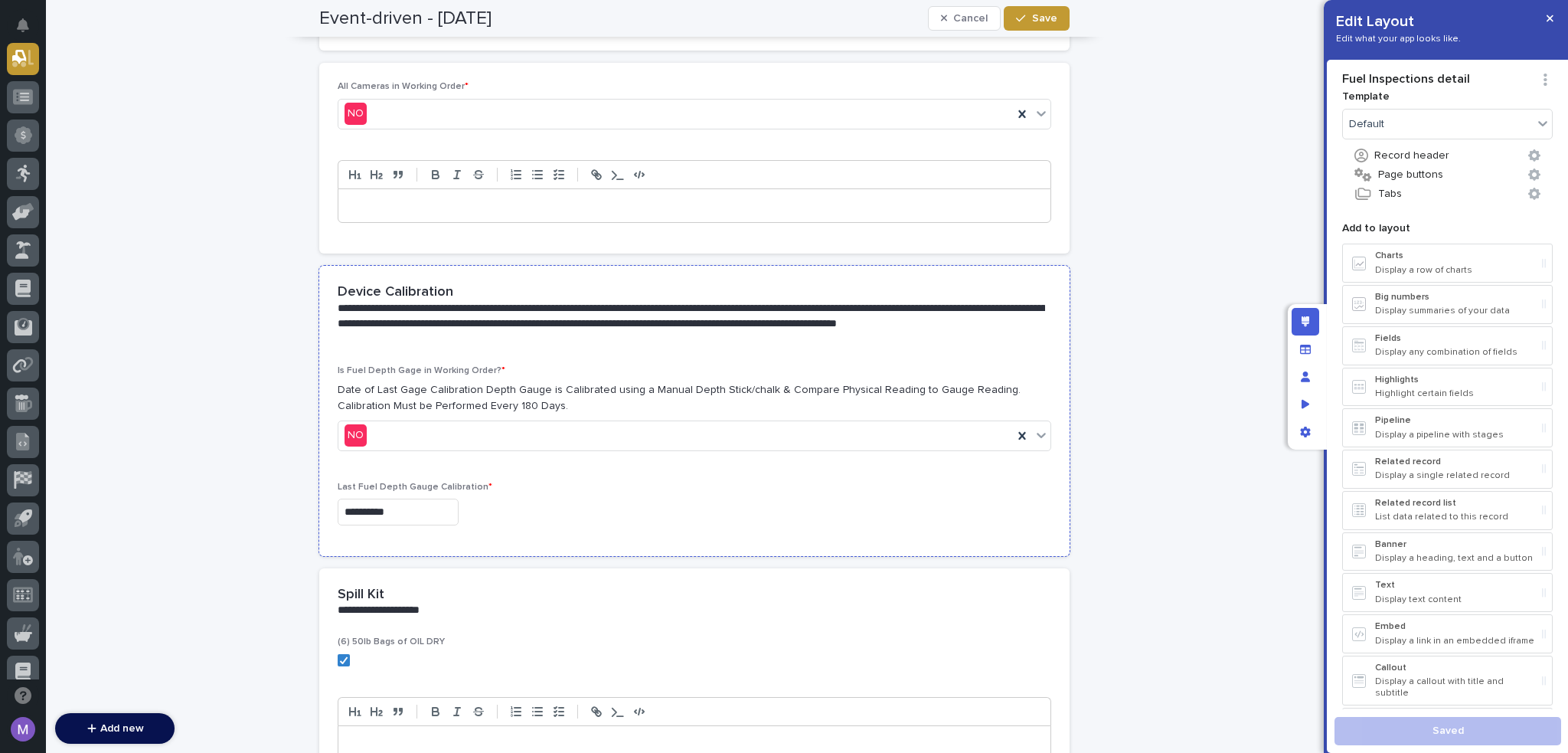
click at [756, 350] on div "**********" at bounding box center [694, 315] width 750 height 99
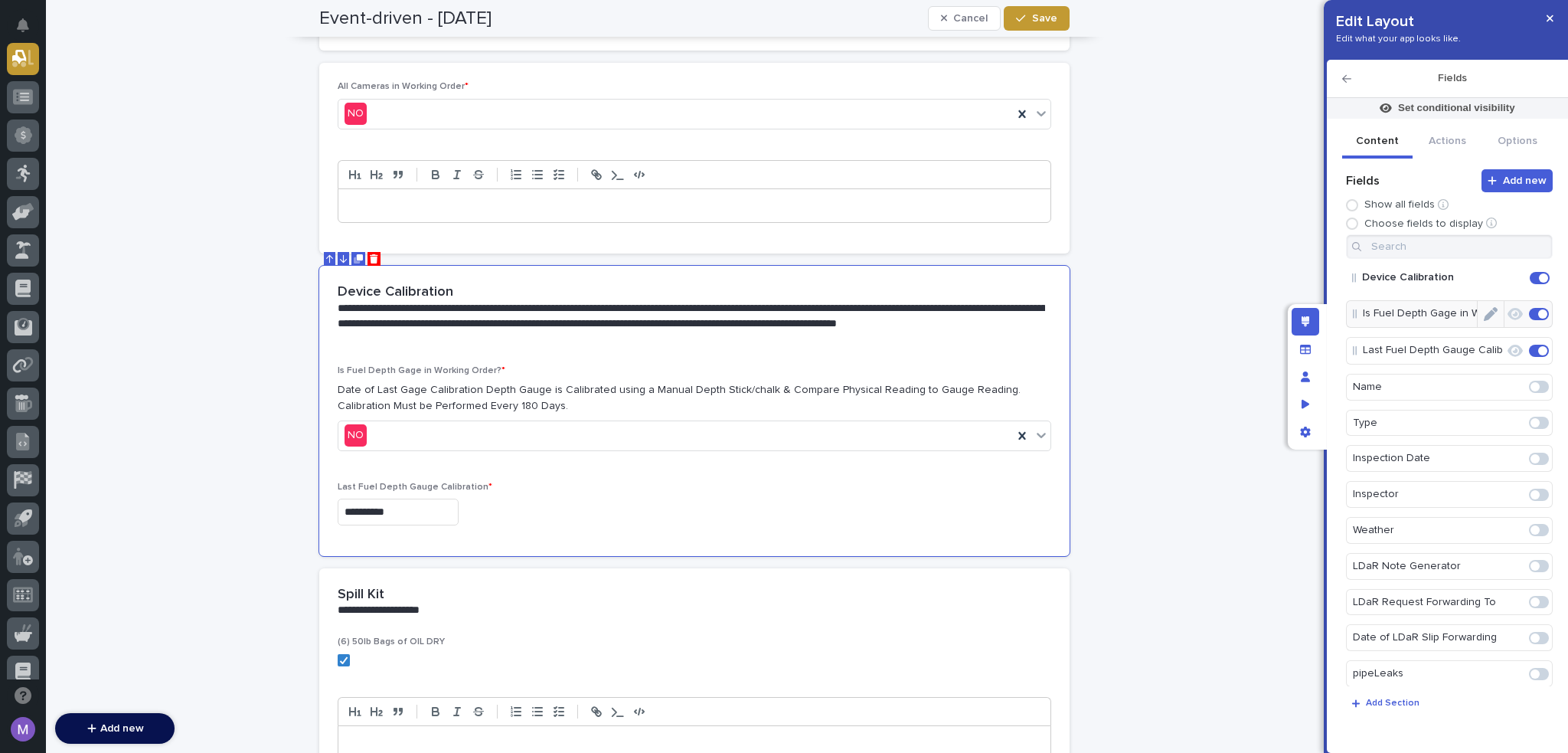
click at [1492, 313] on button "Edit" at bounding box center [1491, 314] width 26 height 26
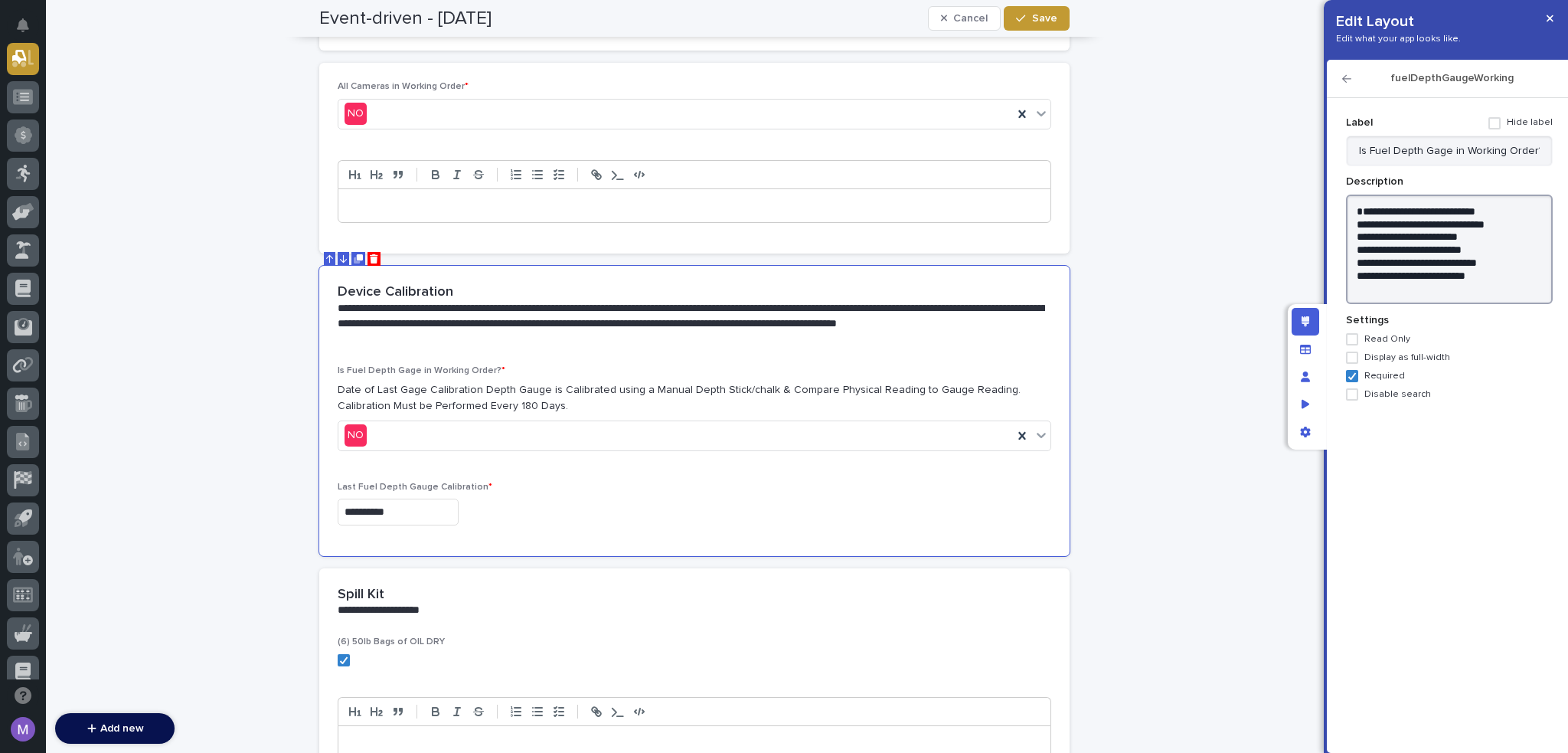
drag, startPoint x: 1352, startPoint y: 219, endPoint x: 1541, endPoint y: 297, distance: 204.5
click at [1541, 297] on textarea "**********" at bounding box center [1449, 250] width 207 height 110
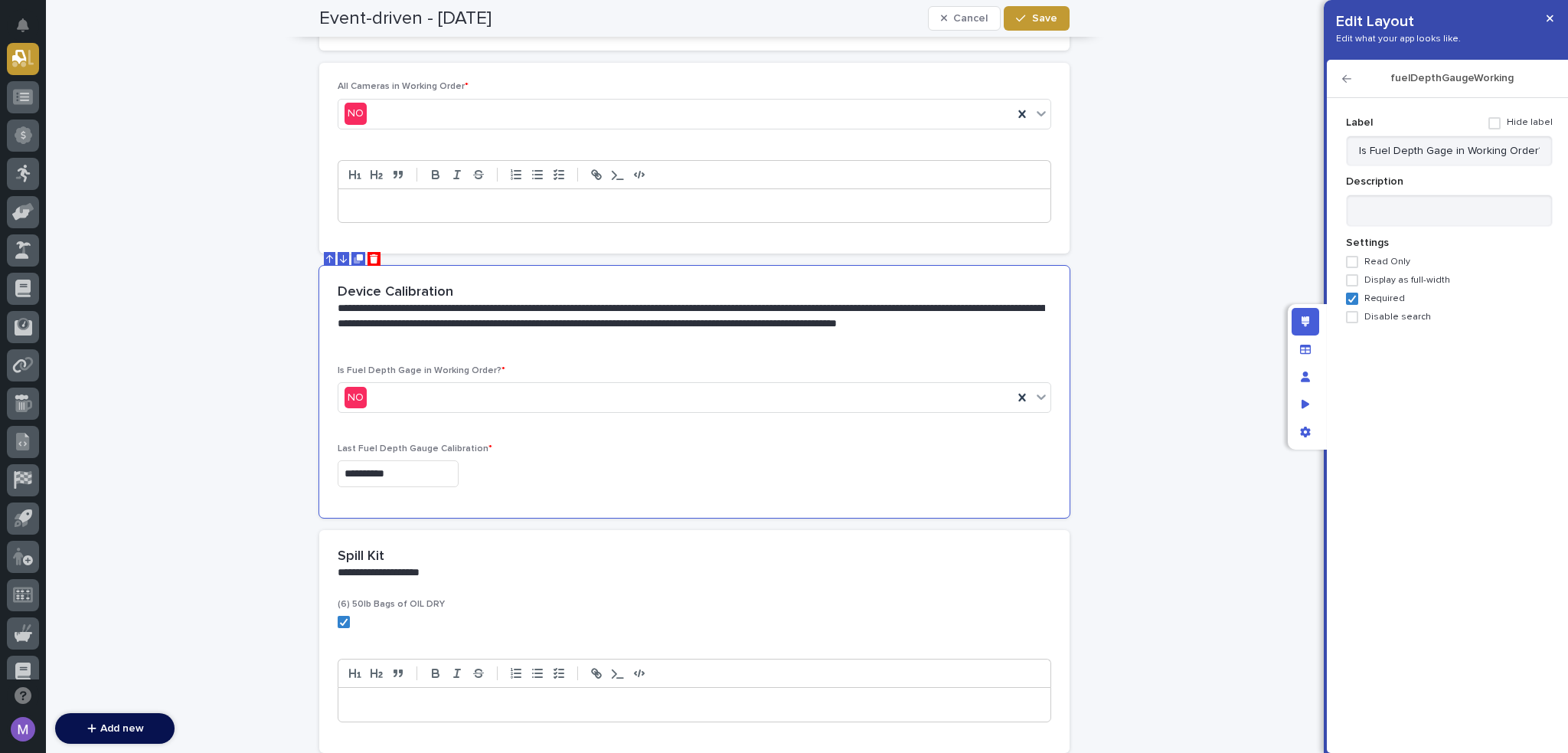
click at [1350, 81] on icon "button" at bounding box center [1347, 79] width 9 height 11
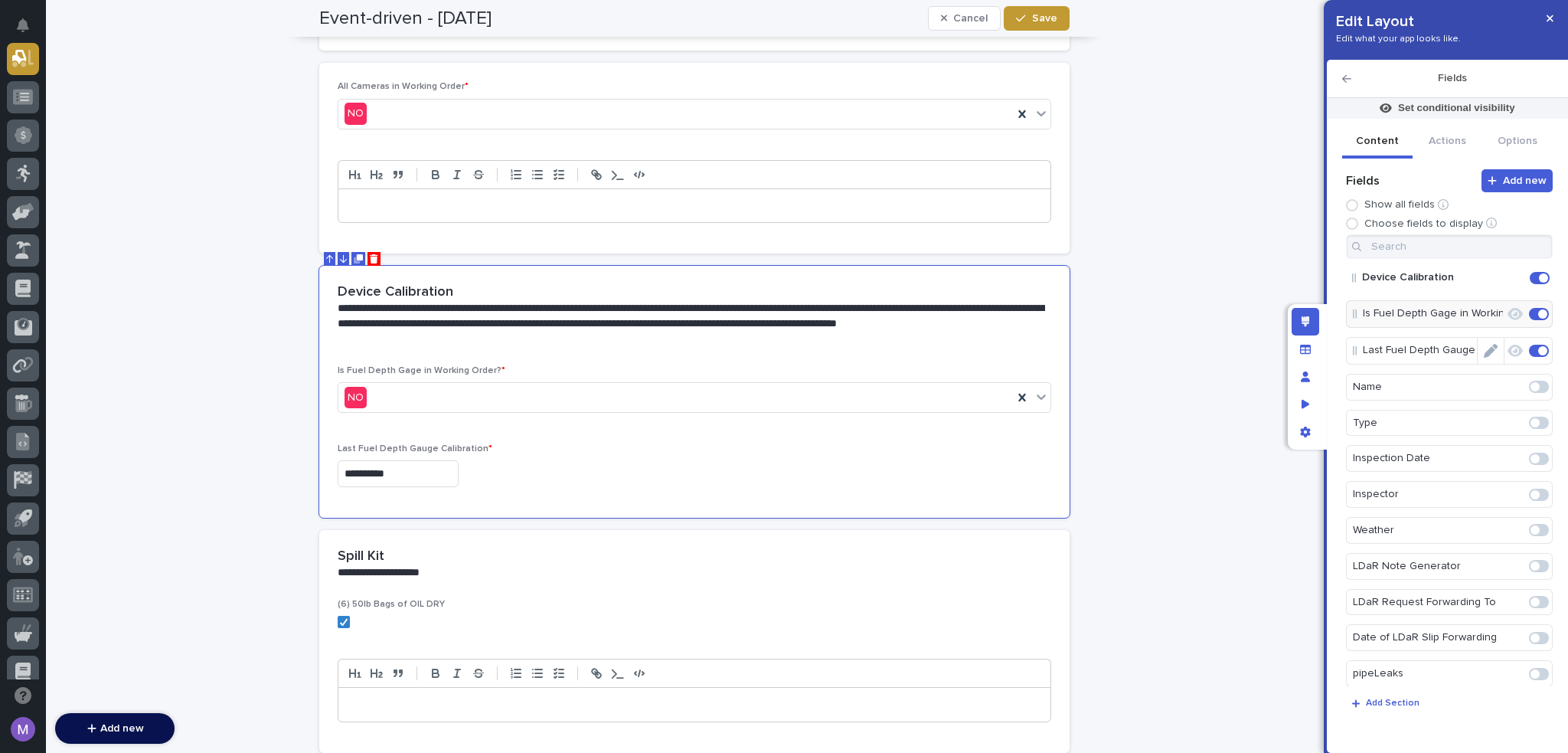
click at [1484, 344] on icon "Edit" at bounding box center [1490, 350] width 14 height 14
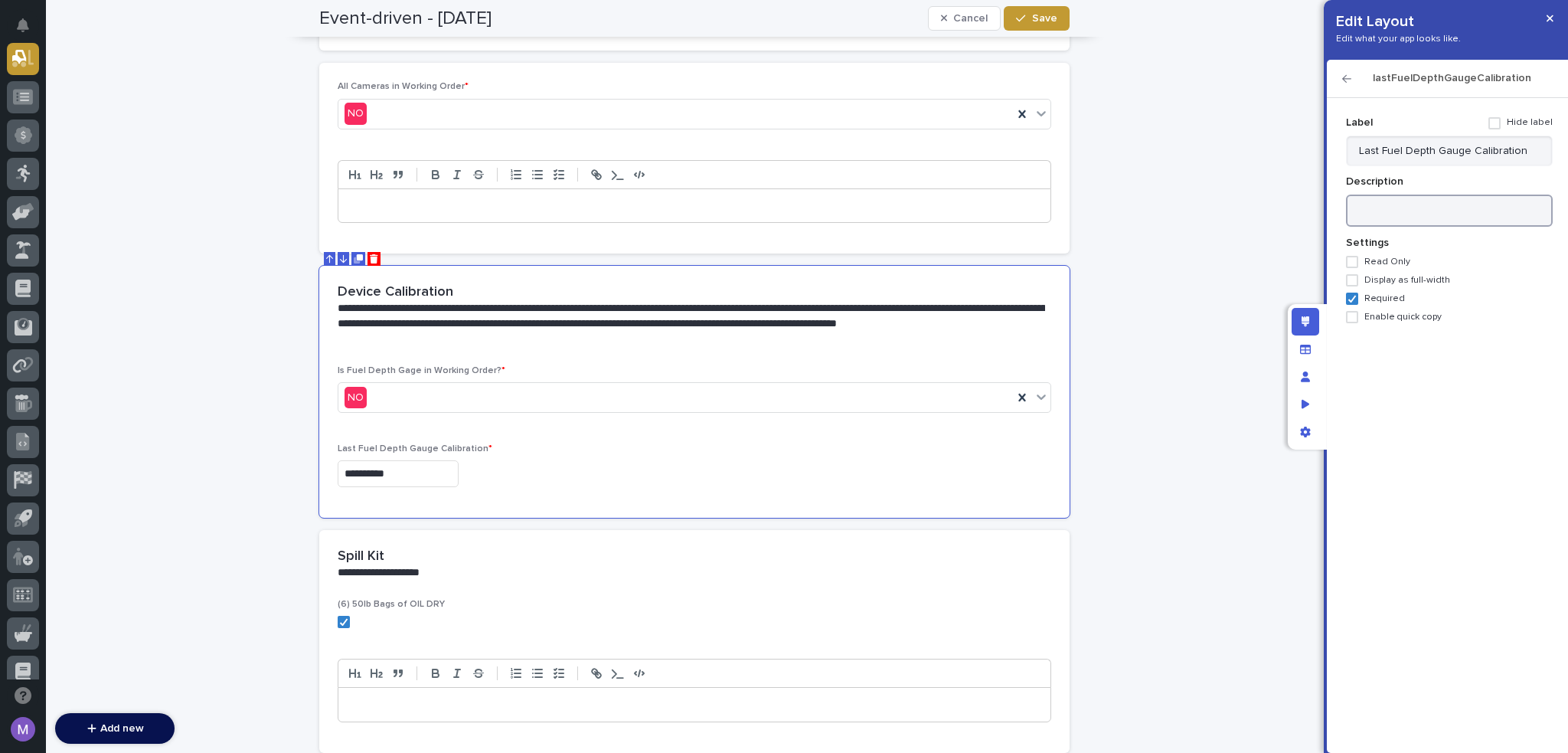
click at [1434, 202] on textarea at bounding box center [1449, 211] width 207 height 33
paste textarea "**********"
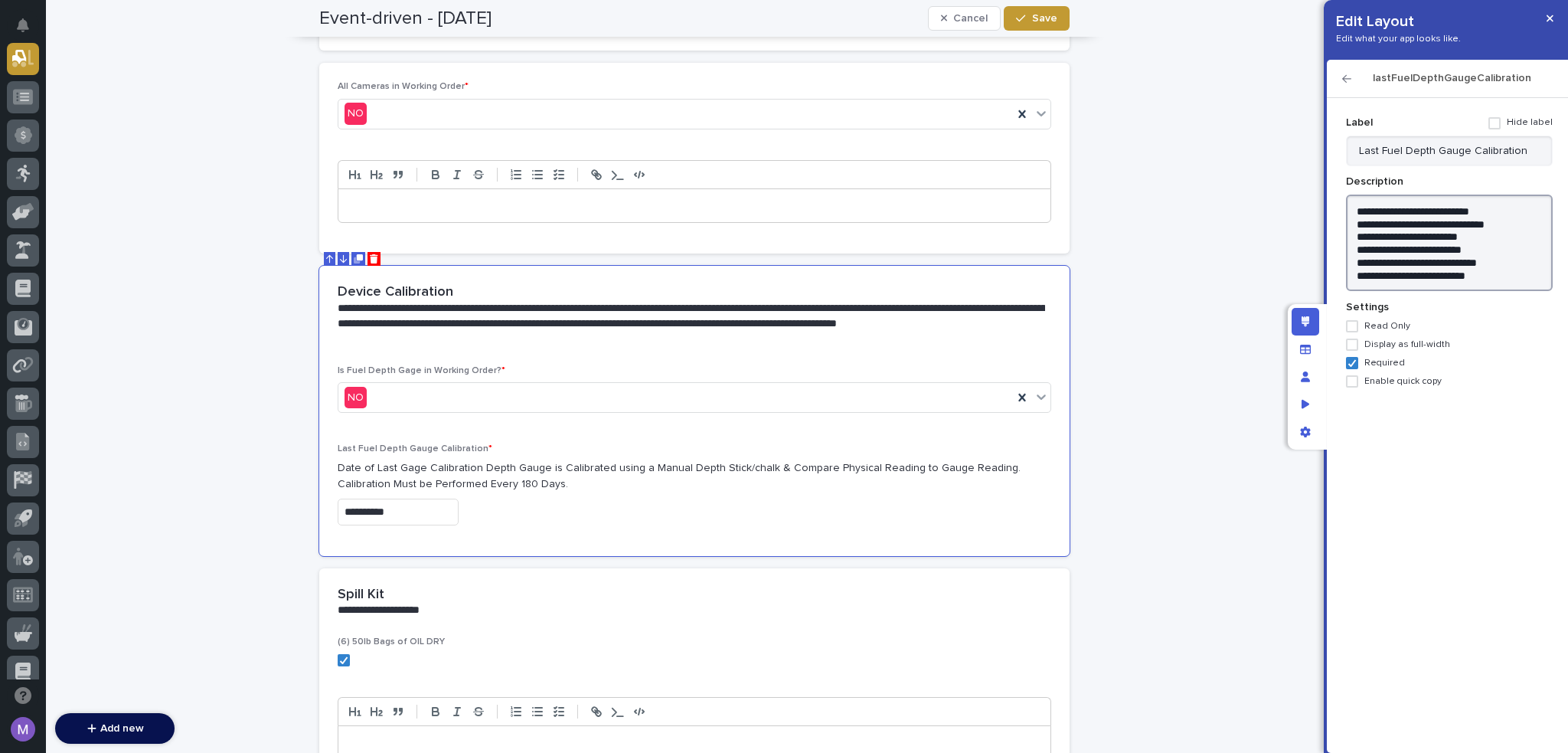
type textarea "**********"
click at [396, 310] on p "**********" at bounding box center [691, 323] width 707 height 46
click at [1344, 74] on icon "button" at bounding box center [1347, 79] width 9 height 11
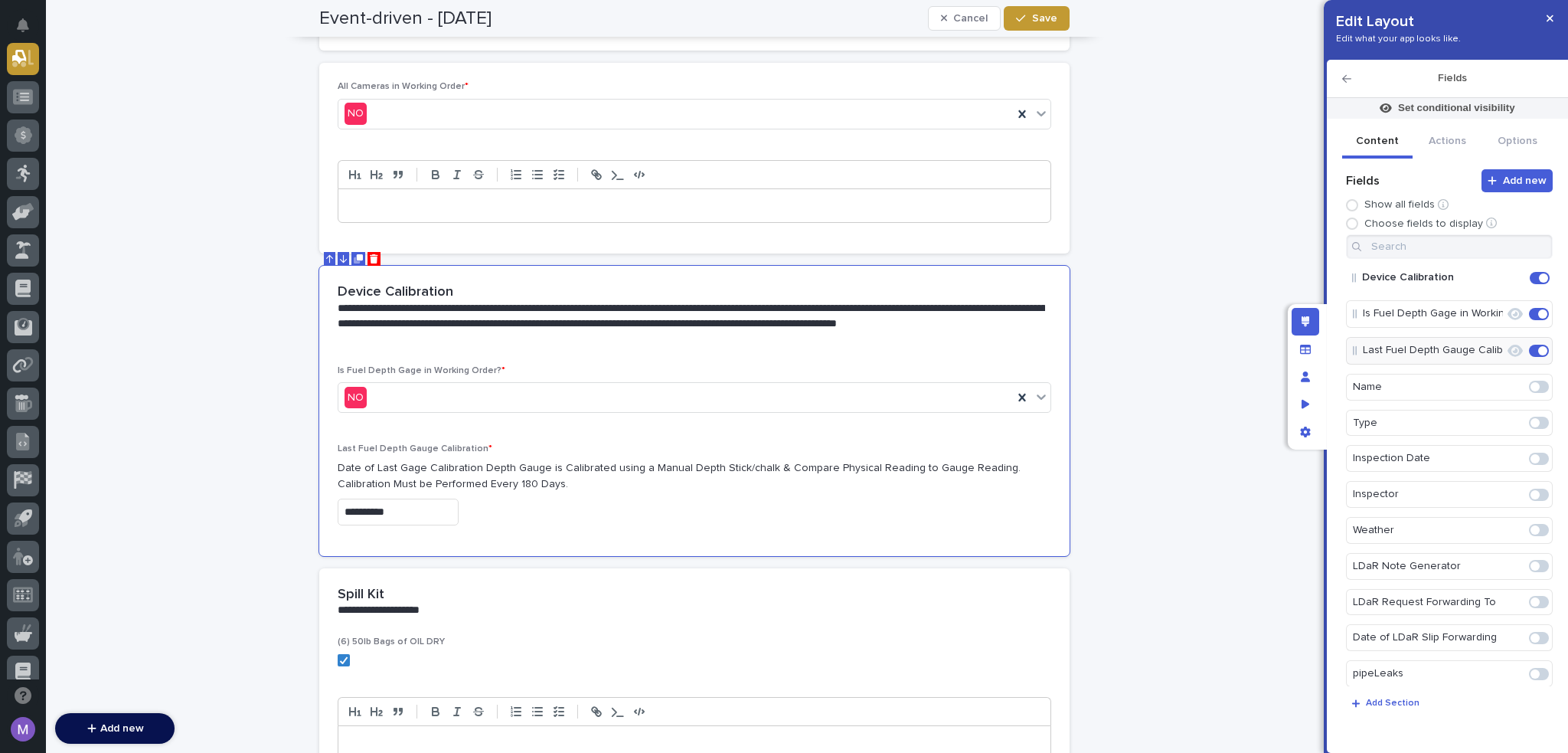
click at [1345, 75] on icon "button" at bounding box center [1347, 79] width 9 height 7
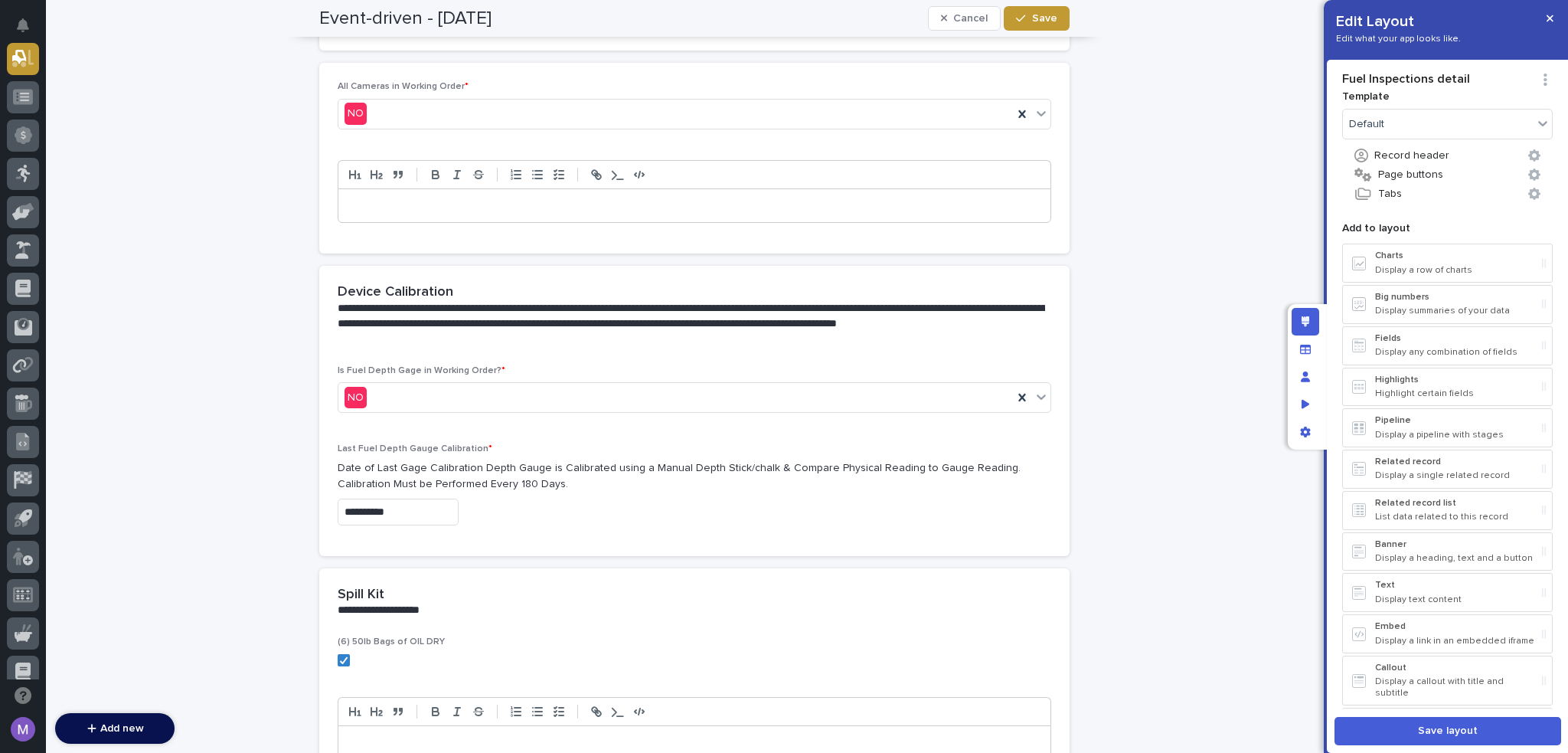
click at [1011, 287] on div "**********" at bounding box center [691, 315] width 707 height 62
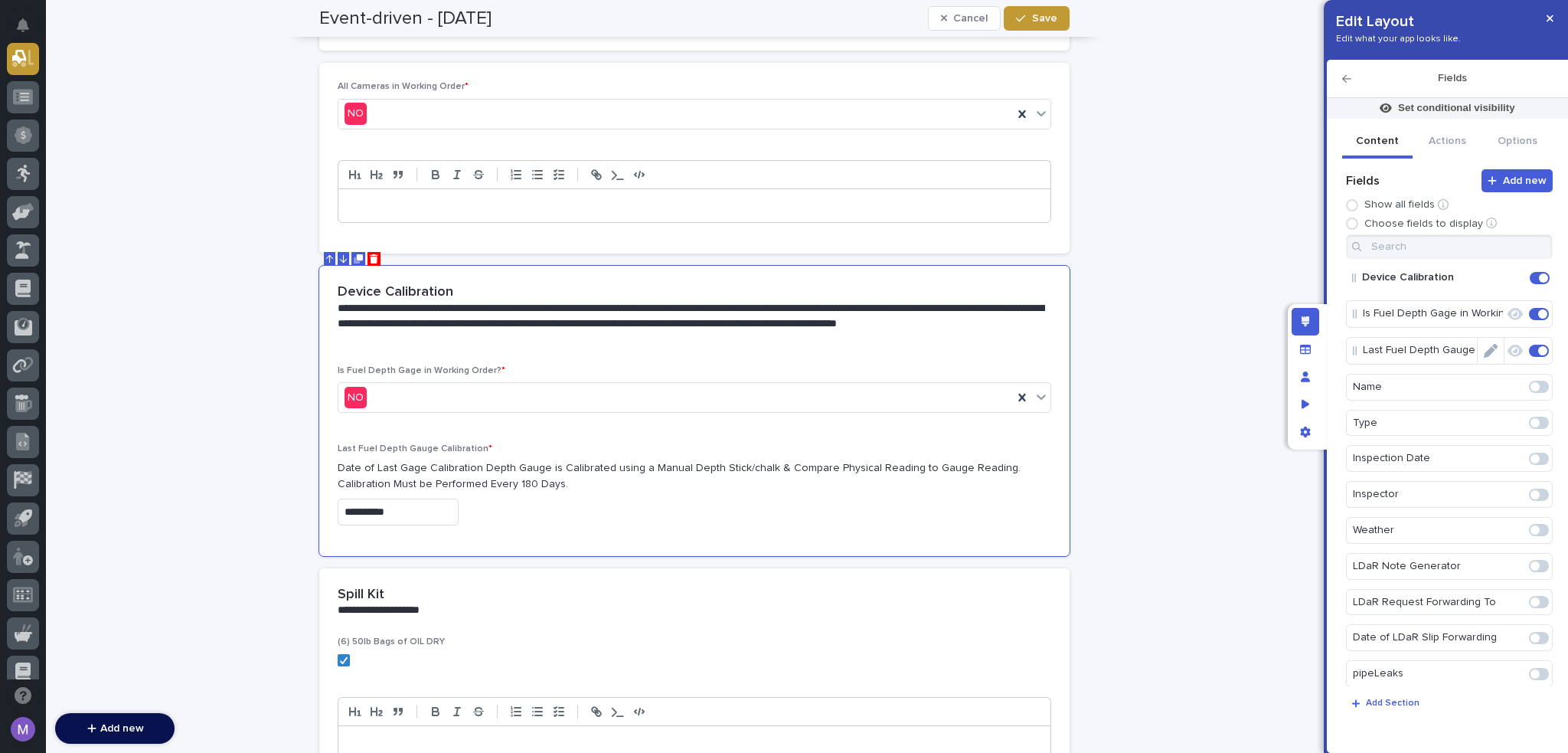
click at [1527, 280] on icon "Edit" at bounding box center [1527, 278] width 0 height 14
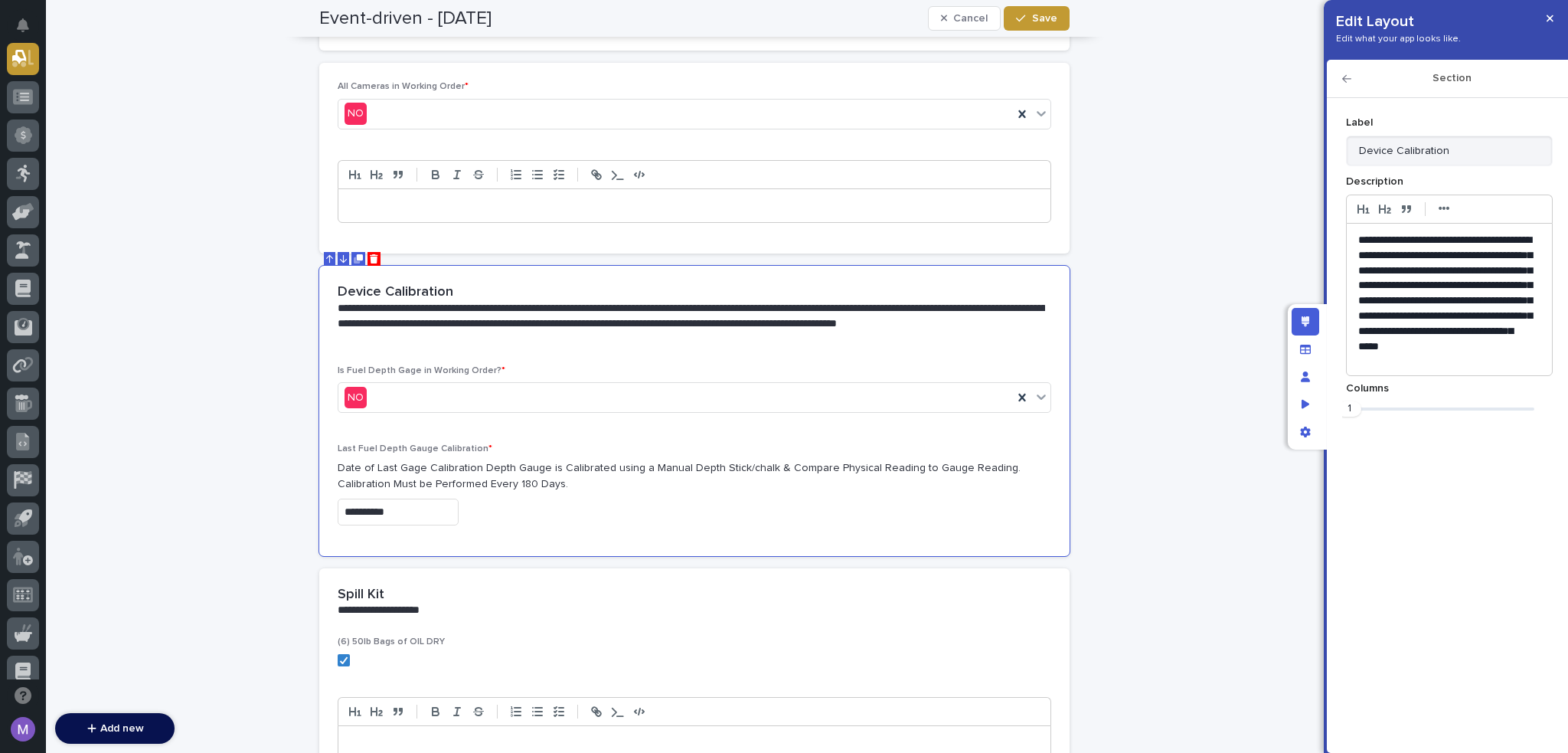
click at [1496, 277] on p "**********" at bounding box center [1443, 309] width 171 height 152
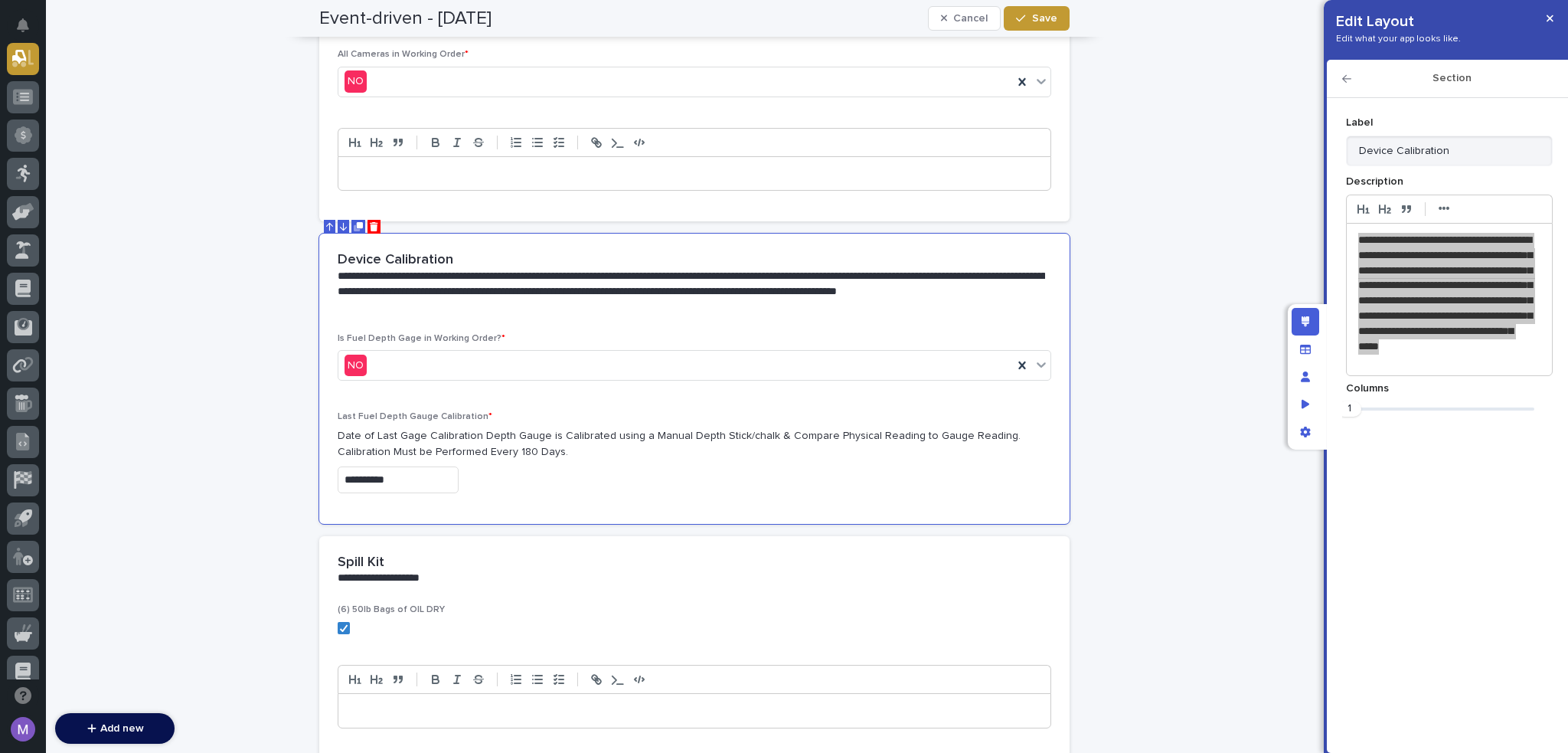
scroll to position [3677, 0]
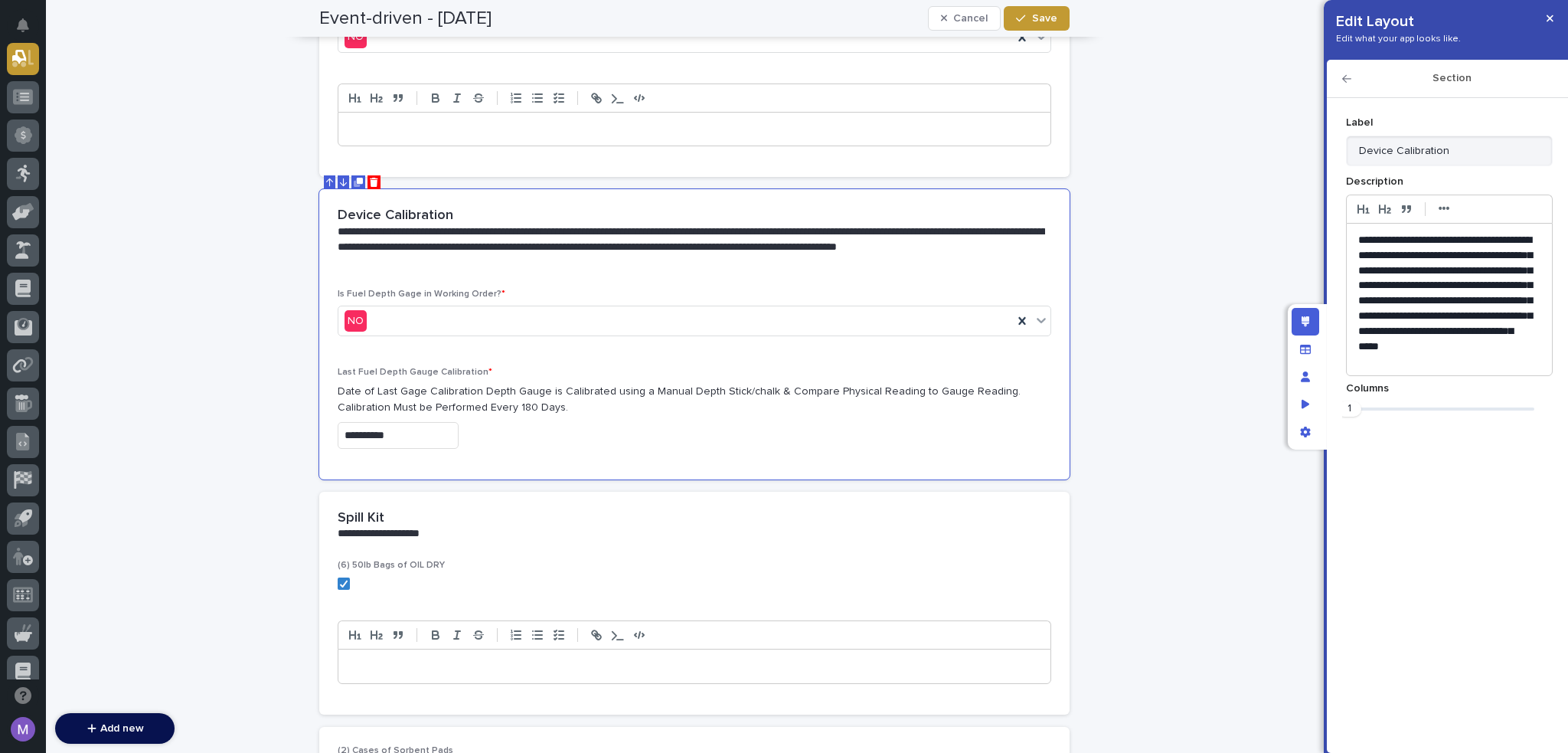
click at [1344, 73] on div "Section" at bounding box center [1448, 79] width 241 height 38
drag, startPoint x: 1343, startPoint y: 76, endPoint x: 1281, endPoint y: 111, distance: 71.2
click at [1342, 78] on div "Section" at bounding box center [1448, 79] width 241 height 38
click at [1351, 79] on icon "button" at bounding box center [1347, 79] width 9 height 7
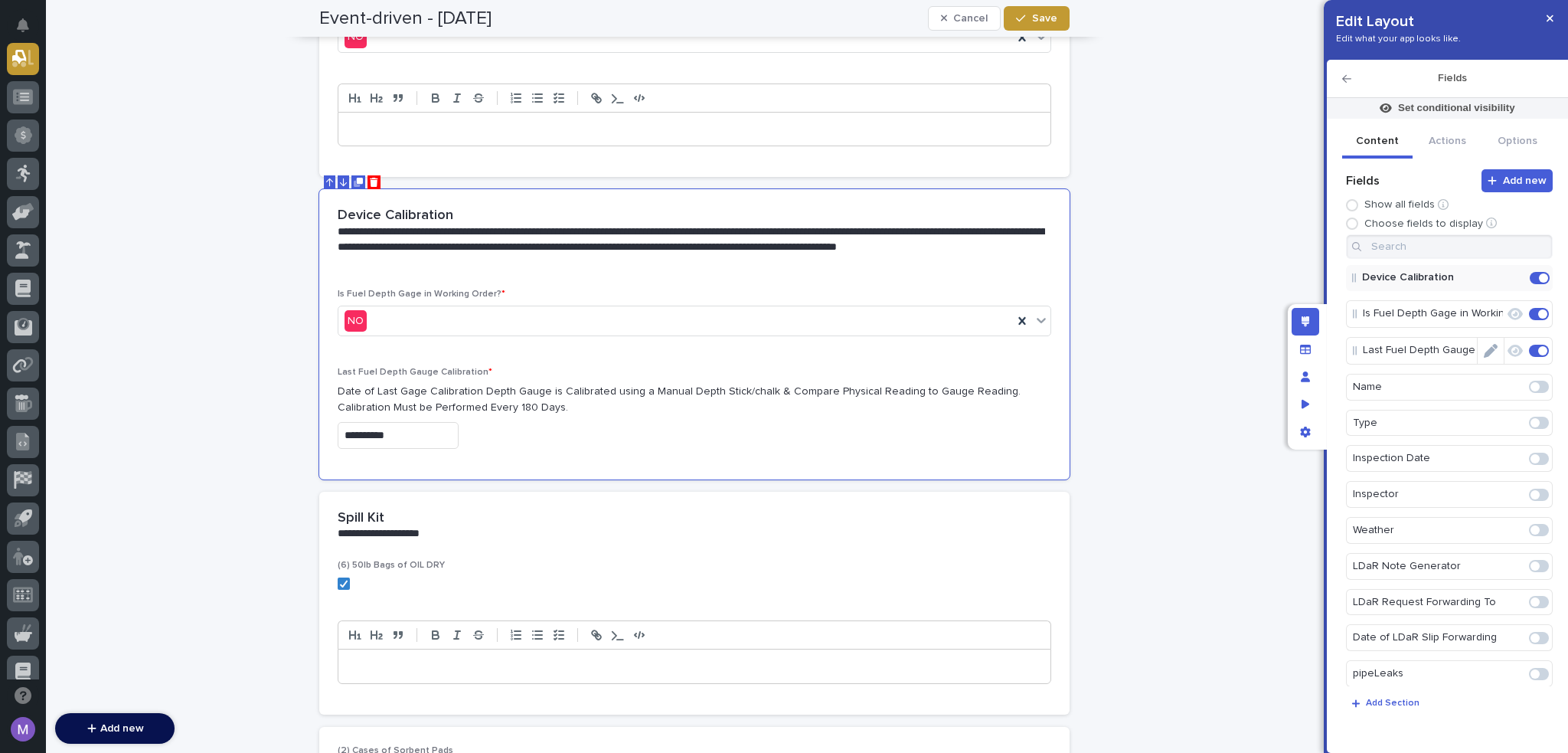
click at [1485, 352] on icon "Edit" at bounding box center [1490, 350] width 14 height 14
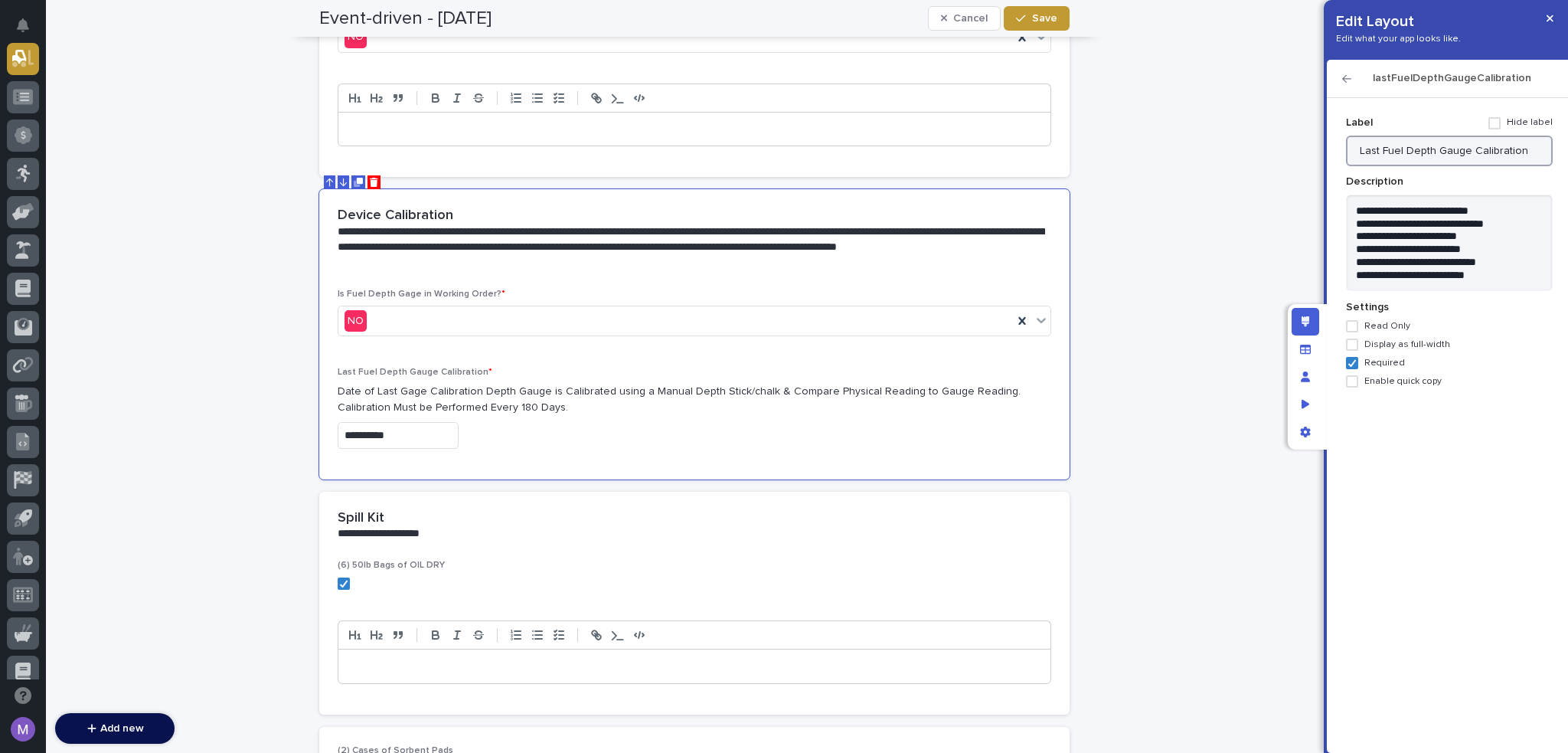
click at [1433, 146] on input "Last Fuel Depth Gauge Calibration" at bounding box center [1449, 151] width 207 height 31
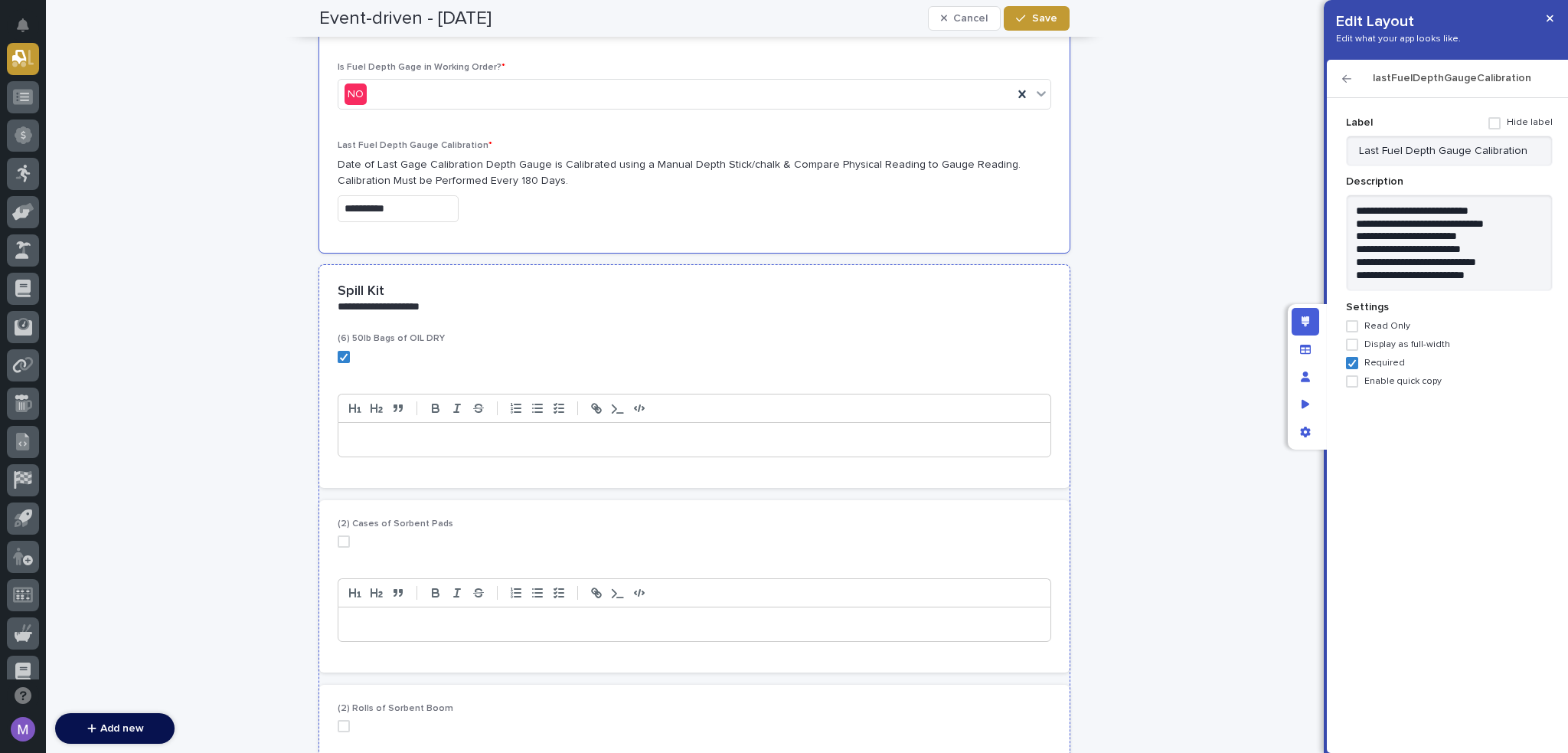
scroll to position [3906, 0]
click at [758, 330] on p "(6) 50lb Bags of OIL DRY" at bounding box center [694, 335] width 714 height 11
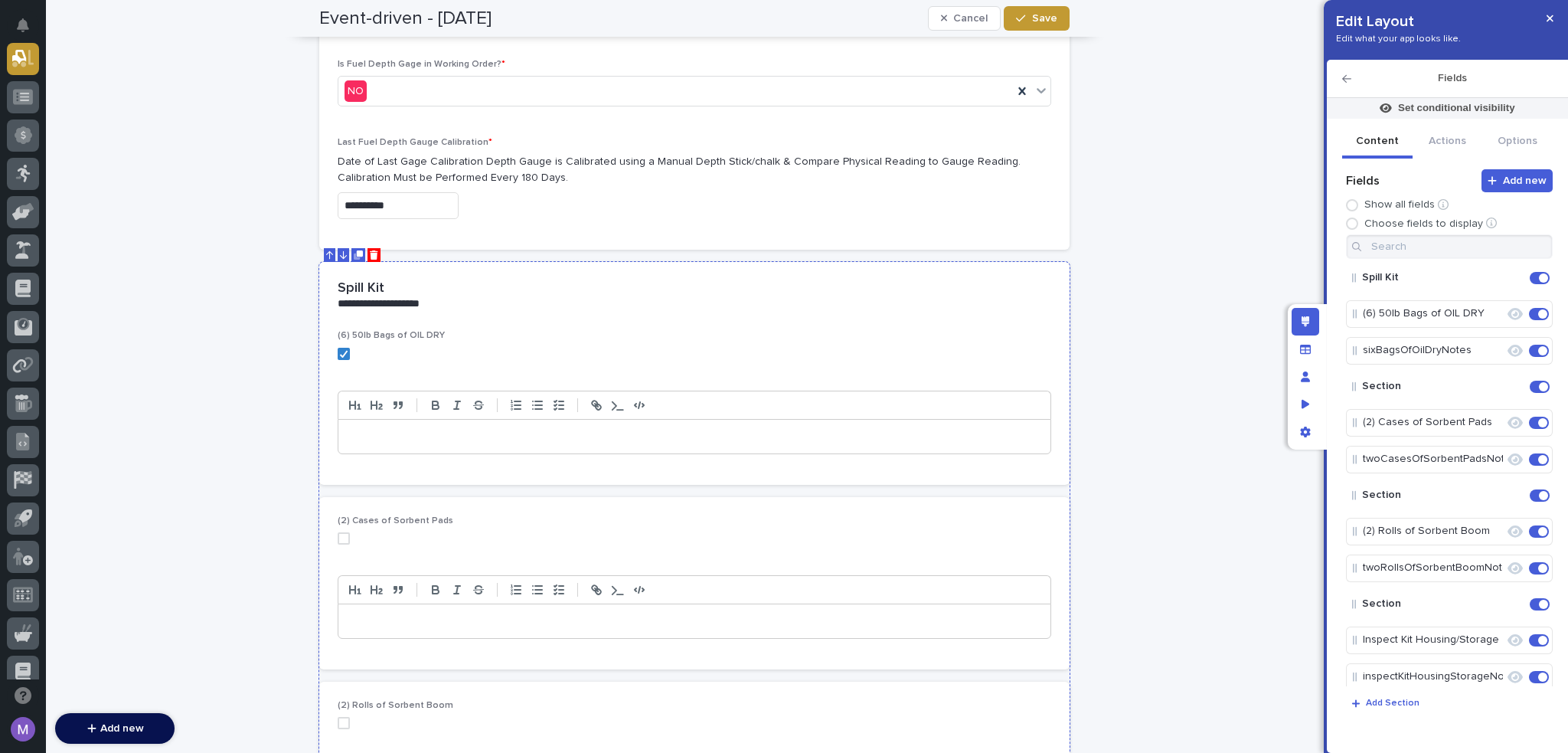
click at [712, 304] on div "**********" at bounding box center [694, 296] width 750 height 68
click at [1506, 272] on icon "Edit" at bounding box center [1513, 278] width 14 height 14
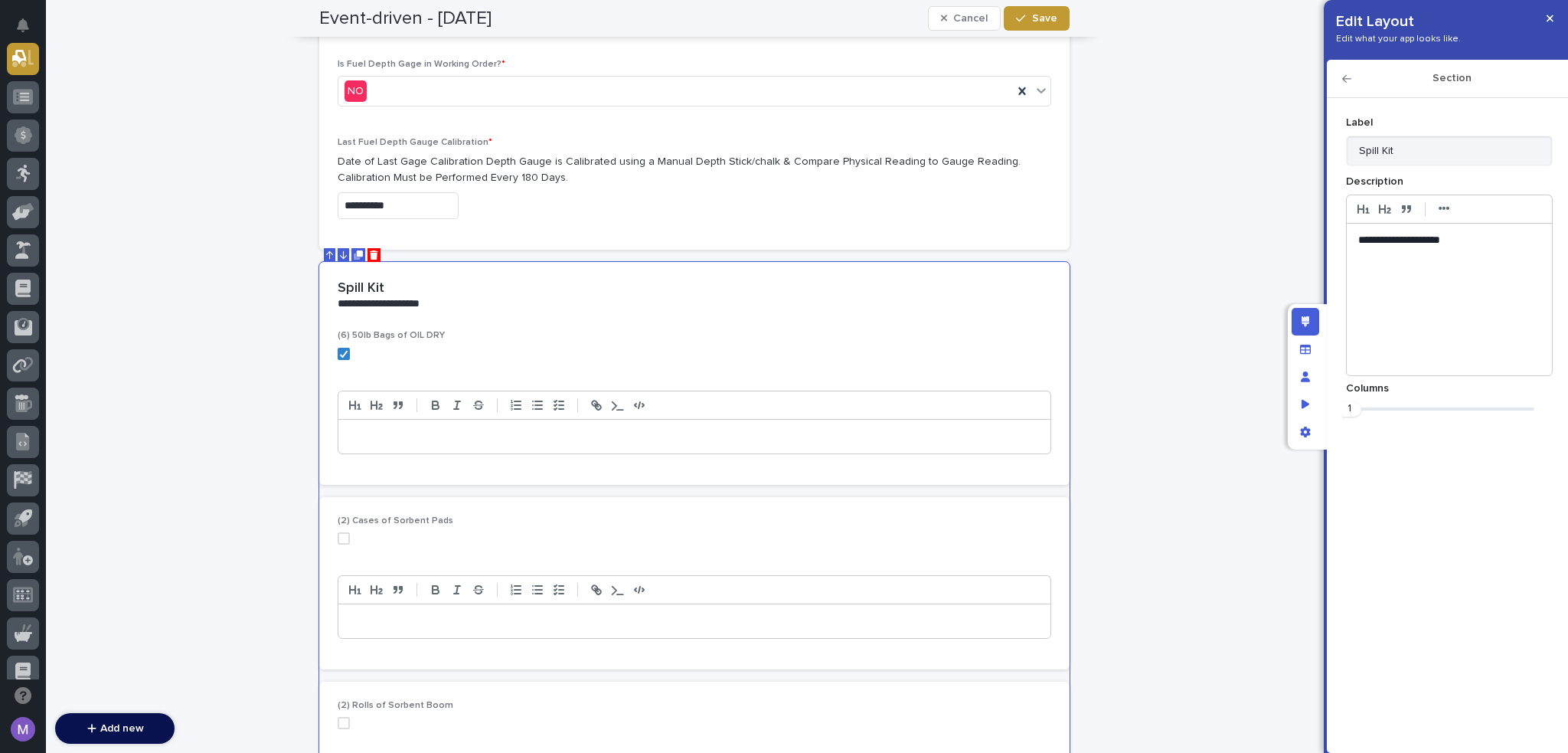
click at [1437, 237] on p "**********" at bounding box center [1450, 240] width 183 height 15
click at [1408, 239] on p "**********" at bounding box center [1450, 240] width 183 height 15
click at [1343, 71] on div "Section" at bounding box center [1448, 79] width 241 height 38
click at [1346, 78] on icon "button" at bounding box center [1347, 79] width 9 height 7
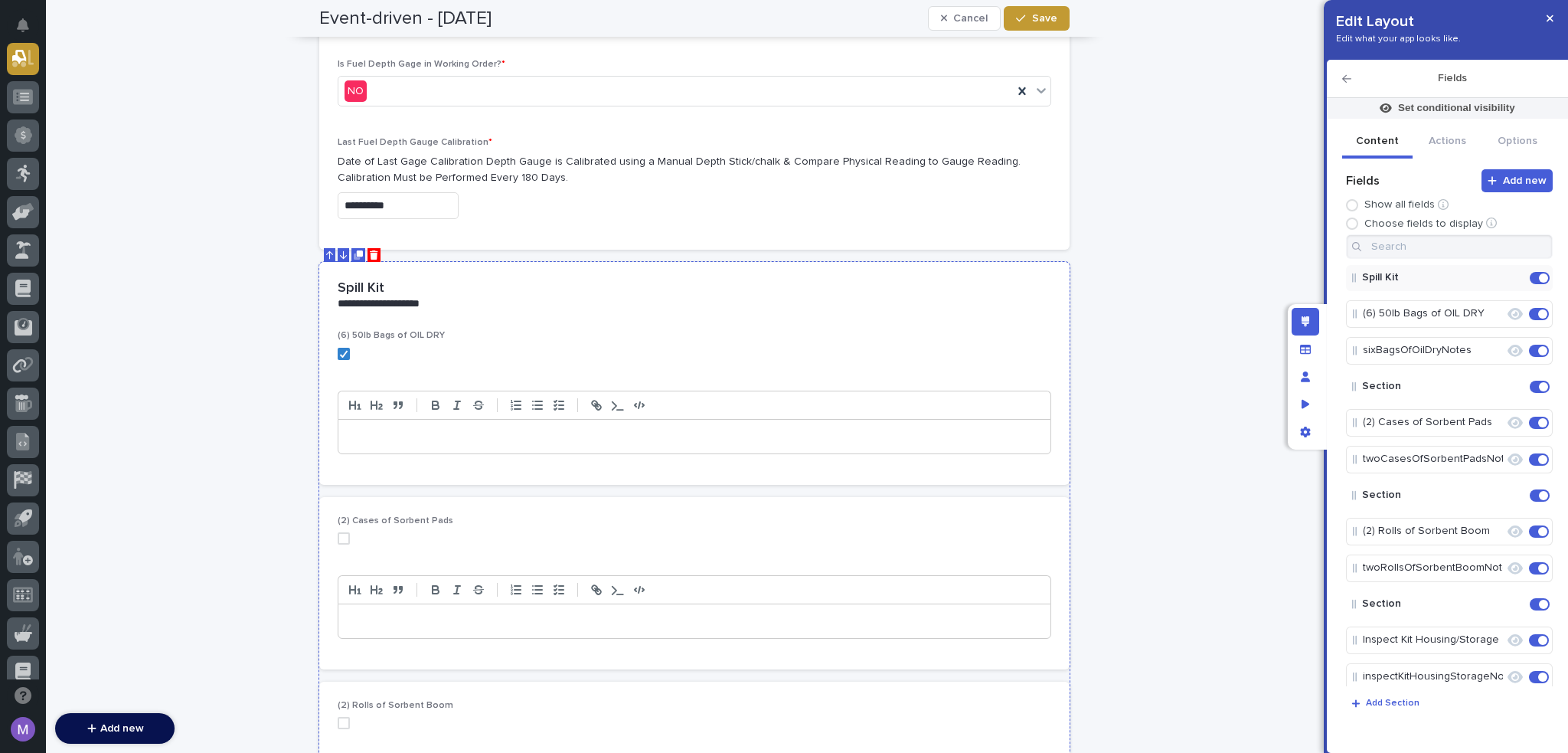
click at [564, 314] on div "**********" at bounding box center [694, 296] width 750 height 68
click at [1015, 10] on button "Save" at bounding box center [1036, 19] width 65 height 24
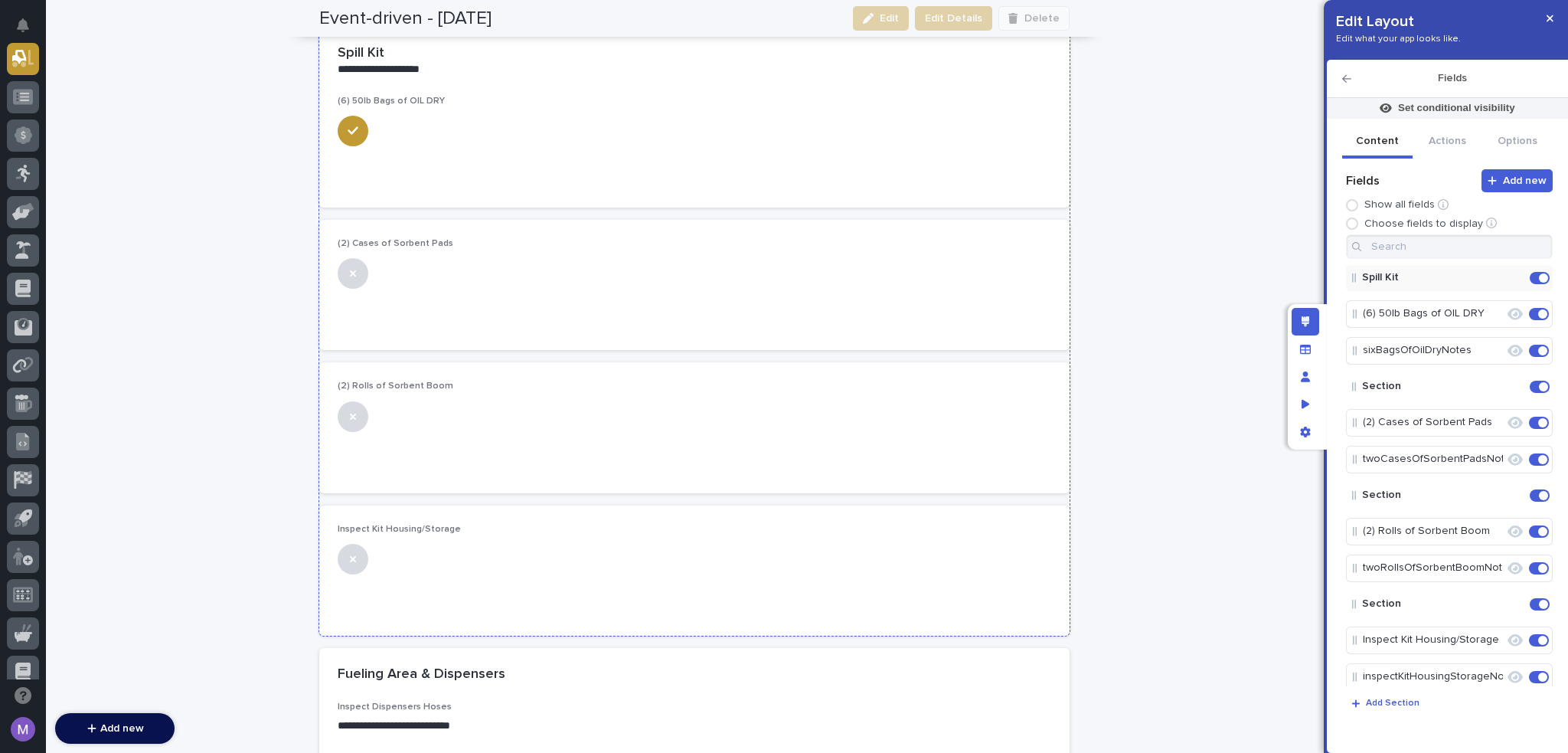
scroll to position [2655, 0]
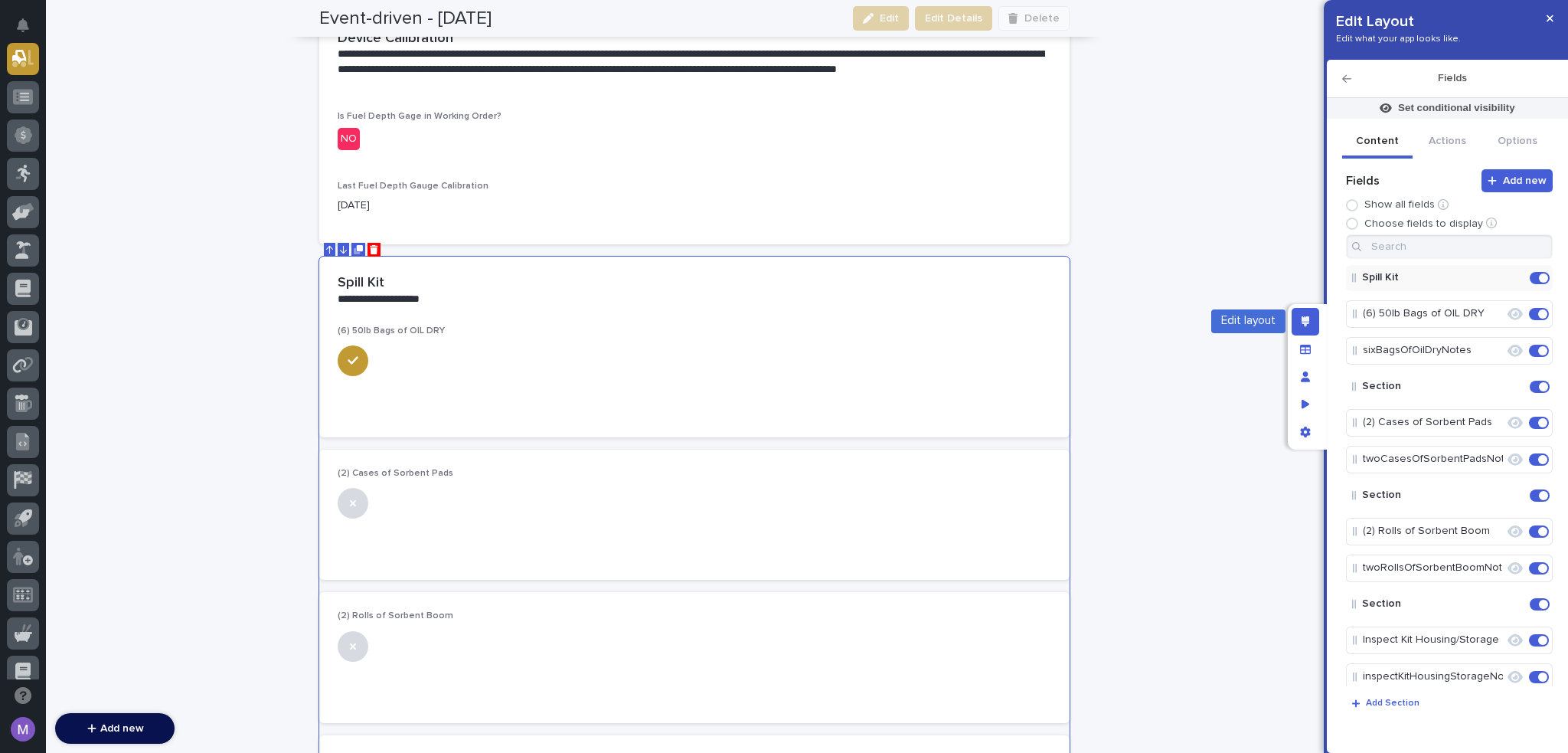
click at [1304, 313] on div "Edit layout" at bounding box center [1305, 322] width 28 height 28
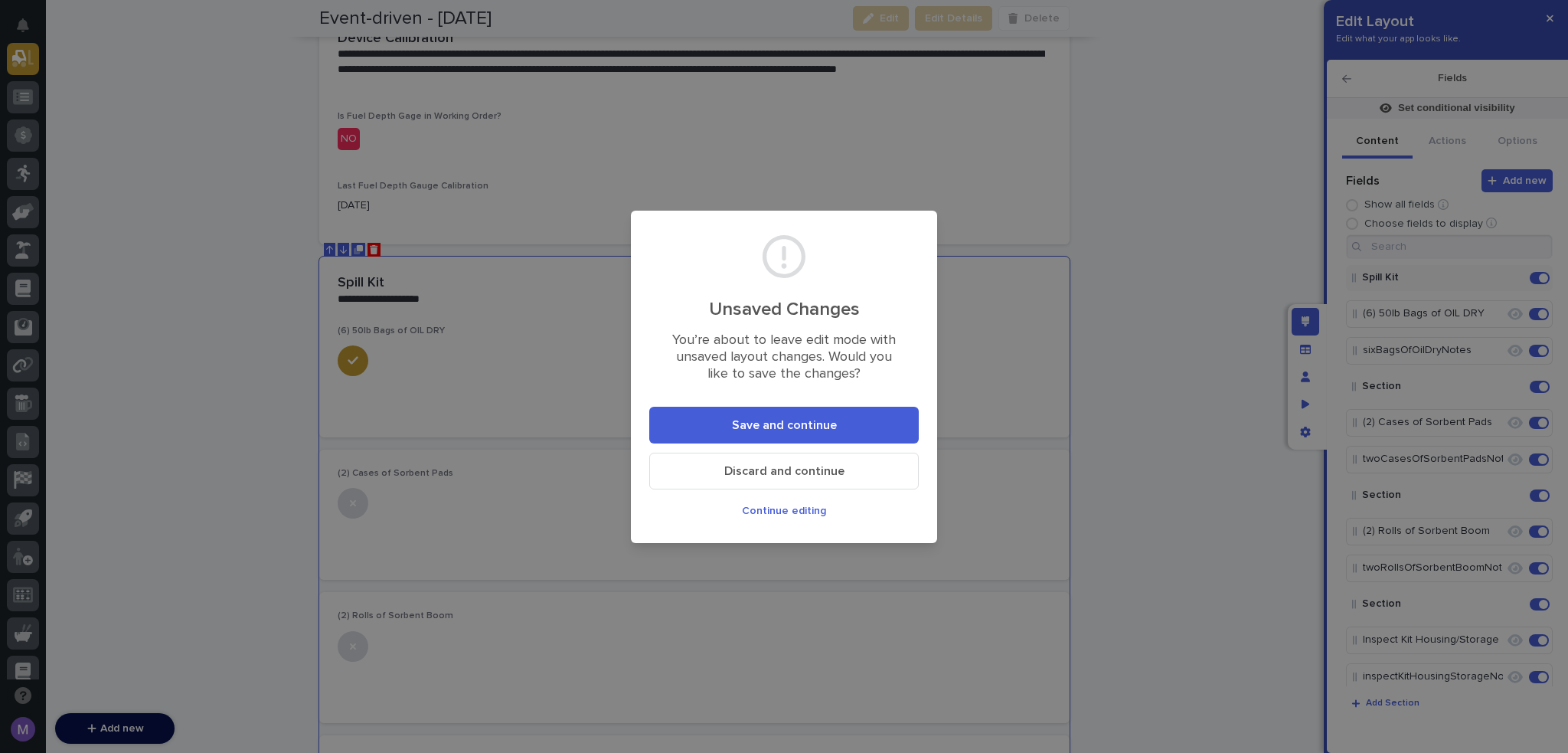
click at [852, 421] on button "Save and continue" at bounding box center [784, 425] width 270 height 36
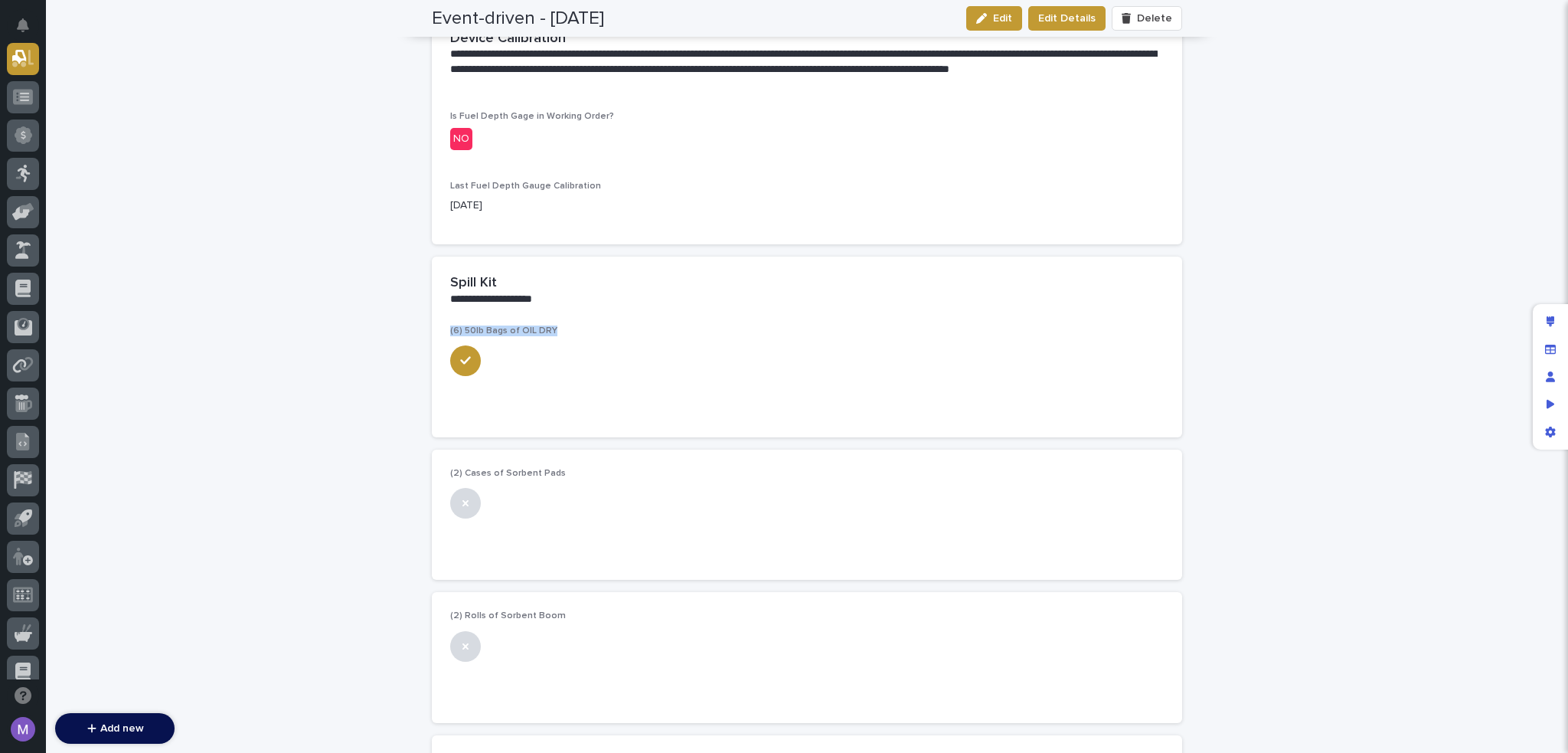
drag, startPoint x: 435, startPoint y: 325, endPoint x: 592, endPoint y: 337, distance: 157.5
click at [592, 337] on div "(6) 50lb Bags of OIL DRY •••" at bounding box center [807, 382] width 750 height 112
drag, startPoint x: 553, startPoint y: 477, endPoint x: 440, endPoint y: 474, distance: 113.0
click at [440, 474] on div "(2) Cases of Sorbent Pads •••" at bounding box center [807, 515] width 750 height 130
click at [579, 511] on div at bounding box center [807, 502] width 714 height 34
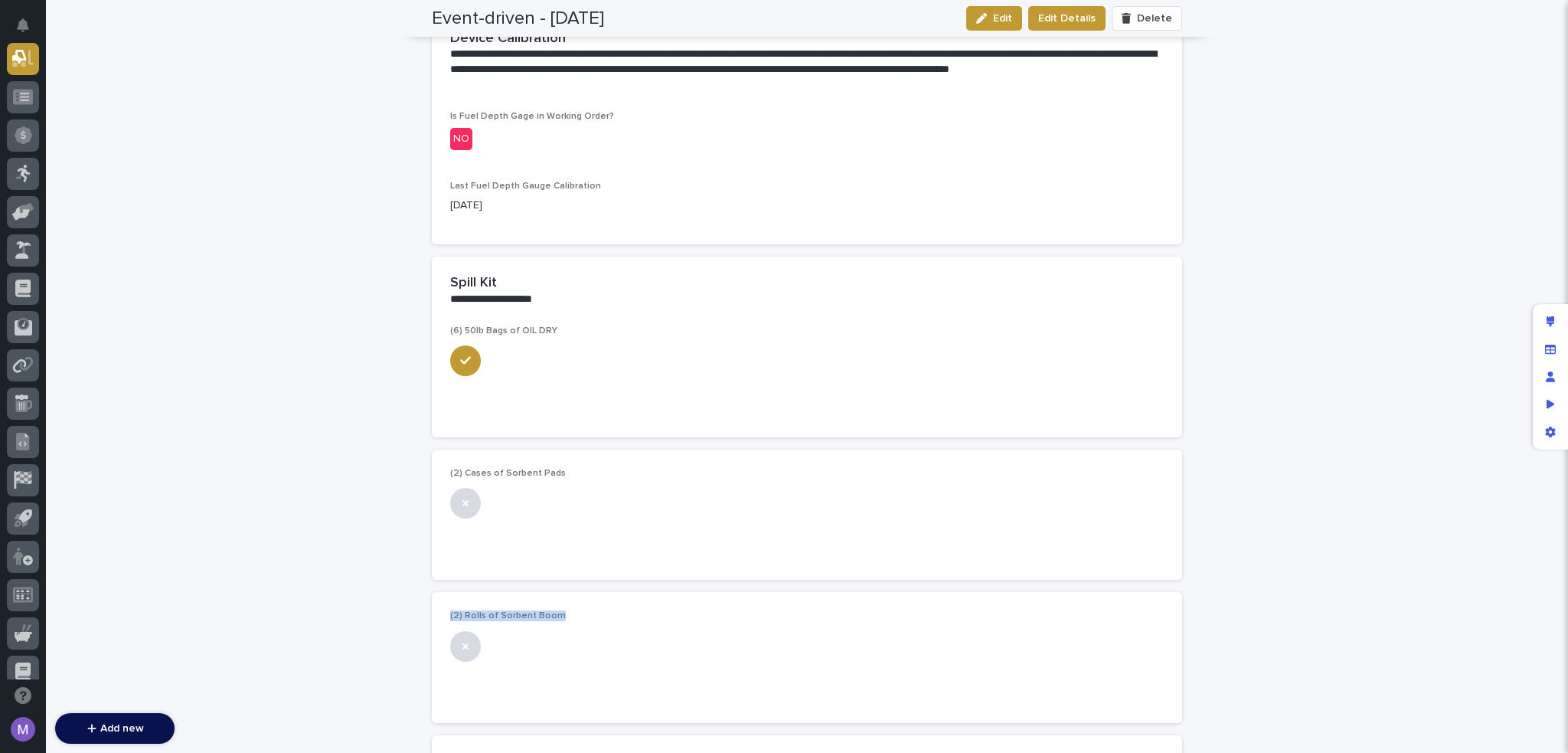
drag, startPoint x: 441, startPoint y: 611, endPoint x: 598, endPoint y: 603, distance: 157.2
click at [598, 603] on div "(2) Rolls of Sorbent Boom •••" at bounding box center [807, 657] width 750 height 130
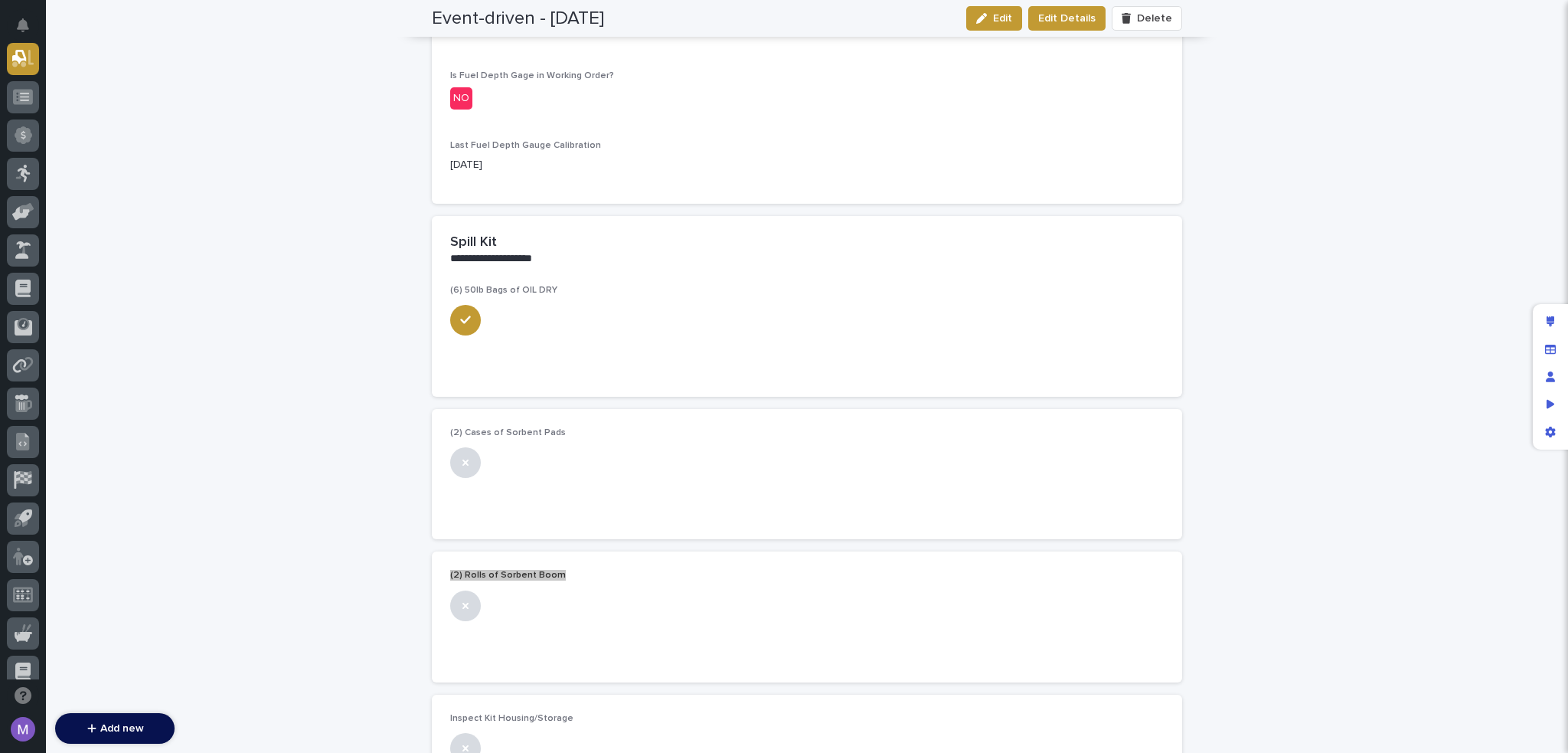
scroll to position [2732, 0]
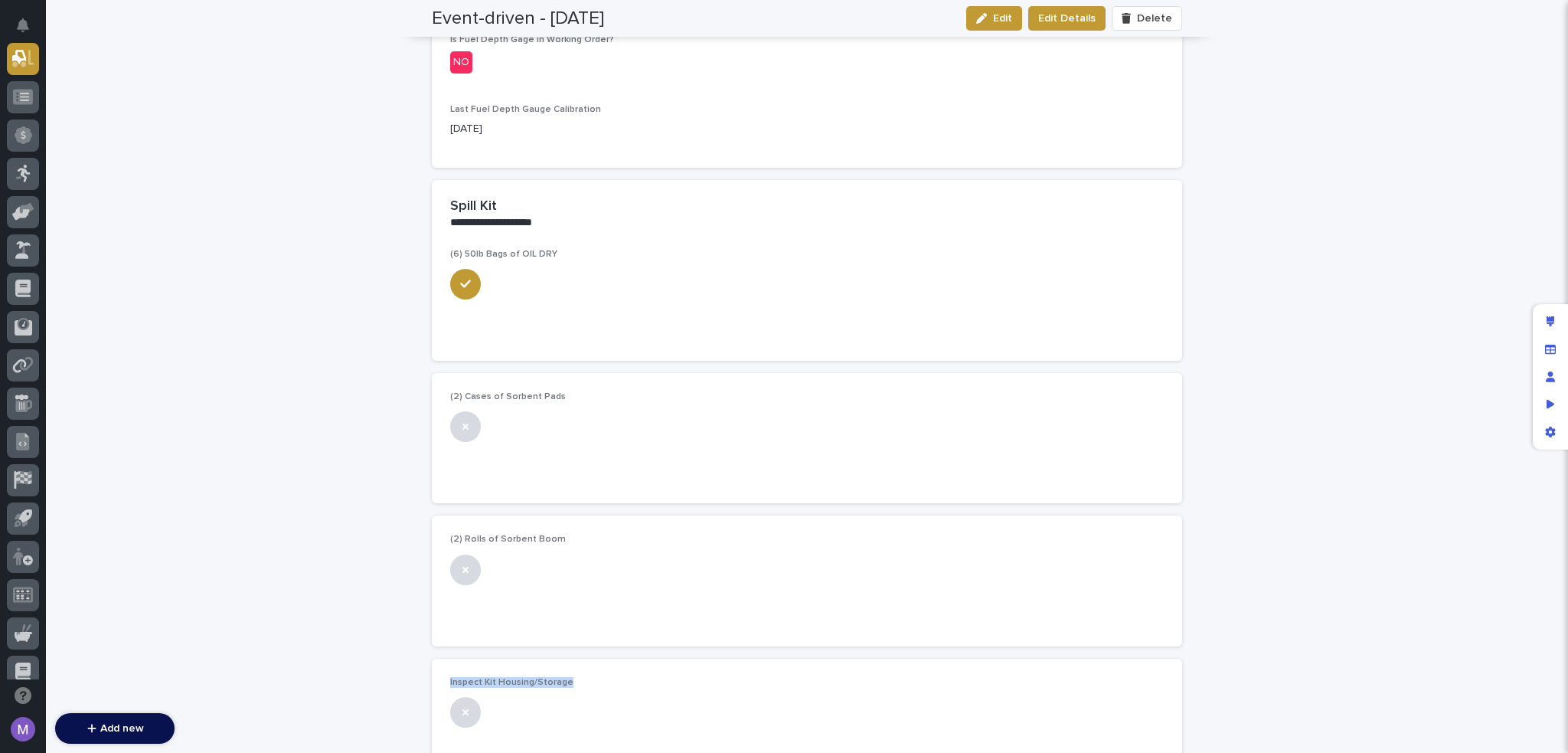
drag, startPoint x: 440, startPoint y: 679, endPoint x: 600, endPoint y: 686, distance: 160.2
click at [600, 686] on div "Inspect Kit Housing/Storage •••" at bounding box center [807, 724] width 750 height 130
click at [978, 22] on icon "button" at bounding box center [981, 18] width 11 height 11
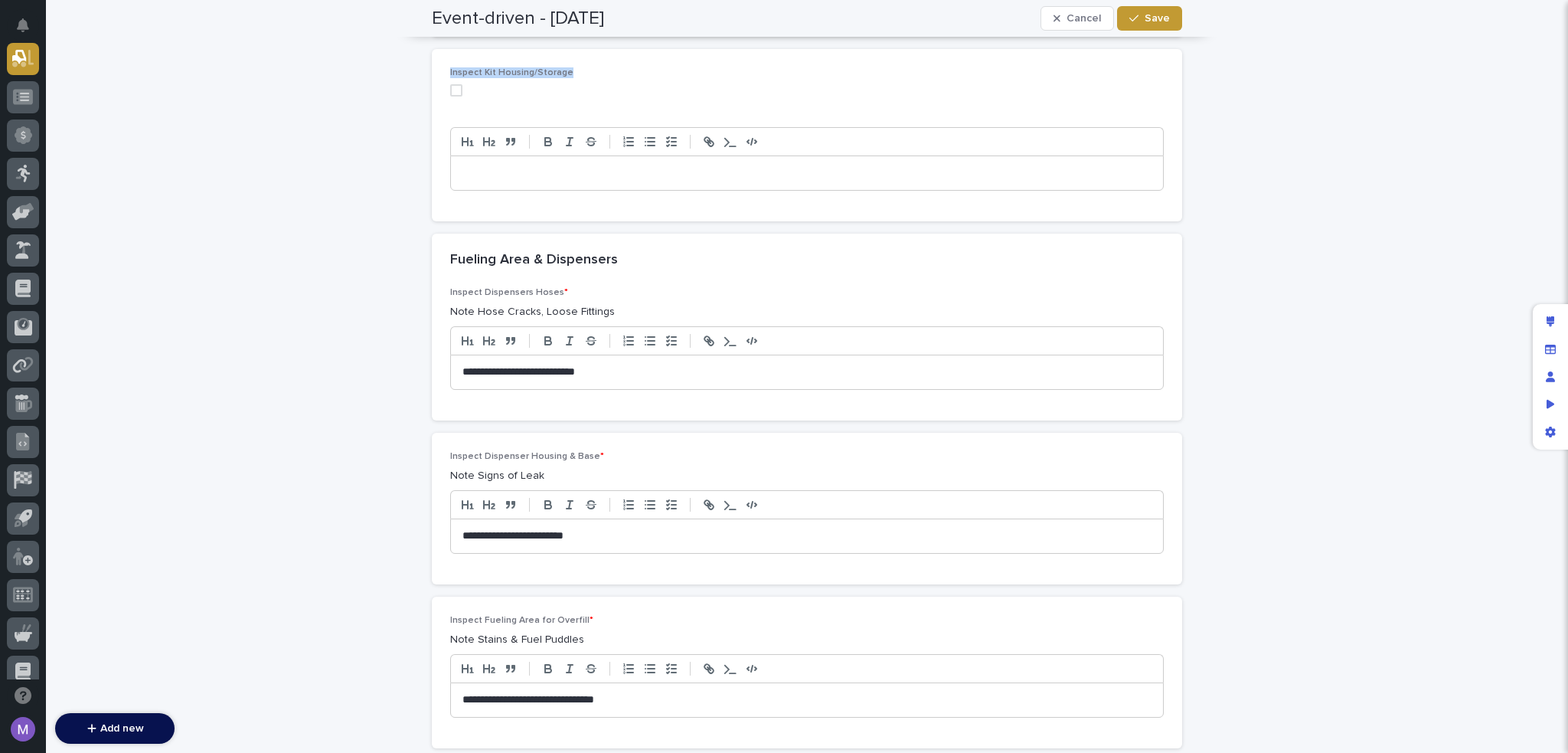
scroll to position [4877, 0]
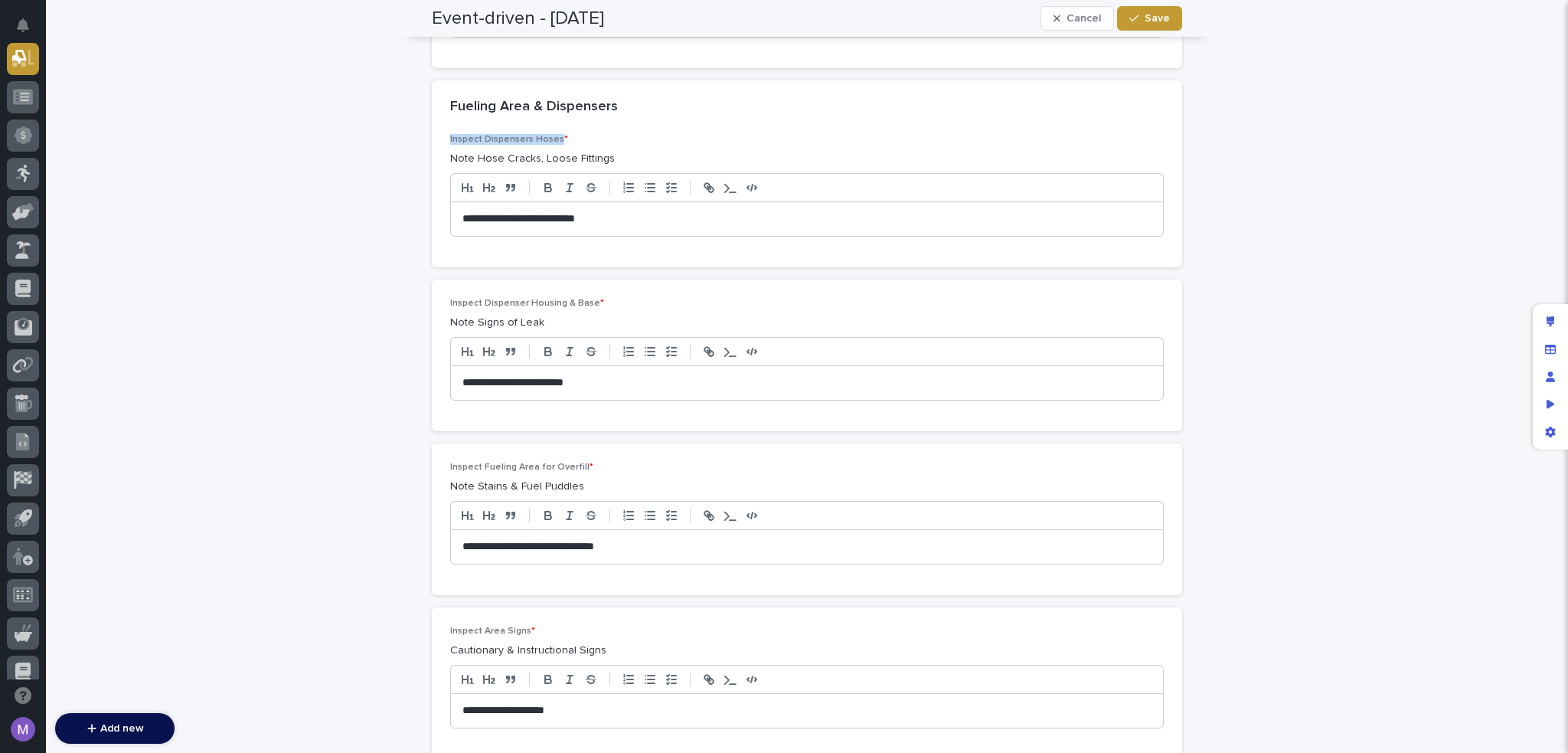
drag, startPoint x: 441, startPoint y: 122, endPoint x: 549, endPoint y: 126, distance: 108.1
click at [549, 134] on div "**********" at bounding box center [807, 200] width 750 height 133
drag, startPoint x: 606, startPoint y: 142, endPoint x: 440, endPoint y: 152, distance: 166.3
click at [440, 152] on div "**********" at bounding box center [807, 200] width 750 height 133
drag, startPoint x: 452, startPoint y: 287, endPoint x: 585, endPoint y: 290, distance: 133.0
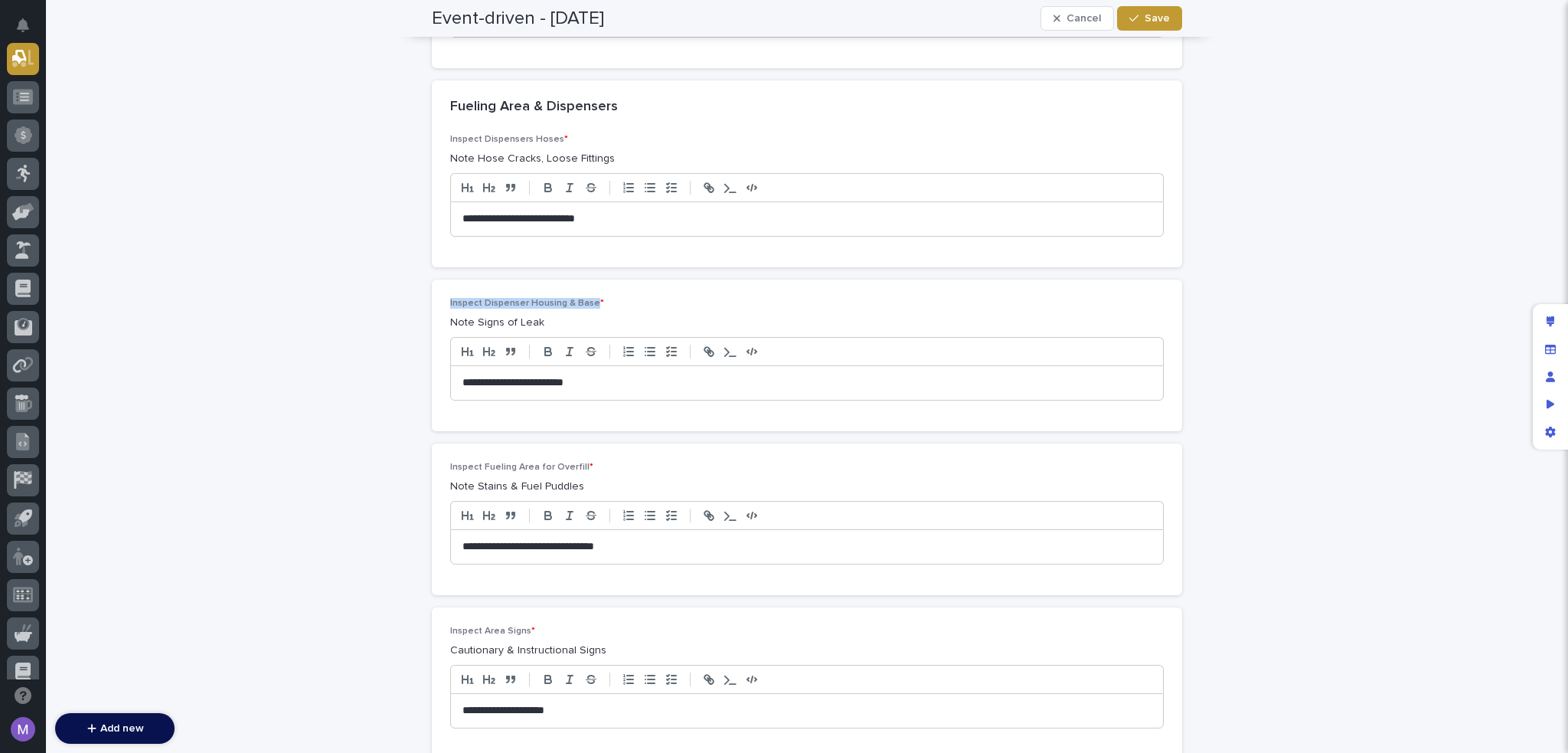
click at [585, 290] on div "**********" at bounding box center [807, 355] width 750 height 152
drag, startPoint x: 441, startPoint y: 309, endPoint x: 549, endPoint y: 306, distance: 108.0
click at [549, 306] on div "**********" at bounding box center [807, 355] width 750 height 152
drag, startPoint x: 445, startPoint y: 448, endPoint x: 575, endPoint y: 453, distance: 130.1
click at [575, 463] on span "Inspect Fueling Area for Overfill *" at bounding box center [522, 467] width 143 height 9
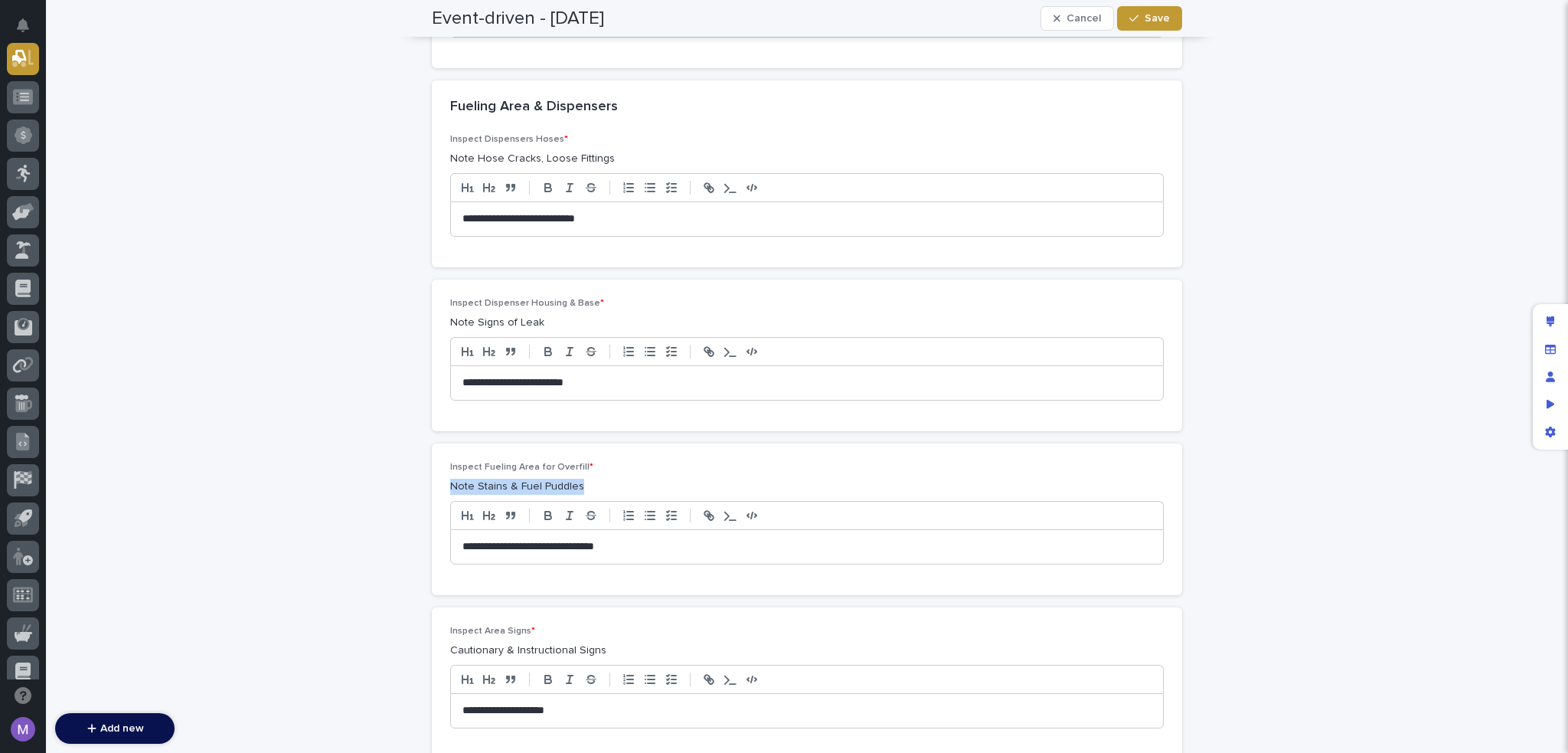
drag, startPoint x: 434, startPoint y: 468, endPoint x: 649, endPoint y: 471, distance: 215.0
click at [649, 471] on div "**********" at bounding box center [807, 519] width 750 height 152
drag, startPoint x: 443, startPoint y: 618, endPoint x: 523, endPoint y: 614, distance: 80.1
click at [523, 614] on div "**********" at bounding box center [807, 682] width 750 height 152
click at [530, 626] on p "Inspect Area Signs *" at bounding box center [807, 631] width 714 height 11
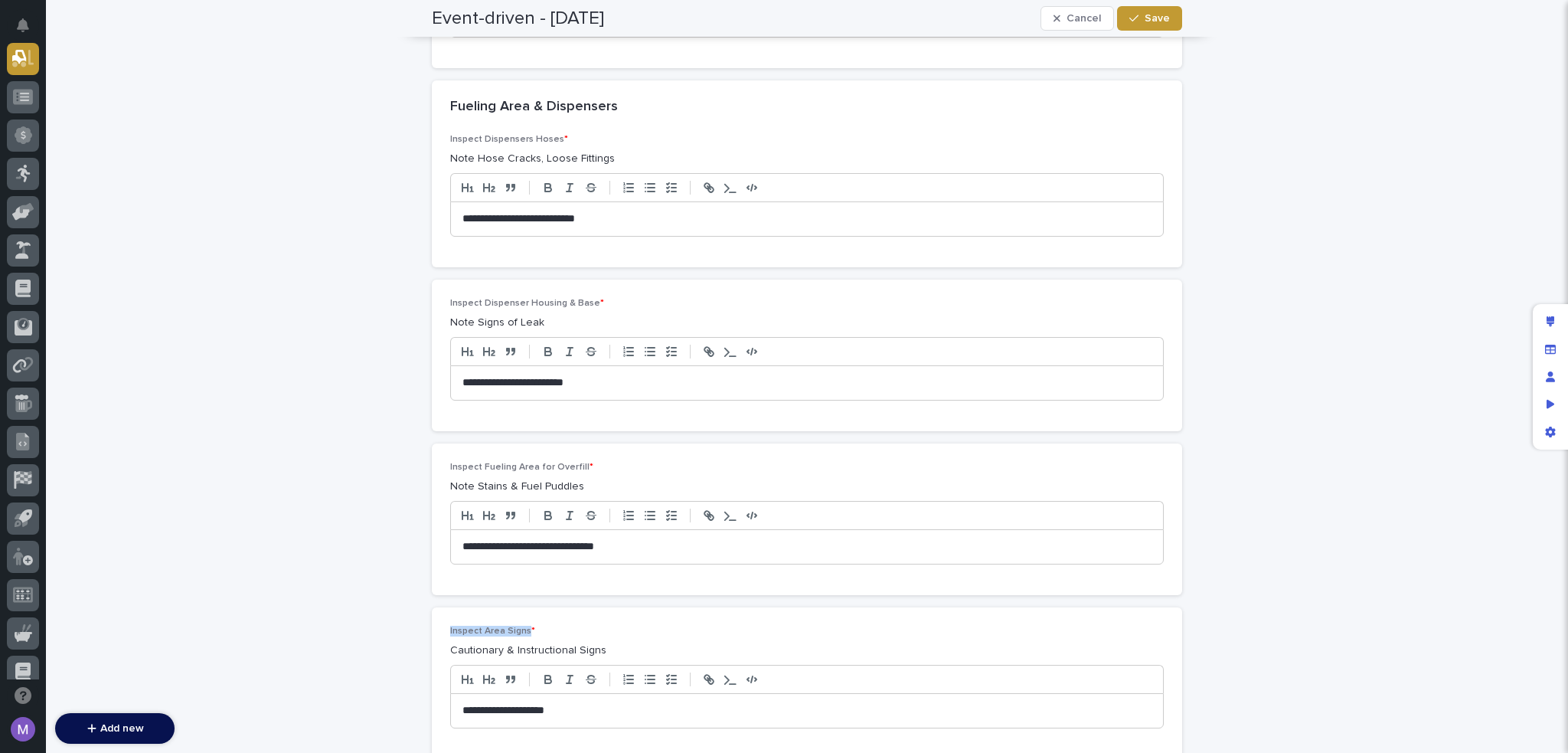
drag, startPoint x: 442, startPoint y: 615, endPoint x: 521, endPoint y: 613, distance: 79.0
click at [521, 613] on div "**********" at bounding box center [807, 682] width 750 height 152
drag, startPoint x: 446, startPoint y: 636, endPoint x: 600, endPoint y: 626, distance: 154.3
click at [600, 626] on div "**********" at bounding box center [807, 683] width 714 height 115
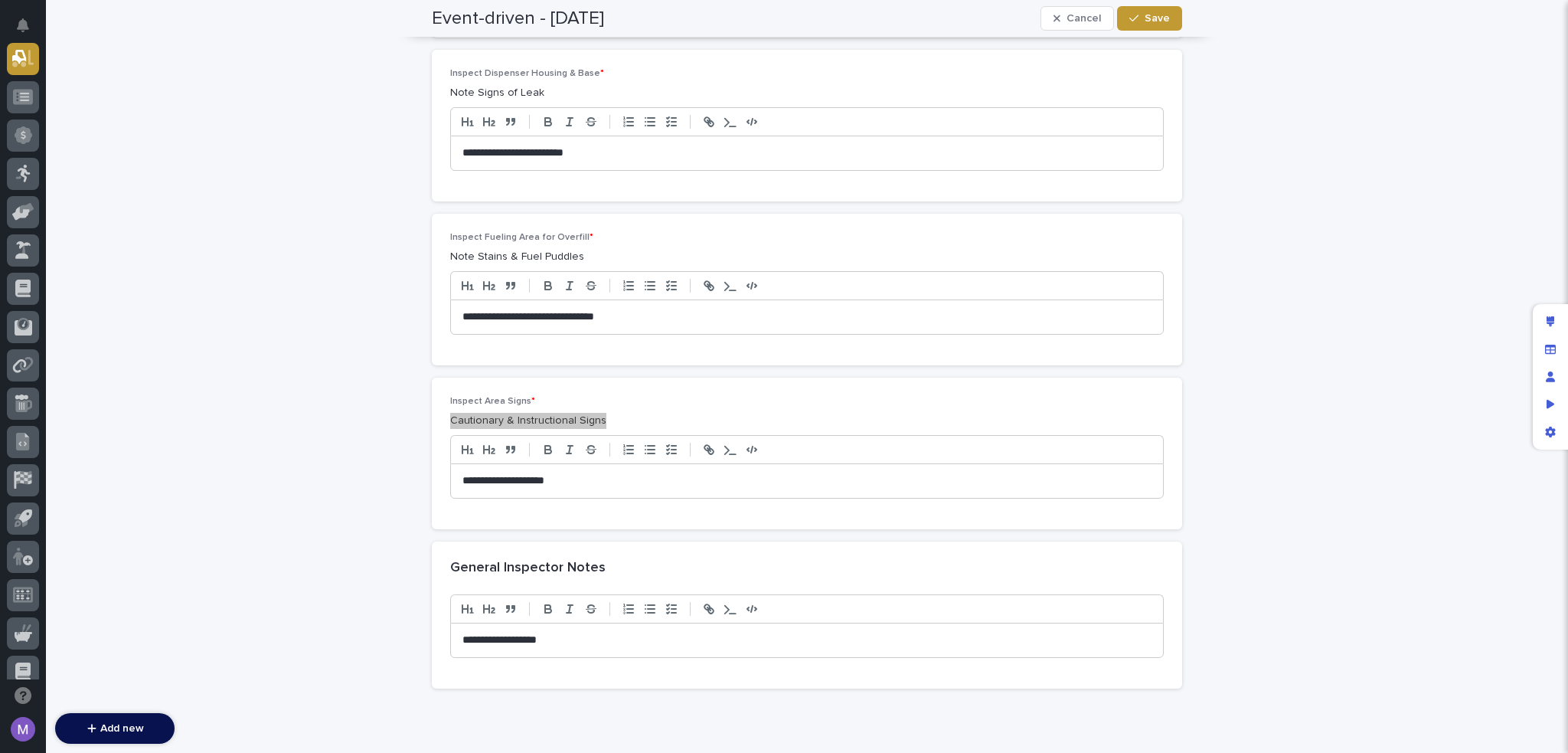
scroll to position [5158, 0]
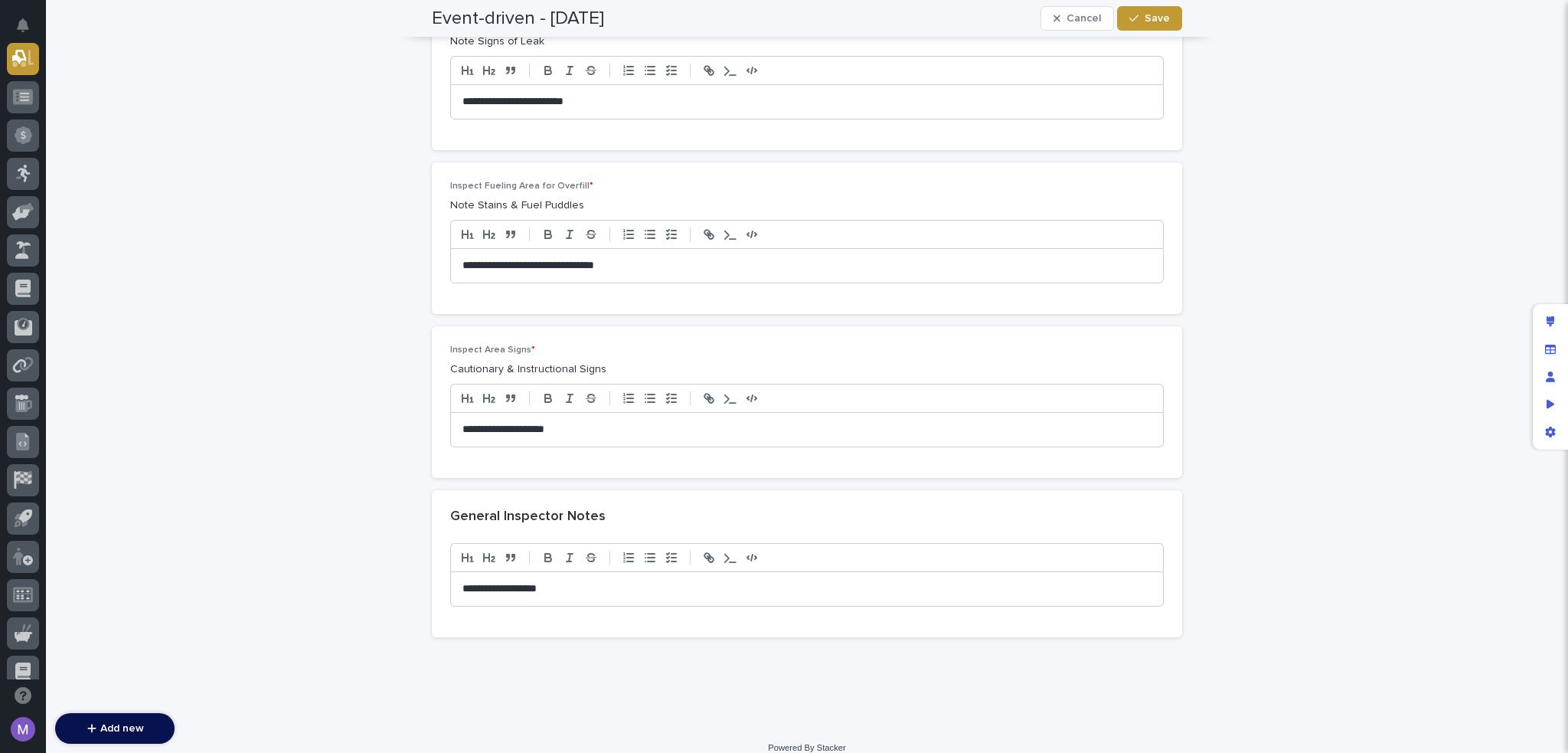
click at [689, 491] on div "General Inspector Notes" at bounding box center [807, 517] width 750 height 53
click at [1060, 14] on div "button" at bounding box center [1060, 18] width 13 height 11
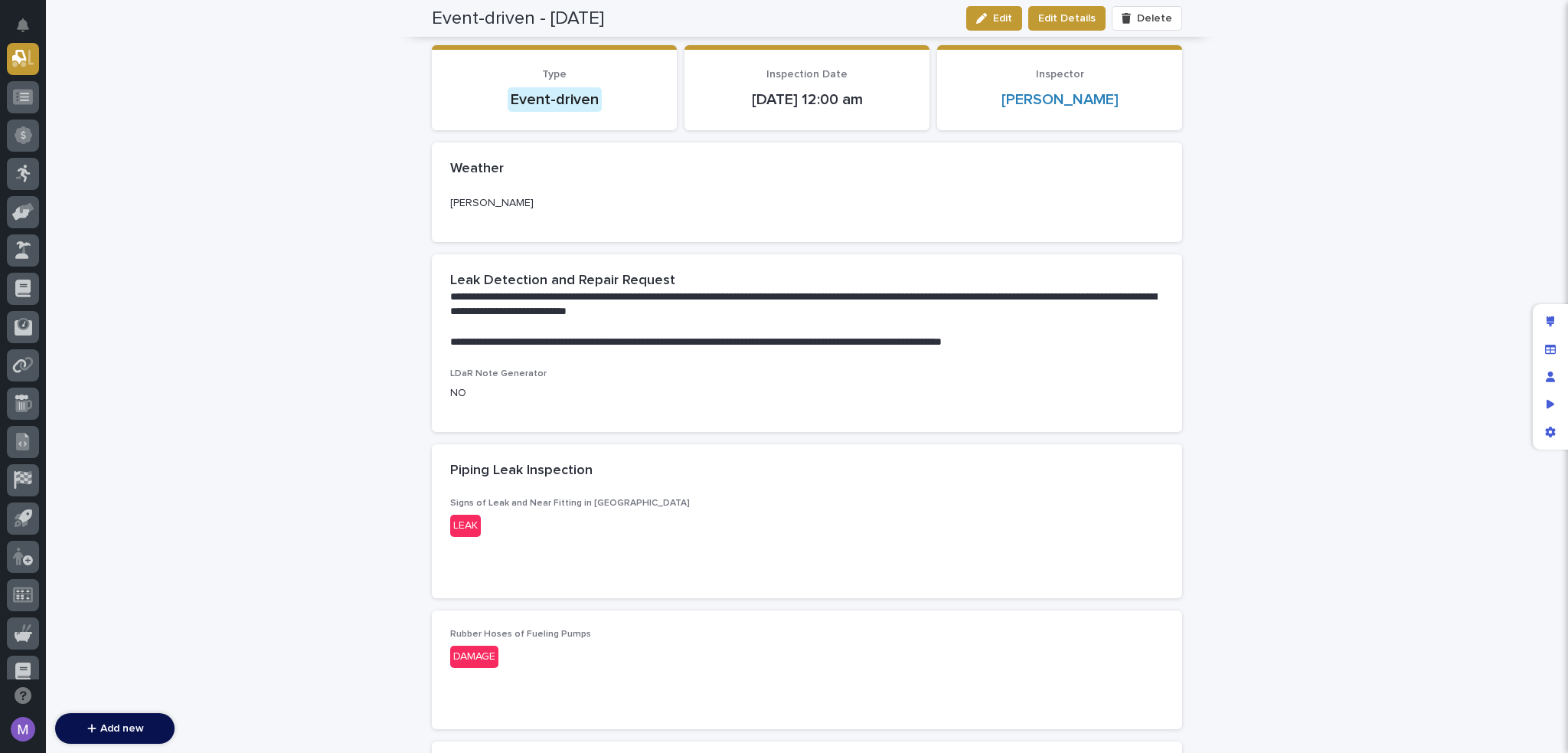
scroll to position [0, 0]
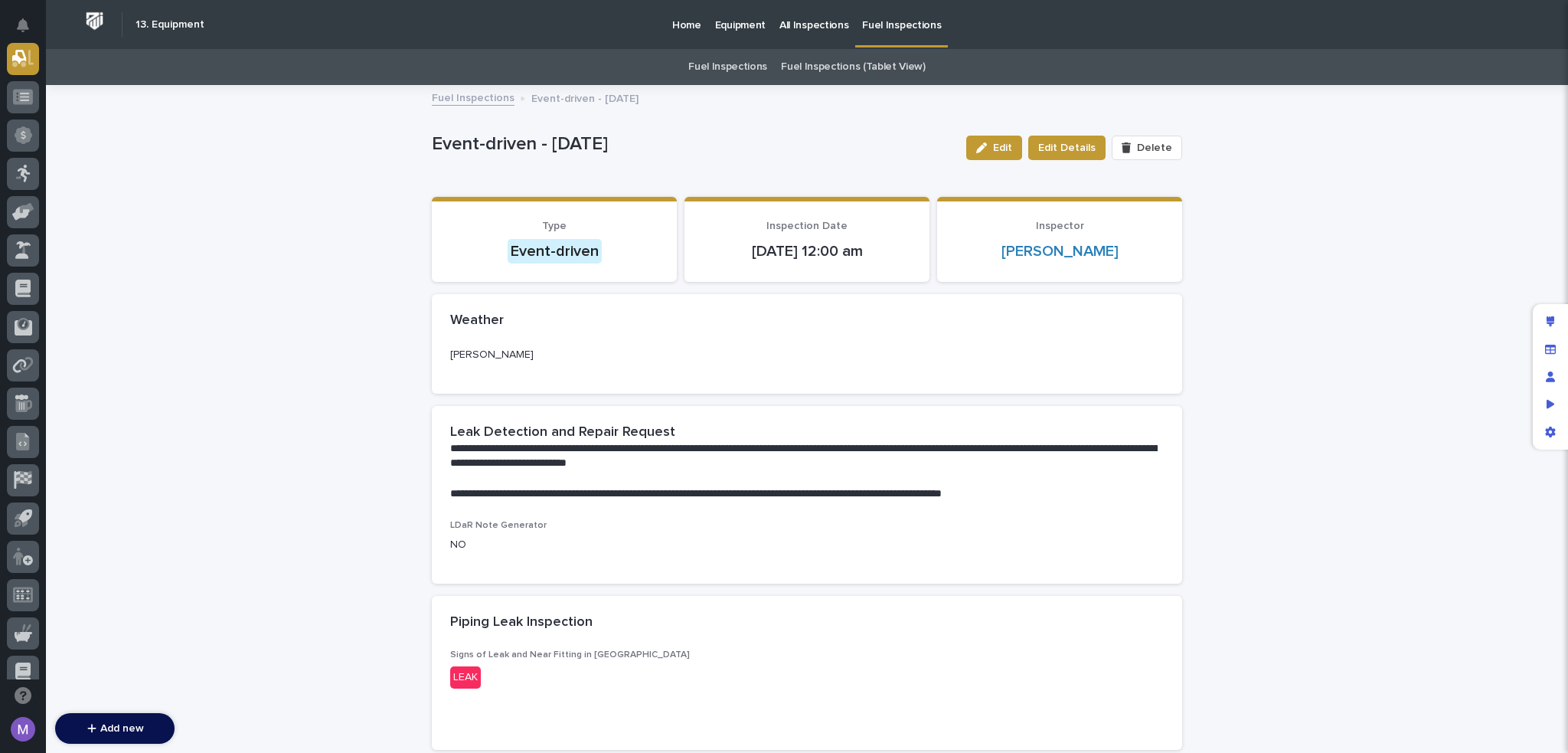
click at [749, 65] on link "Fuel Inspections" at bounding box center [728, 66] width 79 height 36
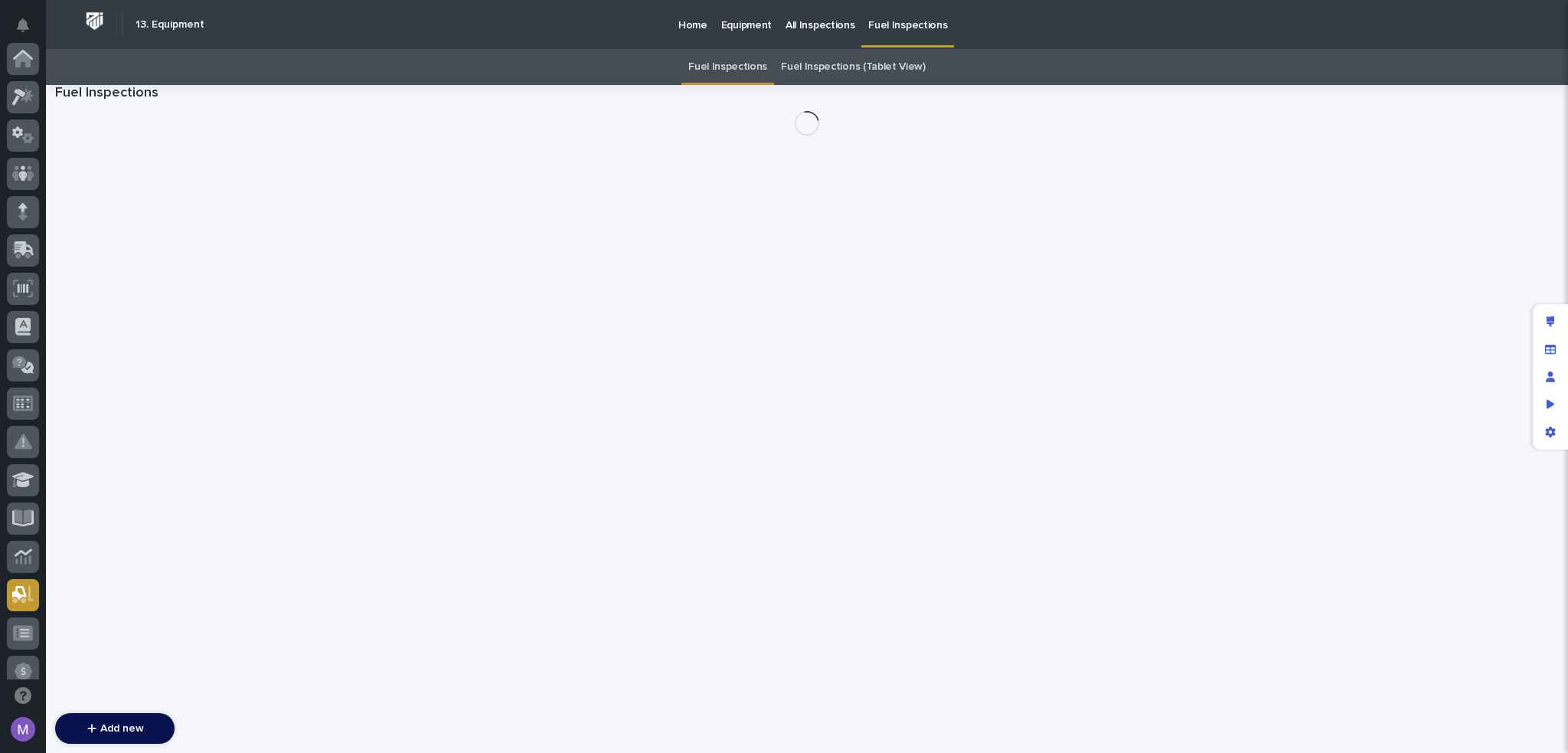
scroll to position [536, 0]
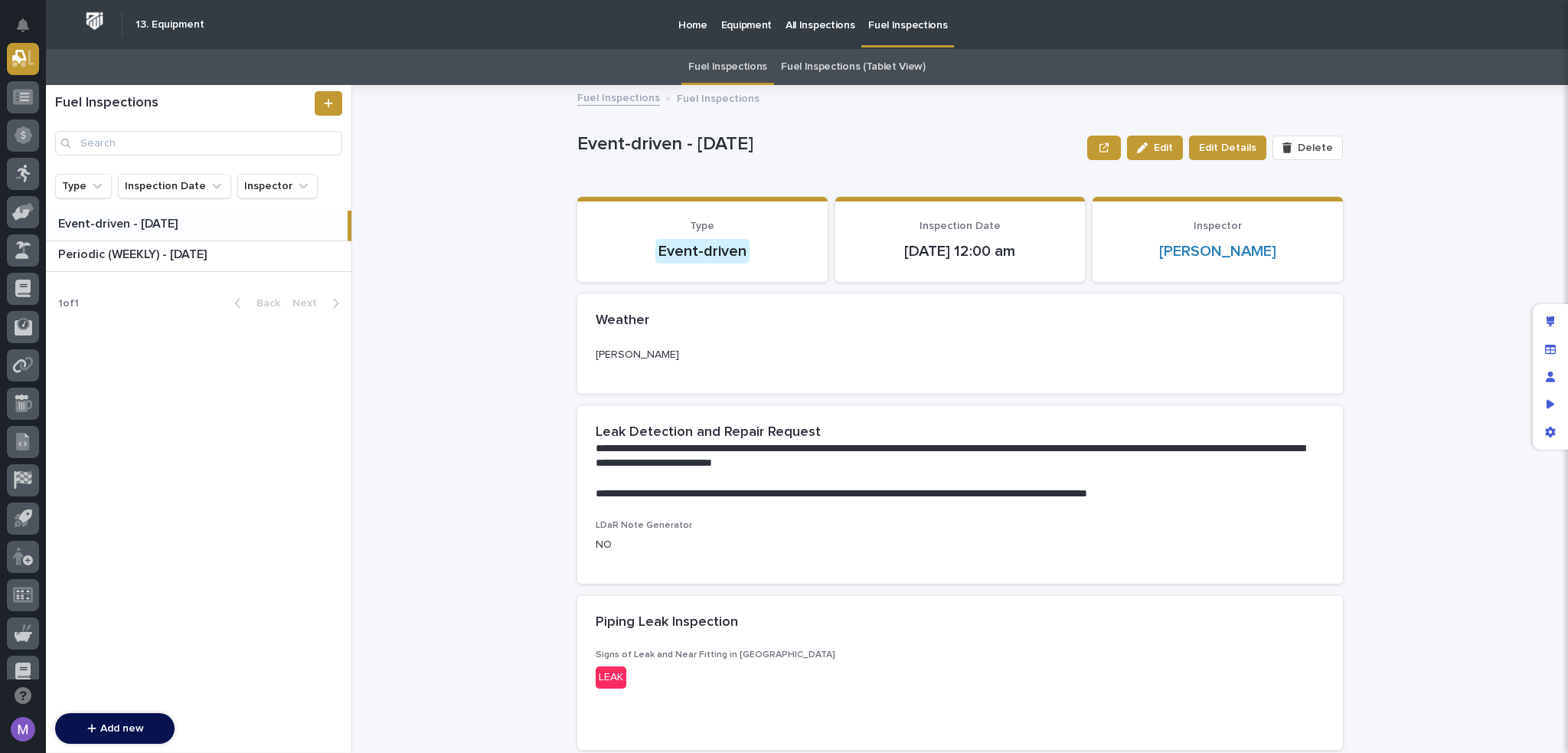
click at [836, 69] on link "Fuel Inspections (Tablet View)" at bounding box center [853, 66] width 145 height 36
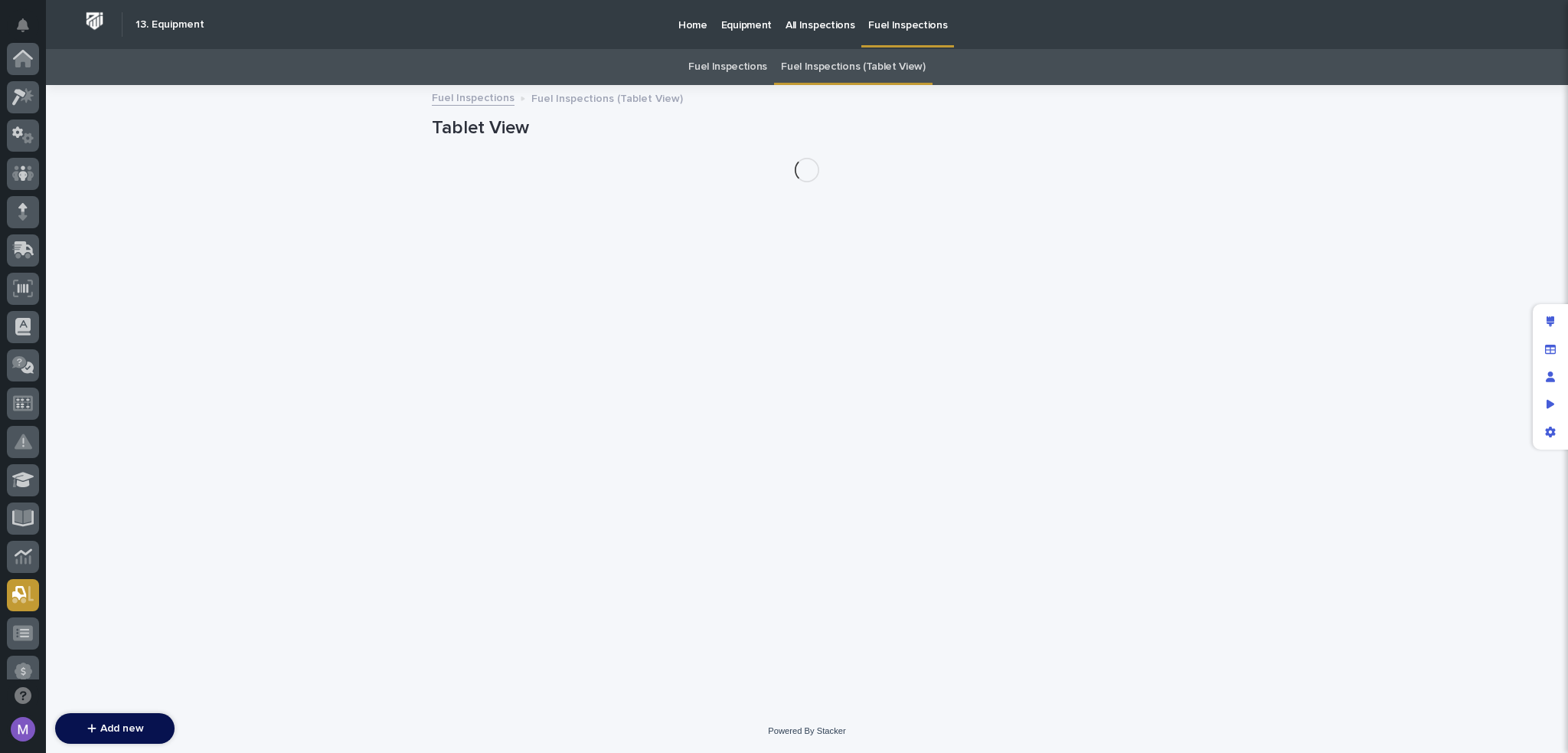
scroll to position [536, 0]
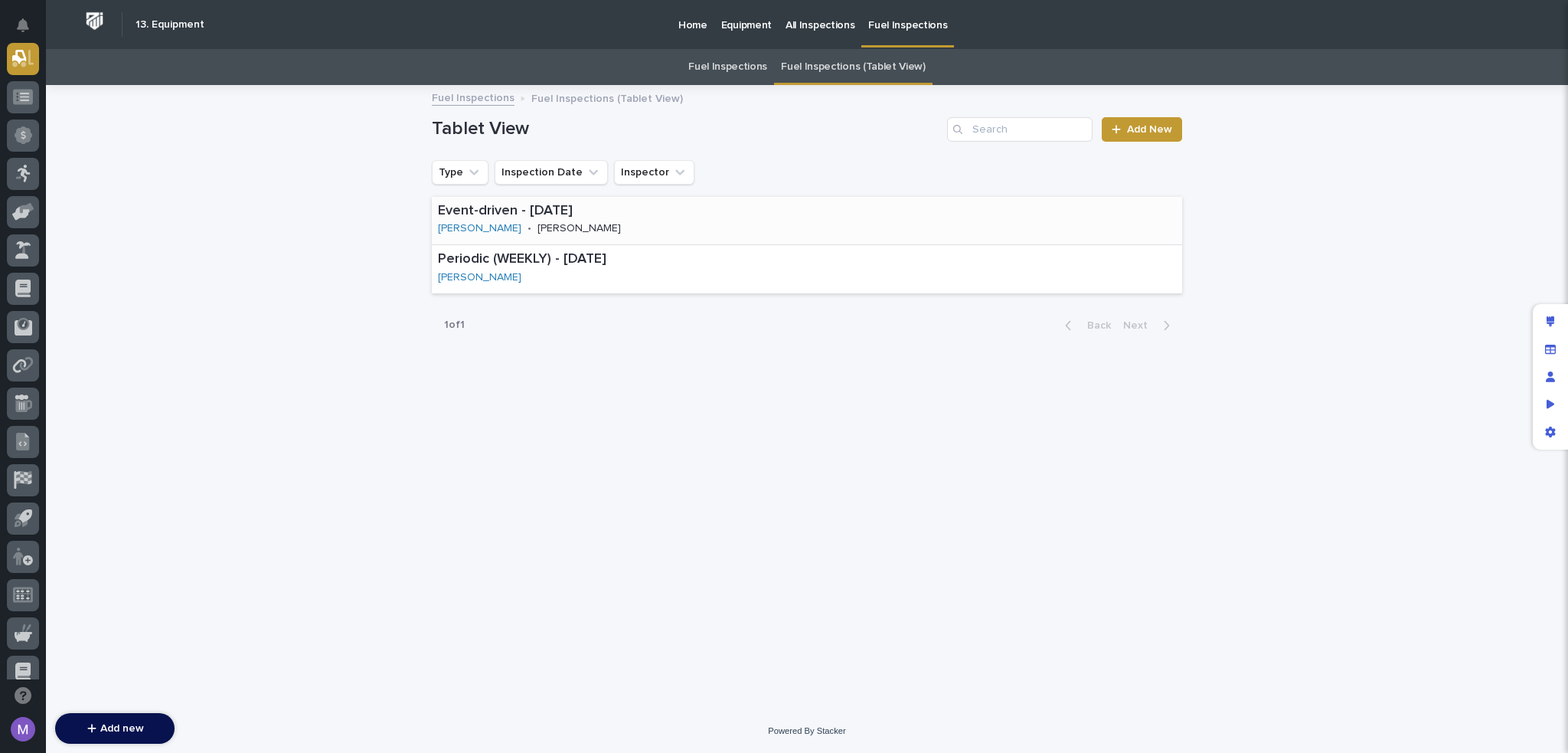
click at [874, 221] on div "Event-driven - 09/19/2025 Austin Schwartz • wert" at bounding box center [807, 221] width 750 height 49
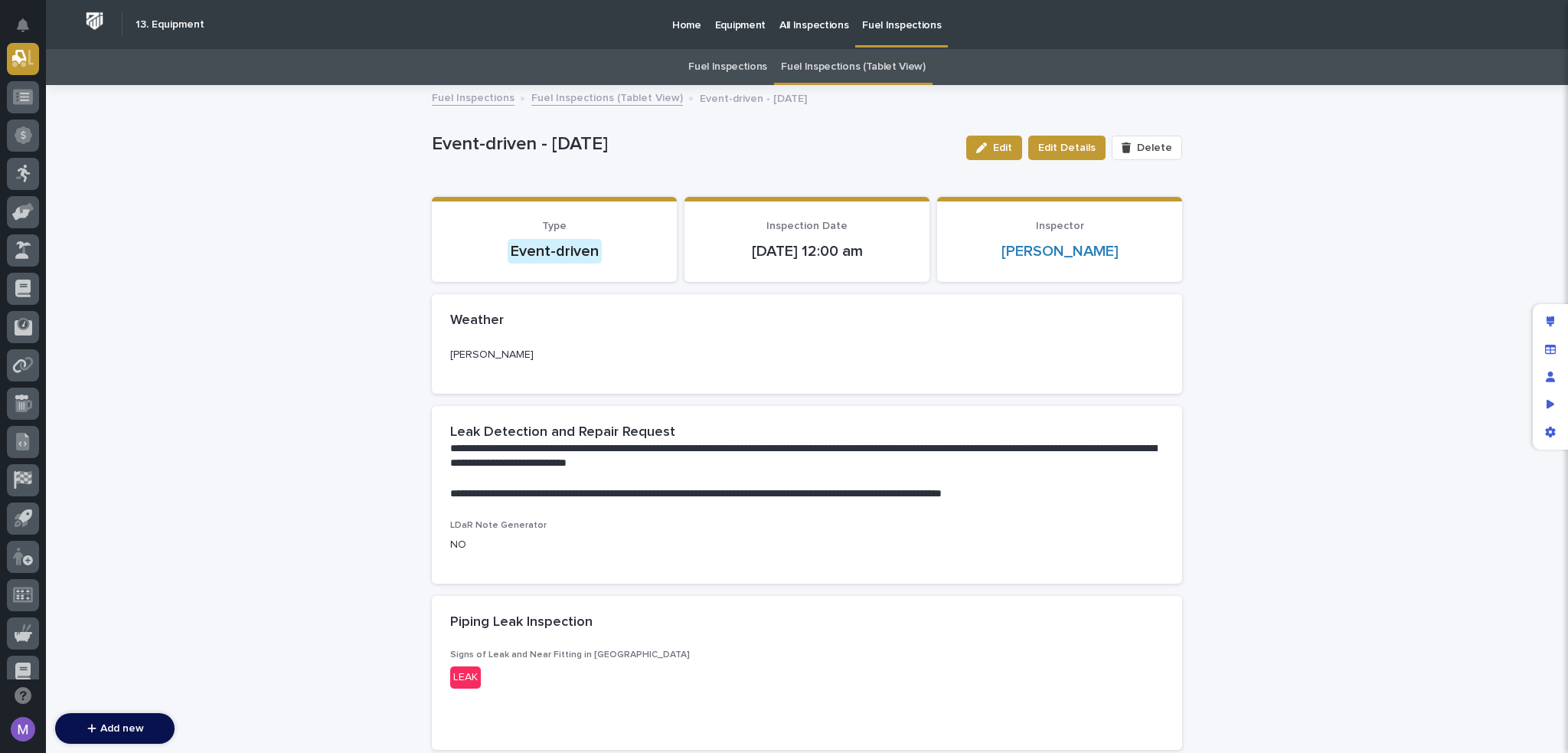
click at [628, 98] on link "Fuel Inspections (Tablet View)" at bounding box center [607, 97] width 152 height 18
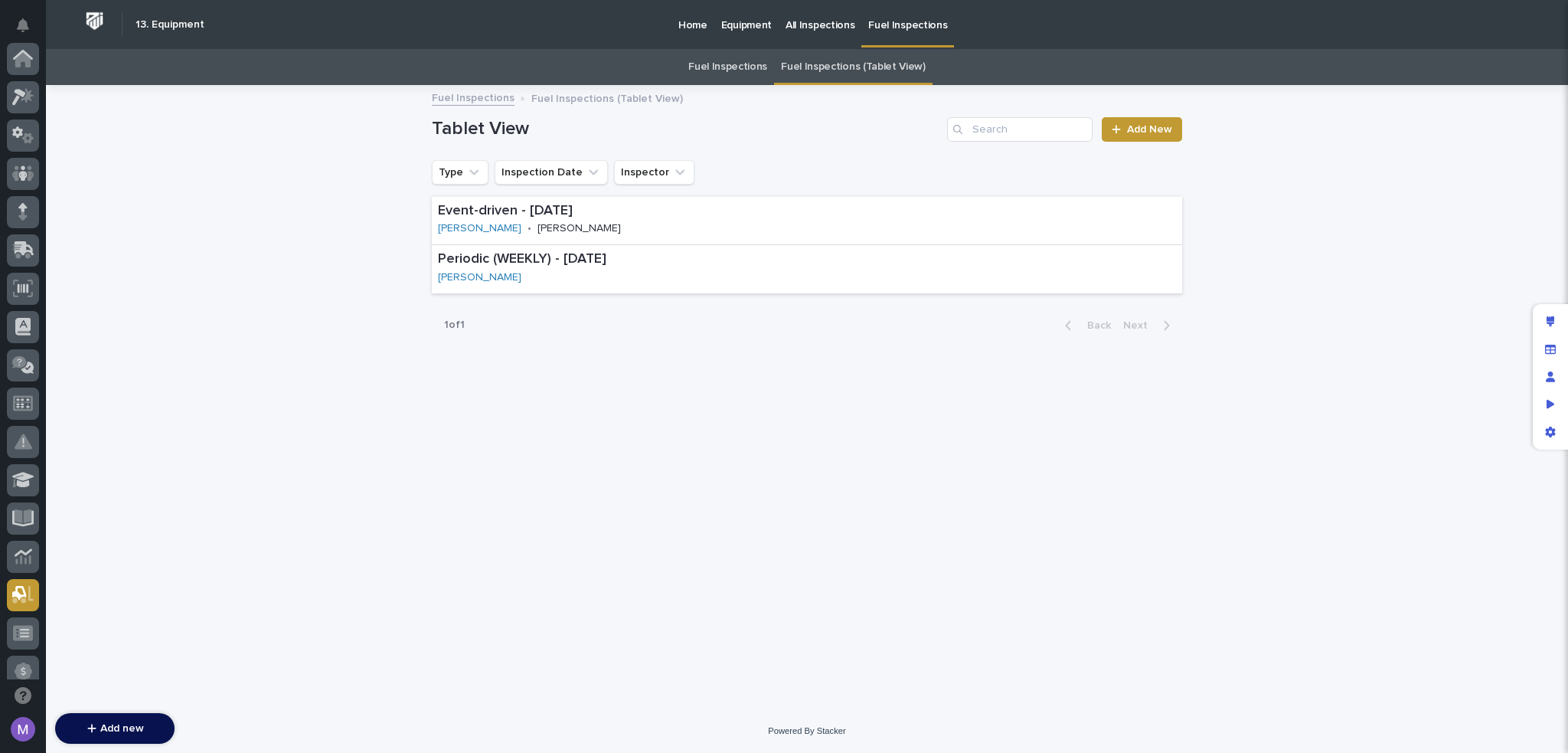
scroll to position [536, 0]
click at [1547, 404] on icon "Preview as" at bounding box center [1551, 403] width 8 height 9
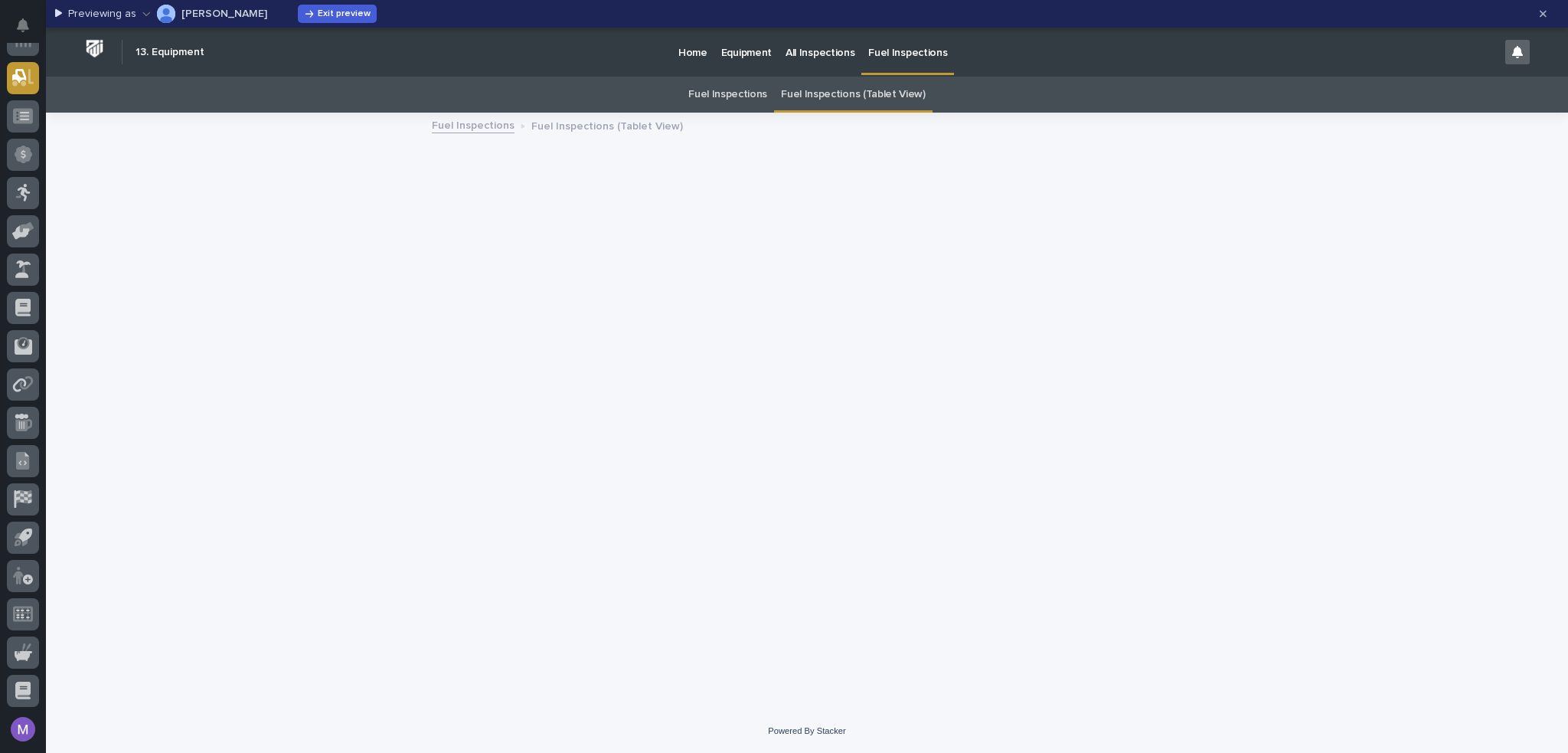
scroll to position [517, 0]
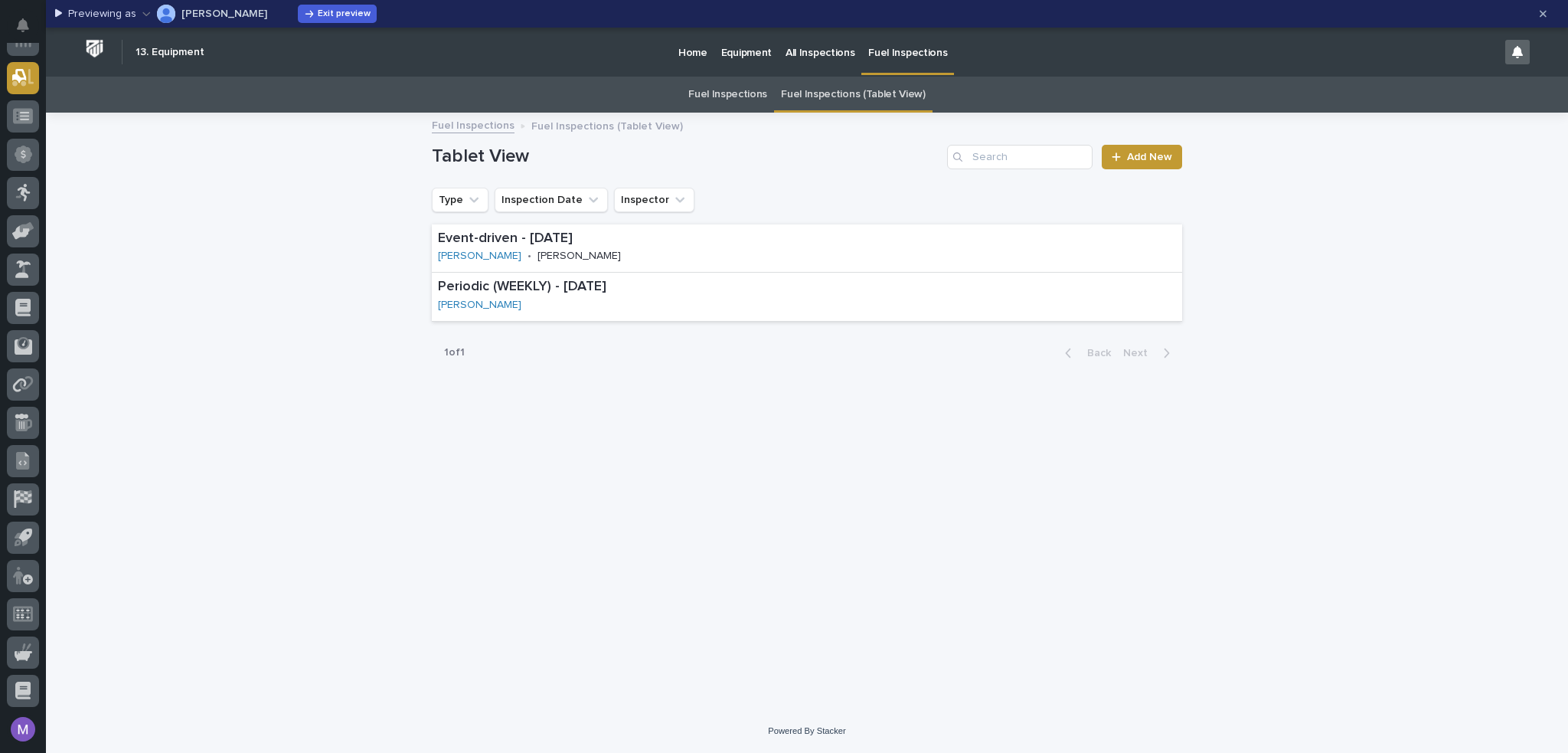
click at [243, 10] on p "Spenser Yoder" at bounding box center [224, 13] width 86 height 11
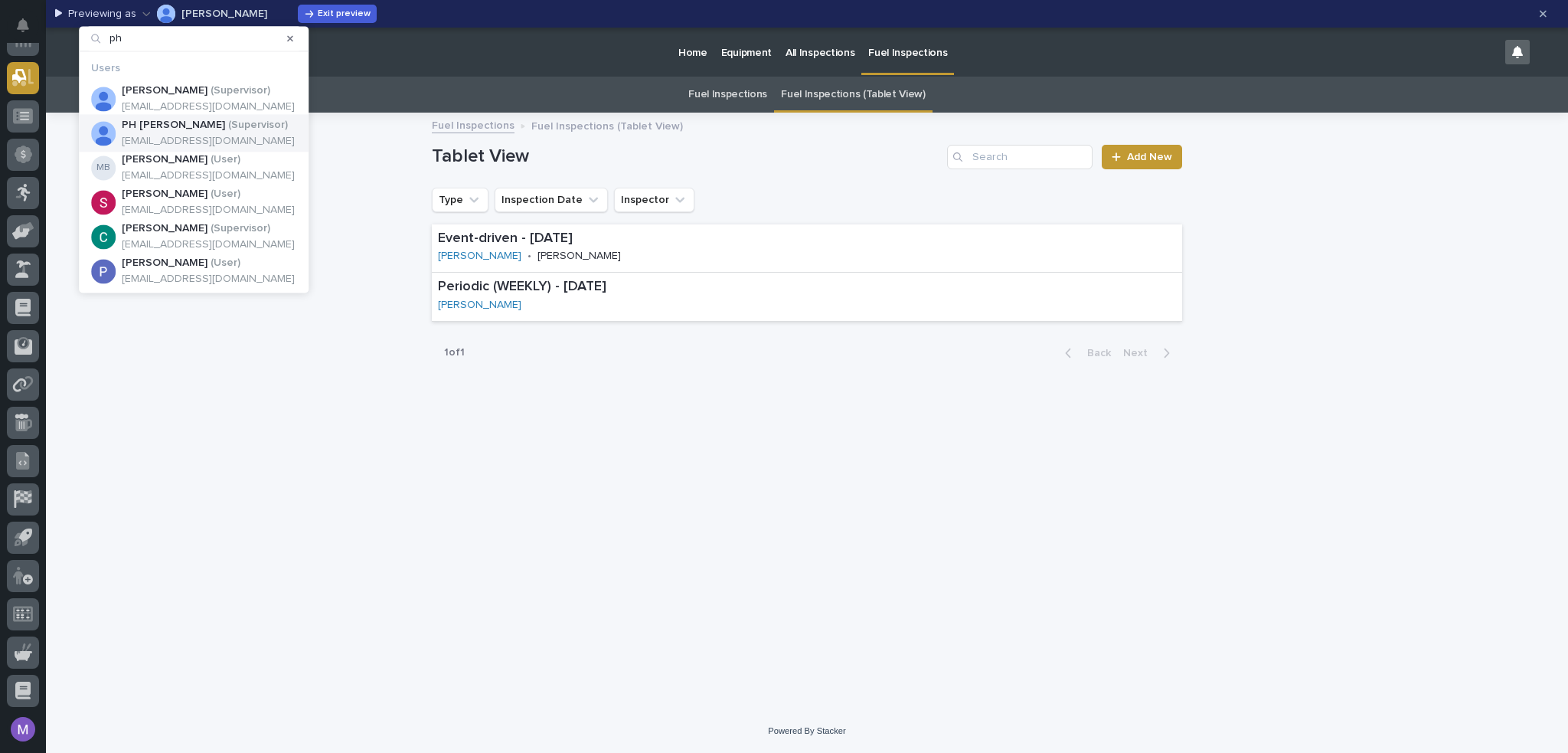
type input "ph"
click at [229, 128] on p "( Supervisor )" at bounding box center [258, 125] width 60 height 13
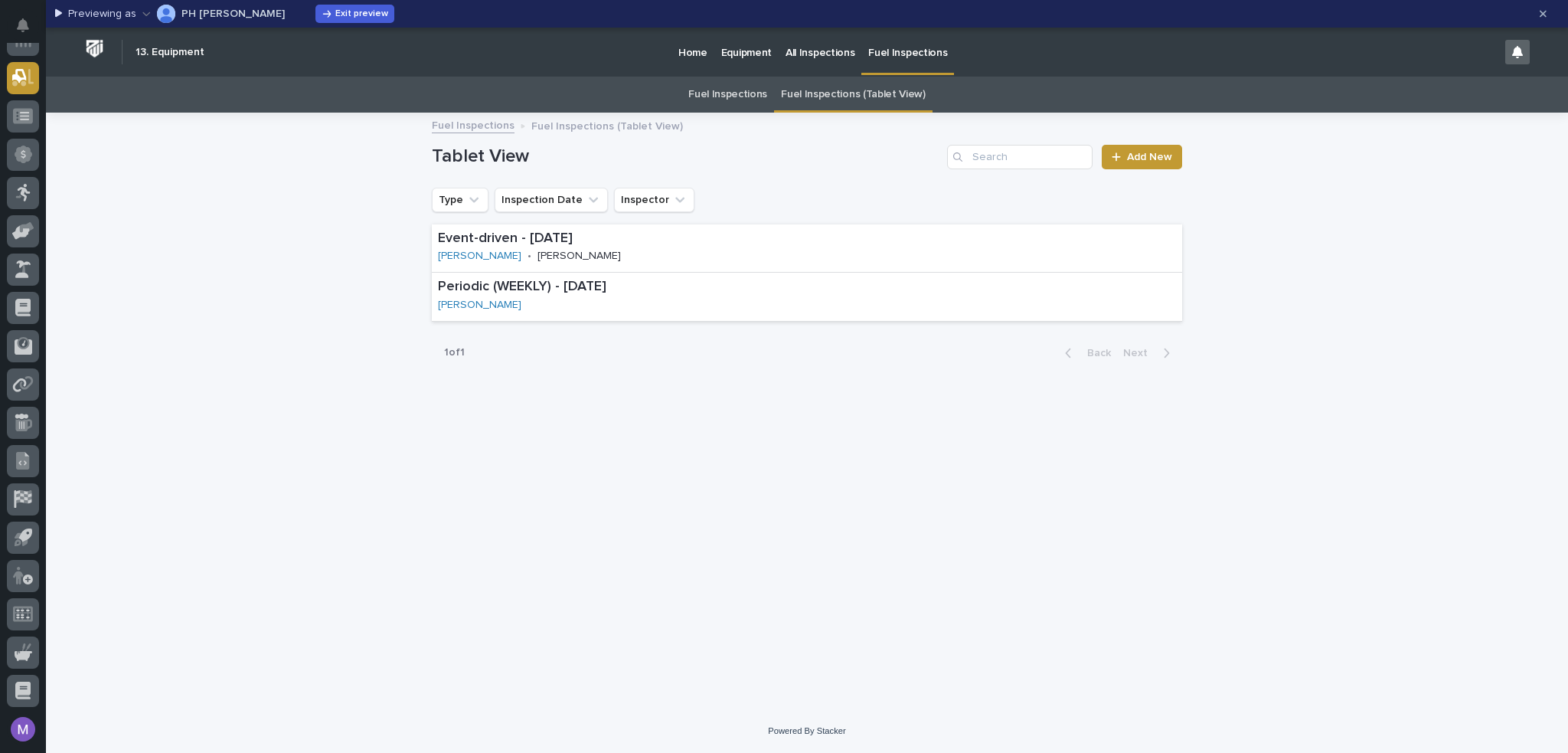
click at [732, 91] on link "Fuel Inspections" at bounding box center [728, 94] width 79 height 36
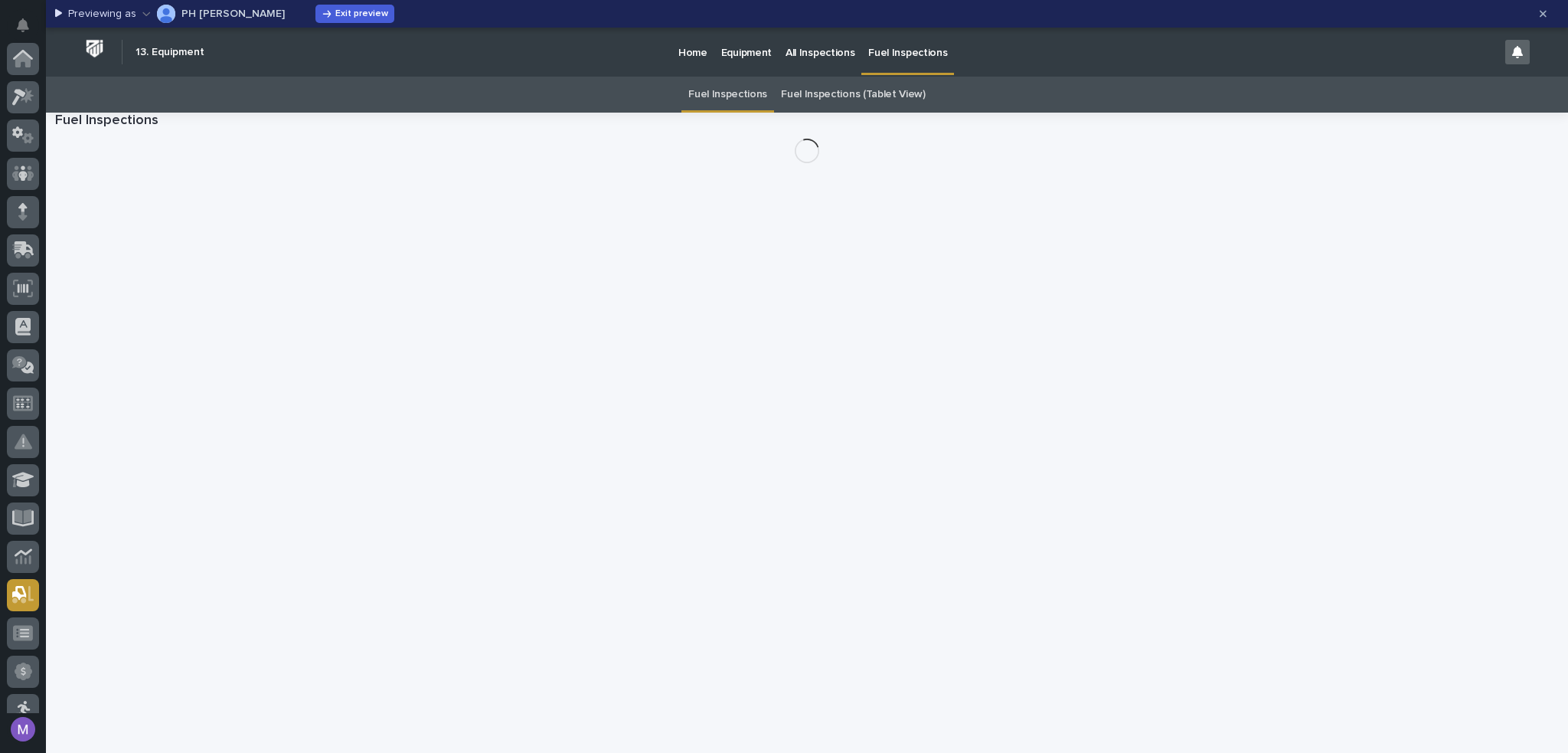
scroll to position [517, 0]
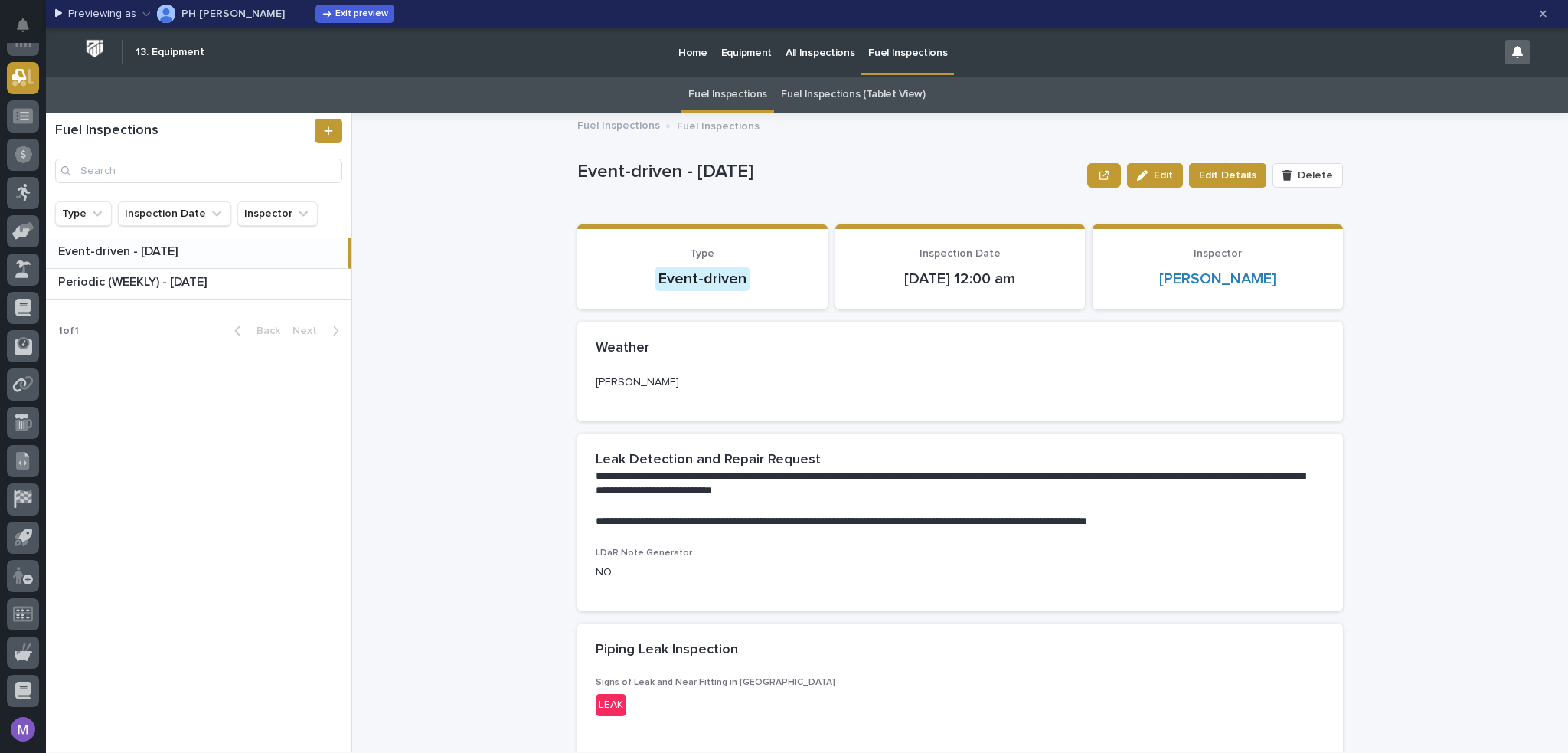
click at [202, 15] on p "PH Helmuth" at bounding box center [233, 13] width 104 height 11
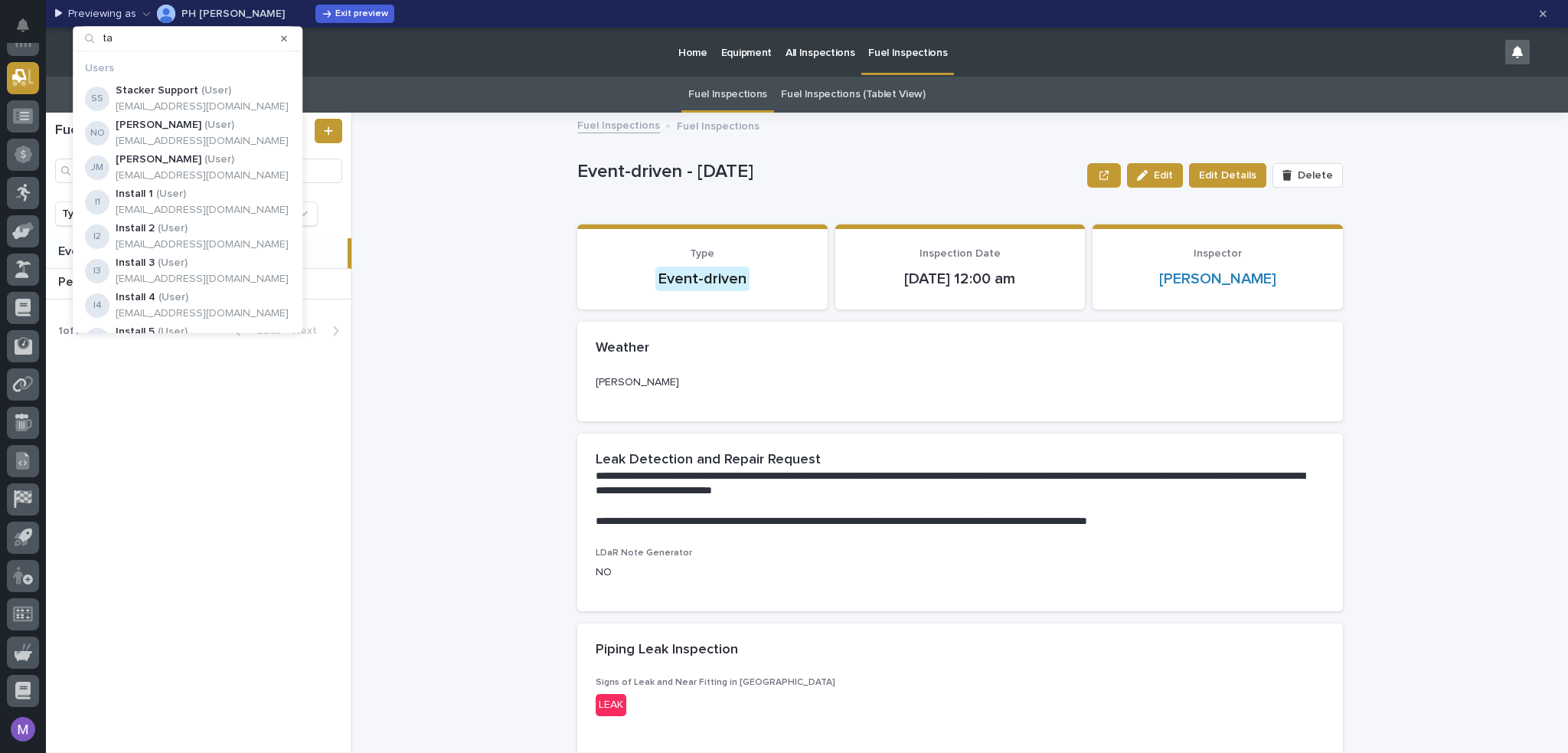
type input "t"
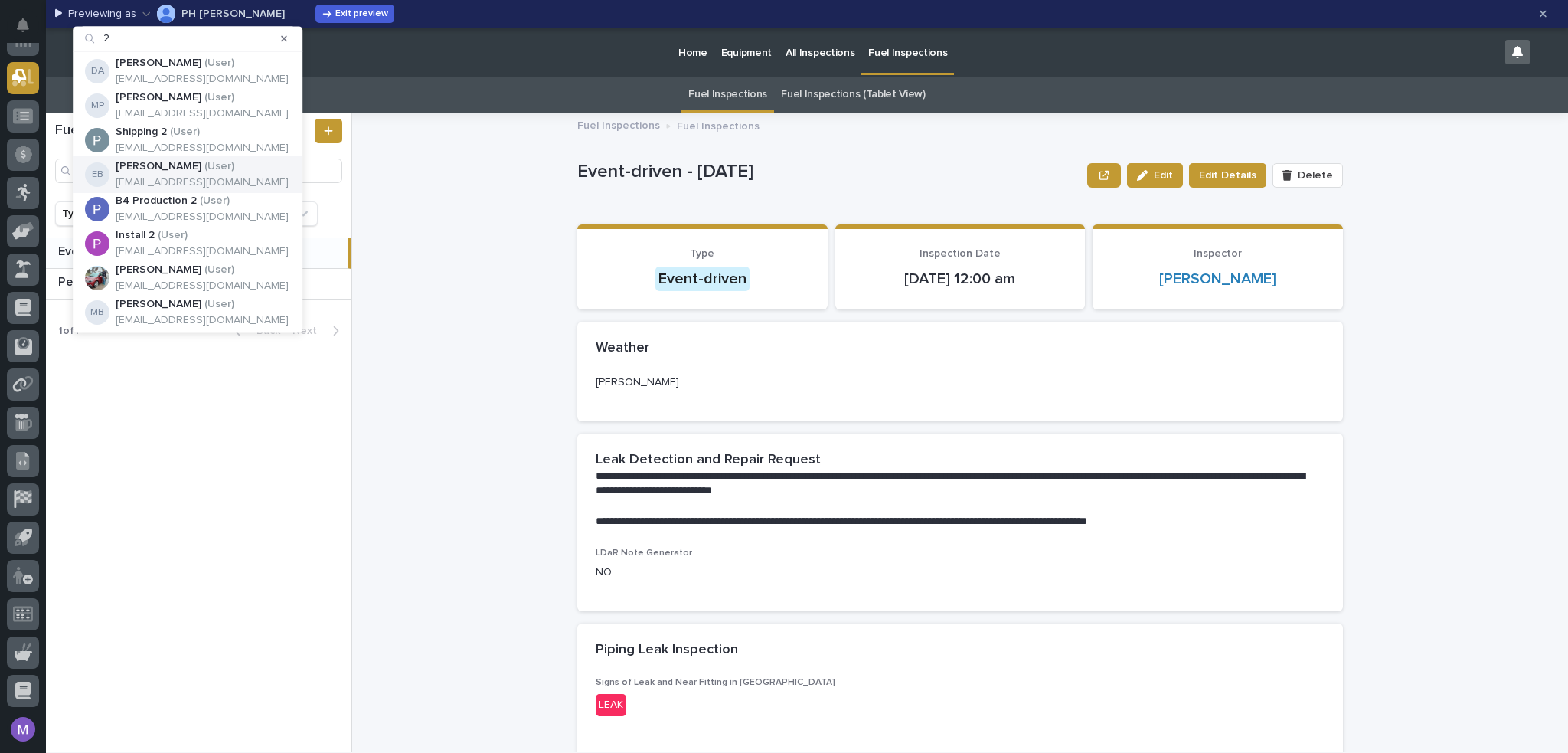
scroll to position [166, 0]
type input "2"
click at [224, 168] on p "( User )" at bounding box center [215, 166] width 30 height 13
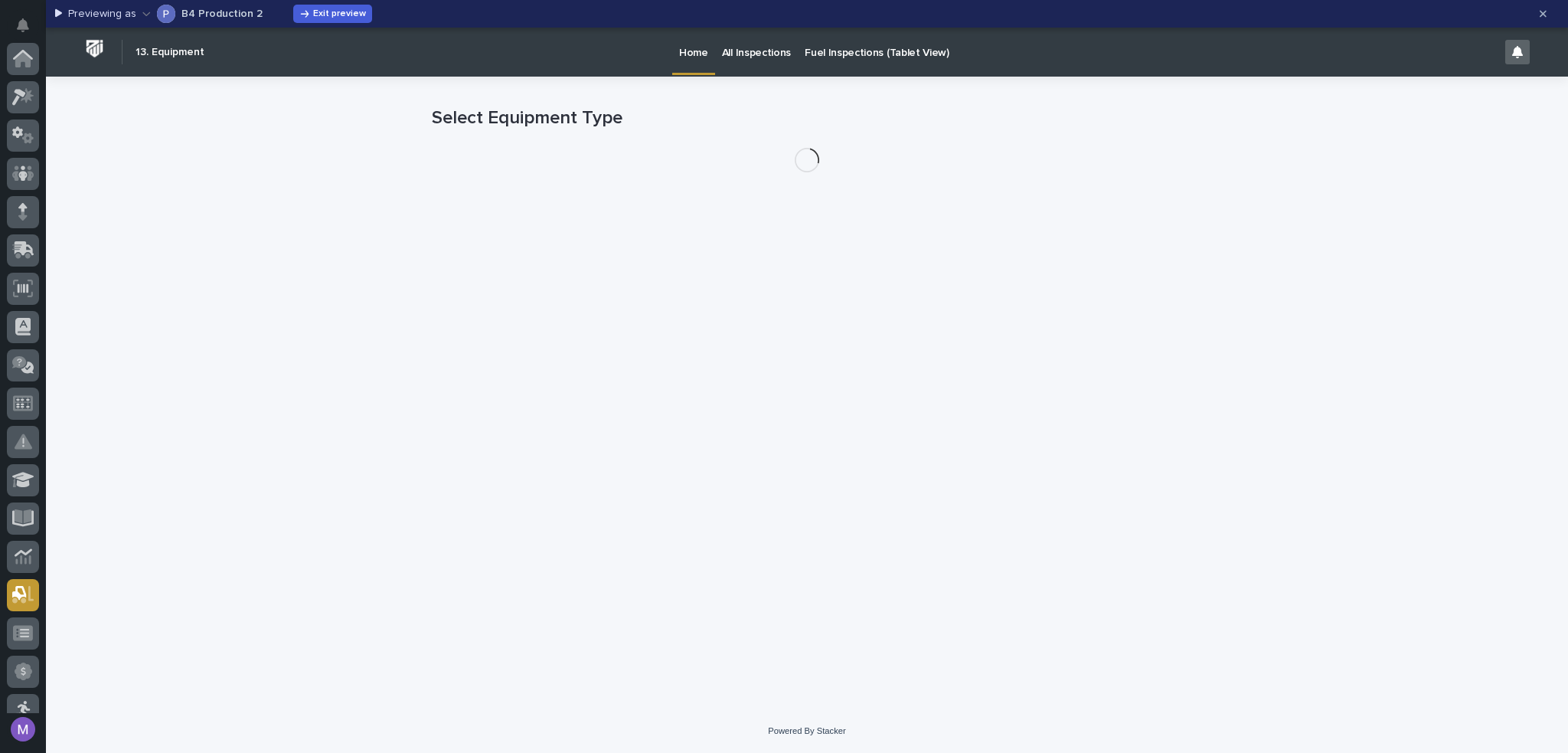
scroll to position [517, 0]
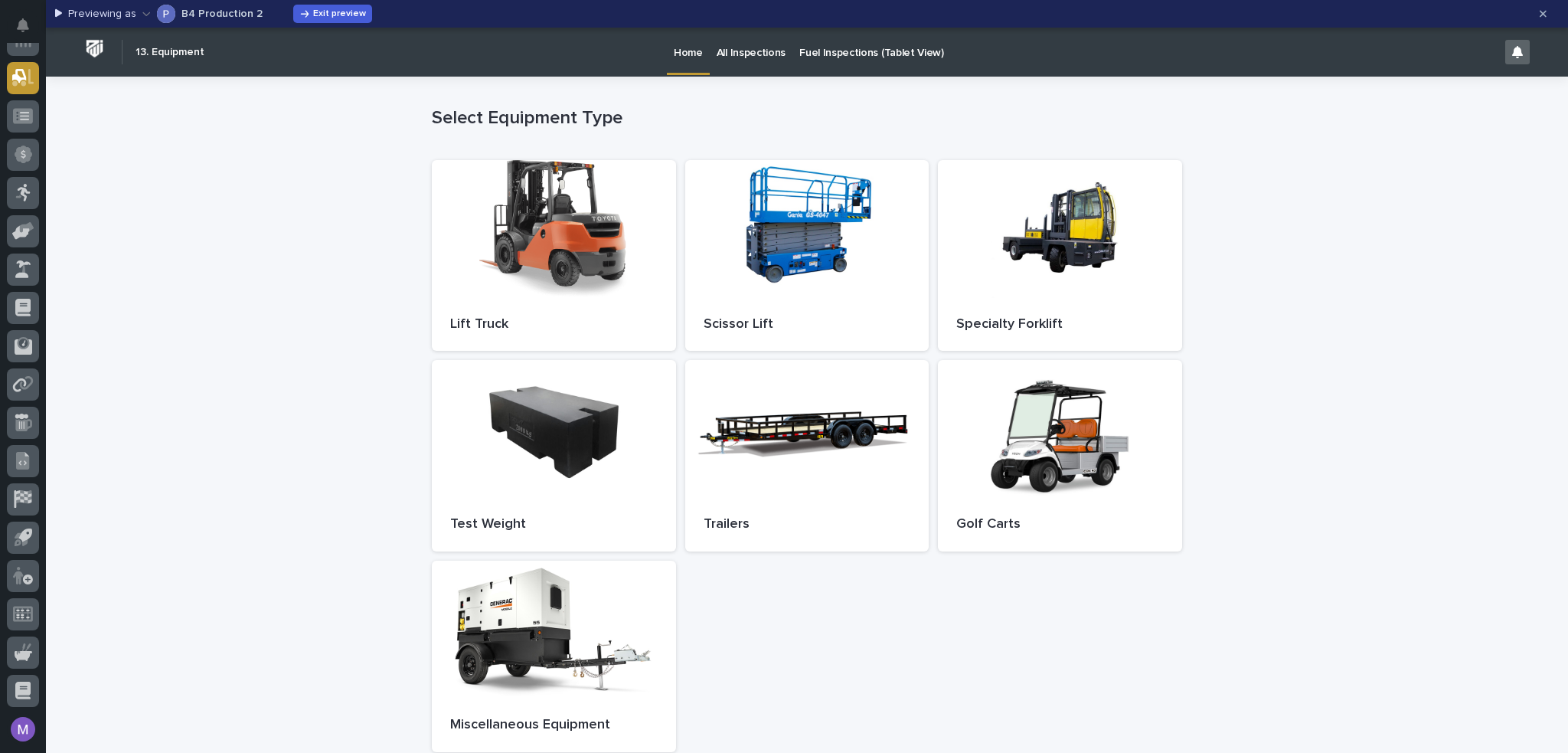
click at [856, 54] on p "Fuel Inspections (Tablet View)" at bounding box center [872, 44] width 145 height 32
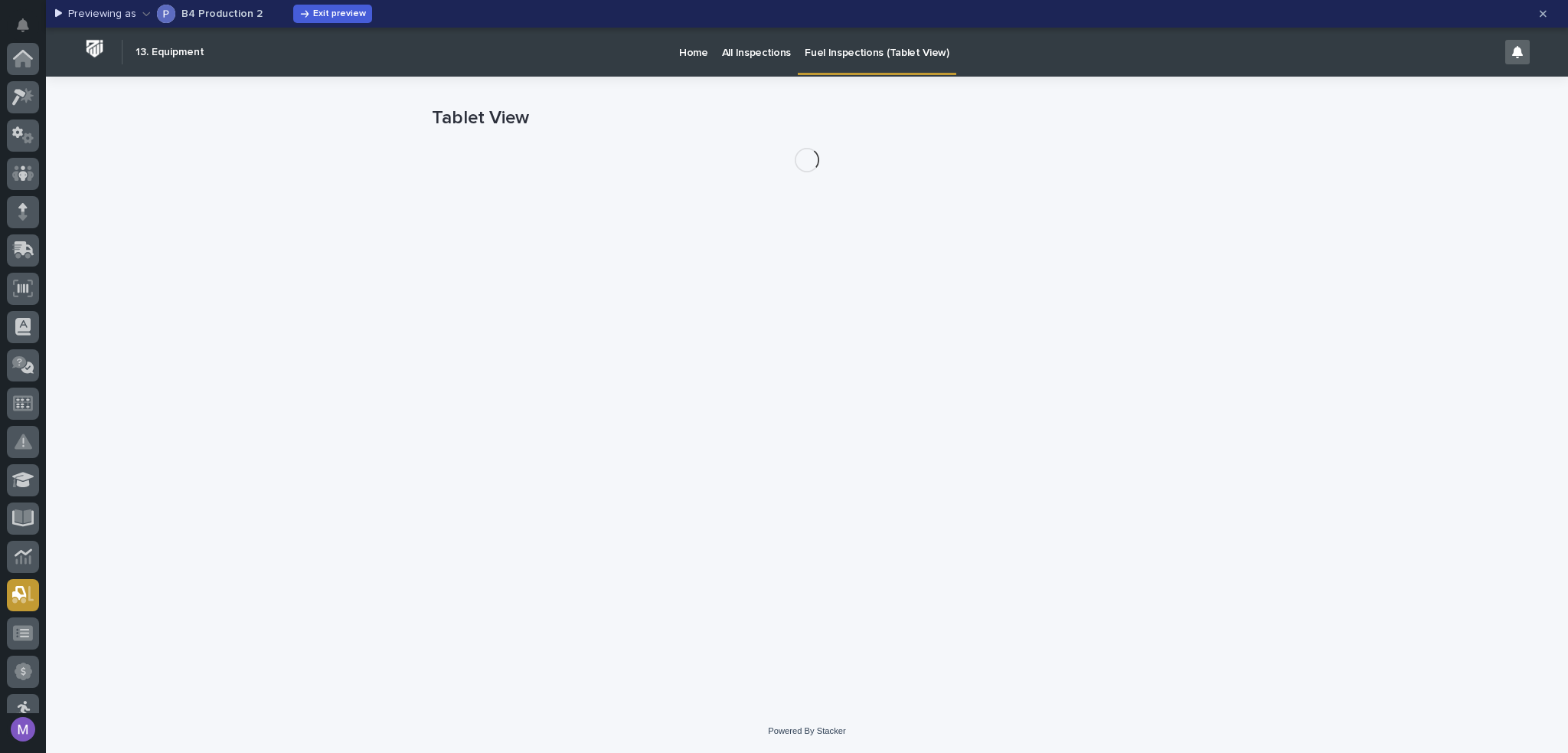
scroll to position [517, 0]
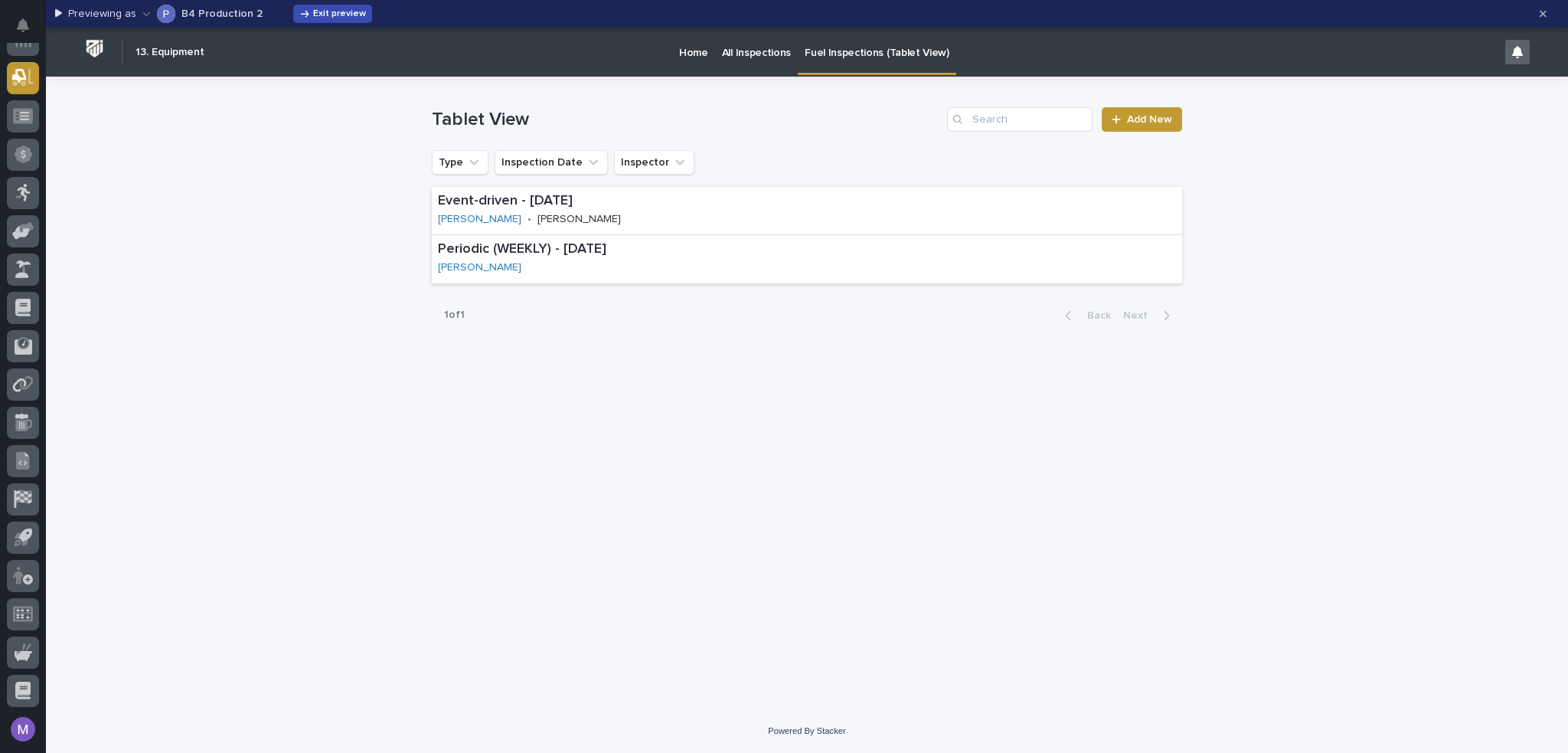
click at [325, 11] on span "Exit preview" at bounding box center [339, 13] width 53 height 9
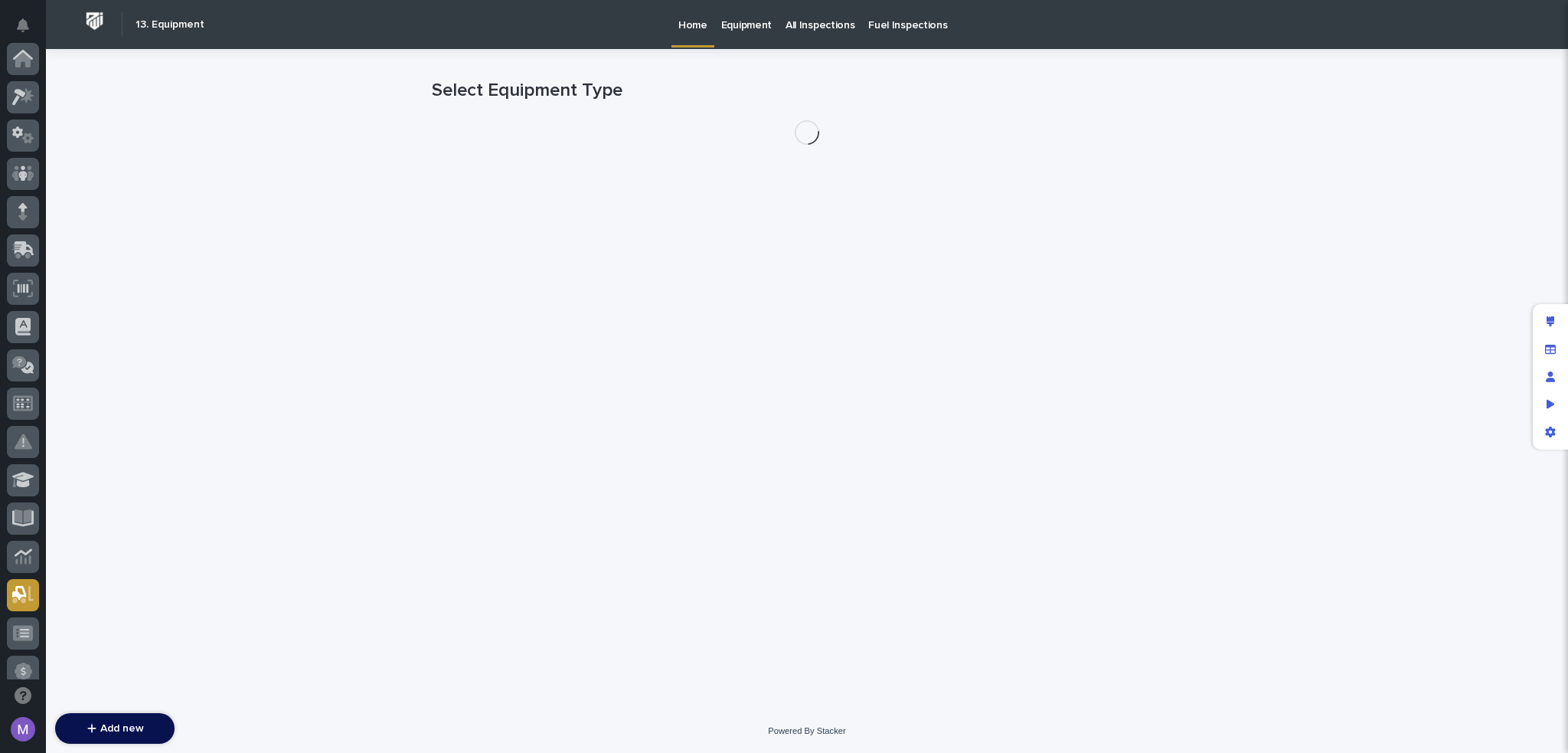
scroll to position [536, 0]
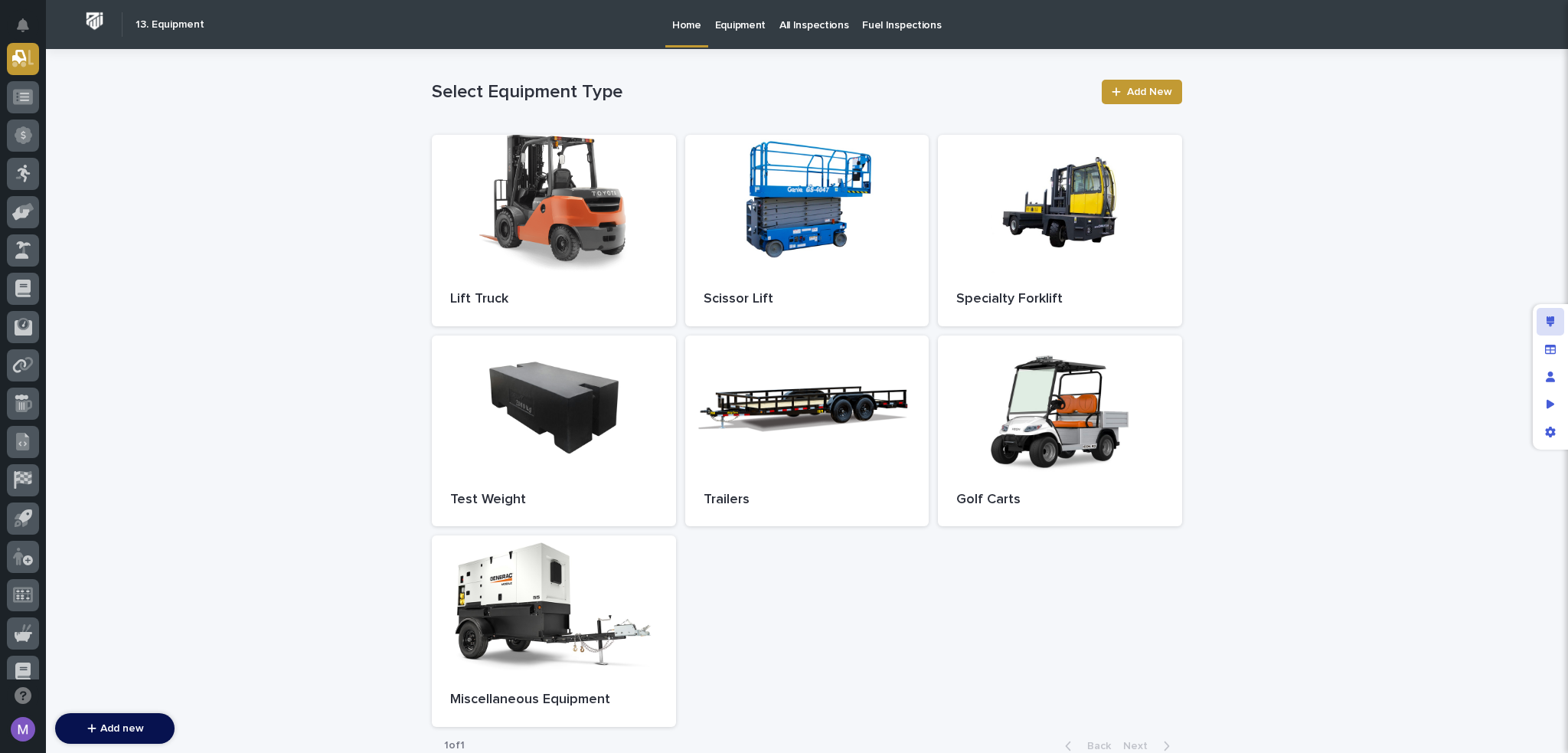
click at [1544, 314] on div "Edit layout" at bounding box center [1551, 322] width 28 height 28
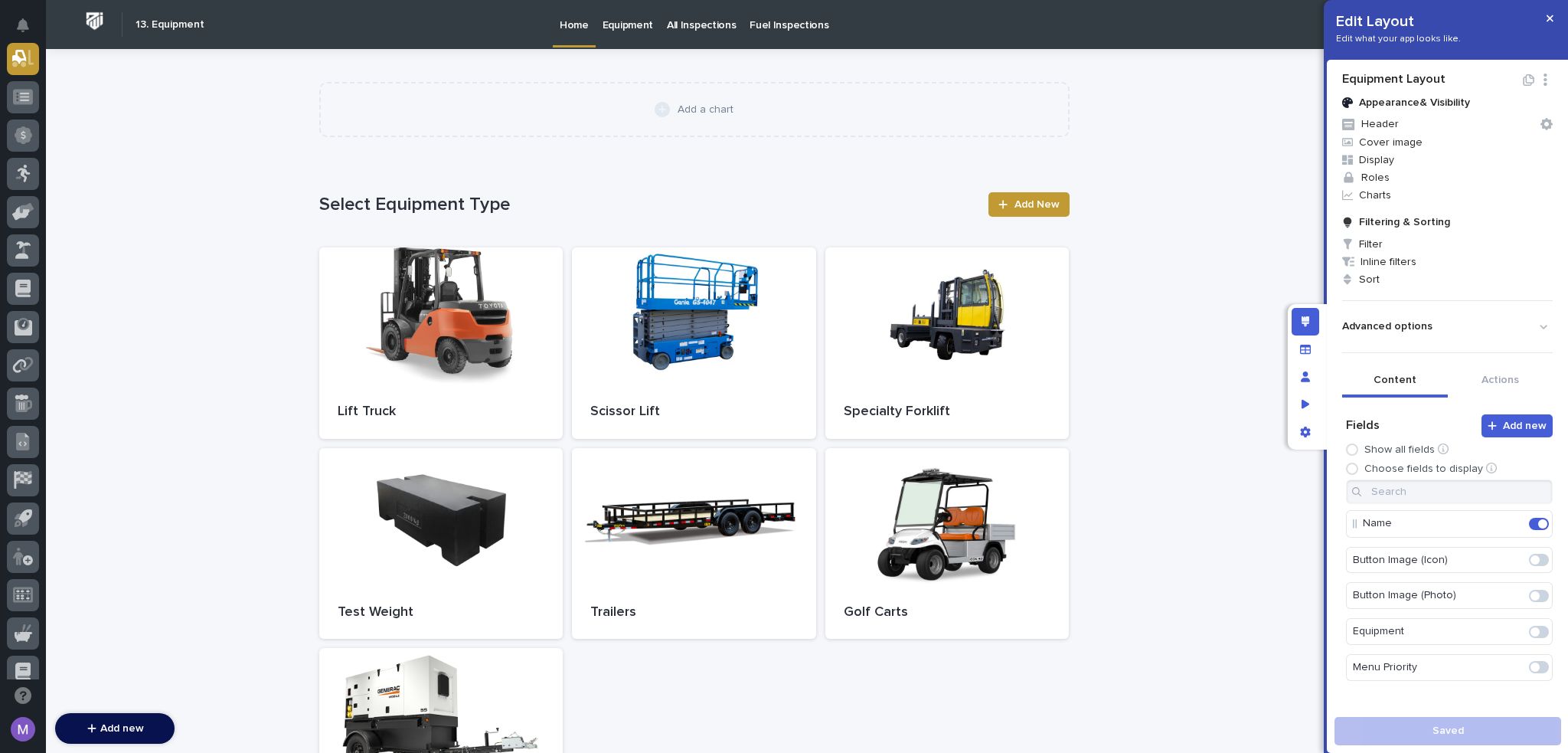
click at [810, 25] on p "Fuel Inspections" at bounding box center [788, 16] width 79 height 32
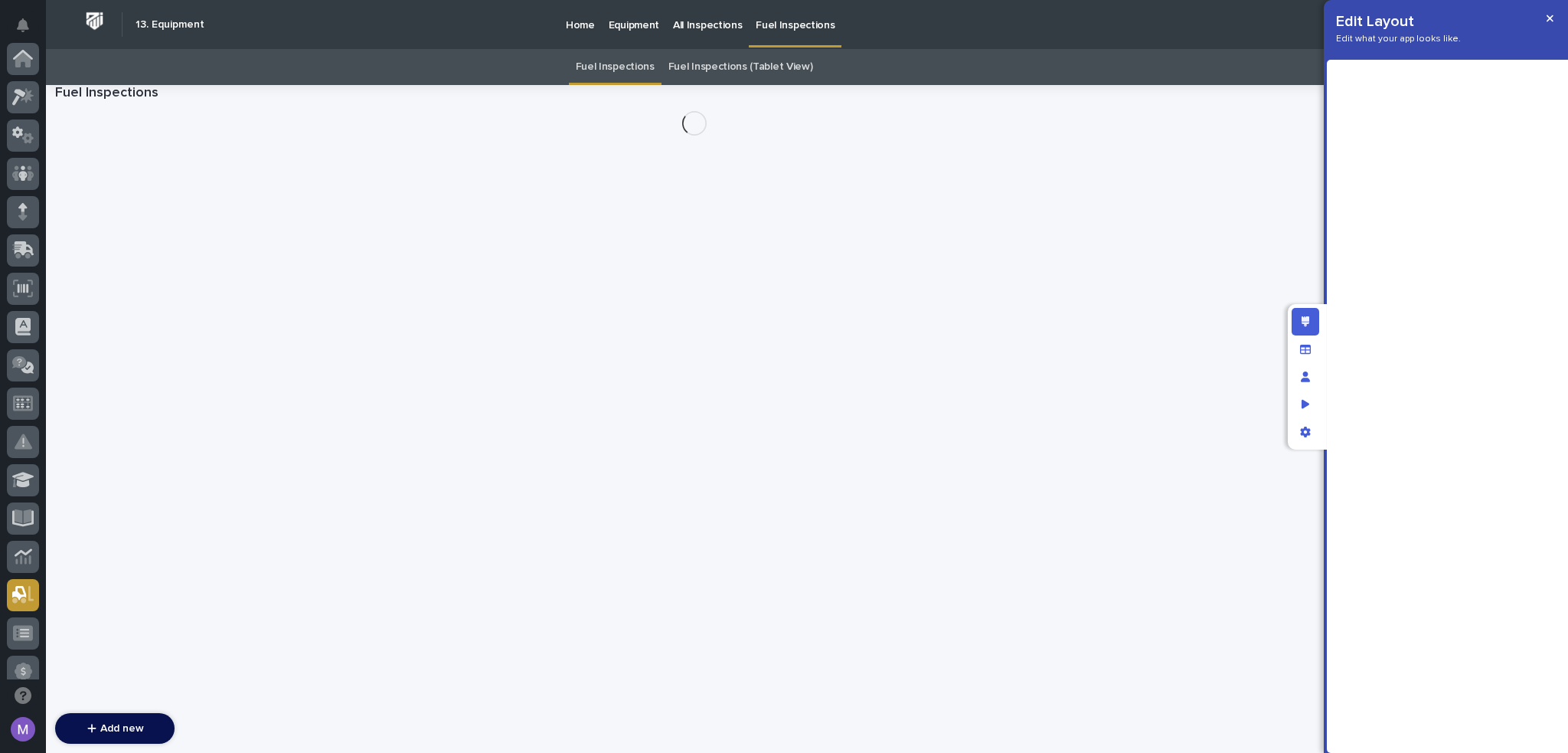
scroll to position [536, 0]
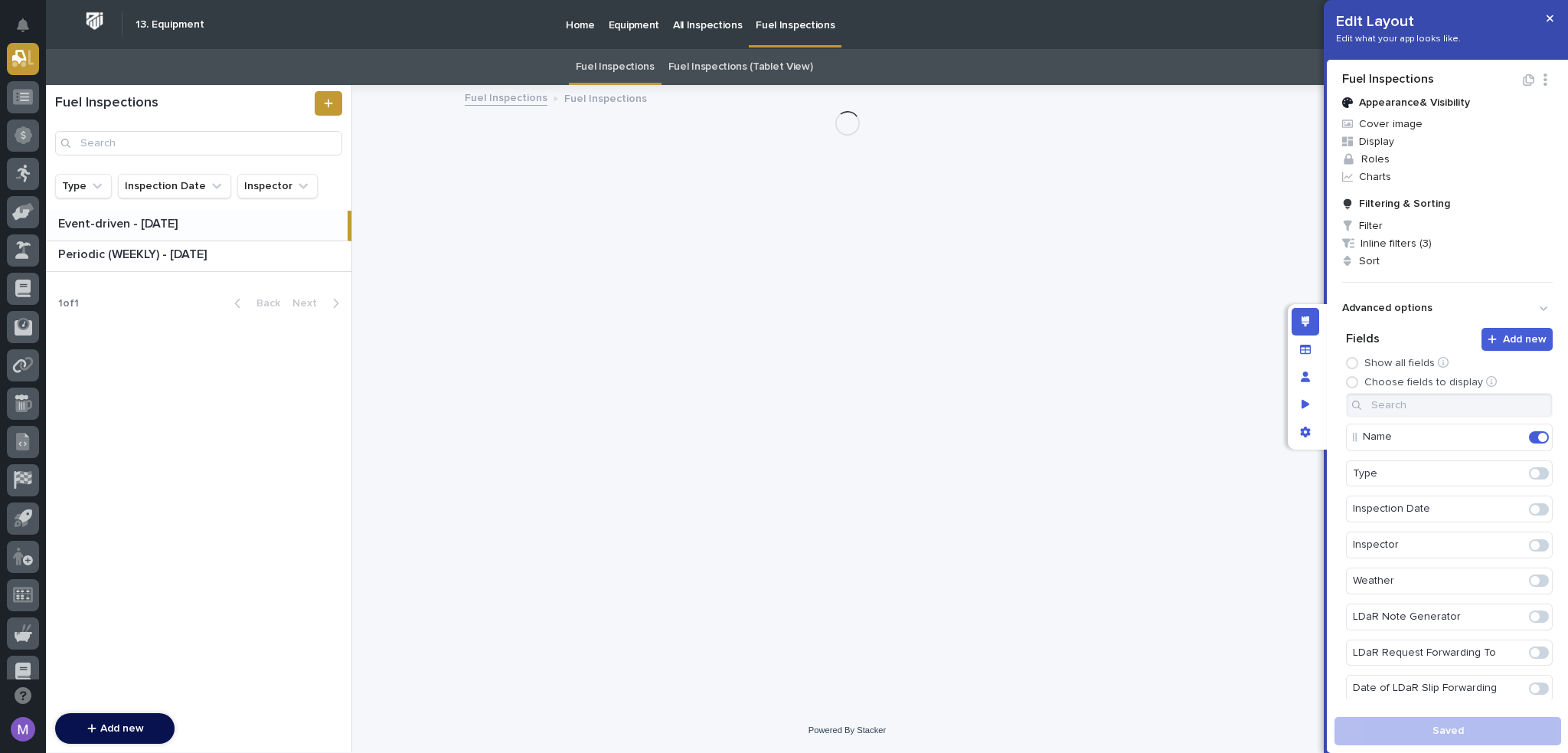
click at [786, 70] on link "Fuel Inspections (Tablet View)" at bounding box center [741, 66] width 145 height 36
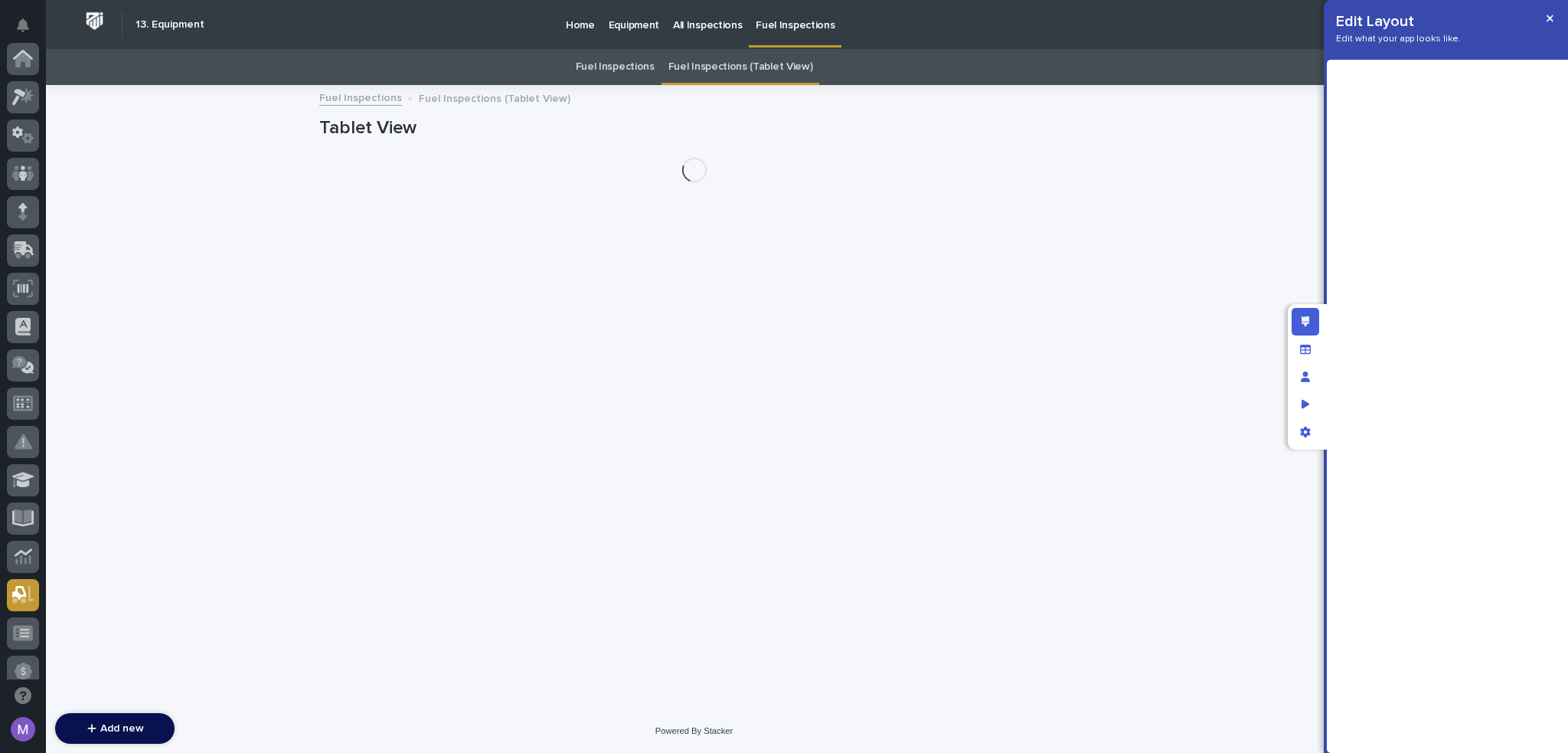
scroll to position [536, 0]
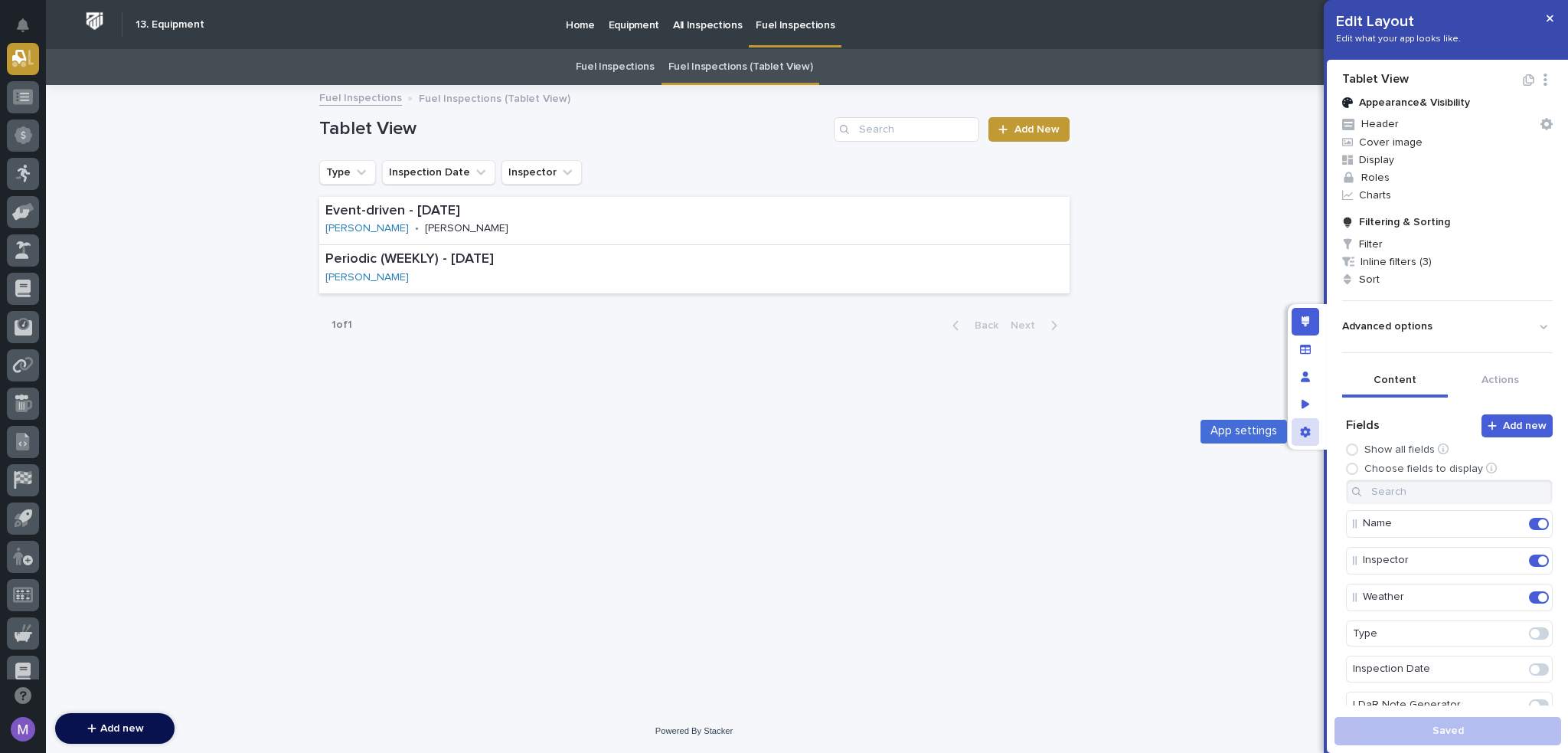
click at [1306, 430] on icon "App settings" at bounding box center [1305, 431] width 10 height 11
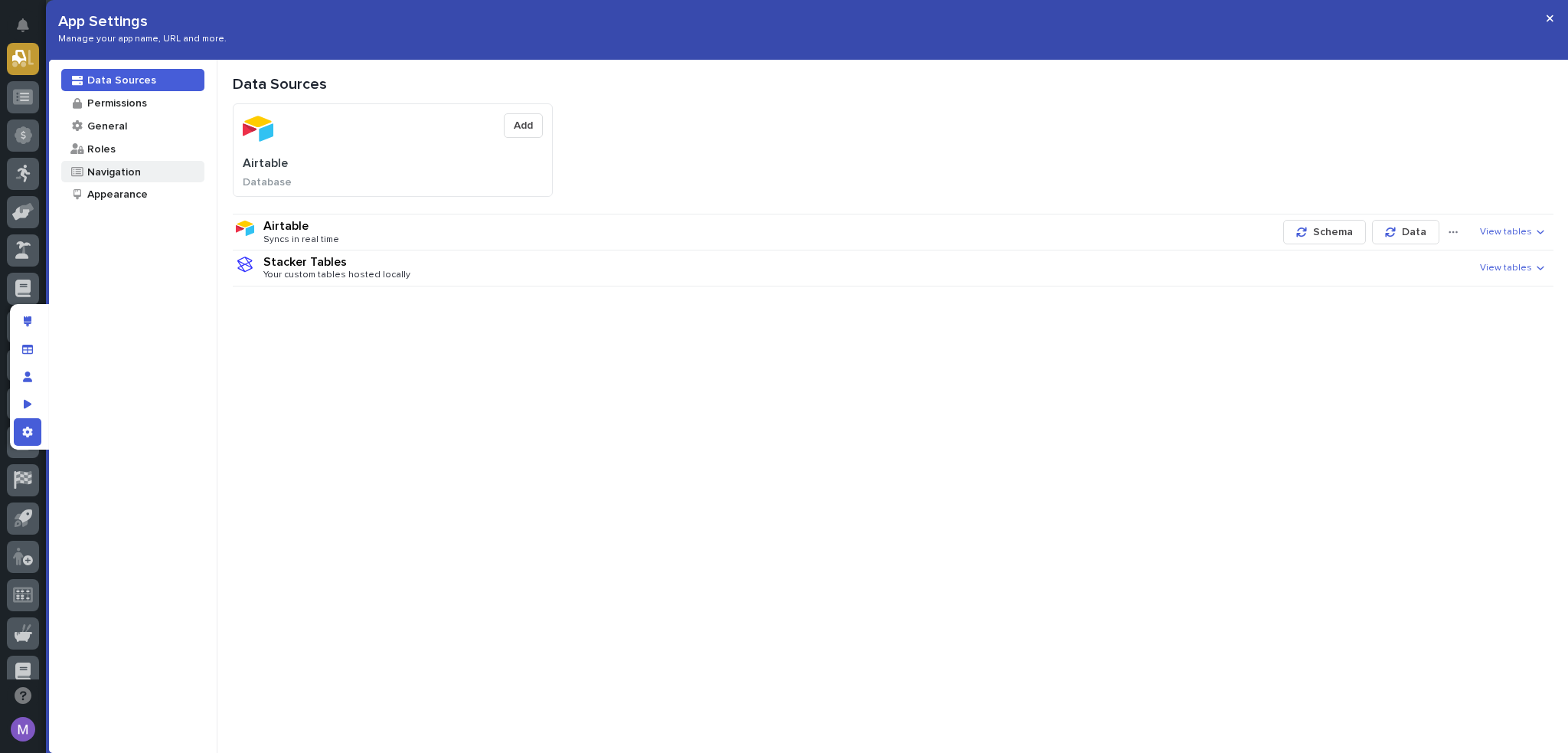
click at [135, 174] on div "Navigation" at bounding box center [113, 172] width 55 height 15
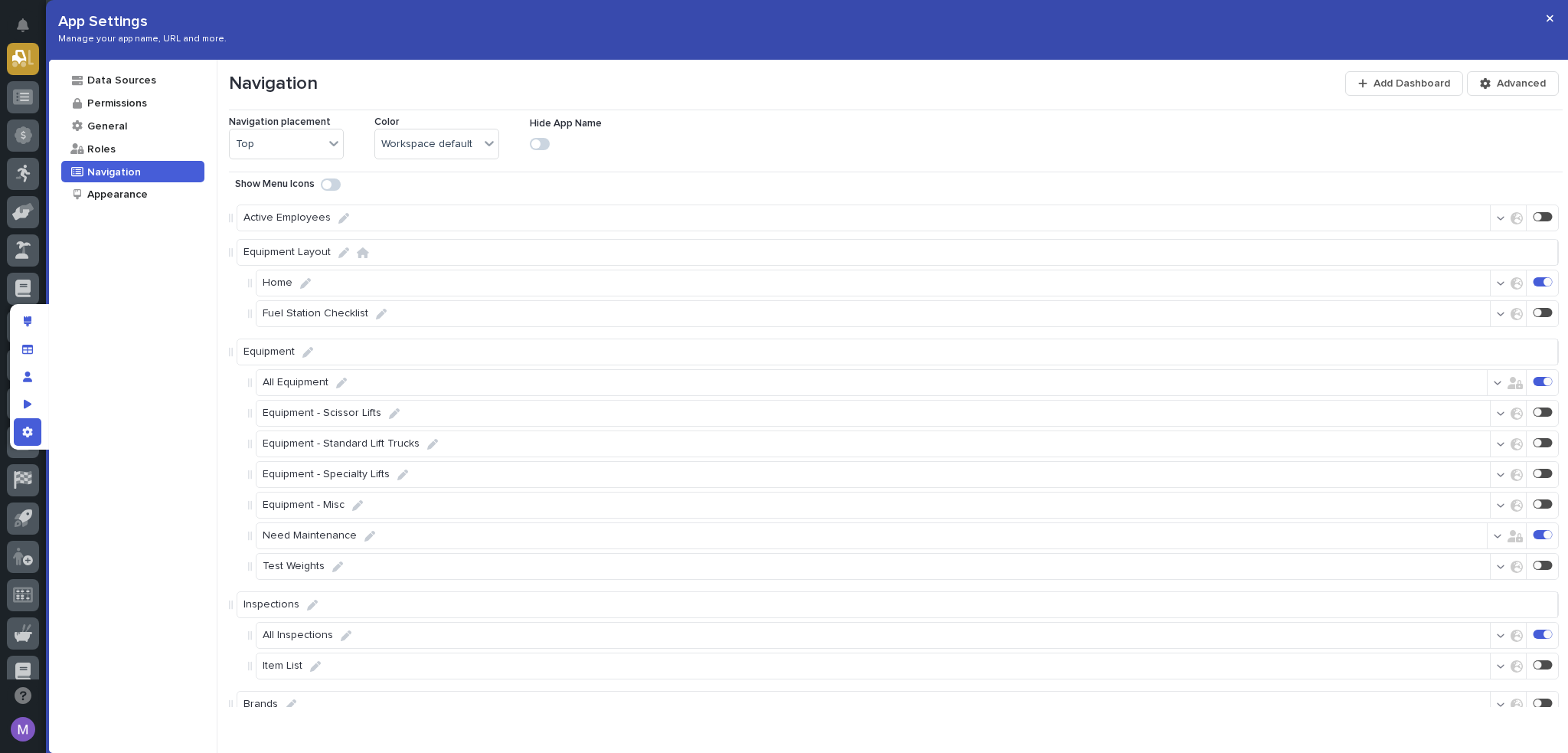
scroll to position [113, 0]
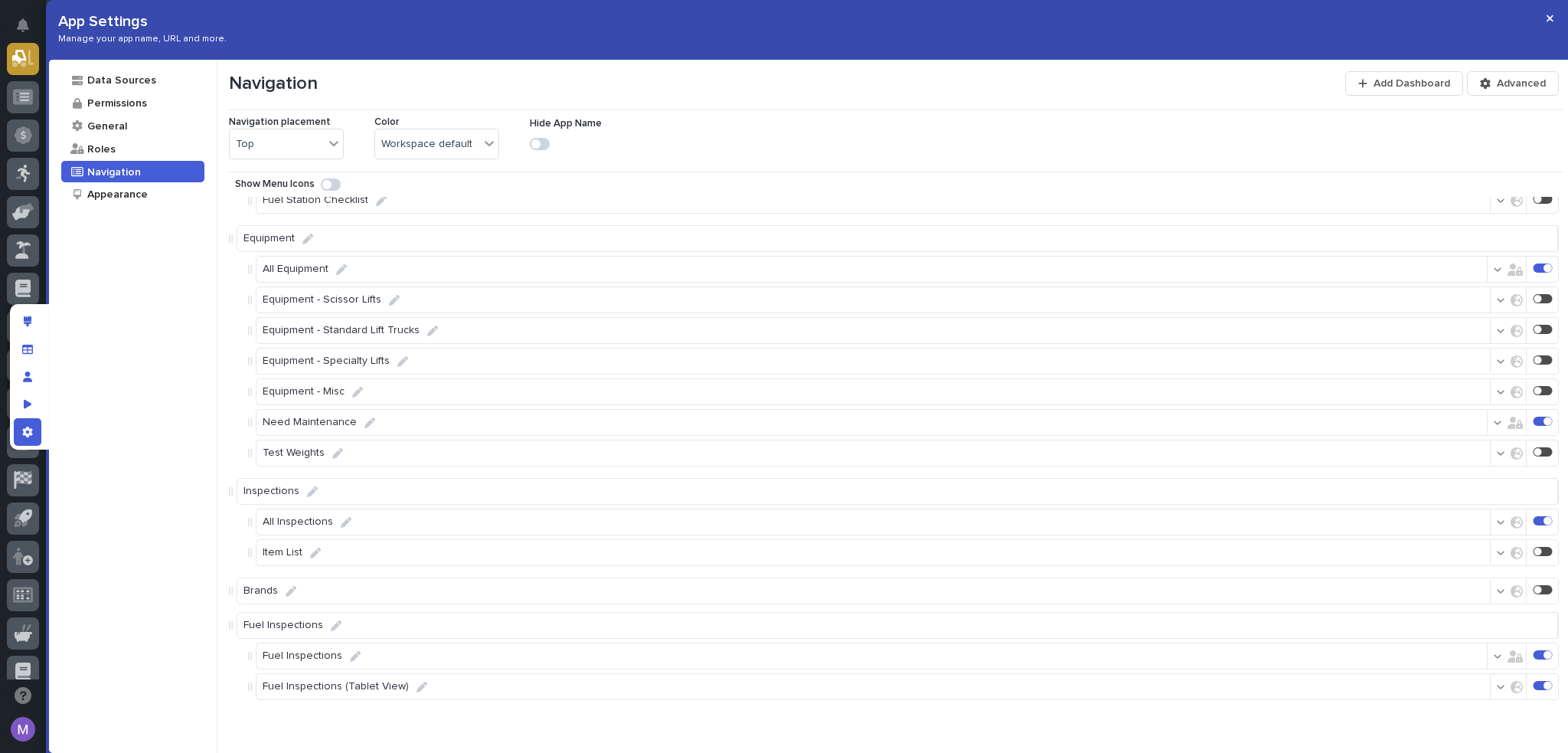
click at [420, 686] on icon at bounding box center [421, 687] width 11 height 11
drag, startPoint x: 325, startPoint y: 689, endPoint x: 389, endPoint y: 682, distance: 64.4
click at [386, 682] on input "Fuel Inspections (Tablet View)" at bounding box center [322, 690] width 130 height 31
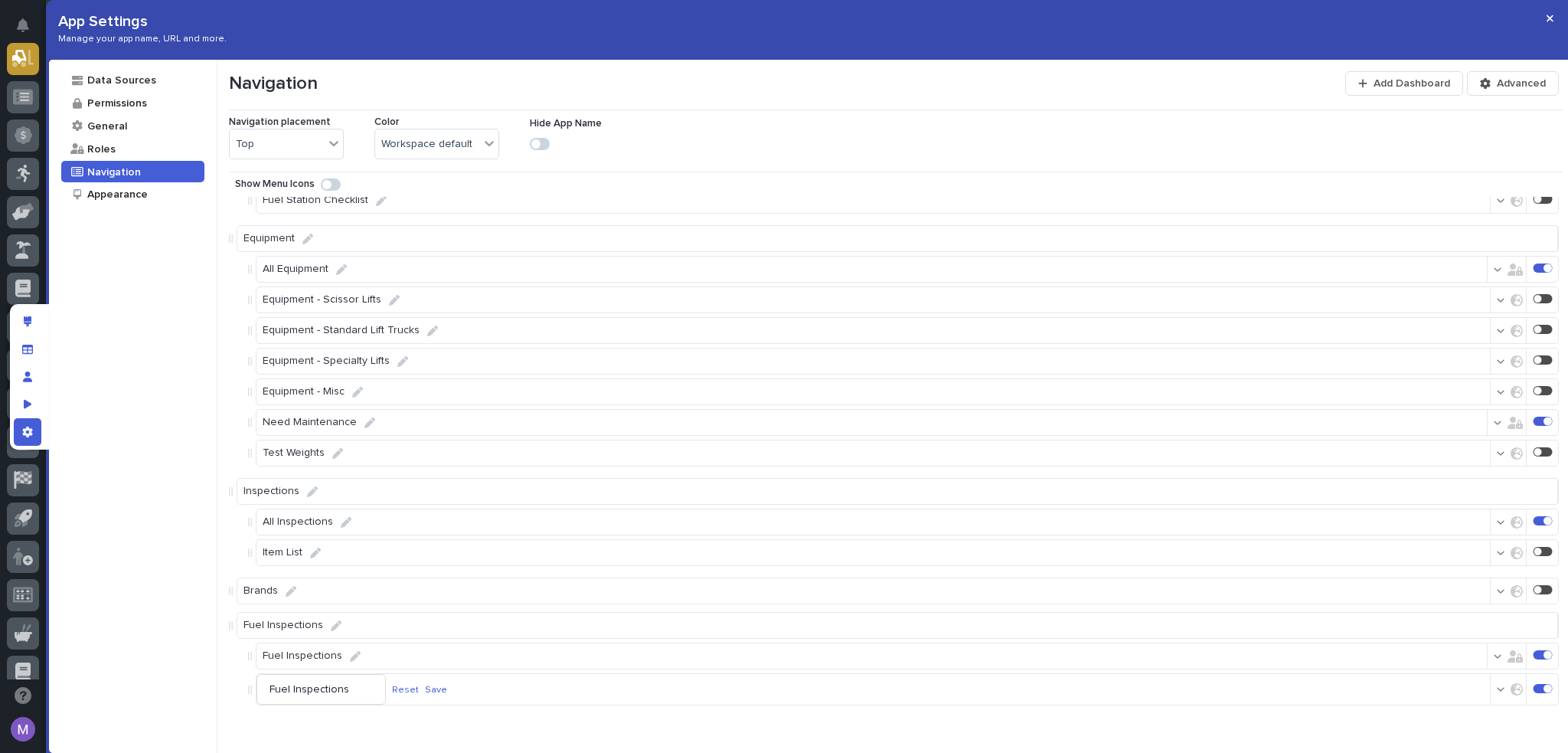
type input "Fuel Inspections"
click at [444, 681] on div "Fuel Inspections Reset Save" at bounding box center [357, 690] width 190 height 31
click at [444, 686] on p "Save" at bounding box center [435, 690] width 22 height 11
click at [1497, 685] on icon "button" at bounding box center [1501, 687] width 8 height 11
click at [1435, 648] on span "Only users in roles" at bounding box center [1425, 641] width 89 height 12
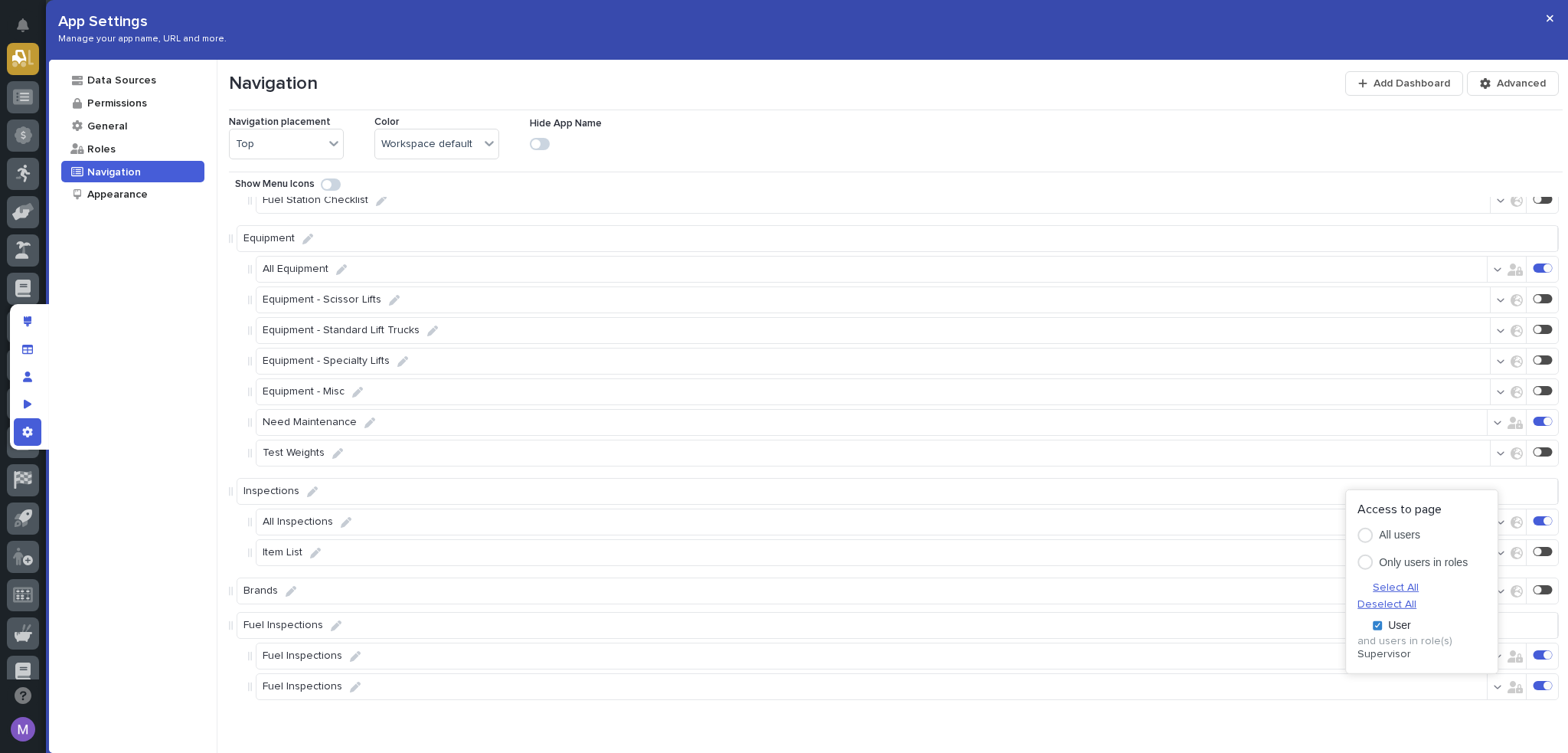
click at [1434, 648] on div "and users in role(s) Supervisor" at bounding box center [1421, 648] width 152 height 26
click at [1437, 732] on div "Navigation Add Dashboard Advanced Navigation placement Top Color Workspace defa…" at bounding box center [893, 406] width 1352 height 693
click at [28, 429] on icon "App settings" at bounding box center [27, 431] width 10 height 11
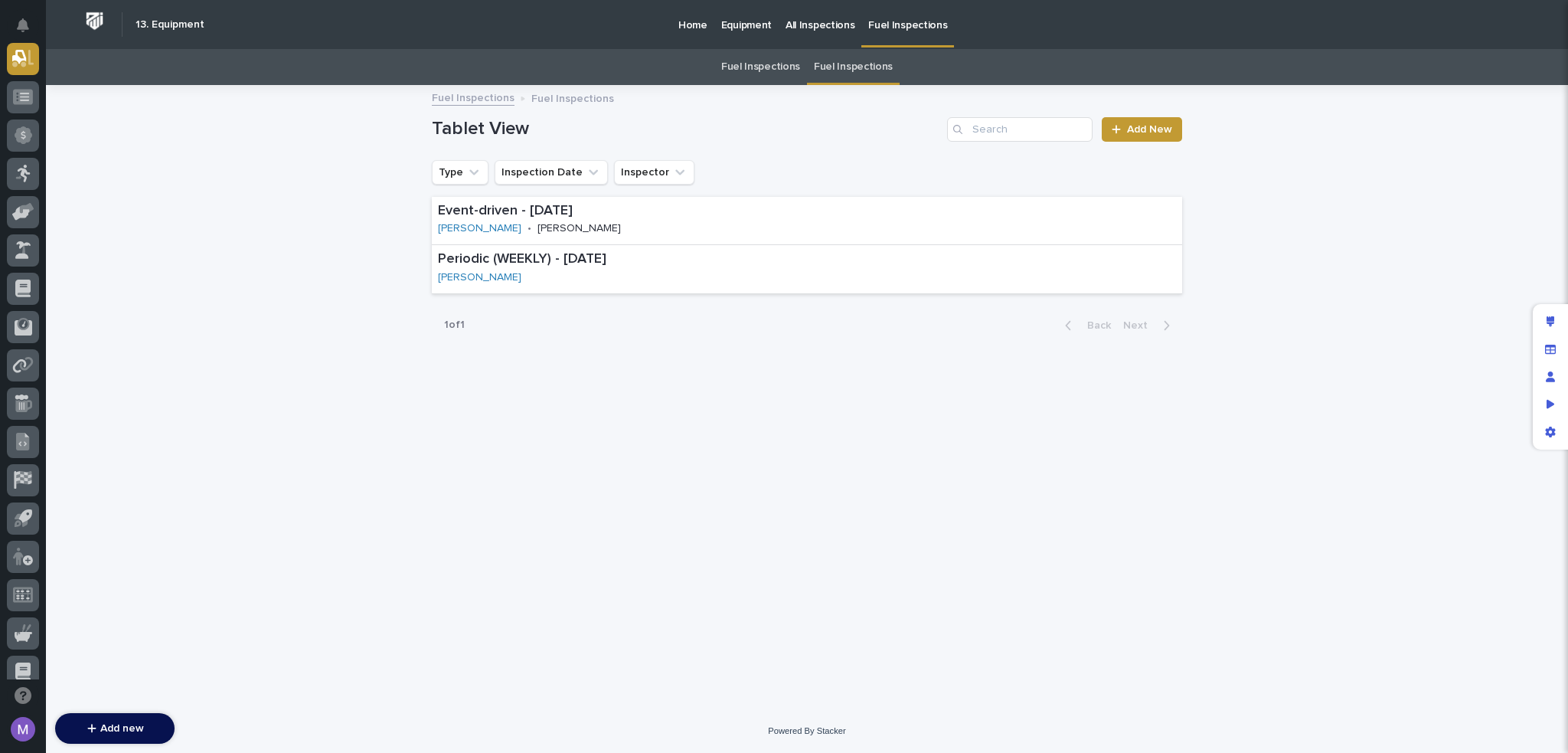
click at [733, 53] on link "Fuel Inspections" at bounding box center [760, 66] width 79 height 36
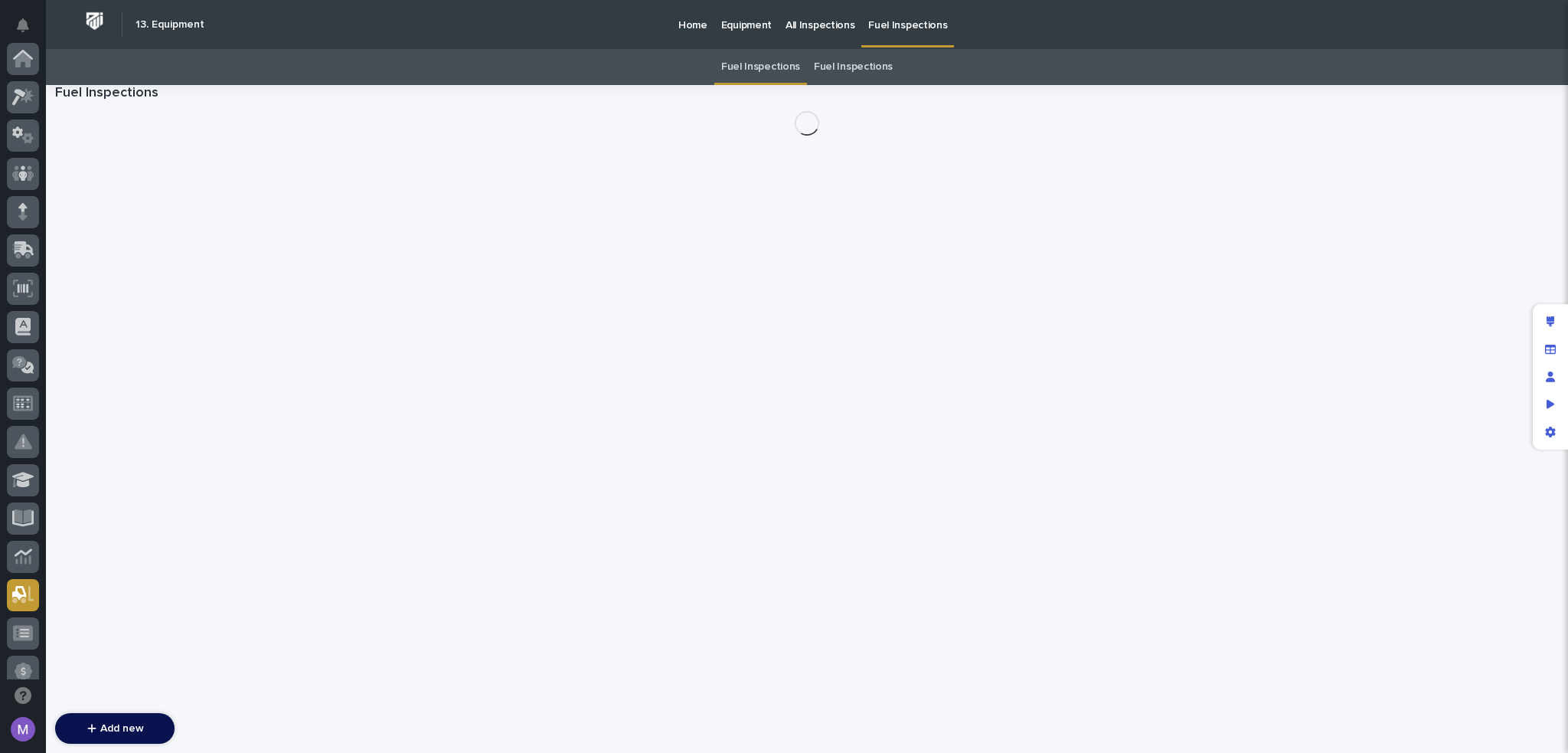
scroll to position [536, 0]
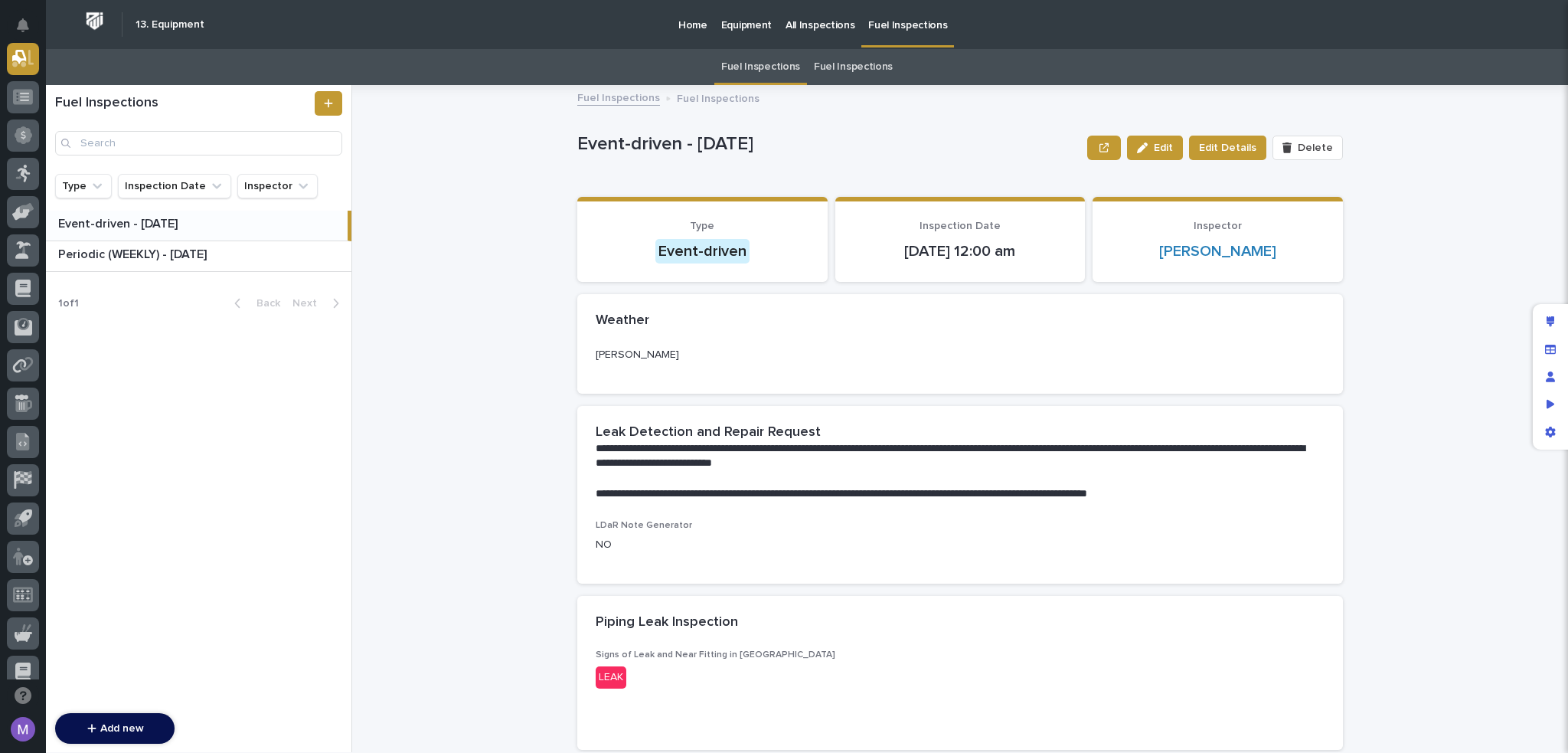
click at [861, 69] on link "Fuel Inspections" at bounding box center [853, 66] width 79 height 36
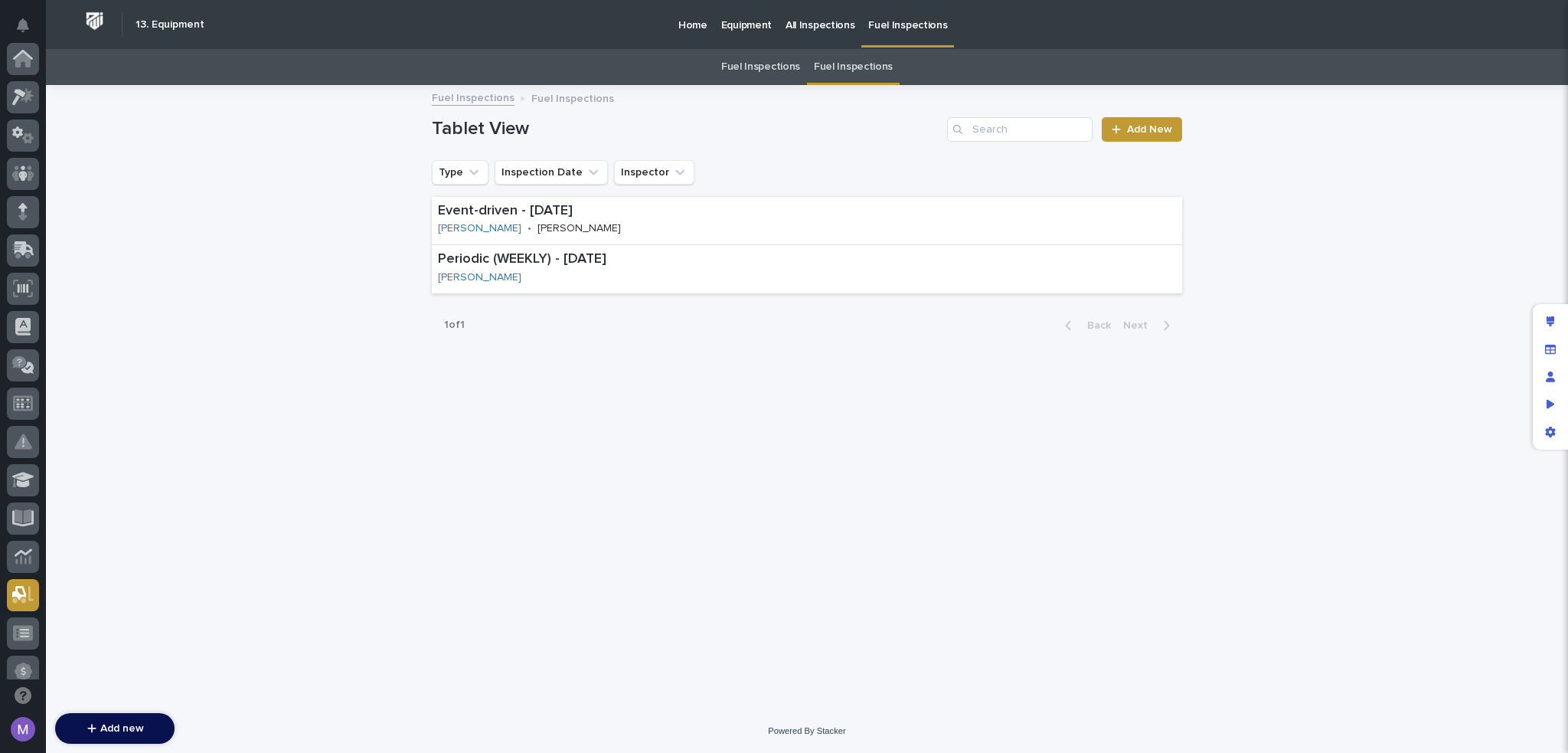
scroll to position [536, 0]
click at [1553, 319] on icon "Edit layout" at bounding box center [1551, 321] width 8 height 11
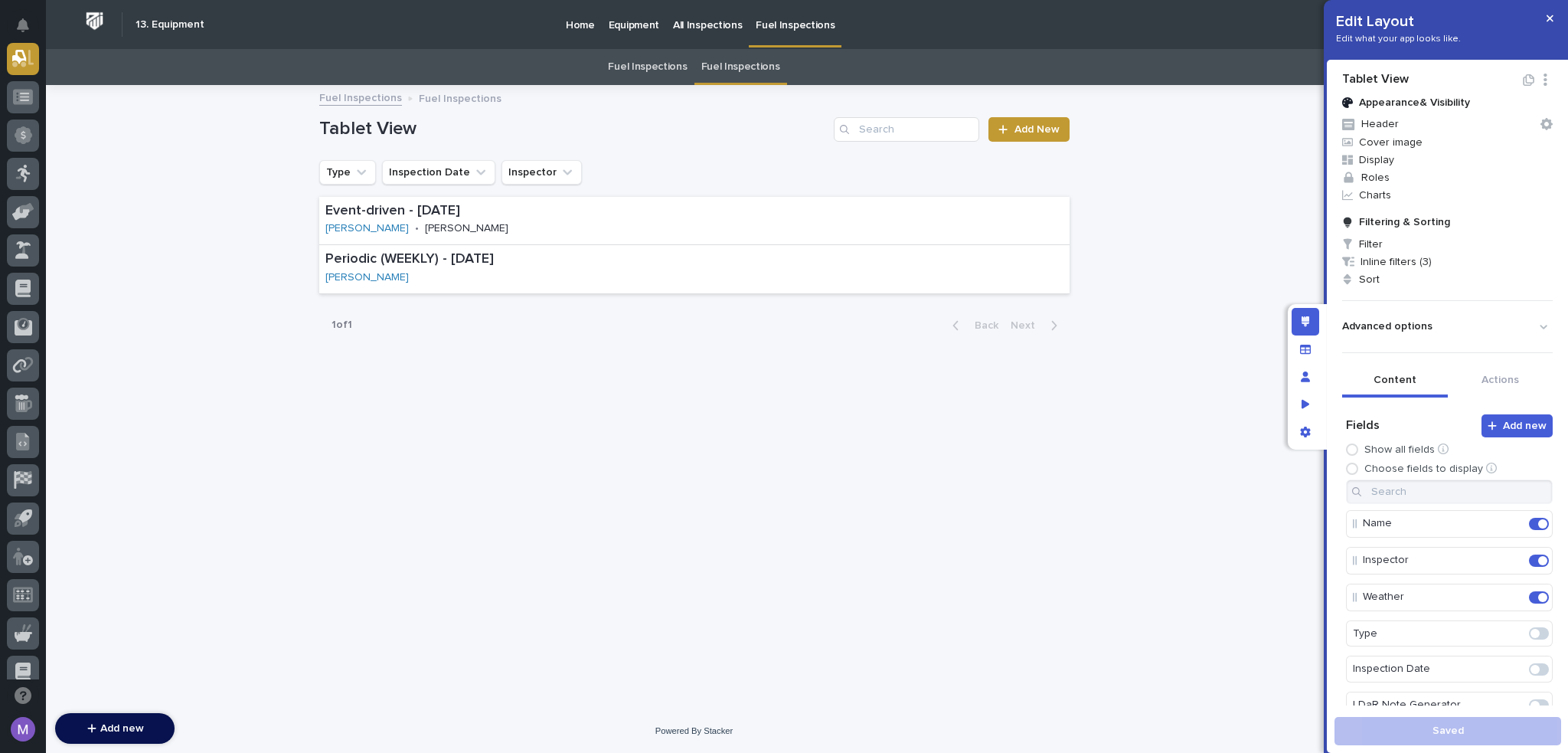
click at [662, 72] on link "Fuel Inspections" at bounding box center [647, 66] width 79 height 36
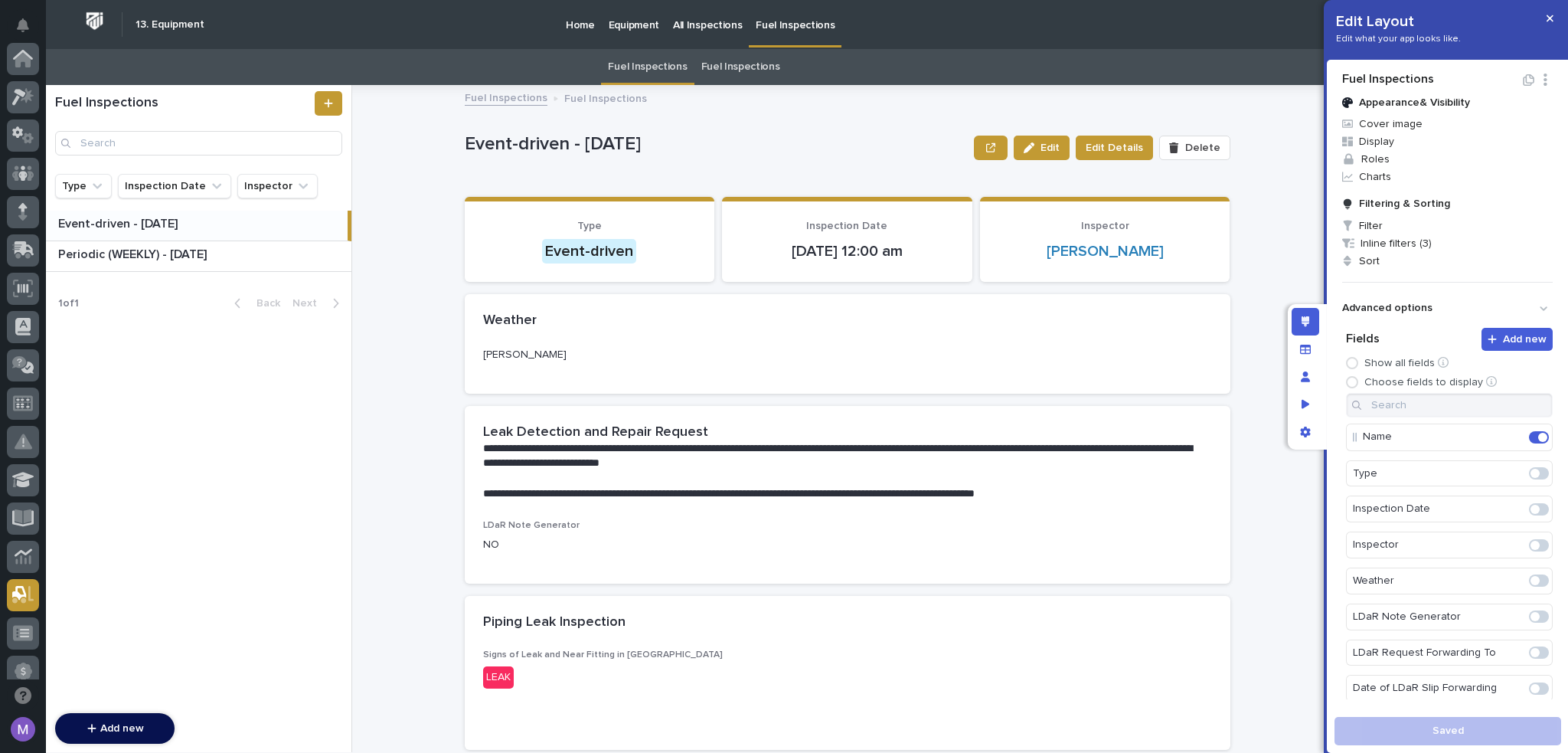
scroll to position [536, 0]
click at [1316, 431] on div "App settings" at bounding box center [1305, 432] width 28 height 28
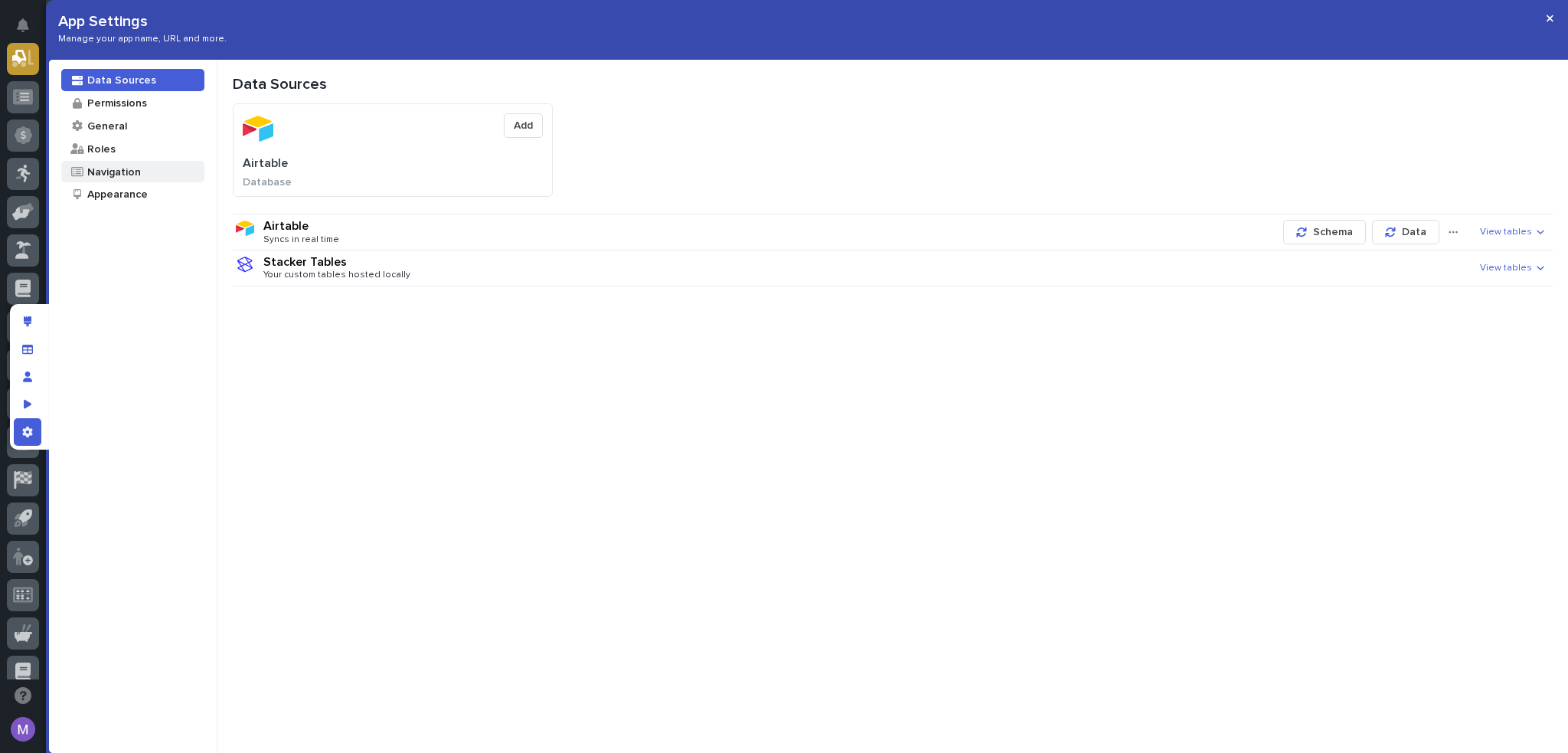
click at [143, 168] on div "Navigation" at bounding box center [133, 171] width 143 height 22
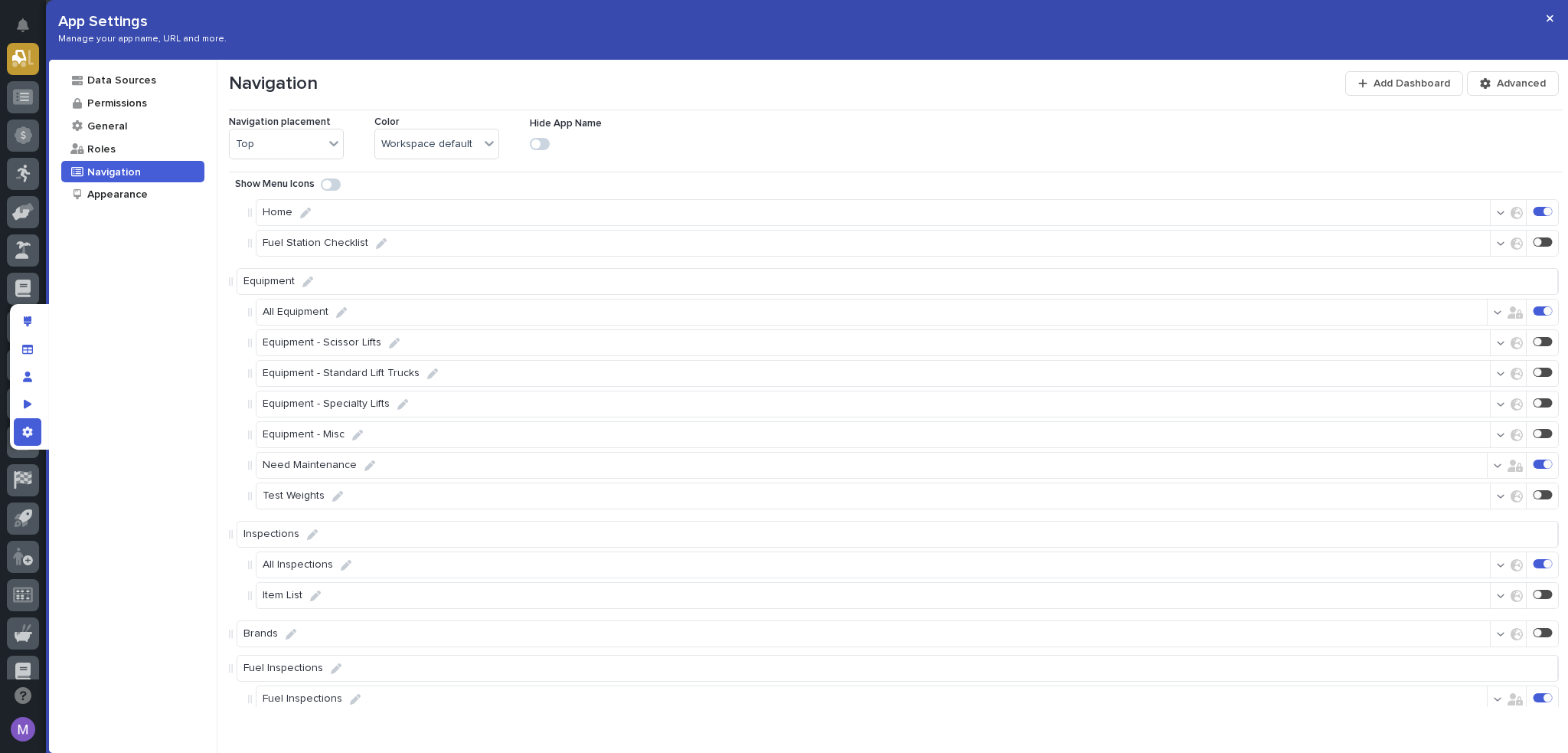
scroll to position [113, 0]
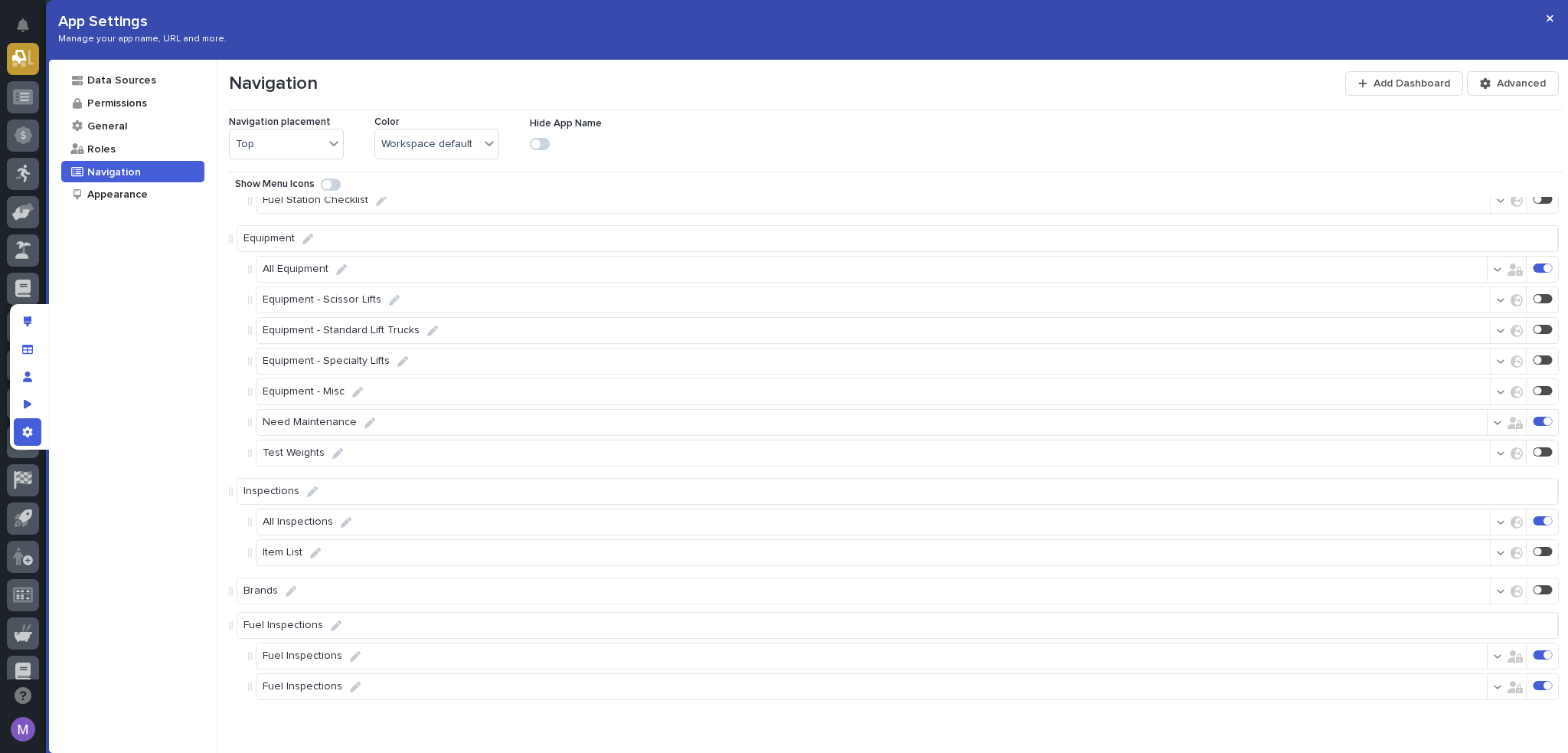
click at [350, 661] on icon at bounding box center [355, 656] width 11 height 11
type input "Fuel Inspections"
click at [28, 430] on icon "App settings" at bounding box center [27, 431] width 11 height 11
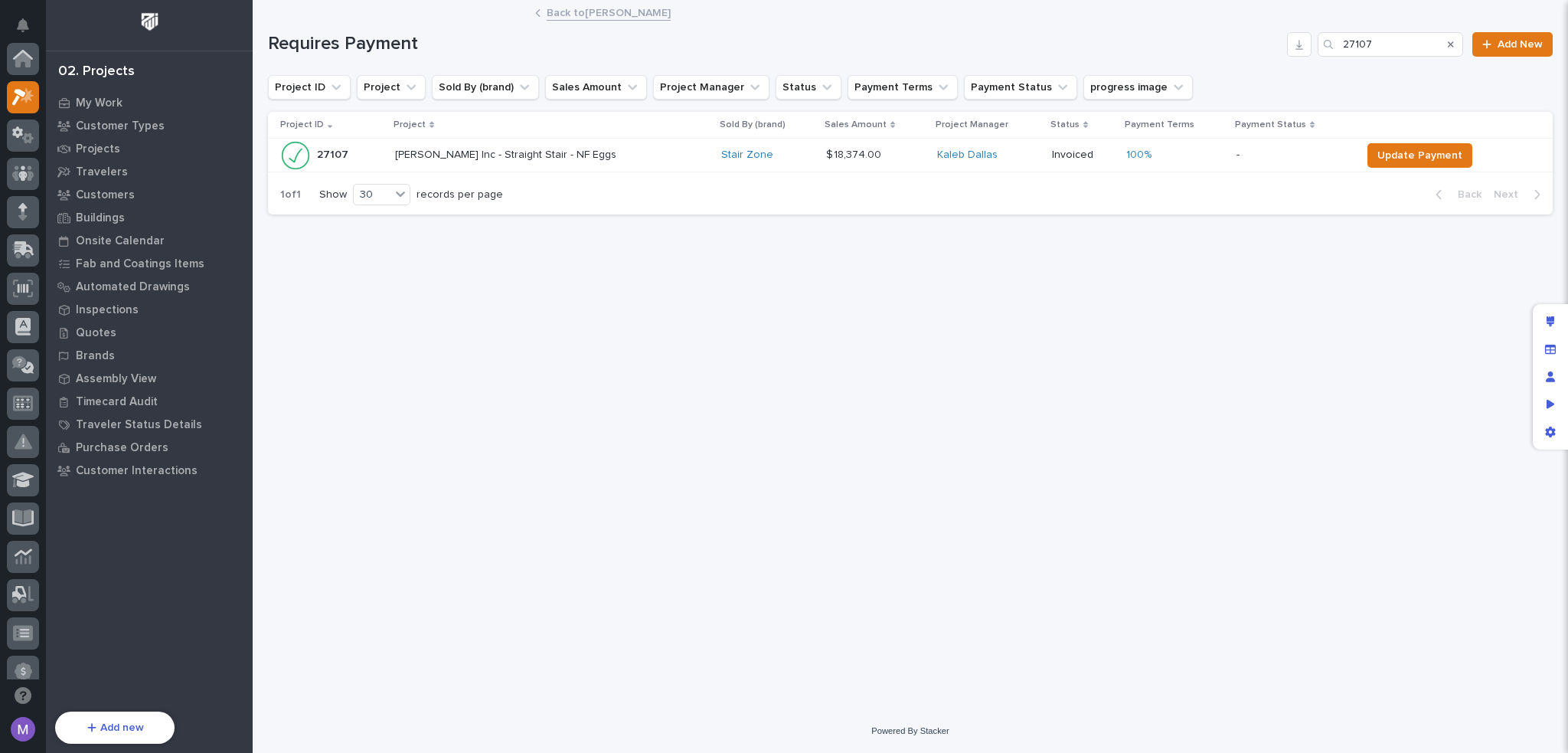
scroll to position [38, 0]
click at [1166, 404] on div "Loading... Saving… Loading... Saving… Requires Payment 27107 Add New Project ID…" at bounding box center [910, 336] width 1301 height 670
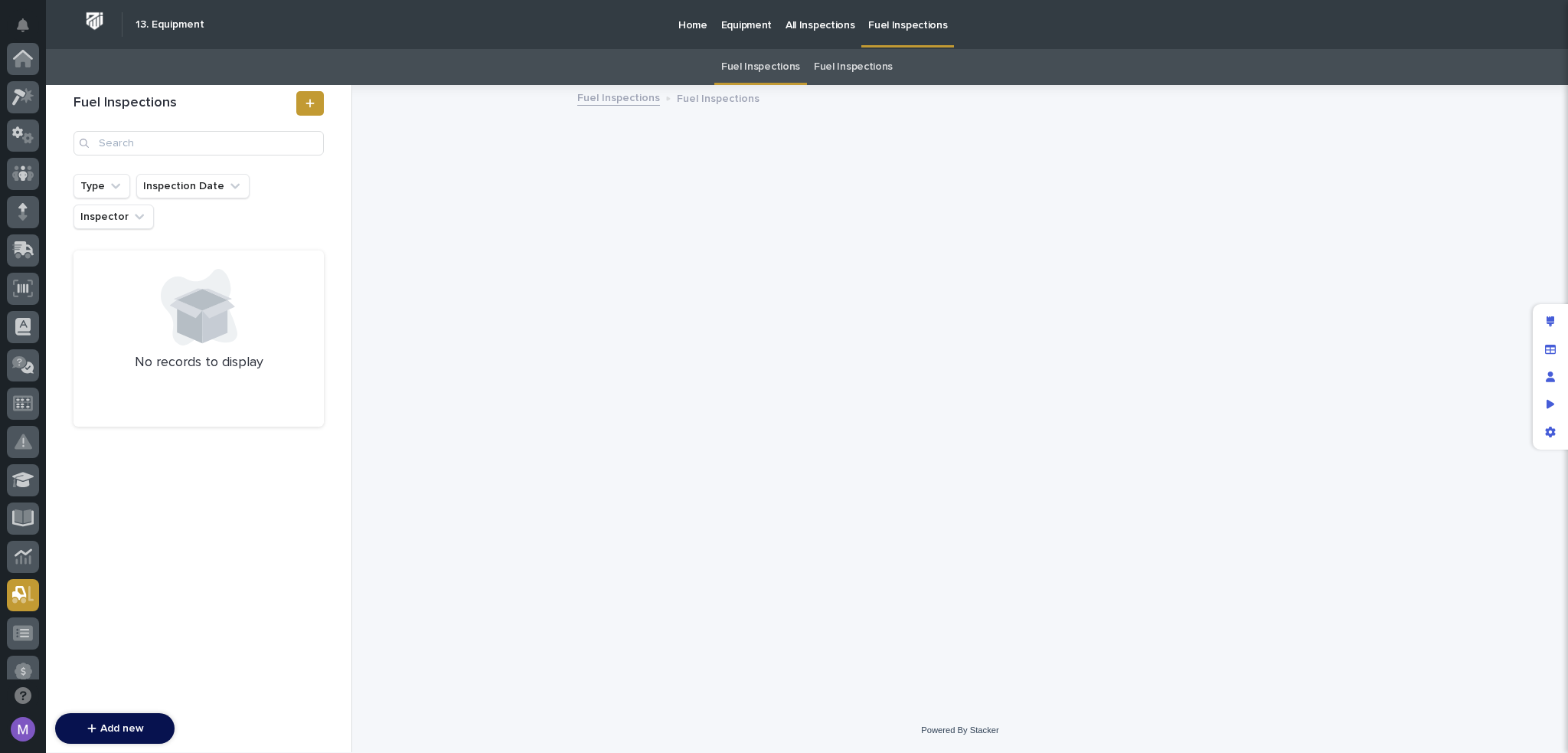
scroll to position [536, 0]
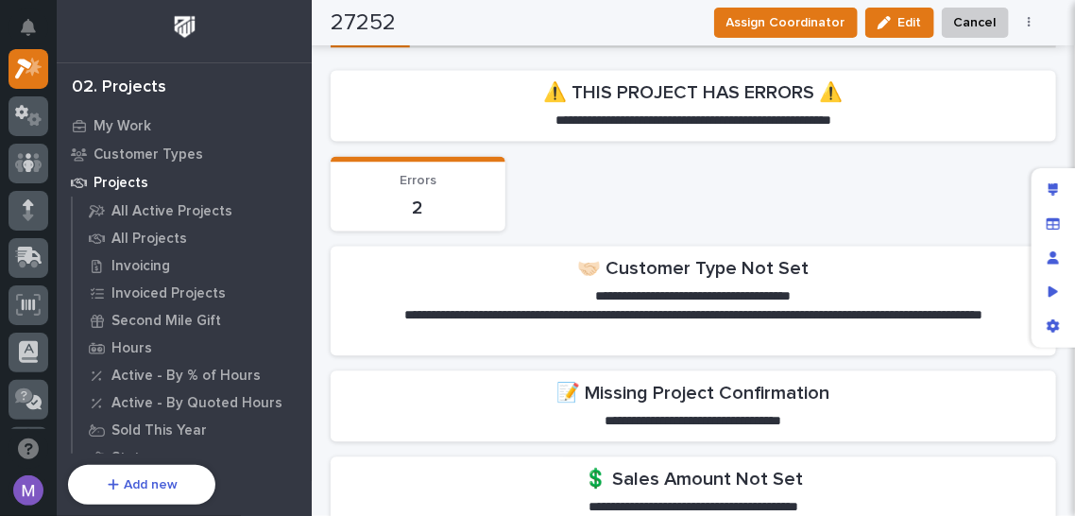
scroll to position [1323, 0]
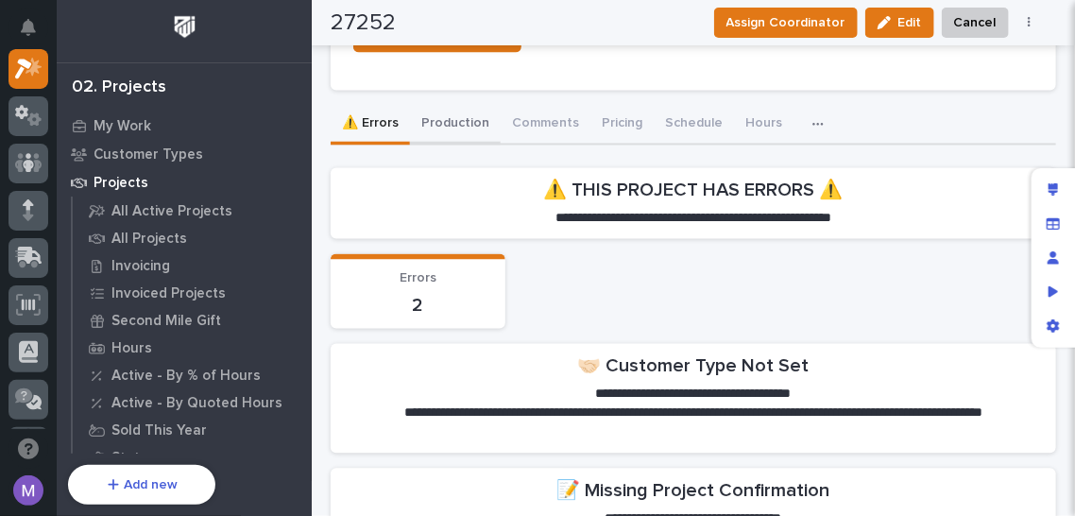
click at [429, 112] on button "Production" at bounding box center [455, 126] width 91 height 40
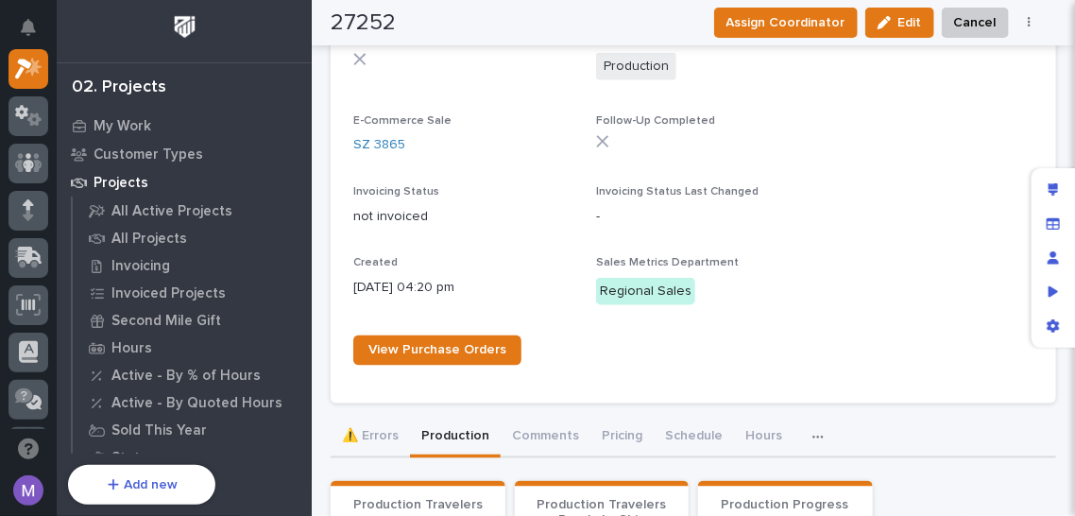
scroll to position [1115, 0]
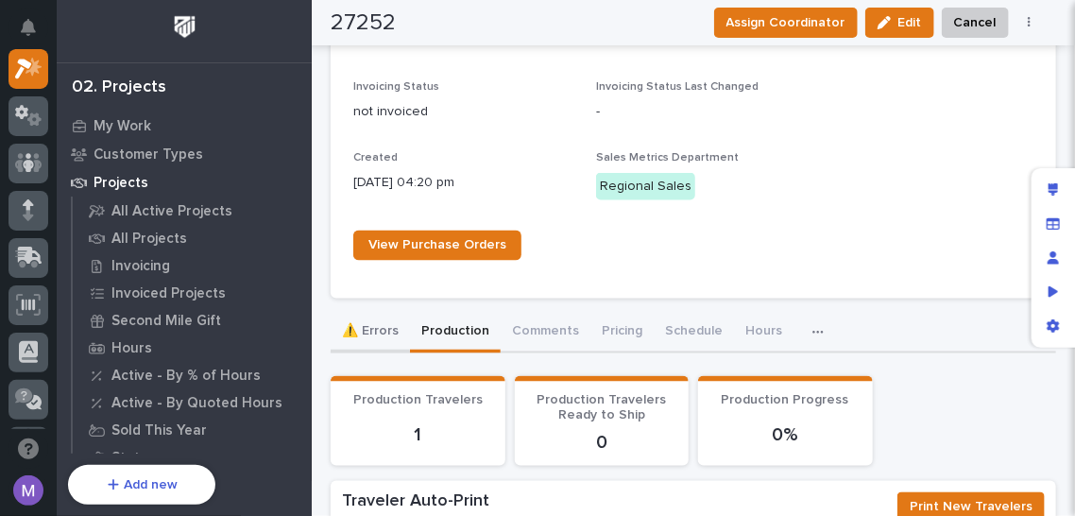
click at [377, 318] on button "⚠️ Errors" at bounding box center [370, 334] width 79 height 40
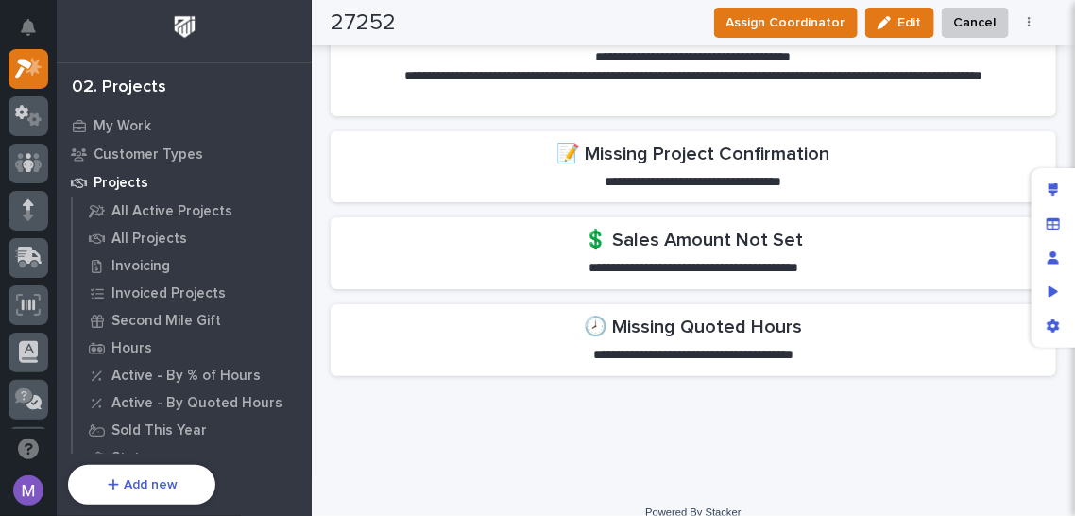
scroll to position [1678, 0]
